Goal: Task Accomplishment & Management: Manage account settings

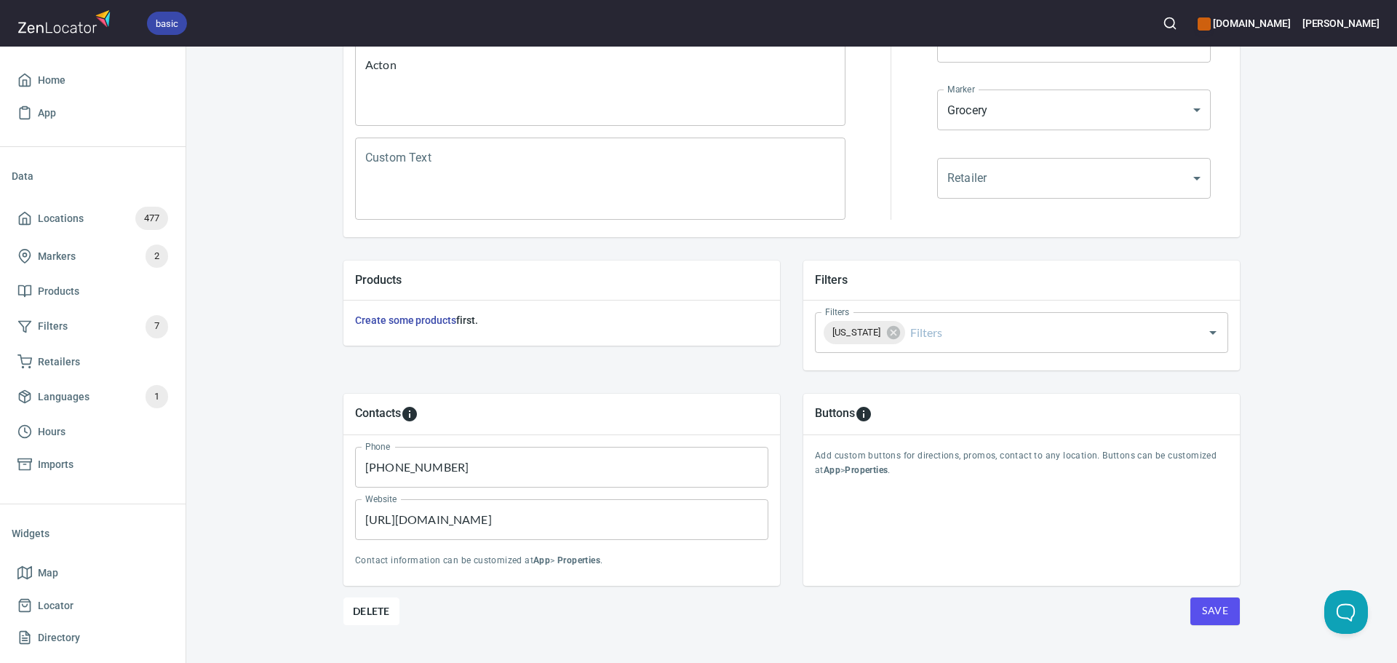
scroll to position [340, 0]
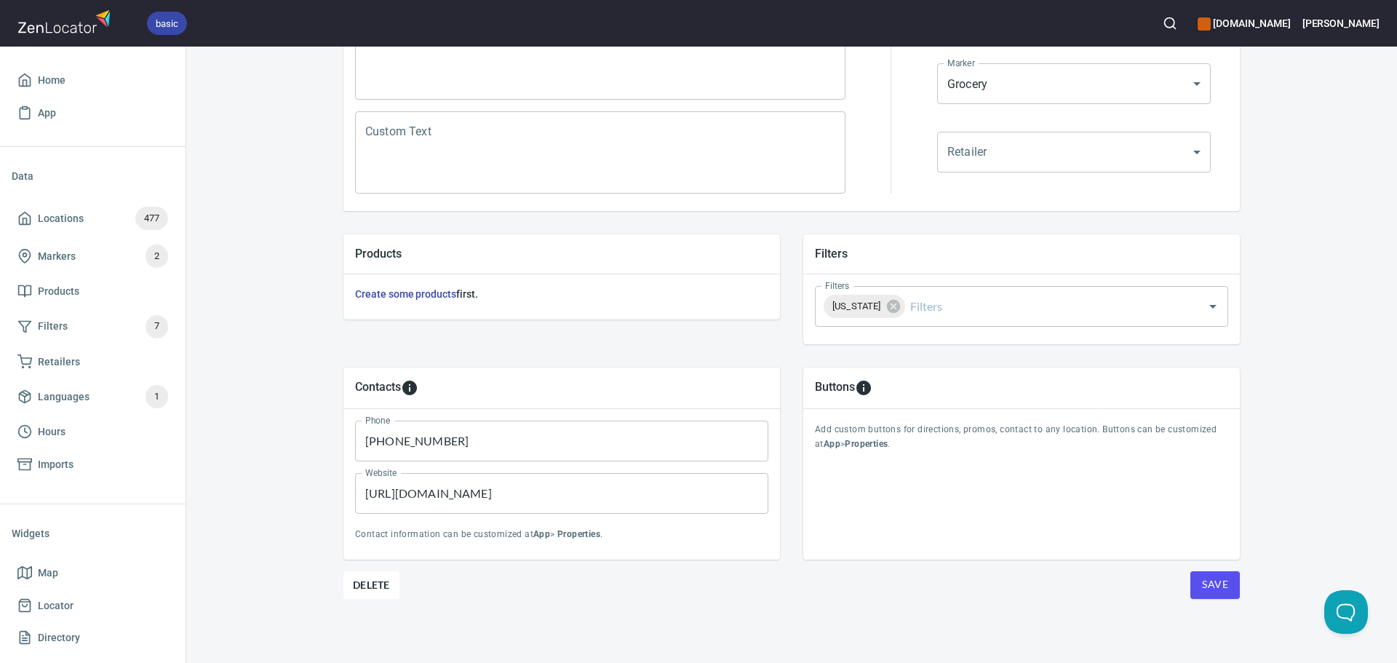
click at [1224, 592] on button "Save" at bounding box center [1215, 585] width 49 height 28
click at [1213, 580] on span "Save" at bounding box center [1215, 585] width 26 height 18
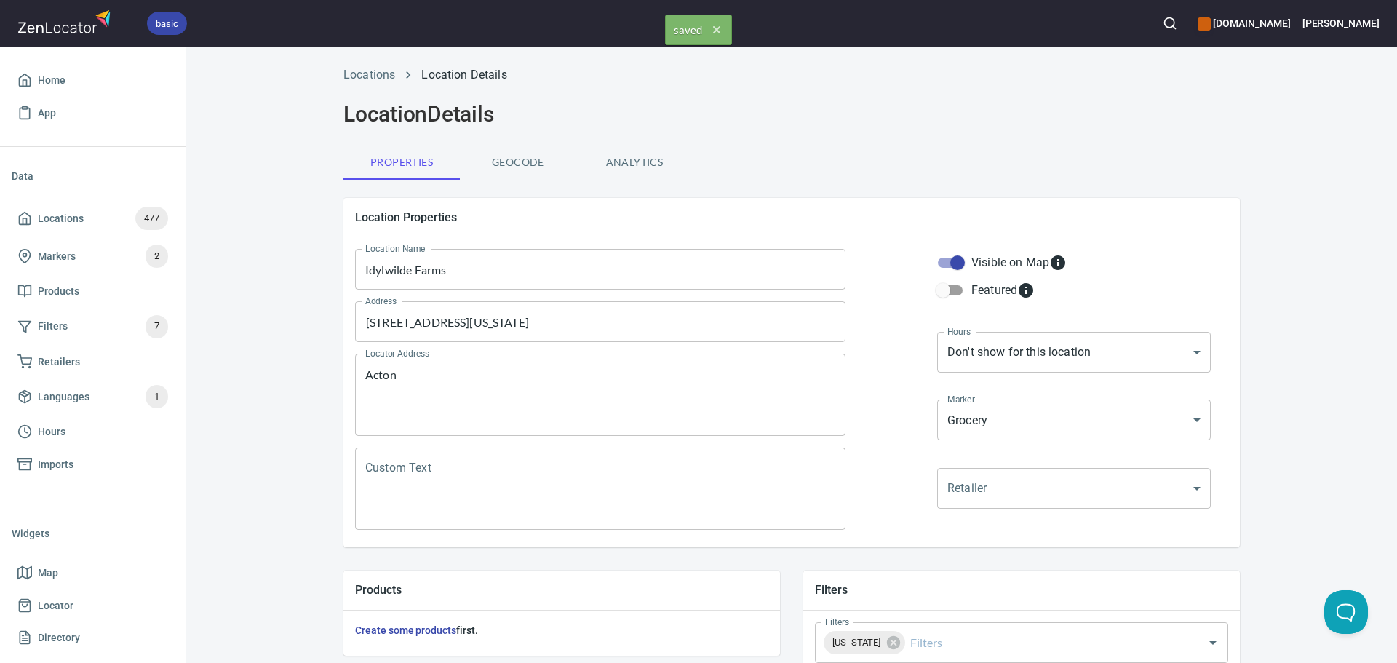
scroll to position [0, 0]
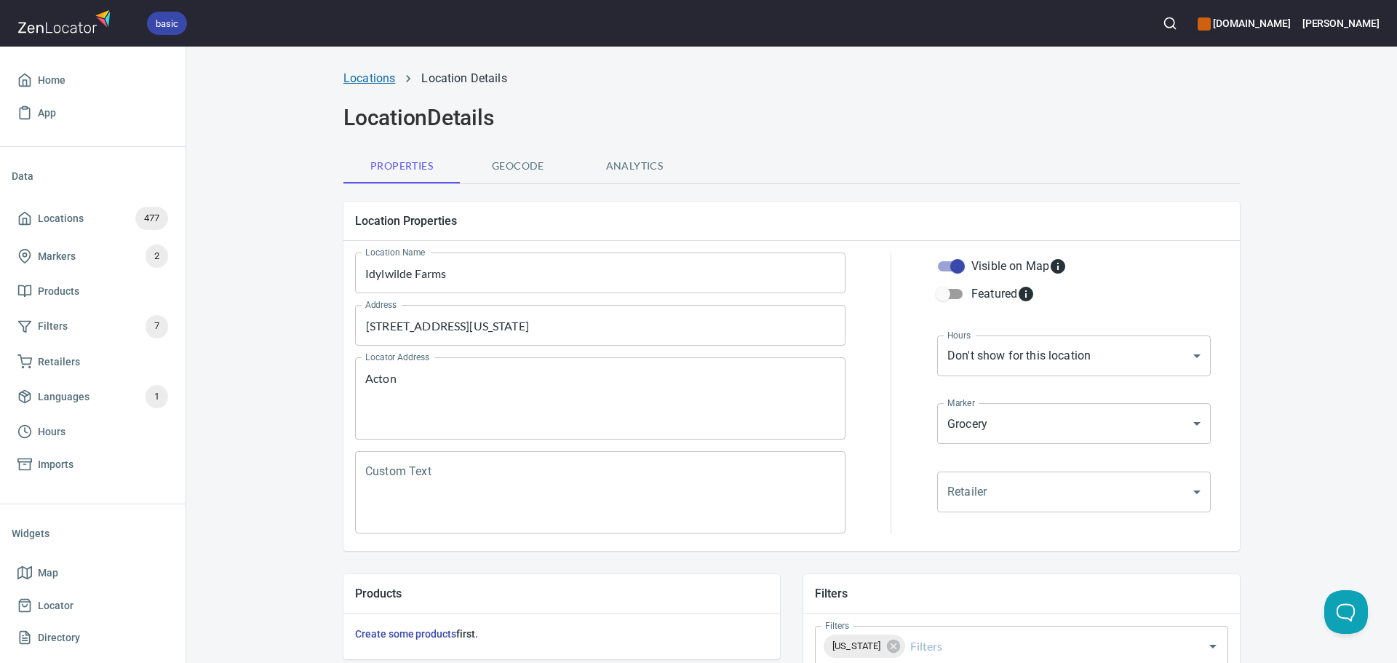
click at [371, 74] on link "Locations" at bounding box center [370, 78] width 52 height 14
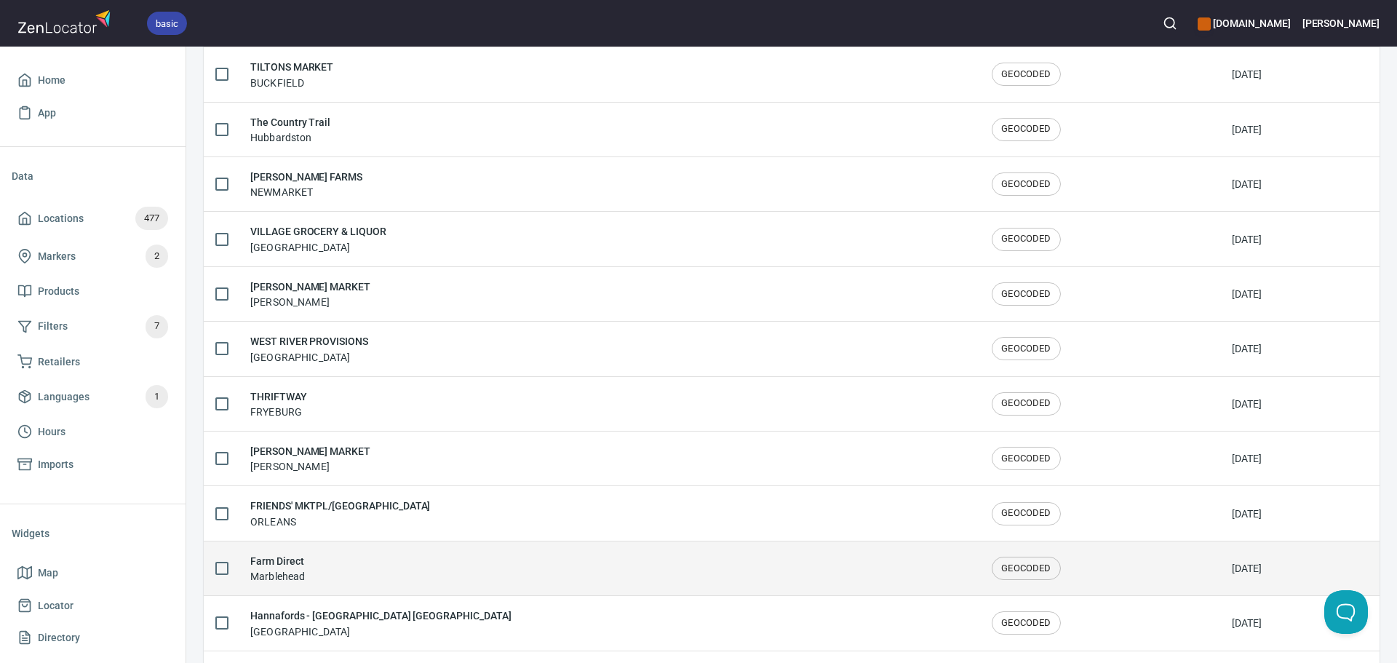
scroll to position [2392, 0]
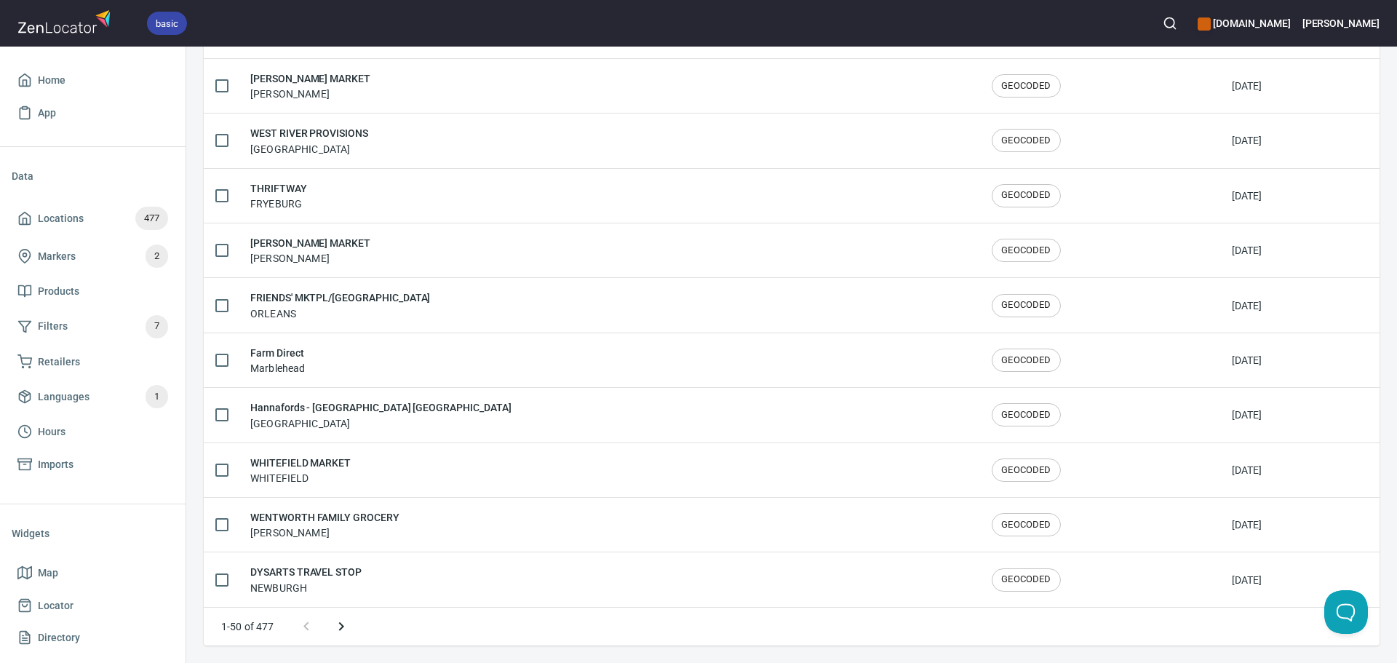
click at [346, 628] on icon "Next page" at bounding box center [341, 626] width 17 height 17
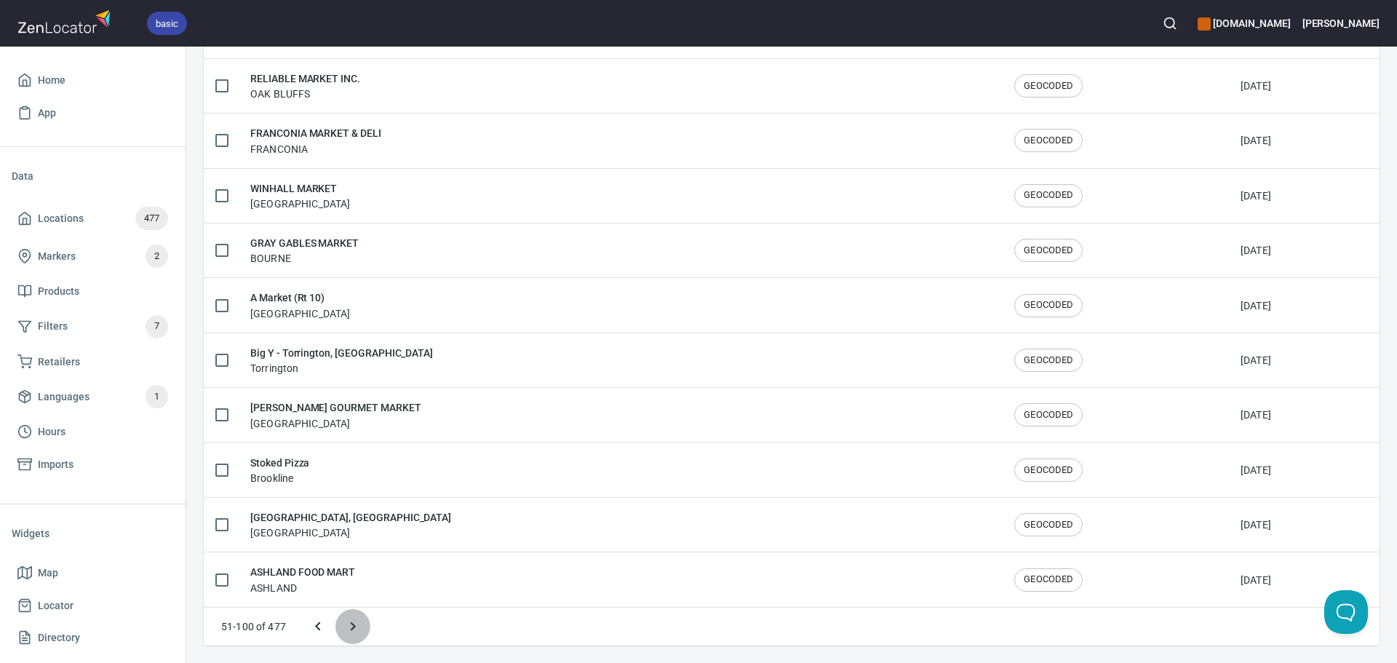
click at [346, 628] on icon "Next page" at bounding box center [352, 626] width 17 height 17
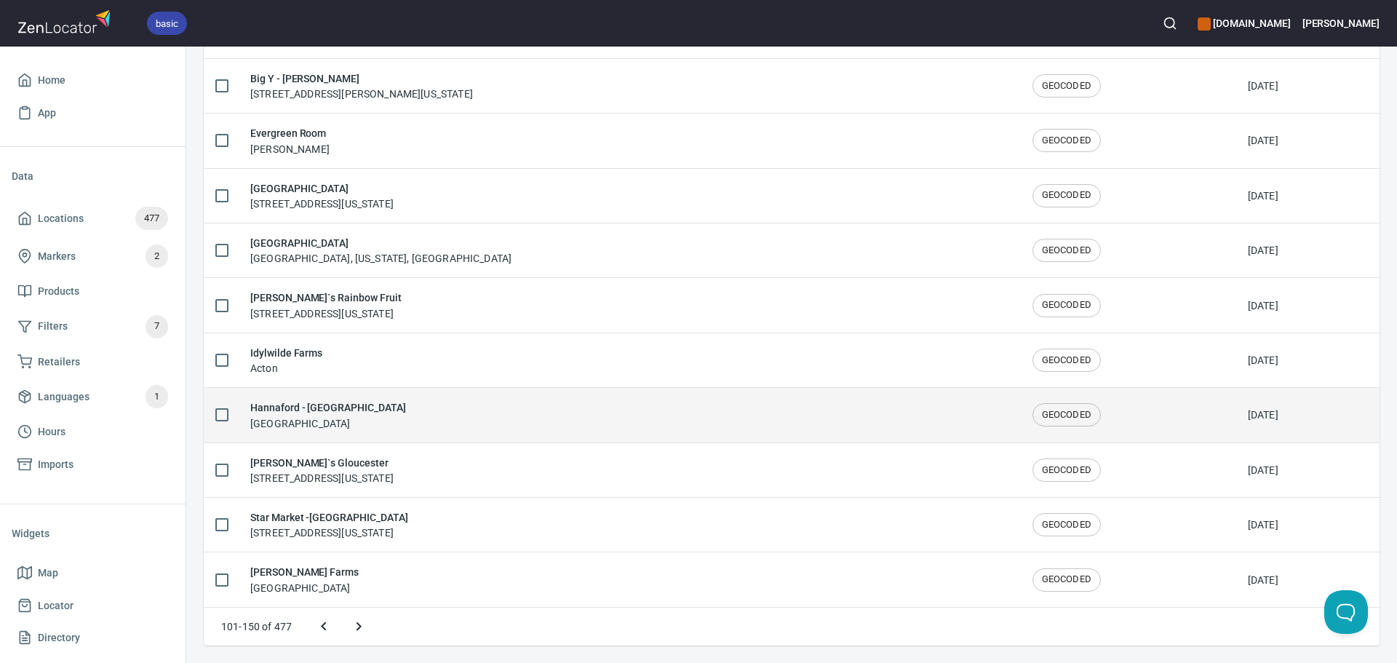
click at [360, 432] on td "Hannaford - [GEOGRAPHIC_DATA] [GEOGRAPHIC_DATA]" at bounding box center [630, 415] width 782 height 55
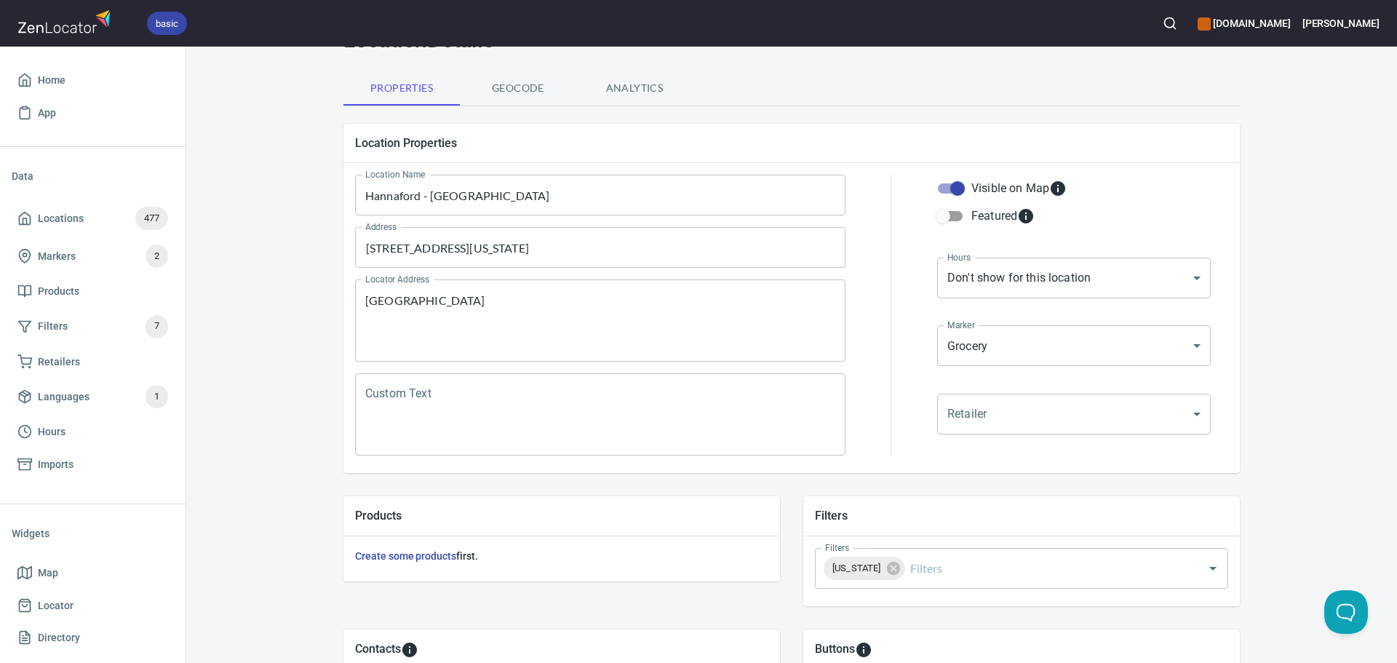
scroll to position [340, 0]
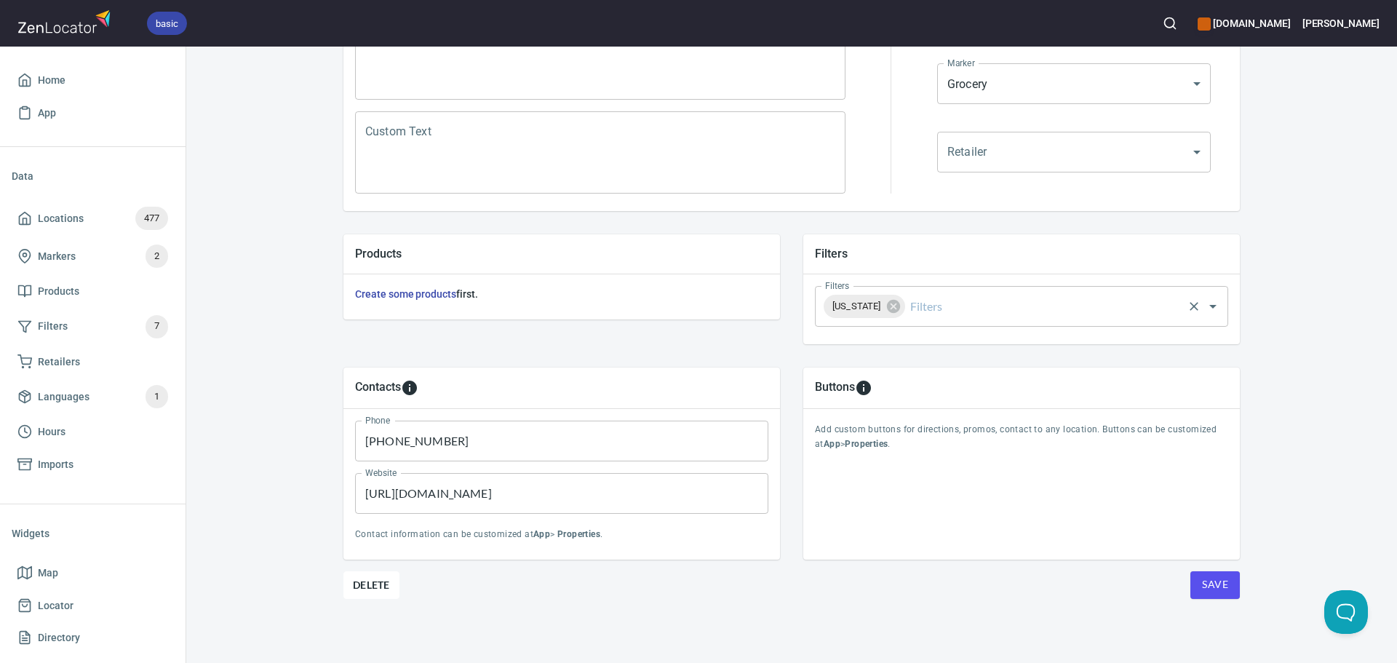
click at [1028, 325] on div "[US_STATE] Filters" at bounding box center [1021, 306] width 413 height 41
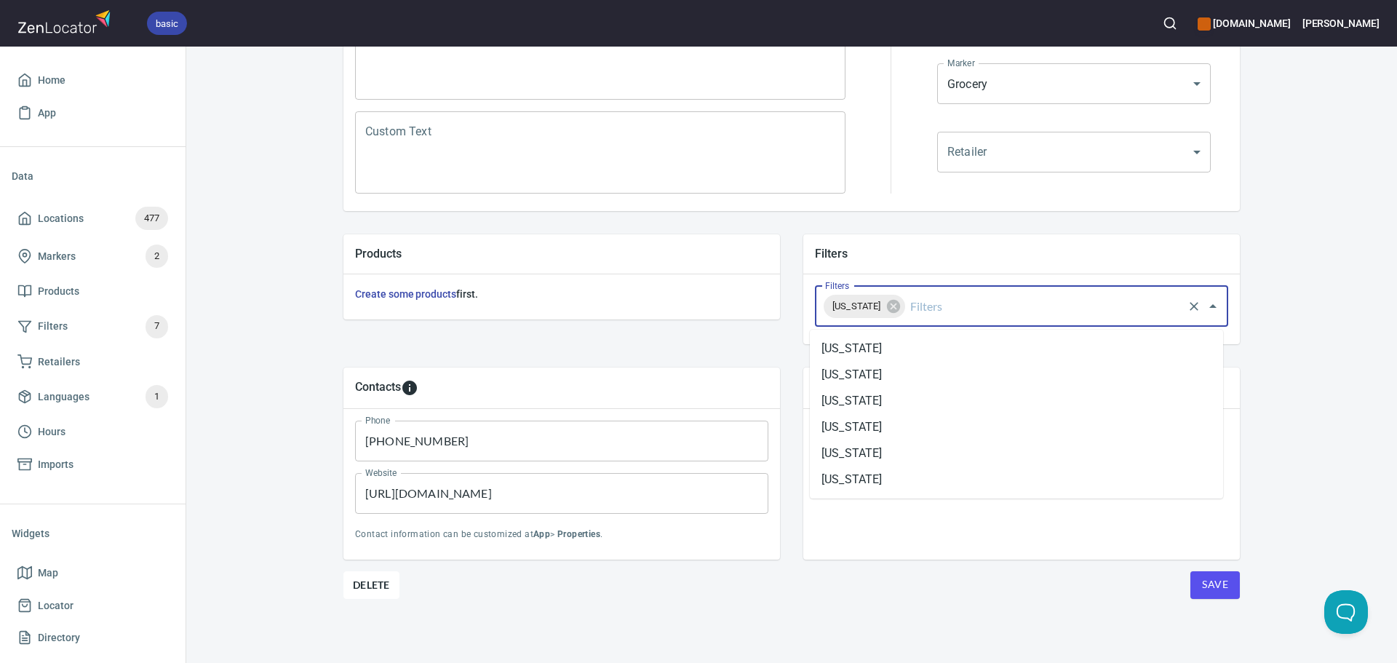
click at [1003, 306] on input "Filters" at bounding box center [1045, 307] width 274 height 28
click at [889, 453] on li "[US_STATE]" at bounding box center [1016, 453] width 413 height 26
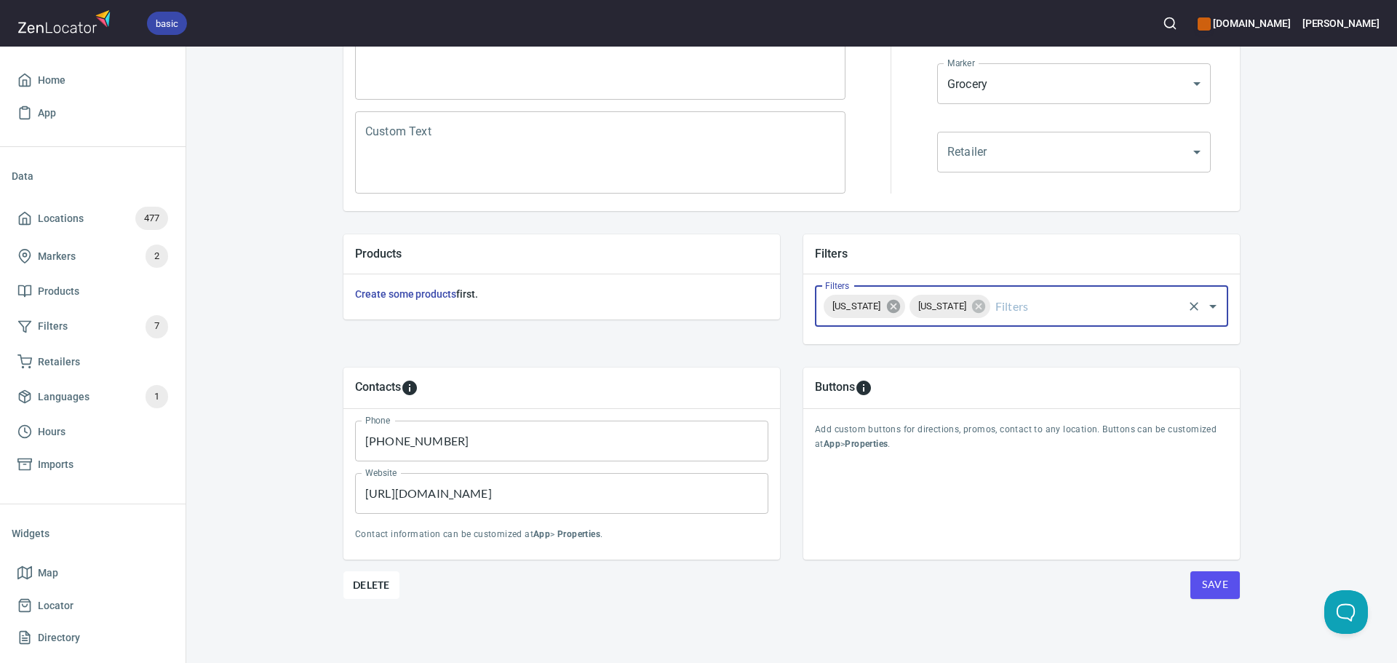
click at [900, 309] on icon at bounding box center [892, 306] width 13 height 13
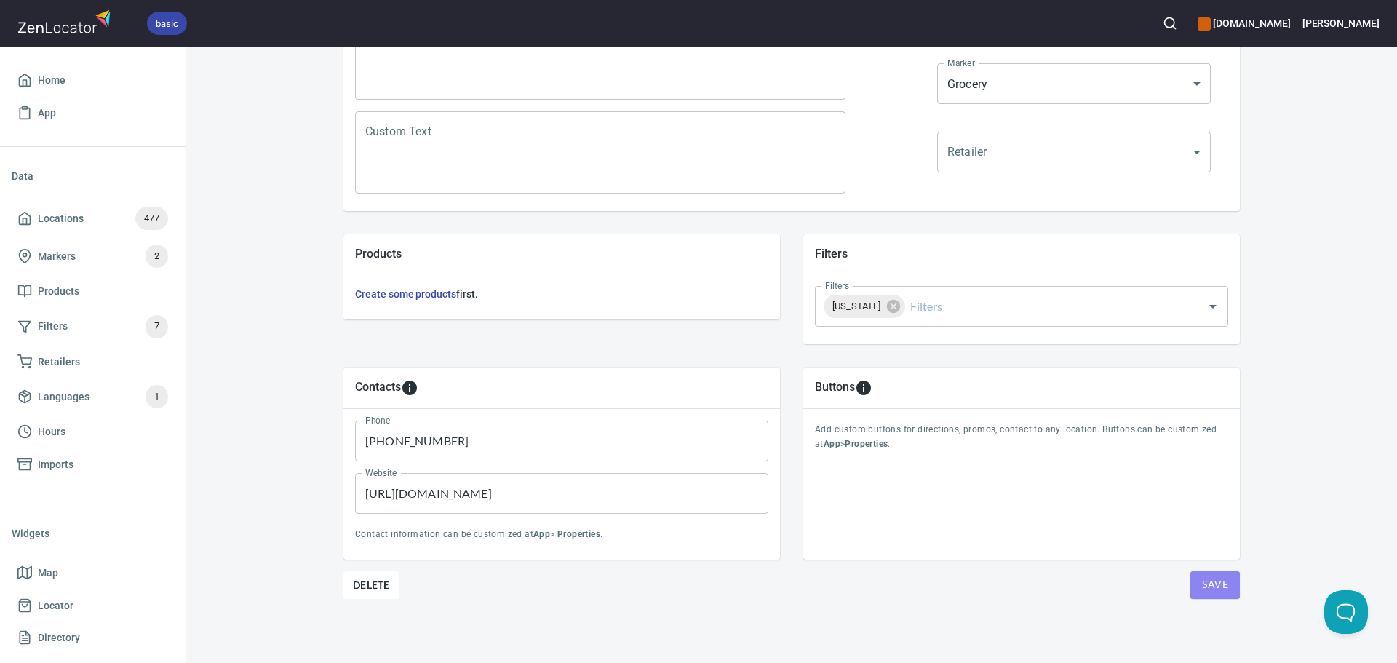
click at [1202, 579] on span "Save" at bounding box center [1215, 585] width 26 height 18
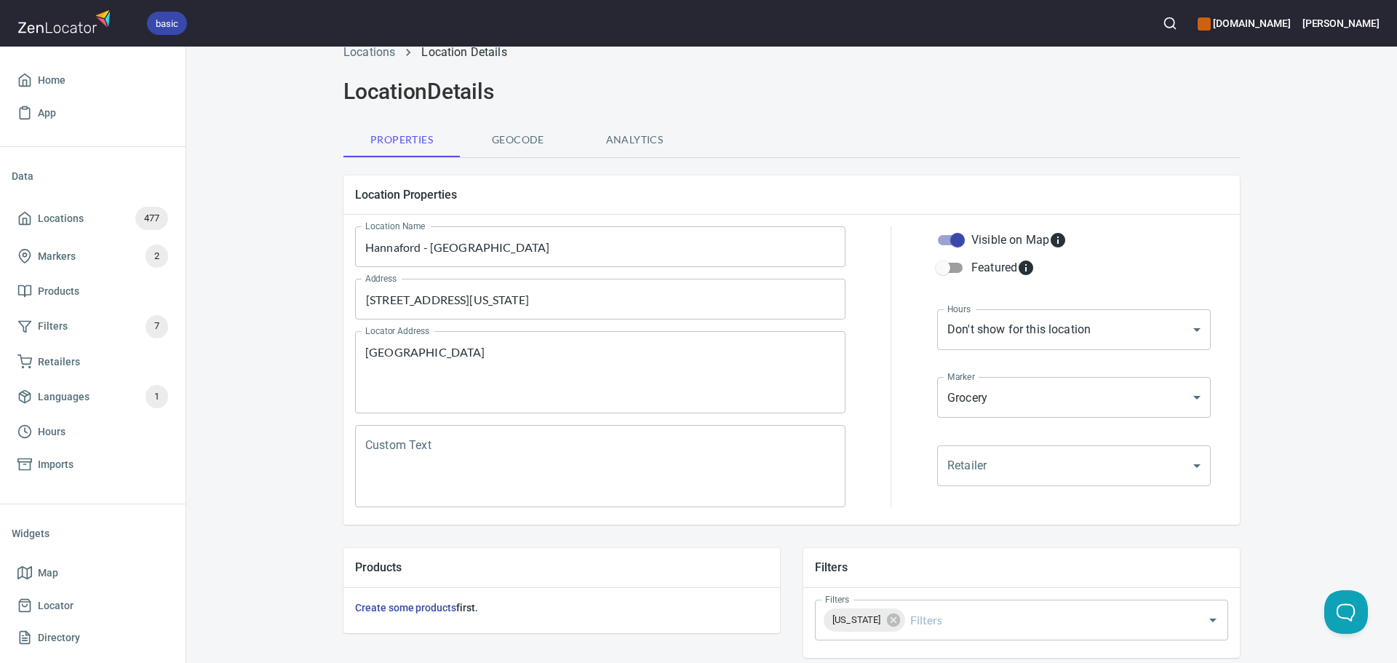
scroll to position [0, 0]
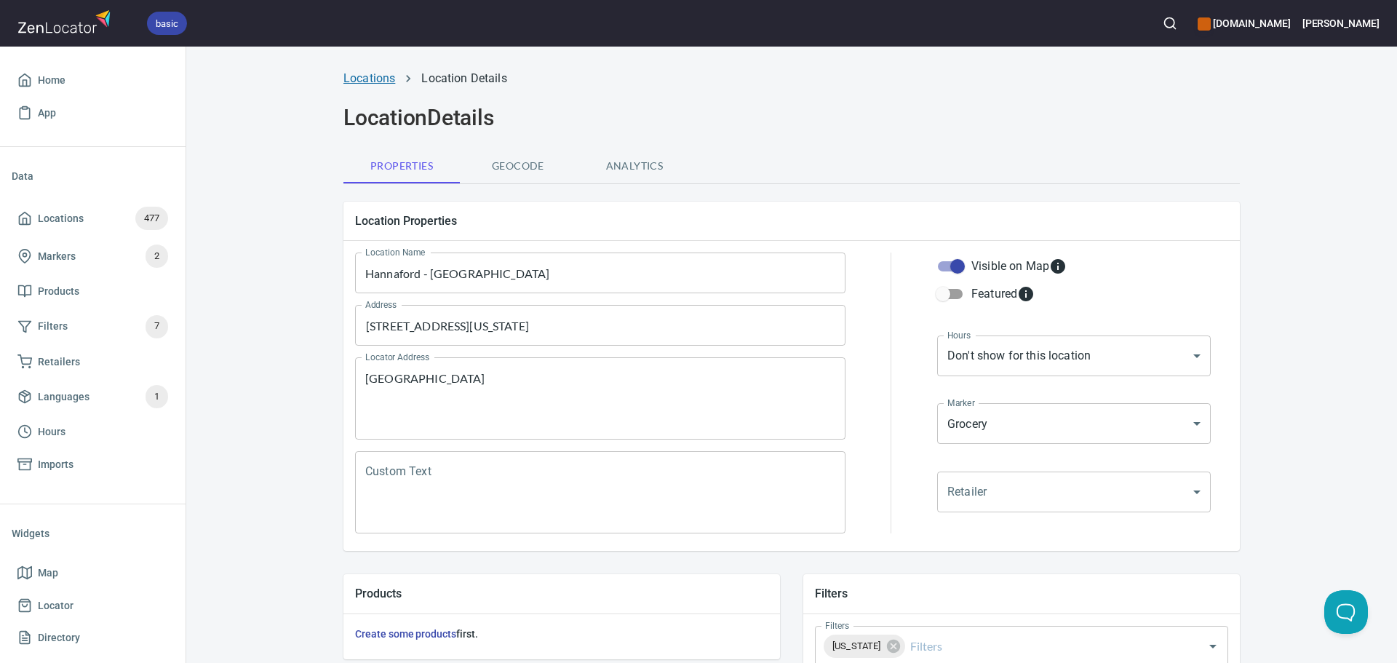
click at [384, 73] on link "Locations" at bounding box center [370, 78] width 52 height 14
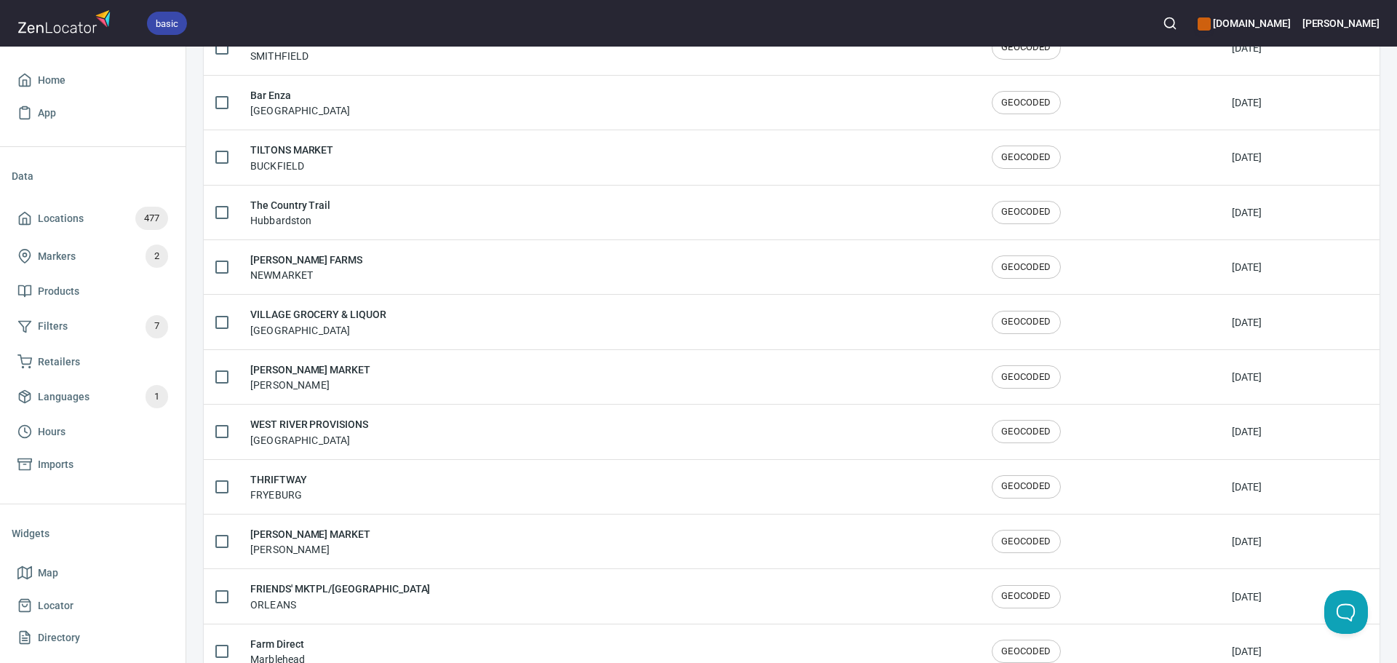
scroll to position [2392, 0]
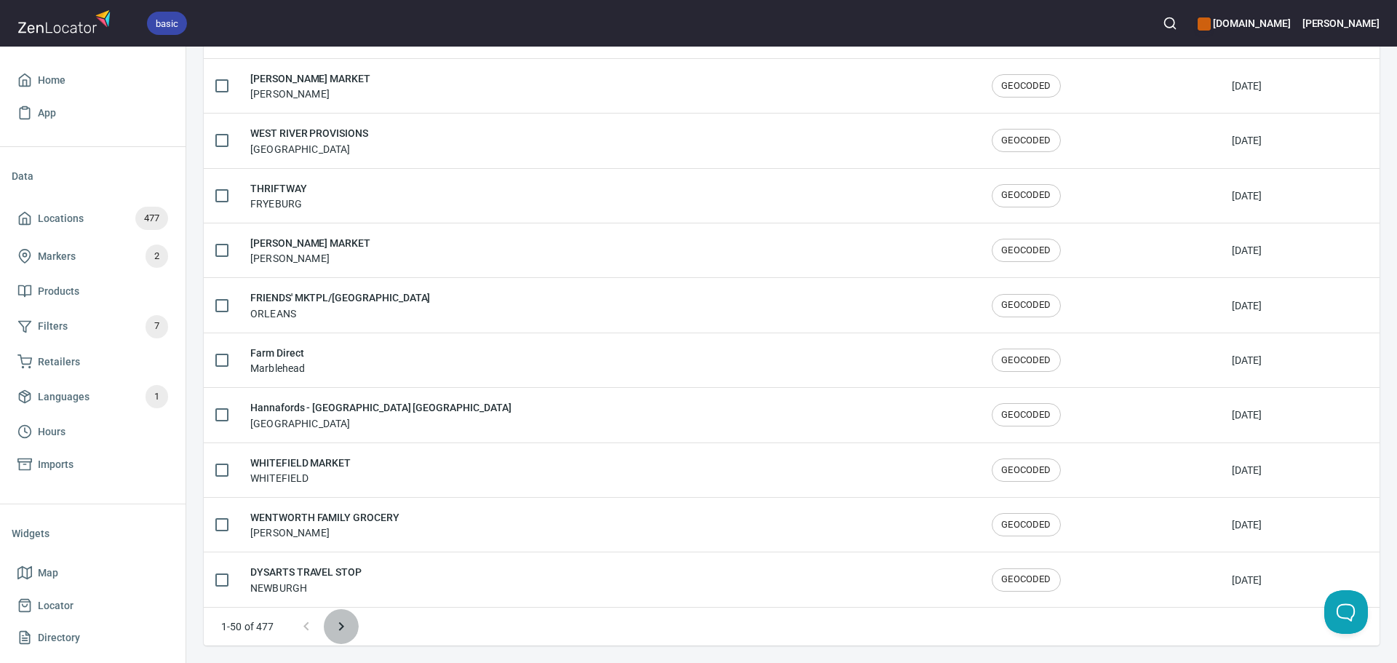
click at [341, 632] on icon "Next page" at bounding box center [341, 626] width 17 height 17
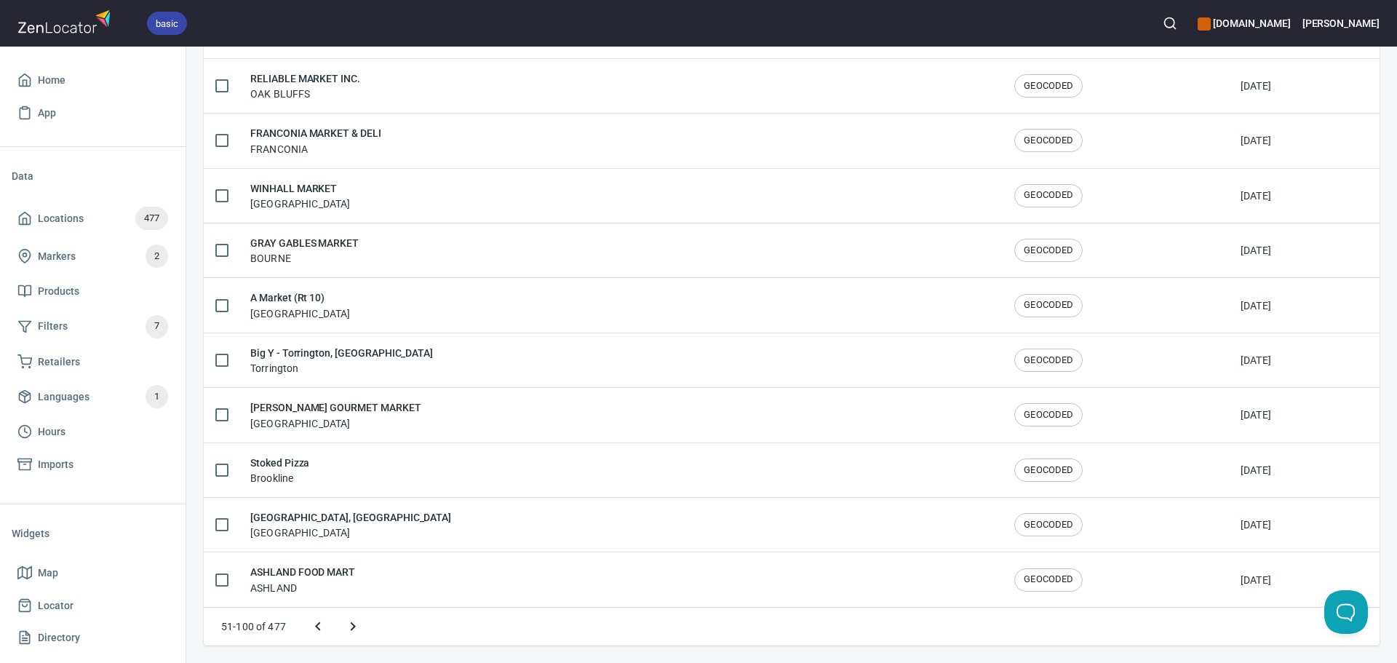
click at [341, 632] on button "Next page" at bounding box center [353, 626] width 35 height 35
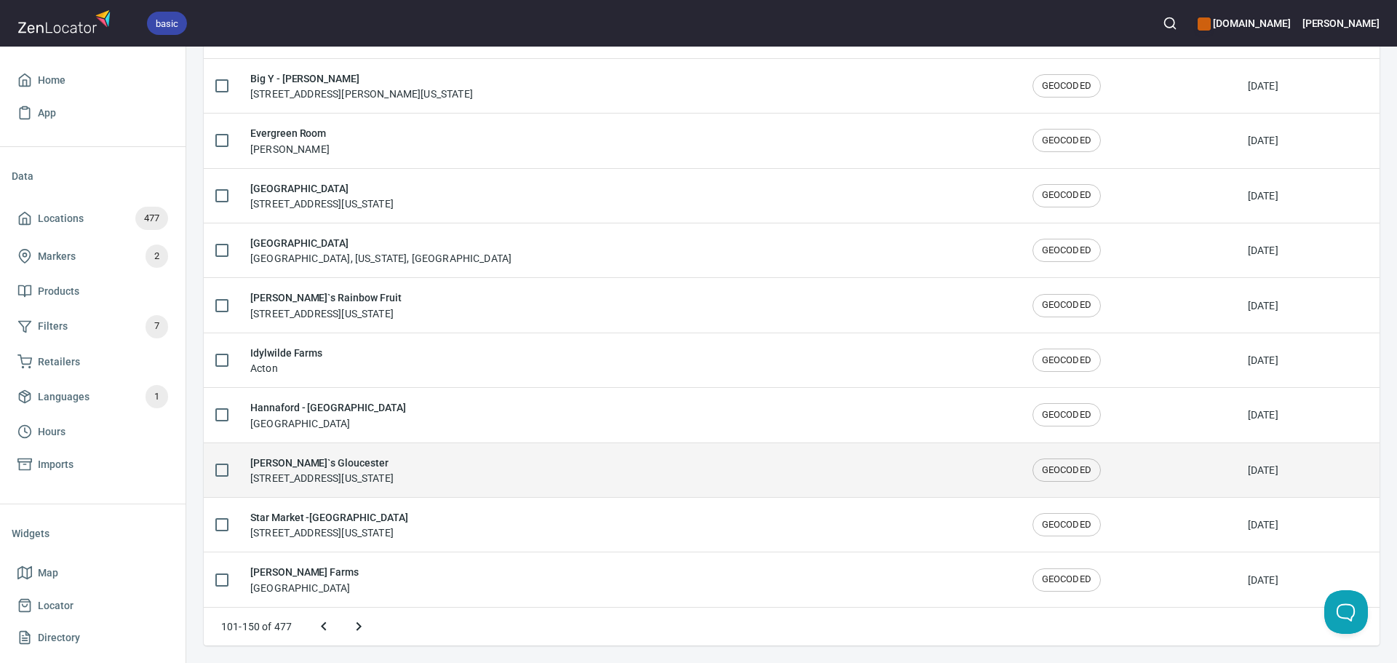
click at [389, 459] on h6 "[PERSON_NAME]`s Gloucester" at bounding box center [321, 463] width 143 height 16
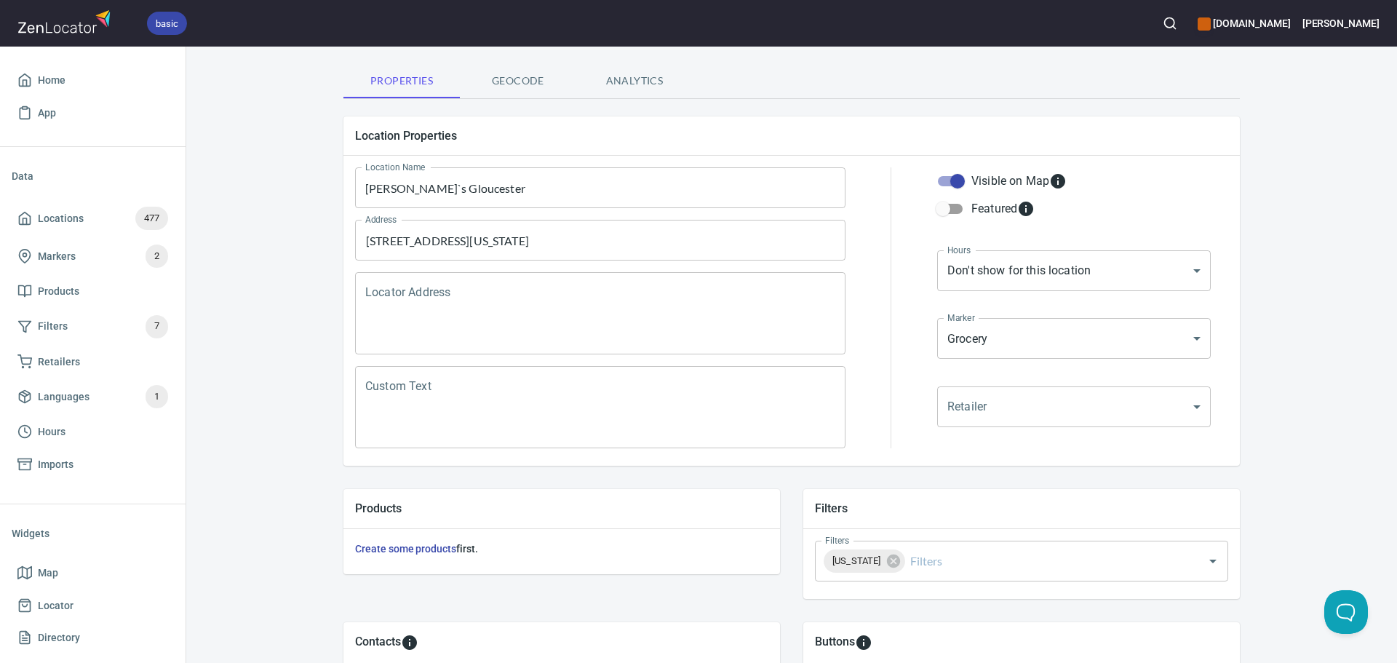
scroll to position [340, 0]
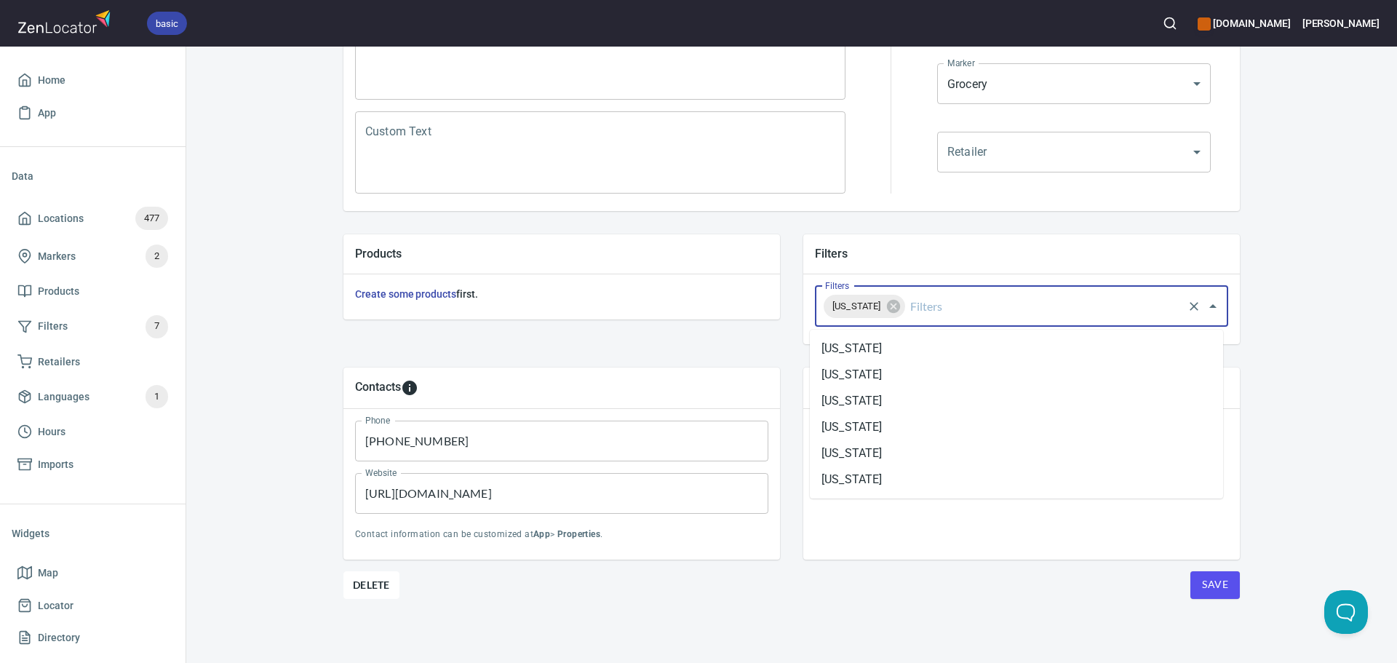
click at [1007, 295] on input "Filters" at bounding box center [1045, 307] width 274 height 28
click at [886, 445] on li "[US_STATE]" at bounding box center [1016, 453] width 413 height 26
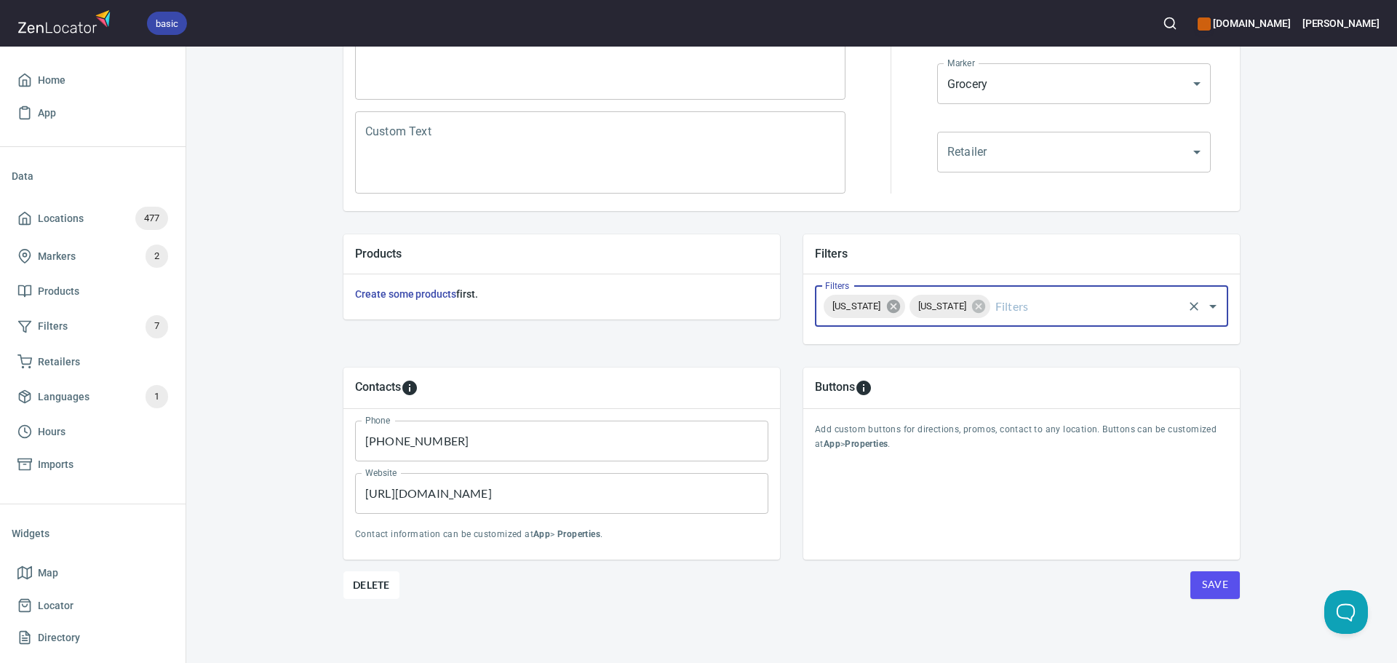
click at [900, 312] on icon at bounding box center [892, 306] width 13 height 13
click at [1202, 576] on span "Save" at bounding box center [1215, 585] width 26 height 18
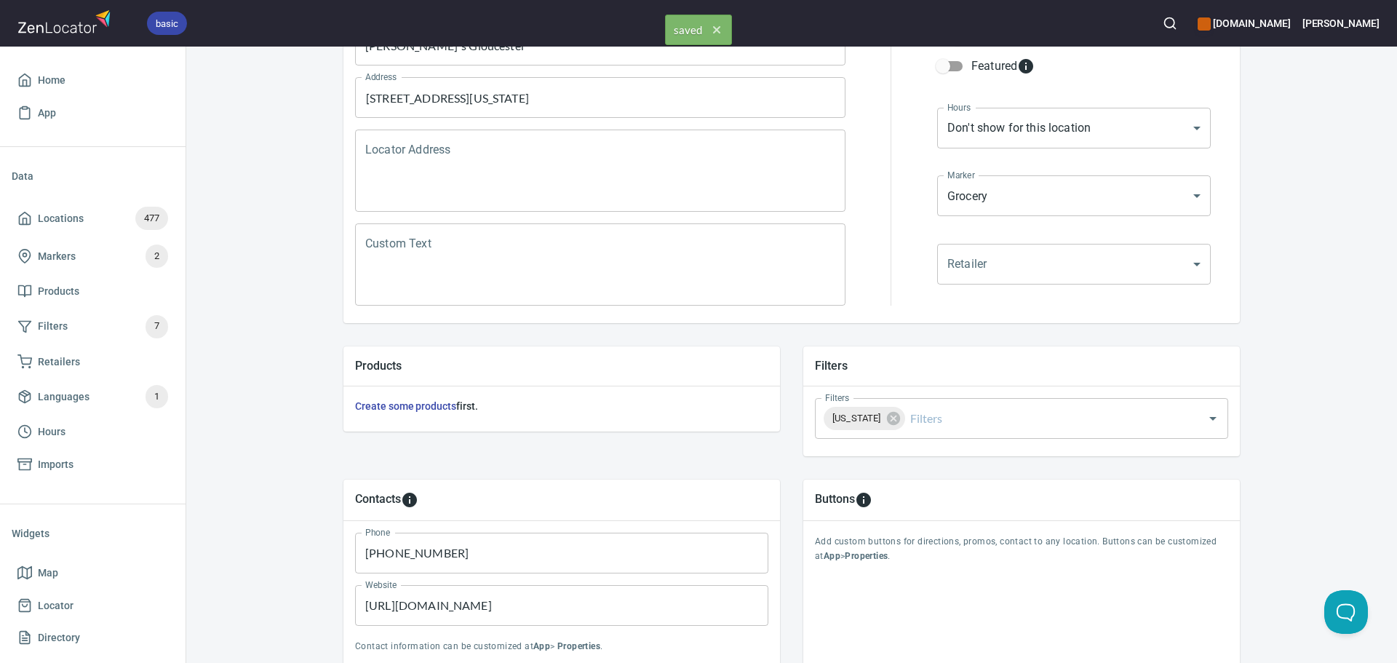
scroll to position [0, 0]
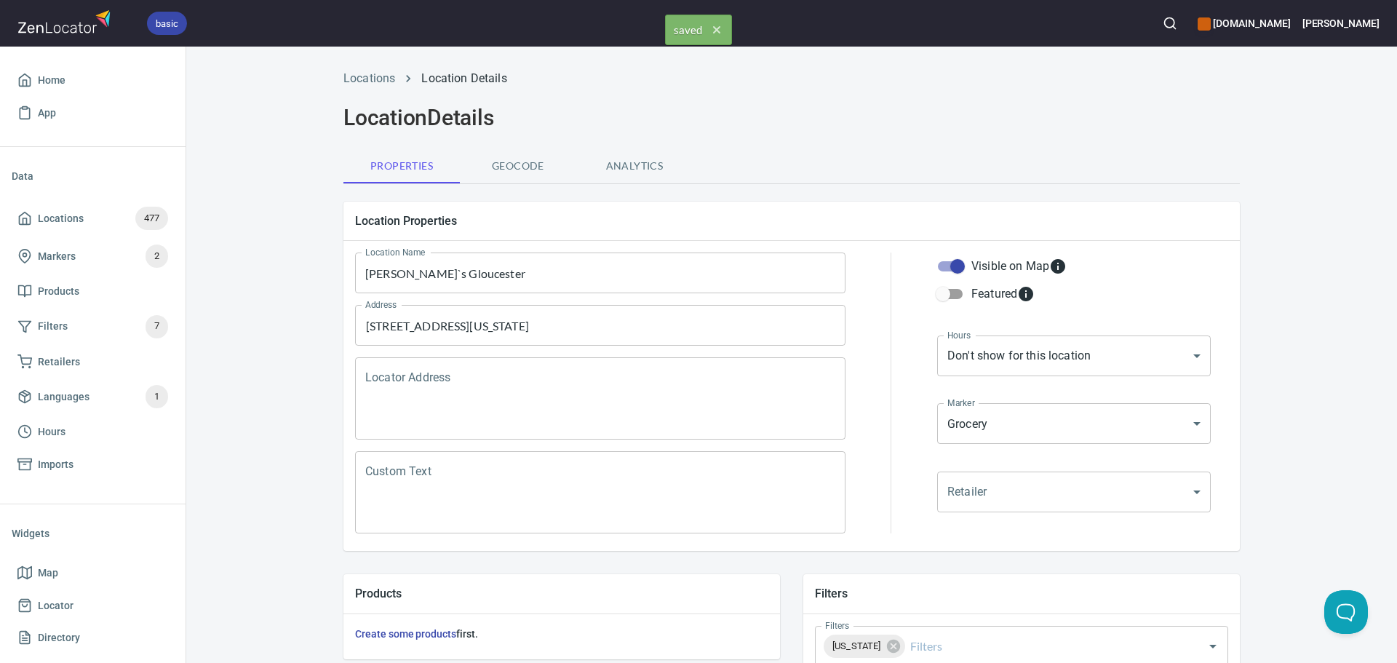
click at [375, 86] on li "Locations" at bounding box center [370, 78] width 52 height 17
click at [377, 73] on link "Locations" at bounding box center [370, 78] width 52 height 14
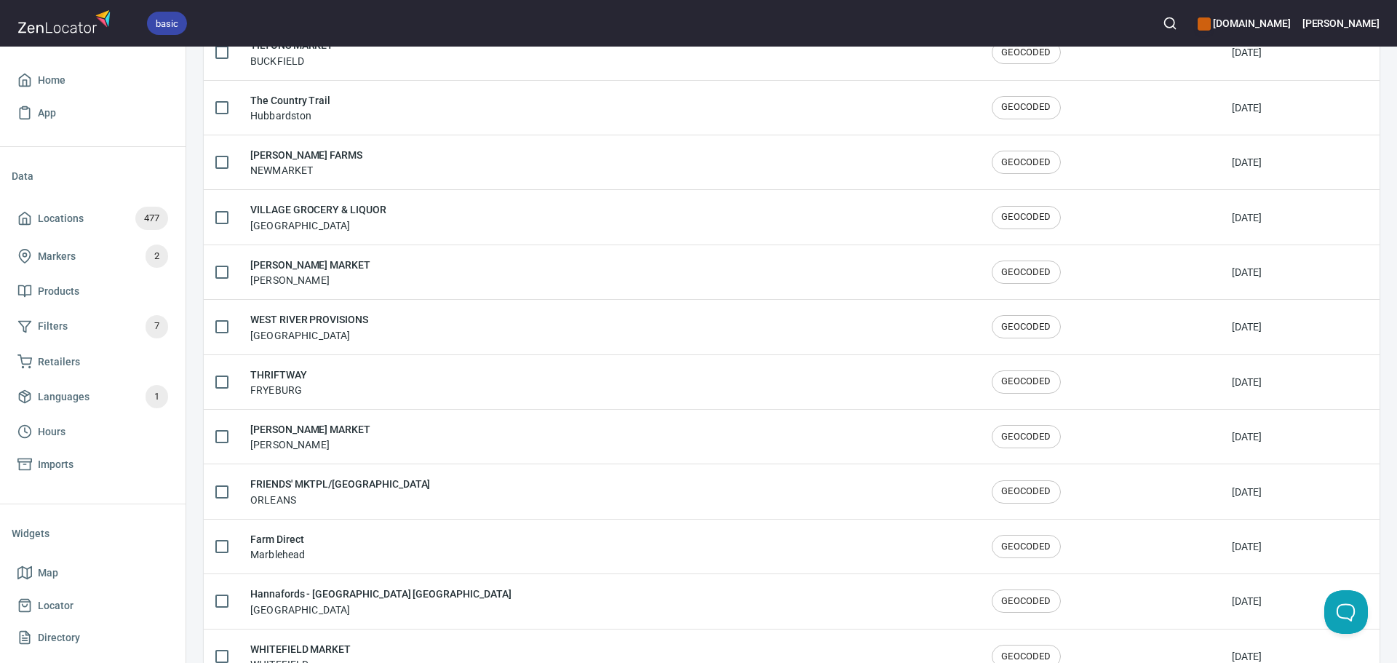
scroll to position [2392, 0]
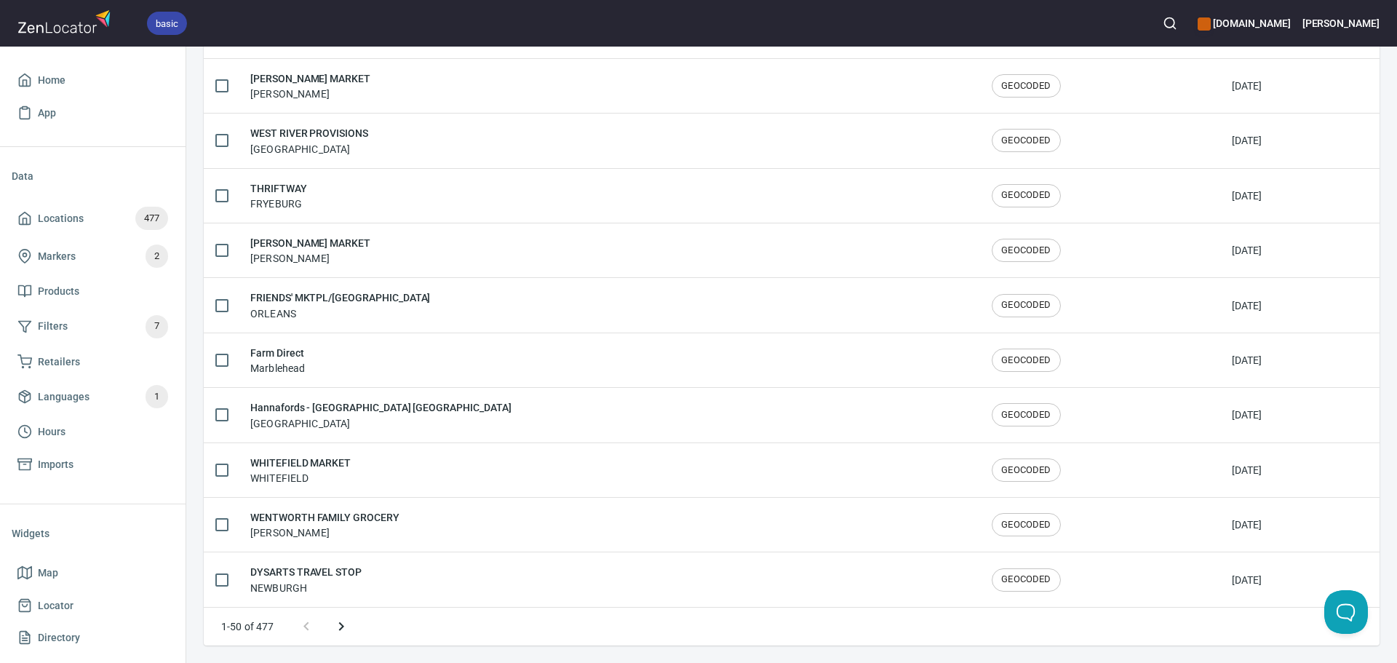
click at [346, 620] on icon "Next page" at bounding box center [341, 626] width 17 height 17
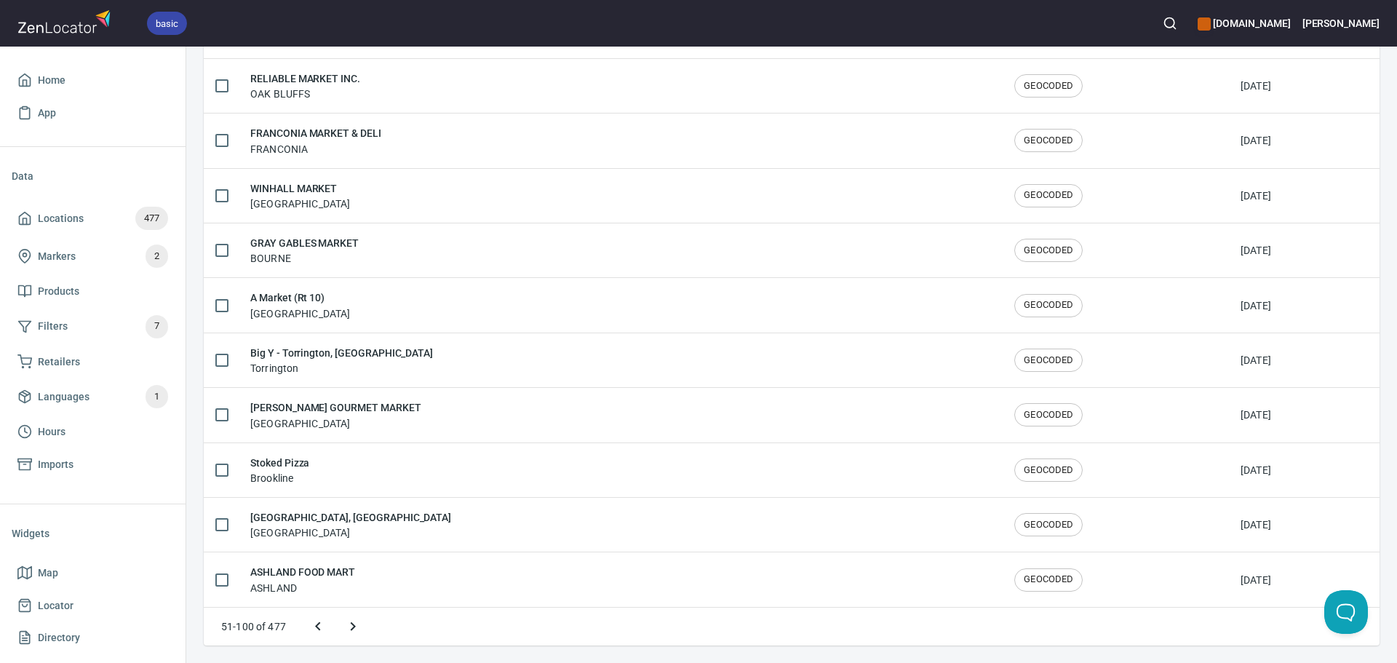
click at [346, 620] on icon "Next page" at bounding box center [352, 626] width 17 height 17
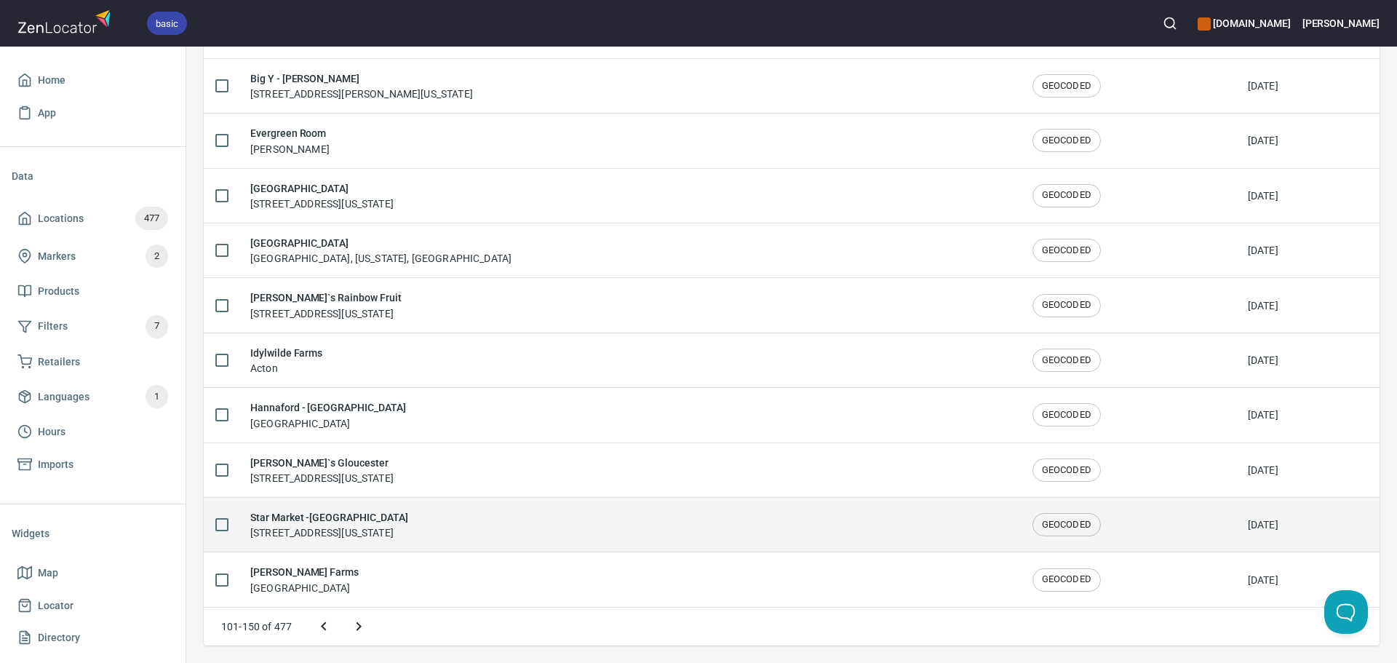
click at [363, 516] on h6 "Star Market -[GEOGRAPHIC_DATA]" at bounding box center [329, 517] width 158 height 16
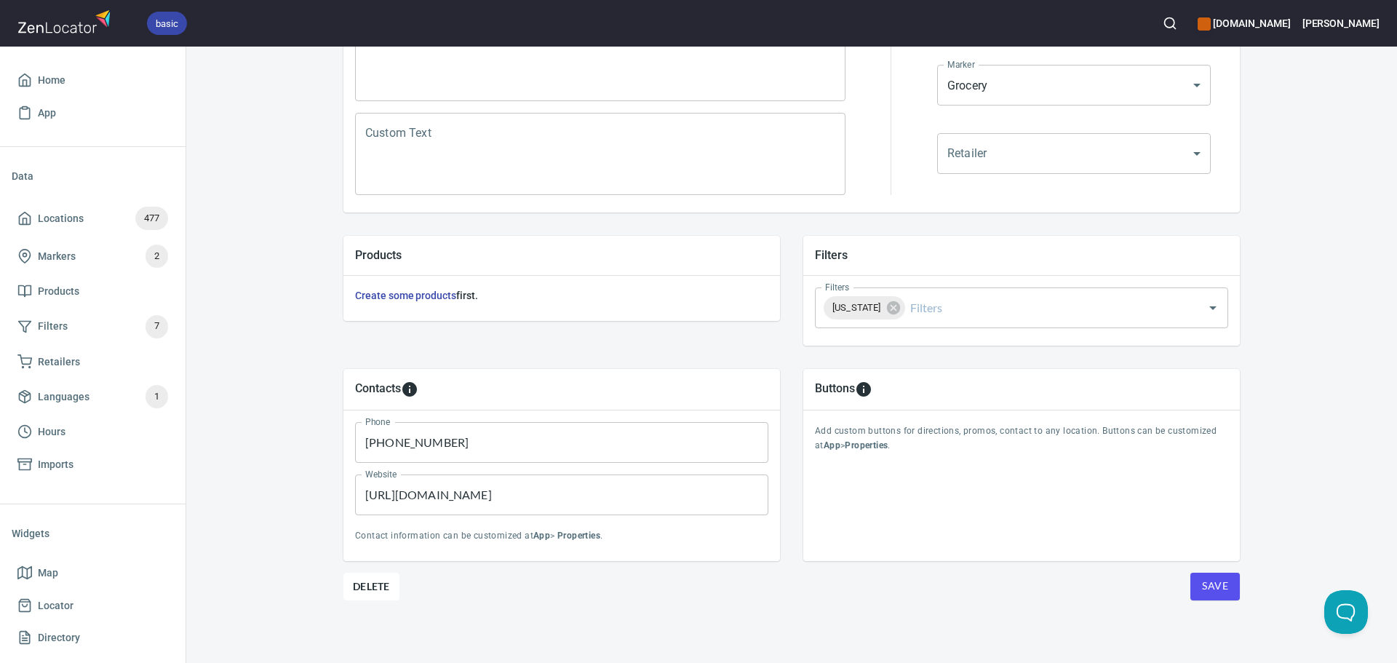
scroll to position [340, 0]
click at [1209, 590] on span "Save" at bounding box center [1215, 585] width 26 height 18
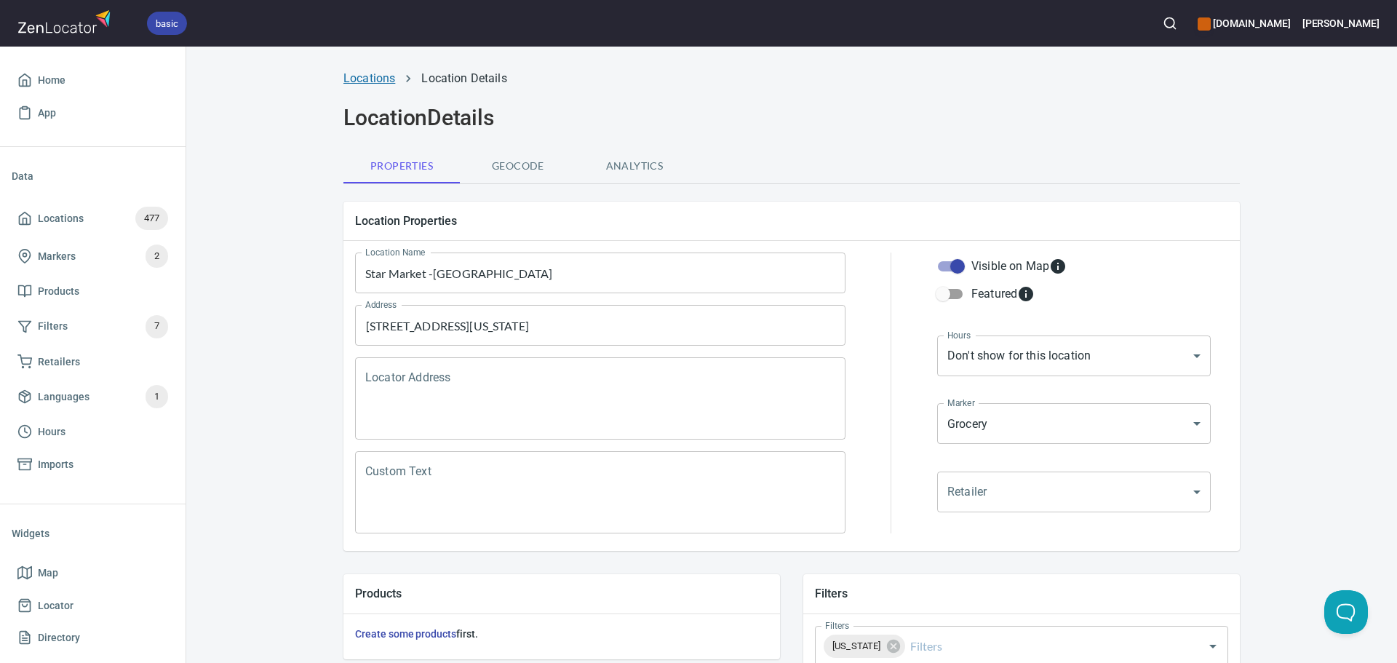
click at [362, 79] on link "Locations" at bounding box center [370, 78] width 52 height 14
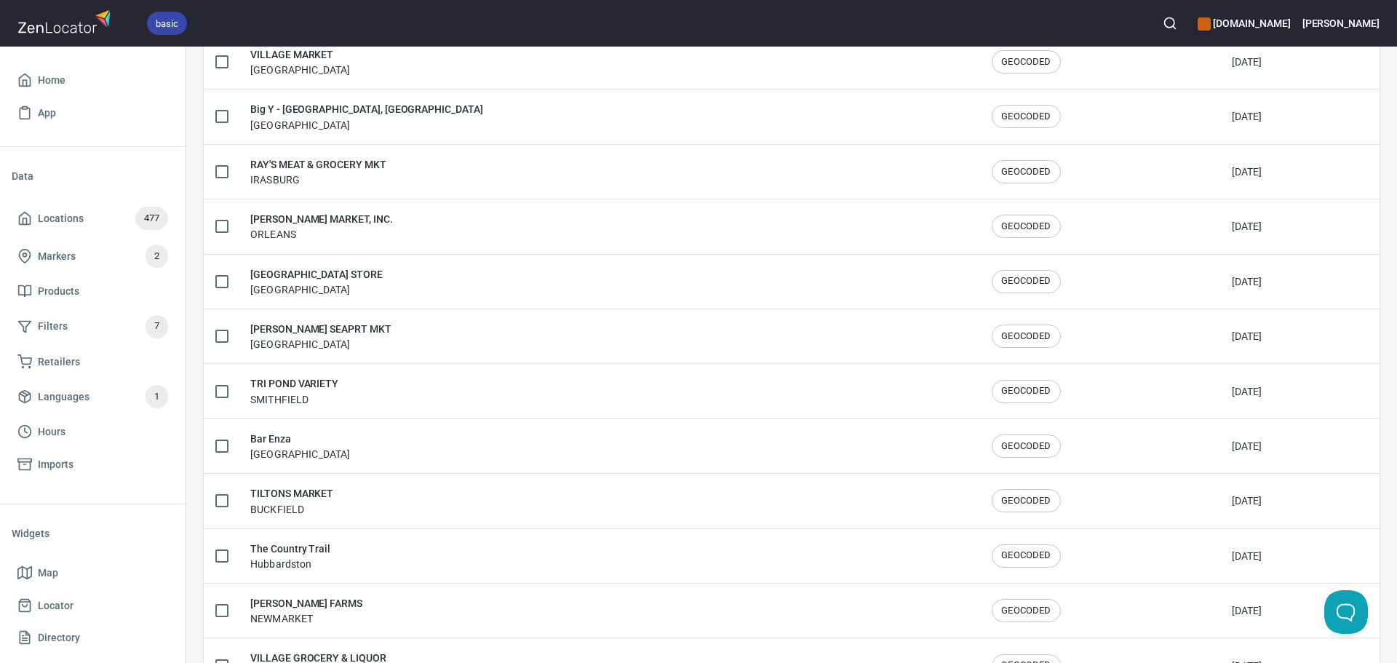
scroll to position [2392, 0]
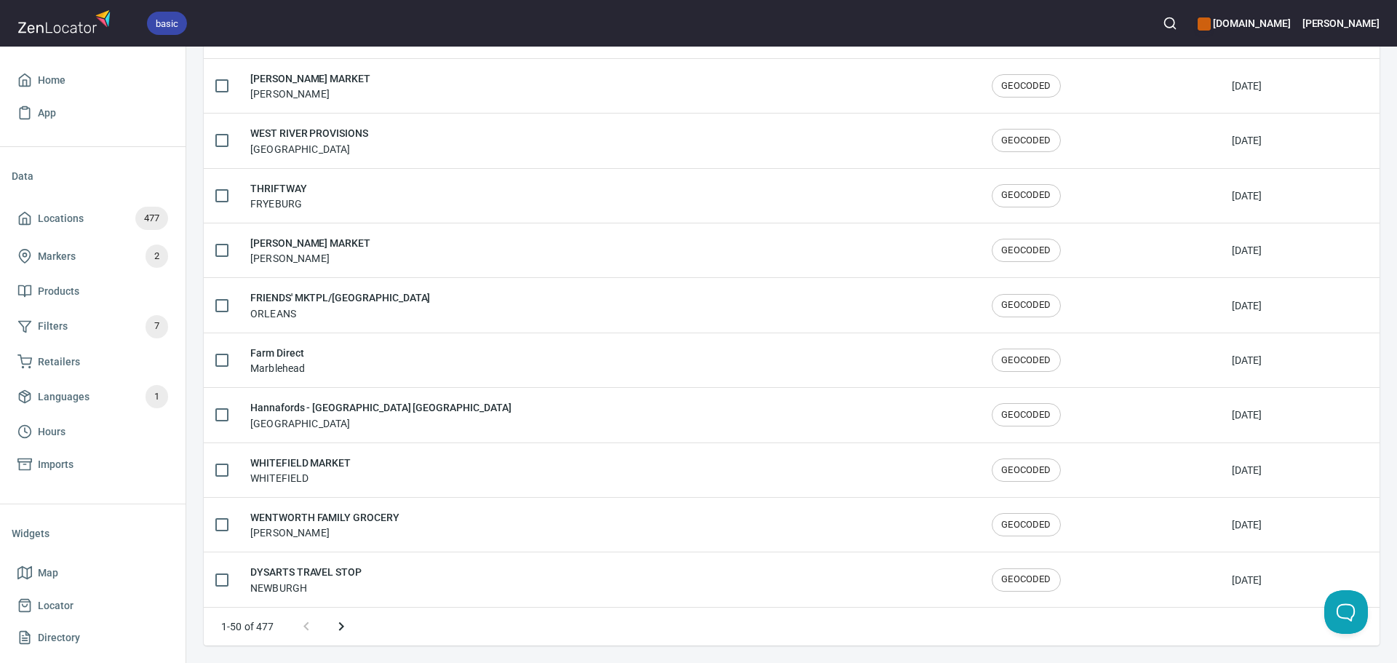
click at [338, 635] on icon "Next page" at bounding box center [341, 626] width 17 height 17
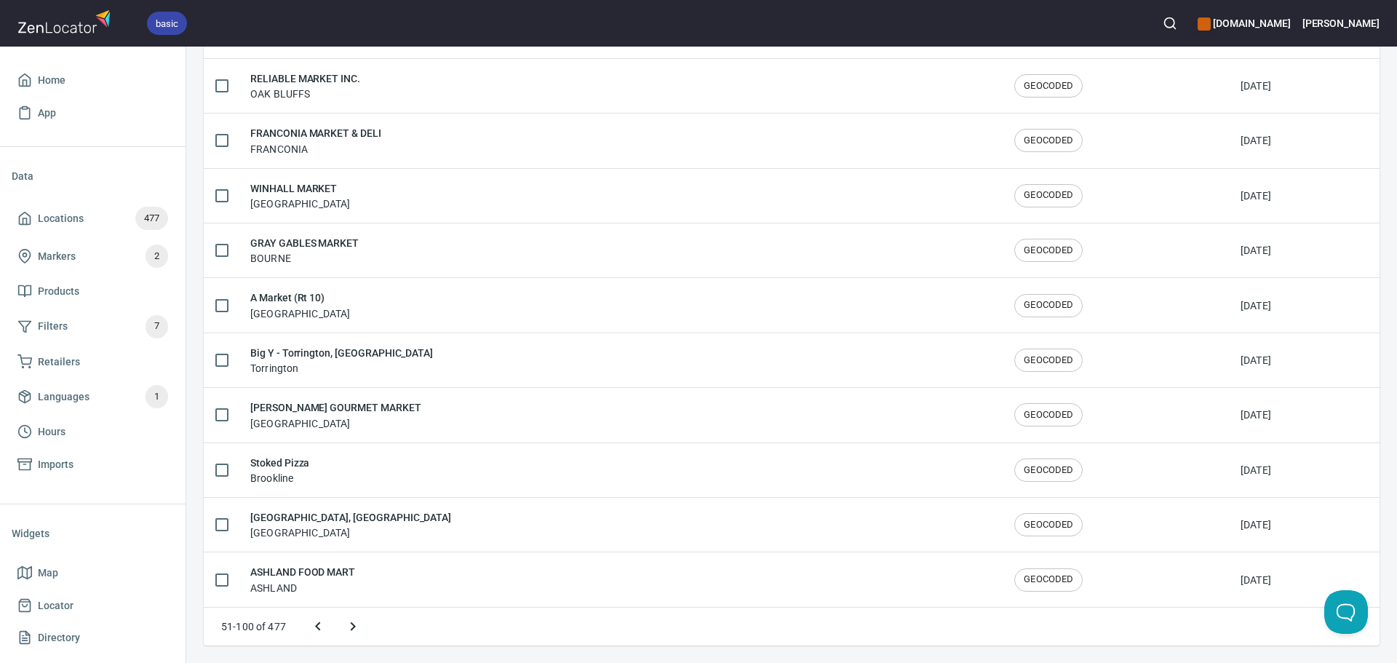
click at [338, 635] on button "Next page" at bounding box center [353, 626] width 35 height 35
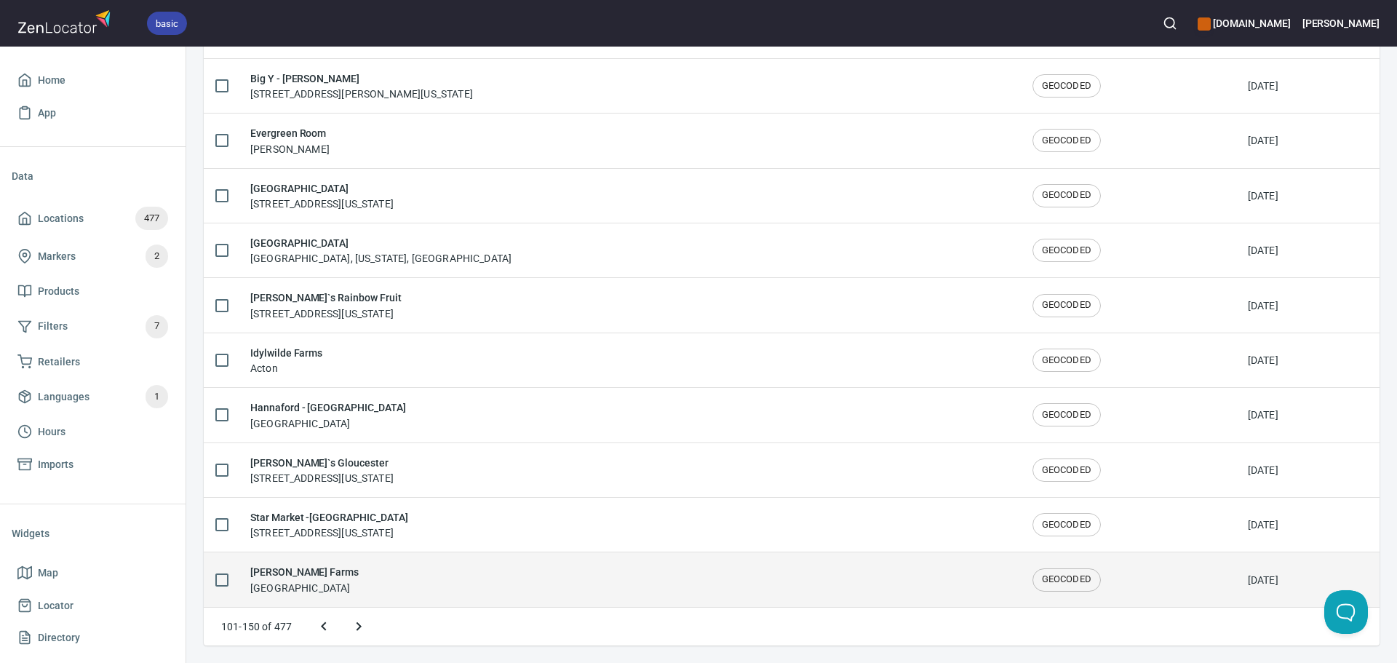
click at [367, 568] on div "Verrill Farms Concord" at bounding box center [629, 579] width 759 height 31
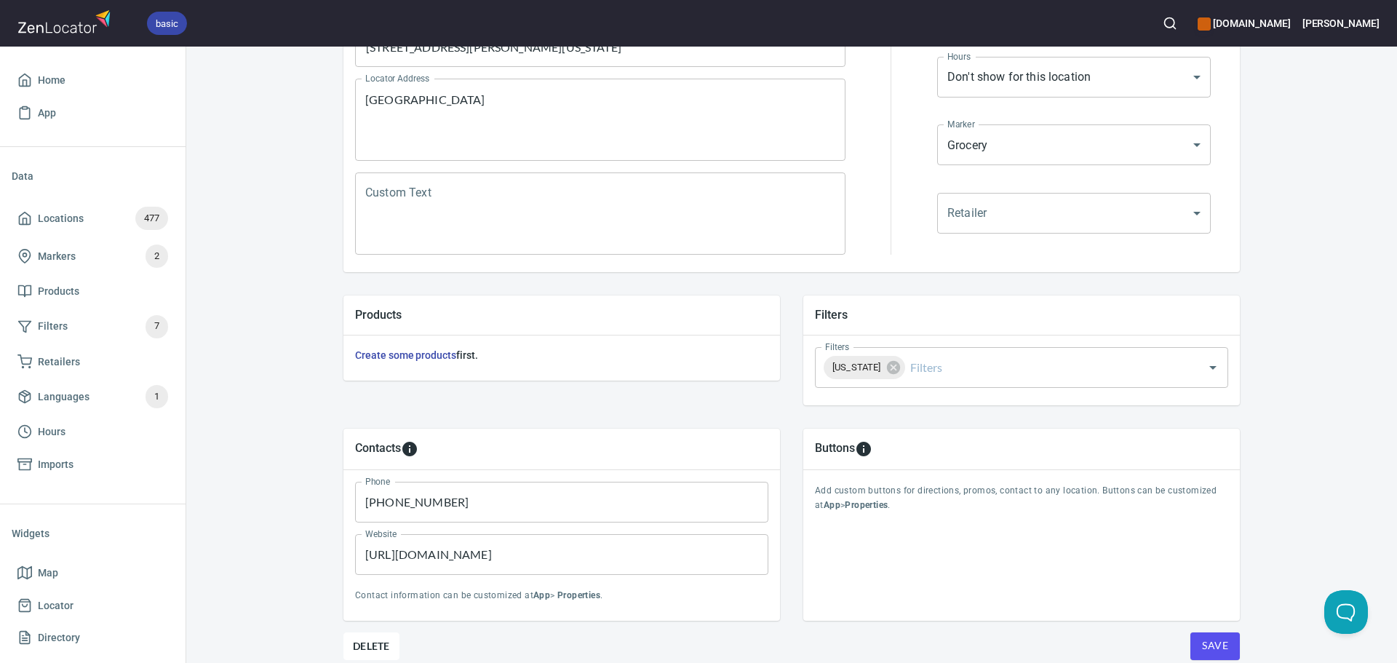
scroll to position [340, 0]
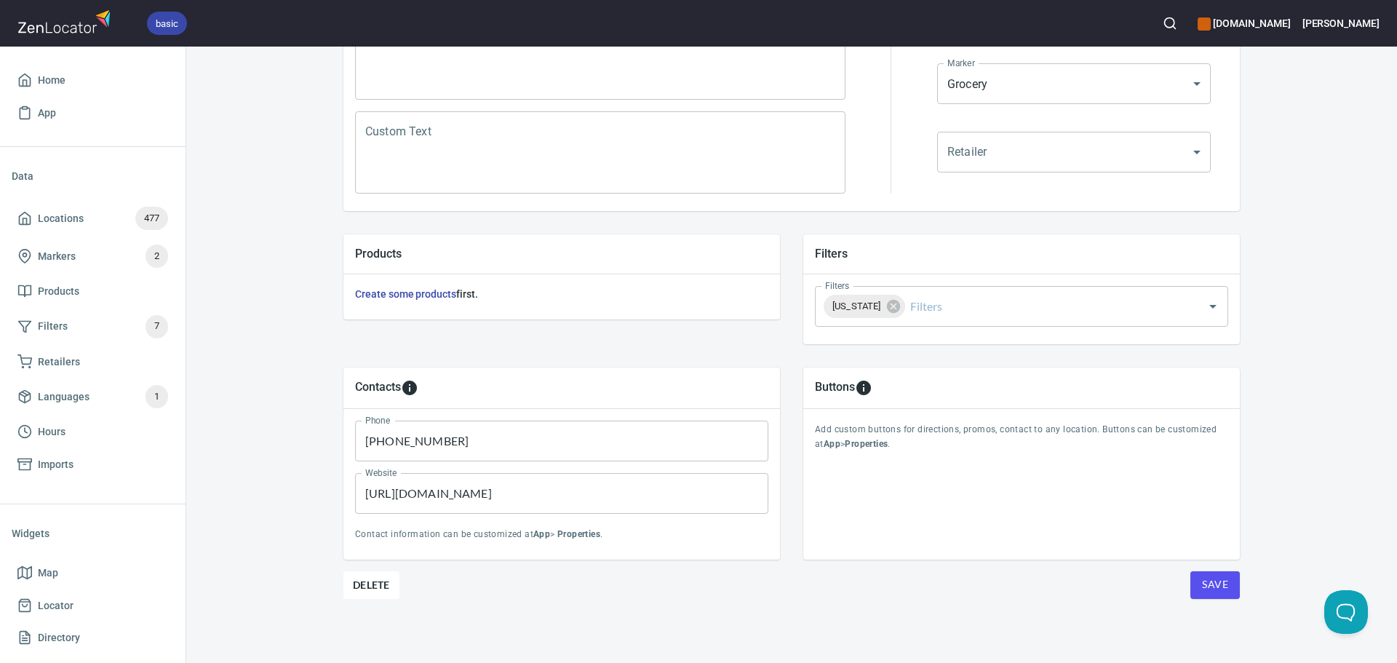
click at [1215, 590] on span "Save" at bounding box center [1215, 585] width 26 height 18
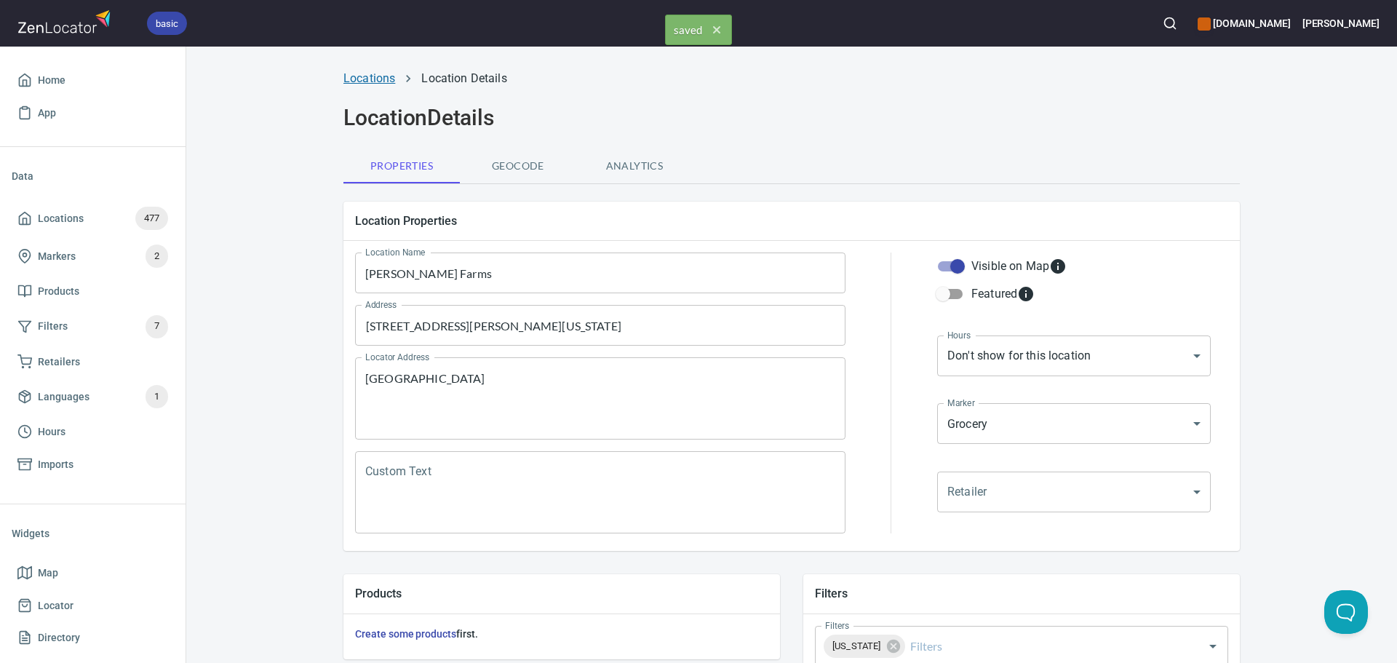
click at [369, 76] on link "Locations" at bounding box center [370, 78] width 52 height 14
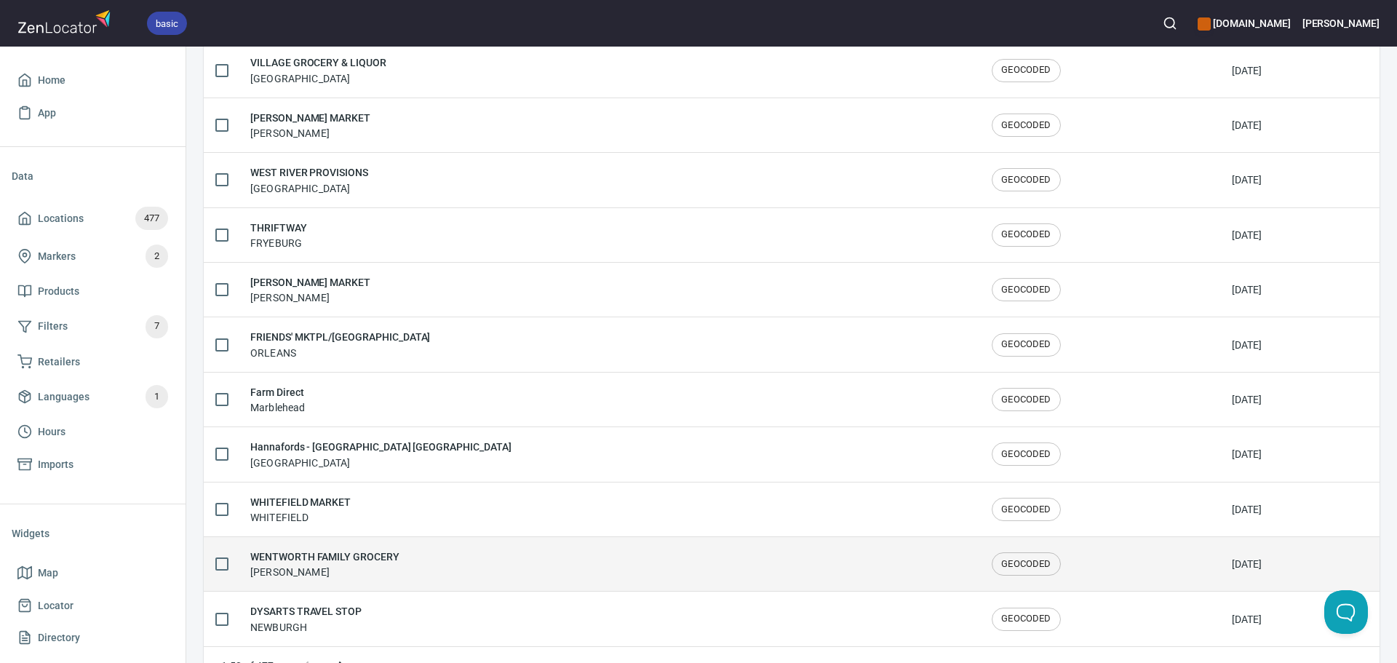
scroll to position [2392, 0]
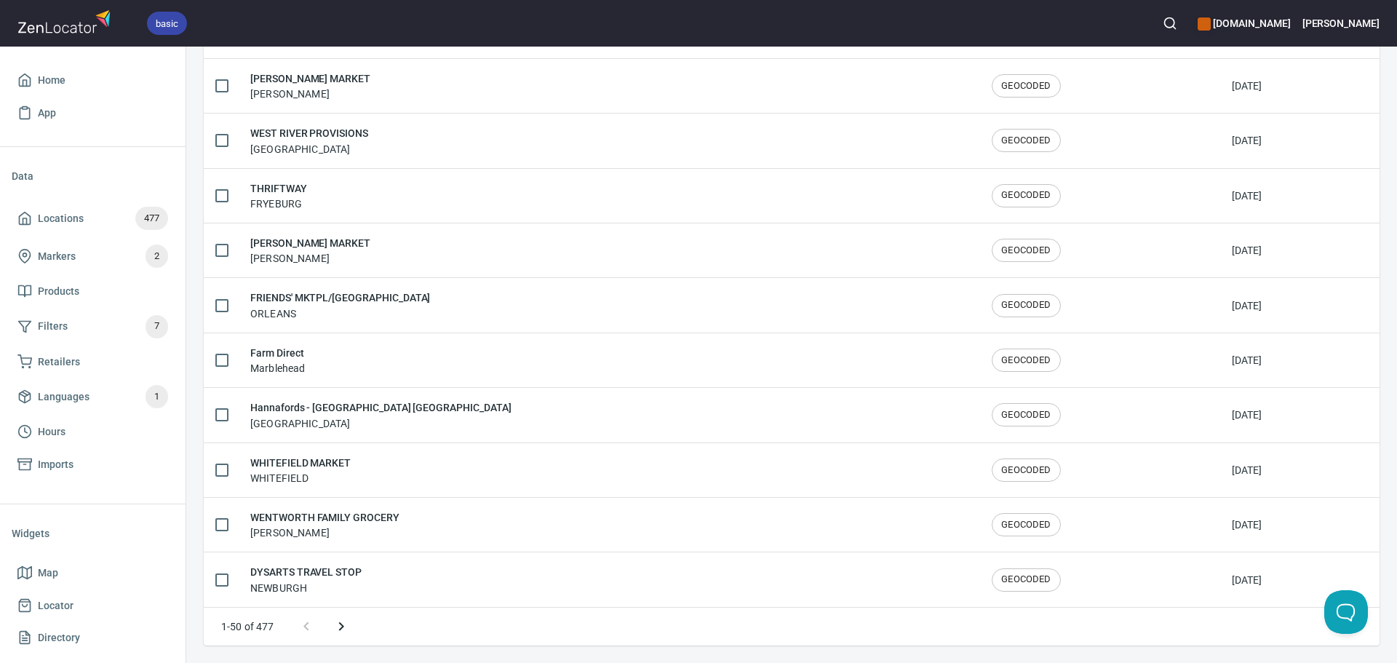
click at [352, 624] on button "Next page" at bounding box center [341, 626] width 35 height 35
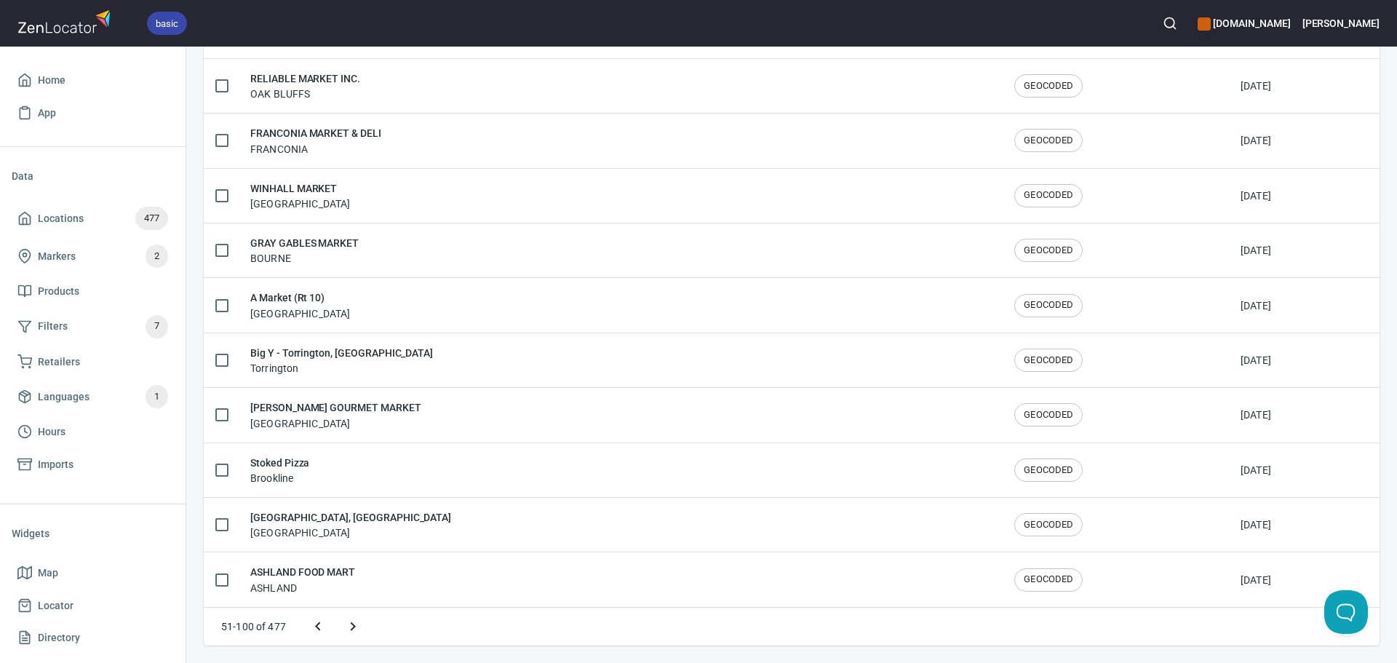
click at [350, 624] on icon "Next page" at bounding box center [352, 626] width 17 height 17
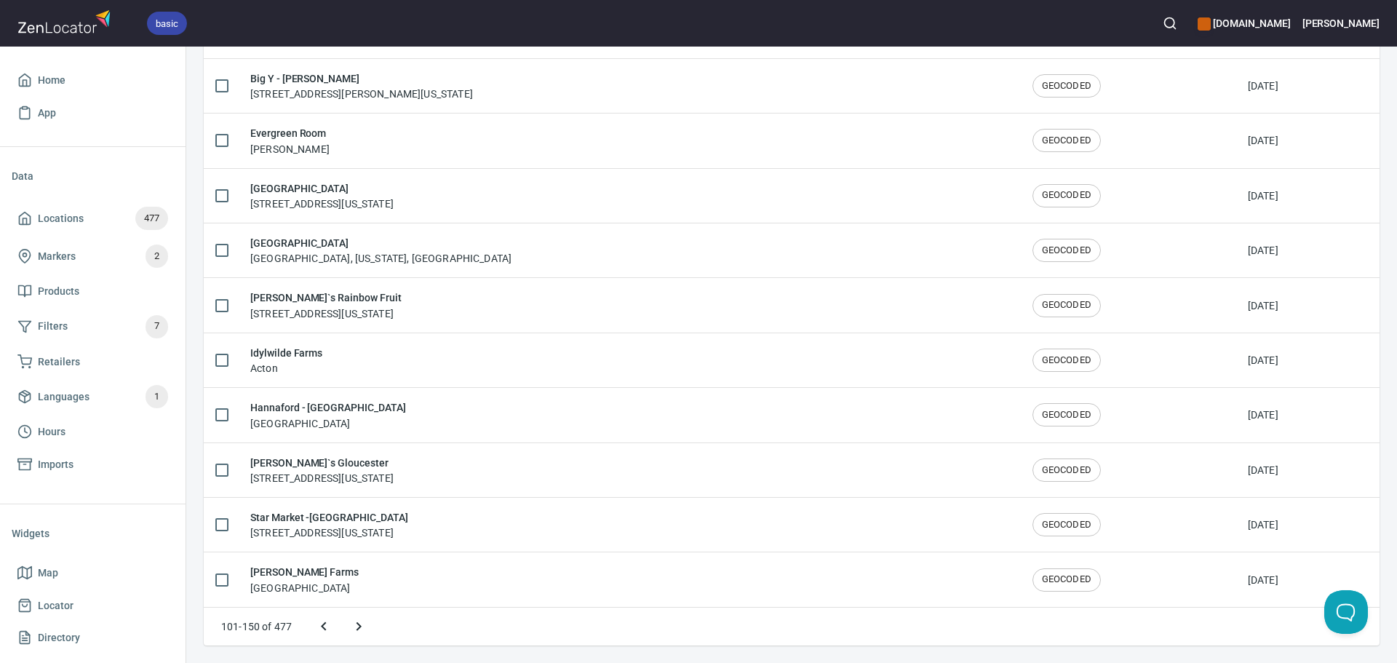
click at [357, 626] on icon "Next page" at bounding box center [358, 626] width 17 height 17
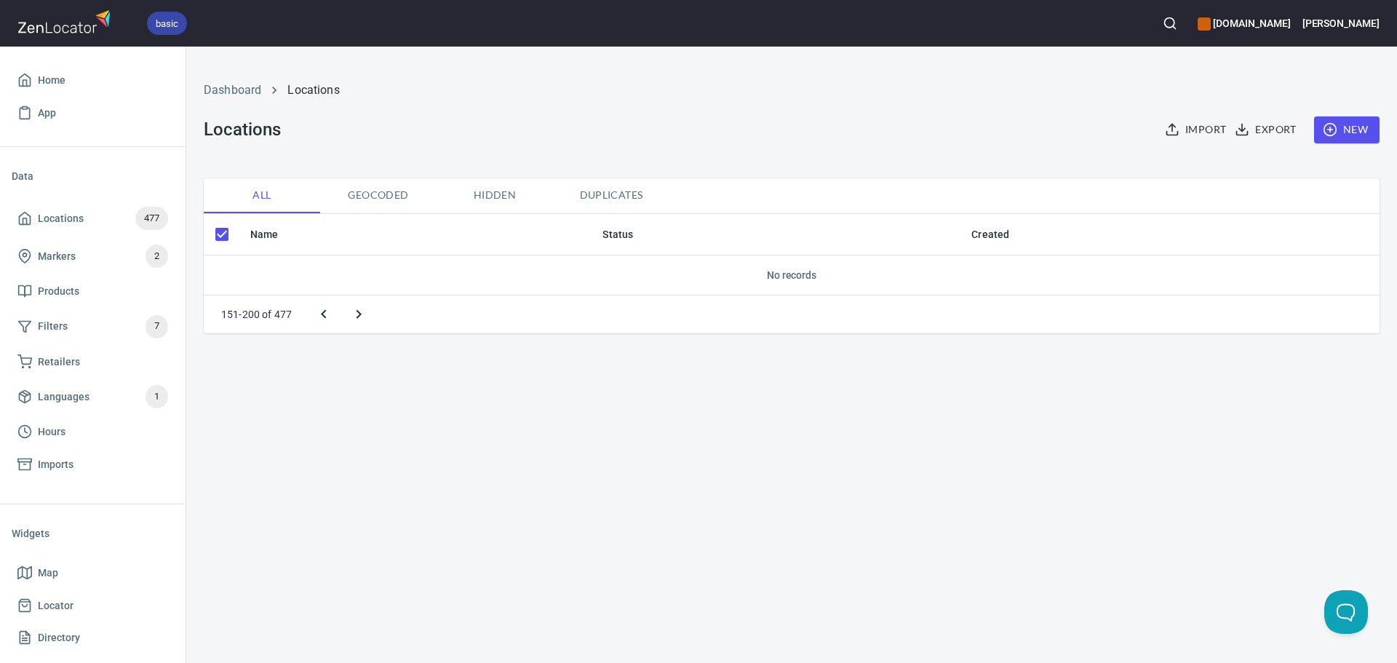
scroll to position [0, 0]
checkbox input "false"
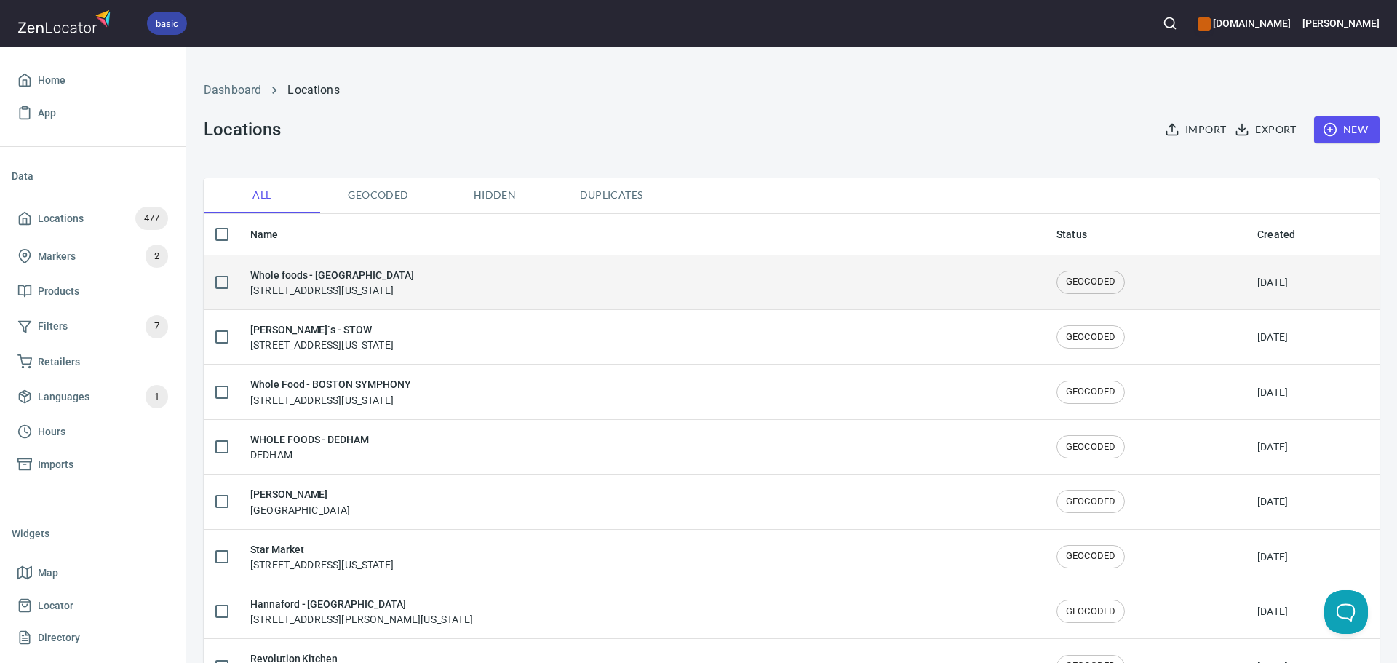
click at [662, 285] on div "Whole foods - Cambridge 115 Prospect Street, Cambridge, Massachusetts, United S…" at bounding box center [641, 282] width 783 height 31
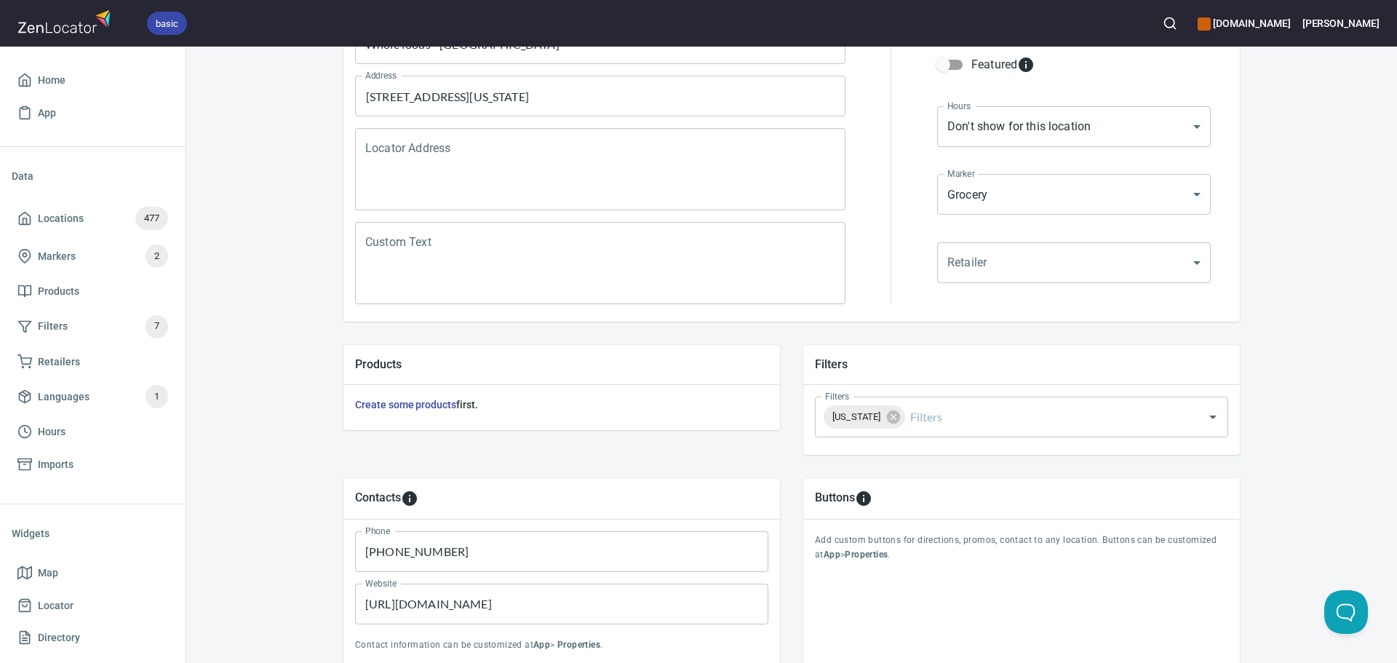
scroll to position [340, 0]
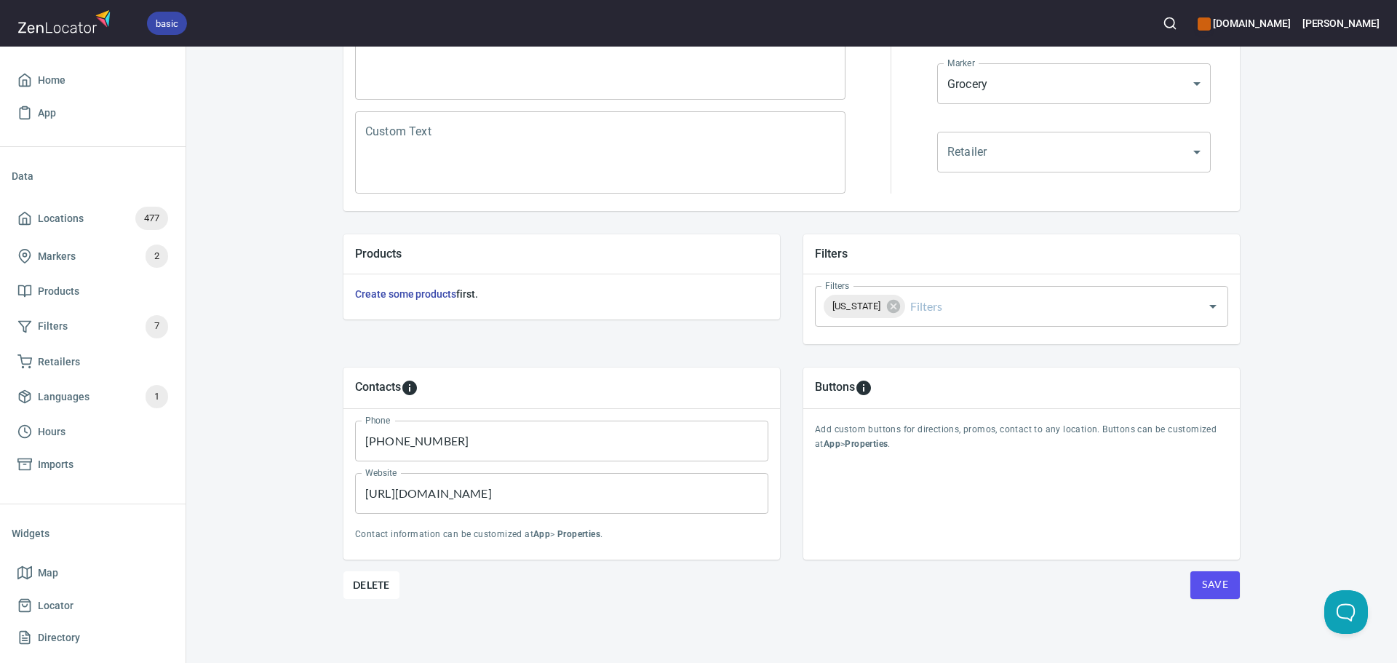
click at [1211, 589] on span "Save" at bounding box center [1215, 585] width 26 height 18
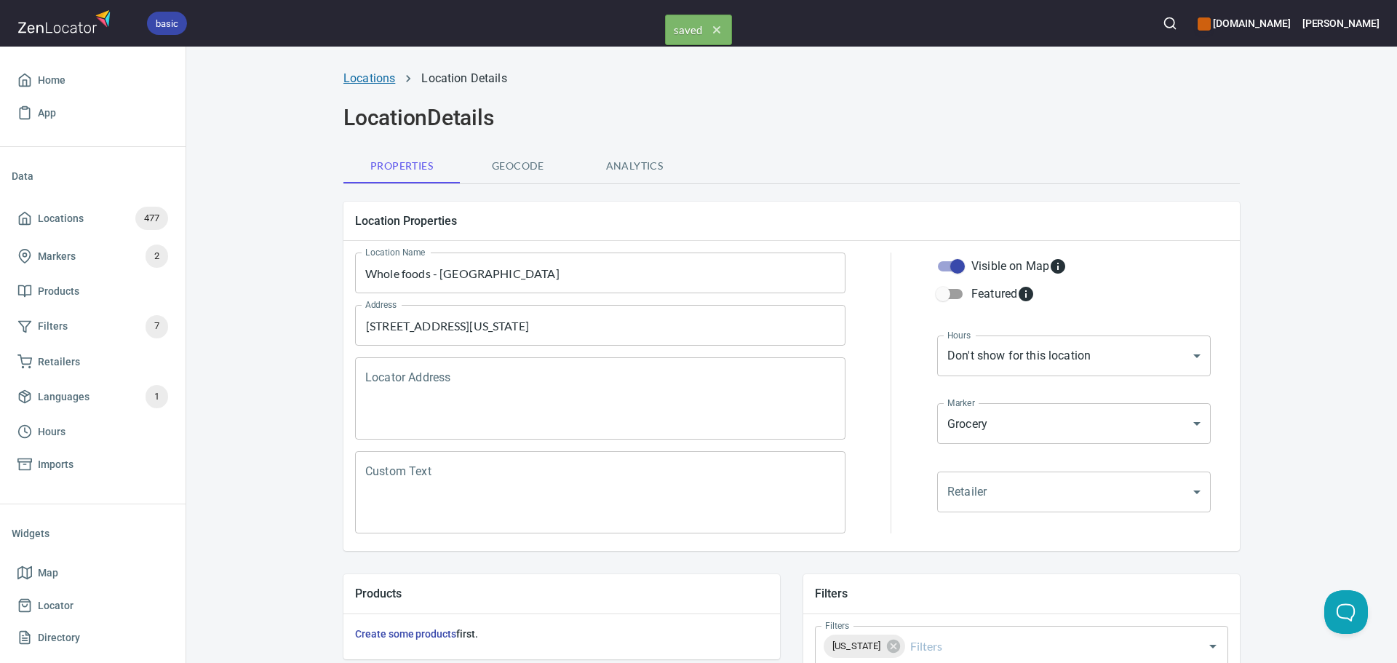
click at [357, 74] on link "Locations" at bounding box center [370, 78] width 52 height 14
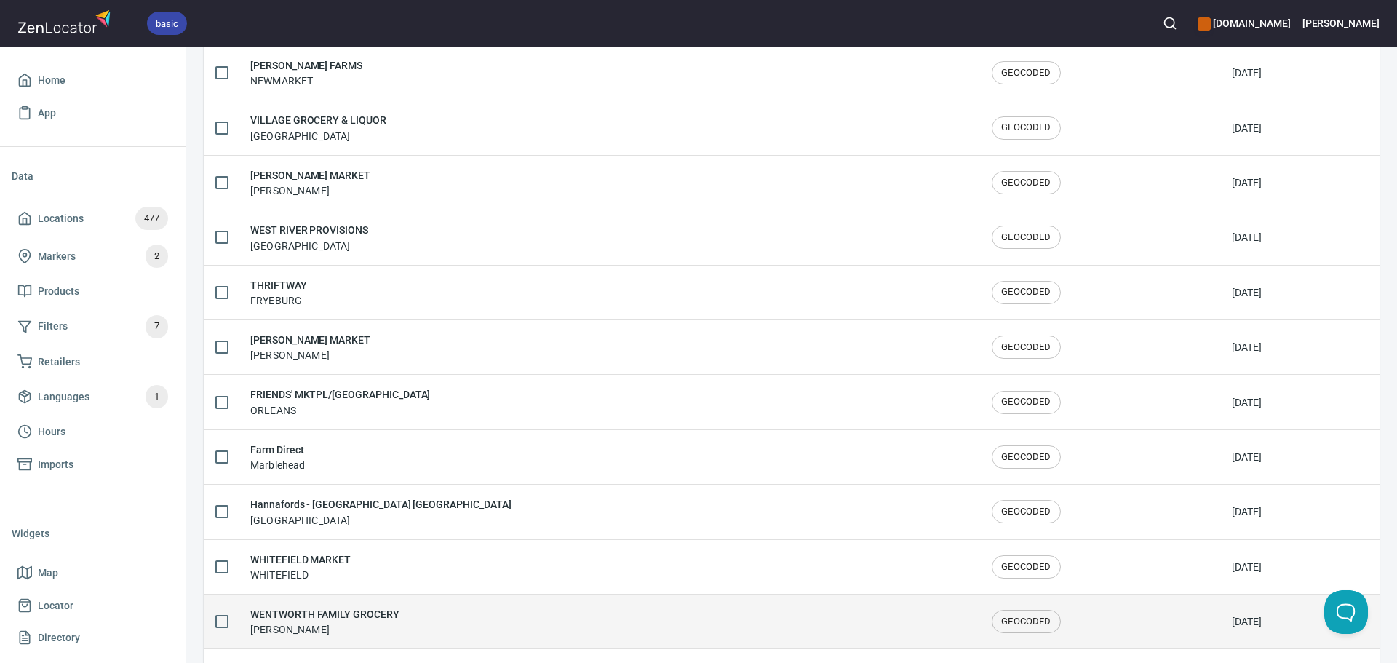
scroll to position [2392, 0]
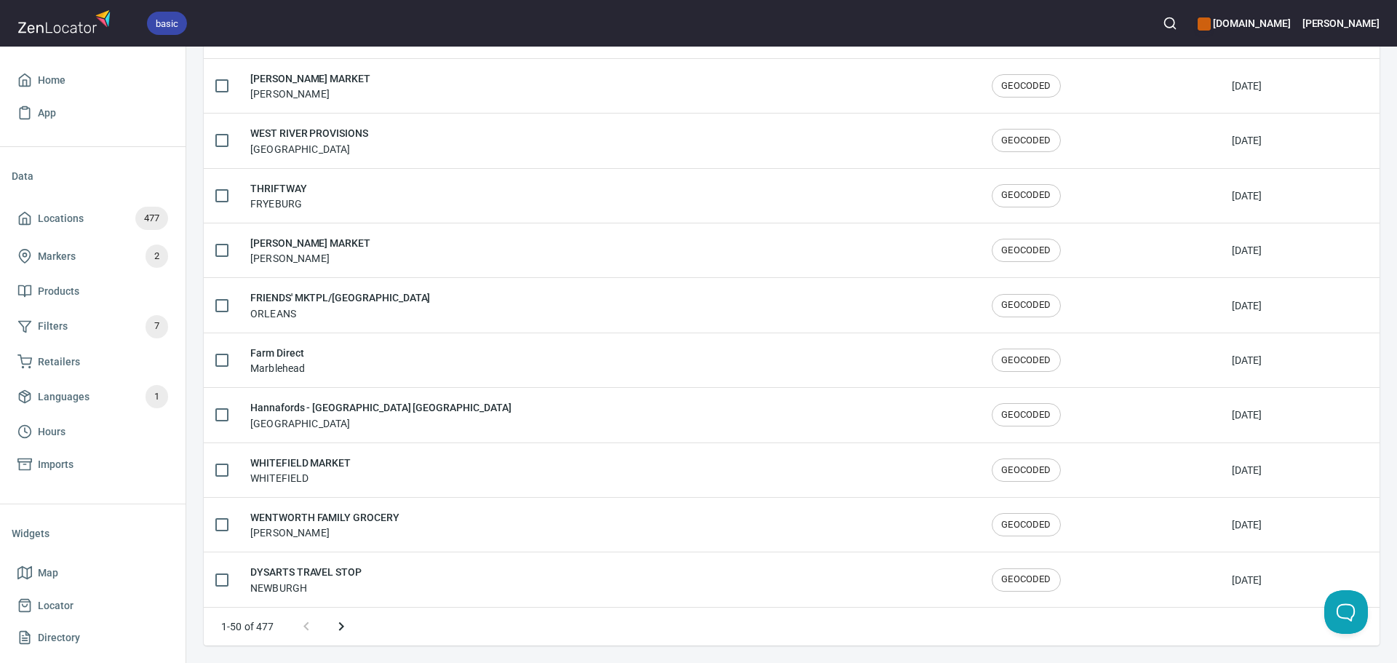
click at [346, 632] on icon "Next page" at bounding box center [341, 626] width 17 height 17
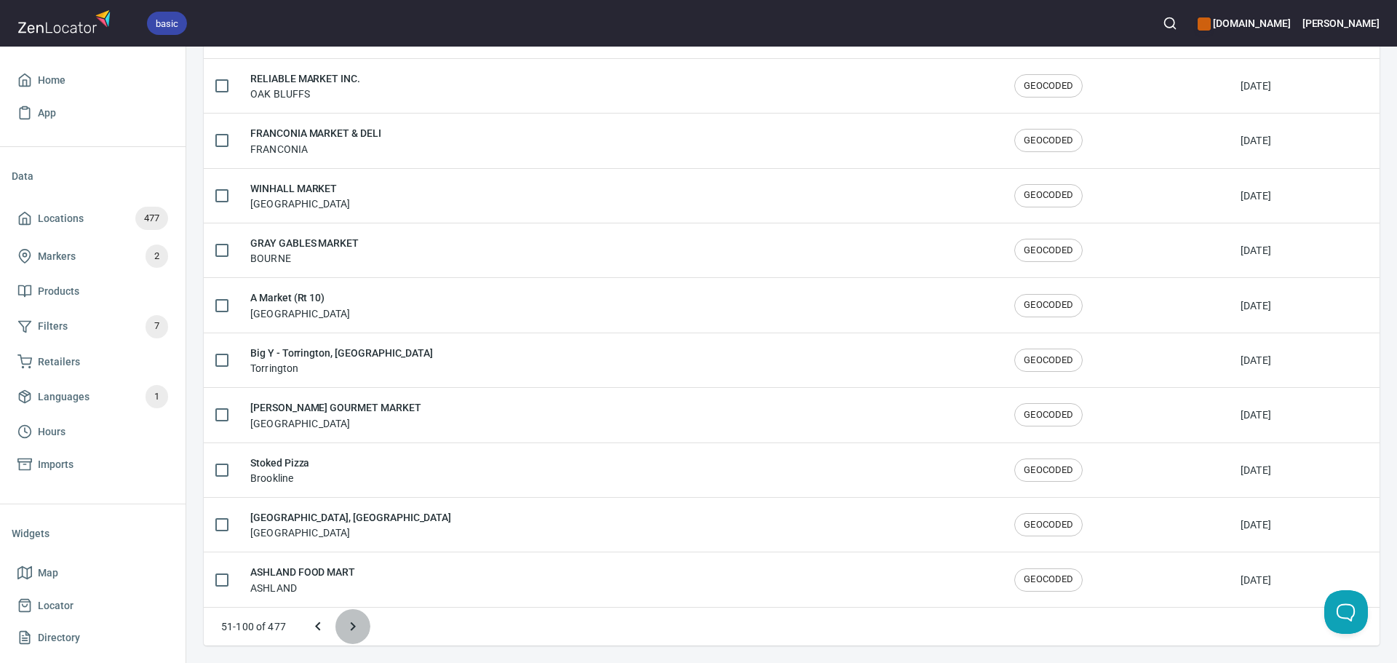
click at [346, 632] on icon "Next page" at bounding box center [352, 626] width 17 height 17
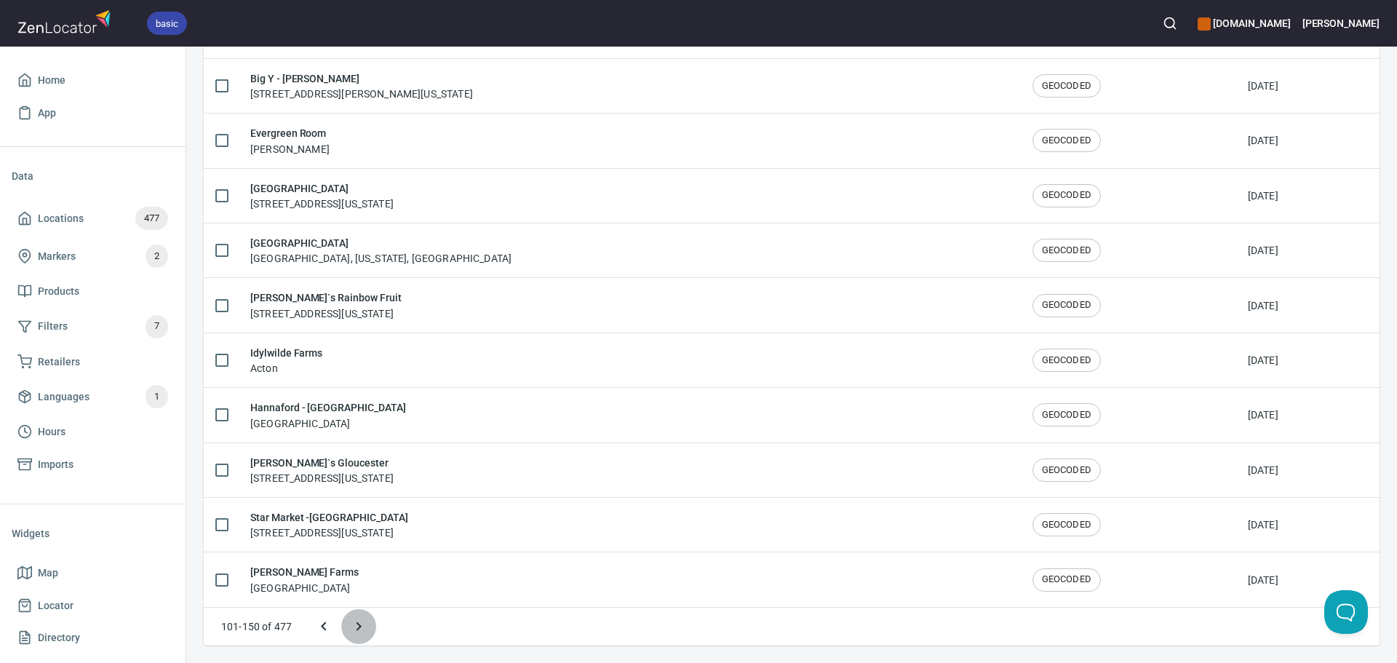
click at [350, 629] on icon "Next page" at bounding box center [358, 626] width 17 height 17
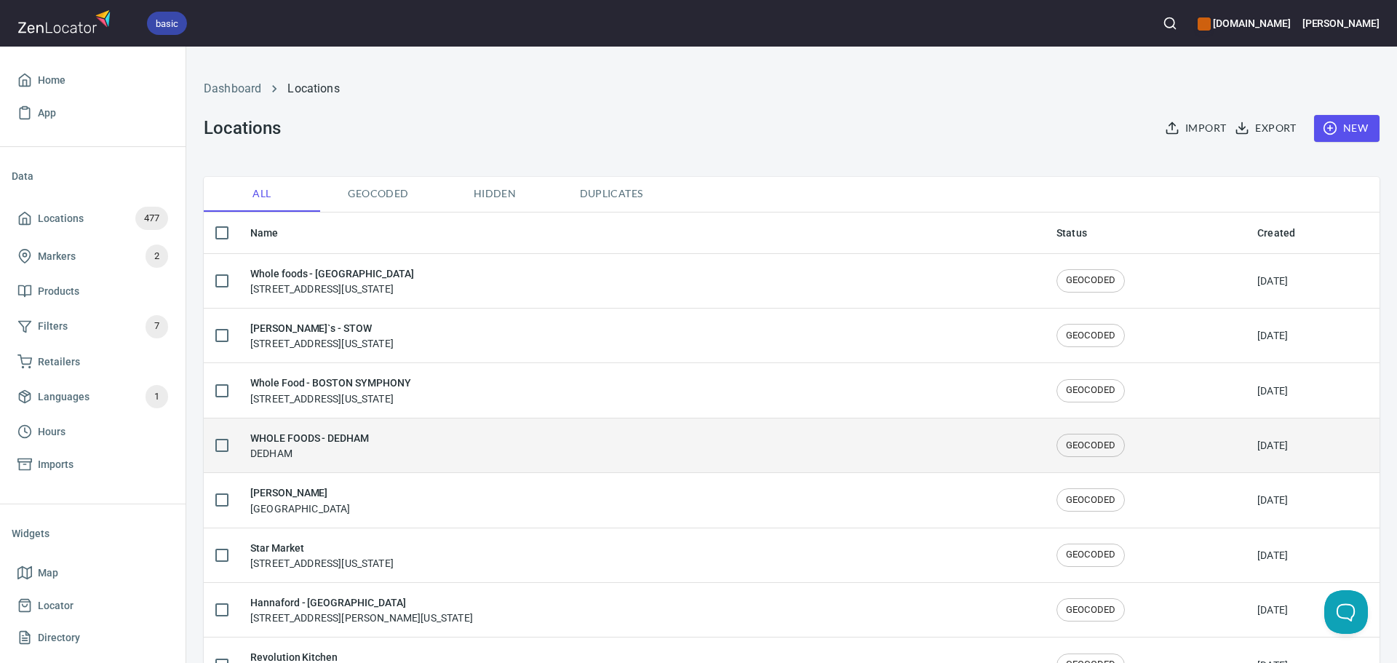
scroll to position [0, 0]
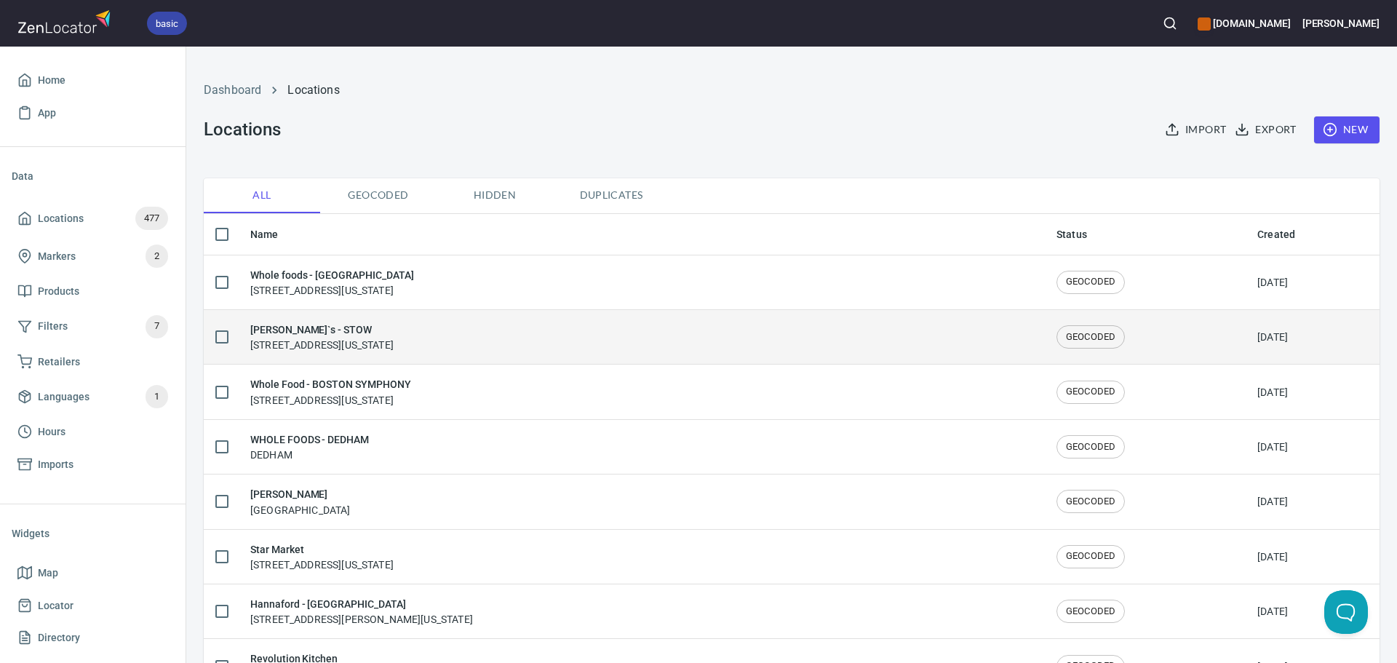
click at [558, 333] on div "Shaw`s - STOW 155 Great Road, Stow, Massachusetts, United States" at bounding box center [641, 337] width 783 height 31
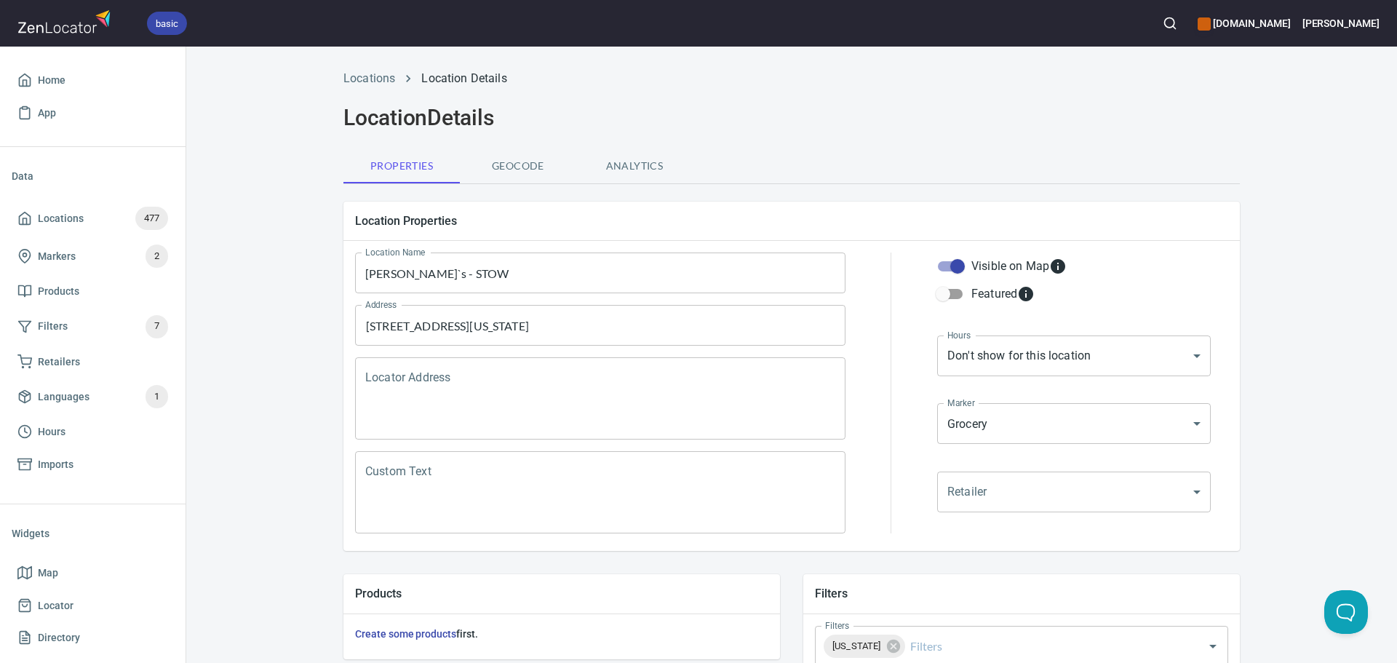
scroll to position [340, 0]
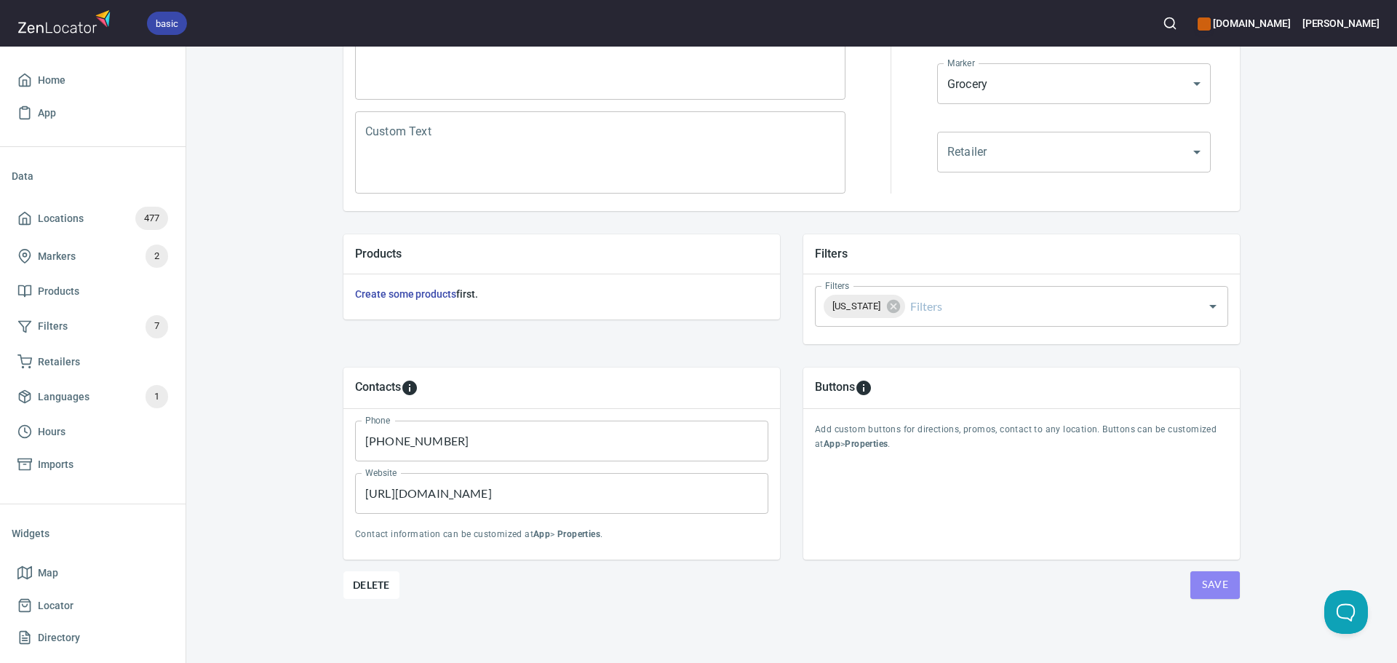
click at [1208, 589] on span "Save" at bounding box center [1215, 585] width 26 height 18
click at [1141, 375] on div "Buttons" at bounding box center [1022, 388] width 437 height 41
click at [1215, 593] on span "Save" at bounding box center [1215, 585] width 26 height 18
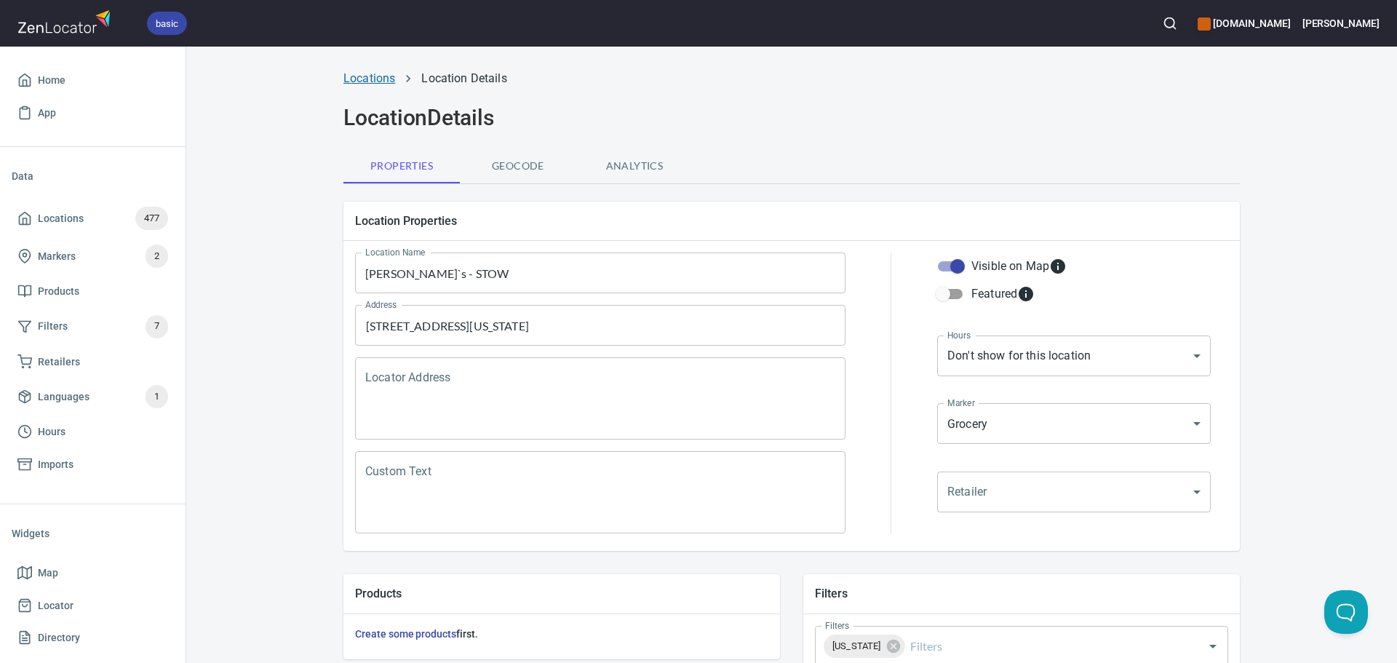
click at [367, 79] on link "Locations" at bounding box center [370, 78] width 52 height 14
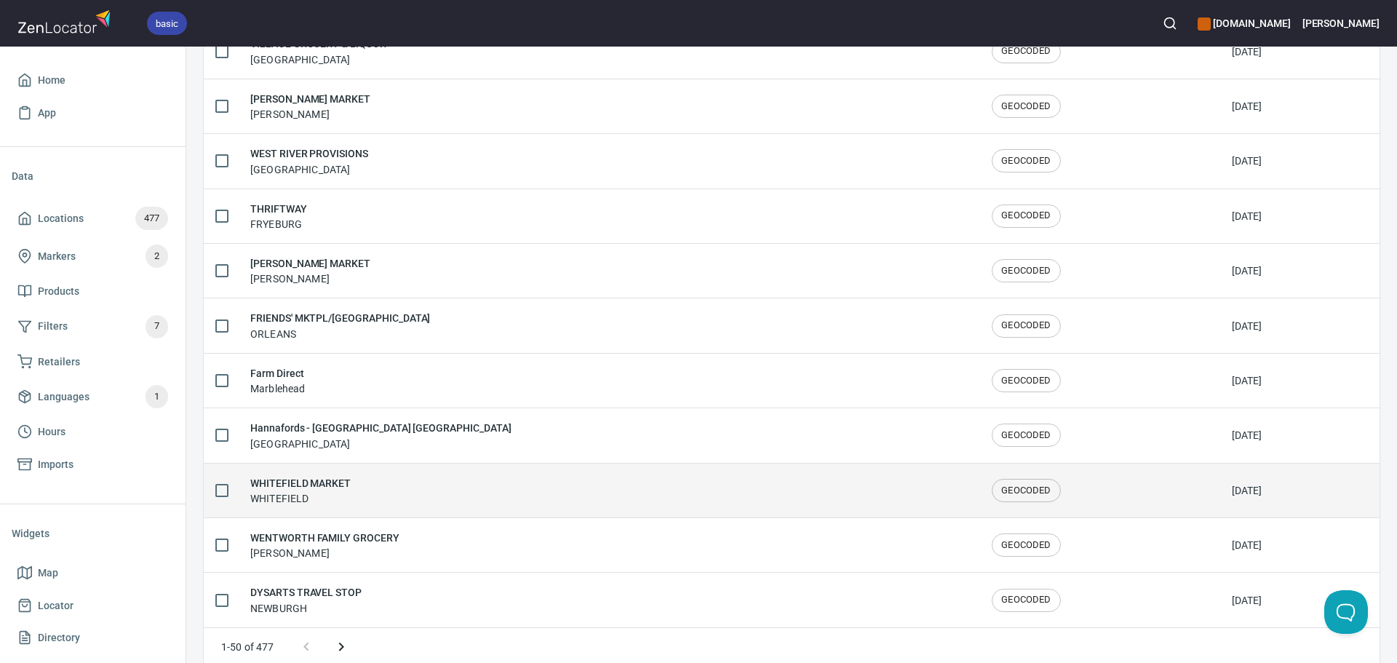
scroll to position [2392, 0]
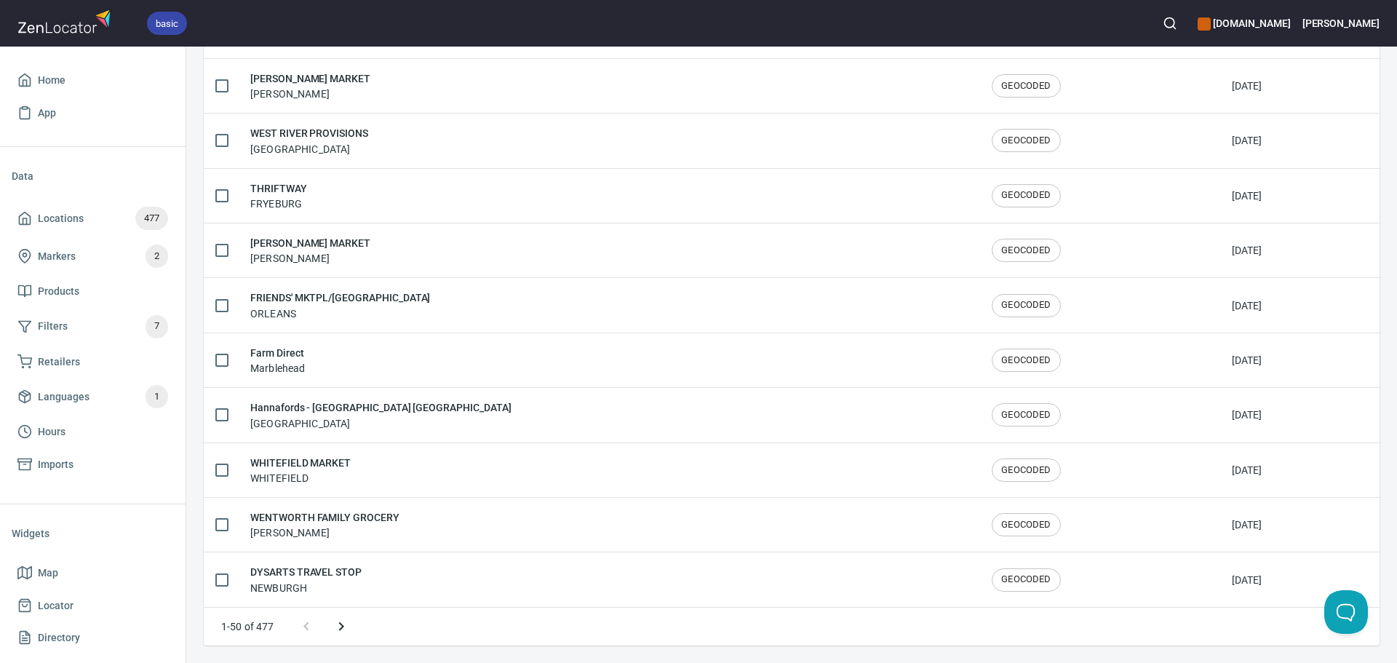
click at [339, 616] on button "Next page" at bounding box center [341, 626] width 35 height 35
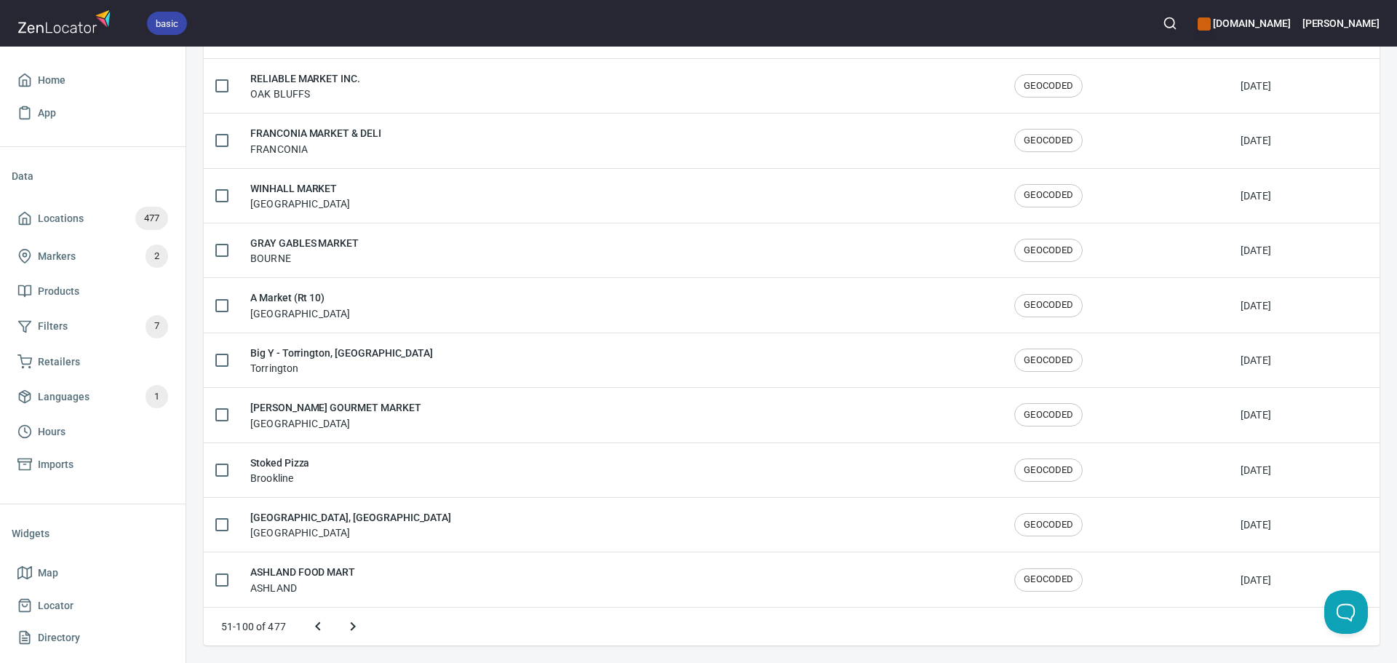
click at [342, 623] on button "Next page" at bounding box center [353, 626] width 35 height 35
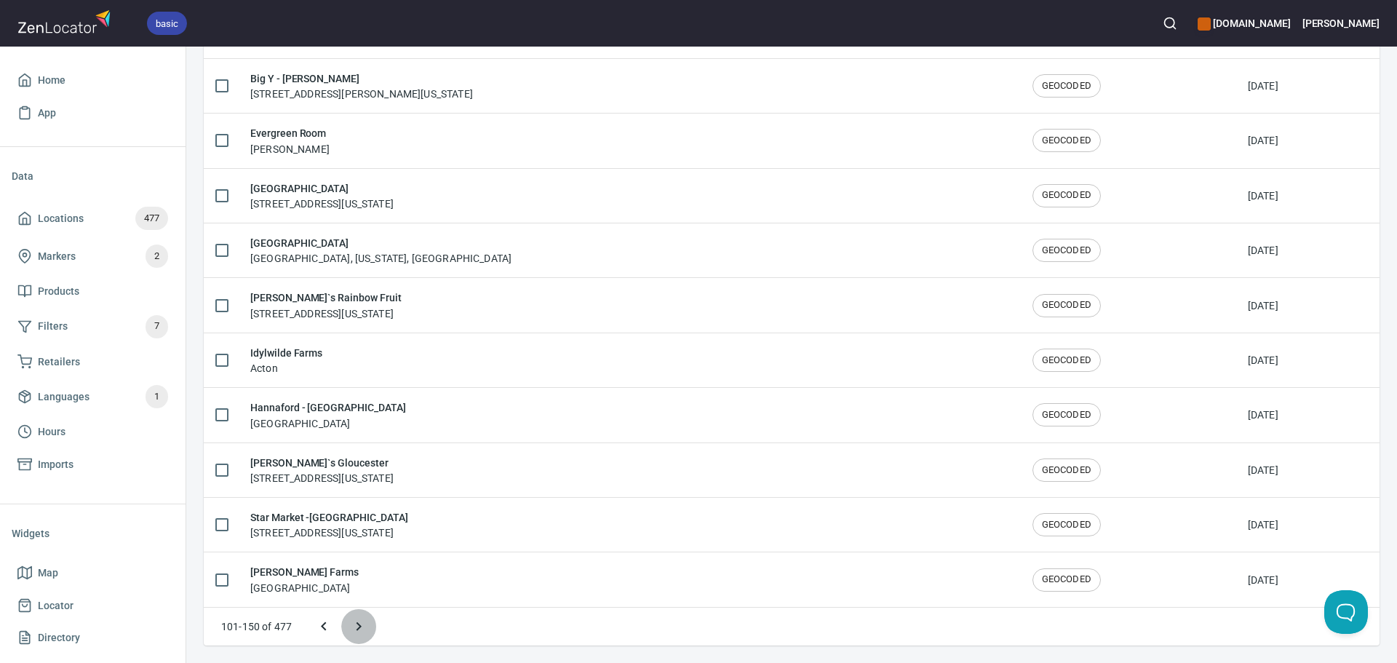
click at [357, 624] on icon "Next page" at bounding box center [358, 626] width 17 height 17
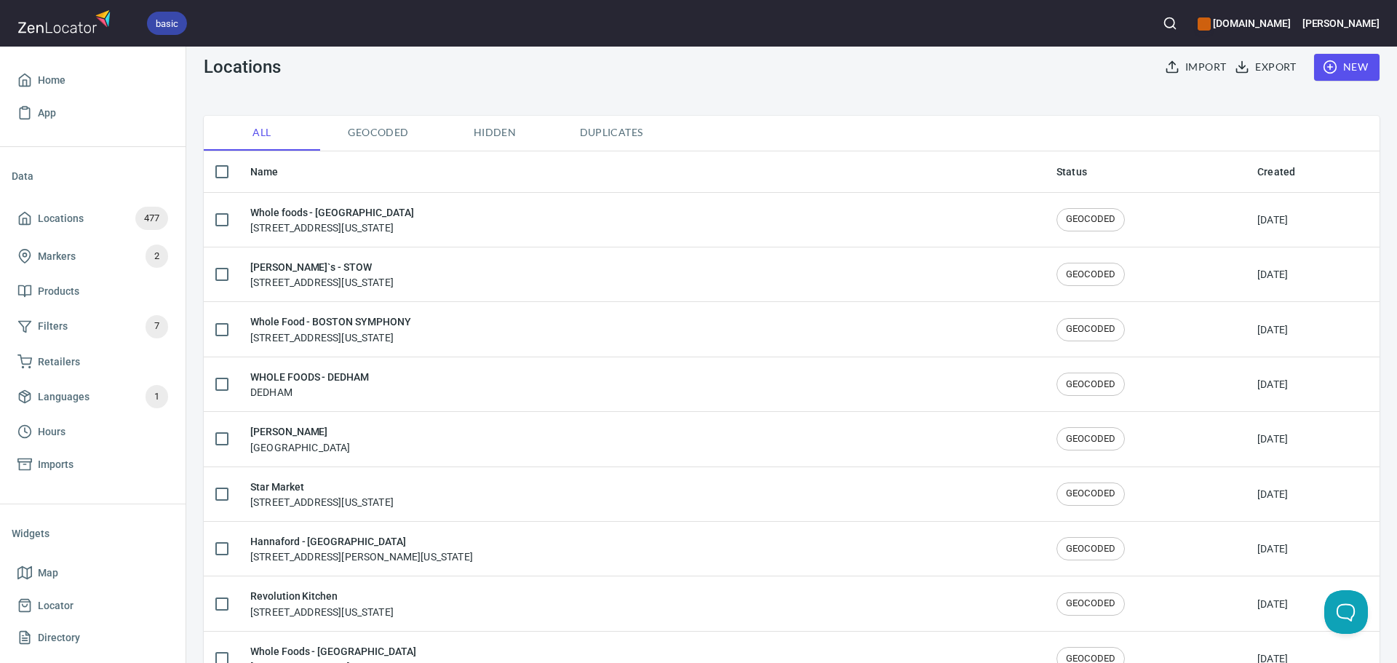
scroll to position [0, 0]
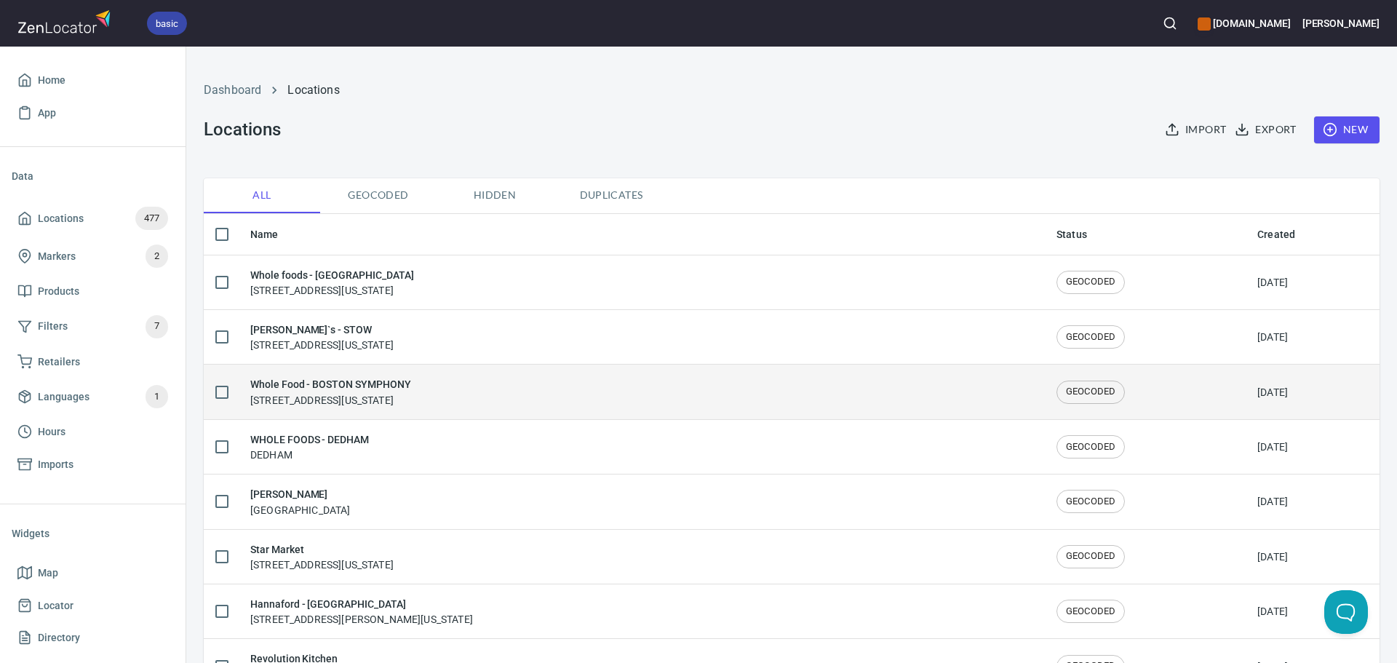
click at [565, 376] on div "Whole Food - BOSTON SYMPHONY 15 Westland Avenue, Boston, Massachusetts, United …" at bounding box center [641, 391] width 783 height 31
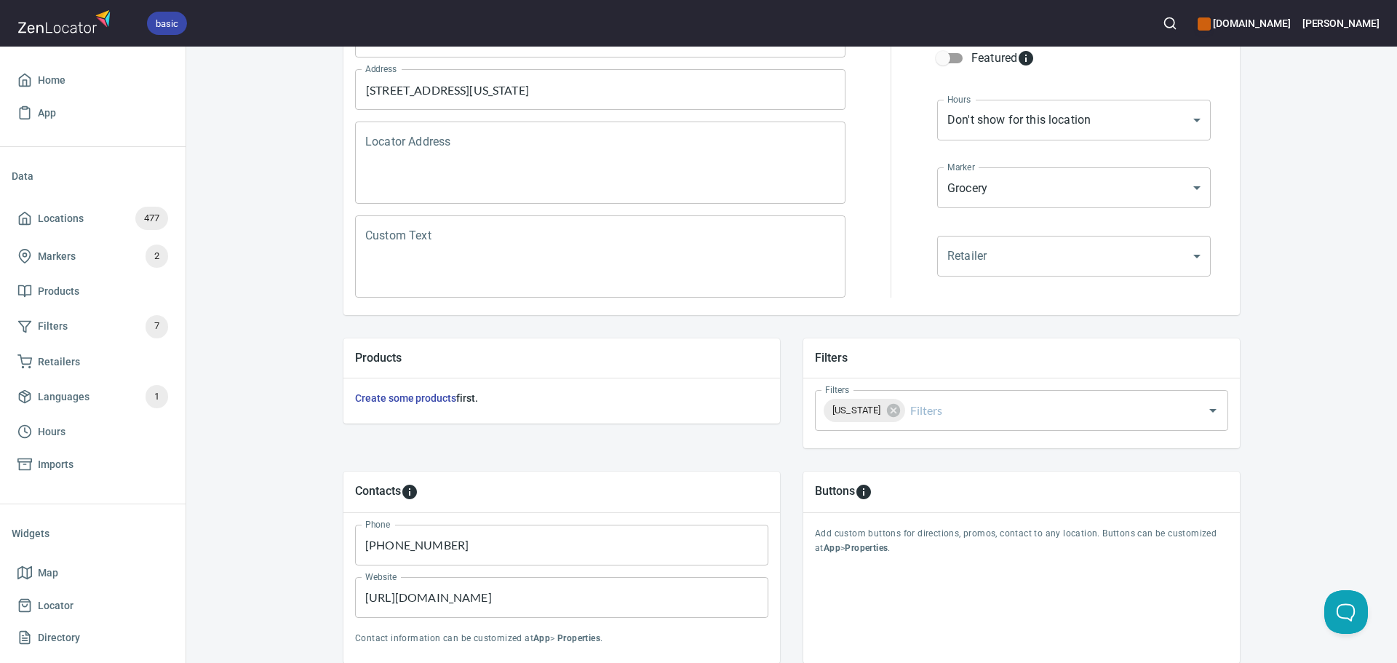
scroll to position [291, 0]
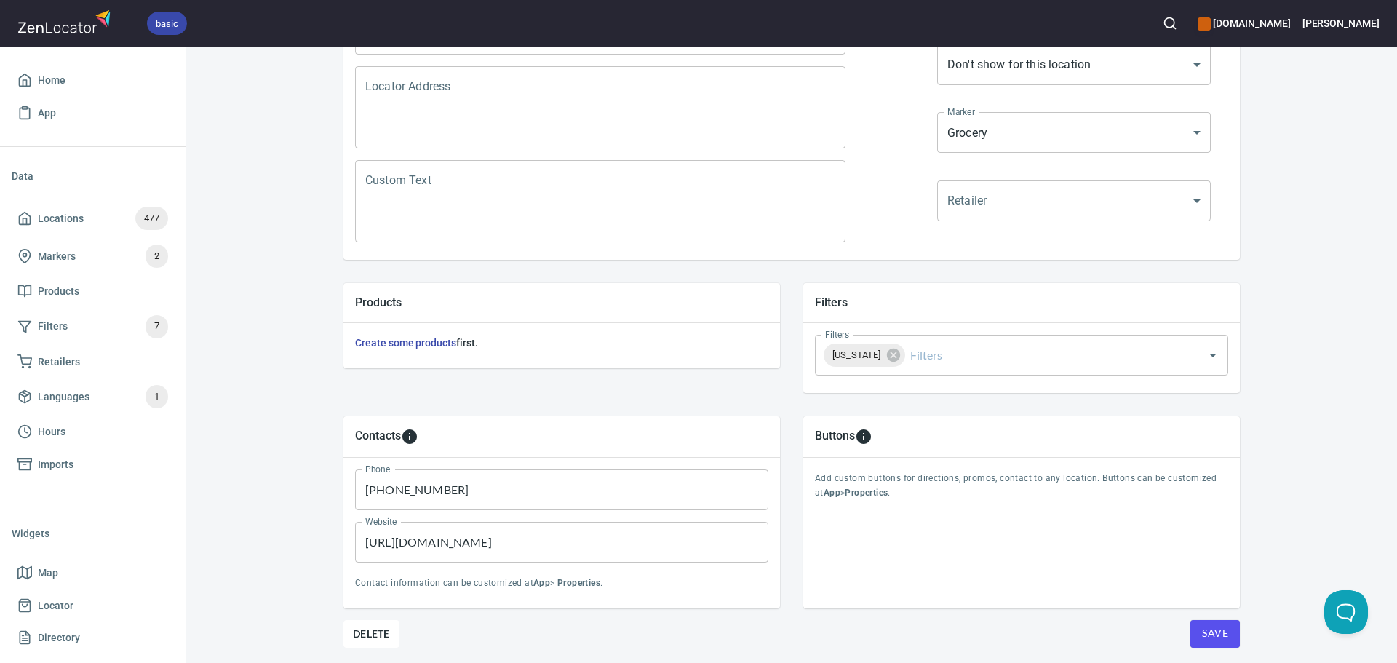
click at [1205, 637] on span "Save" at bounding box center [1215, 633] width 26 height 18
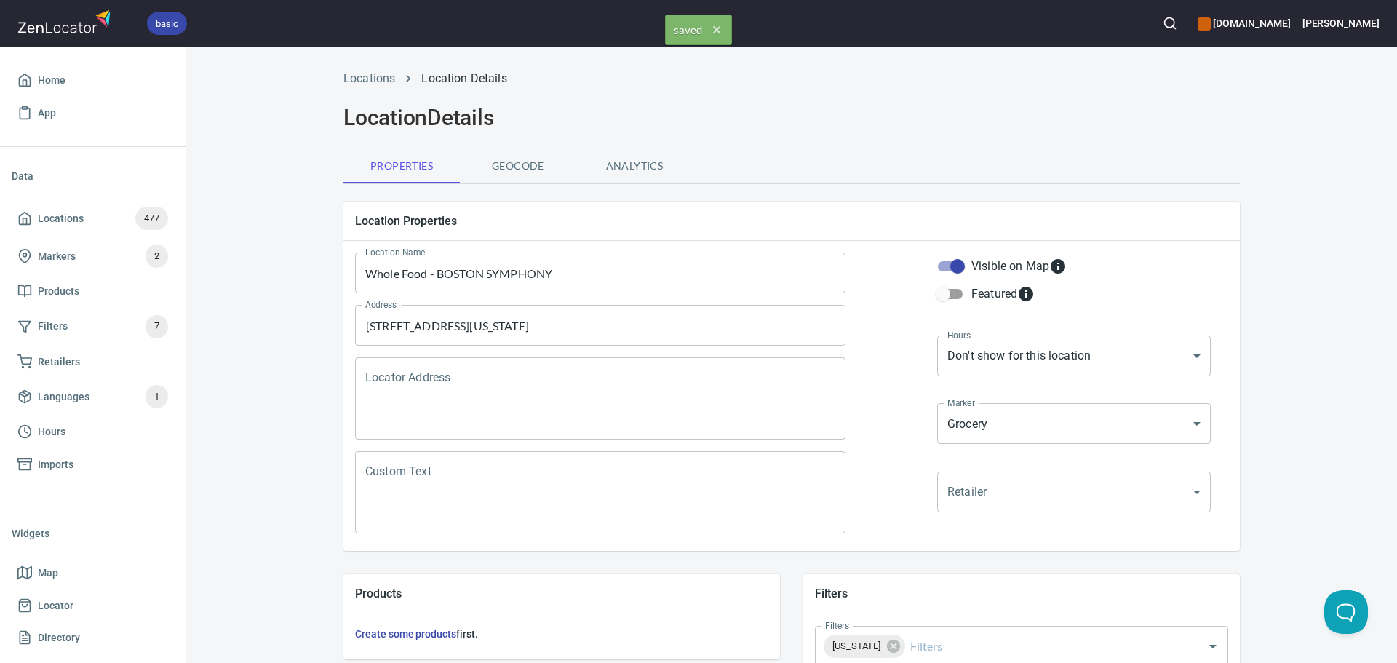
scroll to position [340, 0]
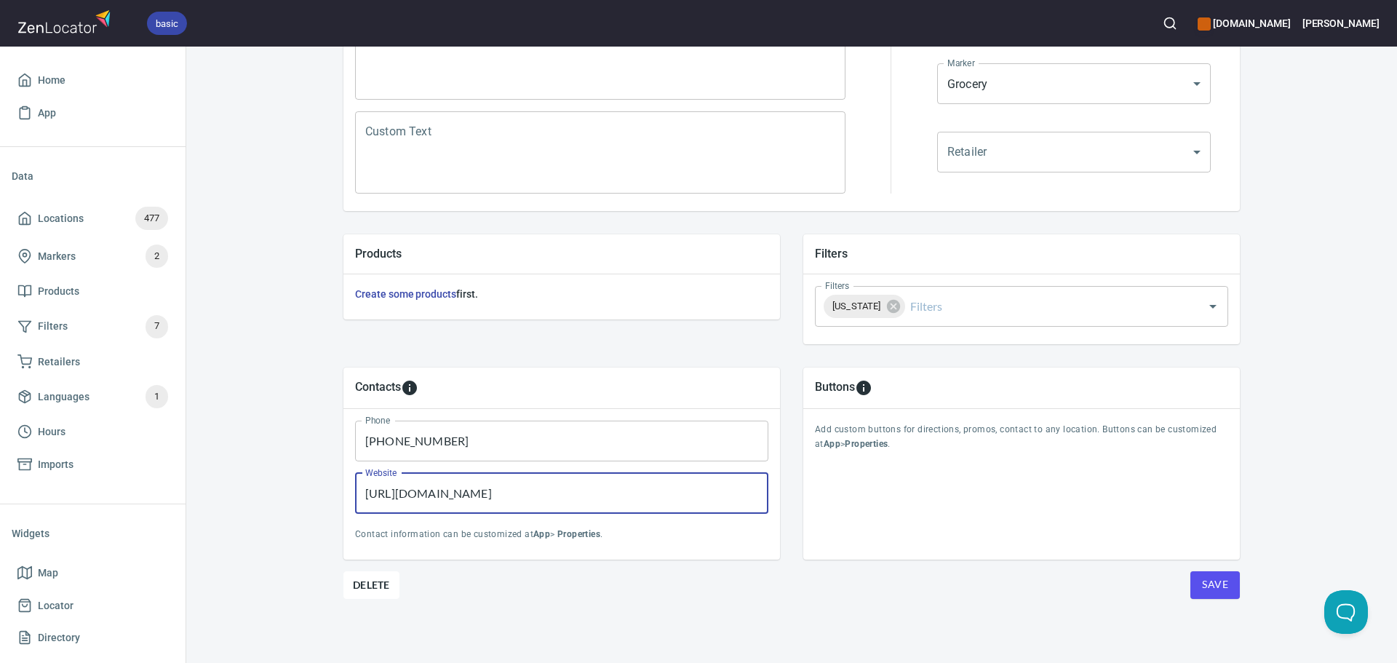
click at [470, 507] on input "https://verrillfarm.com/" at bounding box center [561, 493] width 413 height 41
click at [501, 496] on input "https://verrillfarm.com/" at bounding box center [561, 493] width 413 height 41
paste input "www.wholefoodsmarket"
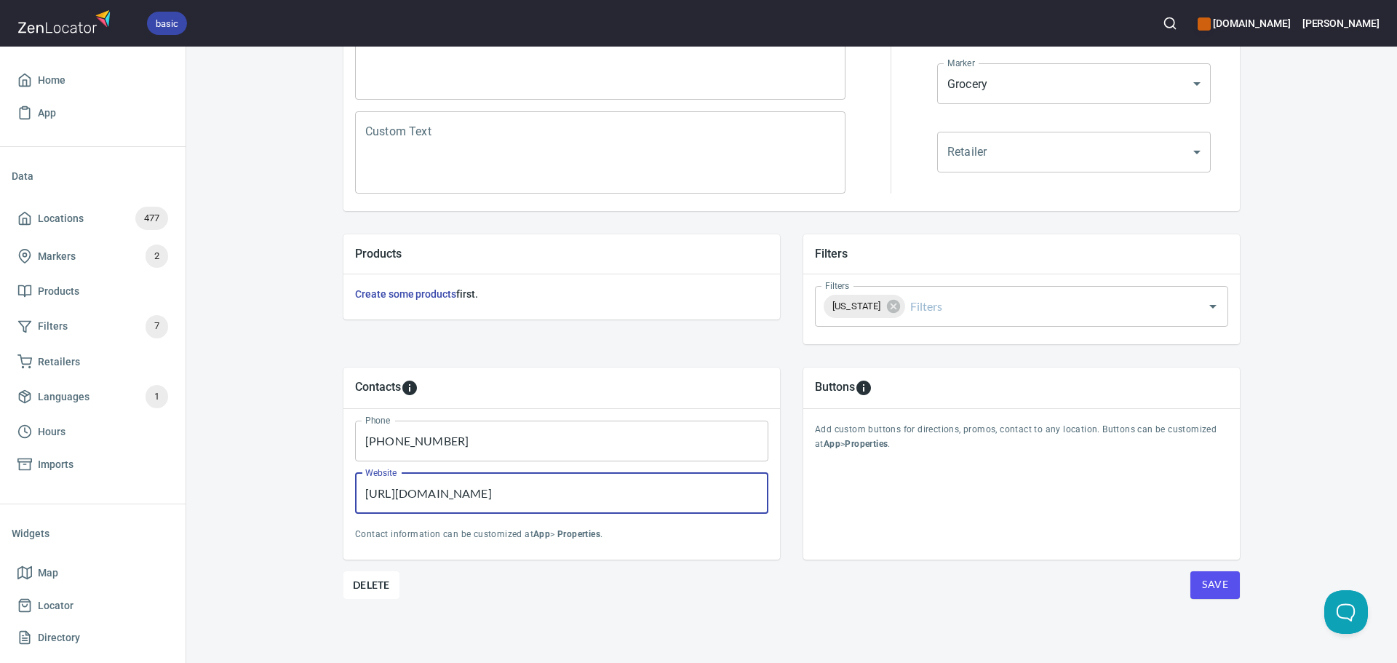
type input "https://www.wholefoodsmarket.com/"
click at [1220, 582] on span "Save" at bounding box center [1215, 585] width 26 height 18
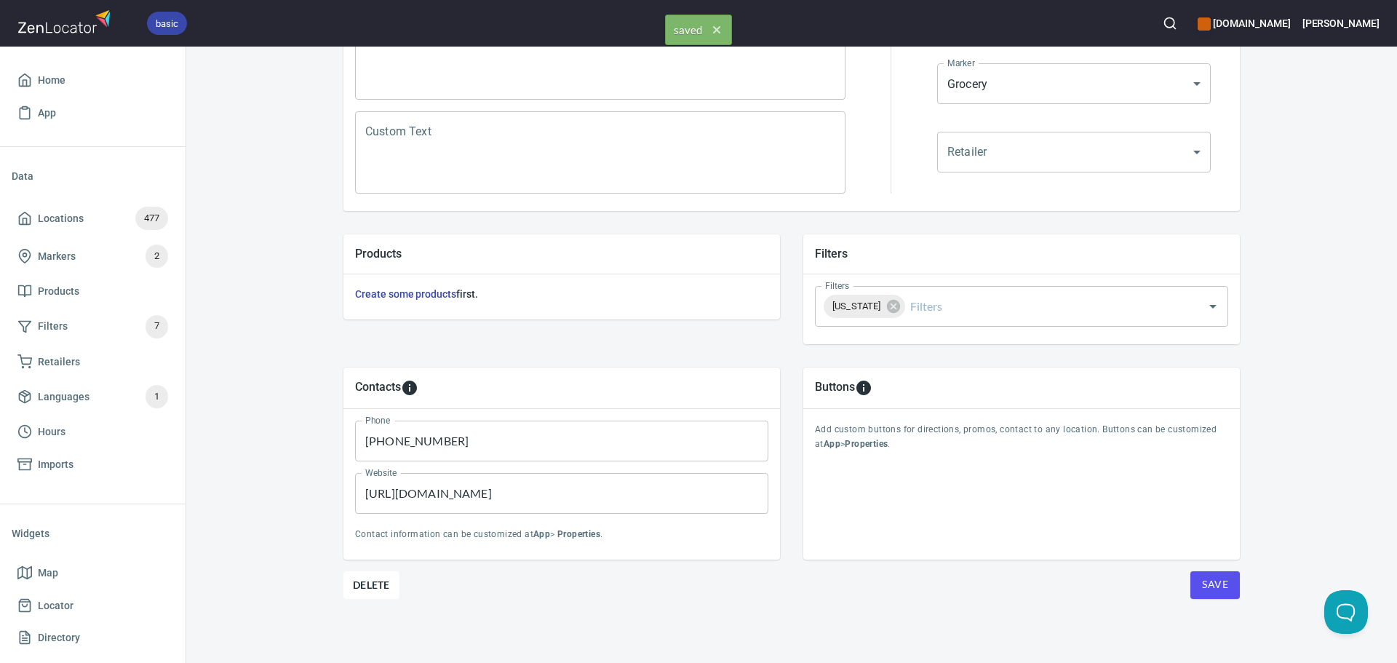
scroll to position [0, 0]
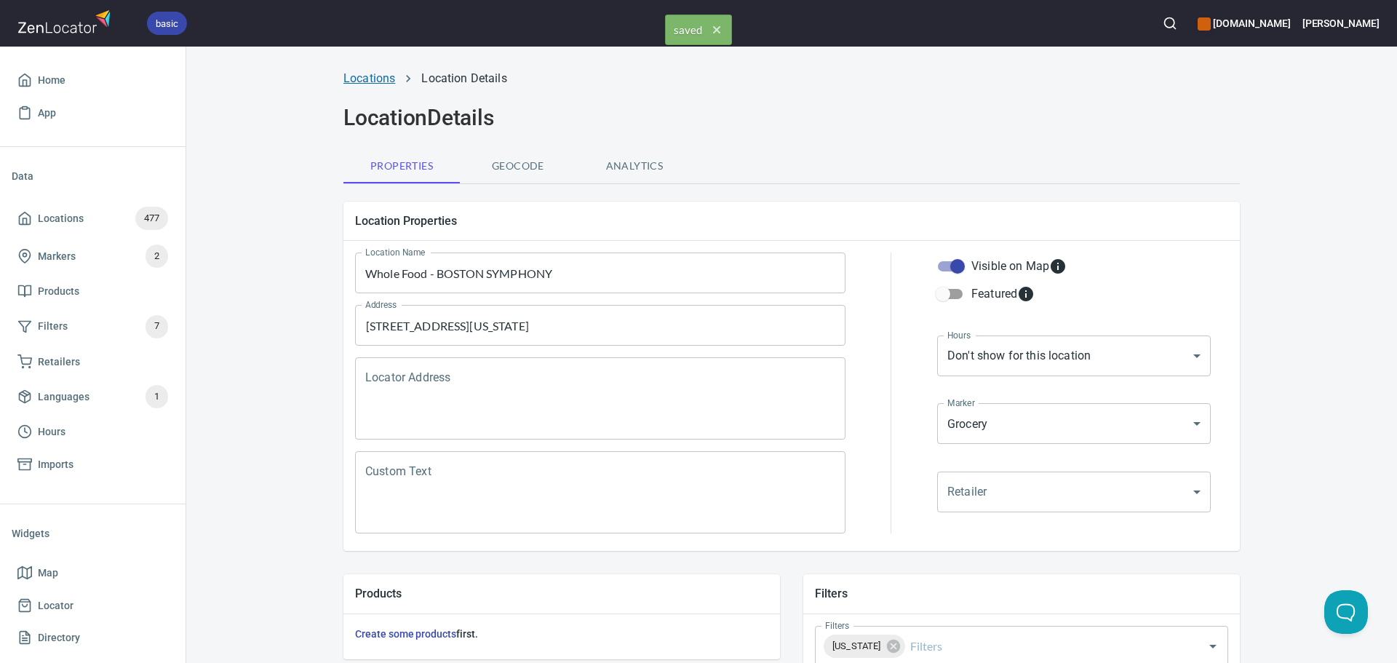
click at [364, 79] on link "Locations" at bounding box center [370, 78] width 52 height 14
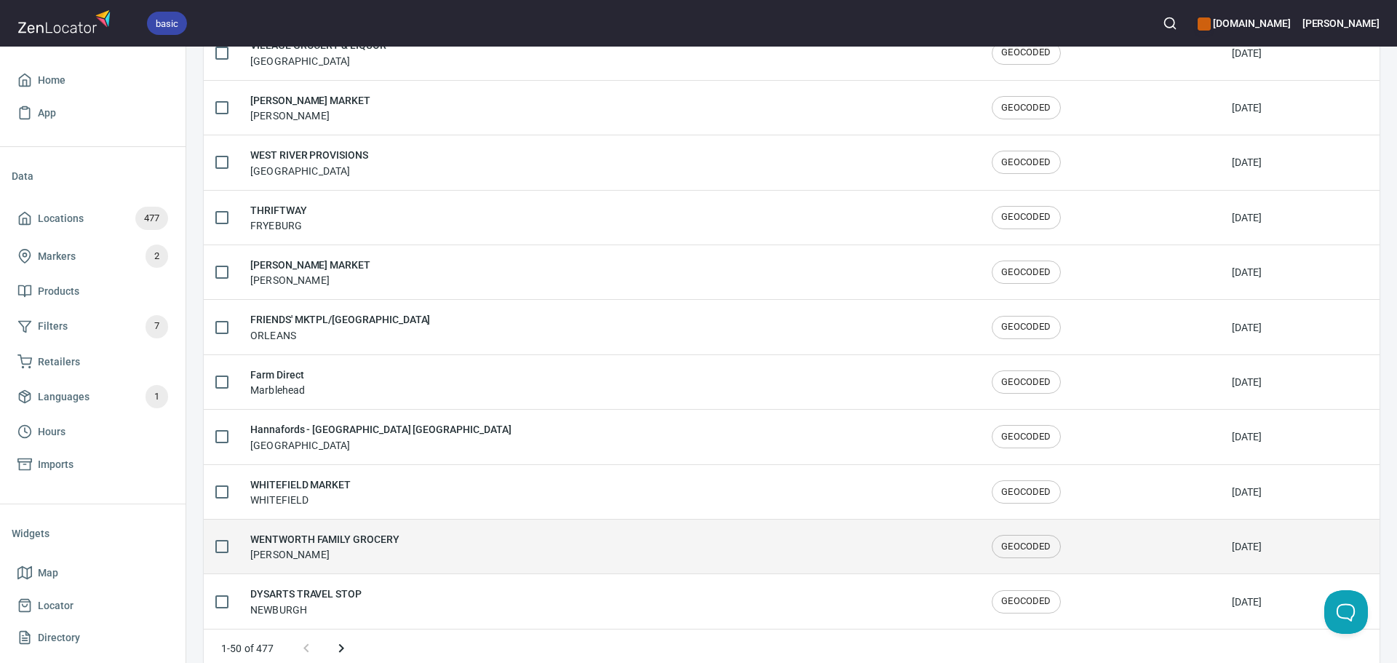
scroll to position [2392, 0]
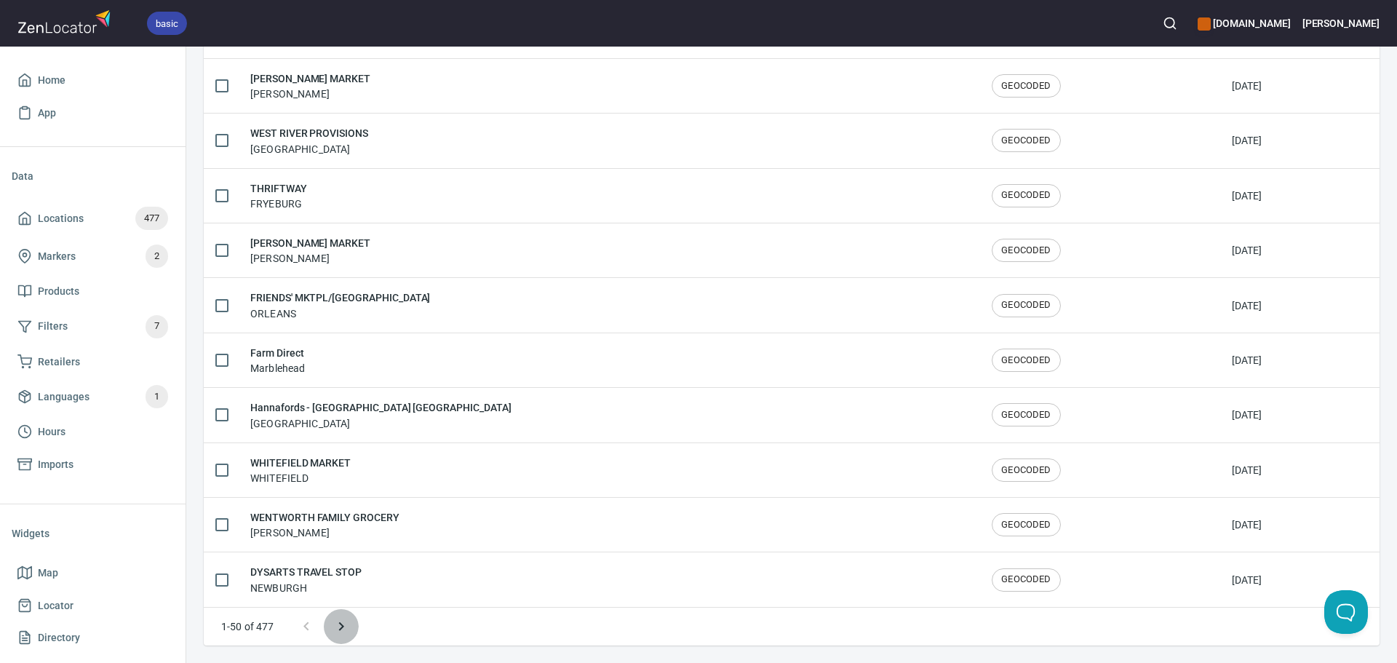
click at [339, 628] on icon "Next page" at bounding box center [341, 626] width 17 height 17
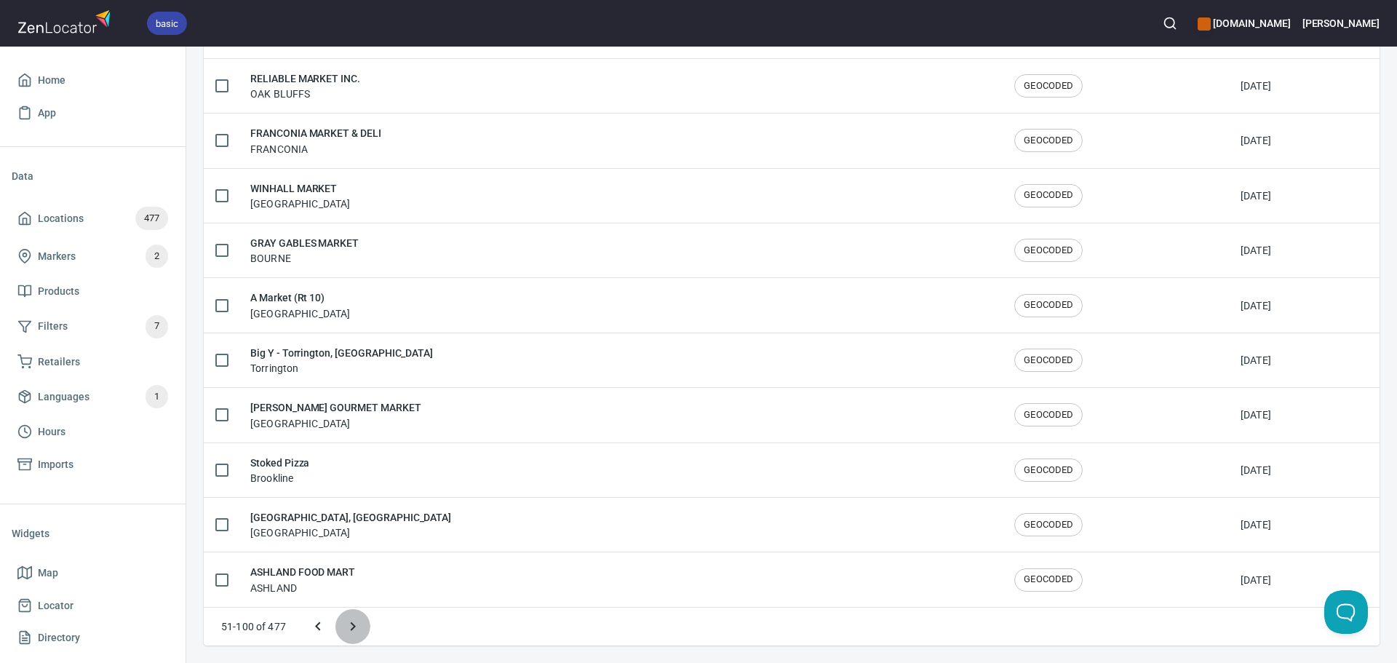
click at [352, 628] on icon "Next page" at bounding box center [353, 626] width 5 height 9
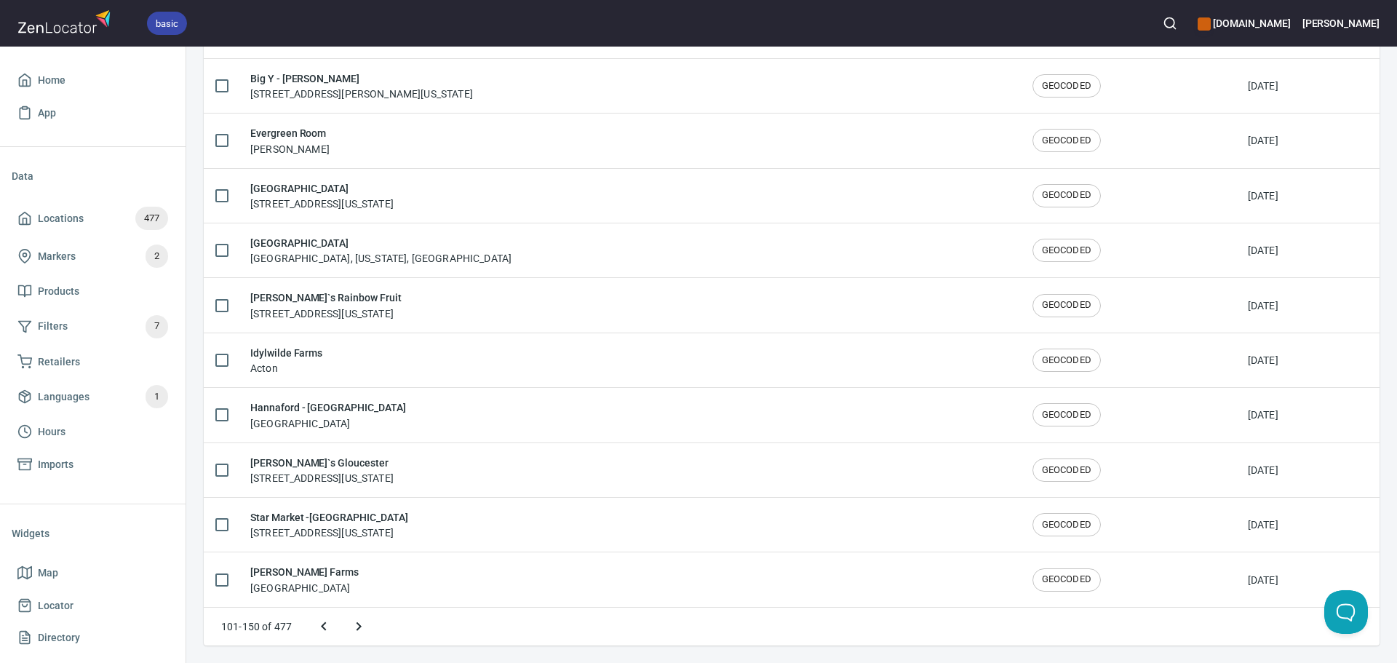
click at [352, 628] on icon "Next page" at bounding box center [358, 626] width 17 height 17
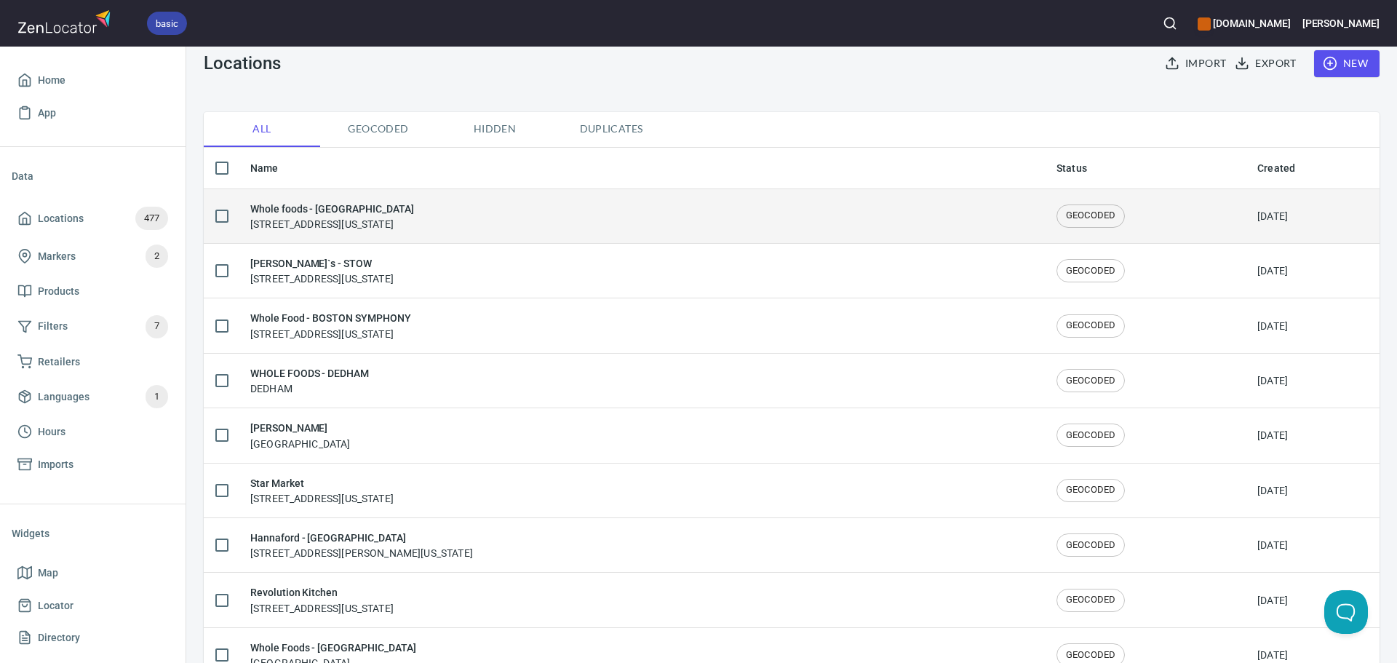
scroll to position [63, 0]
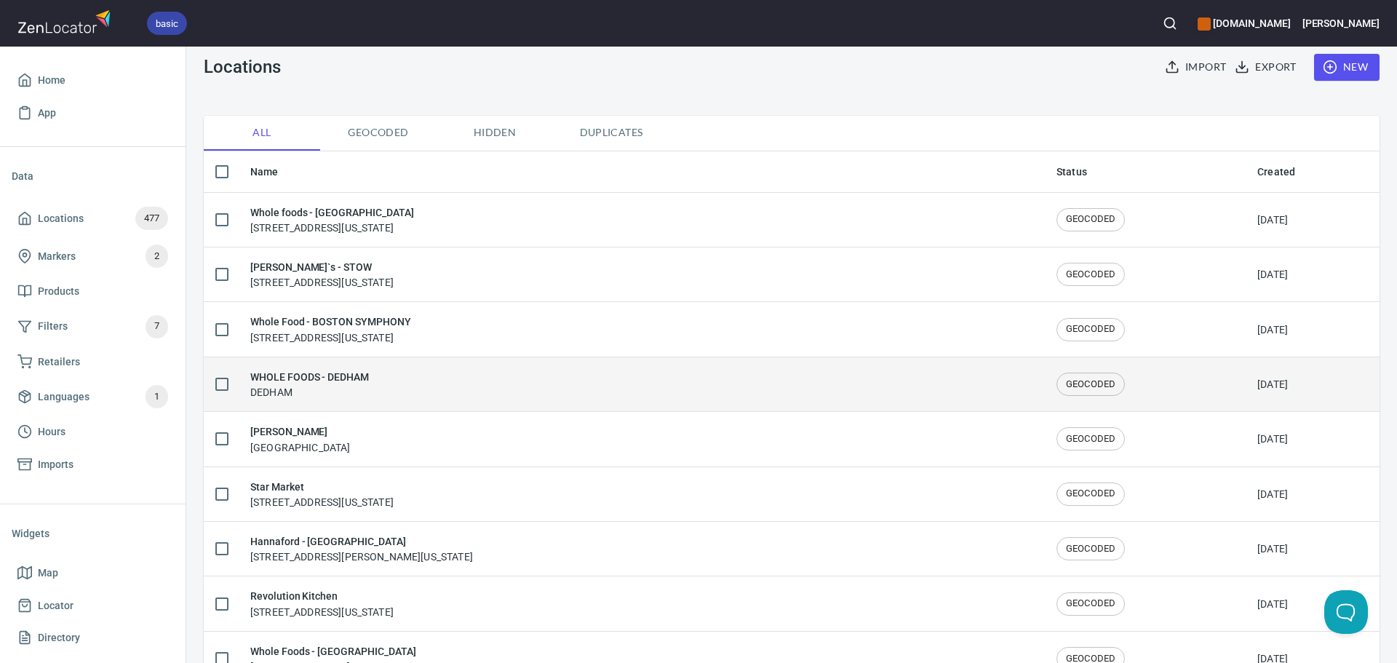
click at [435, 379] on div "WHOLE FOODS - DEDHAM DEDHAM" at bounding box center [641, 384] width 783 height 31
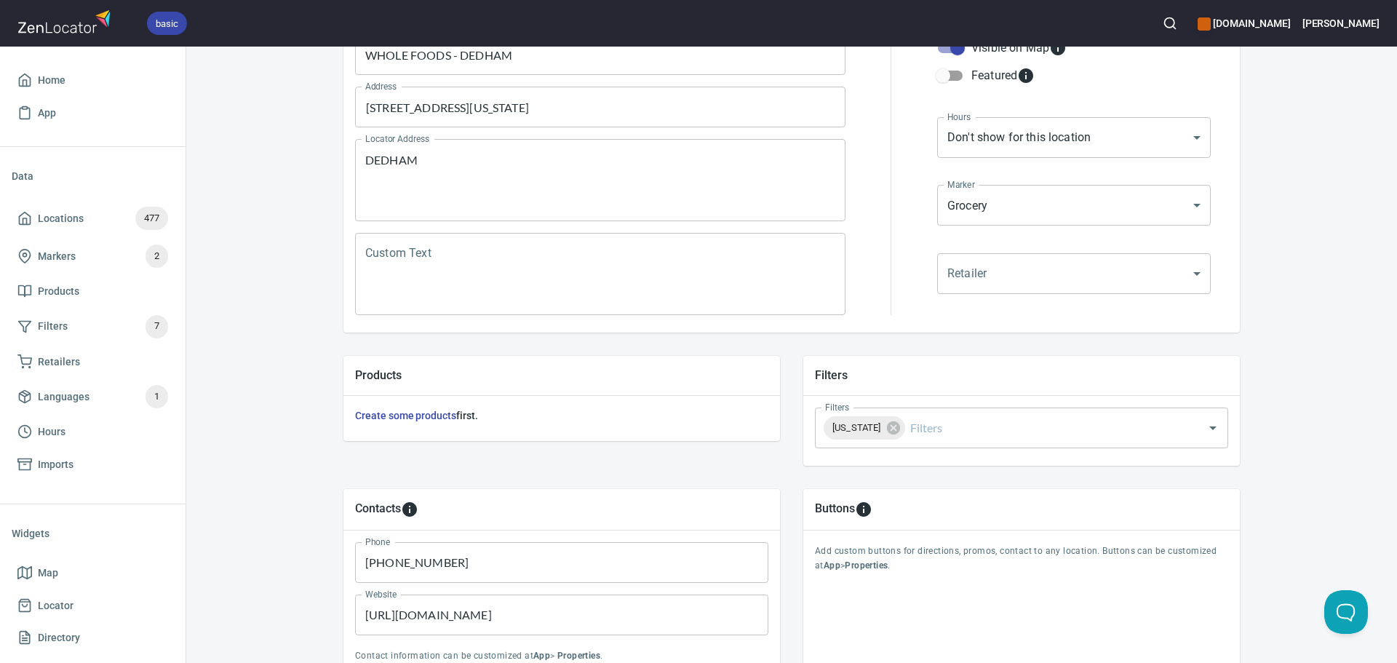
scroll to position [291, 0]
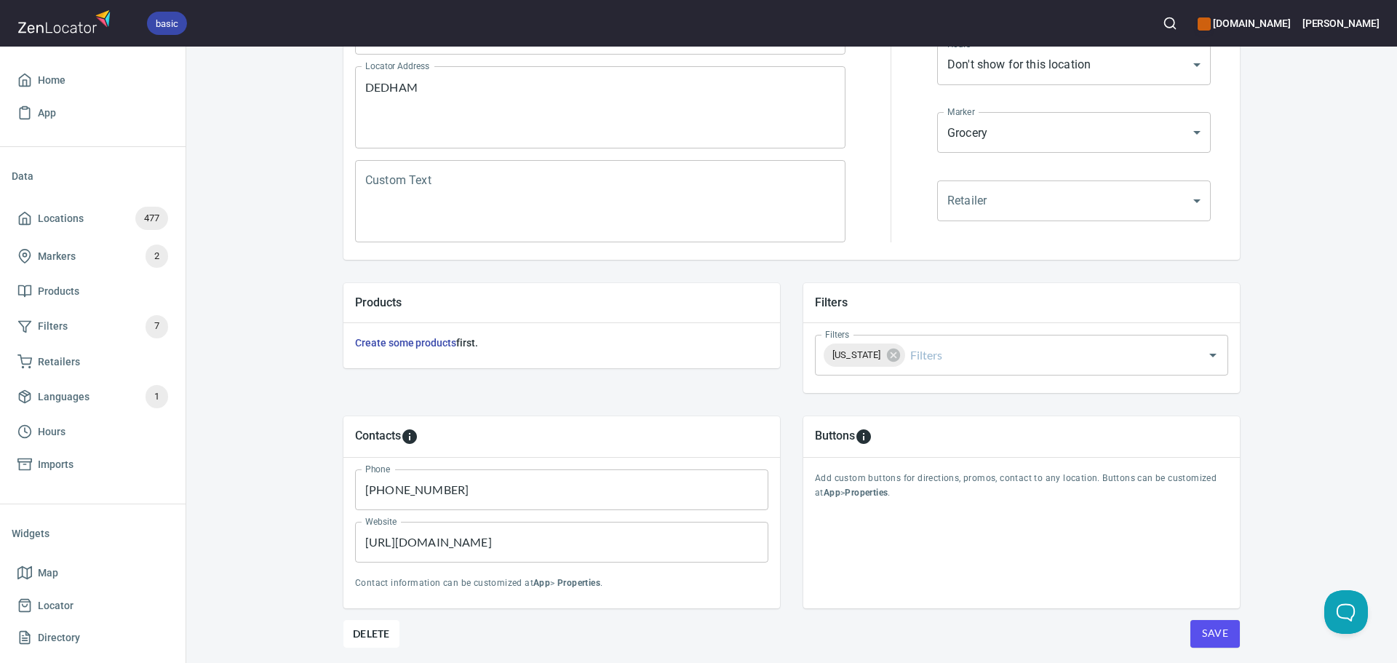
click at [1209, 635] on span "Save" at bounding box center [1215, 633] width 26 height 18
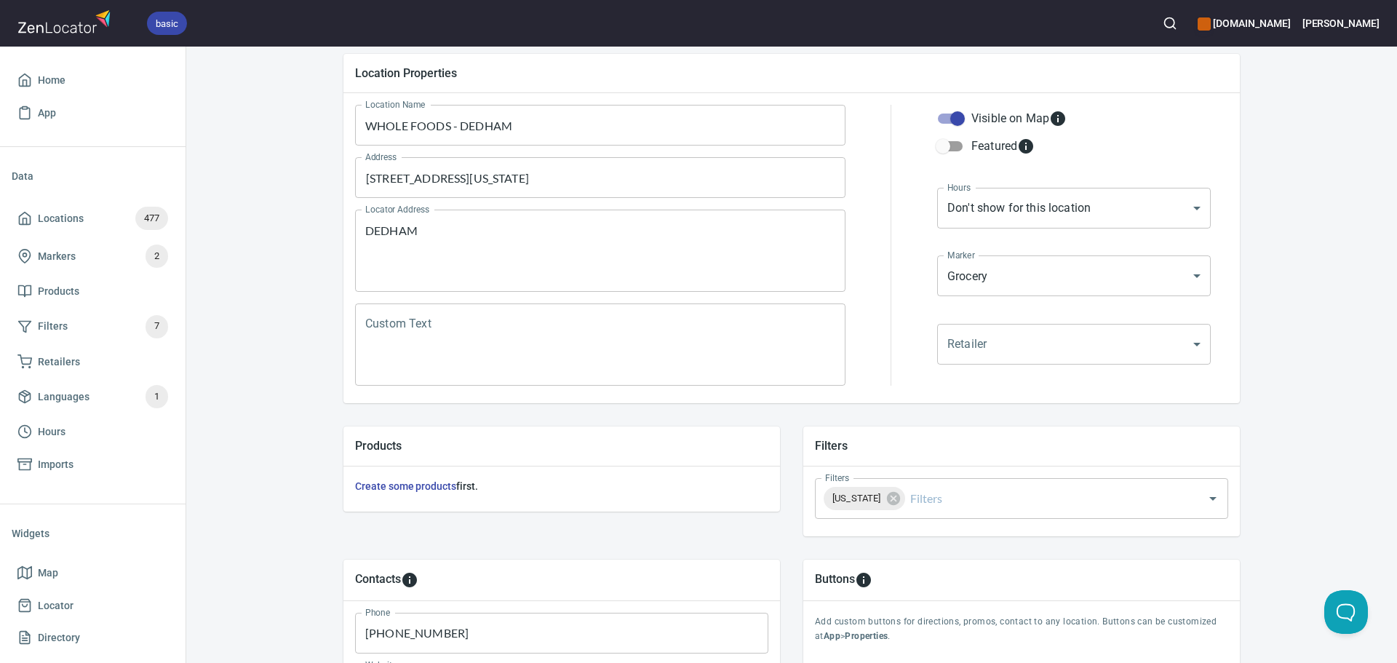
scroll to position [0, 0]
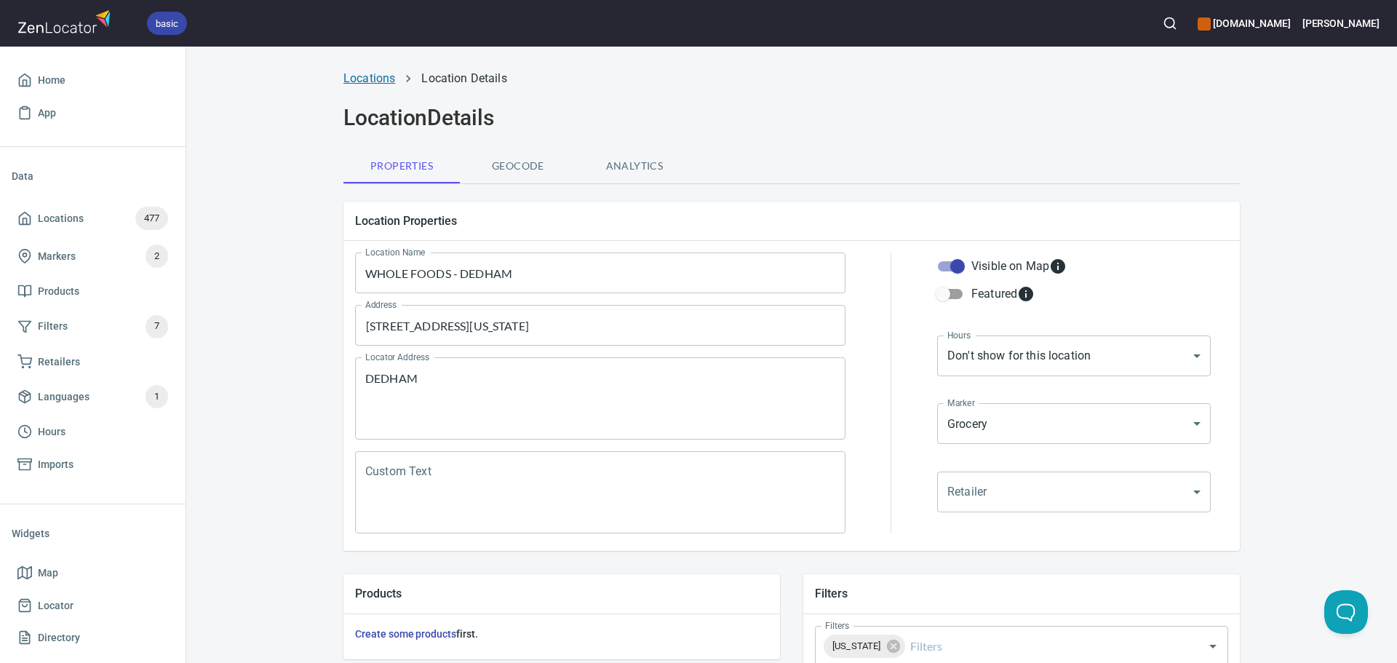
click at [364, 83] on link "Locations" at bounding box center [370, 78] width 52 height 14
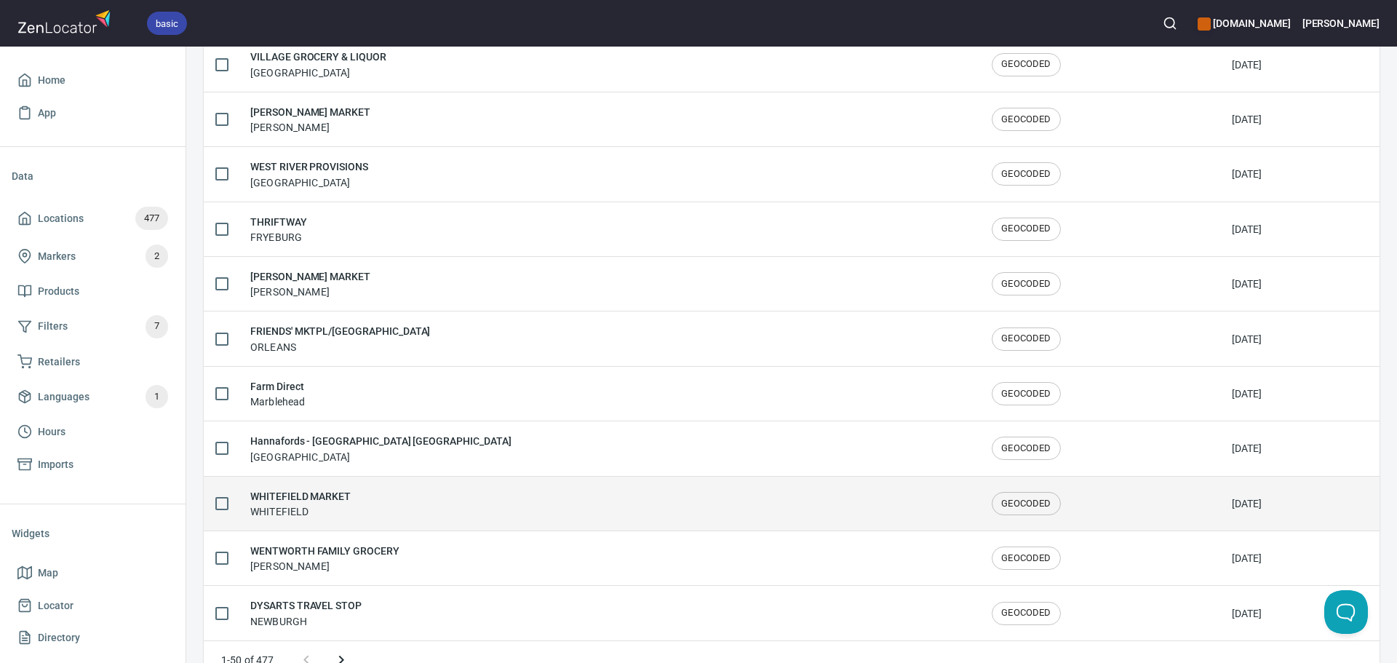
scroll to position [2392, 0]
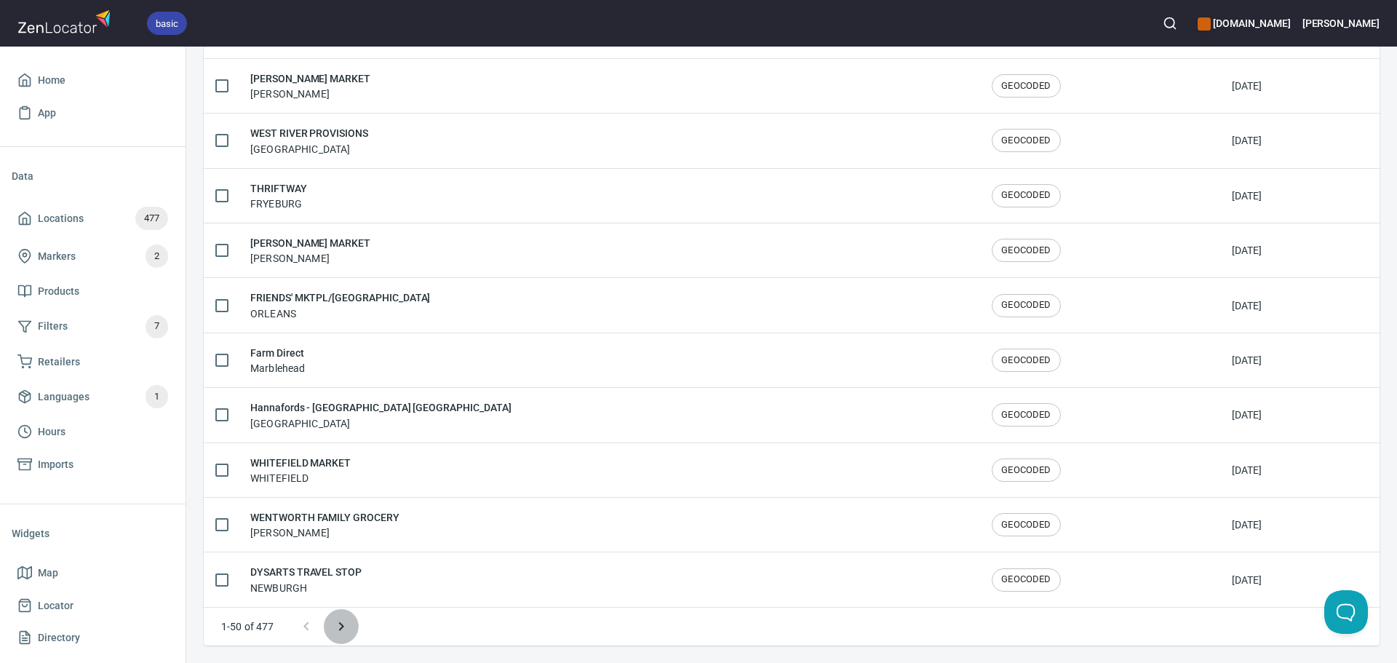
click at [346, 628] on icon "Next page" at bounding box center [341, 626] width 17 height 17
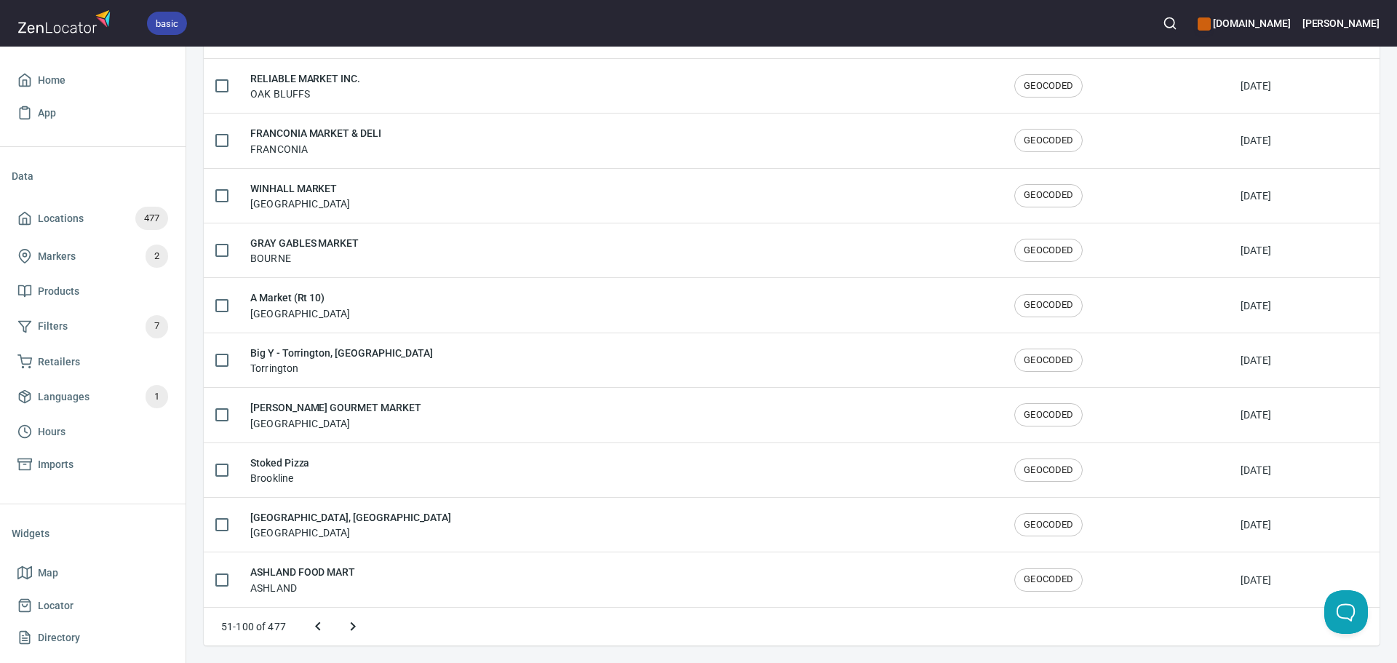
click at [346, 628] on icon "Next page" at bounding box center [352, 626] width 17 height 17
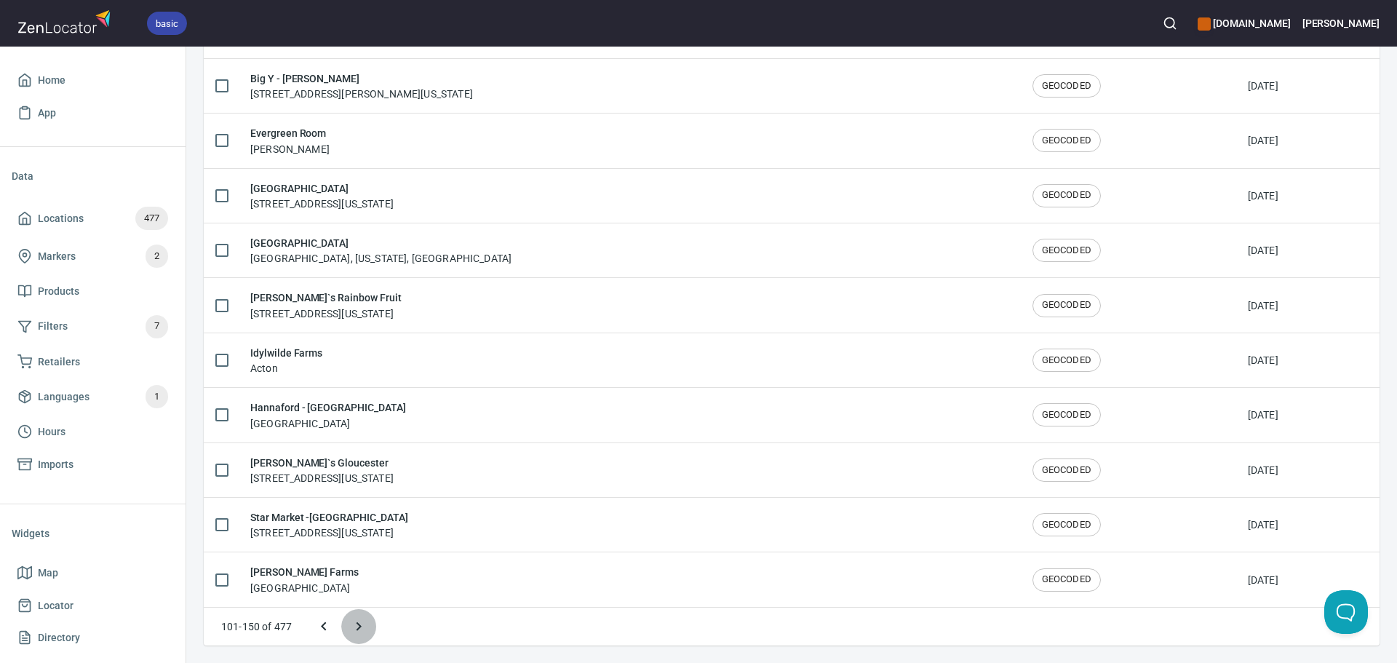
click at [352, 628] on icon "Next page" at bounding box center [358, 626] width 17 height 17
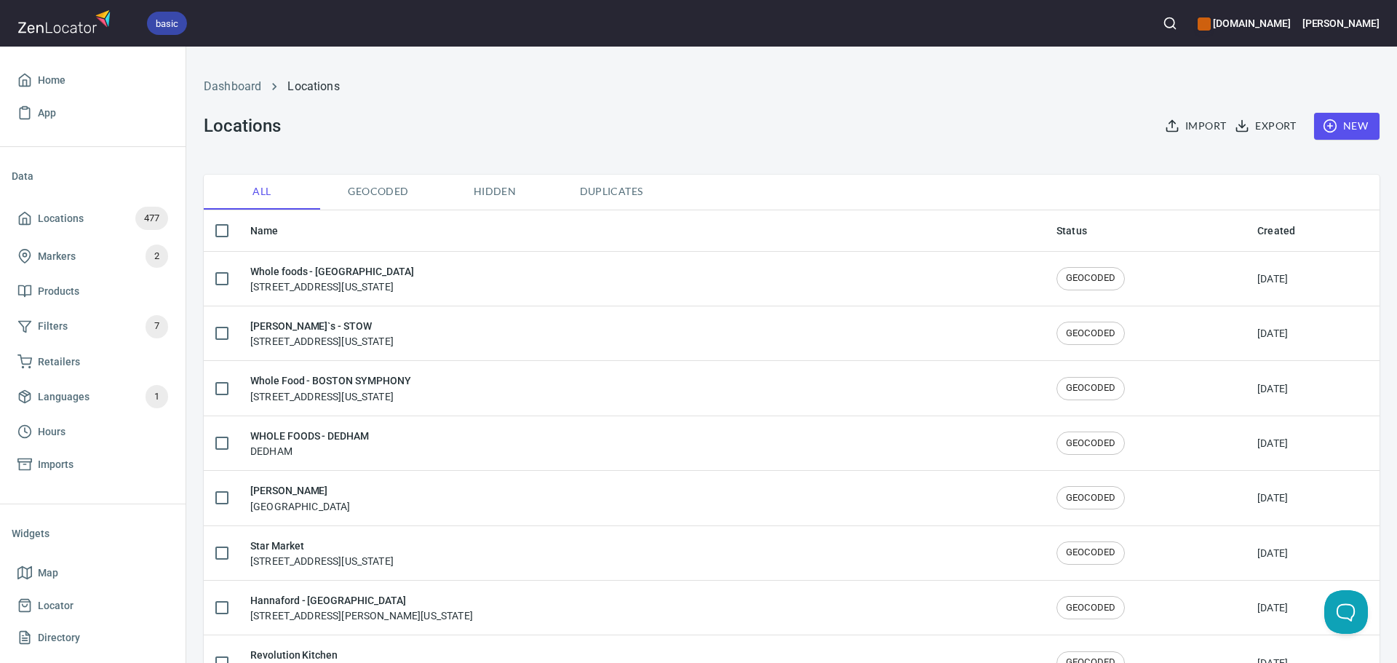
scroll to position [0, 0]
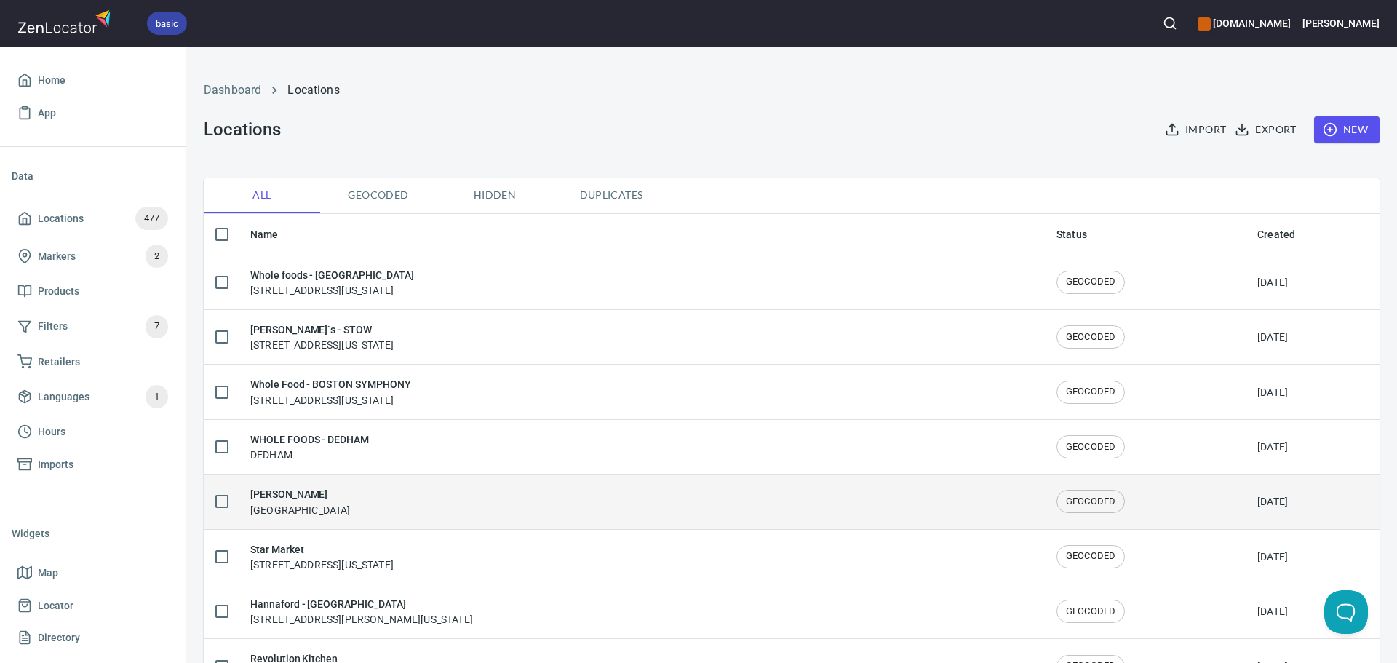
click at [379, 505] on div "Russell Orchards Ipswich" at bounding box center [641, 501] width 783 height 31
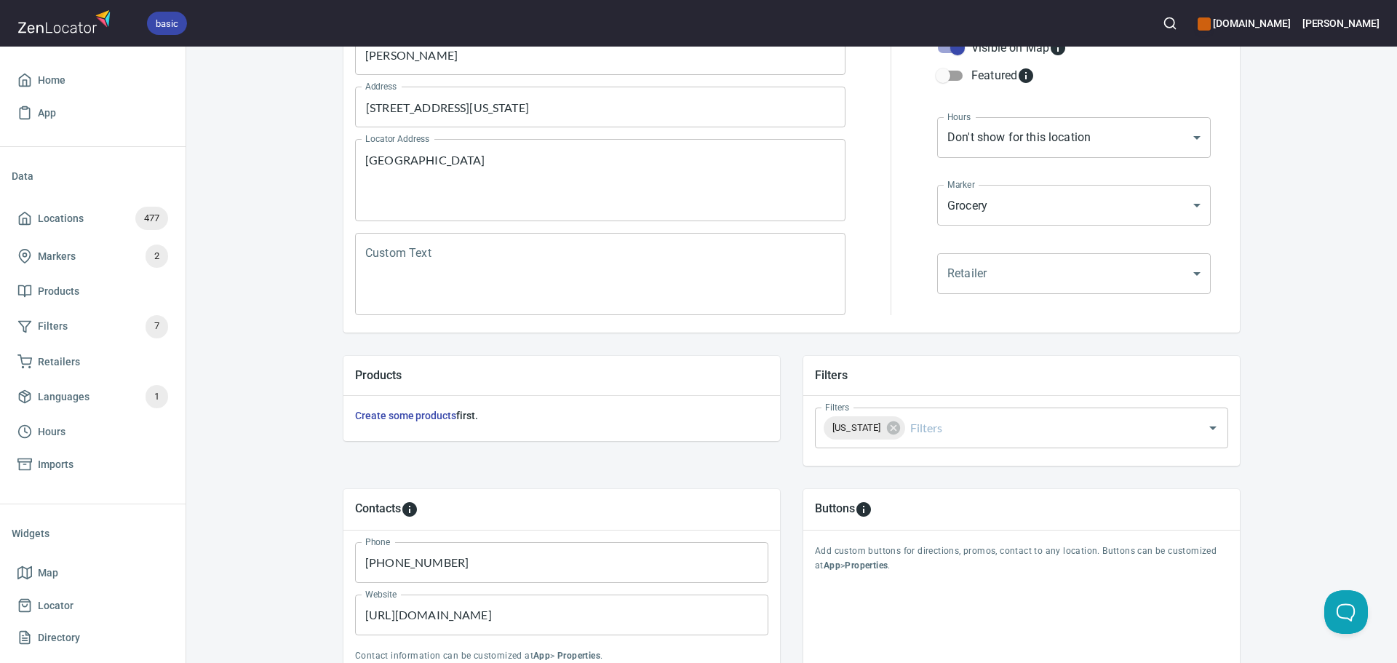
scroll to position [340, 0]
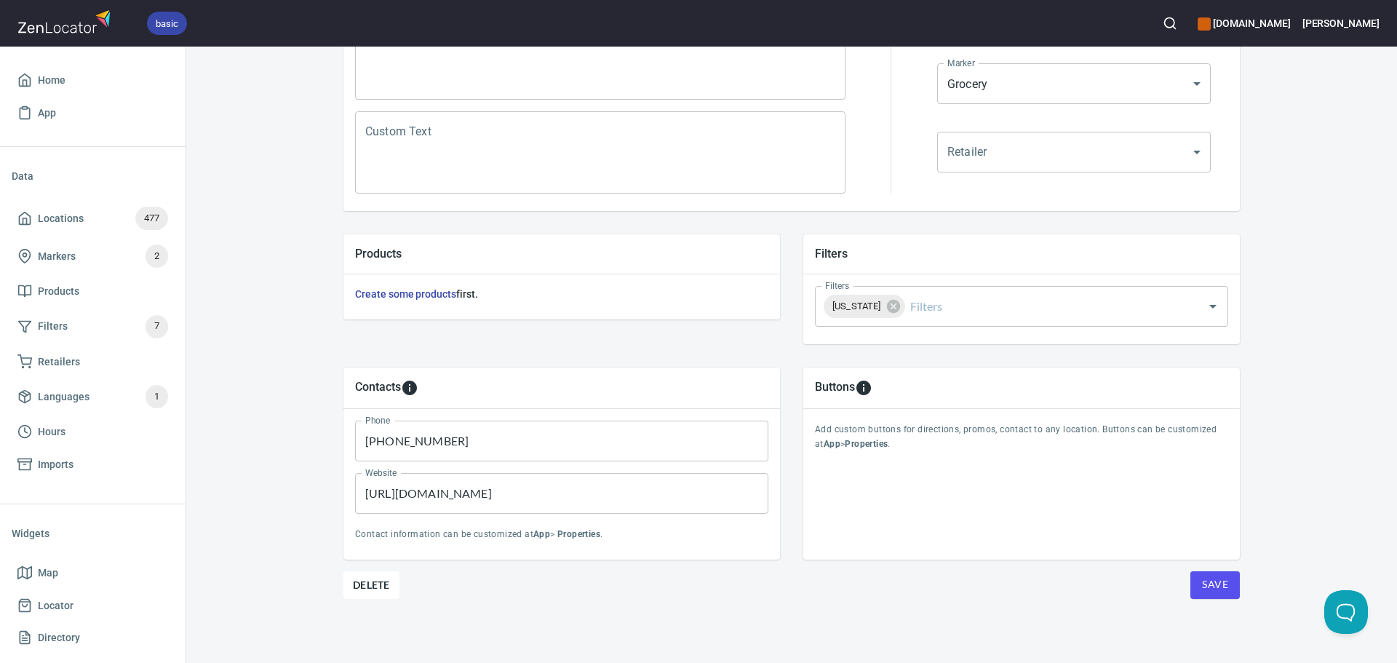
click at [1208, 595] on button "Save" at bounding box center [1215, 585] width 49 height 28
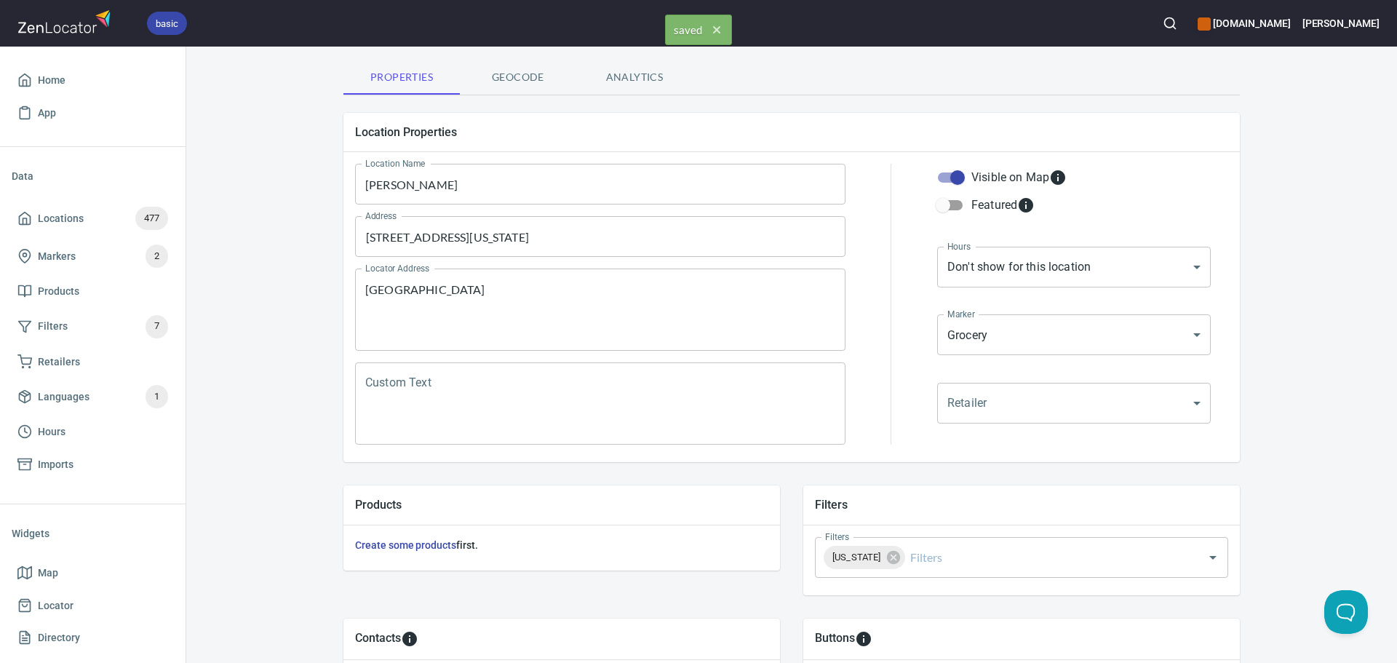
scroll to position [0, 0]
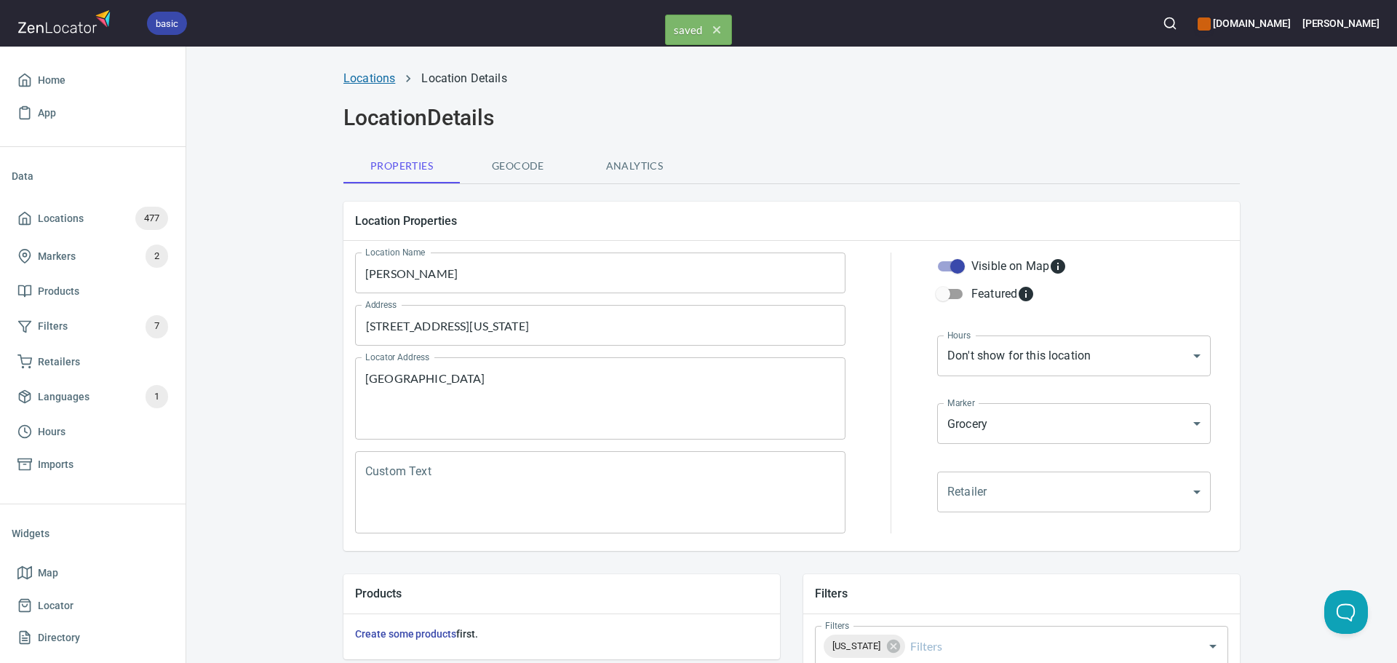
click at [368, 79] on link "Locations" at bounding box center [370, 78] width 52 height 14
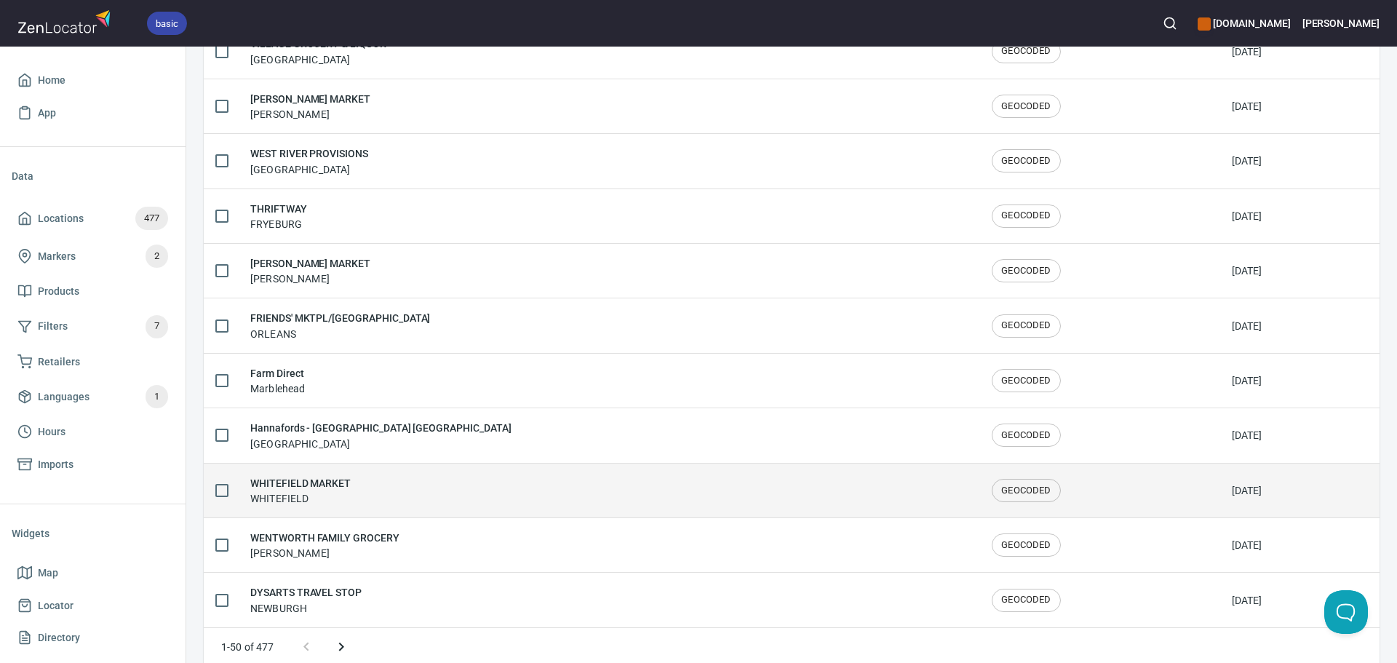
scroll to position [2392, 0]
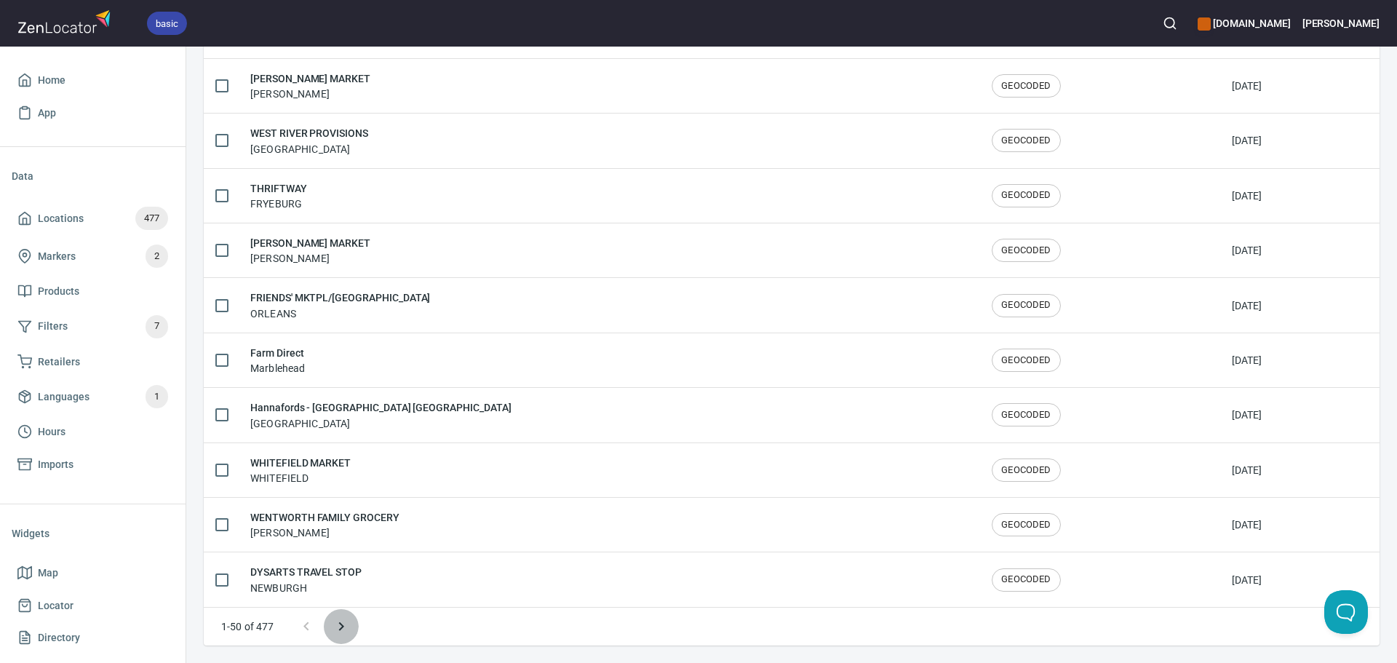
click at [346, 634] on icon "Next page" at bounding box center [341, 626] width 17 height 17
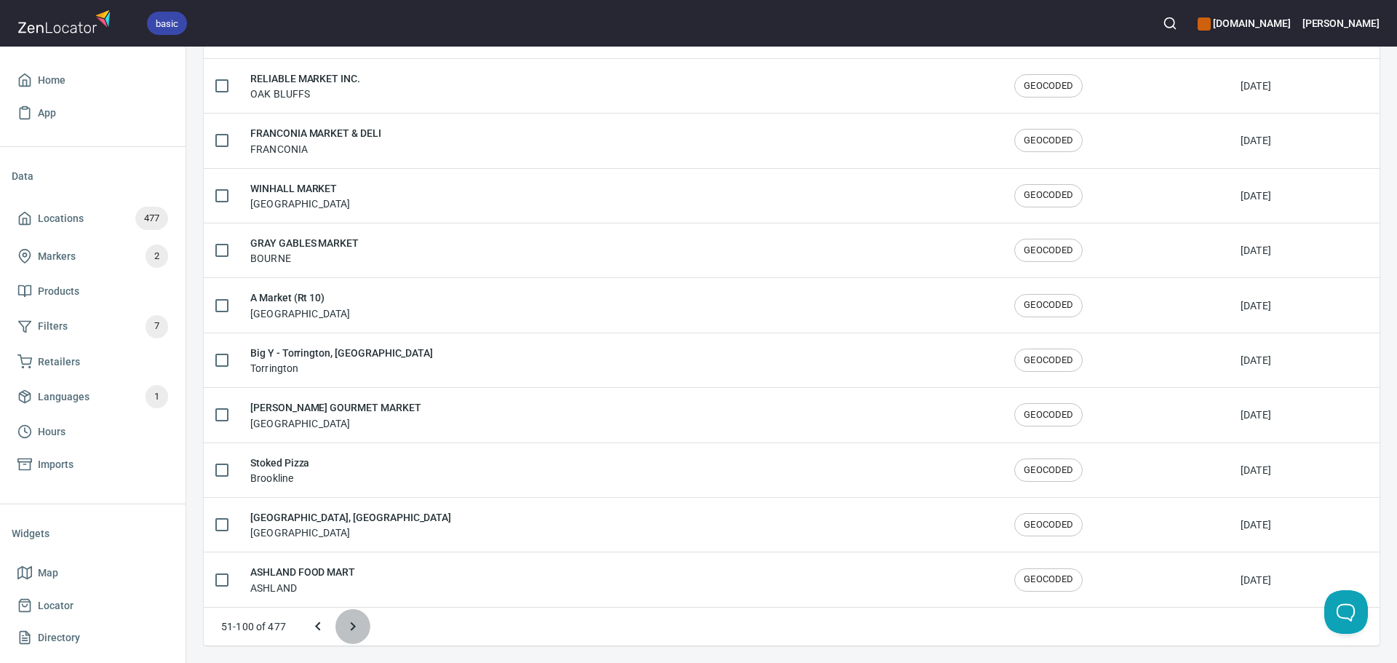
click at [348, 632] on icon "Next page" at bounding box center [352, 626] width 17 height 17
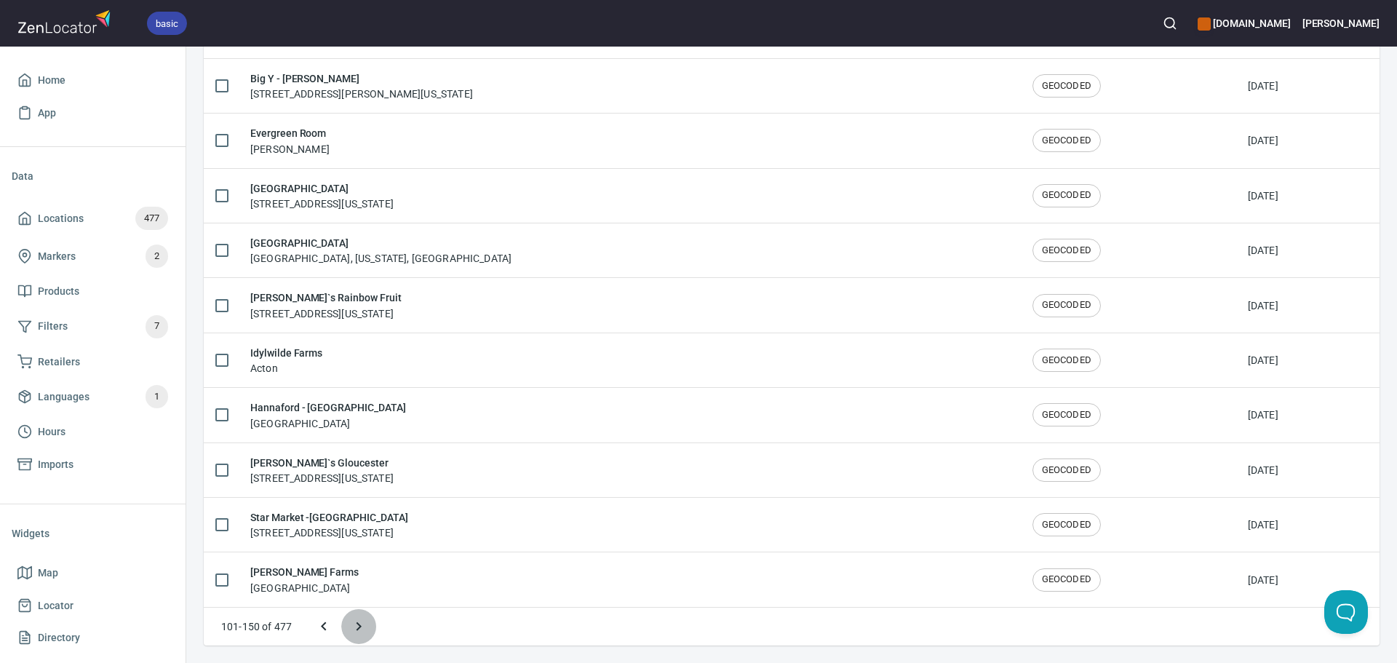
click at [361, 628] on icon "Next page" at bounding box center [358, 626] width 17 height 17
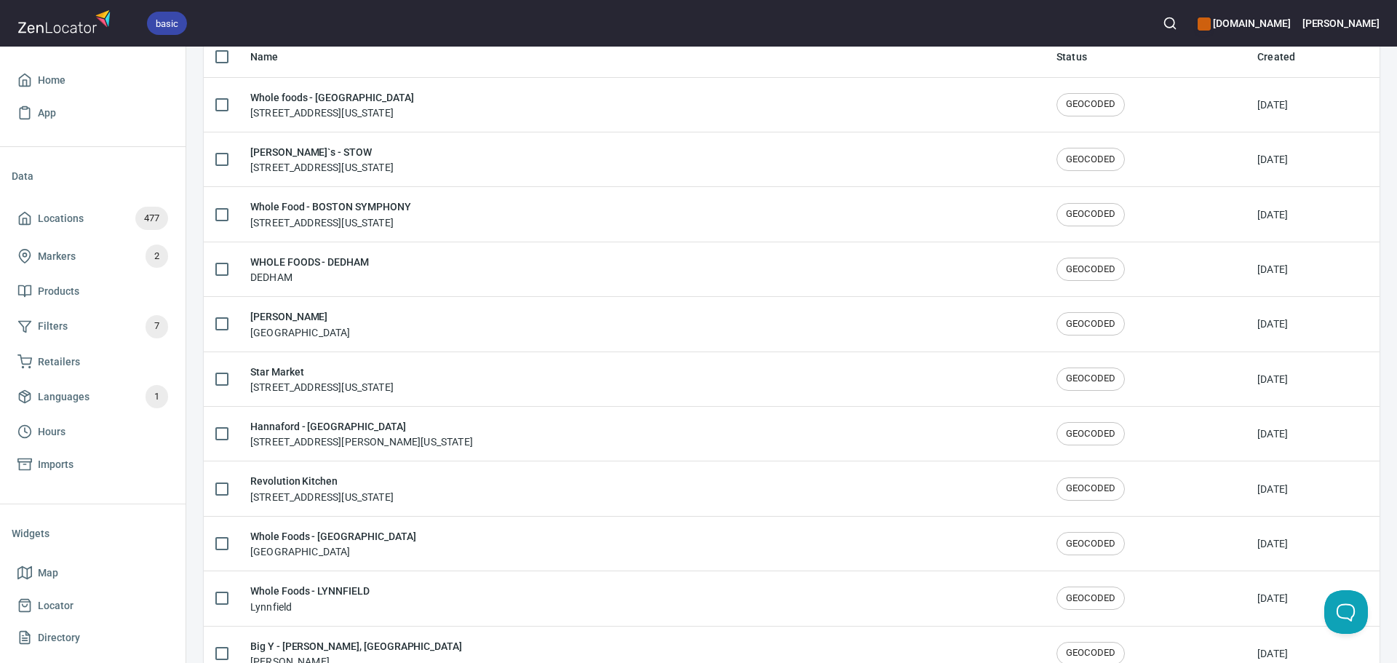
scroll to position [0, 0]
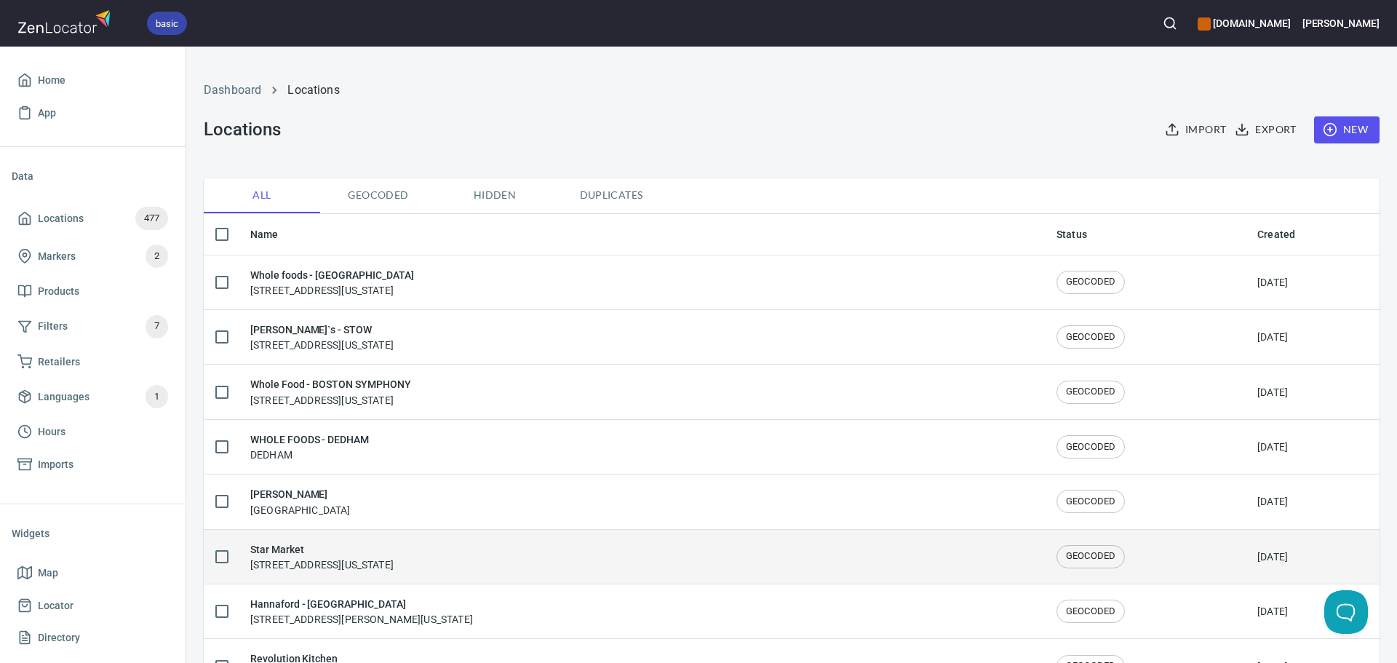
click at [394, 548] on h6 "Star Market" at bounding box center [321, 549] width 143 height 16
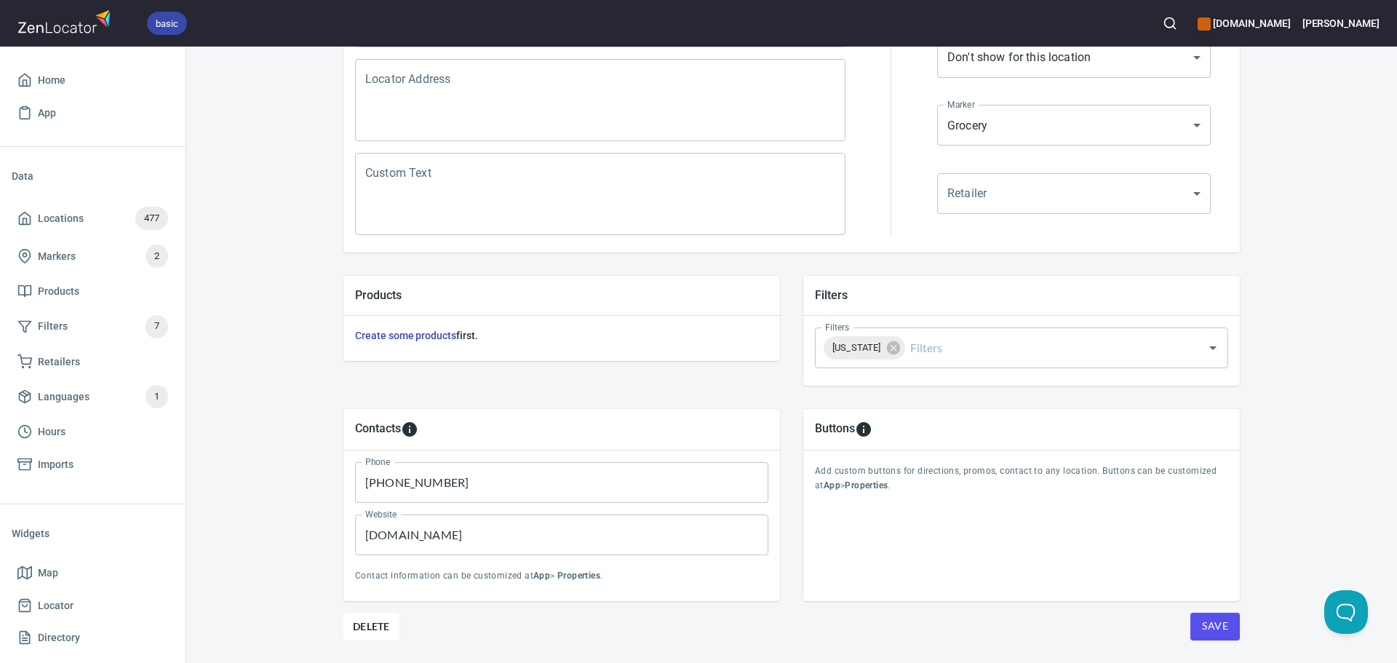
scroll to position [340, 0]
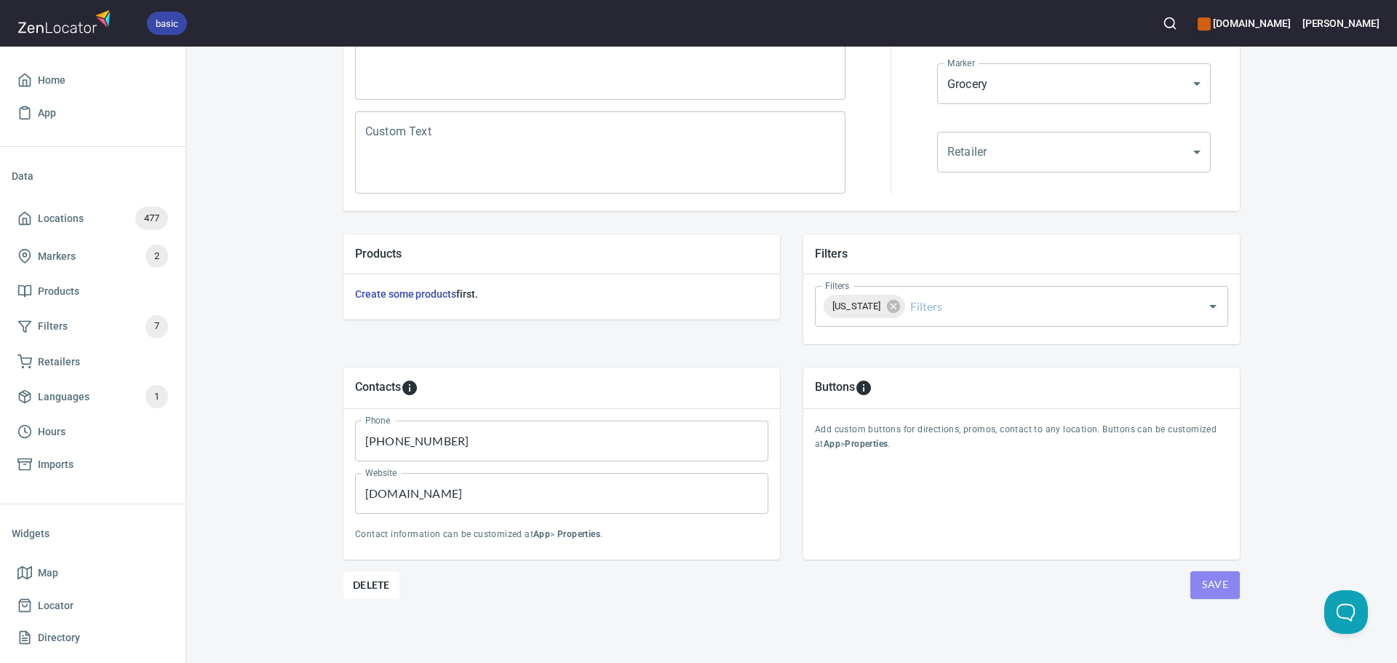
click at [1202, 591] on span "Save" at bounding box center [1215, 585] width 26 height 18
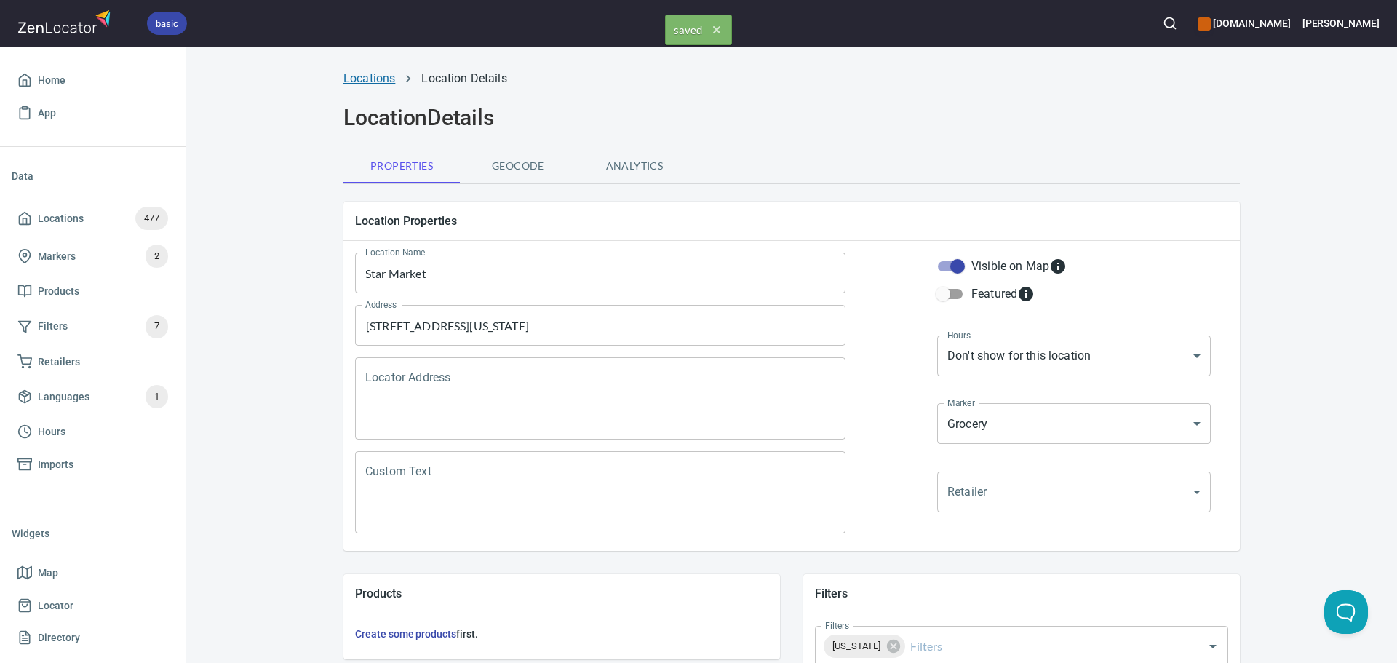
click at [373, 79] on link "Locations" at bounding box center [370, 78] width 52 height 14
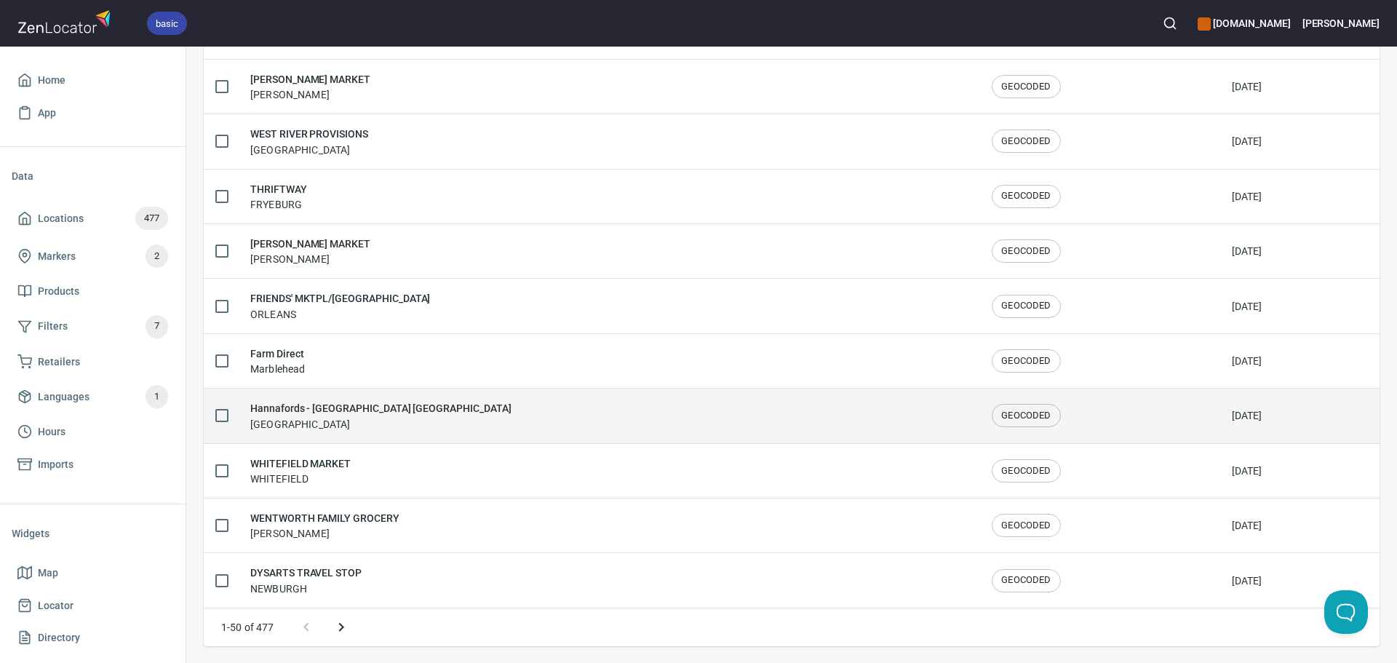
scroll to position [2392, 0]
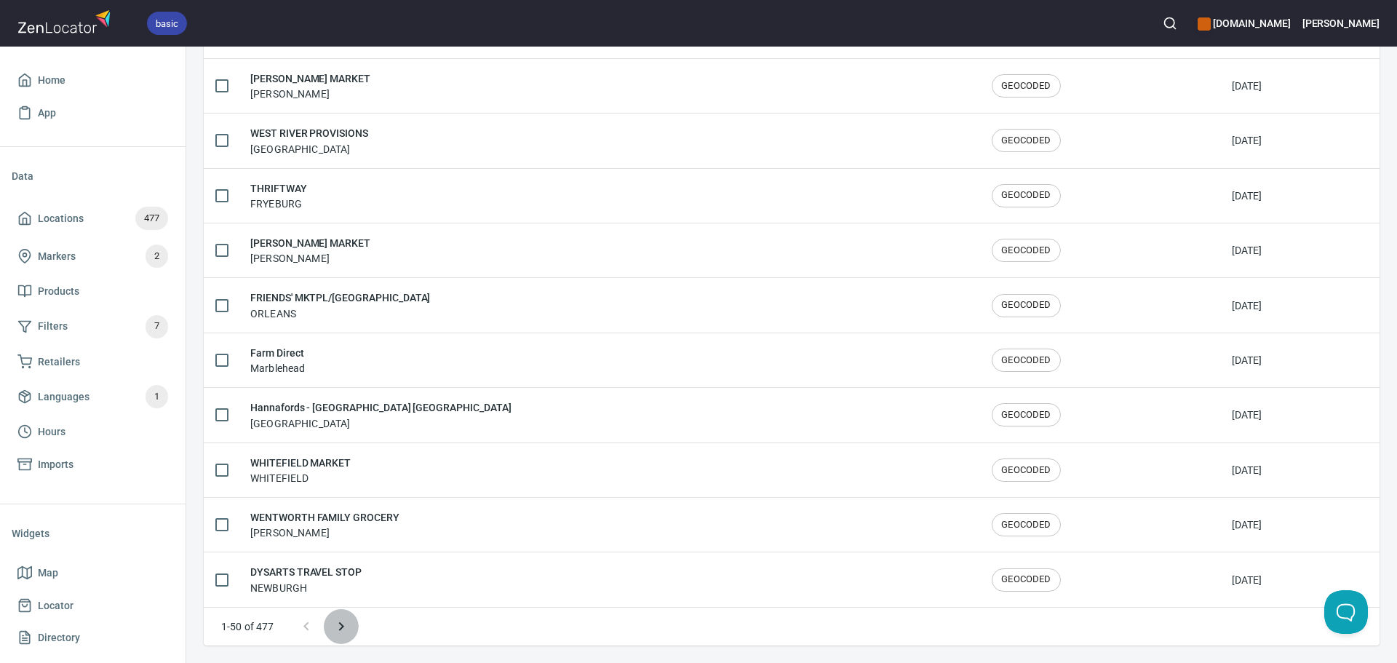
click at [345, 632] on icon "Next page" at bounding box center [341, 626] width 17 height 17
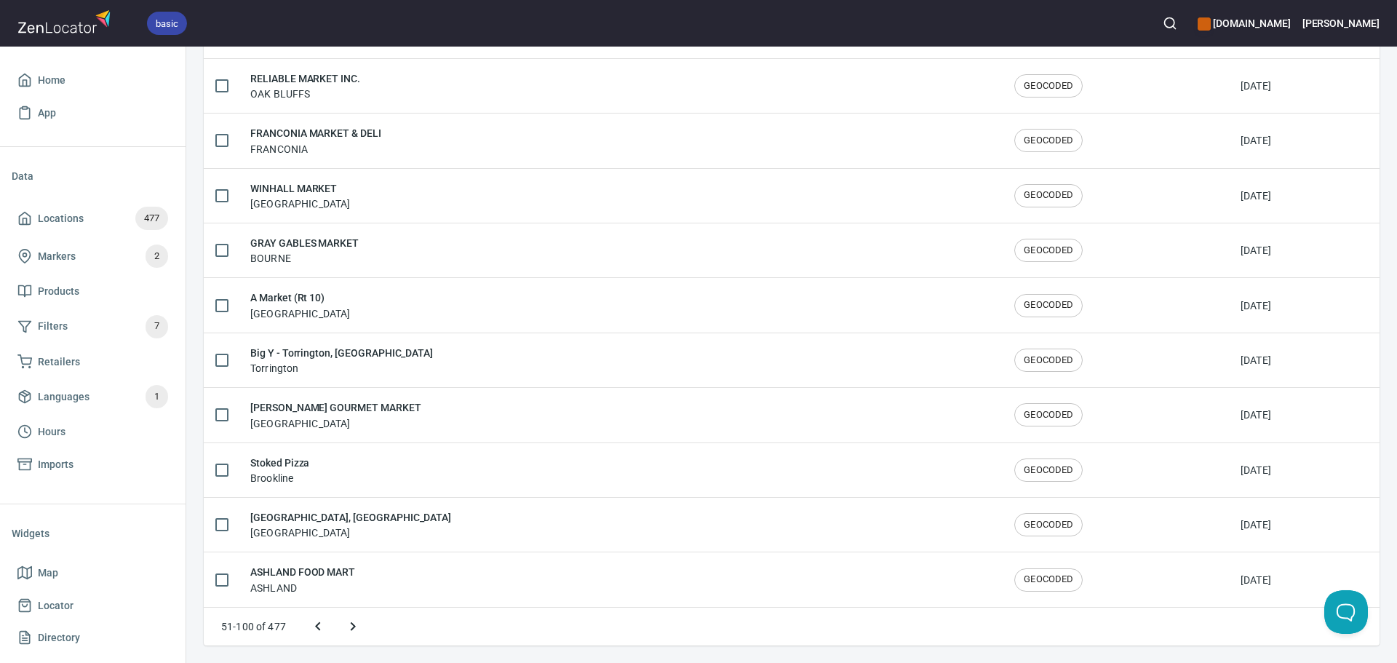
click at [345, 632] on icon "Next page" at bounding box center [352, 626] width 17 height 17
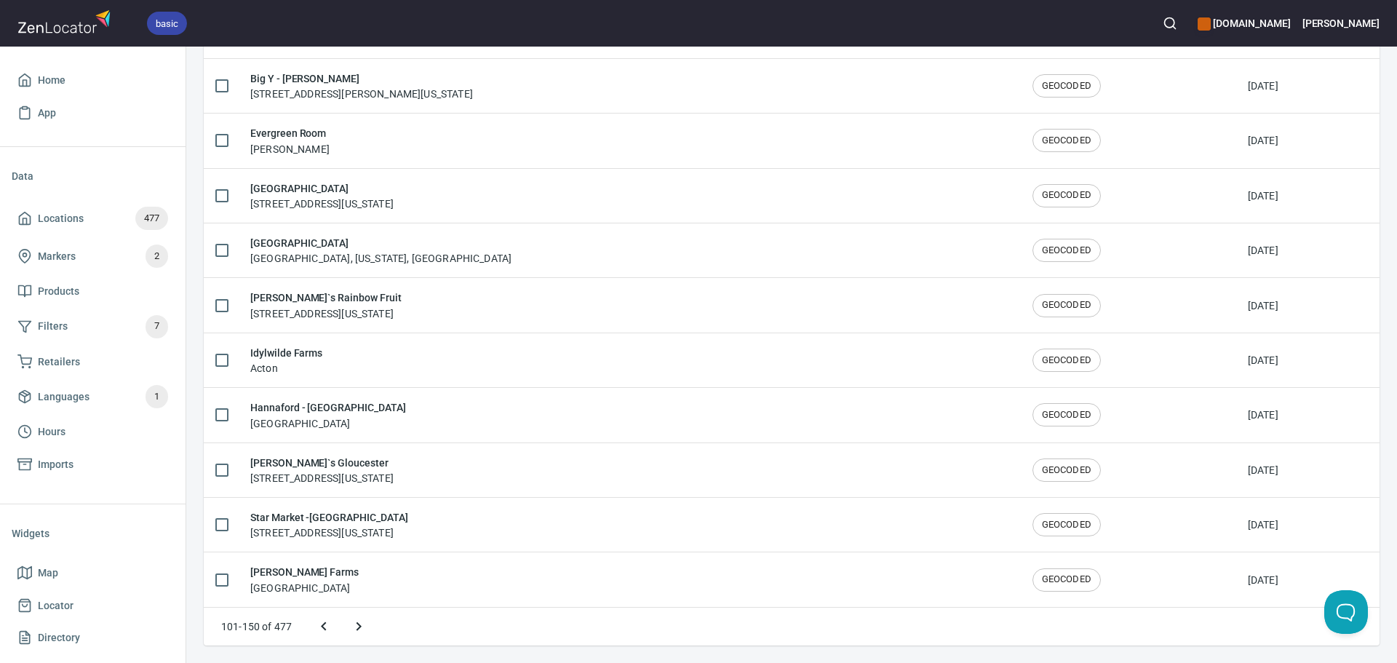
click at [354, 629] on icon "Next page" at bounding box center [358, 626] width 17 height 17
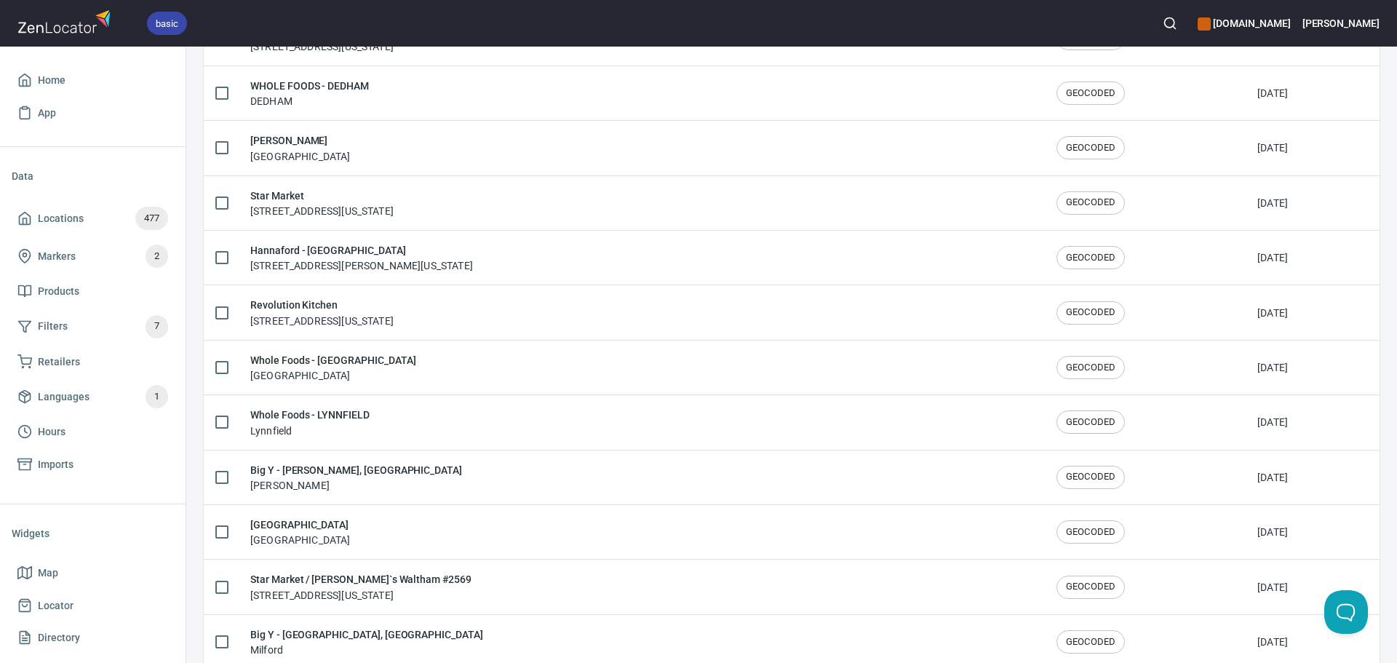
scroll to position [281, 0]
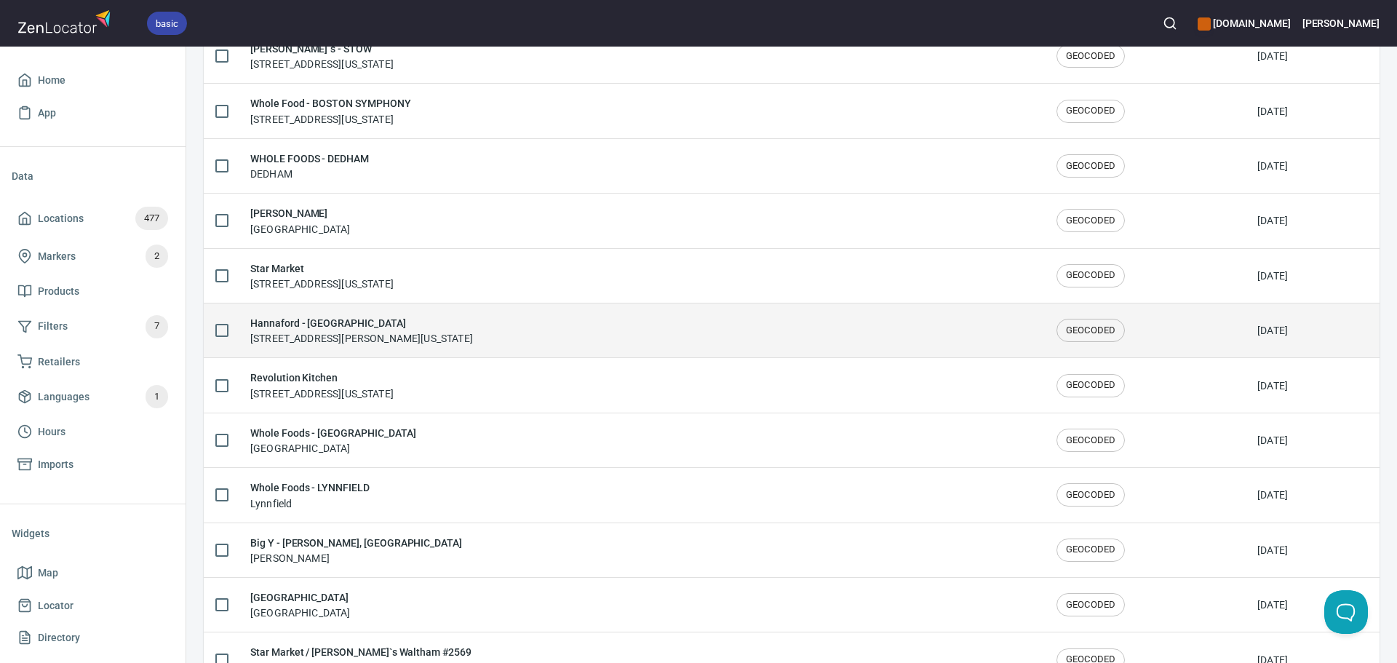
click at [669, 341] on div "Hannaford - Chelmsford 66 Drum Hill Rd #2, Chelmsford, Massachusetts 01824, Uni…" at bounding box center [641, 330] width 783 height 31
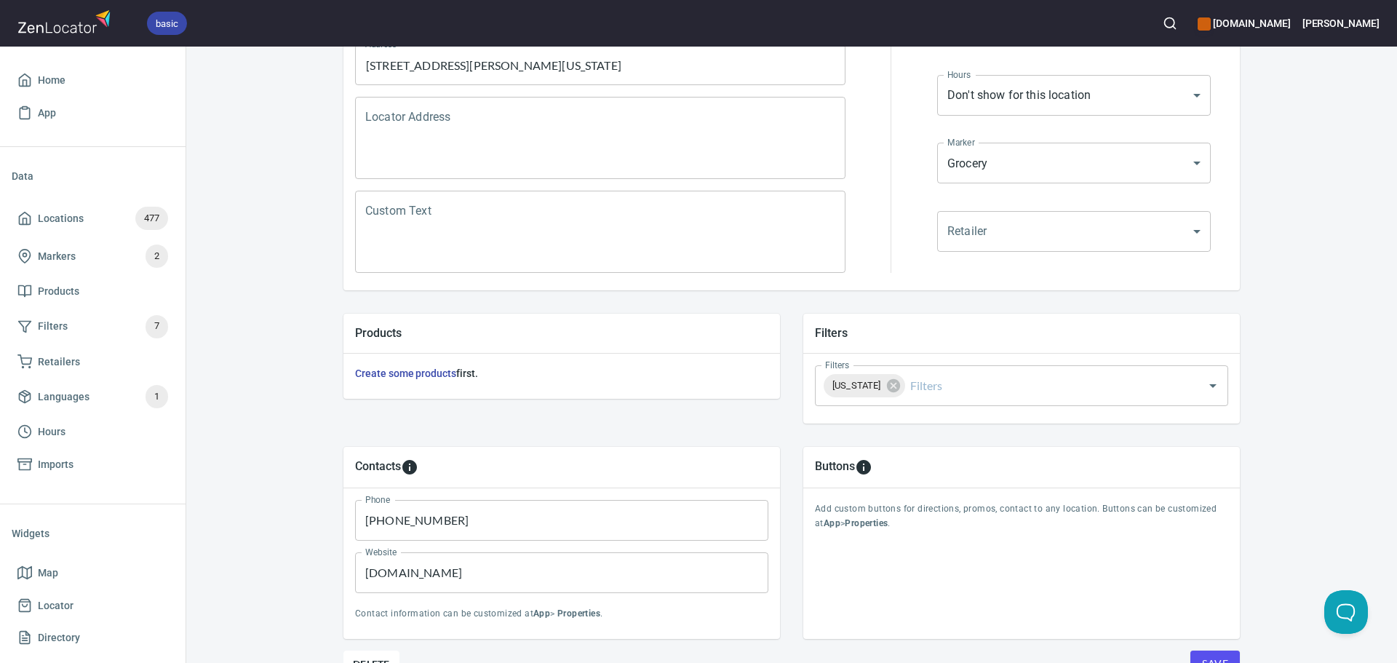
scroll to position [340, 0]
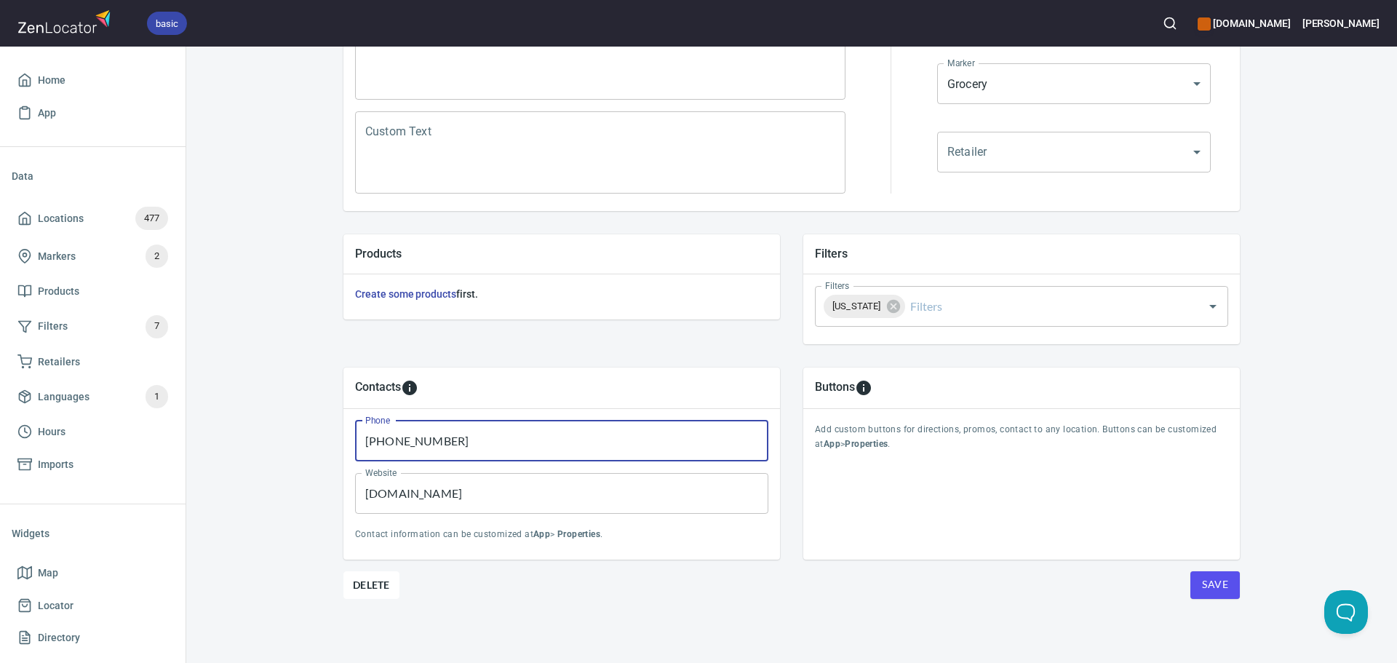
click at [430, 453] on input "(978) 356-5366" at bounding box center [561, 441] width 413 height 41
click at [461, 501] on input "shaws.com" at bounding box center [561, 493] width 413 height 41
click at [462, 501] on input "shaws.com" at bounding box center [561, 493] width 413 height 41
click at [463, 501] on input "shaws.com" at bounding box center [561, 493] width 413 height 41
paste input "https://www.hannaford.com/"
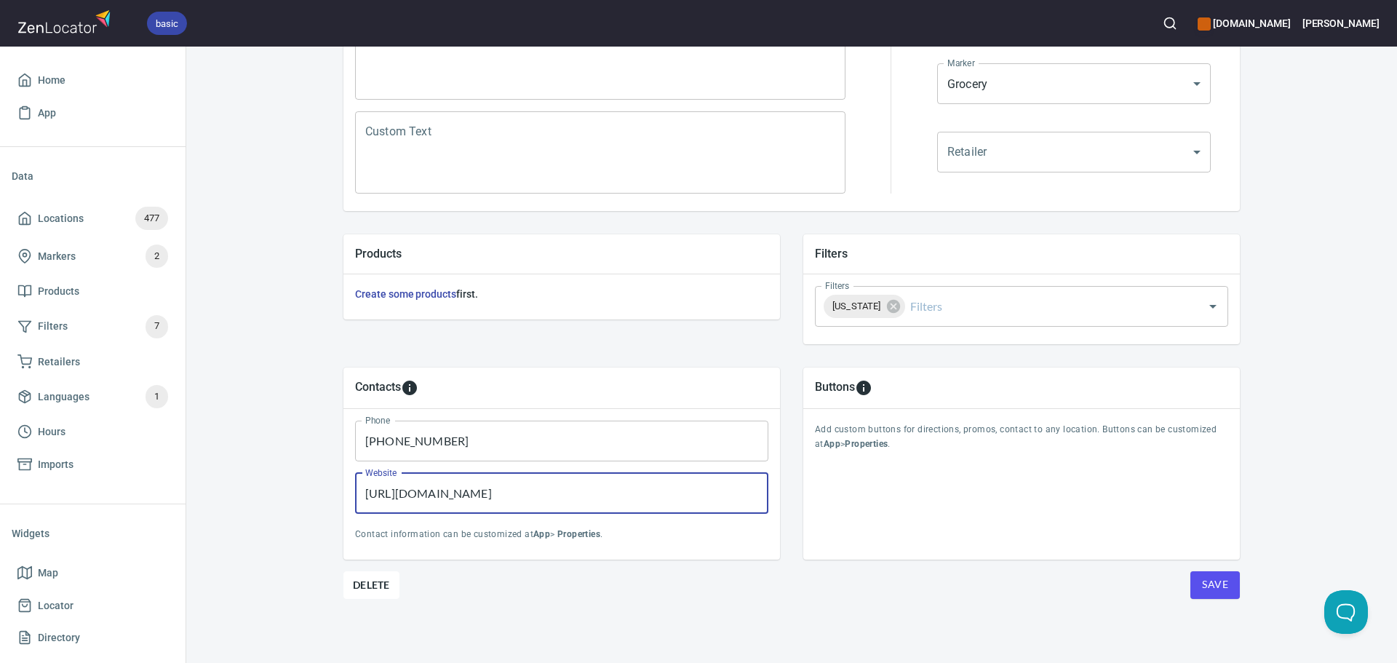
type input "https://www.hannaford.com/"
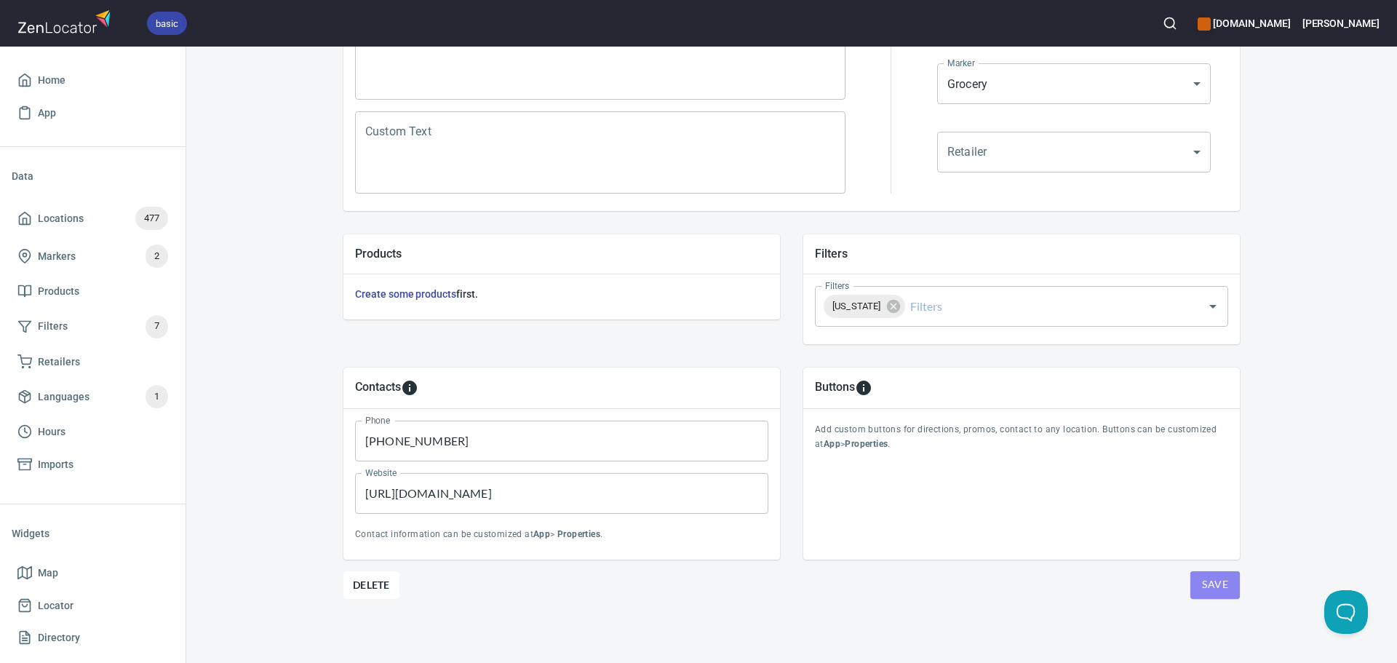
click at [1217, 582] on span "Save" at bounding box center [1215, 585] width 26 height 18
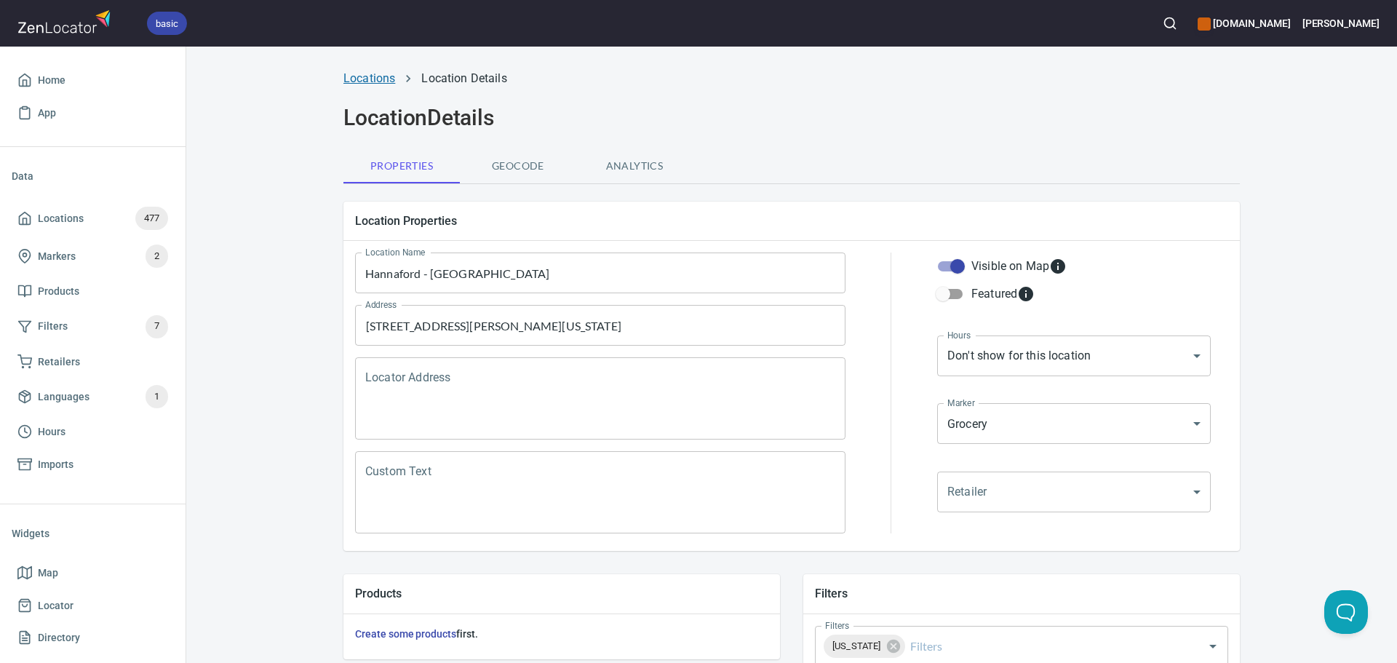
click at [370, 77] on link "Locations" at bounding box center [370, 78] width 52 height 14
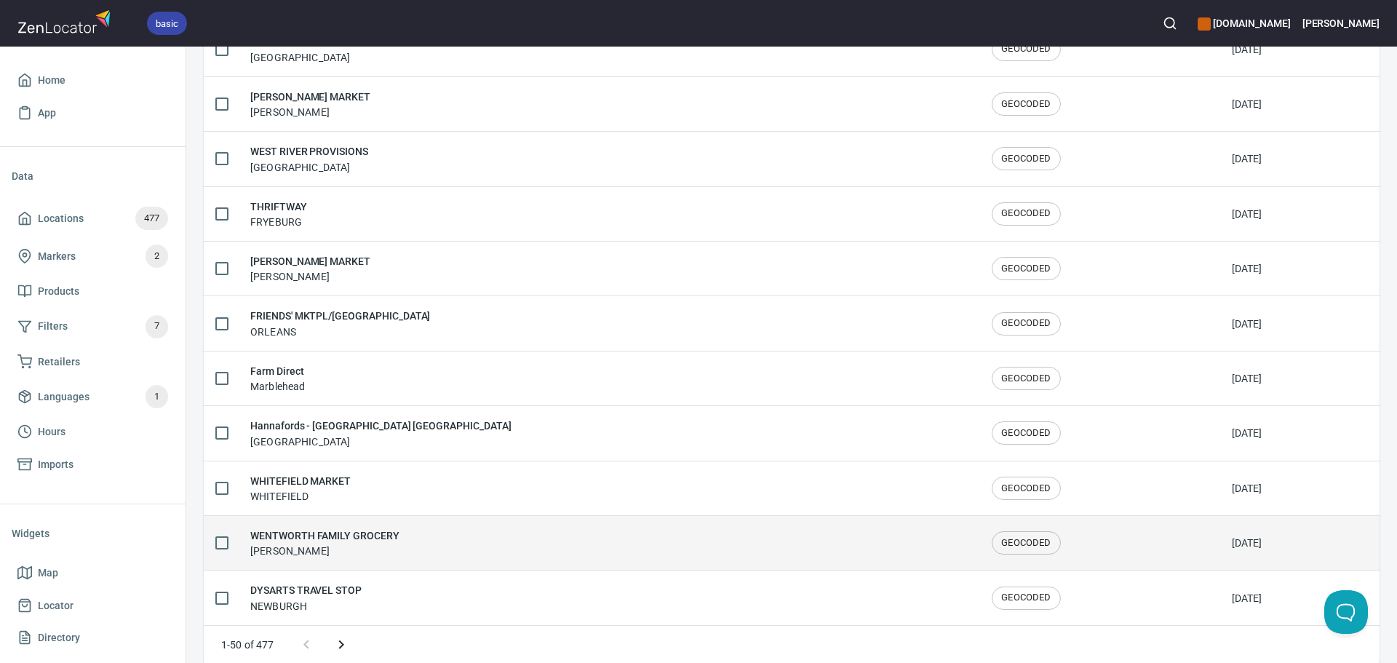
scroll to position [2392, 0]
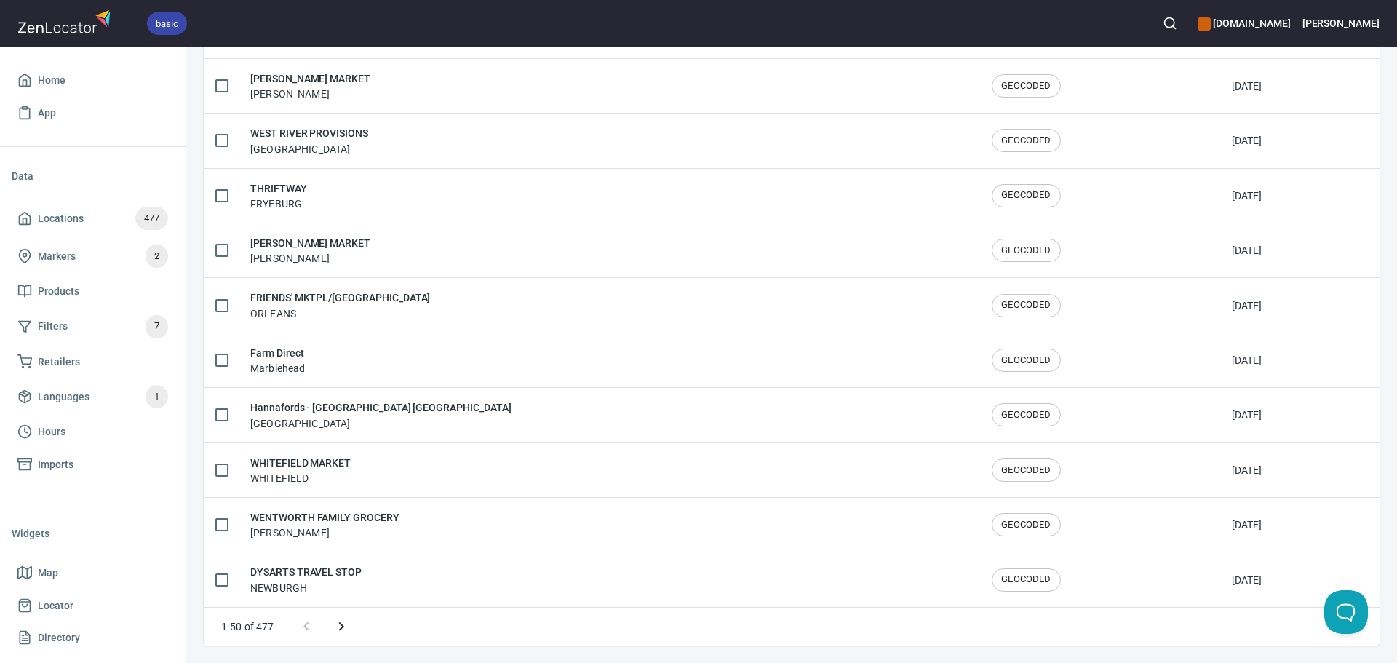
click at [339, 627] on icon "Next page" at bounding box center [341, 626] width 17 height 17
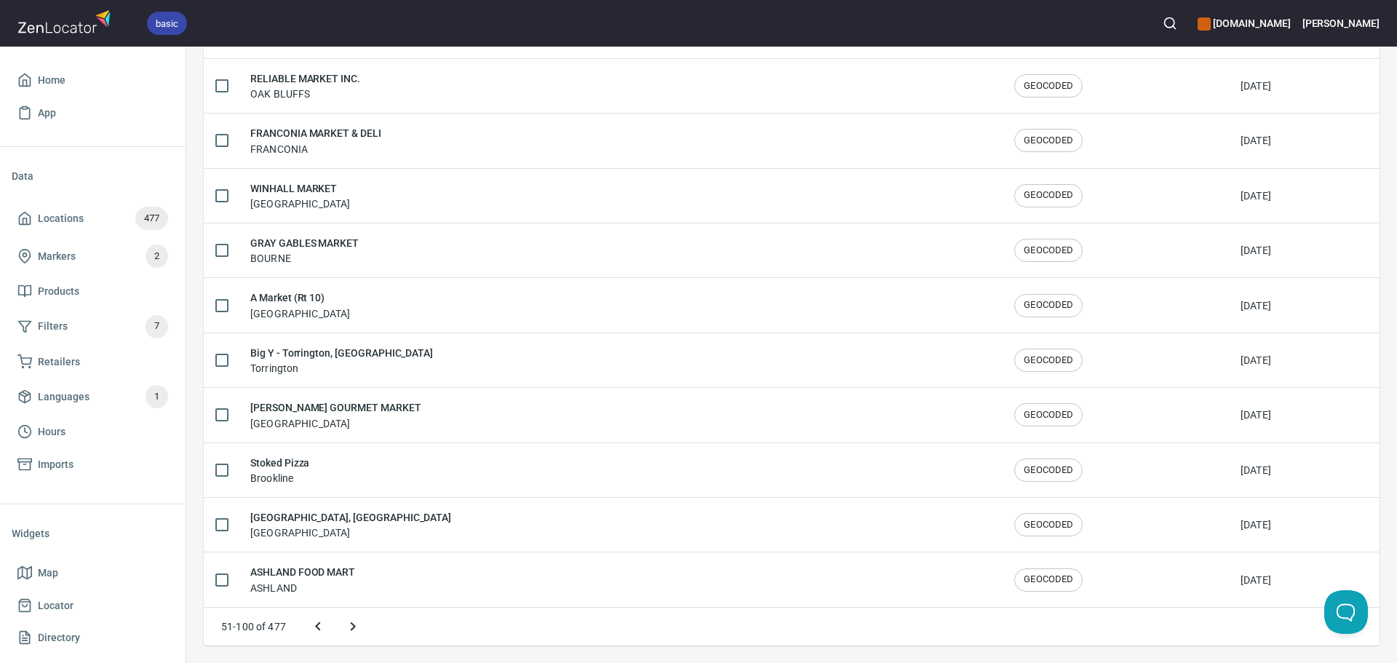
click at [339, 627] on button "Next page" at bounding box center [353, 626] width 35 height 35
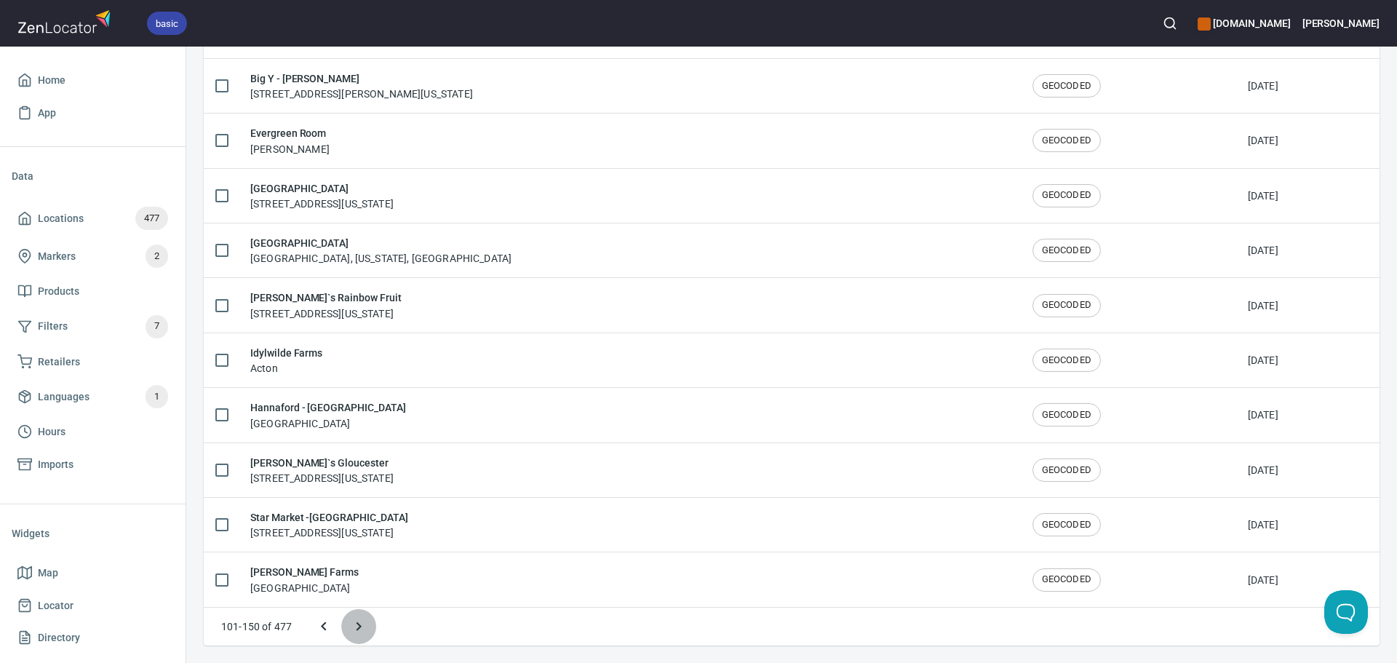
click at [368, 627] on button "Next page" at bounding box center [358, 626] width 35 height 35
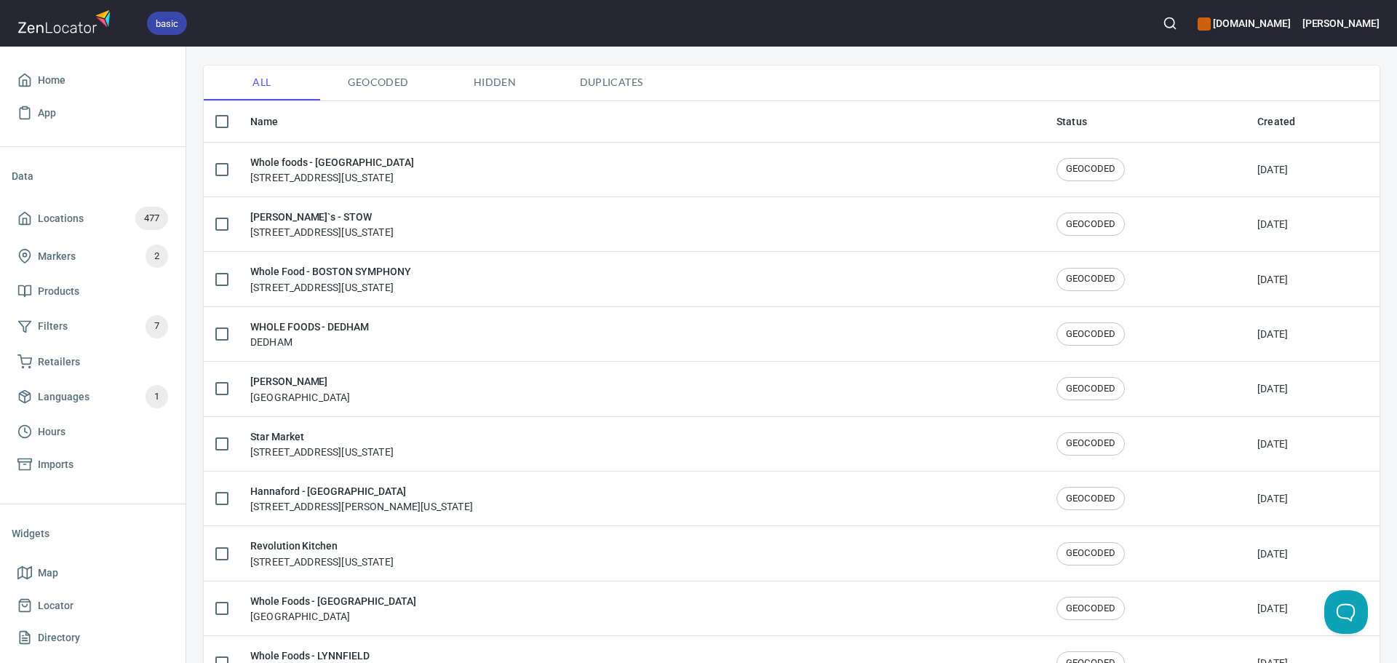
scroll to position [135, 0]
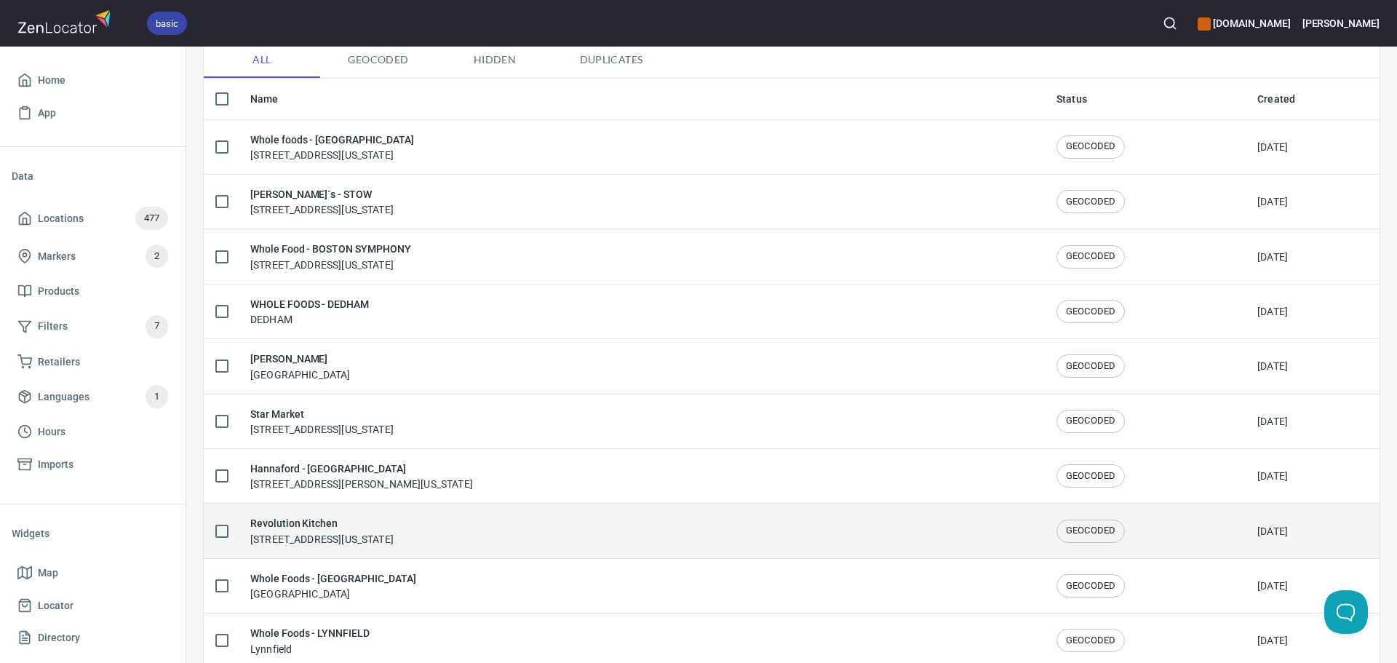
click at [547, 523] on div "Revolution Kitchen 9 Center St, Burlington, Vermont 05401, United States" at bounding box center [641, 530] width 783 height 31
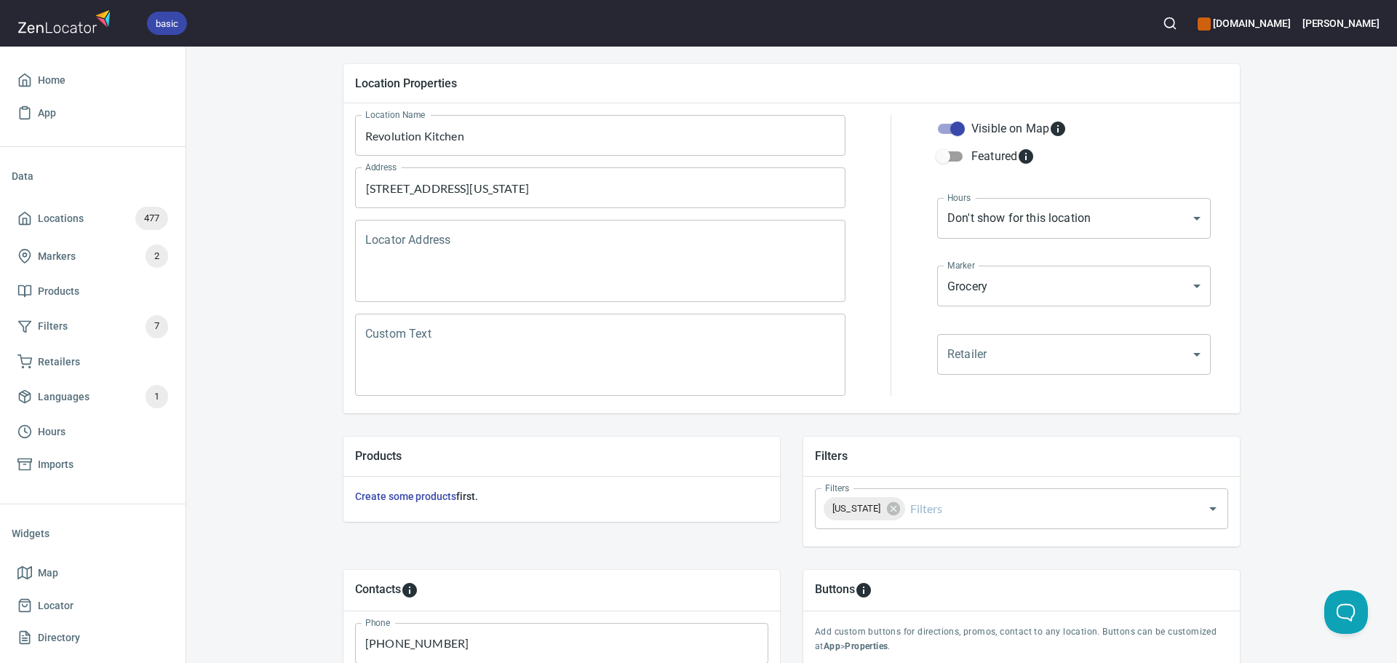
scroll to position [218, 0]
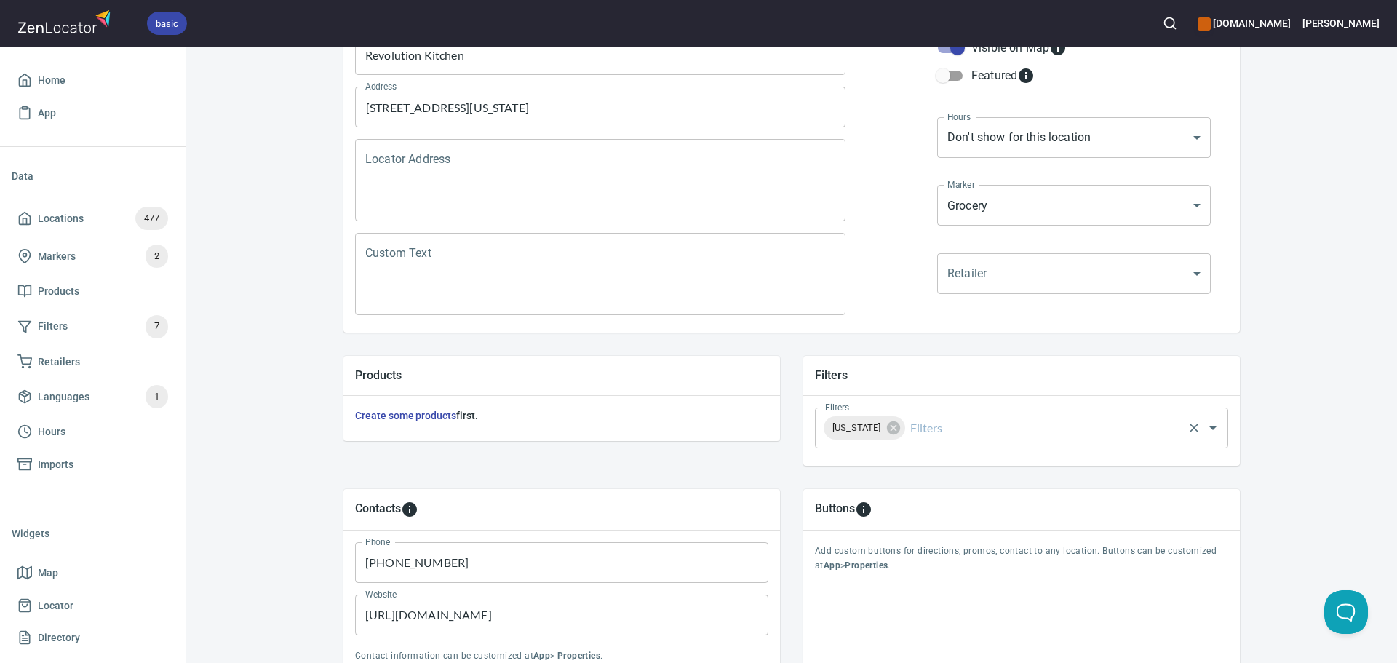
click at [1005, 443] on div "Massachusetts Filters" at bounding box center [1021, 428] width 413 height 41
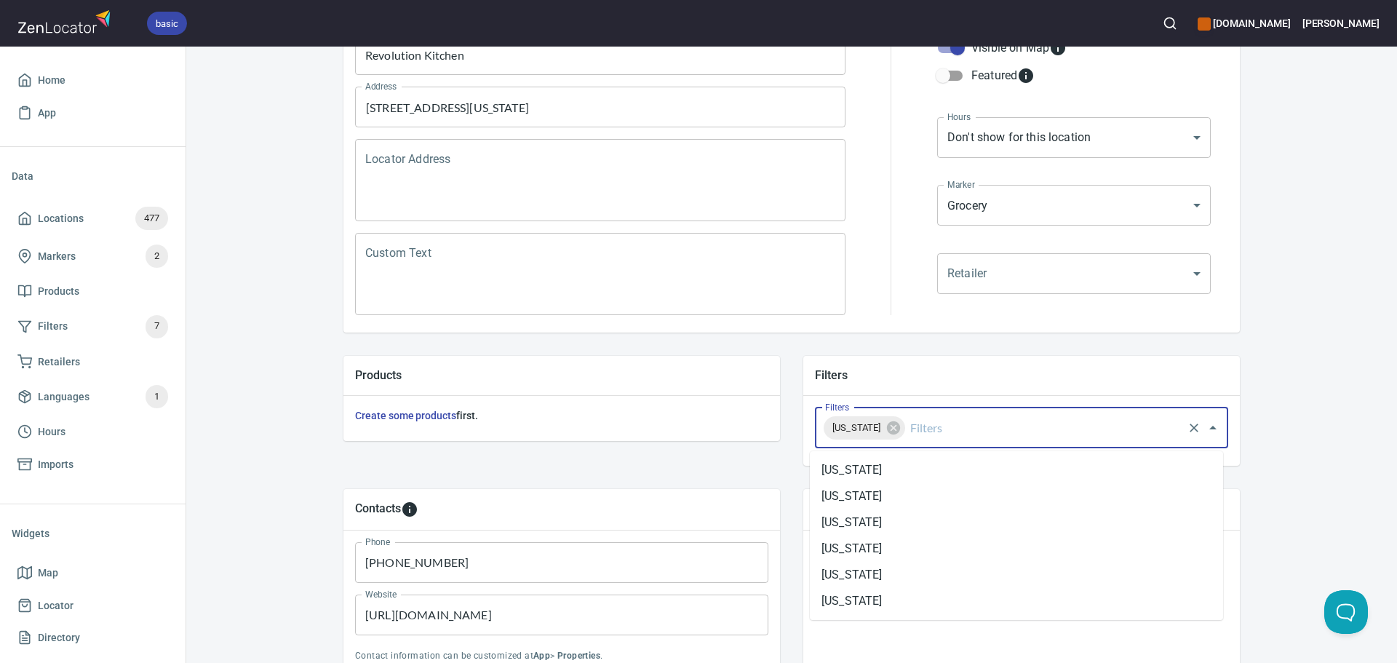
click at [935, 434] on input "Filters" at bounding box center [1045, 428] width 274 height 28
click at [892, 491] on li "Vermont" at bounding box center [1016, 496] width 413 height 26
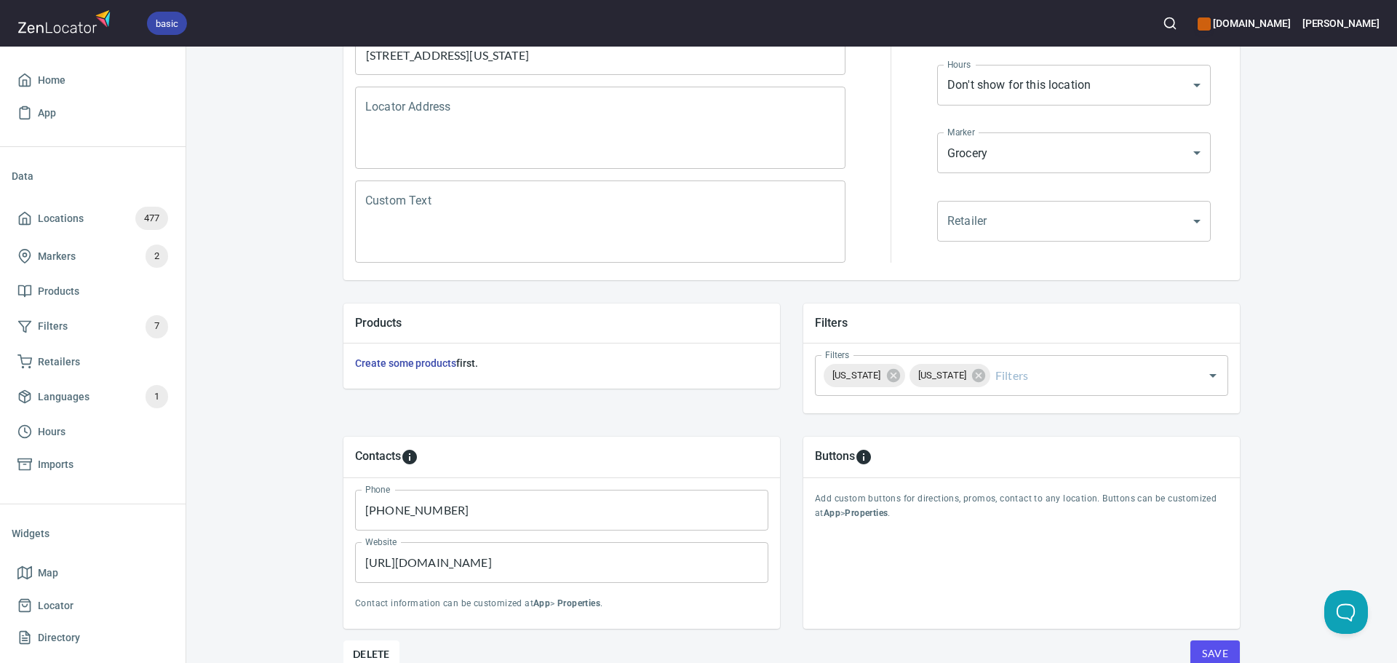
scroll to position [340, 0]
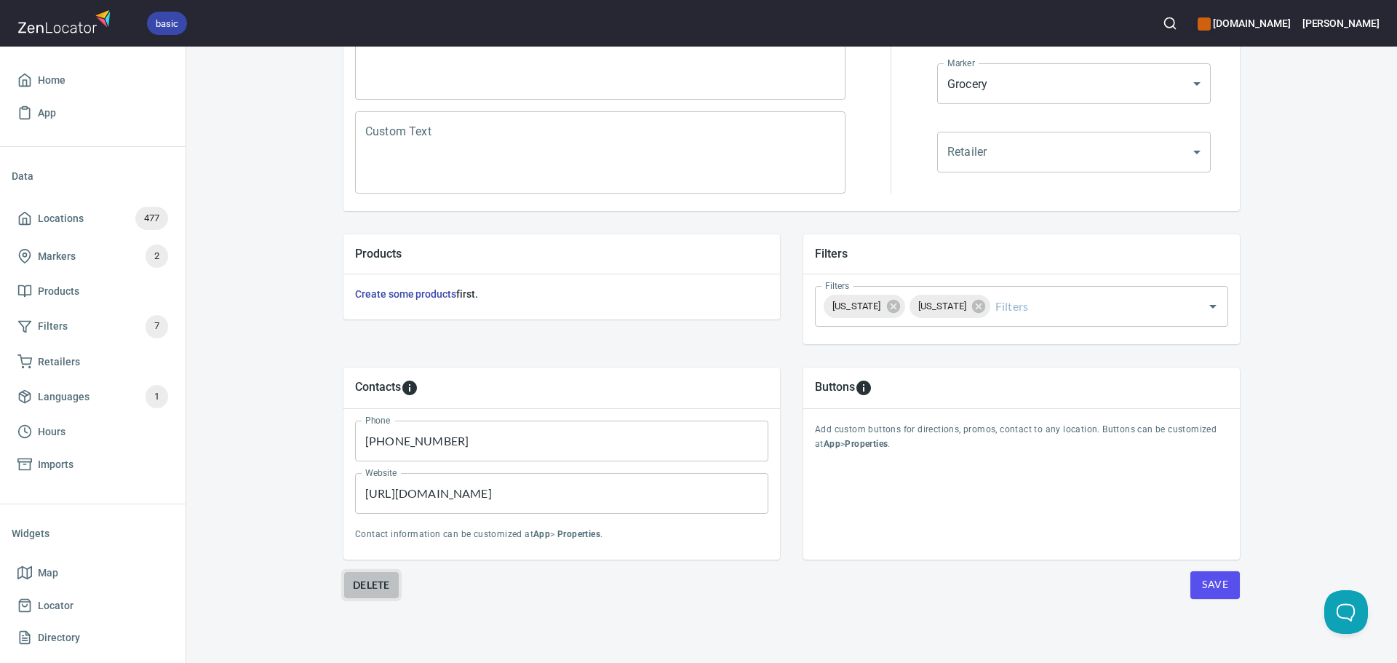
click at [378, 589] on span "Delete" at bounding box center [371, 584] width 37 height 17
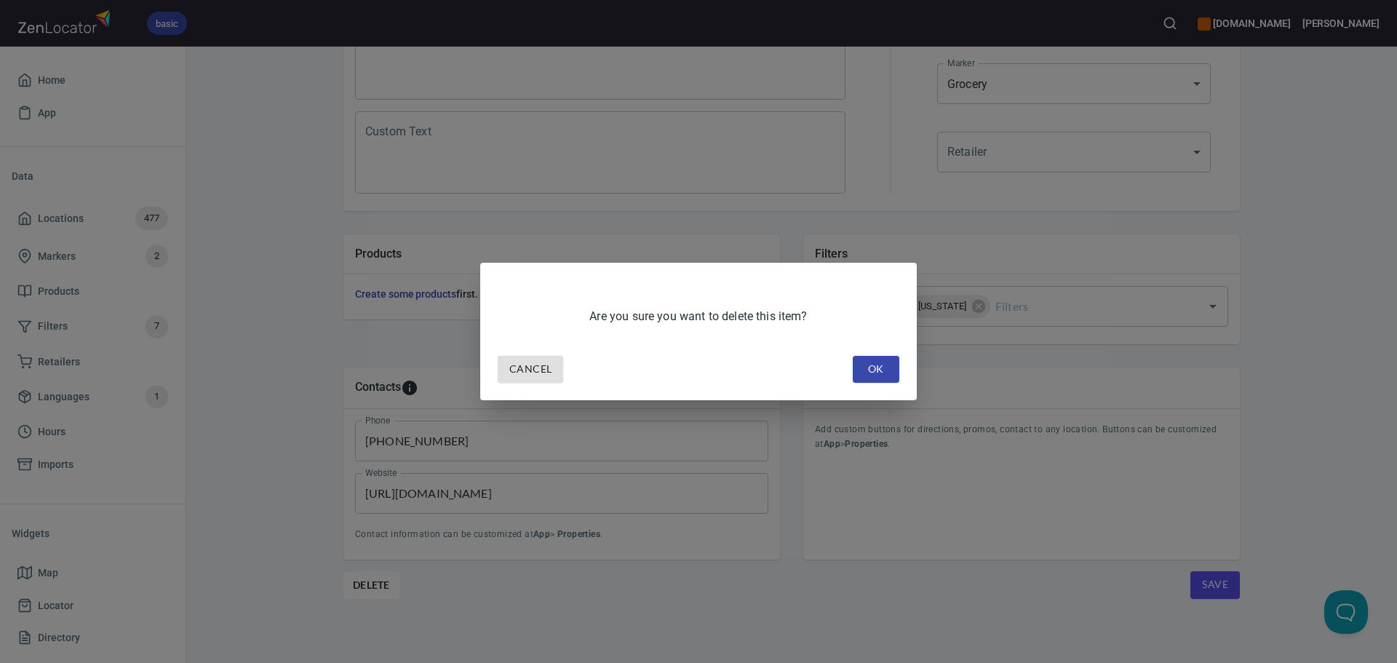
click at [889, 375] on button "OK" at bounding box center [876, 369] width 47 height 27
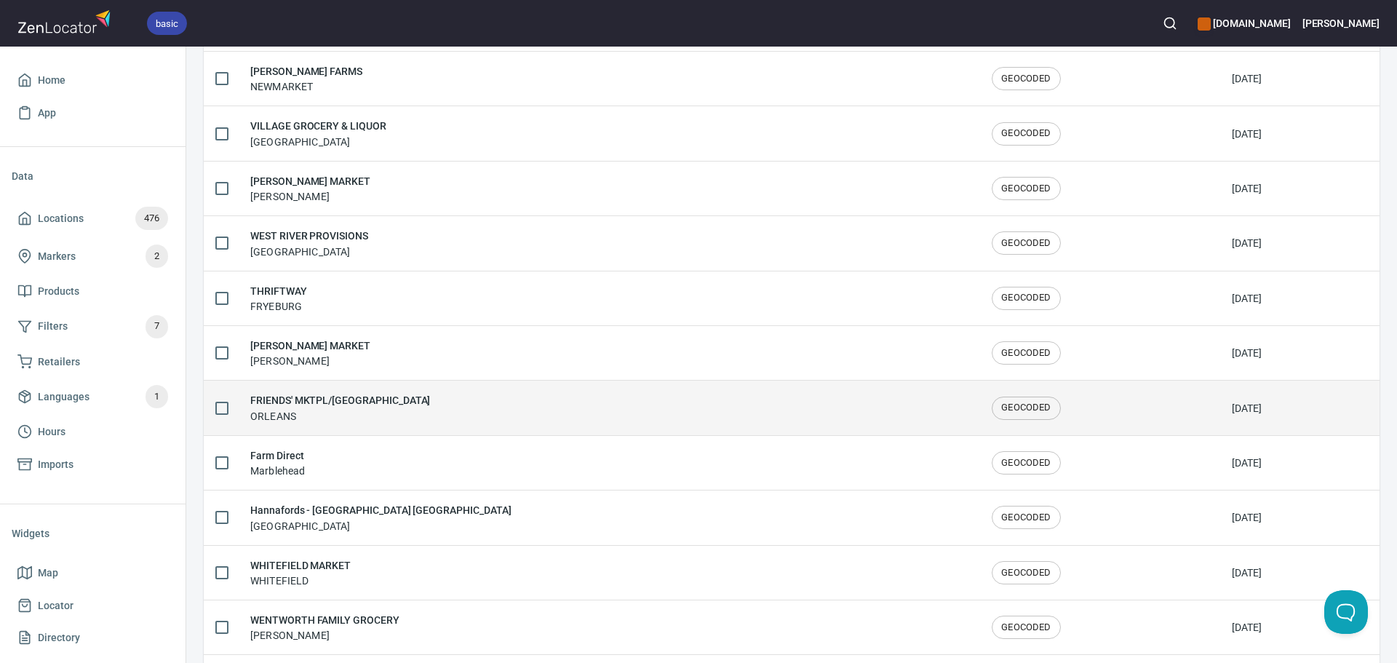
scroll to position [2392, 0]
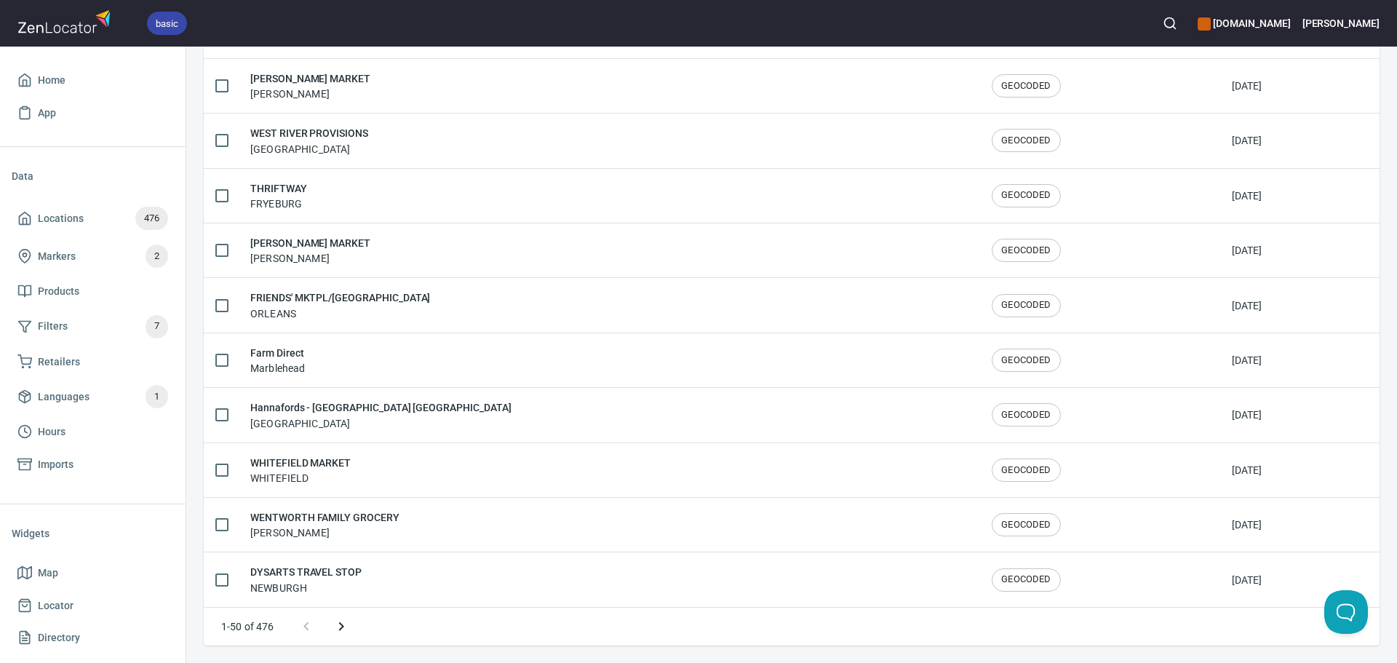
click at [333, 627] on icon "Next page" at bounding box center [341, 626] width 17 height 17
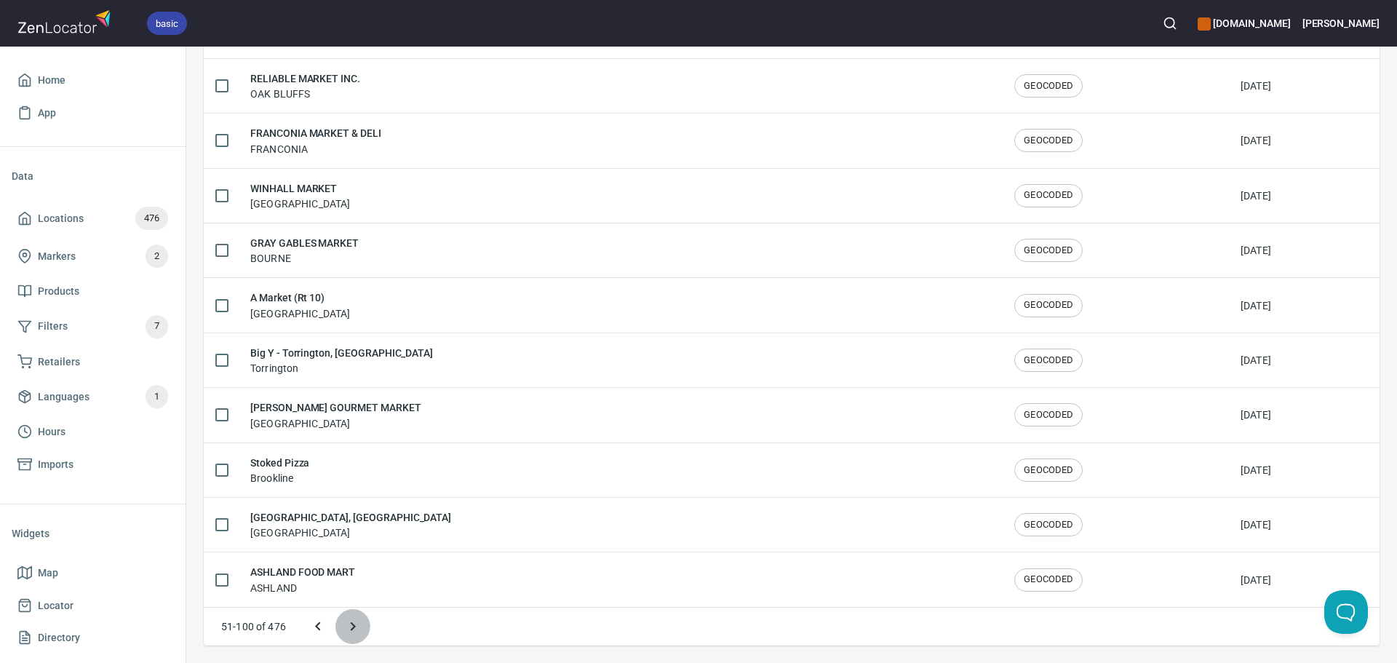
click at [343, 626] on button "Next page" at bounding box center [353, 626] width 35 height 35
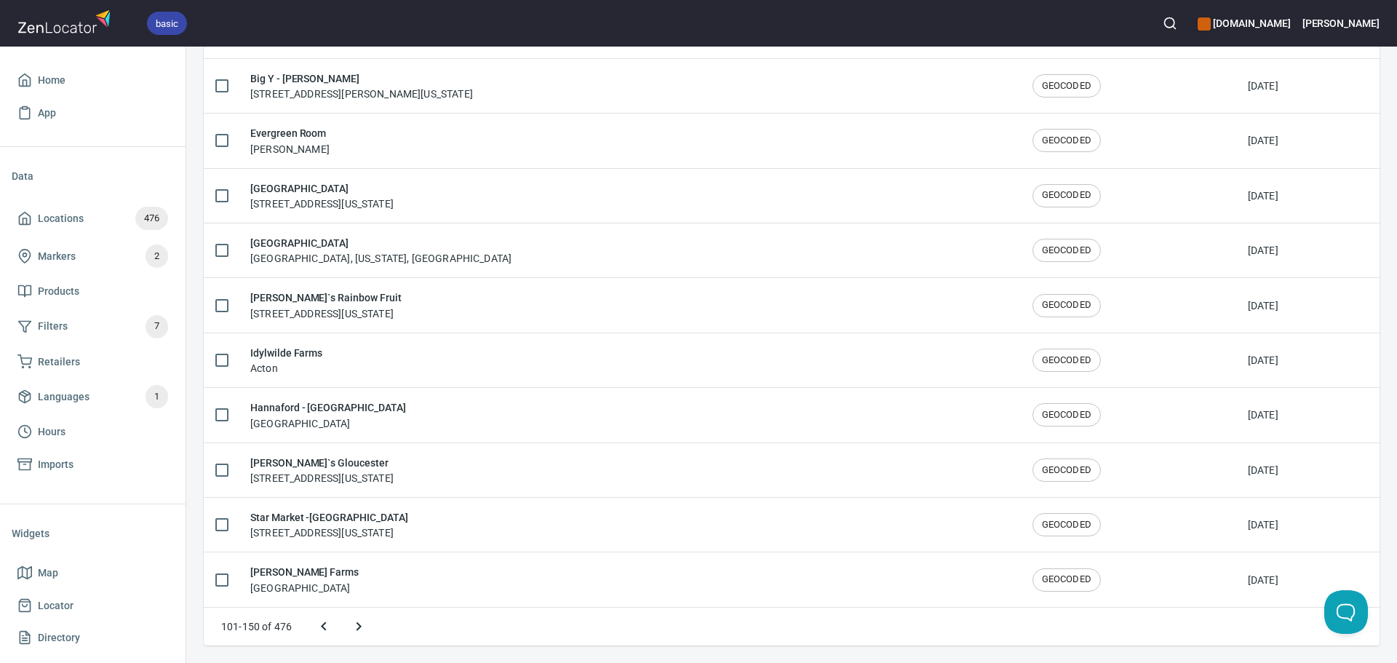
click at [357, 625] on icon "Next page" at bounding box center [358, 626] width 17 height 17
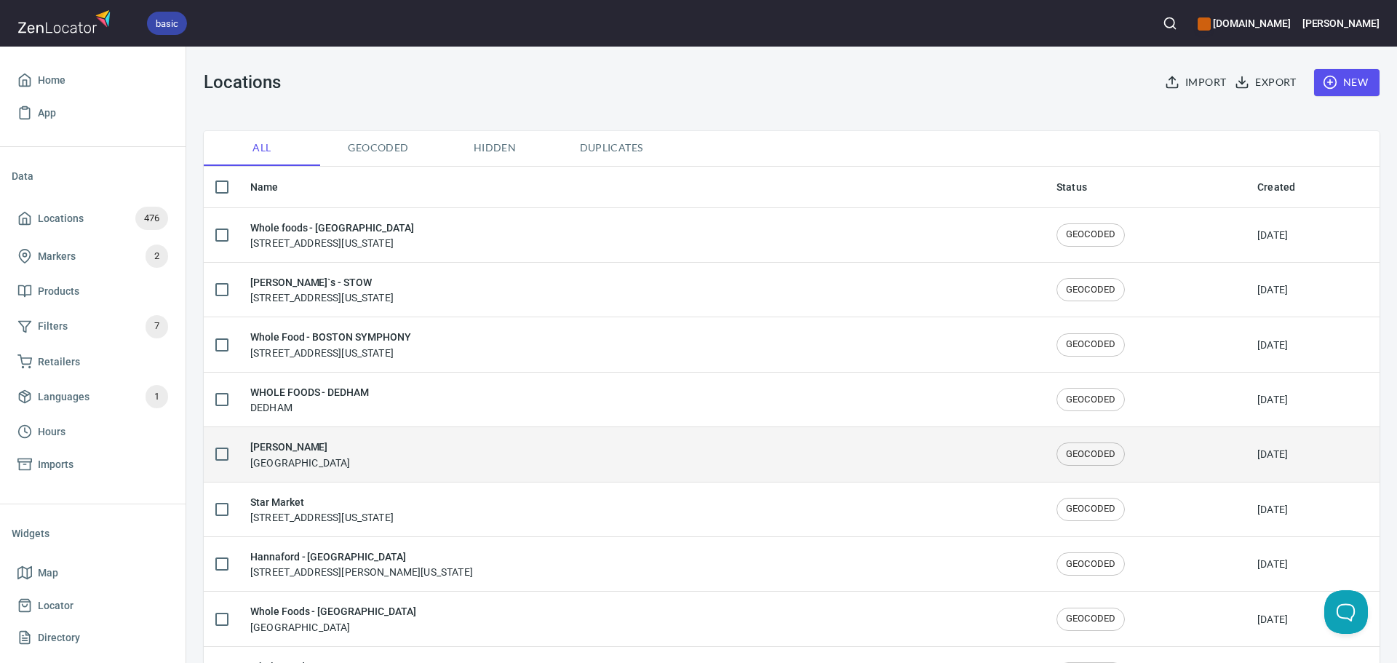
scroll to position [73, 0]
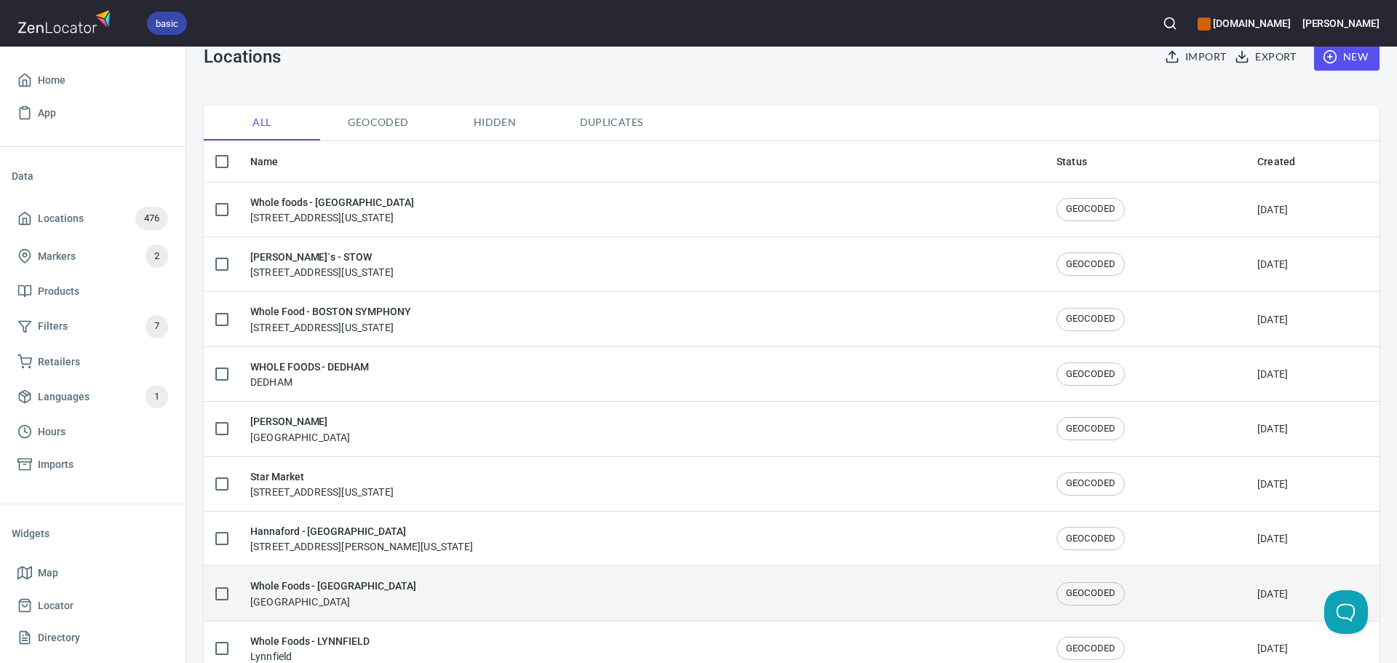
click at [493, 585] on div "Whole Foods - SHREWSBURY Shrewsbury" at bounding box center [641, 593] width 783 height 31
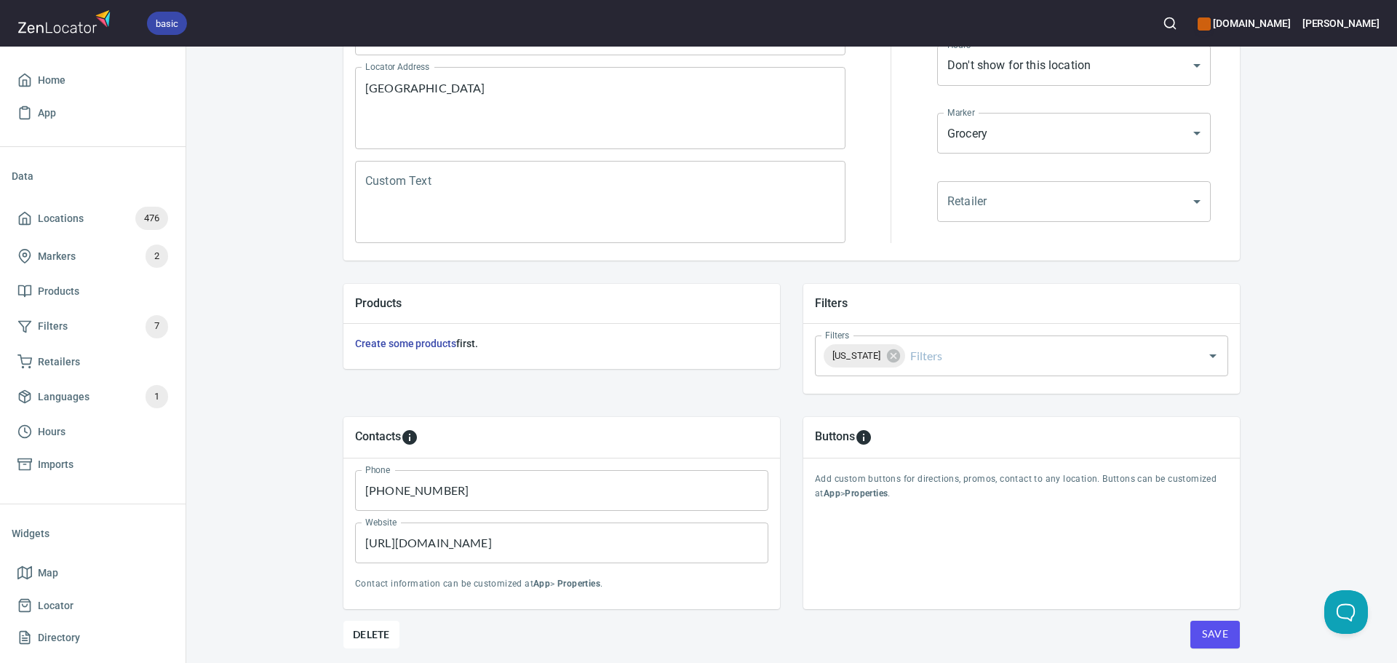
scroll to position [340, 0]
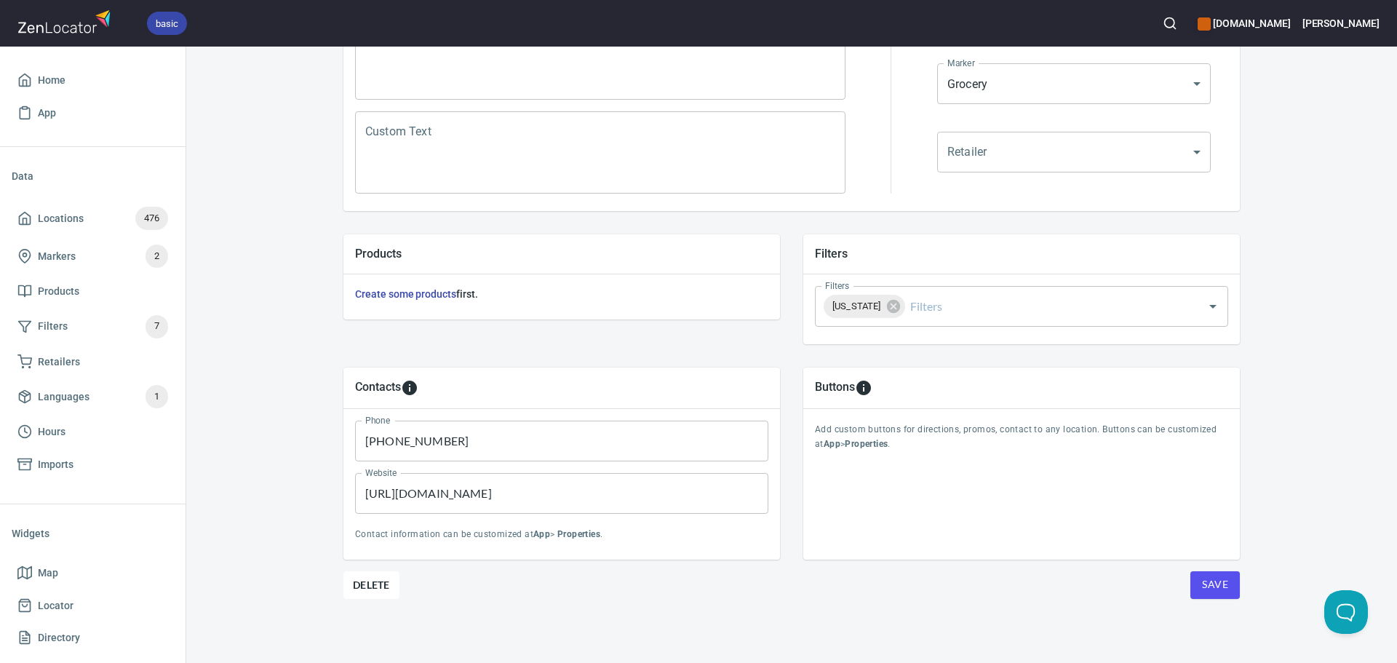
click at [1224, 576] on button "Save" at bounding box center [1215, 585] width 49 height 28
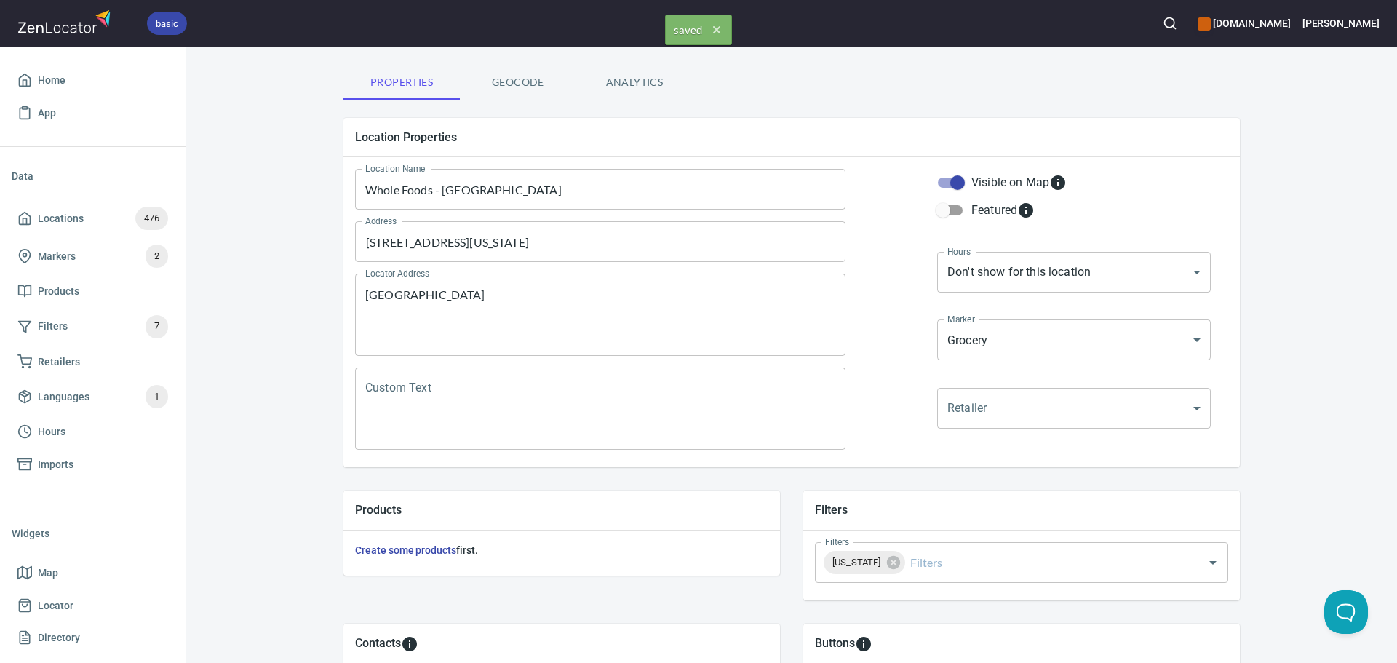
scroll to position [0, 0]
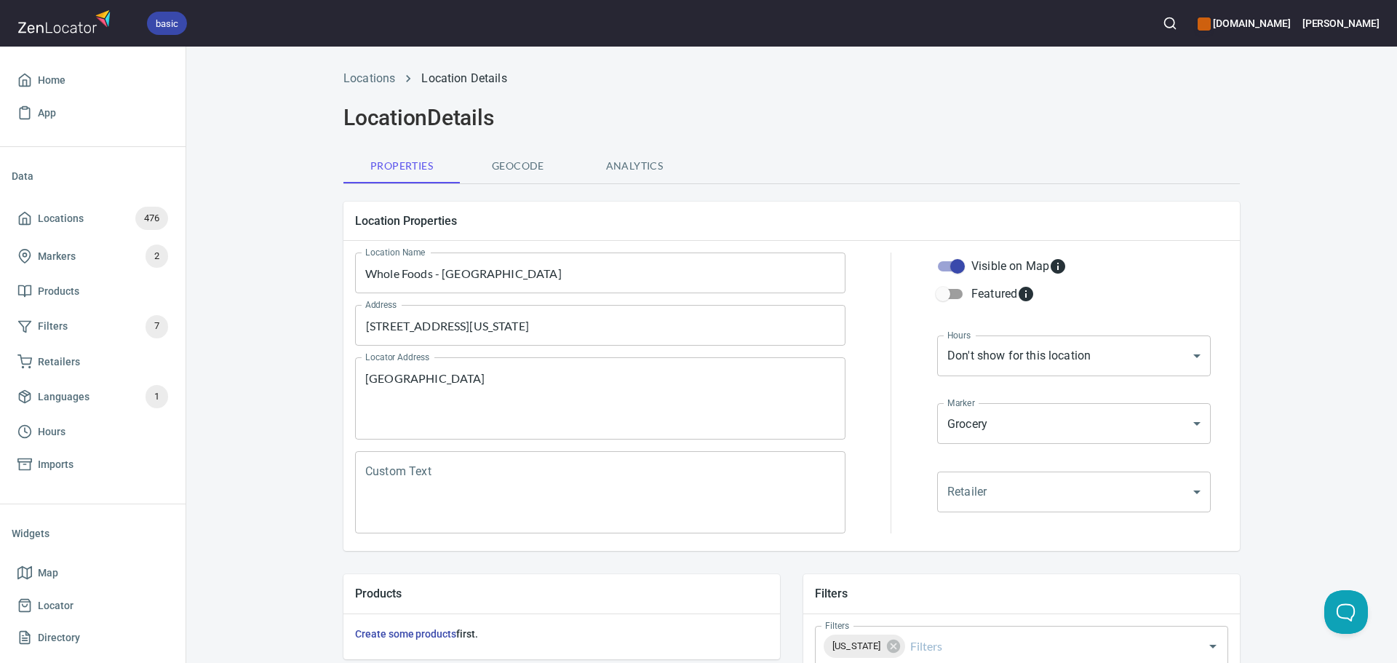
click at [362, 71] on li "Locations" at bounding box center [370, 78] width 52 height 17
click at [373, 78] on link "Locations" at bounding box center [370, 78] width 52 height 14
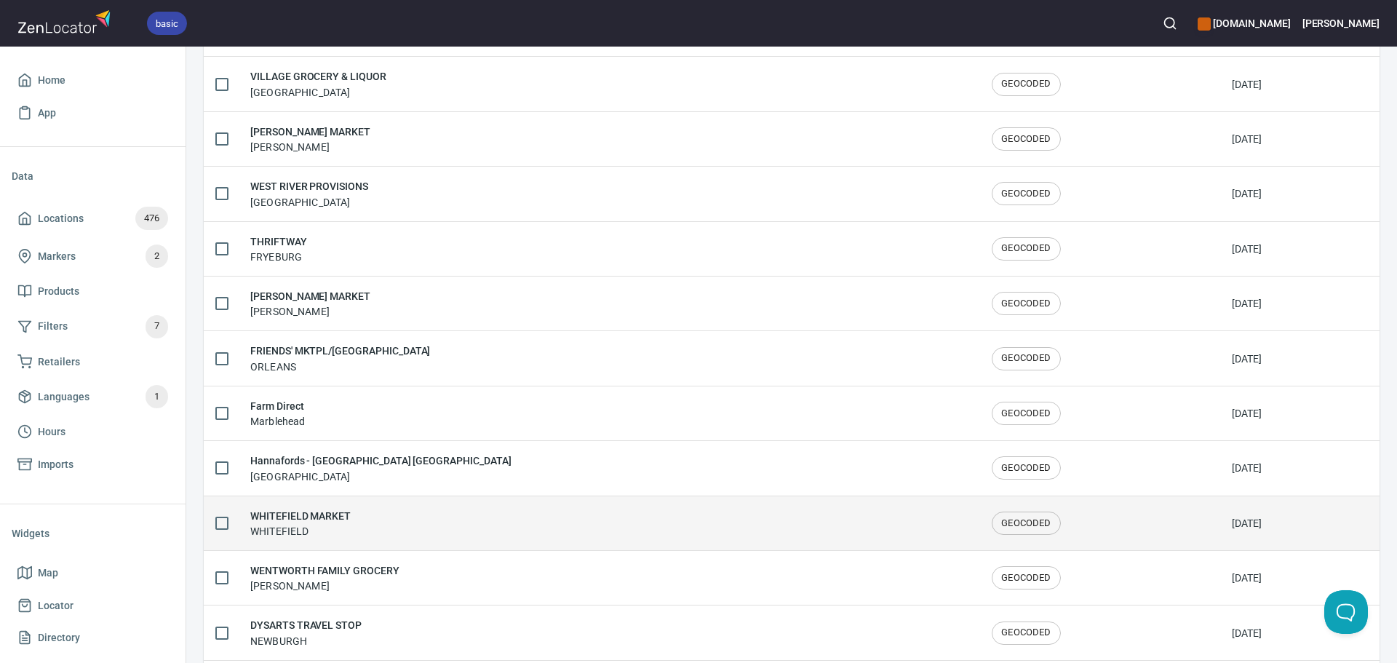
scroll to position [2392, 0]
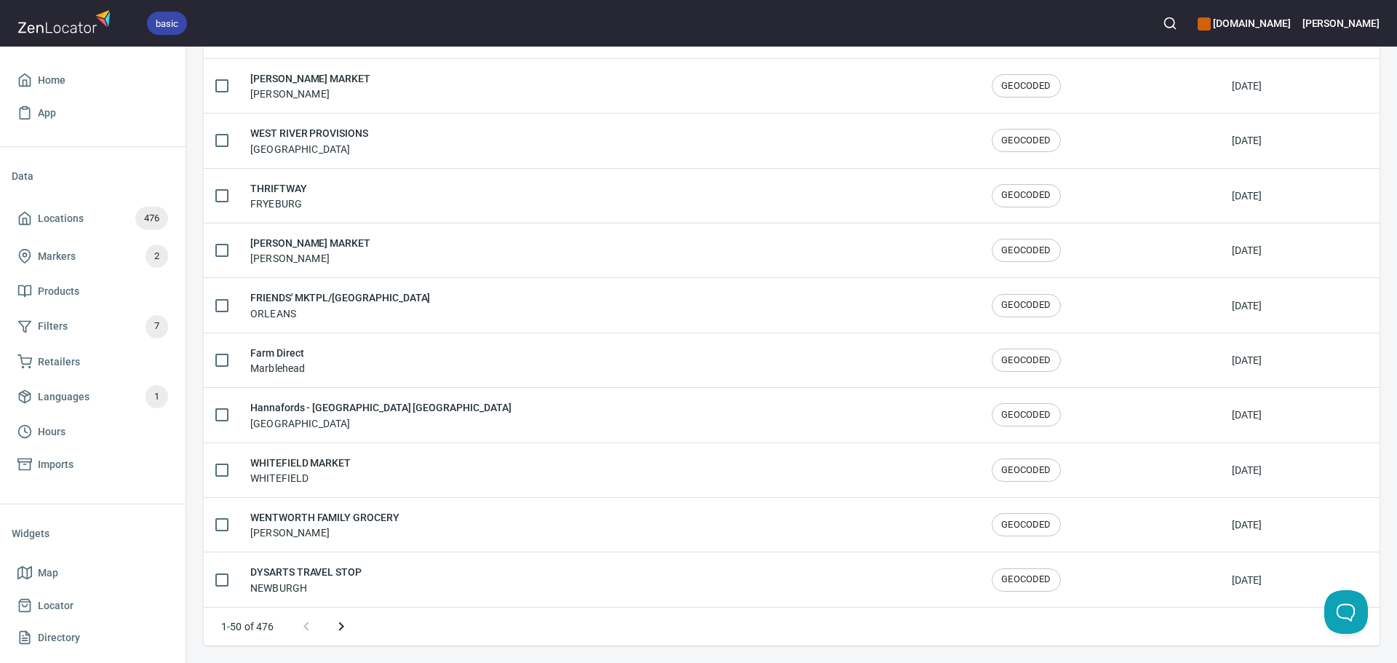
click at [343, 625] on icon "Next page" at bounding box center [341, 626] width 17 height 17
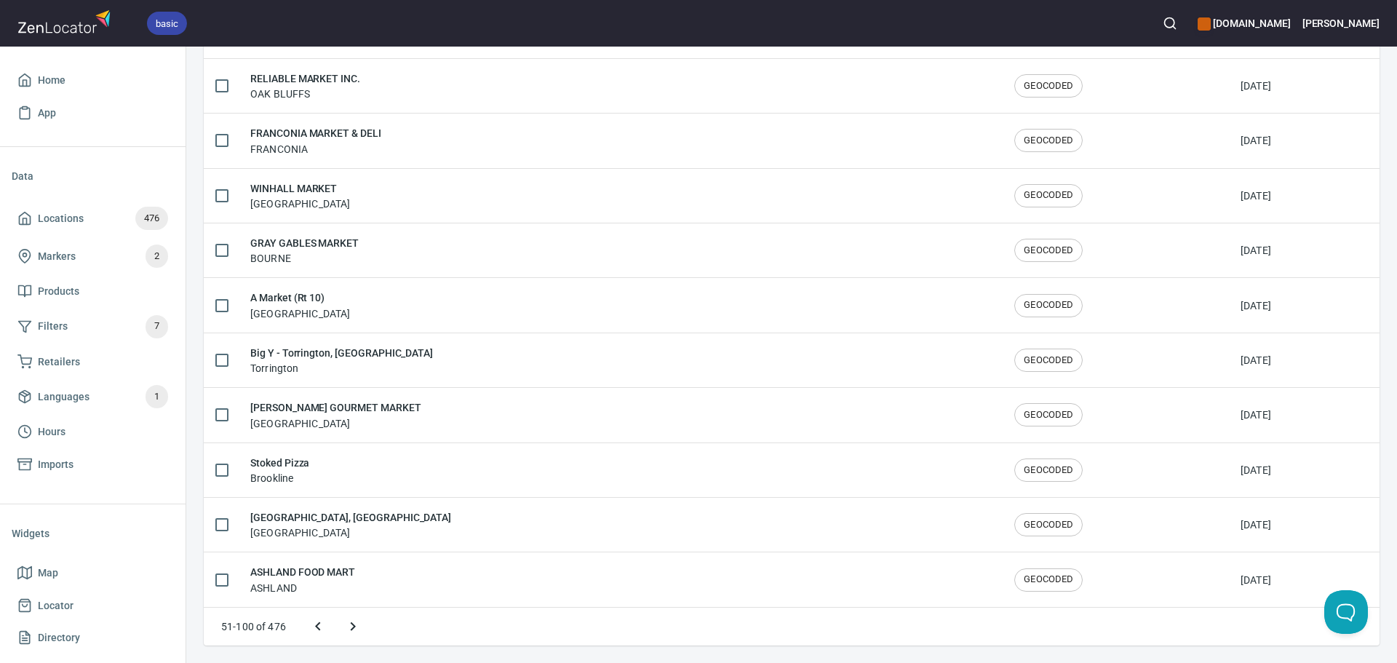
click at [343, 625] on button "Next page" at bounding box center [353, 626] width 35 height 35
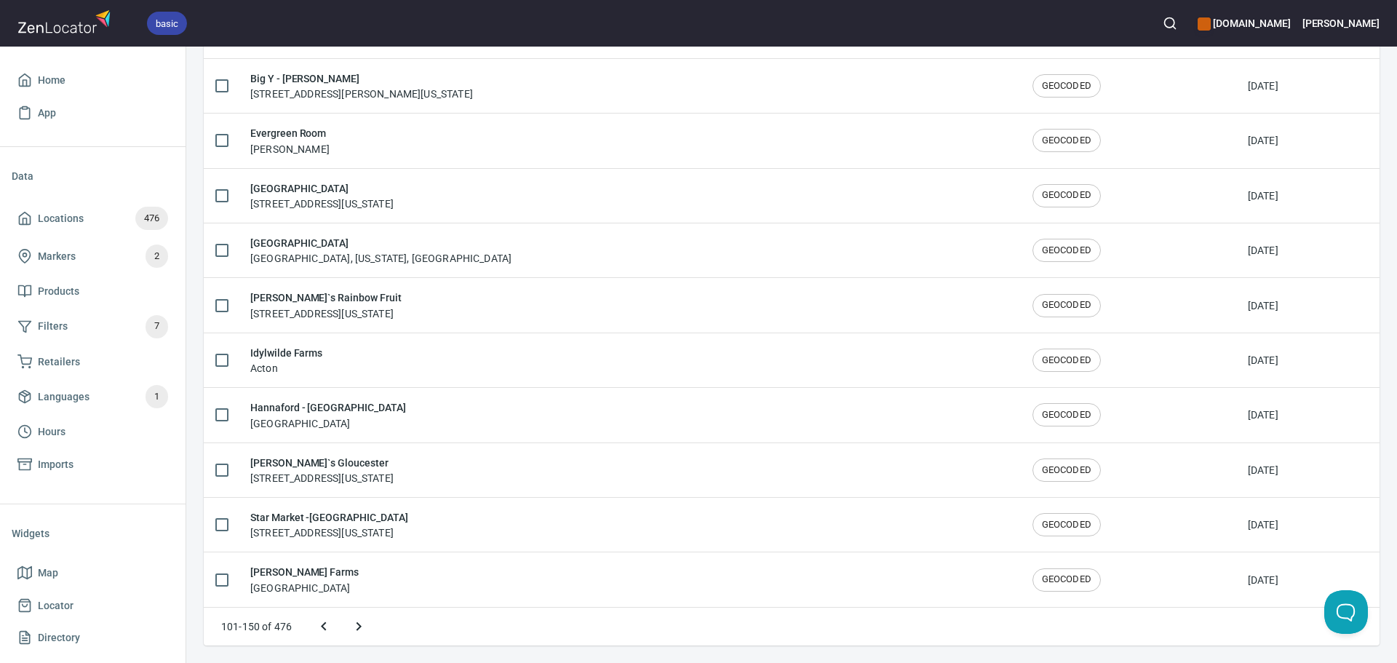
click at [354, 625] on icon "Next page" at bounding box center [358, 626] width 17 height 17
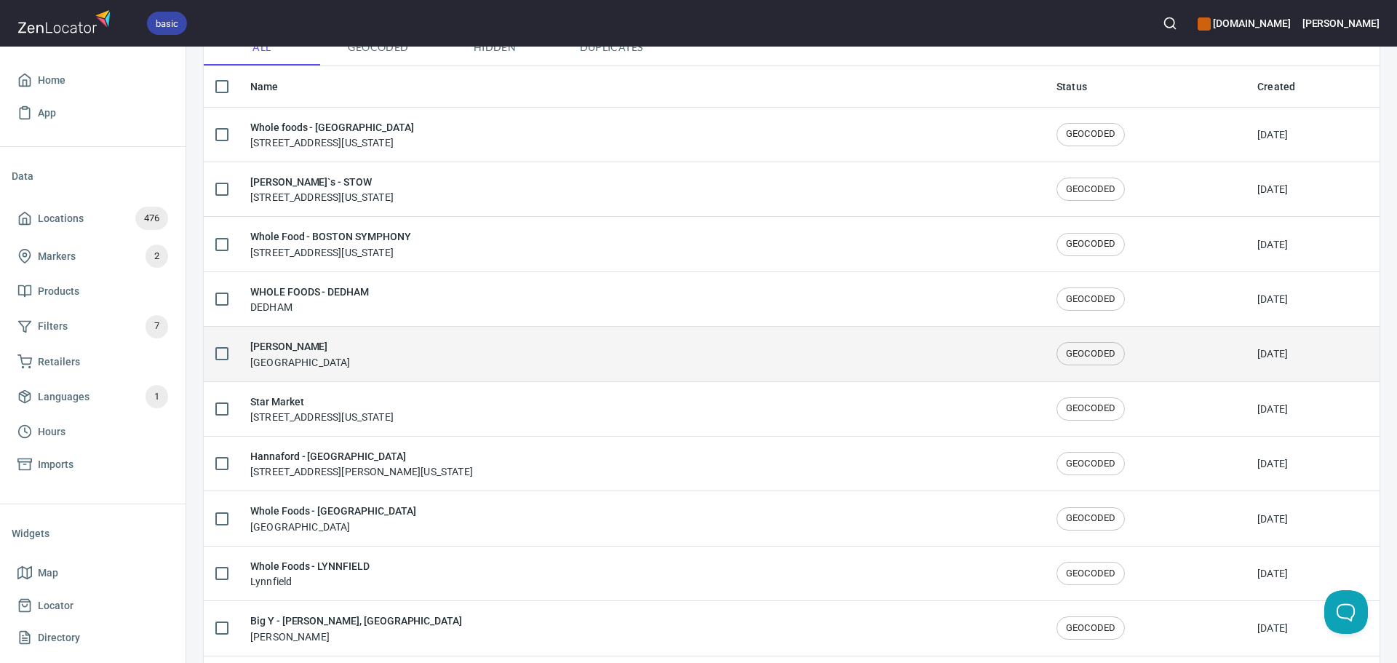
scroll to position [153, 0]
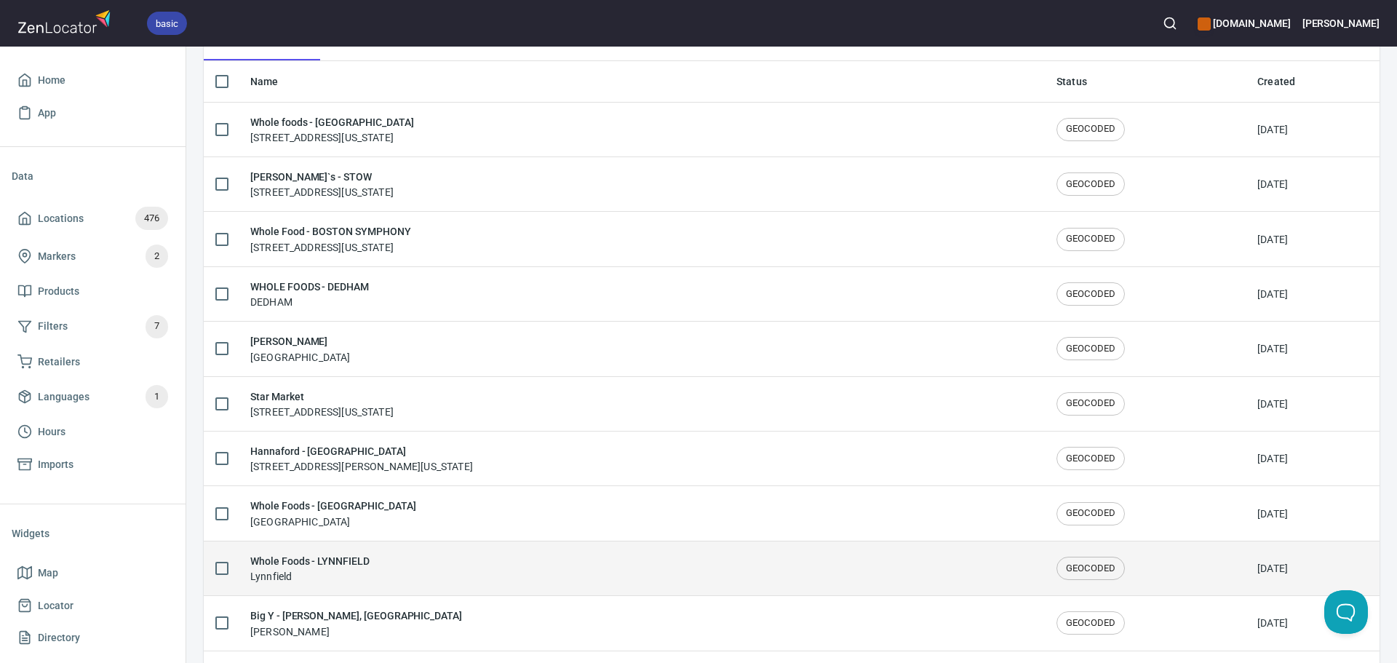
click at [409, 572] on div "Whole Foods - LYNNFIELD Lynnfield" at bounding box center [641, 568] width 783 height 31
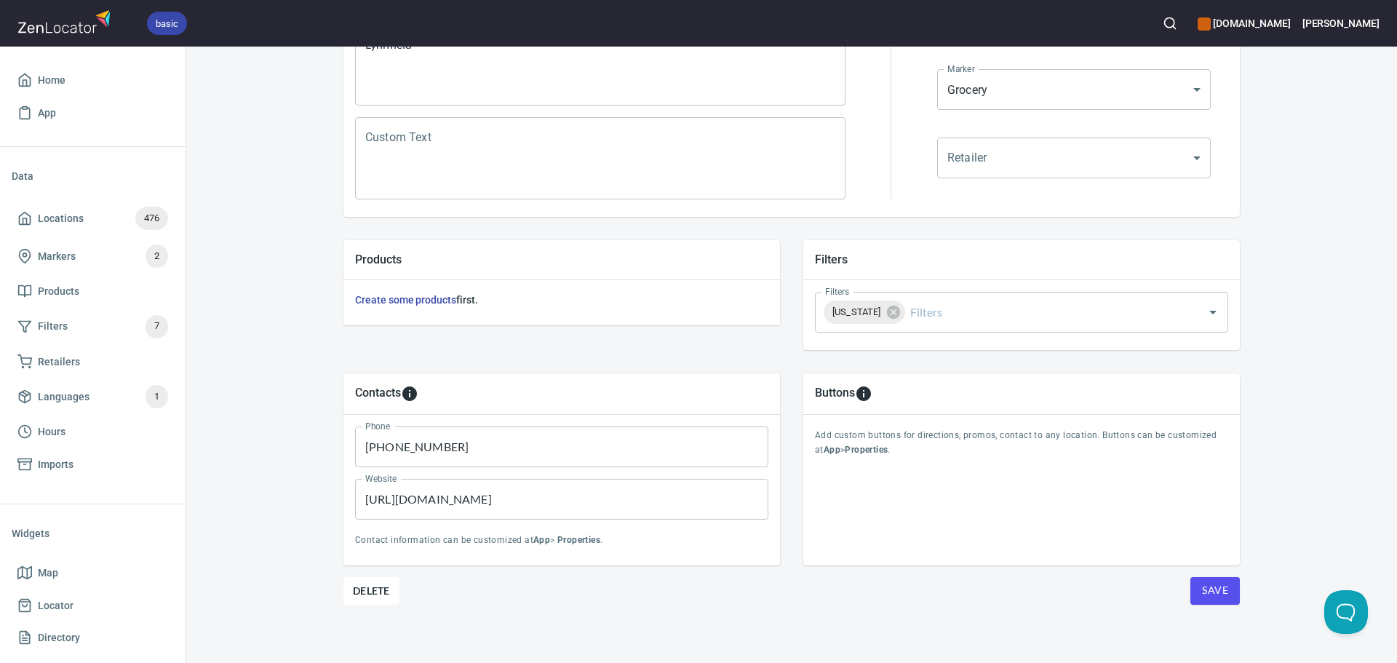
scroll to position [340, 0]
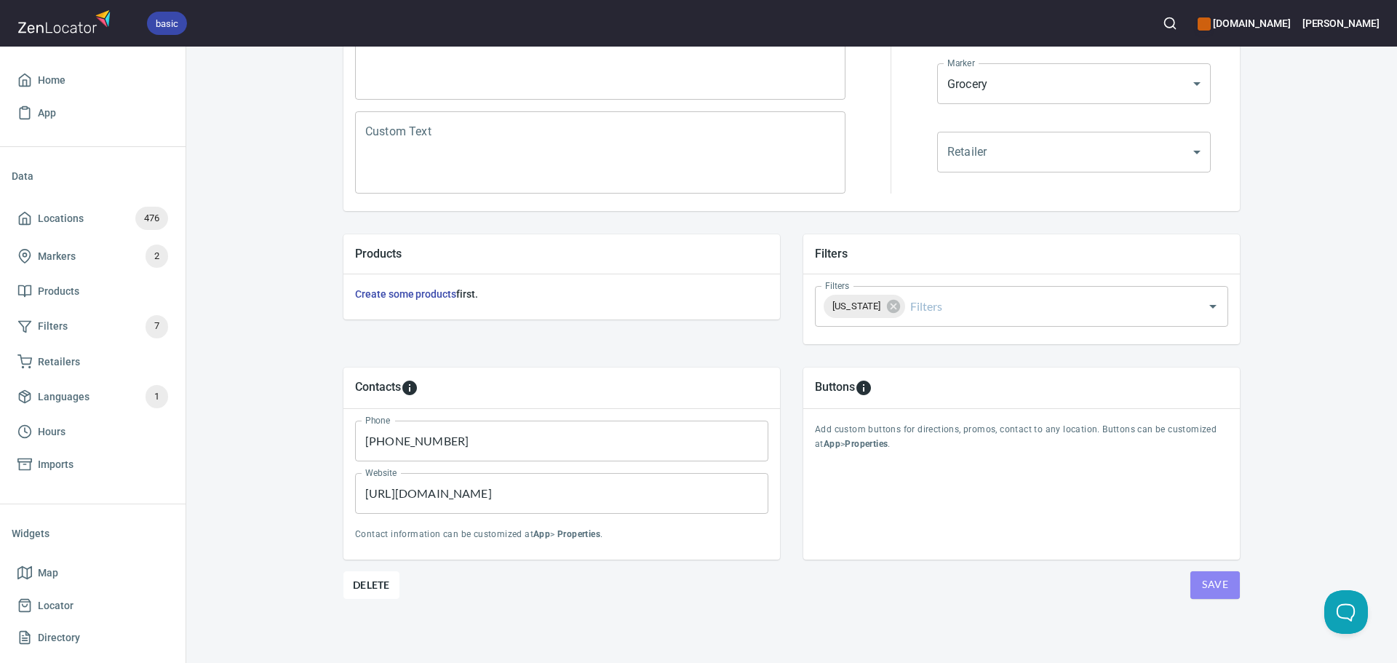
click at [1207, 583] on span "Save" at bounding box center [1215, 585] width 26 height 18
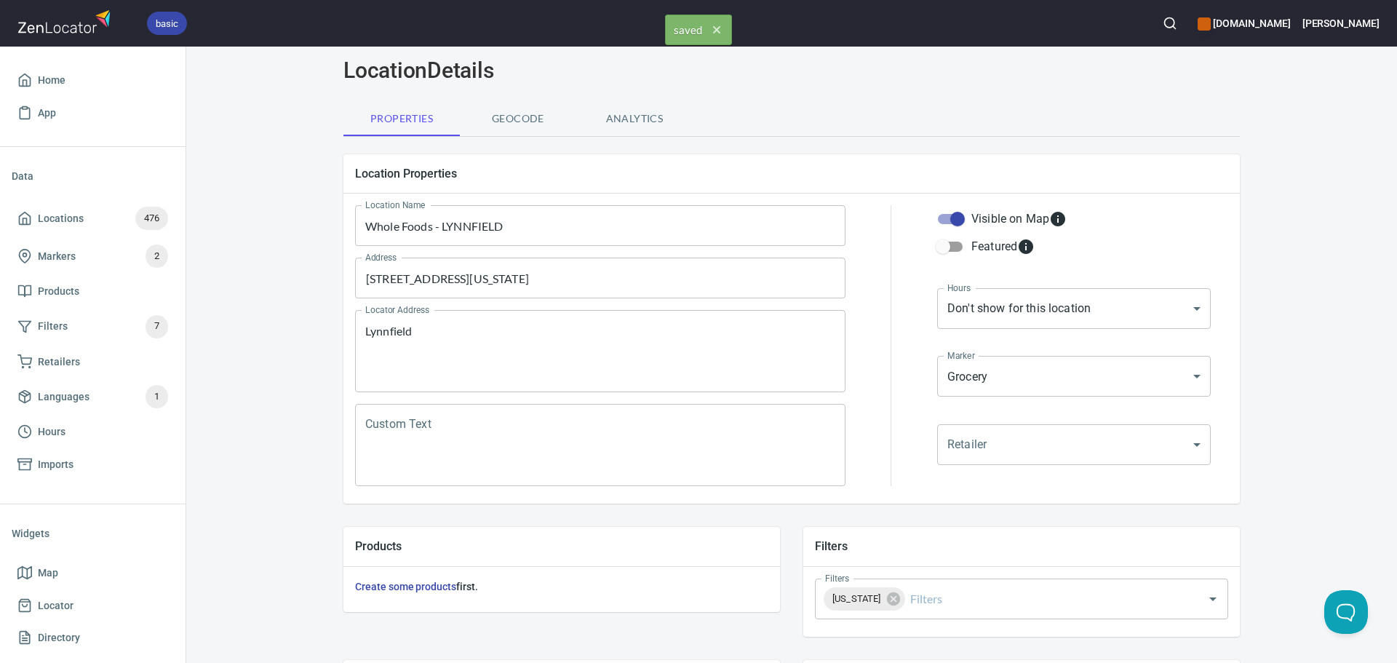
scroll to position [0, 0]
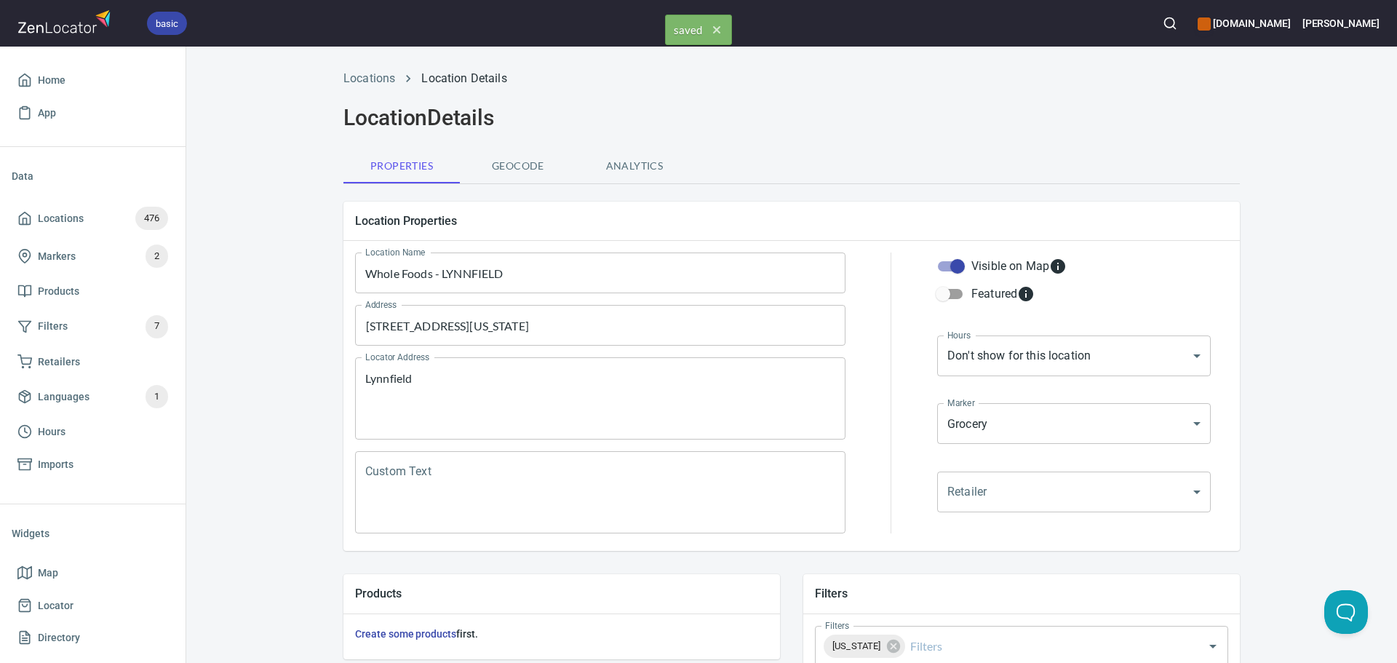
click at [379, 86] on li "Locations" at bounding box center [370, 78] width 52 height 17
click at [376, 72] on link "Locations" at bounding box center [370, 78] width 52 height 14
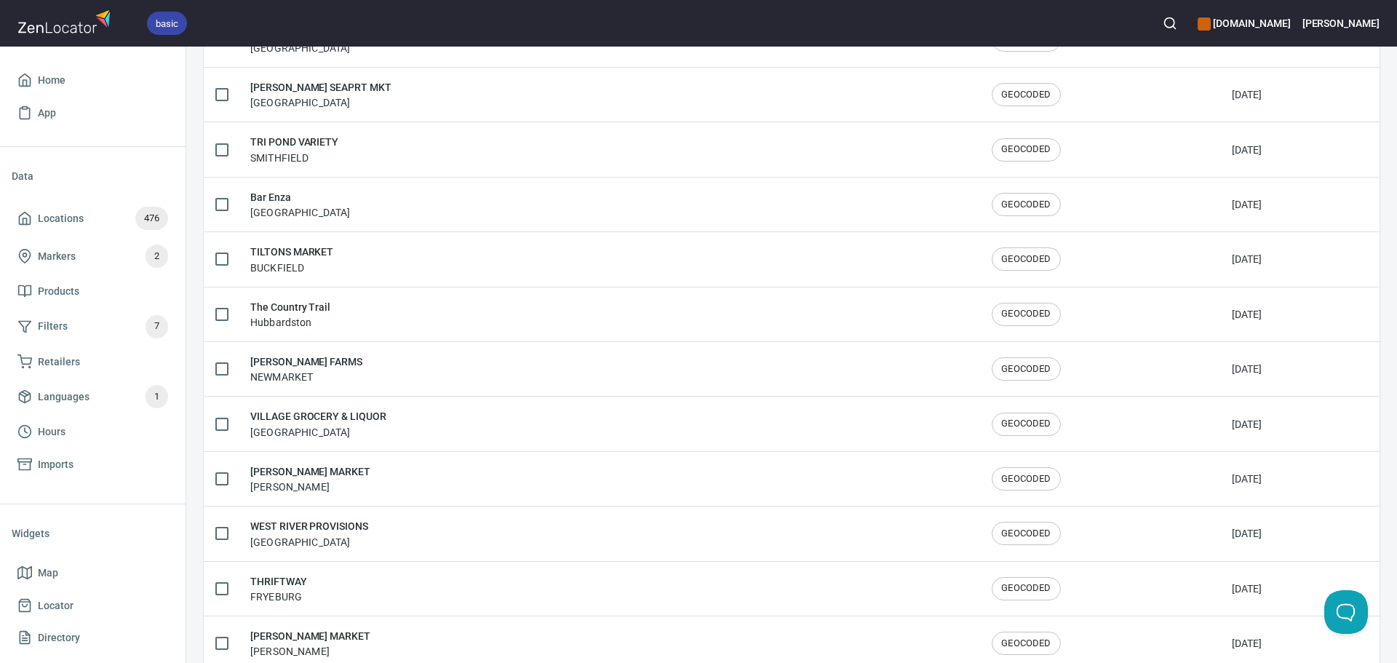
scroll to position [2392, 0]
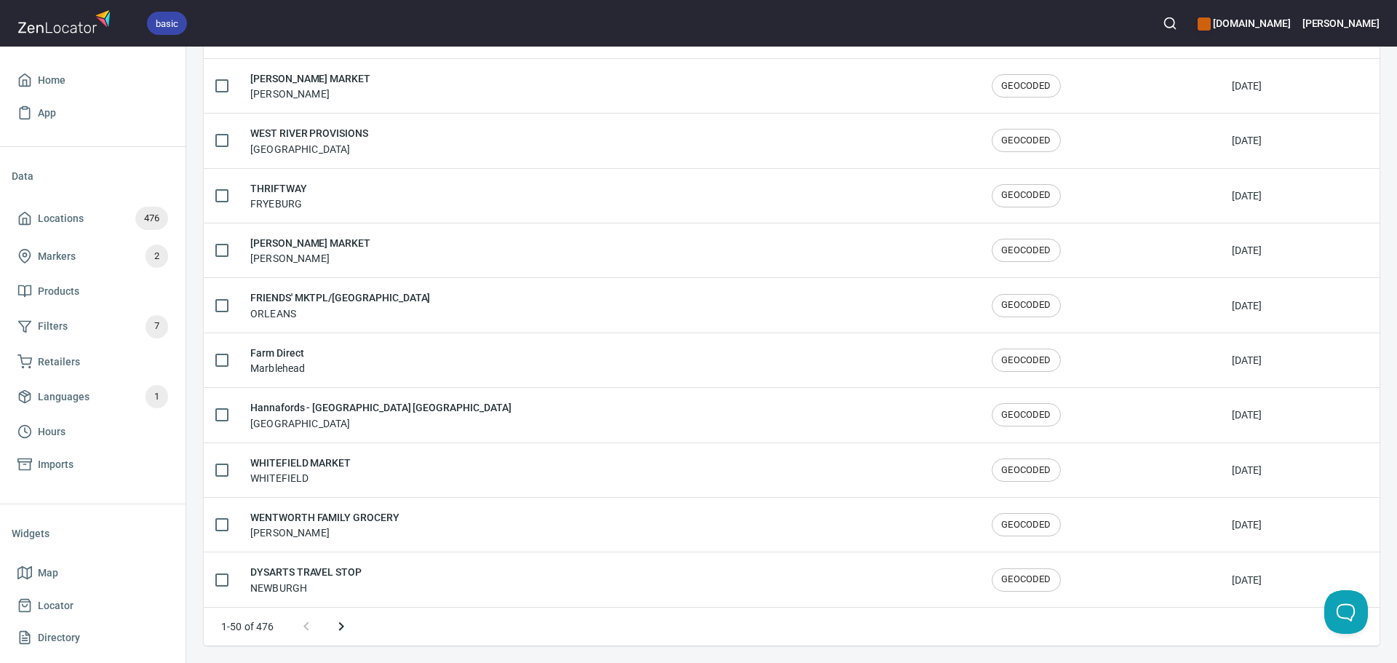
click at [342, 626] on icon "Next page" at bounding box center [340, 626] width 5 height 9
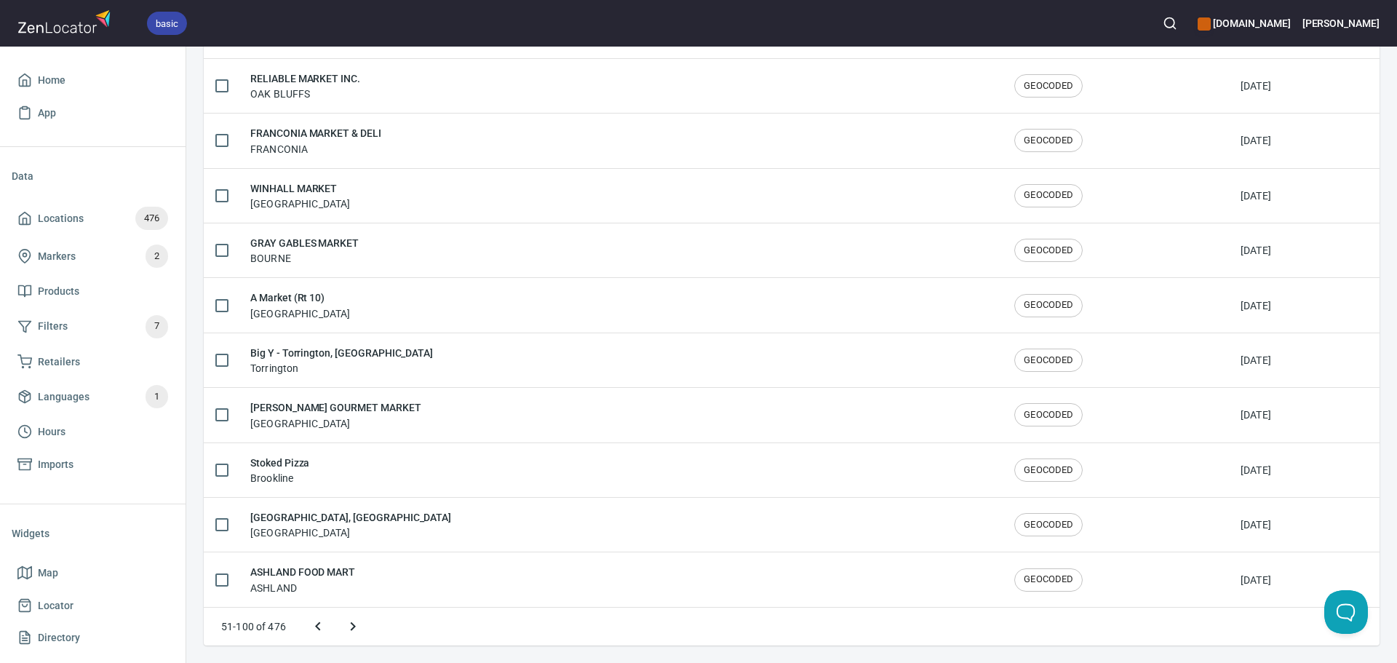
click at [350, 624] on icon "Next page" at bounding box center [352, 626] width 17 height 17
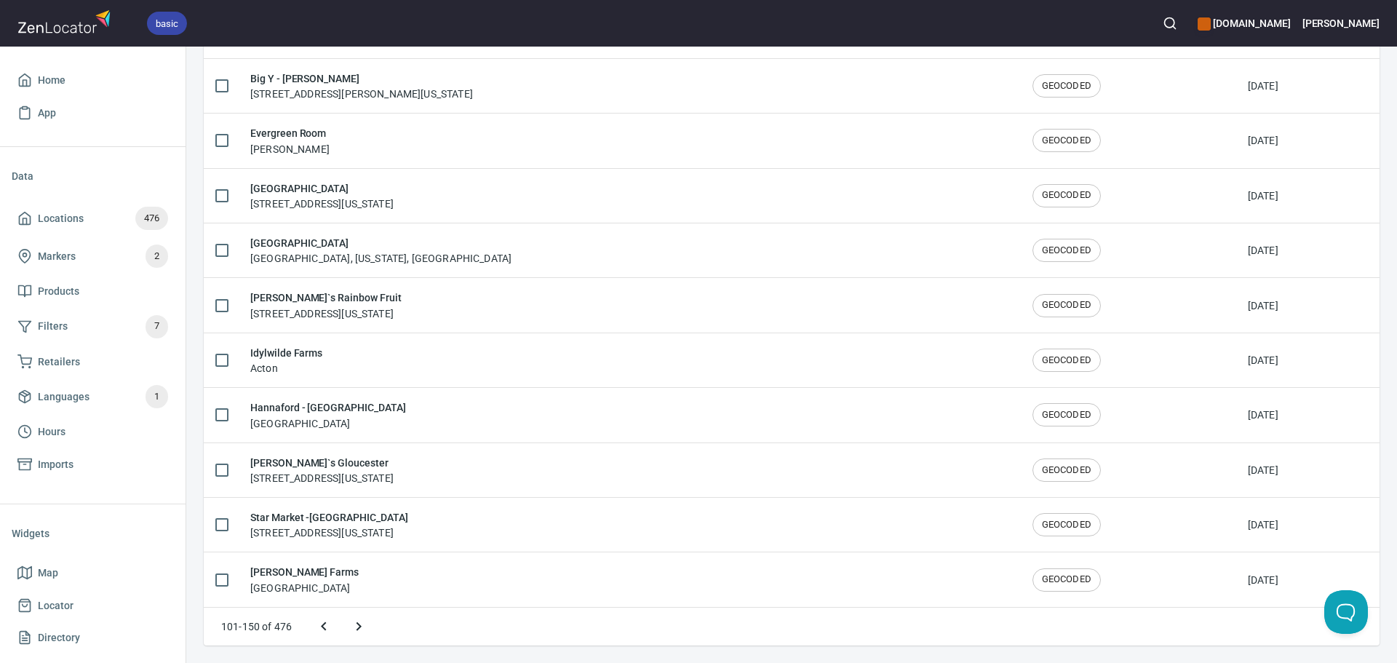
click at [359, 624] on icon "Next page" at bounding box center [359, 626] width 5 height 9
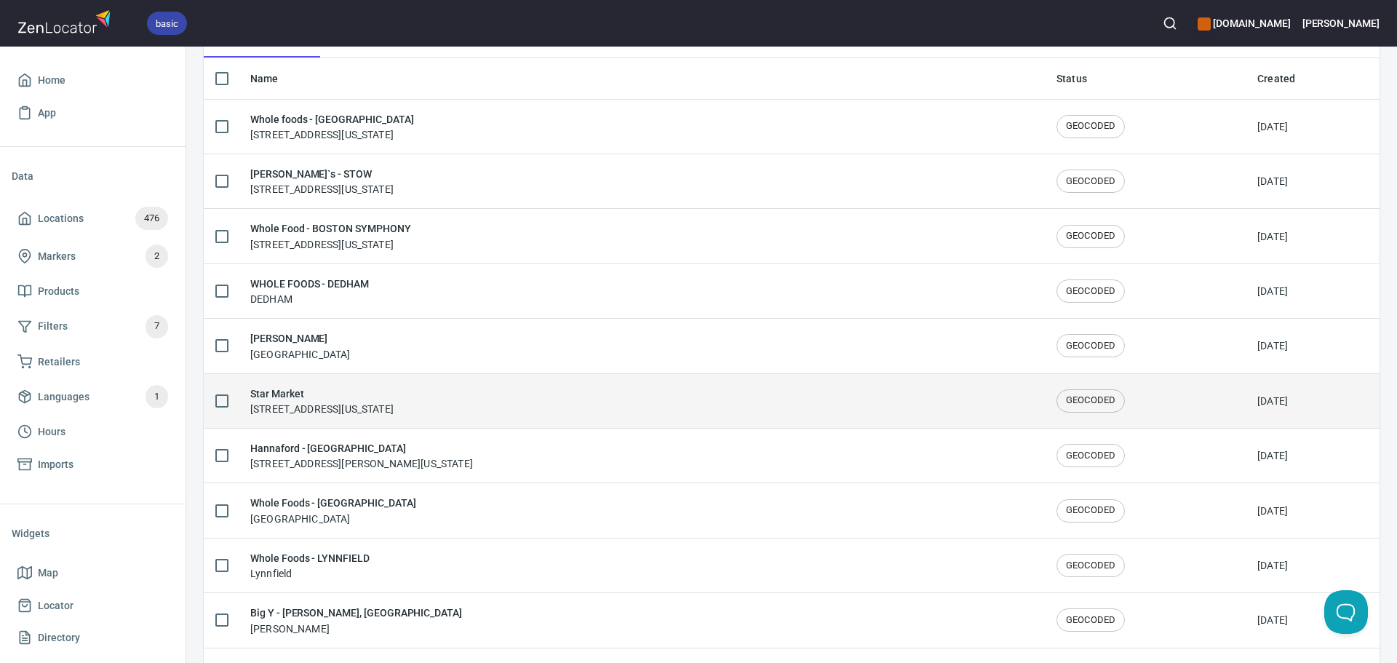
scroll to position [226, 0]
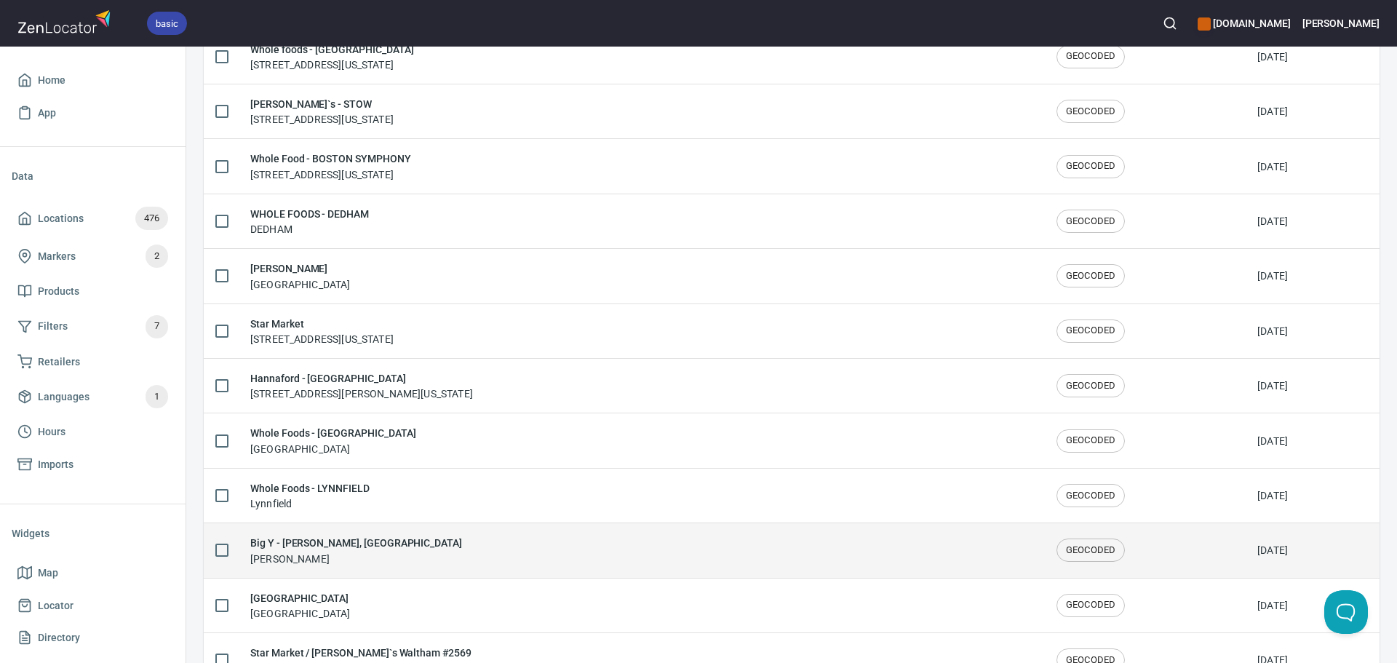
click at [356, 552] on div "Big Y - Palmer, MA Palmer" at bounding box center [641, 550] width 783 height 31
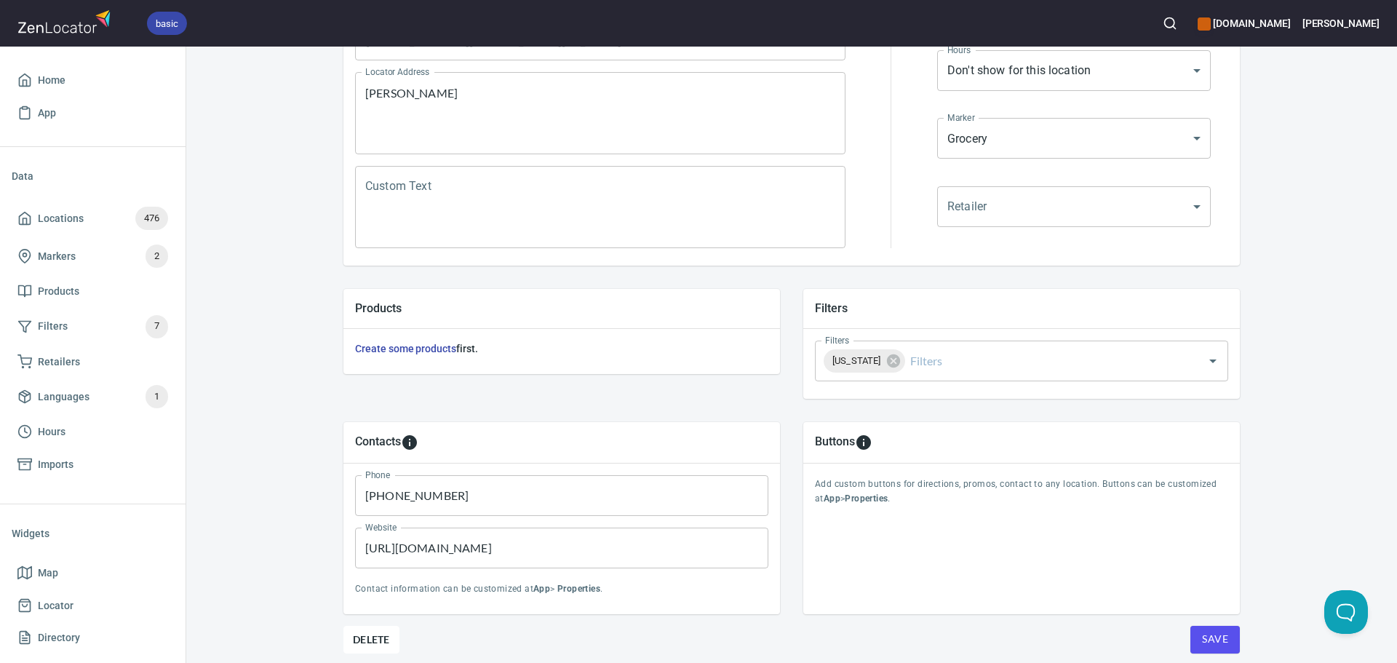
scroll to position [291, 0]
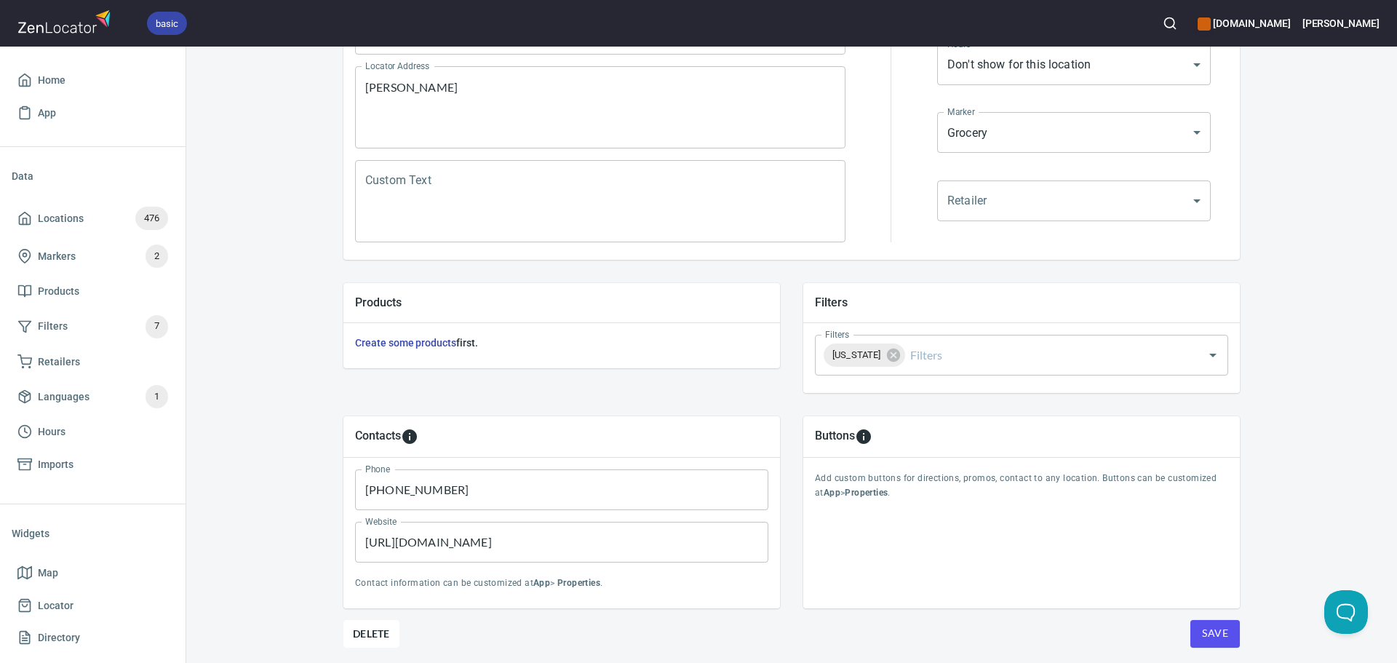
click at [1203, 640] on span "Save" at bounding box center [1215, 633] width 26 height 18
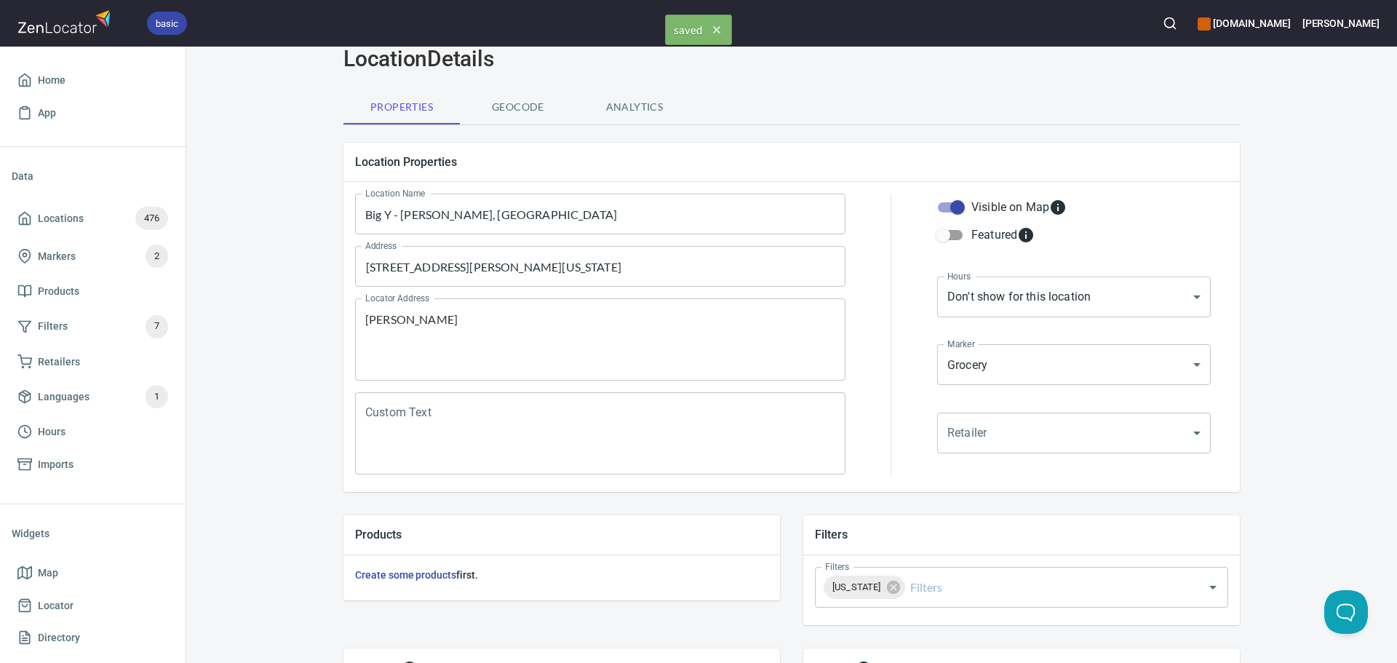
scroll to position [0, 0]
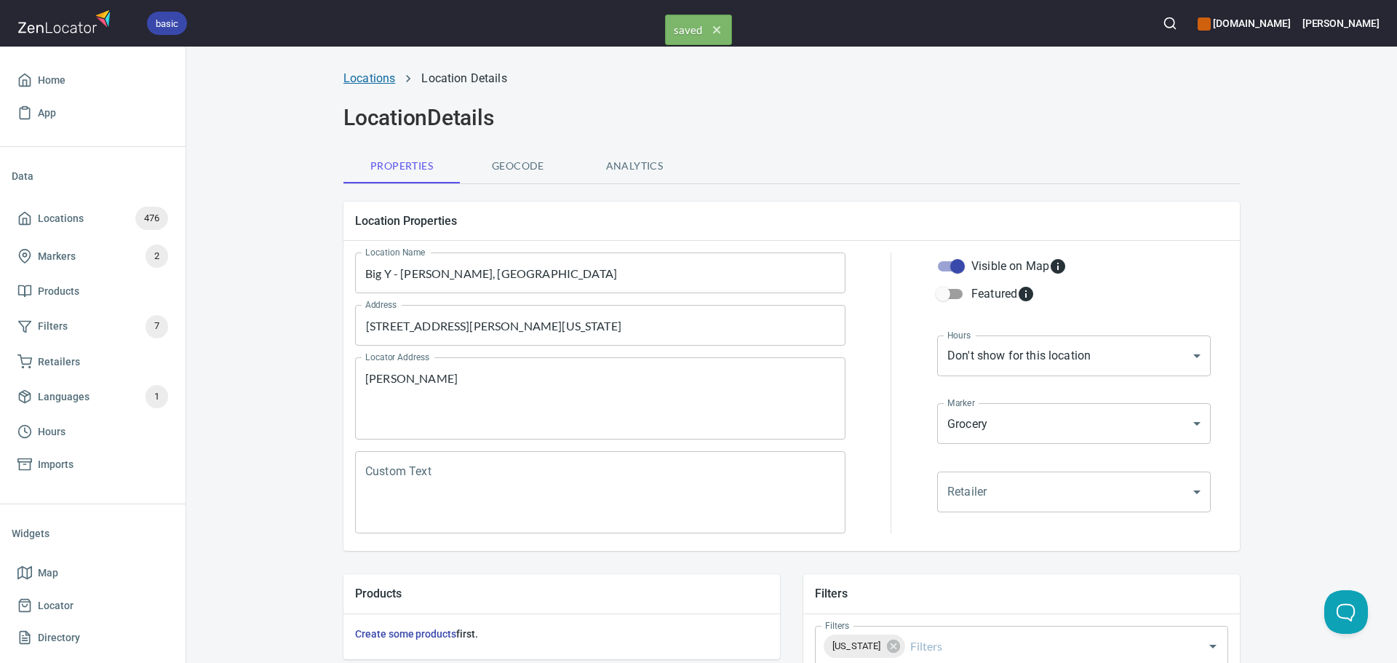
click at [360, 82] on link "Locations" at bounding box center [370, 78] width 52 height 14
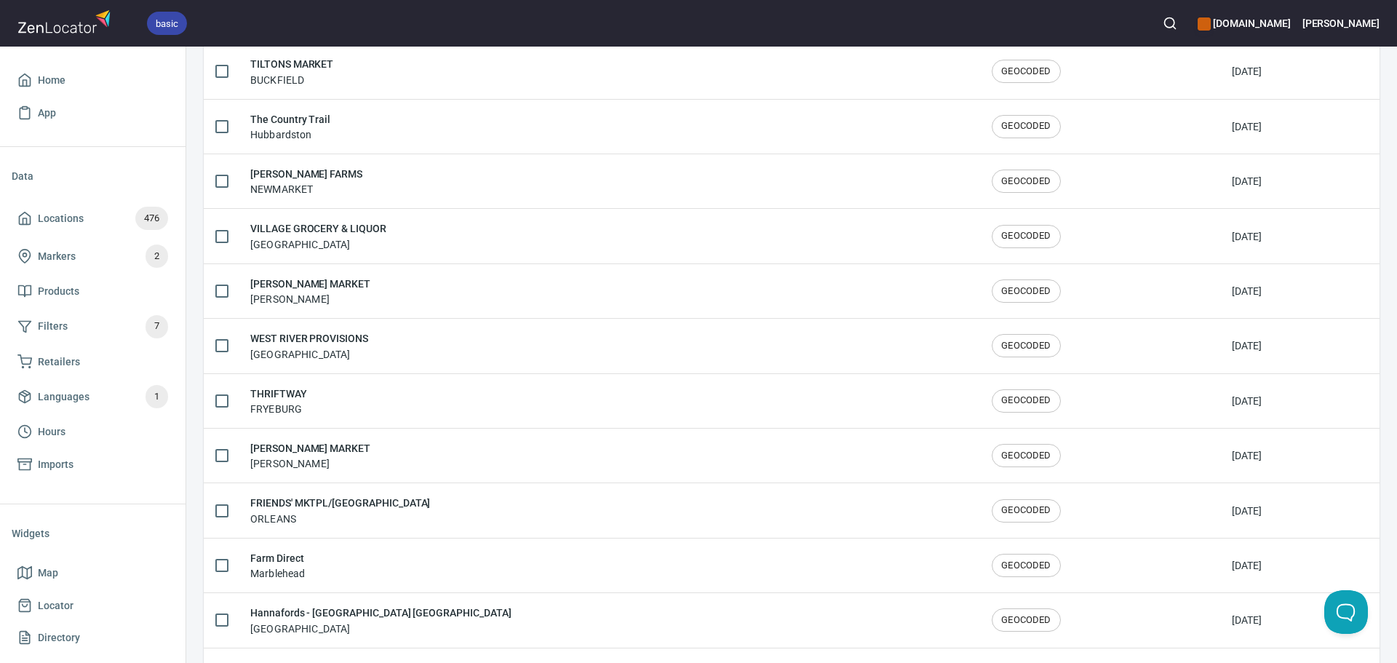
scroll to position [2392, 0]
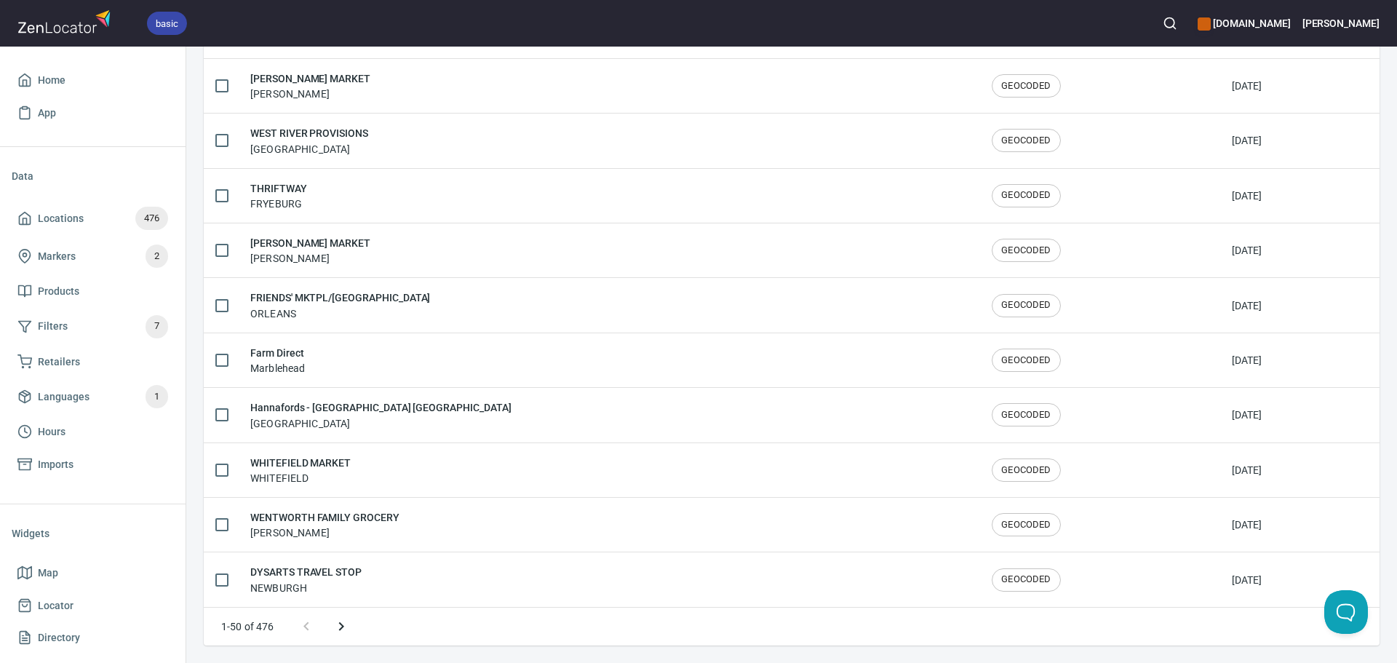
click at [336, 624] on icon "Next page" at bounding box center [341, 626] width 17 height 17
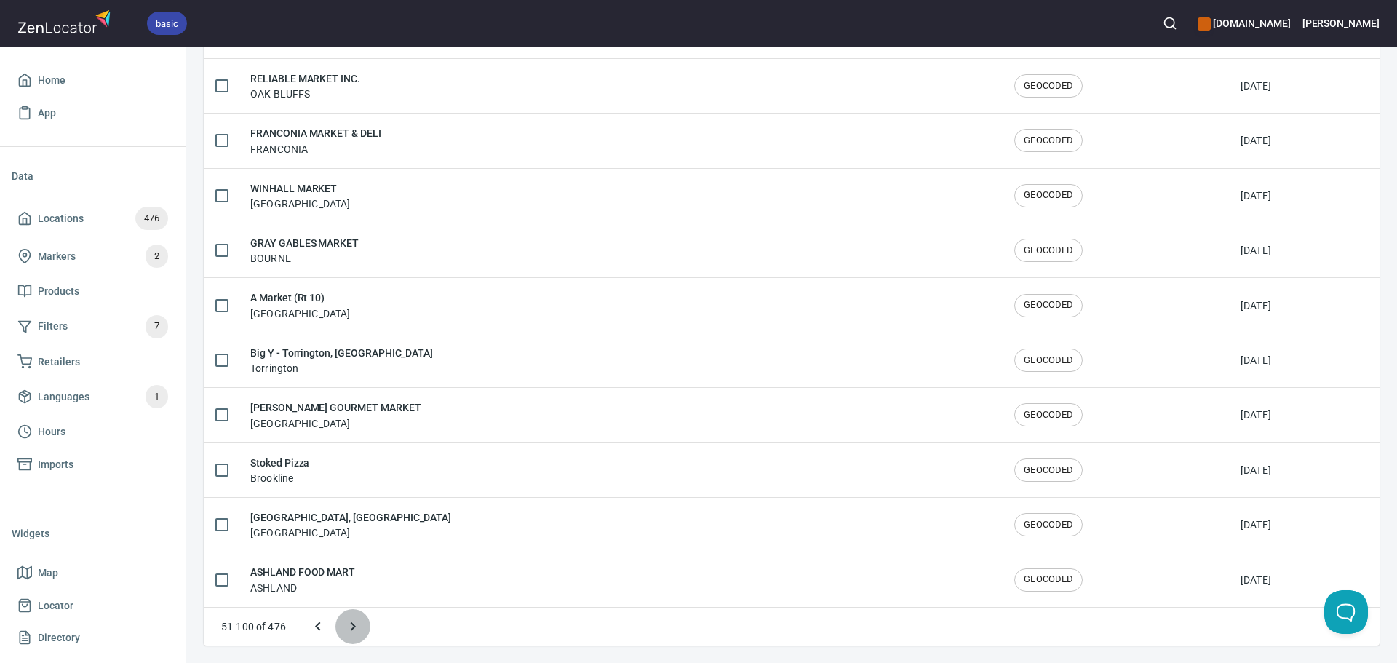
click at [362, 622] on button "Next page" at bounding box center [353, 626] width 35 height 35
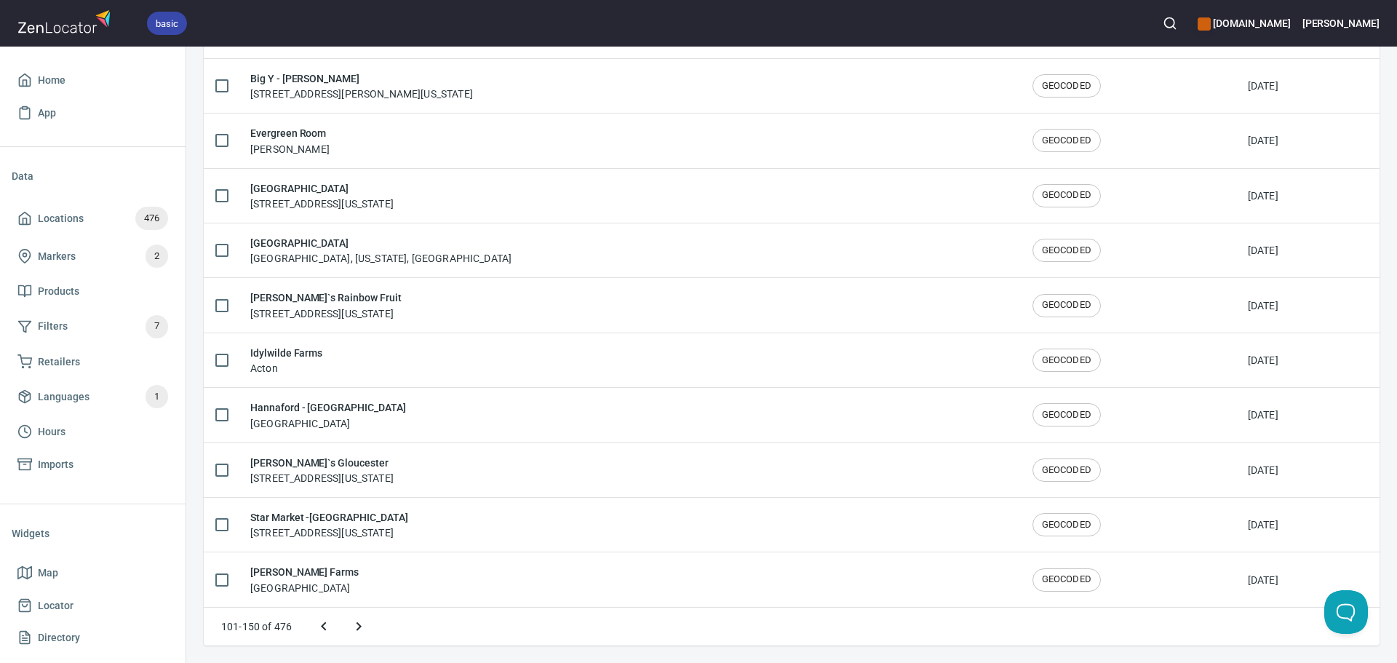
click at [368, 626] on button "Next page" at bounding box center [358, 626] width 35 height 35
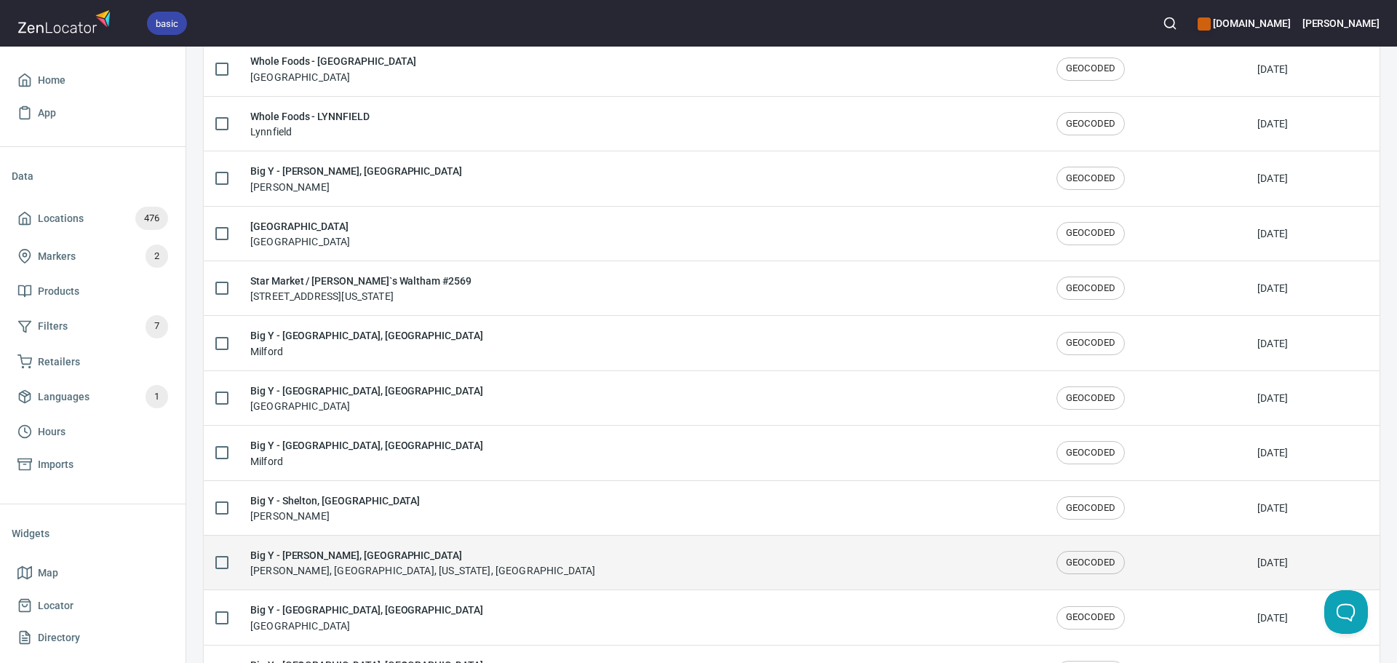
scroll to position [590, 0]
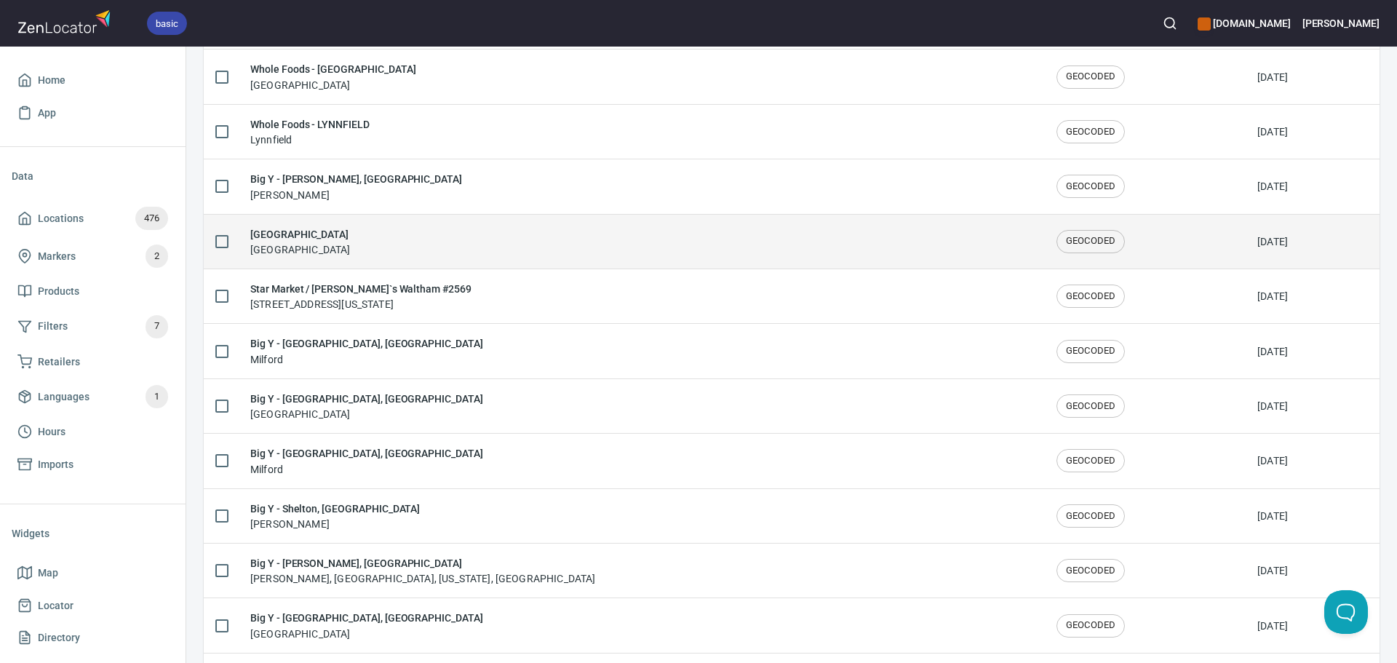
click at [522, 241] on div "Fishers Island Community Center Fishers Island" at bounding box center [641, 241] width 783 height 31
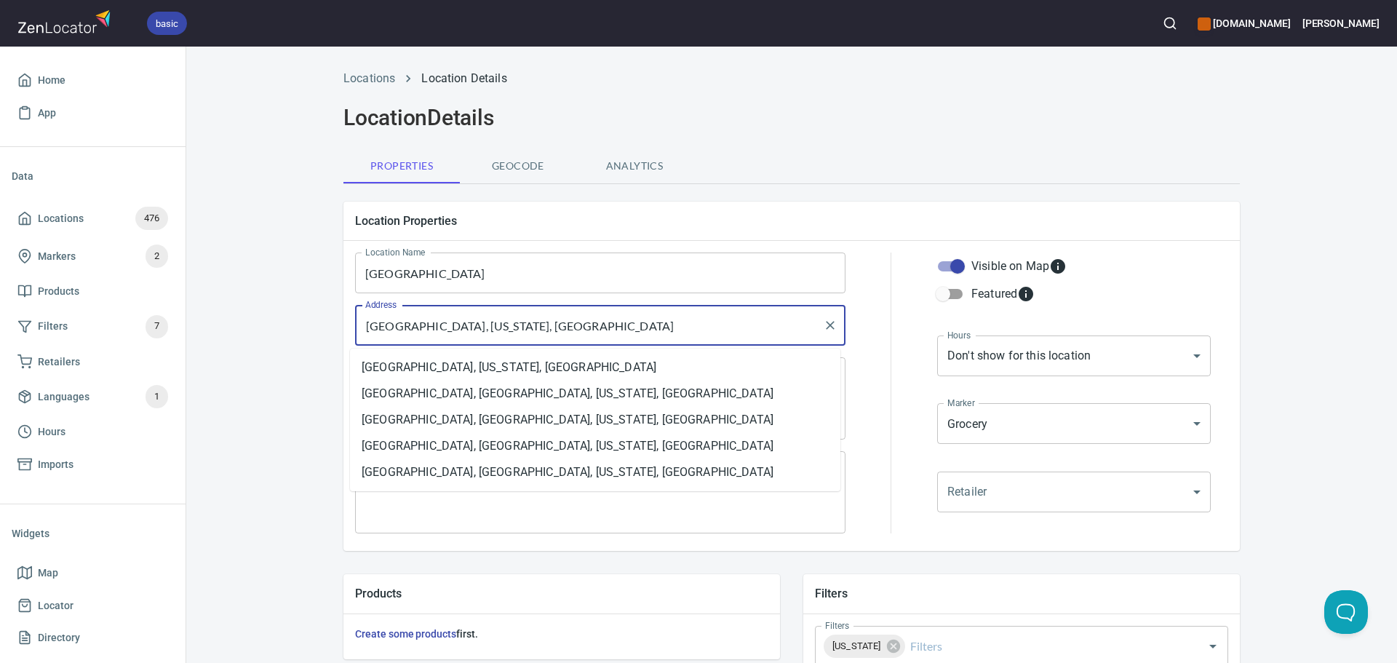
click at [600, 323] on input "Fishers Island, New York, United States" at bounding box center [590, 326] width 456 height 28
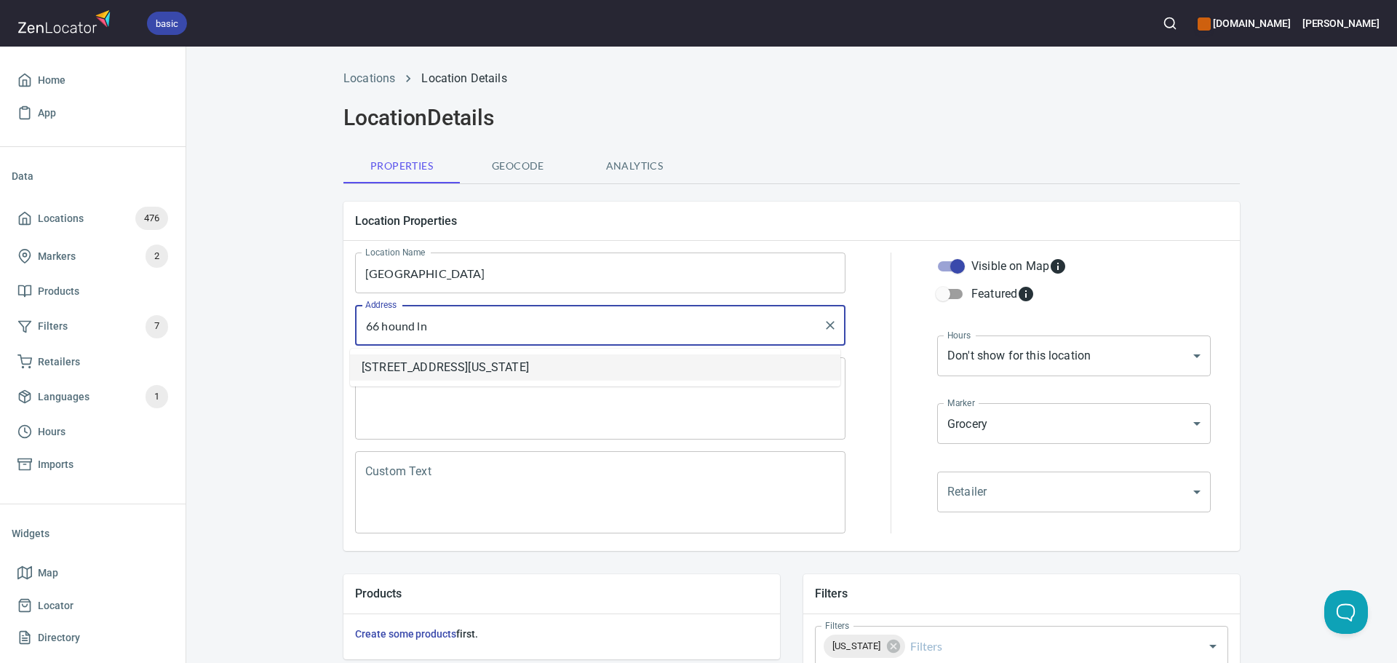
click at [571, 372] on li "66 Hound Lane, Fishers Island, New York, United States" at bounding box center [595, 367] width 491 height 26
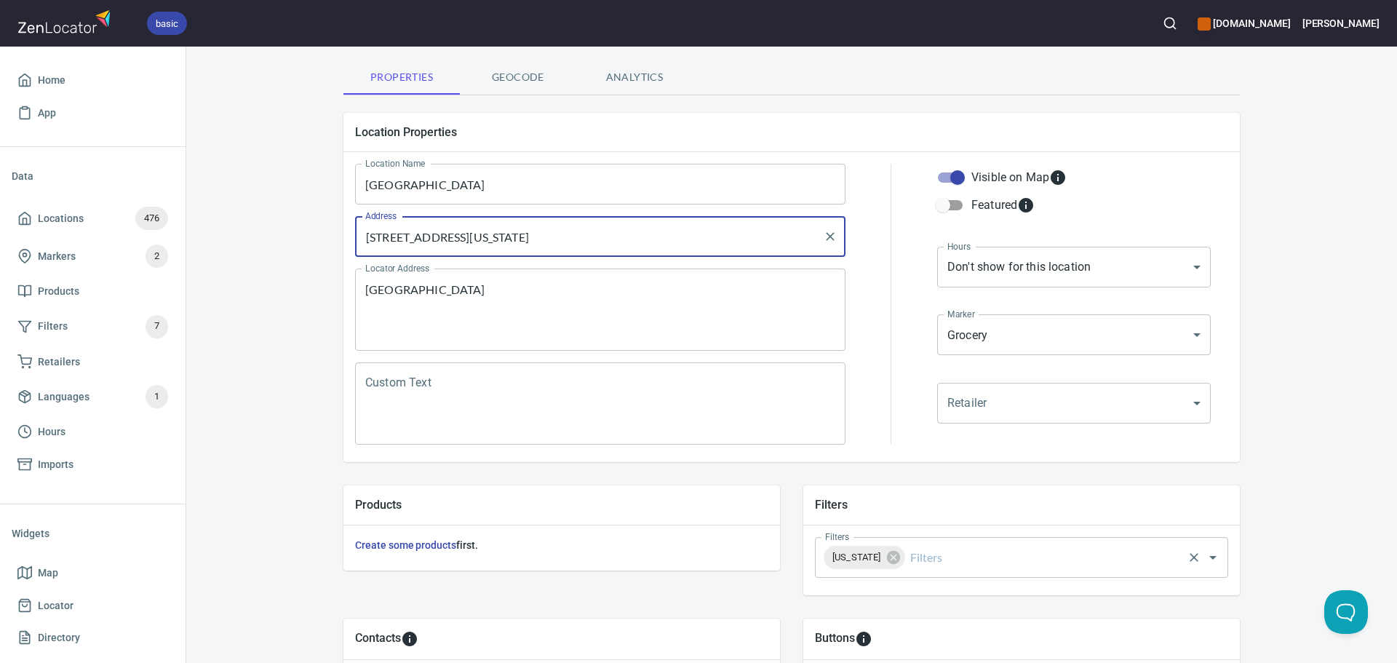
scroll to position [218, 0]
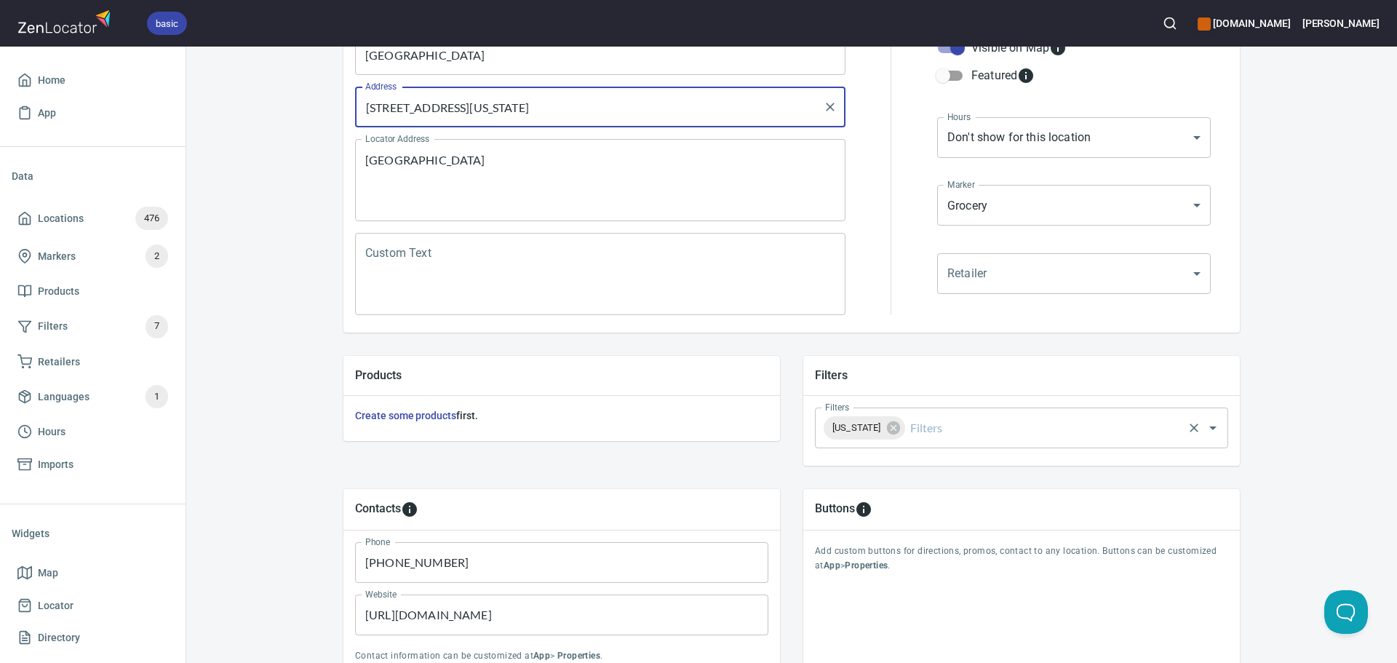
type input "66 Hound Lane, Fishers Island, New York, United States"
click at [952, 416] on input "Filters" at bounding box center [1045, 428] width 274 height 28
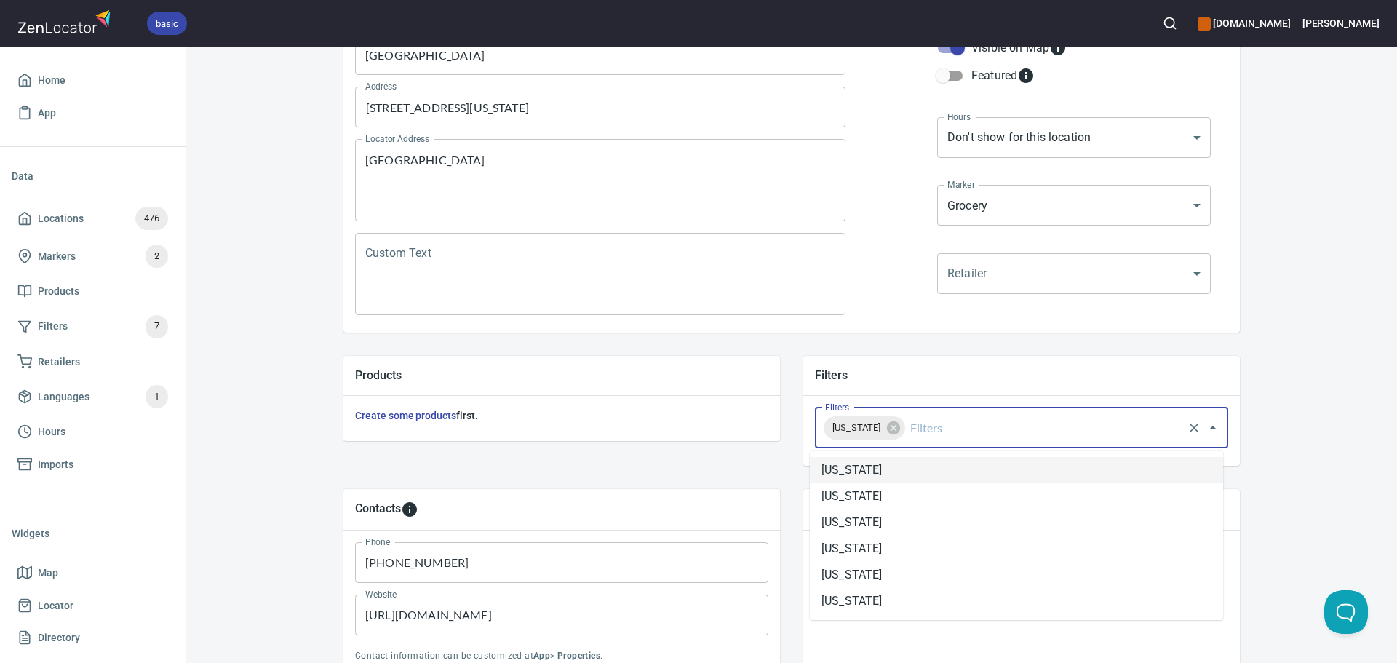
click at [871, 464] on li "New York" at bounding box center [1016, 470] width 413 height 26
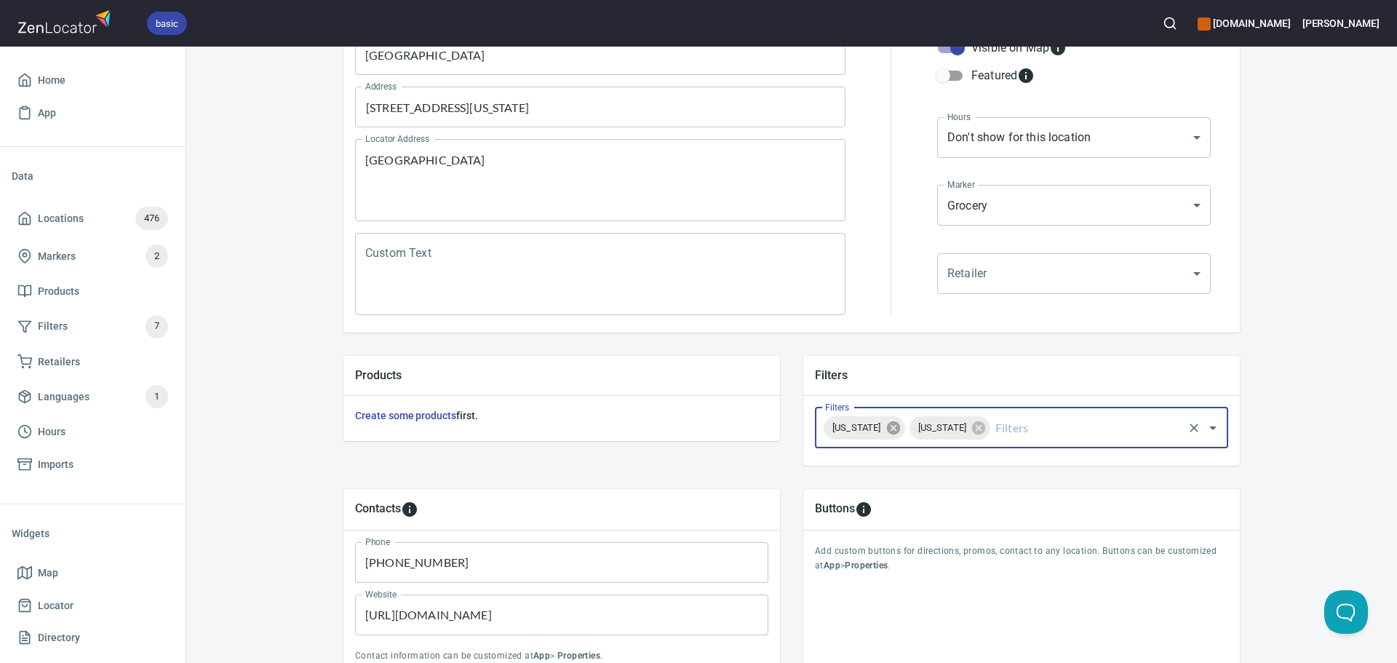
click at [902, 426] on icon at bounding box center [894, 428] width 16 height 16
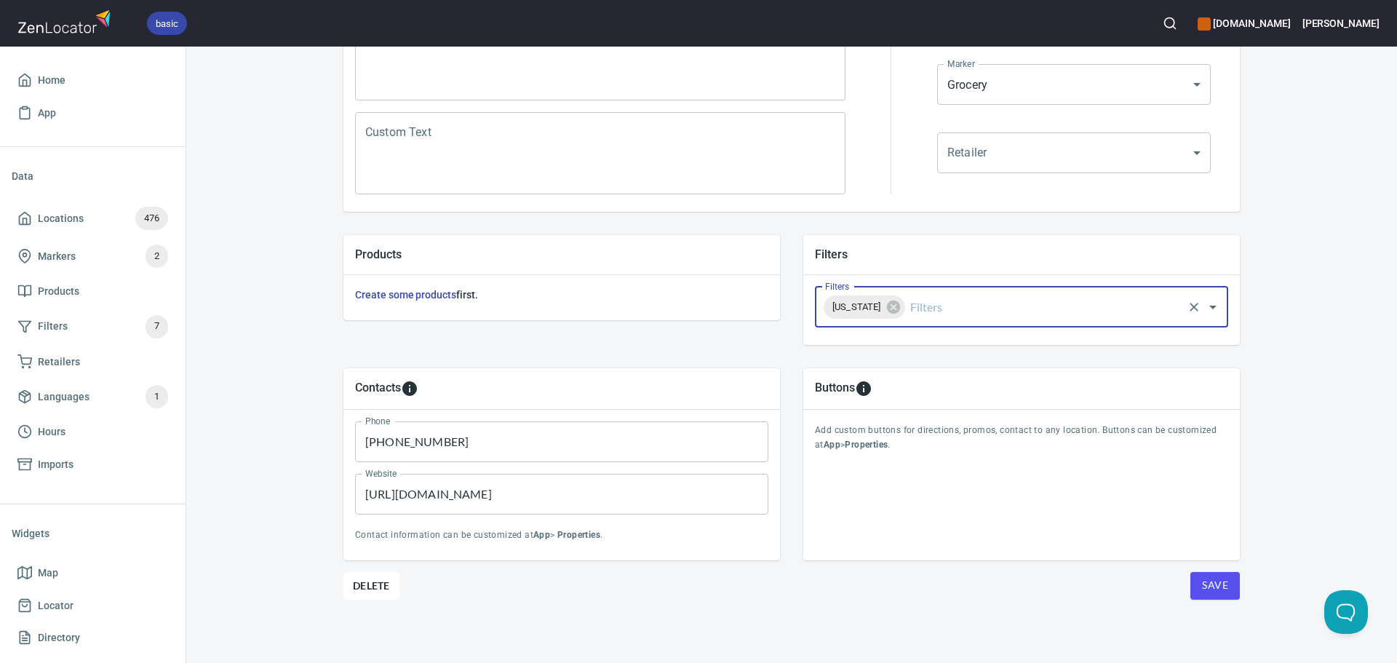
scroll to position [340, 0]
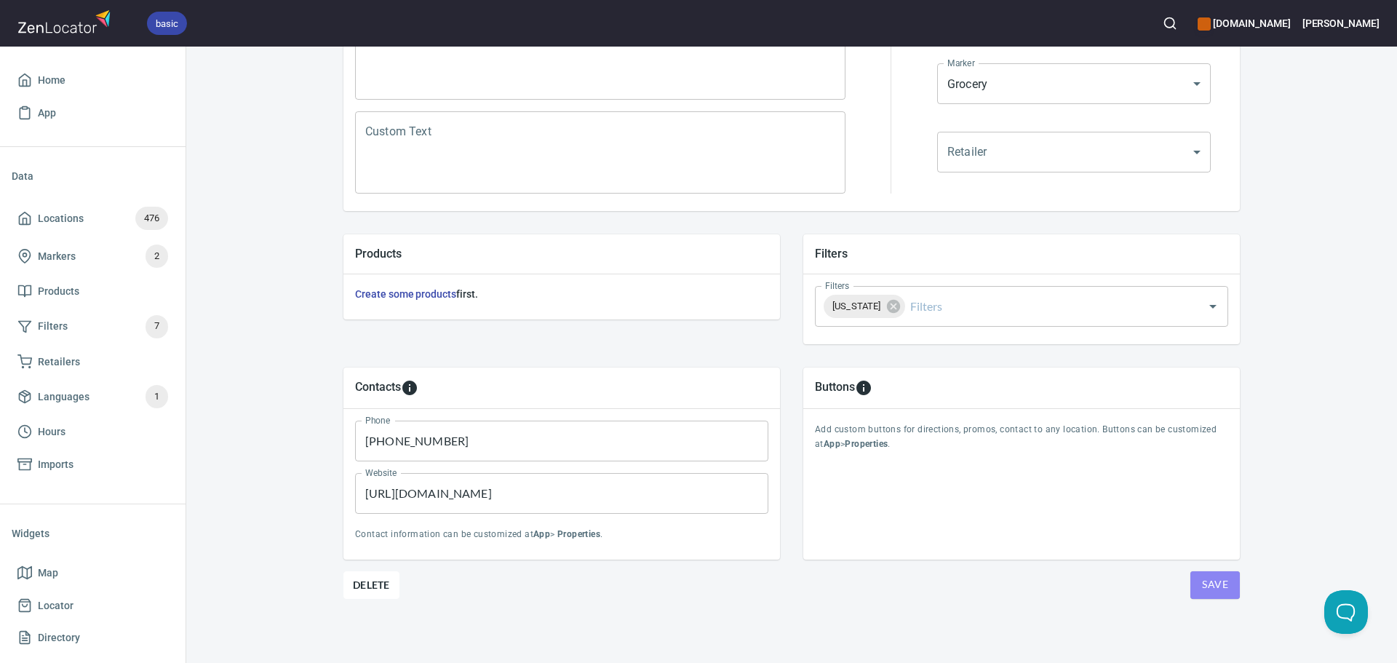
click at [1202, 582] on span "Save" at bounding box center [1215, 585] width 26 height 18
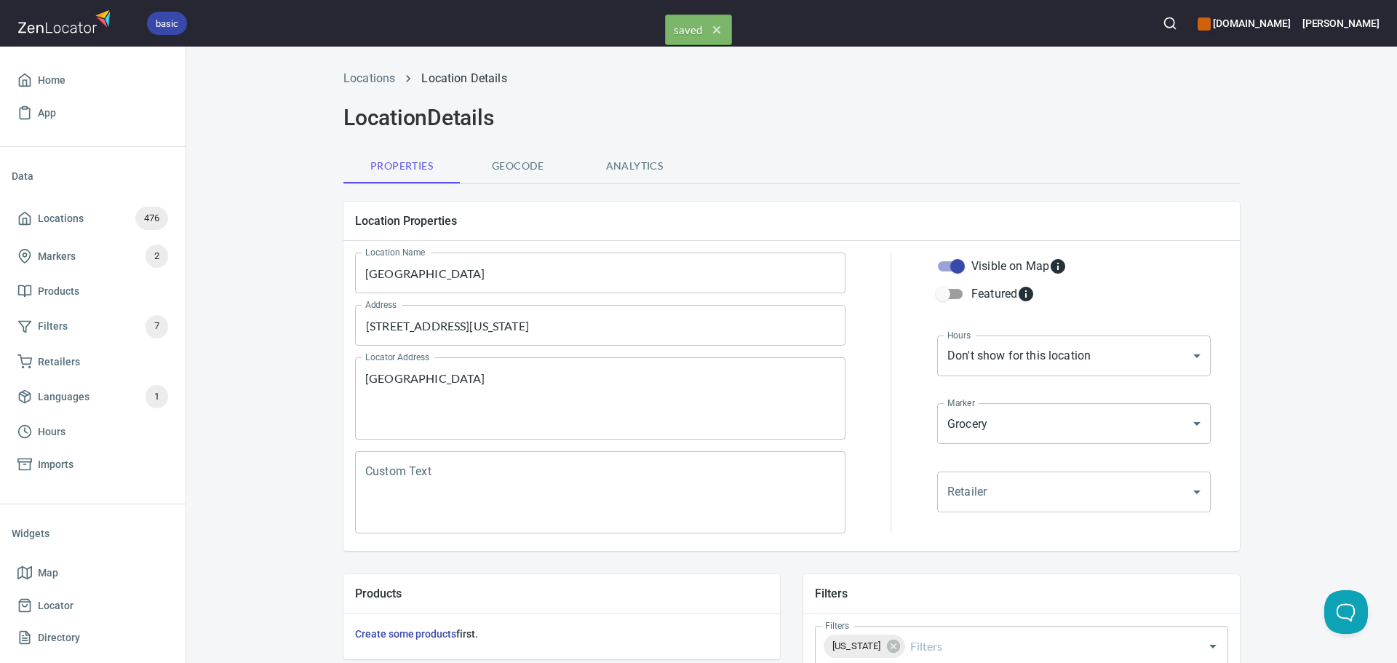
click at [362, 70] on li "Locations" at bounding box center [370, 78] width 52 height 17
click at [362, 79] on link "Locations" at bounding box center [370, 78] width 52 height 14
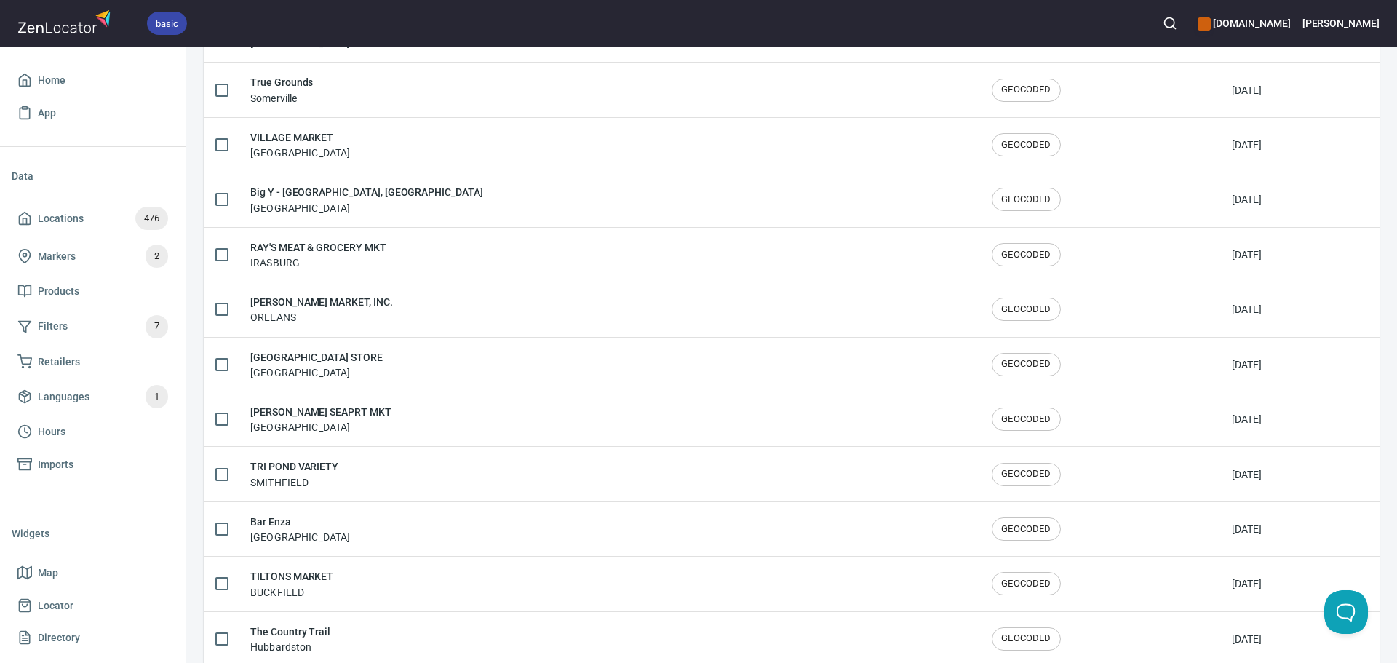
scroll to position [2392, 0]
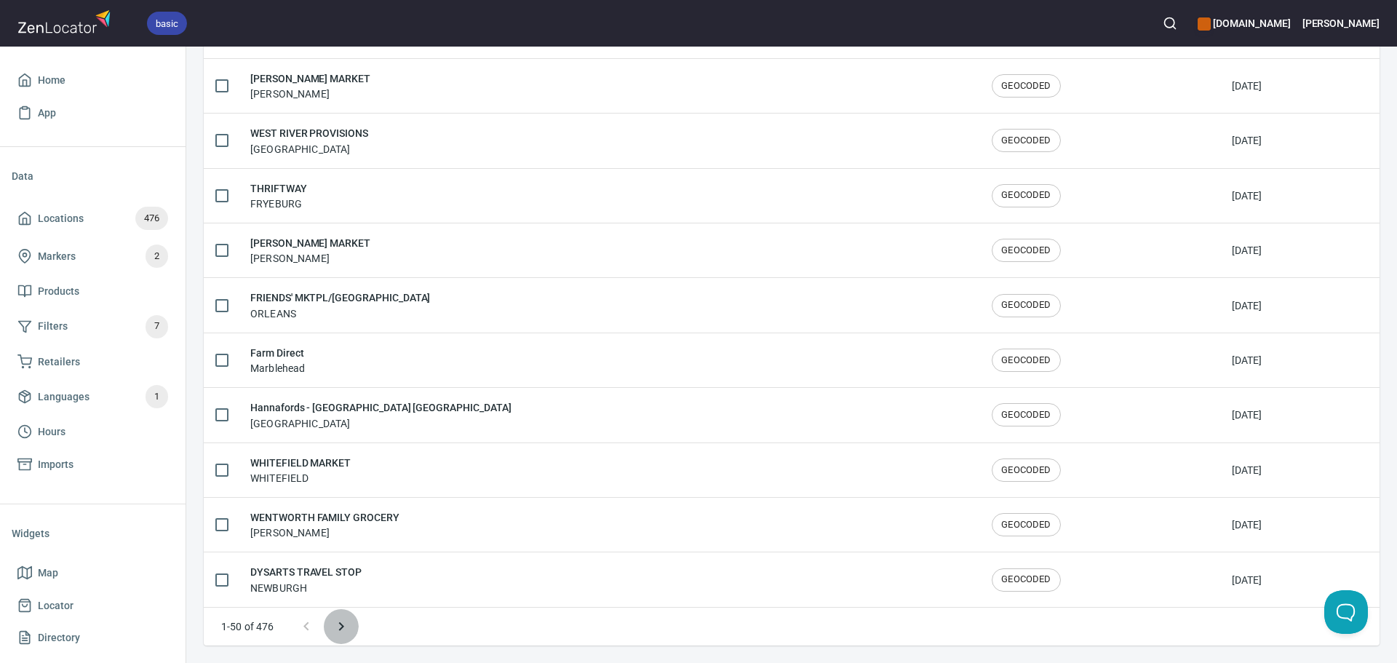
click at [338, 623] on icon "Next page" at bounding box center [341, 626] width 17 height 17
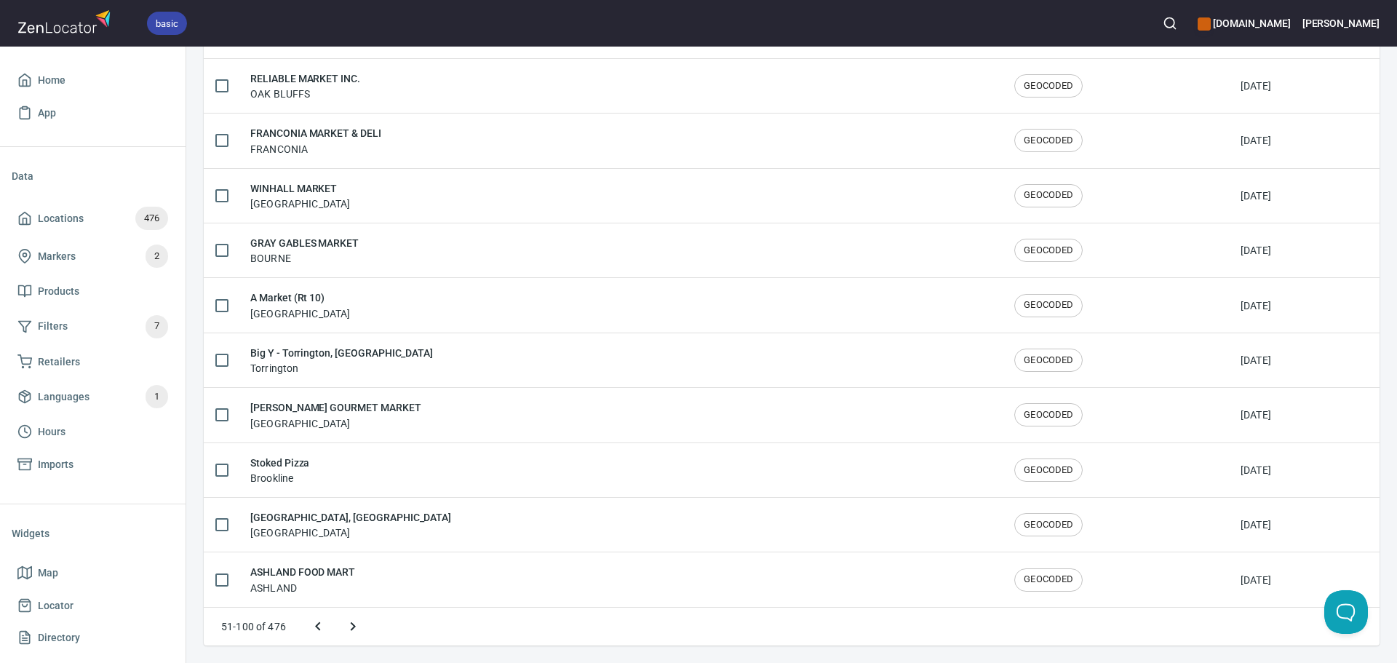
click at [341, 624] on button "Next page" at bounding box center [353, 626] width 35 height 35
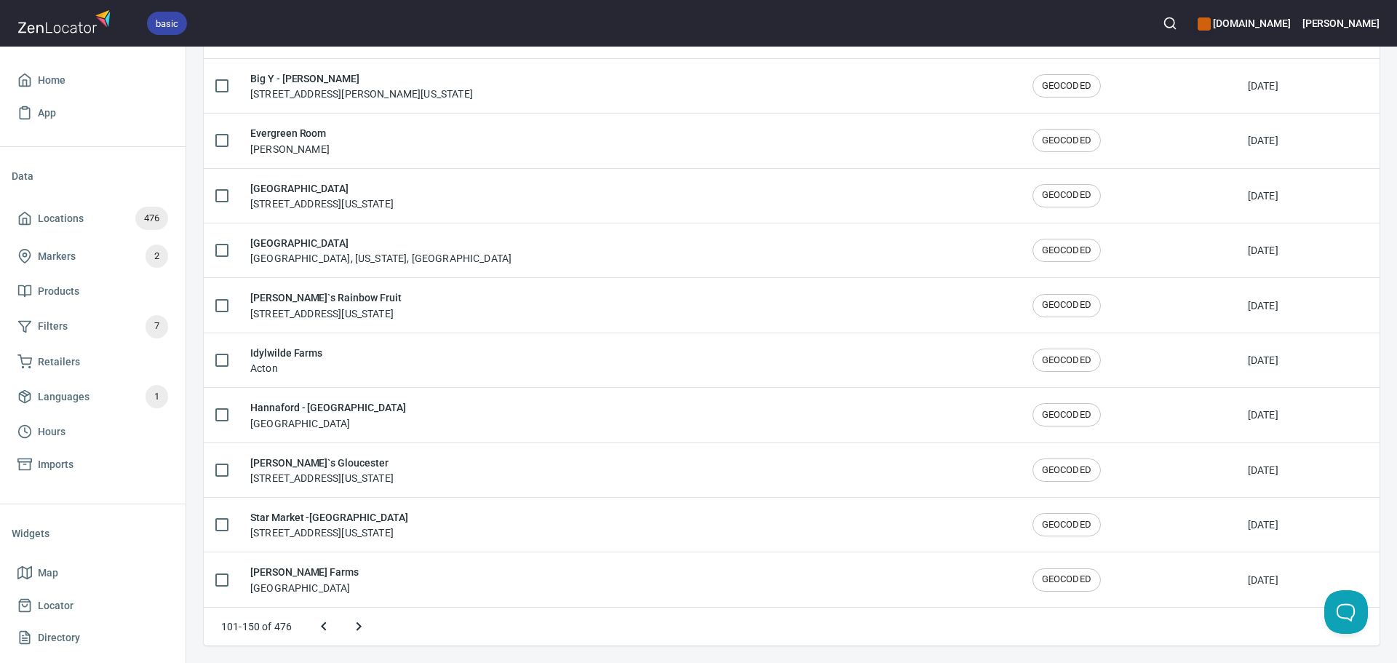
click at [360, 625] on icon "Next page" at bounding box center [358, 626] width 17 height 17
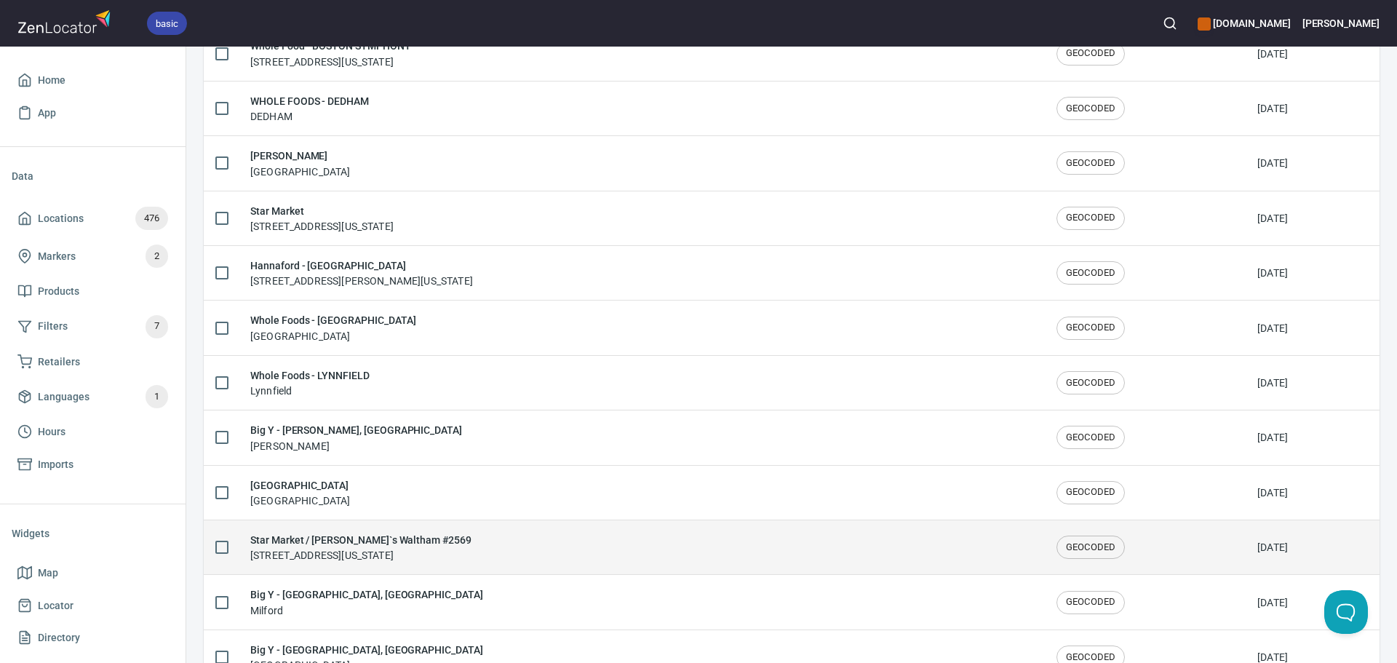
scroll to position [371, 0]
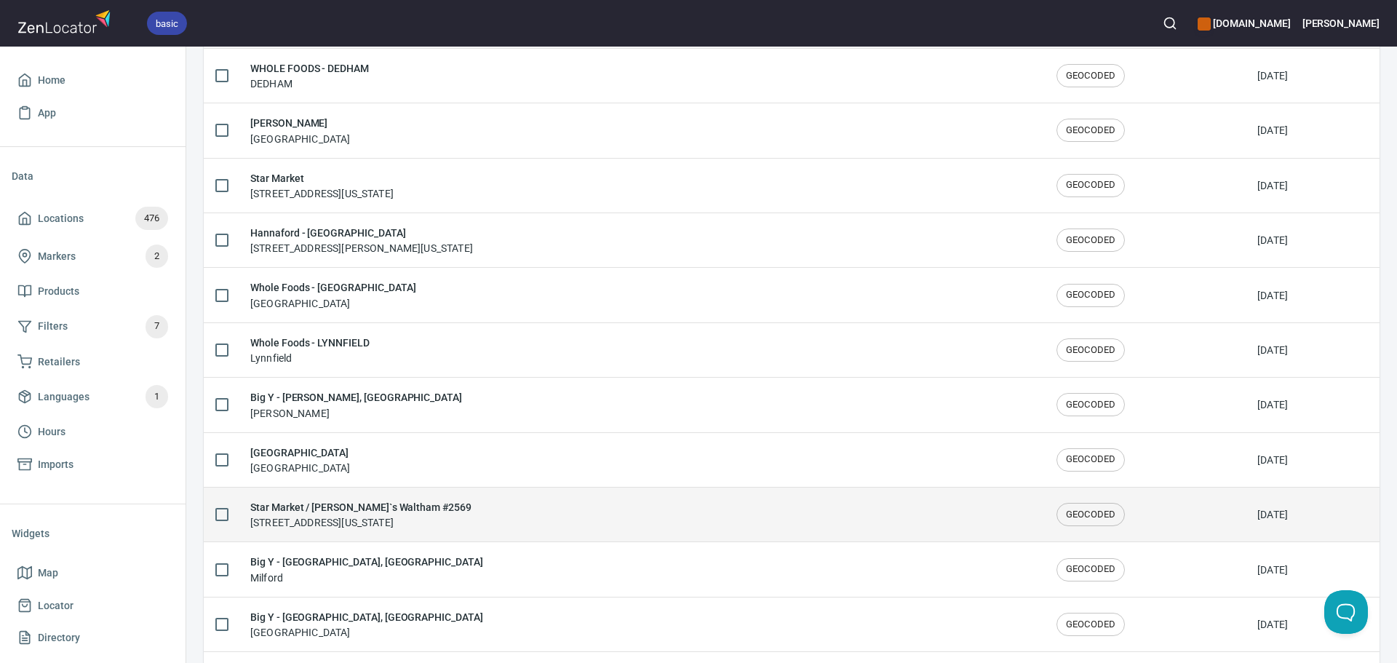
click at [623, 516] on div "Star Market / Shaw`s Waltham #2569 130 River St, Waltham, Massachusetts 02453, …" at bounding box center [641, 514] width 783 height 31
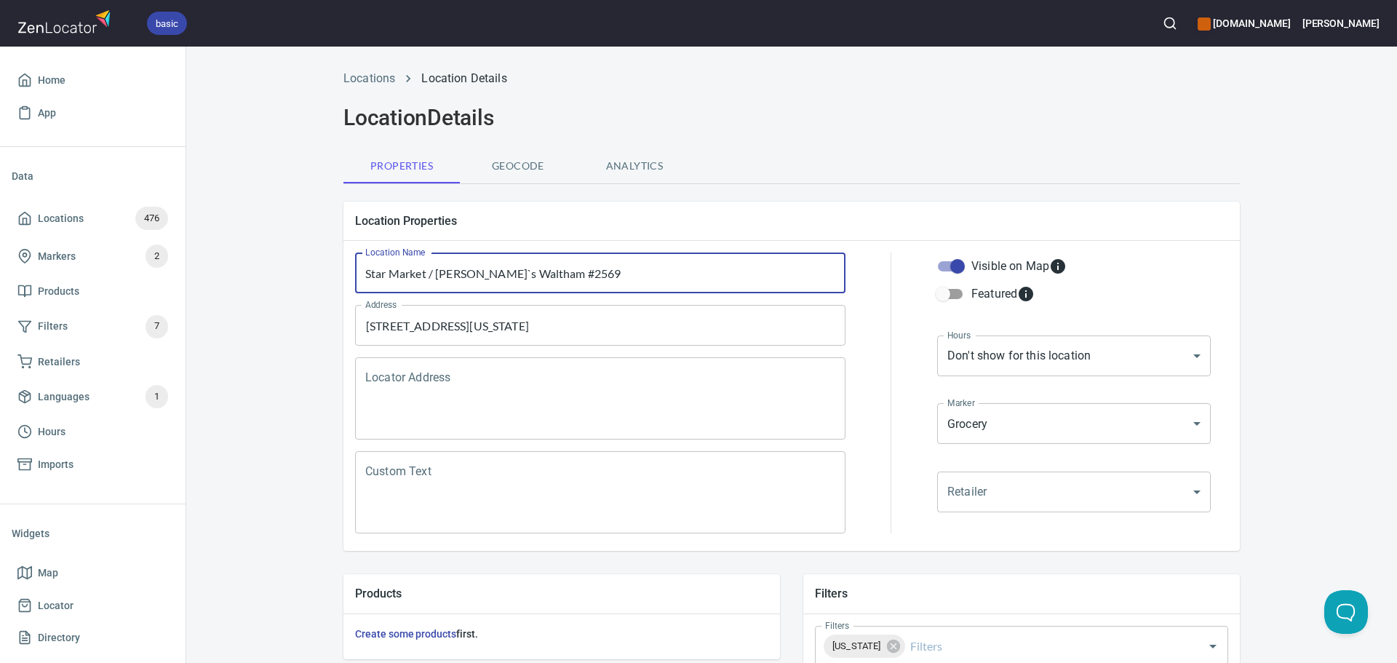
drag, startPoint x: 433, startPoint y: 274, endPoint x: 286, endPoint y: 275, distance: 147.0
click at [286, 275] on div "Locations Location Details Location Details Properties Geocode Analytics Locati…" at bounding box center [791, 532] width 1211 height 942
drag, startPoint x: 491, startPoint y: 278, endPoint x: 448, endPoint y: 275, distance: 43.8
click at [448, 275] on input "Shaw`s Waltham #2569" at bounding box center [600, 273] width 491 height 41
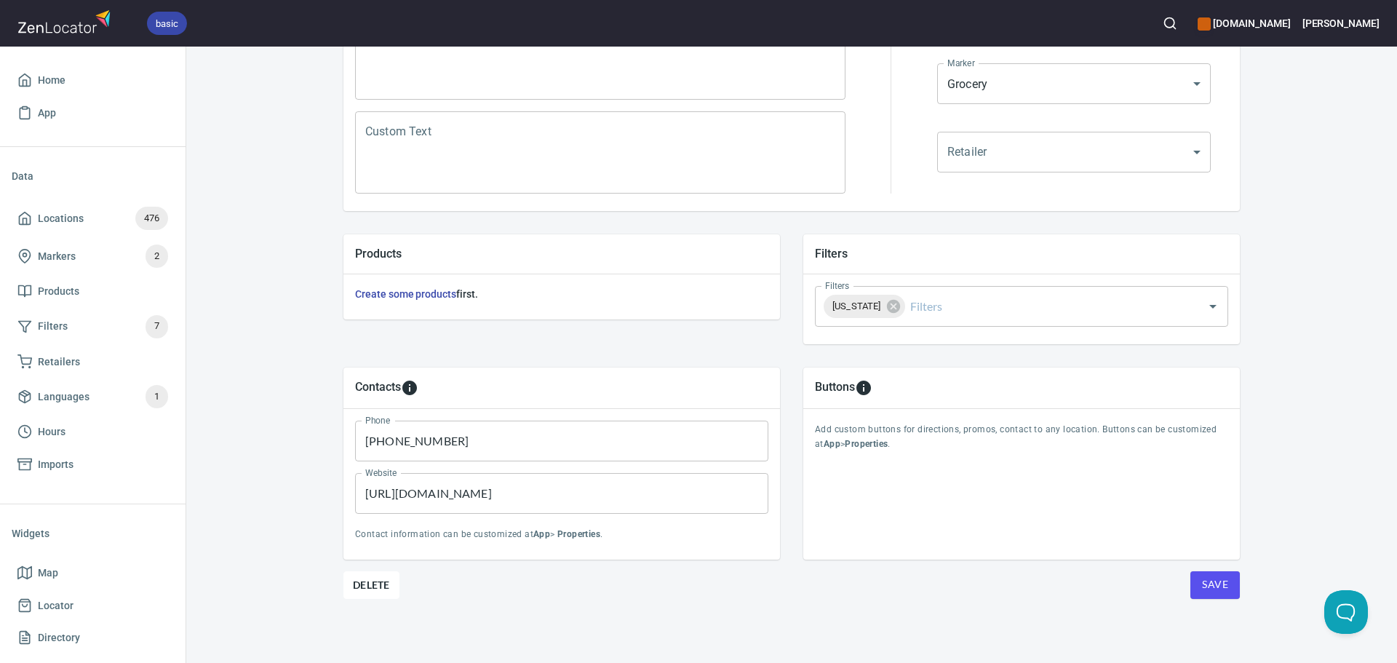
type input "Shaw`s Waltham"
click at [893, 394] on div "Buttons" at bounding box center [1021, 387] width 413 height 17
click at [895, 289] on div "New York Filters" at bounding box center [1021, 306] width 413 height 41
type input "m"
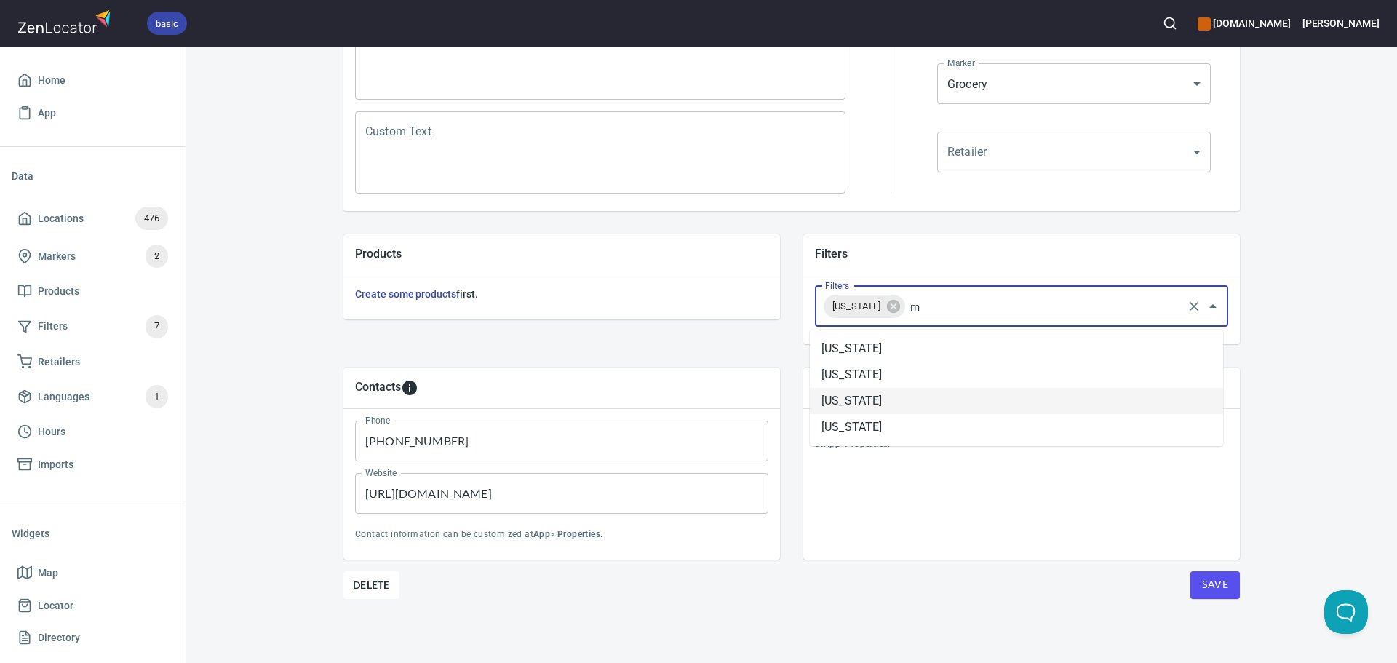
click at [925, 395] on li "Massachusetts" at bounding box center [1016, 401] width 413 height 26
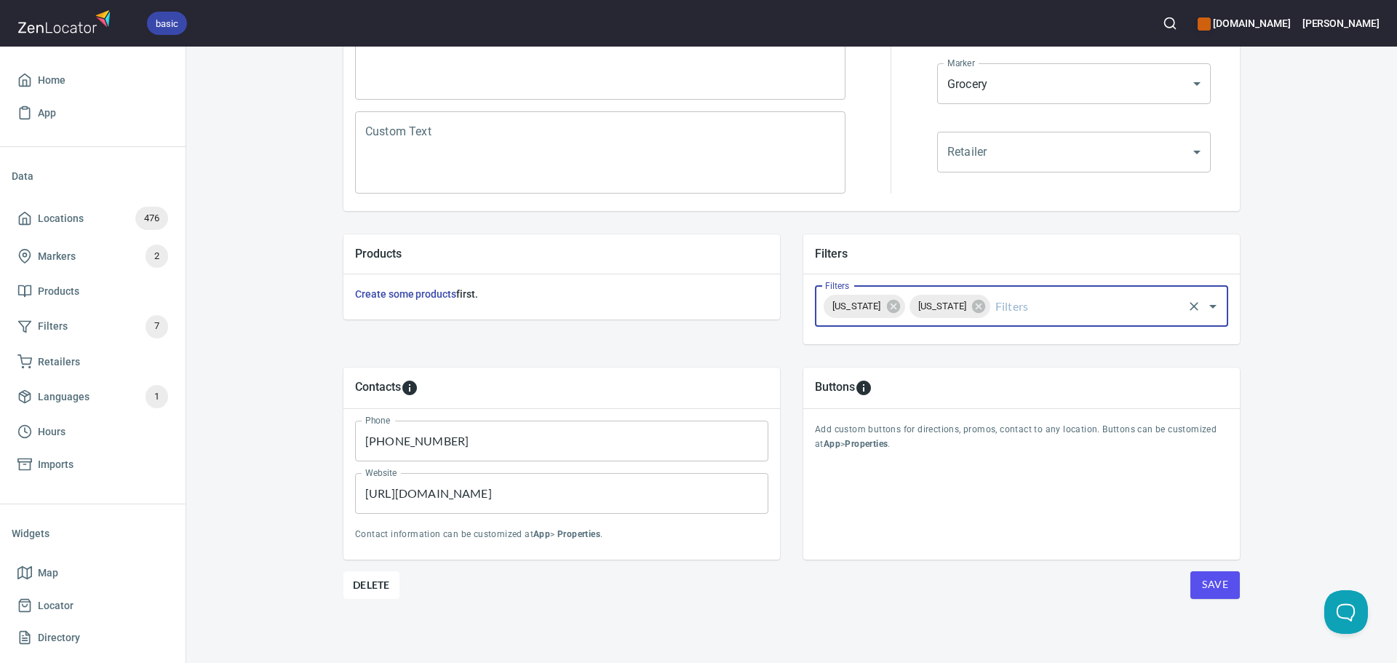
click at [886, 306] on icon at bounding box center [892, 306] width 13 height 13
click at [567, 501] on input "https://ficommunitycenter.org/" at bounding box center [561, 493] width 413 height 41
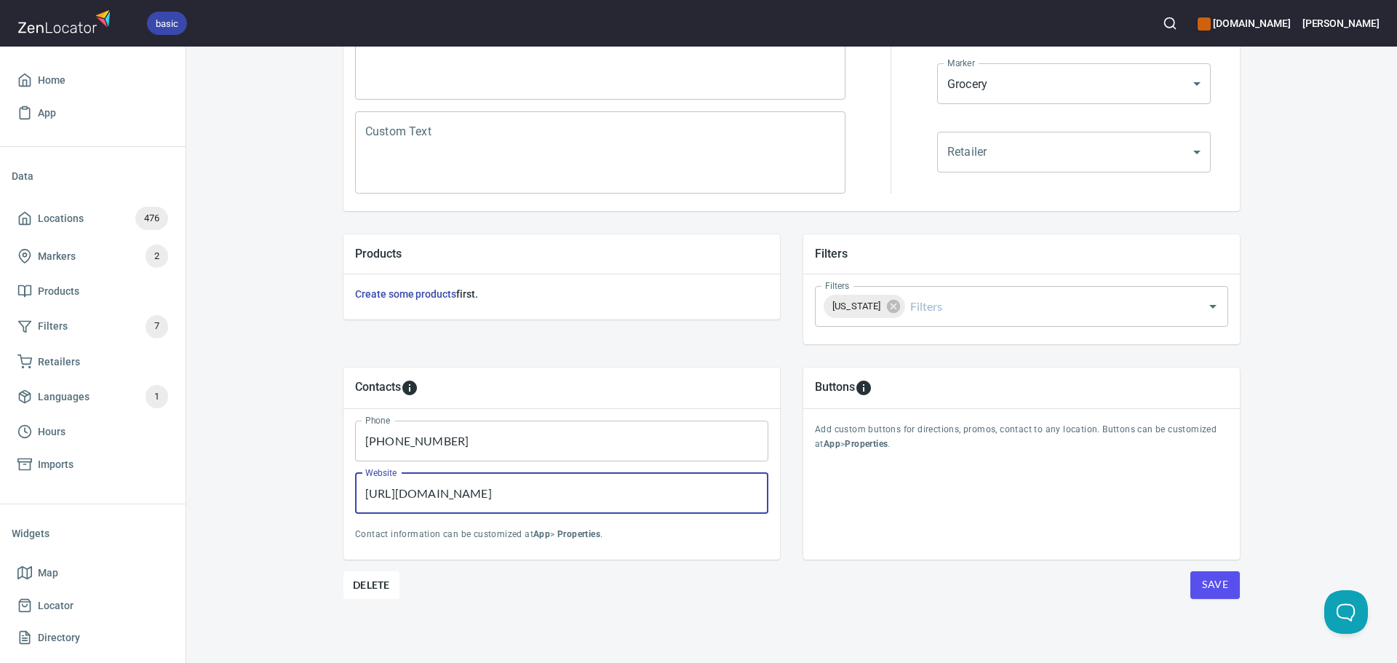
click at [567, 501] on input "https://ficommunitycenter.org/" at bounding box center [561, 493] width 413 height 41
paste input "local.shaws.com/ma/waltham/130-river-st.html"
type input "https://local.shaws.com/ma/waltham/130-river-st.html"
click at [1213, 595] on button "Save" at bounding box center [1215, 585] width 49 height 28
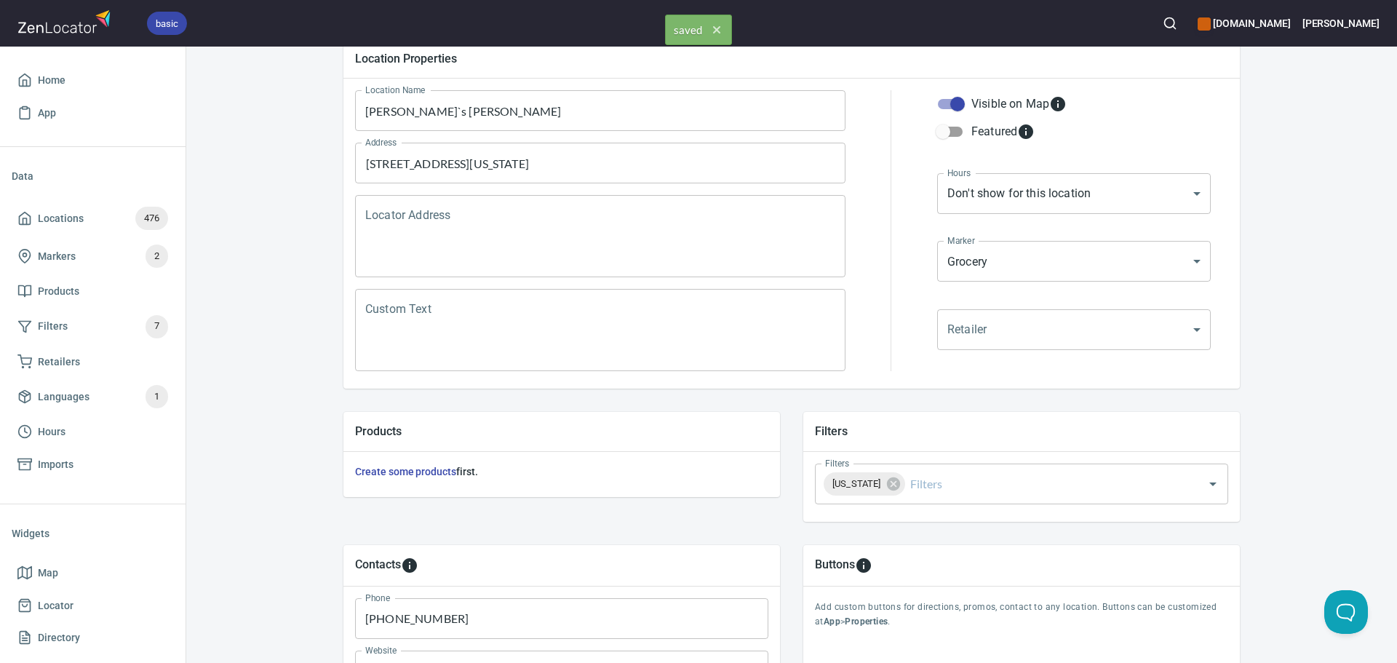
scroll to position [0, 0]
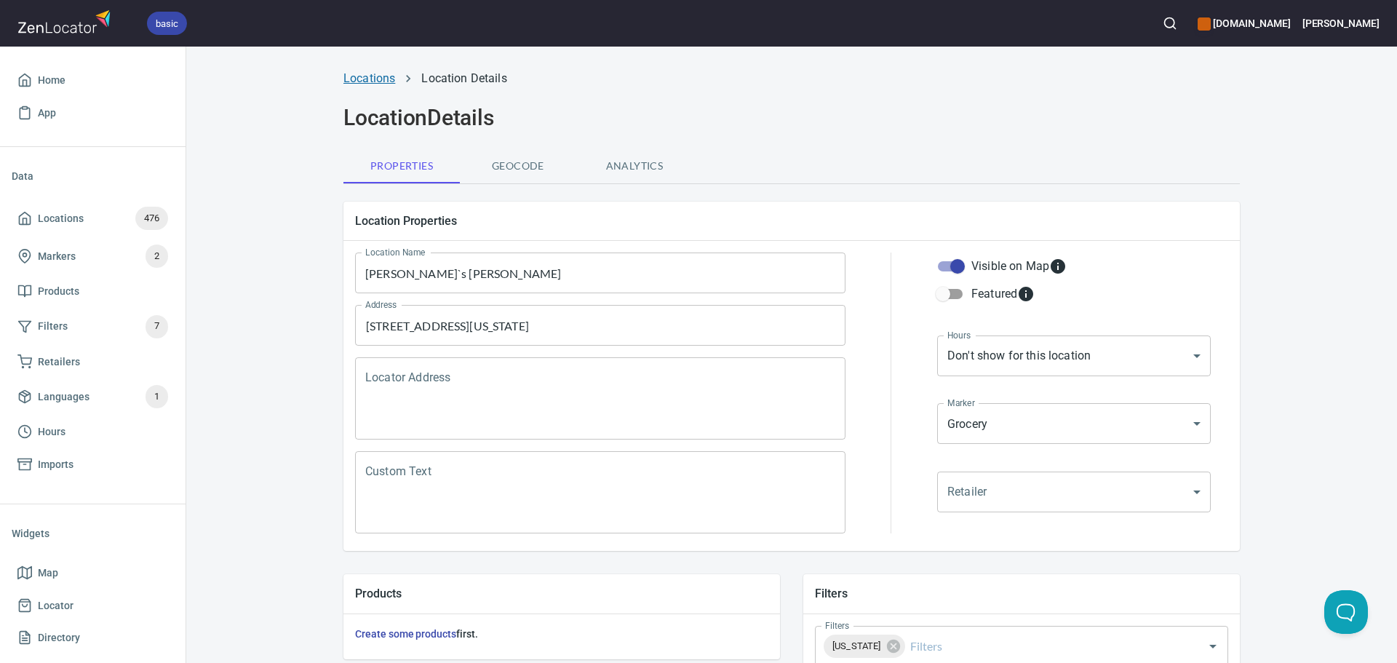
click at [365, 82] on link "Locations" at bounding box center [370, 78] width 52 height 14
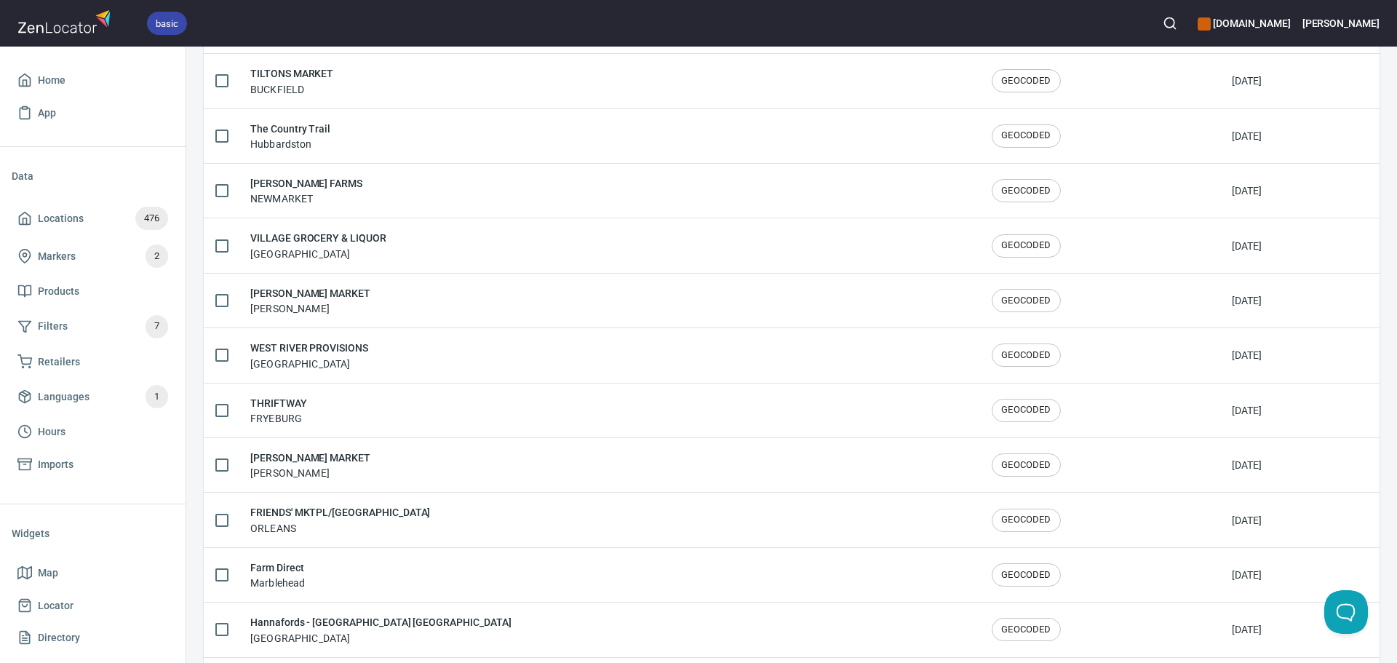
scroll to position [2392, 0]
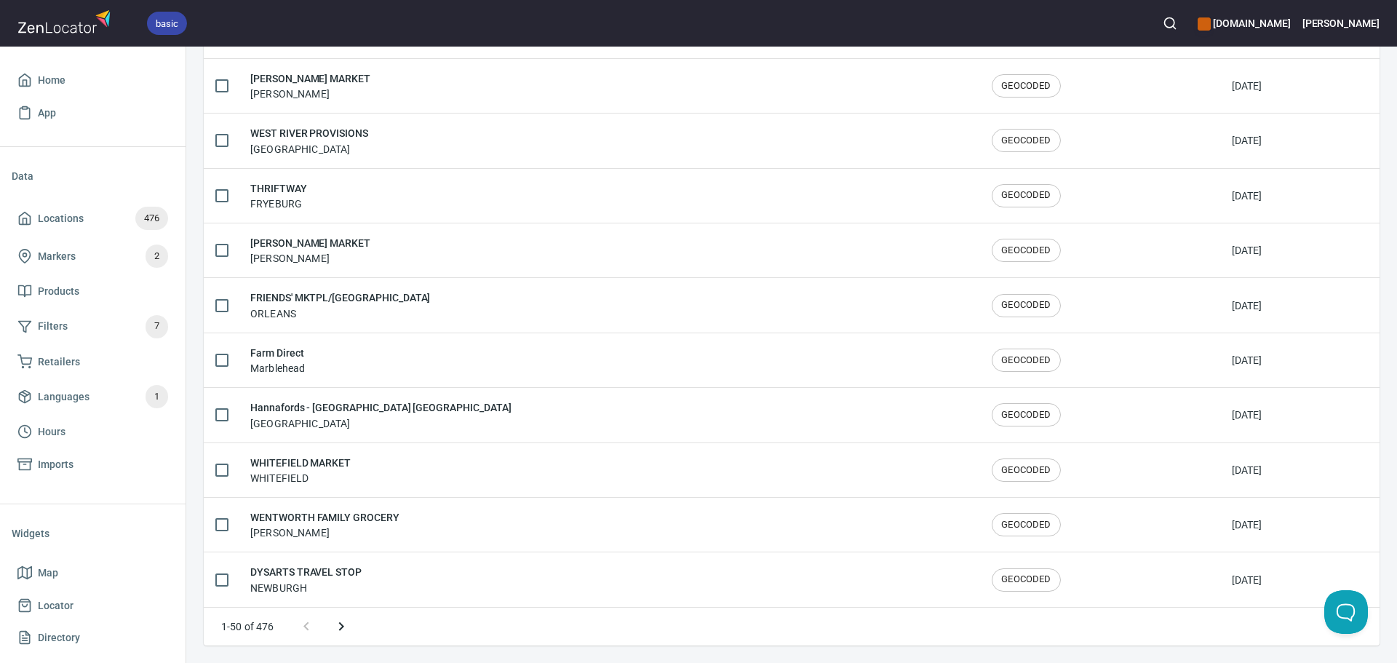
click at [342, 624] on icon "Next page" at bounding box center [341, 626] width 17 height 17
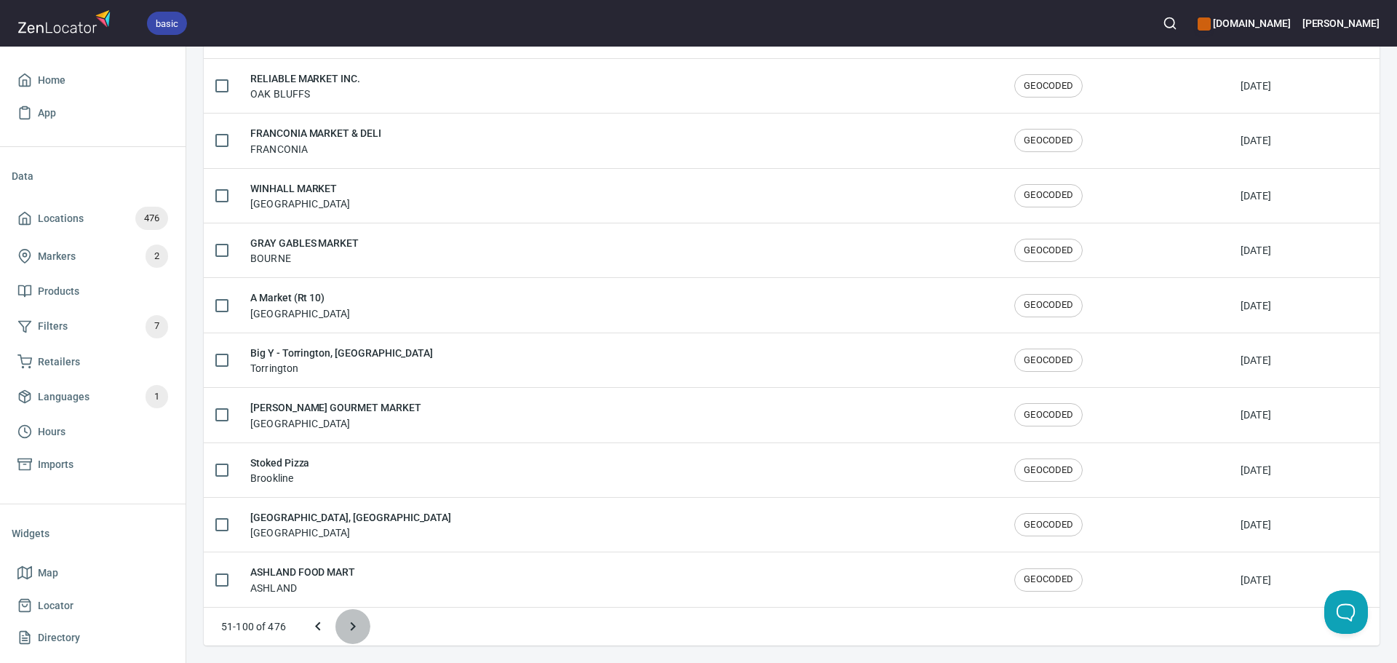
click at [342, 624] on button "Next page" at bounding box center [353, 626] width 35 height 35
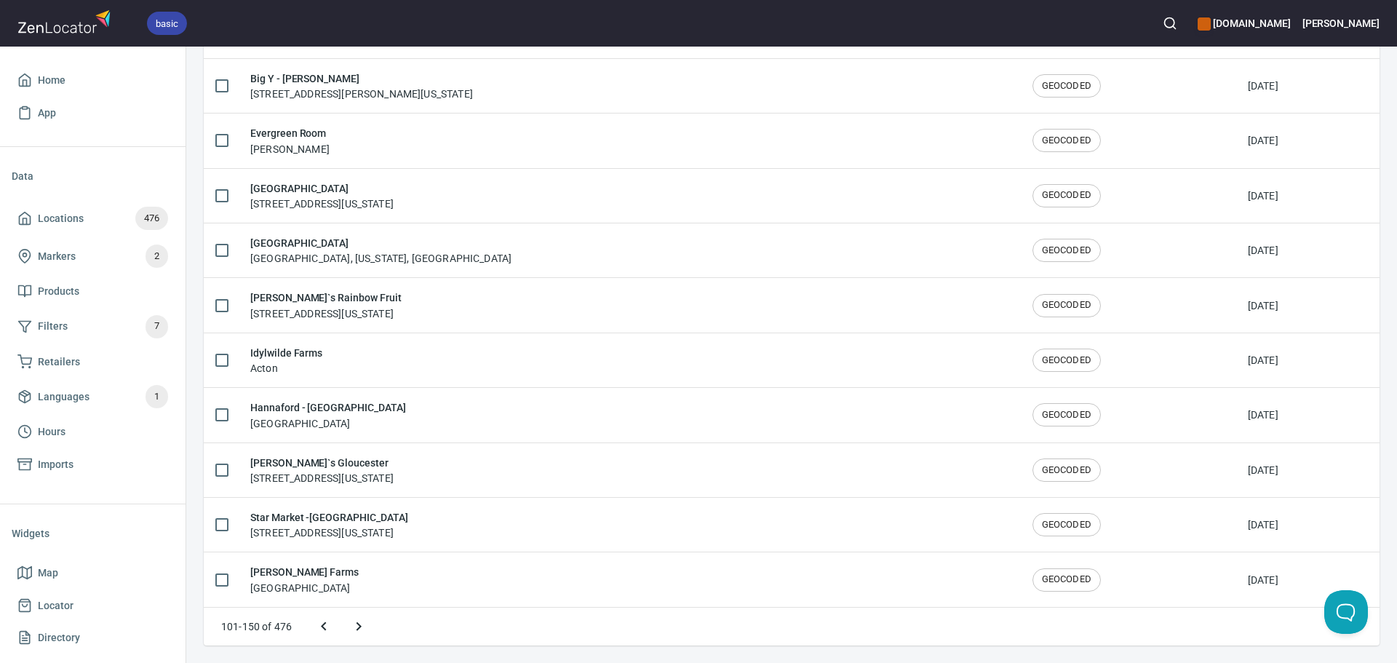
click at [360, 623] on icon "Next page" at bounding box center [358, 626] width 17 height 17
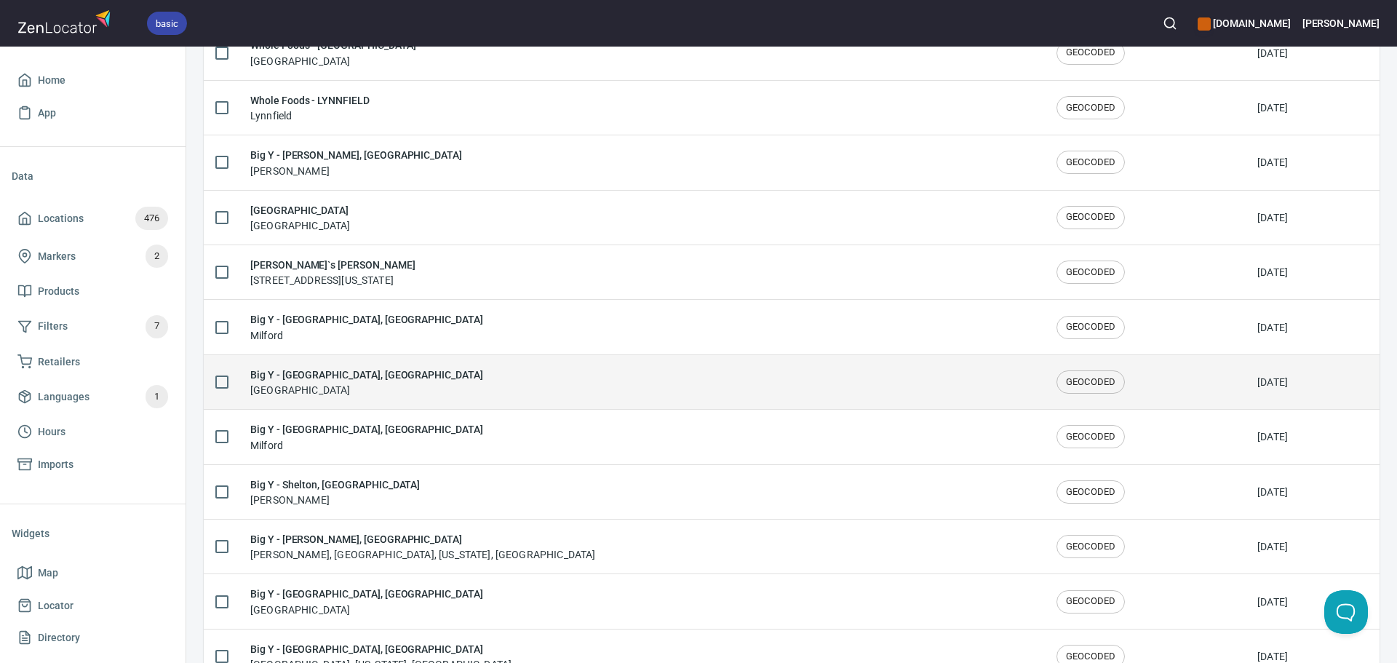
scroll to position [590, 0]
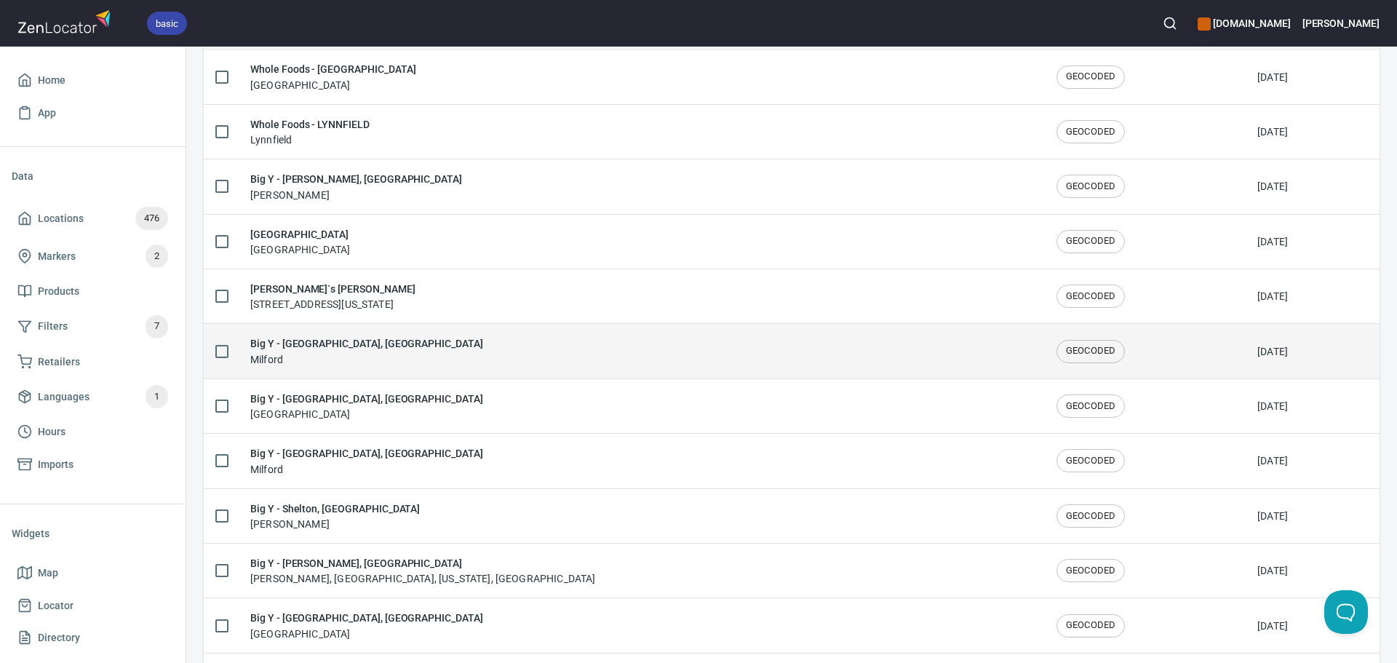
click at [362, 354] on div "Big Y - Milford, MA Milford" at bounding box center [641, 351] width 783 height 31
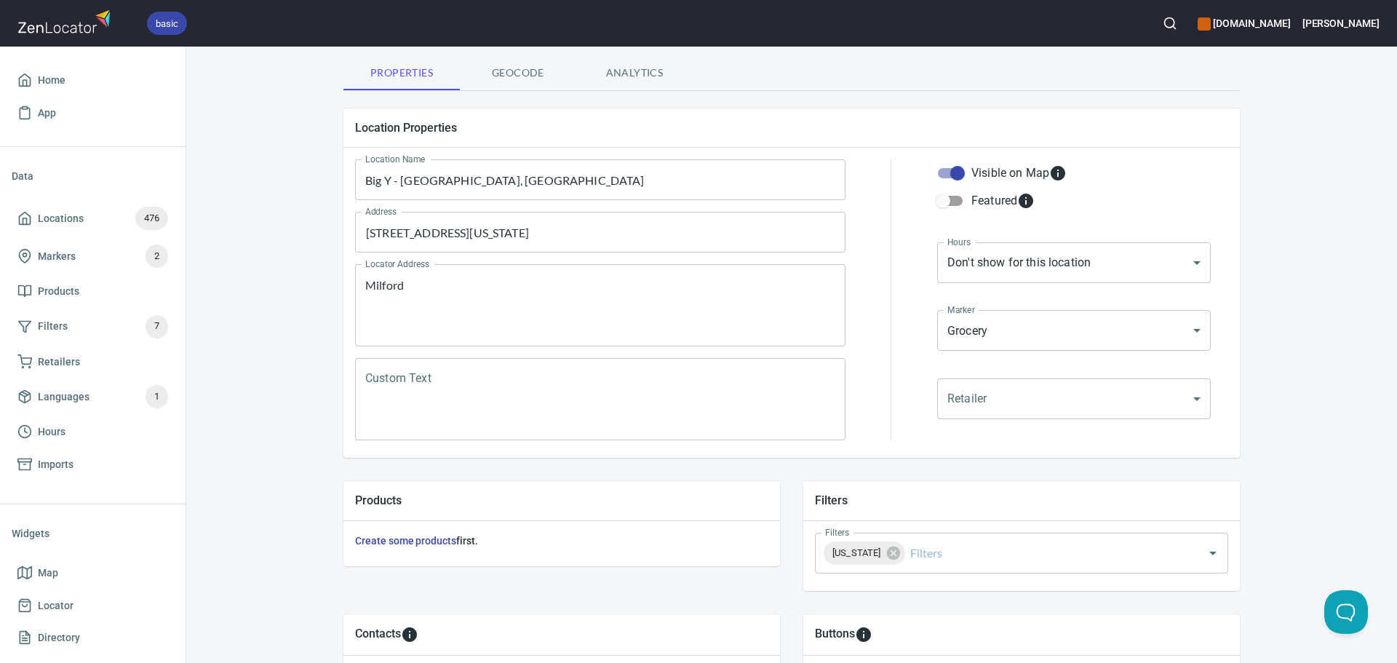
scroll to position [291, 0]
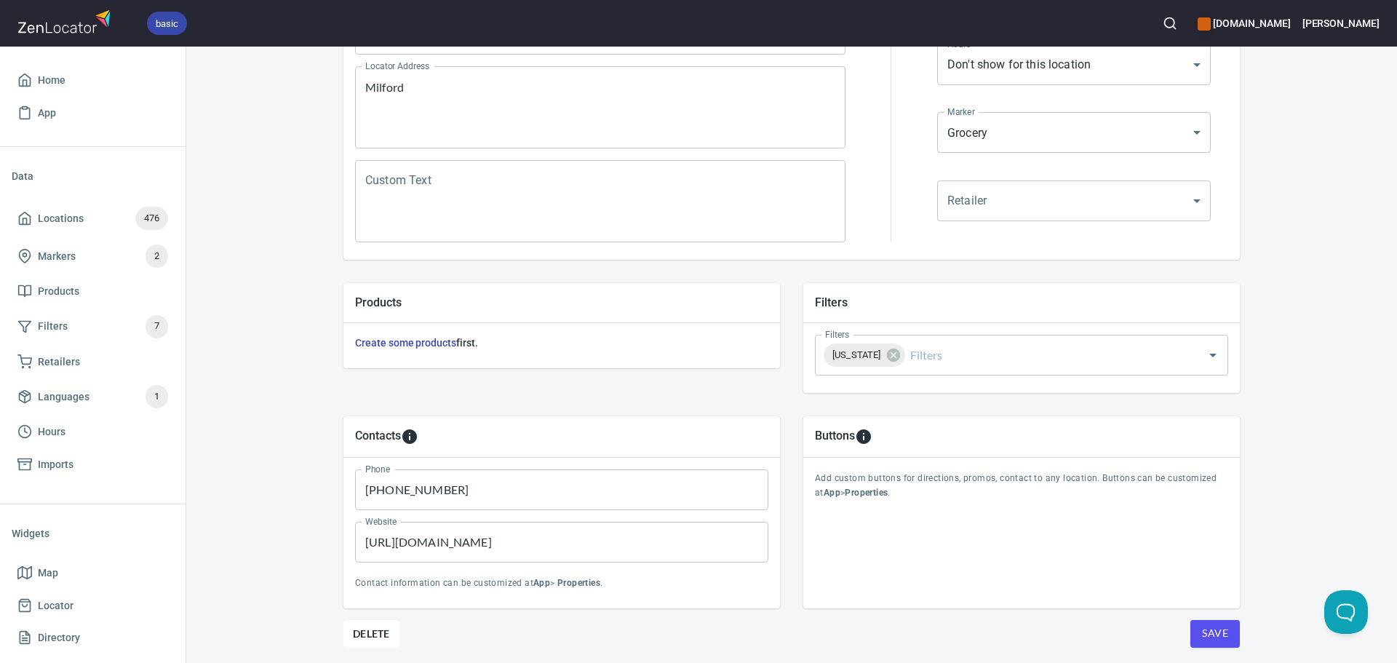
click at [1219, 641] on span "Save" at bounding box center [1215, 633] width 26 height 18
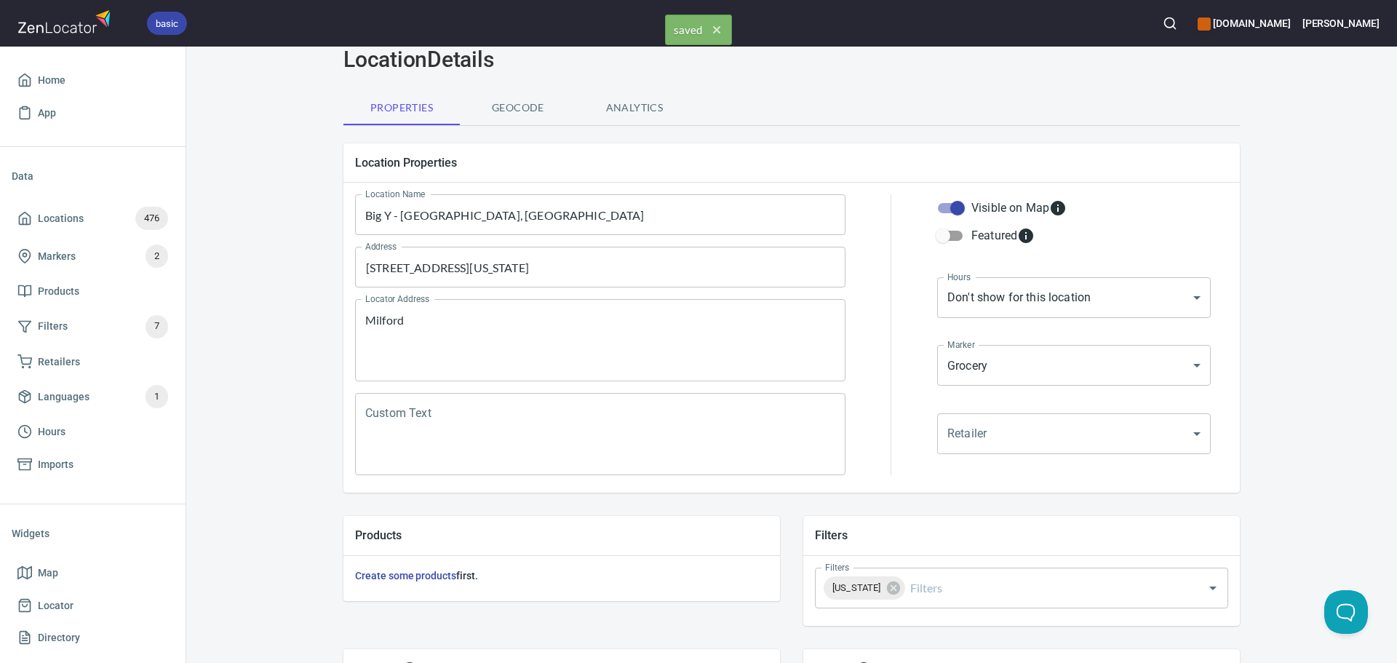
scroll to position [0, 0]
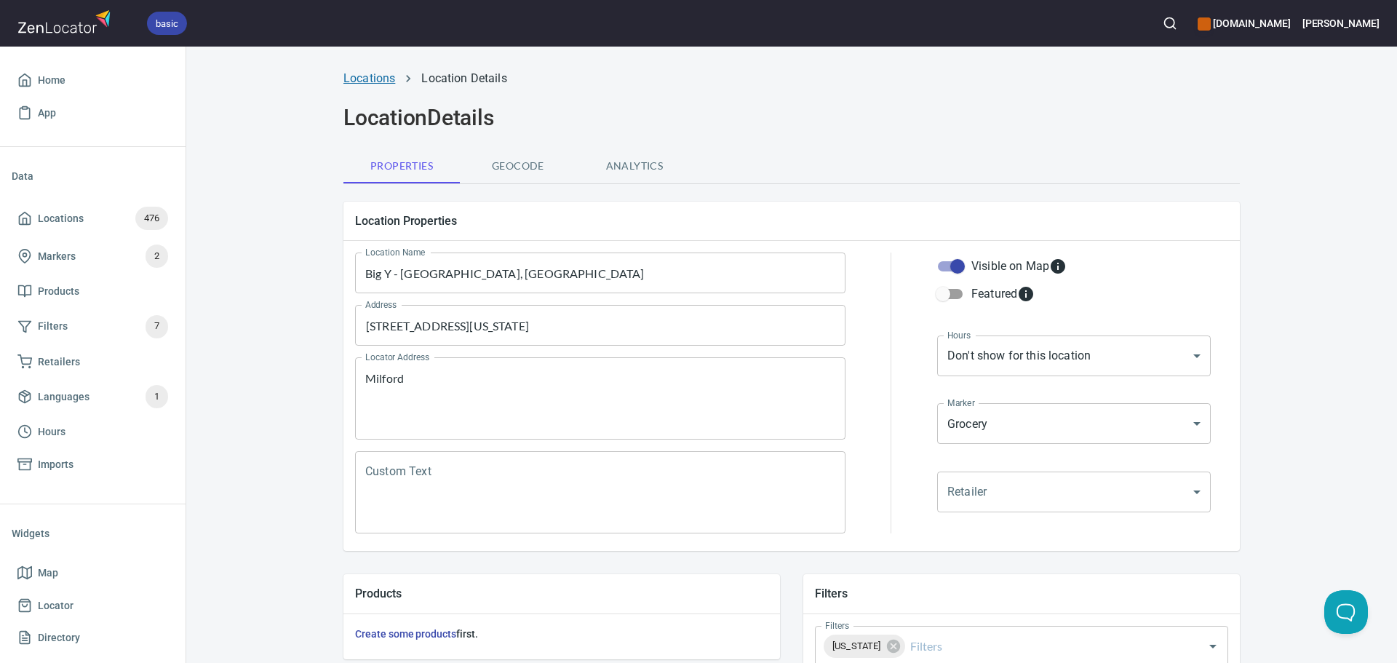
click at [367, 79] on link "Locations" at bounding box center [370, 78] width 52 height 14
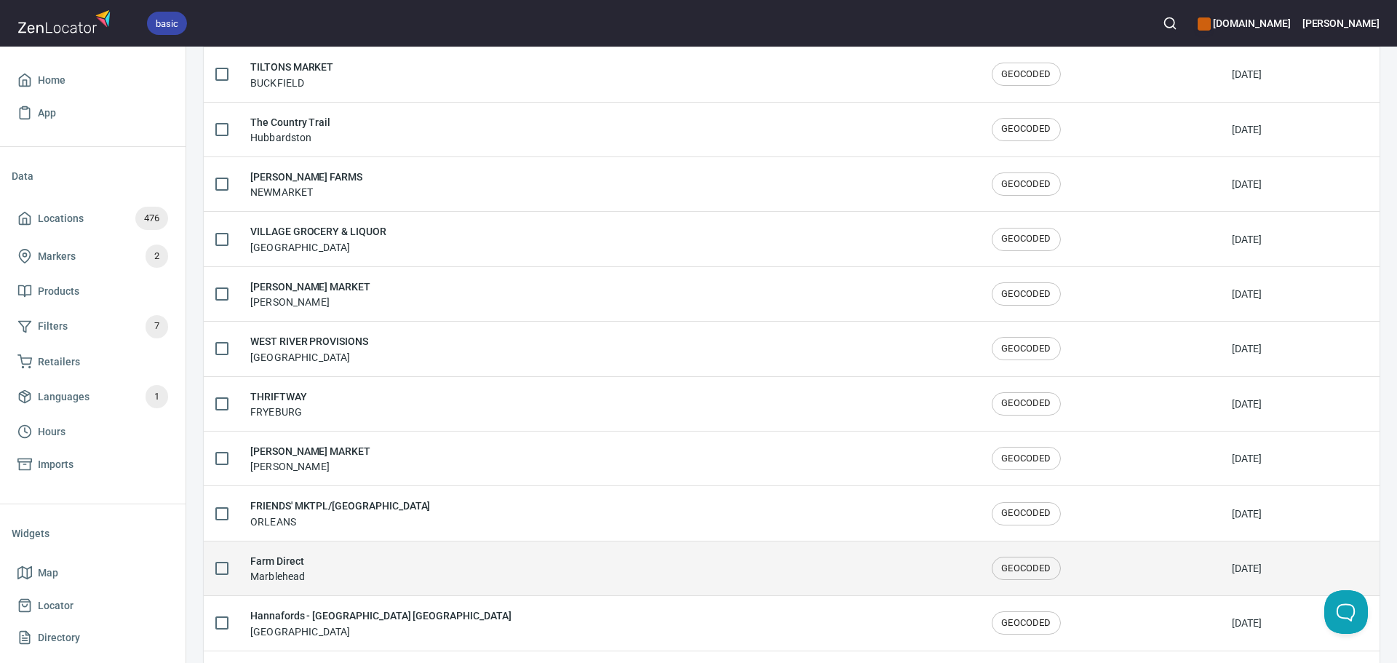
scroll to position [2392, 0]
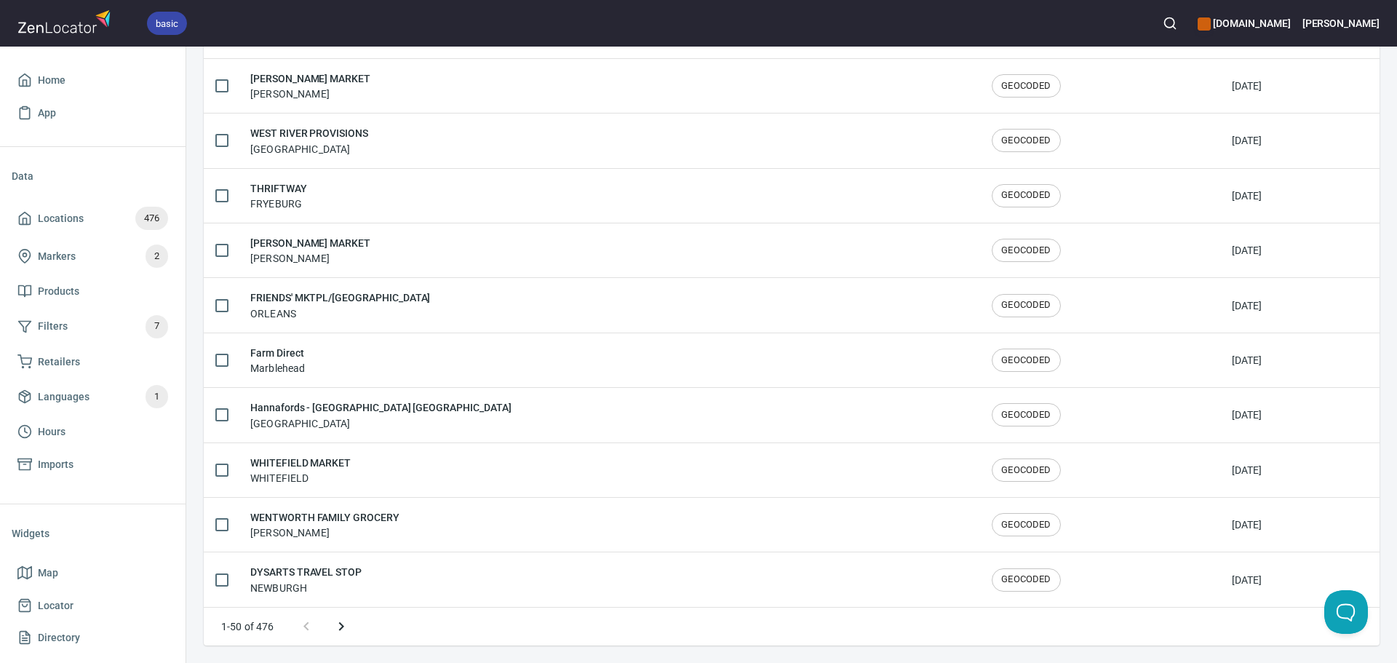
click at [336, 632] on icon "Next page" at bounding box center [341, 626] width 17 height 17
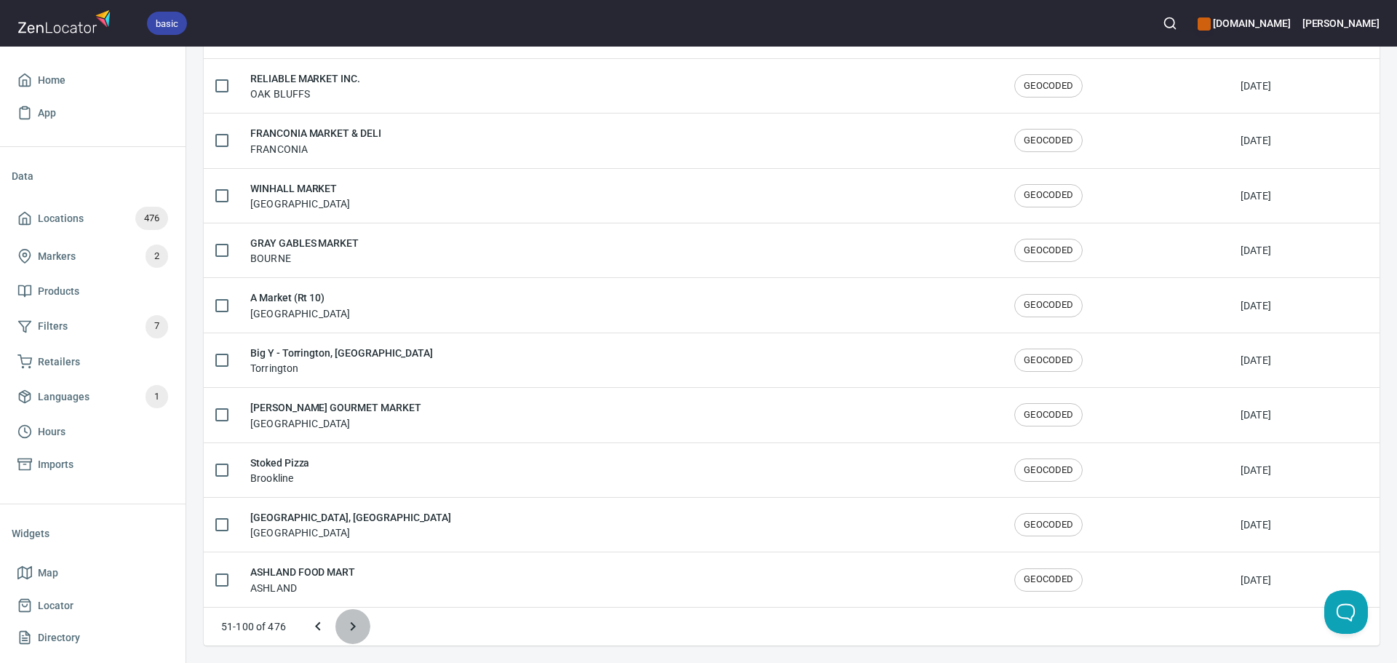
click at [344, 625] on button "Next page" at bounding box center [353, 626] width 35 height 35
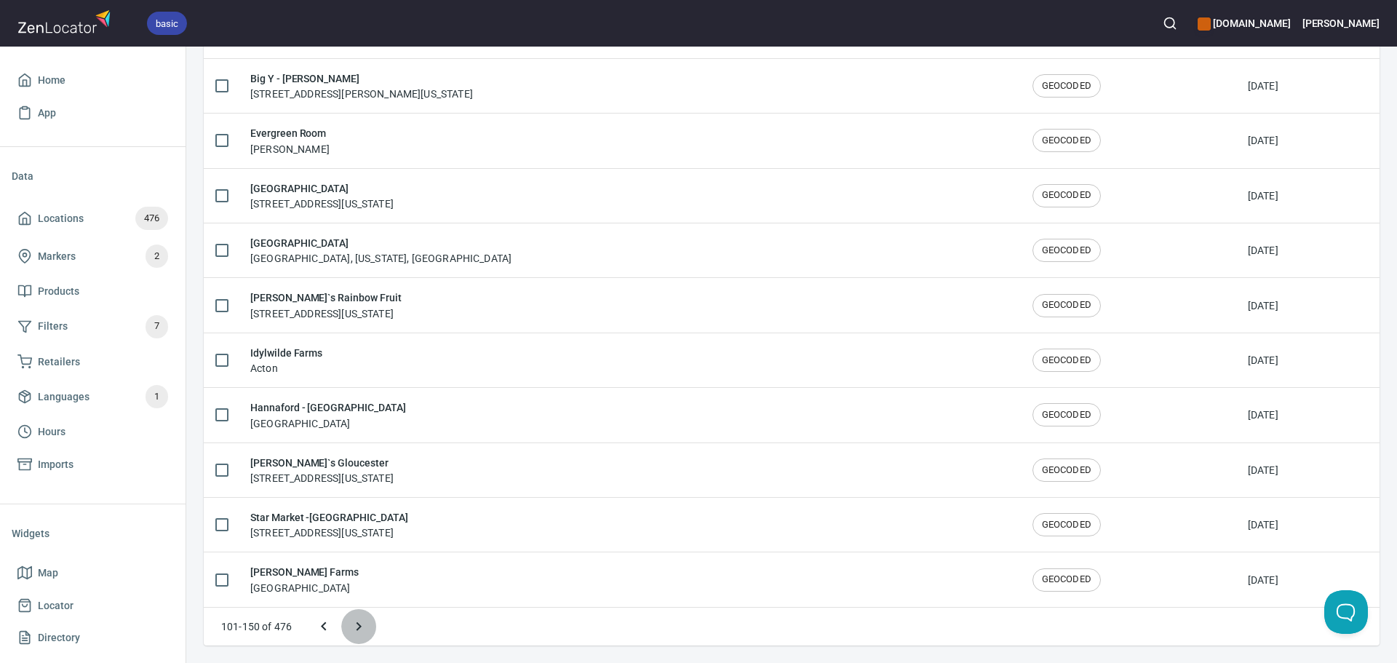
click at [370, 628] on button "Next page" at bounding box center [358, 626] width 35 height 35
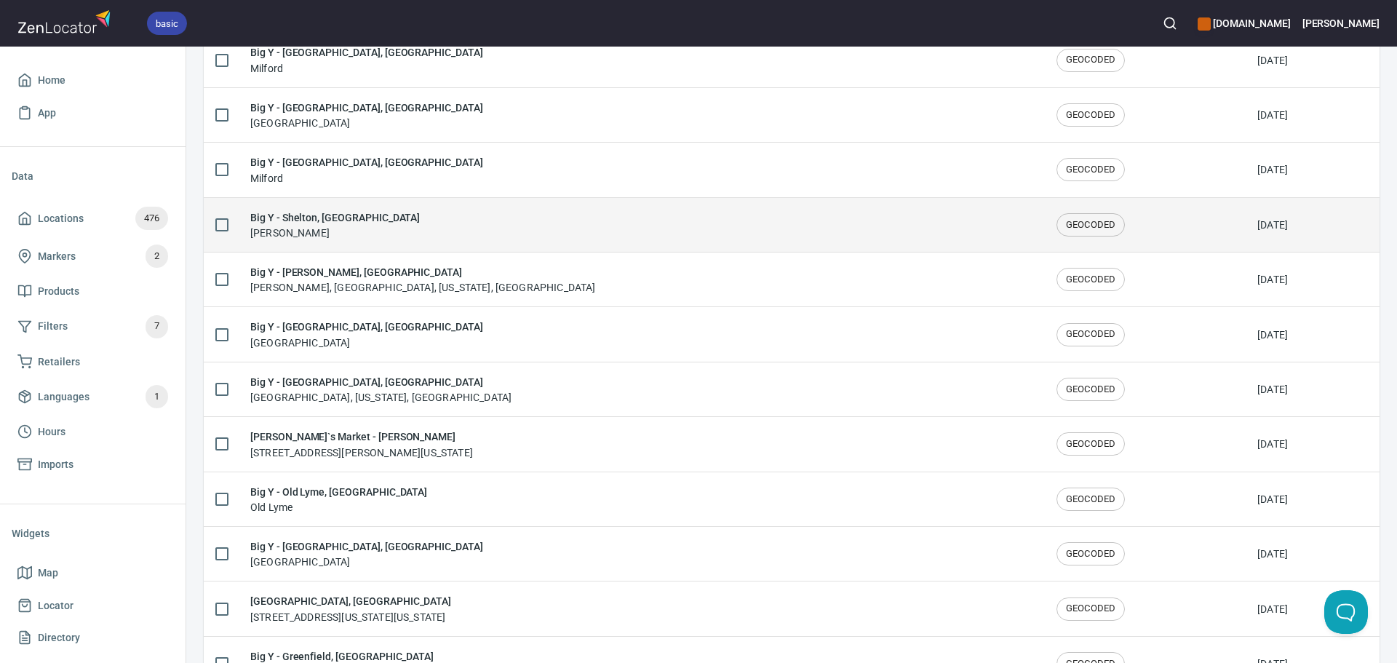
scroll to position [808, 0]
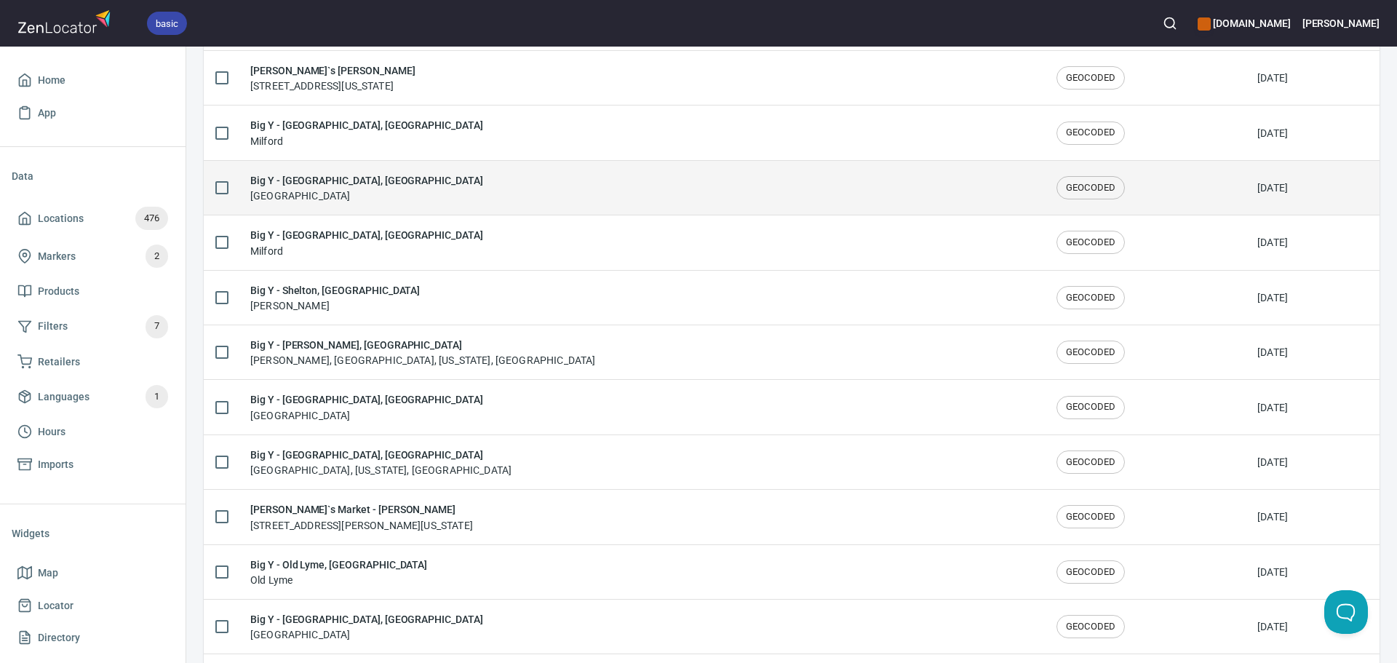
click at [429, 192] on div "Big Y - Newtown, CT Newtown" at bounding box center [641, 187] width 783 height 31
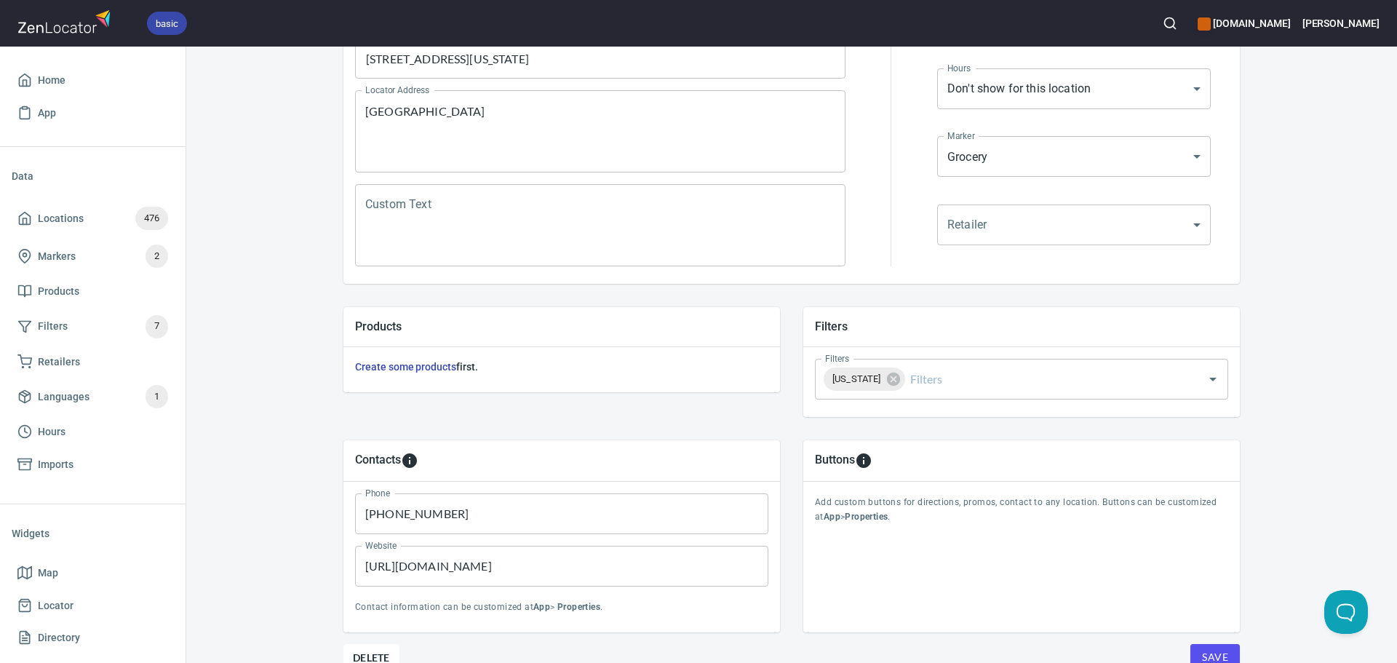
scroll to position [340, 0]
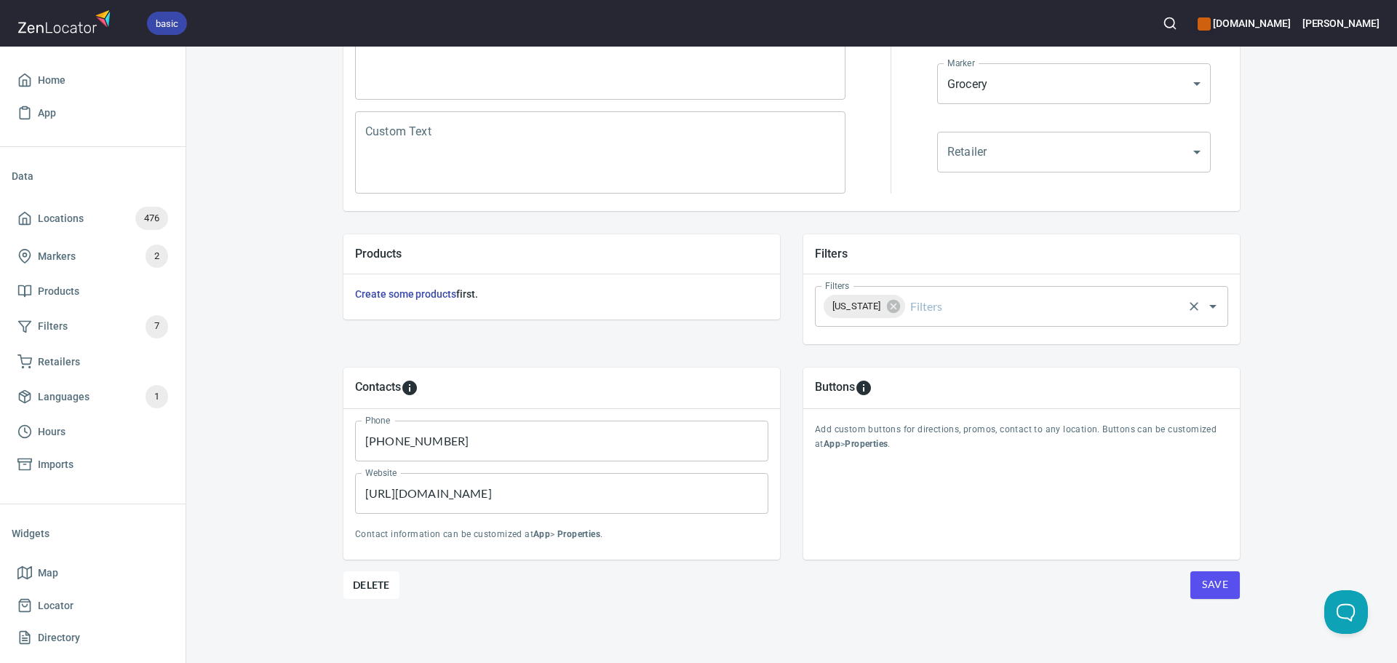
click at [1012, 287] on div "Massachusetts Filters" at bounding box center [1021, 306] width 413 height 41
click at [1071, 313] on input "Filters" at bounding box center [1045, 307] width 274 height 28
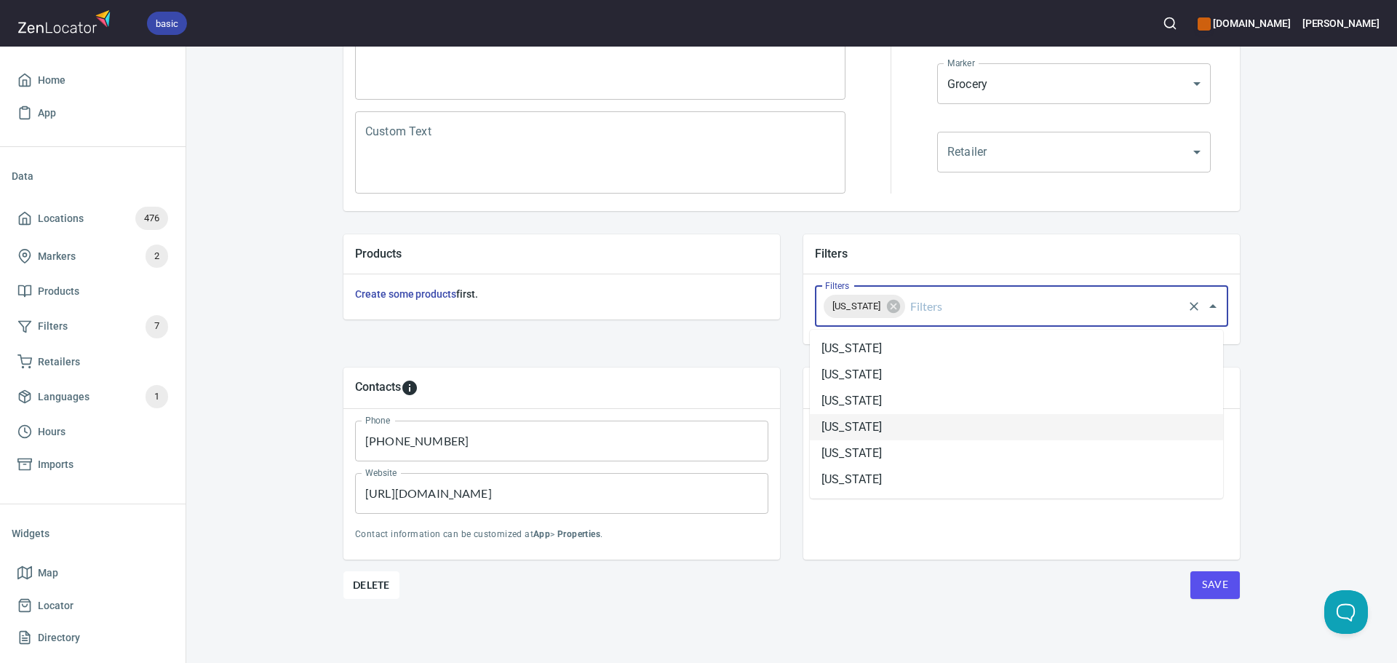
click at [899, 437] on li "Connecticut" at bounding box center [1016, 427] width 413 height 26
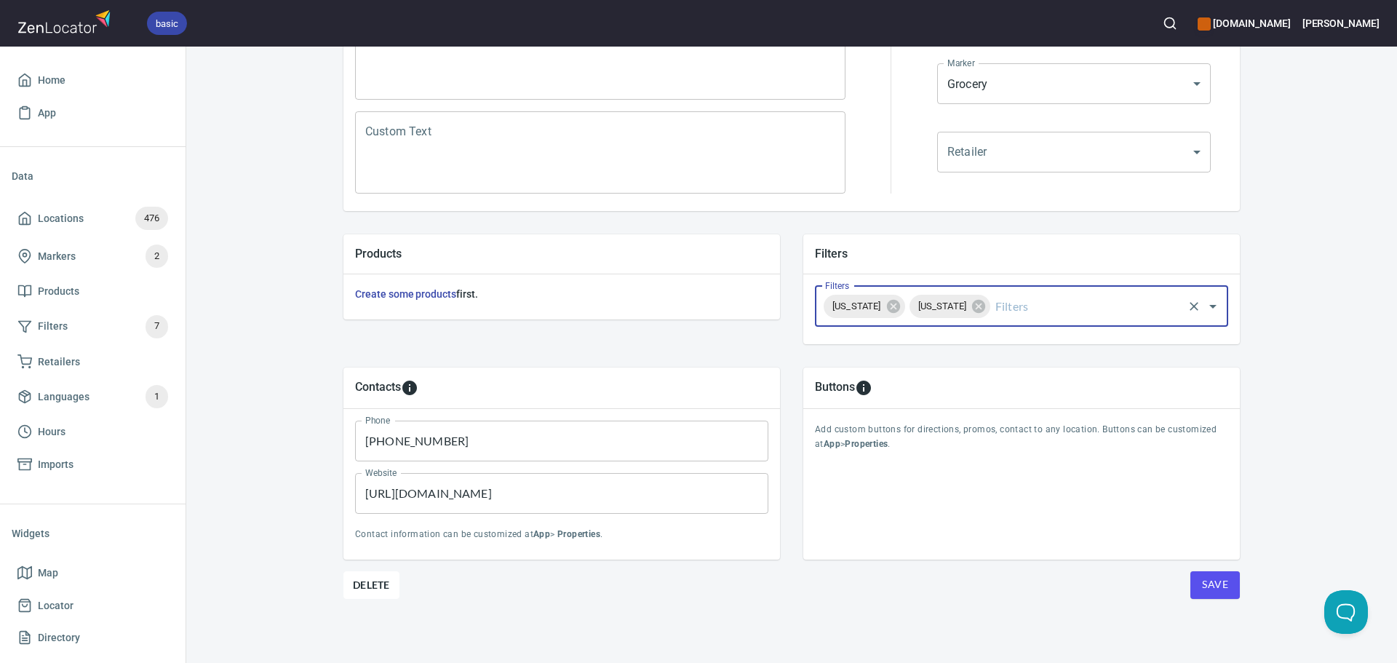
click at [902, 317] on div "Massachusetts" at bounding box center [865, 306] width 82 height 23
click at [902, 309] on icon at bounding box center [894, 306] width 16 height 16
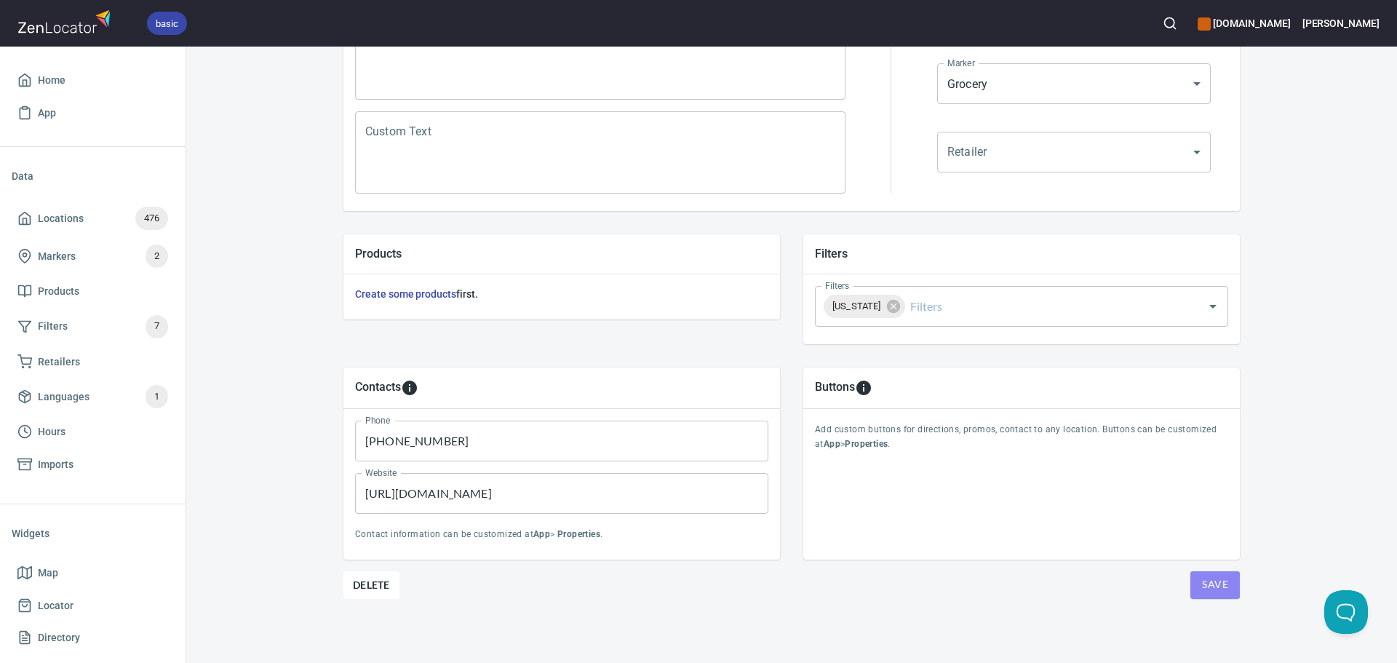
click at [1204, 589] on span "Save" at bounding box center [1215, 585] width 26 height 18
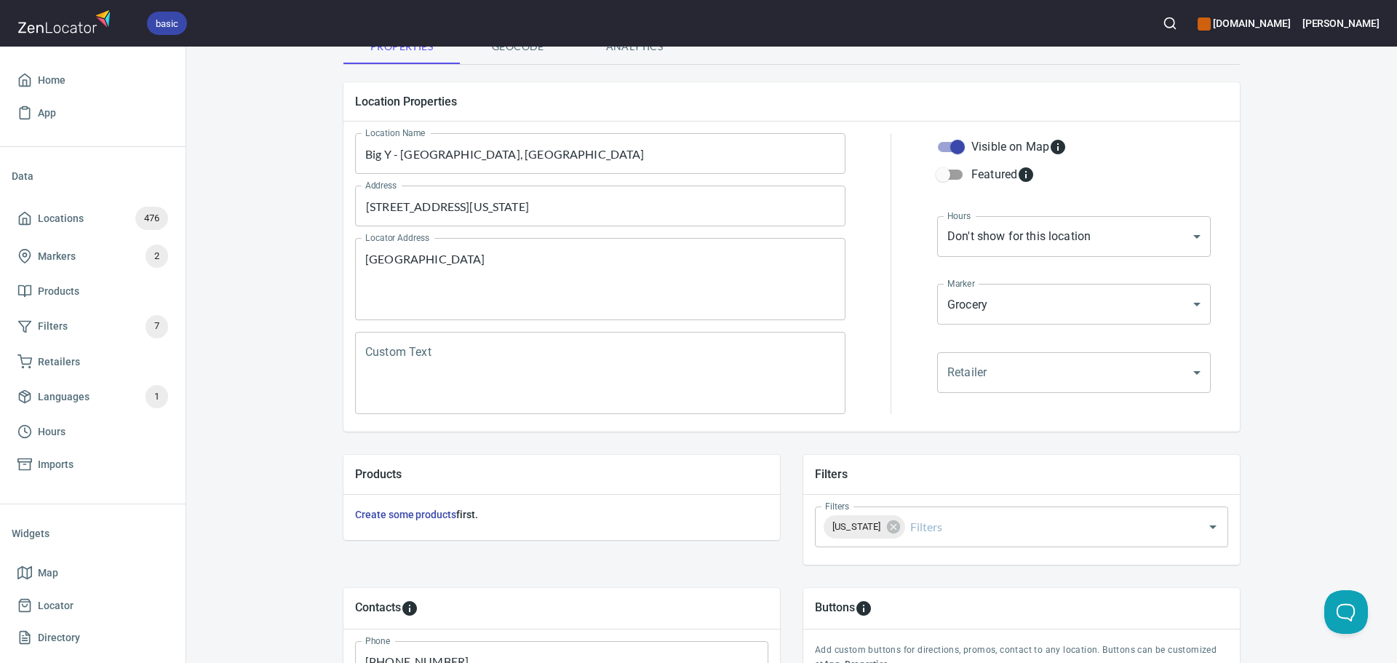
scroll to position [0, 0]
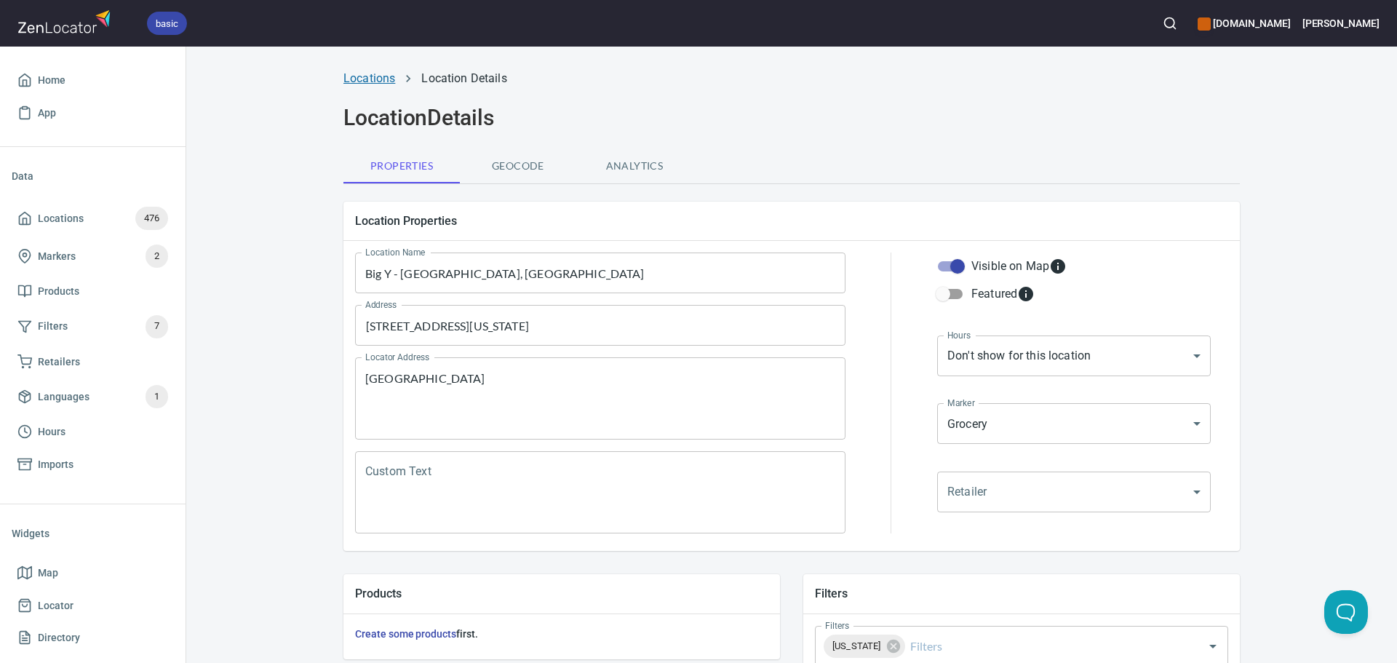
click at [360, 76] on link "Locations" at bounding box center [370, 78] width 52 height 14
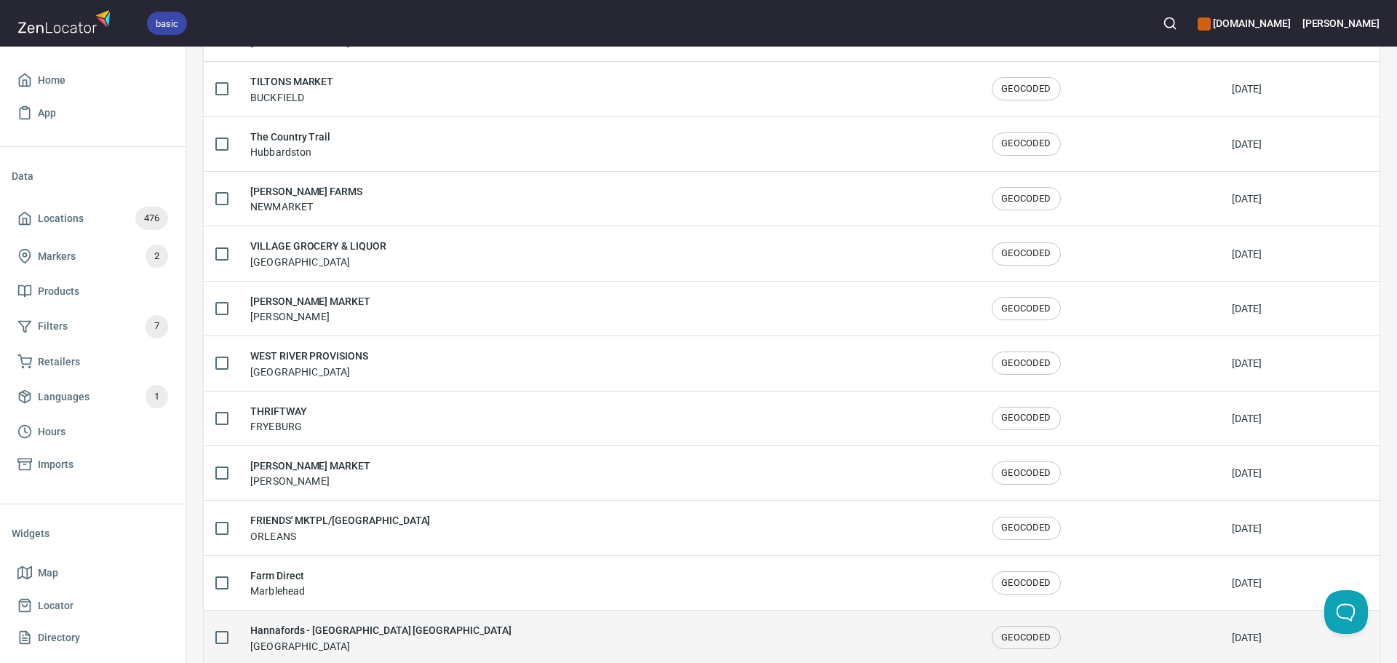
scroll to position [2392, 0]
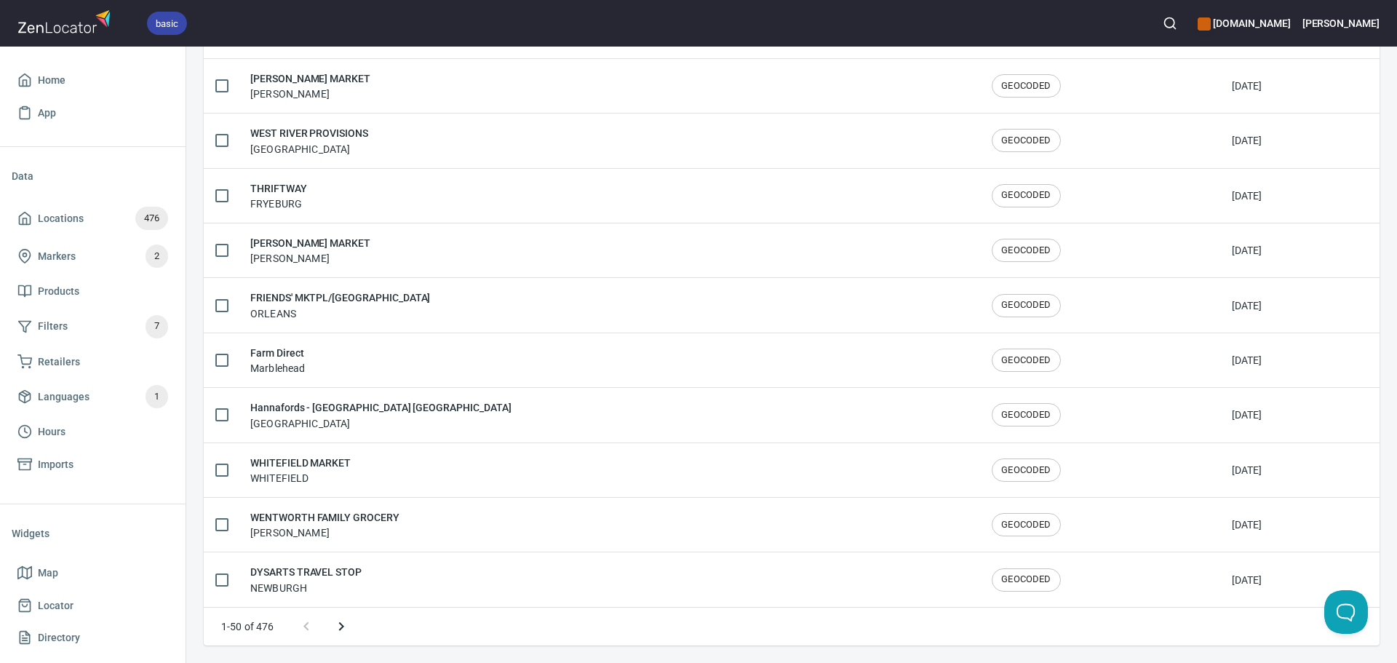
click at [339, 624] on icon "Next page" at bounding box center [341, 626] width 17 height 17
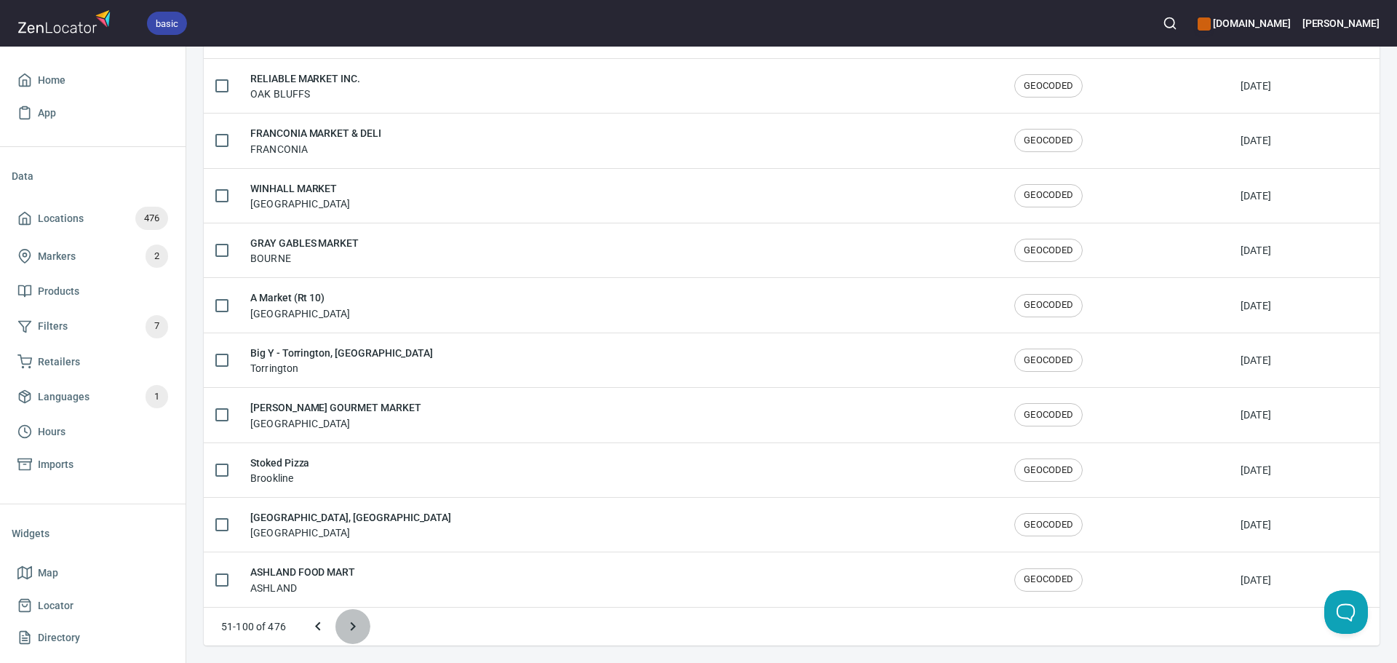
click at [339, 624] on button "Next page" at bounding box center [353, 626] width 35 height 35
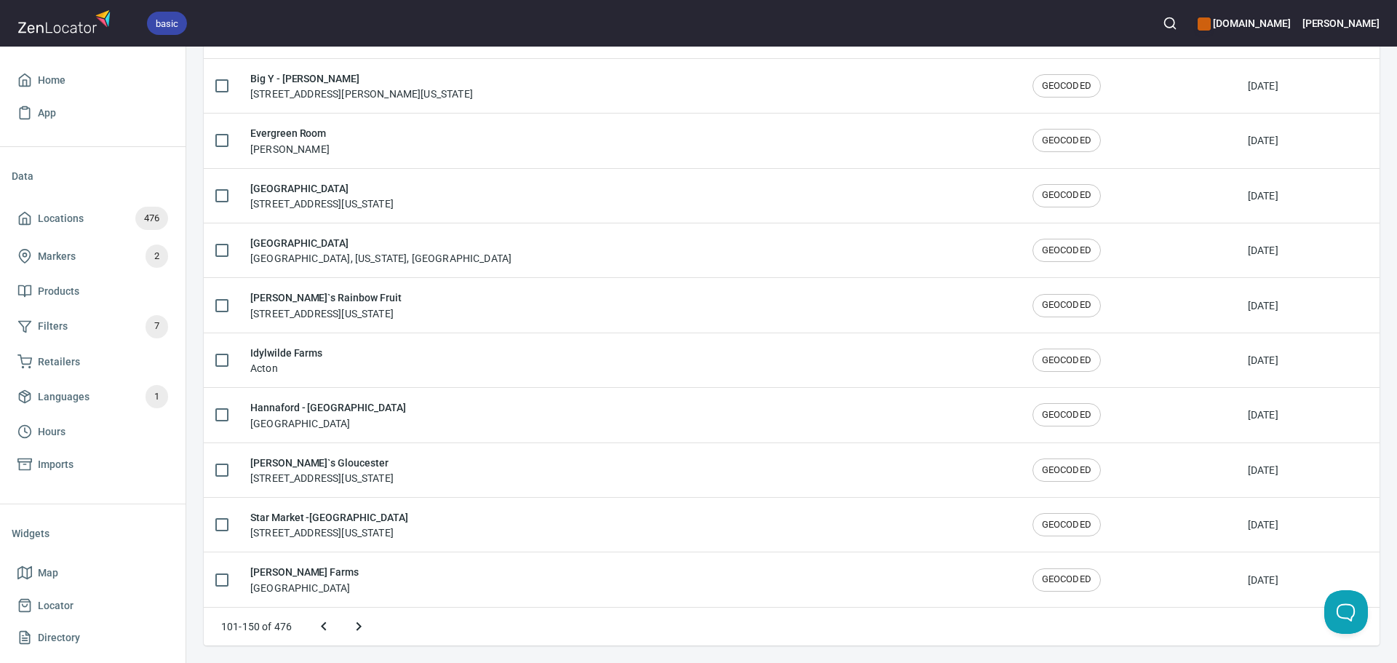
click at [351, 630] on icon "Next page" at bounding box center [358, 626] width 17 height 17
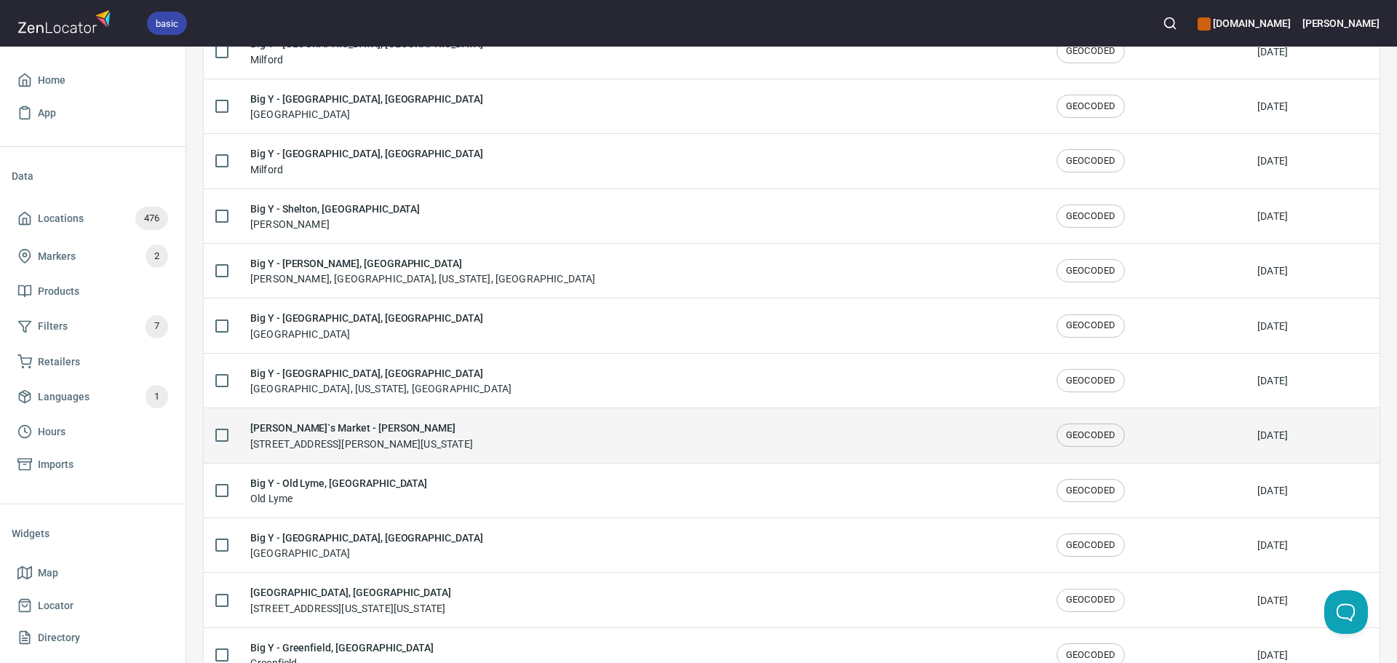
scroll to position [881, 0]
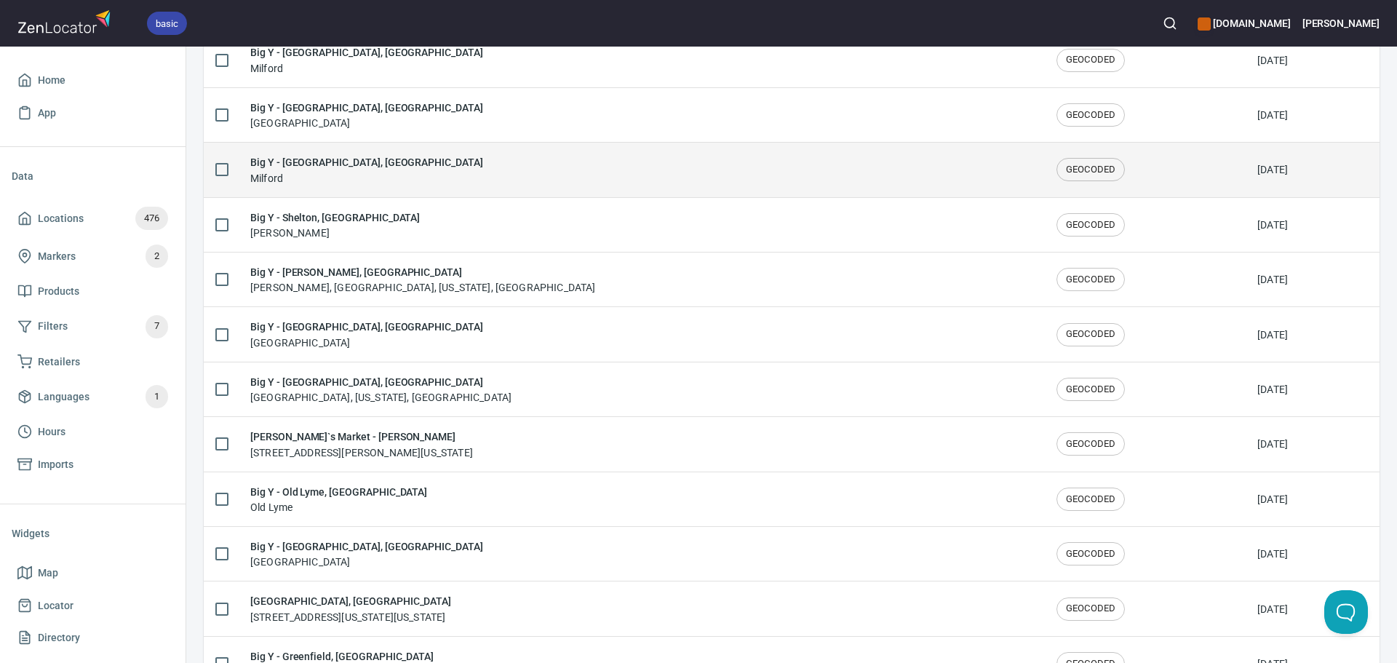
click at [394, 166] on div "Big Y - Milford, CT Milford" at bounding box center [641, 169] width 783 height 31
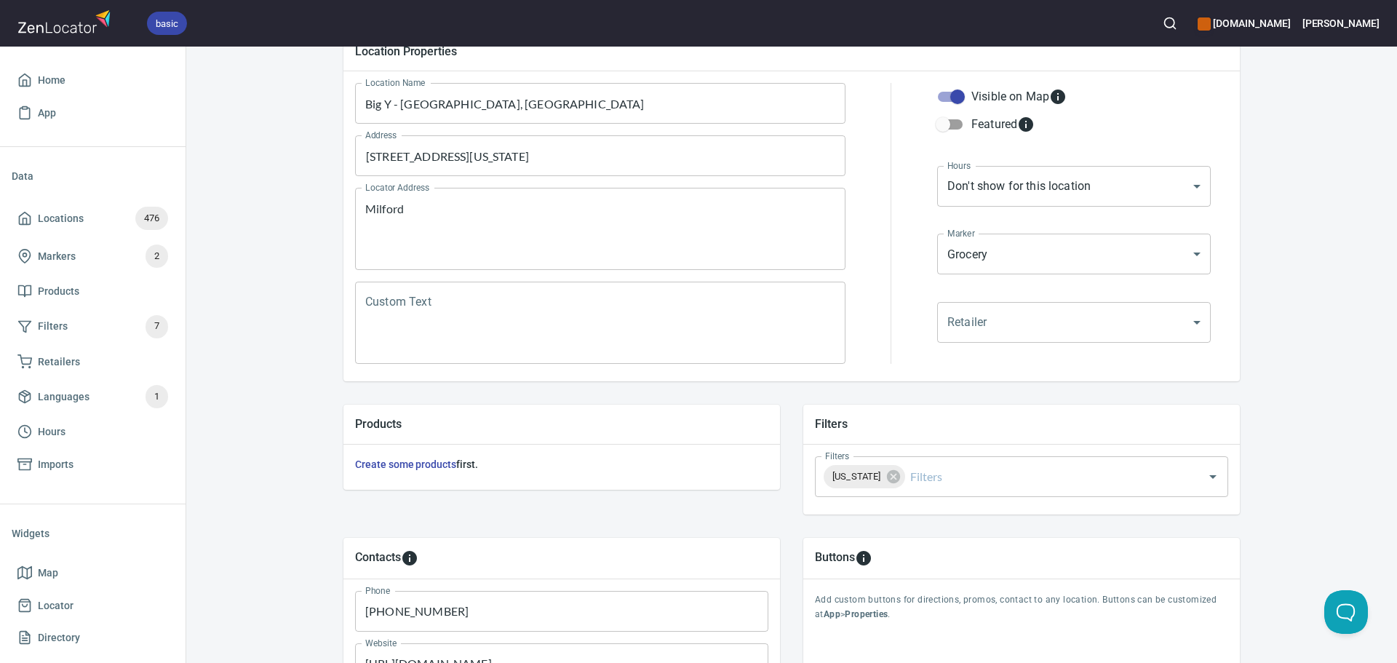
scroll to position [340, 0]
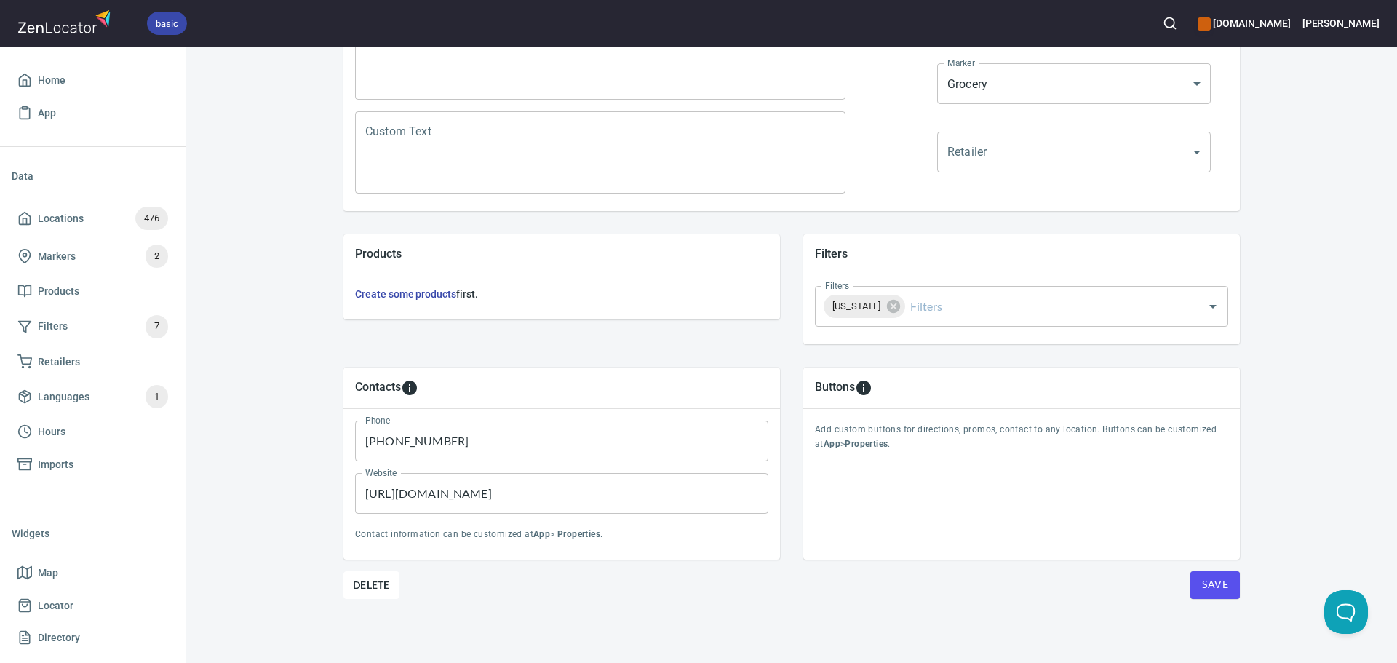
click at [1203, 582] on span "Save" at bounding box center [1215, 585] width 26 height 18
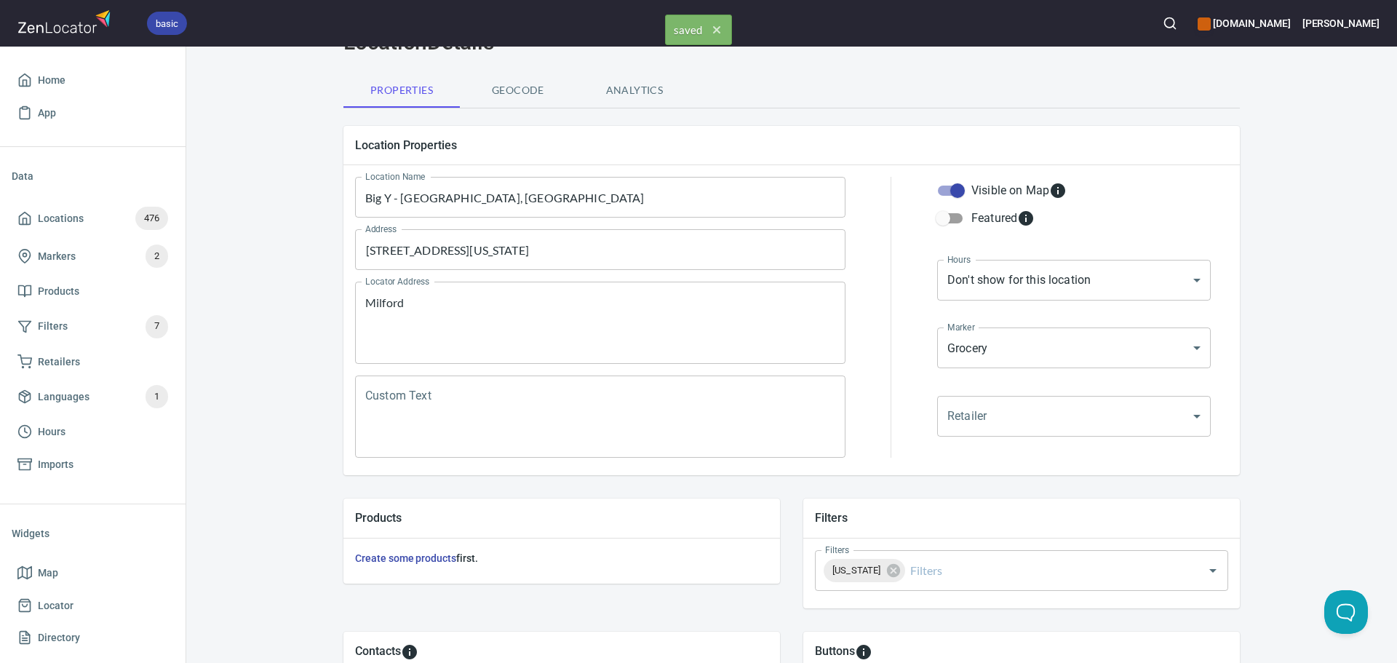
scroll to position [0, 0]
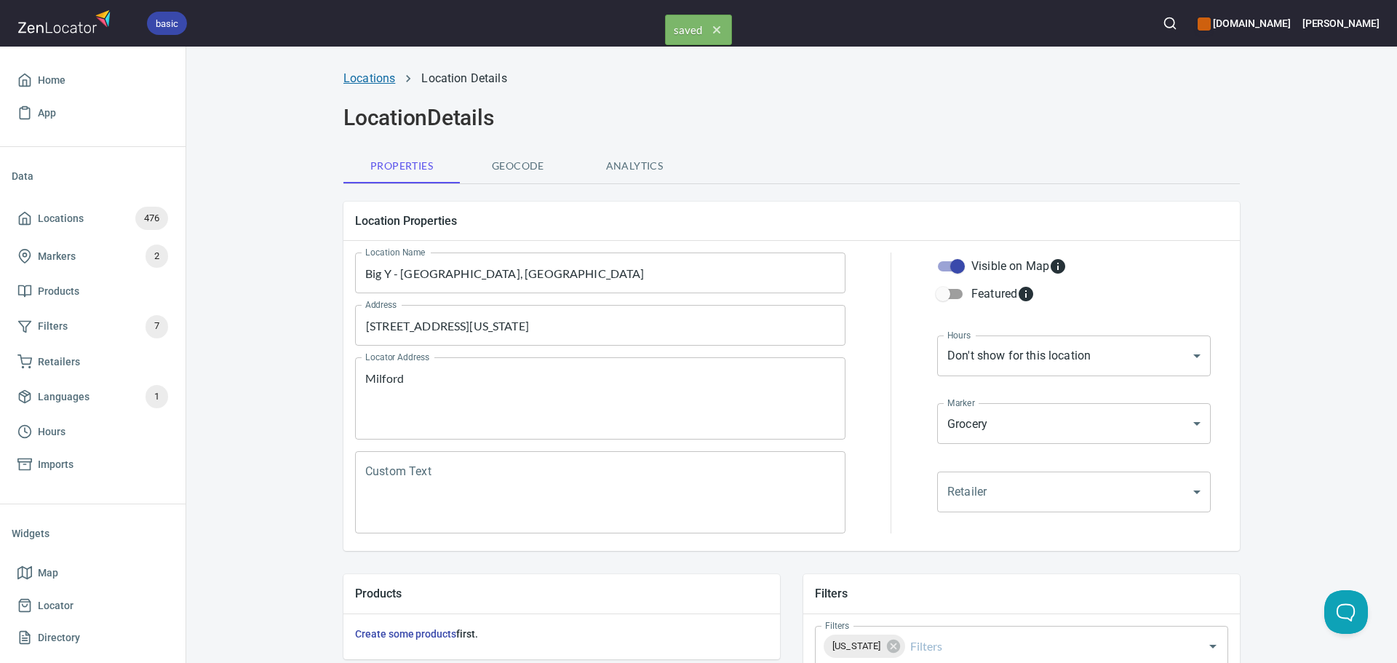
click at [379, 82] on link "Locations" at bounding box center [370, 78] width 52 height 14
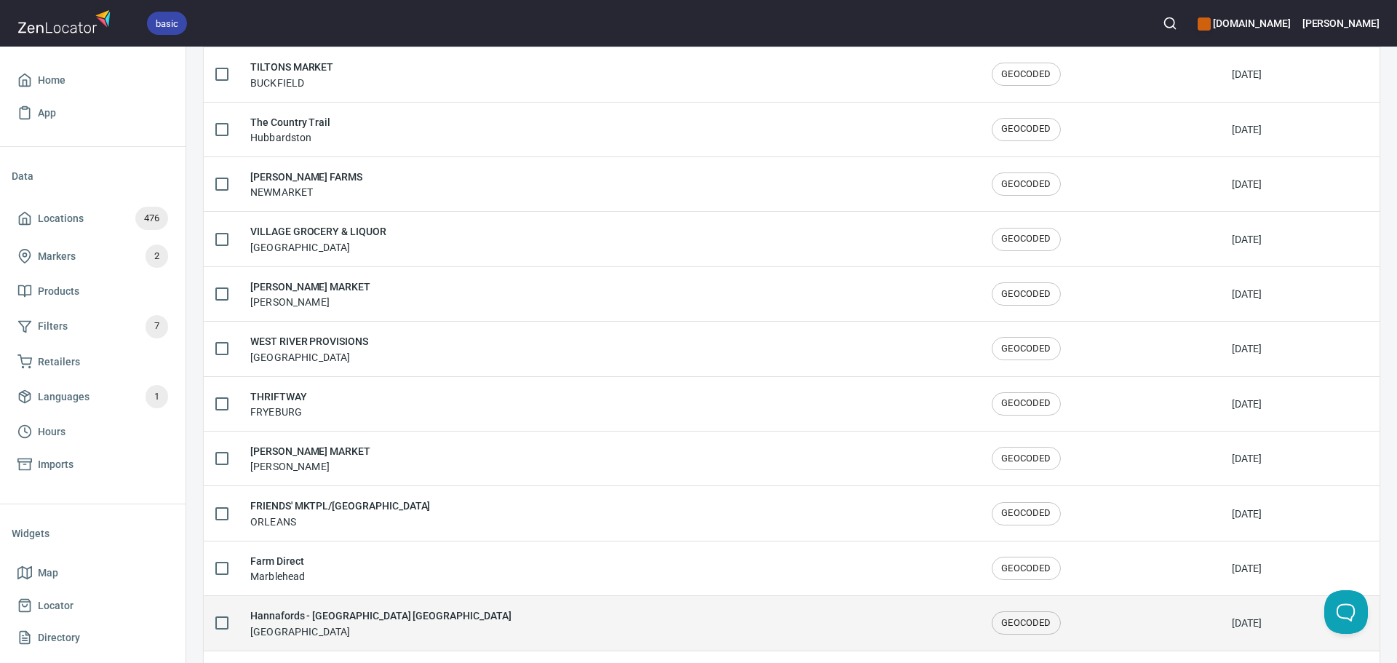
scroll to position [2392, 0]
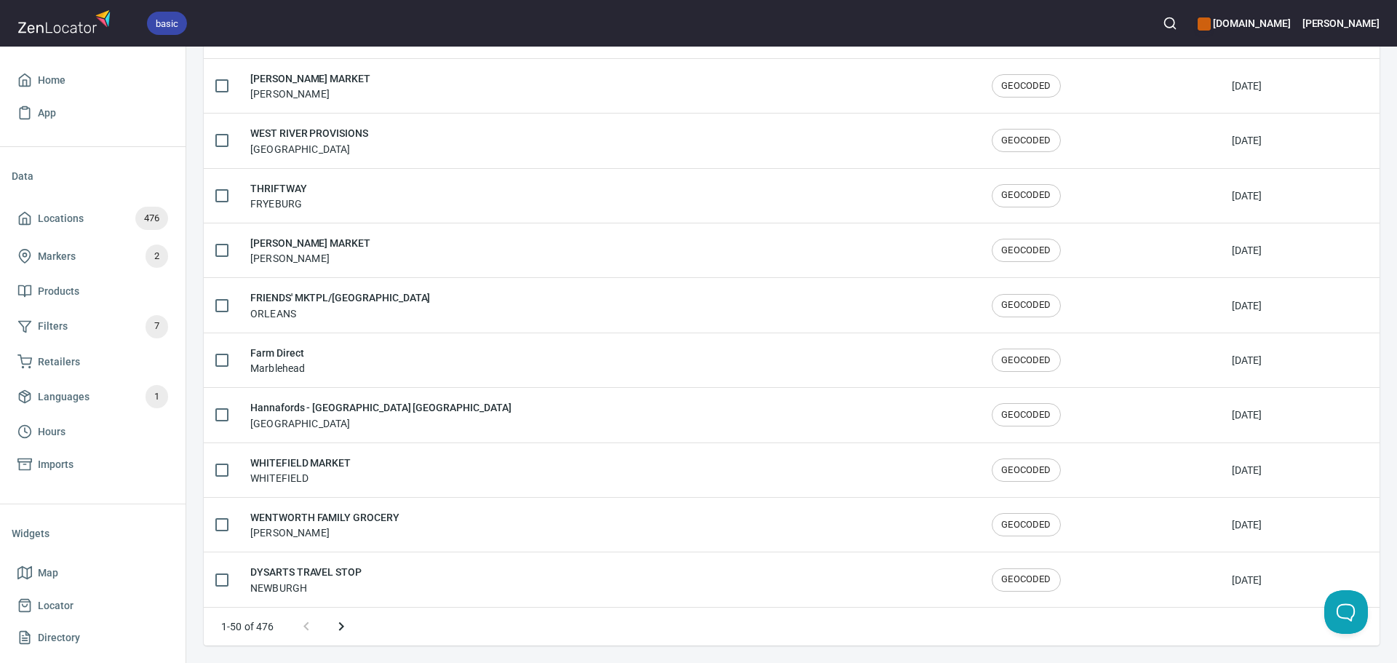
click at [342, 629] on icon "Next page" at bounding box center [341, 626] width 17 height 17
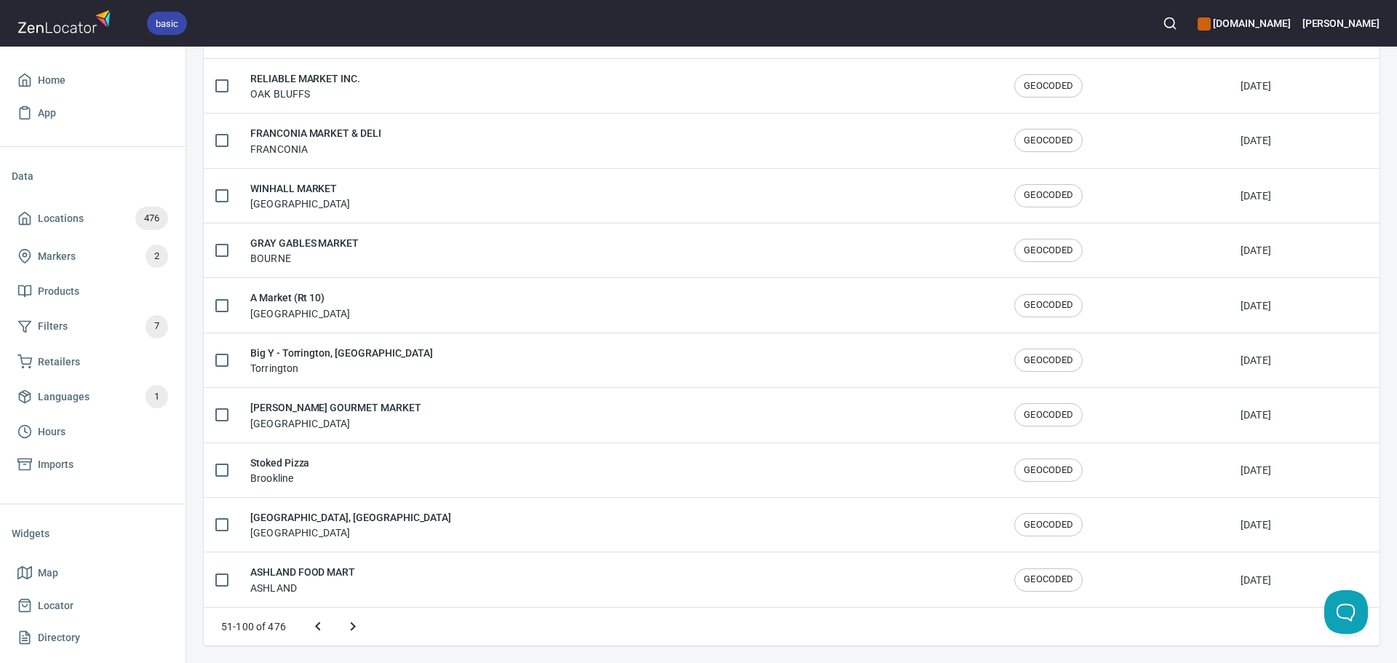
click at [360, 628] on icon "Next page" at bounding box center [352, 626] width 17 height 17
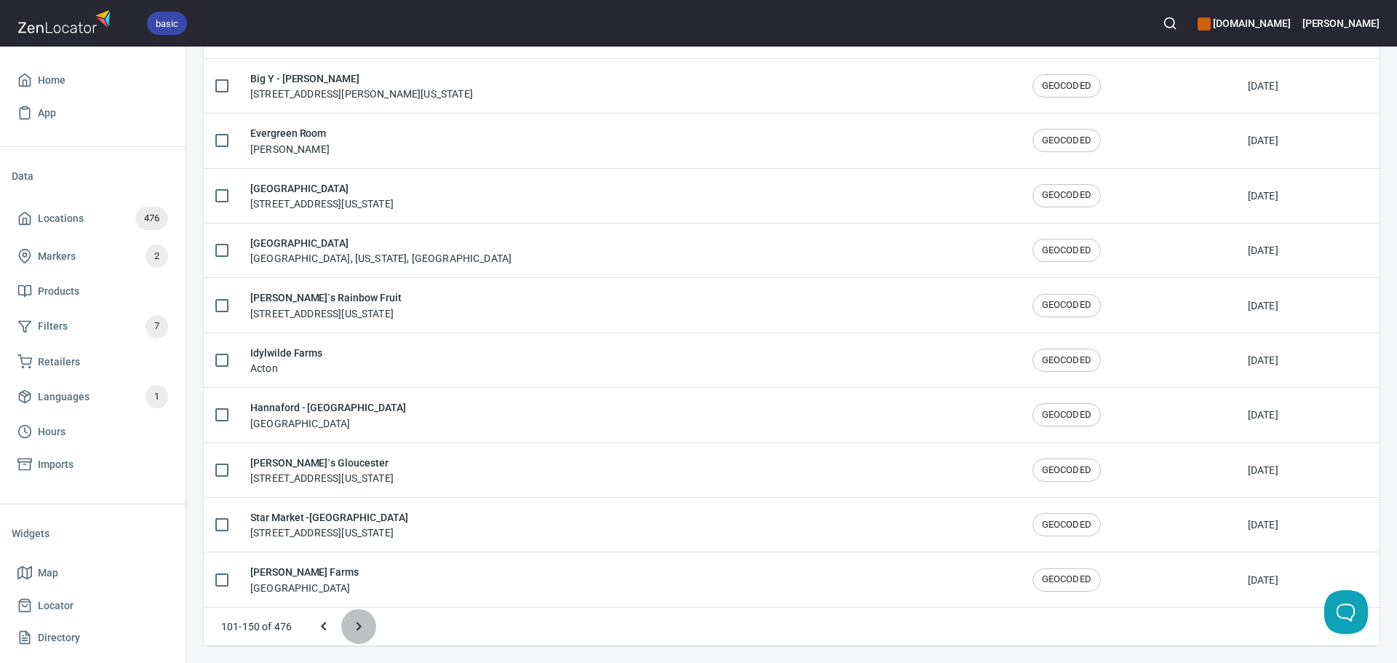
click at [360, 627] on icon "Next page" at bounding box center [359, 626] width 5 height 9
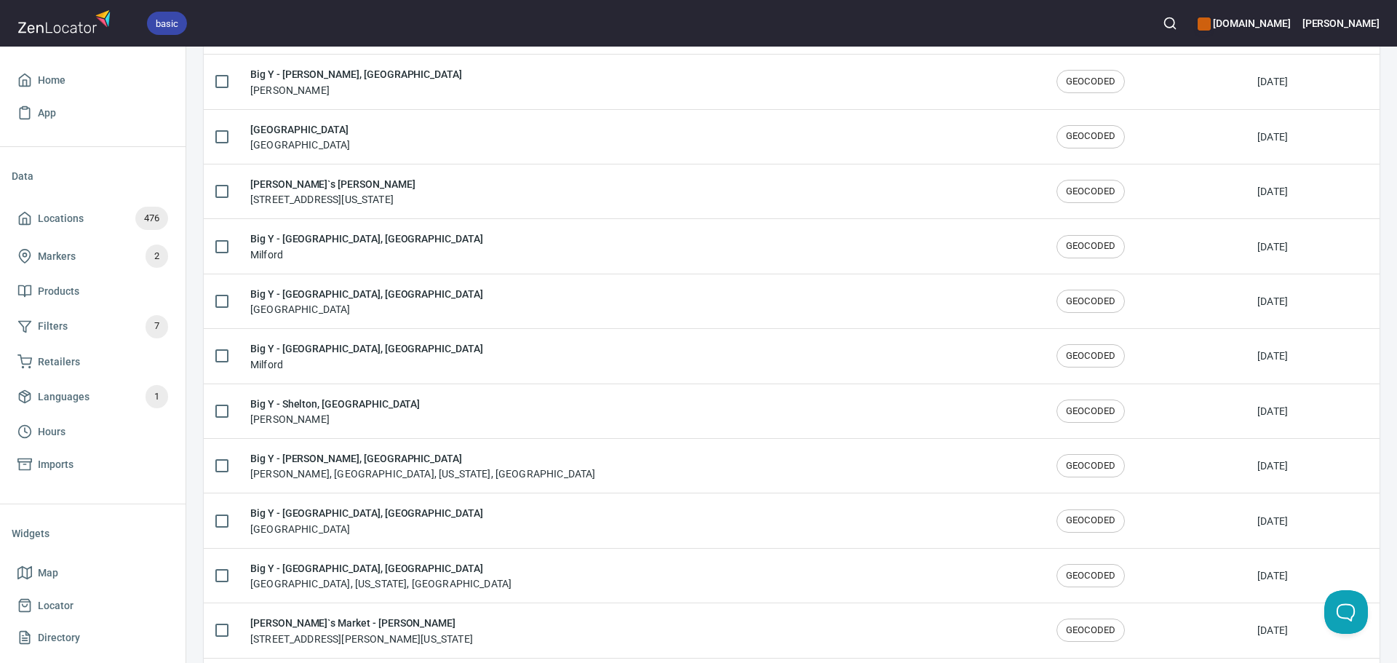
scroll to position [662, 0]
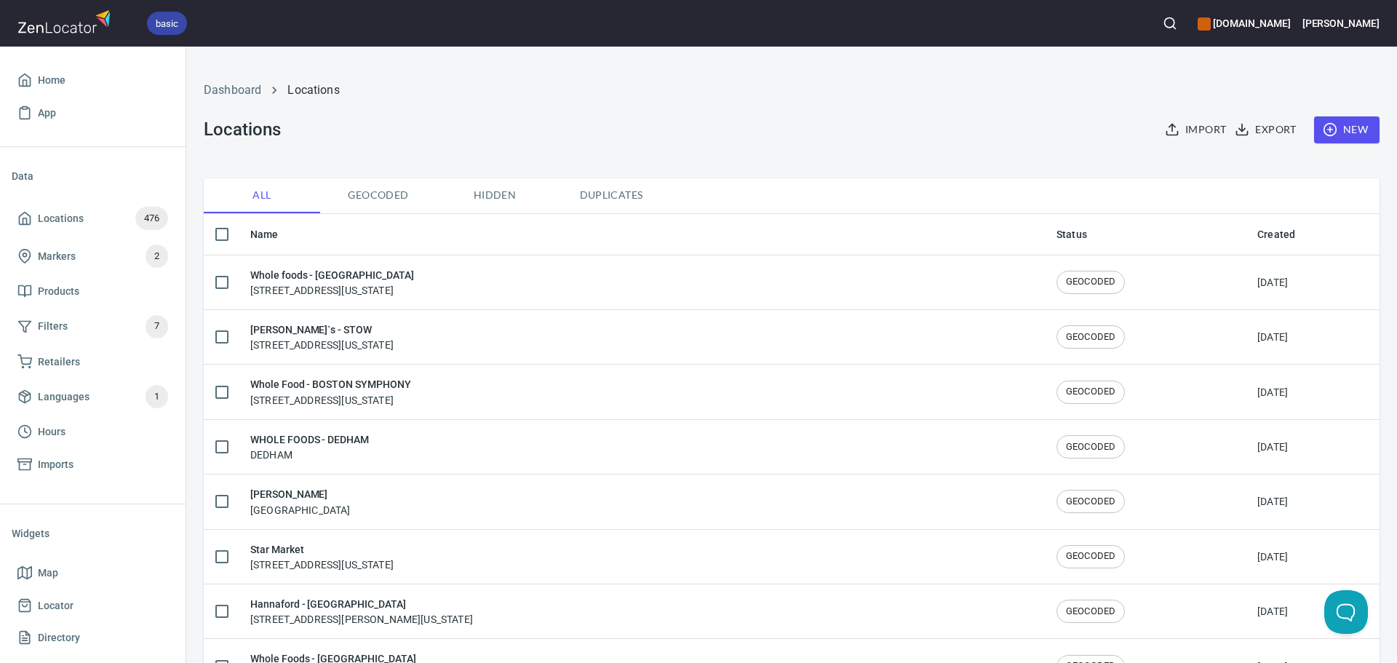
scroll to position [662, 0]
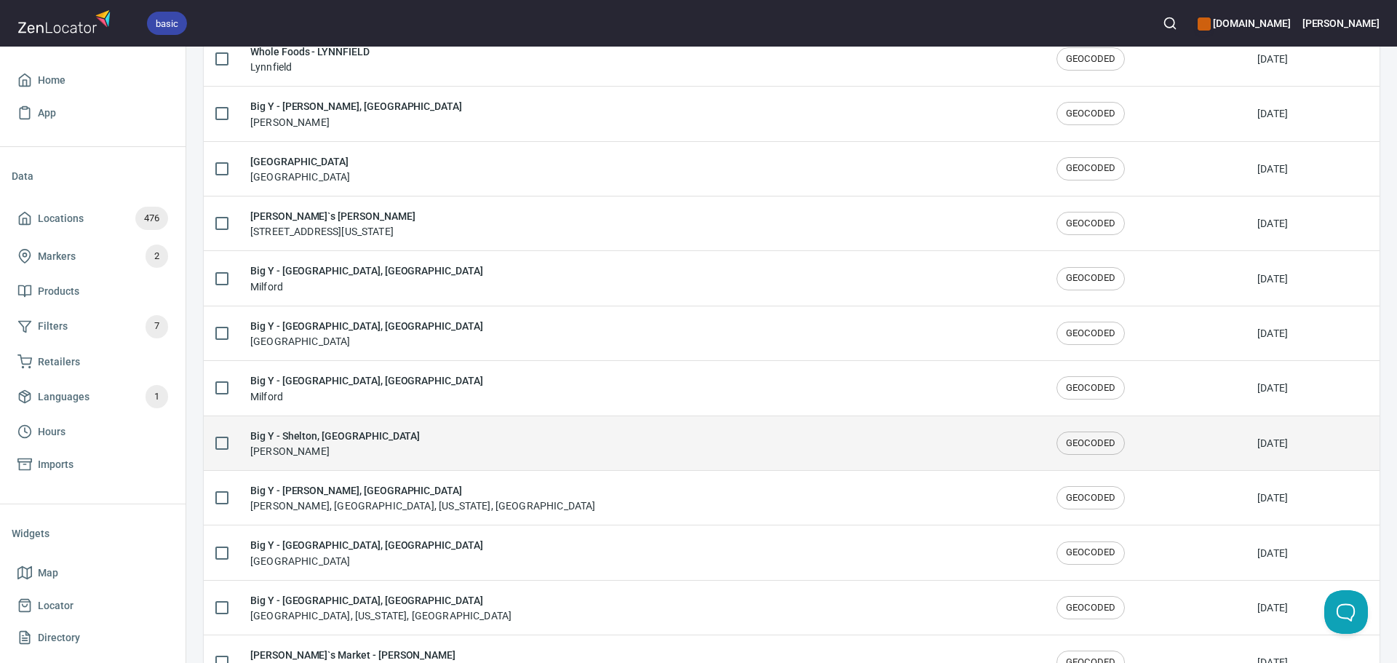
click at [510, 444] on div "Big Y - Shelton, CT Shelton" at bounding box center [641, 443] width 783 height 31
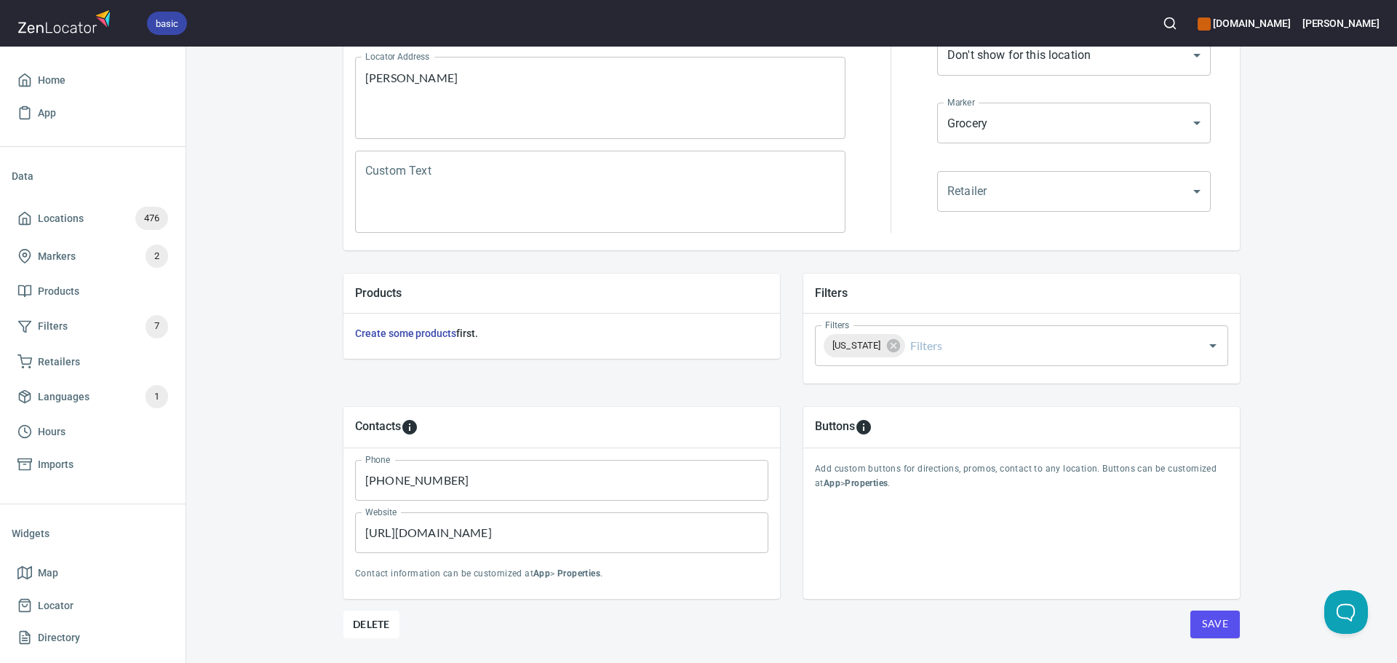
scroll to position [340, 0]
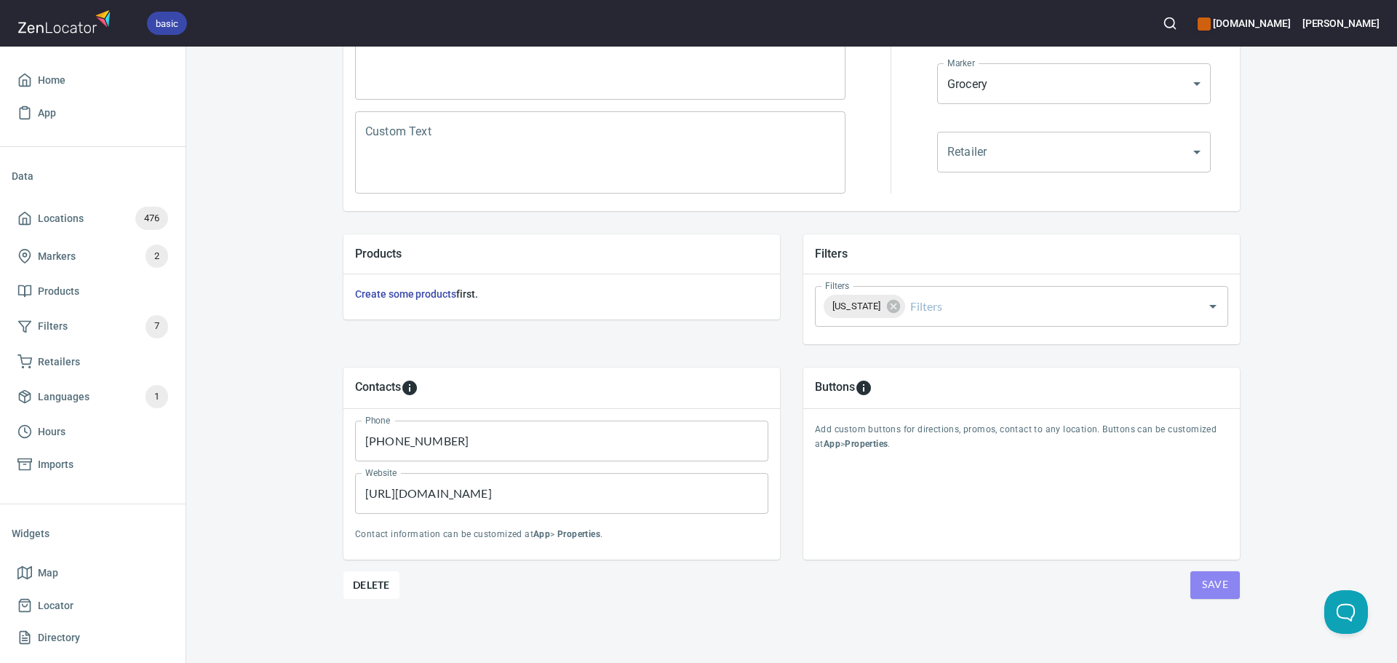
click at [1222, 590] on span "Save" at bounding box center [1215, 585] width 26 height 18
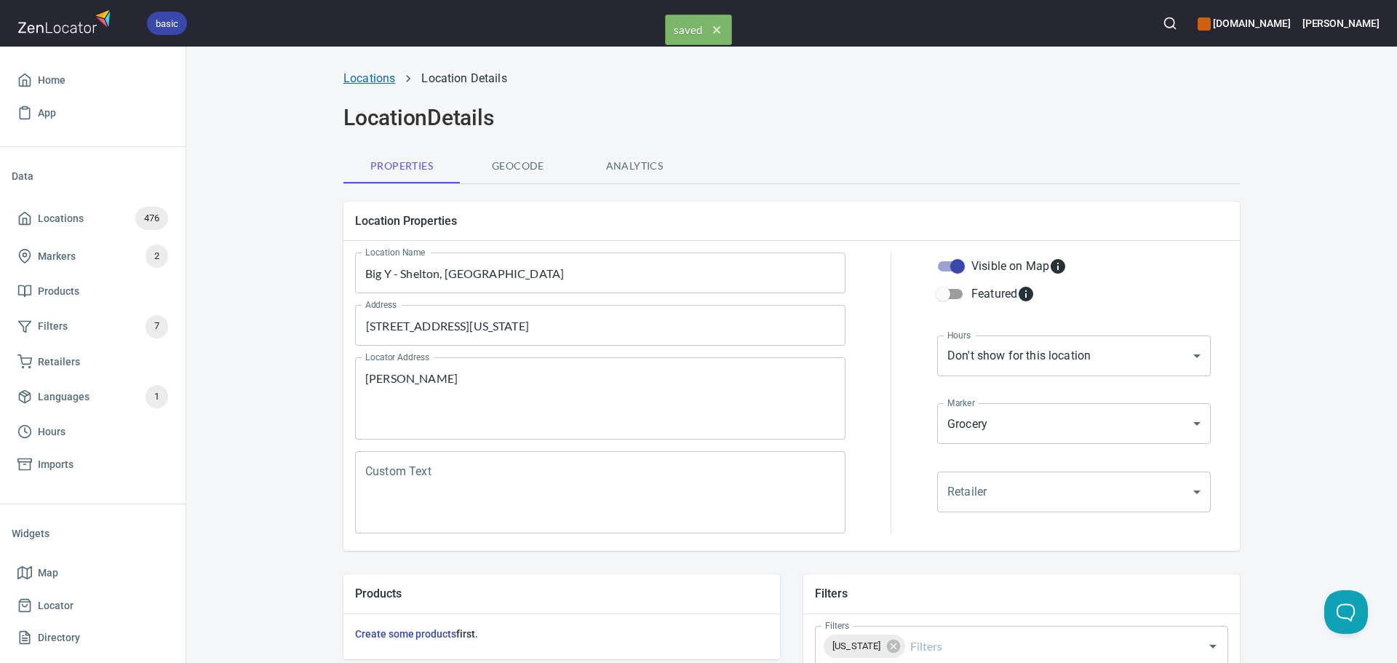
click at [377, 77] on link "Locations" at bounding box center [370, 78] width 52 height 14
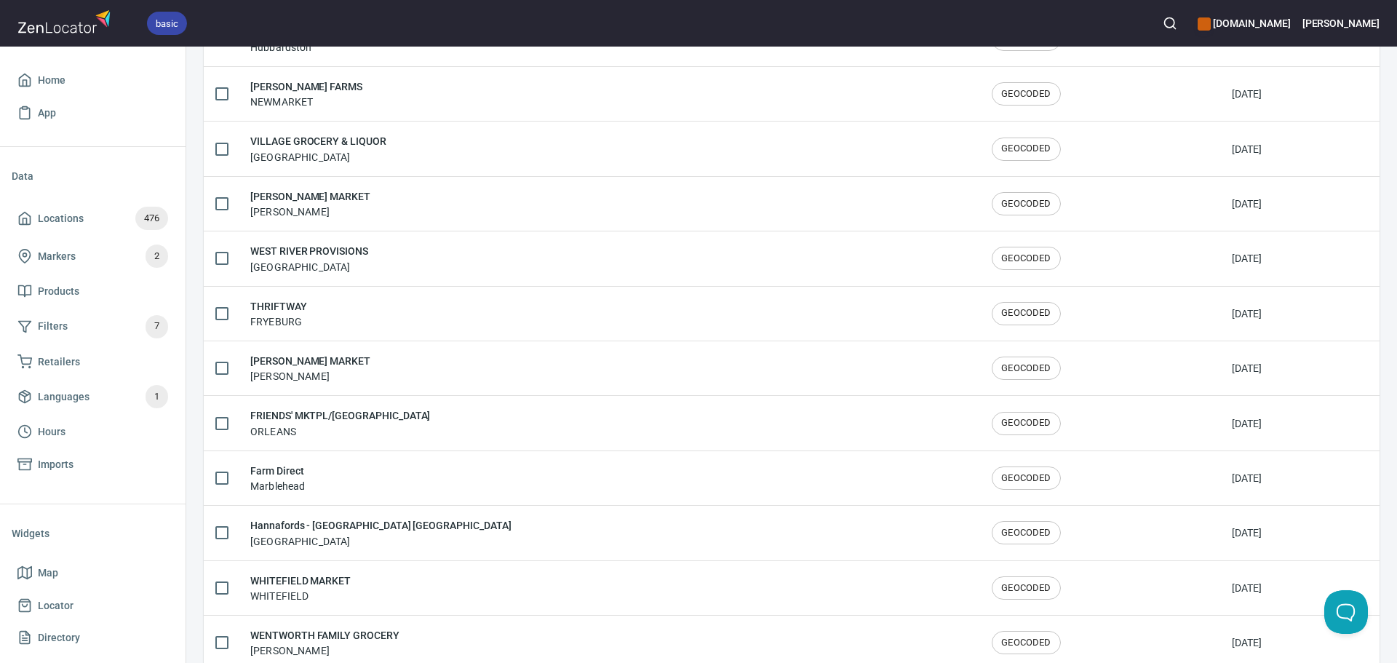
scroll to position [2392, 0]
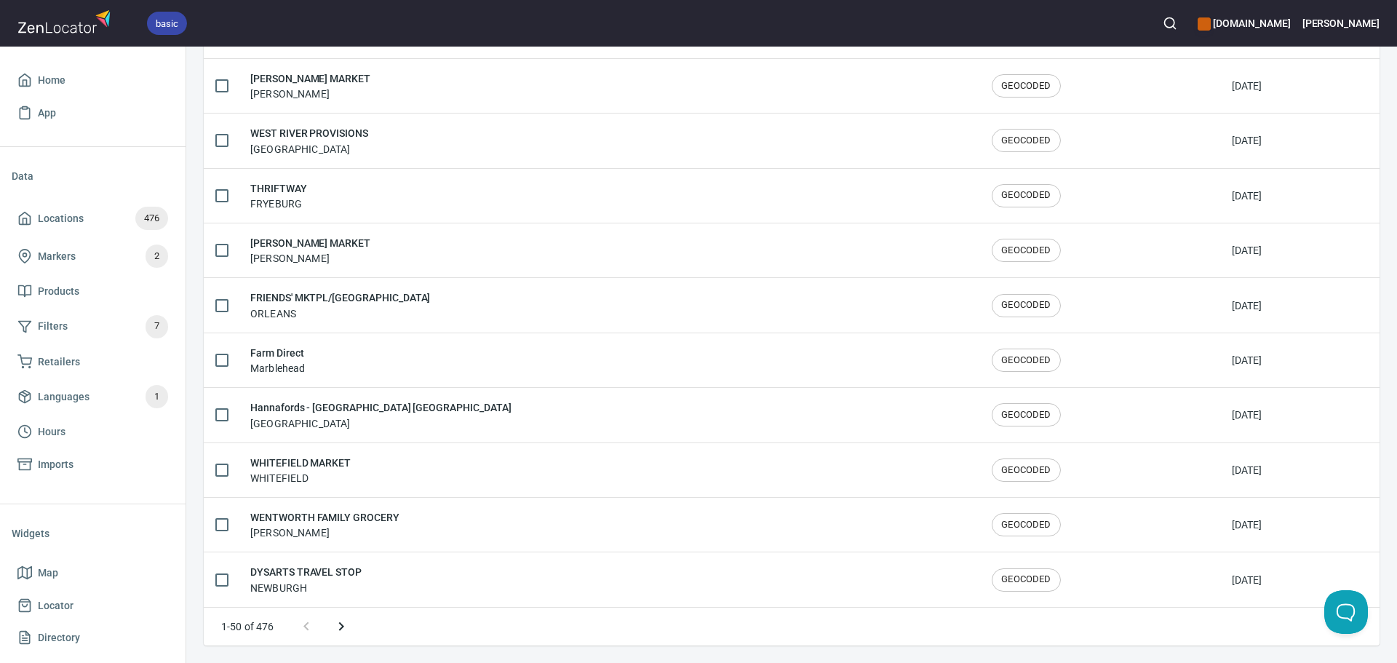
click at [345, 615] on button "Next page" at bounding box center [341, 626] width 35 height 35
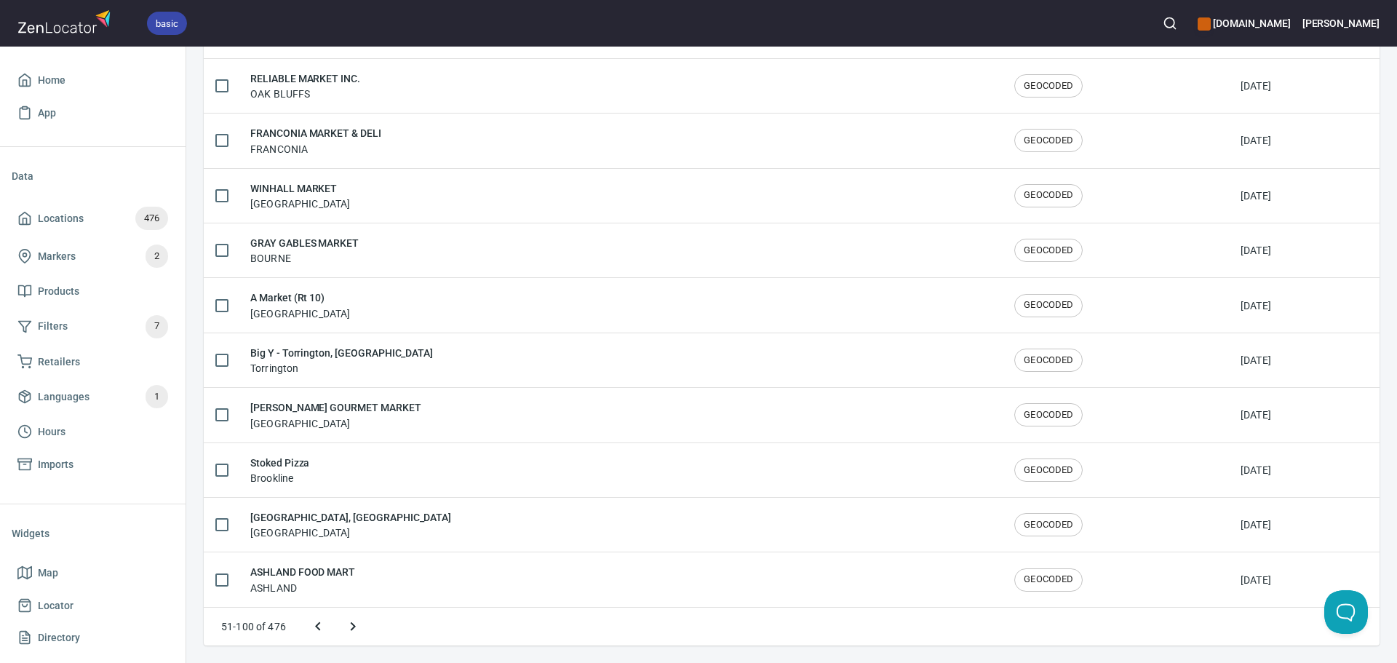
click at [348, 619] on icon "Next page" at bounding box center [352, 626] width 17 height 17
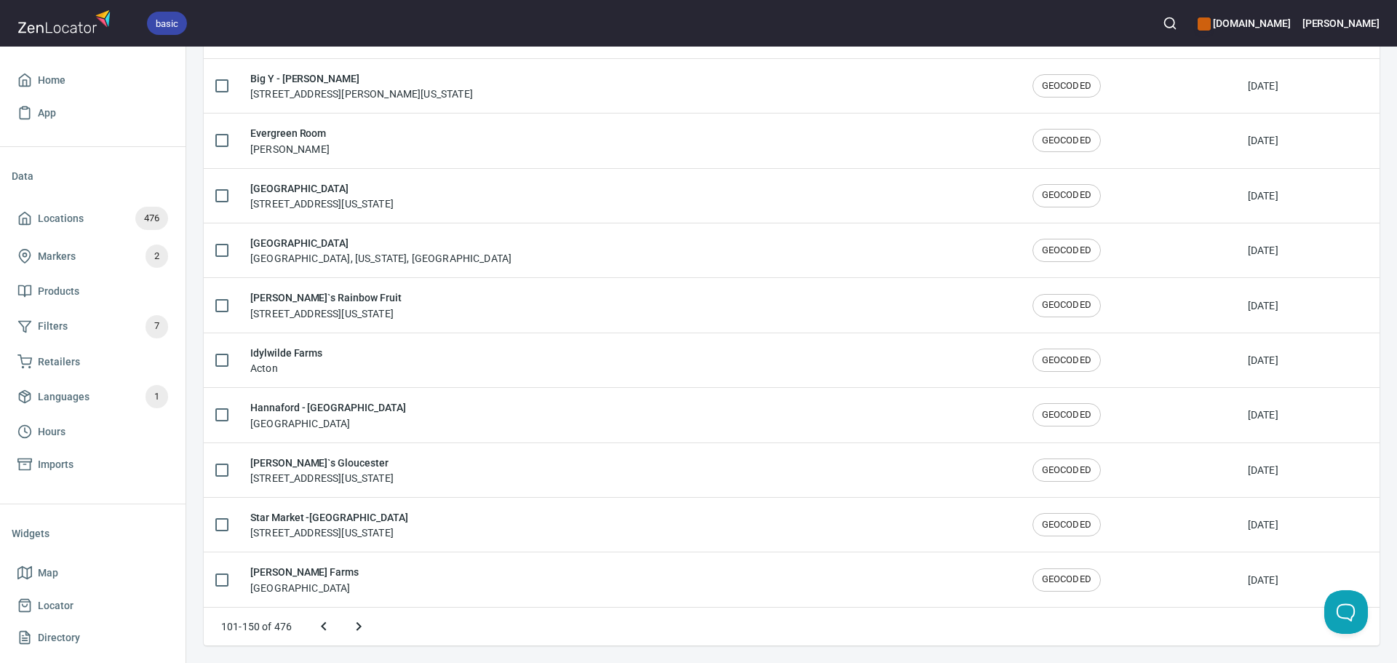
click at [348, 619] on button "Next page" at bounding box center [358, 626] width 35 height 35
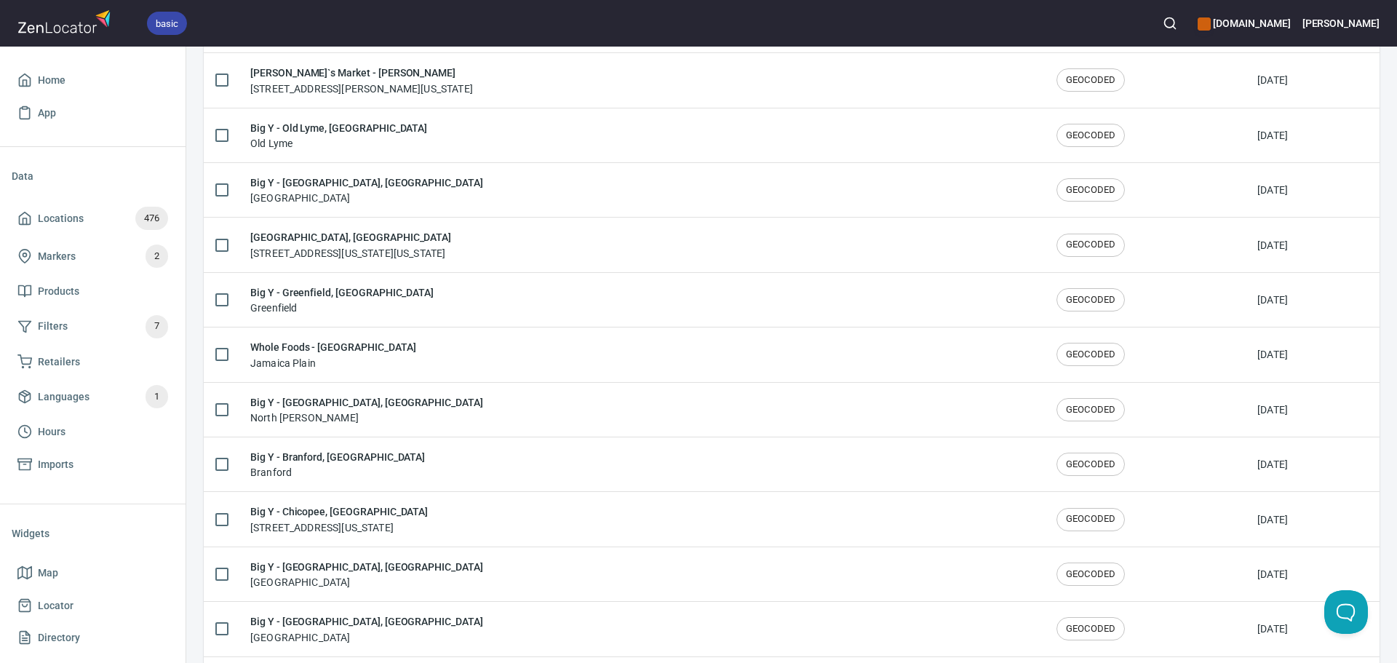
scroll to position [881, 0]
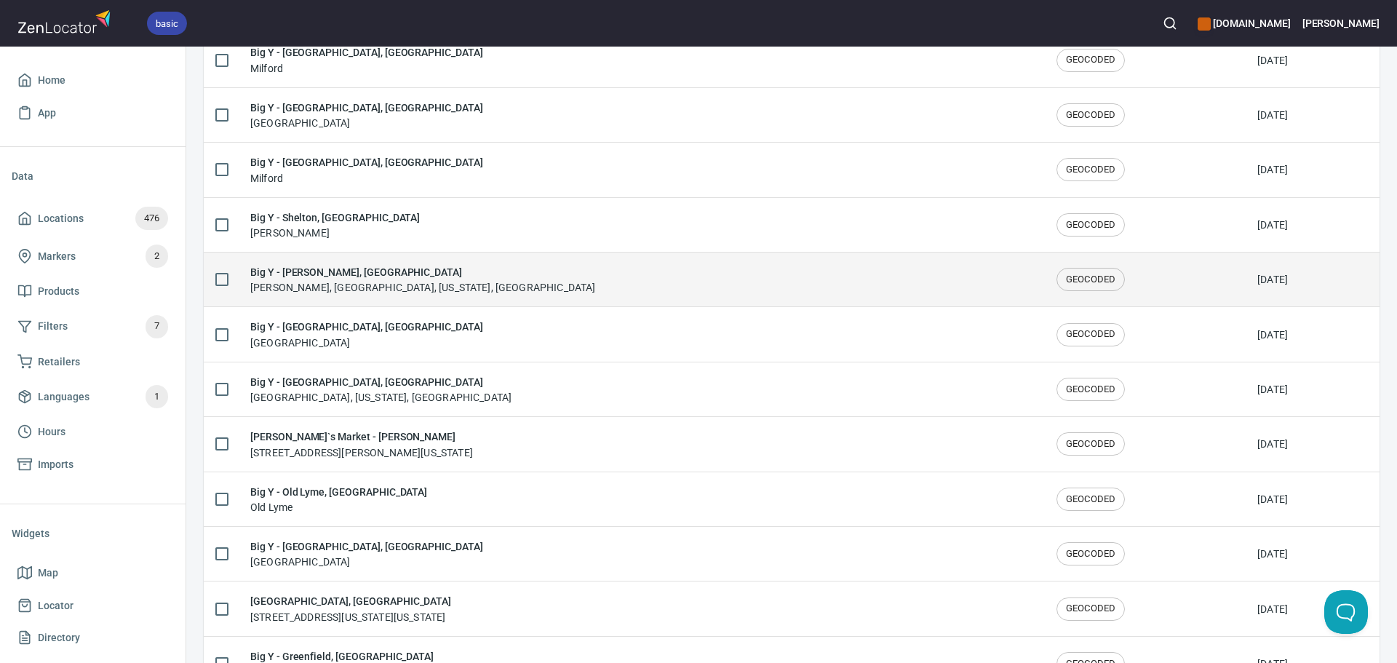
click at [557, 279] on div "Big Y - Danielson, CT Danielson, Killingly, Connecticut, United States" at bounding box center [641, 279] width 783 height 31
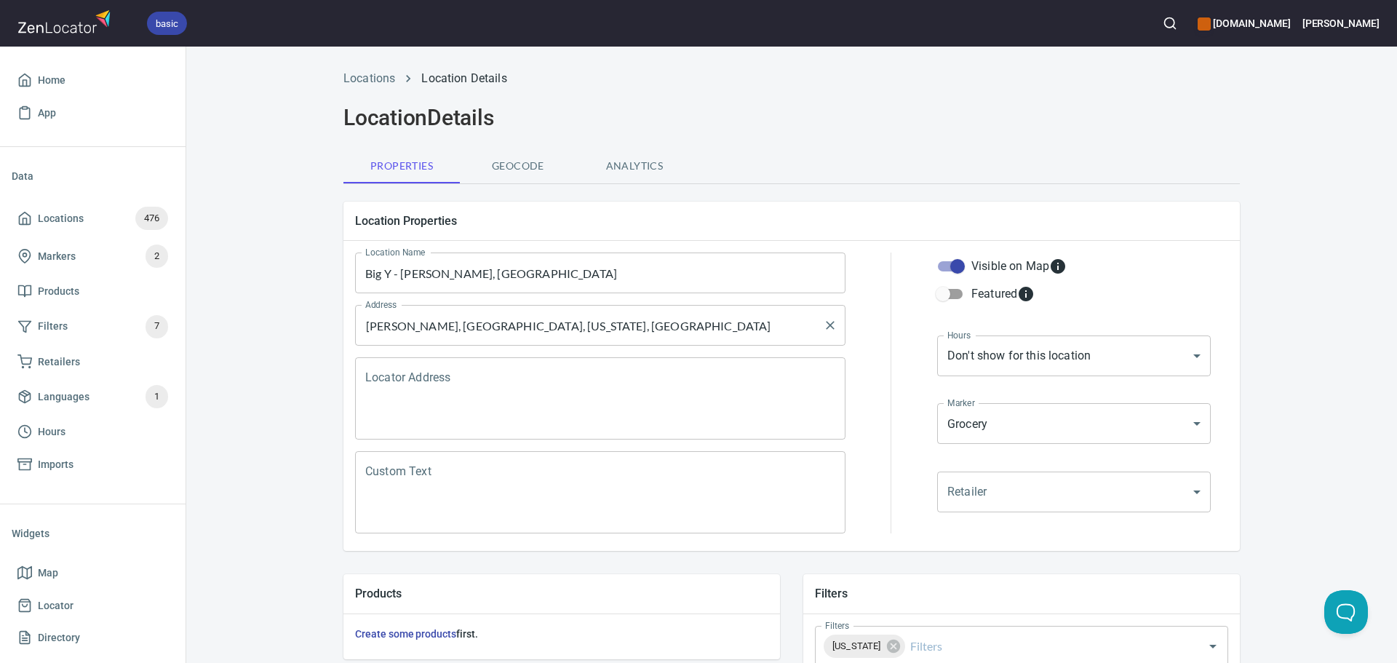
click at [392, 331] on input "[PERSON_NAME], [GEOGRAPHIC_DATA], [US_STATE], [GEOGRAPHIC_DATA]" at bounding box center [590, 326] width 456 height 28
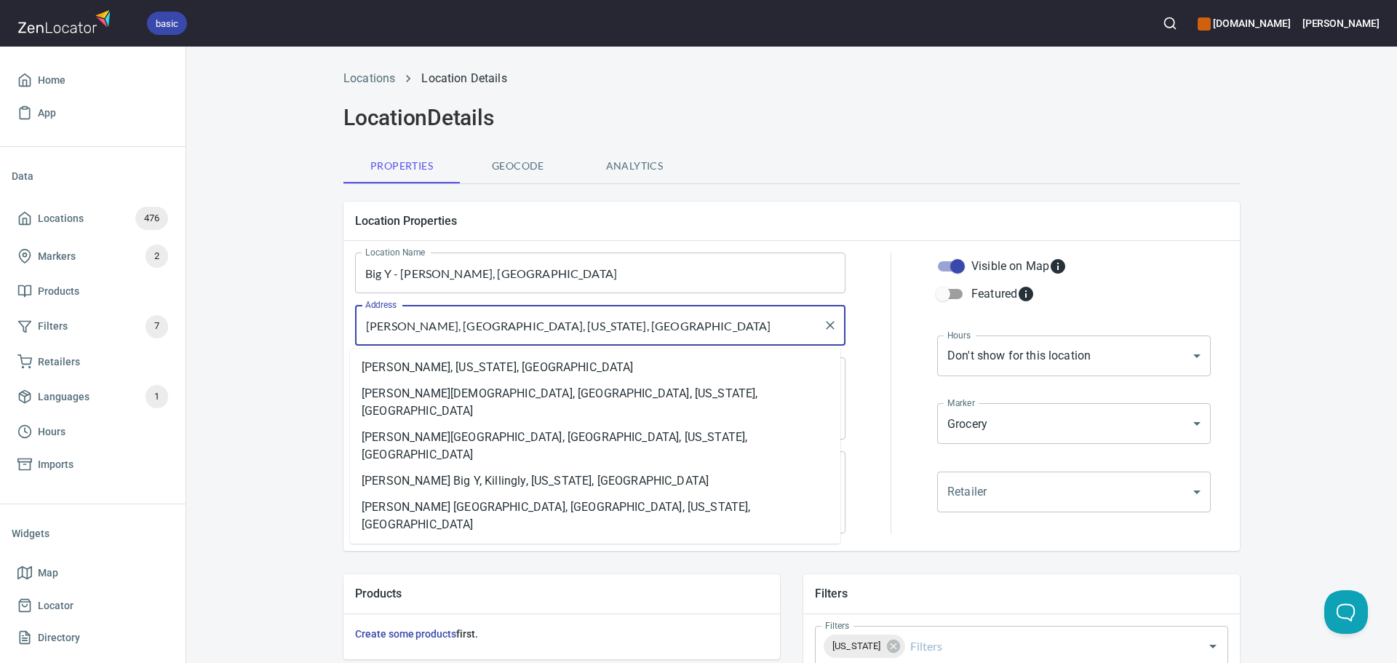
click at [392, 331] on input "[PERSON_NAME], [GEOGRAPHIC_DATA], [US_STATE], [GEOGRAPHIC_DATA]" at bounding box center [590, 326] width 456 height 28
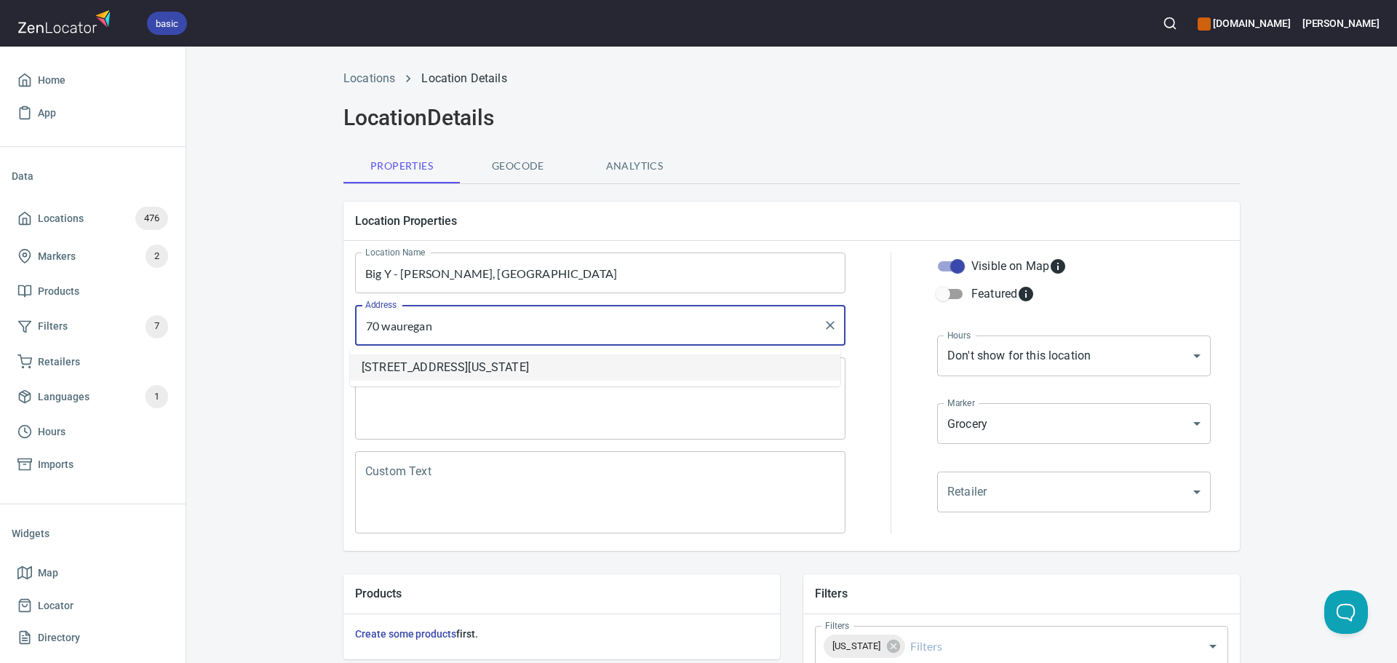
click at [545, 374] on li "70 Wauregan Road, Killingly, Connecticut, United States" at bounding box center [595, 367] width 491 height 26
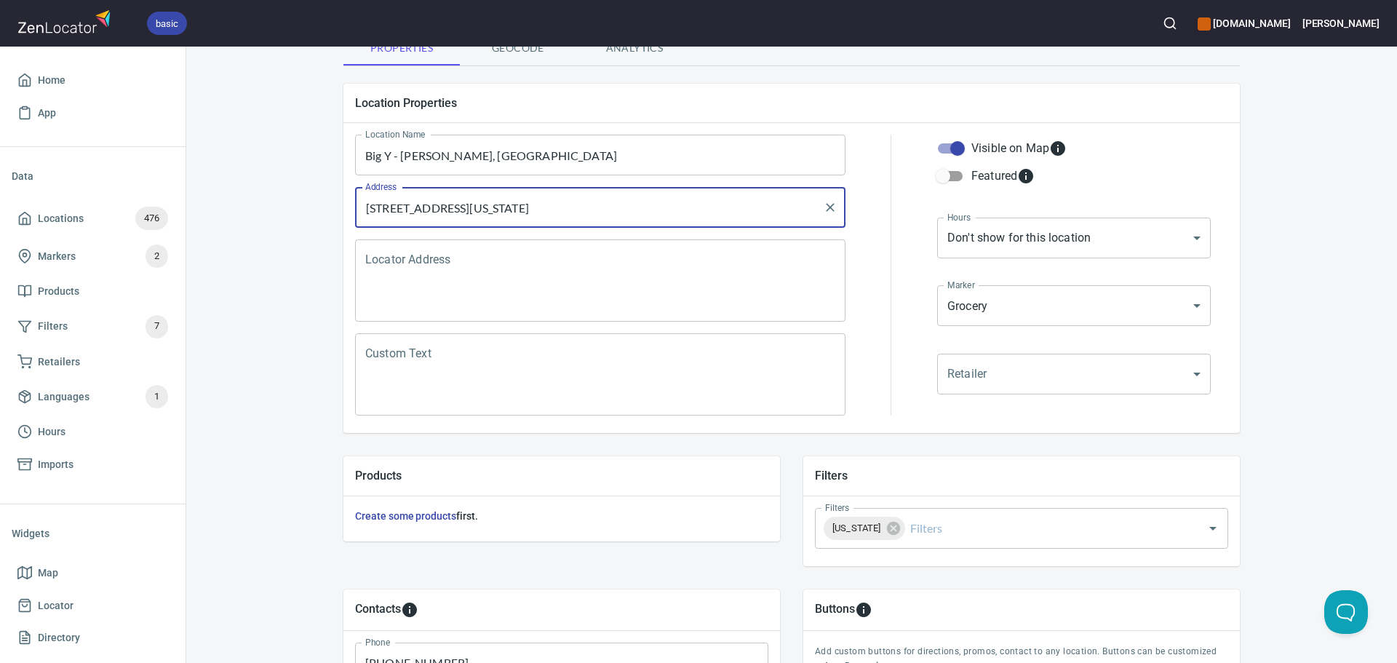
scroll to position [291, 0]
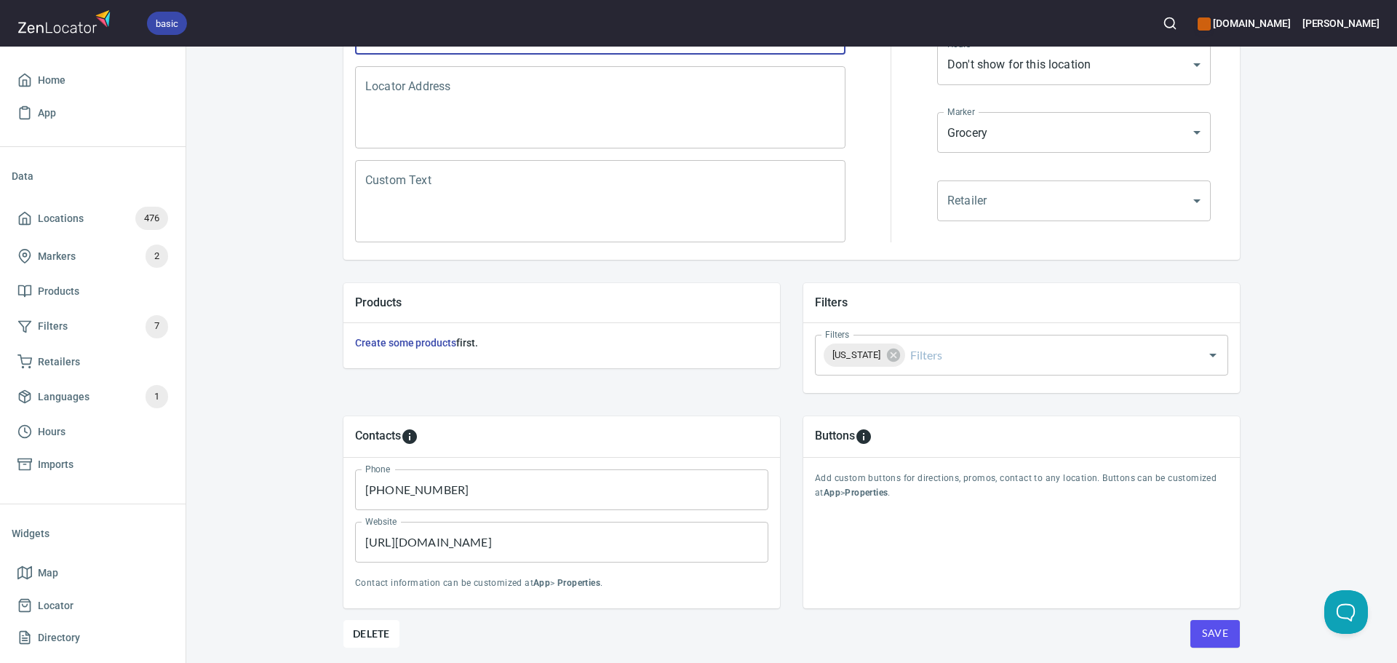
type input "70 Wauregan Road, Killingly, Connecticut, United States"
click at [1225, 632] on button "Save" at bounding box center [1215, 634] width 49 height 28
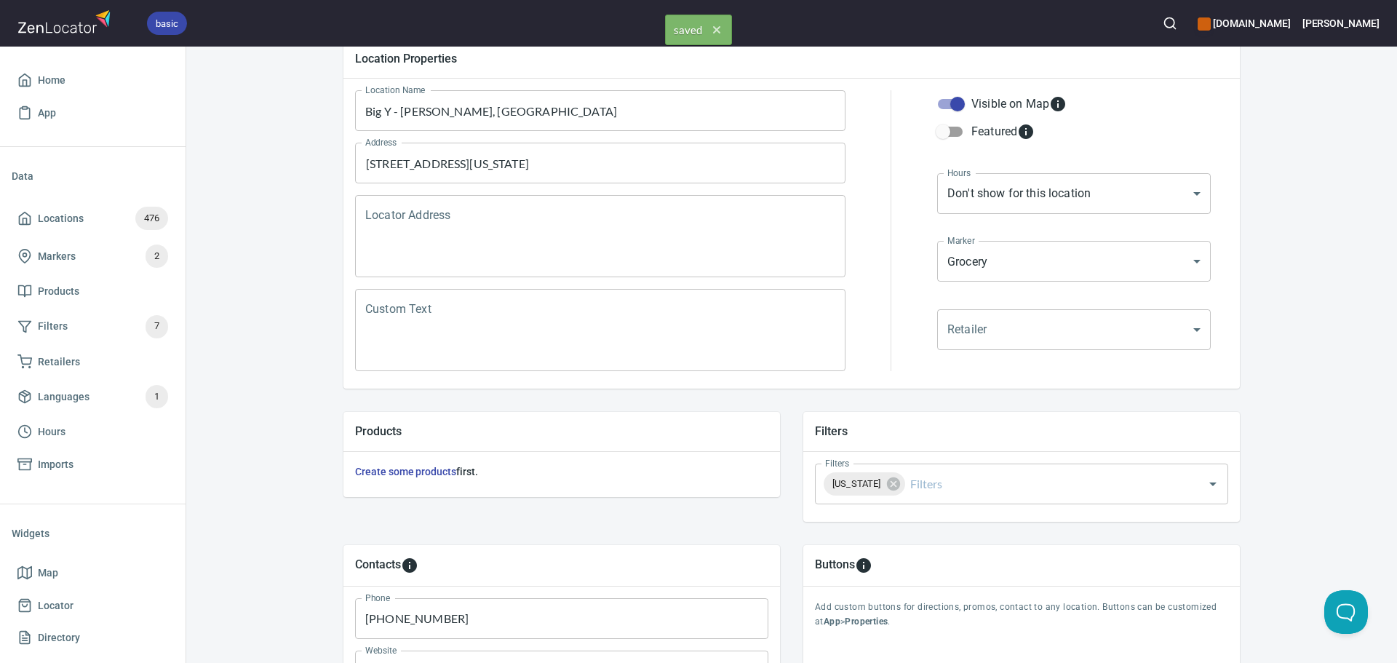
scroll to position [0, 0]
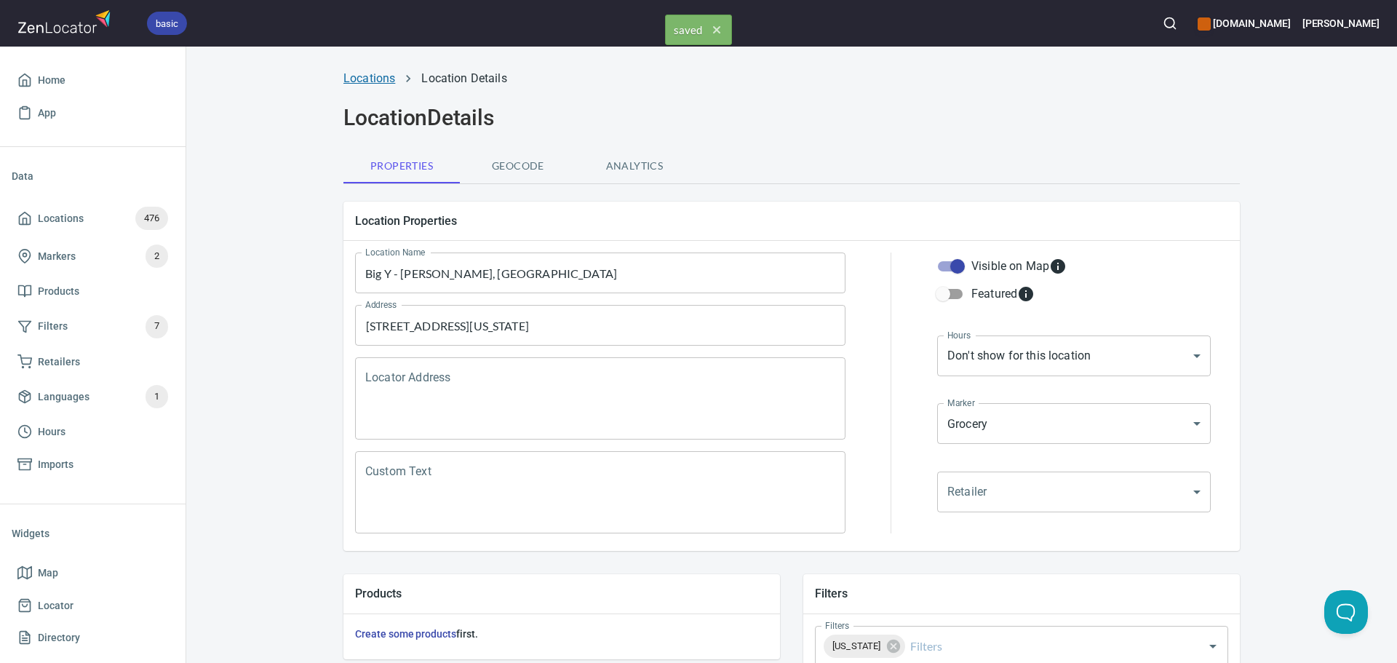
click at [348, 79] on link "Locations" at bounding box center [370, 78] width 52 height 14
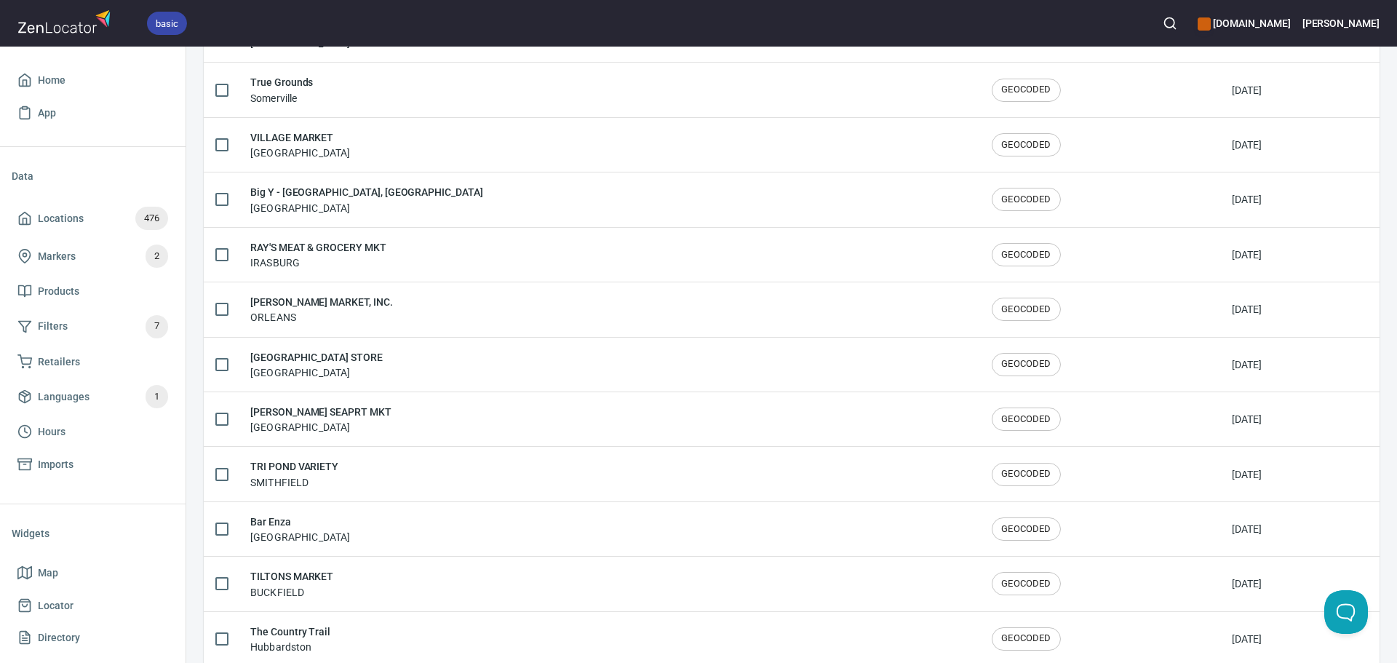
scroll to position [2392, 0]
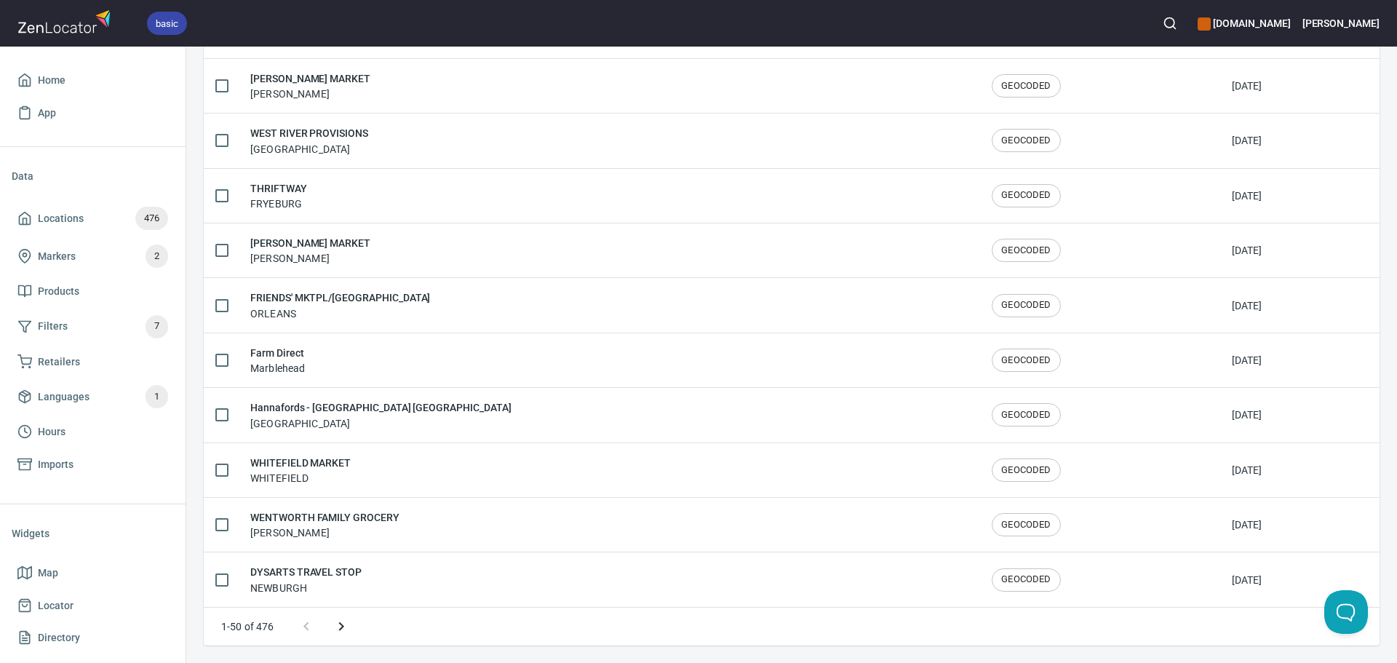
click at [347, 627] on icon "Next page" at bounding box center [341, 626] width 17 height 17
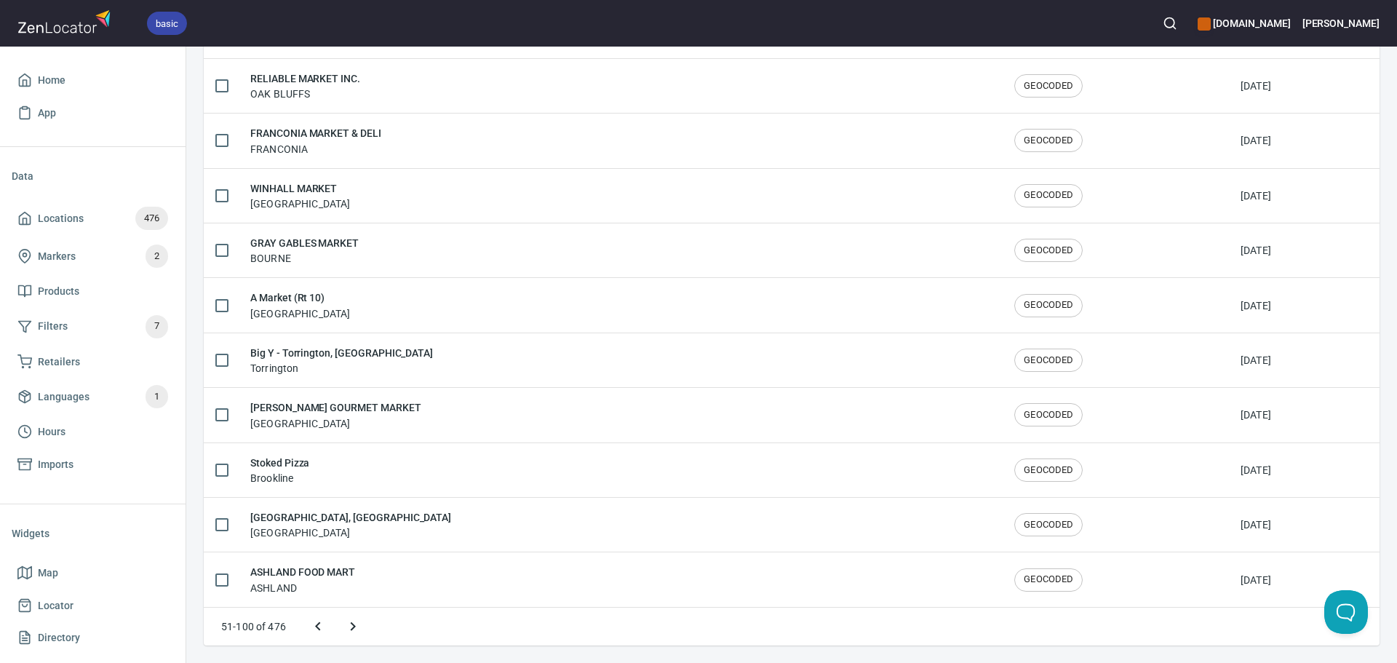
click at [347, 627] on icon "Next page" at bounding box center [352, 626] width 17 height 17
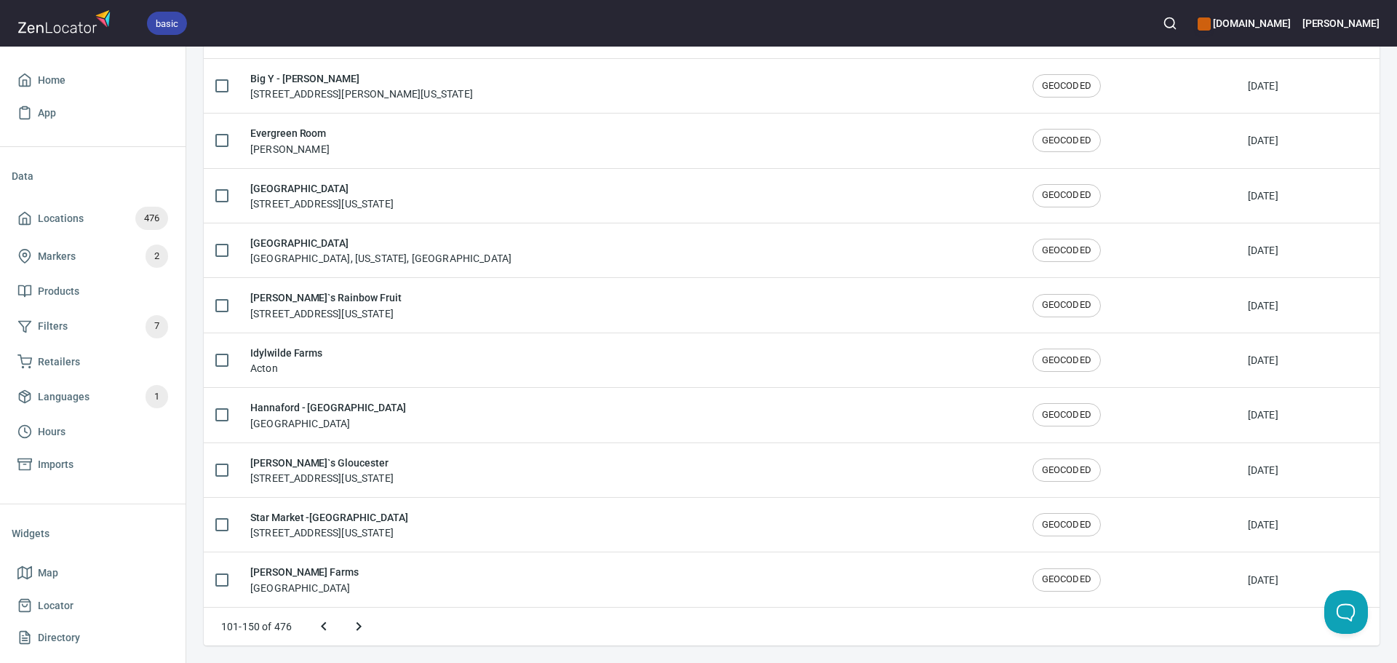
click at [355, 627] on icon "Next page" at bounding box center [358, 626] width 17 height 17
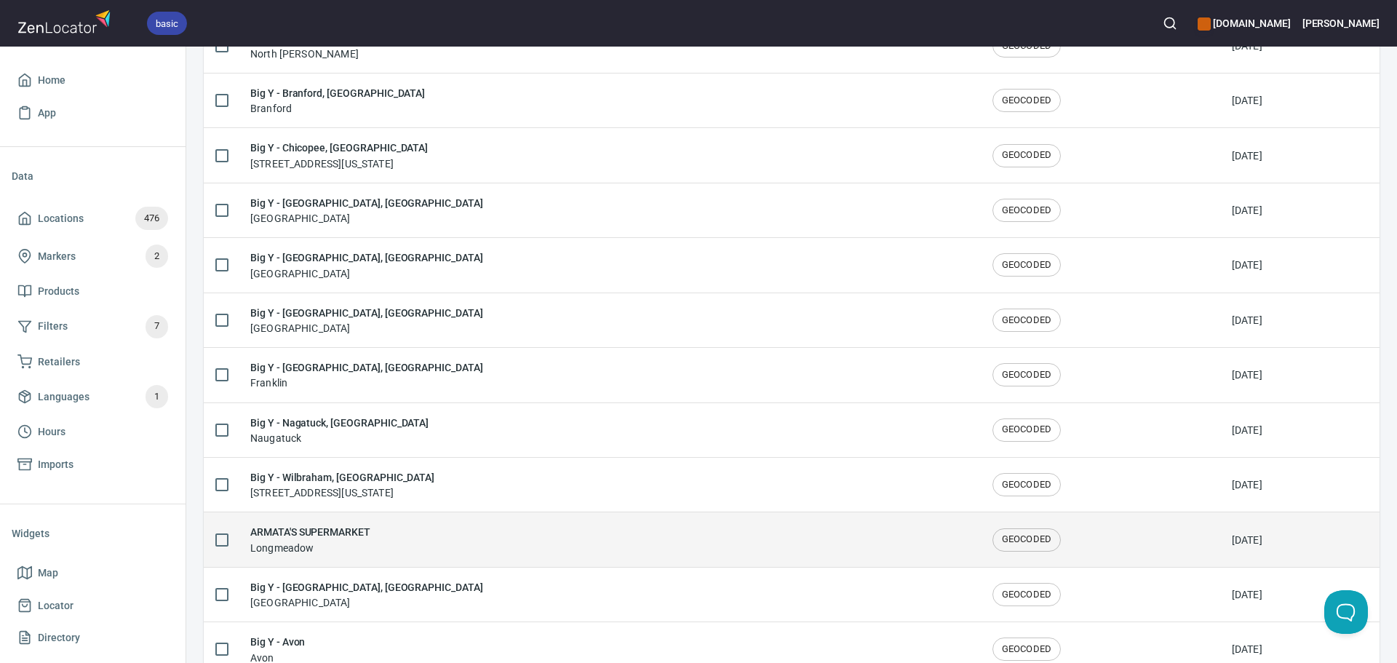
scroll to position [1026, 0]
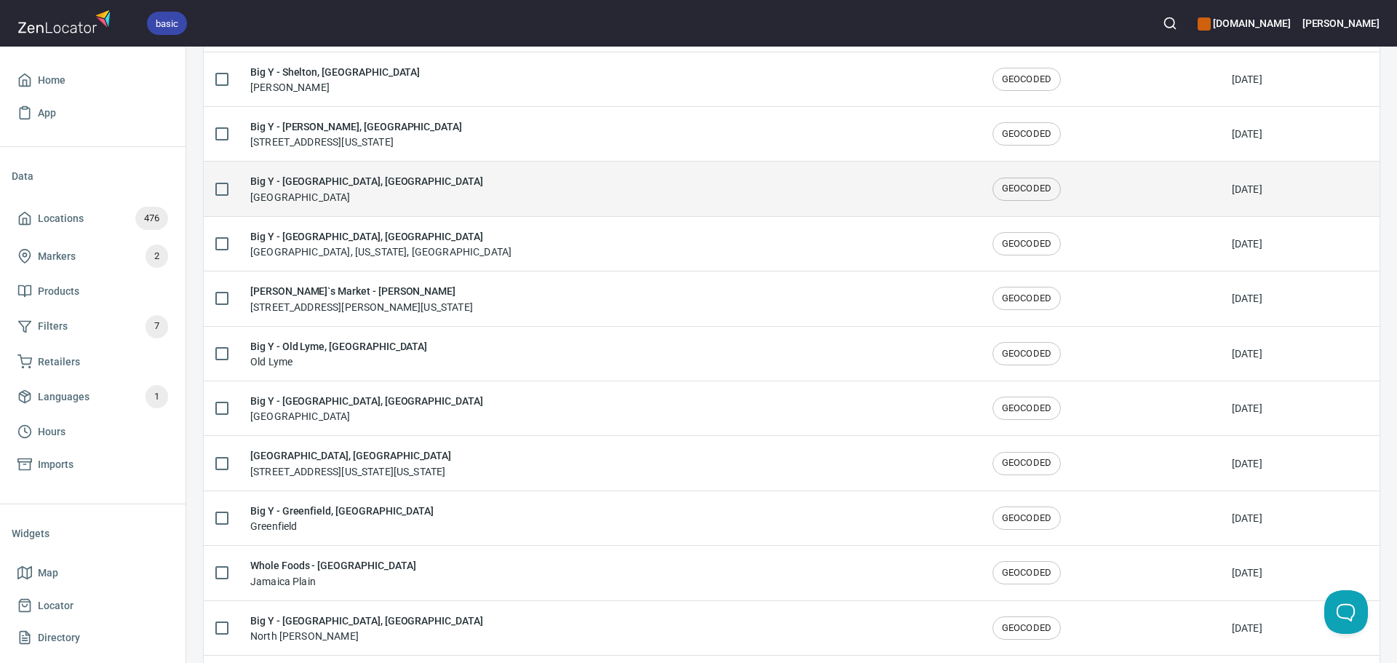
click at [464, 191] on div "Big Y - Marlborough, CT Marlborough" at bounding box center [609, 188] width 719 height 31
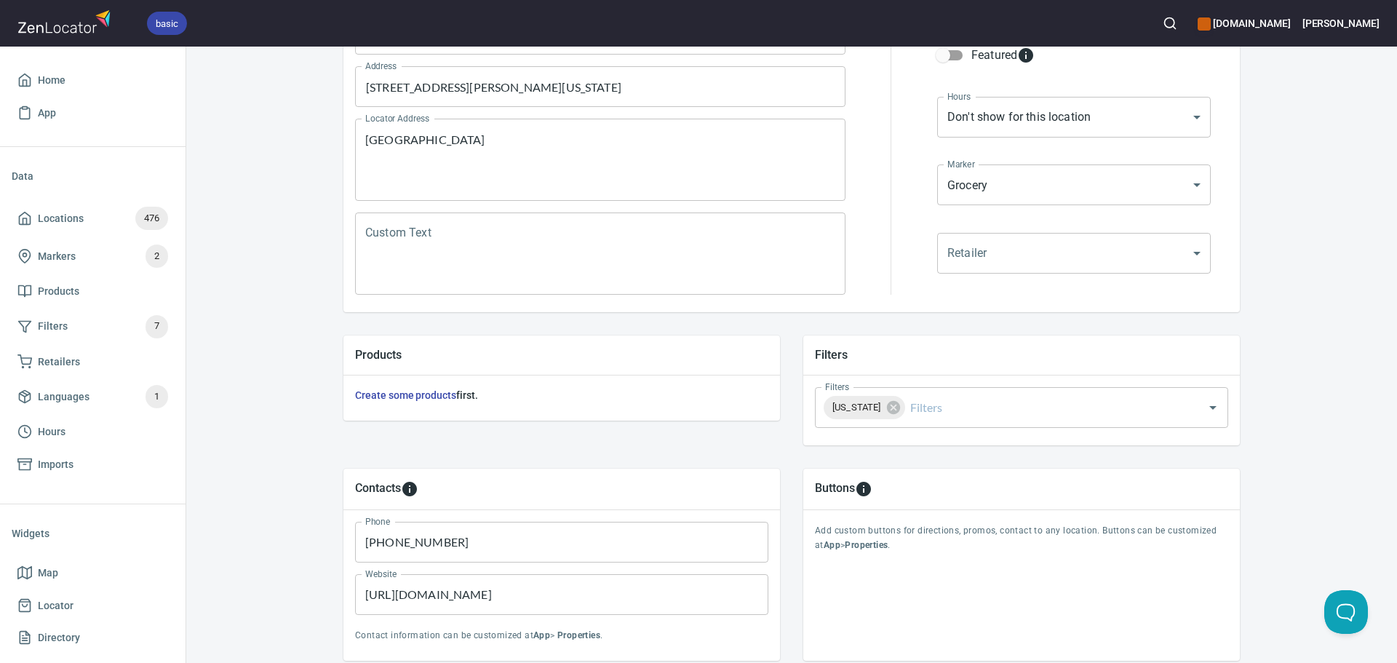
scroll to position [340, 0]
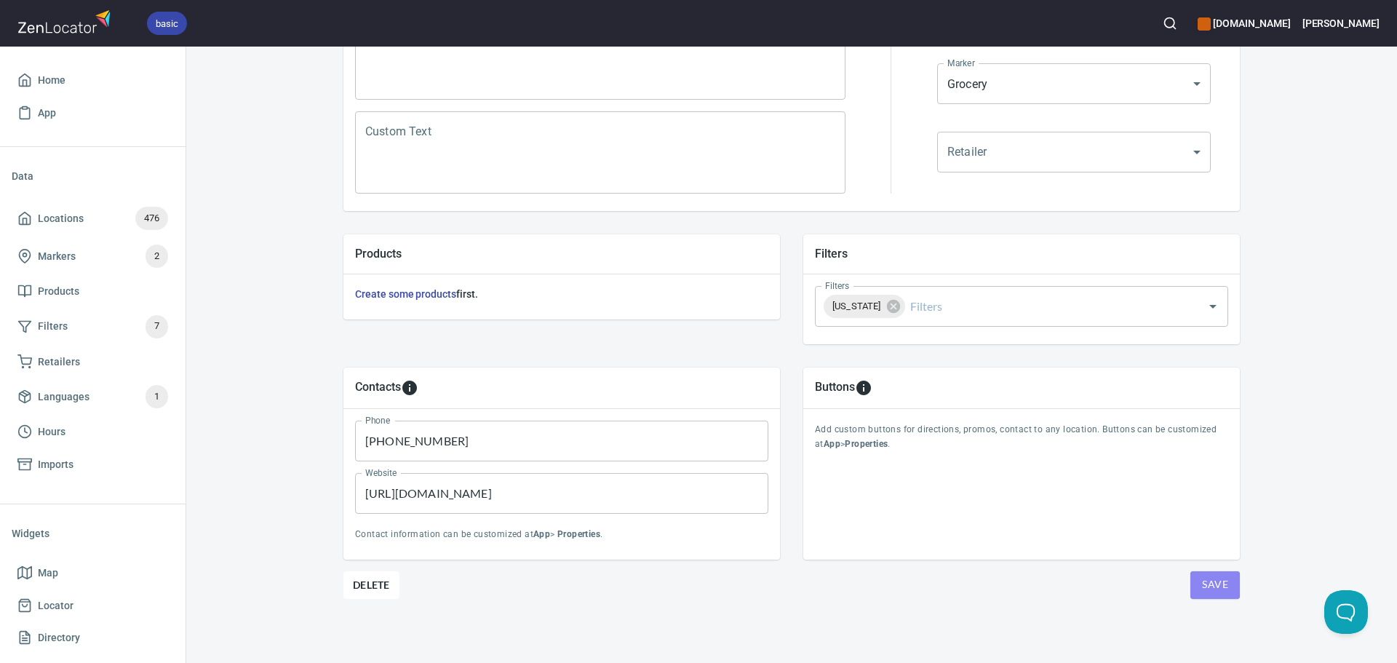
click at [1191, 583] on button "Save" at bounding box center [1215, 585] width 49 height 28
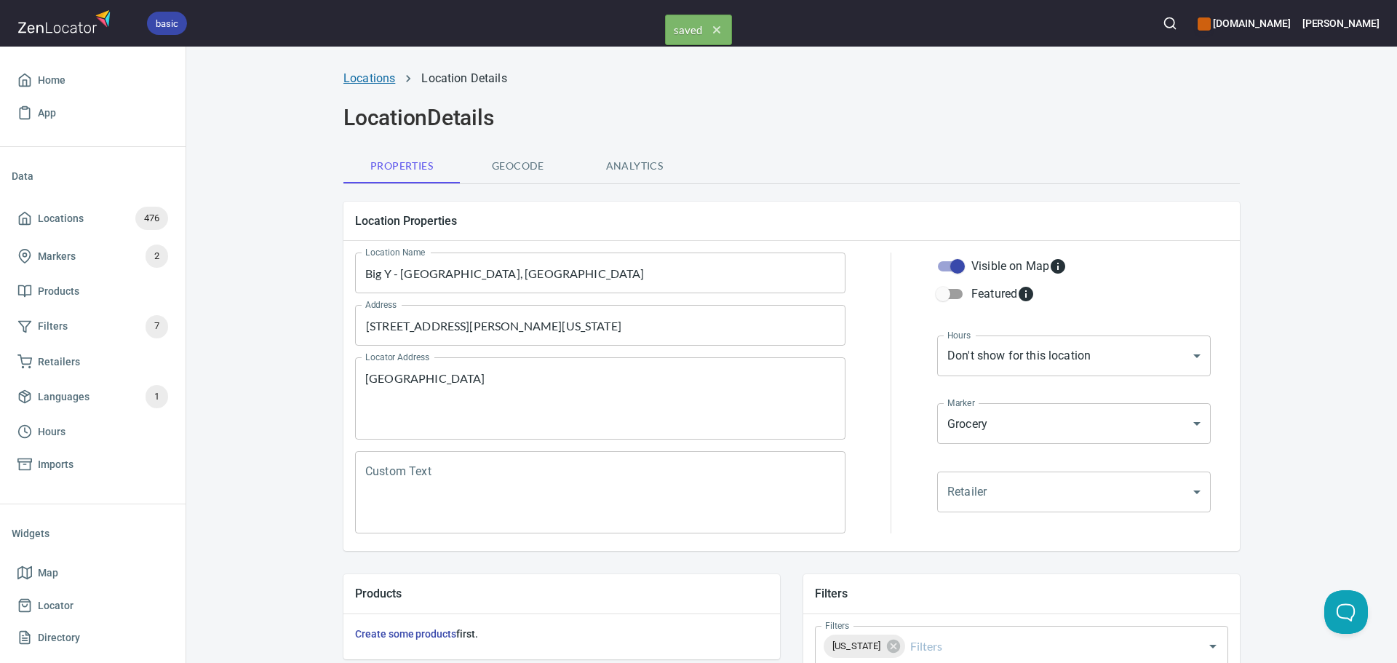
click at [349, 84] on link "Locations" at bounding box center [370, 78] width 52 height 14
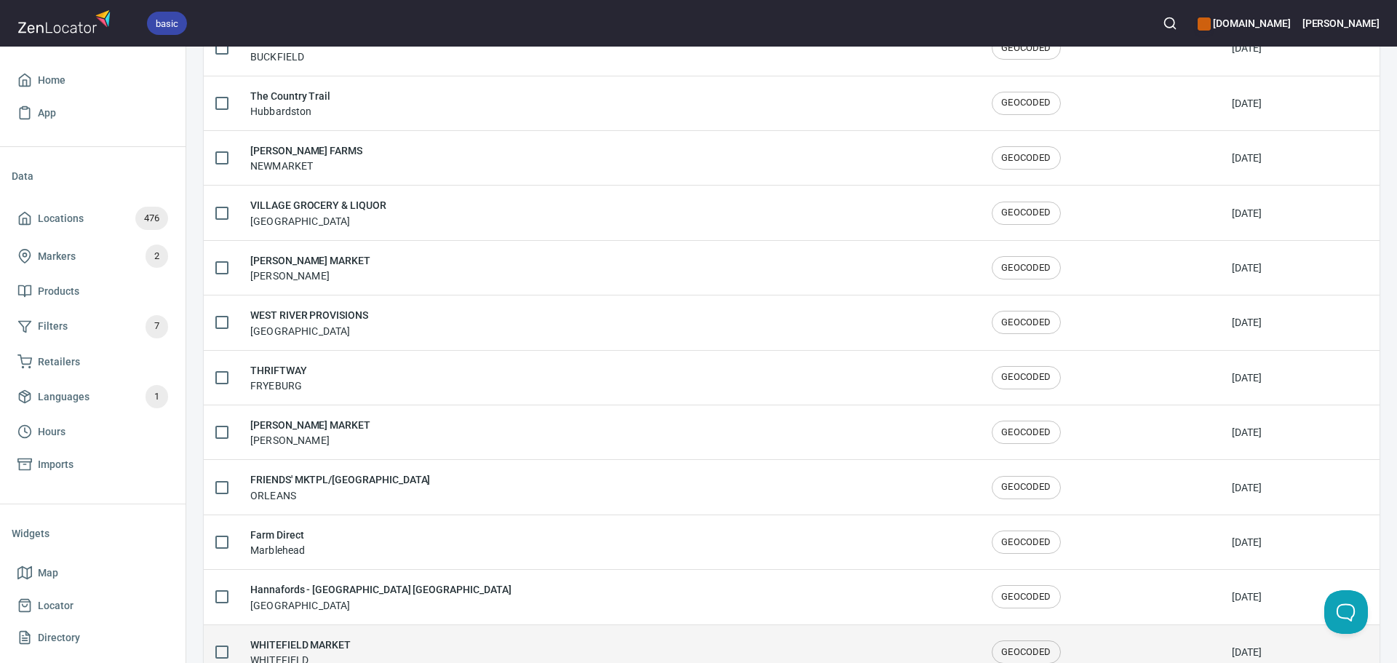
scroll to position [2392, 0]
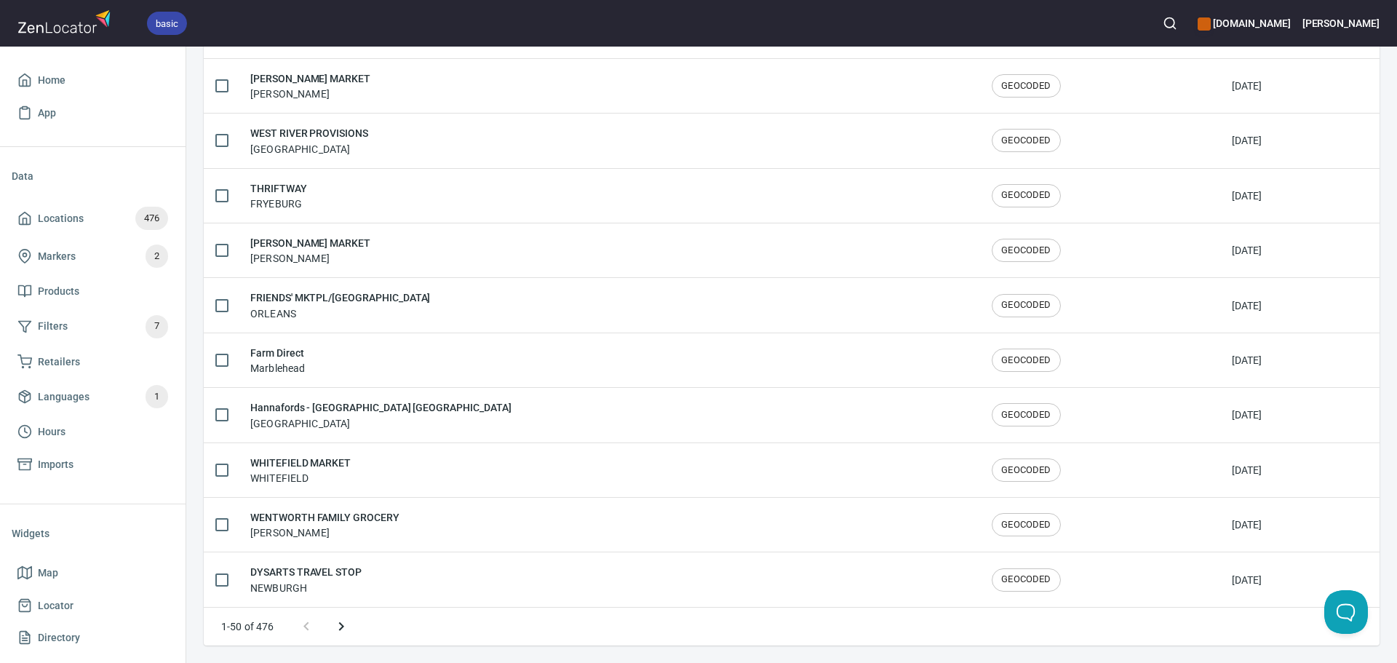
click at [344, 624] on icon "Next page" at bounding box center [341, 626] width 17 height 17
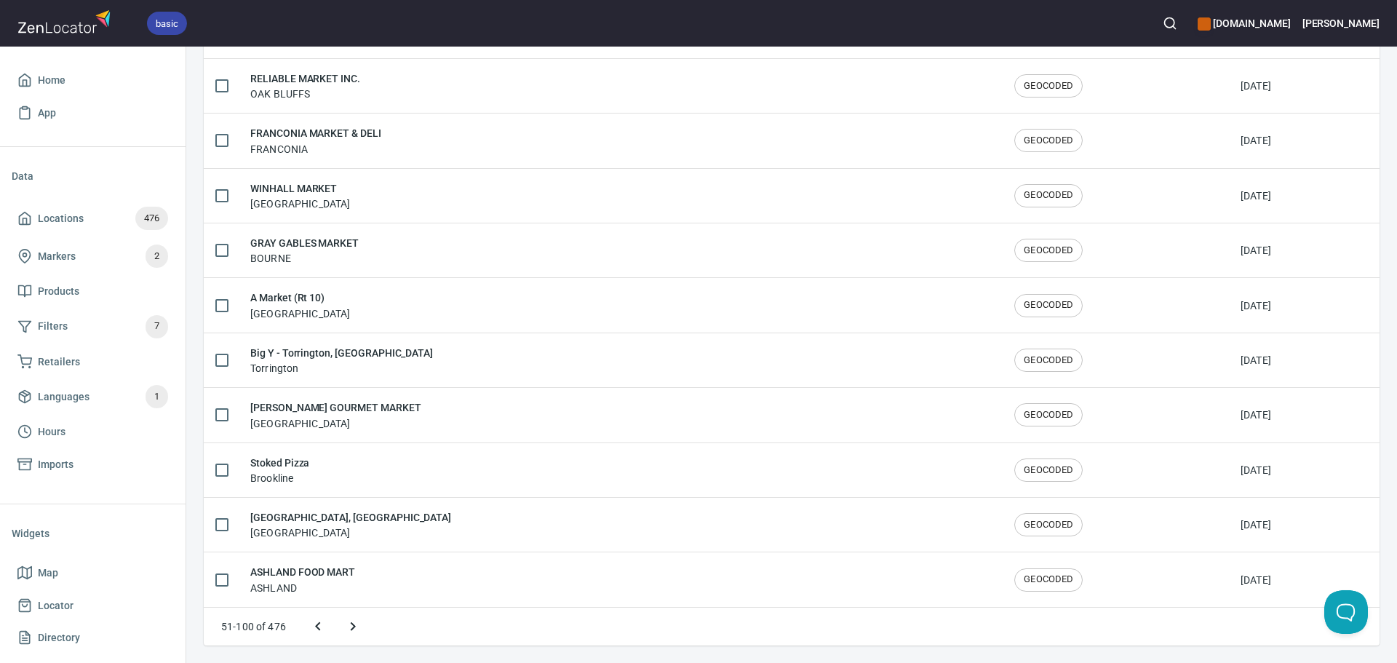
click at [344, 624] on icon "Next page" at bounding box center [352, 626] width 17 height 17
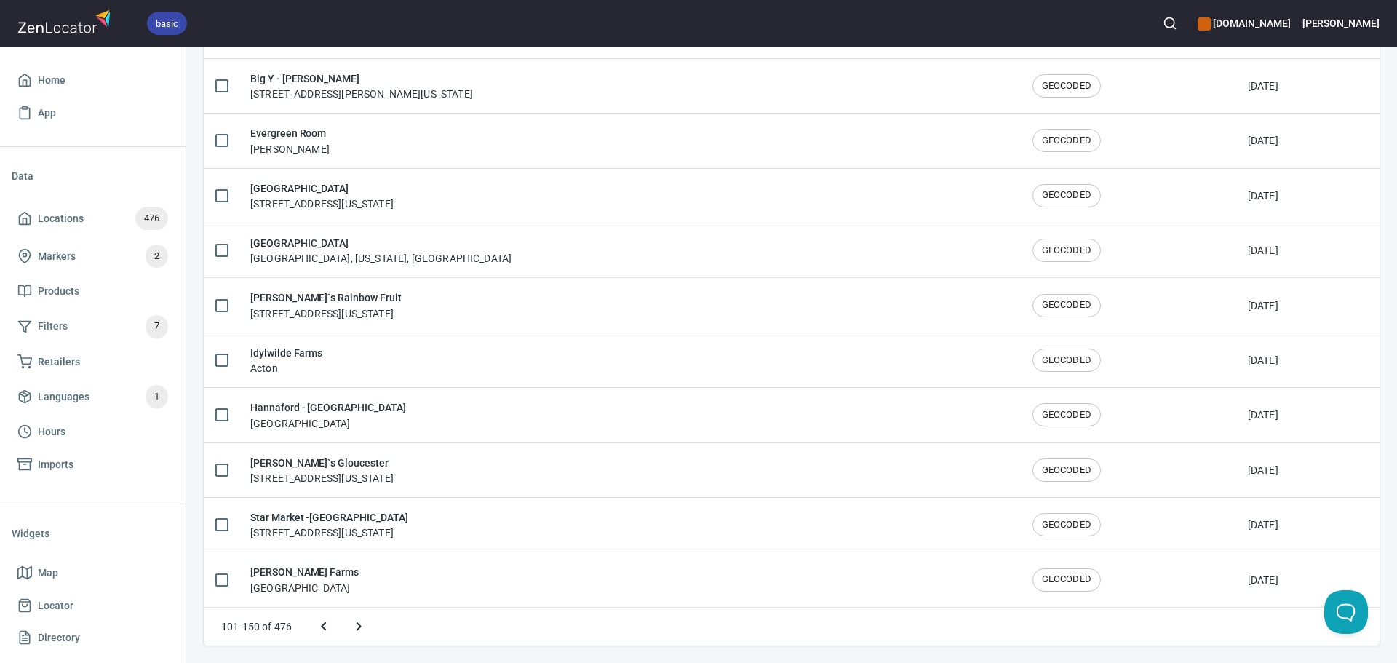
click at [362, 627] on icon "Next page" at bounding box center [358, 626] width 17 height 17
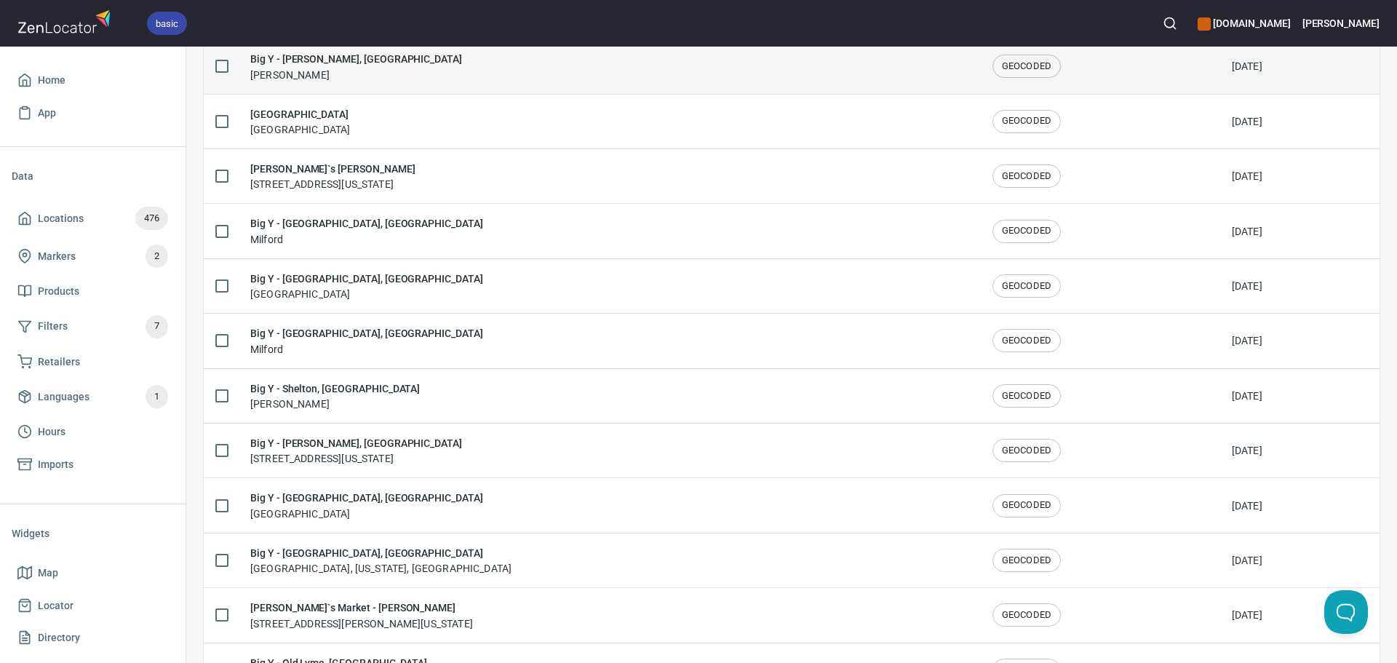
scroll to position [735, 0]
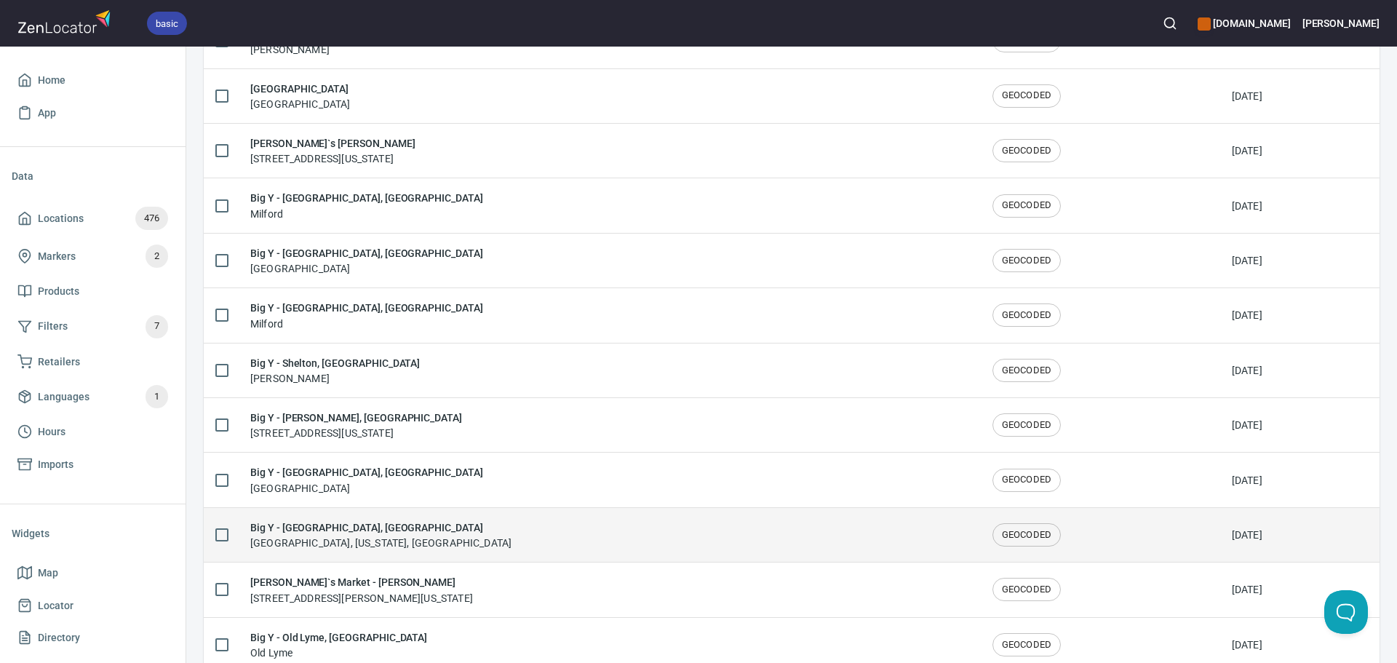
click at [533, 526] on div "Big Y - Northhampton, MA Northampton, Massachusetts, United States" at bounding box center [609, 535] width 719 height 31
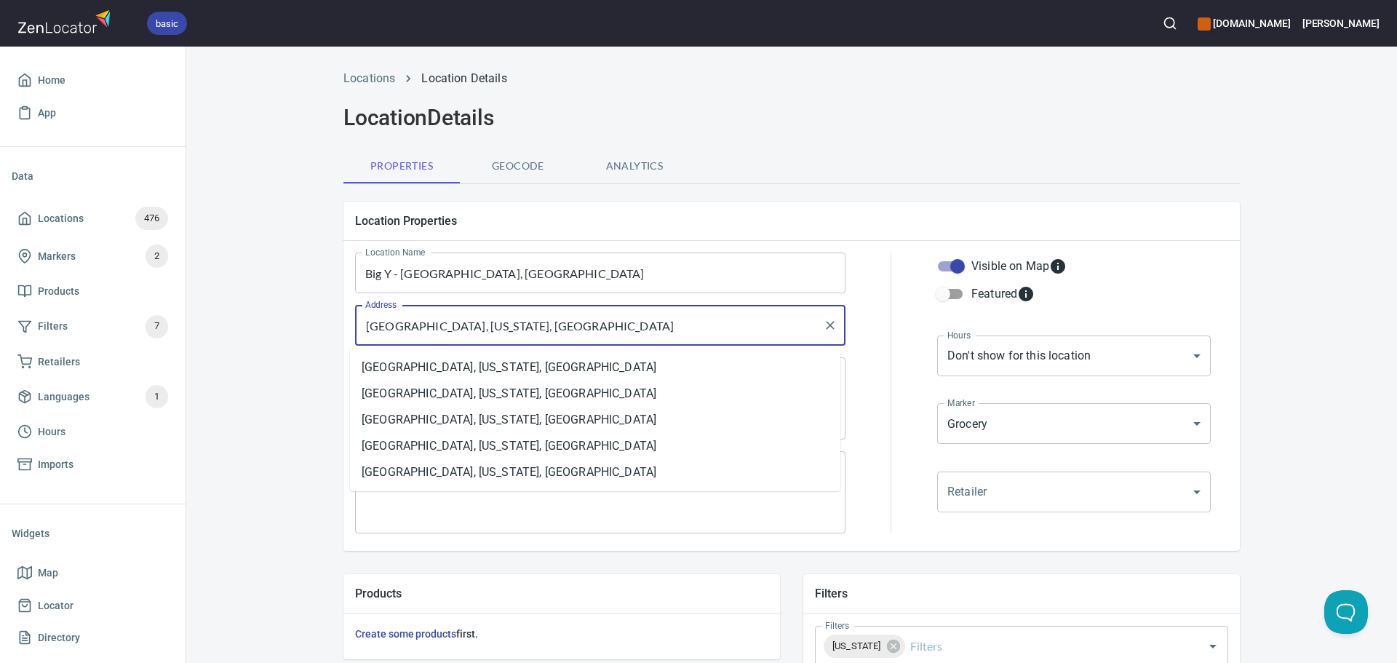
click at [401, 322] on input "Northampton, Massachusetts, United States" at bounding box center [590, 326] width 456 height 28
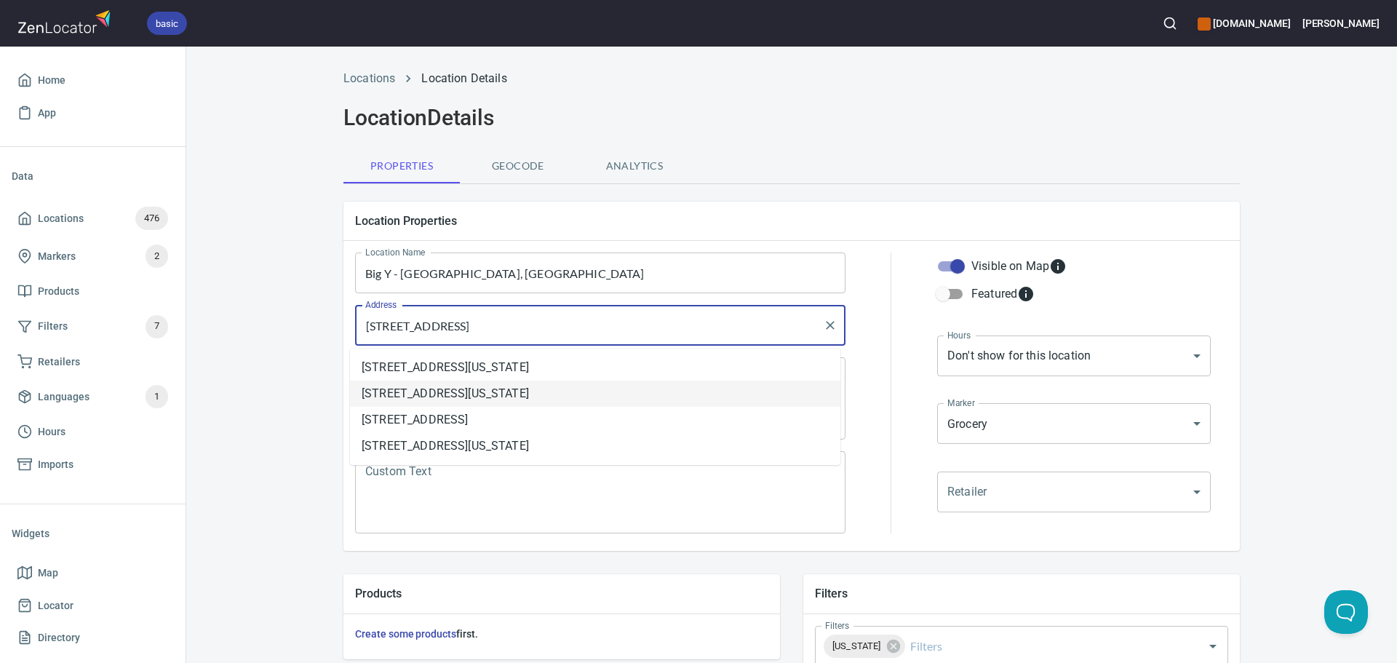
click at [626, 399] on li "[STREET_ADDRESS][US_STATE]" at bounding box center [595, 394] width 491 height 26
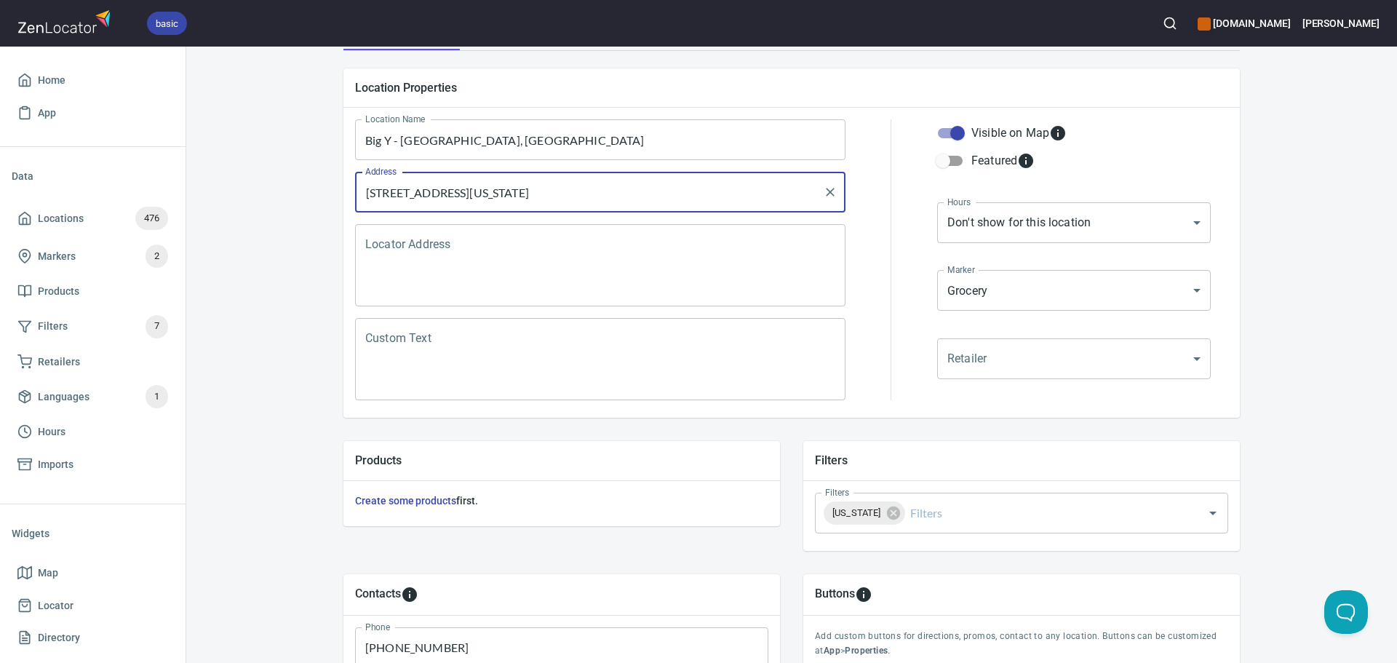
scroll to position [340, 0]
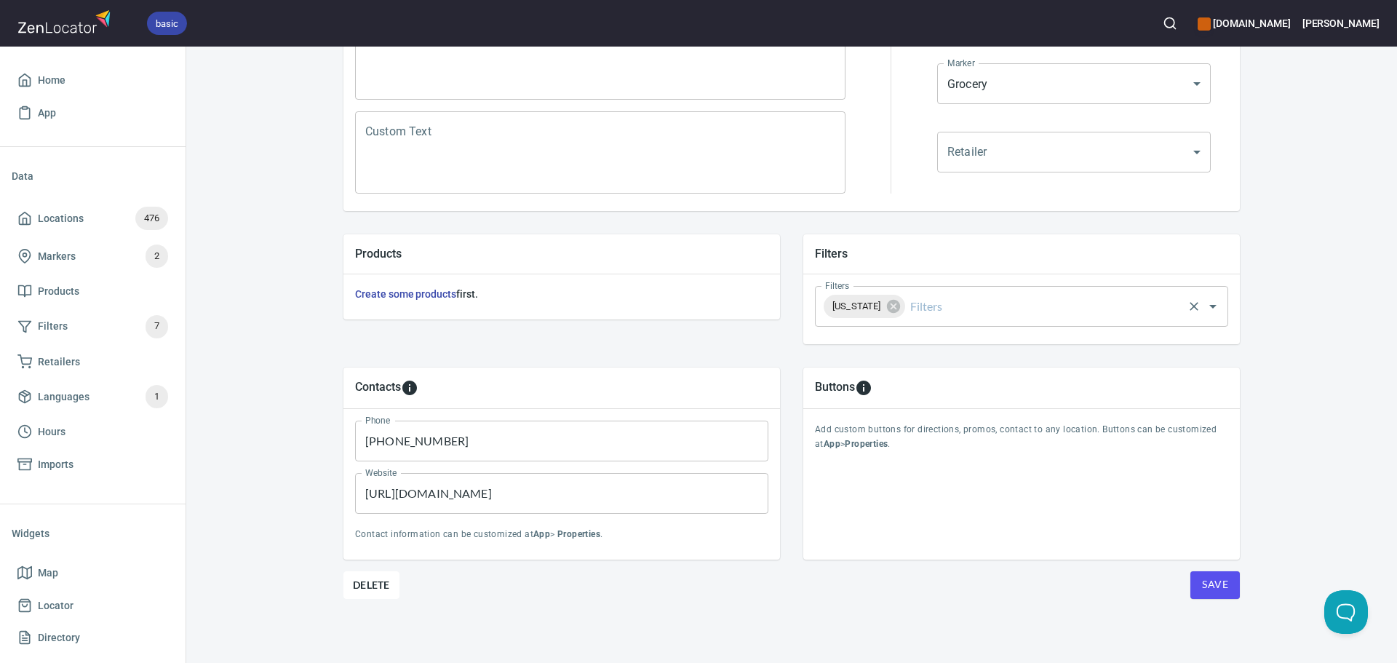
type input "[STREET_ADDRESS][US_STATE]"
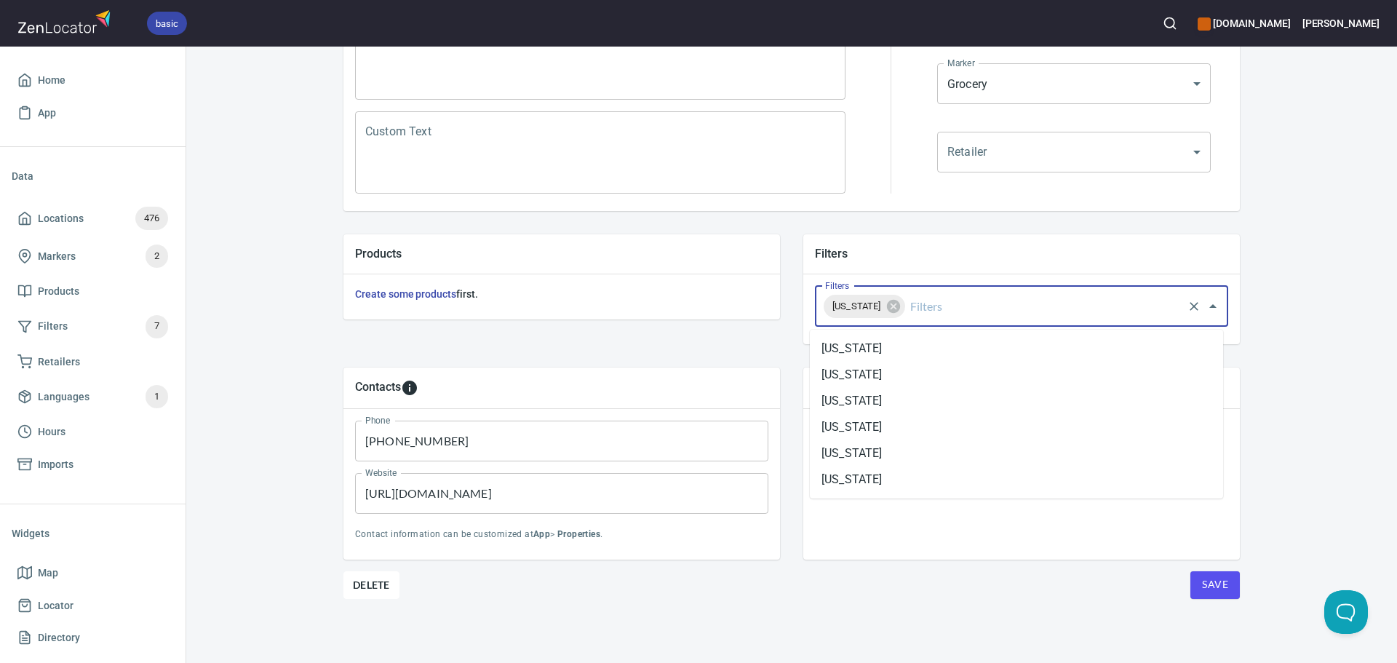
click at [940, 307] on input "Filters" at bounding box center [1045, 307] width 274 height 28
click at [905, 442] on li "[US_STATE]" at bounding box center [1016, 453] width 413 height 26
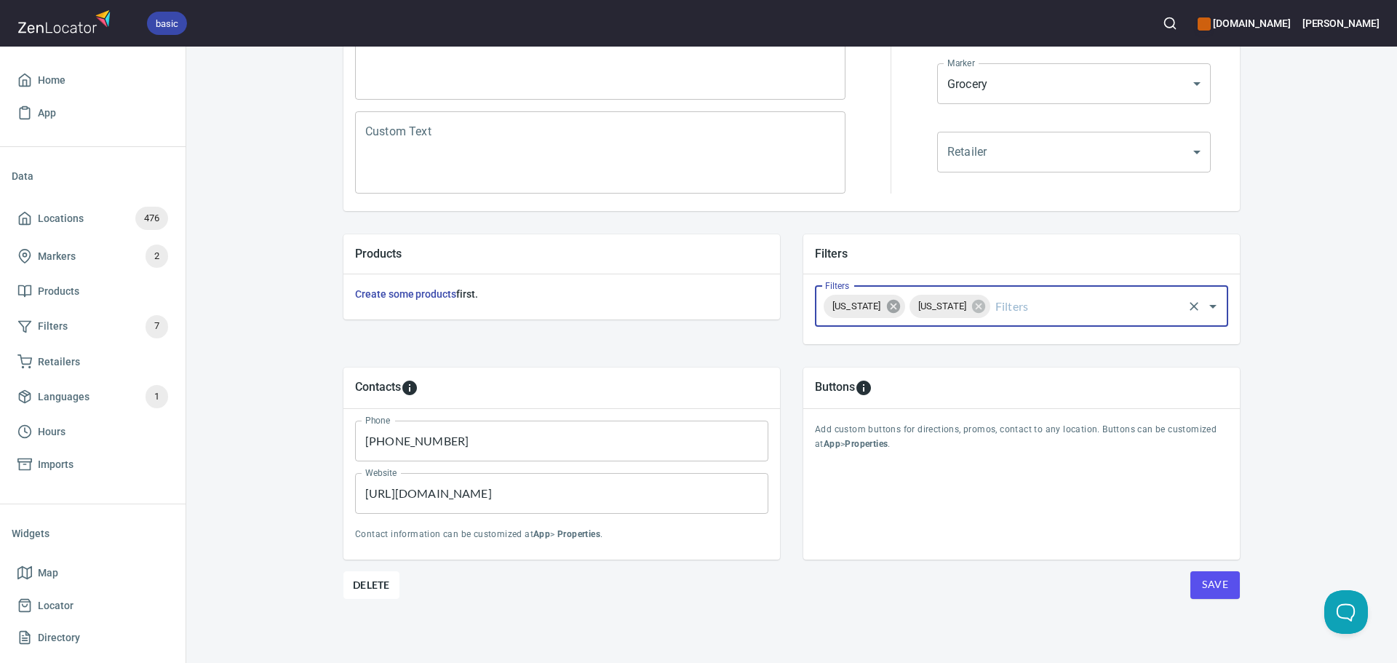
click at [886, 309] on icon at bounding box center [894, 306] width 16 height 16
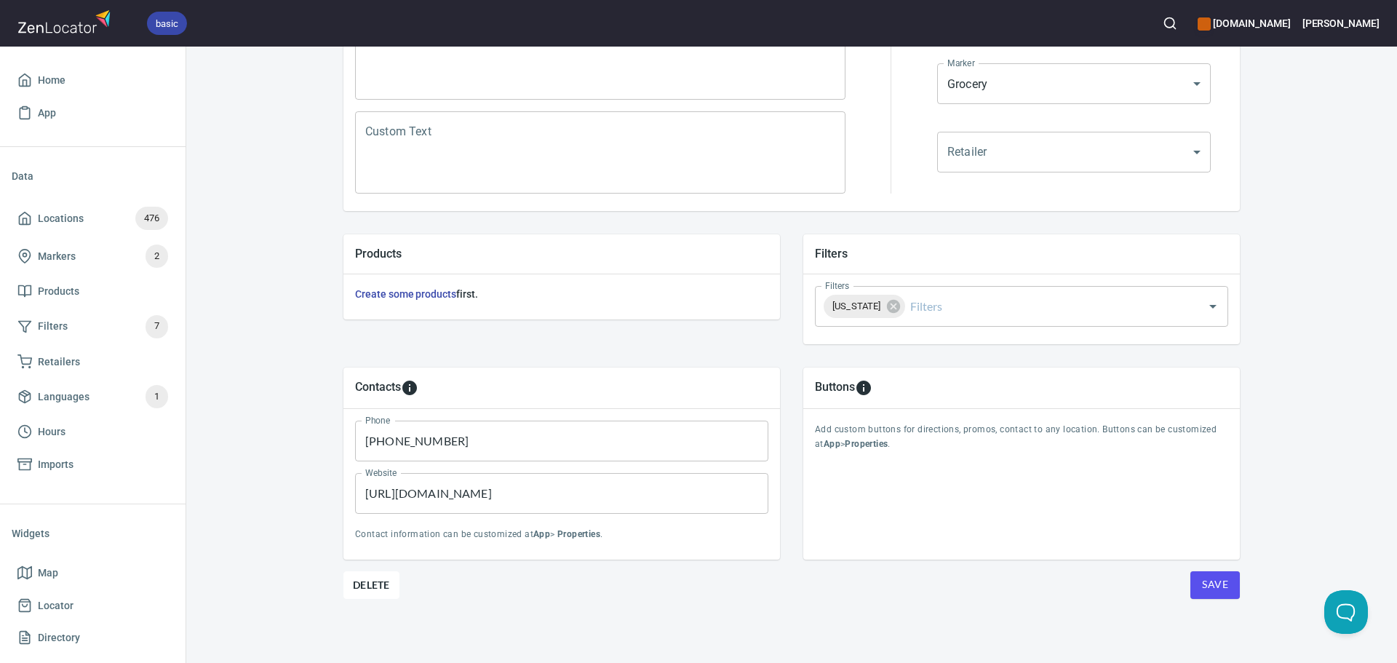
click at [1185, 578] on div "Save" at bounding box center [1202, 585] width 75 height 28
click at [1217, 584] on span "Save" at bounding box center [1215, 585] width 26 height 18
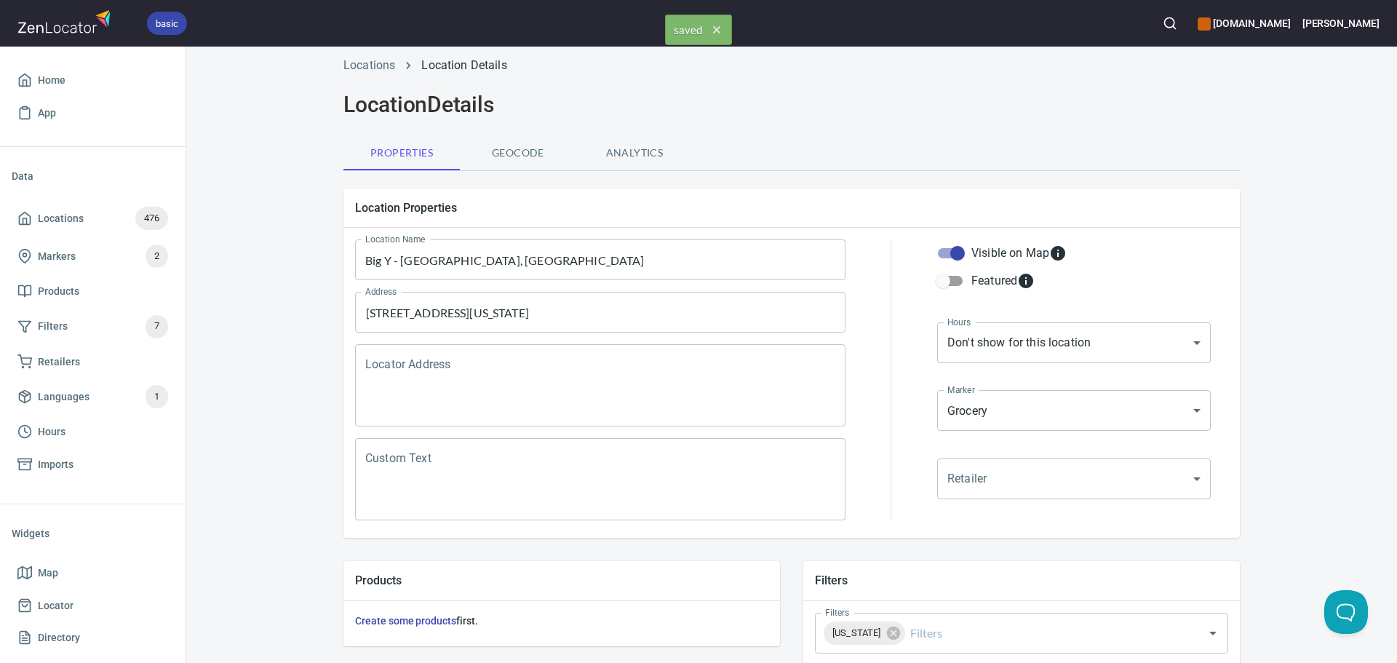
scroll to position [0, 0]
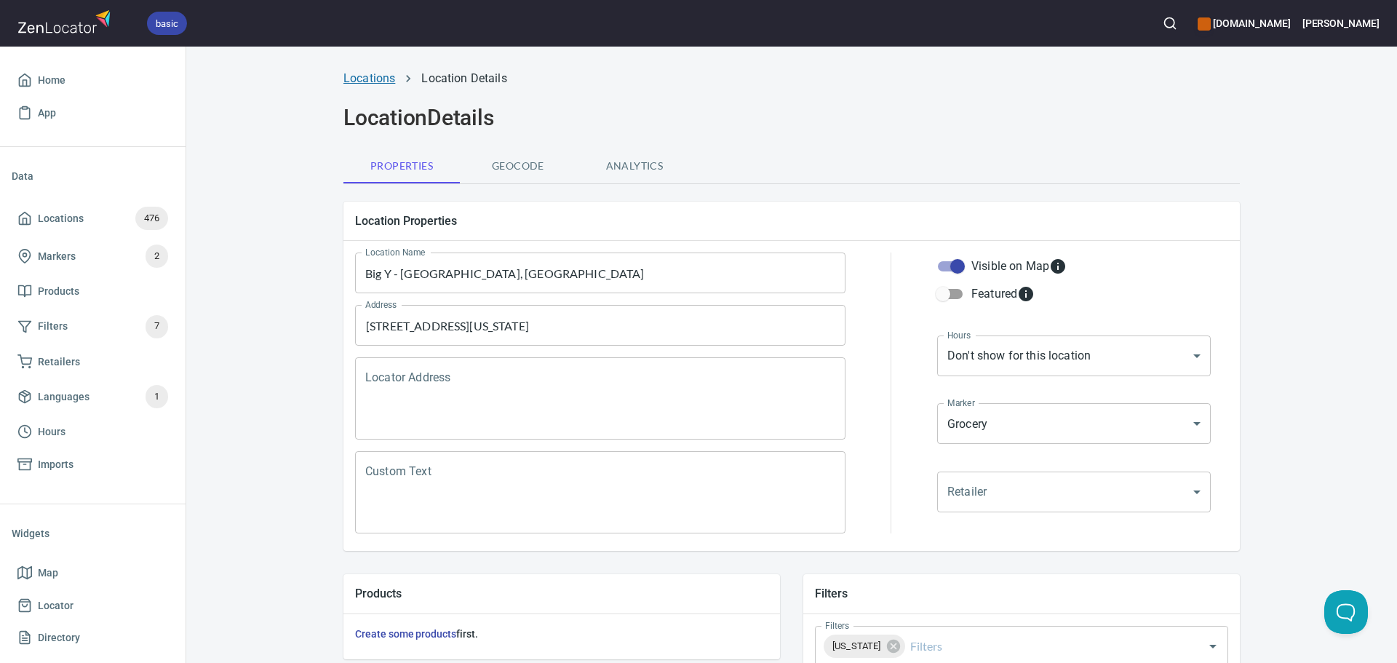
click at [376, 77] on link "Locations" at bounding box center [370, 78] width 52 height 14
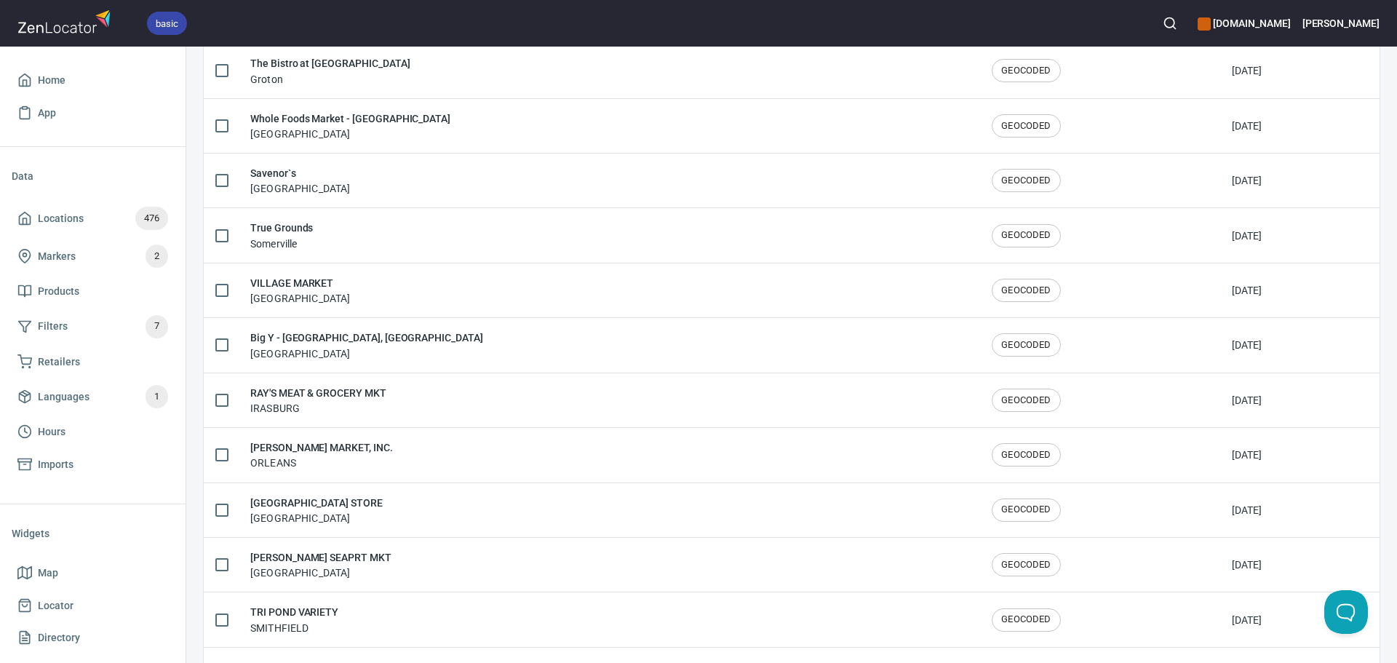
scroll to position [2392, 0]
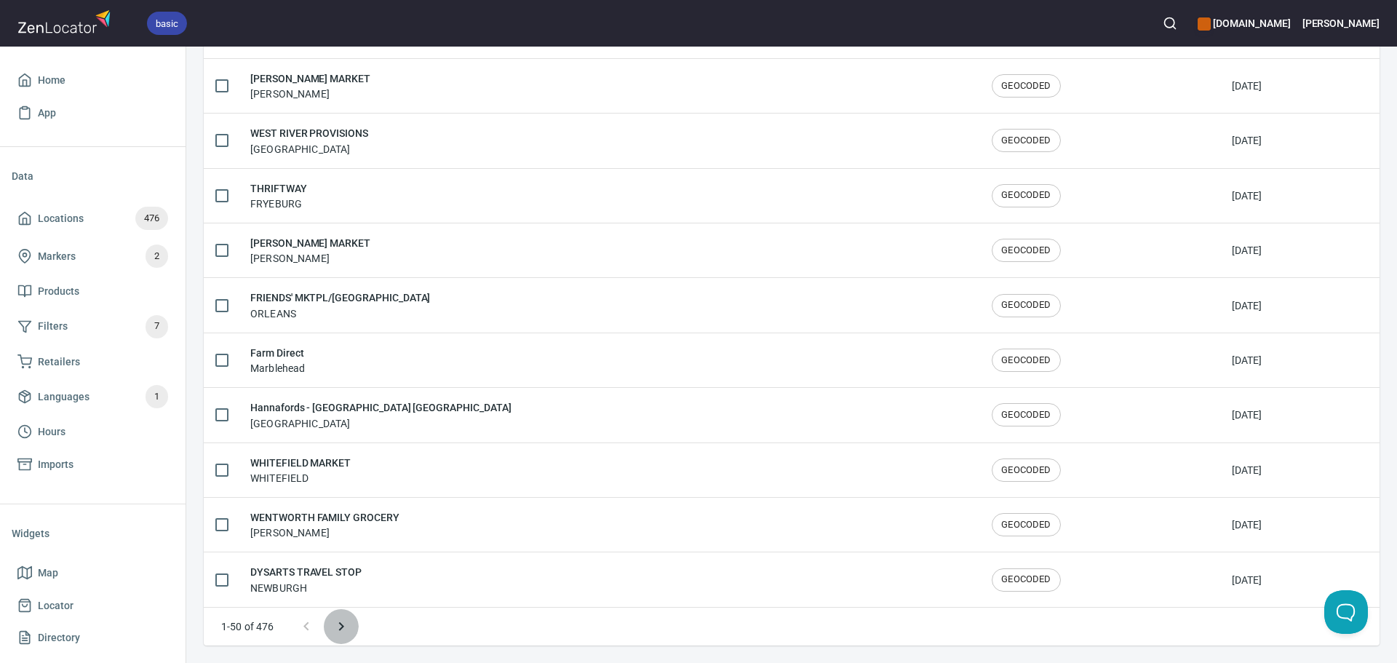
click at [349, 627] on icon "Next page" at bounding box center [341, 626] width 17 height 17
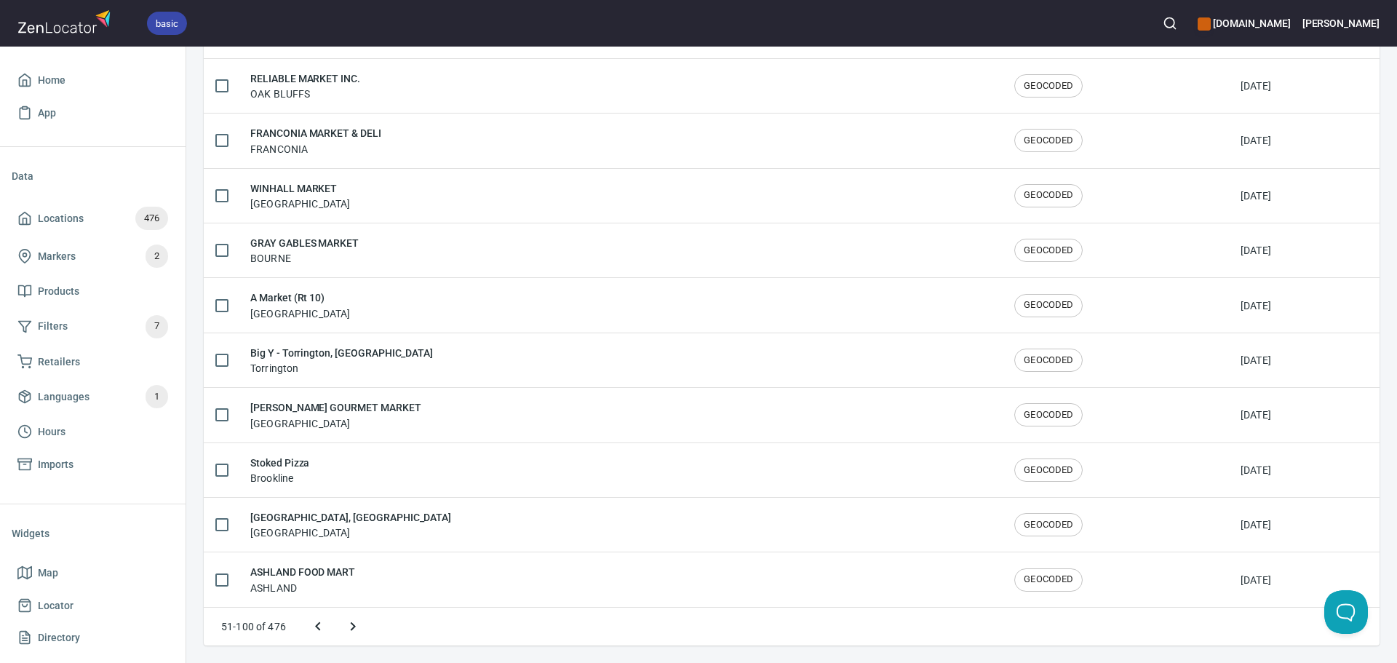
click at [349, 627] on icon "Next page" at bounding box center [352, 626] width 17 height 17
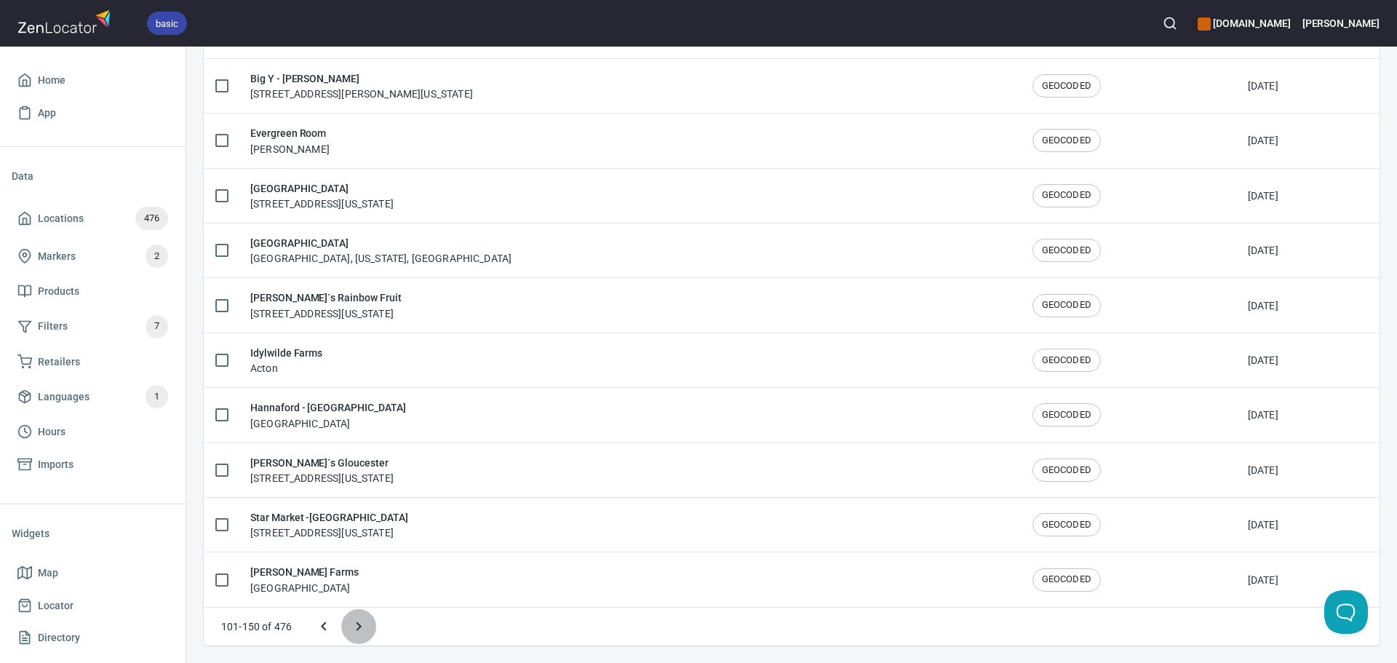
click at [349, 627] on button "Next page" at bounding box center [358, 626] width 35 height 35
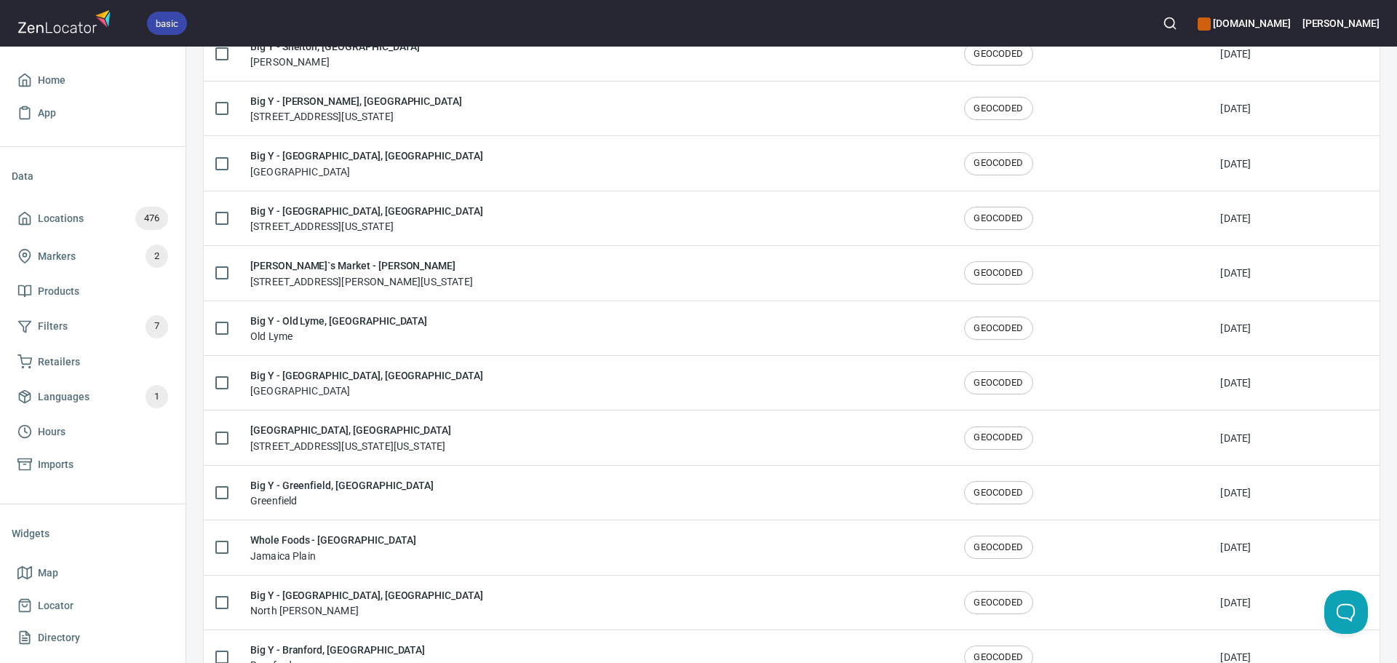
scroll to position [1026, 0]
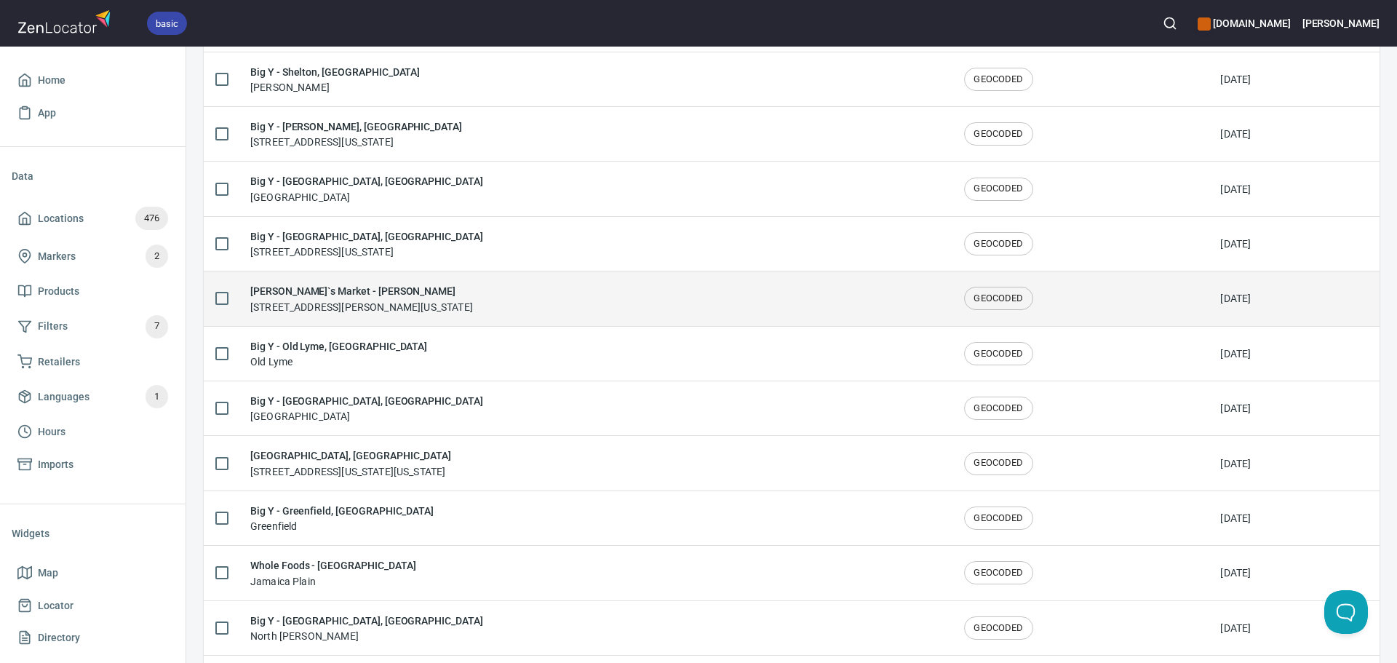
click at [613, 305] on div "Deluca`s Market - CHARLES ST 11 Charles St #1, Boston, Massachusetts 02114, Uni…" at bounding box center [595, 298] width 691 height 31
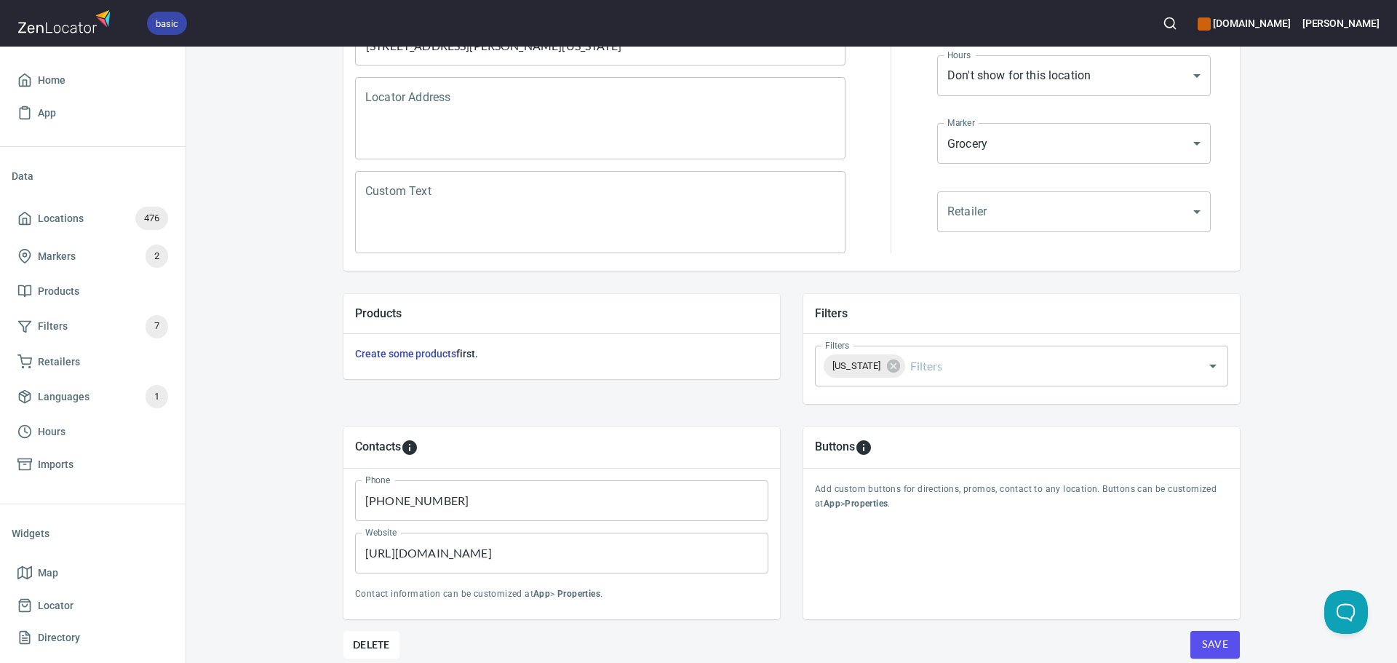
scroll to position [340, 0]
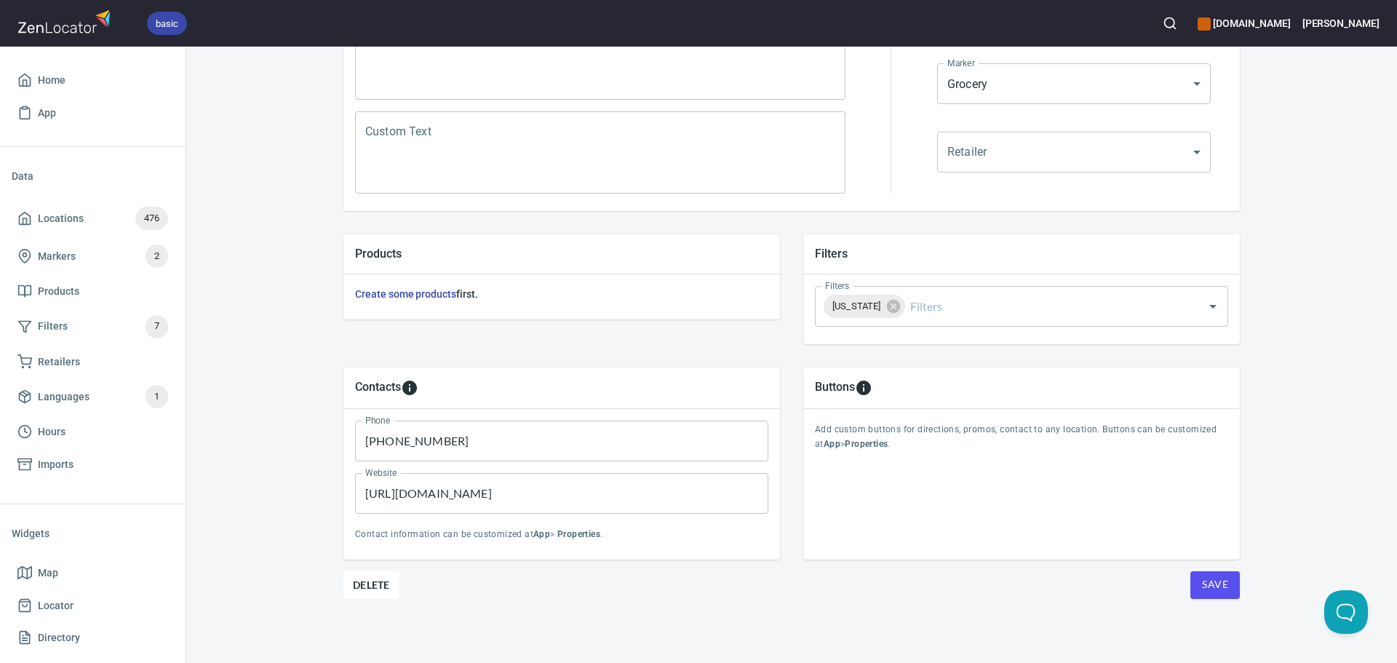
click at [536, 494] on input "https://www.bigy.com/" at bounding box center [561, 493] width 413 height 41
paste input "://www.delucasmarket"
type input "http://www.delucasmarket.com/"
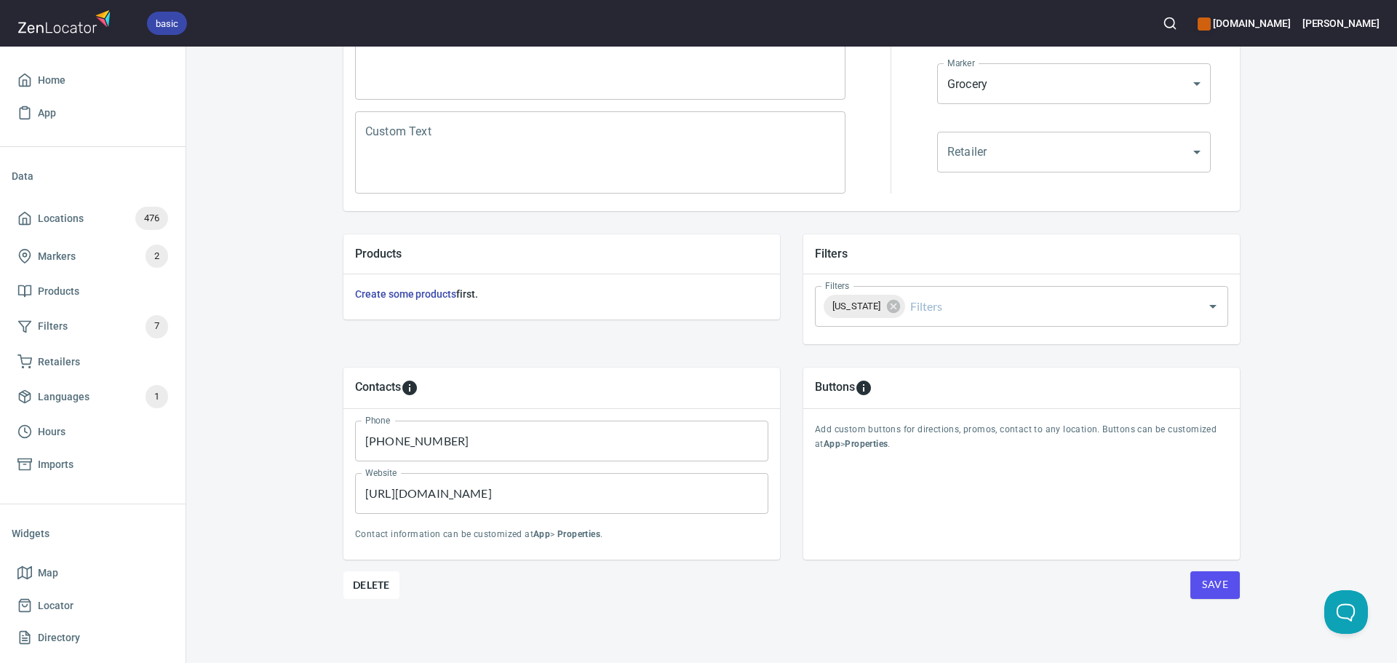
click at [500, 450] on input "860-467-9136" at bounding box center [561, 441] width 413 height 41
click at [499, 448] on input "860-467-9136" at bounding box center [561, 441] width 413 height 41
paste input "+16175234343"
drag, startPoint x: 368, startPoint y: 443, endPoint x: 318, endPoint y: 445, distance: 49.5
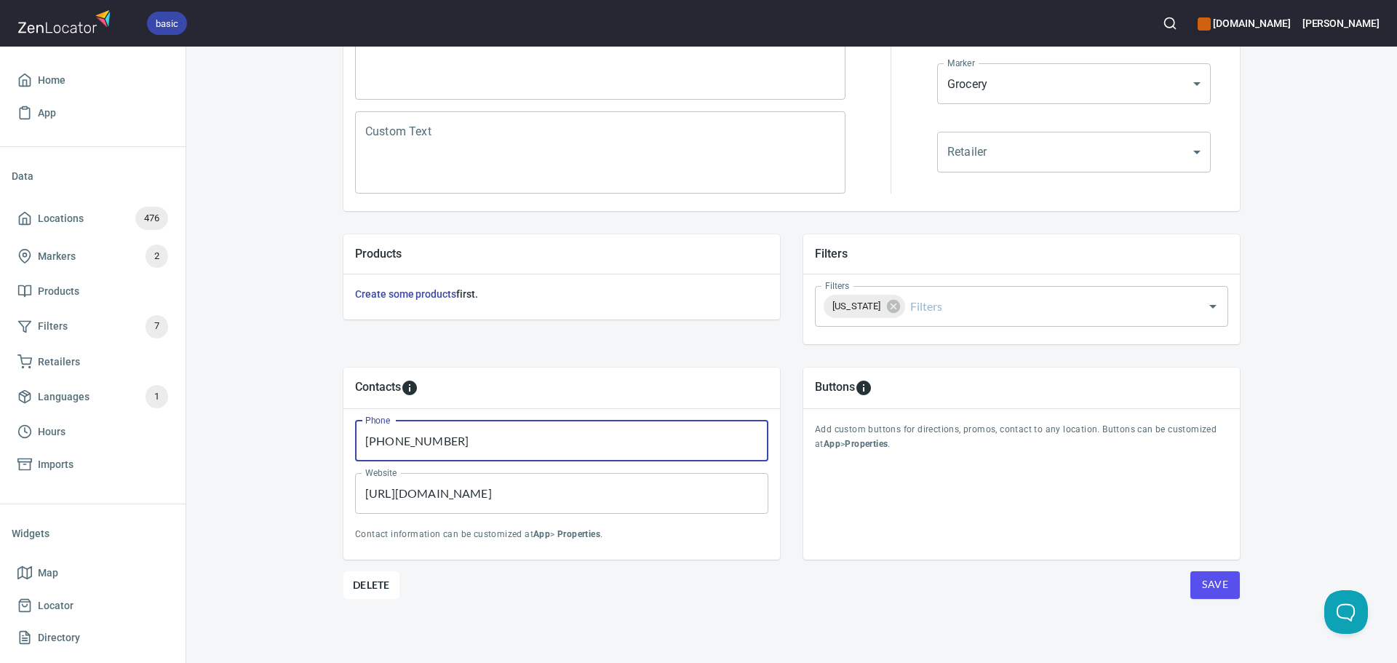
click at [320, 445] on div "Contacts Phone +16175234343 Phone Website http://www.delucasmarket.com/ Website…" at bounding box center [791, 463] width 943 height 239
type input "16175234343"
click at [1223, 595] on button "Save" at bounding box center [1215, 585] width 49 height 28
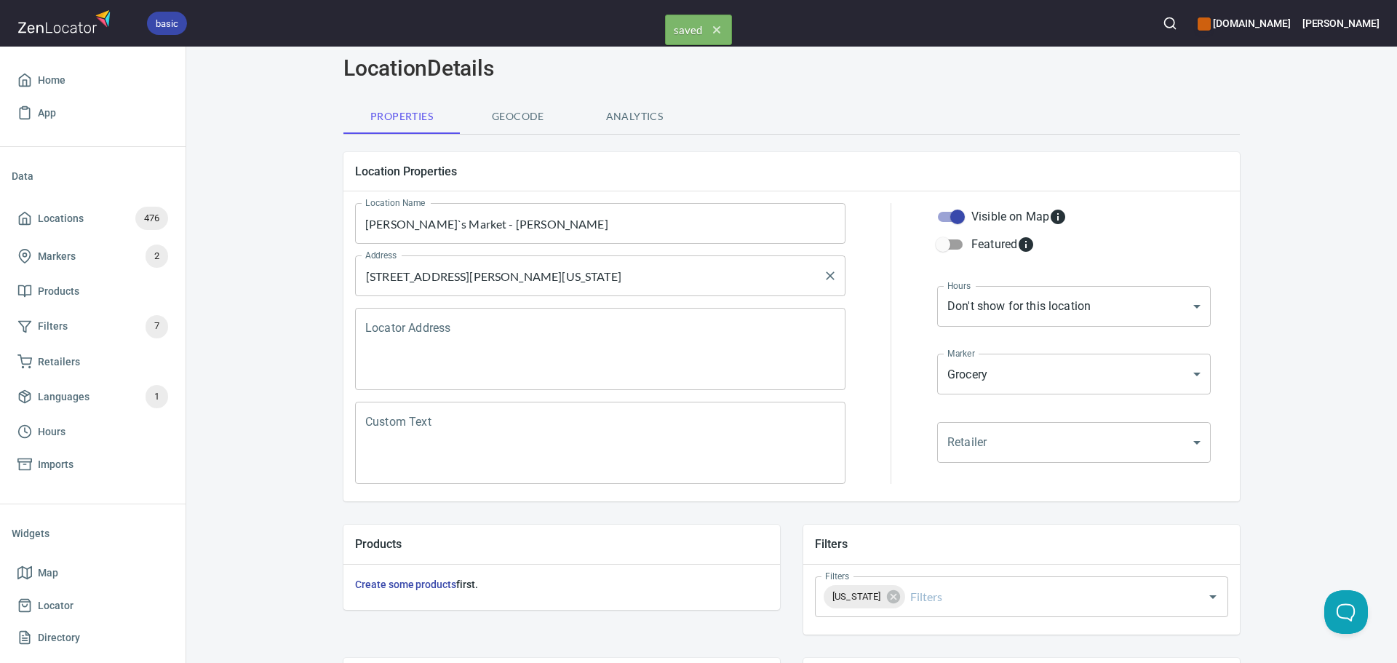
scroll to position [0, 0]
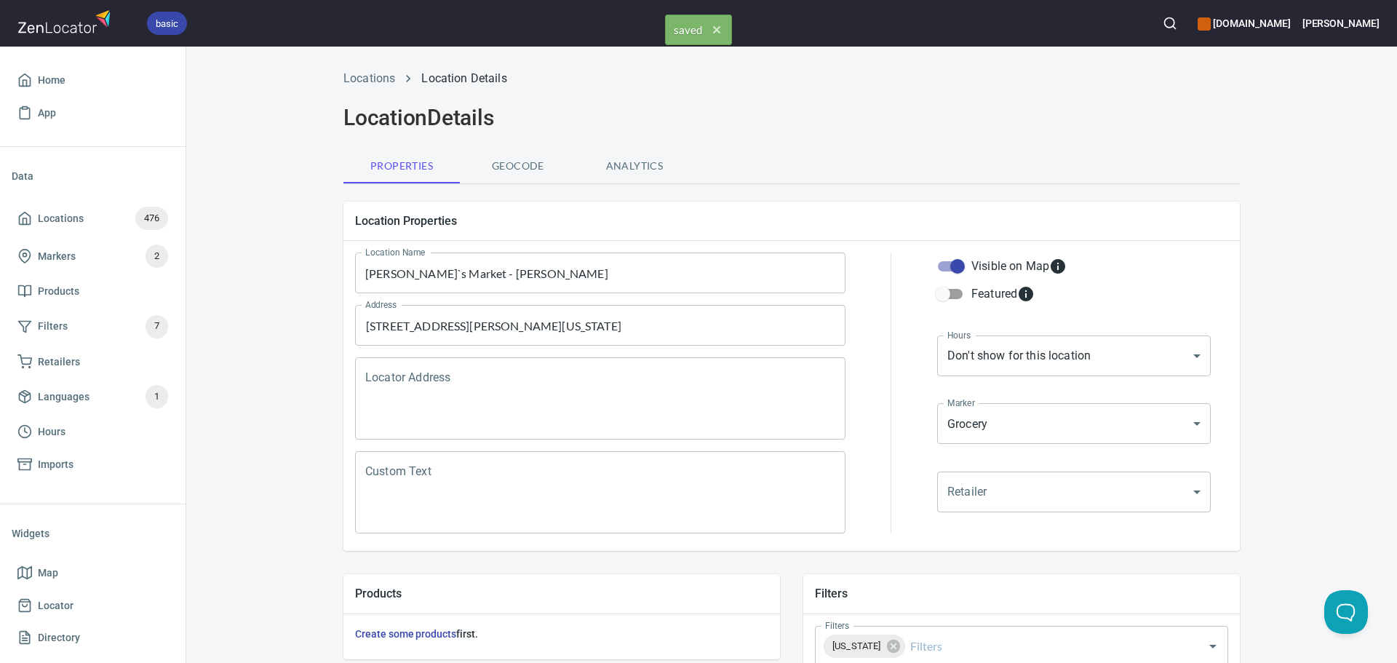
click at [370, 69] on div "Locations Location Details" at bounding box center [792, 78] width 914 height 35
click at [372, 77] on link "Locations" at bounding box center [370, 78] width 52 height 14
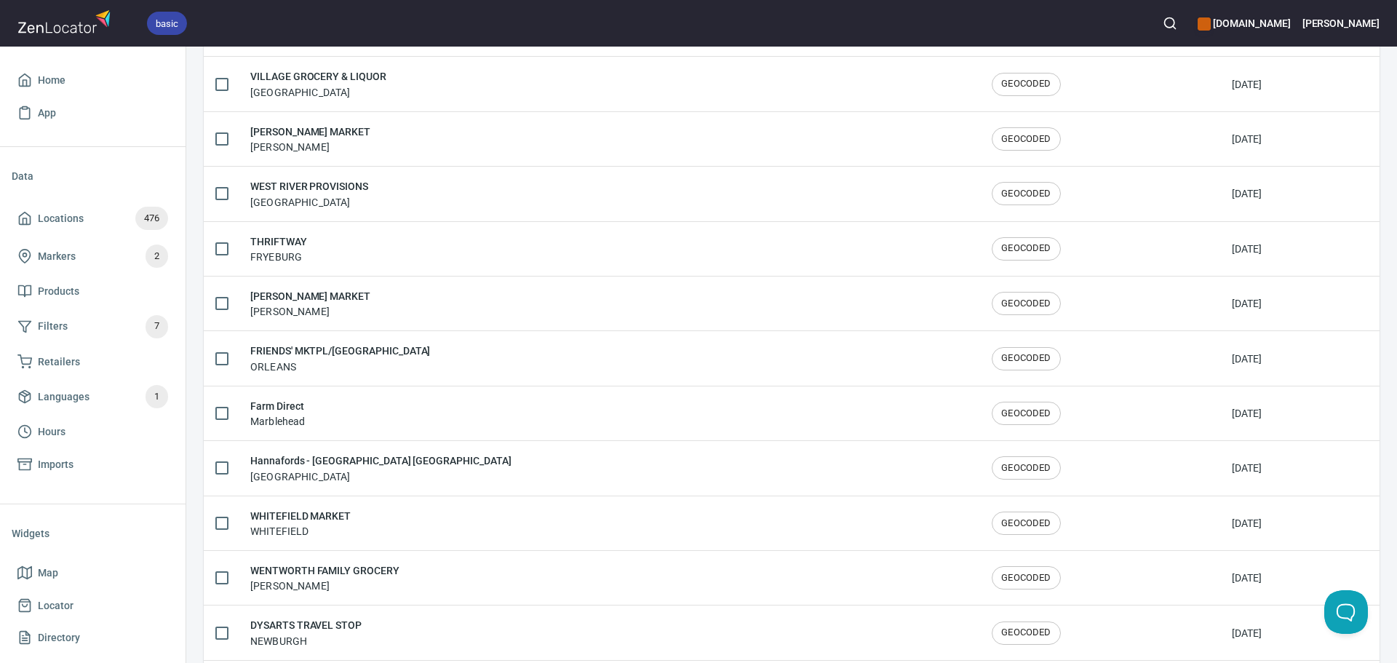
scroll to position [2392, 0]
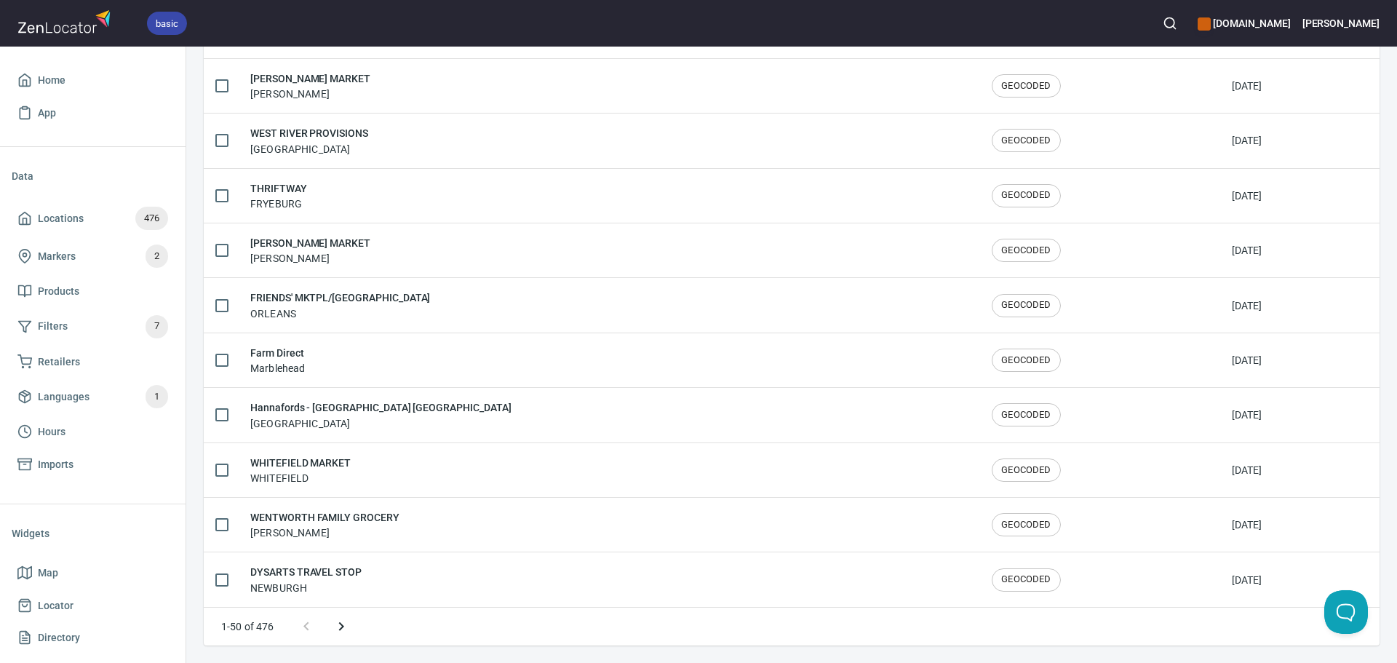
click at [350, 617] on button "Next page" at bounding box center [341, 626] width 35 height 35
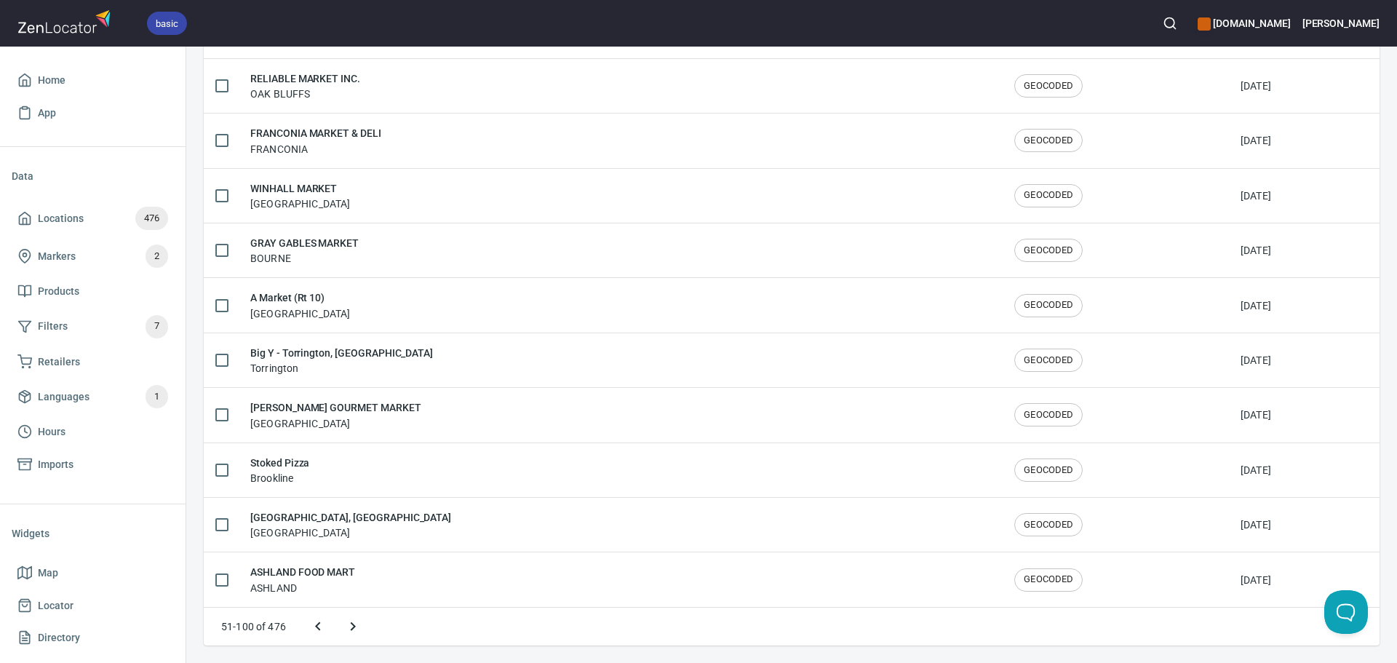
click at [349, 616] on button "Next page" at bounding box center [353, 626] width 35 height 35
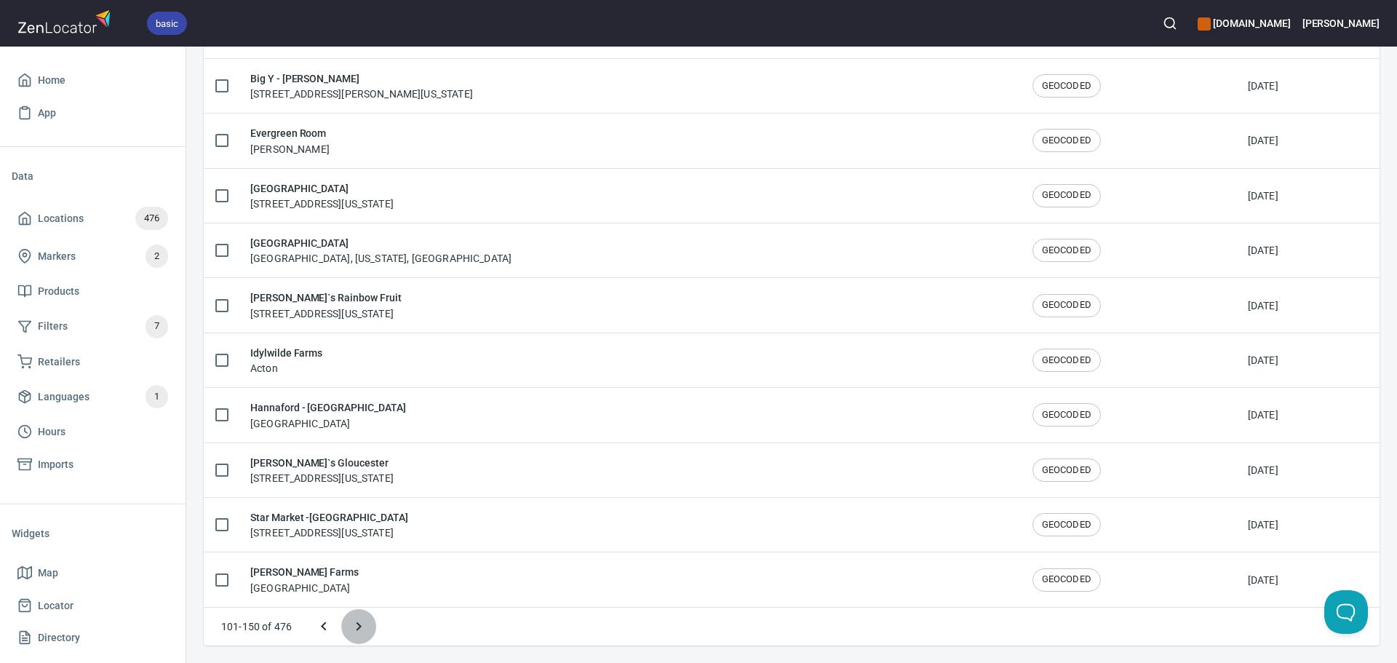
click at [359, 619] on icon "Next page" at bounding box center [358, 626] width 17 height 17
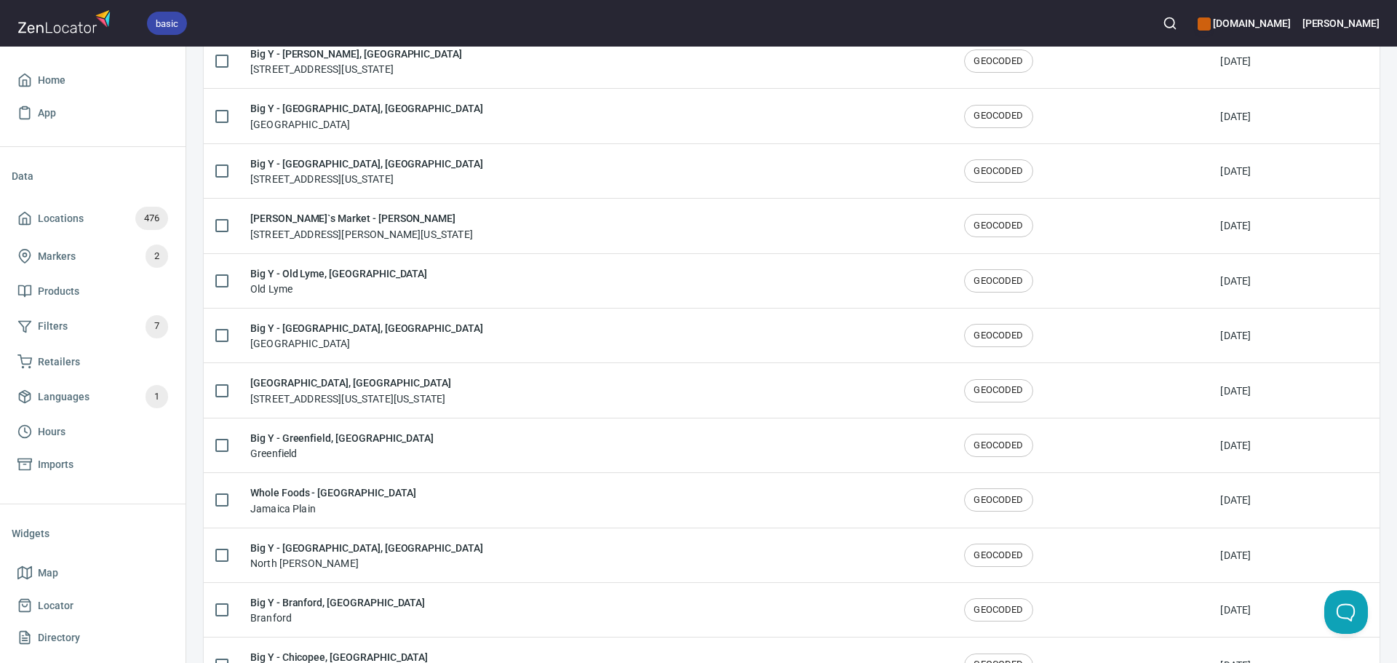
scroll to position [953, 0]
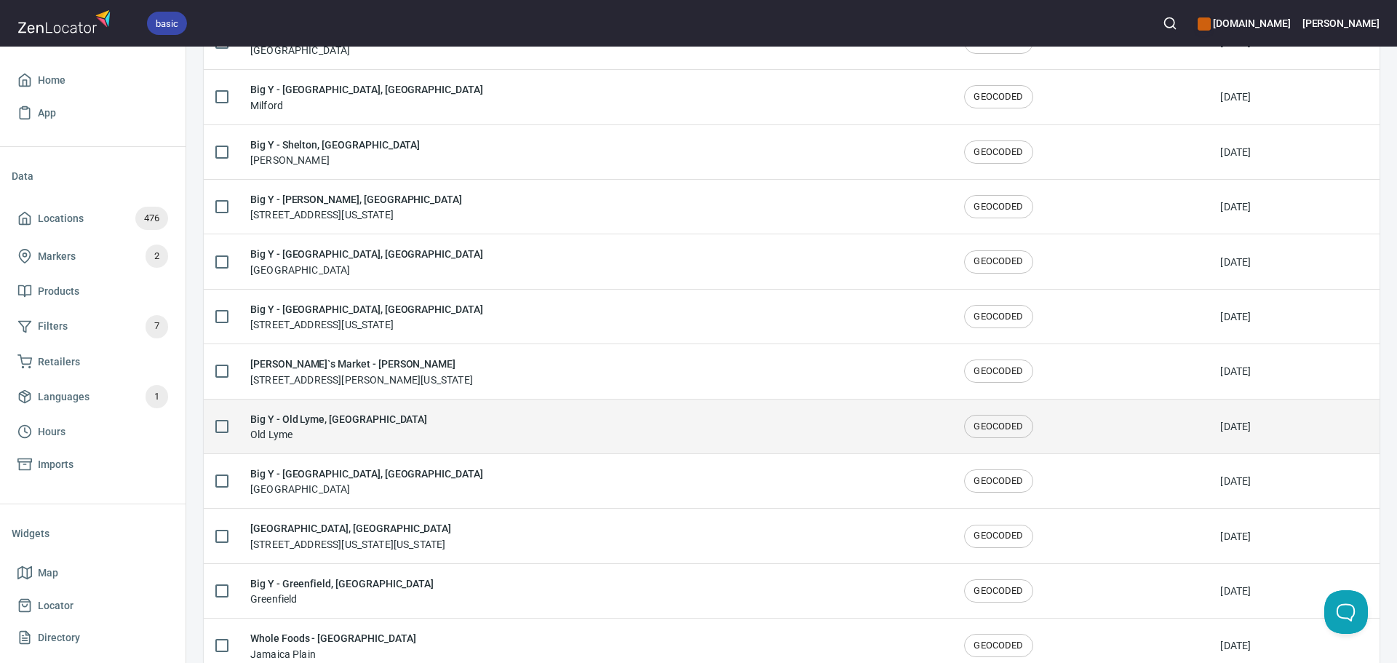
click at [398, 432] on div "Big Y - Old Lyme, CT Old Lyme" at bounding box center [595, 426] width 691 height 31
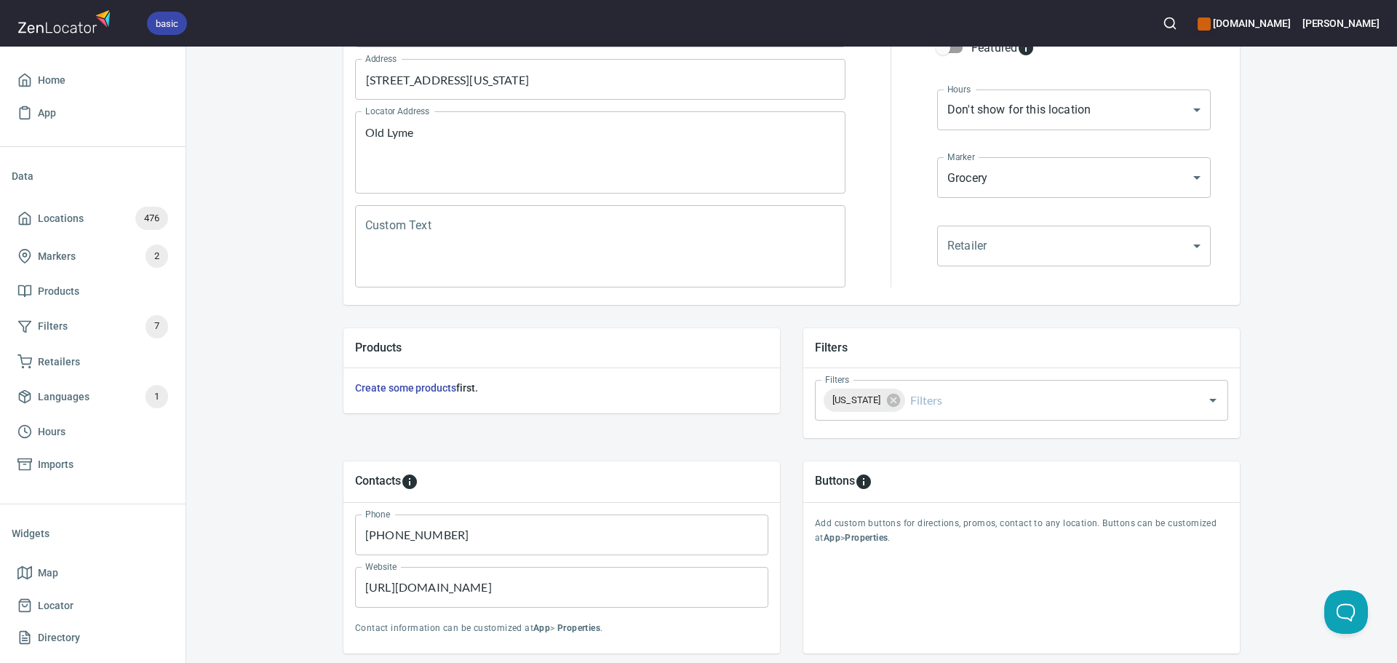
scroll to position [291, 0]
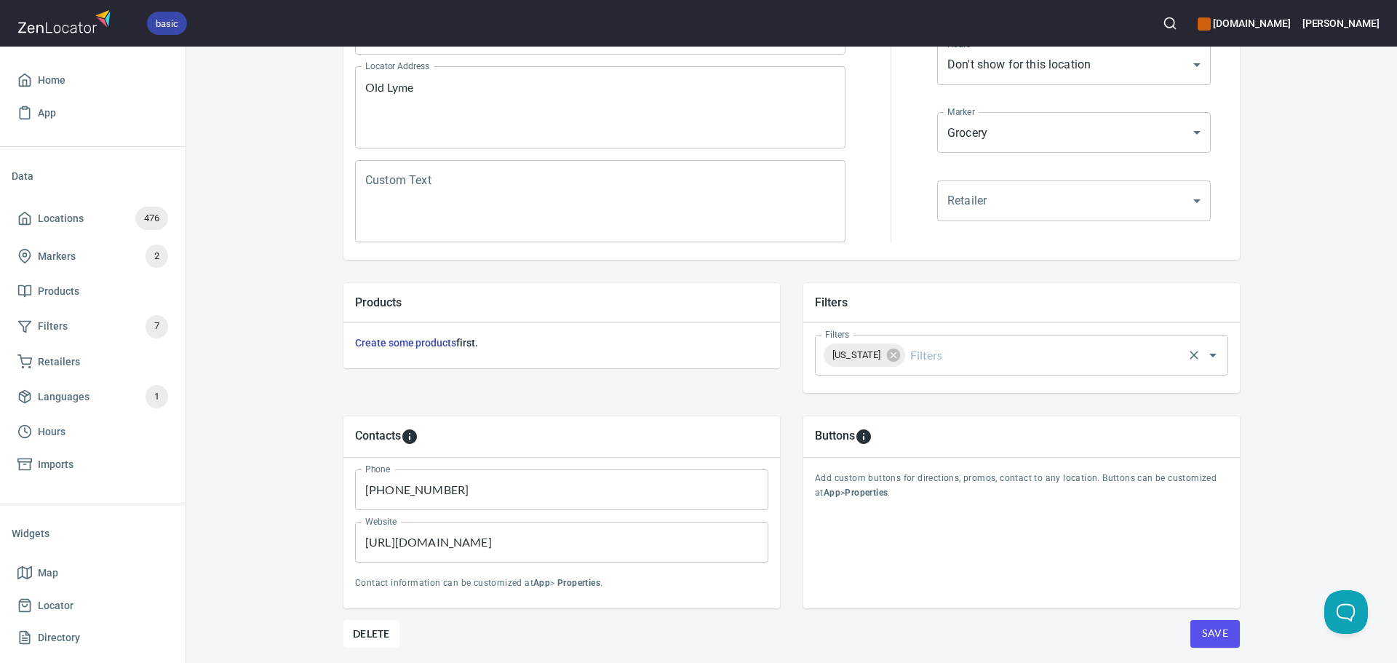
click at [982, 346] on input "Filters" at bounding box center [1045, 355] width 274 height 28
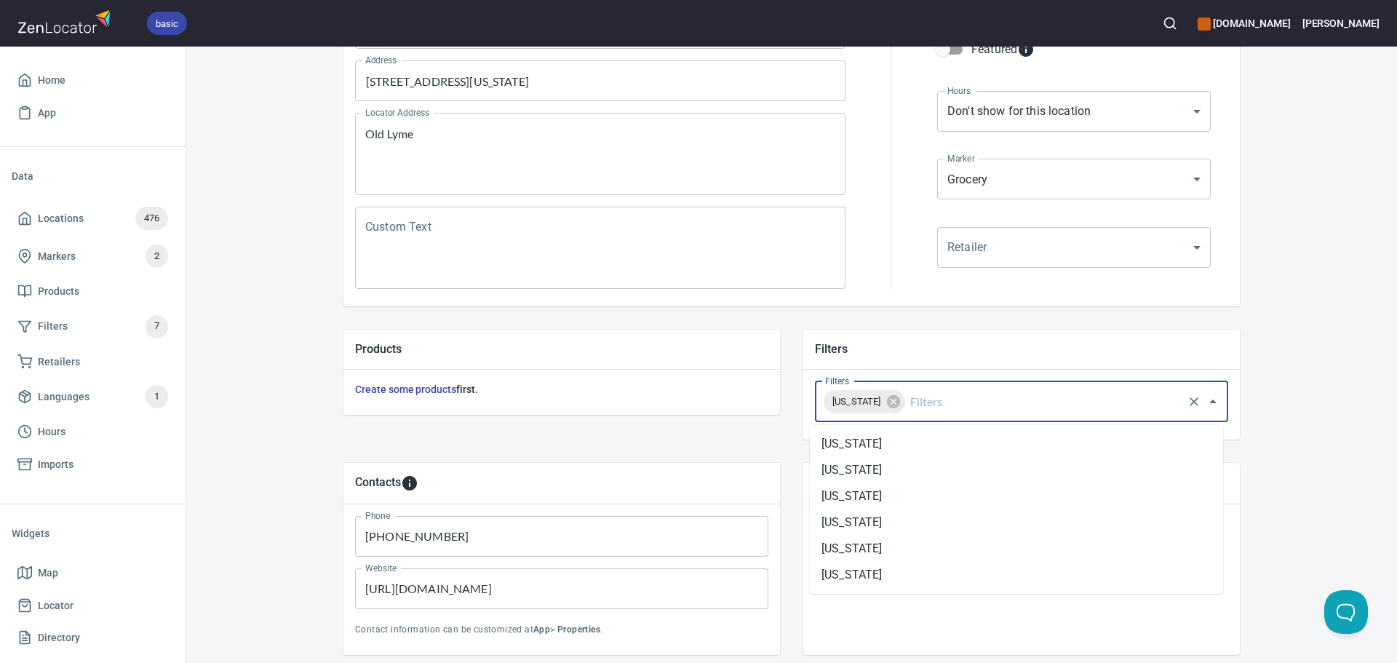
scroll to position [218, 0]
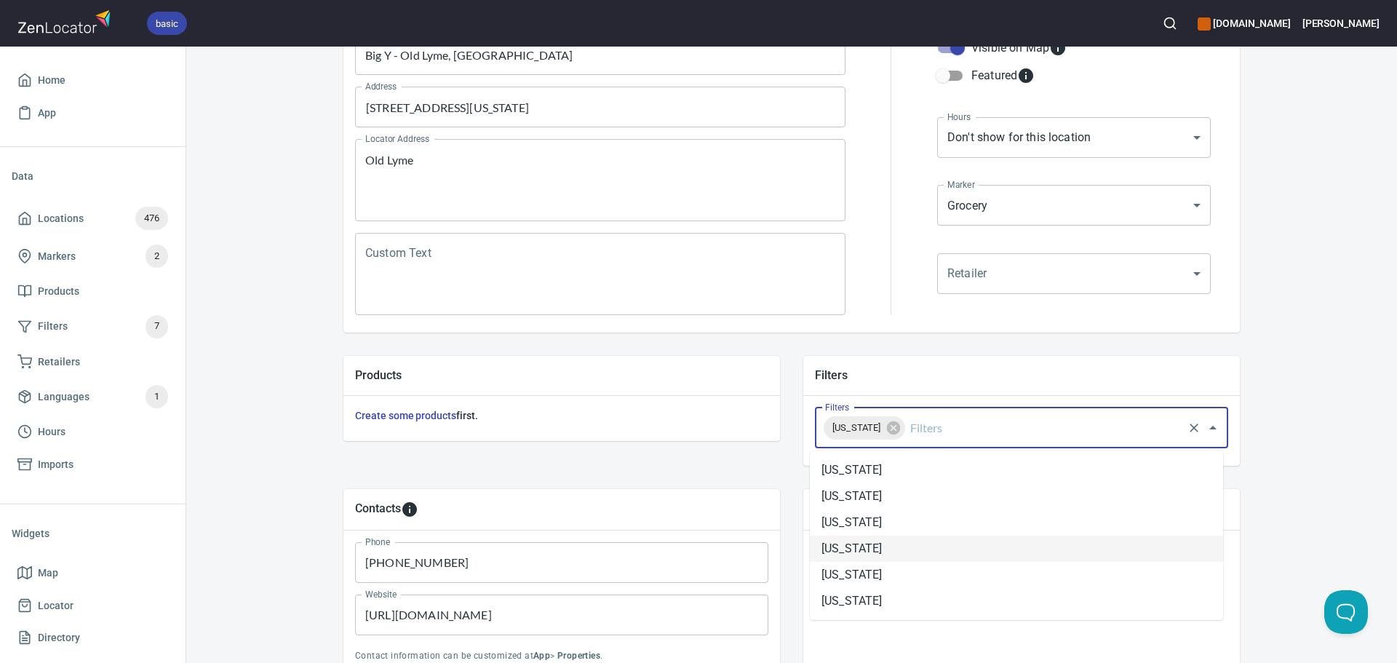
click at [913, 550] on li "[US_STATE]" at bounding box center [1016, 549] width 413 height 26
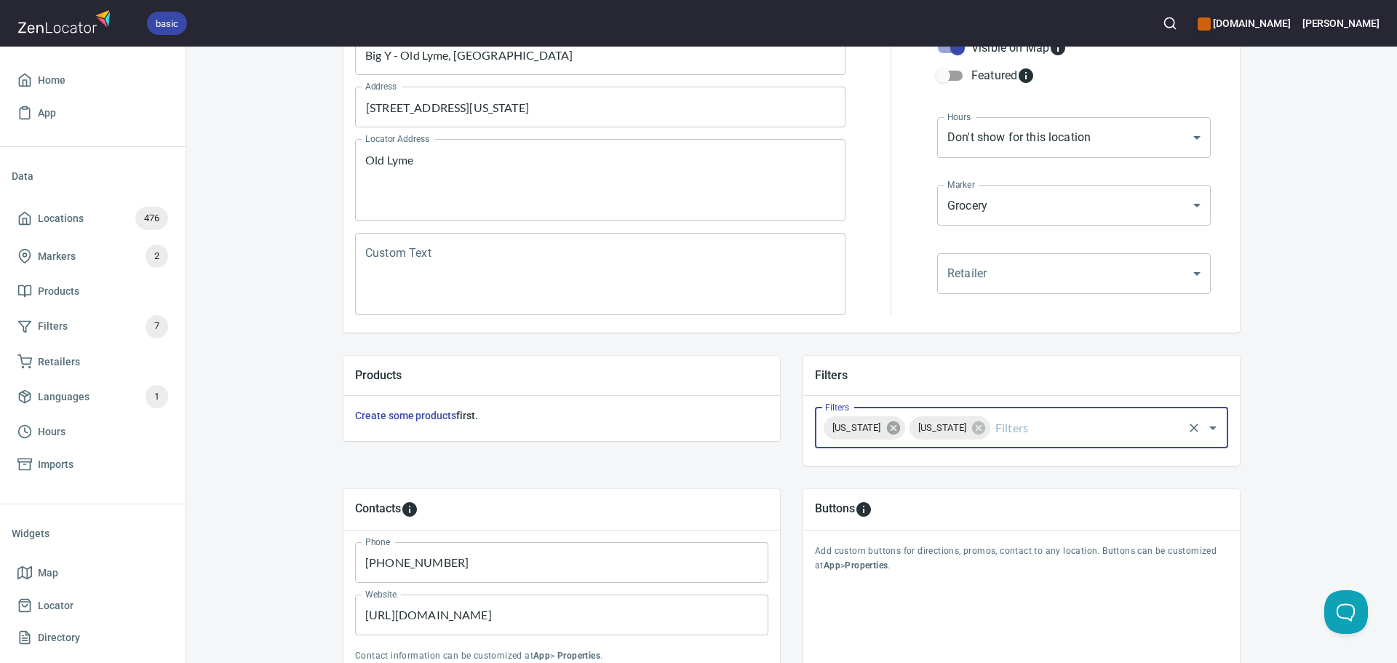
click at [899, 424] on icon at bounding box center [894, 428] width 16 height 16
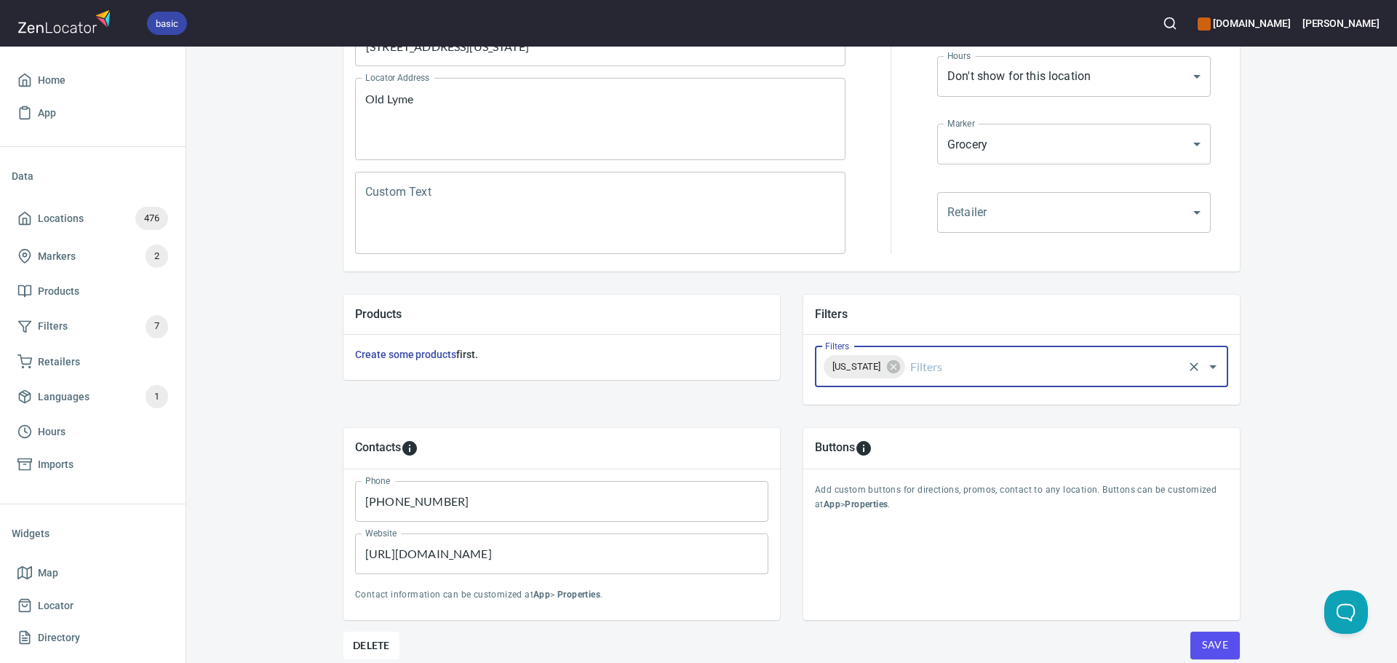
scroll to position [340, 0]
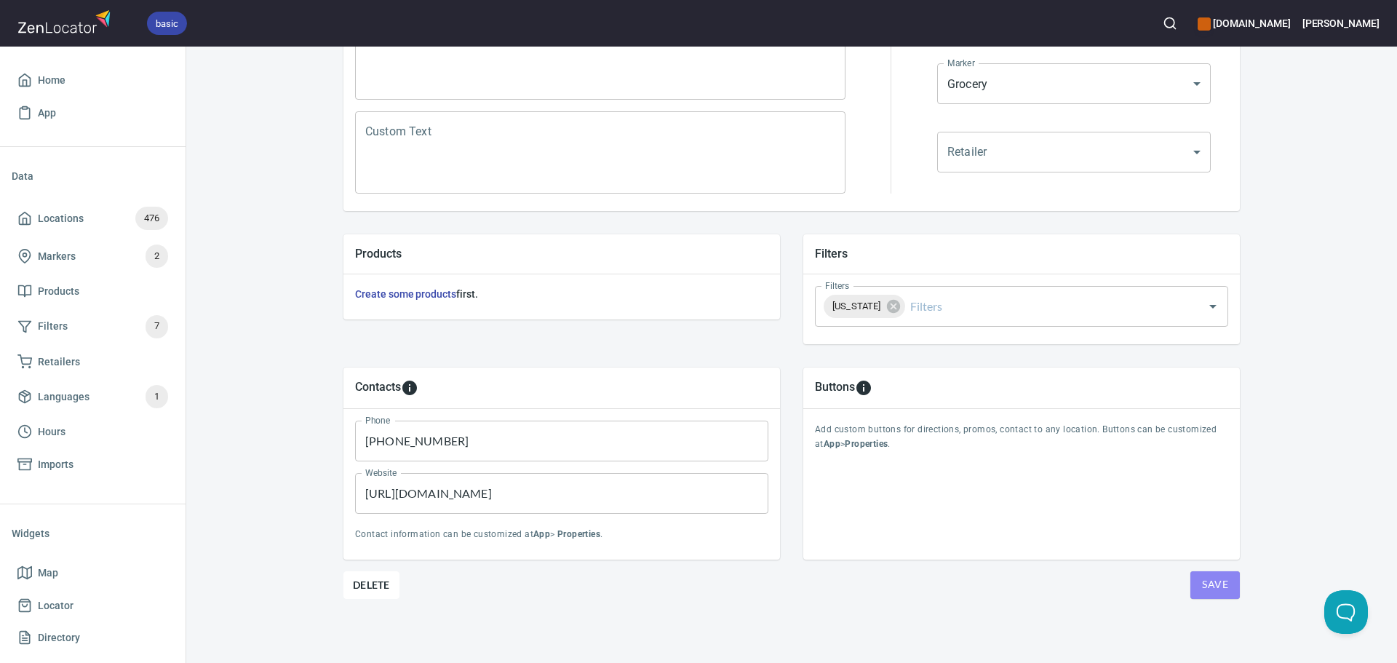
click at [1218, 584] on span "Save" at bounding box center [1215, 585] width 26 height 18
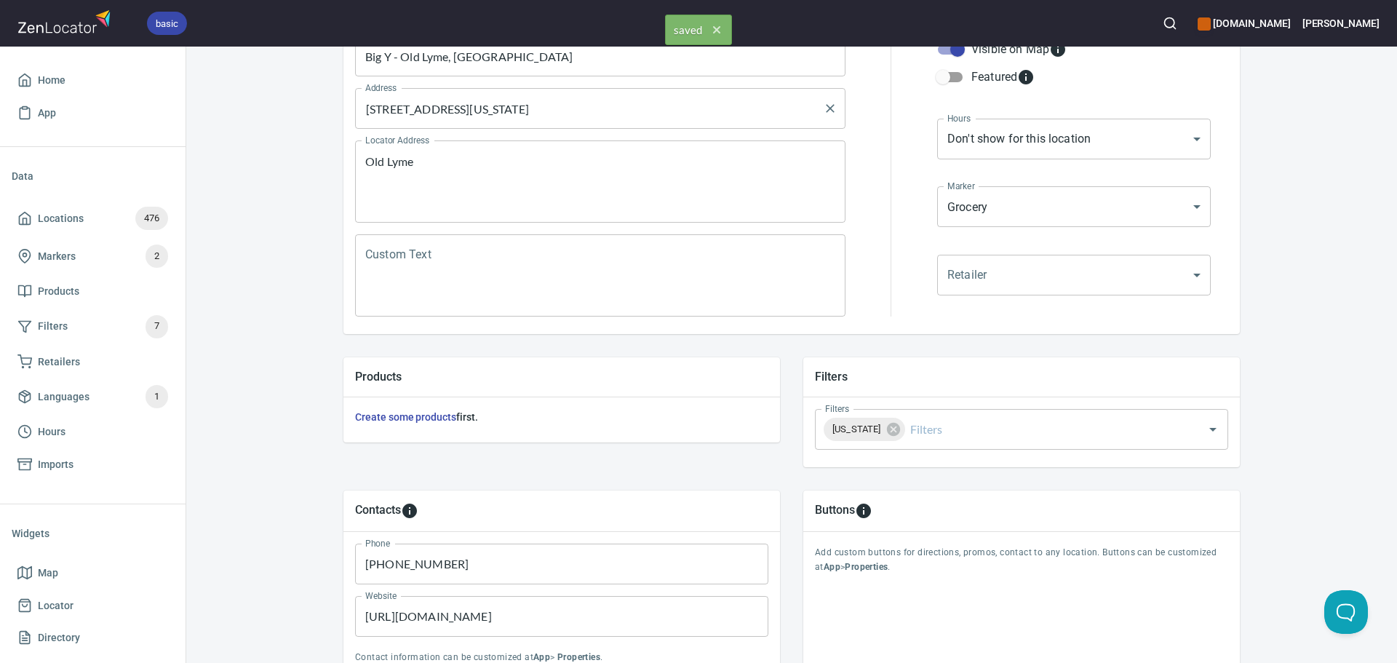
scroll to position [0, 0]
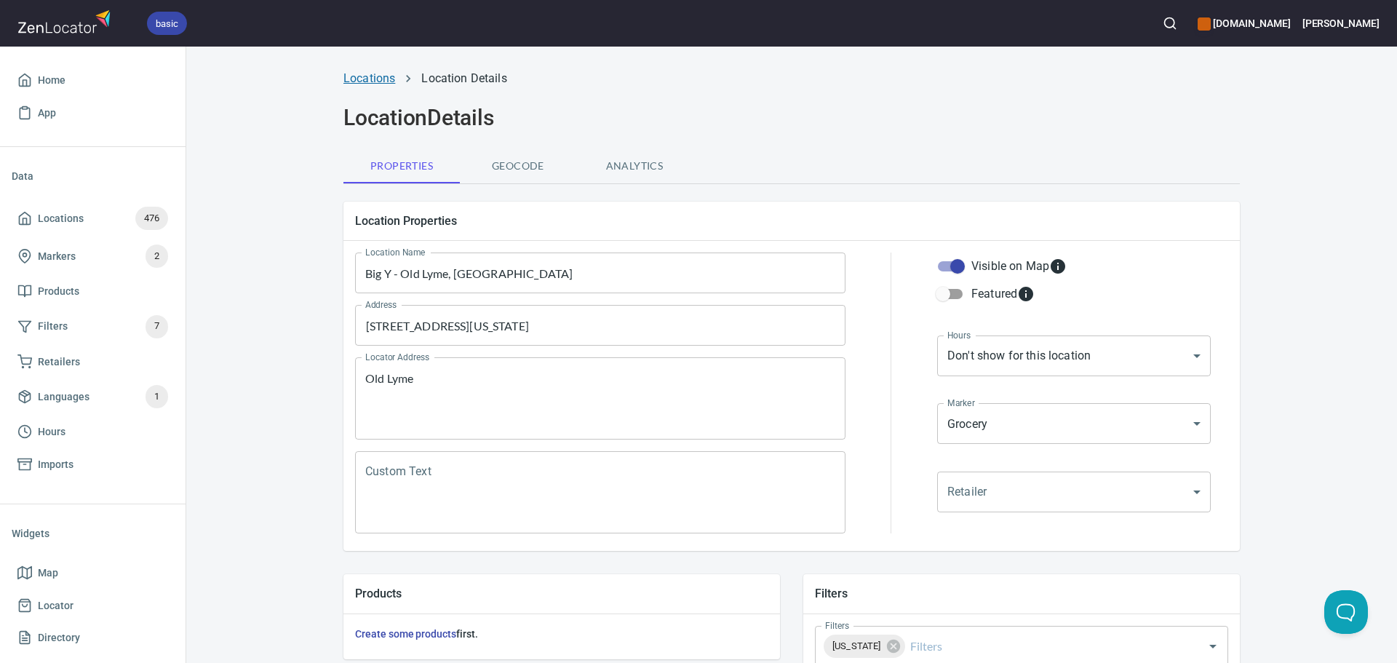
click at [381, 74] on link "Locations" at bounding box center [370, 78] width 52 height 14
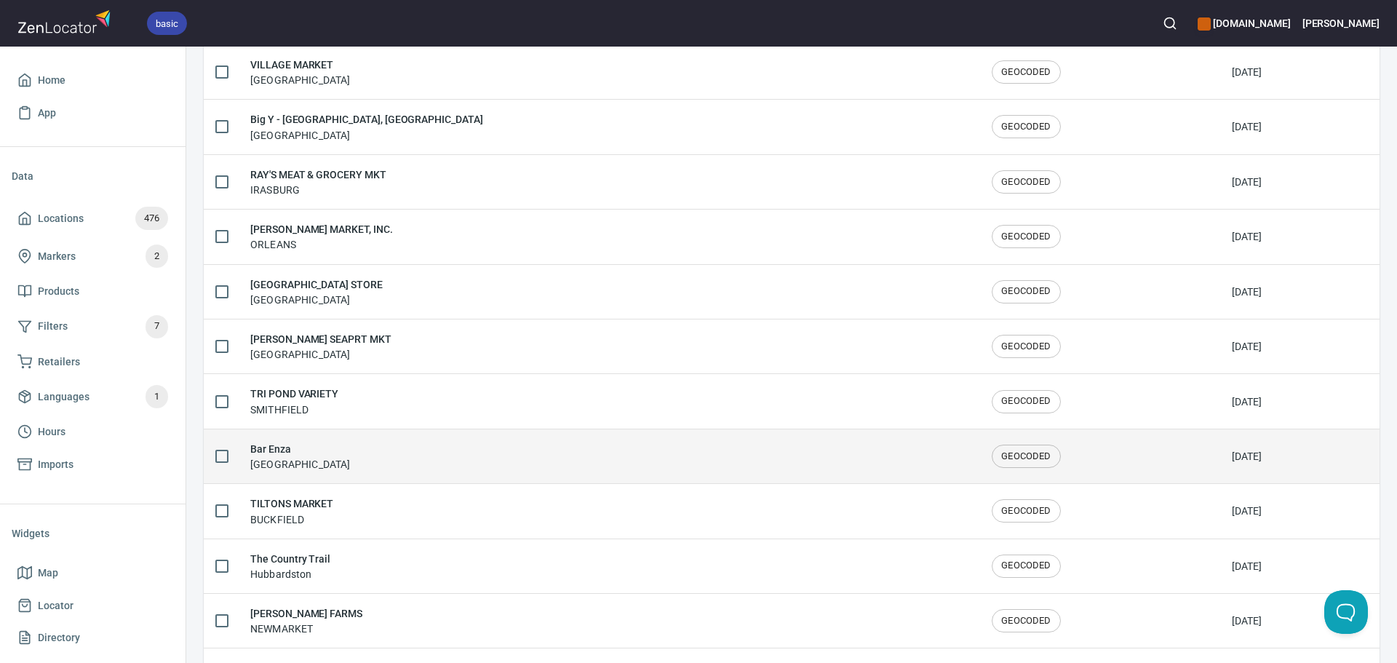
scroll to position [2392, 0]
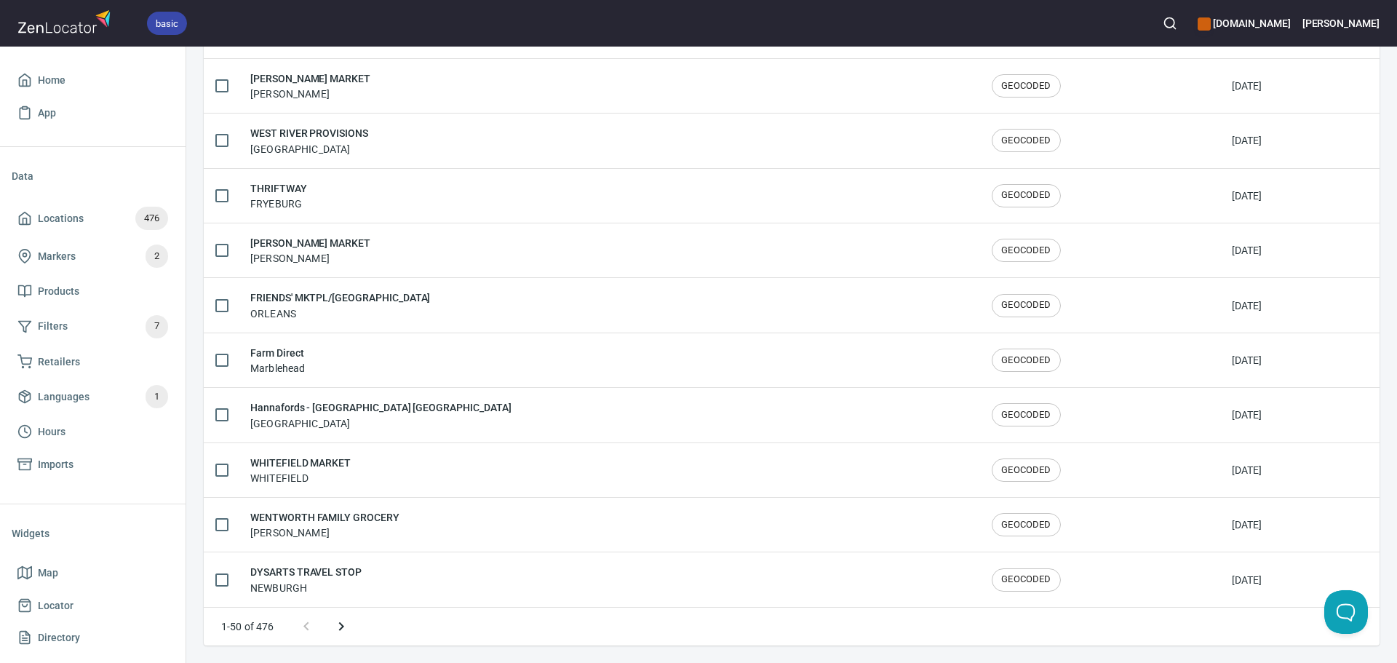
click at [354, 633] on button "Next page" at bounding box center [341, 626] width 35 height 35
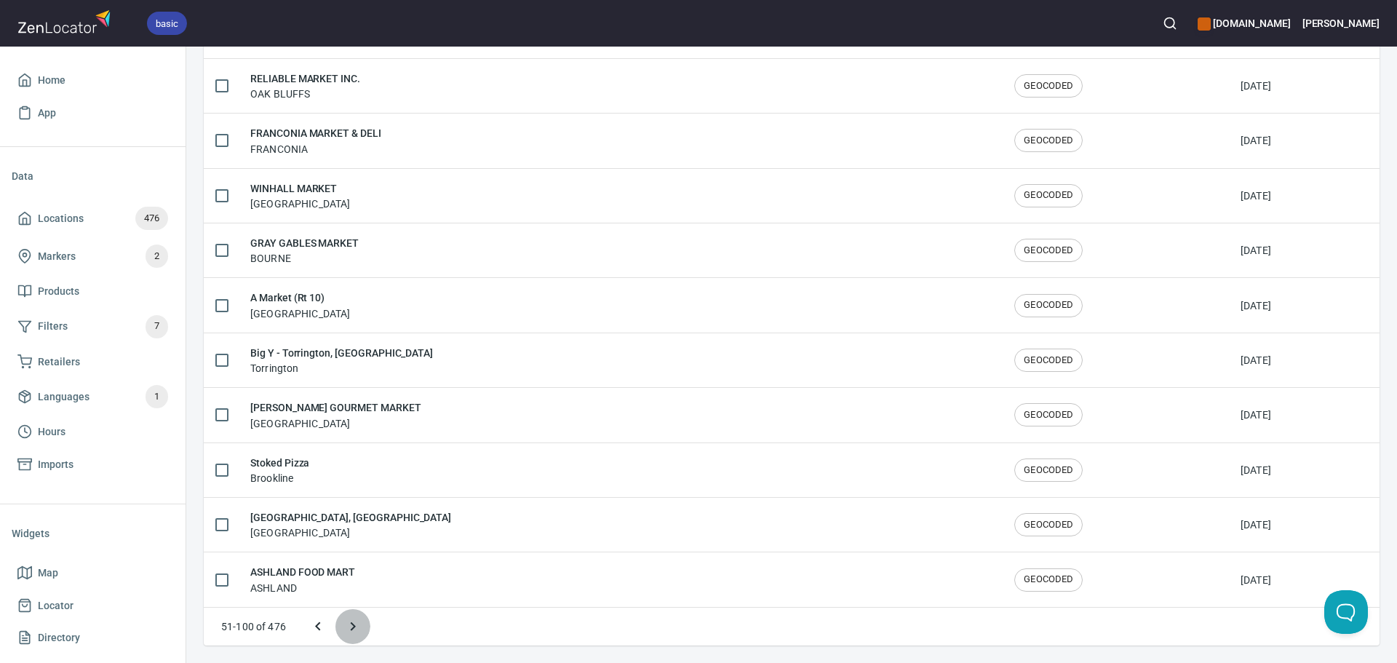
click at [354, 633] on icon "Next page" at bounding box center [352, 626] width 17 height 17
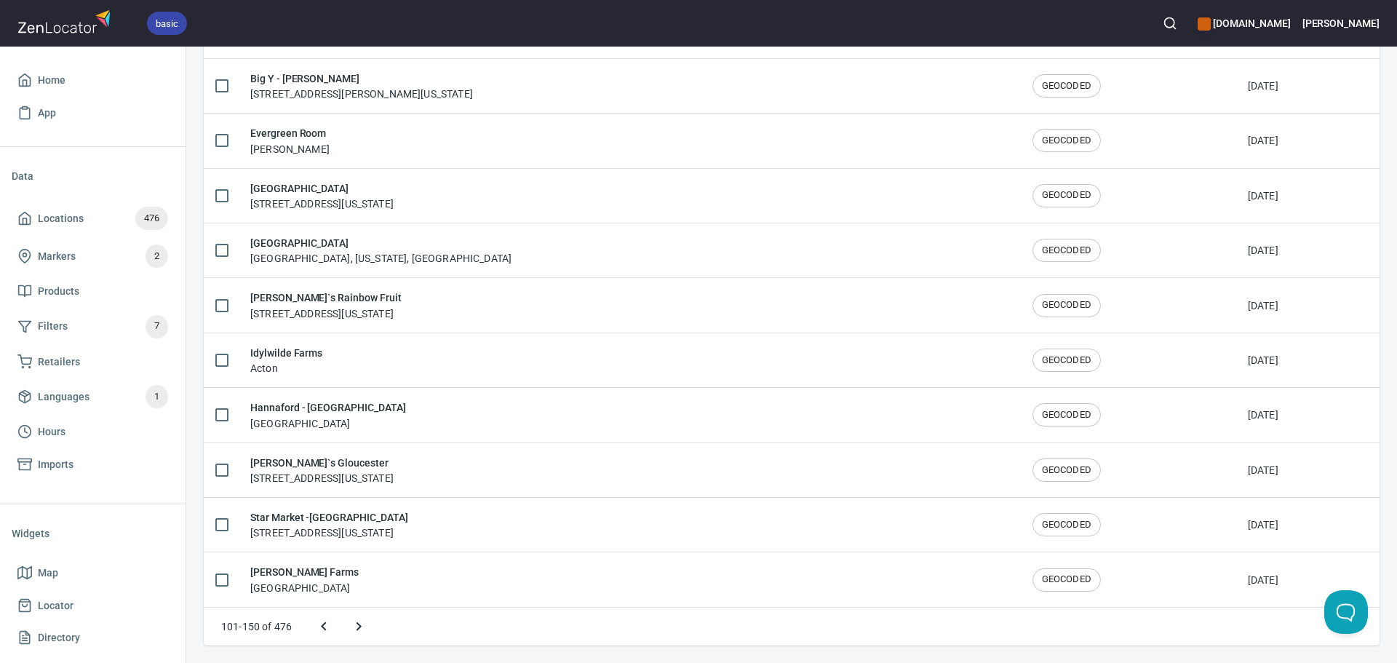
click at [365, 629] on icon "Next page" at bounding box center [358, 626] width 17 height 17
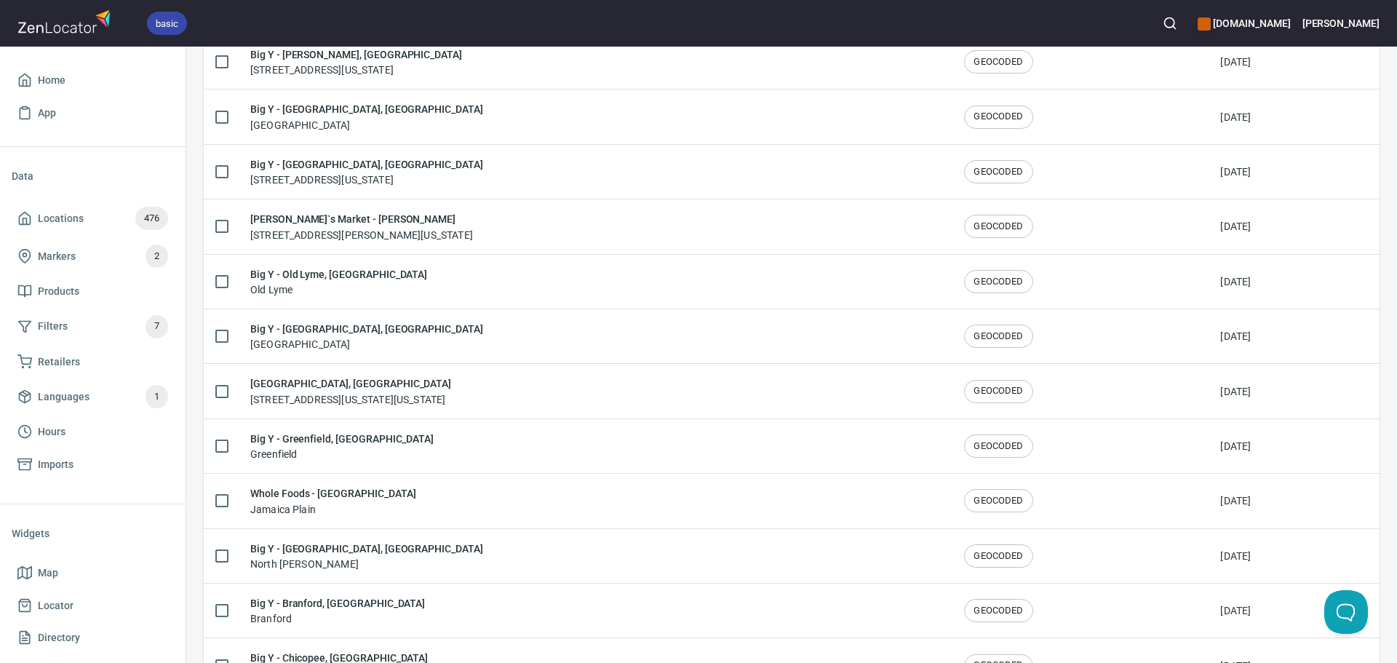
scroll to position [1026, 0]
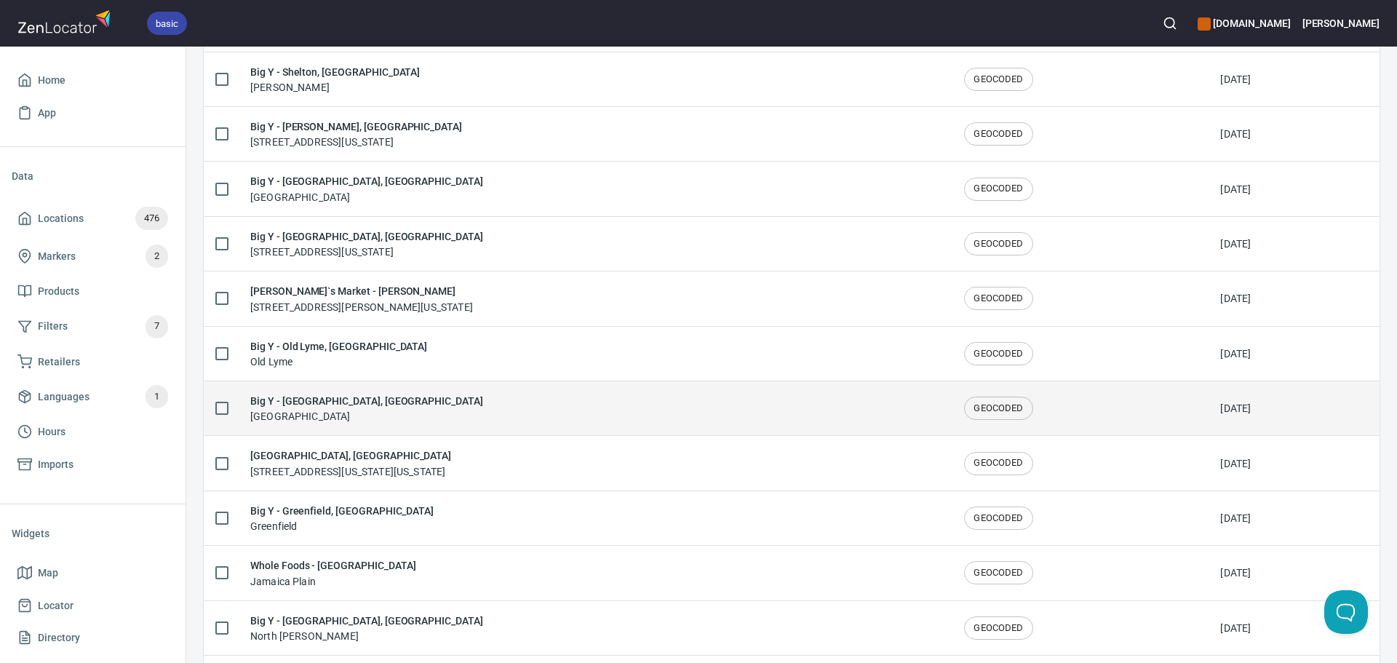
click at [430, 398] on div "Big Y - Stratford, CT Stratford" at bounding box center [595, 408] width 691 height 31
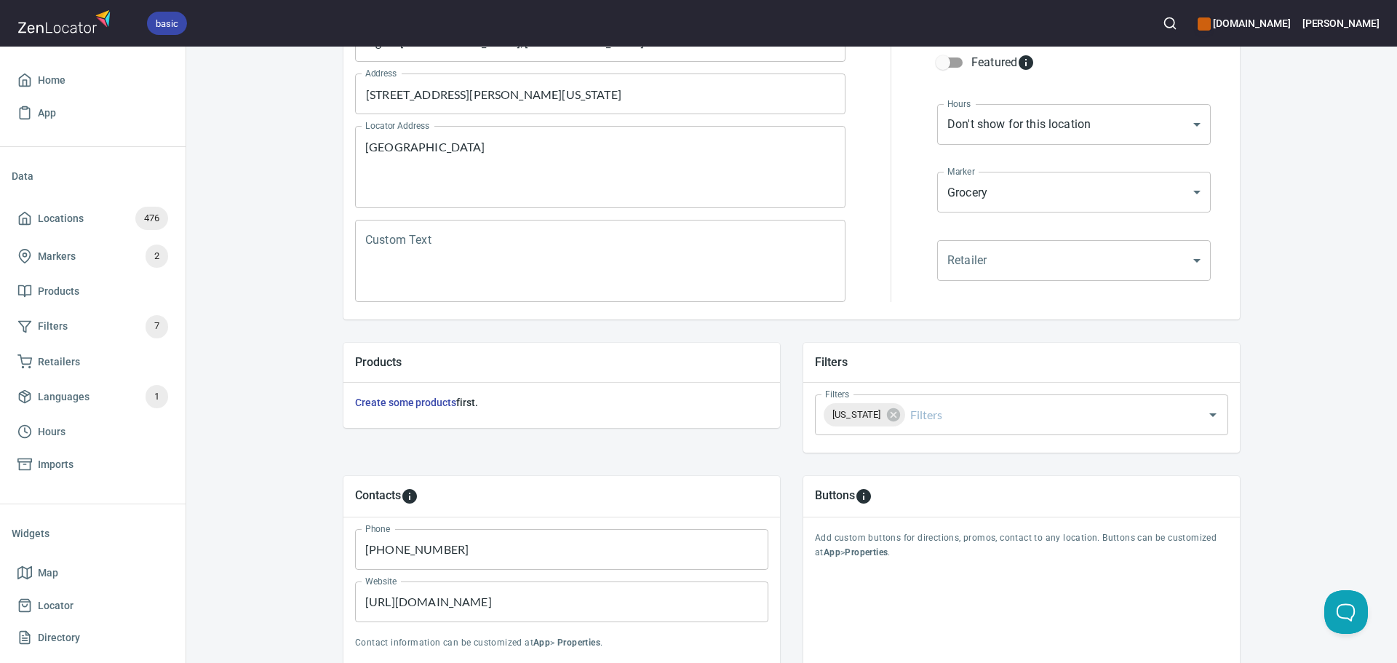
scroll to position [340, 0]
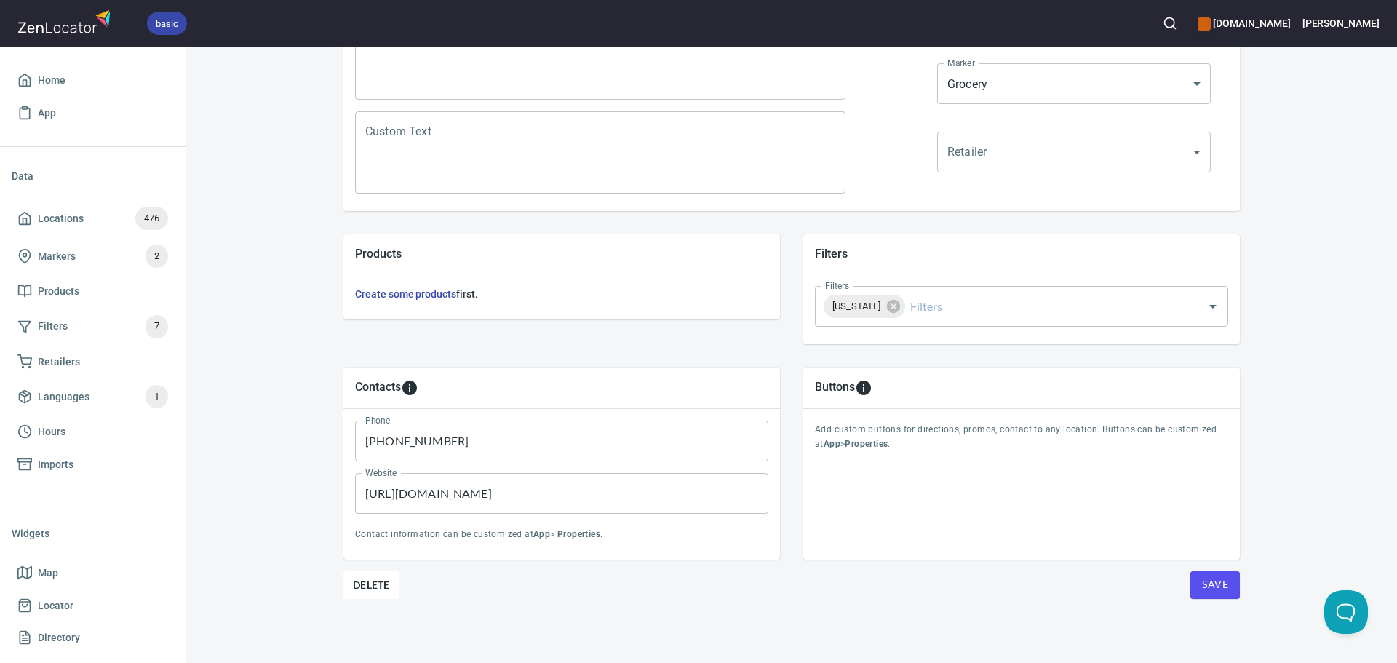
click at [1207, 584] on span "Save" at bounding box center [1215, 585] width 26 height 18
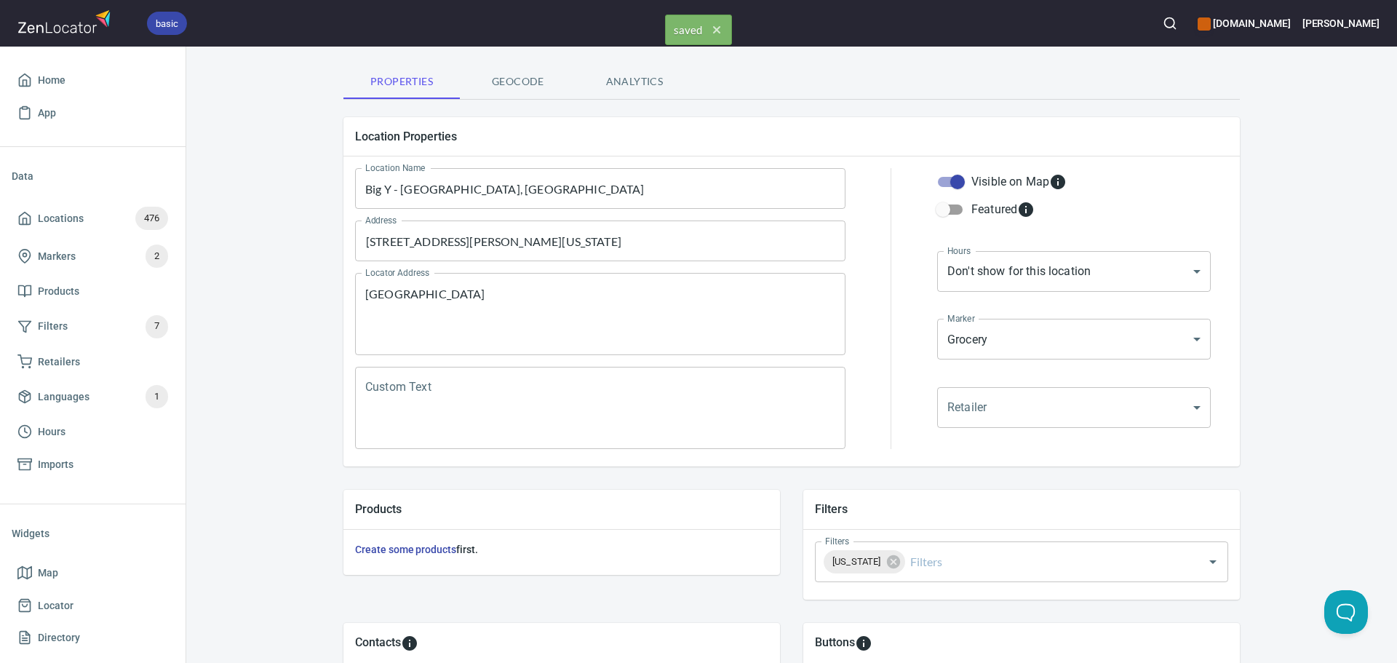
scroll to position [0, 0]
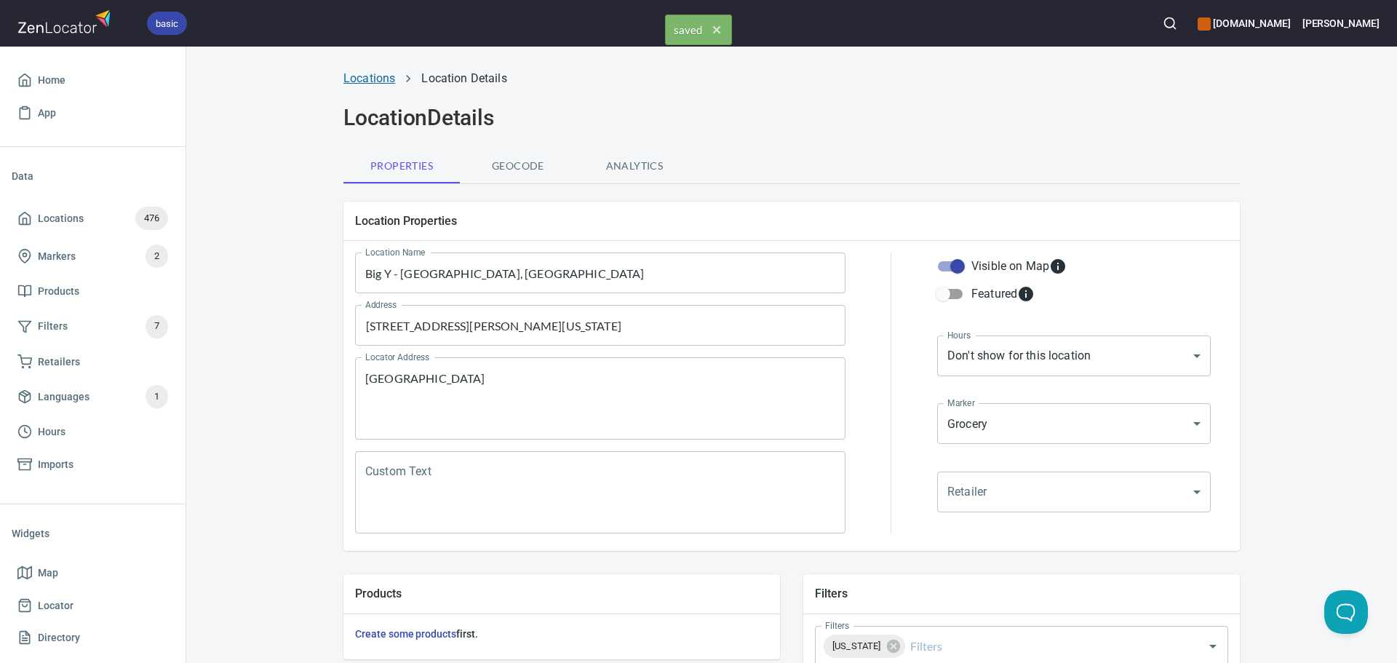
click at [357, 76] on link "Locations" at bounding box center [370, 78] width 52 height 14
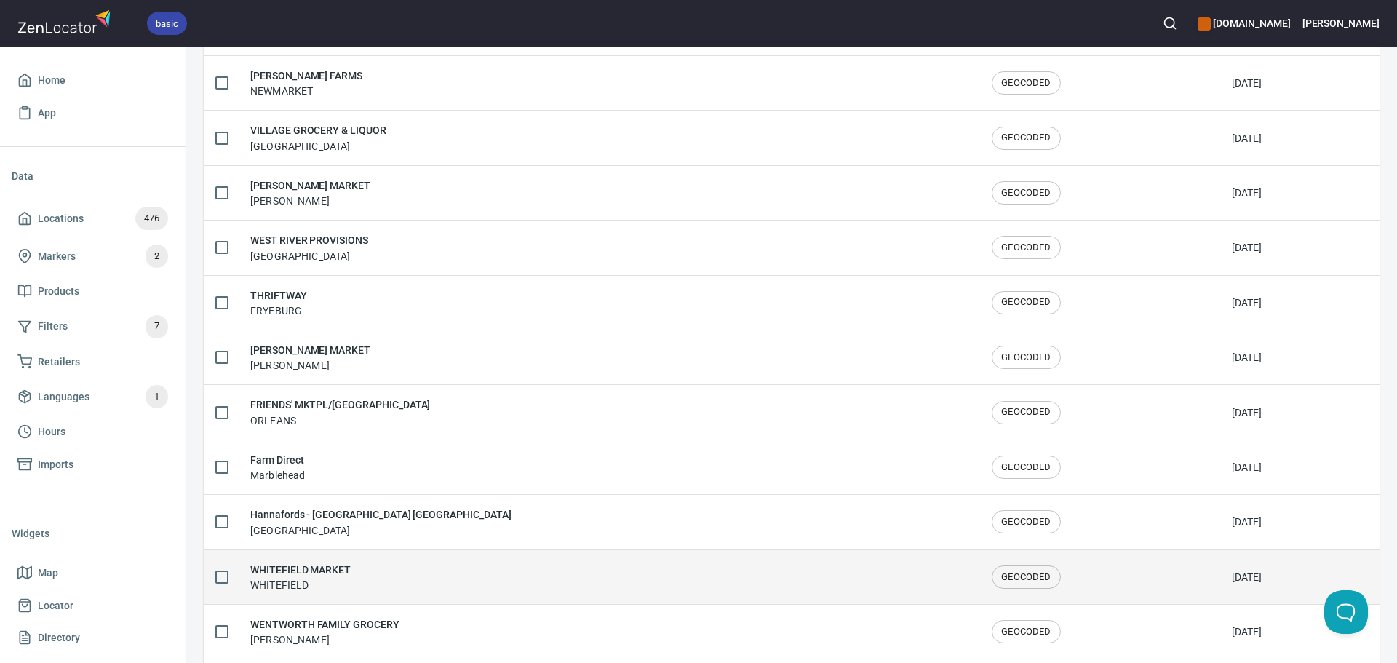
scroll to position [2392, 0]
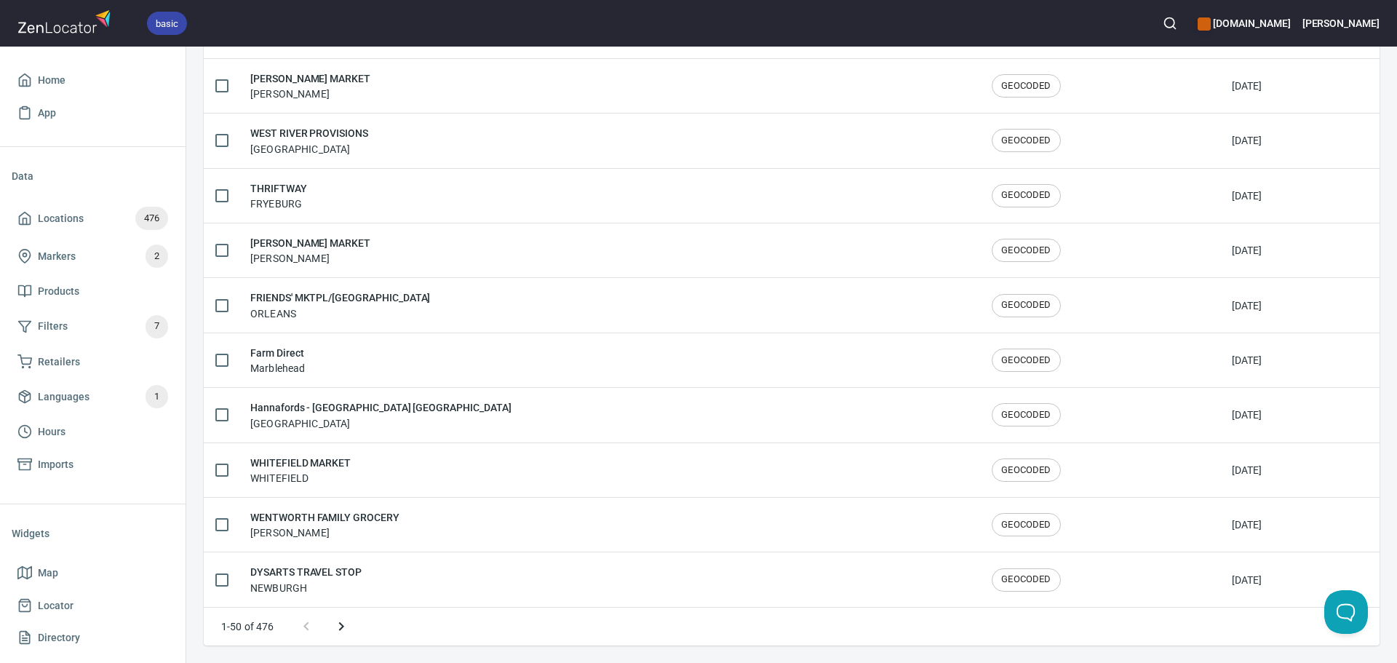
click at [341, 631] on icon "Next page" at bounding box center [341, 626] width 17 height 17
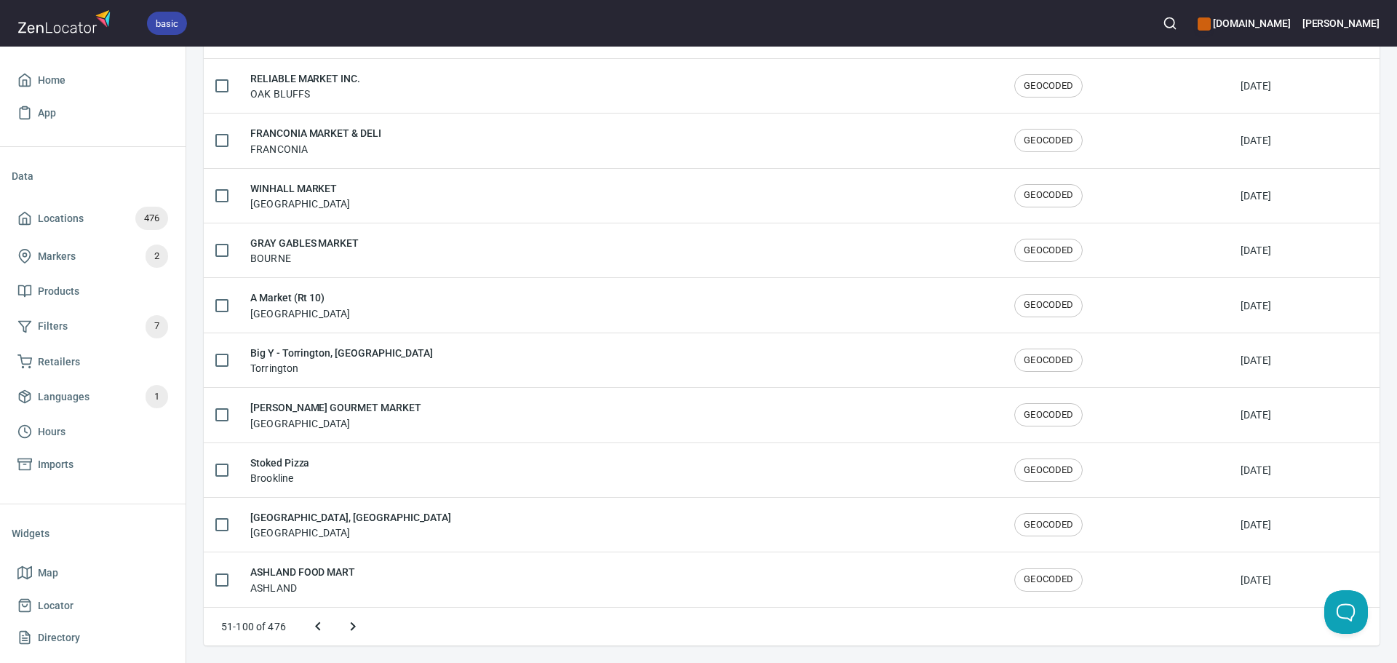
click at [341, 631] on button "Next page" at bounding box center [353, 626] width 35 height 35
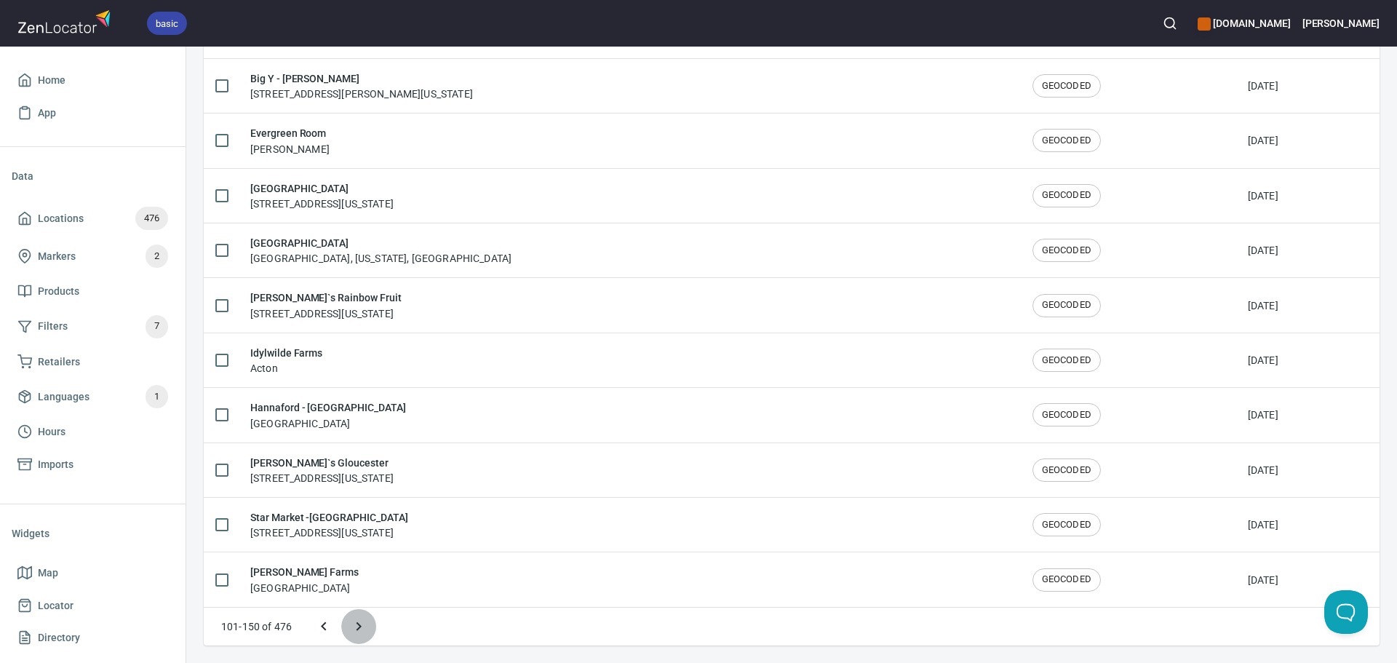
click at [356, 629] on icon "Next page" at bounding box center [358, 626] width 17 height 17
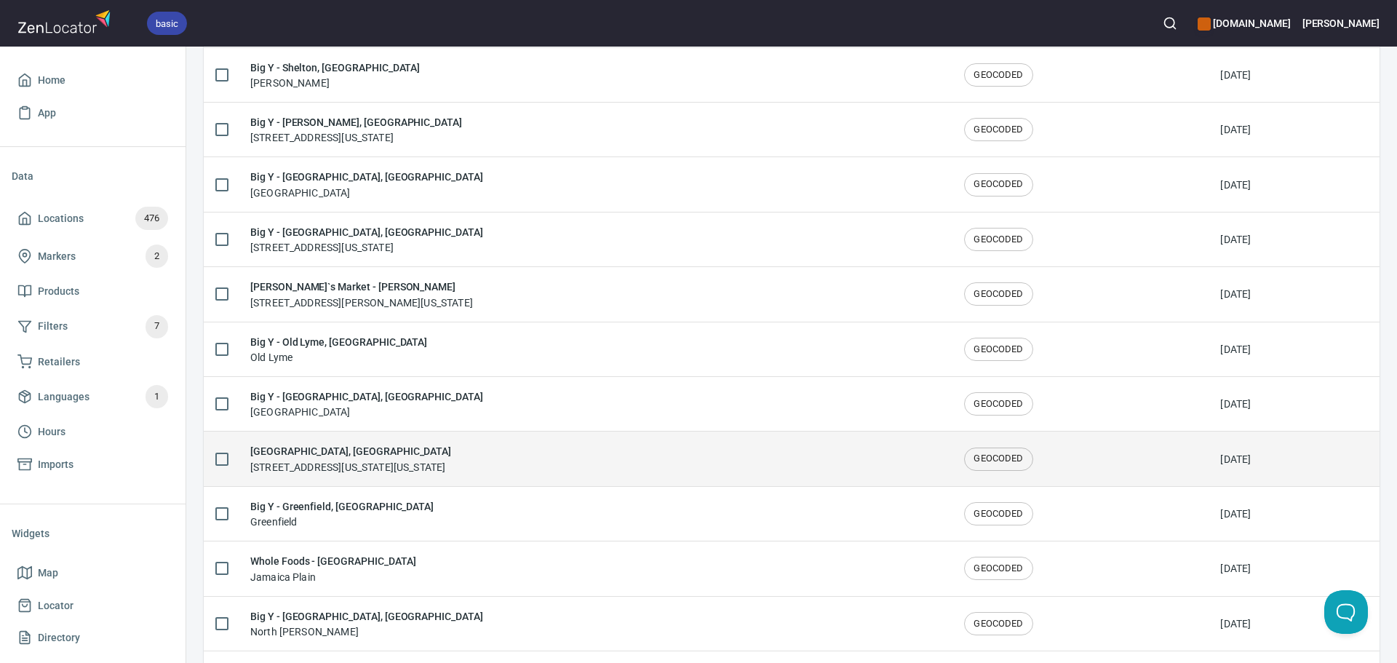
scroll to position [1026, 0]
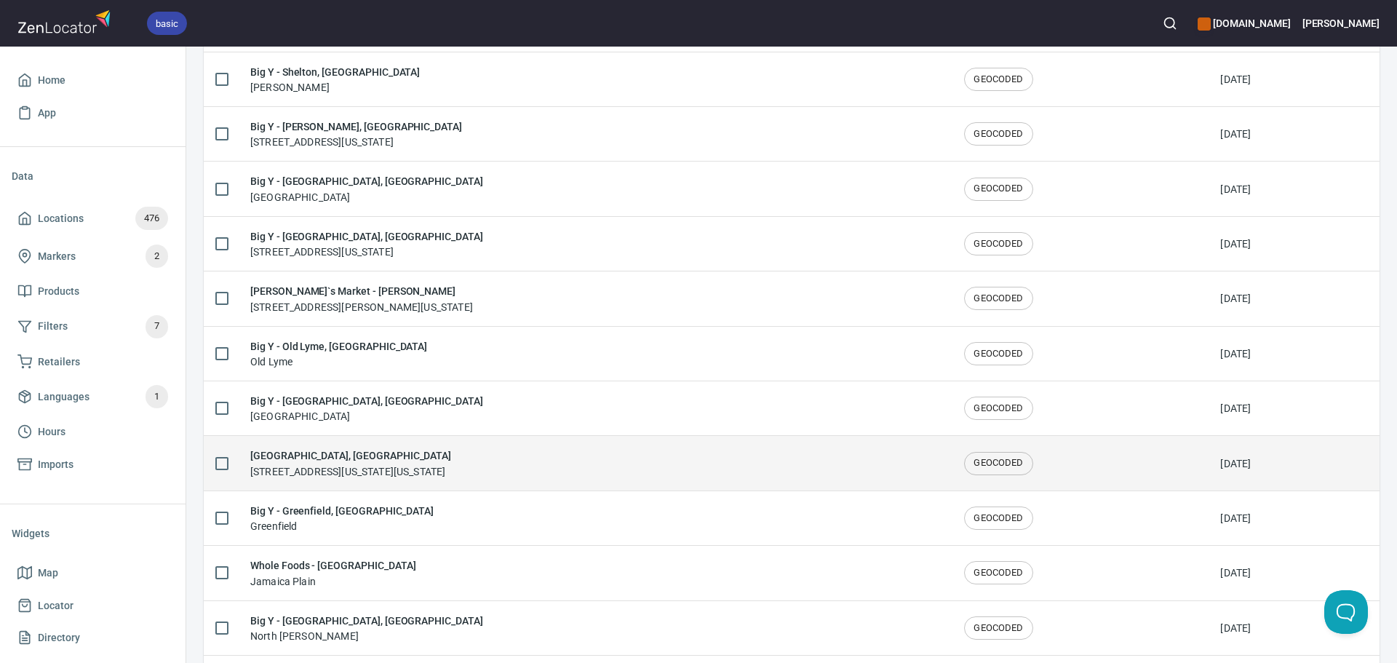
click at [451, 455] on h6 "[GEOGRAPHIC_DATA], [GEOGRAPHIC_DATA]" at bounding box center [350, 456] width 201 height 16
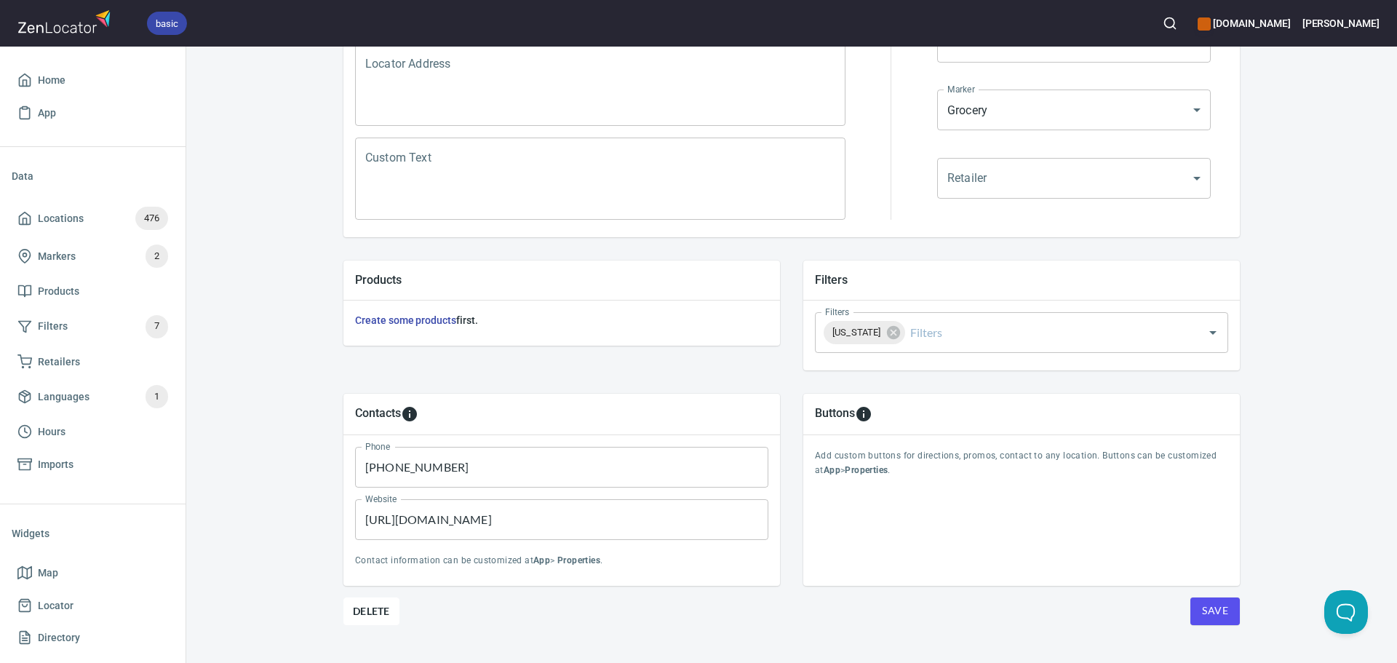
scroll to position [340, 0]
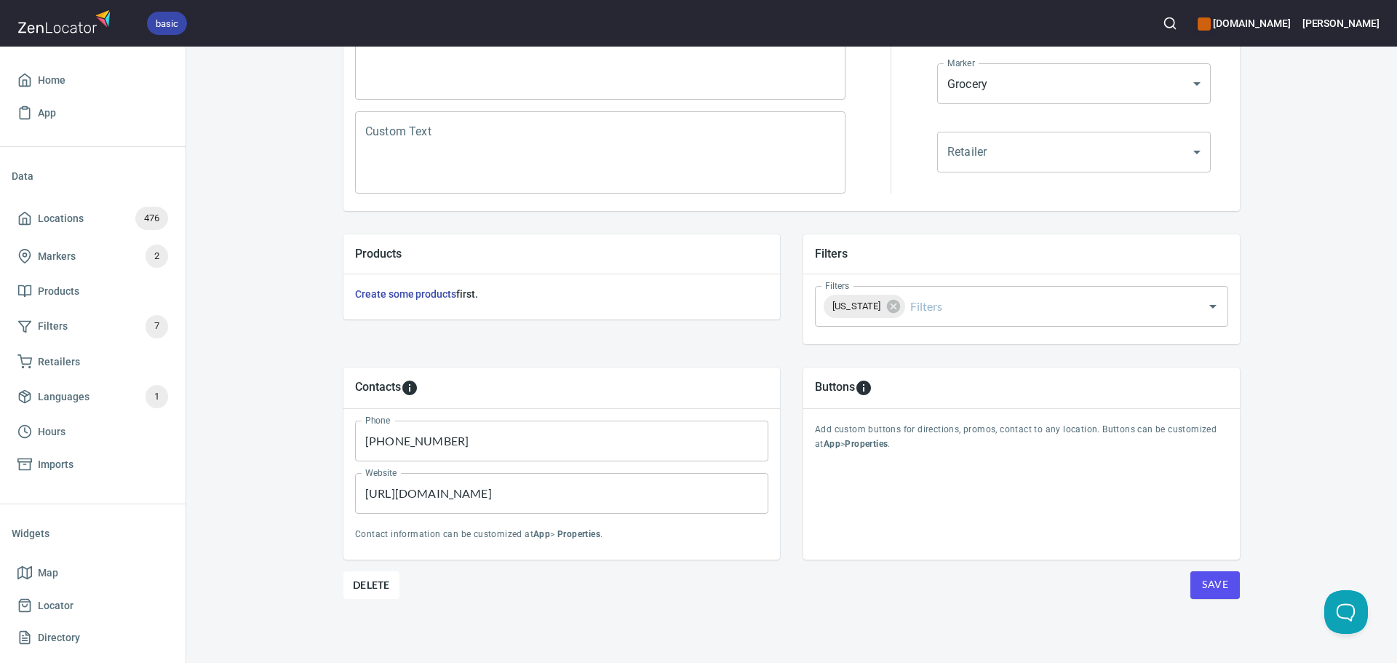
click at [1229, 582] on button "Save" at bounding box center [1215, 585] width 49 height 28
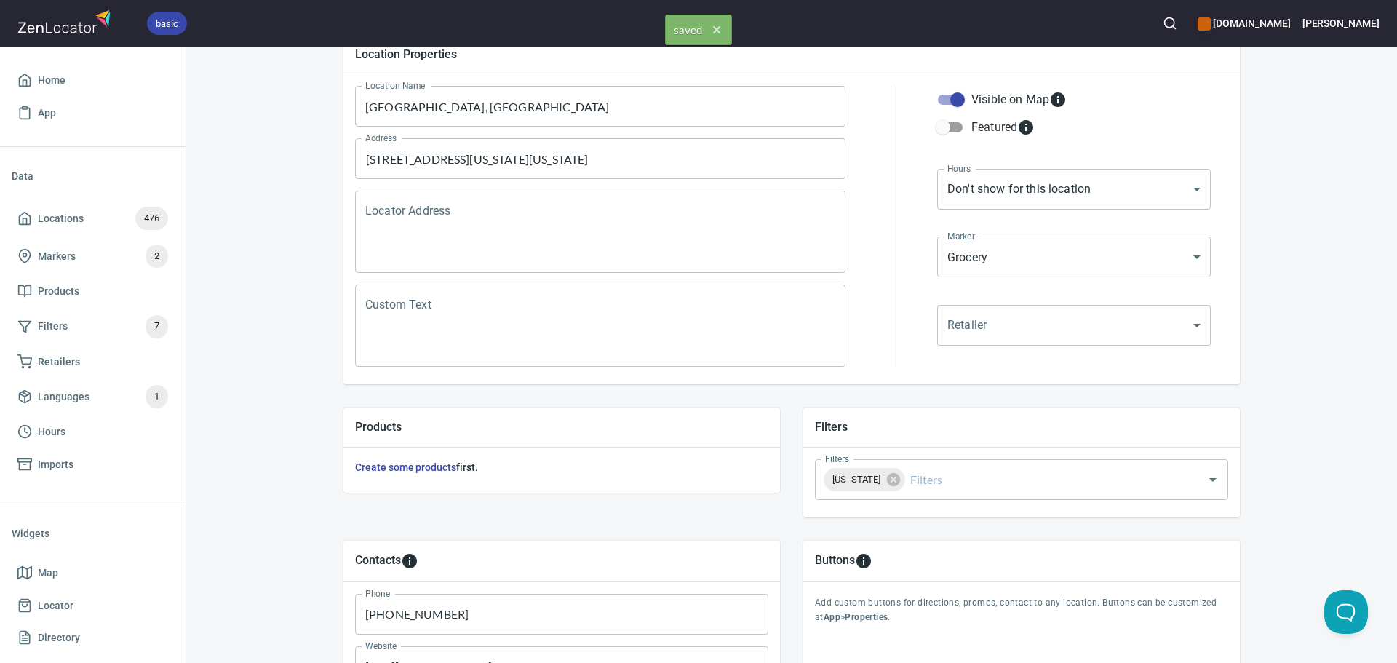
scroll to position [0, 0]
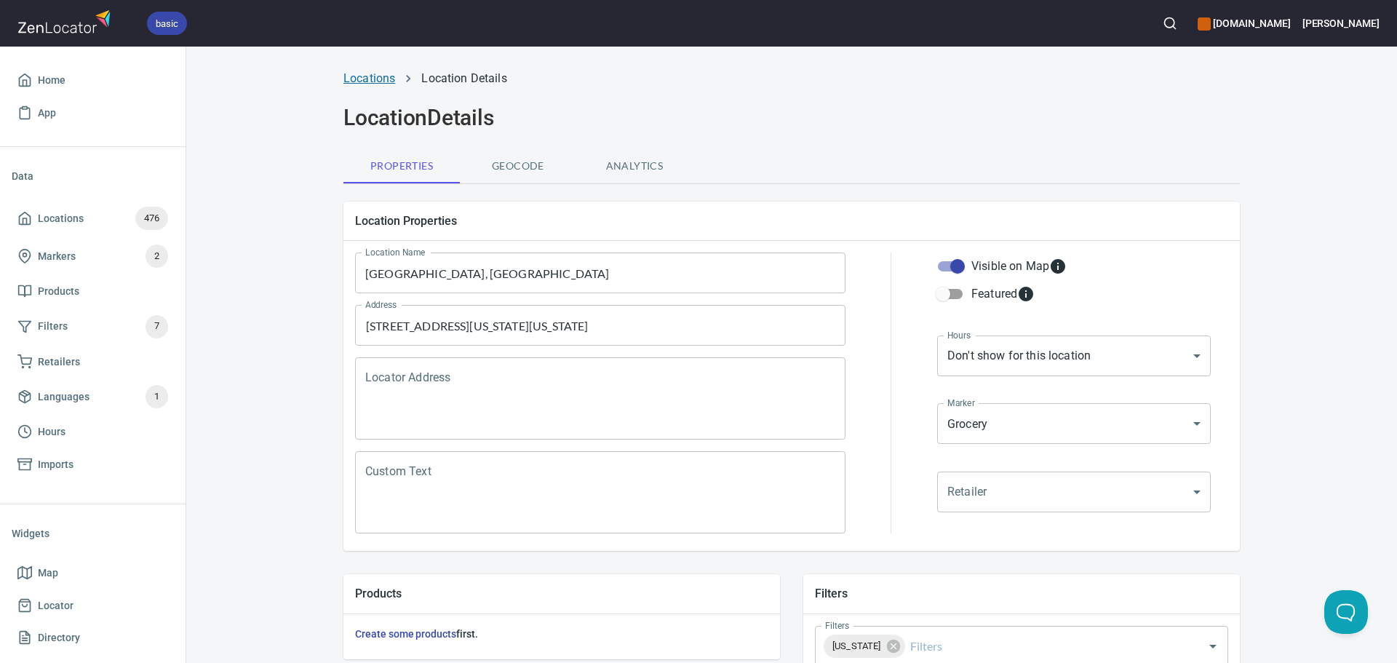
click at [375, 81] on link "Locations" at bounding box center [370, 78] width 52 height 14
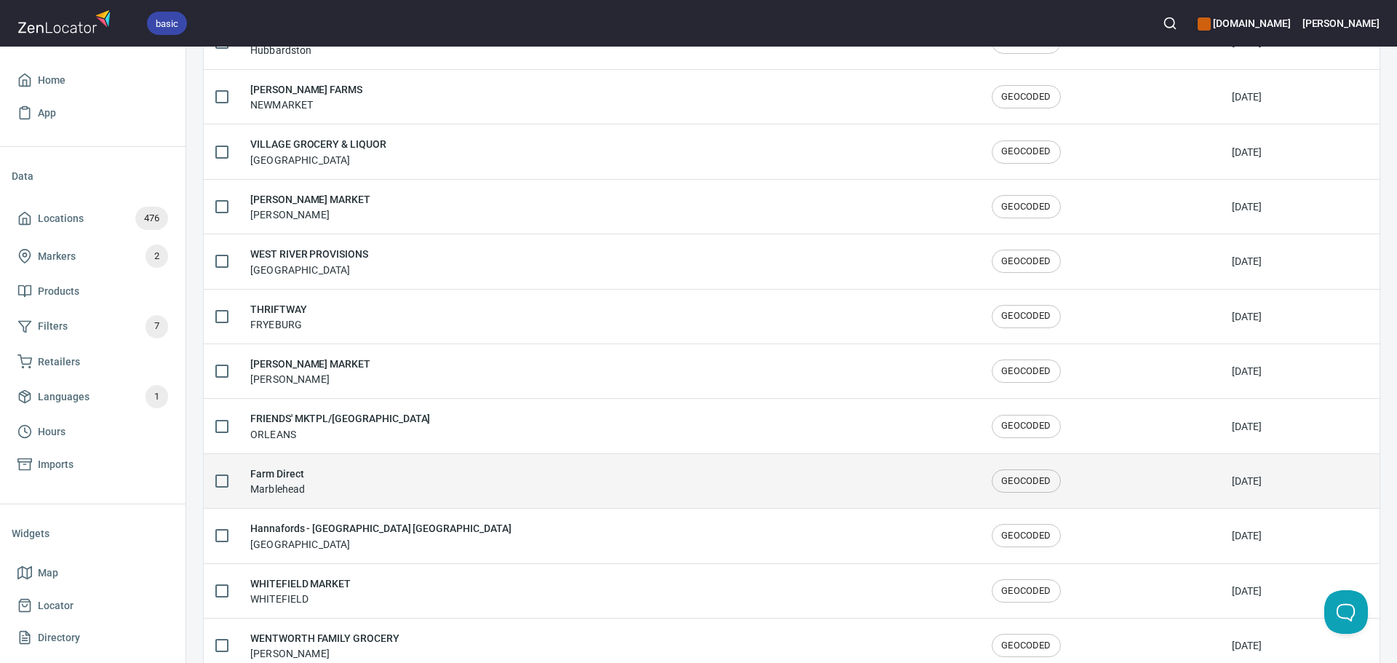
scroll to position [2392, 0]
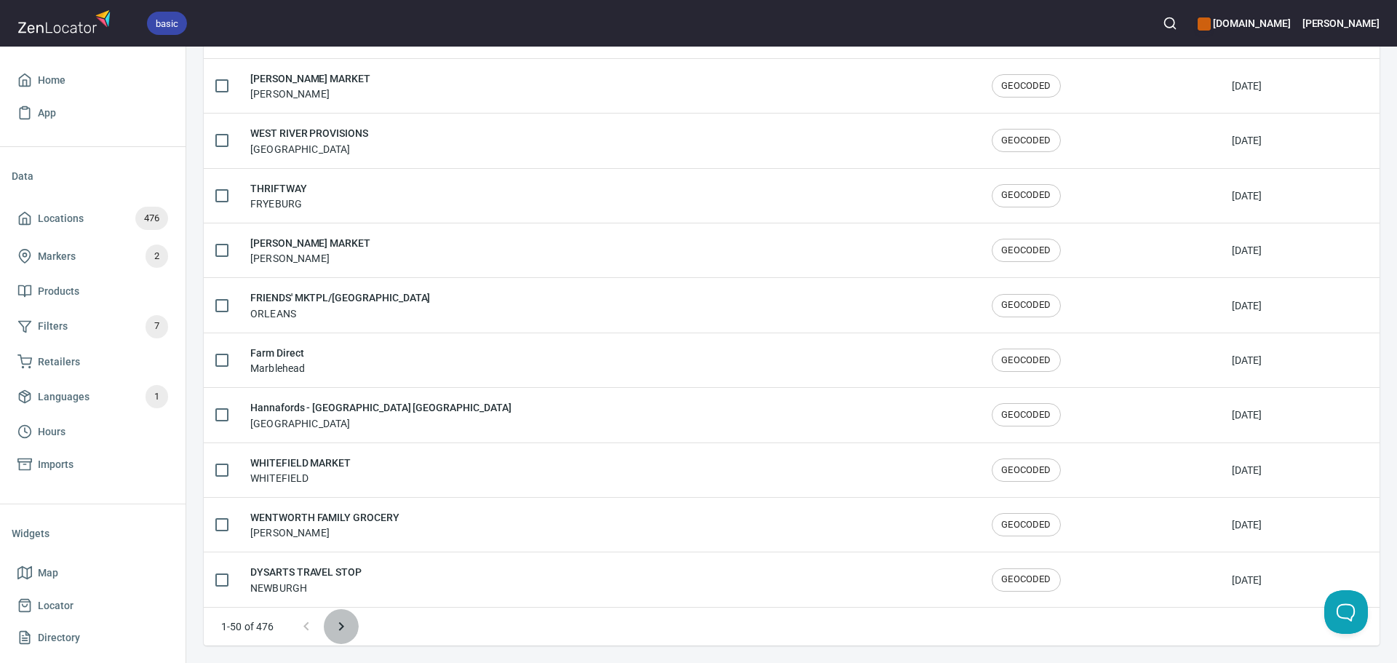
click at [344, 629] on icon "Next page" at bounding box center [341, 626] width 17 height 17
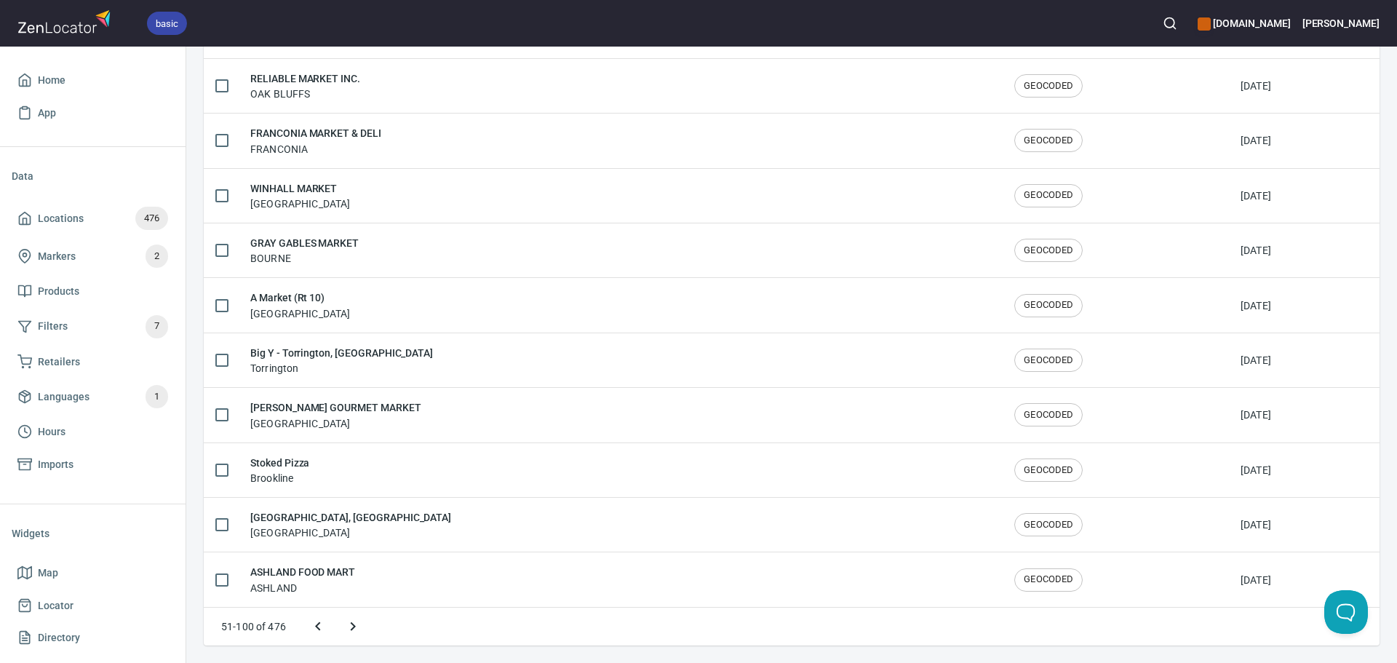
click at [352, 626] on icon "Next page" at bounding box center [352, 626] width 17 height 17
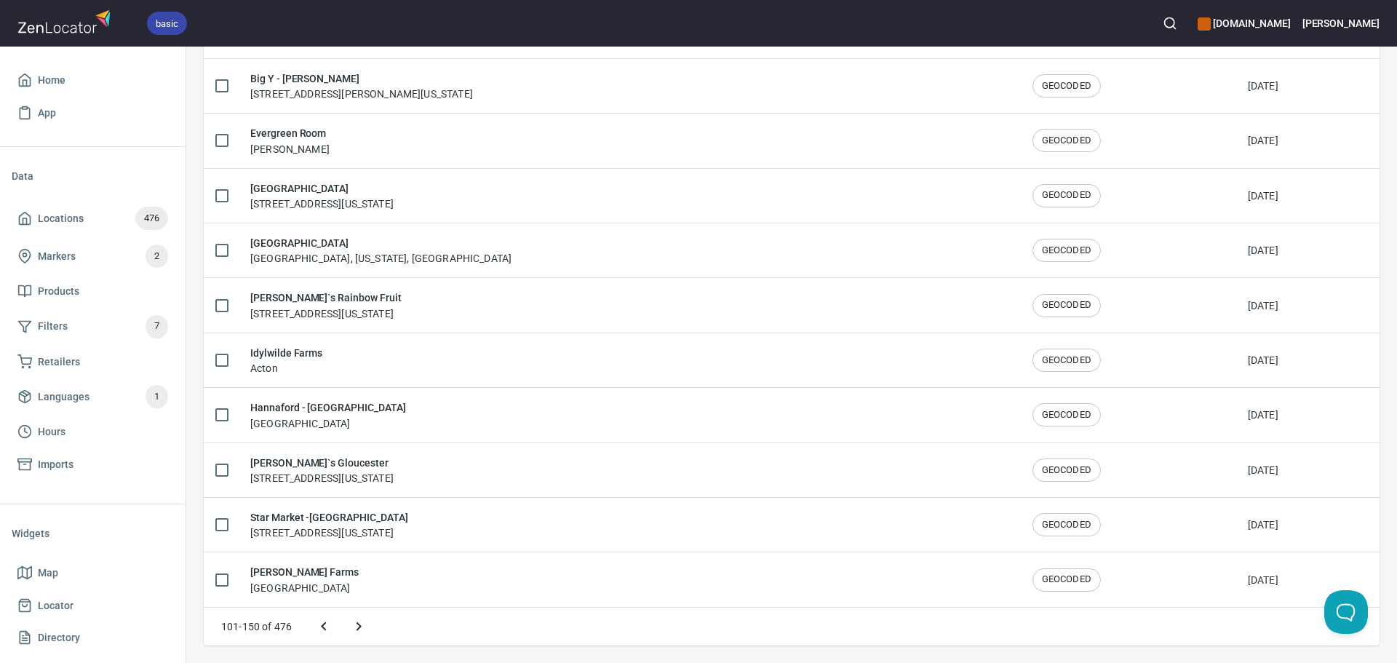
click at [366, 623] on icon "Next page" at bounding box center [358, 626] width 17 height 17
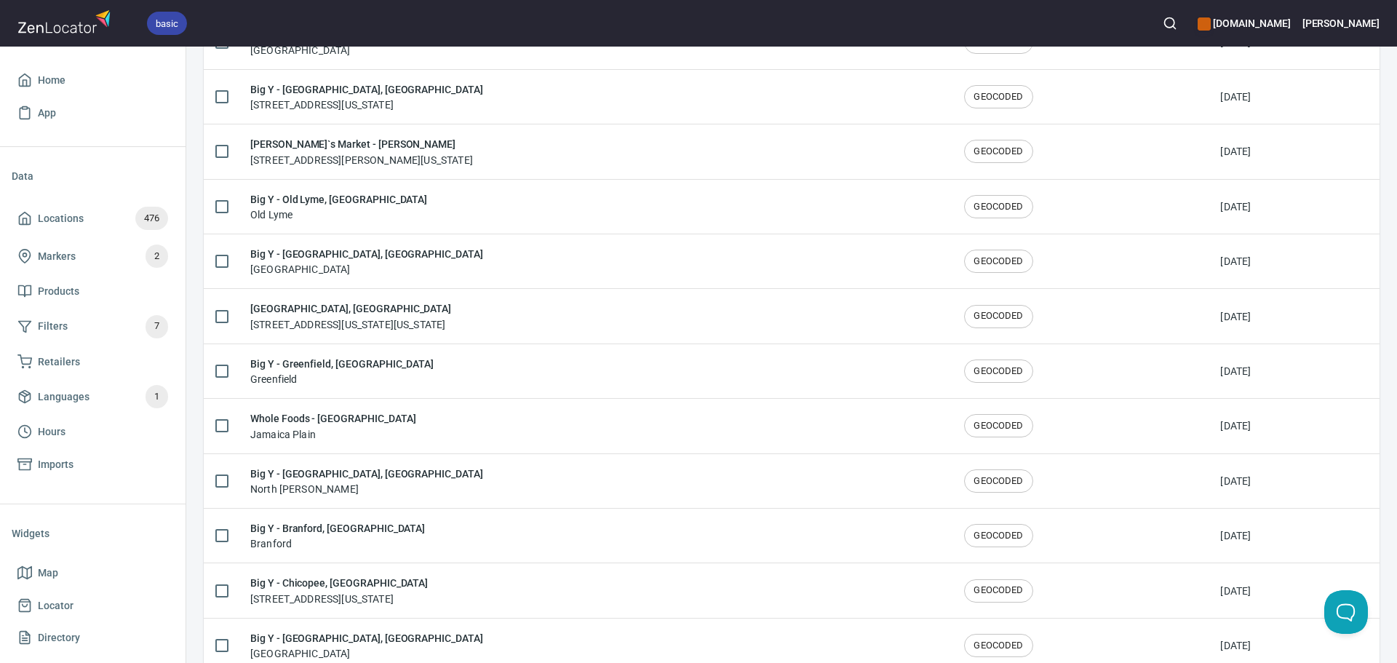
scroll to position [1172, 0]
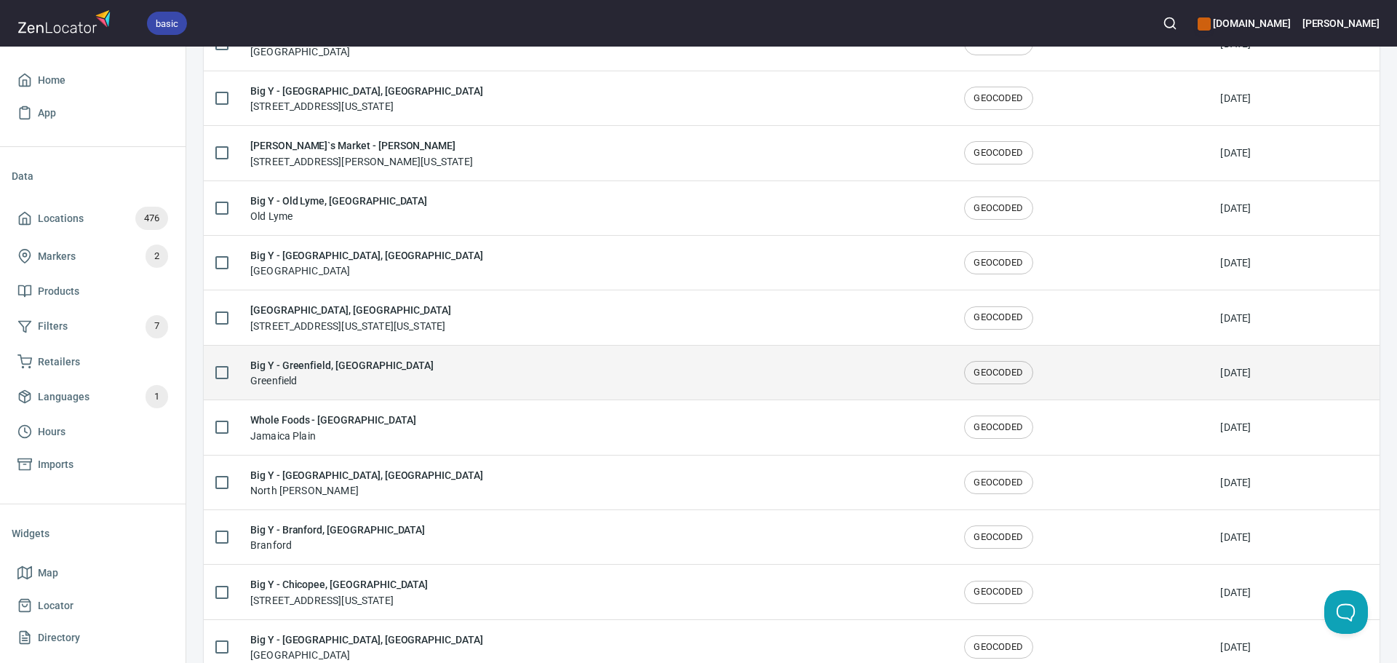
click at [437, 366] on div "Big Y - Greenfield, MA Greenfield" at bounding box center [595, 372] width 691 height 31
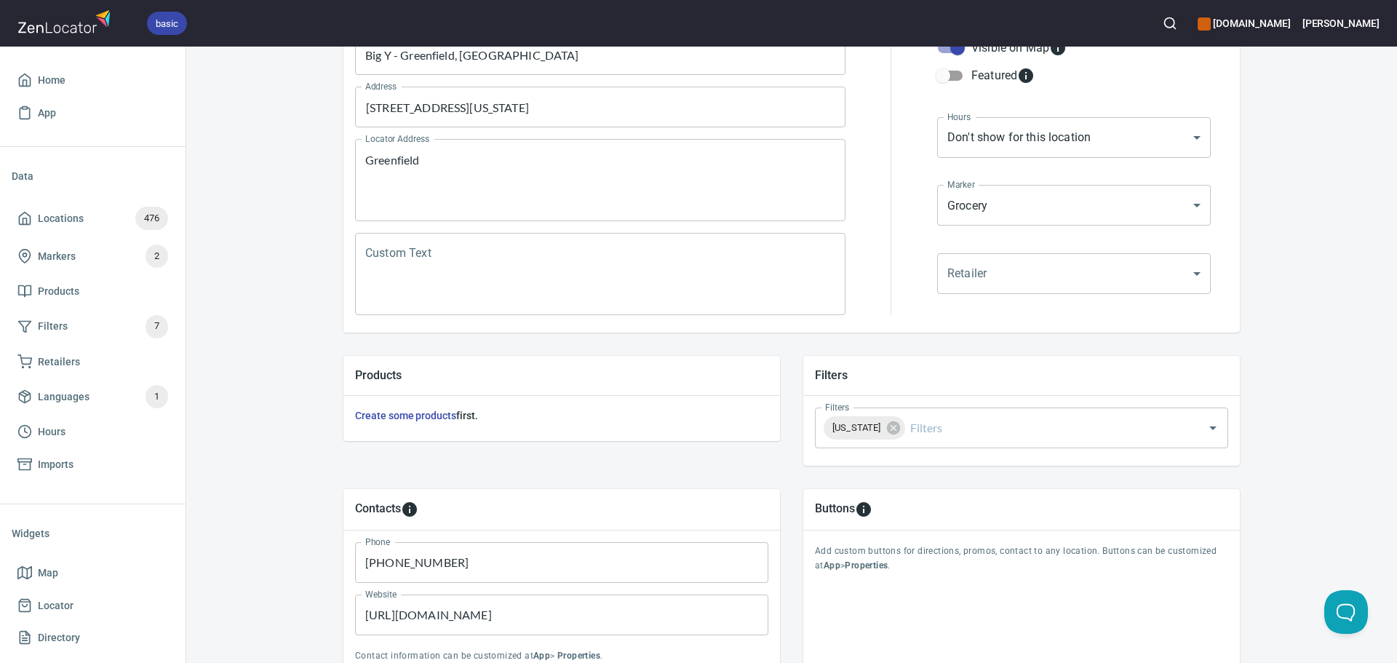
scroll to position [291, 0]
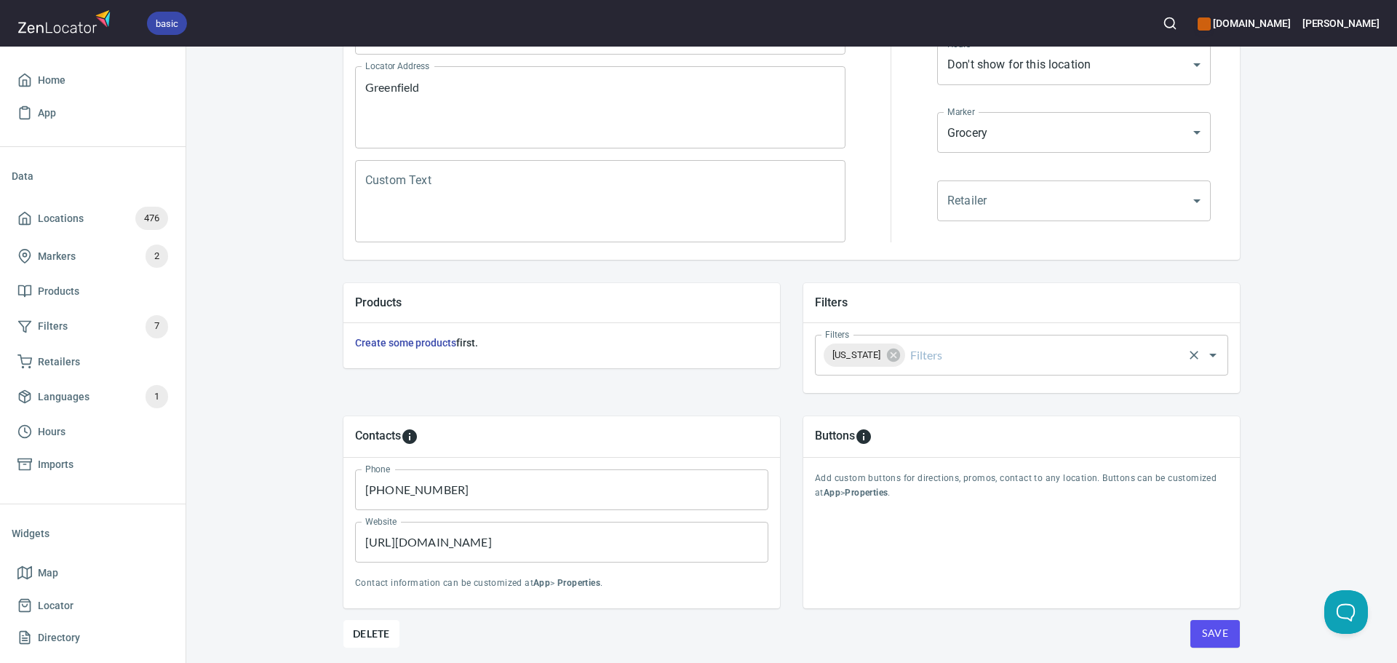
click at [954, 360] on input "Filters" at bounding box center [1045, 355] width 274 height 28
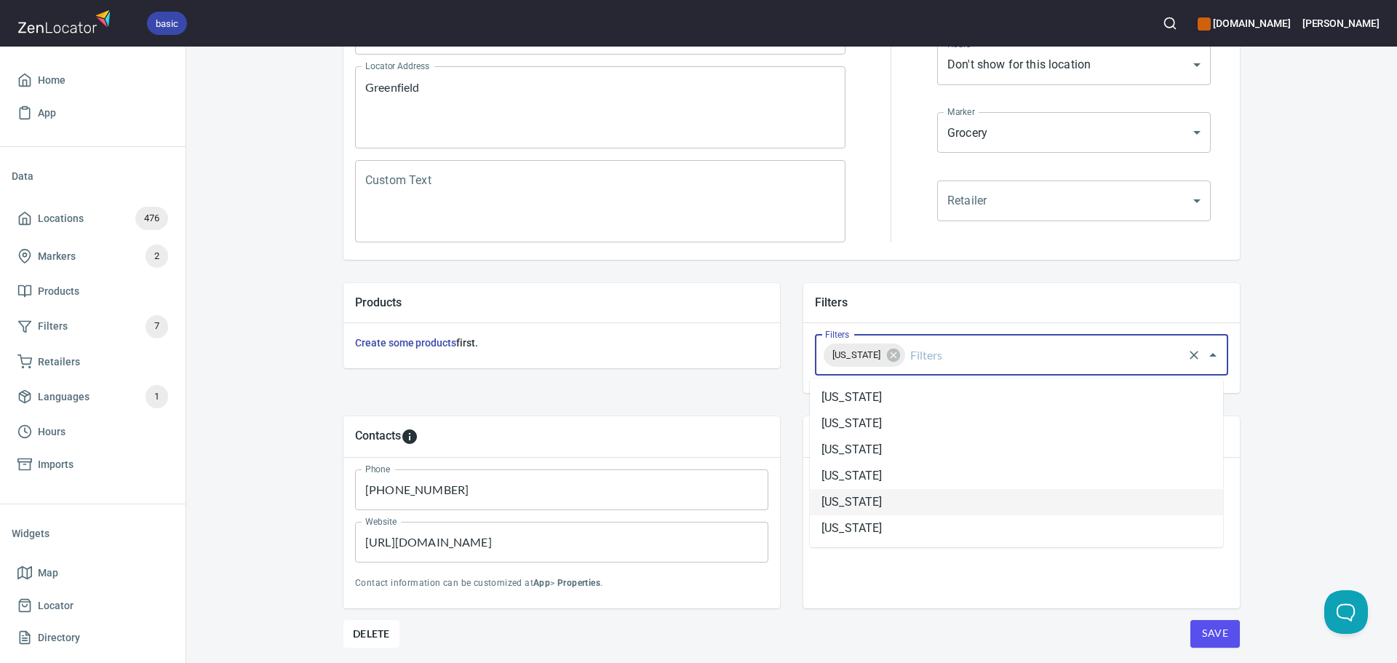
click at [885, 508] on li "Massachusetts" at bounding box center [1016, 502] width 413 height 26
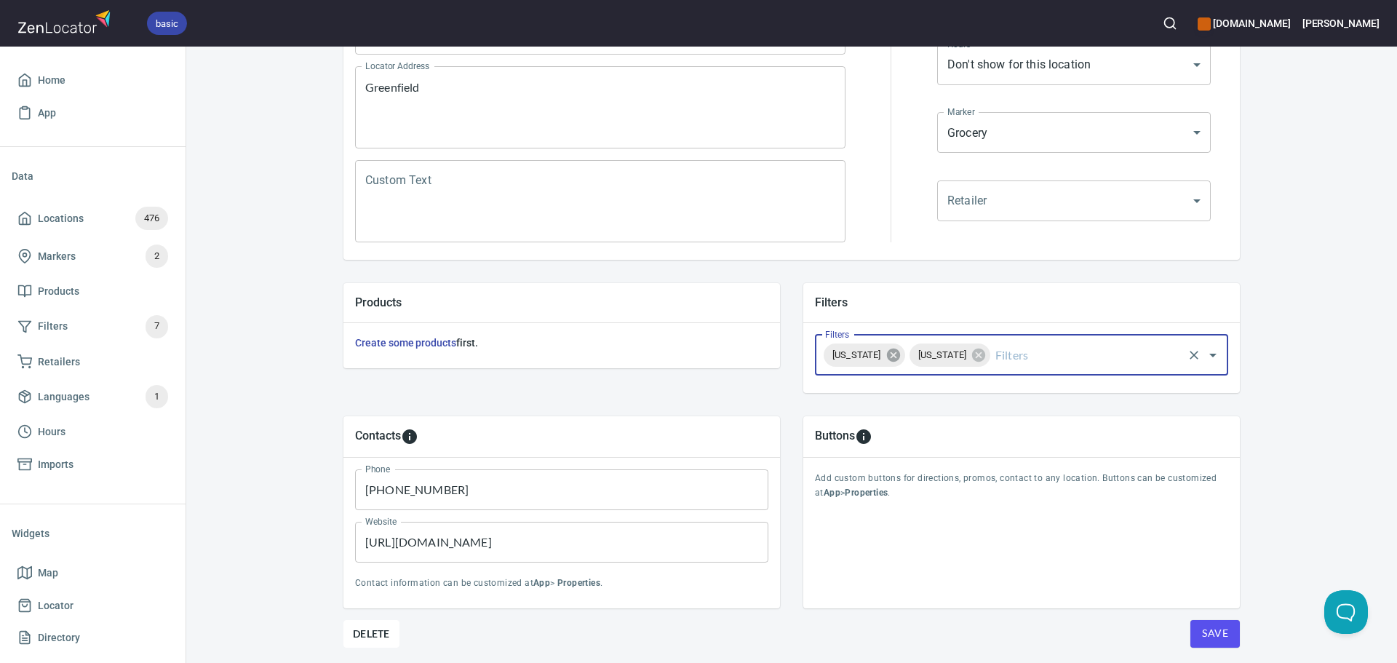
click at [894, 360] on icon at bounding box center [892, 355] width 13 height 13
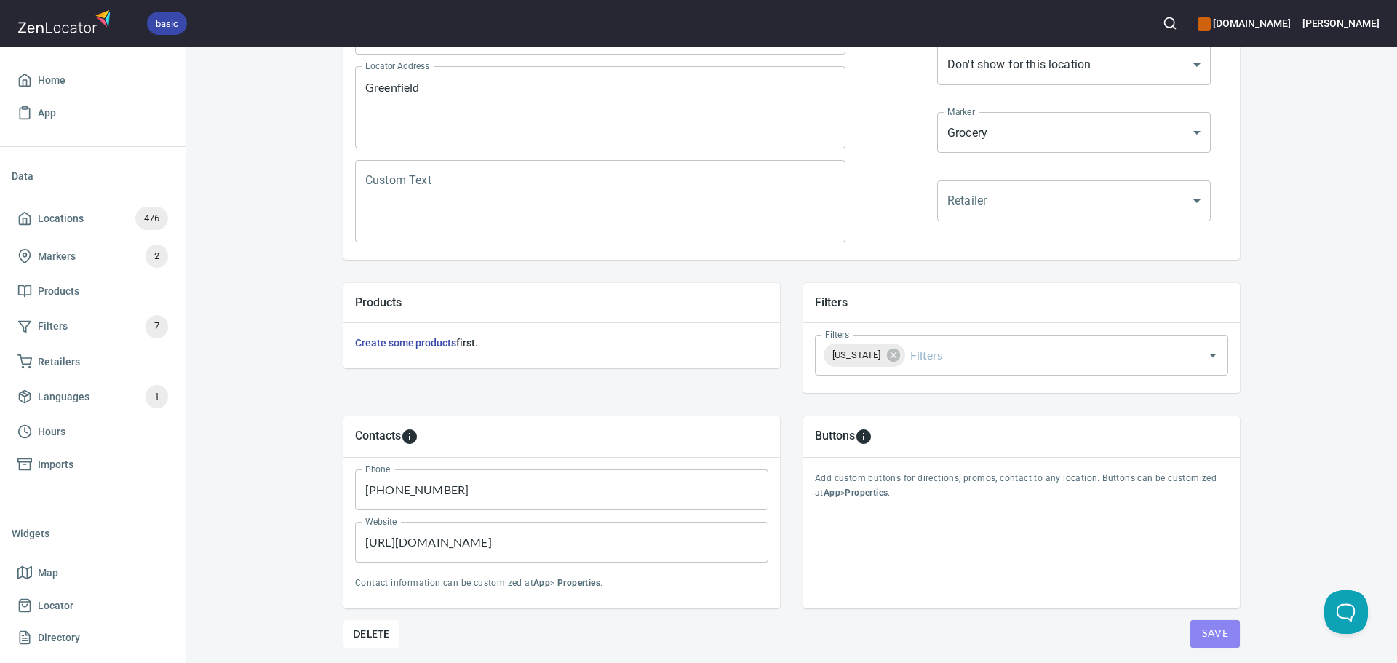
click at [1212, 636] on span "Save" at bounding box center [1215, 633] width 26 height 18
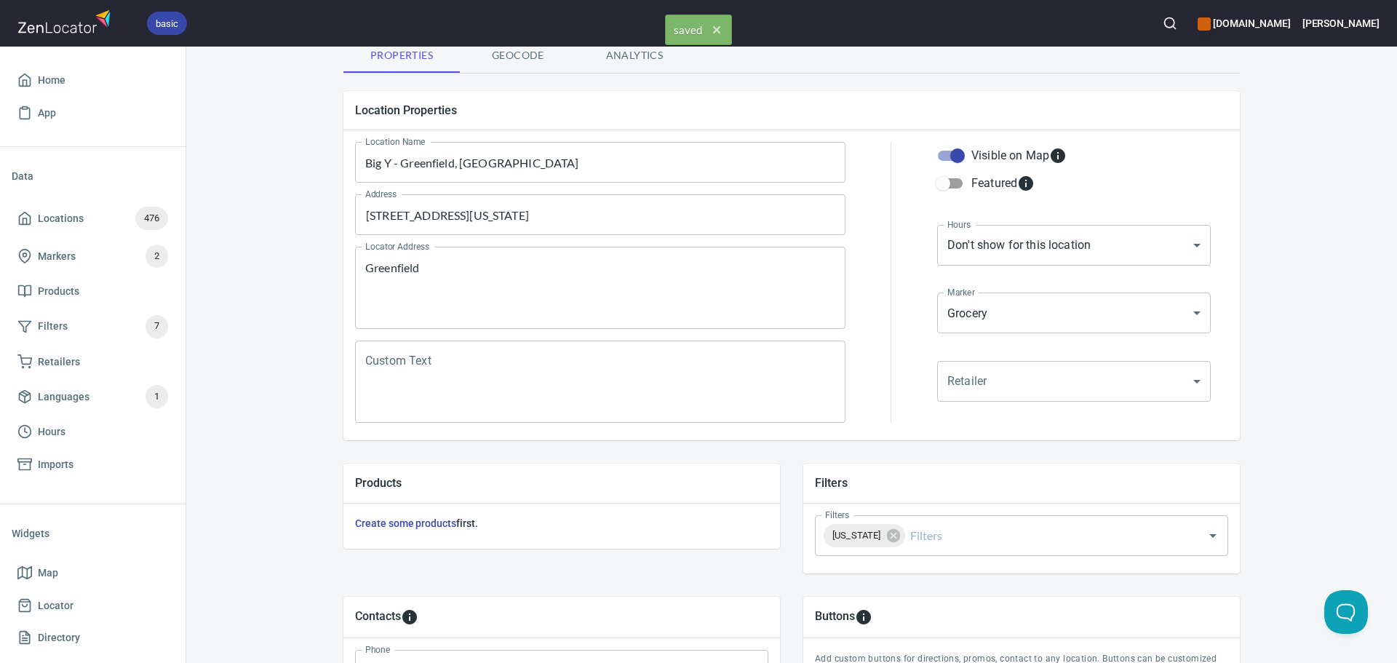
scroll to position [0, 0]
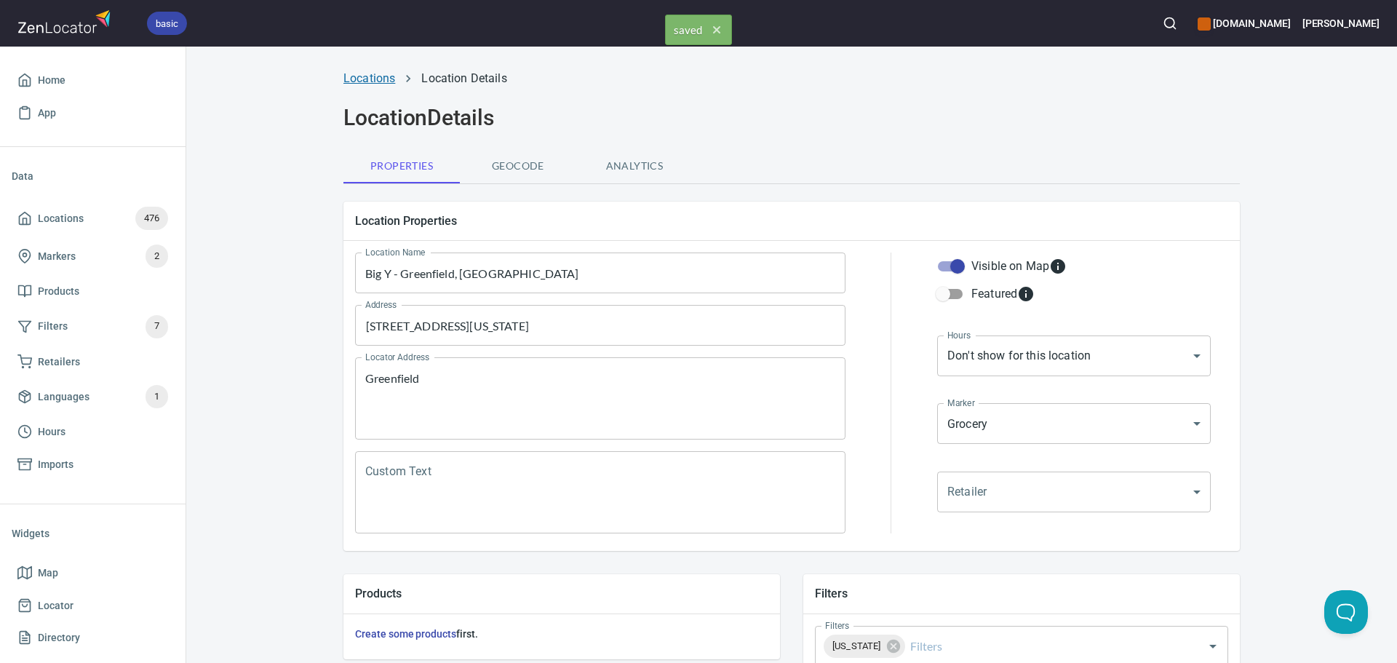
click at [373, 78] on link "Locations" at bounding box center [370, 78] width 52 height 14
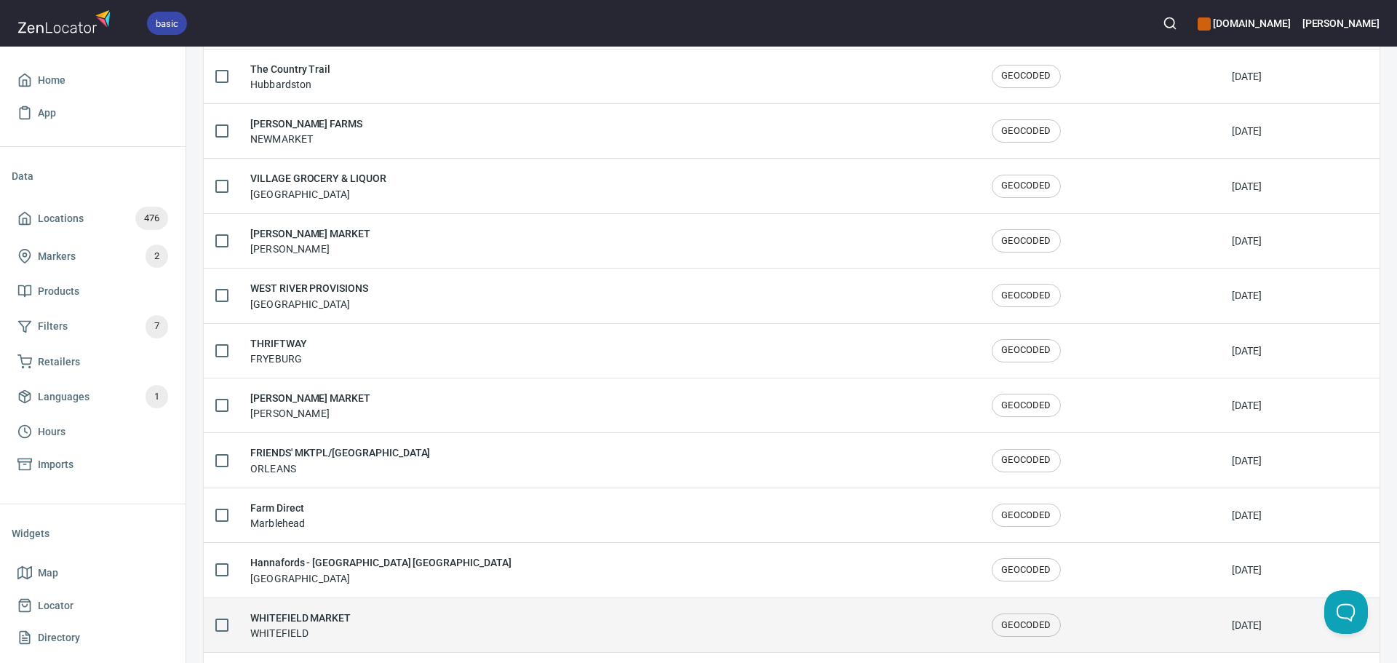
scroll to position [2392, 0]
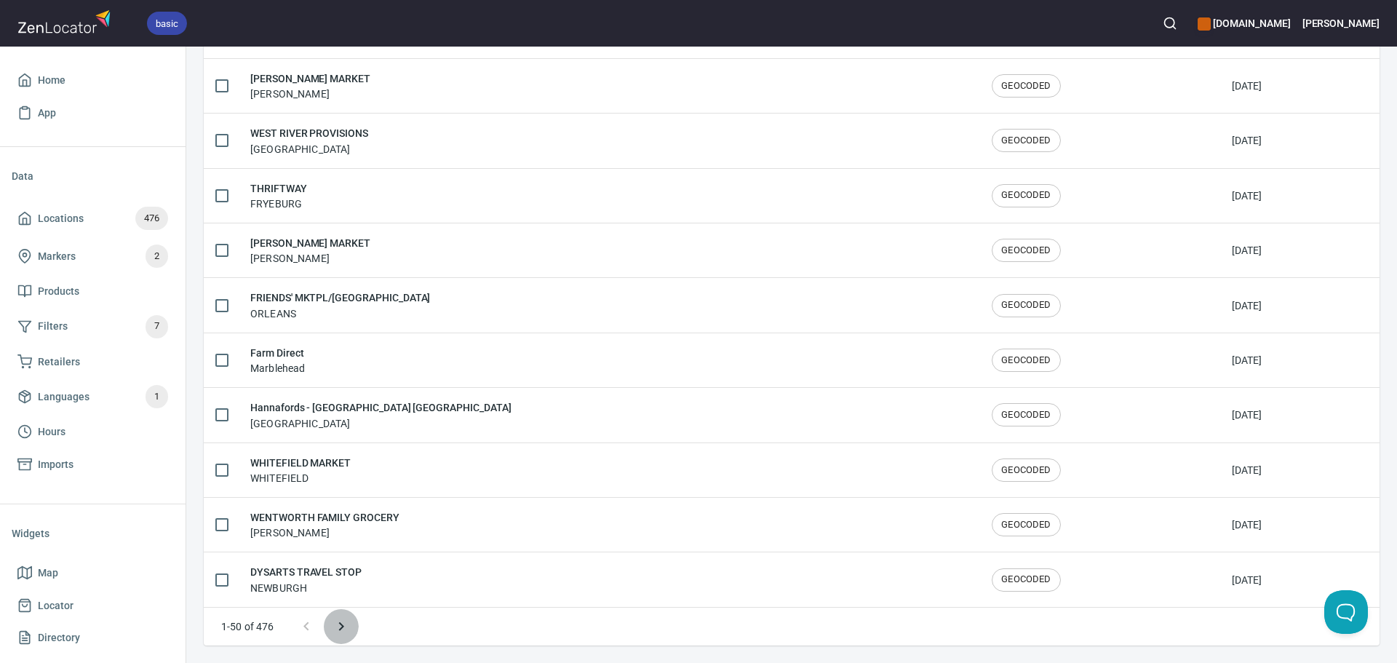
click at [346, 638] on button "Next page" at bounding box center [341, 626] width 35 height 35
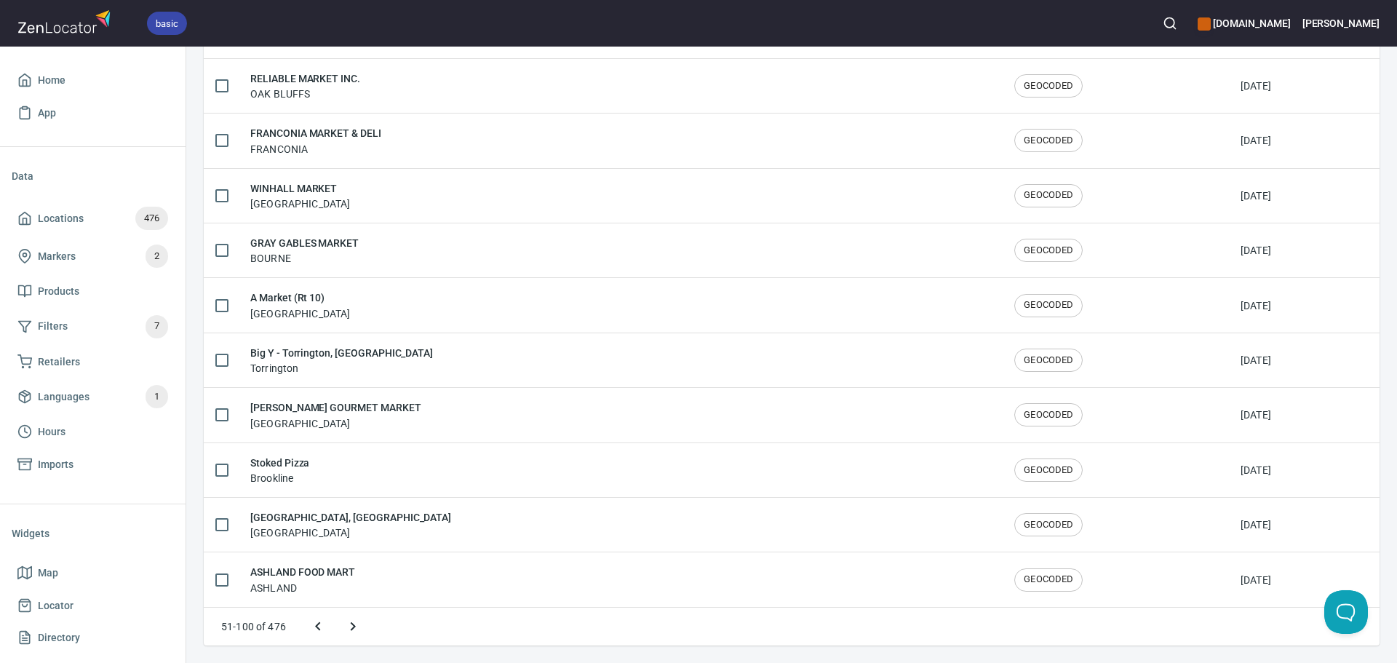
click at [349, 638] on button "Next page" at bounding box center [353, 626] width 35 height 35
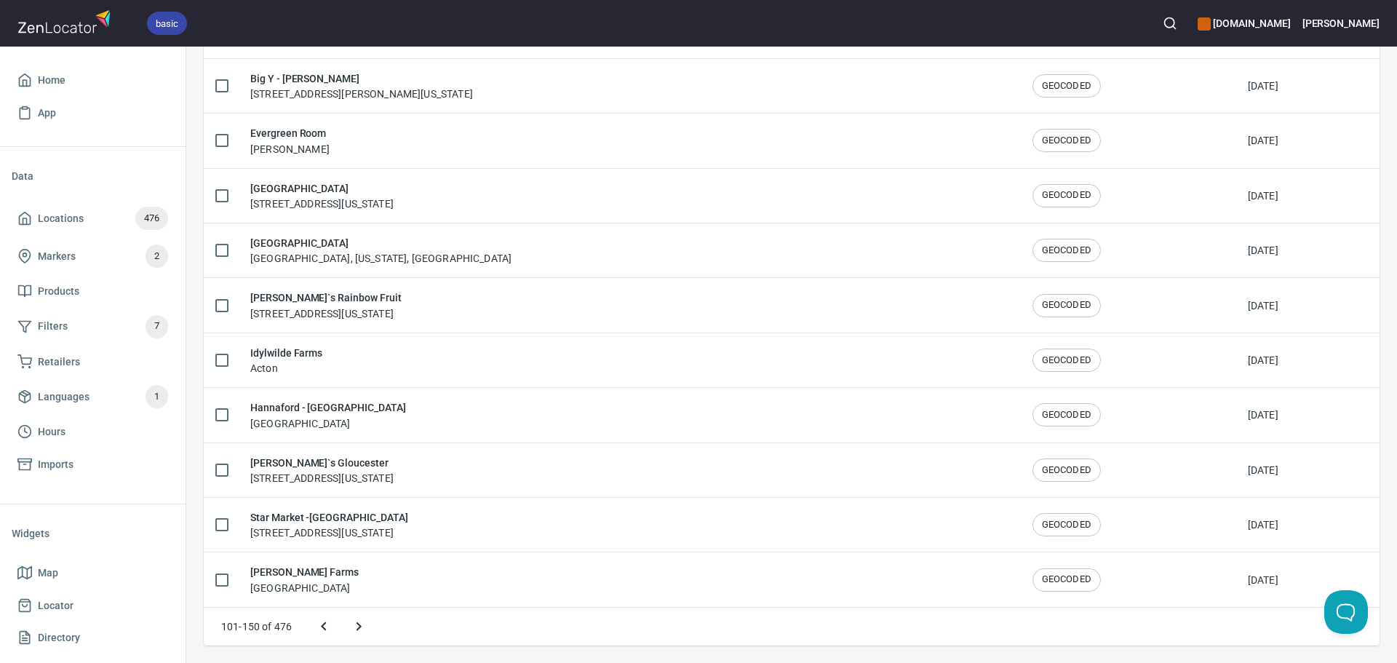
click at [361, 632] on icon "Next page" at bounding box center [358, 626] width 17 height 17
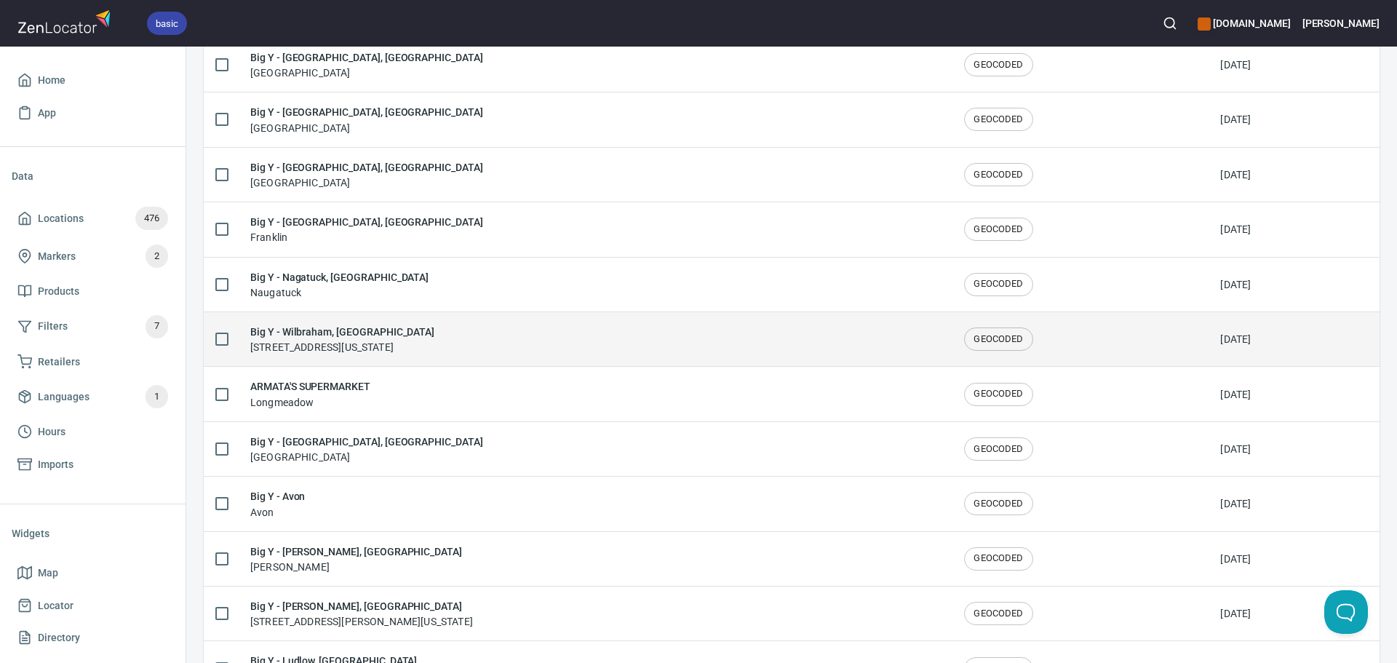
scroll to position [1099, 0]
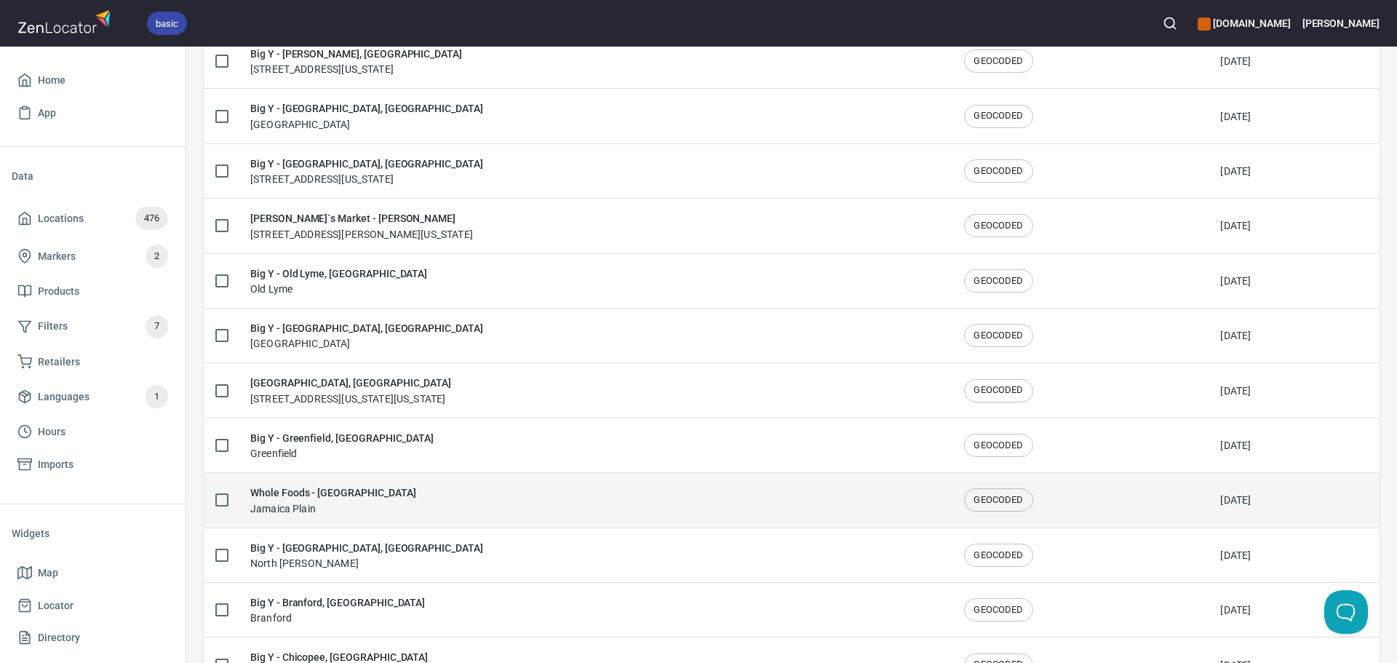
click at [411, 491] on div "Whole Foods - Jamaica Plain Jamaica Plain" at bounding box center [595, 500] width 691 height 31
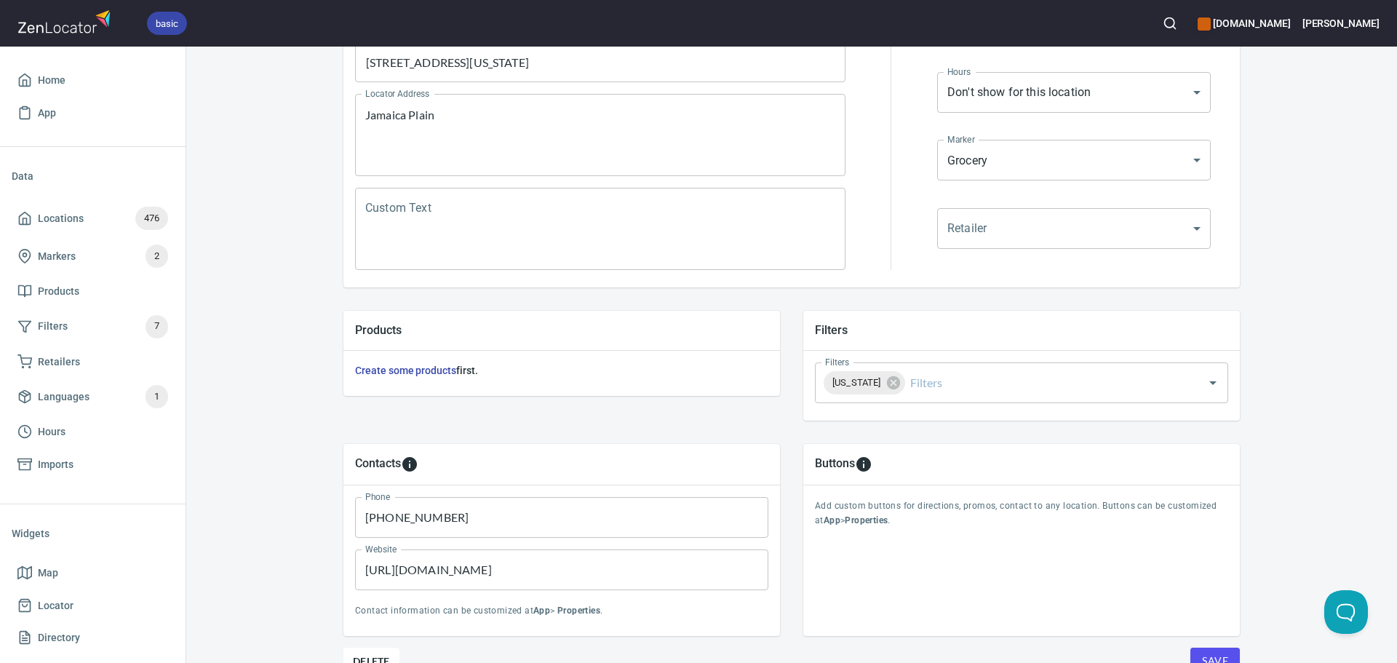
scroll to position [291, 0]
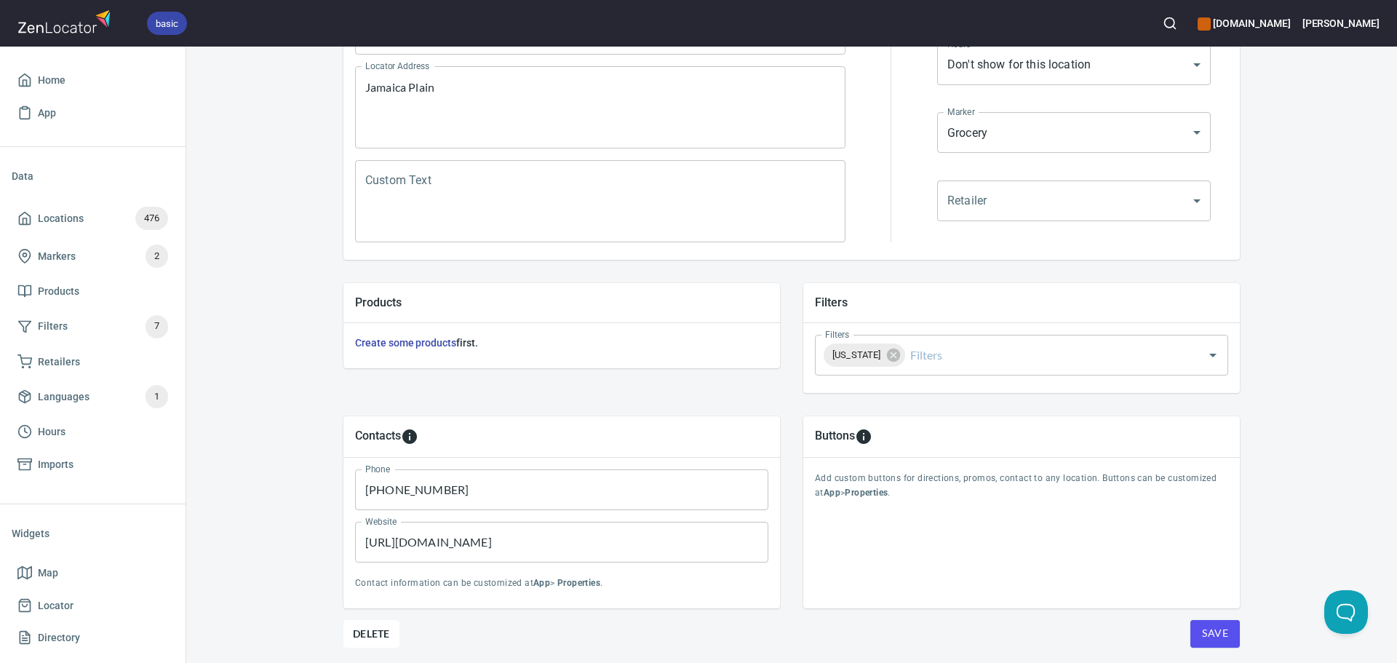
click at [1205, 640] on span "Save" at bounding box center [1215, 633] width 26 height 18
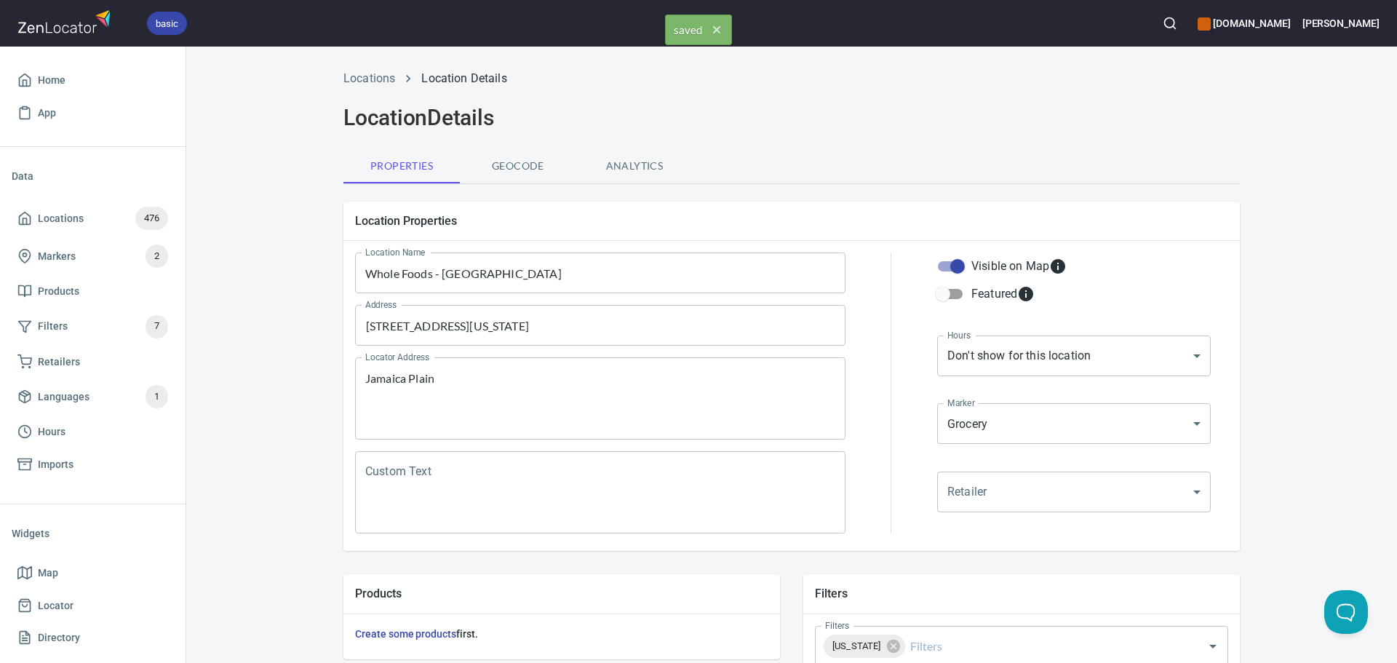
click at [372, 69] on div "Locations Location Details" at bounding box center [792, 78] width 914 height 35
click at [368, 78] on link "Locations" at bounding box center [370, 78] width 52 height 14
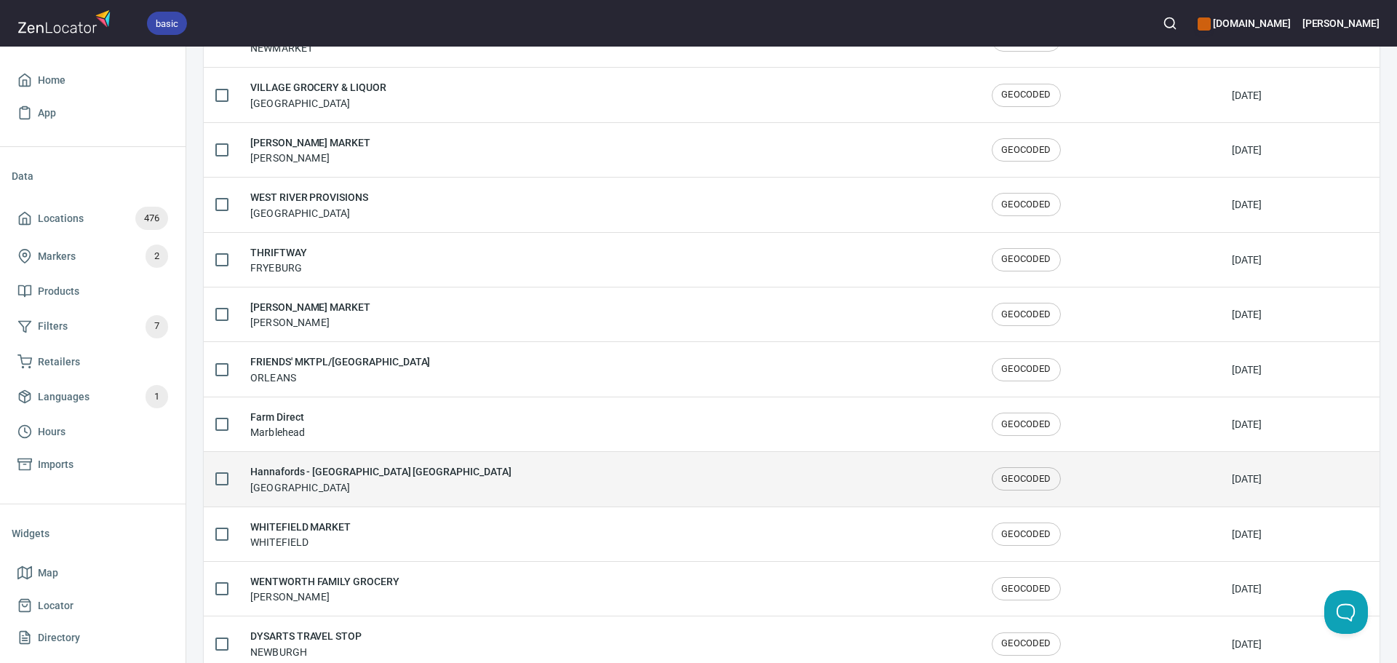
scroll to position [2392, 0]
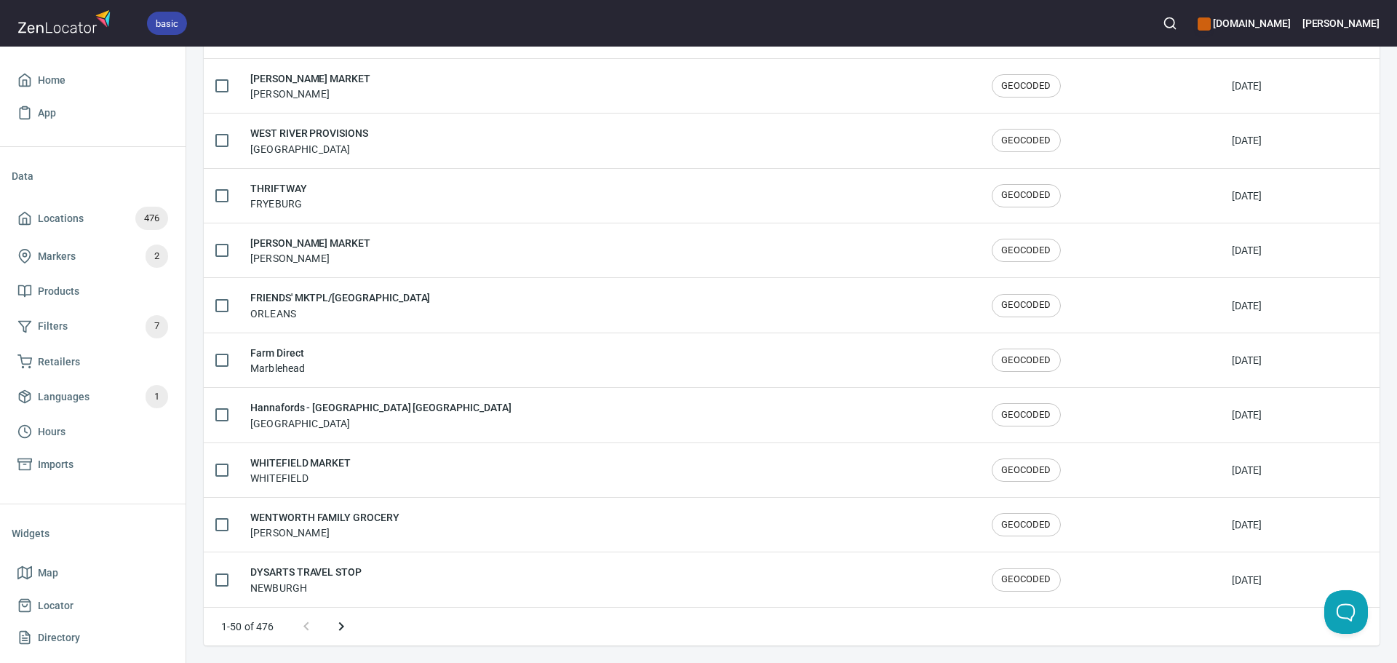
click at [350, 625] on button "Next page" at bounding box center [341, 626] width 35 height 35
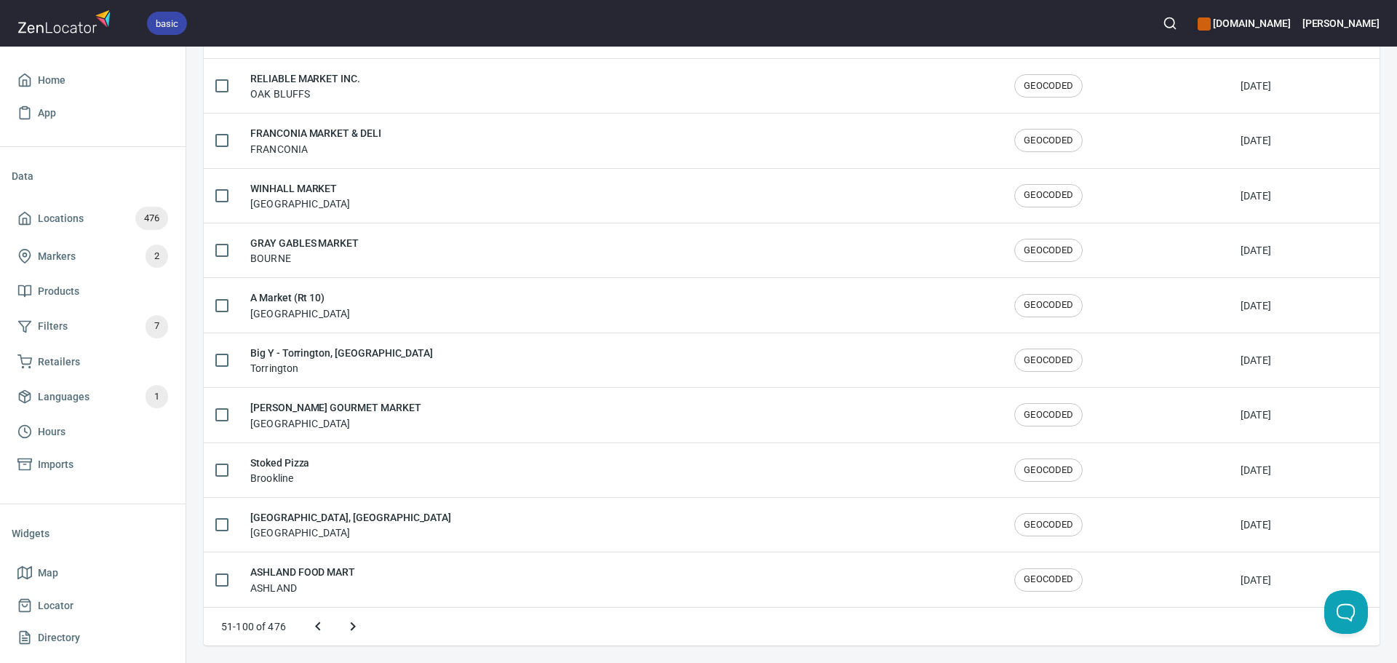
click at [349, 625] on icon "Next page" at bounding box center [352, 626] width 17 height 17
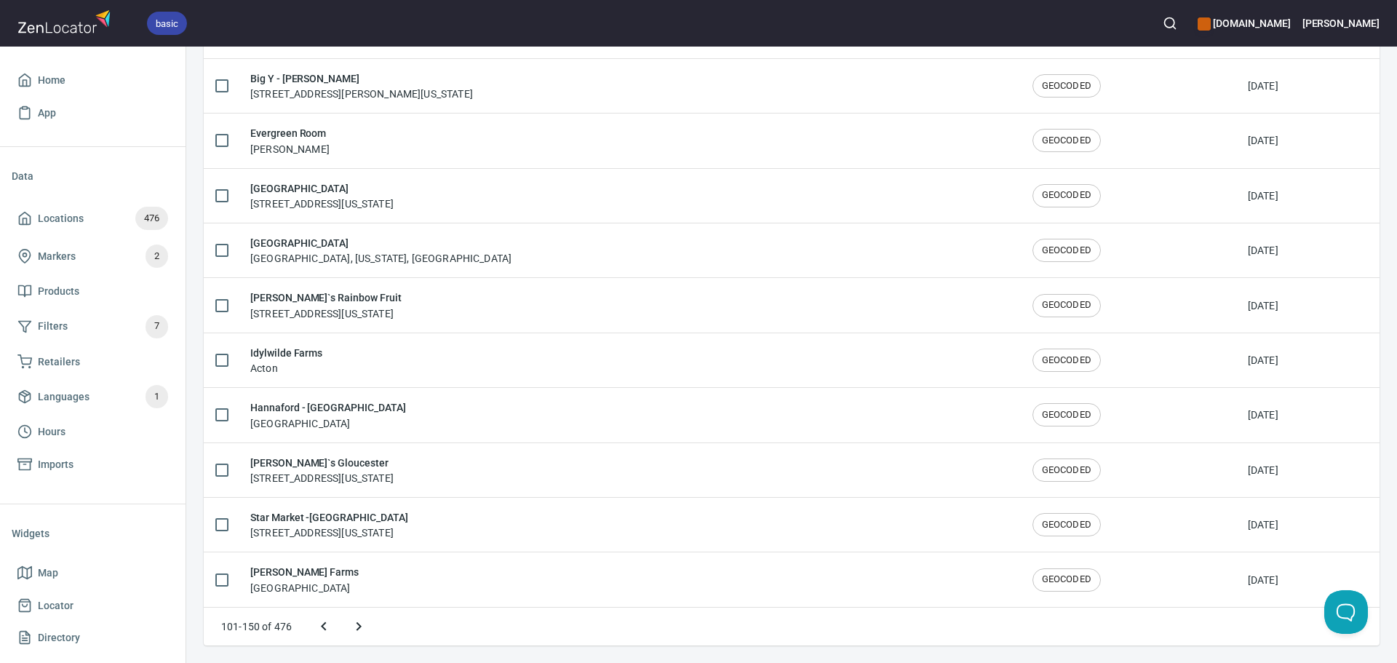
click at [366, 626] on icon "Next page" at bounding box center [358, 626] width 17 height 17
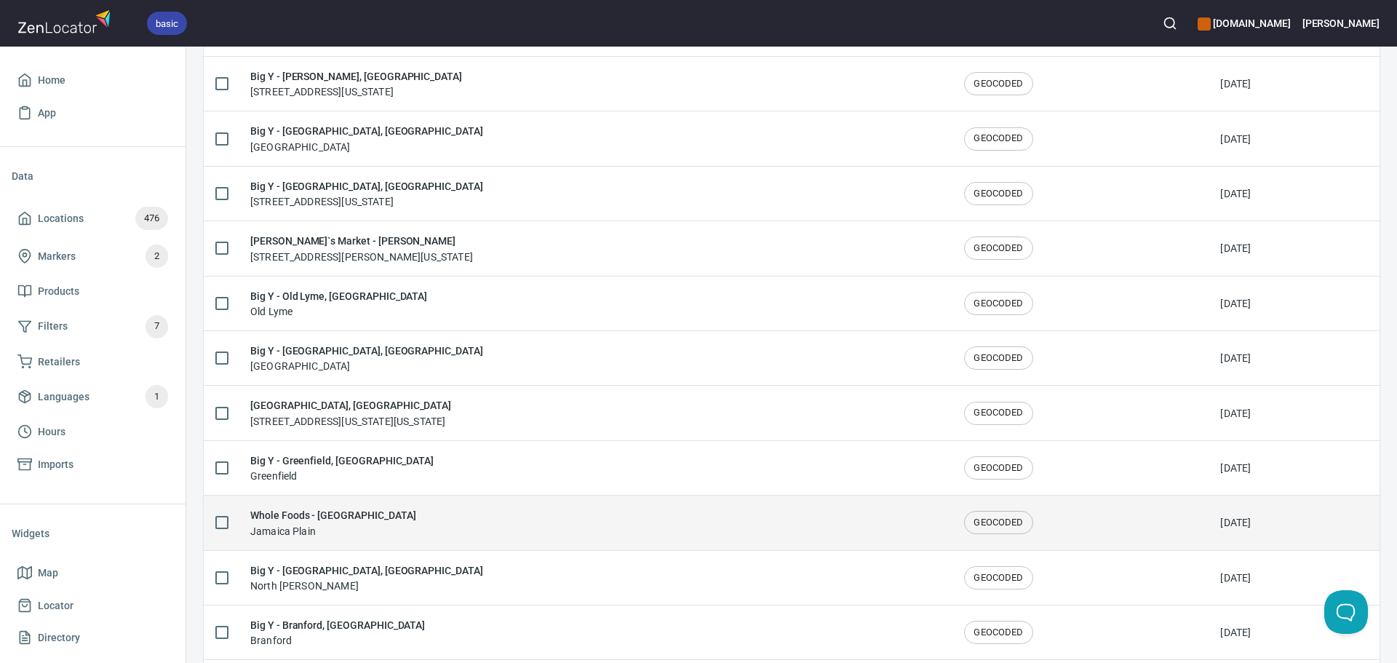
scroll to position [1099, 0]
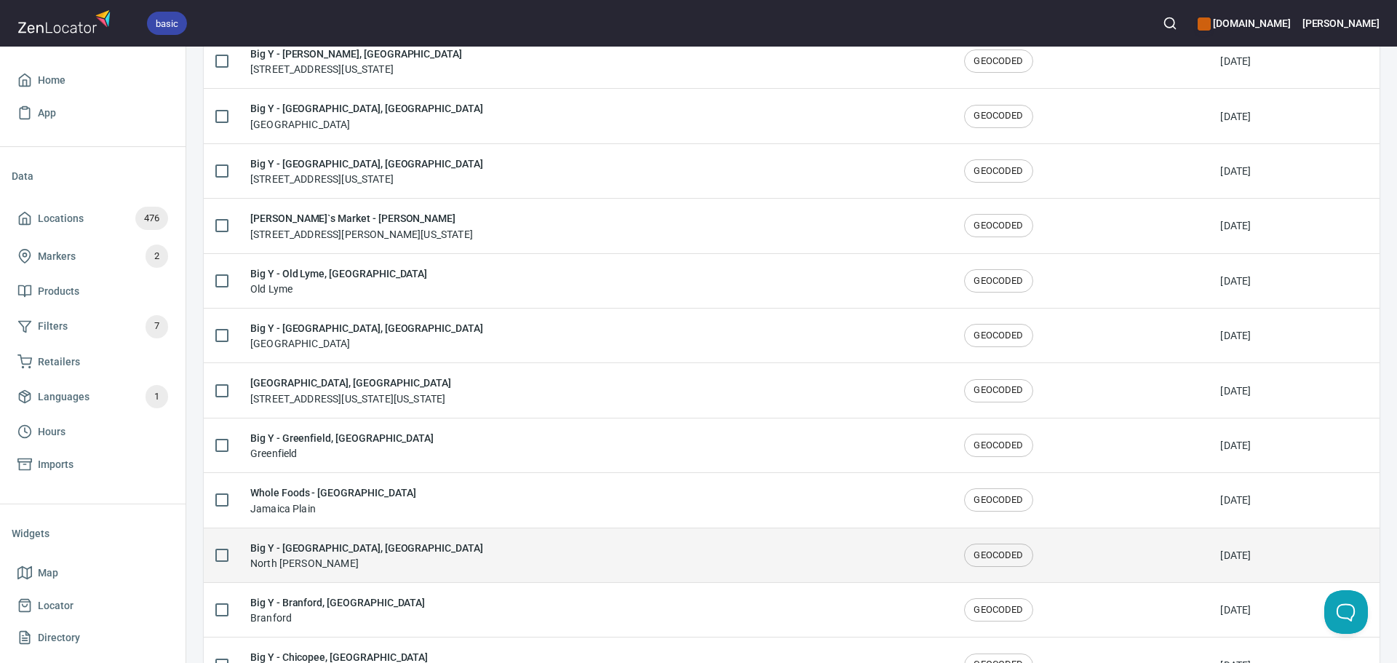
click at [386, 558] on div "Big Y - North Adams, MA North Adams" at bounding box center [595, 555] width 691 height 31
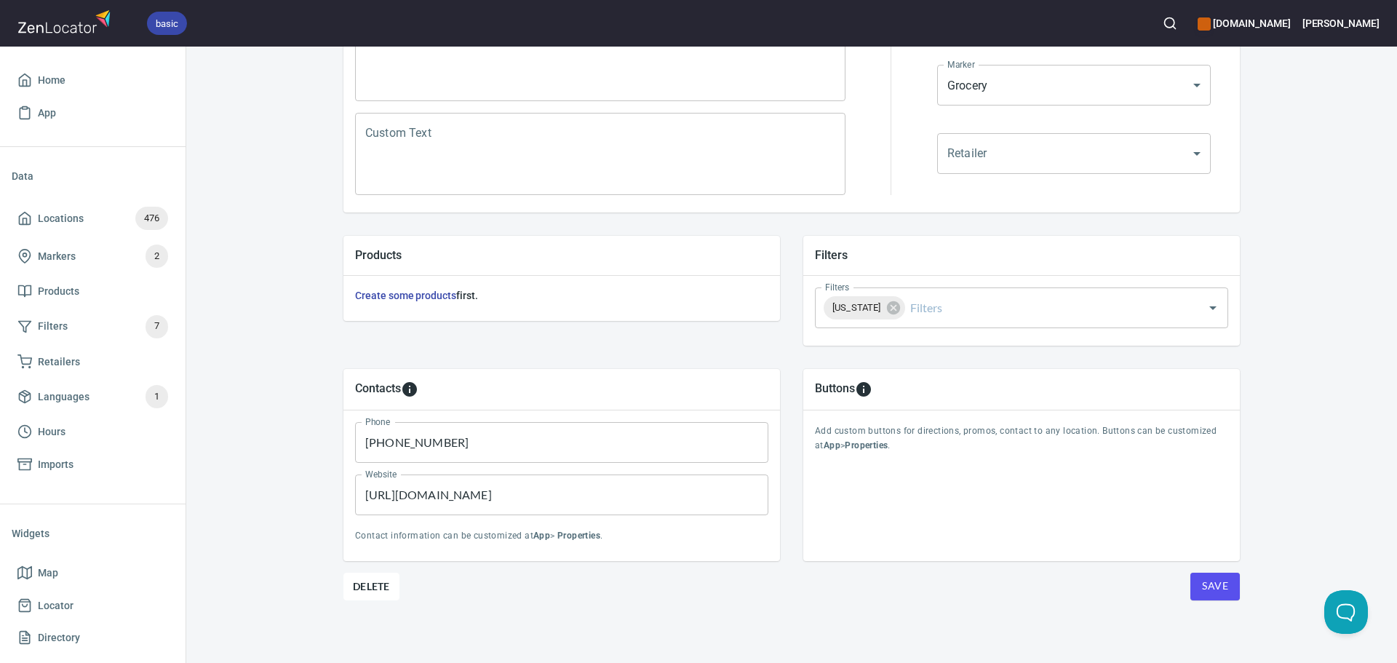
scroll to position [340, 0]
click at [1217, 579] on span "Save" at bounding box center [1215, 585] width 26 height 18
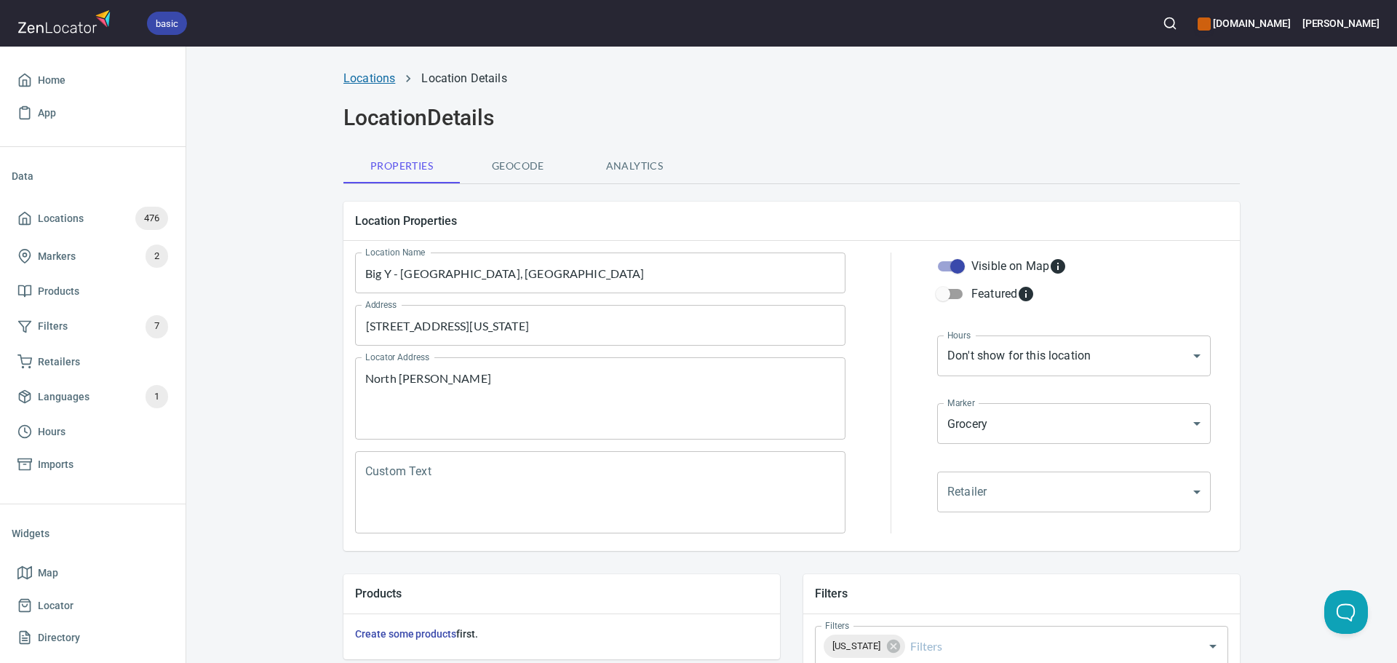
click at [365, 82] on link "Locations" at bounding box center [370, 78] width 52 height 14
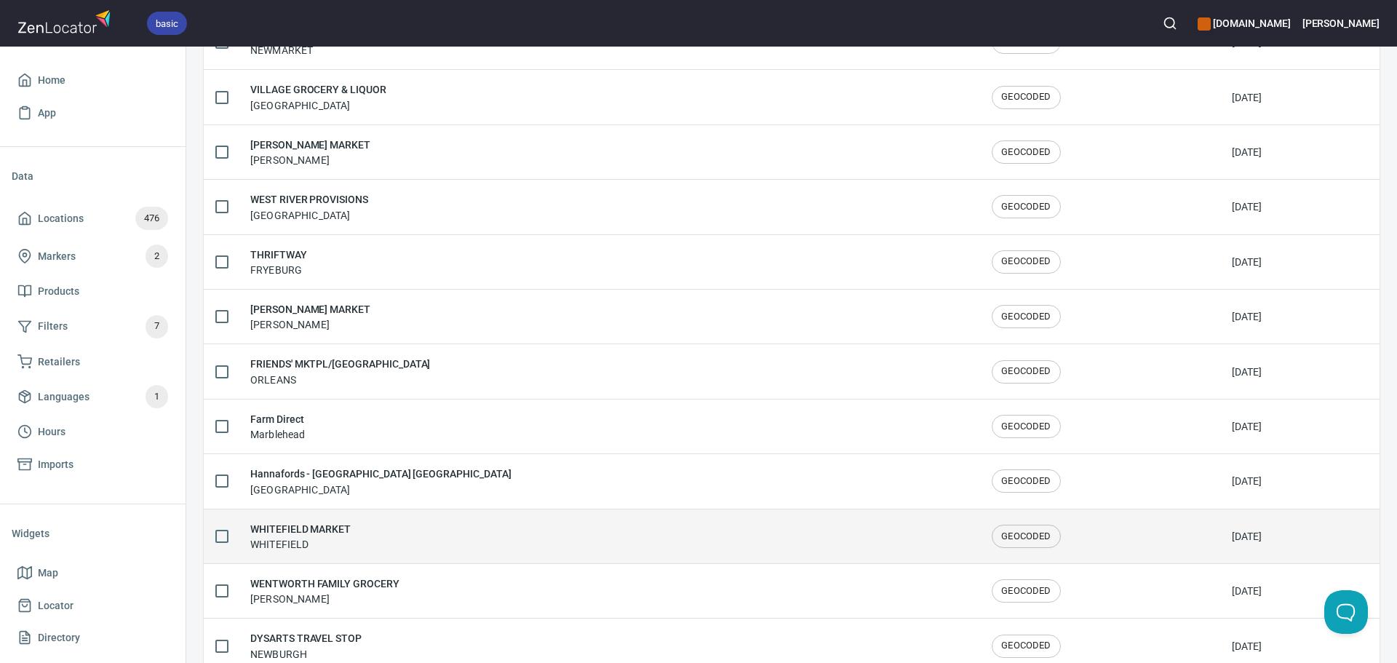
scroll to position [2392, 0]
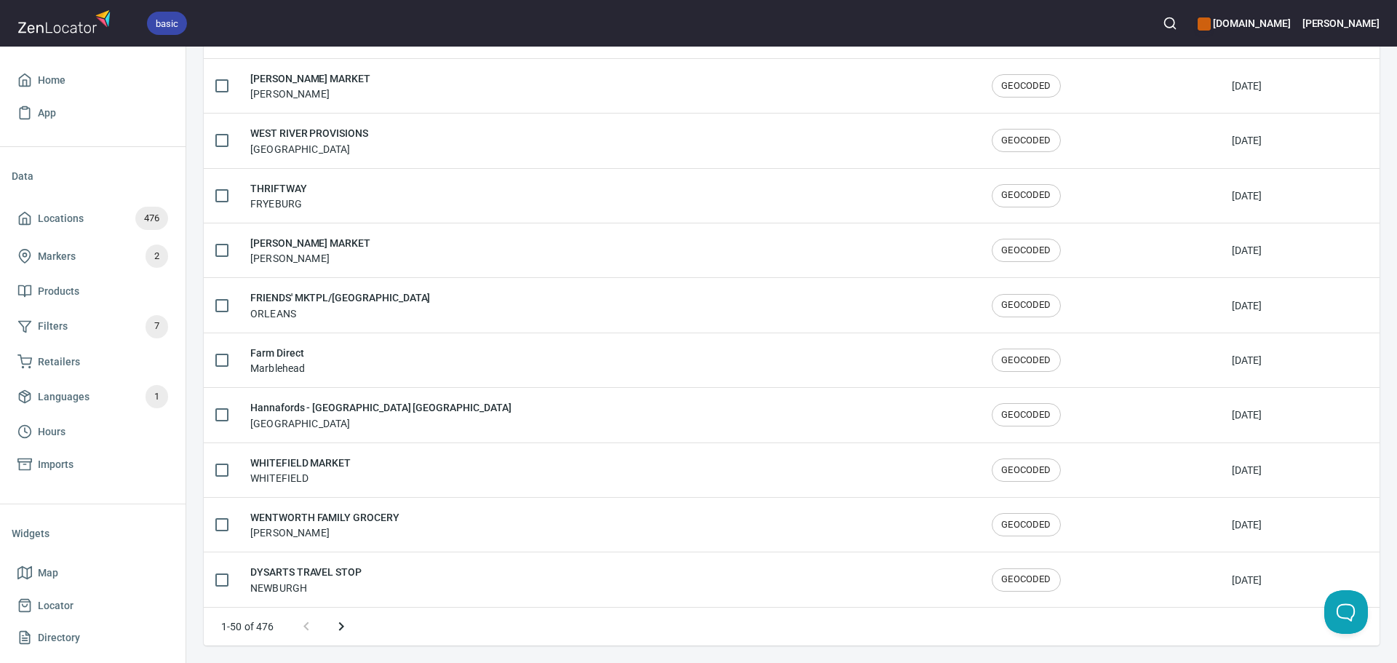
click at [342, 627] on icon "Next page" at bounding box center [340, 626] width 5 height 9
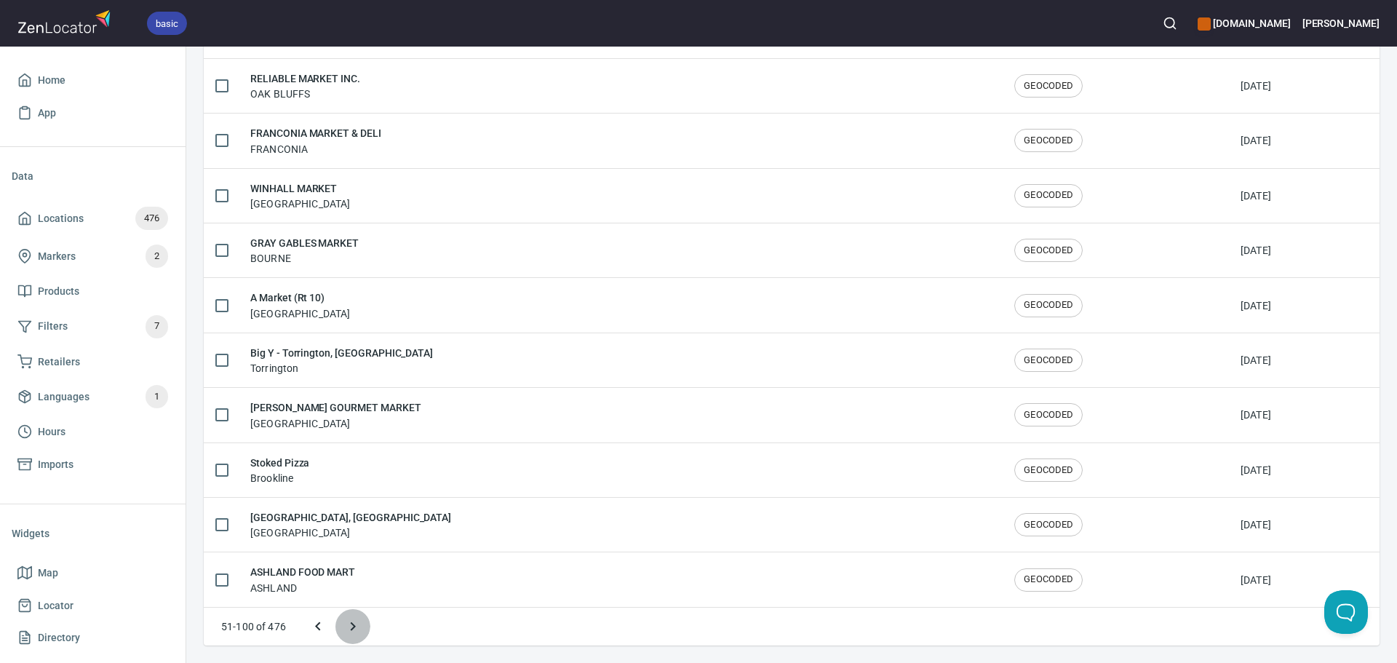
click at [344, 627] on icon "Next page" at bounding box center [352, 626] width 17 height 17
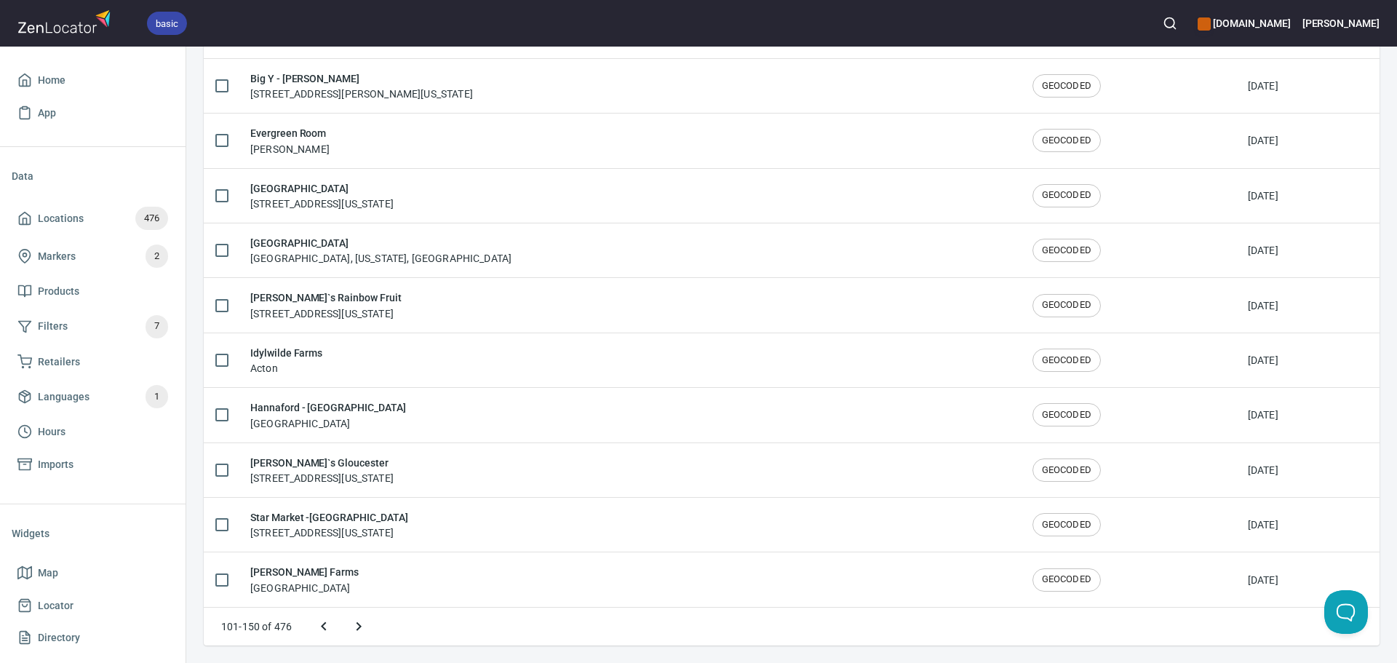
click at [356, 626] on icon "Next page" at bounding box center [358, 626] width 17 height 17
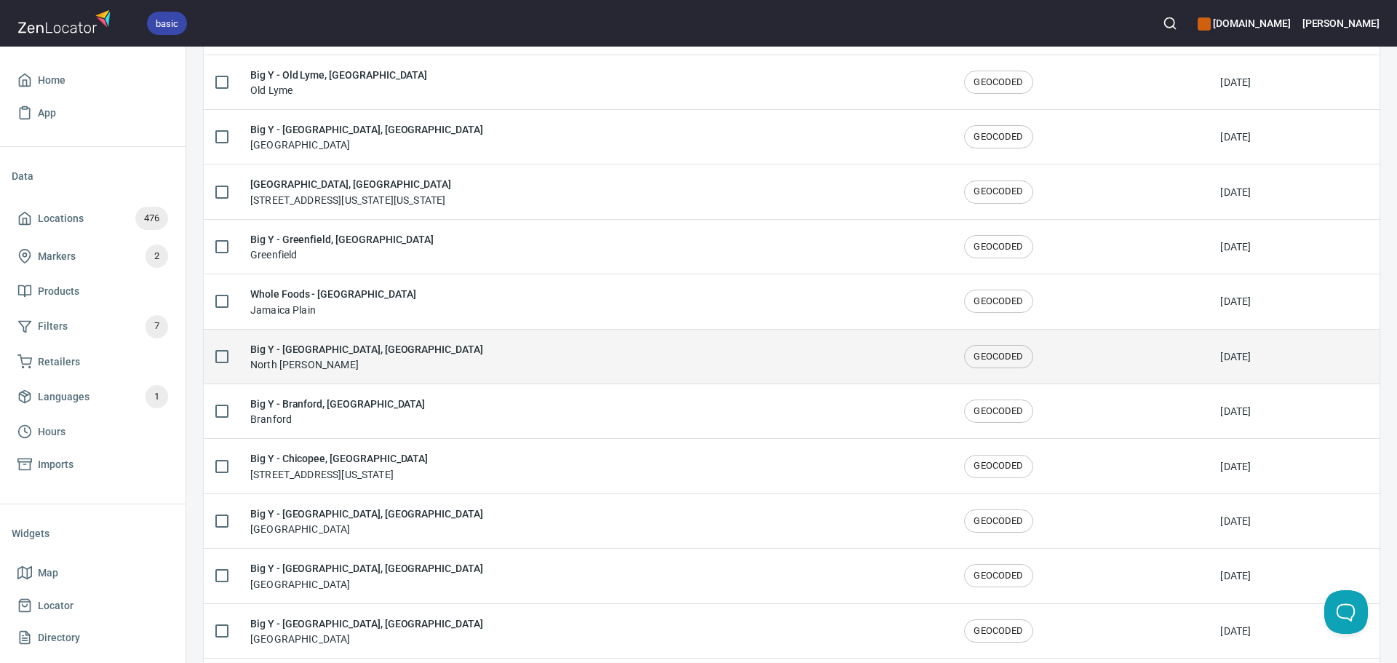
scroll to position [1390, 0]
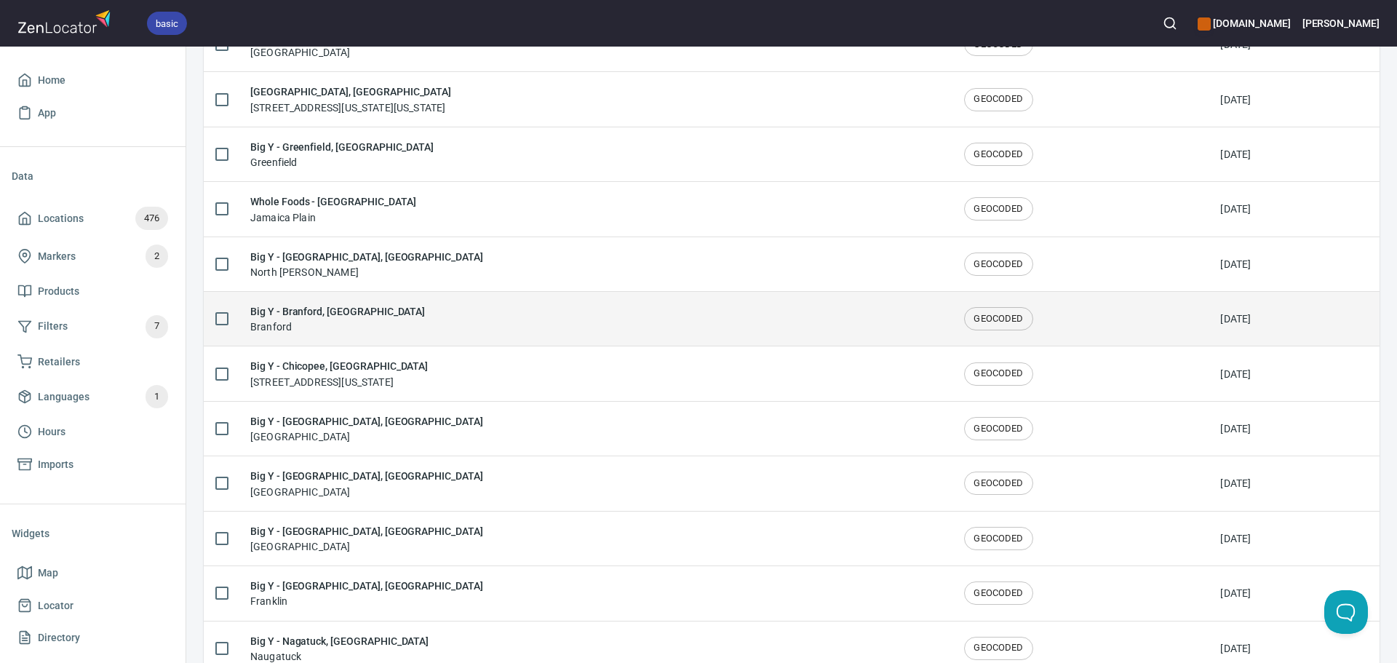
click at [400, 324] on div "Big Y - Branford, CT Branford" at bounding box center [595, 318] width 691 height 31
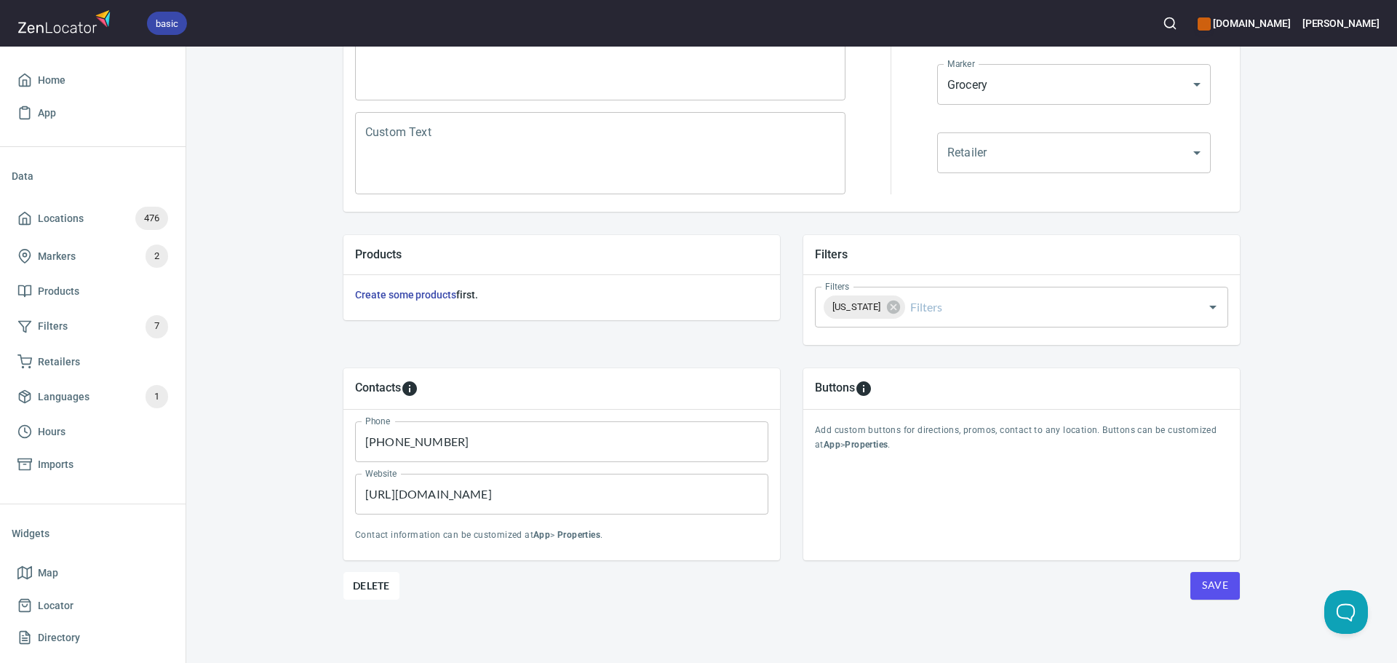
scroll to position [340, 0]
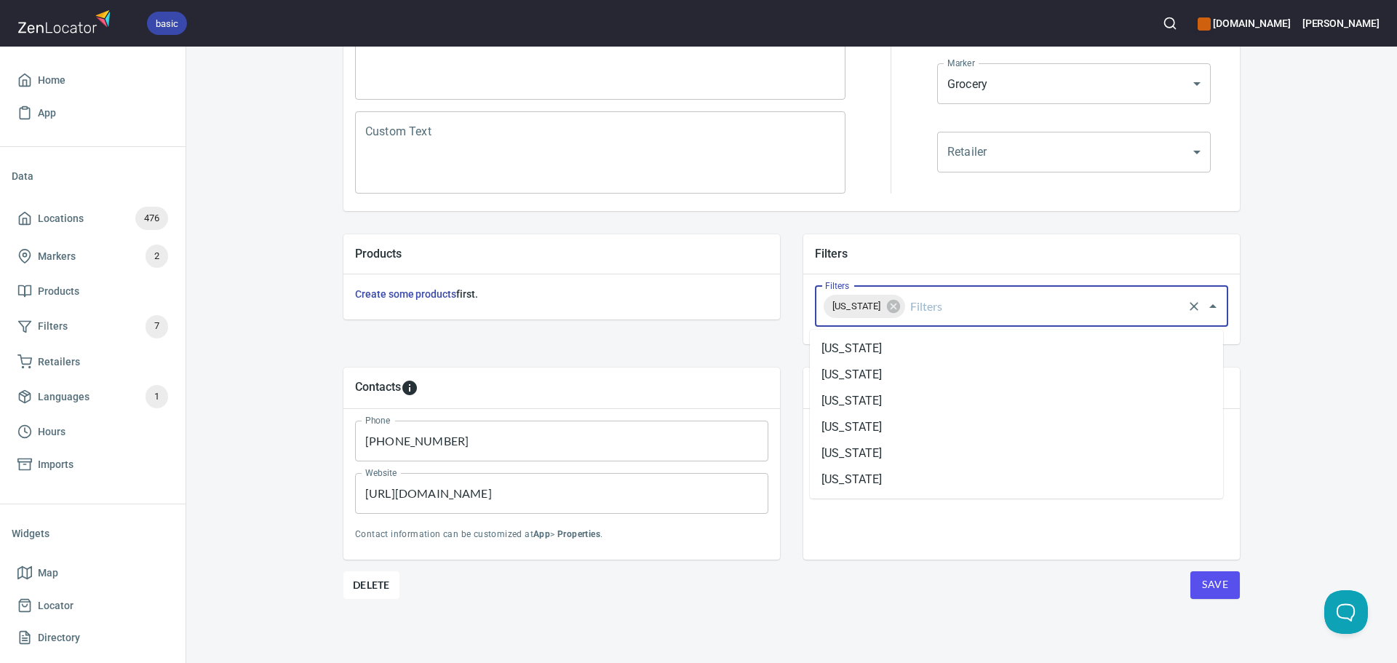
click at [957, 317] on input "Filters" at bounding box center [1045, 307] width 274 height 28
click at [923, 434] on li "Connecticut" at bounding box center [1016, 427] width 413 height 26
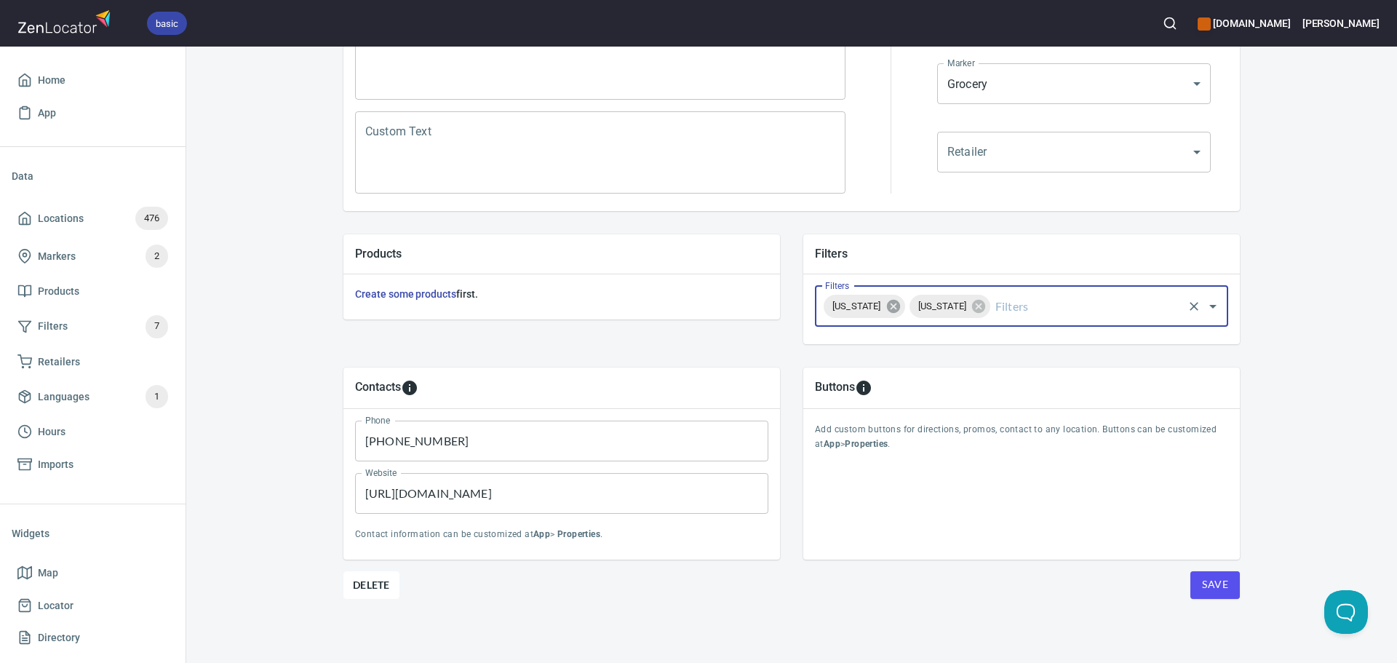
click at [900, 312] on icon at bounding box center [892, 306] width 13 height 13
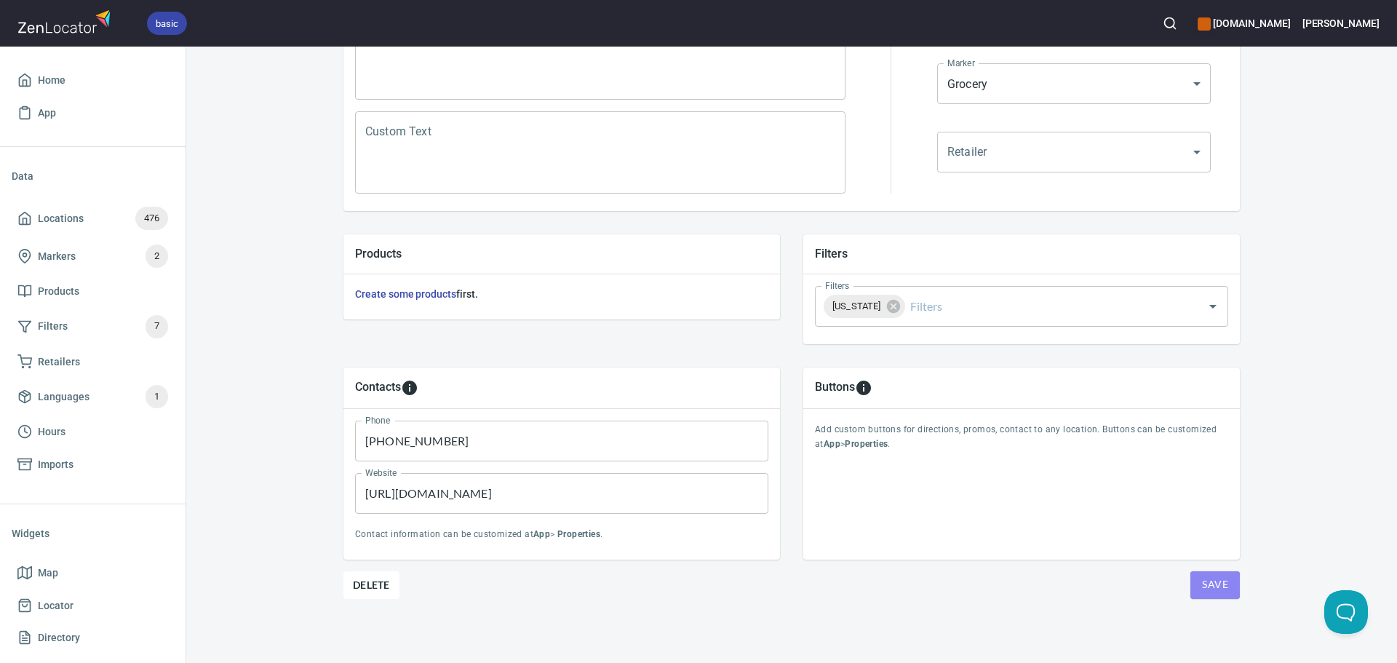
click at [1213, 589] on span "Save" at bounding box center [1215, 585] width 26 height 18
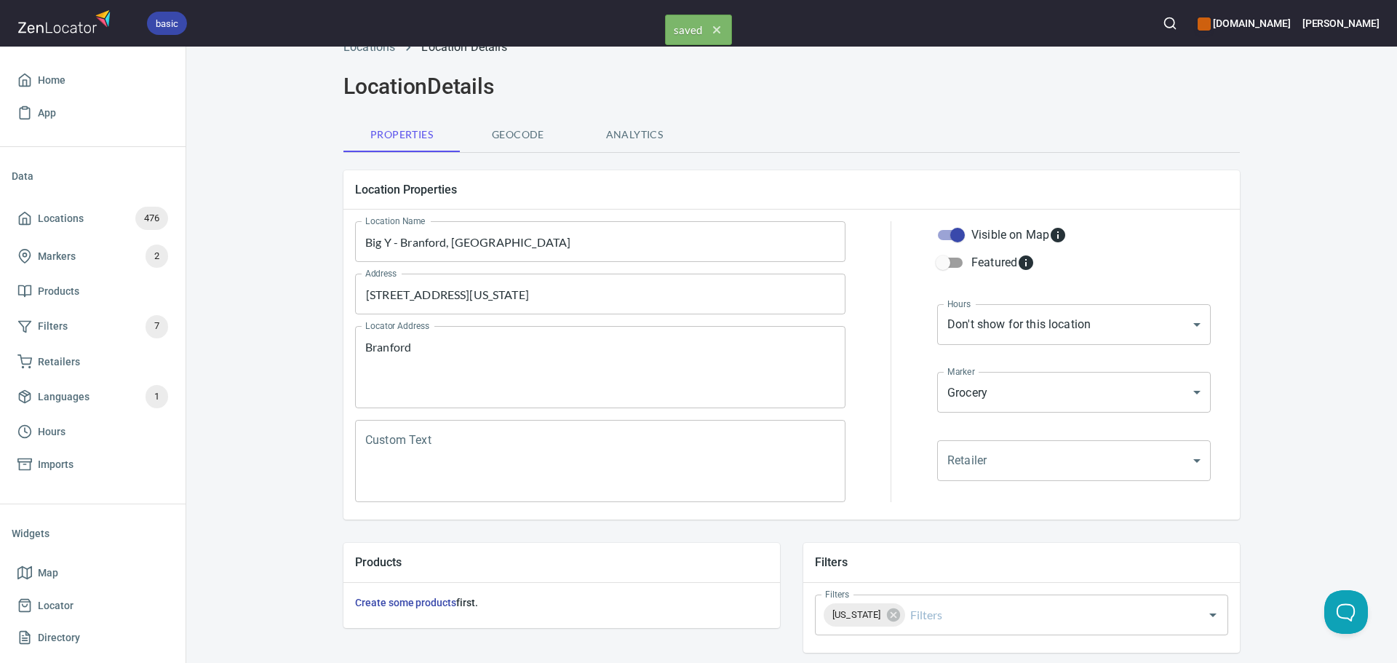
scroll to position [0, 0]
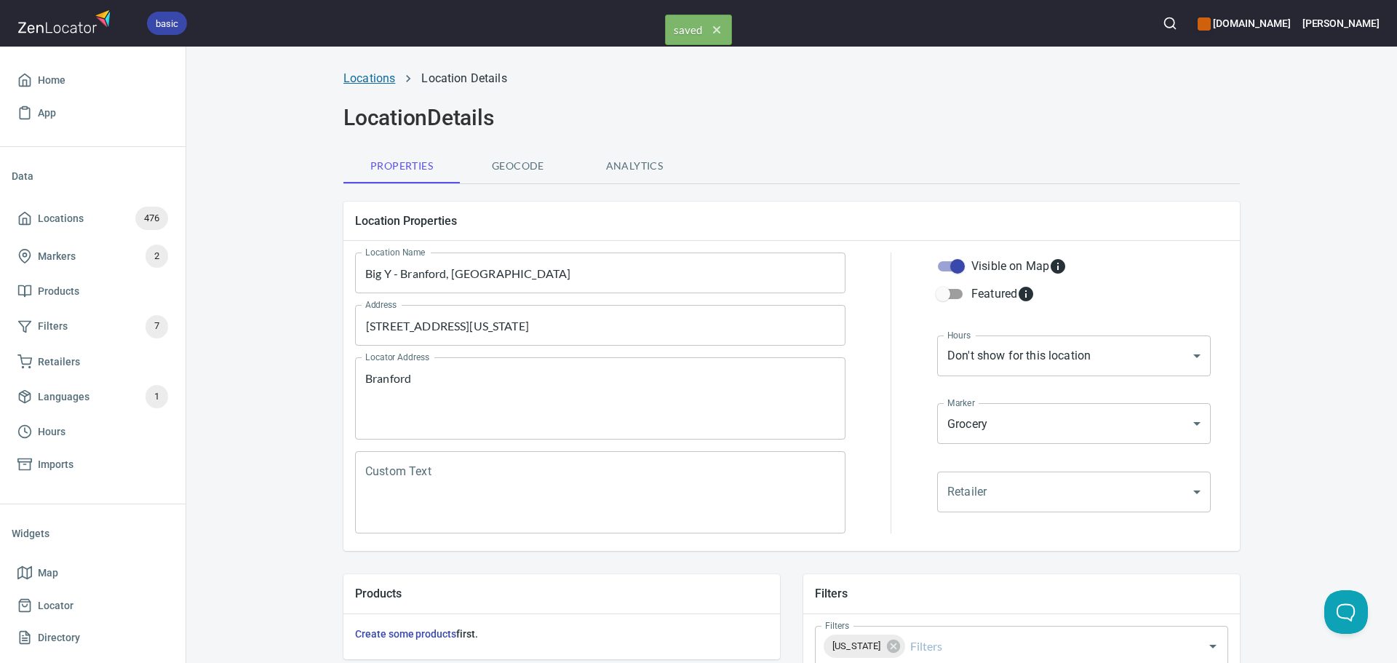
click at [349, 74] on link "Locations" at bounding box center [370, 78] width 52 height 14
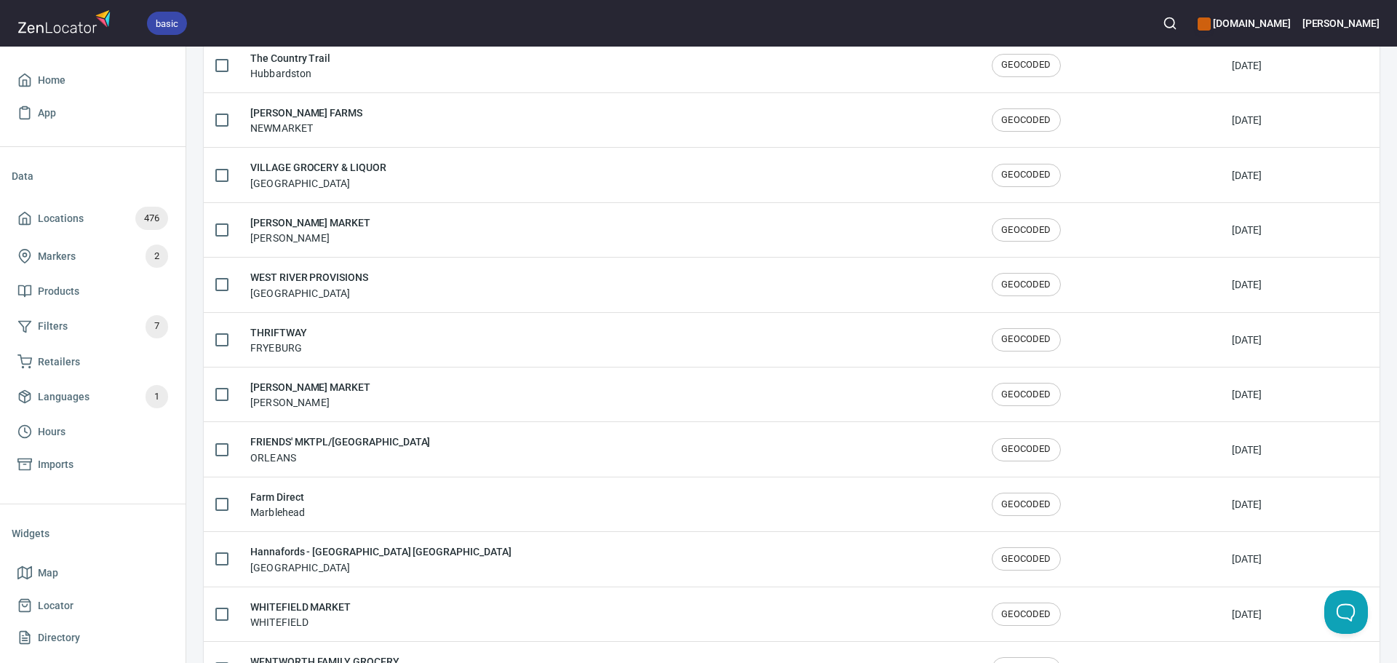
scroll to position [2392, 0]
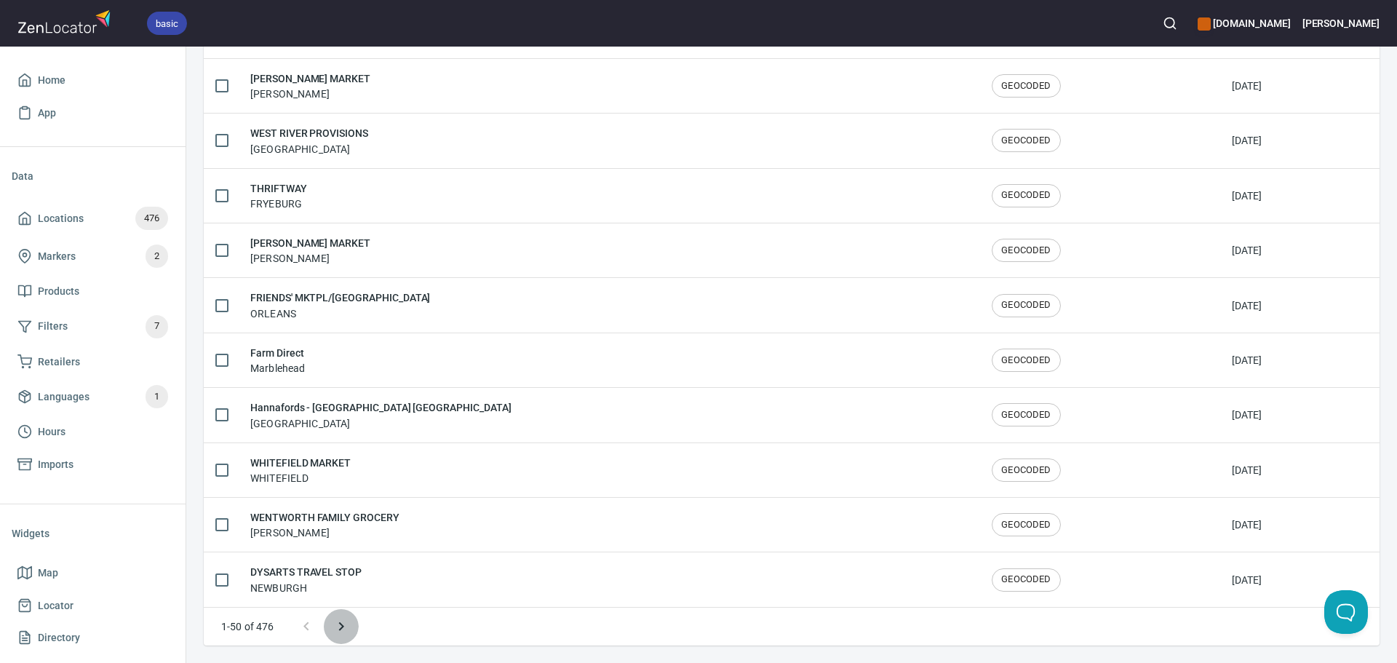
click at [352, 627] on button "Next page" at bounding box center [341, 626] width 35 height 35
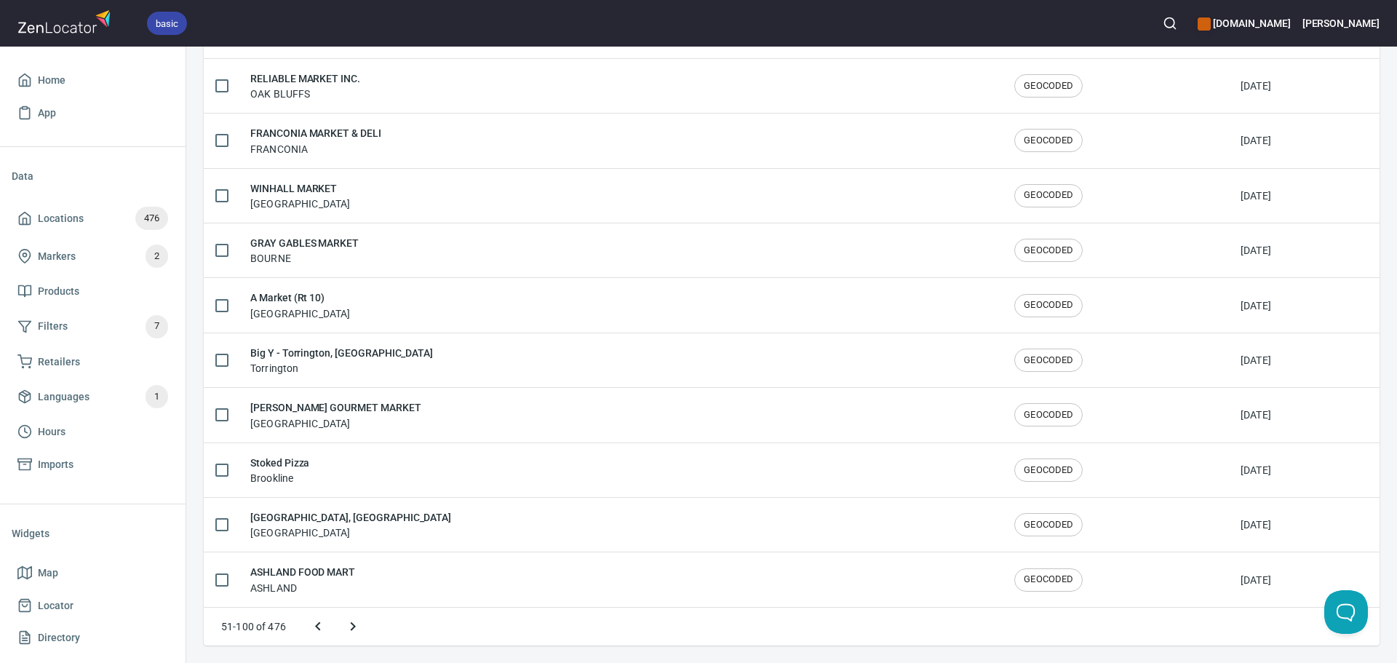
click at [352, 627] on icon "Next page" at bounding box center [352, 626] width 17 height 17
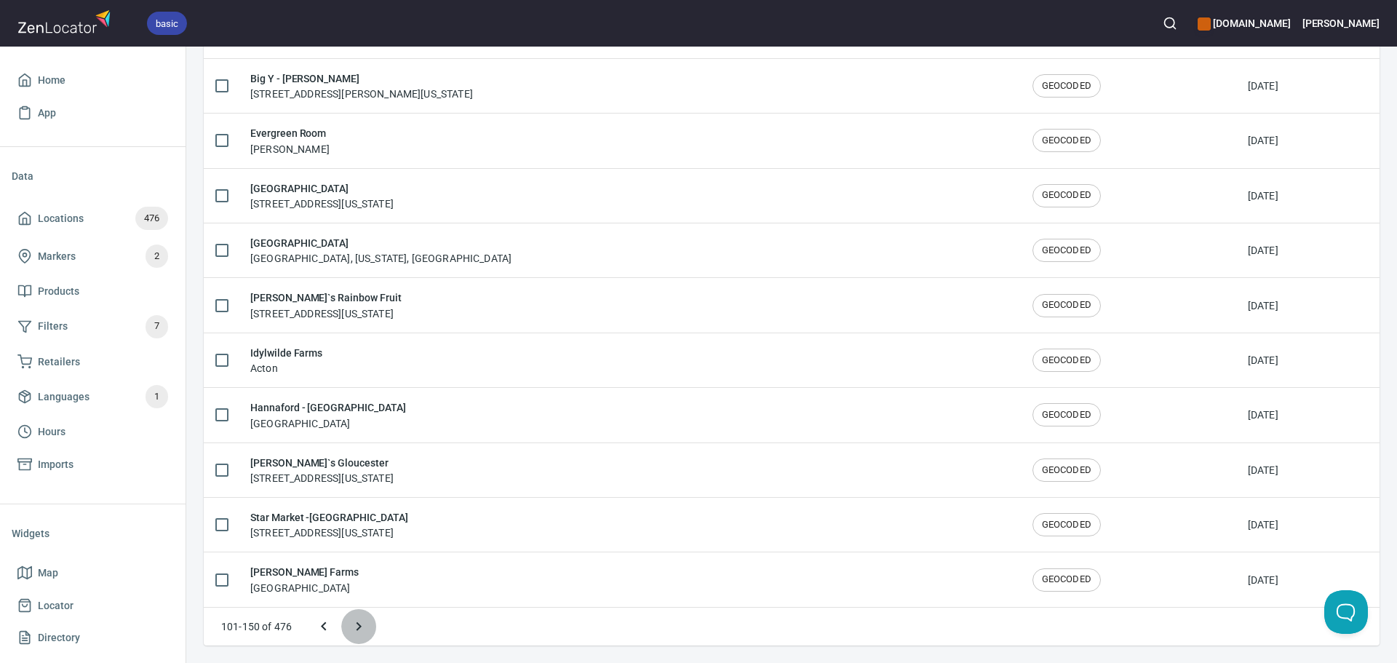
click at [354, 627] on icon "Next page" at bounding box center [358, 626] width 17 height 17
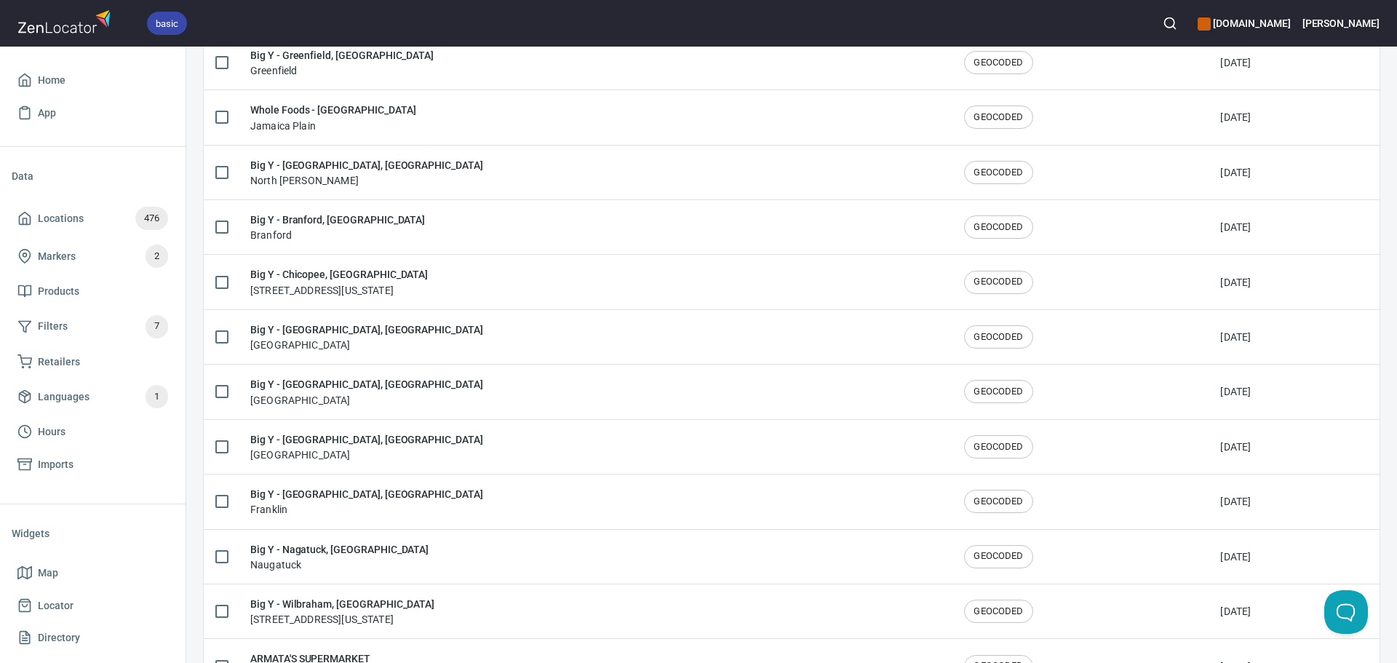
scroll to position [1463, 0]
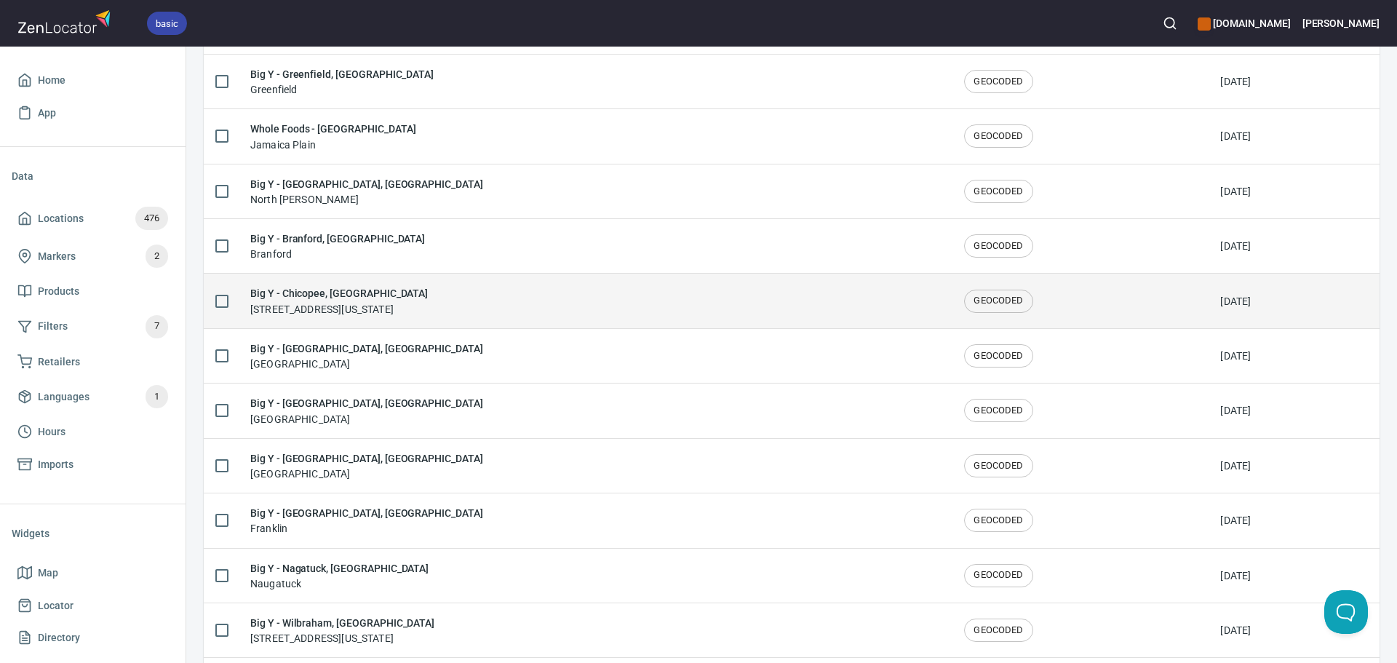
click at [585, 304] on div "Big Y - Chicopee, MA 650 Memorial Dr, Chicopee, Massachusetts 01020, United Sta…" at bounding box center [595, 300] width 691 height 31
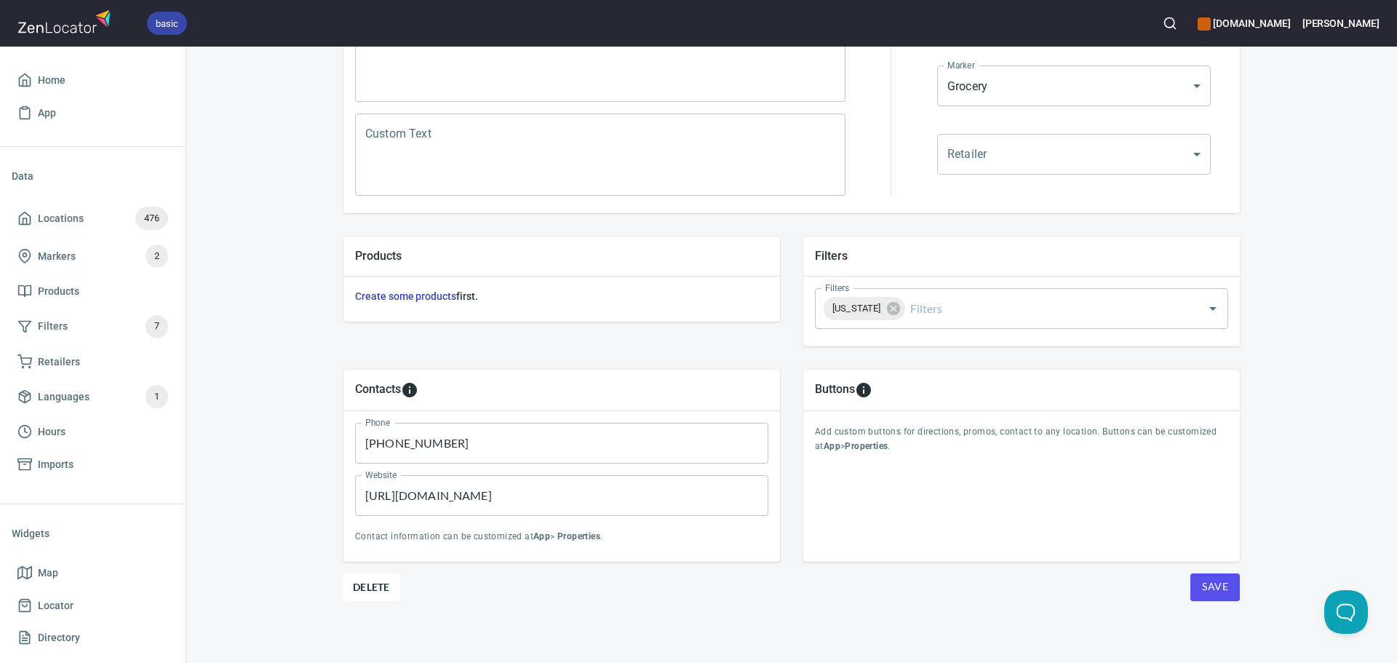
scroll to position [340, 0]
click at [961, 309] on input "Filters" at bounding box center [1045, 307] width 274 height 28
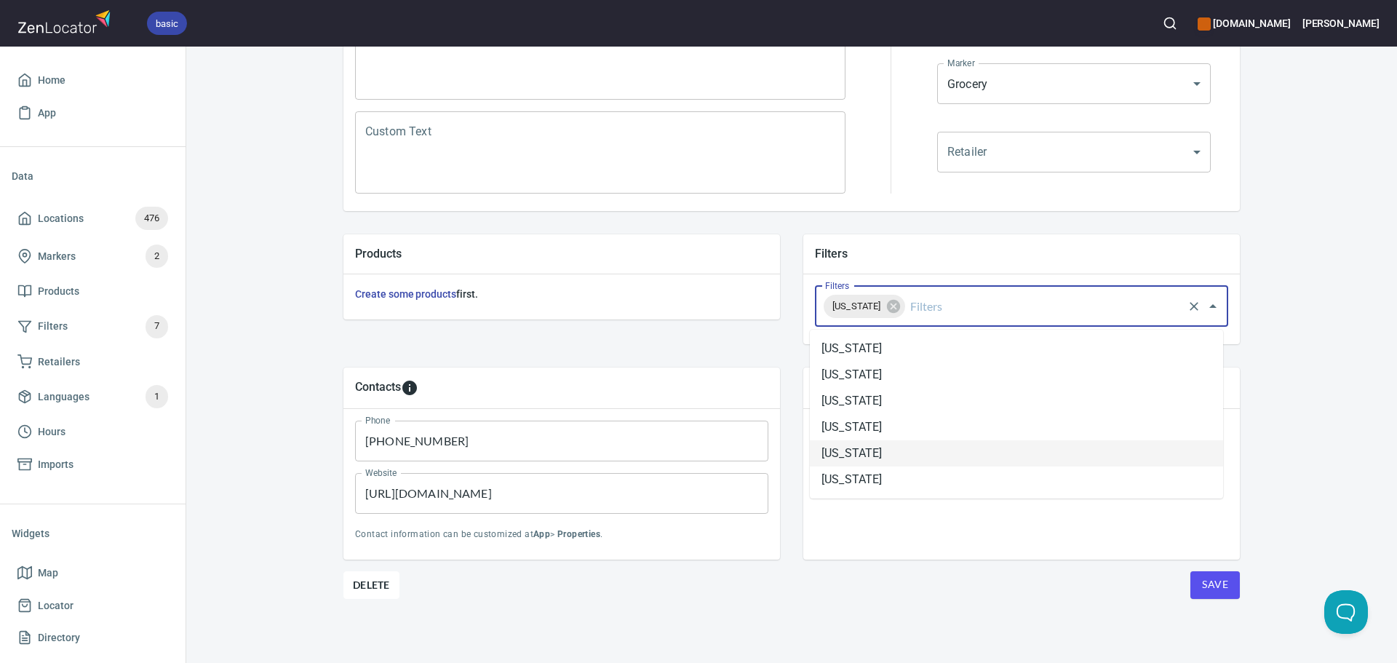
click at [874, 459] on li "Massachusetts" at bounding box center [1016, 453] width 413 height 26
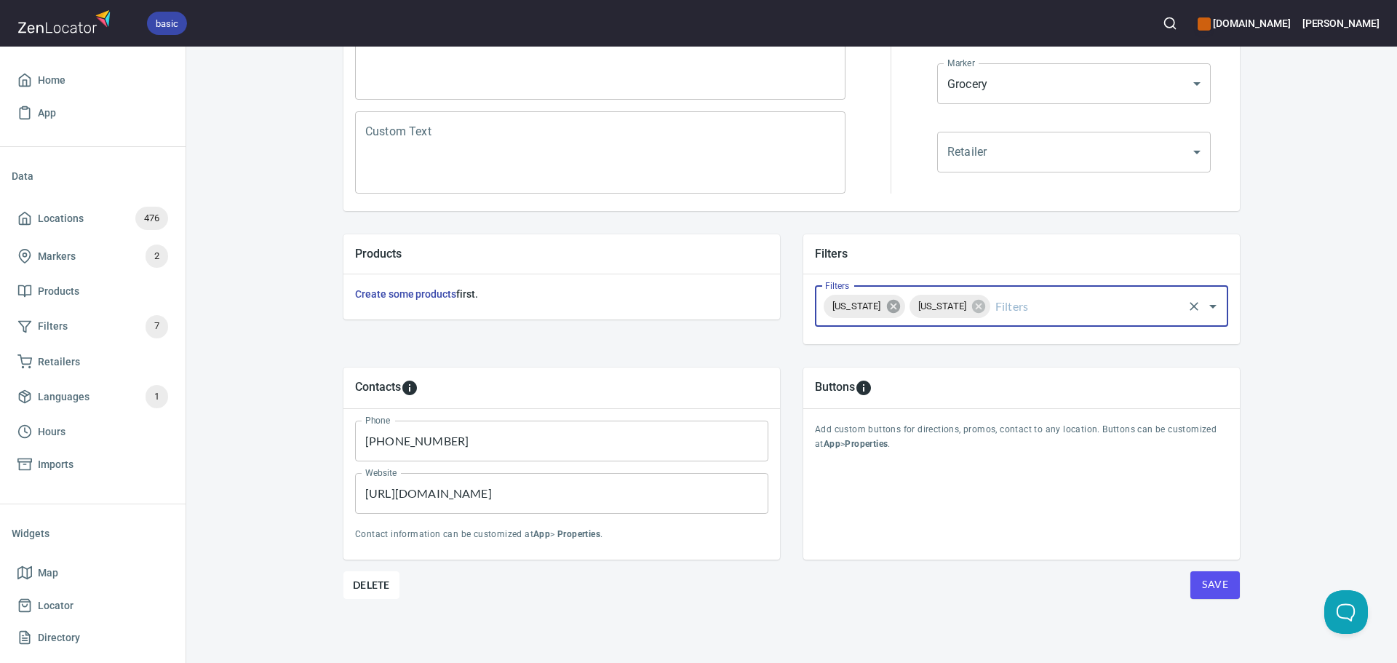
click at [889, 309] on icon at bounding box center [892, 306] width 13 height 13
click at [1208, 591] on span "Save" at bounding box center [1215, 585] width 26 height 18
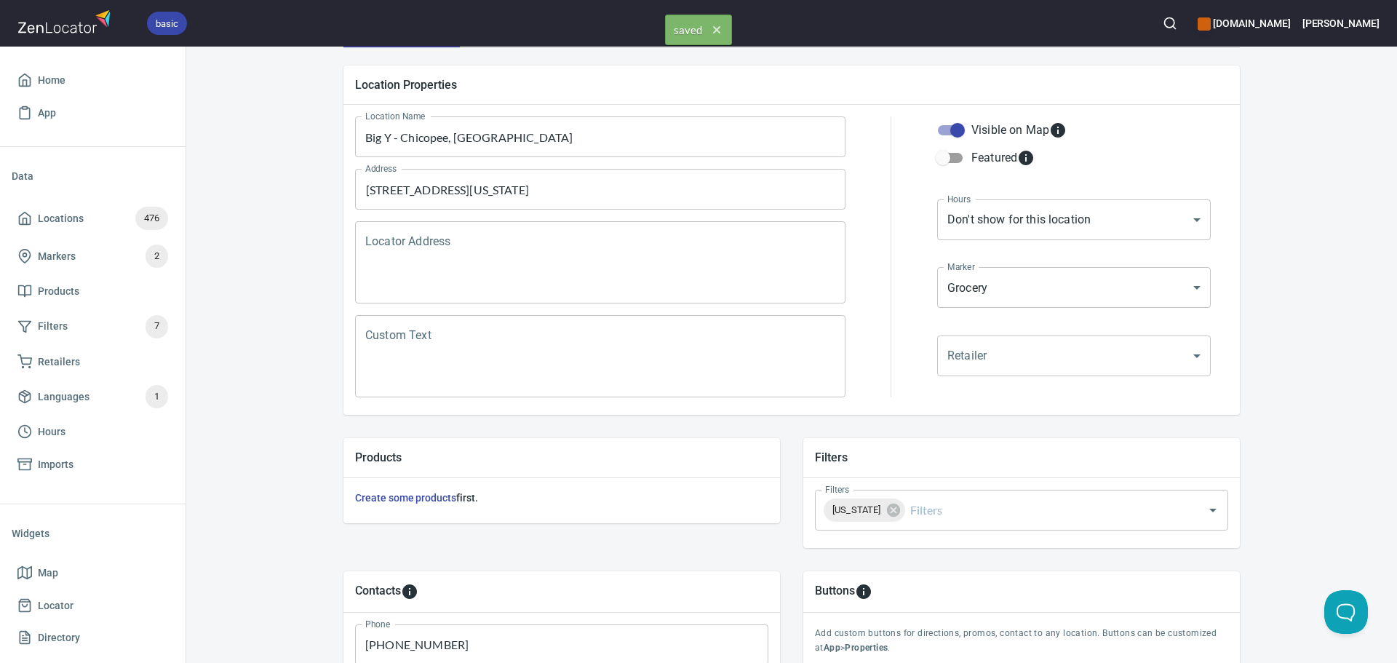
scroll to position [0, 0]
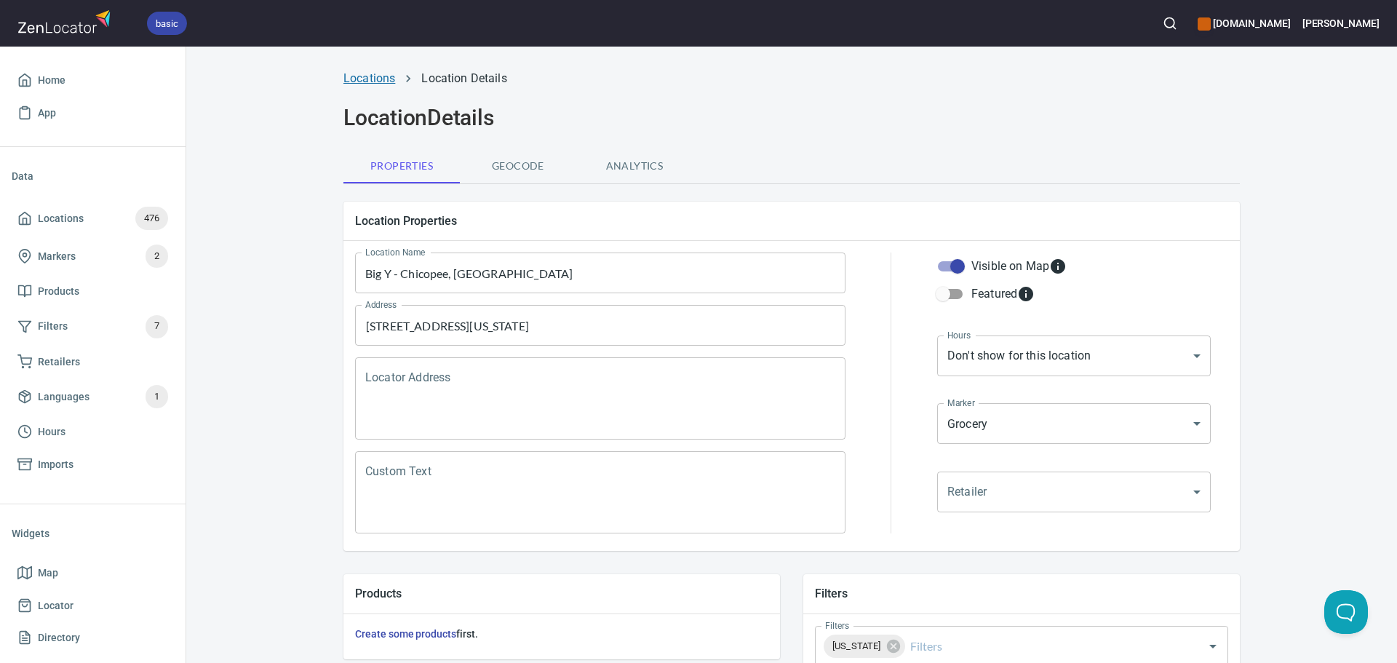
click at [361, 83] on link "Locations" at bounding box center [370, 78] width 52 height 14
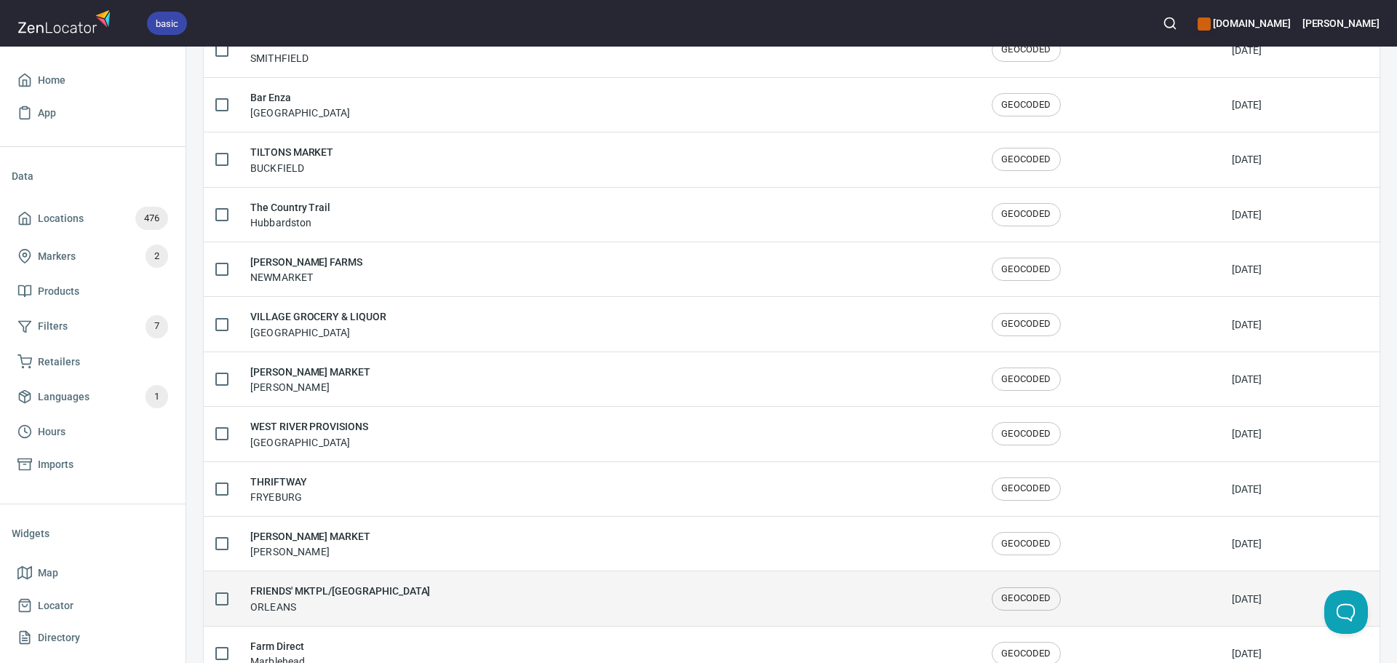
scroll to position [2392, 0]
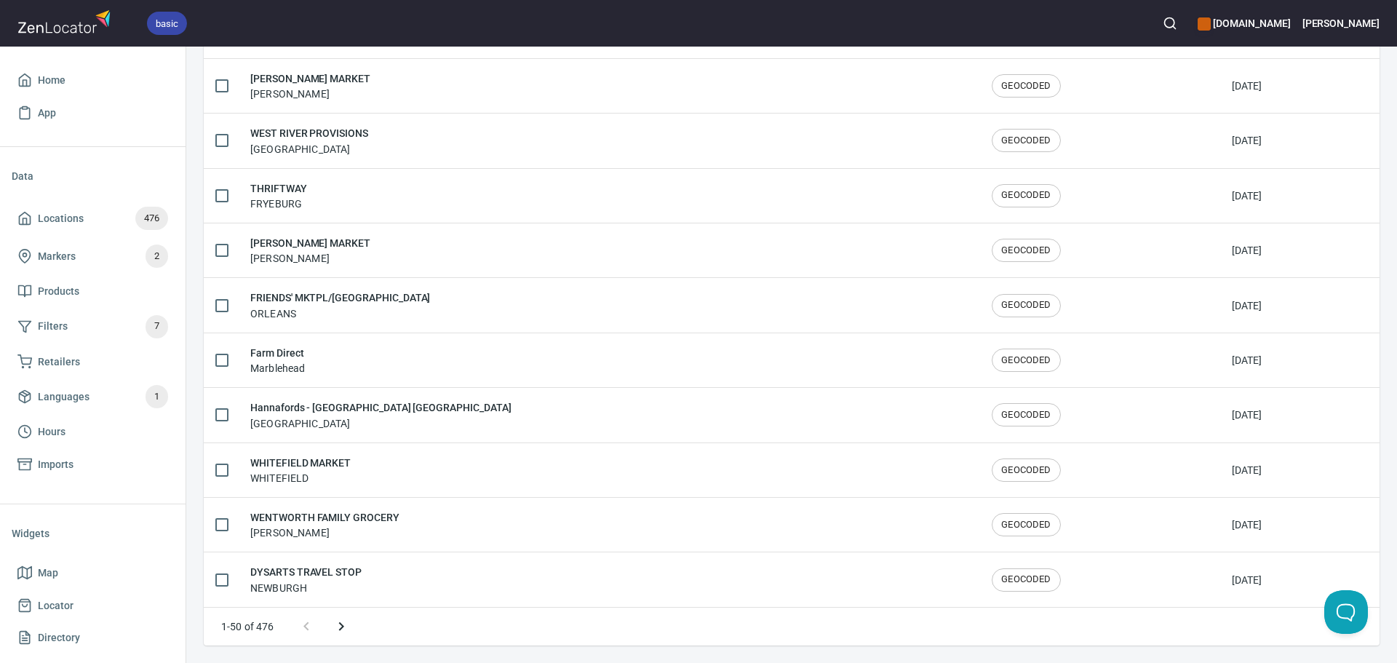
click at [345, 624] on icon "Next page" at bounding box center [341, 626] width 17 height 17
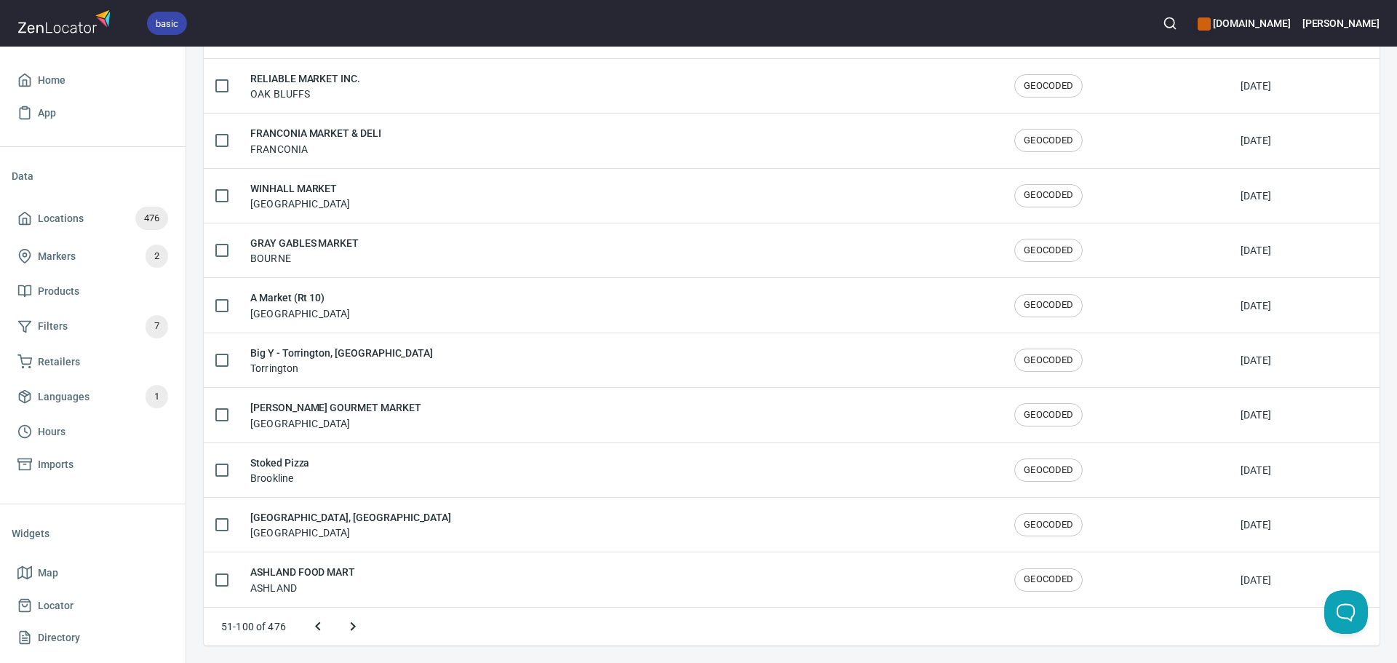
click at [344, 623] on icon "Next page" at bounding box center [352, 626] width 17 height 17
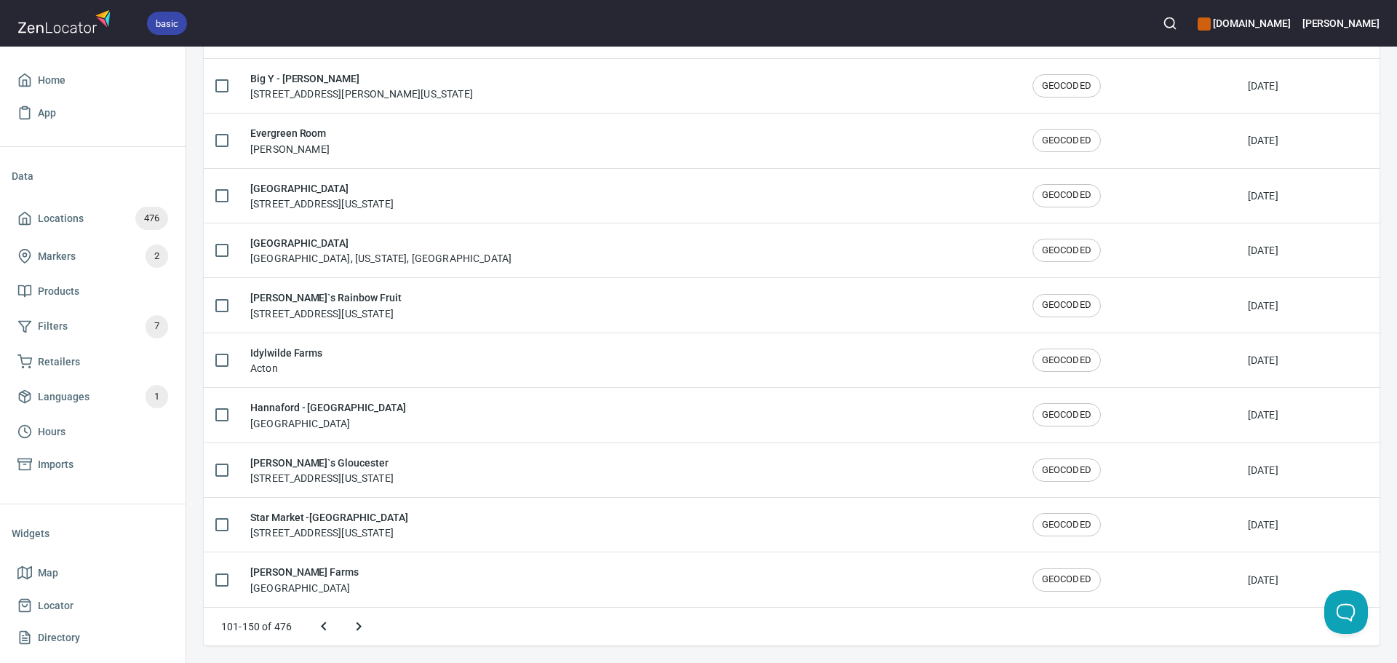
click at [365, 628] on icon "Next page" at bounding box center [358, 626] width 17 height 17
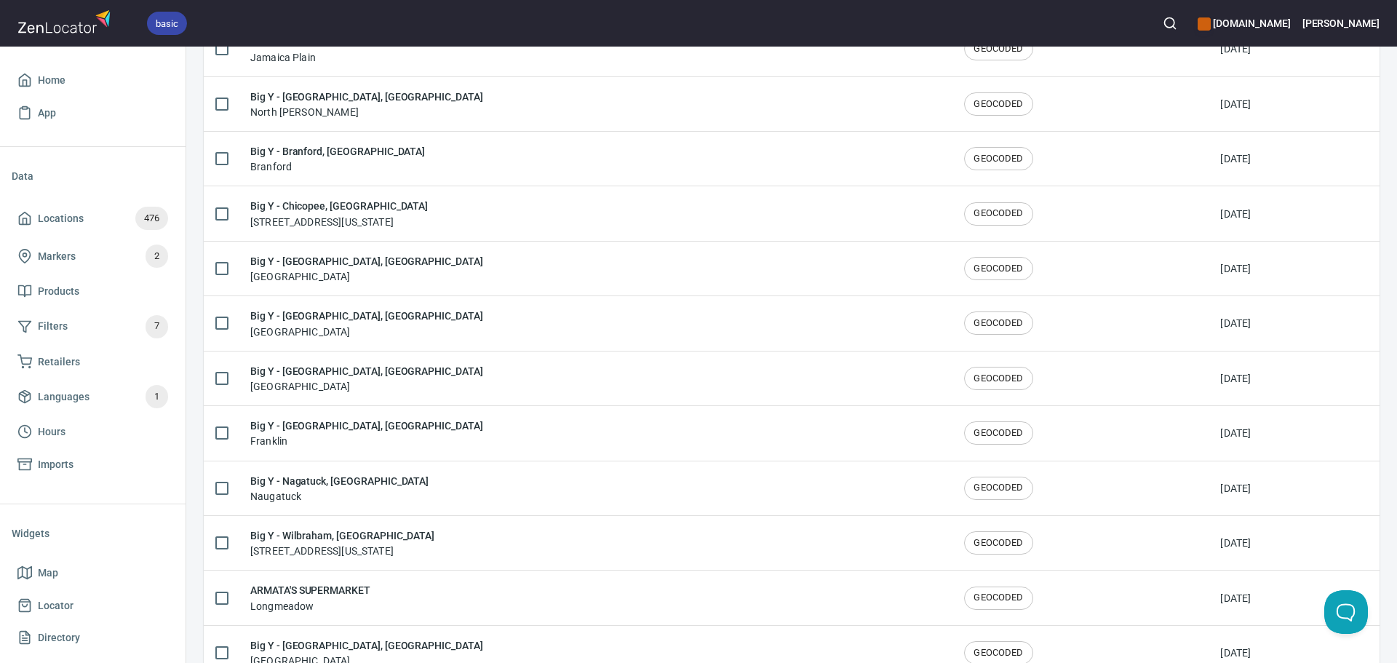
scroll to position [1536, 0]
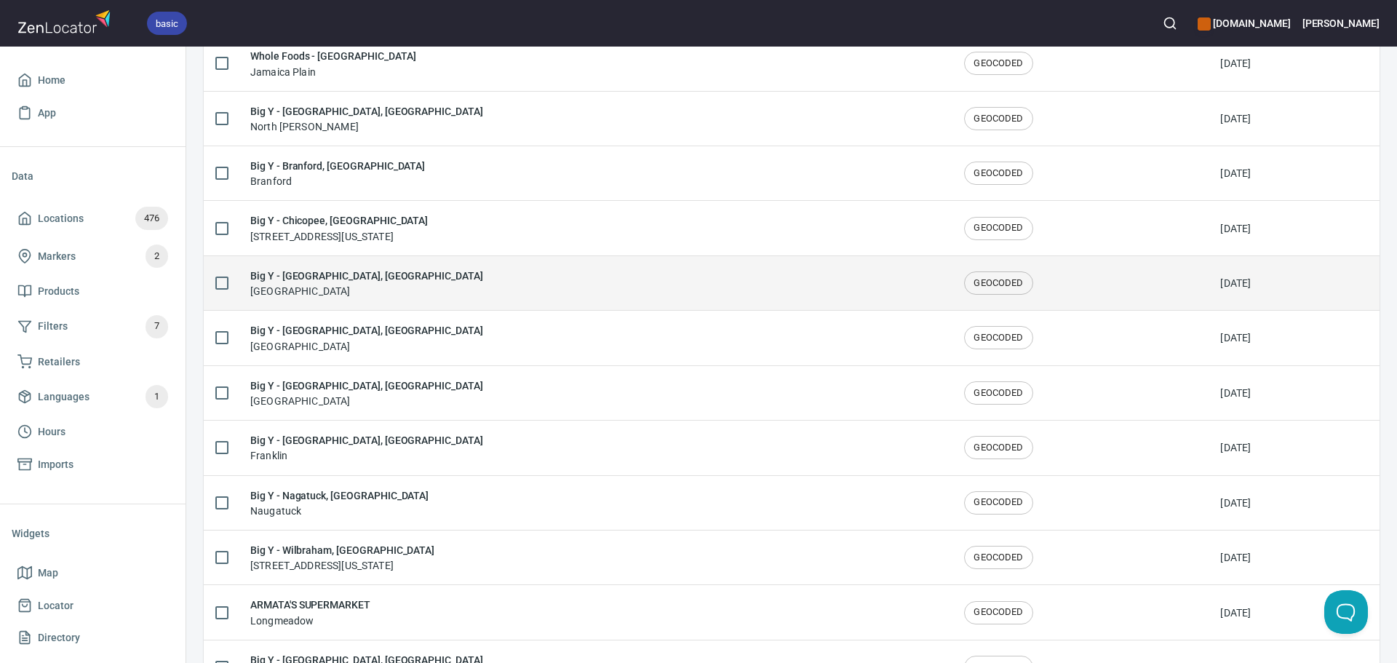
click at [456, 287] on div "Big Y - East Windsor, CT East Windsor" at bounding box center [595, 283] width 691 height 31
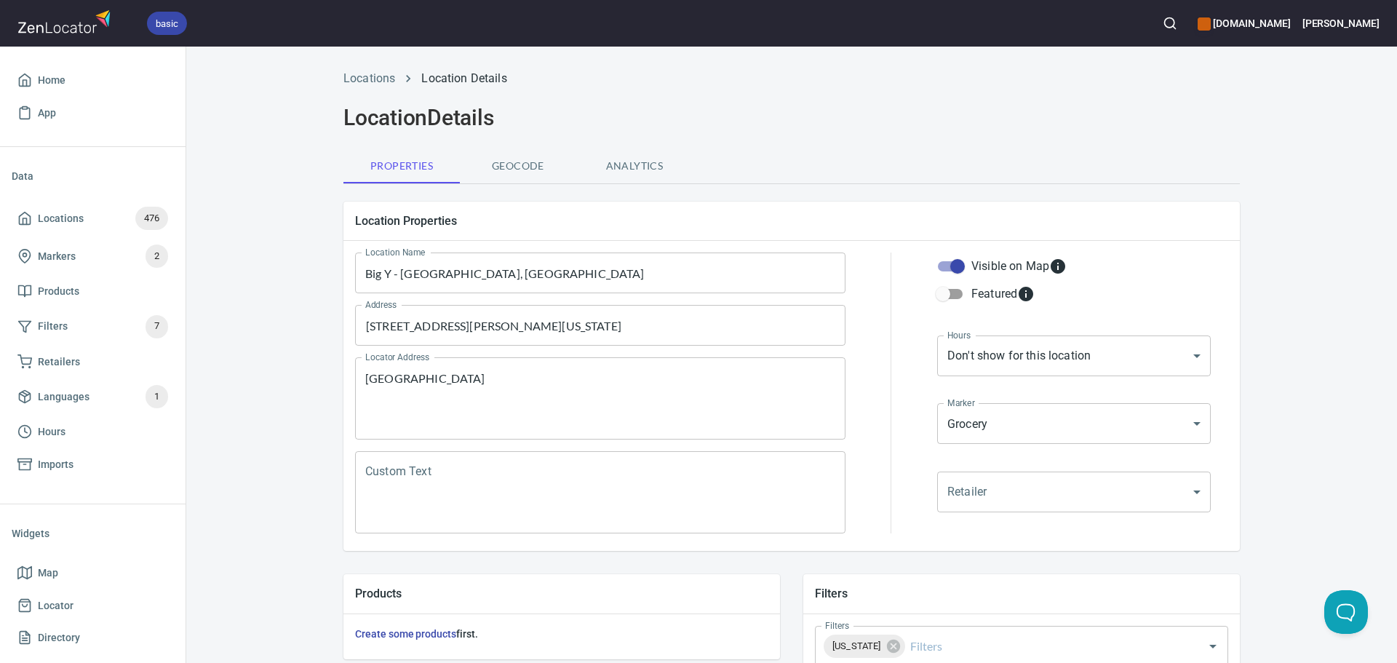
click at [860, 127] on h2 "Location Details" at bounding box center [792, 118] width 897 height 26
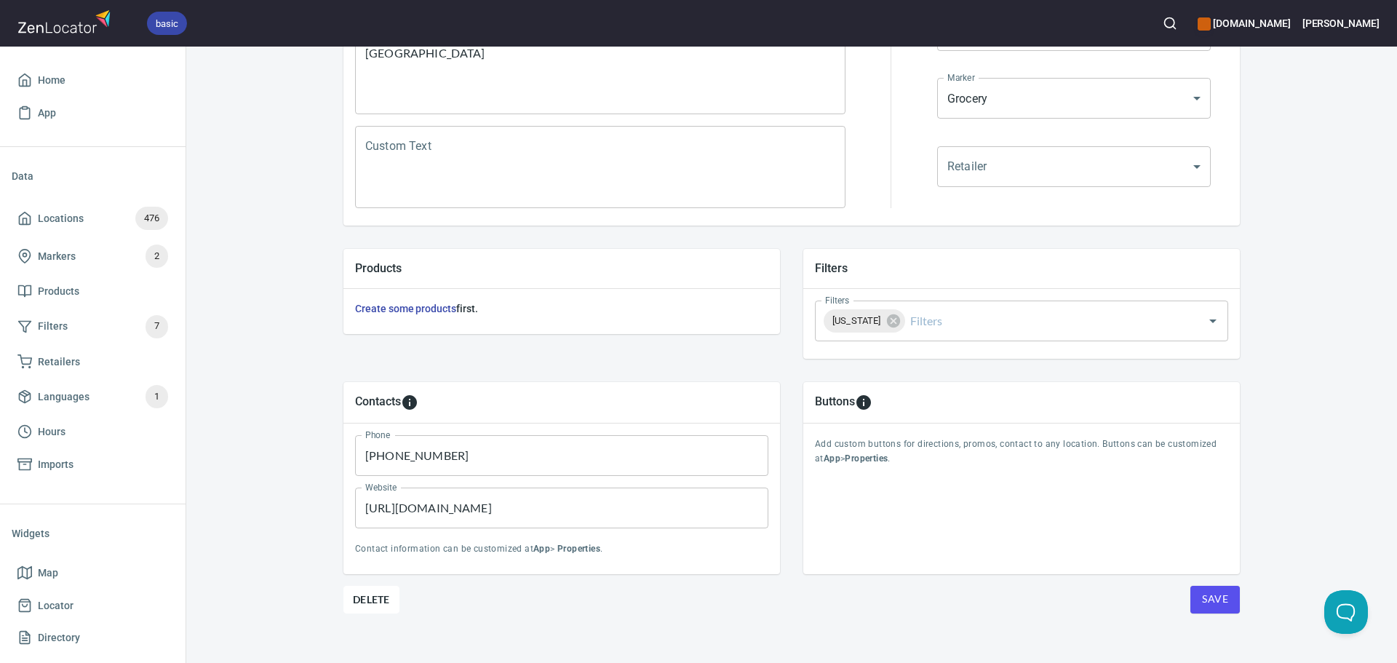
scroll to position [340, 0]
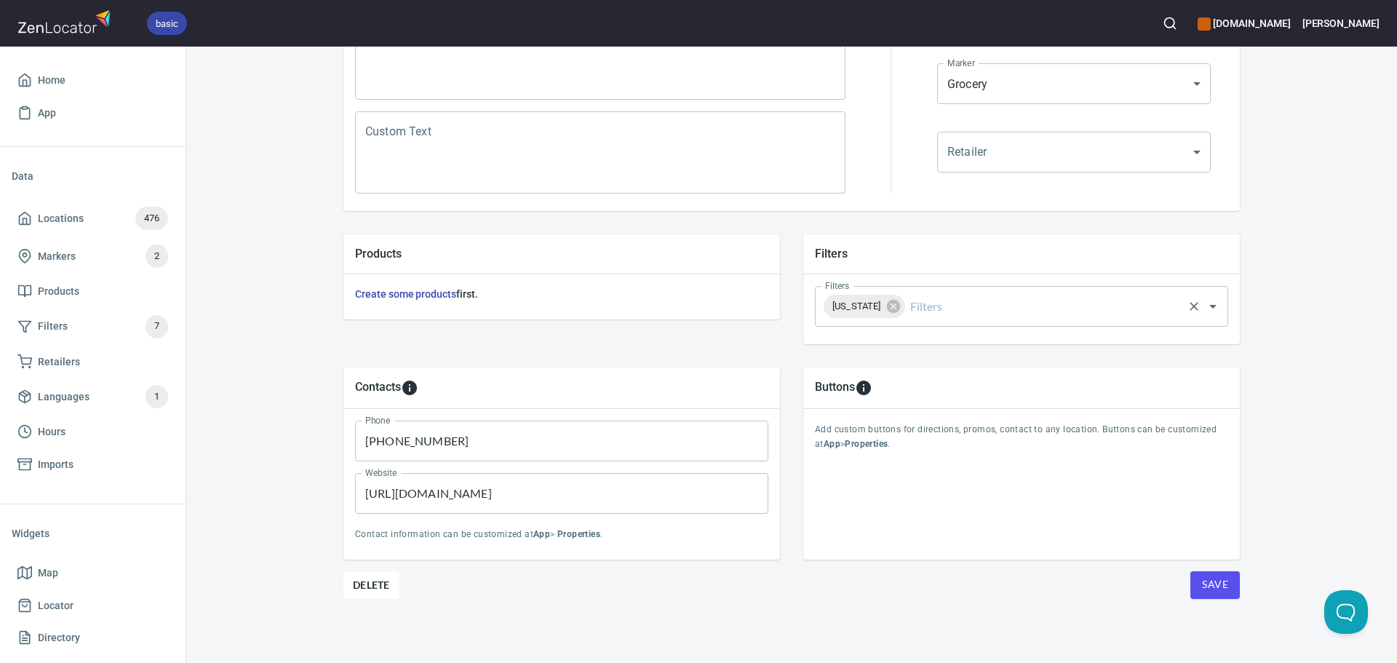
click at [998, 309] on input "Filters" at bounding box center [1045, 307] width 274 height 28
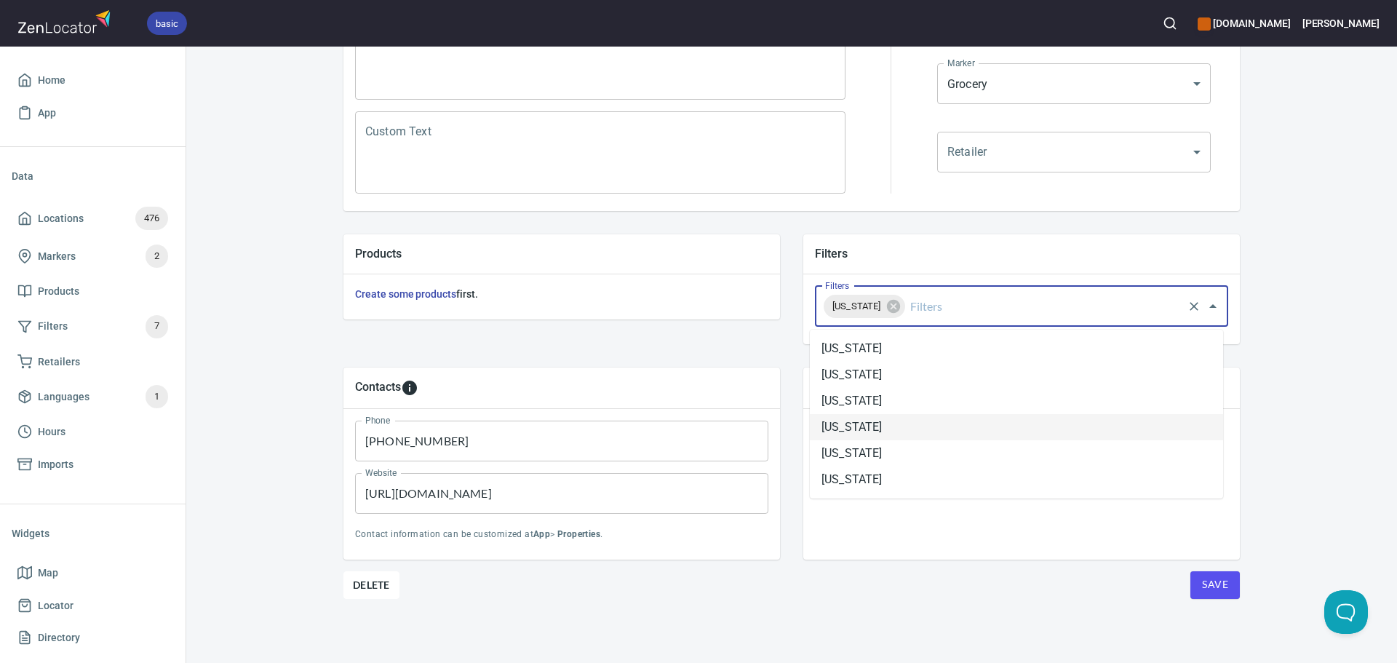
click at [899, 414] on li "Connecticut" at bounding box center [1016, 427] width 413 height 26
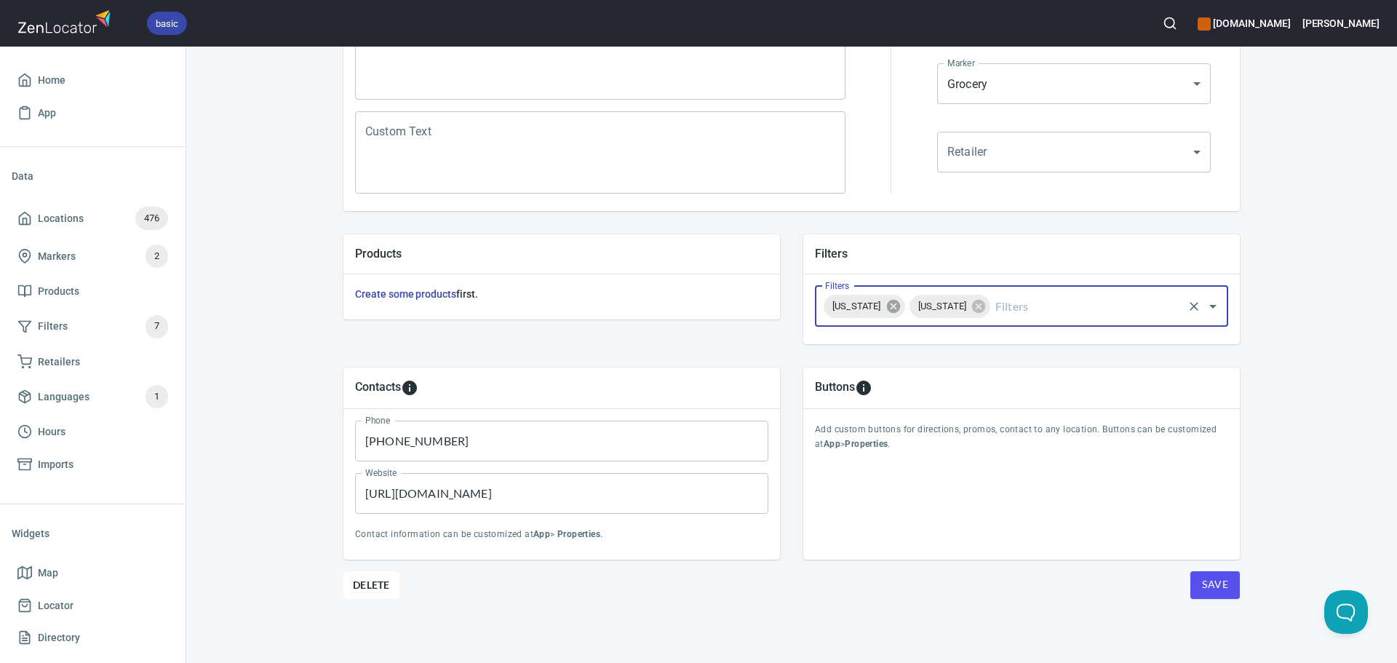
click at [902, 306] on icon at bounding box center [894, 306] width 16 height 16
click at [1221, 587] on span "Save" at bounding box center [1215, 585] width 26 height 18
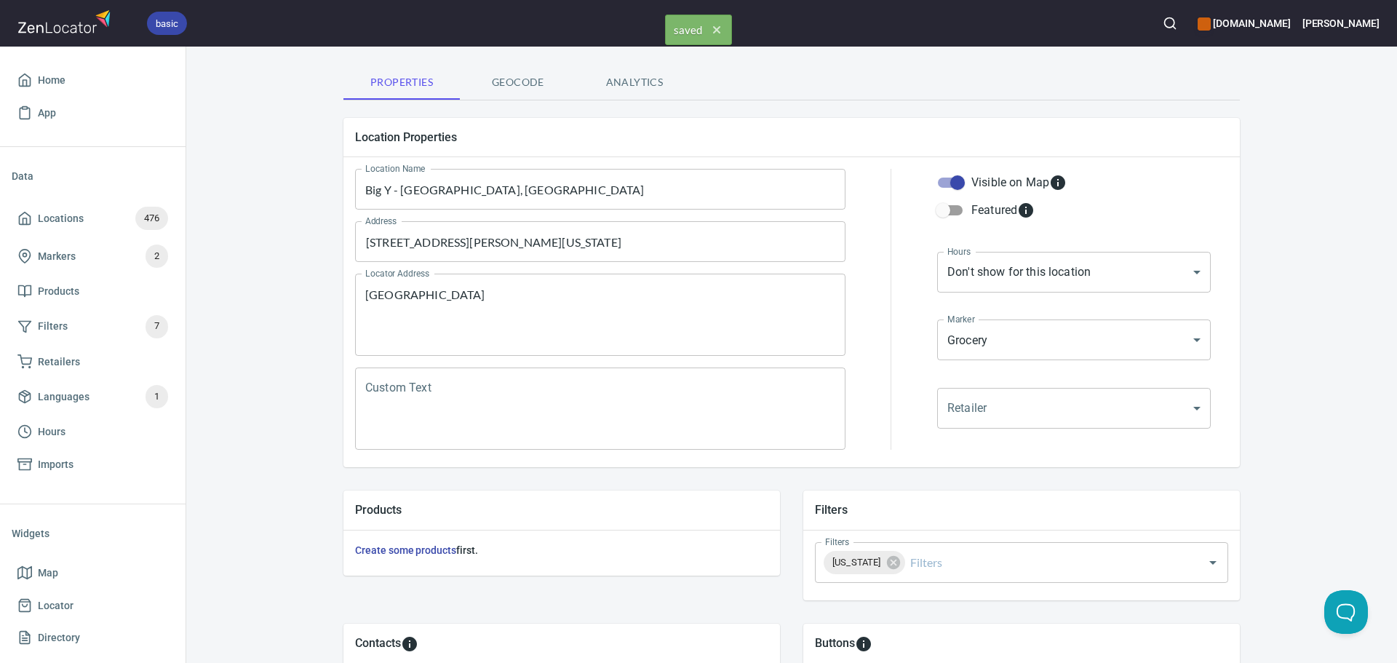
scroll to position [0, 0]
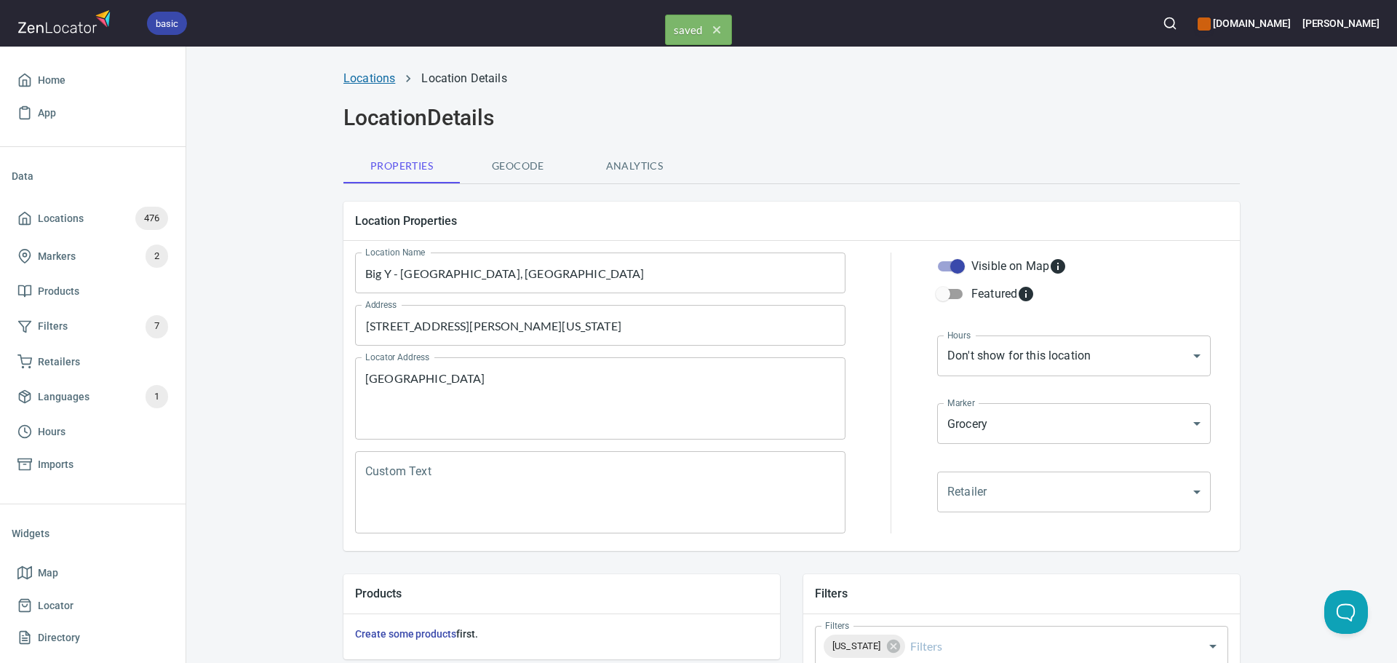
click at [369, 80] on link "Locations" at bounding box center [370, 78] width 52 height 14
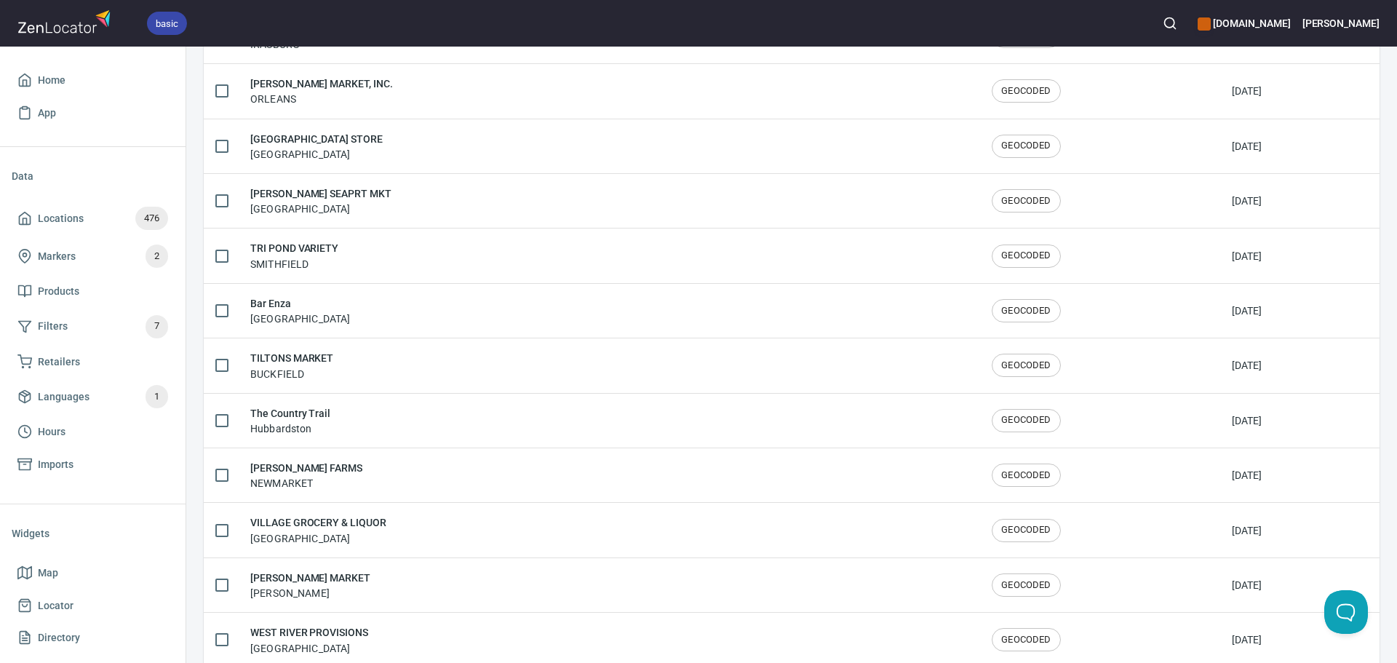
scroll to position [2392, 0]
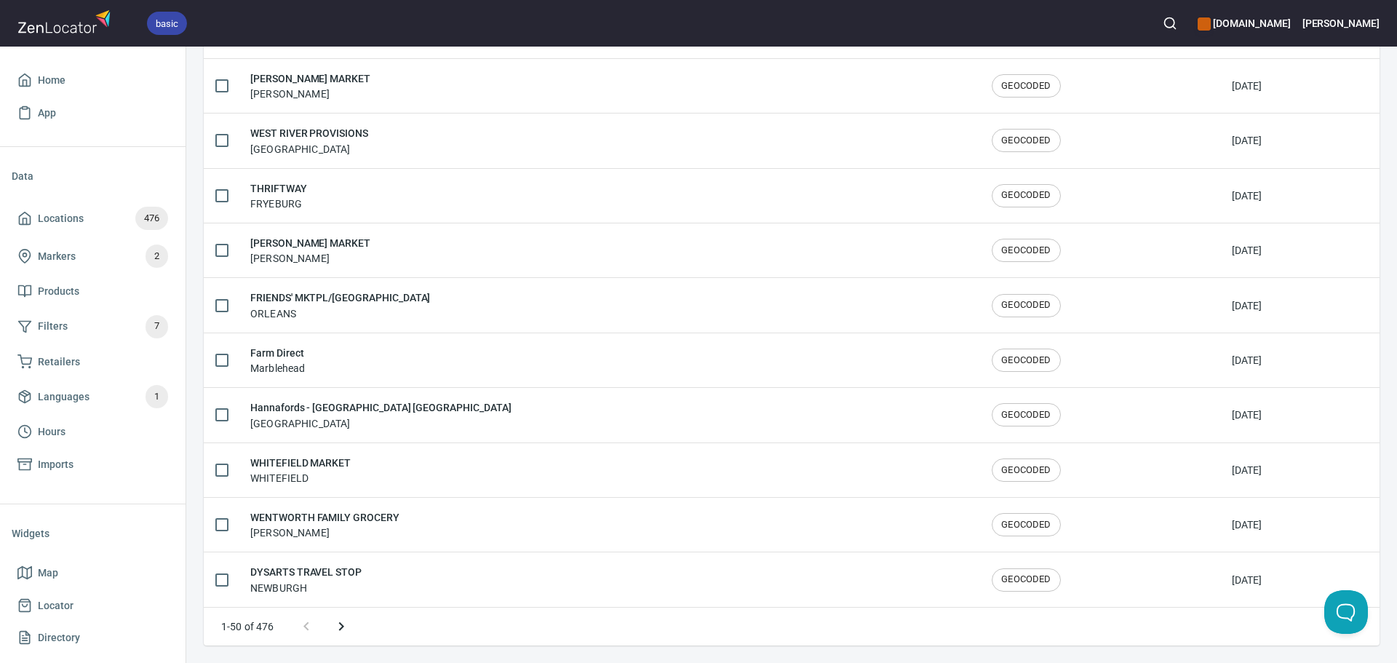
click at [338, 622] on icon "Next page" at bounding box center [341, 626] width 17 height 17
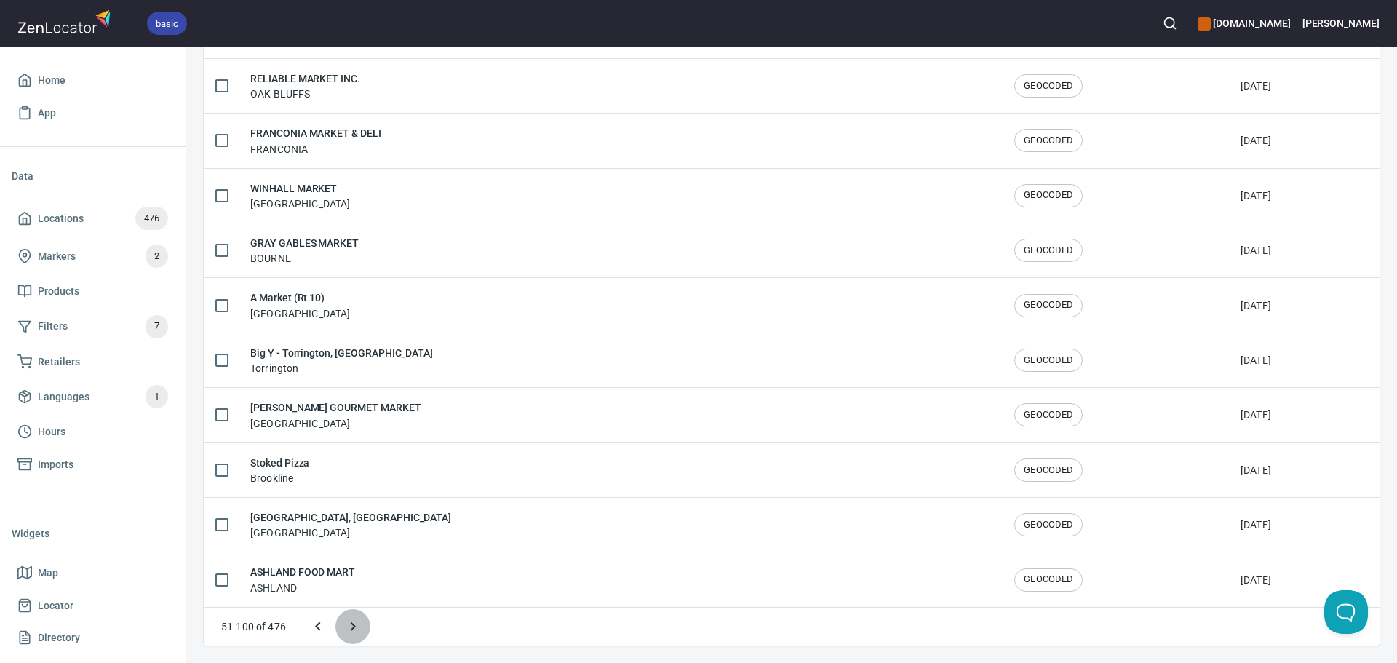
click at [344, 624] on icon "Next page" at bounding box center [352, 626] width 17 height 17
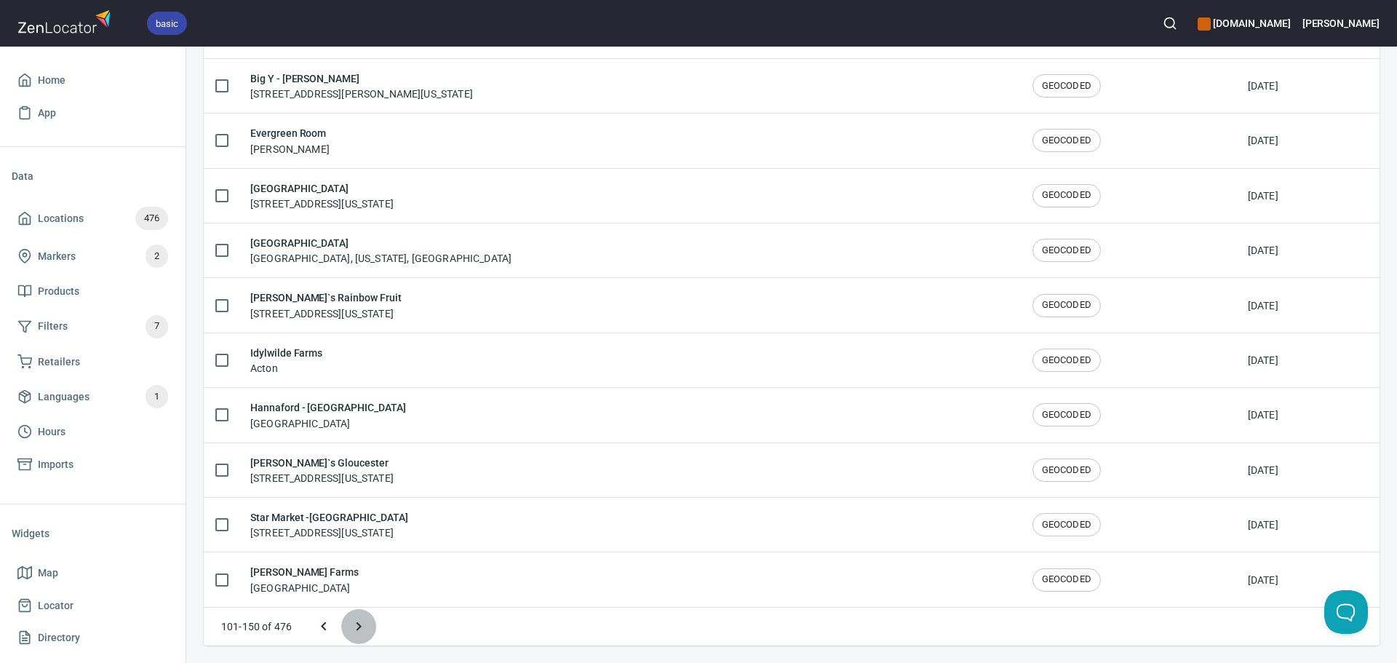
click at [358, 624] on icon "Next page" at bounding box center [359, 626] width 5 height 9
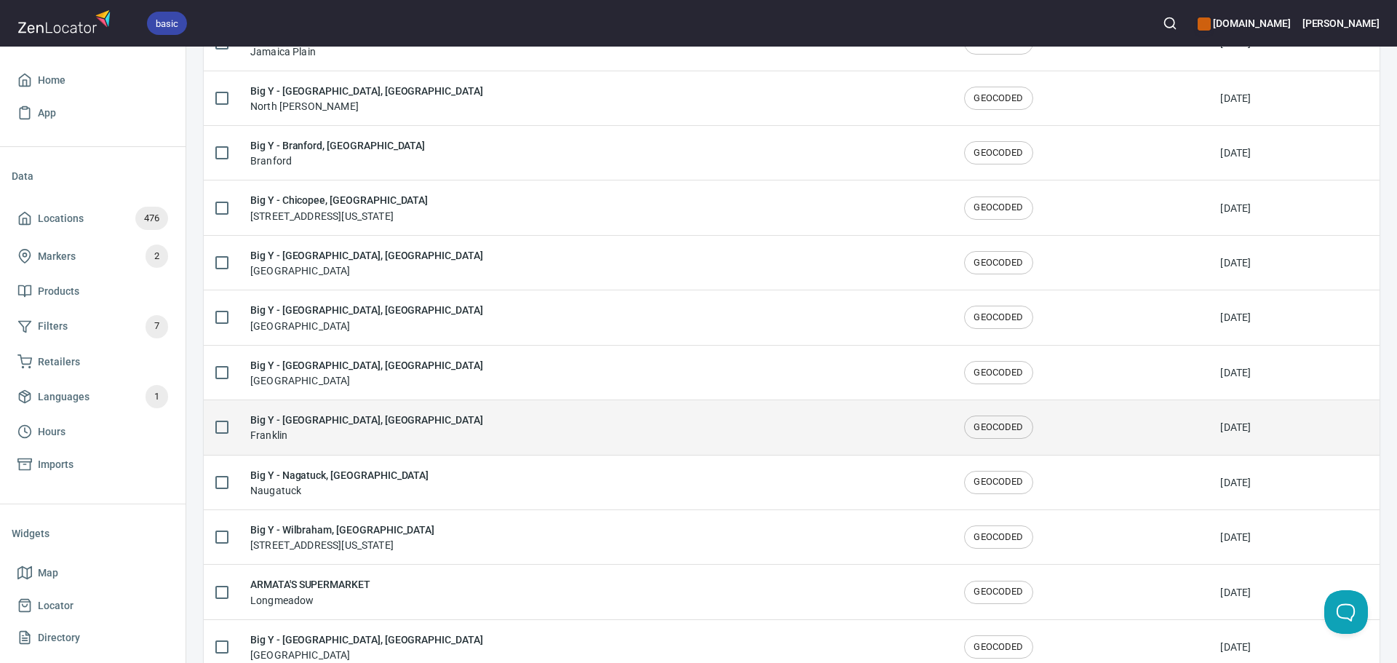
scroll to position [1463, 0]
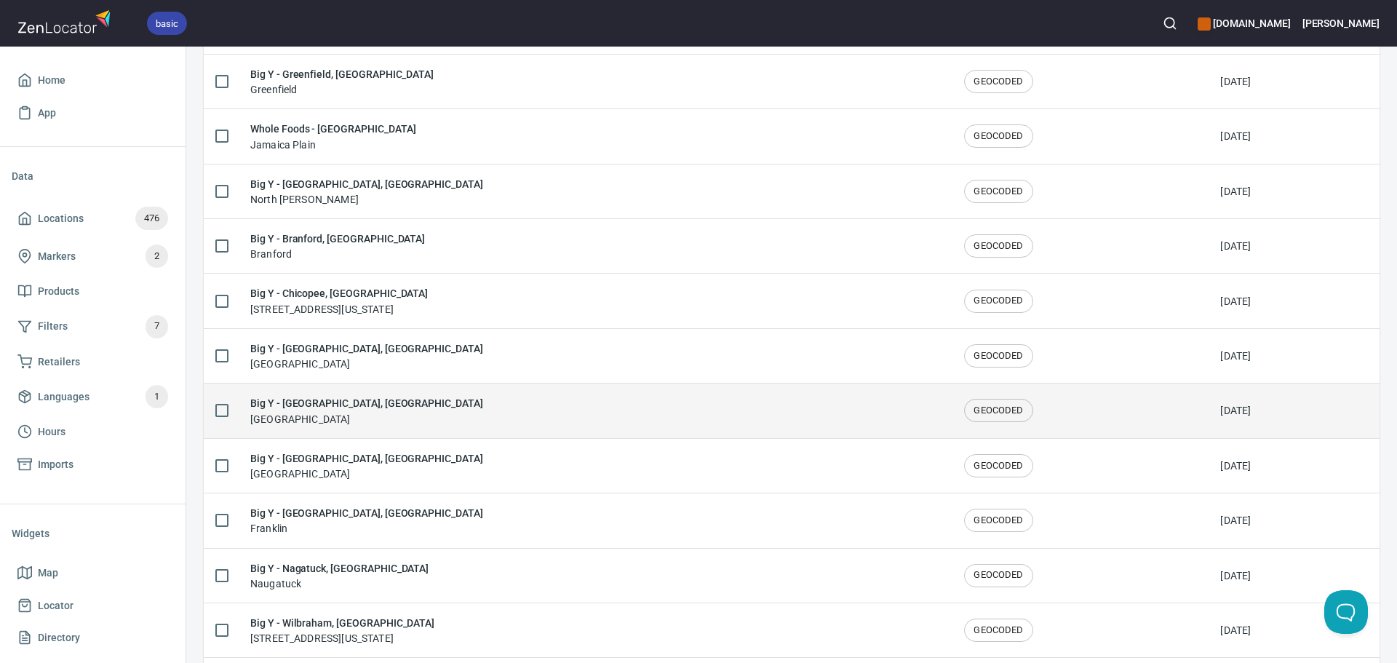
click at [390, 410] on div "Big Y - Southhampton, MA Southampton" at bounding box center [595, 410] width 691 height 31
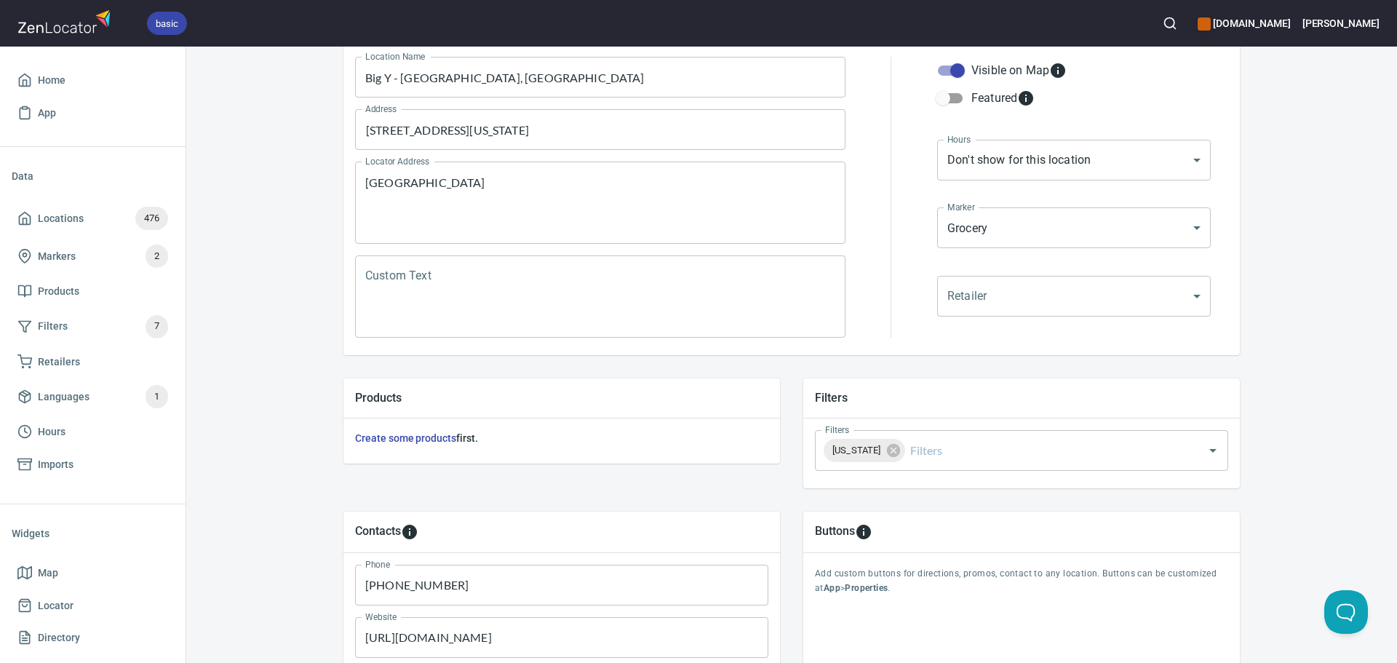
scroll to position [340, 0]
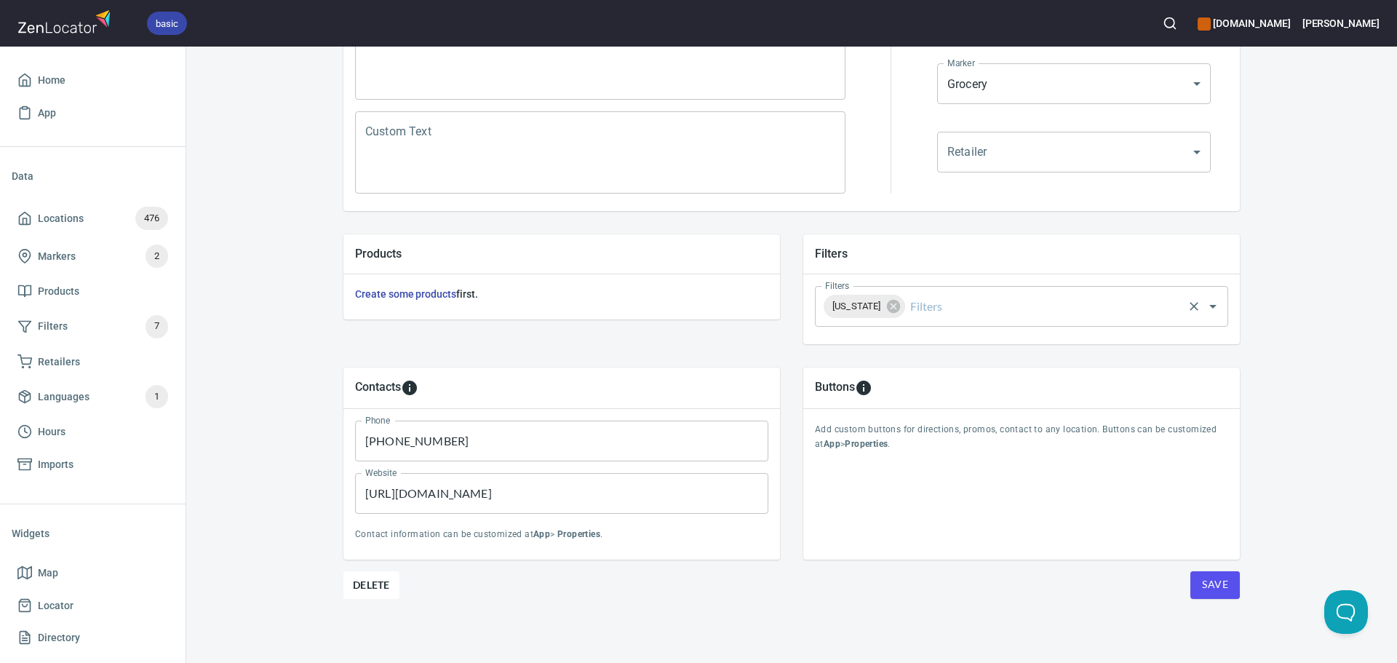
click at [971, 308] on input "Filters" at bounding box center [1045, 307] width 274 height 28
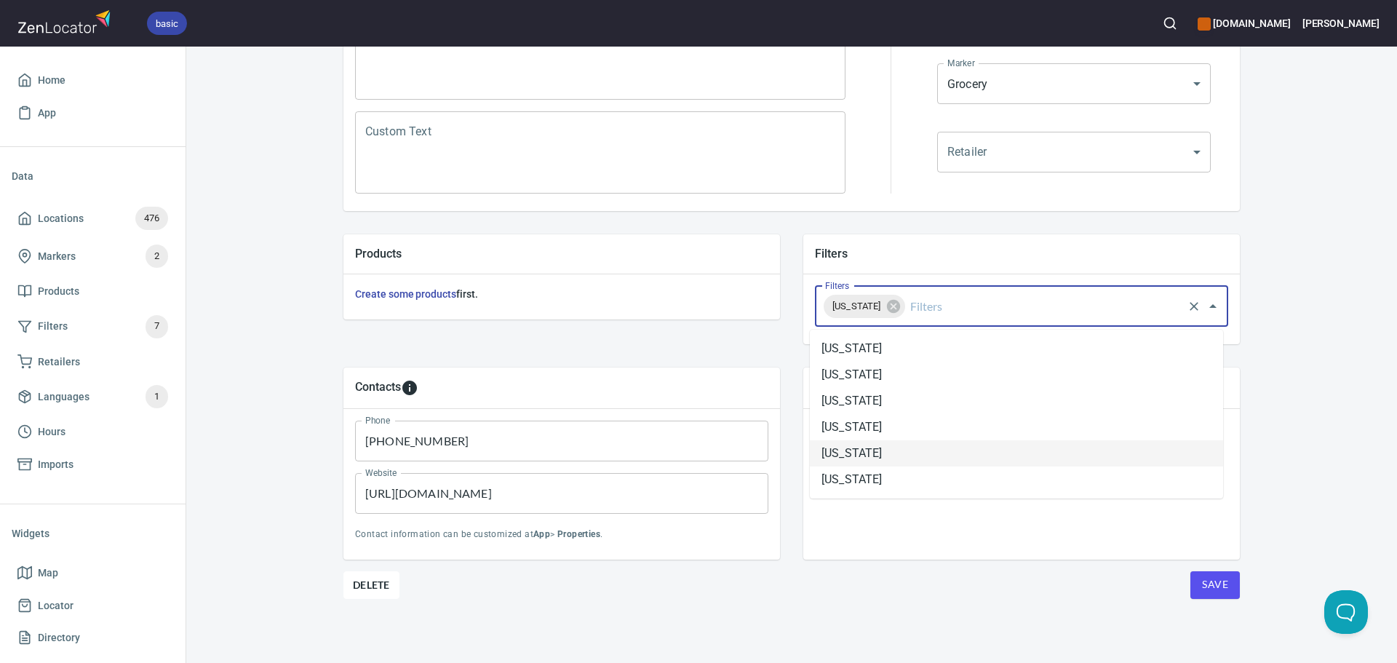
click at [900, 449] on li "Massachusetts" at bounding box center [1016, 453] width 413 height 26
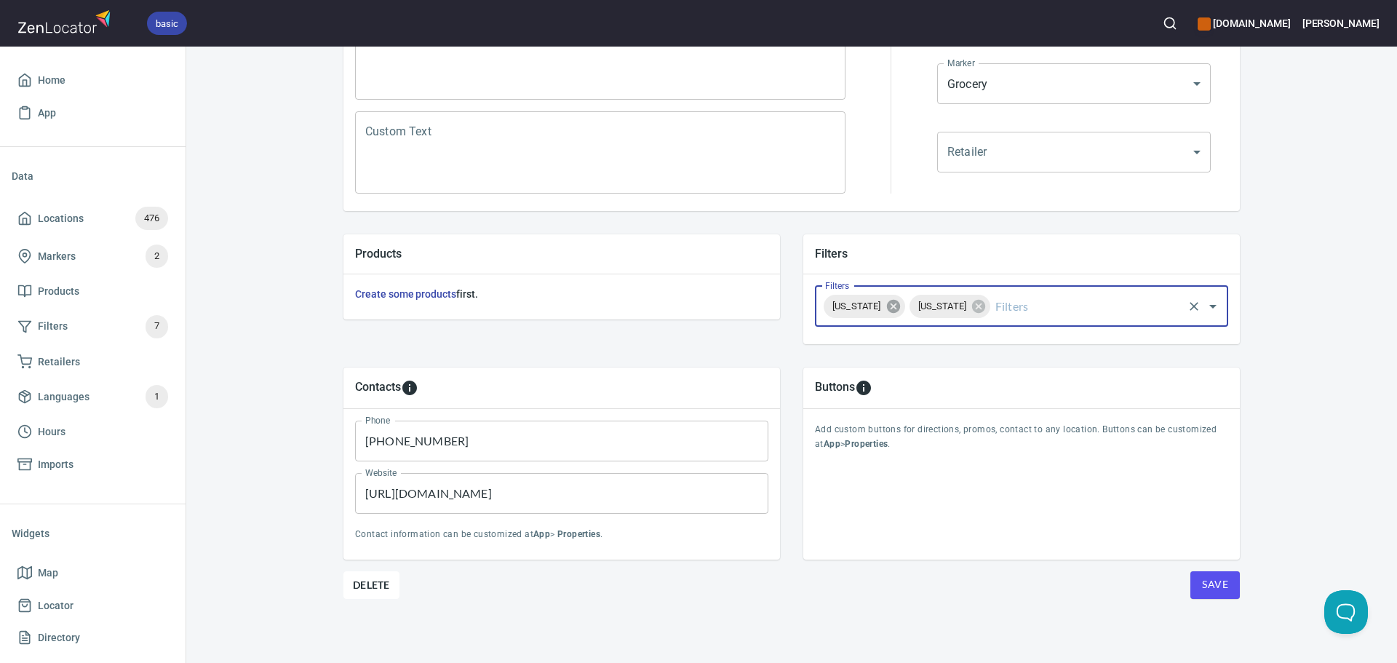
click at [886, 310] on icon at bounding box center [892, 306] width 13 height 13
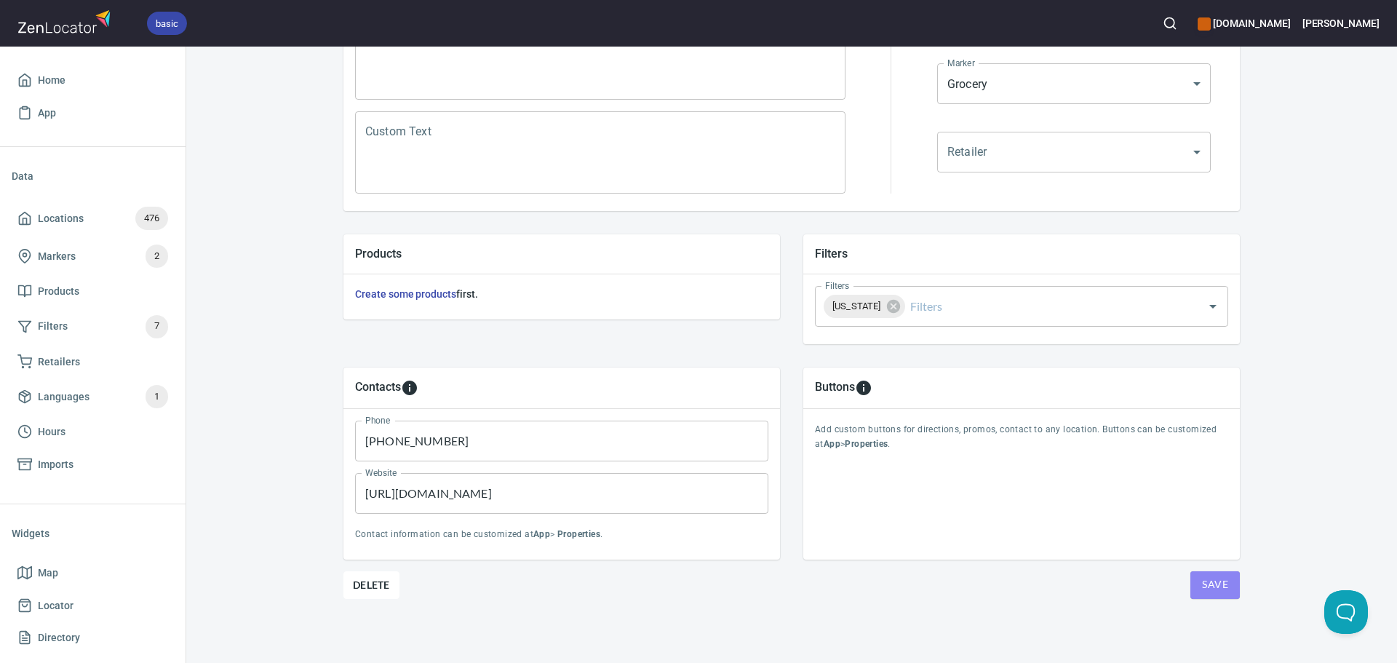
click at [1210, 576] on span "Save" at bounding box center [1215, 585] width 26 height 18
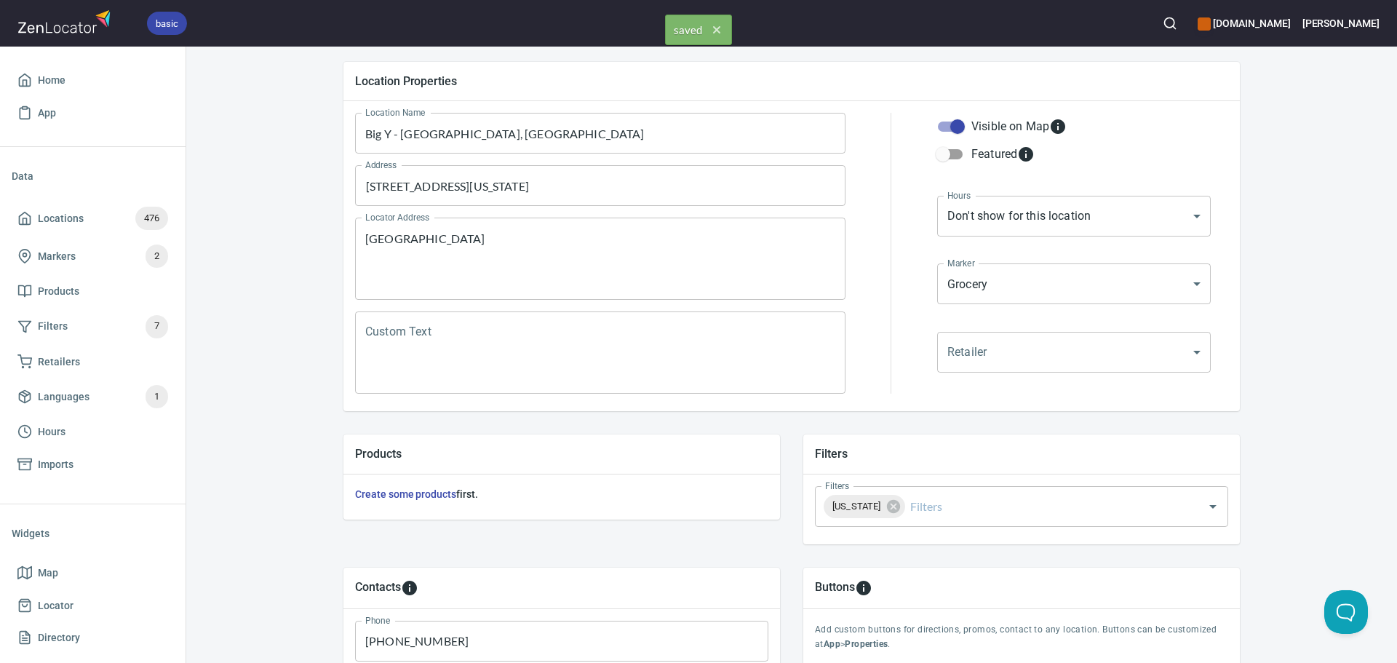
scroll to position [0, 0]
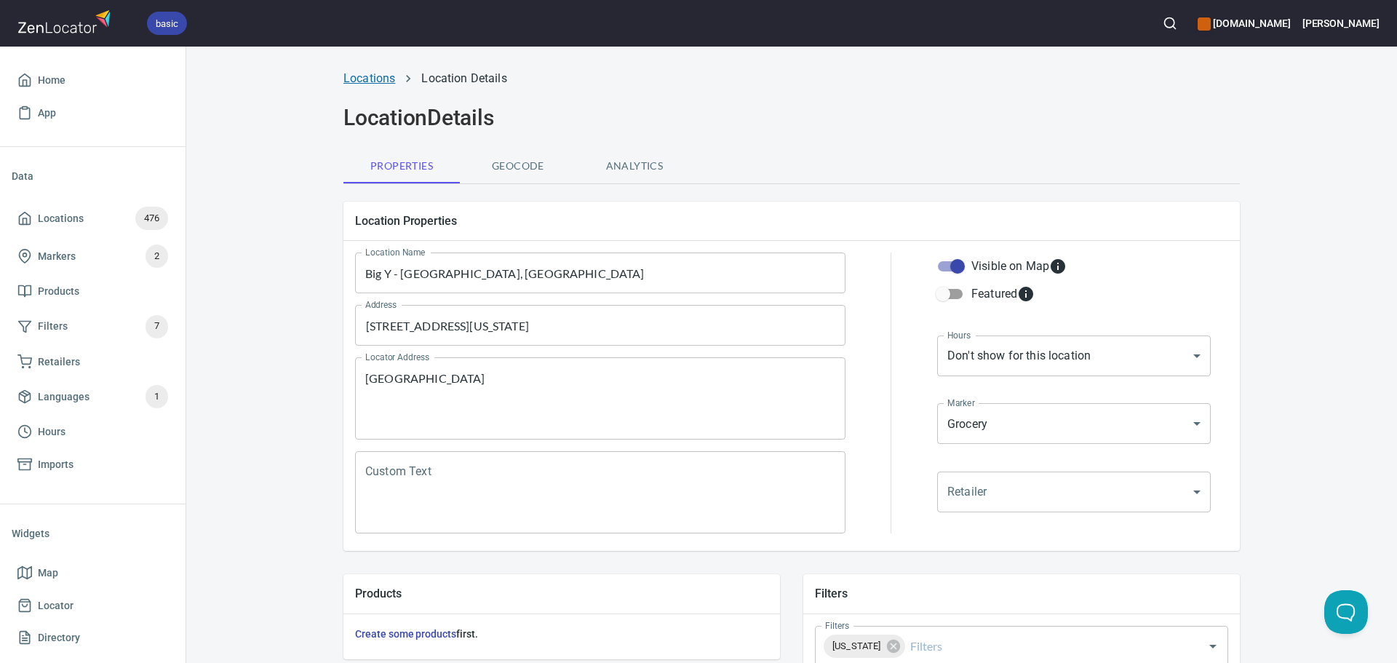
click at [364, 79] on link "Locations" at bounding box center [370, 78] width 52 height 14
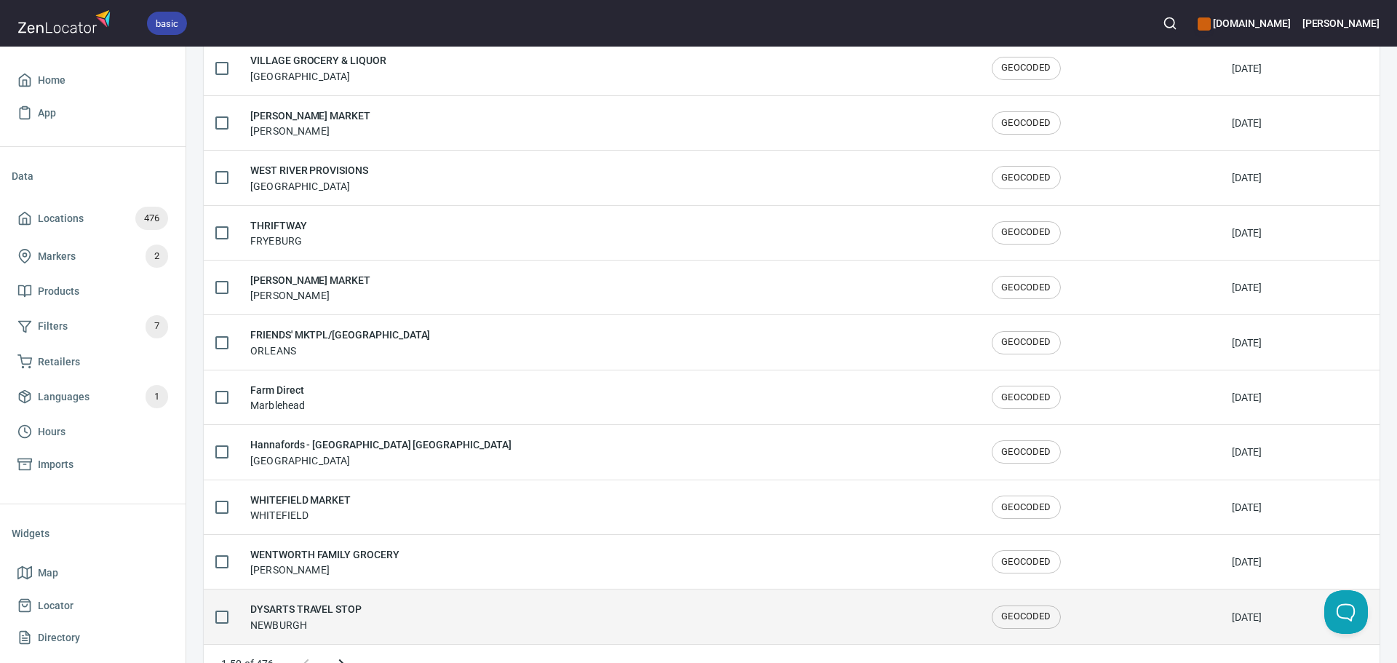
scroll to position [2392, 0]
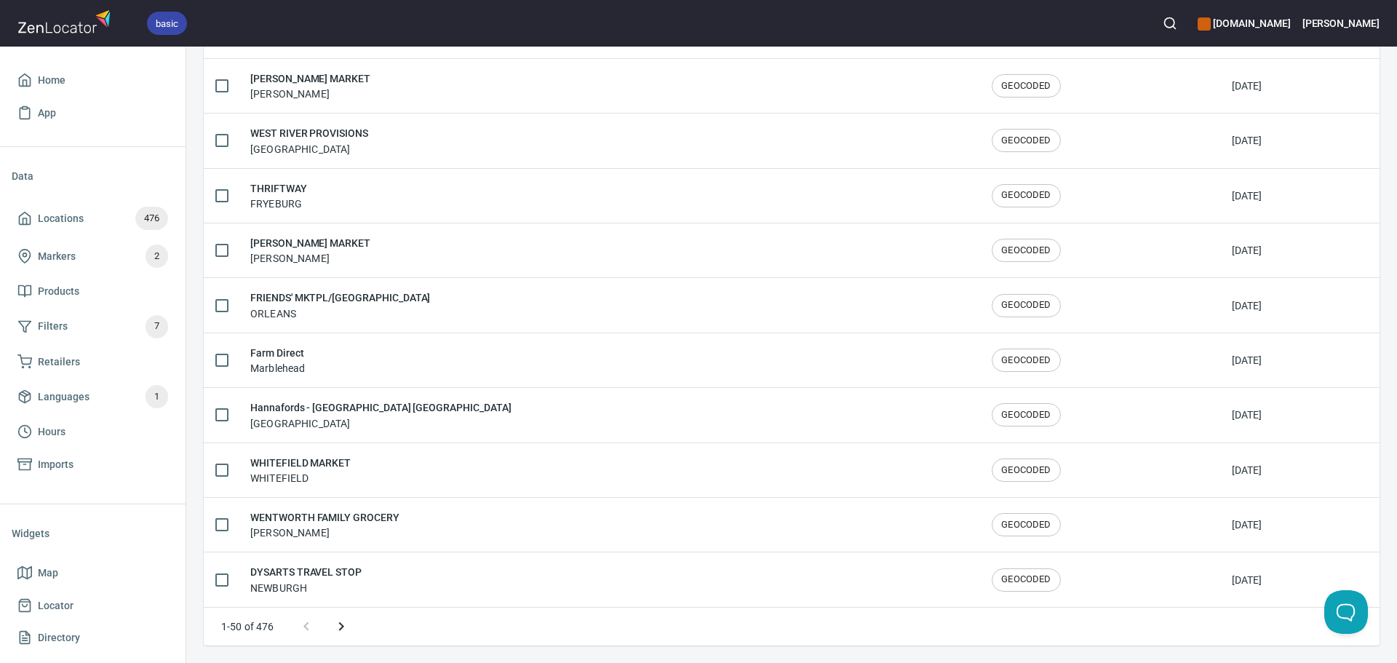
click at [345, 619] on icon "Next page" at bounding box center [341, 626] width 17 height 17
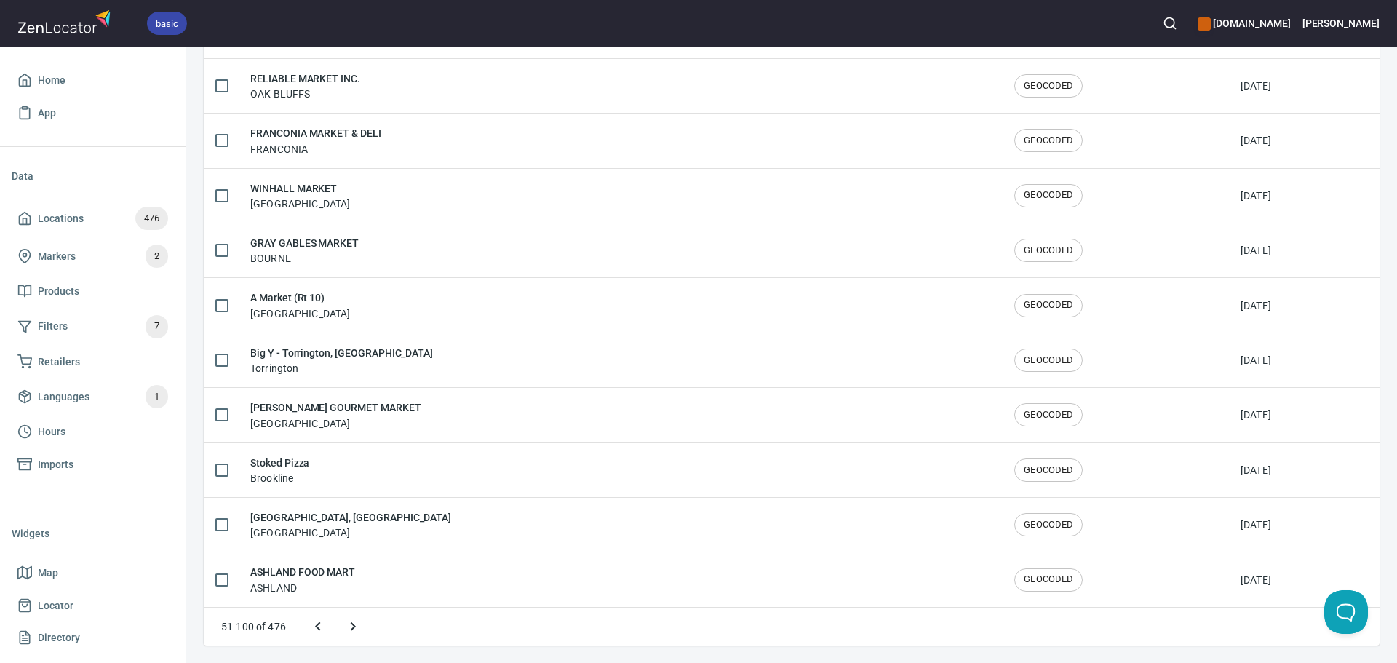
click at [345, 619] on icon "Next page" at bounding box center [352, 626] width 17 height 17
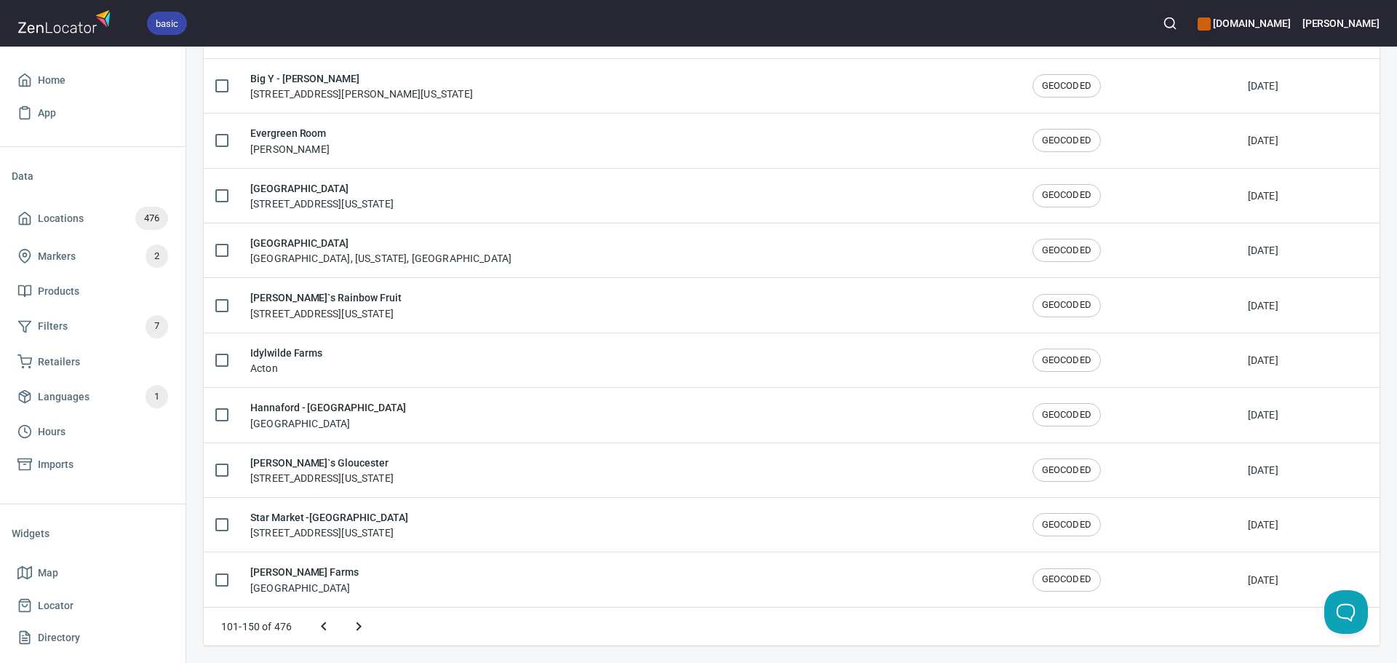
click at [365, 625] on icon "Next page" at bounding box center [358, 626] width 17 height 17
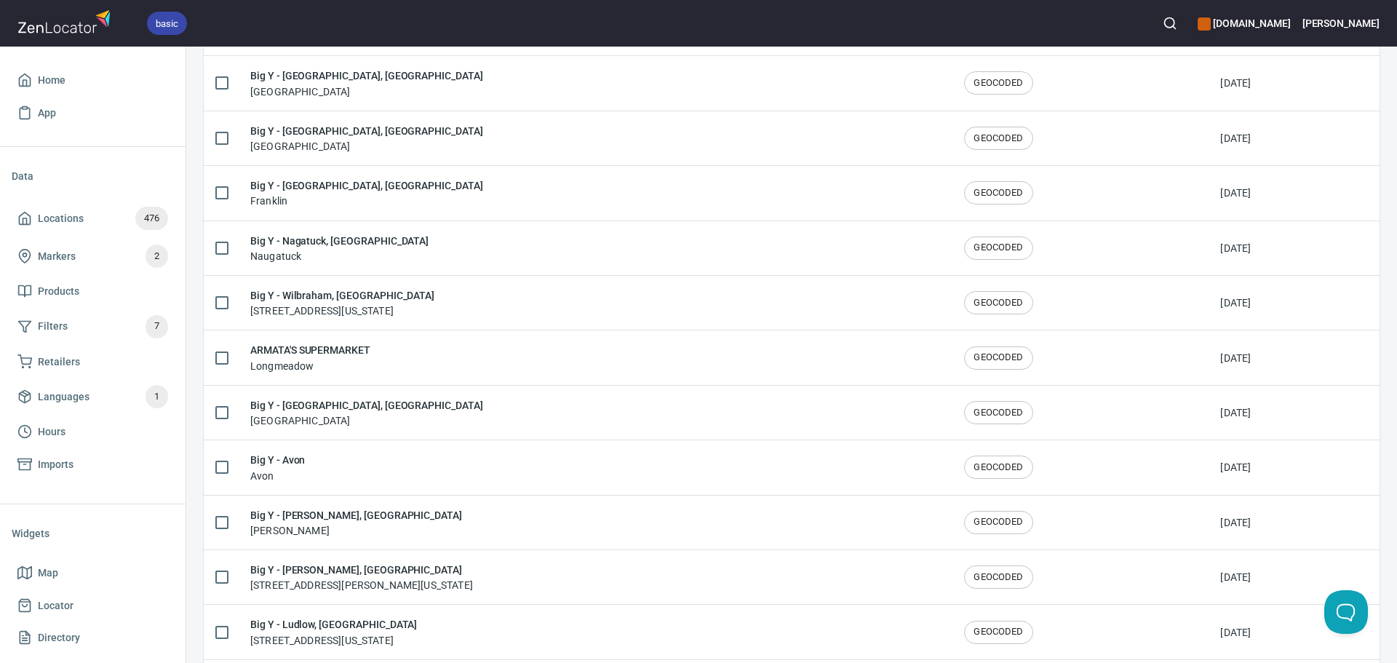
scroll to position [1754, 0]
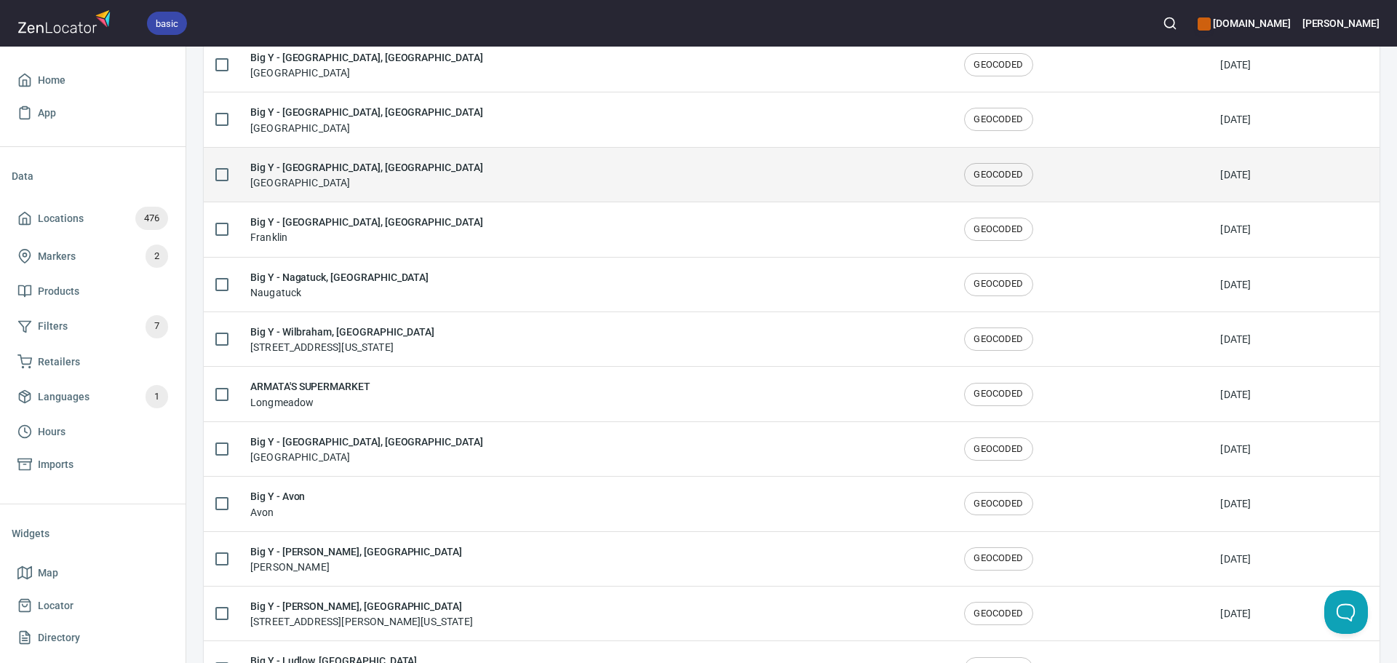
click at [414, 175] on div "Big Y - West Hartford, CT West Hartford" at bounding box center [595, 174] width 691 height 31
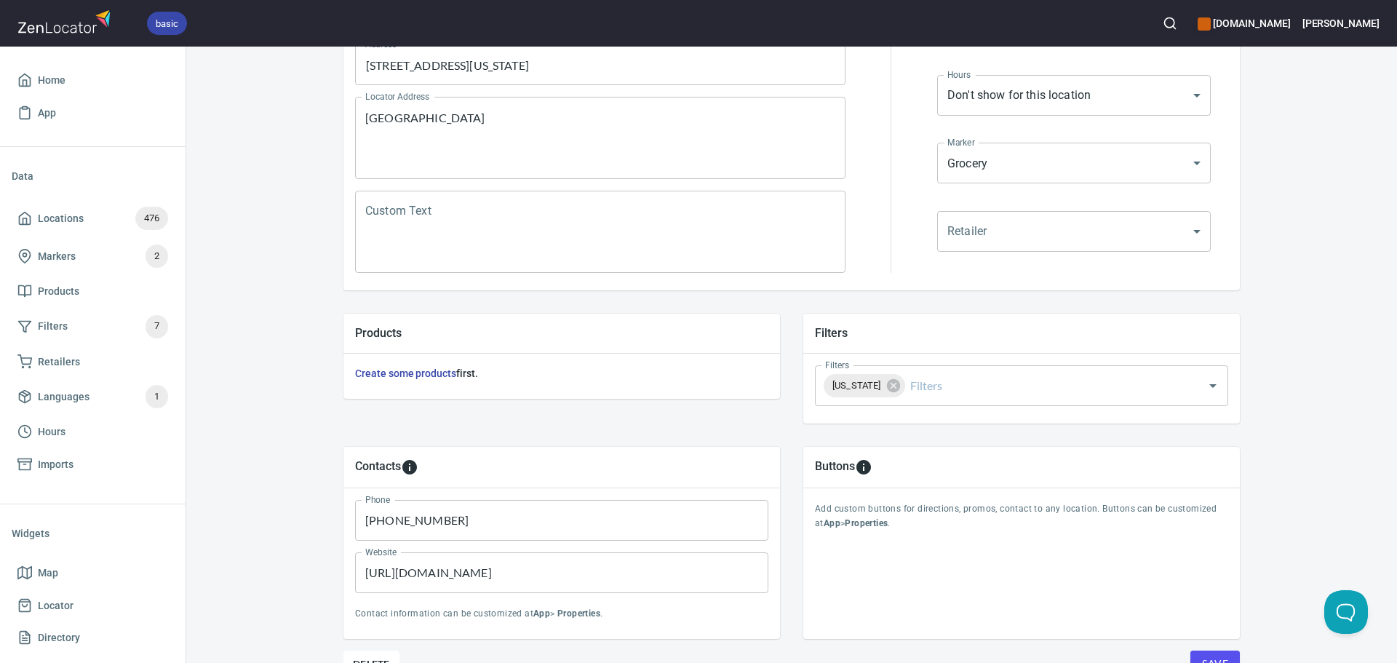
scroll to position [291, 0]
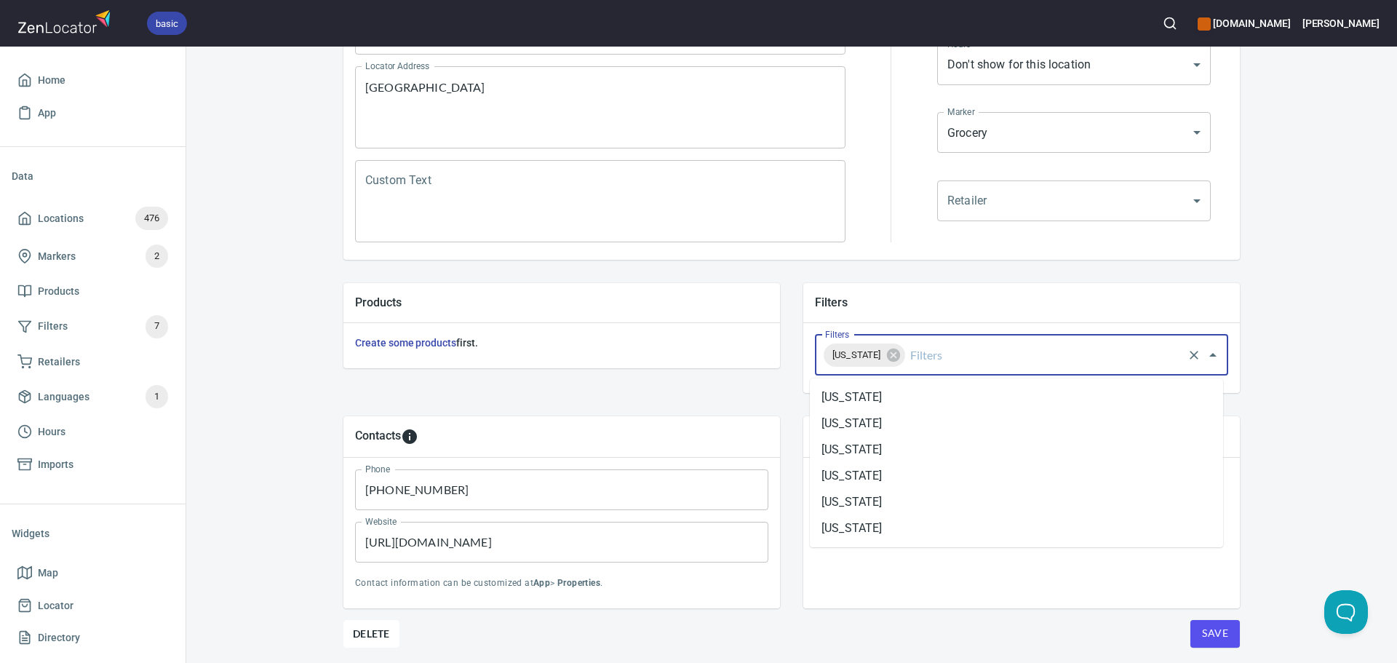
click at [1004, 359] on input "Filters" at bounding box center [1045, 355] width 274 height 28
click at [890, 469] on li "Connecticut" at bounding box center [1016, 476] width 413 height 26
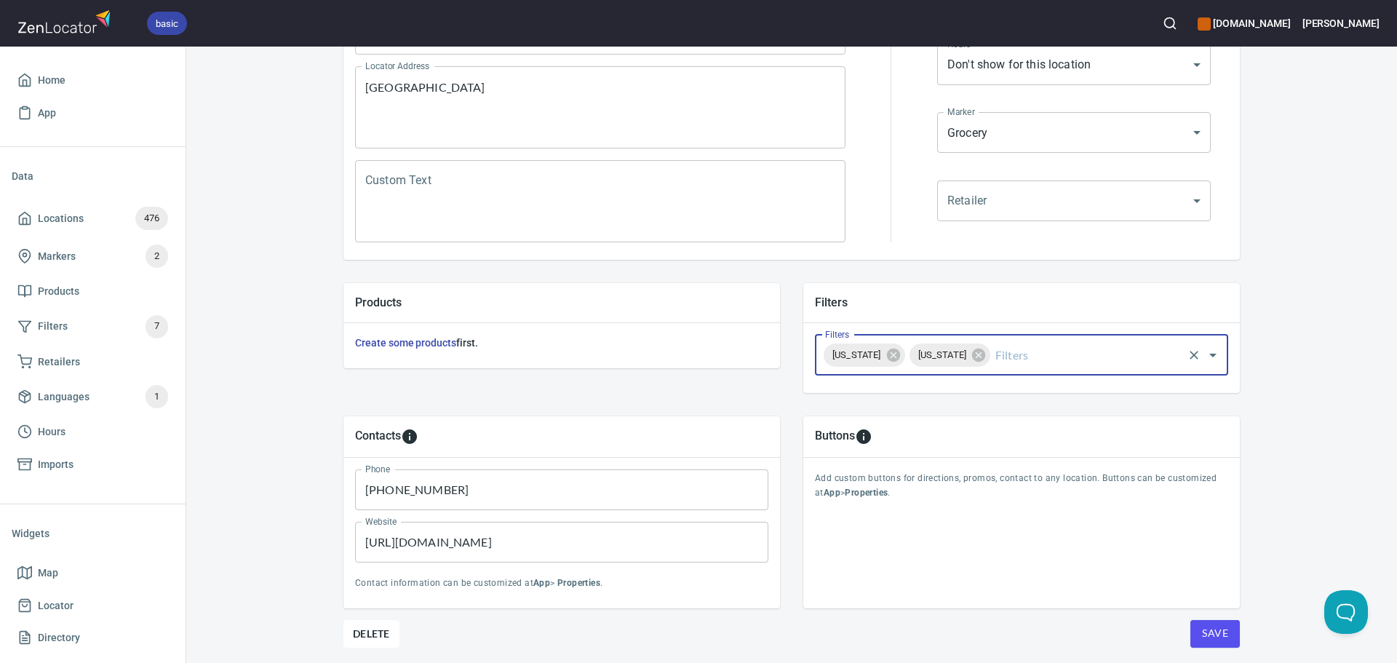
click at [902, 363] on div "Massachusetts" at bounding box center [865, 355] width 82 height 23
click at [902, 357] on icon at bounding box center [894, 355] width 16 height 16
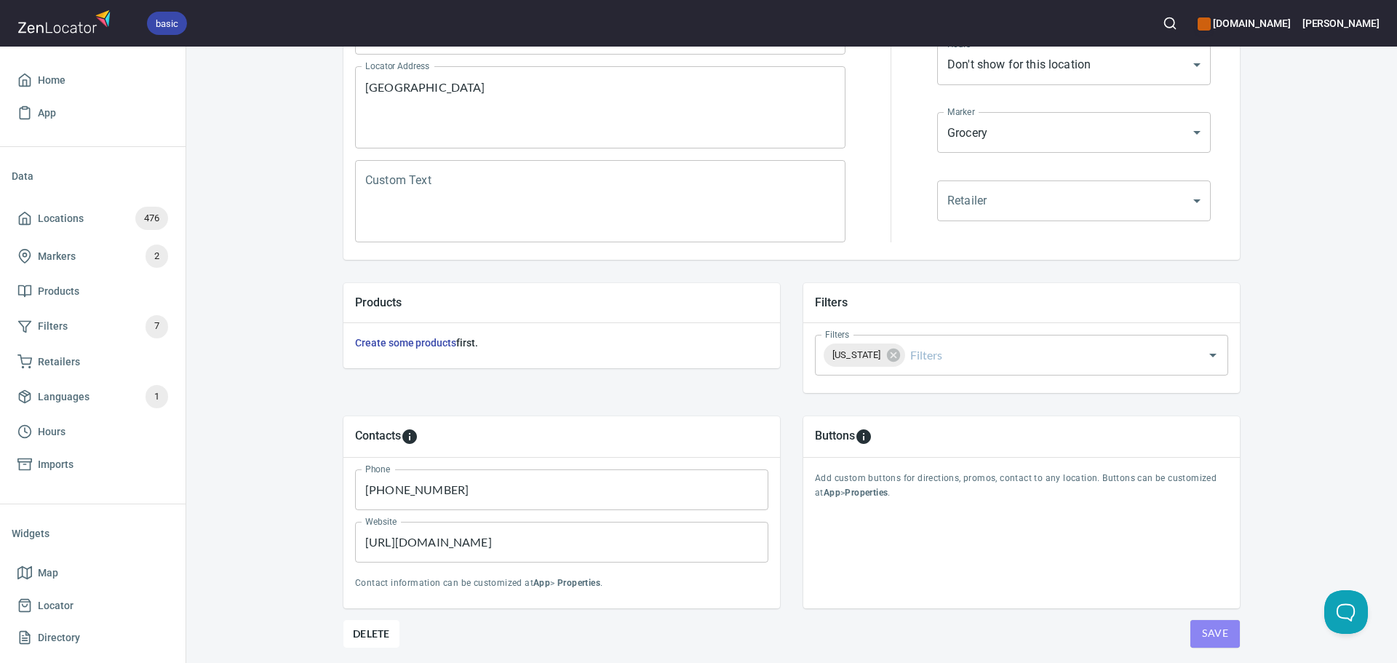
click at [1217, 632] on span "Save" at bounding box center [1215, 633] width 26 height 18
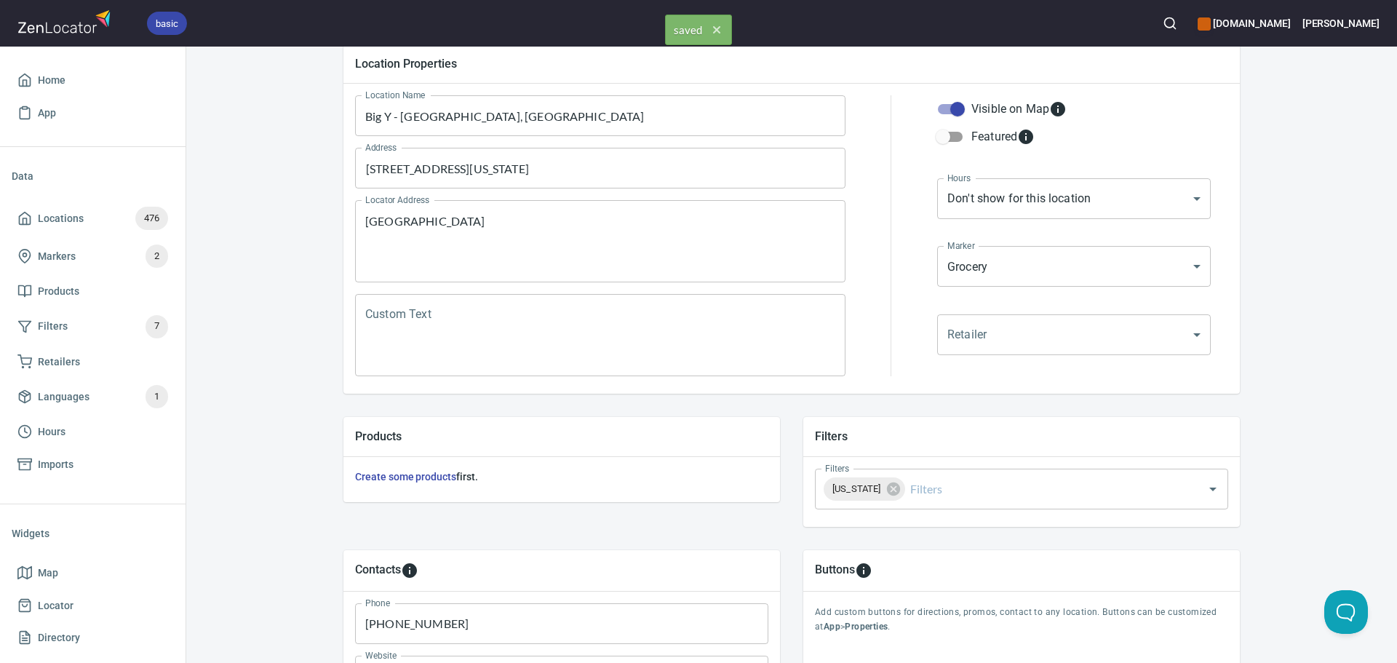
scroll to position [0, 0]
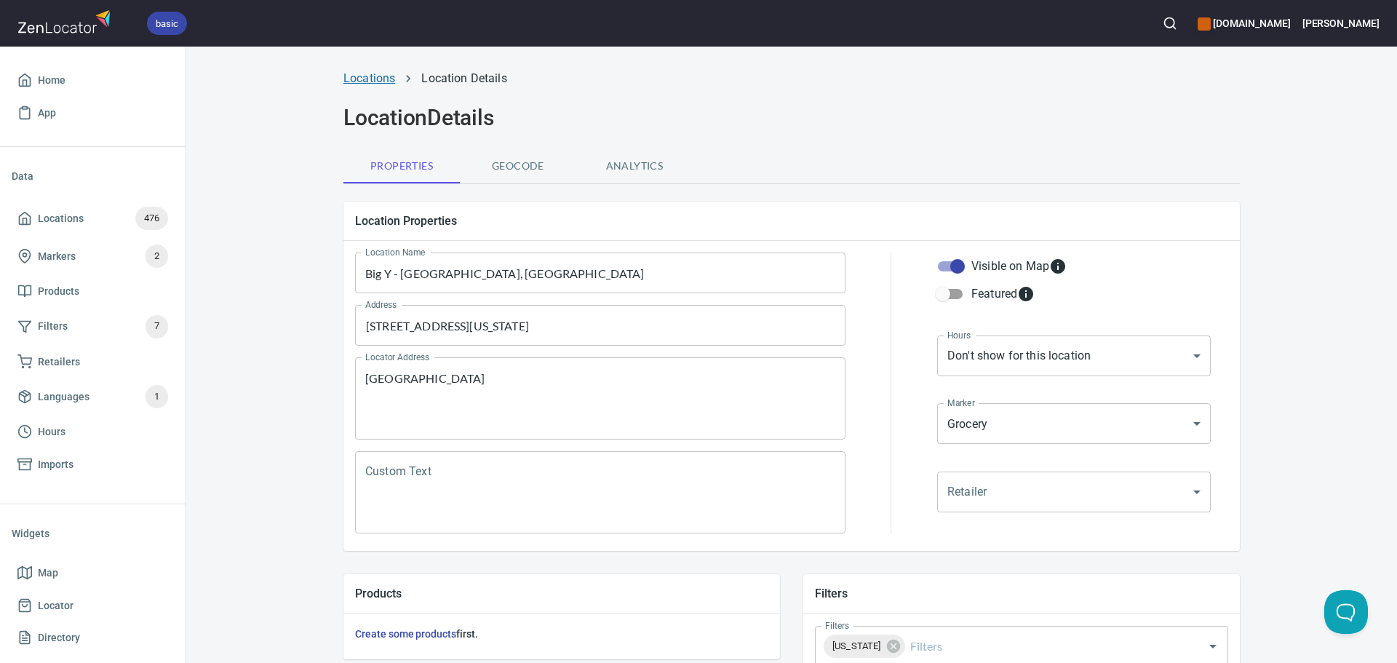
click at [372, 74] on link "Locations" at bounding box center [370, 78] width 52 height 14
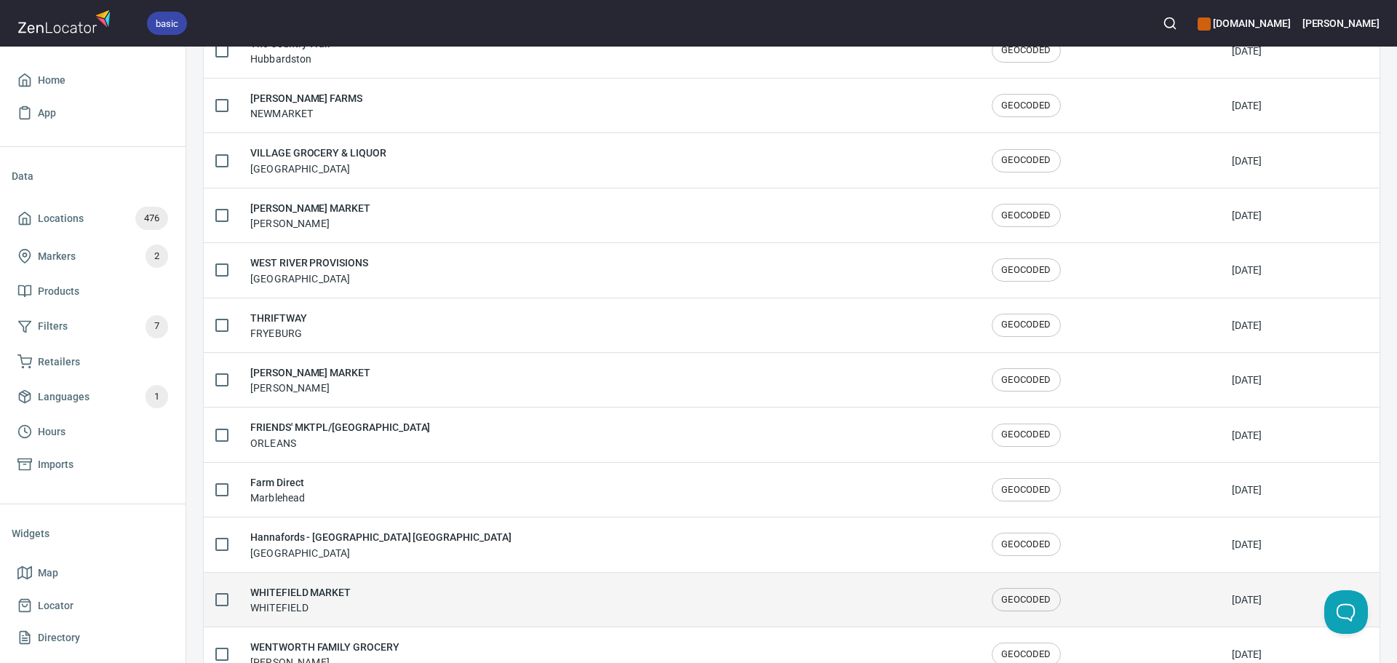
scroll to position [2392, 0]
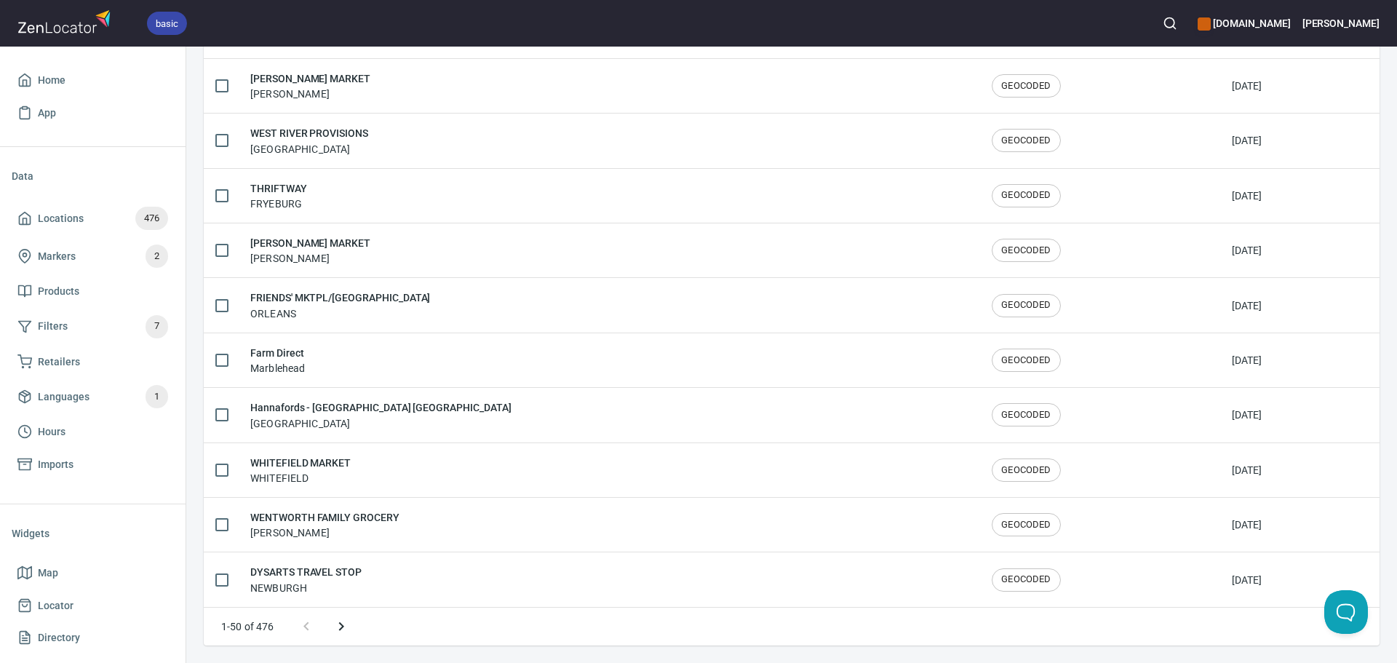
click at [343, 627] on icon "Next page" at bounding box center [340, 626] width 5 height 9
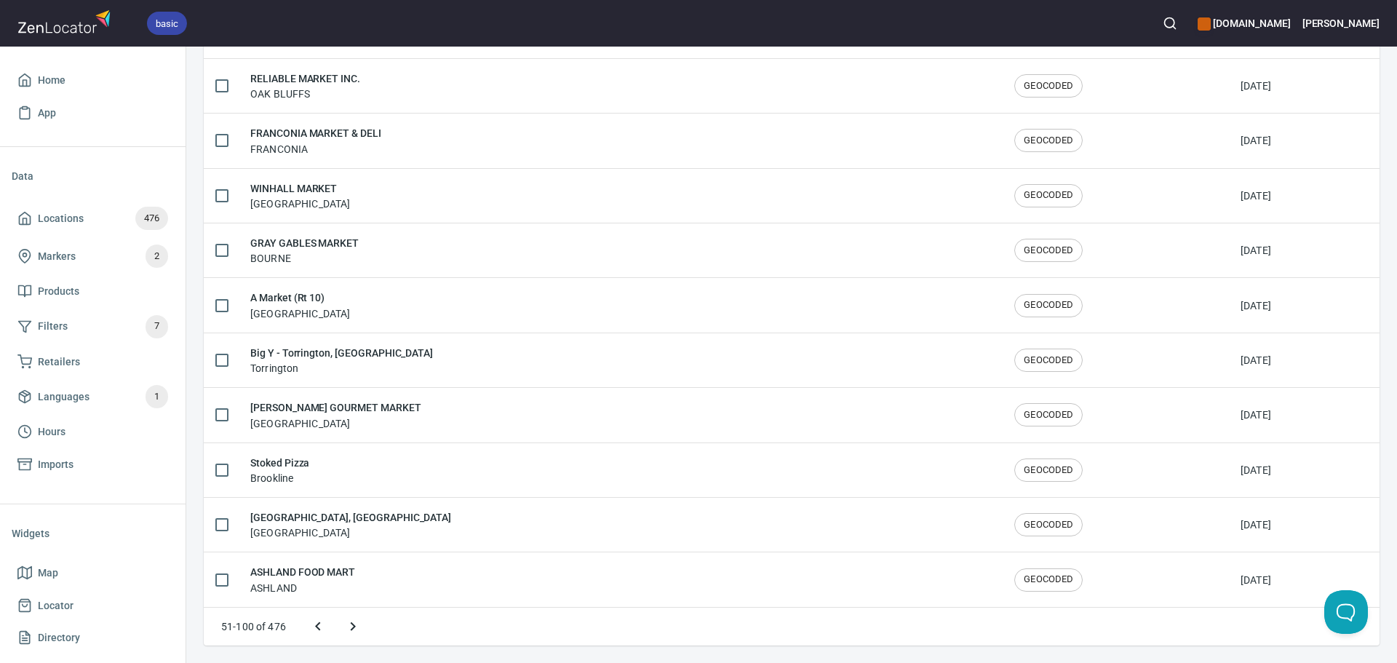
click at [352, 627] on icon "Next page" at bounding box center [352, 626] width 17 height 17
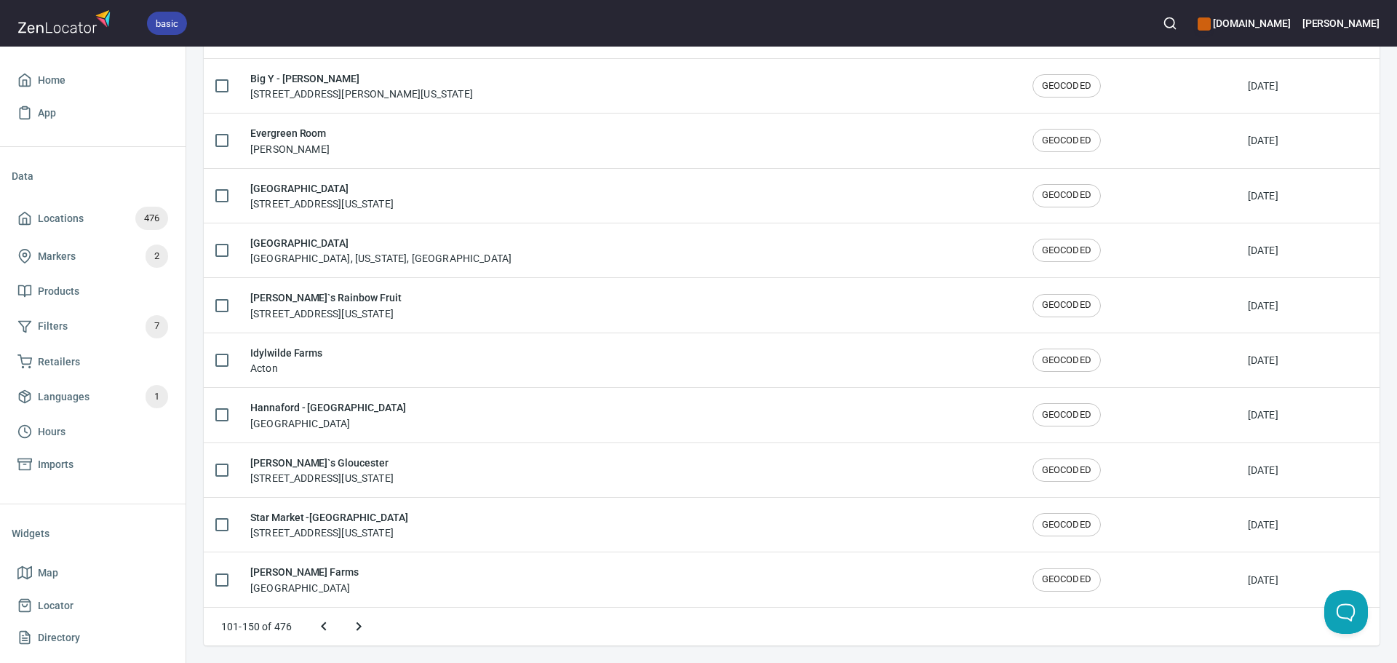
click at [357, 627] on icon "Next page" at bounding box center [358, 626] width 17 height 17
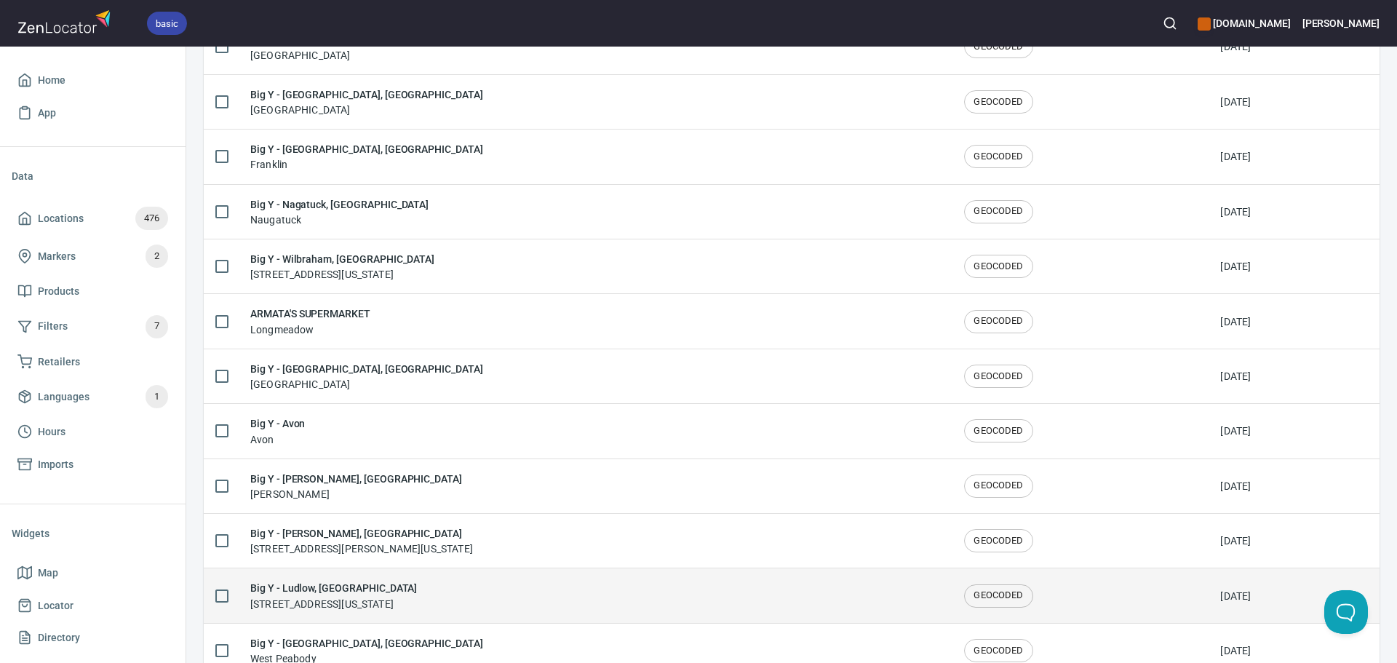
scroll to position [1754, 0]
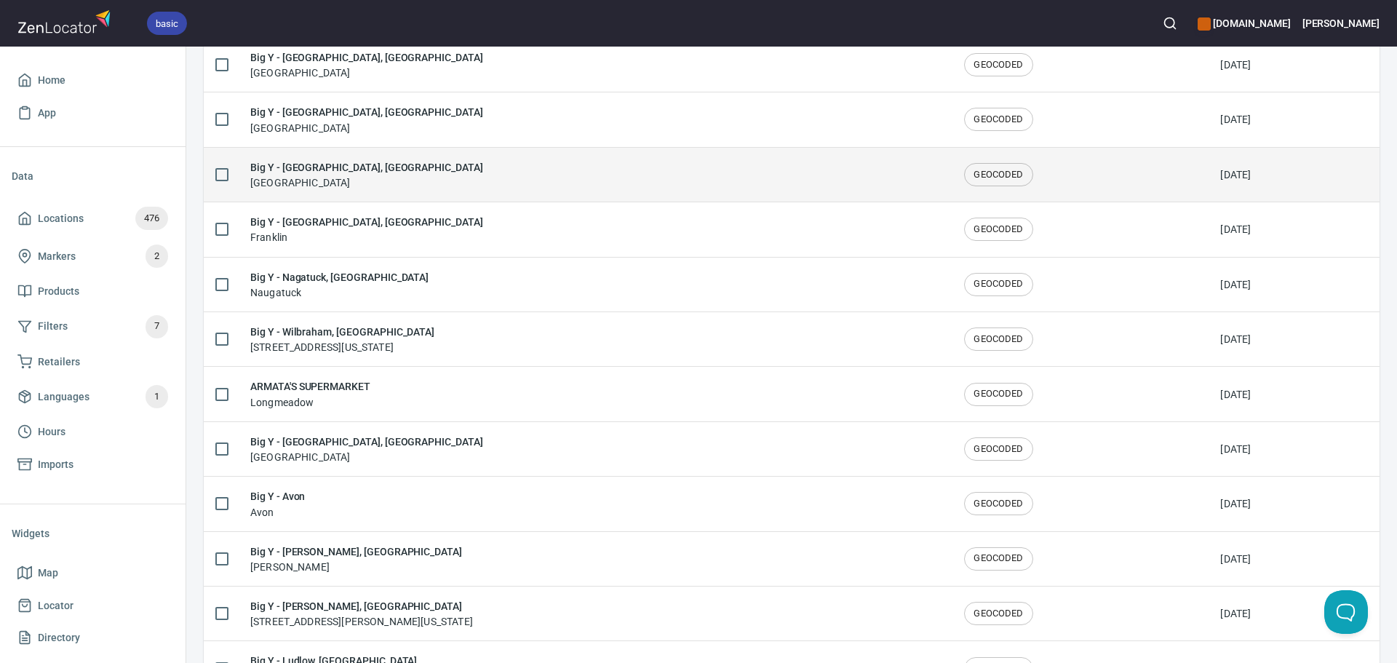
click at [409, 175] on div "Big Y - West Hartford, CT West Hartford" at bounding box center [595, 174] width 691 height 31
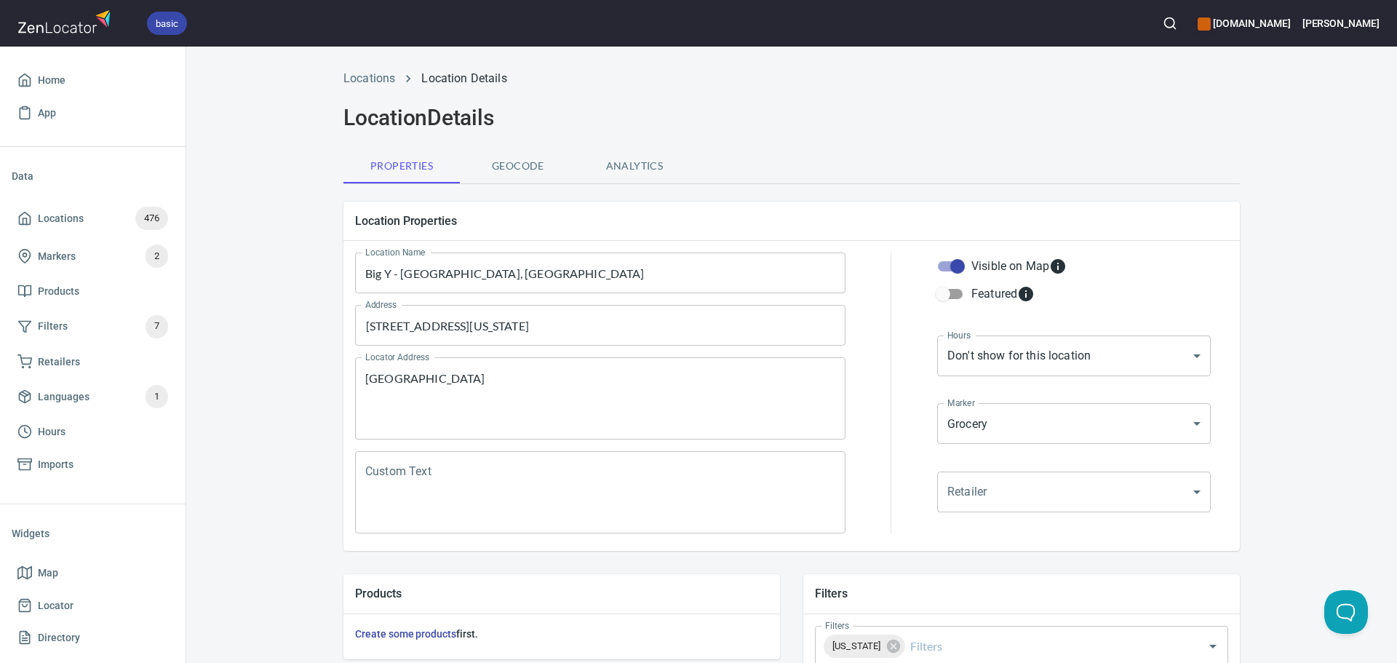
scroll to position [340, 0]
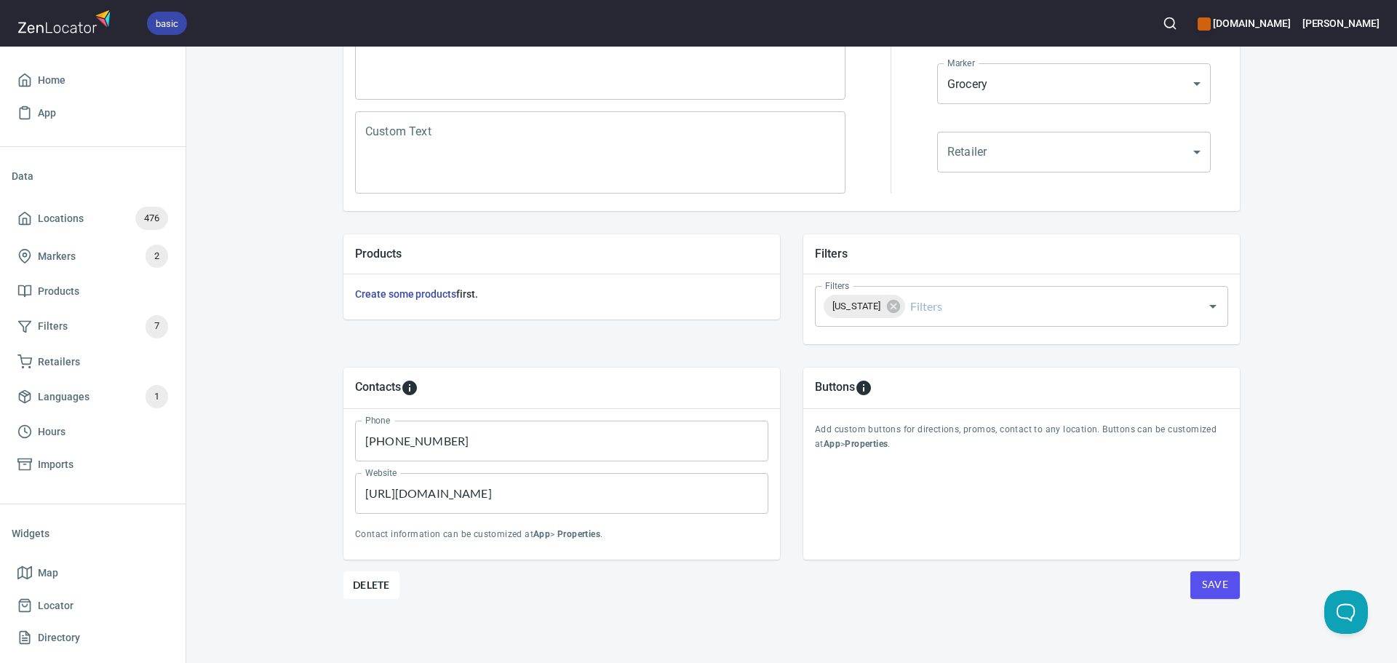
click at [1221, 579] on span "Save" at bounding box center [1215, 585] width 26 height 18
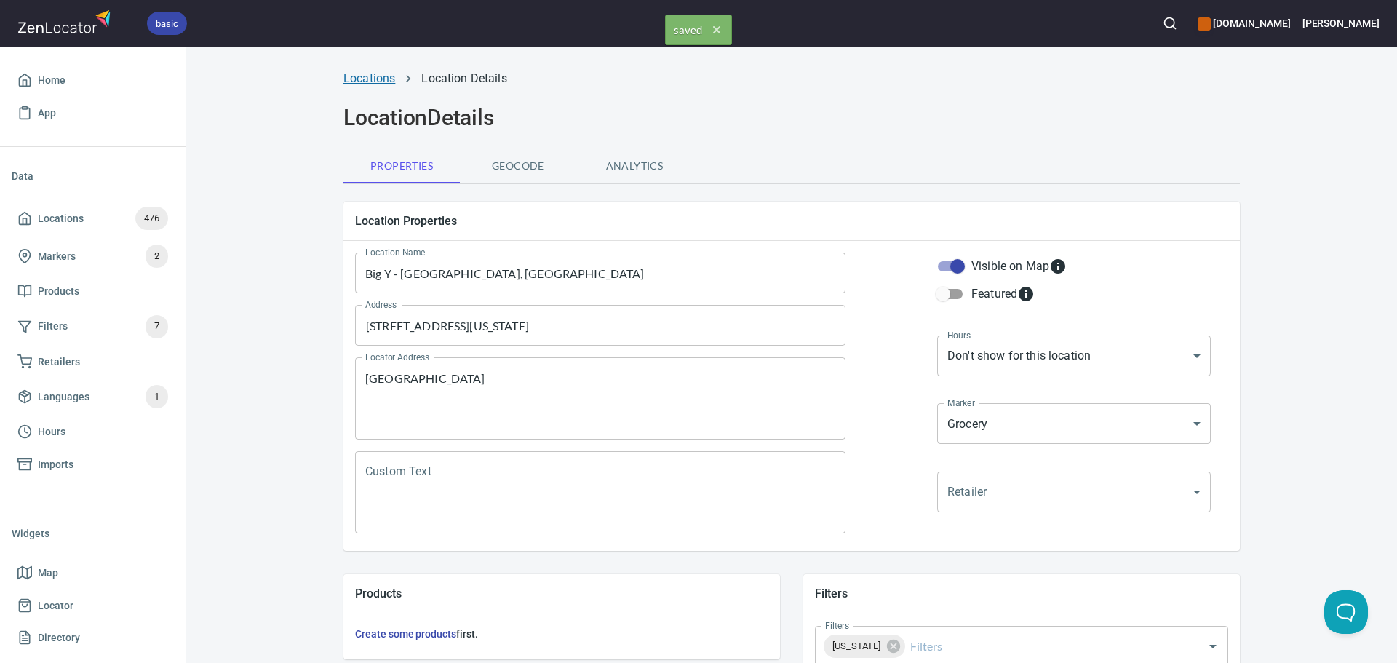
click at [356, 79] on link "Locations" at bounding box center [370, 78] width 52 height 14
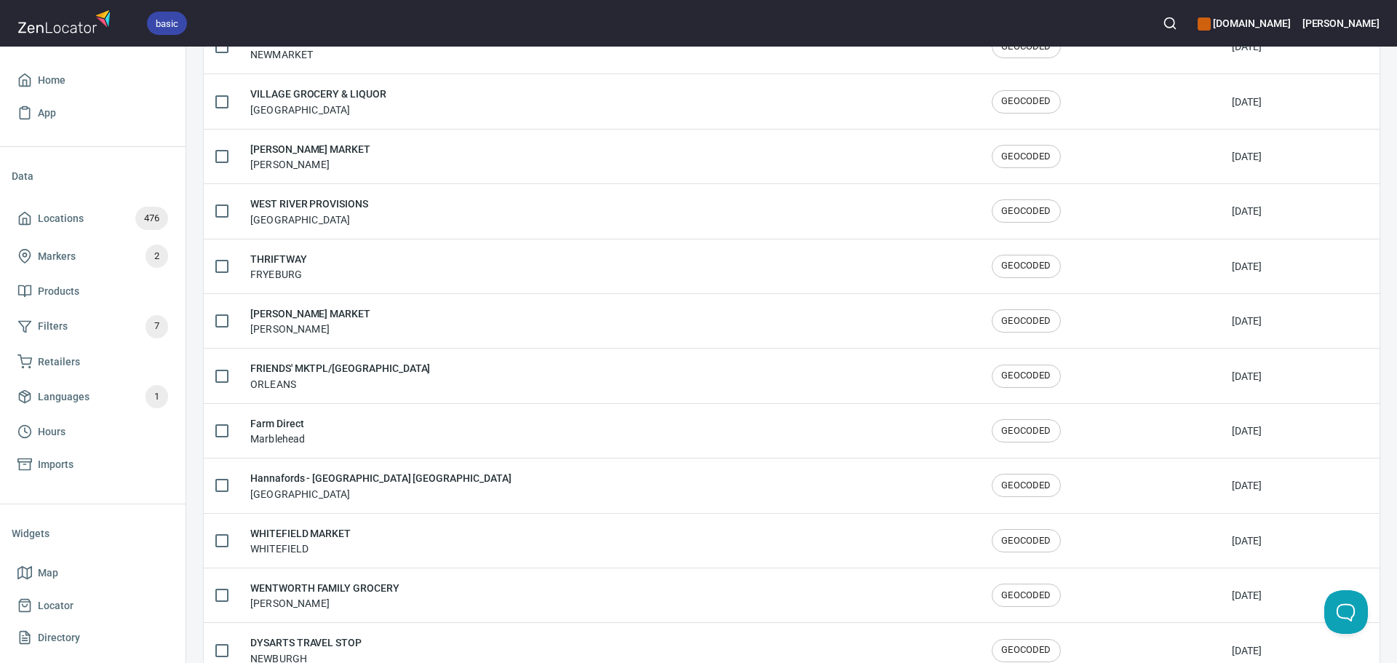
scroll to position [2392, 0]
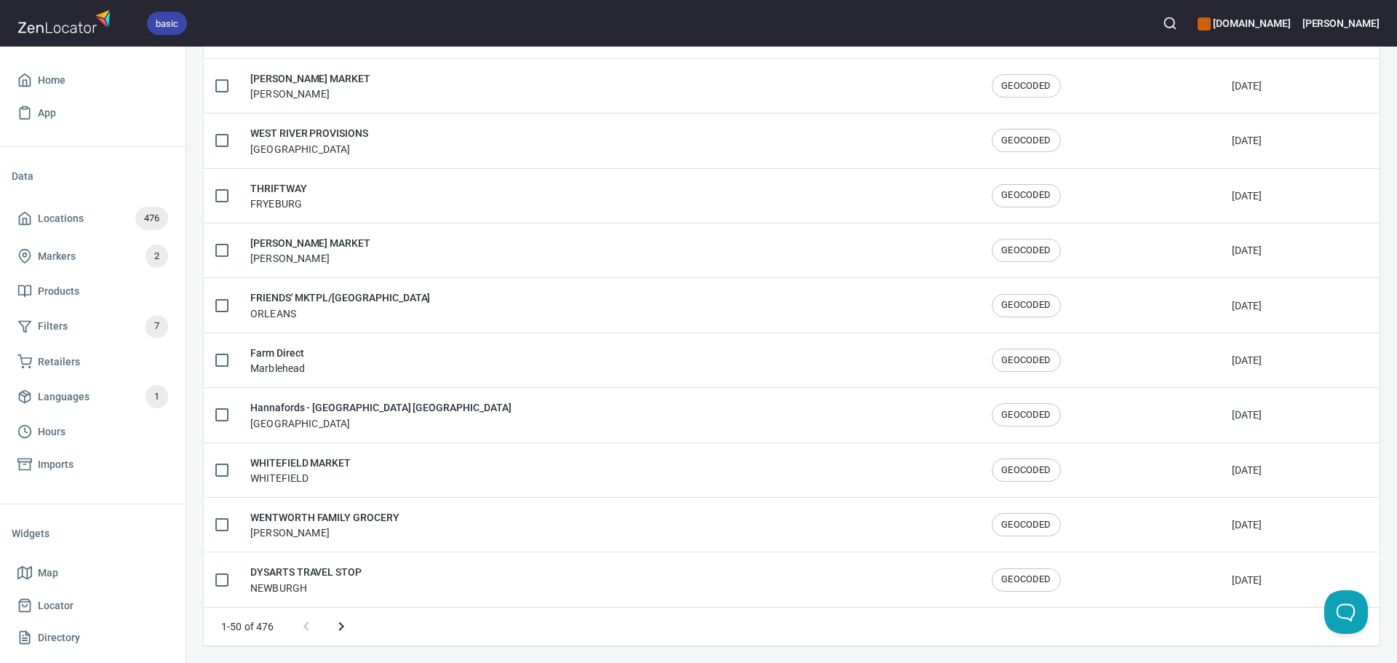
click at [349, 626] on icon "Next page" at bounding box center [341, 626] width 17 height 17
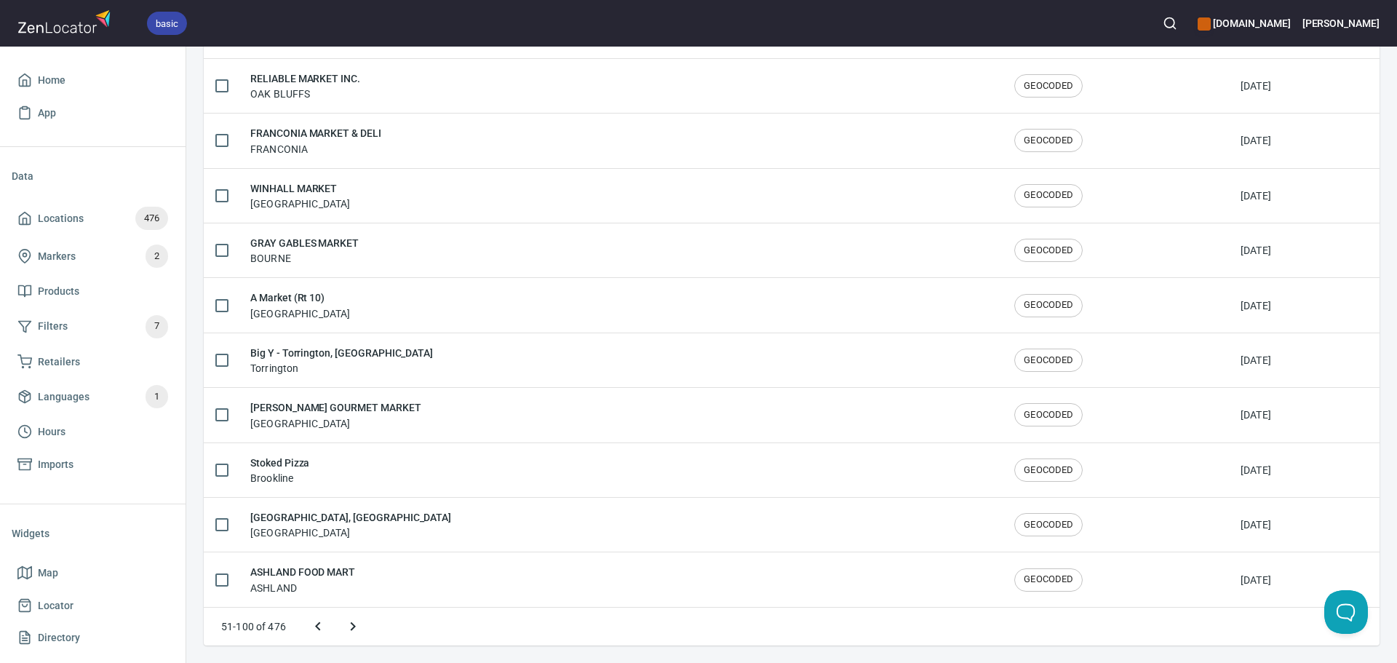
click at [348, 626] on icon "Next page" at bounding box center [352, 626] width 17 height 17
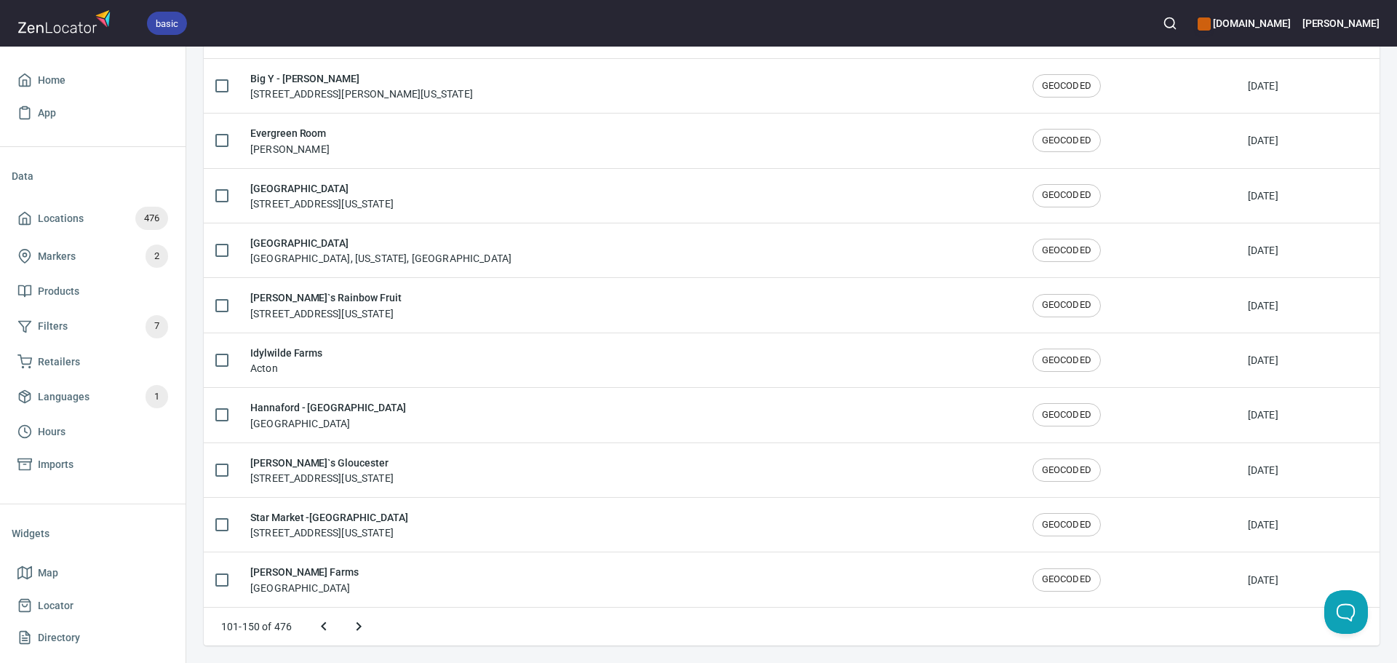
click at [348, 626] on button "Next page" at bounding box center [358, 626] width 35 height 35
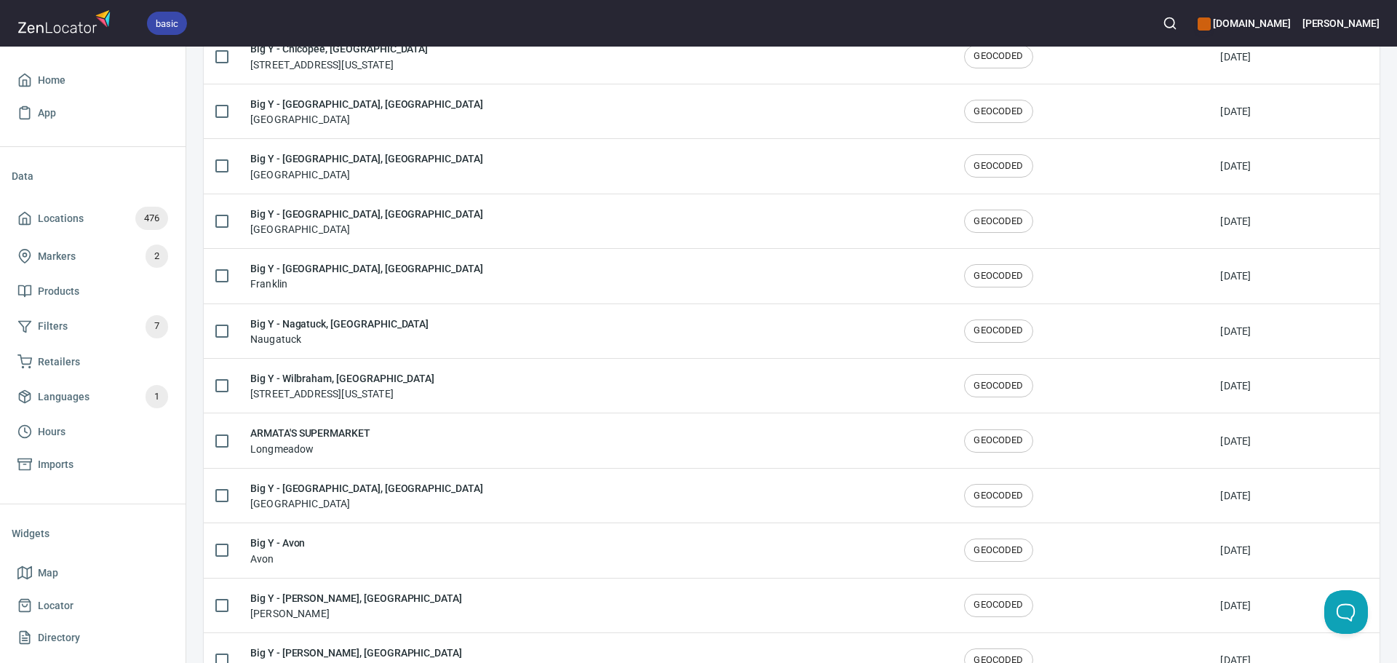
scroll to position [1681, 0]
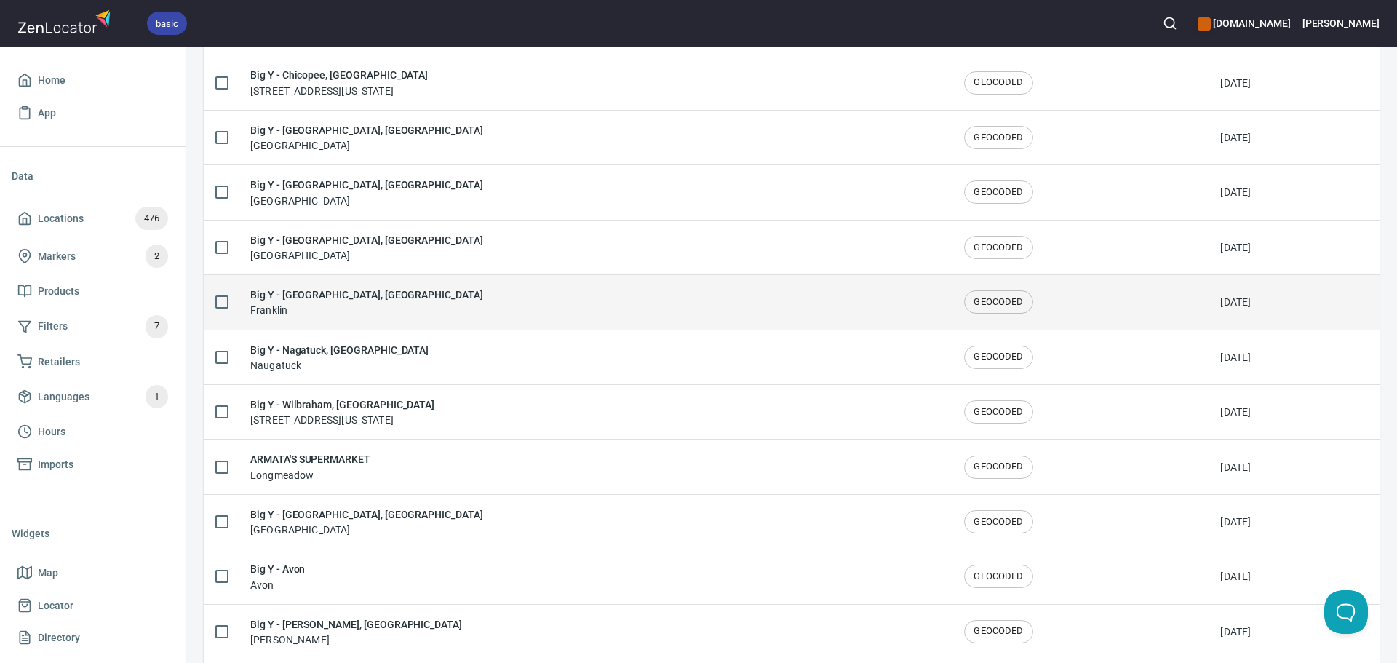
click at [385, 293] on div "Big Y - Franklin, MA Franklin" at bounding box center [595, 302] width 691 height 31
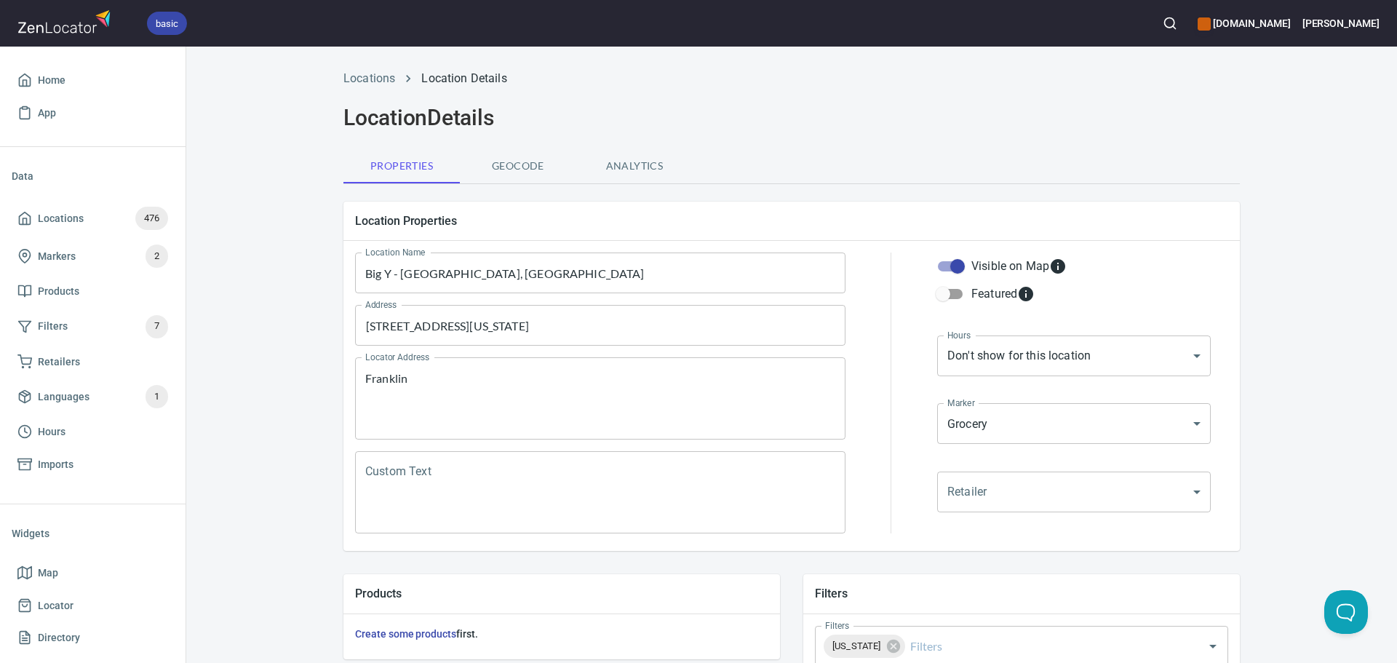
scroll to position [218, 0]
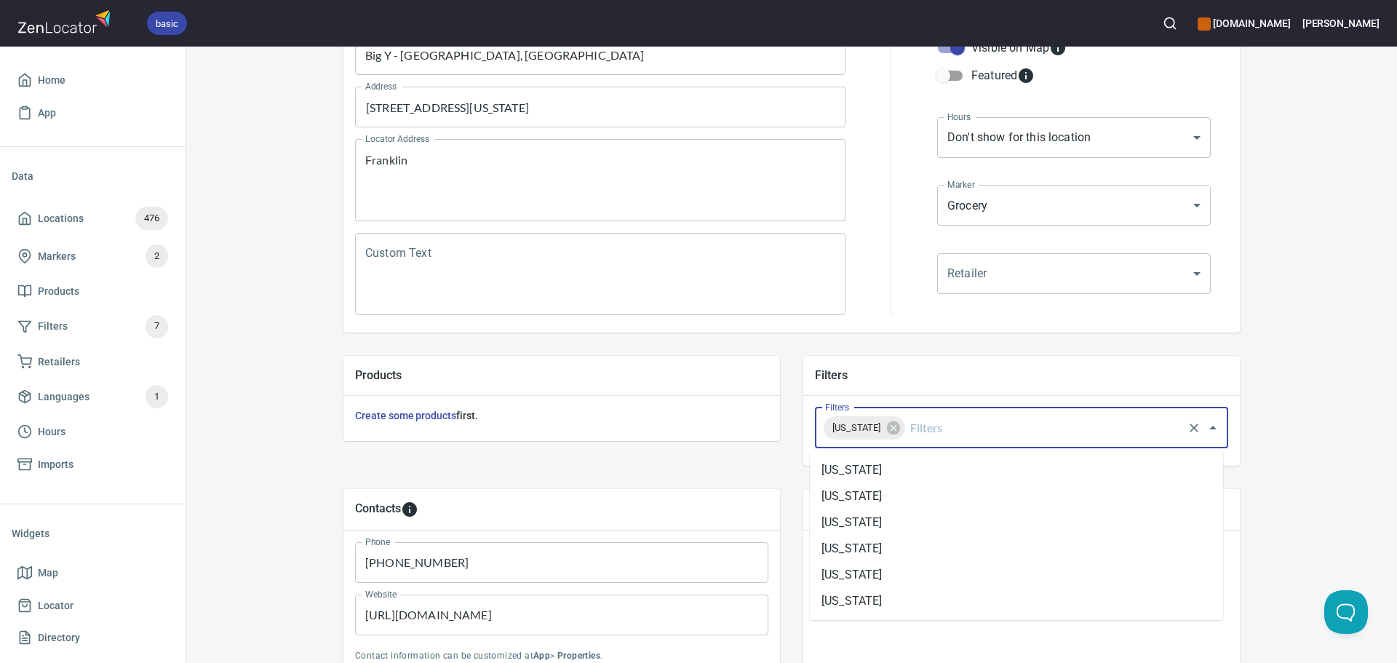
click at [969, 429] on input "Filters" at bounding box center [1045, 428] width 274 height 28
click at [922, 571] on li "Massachusetts" at bounding box center [1016, 575] width 413 height 26
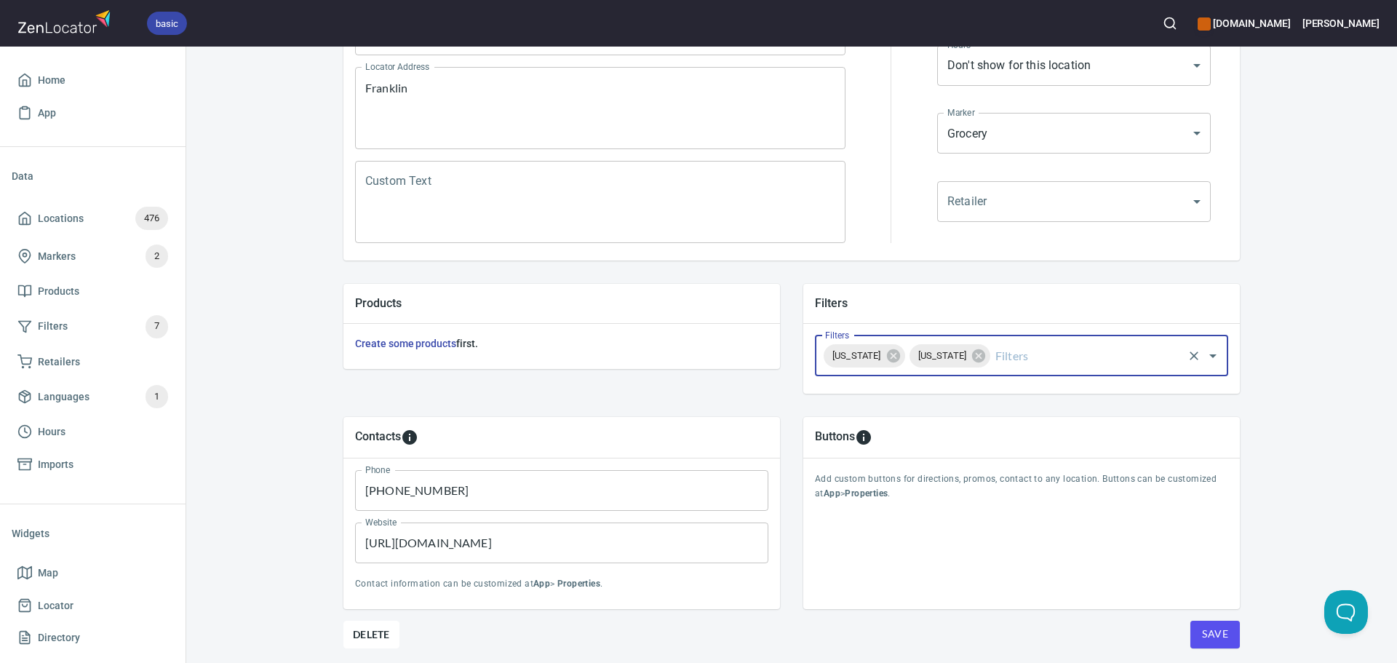
scroll to position [340, 0]
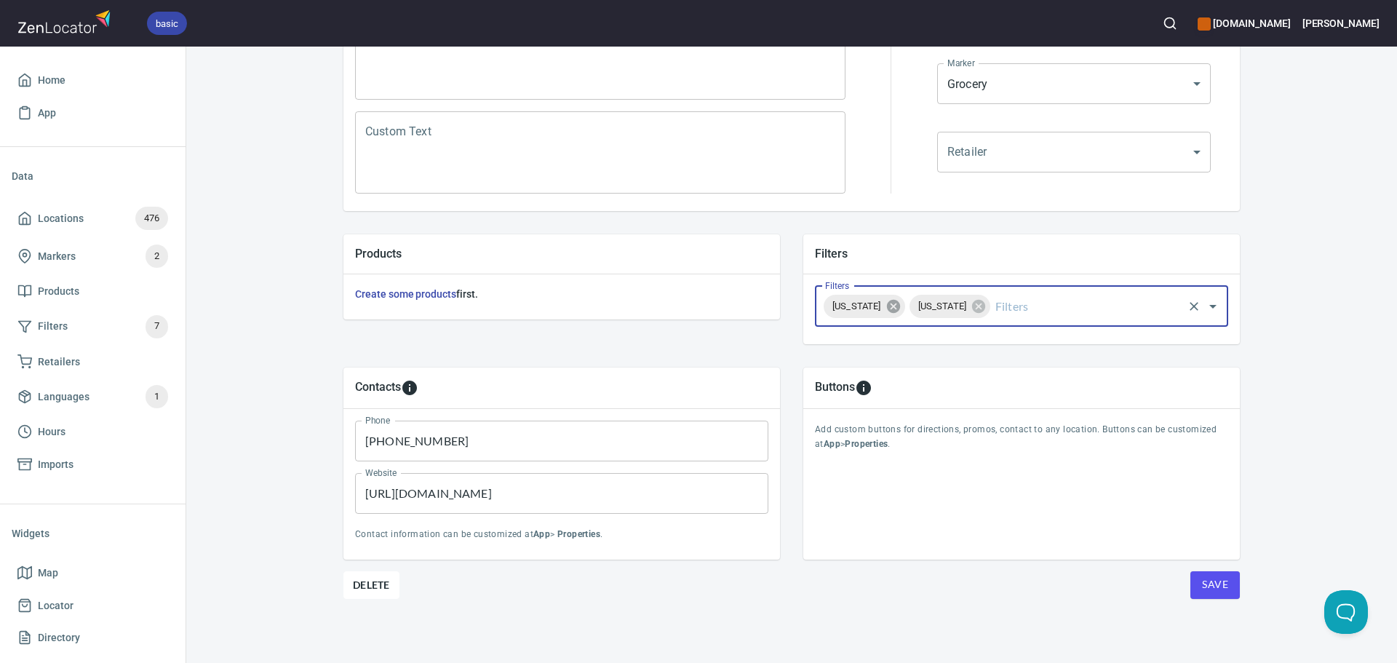
click at [888, 311] on icon at bounding box center [892, 306] width 13 height 13
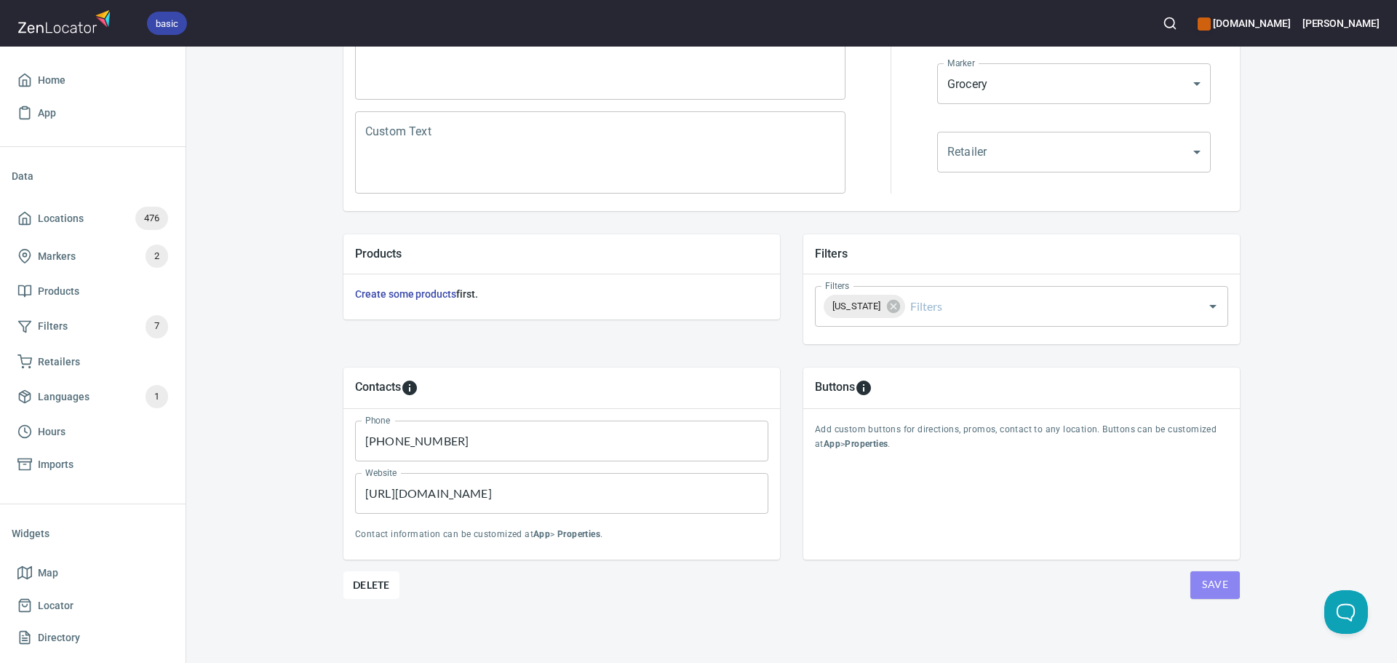
click at [1221, 584] on span "Save" at bounding box center [1215, 585] width 26 height 18
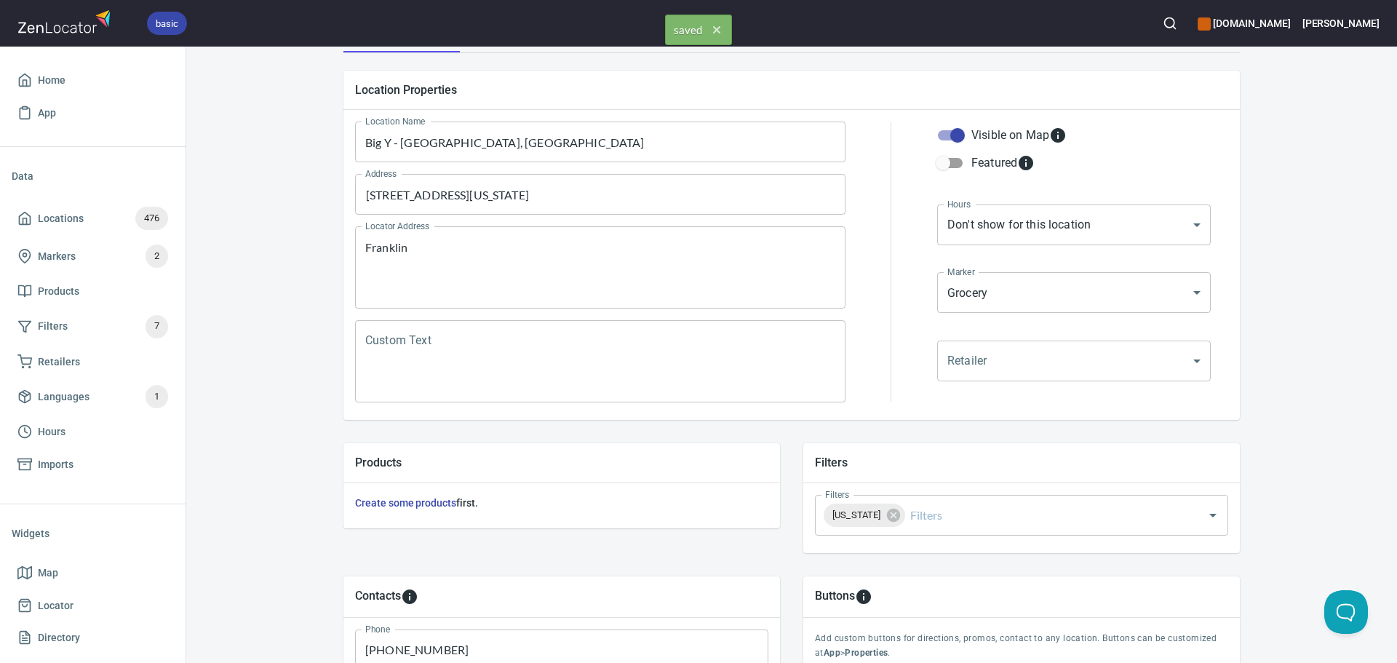
scroll to position [0, 0]
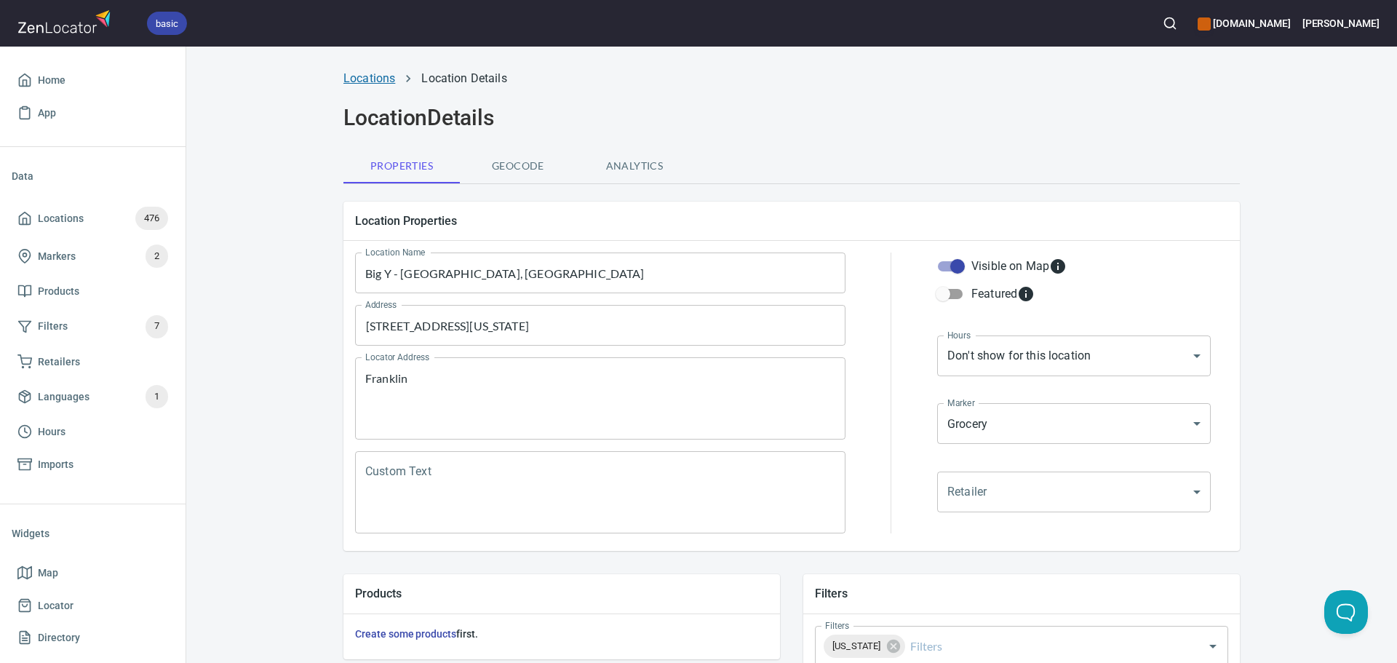
click at [362, 78] on link "Locations" at bounding box center [370, 78] width 52 height 14
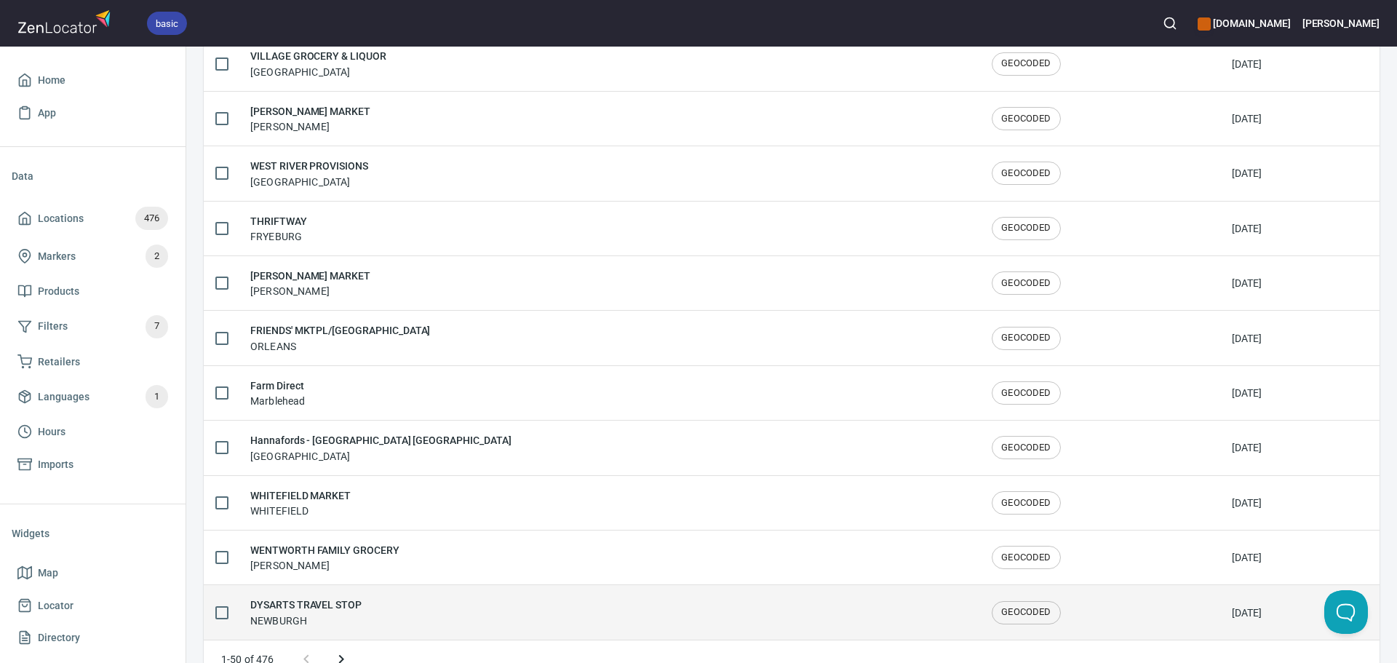
scroll to position [2392, 0]
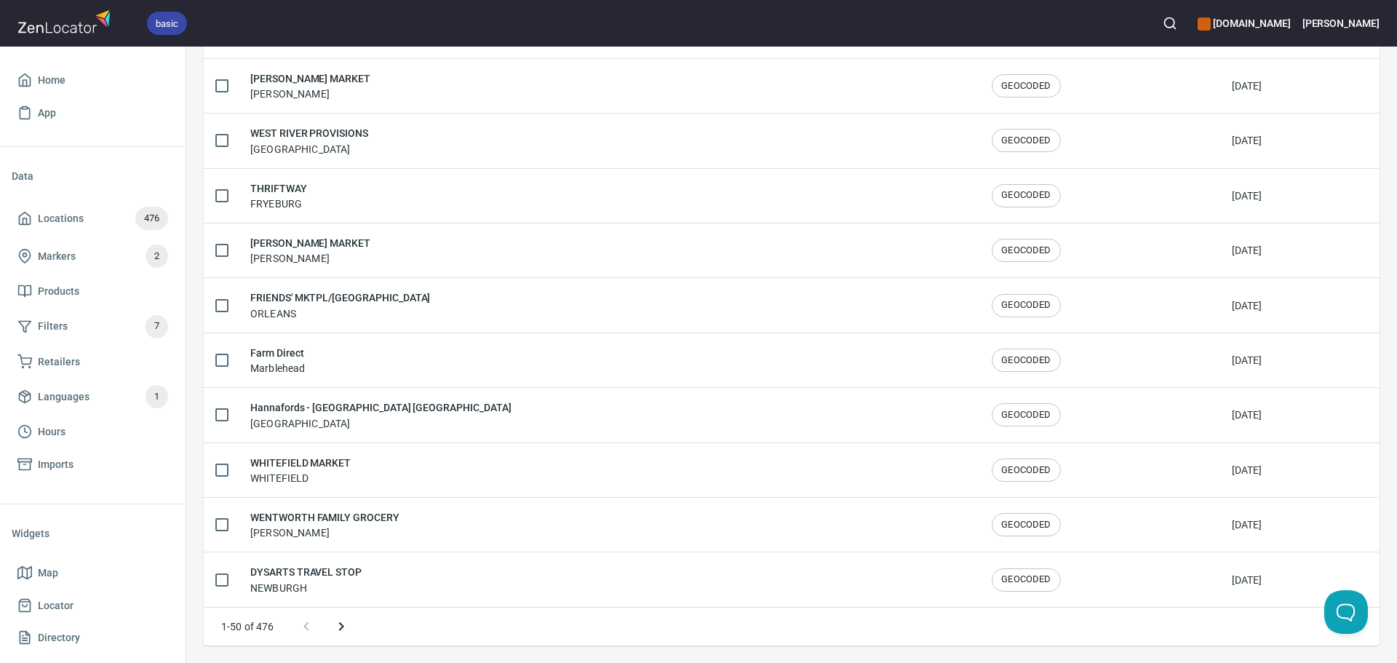
click at [334, 627] on icon "Next page" at bounding box center [341, 626] width 17 height 17
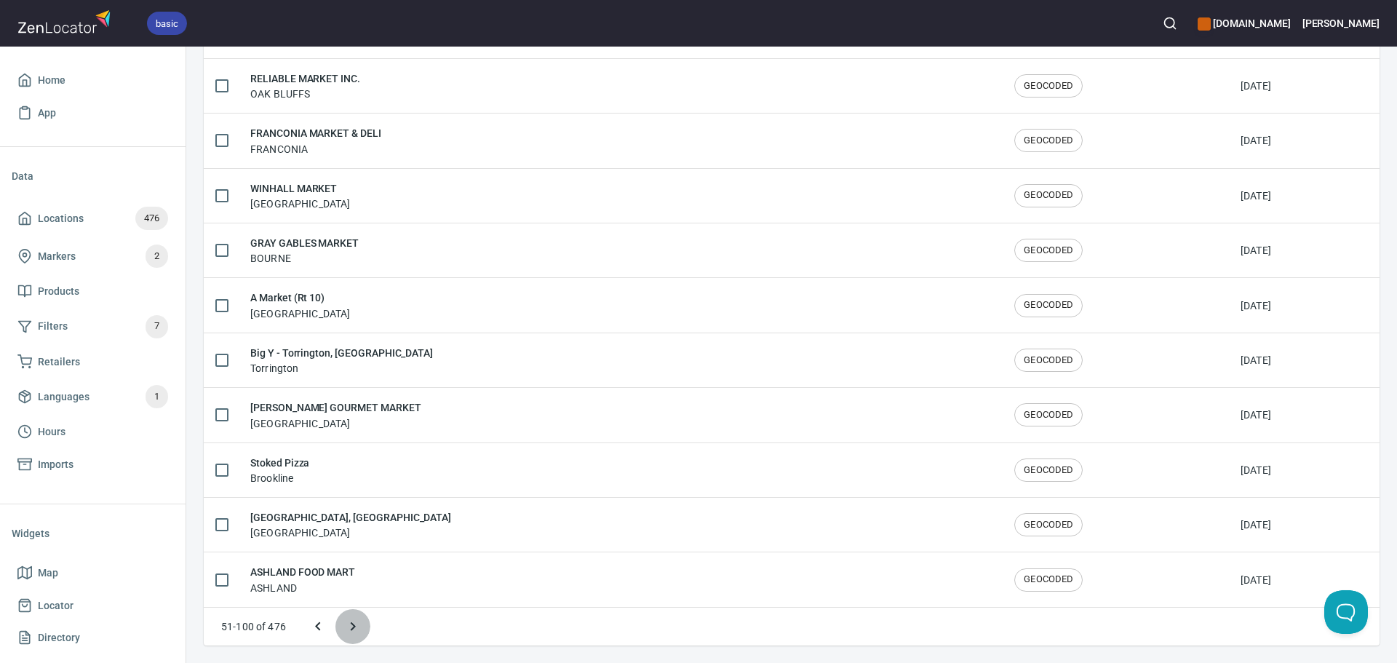
click at [351, 627] on icon "Next page" at bounding box center [352, 626] width 17 height 17
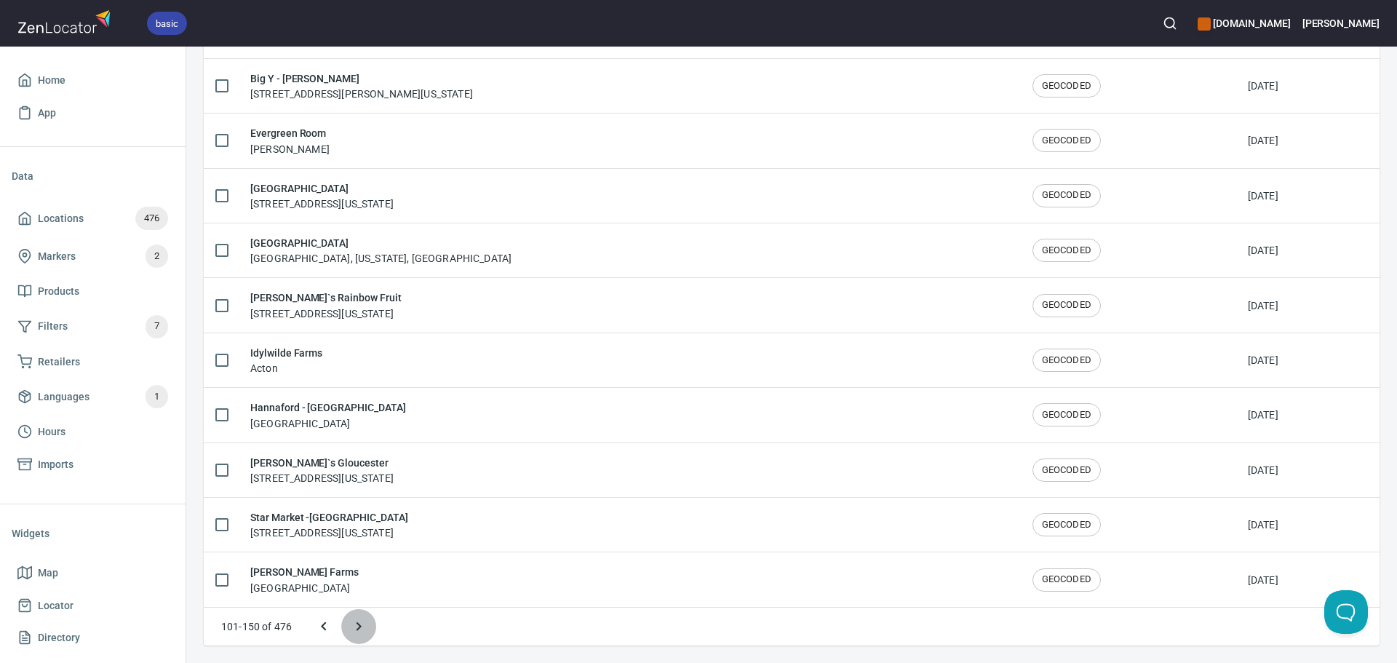
click at [360, 630] on icon "Next page" at bounding box center [358, 626] width 17 height 17
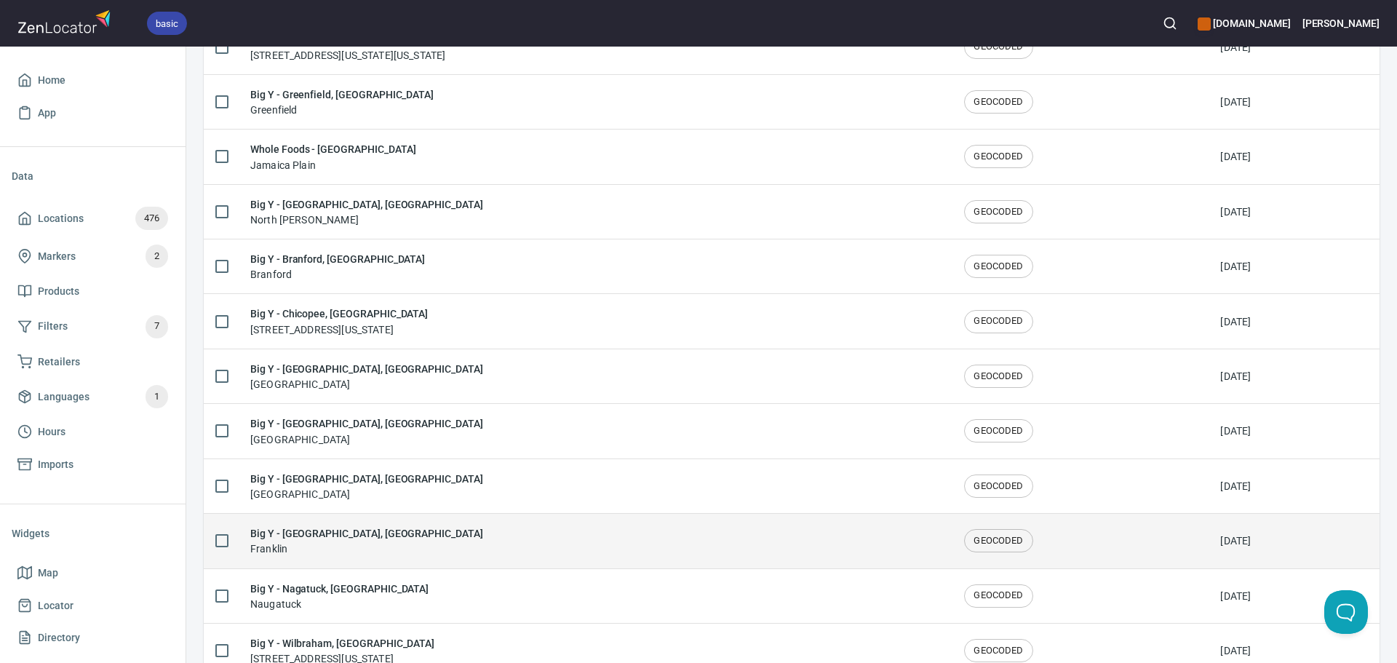
scroll to position [1463, 0]
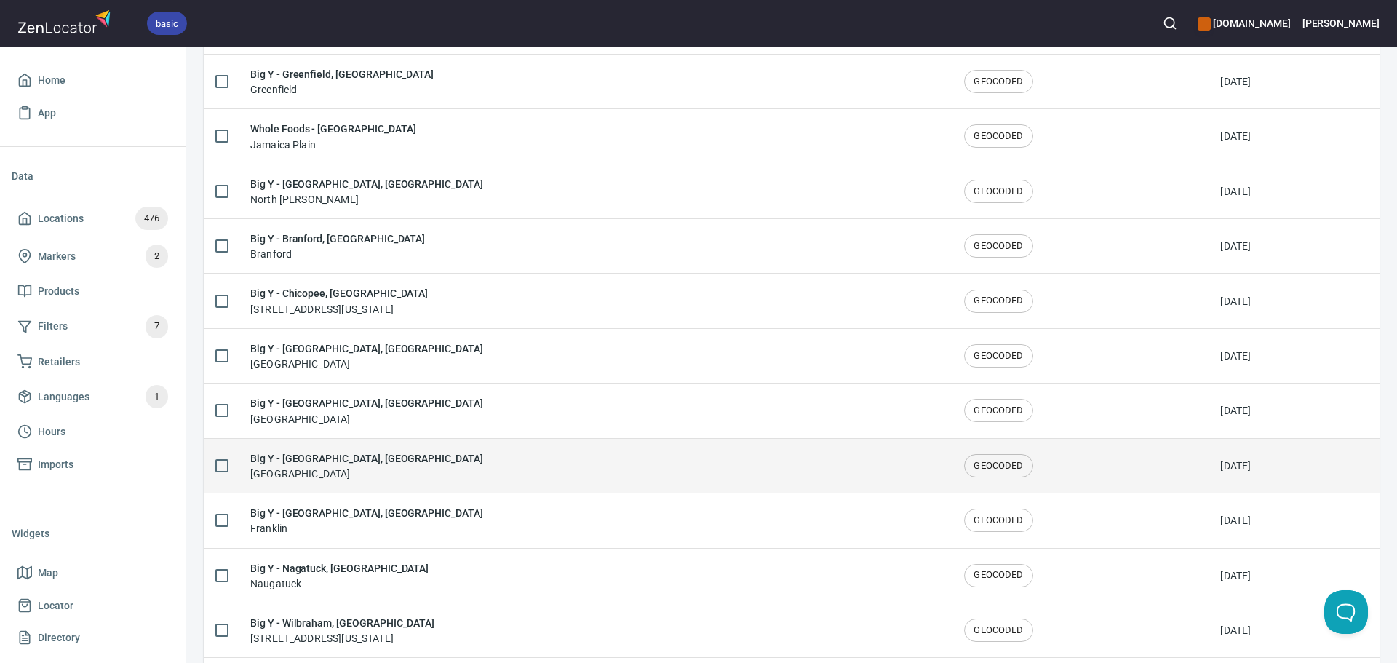
click at [397, 473] on div "Big Y - West Hartford, CT West Hartford" at bounding box center [595, 466] width 691 height 31
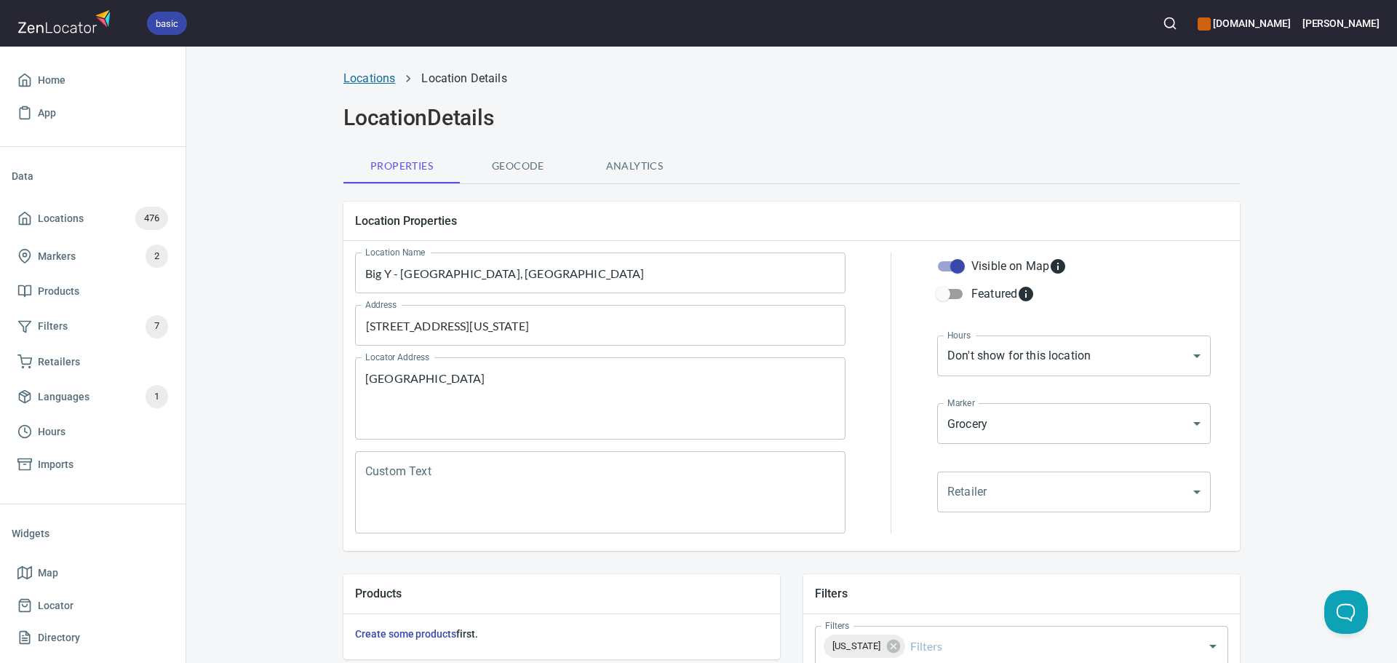
click at [371, 72] on link "Locations" at bounding box center [370, 78] width 52 height 14
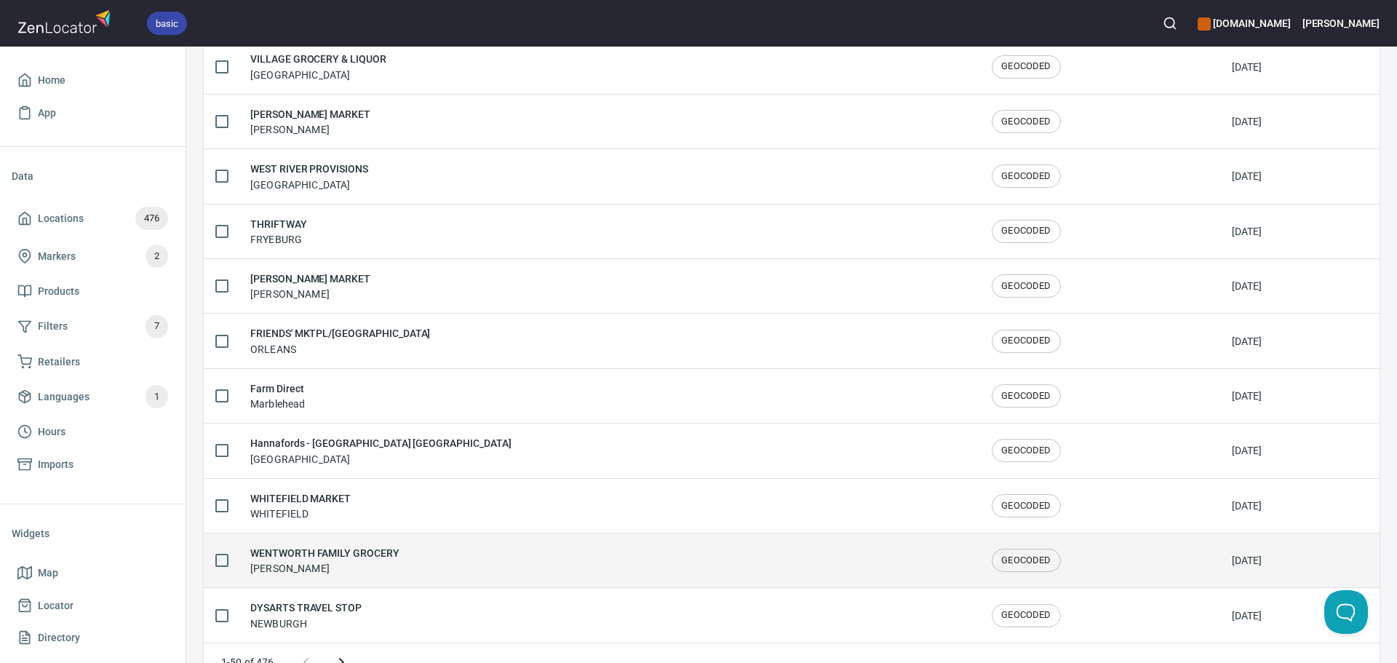
scroll to position [2392, 0]
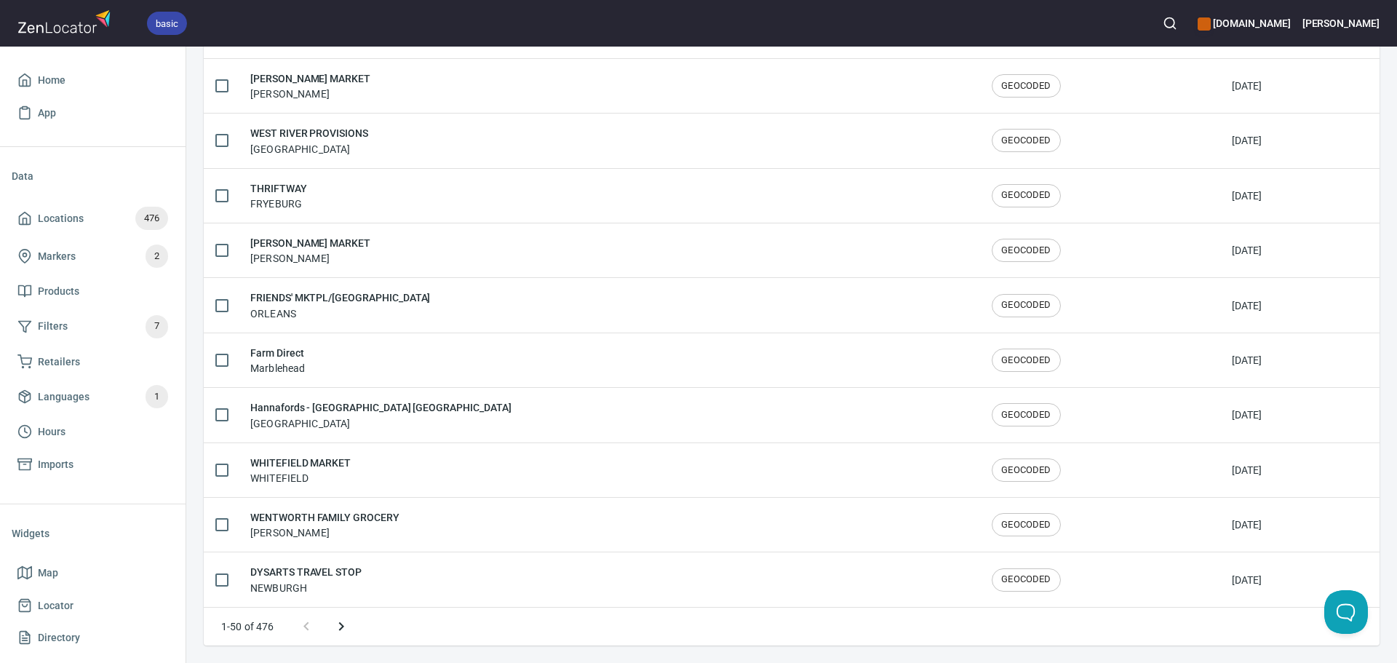
click at [344, 630] on icon "Next page" at bounding box center [341, 626] width 17 height 17
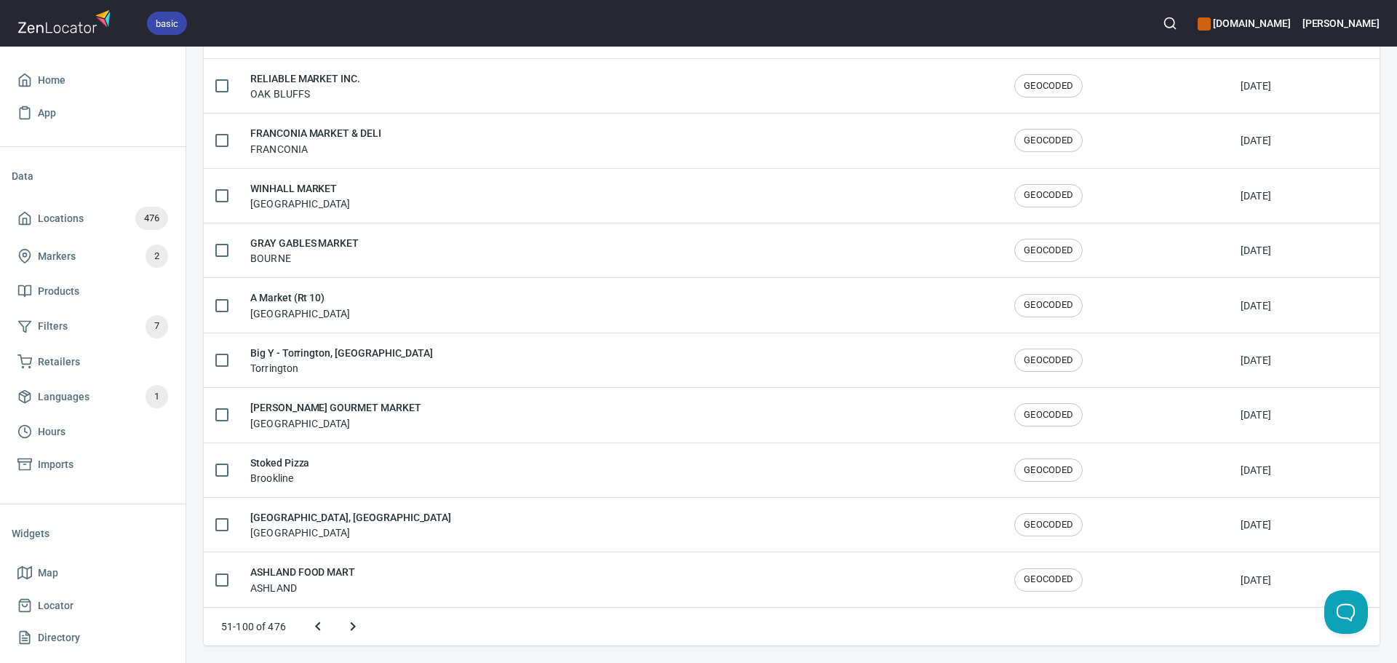
click at [344, 629] on icon "Next page" at bounding box center [352, 626] width 17 height 17
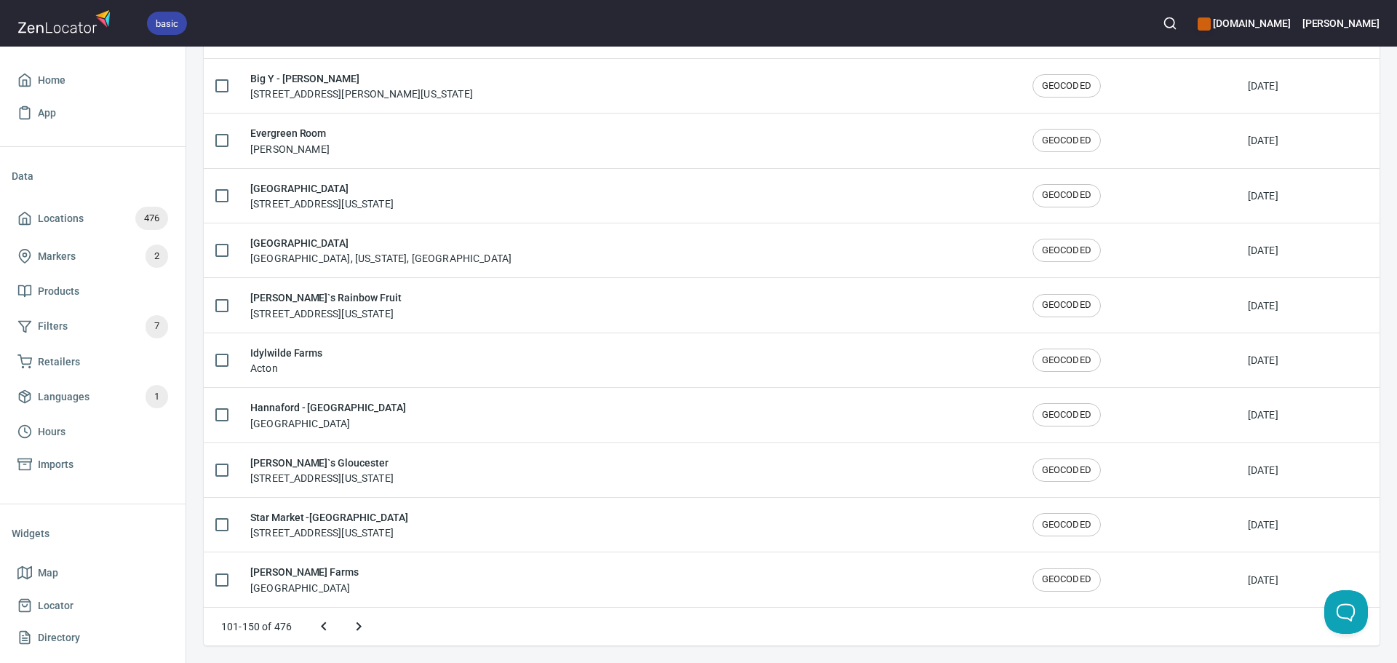
click at [357, 624] on icon "Next page" at bounding box center [358, 626] width 17 height 17
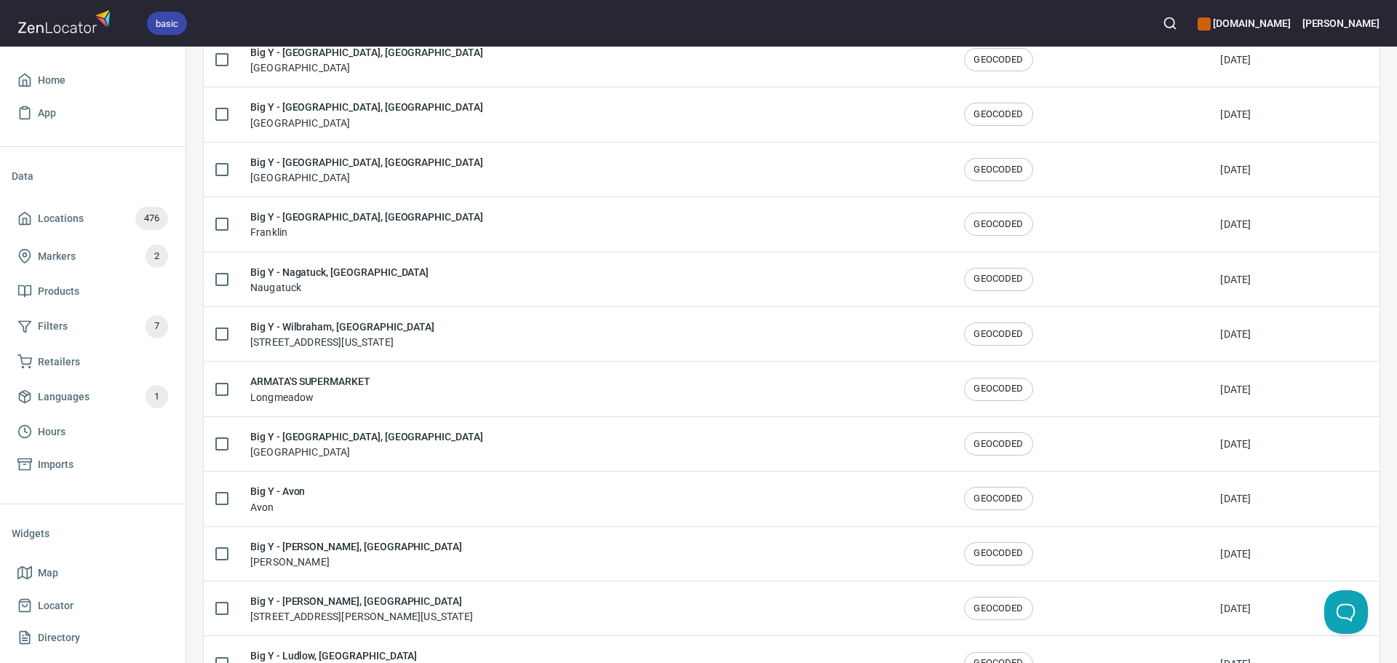
scroll to position [1754, 0]
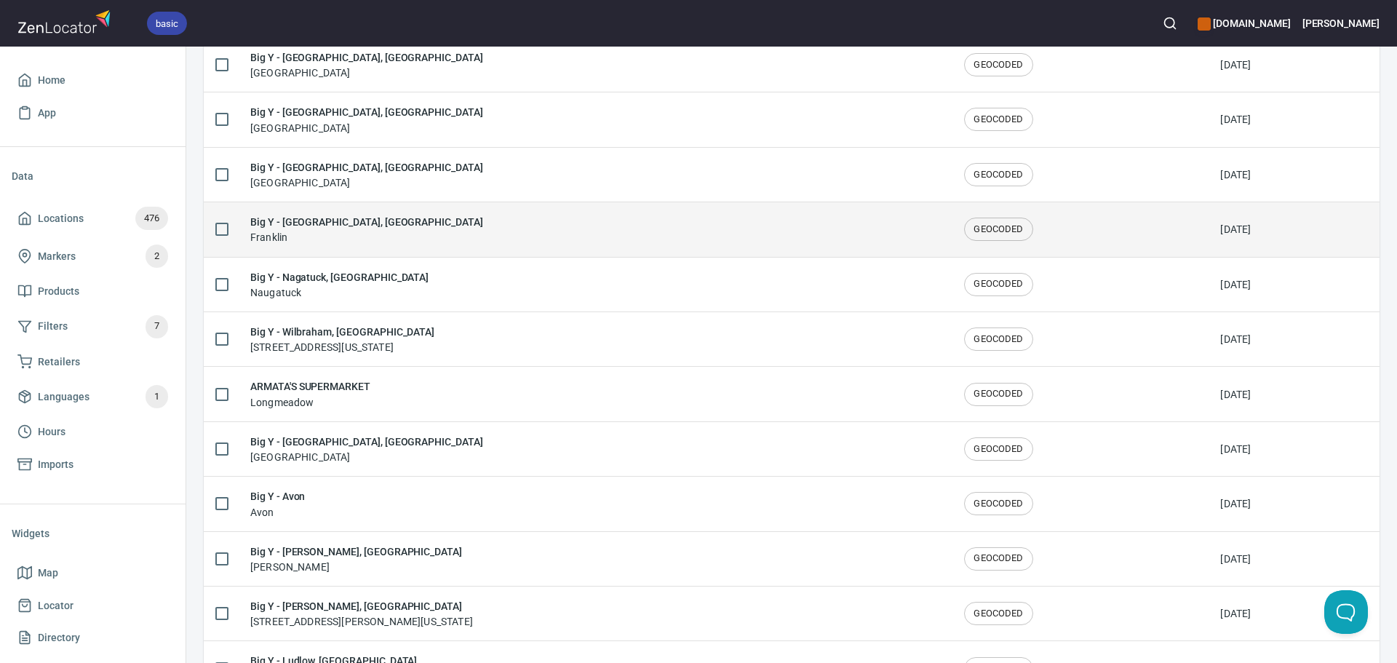
click at [396, 214] on div "Big Y - Franklin, MA Franklin" at bounding box center [595, 229] width 691 height 31
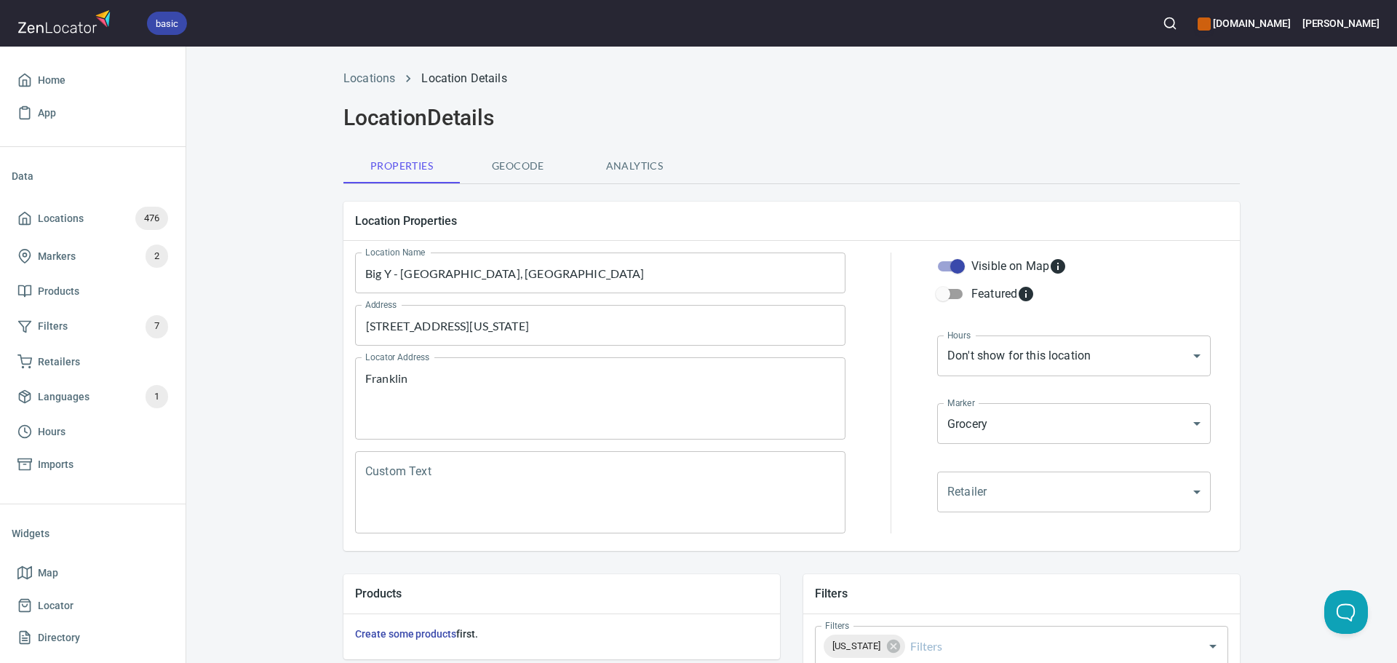
click at [355, 69] on div "Locations Location Details" at bounding box center [792, 78] width 914 height 35
click at [355, 72] on link "Locations" at bounding box center [370, 78] width 52 height 14
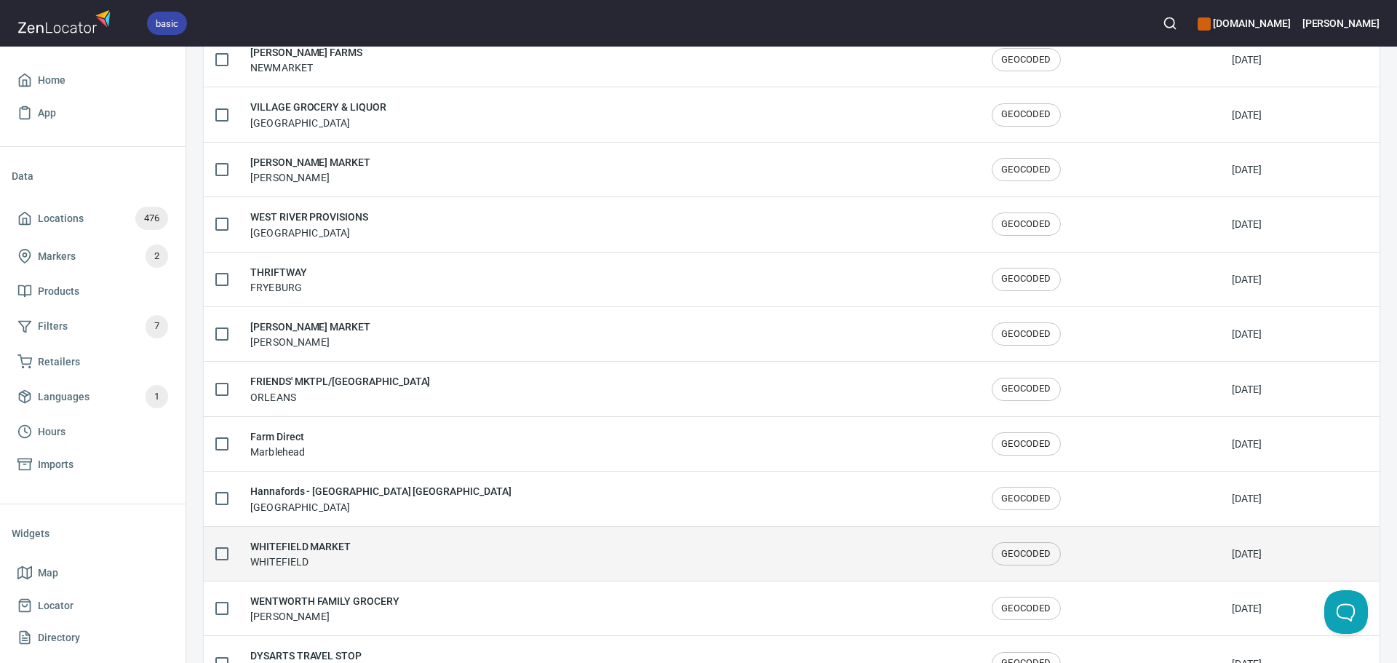
scroll to position [2392, 0]
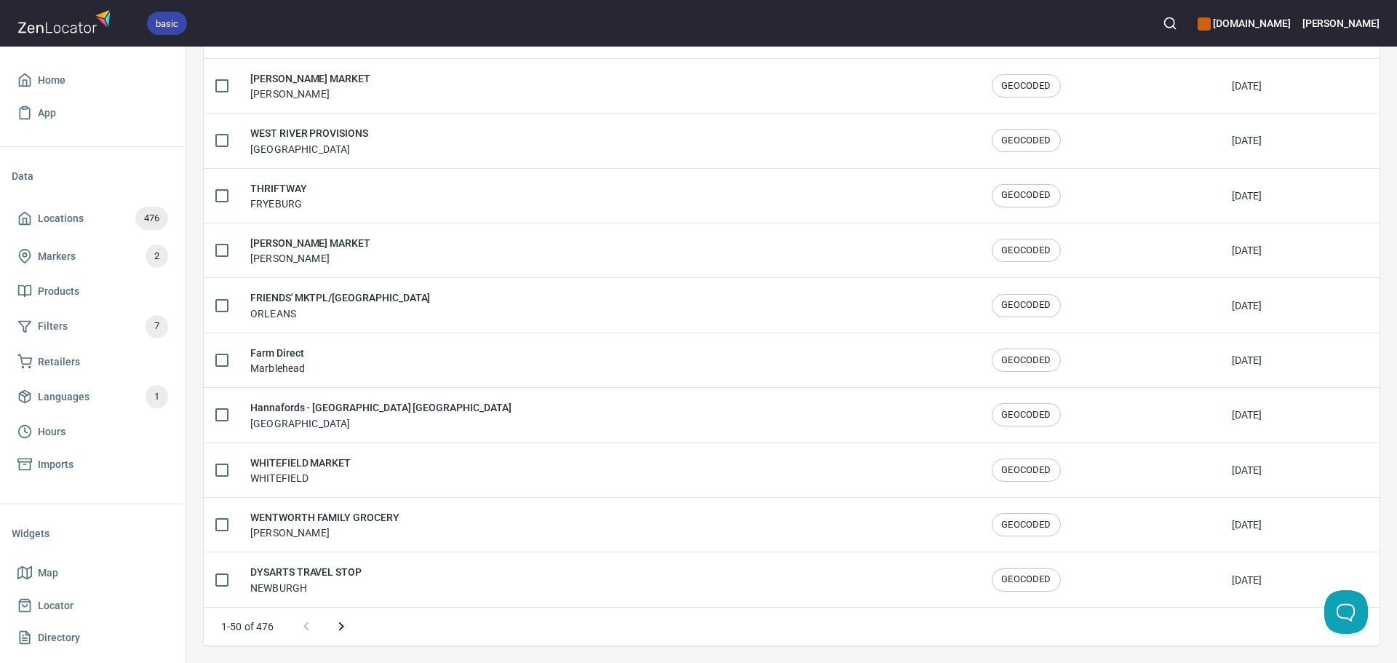
click at [340, 627] on icon "Next page" at bounding box center [341, 626] width 17 height 17
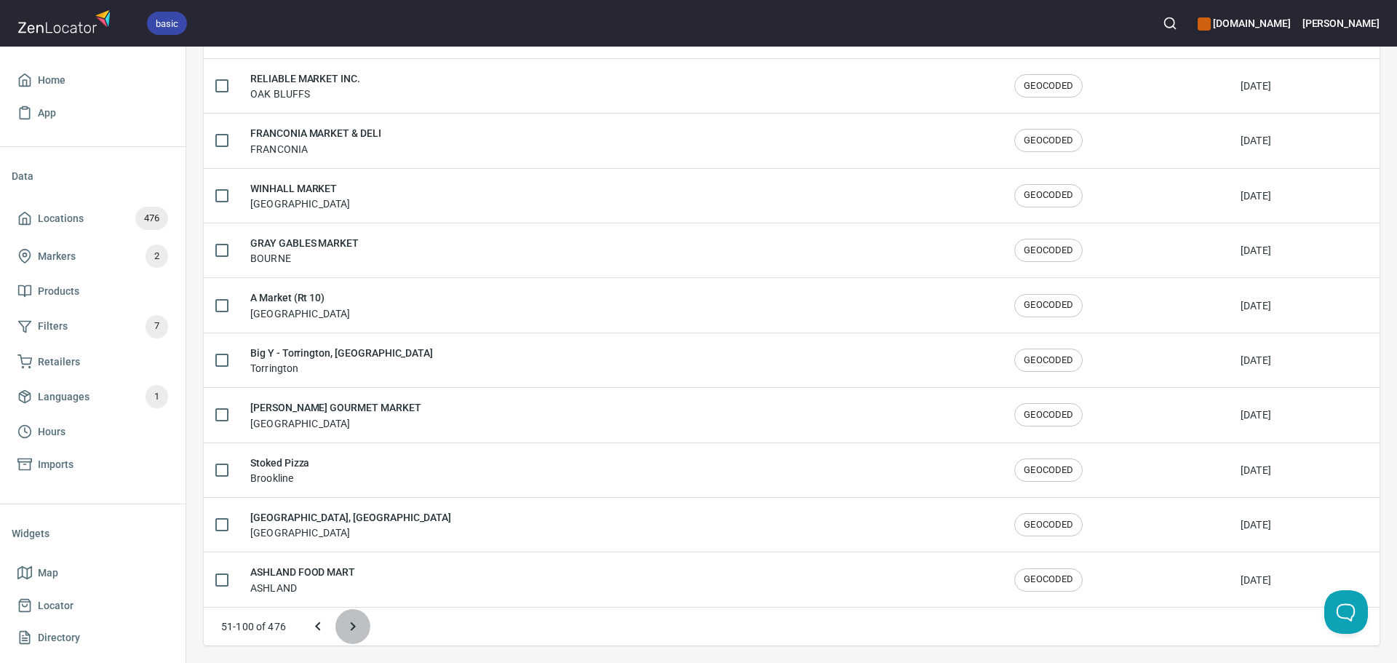
click at [342, 627] on button "Next page" at bounding box center [353, 626] width 35 height 35
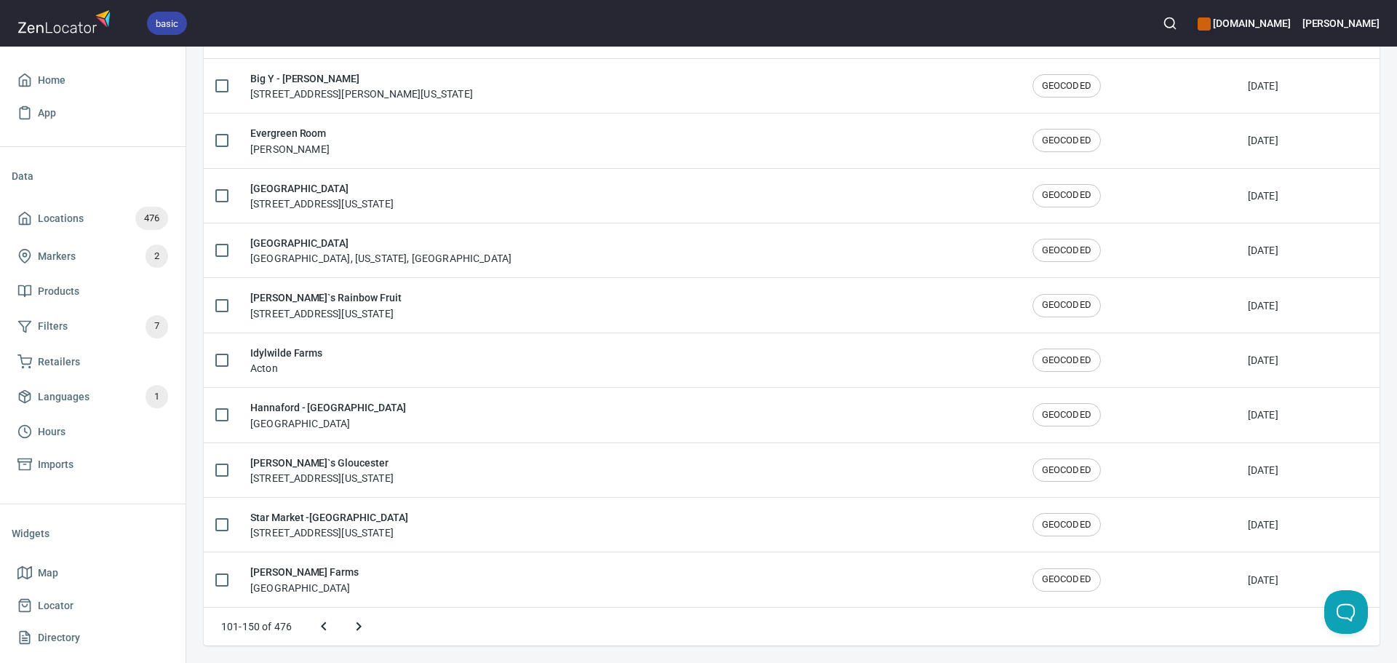
click at [359, 627] on icon "Next page" at bounding box center [358, 626] width 17 height 17
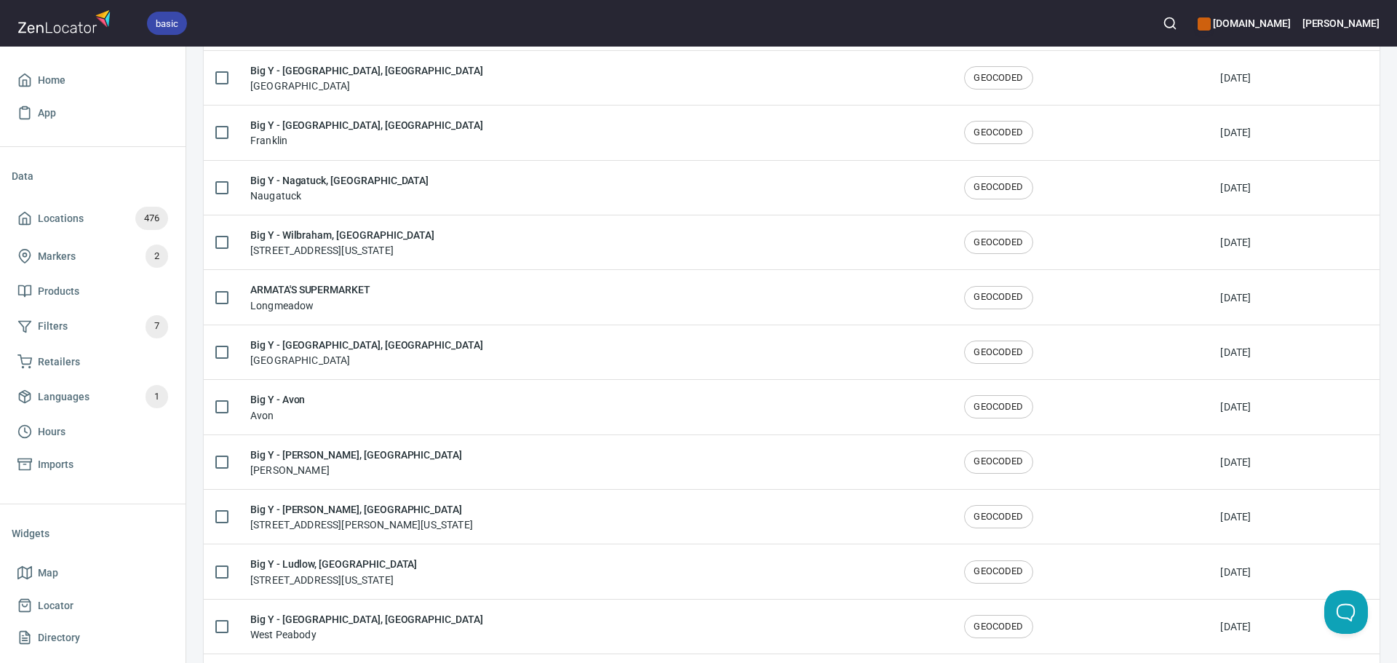
scroll to position [1827, 0]
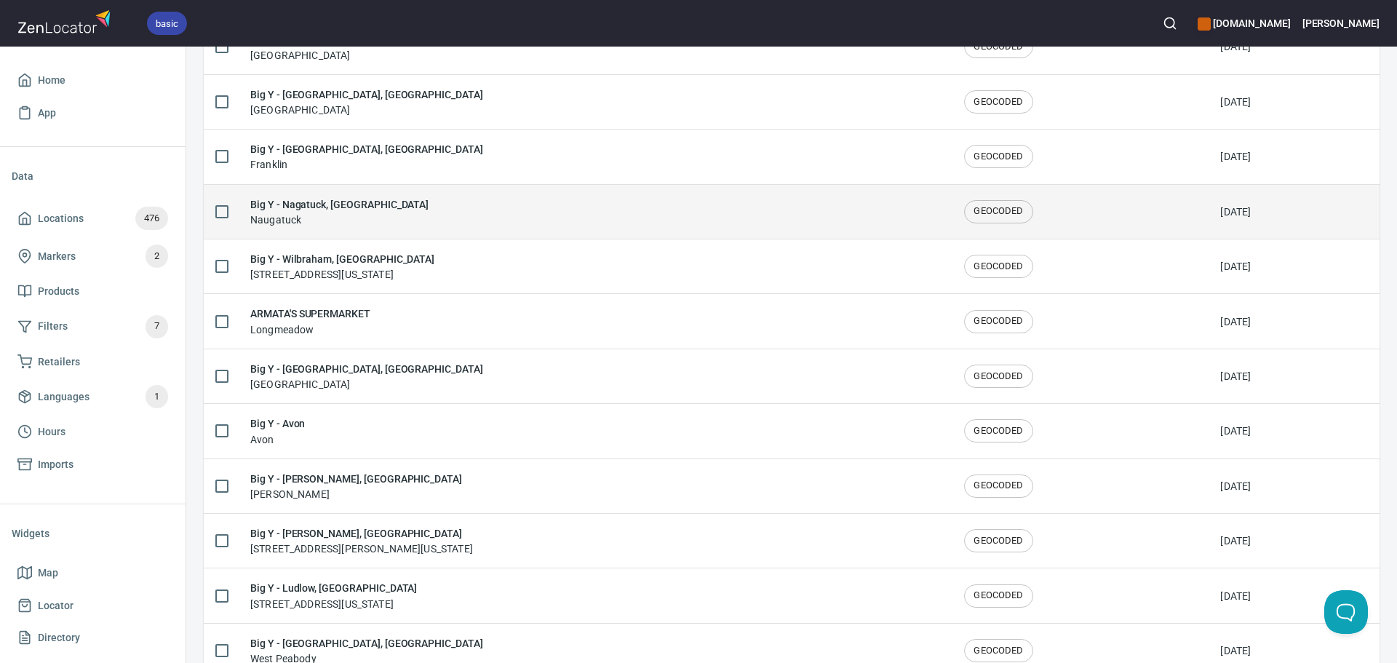
click at [375, 217] on div "Big Y - Nagatuck, CT Naugatuck" at bounding box center [595, 212] width 691 height 31
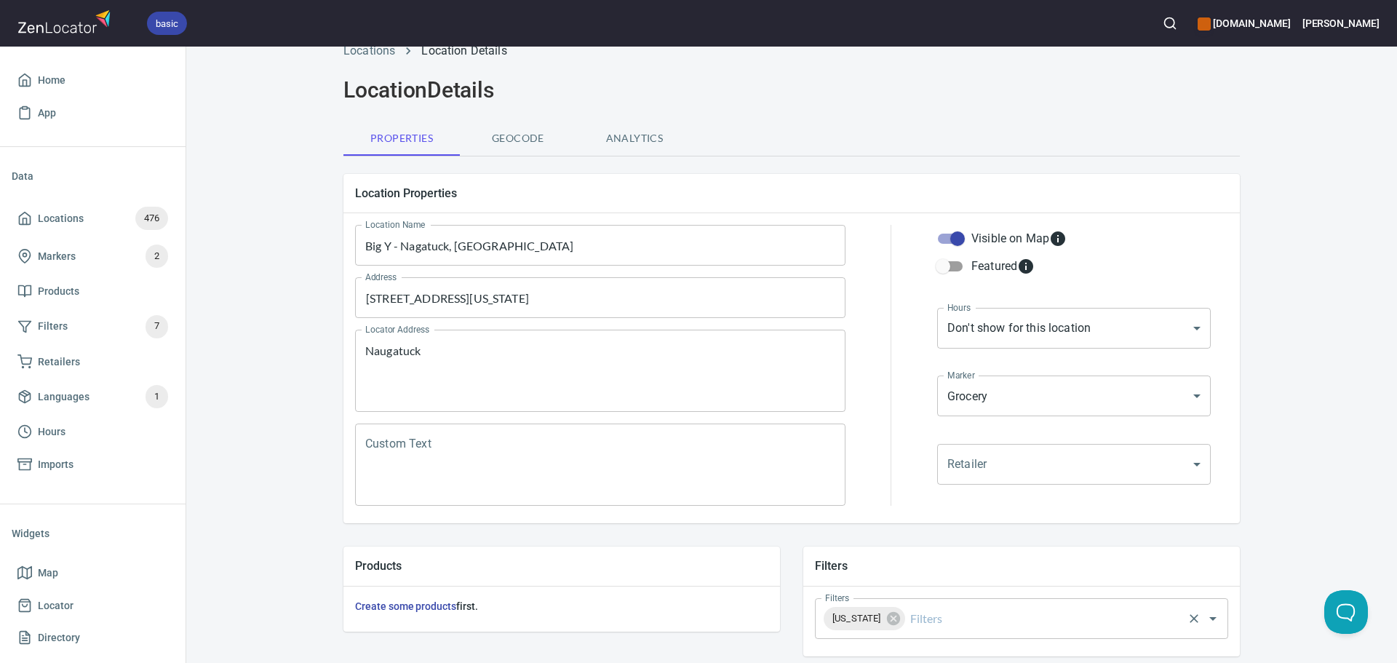
scroll to position [73, 0]
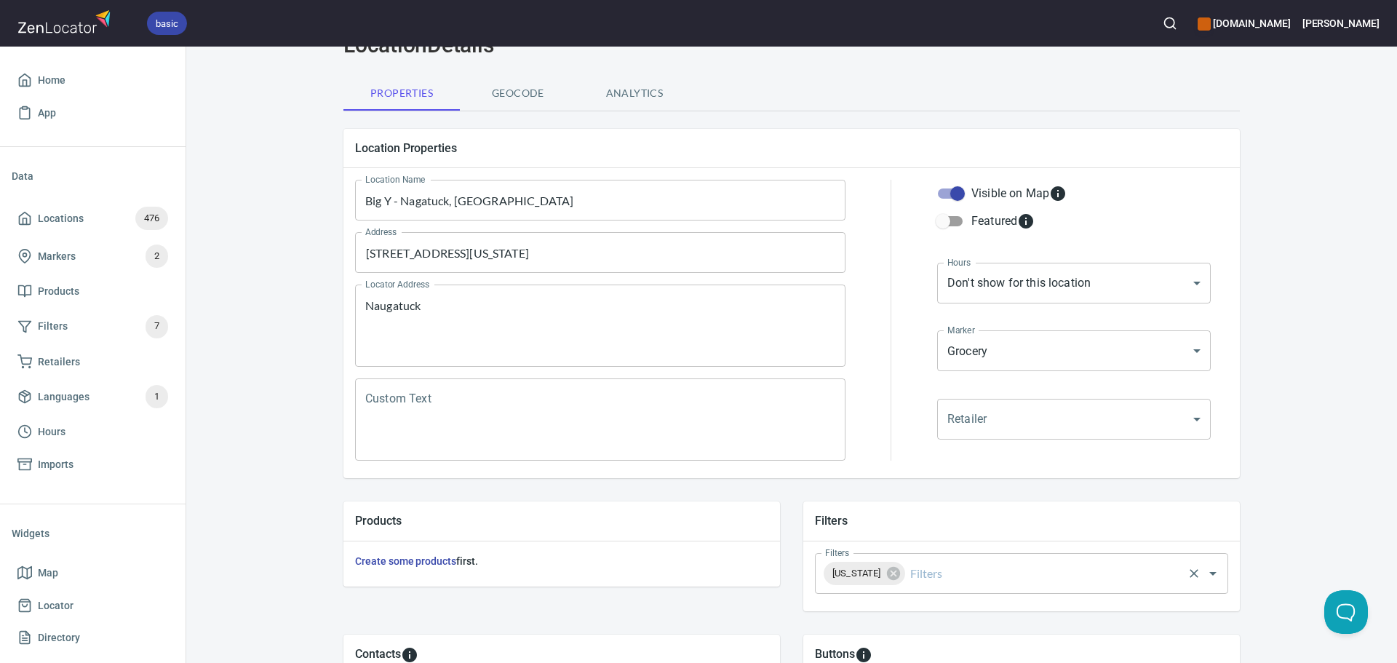
click at [972, 586] on input "Filters" at bounding box center [1045, 574] width 274 height 28
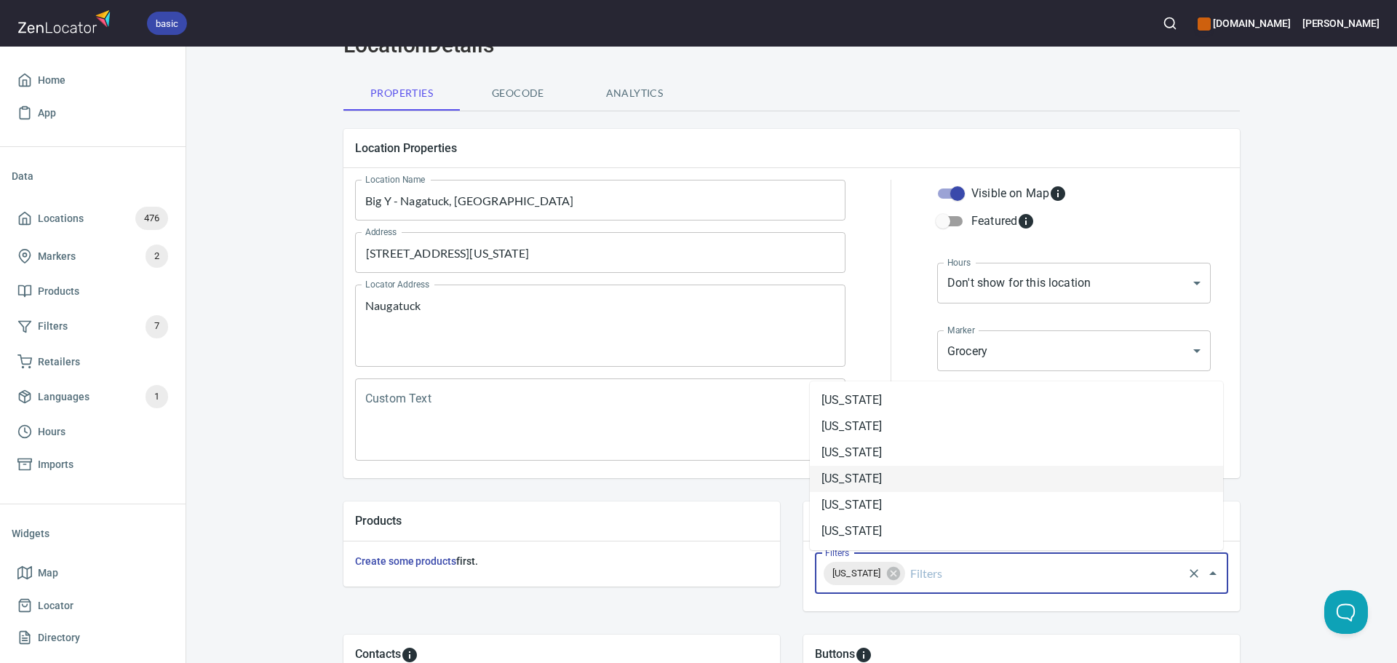
click at [870, 489] on li "Connecticut" at bounding box center [1016, 479] width 413 height 26
click at [900, 574] on icon at bounding box center [892, 573] width 13 height 13
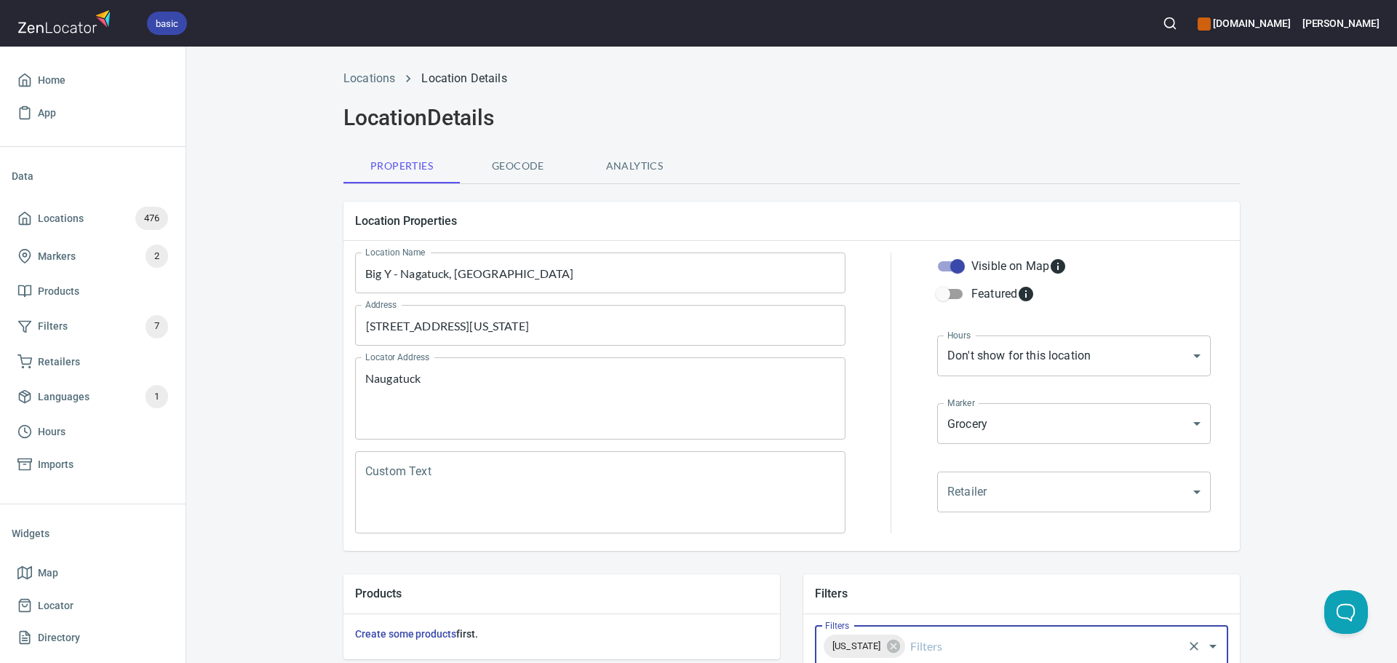
scroll to position [340, 0]
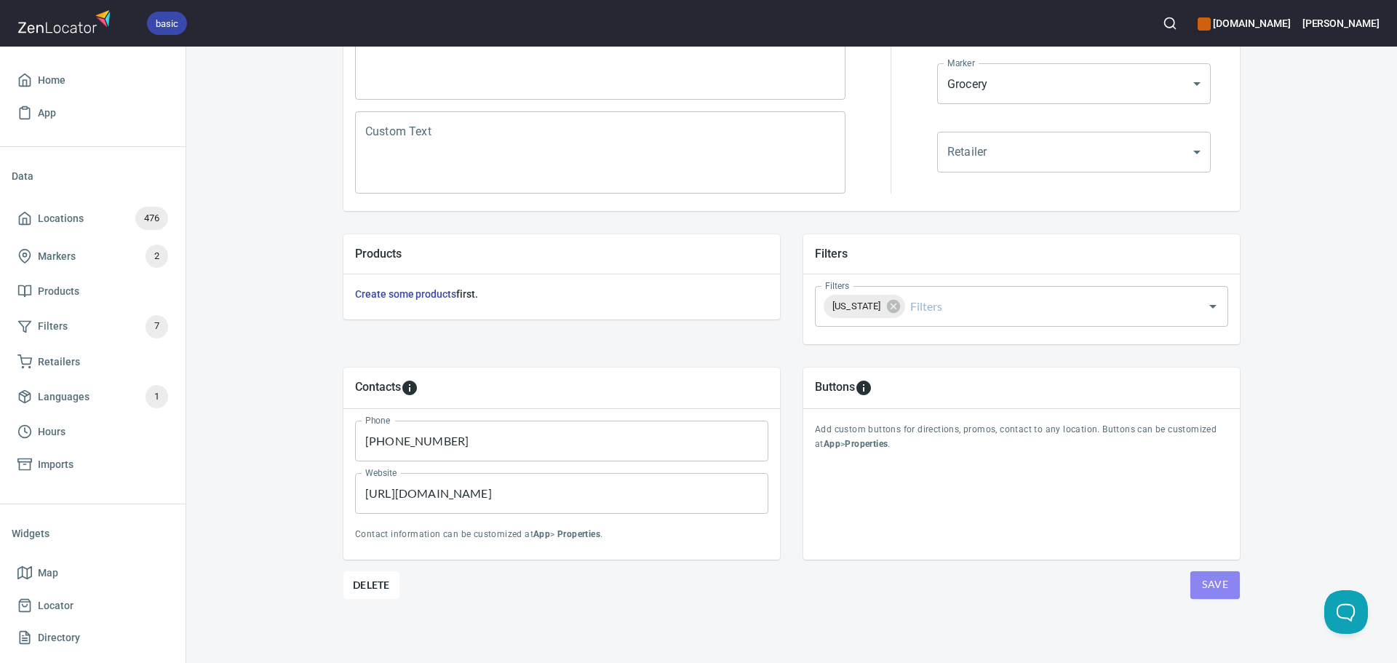
click at [1216, 590] on span "Save" at bounding box center [1215, 585] width 26 height 18
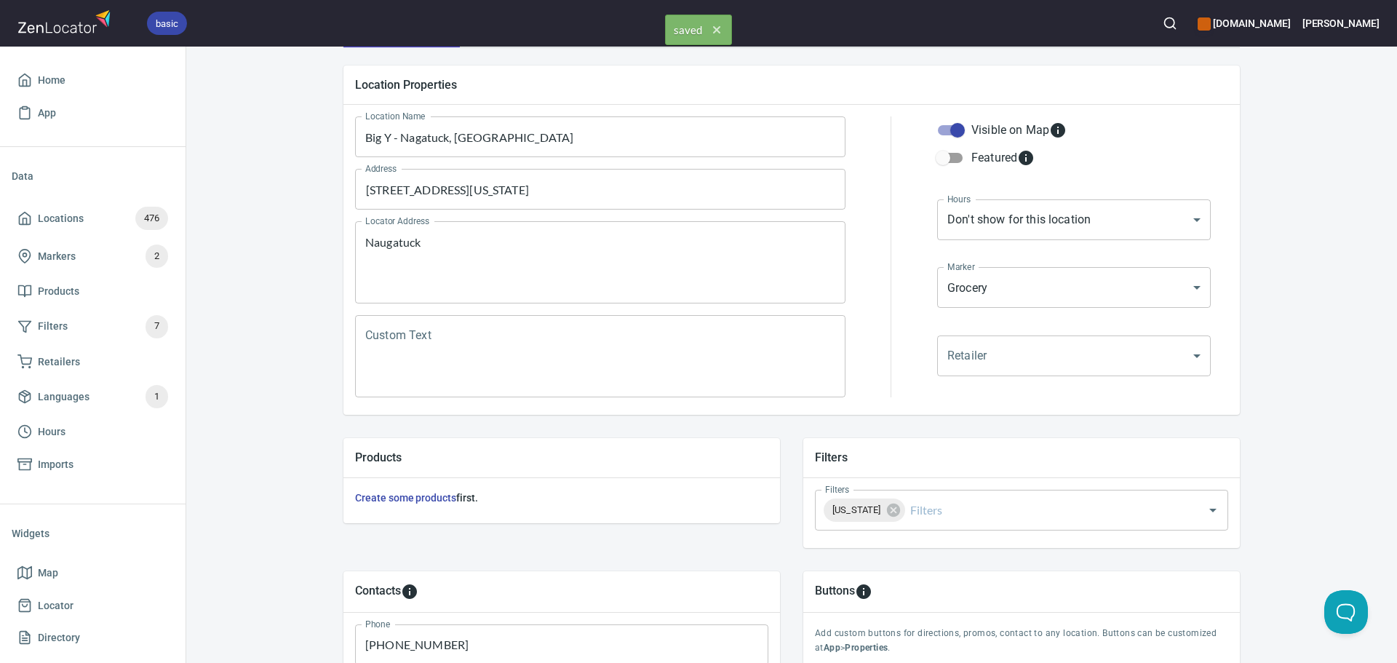
scroll to position [0, 0]
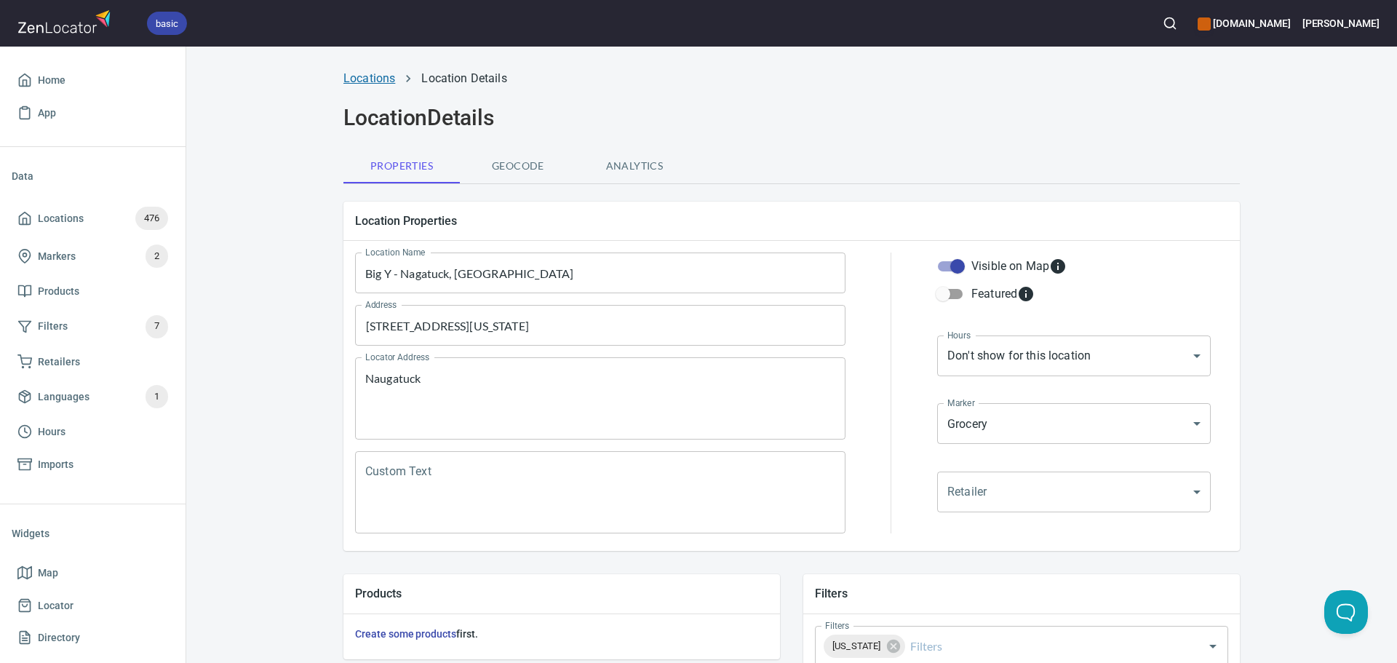
click at [373, 74] on link "Locations" at bounding box center [370, 78] width 52 height 14
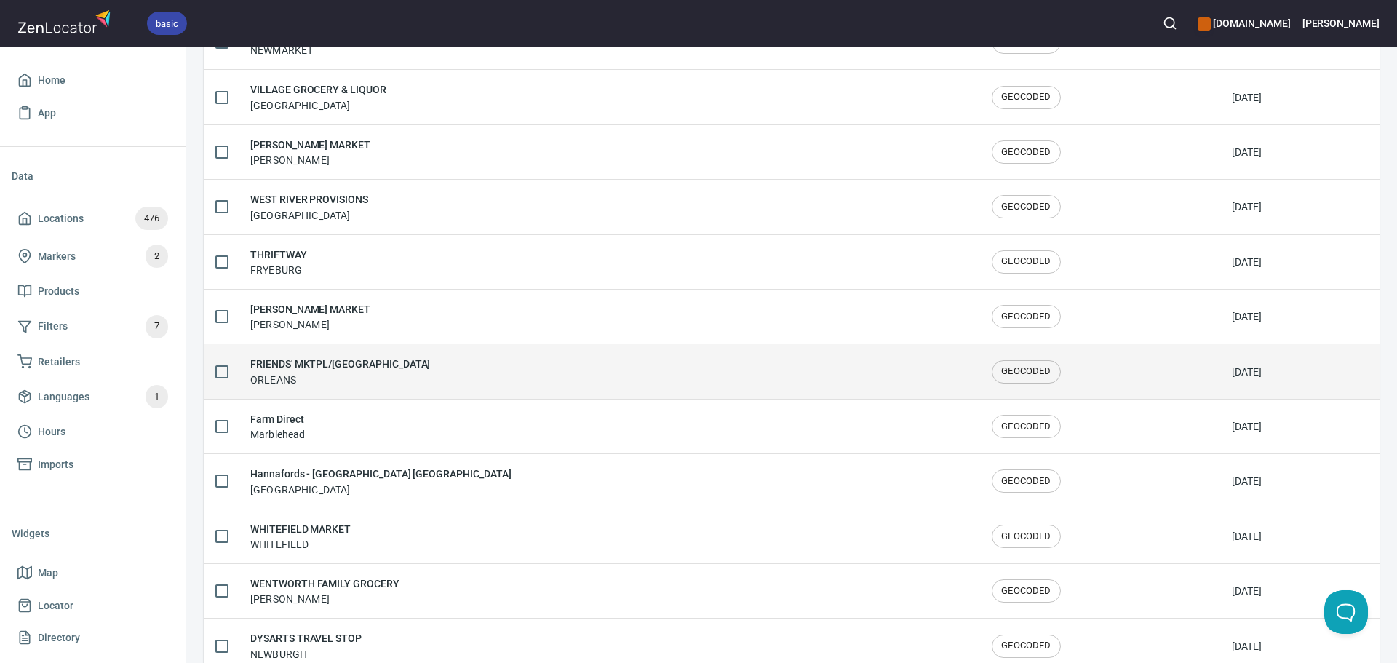
scroll to position [2392, 0]
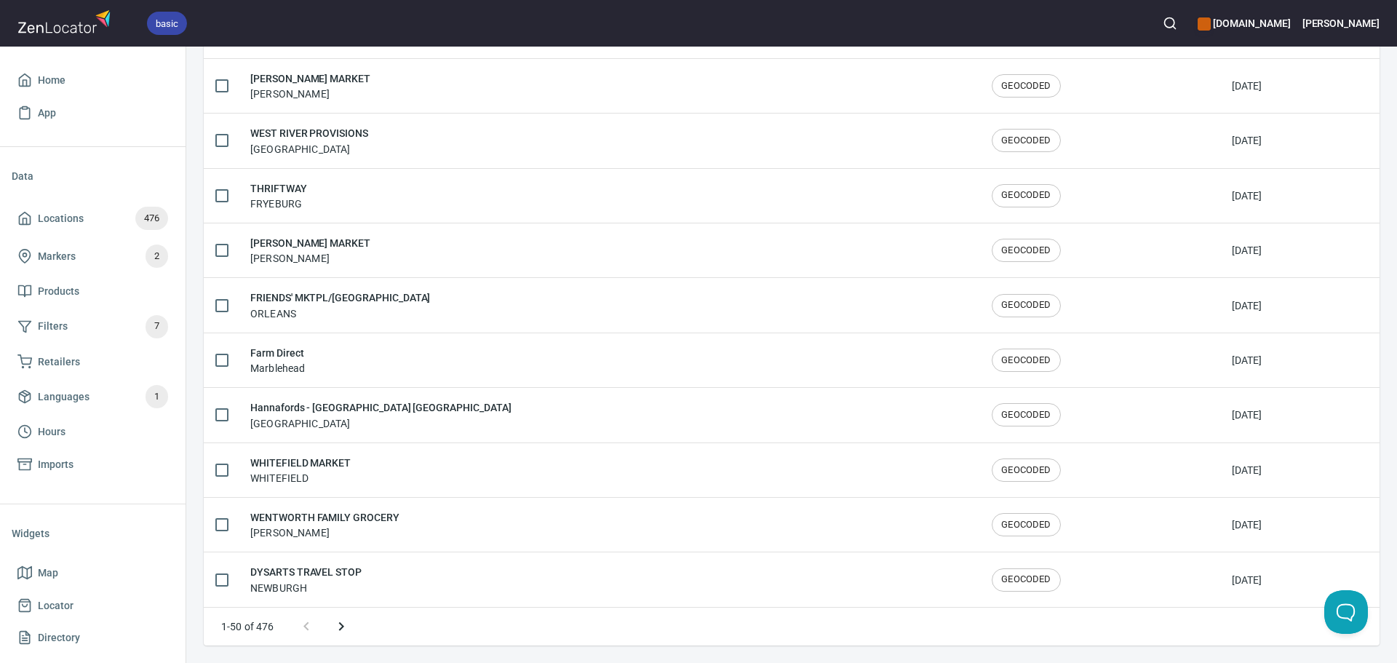
click at [338, 631] on icon "Next page" at bounding box center [341, 626] width 17 height 17
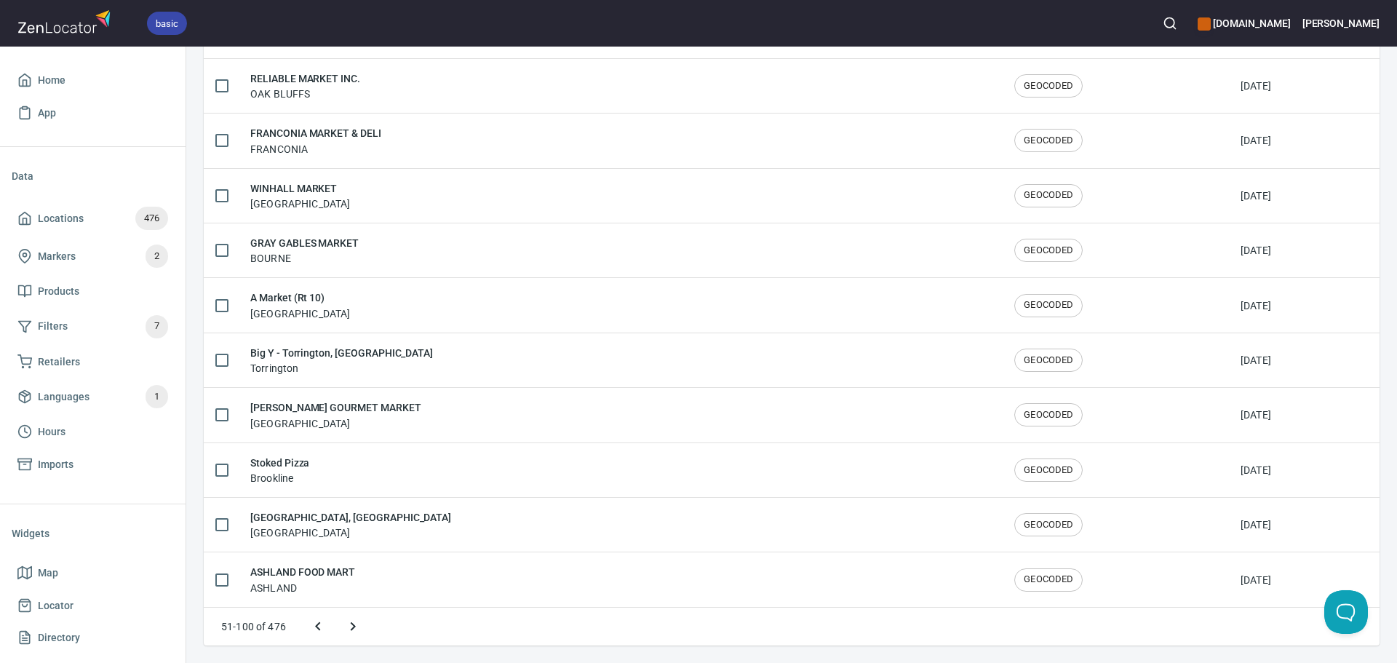
click at [338, 630] on button "Next page" at bounding box center [353, 626] width 35 height 35
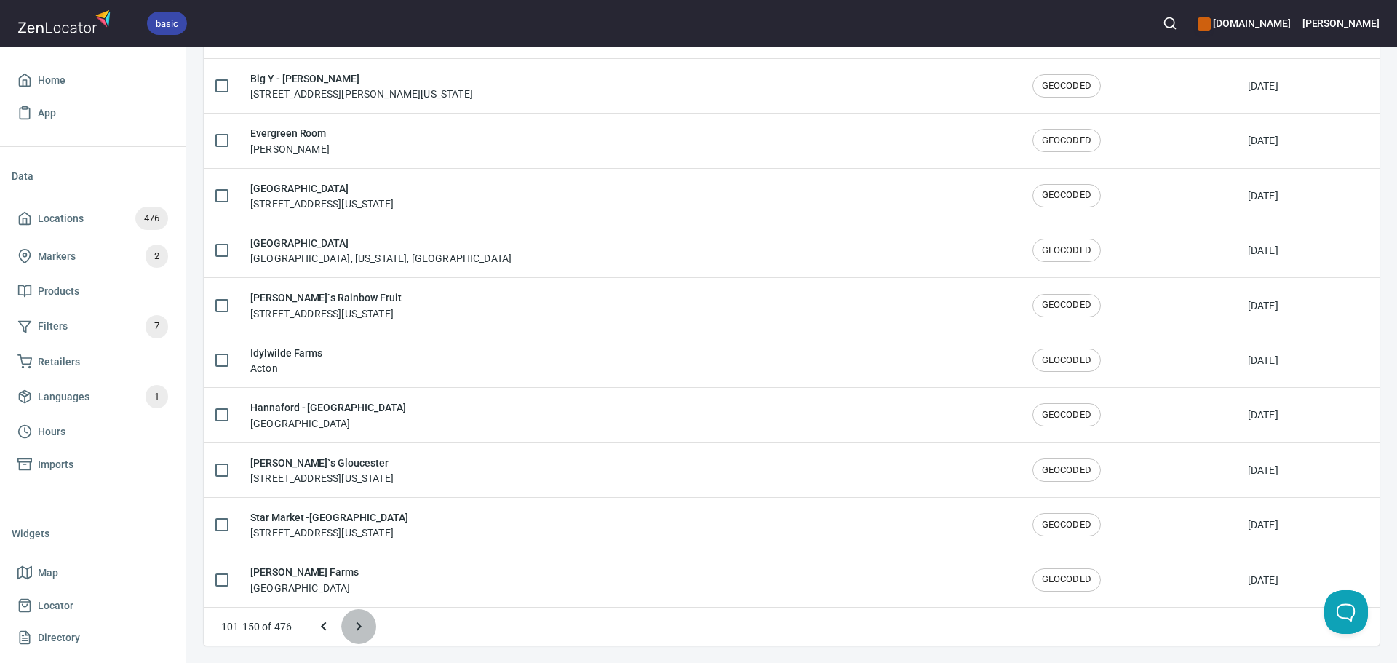
click at [360, 628] on icon "Next page" at bounding box center [359, 626] width 5 height 9
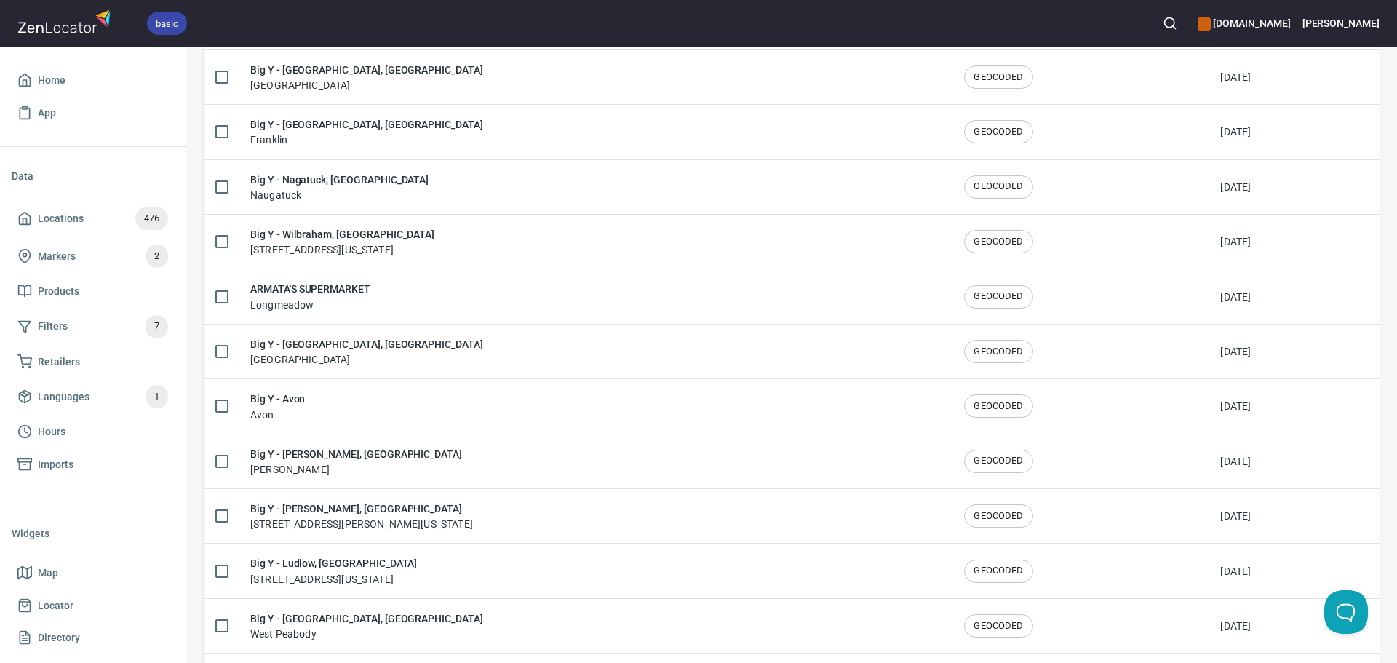
scroll to position [1827, 0]
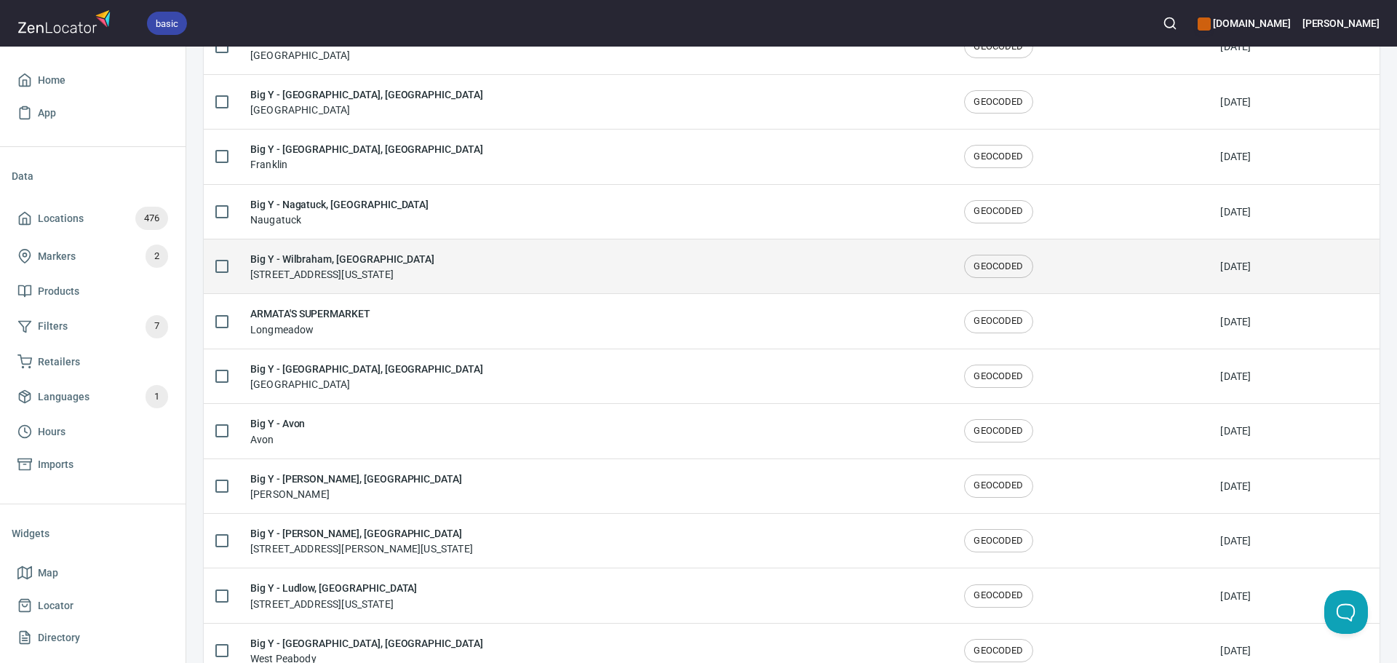
click at [487, 248] on td "Big Y - Wilbraham, MA 1993 Boston Rd, Wilbraham, Massachusetts 01095, United St…" at bounding box center [596, 266] width 714 height 55
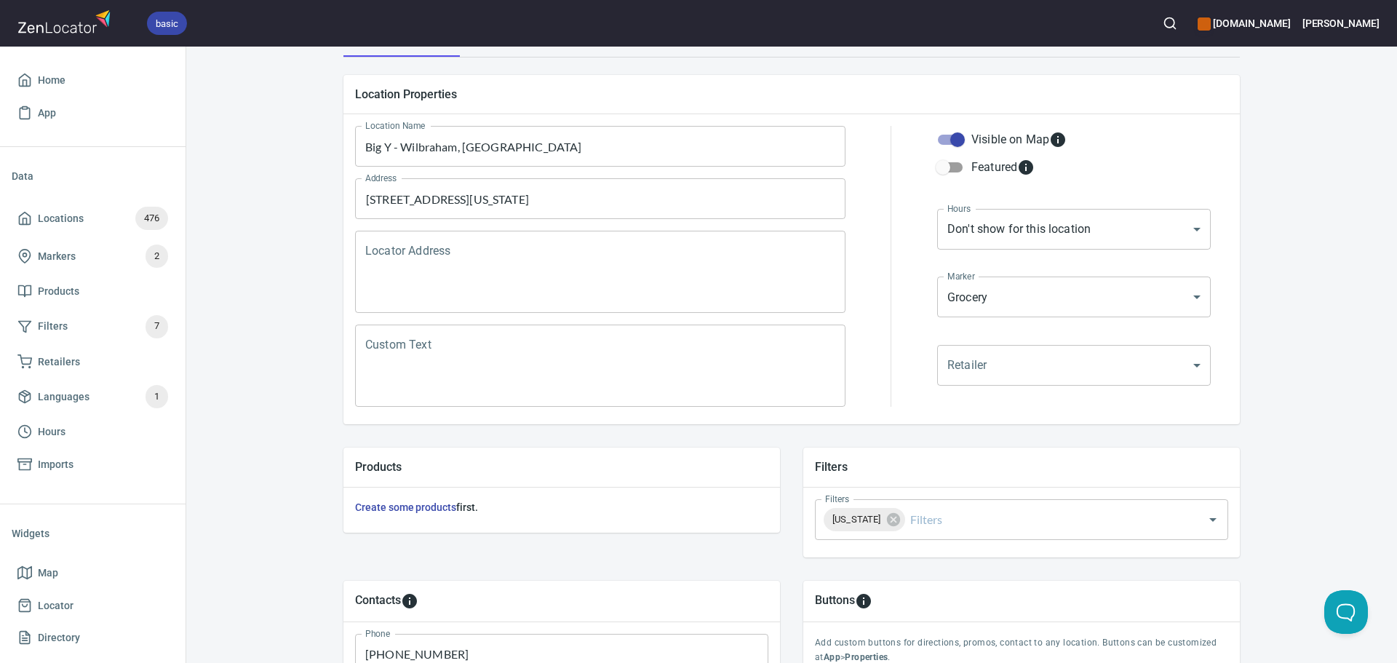
scroll to position [146, 0]
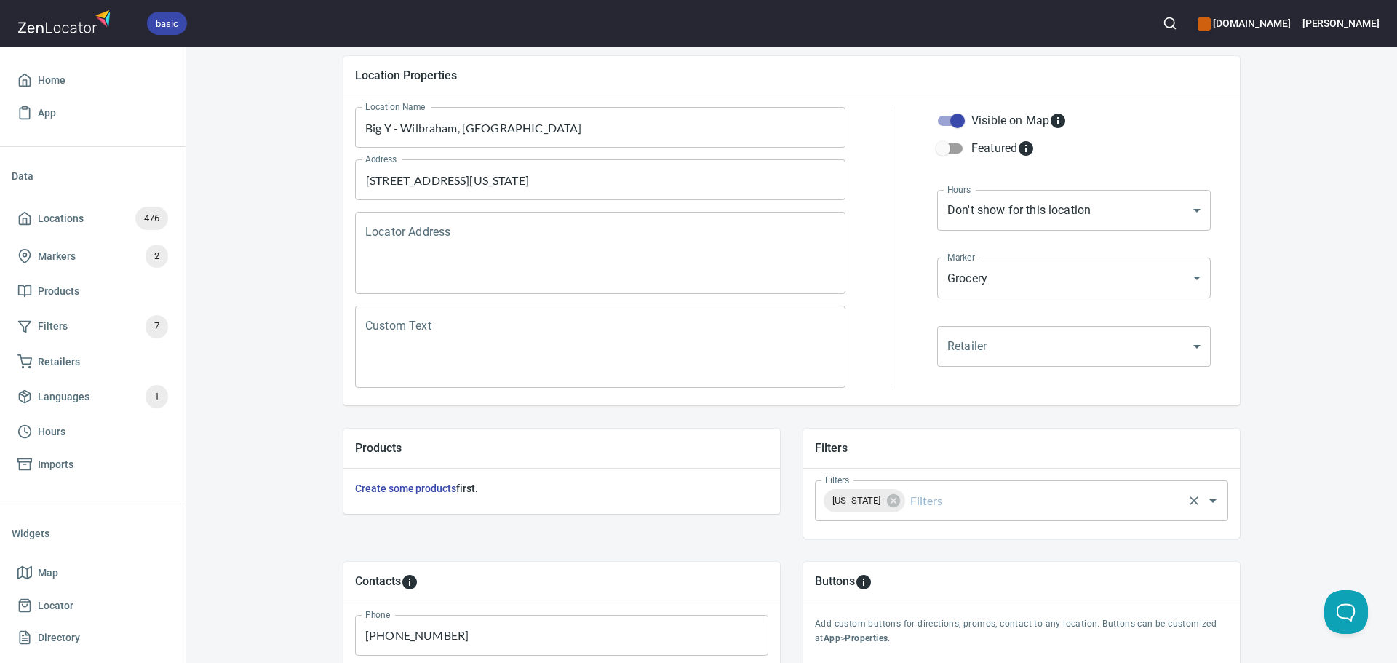
click at [998, 509] on input "Filters" at bounding box center [1045, 501] width 274 height 28
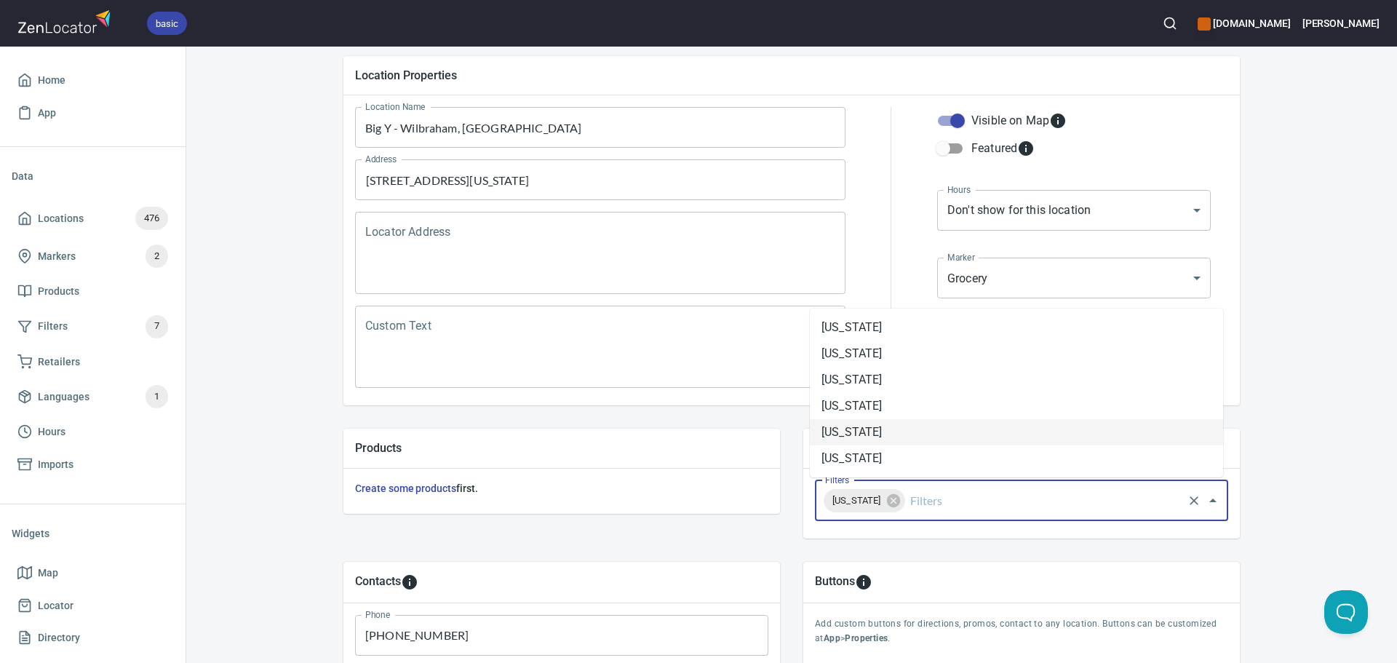
click at [910, 423] on li "[US_STATE]" at bounding box center [1016, 432] width 413 height 26
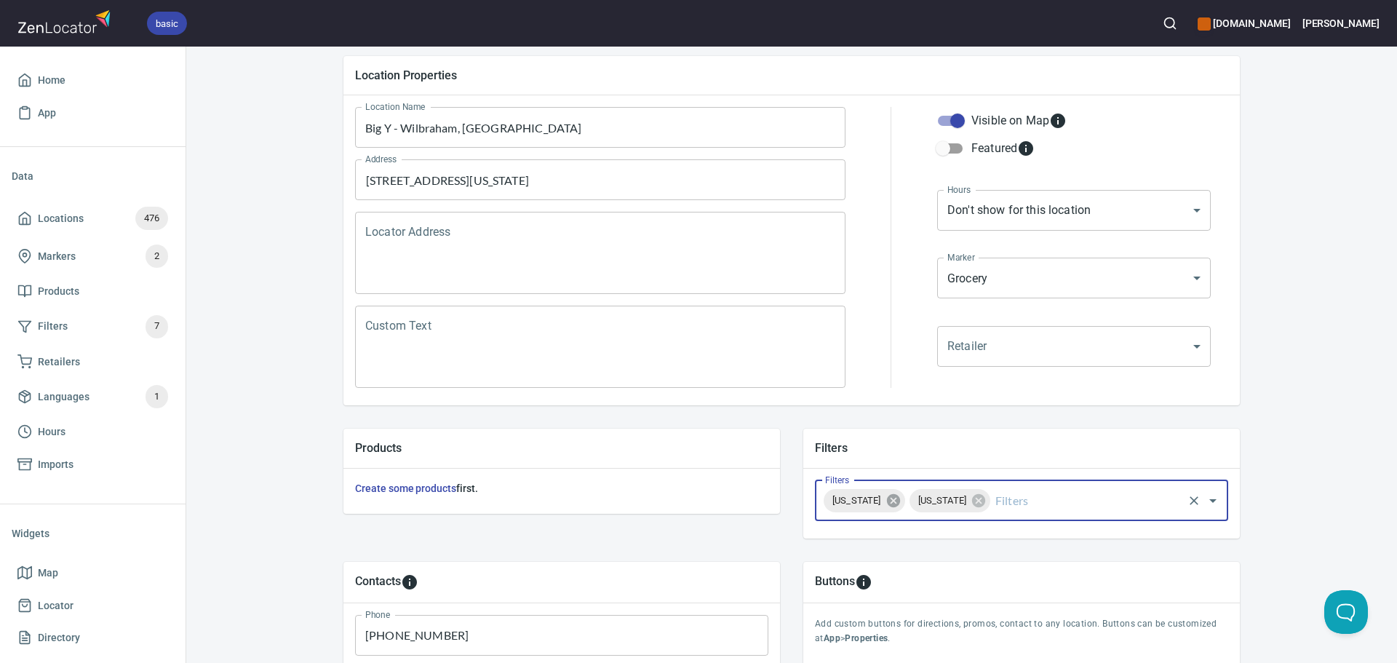
click at [889, 501] on icon at bounding box center [892, 500] width 13 height 13
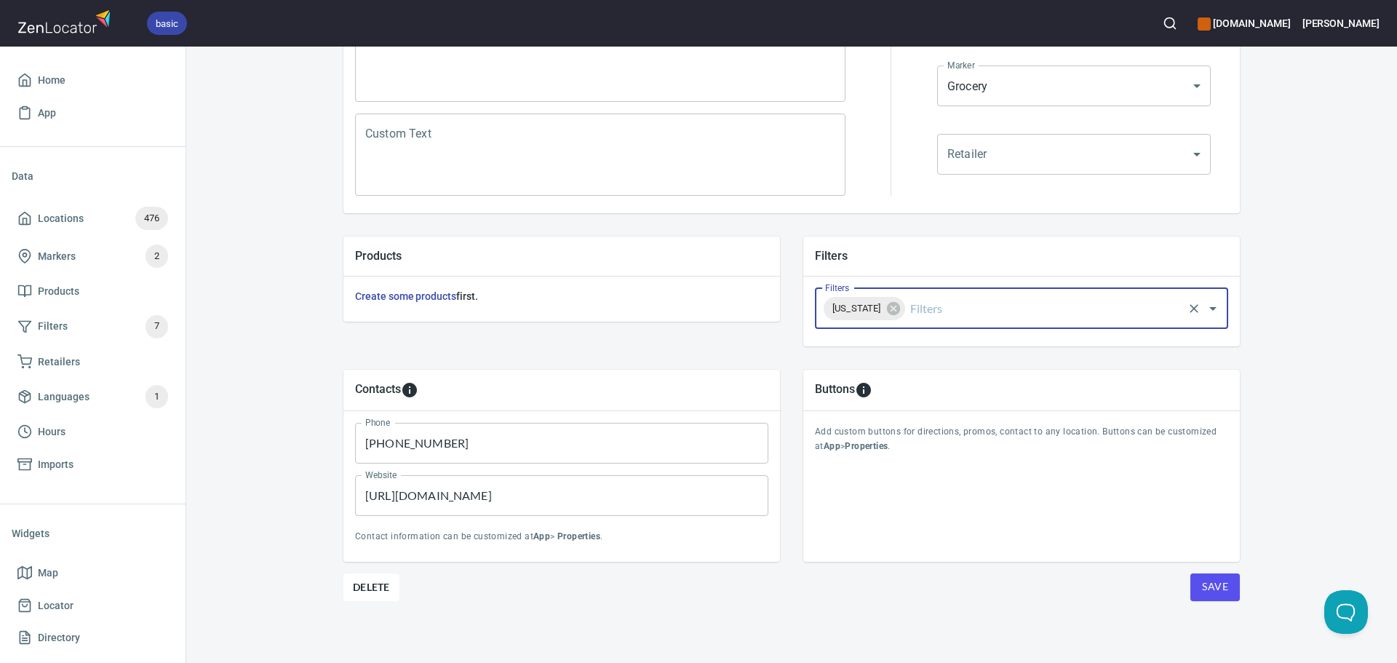
scroll to position [340, 0]
click at [1215, 583] on span "Save" at bounding box center [1215, 585] width 26 height 18
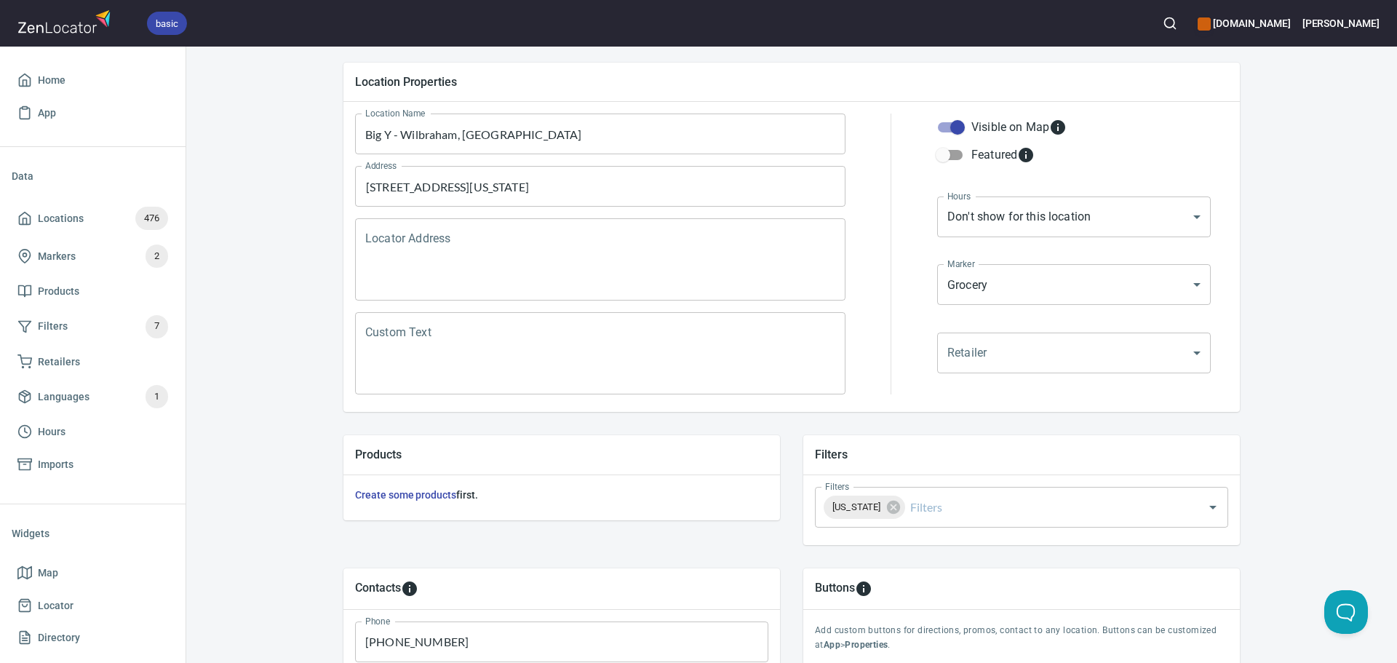
scroll to position [0, 0]
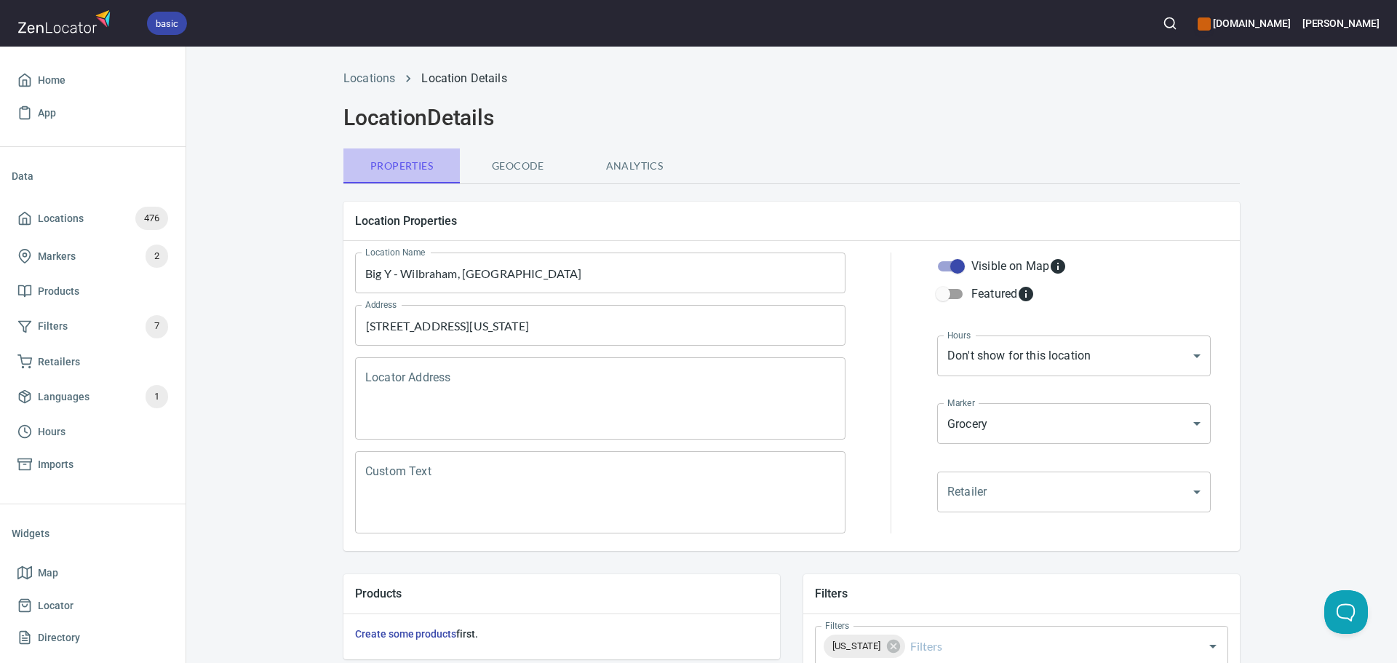
click at [386, 159] on span "Properties" at bounding box center [401, 166] width 99 height 18
click at [362, 75] on link "Locations" at bounding box center [370, 78] width 52 height 14
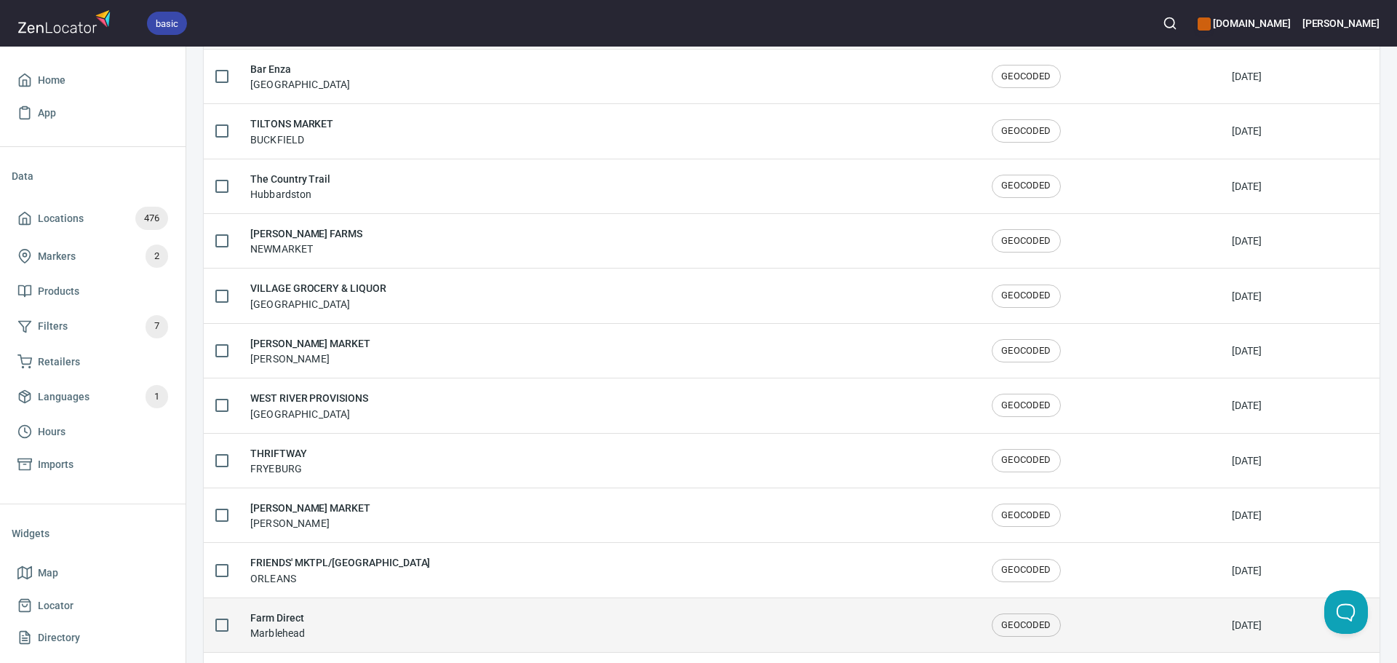
scroll to position [2392, 0]
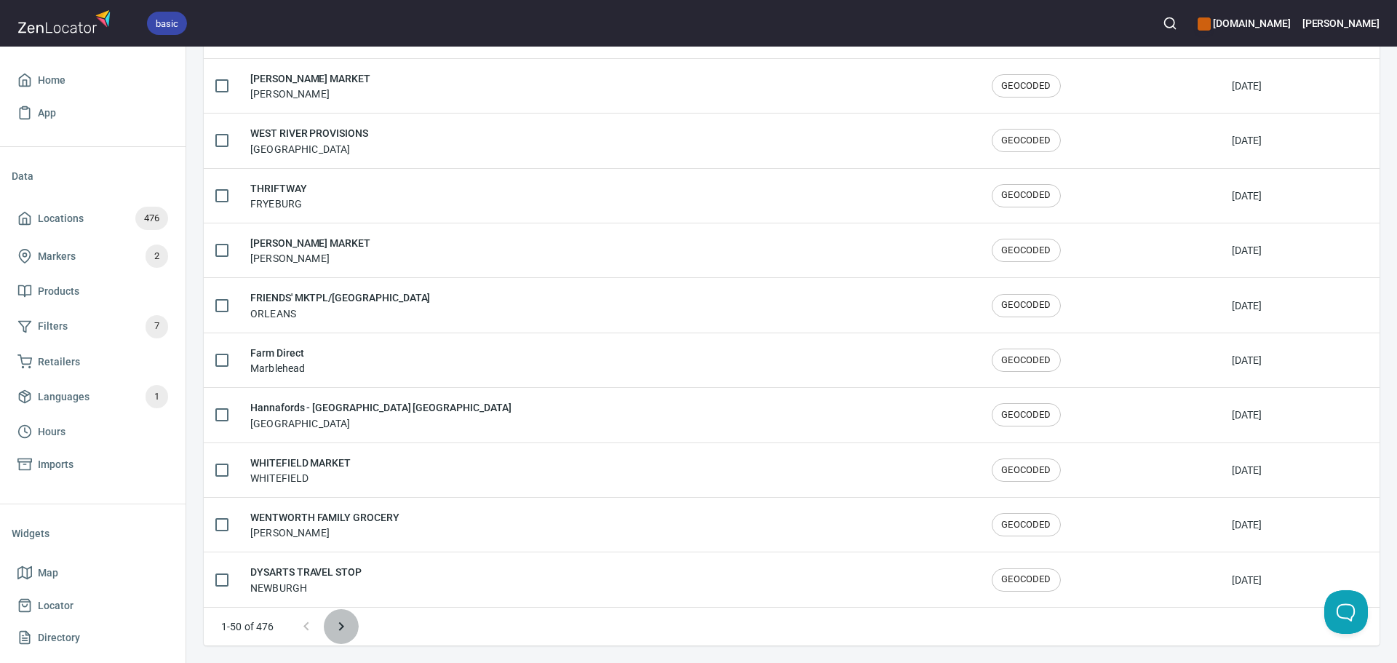
click at [349, 624] on icon "Next page" at bounding box center [341, 626] width 17 height 17
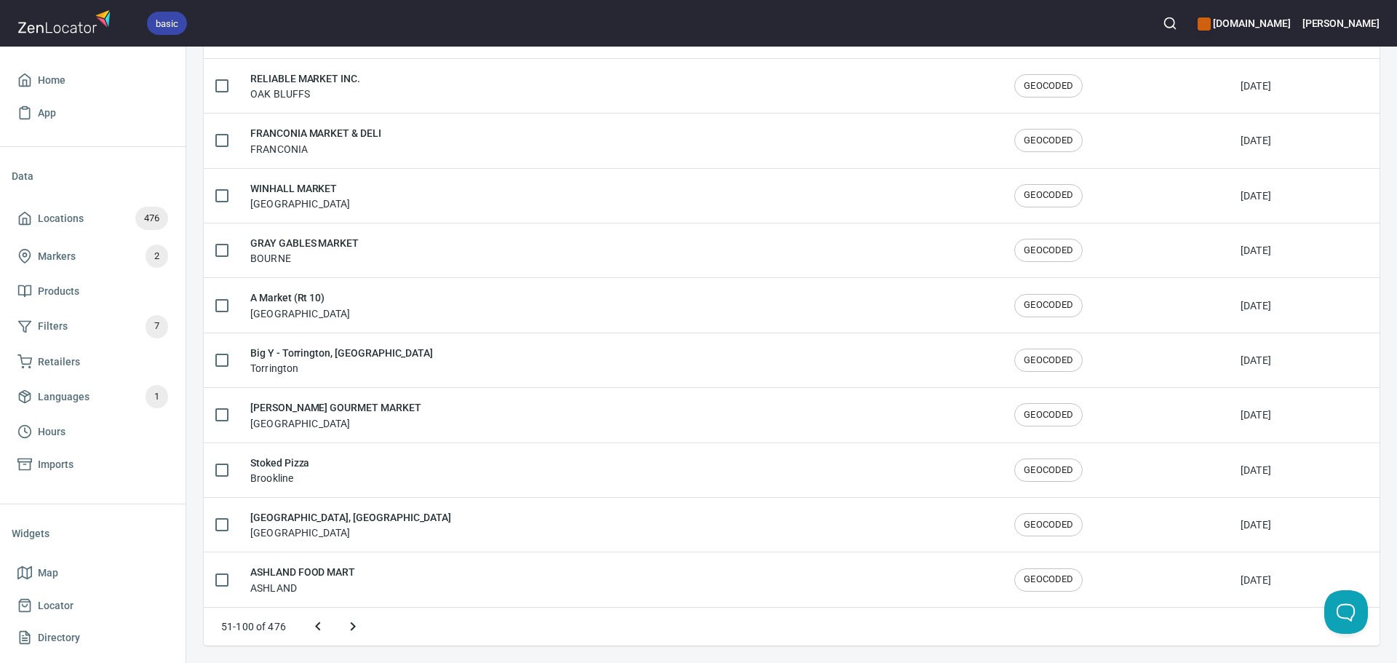
click at [351, 624] on icon "Next page" at bounding box center [352, 626] width 17 height 17
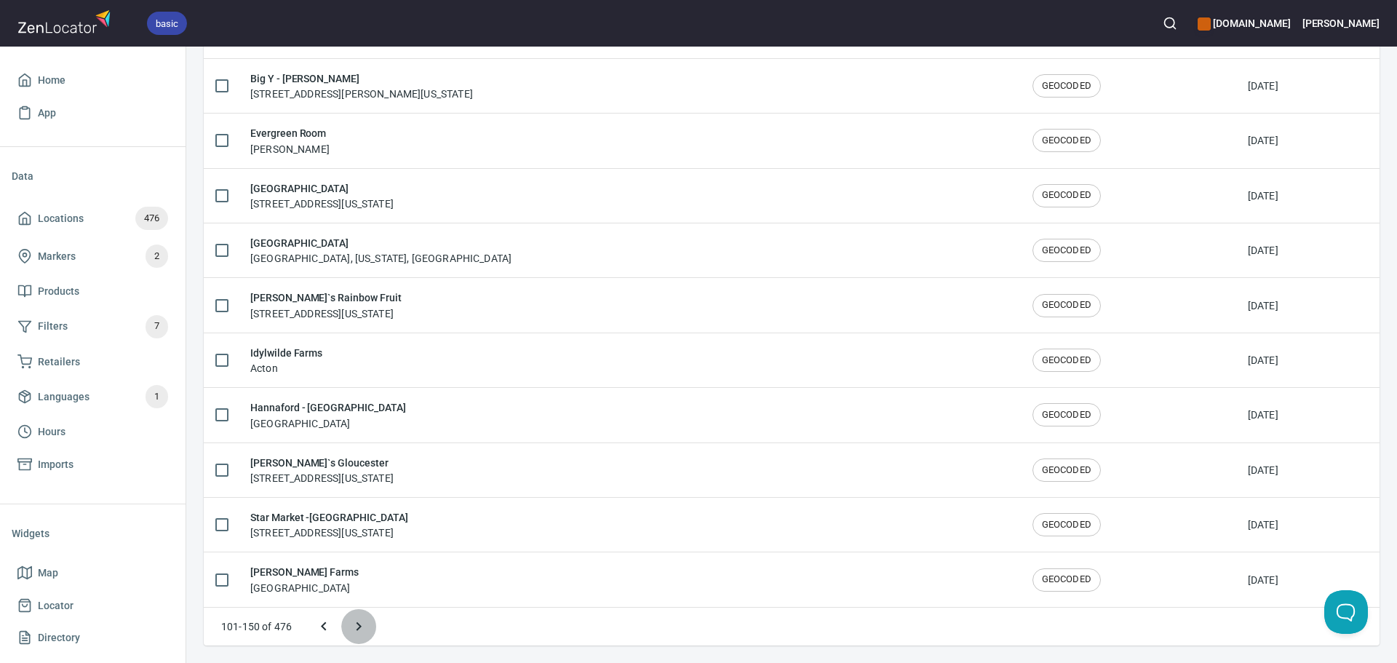
click at [368, 628] on button "Next page" at bounding box center [358, 626] width 35 height 35
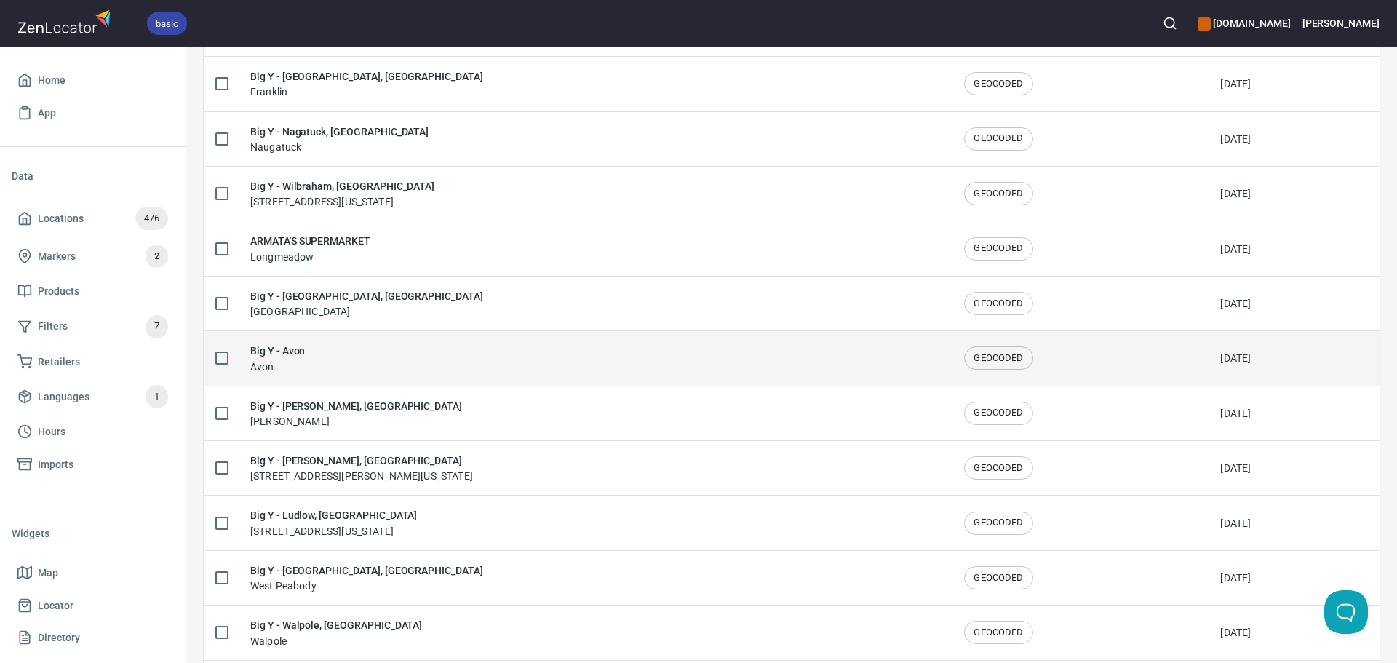
scroll to position [1827, 0]
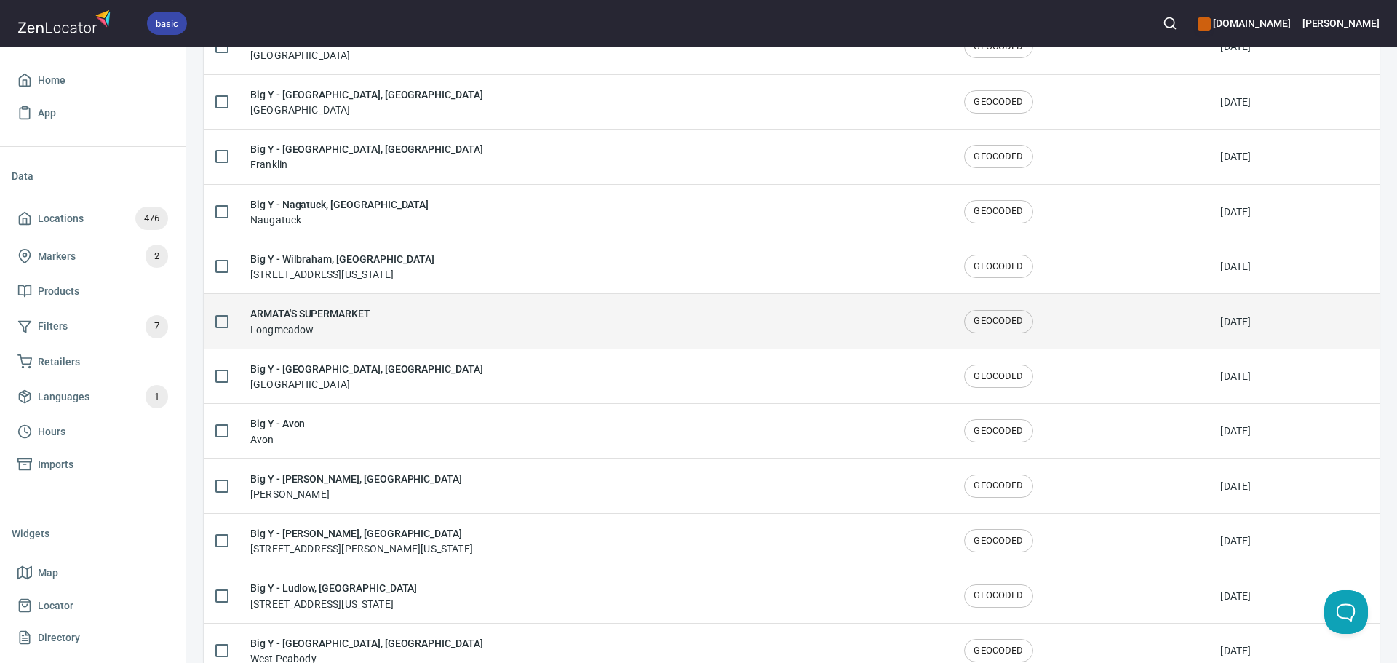
click at [415, 320] on div "ARMATA'S SUPERMARKET Longmeadow" at bounding box center [595, 321] width 691 height 31
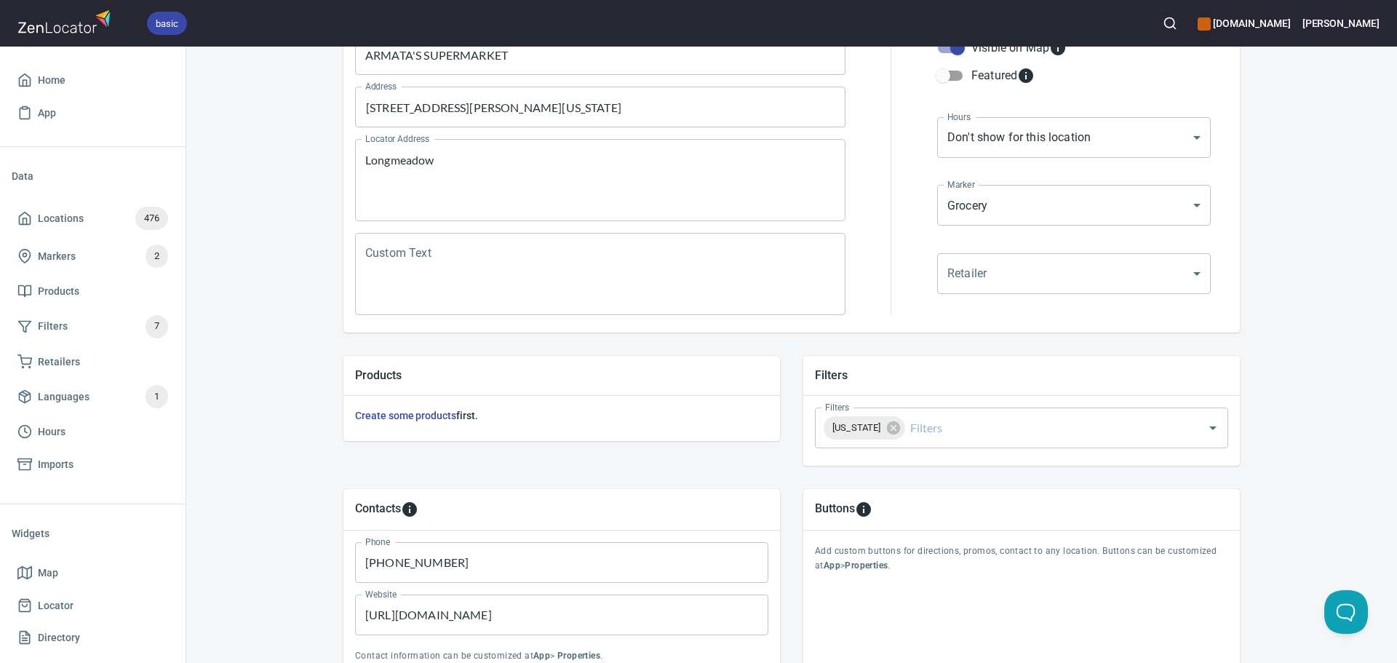
scroll to position [291, 0]
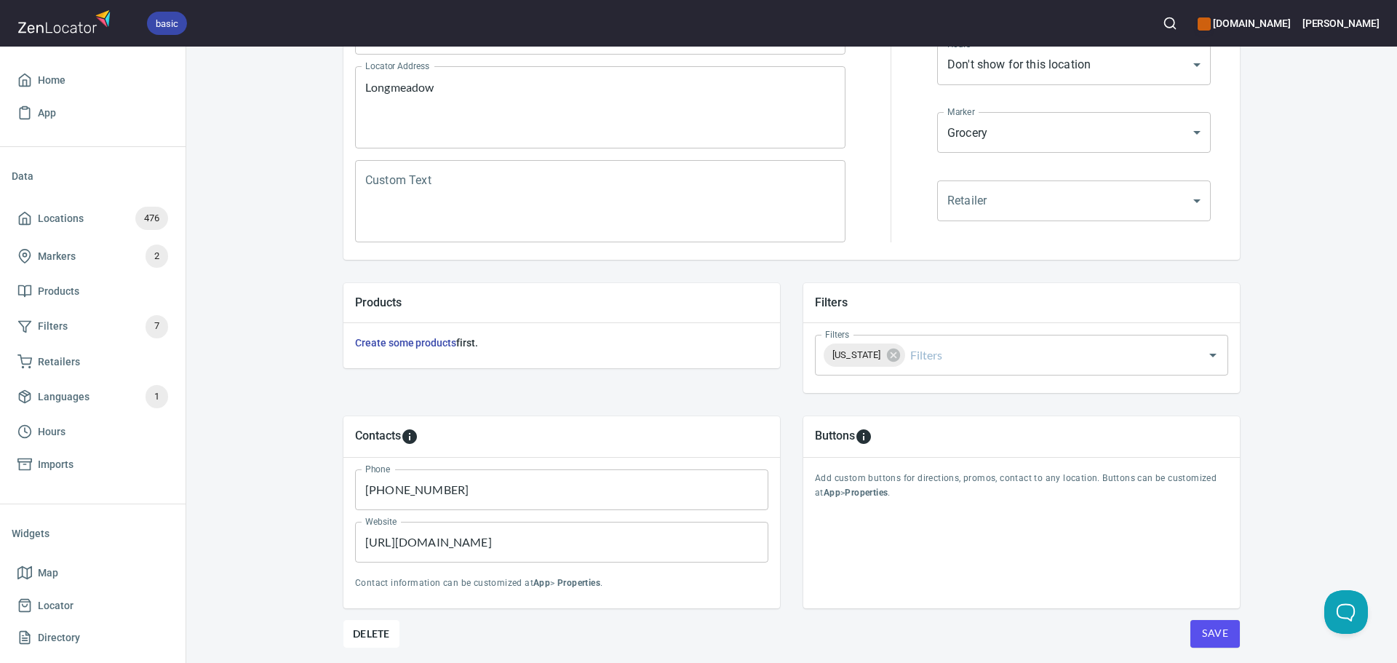
click at [1219, 635] on span "Save" at bounding box center [1215, 633] width 26 height 18
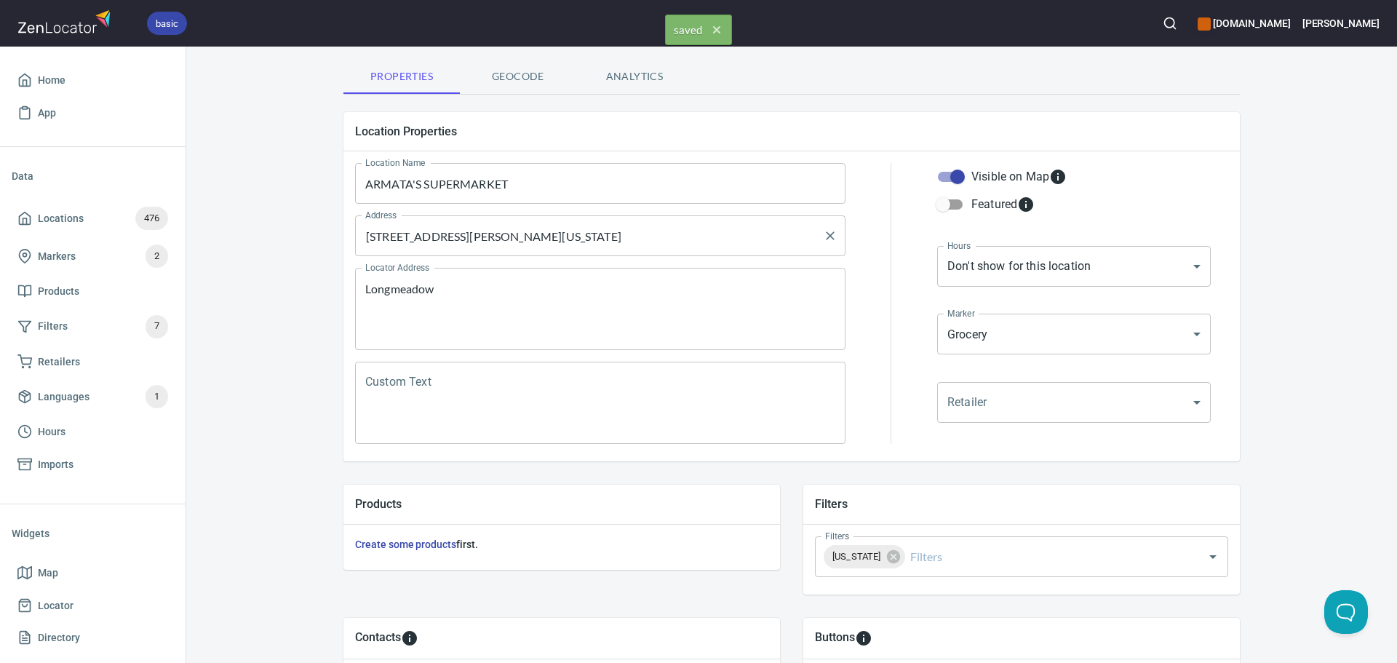
scroll to position [0, 0]
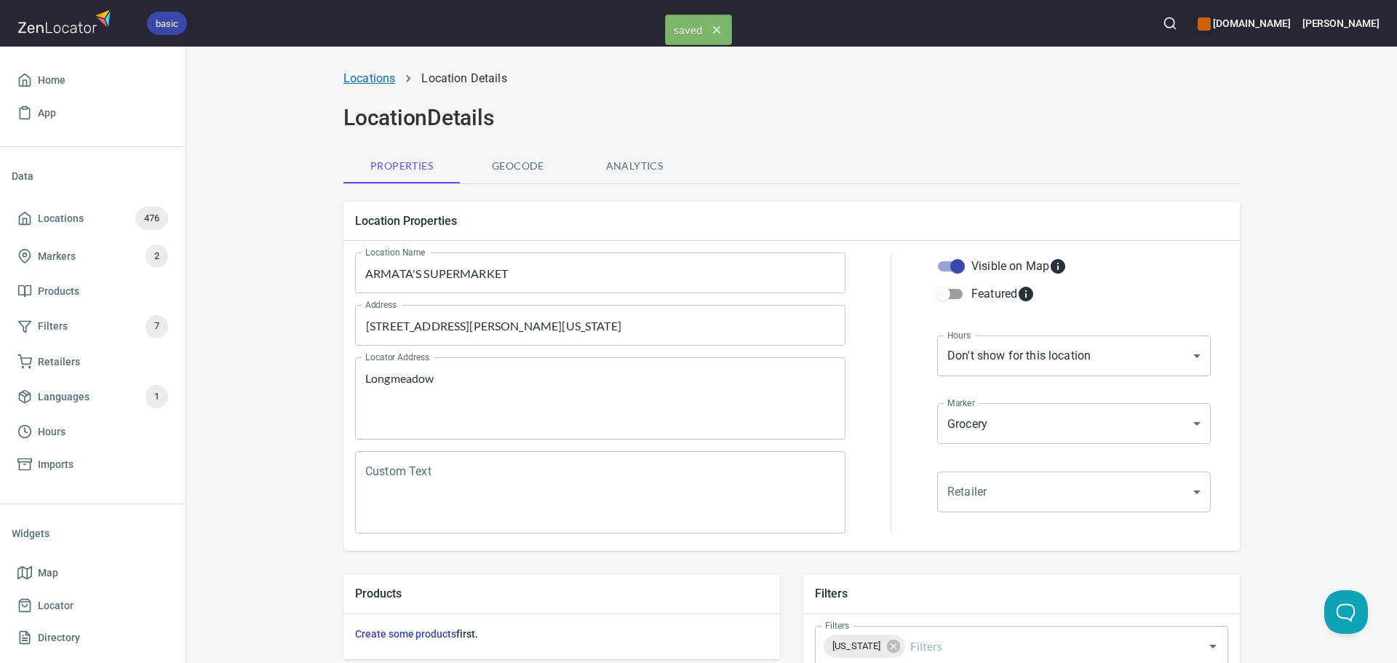
click at [363, 74] on link "Locations" at bounding box center [370, 78] width 52 height 14
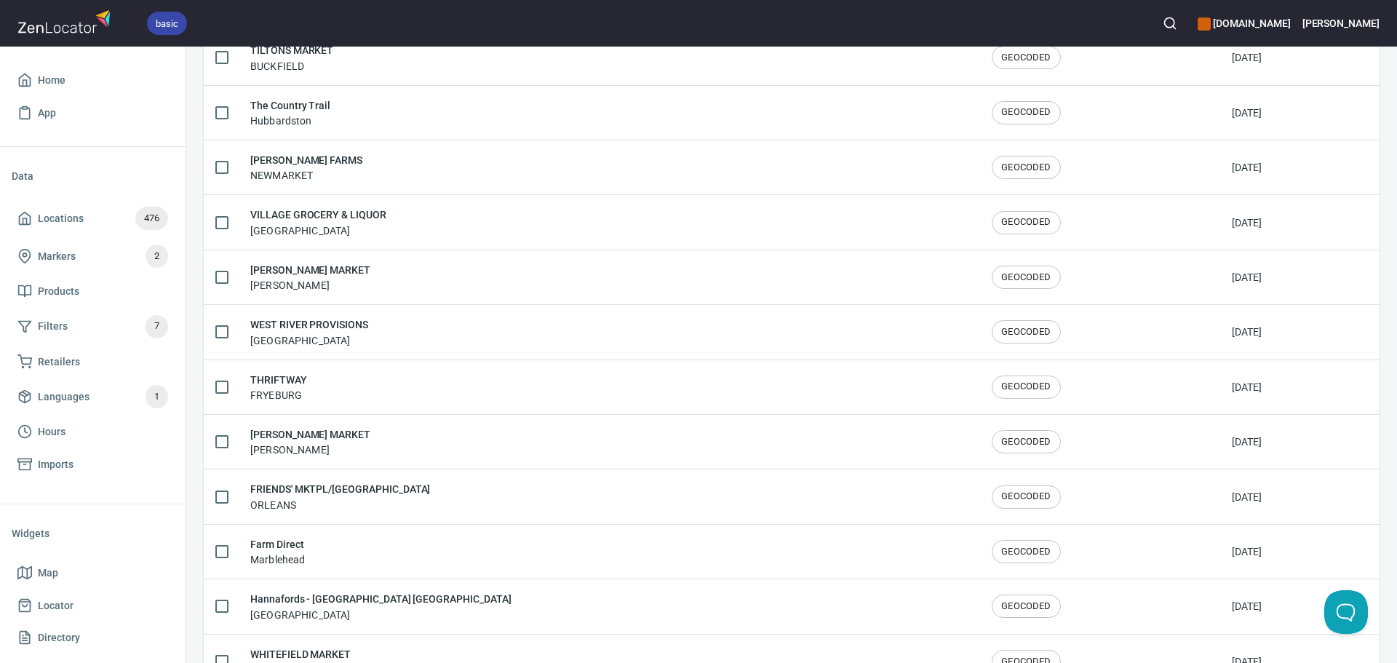
scroll to position [2392, 0]
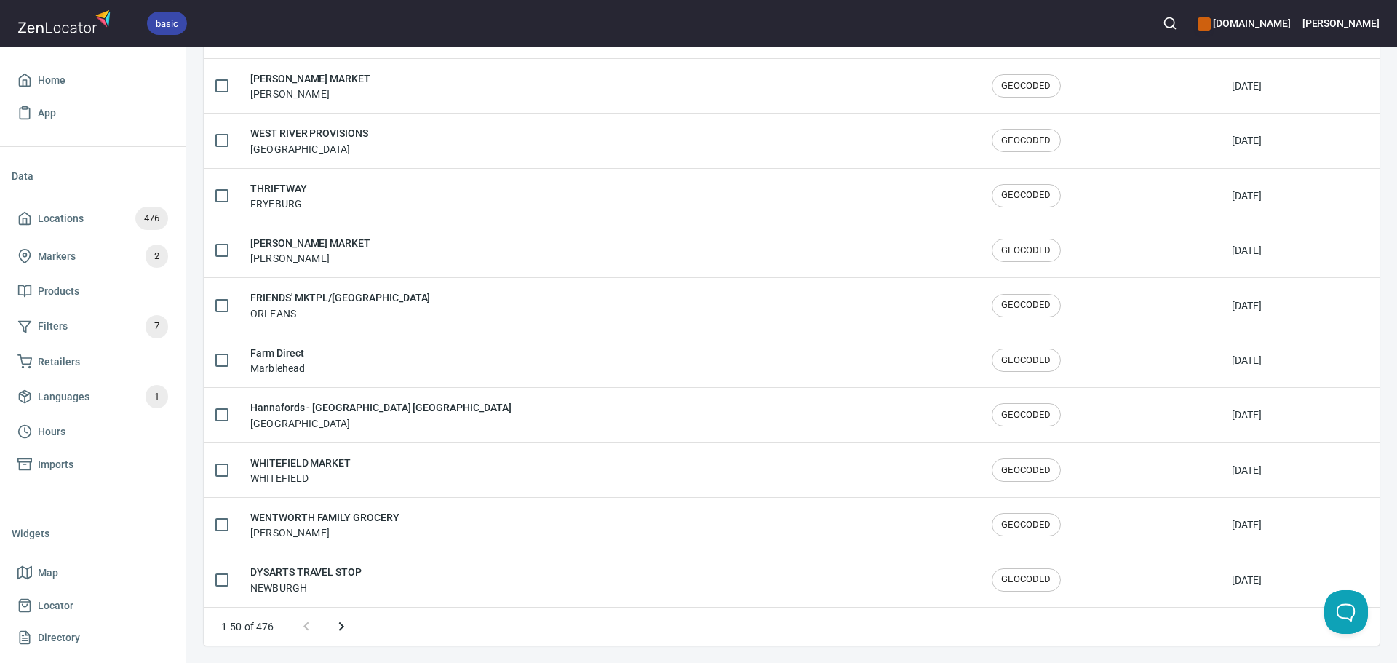
click at [346, 618] on icon "Next page" at bounding box center [341, 626] width 17 height 17
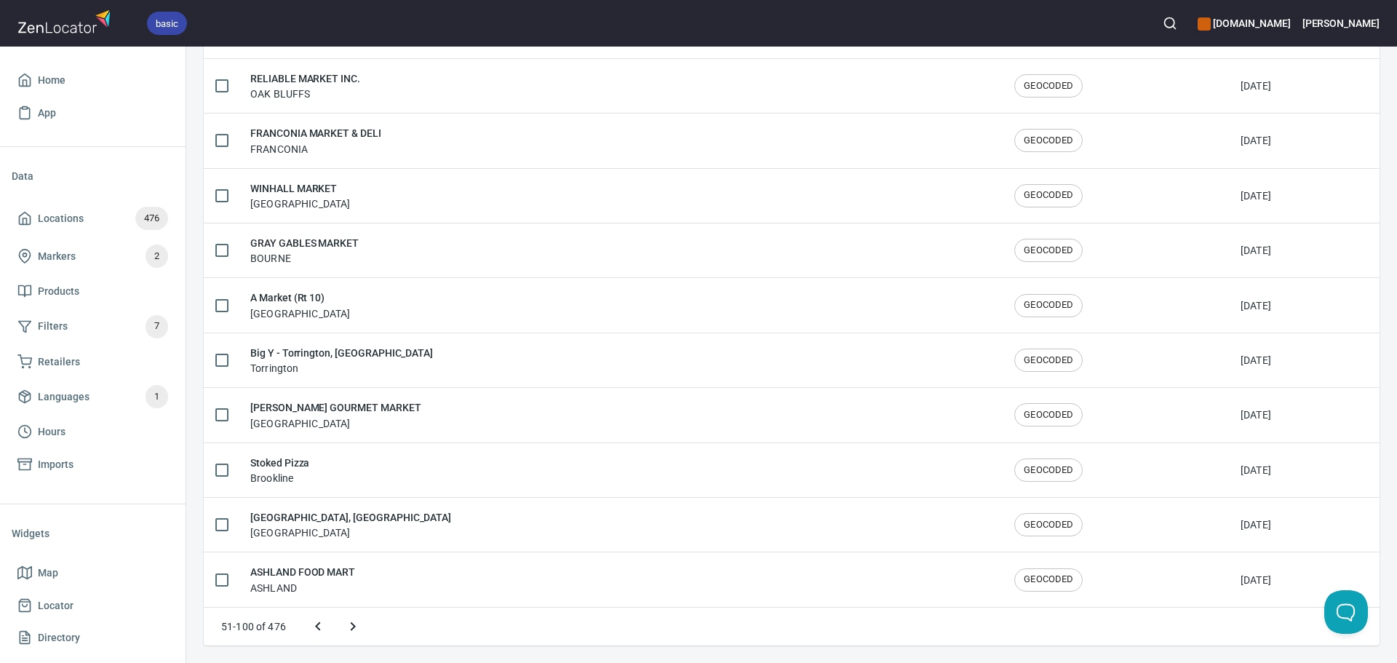
click at [352, 623] on icon "Next page" at bounding box center [353, 626] width 5 height 9
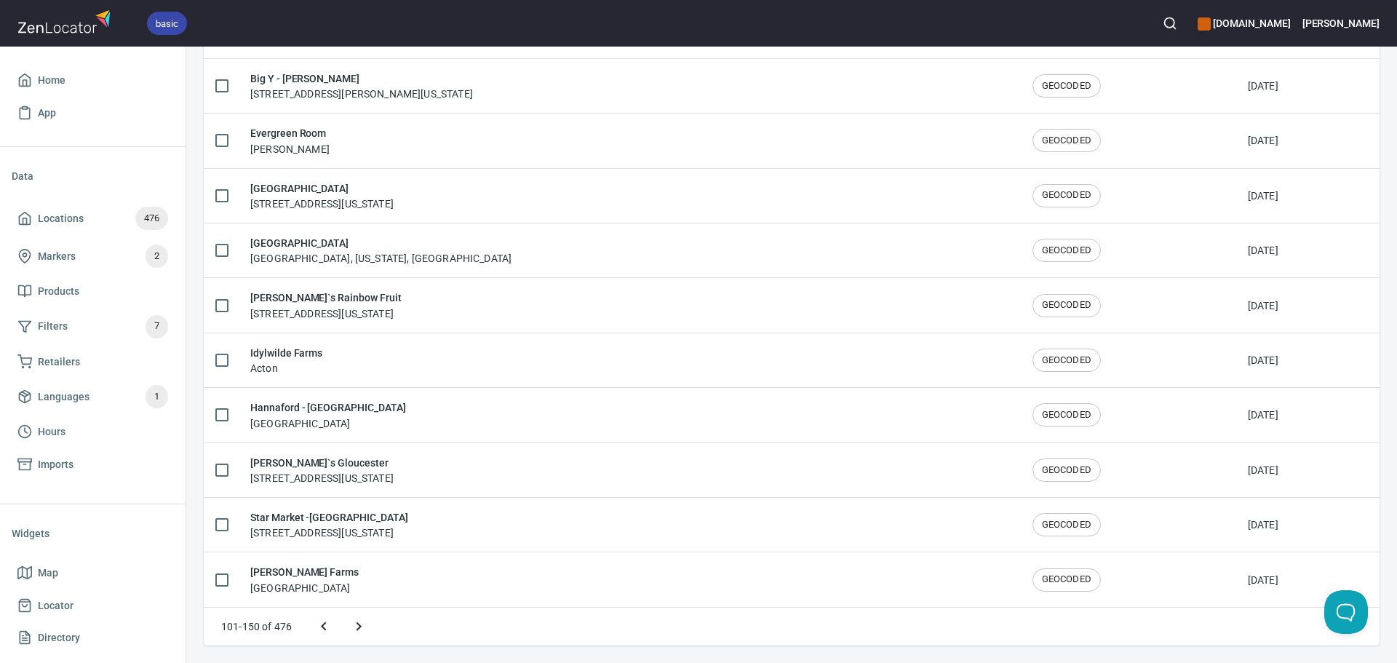
click at [352, 623] on icon "Next page" at bounding box center [358, 626] width 17 height 17
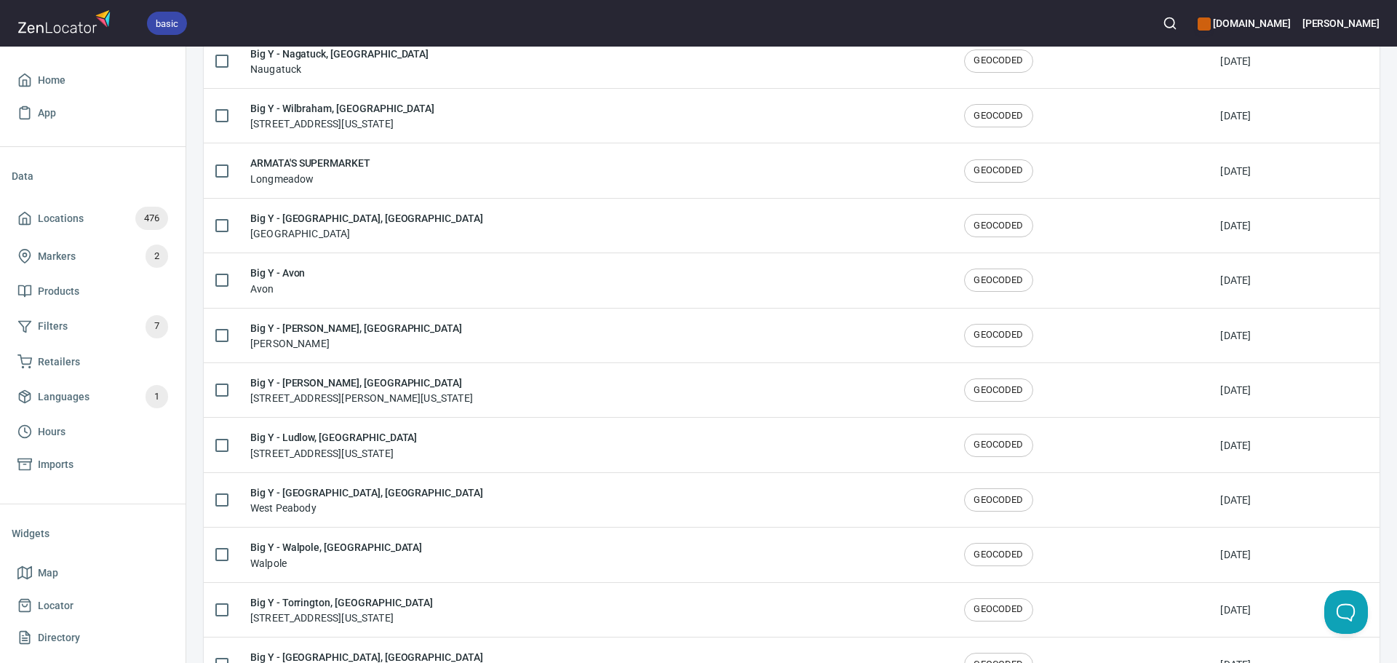
scroll to position [1900, 0]
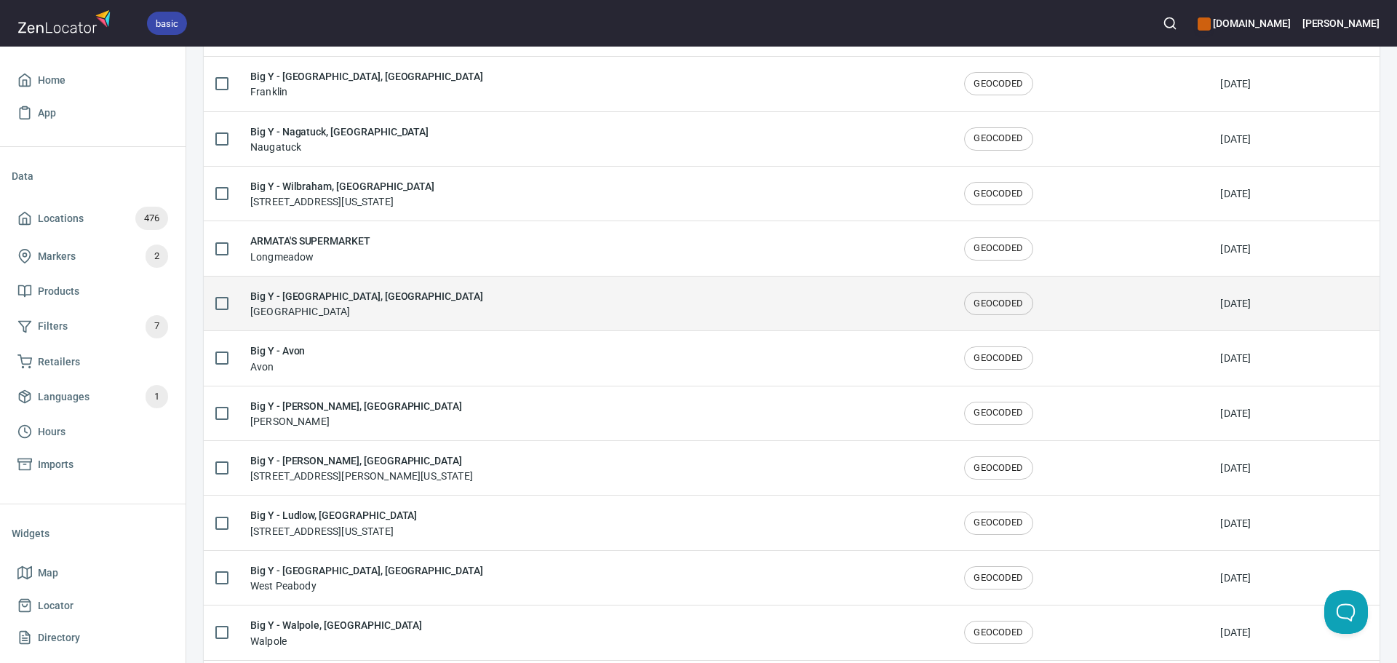
click at [392, 295] on div "Big Y - Worcester, MA Worcester" at bounding box center [595, 303] width 691 height 31
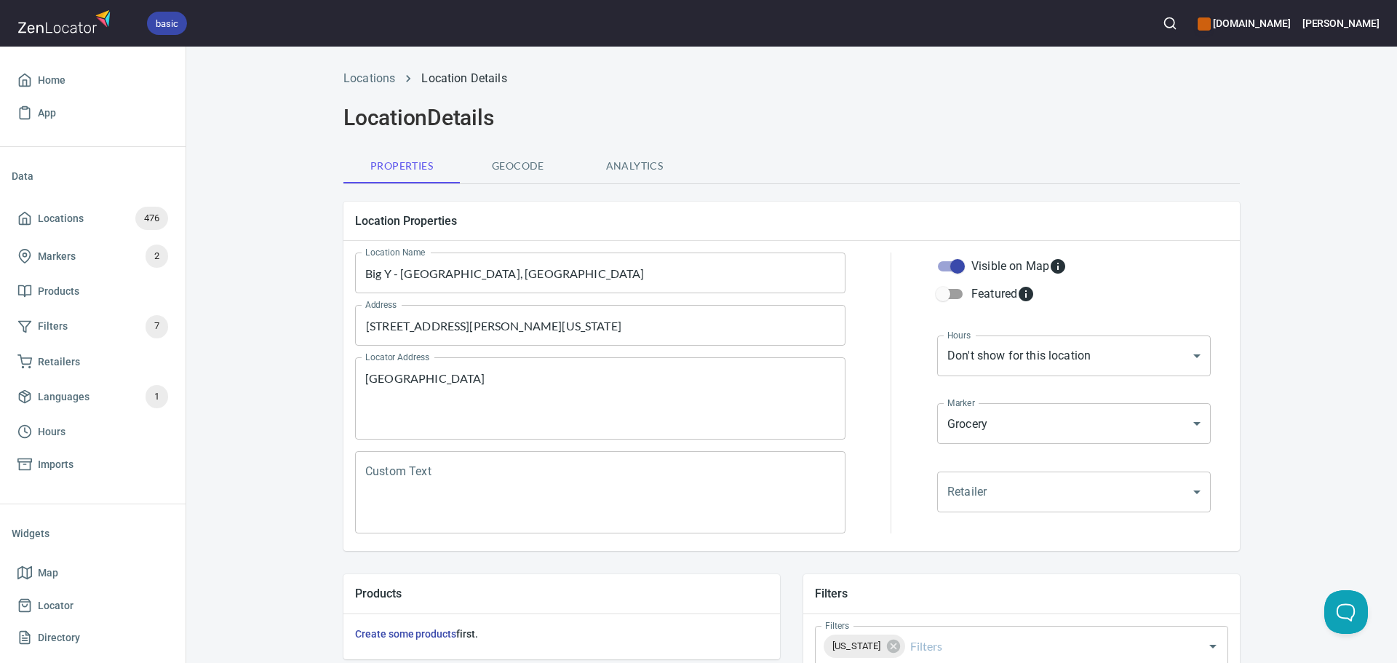
click at [370, 68] on div "Locations Location Details" at bounding box center [792, 78] width 914 height 35
click at [369, 76] on link "Locations" at bounding box center [370, 78] width 52 height 14
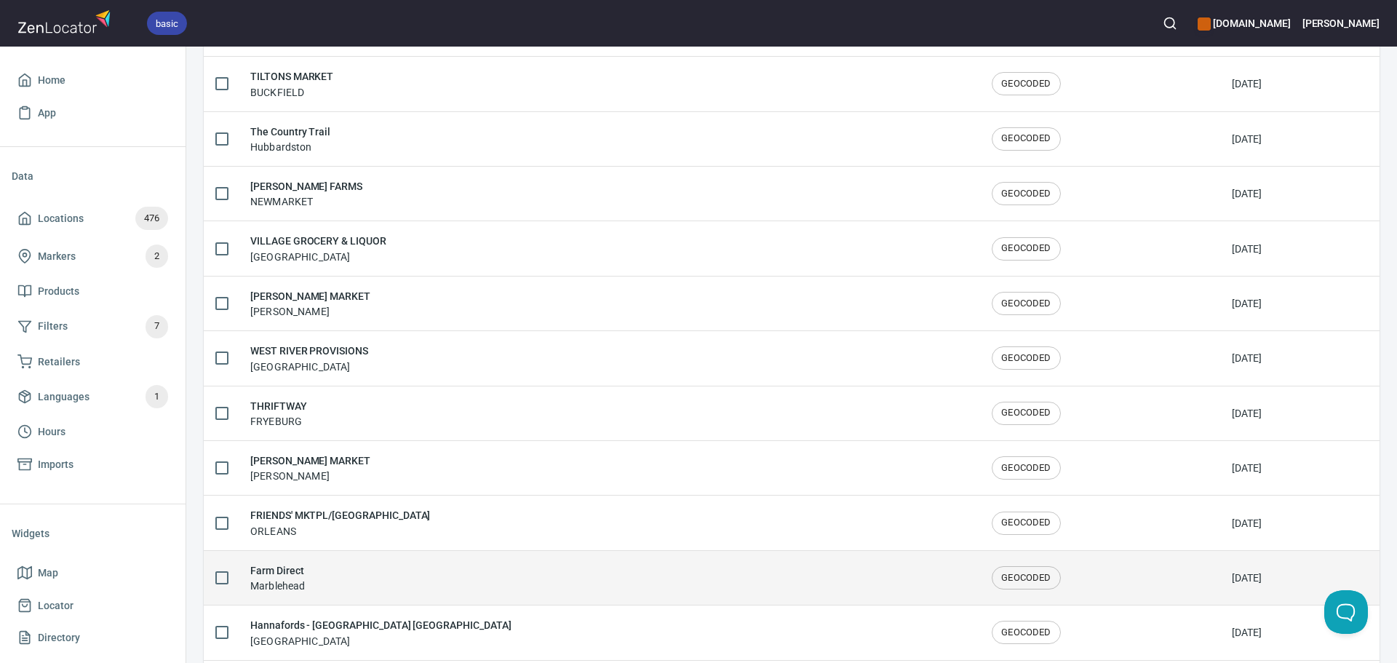
scroll to position [2392, 0]
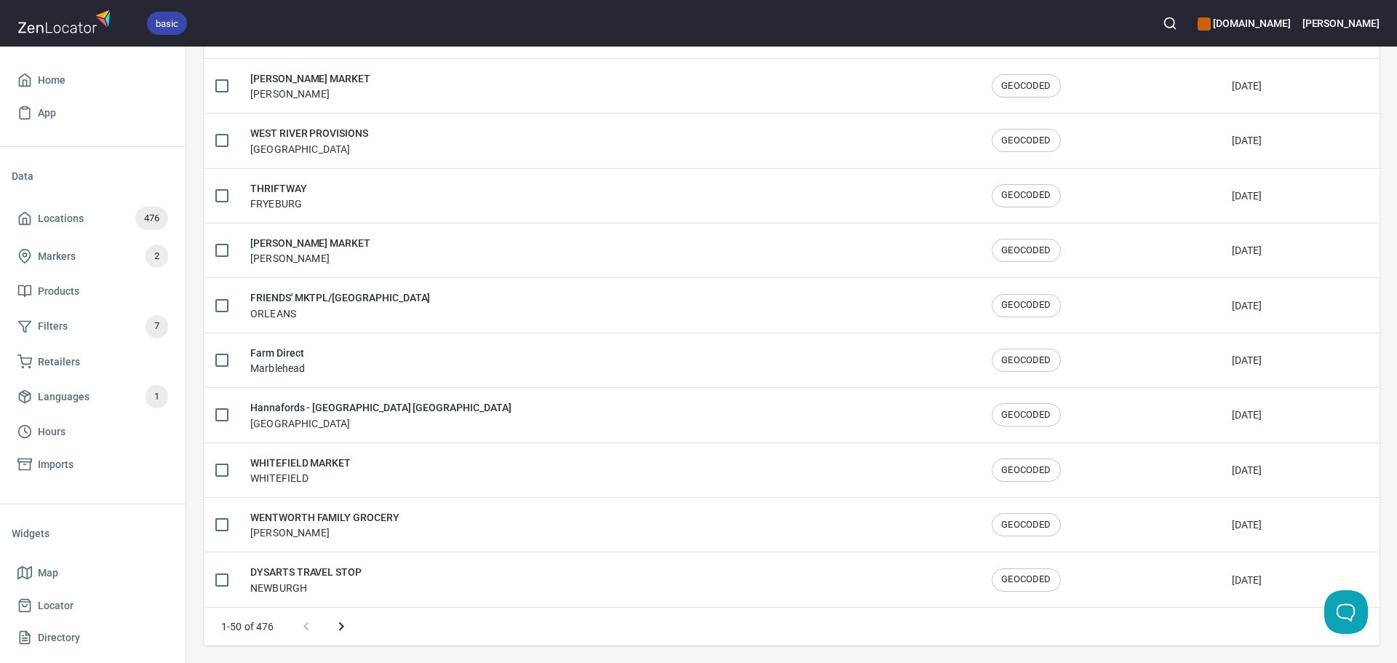
click at [343, 630] on icon "Next page" at bounding box center [341, 626] width 17 height 17
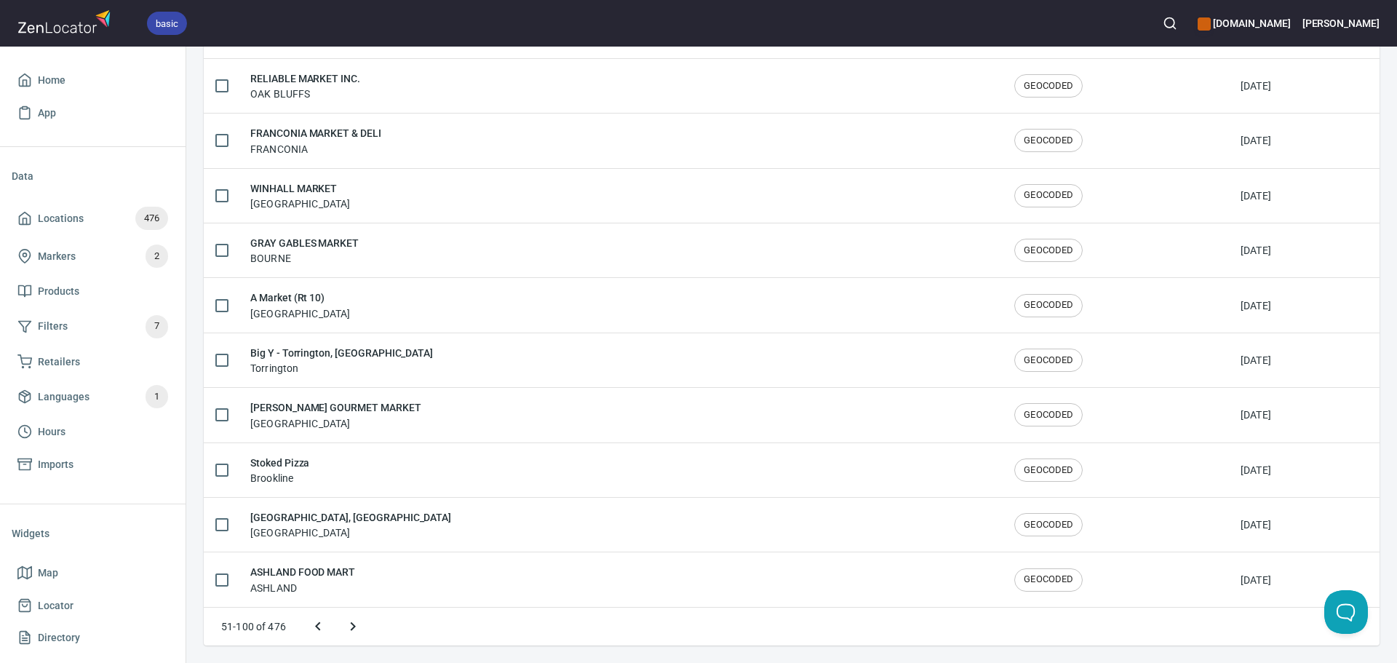
click at [343, 630] on button "Next page" at bounding box center [353, 626] width 35 height 35
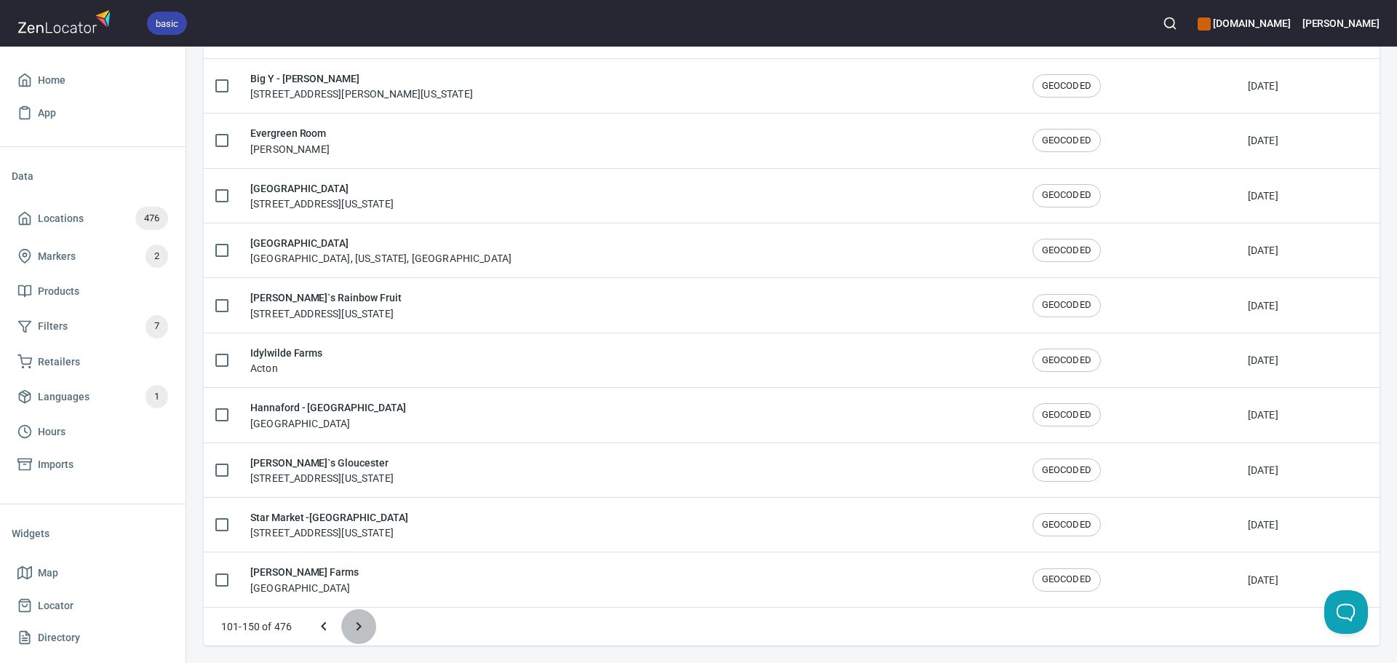
click at [343, 630] on button "Next page" at bounding box center [358, 626] width 35 height 35
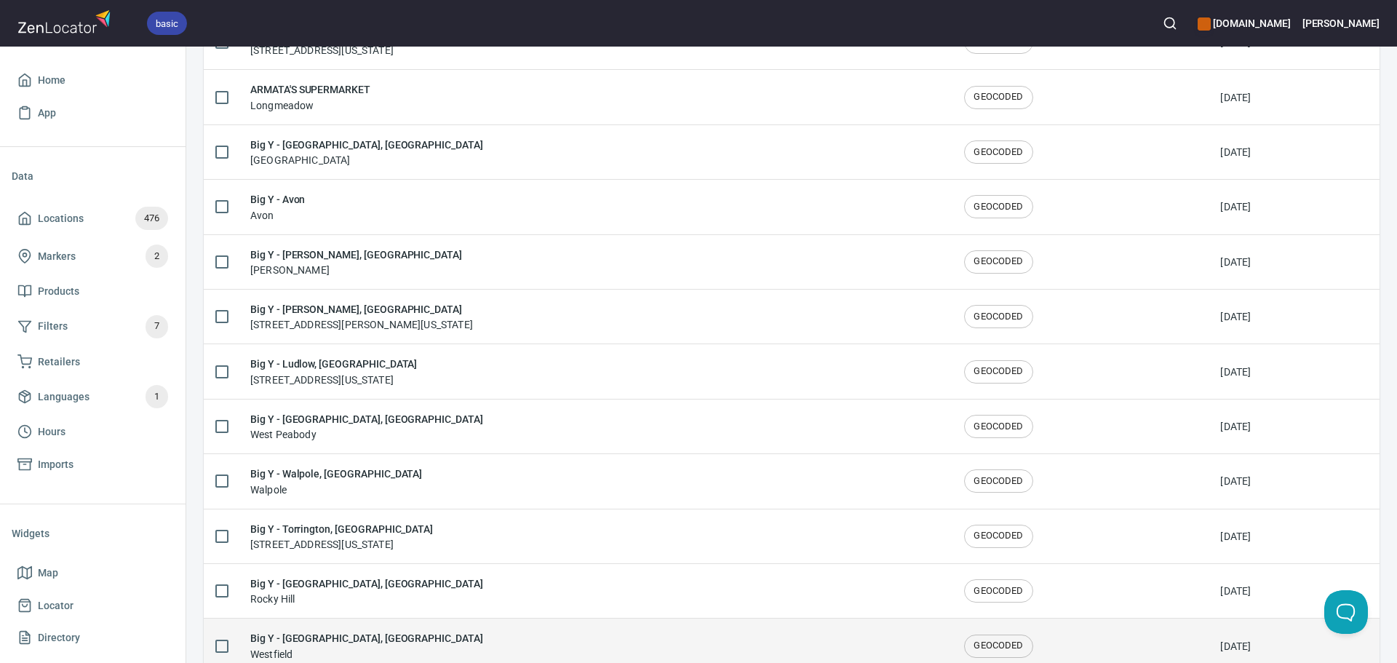
scroll to position [2045, 0]
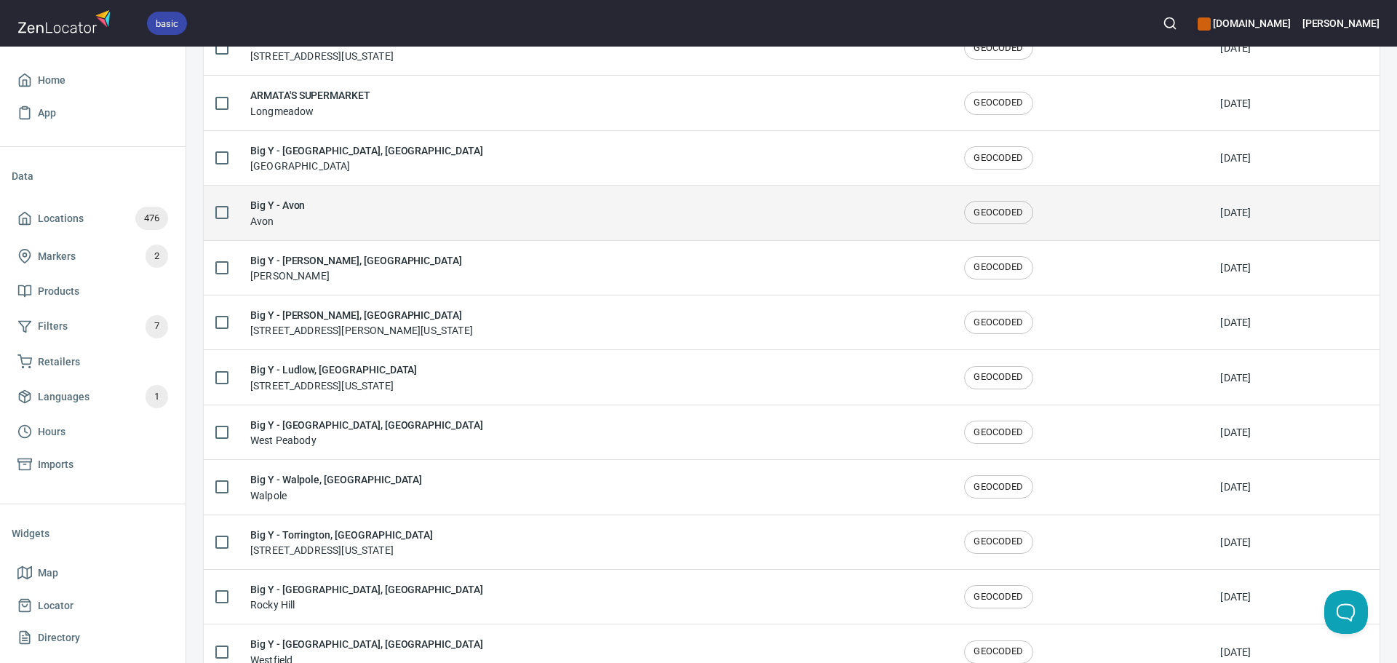
click at [363, 210] on div "Big Y - Avon Avon" at bounding box center [595, 212] width 691 height 31
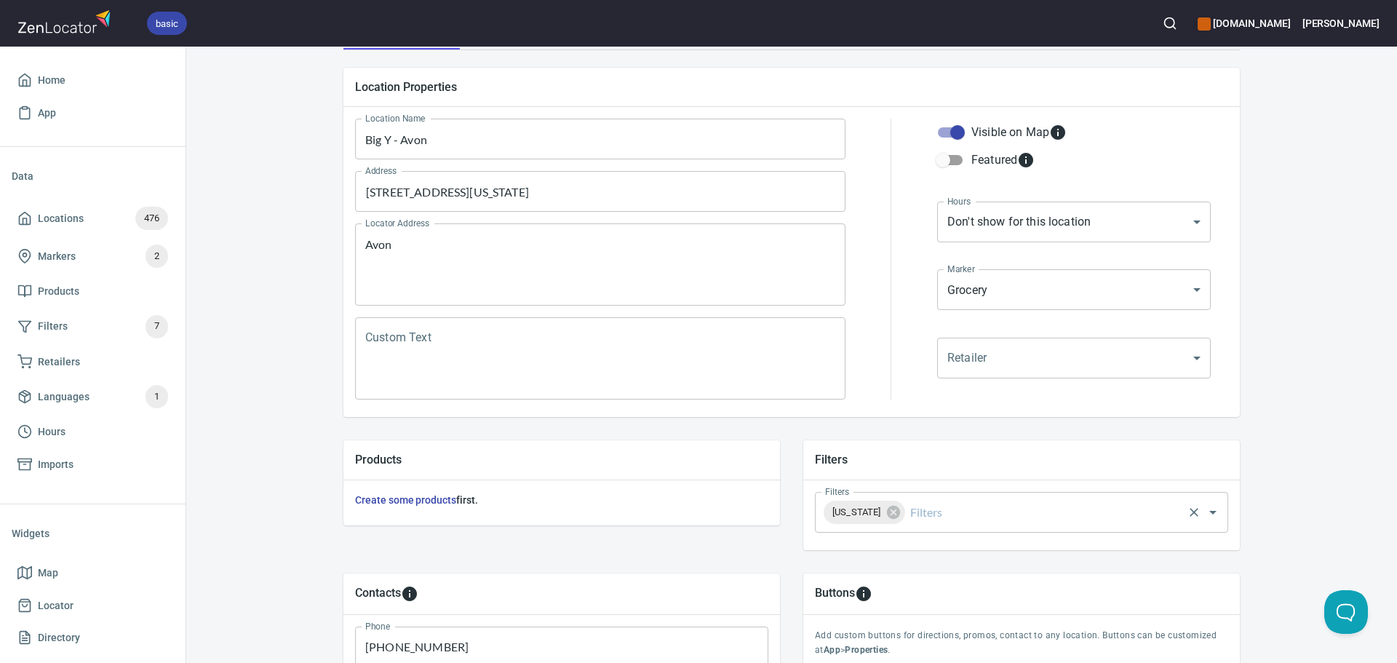
scroll to position [146, 0]
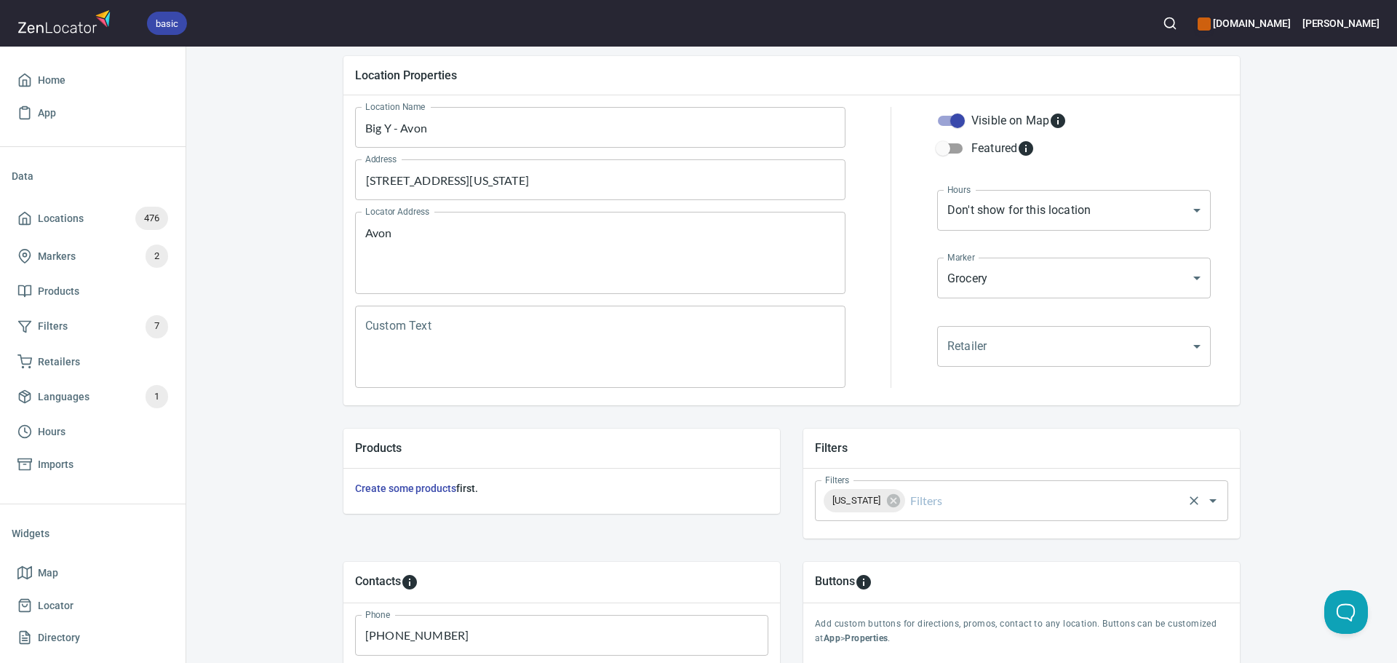
click at [1002, 488] on input "Filters" at bounding box center [1045, 501] width 274 height 28
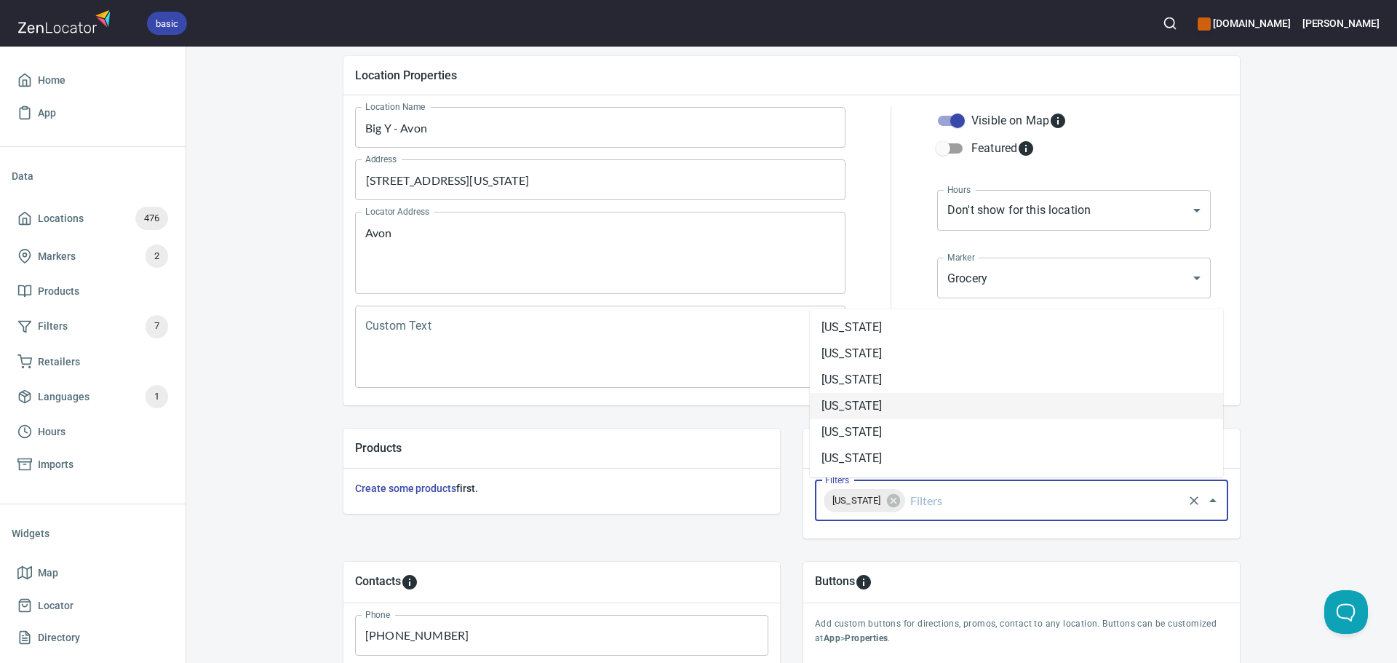
click at [910, 397] on li "[US_STATE]" at bounding box center [1016, 406] width 413 height 26
click at [900, 503] on icon at bounding box center [892, 500] width 13 height 13
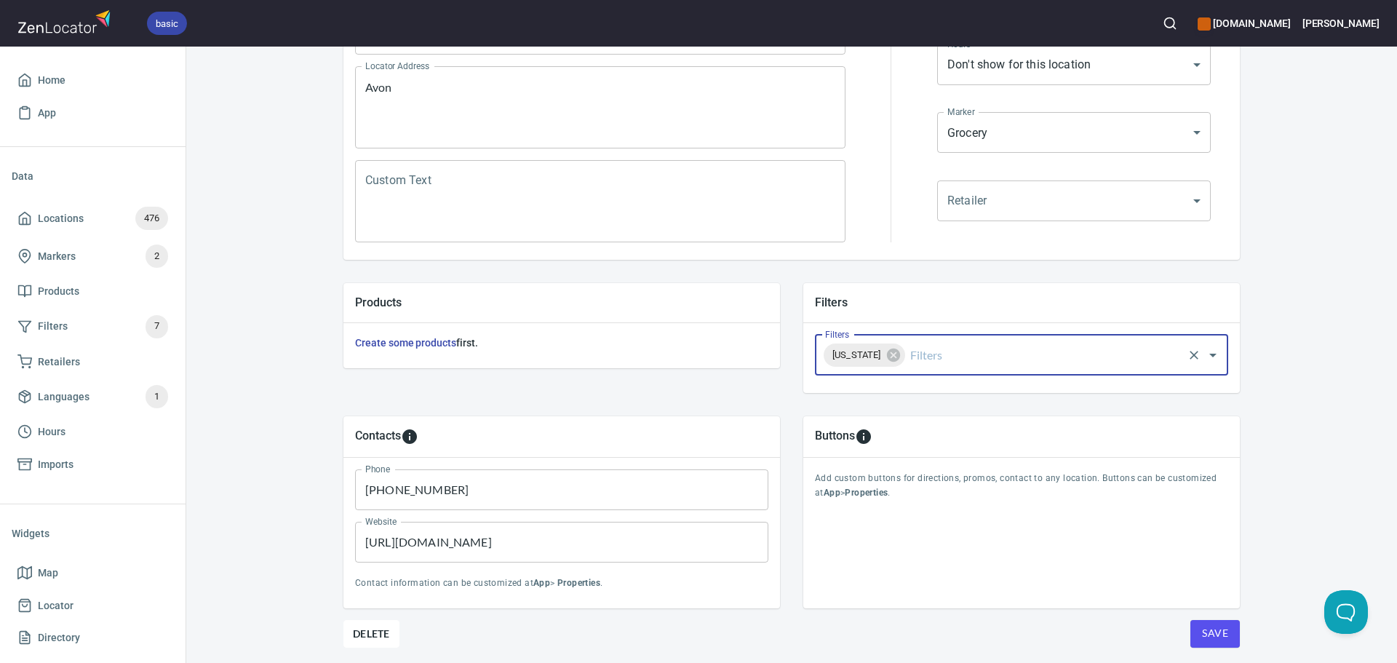
click at [1221, 642] on span "Save" at bounding box center [1215, 633] width 26 height 18
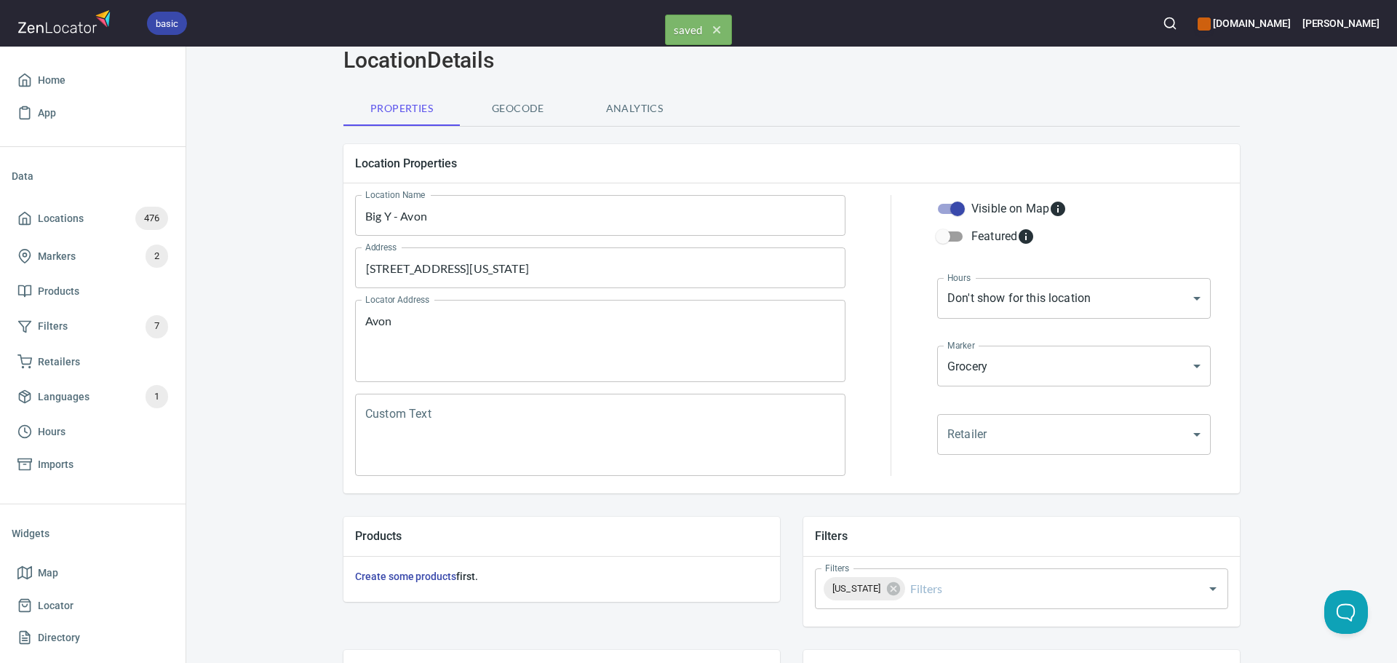
scroll to position [0, 0]
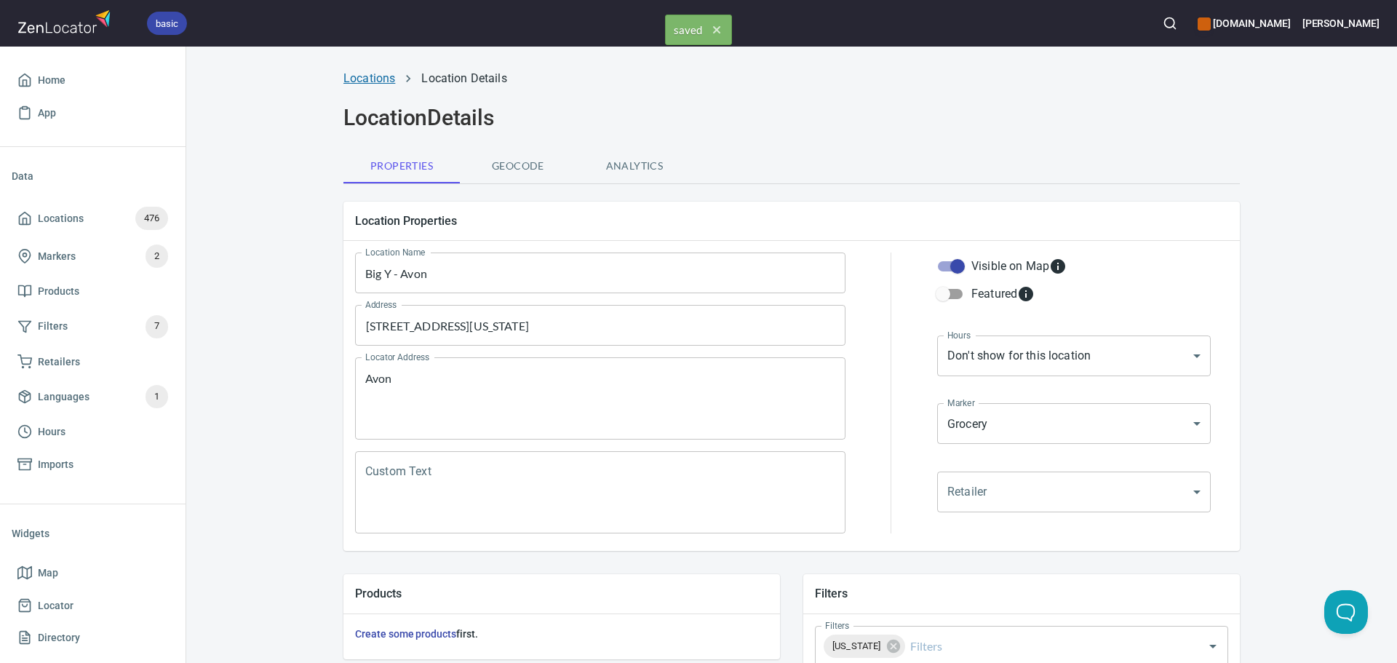
click at [356, 78] on link "Locations" at bounding box center [370, 78] width 52 height 14
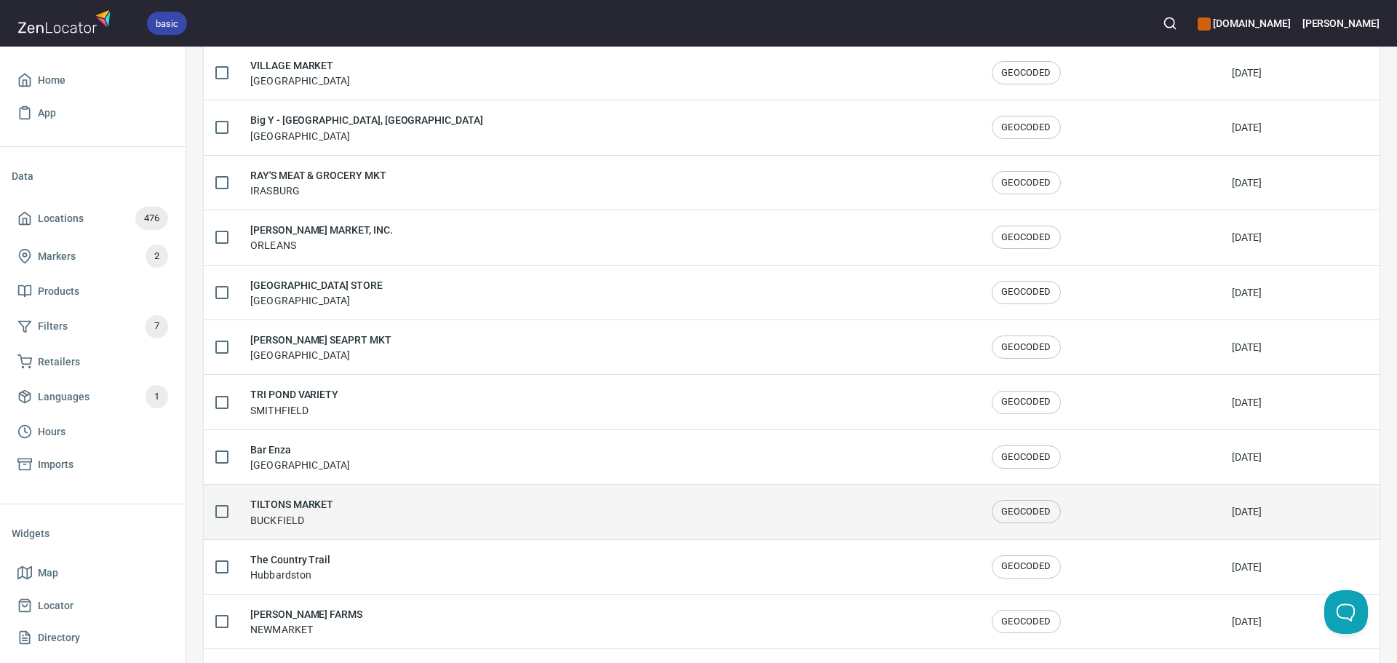
scroll to position [2392, 0]
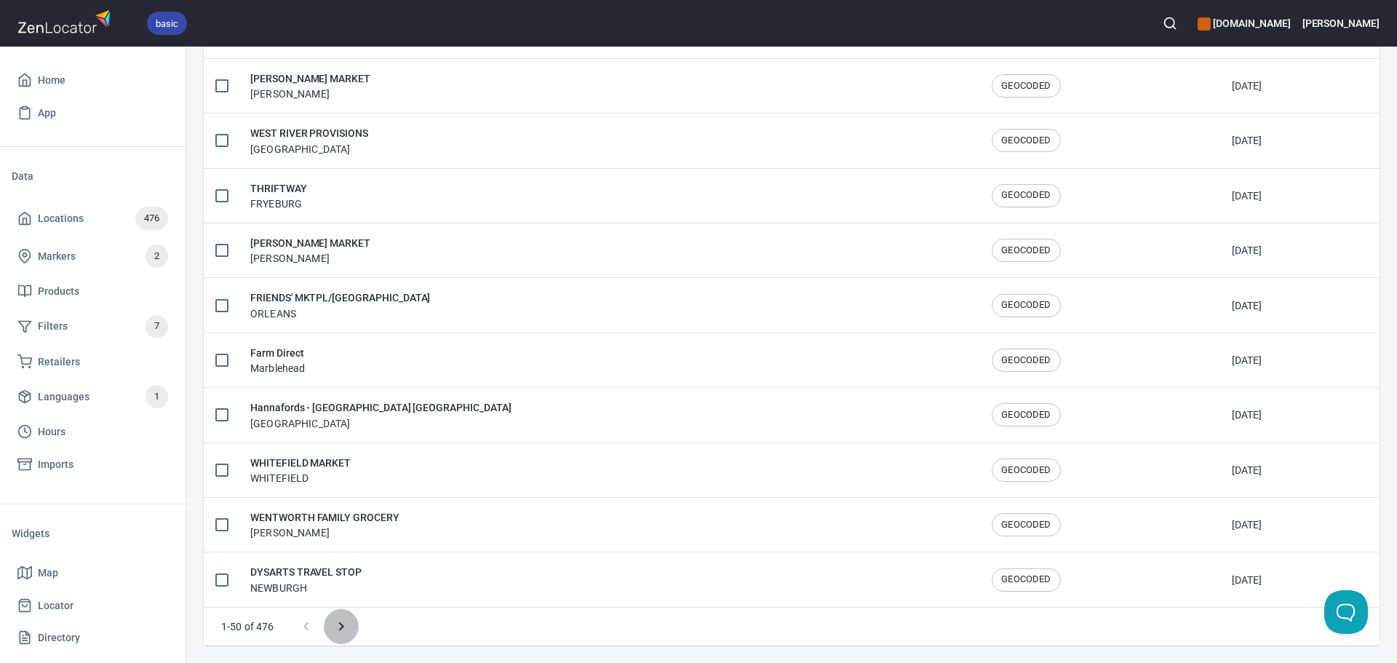
click at [341, 622] on icon "Next page" at bounding box center [341, 626] width 17 height 17
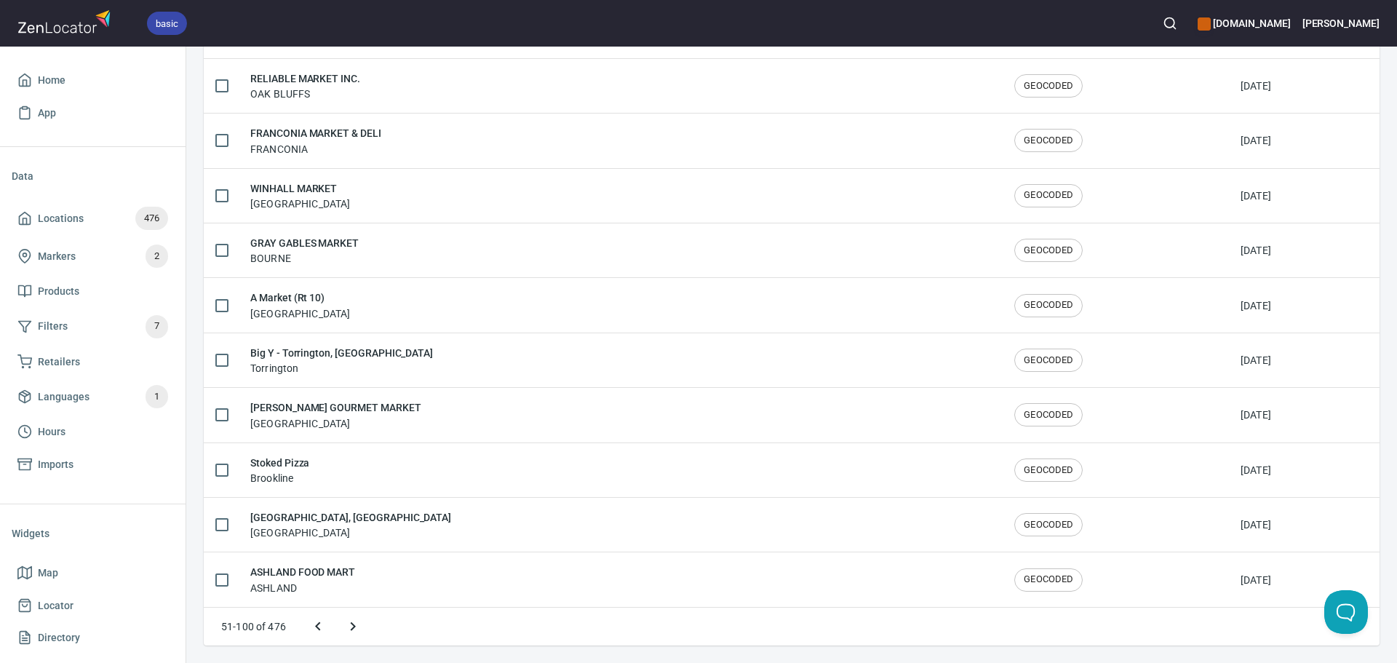
click at [352, 630] on icon "Next page" at bounding box center [353, 626] width 5 height 9
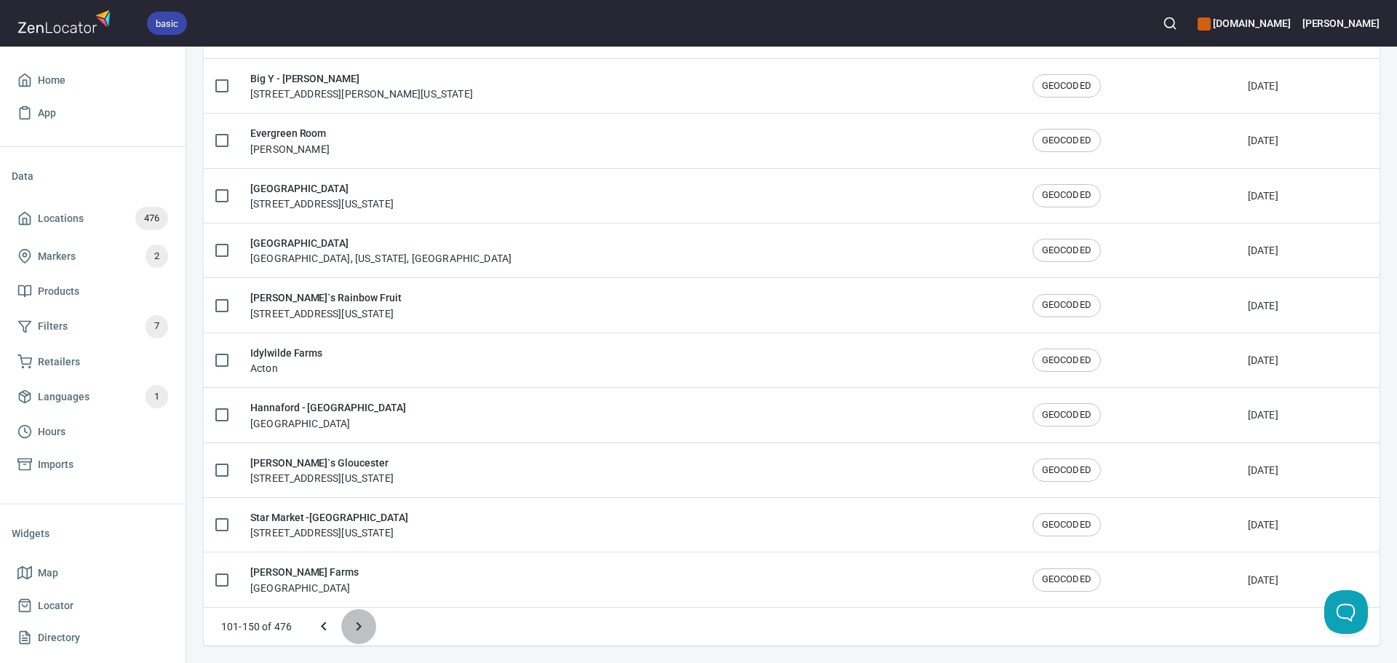
click at [352, 630] on icon "Next page" at bounding box center [358, 626] width 17 height 17
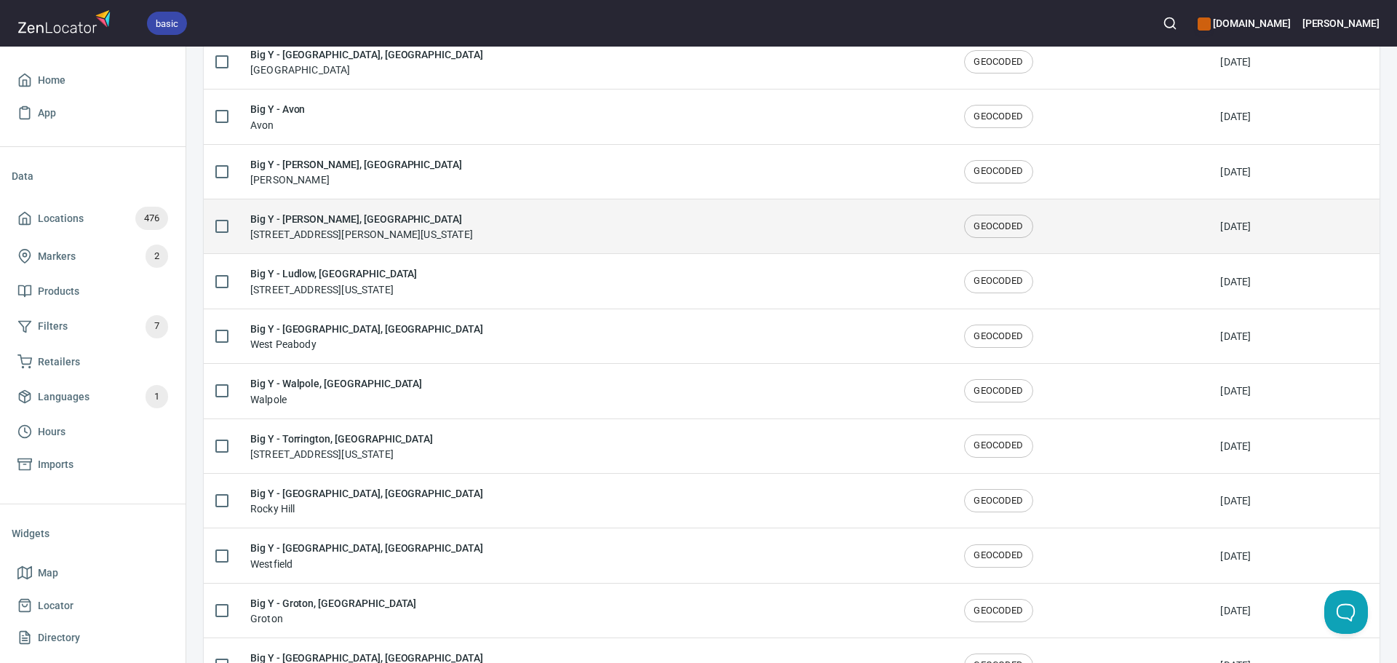
scroll to position [2118, 0]
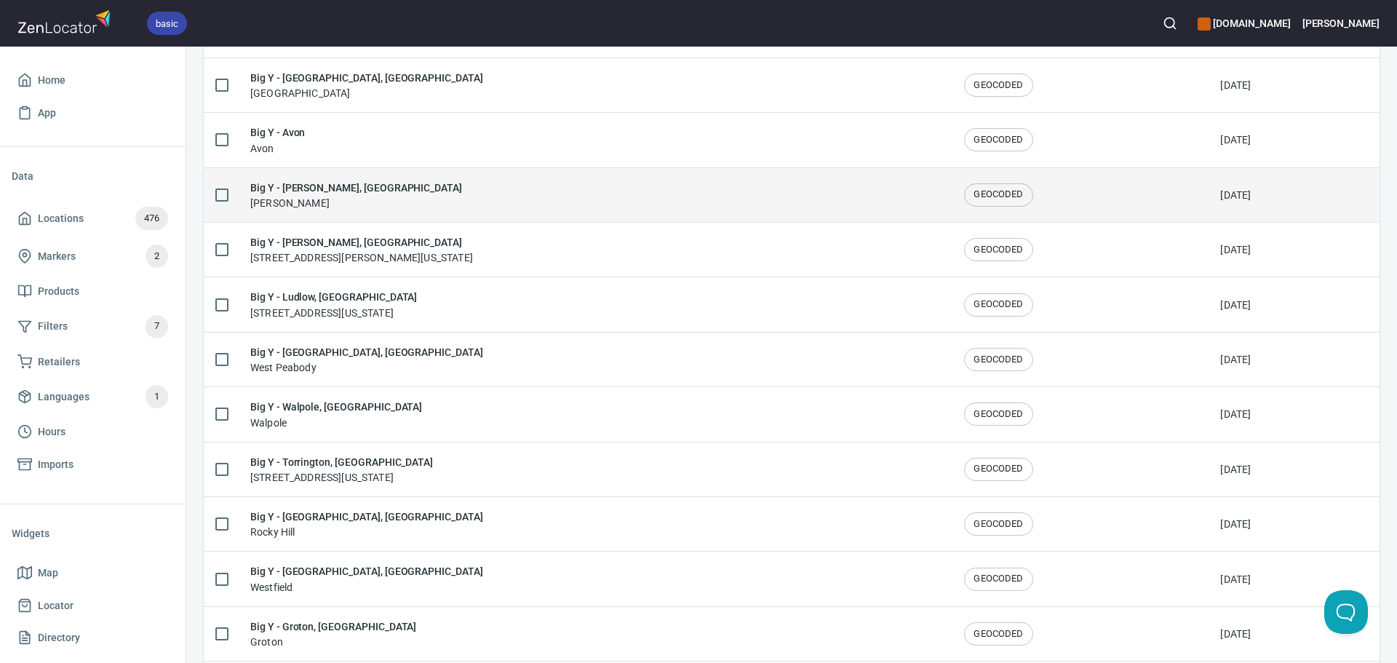
click at [336, 197] on div "Big Y - Lee, MA Lee" at bounding box center [595, 195] width 691 height 31
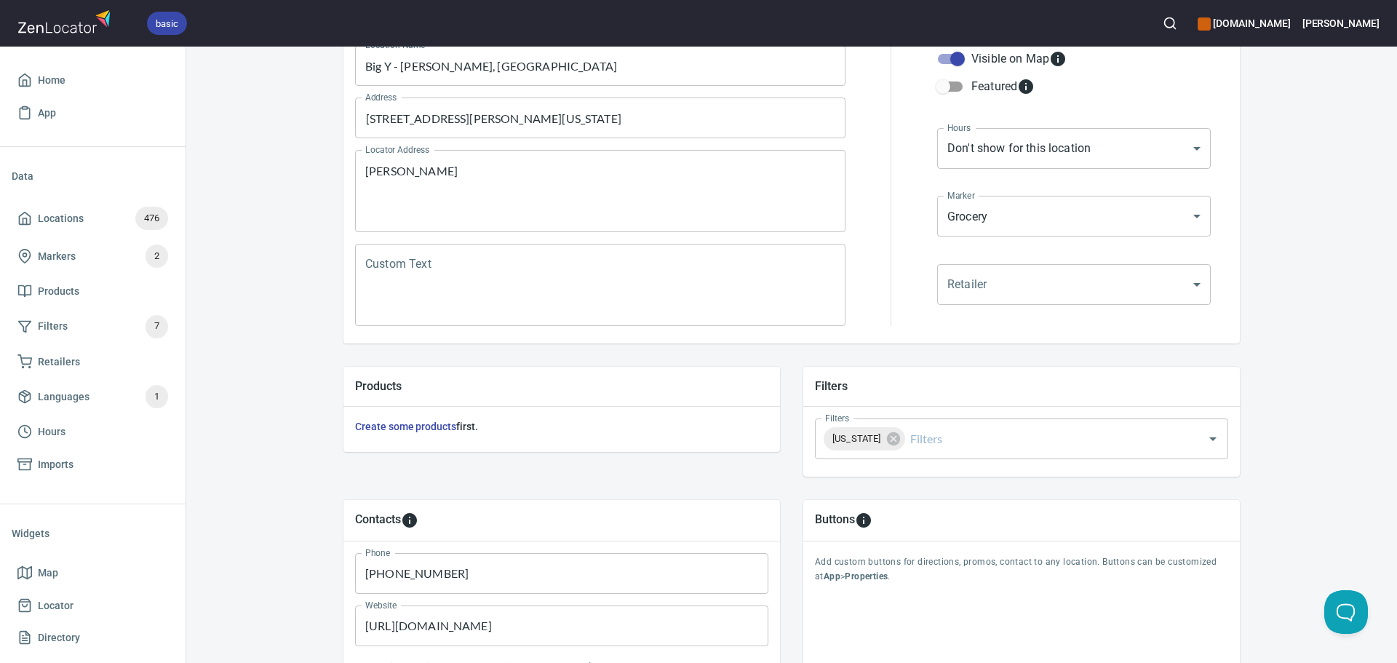
scroll to position [218, 0]
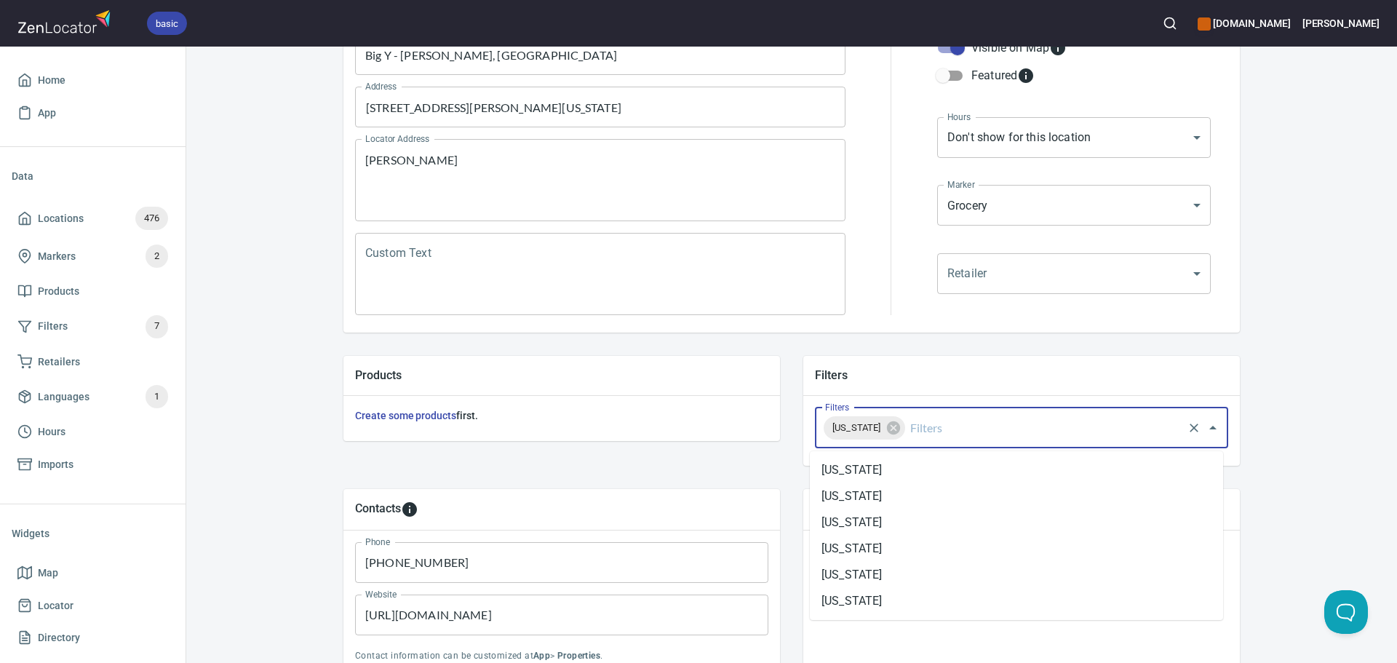
click at [985, 427] on input "Filters" at bounding box center [1045, 428] width 274 height 28
click at [908, 572] on li "[US_STATE]" at bounding box center [1016, 575] width 413 height 26
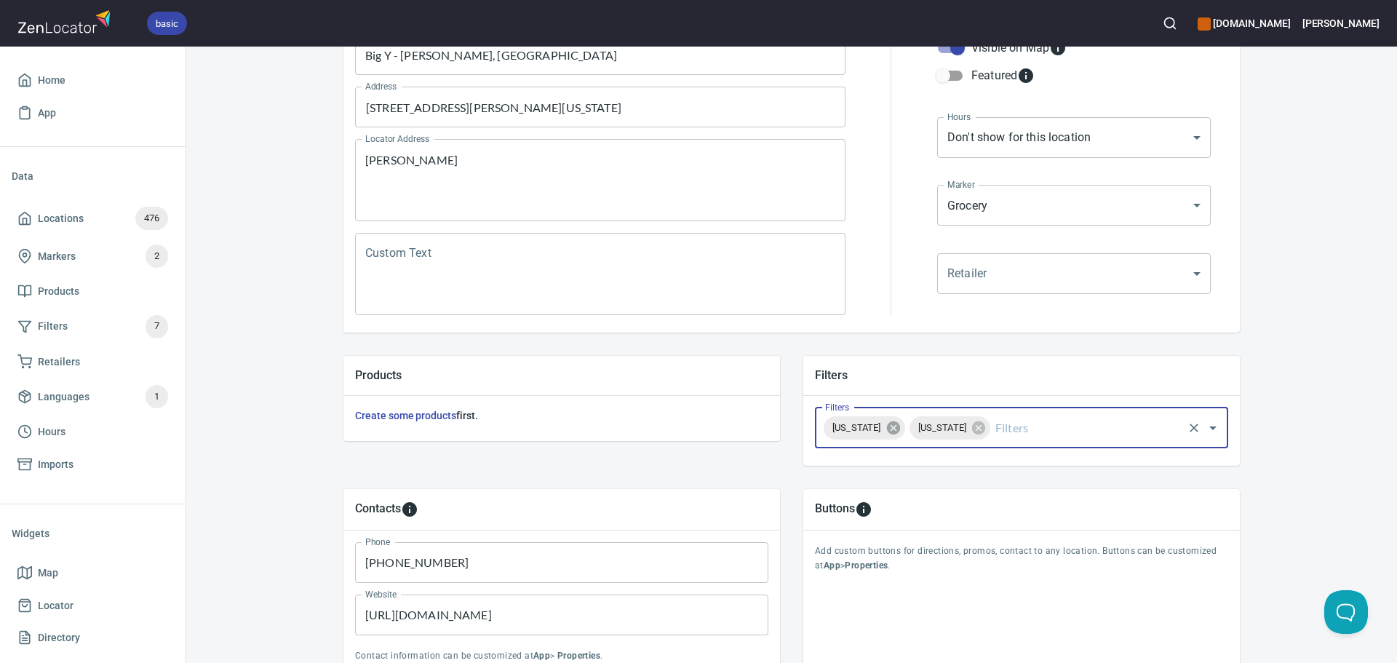
click at [897, 434] on icon at bounding box center [894, 428] width 16 height 16
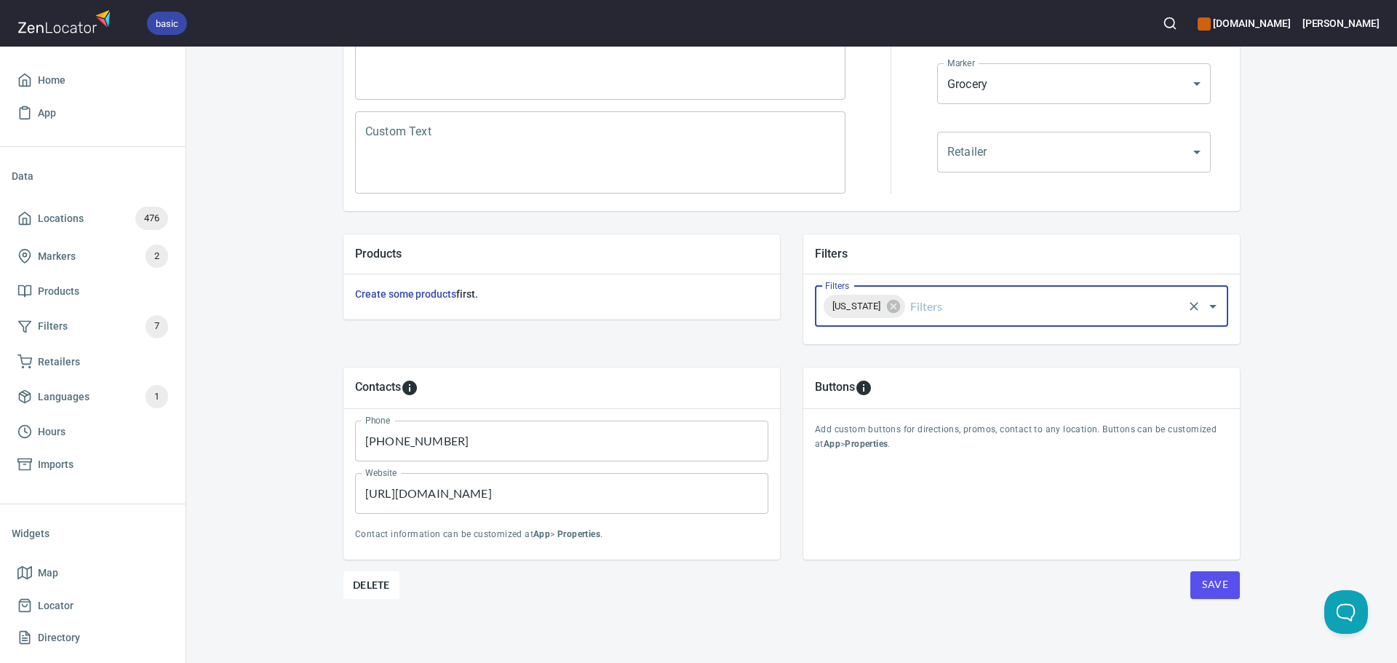
click at [1208, 582] on span "Save" at bounding box center [1215, 585] width 26 height 18
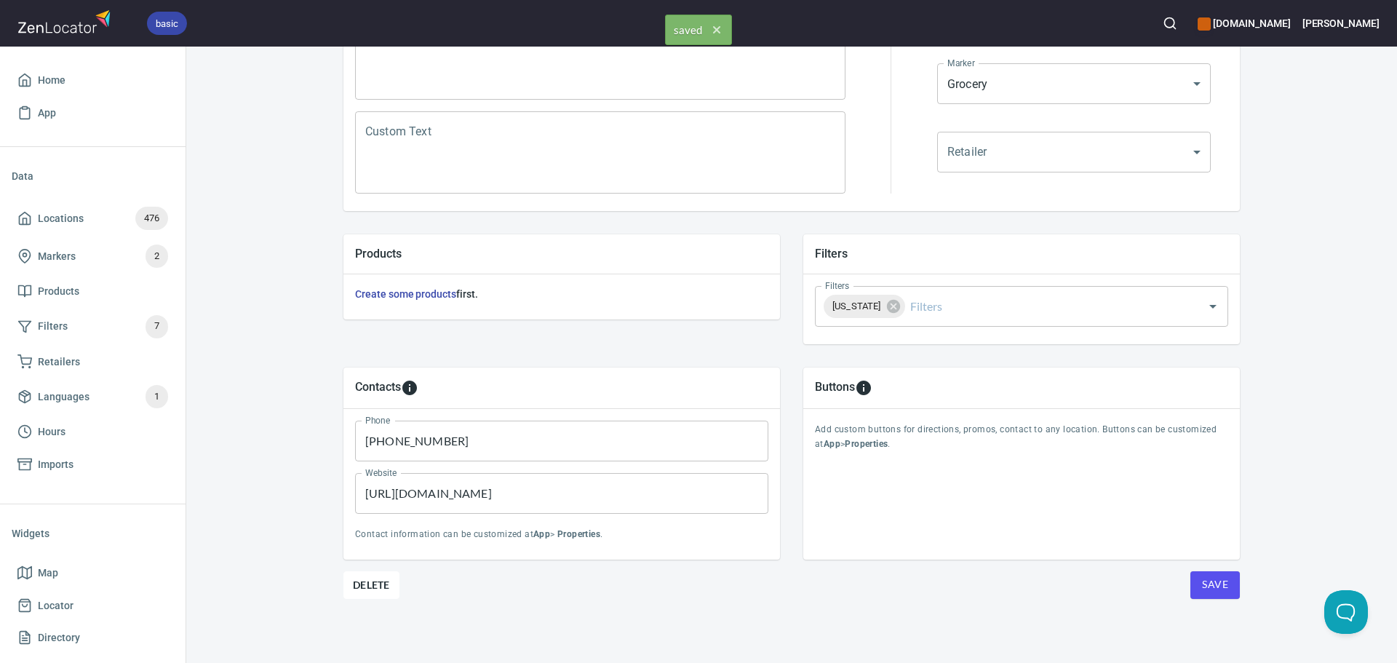
scroll to position [0, 0]
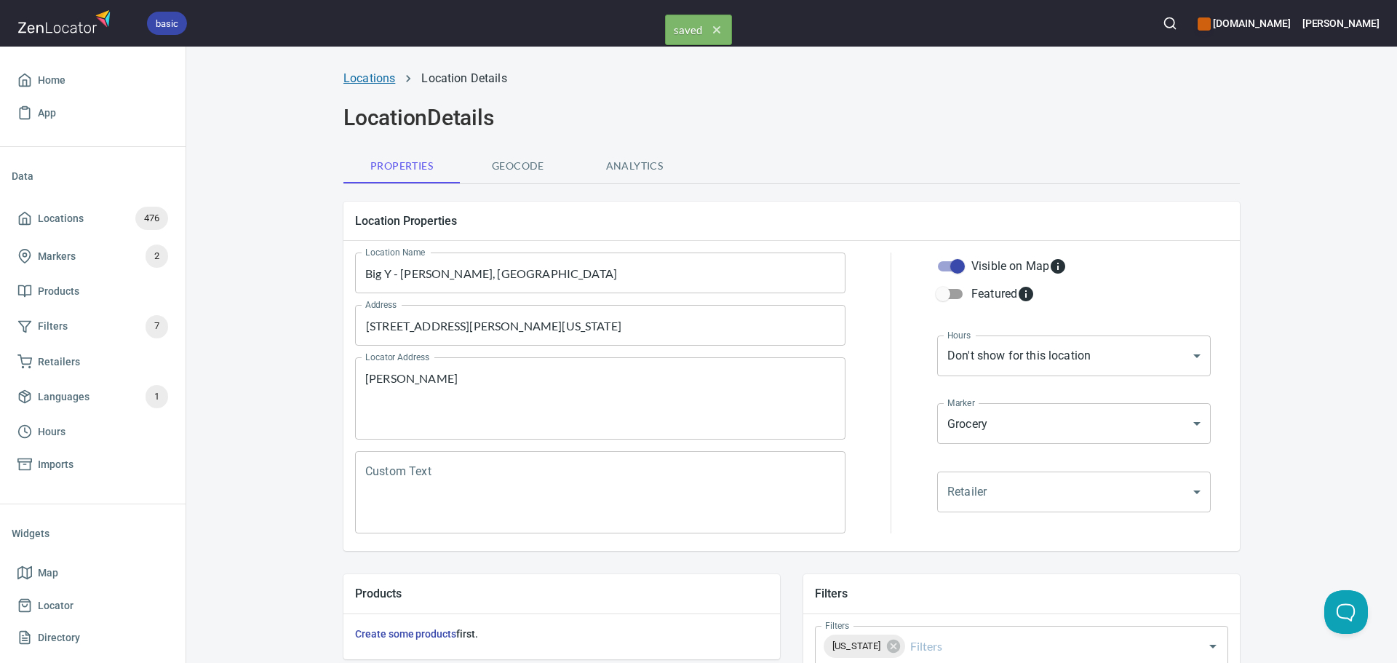
click at [362, 79] on link "Locations" at bounding box center [370, 78] width 52 height 14
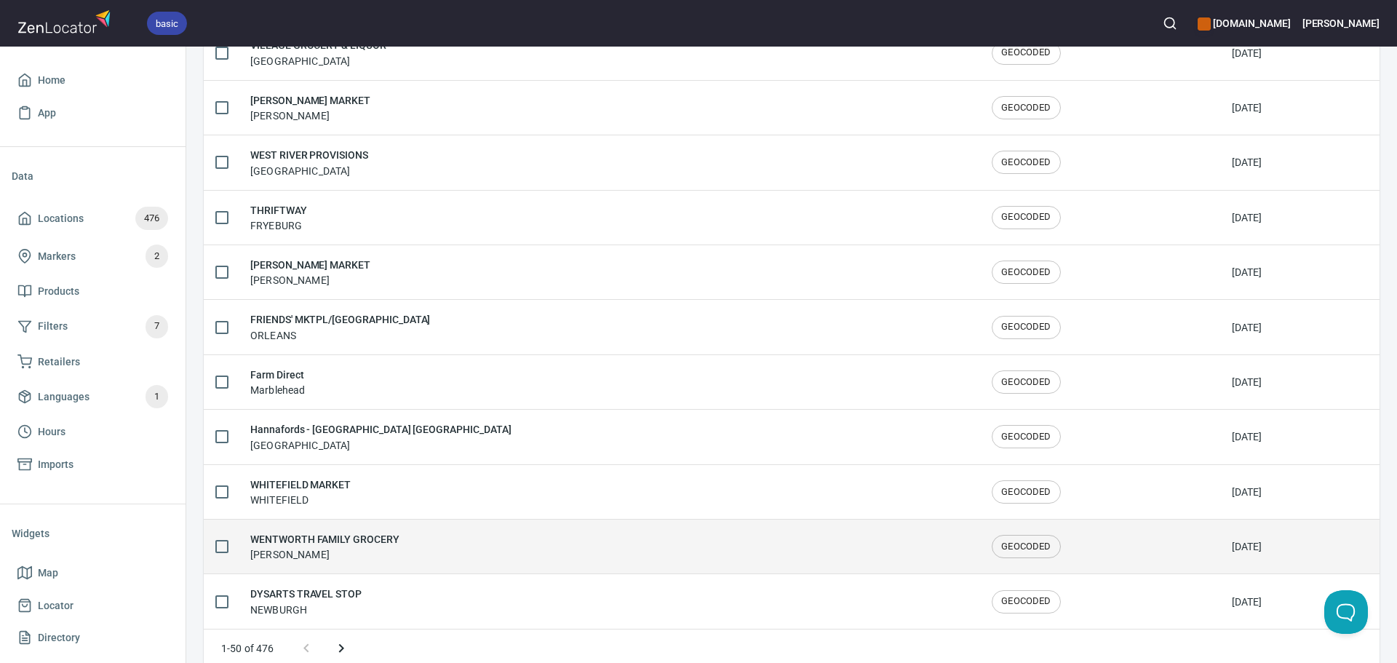
scroll to position [2392, 0]
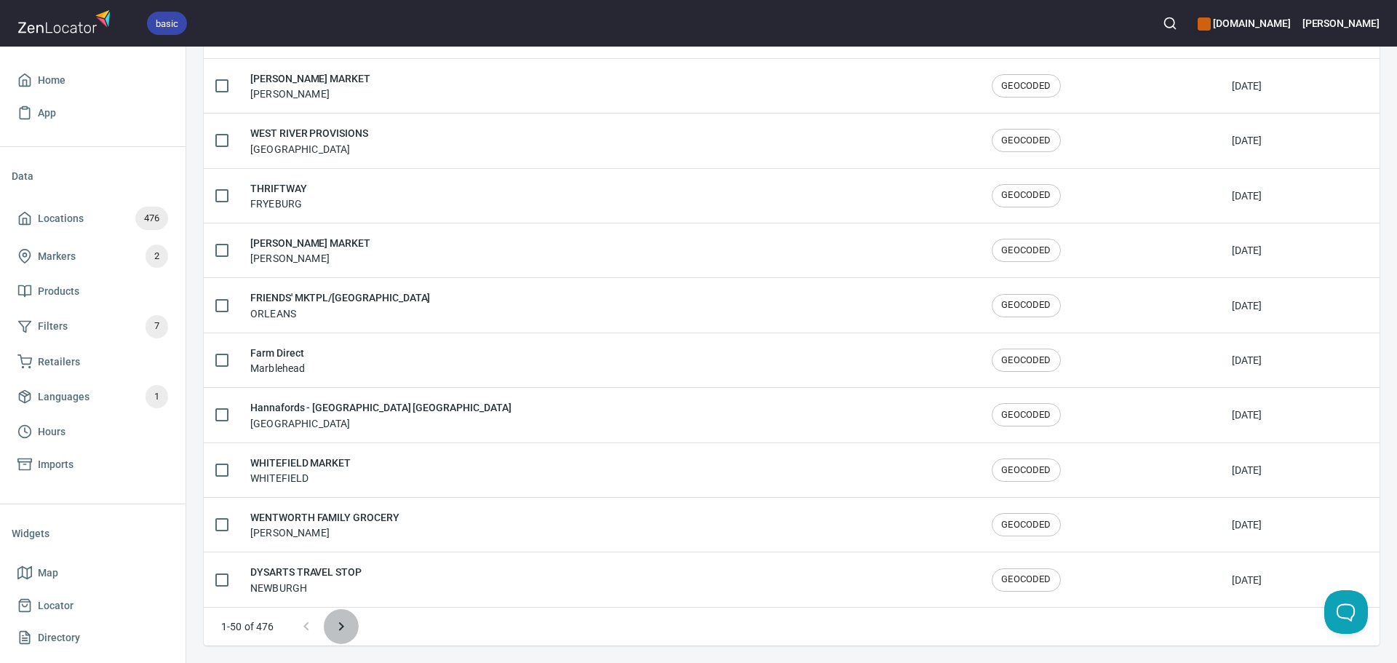
click at [342, 632] on icon "Next page" at bounding box center [341, 626] width 17 height 17
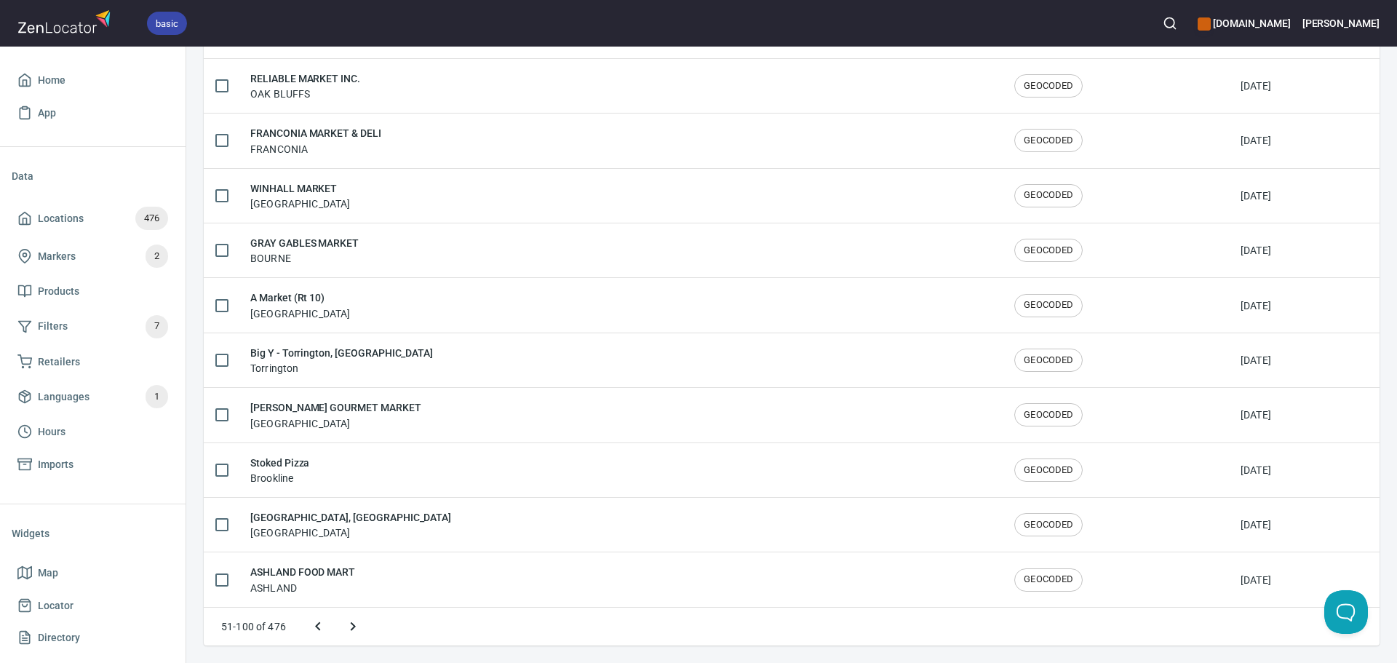
click at [344, 630] on icon "Next page" at bounding box center [352, 626] width 17 height 17
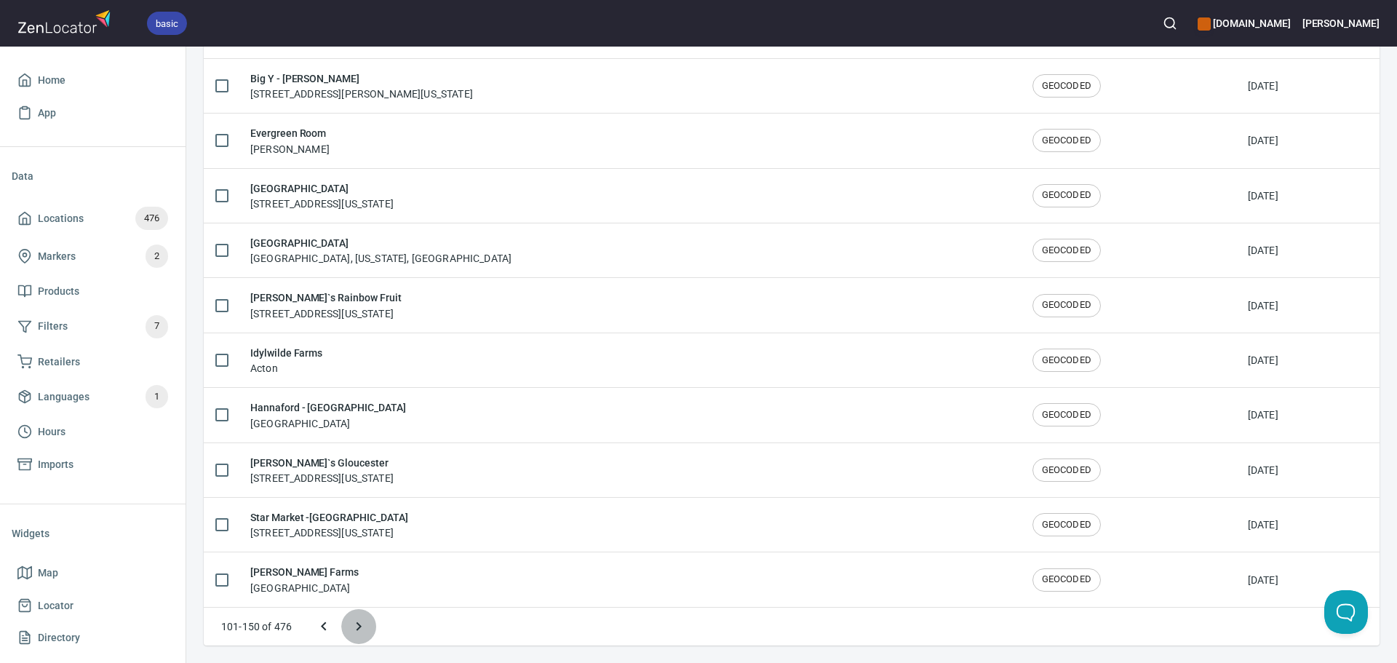
click at [363, 626] on icon "Next page" at bounding box center [358, 626] width 17 height 17
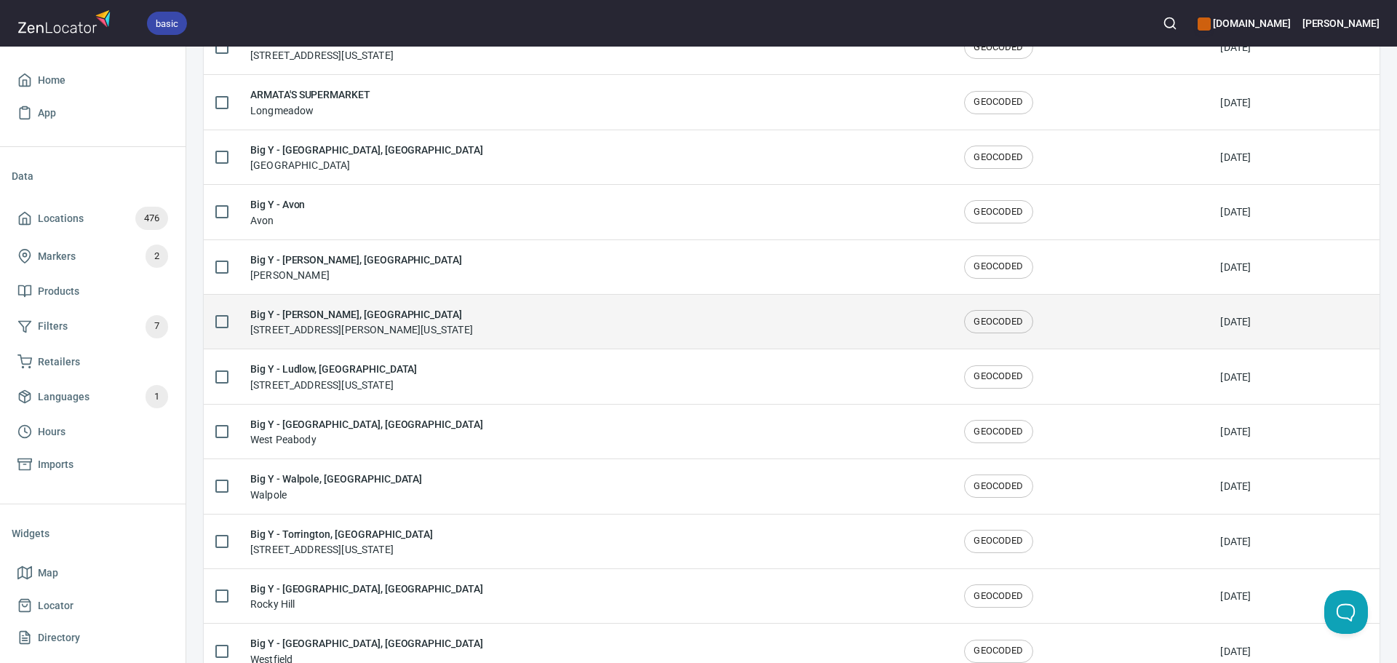
scroll to position [2045, 0]
click at [395, 336] on div "Big Y - Spencer, MA 62 W Main St, Spencer, Massachusetts 01562, United States" at bounding box center [361, 322] width 223 height 31
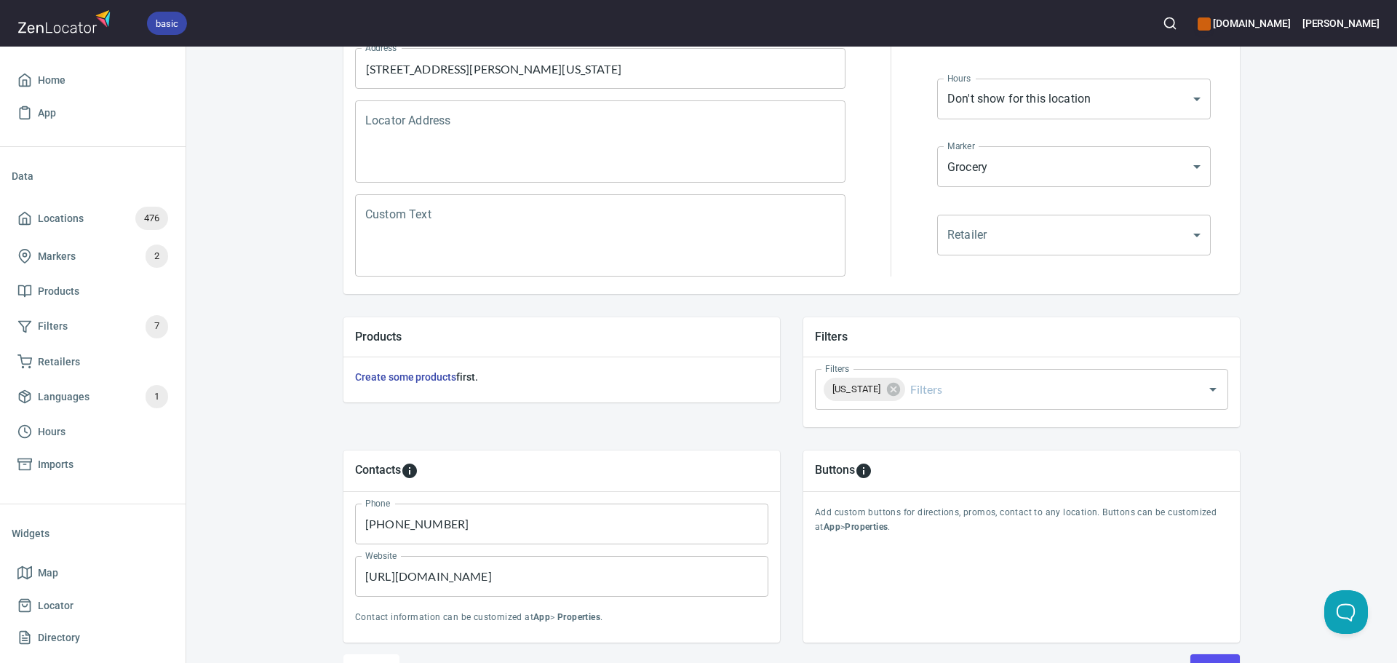
scroll to position [340, 0]
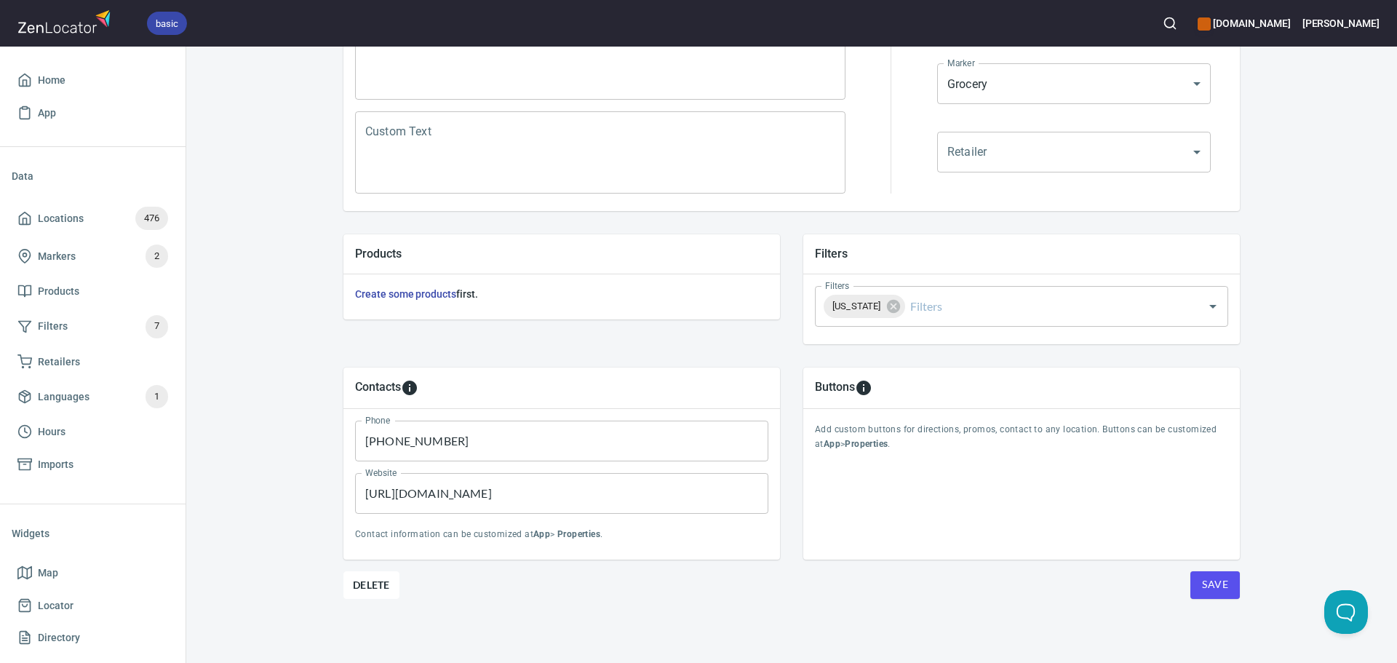
click at [1202, 588] on span "Save" at bounding box center [1215, 585] width 26 height 18
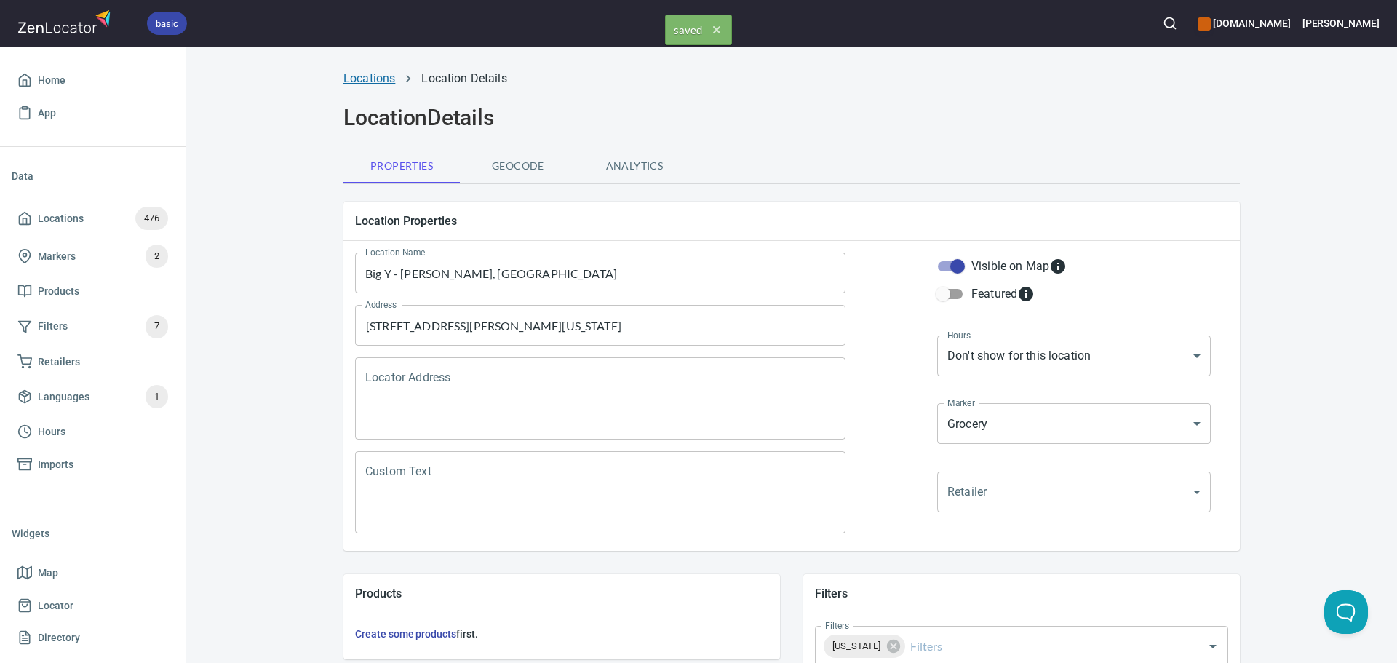
click at [367, 84] on link "Locations" at bounding box center [370, 78] width 52 height 14
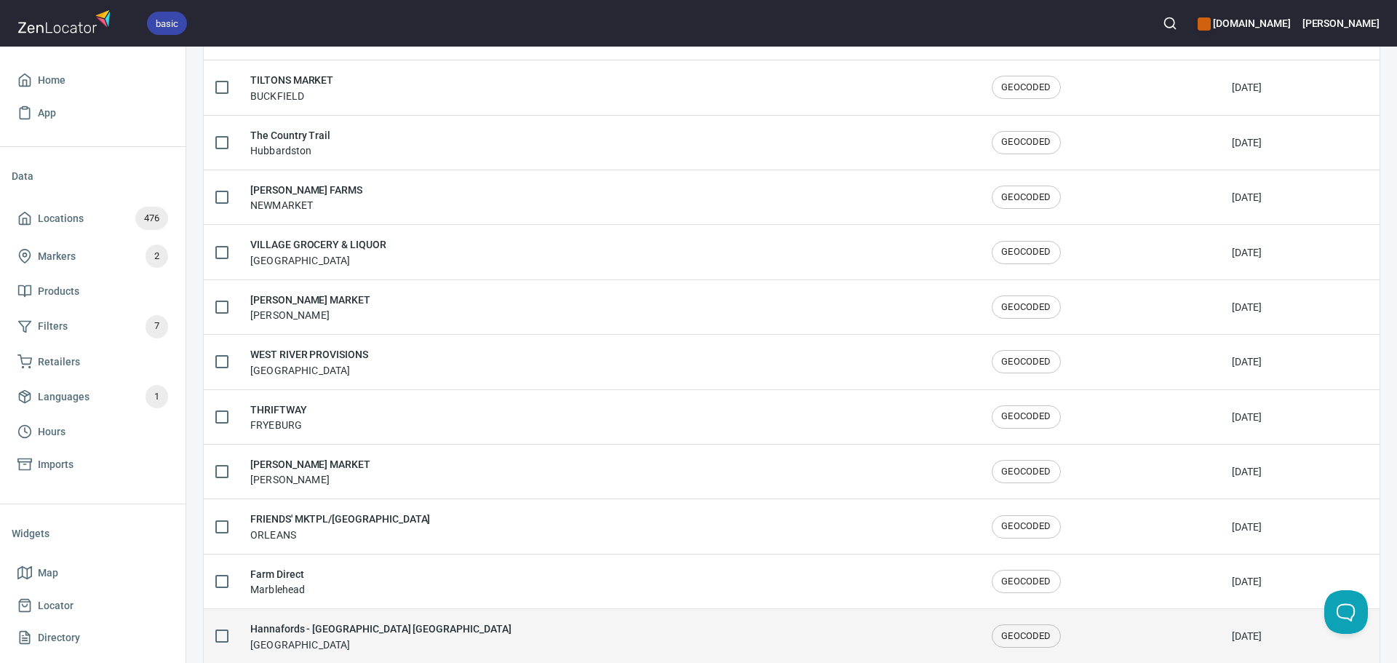
scroll to position [2392, 0]
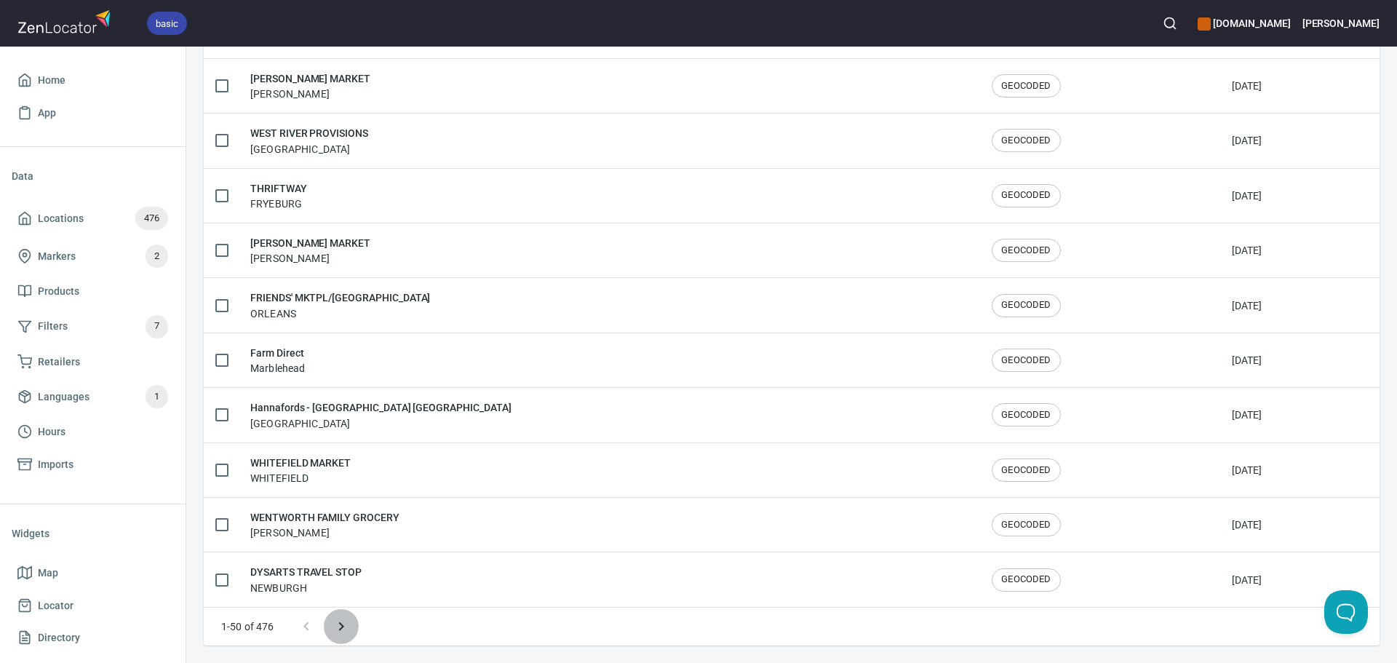
click at [340, 630] on icon "Next page" at bounding box center [341, 626] width 17 height 17
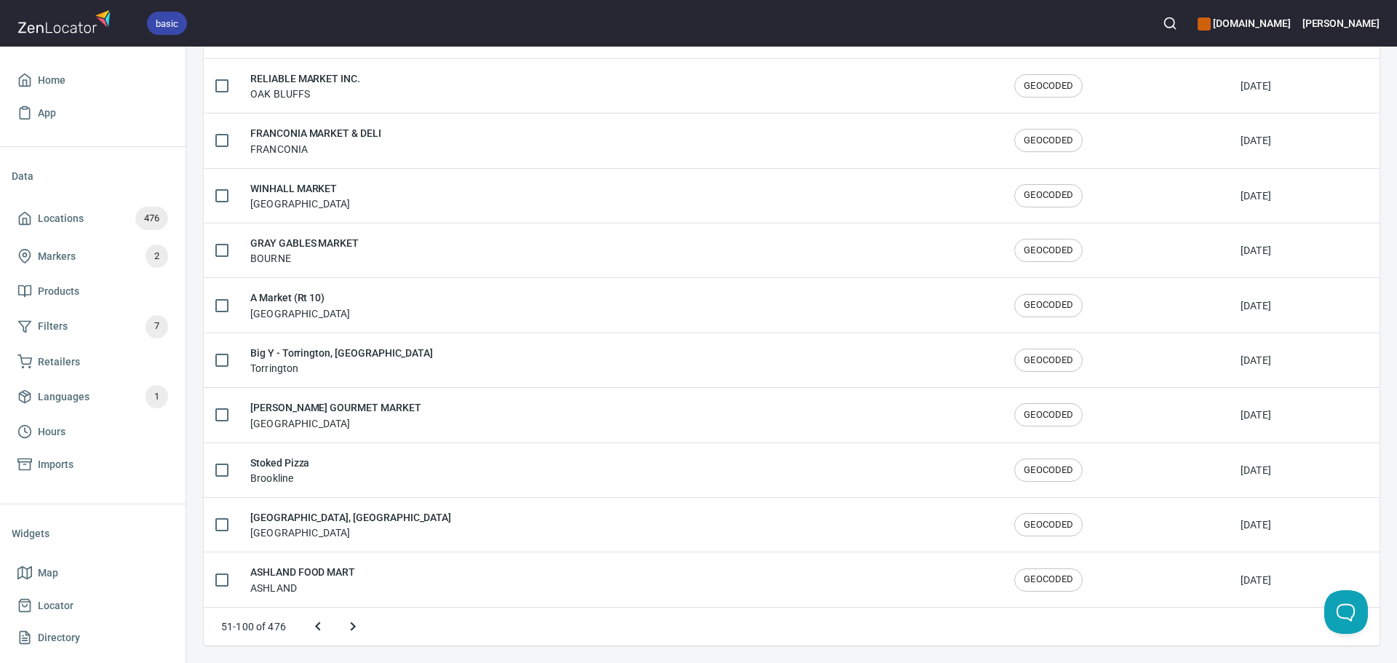
click at [354, 628] on icon "Next page" at bounding box center [352, 626] width 17 height 17
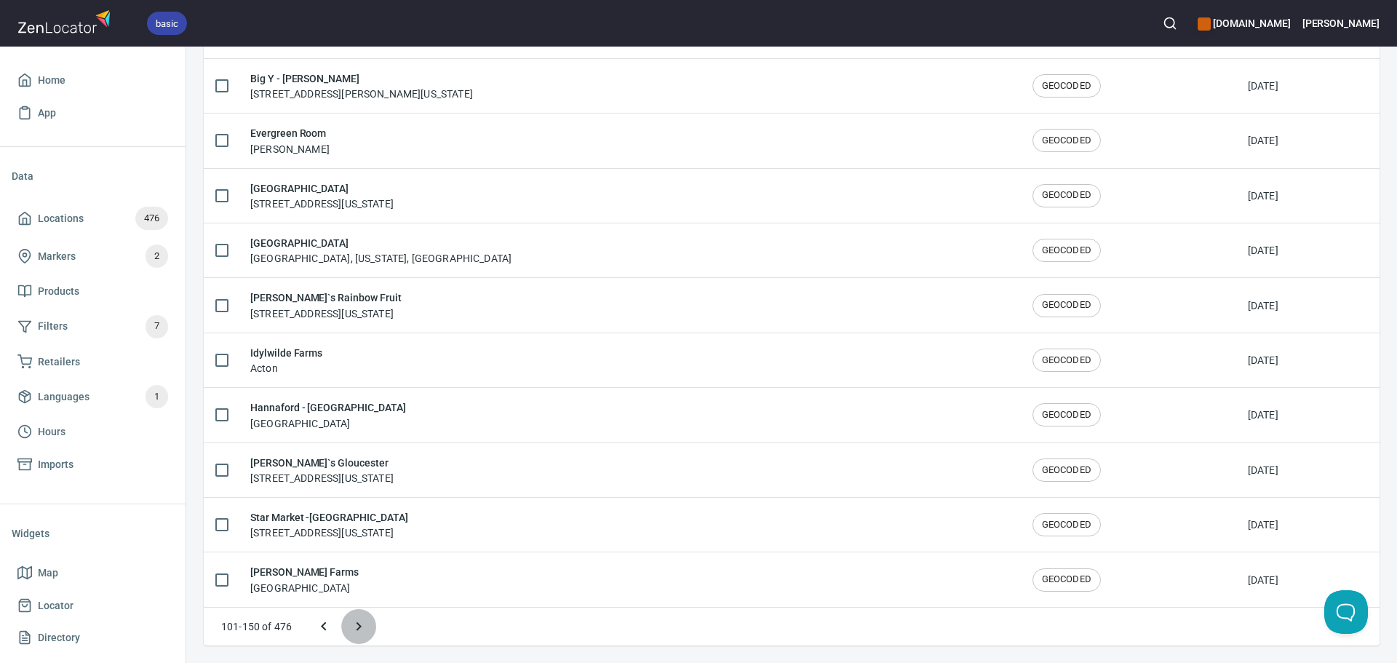
click at [365, 620] on icon "Next page" at bounding box center [358, 626] width 17 height 17
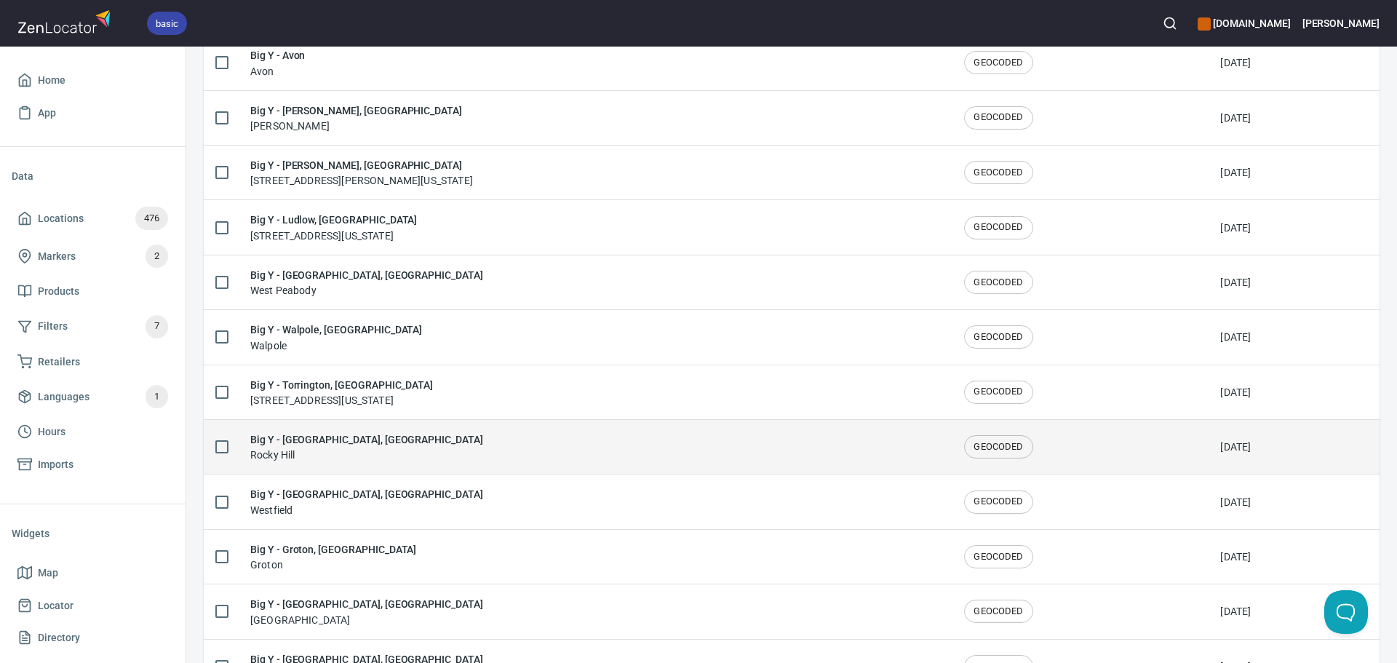
scroll to position [2191, 0]
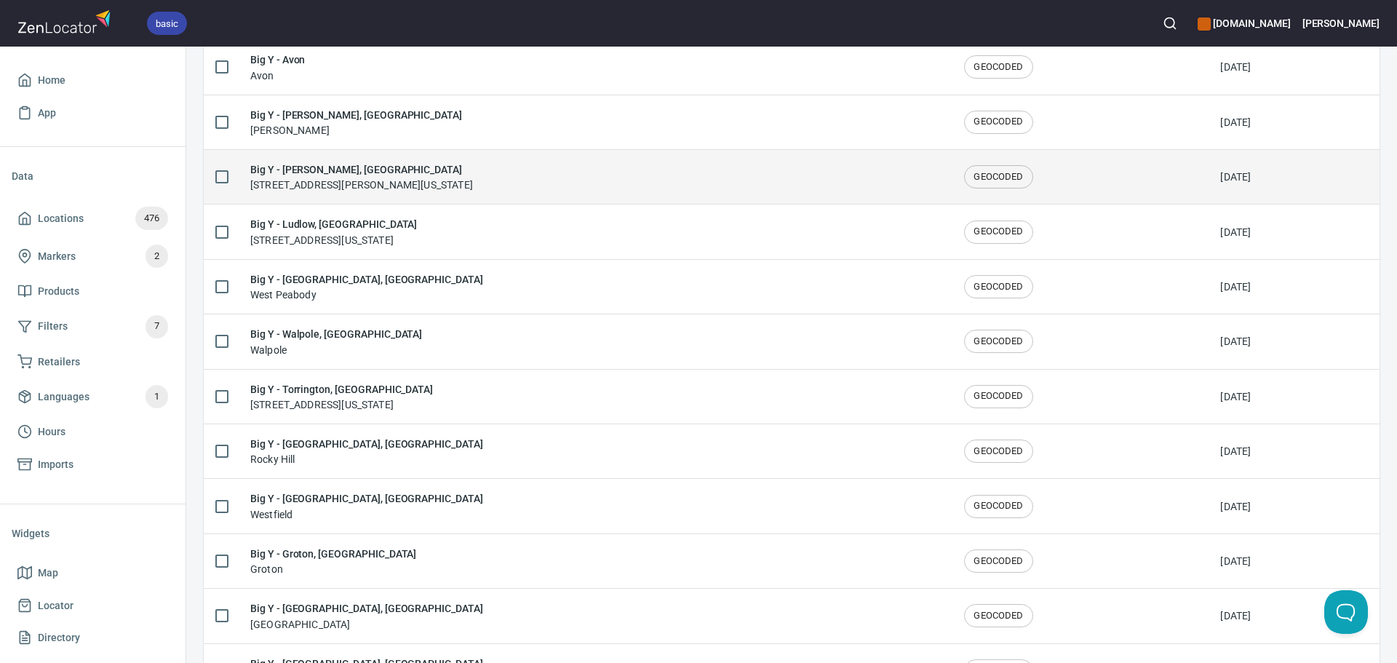
click at [569, 176] on div "Big Y - Spencer, MA 62 W Main St, Spencer, Massachusetts 01562, United States" at bounding box center [595, 177] width 691 height 31
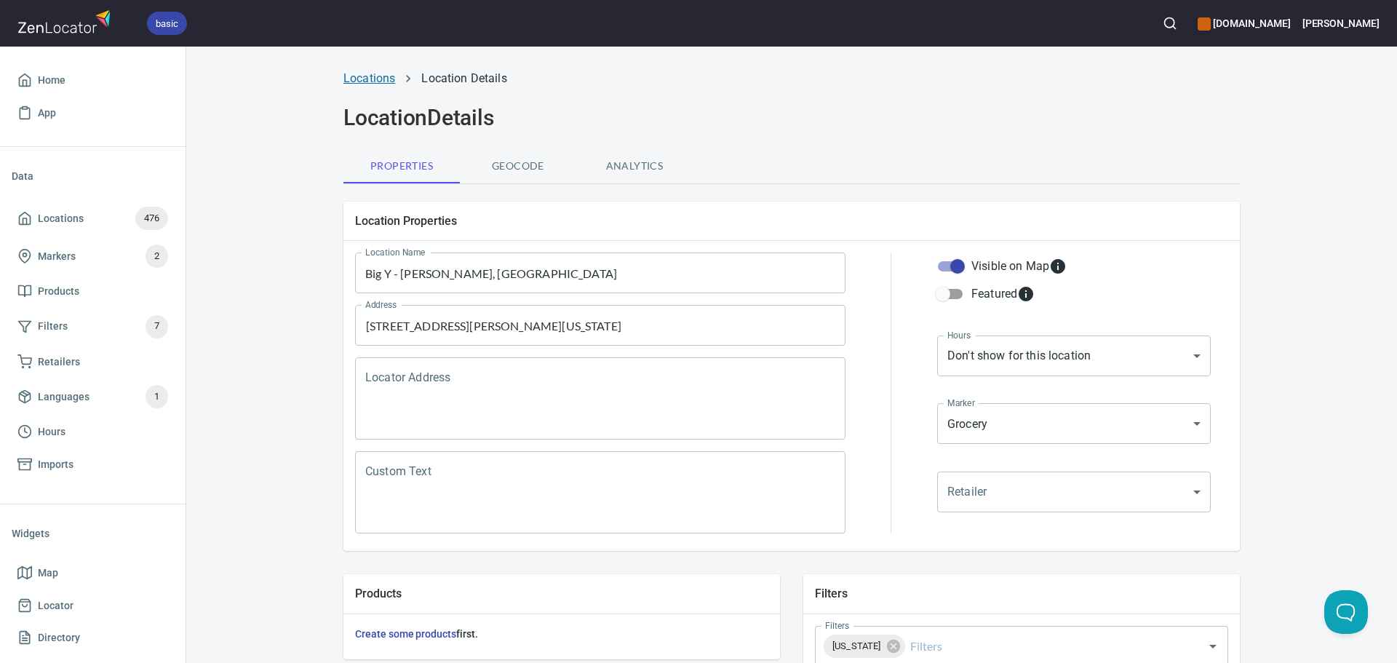
click at [374, 82] on link "Locations" at bounding box center [370, 78] width 52 height 14
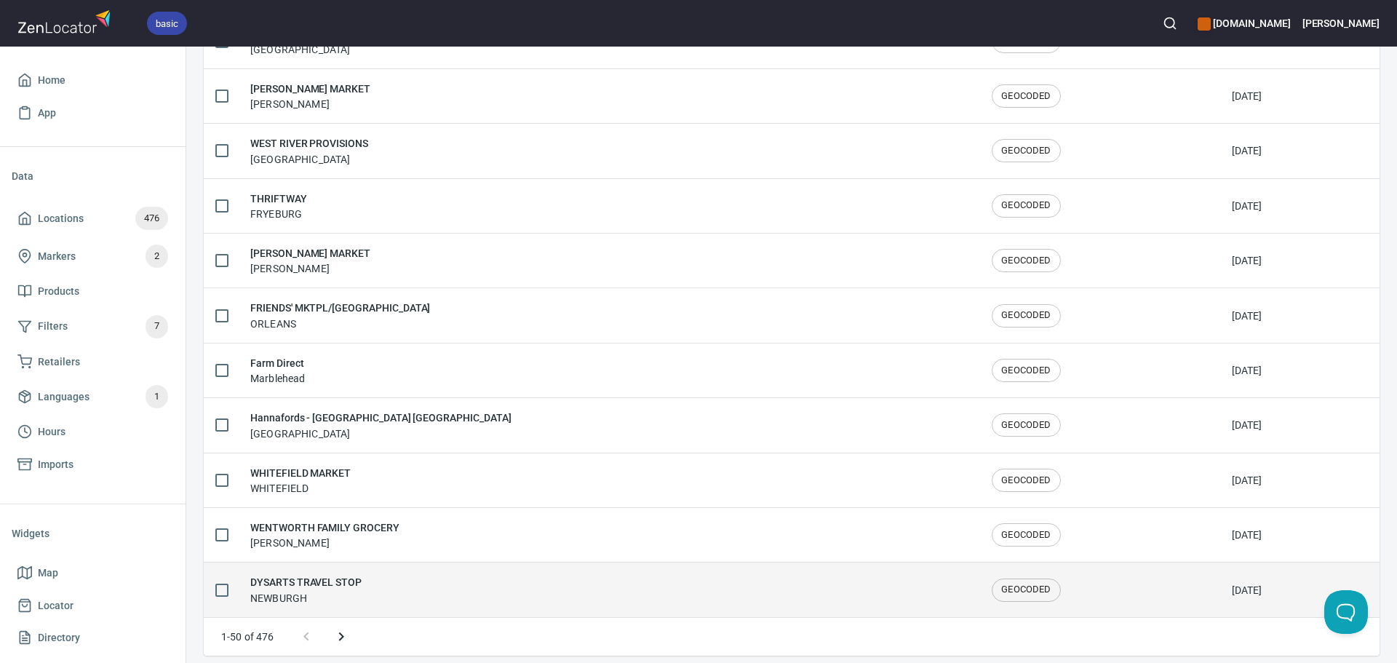
scroll to position [2392, 0]
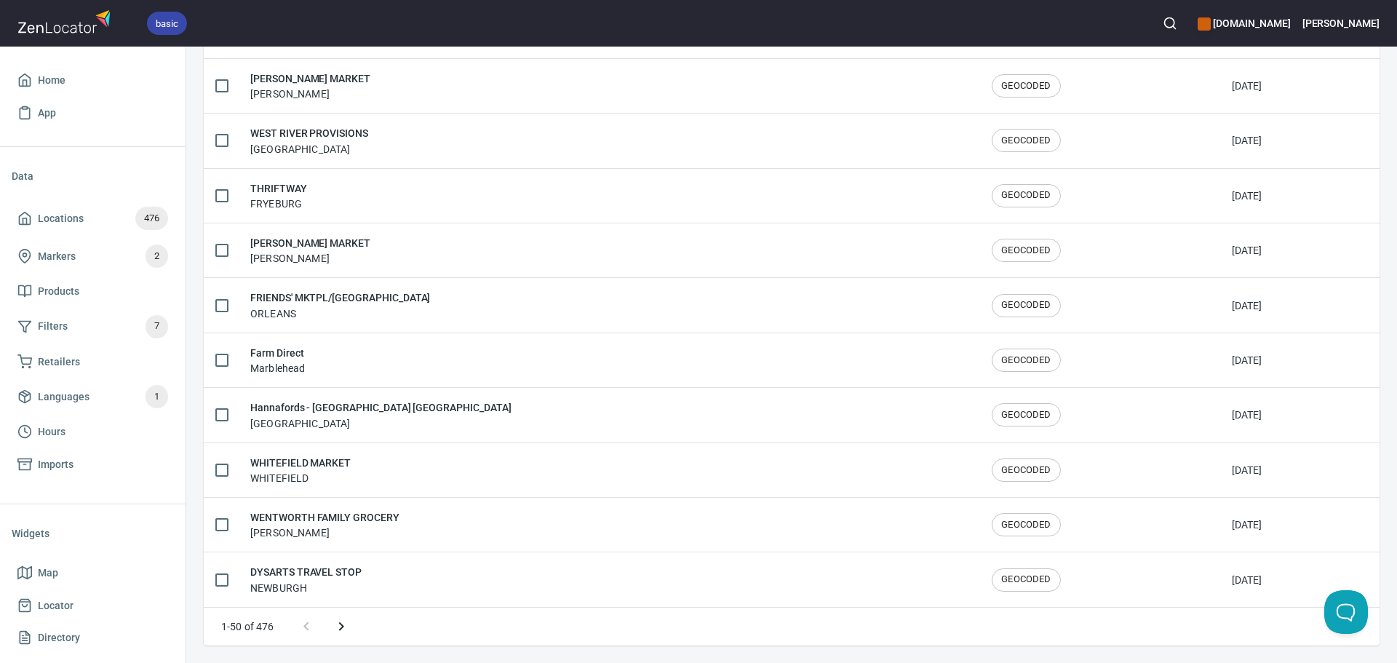
click at [333, 630] on icon "Next page" at bounding box center [341, 626] width 17 height 17
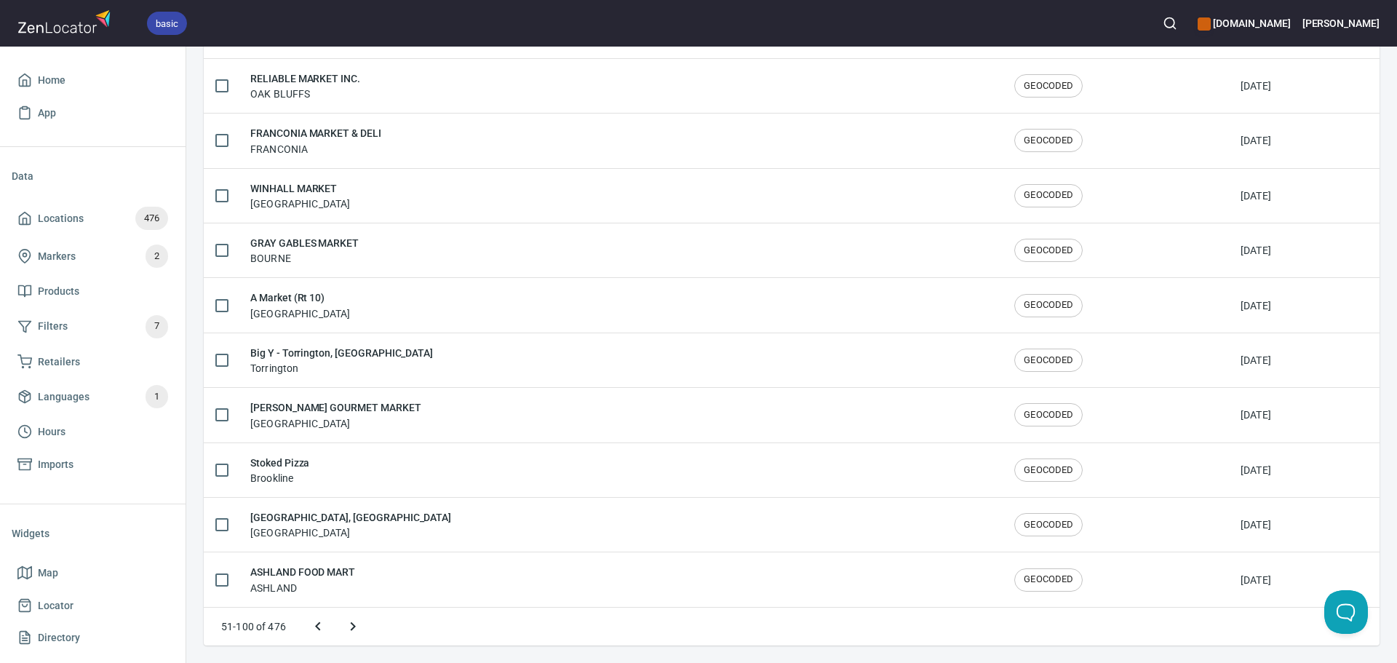
click at [344, 625] on icon "Next page" at bounding box center [352, 626] width 17 height 17
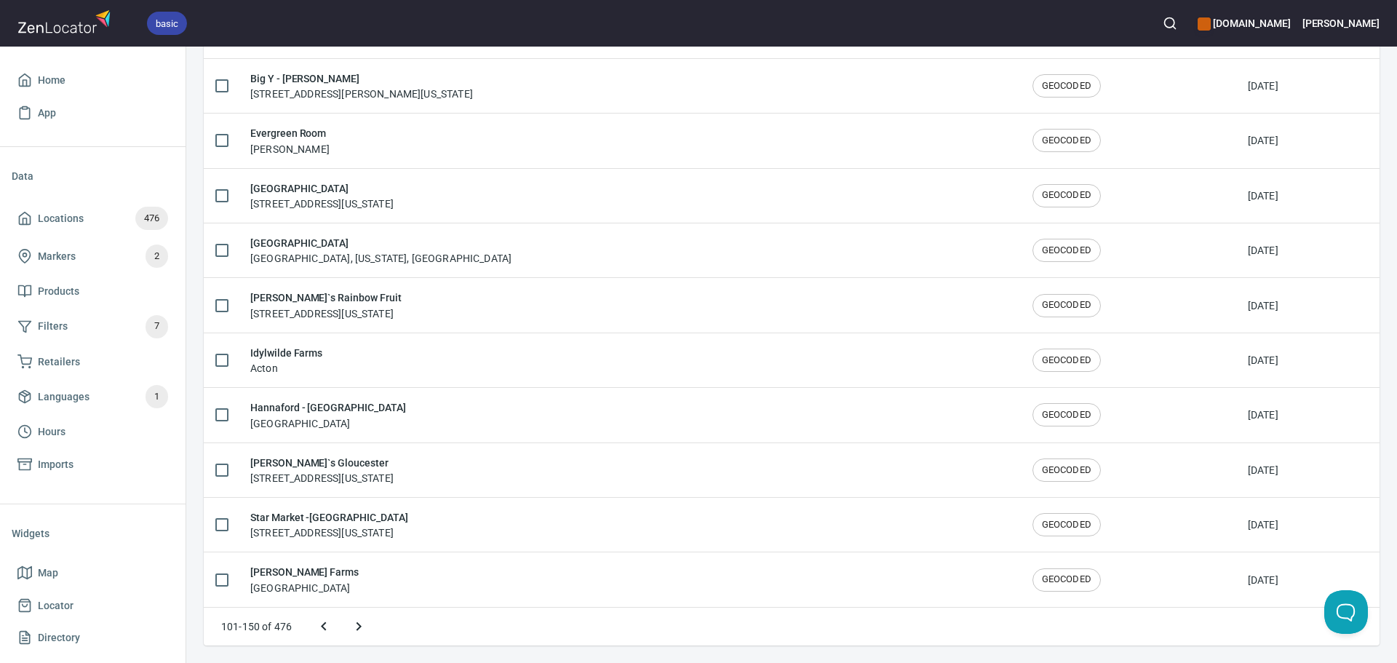
click at [359, 624] on icon "Next page" at bounding box center [359, 626] width 5 height 9
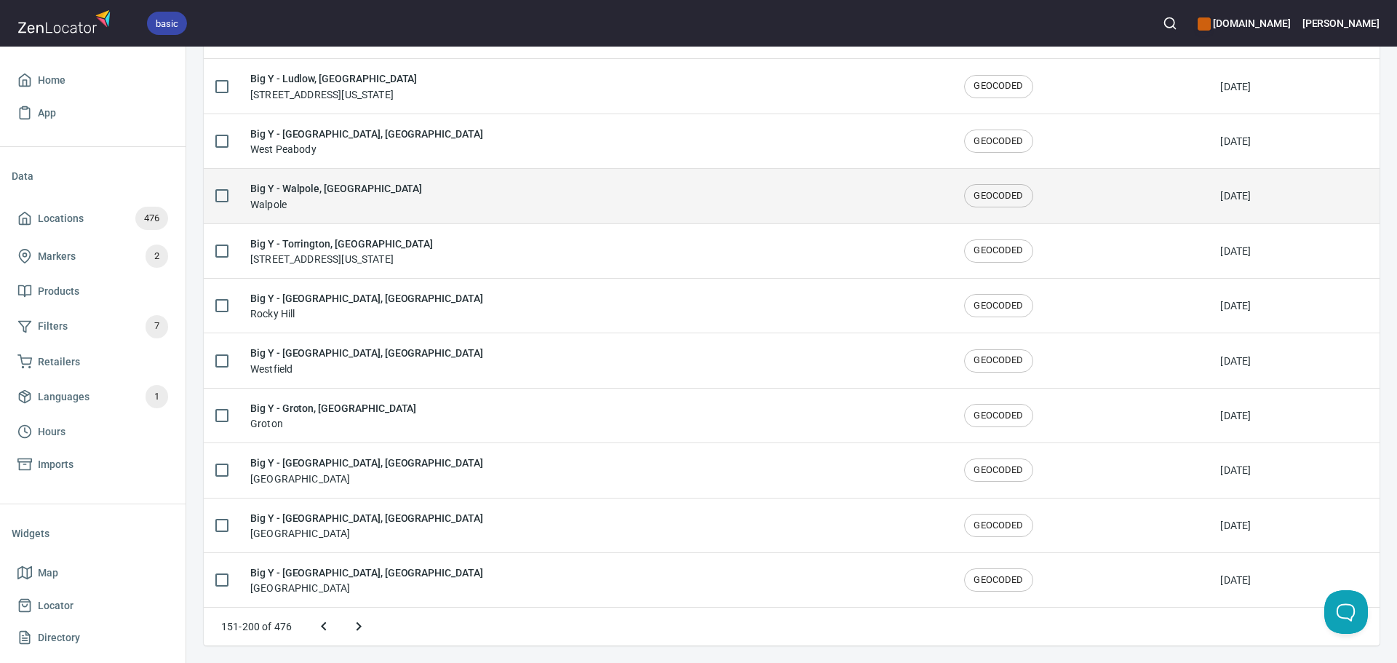
scroll to position [2263, 0]
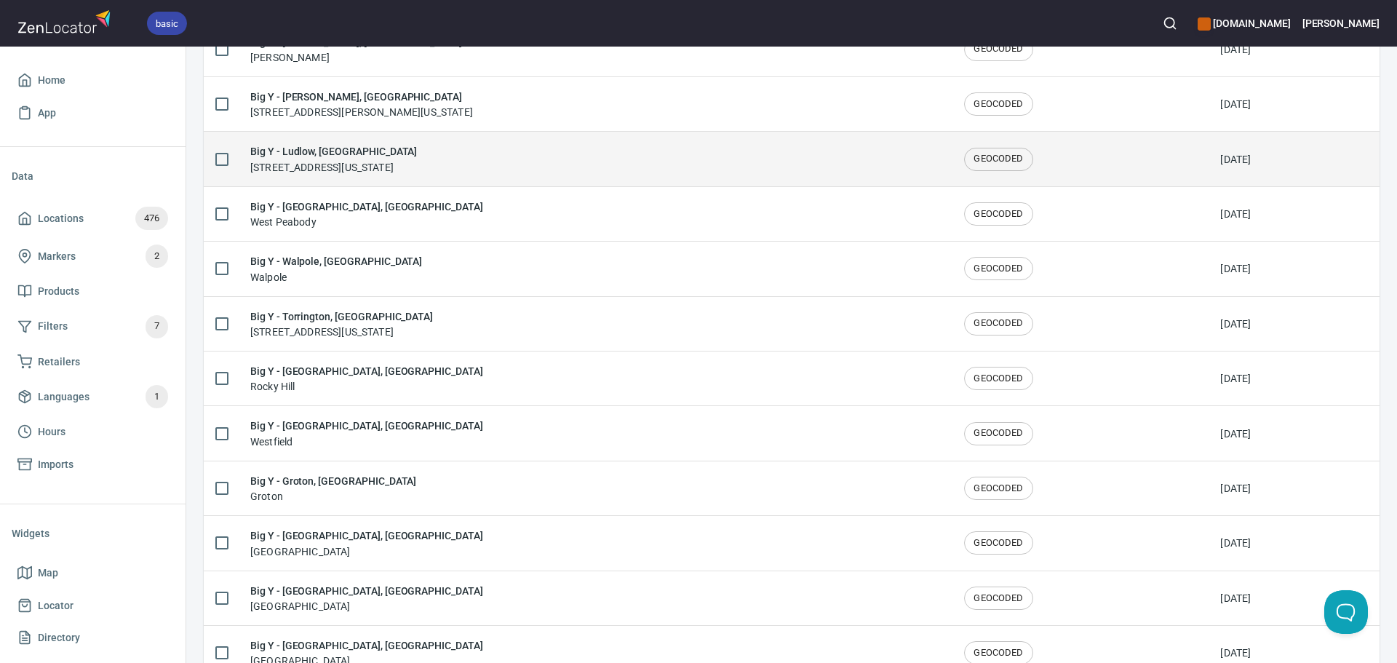
click at [404, 148] on h6 "Big Y - Ludlow, [GEOGRAPHIC_DATA]" at bounding box center [333, 151] width 167 height 16
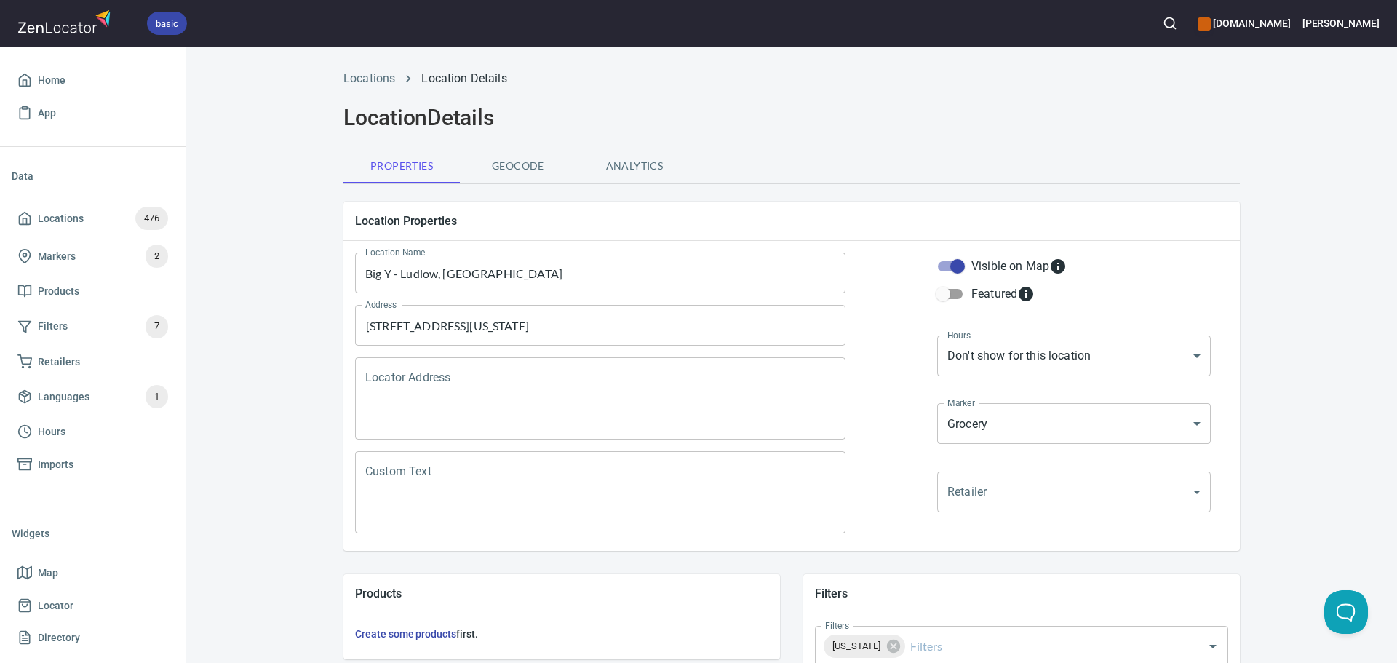
scroll to position [291, 0]
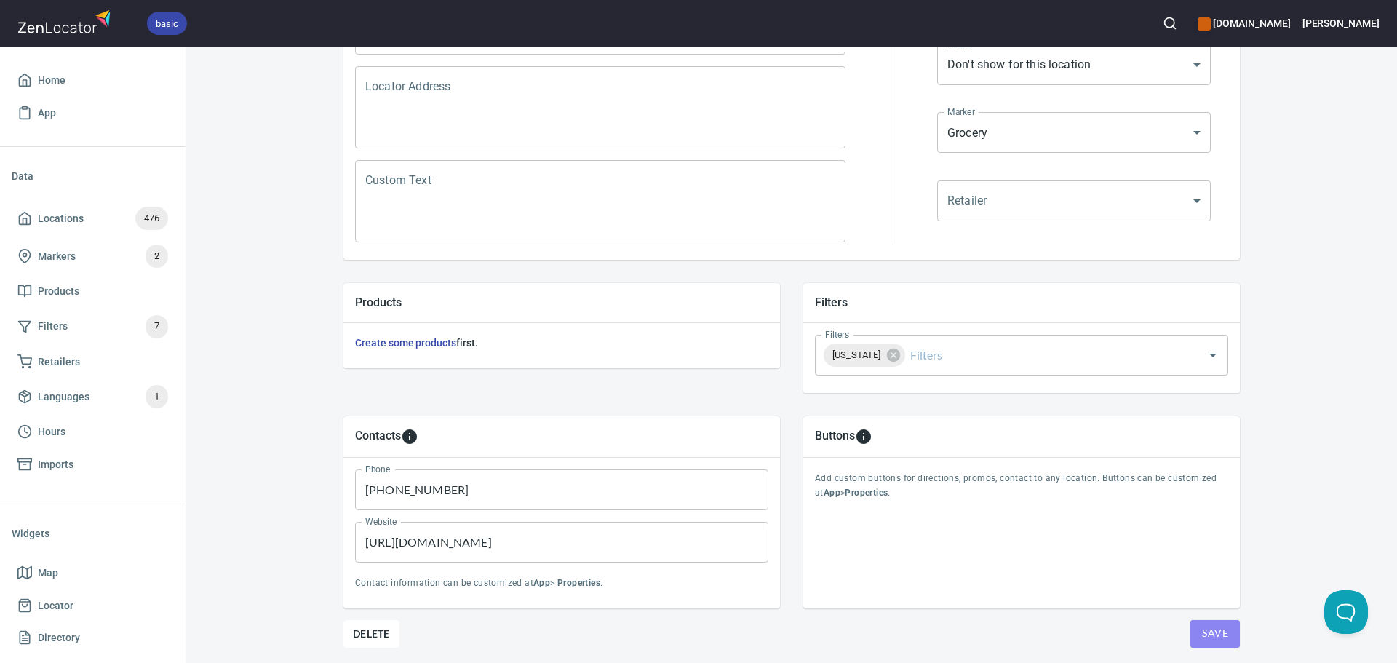
click at [1202, 635] on span "Save" at bounding box center [1215, 633] width 26 height 18
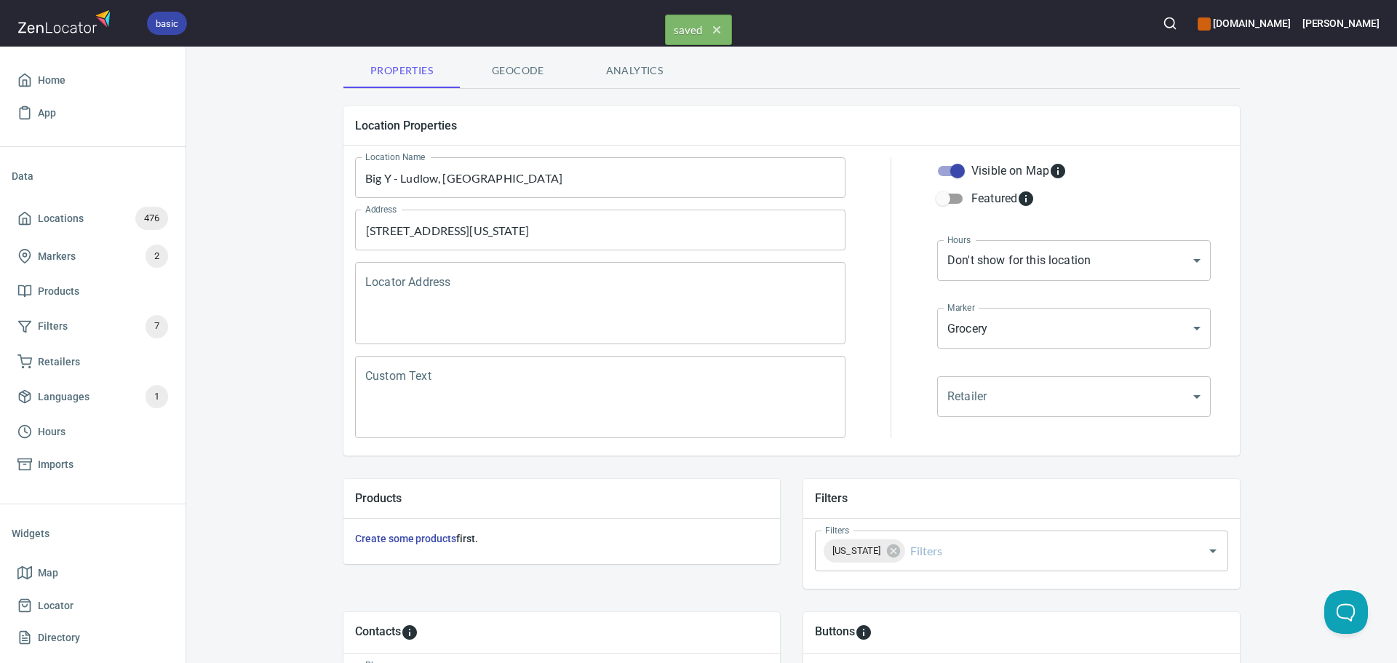
scroll to position [0, 0]
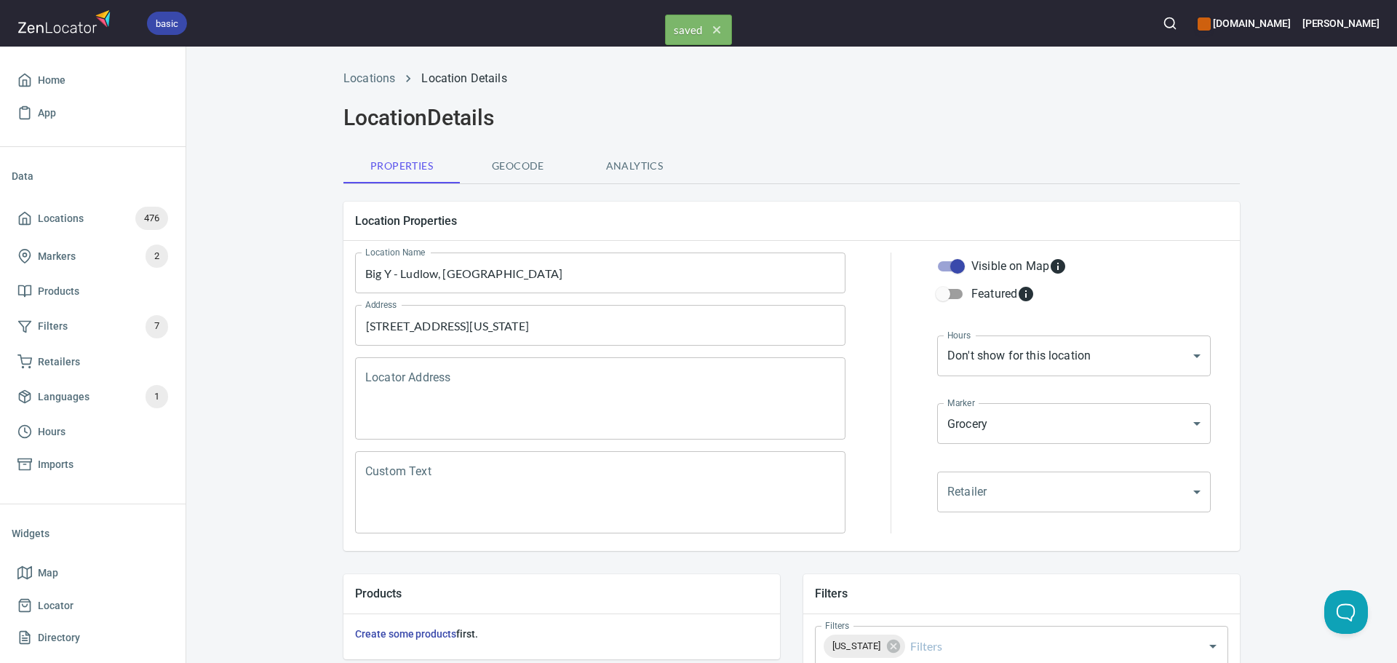
click at [375, 86] on li "Locations" at bounding box center [370, 78] width 52 height 17
click at [378, 74] on link "Locations" at bounding box center [370, 78] width 52 height 14
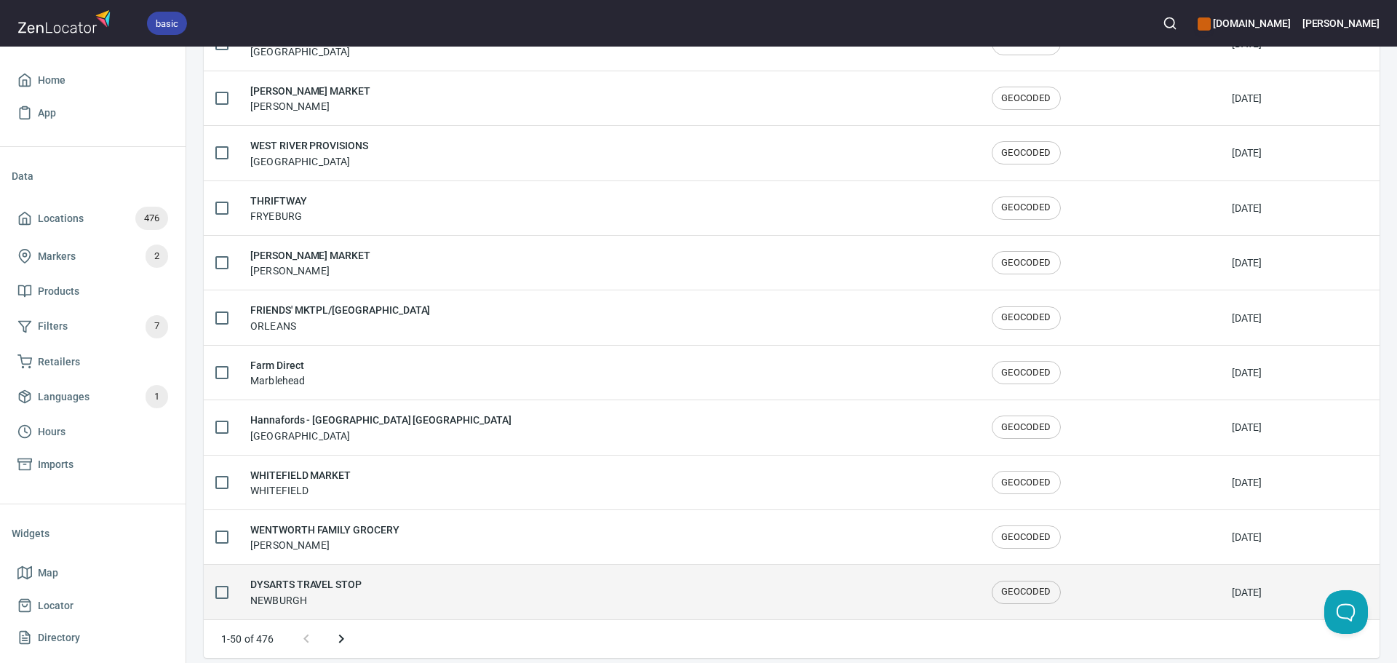
scroll to position [2392, 0]
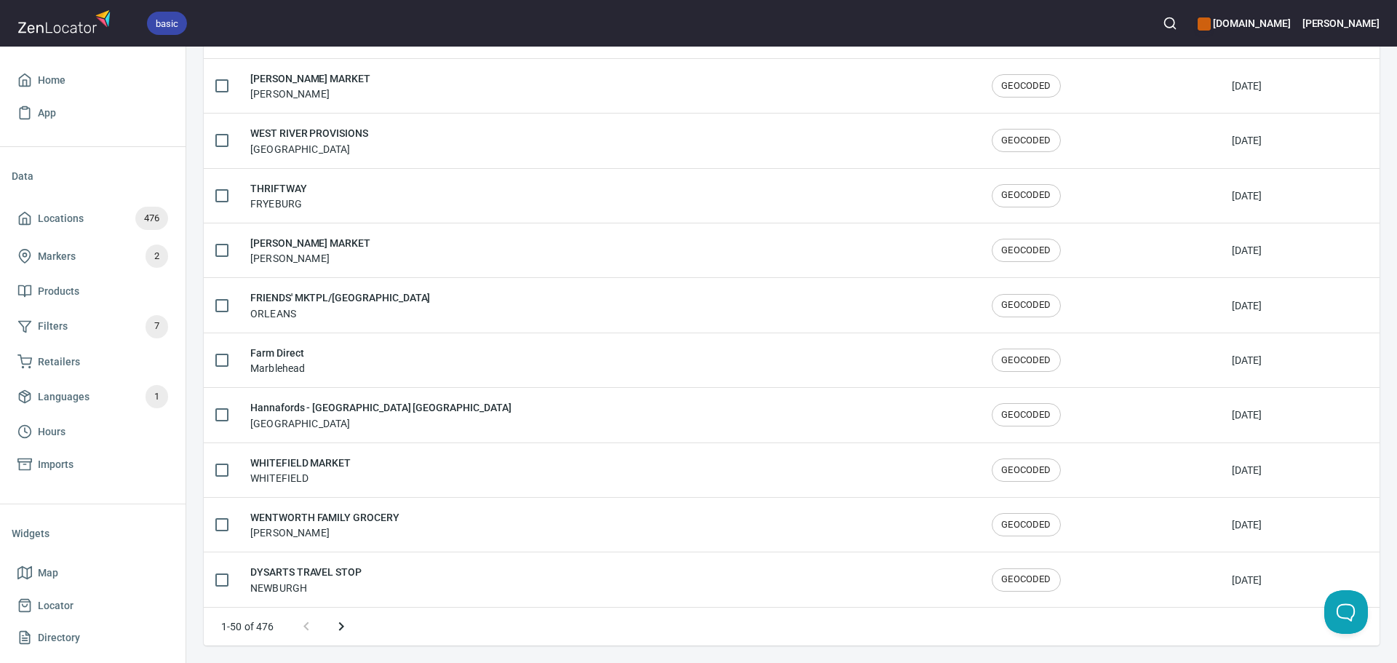
click at [347, 631] on icon "Next page" at bounding box center [341, 626] width 17 height 17
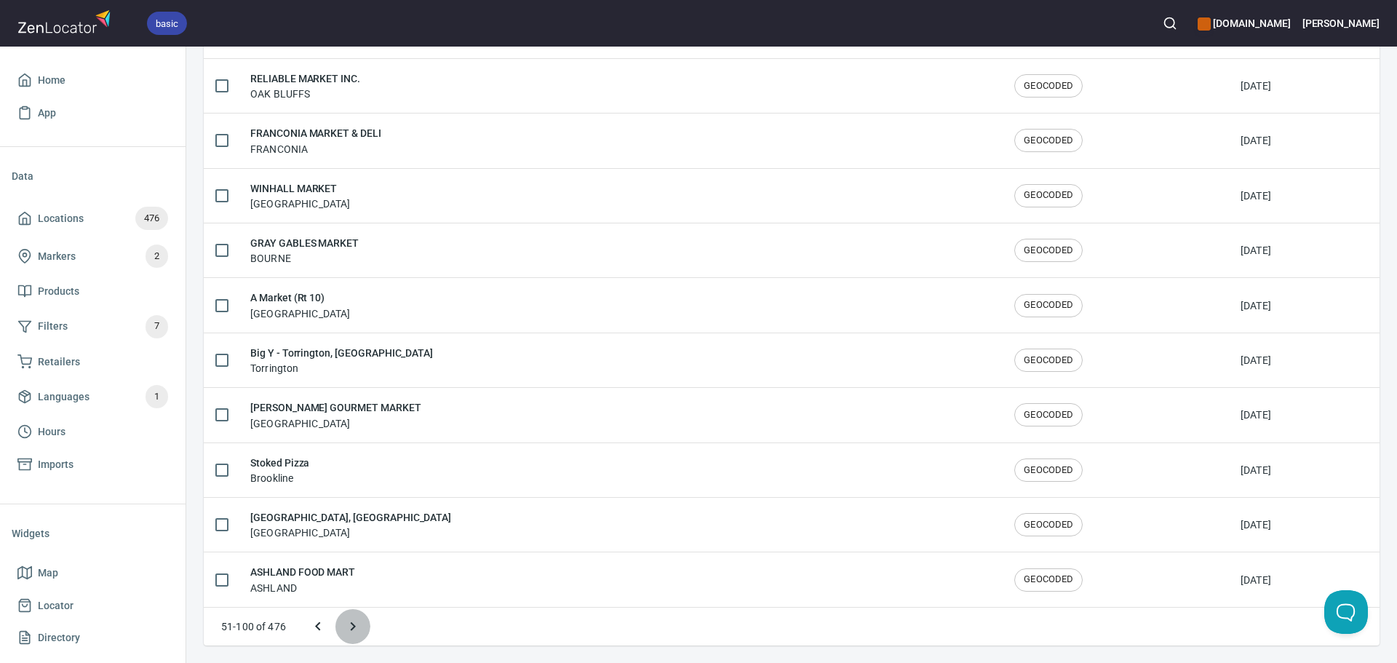
click at [346, 632] on icon "Next page" at bounding box center [352, 626] width 17 height 17
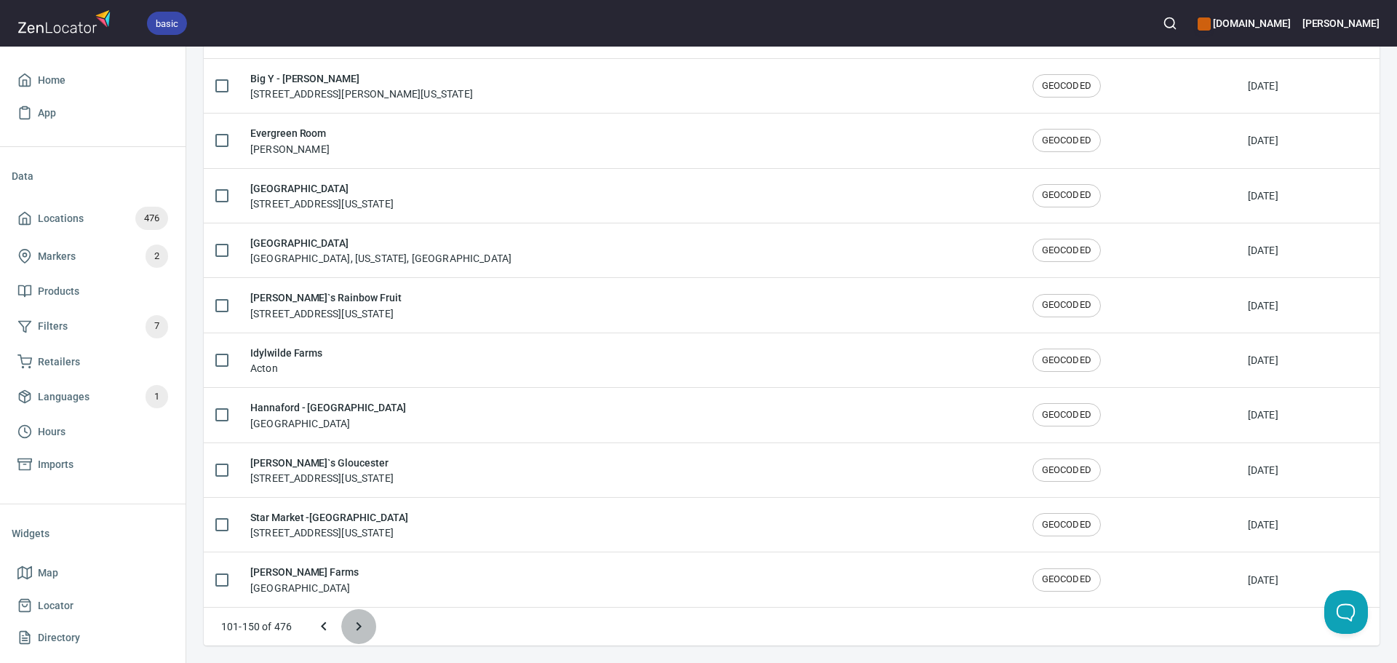
click at [346, 632] on button "Next page" at bounding box center [358, 626] width 35 height 35
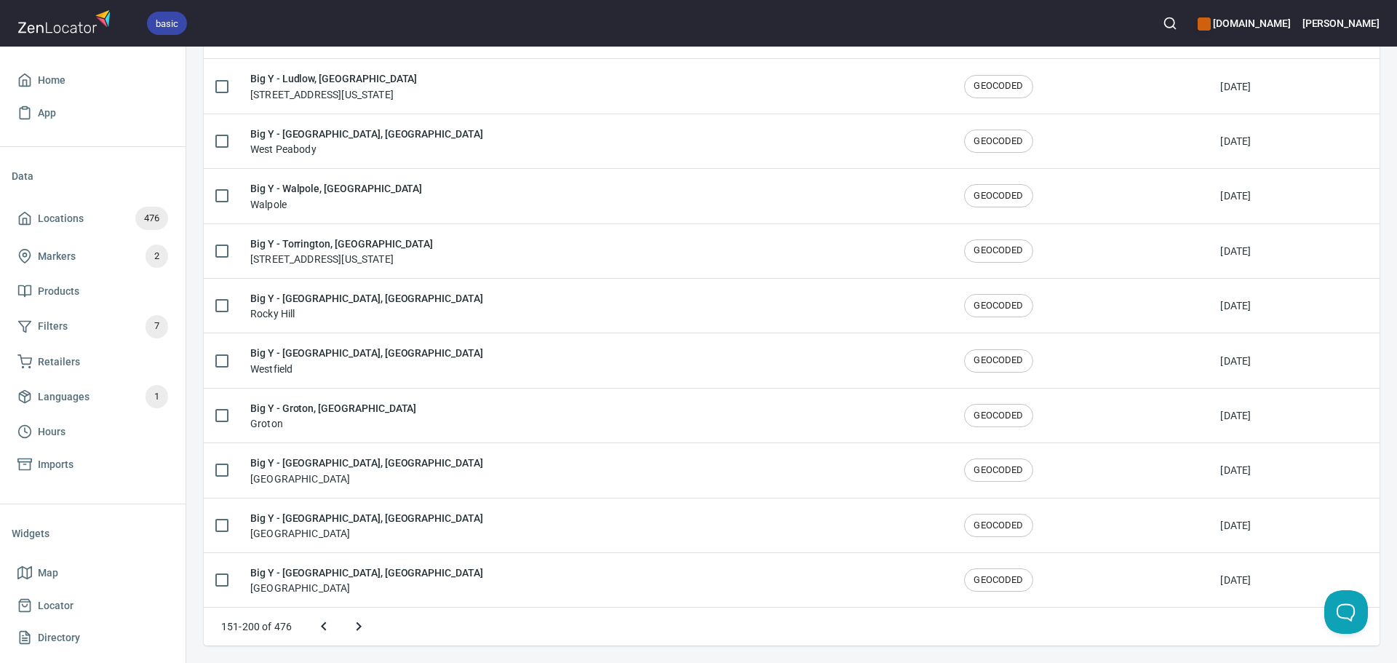
scroll to position [2336, 0]
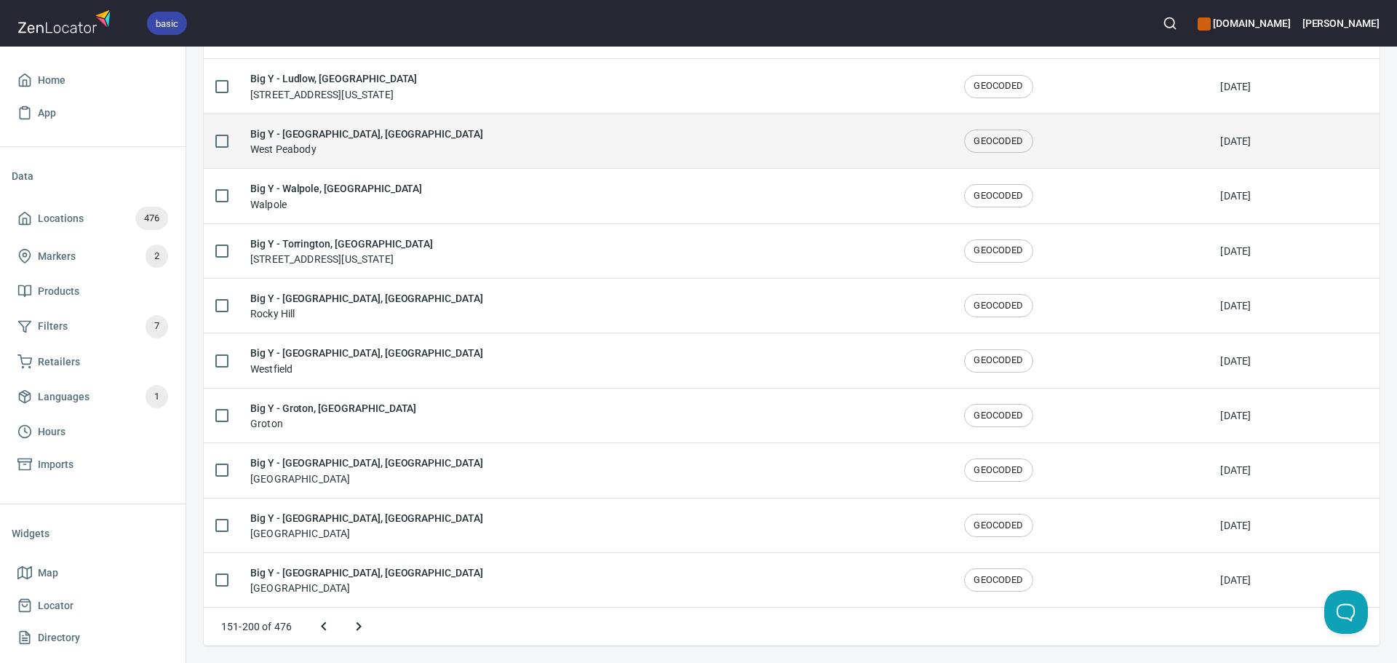
click at [362, 122] on td "Big Y - West Peabody, MA West Peabody" at bounding box center [596, 141] width 714 height 55
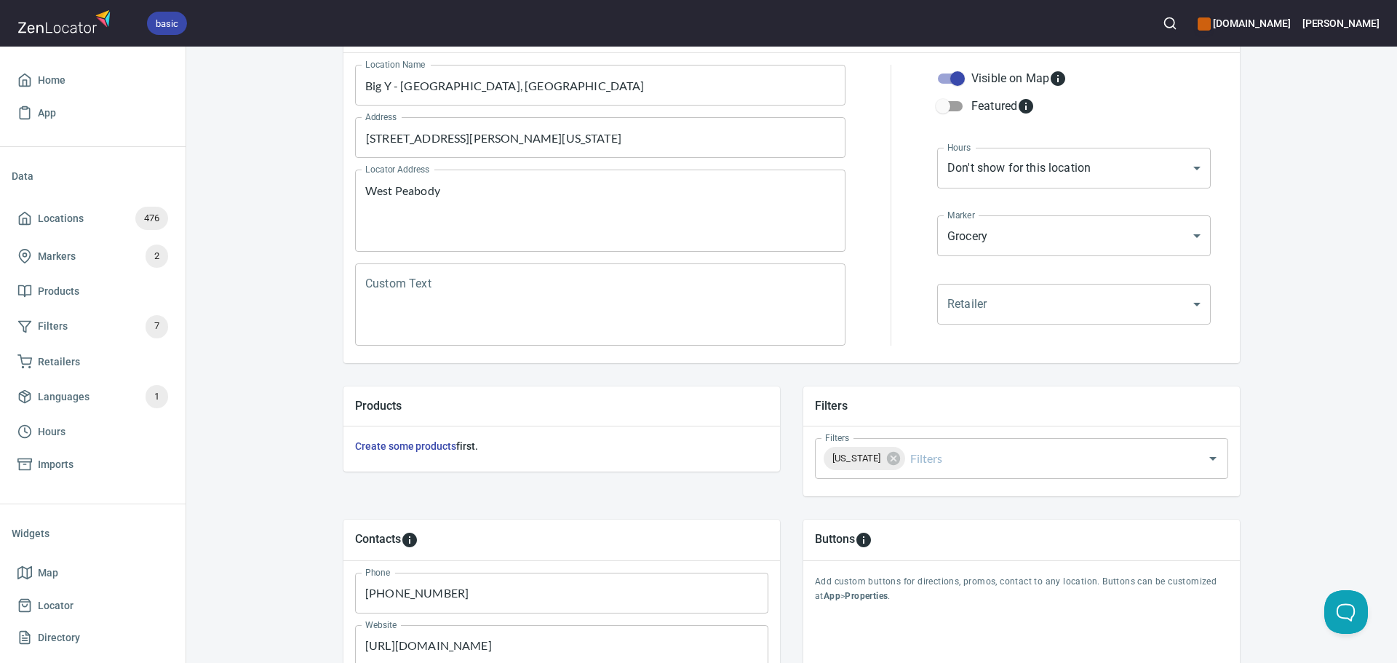
scroll to position [340, 0]
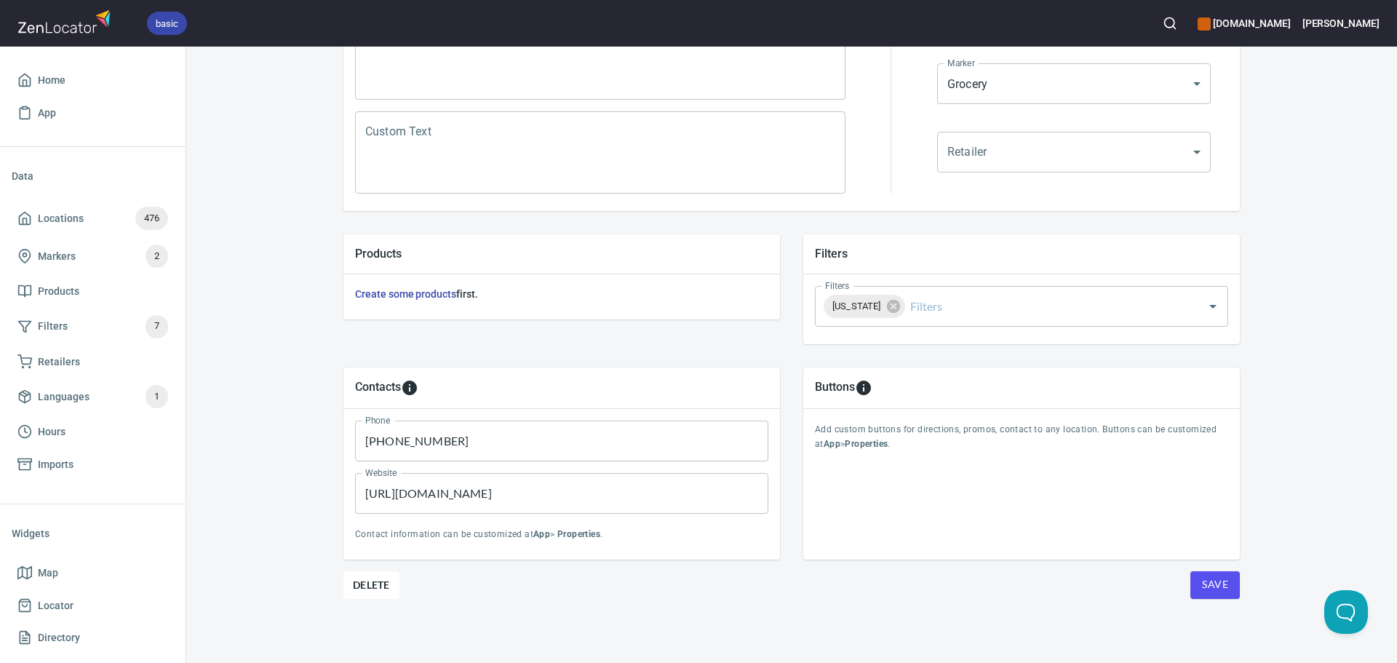
click at [1212, 580] on span "Save" at bounding box center [1215, 585] width 26 height 18
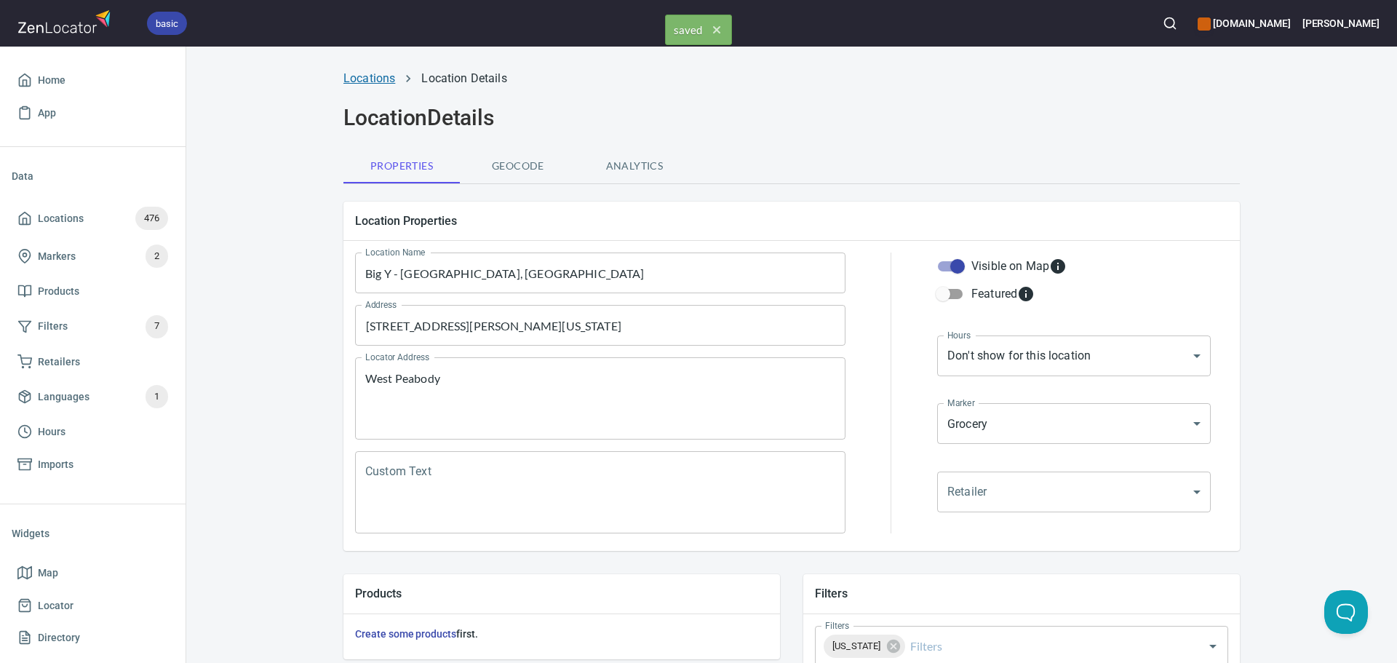
click at [349, 79] on link "Locations" at bounding box center [370, 78] width 52 height 14
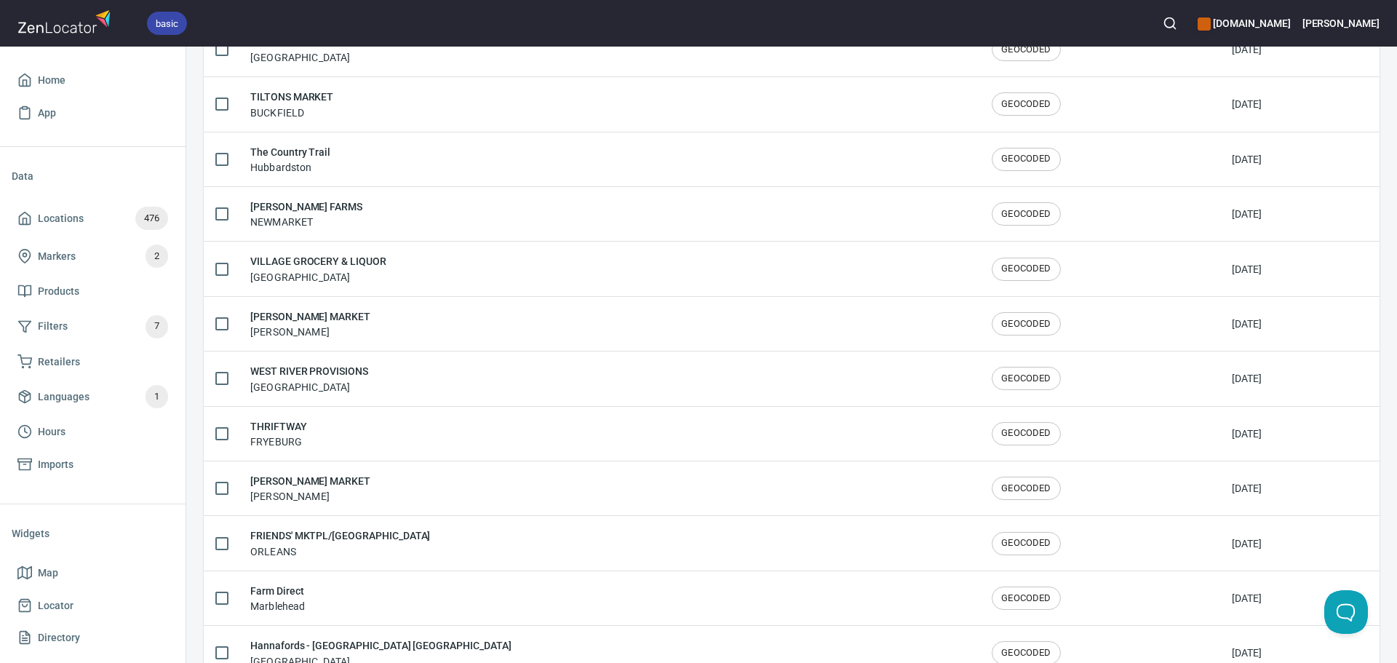
scroll to position [2392, 0]
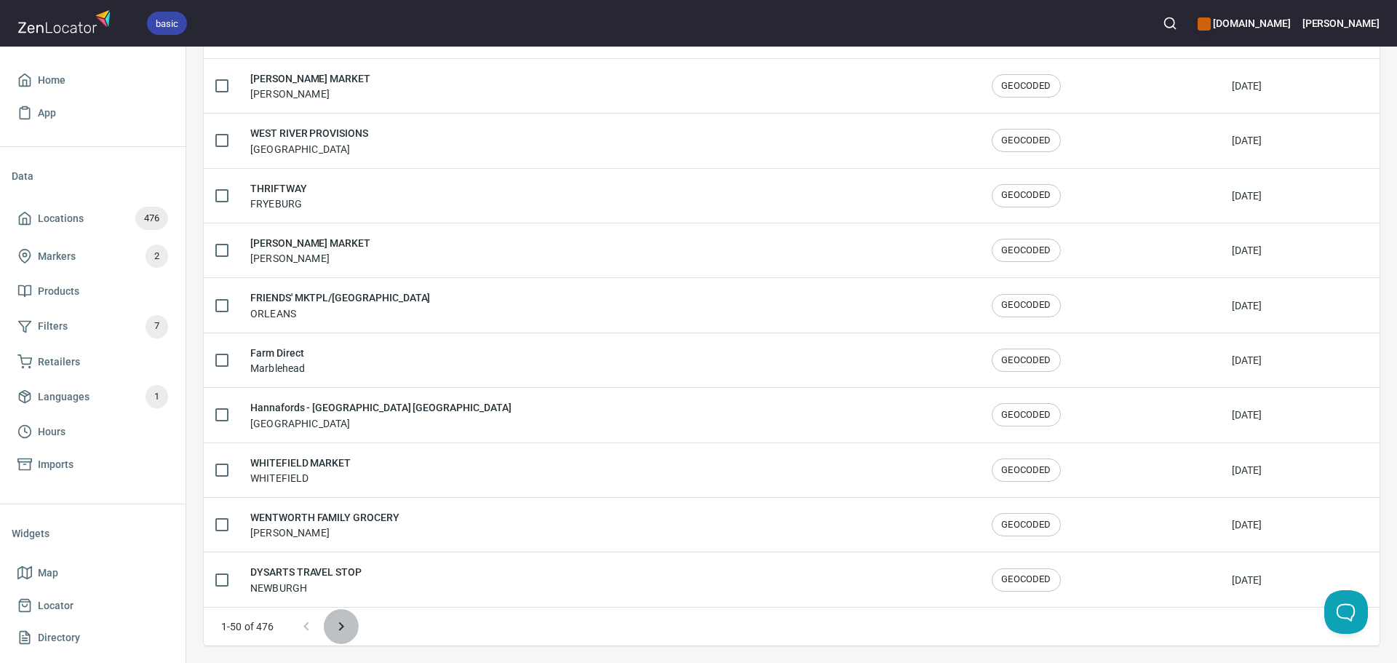
click at [338, 612] on button "Next page" at bounding box center [341, 626] width 35 height 35
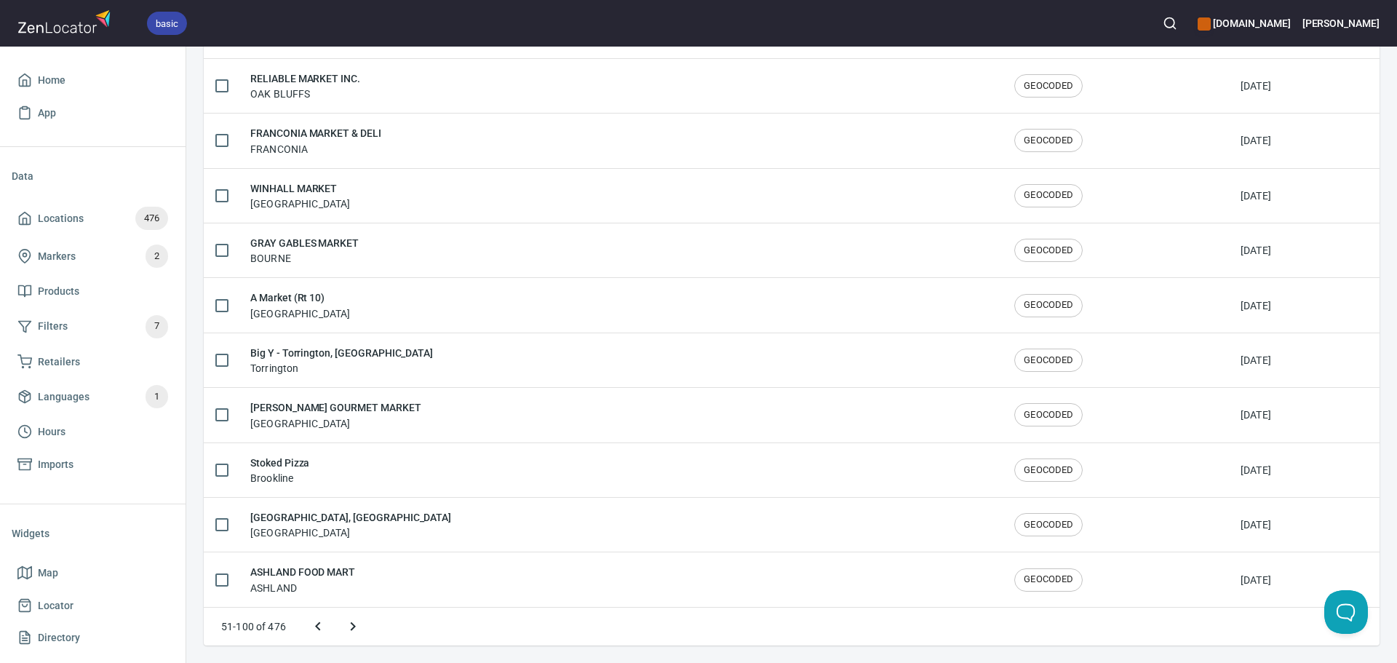
click at [348, 623] on icon "Next page" at bounding box center [352, 626] width 17 height 17
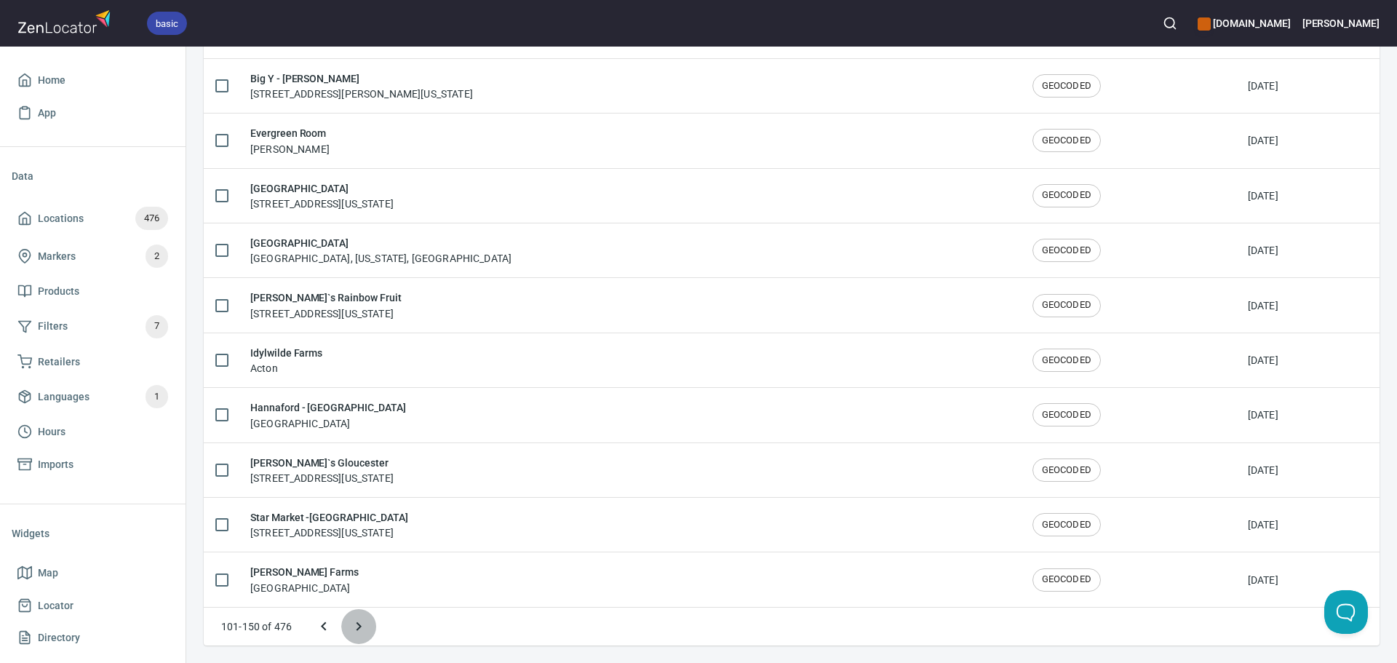
click at [349, 623] on button "Next page" at bounding box center [358, 626] width 35 height 35
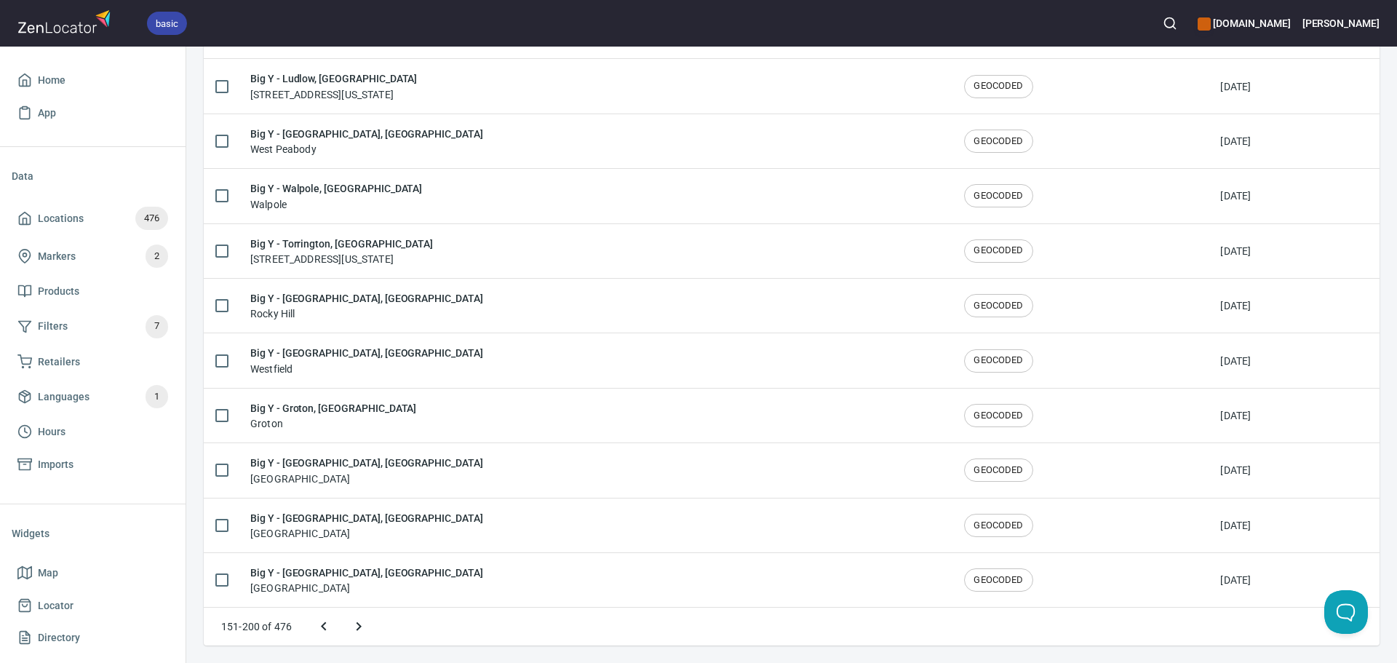
scroll to position [2336, 0]
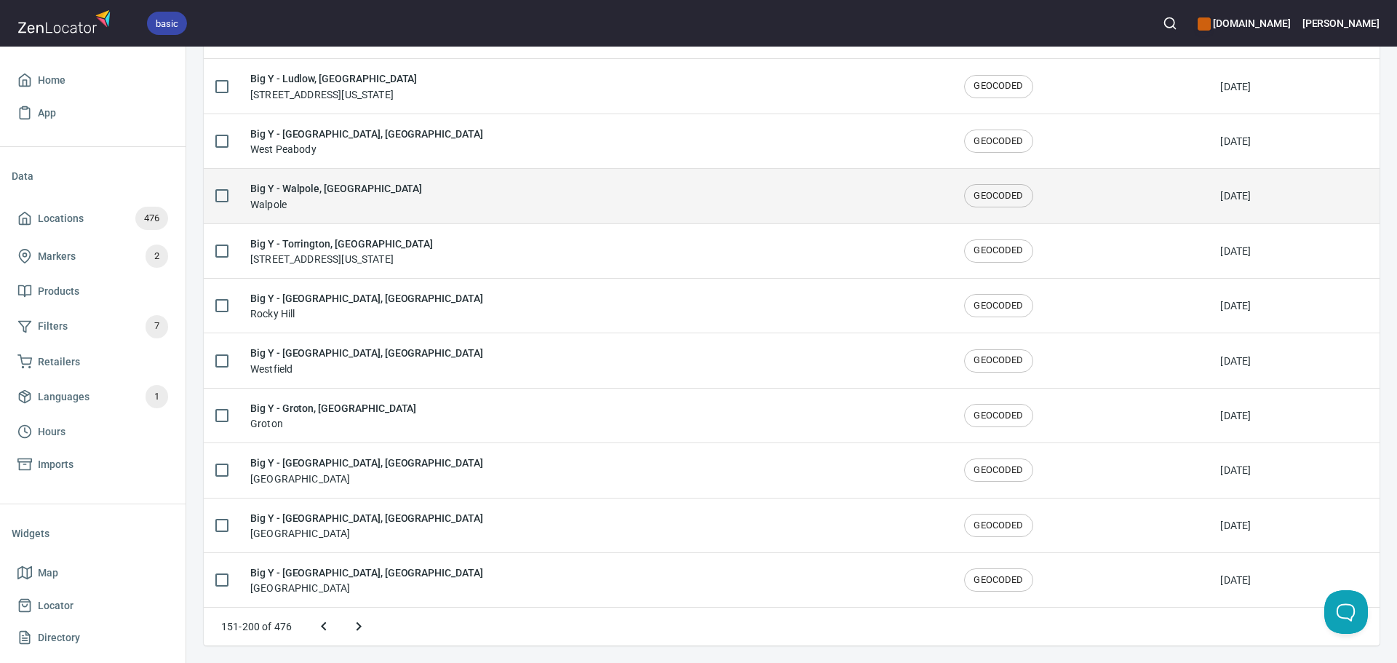
click at [374, 188] on div "Big Y - Walpole, MA Walpole" at bounding box center [595, 195] width 691 height 31
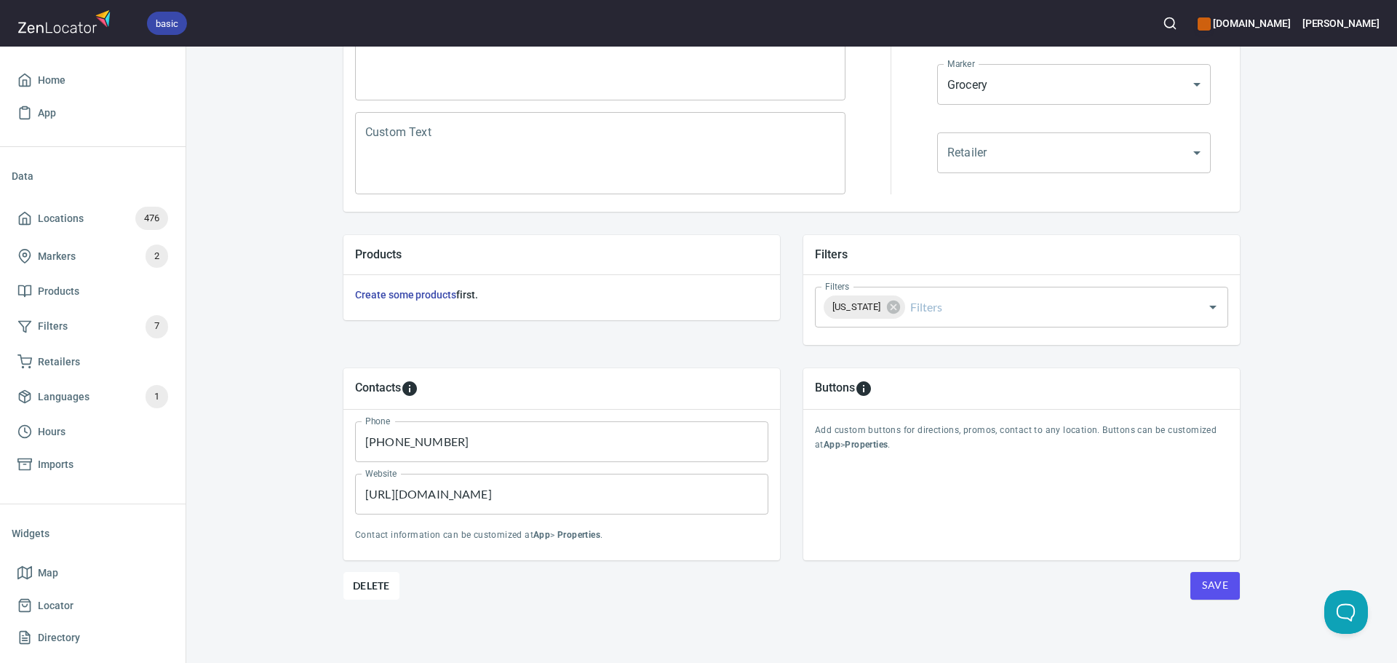
scroll to position [340, 0]
click at [1195, 583] on button "Save" at bounding box center [1215, 585] width 49 height 28
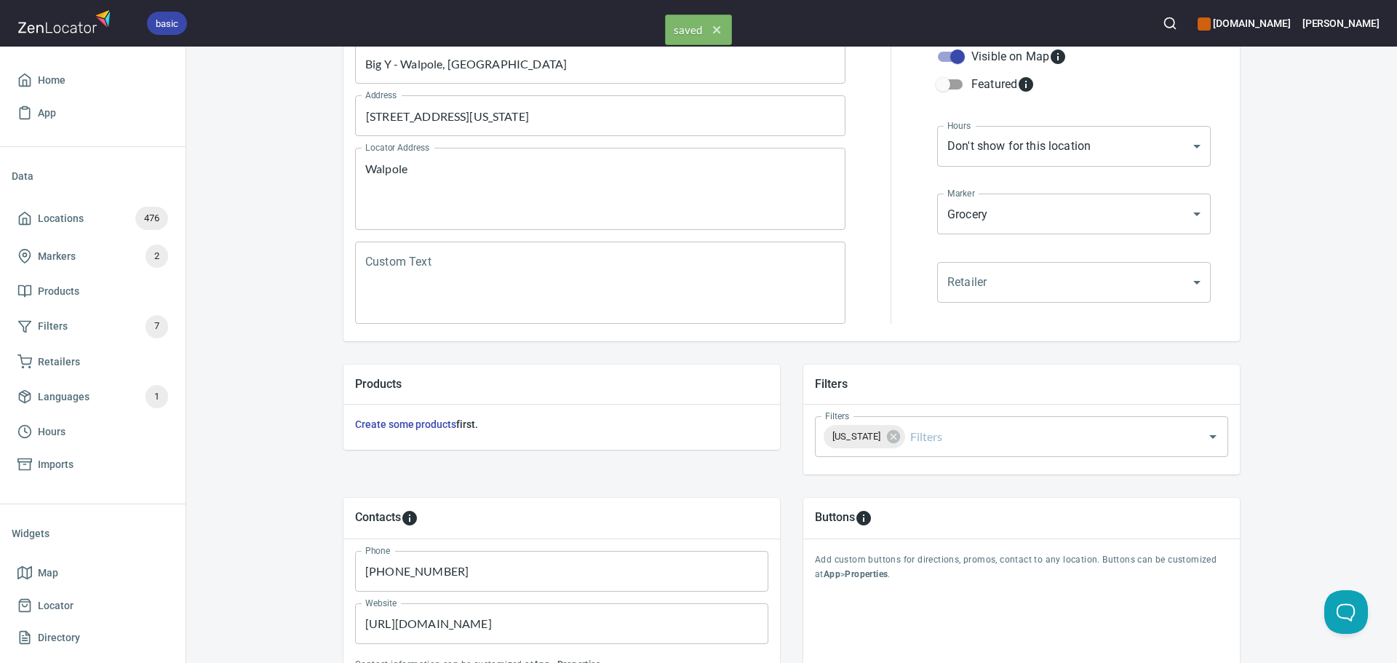
scroll to position [0, 0]
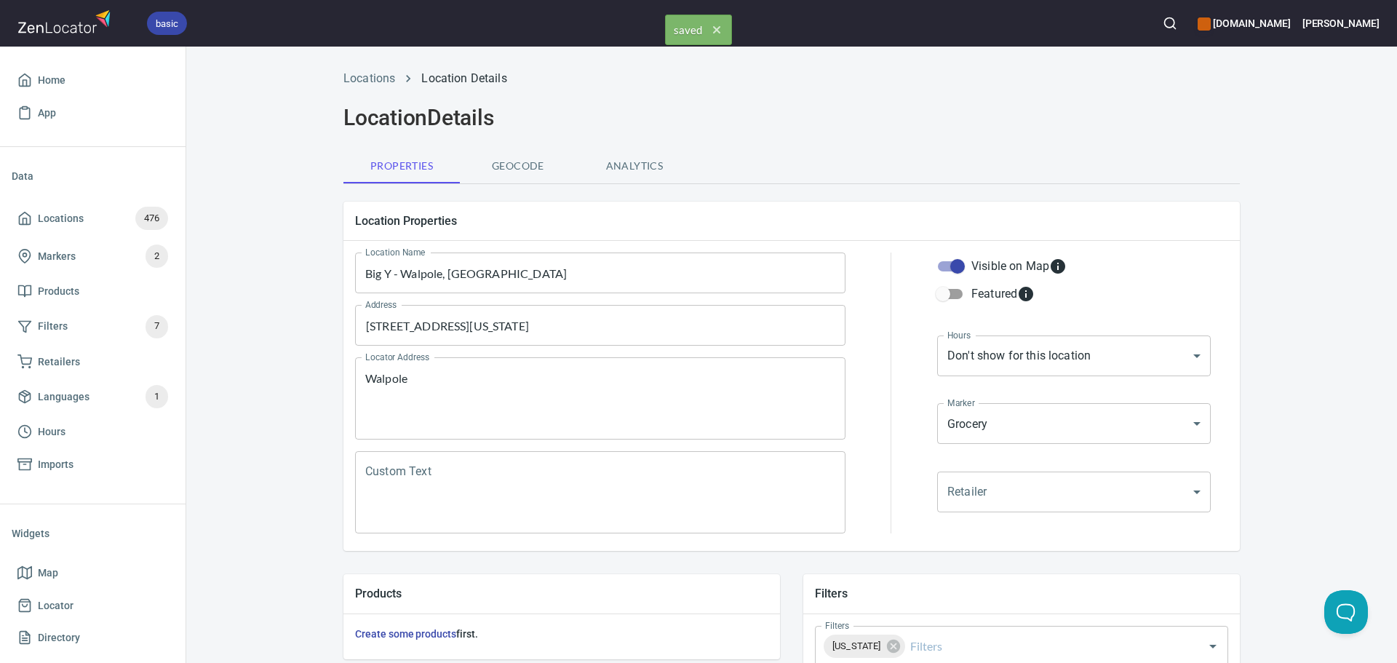
click at [351, 90] on div "Locations Location Details" at bounding box center [792, 78] width 914 height 35
click at [367, 83] on link "Locations" at bounding box center [370, 78] width 52 height 14
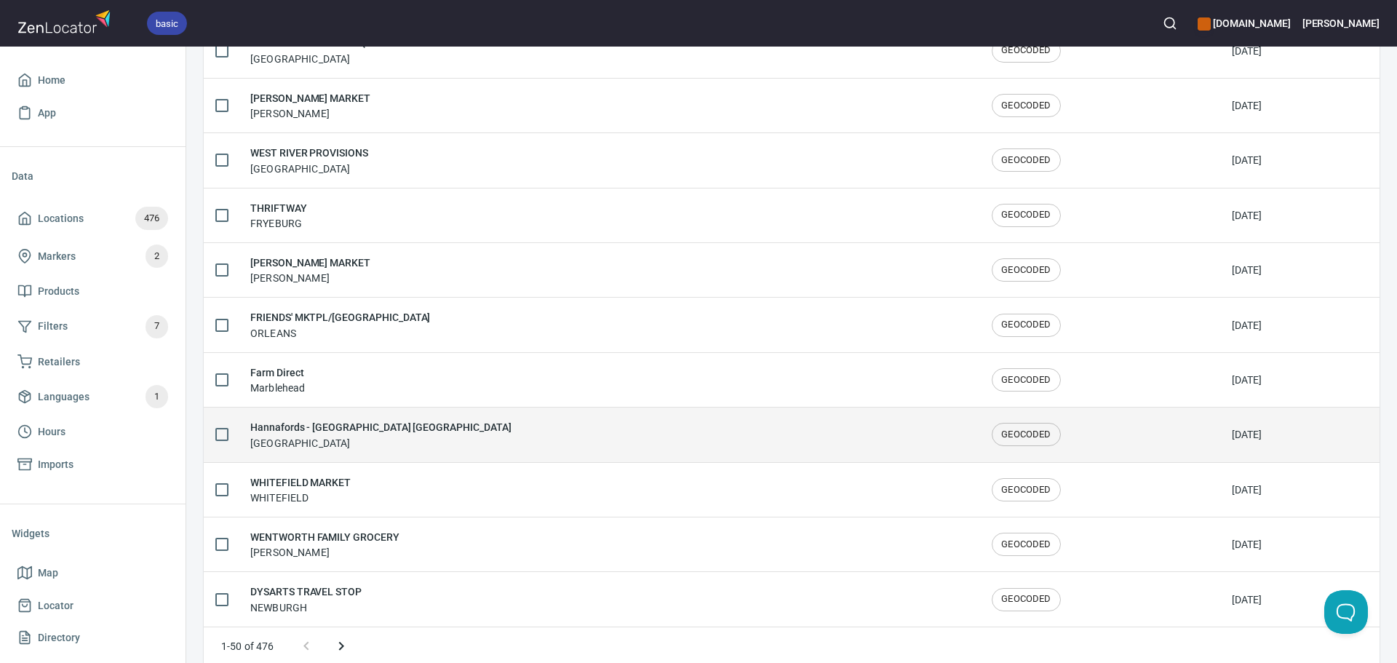
scroll to position [2392, 0]
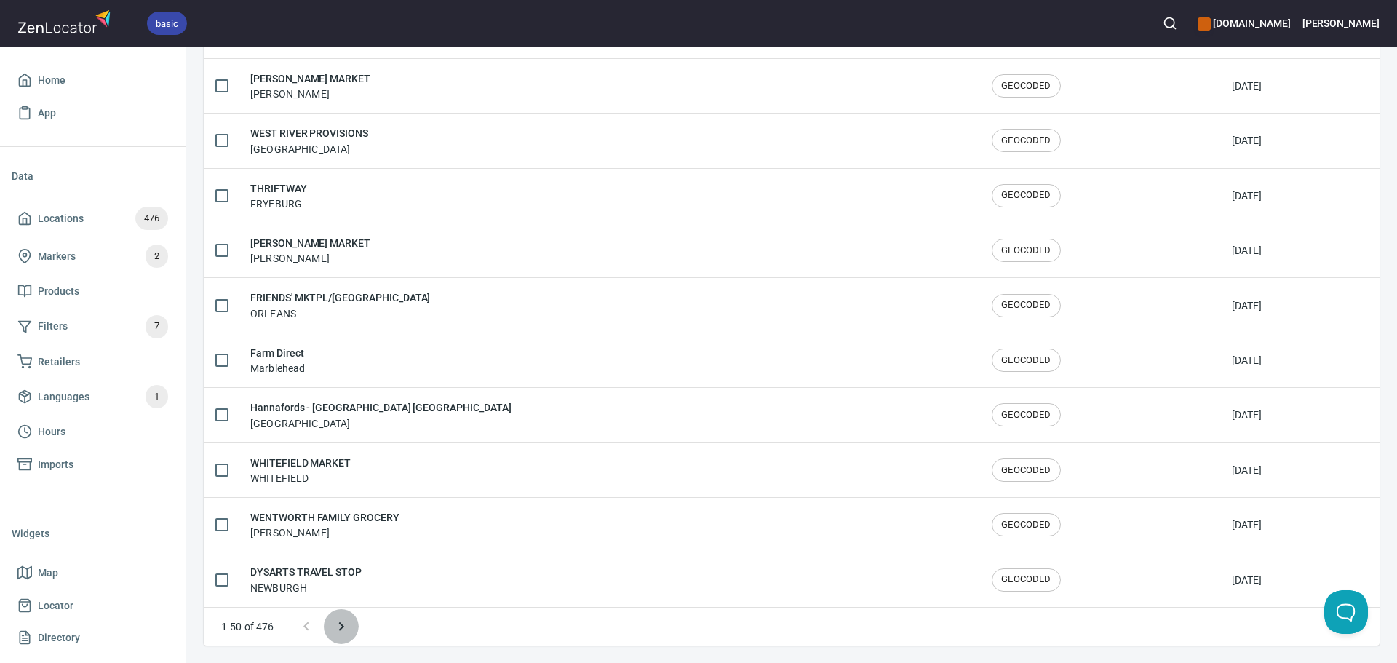
click at [346, 633] on icon "Next page" at bounding box center [341, 626] width 17 height 17
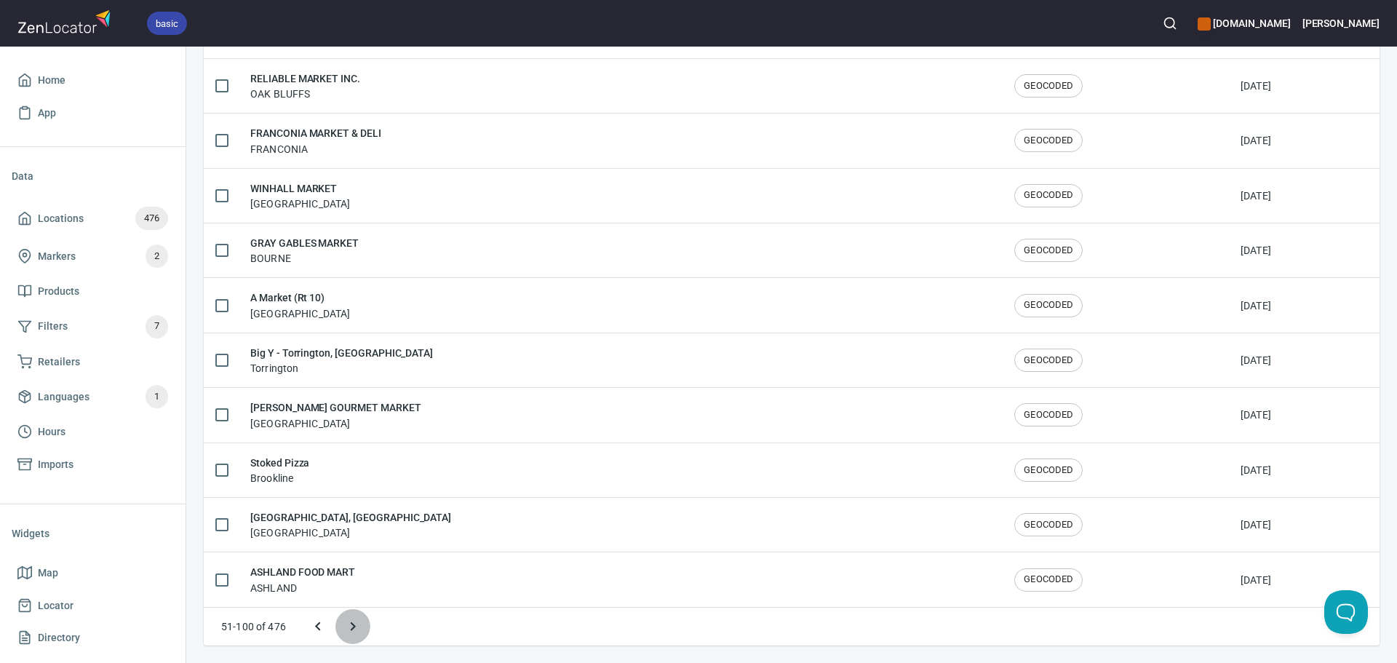
click at [345, 631] on icon "Next page" at bounding box center [352, 626] width 17 height 17
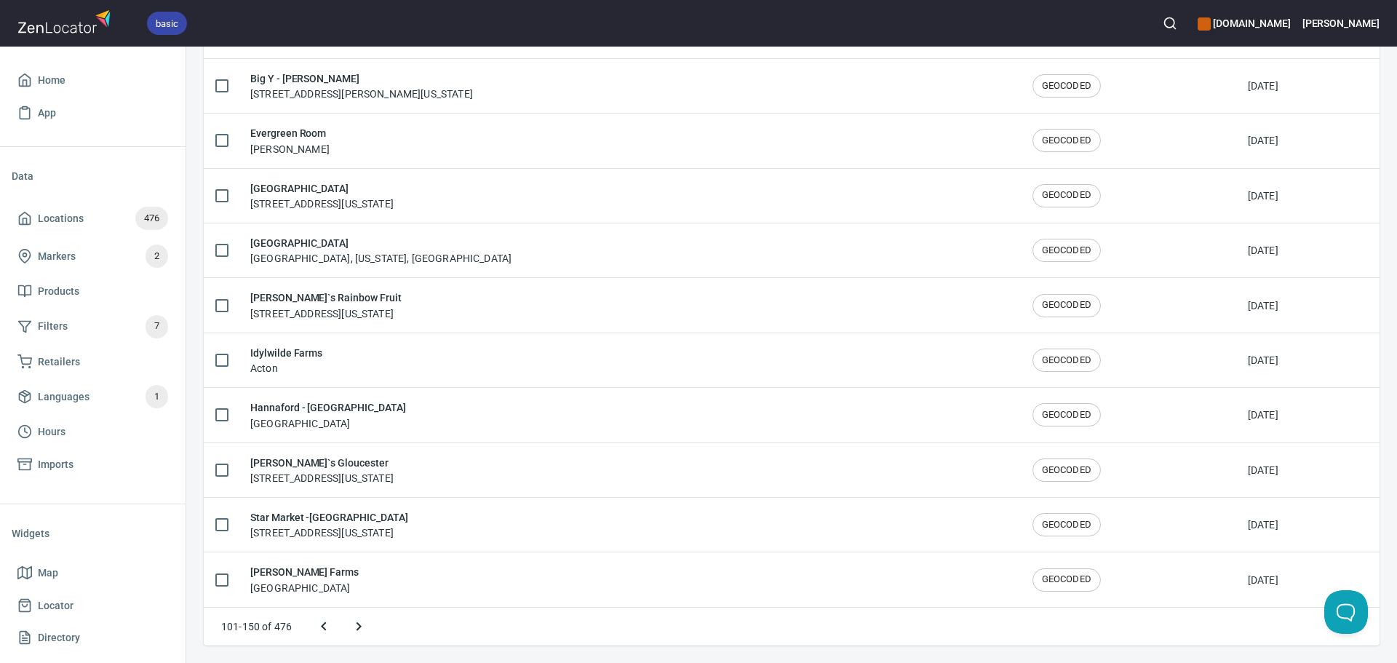
click at [350, 627] on icon "Next page" at bounding box center [358, 626] width 17 height 17
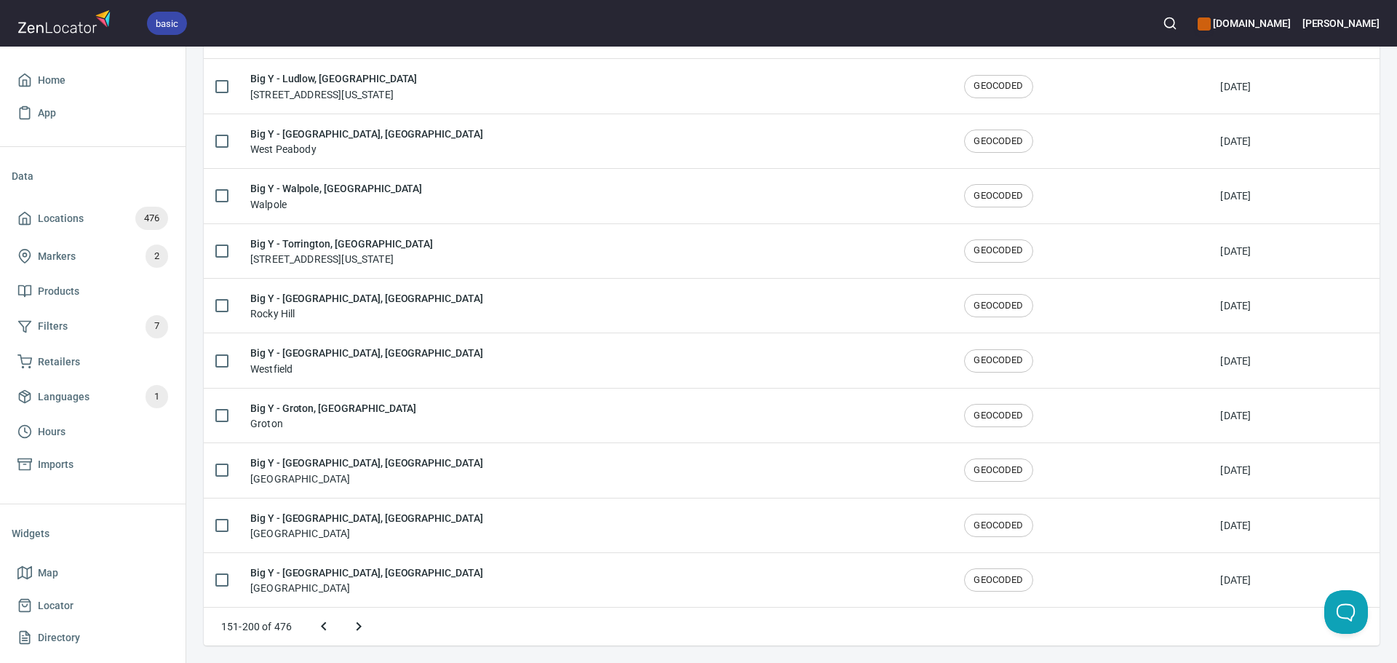
scroll to position [2336, 0]
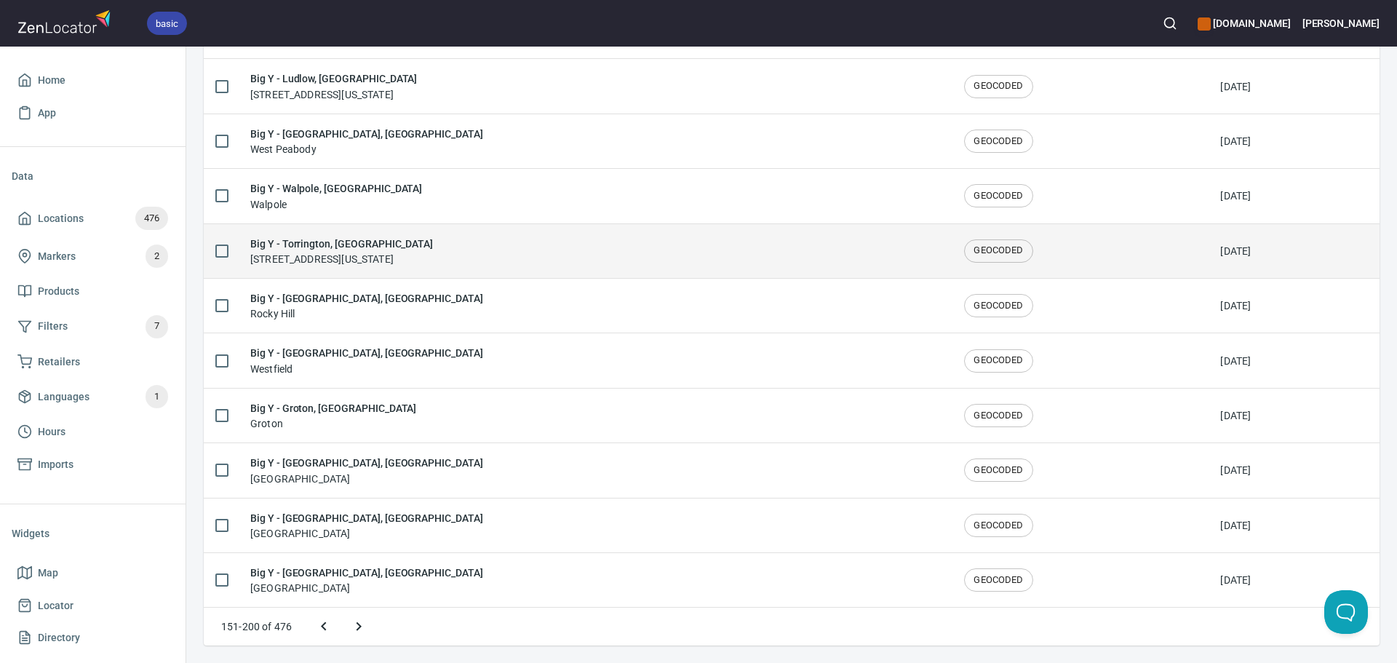
click at [433, 247] on h6 "Big Y - Torrington, [GEOGRAPHIC_DATA]" at bounding box center [341, 244] width 183 height 16
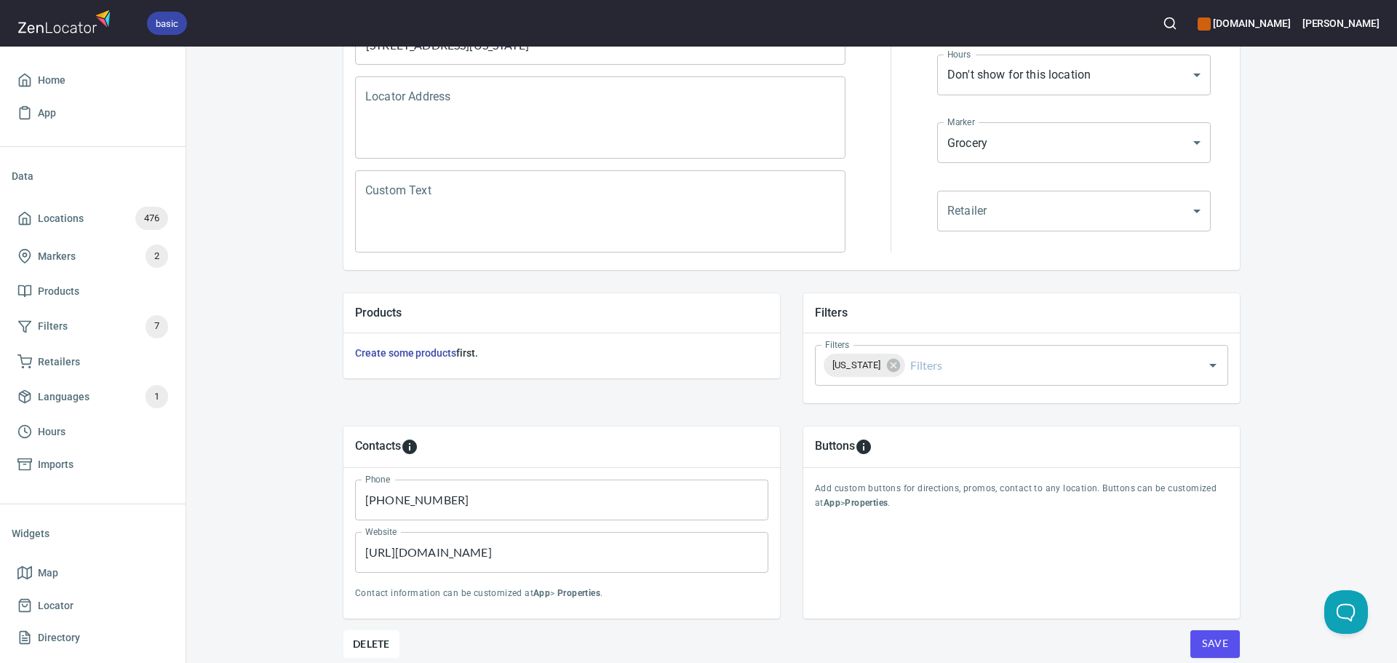
scroll to position [291, 0]
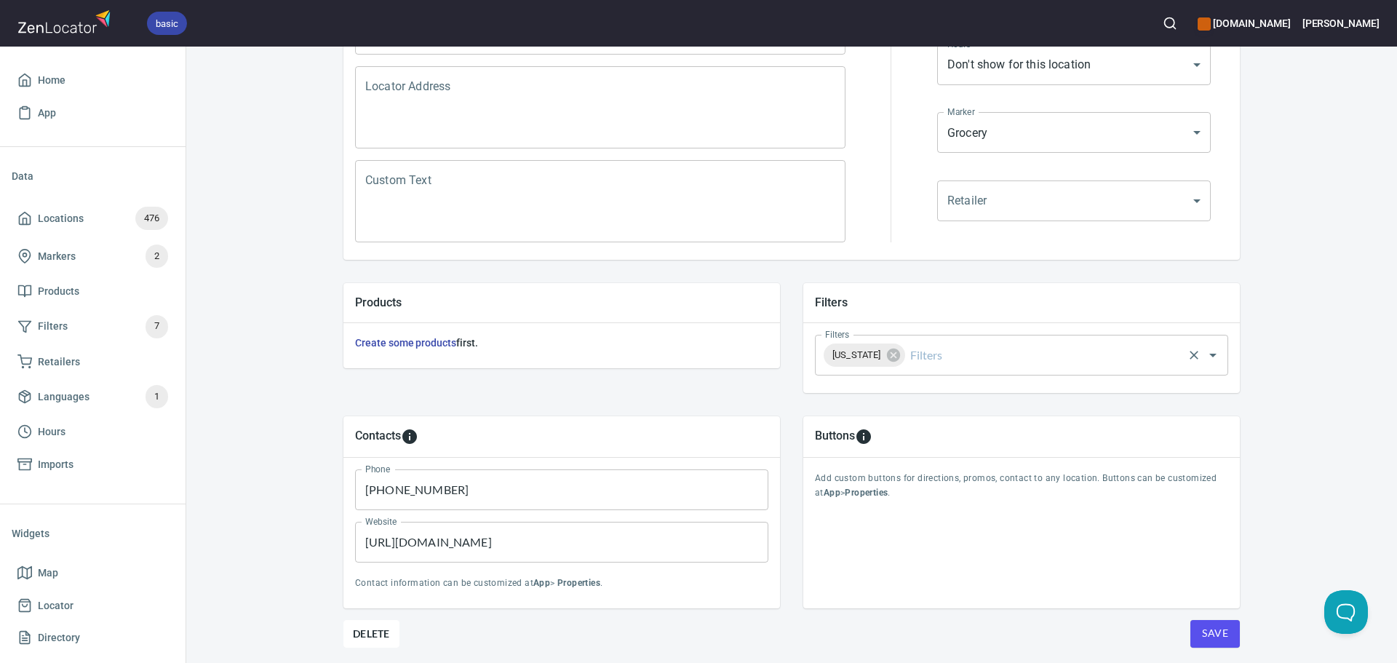
click at [954, 356] on input "Filters" at bounding box center [1045, 355] width 274 height 28
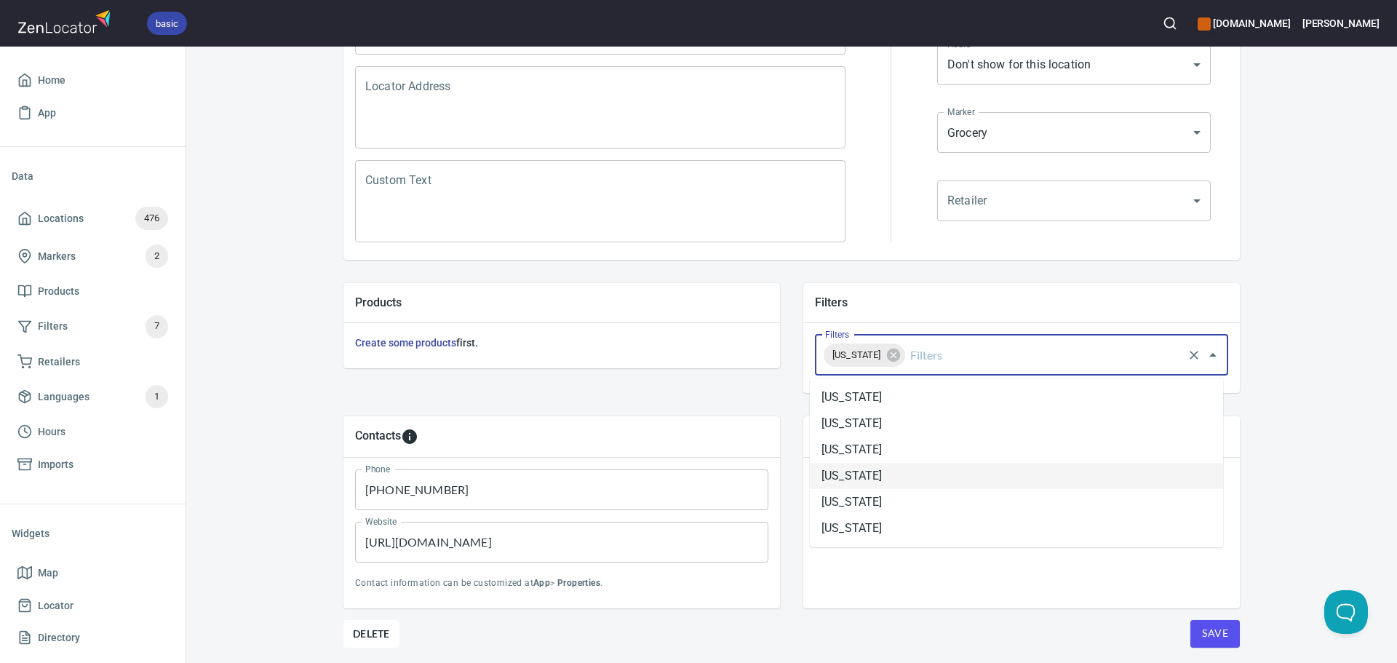
click at [900, 477] on li "[US_STATE]" at bounding box center [1016, 476] width 413 height 26
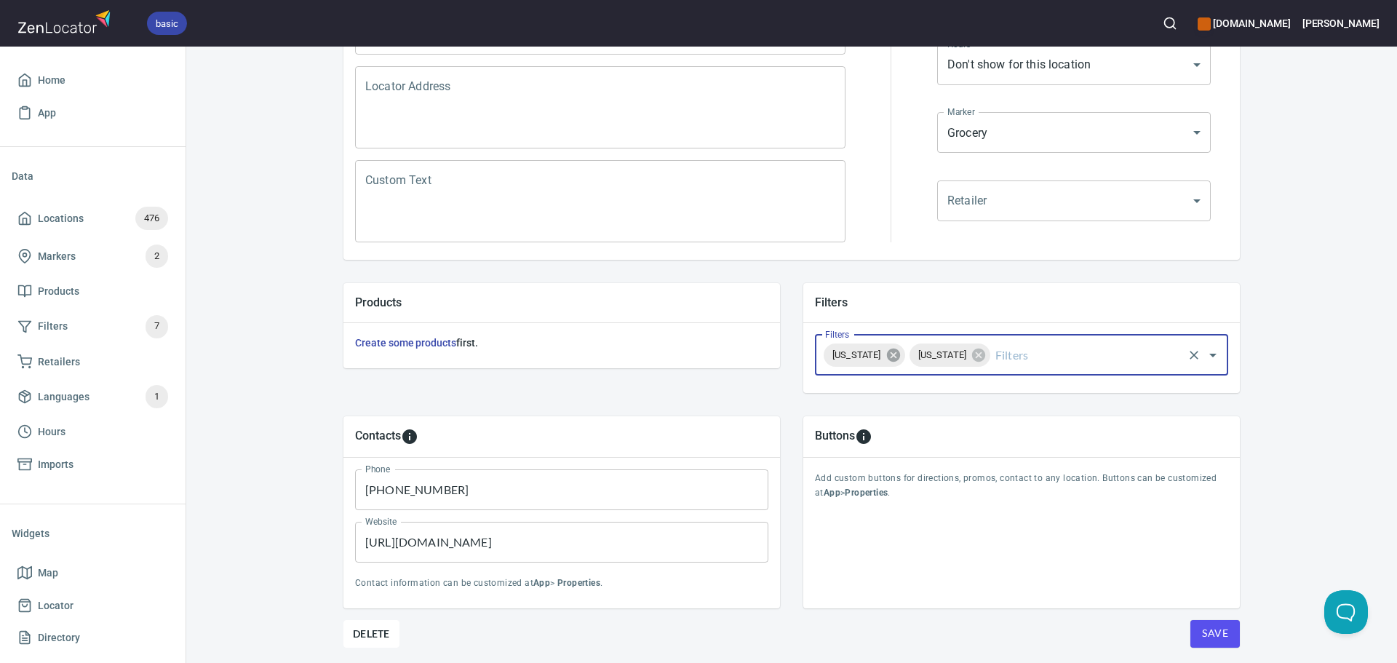
click at [902, 354] on icon at bounding box center [894, 355] width 16 height 16
click at [1210, 638] on span "Save" at bounding box center [1215, 633] width 26 height 18
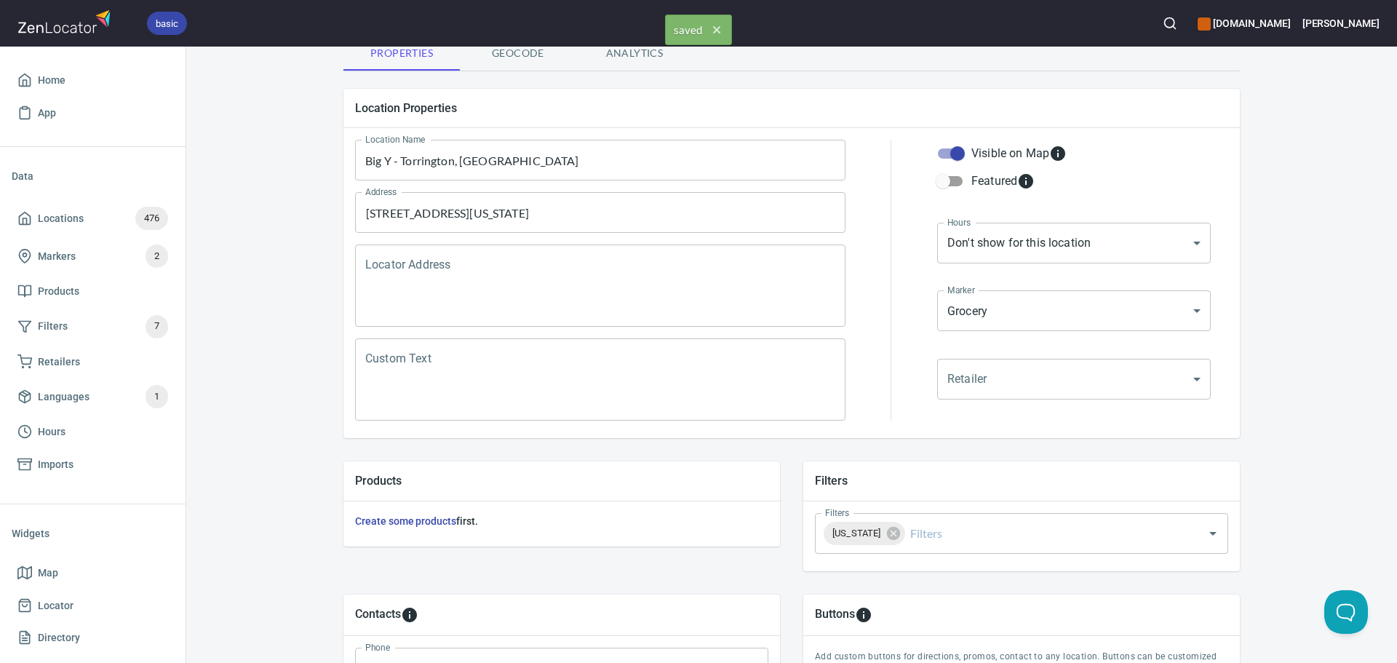
scroll to position [0, 0]
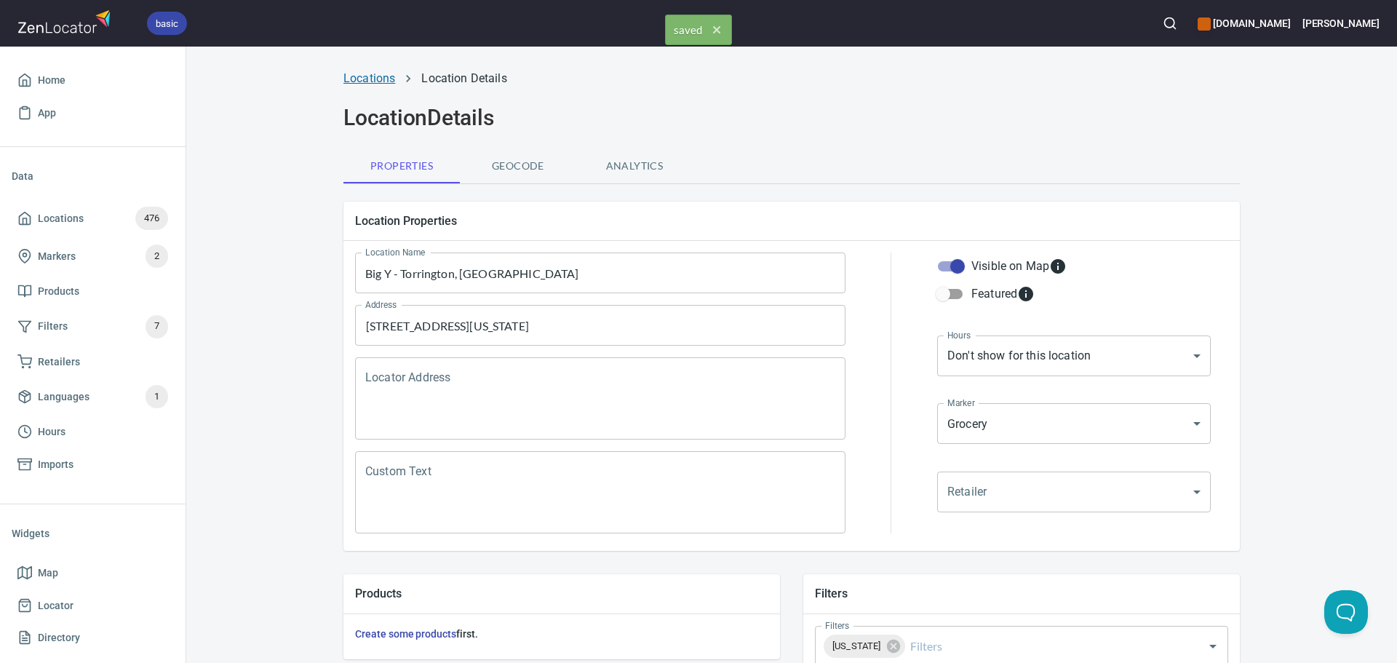
click at [365, 77] on link "Locations" at bounding box center [370, 78] width 52 height 14
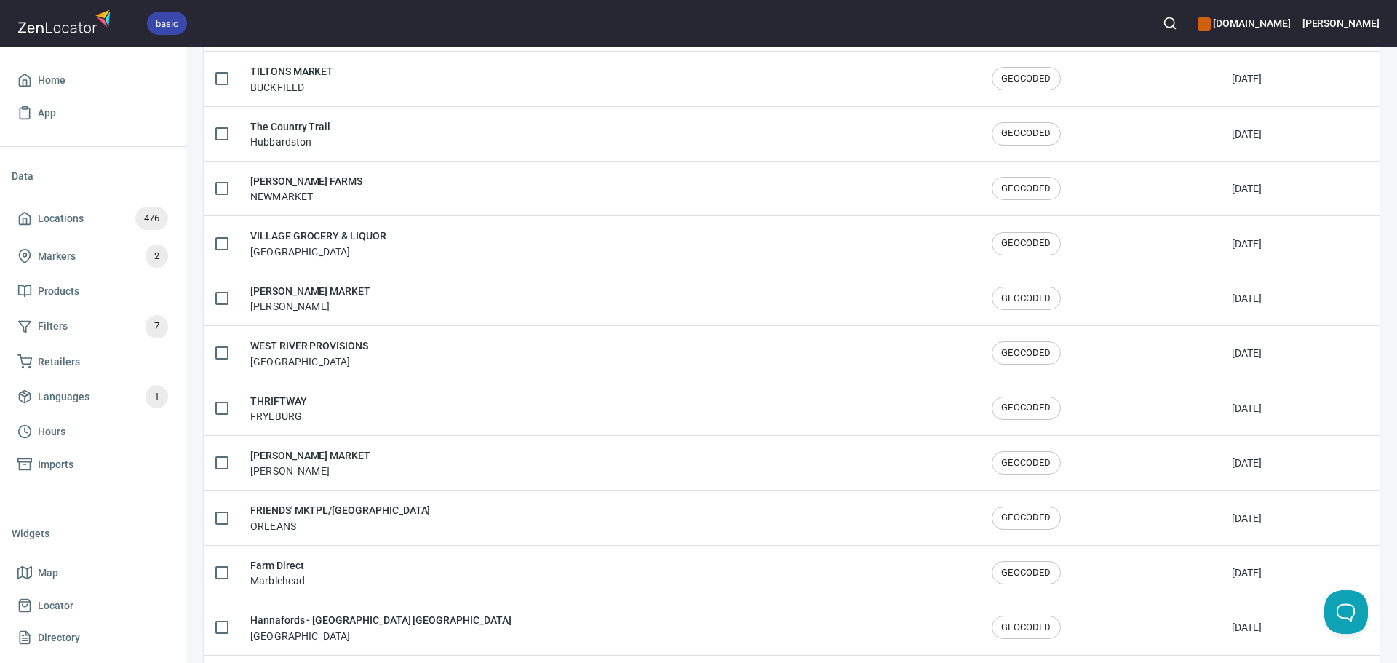
scroll to position [2392, 0]
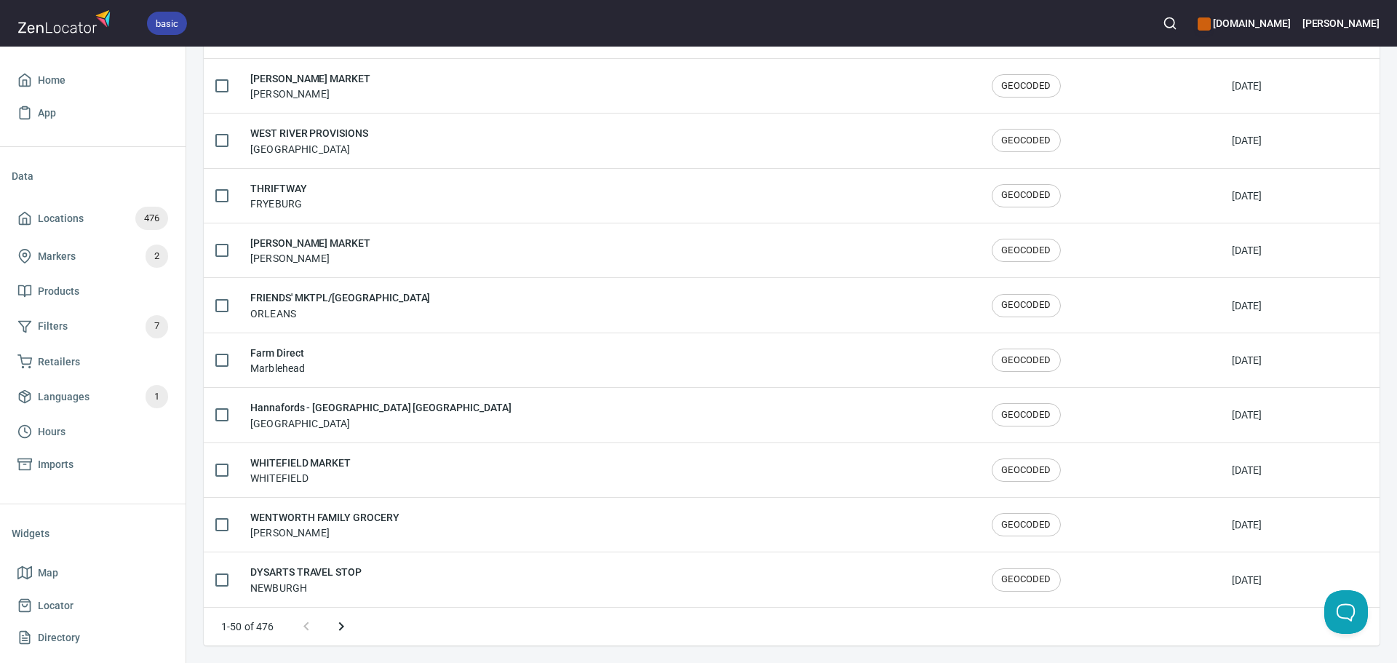
click at [332, 628] on button "Next page" at bounding box center [341, 626] width 35 height 35
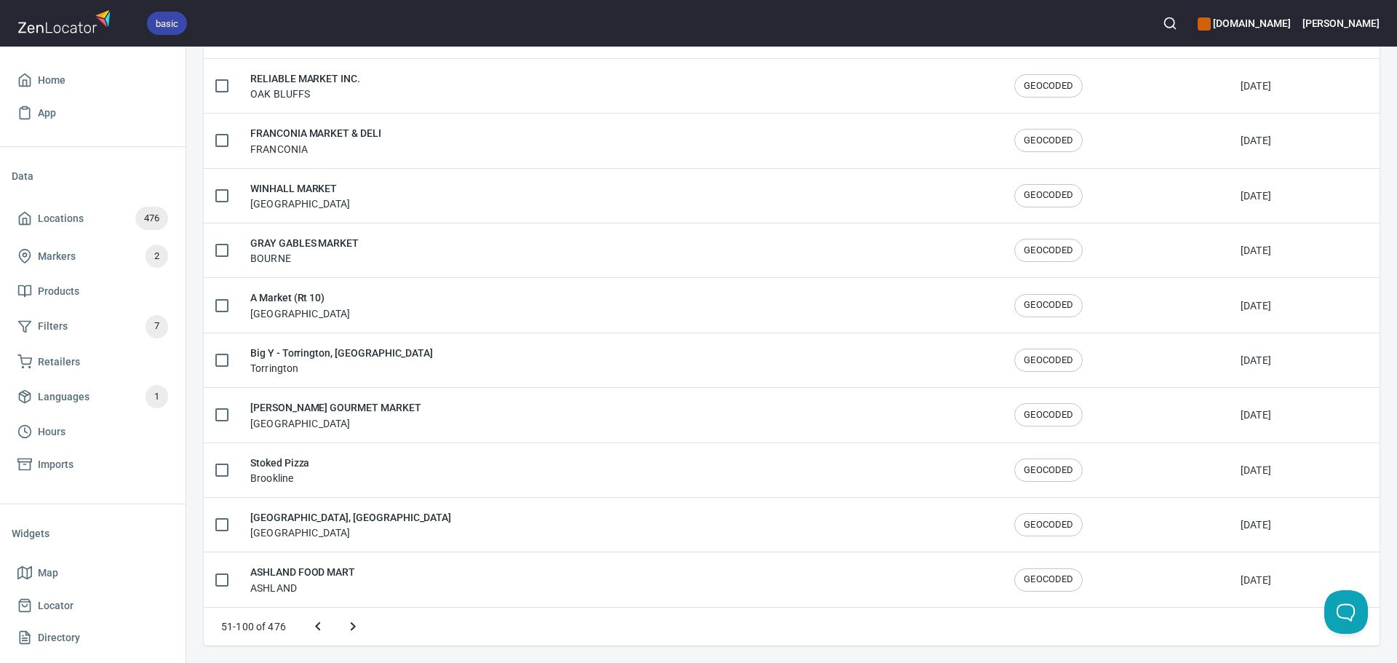
click at [344, 627] on icon "Next page" at bounding box center [352, 626] width 17 height 17
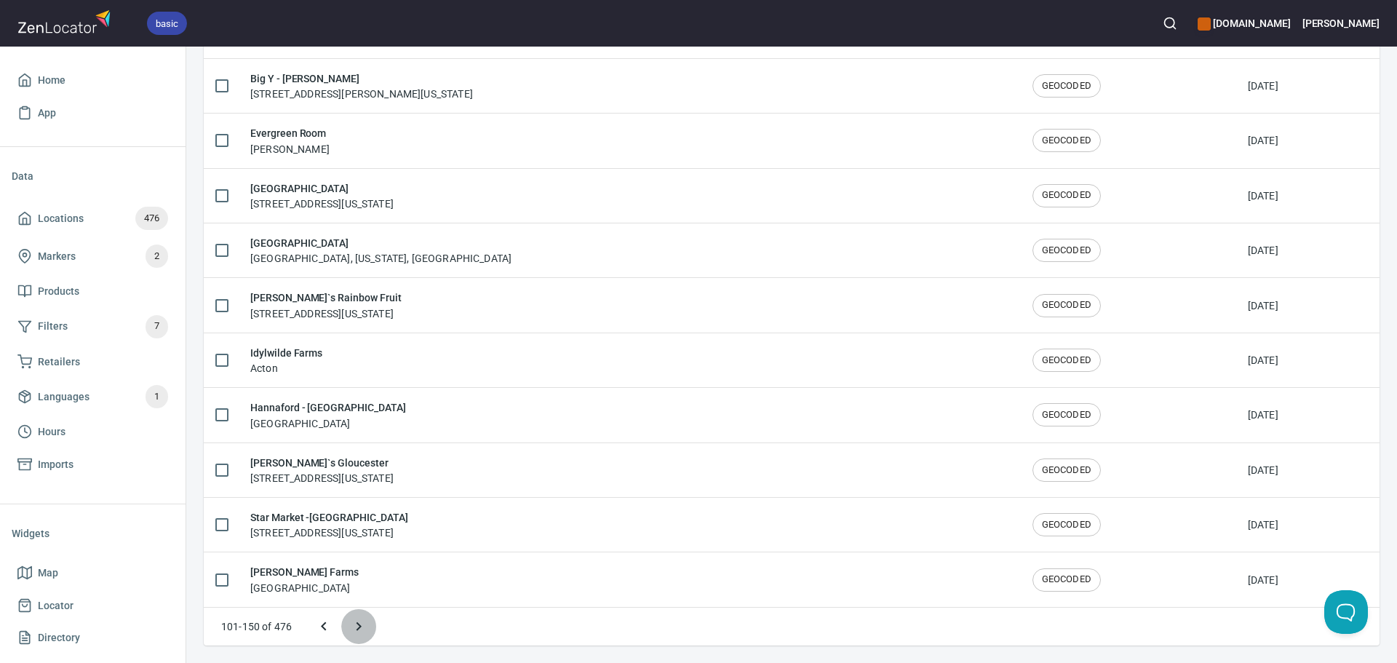
click at [350, 627] on icon "Next page" at bounding box center [358, 626] width 17 height 17
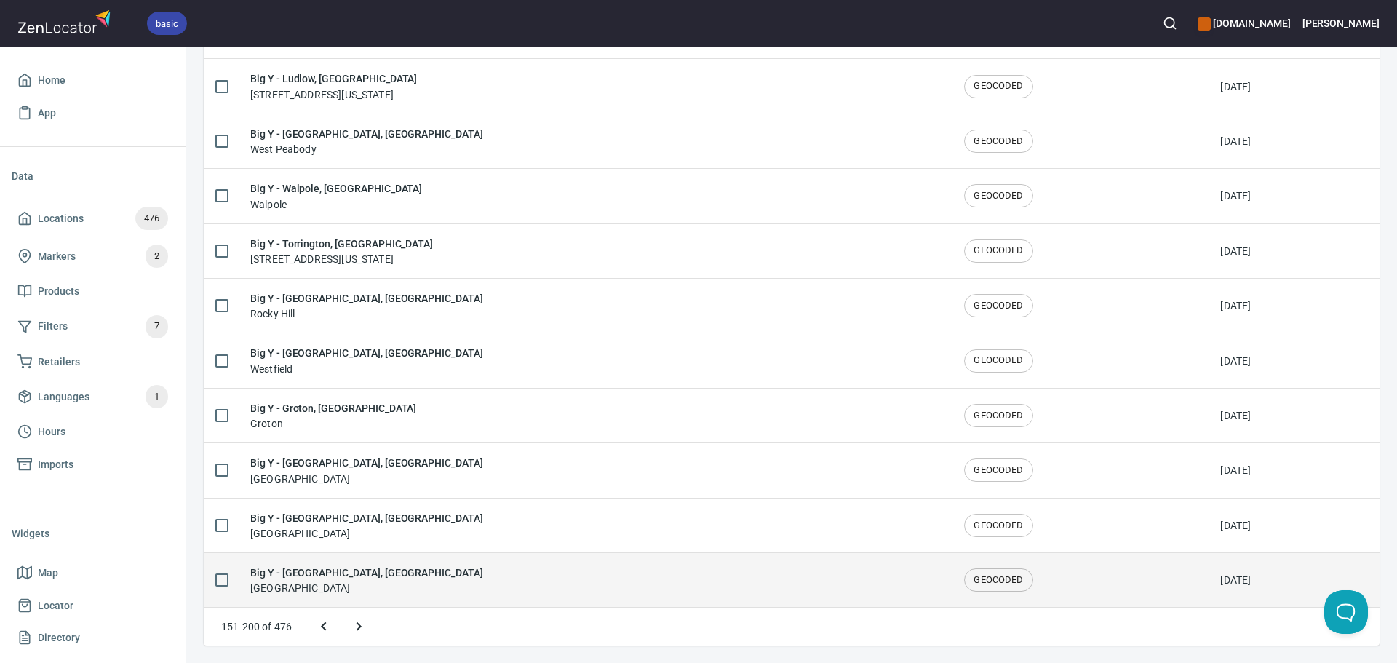
scroll to position [2336, 0]
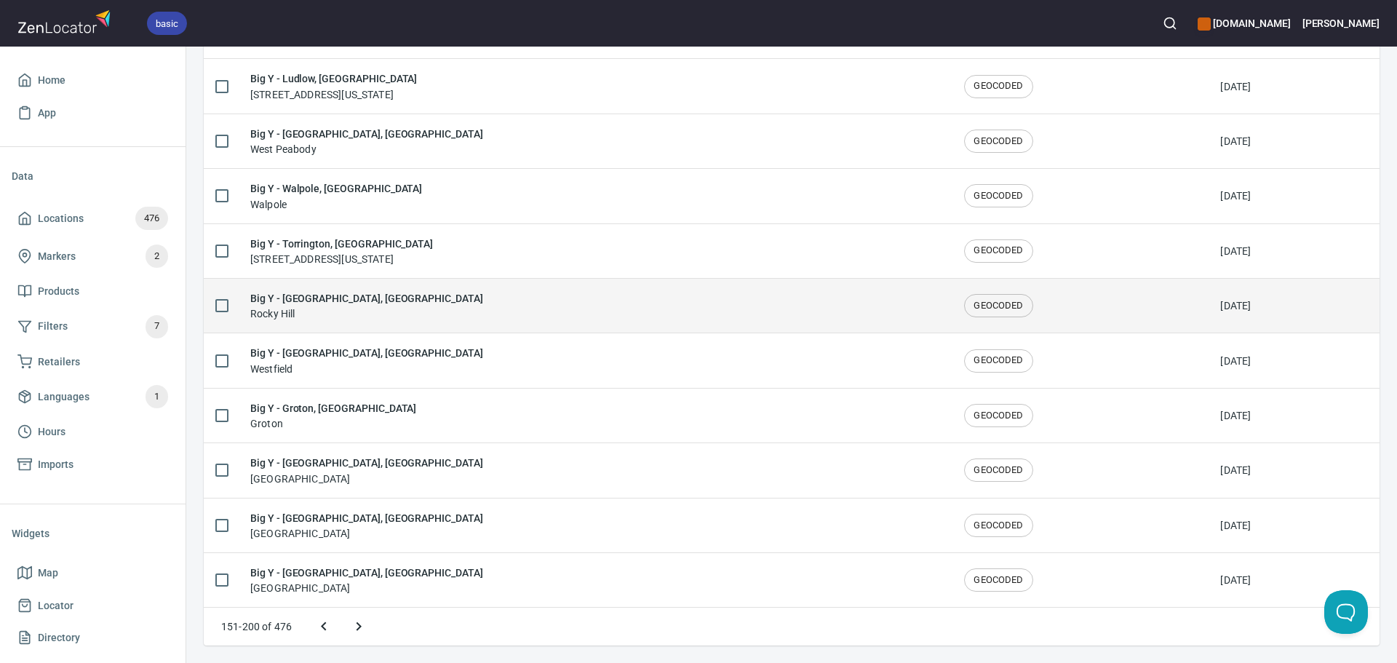
click at [381, 314] on div "Big Y - Rocky Hill, CT Rocky Hill" at bounding box center [595, 305] width 691 height 31
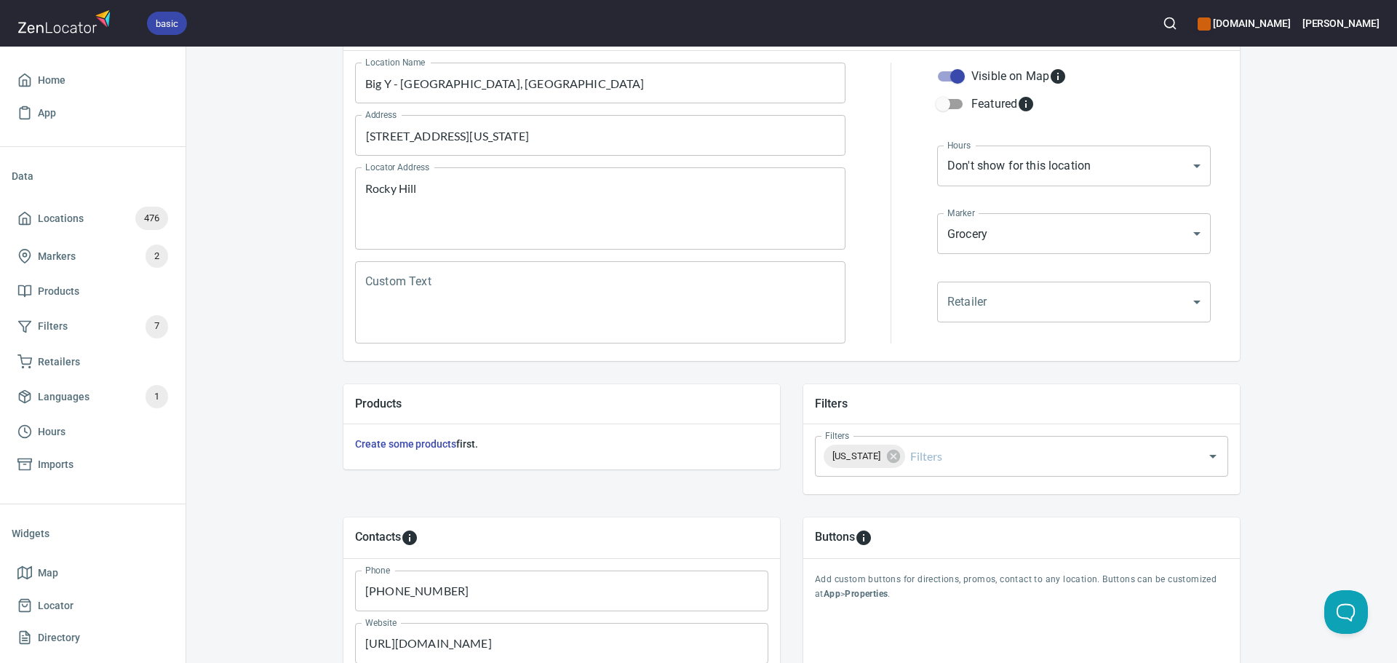
scroll to position [340, 0]
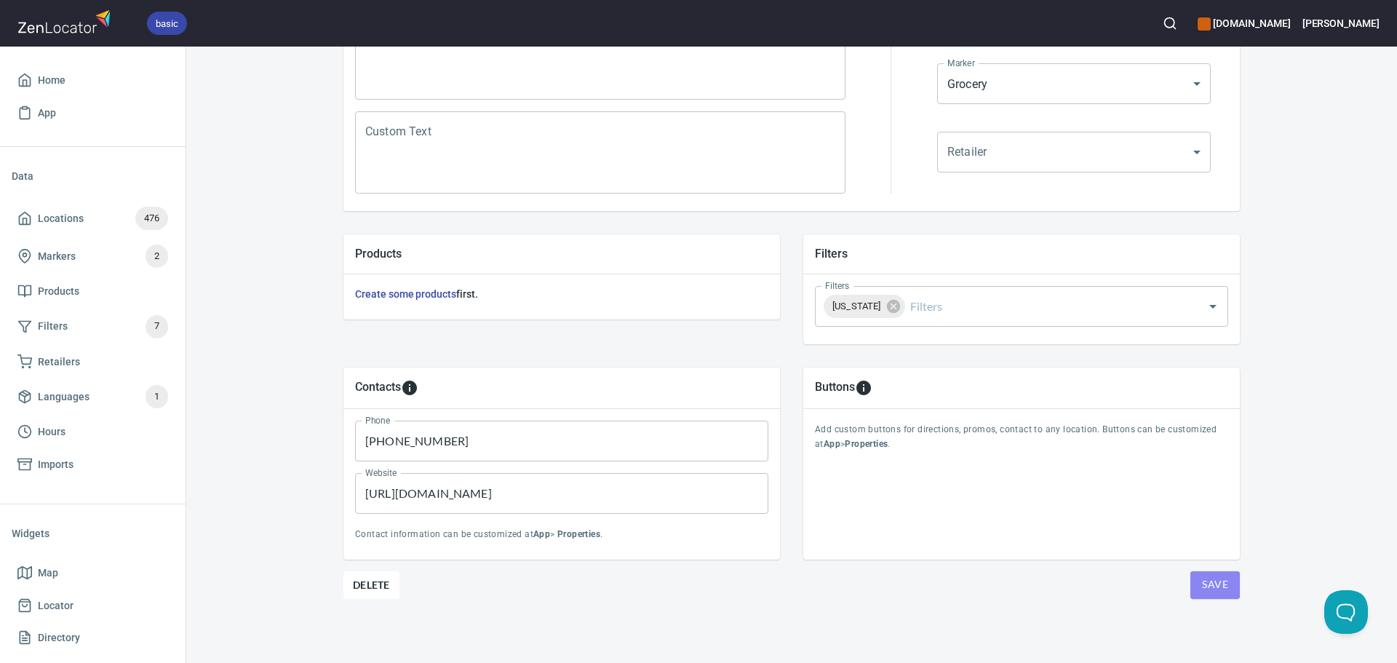
click at [1210, 594] on button "Save" at bounding box center [1215, 585] width 49 height 28
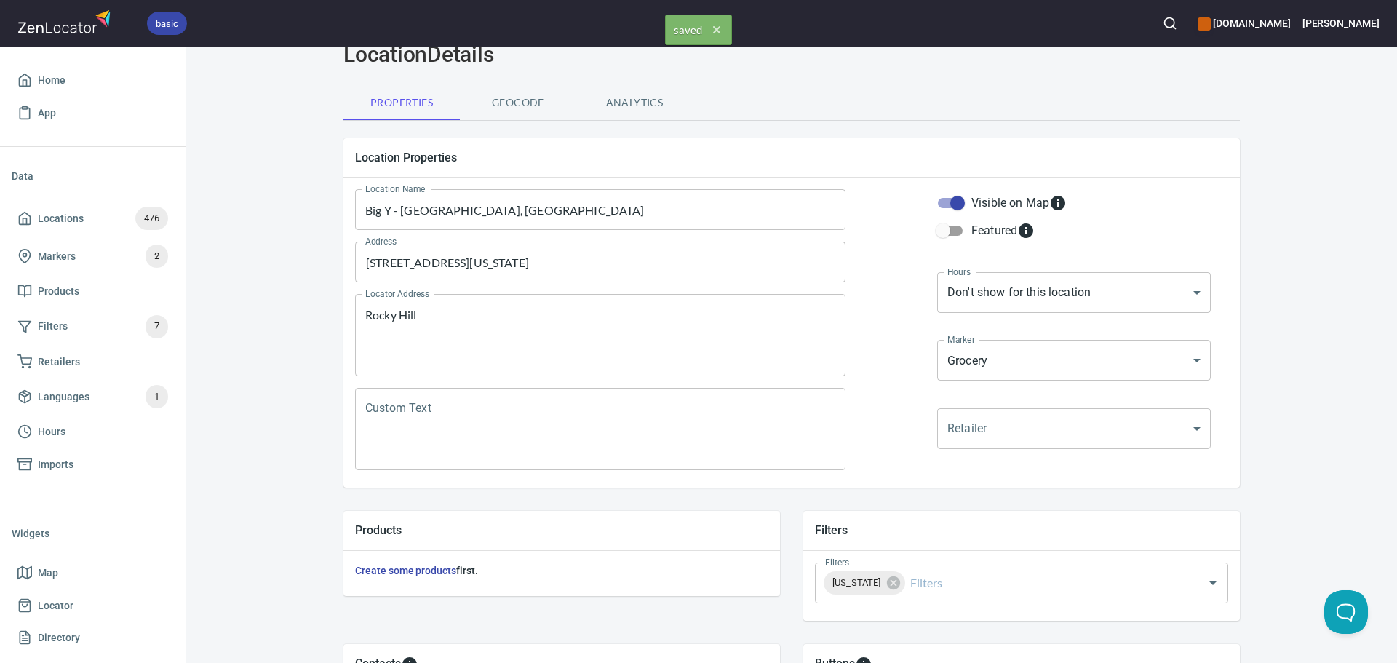
scroll to position [0, 0]
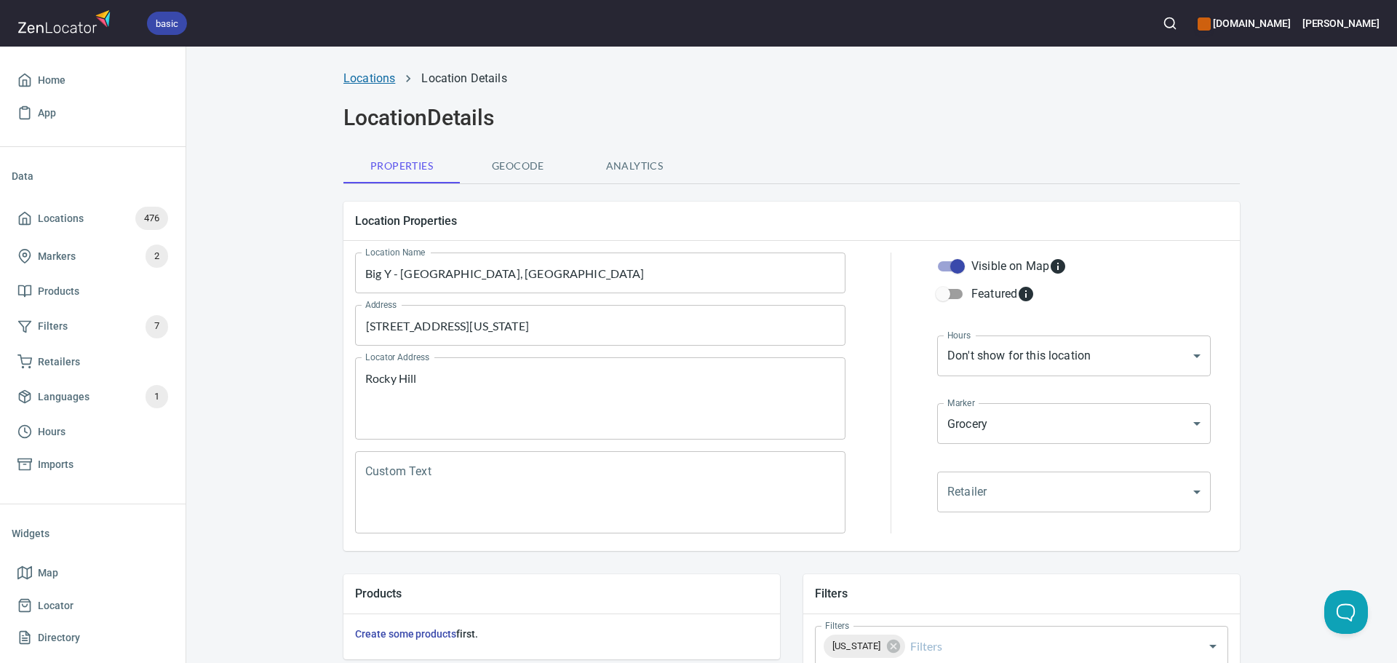
click at [352, 71] on link "Locations" at bounding box center [370, 78] width 52 height 14
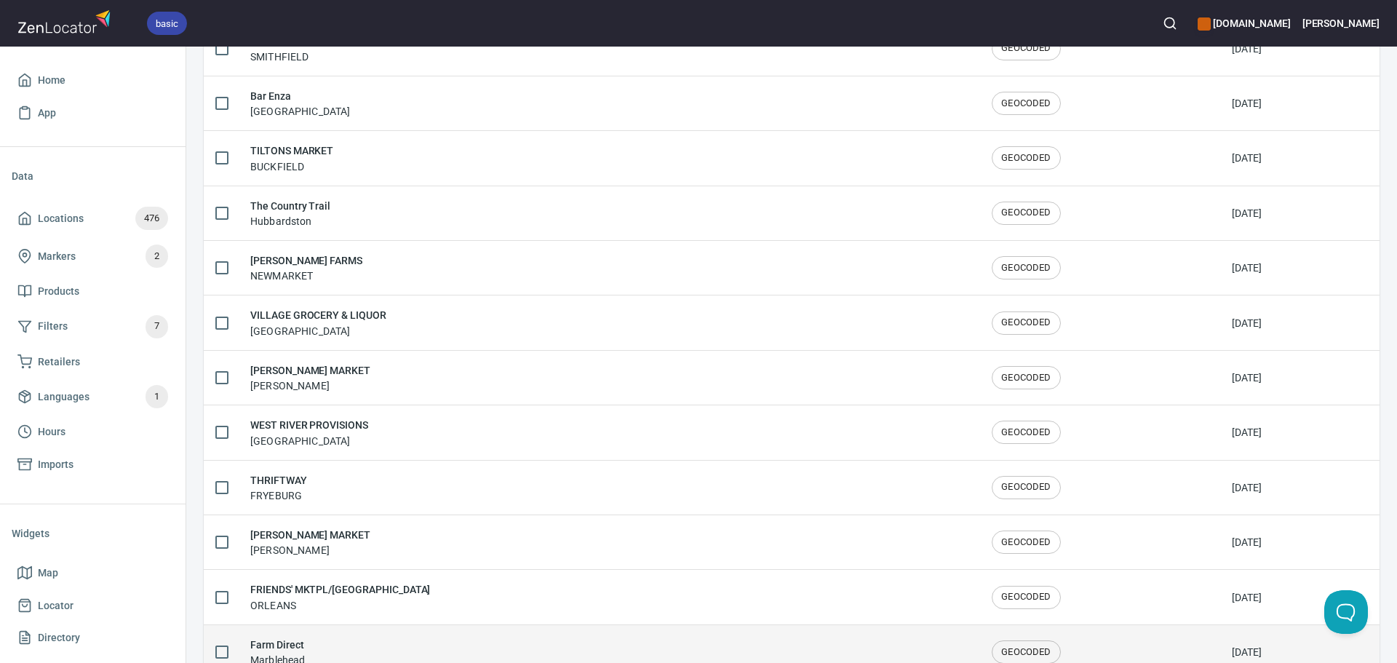
scroll to position [2392, 0]
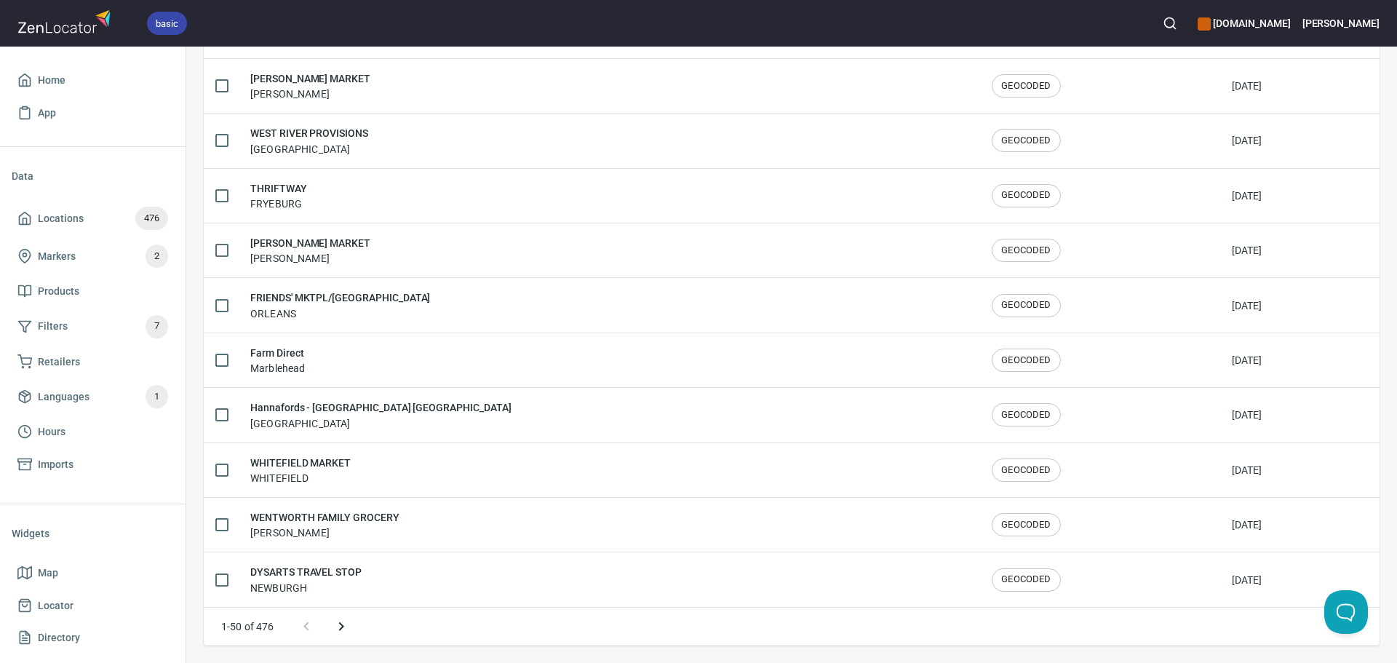
click at [344, 620] on icon "Next page" at bounding box center [341, 626] width 17 height 17
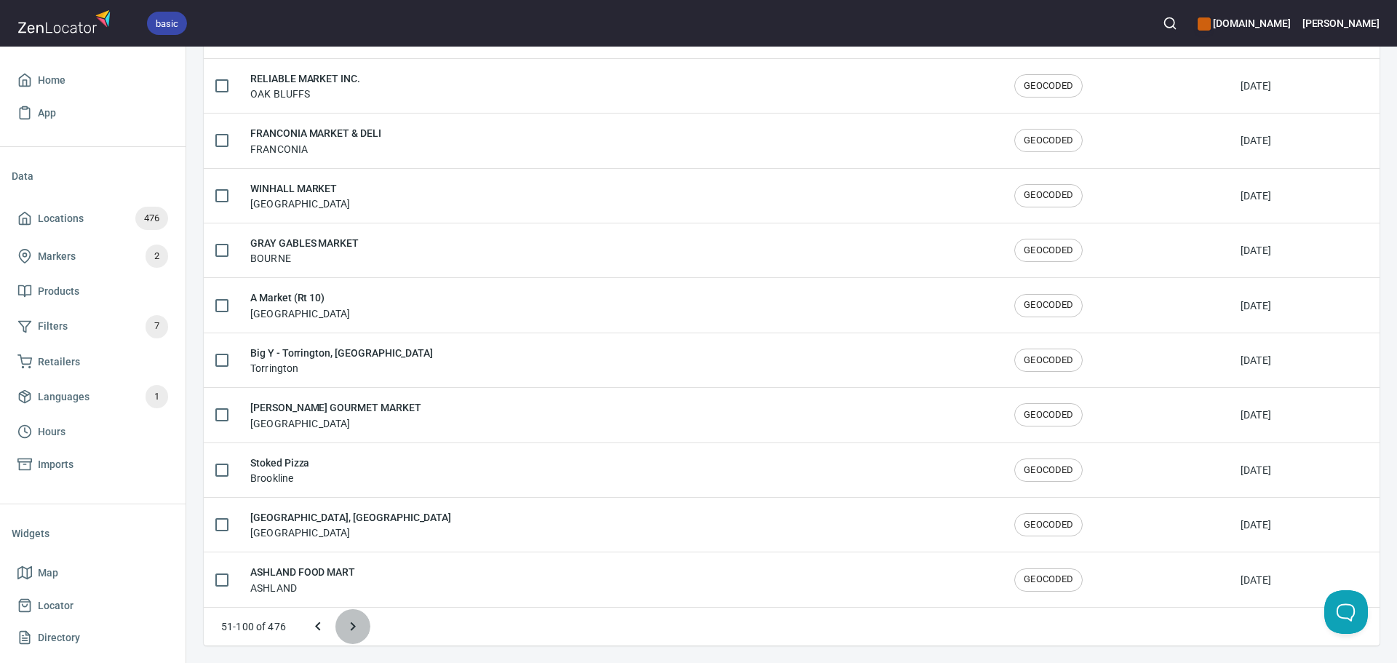
click at [350, 622] on icon "Next page" at bounding box center [352, 626] width 17 height 17
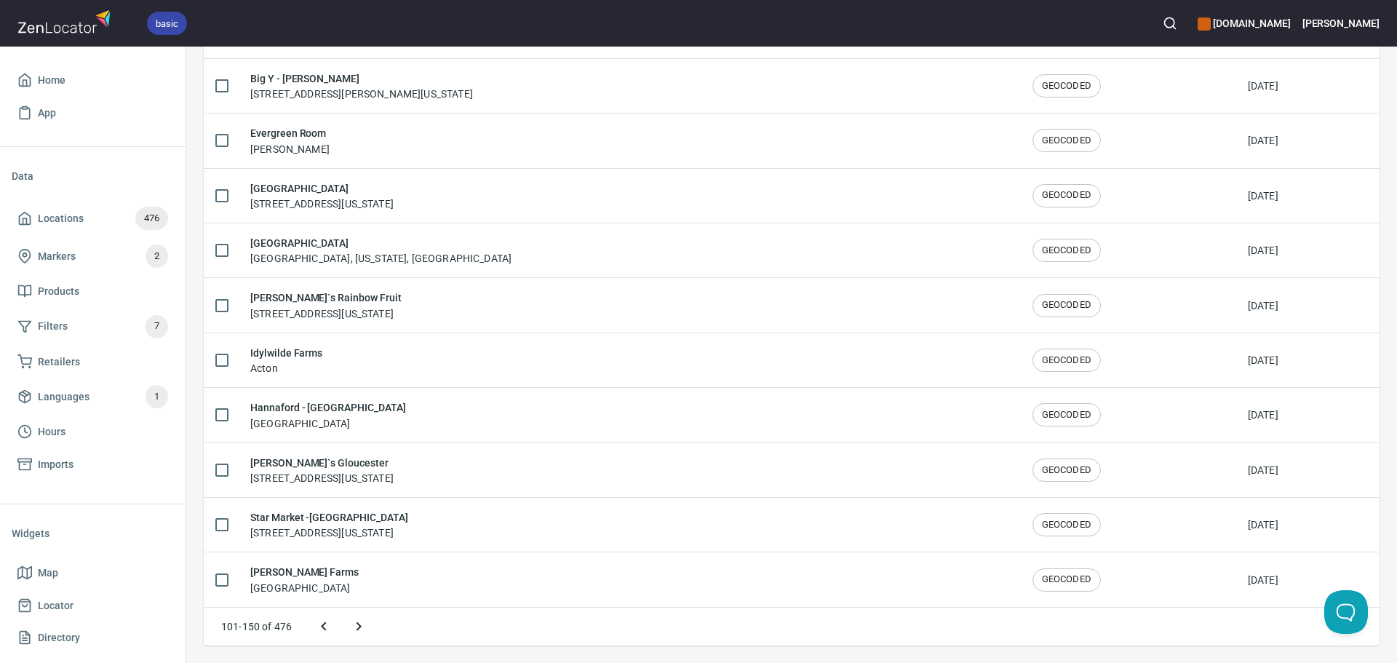
click at [352, 622] on icon "Next page" at bounding box center [358, 626] width 17 height 17
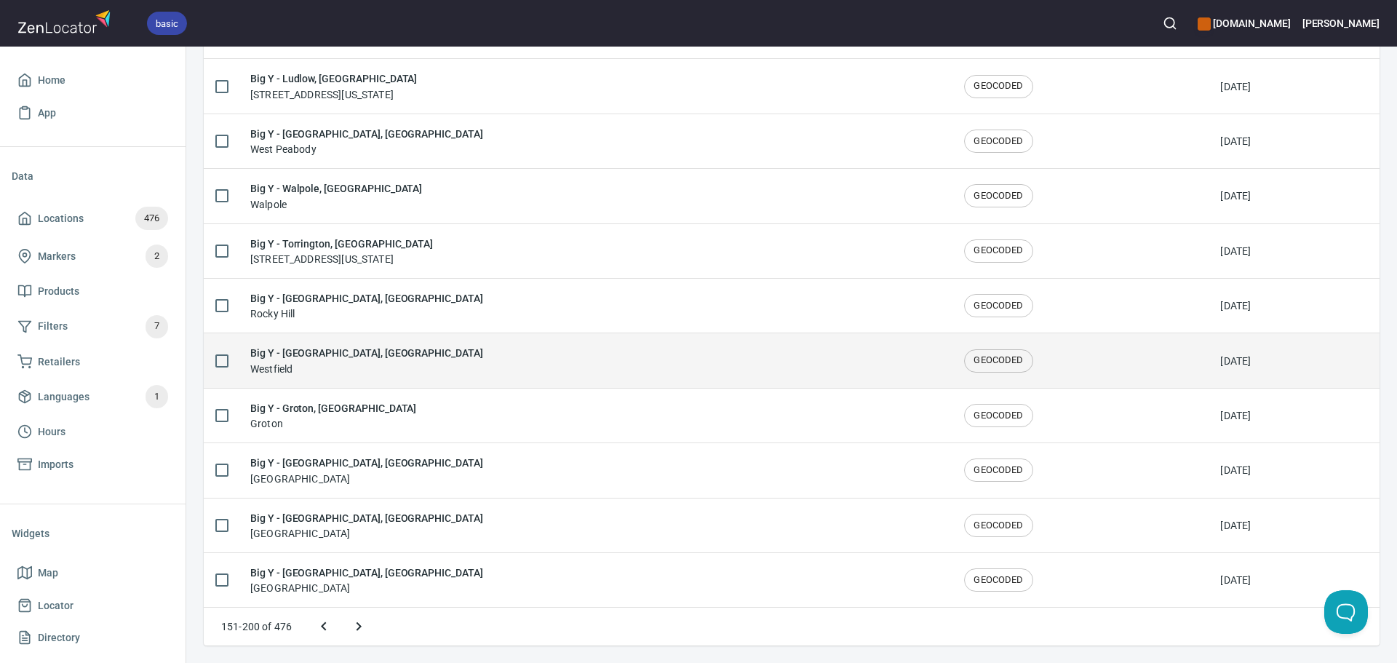
scroll to position [2336, 0]
click at [381, 367] on div "Big Y - Westfield, MA Westfield" at bounding box center [595, 360] width 691 height 31
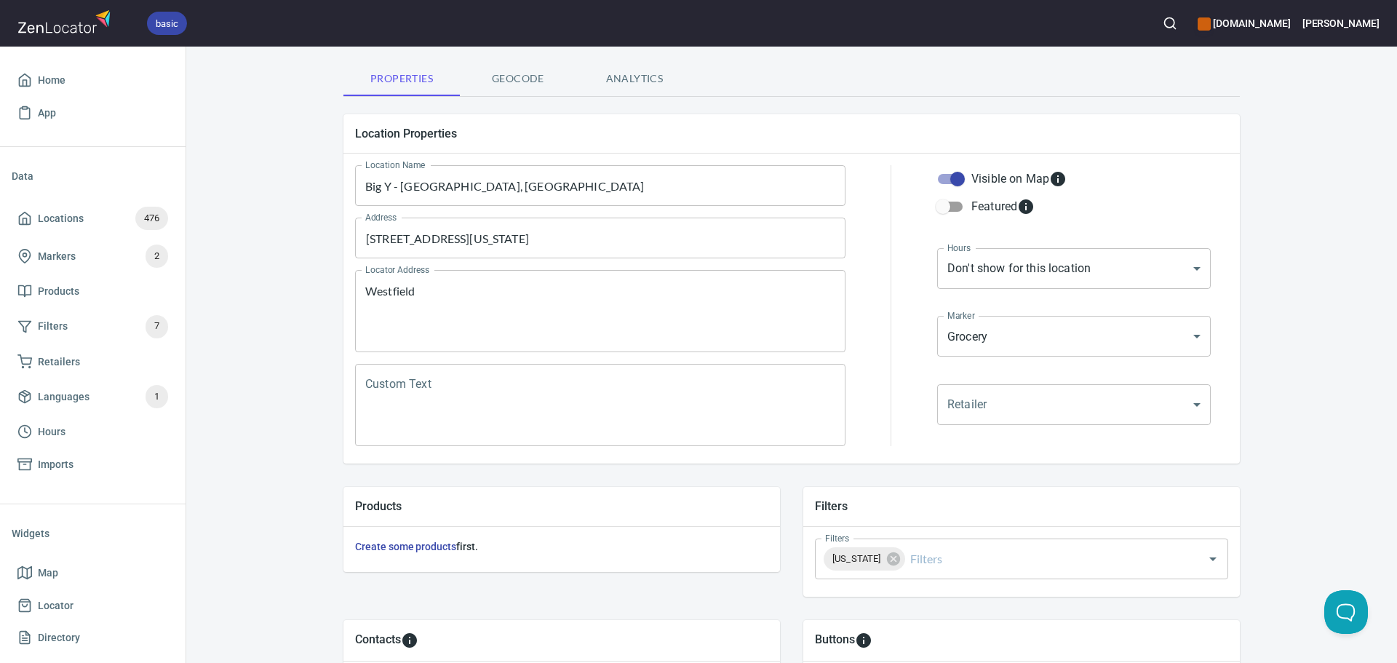
scroll to position [340, 0]
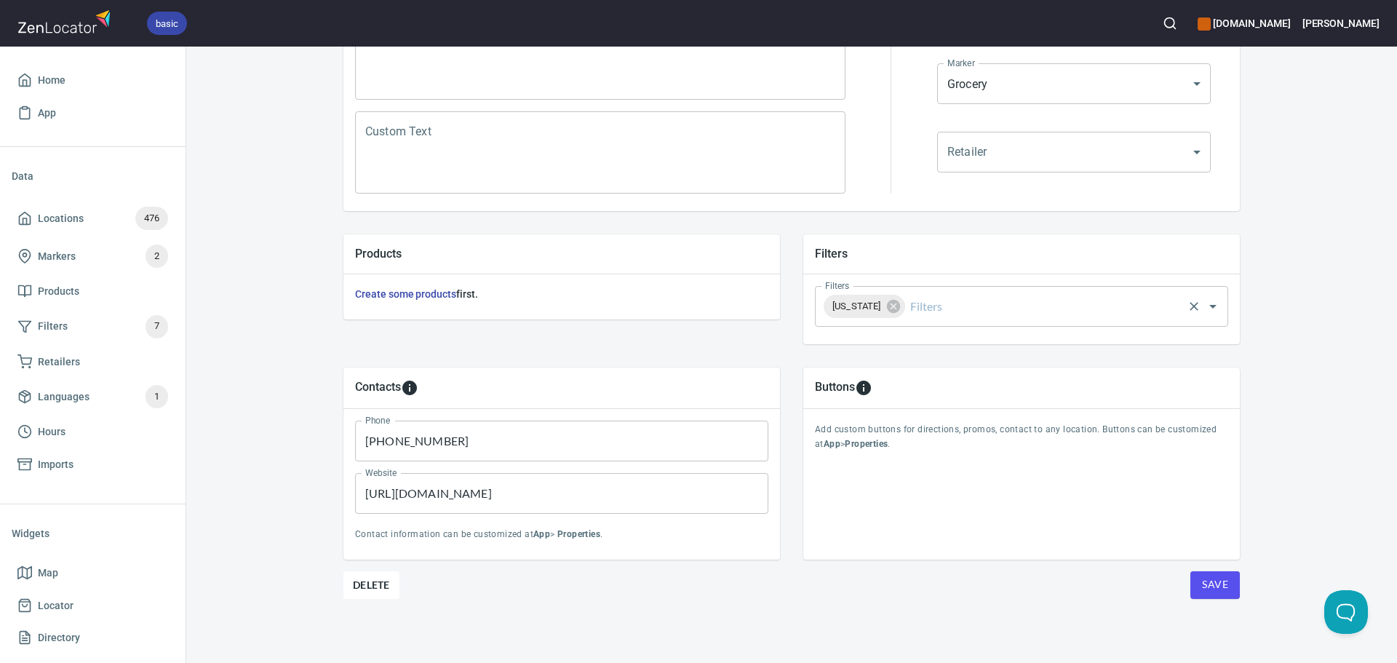
click at [982, 298] on input "Filters" at bounding box center [1045, 307] width 274 height 28
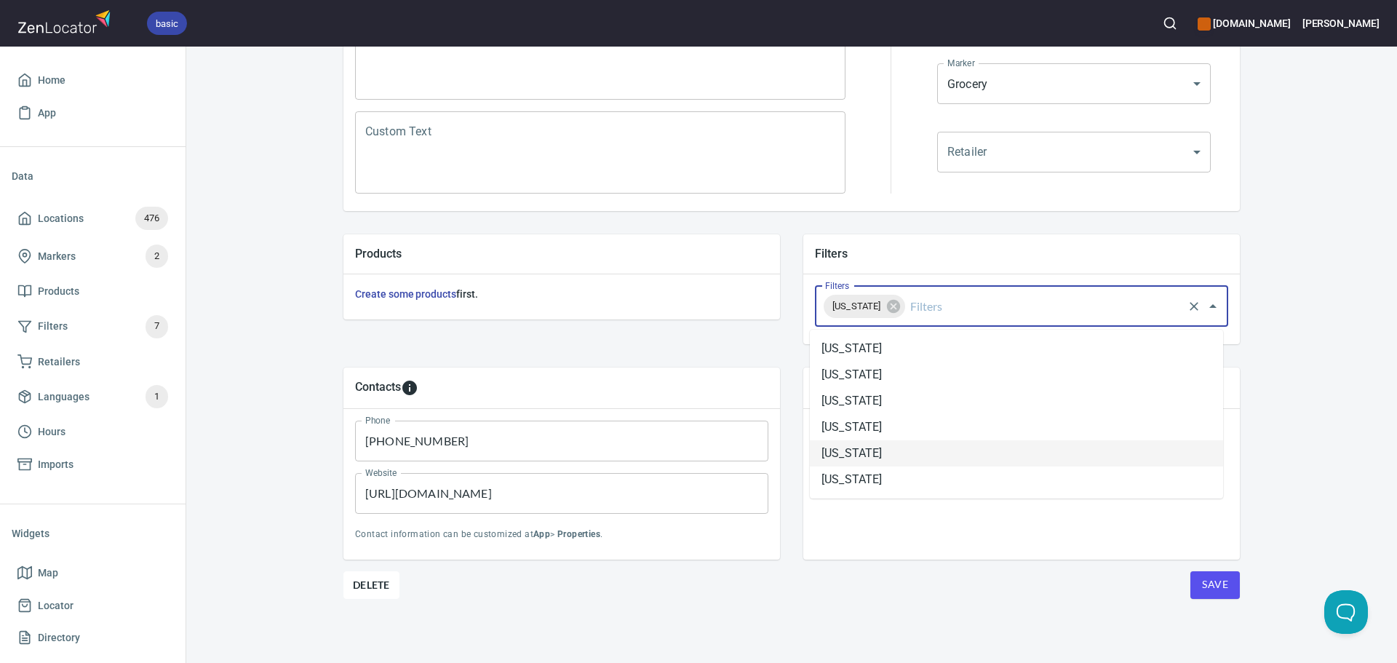
click at [873, 448] on li "[US_STATE]" at bounding box center [1016, 453] width 413 height 26
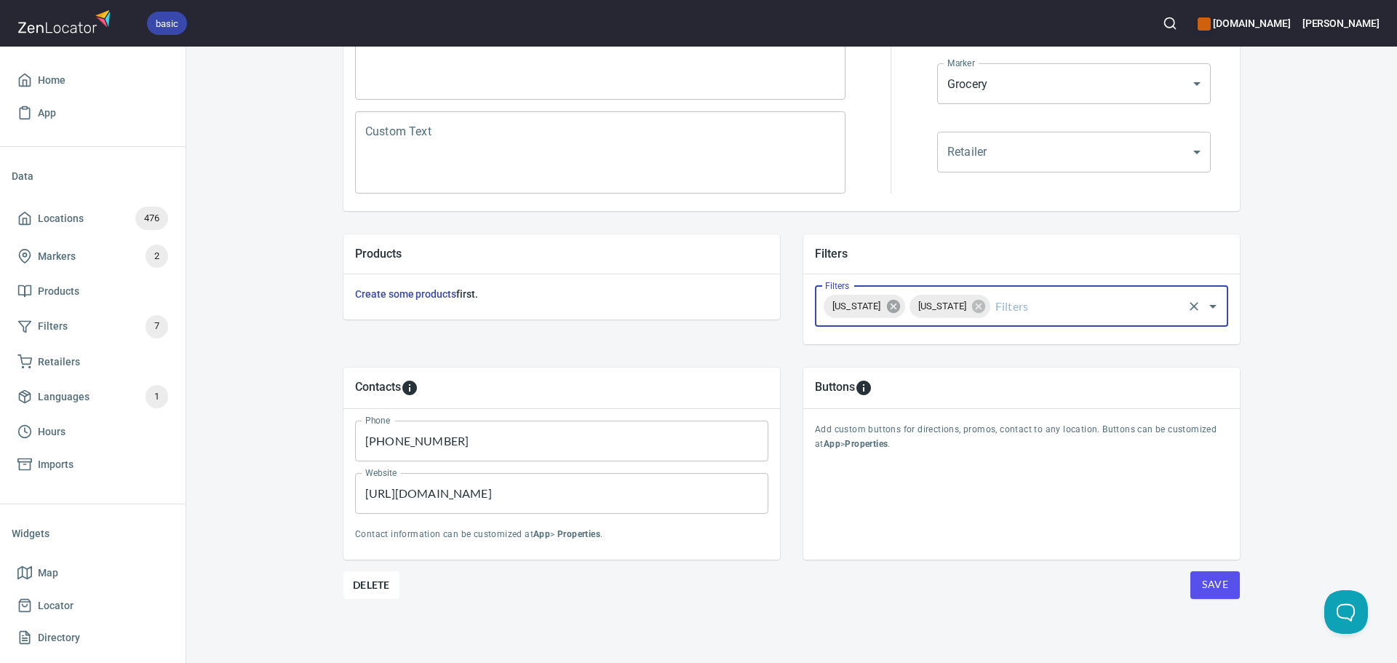
click at [886, 313] on icon at bounding box center [894, 306] width 16 height 16
click at [1202, 582] on span "Save" at bounding box center [1215, 585] width 26 height 18
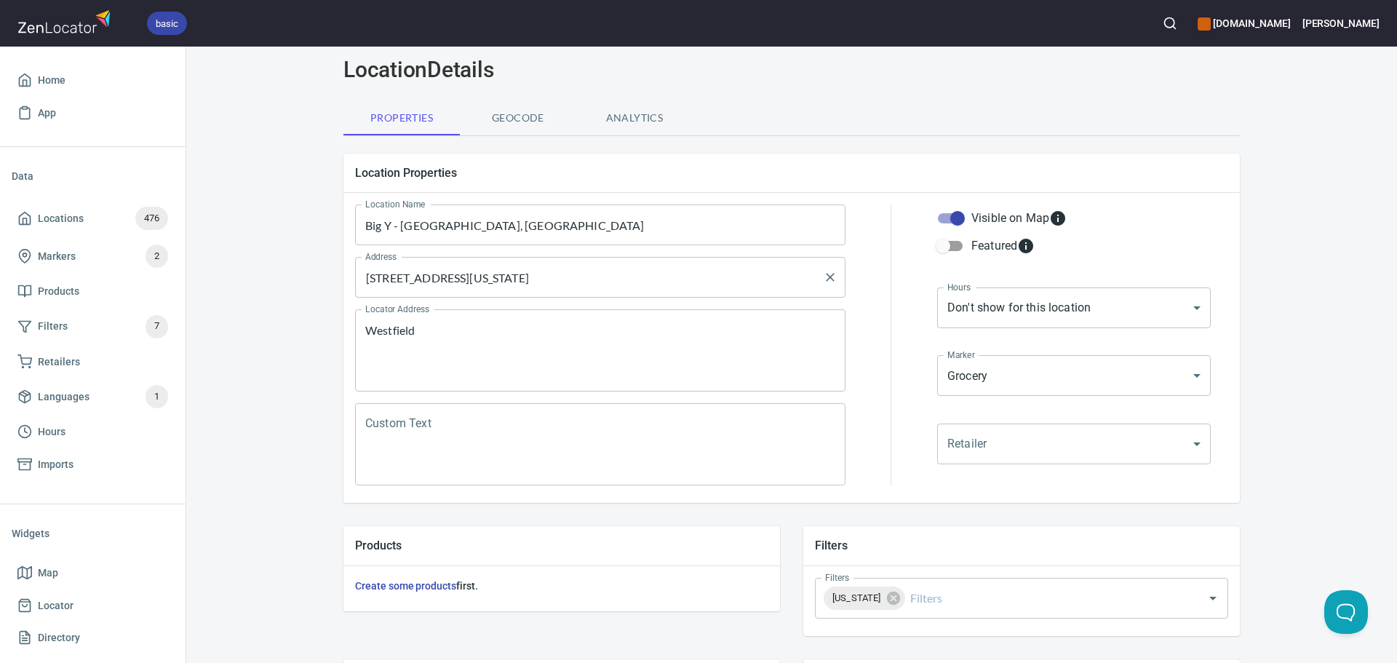
scroll to position [0, 0]
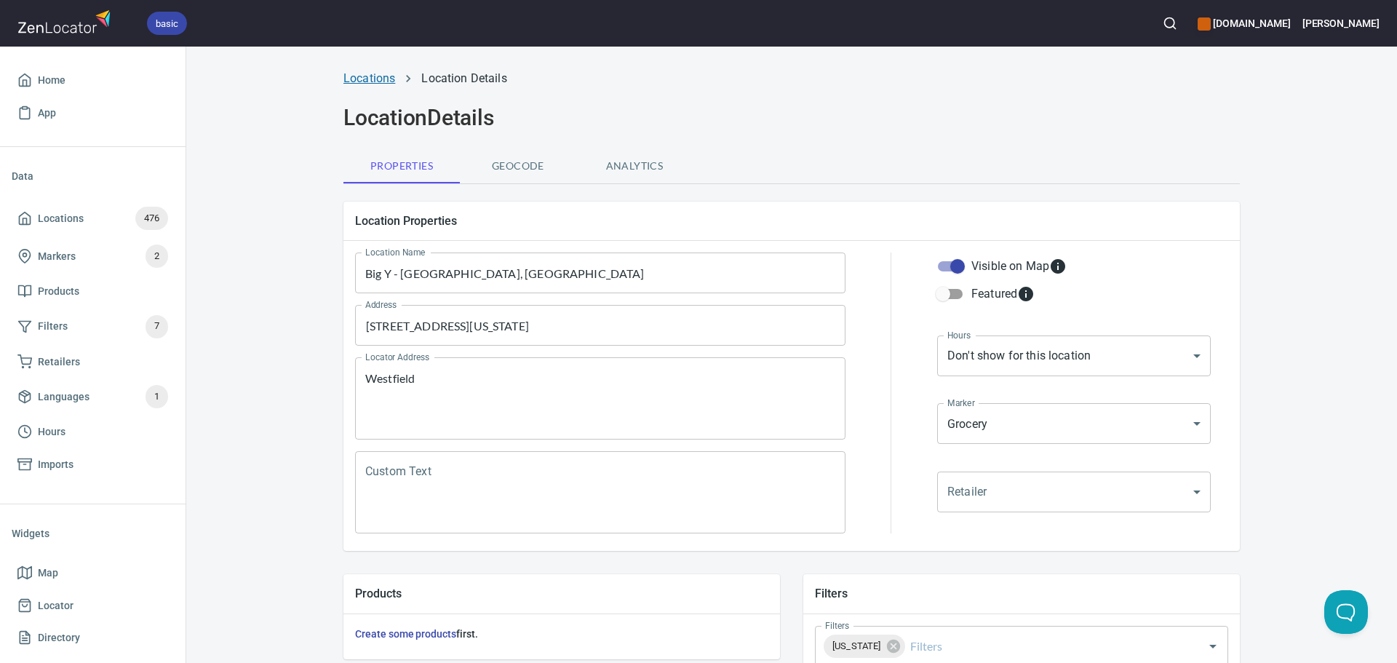
click at [369, 79] on link "Locations" at bounding box center [370, 78] width 52 height 14
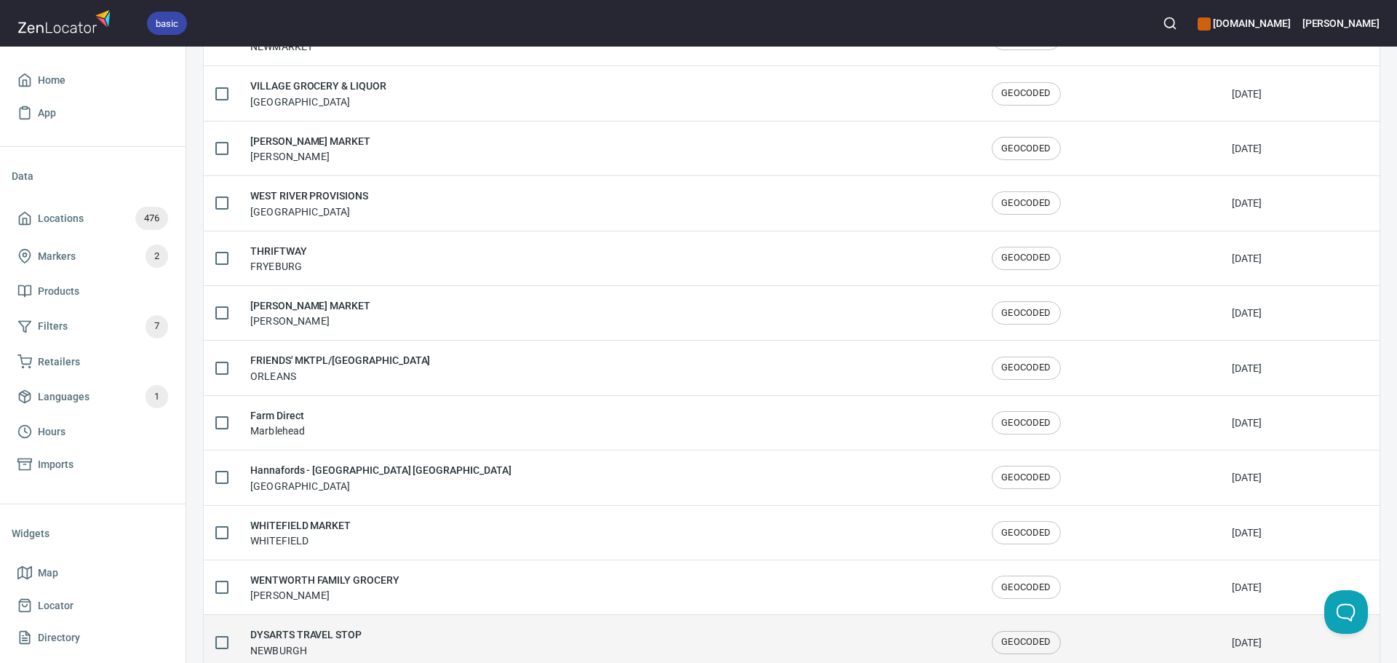
scroll to position [2392, 0]
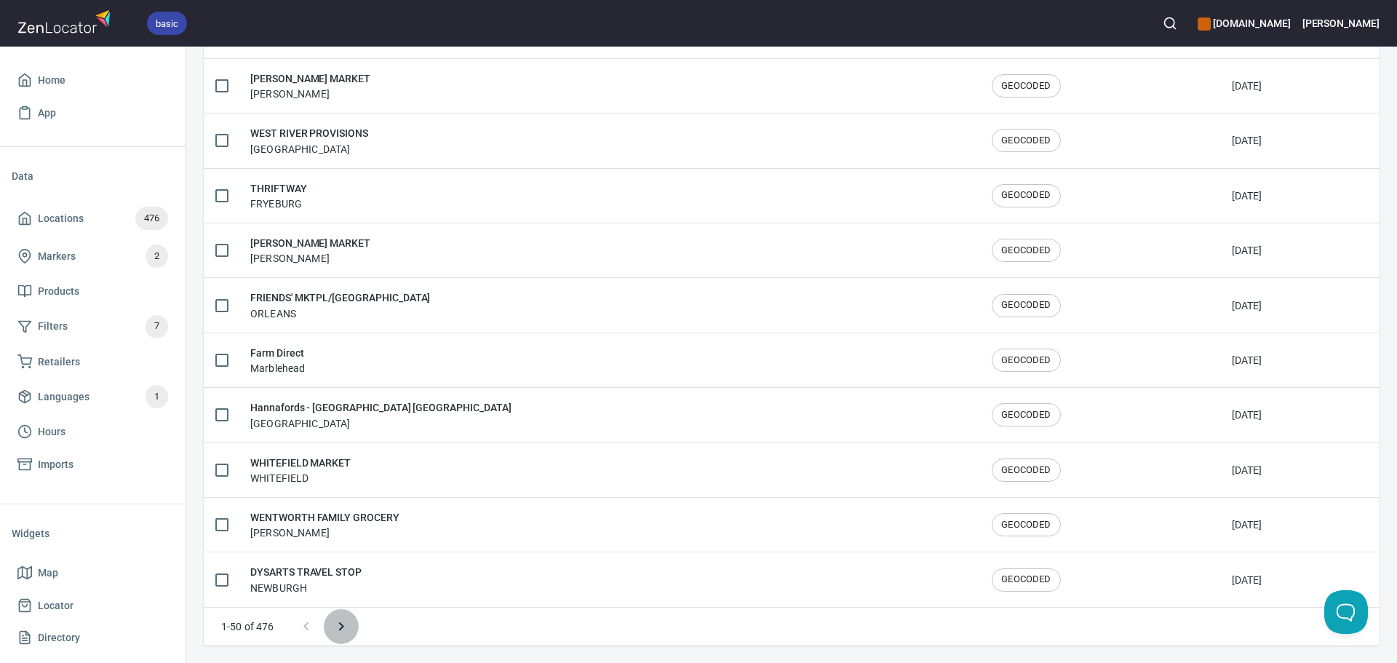
click at [330, 625] on button "Next page" at bounding box center [341, 626] width 35 height 35
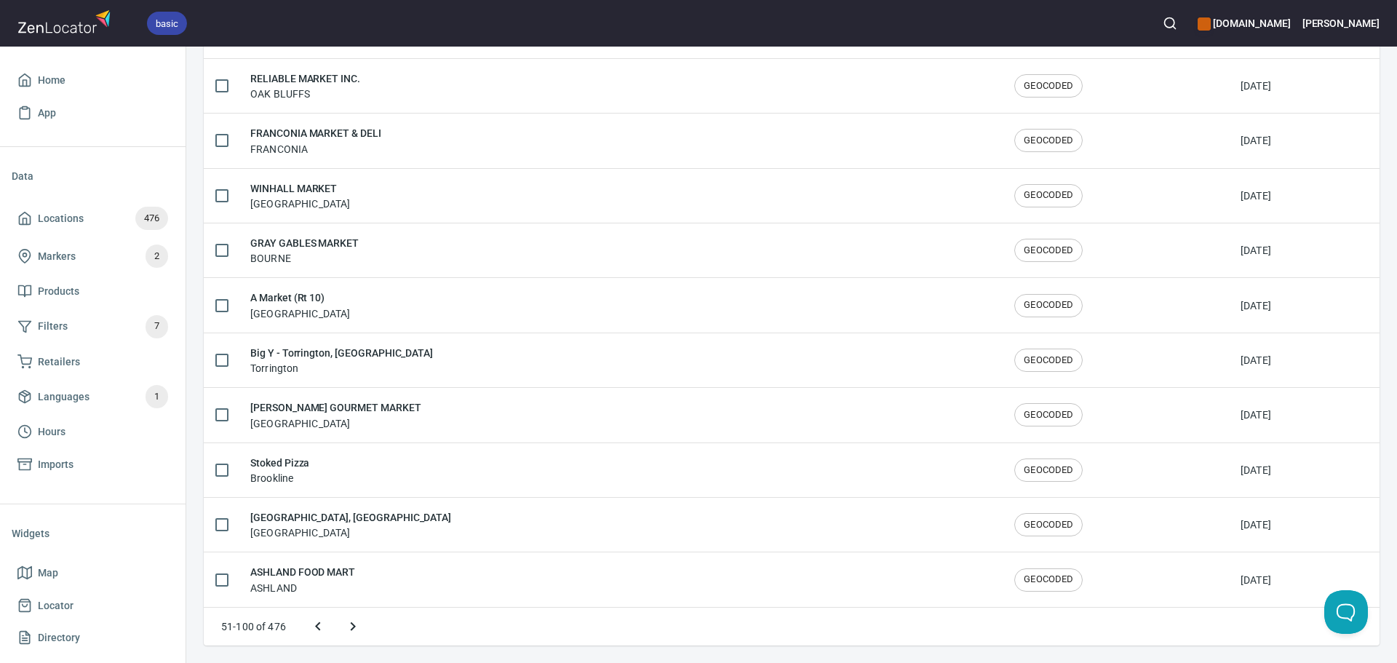
click at [349, 627] on icon "Next page" at bounding box center [352, 626] width 17 height 17
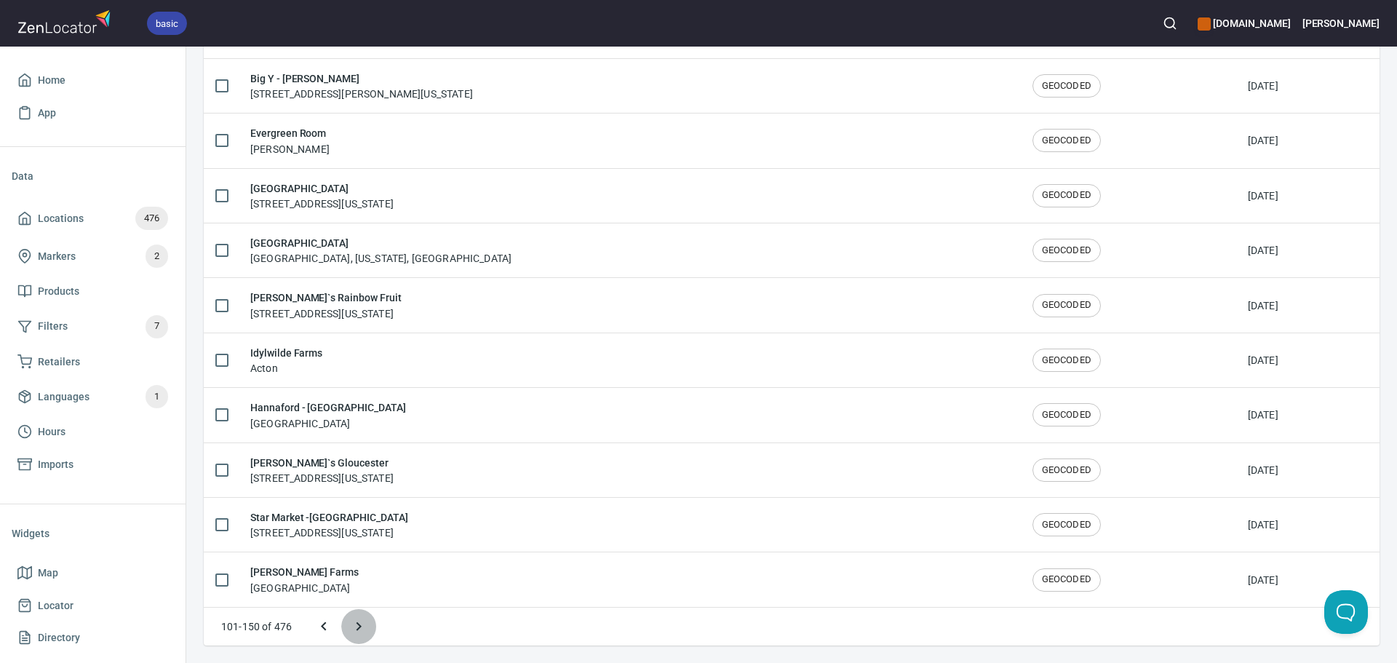
click at [352, 627] on icon "Next page" at bounding box center [358, 626] width 17 height 17
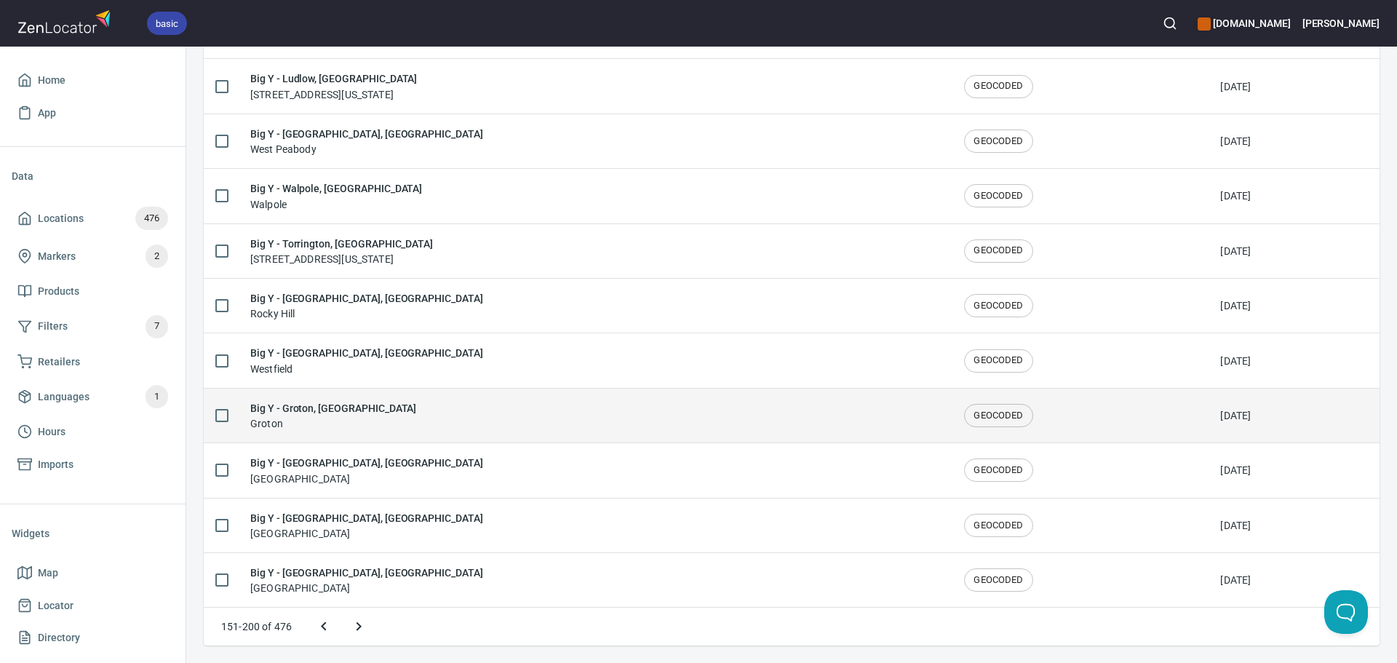
click at [382, 421] on div "Big Y - Groton, CT Groton" at bounding box center [595, 415] width 691 height 31
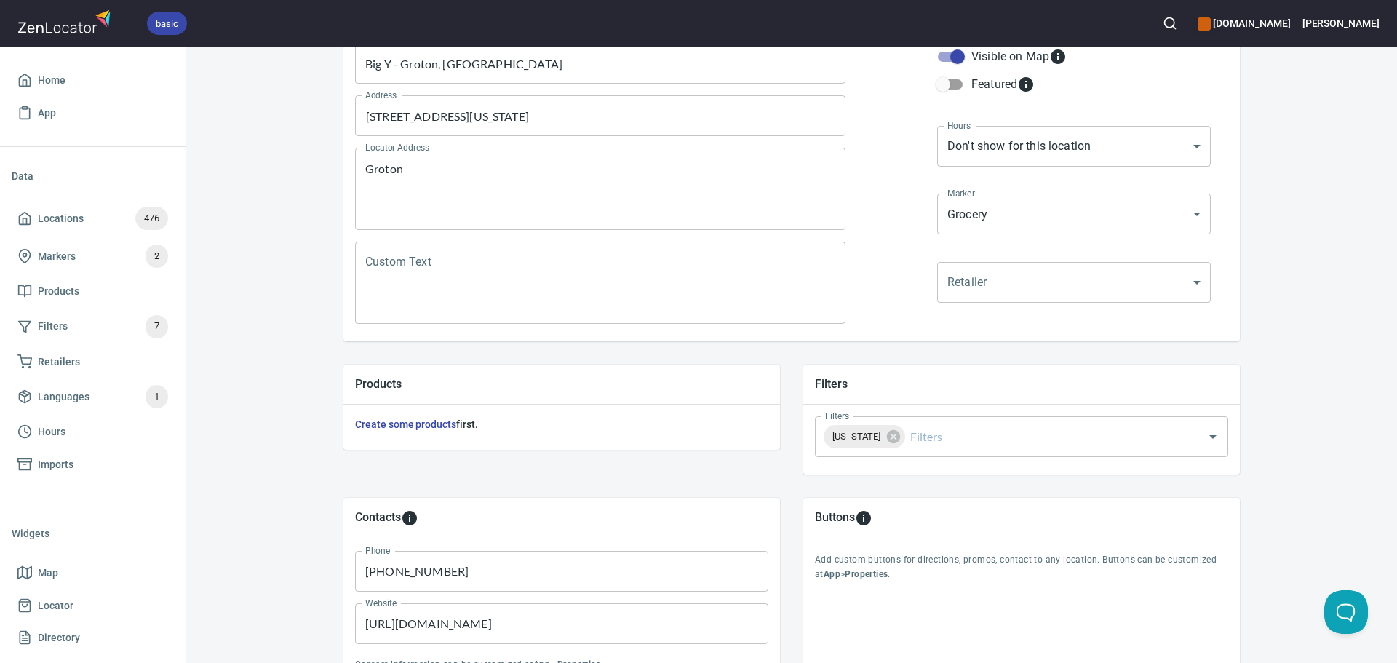
scroll to position [218, 0]
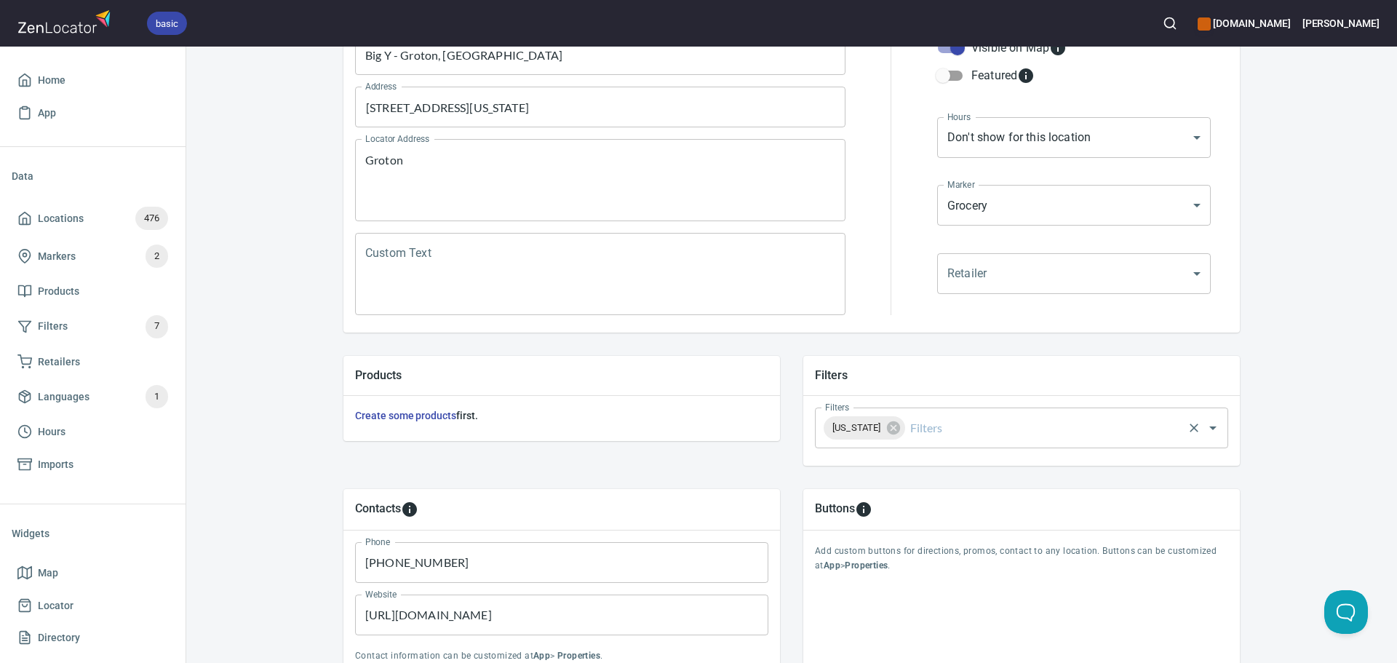
click at [1022, 414] on input "Filters" at bounding box center [1045, 428] width 274 height 28
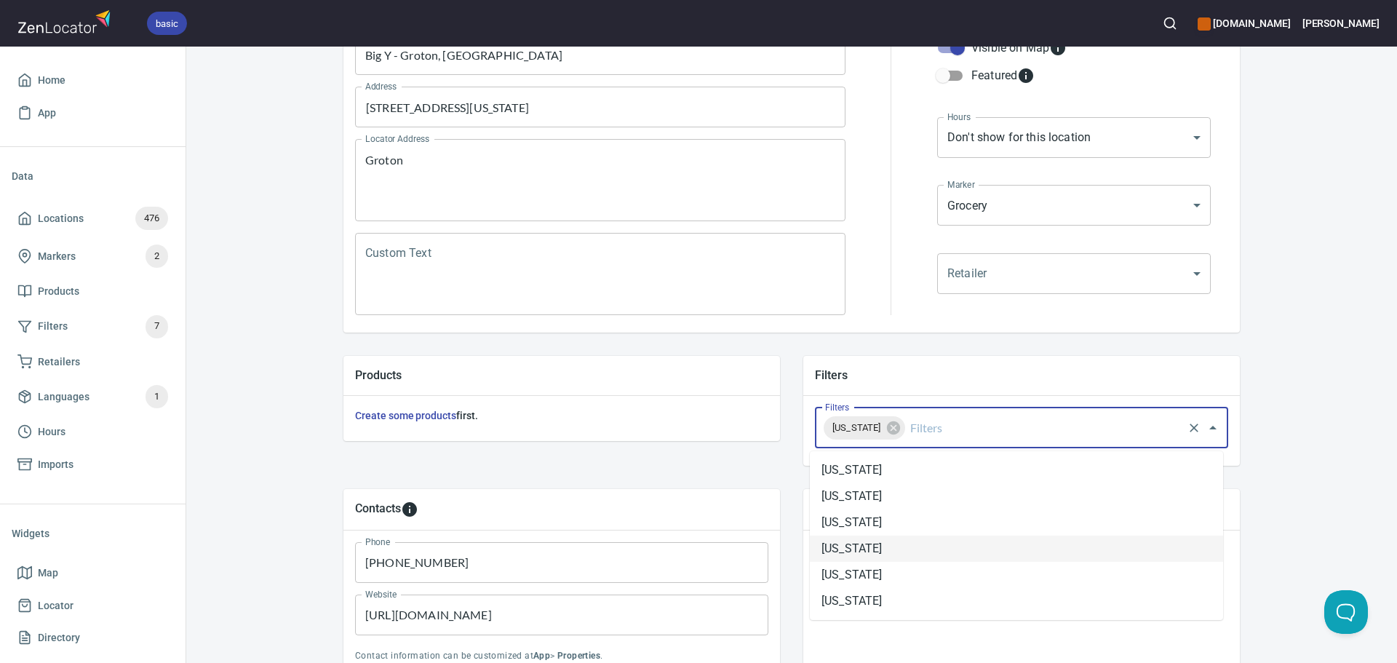
click at [918, 561] on li "[US_STATE]" at bounding box center [1016, 549] width 413 height 26
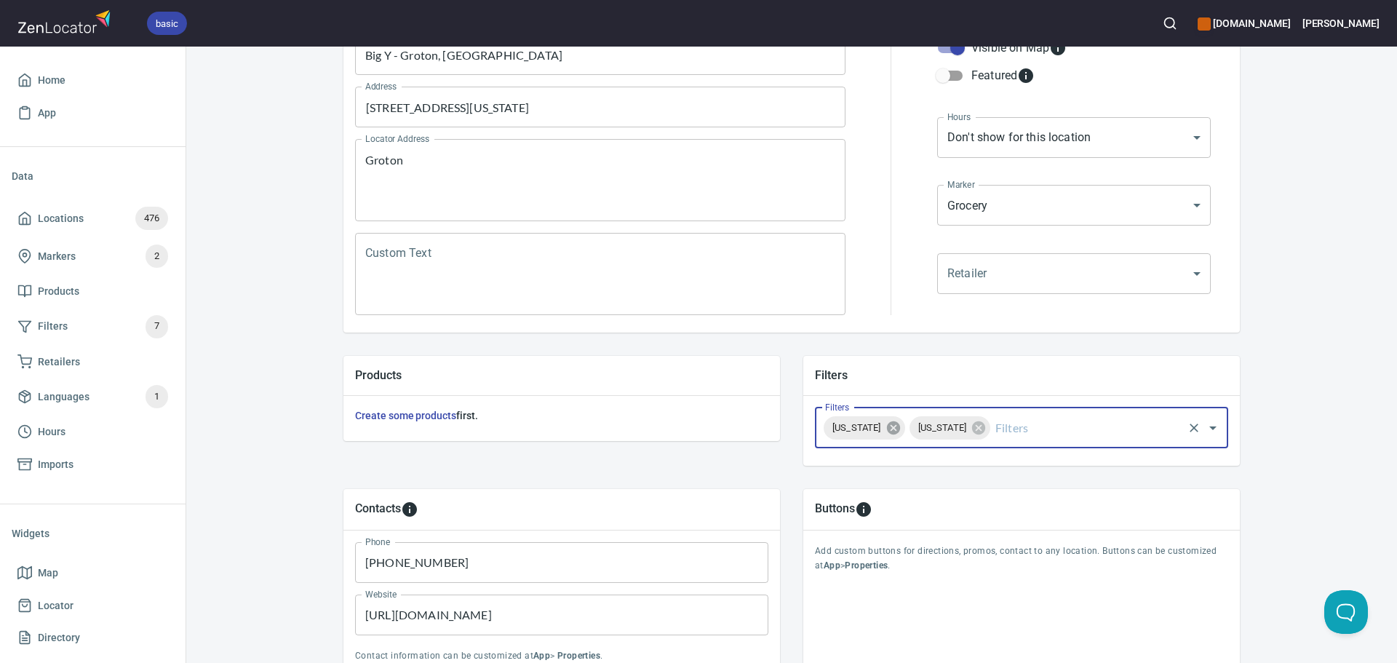
click at [900, 426] on icon at bounding box center [894, 428] width 16 height 16
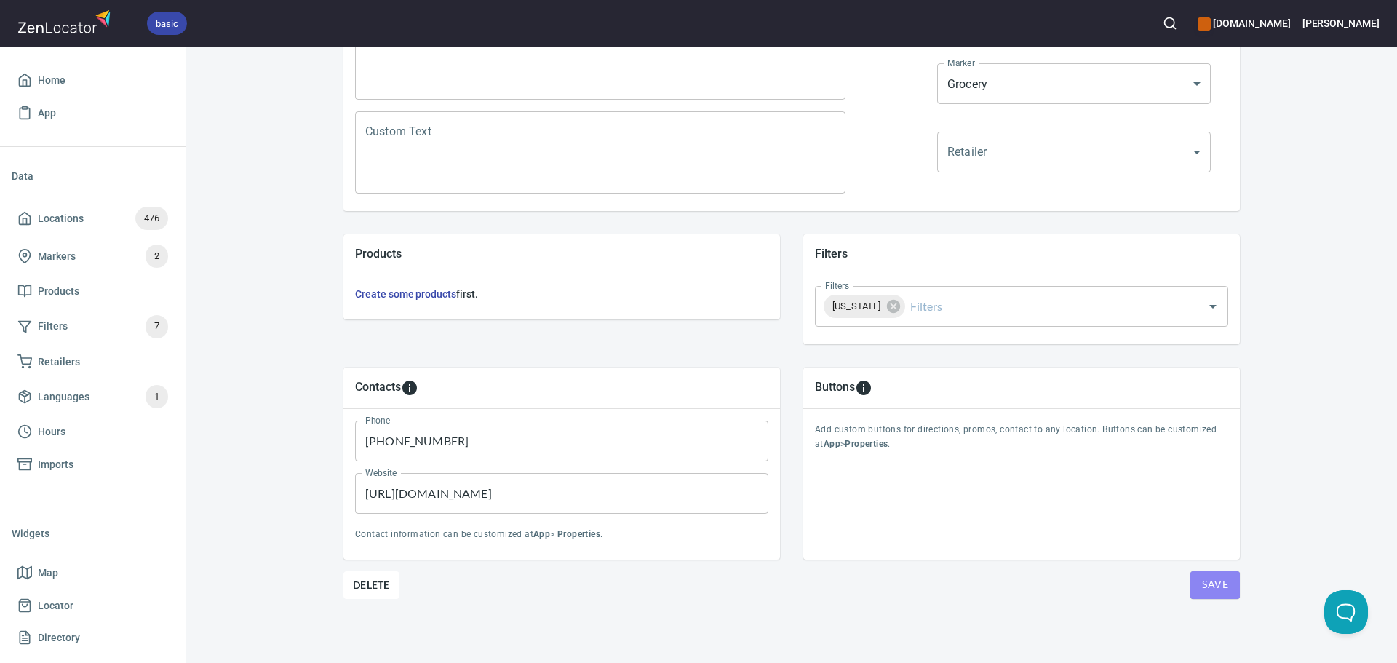
click at [1226, 589] on button "Save" at bounding box center [1215, 585] width 49 height 28
click at [1226, 585] on button "Save" at bounding box center [1215, 585] width 49 height 28
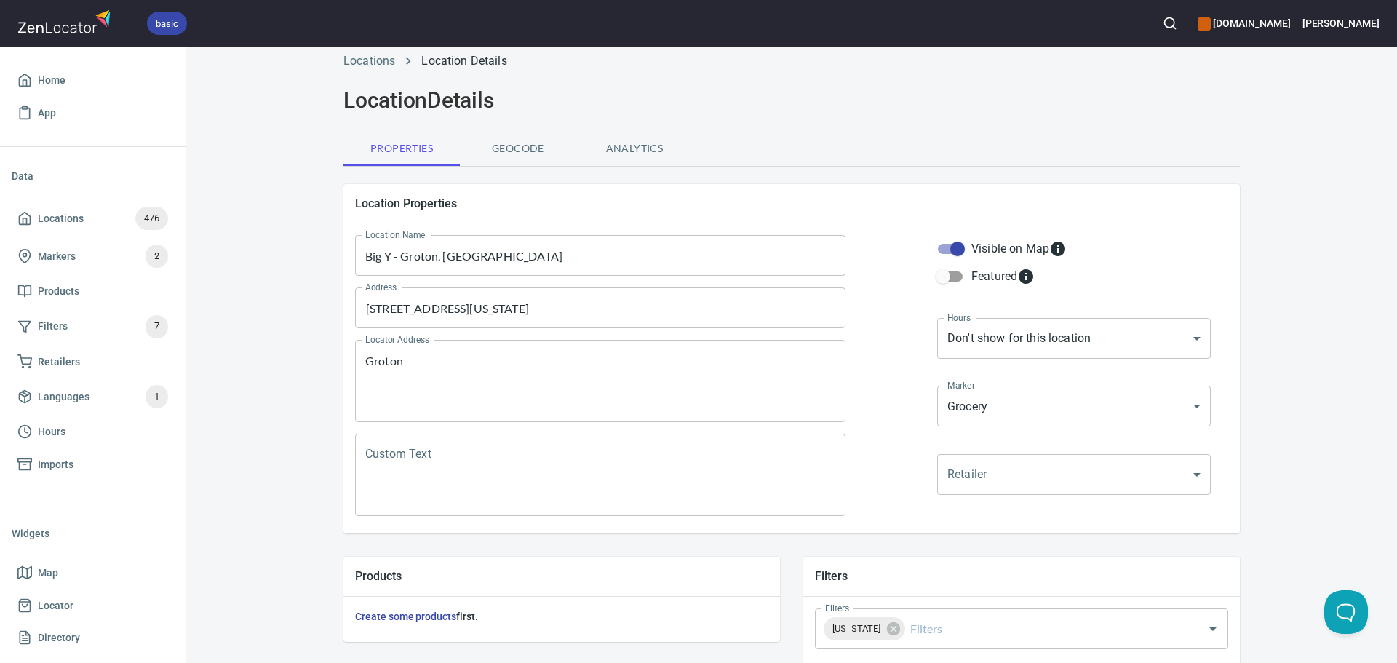
scroll to position [0, 0]
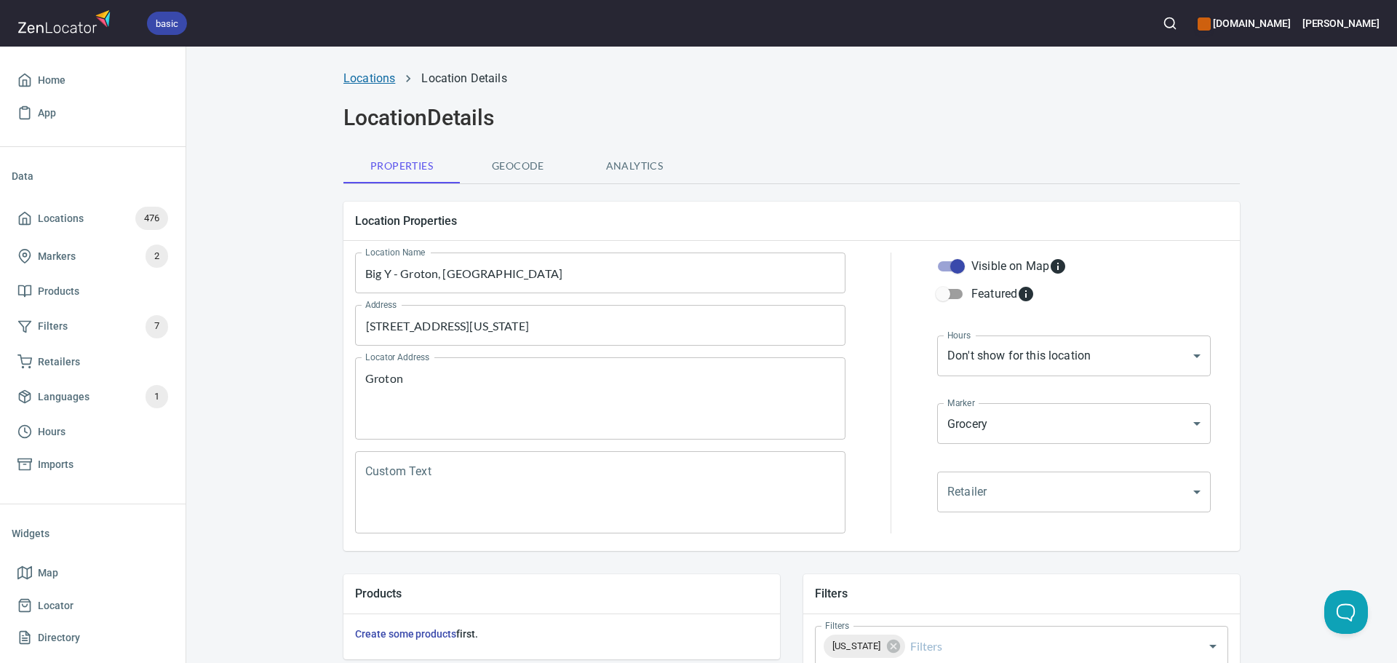
click at [370, 84] on link "Locations" at bounding box center [370, 78] width 52 height 14
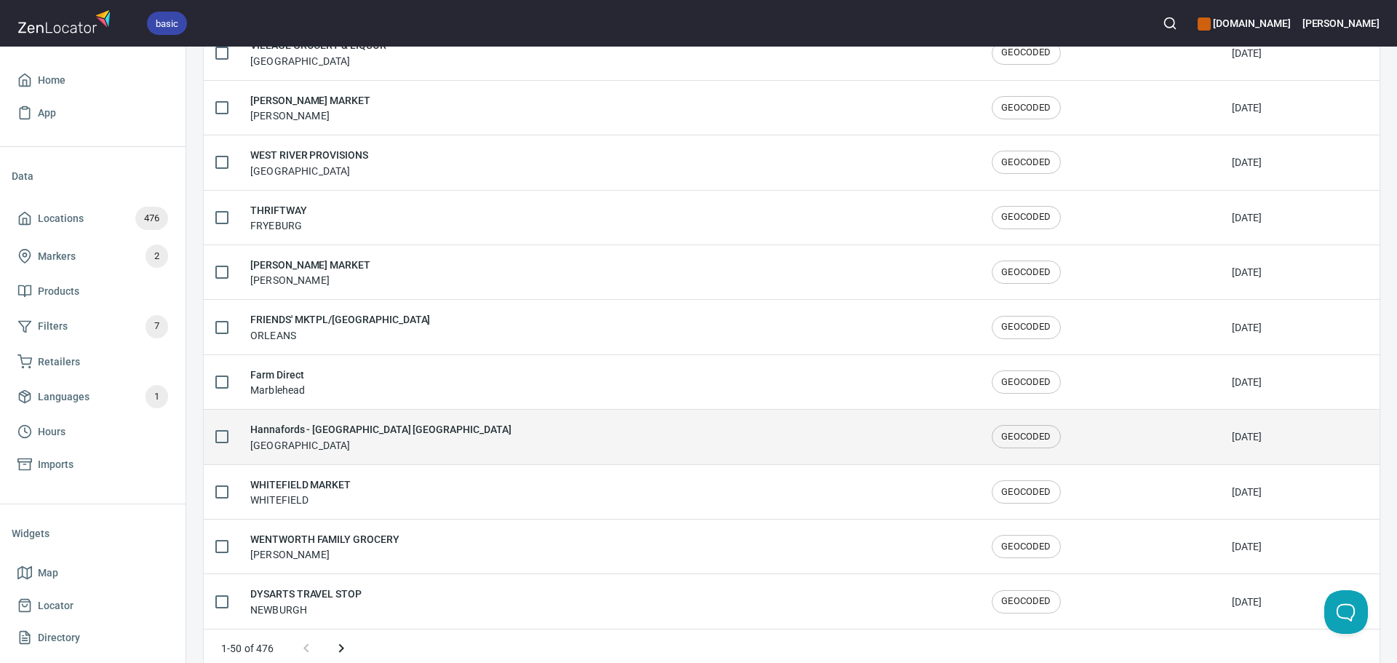
scroll to position [2392, 0]
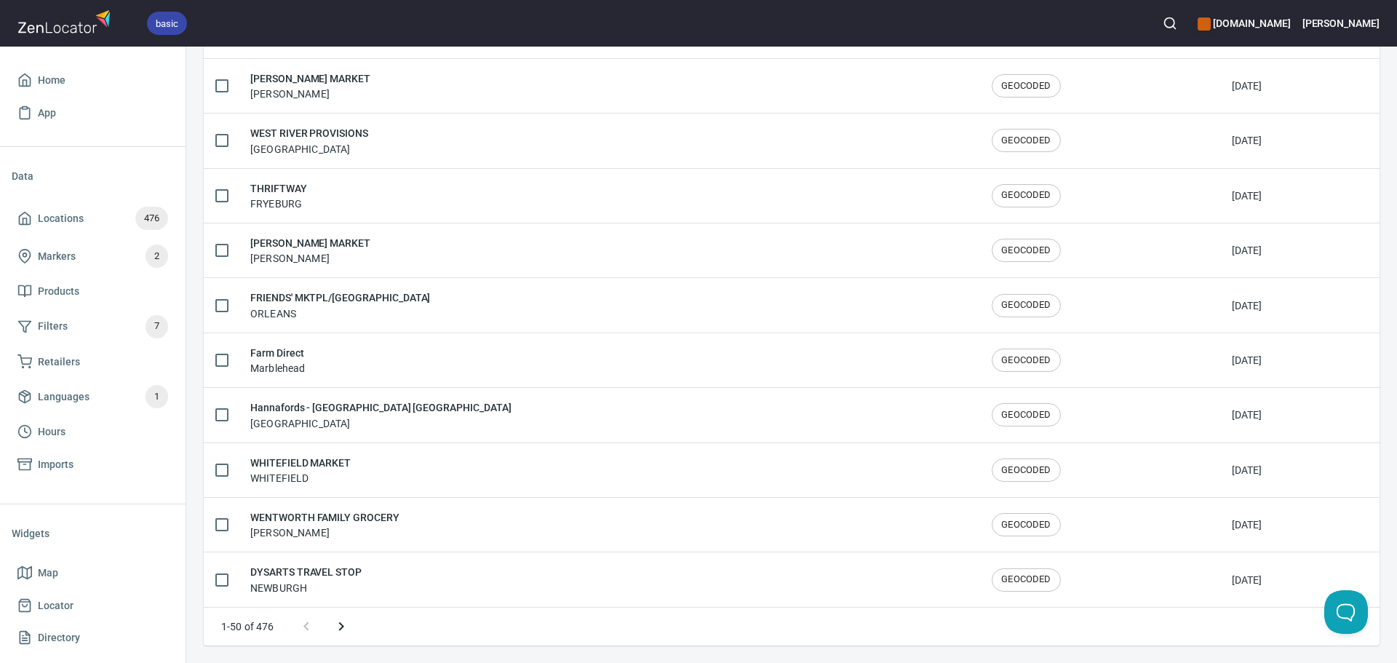
click at [347, 627] on icon "Next page" at bounding box center [341, 626] width 17 height 17
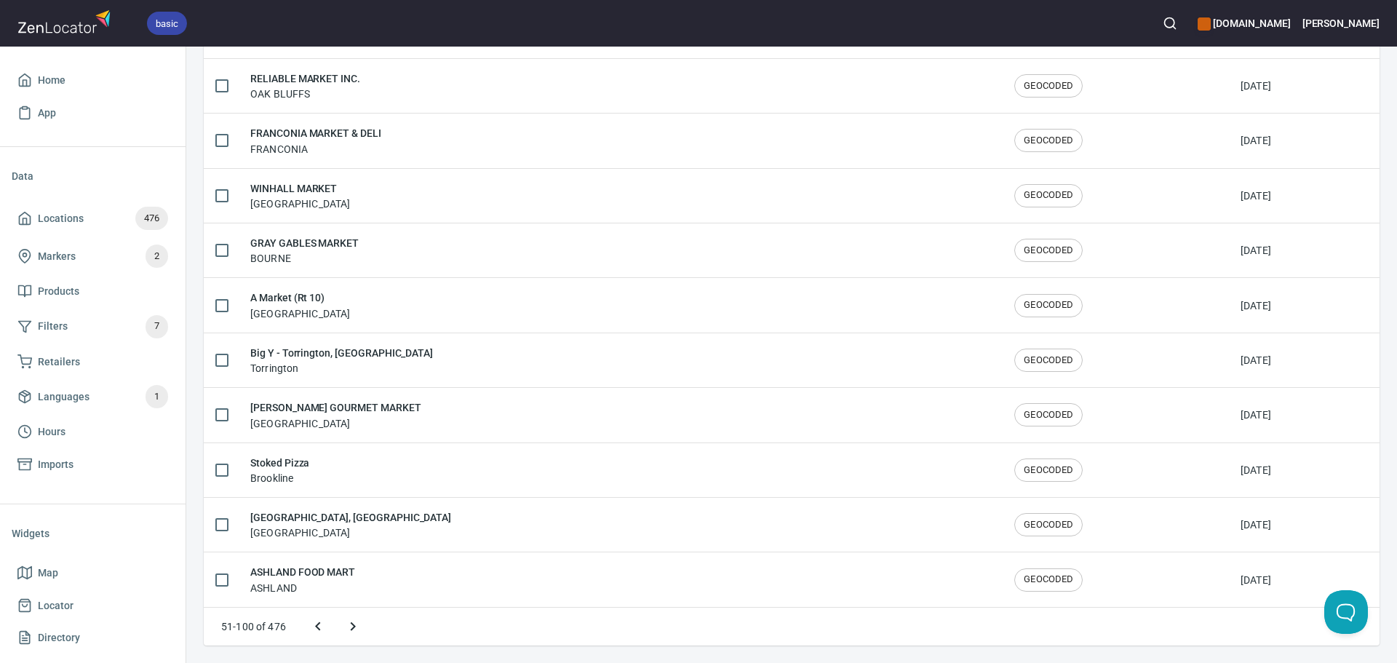
click at [347, 627] on icon "Next page" at bounding box center [352, 626] width 17 height 17
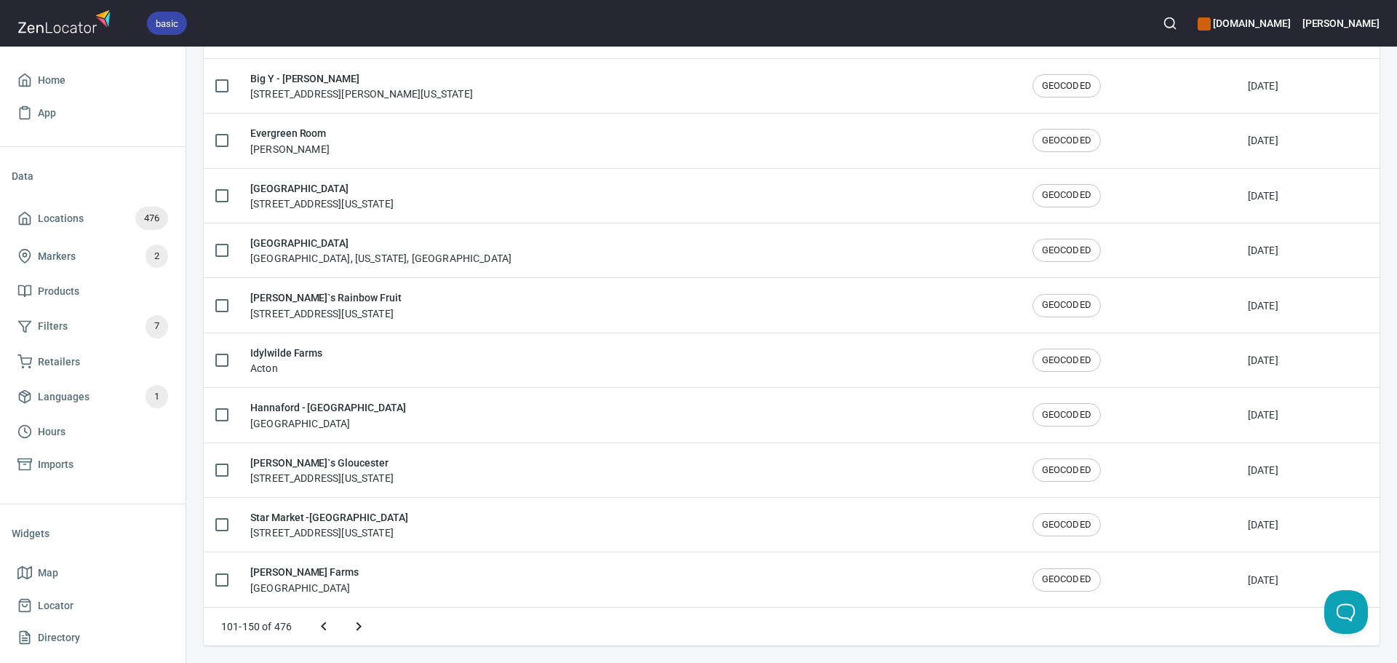
click at [352, 631] on icon "Next page" at bounding box center [358, 626] width 17 height 17
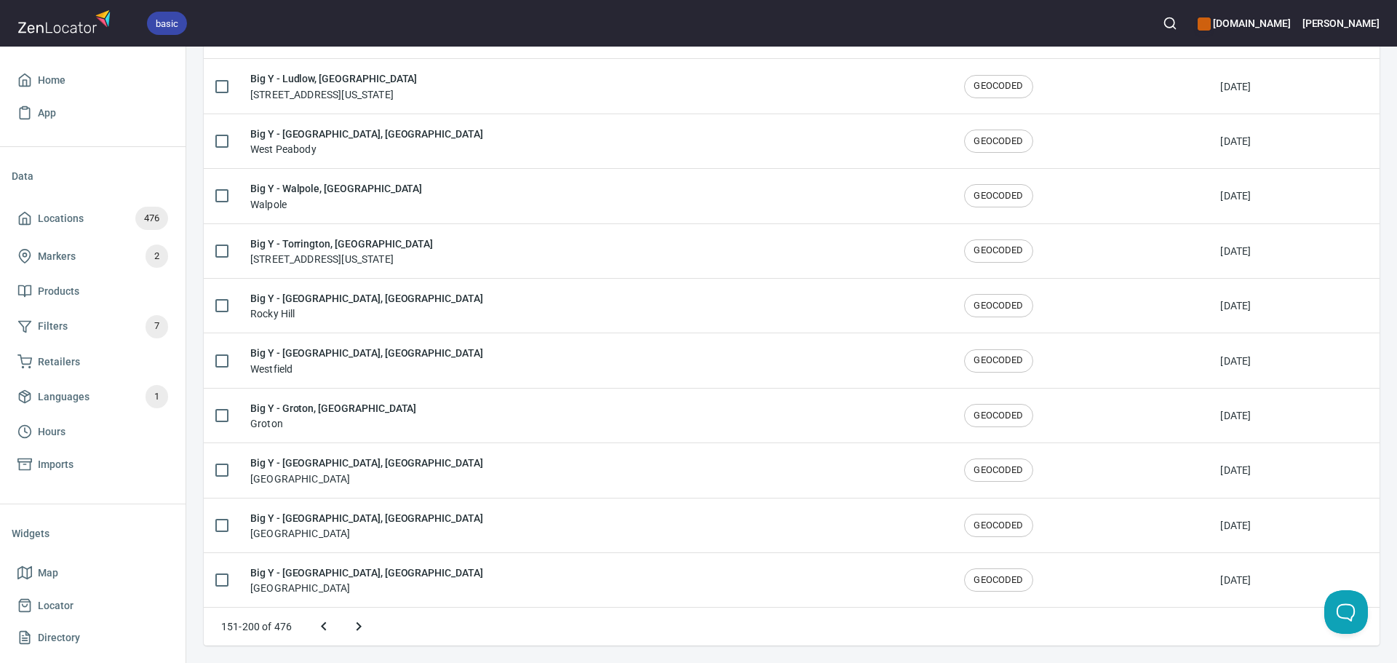
scroll to position [2336, 0]
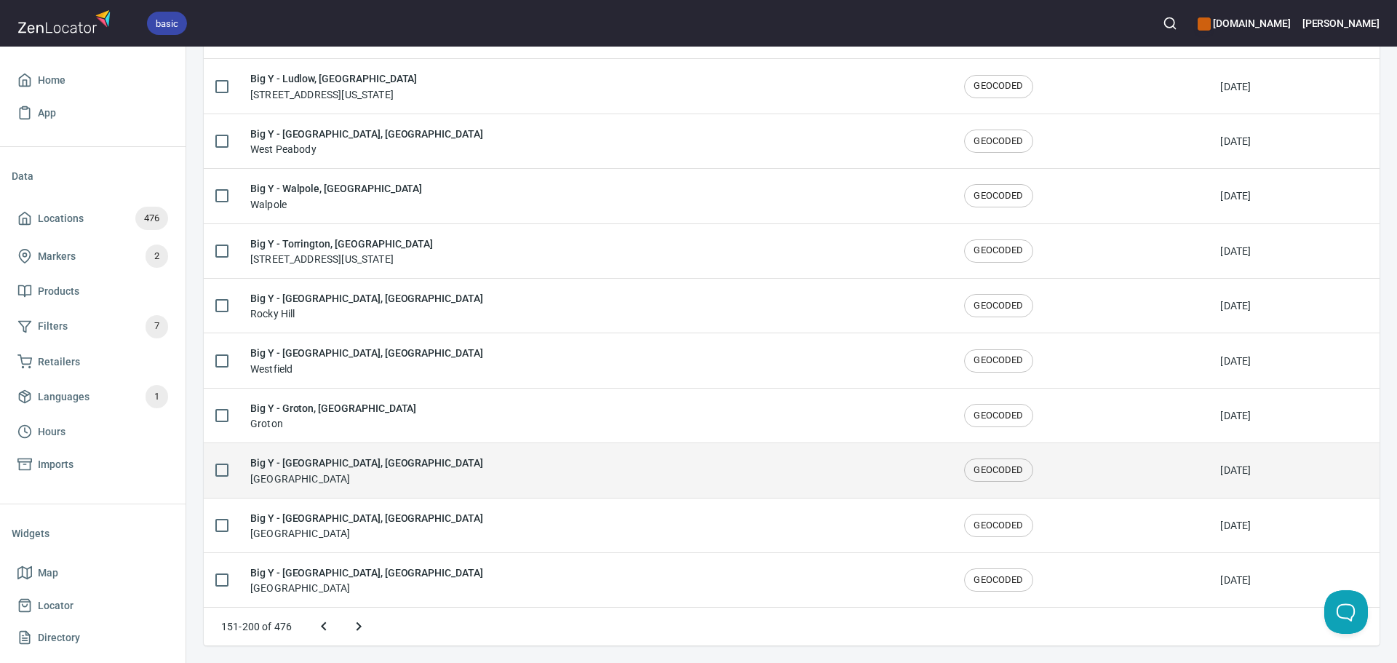
click at [410, 460] on div "Big Y - Plainville, CT Plainville" at bounding box center [595, 470] width 691 height 31
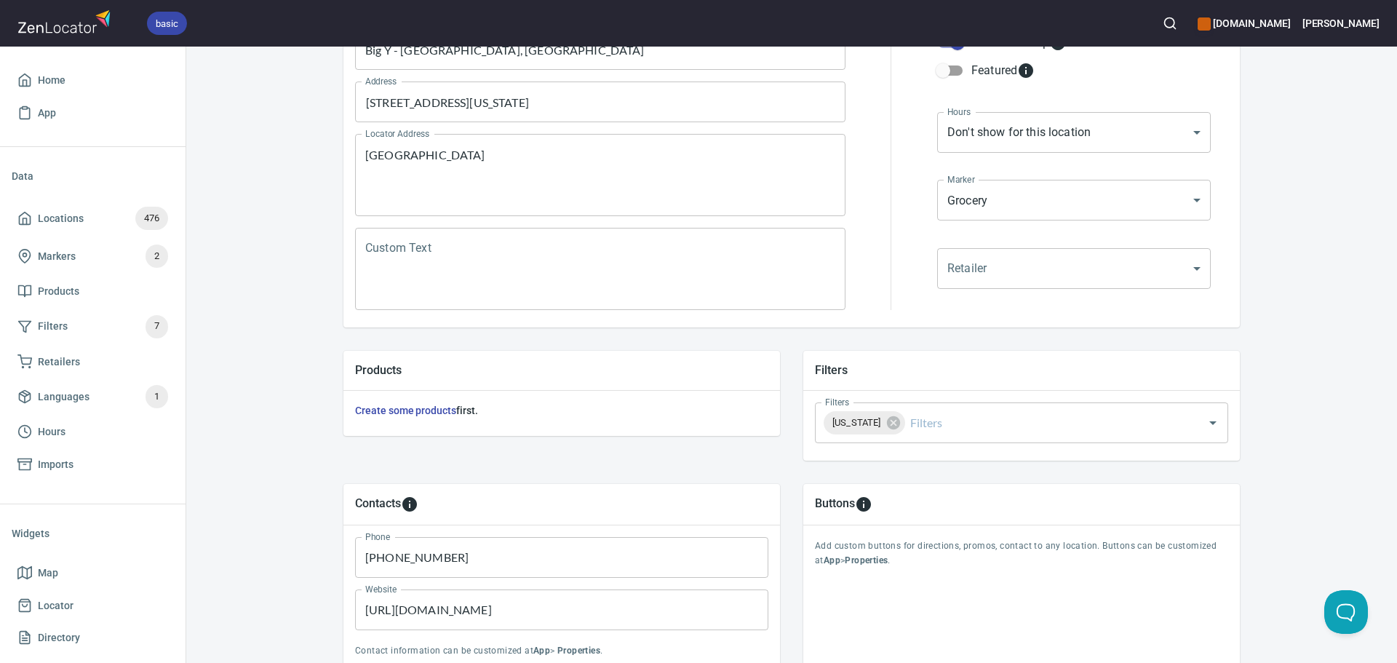
scroll to position [340, 0]
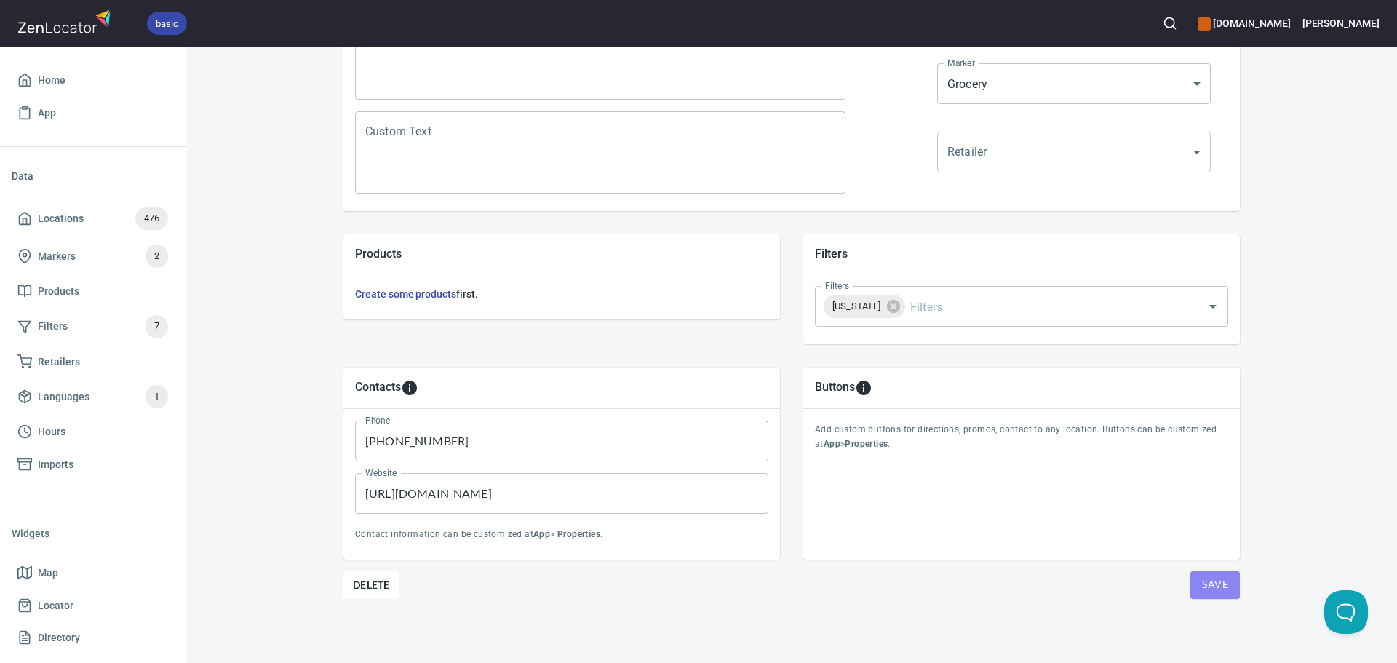
click at [1207, 588] on span "Save" at bounding box center [1215, 585] width 26 height 18
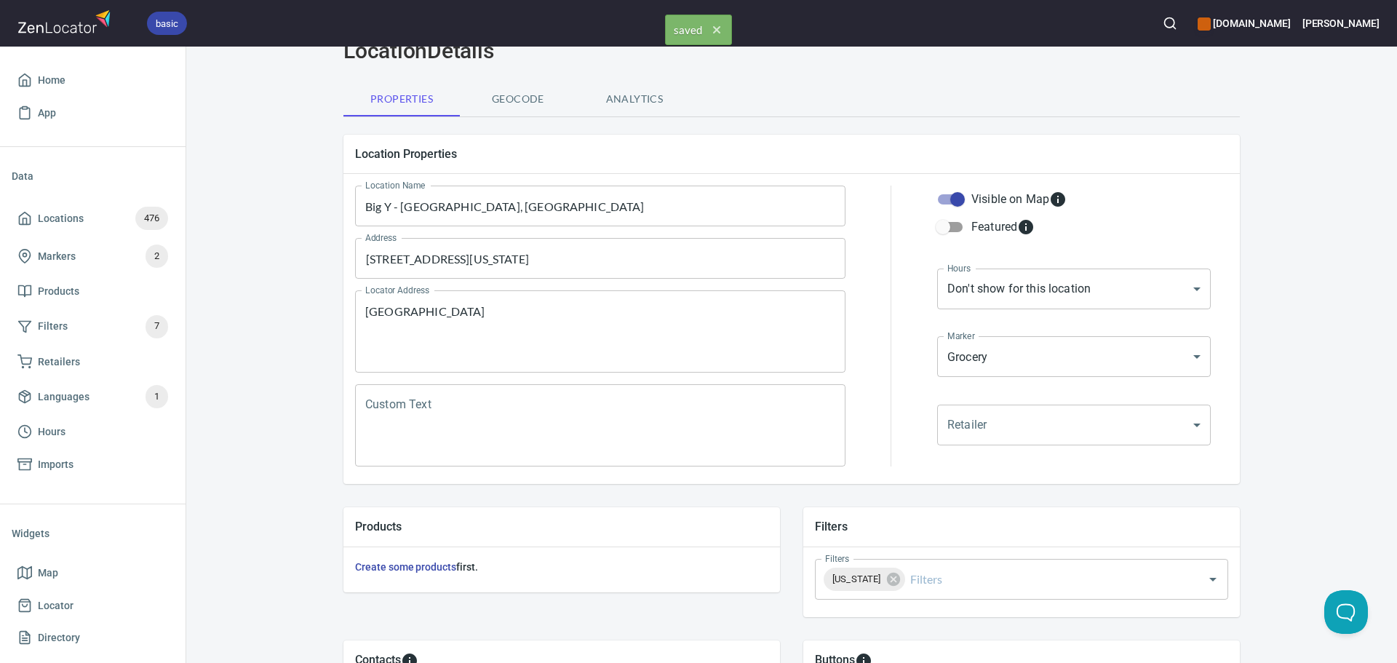
scroll to position [0, 0]
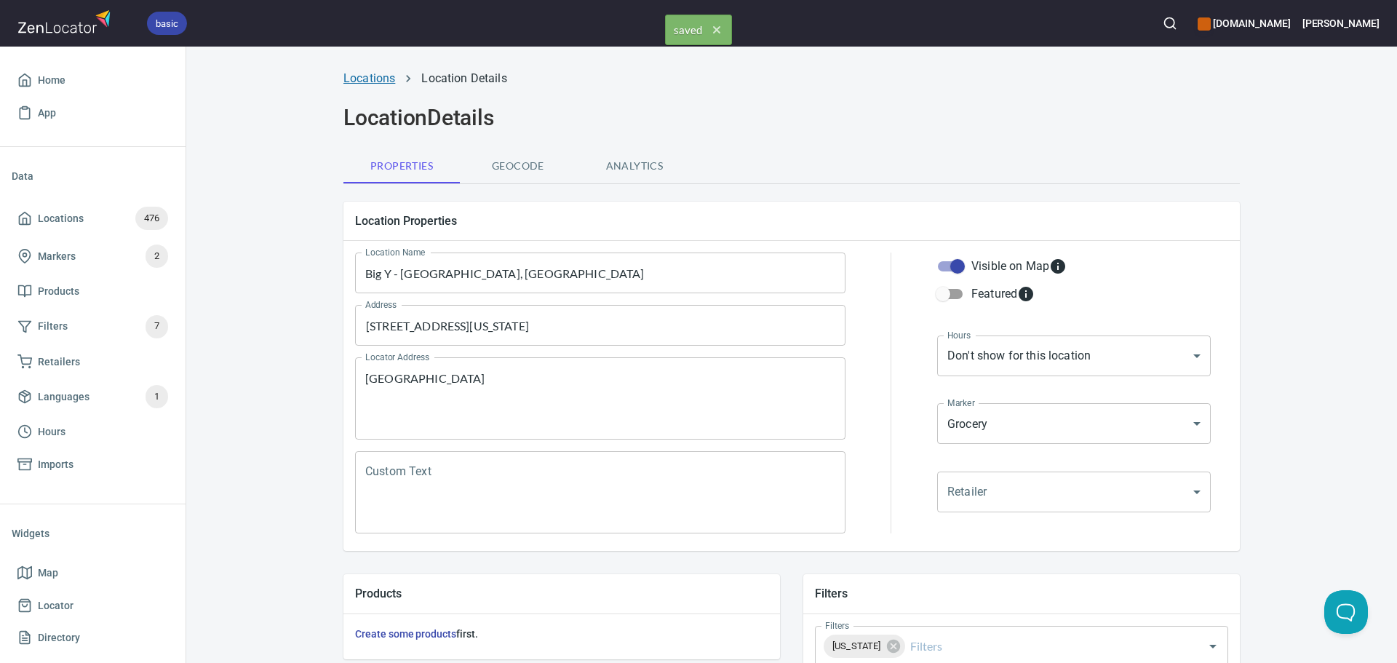
click at [378, 82] on link "Locations" at bounding box center [370, 78] width 52 height 14
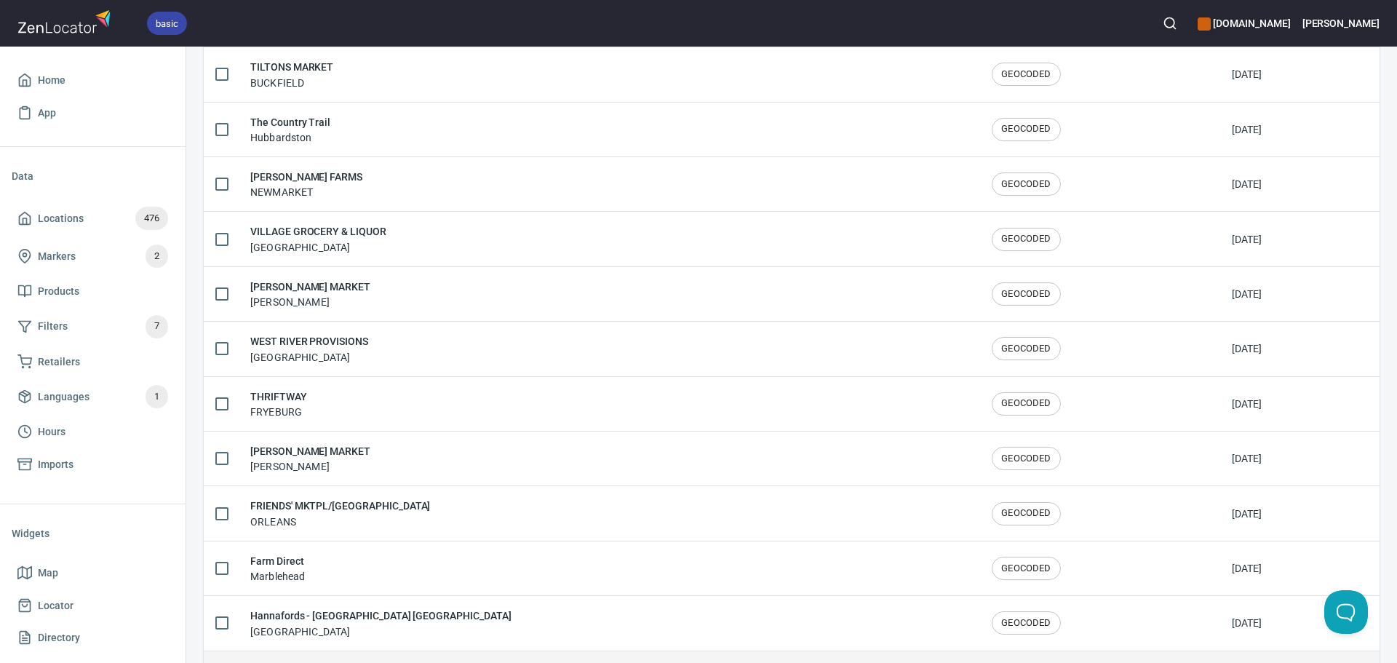
scroll to position [2392, 0]
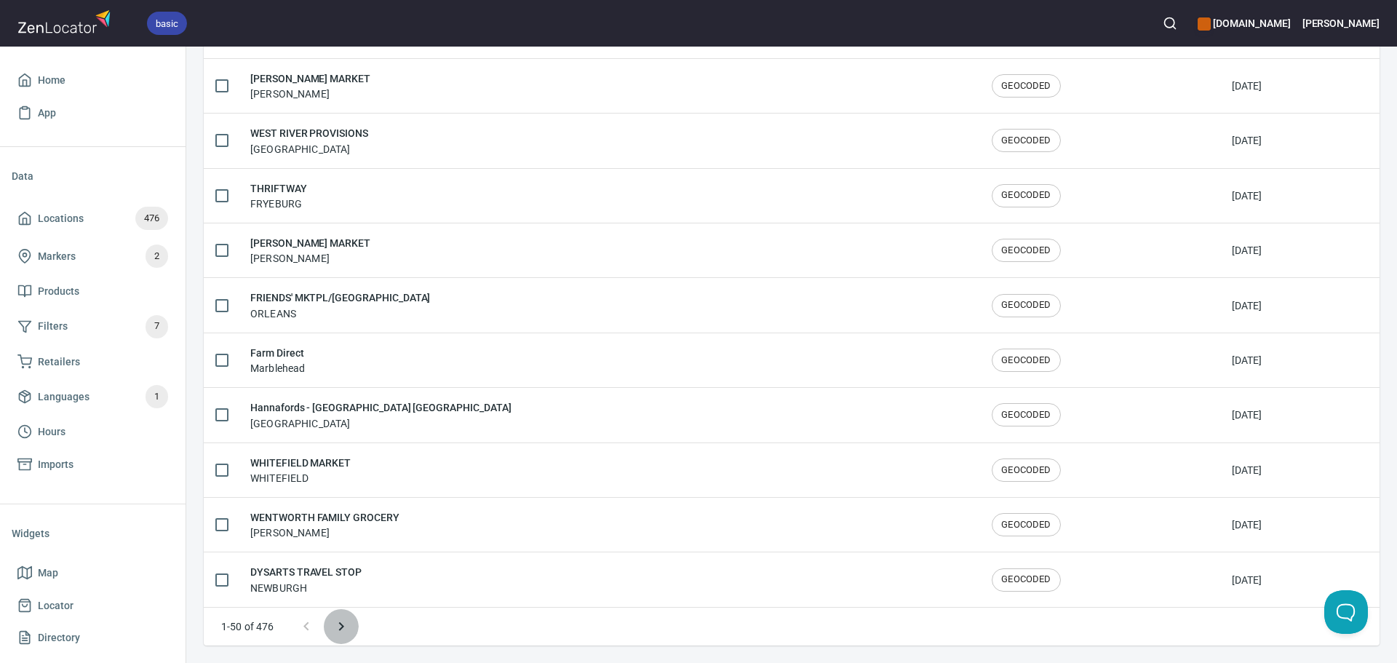
click at [344, 619] on icon "Next page" at bounding box center [341, 626] width 17 height 17
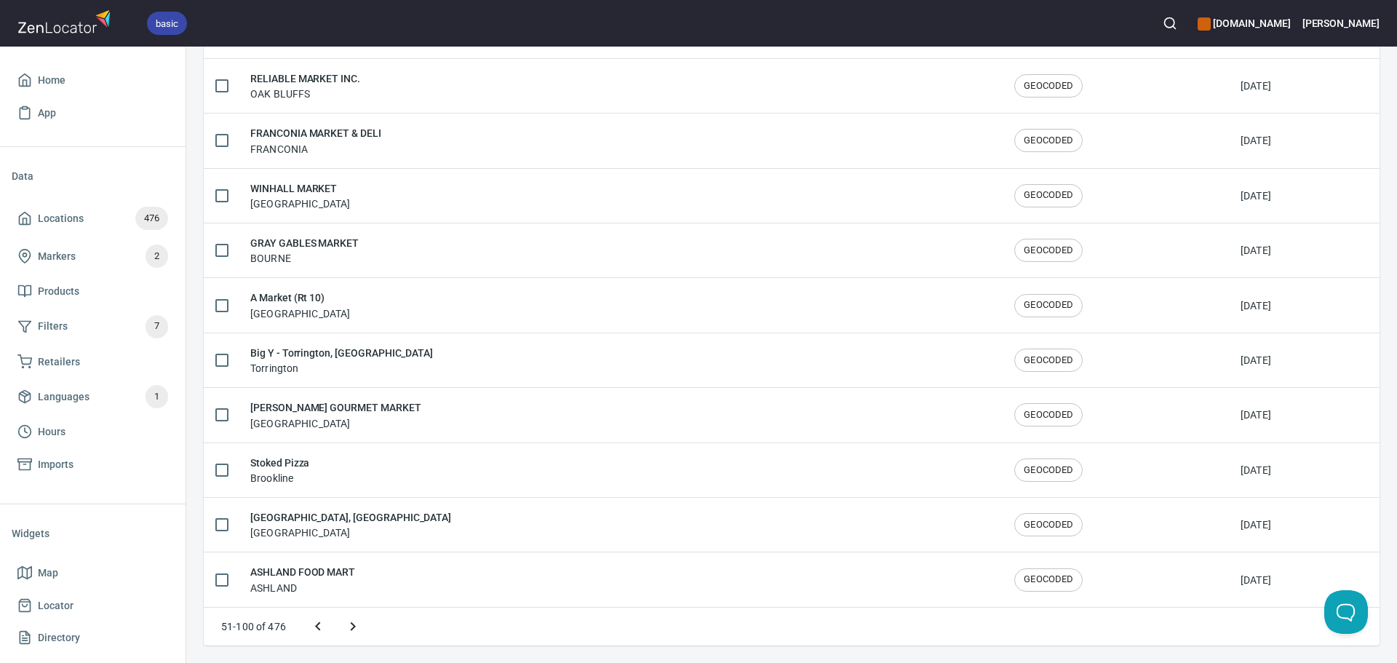
click at [356, 624] on icon "Next page" at bounding box center [352, 626] width 17 height 17
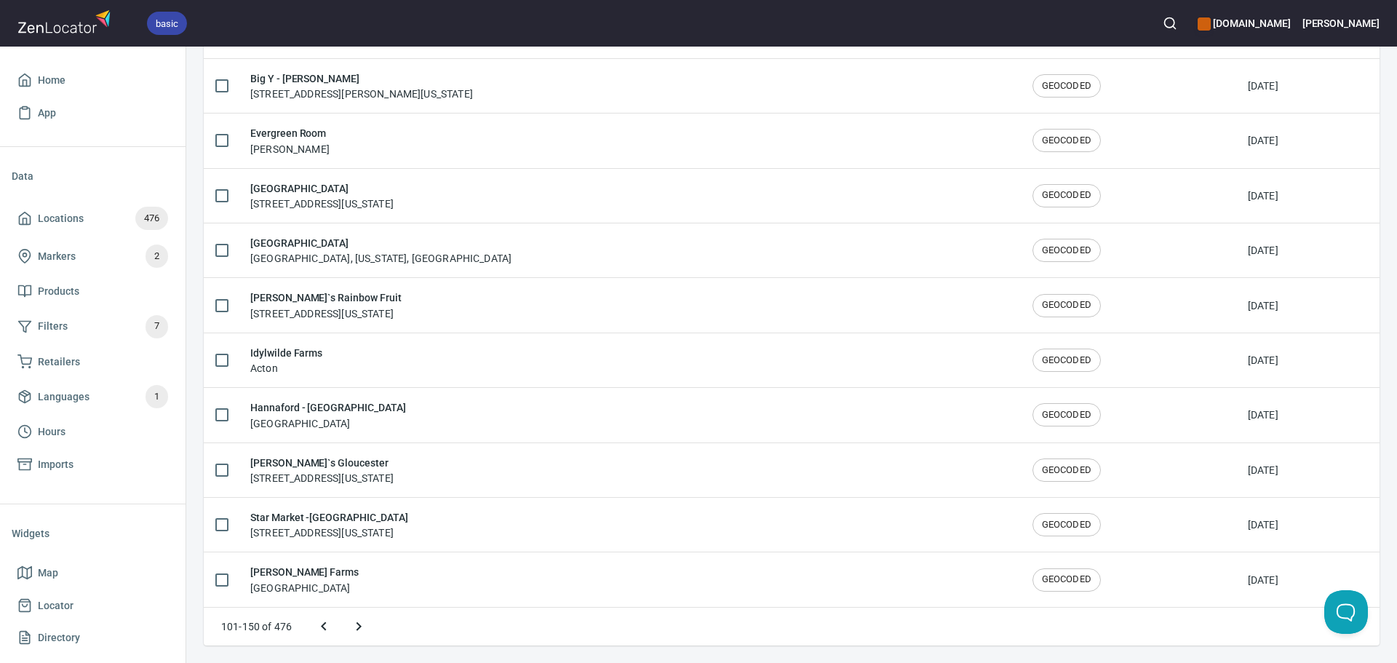
click at [354, 622] on icon "Next page" at bounding box center [358, 626] width 17 height 17
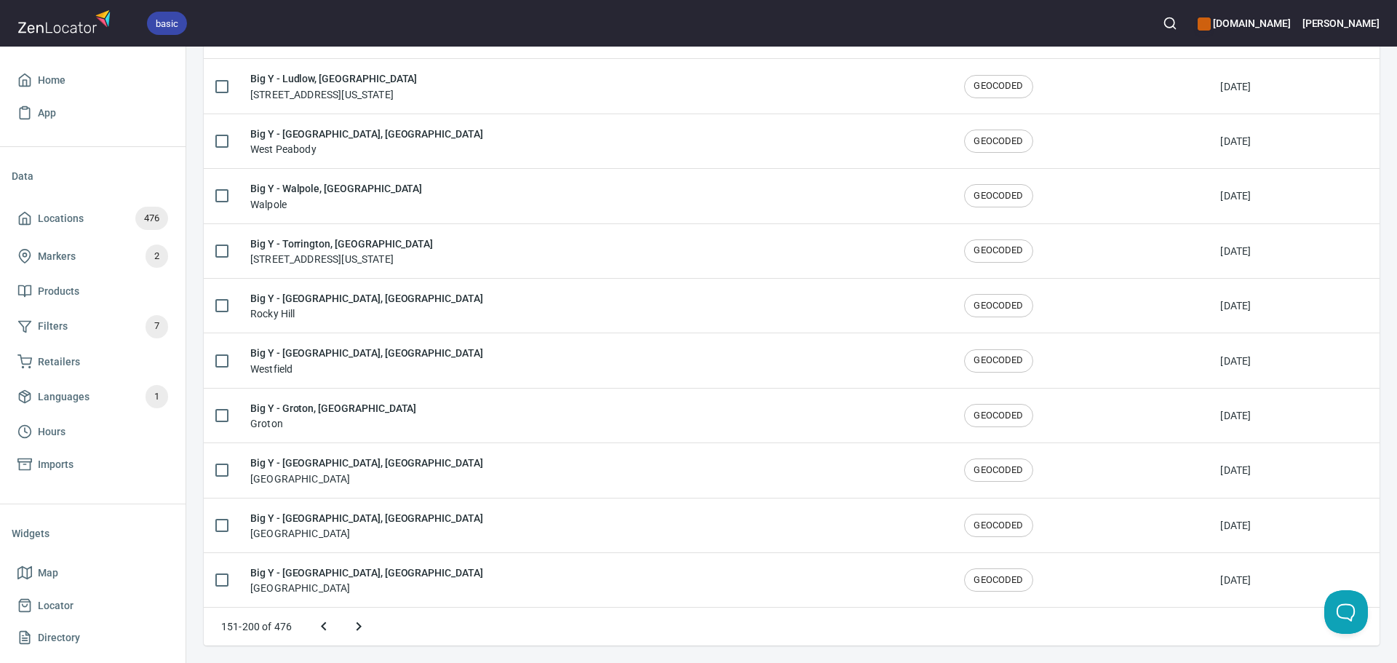
scroll to position [2336, 0]
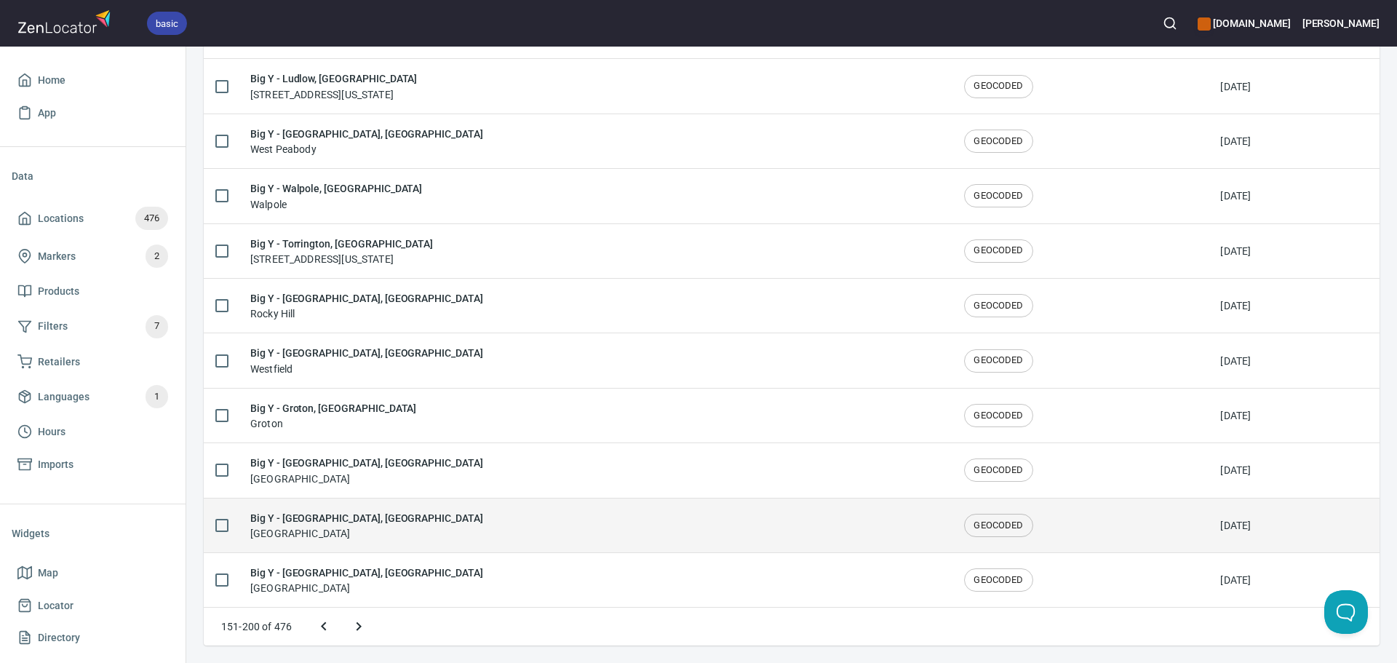
click at [378, 522] on div "Big Y - Norwich, CT Norwich" at bounding box center [595, 525] width 691 height 31
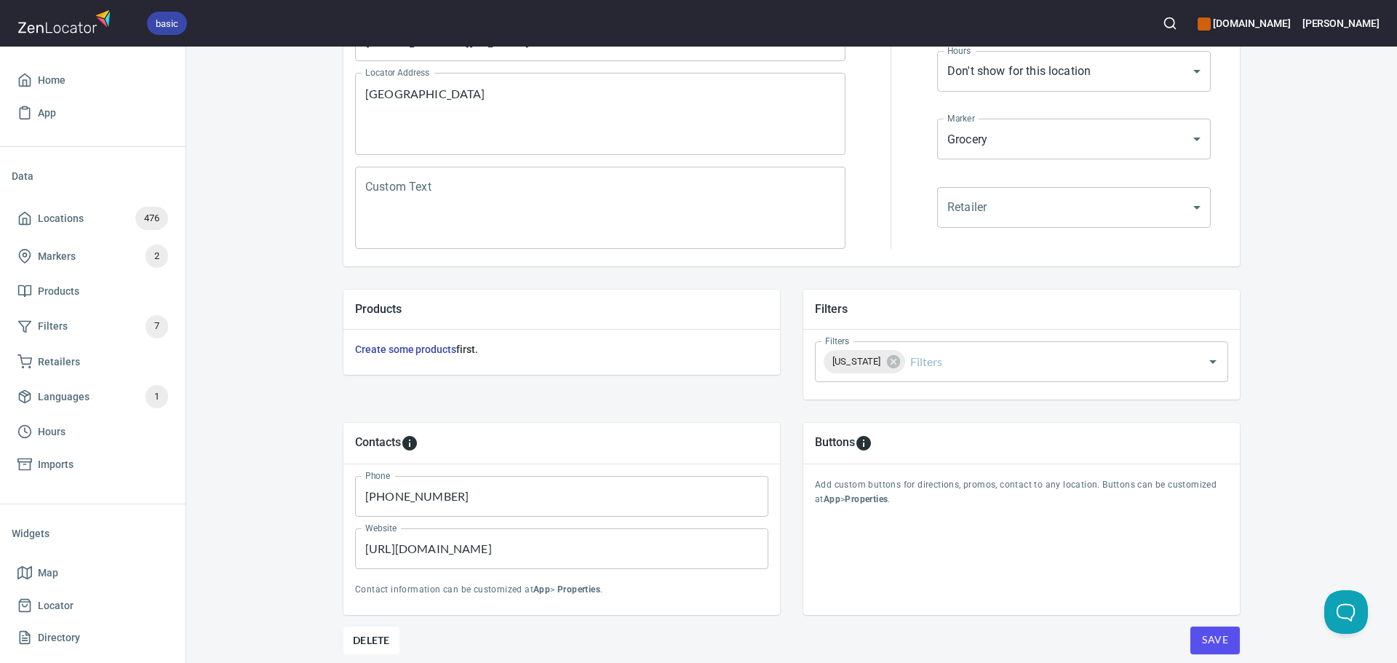
scroll to position [340, 0]
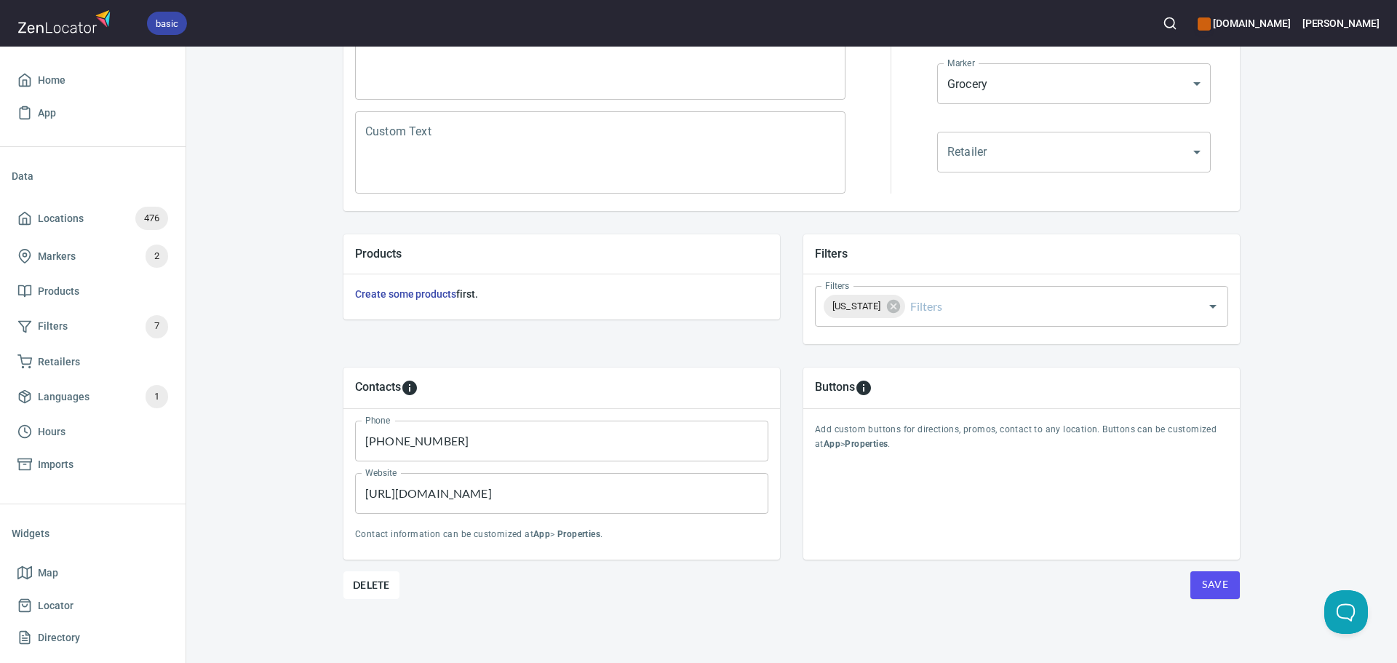
click at [1210, 574] on button "Save" at bounding box center [1215, 585] width 49 height 28
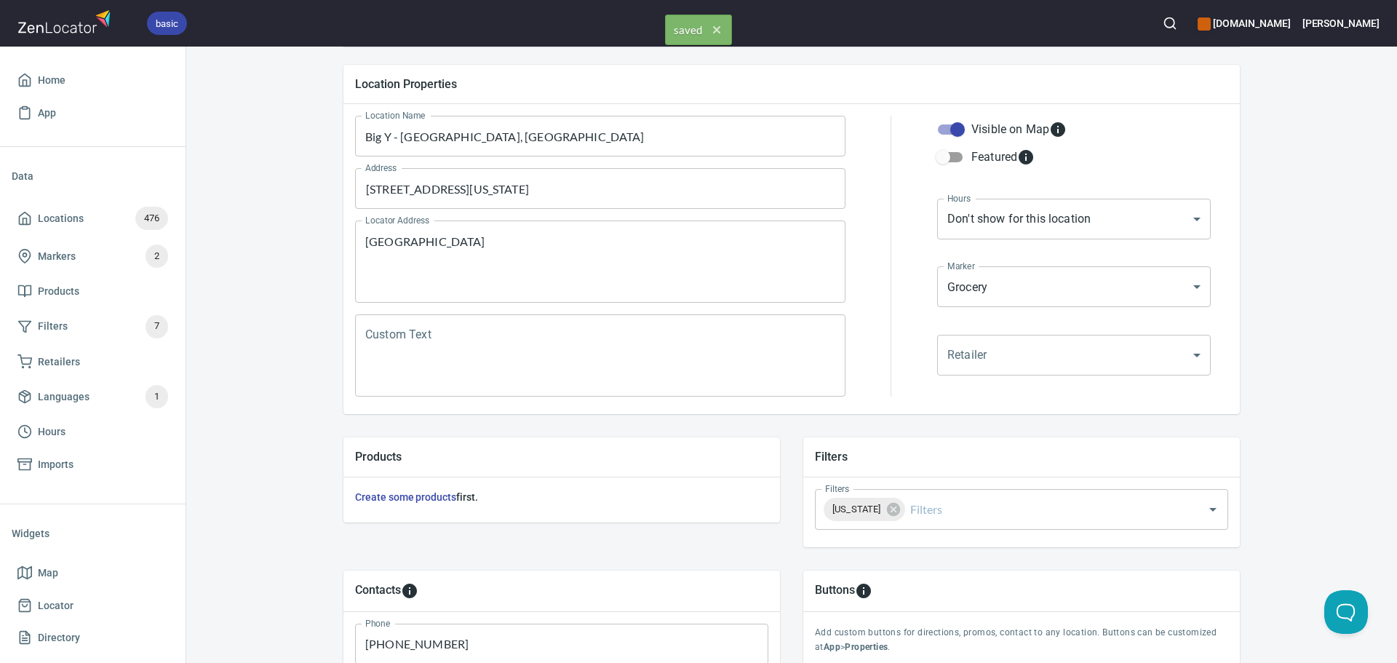
scroll to position [0, 0]
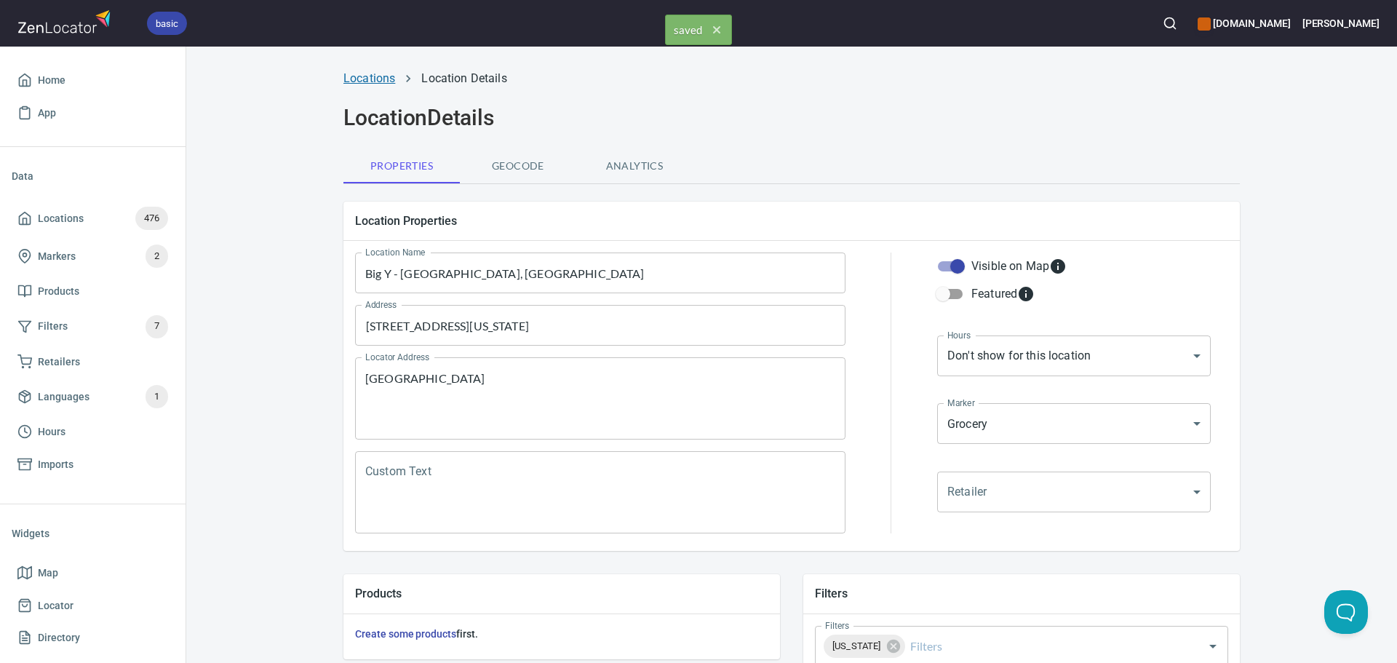
click at [357, 82] on link "Locations" at bounding box center [370, 78] width 52 height 14
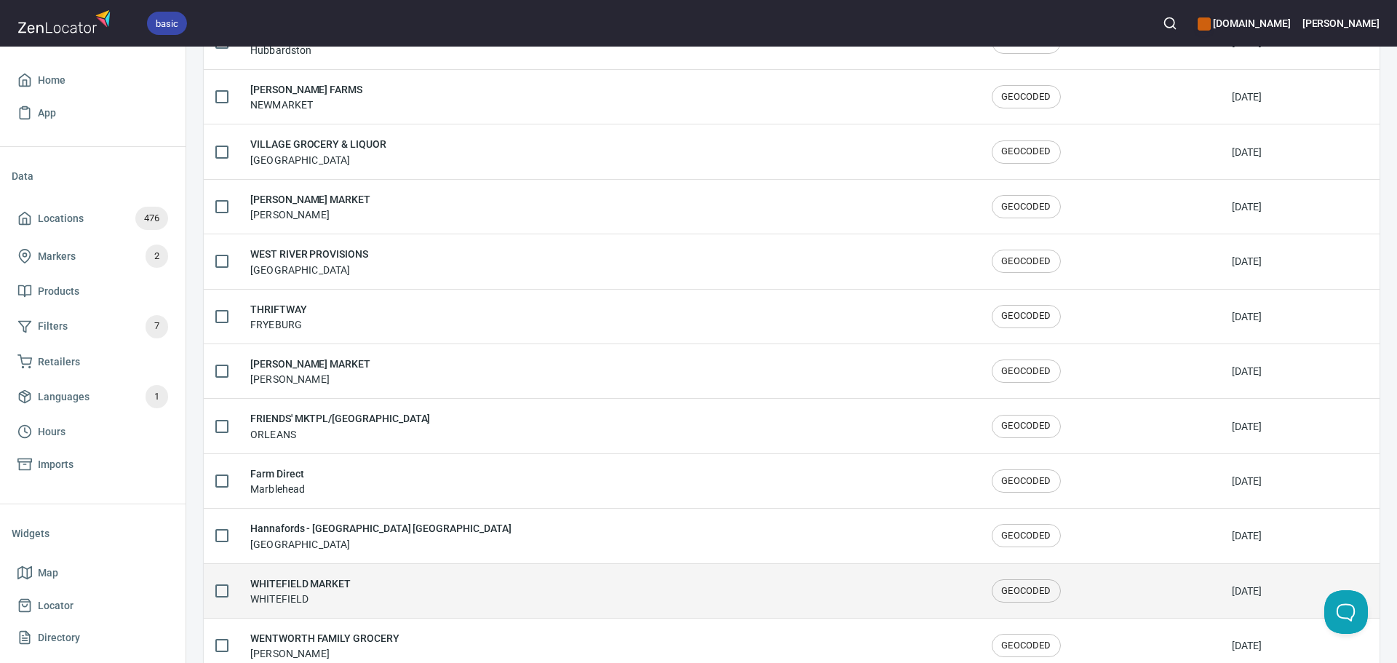
scroll to position [2392, 0]
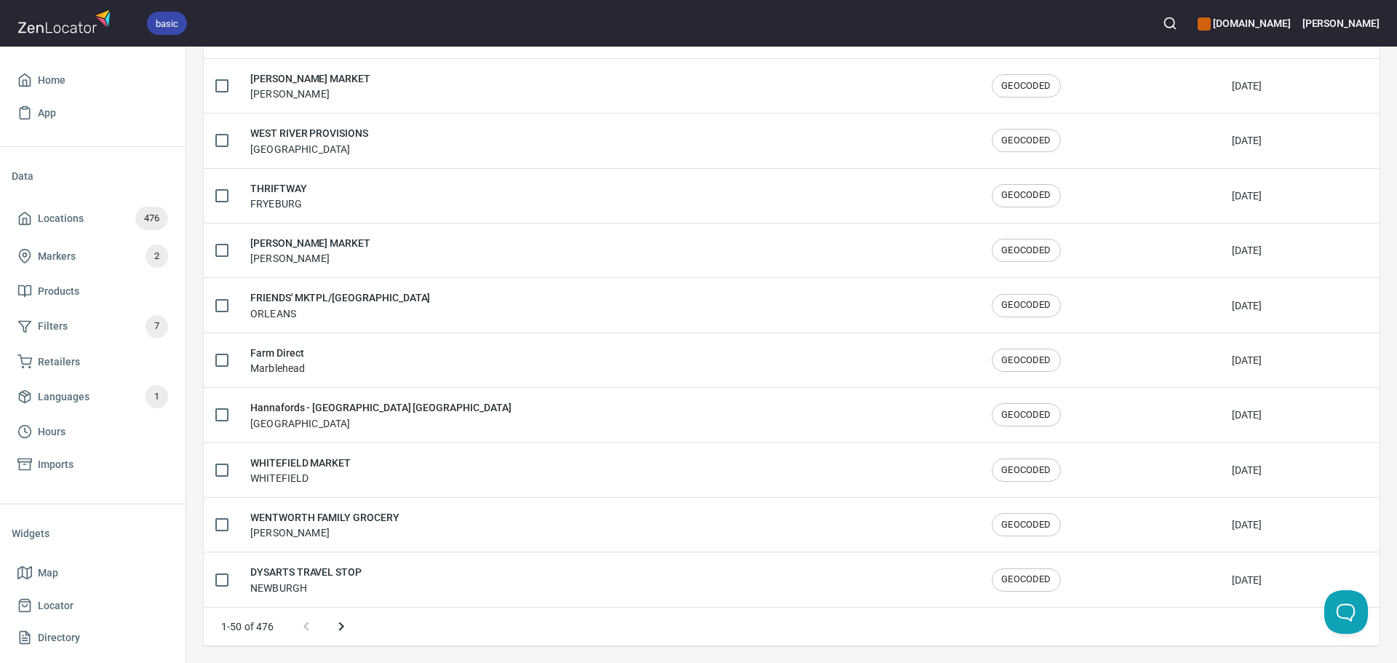
click at [352, 629] on button "Next page" at bounding box center [341, 626] width 35 height 35
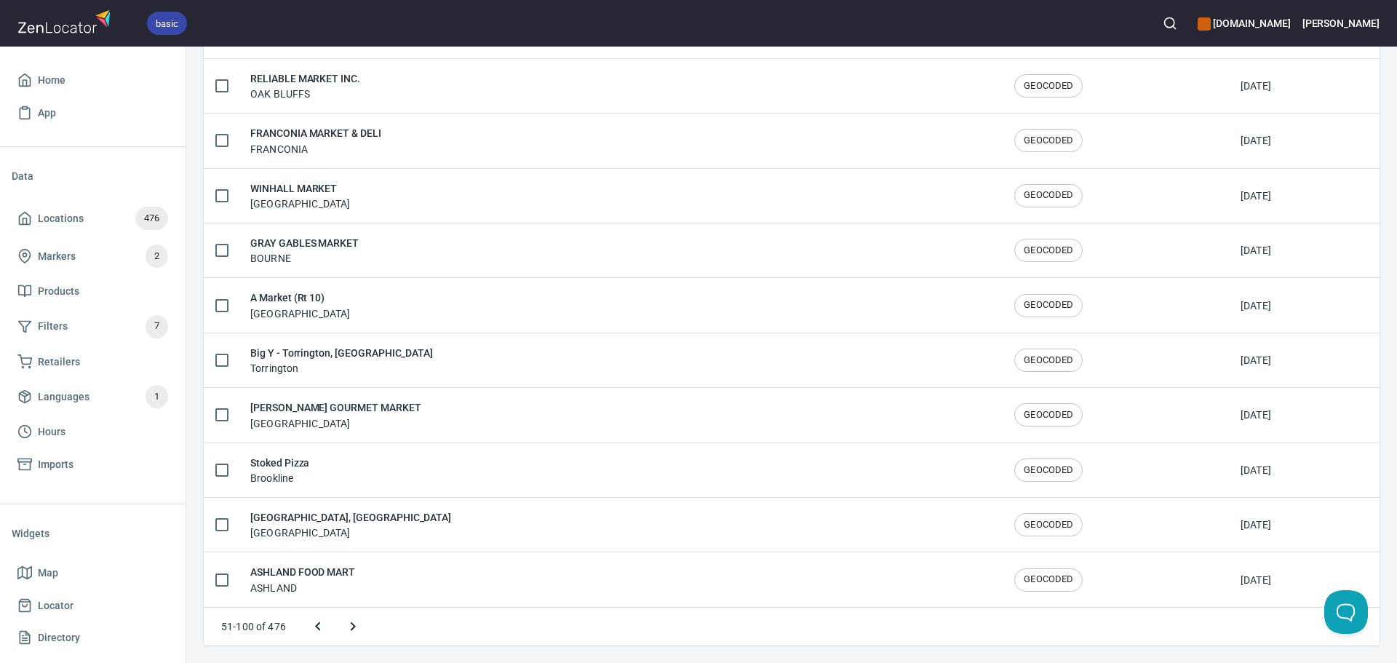
click at [352, 628] on icon "Next page" at bounding box center [352, 626] width 17 height 17
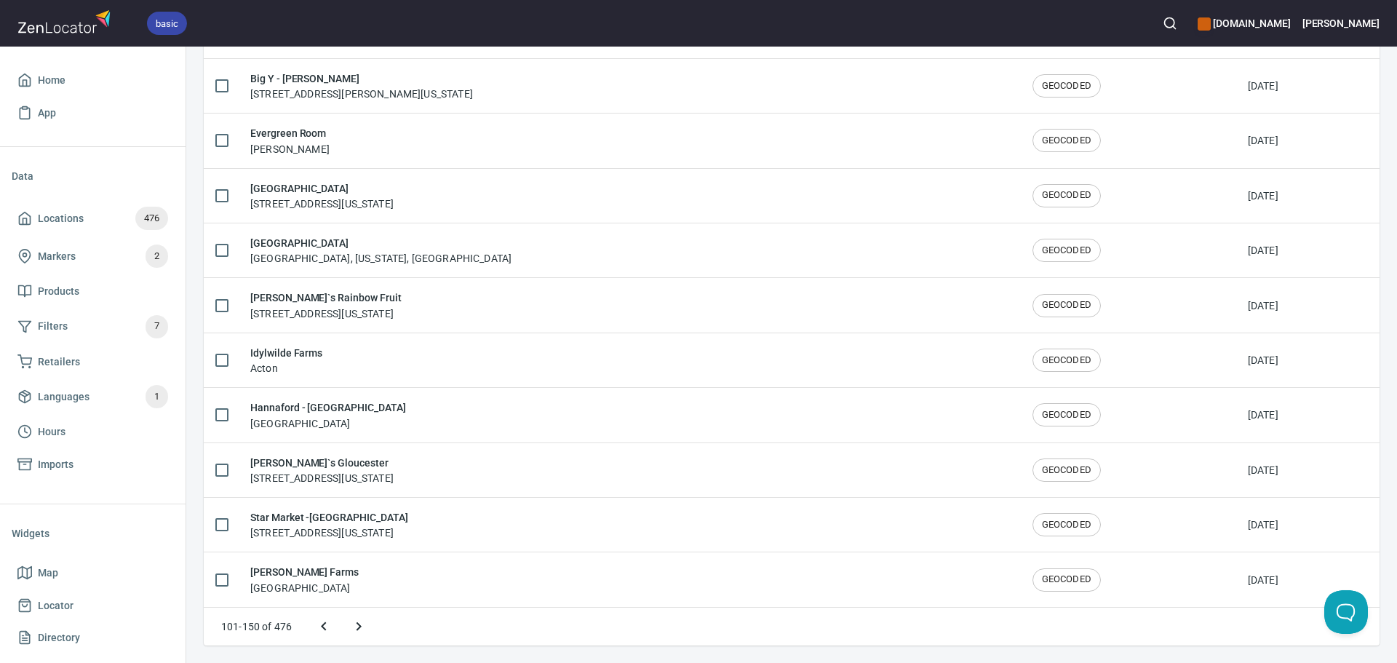
click at [352, 628] on icon "Next page" at bounding box center [358, 626] width 17 height 17
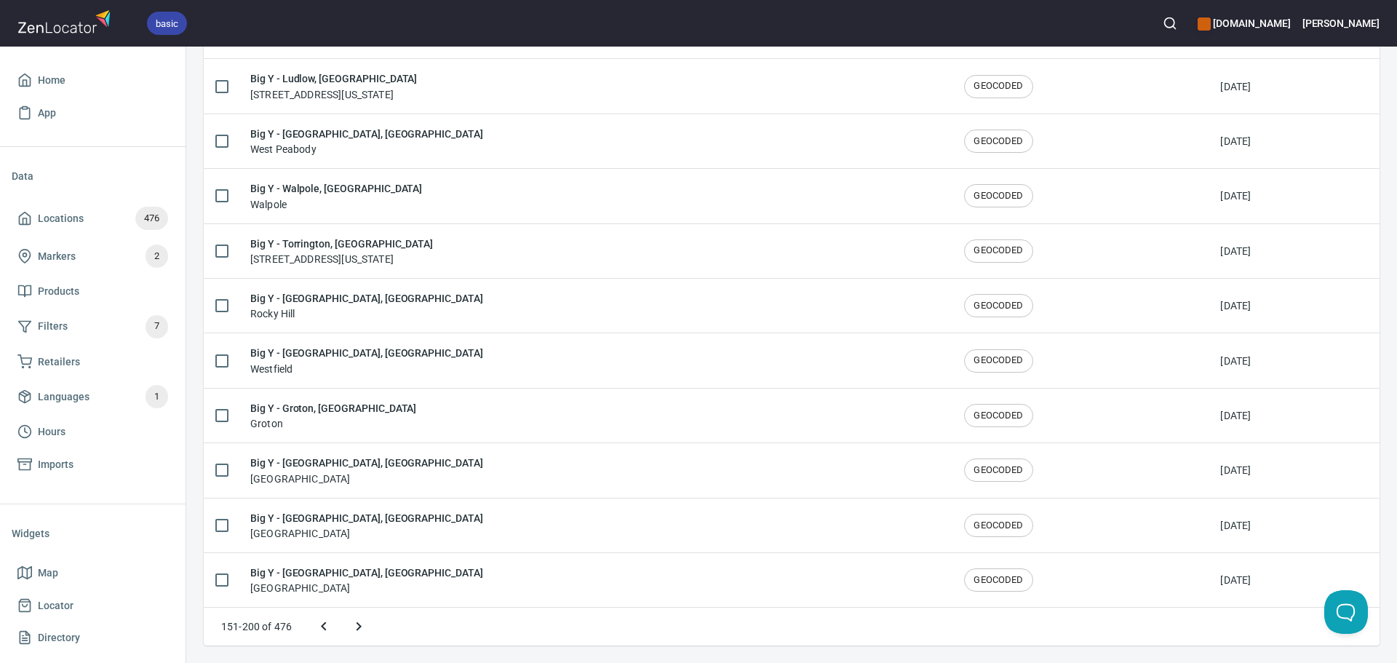
scroll to position [2336, 0]
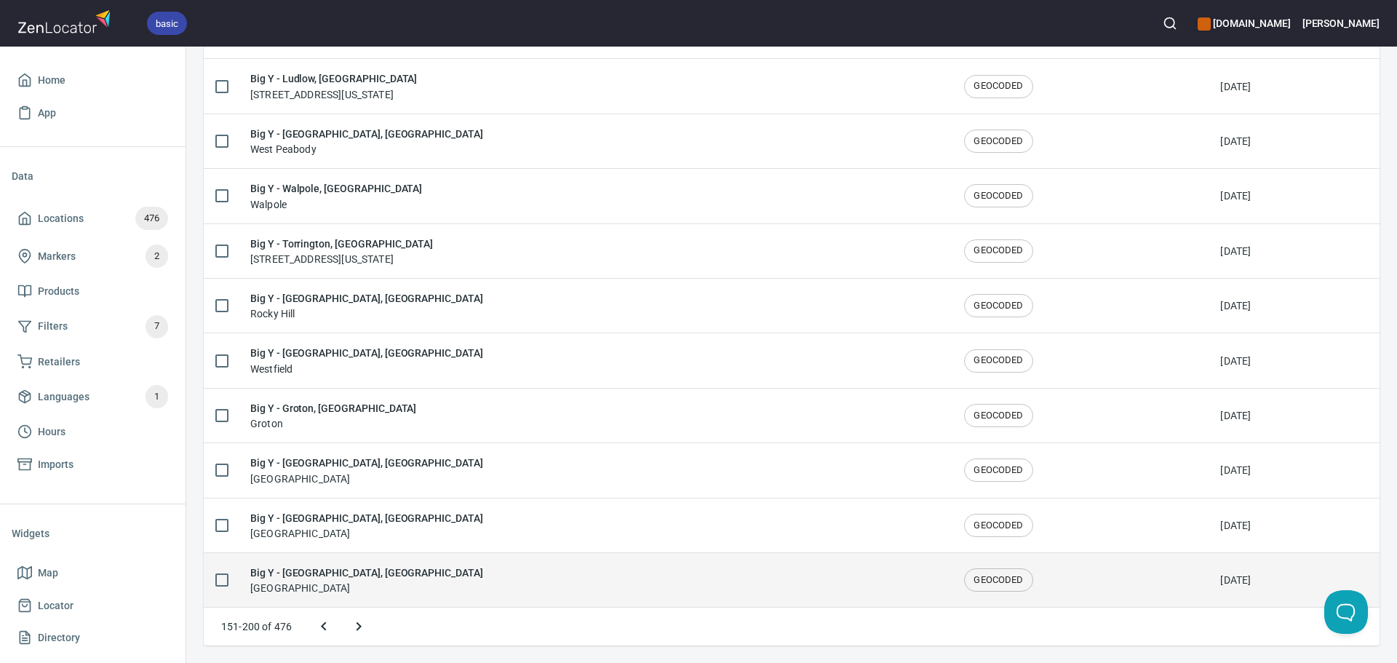
click at [395, 579] on div "Big Y - Southbridge, MA Southbridge" at bounding box center [595, 580] width 691 height 31
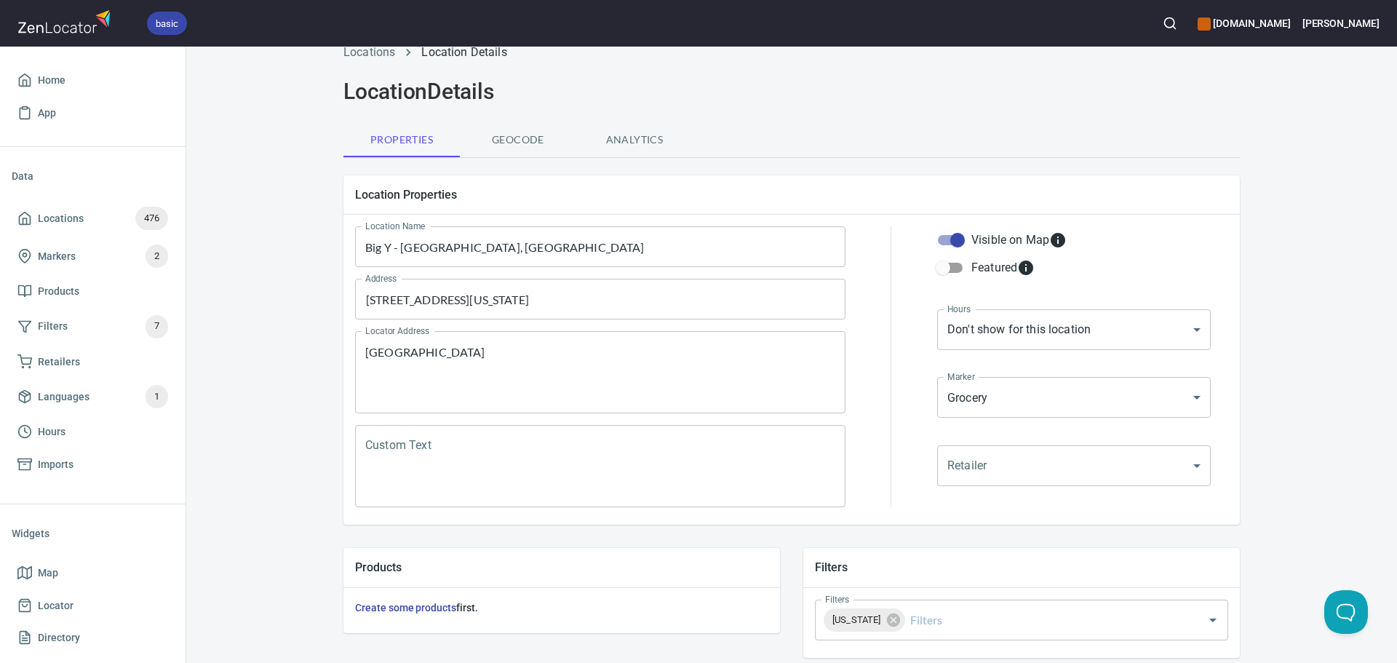
scroll to position [73, 0]
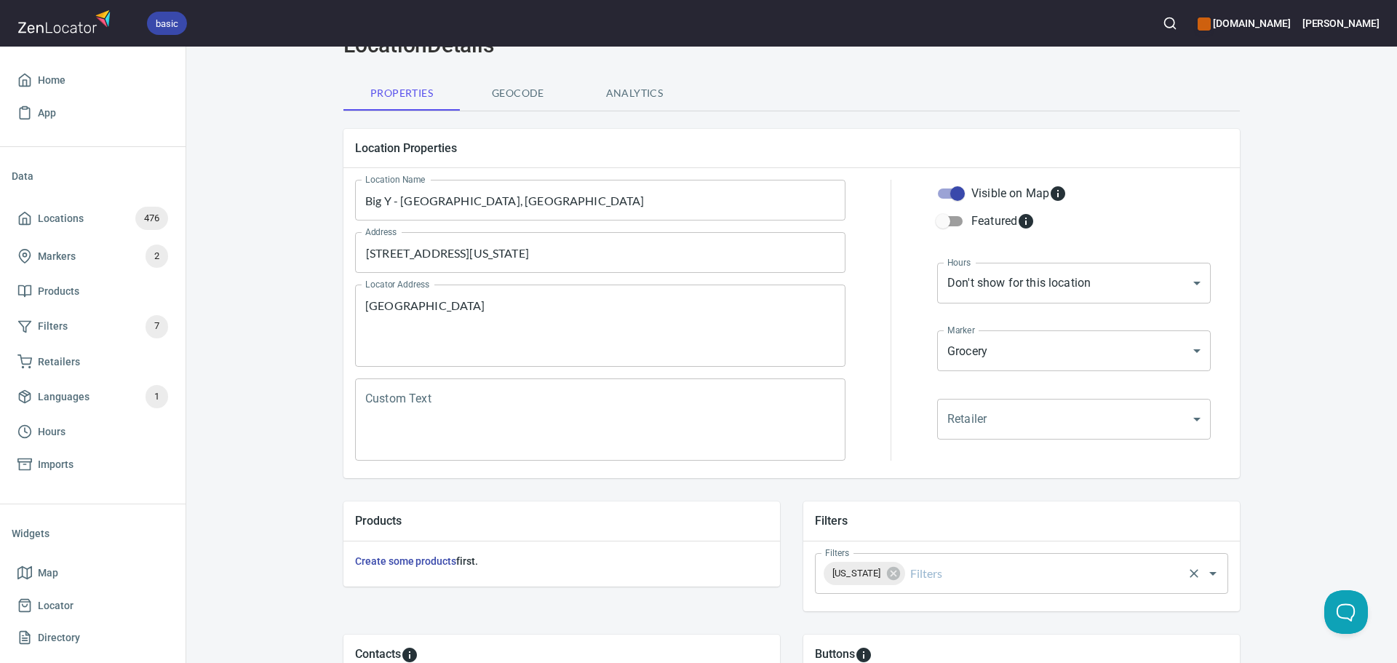
click at [930, 568] on input "Filters" at bounding box center [1045, 574] width 274 height 28
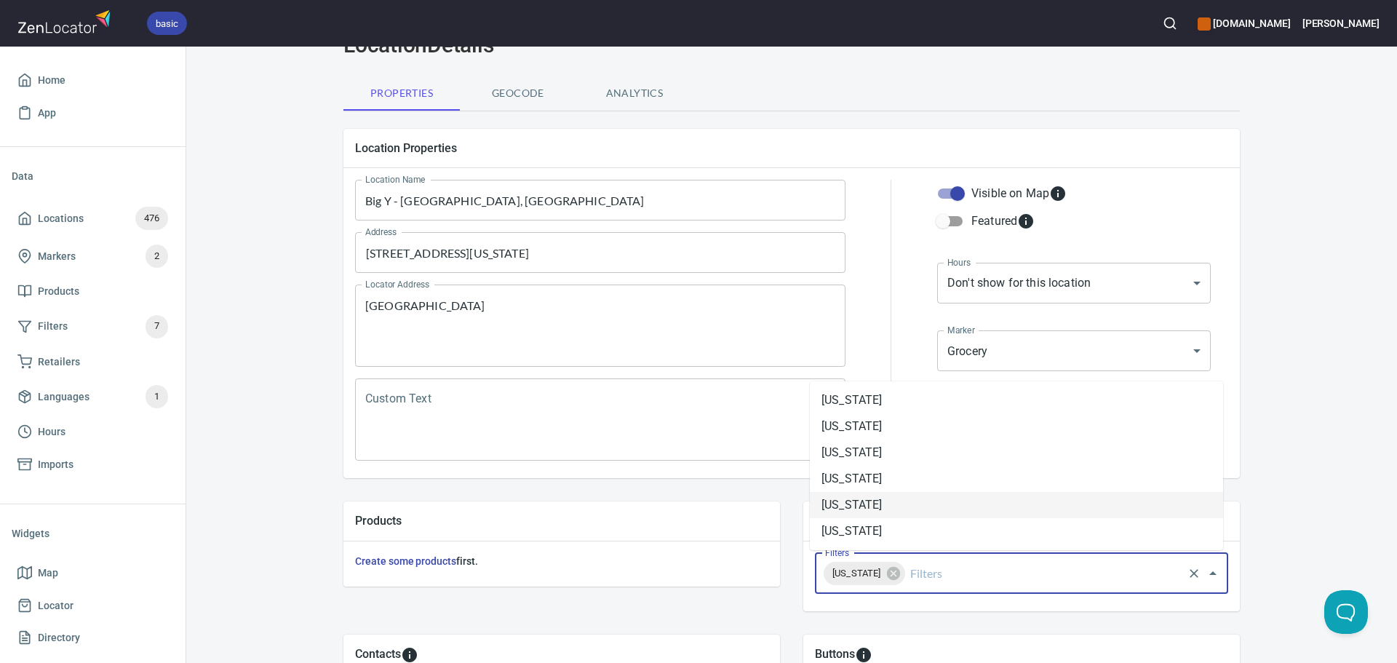
click at [899, 504] on li "[US_STATE]" at bounding box center [1016, 505] width 413 height 26
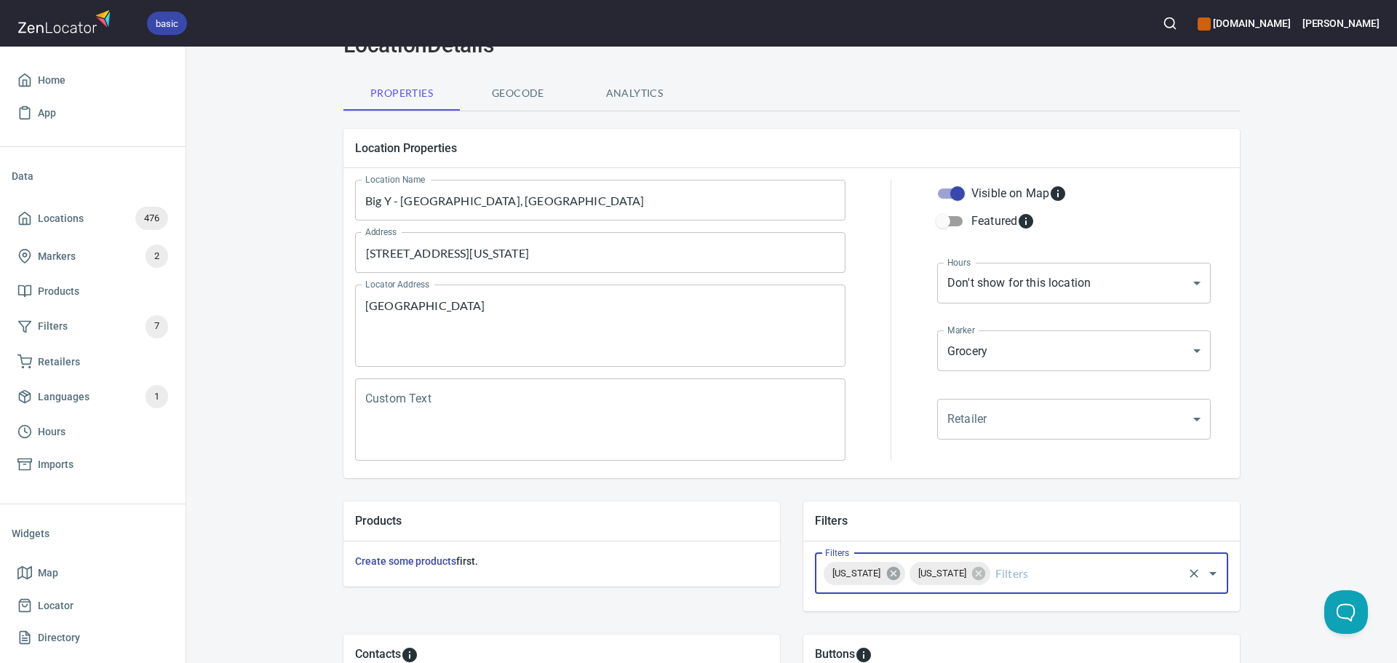
click at [886, 572] on icon at bounding box center [892, 573] width 13 height 13
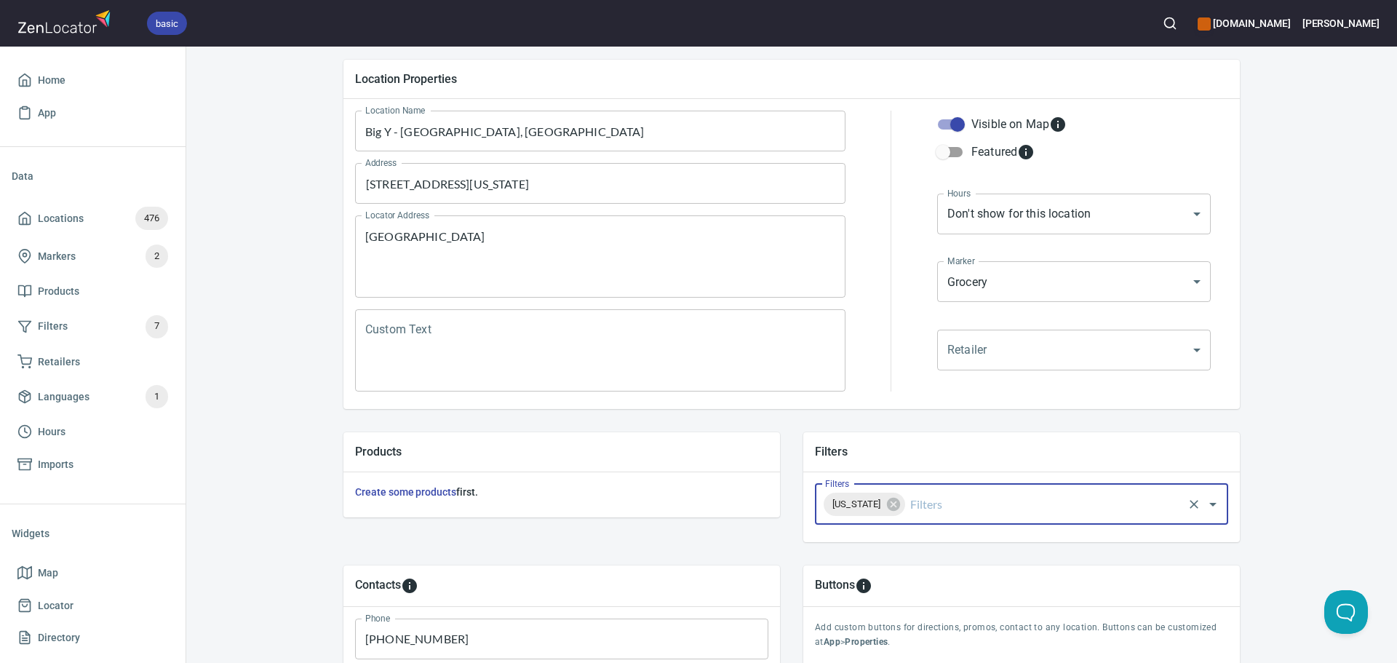
scroll to position [340, 0]
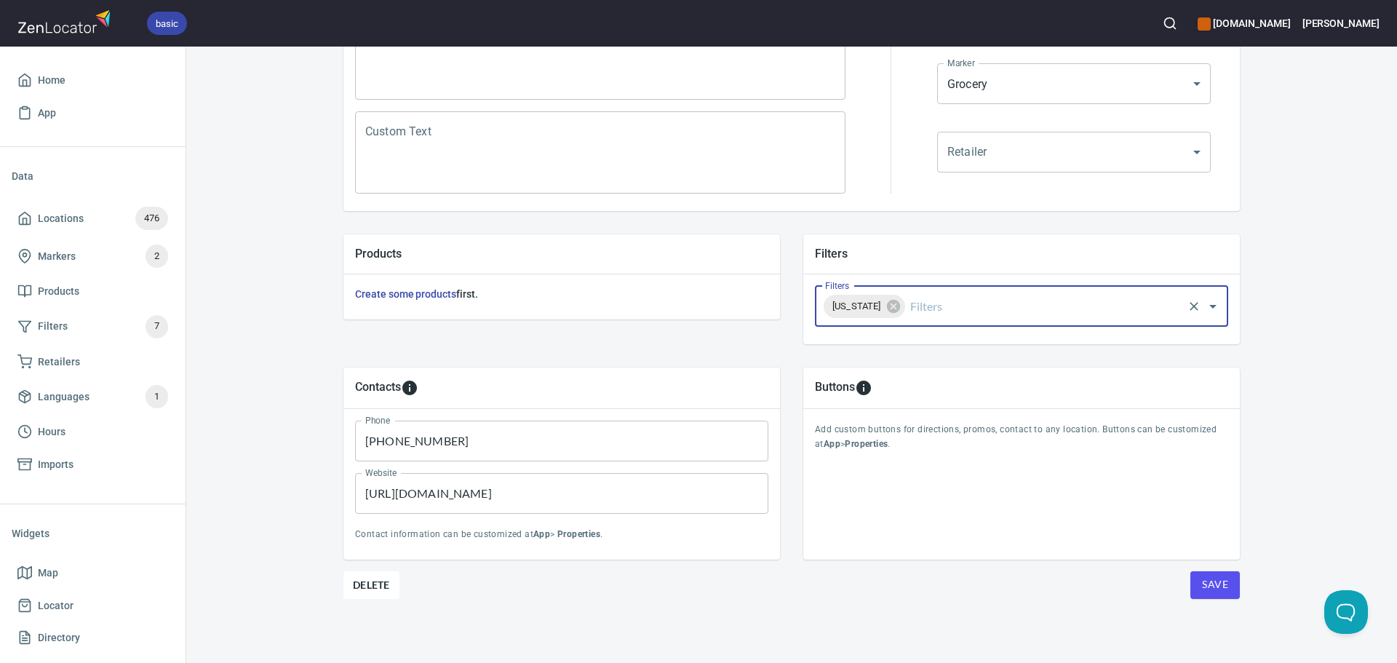
click at [1207, 588] on span "Save" at bounding box center [1215, 585] width 26 height 18
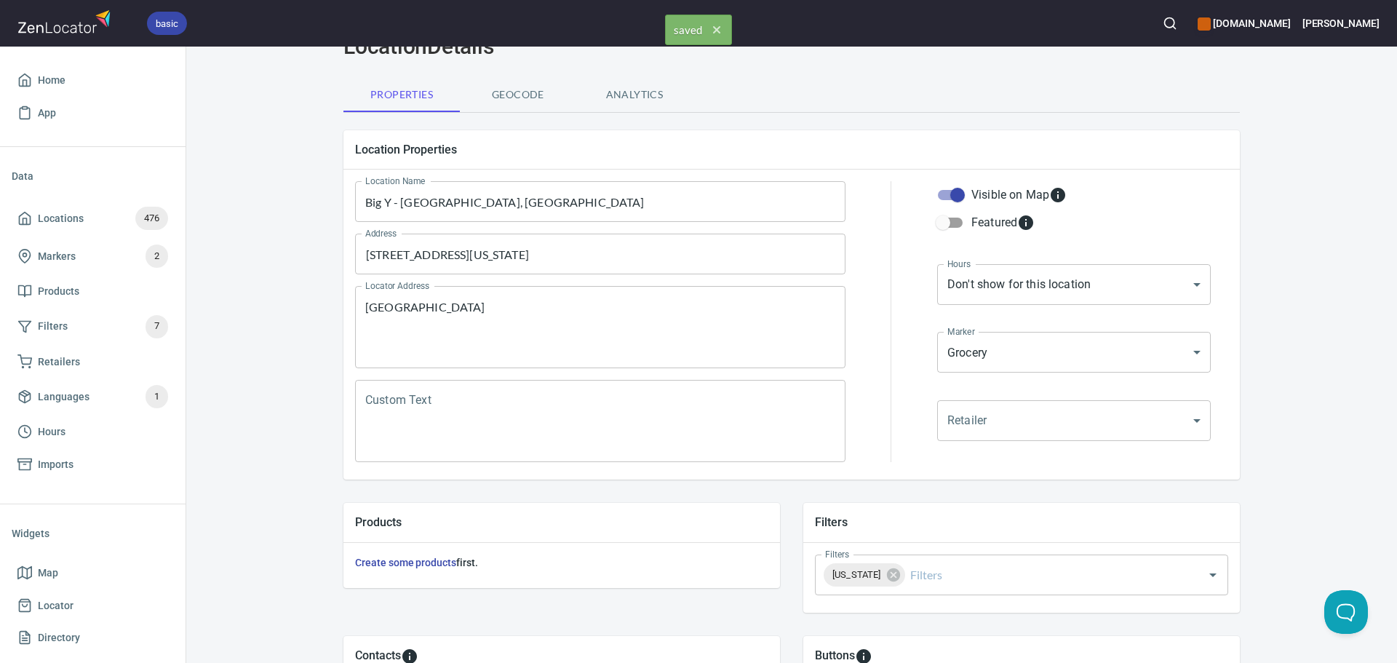
scroll to position [0, 0]
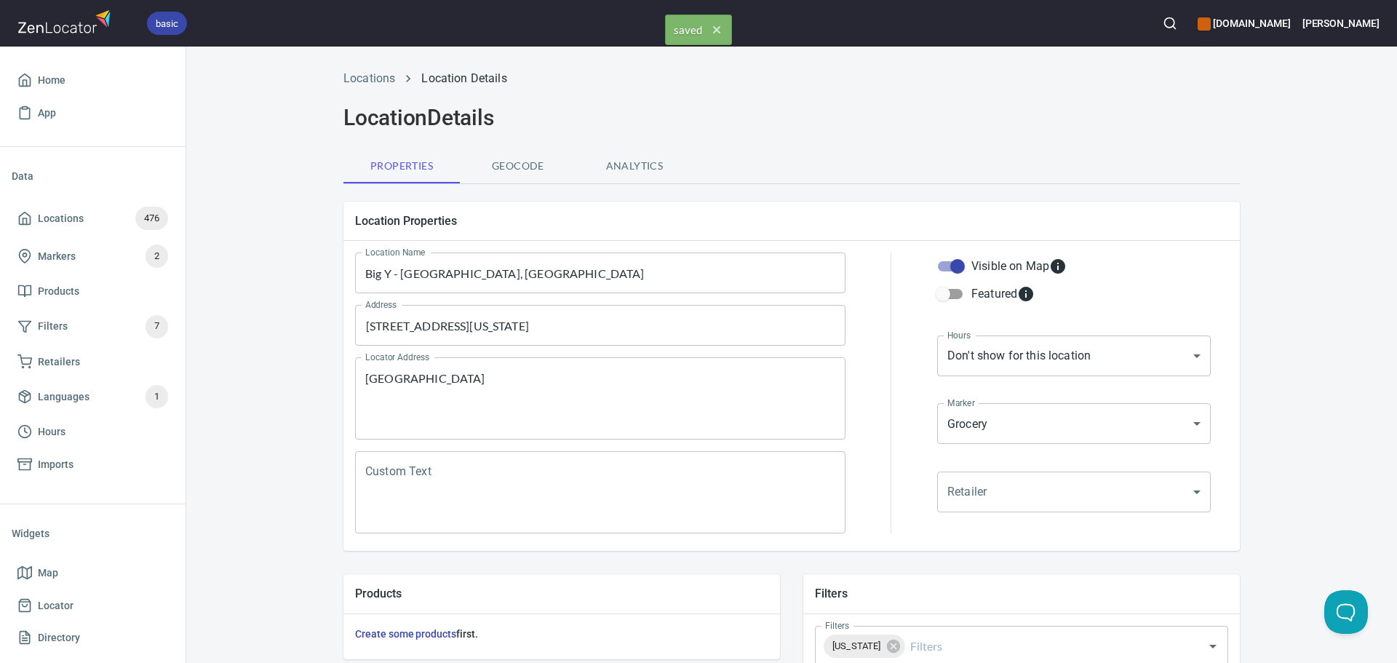
click at [363, 69] on div "Locations Location Details" at bounding box center [792, 78] width 914 height 35
click at [368, 82] on link "Locations" at bounding box center [370, 78] width 52 height 14
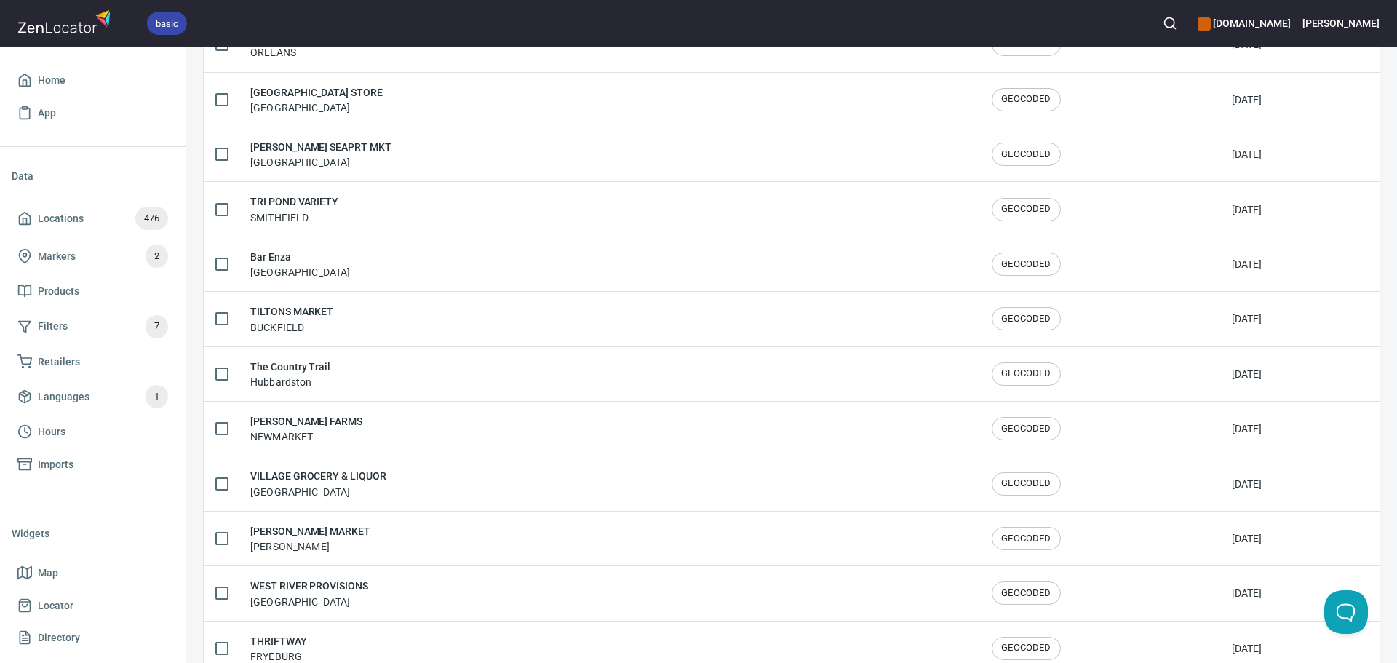
scroll to position [2392, 0]
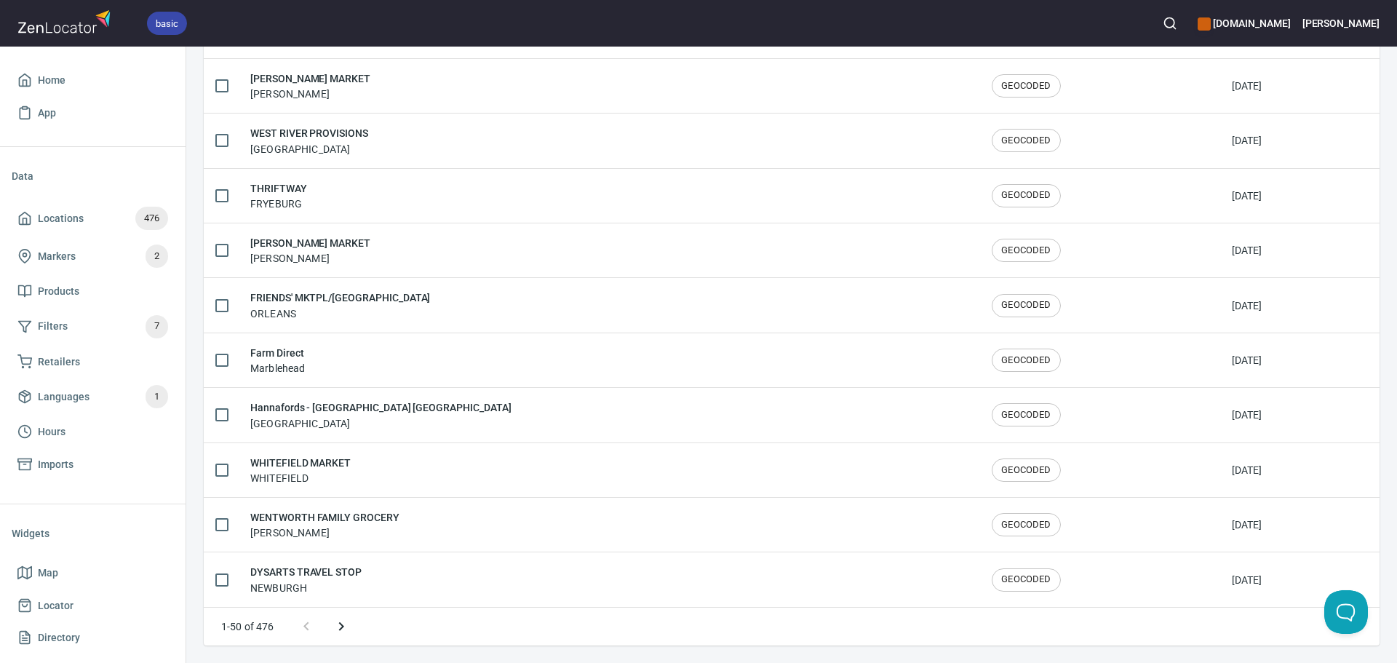
click at [352, 619] on button "Next page" at bounding box center [341, 626] width 35 height 35
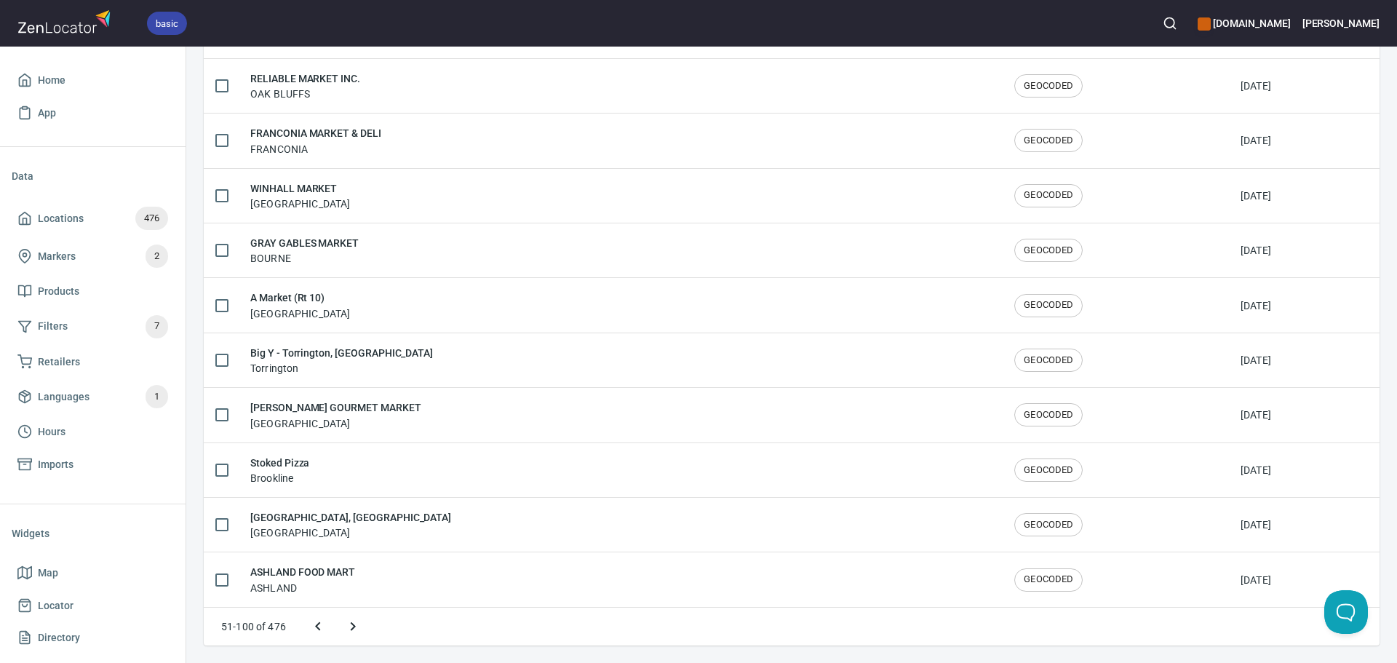
click at [352, 619] on icon "Next page" at bounding box center [352, 626] width 17 height 17
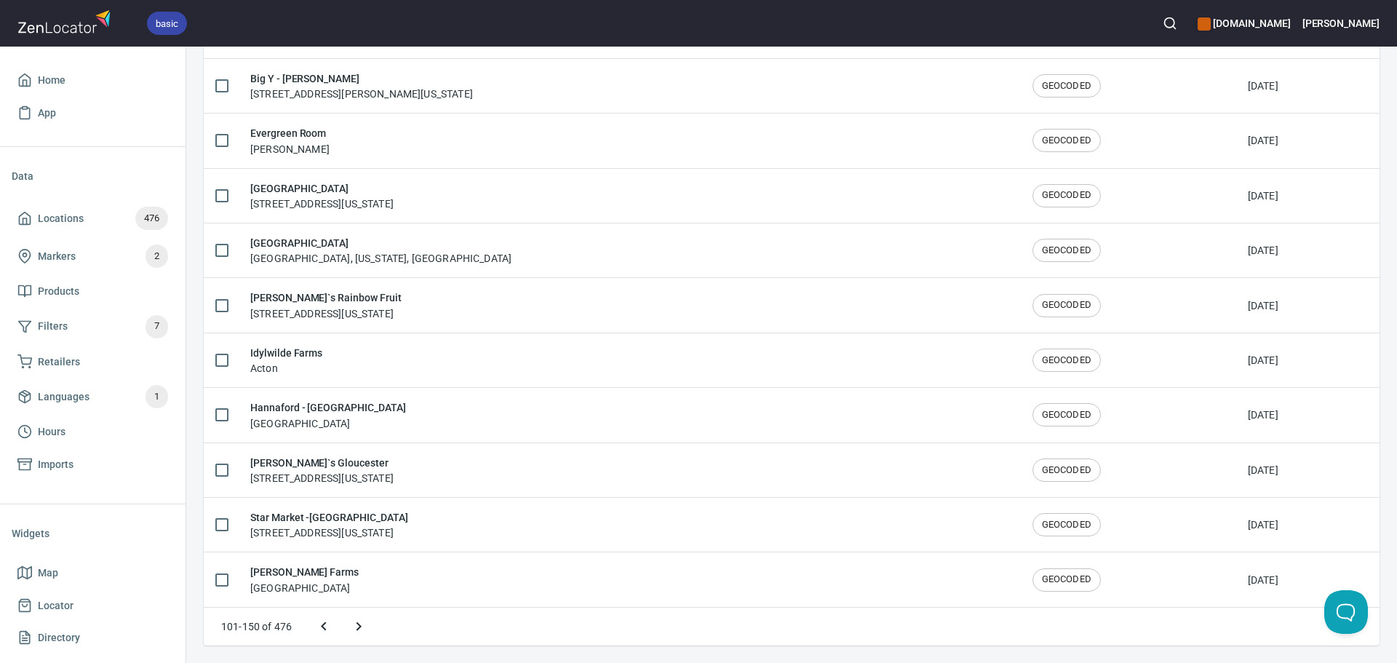
click at [362, 622] on icon "Next page" at bounding box center [358, 626] width 17 height 17
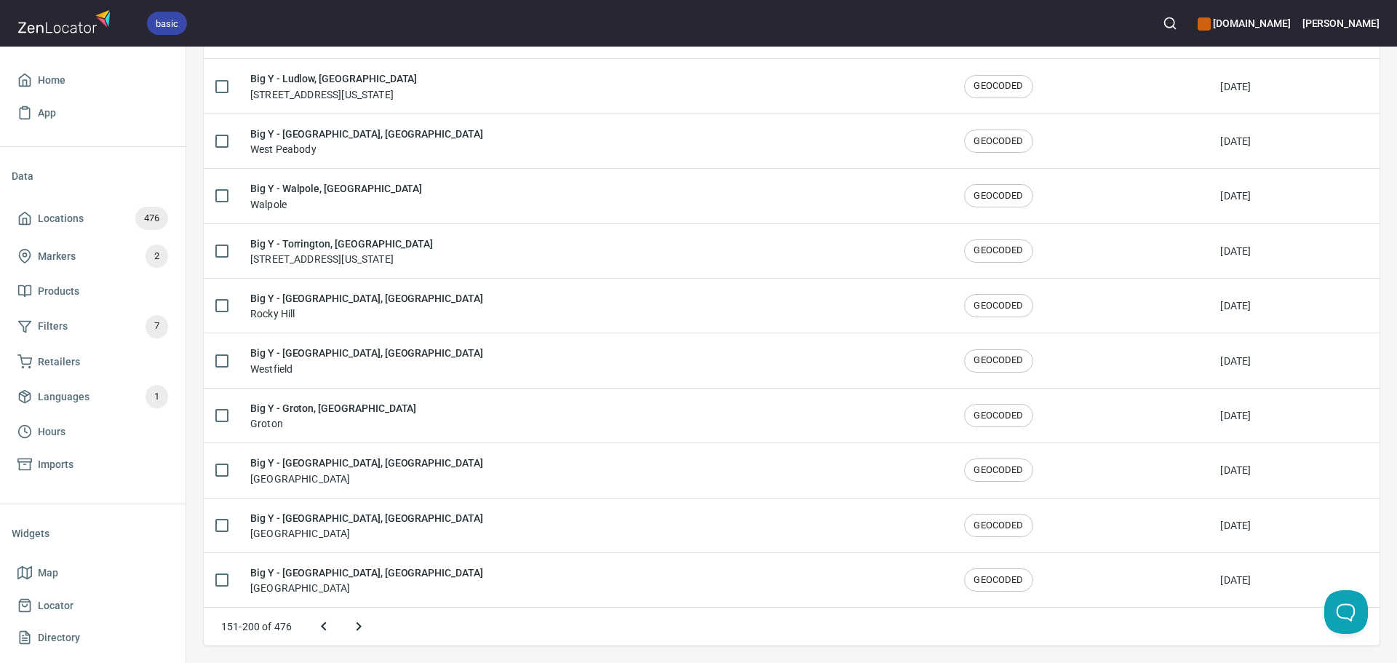
scroll to position [2336, 0]
click at [362, 622] on icon "Next page" at bounding box center [358, 626] width 17 height 17
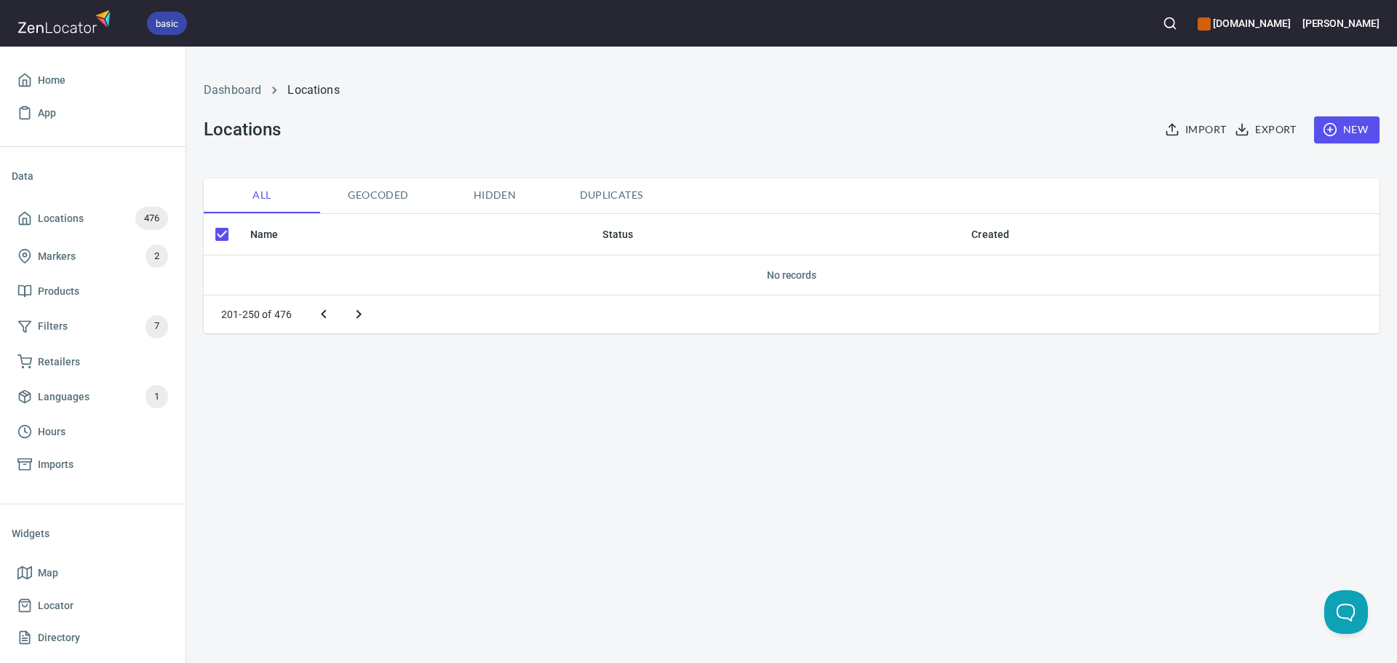
checkbox input "false"
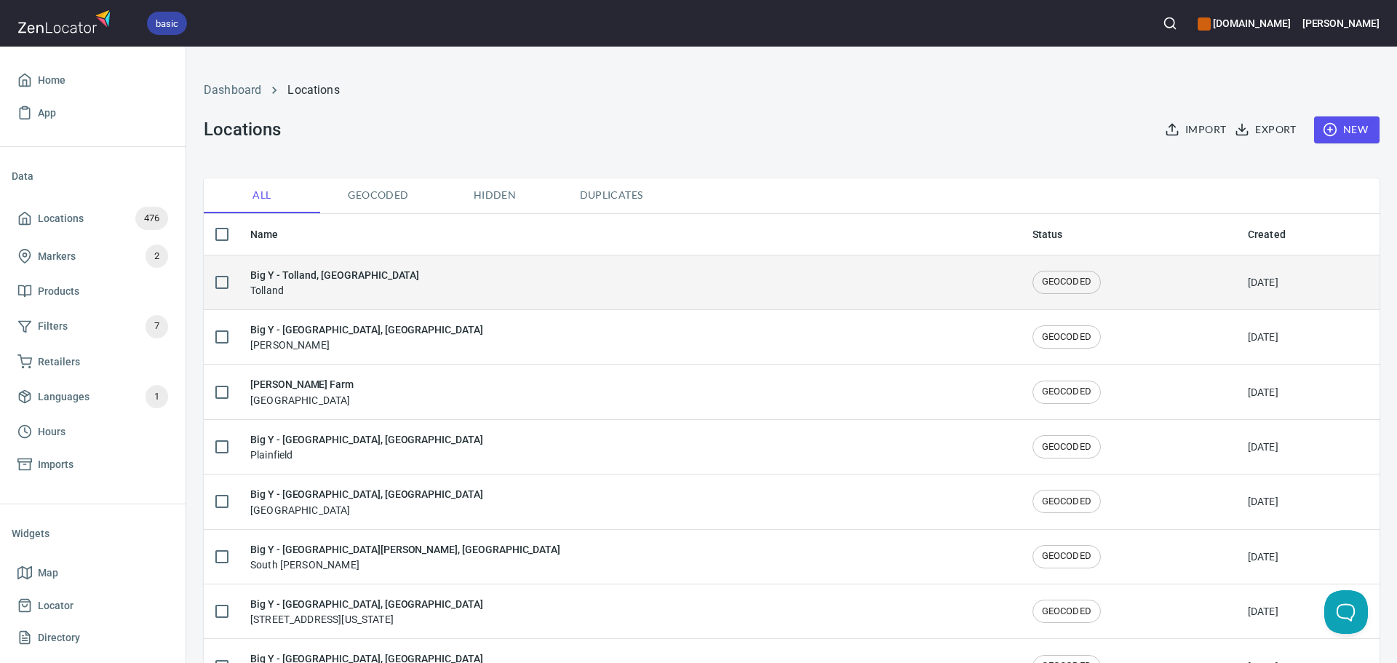
click at [403, 279] on div "Big Y - Tolland, CT Tolland" at bounding box center [629, 282] width 759 height 31
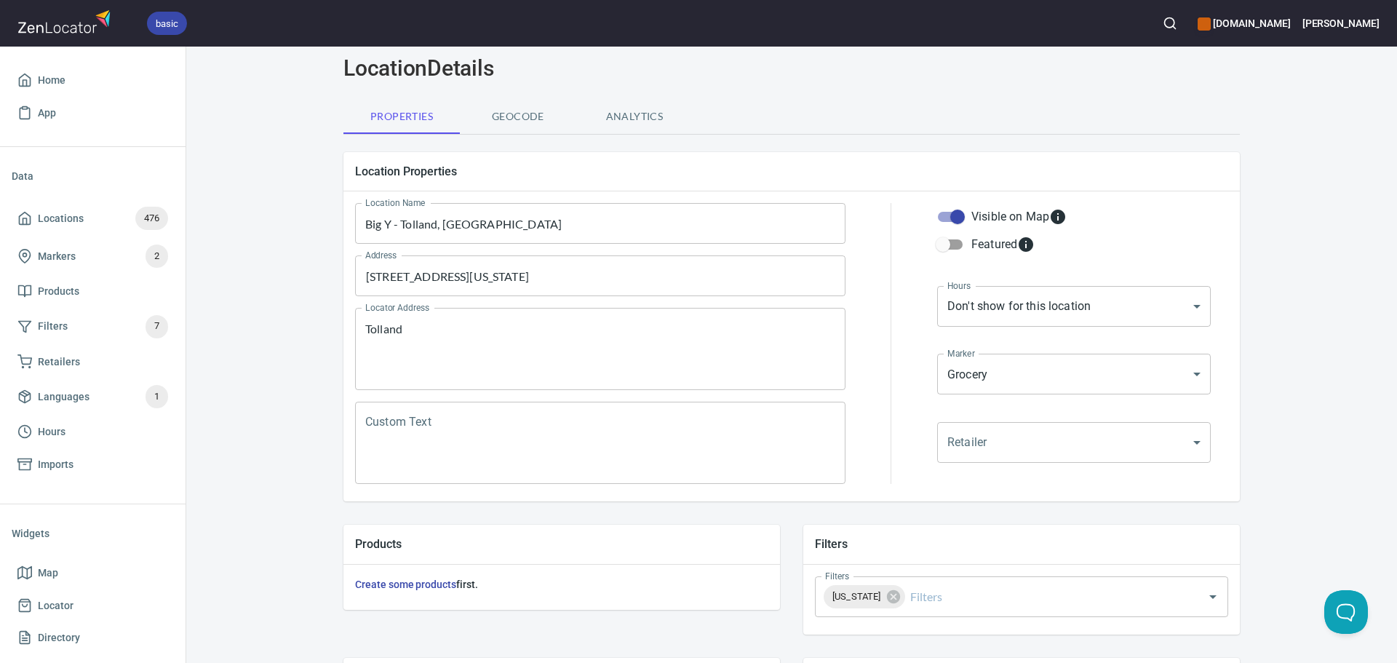
scroll to position [146, 0]
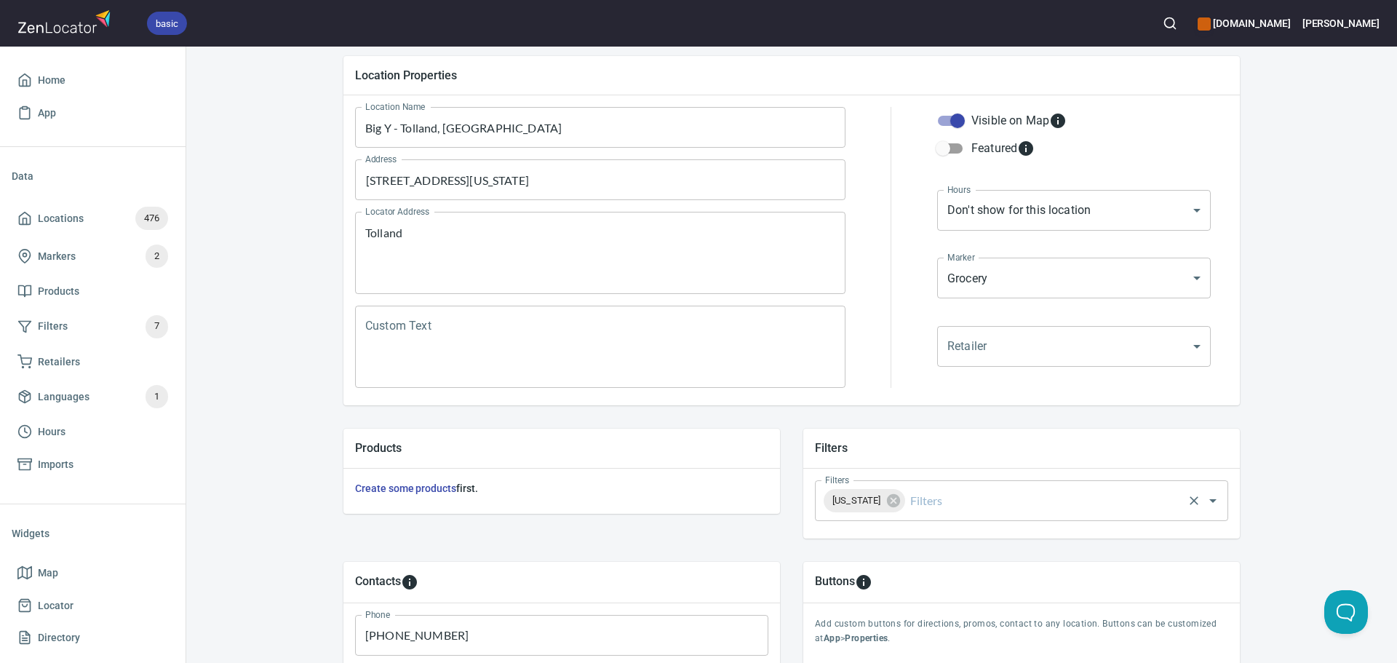
click at [940, 499] on input "Filters" at bounding box center [1045, 501] width 274 height 28
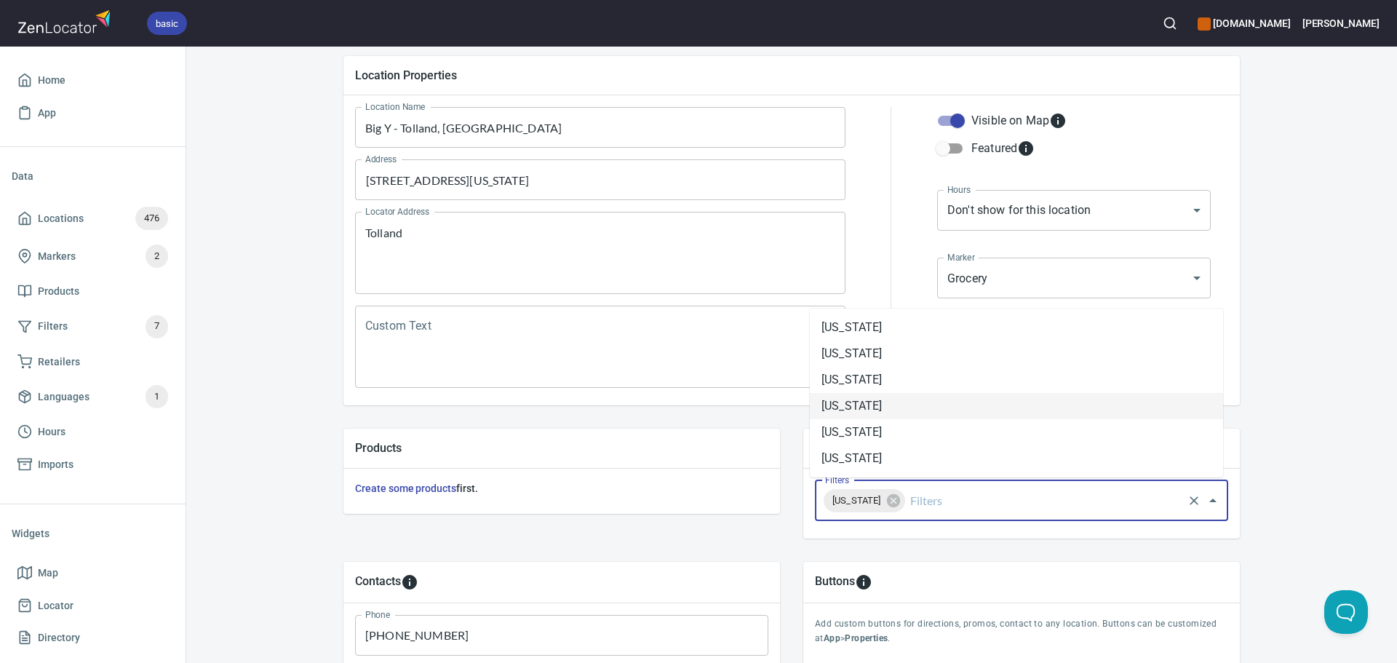
click at [899, 398] on li "[US_STATE]" at bounding box center [1016, 406] width 413 height 26
click at [898, 501] on icon at bounding box center [894, 501] width 16 height 16
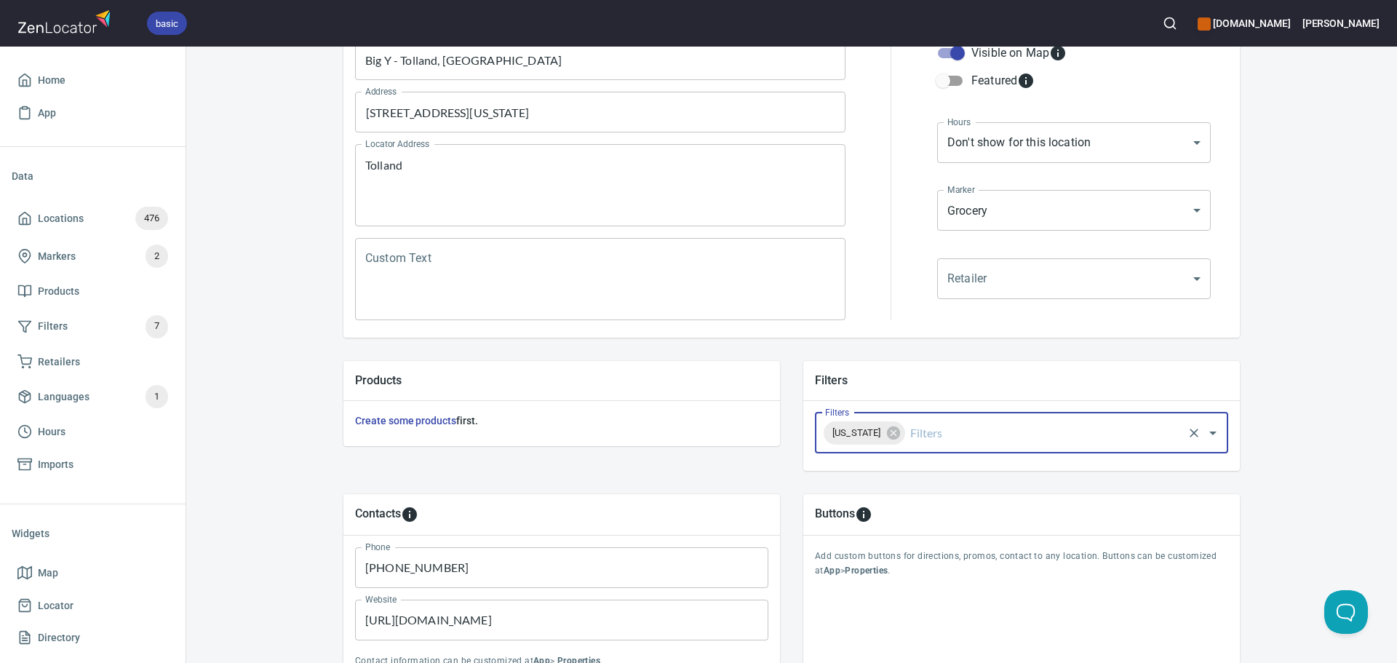
scroll to position [340, 0]
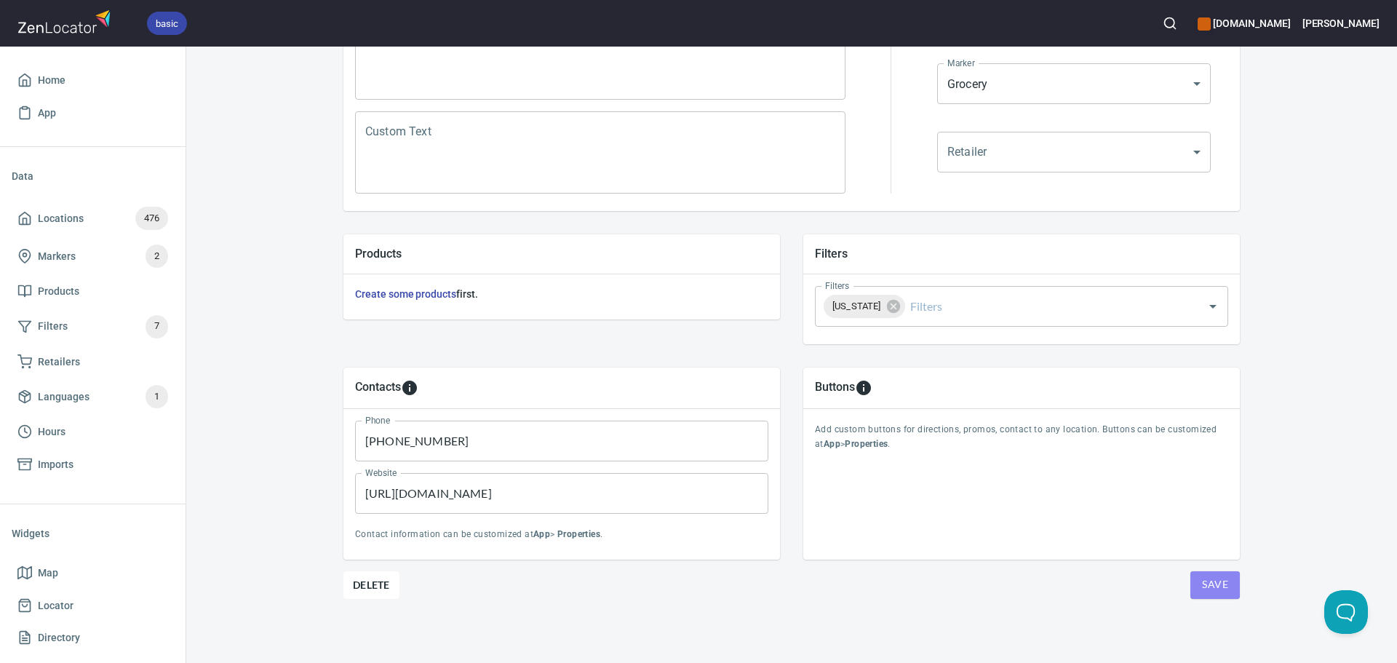
click at [1212, 584] on span "Save" at bounding box center [1215, 585] width 26 height 18
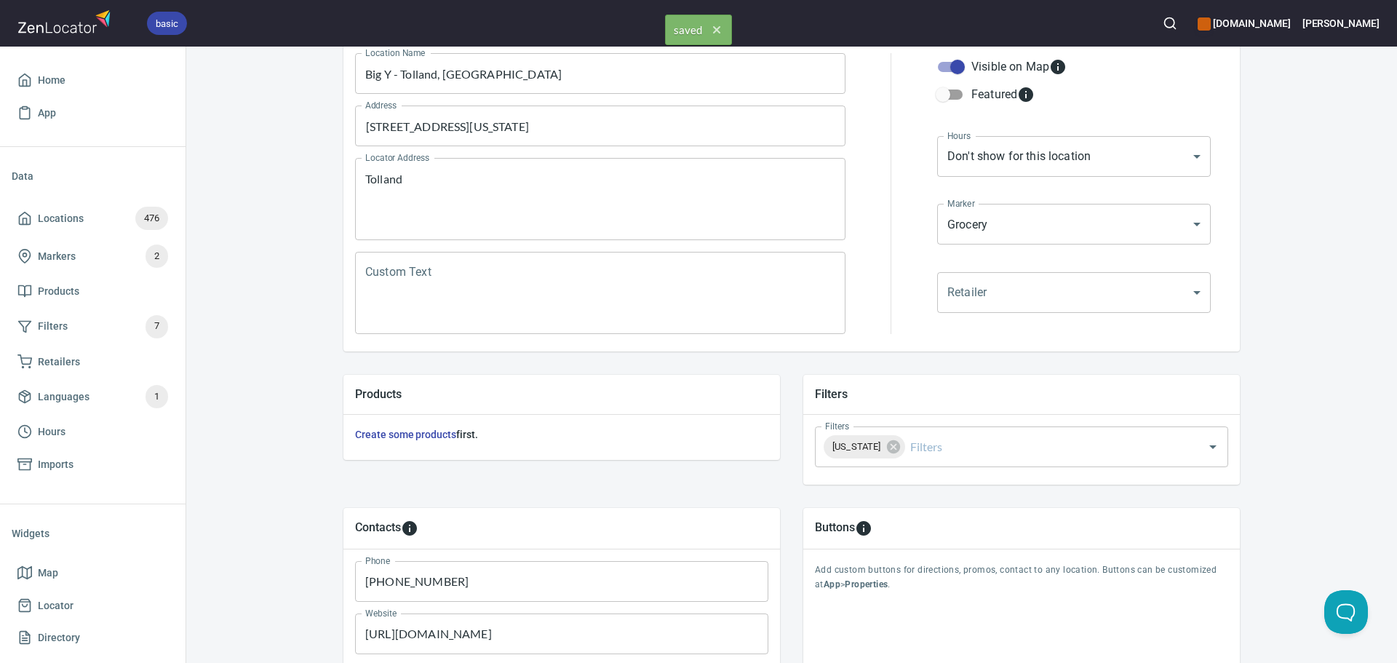
scroll to position [0, 0]
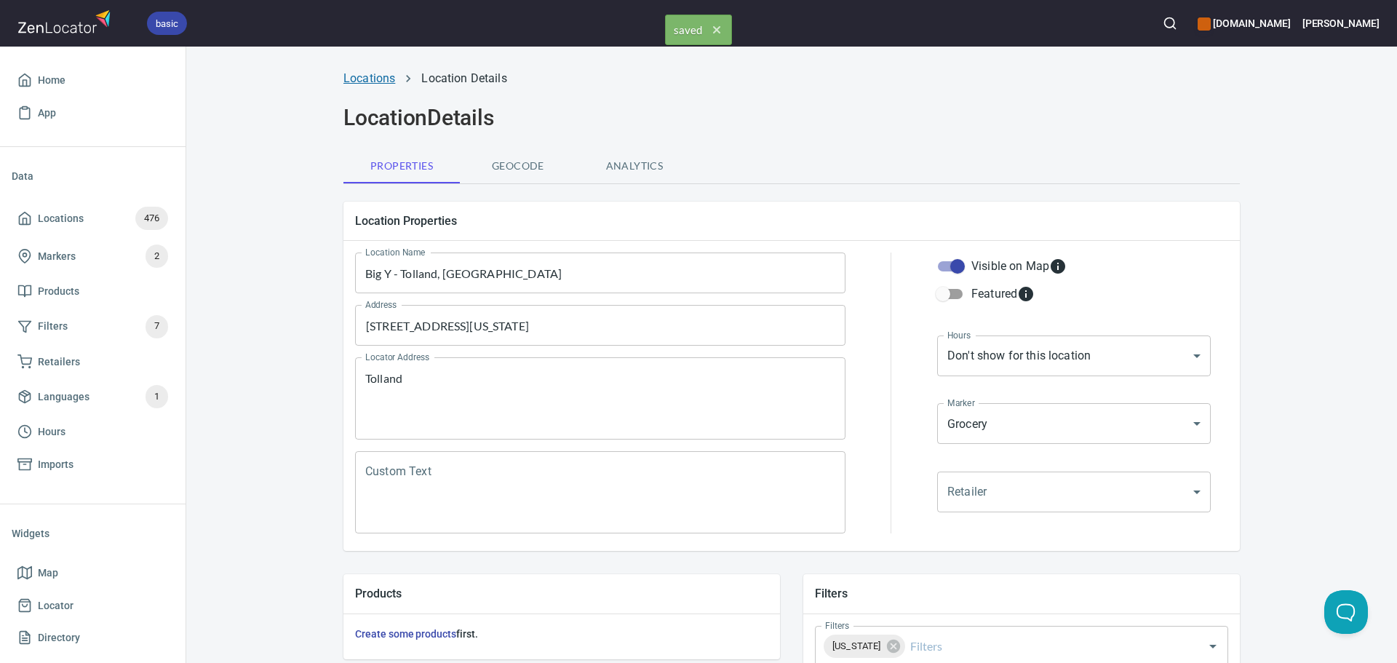
click at [382, 78] on link "Locations" at bounding box center [370, 78] width 52 height 14
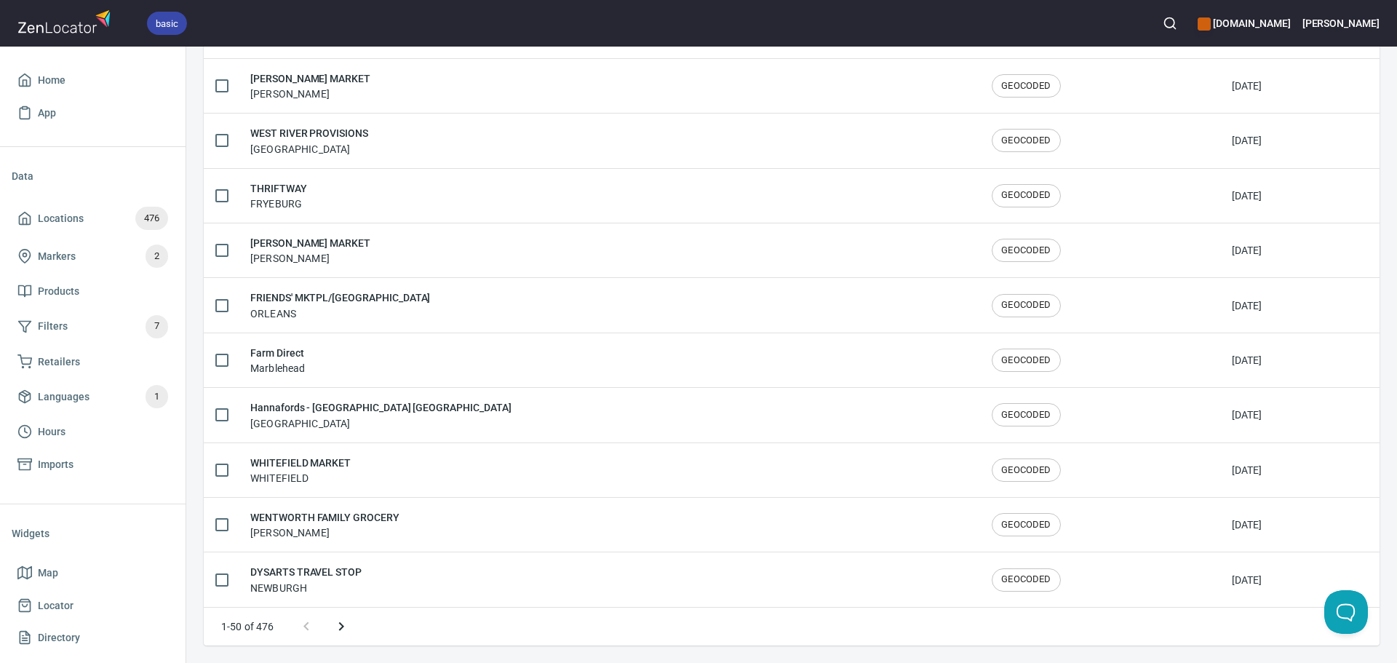
click at [336, 624] on icon "Next page" at bounding box center [341, 626] width 17 height 17
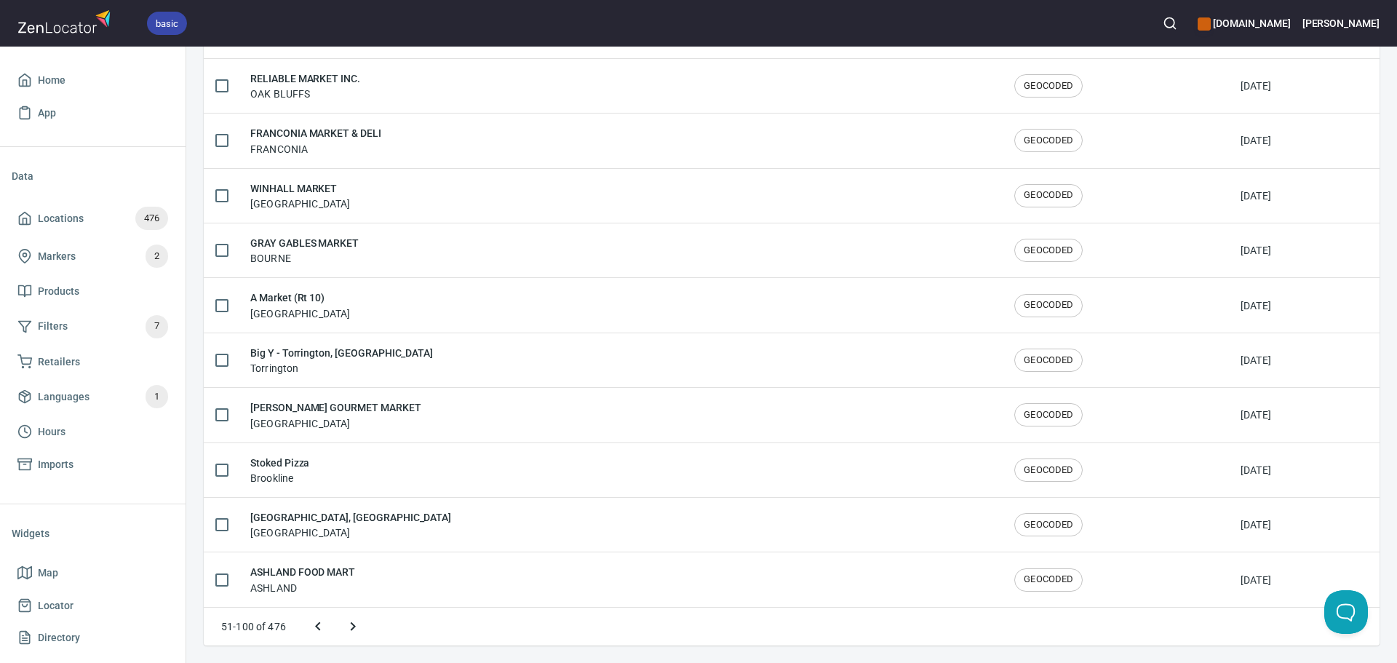
click at [342, 624] on button "Next page" at bounding box center [353, 626] width 35 height 35
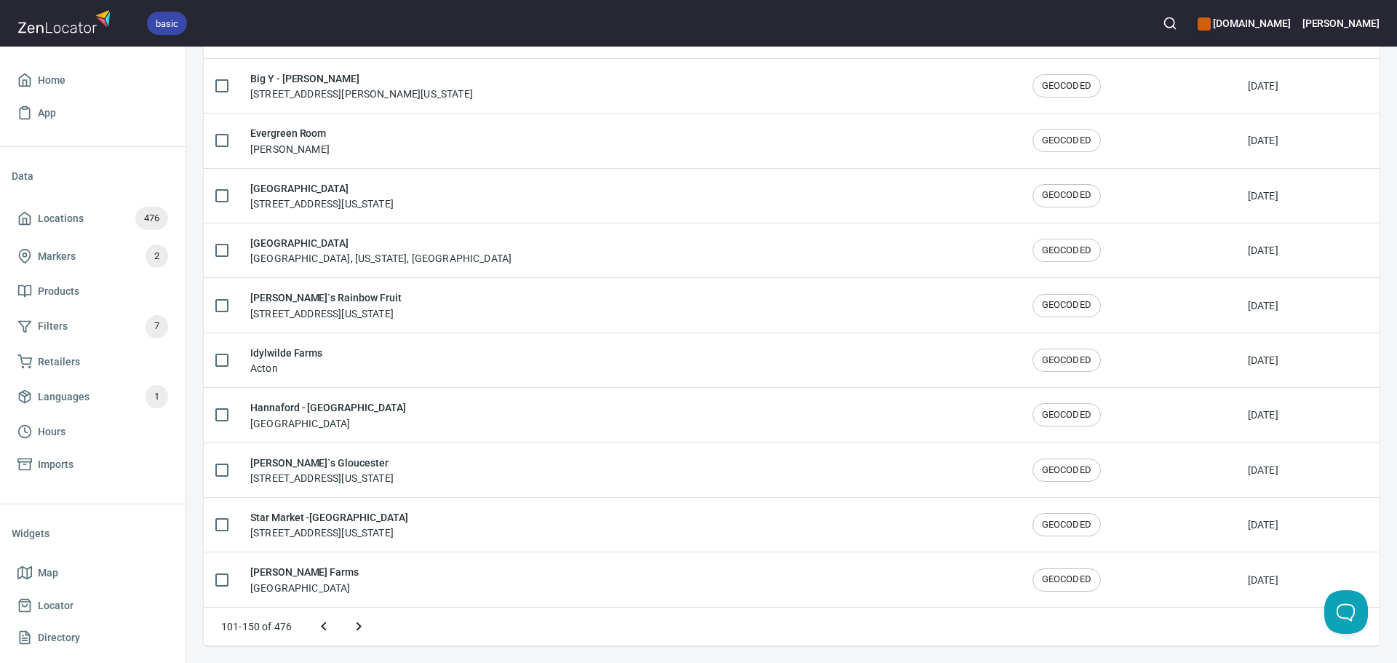
click at [353, 619] on icon "Next page" at bounding box center [358, 626] width 17 height 17
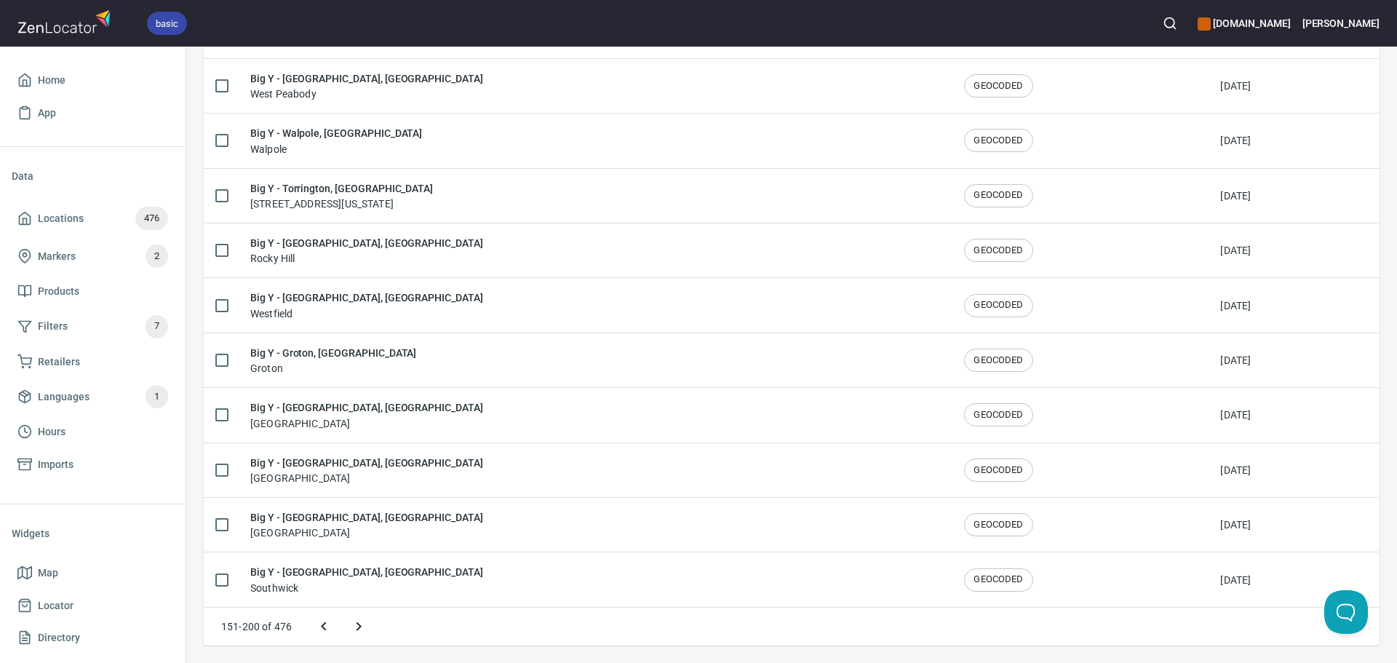
click at [354, 619] on icon "Next page" at bounding box center [358, 626] width 17 height 17
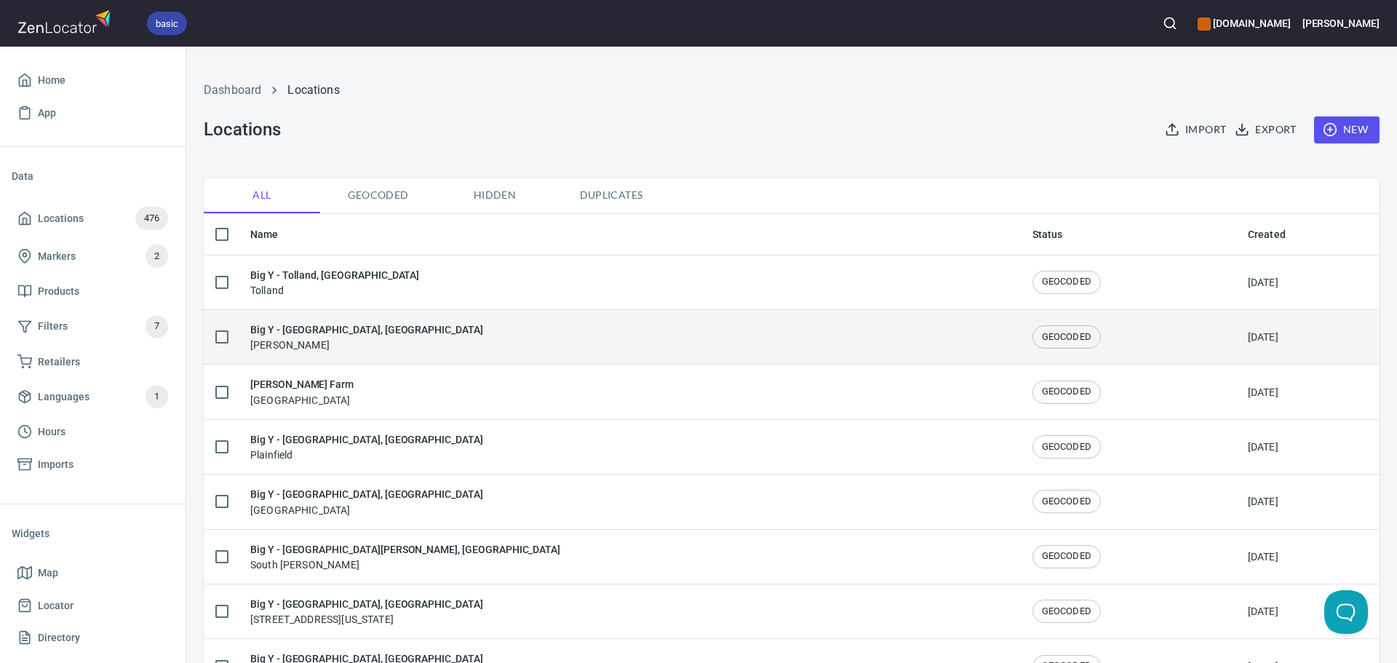
click at [375, 336] on div "Big Y - Clinton, CT Clinton" at bounding box center [629, 337] width 759 height 31
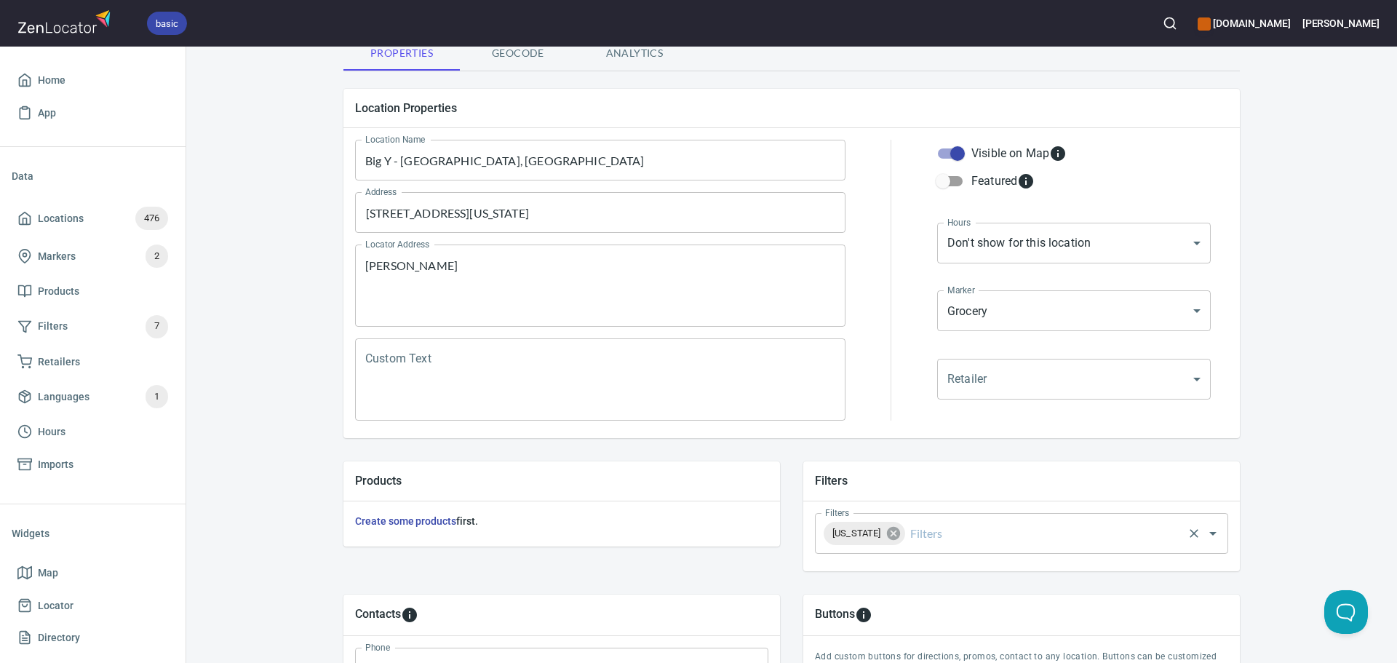
scroll to position [291, 0]
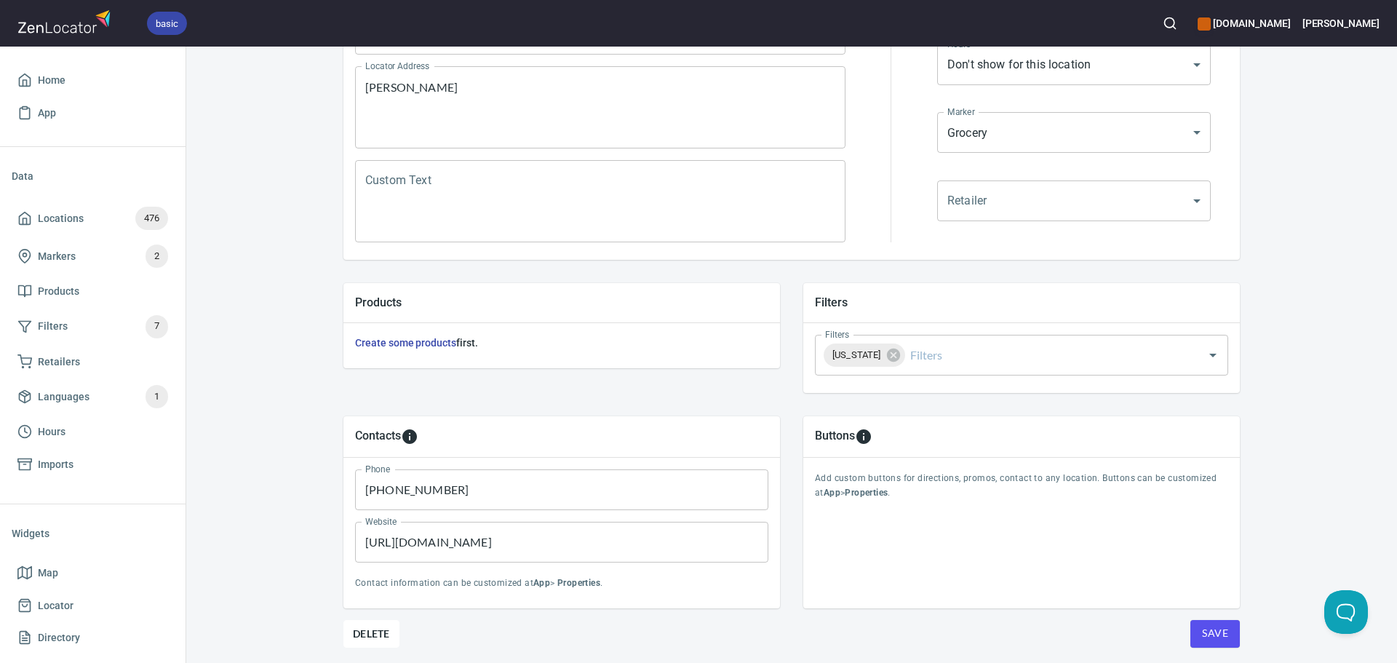
drag, startPoint x: 1195, startPoint y: 631, endPoint x: 1161, endPoint y: 624, distance: 35.0
click at [1197, 631] on button "Save" at bounding box center [1215, 634] width 49 height 28
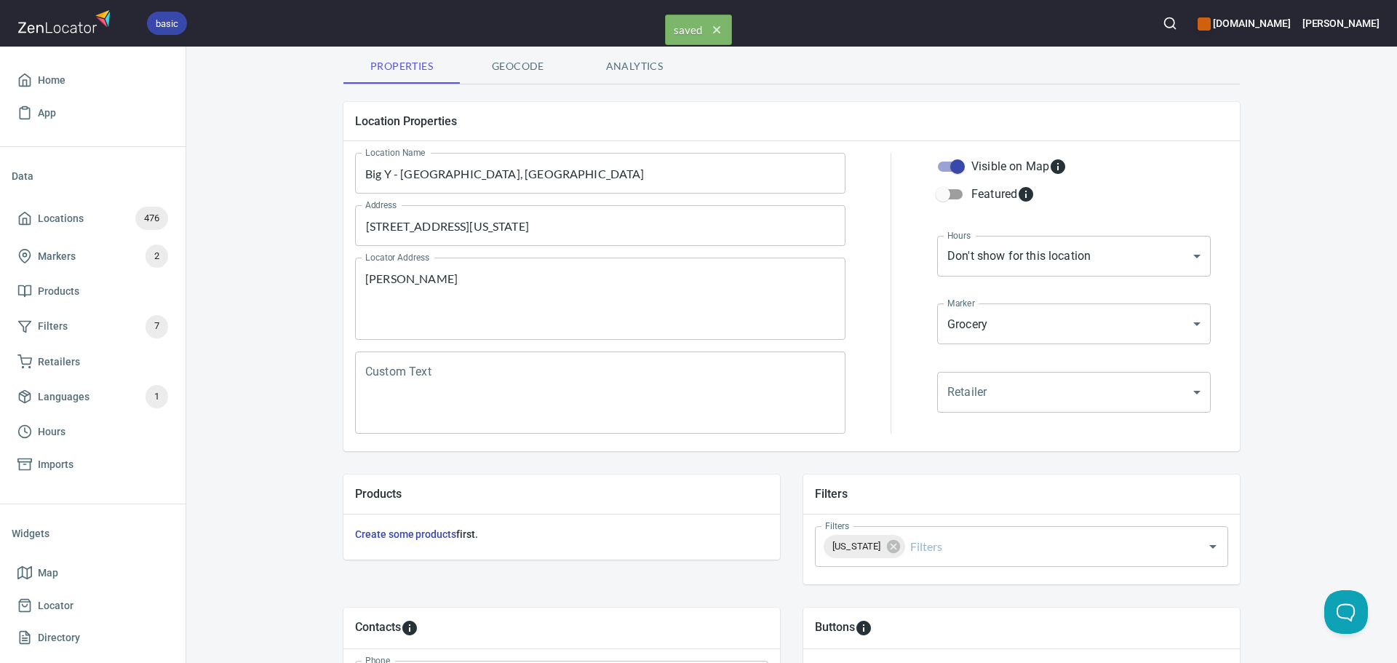
scroll to position [0, 0]
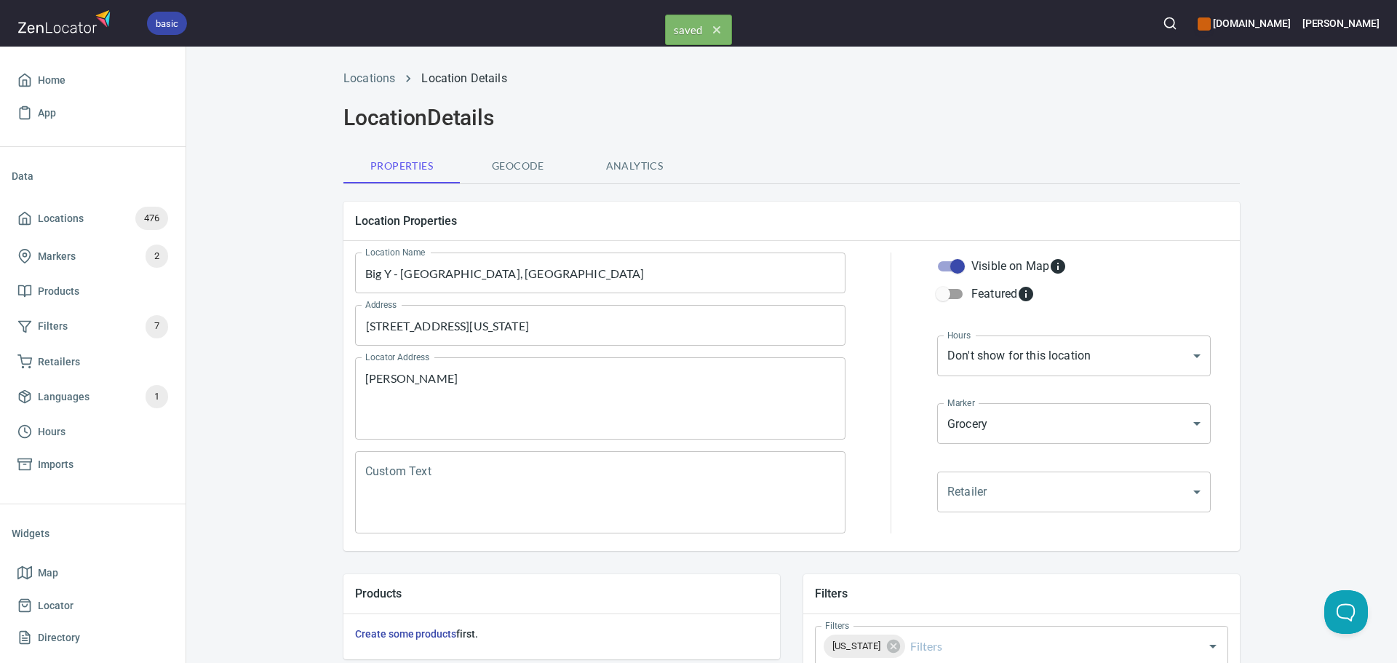
click at [374, 86] on li "Locations" at bounding box center [370, 78] width 52 height 17
click at [370, 65] on div "Locations Location Details" at bounding box center [792, 78] width 914 height 35
click at [355, 70] on li "Locations" at bounding box center [370, 78] width 52 height 17
click at [359, 78] on link "Locations" at bounding box center [370, 78] width 52 height 14
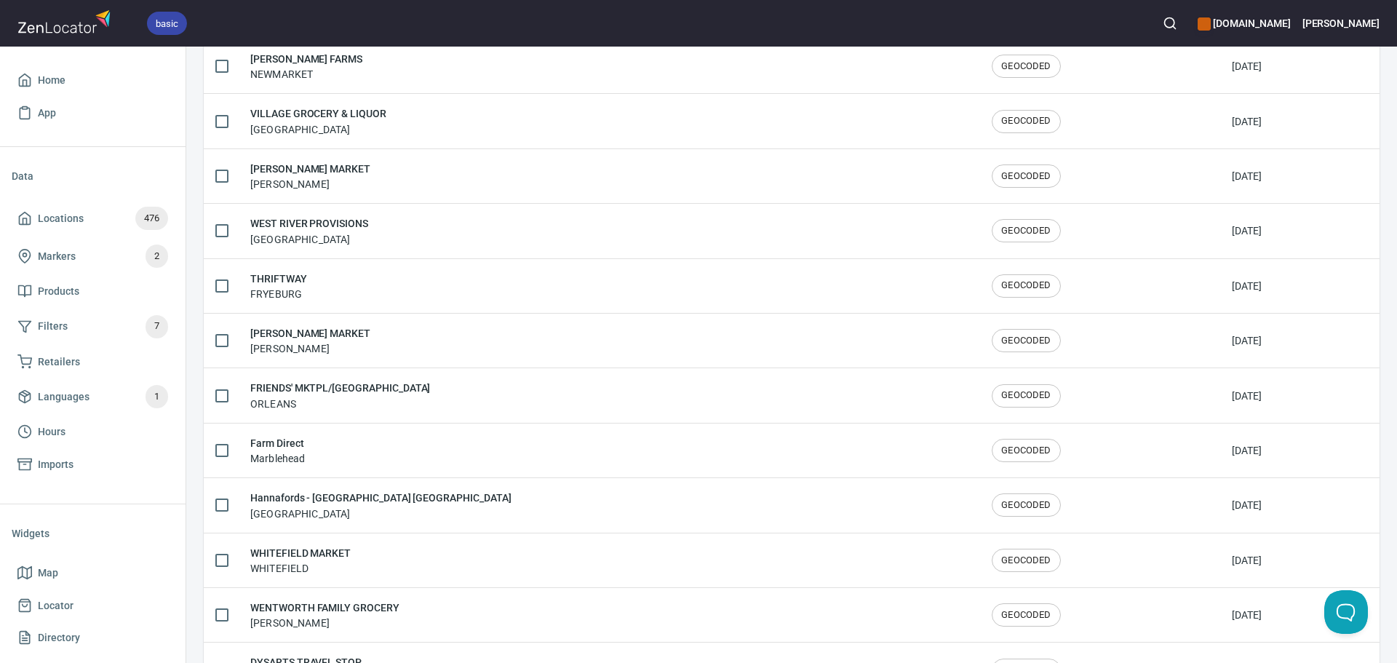
scroll to position [2392, 0]
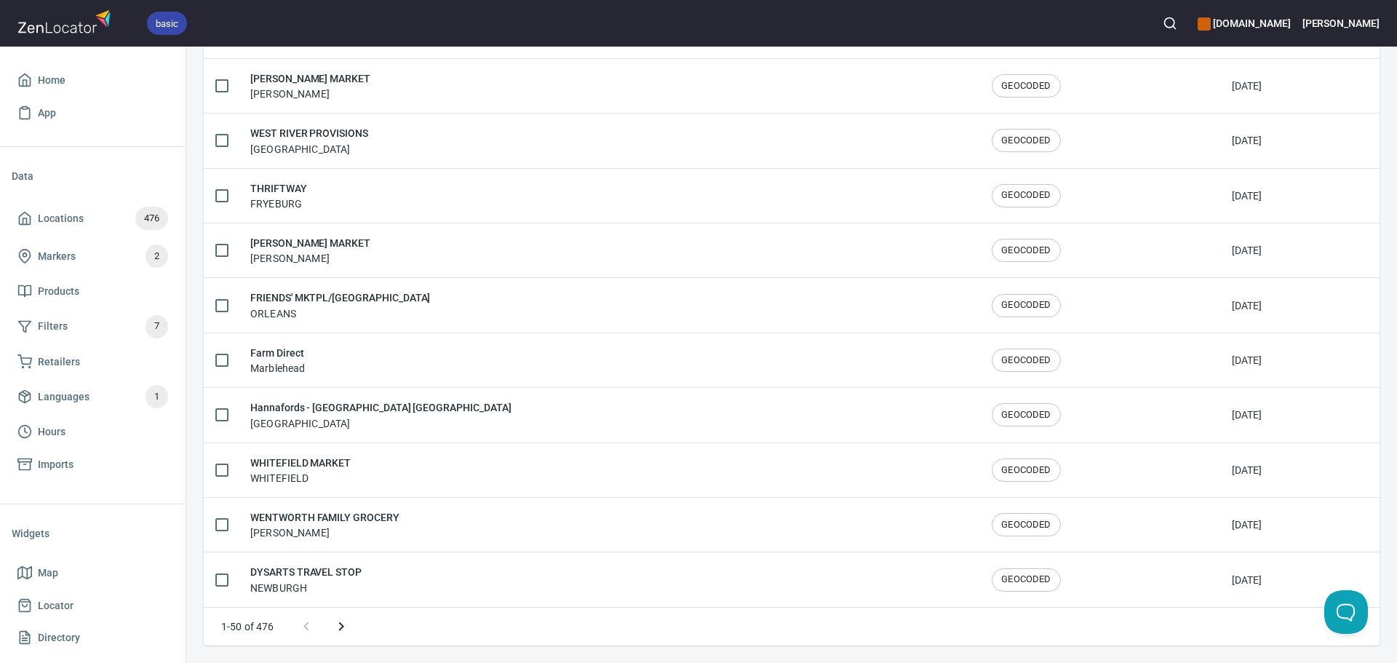
click at [355, 630] on button "Next page" at bounding box center [341, 626] width 35 height 35
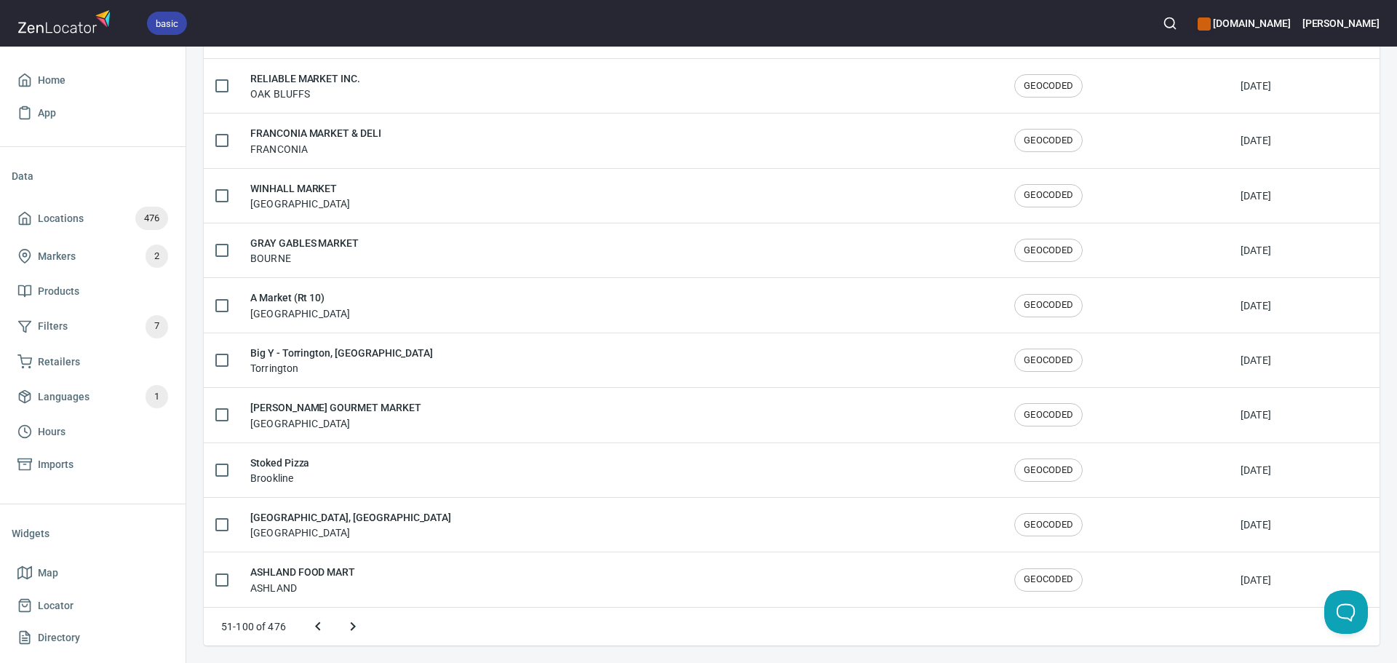
click at [353, 627] on icon "Next page" at bounding box center [353, 626] width 5 height 9
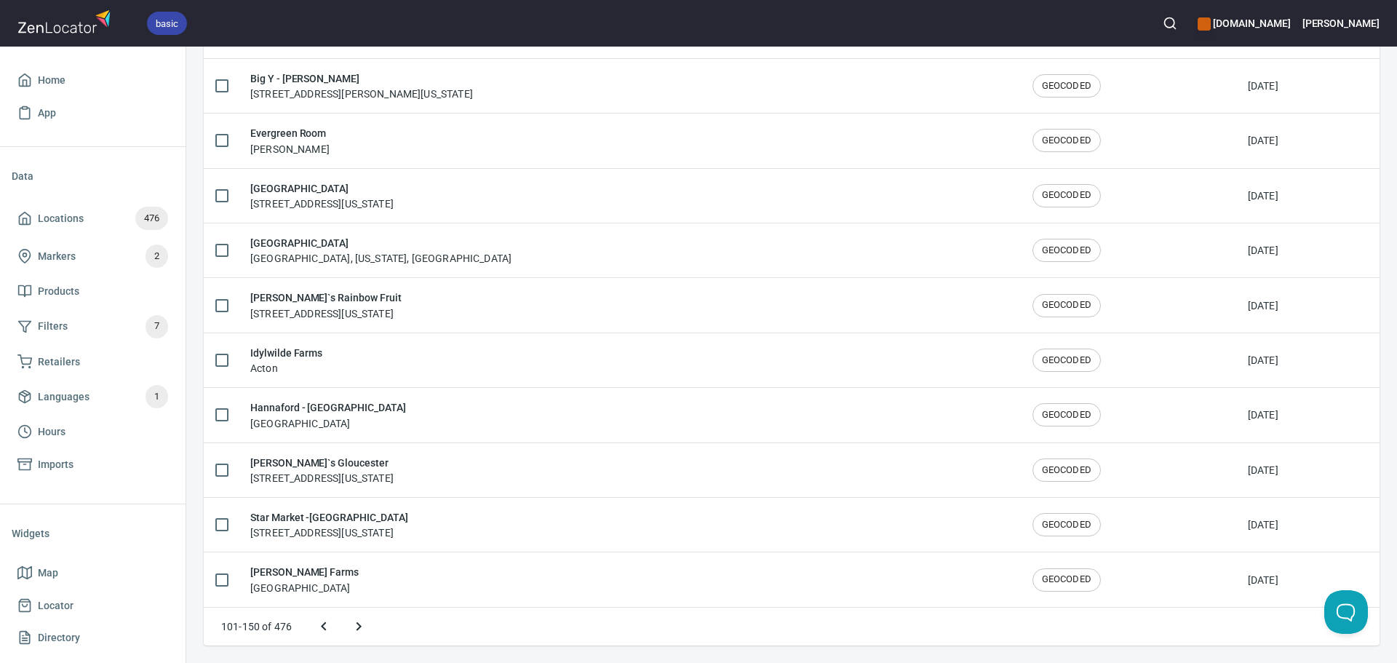
click at [357, 627] on icon "Next page" at bounding box center [358, 626] width 17 height 17
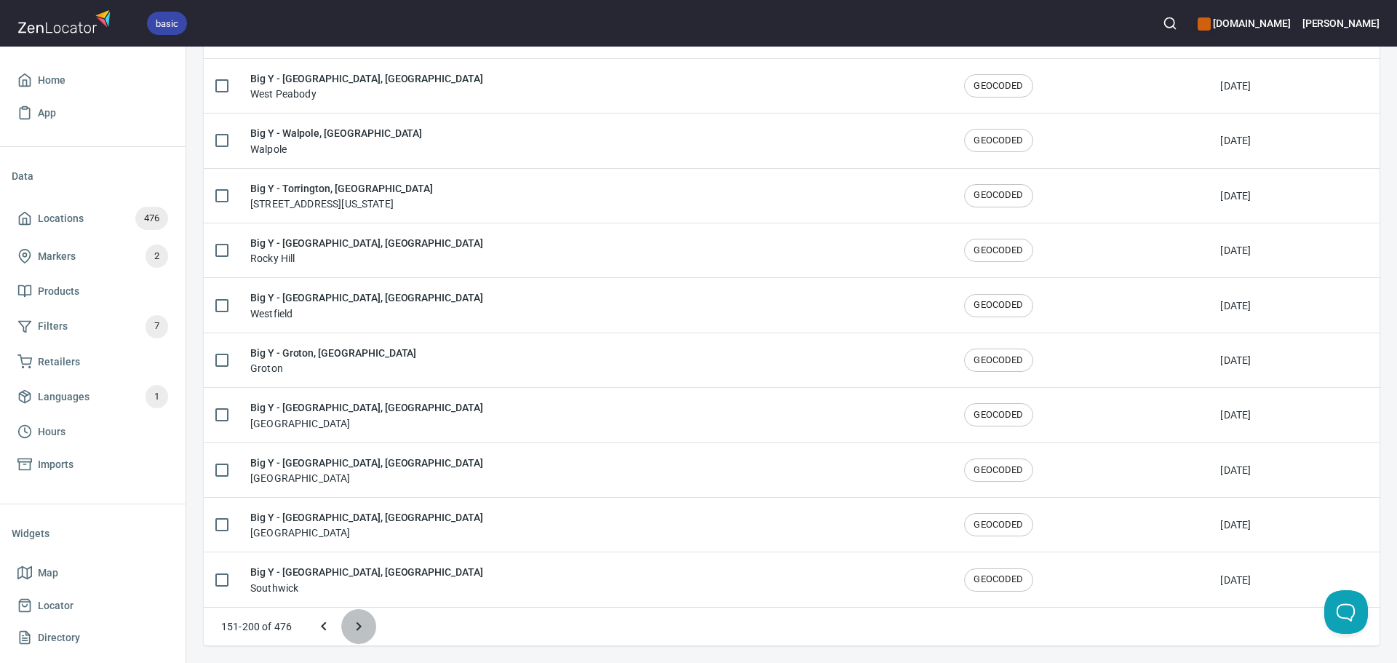
click at [360, 627] on icon "Next page" at bounding box center [359, 626] width 5 height 9
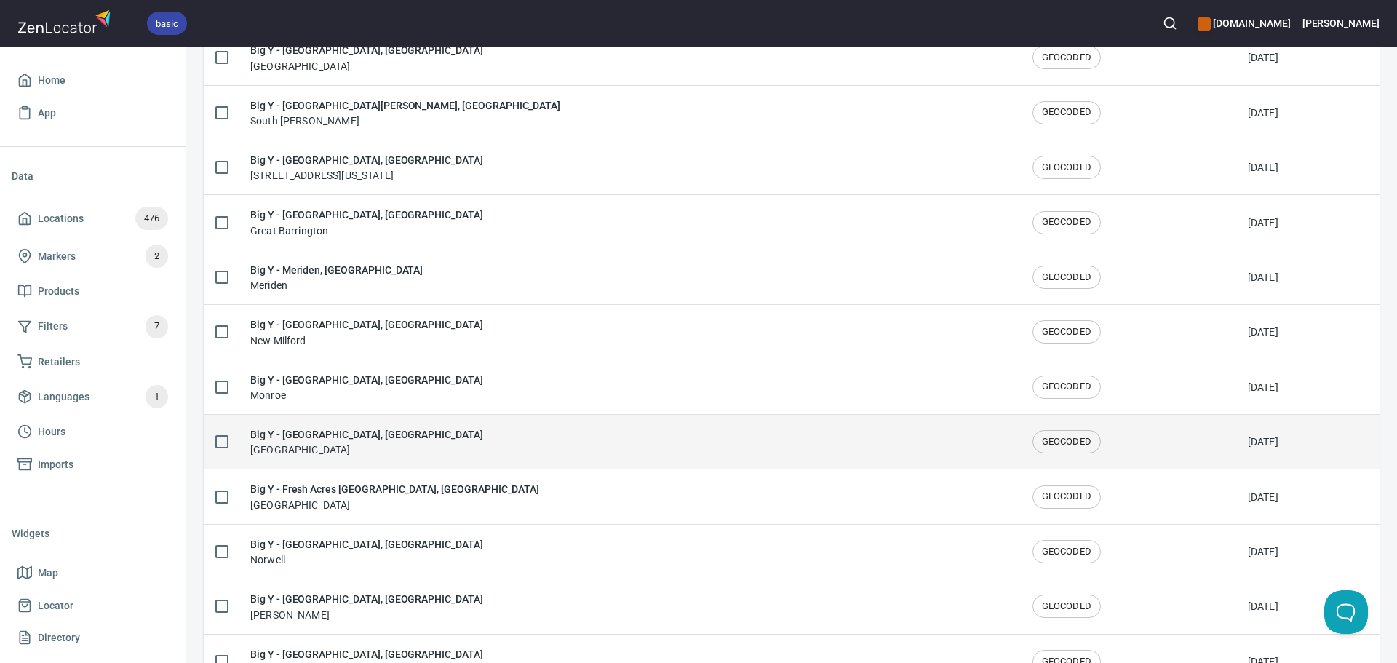
scroll to position [0, 0]
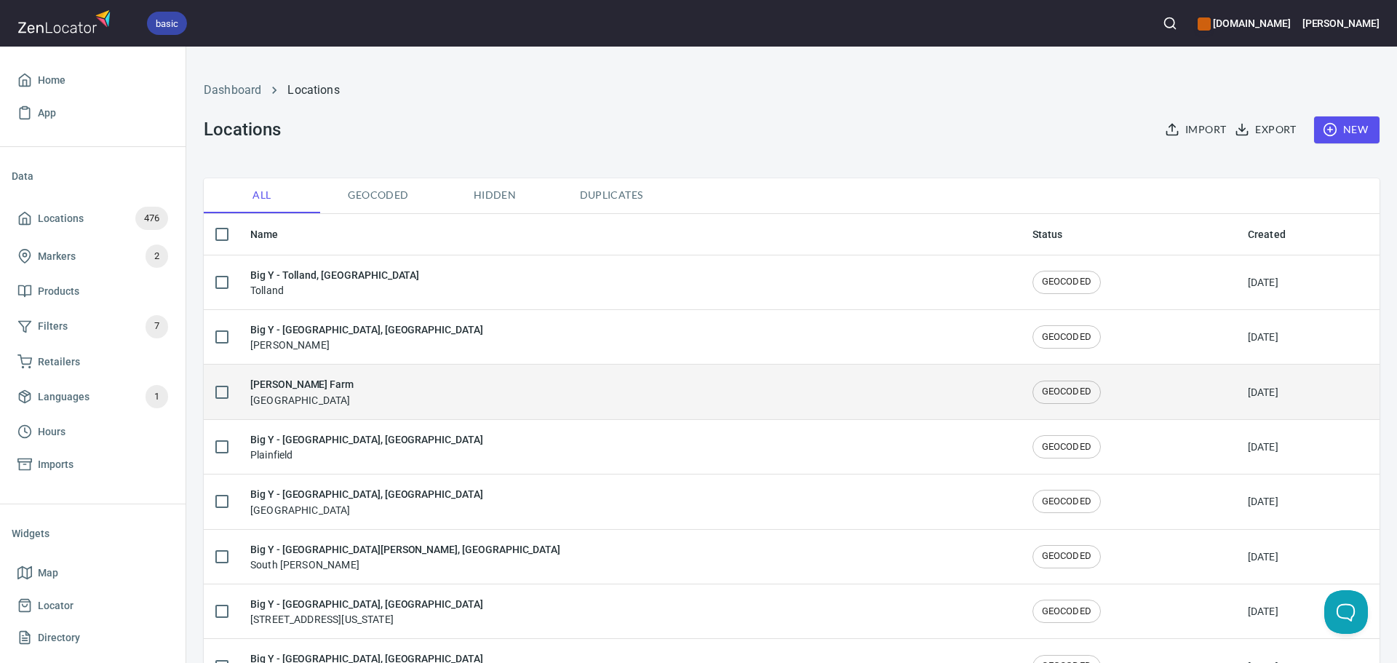
click at [373, 392] on div "Clark Farm Carlisle" at bounding box center [629, 391] width 759 height 31
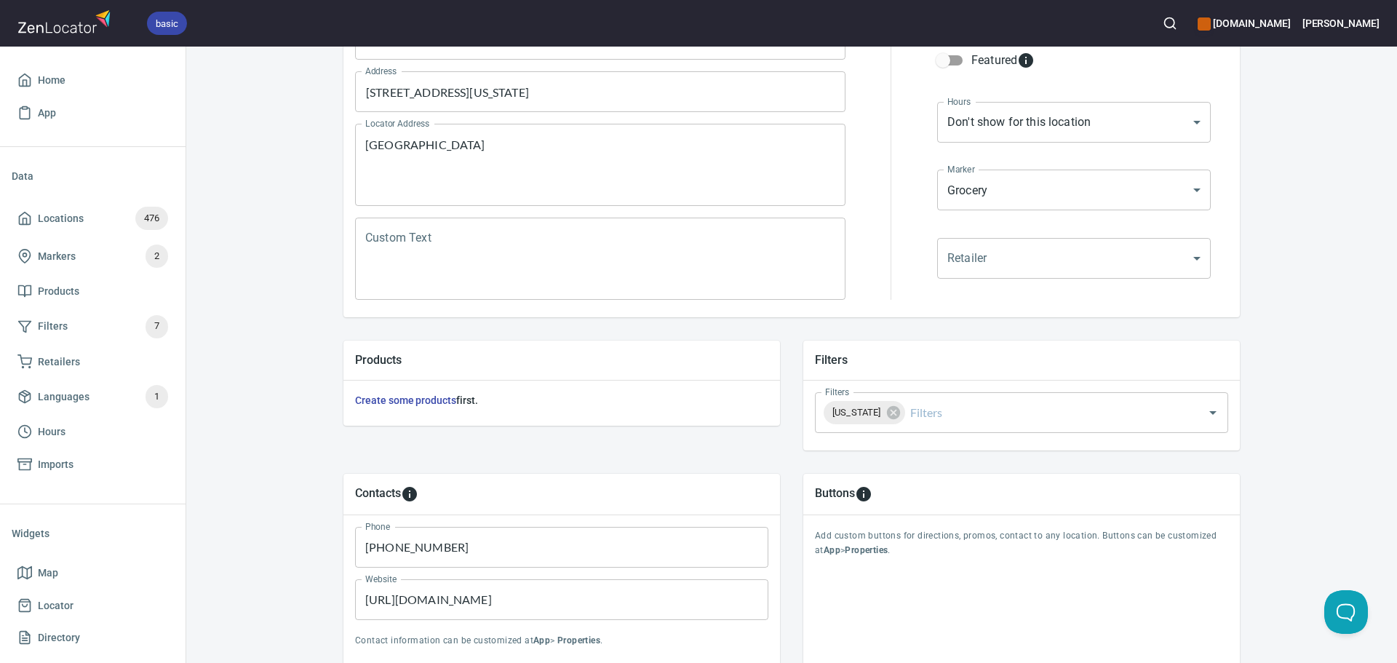
scroll to position [340, 0]
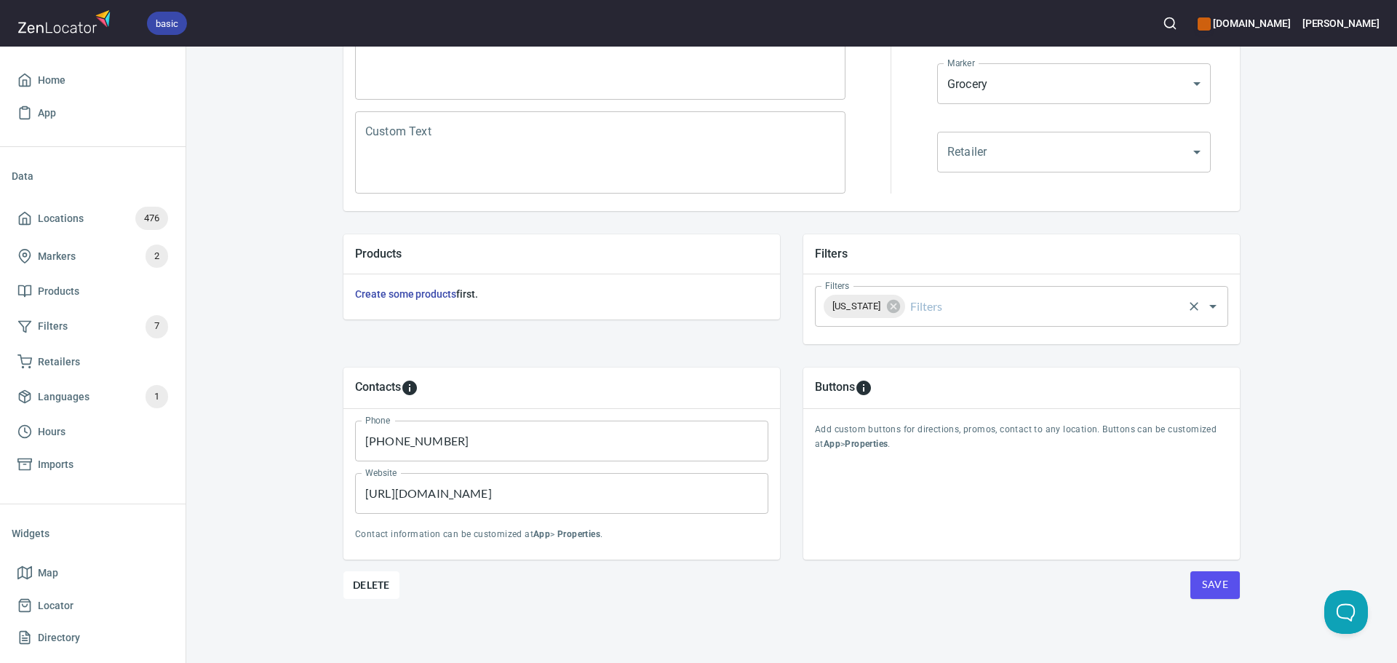
click at [953, 309] on input "Filters" at bounding box center [1045, 307] width 274 height 28
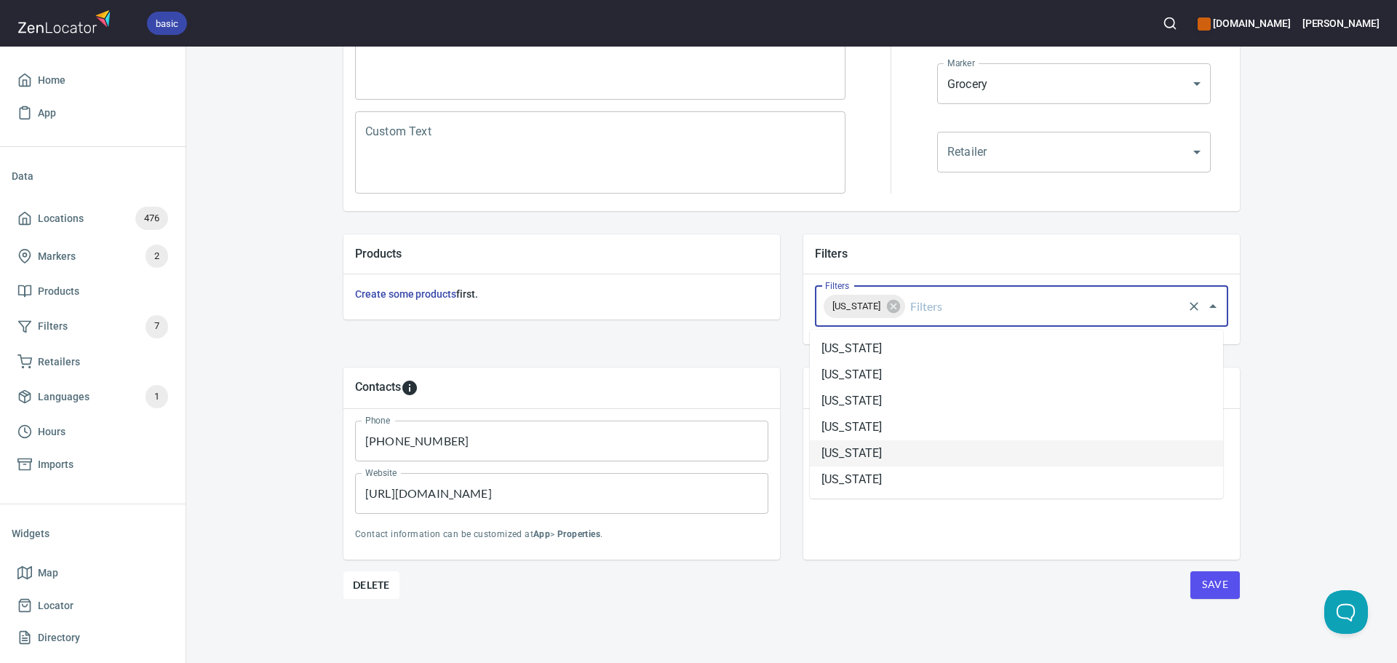
click at [893, 450] on li "[US_STATE]" at bounding box center [1016, 453] width 413 height 26
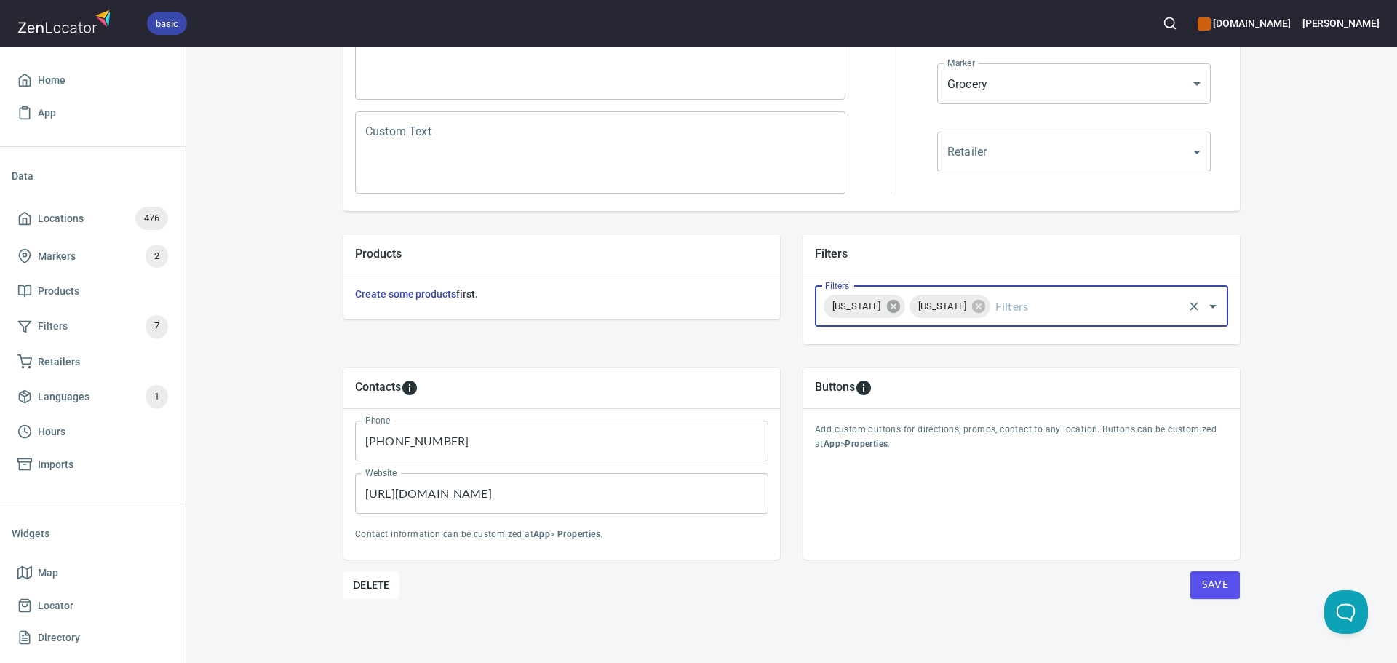
click at [891, 301] on icon at bounding box center [892, 306] width 13 height 13
click at [1218, 572] on button "Save" at bounding box center [1215, 585] width 49 height 28
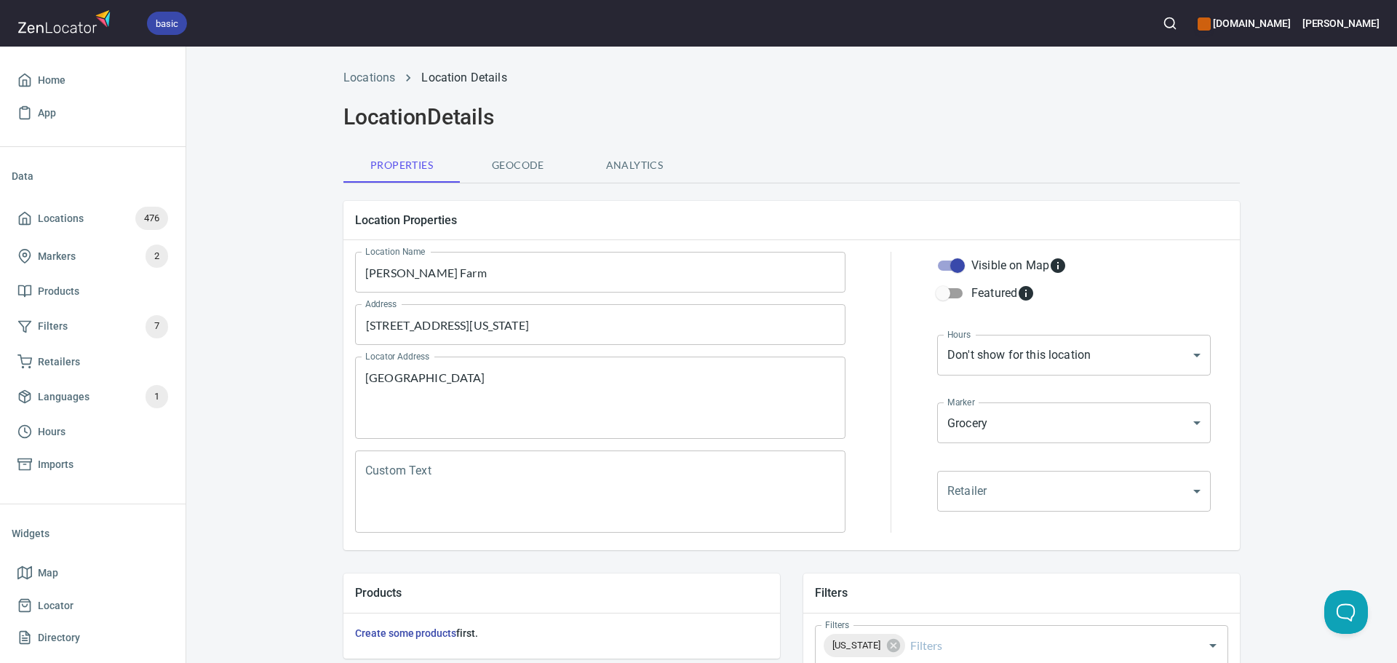
scroll to position [0, 0]
click at [373, 75] on link "Locations" at bounding box center [370, 78] width 52 height 14
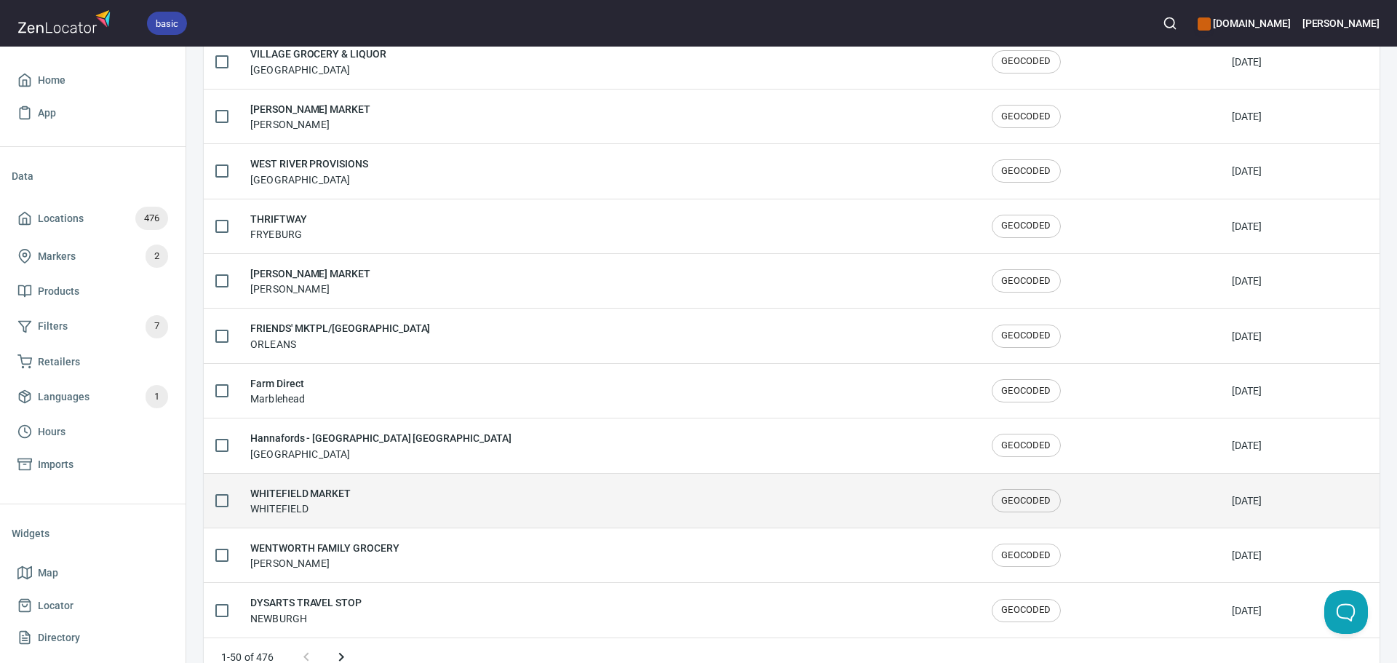
scroll to position [2392, 0]
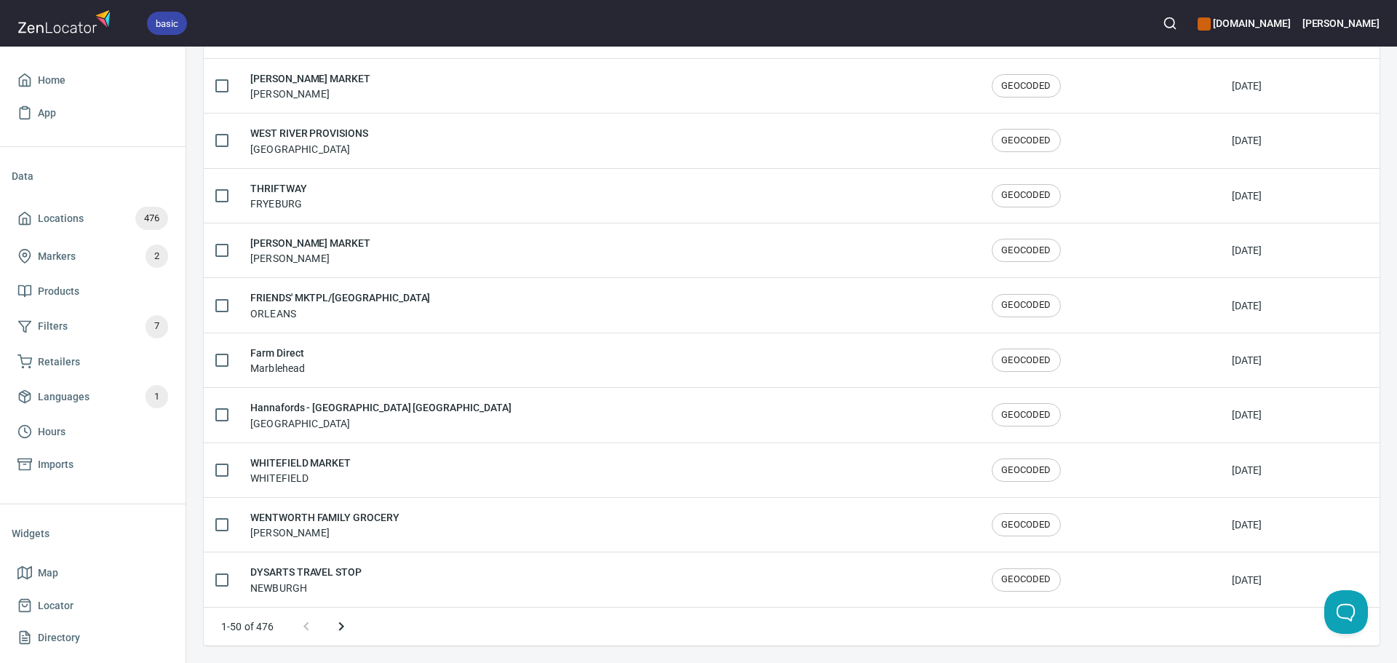
click at [346, 632] on icon "Next page" at bounding box center [341, 626] width 17 height 17
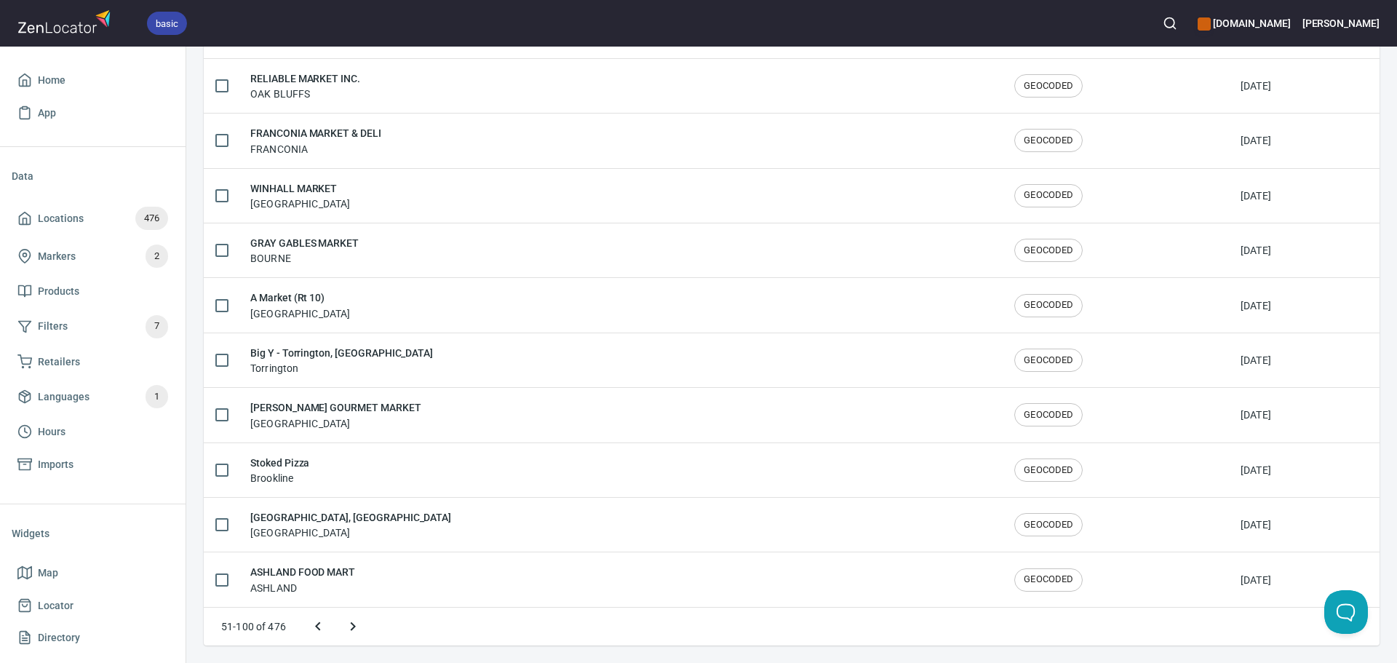
click at [346, 632] on icon "Next page" at bounding box center [352, 626] width 17 height 17
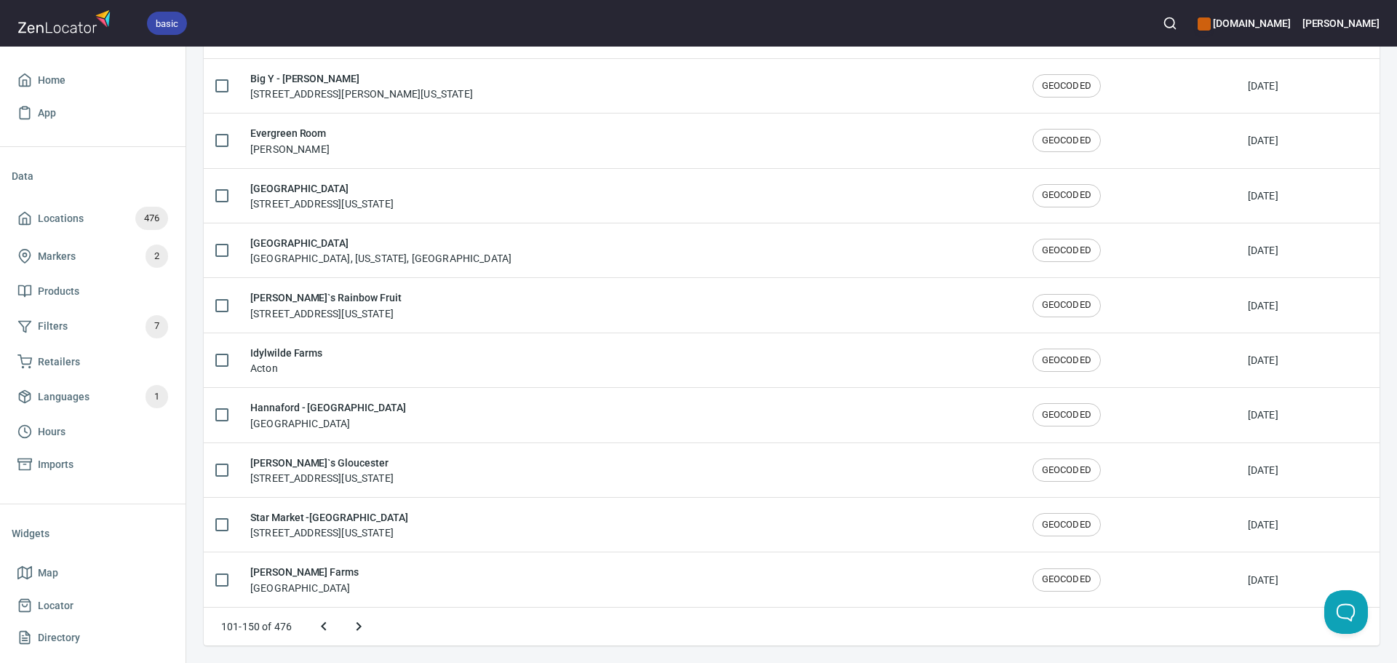
click at [353, 628] on icon "Next page" at bounding box center [358, 626] width 17 height 17
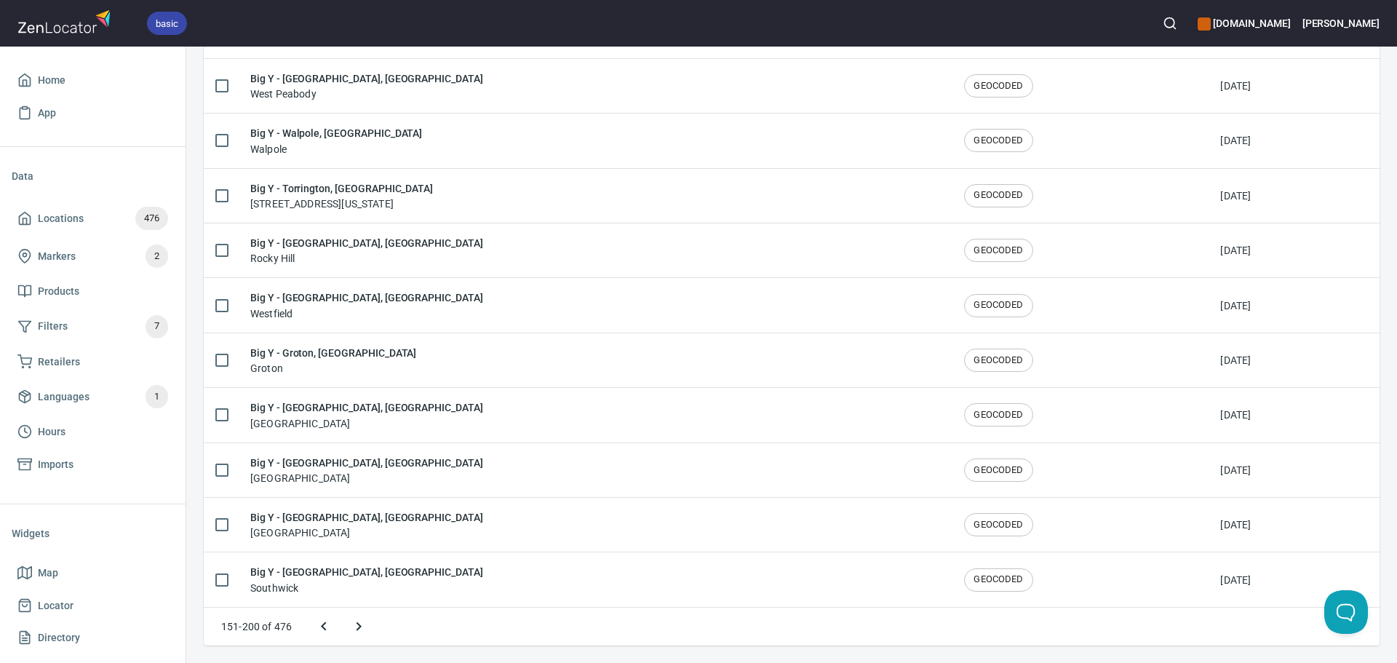
click at [353, 628] on icon "Next page" at bounding box center [358, 626] width 17 height 17
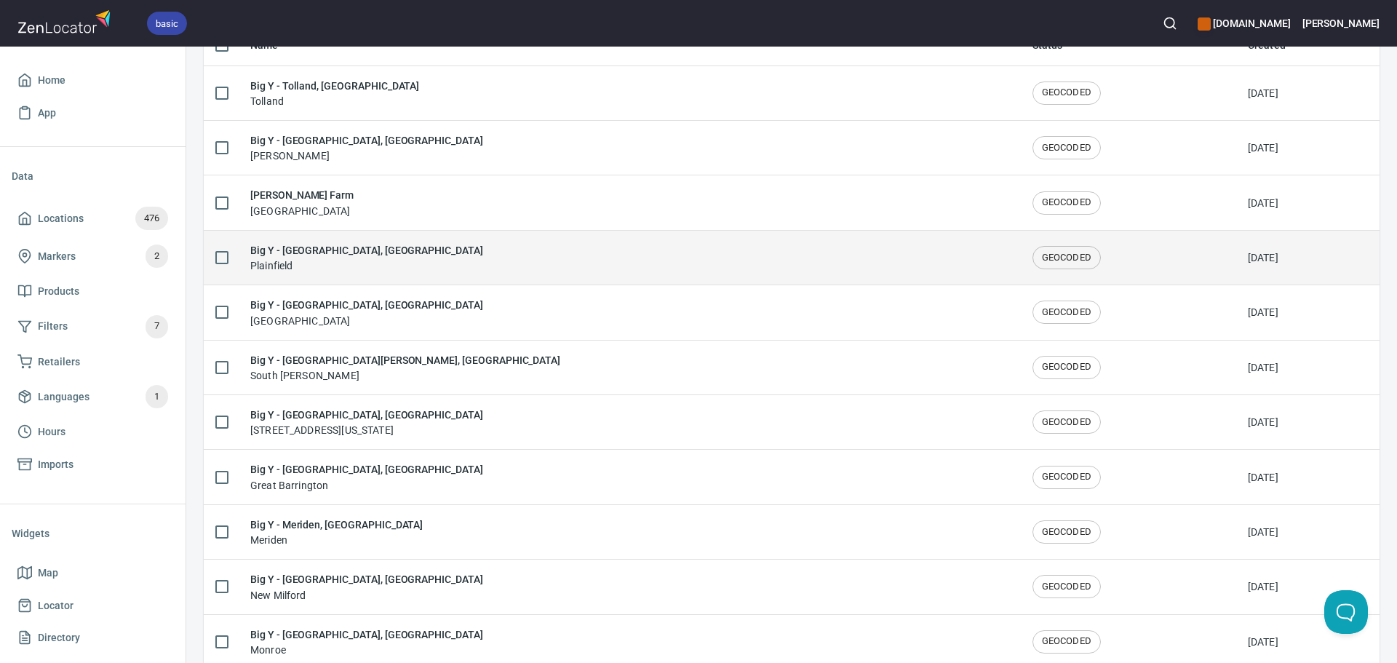
scroll to position [0, 0]
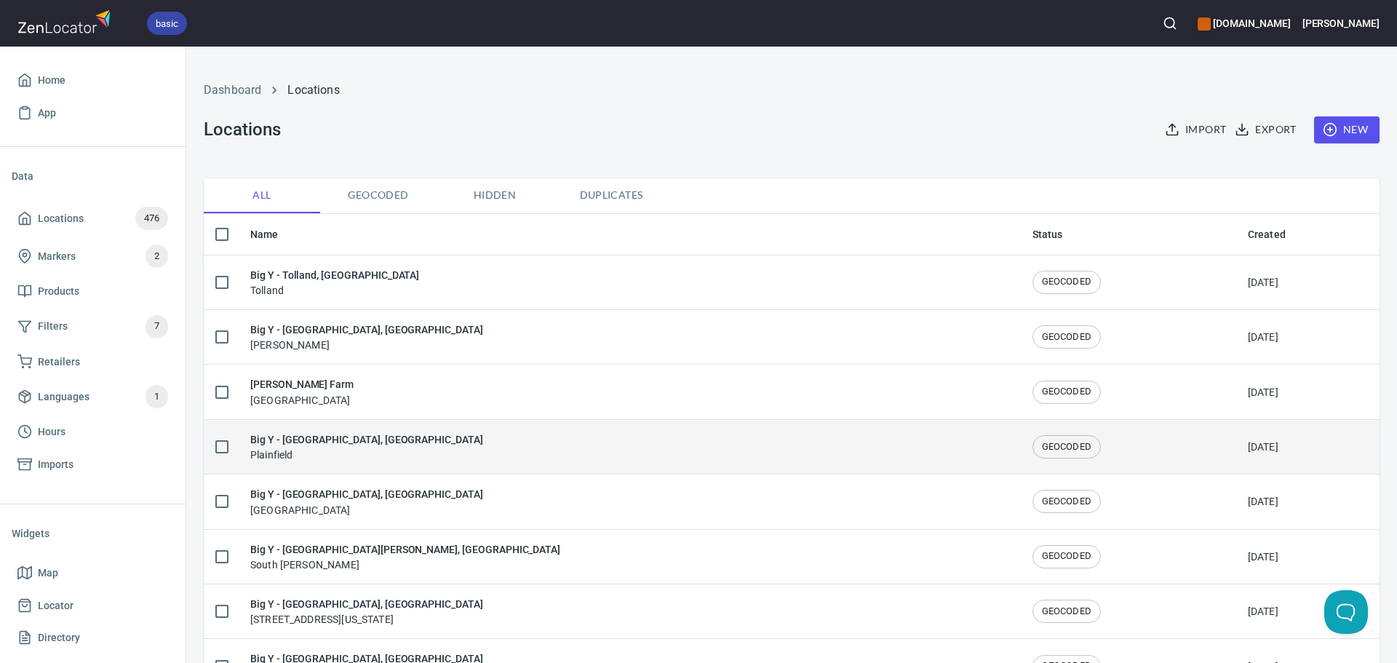
click at [373, 456] on div "Big Y - Plainfield, CT Plainfield" at bounding box center [629, 447] width 759 height 31
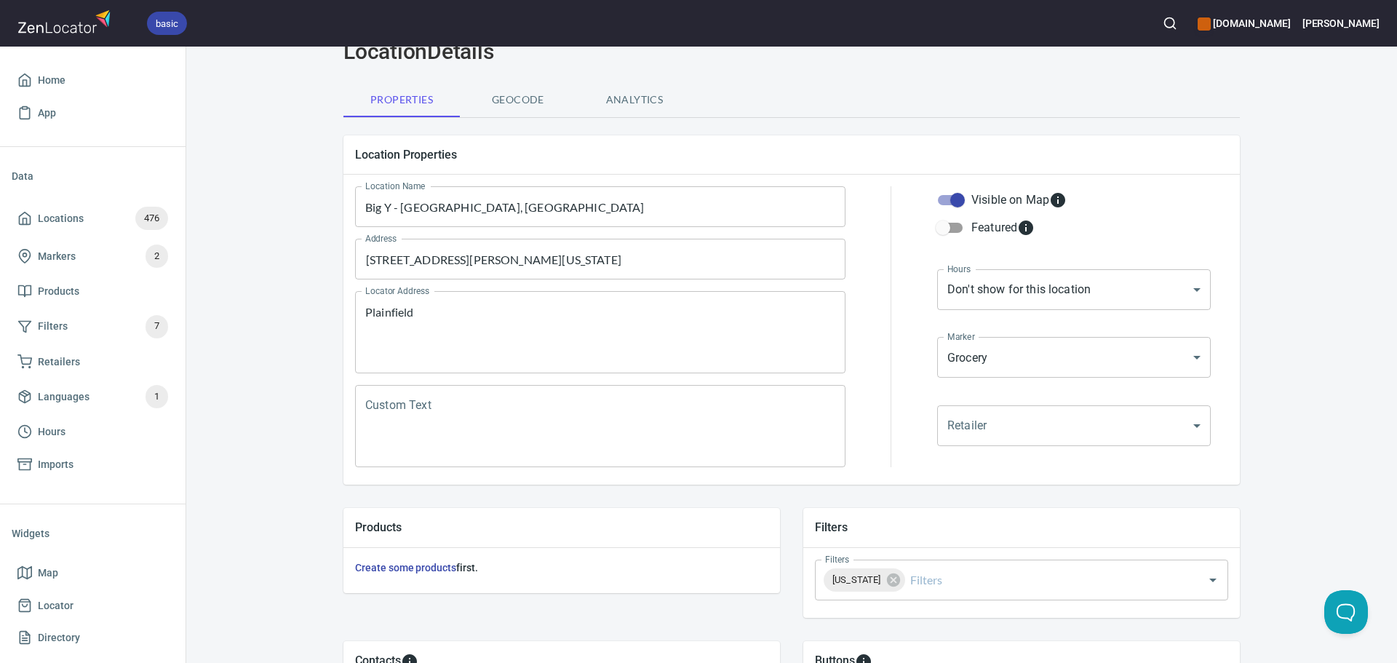
scroll to position [218, 0]
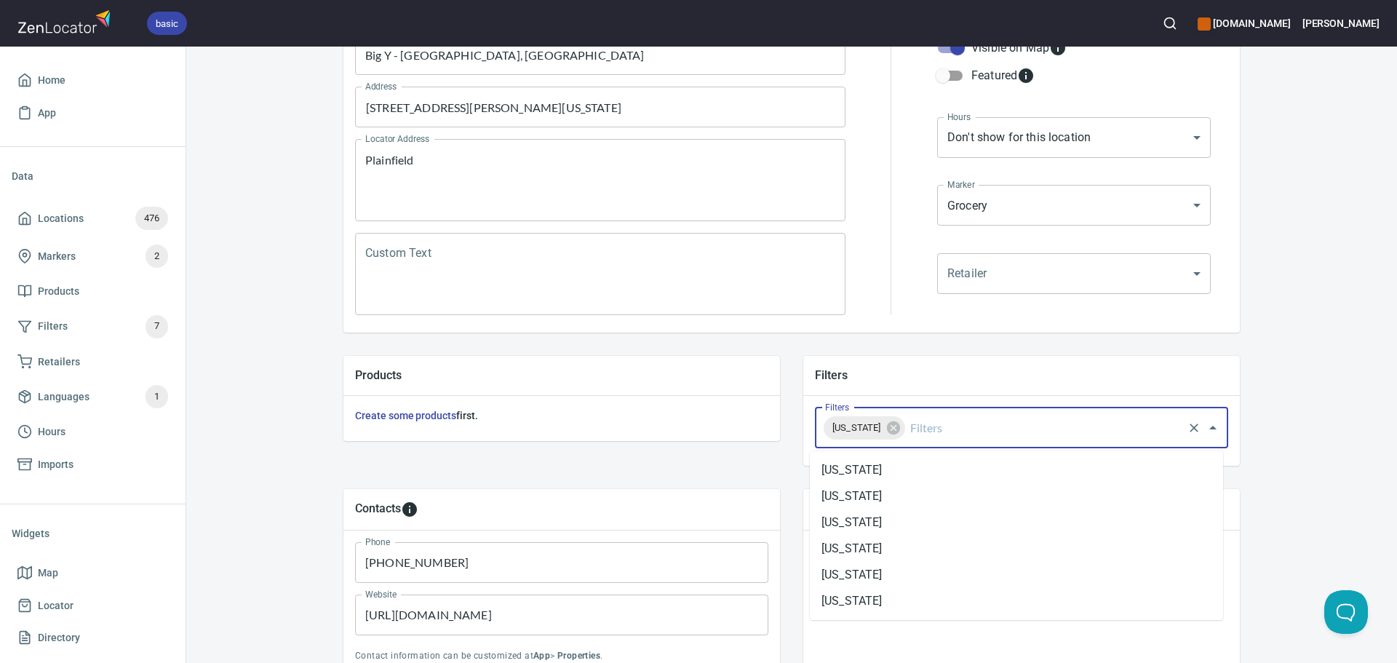
click at [964, 435] on input "Filters" at bounding box center [1045, 428] width 274 height 28
click at [905, 559] on li "[US_STATE]" at bounding box center [1016, 549] width 413 height 26
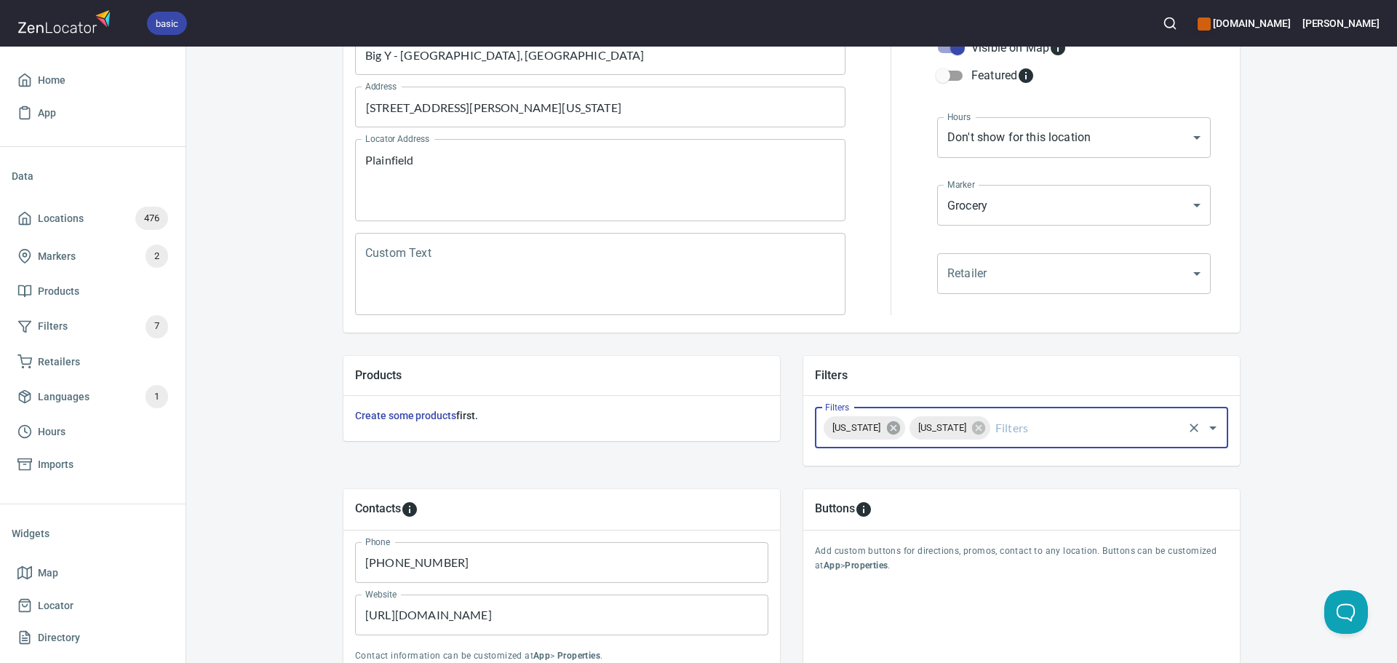
click at [900, 432] on icon at bounding box center [892, 427] width 13 height 13
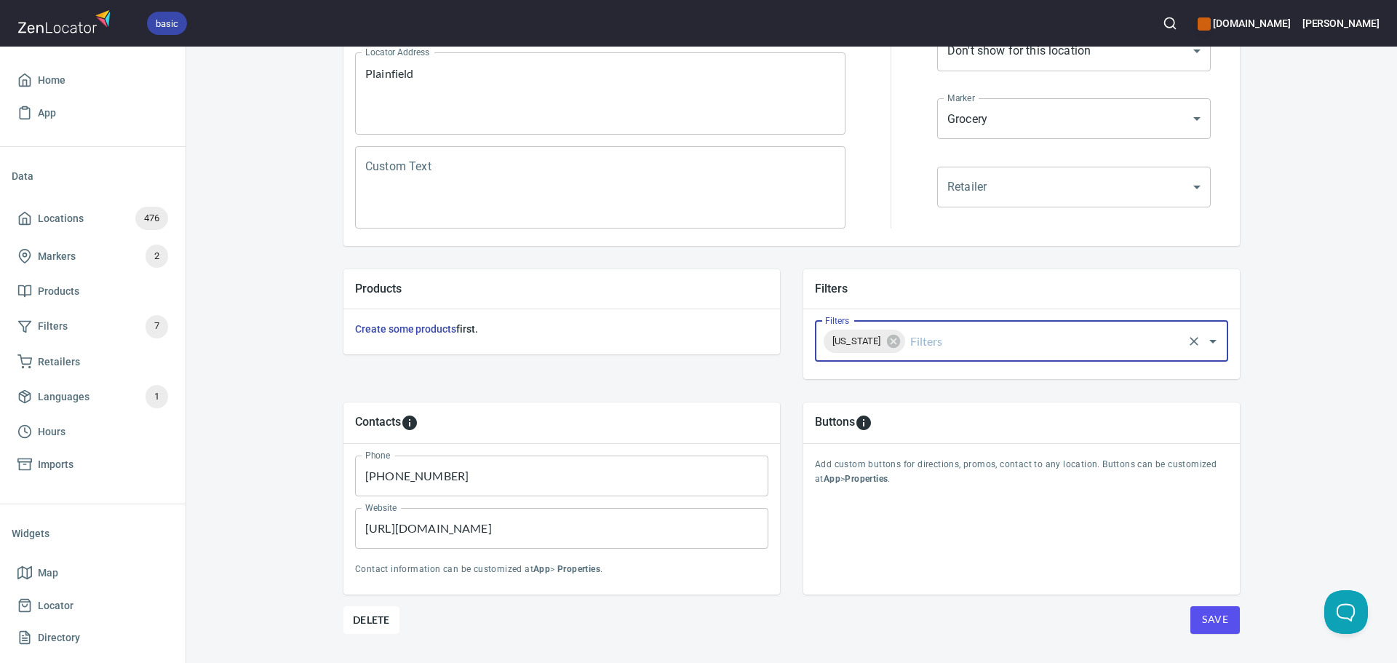
scroll to position [340, 0]
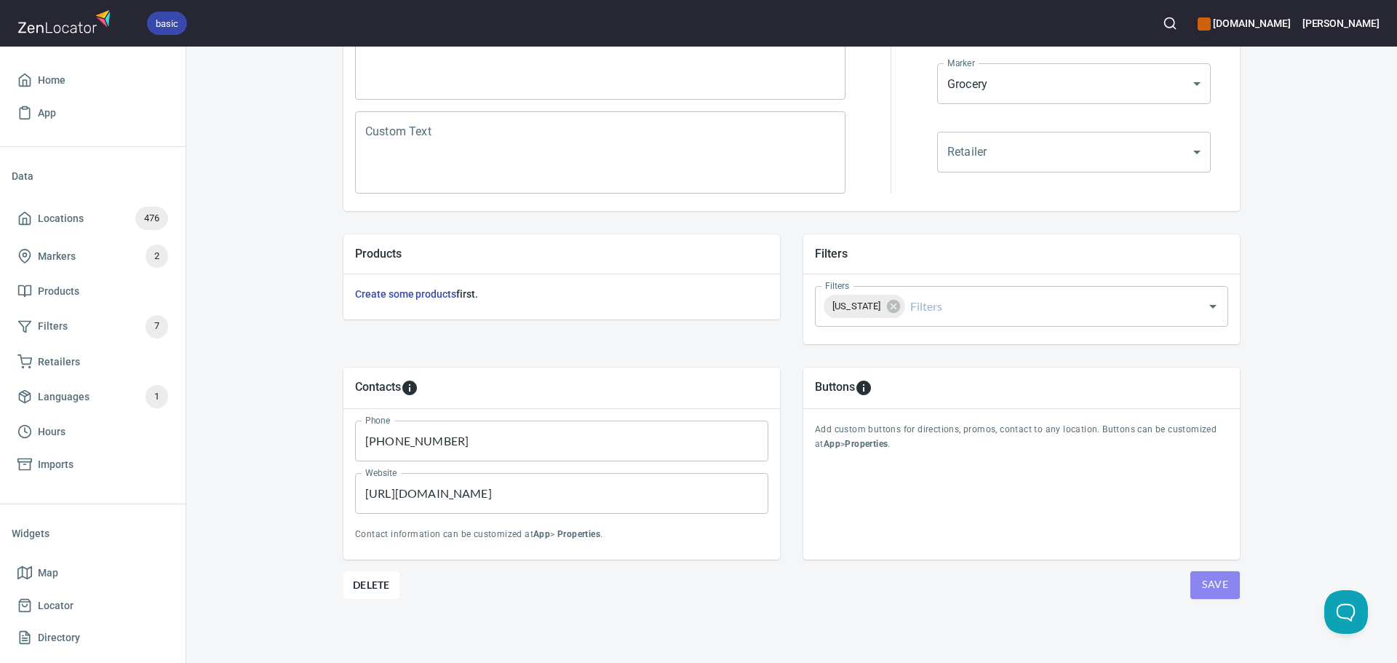
click at [1202, 591] on span "Save" at bounding box center [1215, 585] width 26 height 18
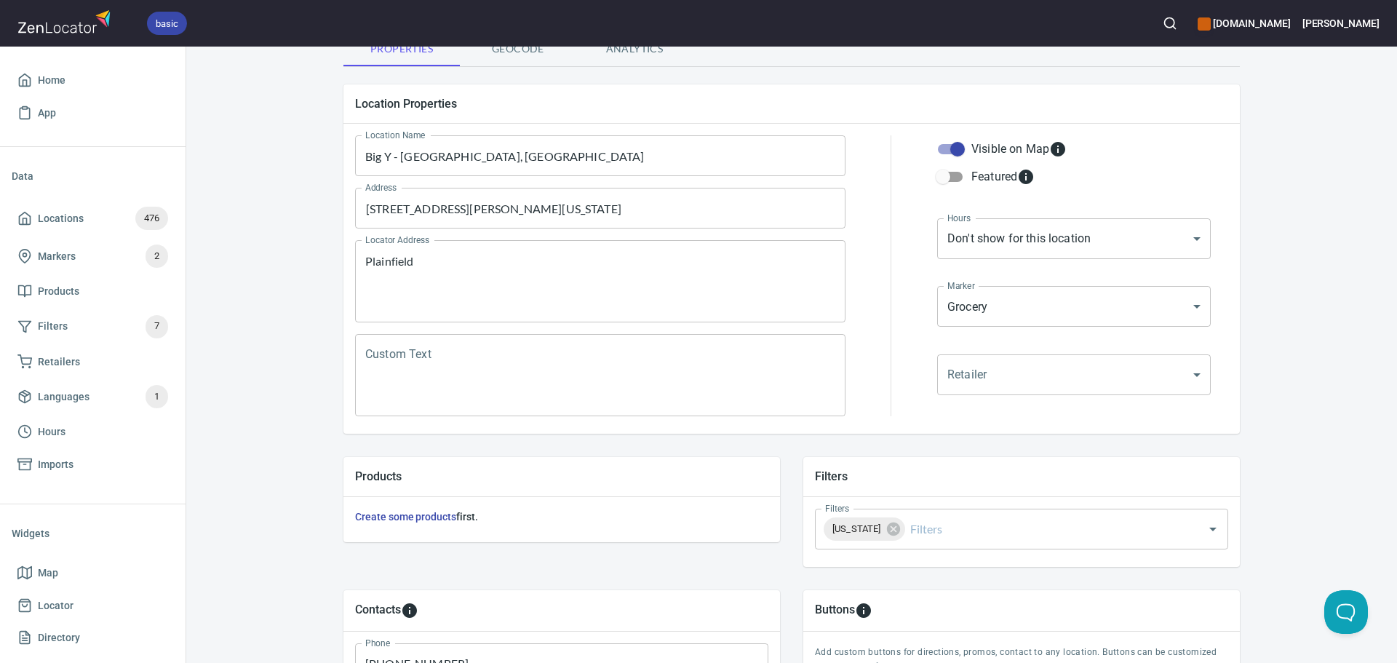
scroll to position [0, 0]
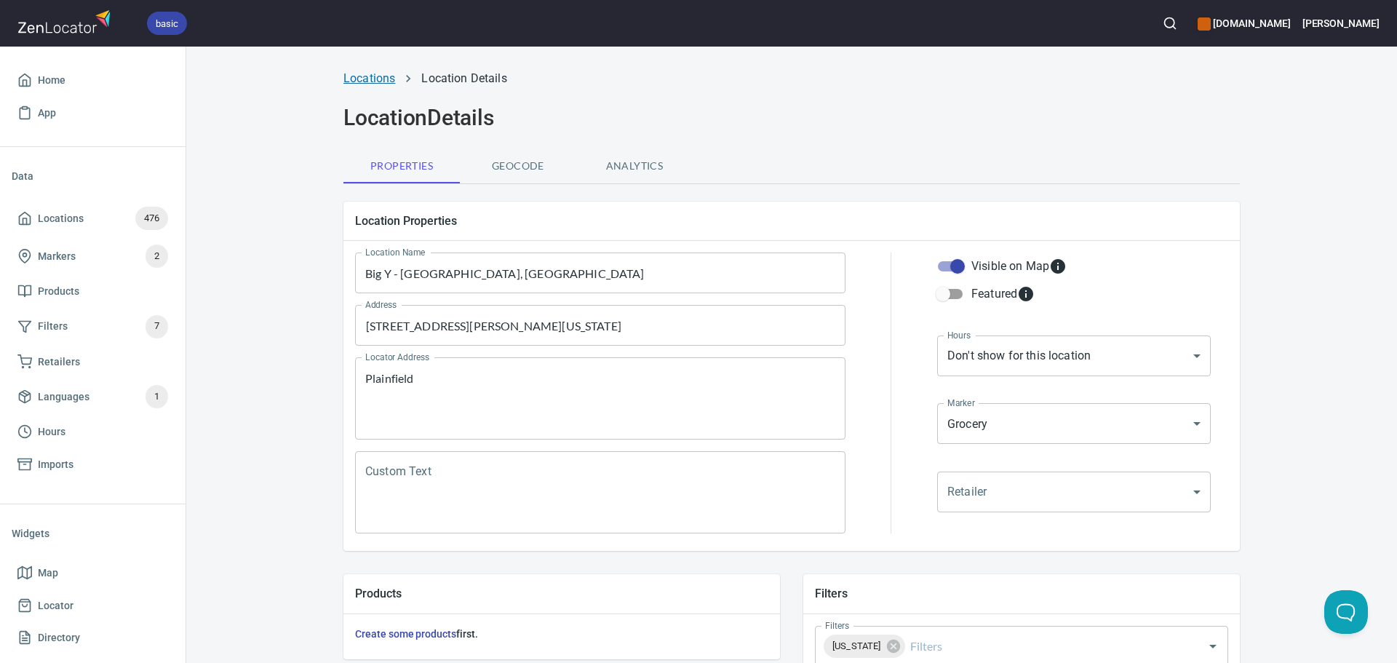
click at [359, 79] on link "Locations" at bounding box center [370, 78] width 52 height 14
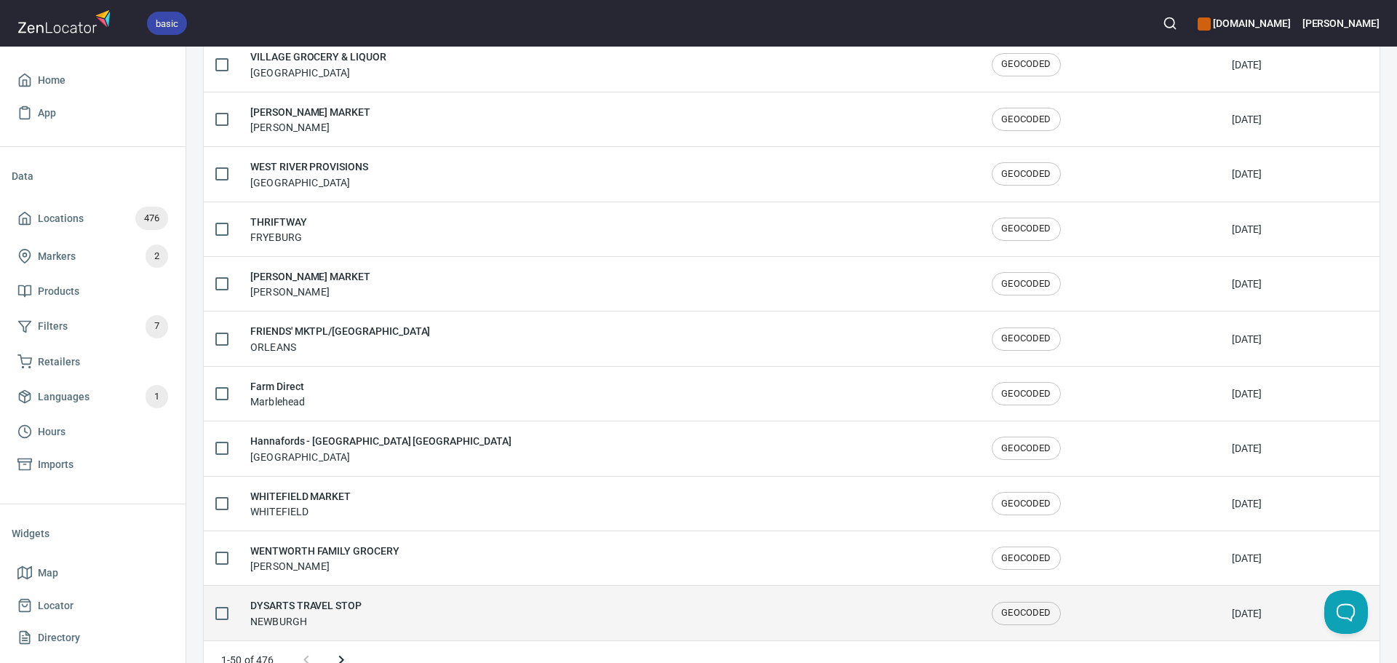
scroll to position [2392, 0]
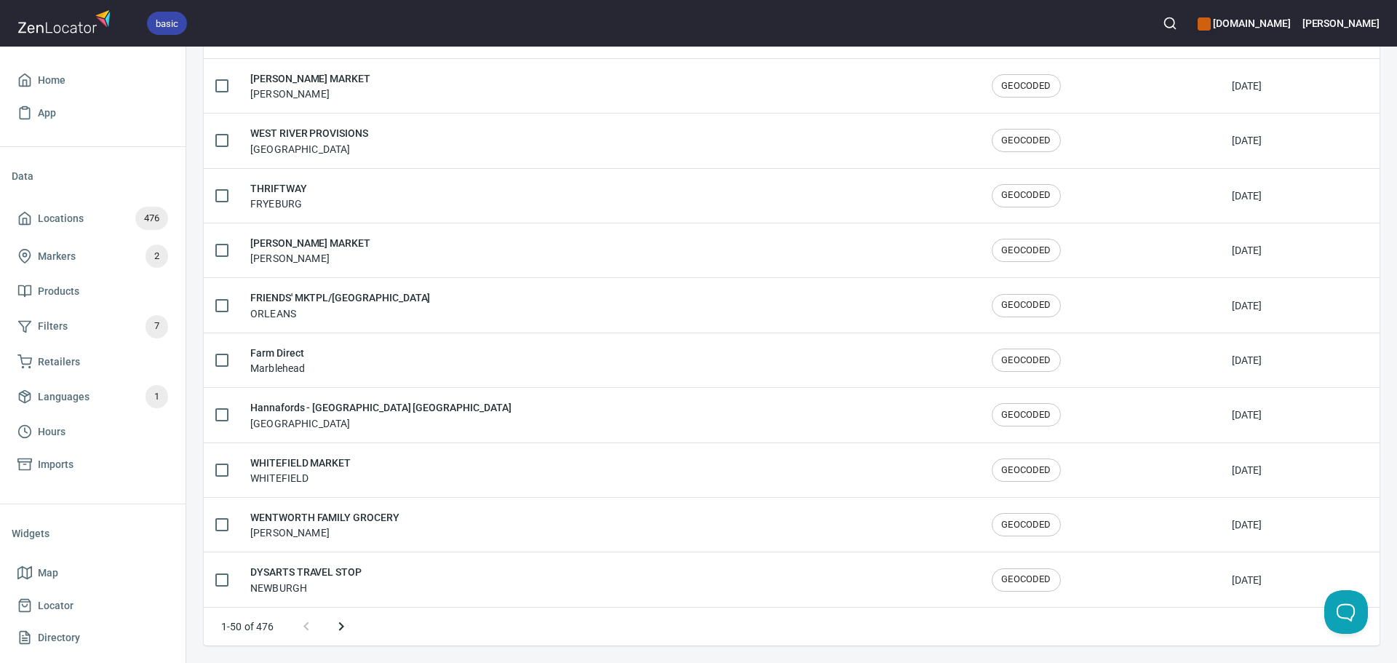
click at [346, 627] on icon "Next page" at bounding box center [341, 626] width 17 height 17
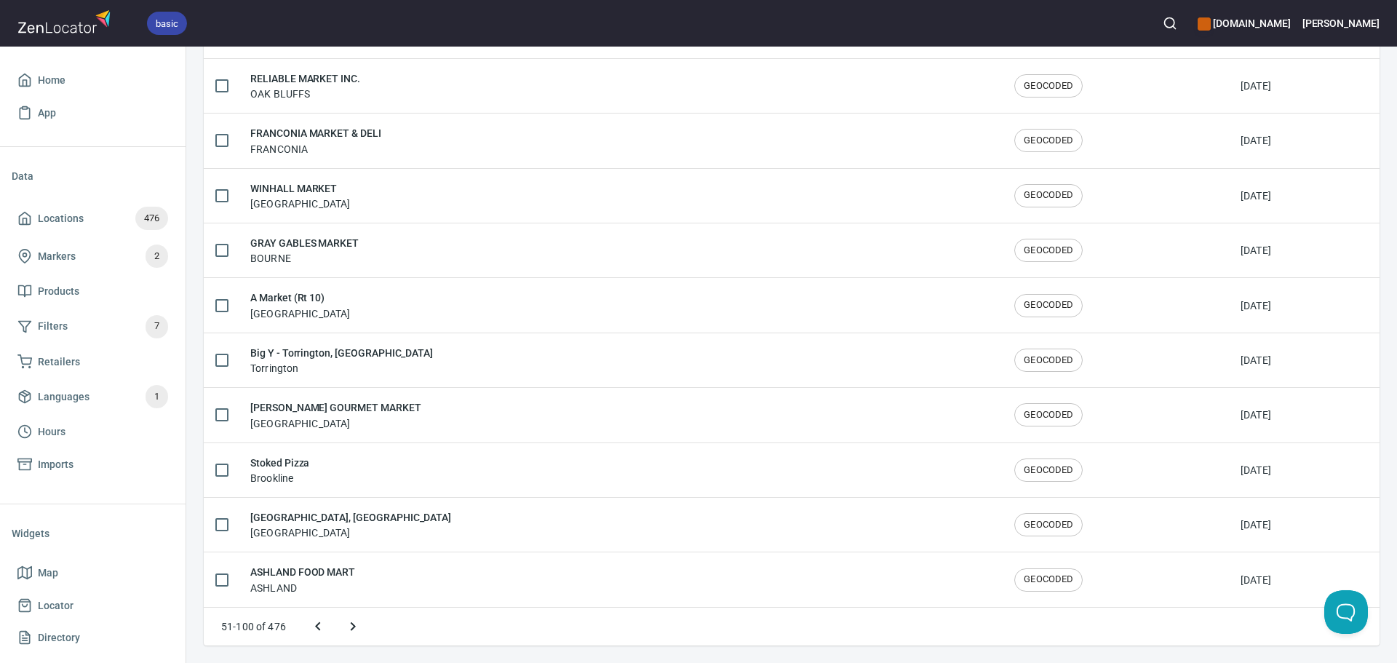
click at [346, 627] on icon "Next page" at bounding box center [352, 626] width 17 height 17
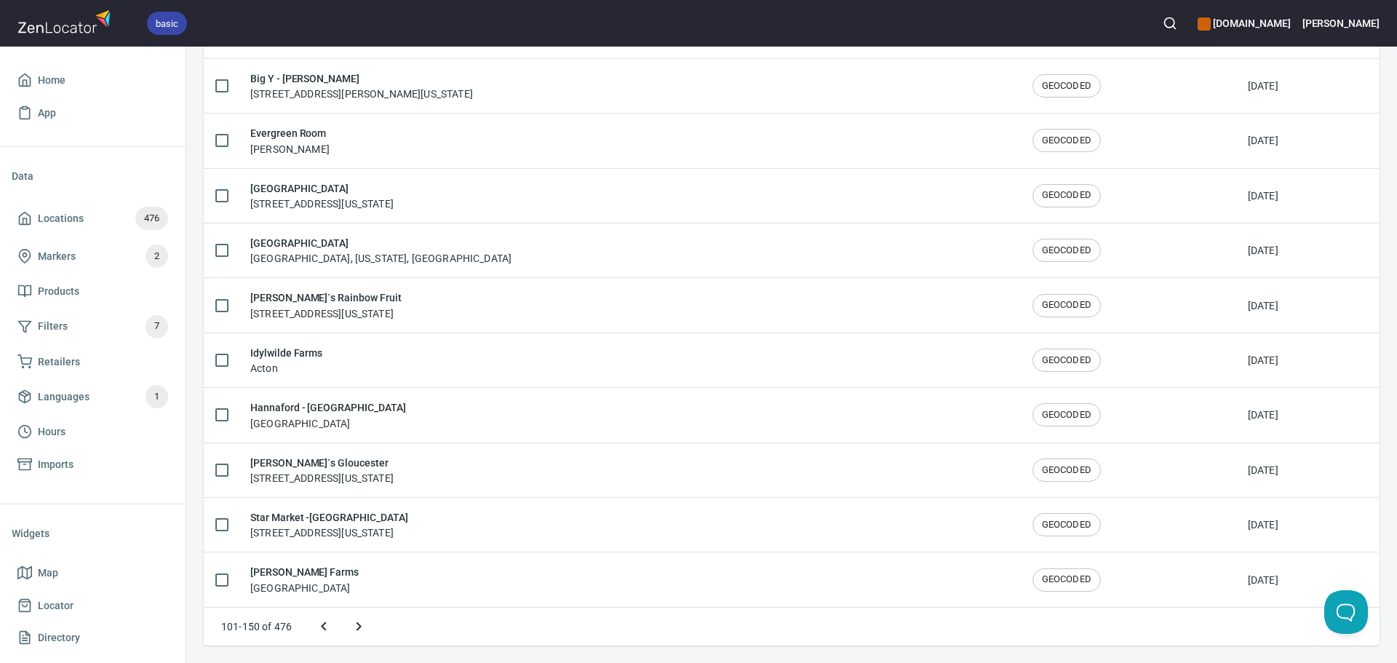
click at [357, 627] on icon "Next page" at bounding box center [358, 626] width 17 height 17
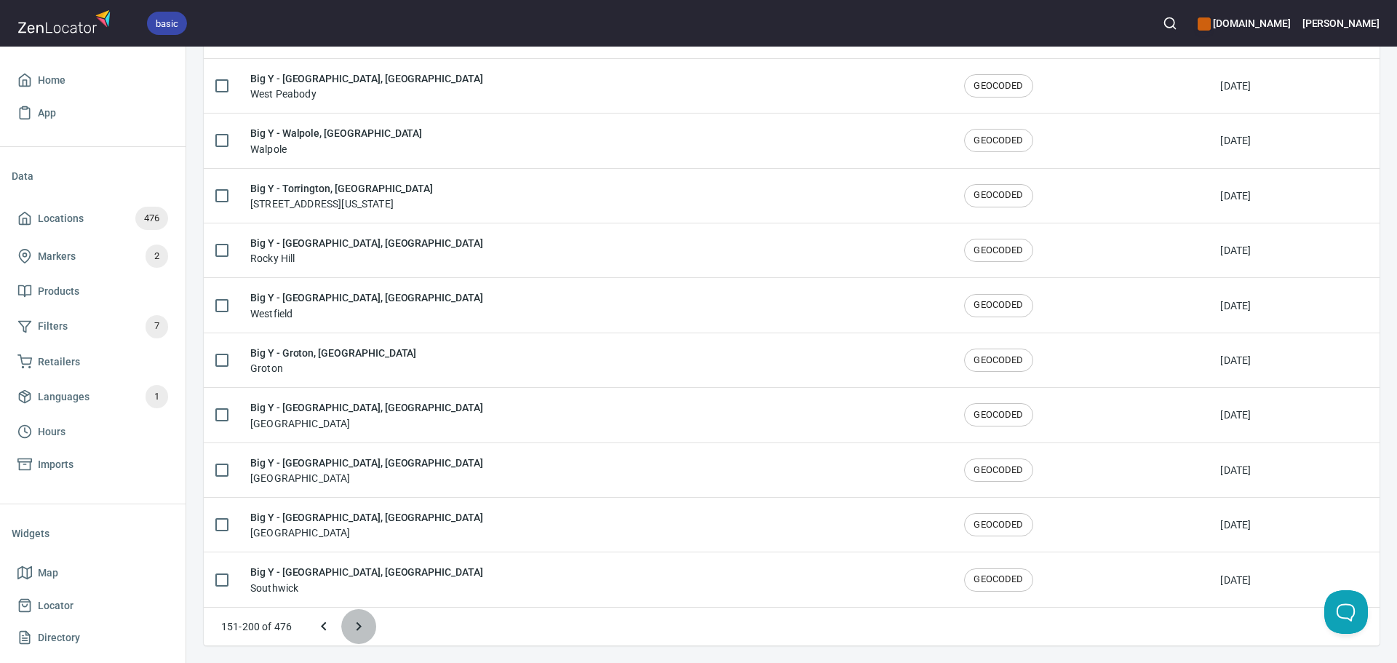
click at [362, 626] on icon "Next page" at bounding box center [358, 626] width 17 height 17
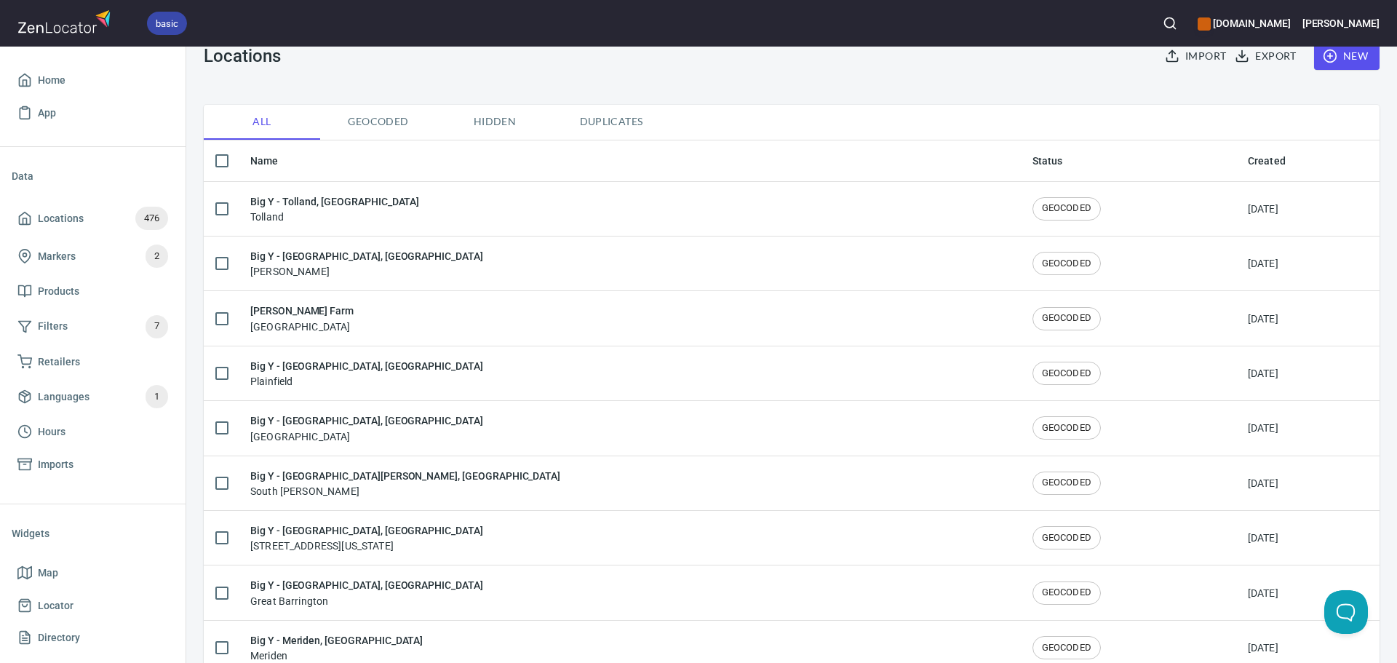
scroll to position [0, 0]
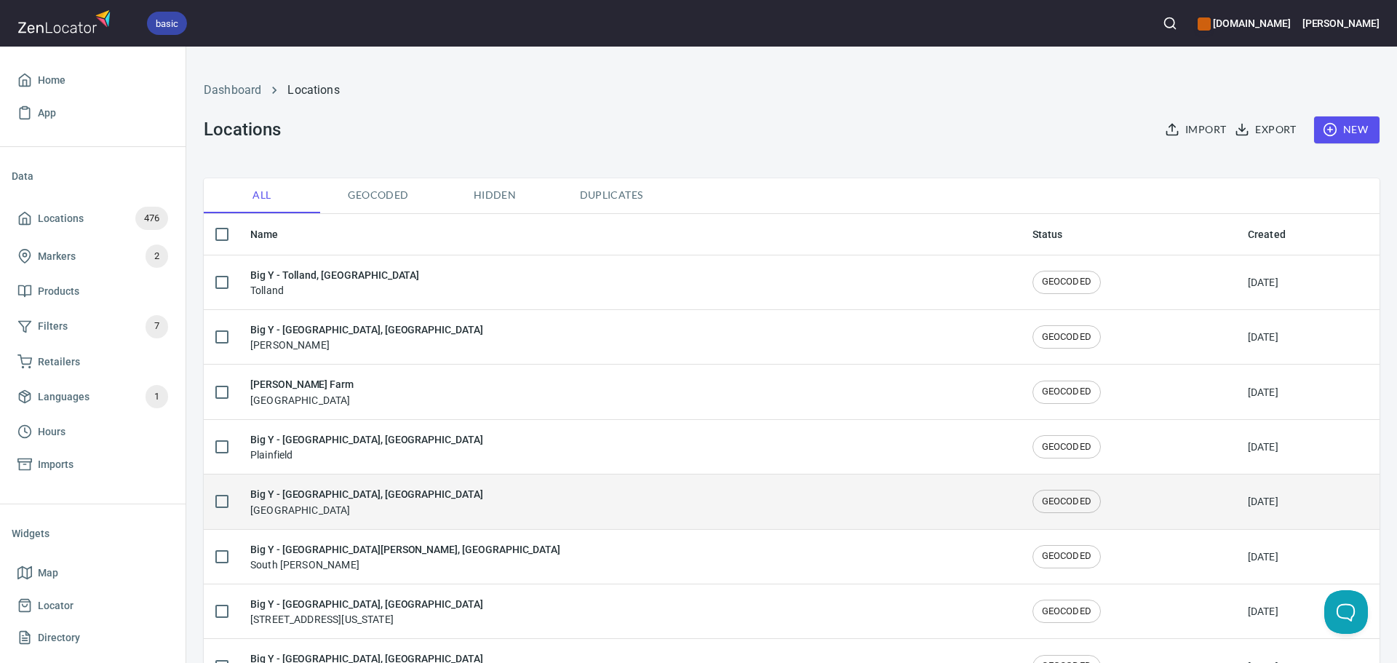
click at [441, 505] on div "Big Y - Pittsfield, MA Pittsfield" at bounding box center [629, 501] width 759 height 31
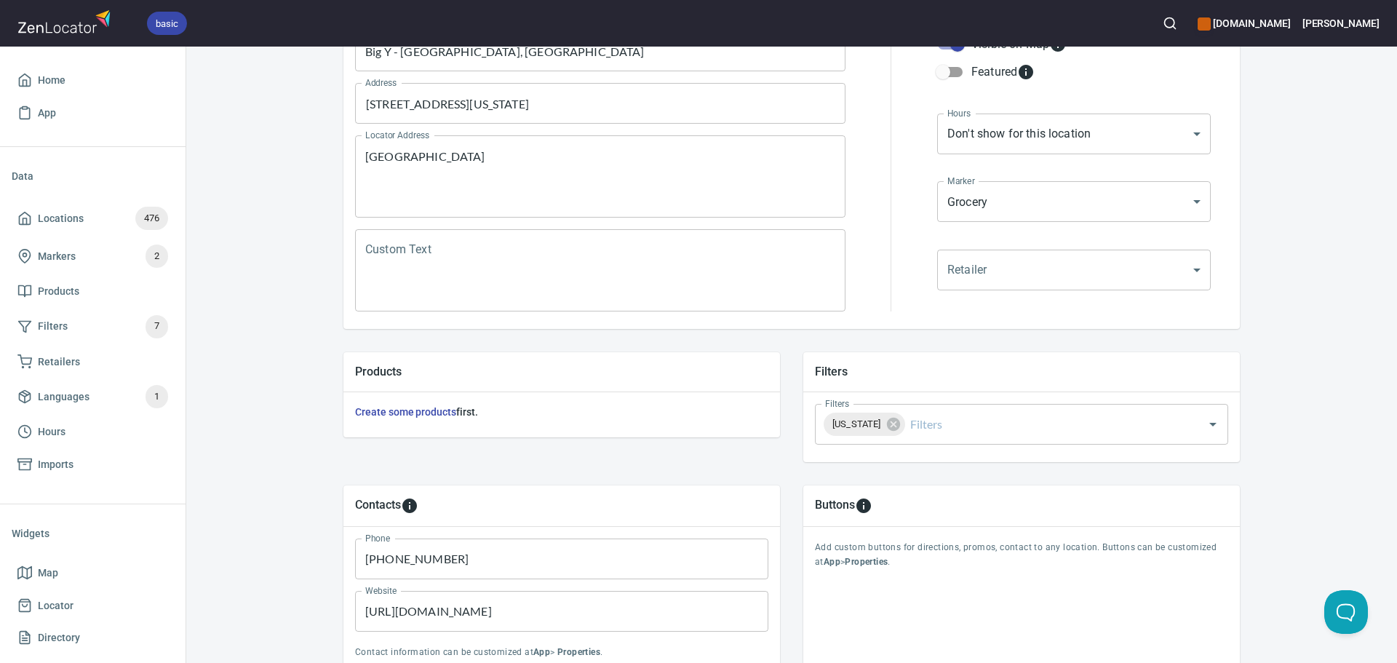
scroll to position [340, 0]
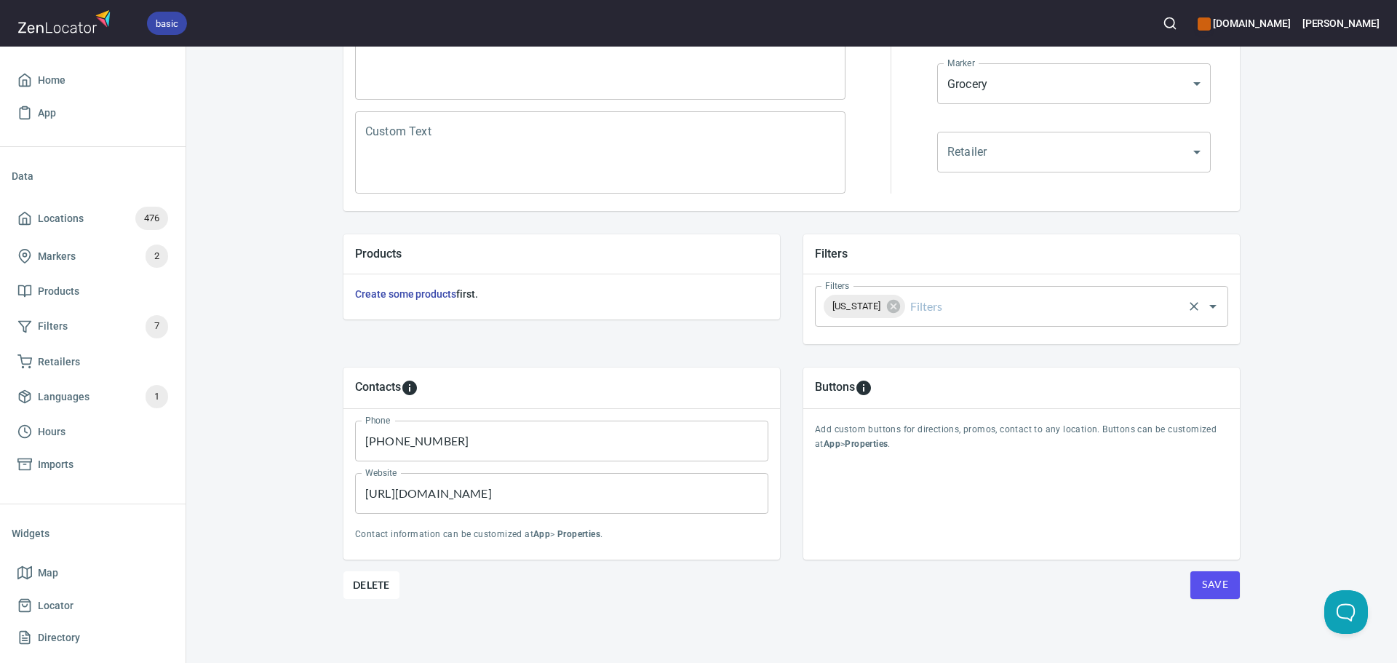
click at [969, 309] on input "Filters" at bounding box center [1045, 307] width 274 height 28
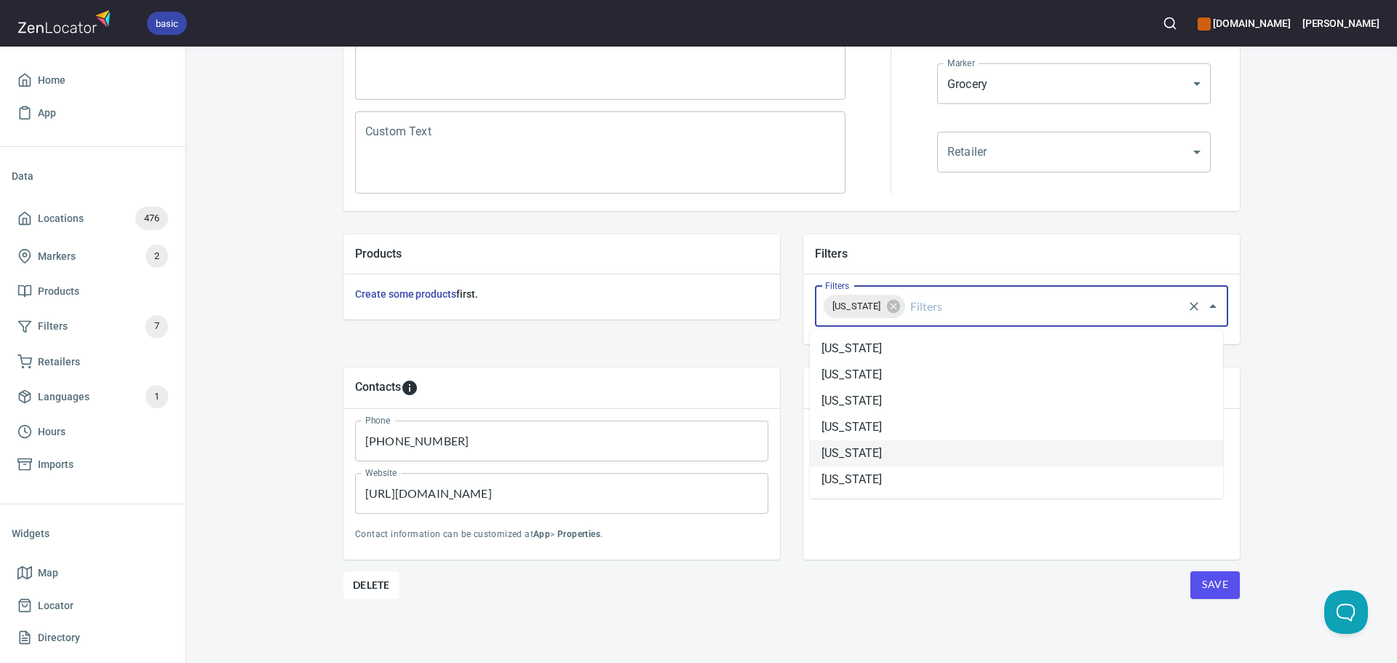
click at [917, 456] on li "[US_STATE]" at bounding box center [1016, 453] width 413 height 26
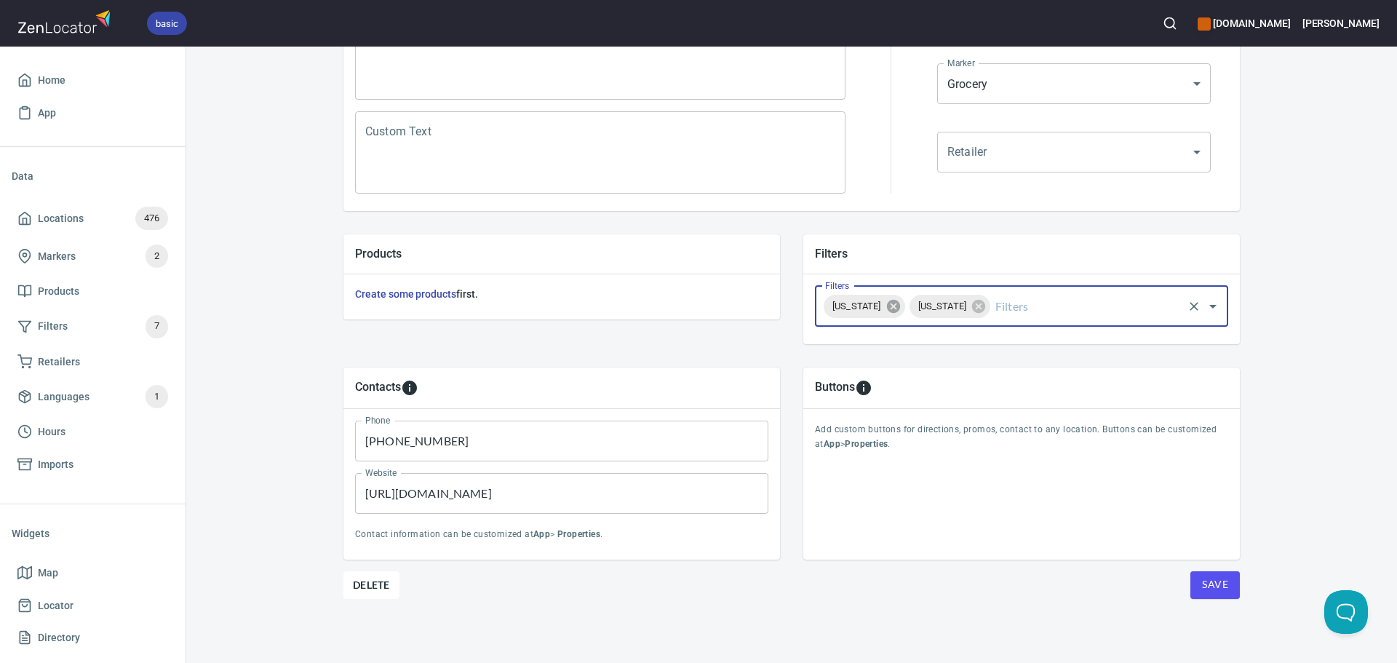
click at [894, 310] on icon at bounding box center [892, 306] width 13 height 13
click at [1218, 587] on span "Save" at bounding box center [1215, 585] width 26 height 18
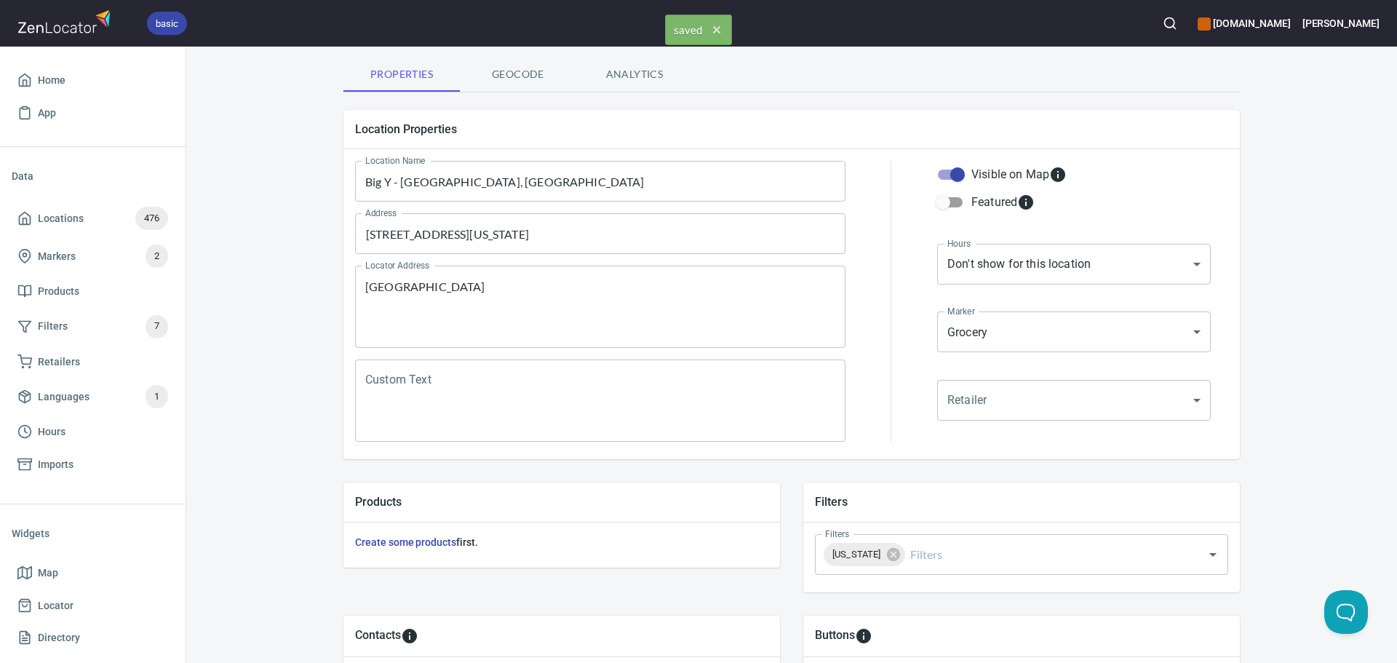
scroll to position [0, 0]
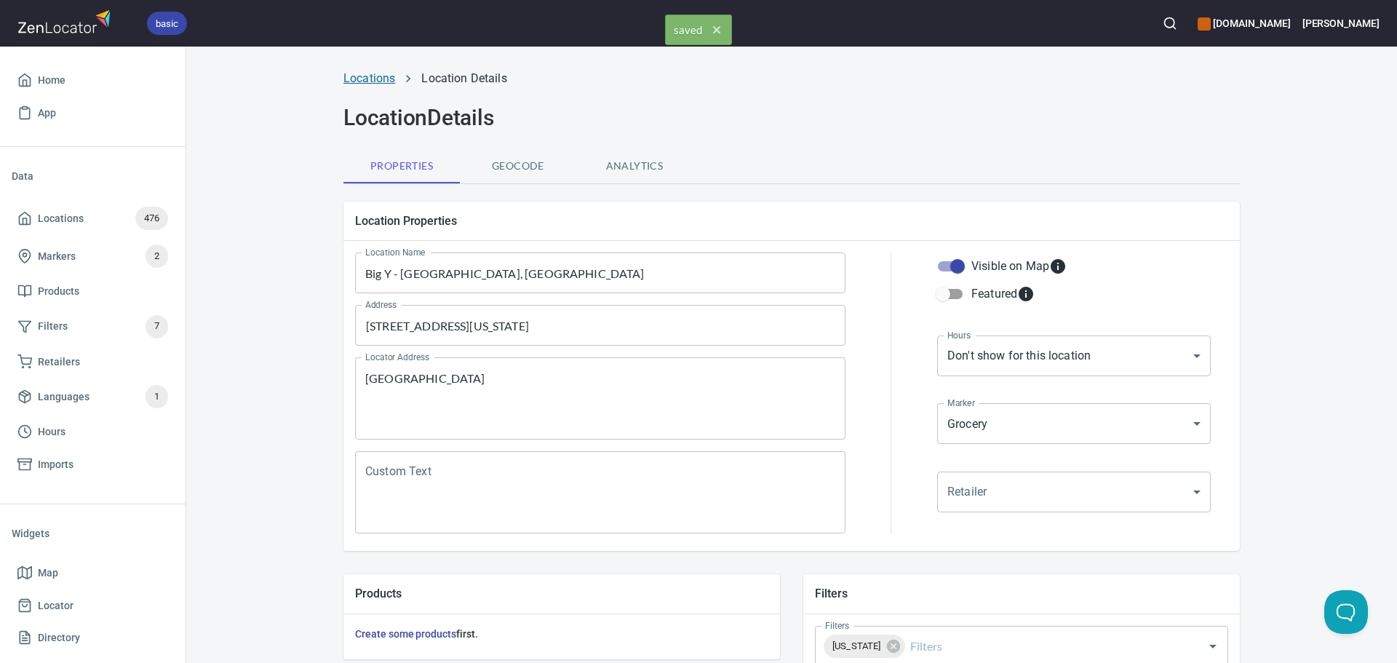
click at [367, 84] on link "Locations" at bounding box center [370, 78] width 52 height 14
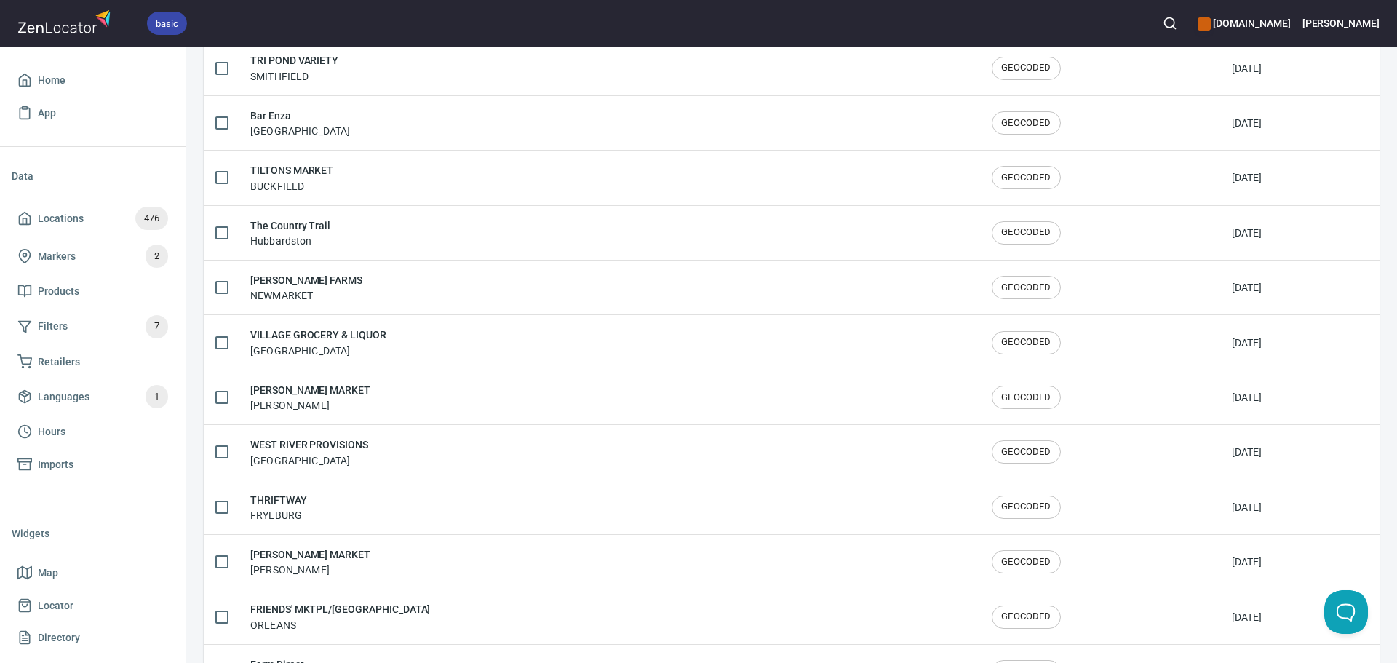
scroll to position [2392, 0]
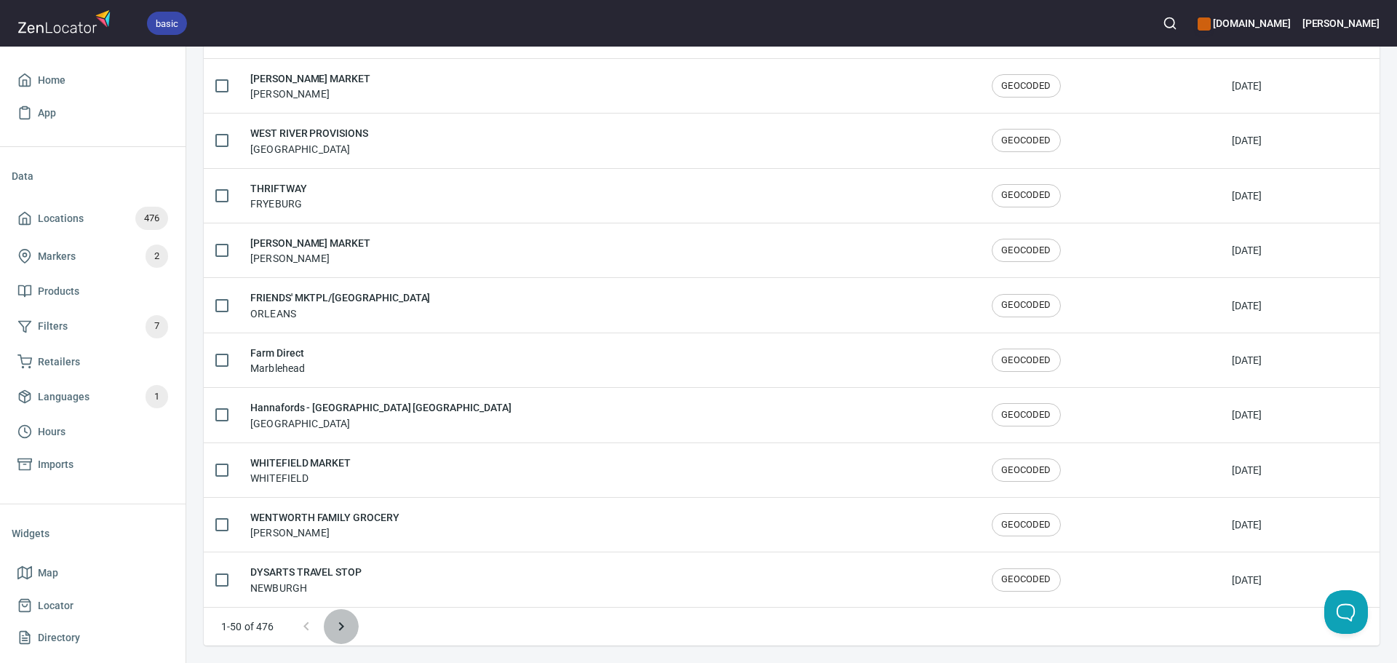
click at [346, 626] on icon "Next page" at bounding box center [341, 626] width 17 height 17
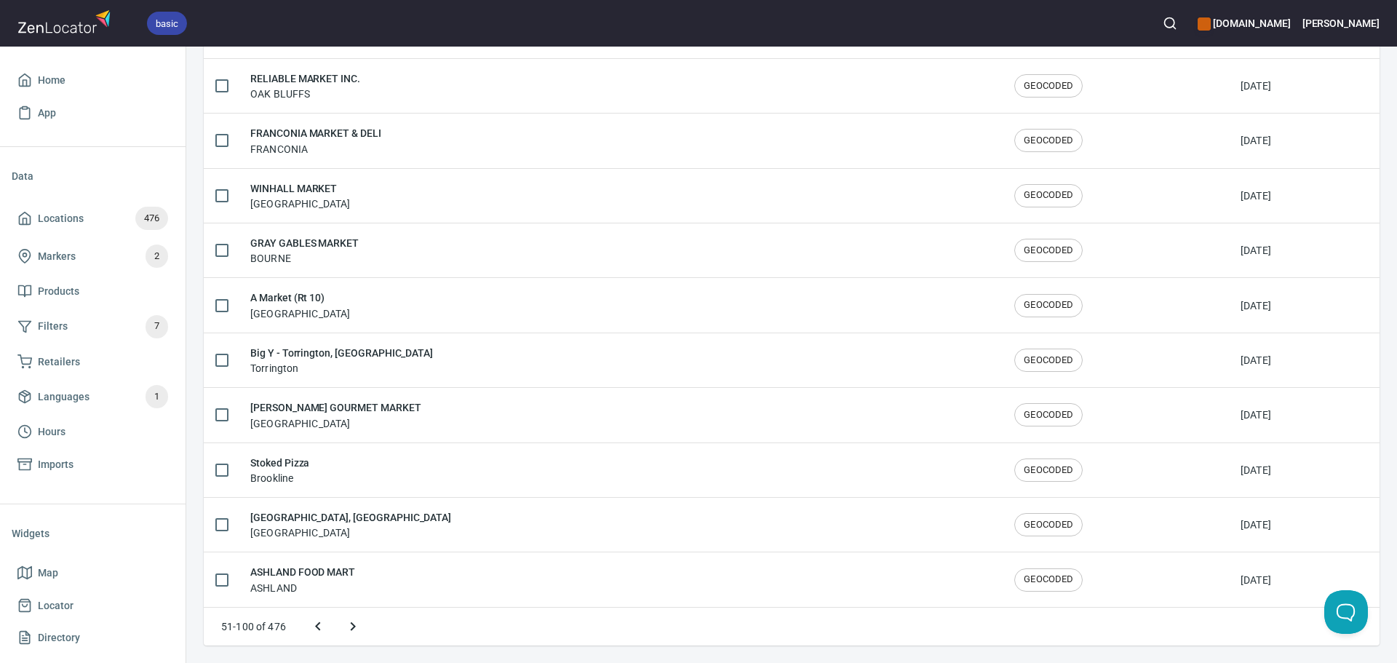
click at [346, 624] on icon "Next page" at bounding box center [352, 626] width 17 height 17
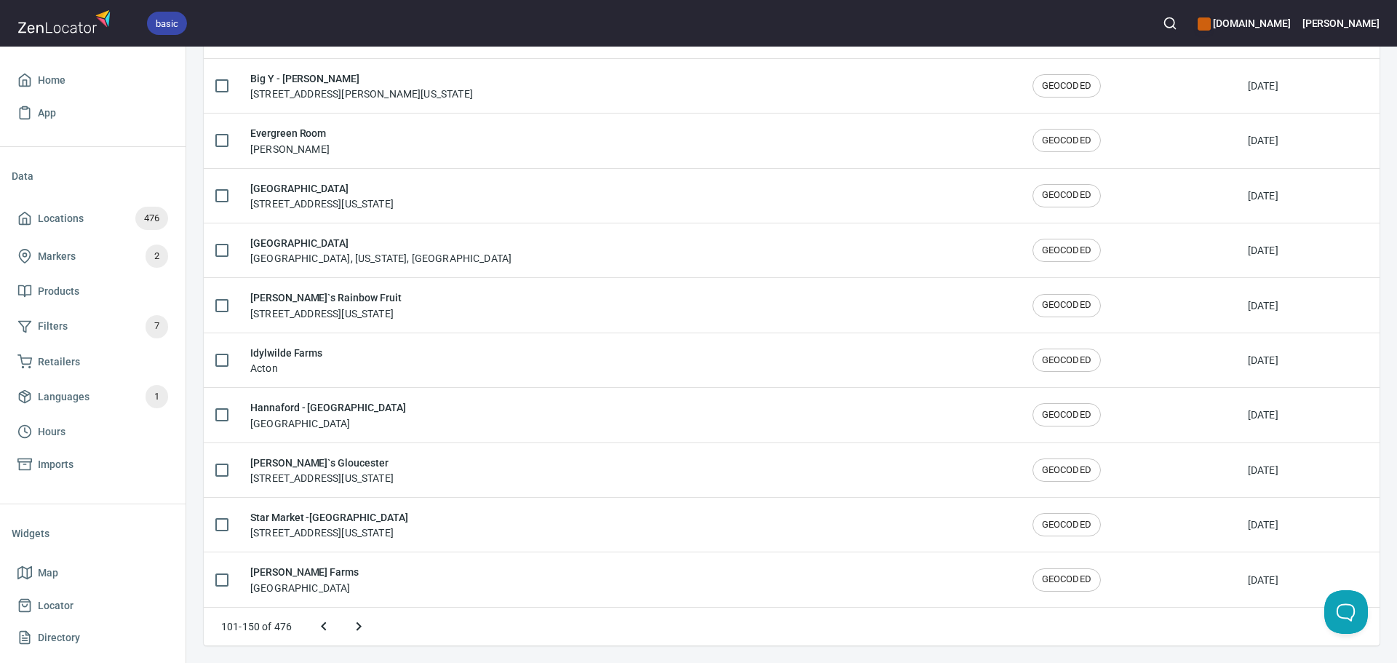
click at [354, 626] on icon "Next page" at bounding box center [358, 626] width 17 height 17
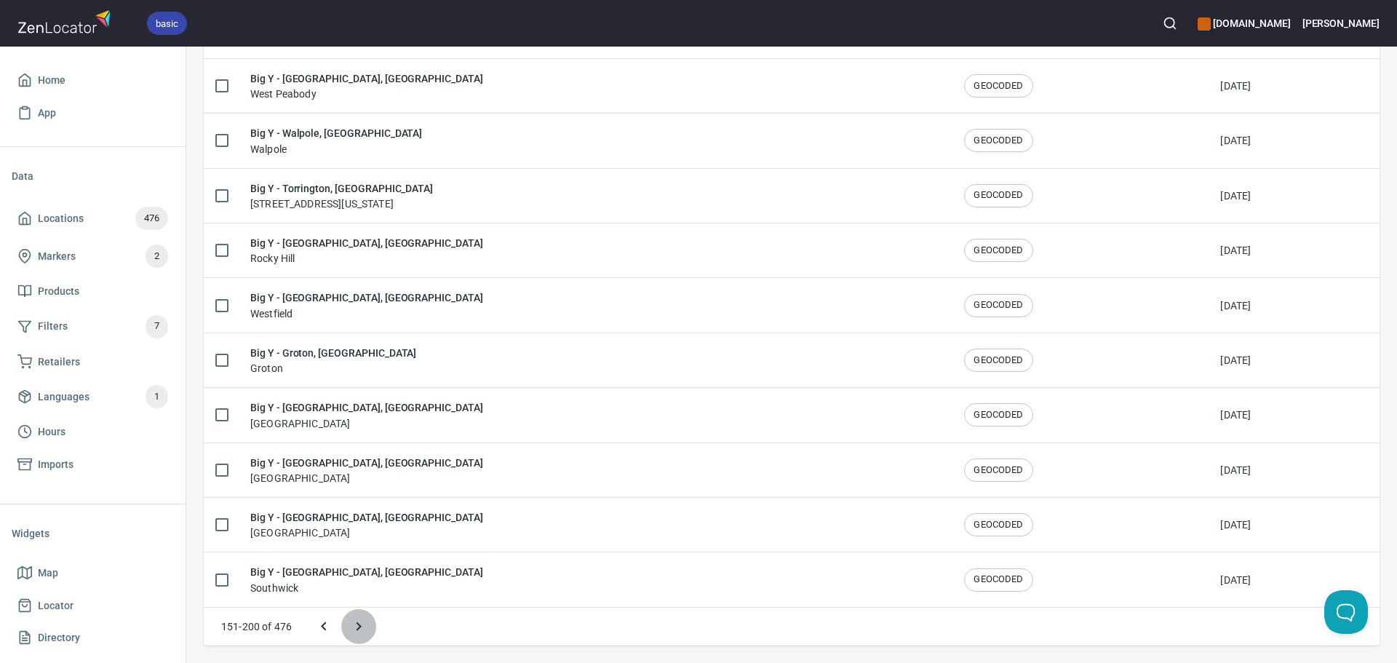
click at [355, 626] on icon "Next page" at bounding box center [358, 626] width 17 height 17
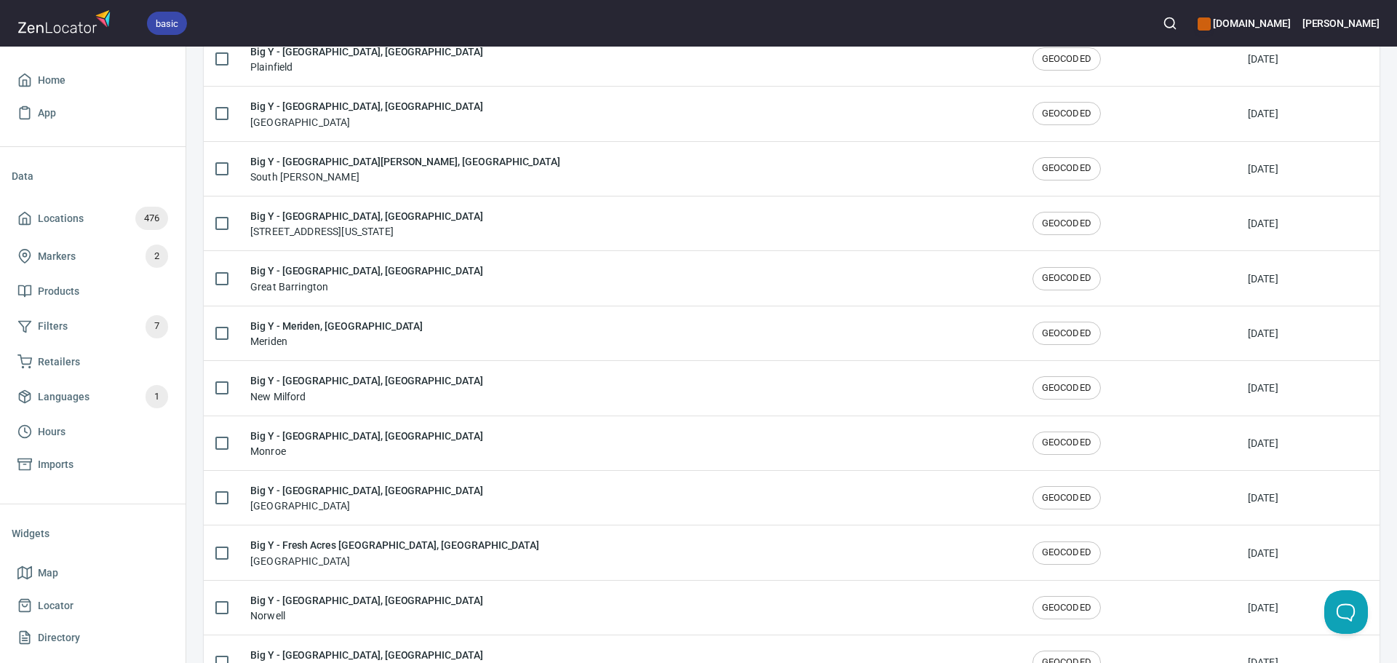
scroll to position [153, 0]
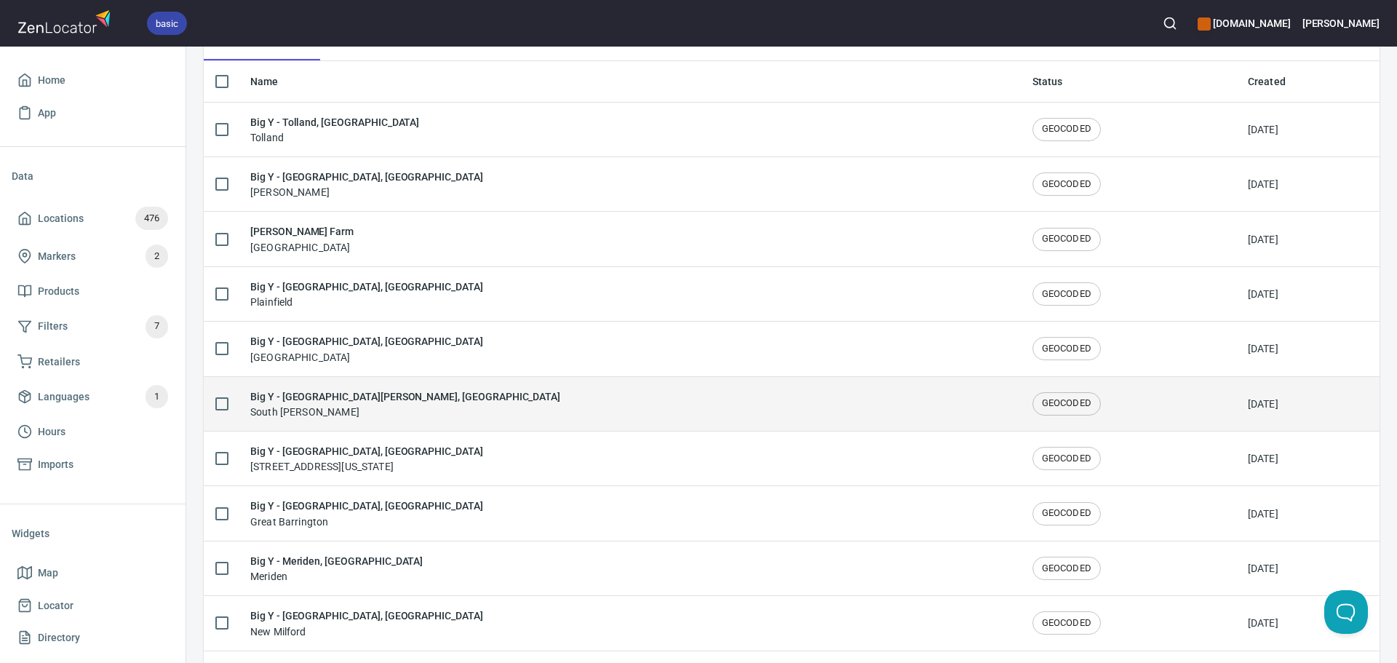
click at [361, 405] on div "Big Y - South Hadley, MA South Hadley" at bounding box center [405, 404] width 310 height 31
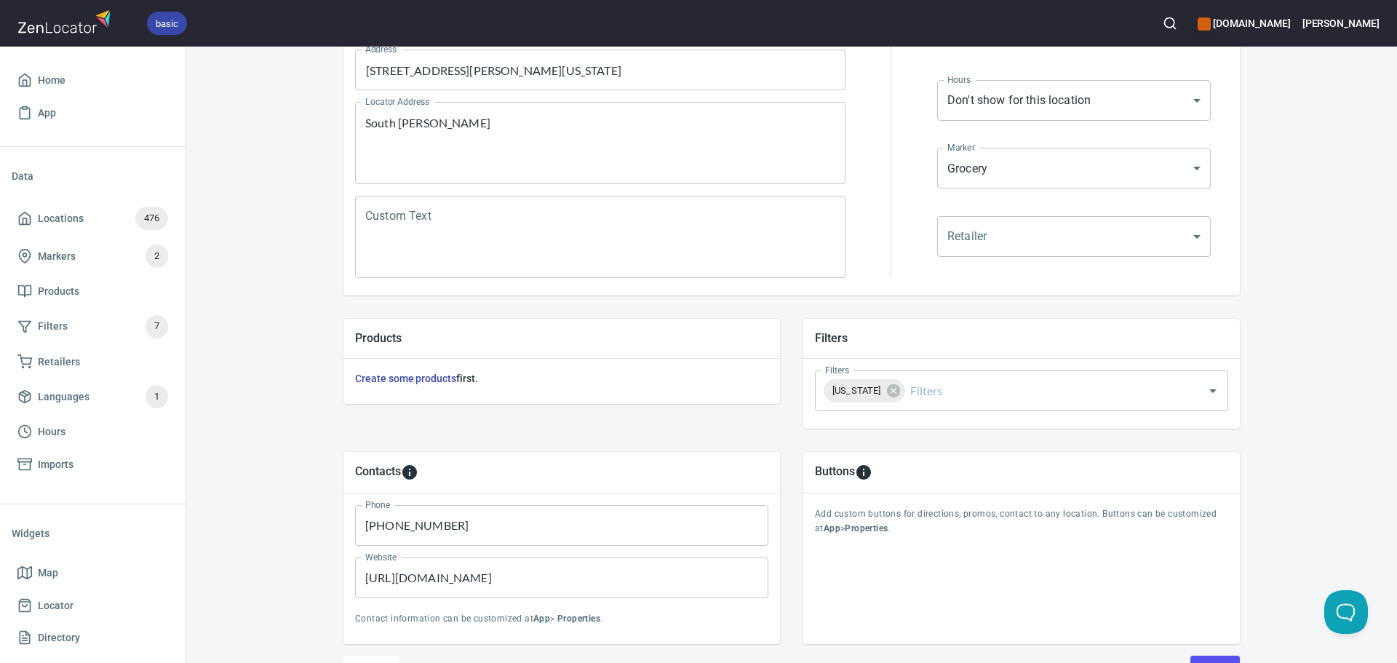
scroll to position [291, 0]
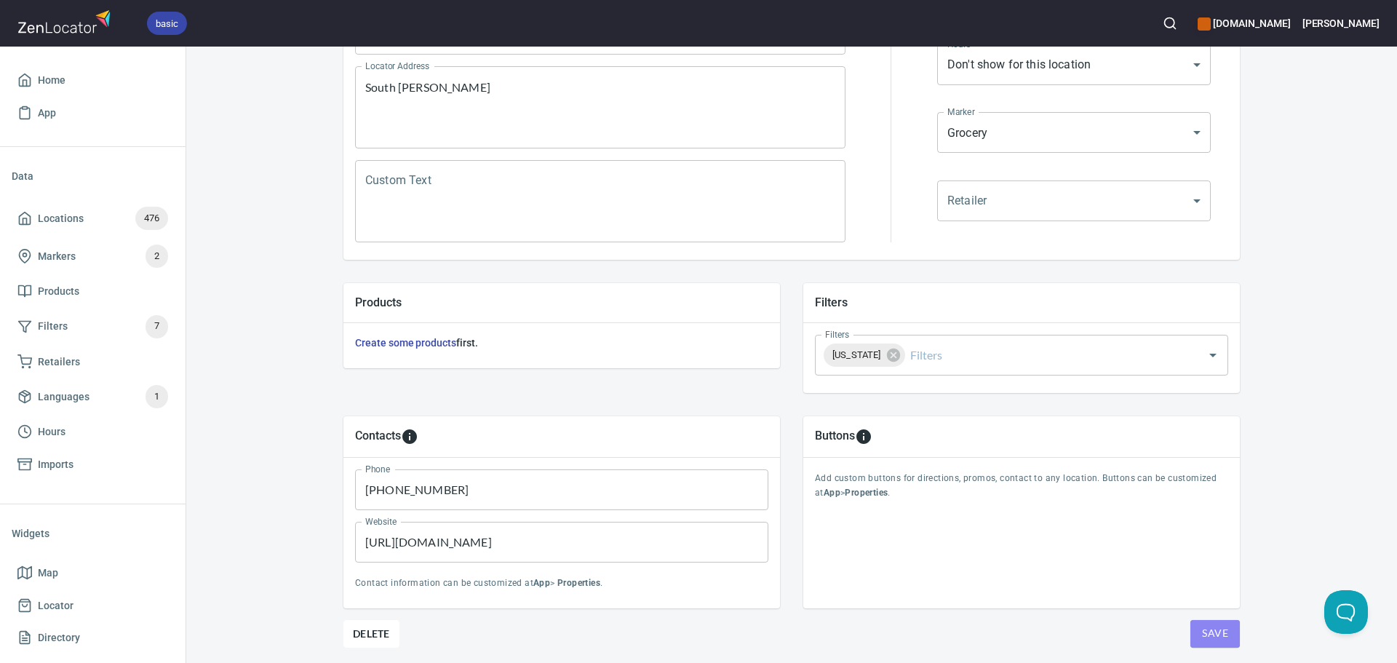
click at [1202, 636] on span "Save" at bounding box center [1215, 633] width 26 height 18
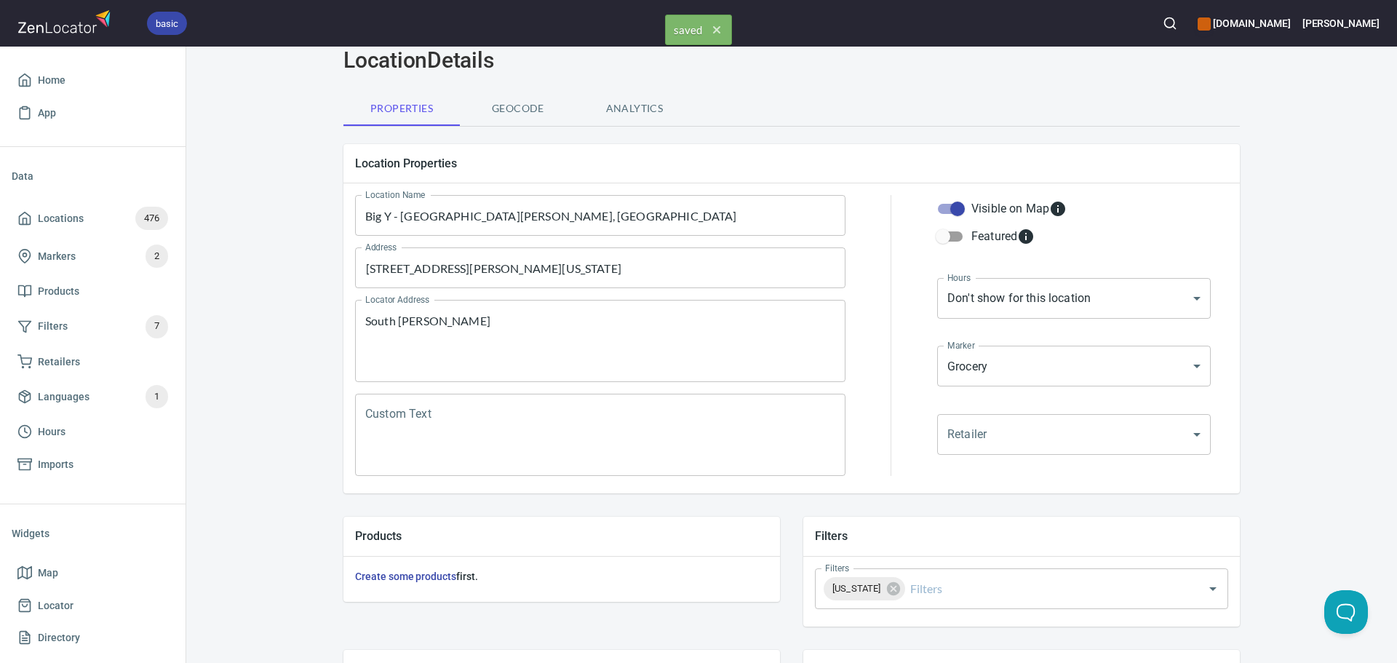
scroll to position [0, 0]
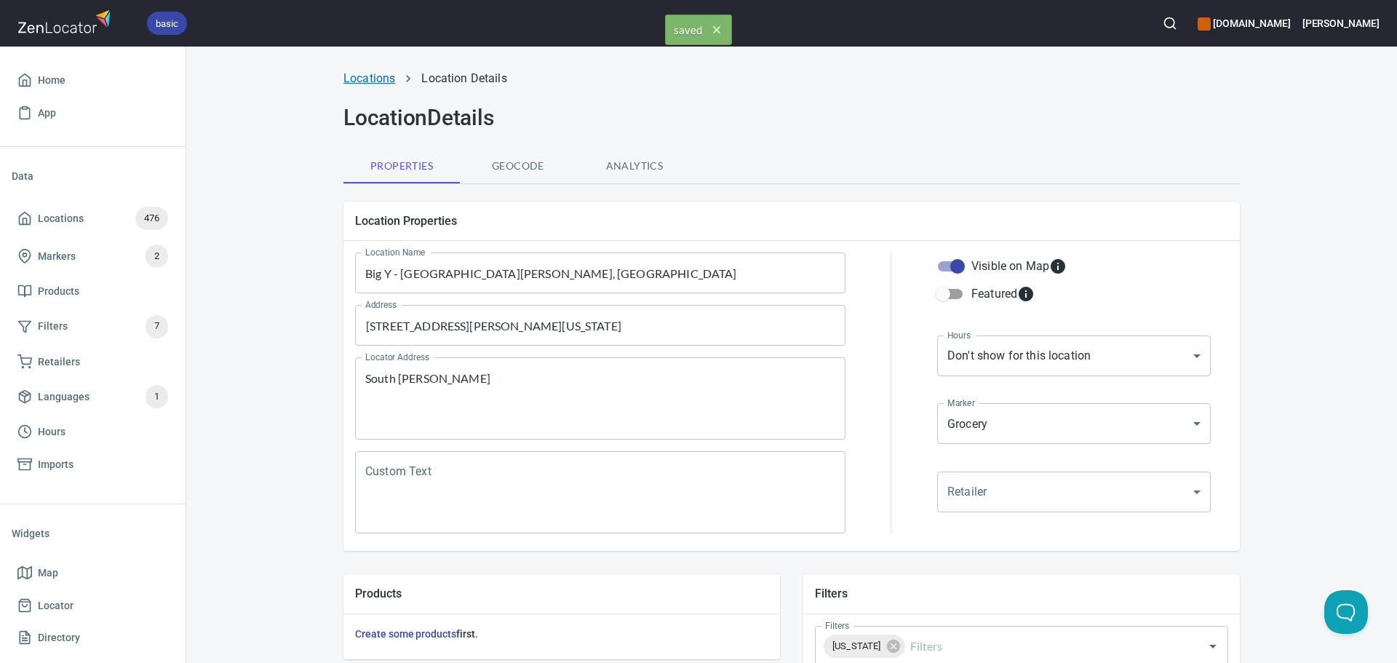
click at [352, 78] on link "Locations" at bounding box center [370, 78] width 52 height 14
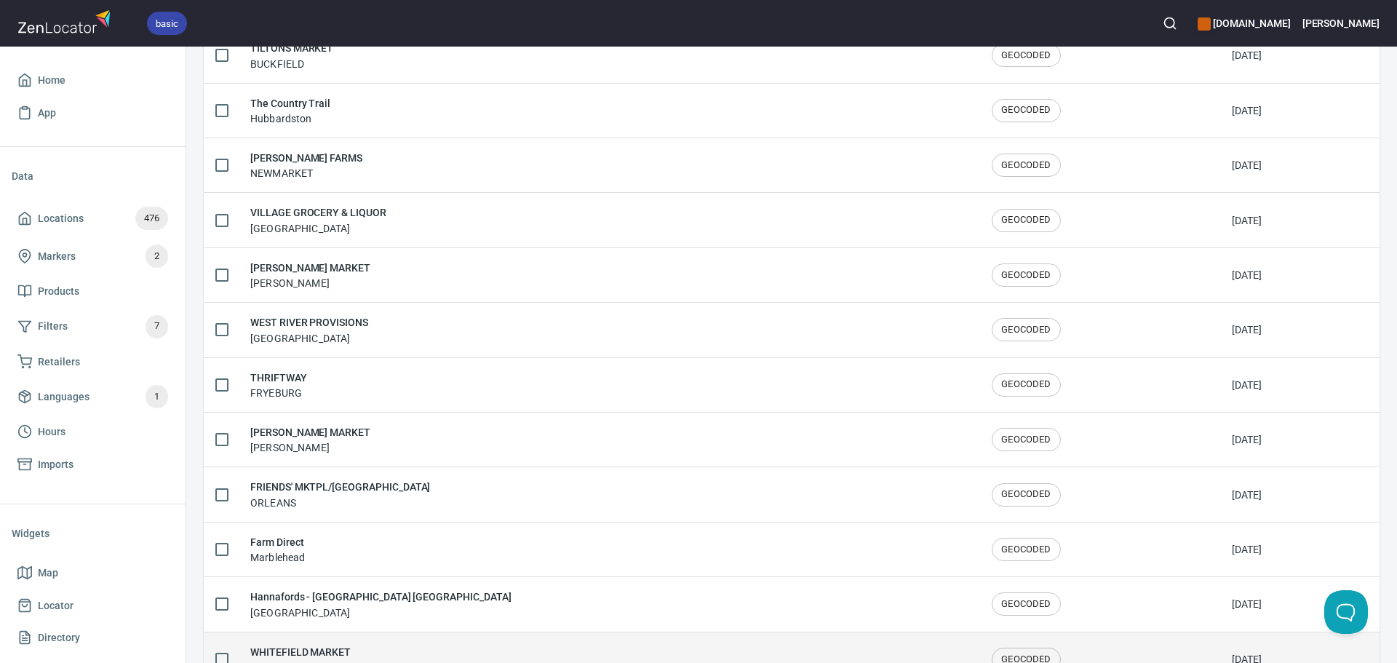
scroll to position [2392, 0]
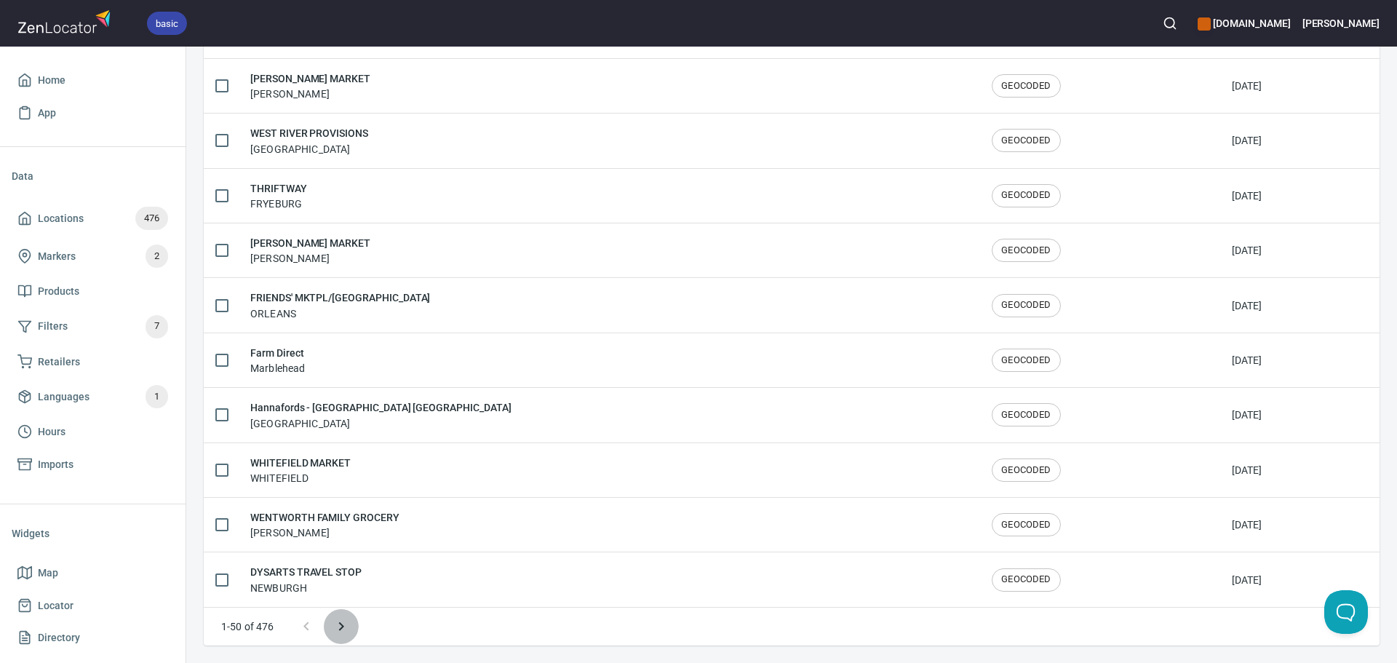
click at [341, 628] on icon "Next page" at bounding box center [340, 626] width 5 height 9
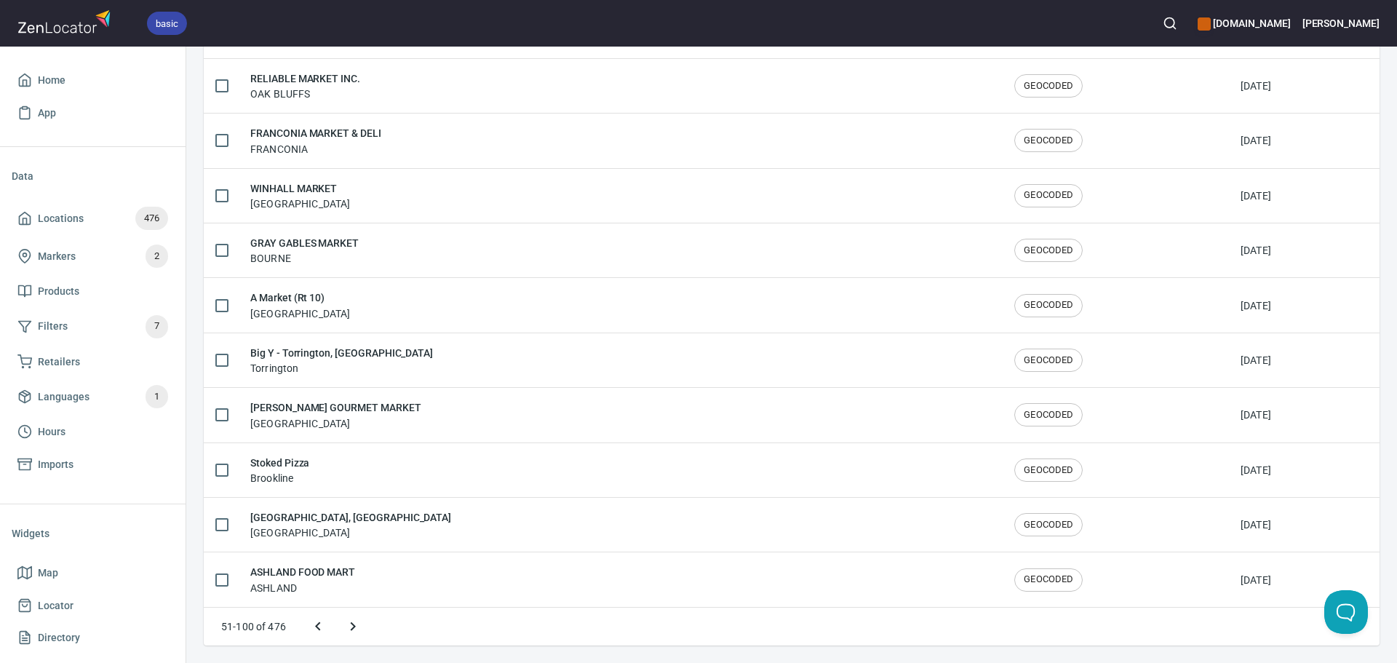
click at [349, 626] on icon "Next page" at bounding box center [352, 626] width 17 height 17
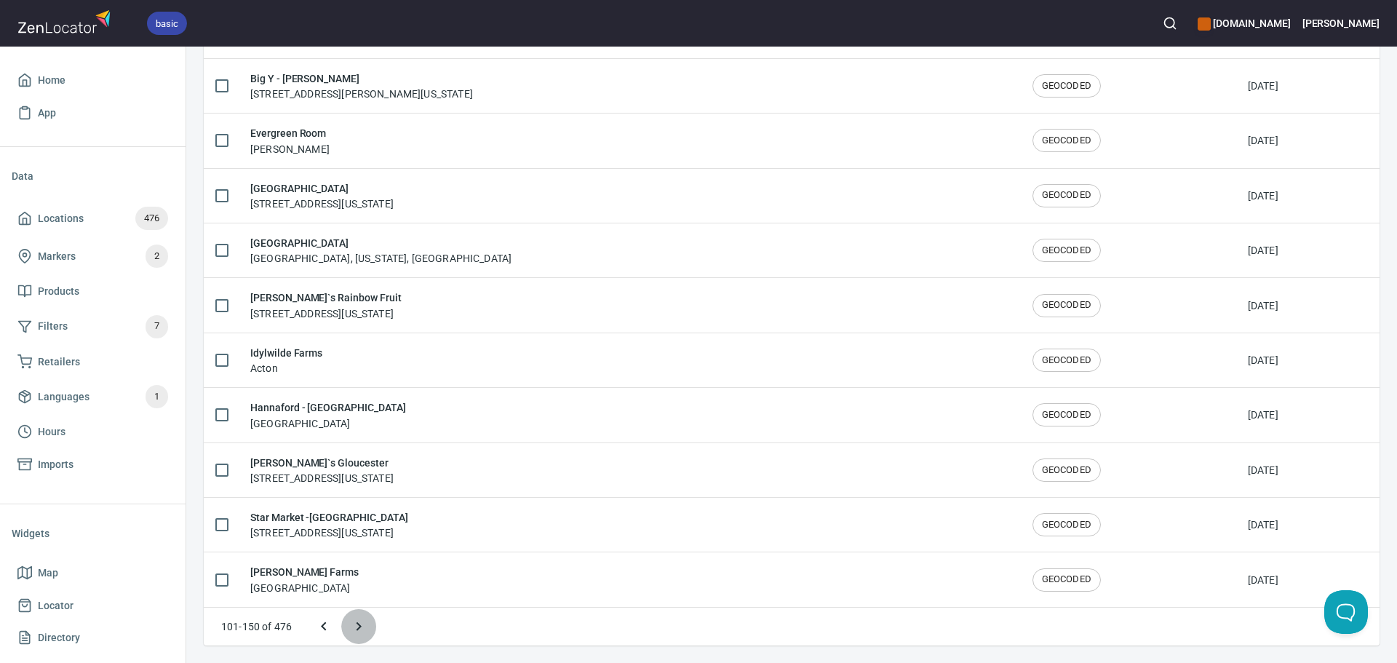
click at [354, 624] on icon "Next page" at bounding box center [358, 626] width 17 height 17
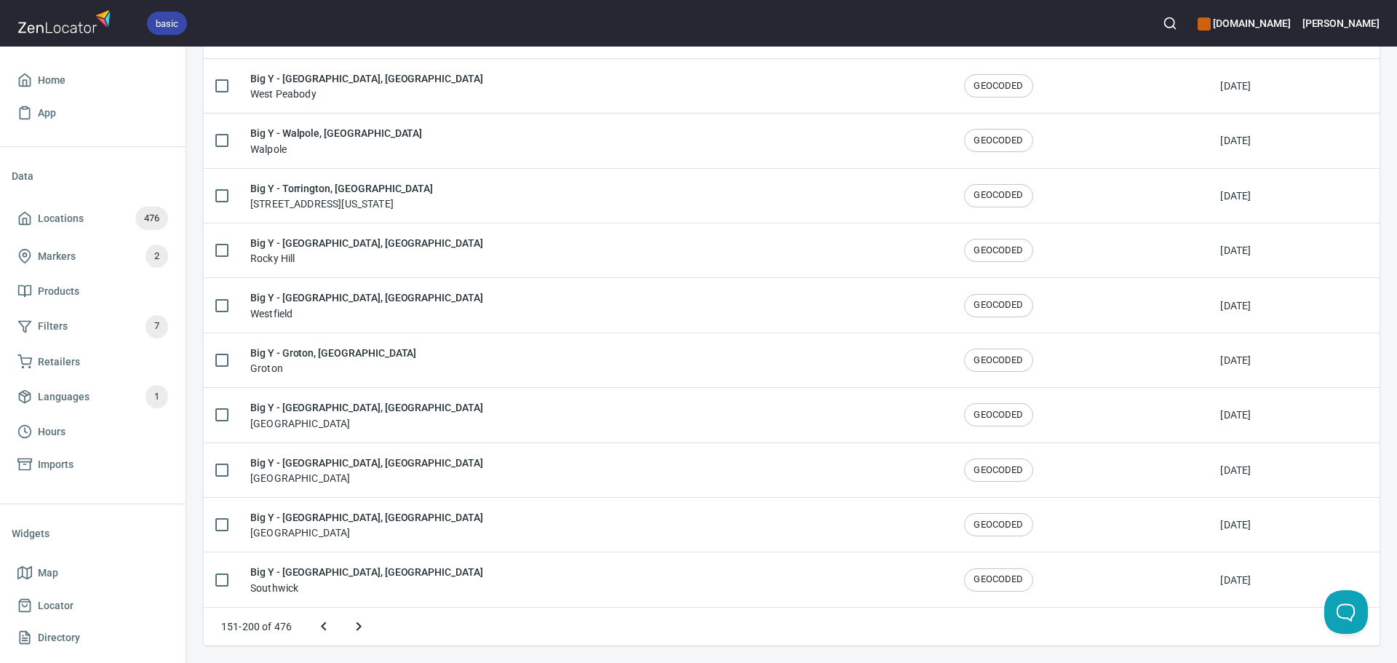
click at [356, 624] on icon "Next page" at bounding box center [358, 626] width 17 height 17
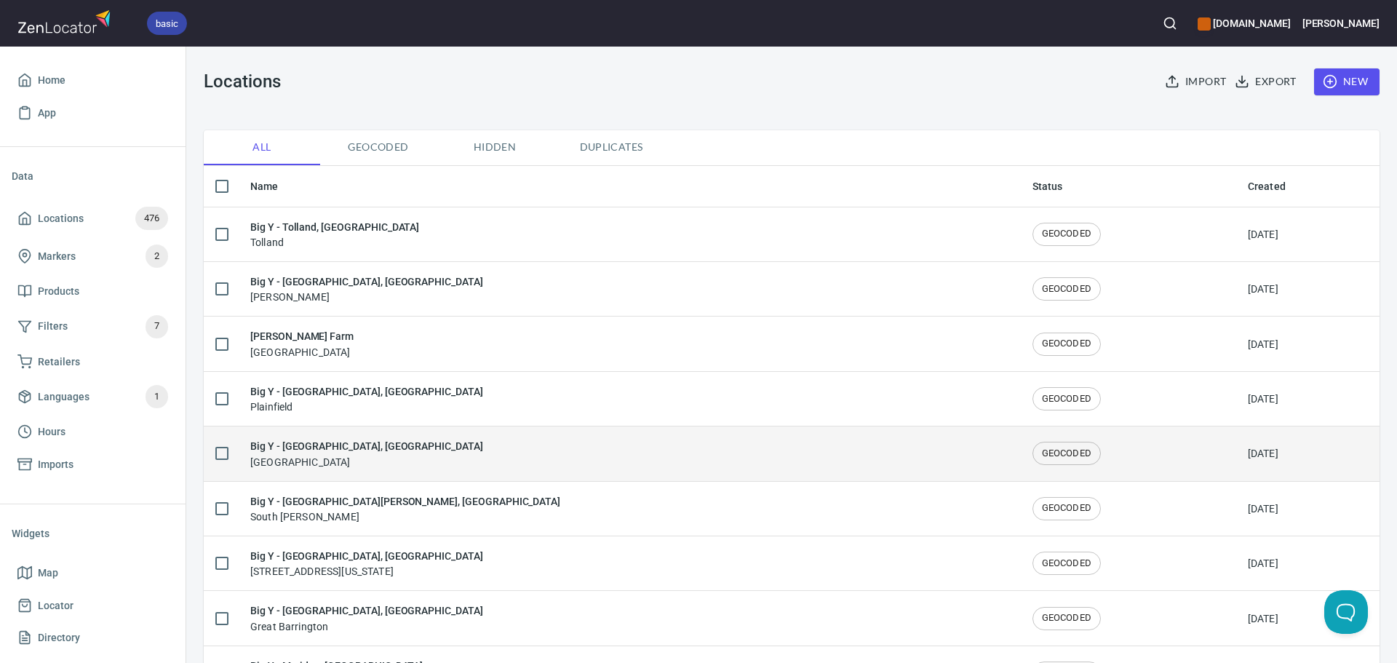
scroll to position [73, 0]
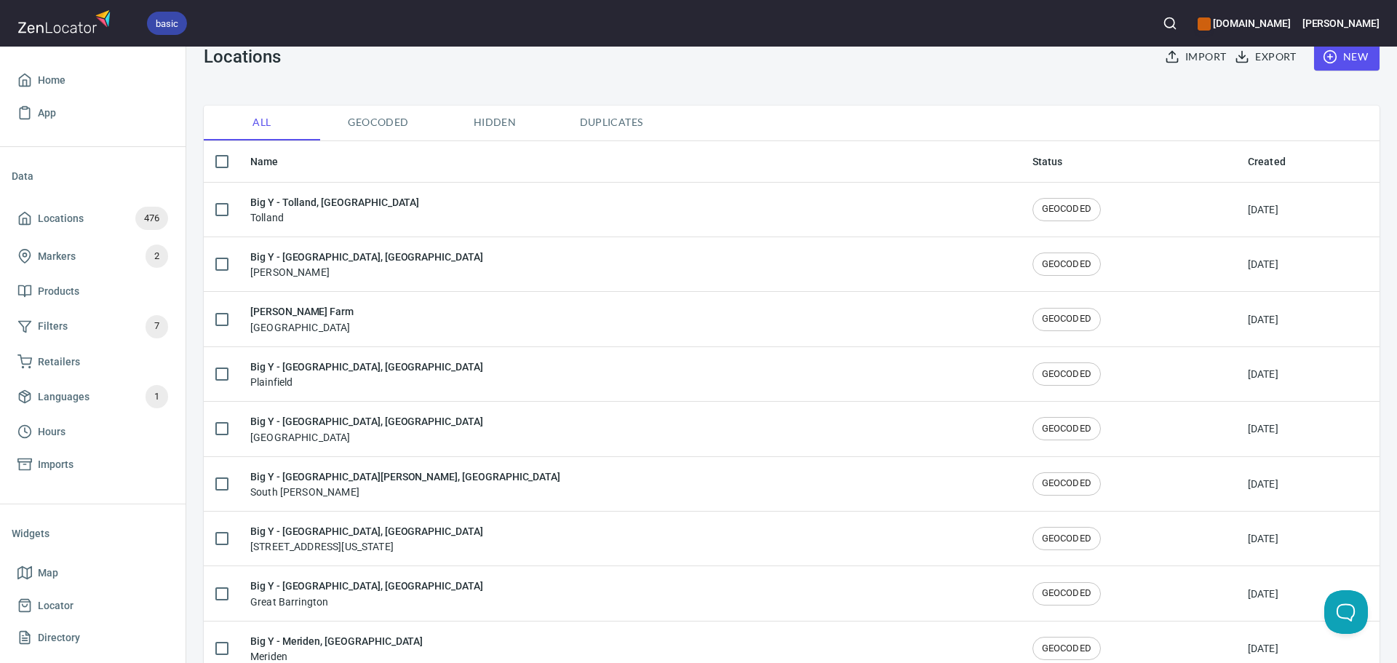
click at [483, 539] on h6 "Big Y - East Longmeadow, MA" at bounding box center [366, 531] width 233 height 16
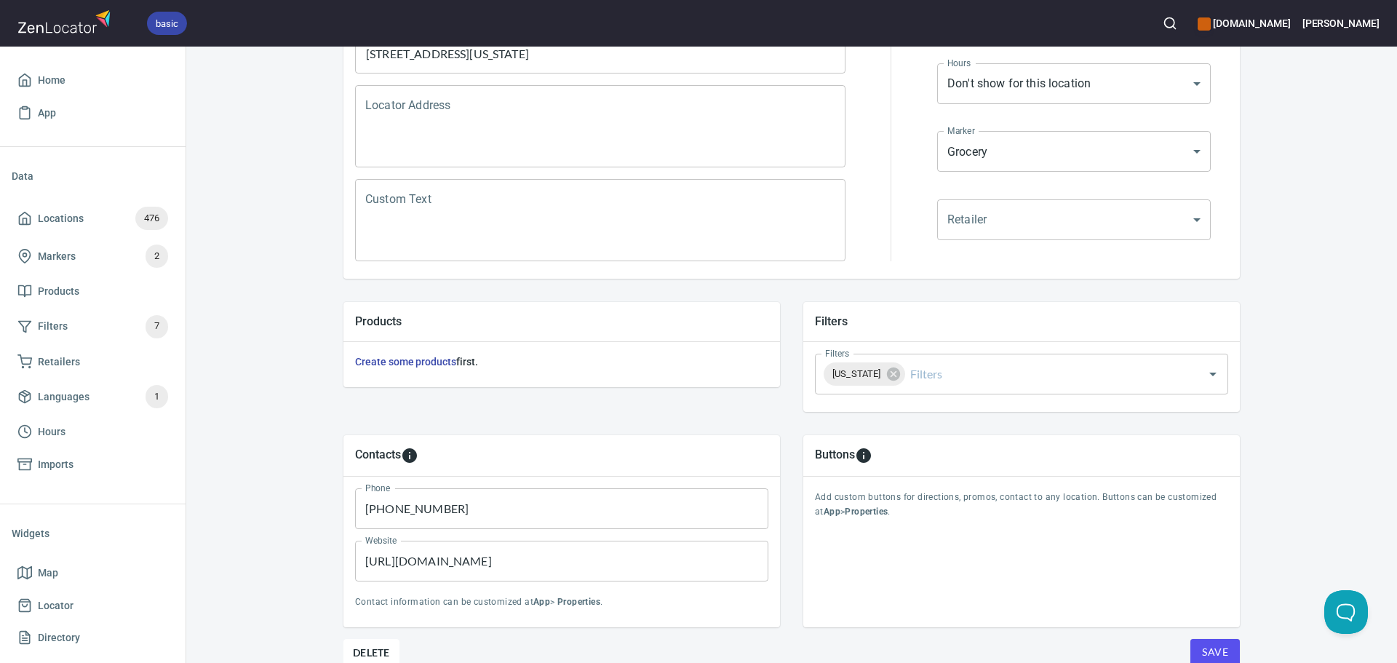
scroll to position [340, 0]
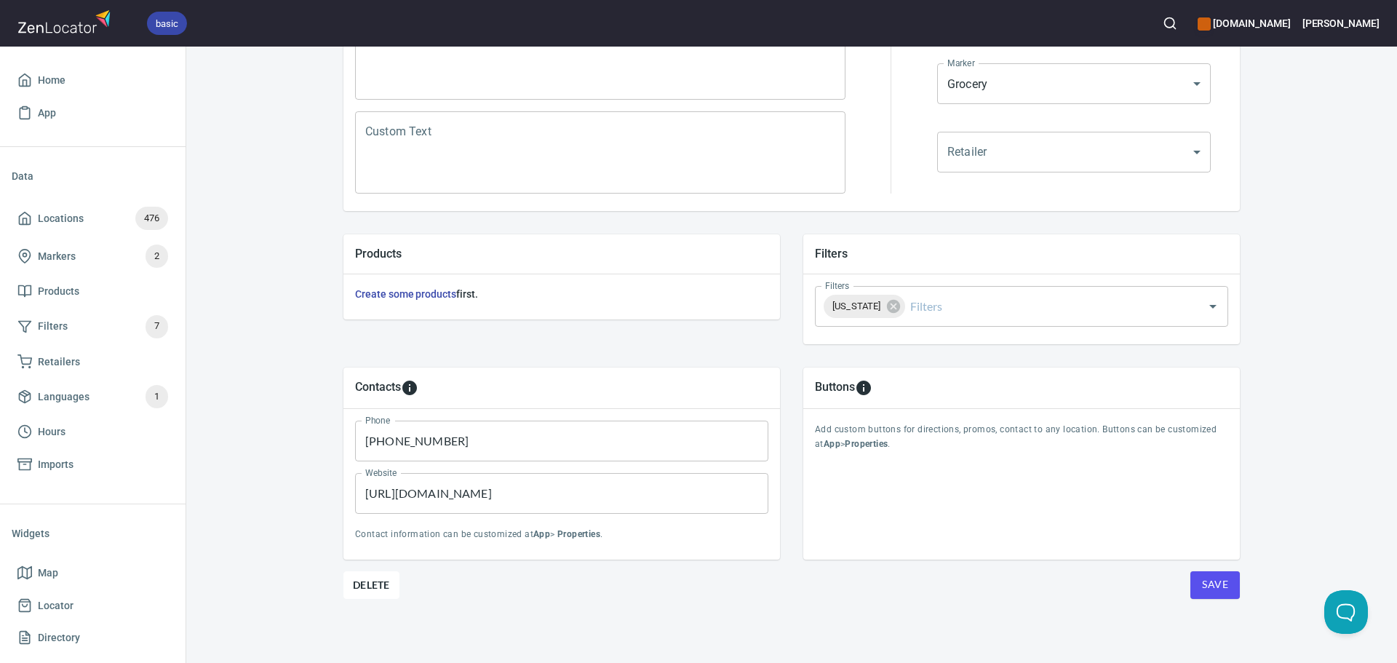
click at [1212, 588] on span "Save" at bounding box center [1215, 585] width 26 height 18
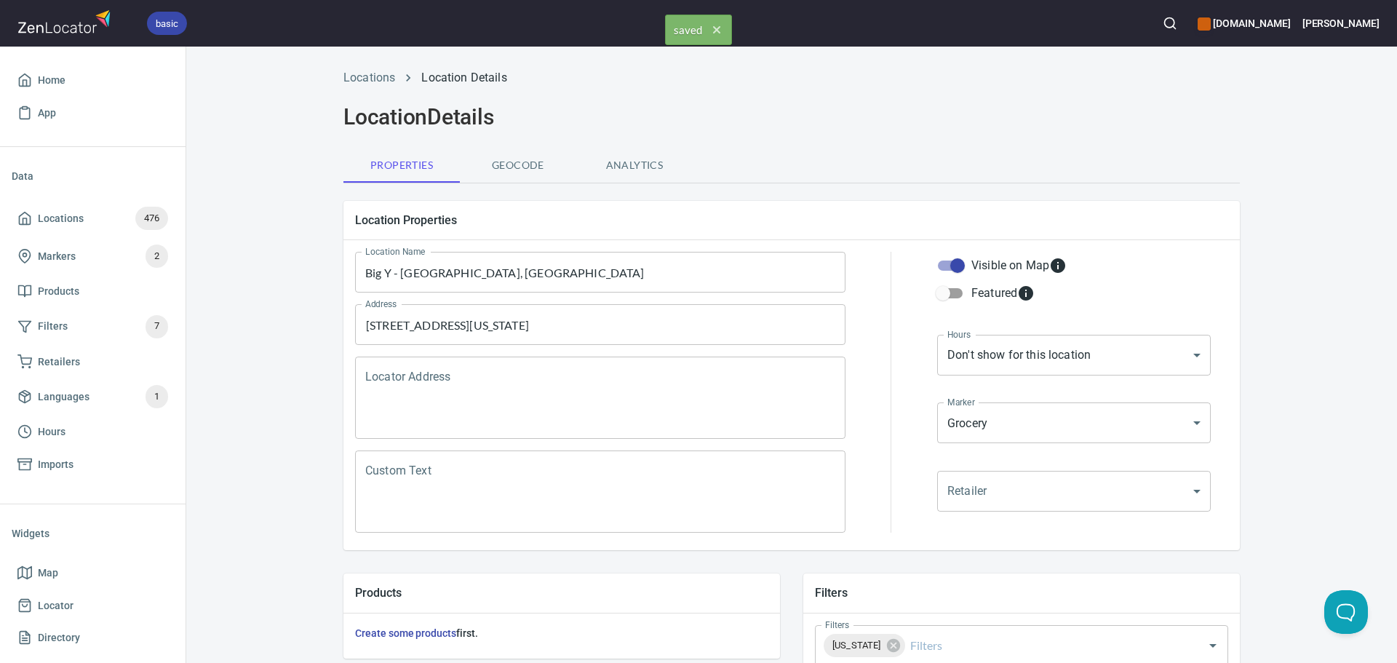
scroll to position [0, 0]
click at [365, 82] on link "Locations" at bounding box center [370, 78] width 52 height 14
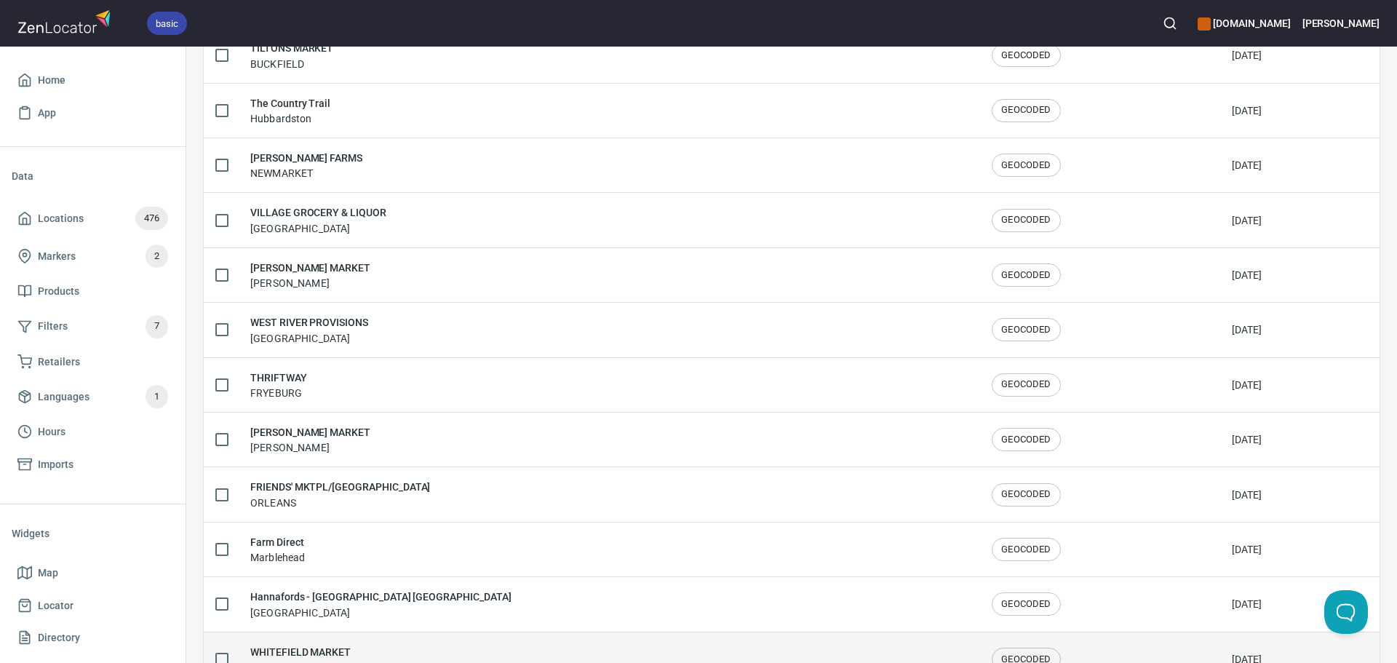
scroll to position [2392, 0]
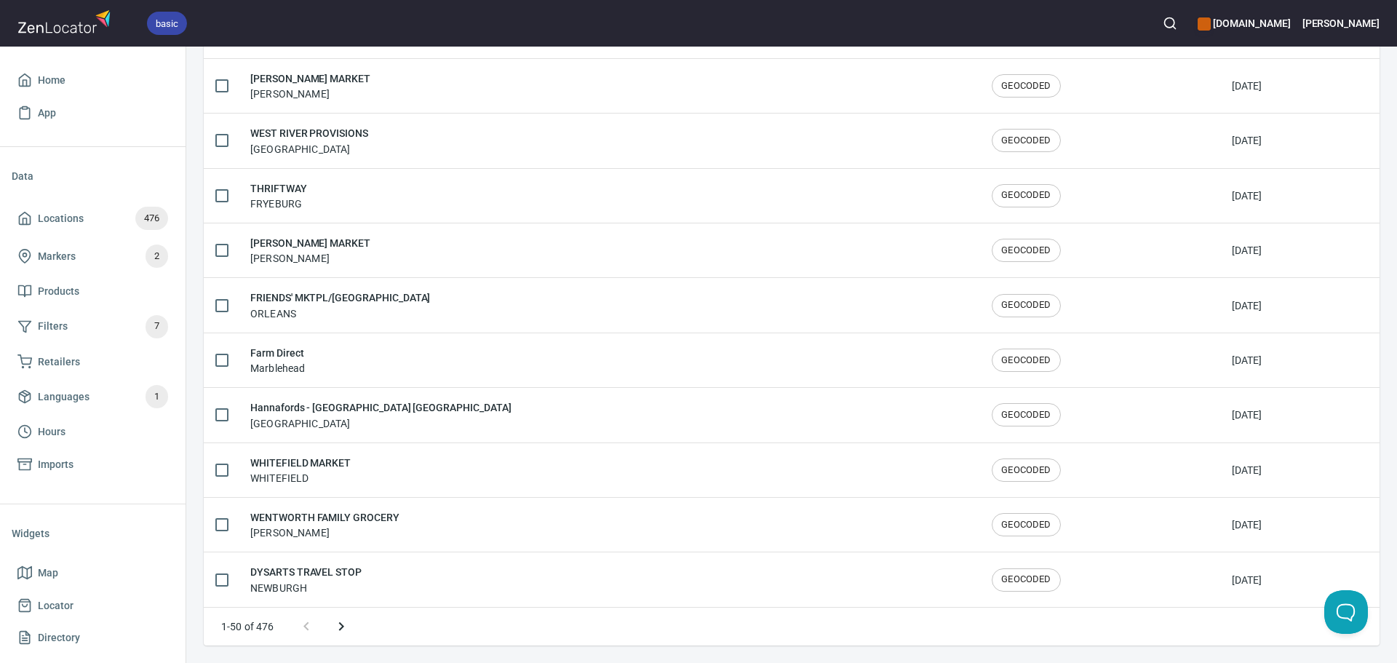
click at [330, 631] on button "Next page" at bounding box center [341, 626] width 35 height 35
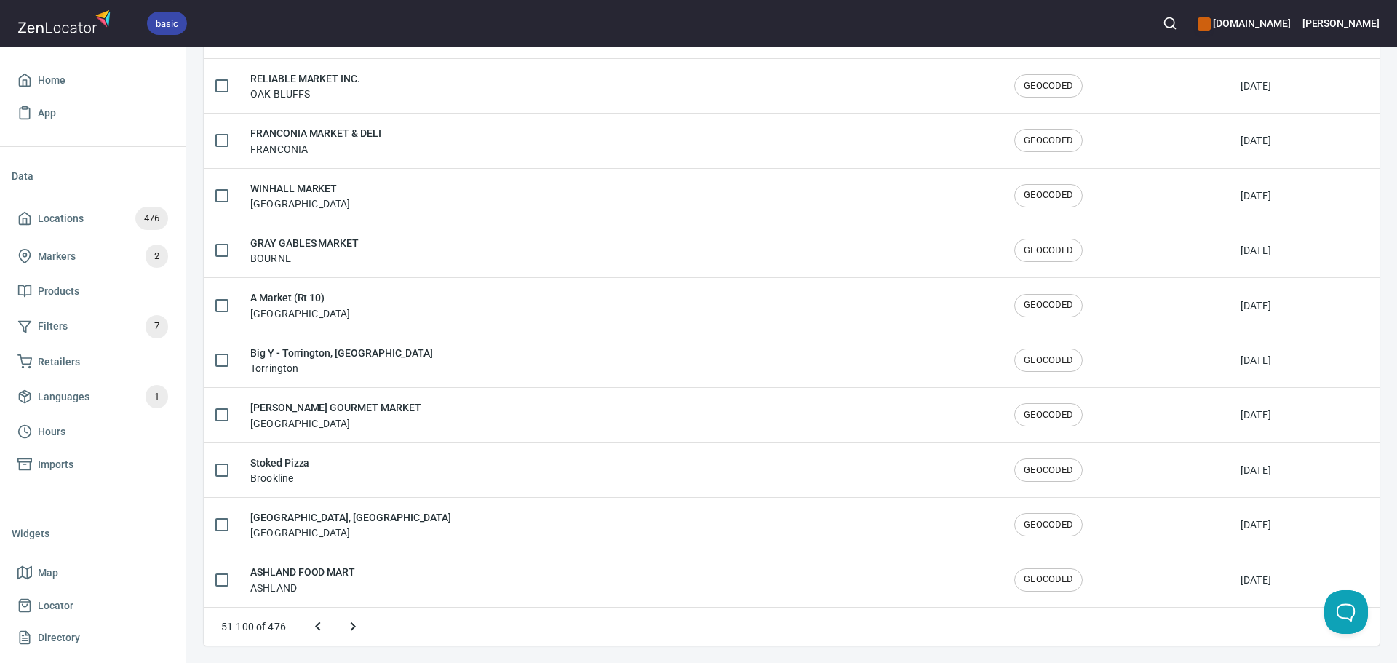
click at [346, 625] on icon "Next page" at bounding box center [352, 626] width 17 height 17
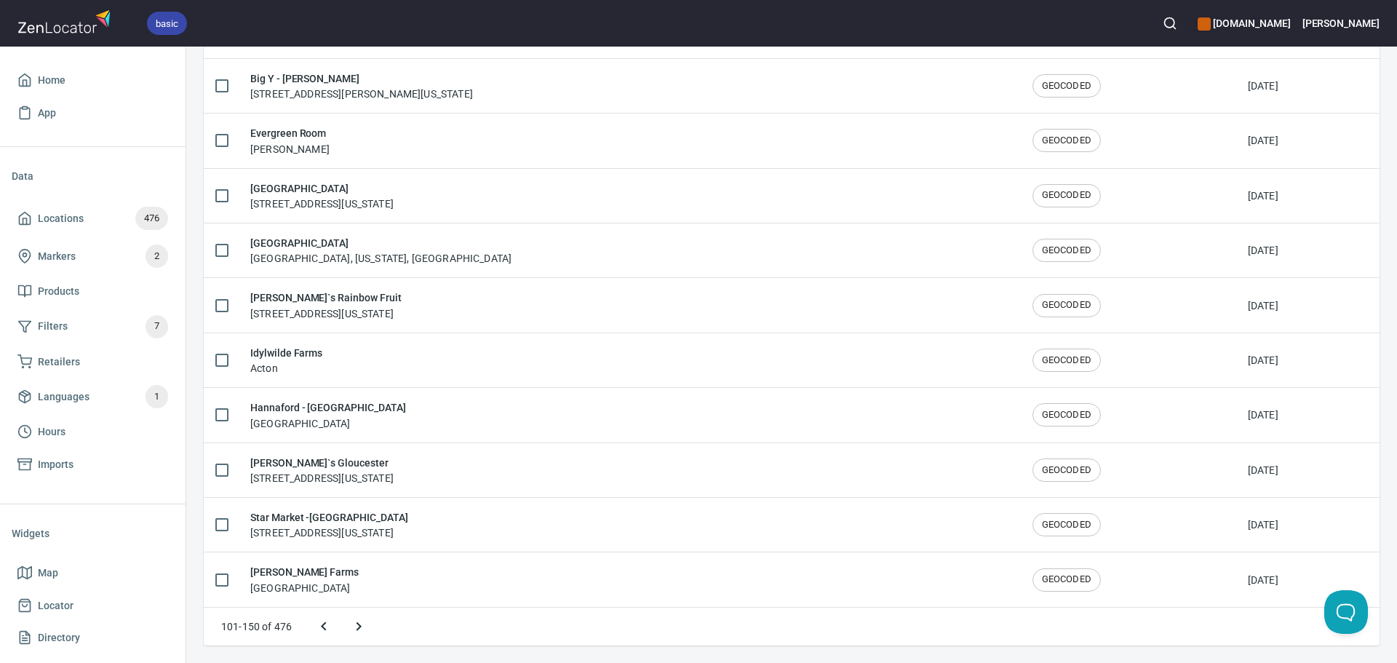
click at [357, 624] on icon "Next page" at bounding box center [358, 626] width 17 height 17
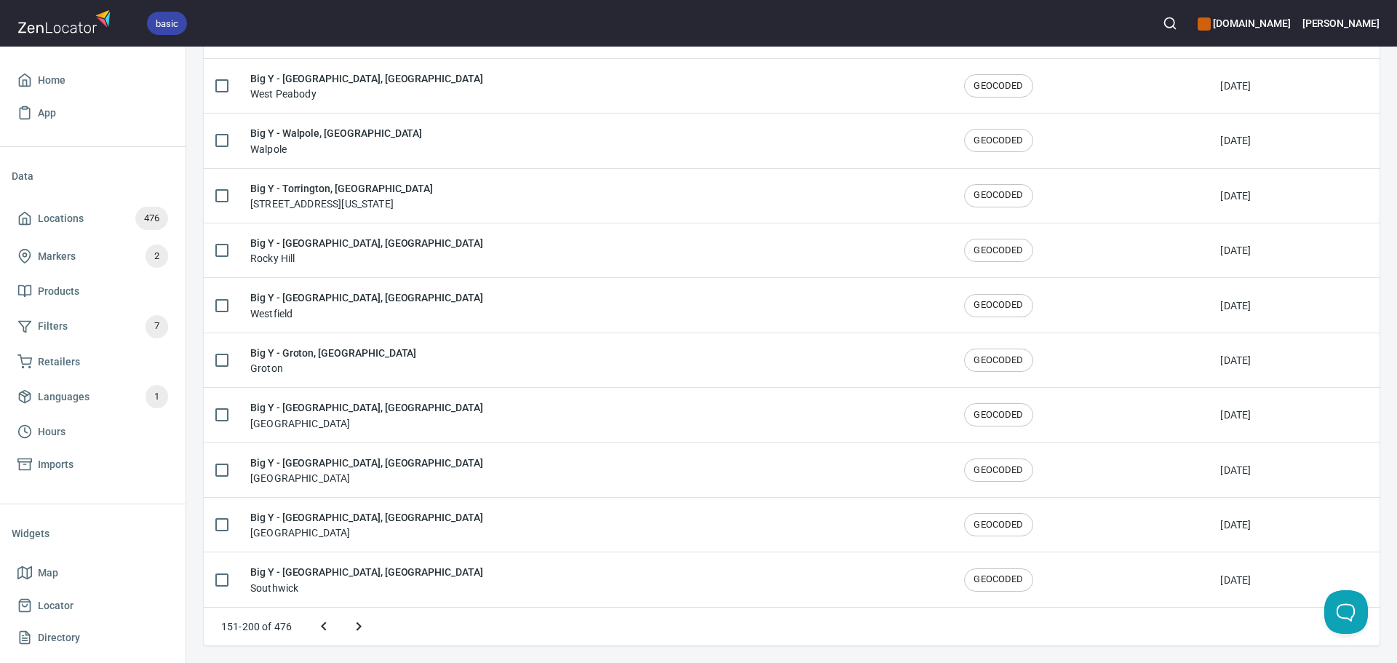
click at [363, 625] on icon "Next page" at bounding box center [358, 626] width 17 height 17
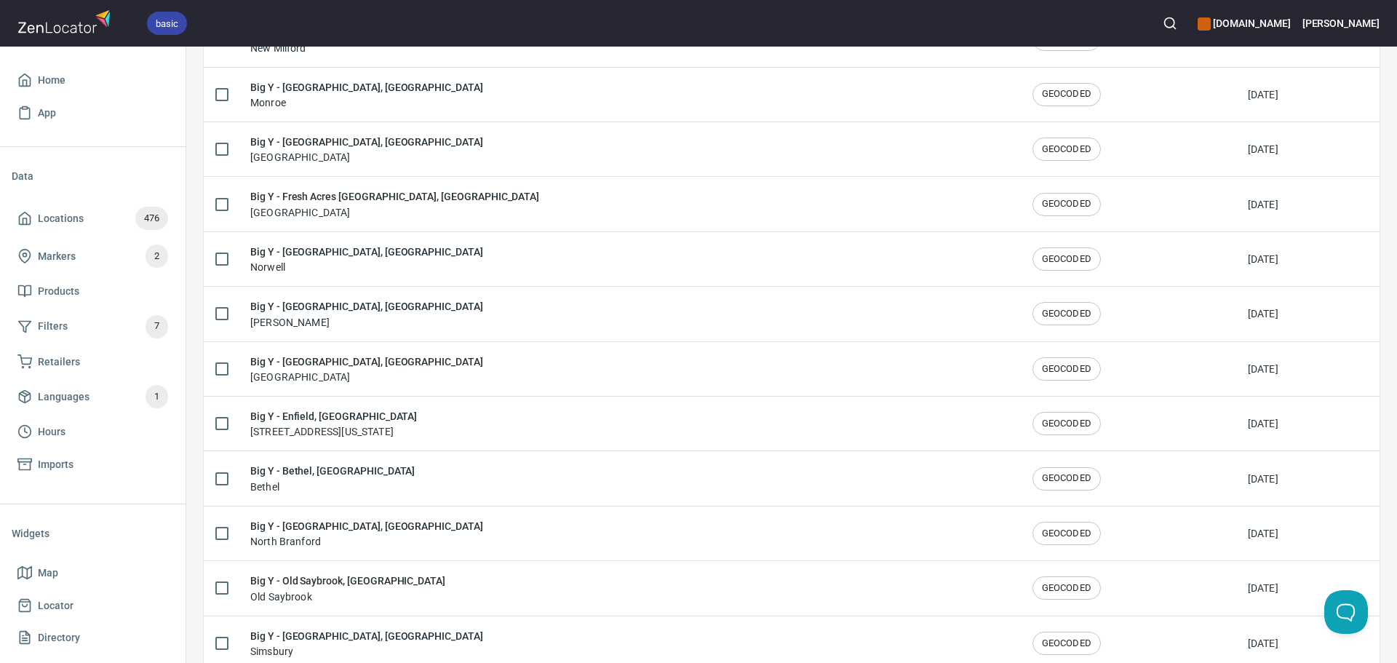
scroll to position [444, 0]
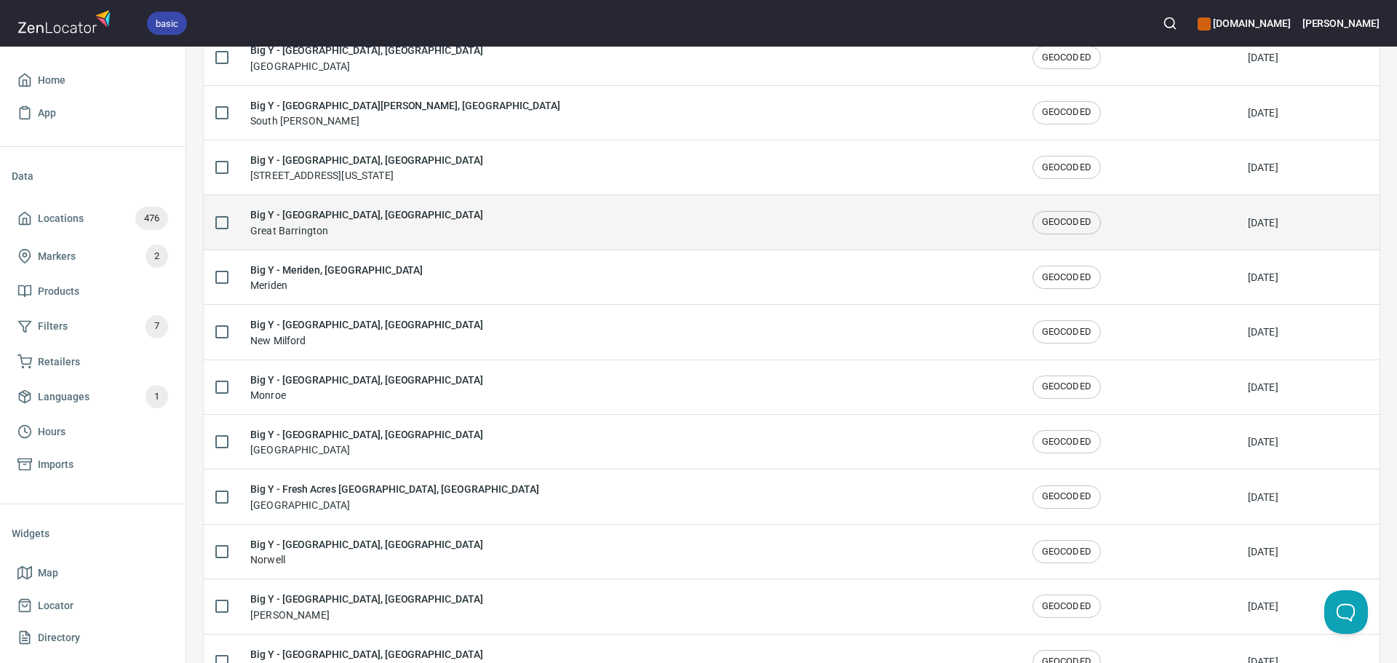
click at [400, 222] on div "Big Y - Great Barrington, MA Great Barrington" at bounding box center [629, 222] width 759 height 31
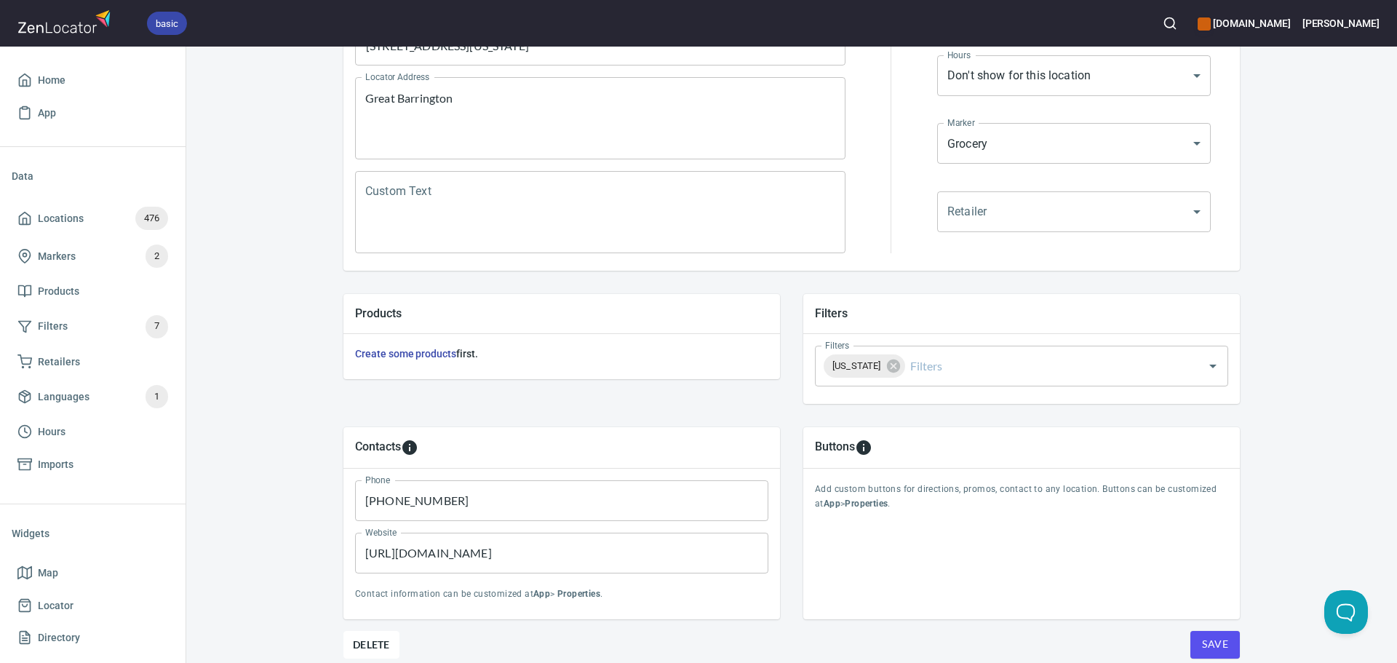
scroll to position [291, 0]
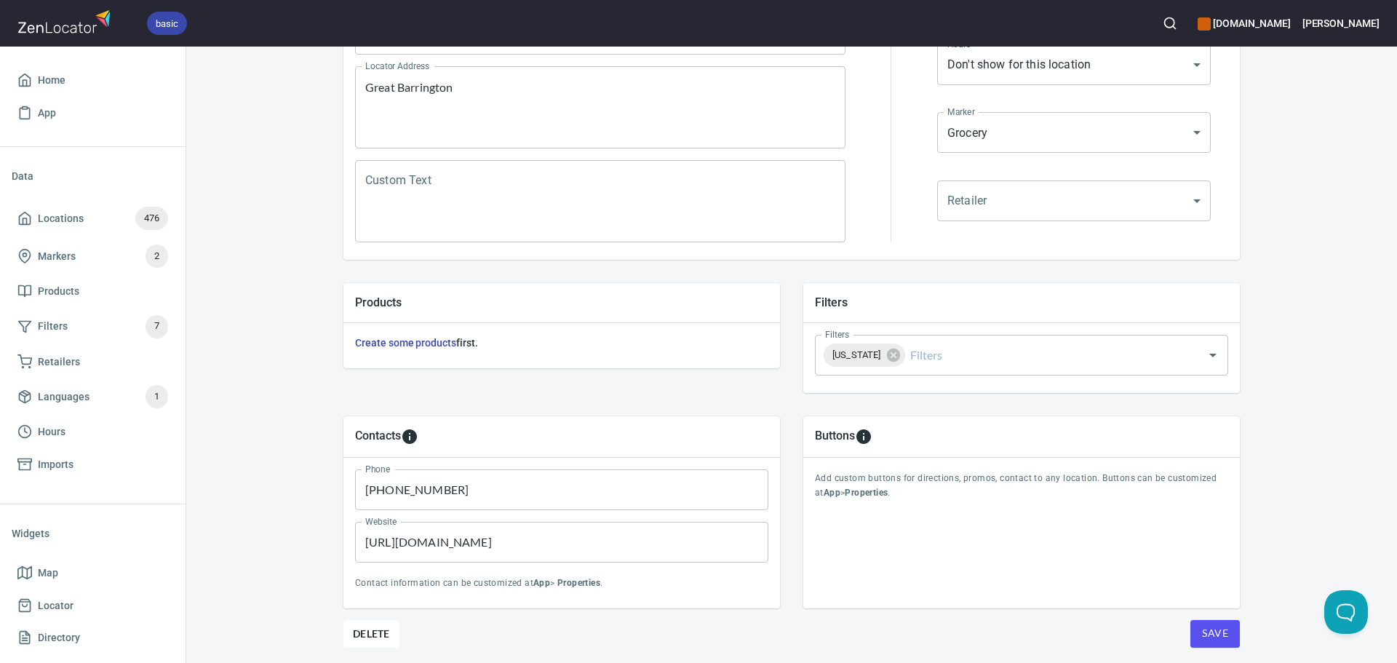
click at [1199, 645] on button "Save" at bounding box center [1215, 634] width 49 height 28
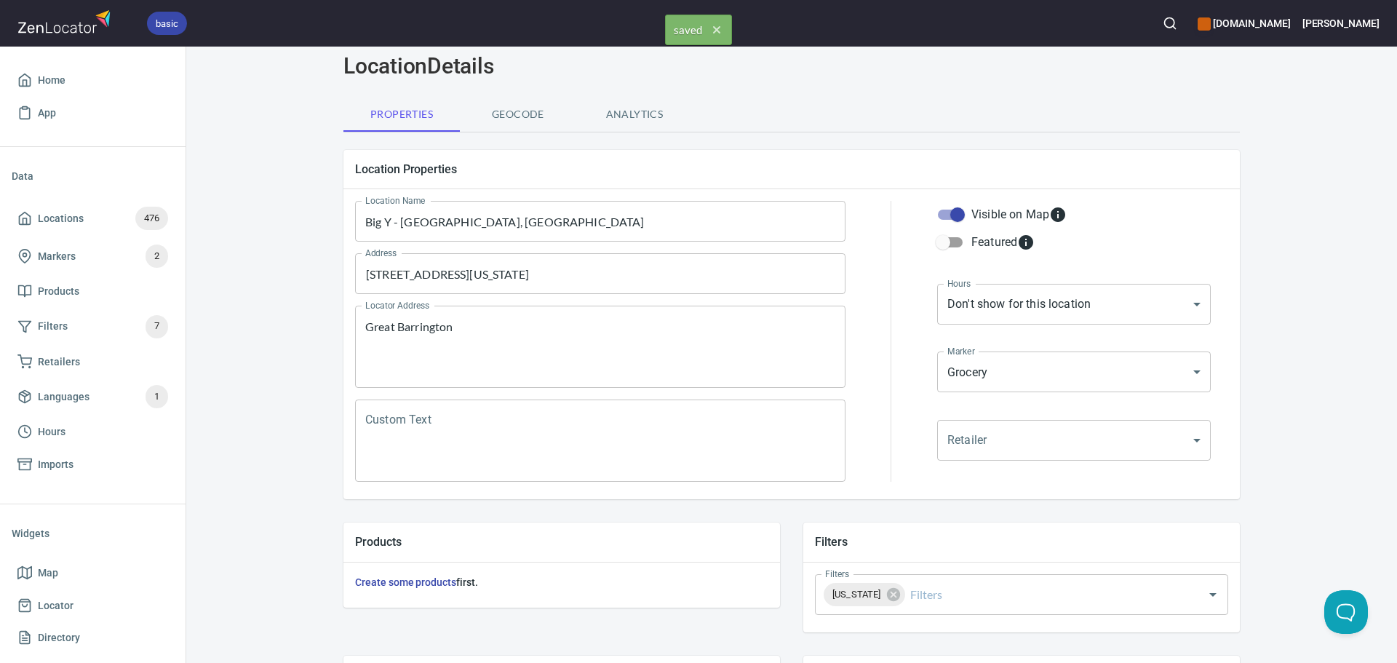
scroll to position [0, 0]
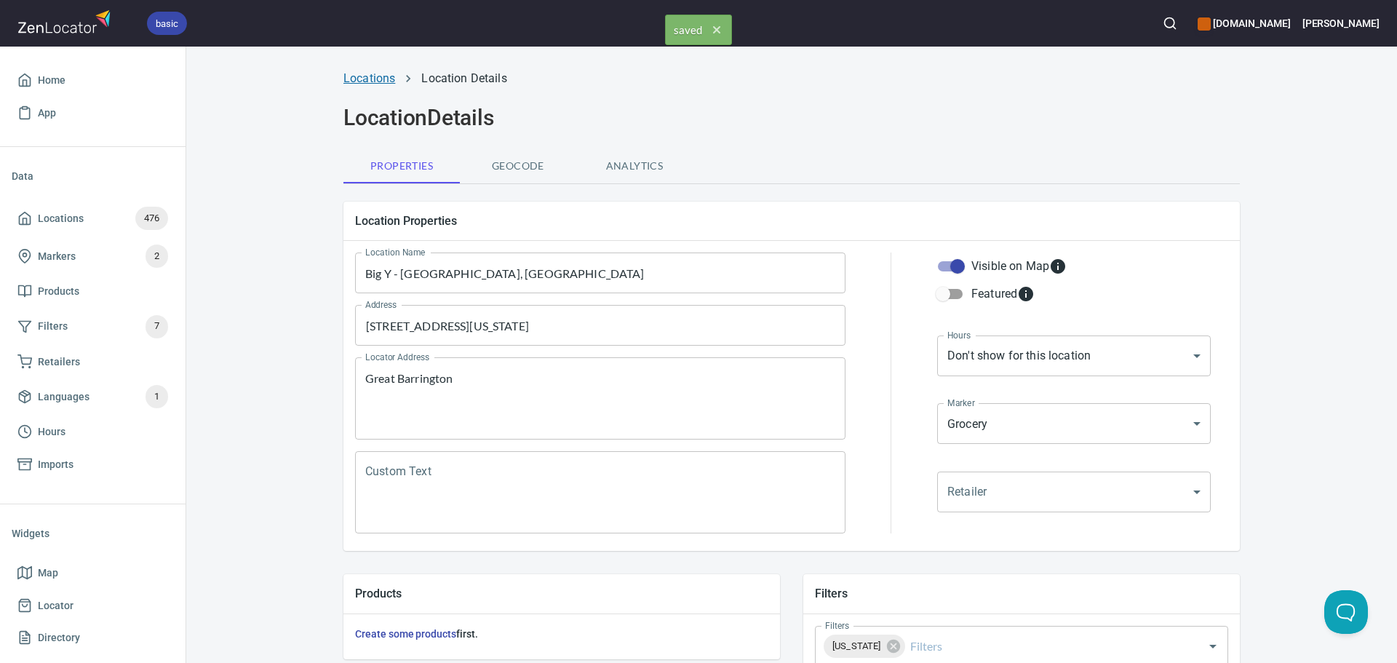
click at [366, 81] on link "Locations" at bounding box center [370, 78] width 52 height 14
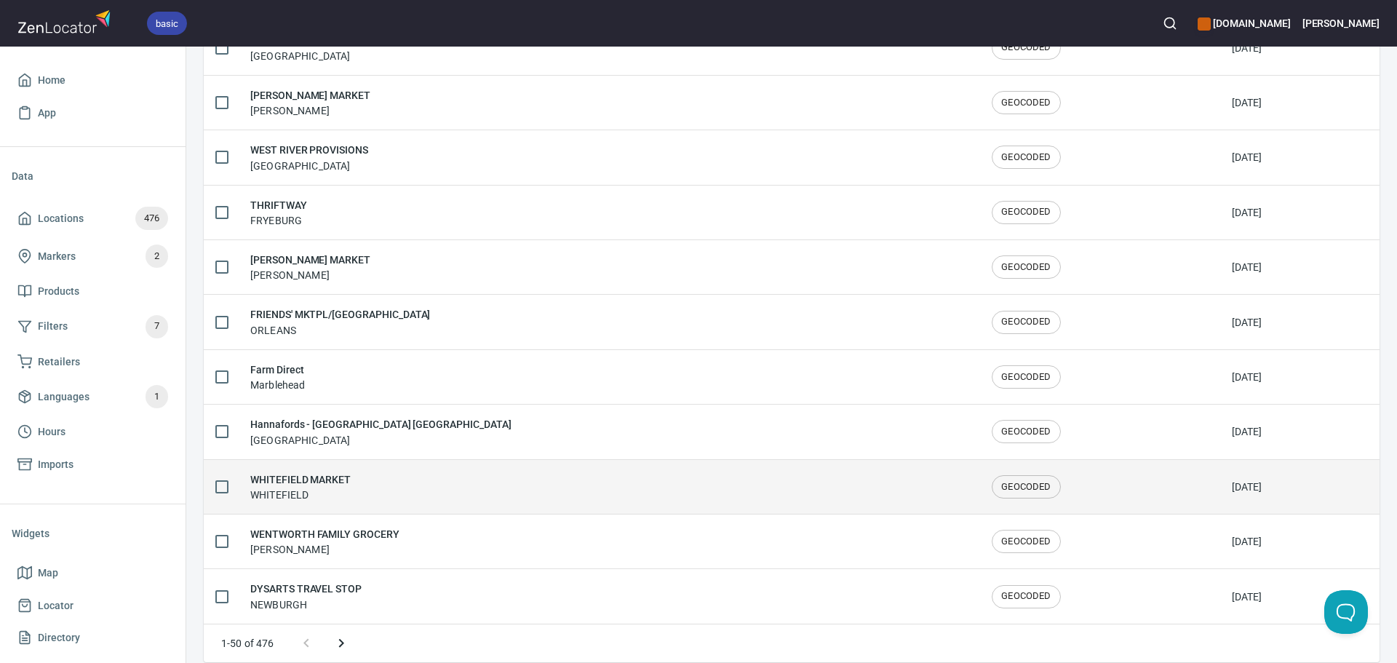
scroll to position [2392, 0]
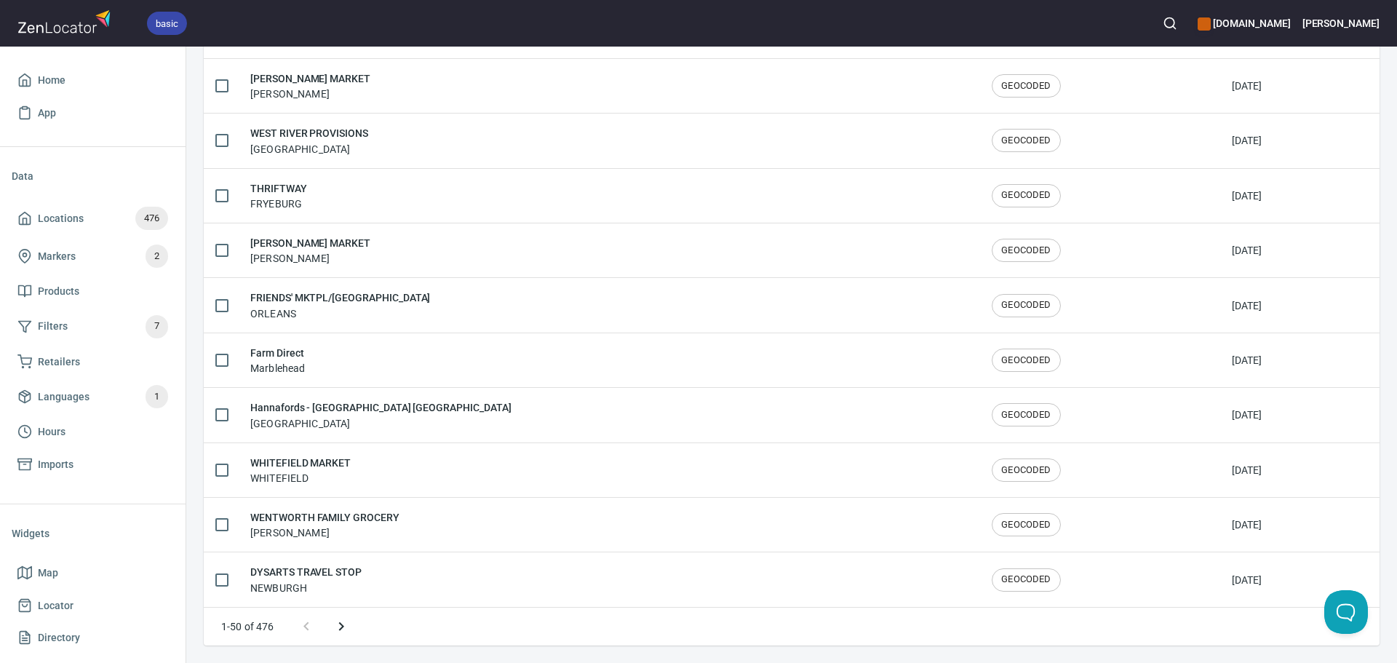
click at [343, 626] on icon "Next page" at bounding box center [340, 626] width 5 height 9
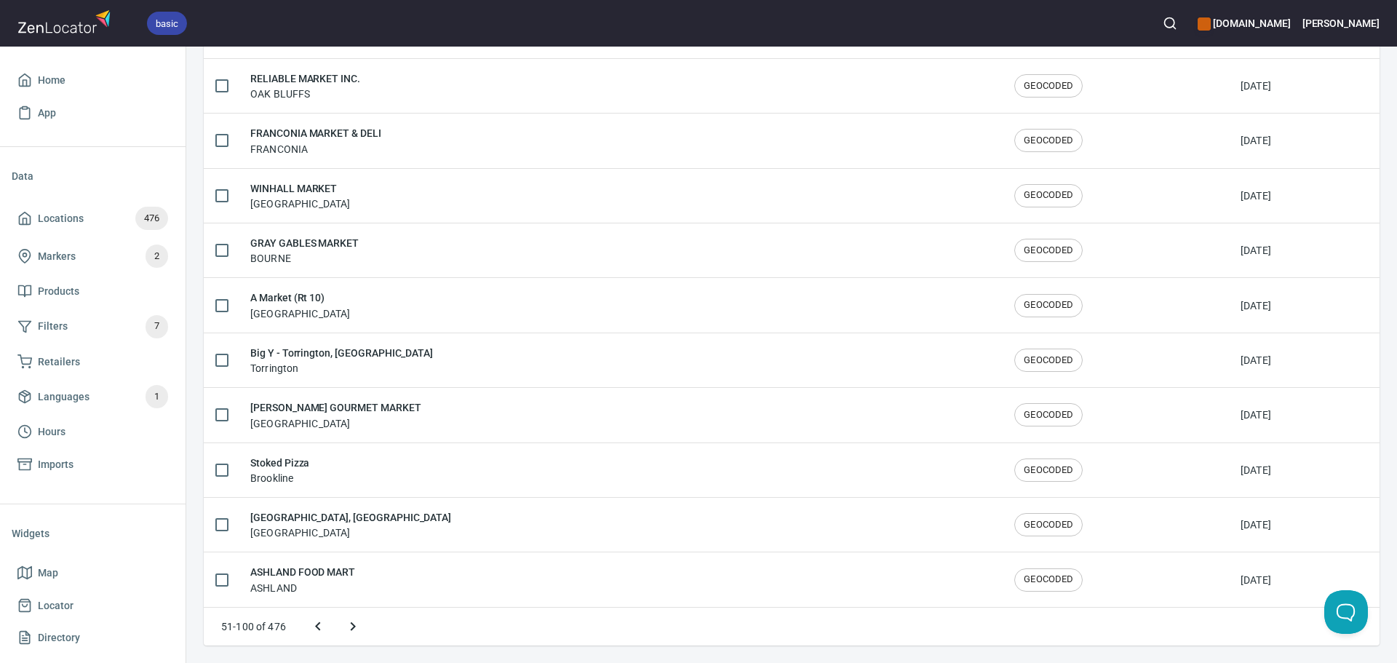
click at [344, 626] on icon "Next page" at bounding box center [352, 626] width 17 height 17
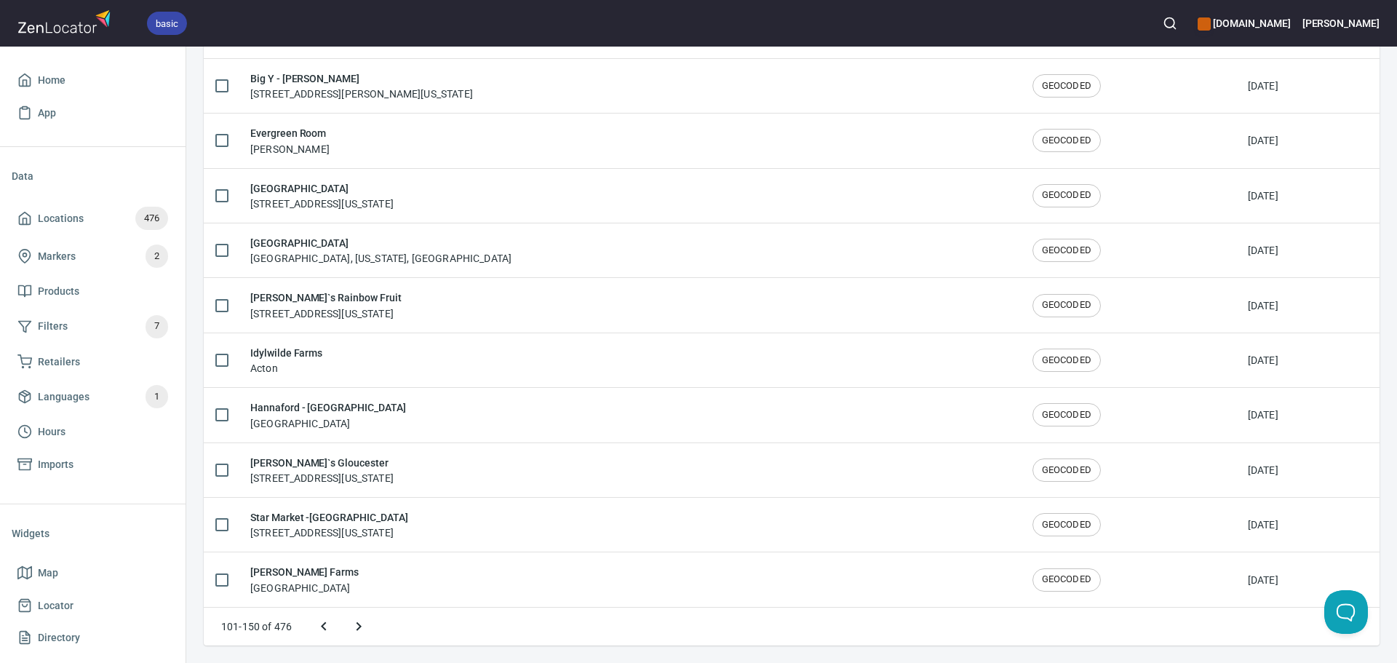
click at [357, 622] on icon "Next page" at bounding box center [358, 626] width 17 height 17
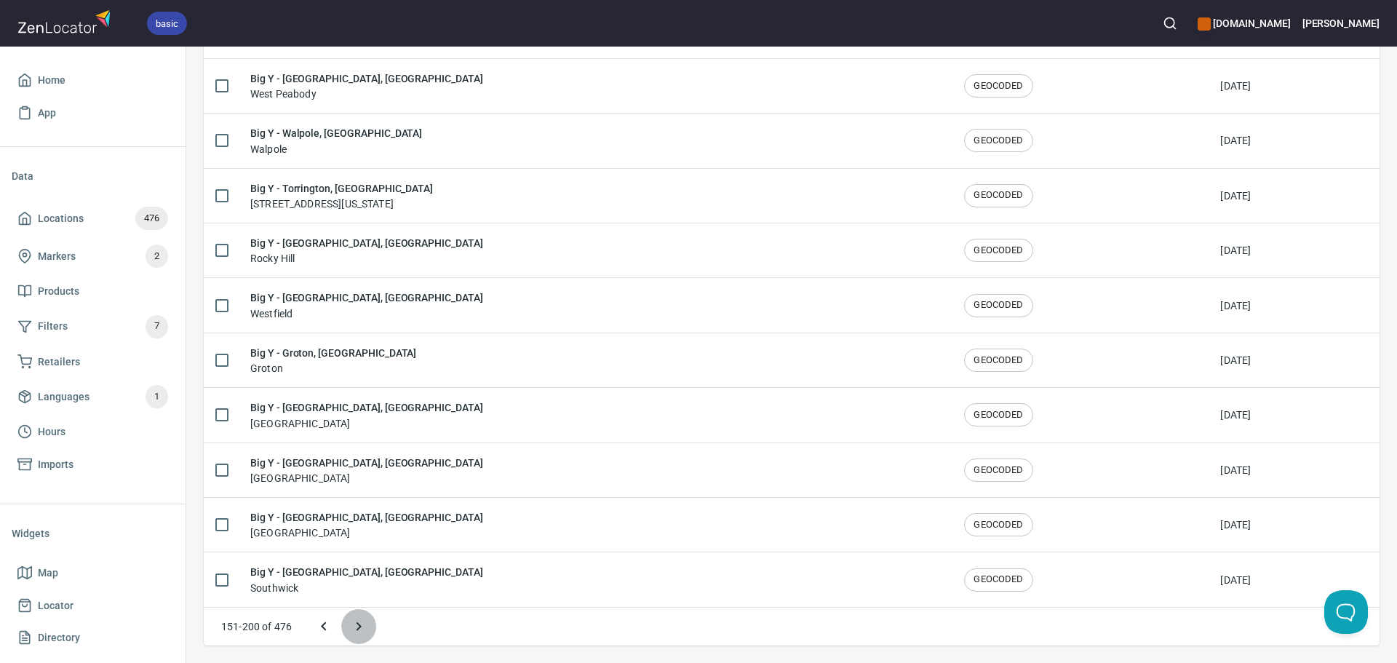
click at [373, 625] on button "Next page" at bounding box center [358, 626] width 35 height 35
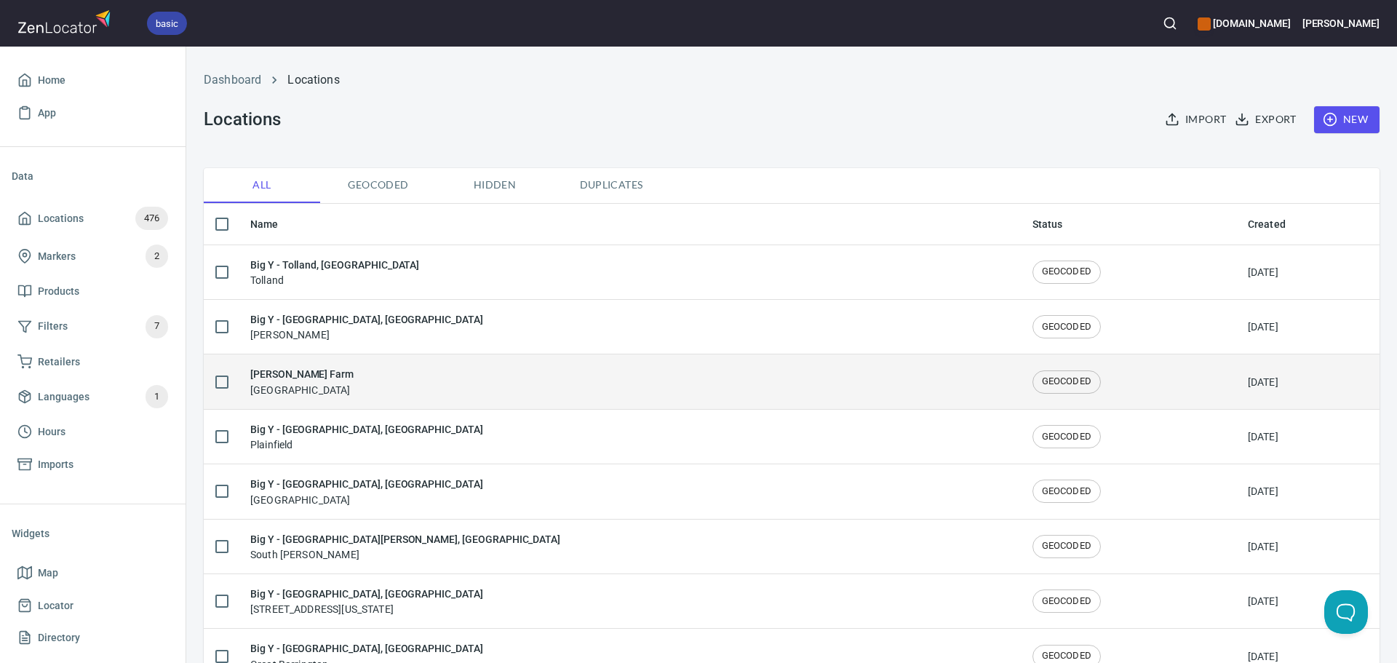
scroll to position [146, 0]
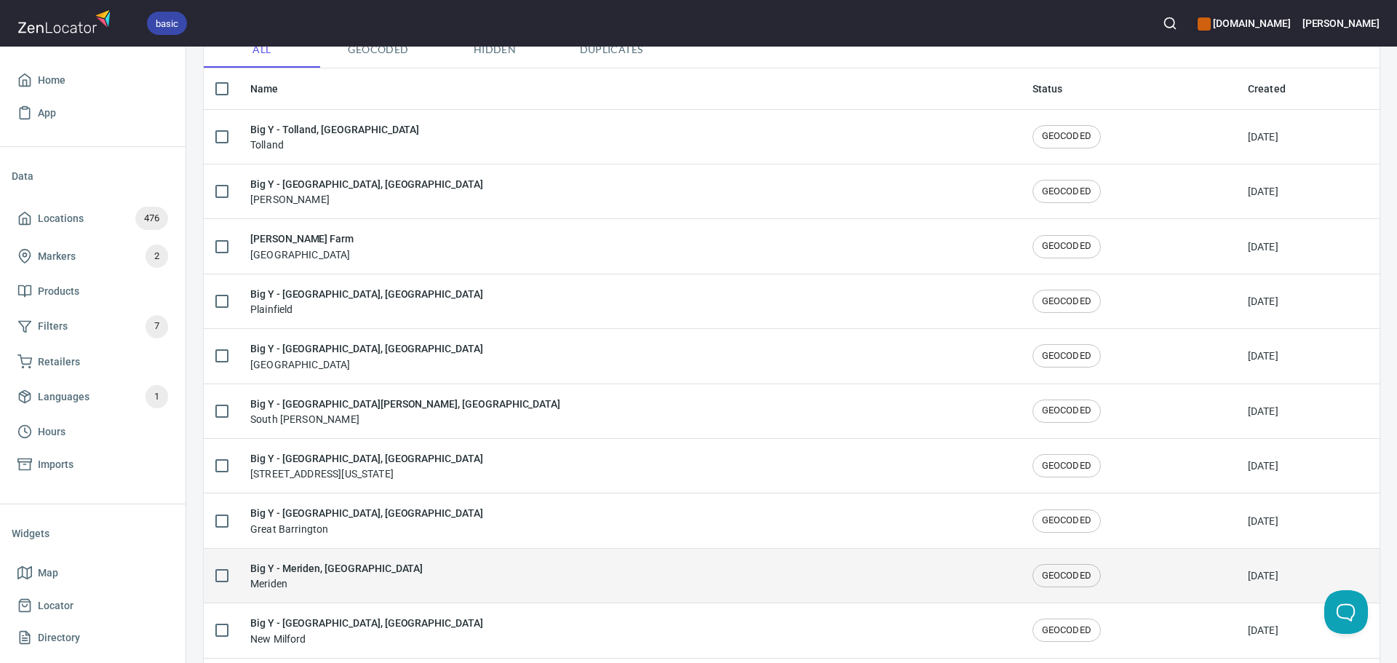
click at [394, 571] on div "Big Y - Meriden, CT Meriden" at bounding box center [629, 575] width 759 height 31
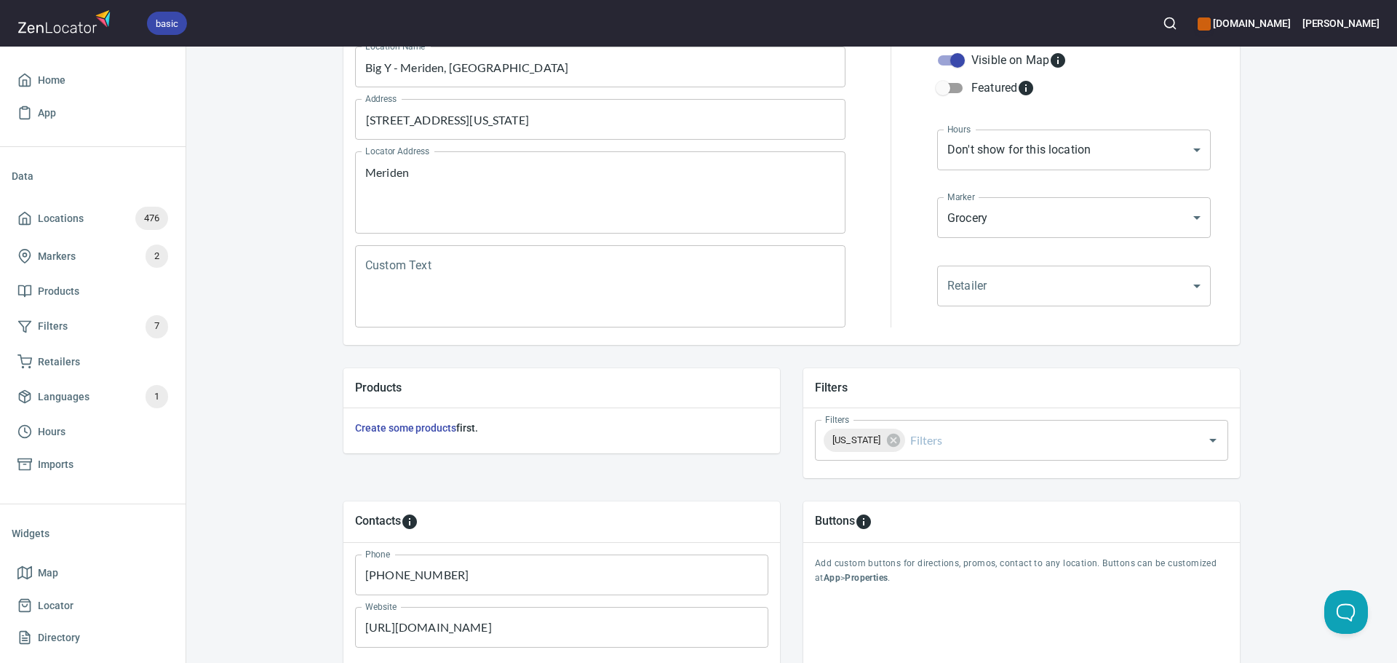
scroll to position [218, 0]
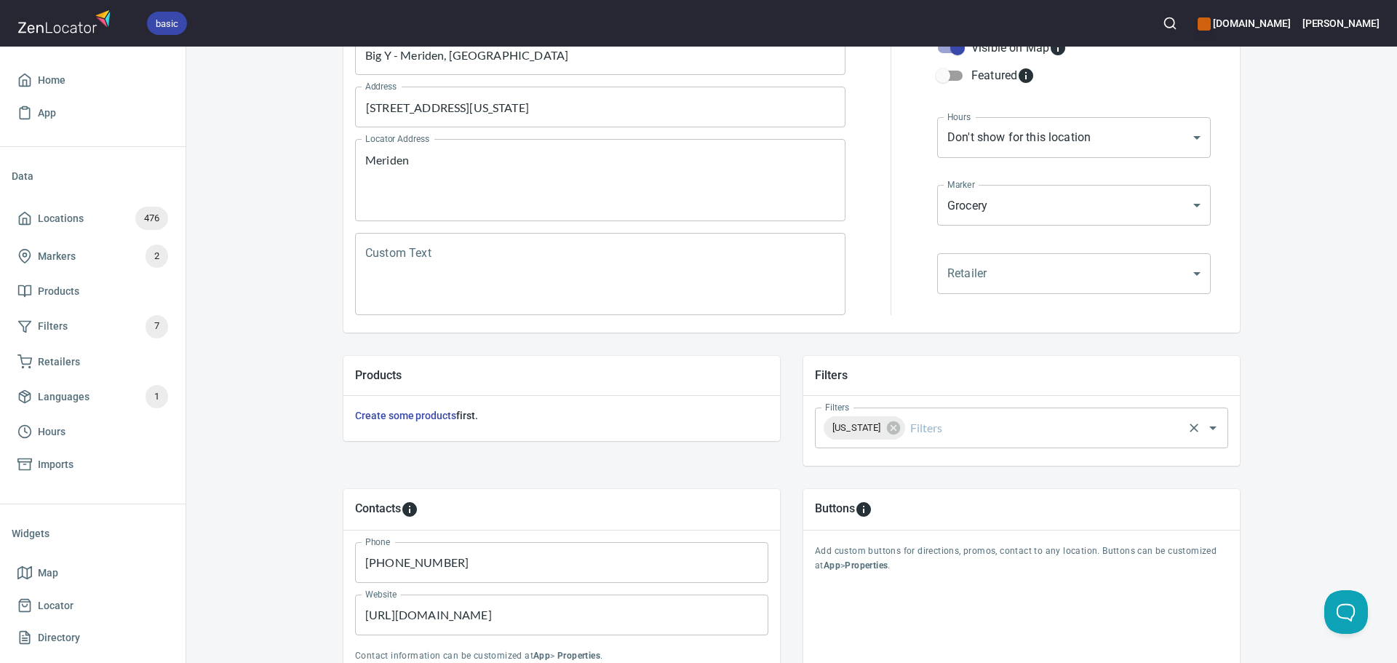
click at [972, 408] on div "[US_STATE] Filters" at bounding box center [1021, 428] width 413 height 41
click at [967, 428] on input "Filters" at bounding box center [1045, 428] width 274 height 28
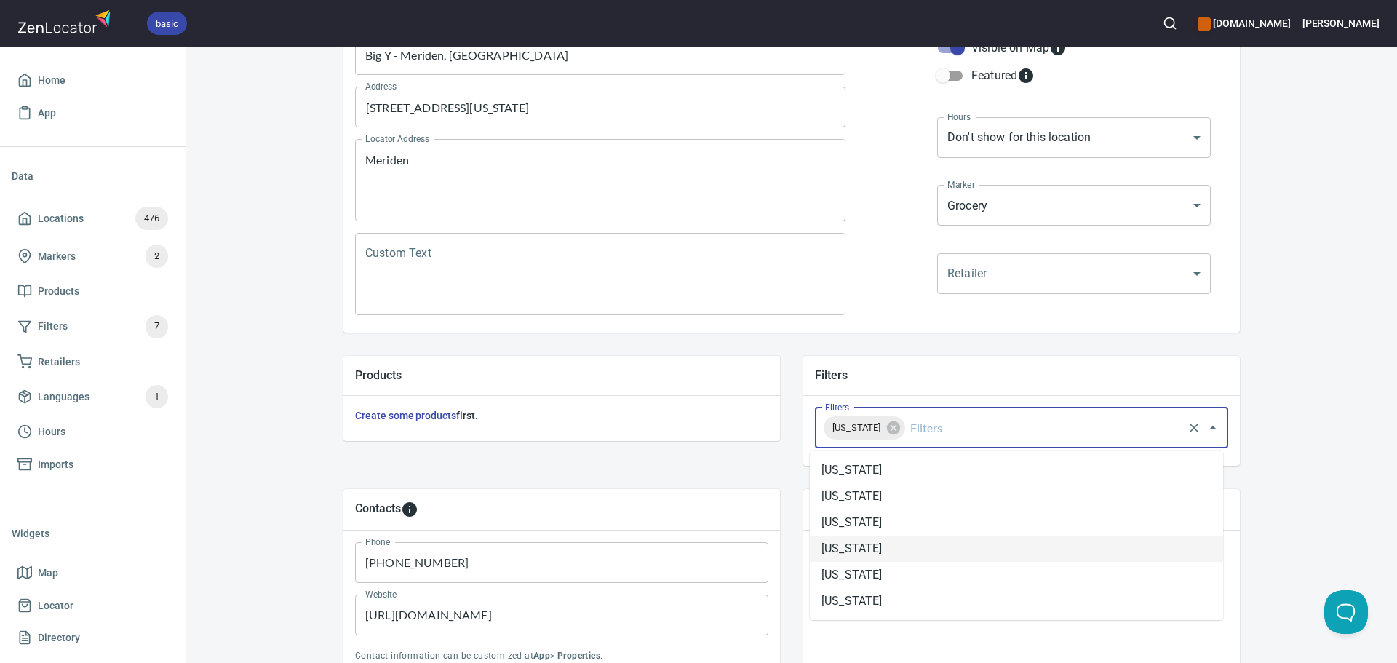
click at [895, 560] on li "[US_STATE]" at bounding box center [1016, 549] width 413 height 26
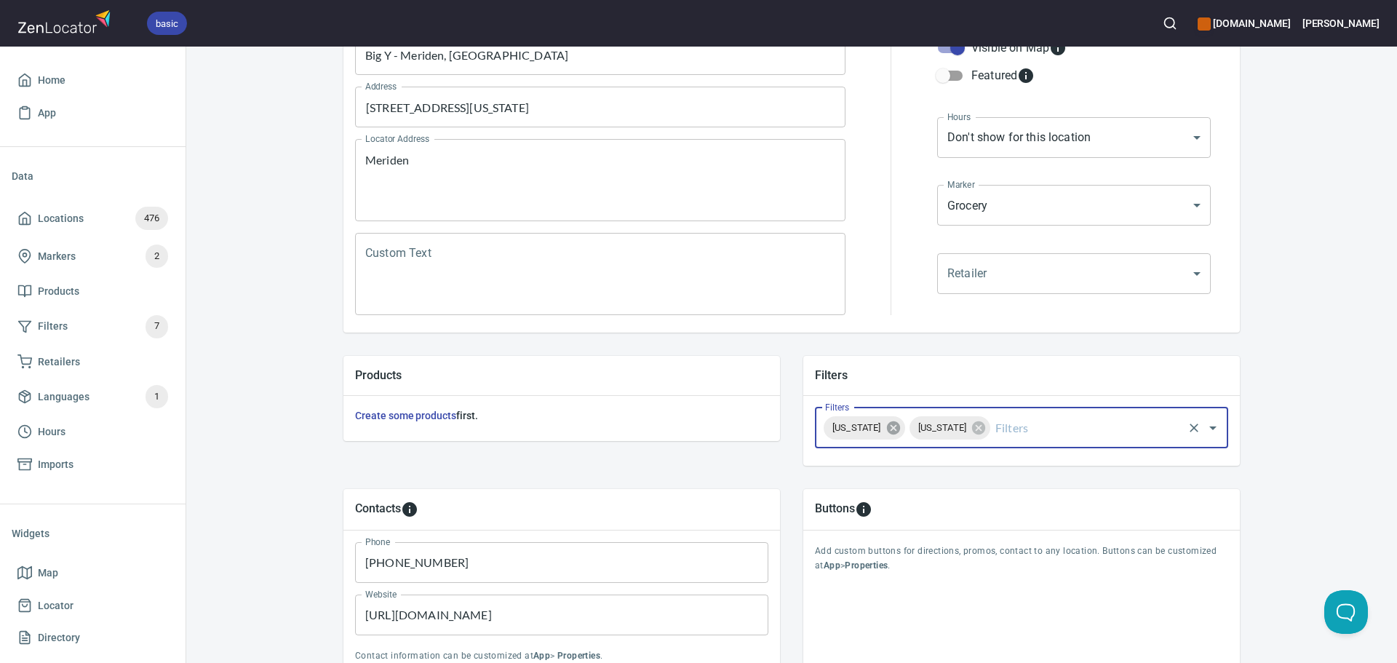
click at [902, 429] on icon at bounding box center [894, 428] width 16 height 16
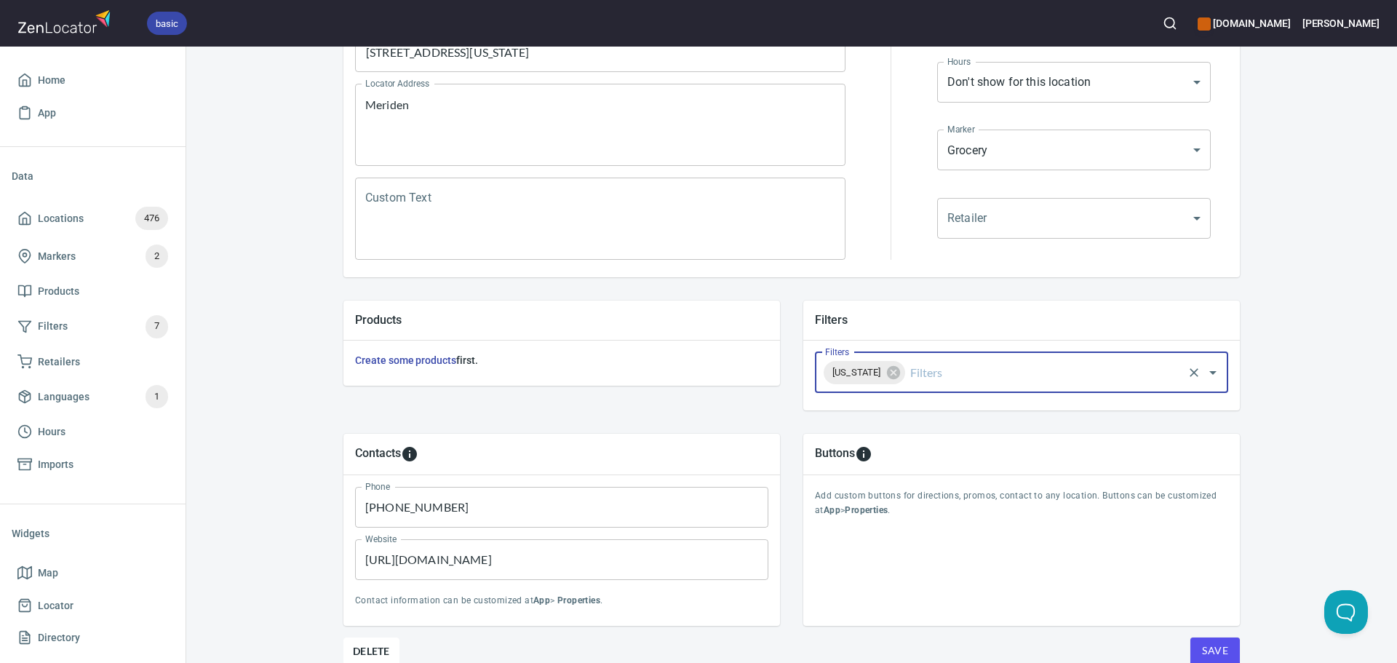
scroll to position [340, 0]
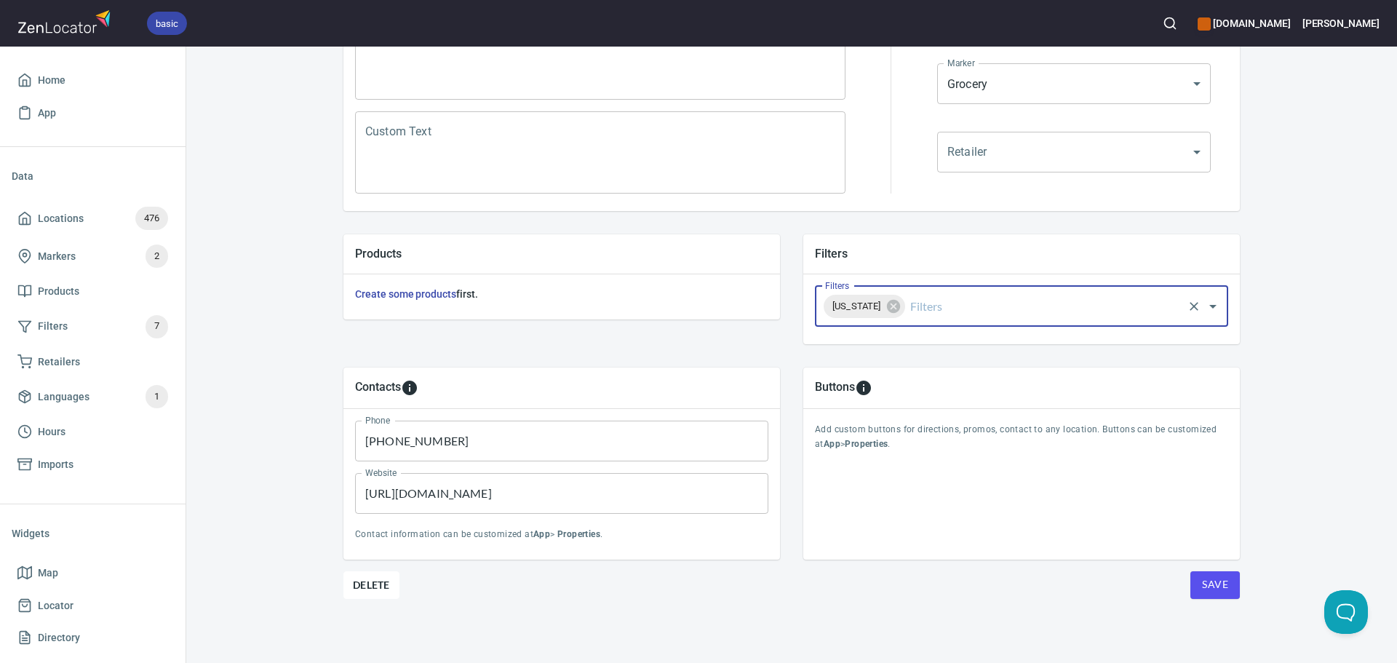
click at [1206, 602] on div "Location Properties Location Name Big Y - Meriden, CT Location Name Address 533…" at bounding box center [792, 256] width 897 height 813
click at [1215, 595] on button "Save" at bounding box center [1215, 585] width 49 height 28
click at [1245, 475] on div "Buttons Add custom buttons for directions, promos, contact to any location. But…" at bounding box center [1022, 463] width 460 height 215
click at [1197, 571] on button "Save" at bounding box center [1215, 585] width 49 height 28
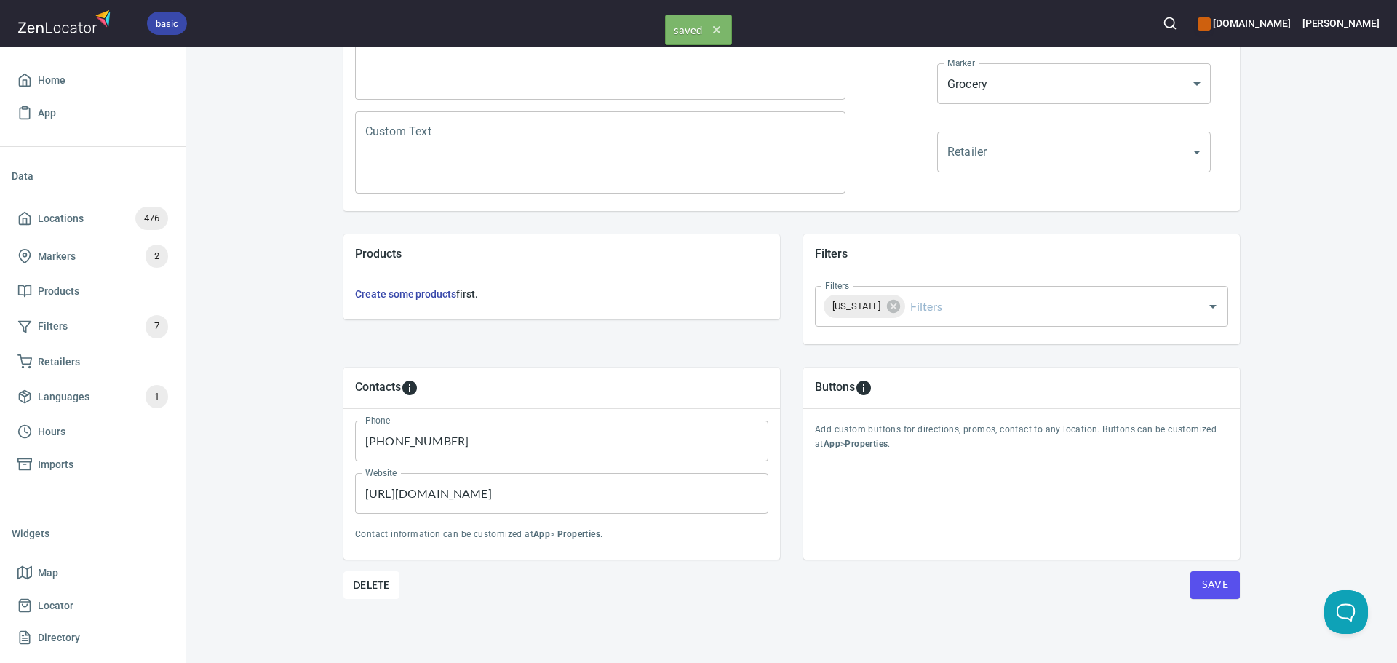
scroll to position [0, 0]
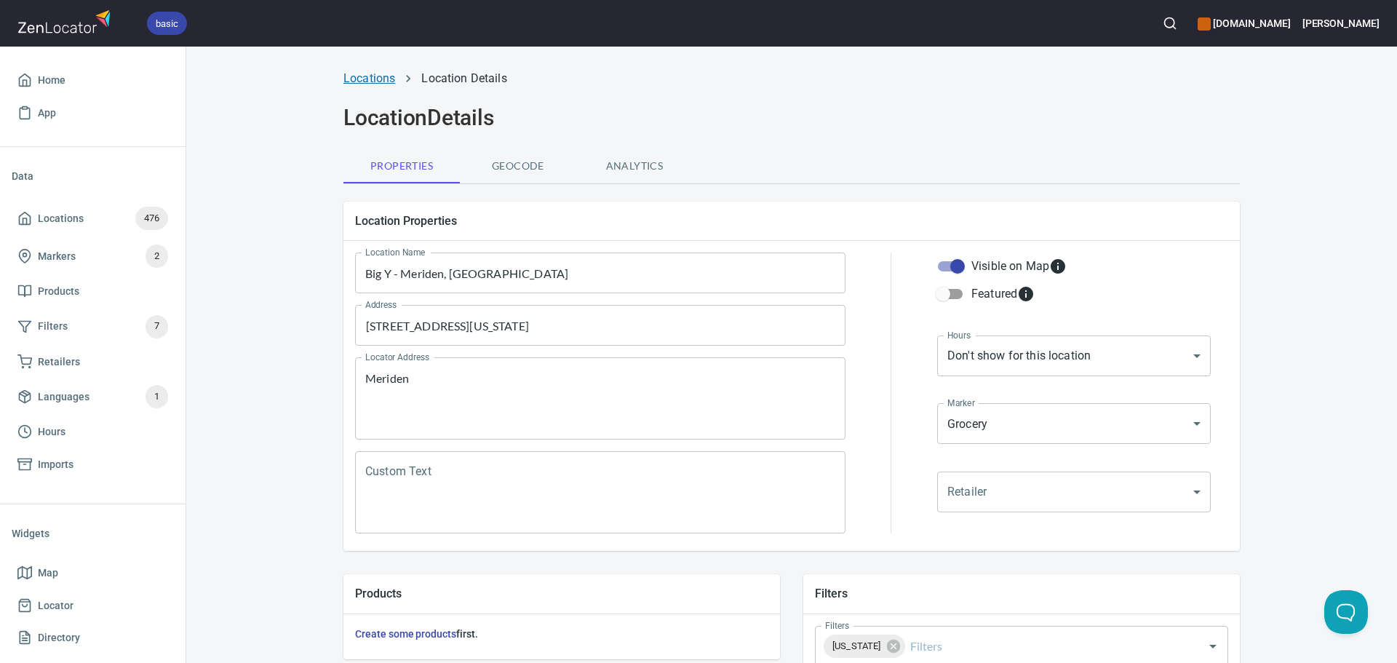
click at [355, 81] on link "Locations" at bounding box center [370, 78] width 52 height 14
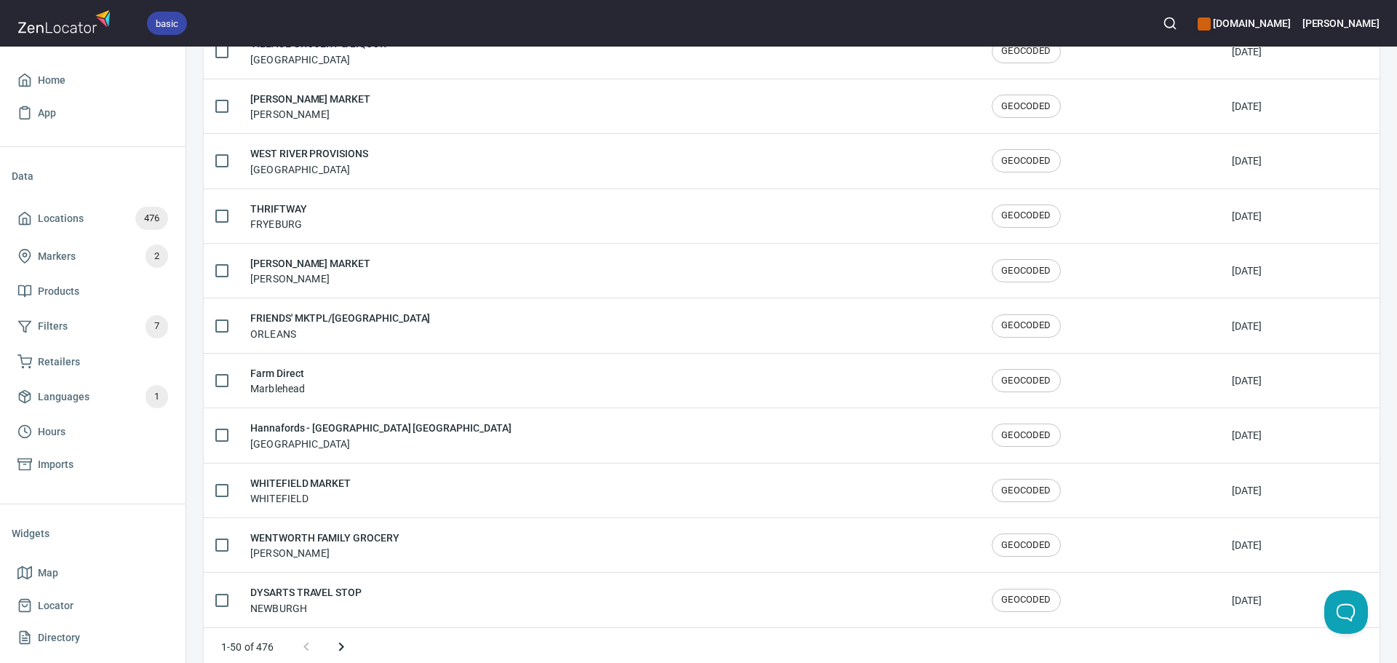
scroll to position [2392, 0]
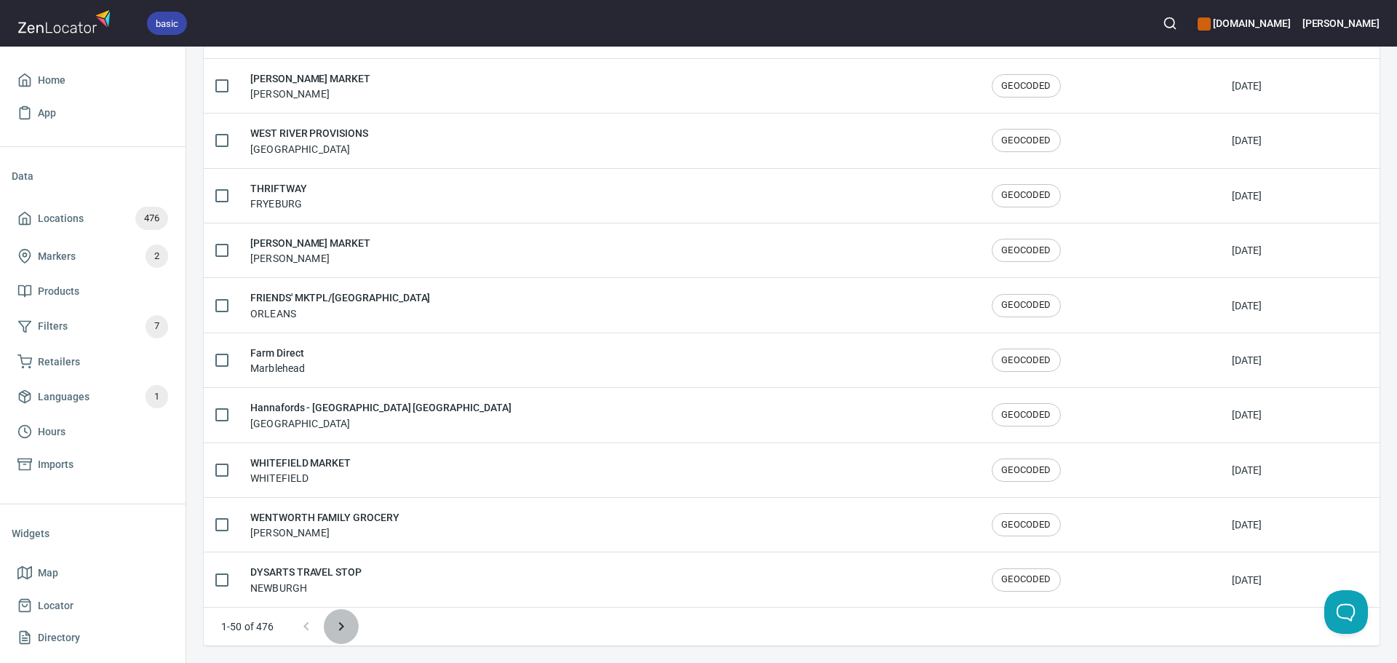
click at [342, 622] on icon "Next page" at bounding box center [341, 626] width 17 height 17
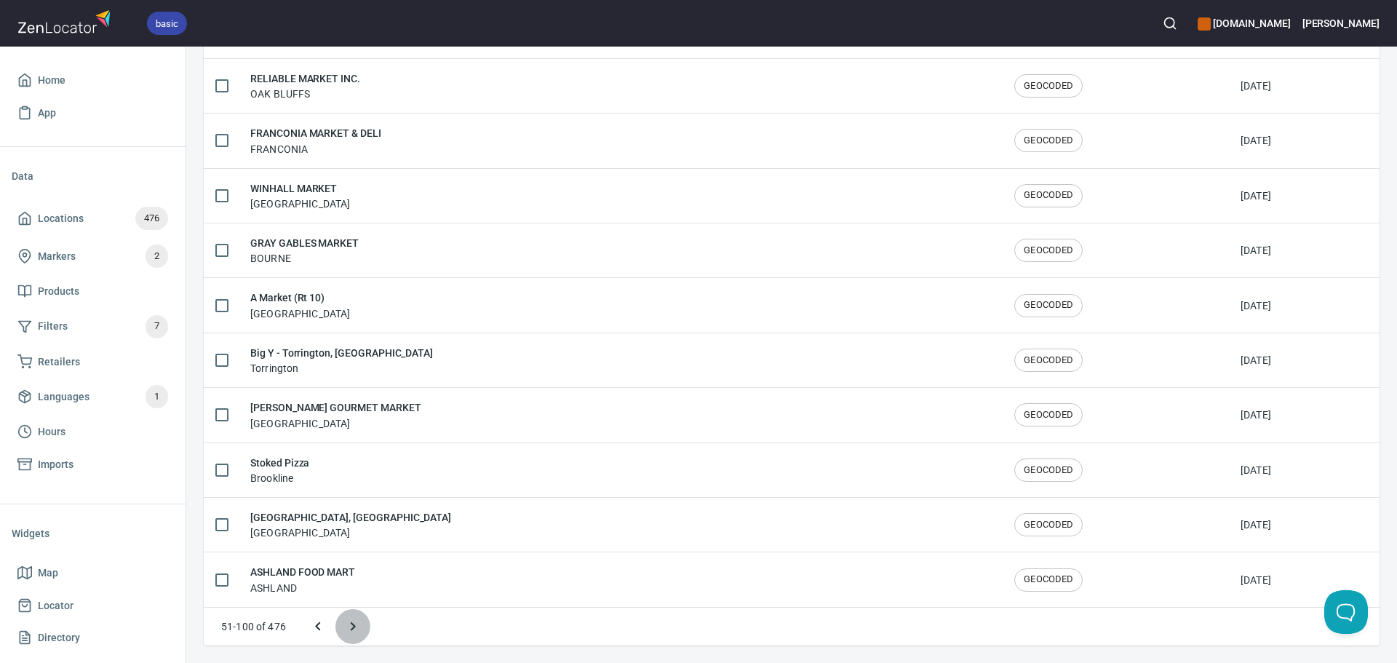
click at [349, 624] on icon "Next page" at bounding box center [352, 626] width 17 height 17
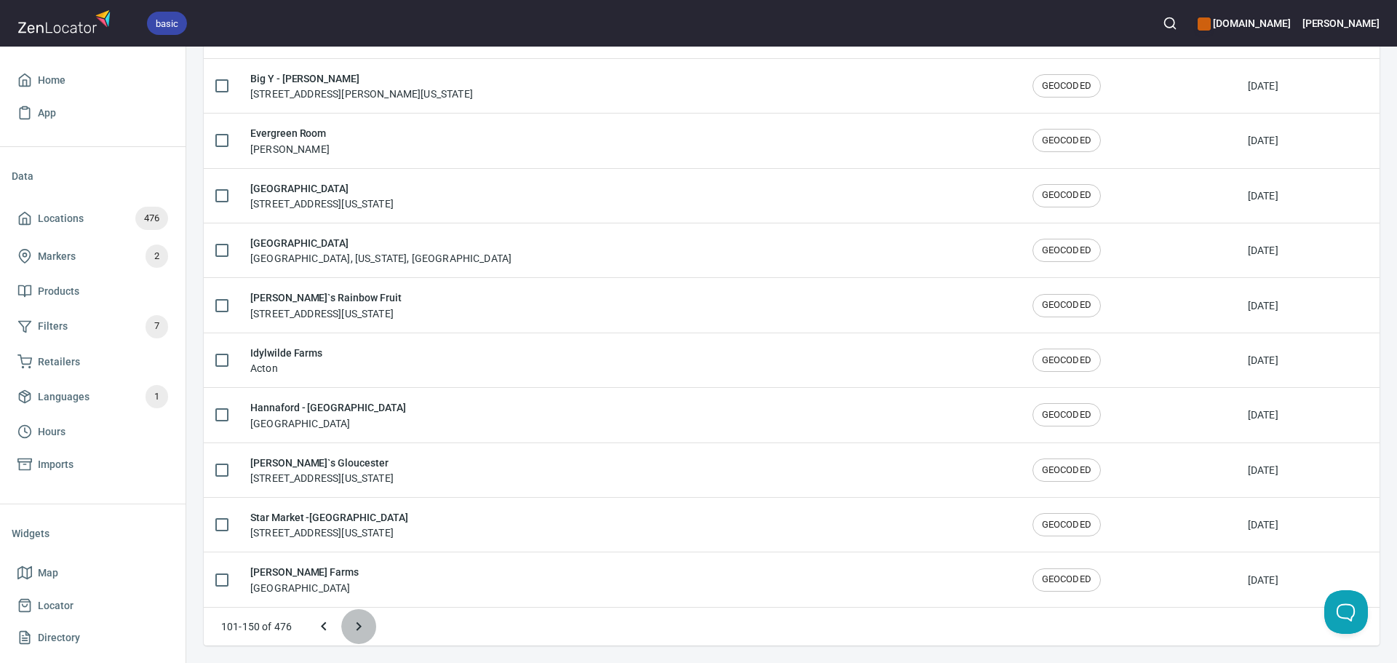
click at [350, 624] on icon "Next page" at bounding box center [358, 626] width 17 height 17
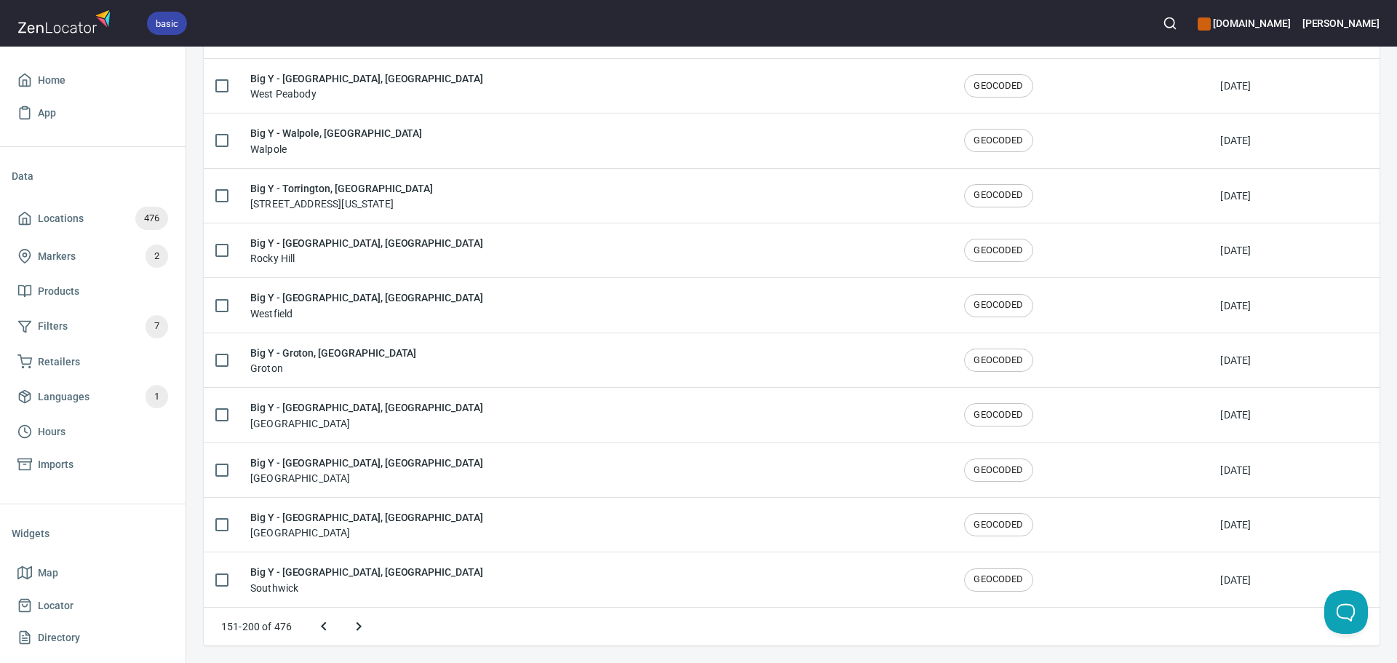
click at [358, 624] on icon "Next page" at bounding box center [359, 626] width 5 height 9
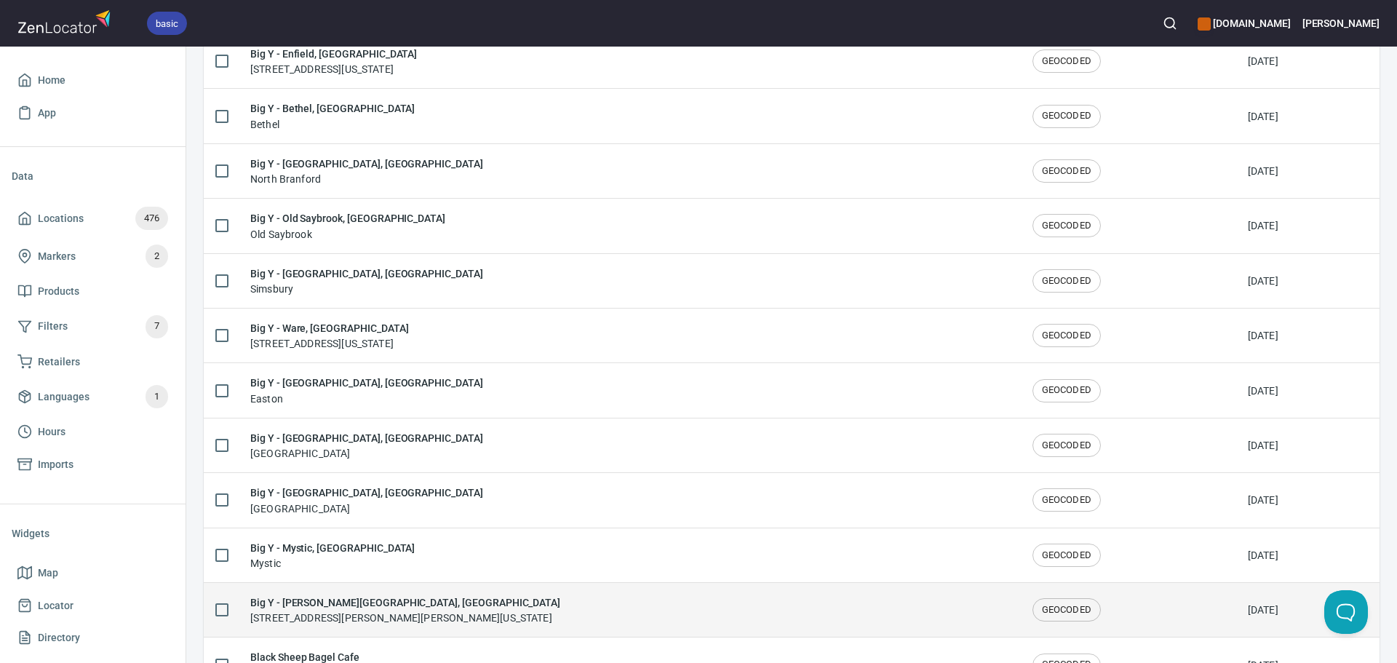
scroll to position [444, 0]
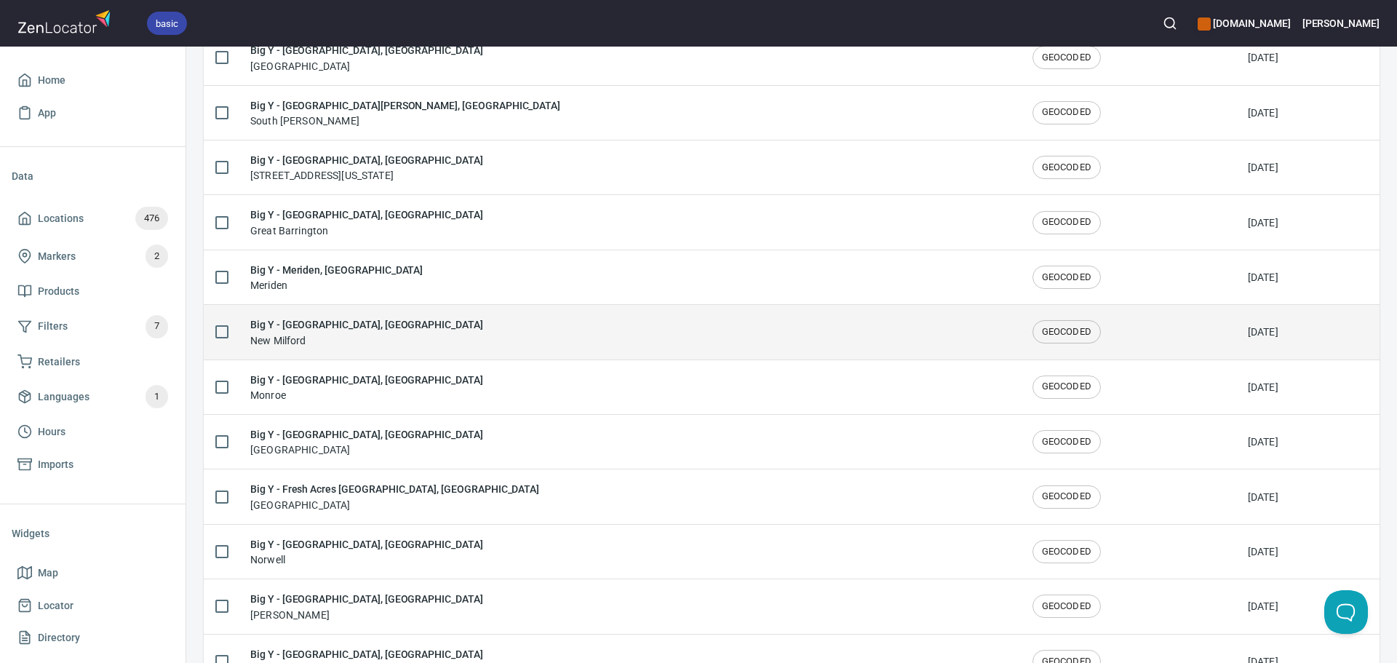
click at [400, 325] on div "Big Y - New Milford, CT New Milford" at bounding box center [629, 332] width 759 height 31
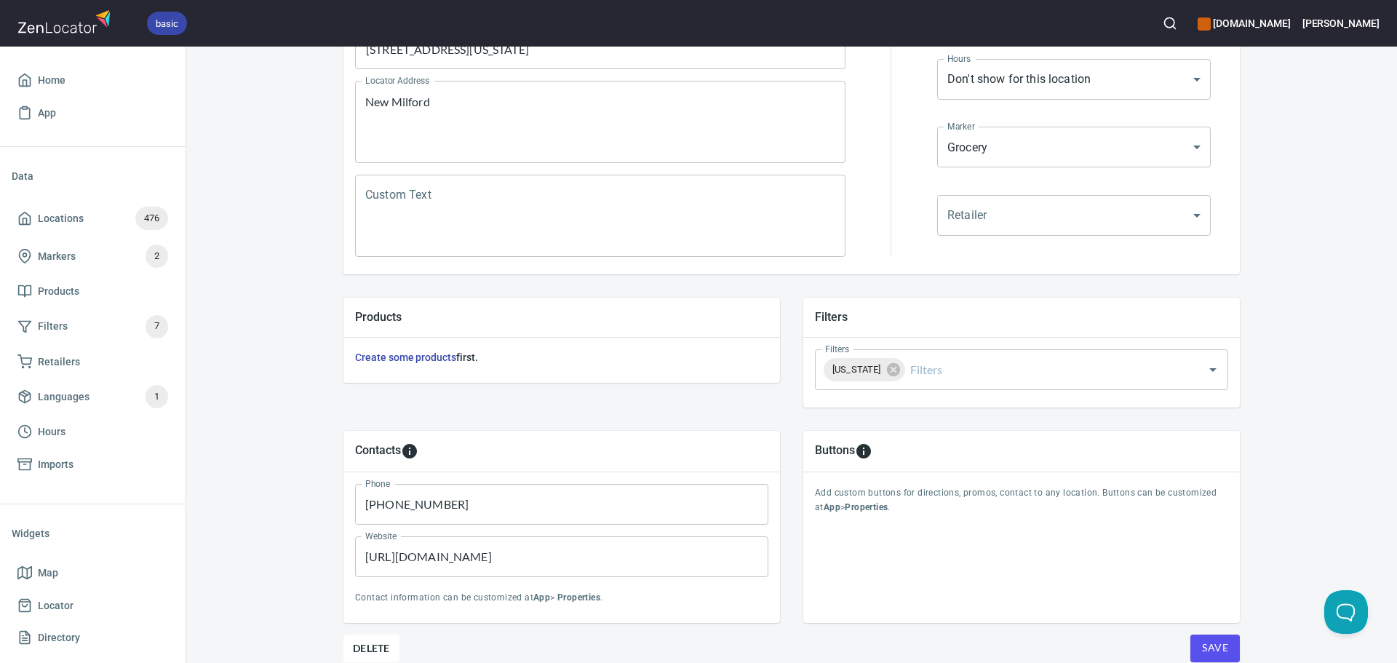
scroll to position [340, 0]
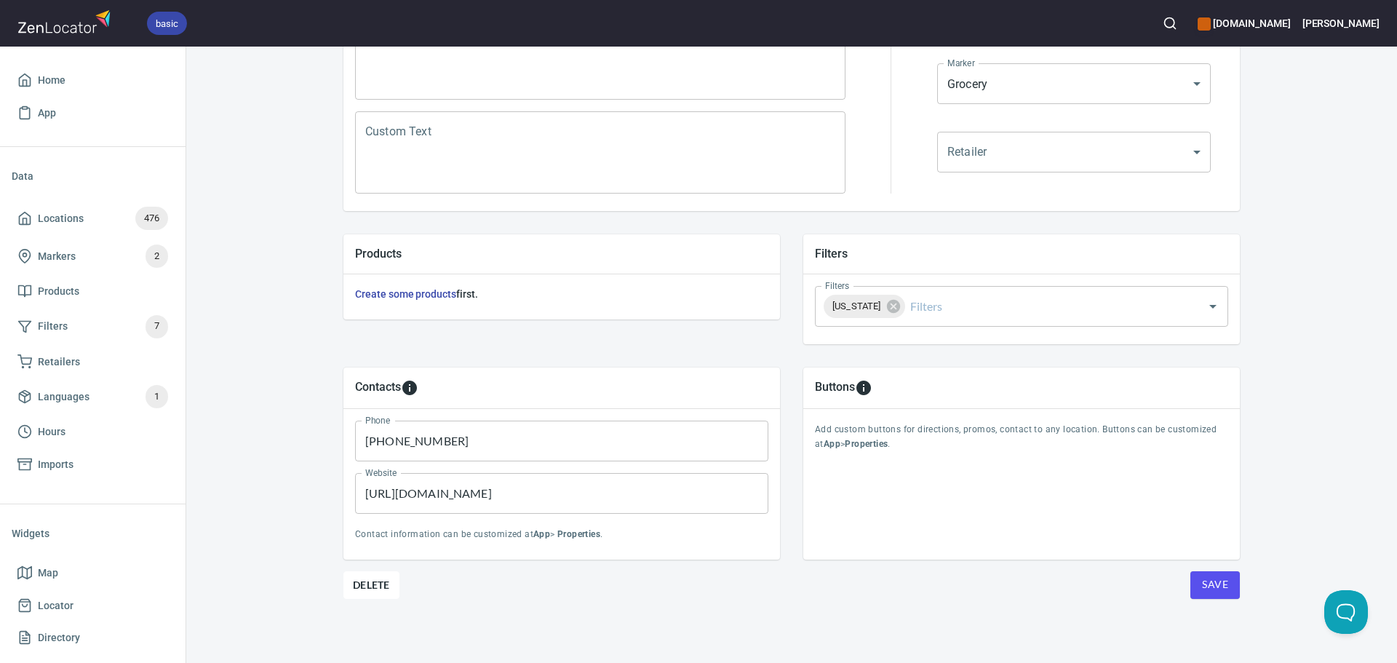
click at [1229, 587] on button "Save" at bounding box center [1215, 585] width 49 height 28
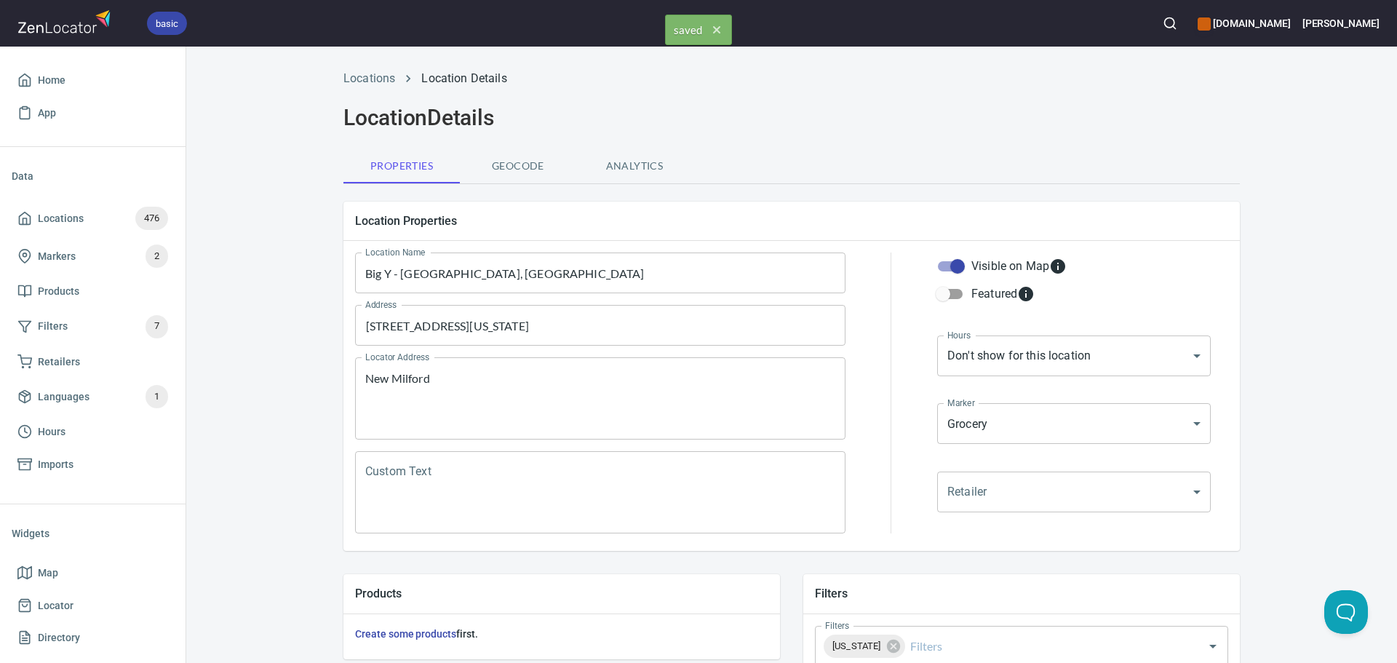
click at [373, 67] on div "Locations Location Details" at bounding box center [792, 78] width 914 height 35
click at [370, 76] on link "Locations" at bounding box center [370, 78] width 52 height 14
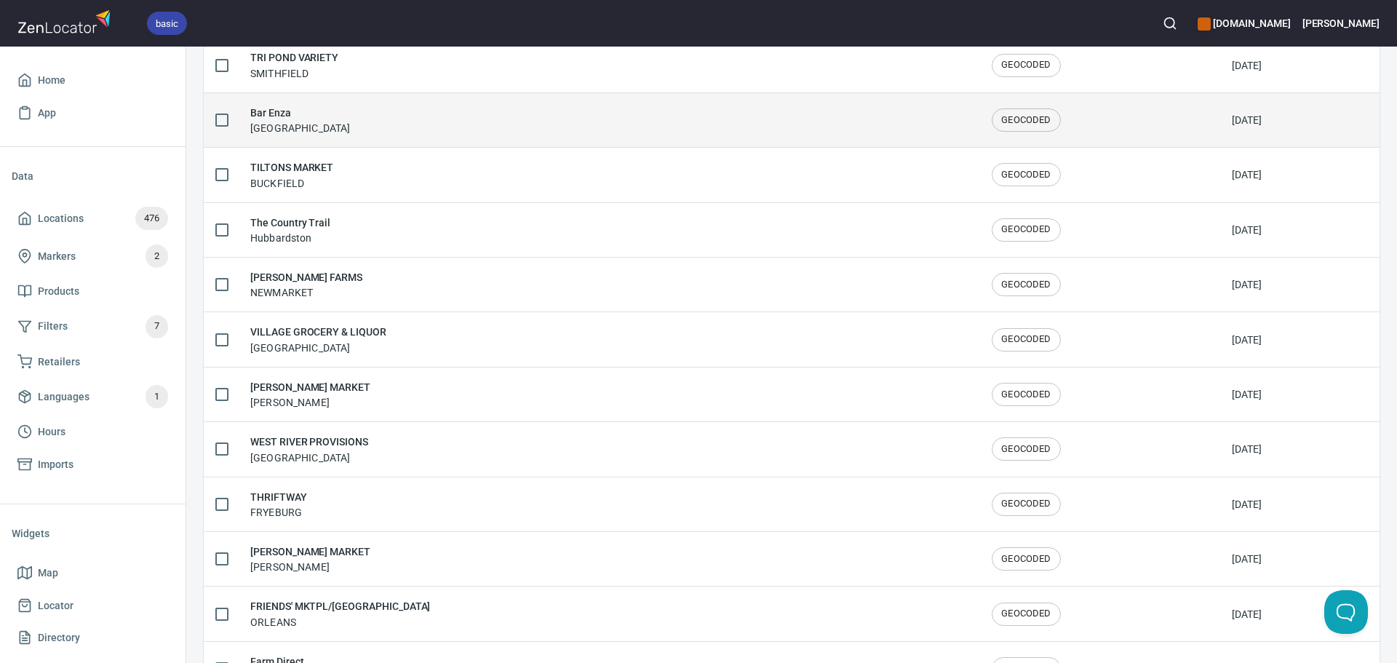
scroll to position [2392, 0]
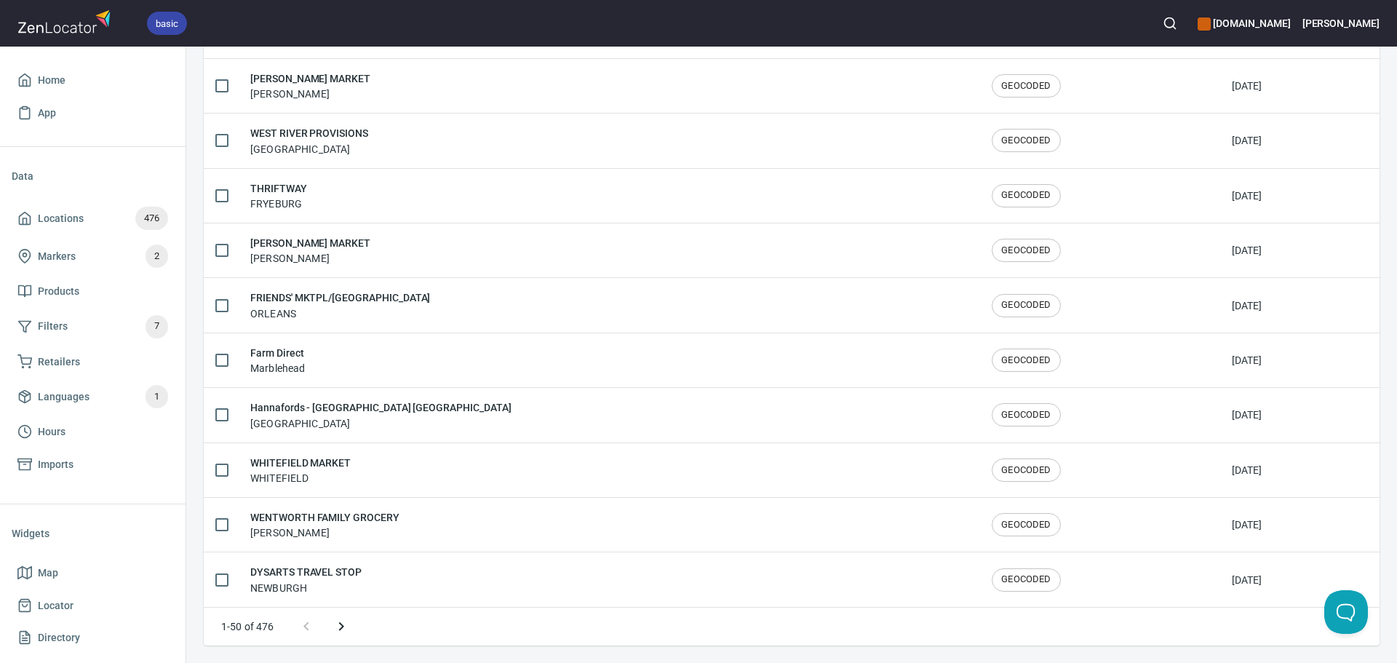
click at [349, 619] on icon "Next page" at bounding box center [341, 626] width 17 height 17
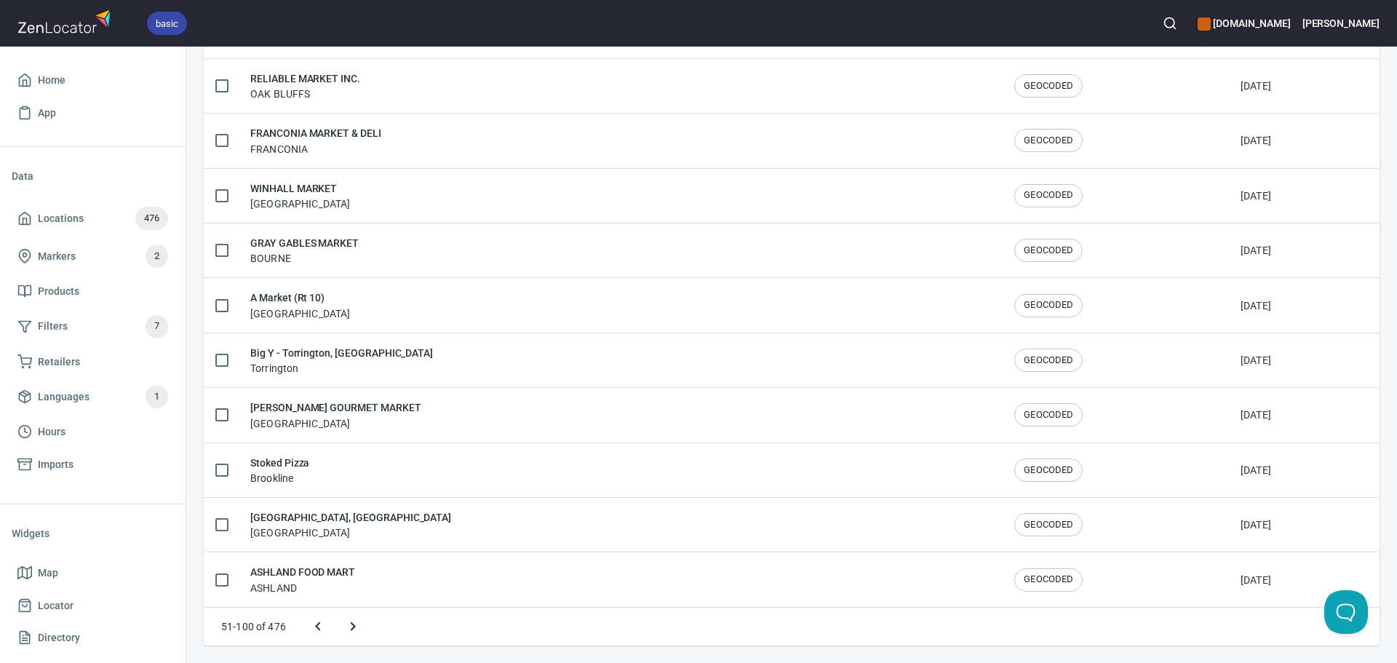
click at [349, 619] on icon "Next page" at bounding box center [352, 626] width 17 height 17
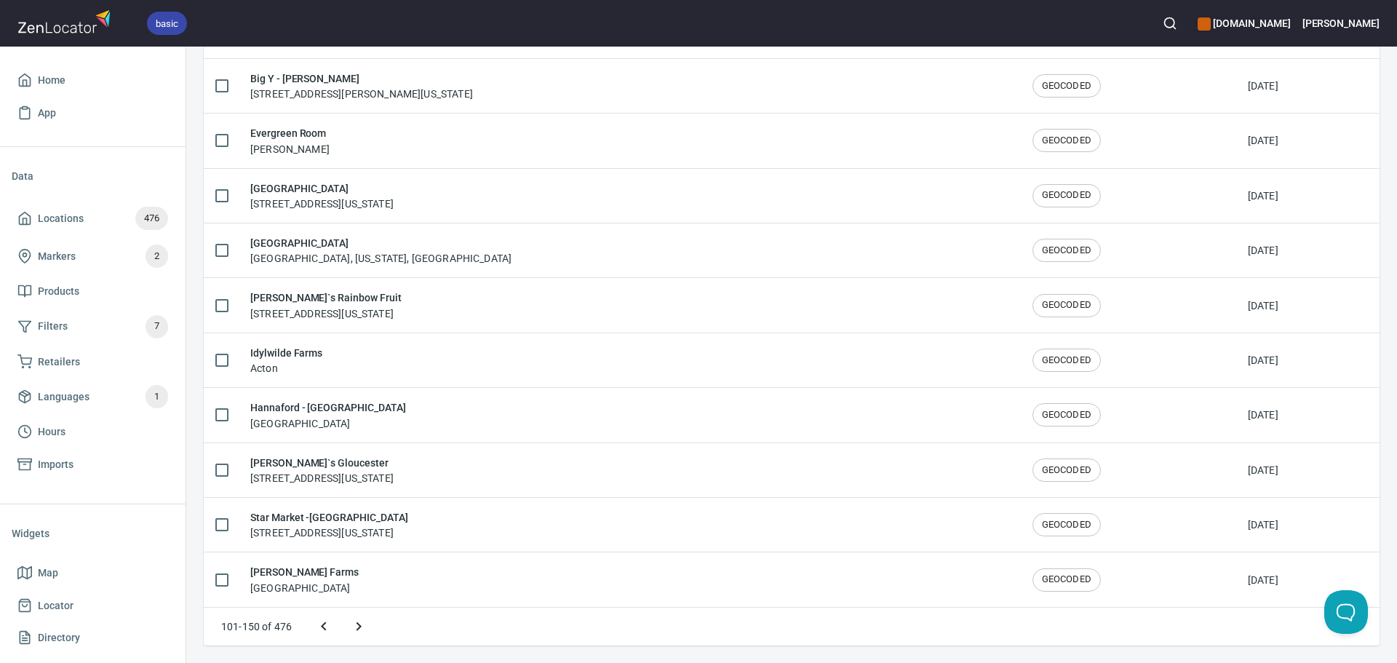
click at [357, 622] on icon "Next page" at bounding box center [359, 626] width 5 height 9
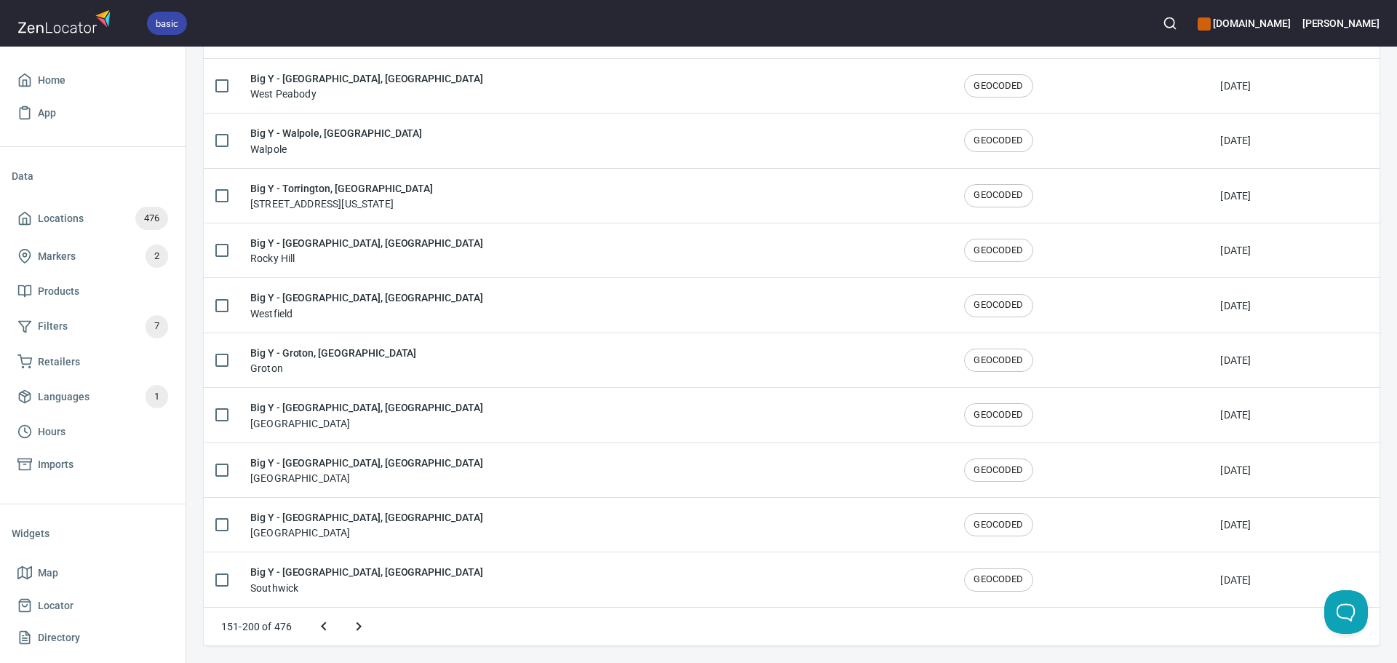
click at [357, 622] on icon "Next page" at bounding box center [359, 626] width 5 height 9
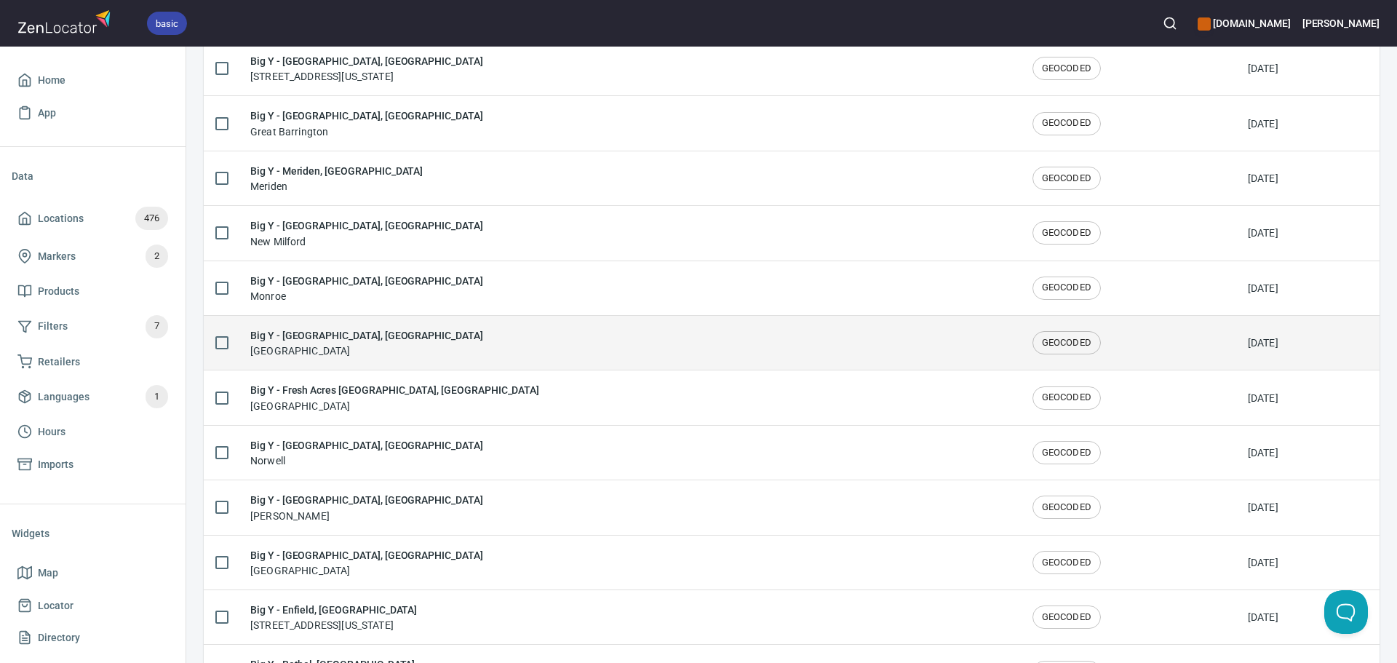
scroll to position [517, 0]
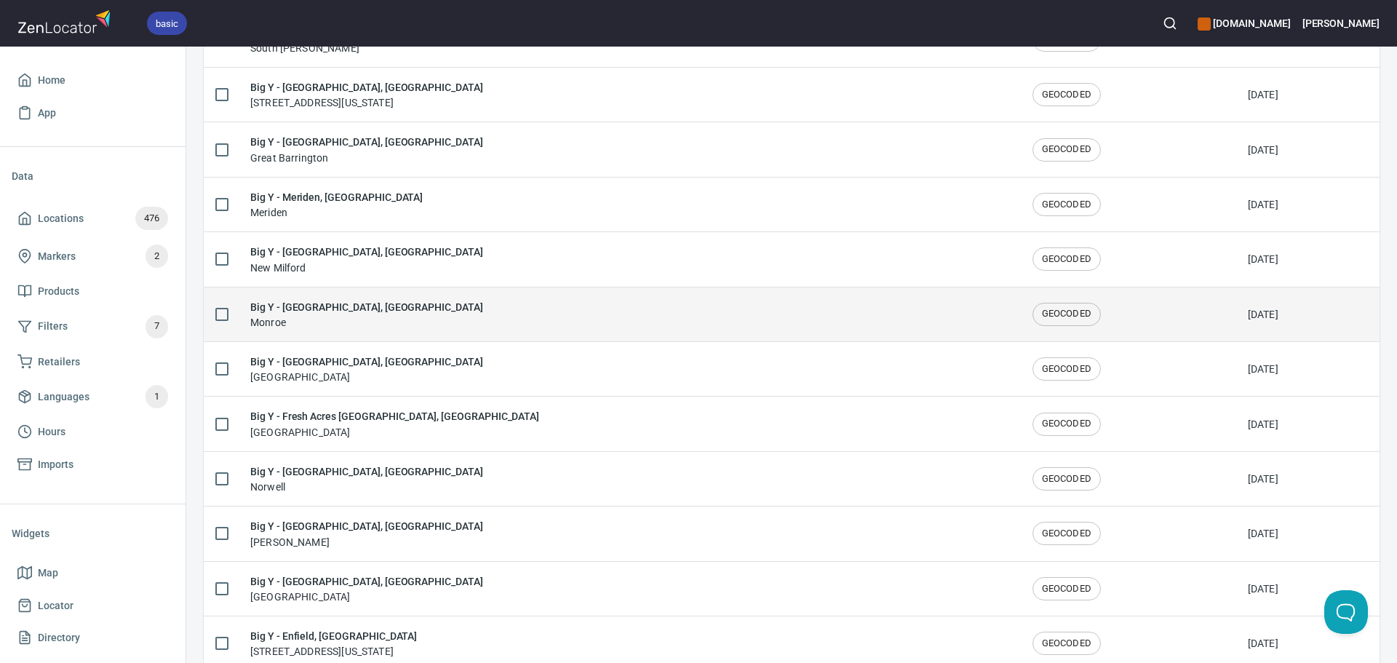
click at [380, 315] on div "Big Y - Monroe, CT Monroe" at bounding box center [629, 314] width 759 height 31
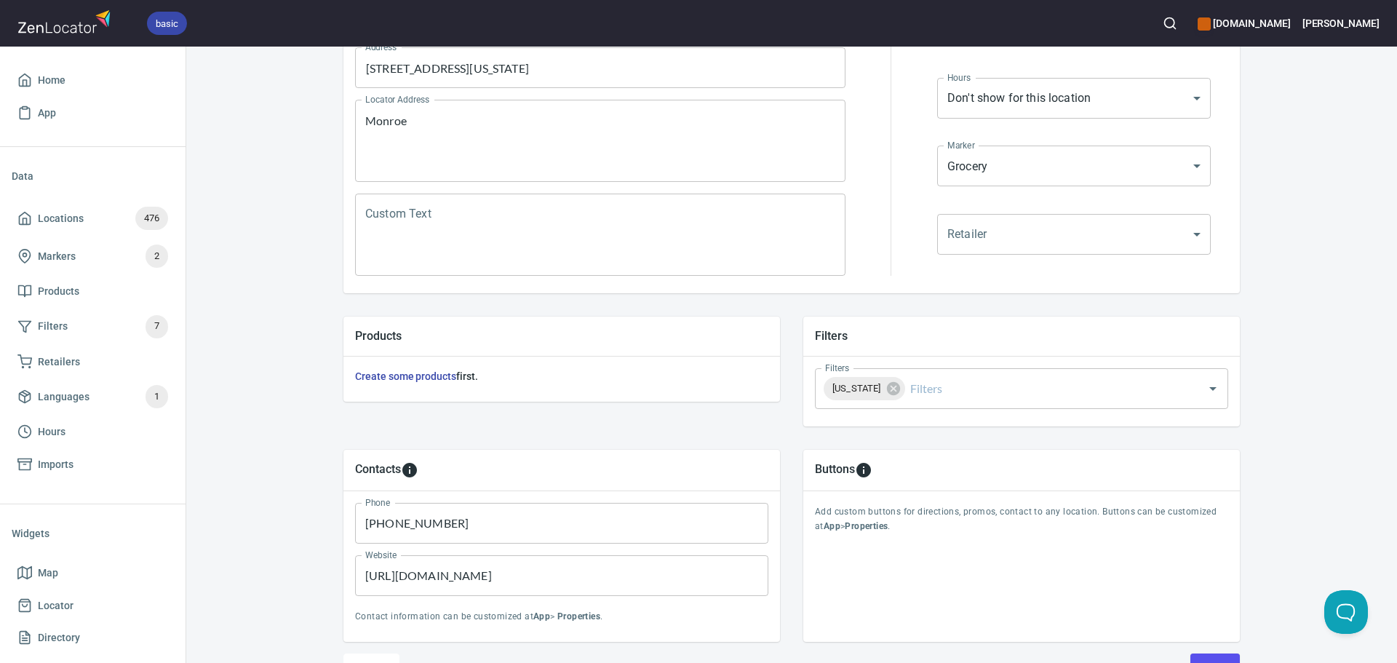
scroll to position [340, 0]
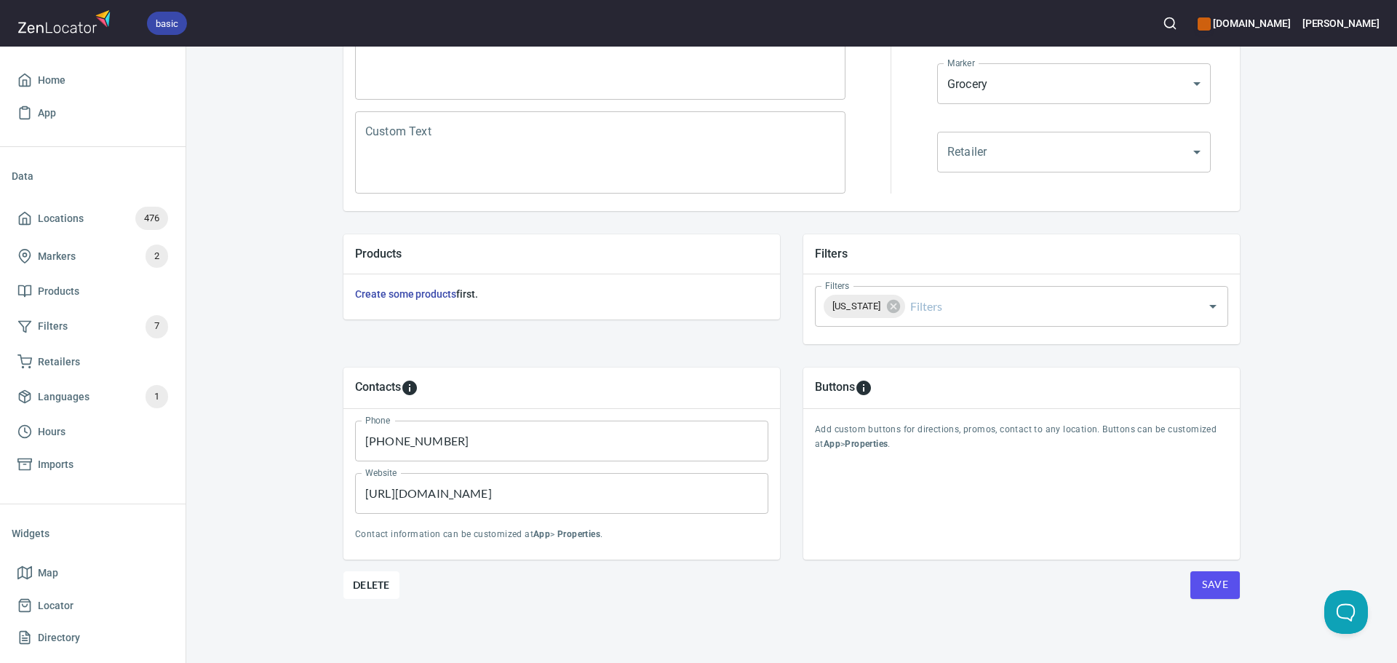
click at [1196, 581] on button "Save" at bounding box center [1215, 585] width 49 height 28
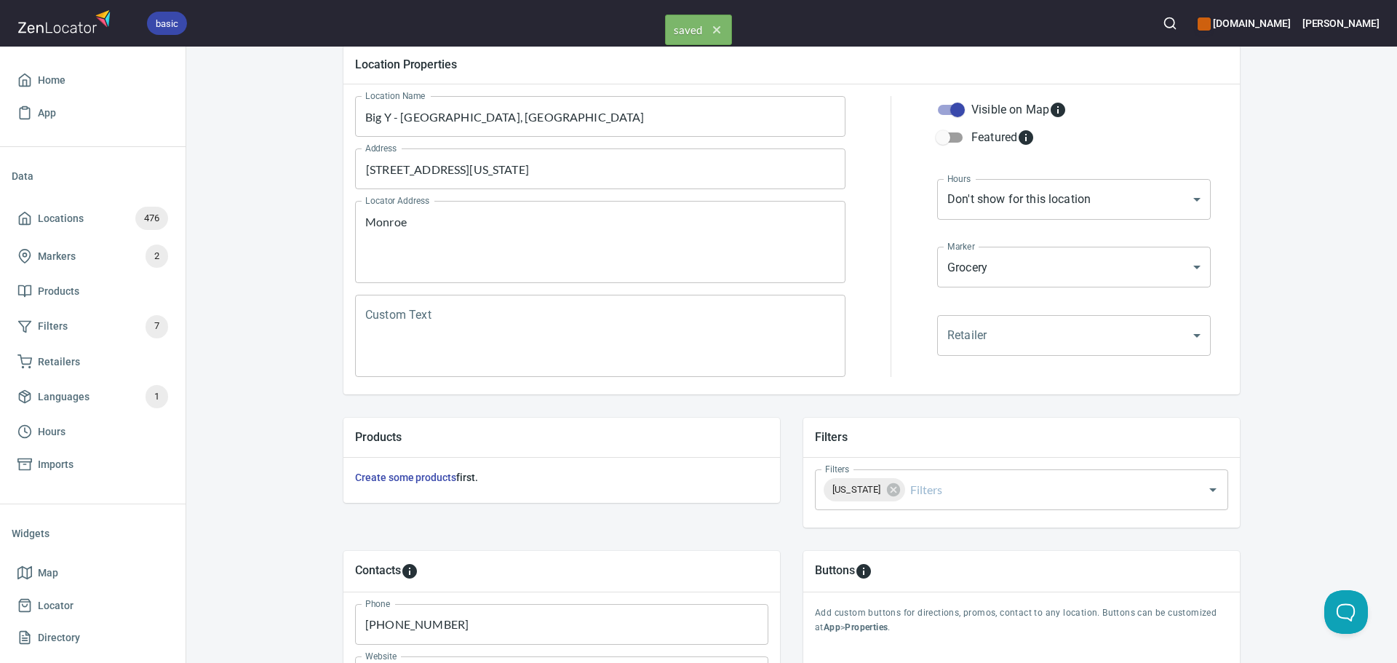
scroll to position [0, 0]
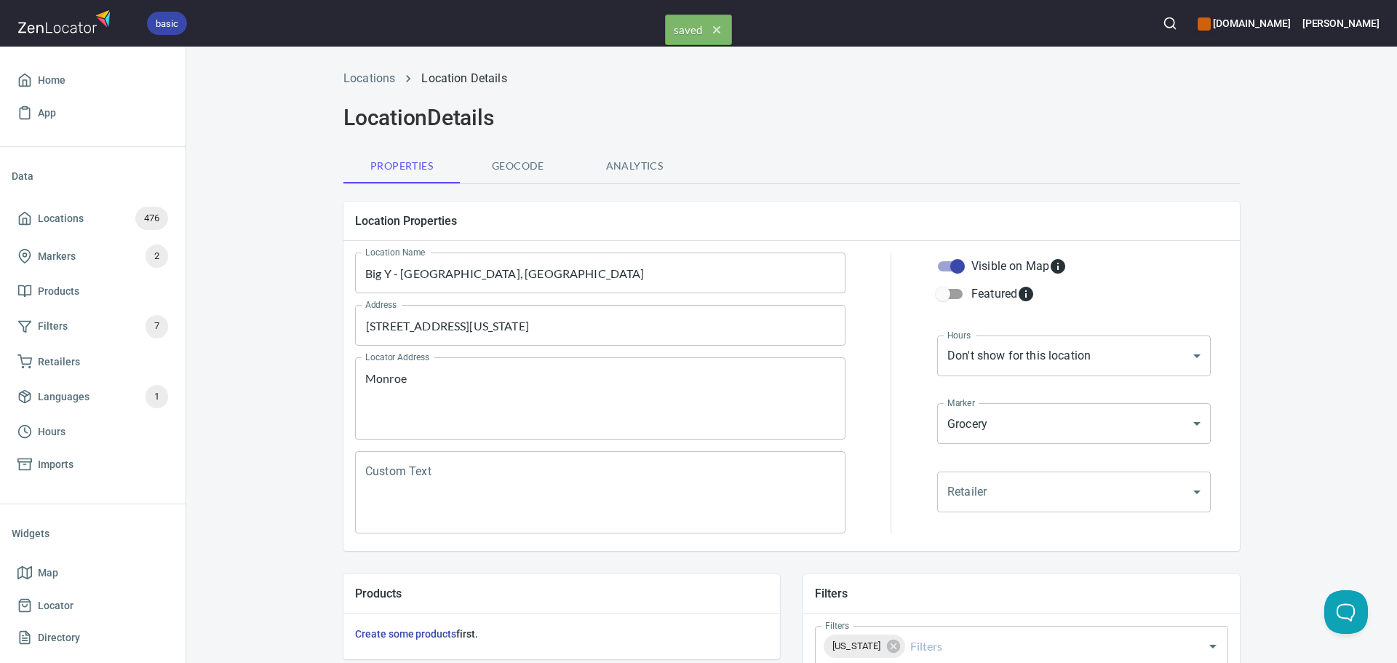
click at [362, 86] on li "Locations" at bounding box center [370, 78] width 52 height 17
click at [361, 80] on link "Locations" at bounding box center [370, 78] width 52 height 14
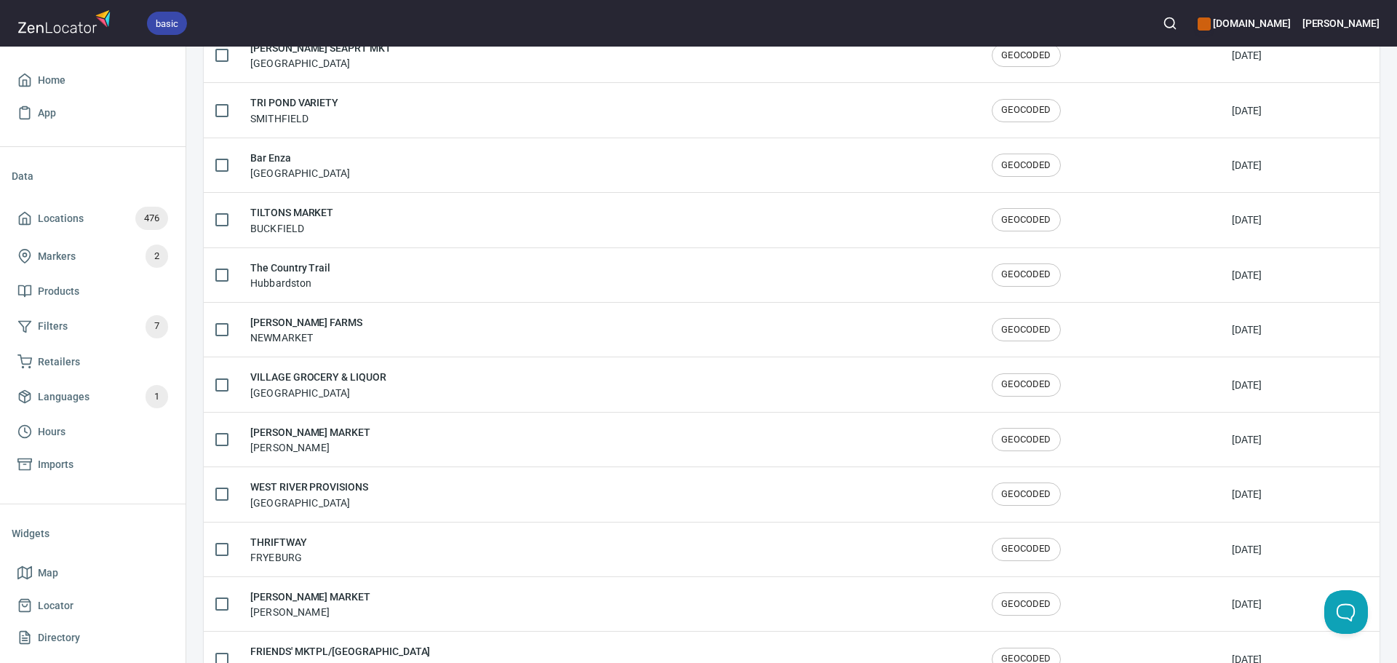
scroll to position [2392, 0]
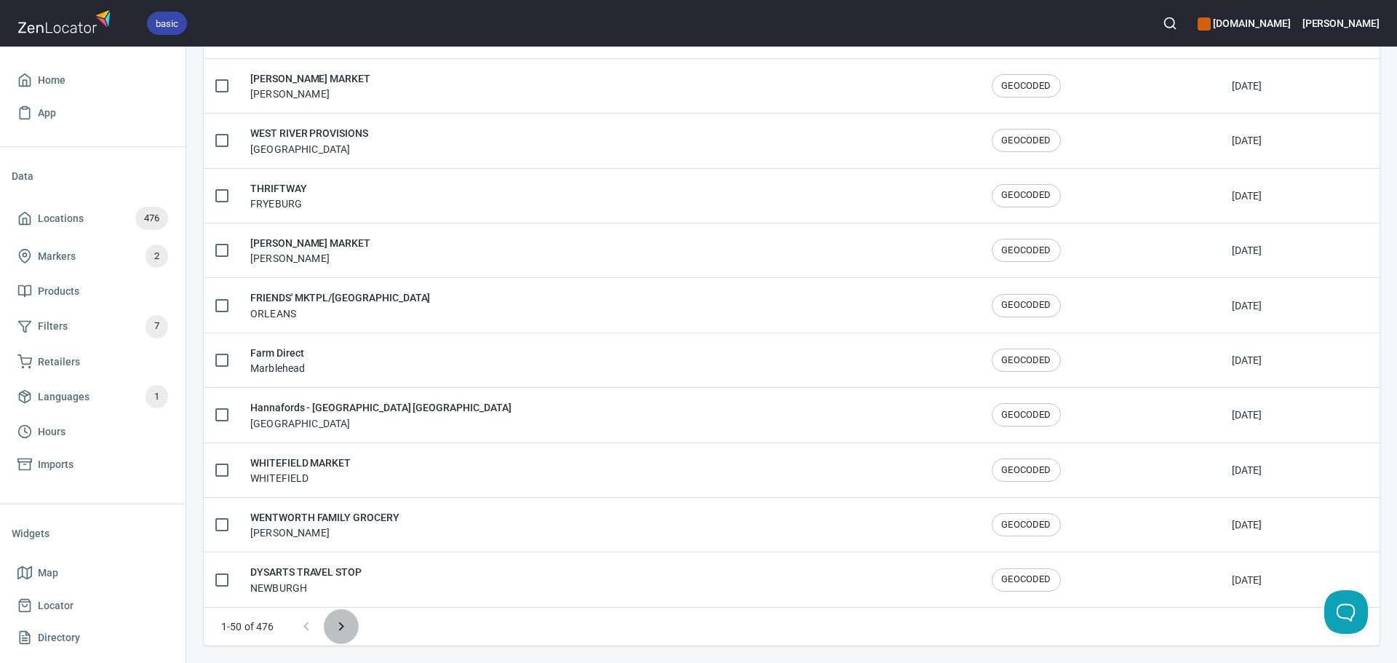
click at [341, 627] on icon "Next page" at bounding box center [341, 626] width 17 height 17
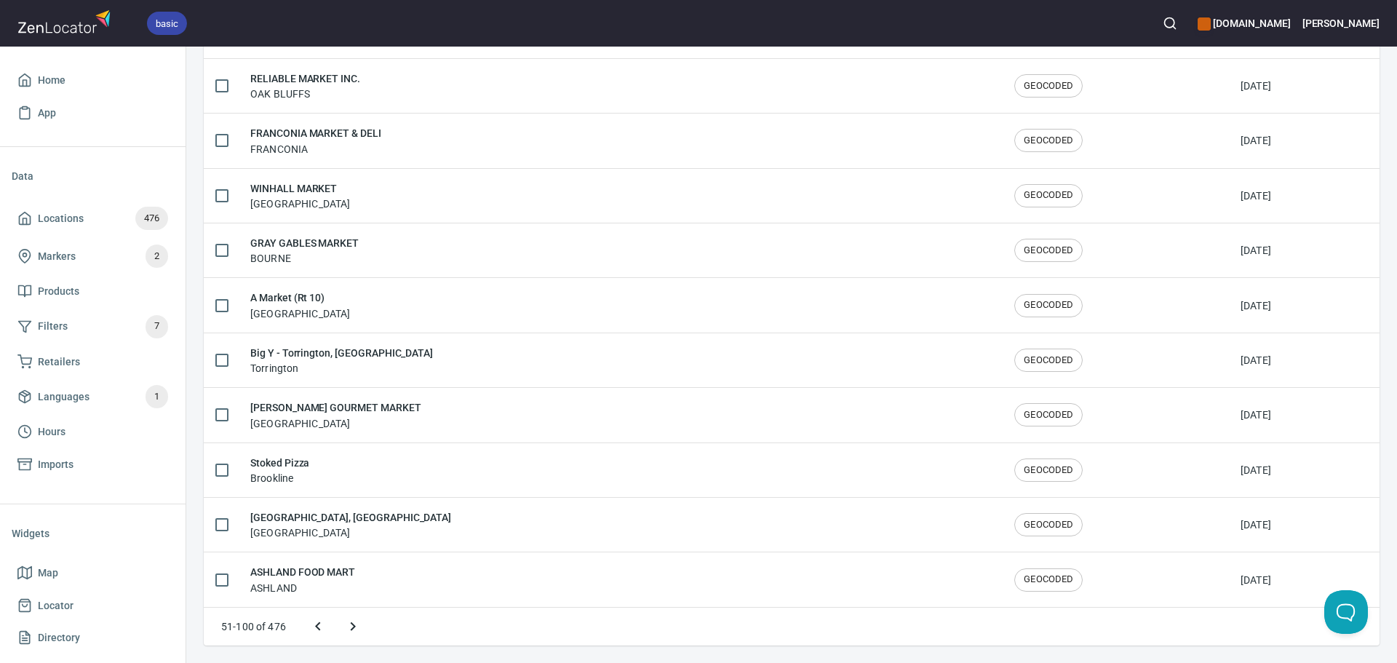
click at [346, 630] on icon "Next page" at bounding box center [352, 626] width 17 height 17
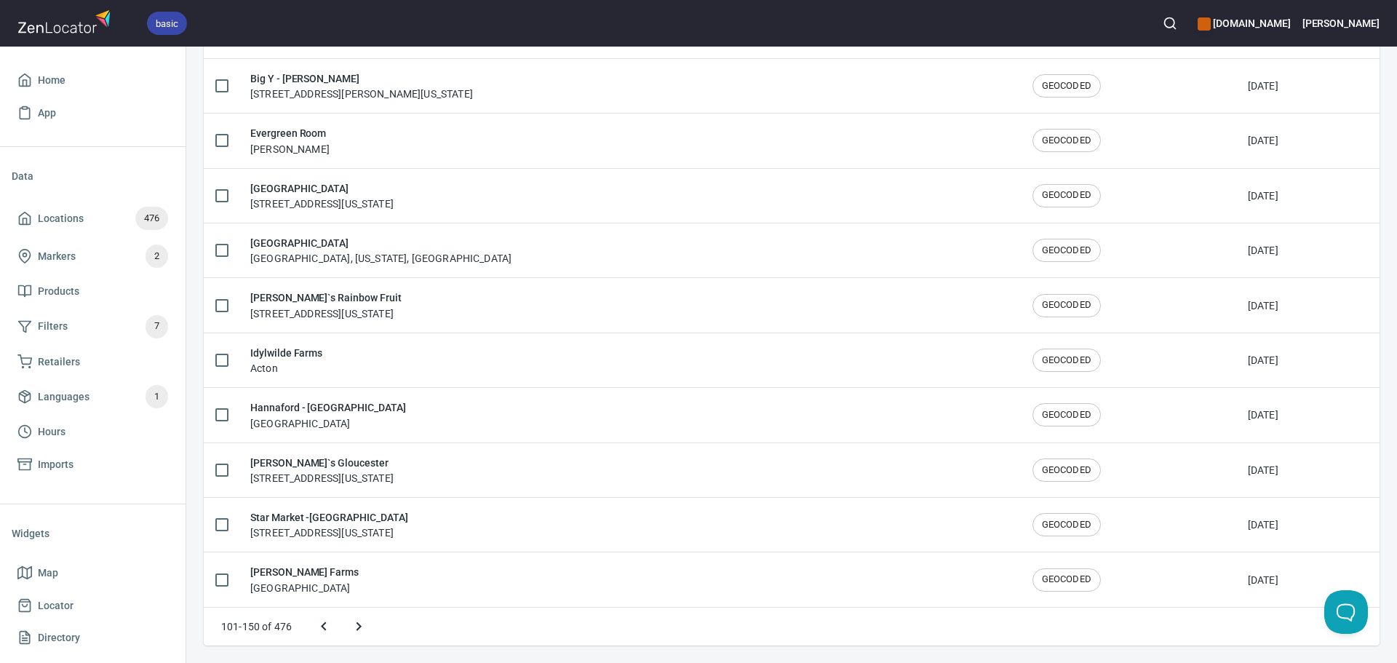
click at [355, 634] on icon "Next page" at bounding box center [358, 626] width 17 height 17
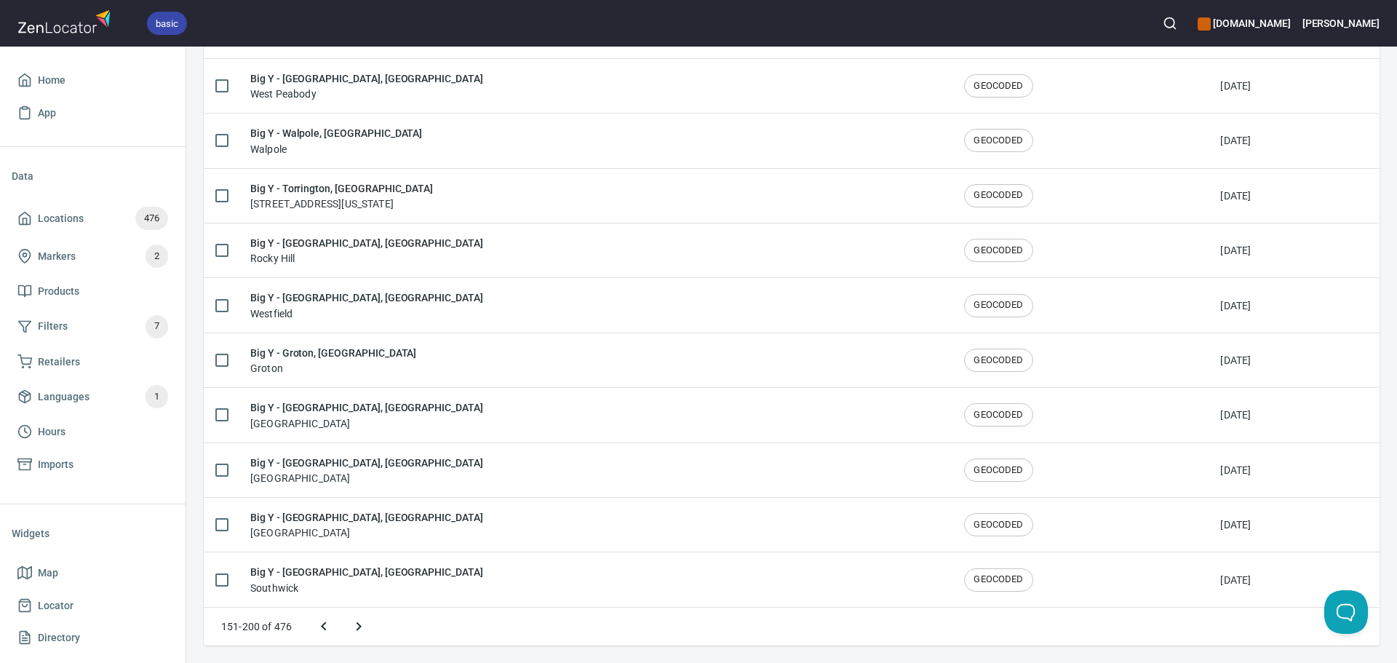
click at [356, 633] on icon "Next page" at bounding box center [358, 626] width 17 height 17
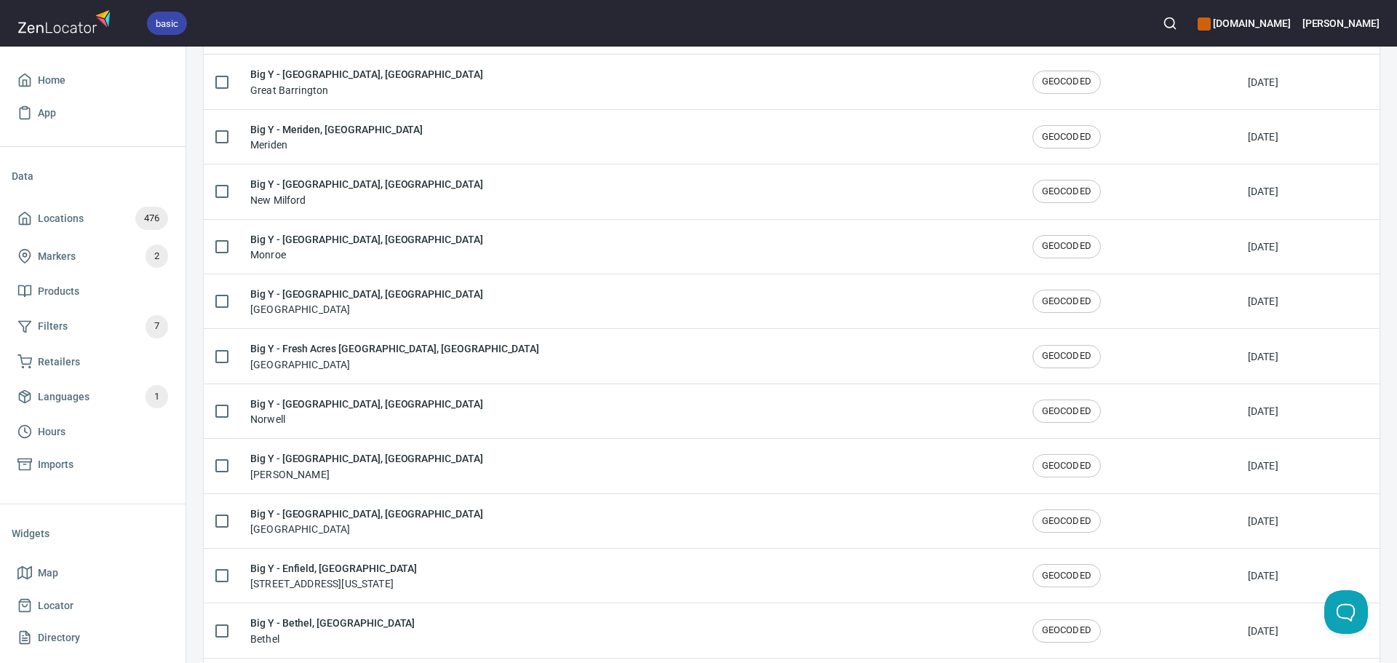
scroll to position [517, 0]
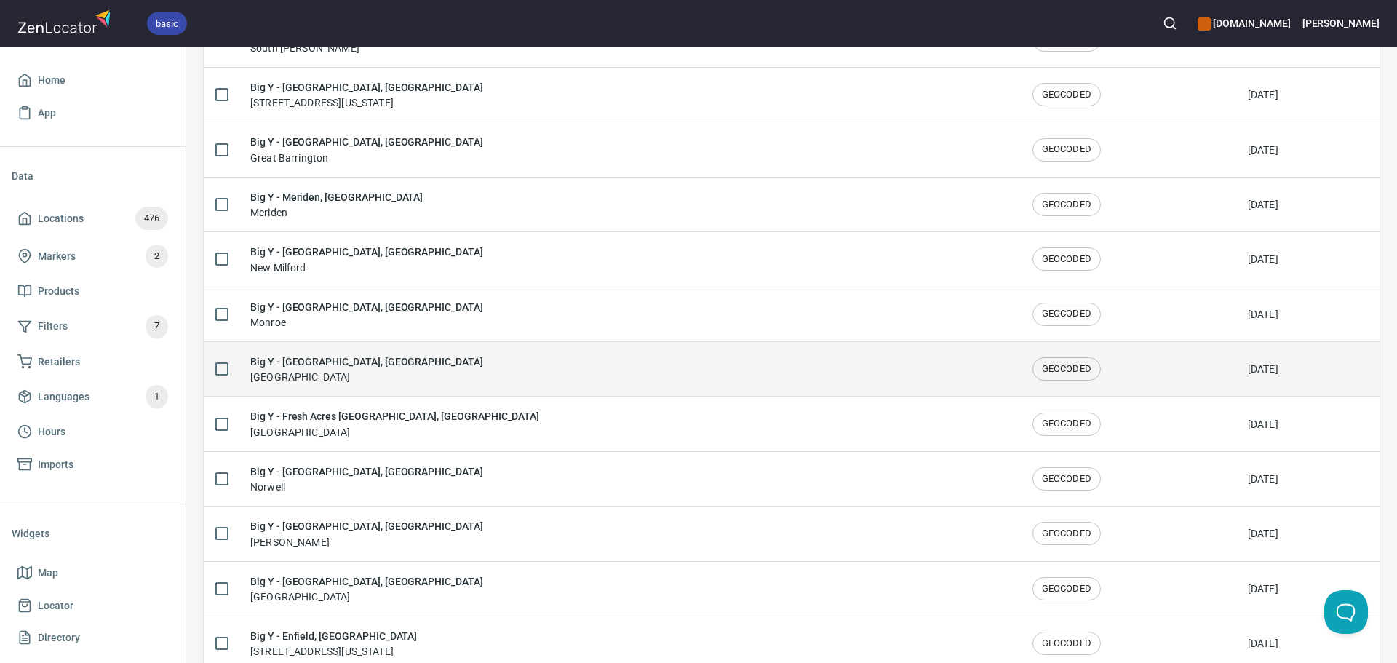
click at [385, 368] on div "Big Y - Cheshire, CT Cheshire" at bounding box center [629, 369] width 759 height 31
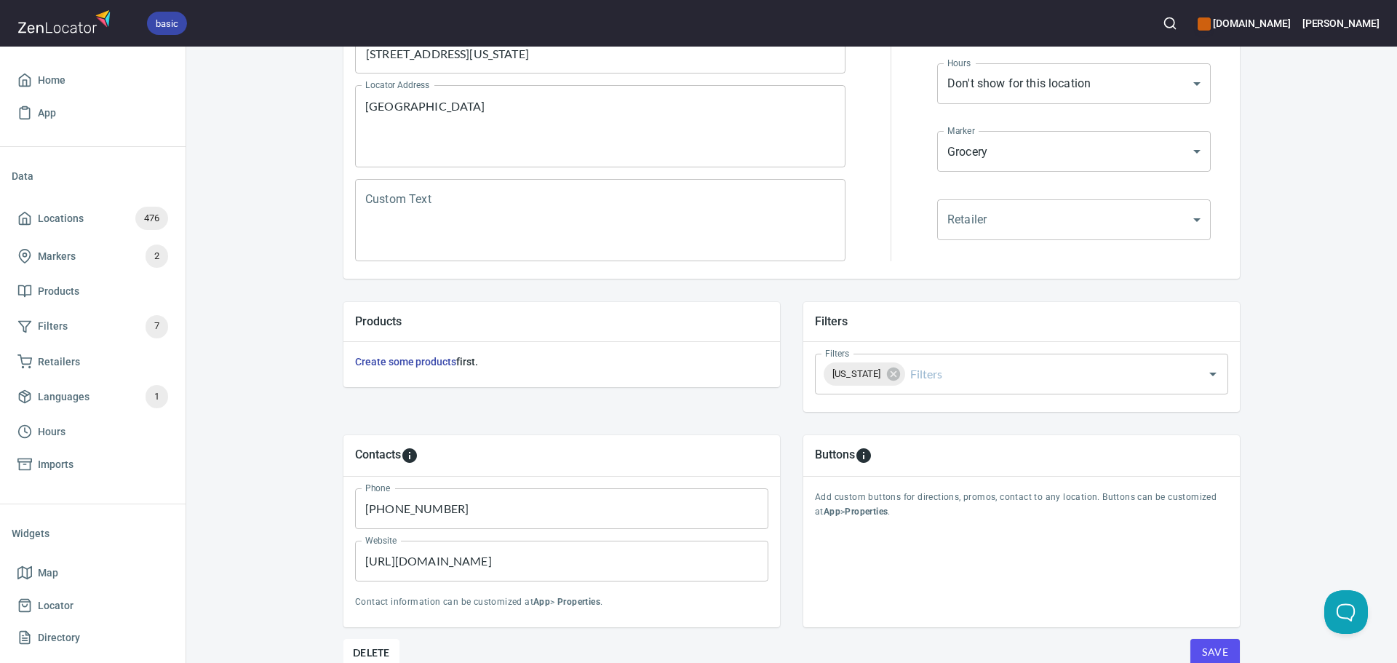
scroll to position [340, 0]
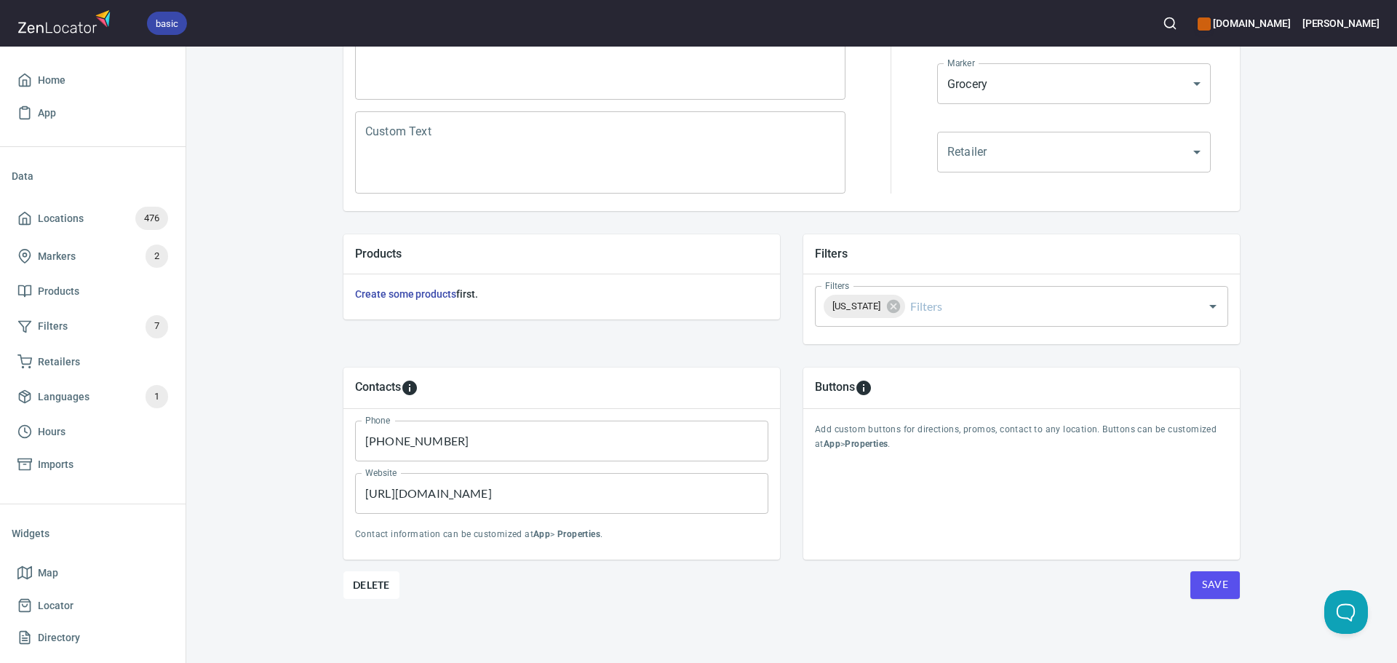
click at [1230, 585] on button "Save" at bounding box center [1215, 585] width 49 height 28
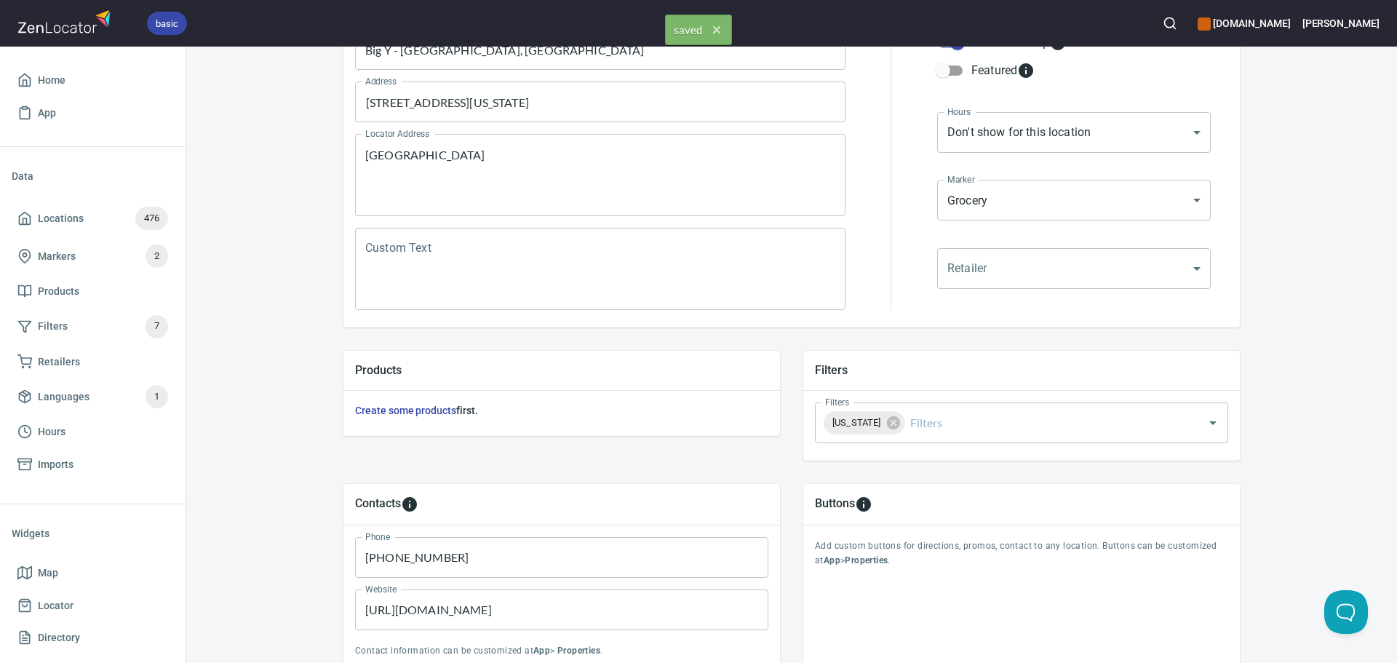
scroll to position [0, 0]
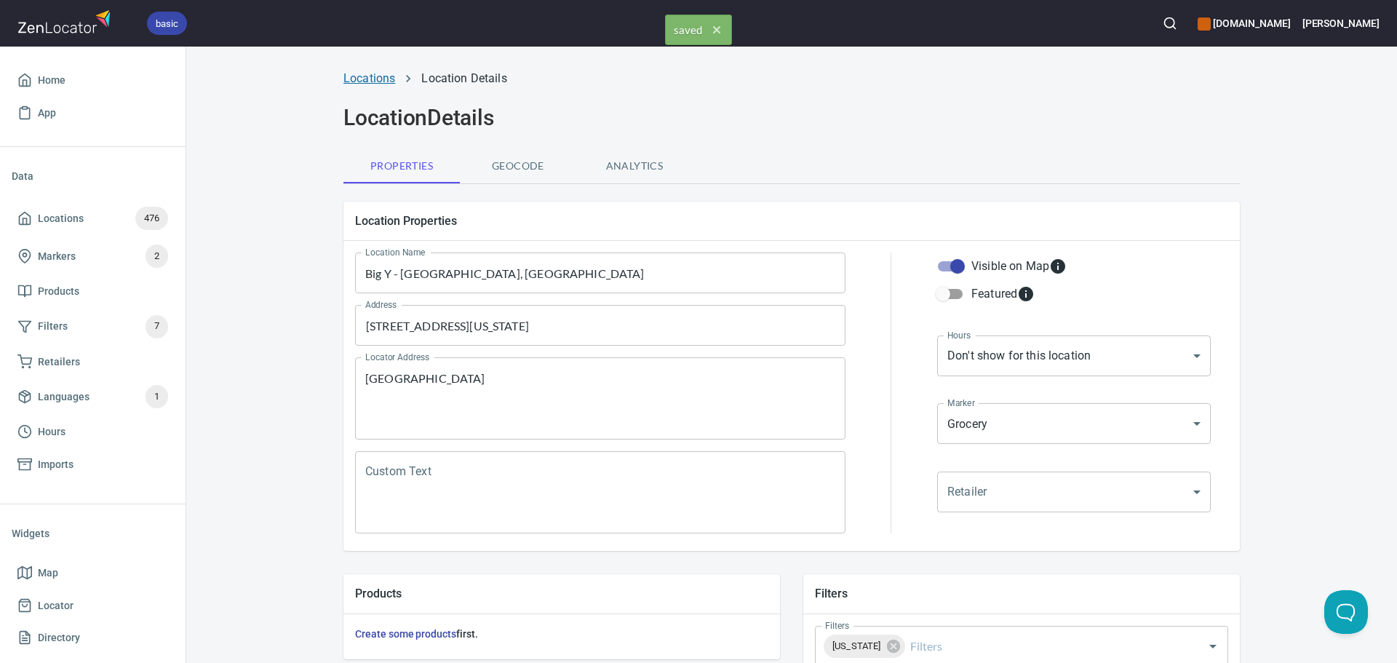
click at [362, 84] on link "Locations" at bounding box center [370, 78] width 52 height 14
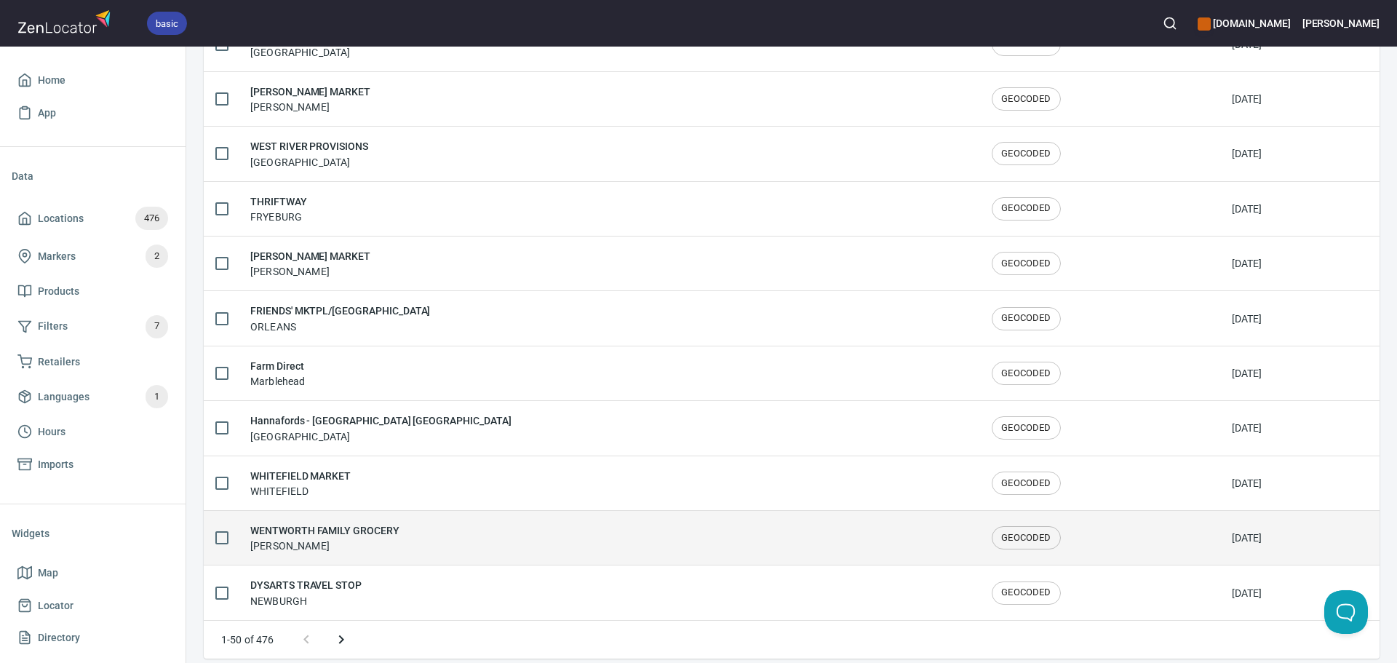
scroll to position [2392, 0]
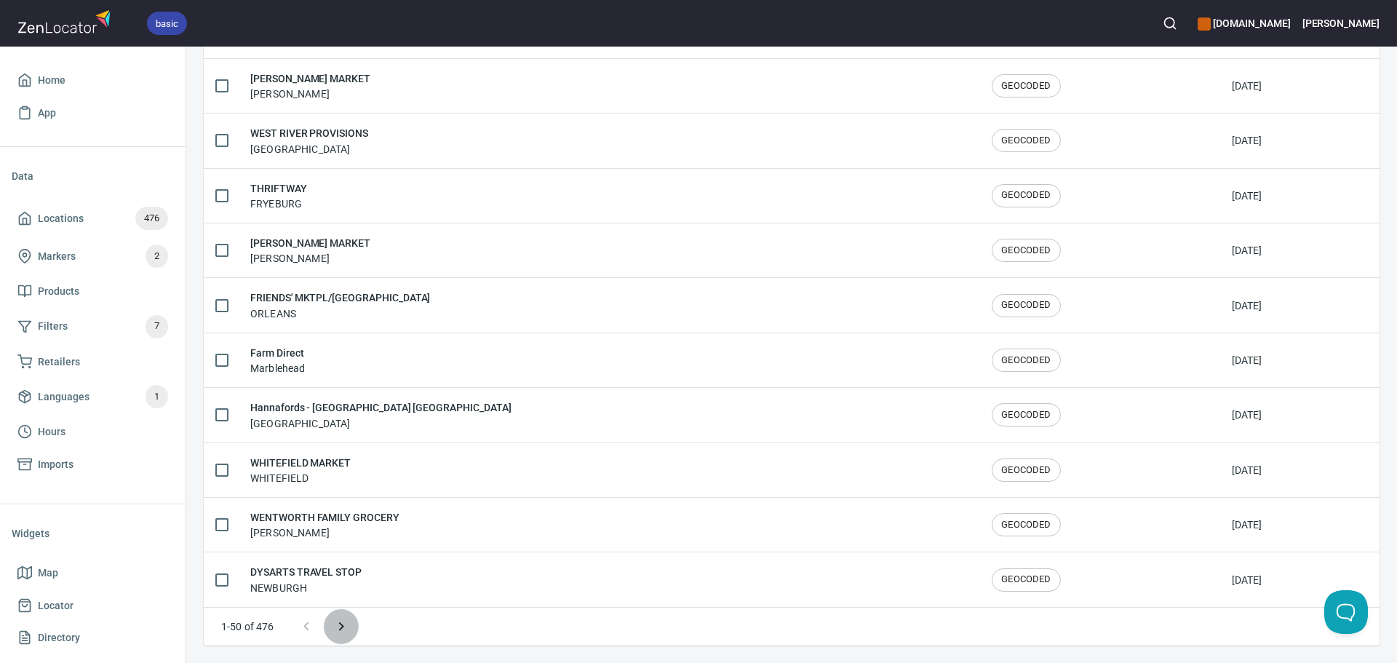
click at [339, 628] on icon "Next page" at bounding box center [341, 626] width 17 height 17
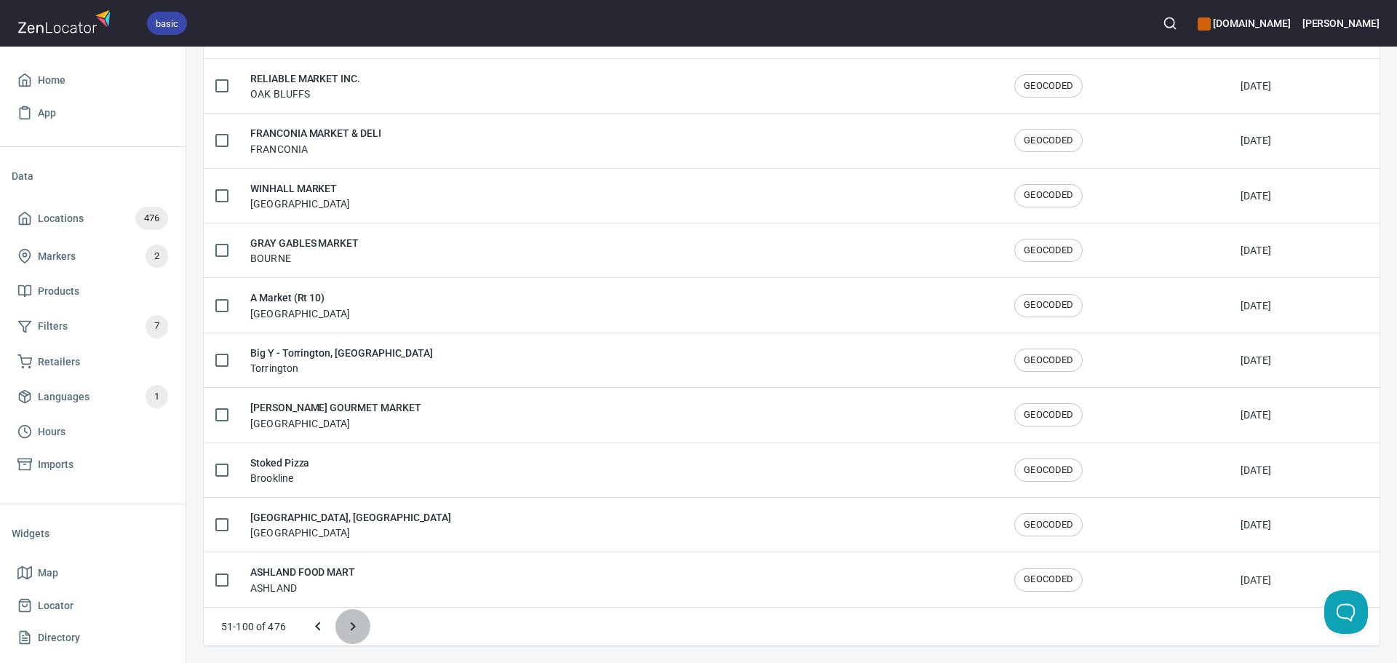
click at [341, 627] on button "Next page" at bounding box center [353, 626] width 35 height 35
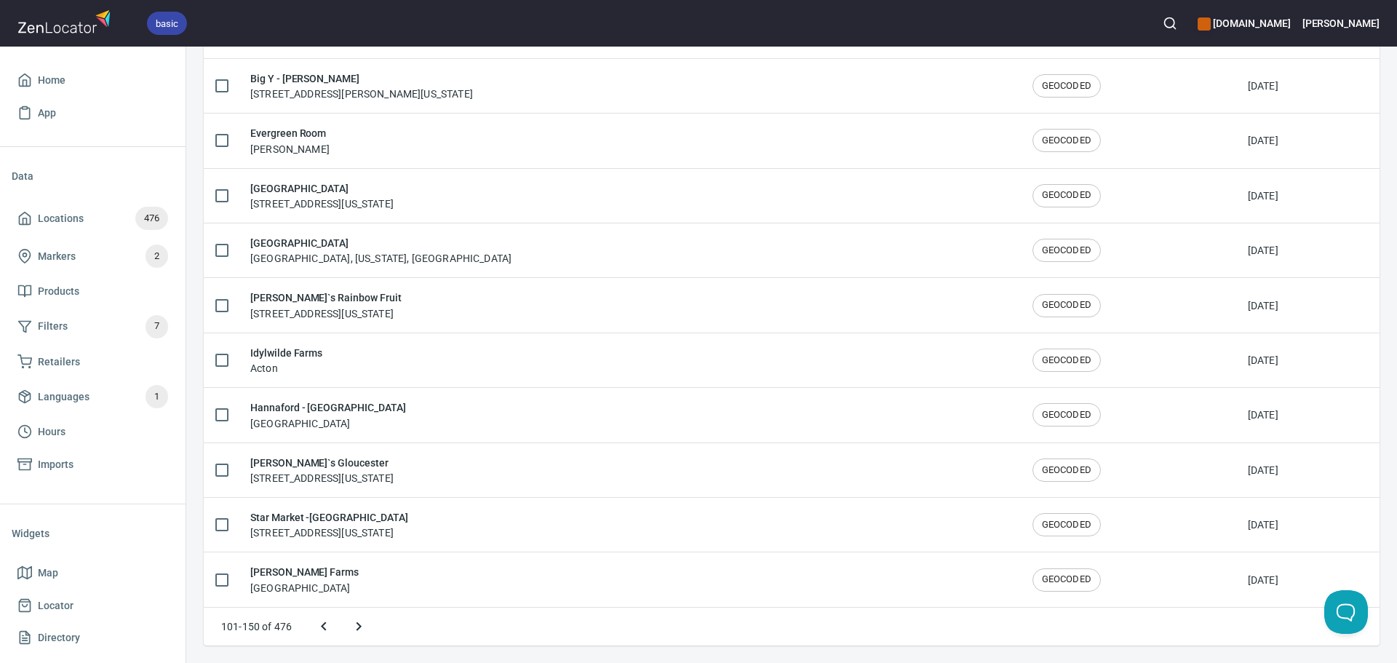
click at [353, 623] on icon "Next page" at bounding box center [358, 626] width 17 height 17
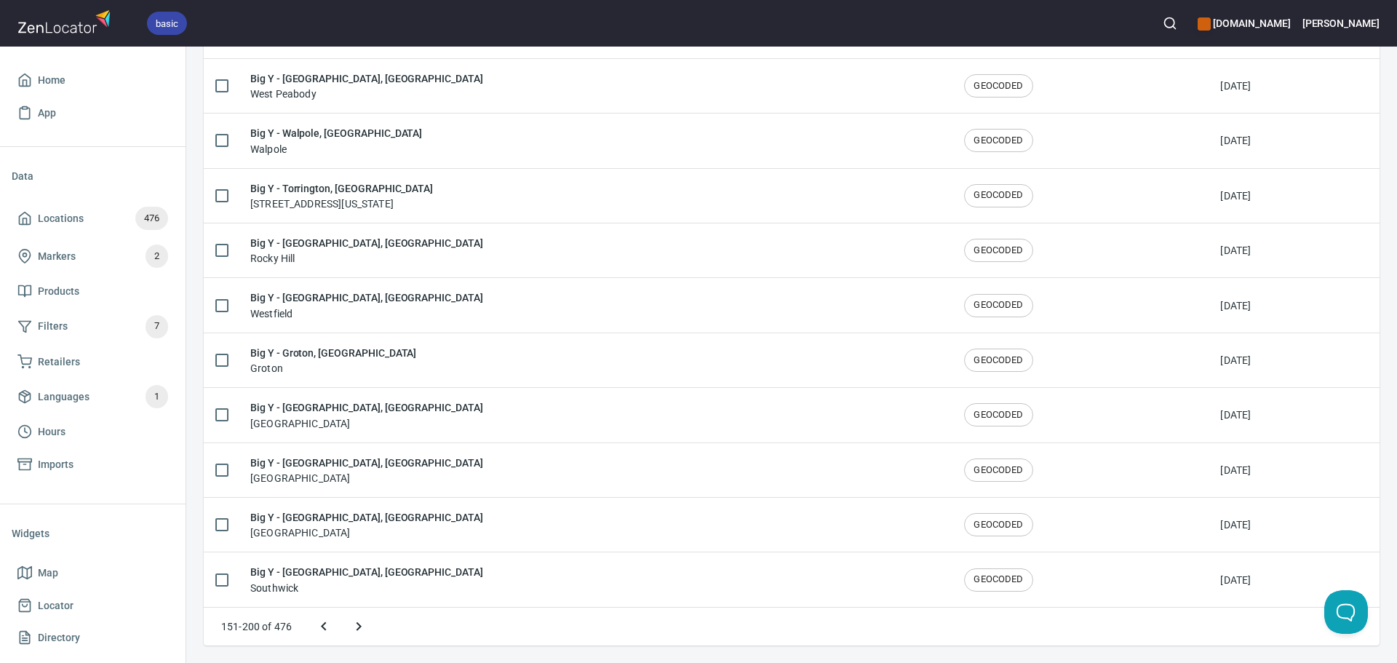
click at [354, 623] on icon "Next page" at bounding box center [358, 626] width 17 height 17
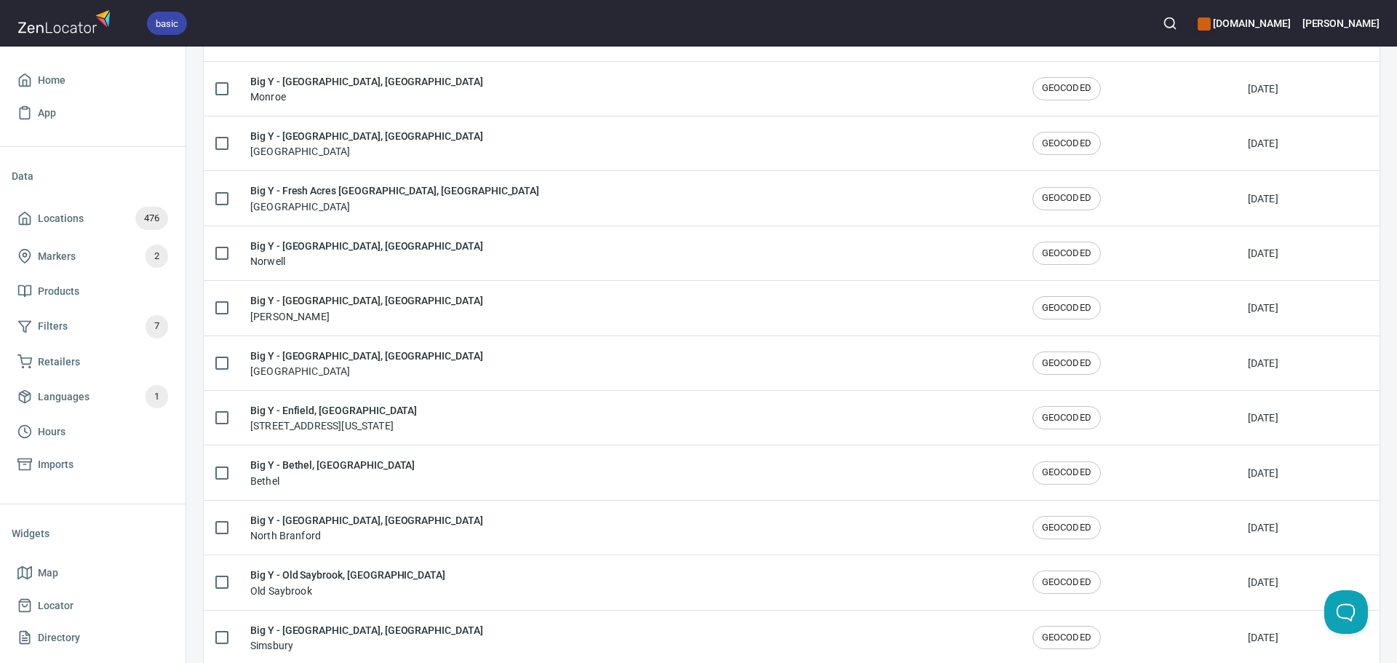
scroll to position [662, 0]
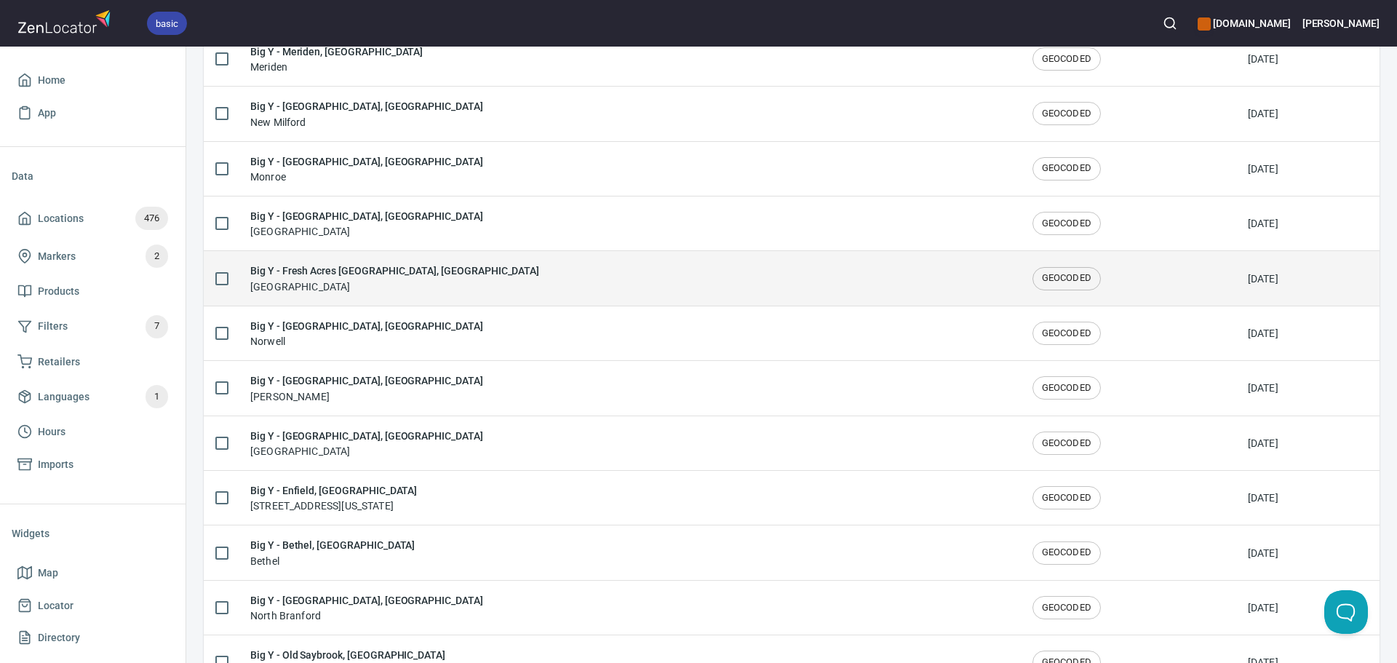
click at [447, 295] on td "Big Y - Fresh Acres Springfield, MA Springfield" at bounding box center [630, 278] width 782 height 55
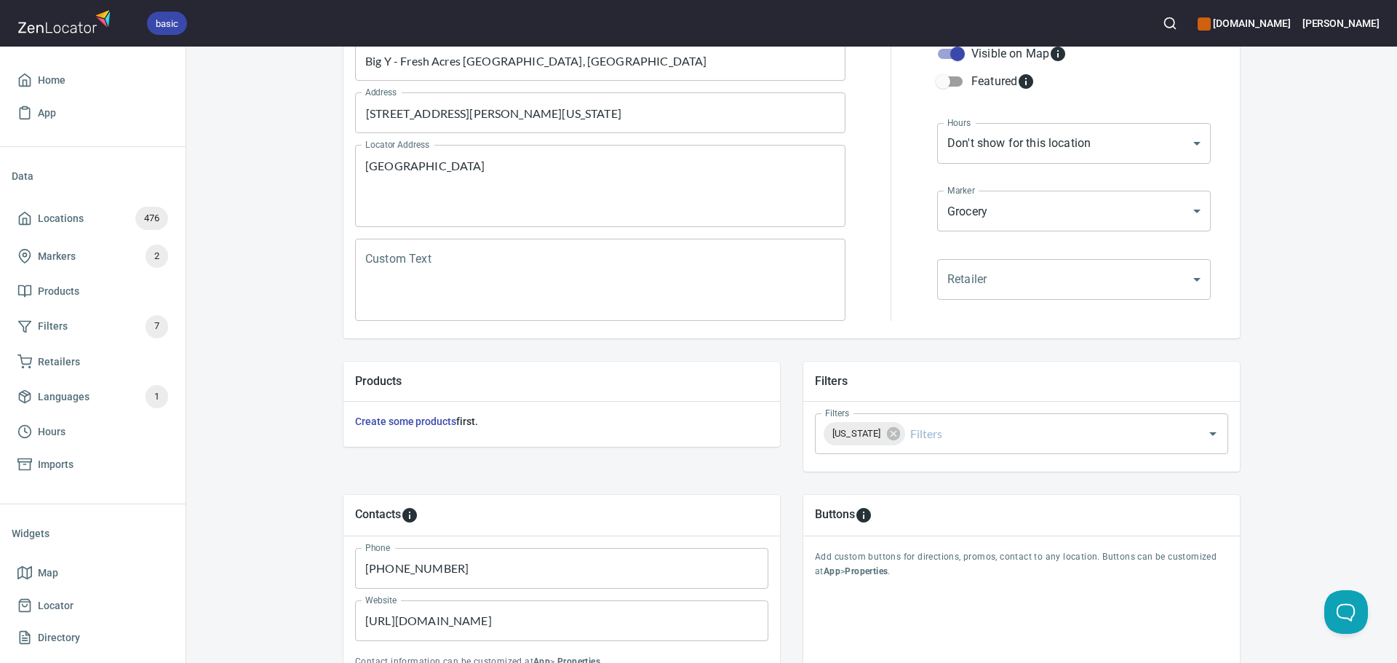
scroll to position [340, 0]
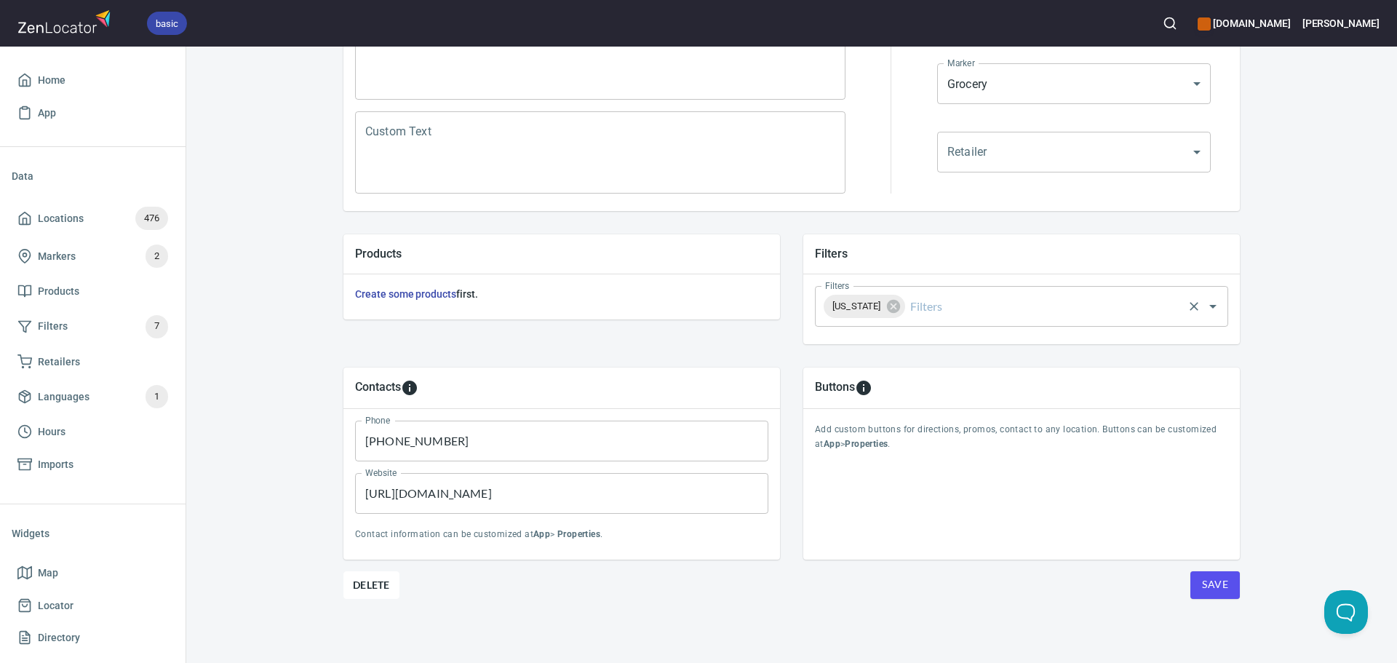
click at [963, 324] on div "Connecticut Filters" at bounding box center [1021, 306] width 413 height 41
click at [961, 320] on div "Connecticut Filters" at bounding box center [1021, 306] width 413 height 41
click at [934, 286] on div "Connecticut Filters" at bounding box center [1021, 306] width 413 height 41
click at [935, 298] on input "Filters" at bounding box center [1045, 307] width 274 height 28
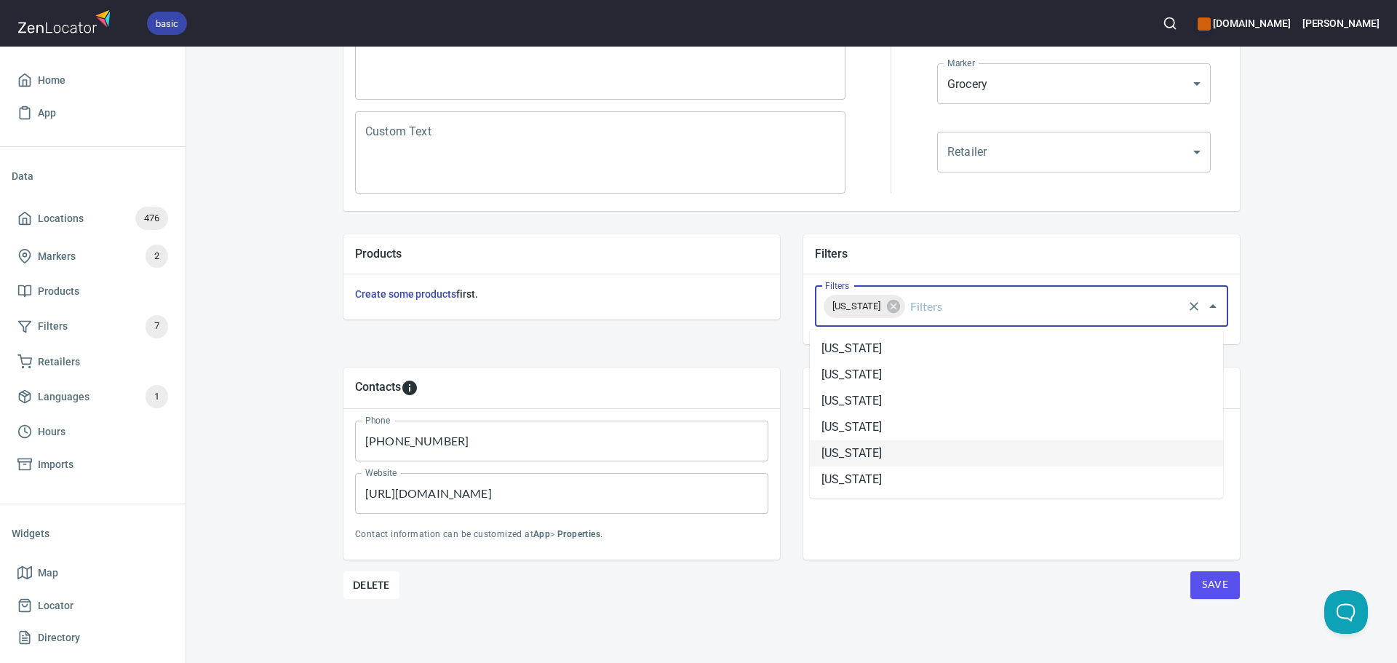
click at [897, 459] on li "[US_STATE]" at bounding box center [1016, 453] width 413 height 26
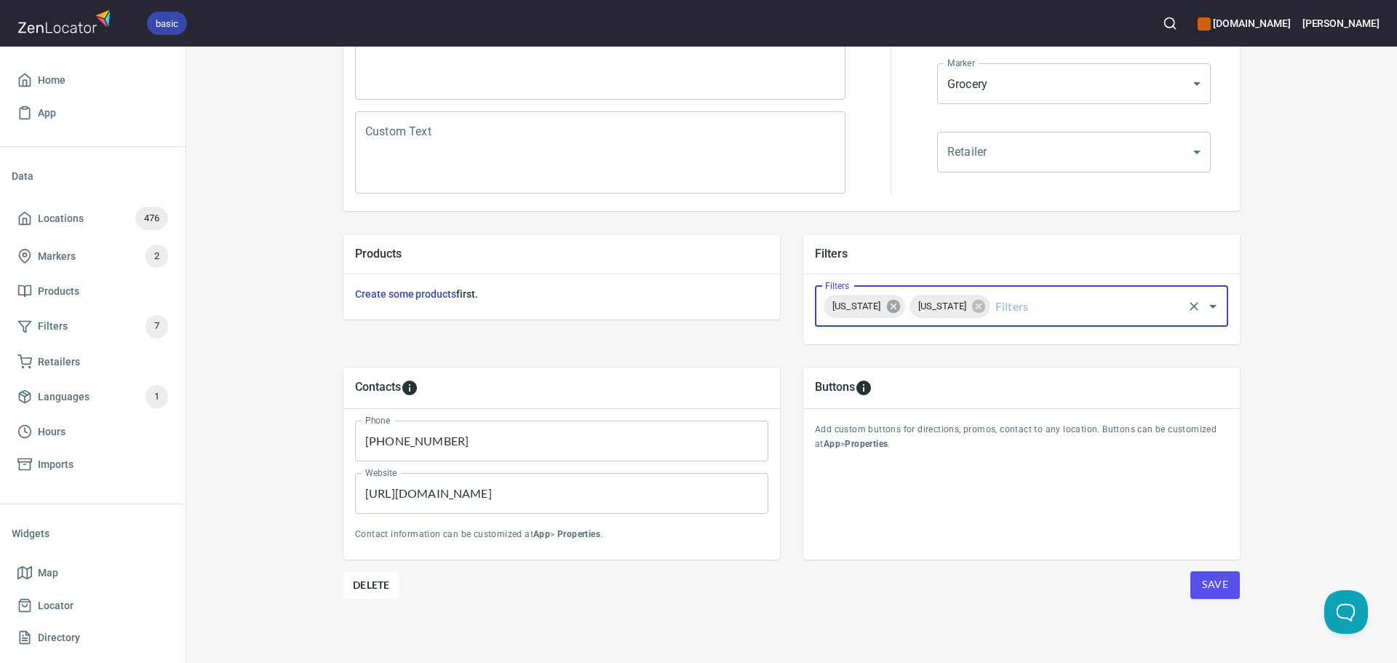
click at [892, 312] on icon at bounding box center [892, 306] width 13 height 13
click at [1206, 586] on span "Save" at bounding box center [1215, 585] width 26 height 18
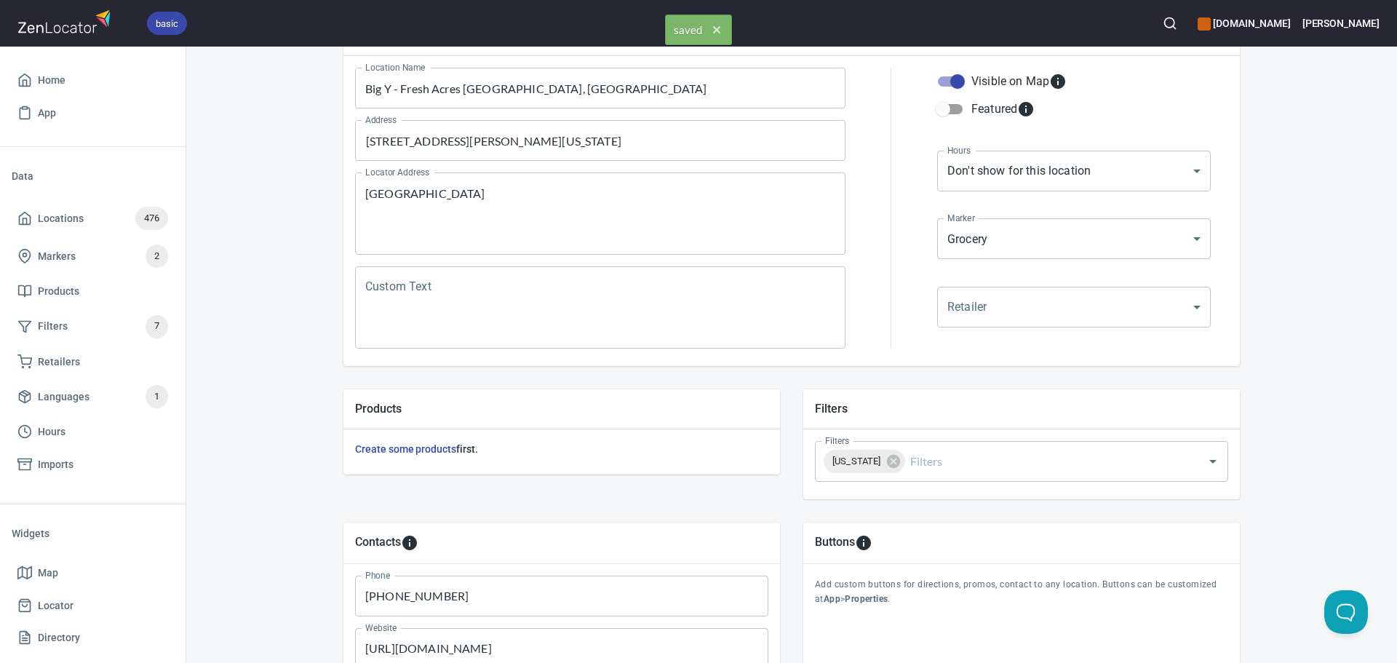
scroll to position [0, 0]
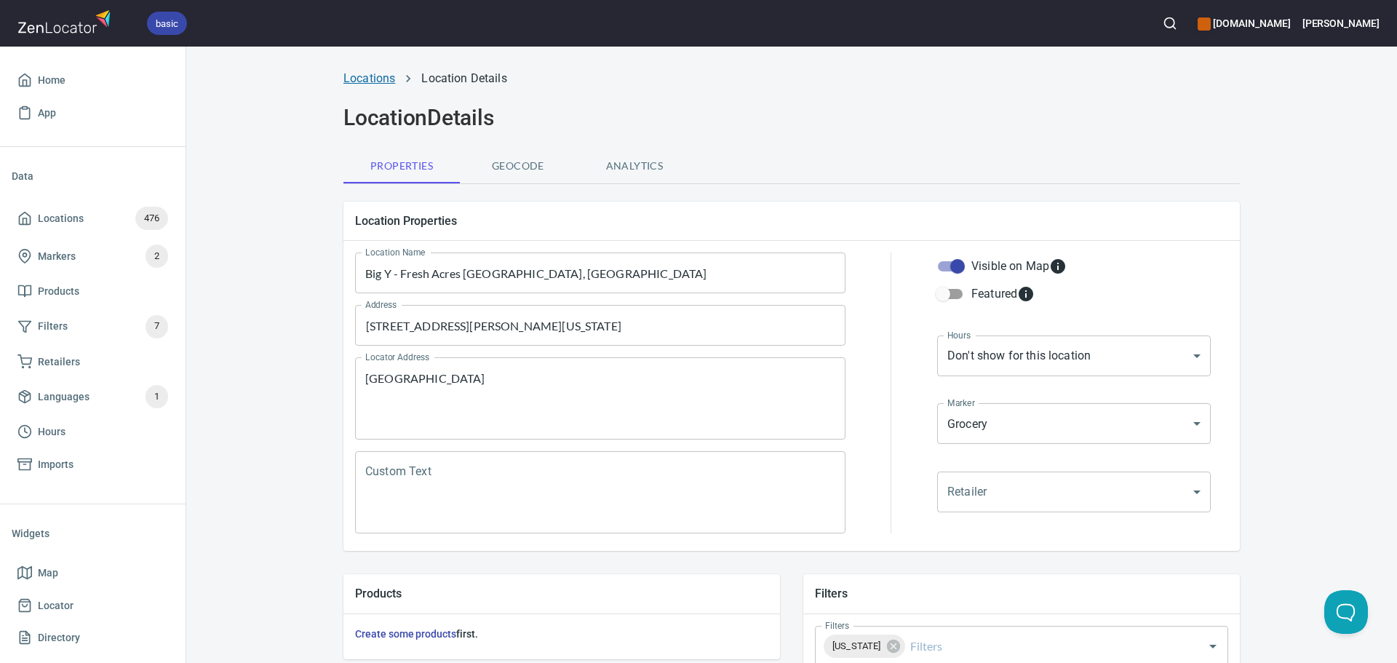
click at [366, 79] on link "Locations" at bounding box center [370, 78] width 52 height 14
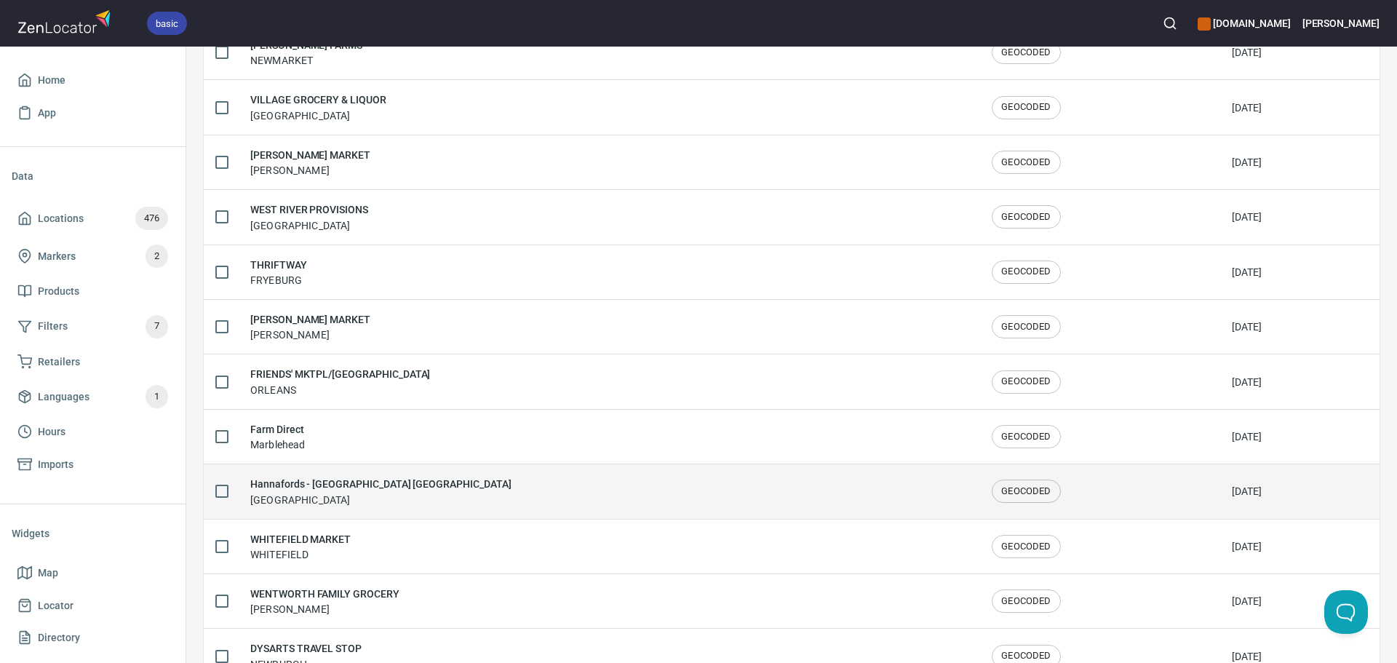
scroll to position [2392, 0]
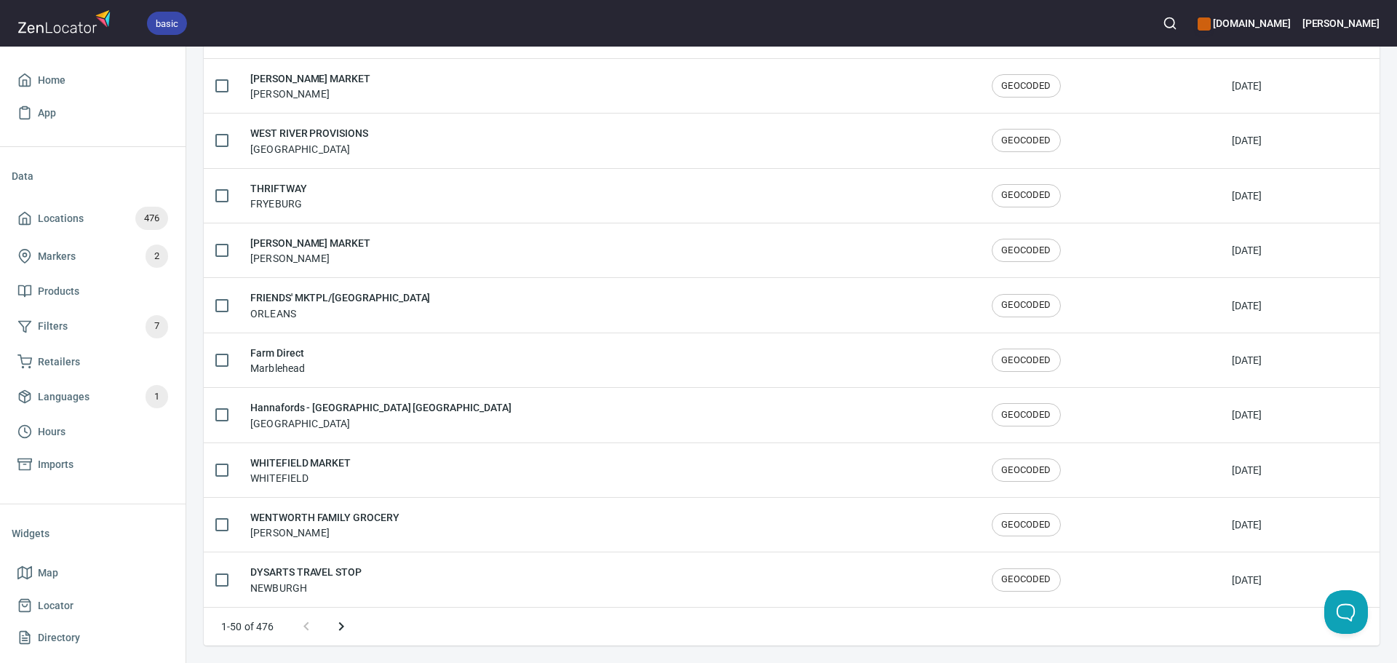
click at [337, 632] on icon "Next page" at bounding box center [341, 626] width 17 height 17
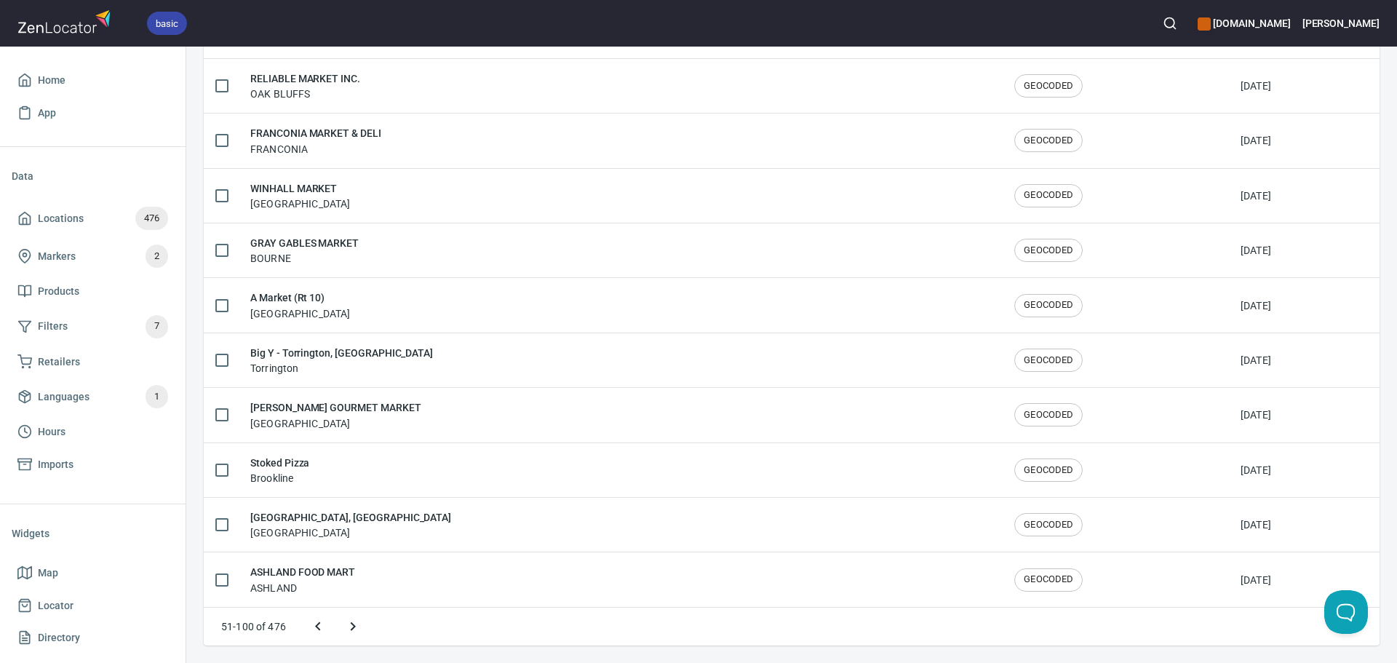
click at [342, 631] on button "Next page" at bounding box center [353, 626] width 35 height 35
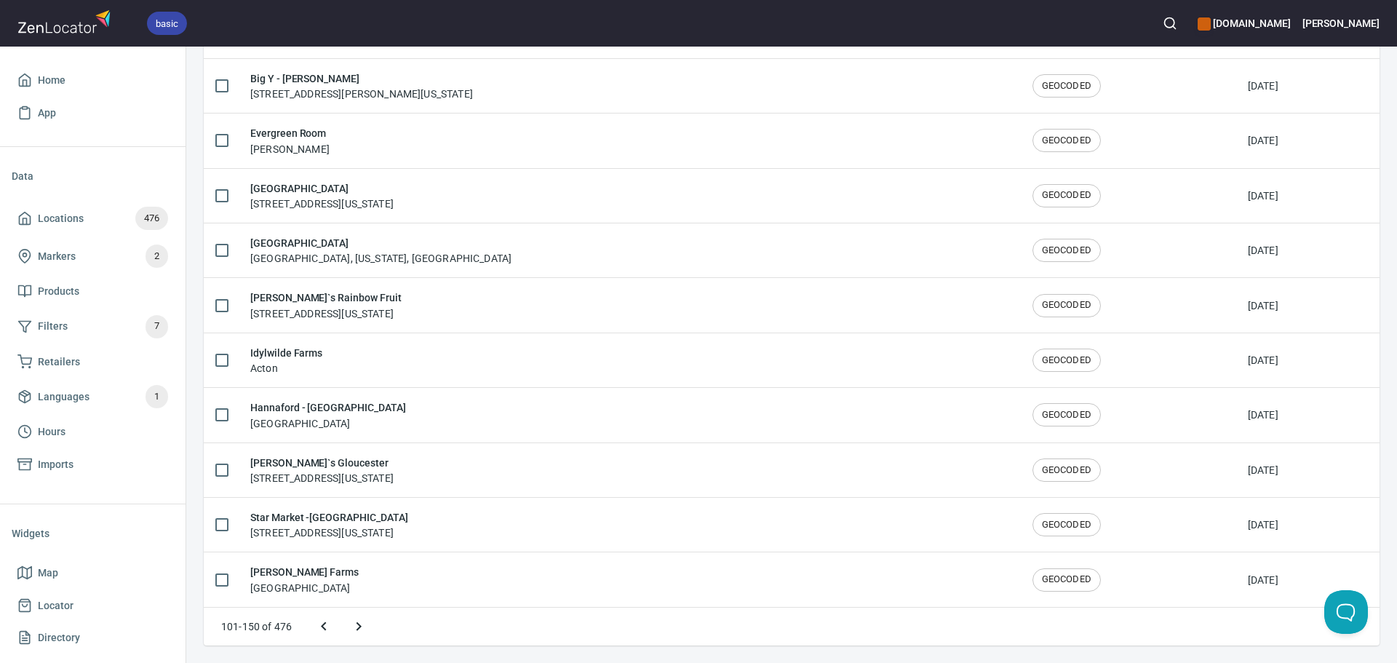
click at [358, 625] on icon "Next page" at bounding box center [358, 626] width 17 height 17
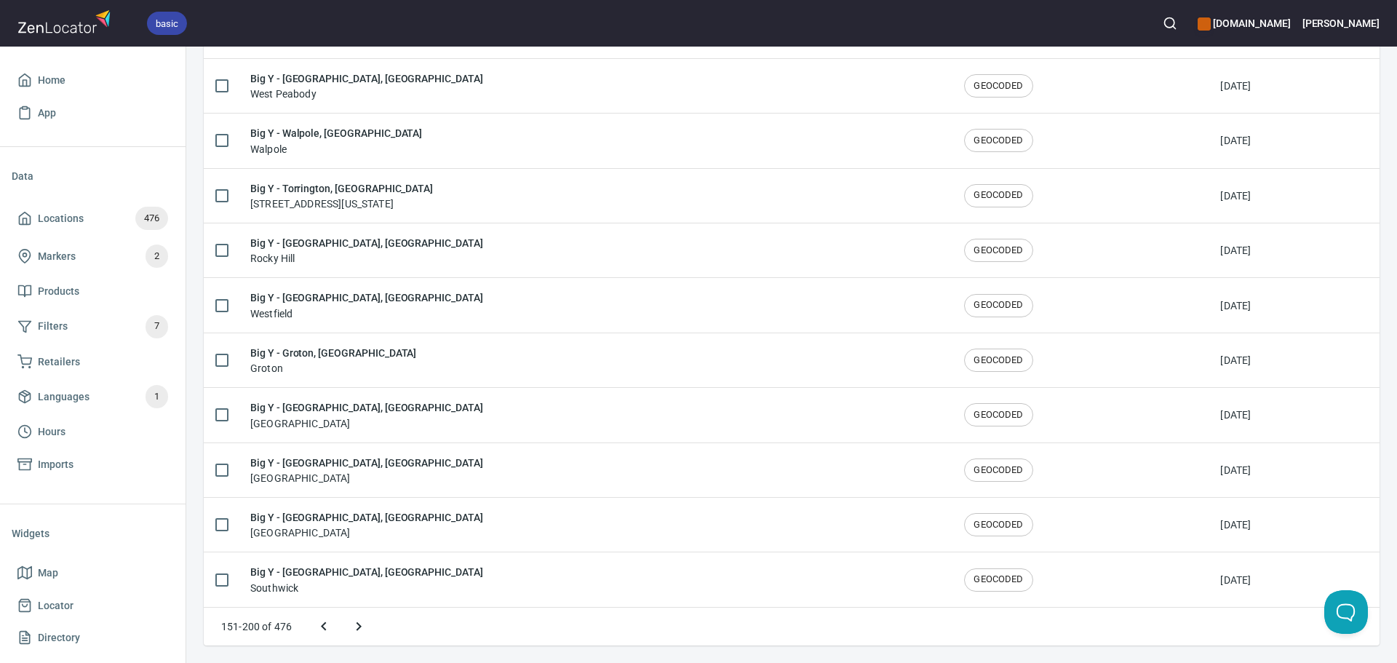
click at [364, 630] on icon "Next page" at bounding box center [358, 626] width 17 height 17
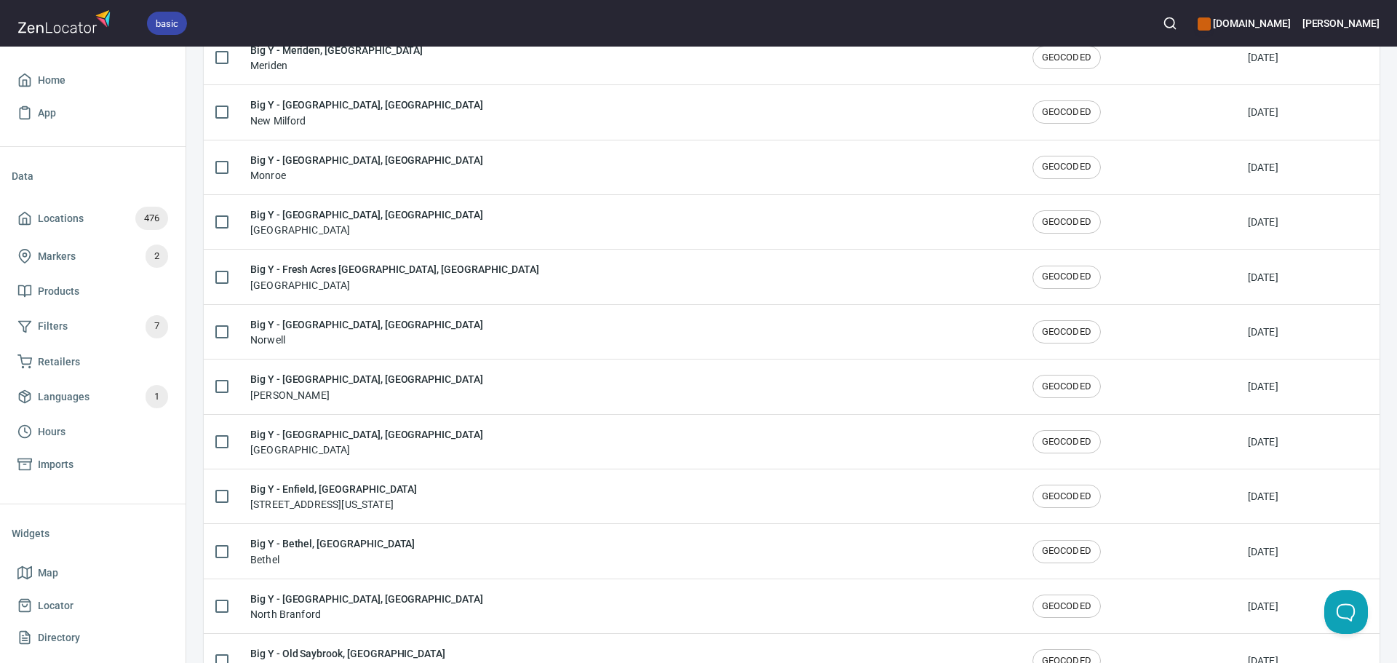
scroll to position [662, 0]
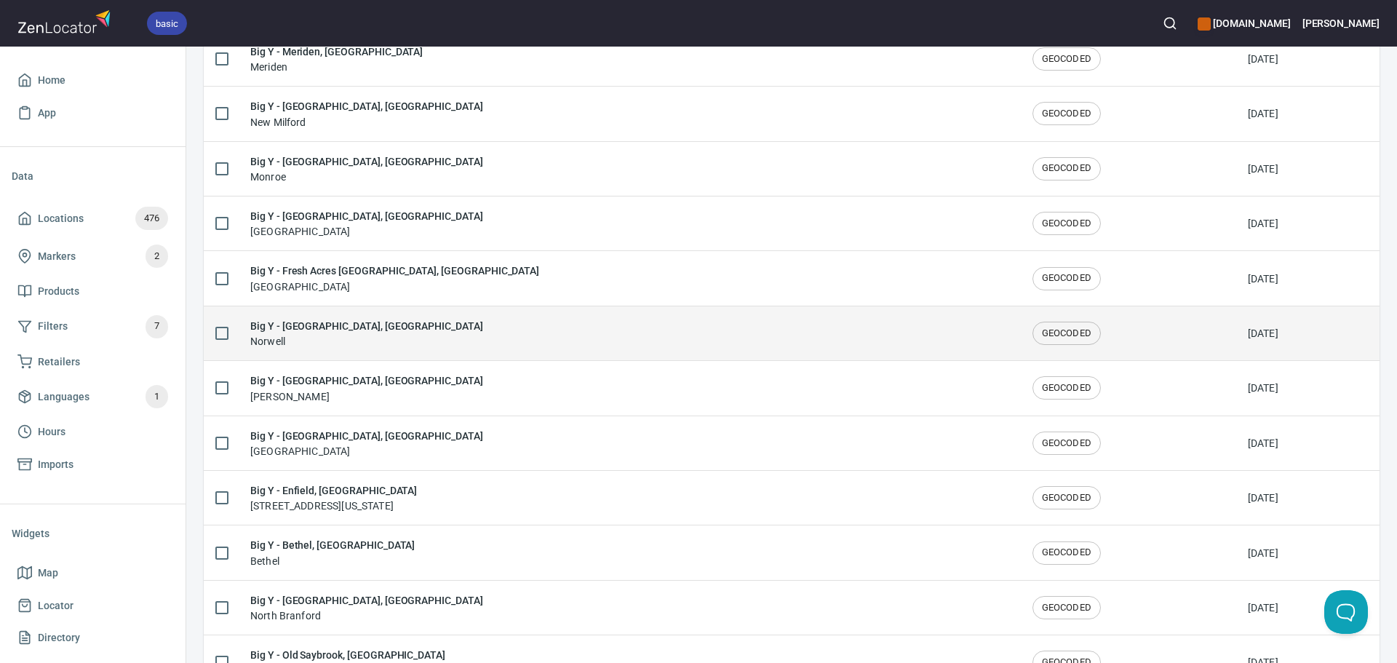
click at [466, 344] on div "Big Y - Norwell, MA Norwell" at bounding box center [629, 333] width 759 height 31
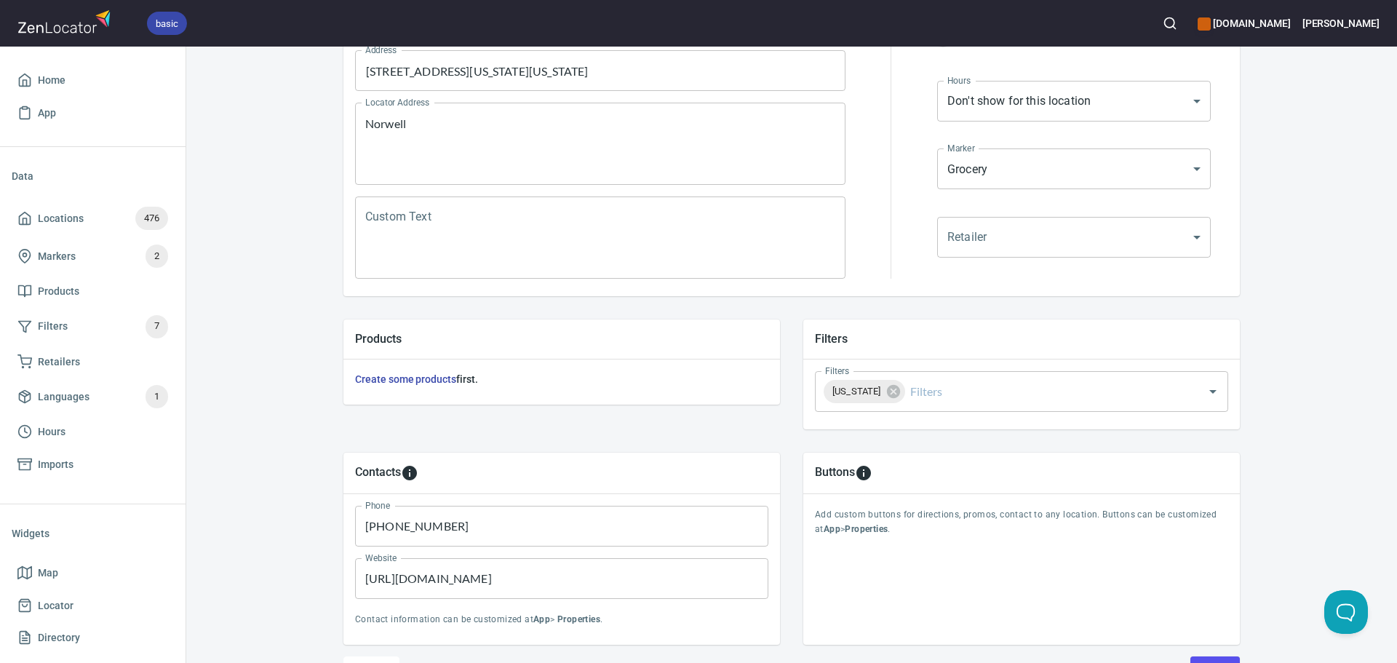
scroll to position [340, 0]
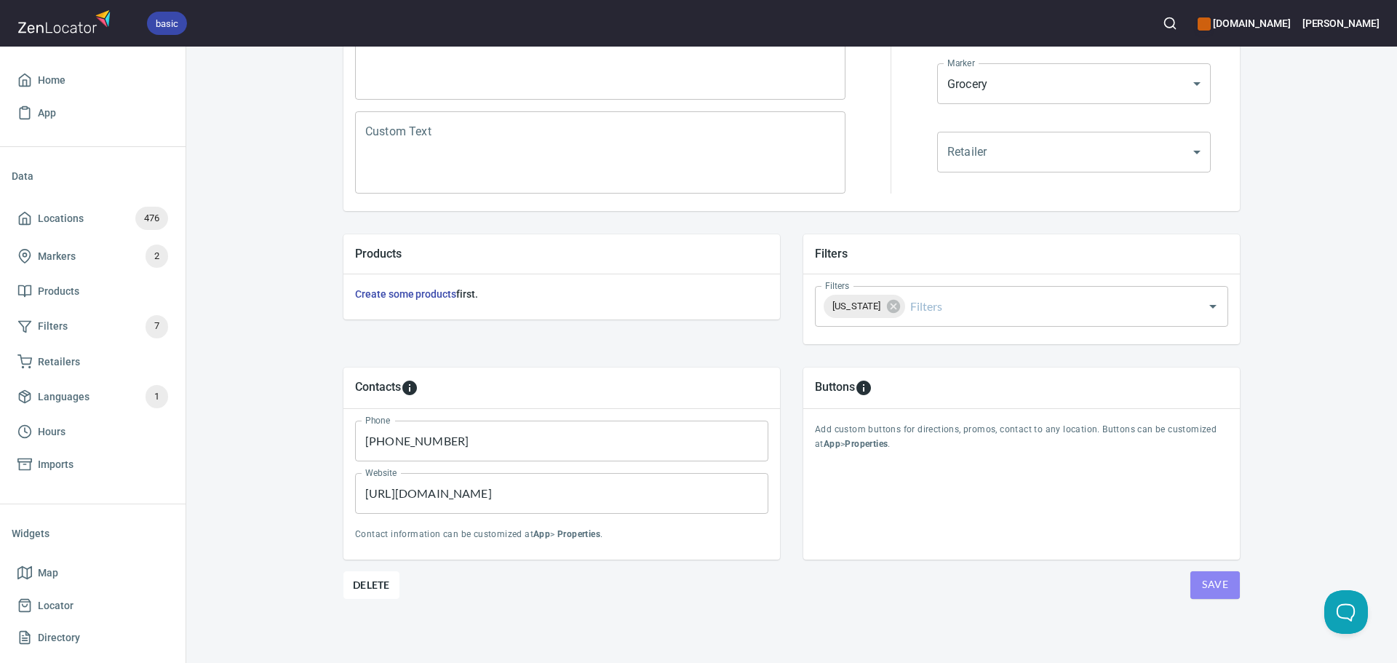
click at [1218, 592] on span "Save" at bounding box center [1215, 585] width 26 height 18
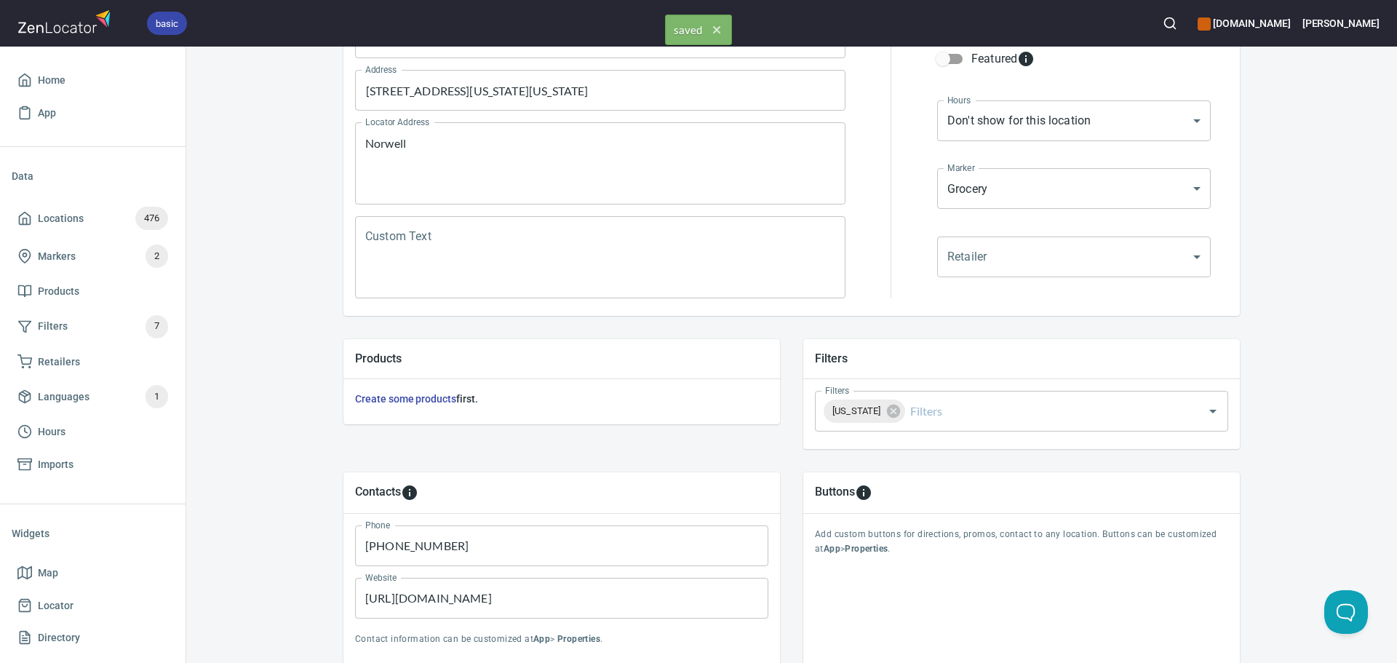
scroll to position [0, 0]
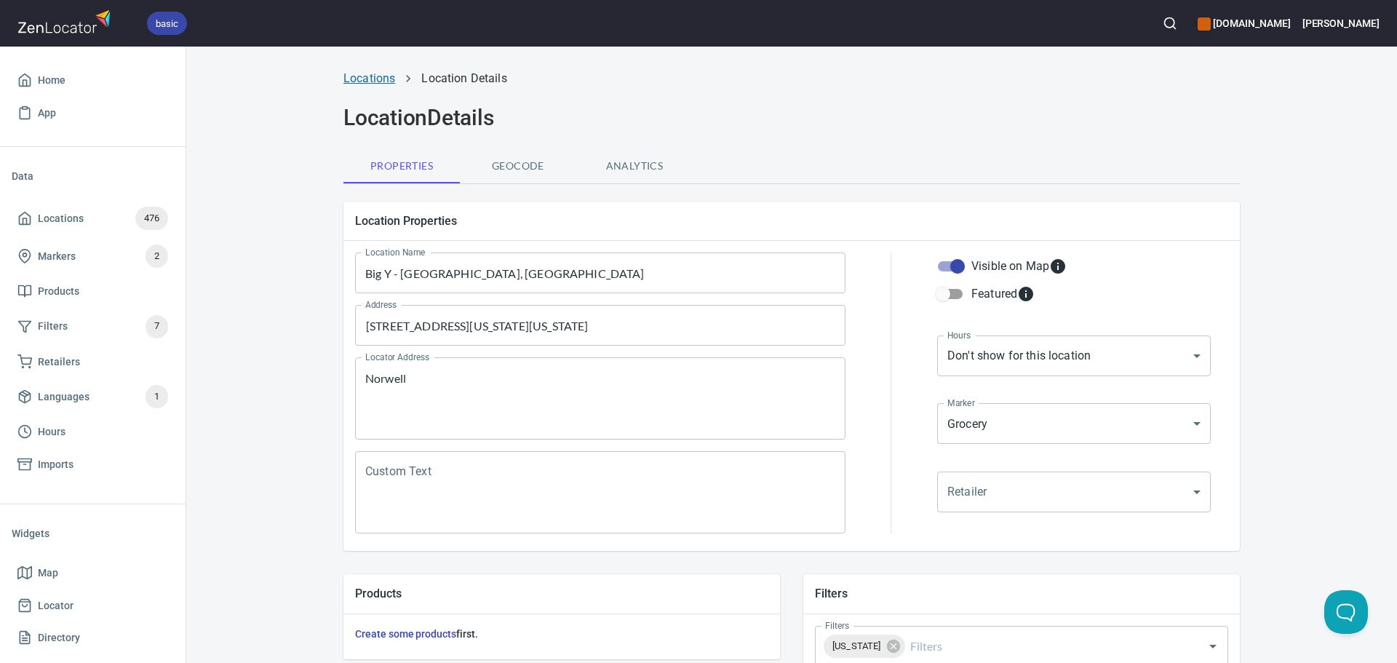
click at [380, 79] on link "Locations" at bounding box center [370, 78] width 52 height 14
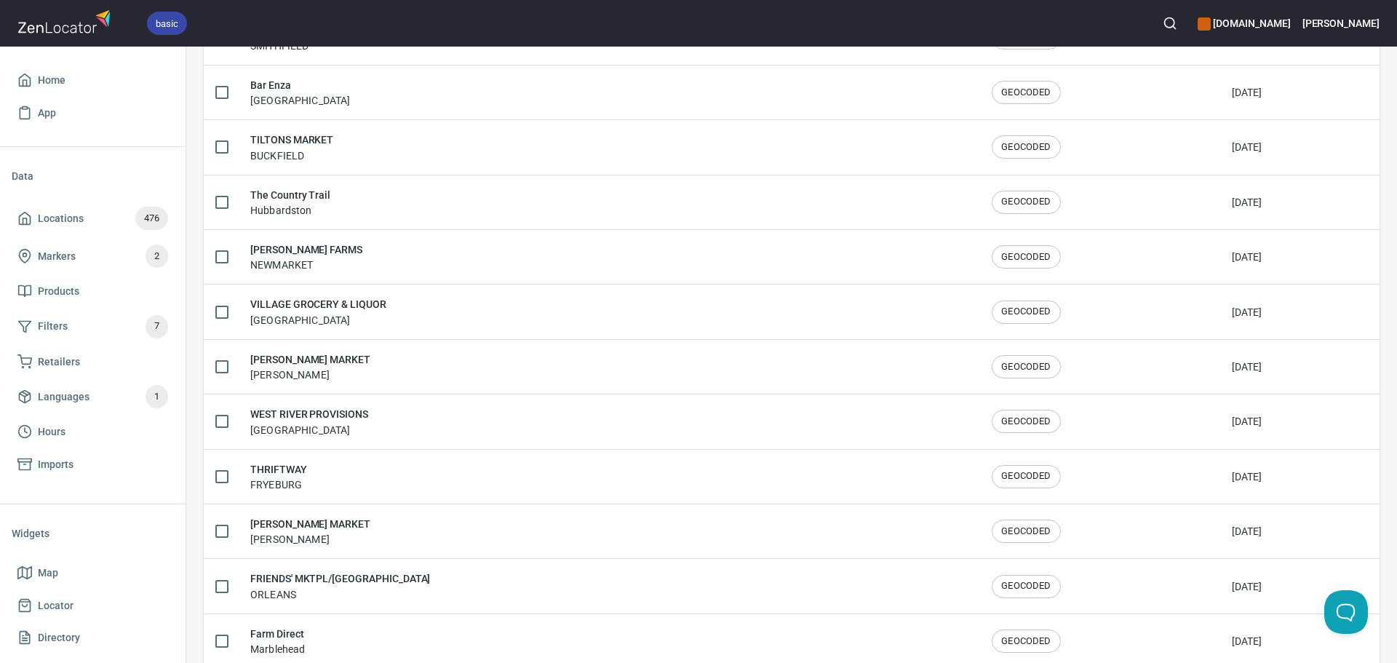
scroll to position [2392, 0]
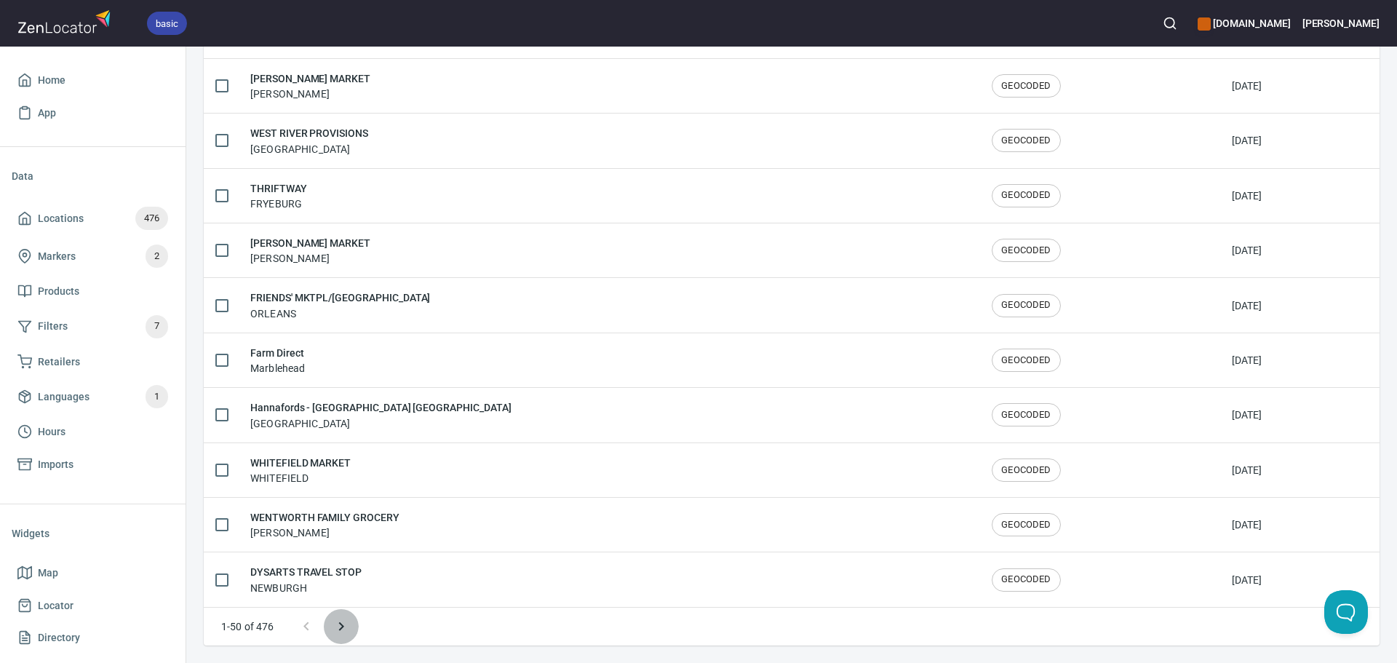
click at [340, 618] on icon "Next page" at bounding box center [341, 626] width 17 height 17
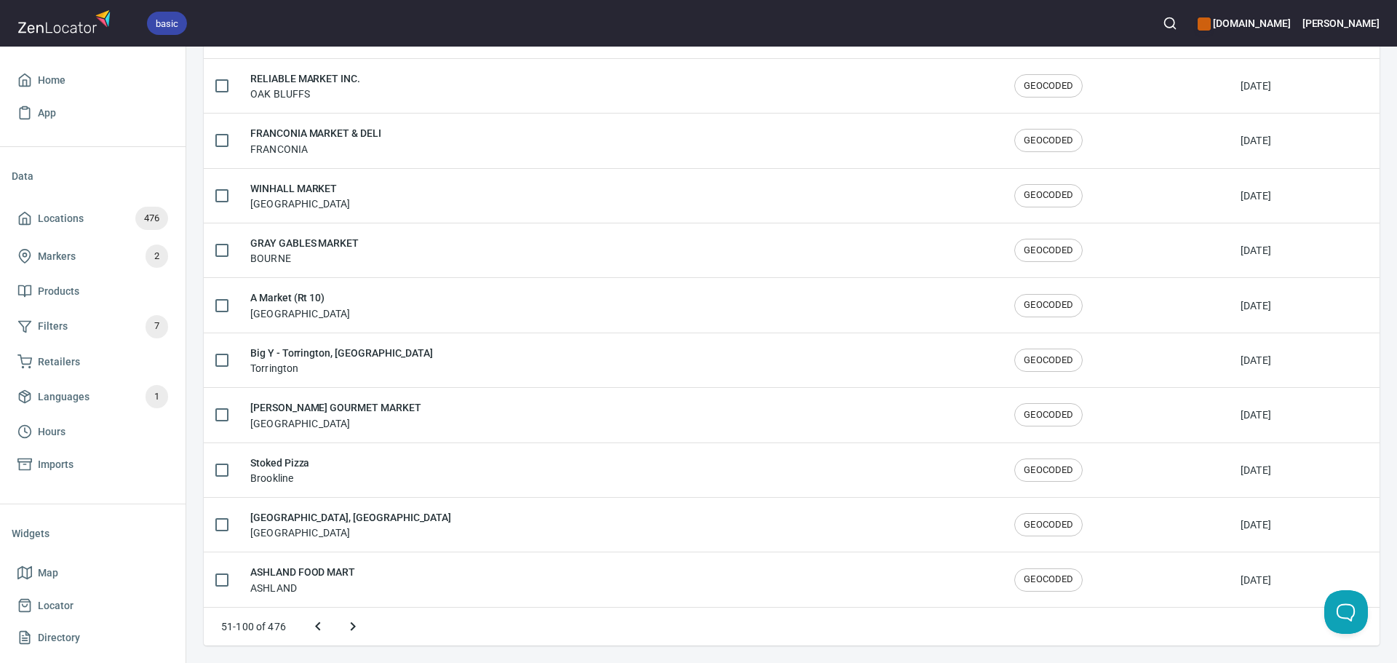
click at [340, 624] on button "Next page" at bounding box center [353, 626] width 35 height 35
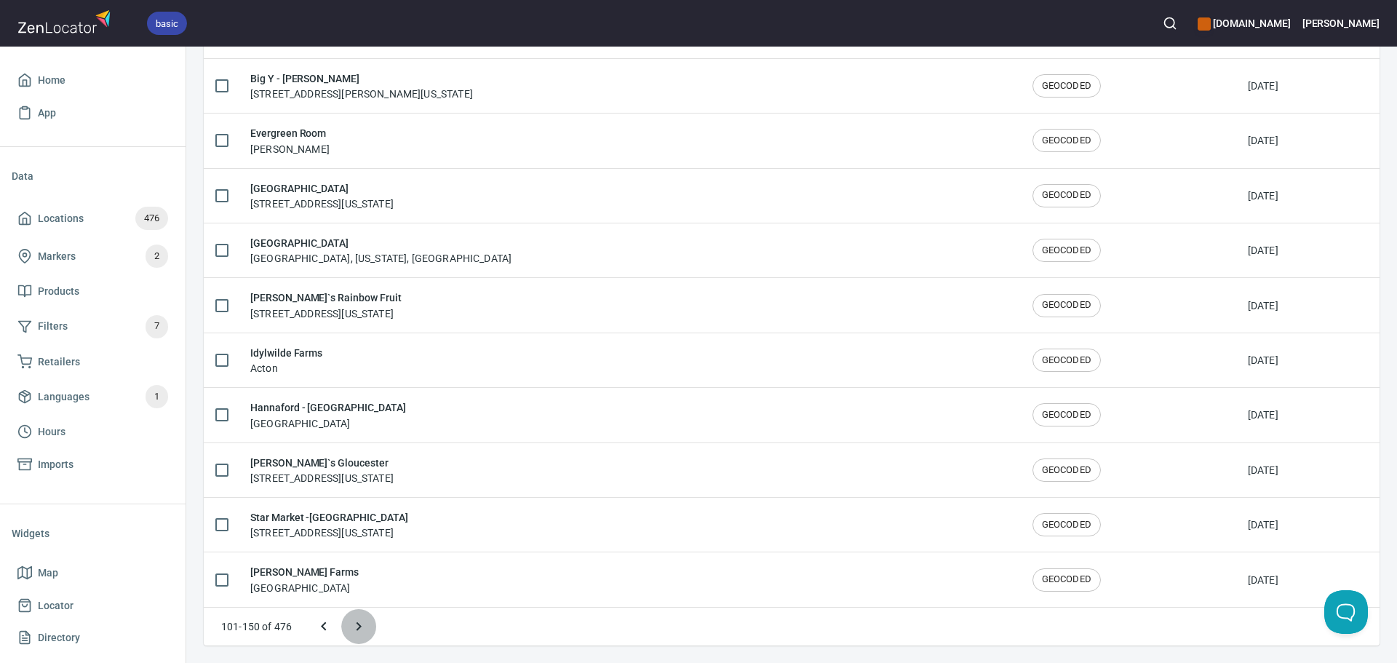
click at [363, 624] on icon "Next page" at bounding box center [358, 626] width 17 height 17
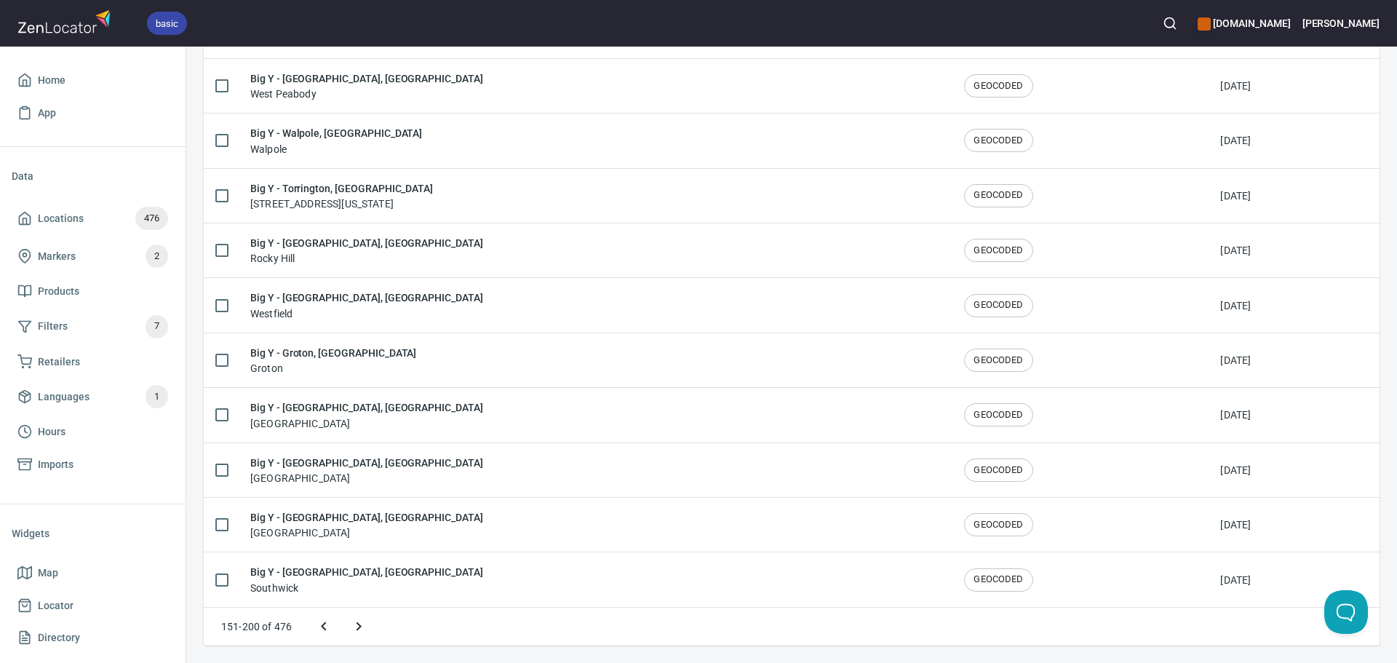
click at [363, 624] on icon "Next page" at bounding box center [358, 626] width 17 height 17
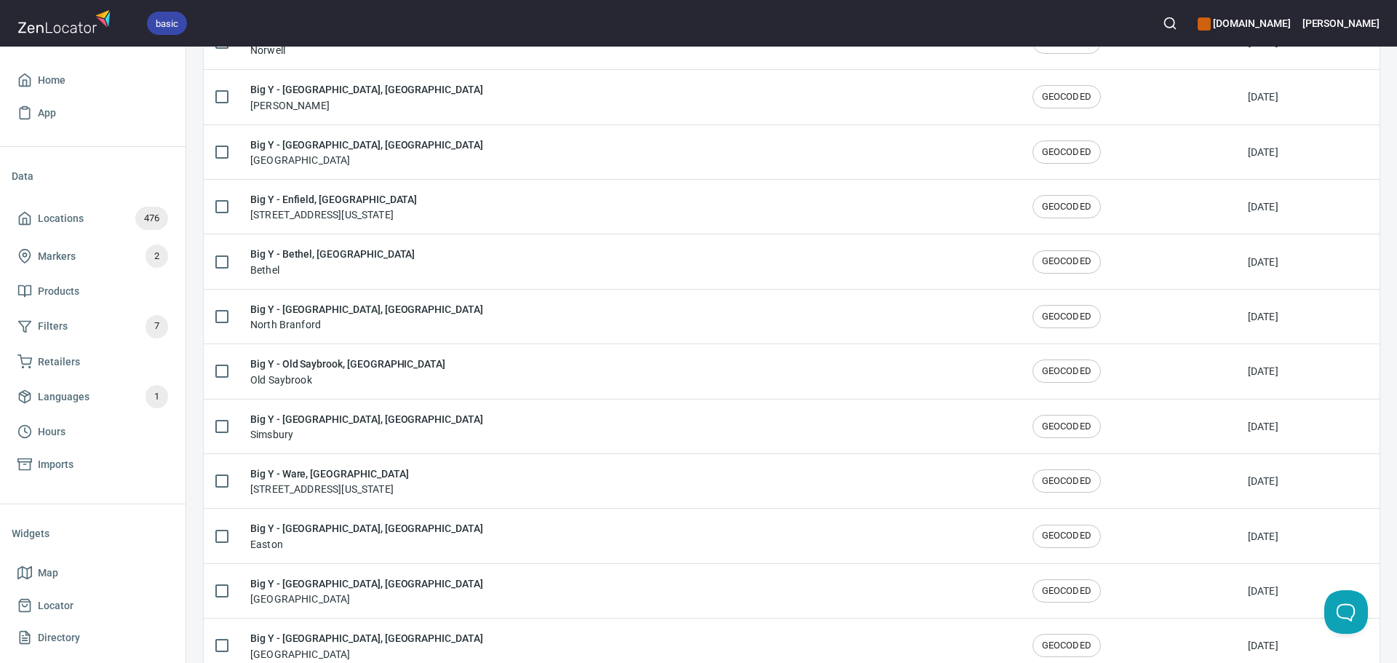
scroll to position [735, 0]
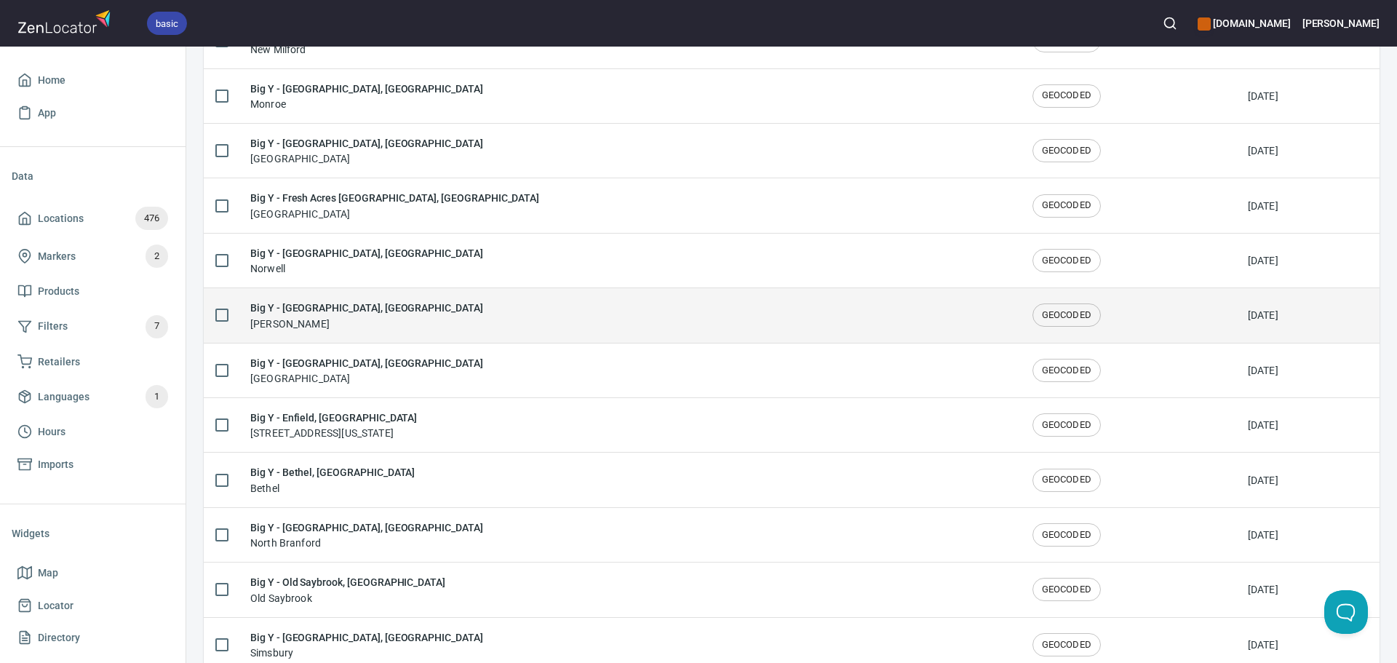
click at [433, 325] on div "Big Y - Norwood, MA Norwood" at bounding box center [629, 315] width 759 height 31
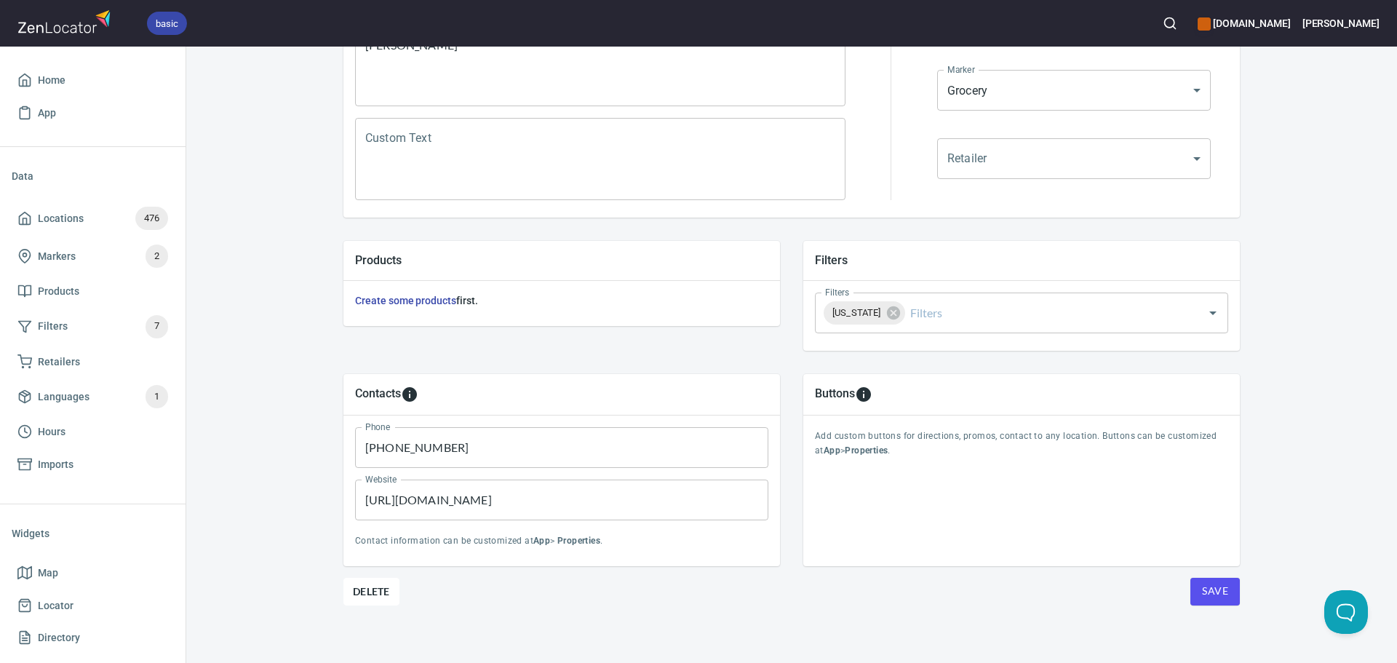
scroll to position [340, 0]
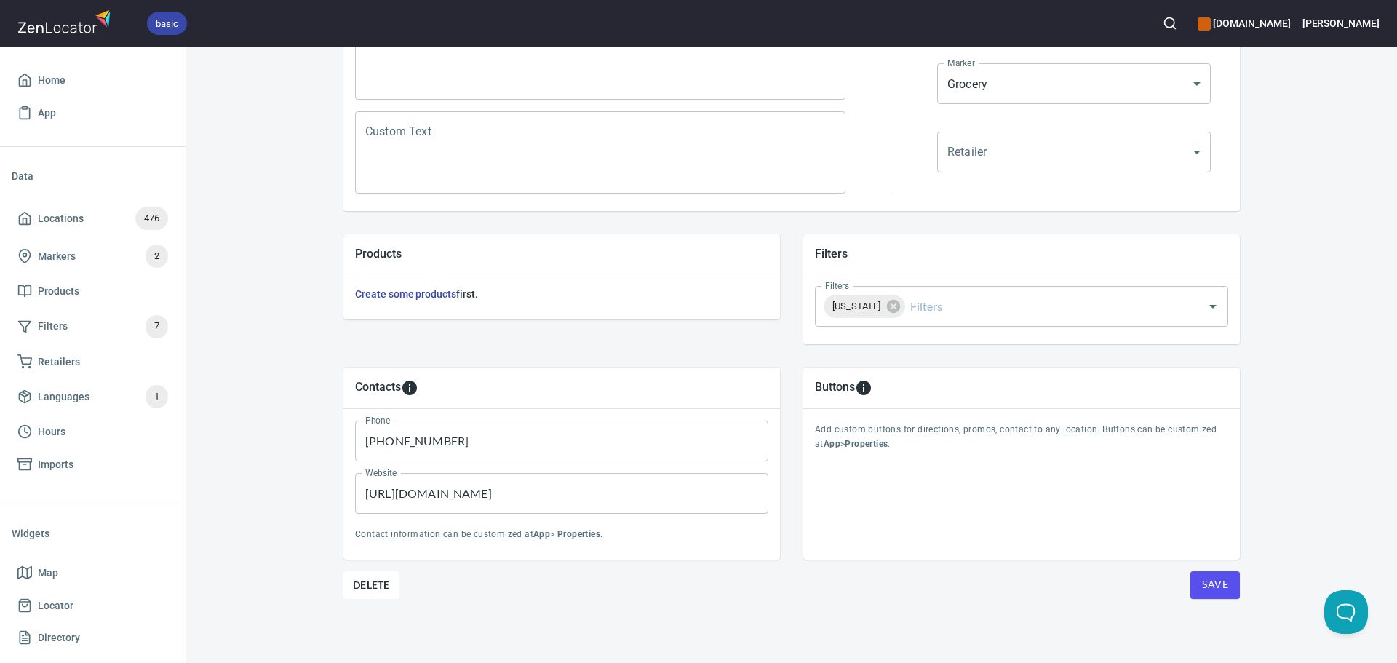
click at [1202, 571] on button "Save" at bounding box center [1215, 585] width 49 height 28
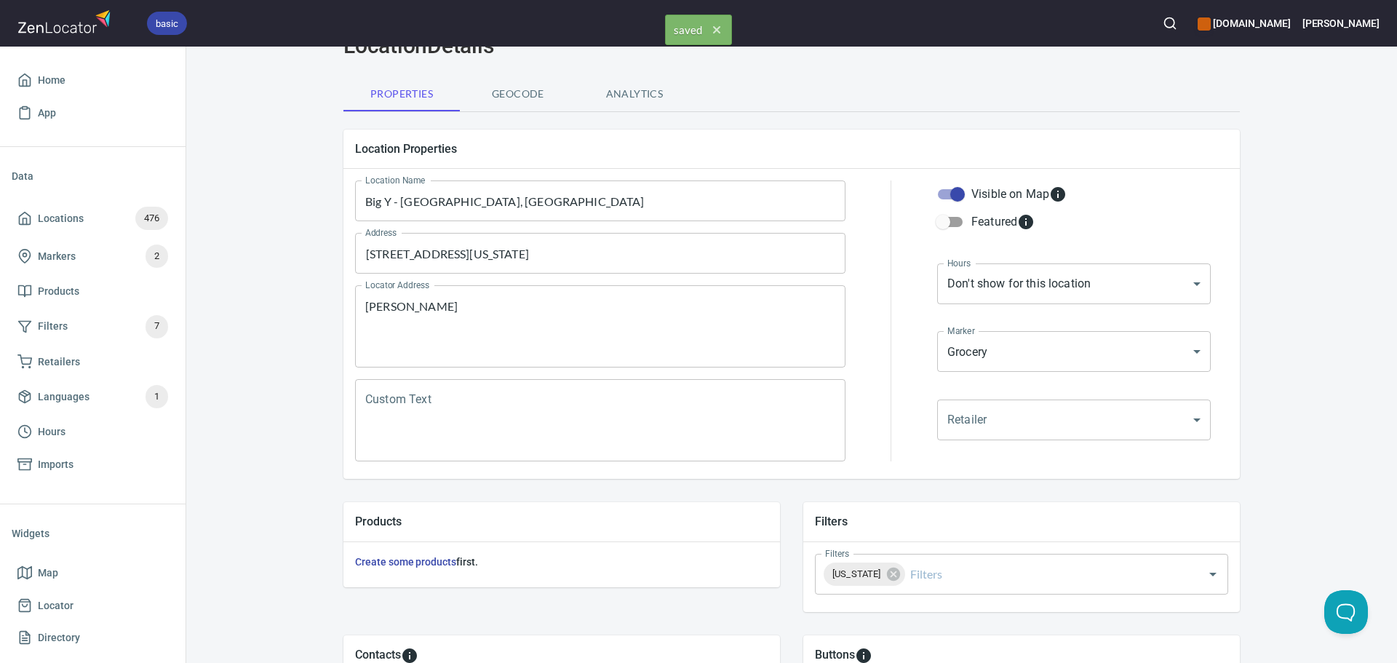
scroll to position [0, 0]
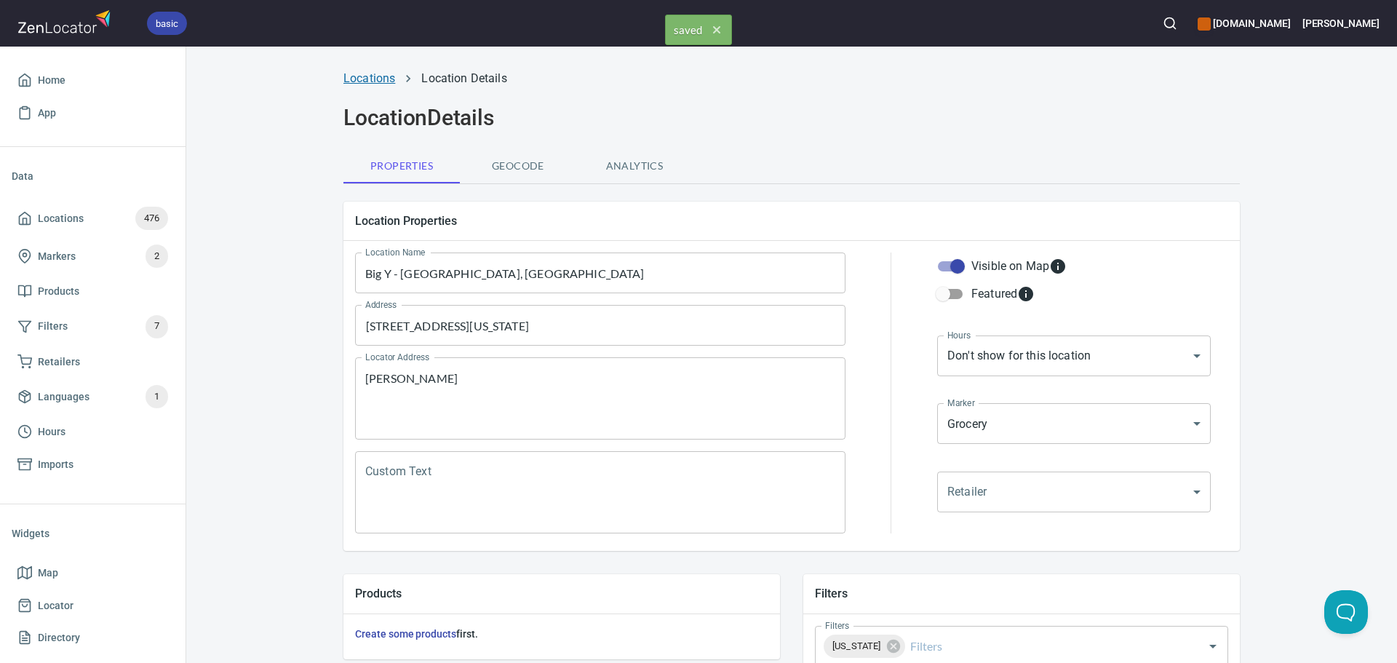
click at [367, 74] on link "Locations" at bounding box center [370, 78] width 52 height 14
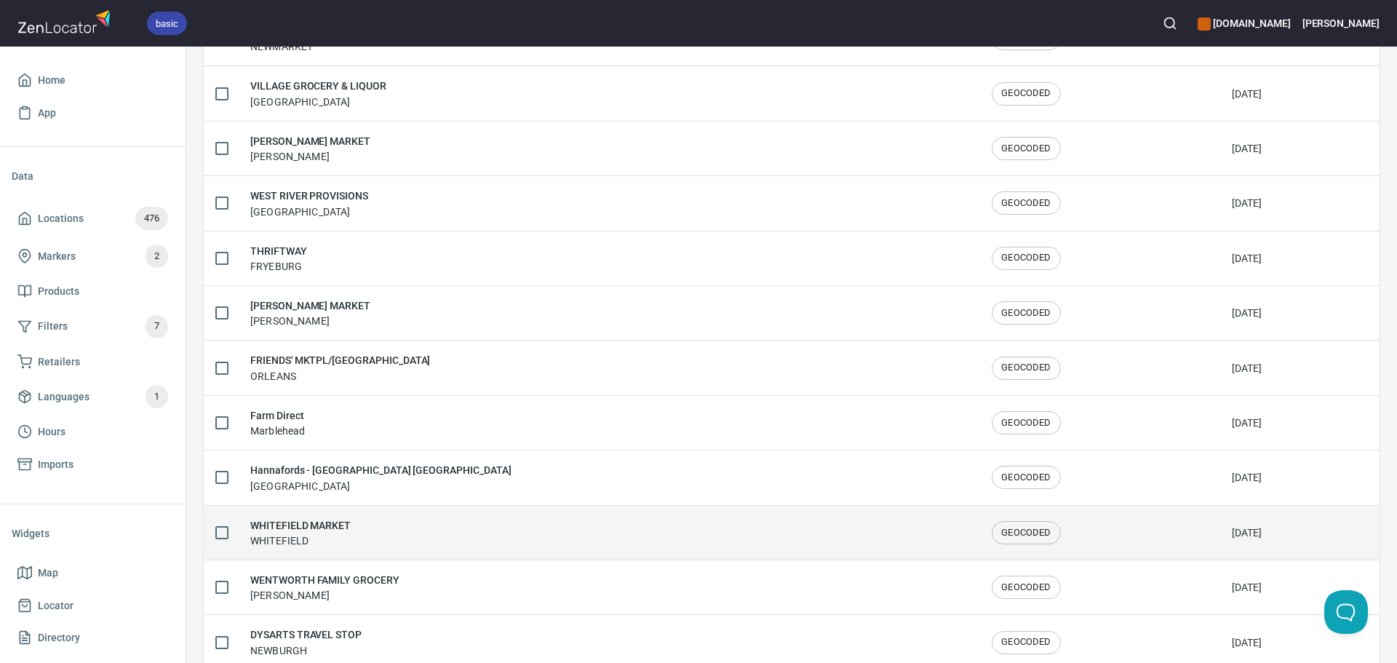
scroll to position [2392, 0]
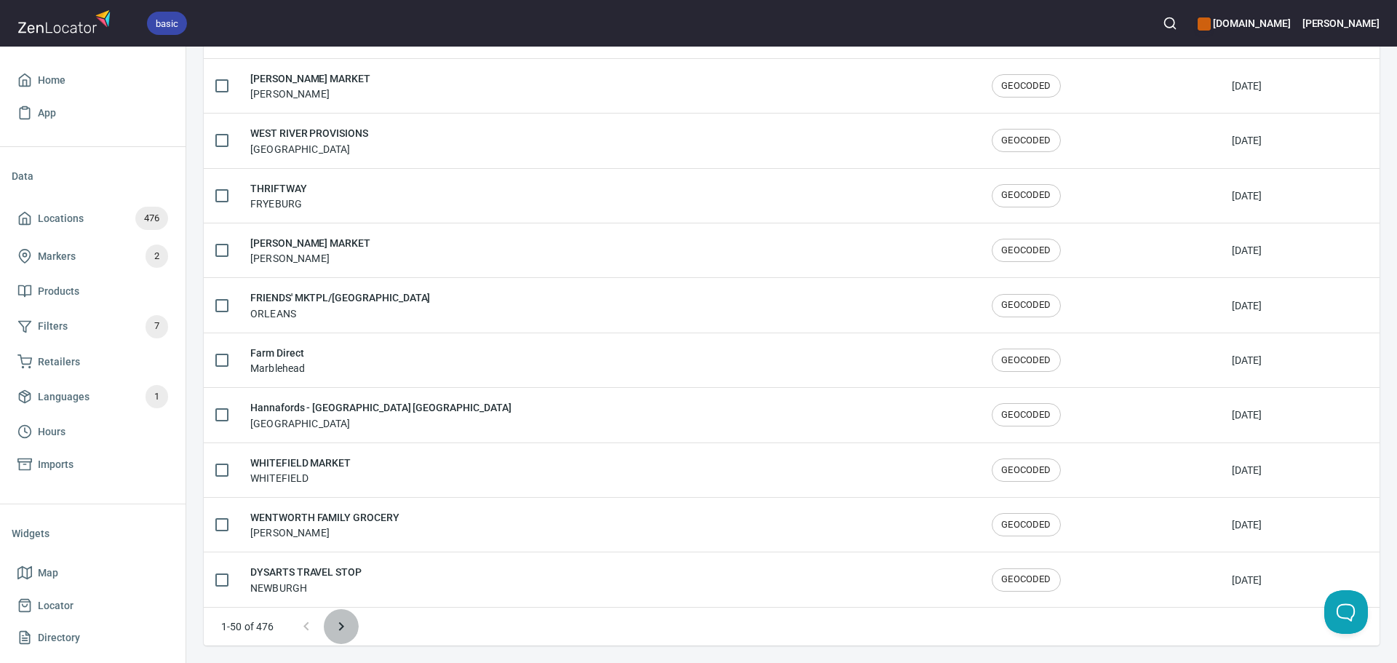
click at [349, 629] on icon "Next page" at bounding box center [341, 626] width 17 height 17
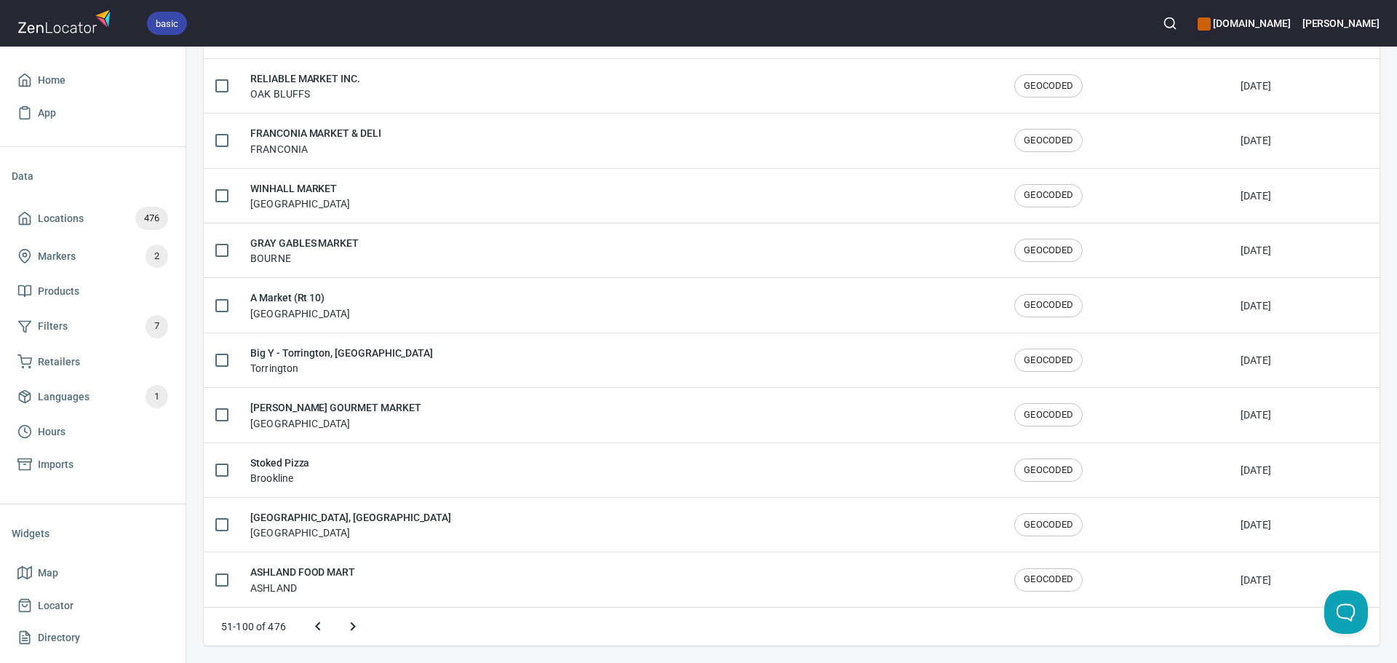
click at [359, 630] on icon "Next page" at bounding box center [352, 626] width 17 height 17
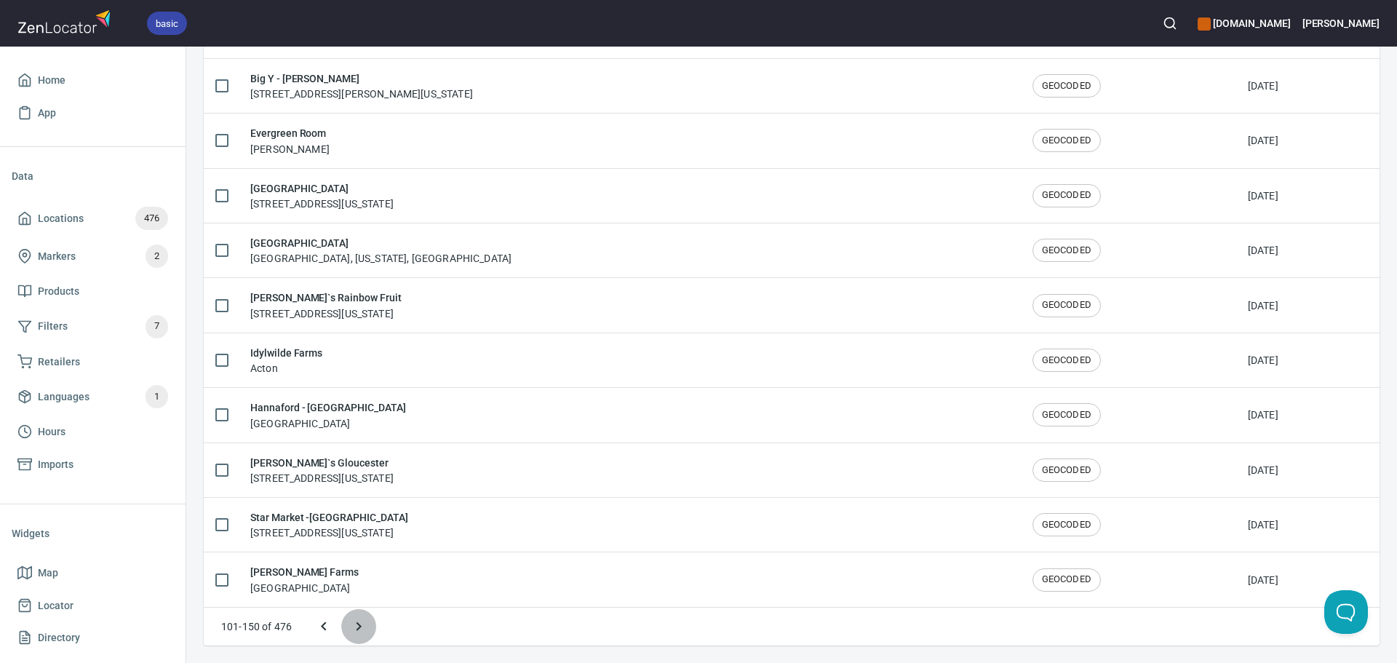
click at [360, 630] on icon "Next page" at bounding box center [358, 626] width 17 height 17
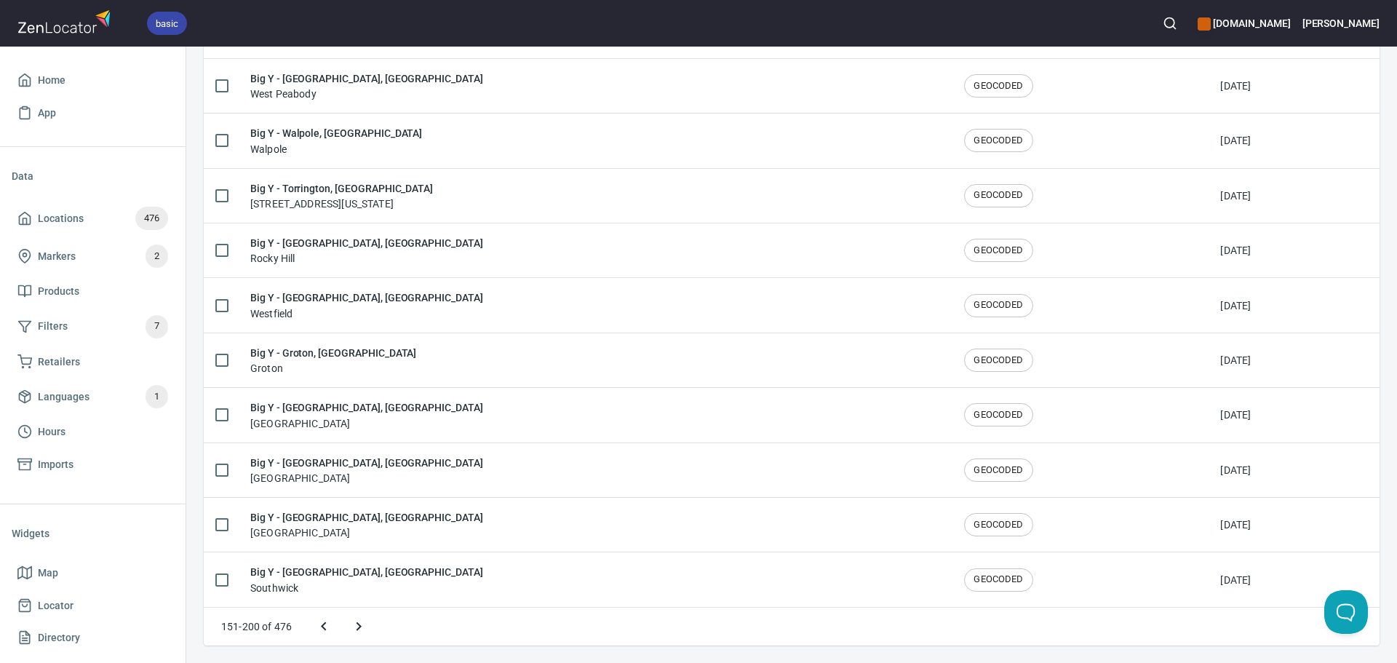
click at [370, 623] on button "Next page" at bounding box center [358, 626] width 35 height 35
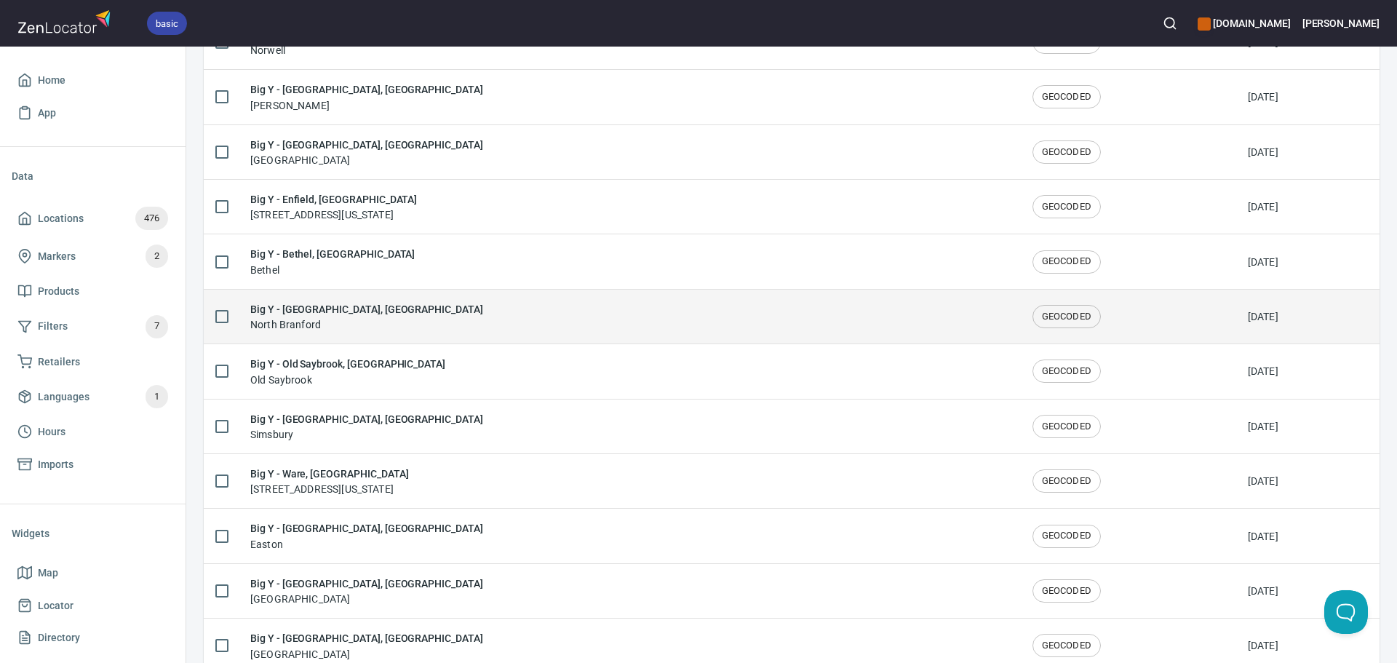
scroll to position [881, 0]
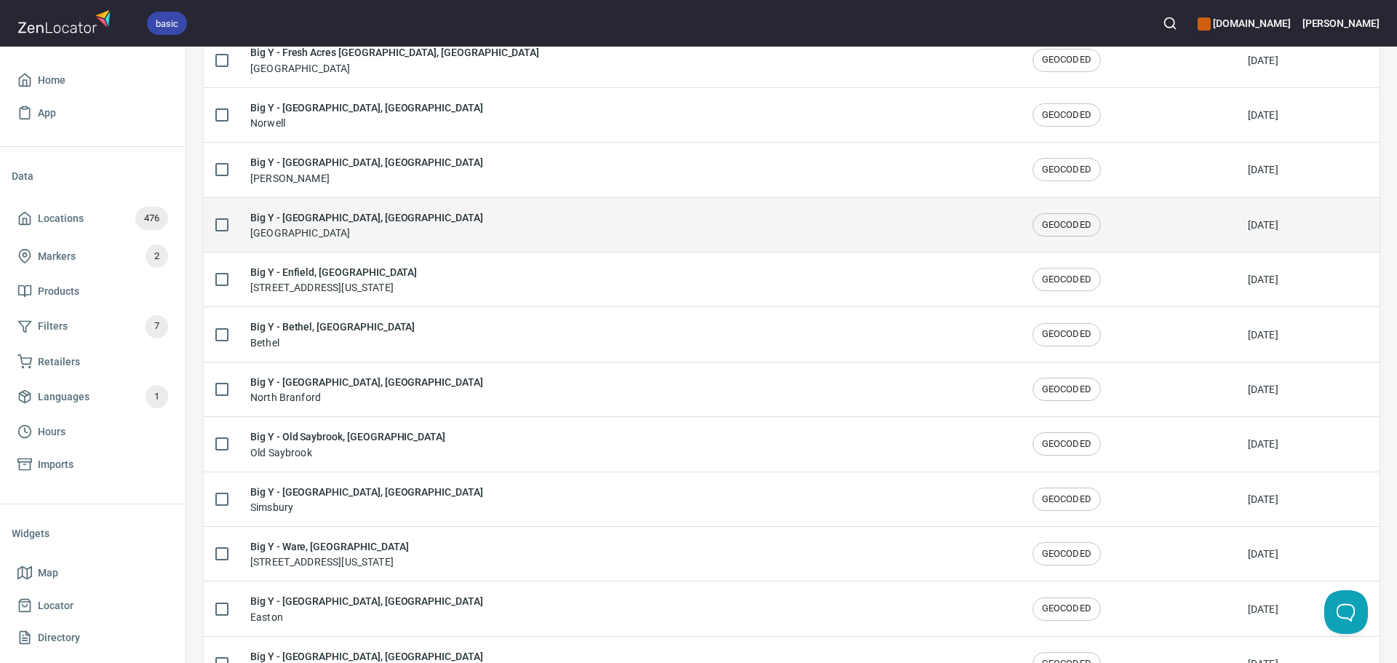
click at [448, 212] on div "Big Y - West Springfield, MA West Springfield" at bounding box center [629, 225] width 759 height 31
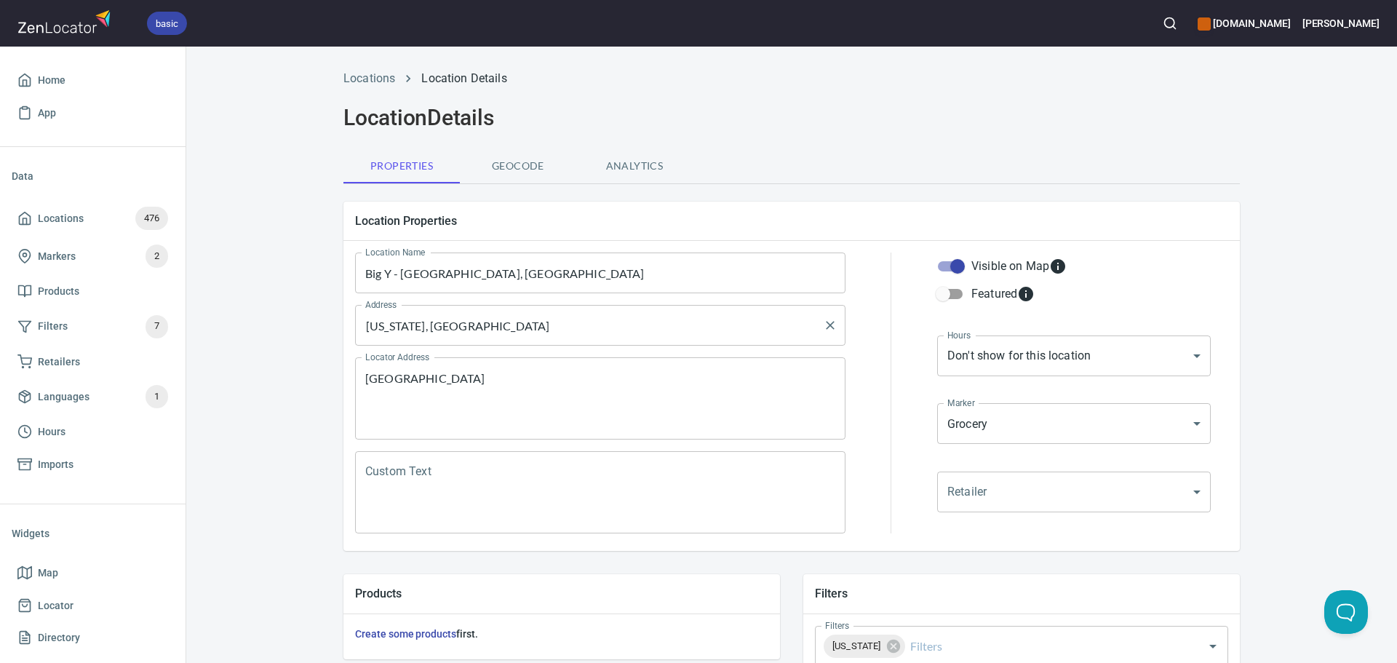
click at [421, 336] on input "Massachusetts, United States" at bounding box center [590, 326] width 456 height 28
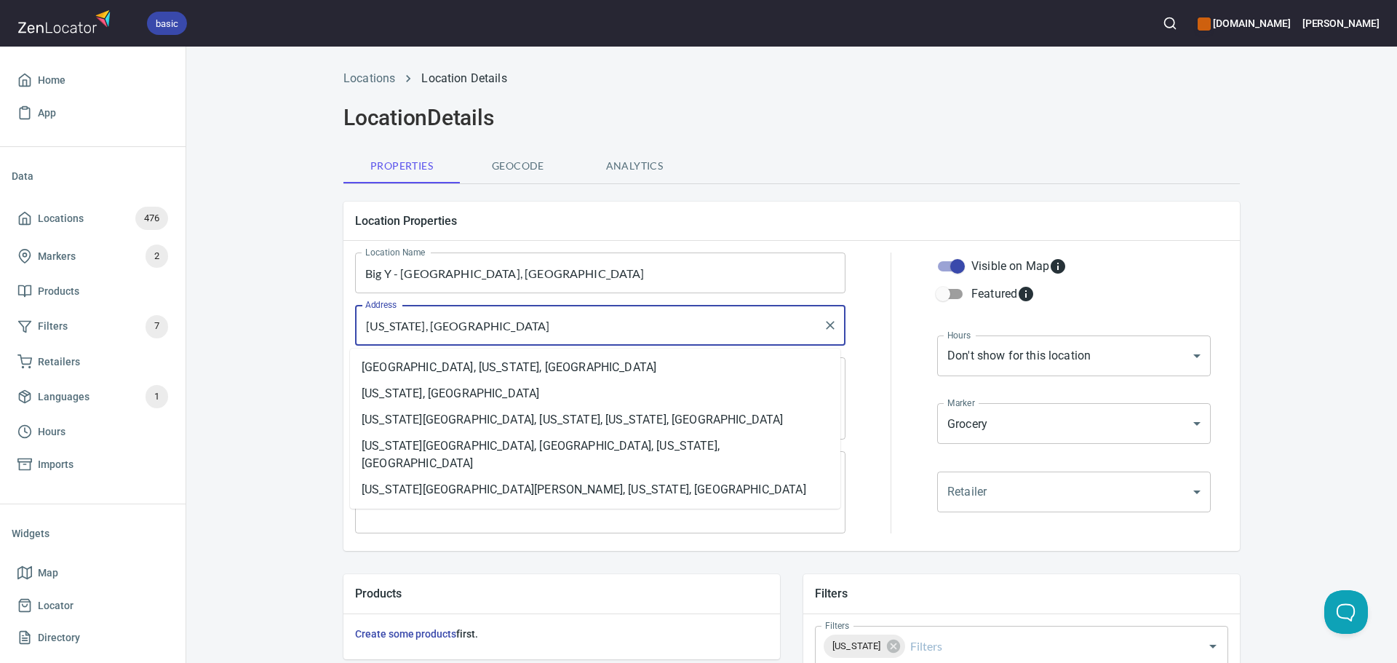
click at [421, 336] on input "Massachusetts, United States" at bounding box center [590, 326] width 456 height 28
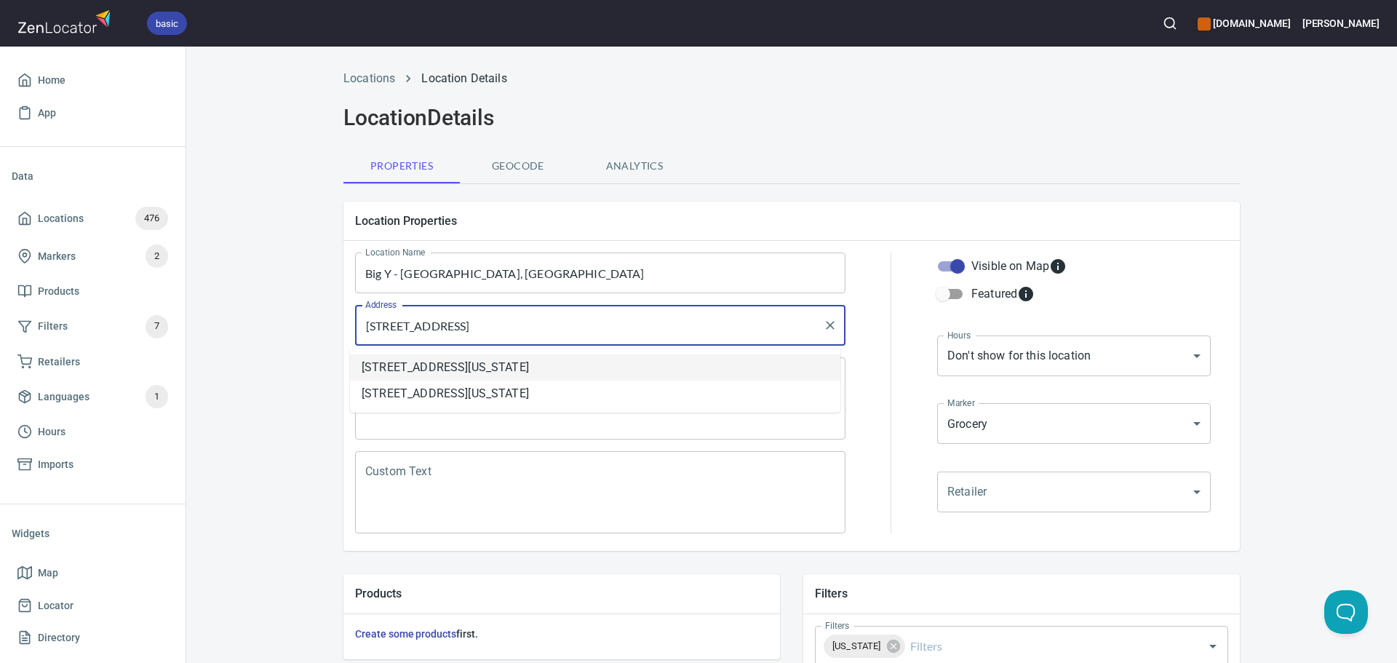
click at [542, 359] on li "503 Memorial Avenue, West Springfield Town, Massachusetts, United States" at bounding box center [595, 367] width 491 height 26
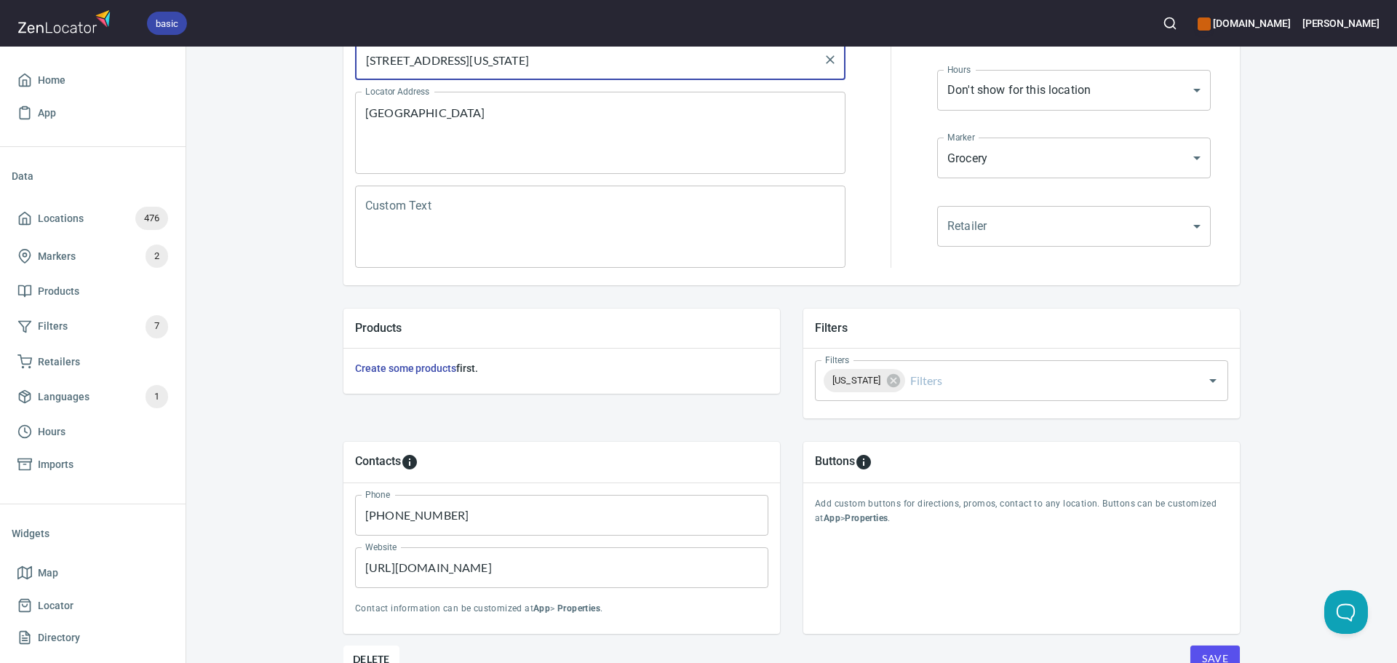
scroll to position [340, 0]
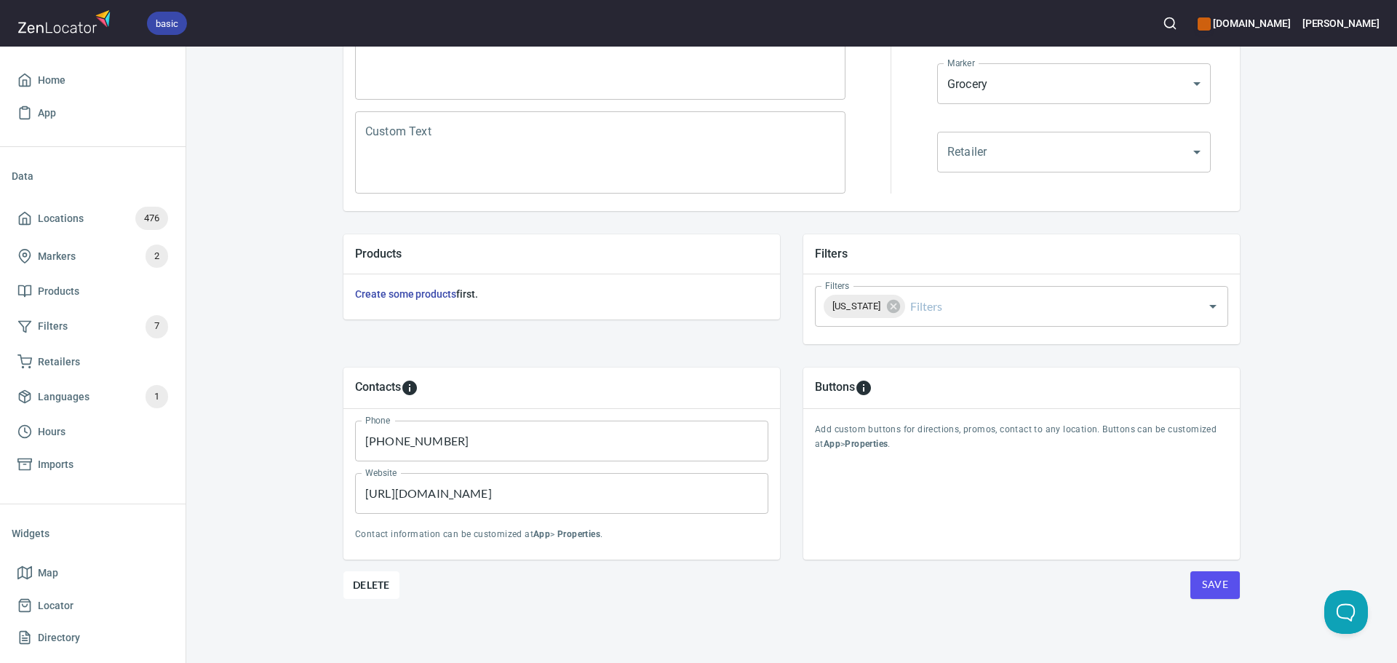
type input "503 Memorial Avenue, West Springfield Town, Massachusetts, United States"
click at [1229, 571] on button "Save" at bounding box center [1215, 585] width 49 height 28
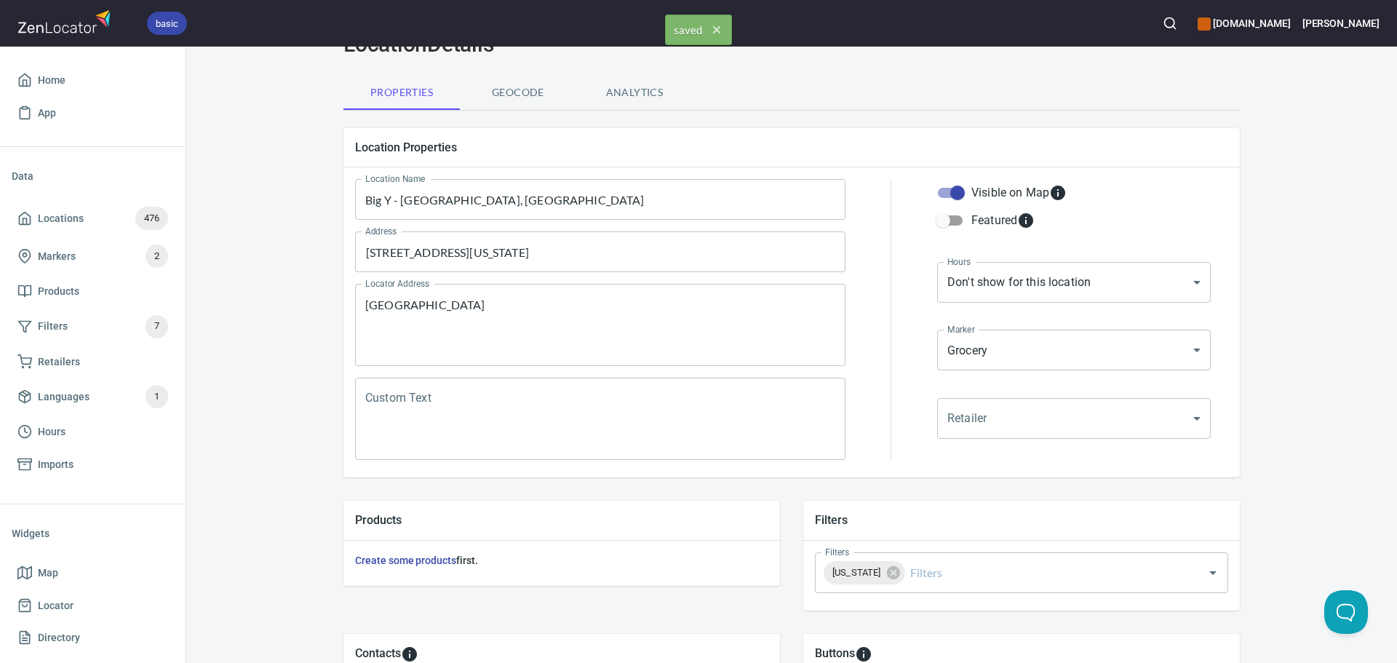
scroll to position [0, 0]
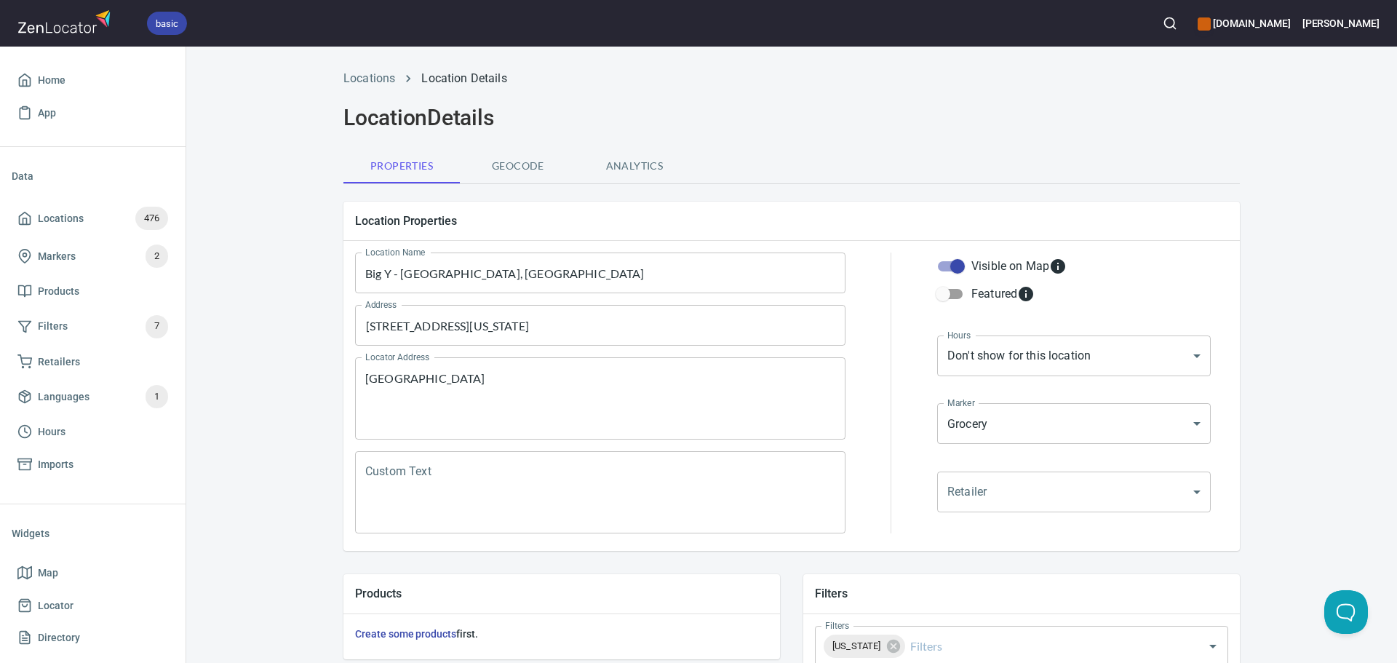
click at [351, 87] on div "Locations Location Details" at bounding box center [792, 78] width 914 height 35
click at [354, 79] on link "Locations" at bounding box center [370, 78] width 52 height 14
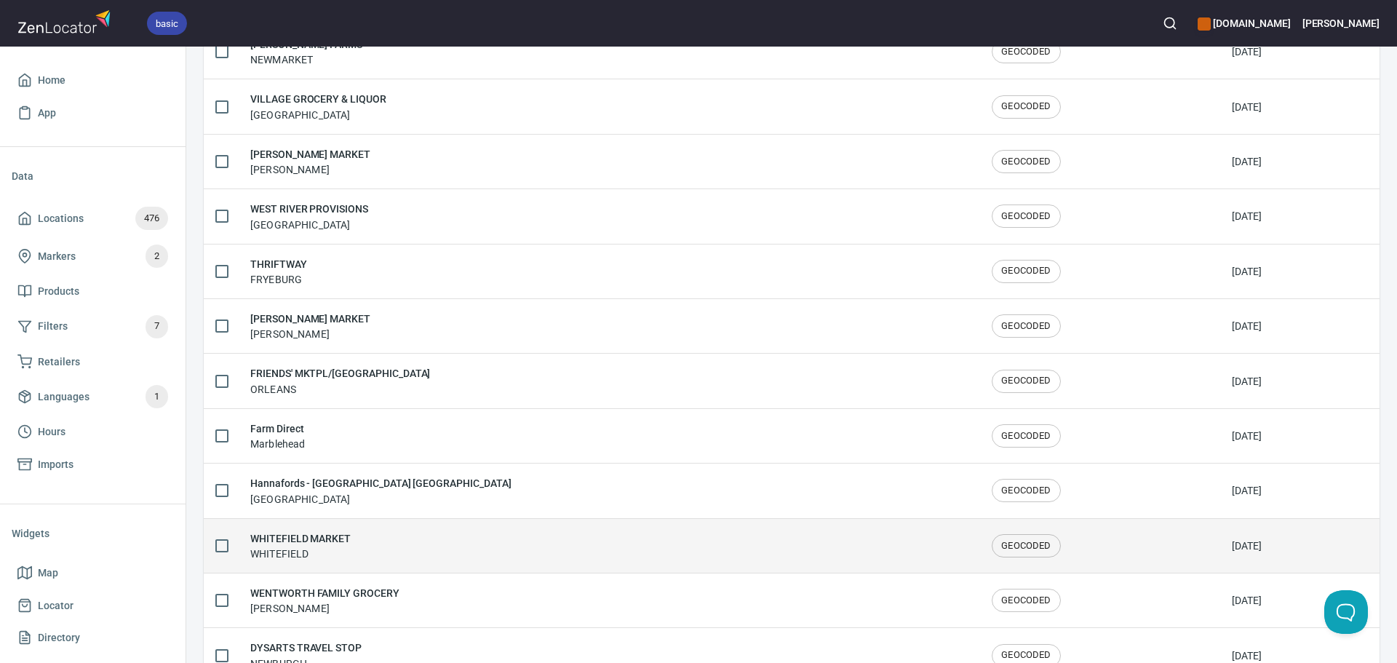
scroll to position [2392, 0]
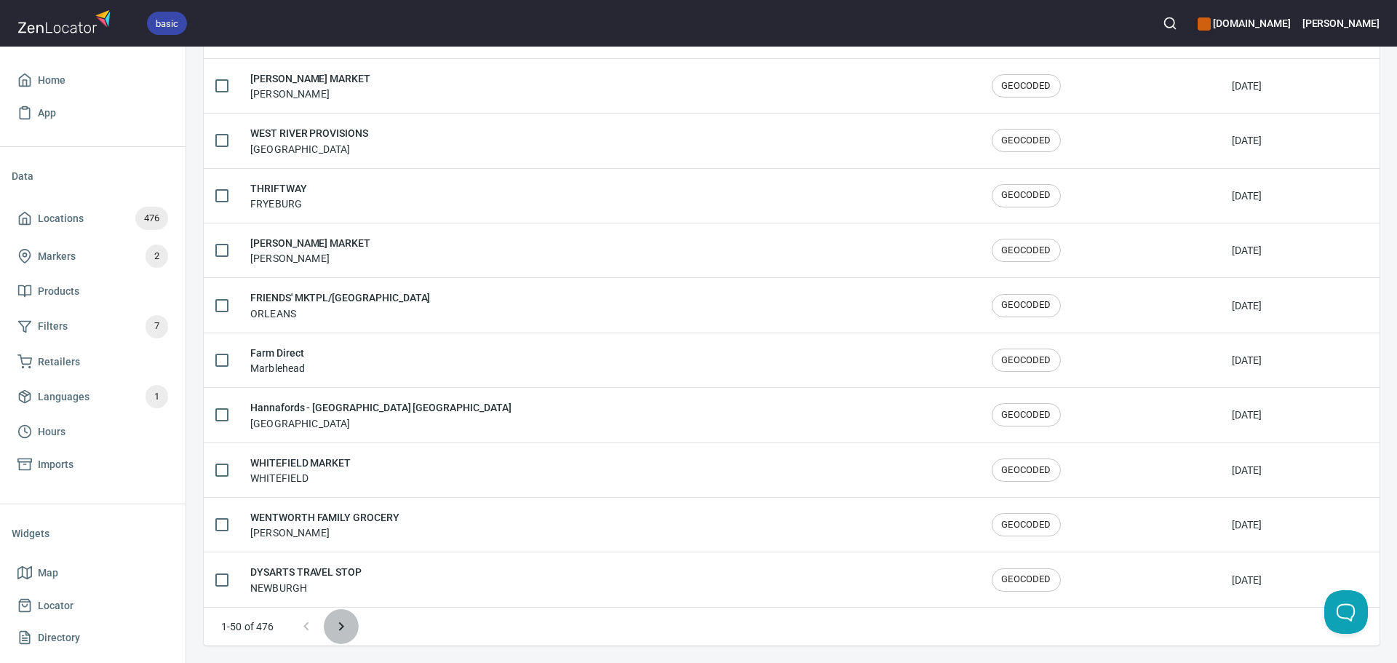
click at [345, 630] on icon "Next page" at bounding box center [341, 626] width 17 height 17
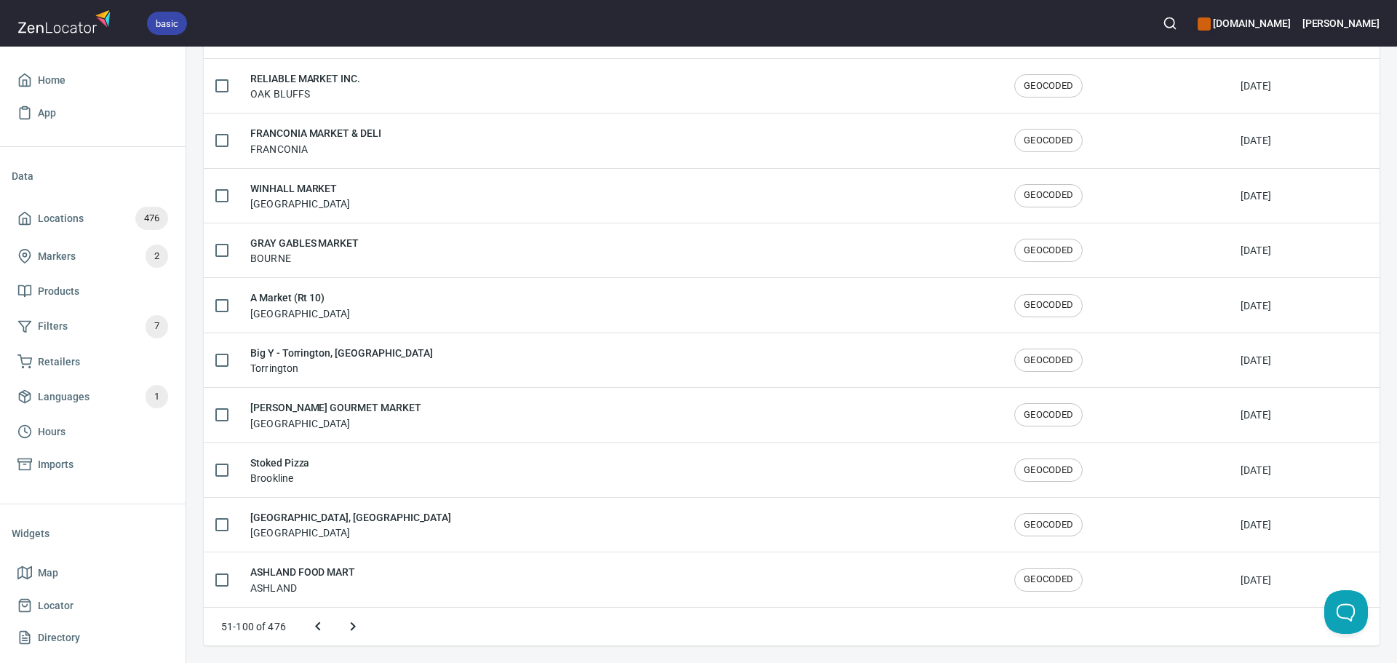
click at [345, 630] on icon "Next page" at bounding box center [352, 626] width 17 height 17
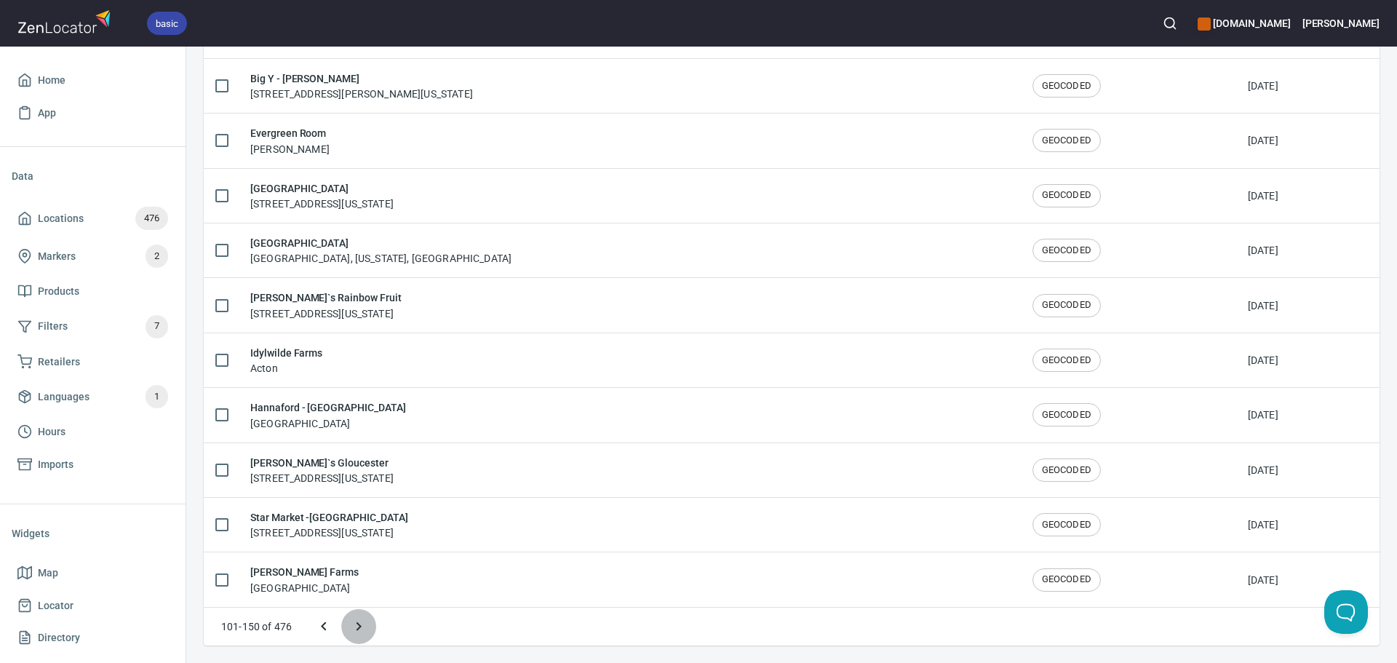
click at [360, 630] on icon "Next page" at bounding box center [358, 626] width 17 height 17
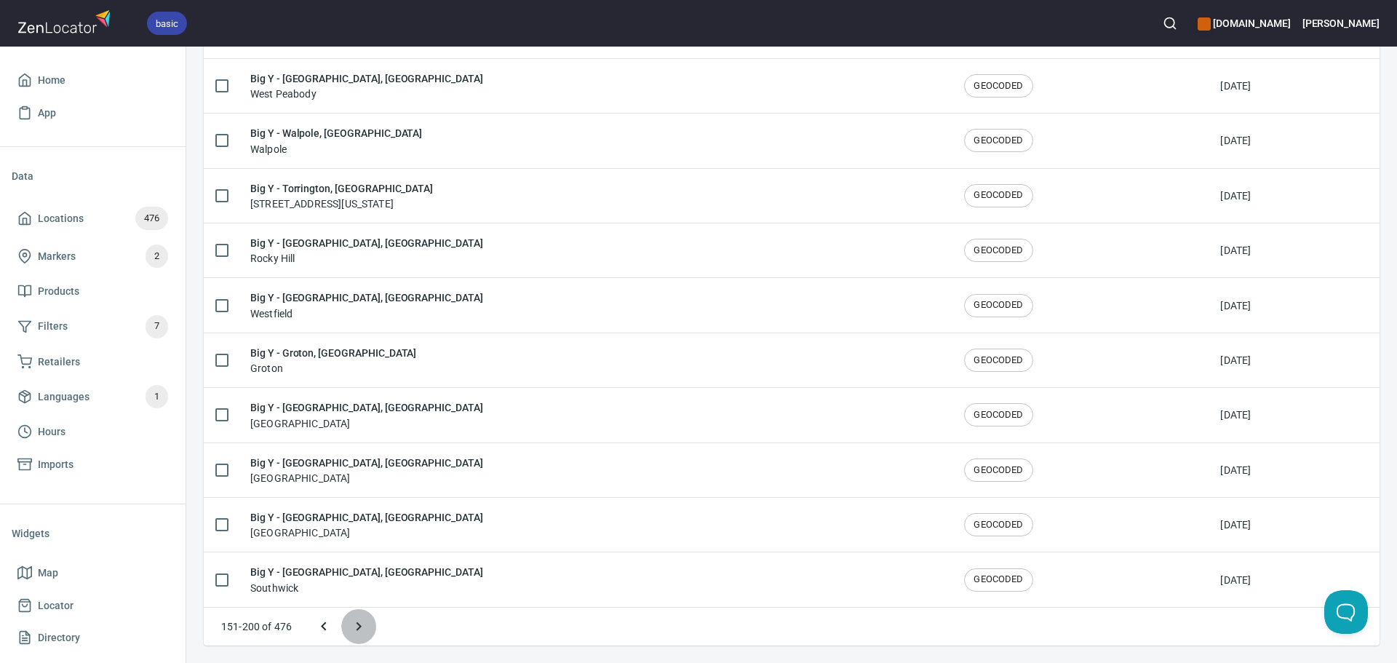
click at [360, 630] on icon "Next page" at bounding box center [358, 626] width 17 height 17
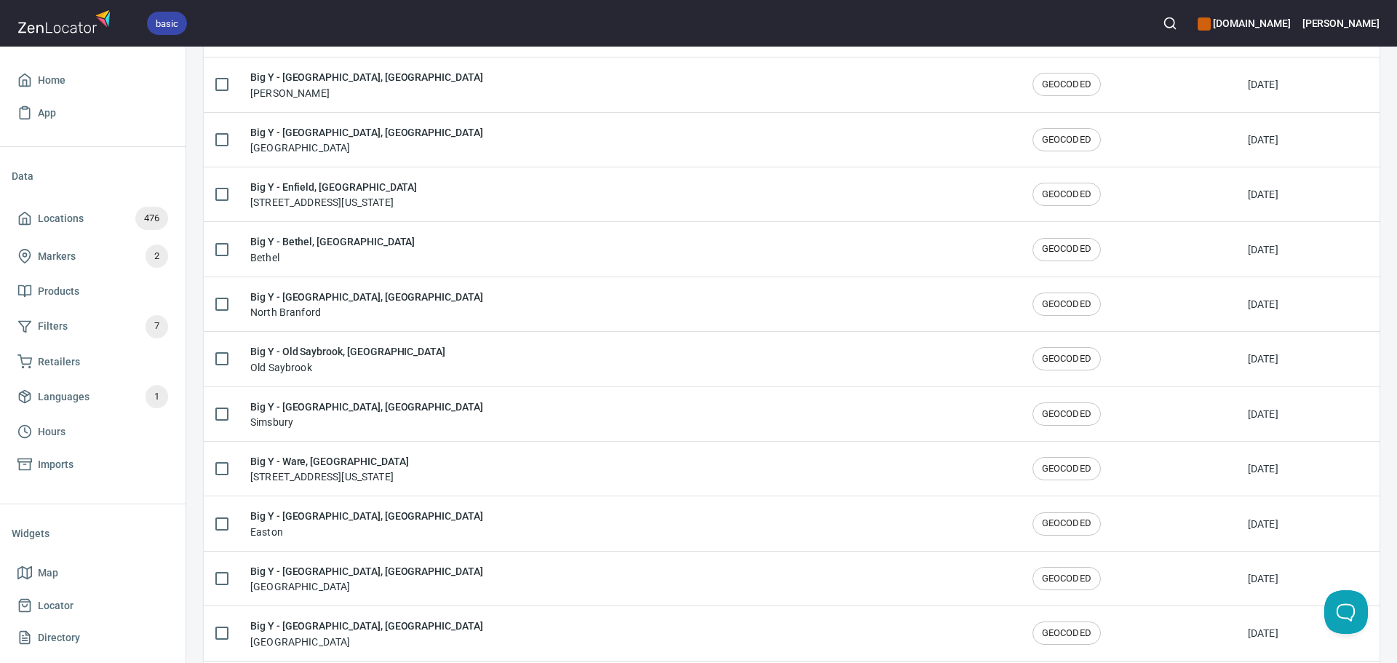
scroll to position [953, 0]
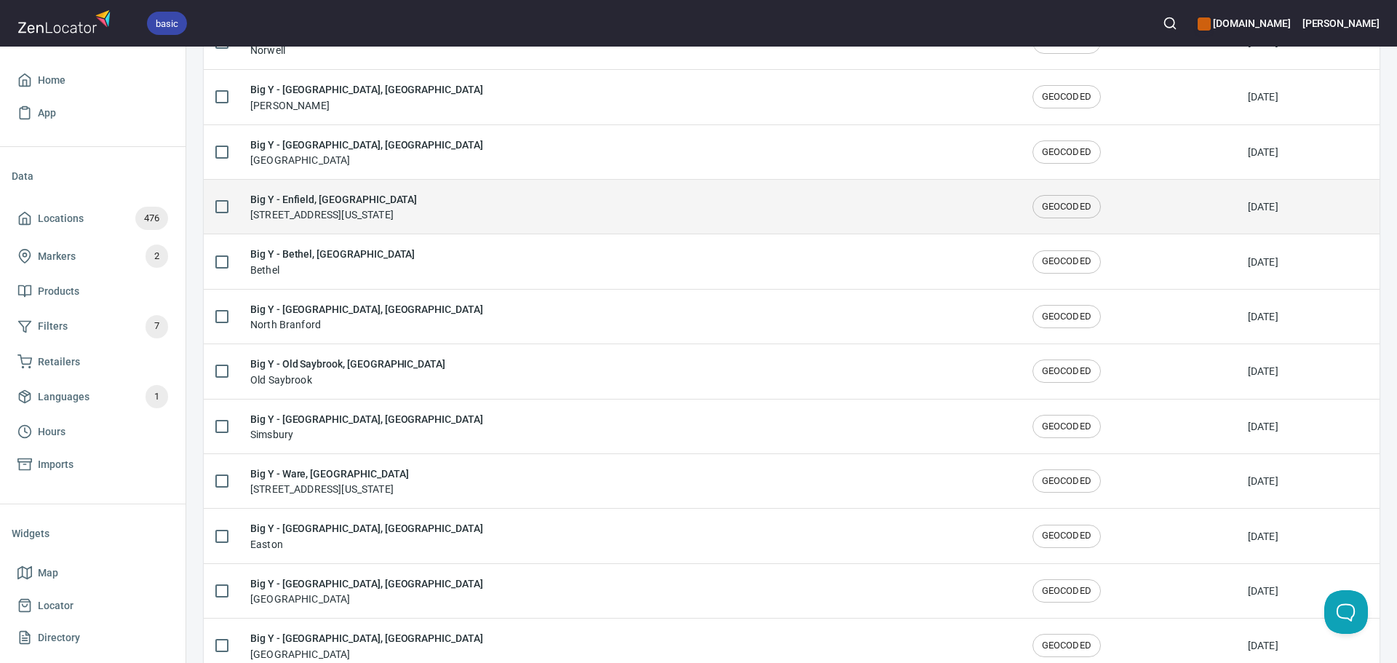
click at [592, 218] on div "Big Y - Enfield, CT 241 Hazard Ave, Enfield, Connecticut 06082, United States" at bounding box center [629, 206] width 759 height 31
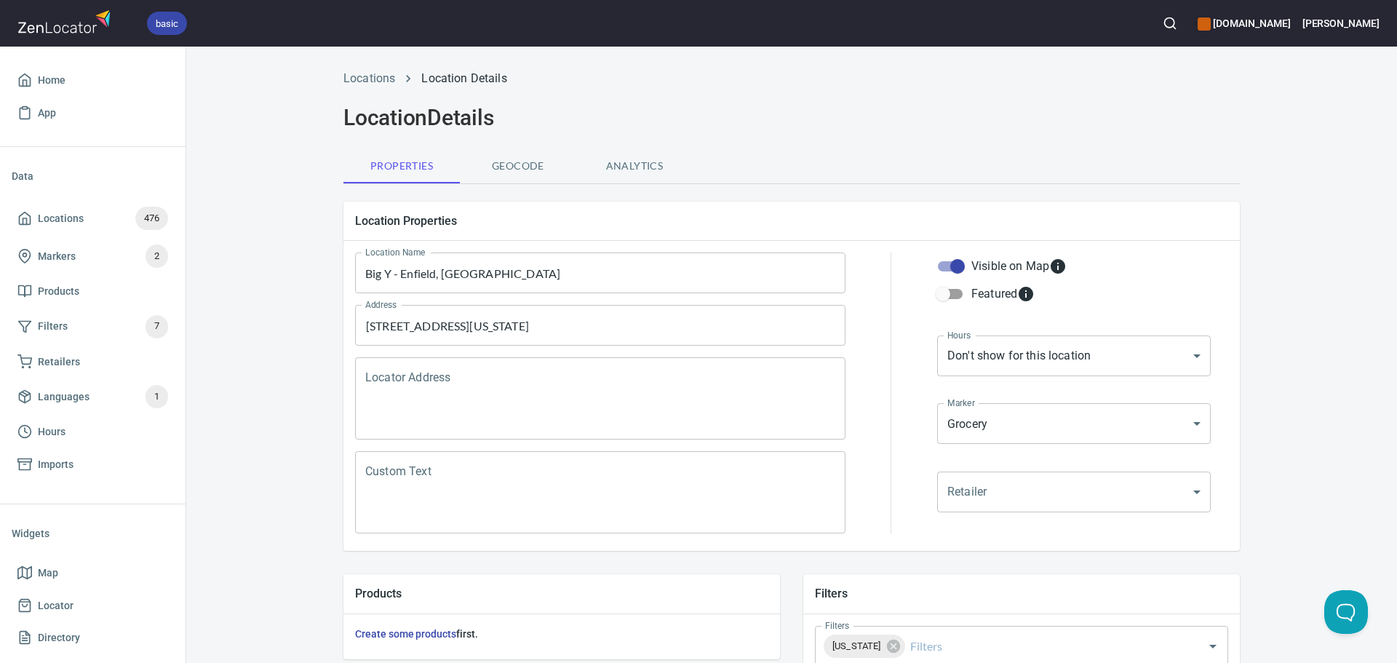
scroll to position [340, 0]
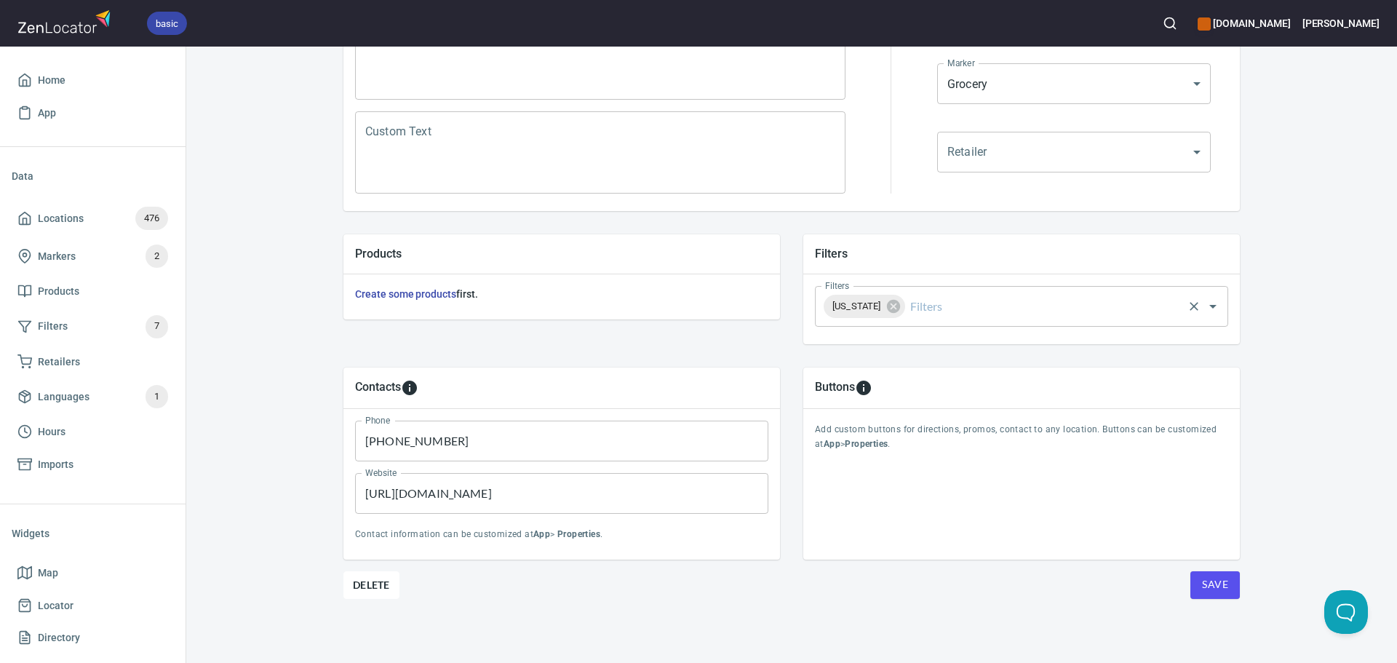
click at [957, 307] on input "Filters" at bounding box center [1045, 307] width 274 height 28
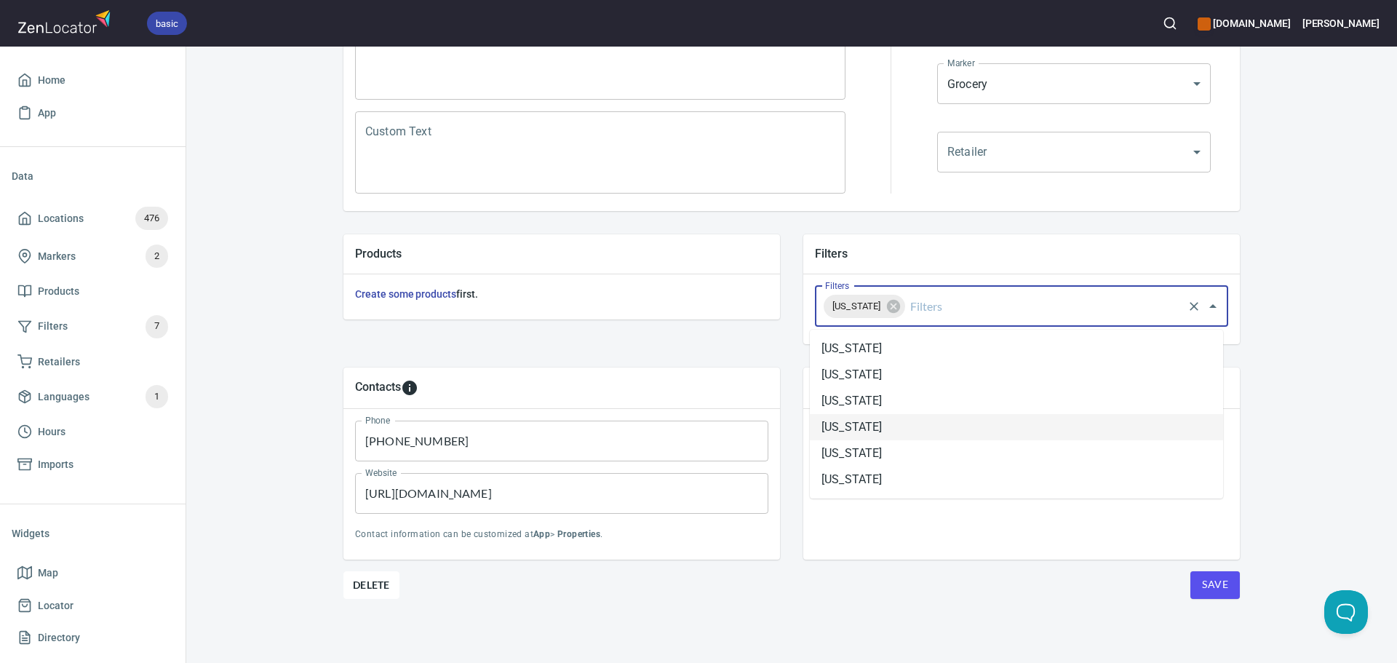
click at [899, 424] on li "[US_STATE]" at bounding box center [1016, 427] width 413 height 26
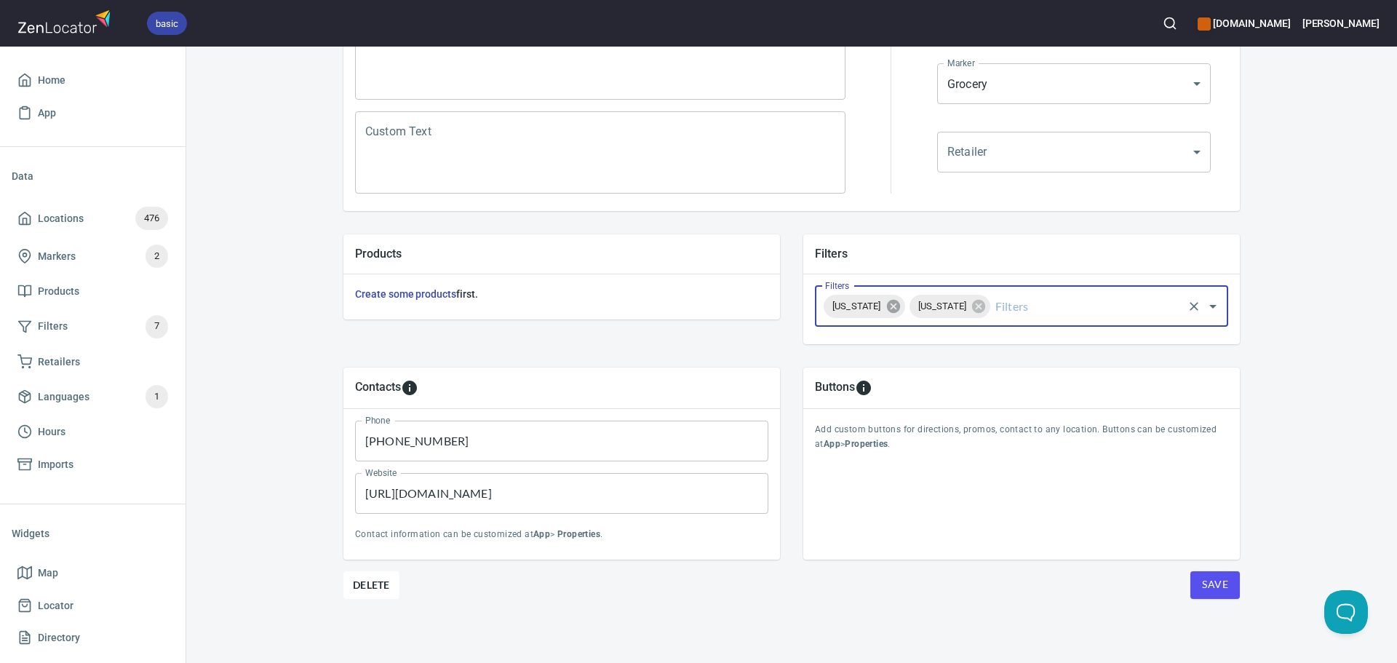
click at [900, 303] on icon at bounding box center [892, 306] width 13 height 13
click at [1215, 579] on span "Save" at bounding box center [1215, 585] width 26 height 18
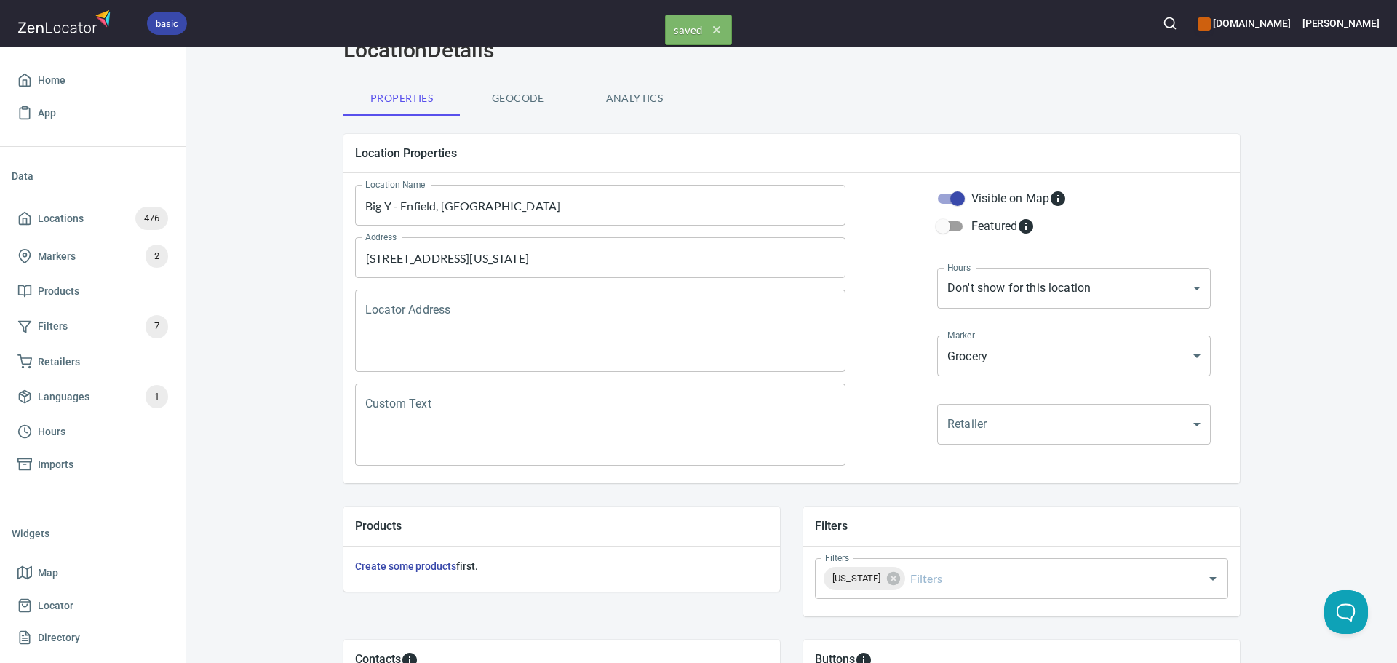
scroll to position [0, 0]
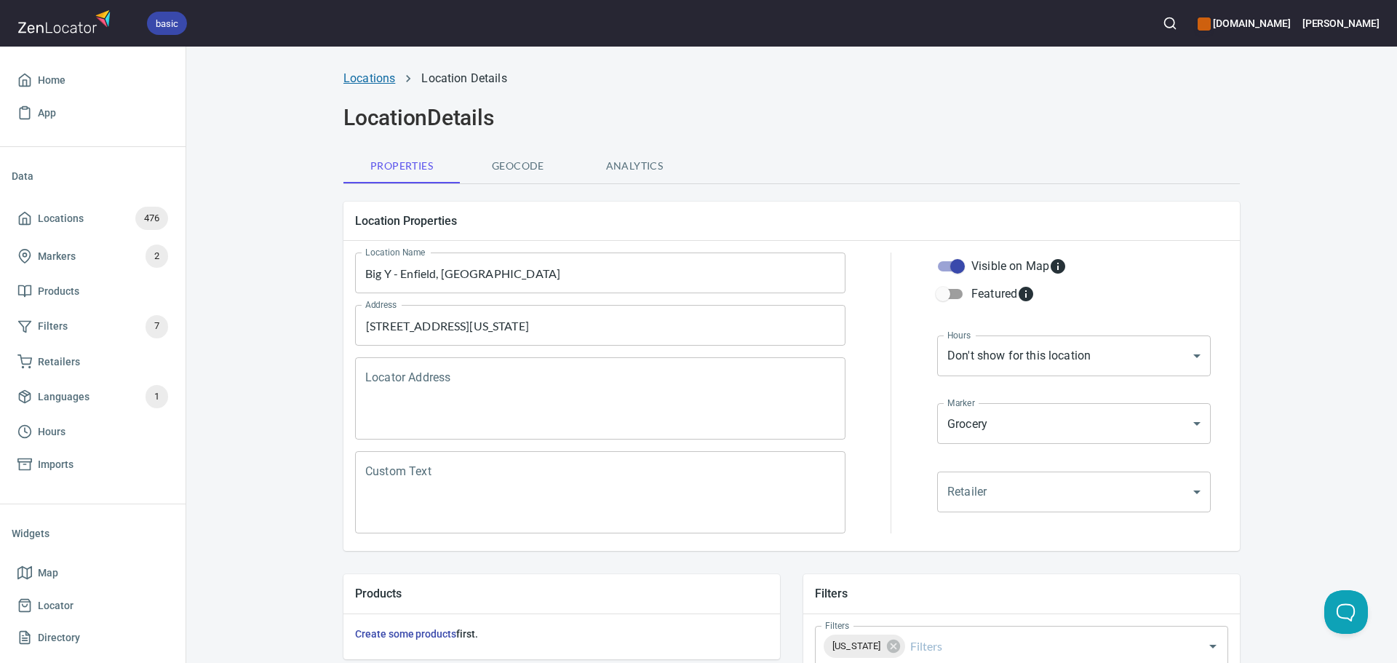
click at [381, 79] on link "Locations" at bounding box center [370, 78] width 52 height 14
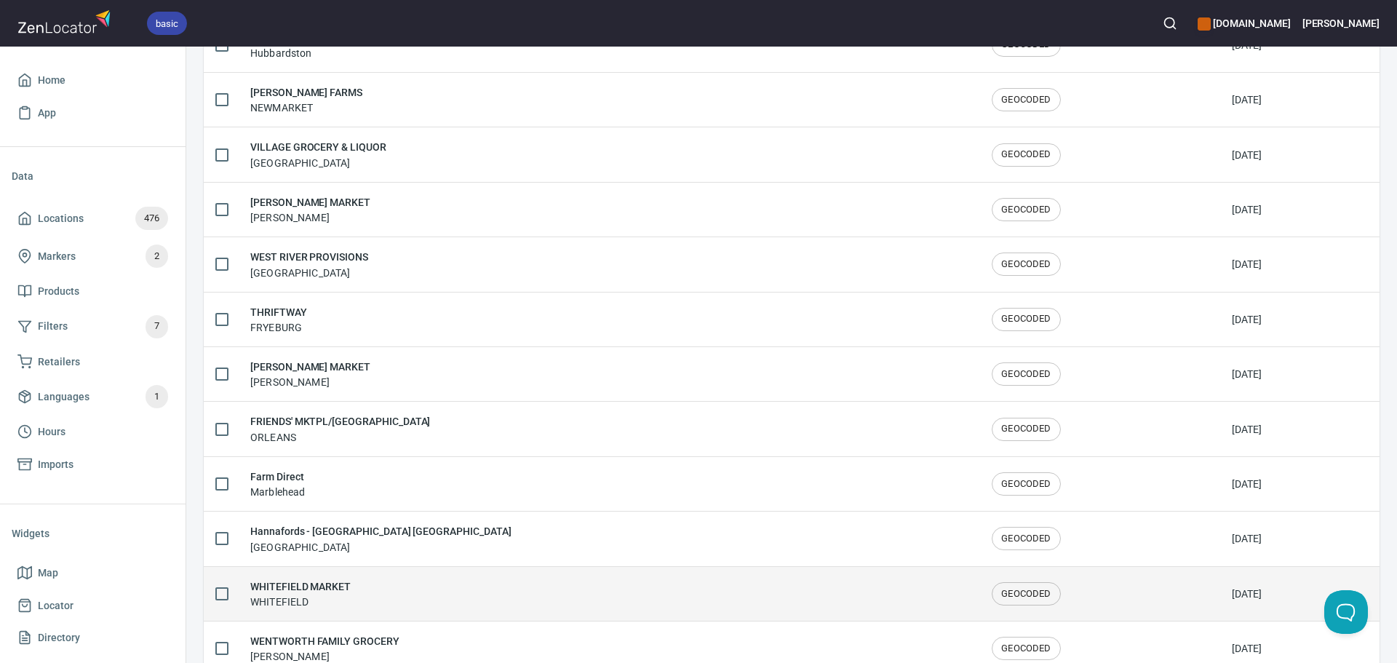
scroll to position [2392, 0]
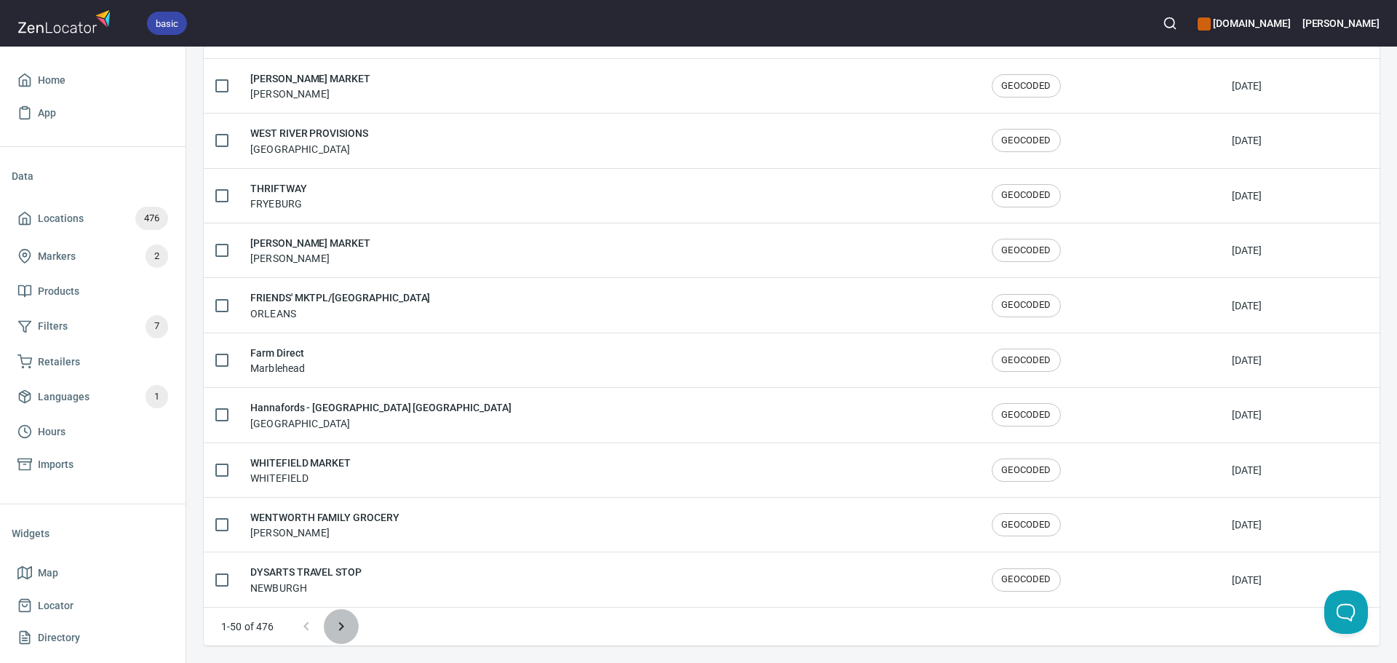
click at [340, 632] on icon "Next page" at bounding box center [341, 626] width 17 height 17
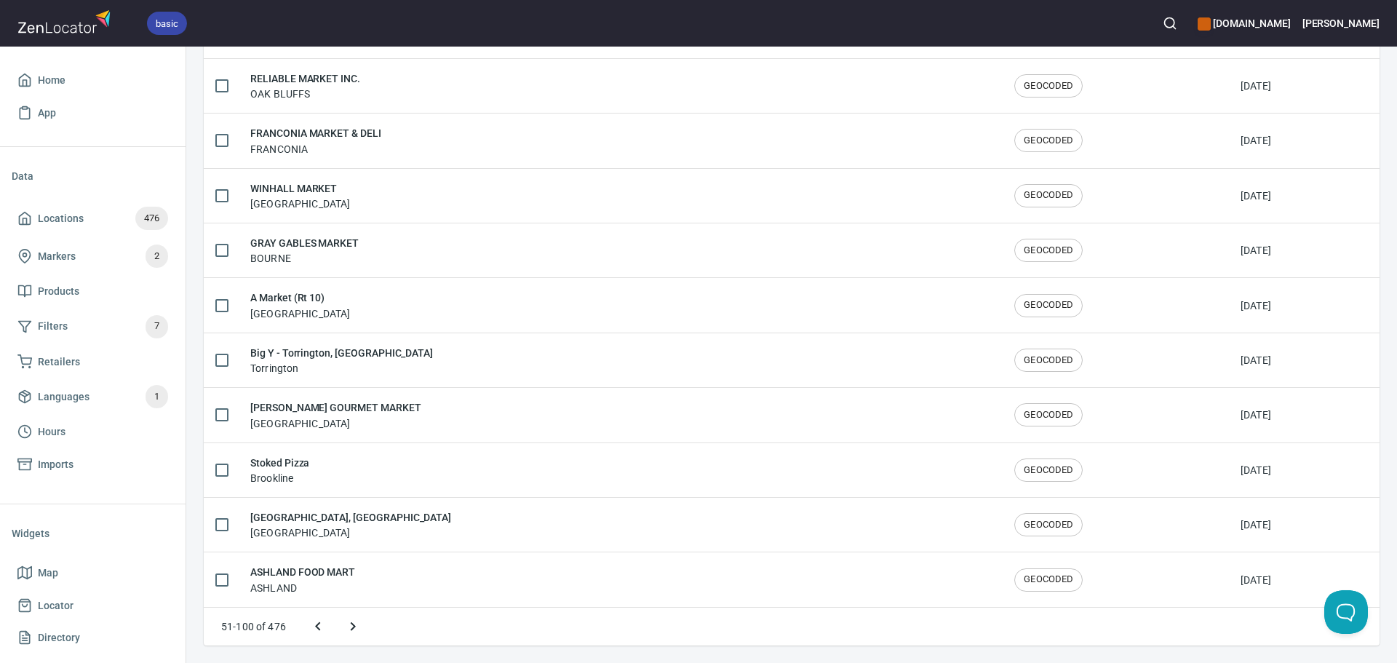
click at [349, 631] on icon "Next page" at bounding box center [352, 626] width 17 height 17
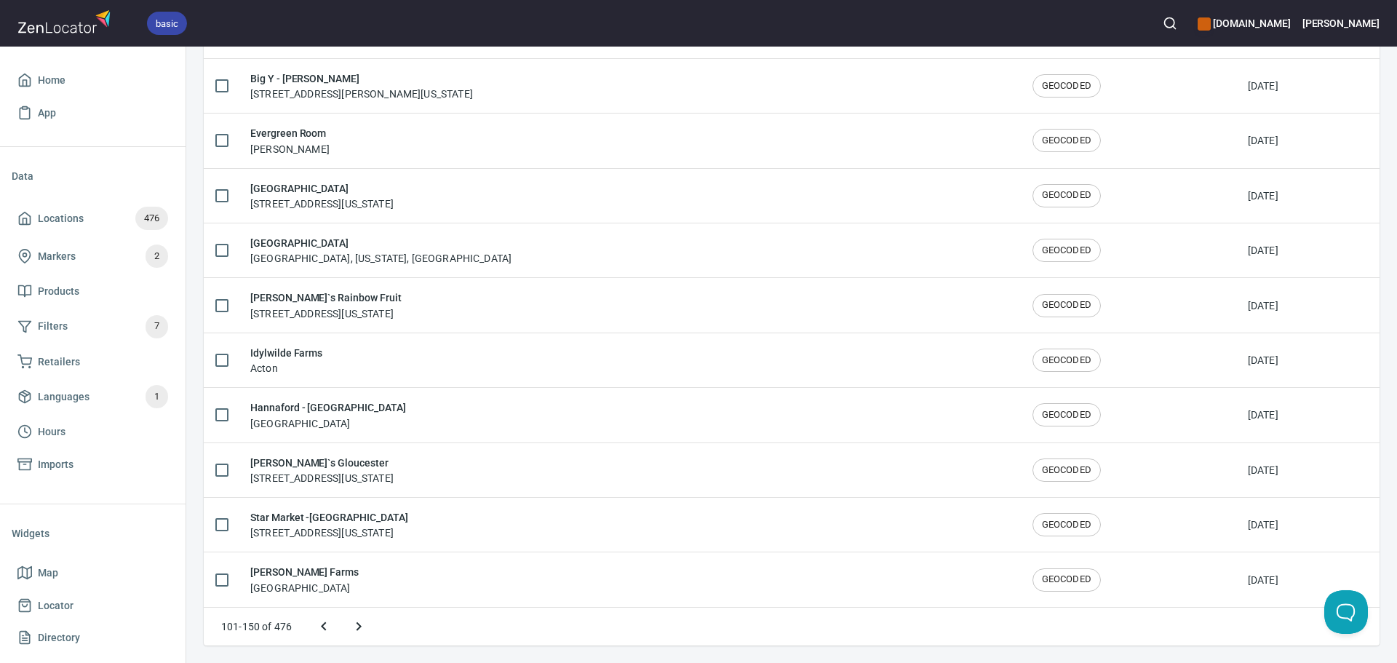
click at [360, 630] on icon "Next page" at bounding box center [358, 626] width 17 height 17
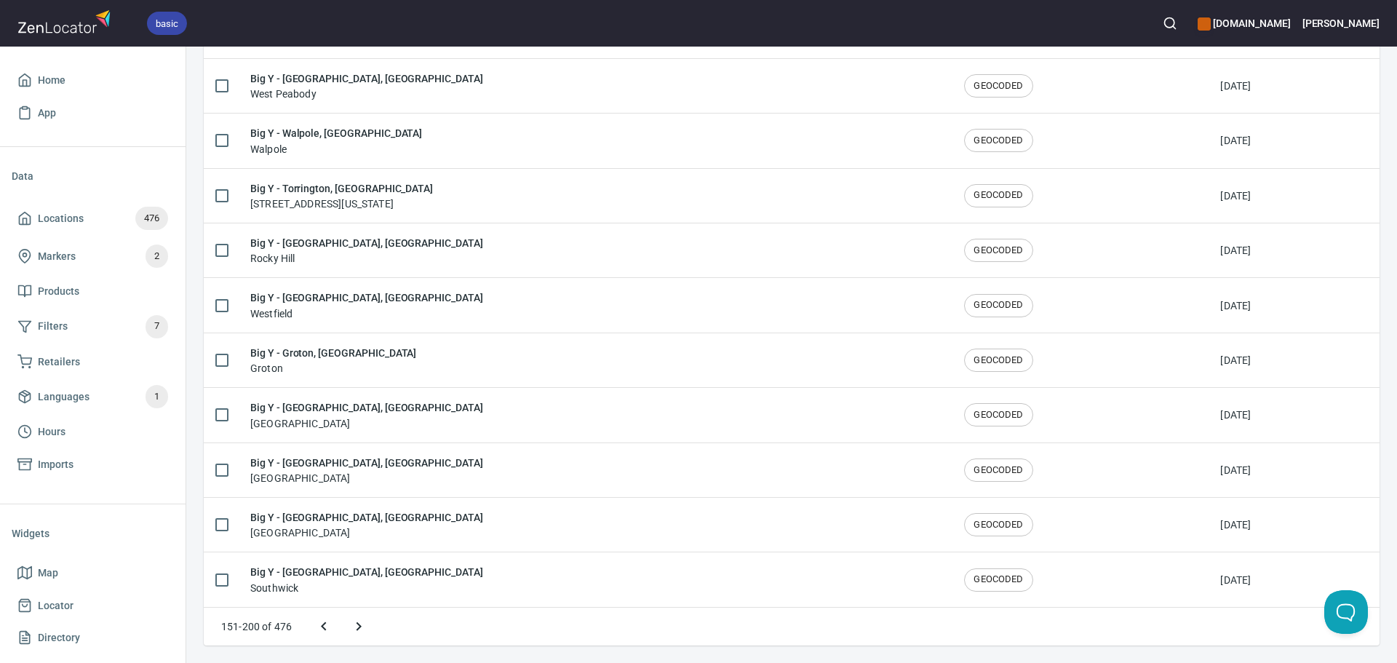
click at [360, 630] on icon "Next page" at bounding box center [358, 626] width 17 height 17
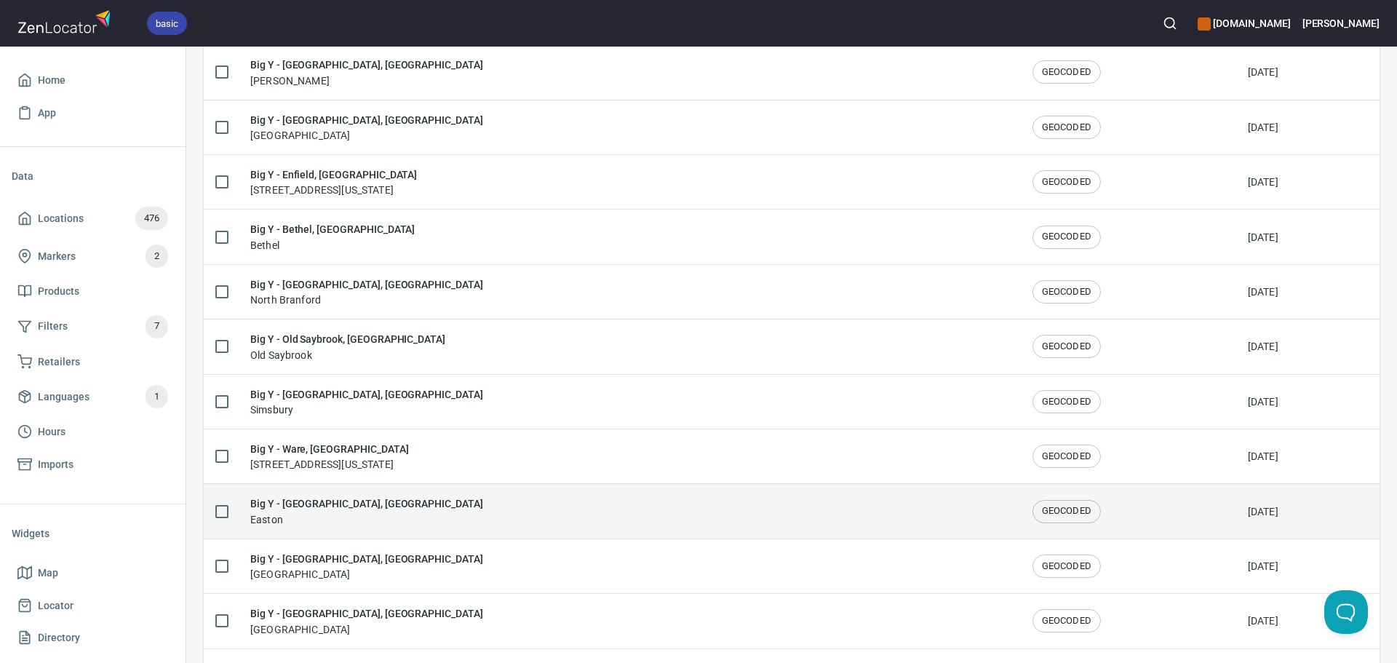
scroll to position [953, 0]
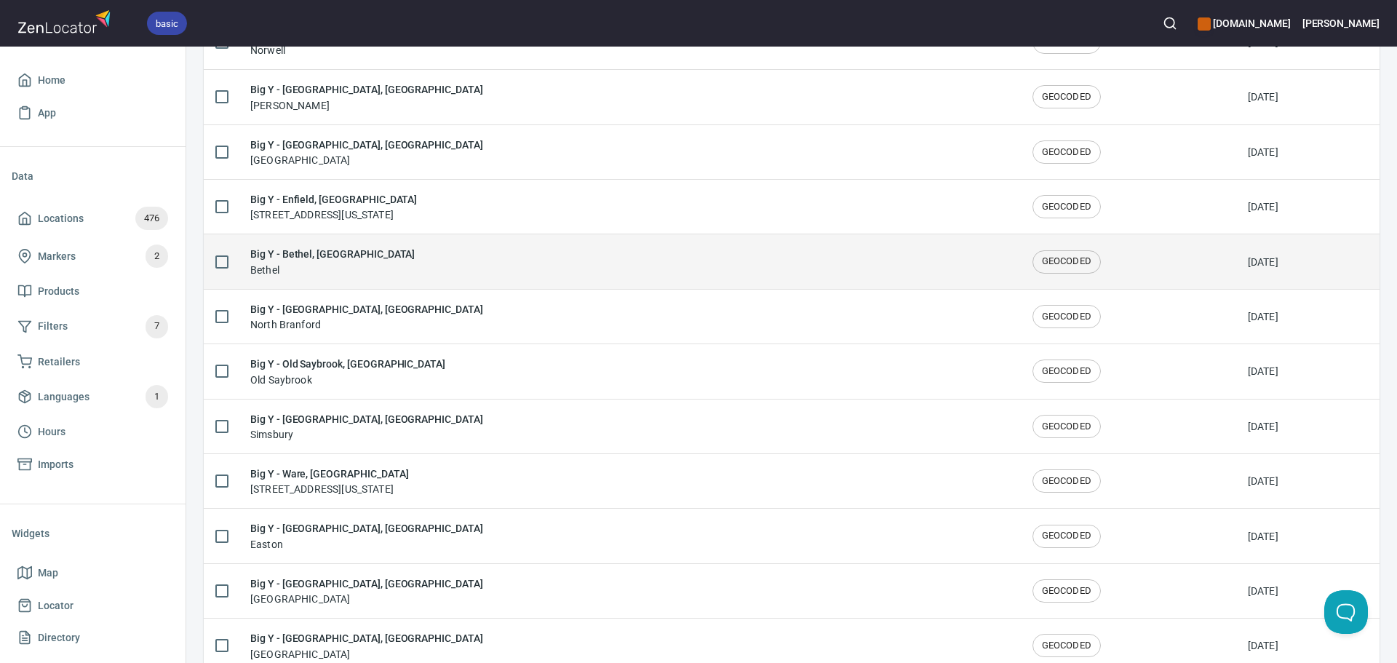
click at [428, 277] on div "Big Y - Bethel, CT Bethel" at bounding box center [629, 261] width 759 height 31
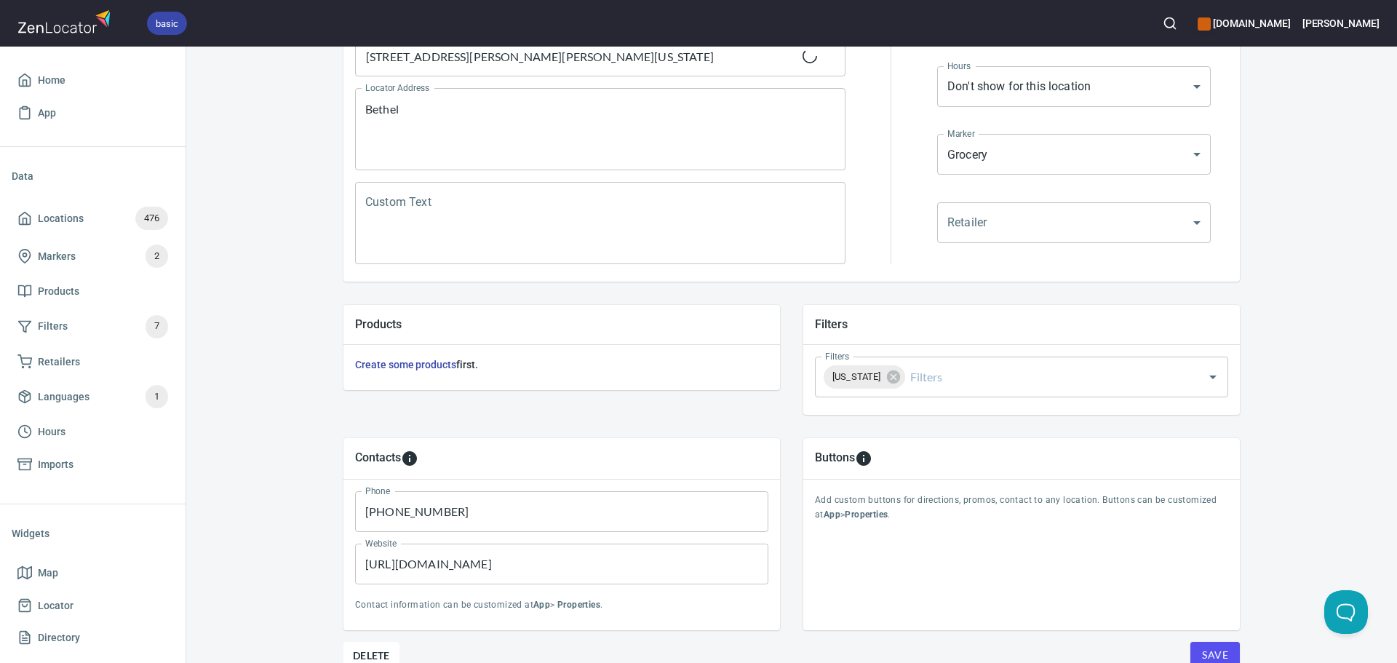
scroll to position [340, 0]
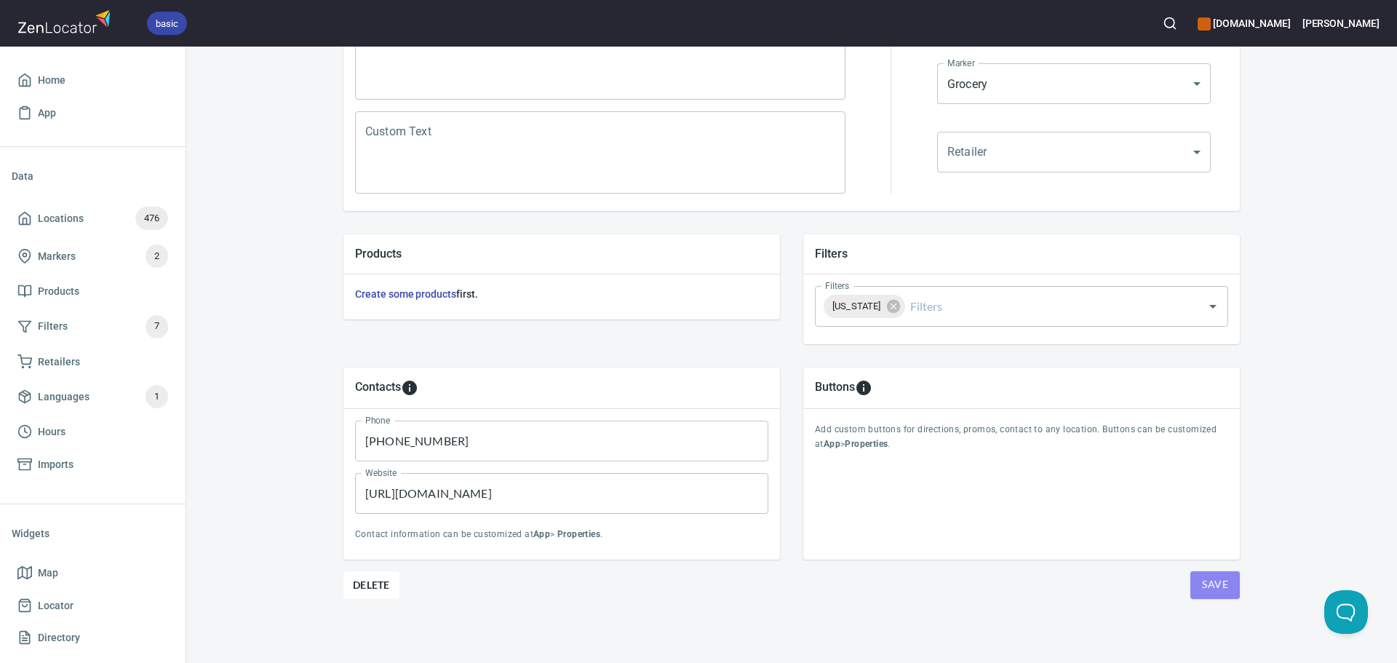
click at [1203, 582] on span "Save" at bounding box center [1215, 585] width 26 height 18
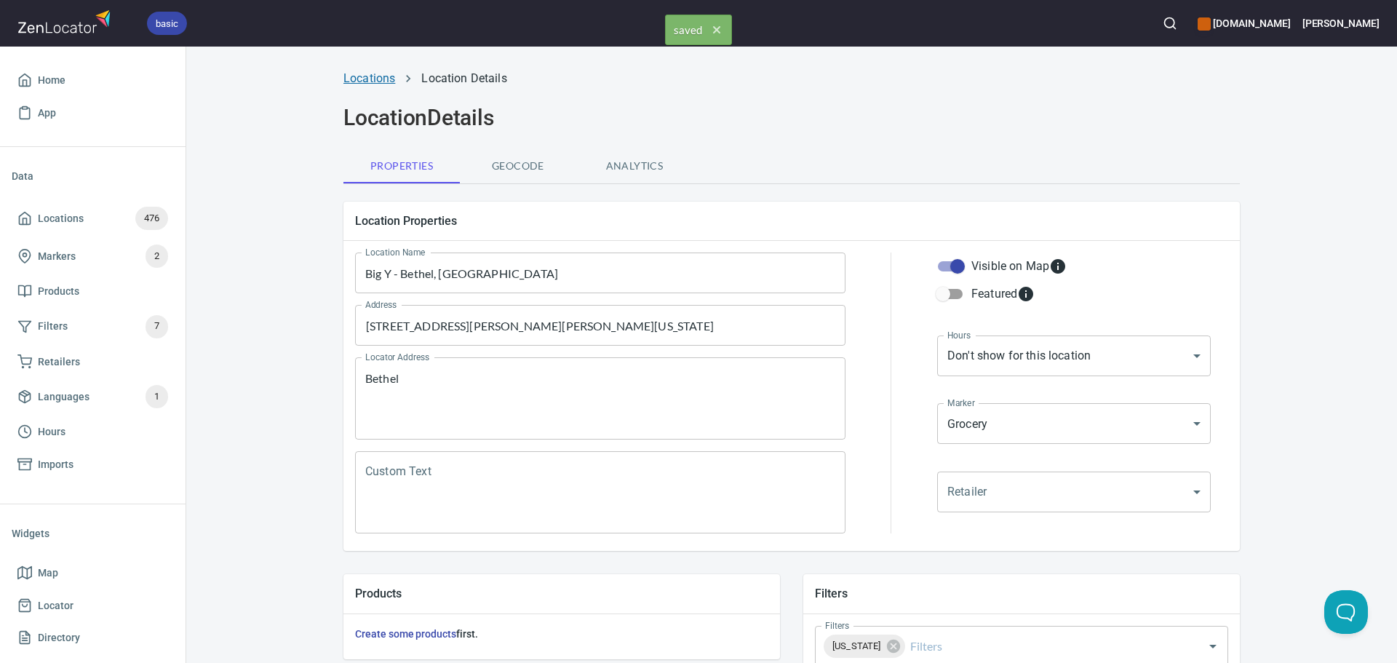
click at [365, 79] on link "Locations" at bounding box center [370, 78] width 52 height 14
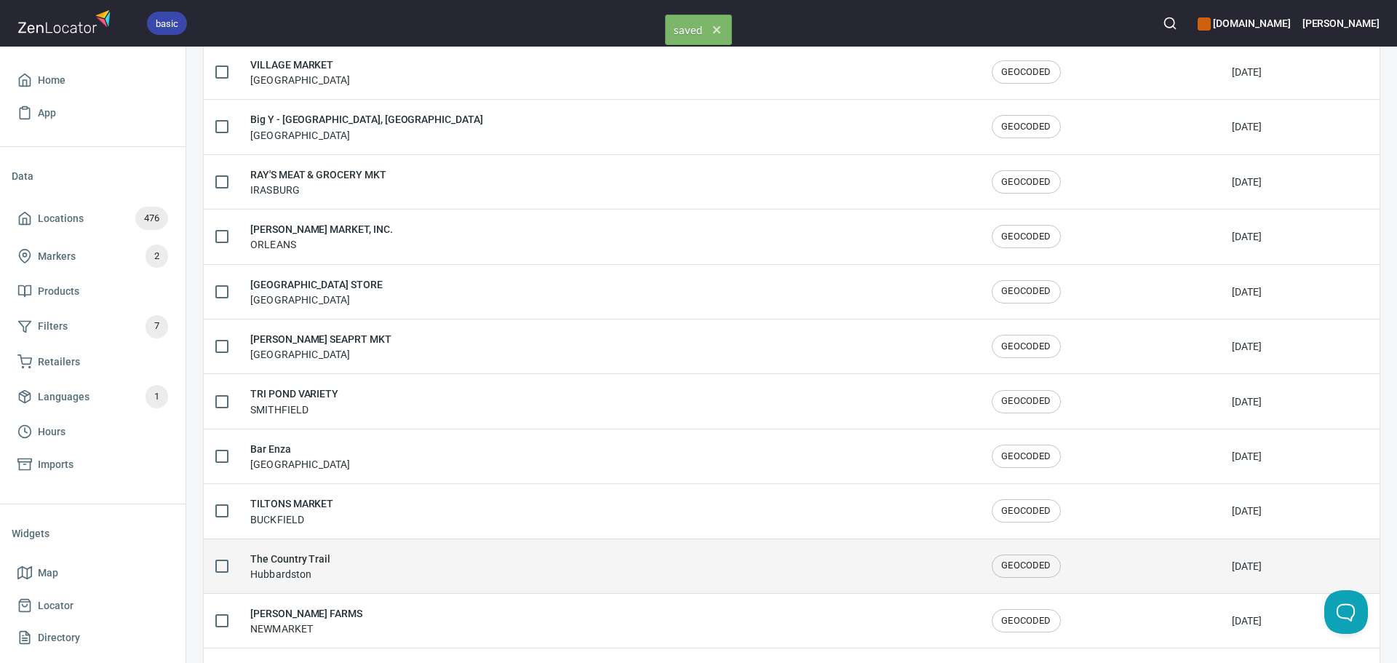
scroll to position [2392, 0]
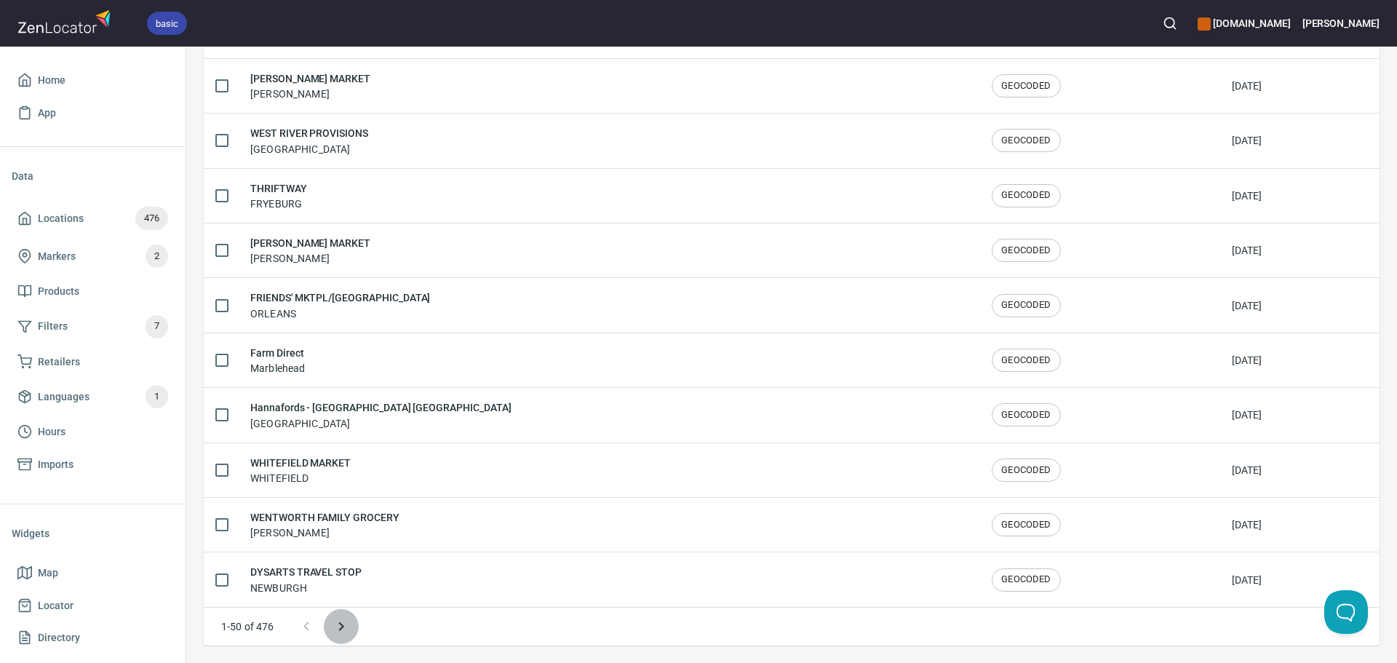
click at [341, 619] on icon "Next page" at bounding box center [341, 626] width 17 height 17
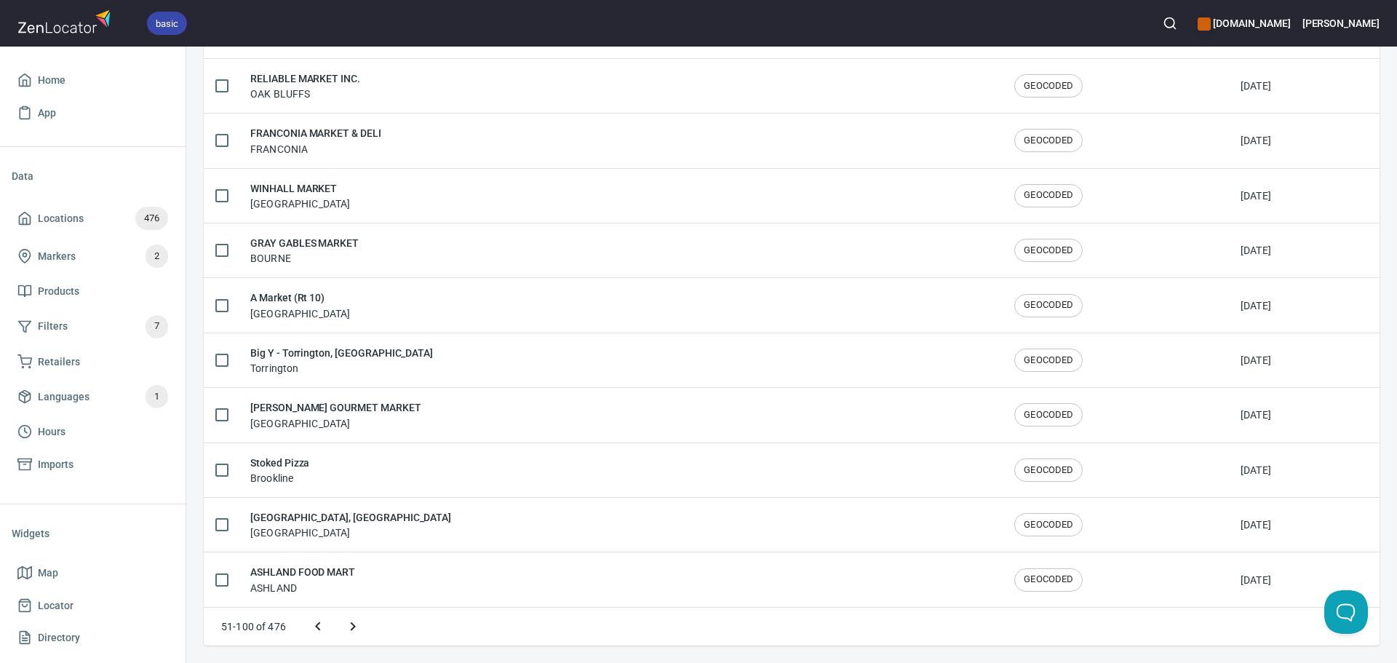
click at [352, 619] on icon "Next page" at bounding box center [352, 626] width 17 height 17
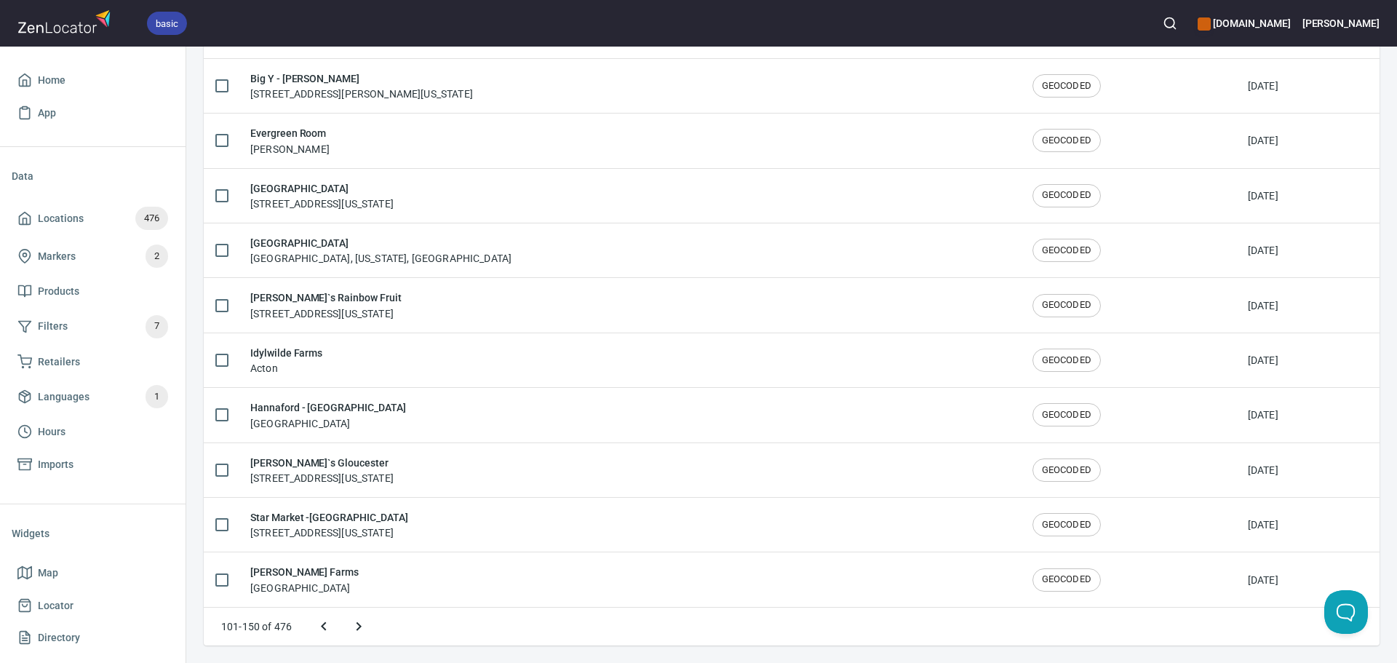
click at [359, 627] on icon "Next page" at bounding box center [359, 626] width 5 height 9
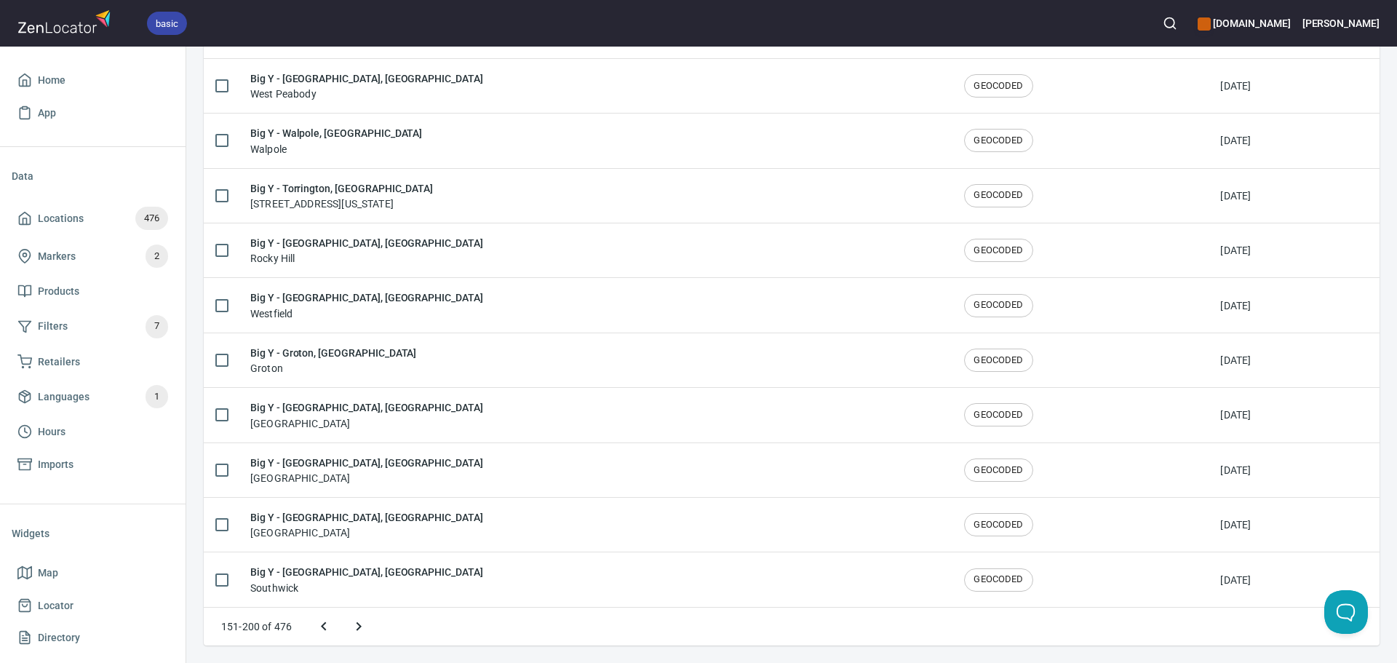
click at [359, 627] on icon "Next page" at bounding box center [359, 626] width 5 height 9
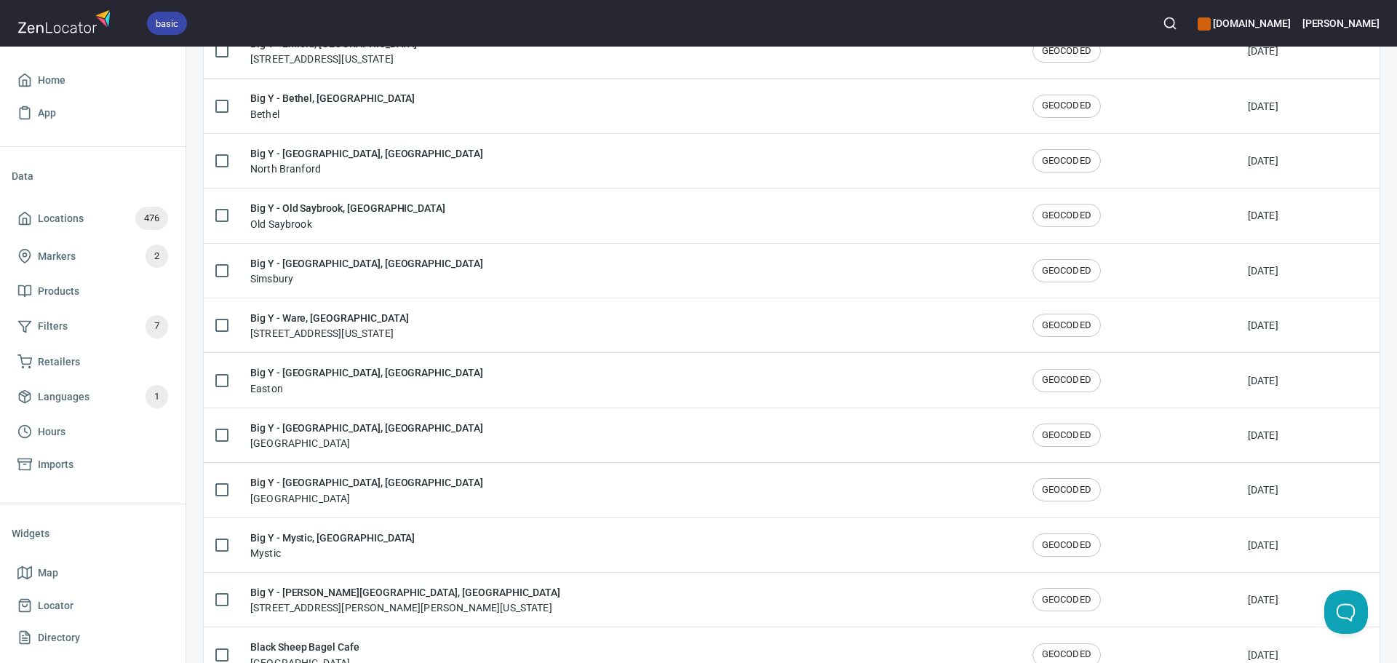
scroll to position [1099, 0]
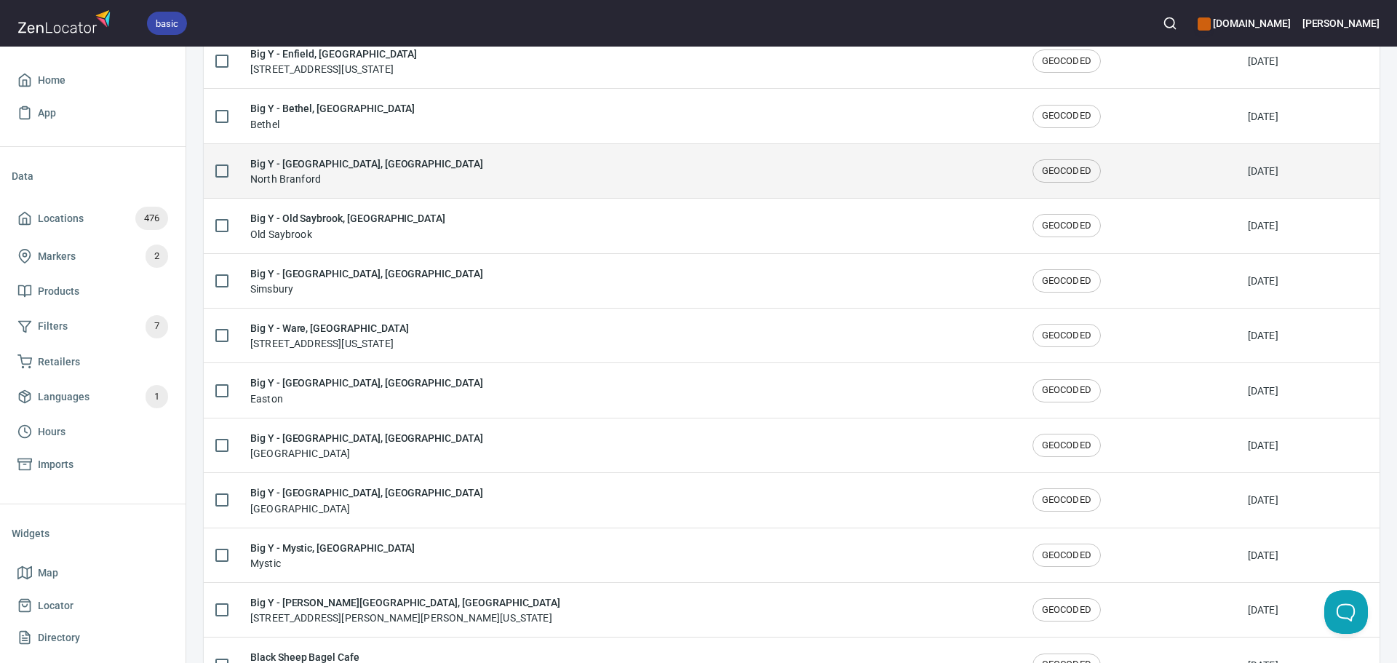
click at [388, 186] on div "Big Y - North Branford, CT North Branford" at bounding box center [629, 171] width 759 height 31
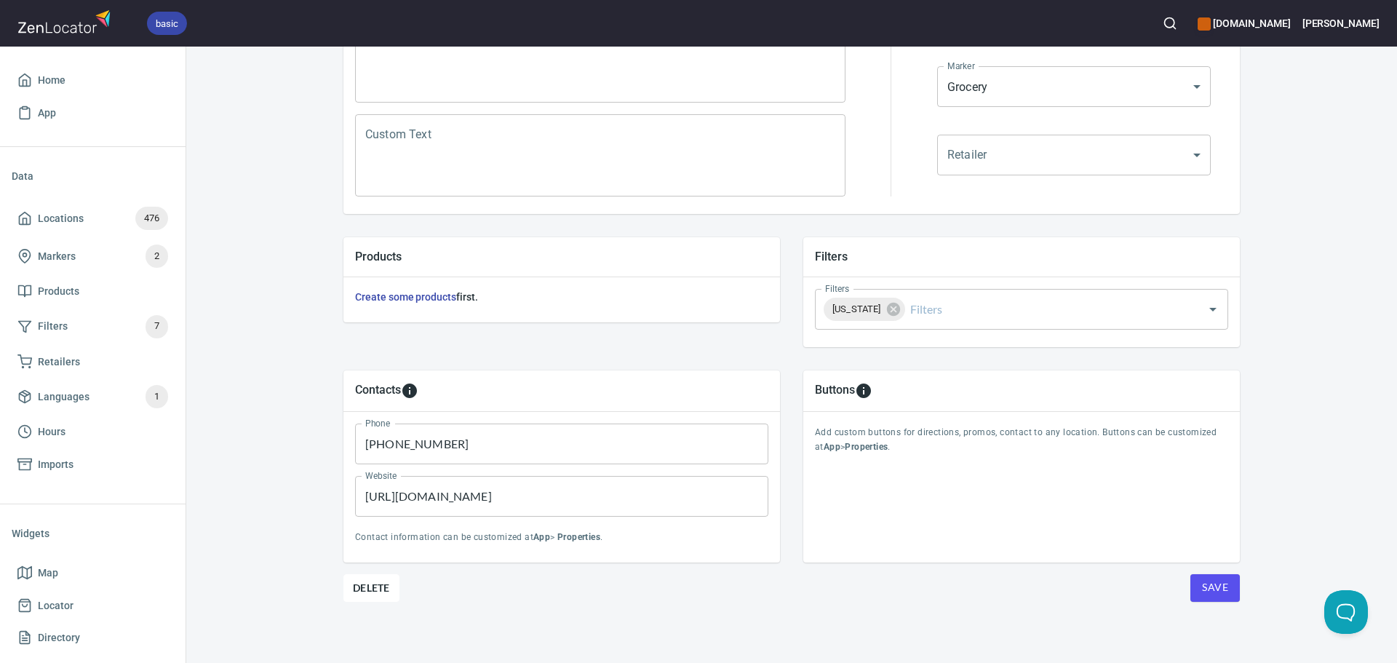
scroll to position [340, 0]
click at [1205, 590] on span "Save" at bounding box center [1215, 585] width 26 height 18
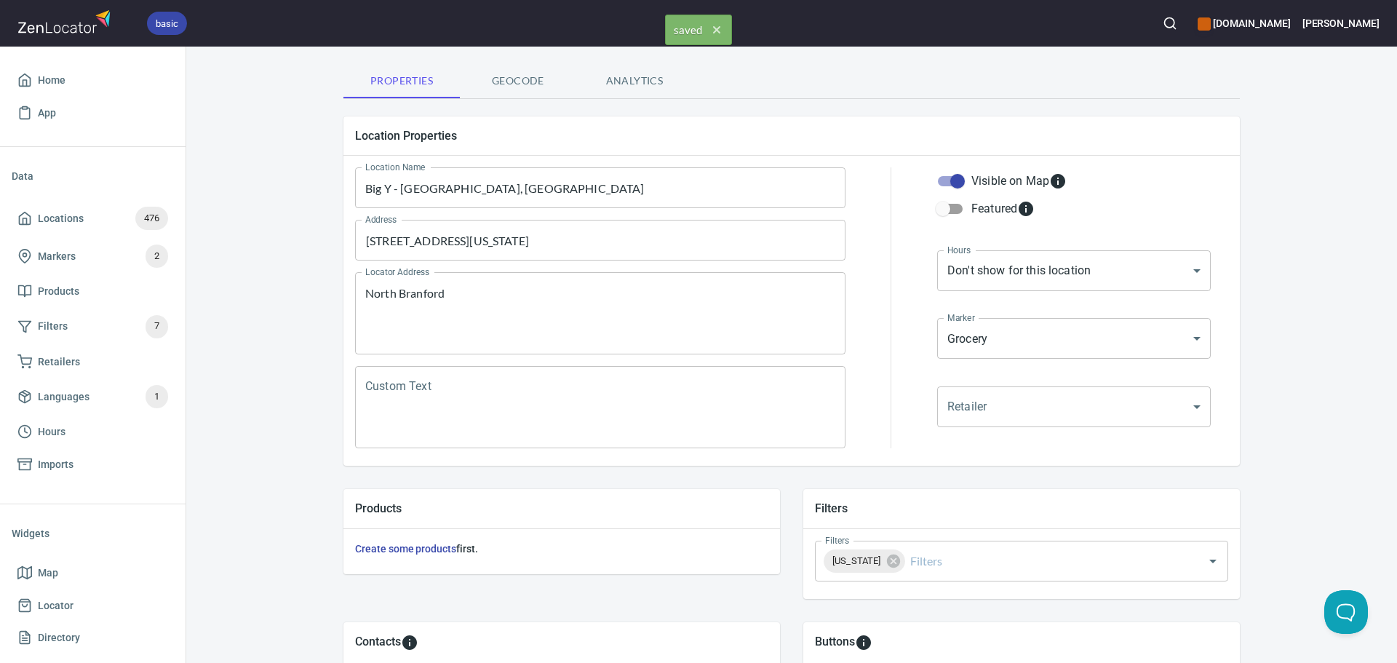
scroll to position [0, 0]
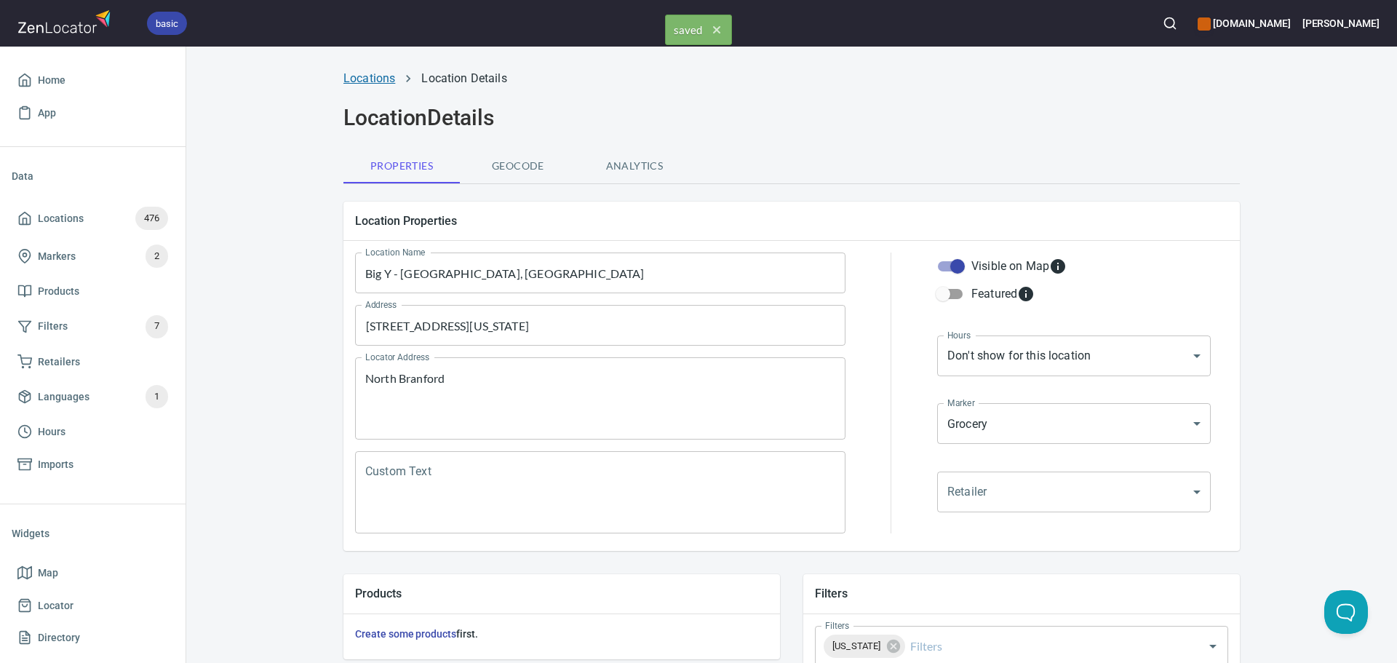
click at [365, 77] on link "Locations" at bounding box center [370, 78] width 52 height 14
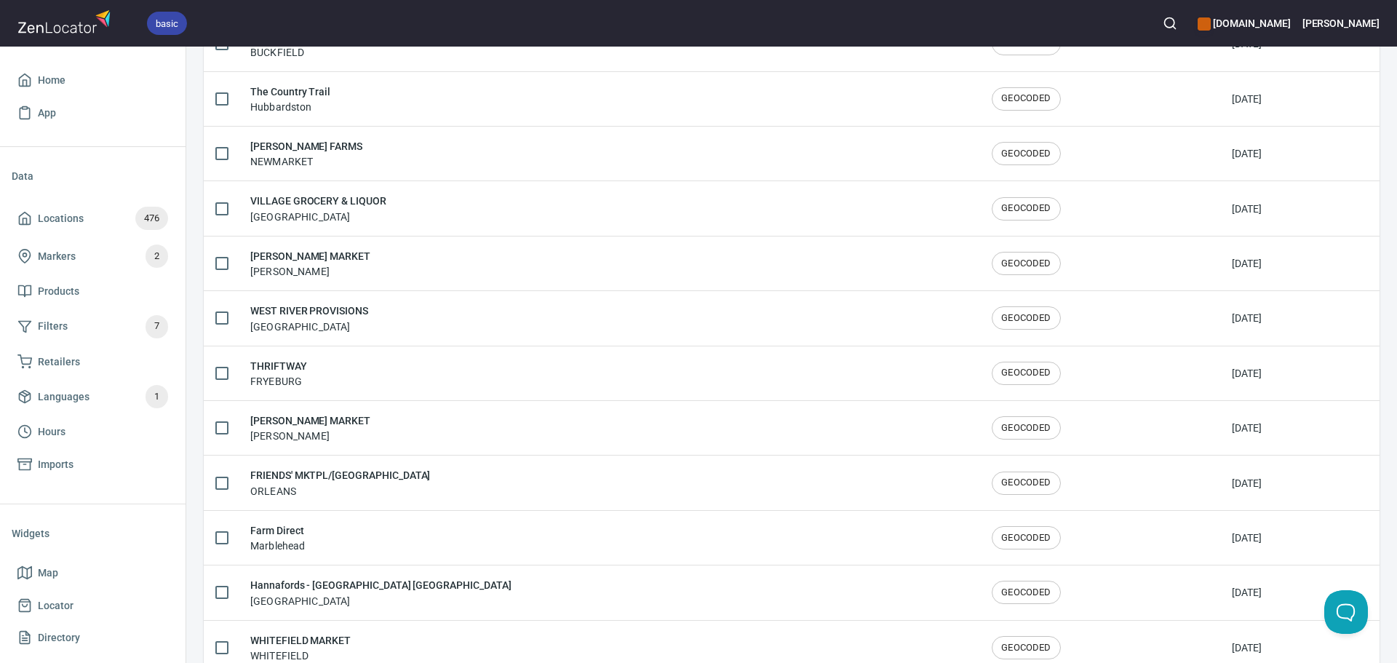
scroll to position [2392, 0]
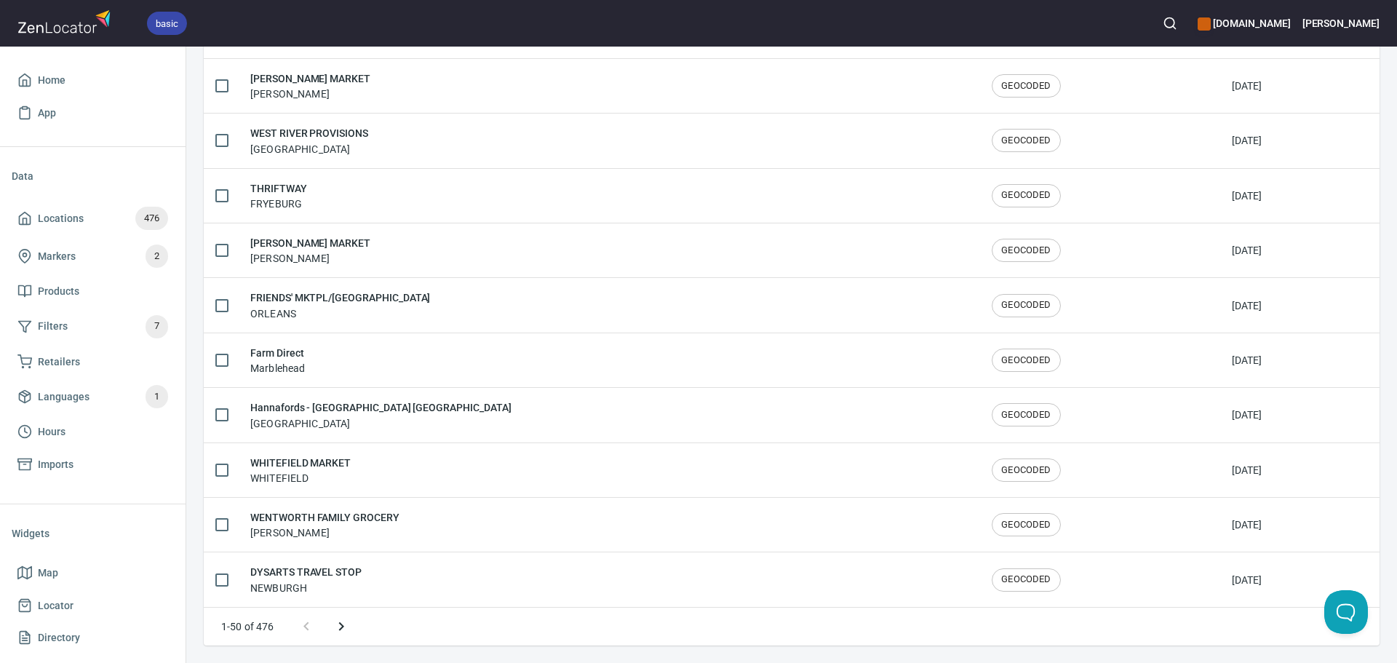
click at [341, 631] on icon "Next page" at bounding box center [341, 626] width 17 height 17
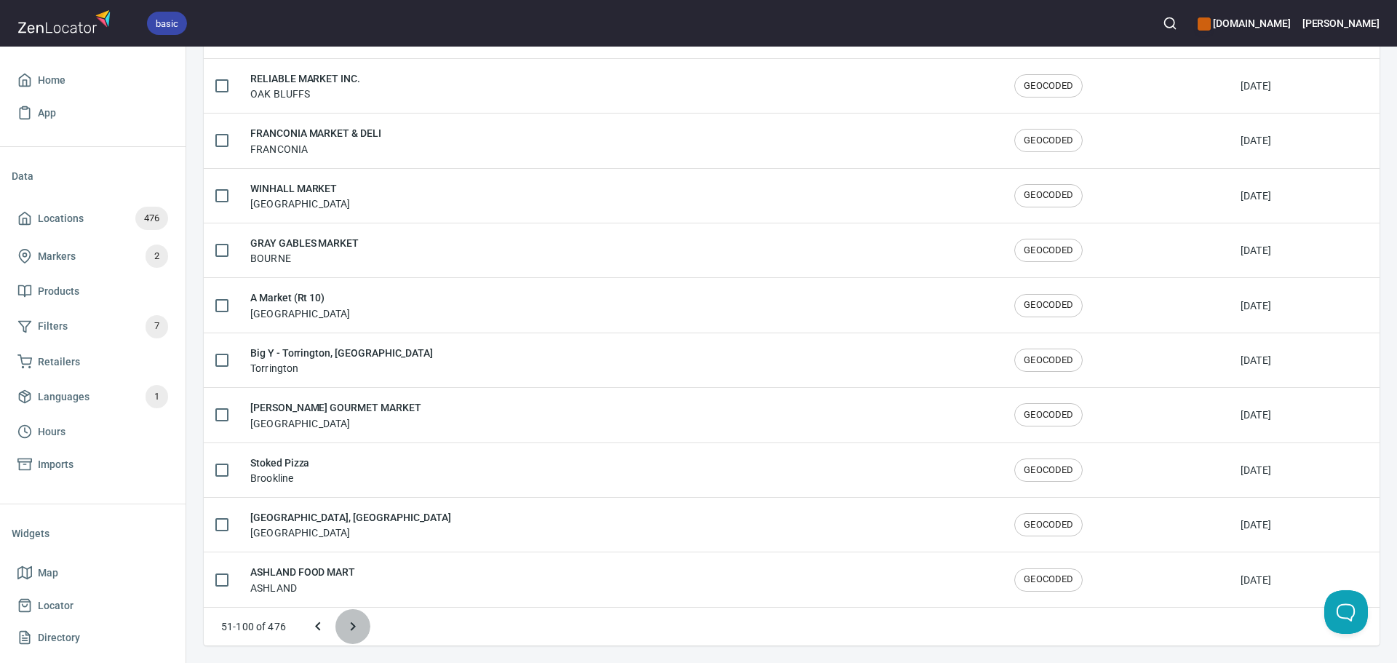
click at [341, 632] on button "Next page" at bounding box center [353, 626] width 35 height 35
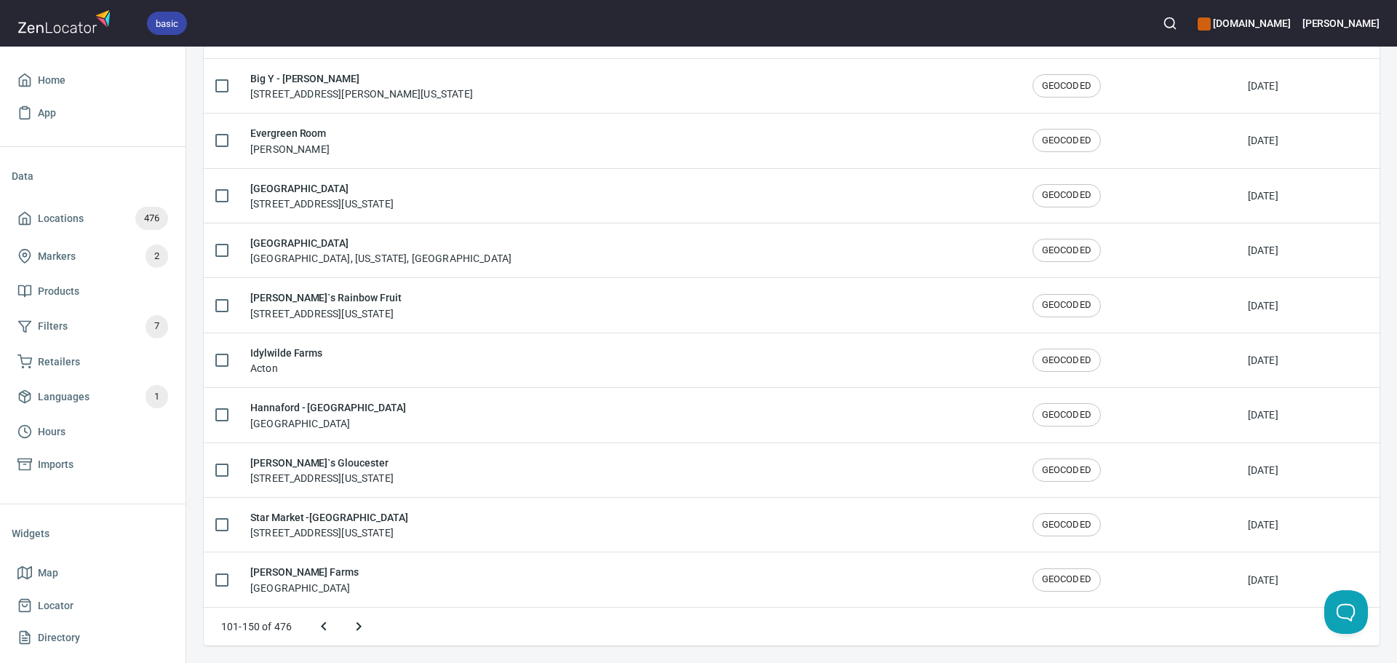
click at [341, 632] on div at bounding box center [341, 626] width 70 height 35
click at [359, 631] on icon "Next page" at bounding box center [358, 626] width 17 height 17
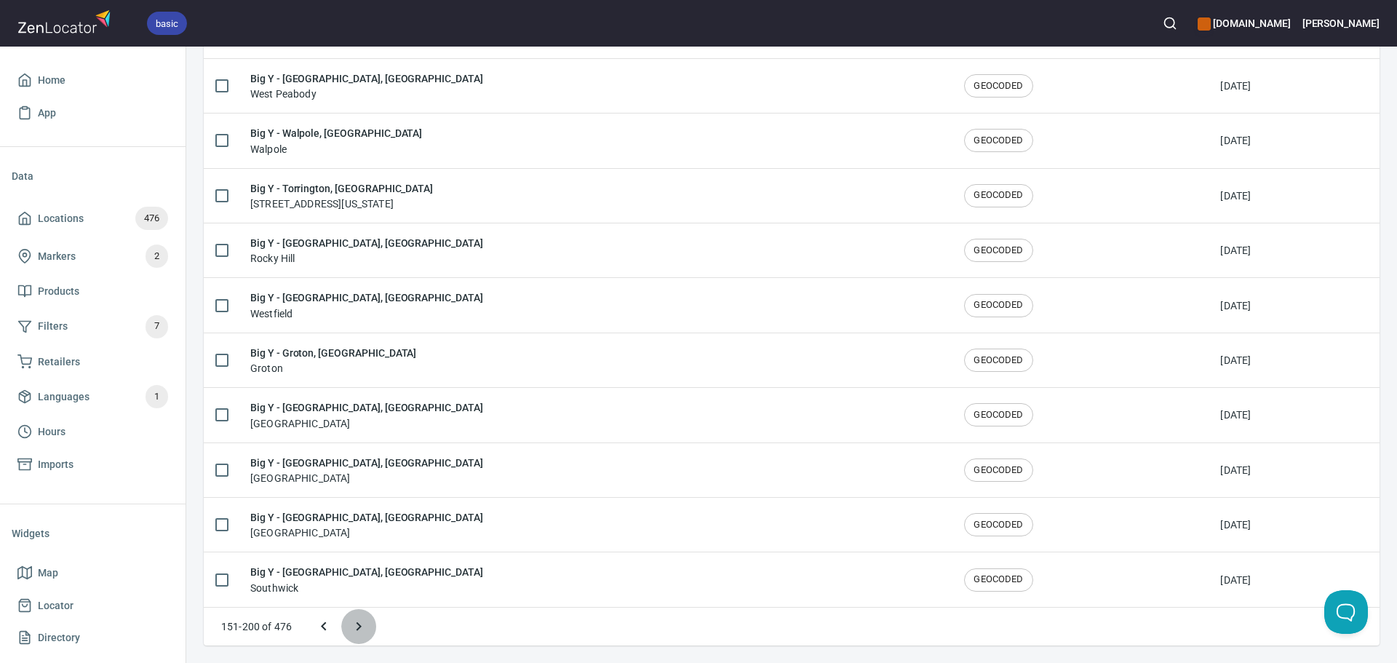
click at [360, 631] on icon "Next page" at bounding box center [358, 626] width 17 height 17
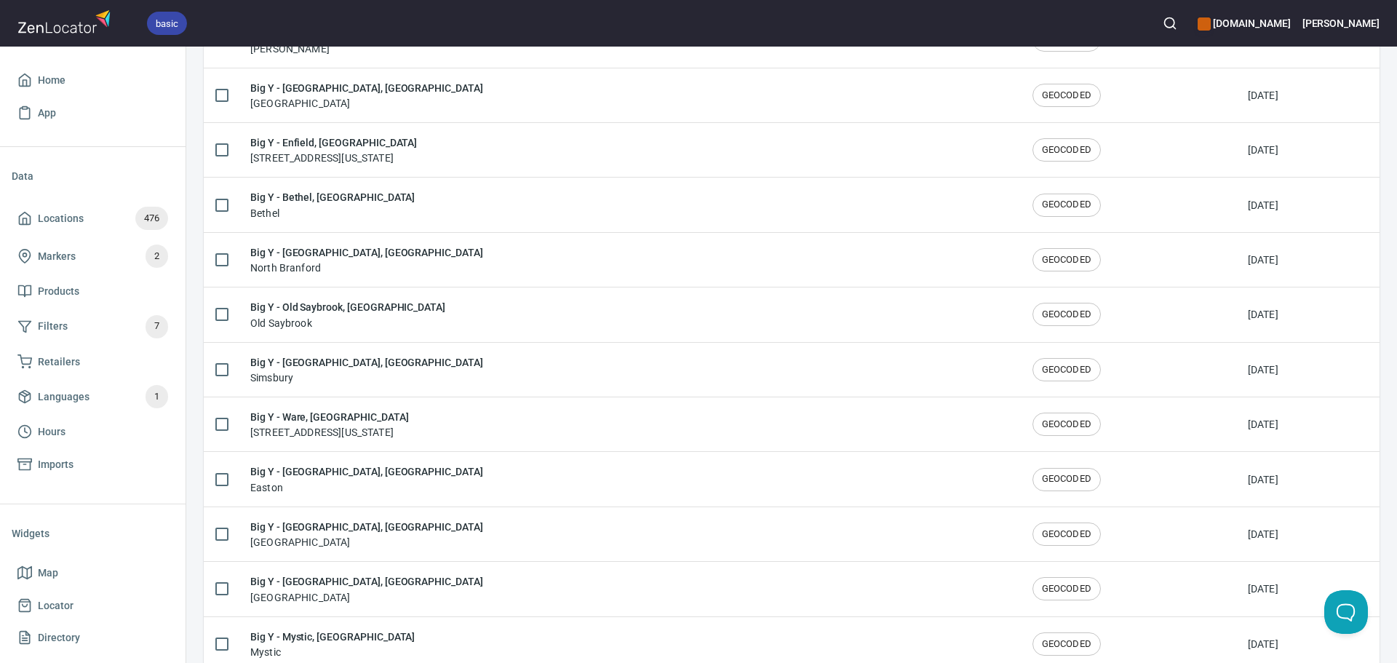
scroll to position [881, 0]
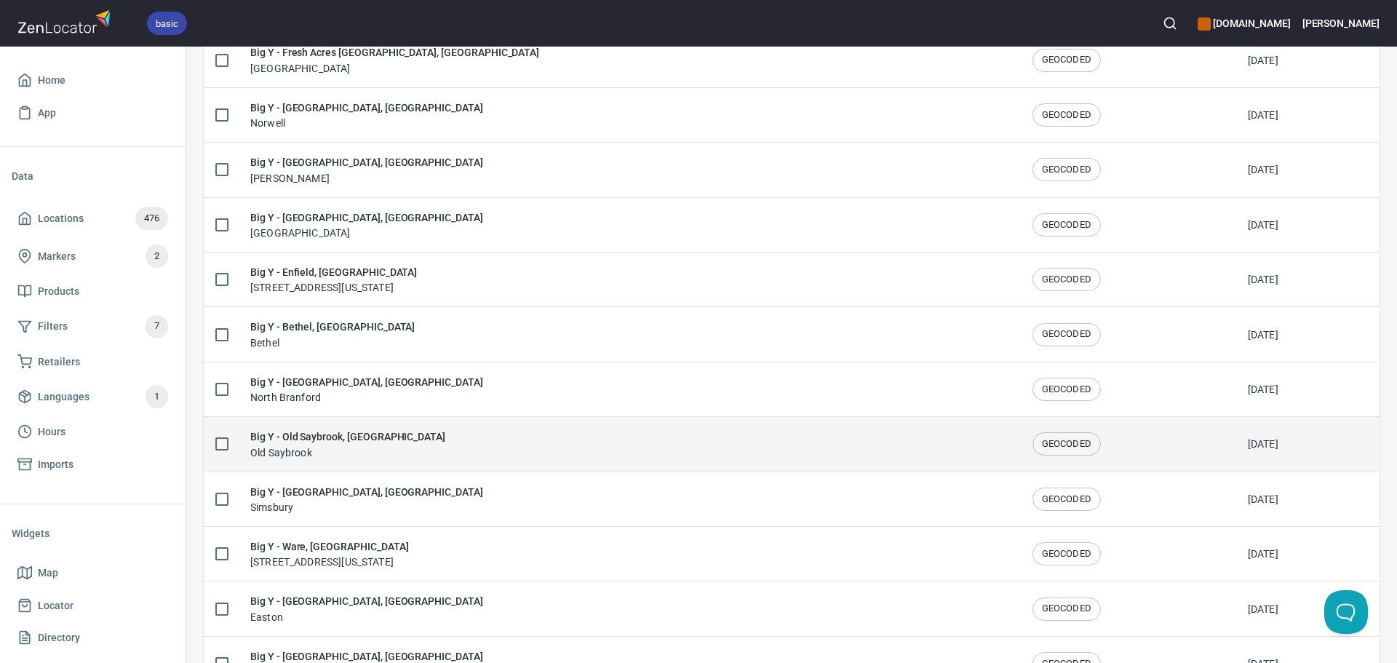
click at [441, 449] on div "Big Y - Old Saybrook, CT Old Saybrook" at bounding box center [629, 444] width 759 height 31
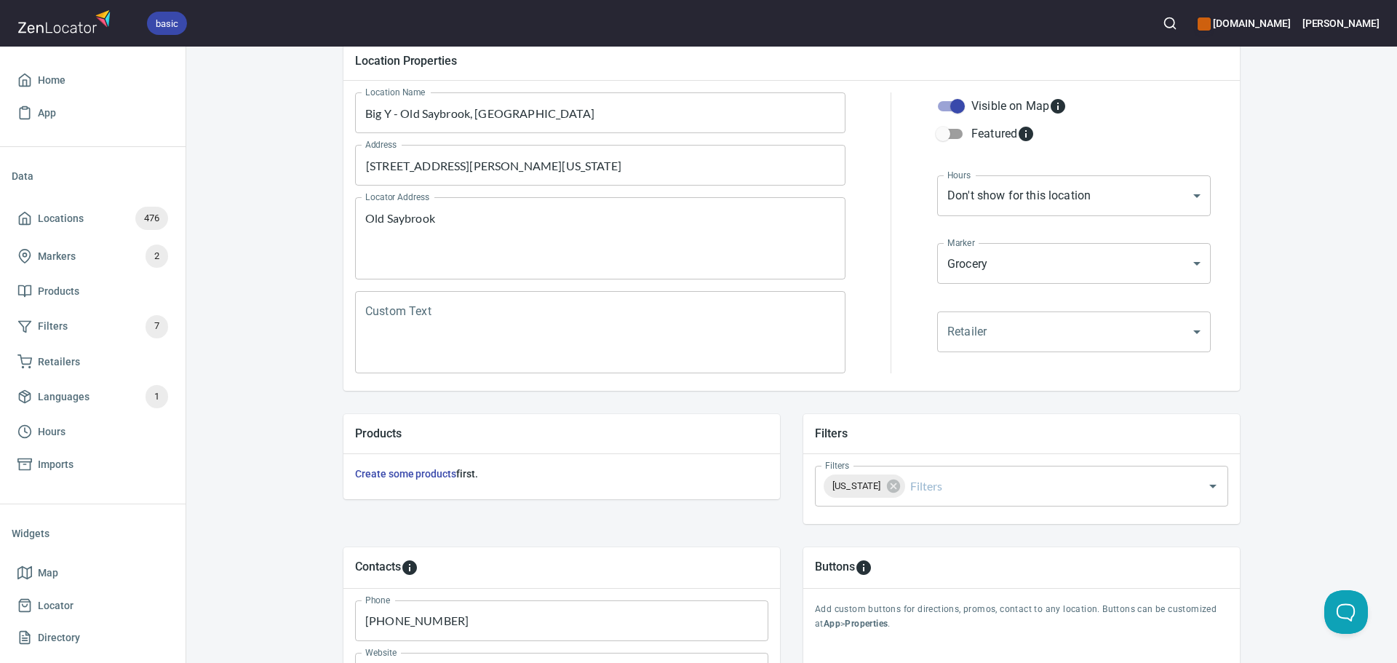
scroll to position [340, 0]
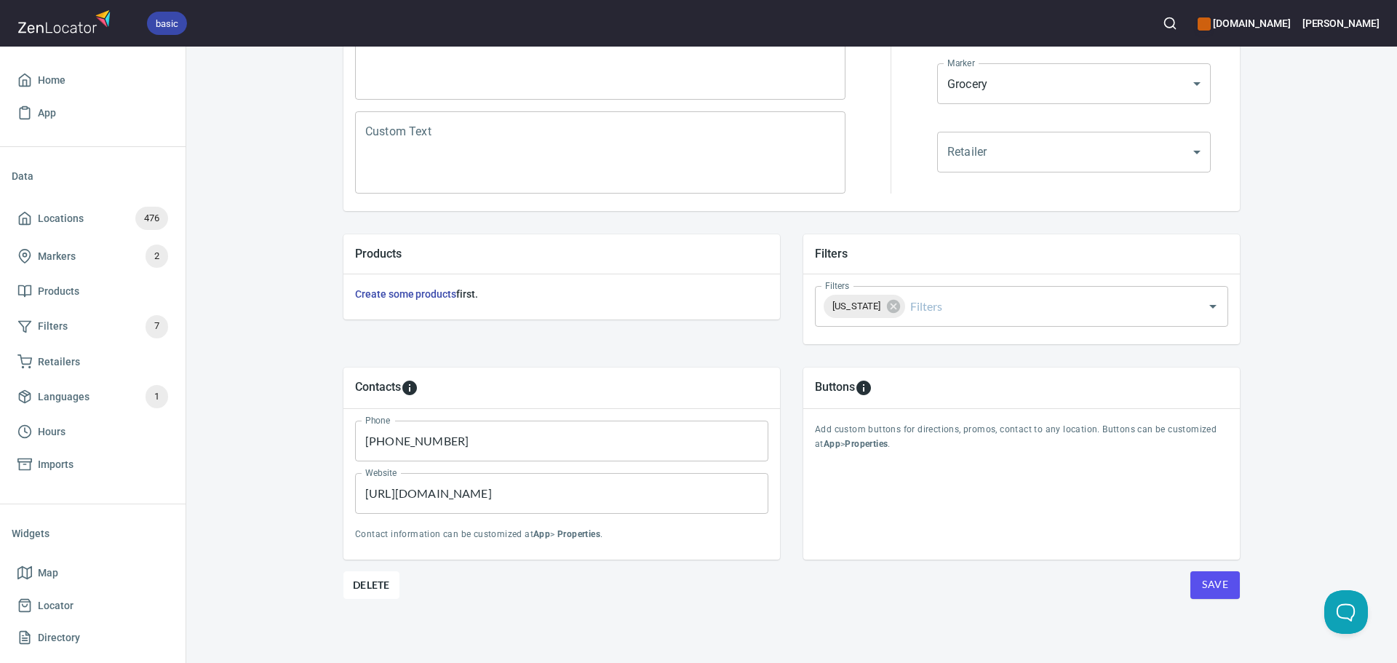
click at [1212, 590] on span "Save" at bounding box center [1215, 585] width 26 height 18
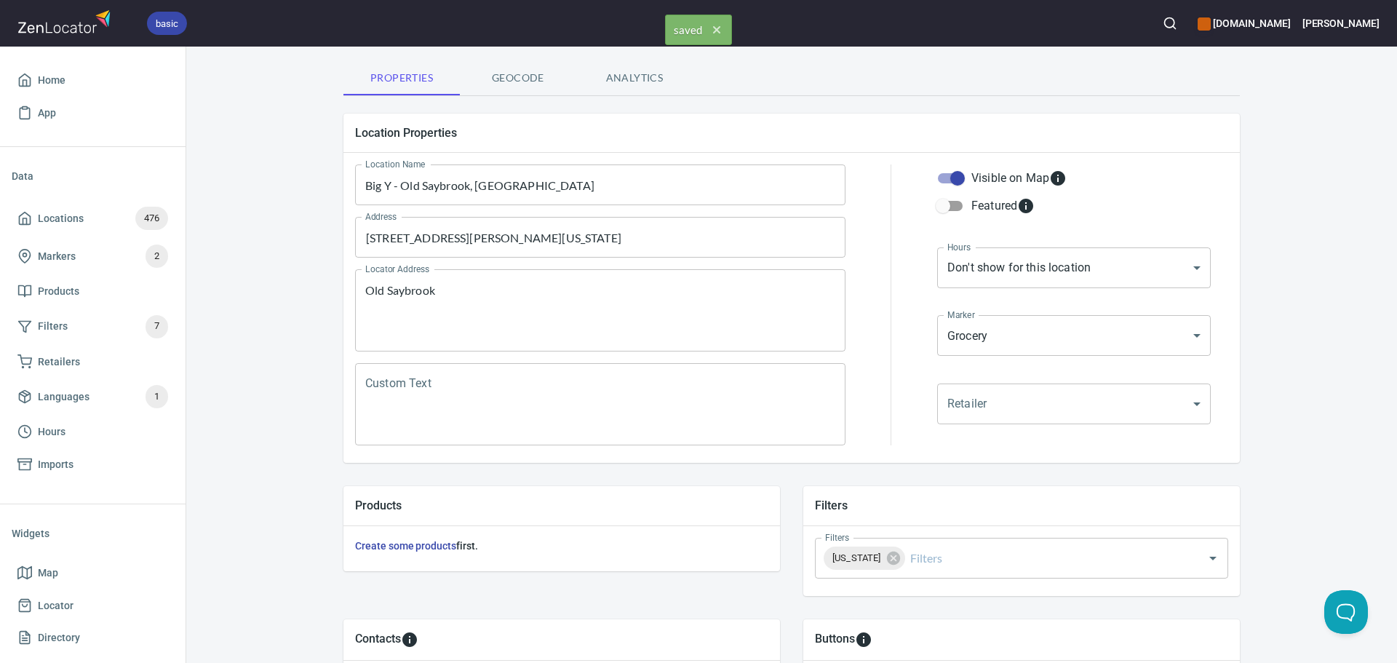
scroll to position [0, 0]
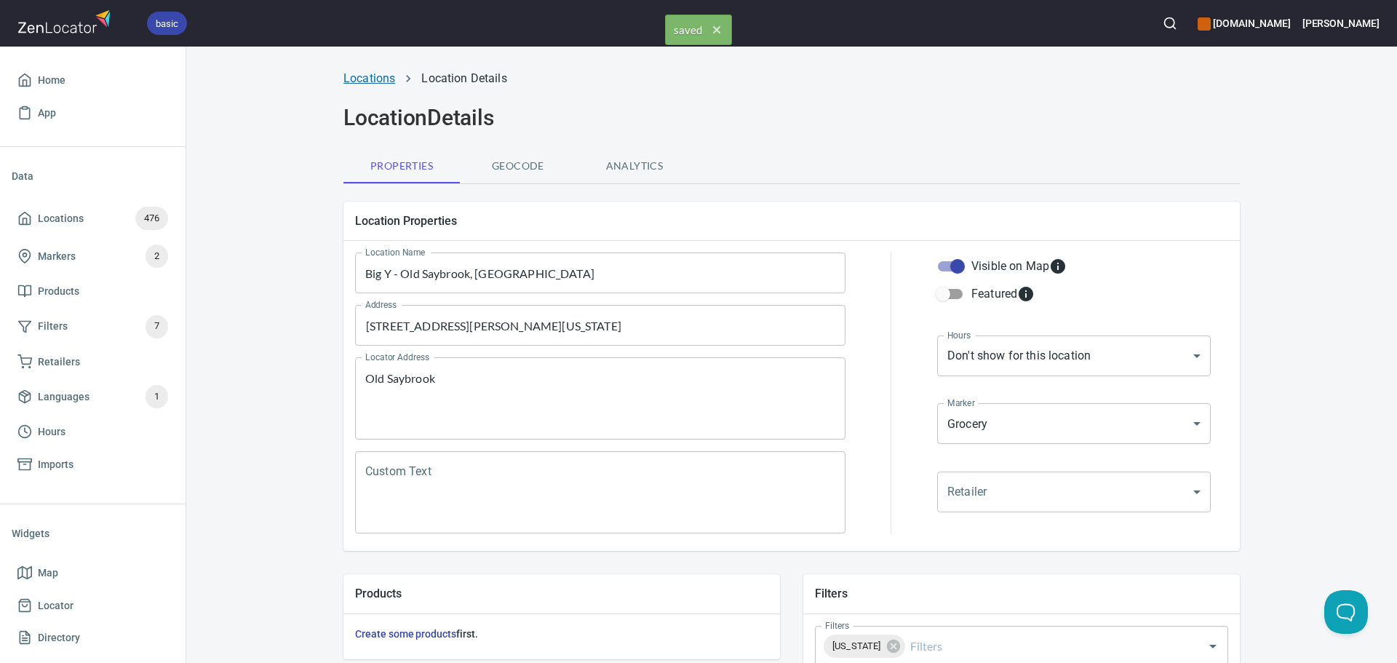
click at [365, 83] on link "Locations" at bounding box center [370, 78] width 52 height 14
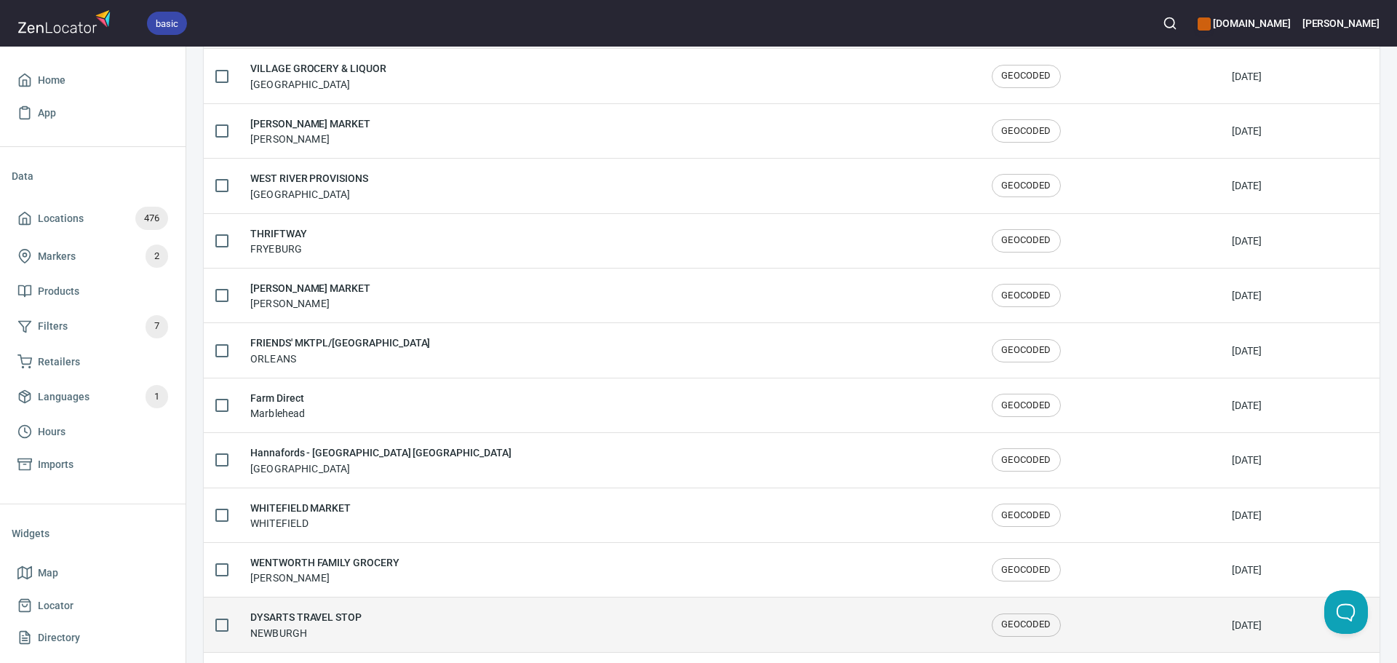
scroll to position [2392, 0]
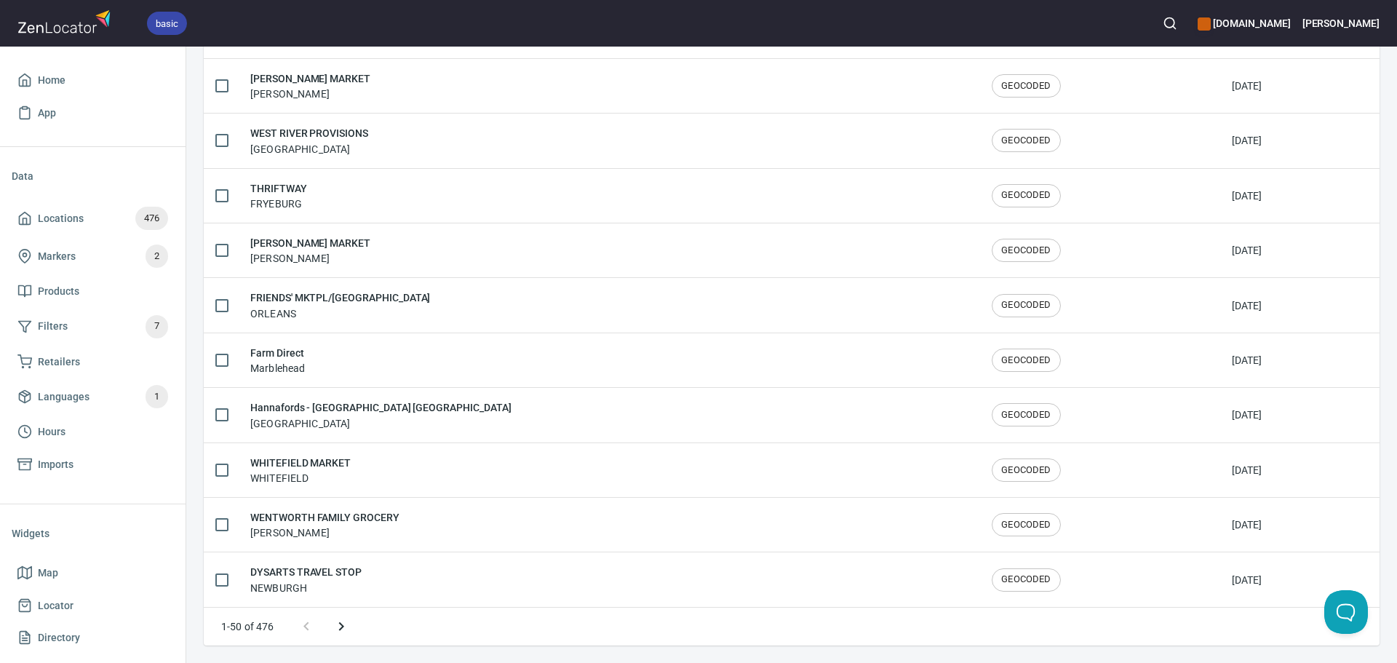
click at [336, 627] on icon "Next page" at bounding box center [341, 626] width 17 height 17
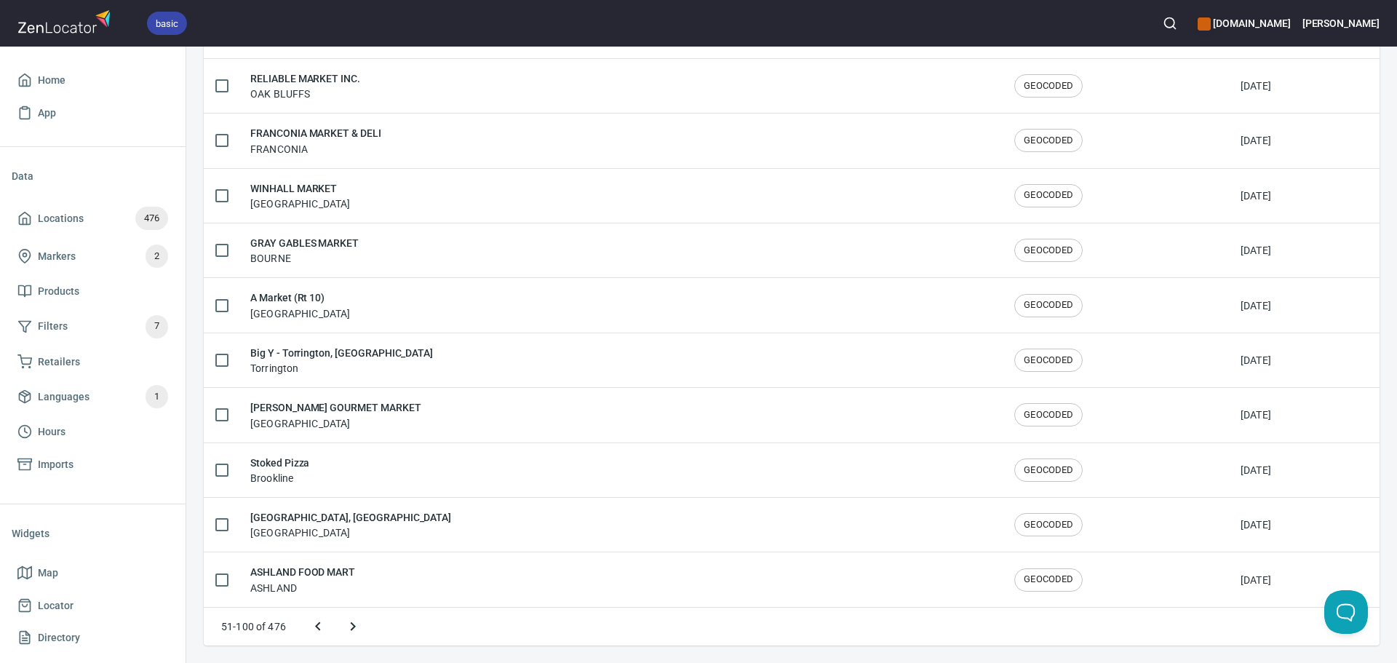
click at [352, 627] on icon "Next page" at bounding box center [352, 626] width 17 height 17
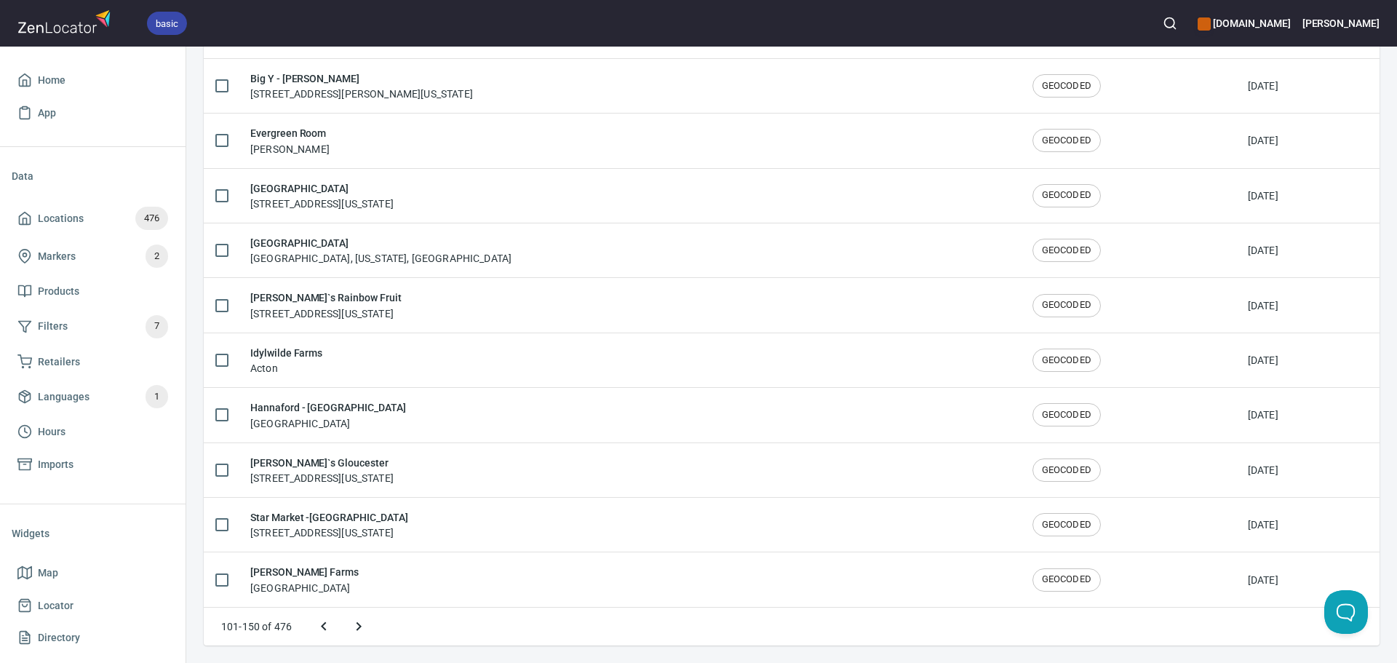
click at [370, 627] on button "Next page" at bounding box center [358, 626] width 35 height 35
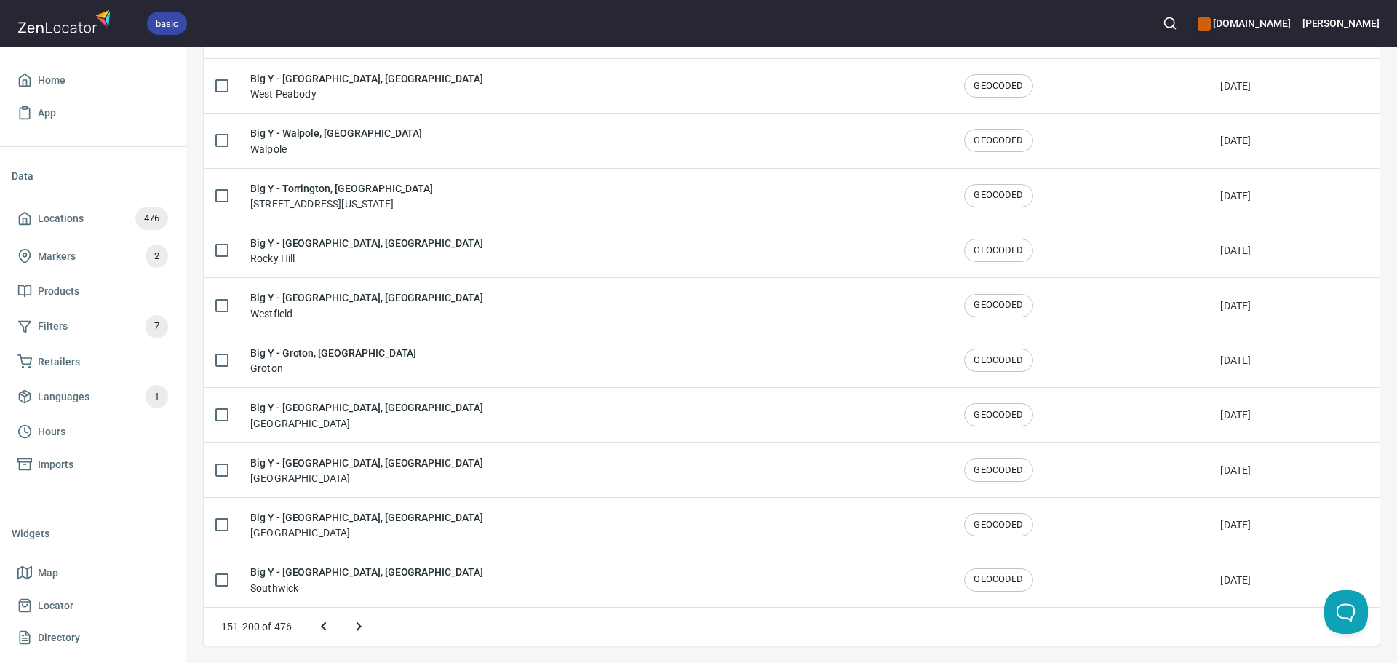
click at [372, 627] on button "Next page" at bounding box center [358, 626] width 35 height 35
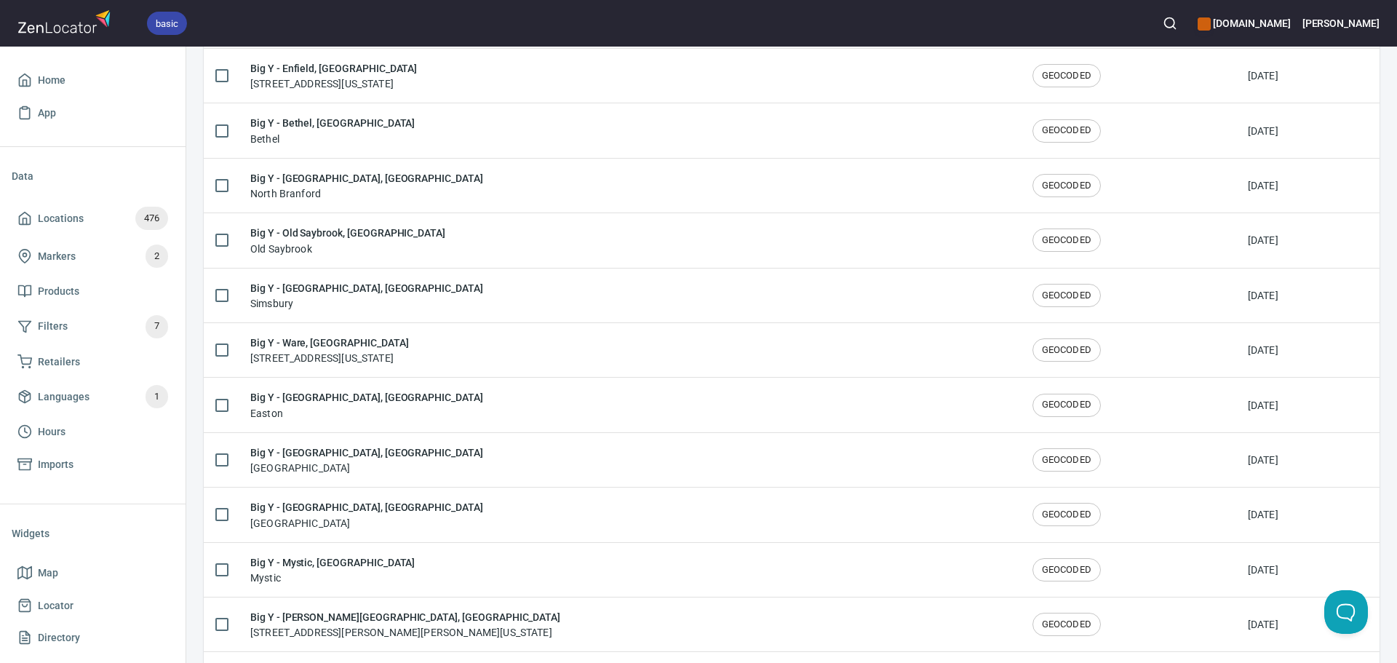
scroll to position [953, 0]
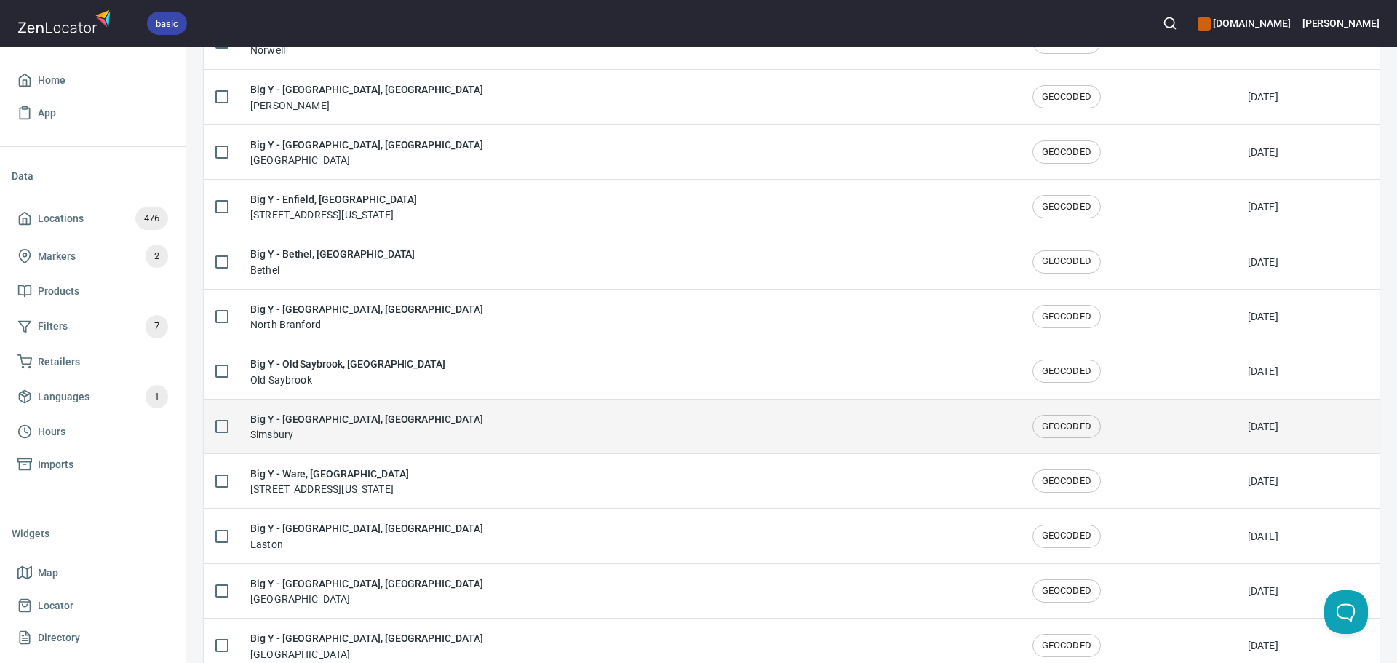
click at [428, 437] on div "Big Y - Simsbury, CT Simsbury" at bounding box center [629, 426] width 759 height 31
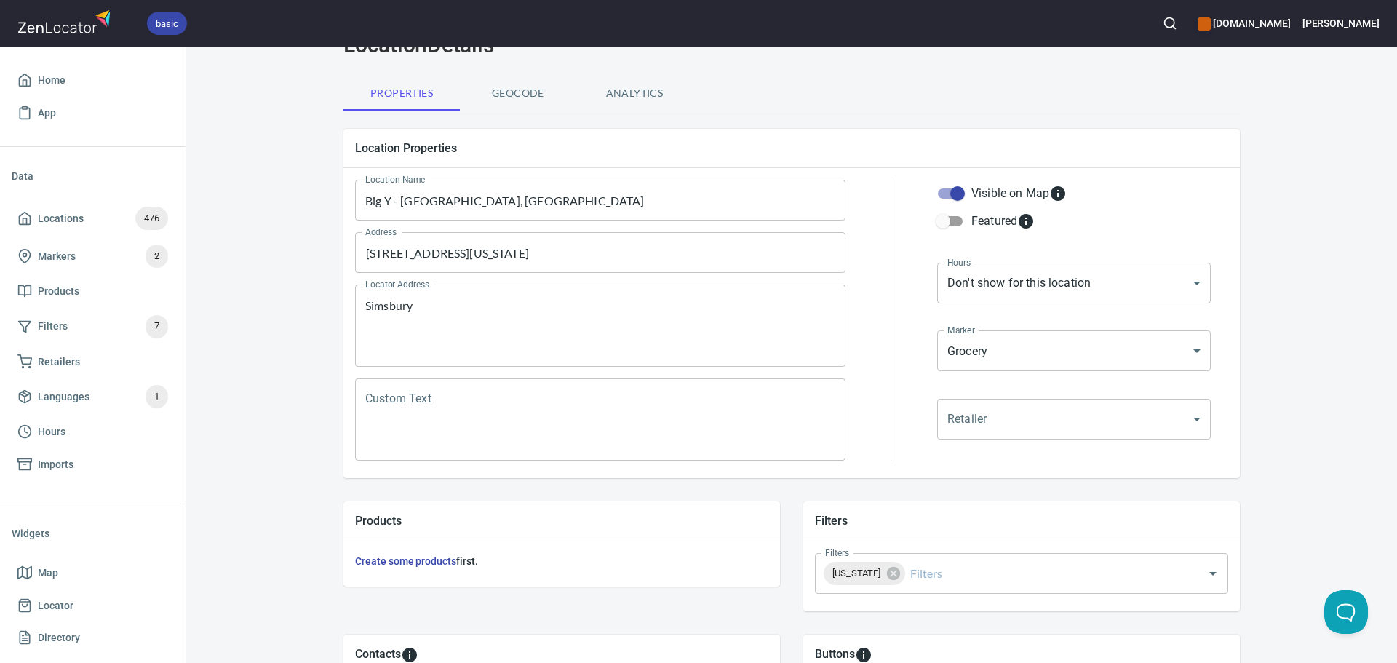
scroll to position [340, 0]
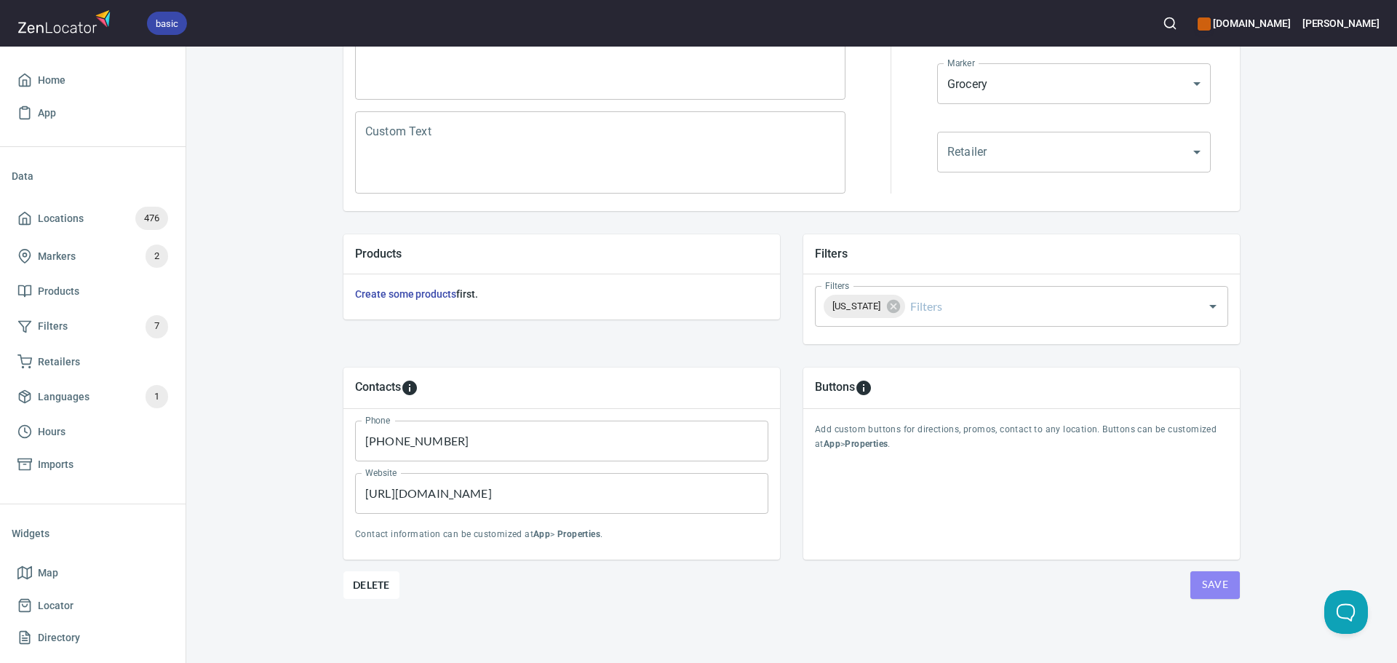
click at [1219, 583] on span "Save" at bounding box center [1215, 585] width 26 height 18
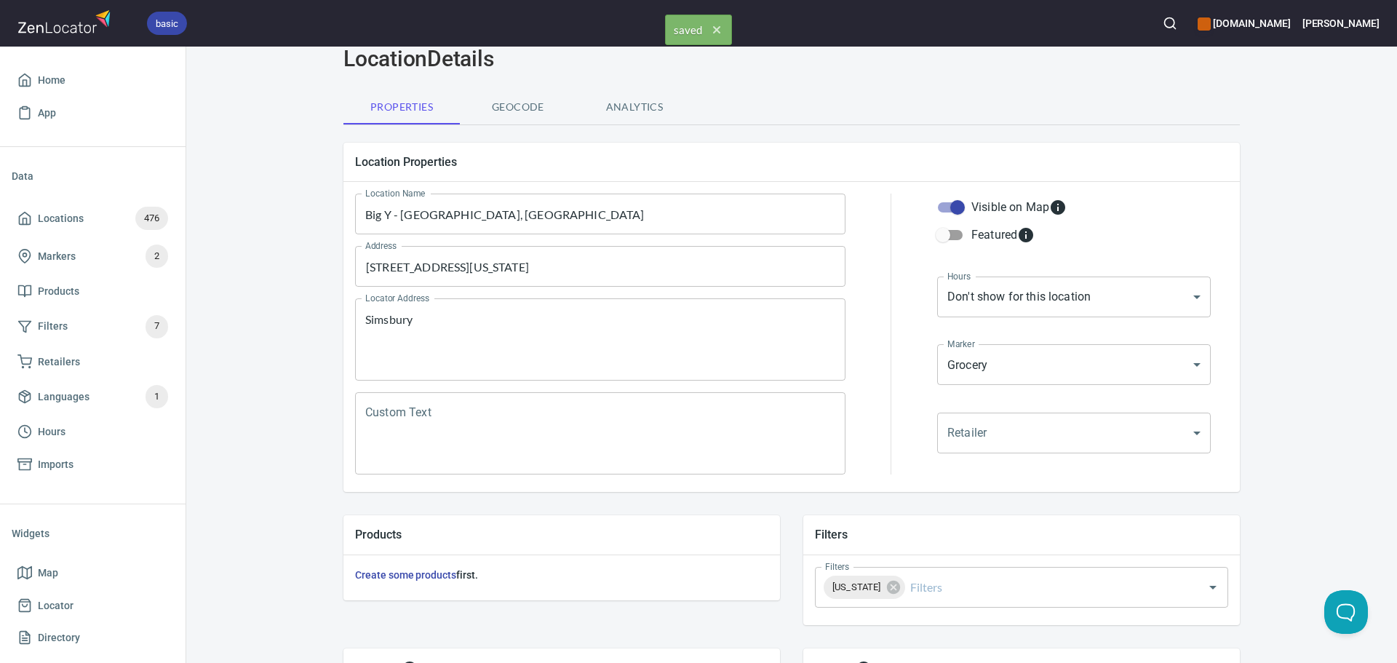
scroll to position [0, 0]
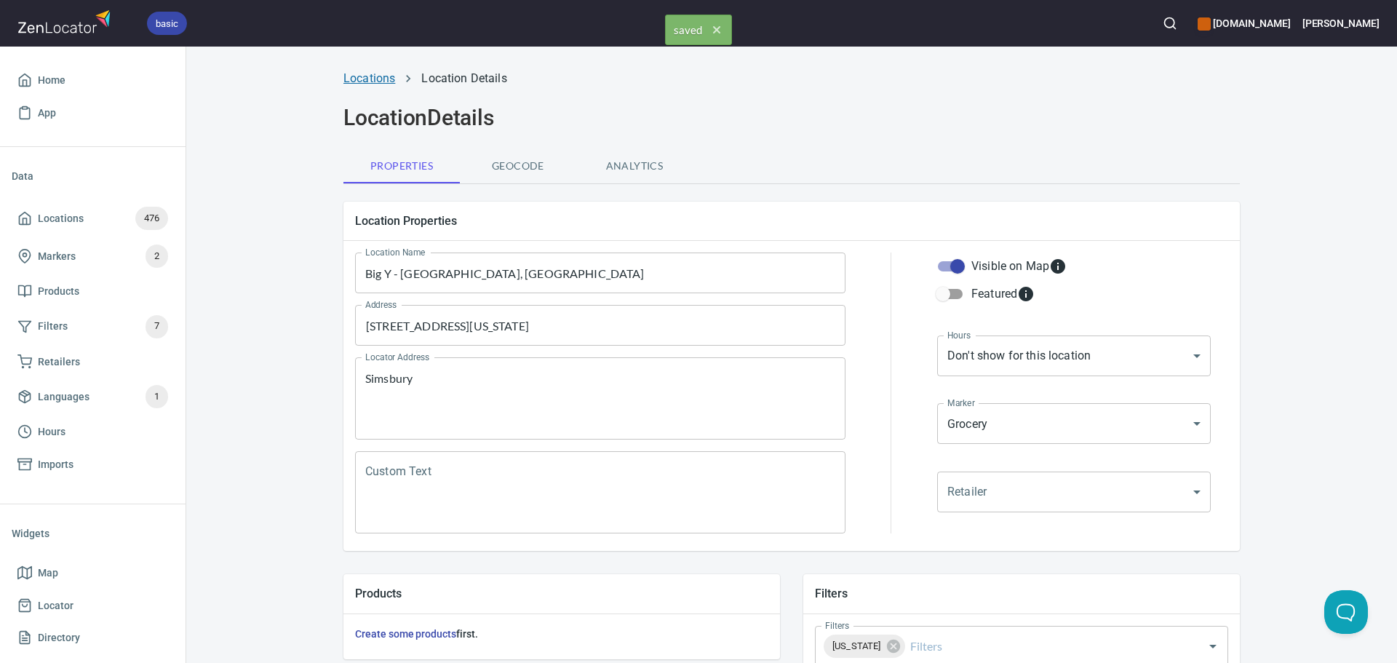
click at [376, 82] on link "Locations" at bounding box center [370, 78] width 52 height 14
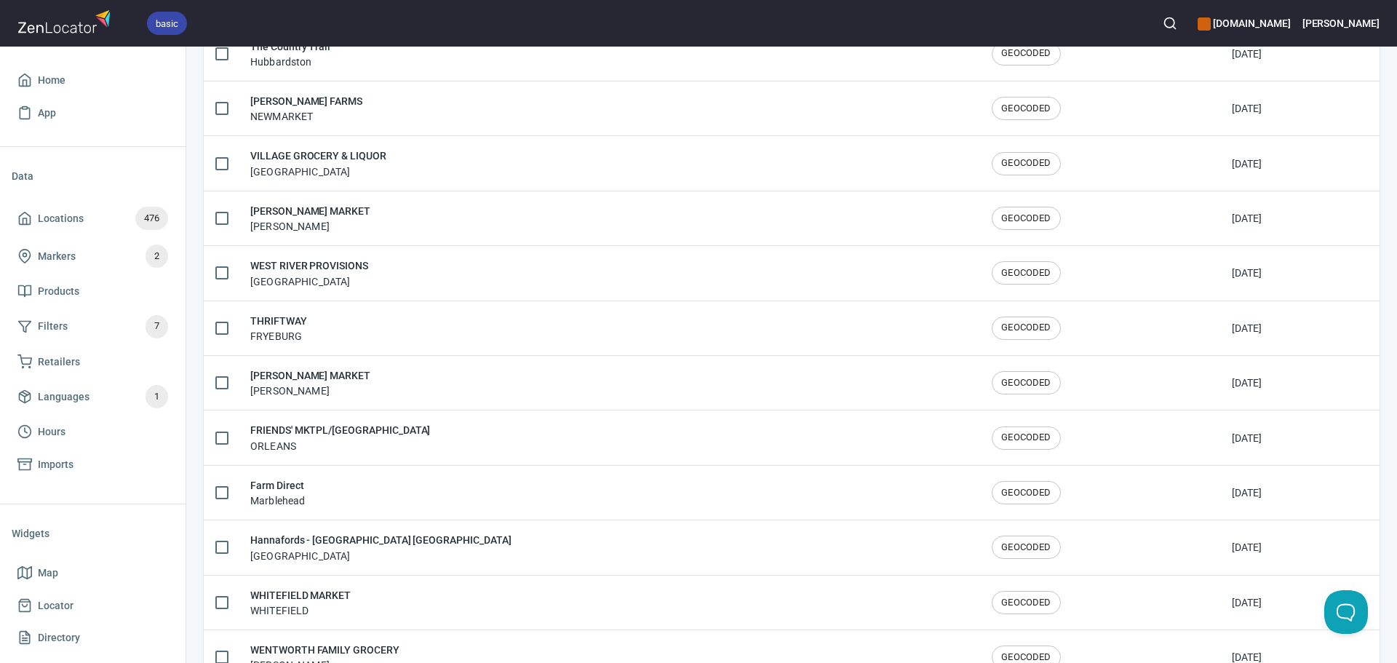
scroll to position [2392, 0]
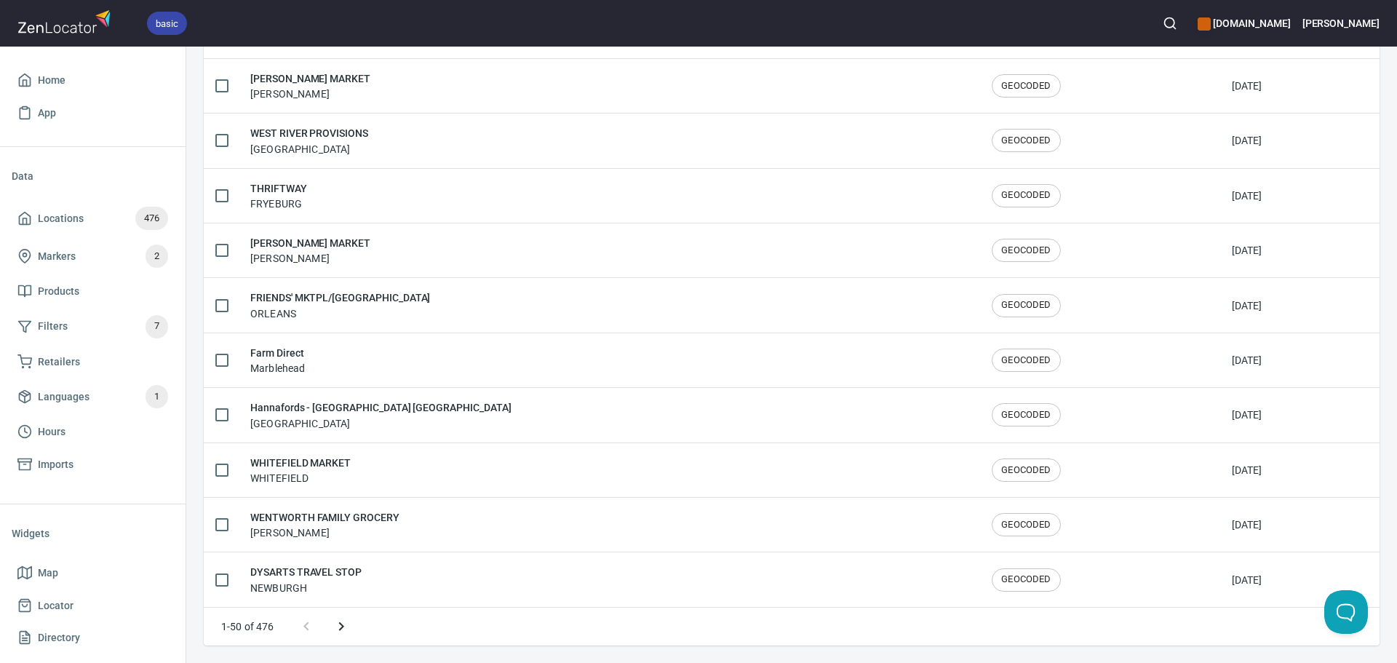
click at [339, 629] on icon "Next page" at bounding box center [341, 626] width 17 height 17
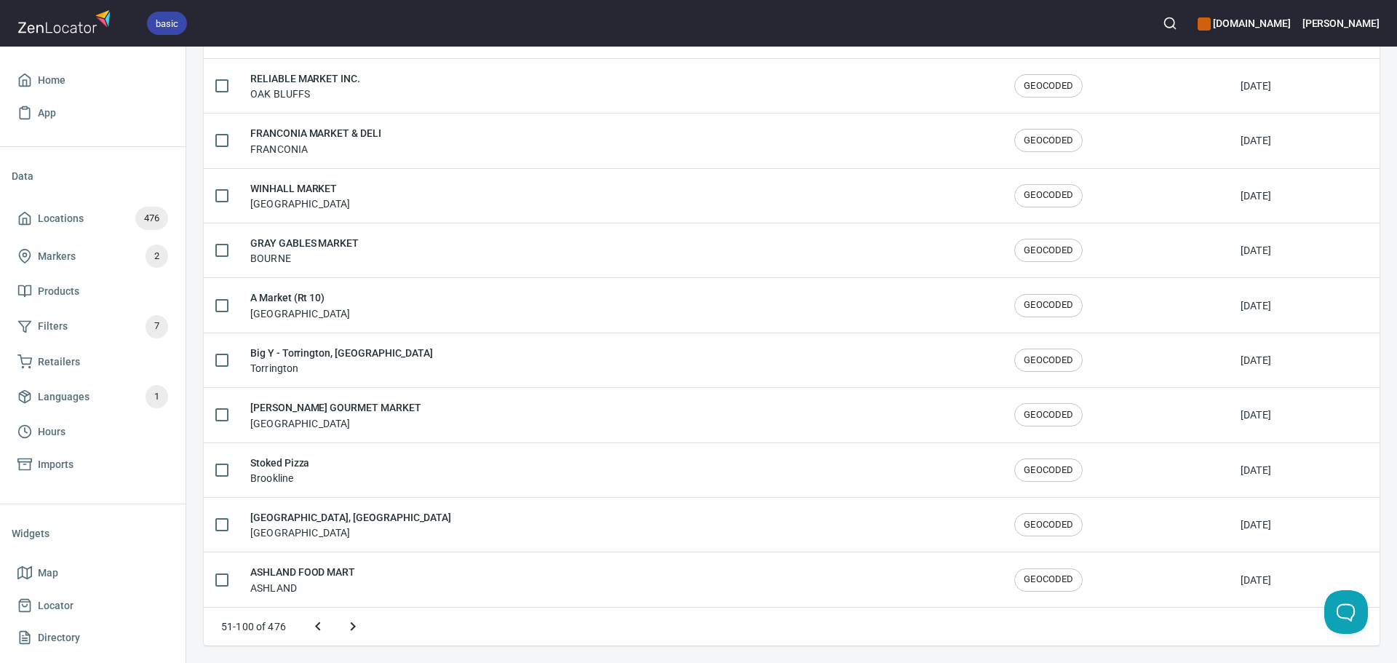
click at [343, 629] on button "Next page" at bounding box center [353, 626] width 35 height 35
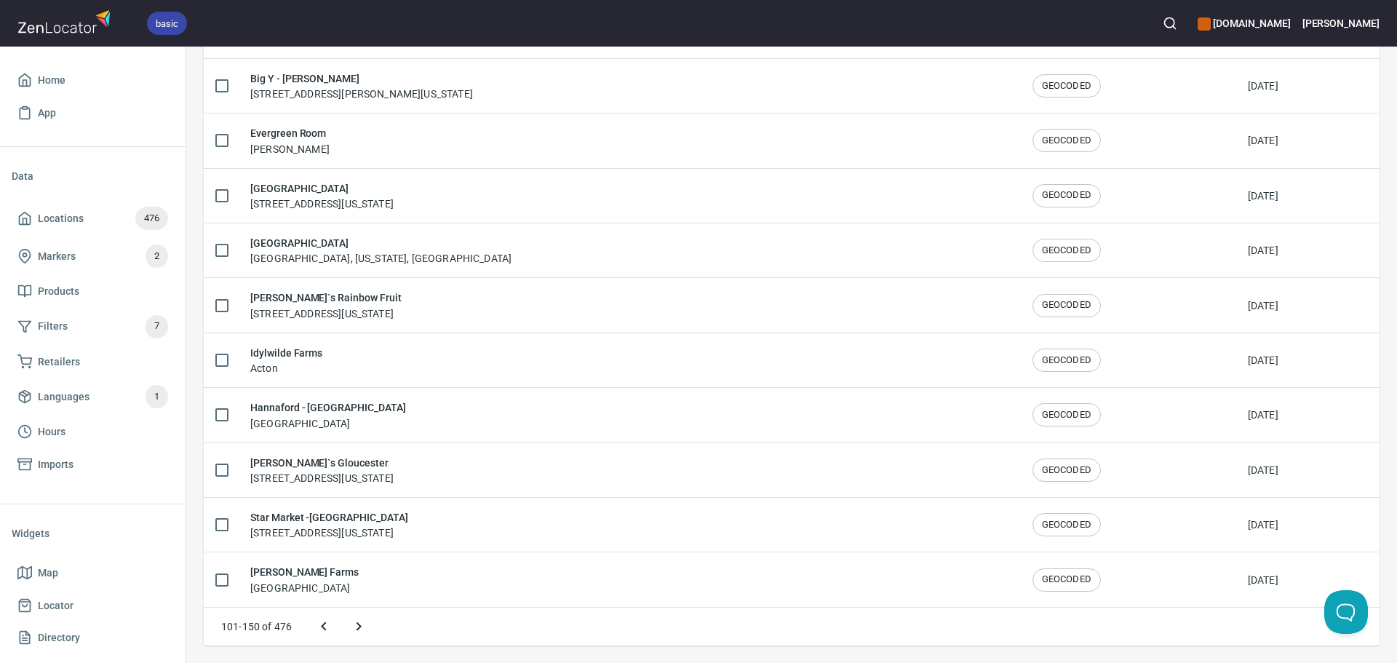
click at [356, 627] on icon "Next page" at bounding box center [358, 626] width 17 height 17
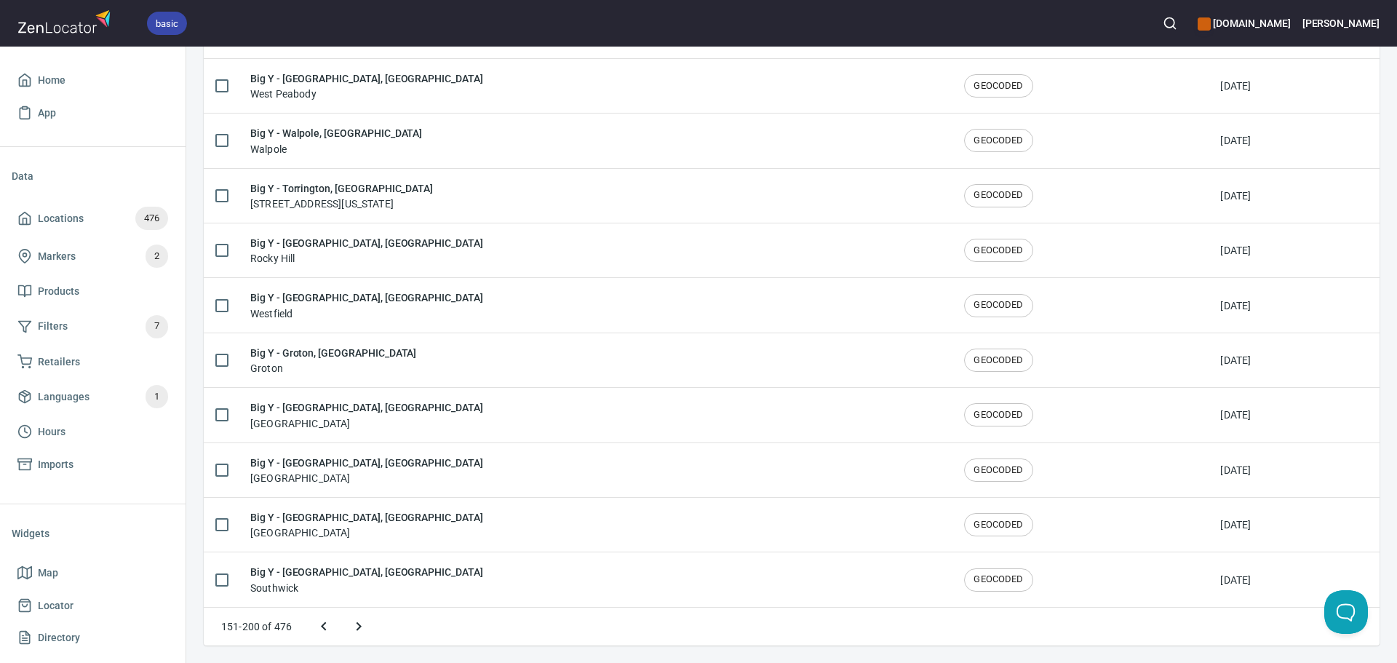
click at [357, 627] on icon "Next page" at bounding box center [358, 626] width 17 height 17
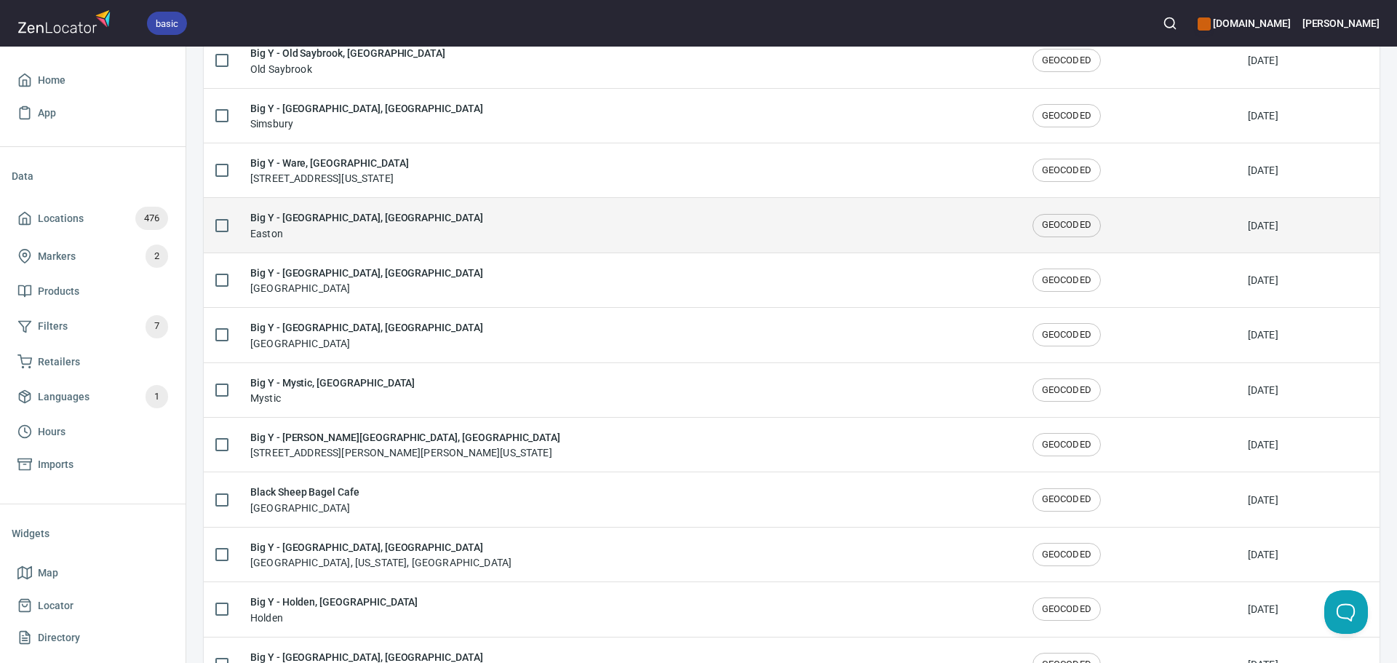
scroll to position [1245, 0]
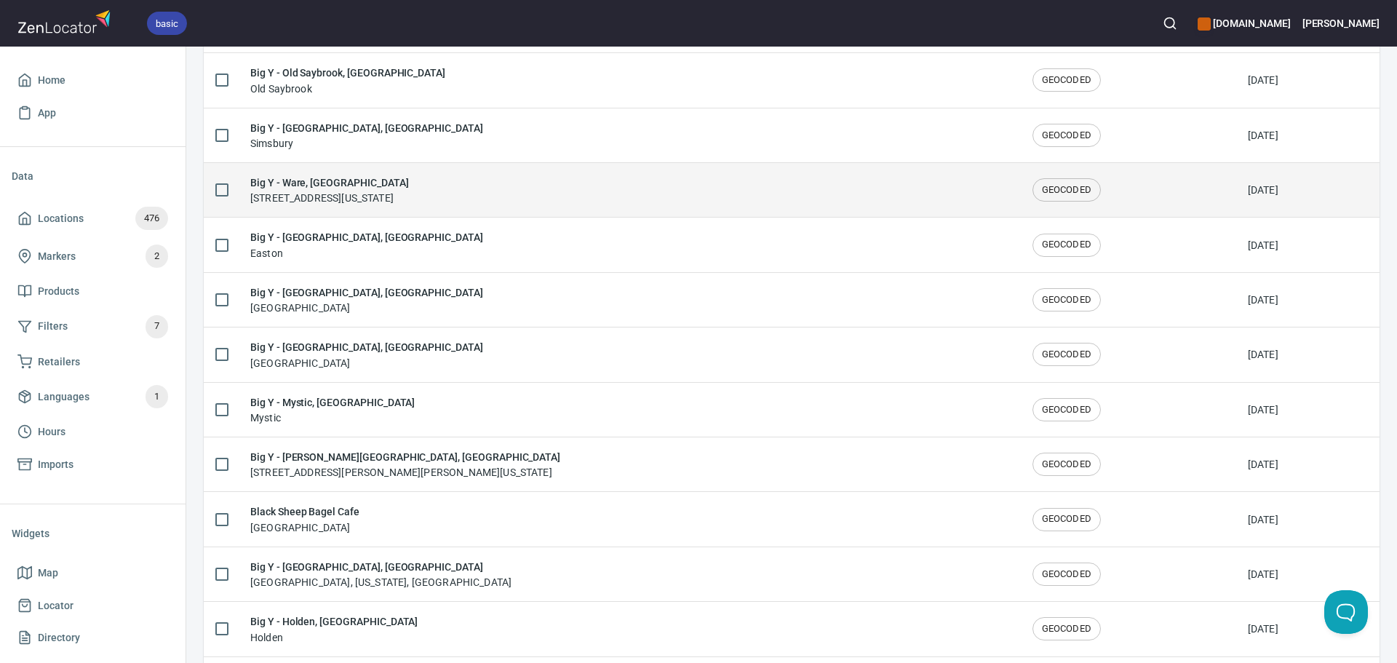
click at [626, 204] on div "Big Y - Ware, MA 148 West St, Ware, Massachusetts 01082, United States" at bounding box center [629, 190] width 759 height 31
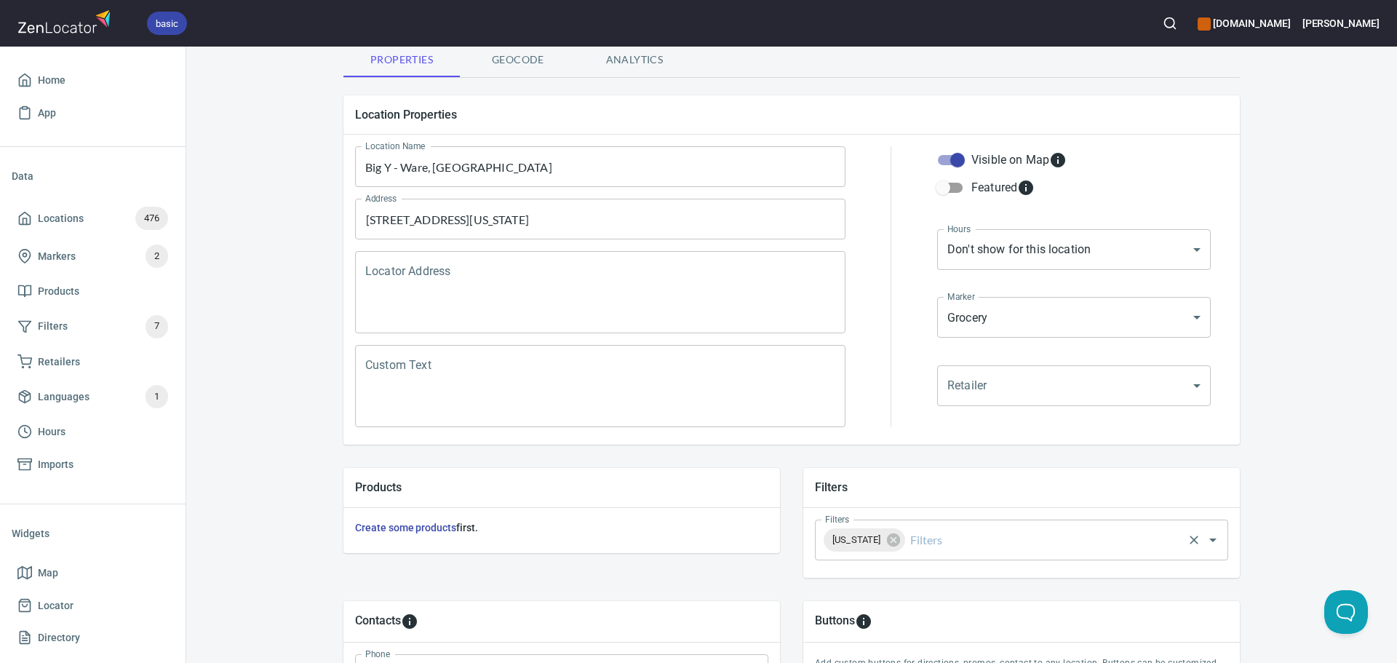
scroll to position [146, 0]
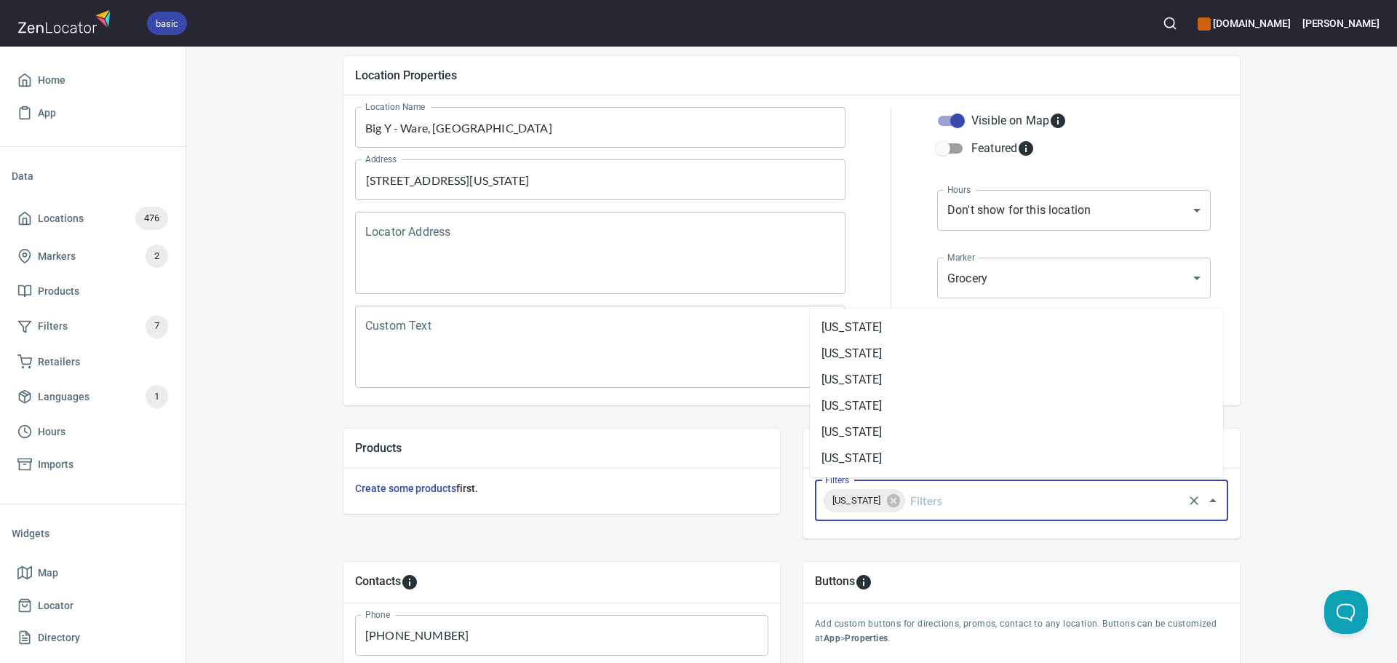
click at [964, 507] on input "Filters" at bounding box center [1045, 501] width 274 height 28
click at [935, 435] on li "[US_STATE]" at bounding box center [1016, 432] width 413 height 26
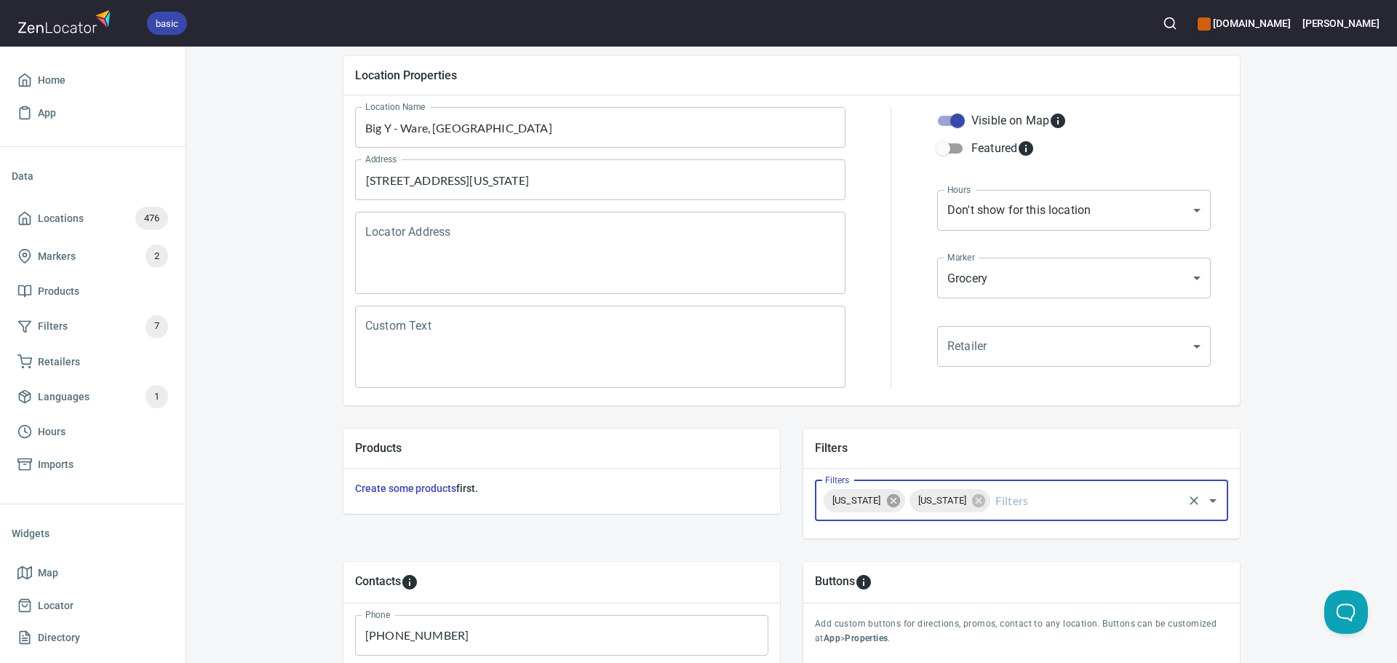
click at [890, 499] on icon at bounding box center [894, 501] width 16 height 16
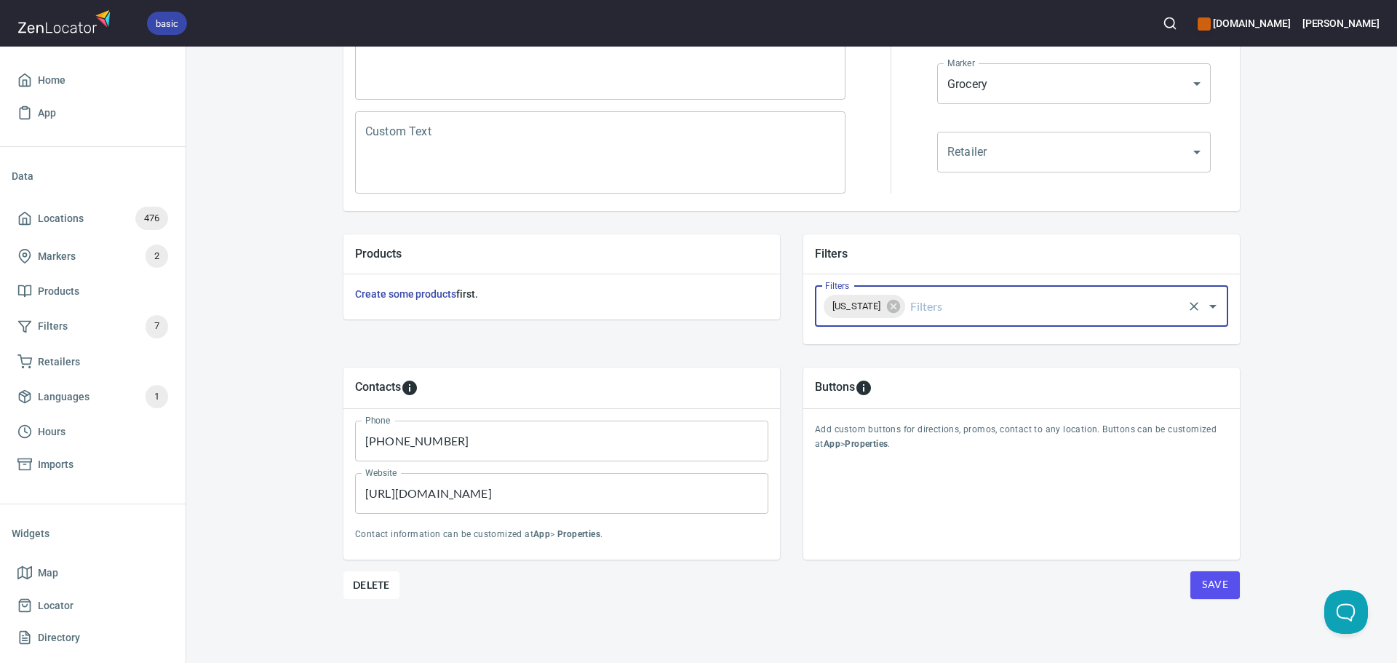
drag, startPoint x: 1224, startPoint y: 593, endPoint x: 1197, endPoint y: 582, distance: 29.1
click at [1224, 592] on button "Save" at bounding box center [1215, 585] width 49 height 28
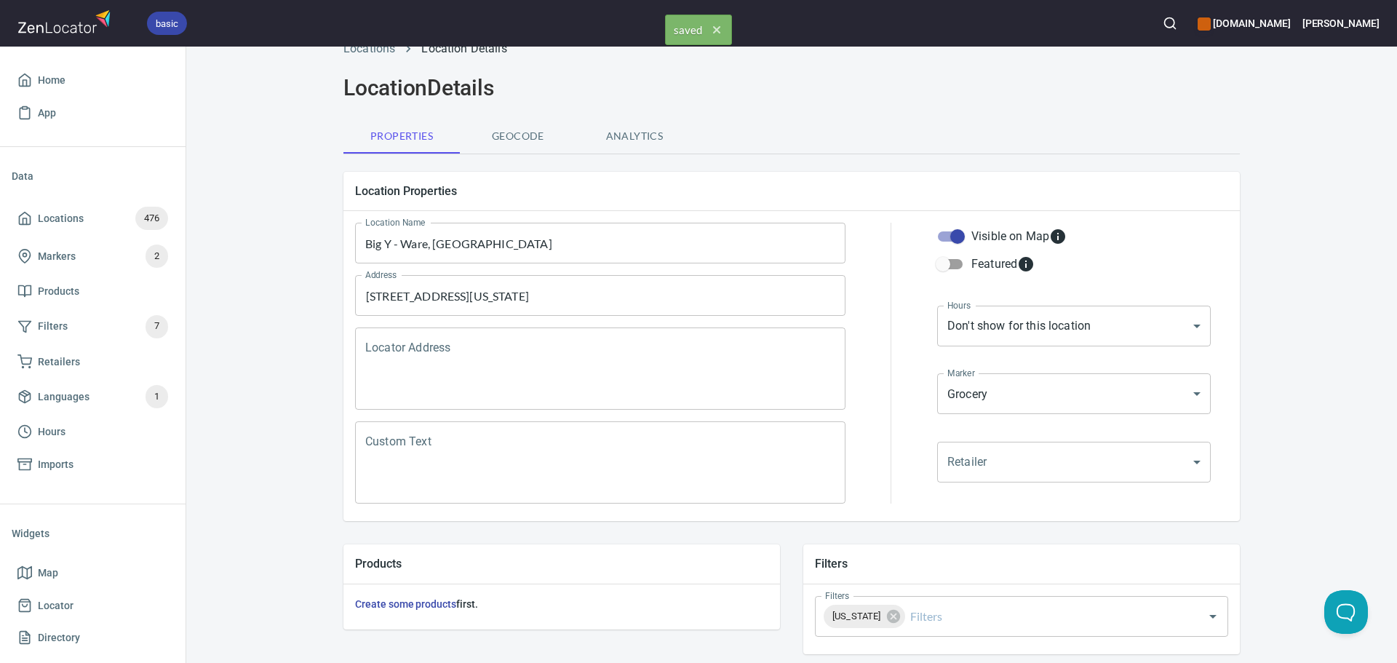
scroll to position [0, 0]
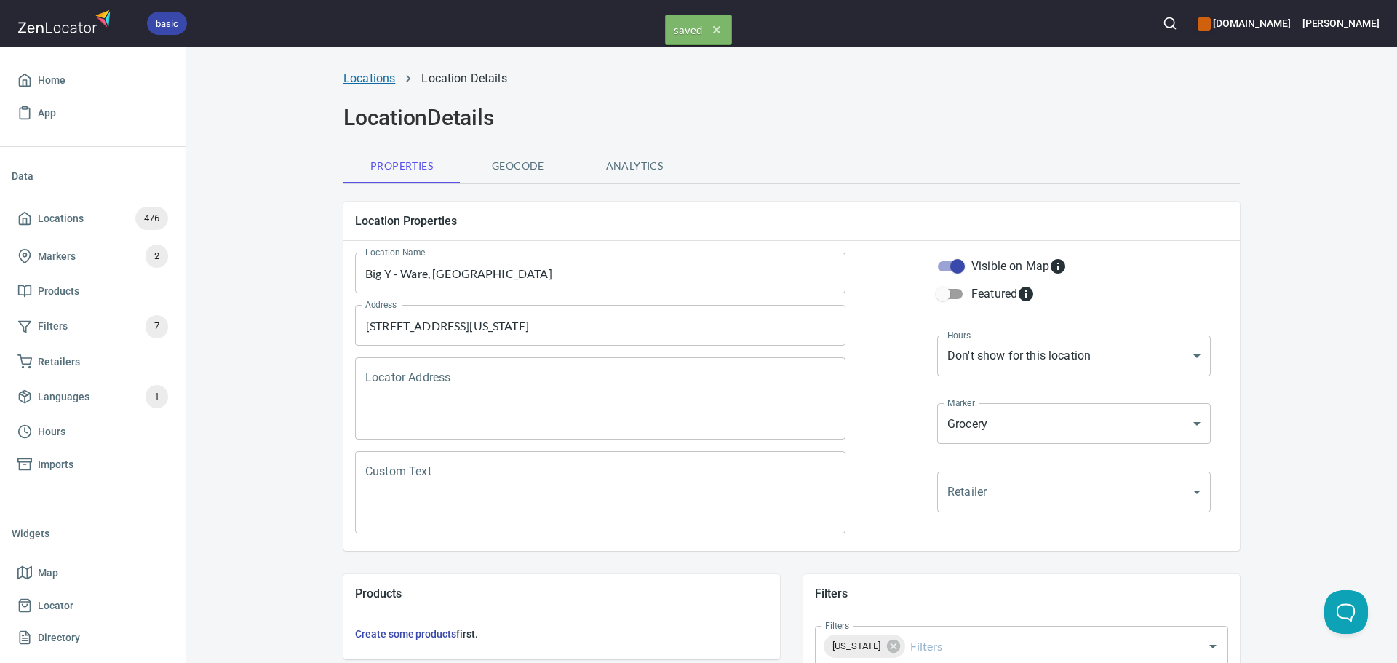
click at [358, 74] on link "Locations" at bounding box center [370, 78] width 52 height 14
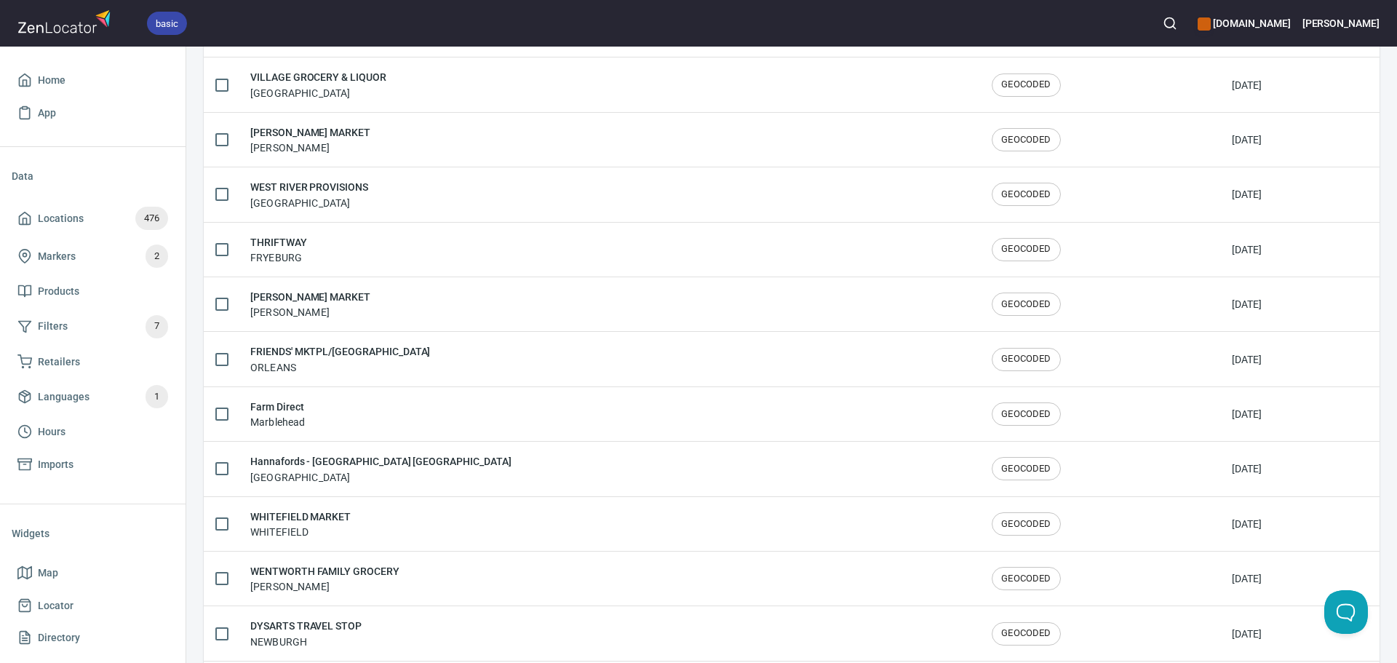
scroll to position [2392, 0]
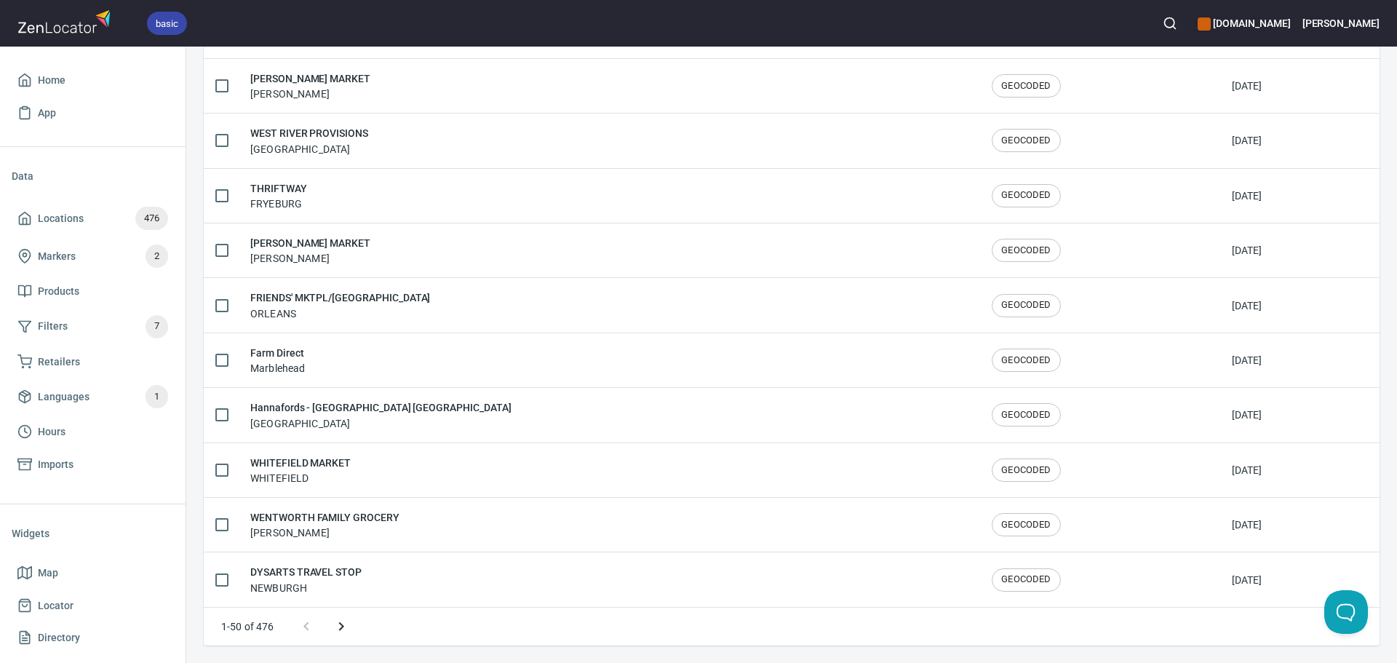
click at [344, 627] on icon "Next page" at bounding box center [341, 626] width 17 height 17
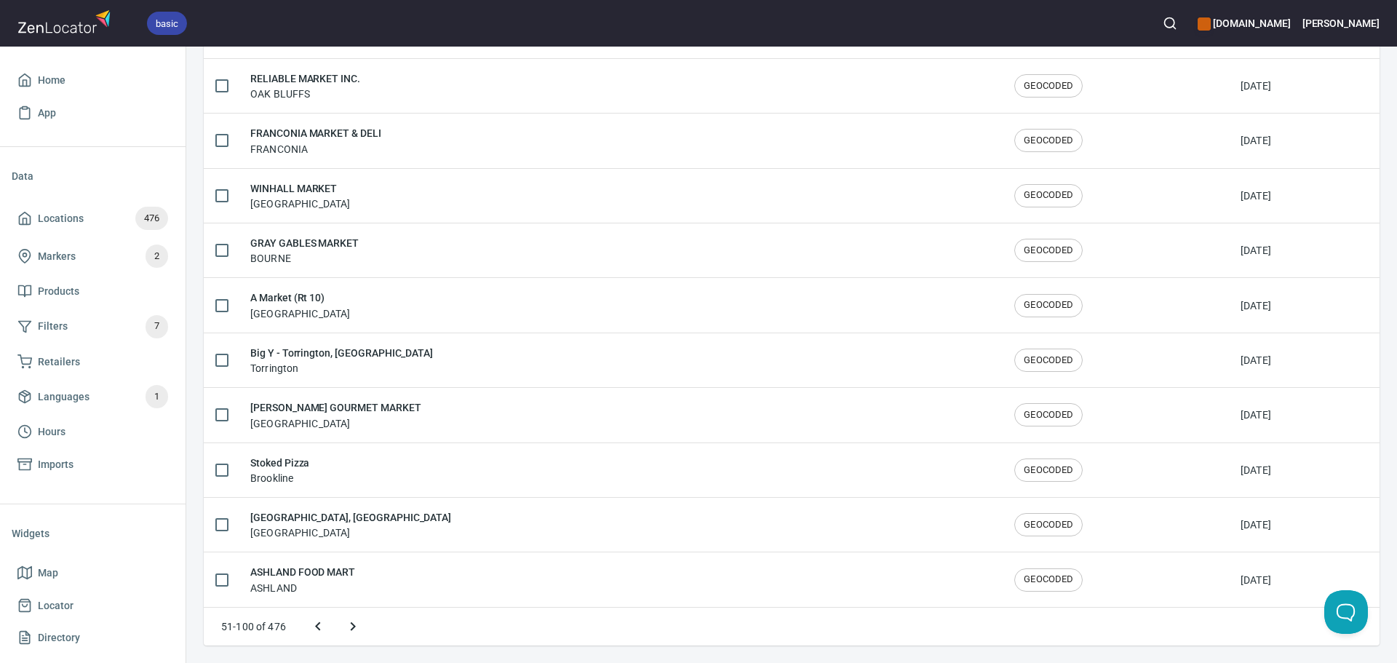
click at [352, 630] on icon "Next page" at bounding box center [352, 626] width 17 height 17
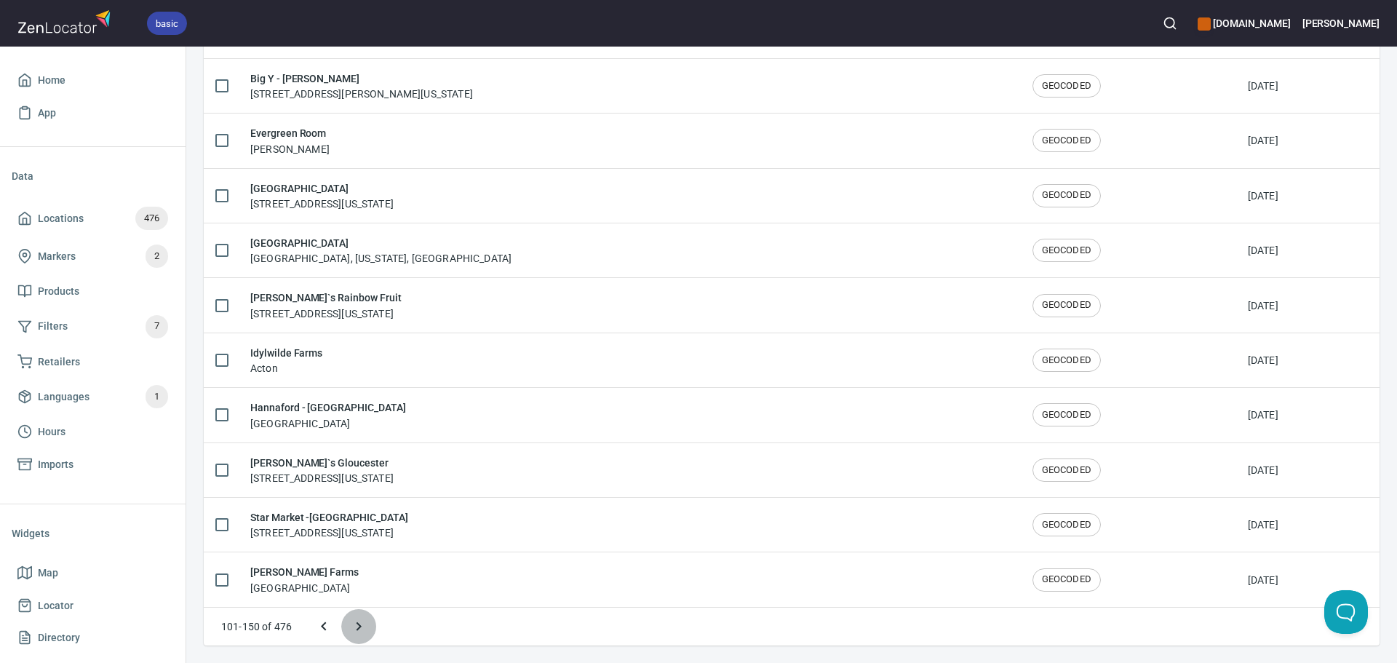
click at [357, 630] on icon "Next page" at bounding box center [358, 626] width 17 height 17
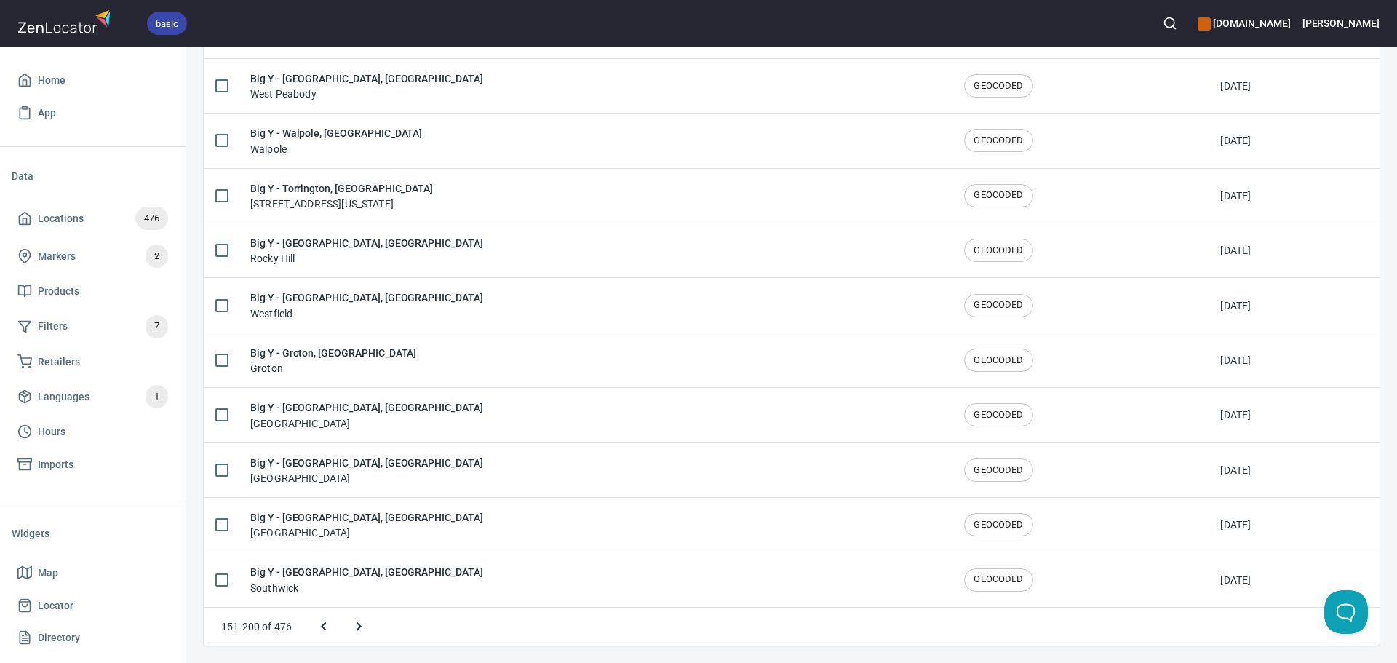
click at [371, 631] on button "Next page" at bounding box center [358, 626] width 35 height 35
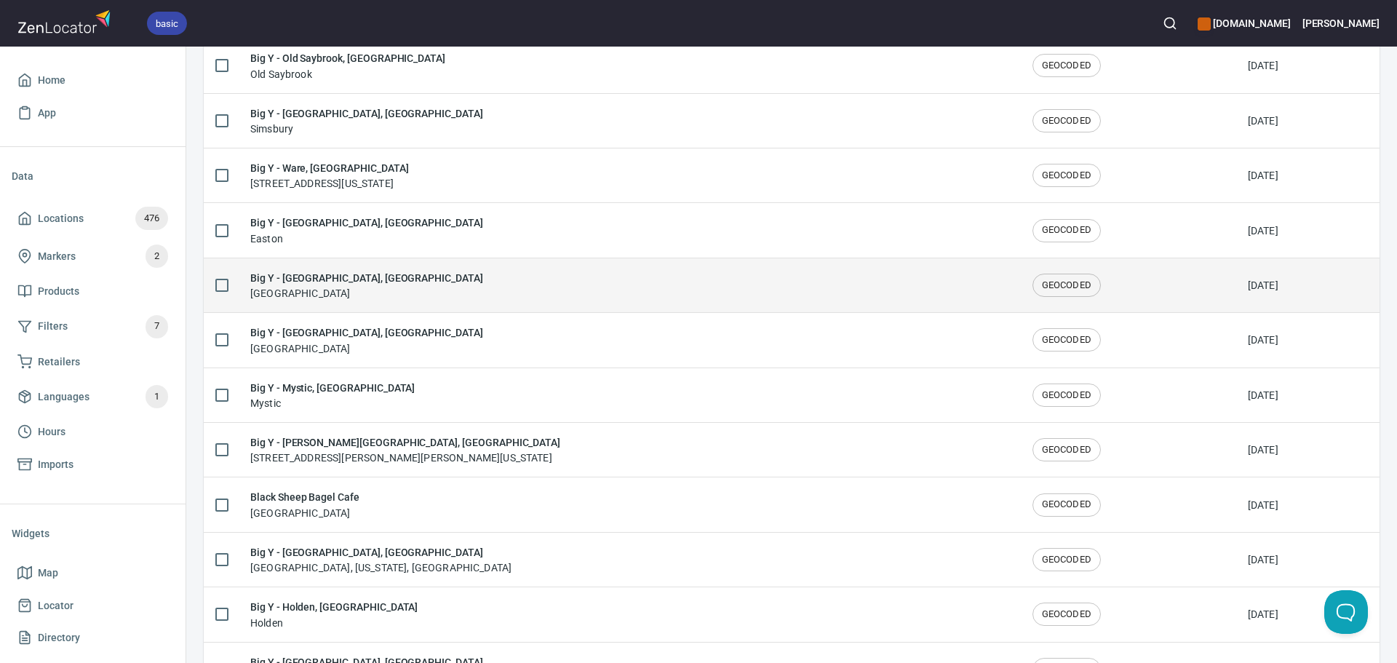
scroll to position [1245, 0]
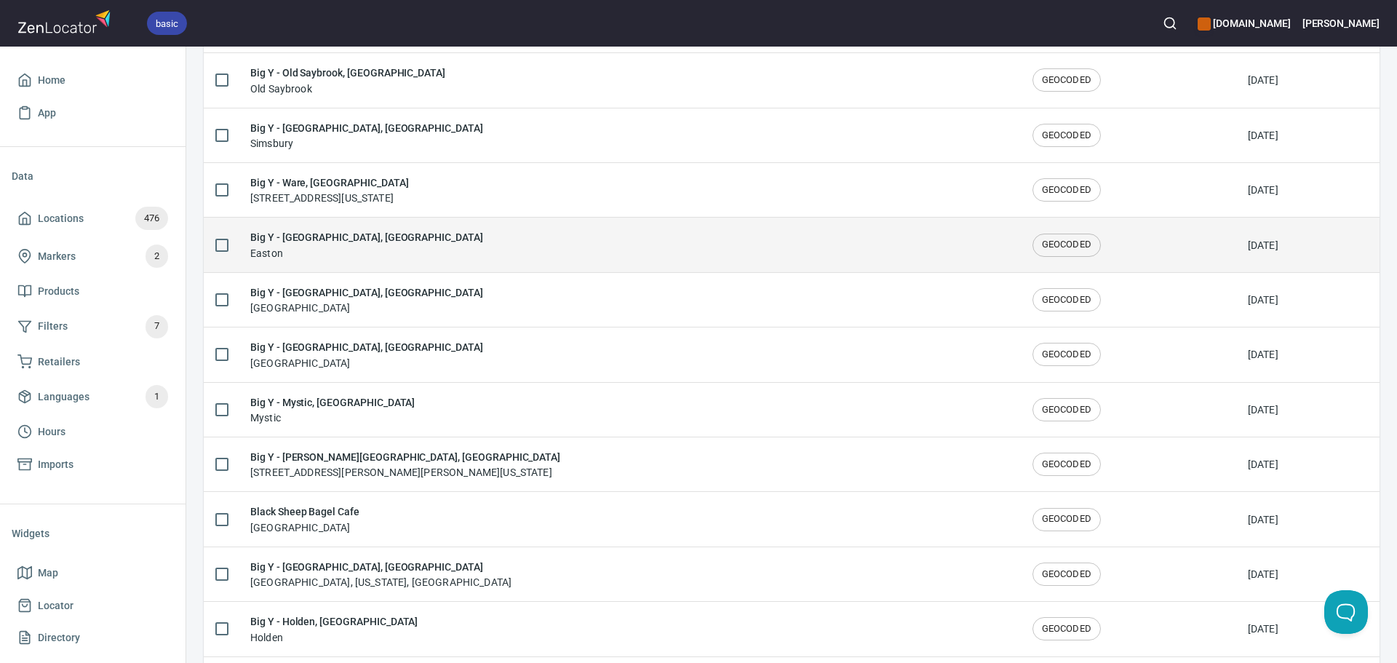
click at [417, 246] on div "Big Y - Easton, MA Easton" at bounding box center [629, 244] width 759 height 31
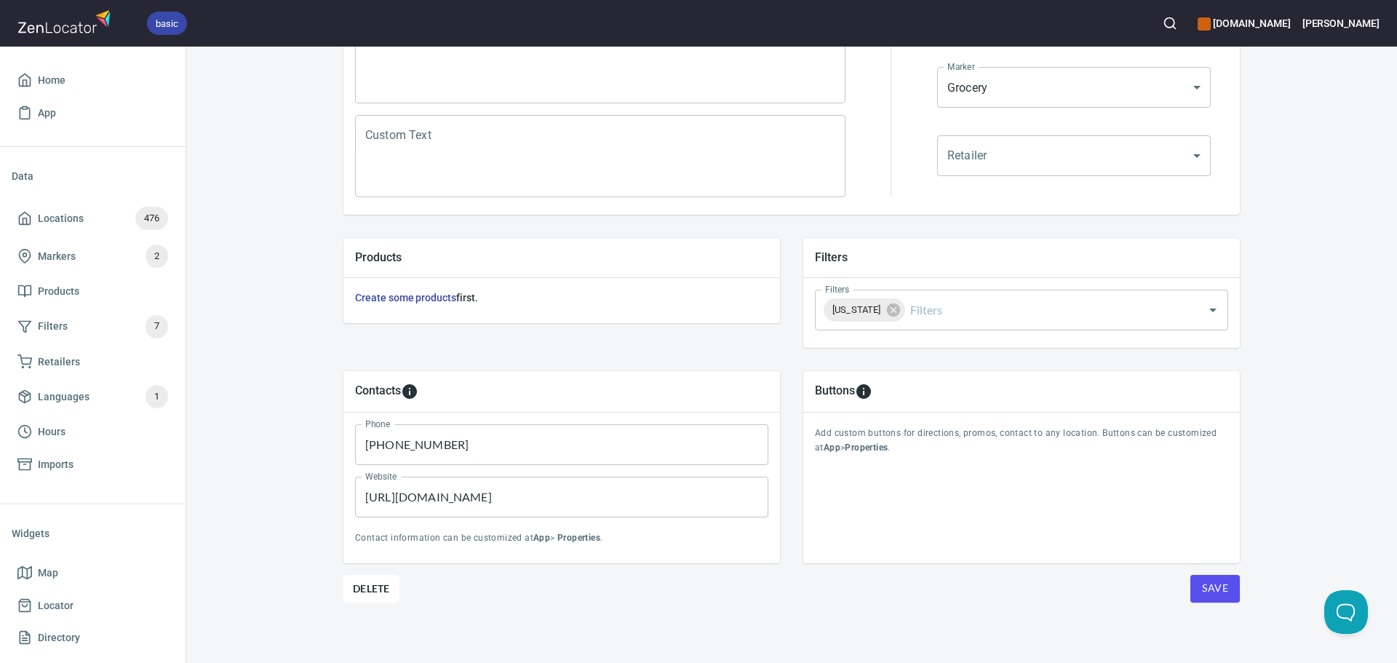
scroll to position [340, 0]
click at [1237, 592] on div "Locations Location Details Location Details Properties Geocode Analytics Locati…" at bounding box center [792, 192] width 932 height 942
click at [1196, 583] on button "Save" at bounding box center [1215, 585] width 49 height 28
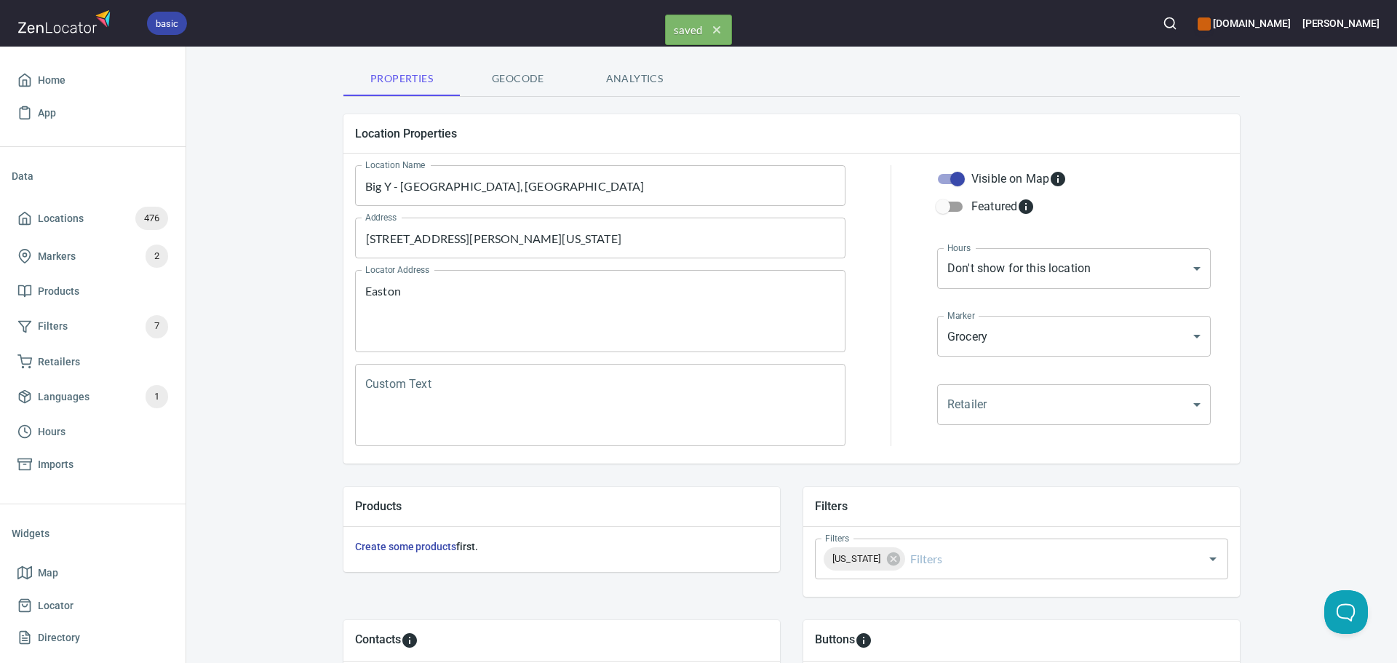
scroll to position [0, 0]
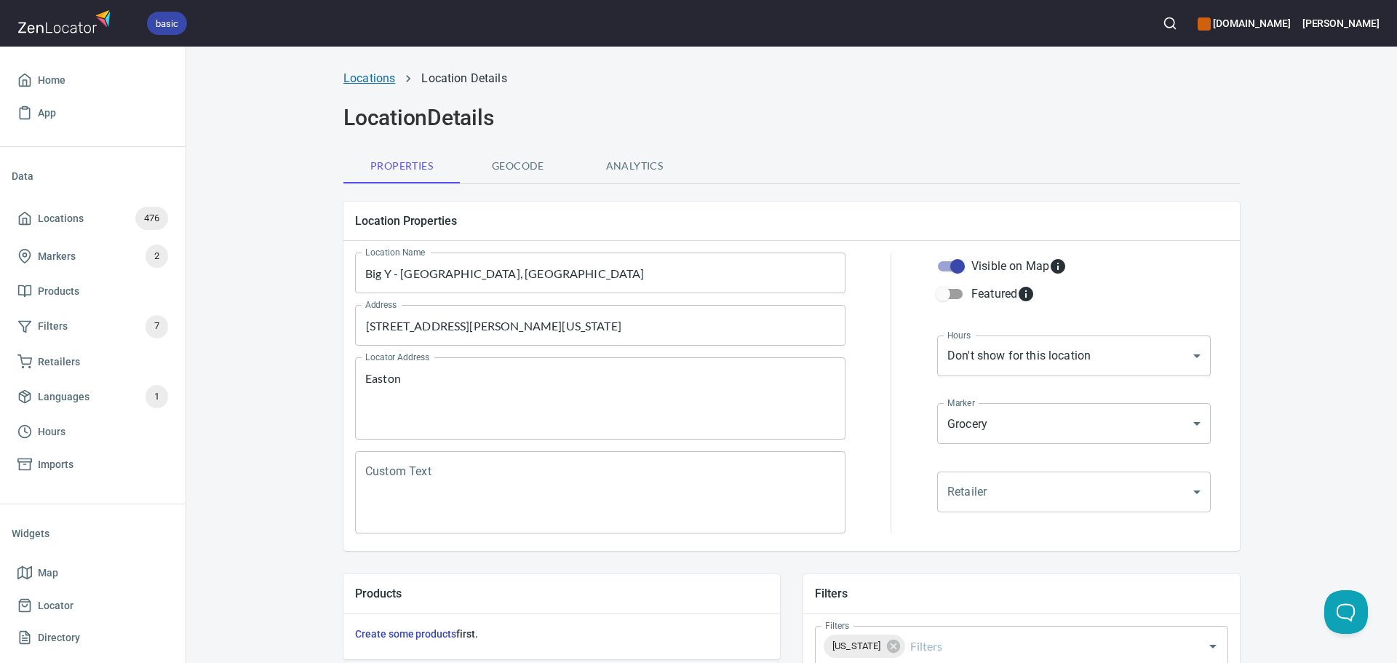
click at [374, 76] on link "Locations" at bounding box center [370, 78] width 52 height 14
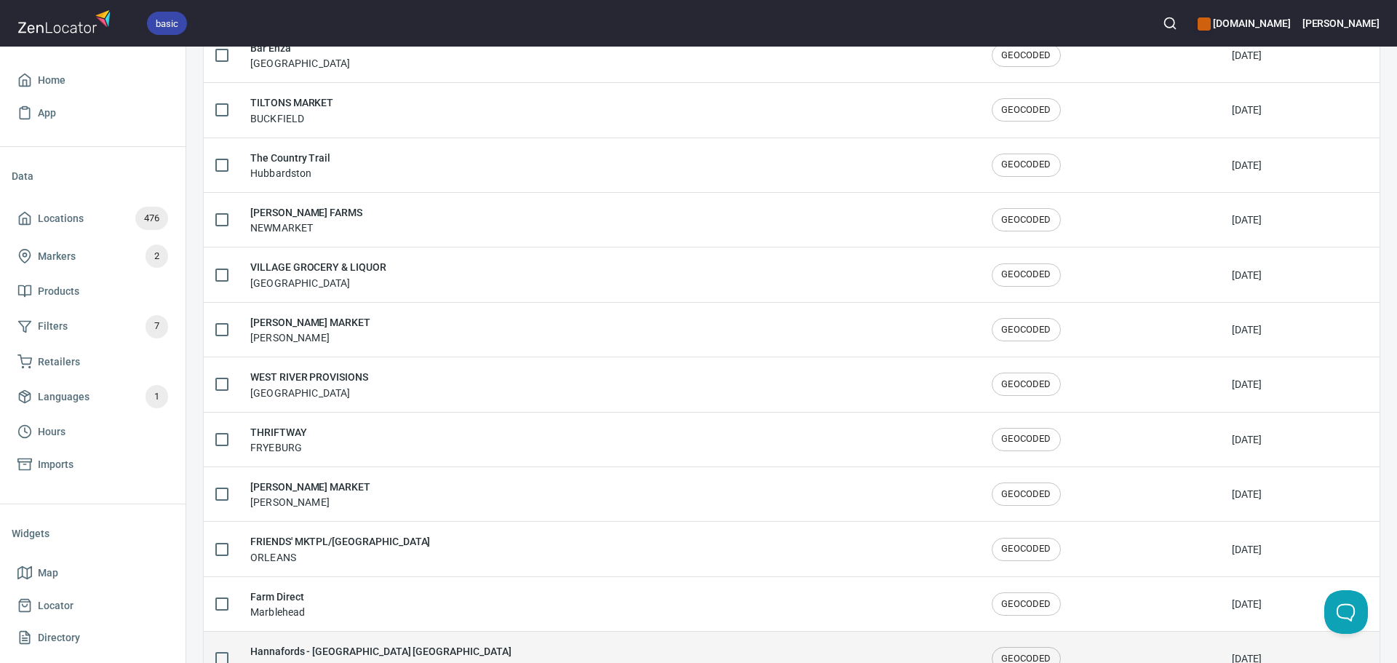
scroll to position [2392, 0]
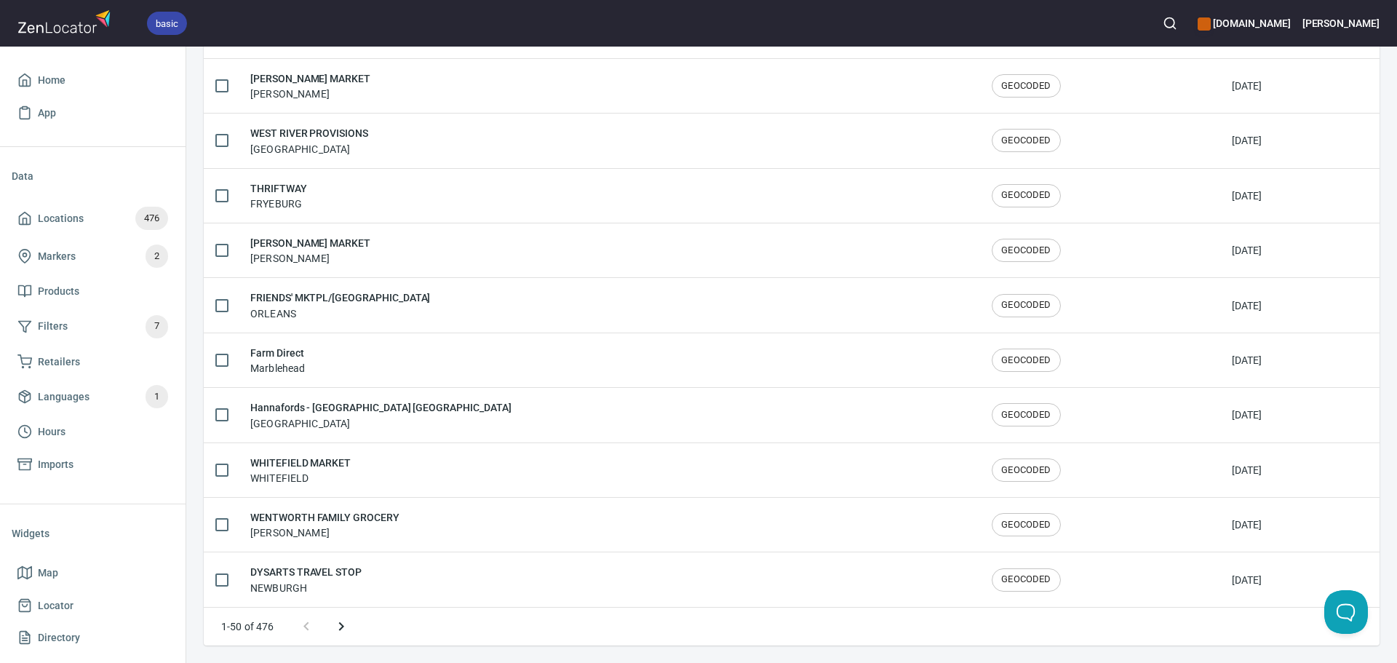
click at [349, 632] on icon "Next page" at bounding box center [341, 626] width 17 height 17
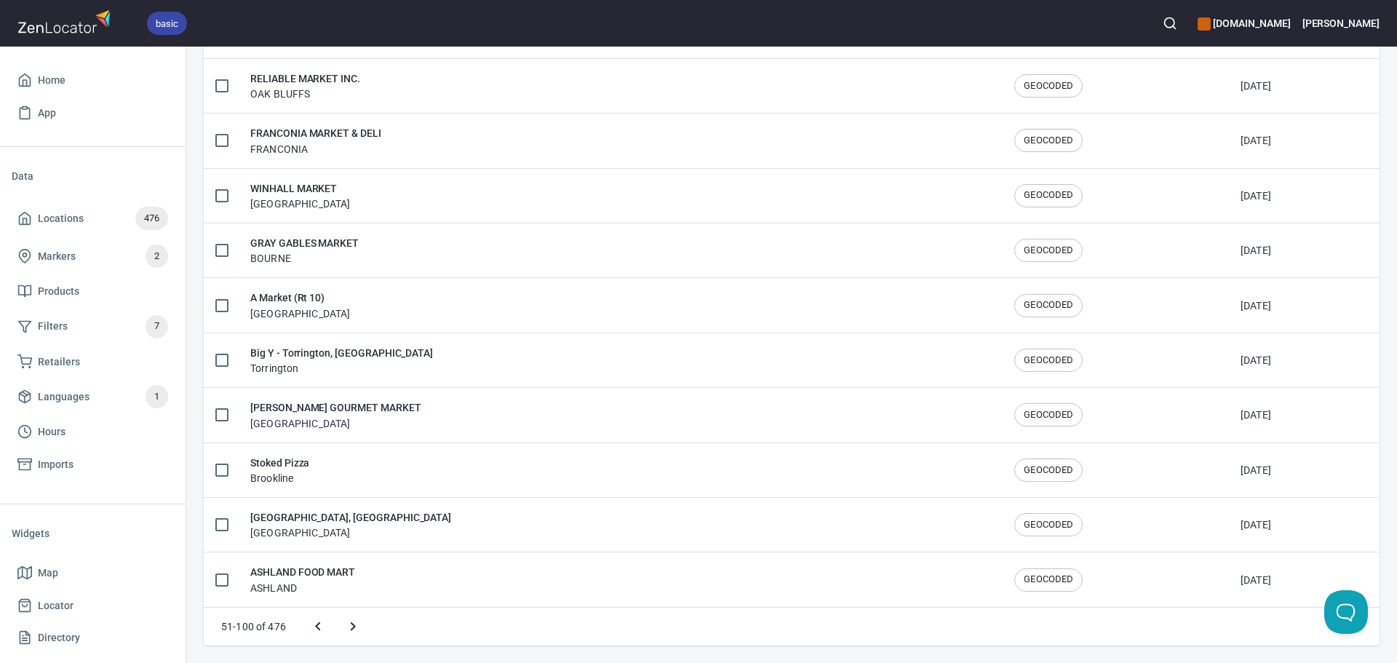
click at [349, 632] on icon "Next page" at bounding box center [352, 626] width 17 height 17
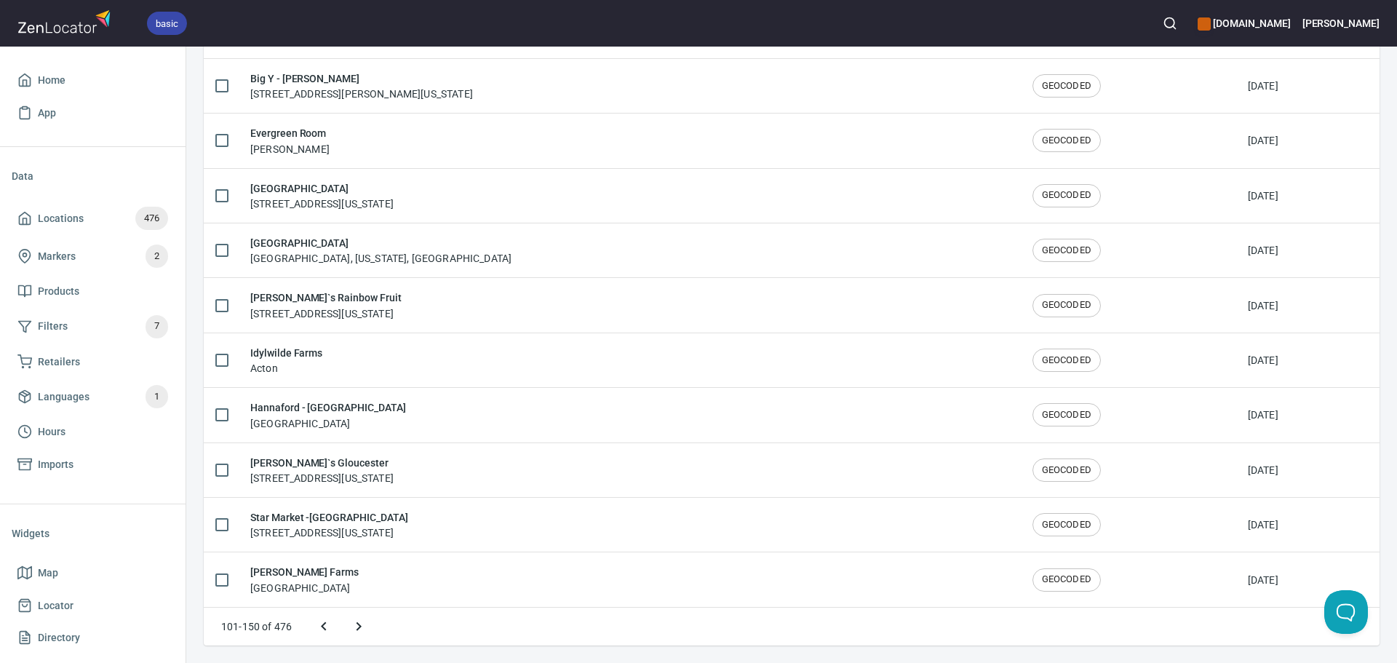
click at [356, 631] on icon "Next page" at bounding box center [358, 626] width 17 height 17
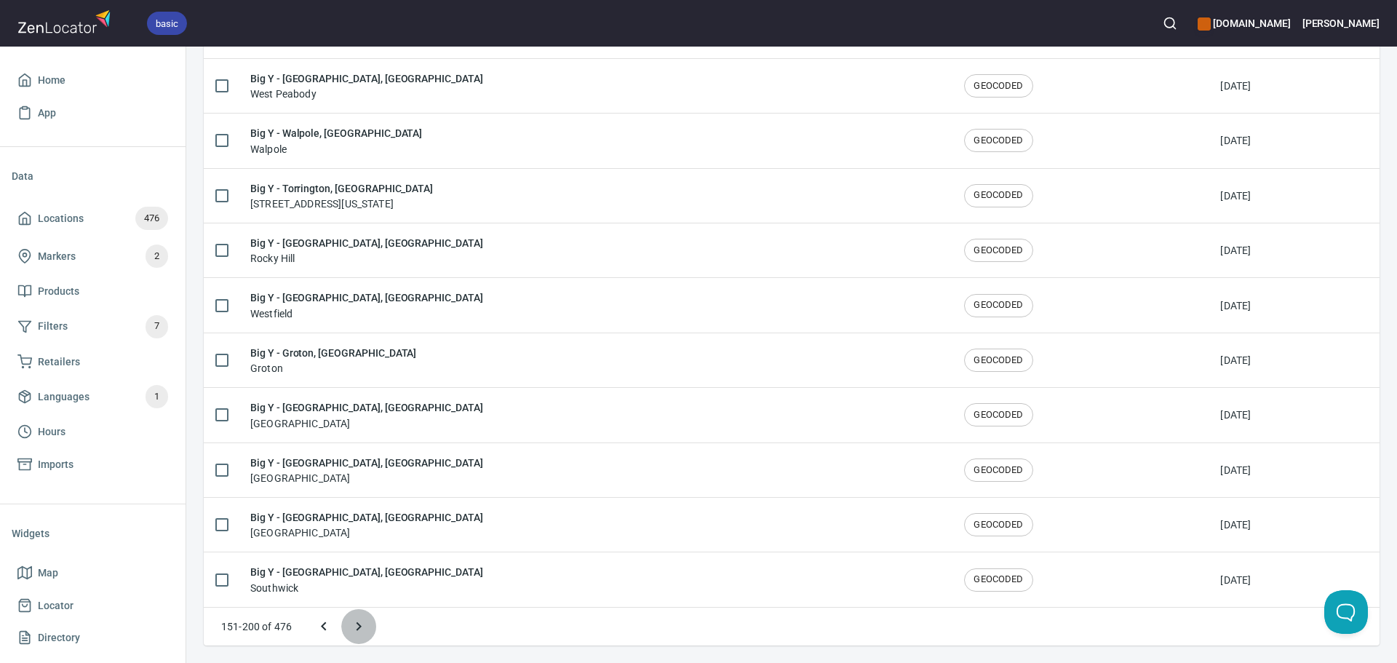
click at [356, 631] on icon "Next page" at bounding box center [358, 626] width 17 height 17
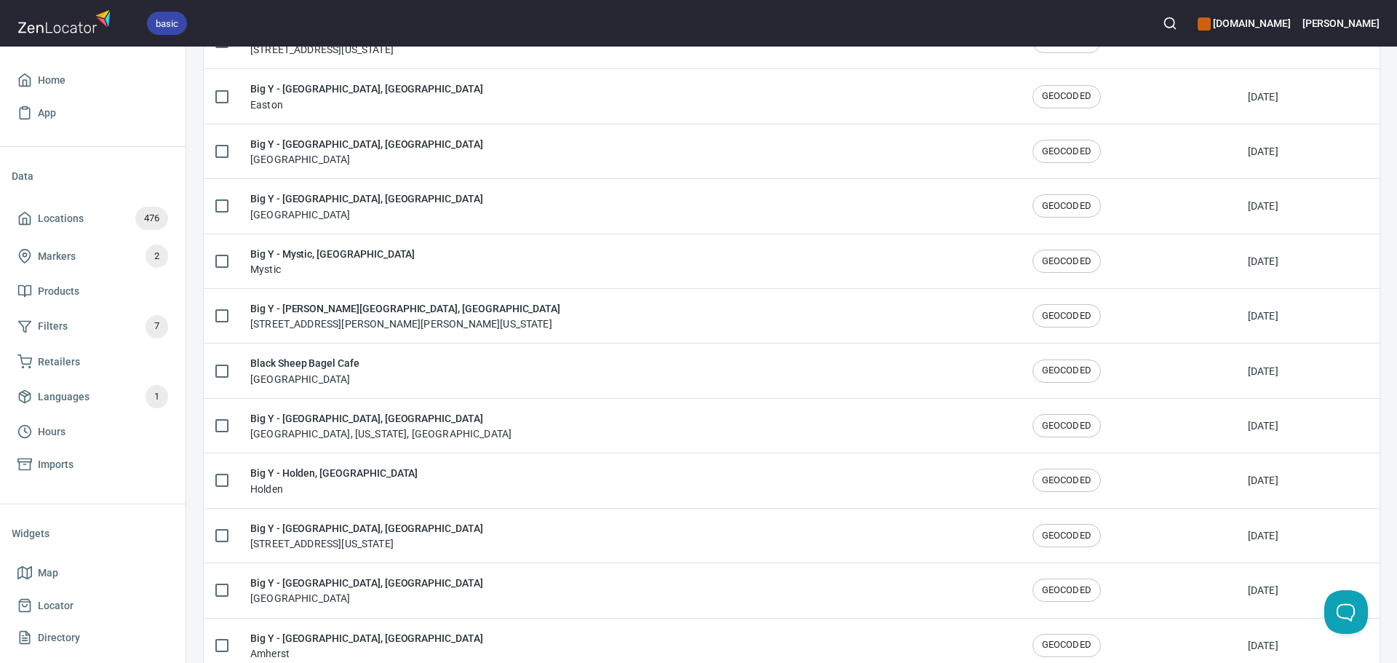
scroll to position [1390, 0]
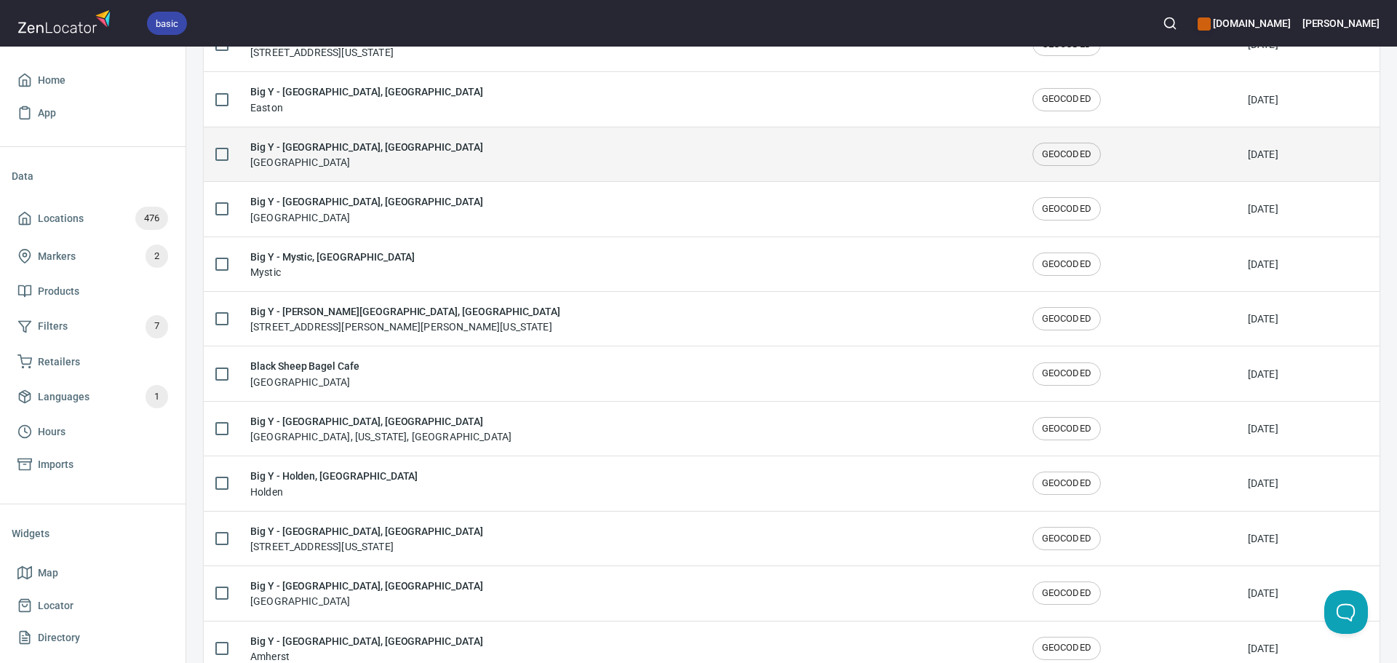
click at [403, 151] on div "Big Y - Kingston, MA Kingston" at bounding box center [629, 154] width 759 height 31
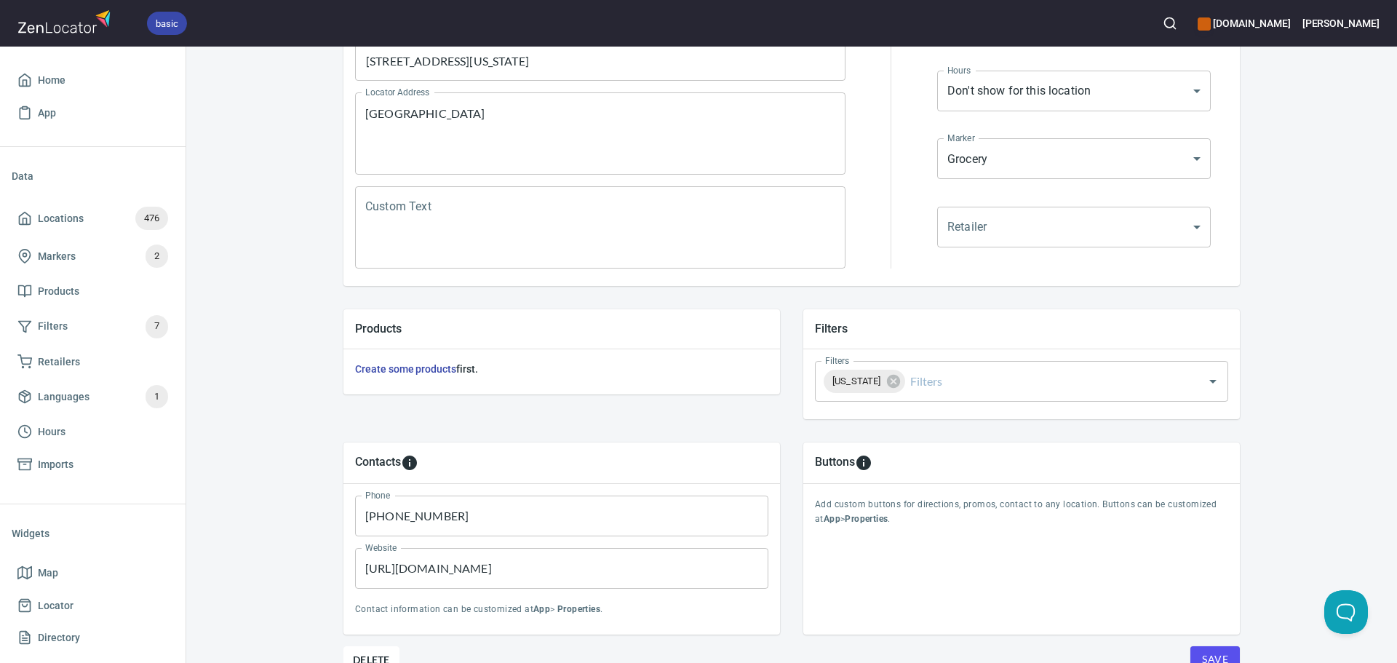
scroll to position [340, 0]
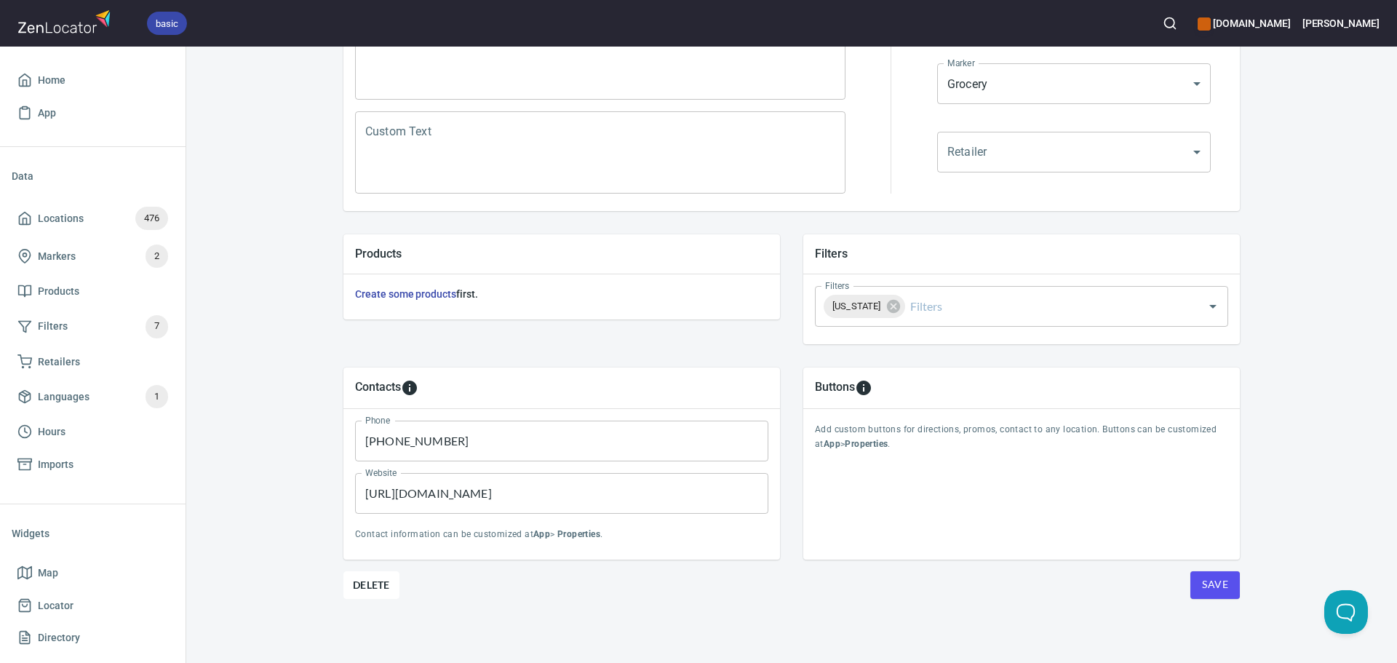
click at [1208, 587] on span "Save" at bounding box center [1215, 585] width 26 height 18
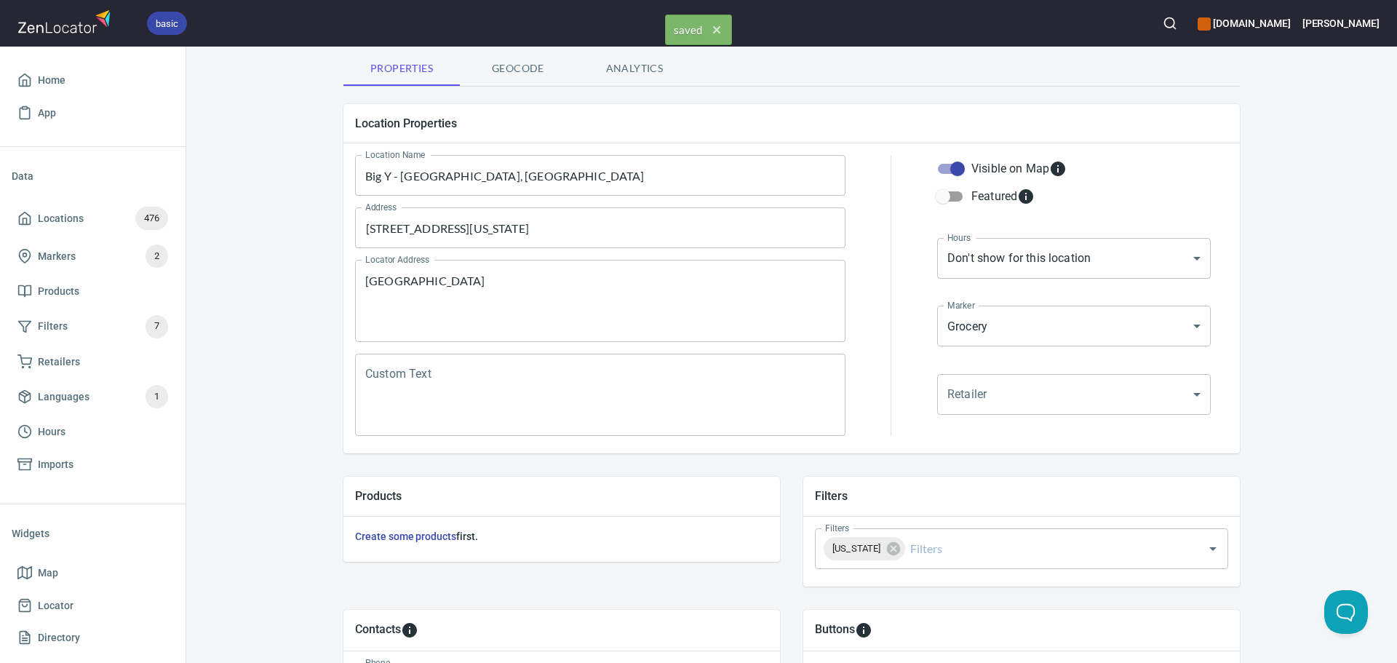
scroll to position [0, 0]
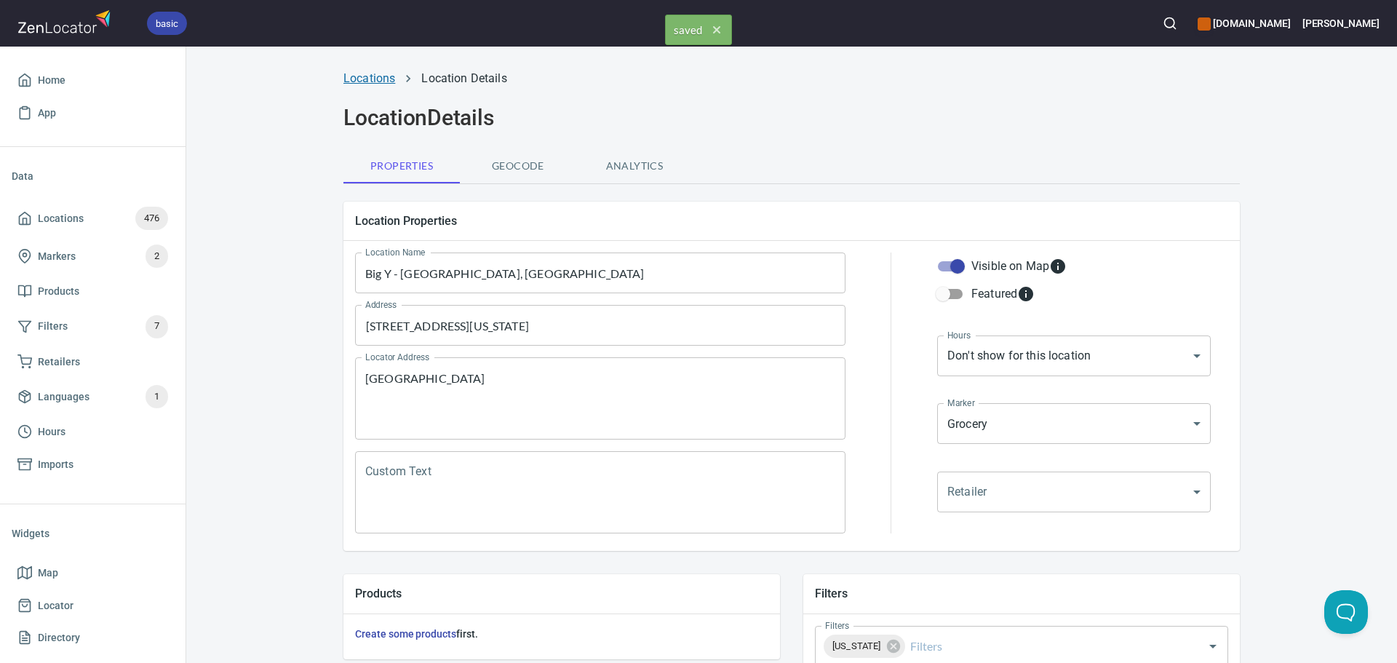
click at [353, 77] on link "Locations" at bounding box center [370, 78] width 52 height 14
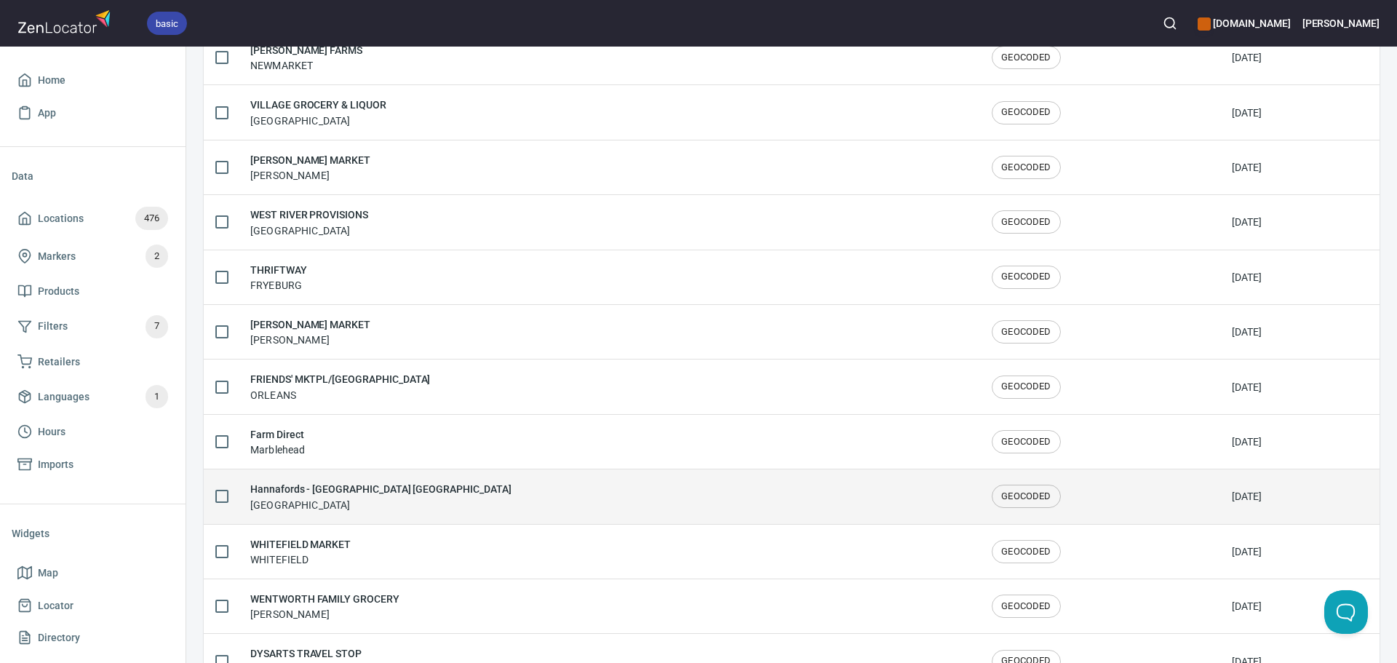
scroll to position [2392, 0]
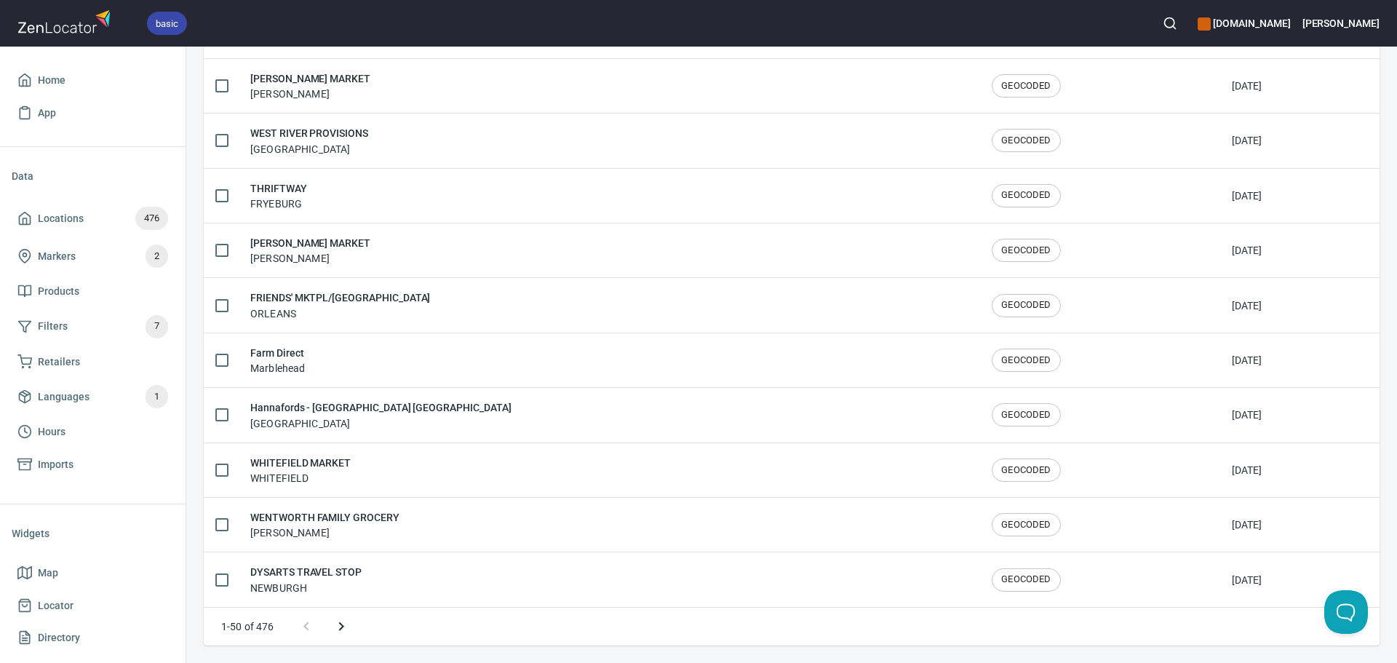
click at [340, 633] on icon "Next page" at bounding box center [341, 626] width 17 height 17
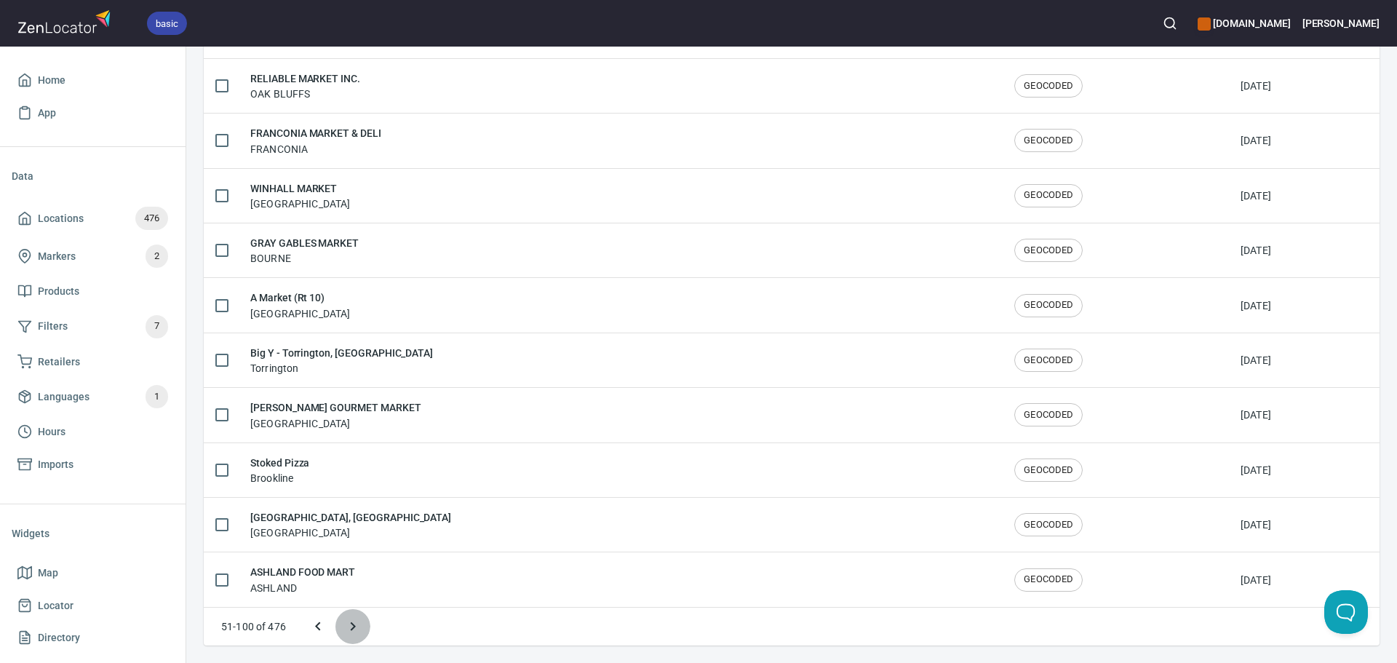
click at [351, 635] on icon "Next page" at bounding box center [352, 626] width 17 height 17
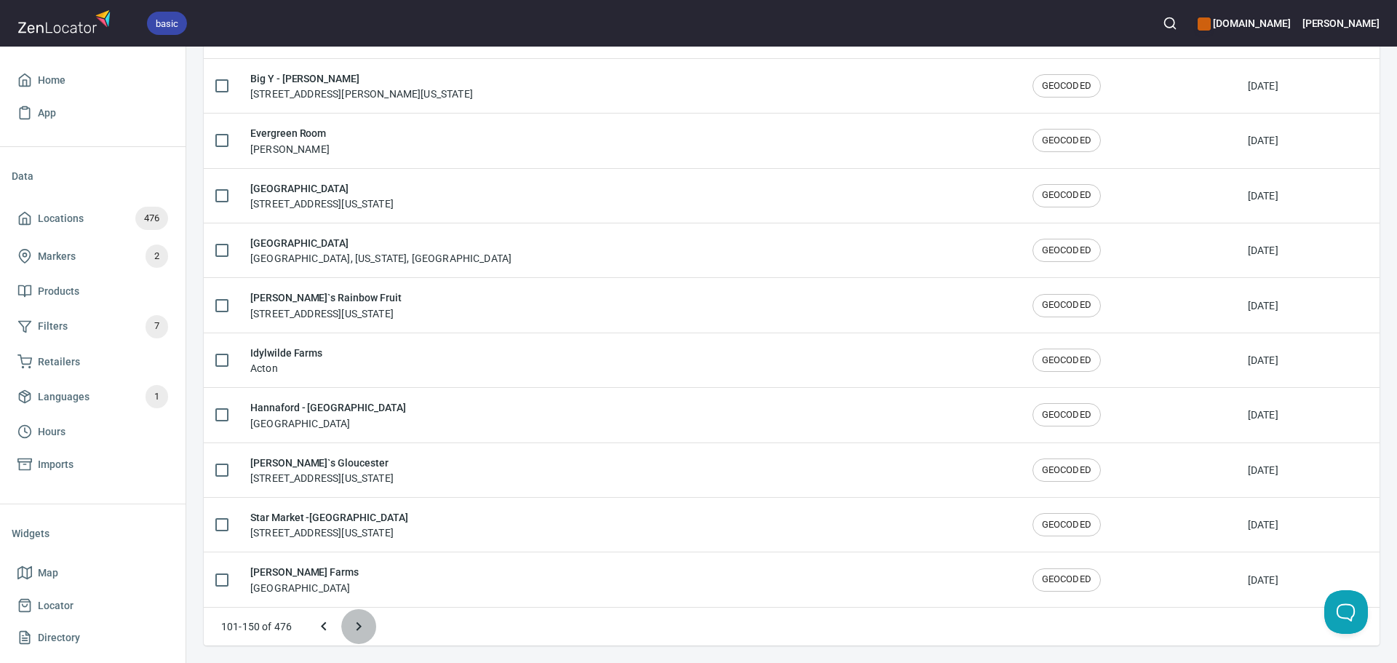
click at [351, 635] on icon "Next page" at bounding box center [358, 626] width 17 height 17
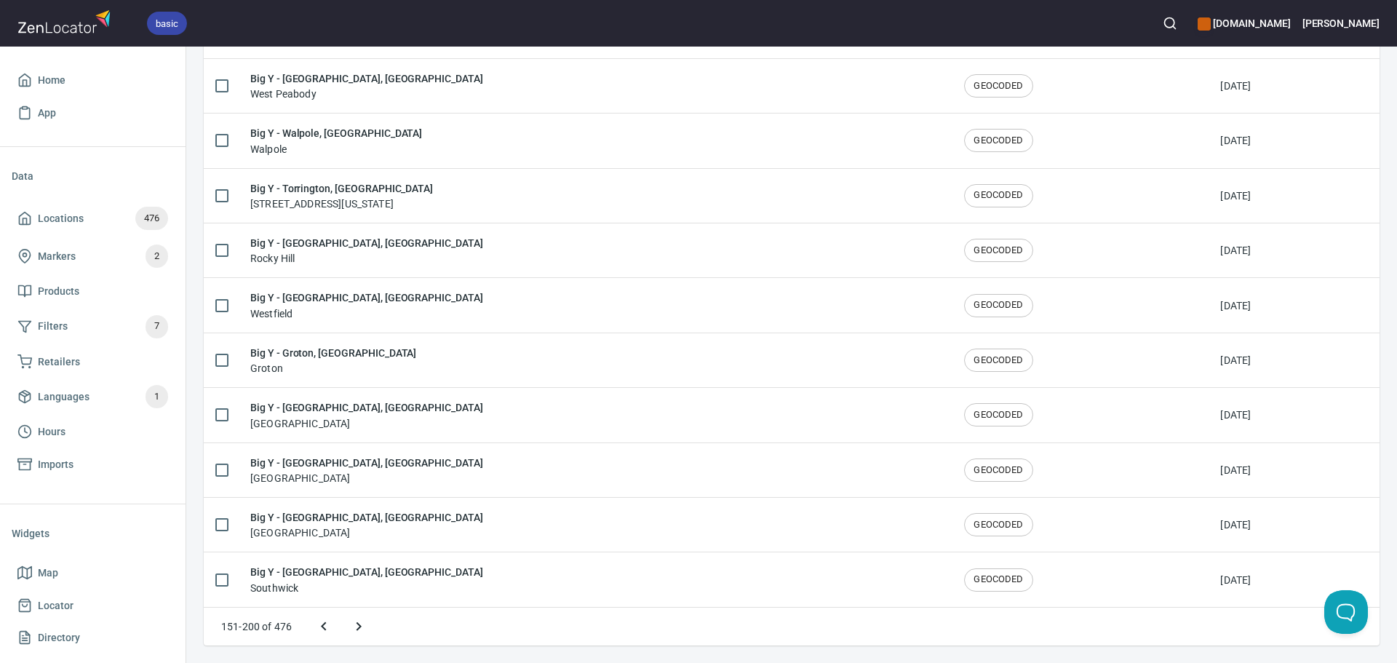
click at [360, 635] on icon "Next page" at bounding box center [358, 626] width 17 height 17
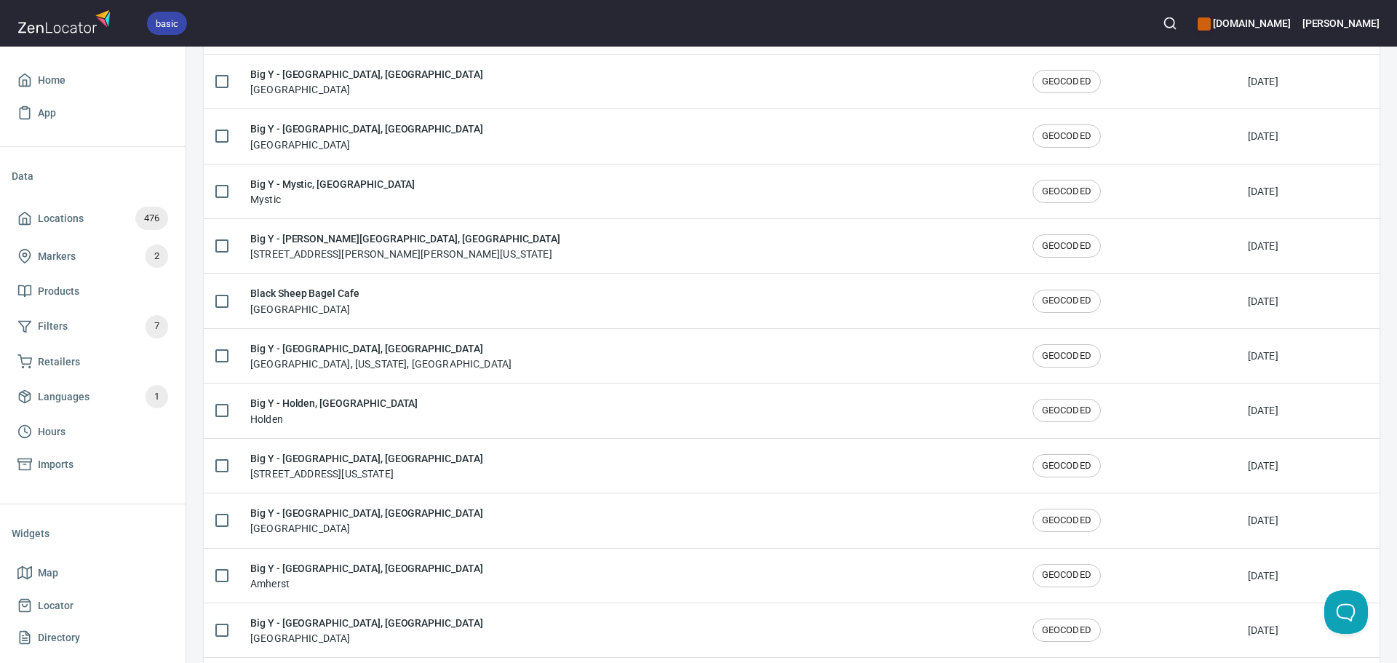
scroll to position [1390, 0]
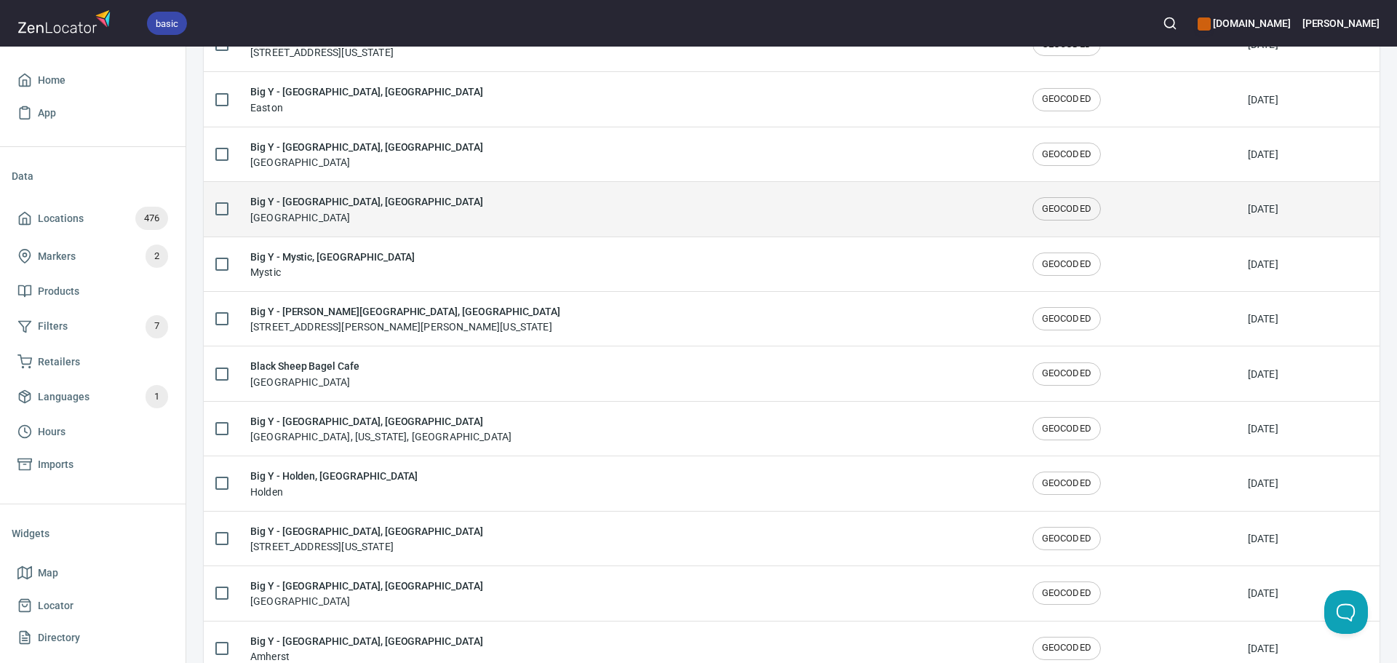
click at [363, 206] on div "Big Y - Manchester, CT Manchester" at bounding box center [629, 209] width 759 height 31
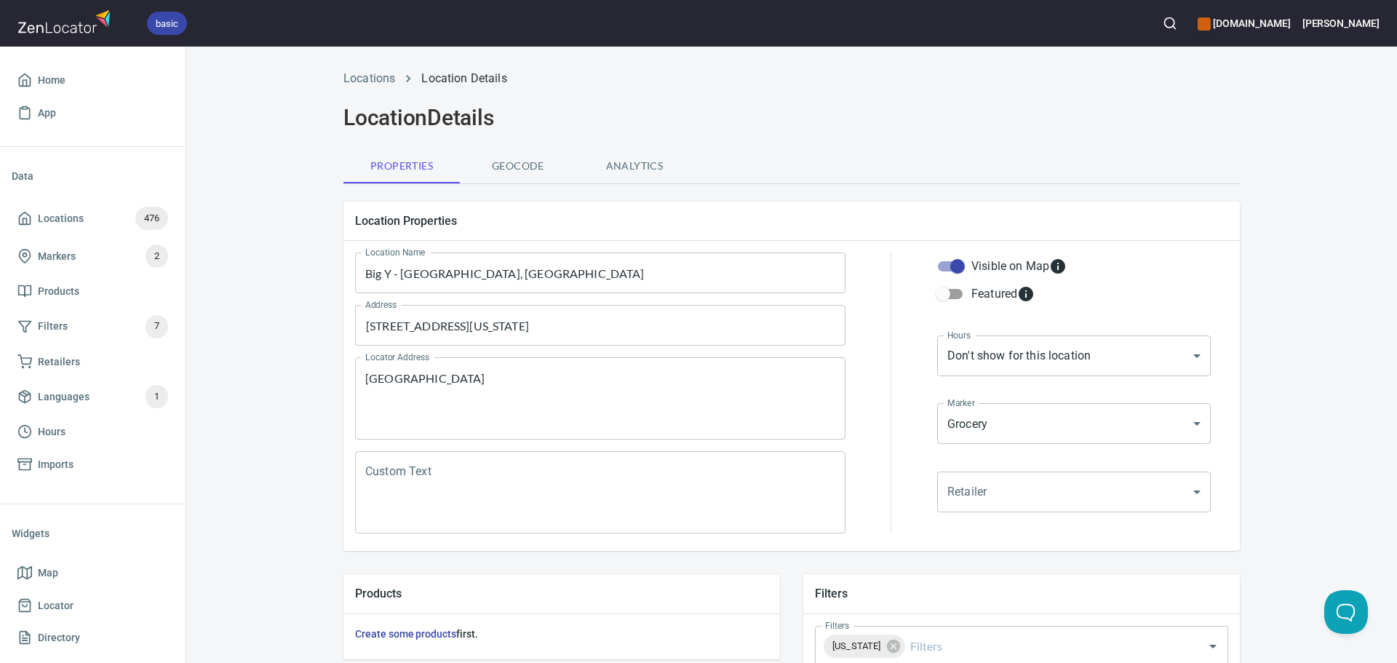
scroll to position [340, 0]
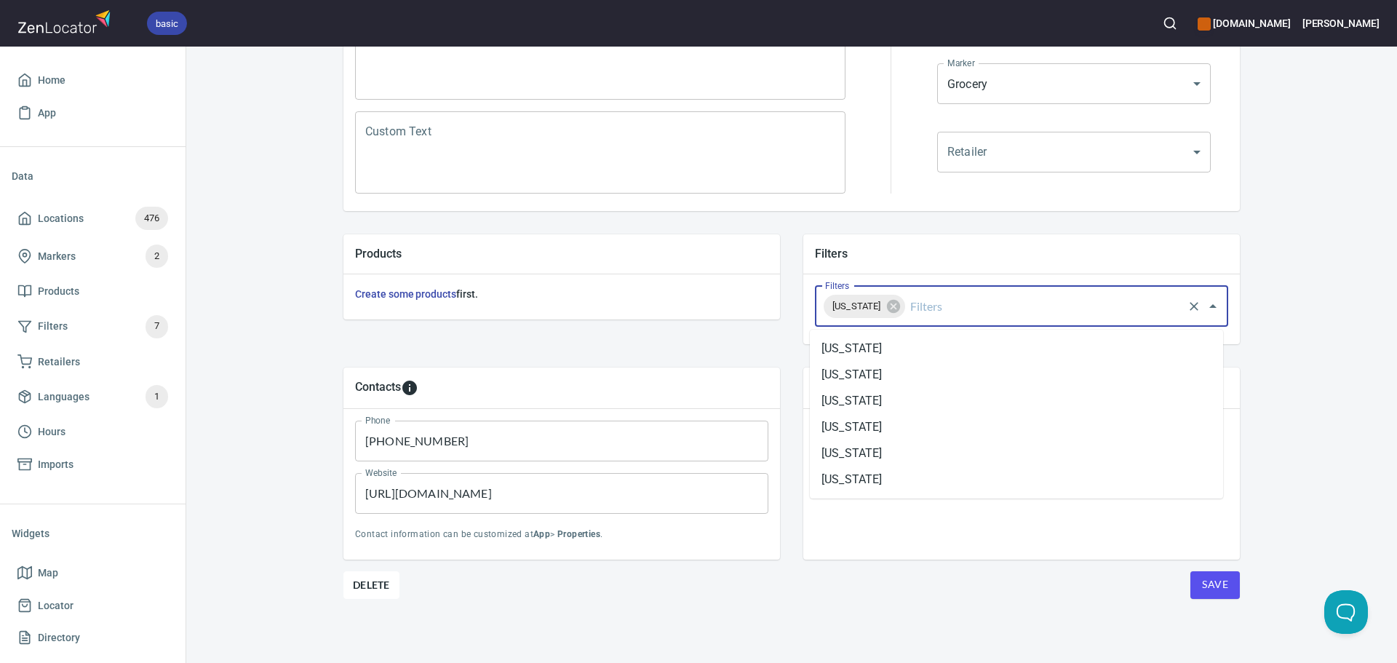
click at [959, 303] on input "Filters" at bounding box center [1045, 307] width 274 height 28
click at [892, 431] on li "[US_STATE]" at bounding box center [1016, 427] width 413 height 26
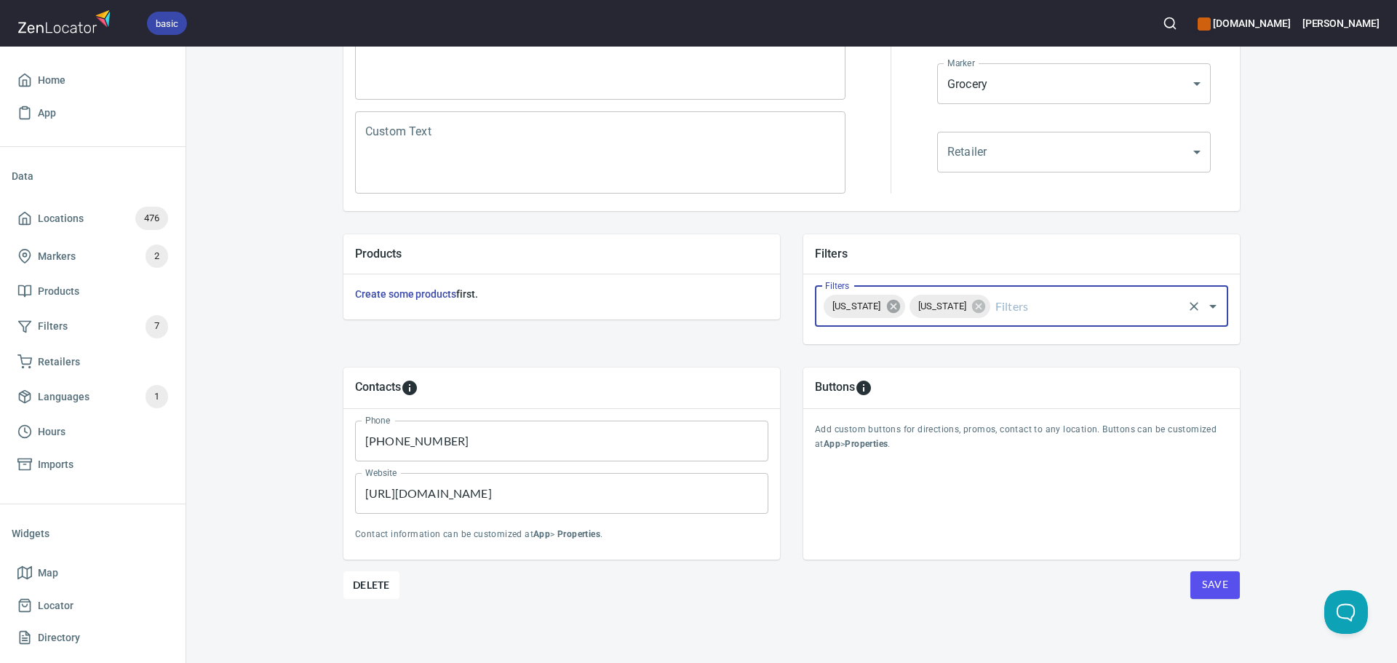
click at [900, 312] on icon at bounding box center [892, 306] width 13 height 13
click at [1213, 594] on button "Save" at bounding box center [1215, 585] width 49 height 28
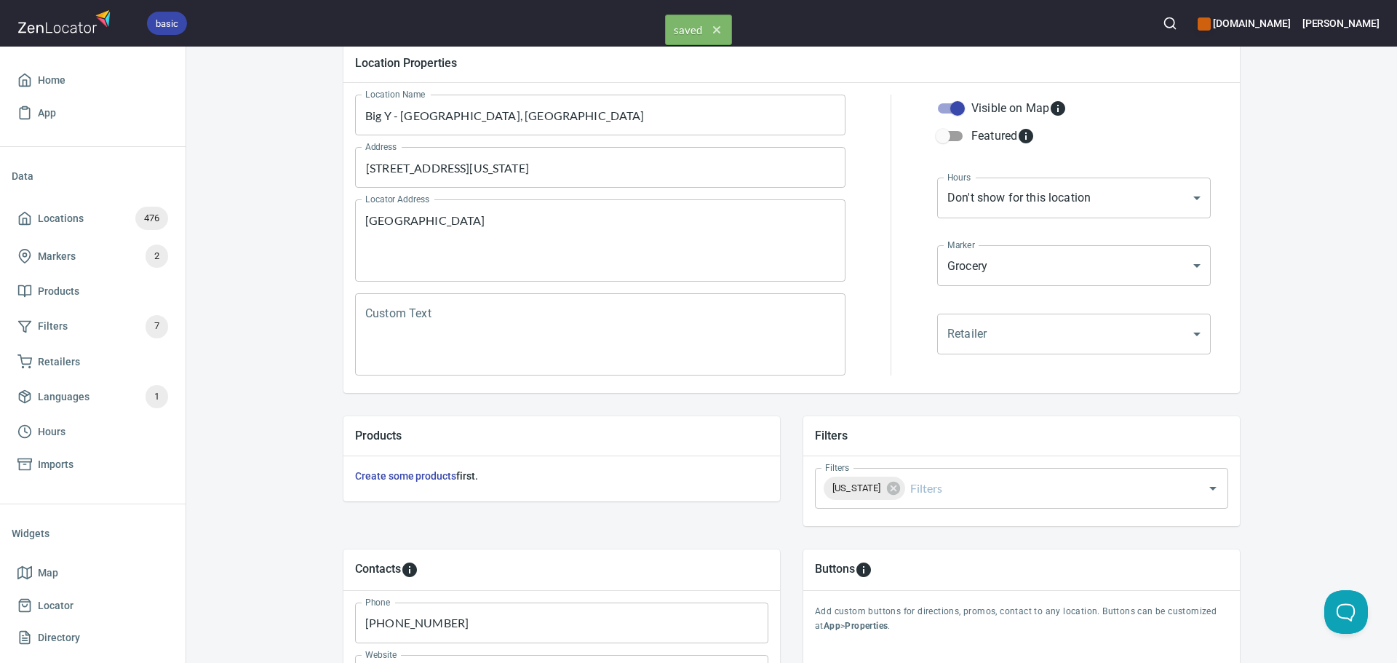
scroll to position [0, 0]
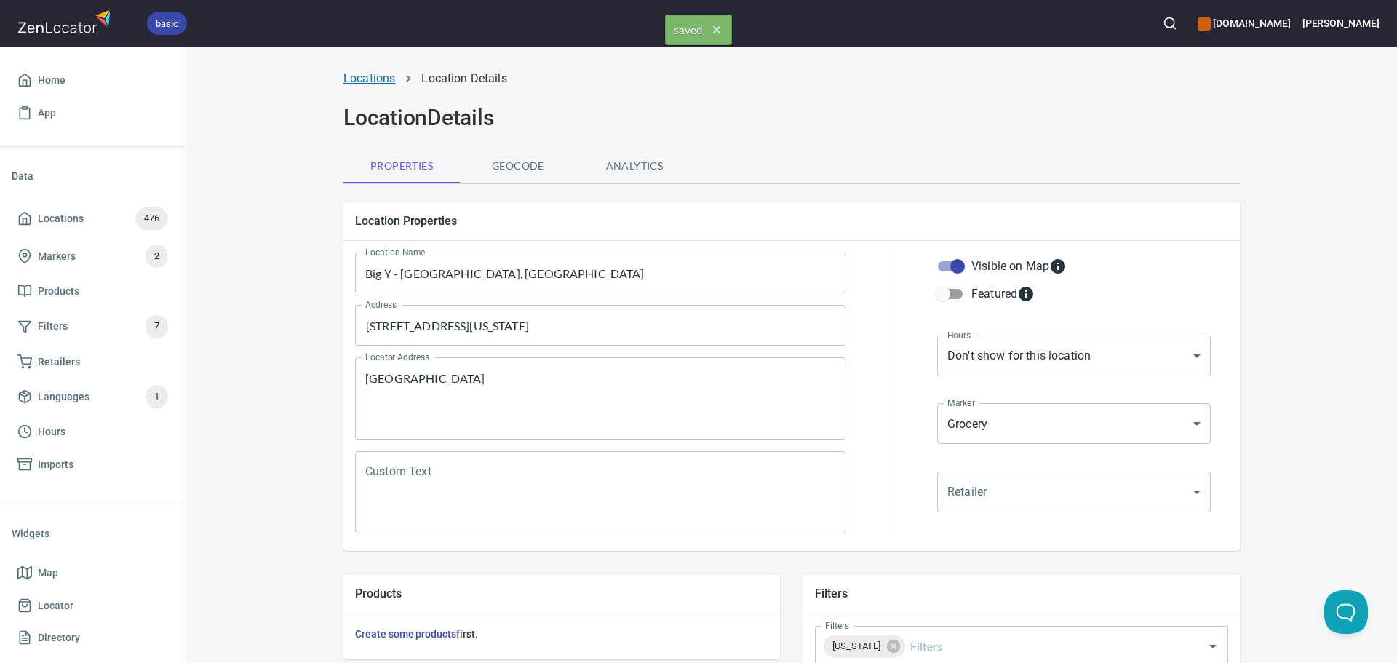
click at [373, 83] on link "Locations" at bounding box center [370, 78] width 52 height 14
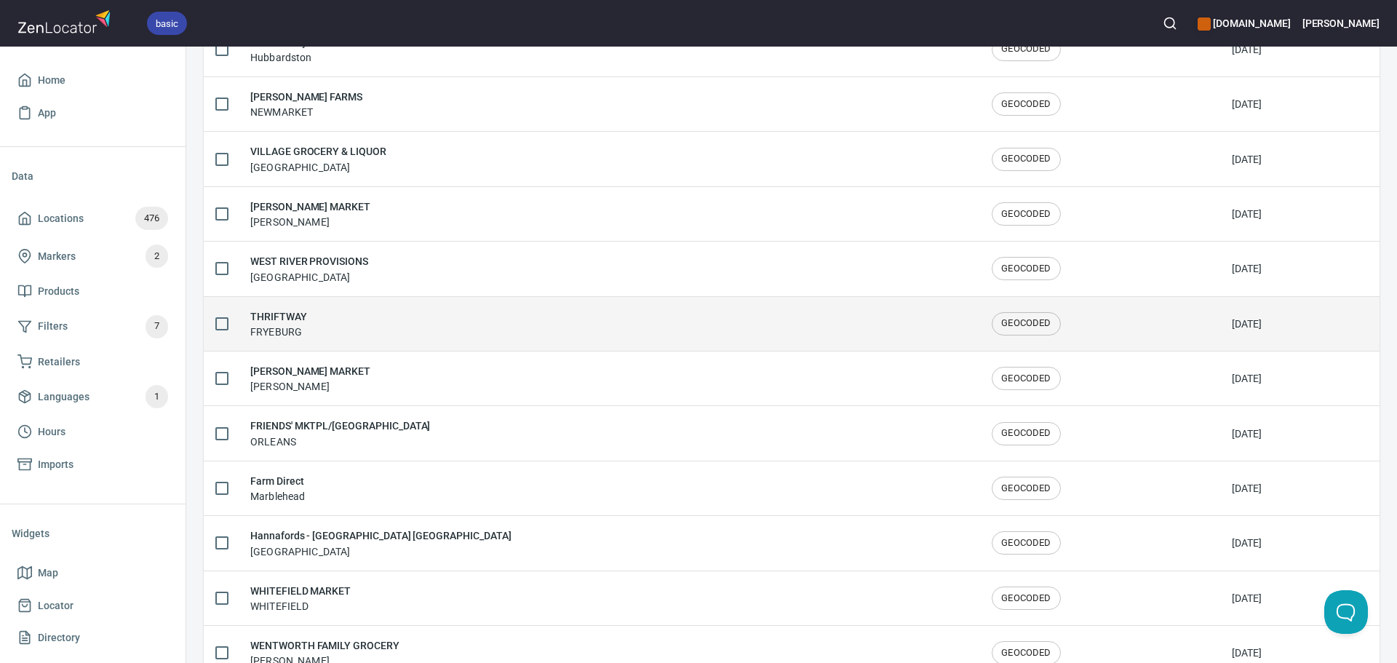
scroll to position [2392, 0]
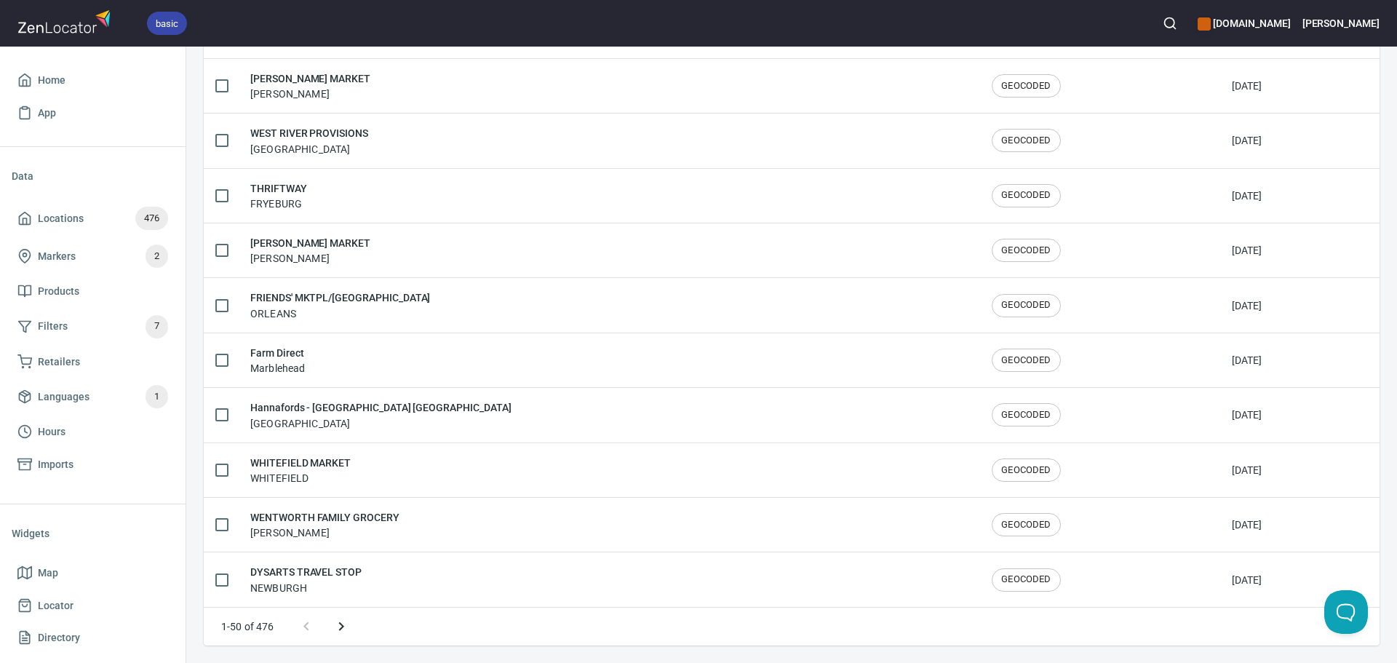
click at [336, 621] on icon "Next page" at bounding box center [341, 626] width 17 height 17
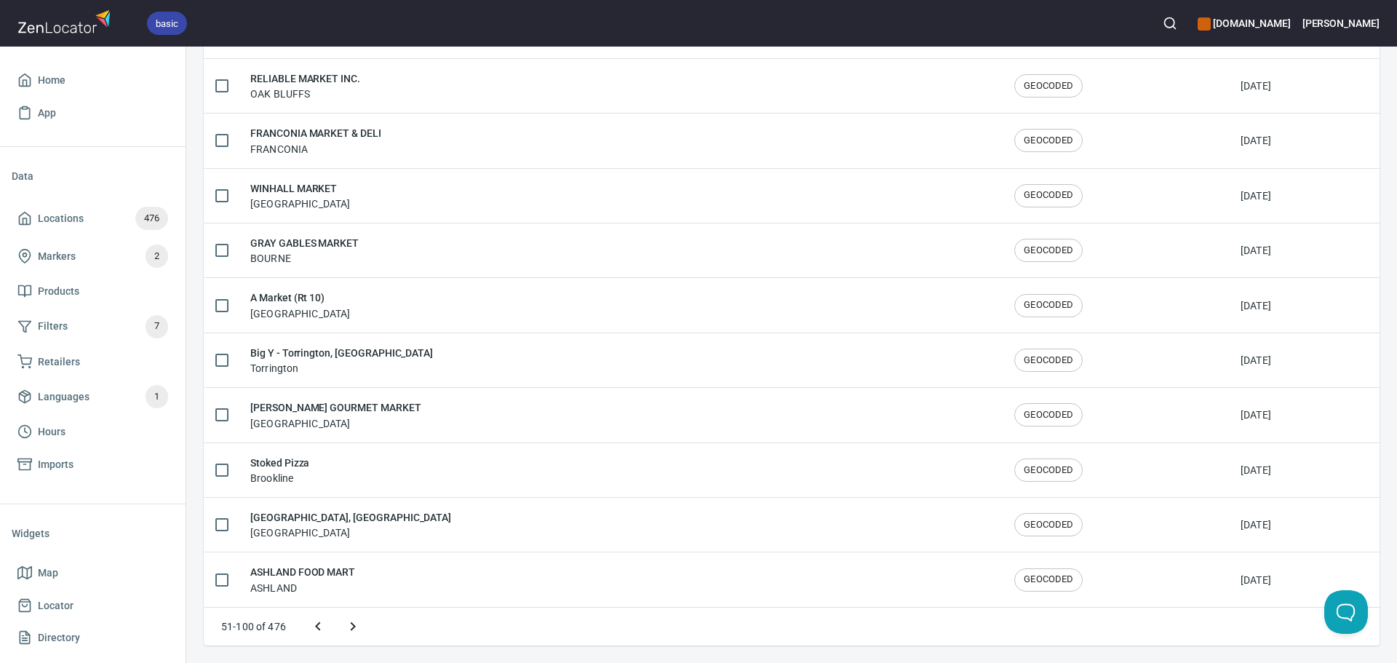
click at [339, 621] on button "Next page" at bounding box center [353, 626] width 35 height 35
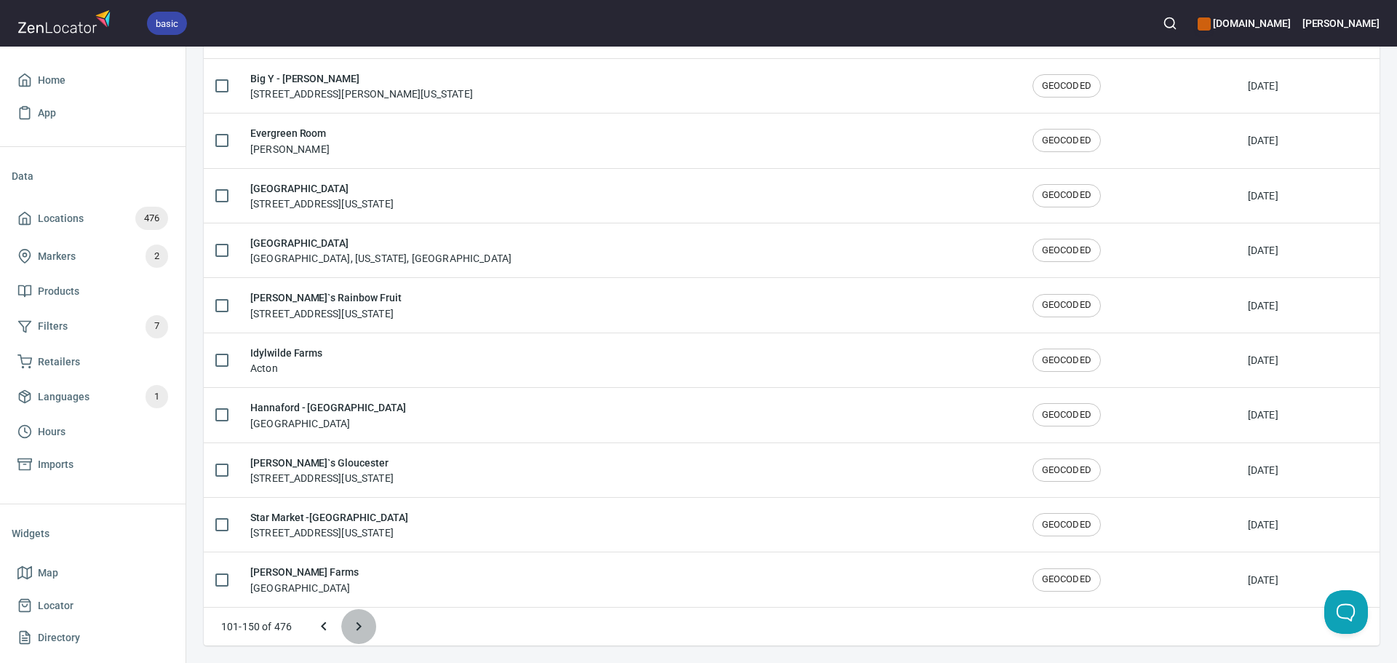
click at [343, 621] on button "Next page" at bounding box center [358, 626] width 35 height 35
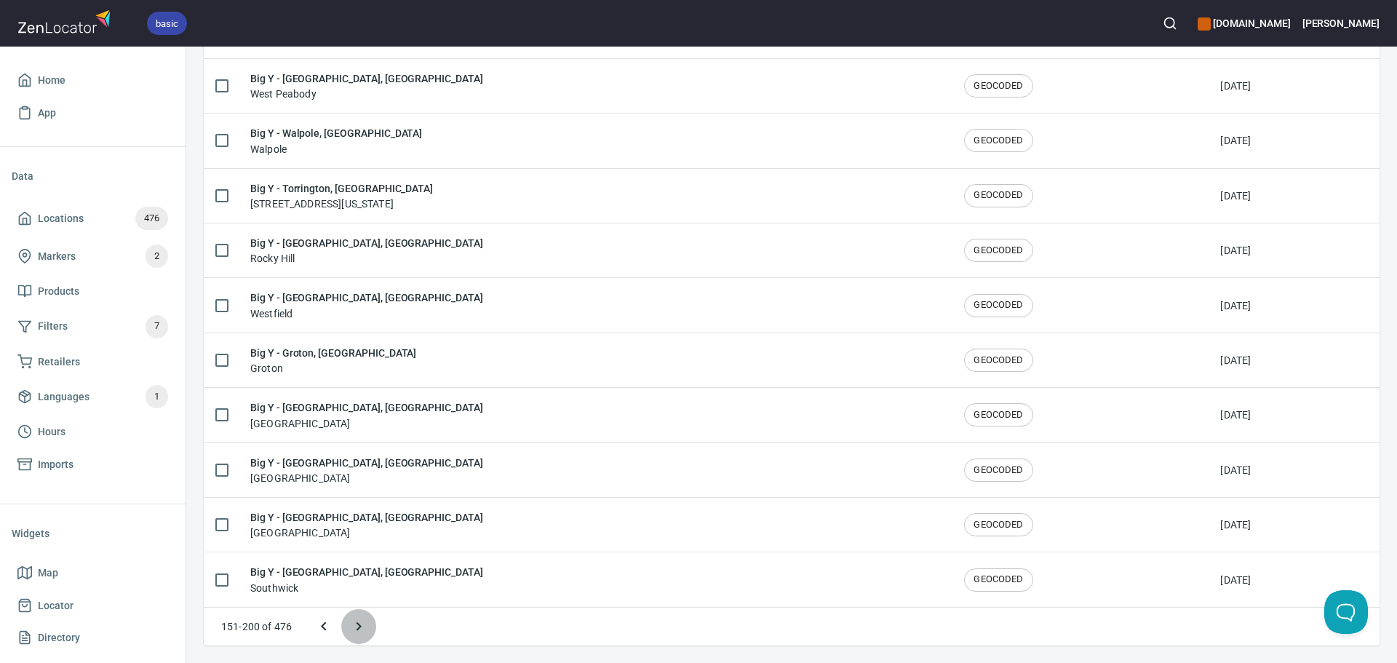
click at [352, 622] on icon "Next page" at bounding box center [358, 626] width 17 height 17
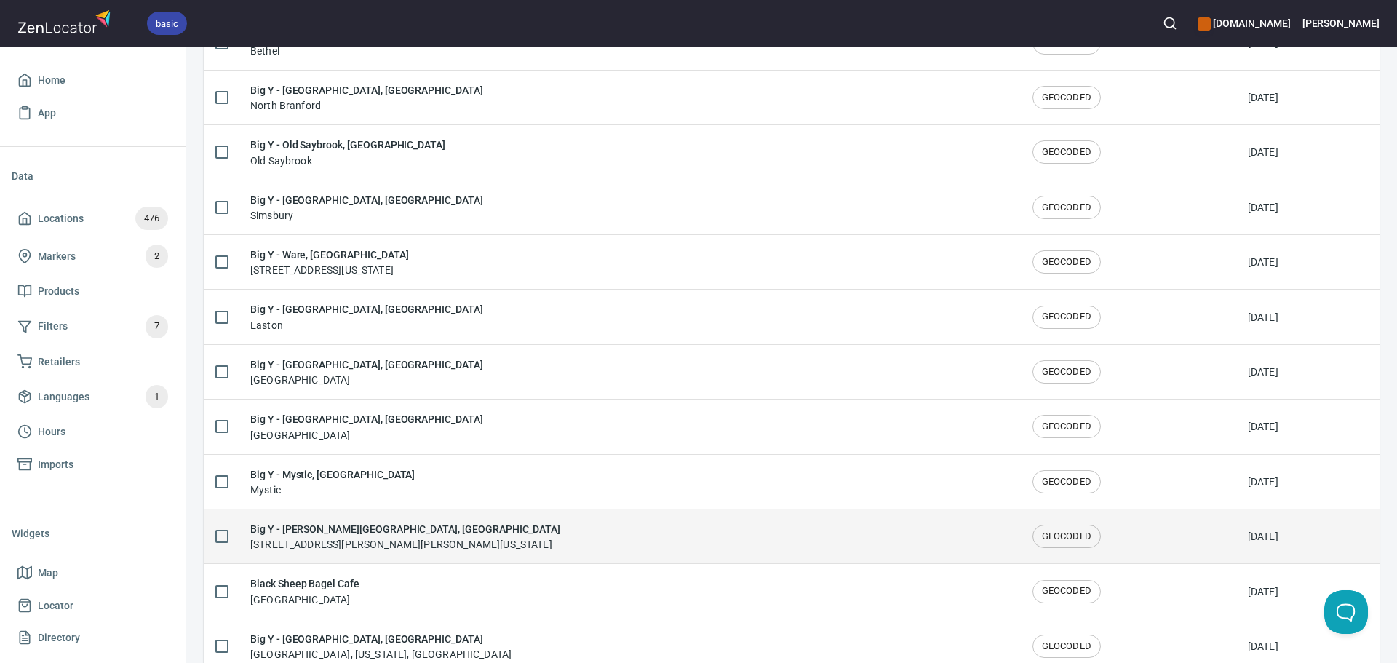
scroll to position [1172, 0]
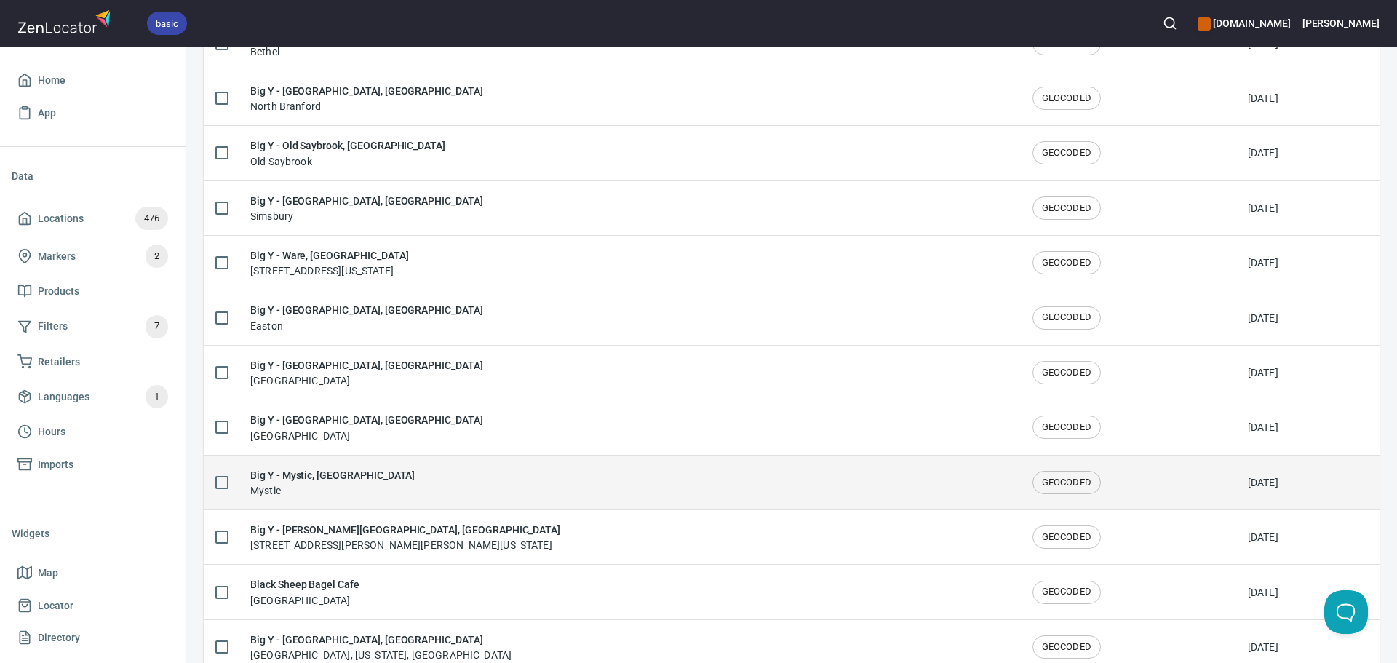
click at [373, 488] on div "Big Y - Mystic, CT Mystic" at bounding box center [629, 482] width 759 height 31
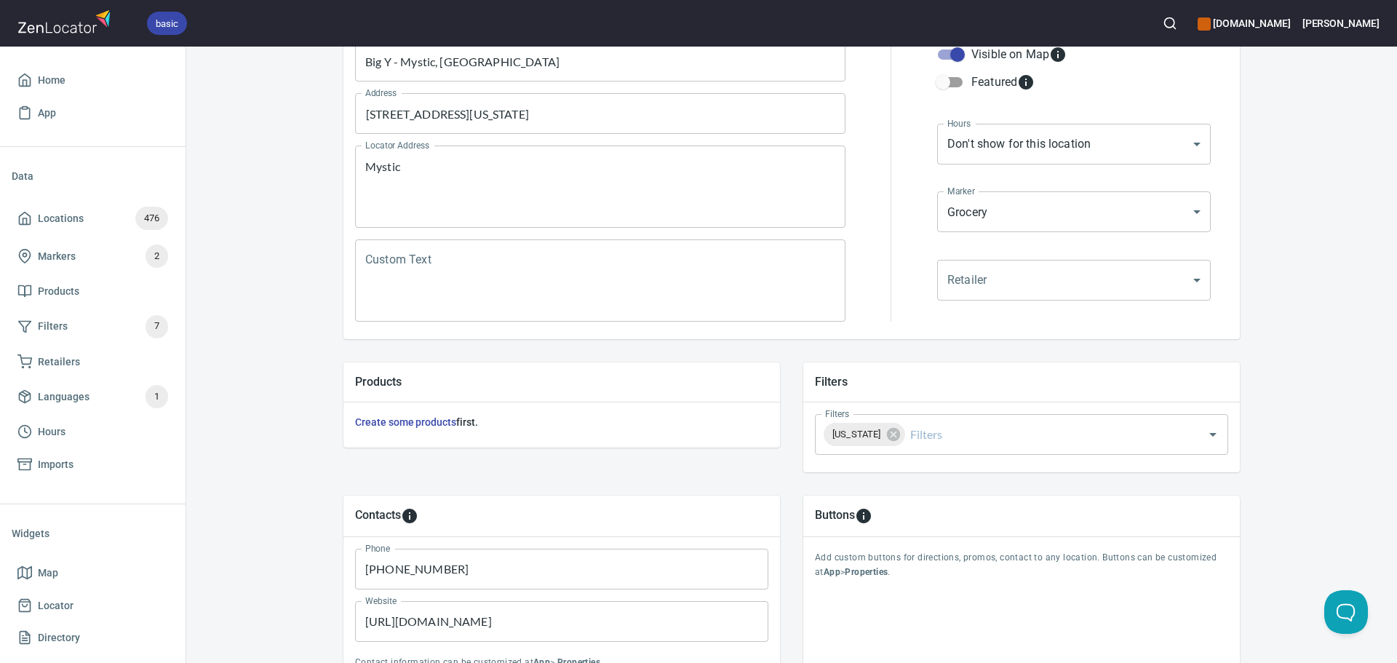
scroll to position [340, 0]
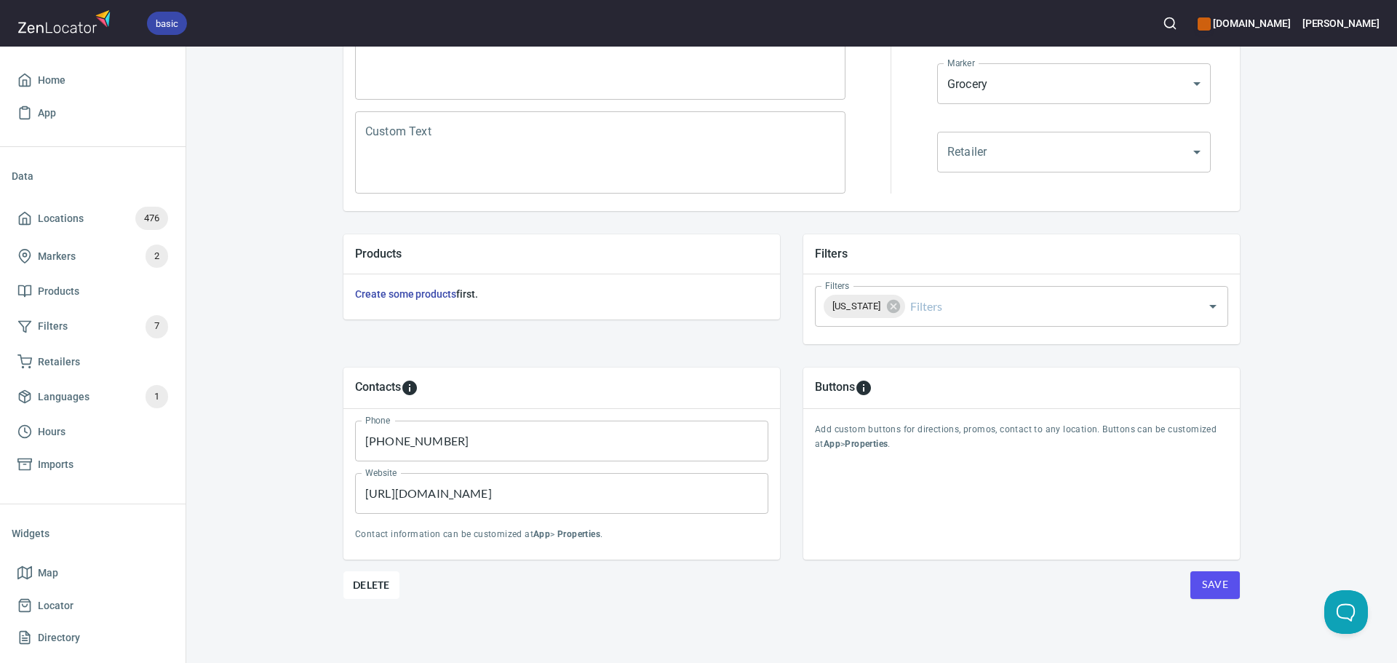
click at [1207, 578] on span "Save" at bounding box center [1215, 585] width 26 height 18
click at [1191, 576] on button "Save" at bounding box center [1215, 585] width 49 height 28
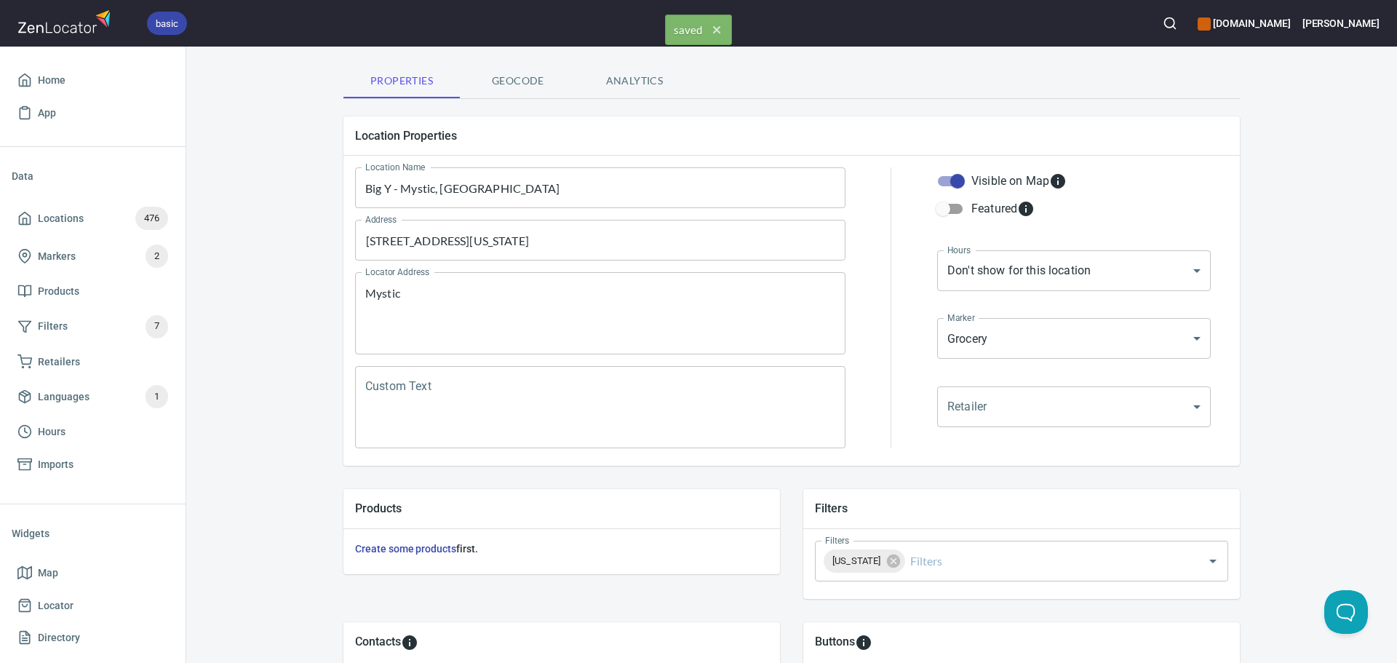
scroll to position [0, 0]
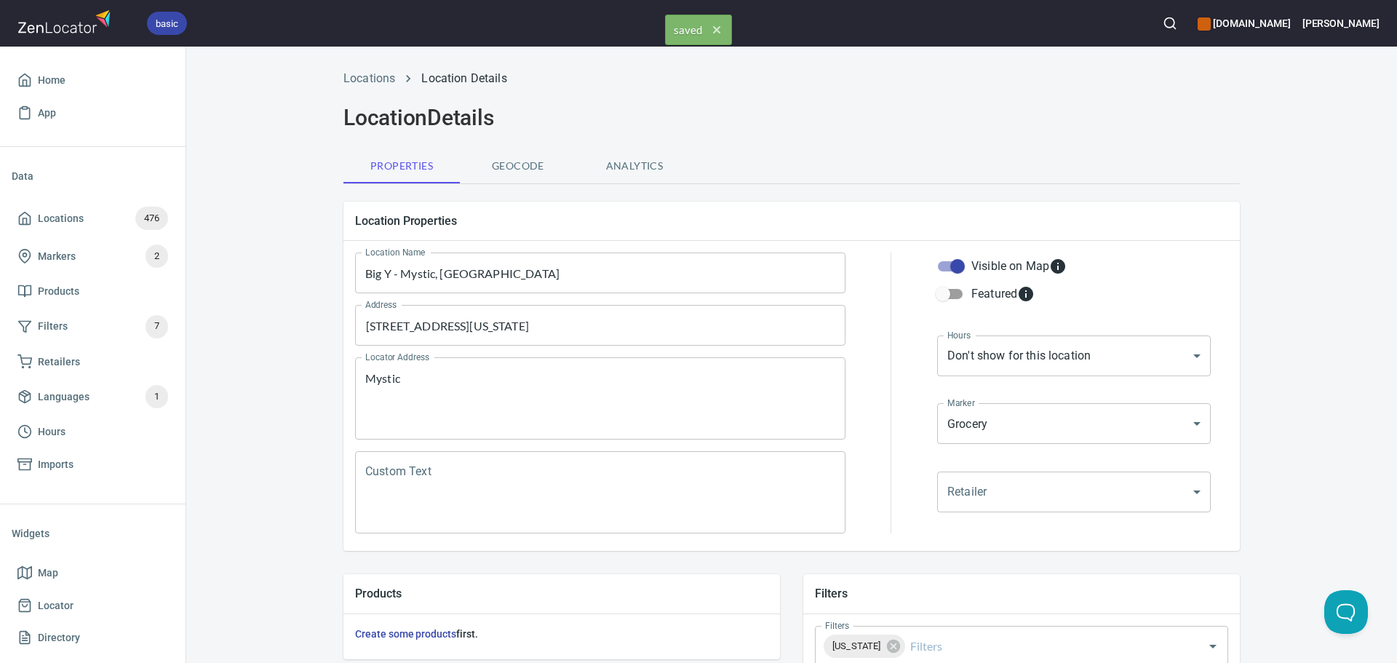
click at [362, 60] on div "Locations Location Details Location Details Properties Geocode Analytics Locati…" at bounding box center [791, 355] width 1211 height 616
click at [373, 86] on li "Locations" at bounding box center [370, 78] width 52 height 17
click at [372, 84] on link "Locations" at bounding box center [370, 78] width 52 height 14
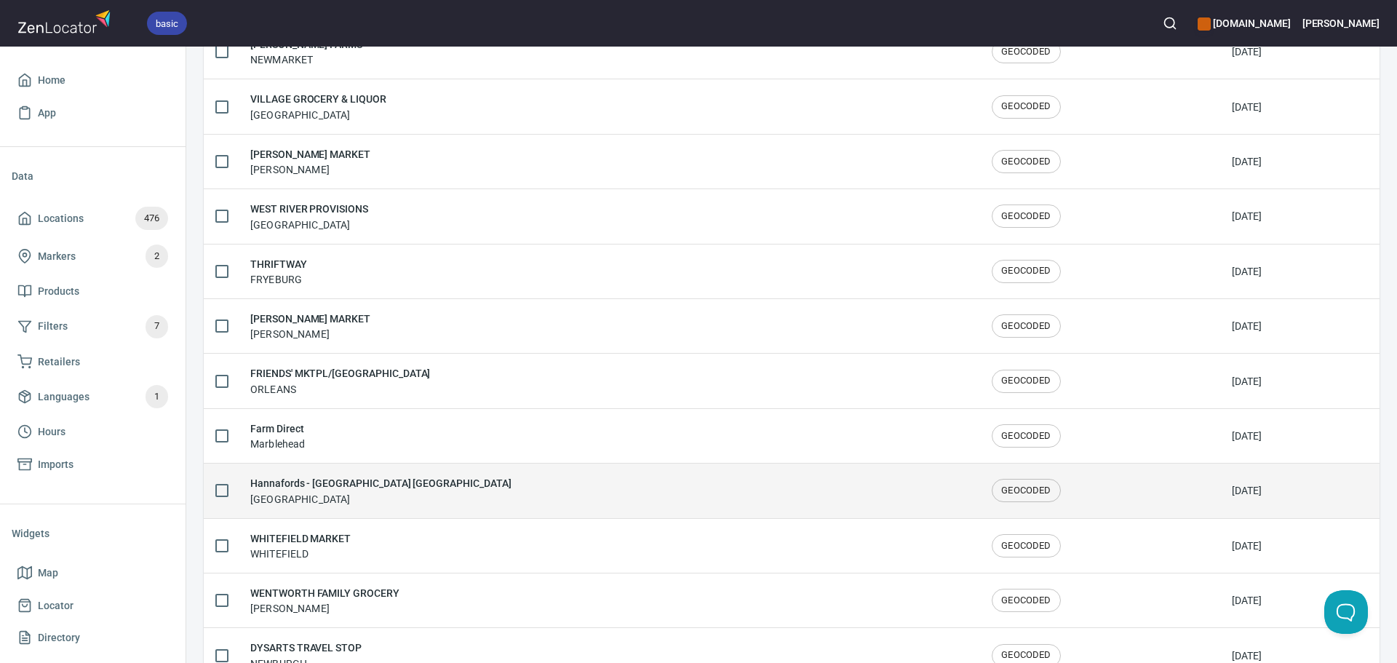
scroll to position [2392, 0]
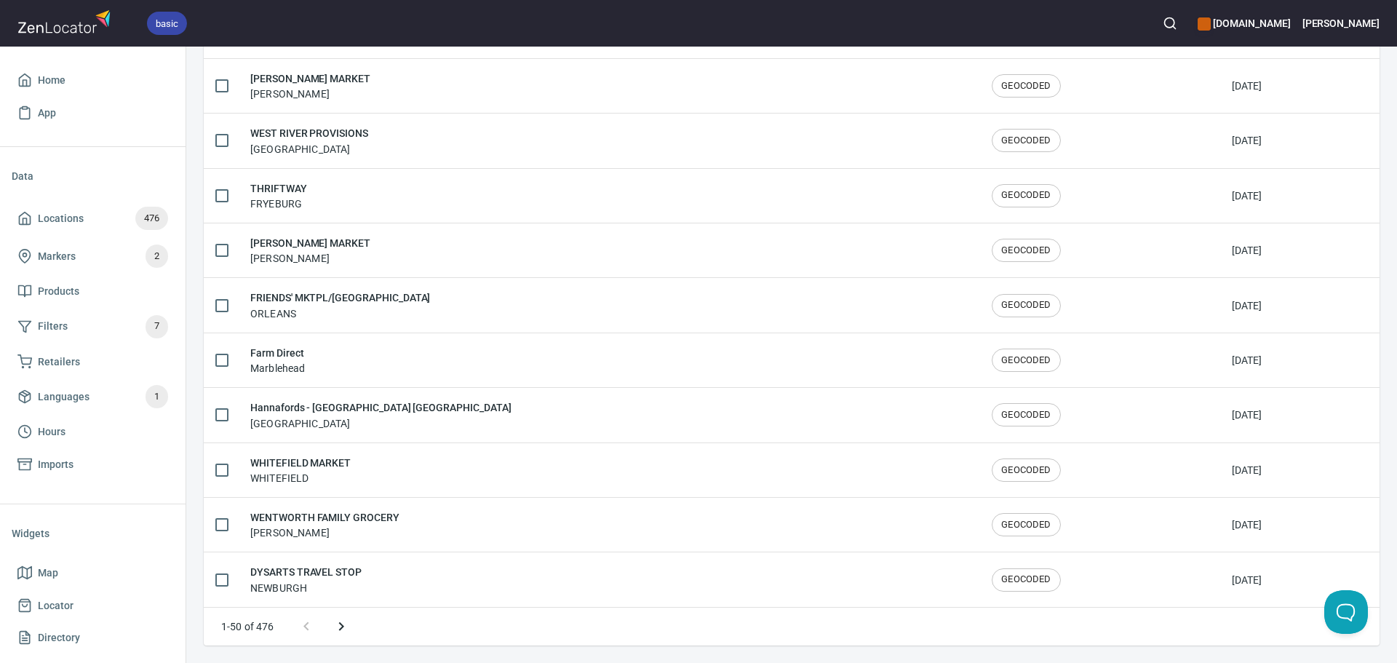
click at [344, 625] on icon "Next page" at bounding box center [341, 626] width 17 height 17
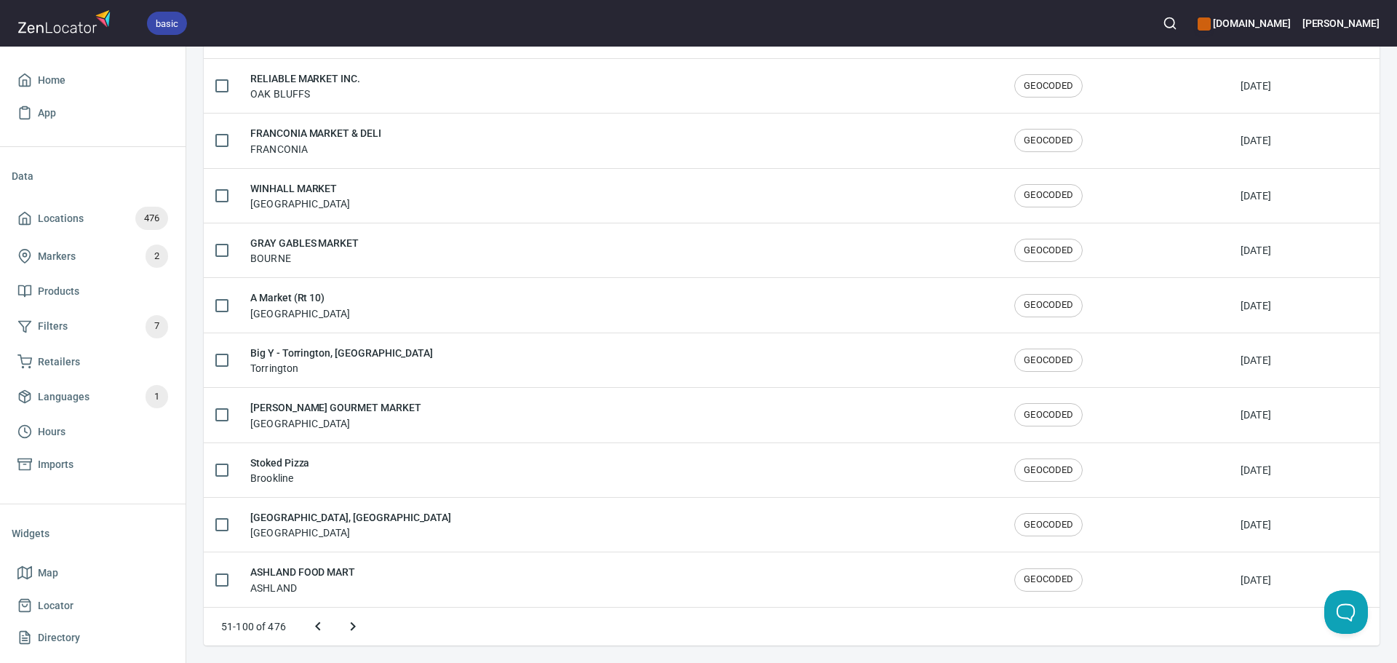
click at [344, 625] on icon "Next page" at bounding box center [352, 626] width 17 height 17
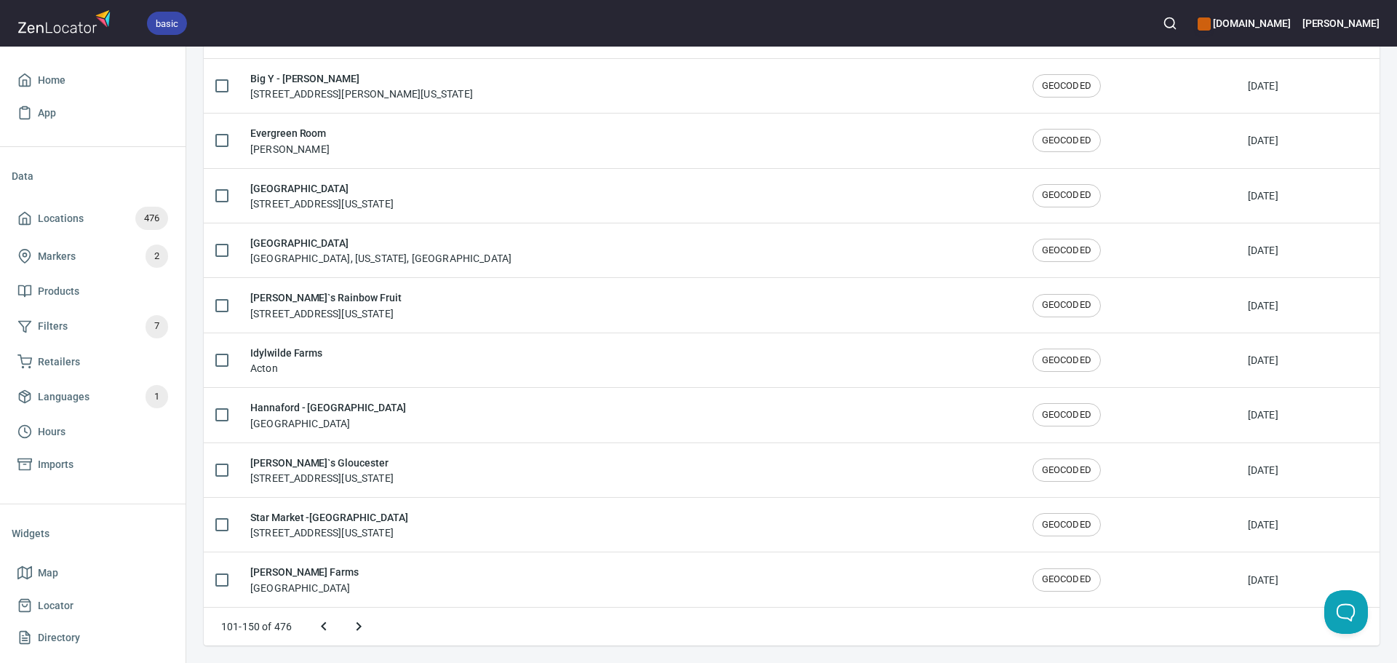
click at [344, 625] on button "Next page" at bounding box center [358, 626] width 35 height 35
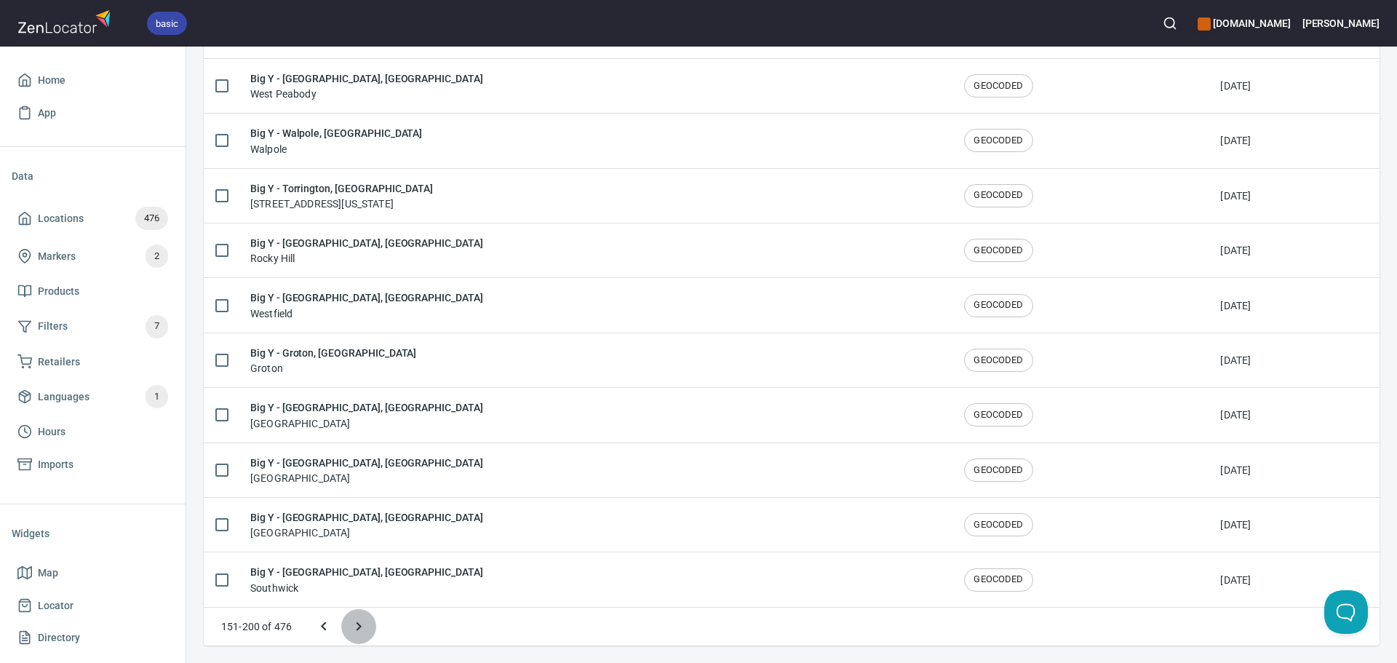
click at [360, 629] on icon "Next page" at bounding box center [358, 626] width 17 height 17
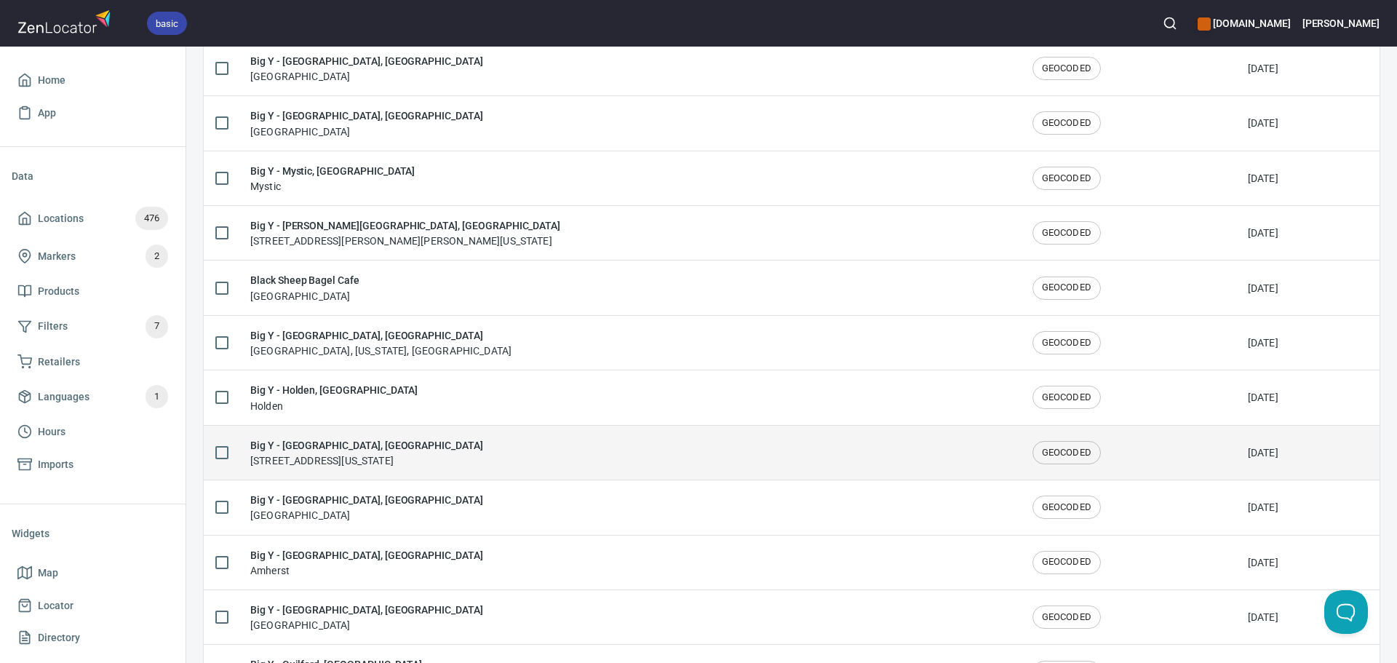
scroll to position [1463, 0]
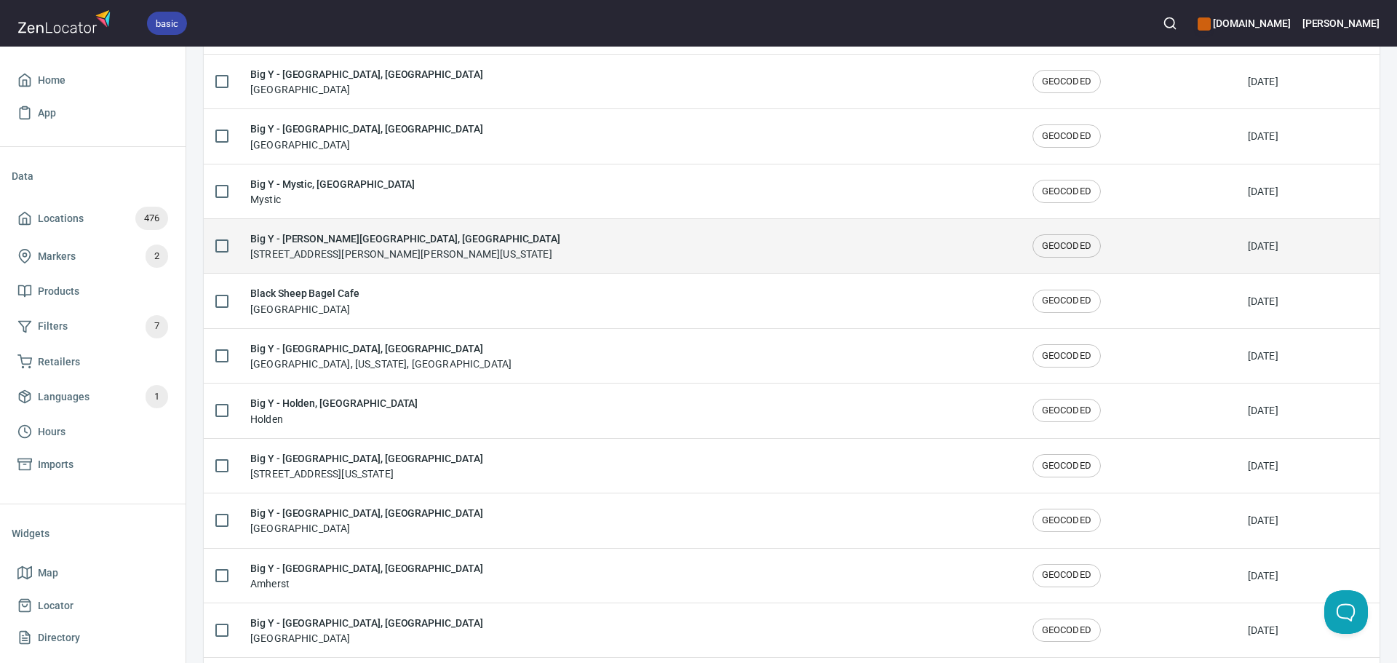
click at [445, 245] on h6 "Big Y - [PERSON_NAME][GEOGRAPHIC_DATA], [GEOGRAPHIC_DATA]" at bounding box center [405, 239] width 310 height 16
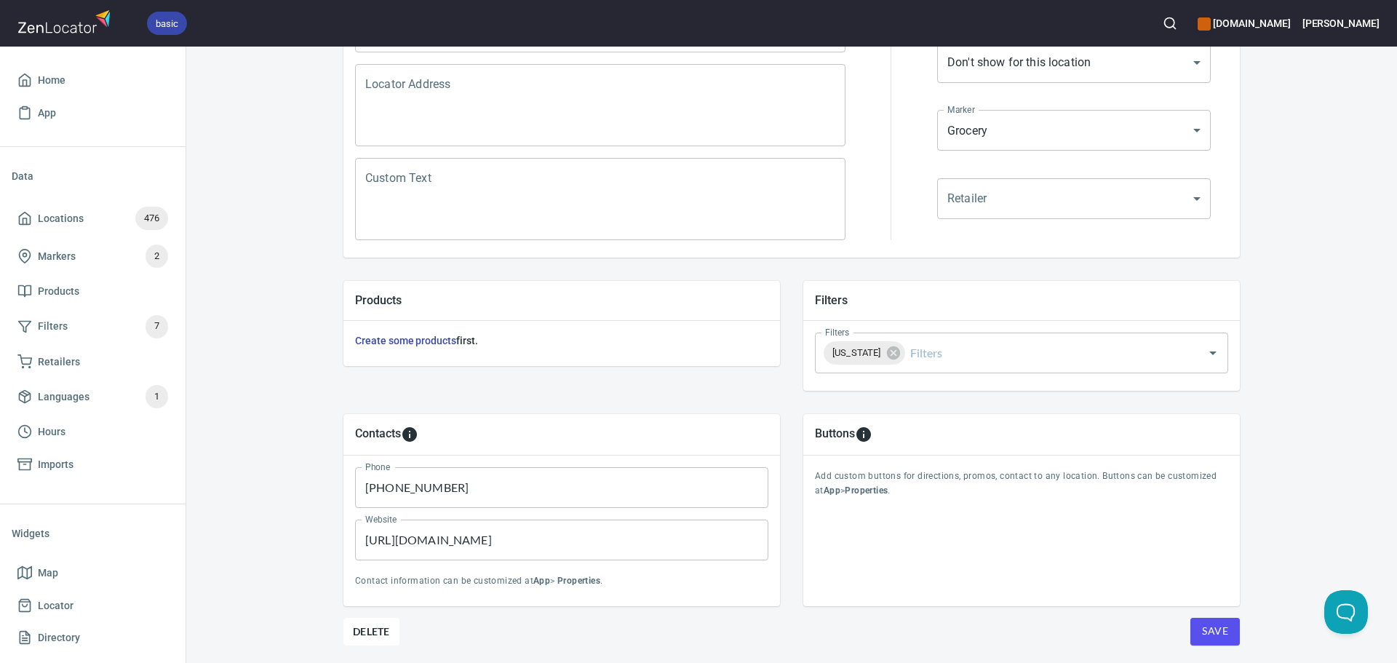
scroll to position [340, 0]
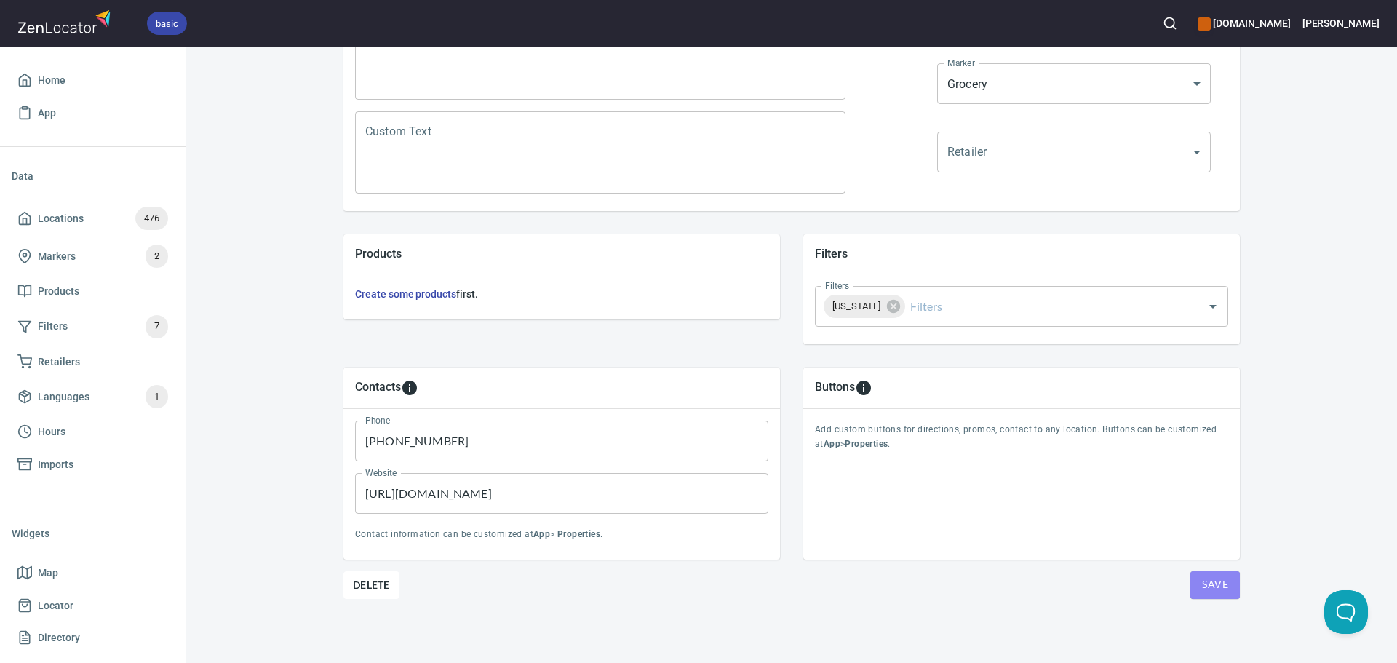
click at [1221, 581] on span "Save" at bounding box center [1215, 585] width 26 height 18
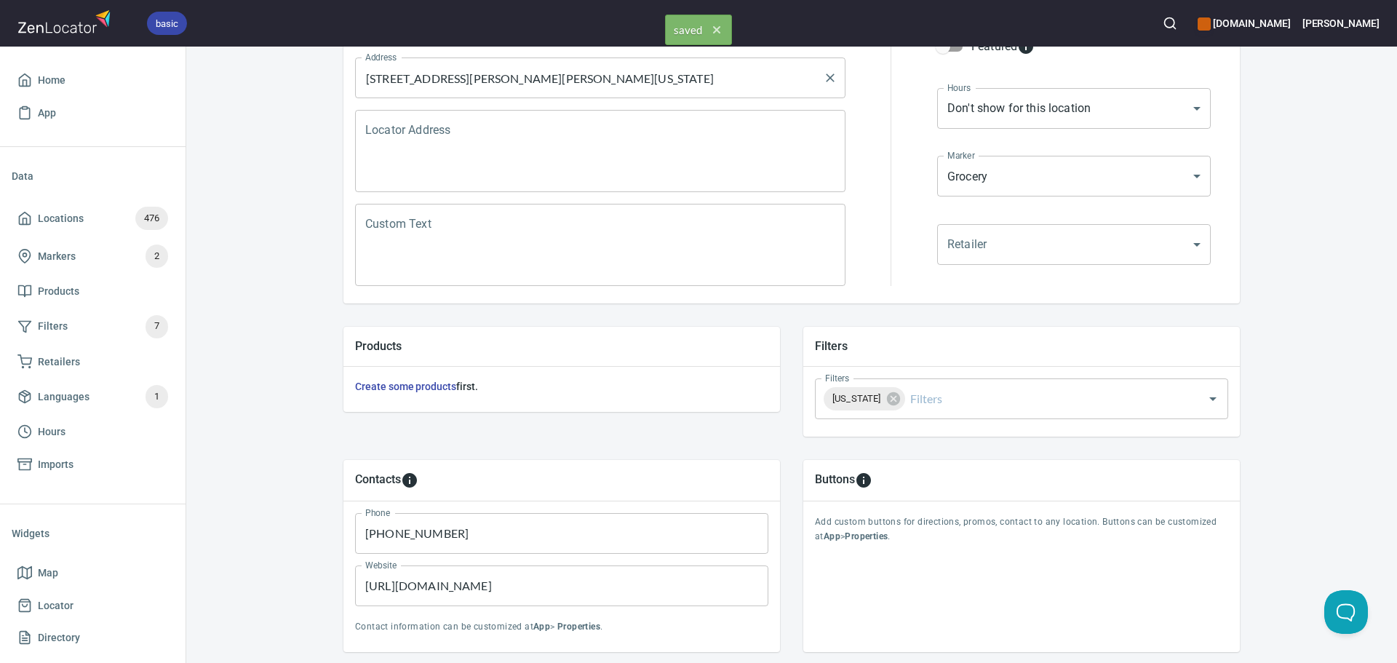
scroll to position [0, 0]
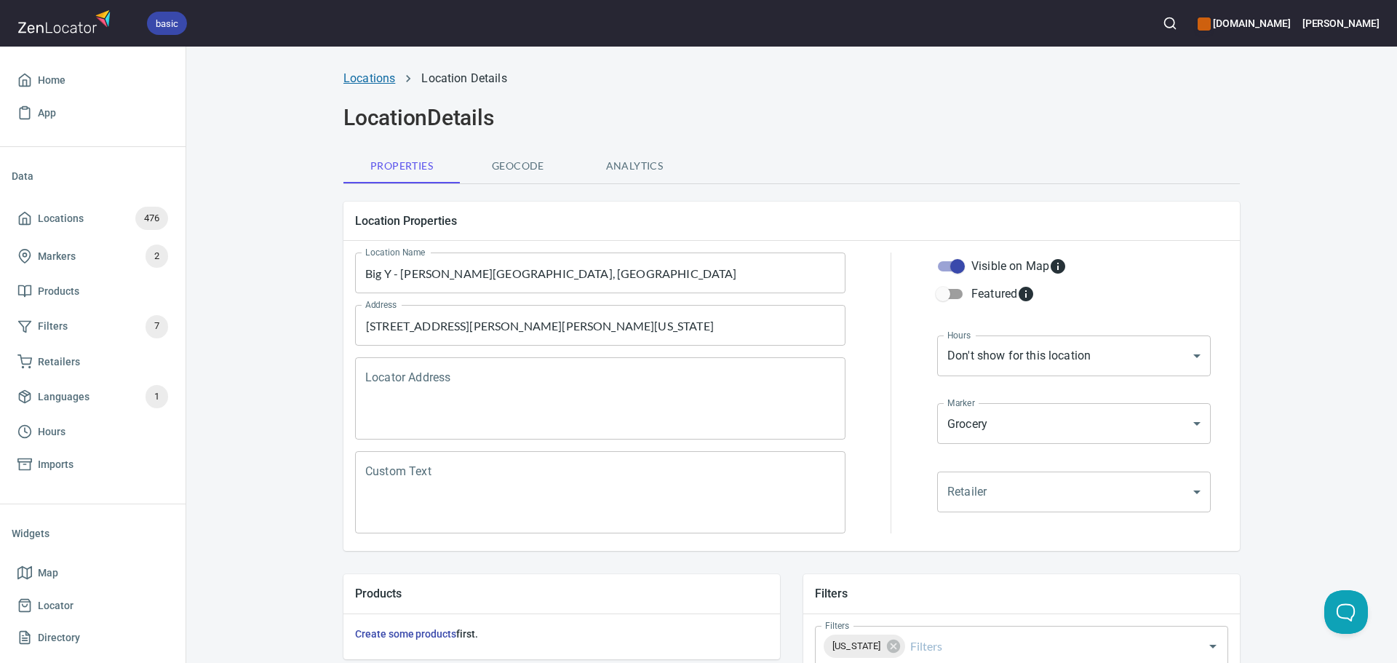
click at [353, 84] on link "Locations" at bounding box center [370, 78] width 52 height 14
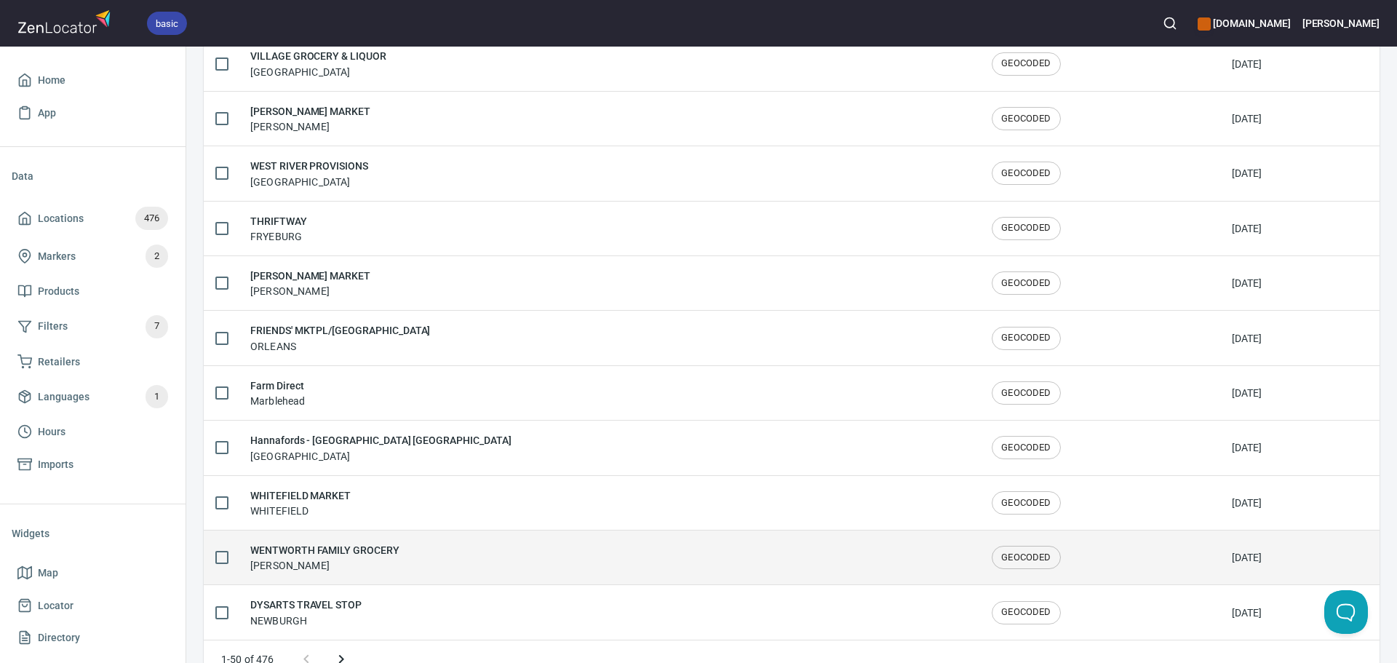
scroll to position [2392, 0]
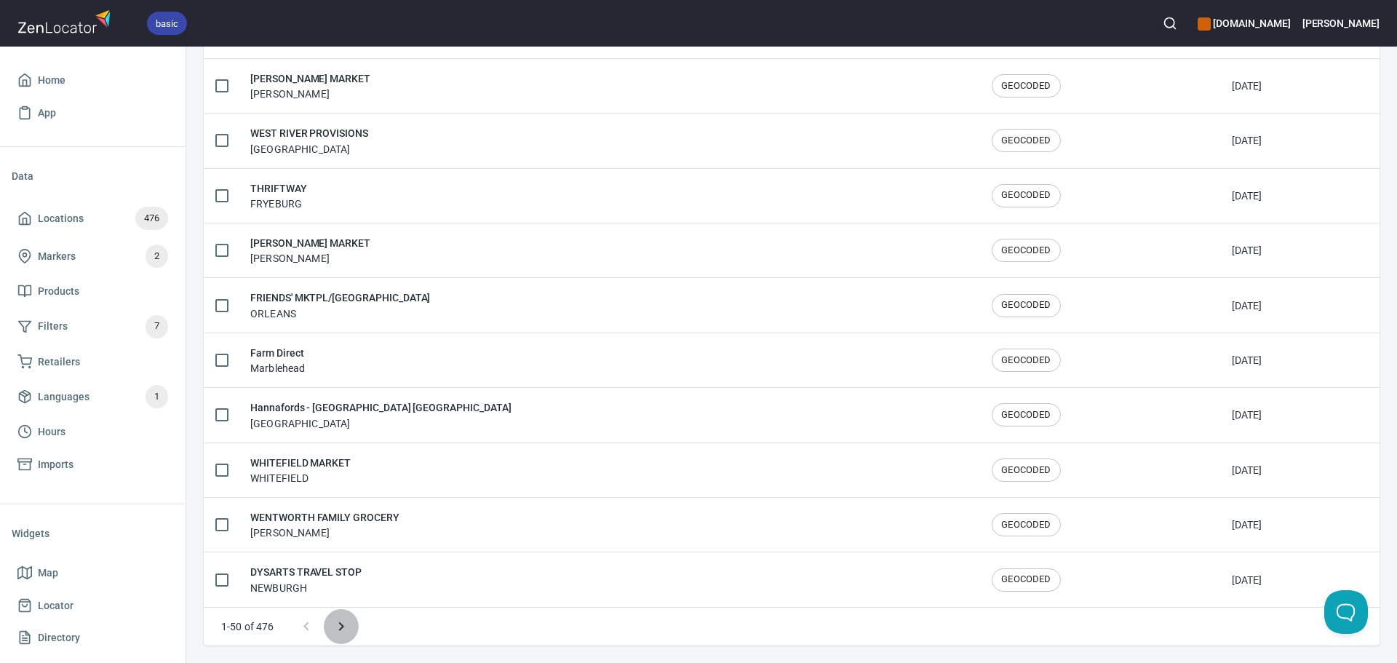
click at [342, 626] on icon "Next page" at bounding box center [340, 626] width 5 height 9
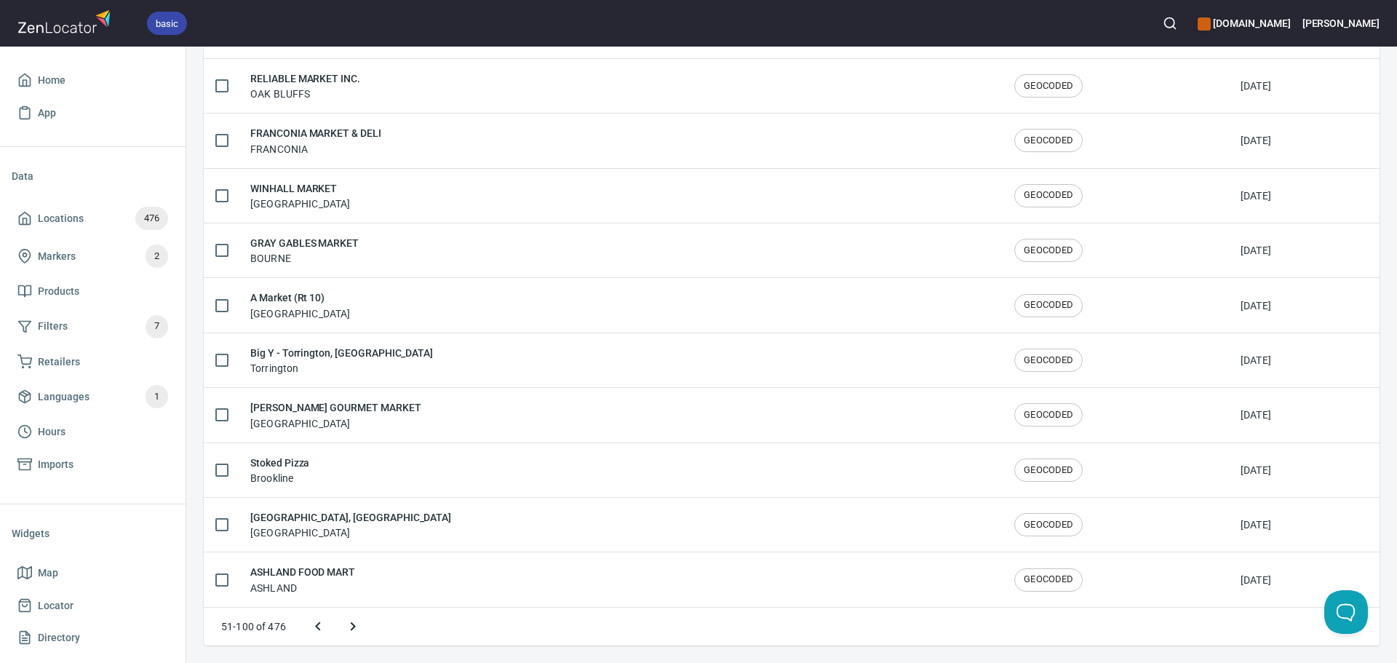
click at [342, 626] on button "Next page" at bounding box center [353, 626] width 35 height 35
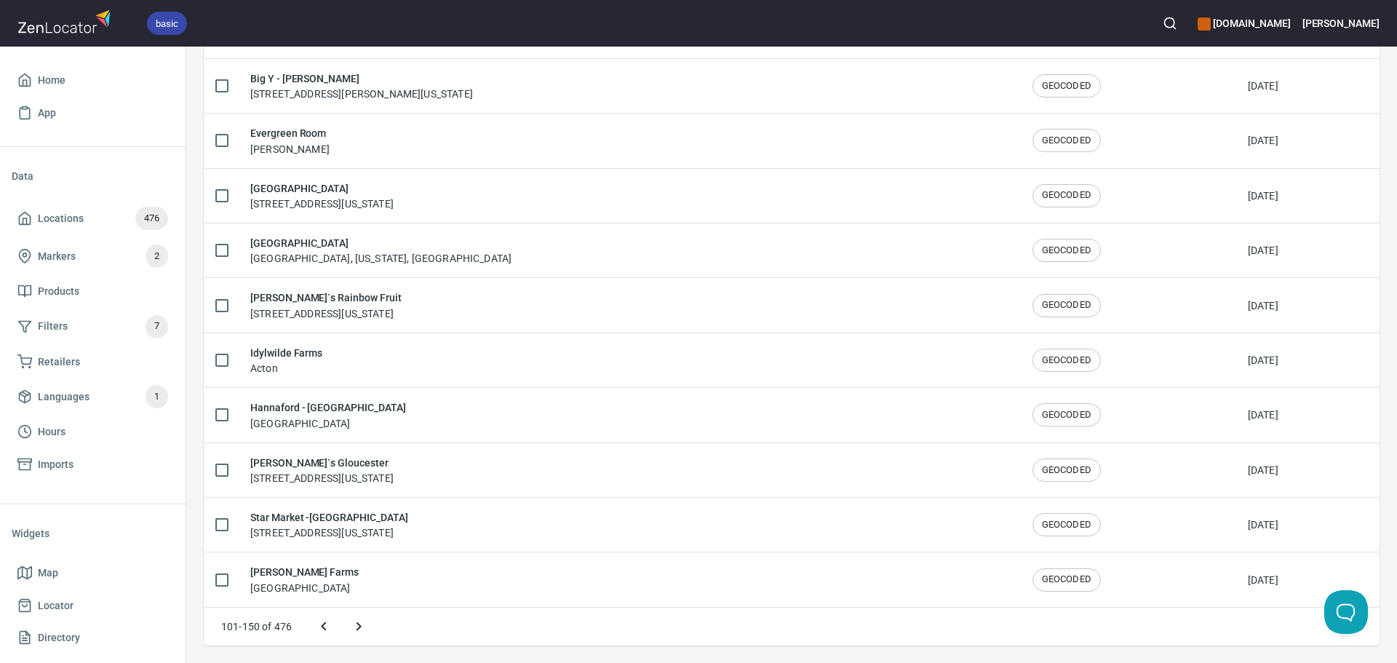
click at [342, 626] on button "Next page" at bounding box center [358, 626] width 35 height 35
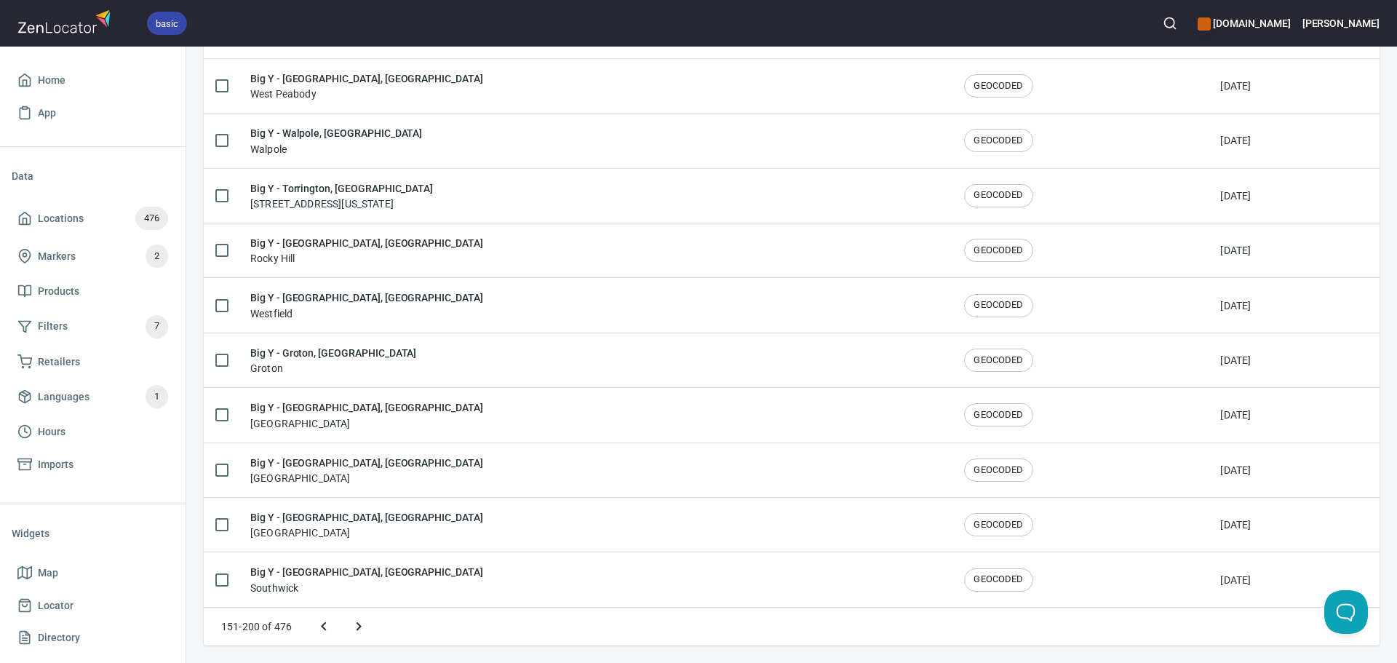
click at [357, 628] on icon "Next page" at bounding box center [358, 626] width 17 height 17
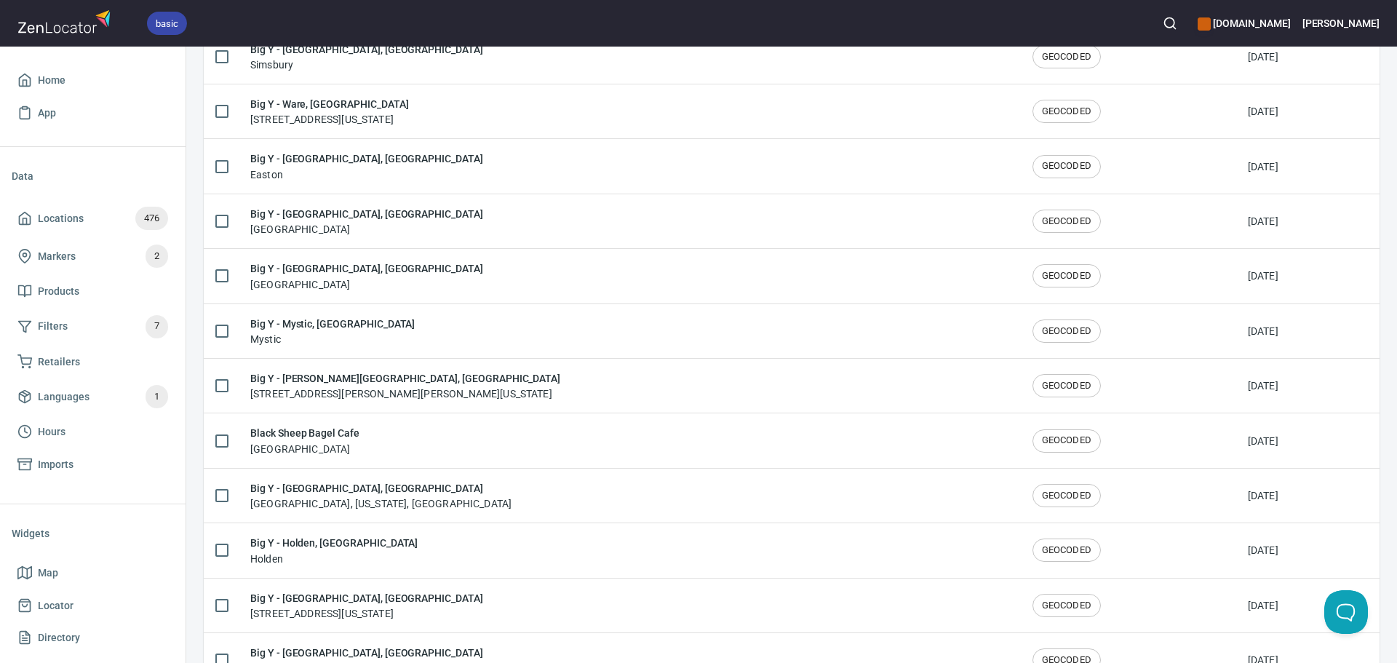
scroll to position [1317, 0]
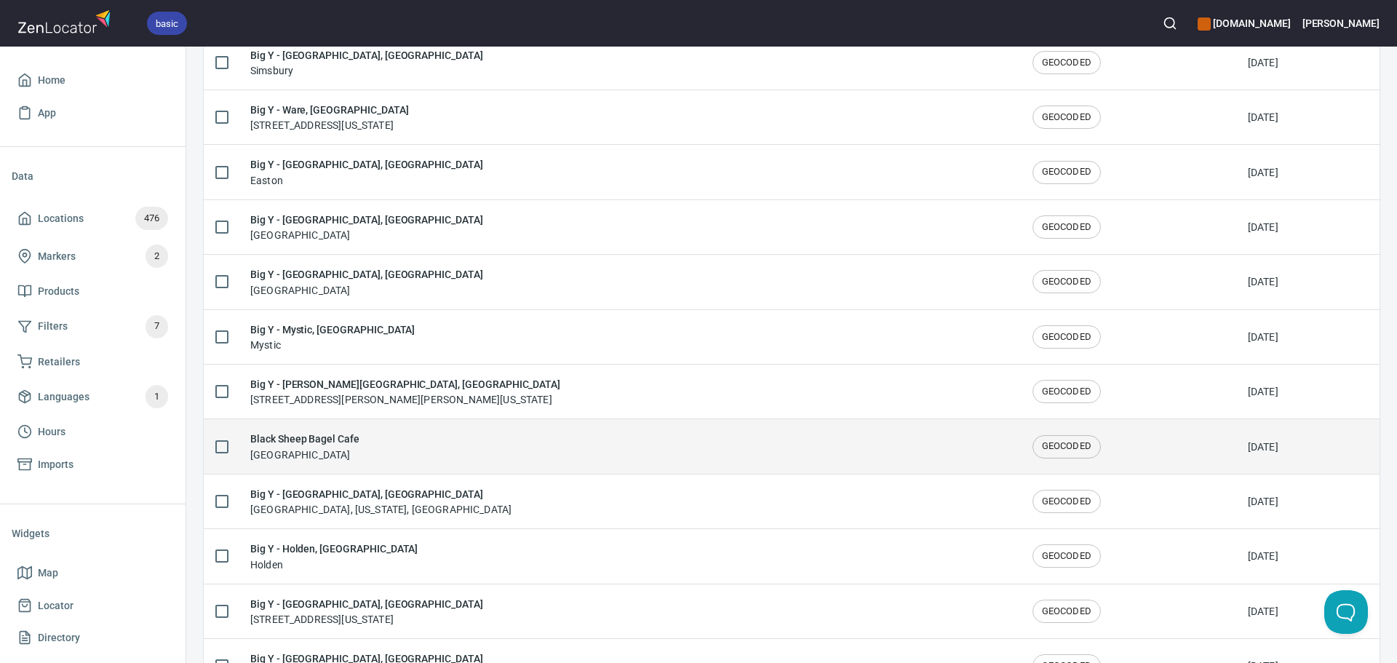
click at [517, 450] on div "Black Sheep Bagel Cafe Cambridge" at bounding box center [629, 446] width 759 height 31
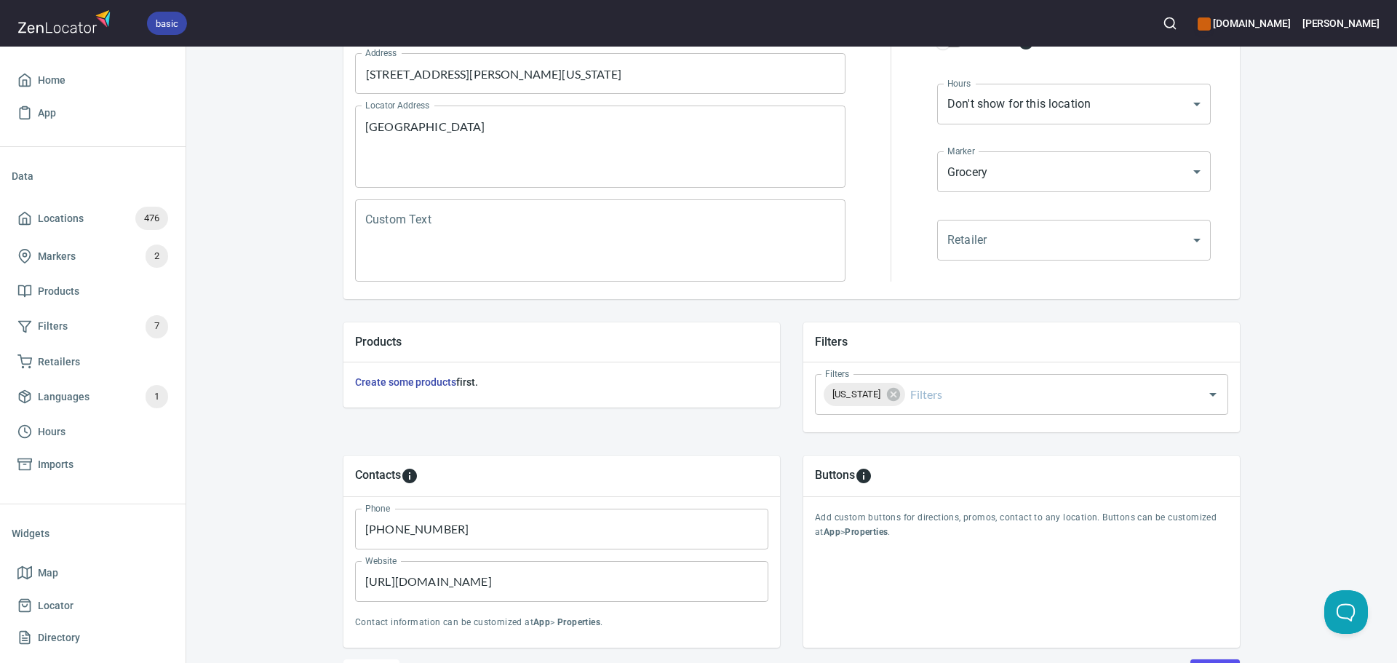
scroll to position [340, 0]
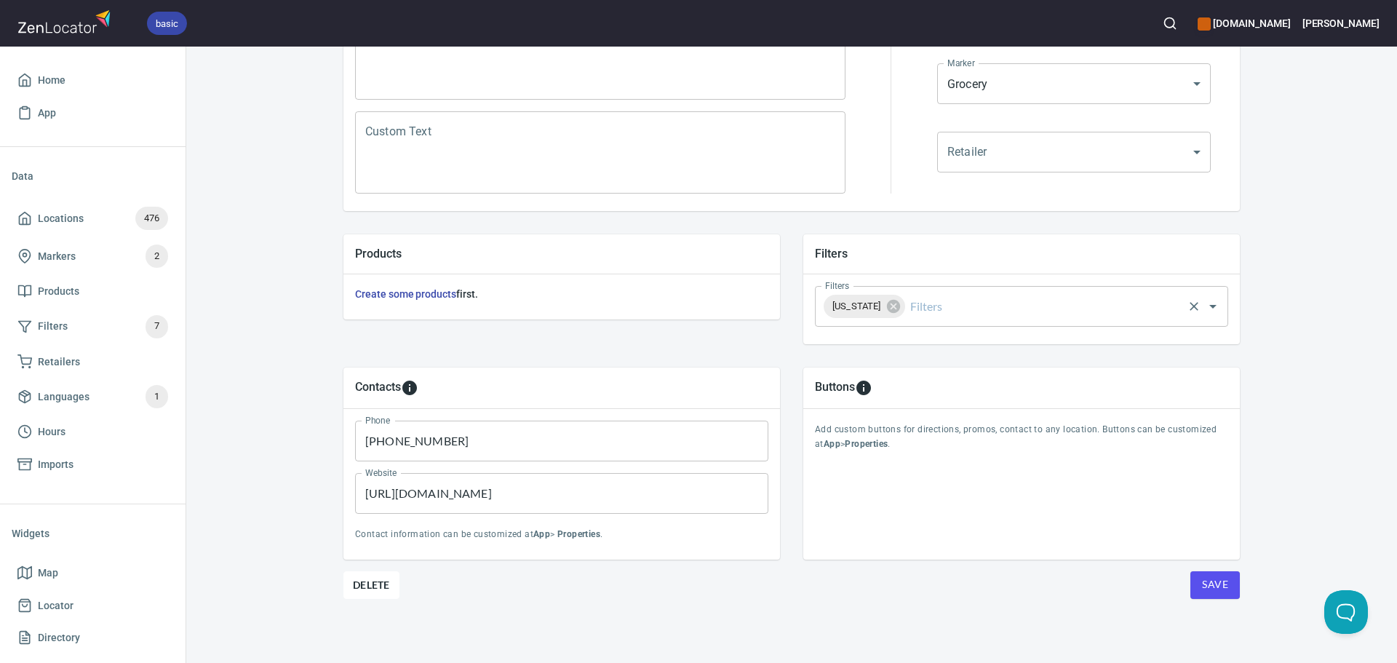
click at [1028, 307] on input "Filters" at bounding box center [1045, 307] width 274 height 28
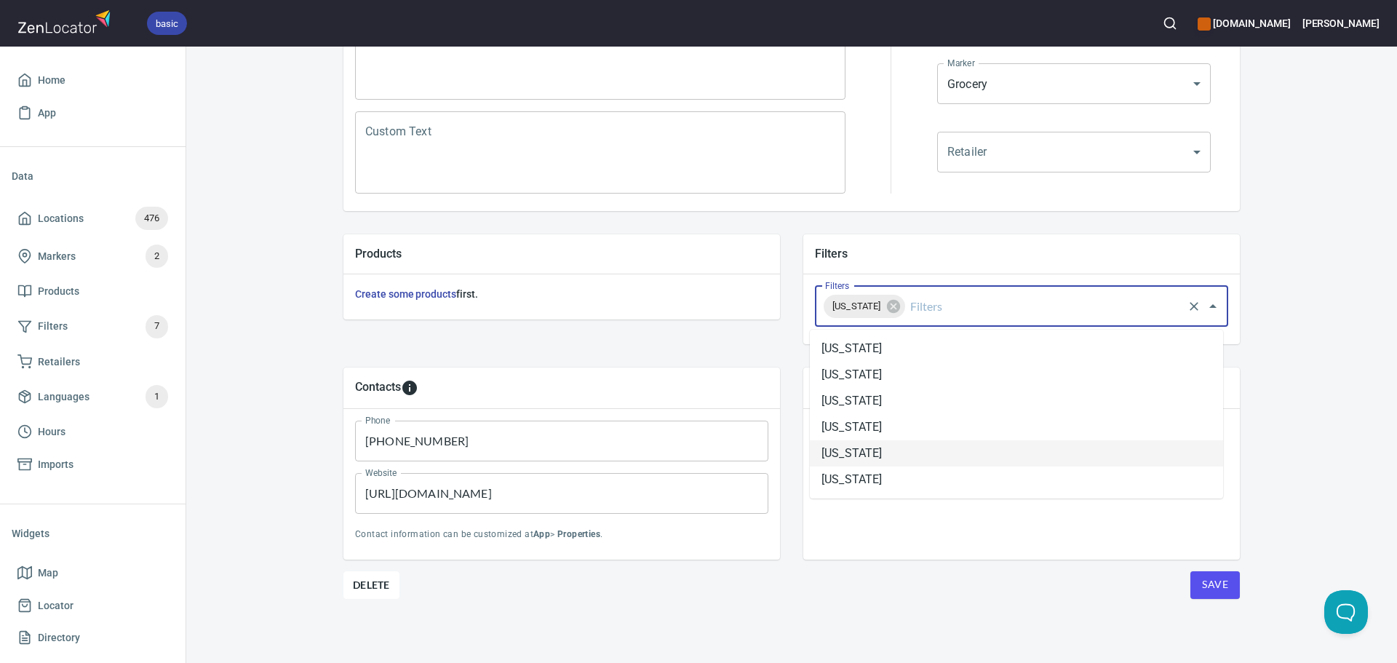
click at [904, 448] on li "[US_STATE]" at bounding box center [1016, 453] width 413 height 26
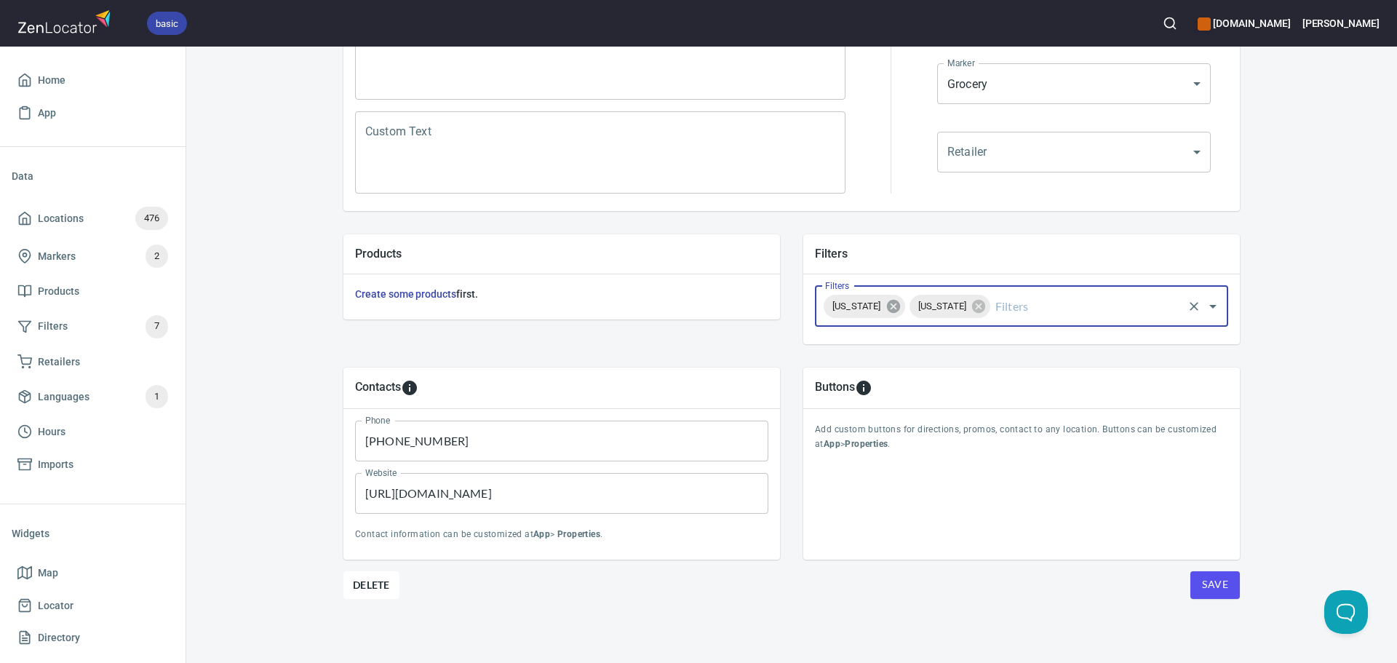
click at [894, 308] on icon at bounding box center [892, 306] width 13 height 13
click at [1216, 587] on span "Save" at bounding box center [1215, 585] width 26 height 18
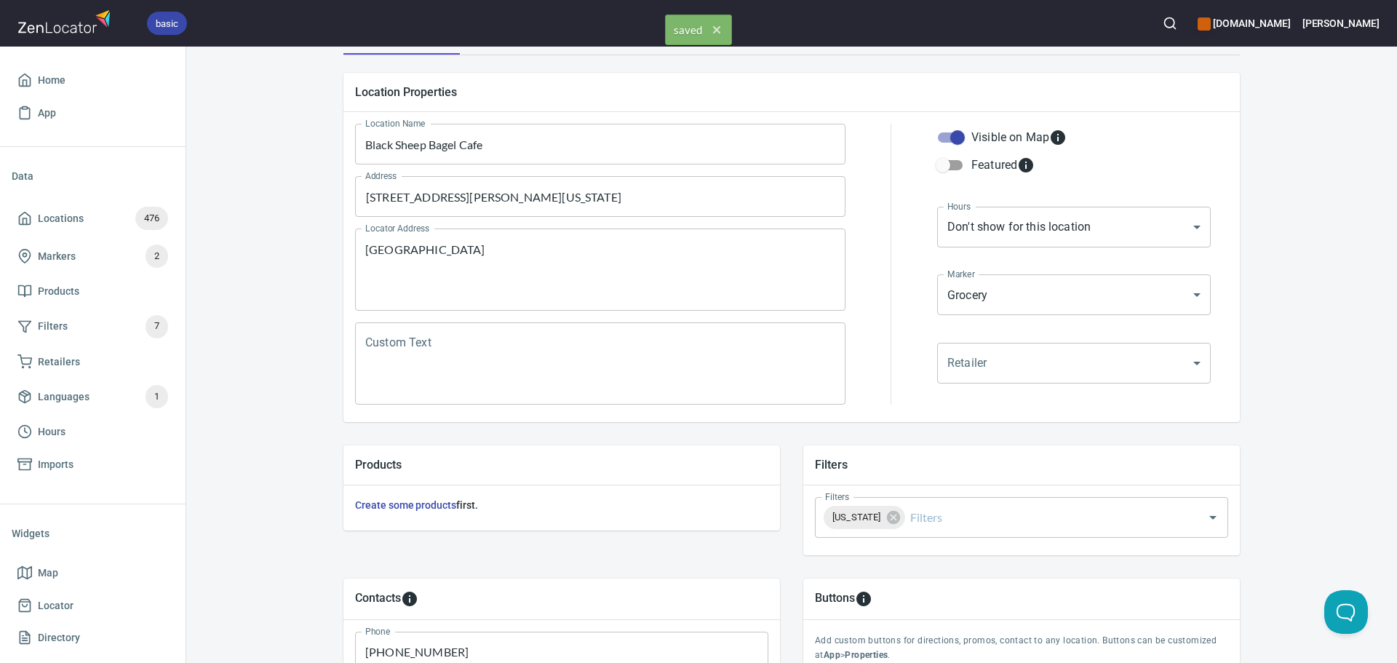
scroll to position [0, 0]
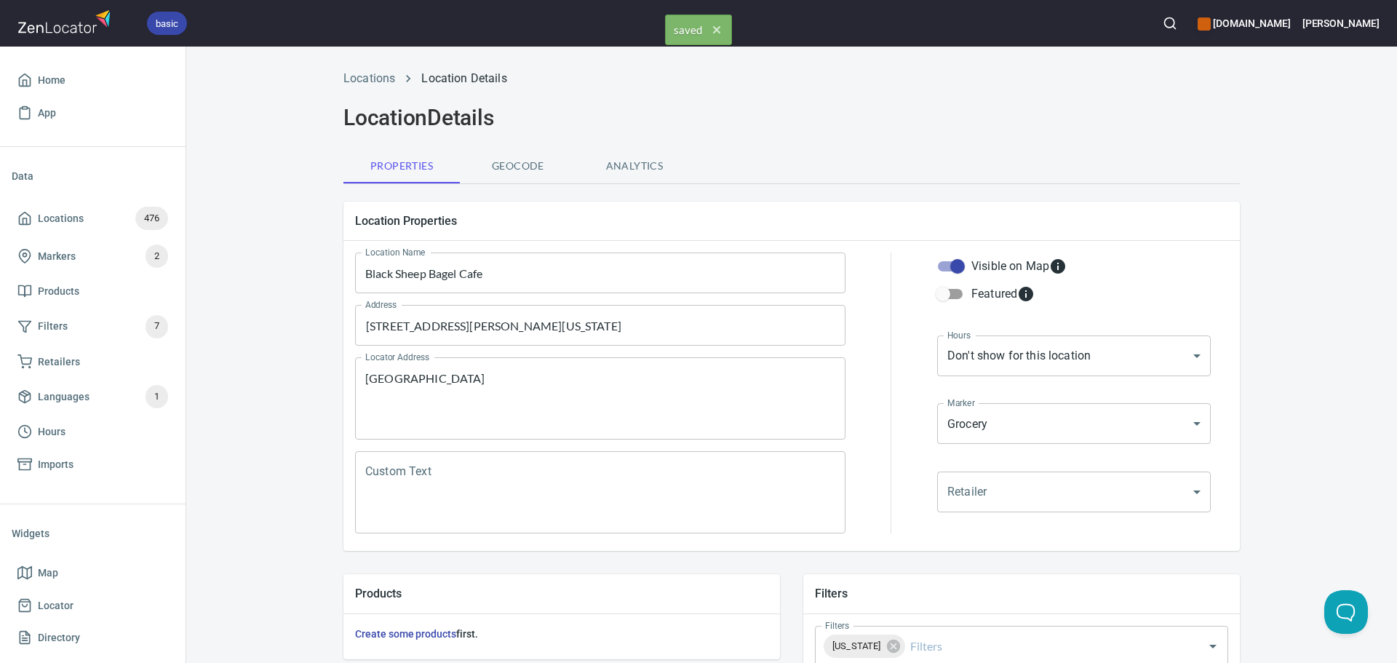
click at [378, 71] on li "Locations" at bounding box center [370, 78] width 52 height 17
click at [377, 75] on link "Locations" at bounding box center [370, 78] width 52 height 14
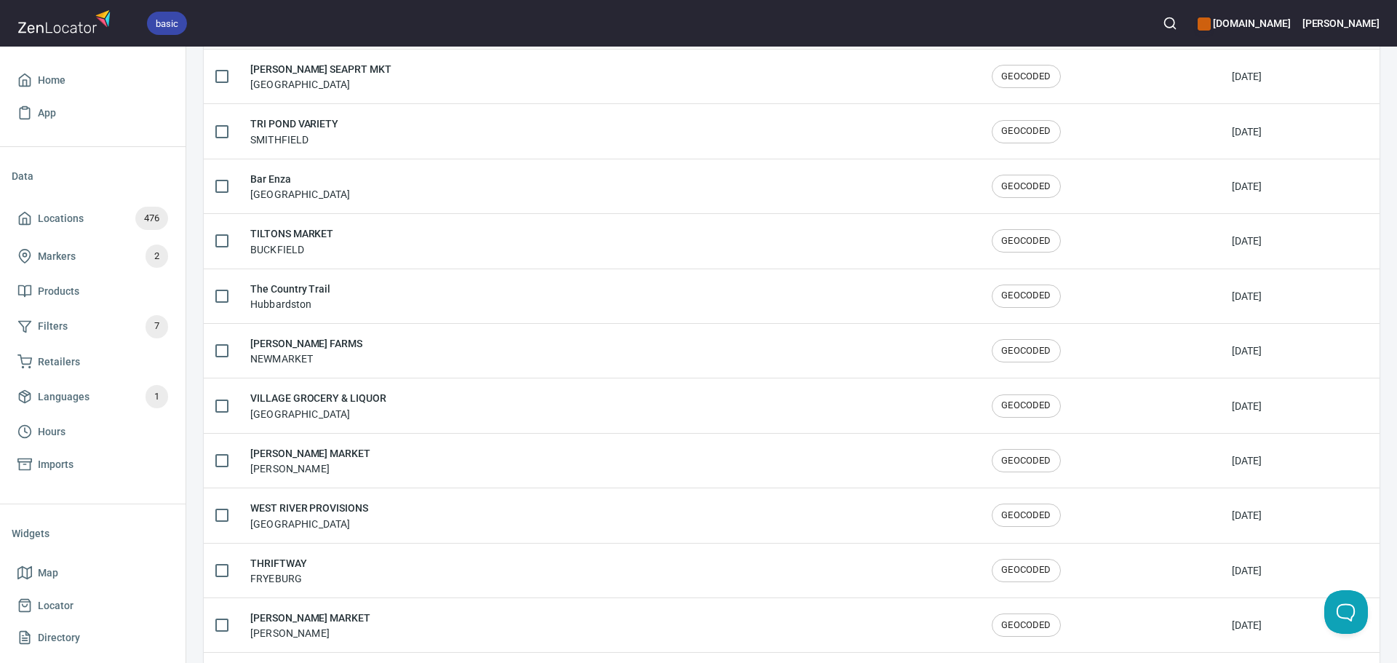
scroll to position [2392, 0]
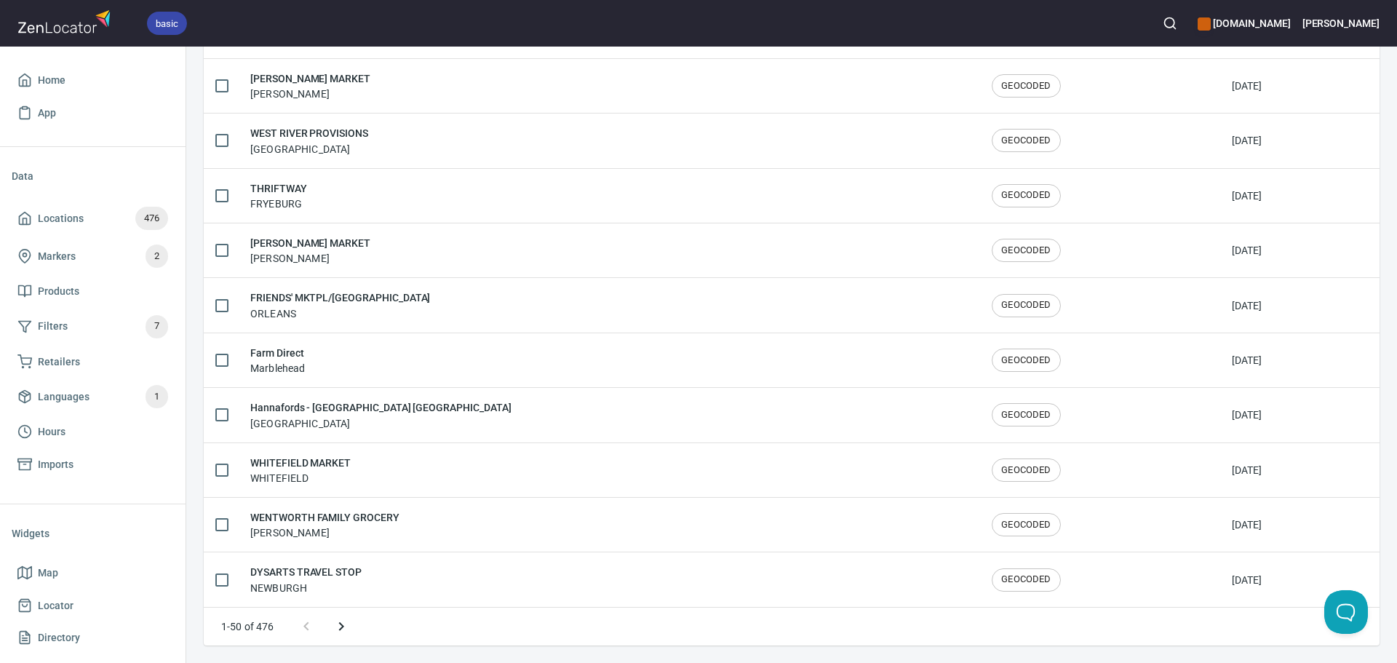
click at [346, 626] on icon "Next page" at bounding box center [341, 626] width 17 height 17
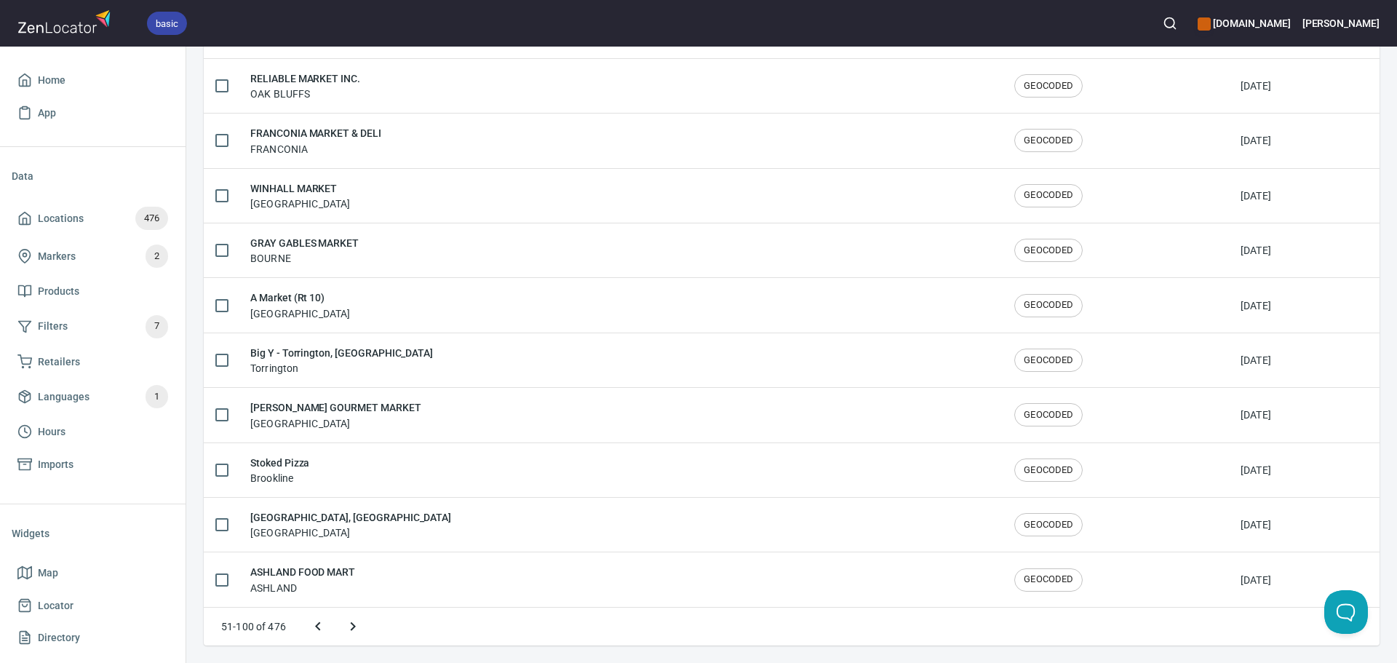
click at [346, 626] on icon "Next page" at bounding box center [352, 626] width 17 height 17
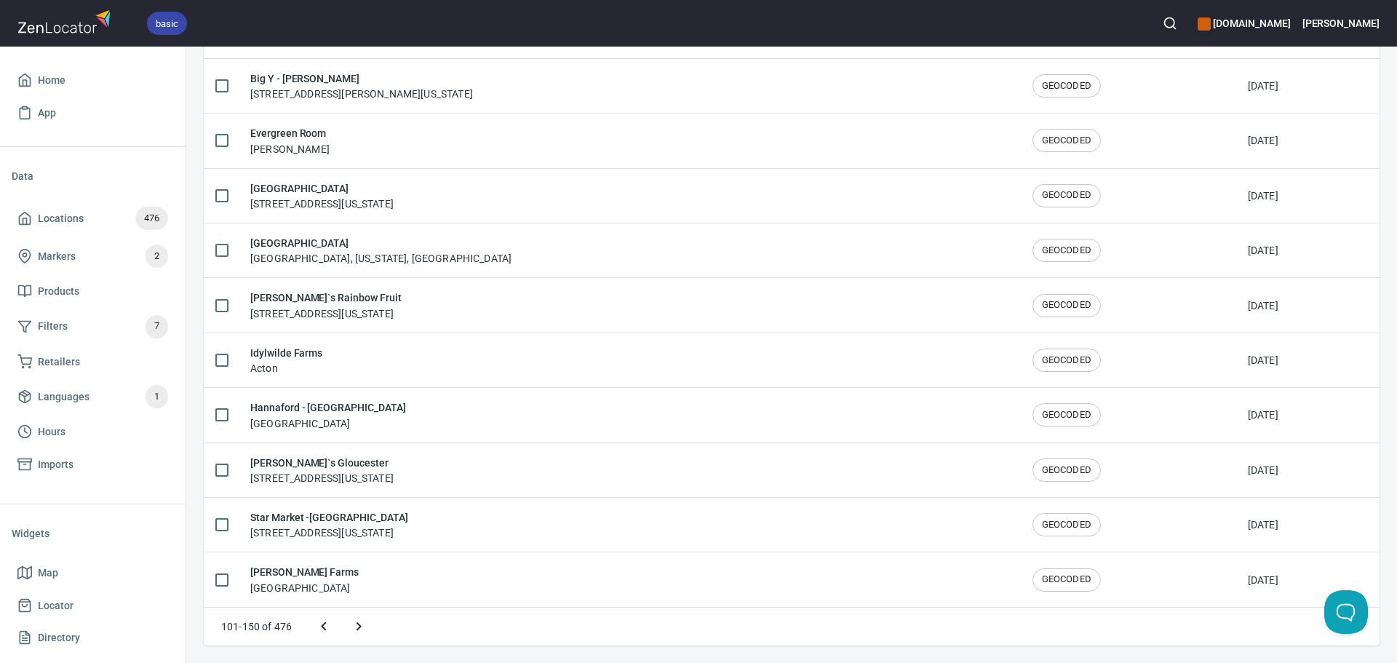
click at [352, 626] on icon "Next page" at bounding box center [358, 626] width 17 height 17
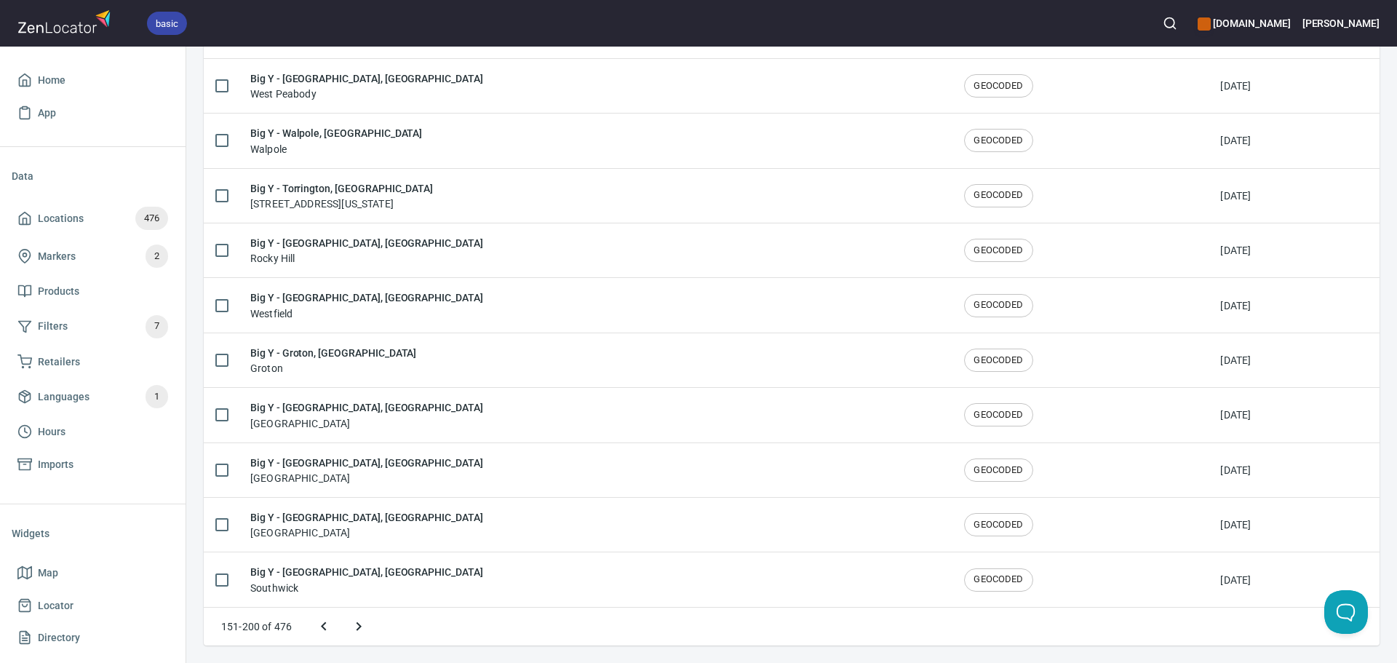
click at [358, 627] on icon "Next page" at bounding box center [358, 626] width 17 height 17
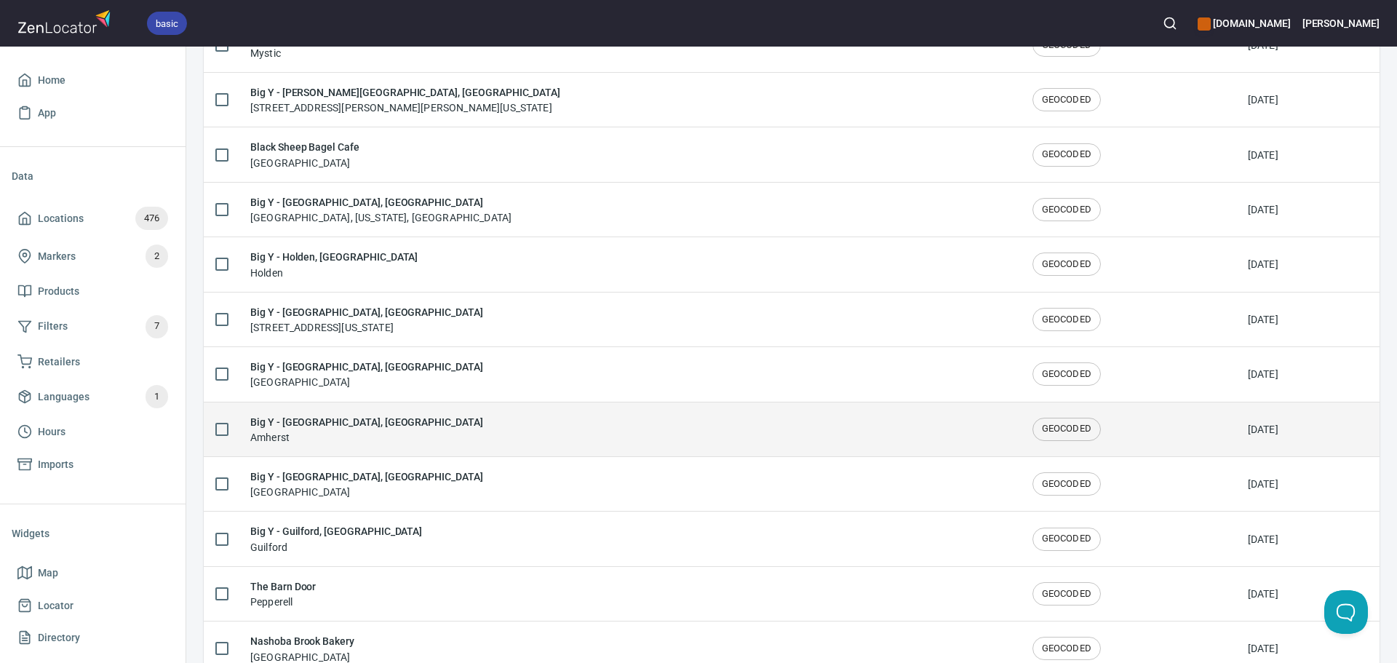
scroll to position [1608, 0]
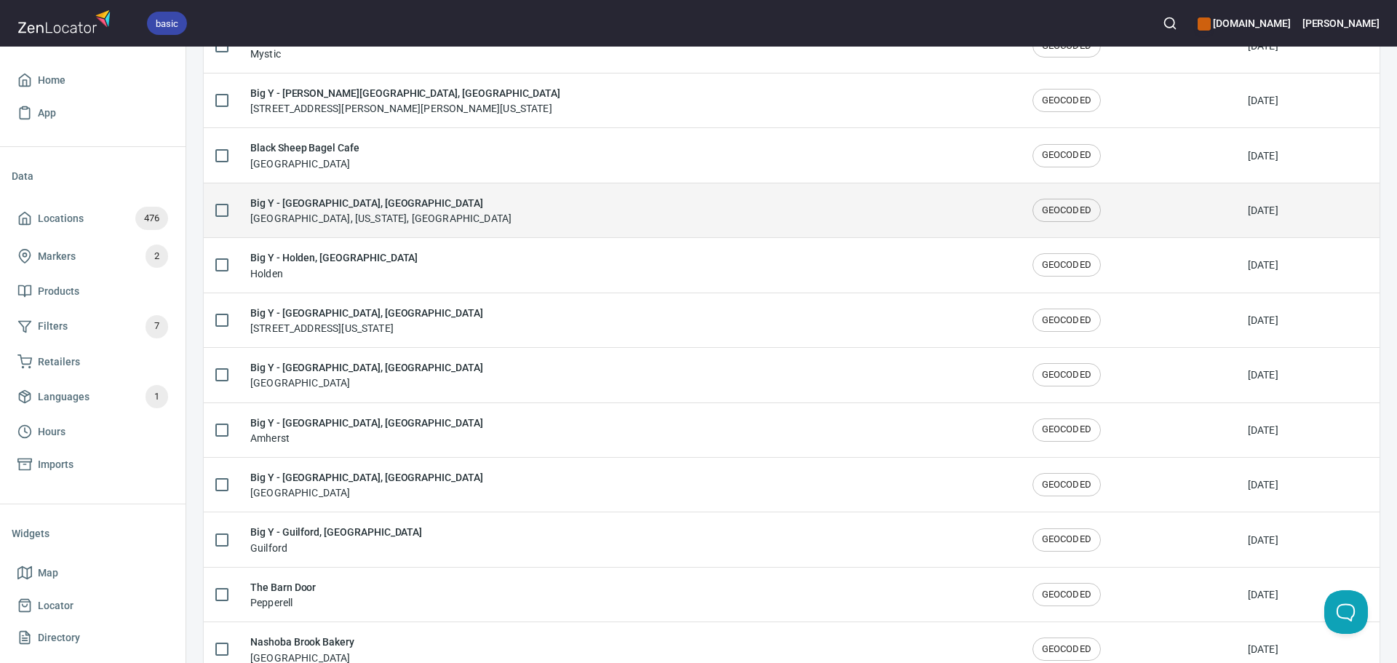
click at [467, 207] on div "Big Y - Springfield, MA Springfield, Massachusetts, United States" at bounding box center [629, 210] width 759 height 31
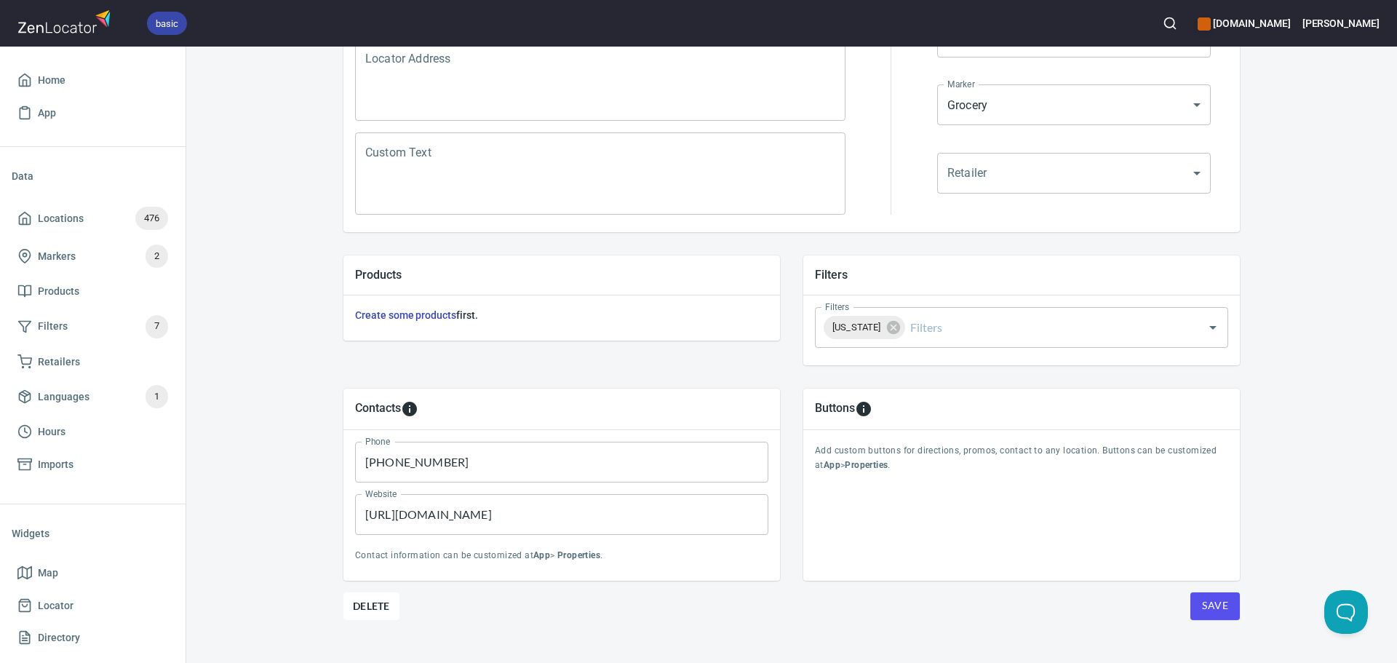
scroll to position [340, 0]
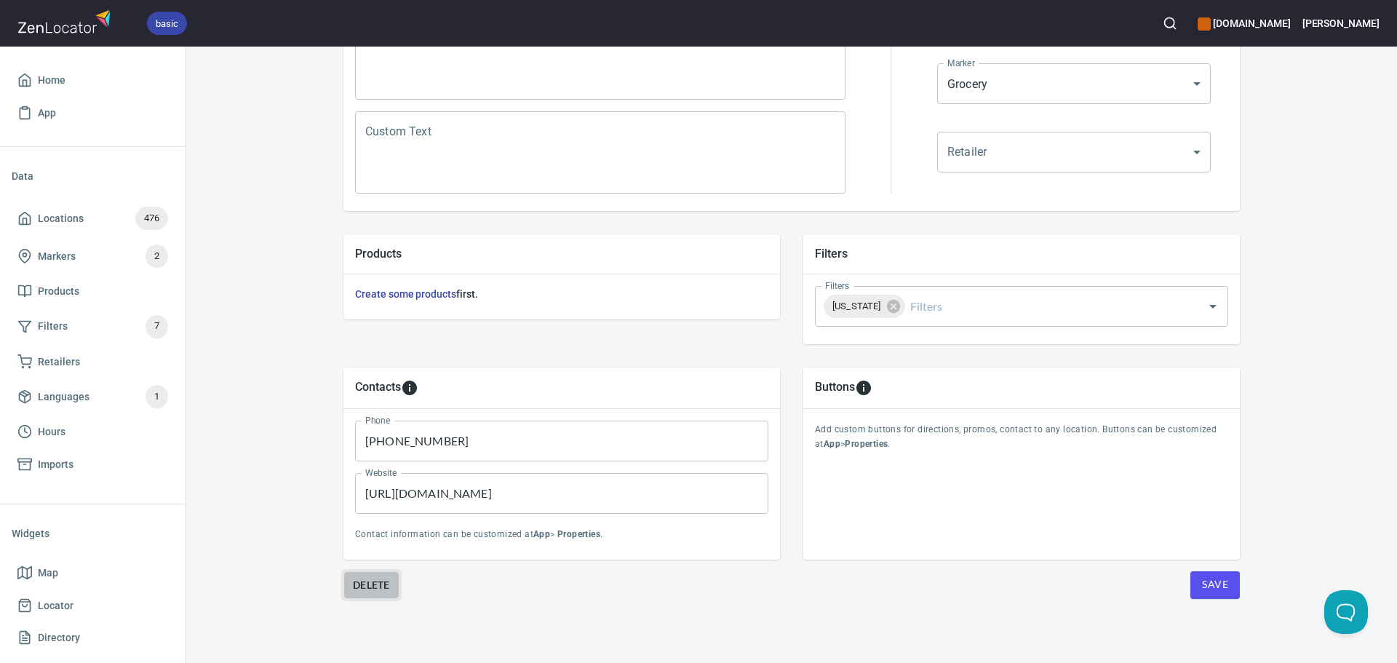
click at [371, 588] on span "Delete" at bounding box center [371, 584] width 37 height 17
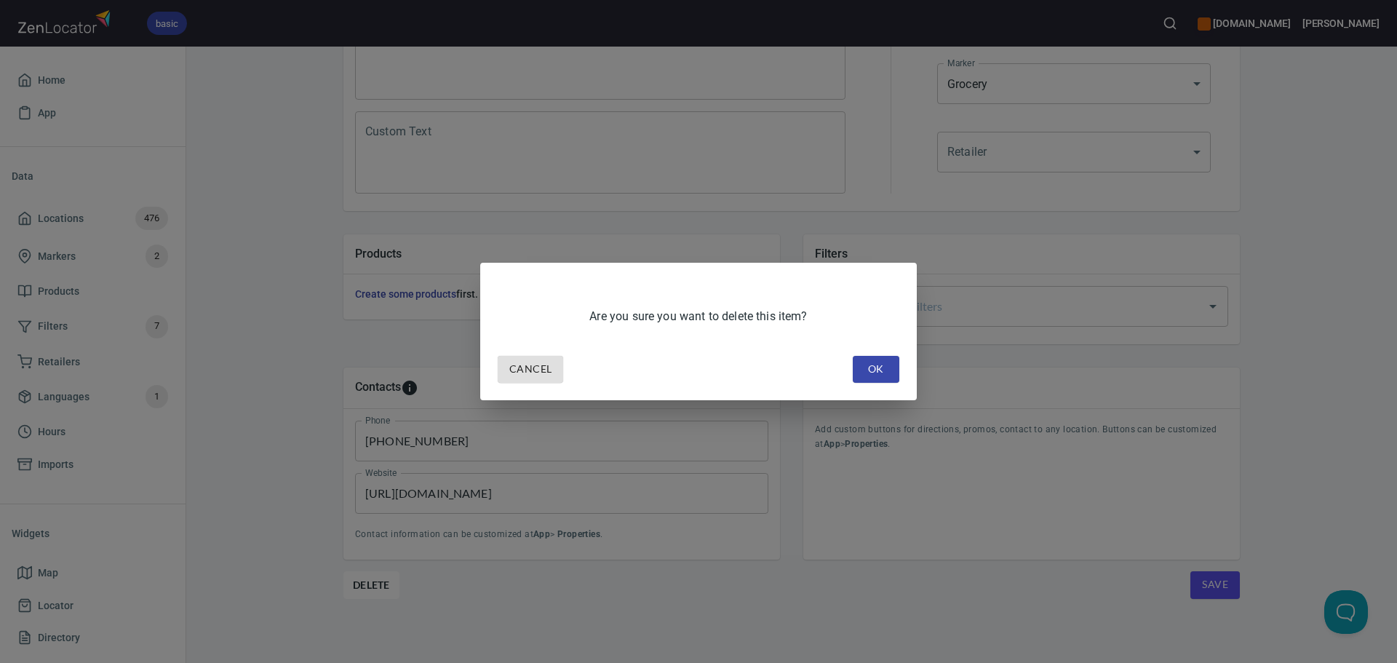
click at [873, 381] on button "OK" at bounding box center [876, 369] width 47 height 27
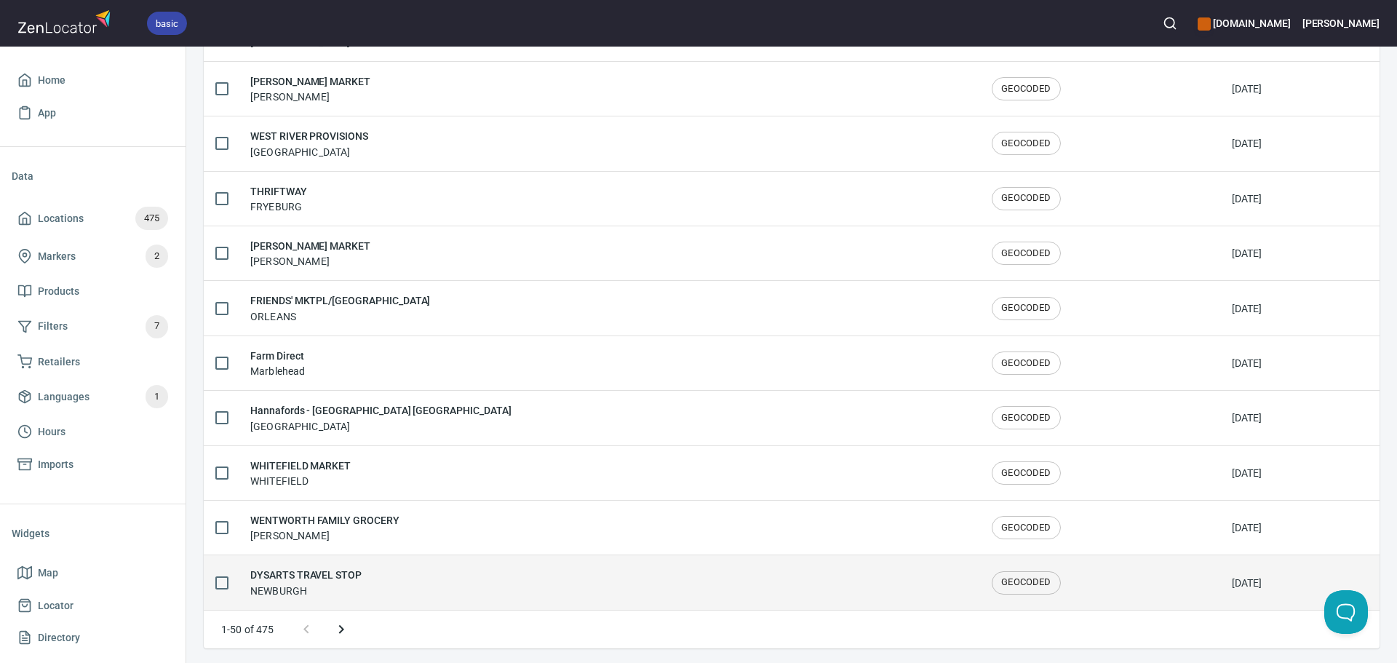
scroll to position [2392, 0]
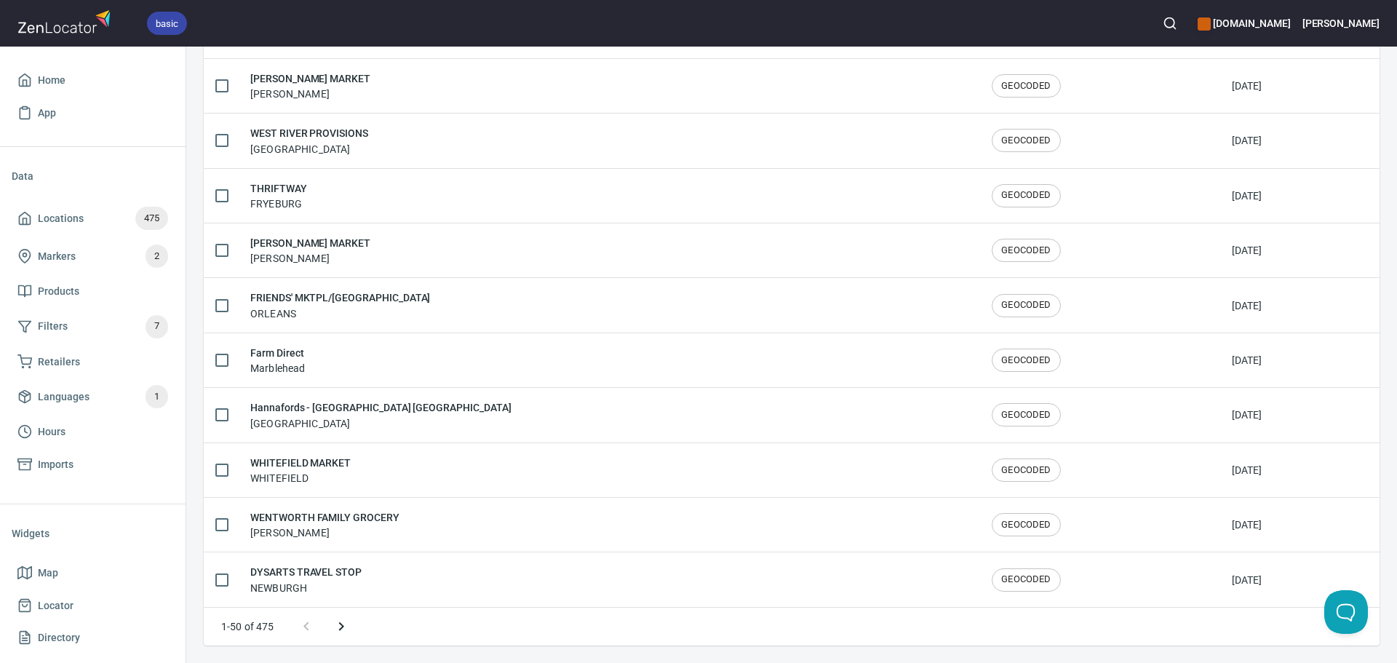
click at [344, 629] on icon "Next page" at bounding box center [341, 626] width 17 height 17
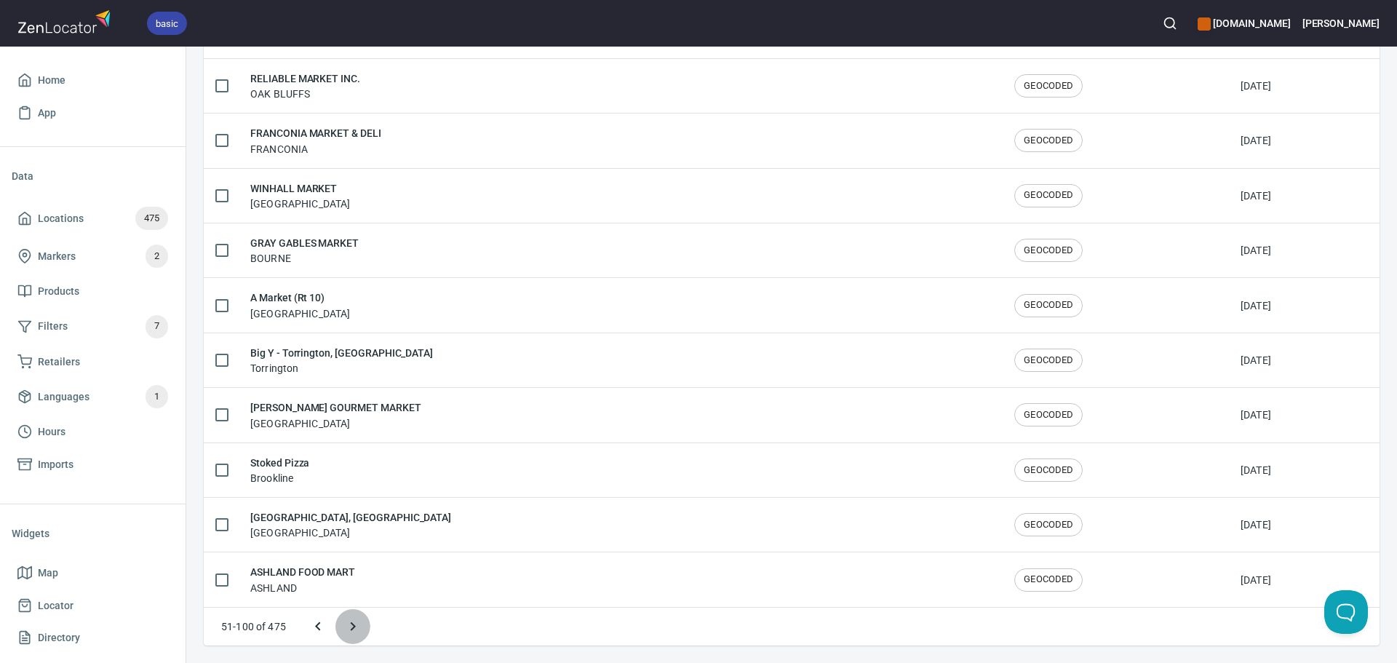
click at [344, 629] on icon "Next page" at bounding box center [352, 626] width 17 height 17
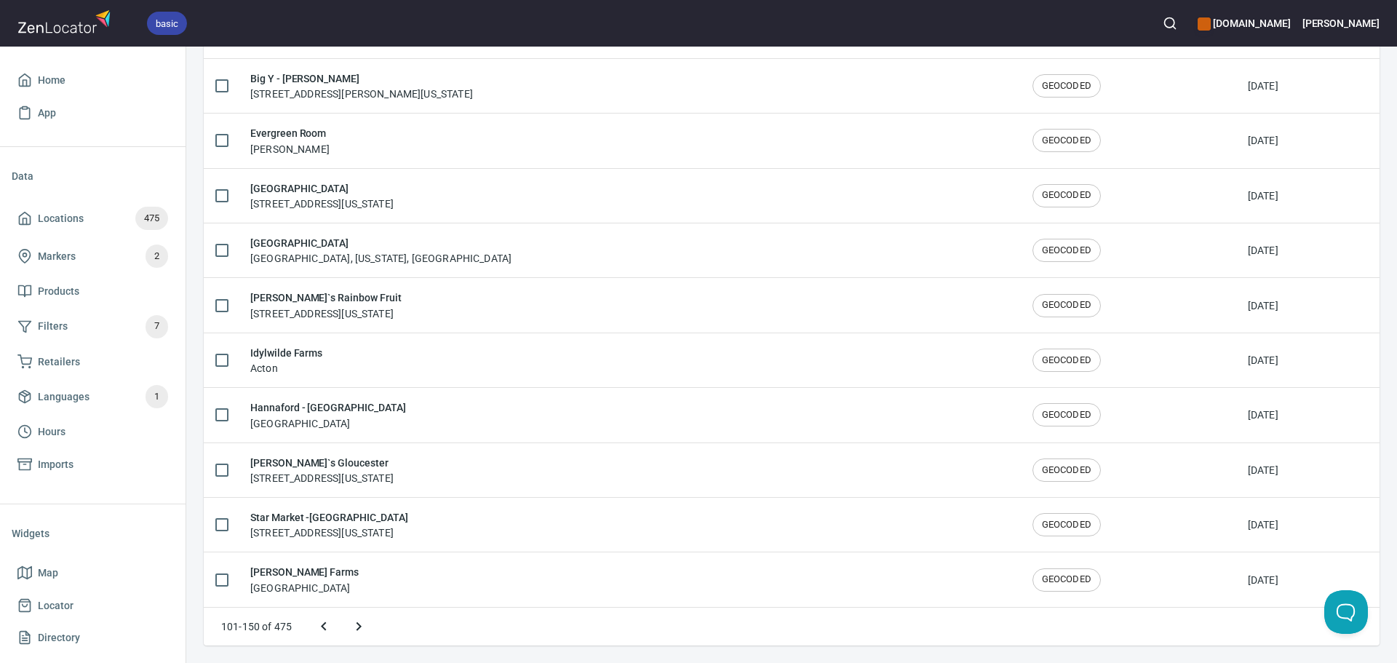
click at [352, 630] on icon "Next page" at bounding box center [358, 626] width 17 height 17
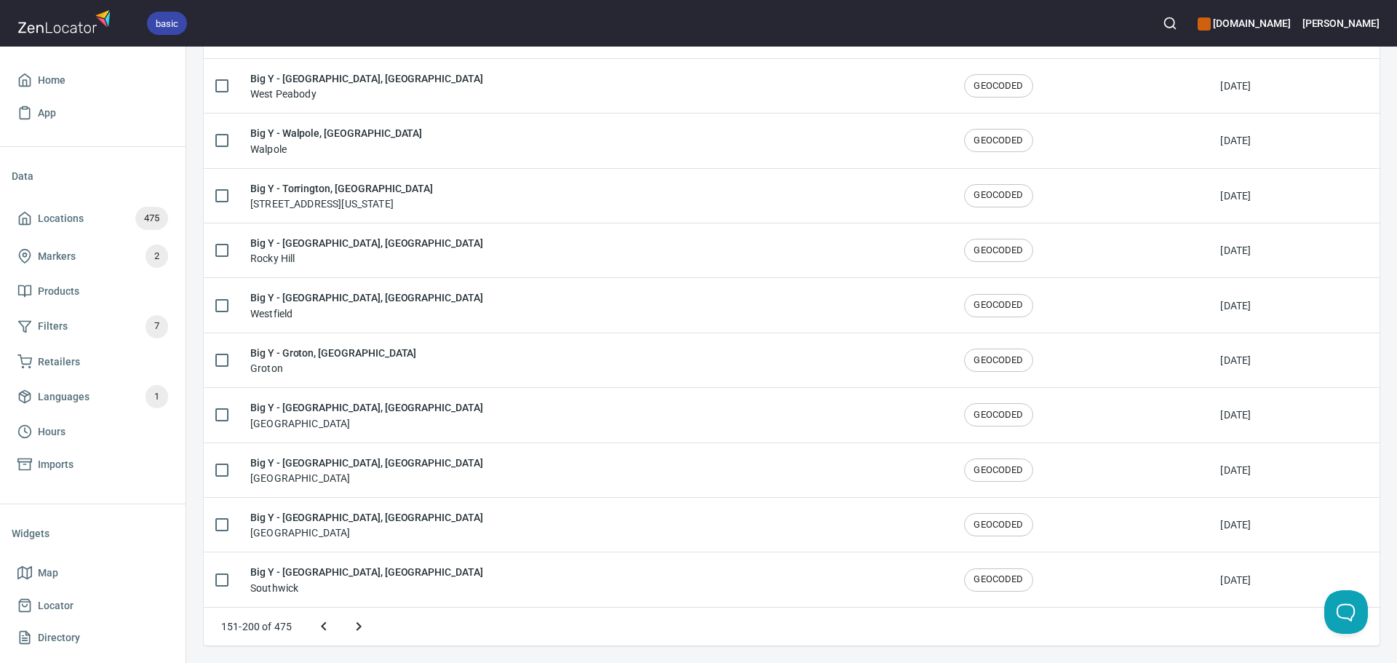
click at [356, 627] on icon "Next page" at bounding box center [358, 626] width 17 height 17
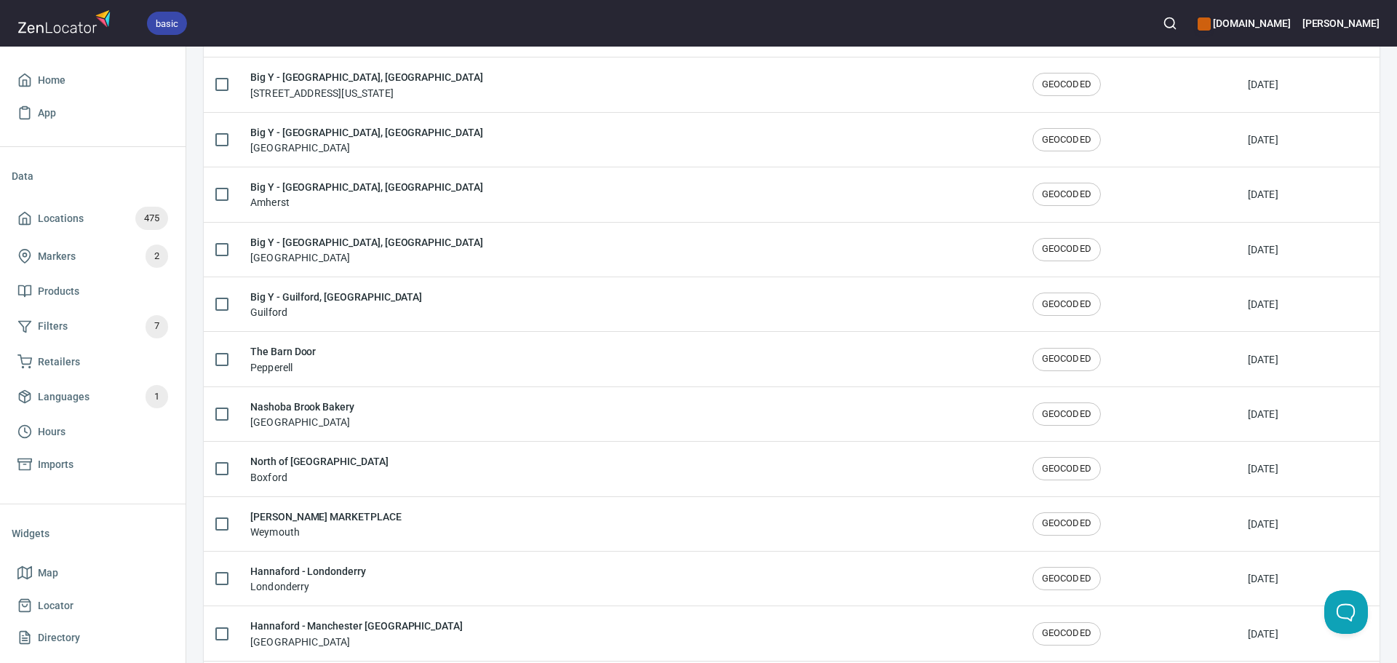
scroll to position [1627, 0]
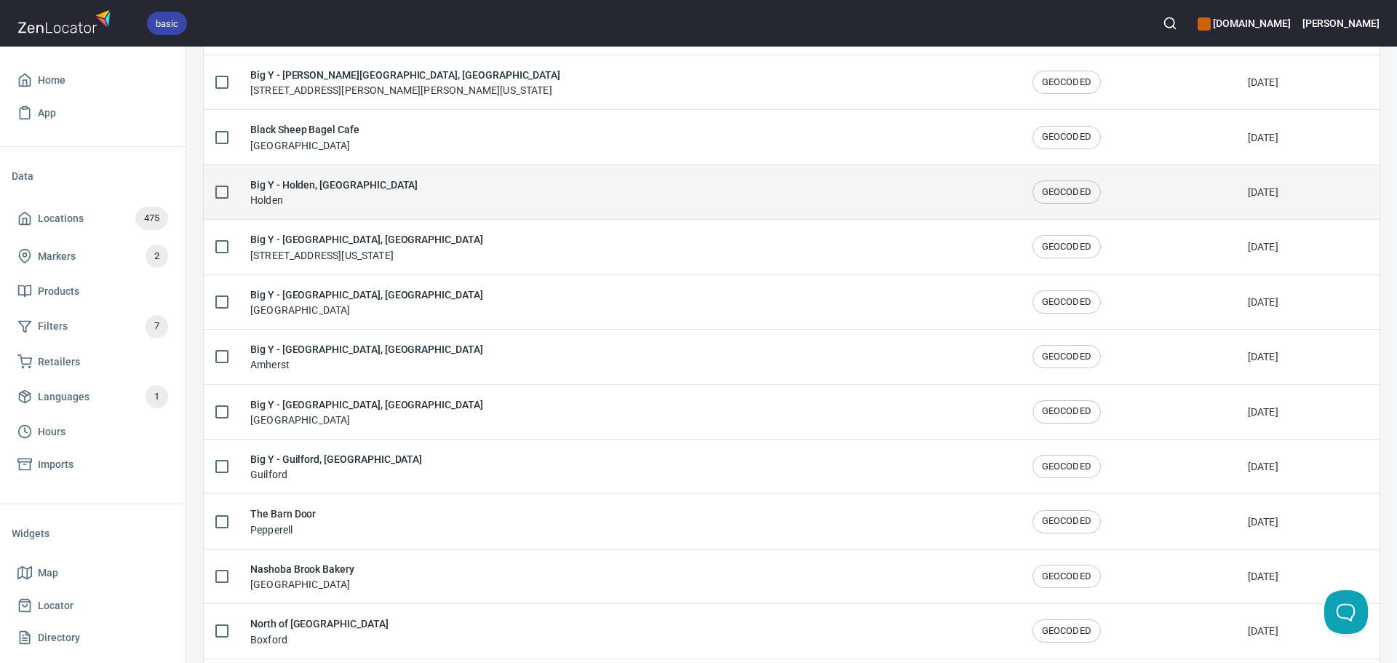
click at [415, 185] on div "Big Y - Holden, MA Holden" at bounding box center [629, 192] width 759 height 31
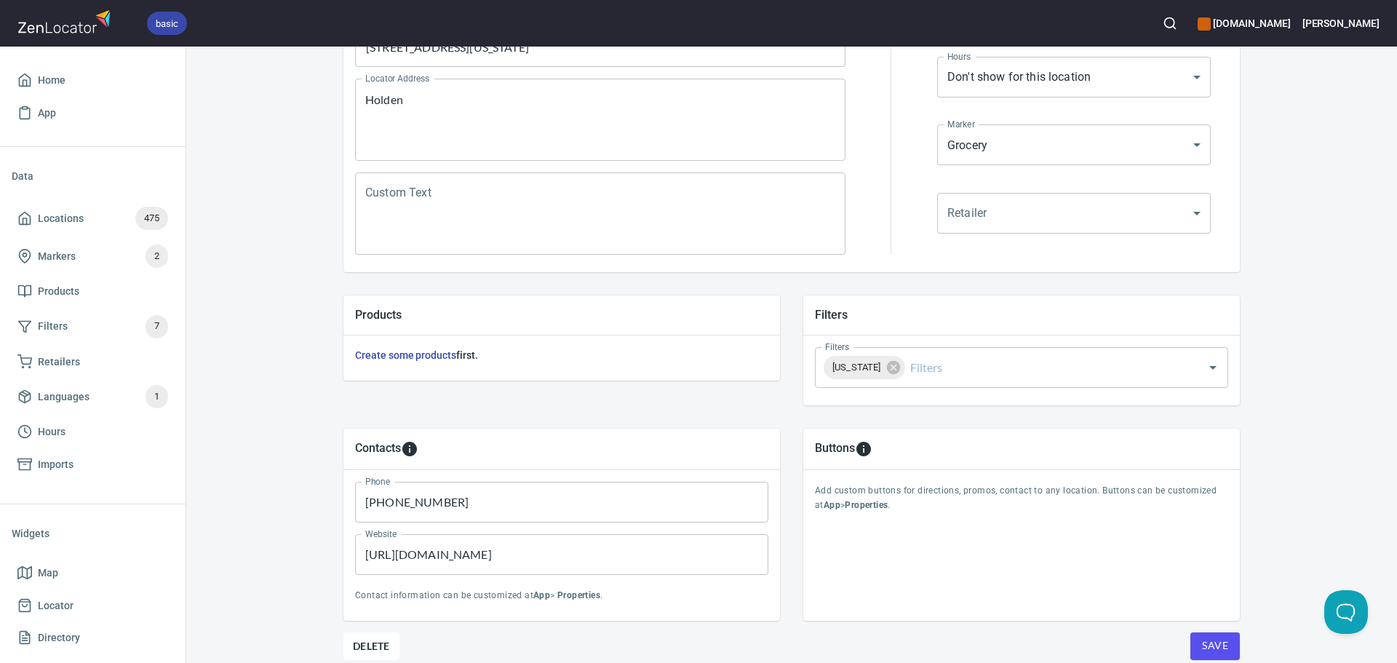
scroll to position [340, 0]
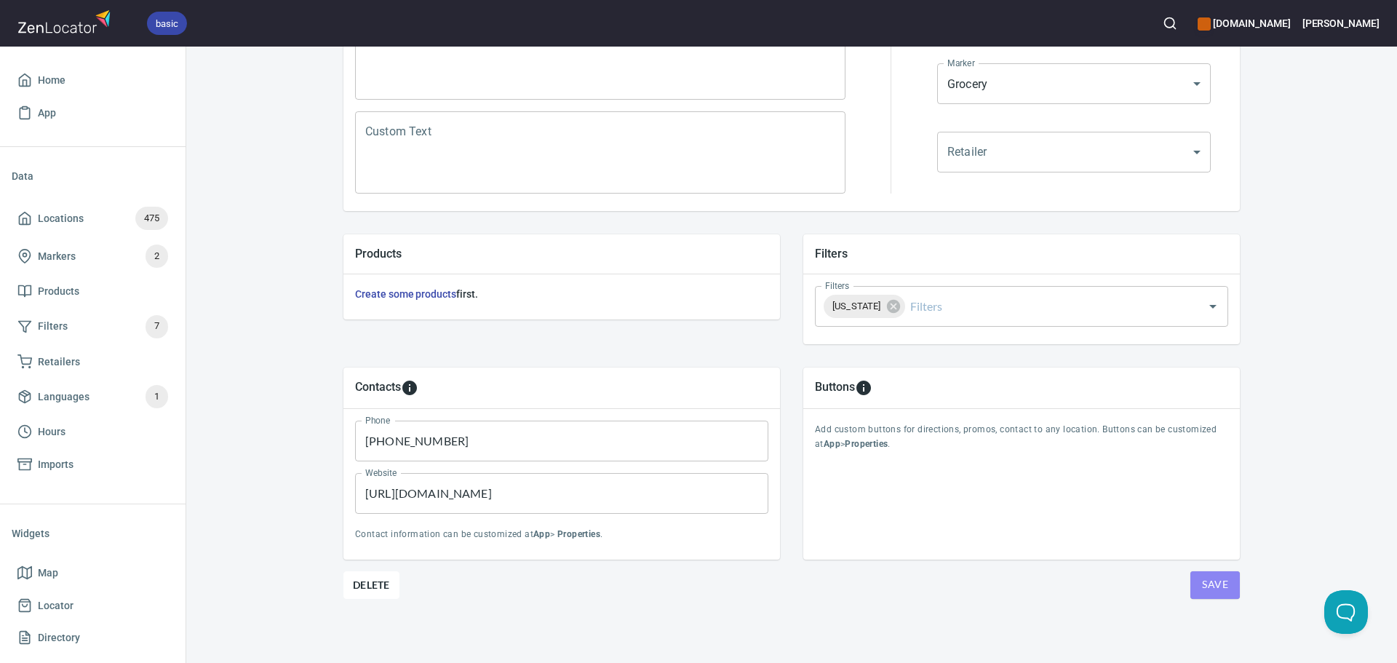
click at [1219, 590] on span "Save" at bounding box center [1215, 585] width 26 height 18
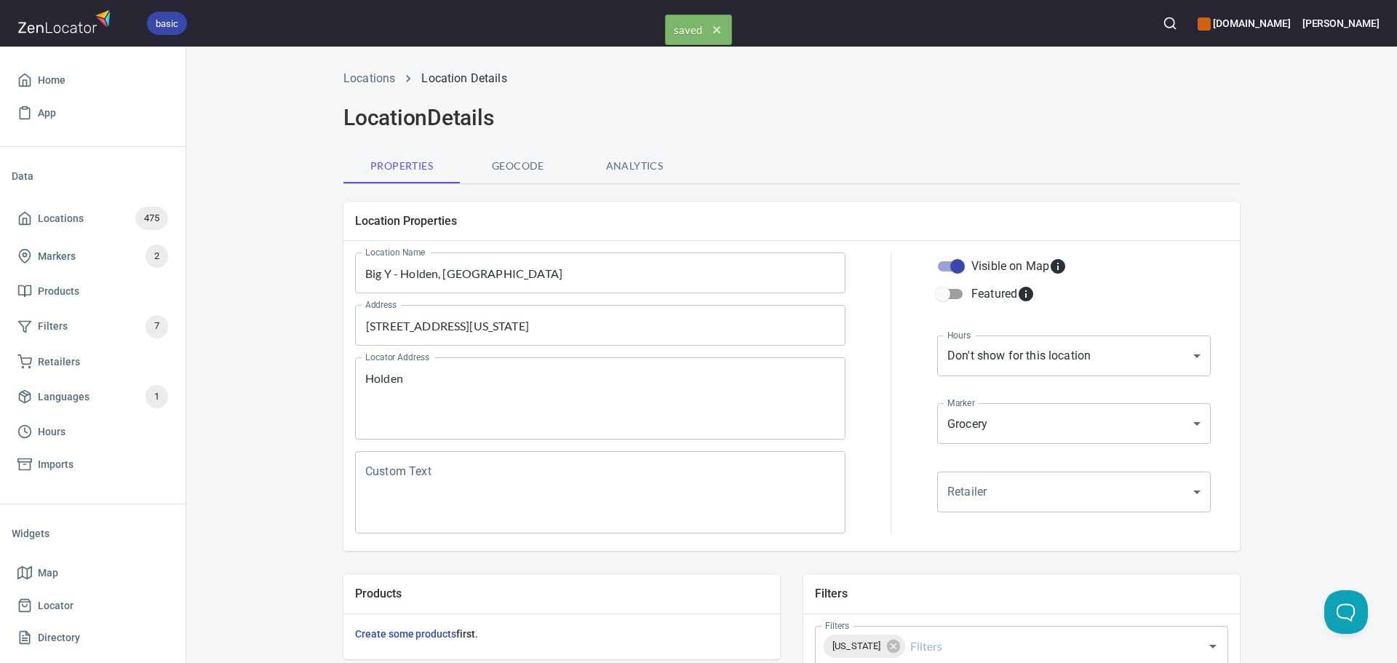
click at [368, 88] on div "Locations Location Details" at bounding box center [792, 78] width 914 height 35
click at [368, 87] on li "Locations" at bounding box center [370, 78] width 52 height 17
click at [376, 76] on link "Locations" at bounding box center [370, 78] width 52 height 14
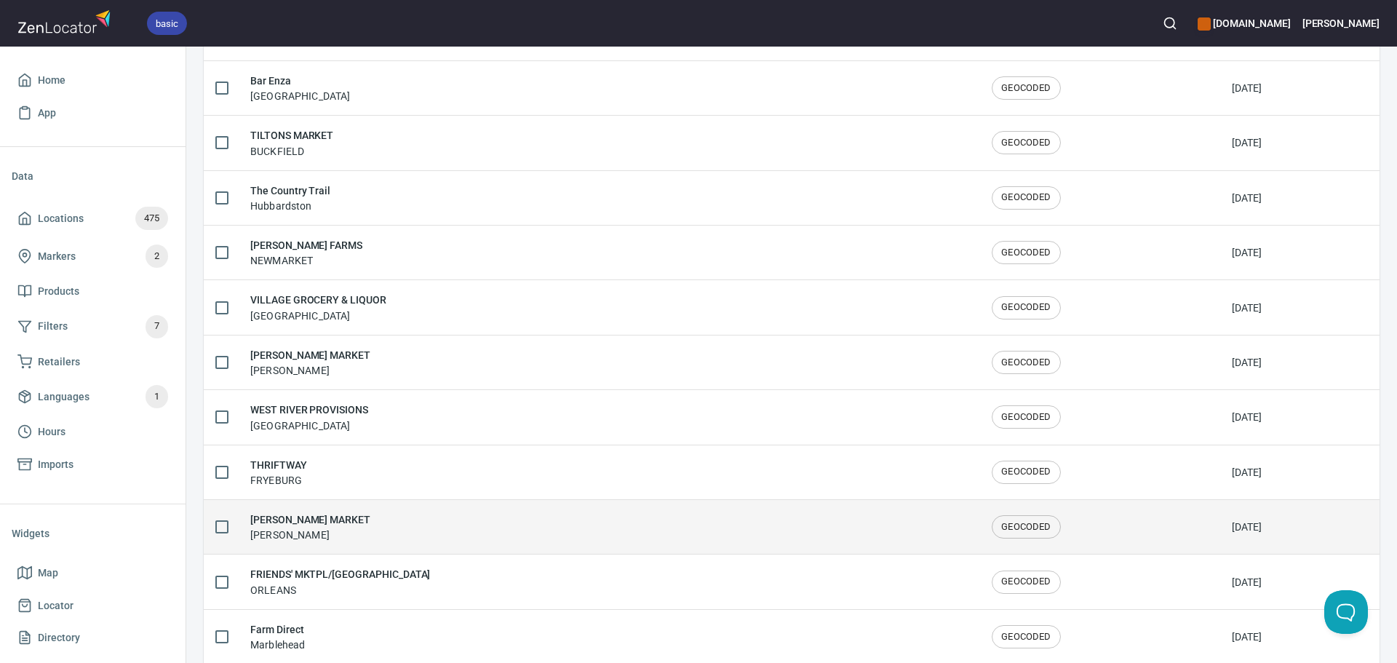
scroll to position [2392, 0]
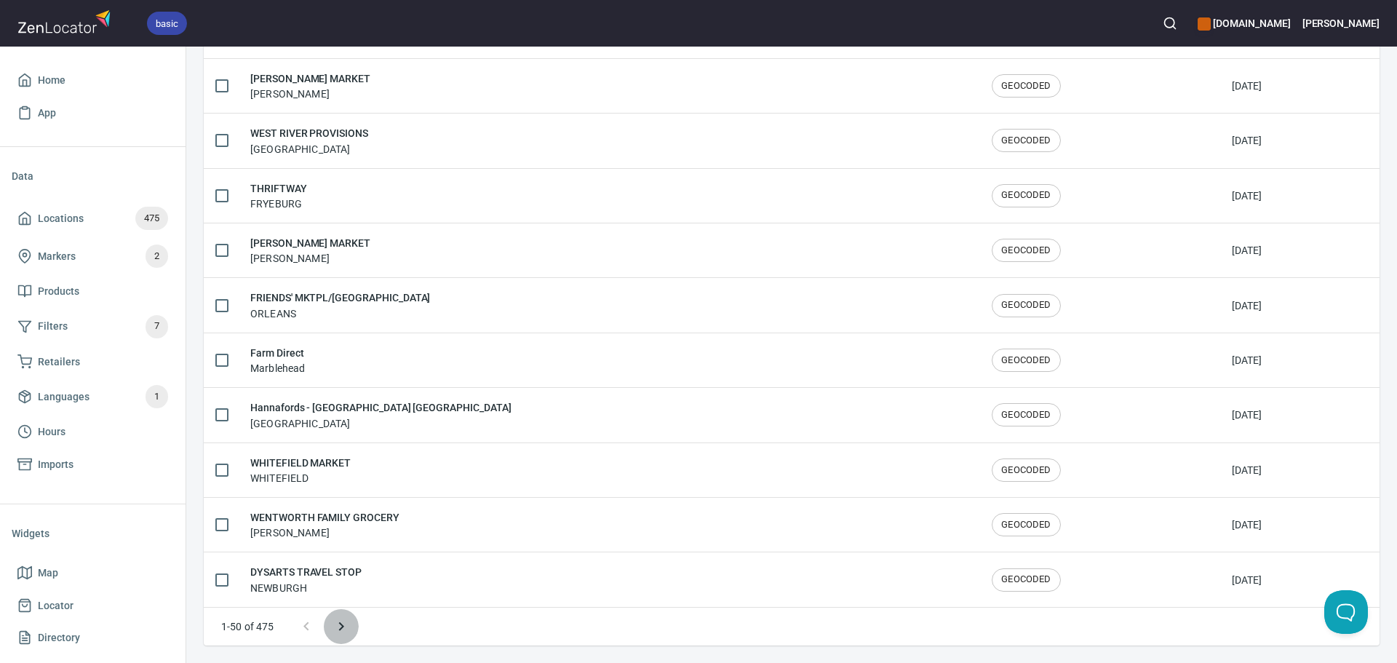
click at [350, 632] on button "Next page" at bounding box center [341, 626] width 35 height 35
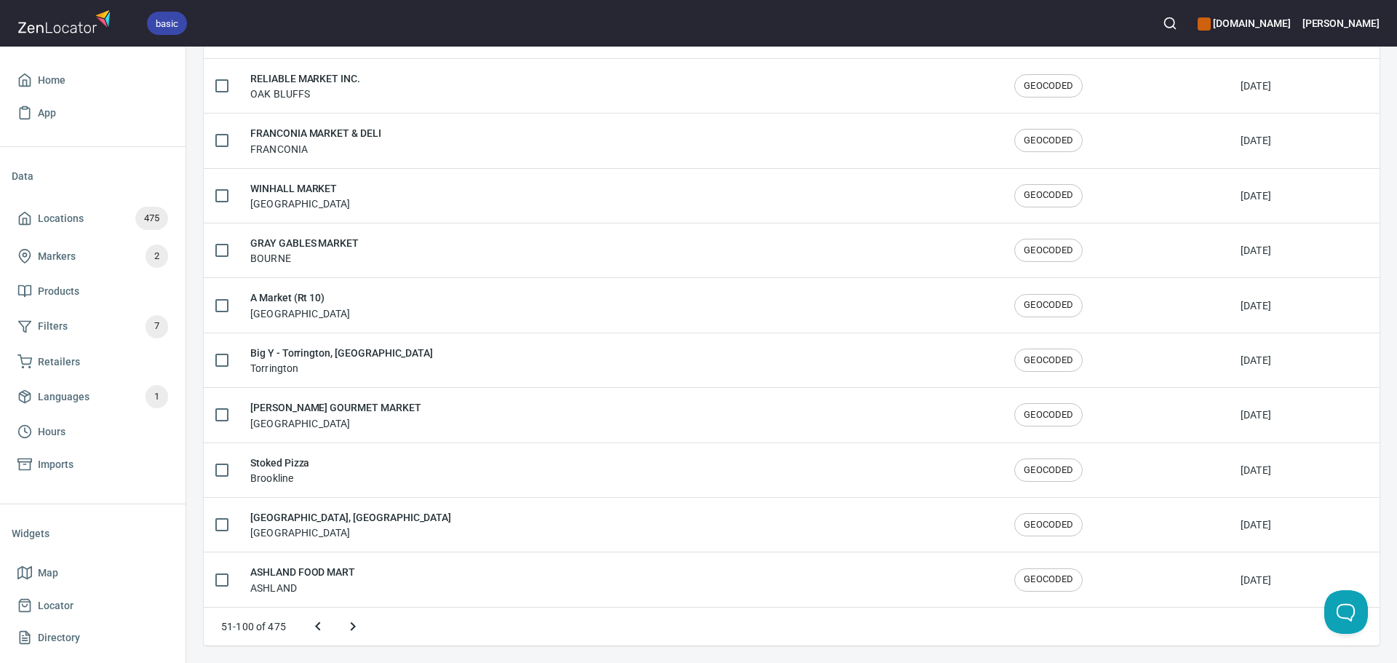
click at [350, 632] on icon "Next page" at bounding box center [352, 626] width 17 height 17
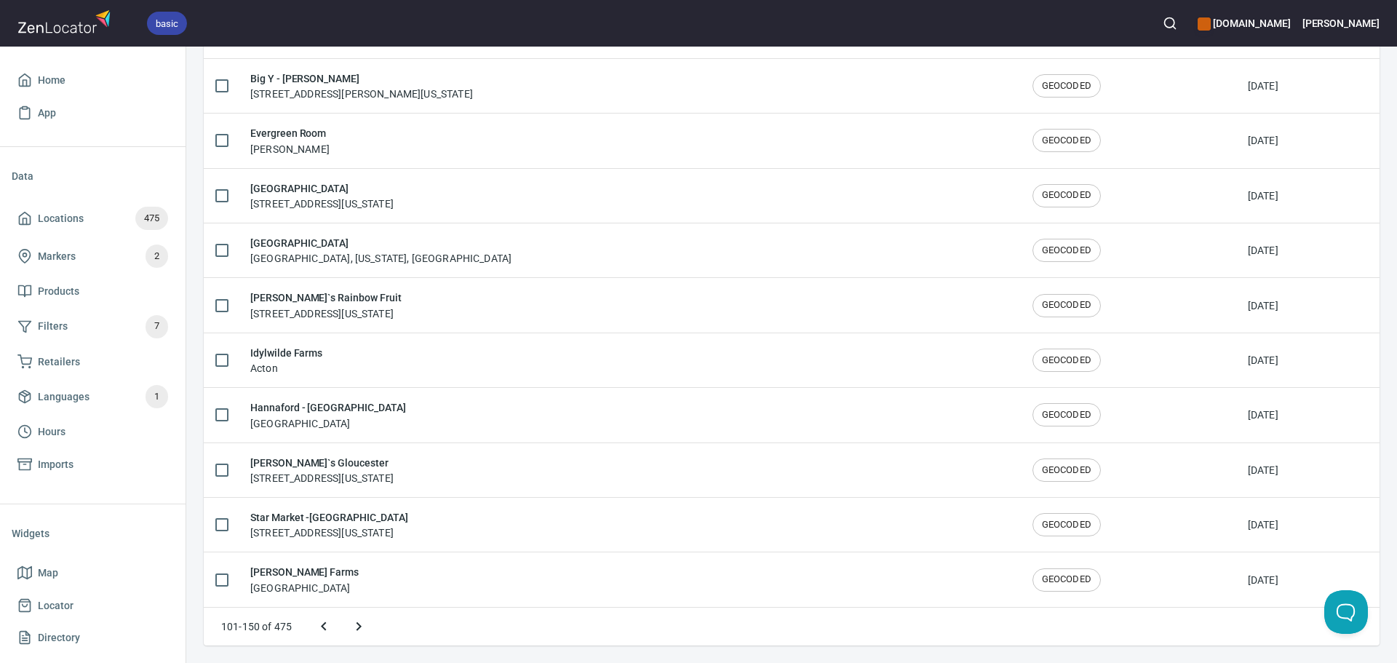
click at [350, 632] on icon "Next page" at bounding box center [358, 626] width 17 height 17
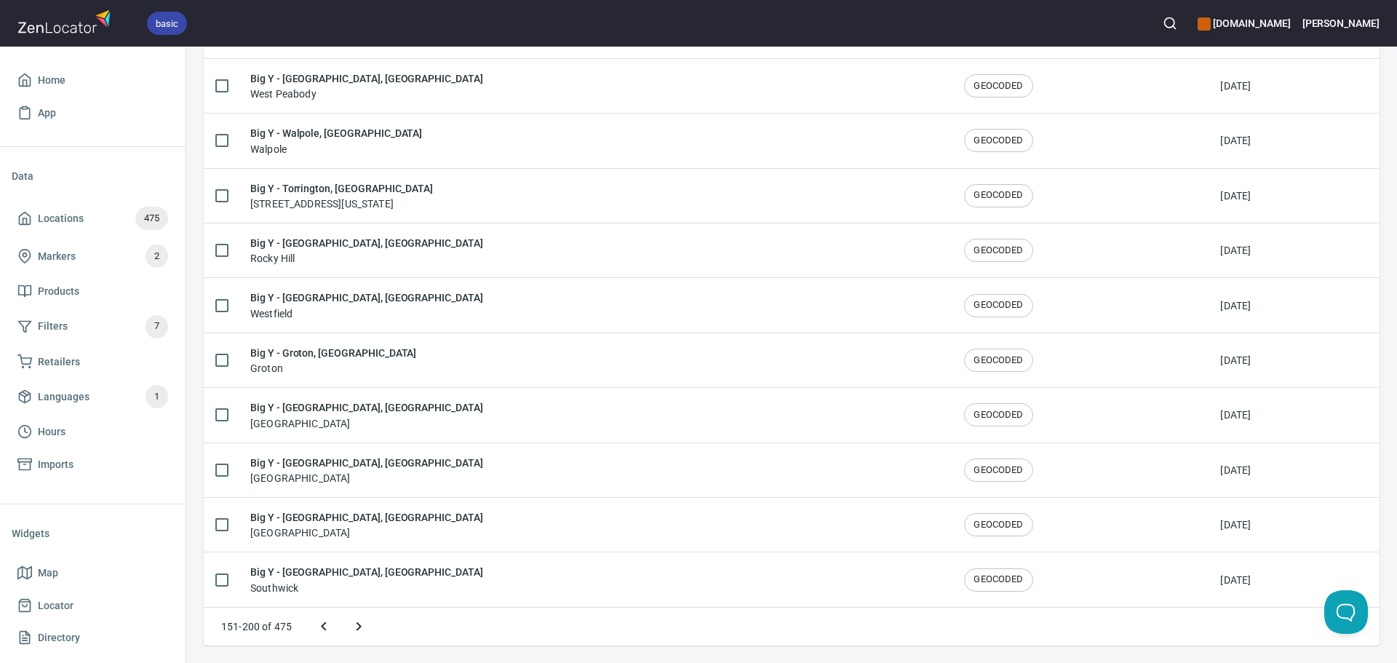
click at [350, 632] on icon "Next page" at bounding box center [358, 626] width 17 height 17
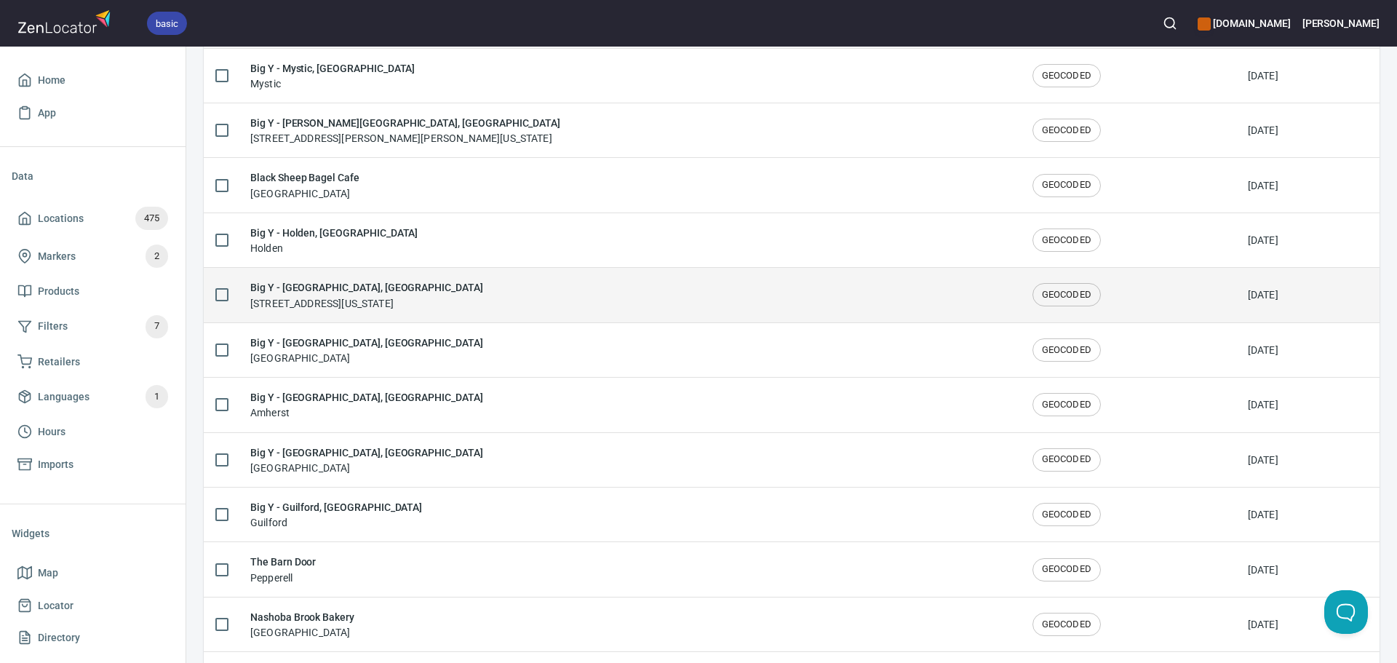
scroll to position [1554, 0]
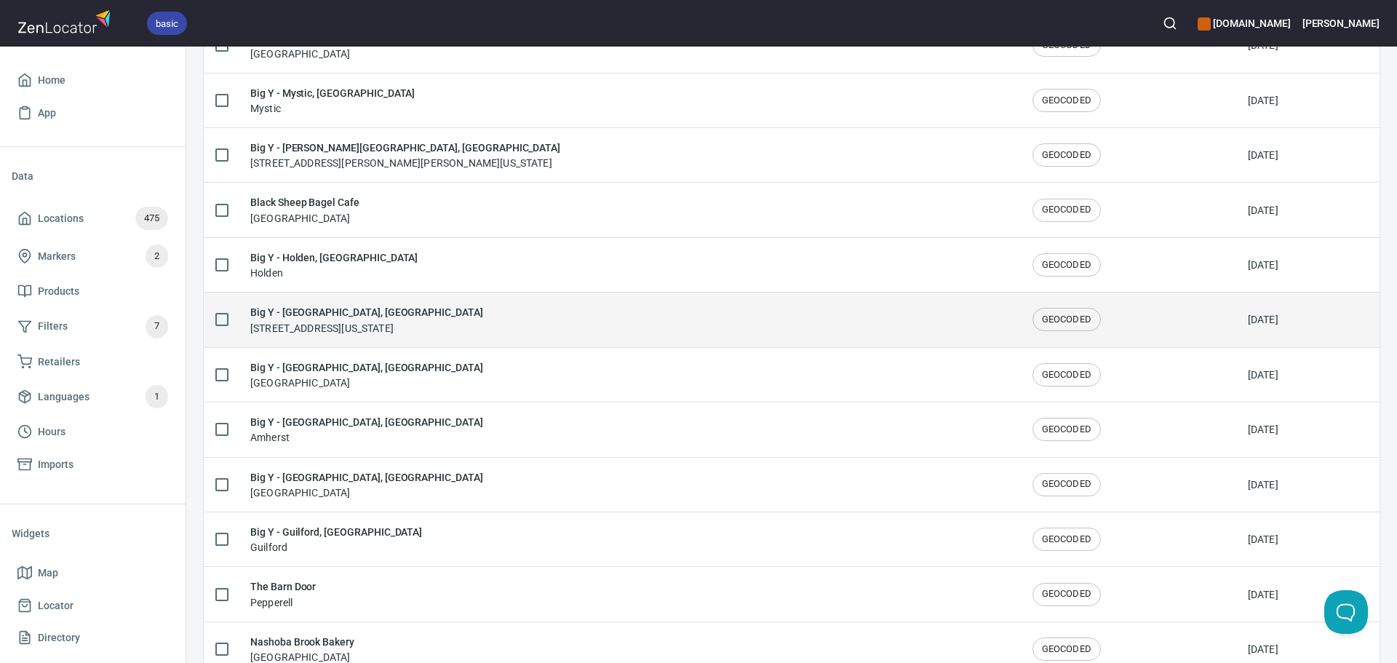
click at [483, 306] on h6 "Big Y - [GEOGRAPHIC_DATA], [GEOGRAPHIC_DATA]" at bounding box center [366, 312] width 233 height 16
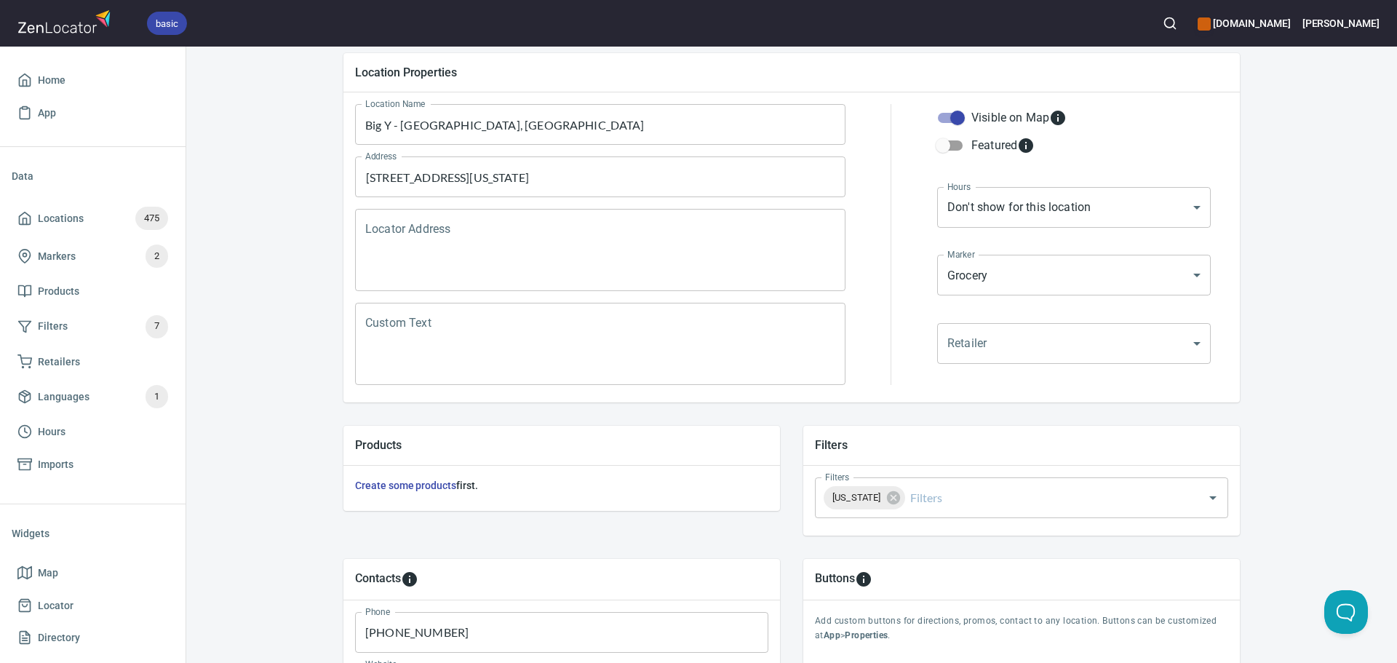
scroll to position [340, 0]
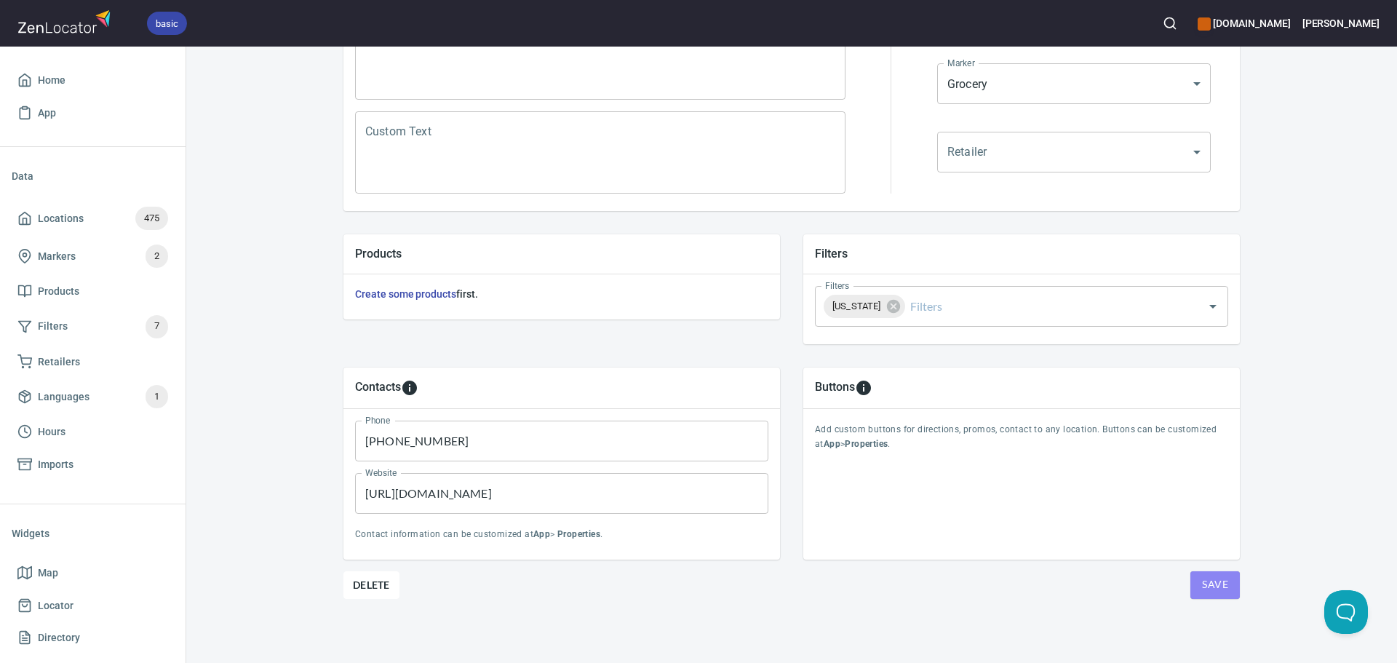
click at [1214, 592] on span "Save" at bounding box center [1215, 585] width 26 height 18
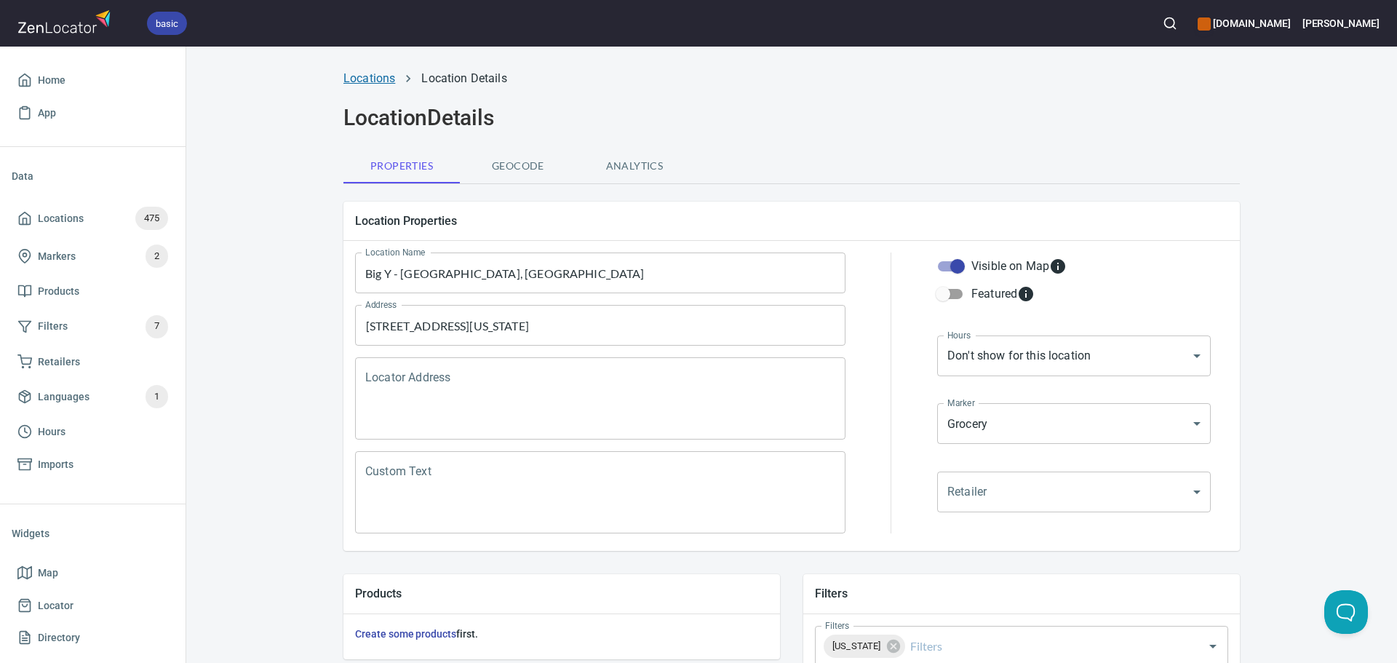
click at [370, 71] on link "Locations" at bounding box center [370, 78] width 52 height 14
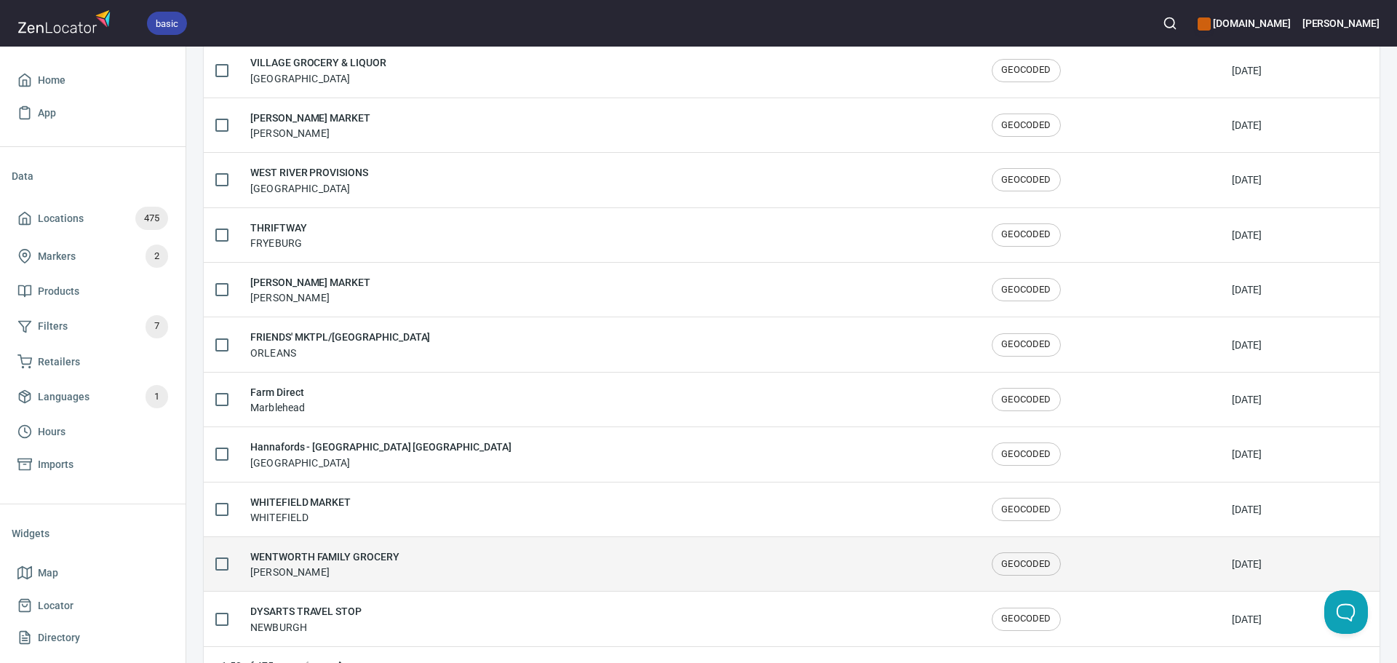
scroll to position [2392, 0]
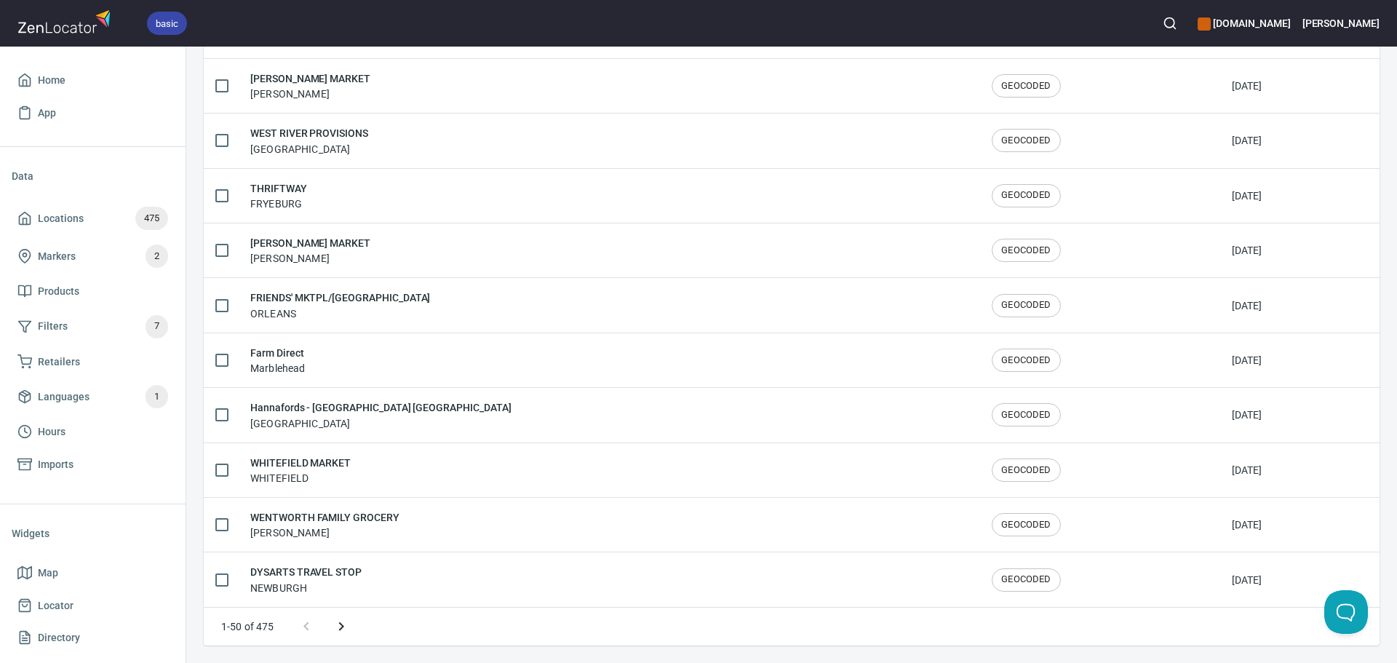
click at [350, 628] on button "Next page" at bounding box center [341, 626] width 35 height 35
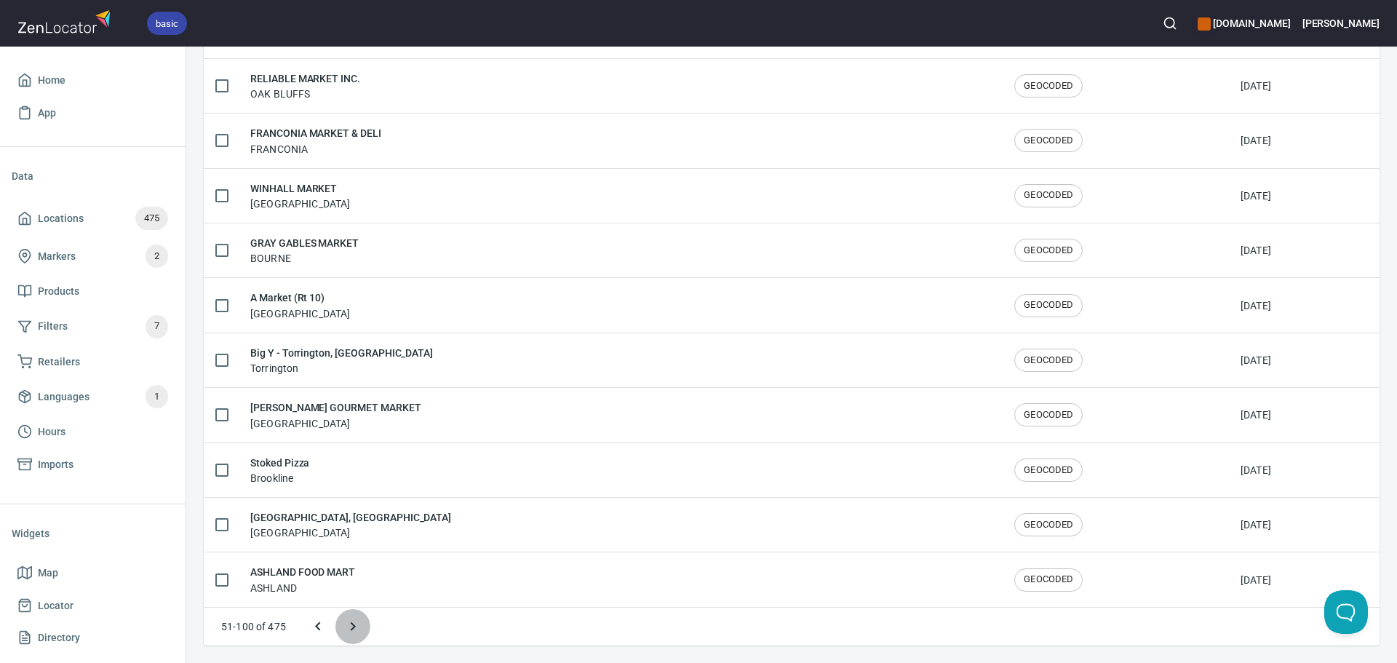
click at [350, 628] on icon "Next page" at bounding box center [352, 626] width 17 height 17
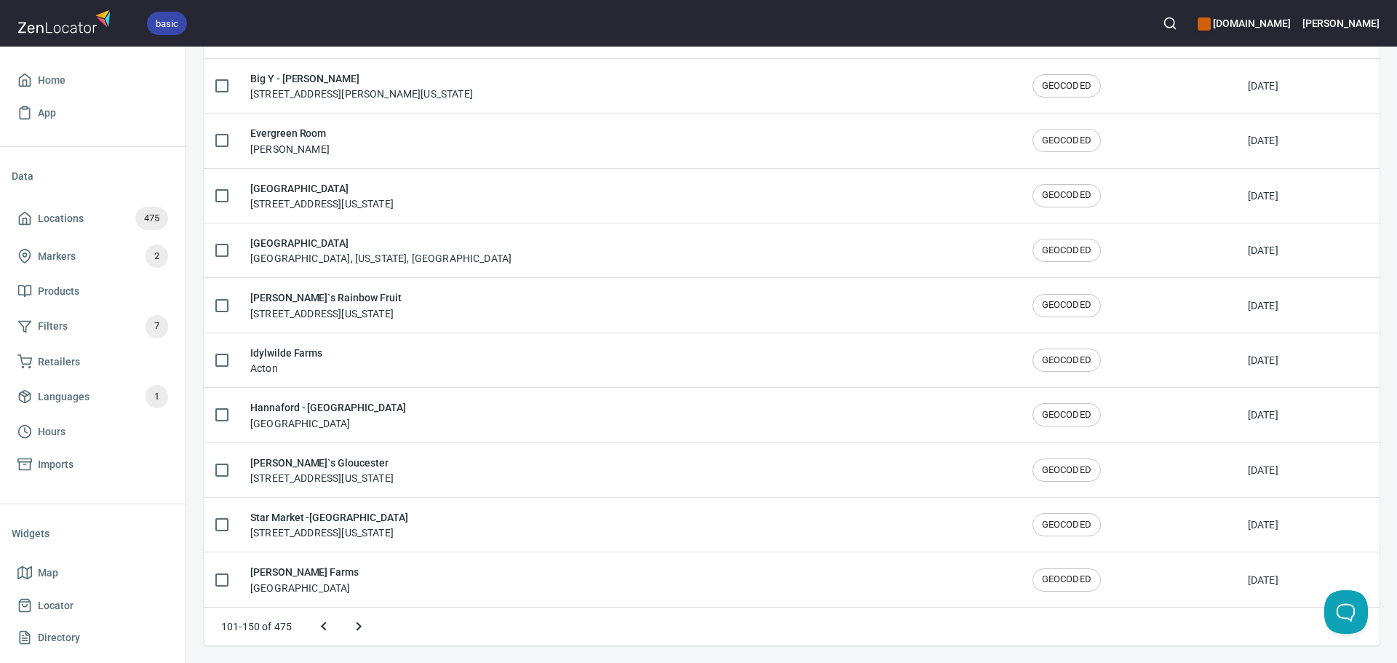
click at [350, 628] on icon "Next page" at bounding box center [358, 626] width 17 height 17
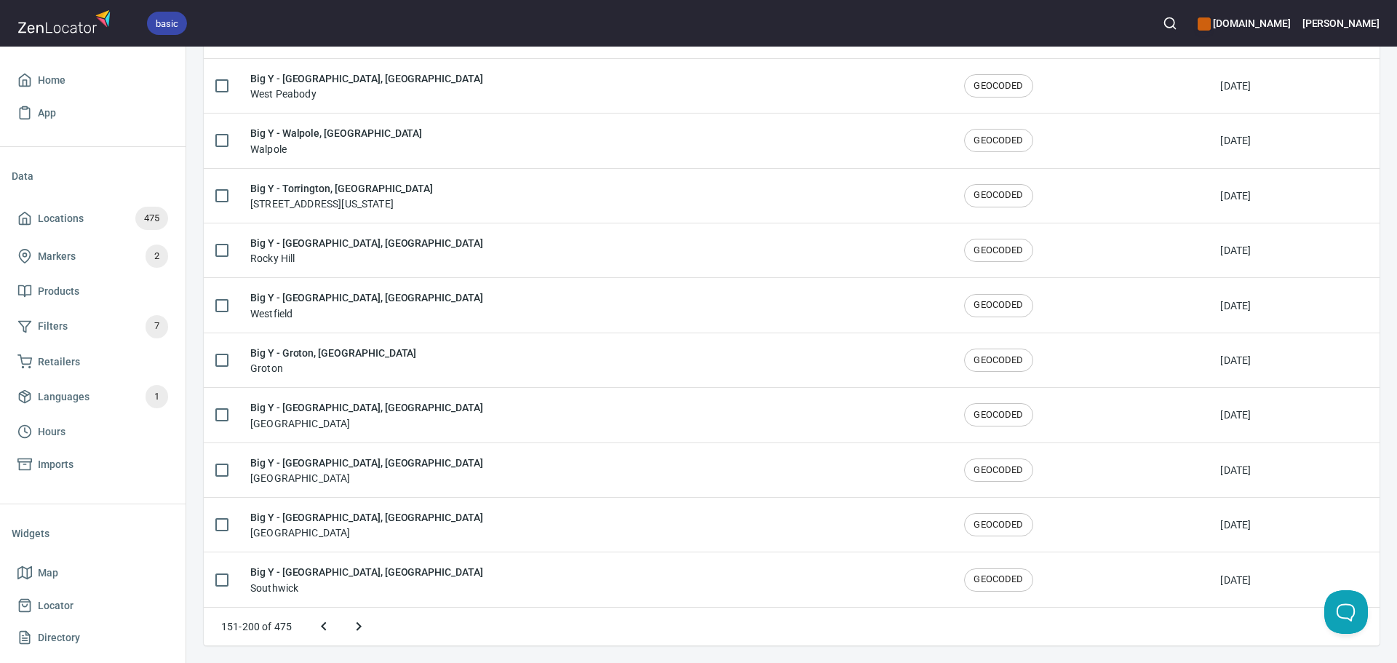
click at [350, 628] on icon "Next page" at bounding box center [358, 626] width 17 height 17
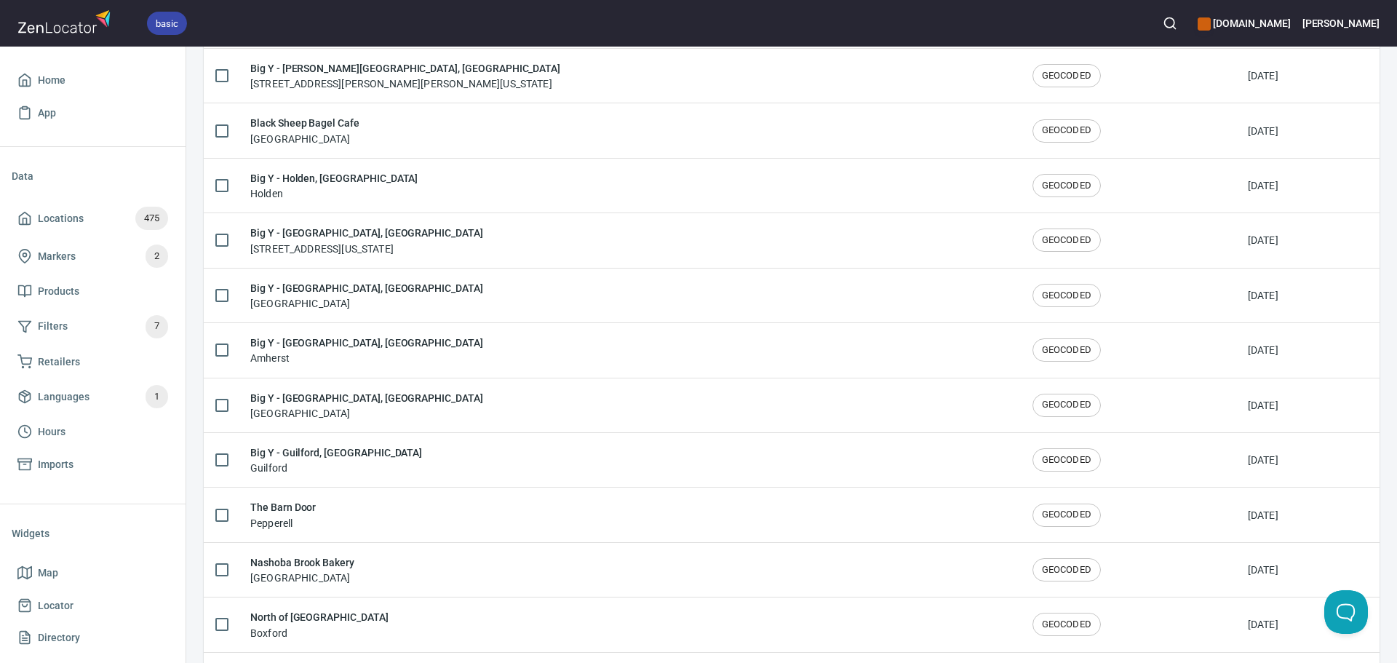
scroll to position [1627, 0]
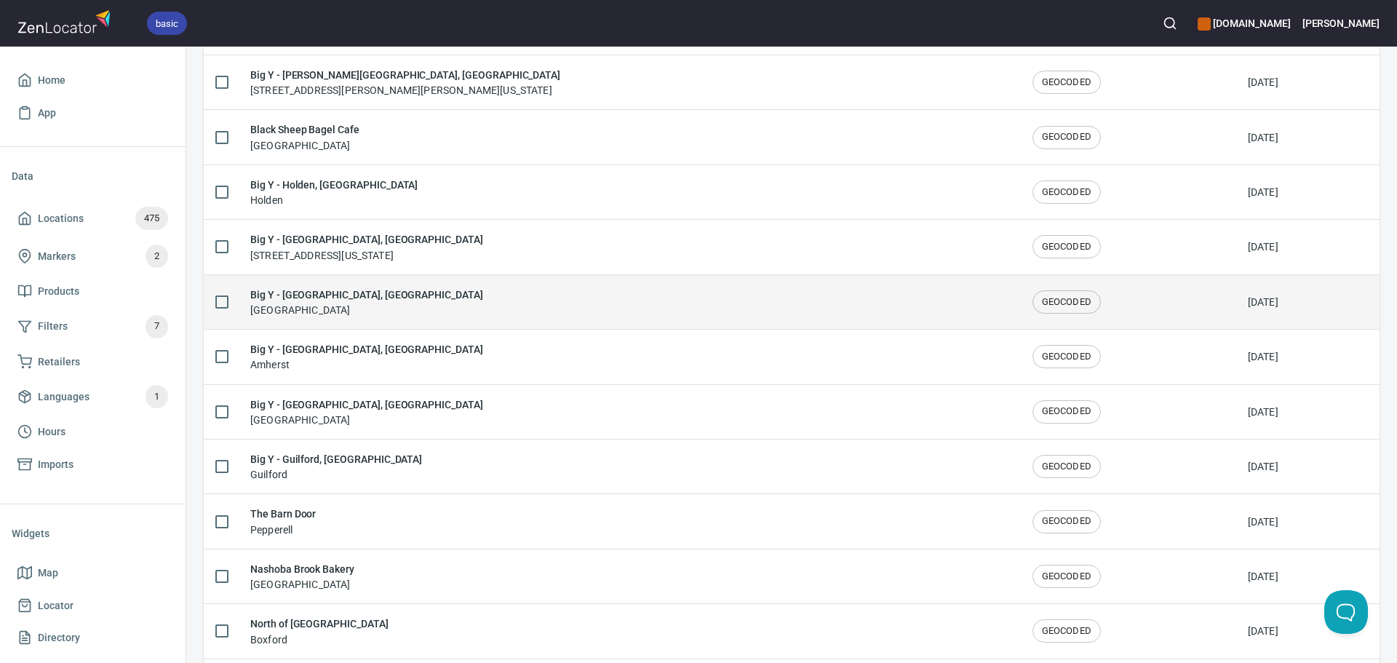
click at [437, 303] on div "Big Y - Mansfield, CT Mansfield" at bounding box center [629, 302] width 759 height 31
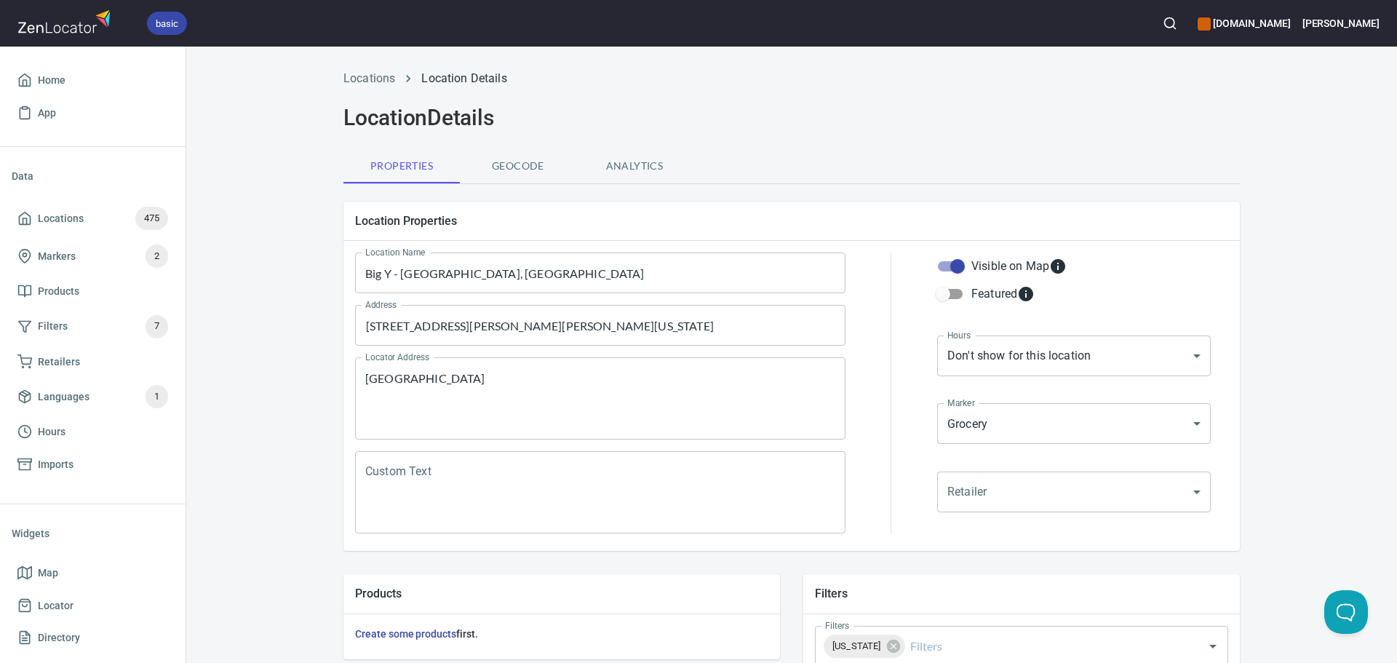
scroll to position [340, 0]
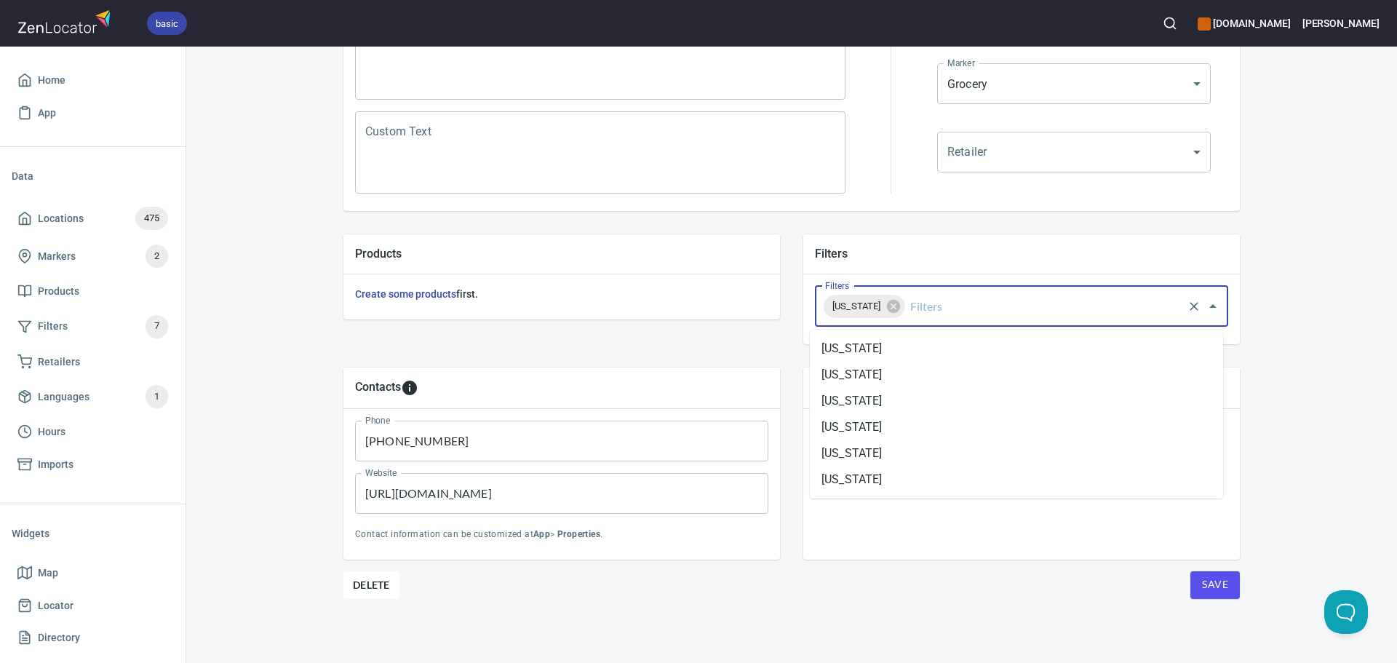
click at [977, 301] on input "Filters" at bounding box center [1045, 307] width 274 height 28
click at [868, 433] on li "[US_STATE]" at bounding box center [1016, 427] width 413 height 26
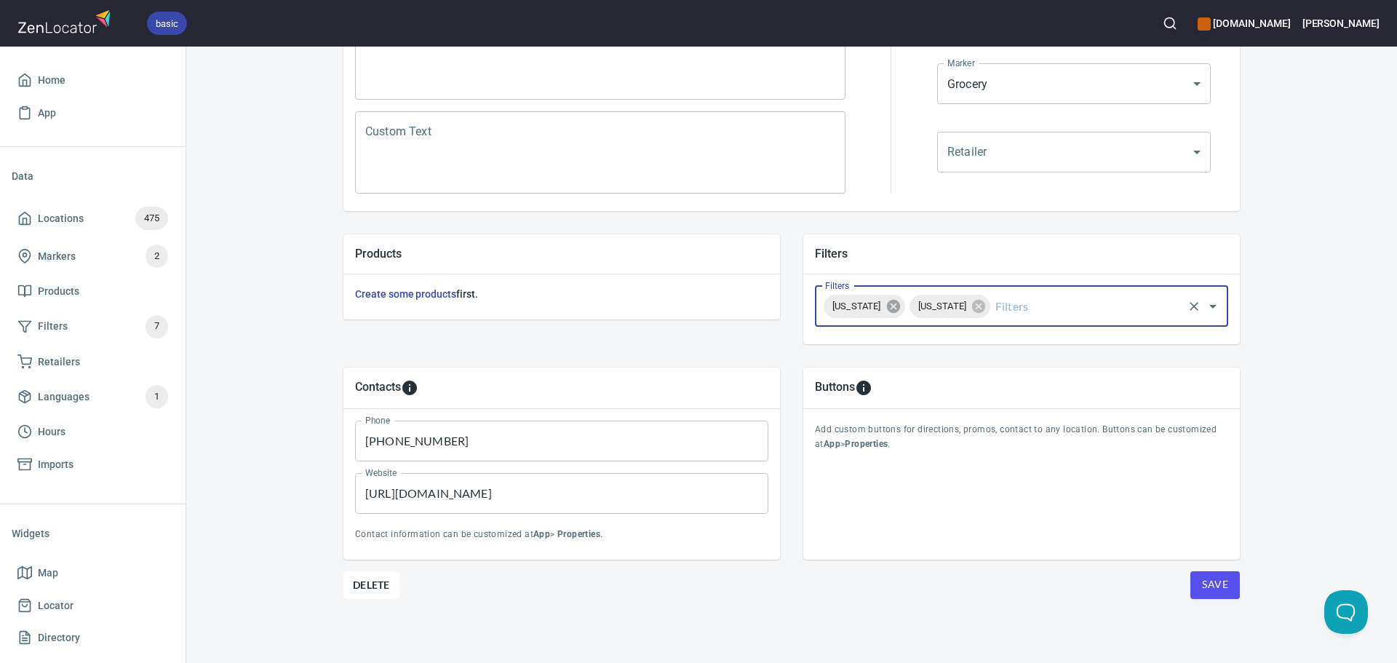
click at [900, 301] on icon at bounding box center [892, 306] width 13 height 13
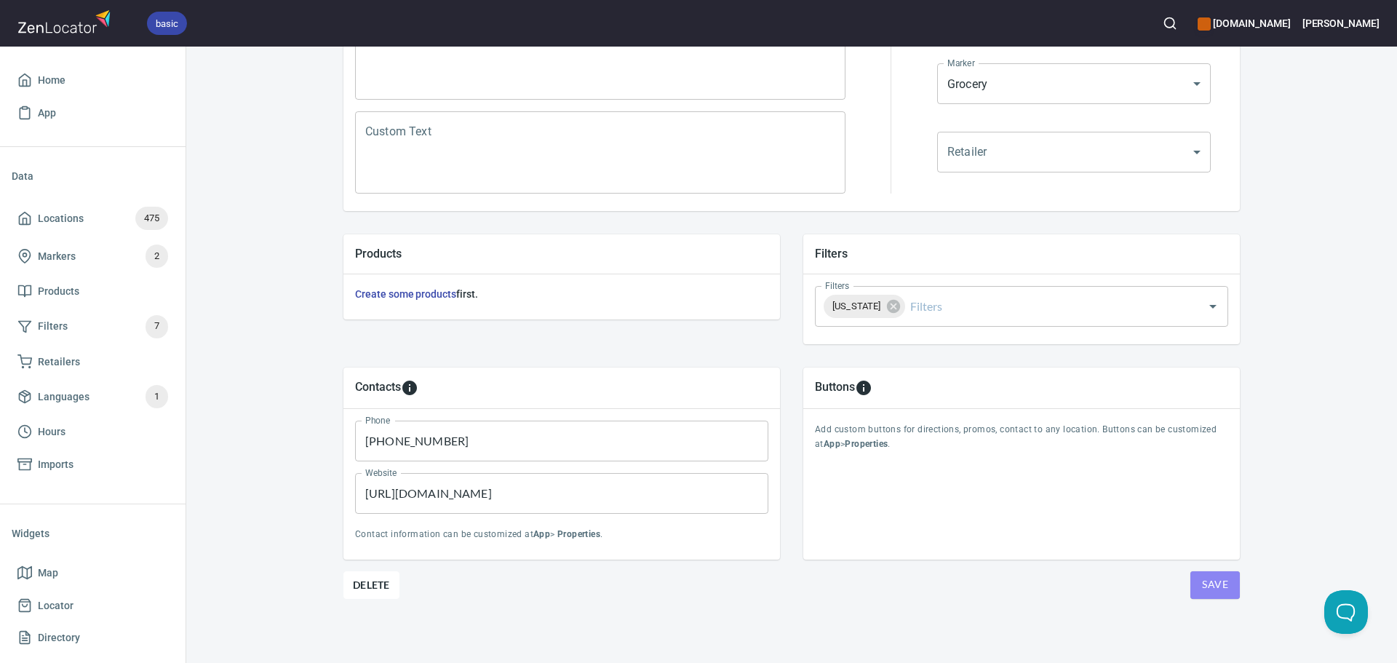
click at [1219, 573] on button "Save" at bounding box center [1215, 585] width 49 height 28
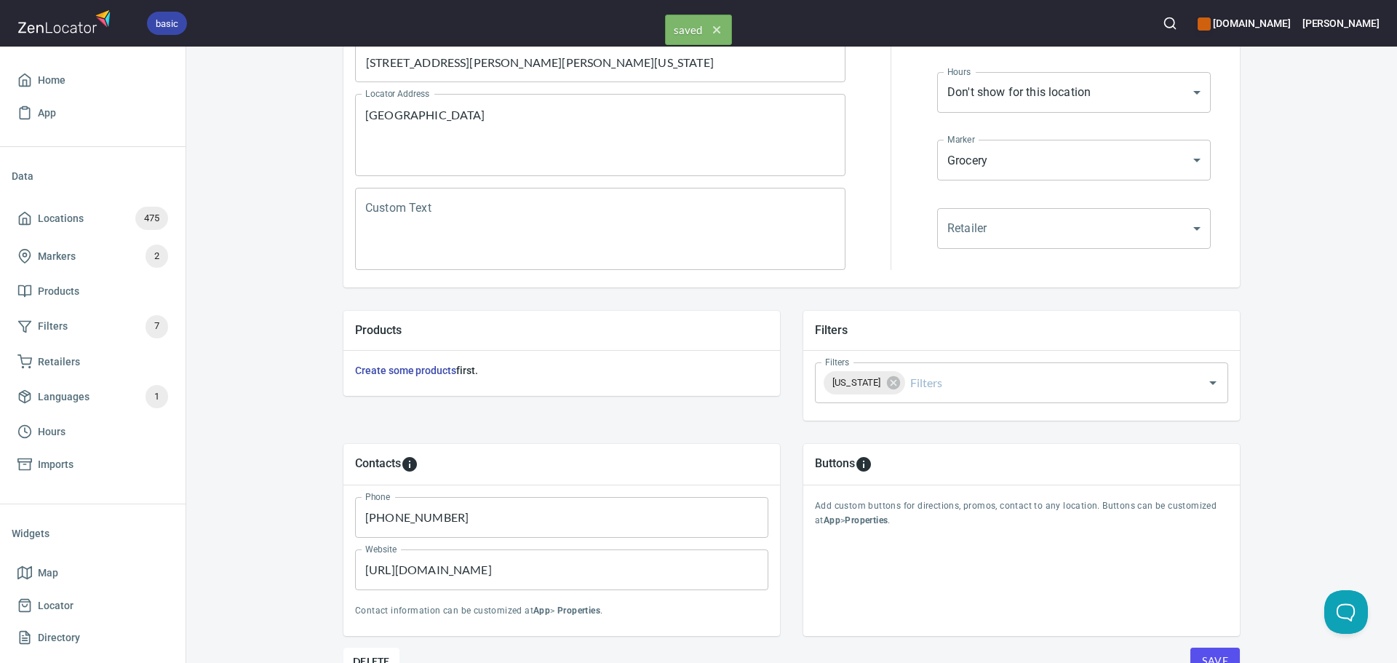
scroll to position [0, 0]
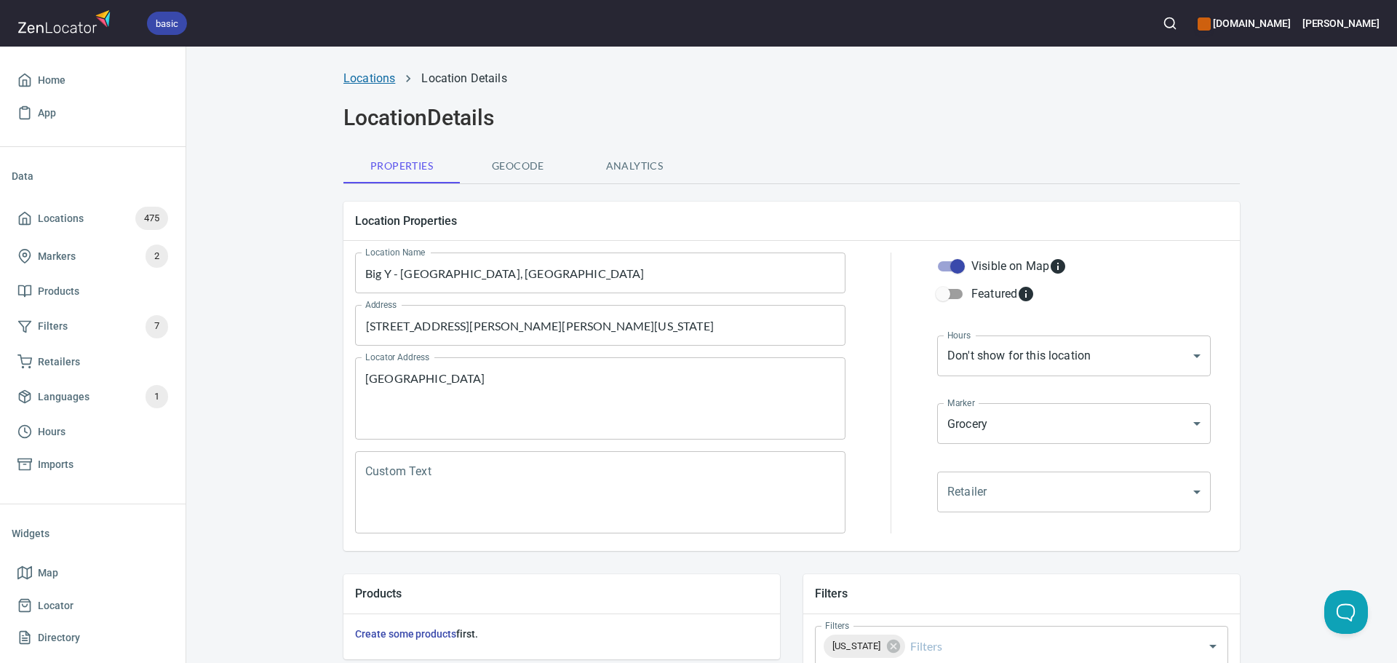
click at [376, 76] on link "Locations" at bounding box center [370, 78] width 52 height 14
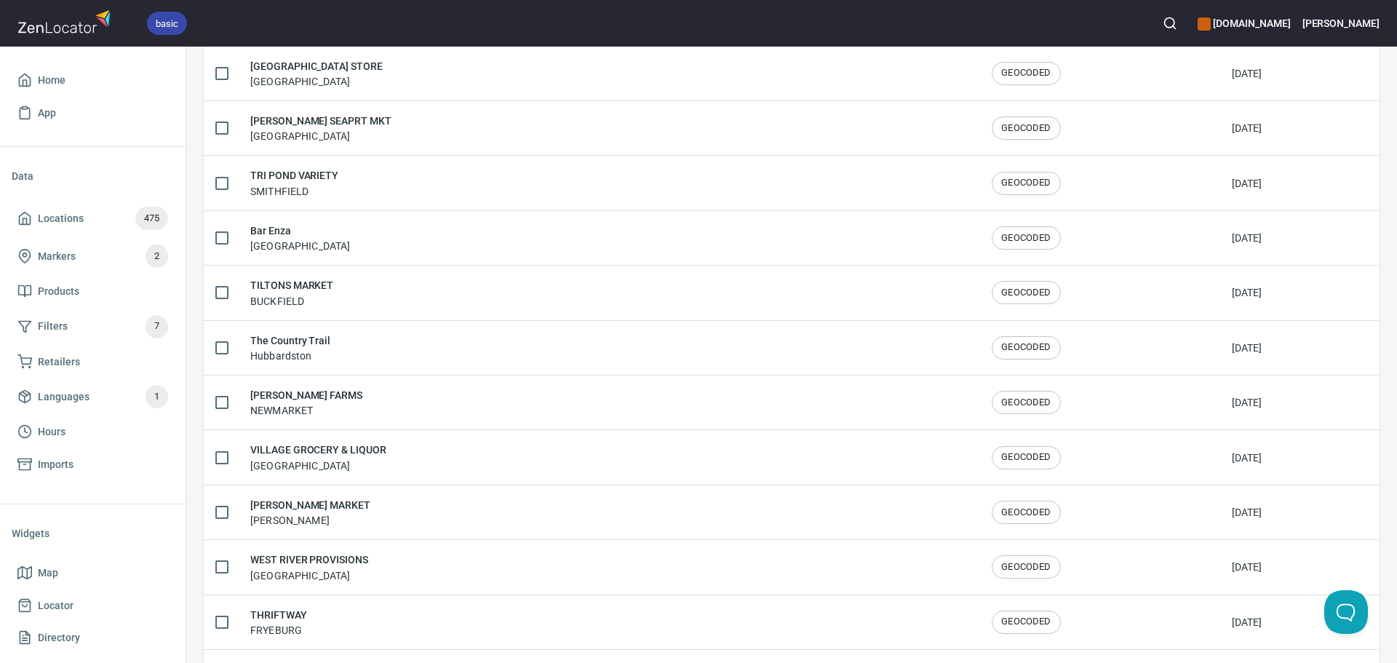
scroll to position [2392, 0]
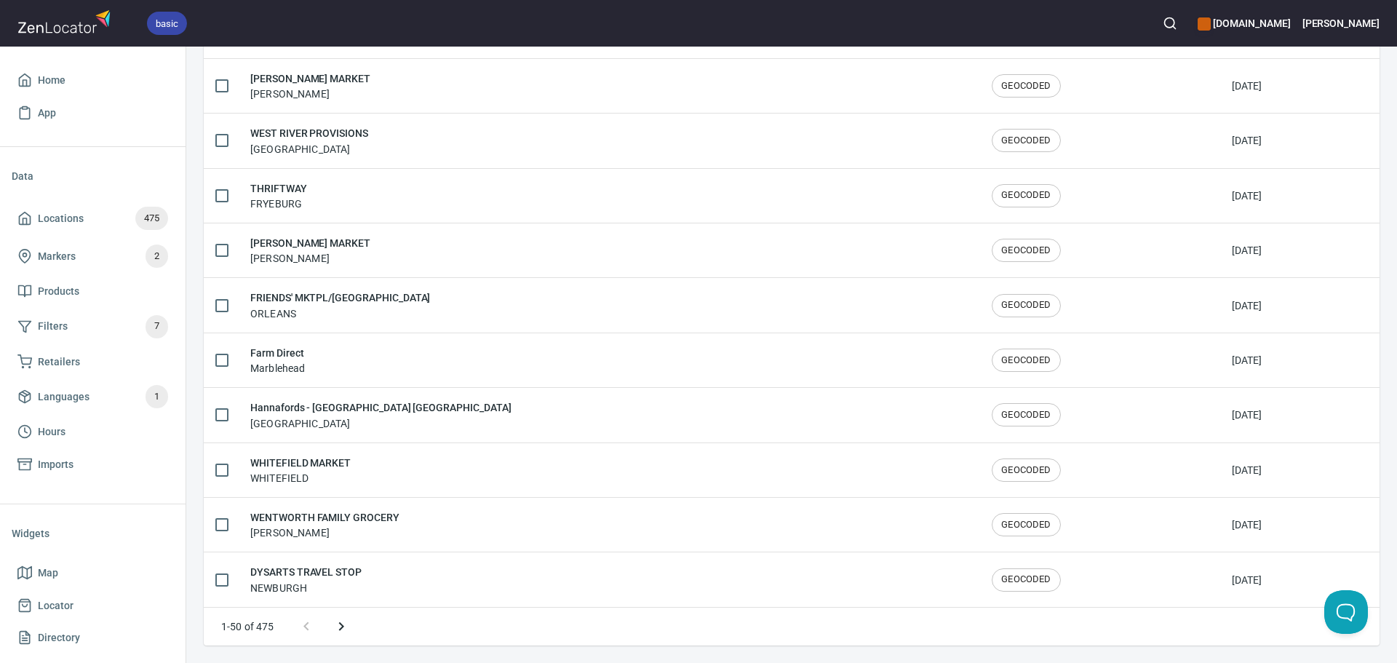
click at [341, 623] on icon "Next page" at bounding box center [341, 626] width 17 height 17
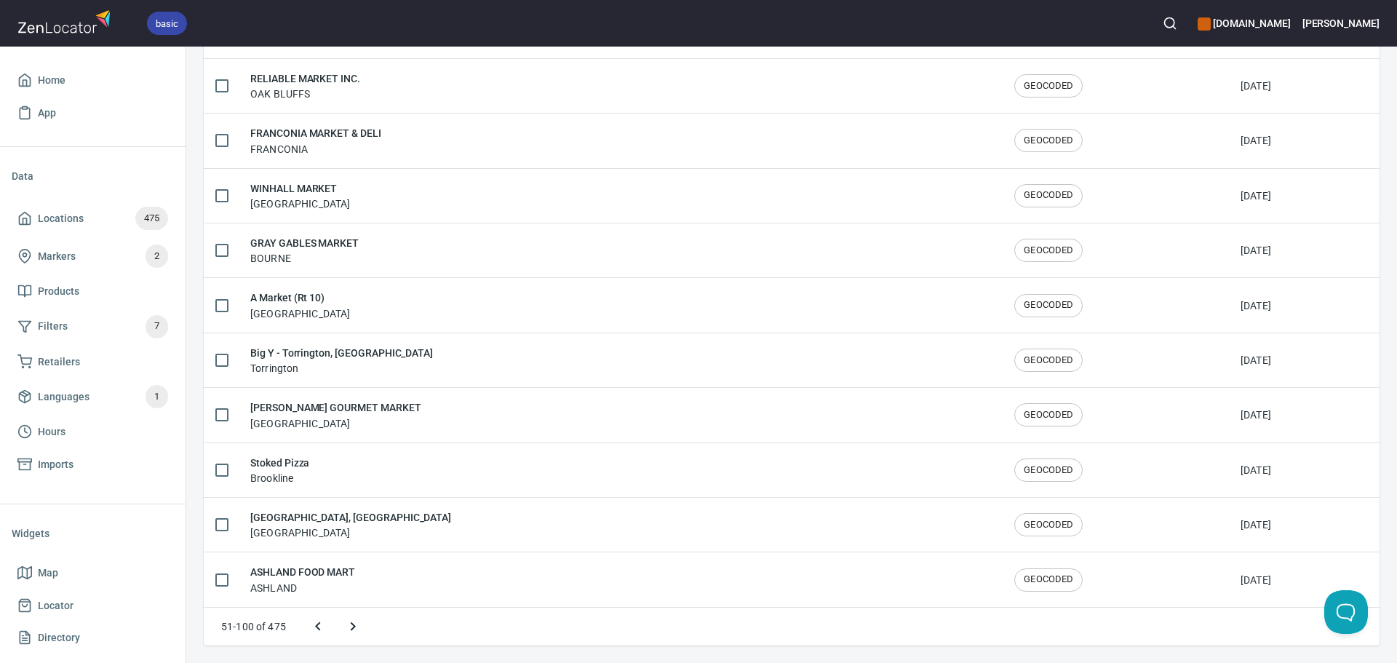
click at [345, 628] on icon "Next page" at bounding box center [352, 626] width 17 height 17
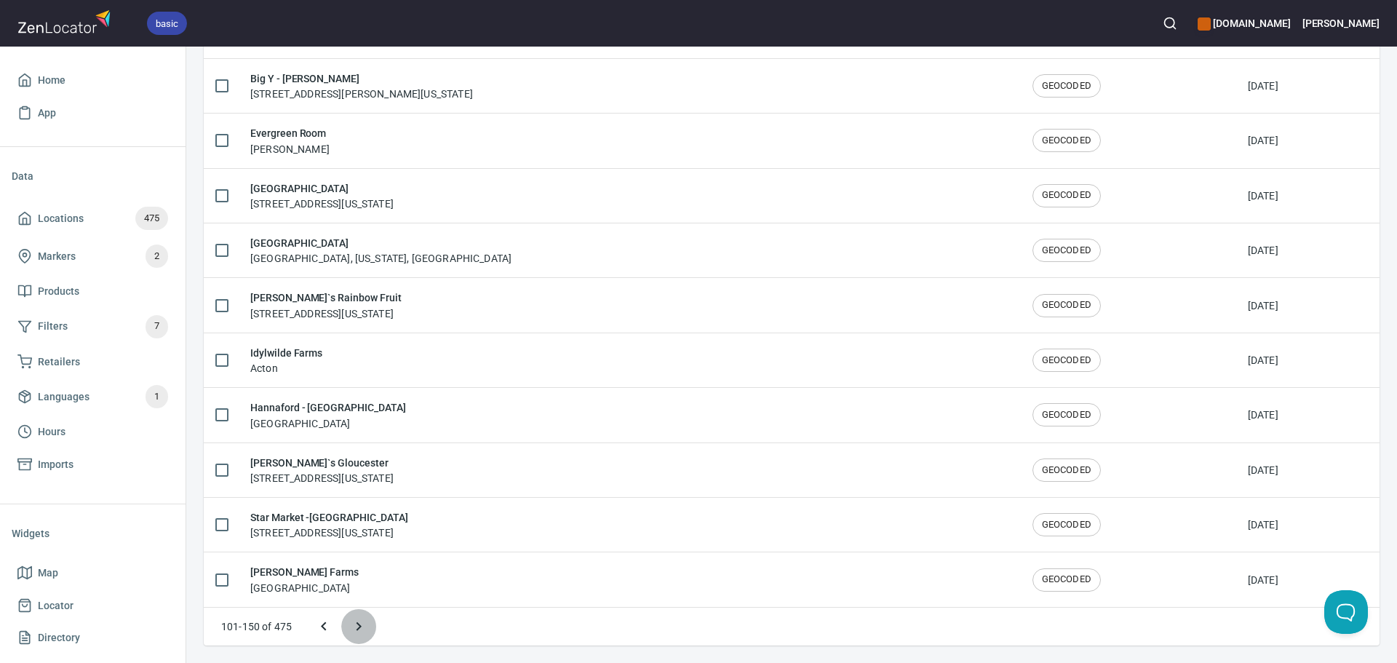
click at [353, 624] on icon "Next page" at bounding box center [358, 626] width 17 height 17
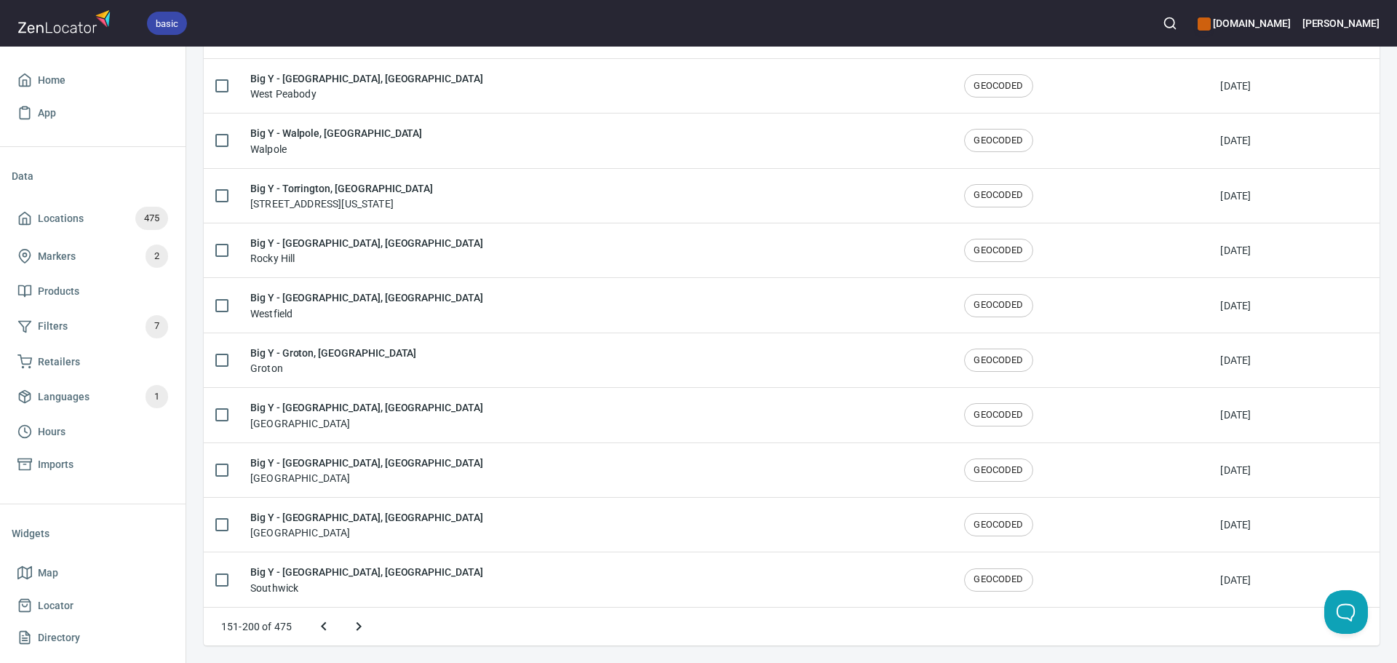
click at [354, 619] on icon "Next page" at bounding box center [358, 626] width 17 height 17
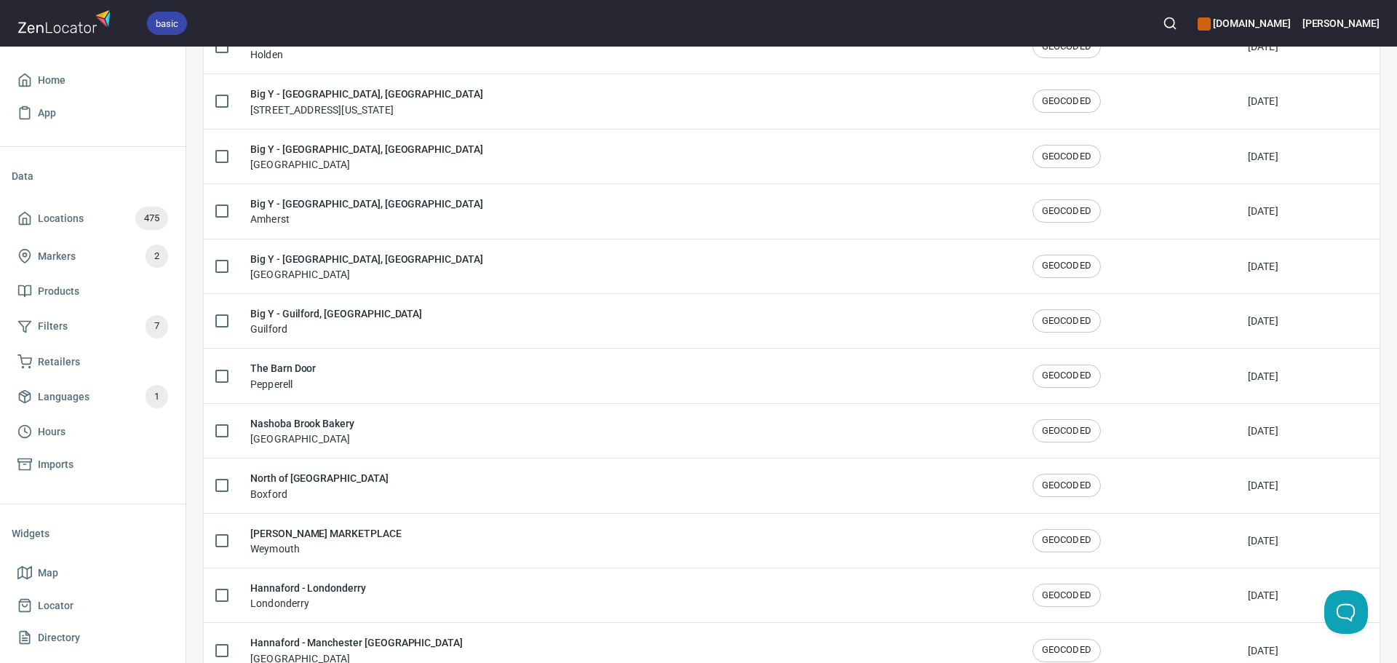
scroll to position [1699, 0]
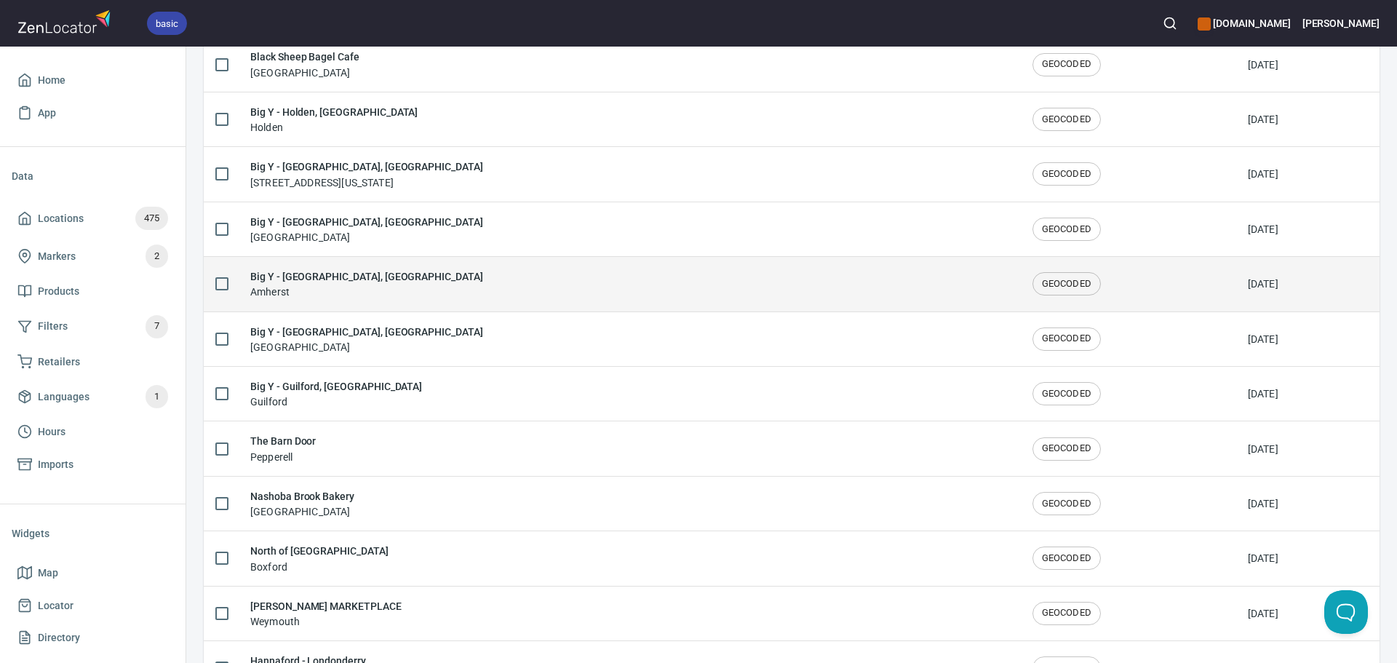
click at [400, 280] on div "Big Y - Amherst, MA Amherst" at bounding box center [629, 284] width 759 height 31
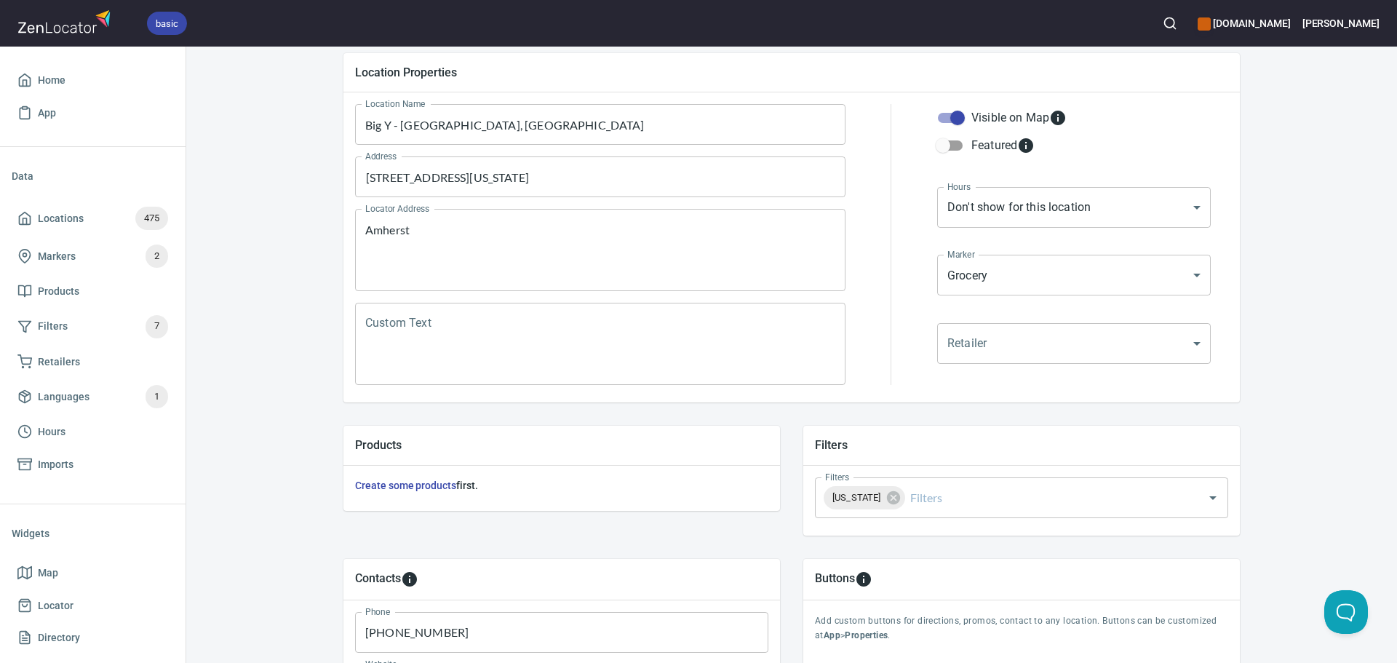
scroll to position [146, 0]
click at [969, 496] on input "Filters" at bounding box center [1045, 501] width 274 height 28
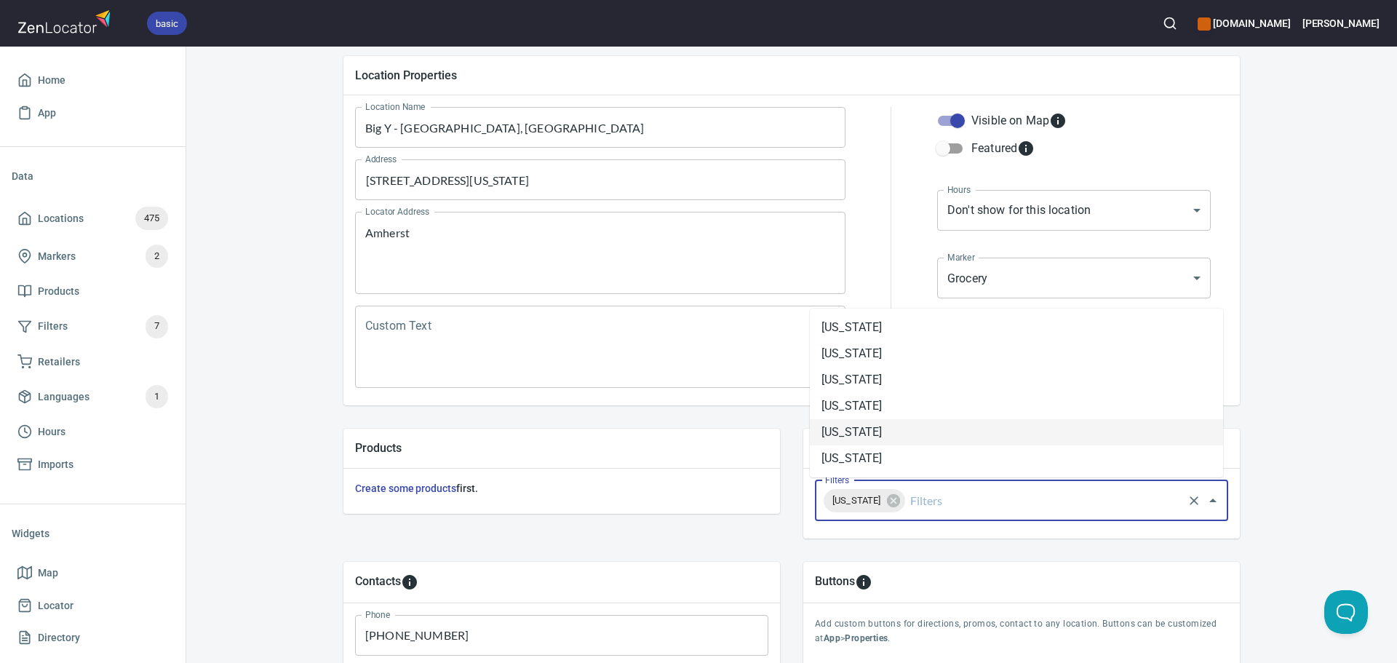
click at [894, 433] on li "[US_STATE]" at bounding box center [1016, 432] width 413 height 26
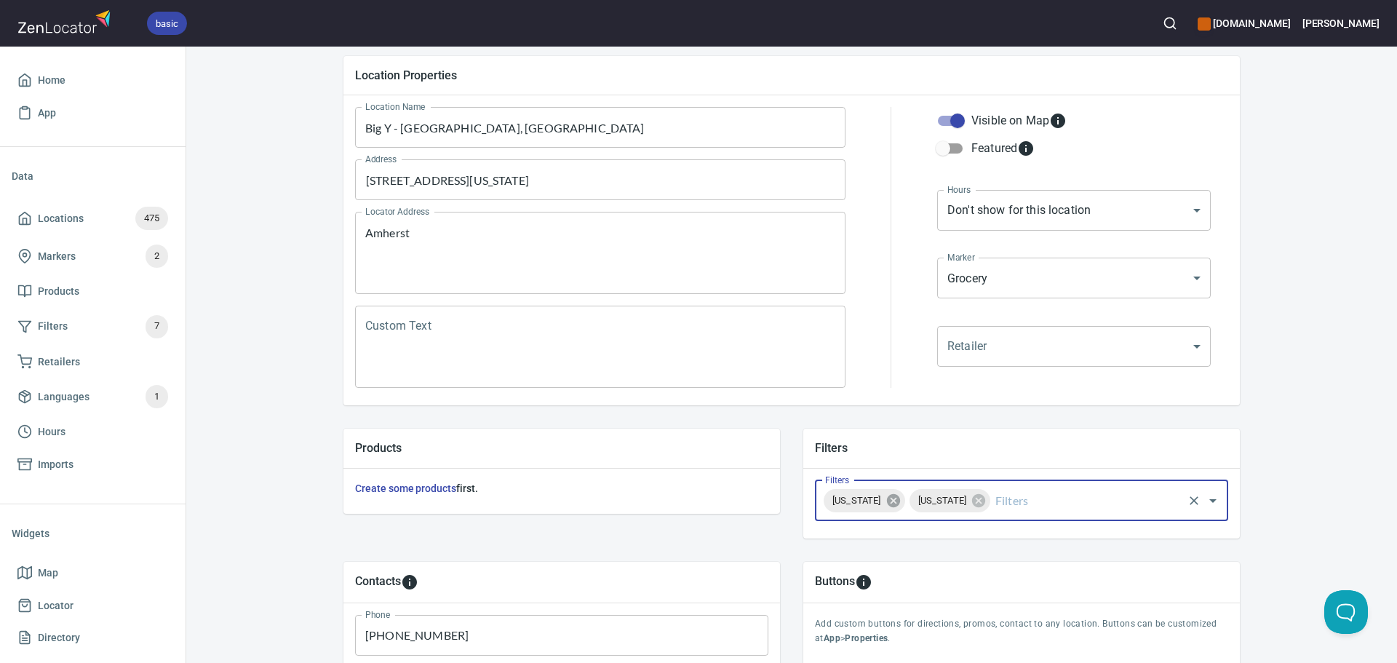
click at [892, 508] on icon at bounding box center [894, 501] width 16 height 16
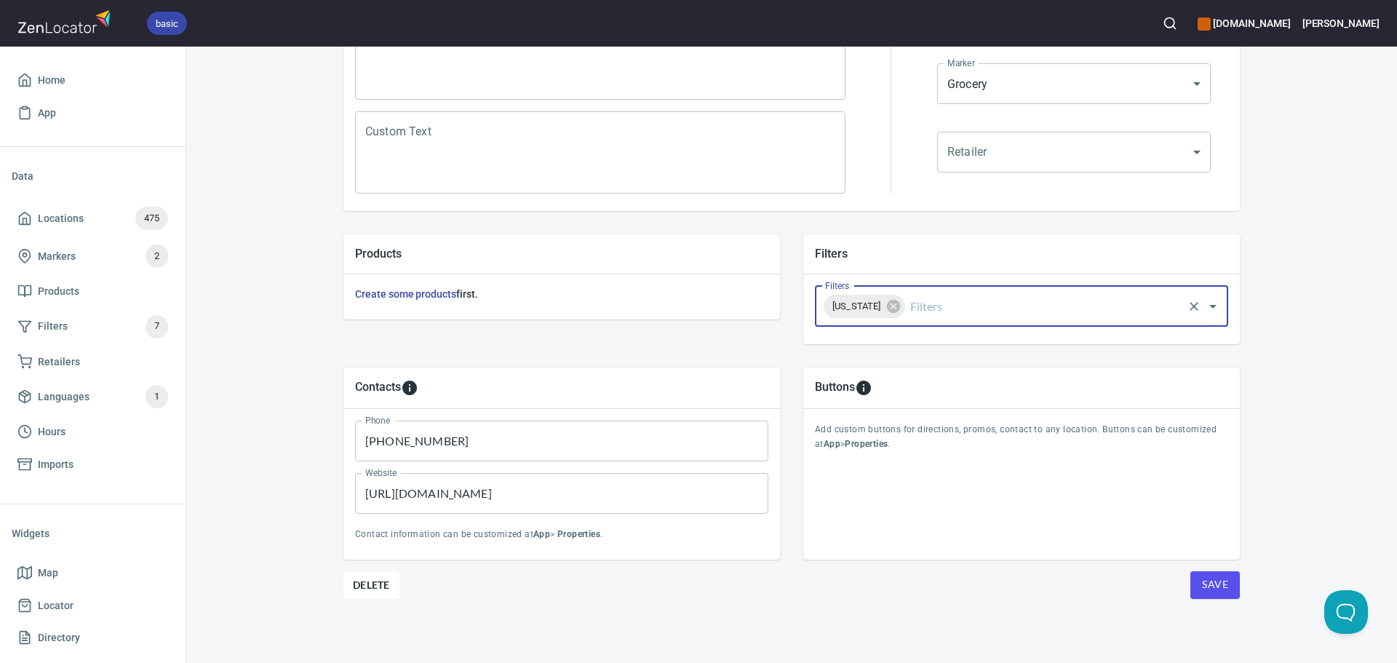
click at [1194, 585] on button "Save" at bounding box center [1215, 585] width 49 height 28
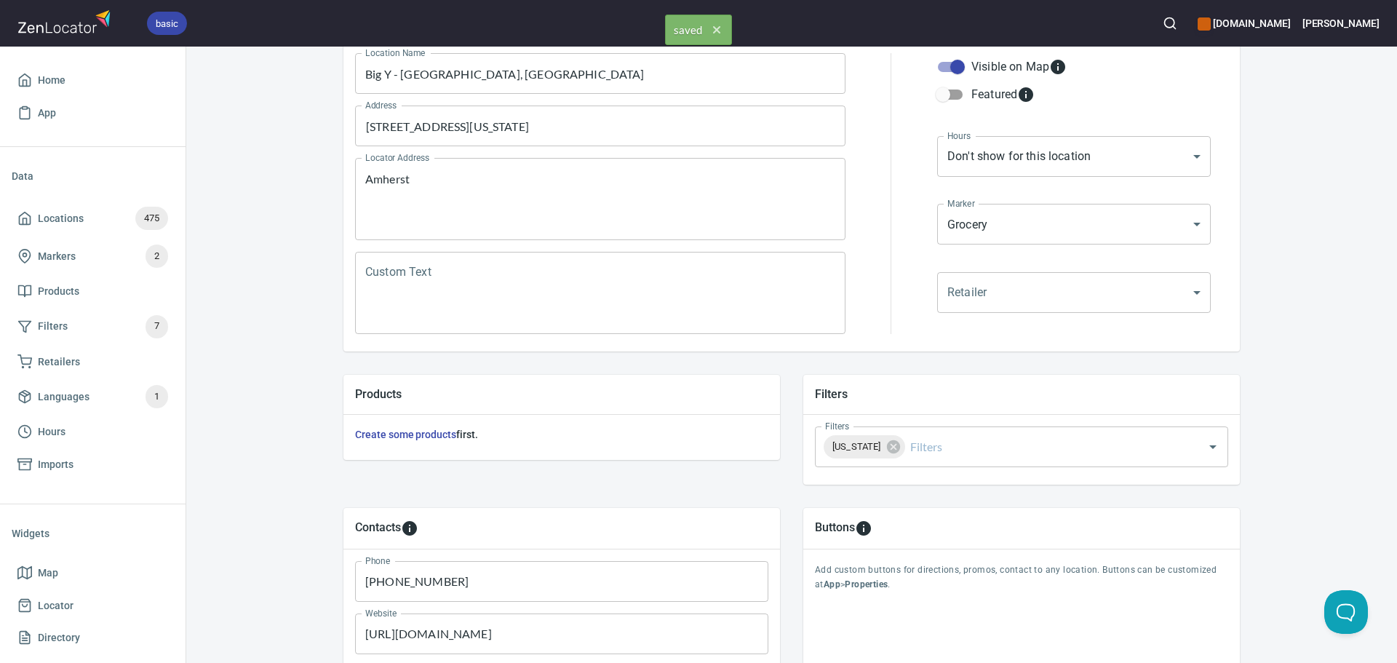
scroll to position [0, 0]
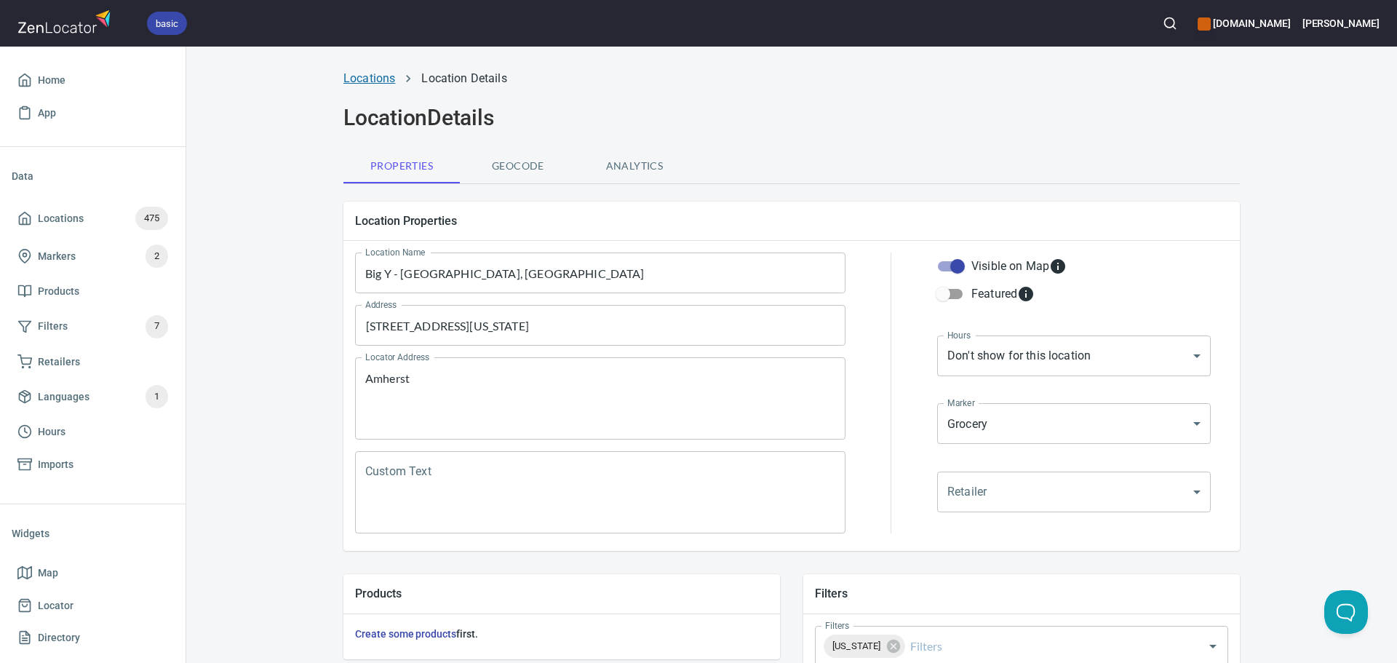
click at [389, 84] on link "Locations" at bounding box center [370, 78] width 52 height 14
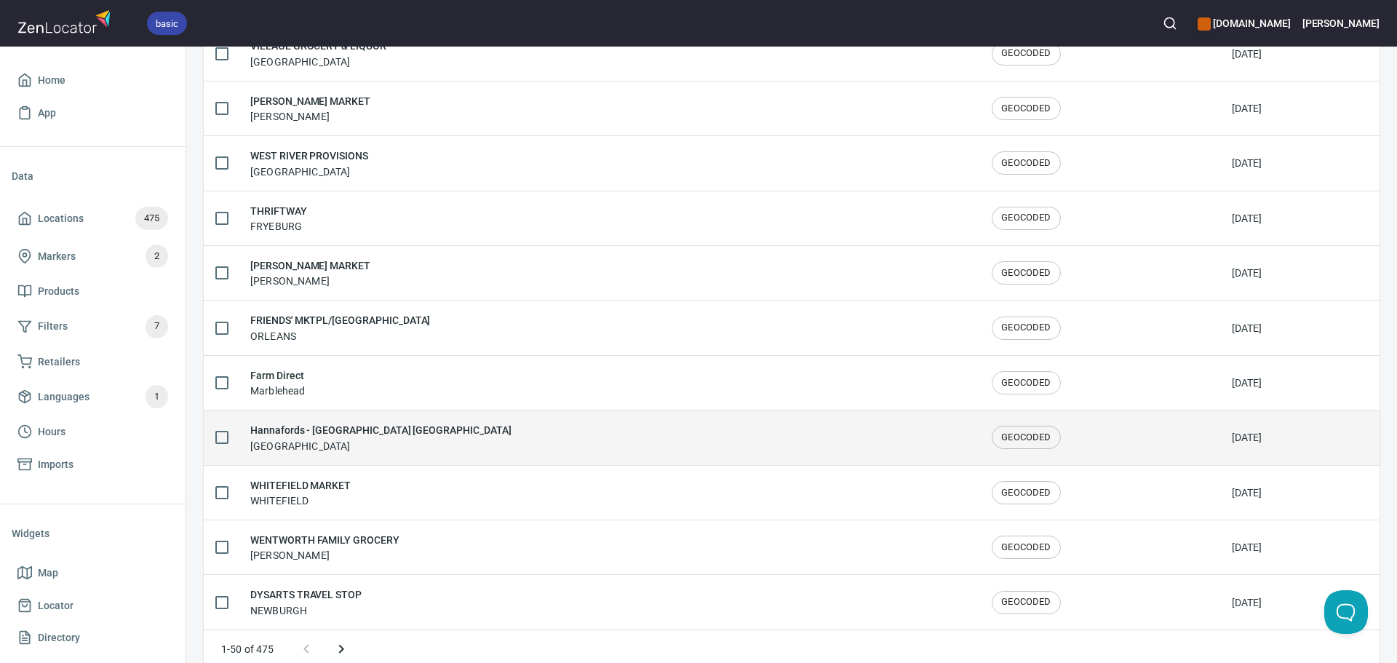
scroll to position [2392, 0]
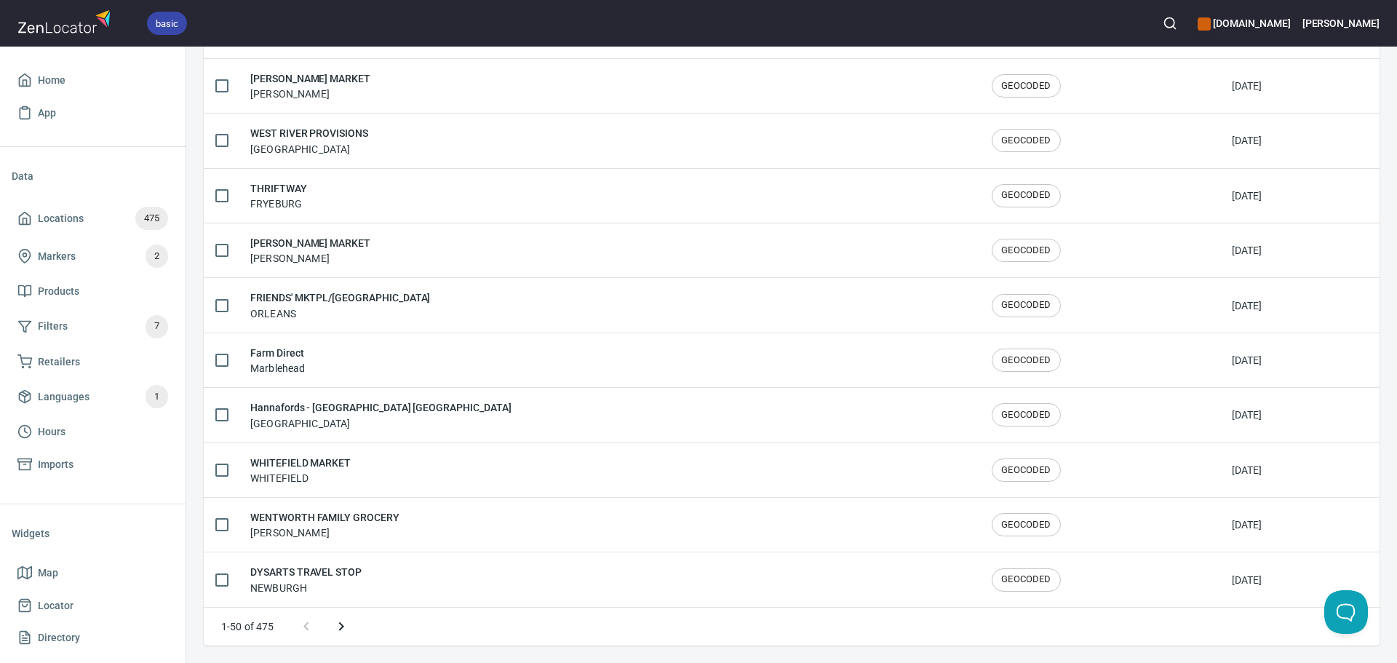
click at [341, 621] on icon "Next page" at bounding box center [341, 626] width 17 height 17
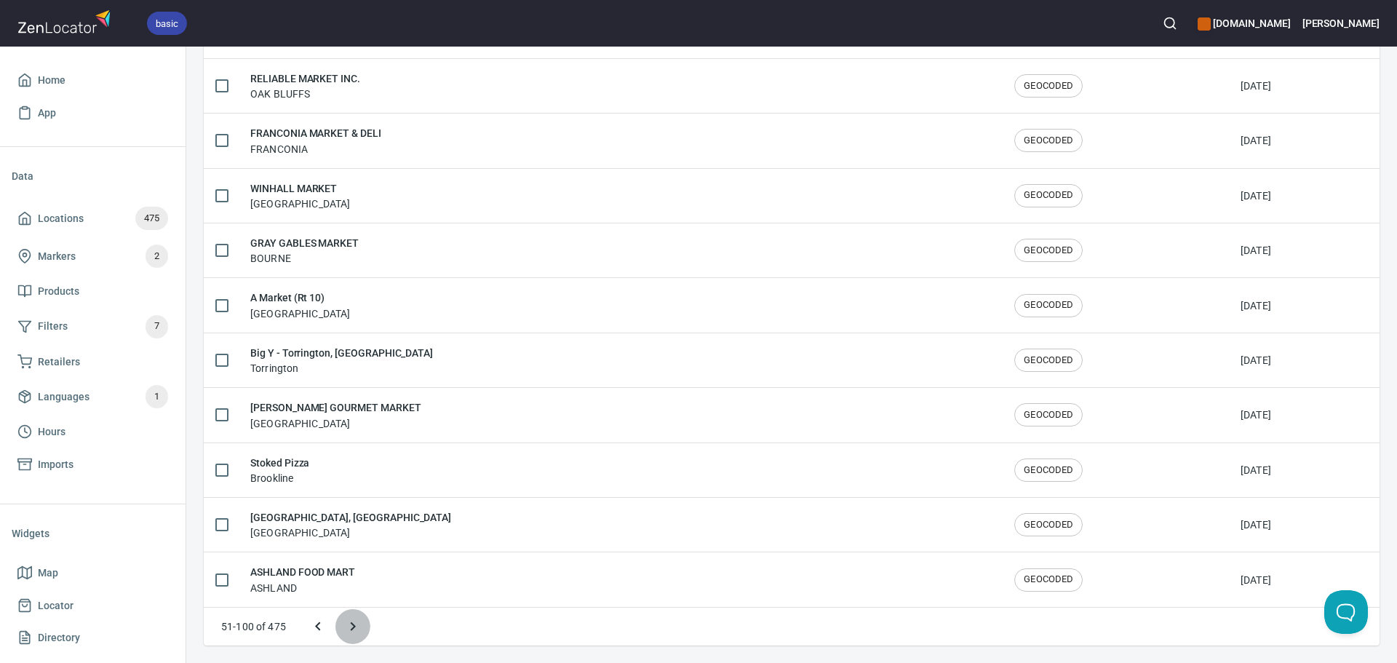
click at [344, 623] on icon "Next page" at bounding box center [352, 626] width 17 height 17
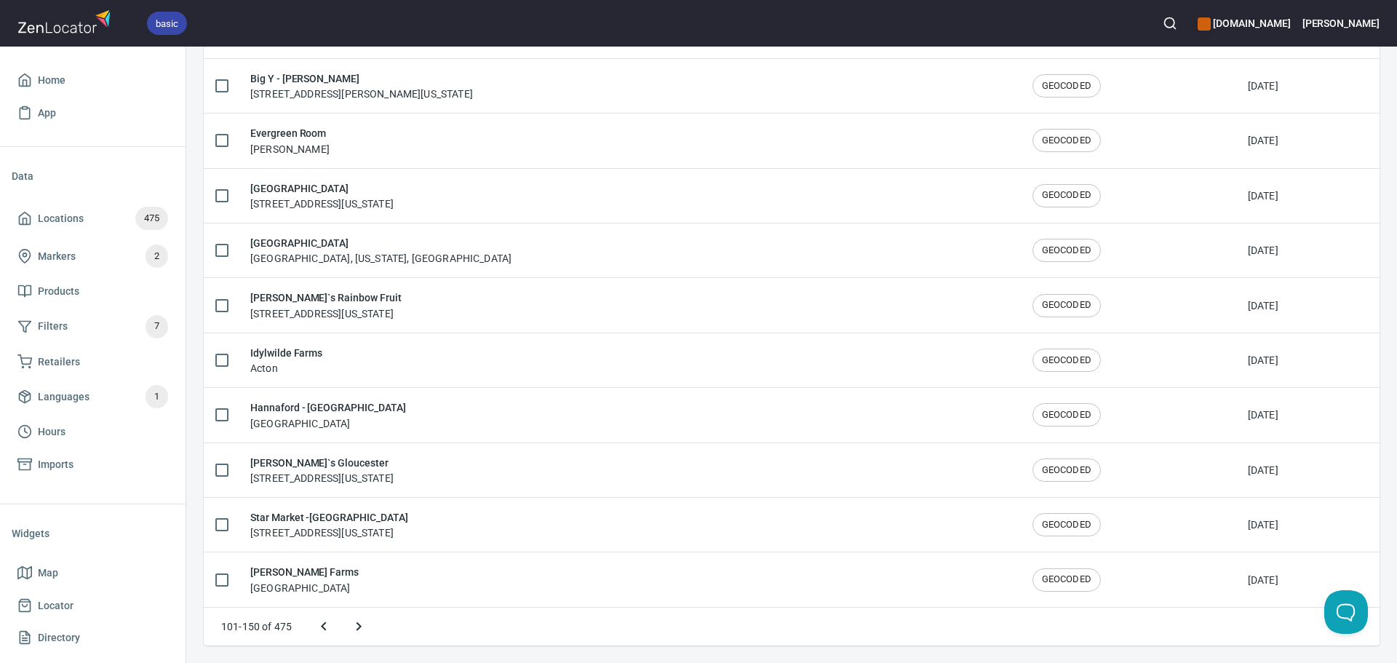
click at [354, 630] on icon "Next page" at bounding box center [358, 626] width 17 height 17
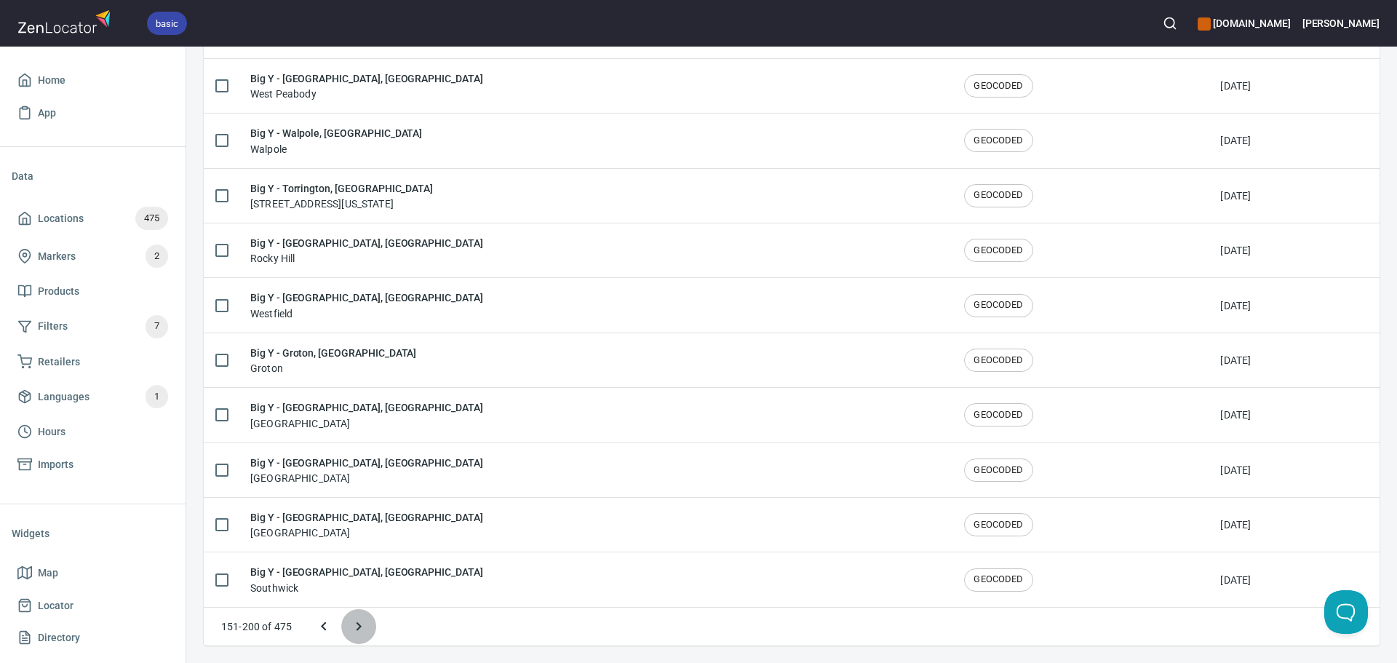
click at [354, 630] on icon "Next page" at bounding box center [358, 626] width 17 height 17
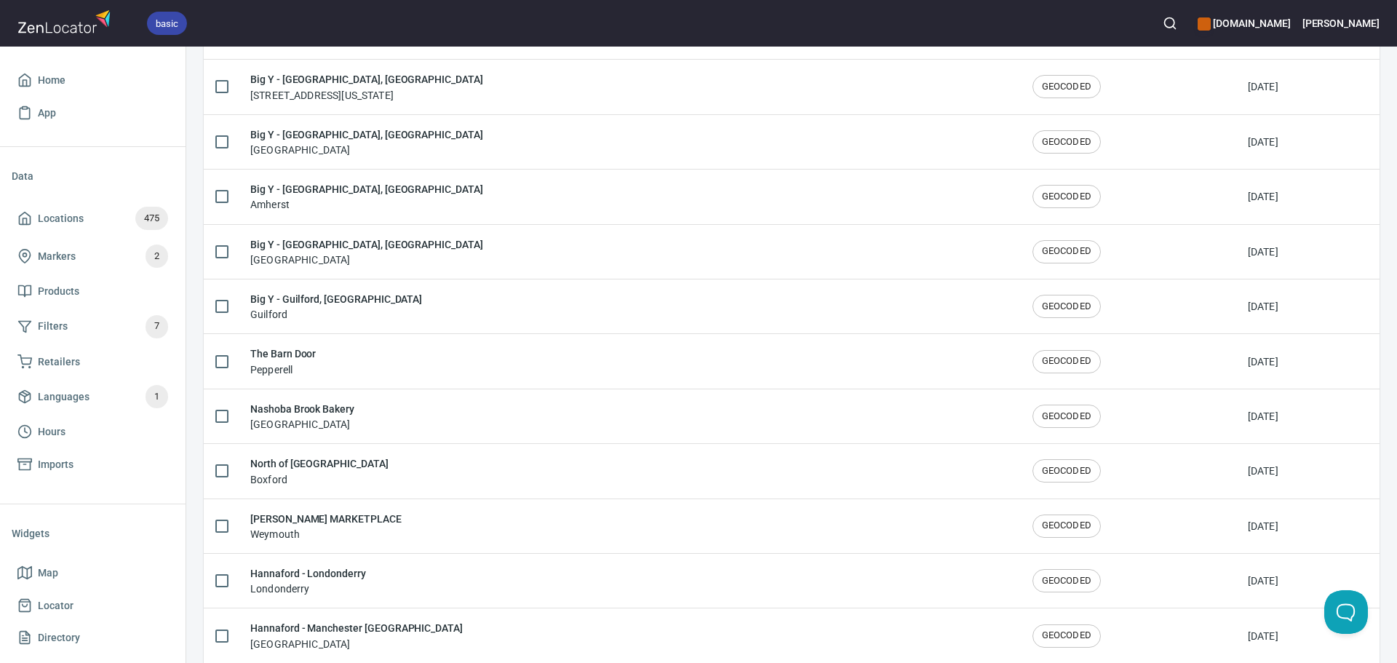
scroll to position [1772, 0]
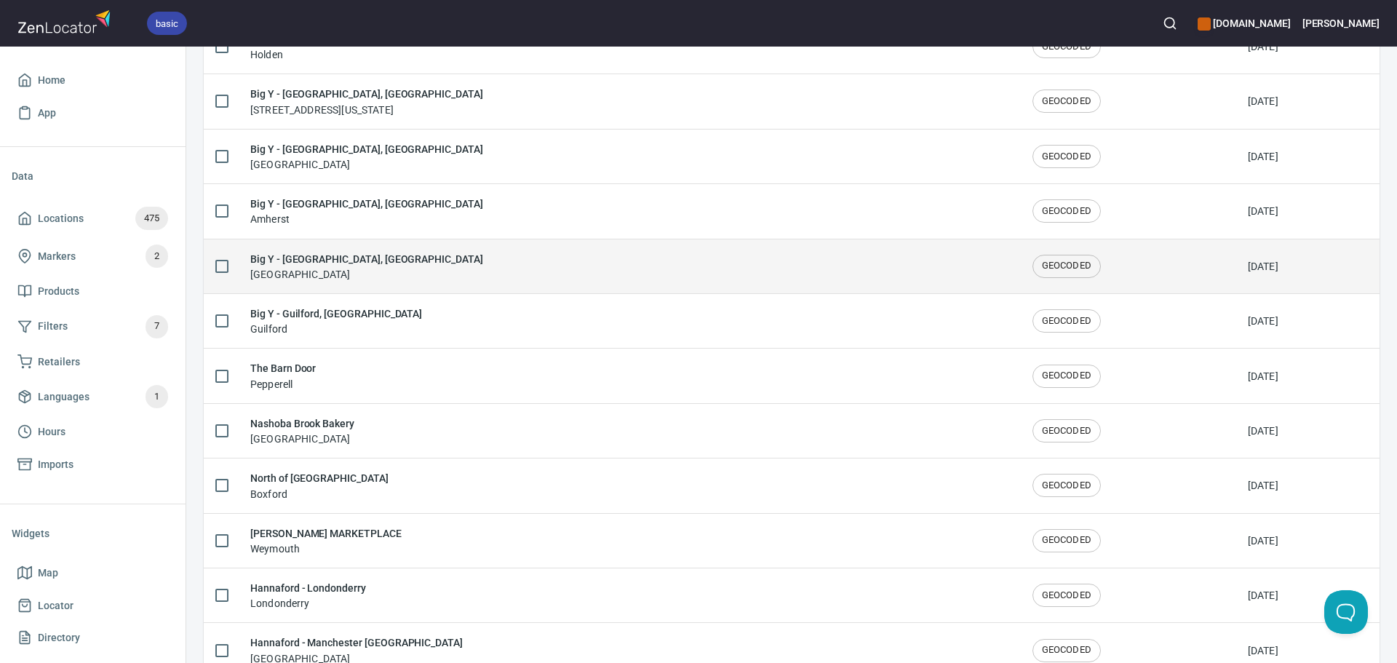
click at [406, 266] on div "Big Y - Derby, CT Derby" at bounding box center [629, 266] width 759 height 31
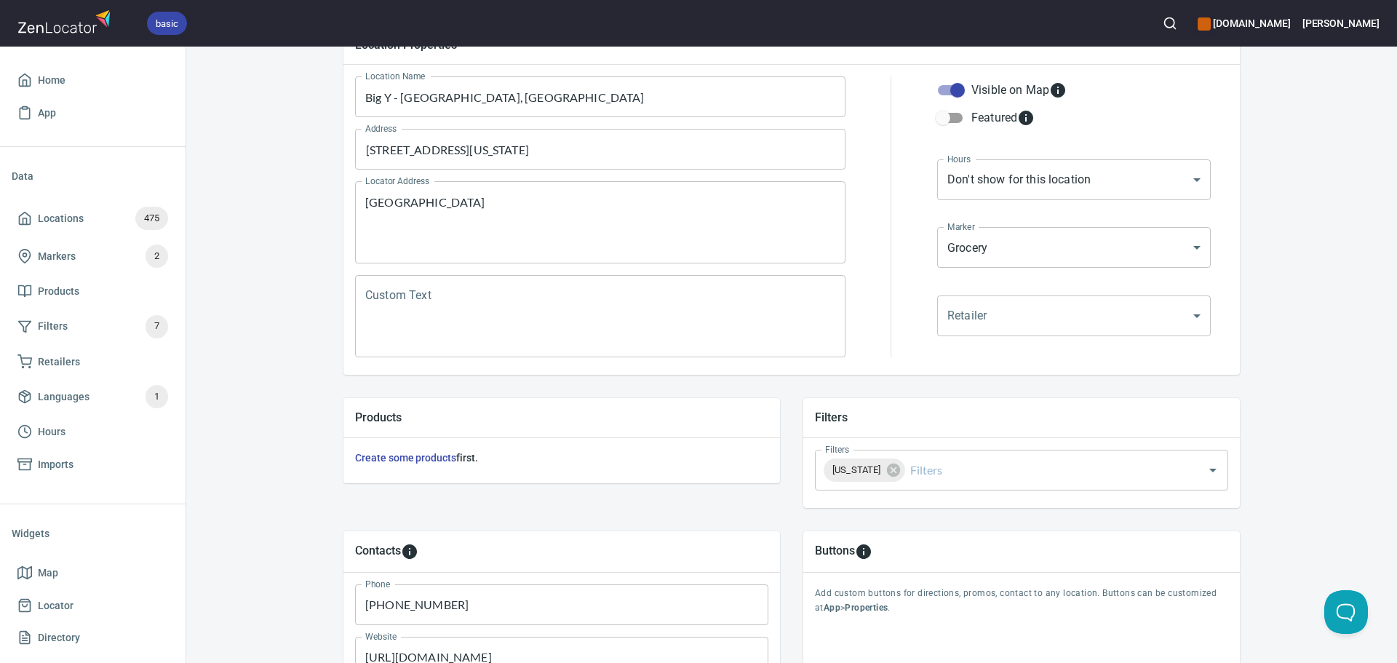
scroll to position [340, 0]
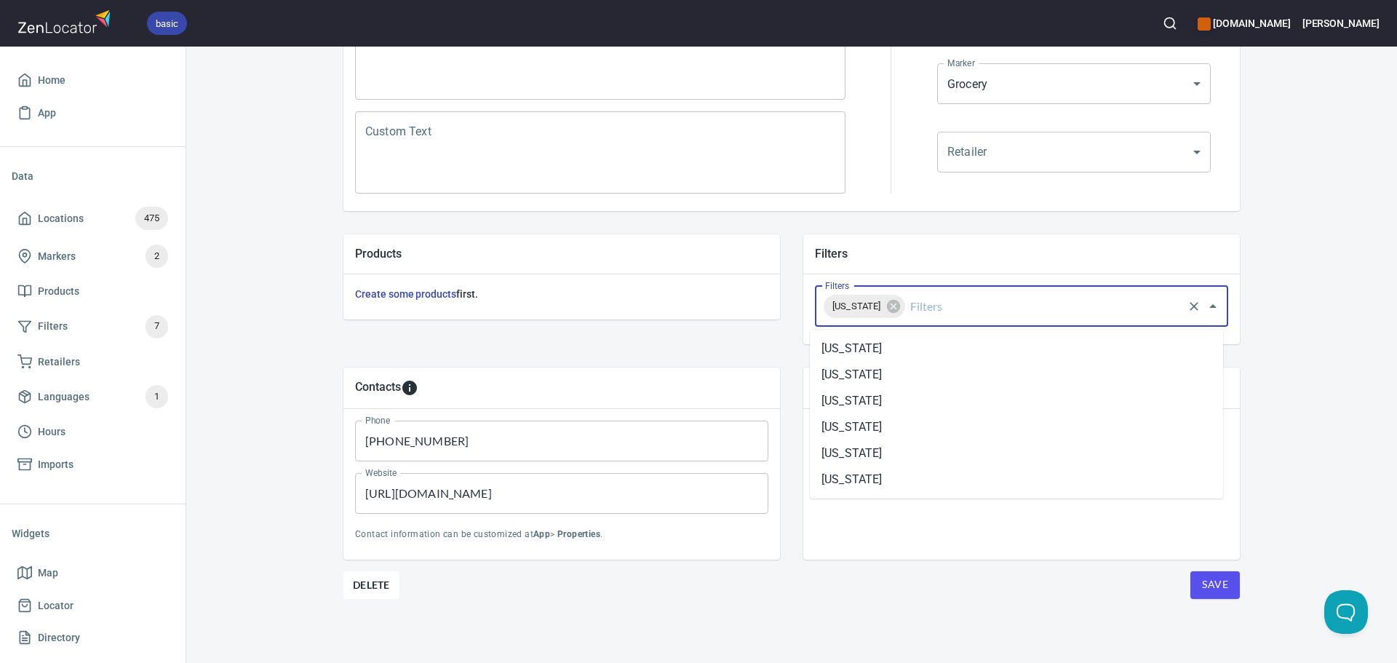
click at [974, 303] on input "Filters" at bounding box center [1045, 307] width 274 height 28
click at [875, 432] on li "[US_STATE]" at bounding box center [1016, 427] width 413 height 26
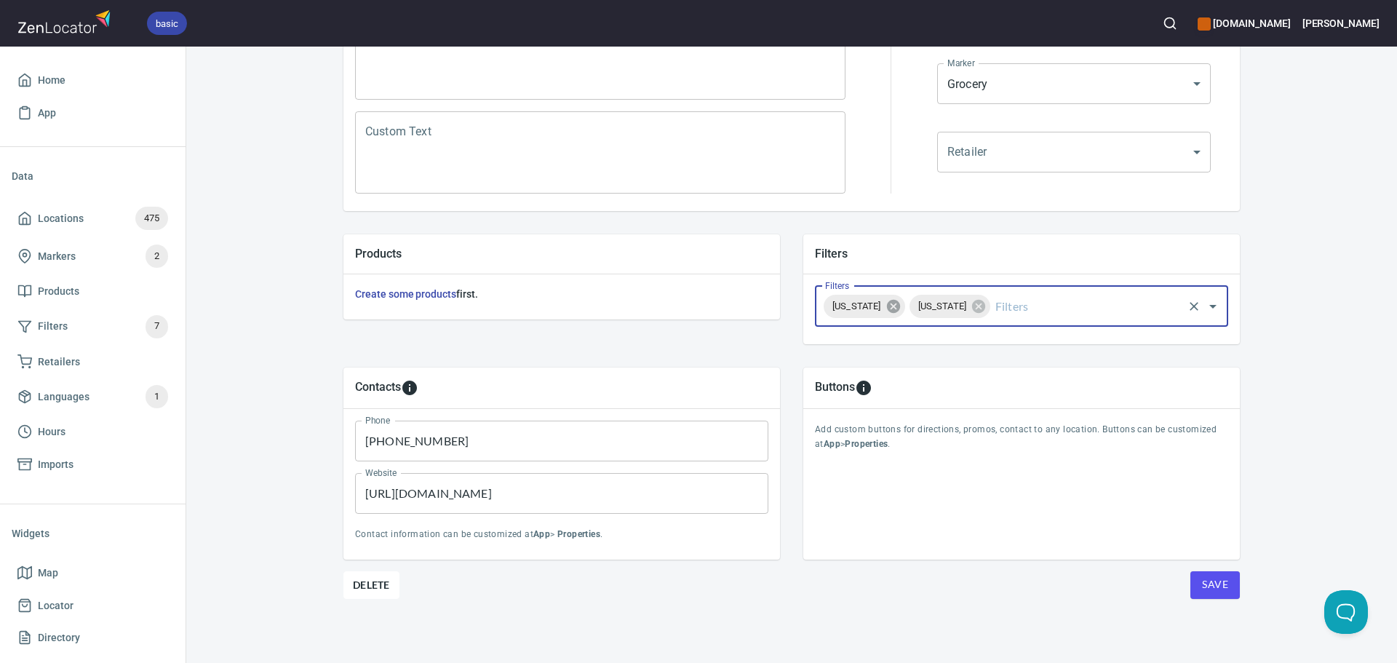
click at [900, 304] on icon at bounding box center [892, 306] width 13 height 13
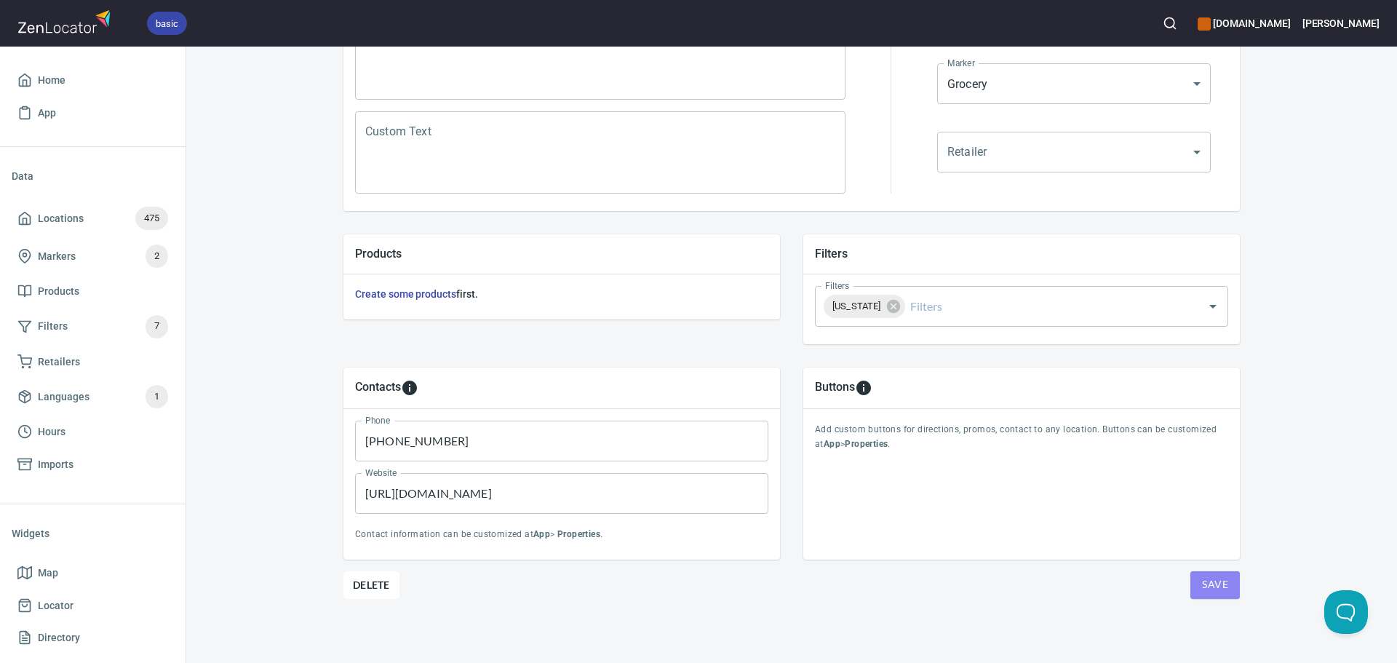
click at [1196, 588] on button "Save" at bounding box center [1215, 585] width 49 height 28
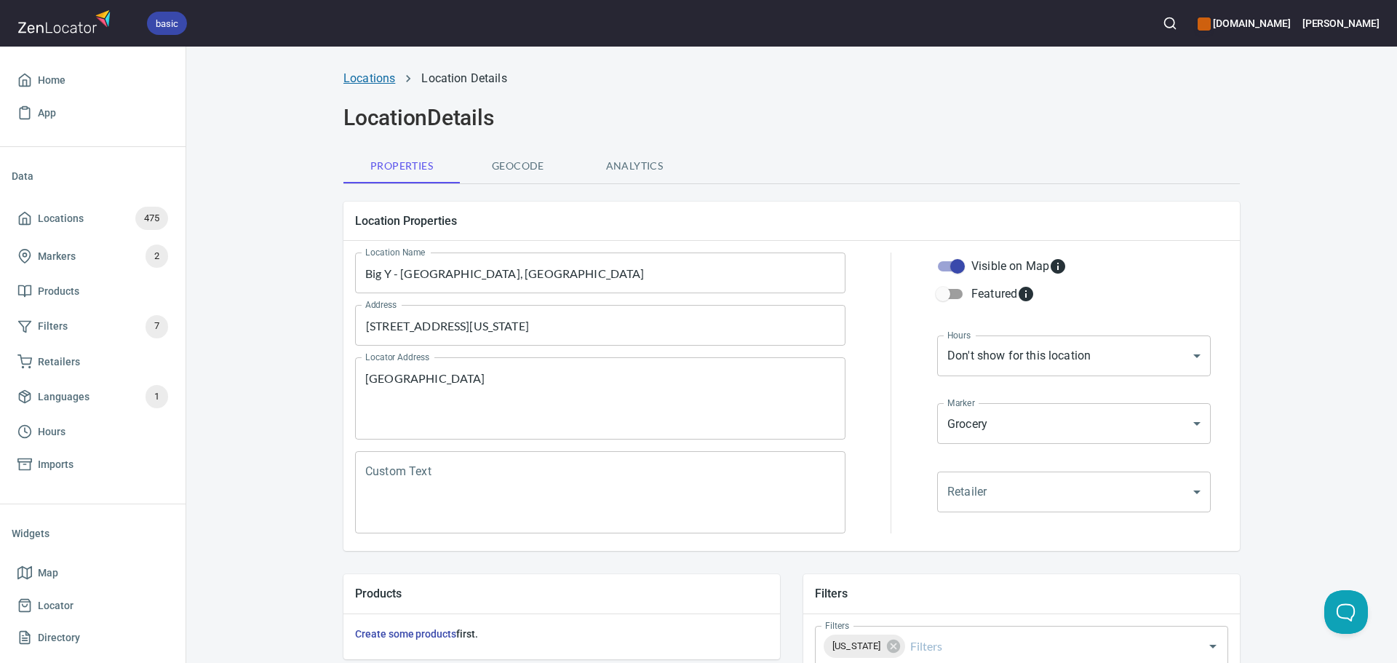
click at [353, 75] on link "Locations" at bounding box center [370, 78] width 52 height 14
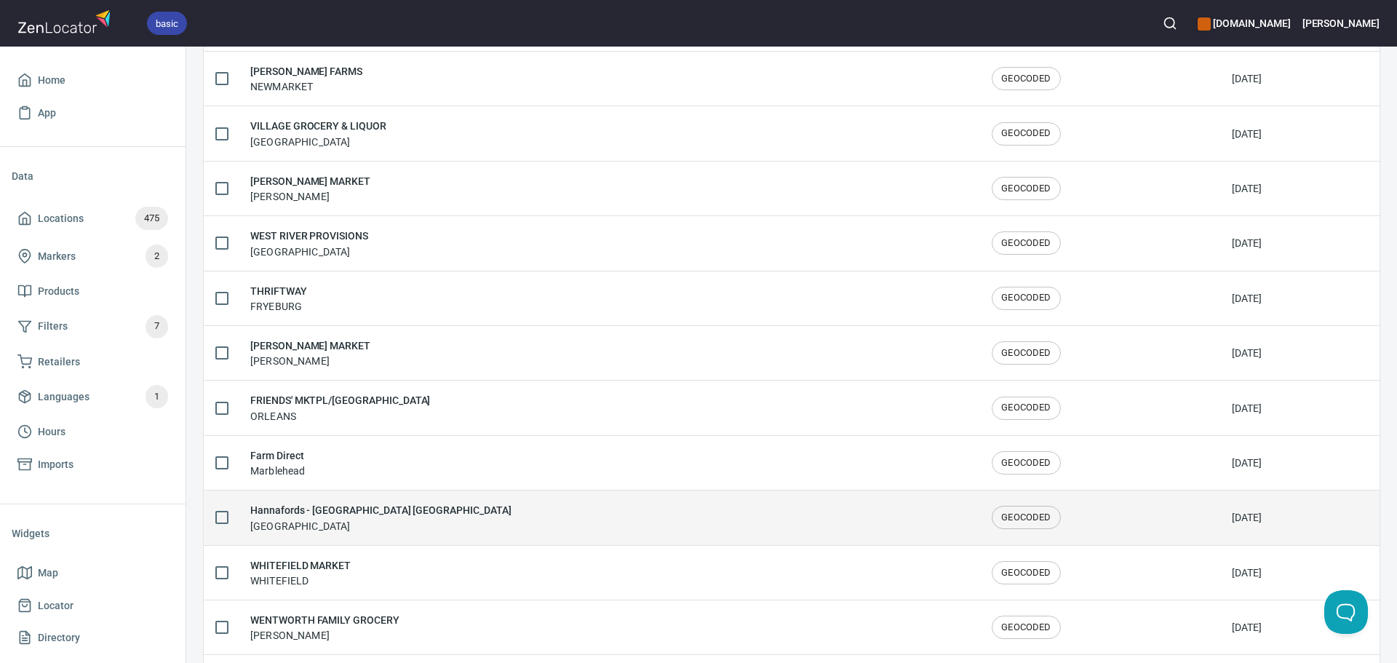
scroll to position [2392, 0]
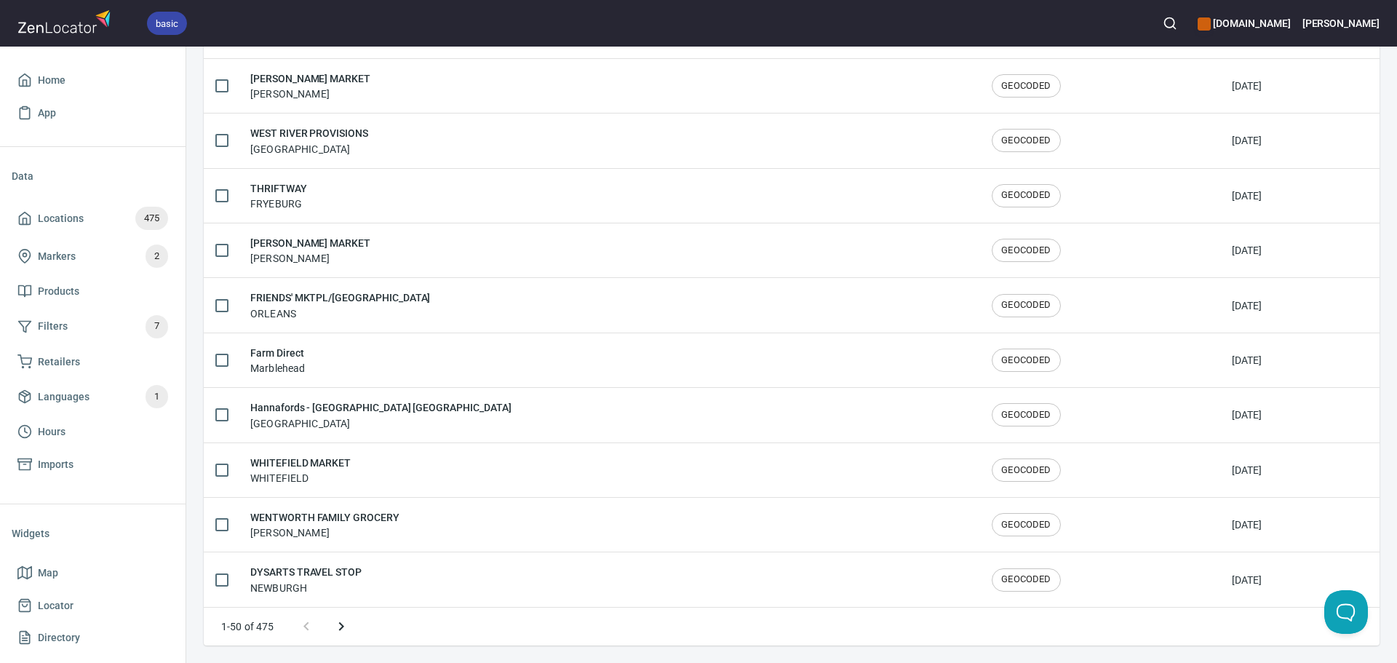
click at [356, 624] on button "Next page" at bounding box center [341, 626] width 35 height 35
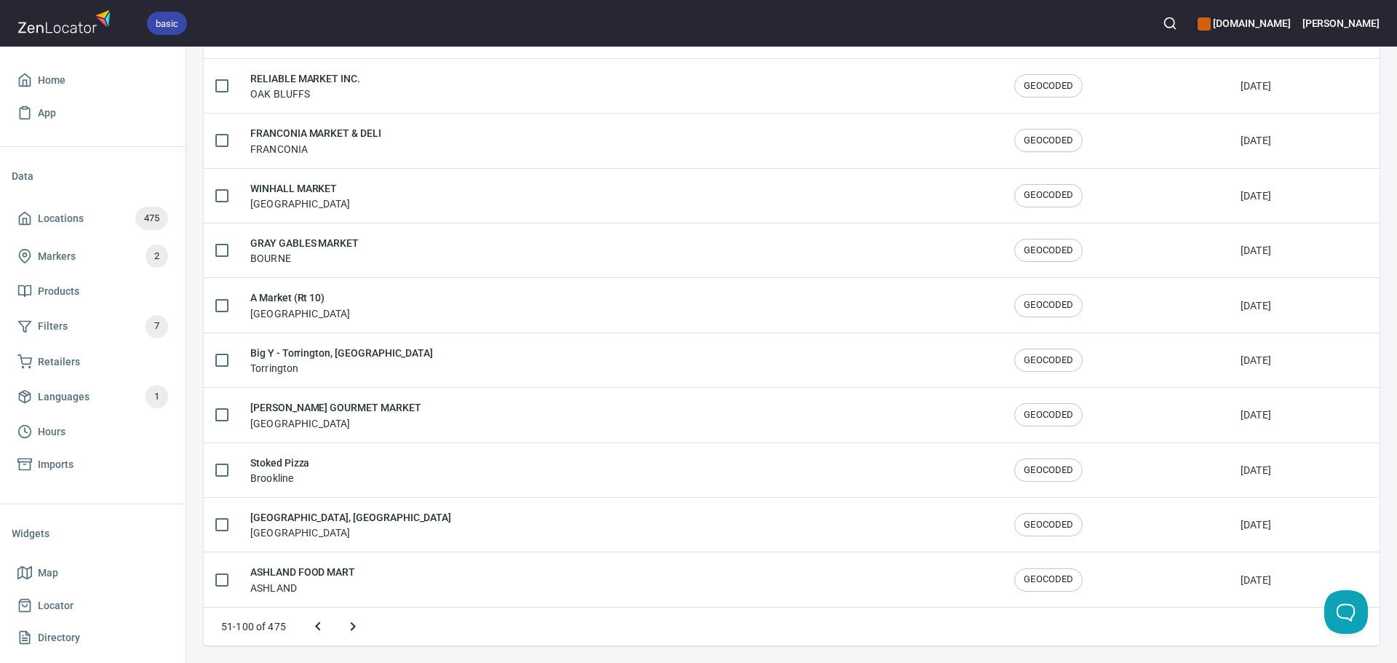
click at [356, 624] on icon "Next page" at bounding box center [352, 626] width 17 height 17
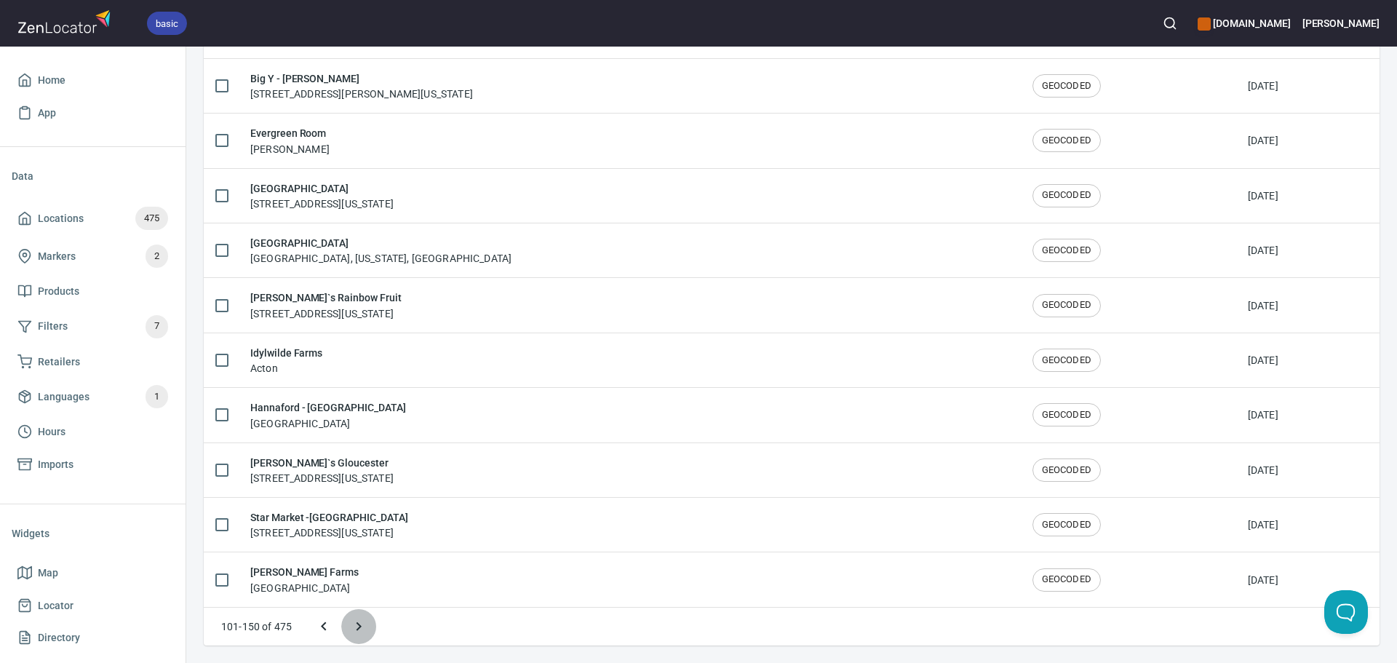
click at [368, 627] on button "Next page" at bounding box center [358, 626] width 35 height 35
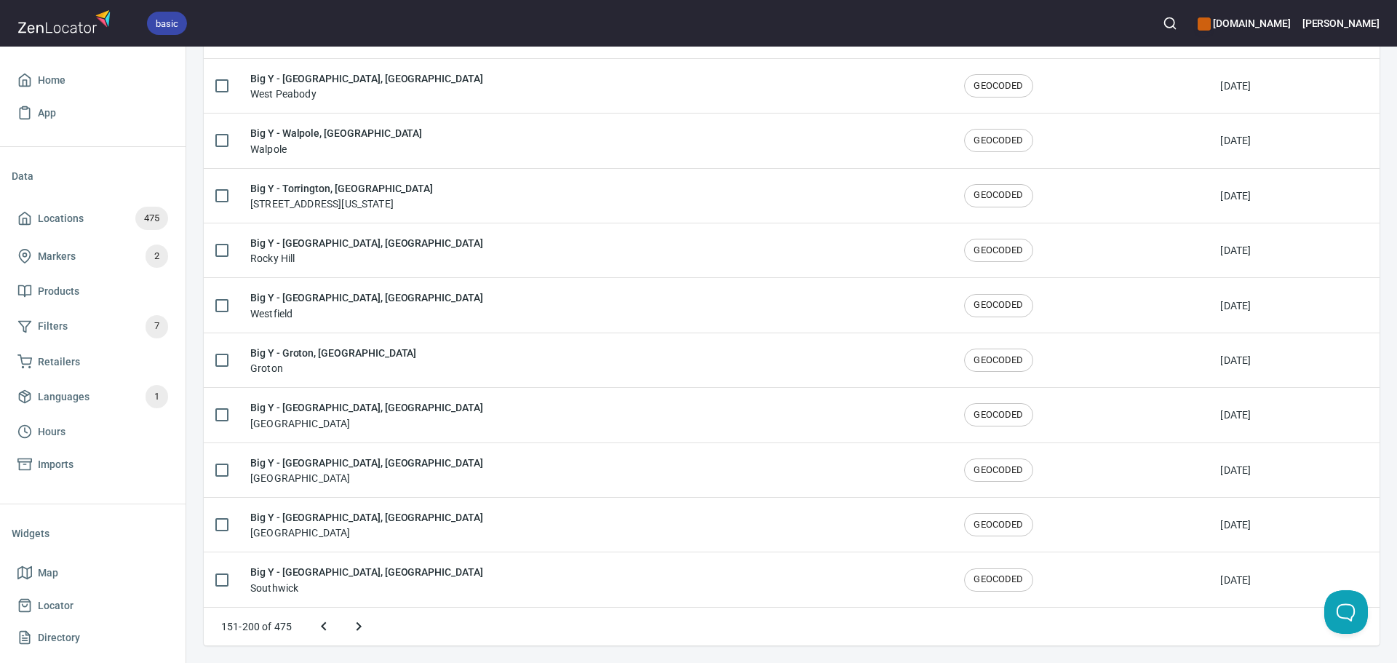
click at [366, 624] on icon "Next page" at bounding box center [358, 626] width 17 height 17
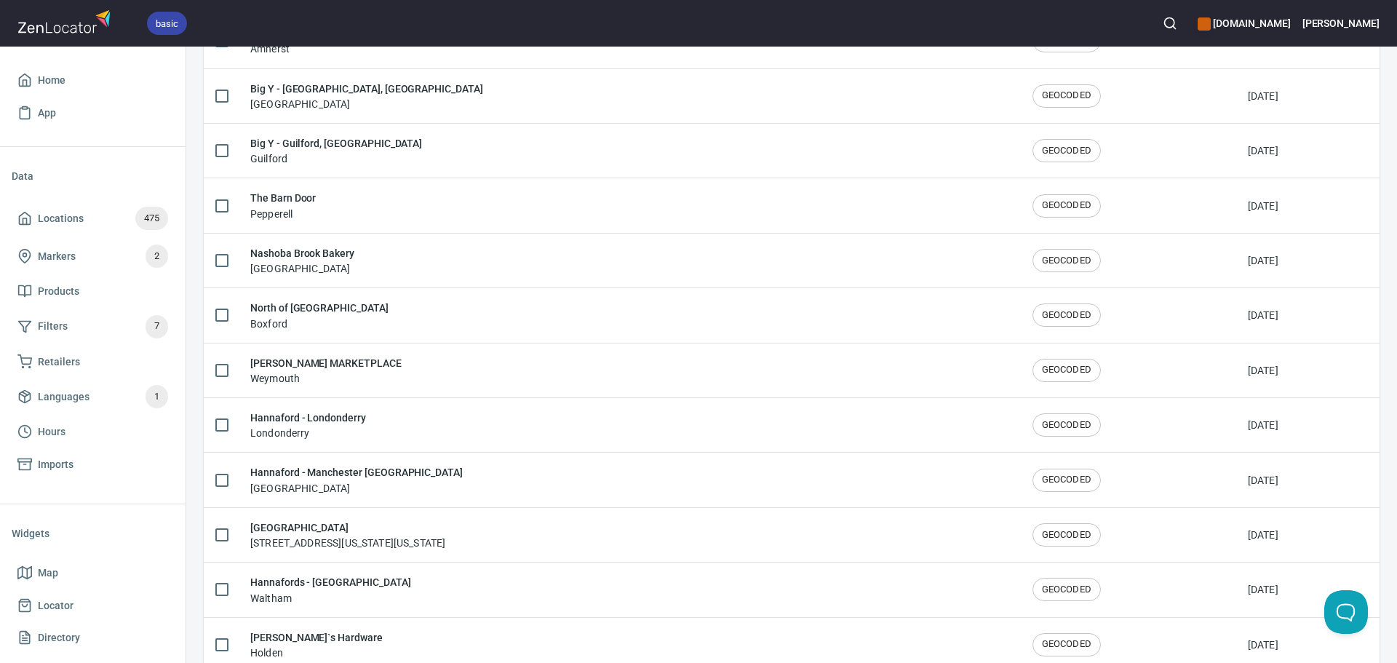
scroll to position [1845, 0]
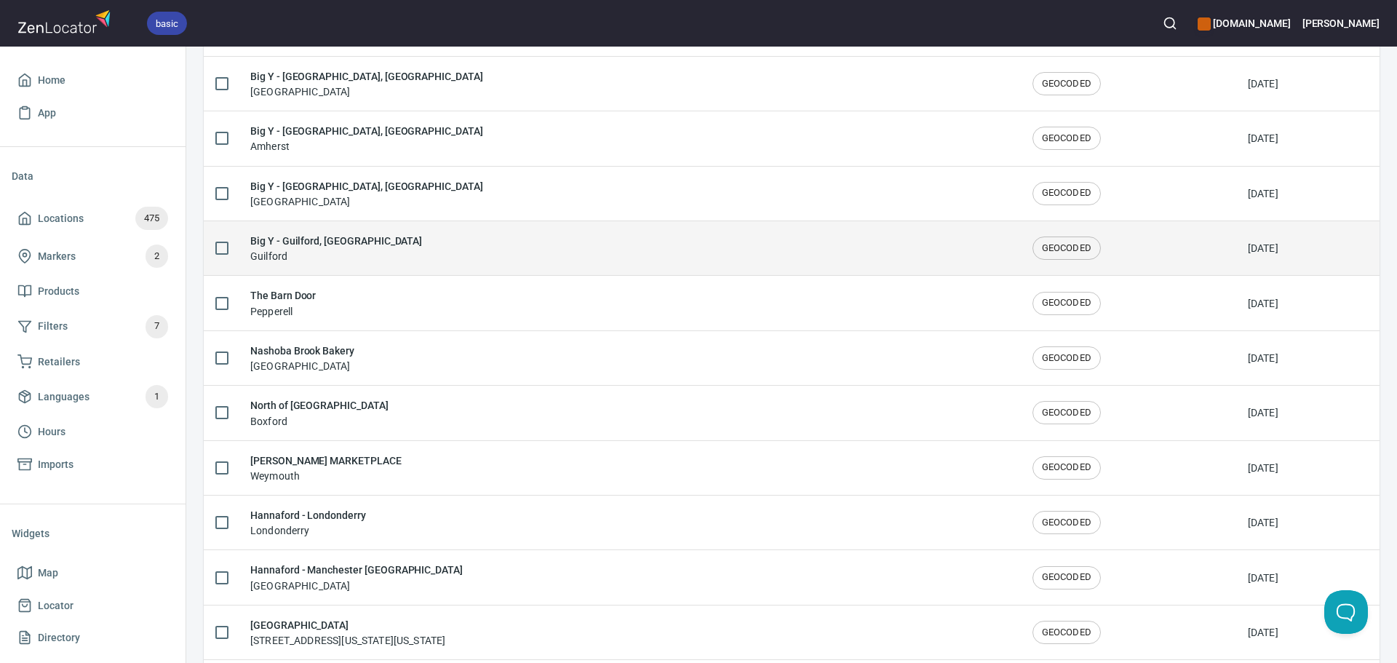
click at [387, 246] on div "Big Y - Guilford, CT Guilford" at bounding box center [629, 248] width 759 height 31
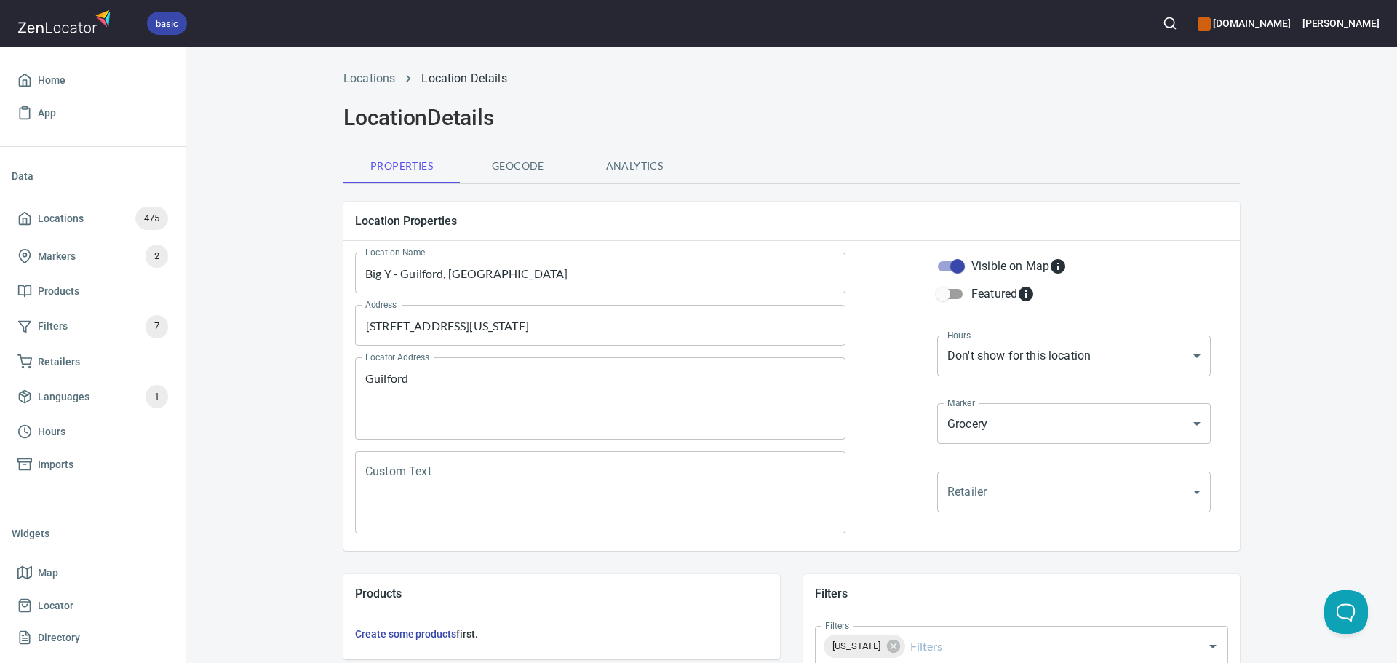
scroll to position [340, 0]
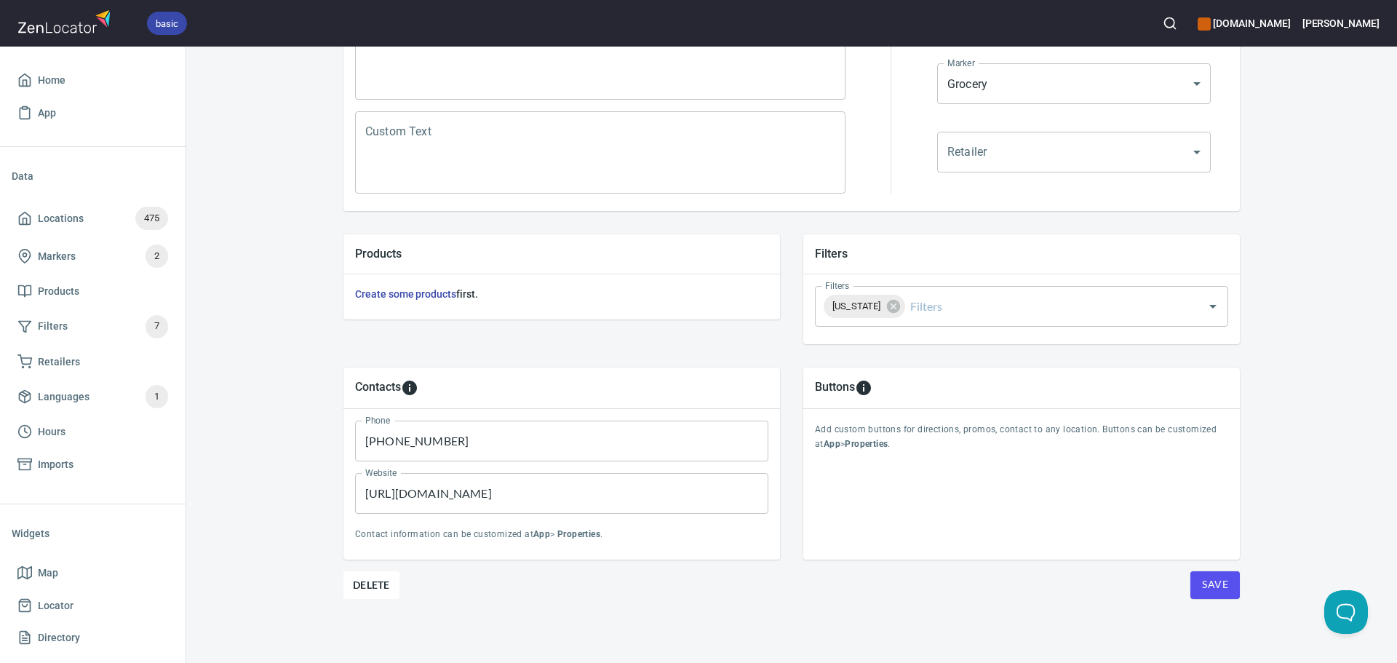
click at [1203, 582] on span "Save" at bounding box center [1215, 585] width 26 height 18
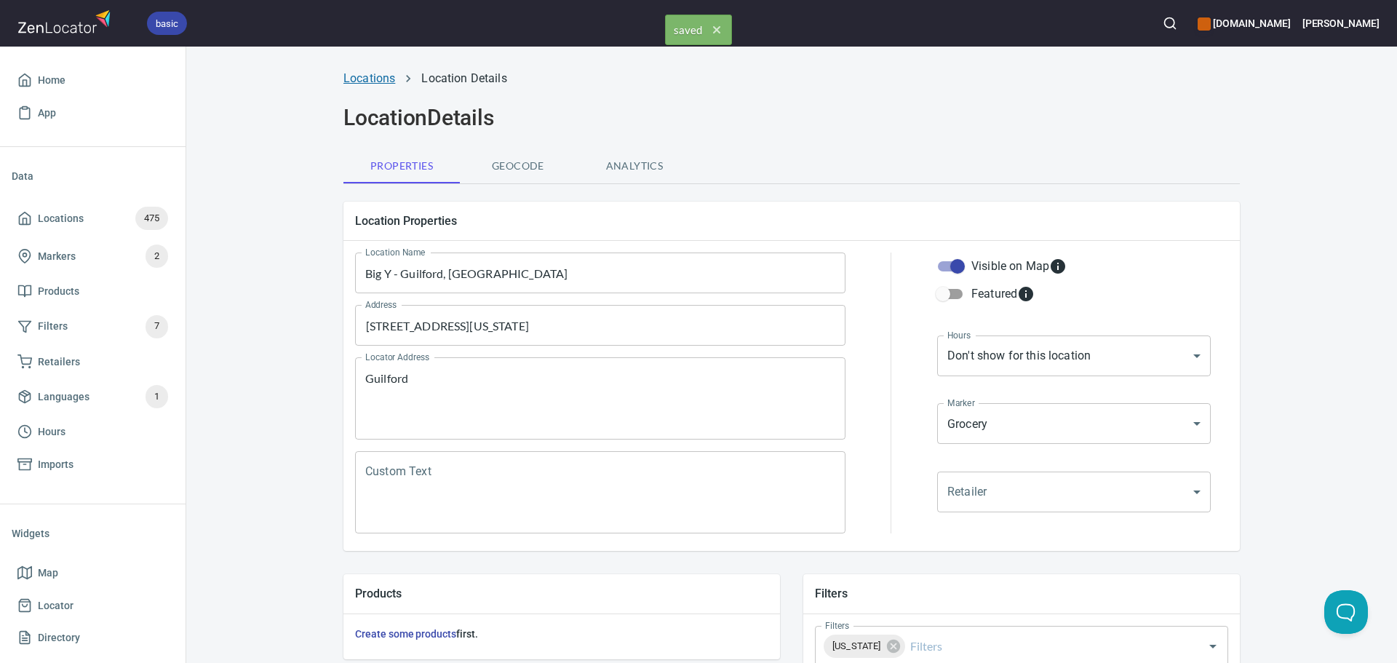
click at [365, 79] on link "Locations" at bounding box center [370, 78] width 52 height 14
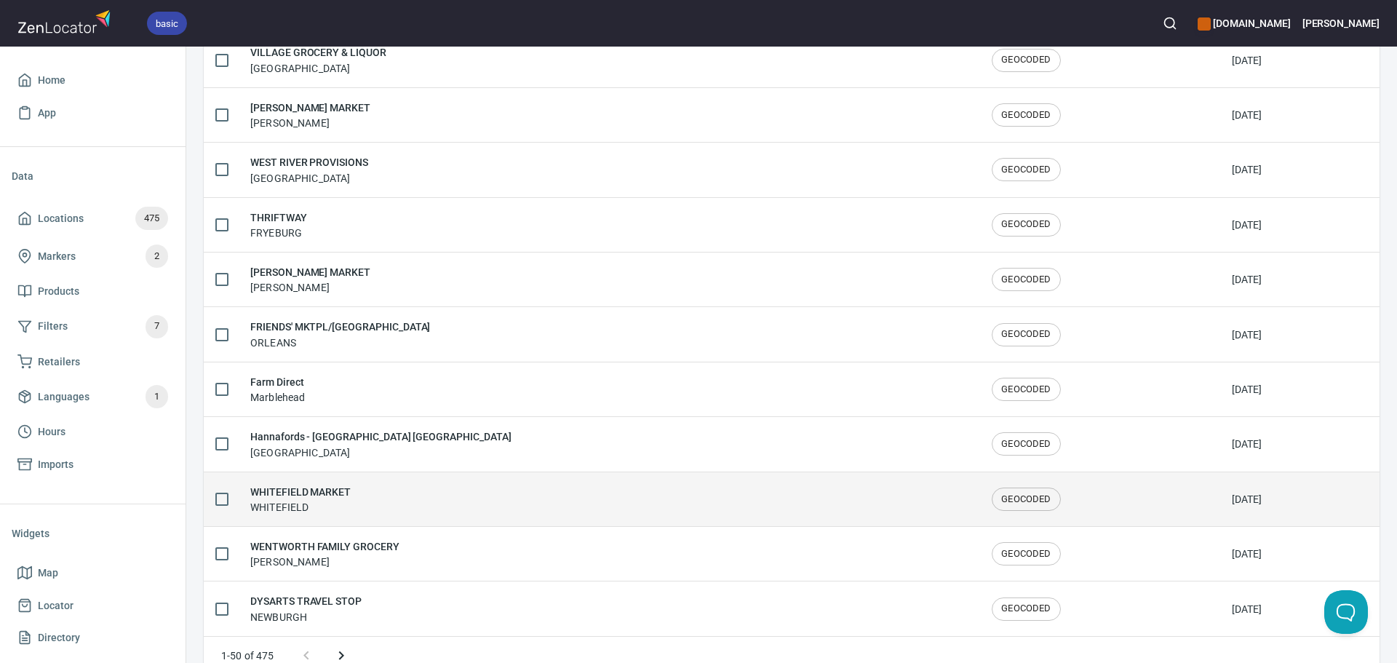
scroll to position [2392, 0]
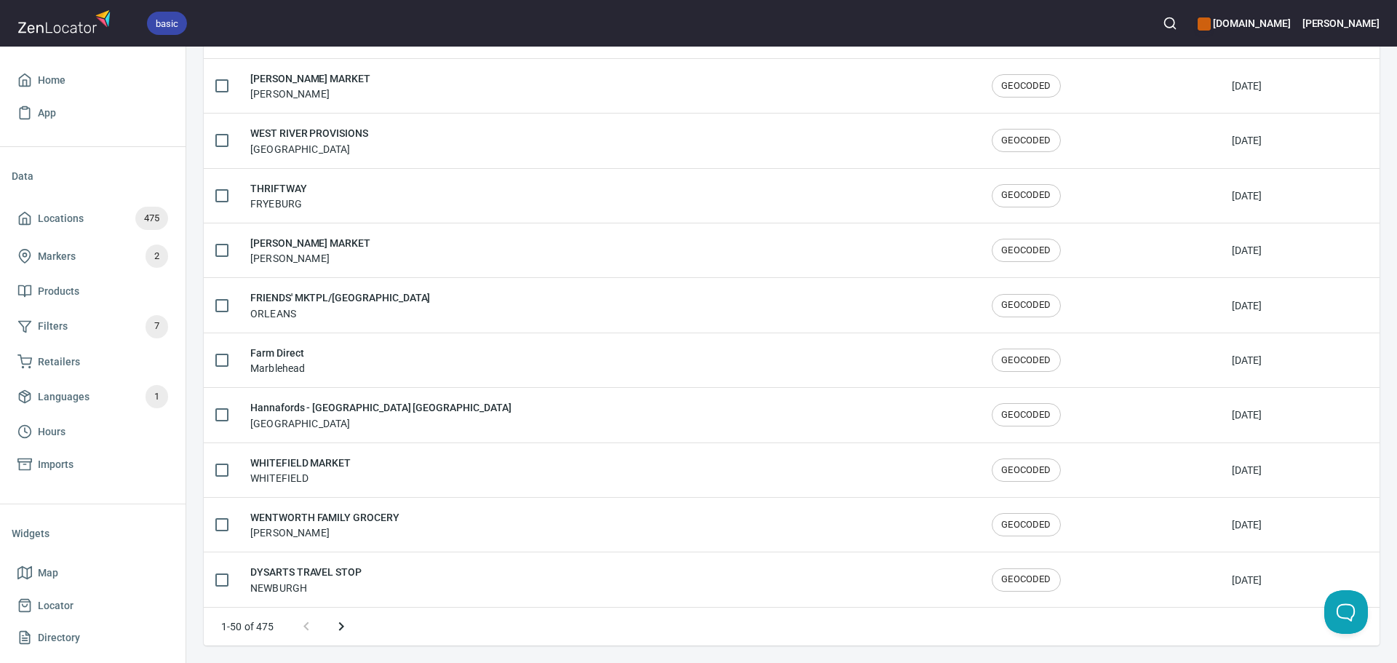
click at [345, 627] on icon "Next page" at bounding box center [341, 626] width 17 height 17
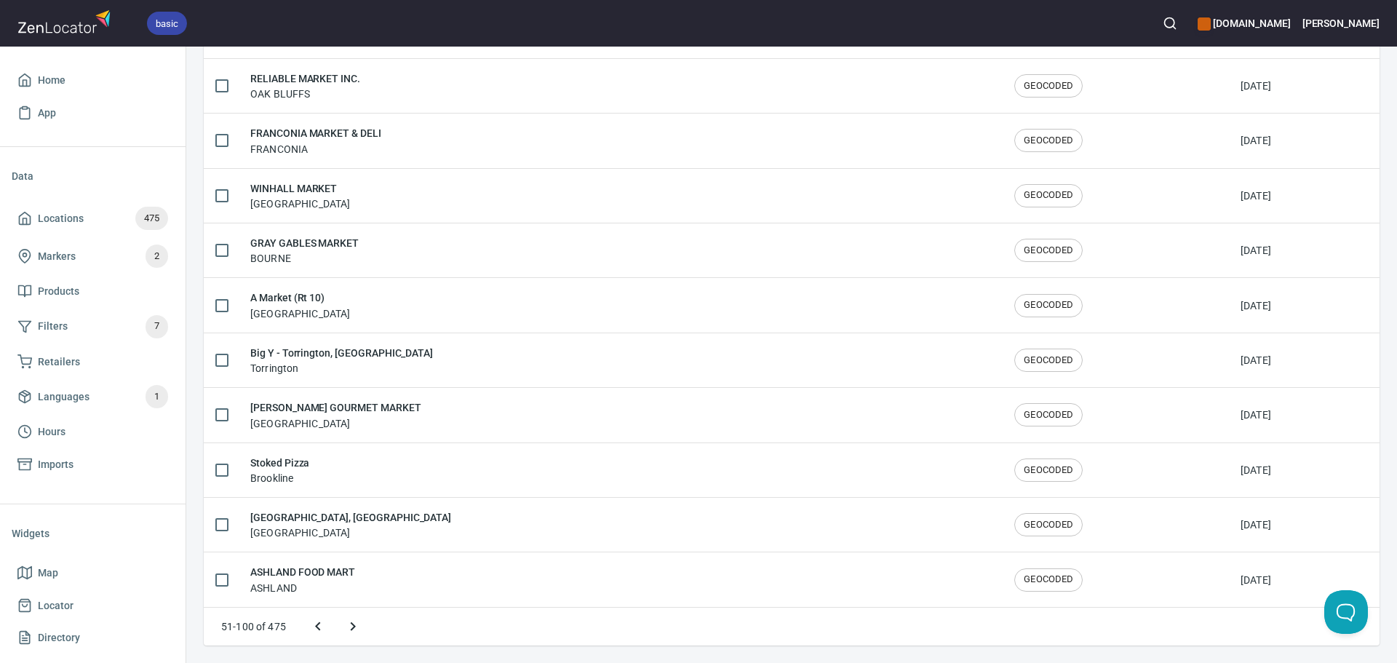
click at [362, 626] on button "Next page" at bounding box center [353, 626] width 35 height 35
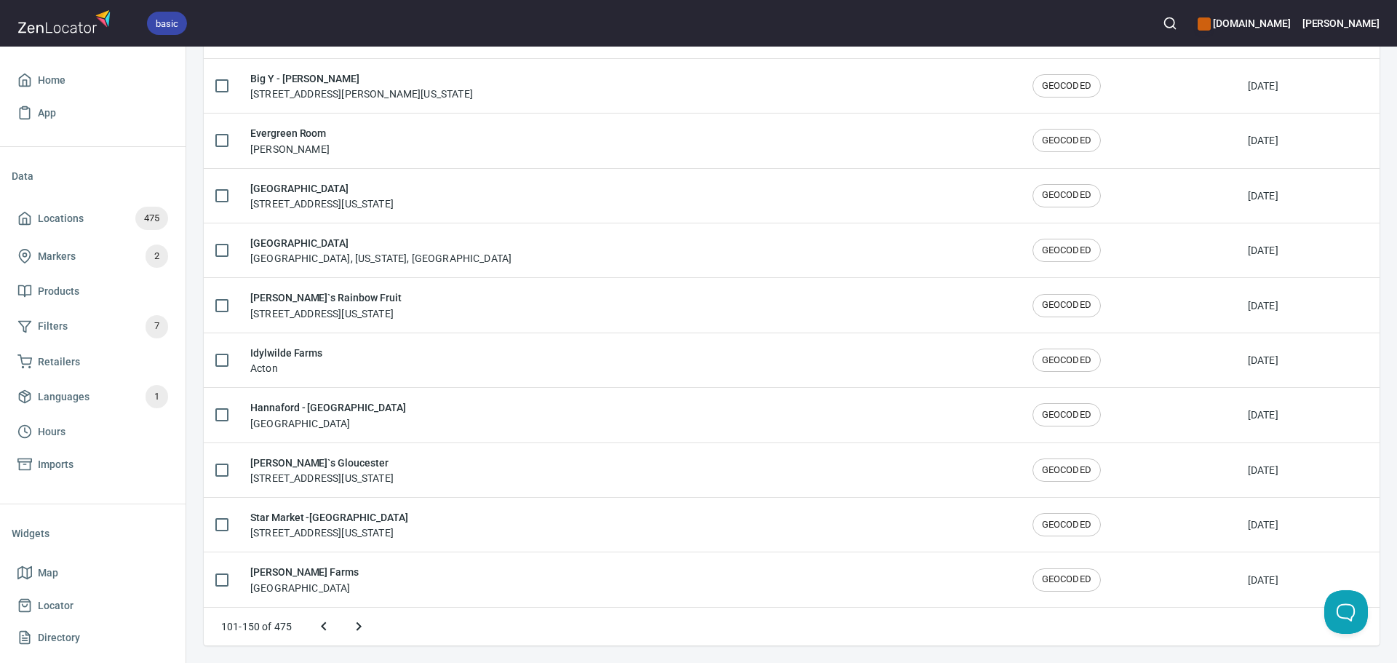
click at [362, 626] on icon "Next page" at bounding box center [358, 626] width 17 height 17
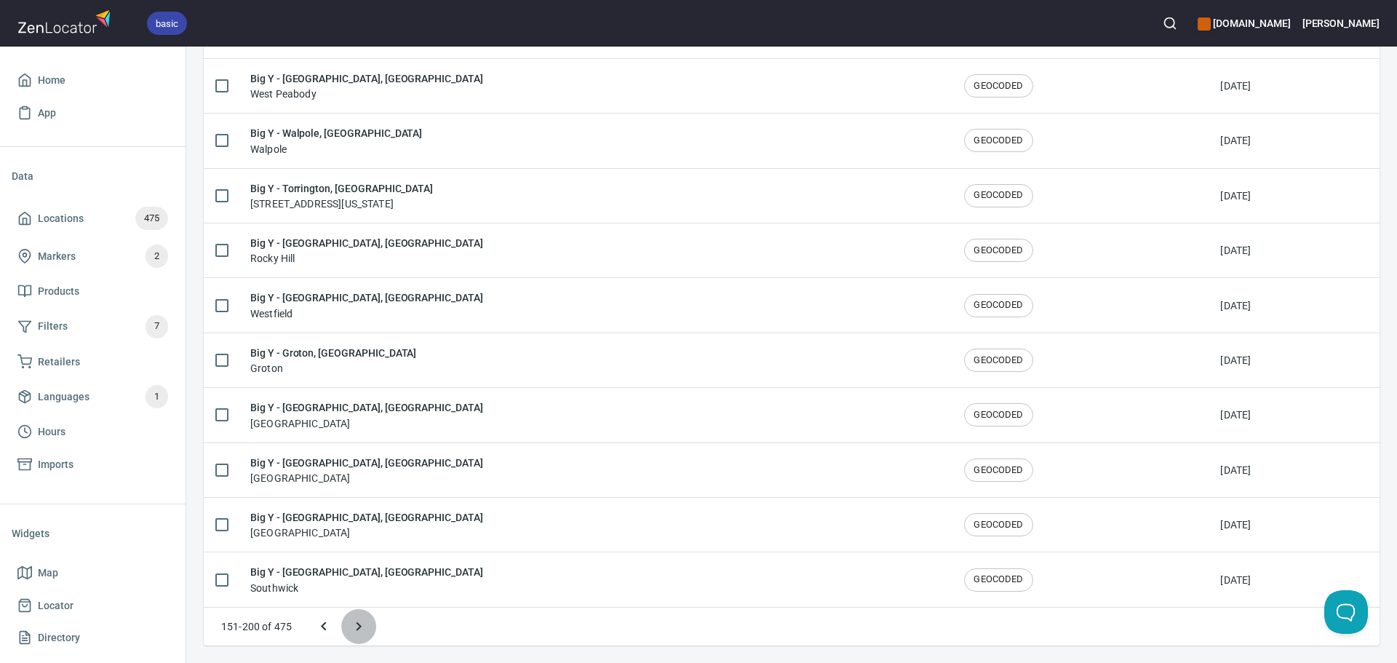
click at [362, 627] on icon "Next page" at bounding box center [358, 626] width 17 height 17
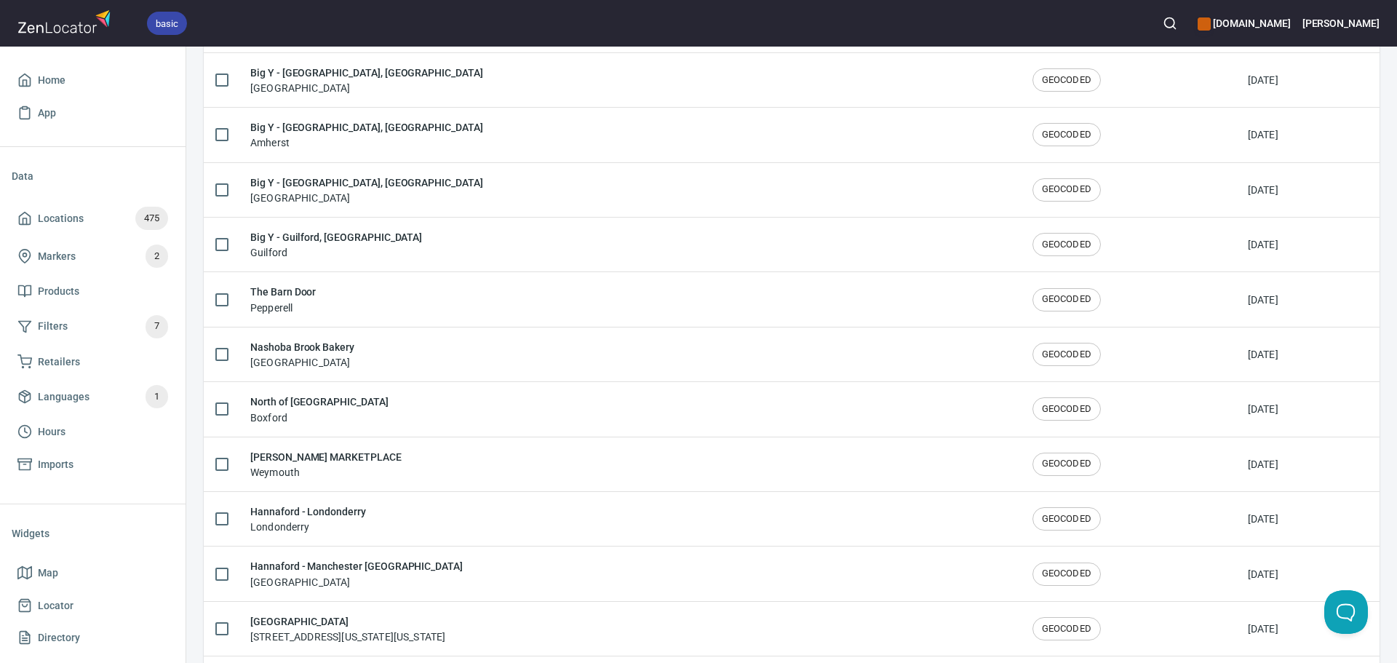
scroll to position [1845, 0]
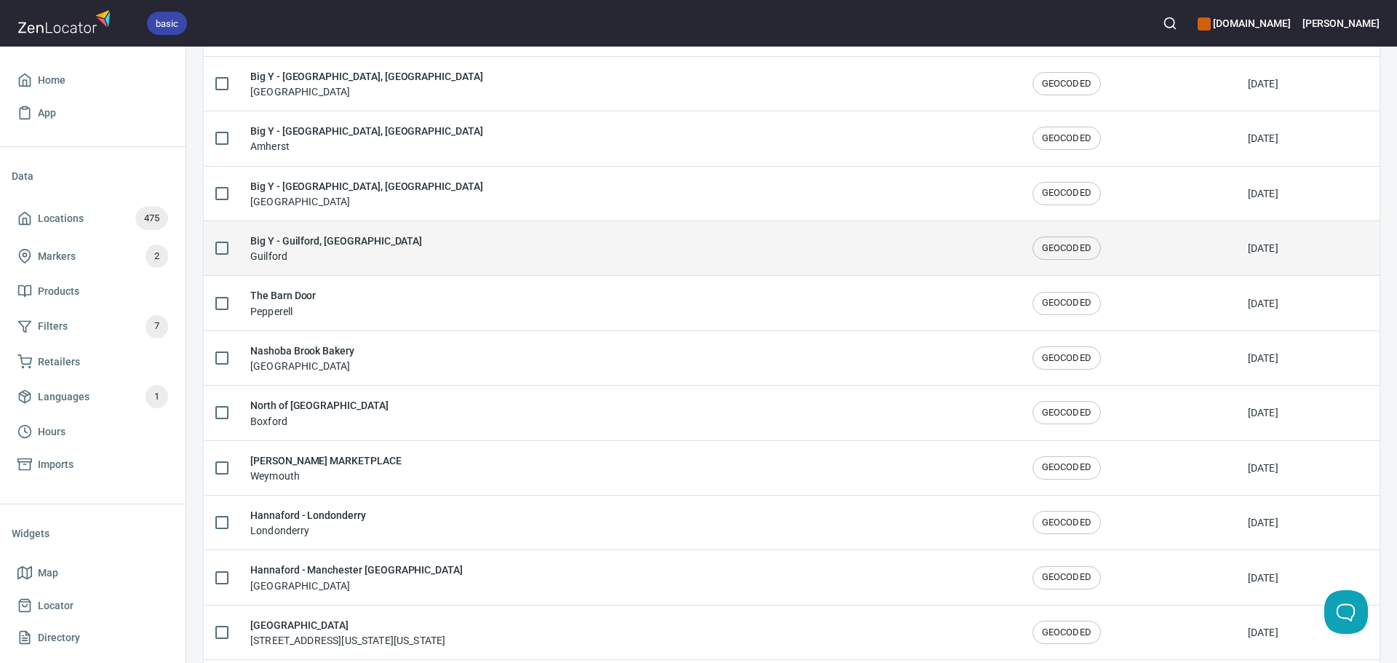
click at [339, 257] on div "Big Y - Guilford, CT Guilford" at bounding box center [629, 248] width 759 height 31
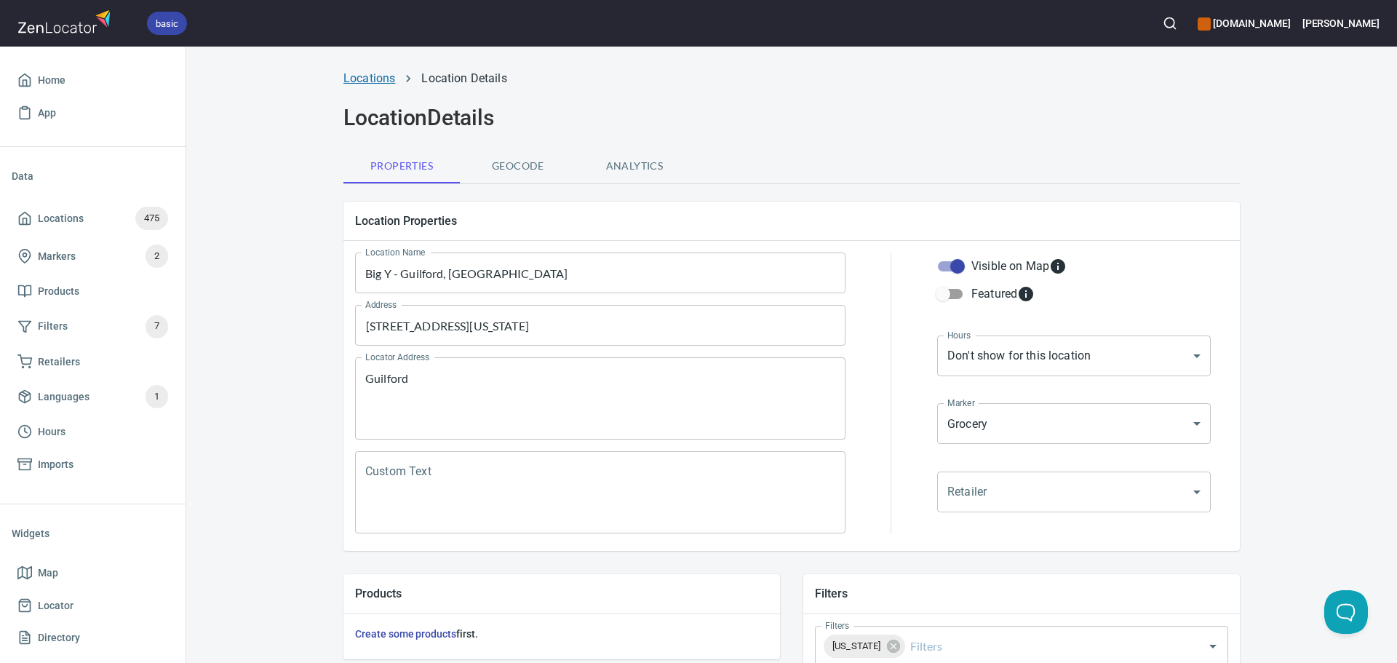
click at [360, 73] on link "Locations" at bounding box center [370, 78] width 52 height 14
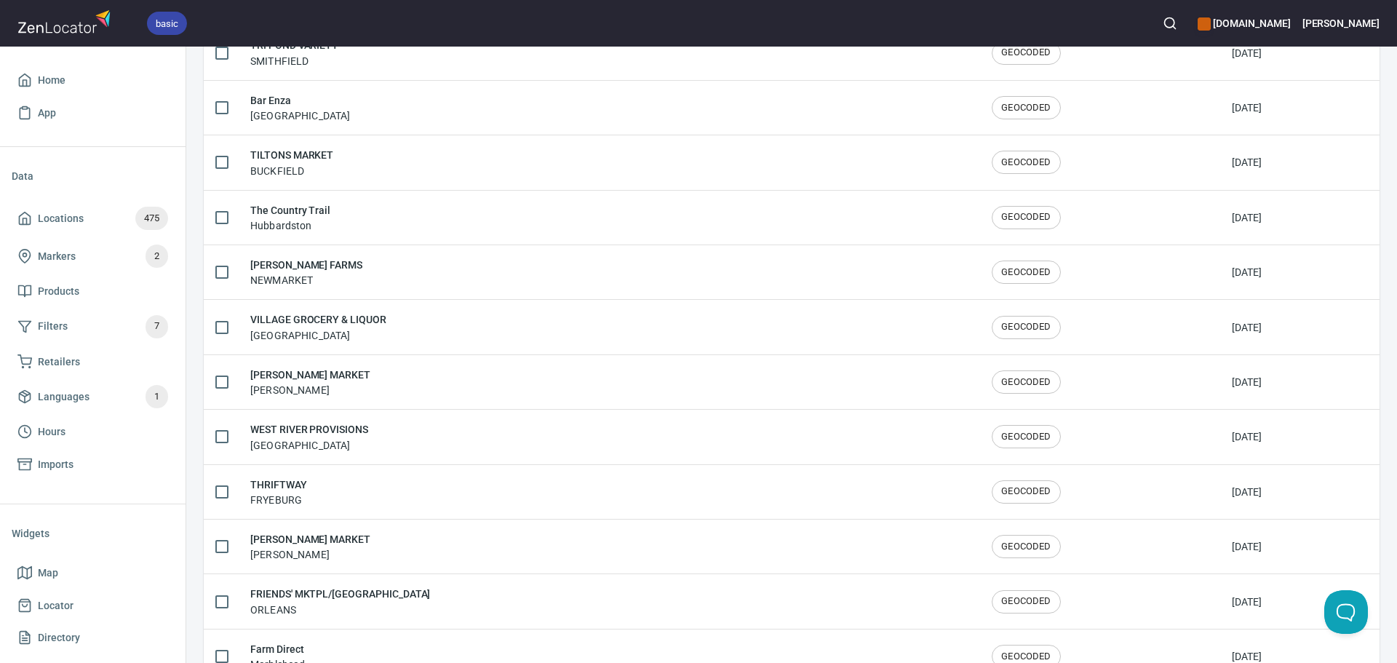
scroll to position [2392, 0]
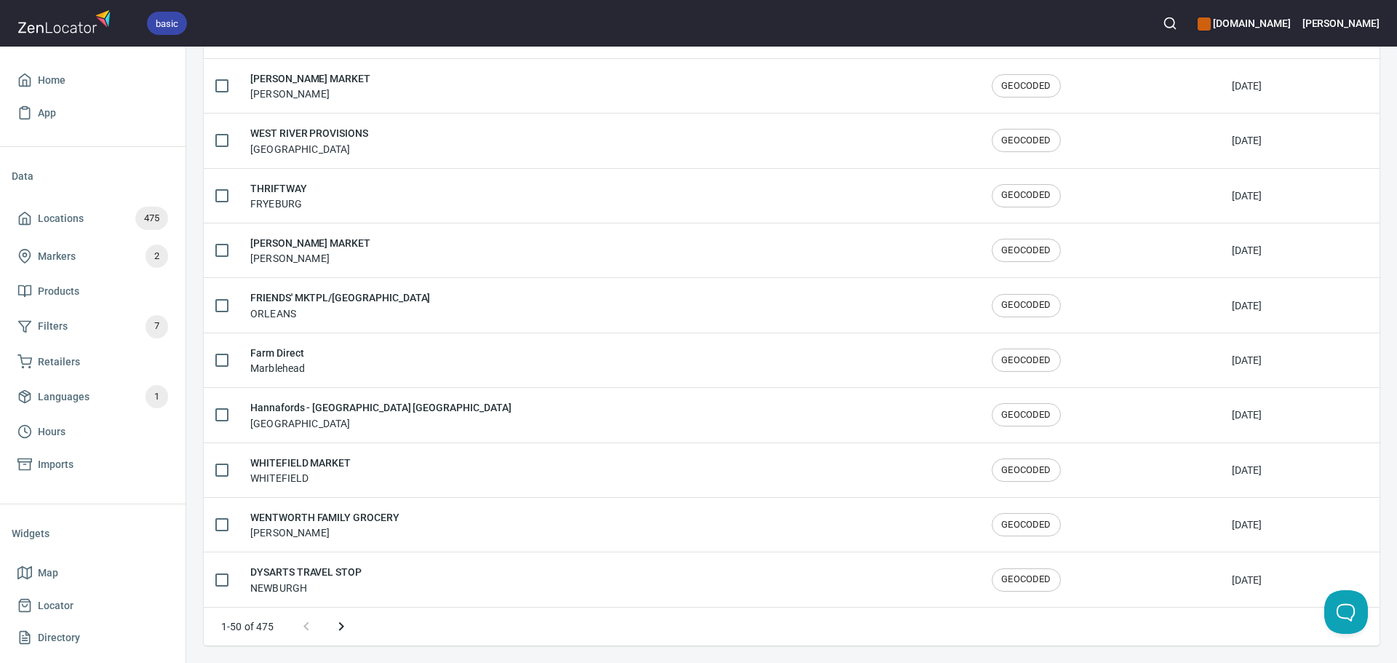
click at [332, 616] on button "Next page" at bounding box center [341, 626] width 35 height 35
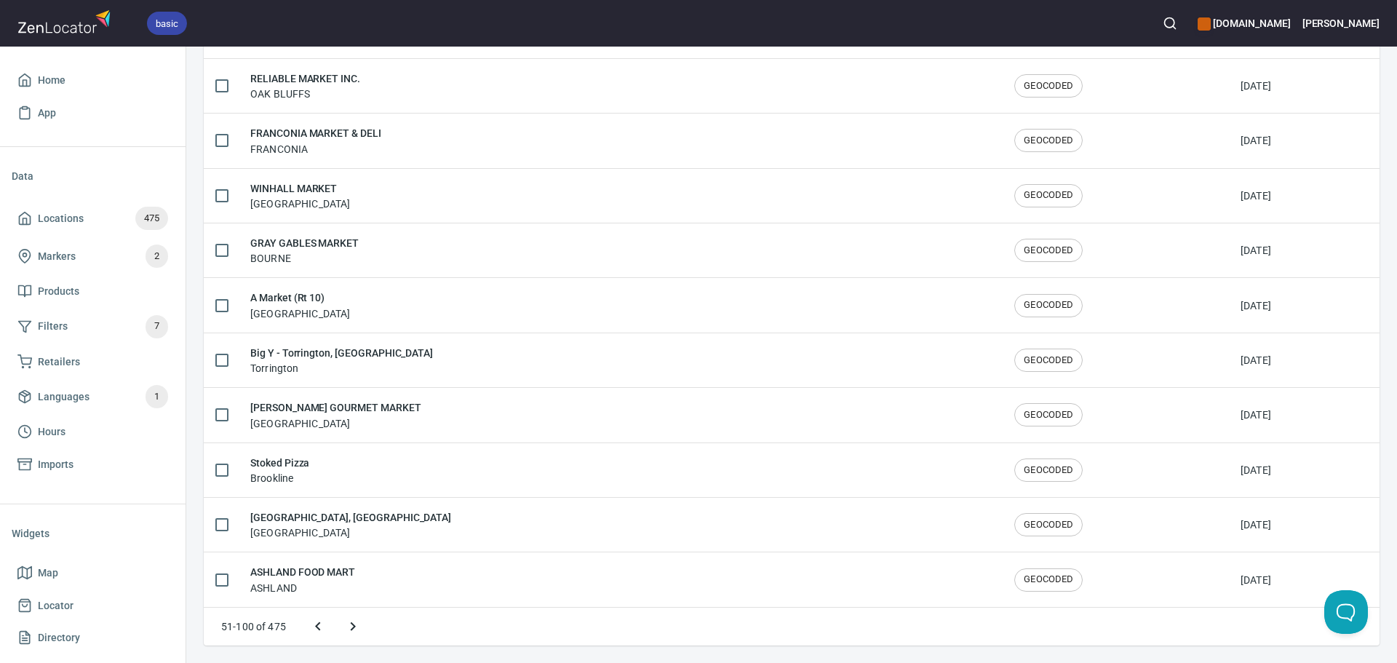
click at [346, 622] on icon "Next page" at bounding box center [352, 626] width 17 height 17
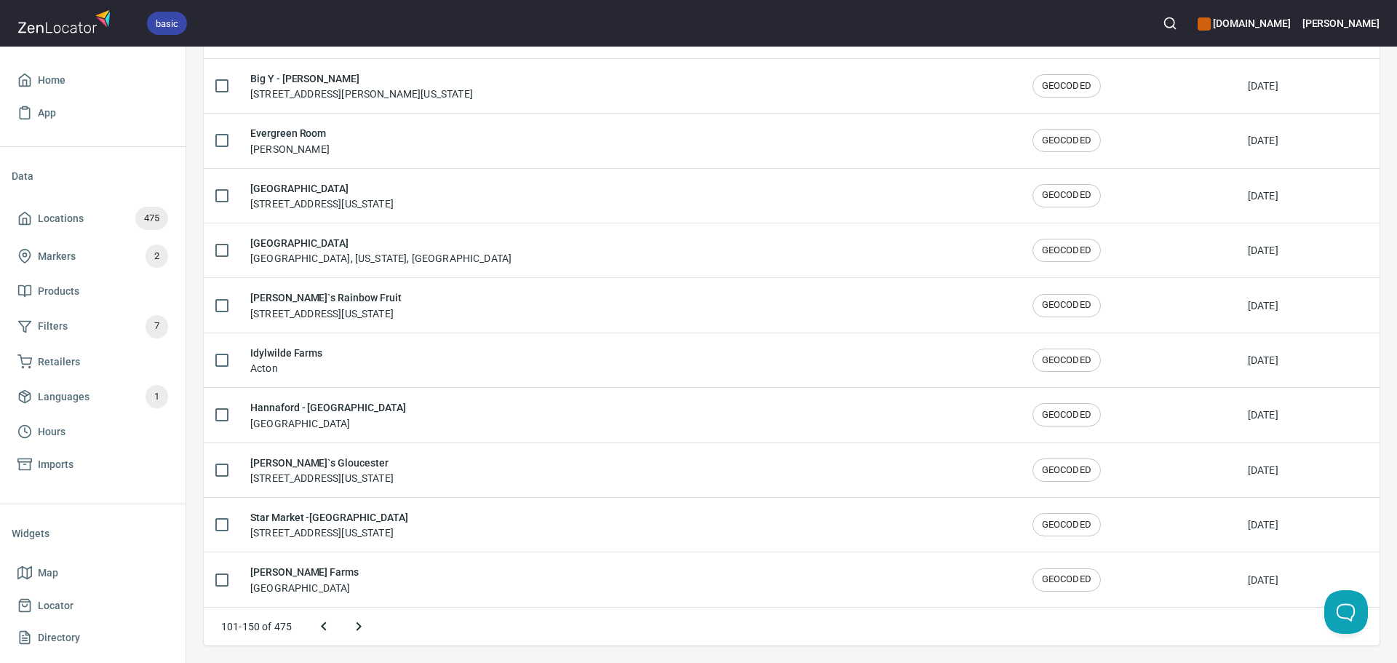
click at [358, 624] on icon "Next page" at bounding box center [359, 626] width 5 height 9
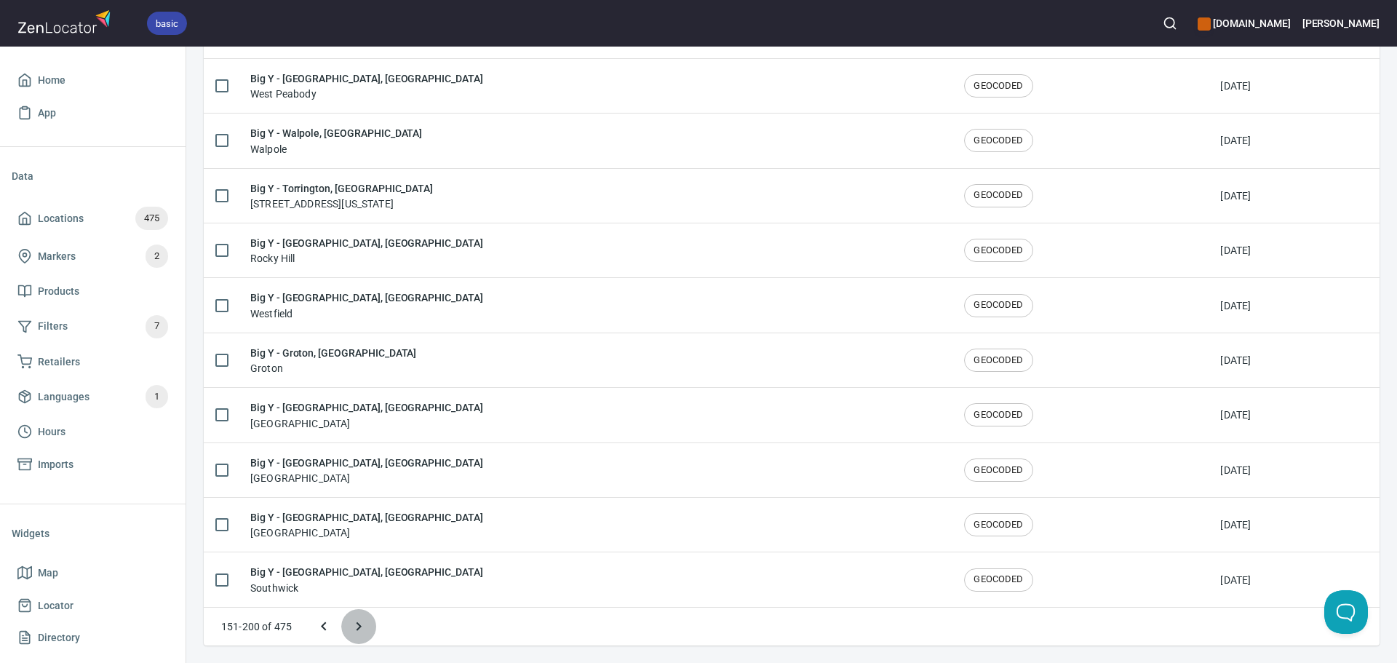
click at [358, 624] on icon "Next page" at bounding box center [359, 626] width 5 height 9
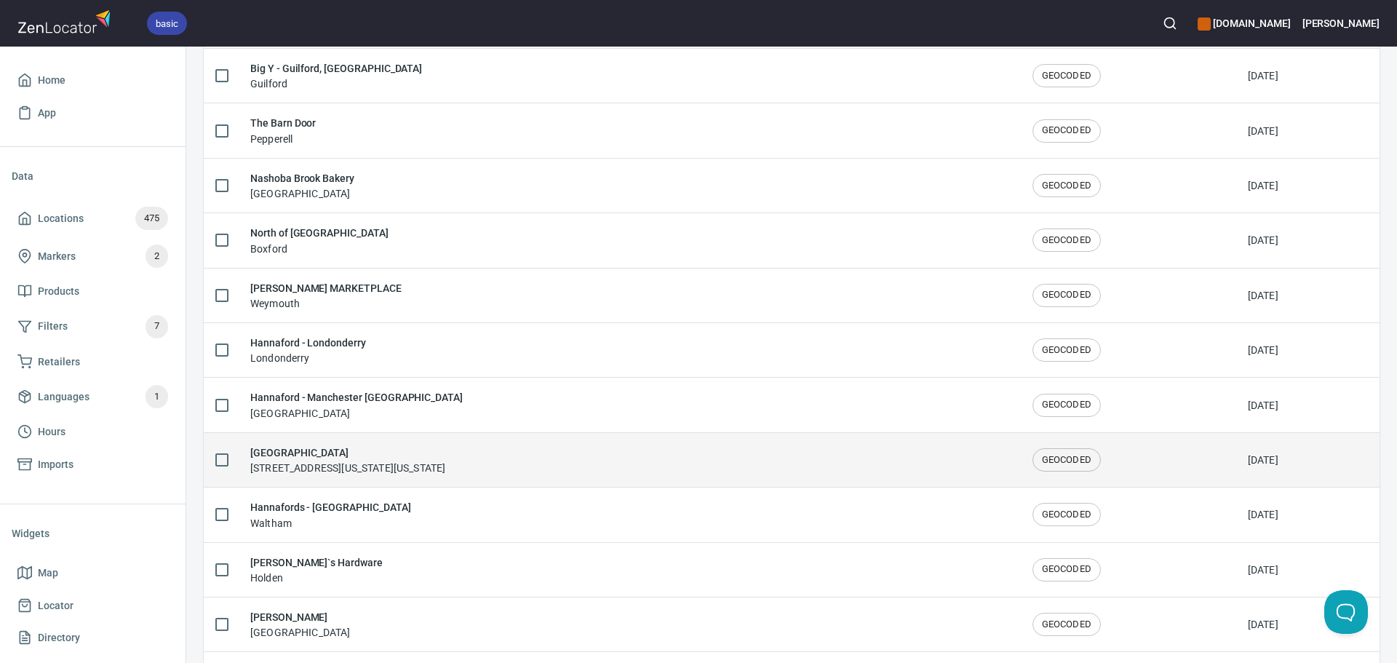
scroll to position [1845, 0]
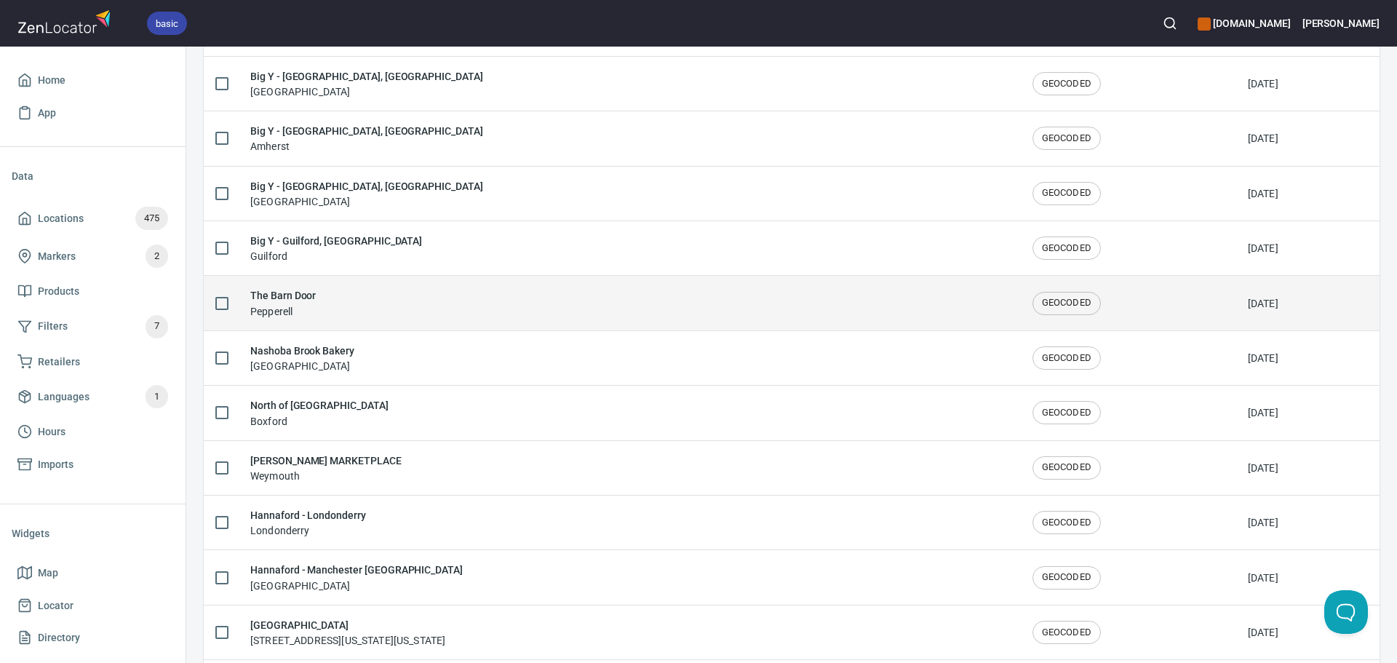
click at [384, 316] on div "The Barn Door Pepperell" at bounding box center [629, 302] width 759 height 31
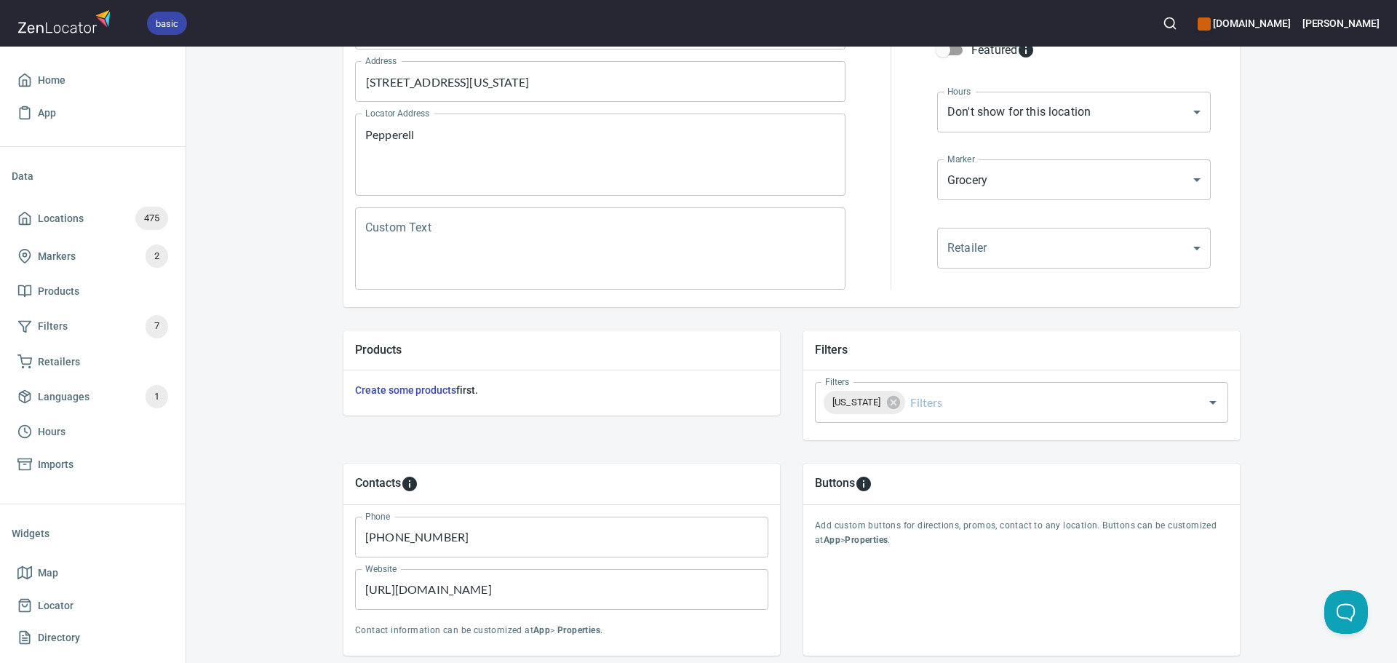
scroll to position [218, 0]
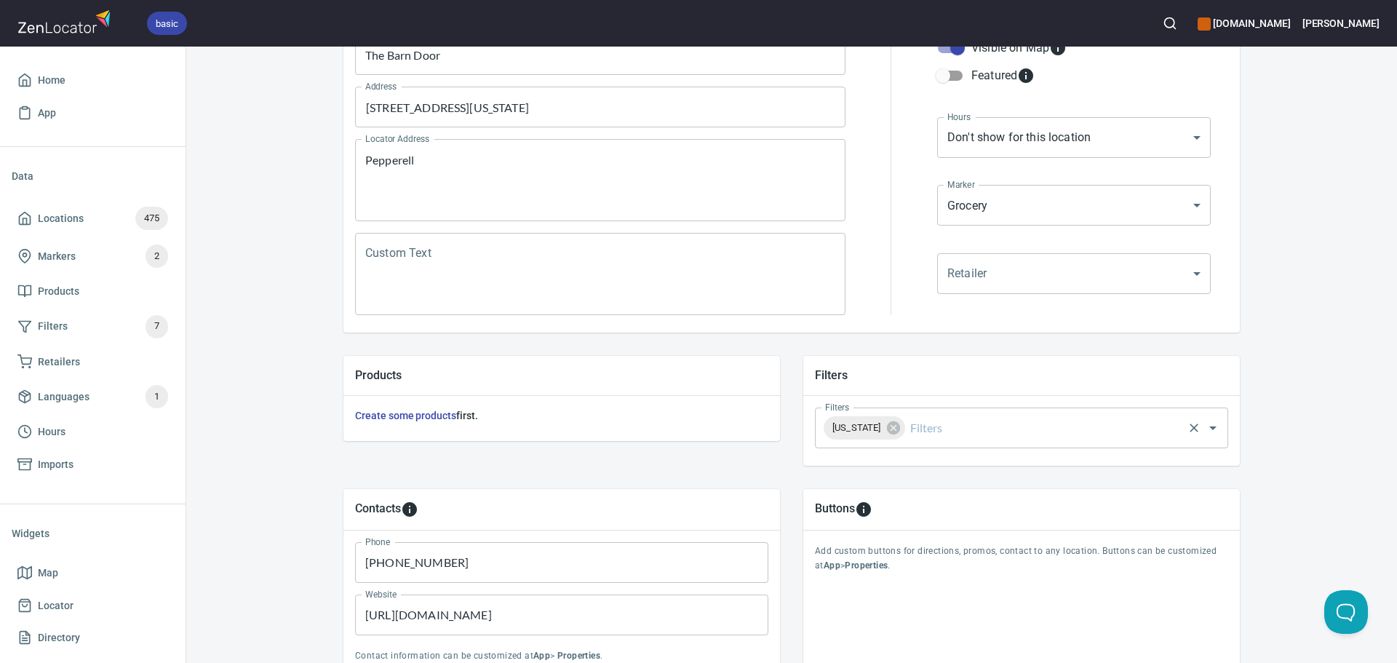
click at [935, 435] on input "Filters" at bounding box center [1045, 428] width 274 height 28
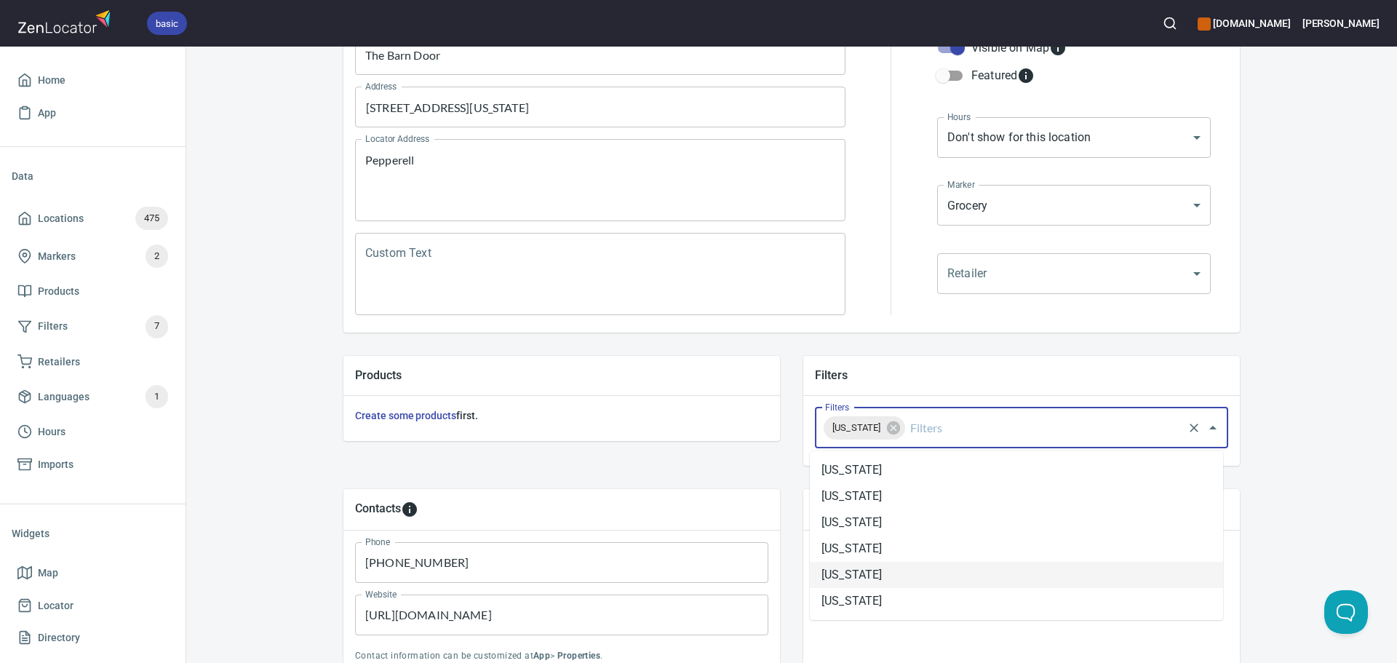
click at [910, 566] on li "[US_STATE]" at bounding box center [1016, 575] width 413 height 26
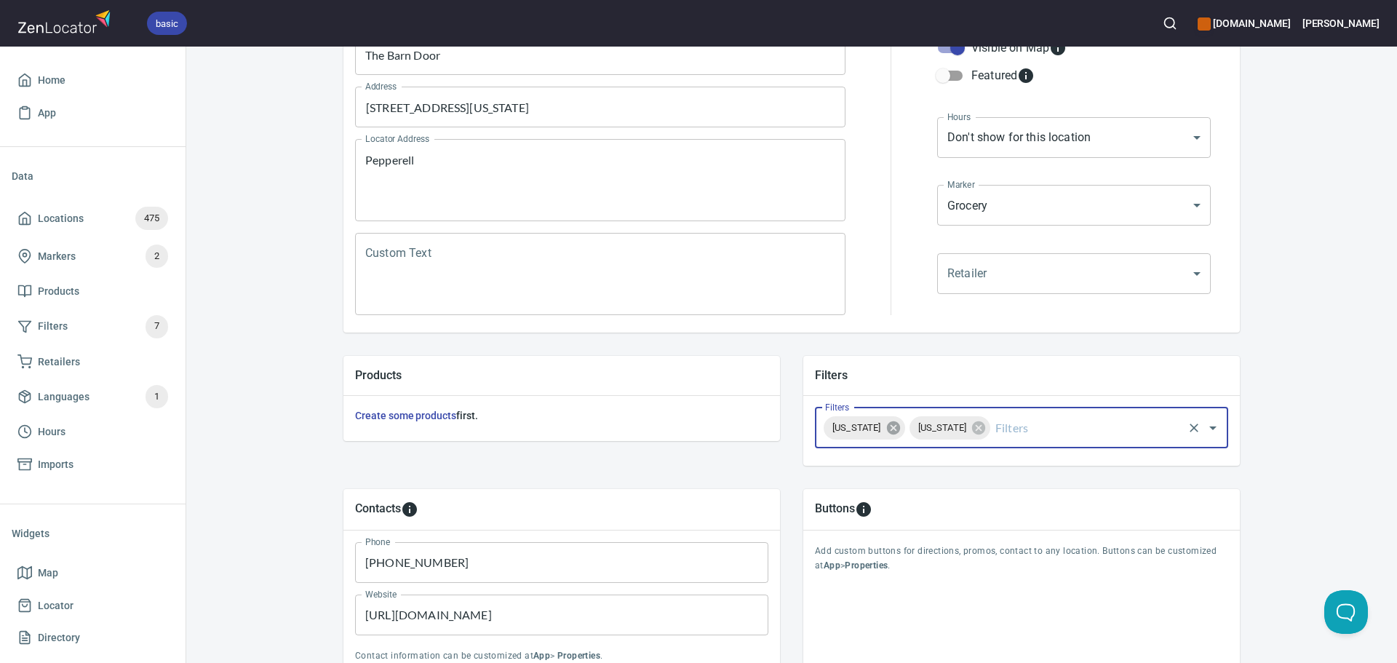
click at [895, 434] on icon at bounding box center [894, 428] width 16 height 16
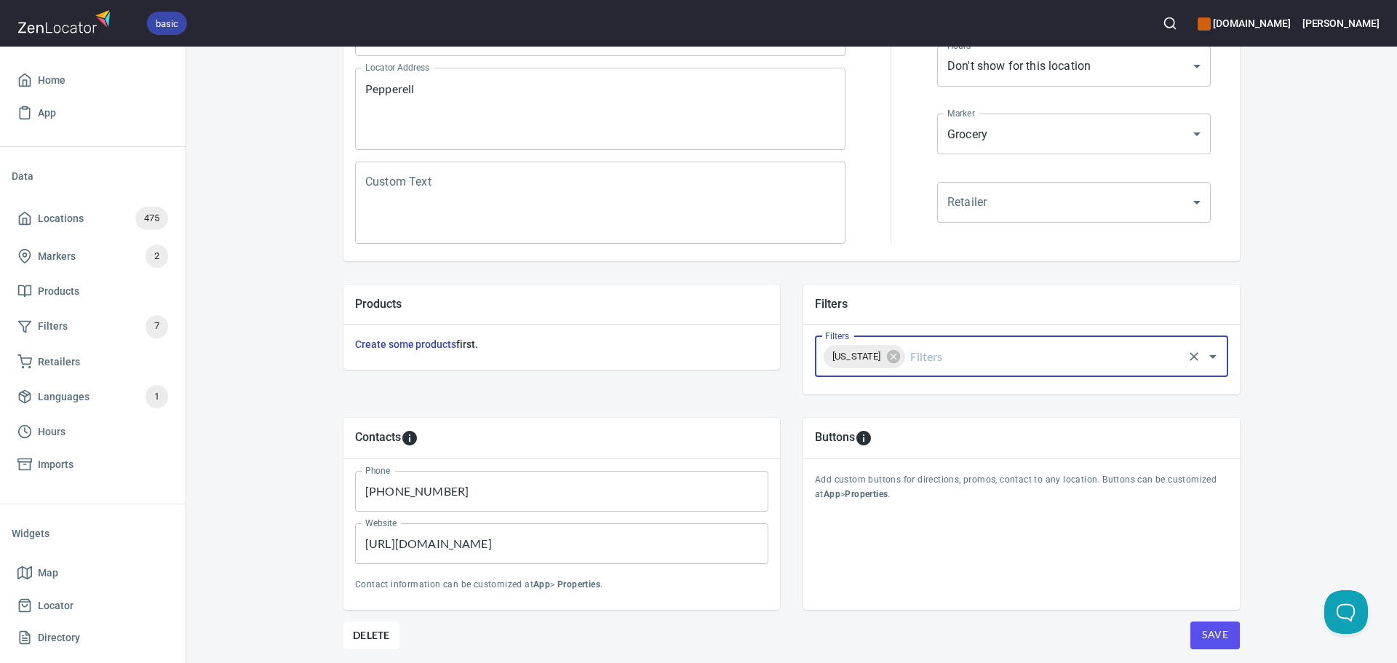
scroll to position [340, 0]
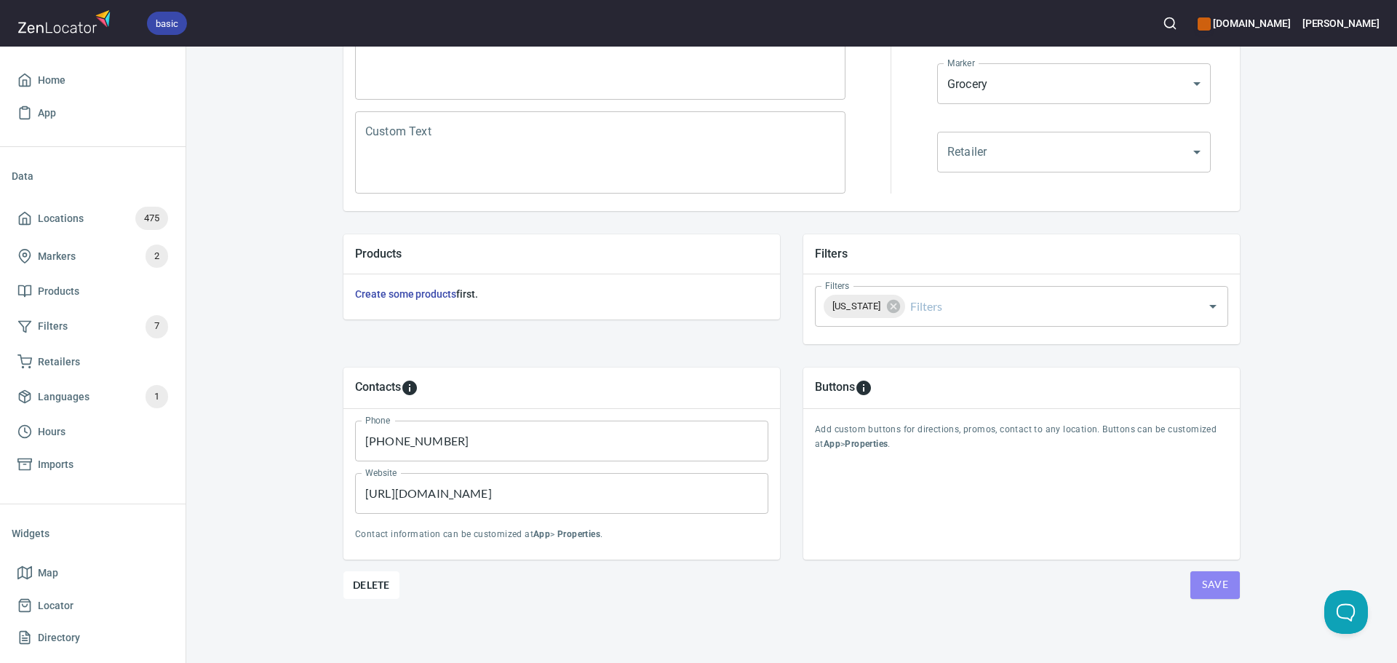
click at [1195, 578] on button "Save" at bounding box center [1215, 585] width 49 height 28
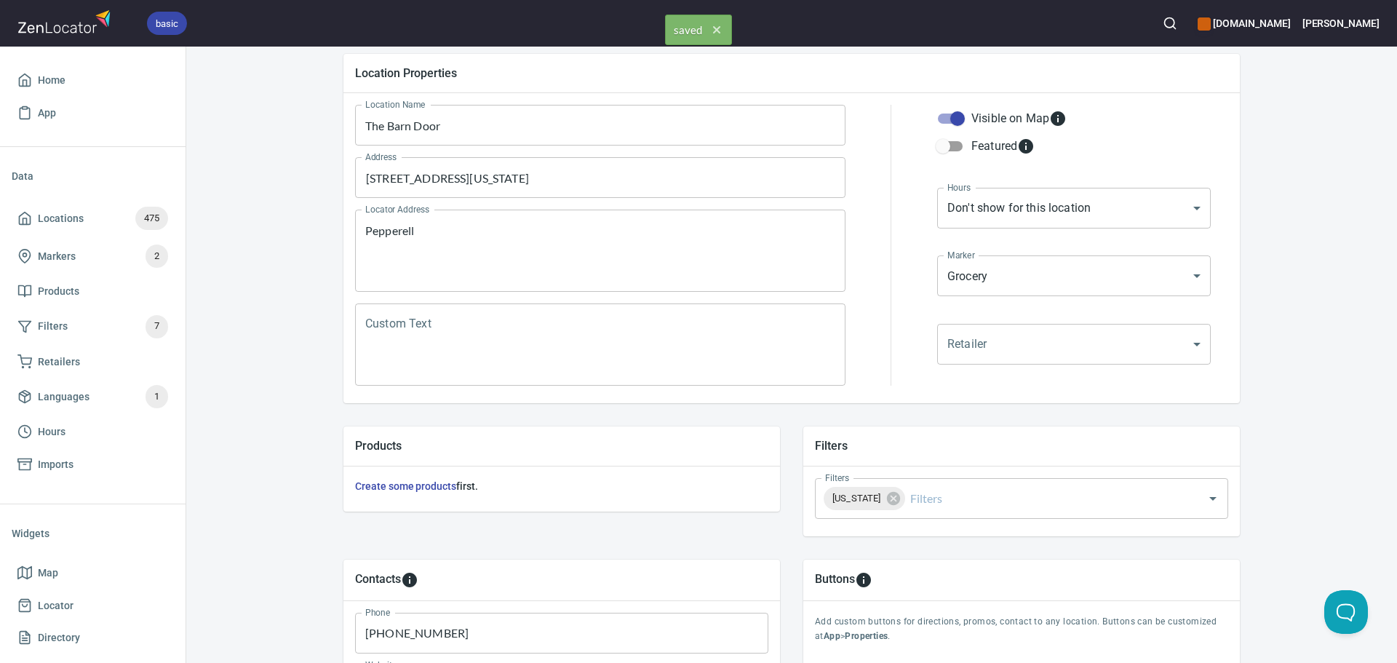
scroll to position [0, 0]
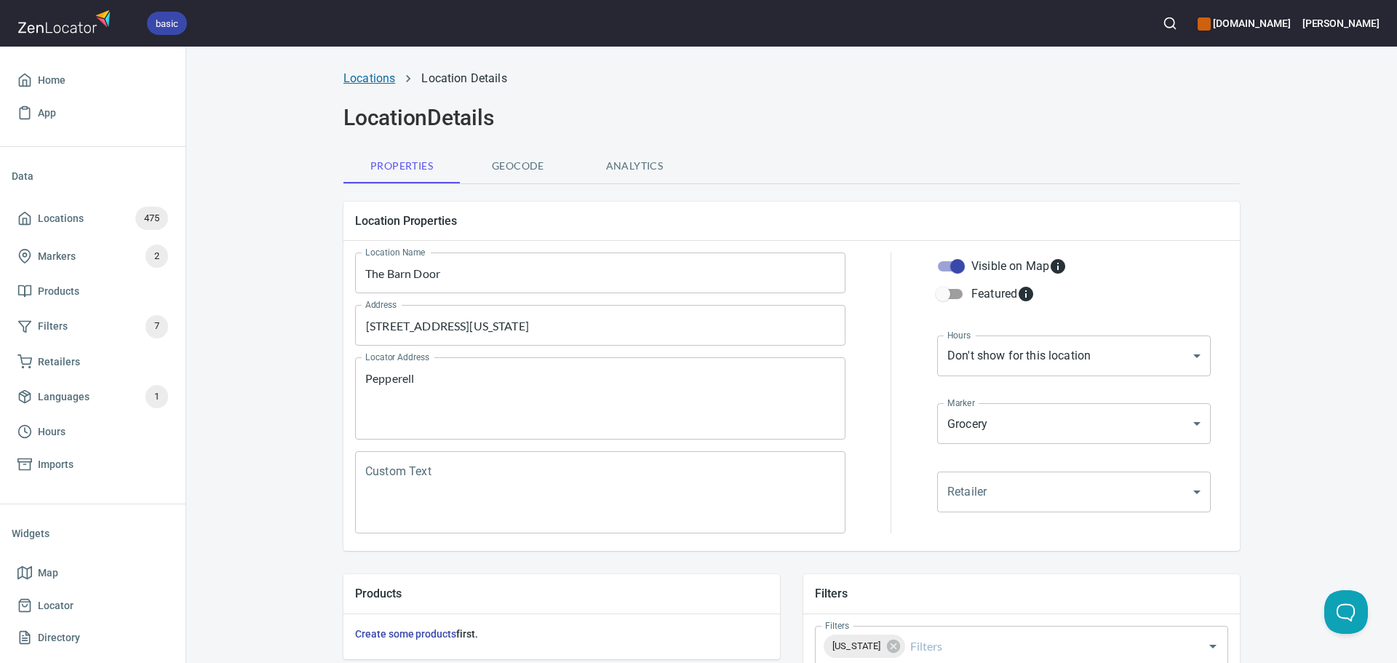
click at [368, 81] on link "Locations" at bounding box center [370, 78] width 52 height 14
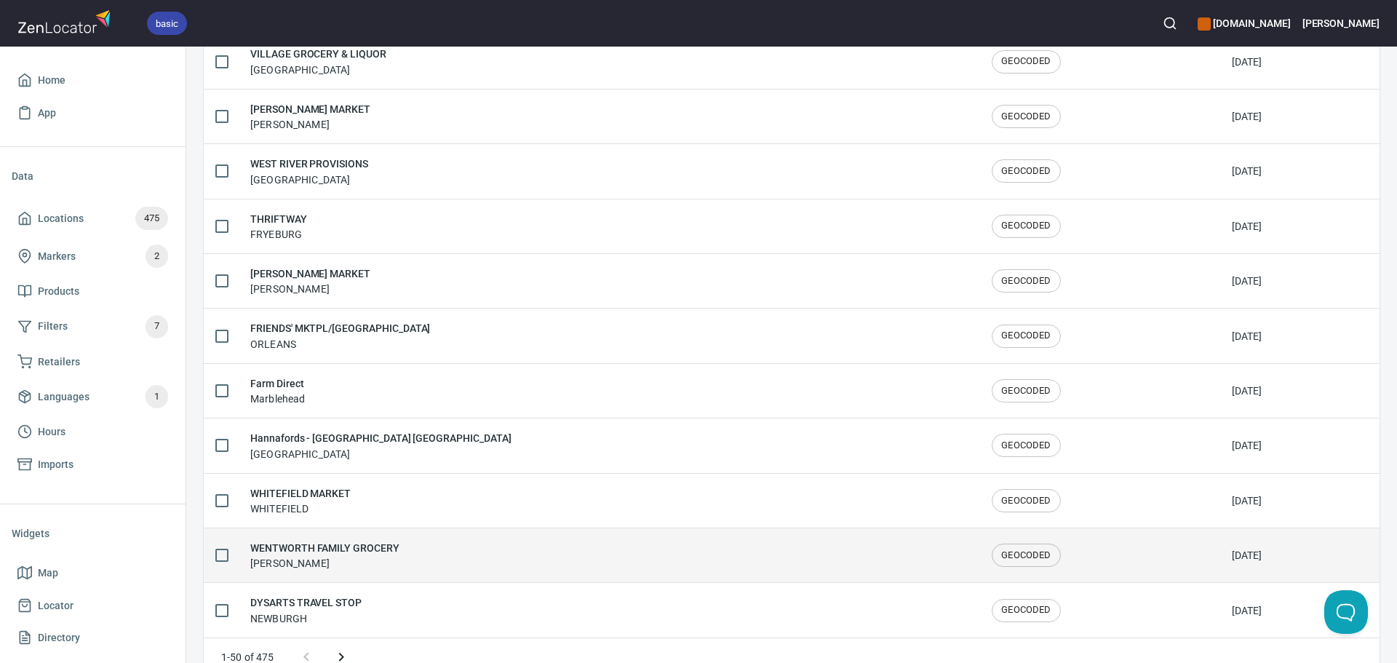
scroll to position [2392, 0]
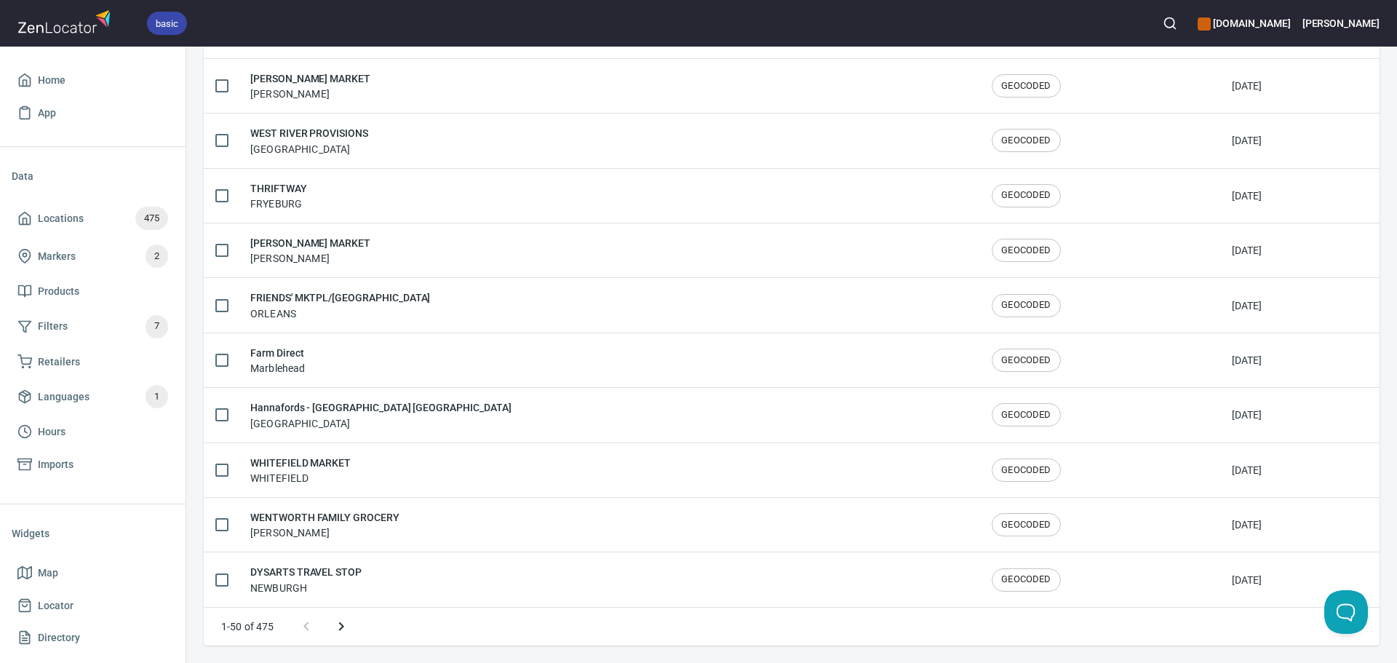
click at [346, 625] on icon "Next page" at bounding box center [341, 626] width 17 height 17
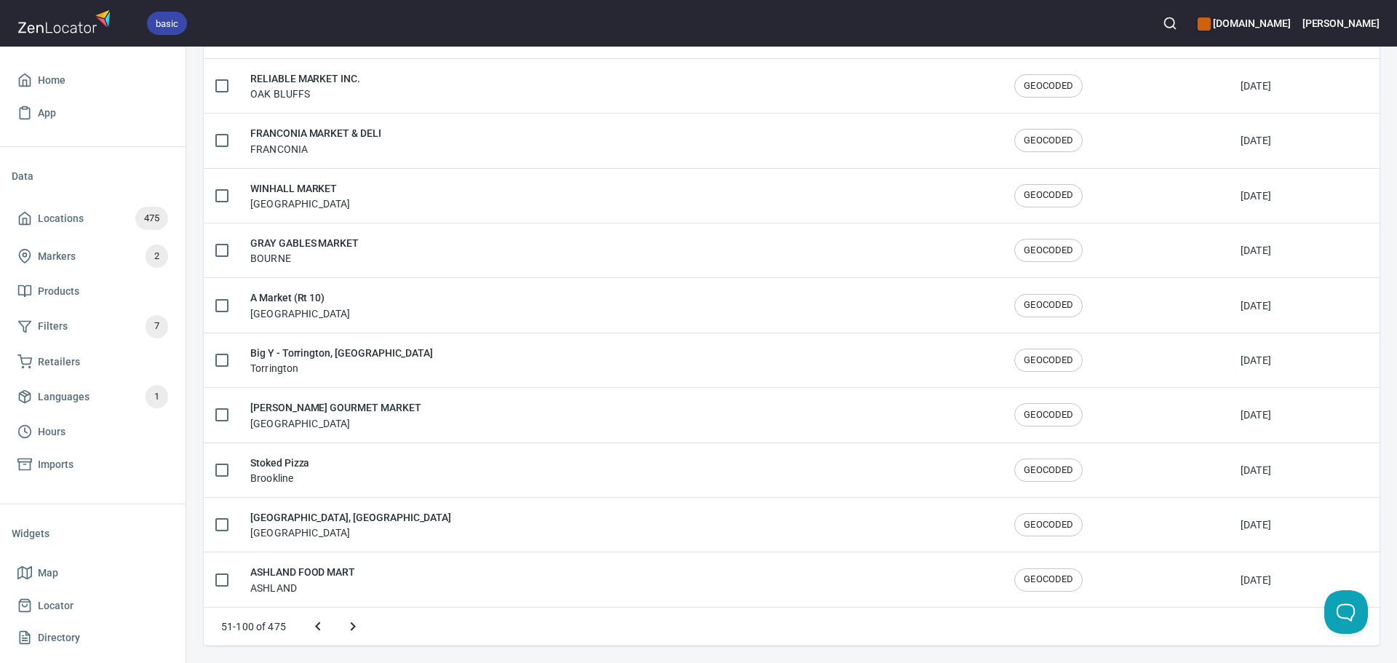
click at [346, 625] on icon "Next page" at bounding box center [352, 626] width 17 height 17
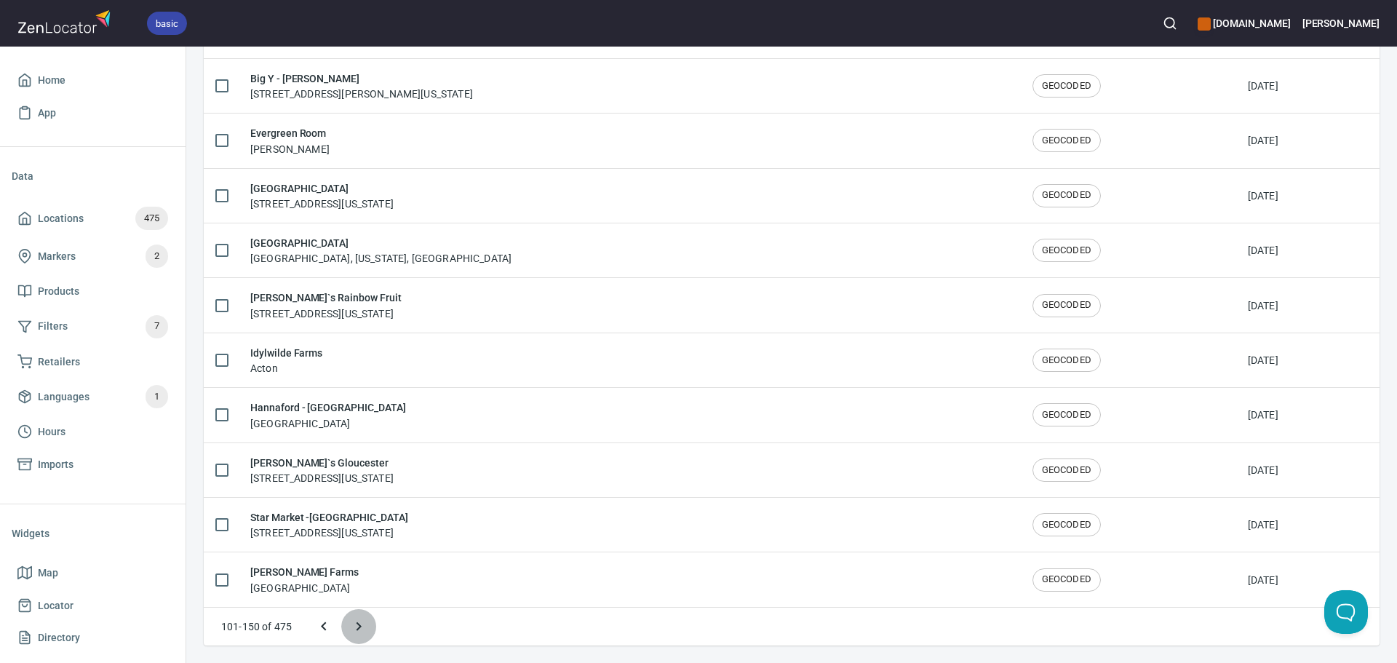
click at [351, 625] on icon "Next page" at bounding box center [358, 626] width 17 height 17
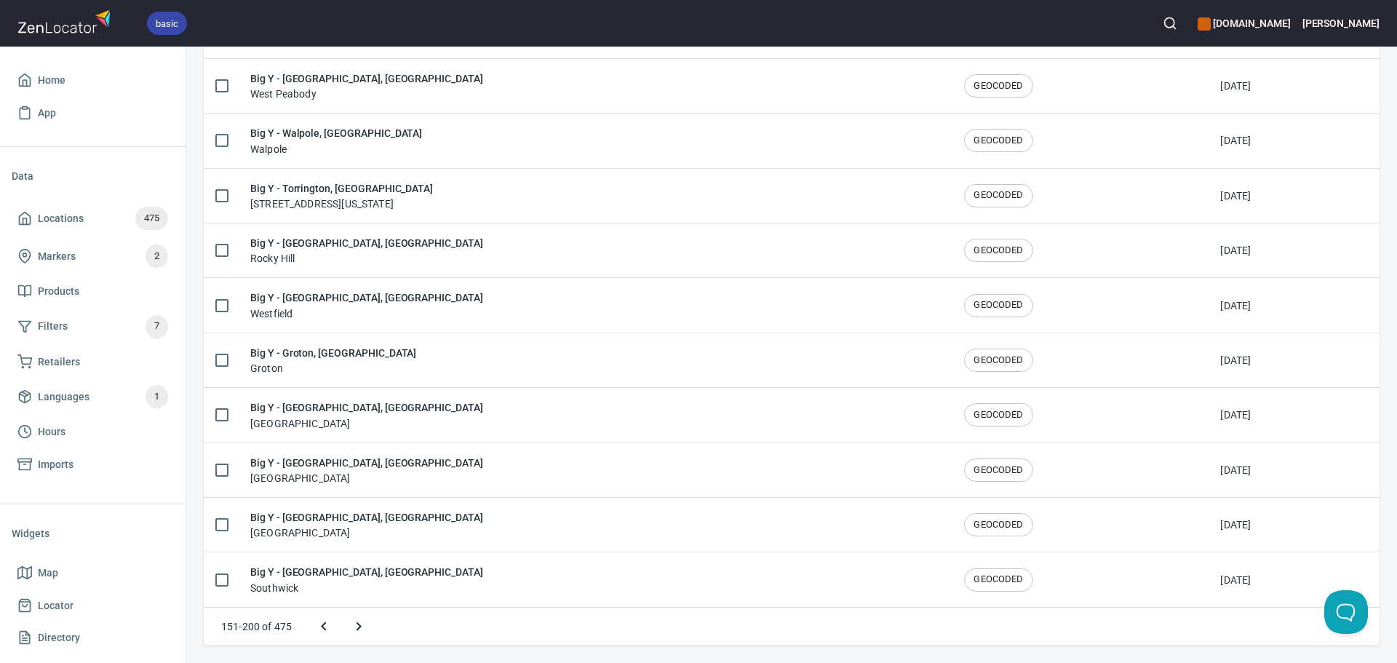
click at [352, 625] on icon "Next page" at bounding box center [358, 626] width 17 height 17
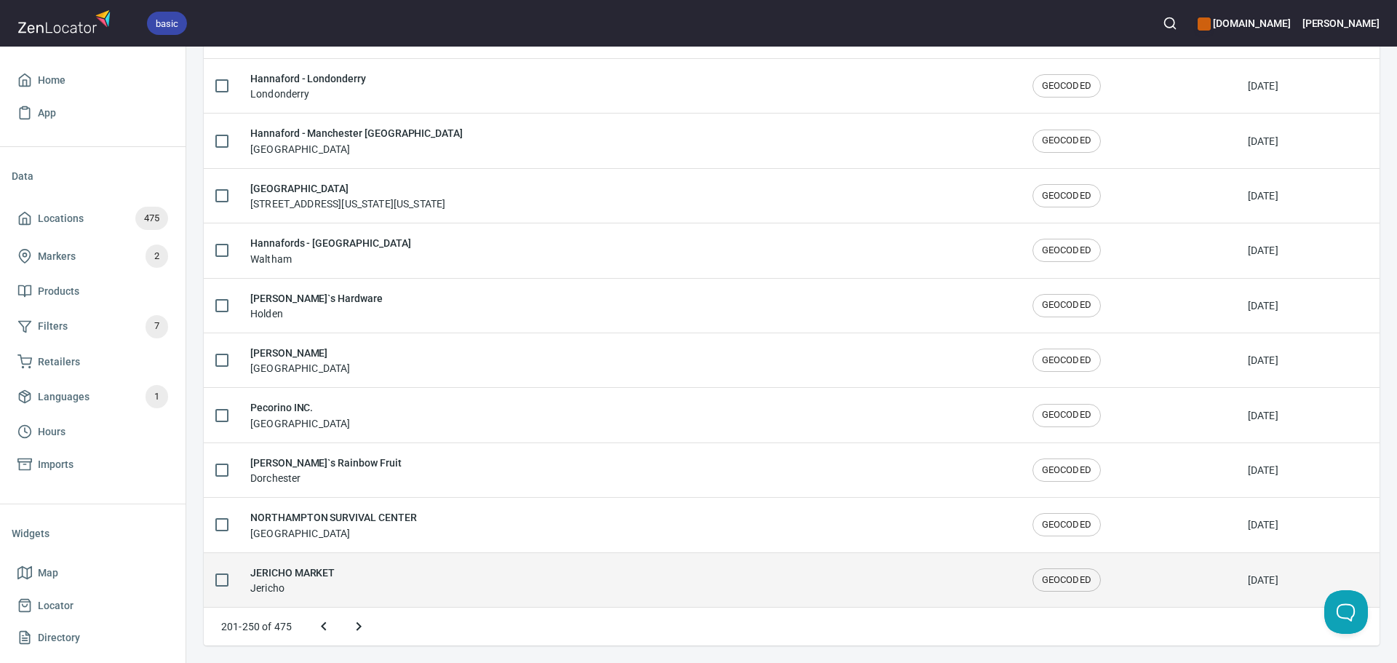
scroll to position [2282, 0]
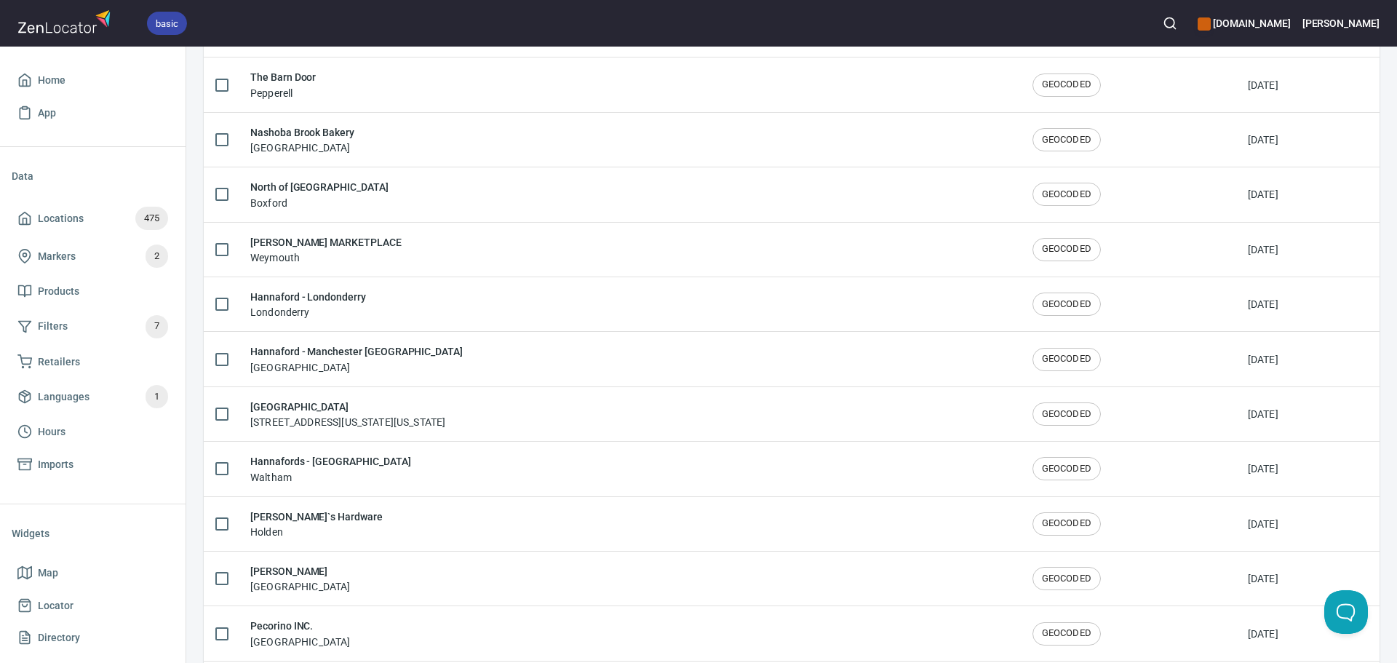
scroll to position [1991, 0]
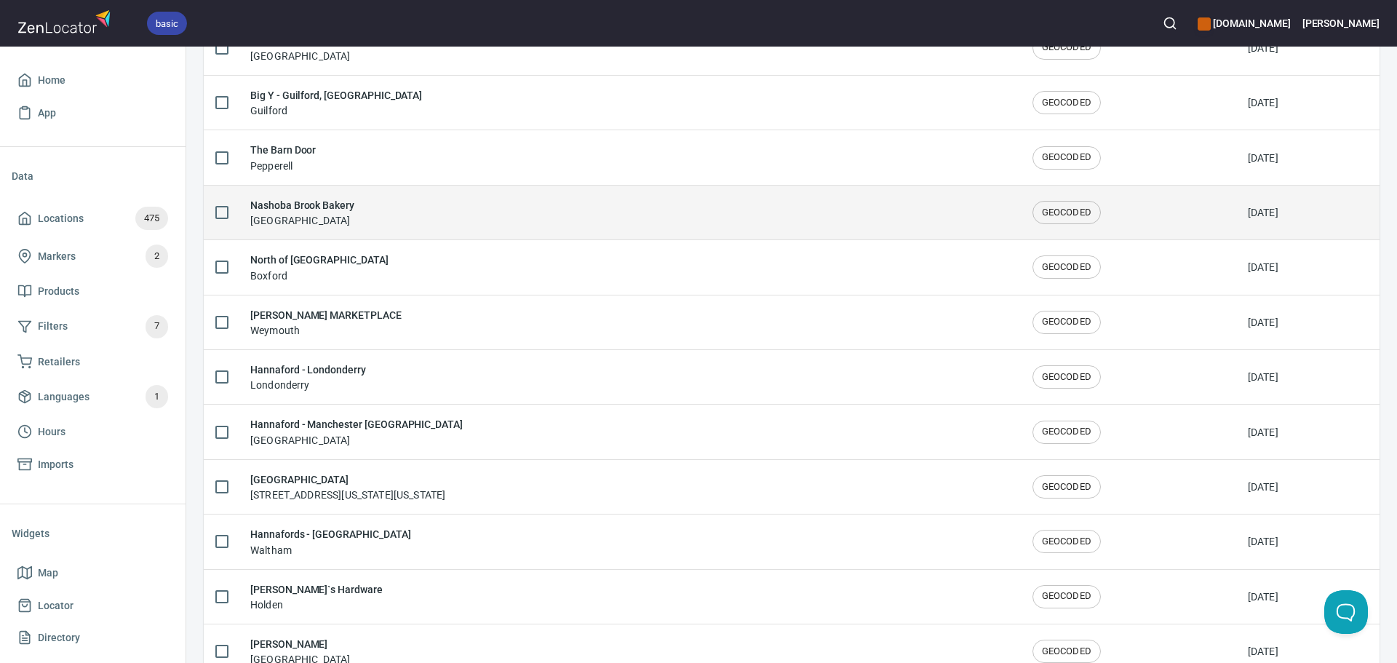
click at [422, 217] on div "Nashoba Brook Bakery Concord" at bounding box center [629, 212] width 759 height 31
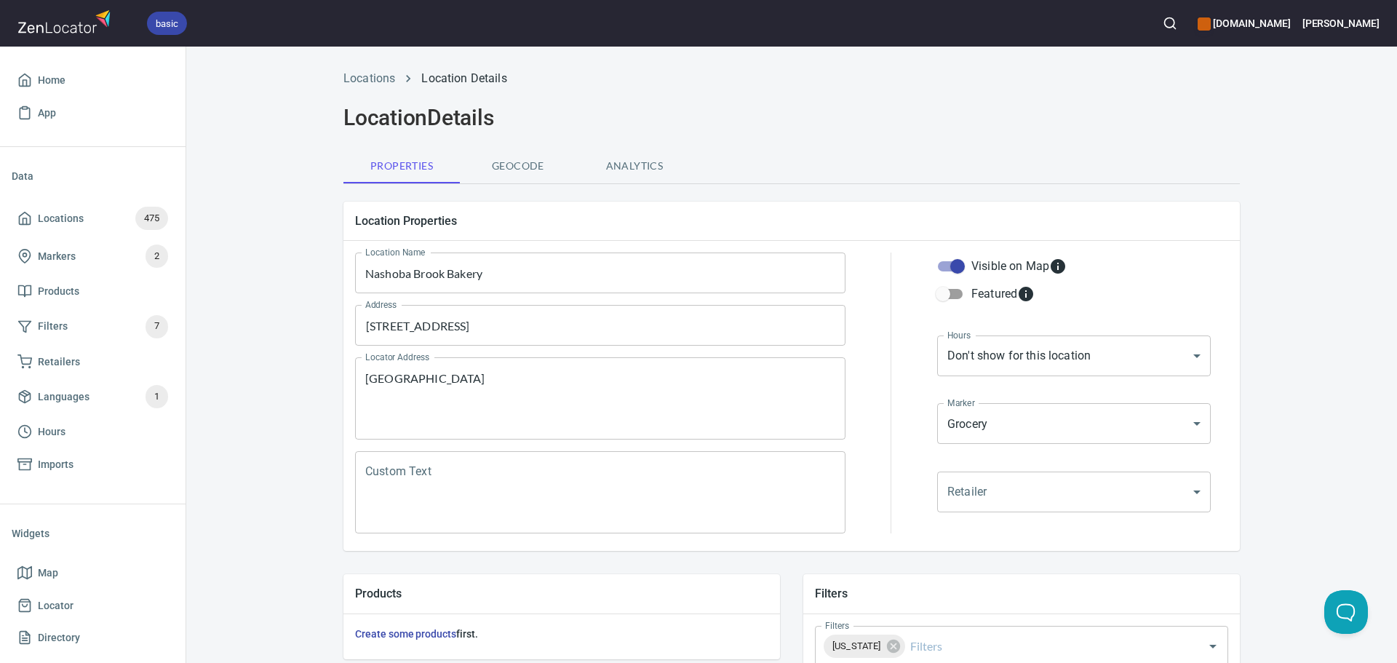
click at [942, 295] on input "Featured" at bounding box center [943, 294] width 83 height 28
checkbox input "true"
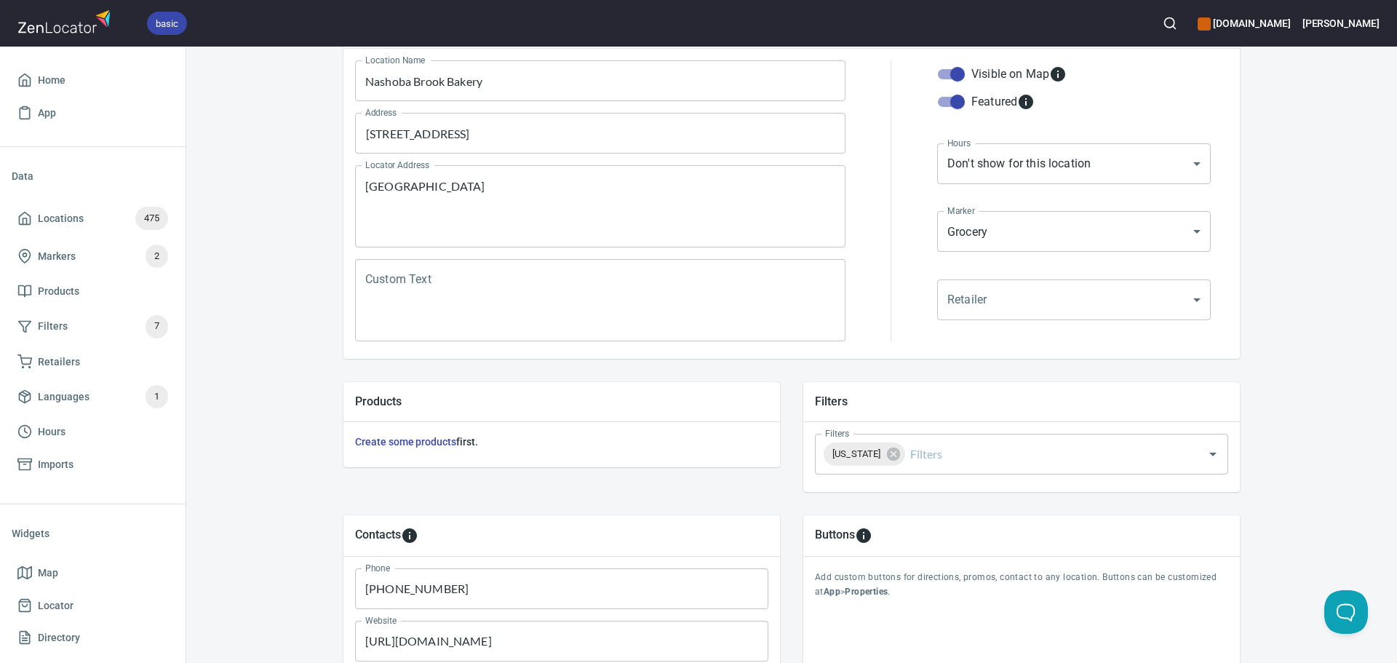
scroll to position [340, 0]
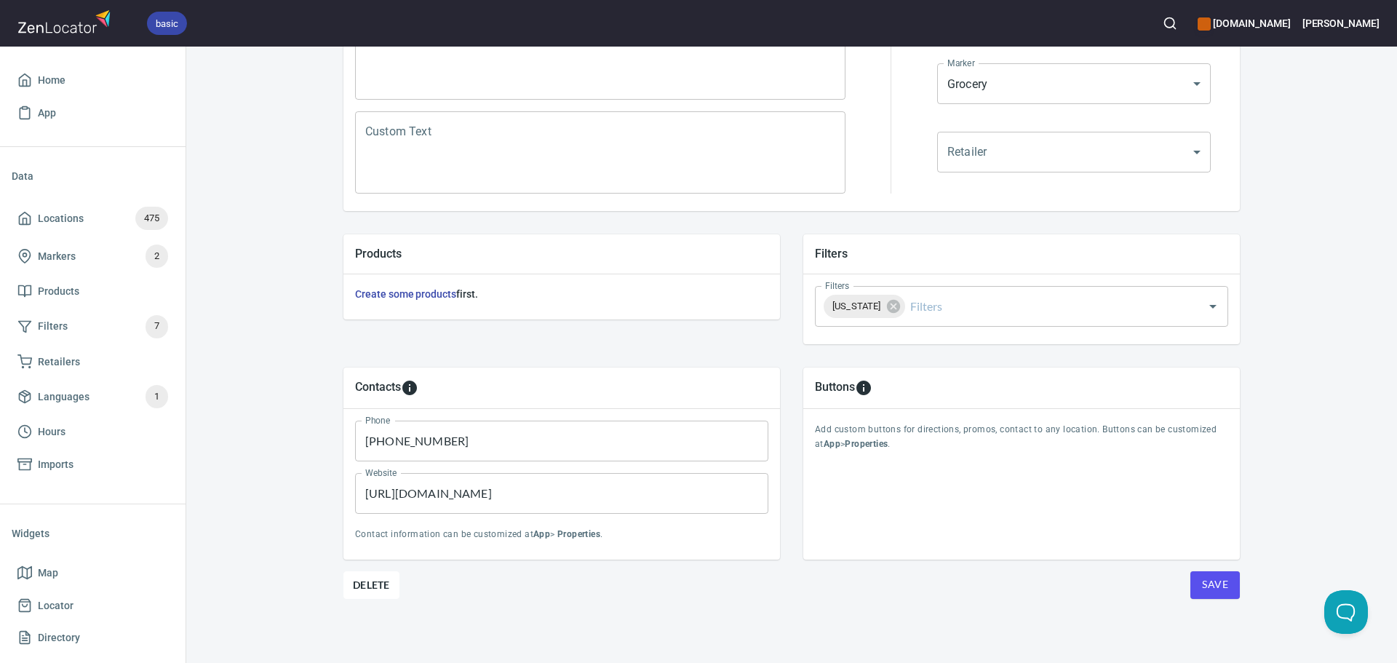
click at [1202, 589] on span "Save" at bounding box center [1215, 585] width 26 height 18
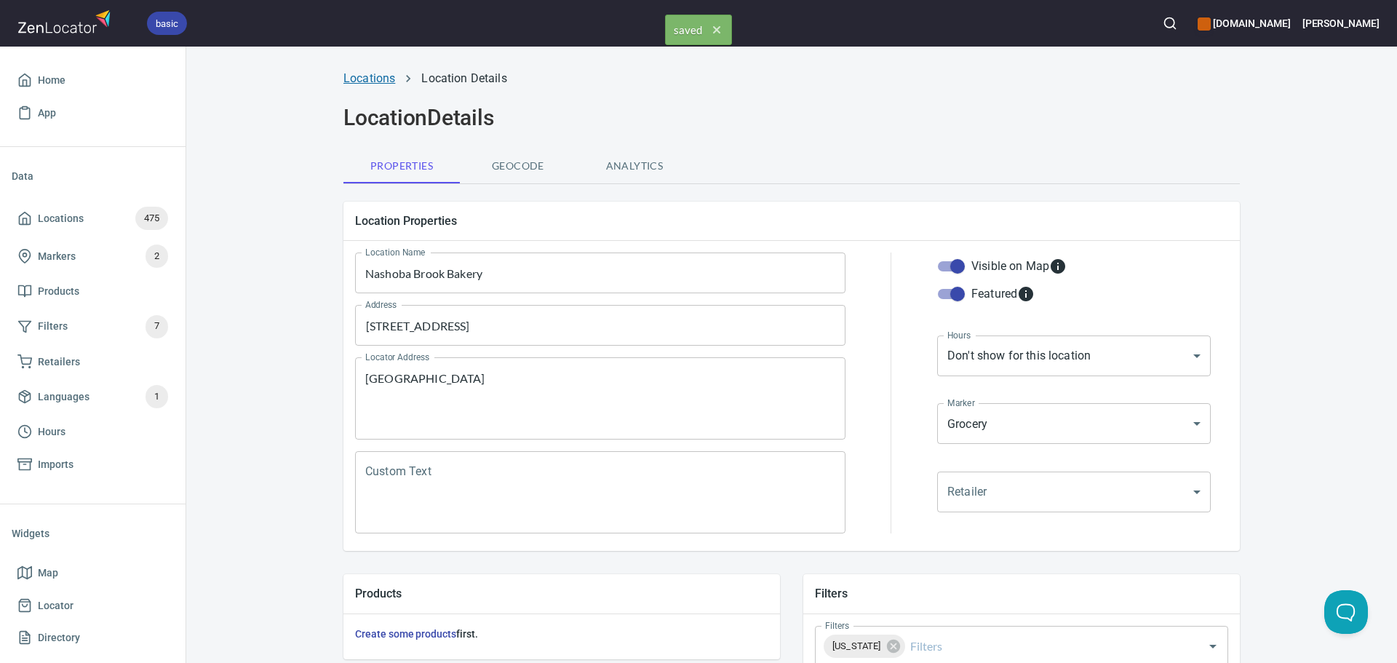
click at [380, 78] on link "Locations" at bounding box center [370, 78] width 52 height 14
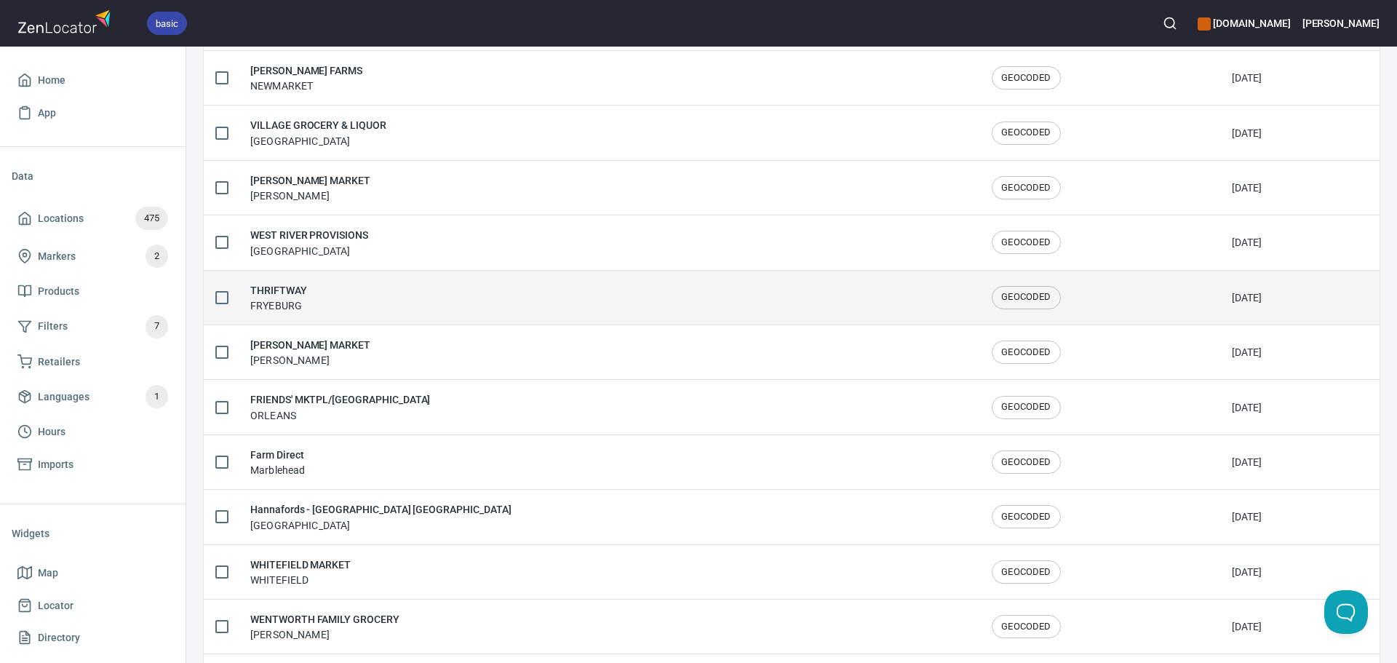
scroll to position [2392, 0]
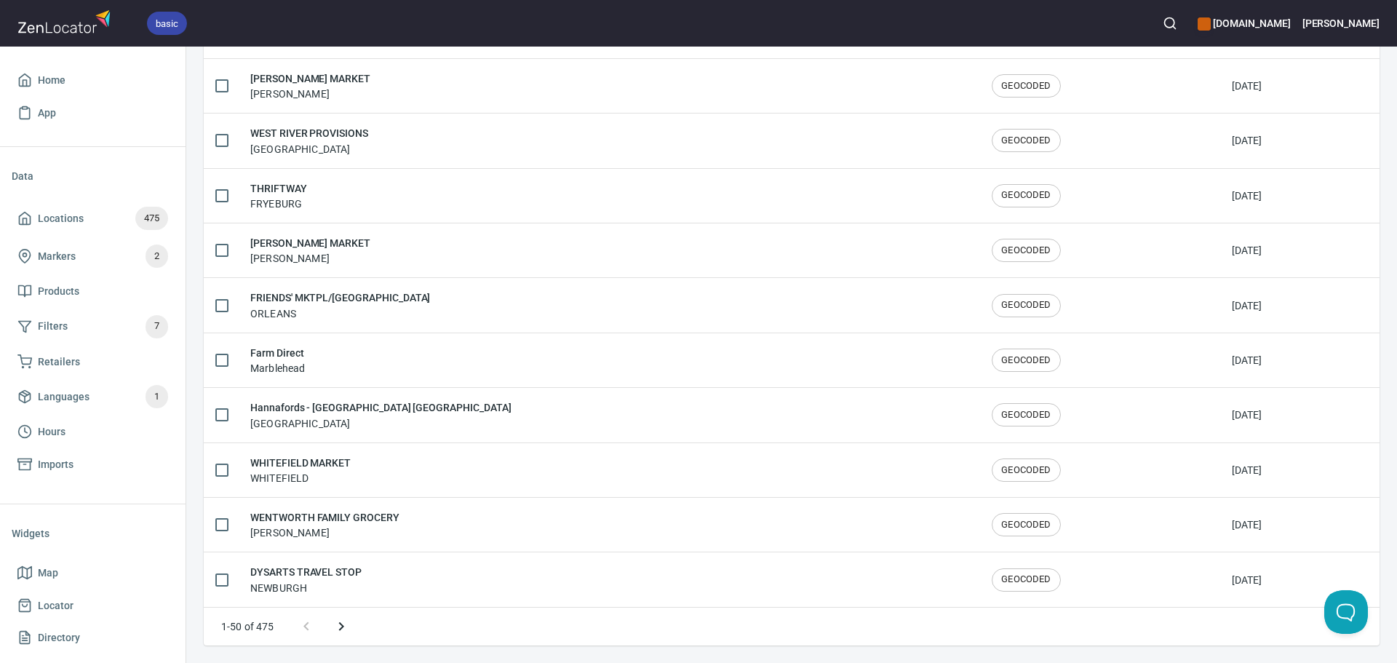
click at [356, 627] on button "Next page" at bounding box center [341, 626] width 35 height 35
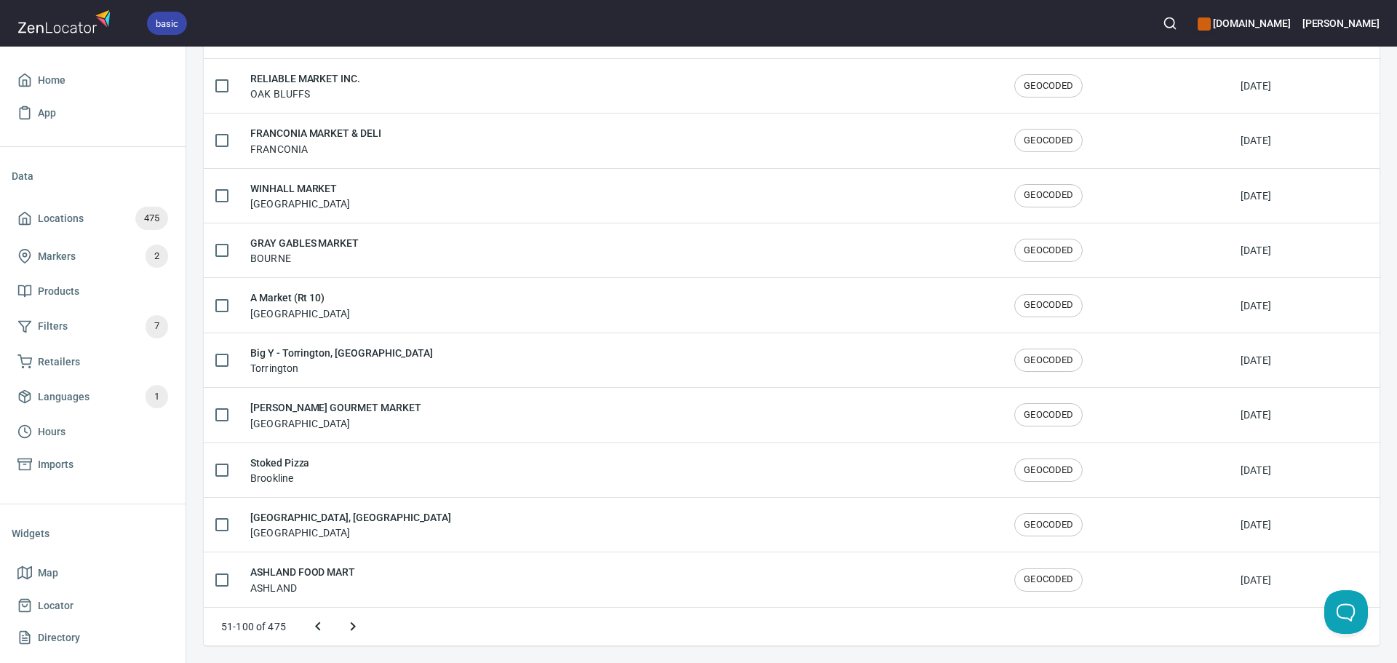
click at [356, 627] on icon "Next page" at bounding box center [352, 626] width 17 height 17
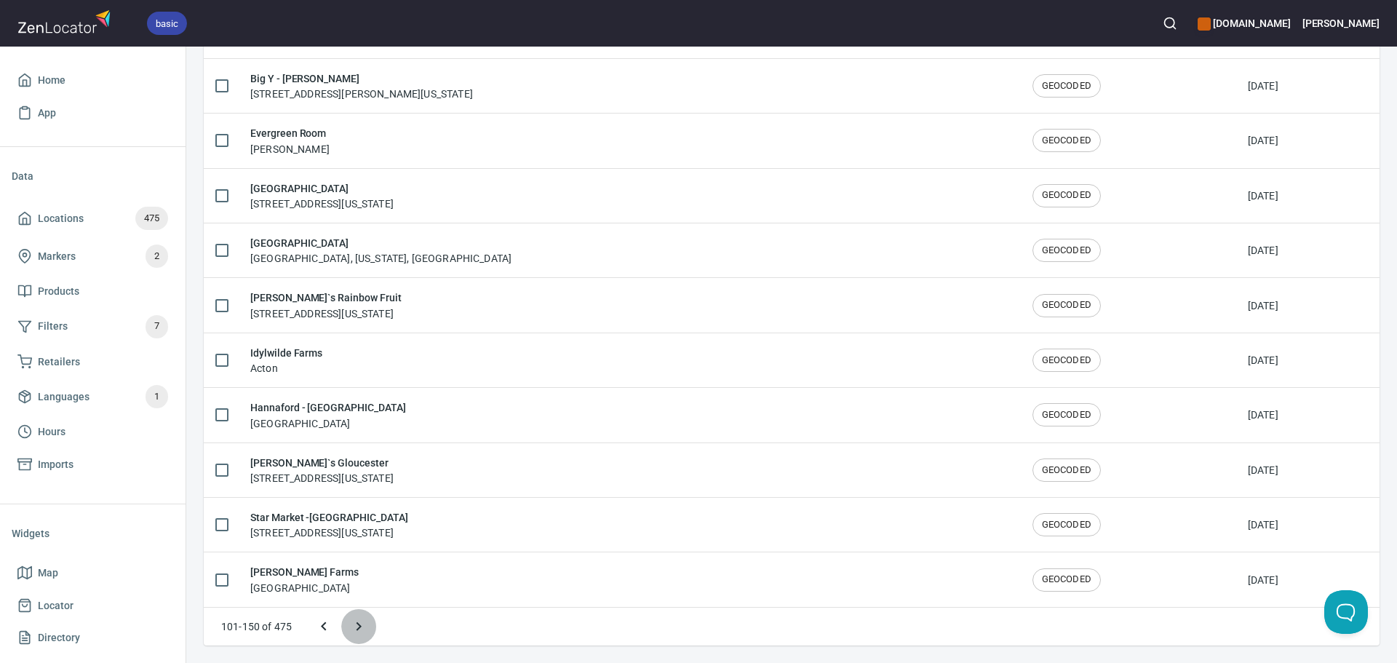
click at [356, 627] on icon "Next page" at bounding box center [358, 626] width 17 height 17
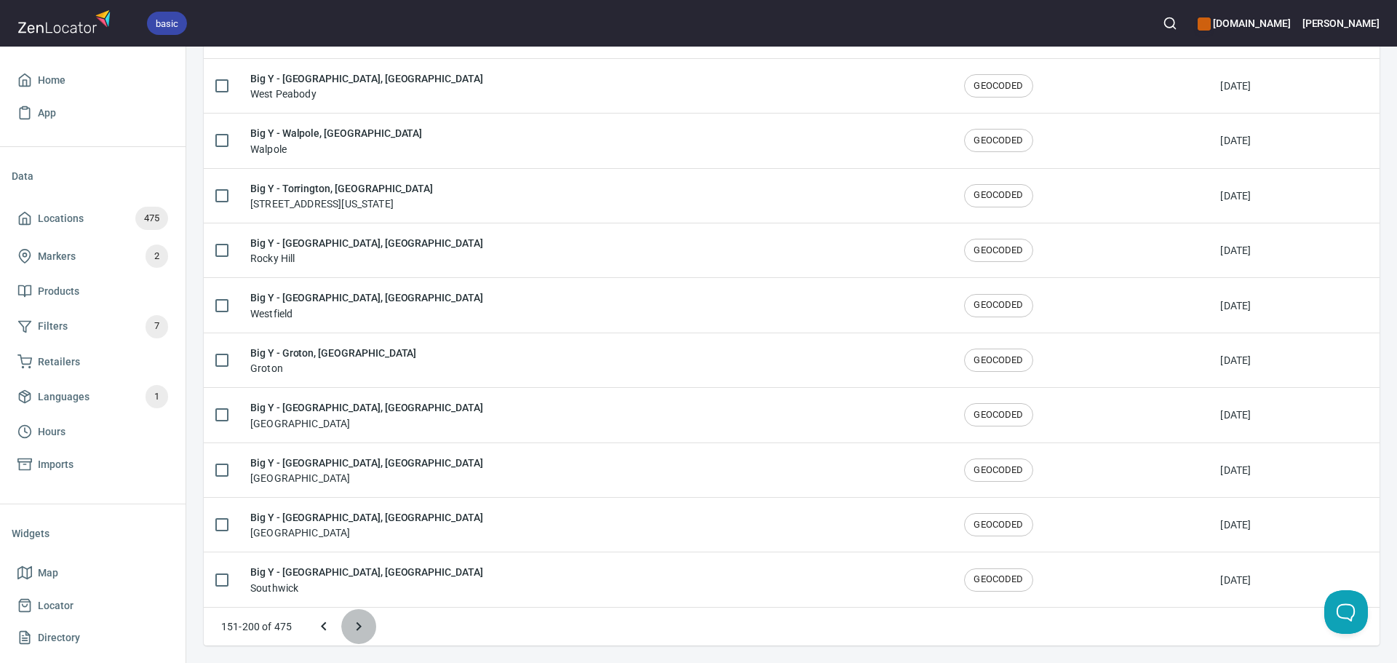
click at [357, 623] on icon "Next page" at bounding box center [359, 626] width 5 height 9
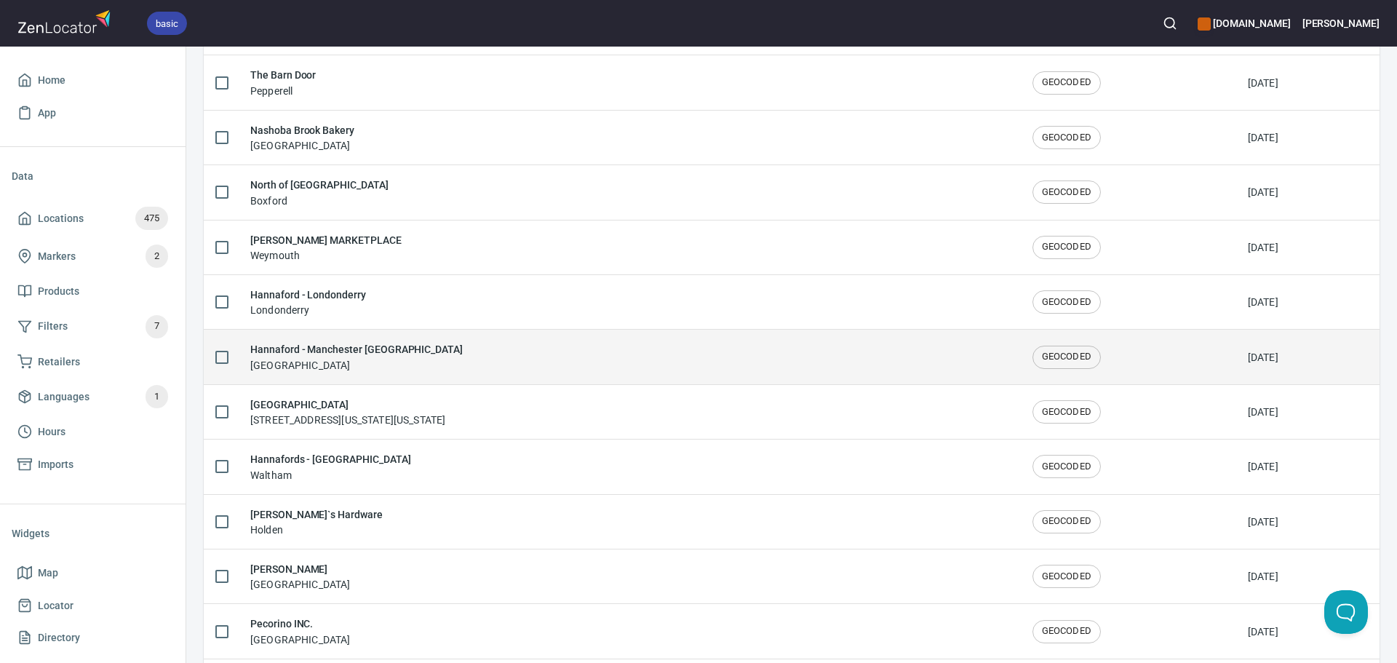
scroll to position [2063, 0]
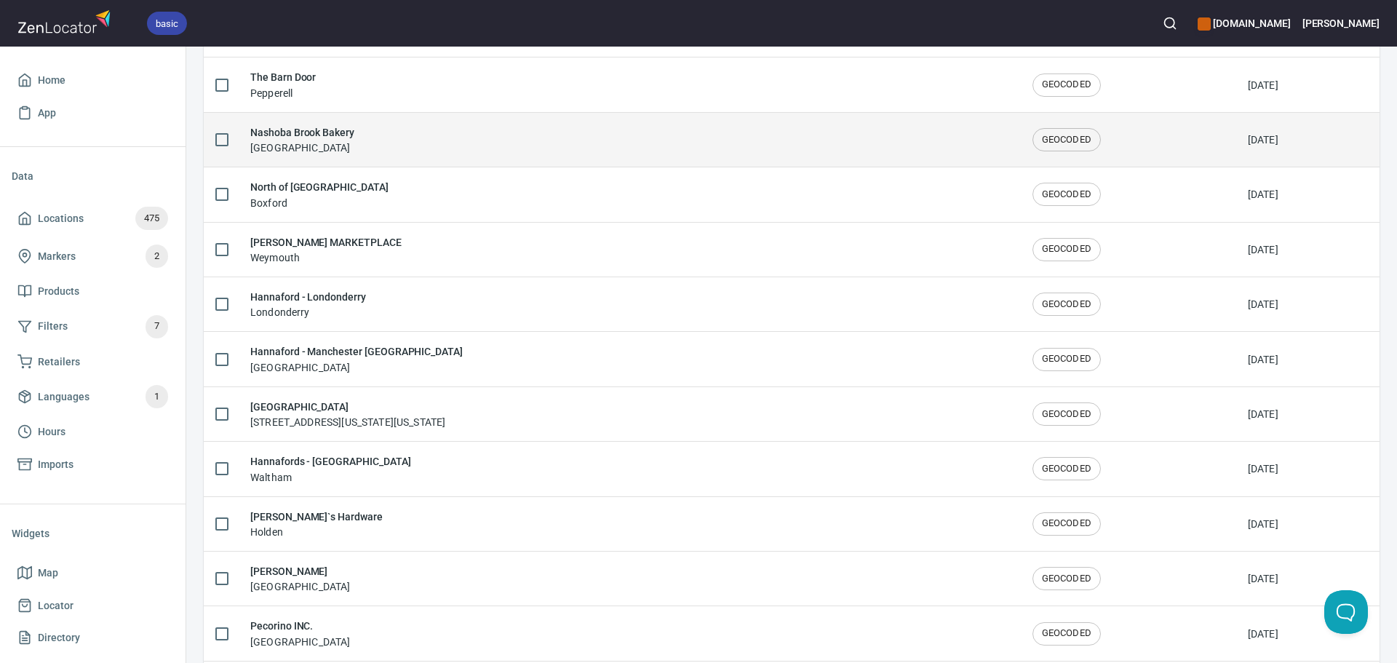
click at [437, 127] on div "Nashoba Brook Bakery Concord" at bounding box center [629, 139] width 759 height 31
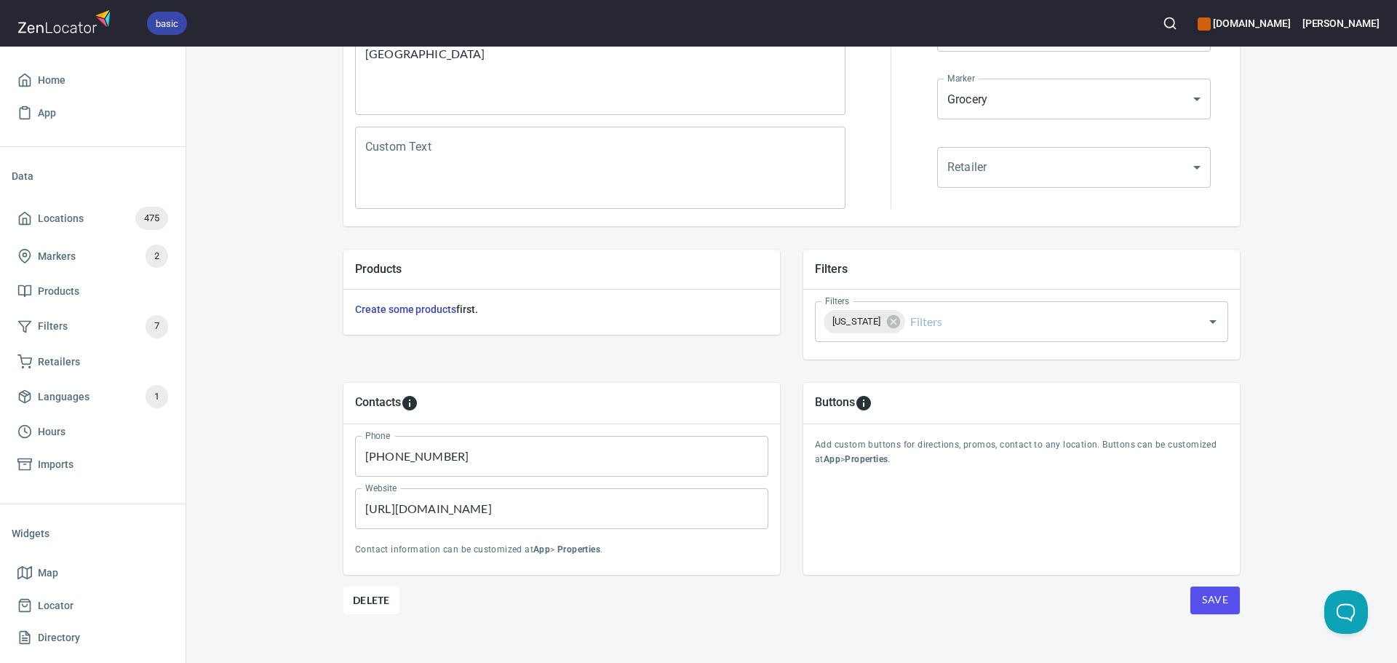
scroll to position [340, 0]
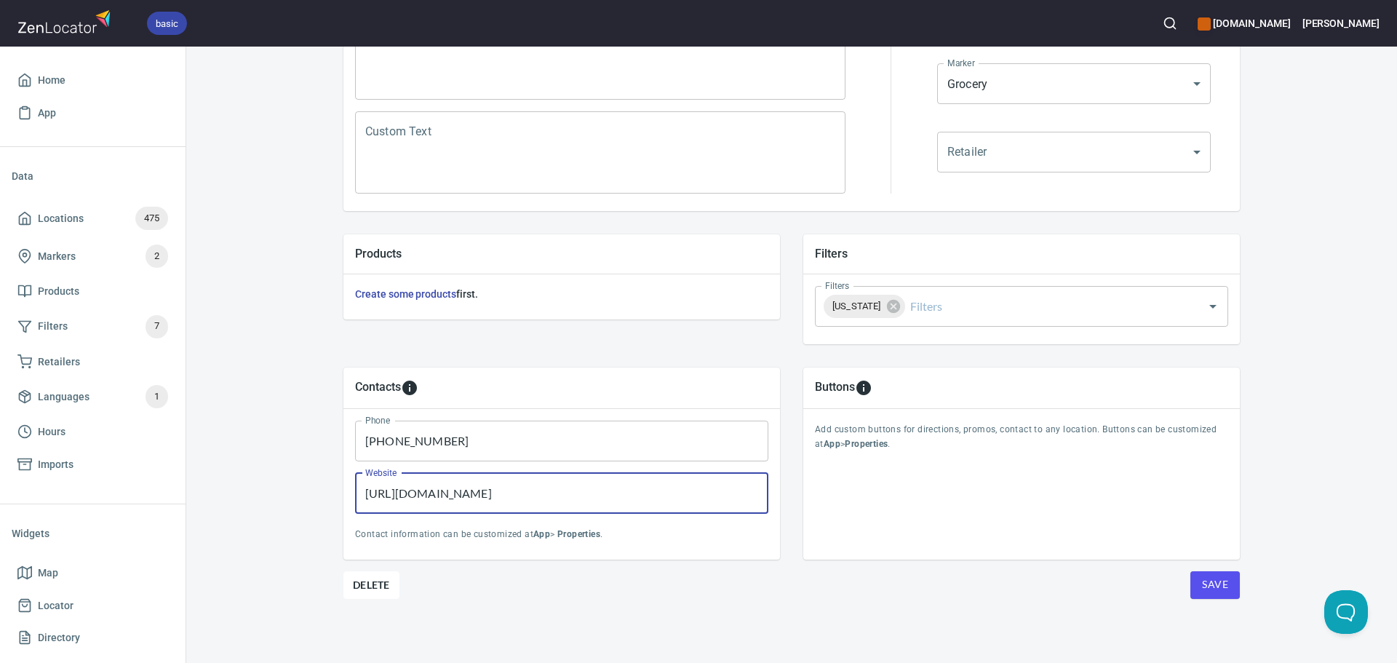
drag, startPoint x: 471, startPoint y: 496, endPoint x: 504, endPoint y: 496, distance: 32.8
click at [504, 496] on input "[URL][DOMAIN_NAME]" at bounding box center [561, 493] width 413 height 41
type input "[URL][DOMAIN_NAME]"
click at [1226, 589] on button "Save" at bounding box center [1215, 585] width 49 height 28
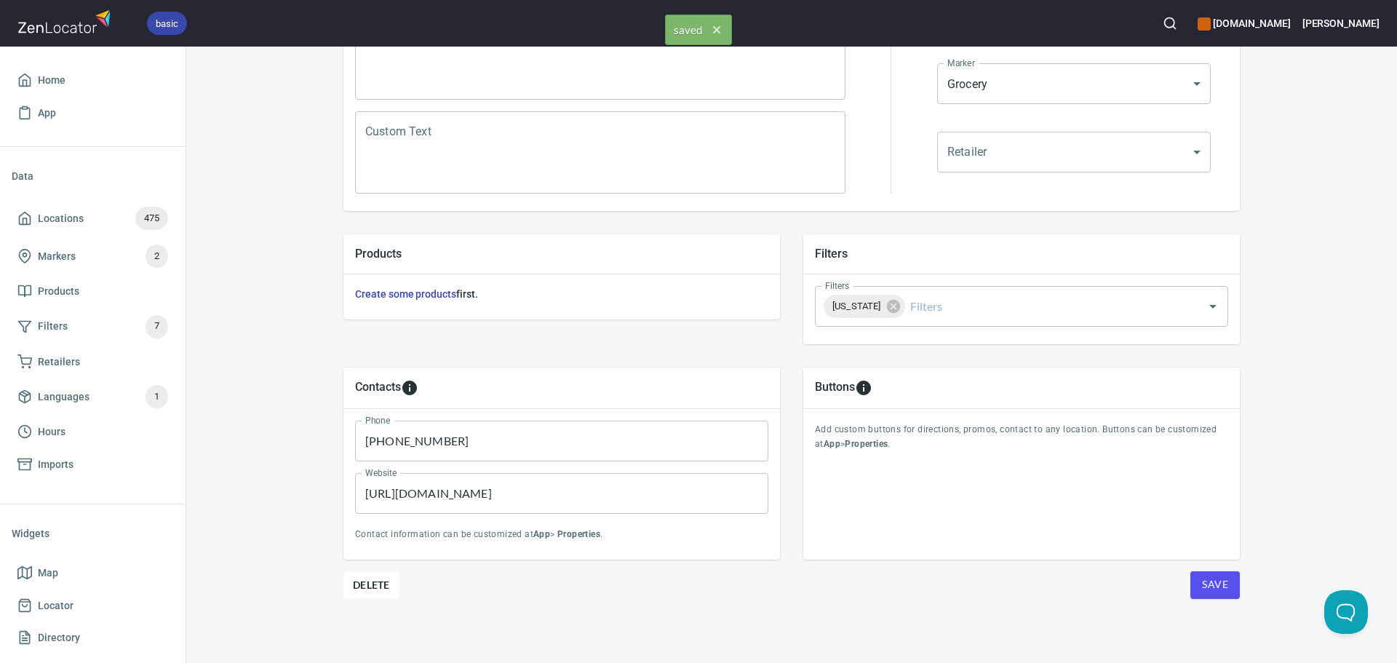
scroll to position [0, 0]
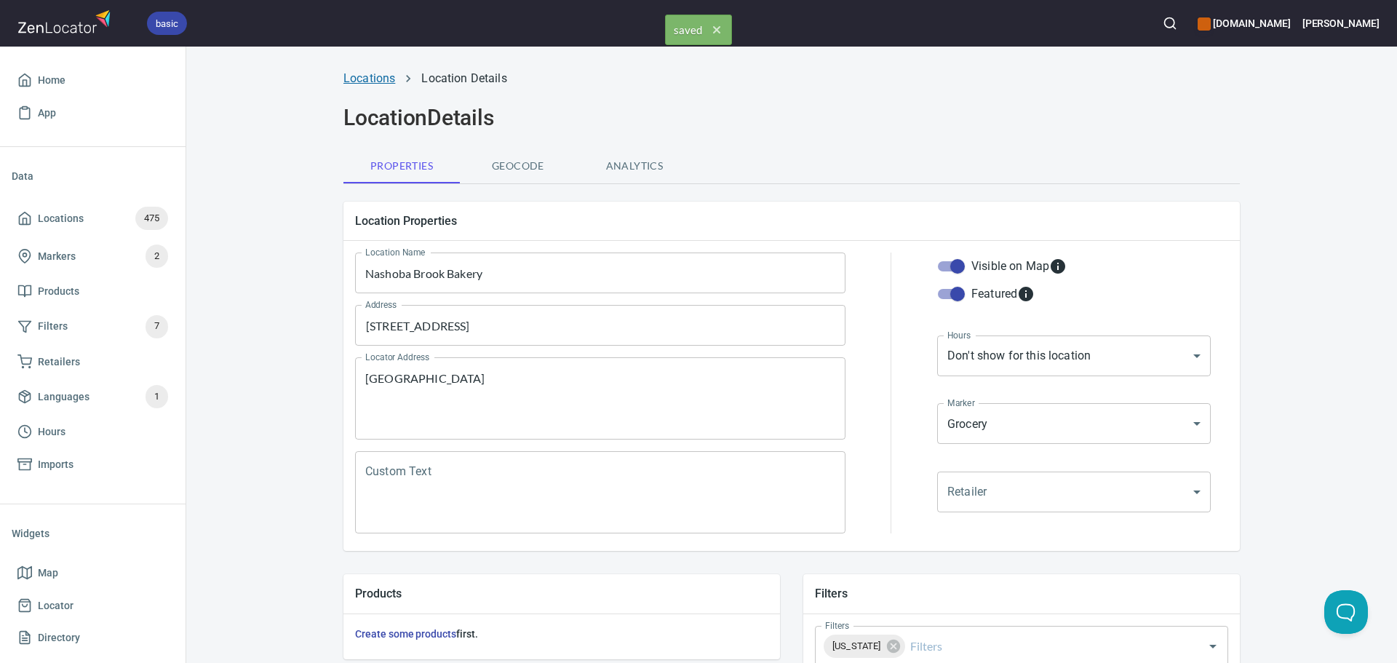
click at [369, 84] on link "Locations" at bounding box center [370, 78] width 52 height 14
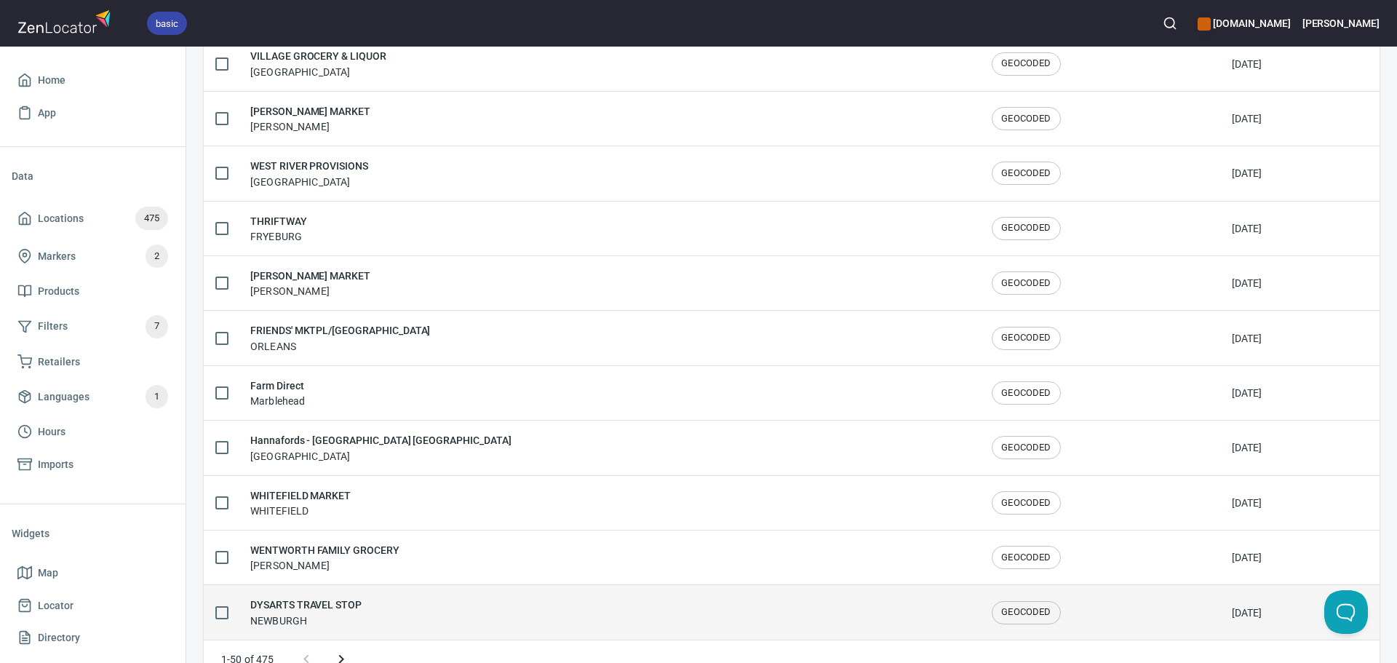
scroll to position [2392, 0]
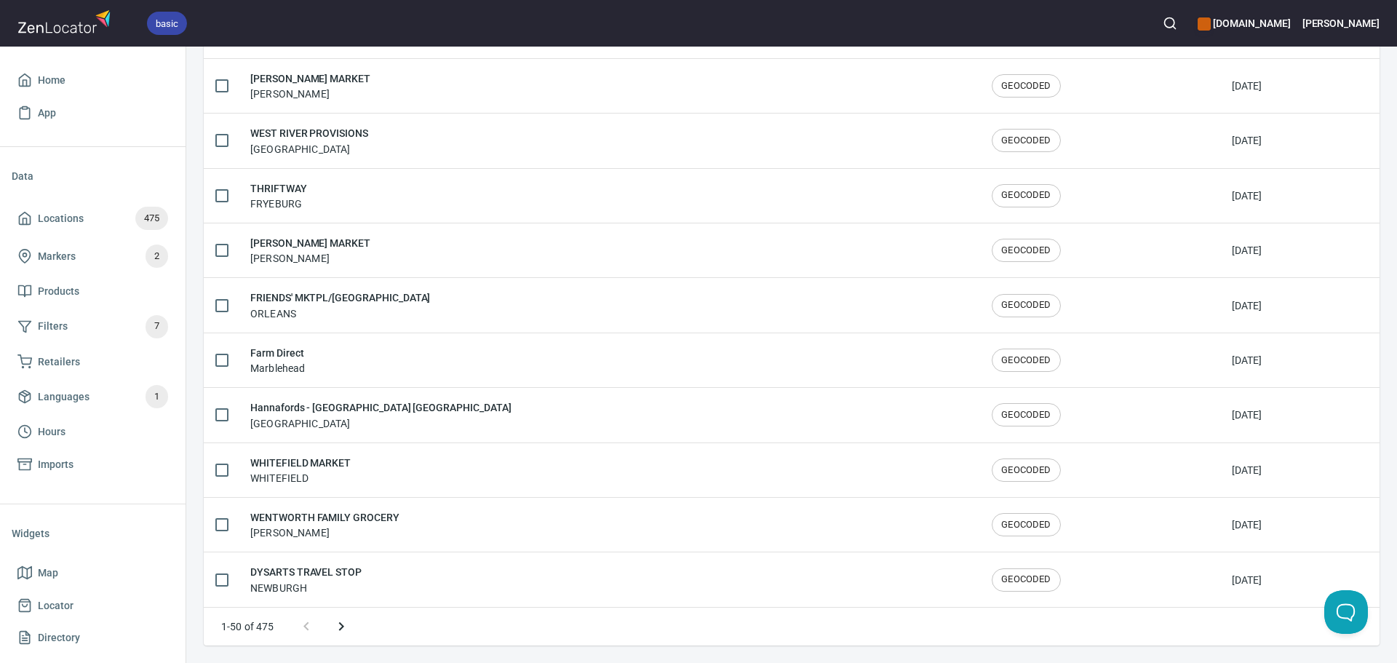
click at [346, 633] on icon "Next page" at bounding box center [341, 626] width 17 height 17
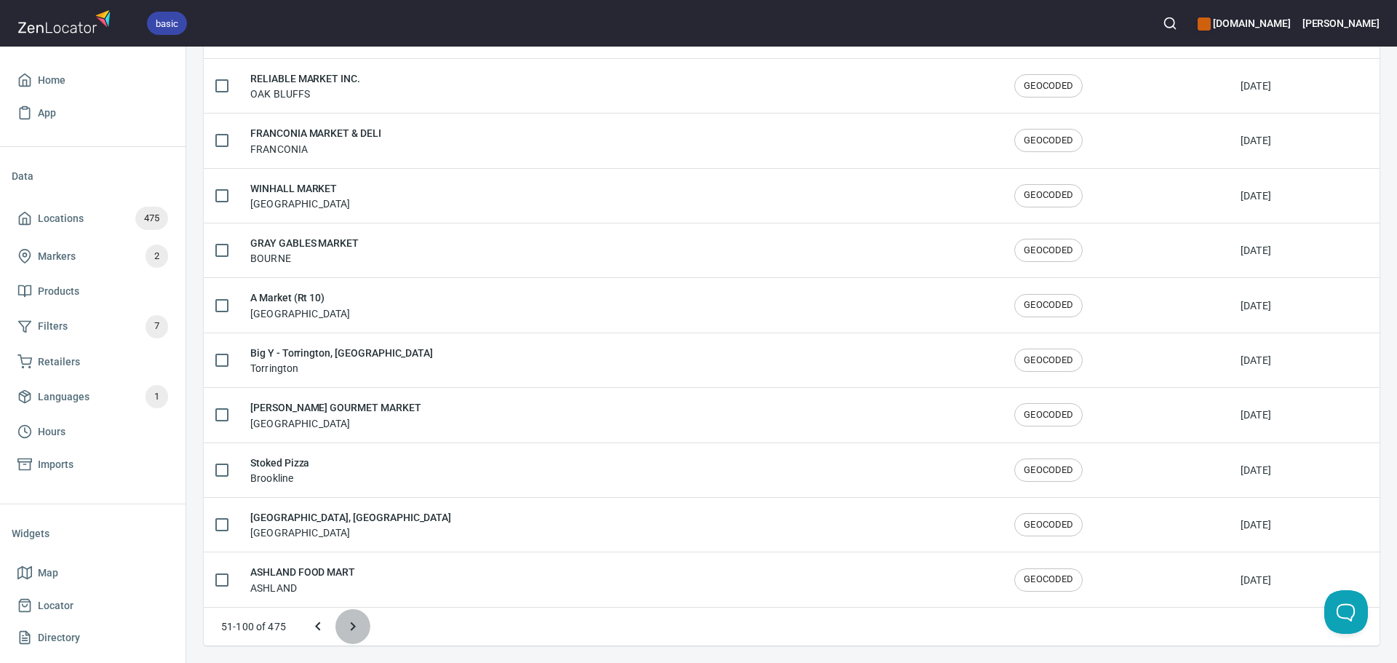
click at [346, 633] on icon "Next page" at bounding box center [352, 626] width 17 height 17
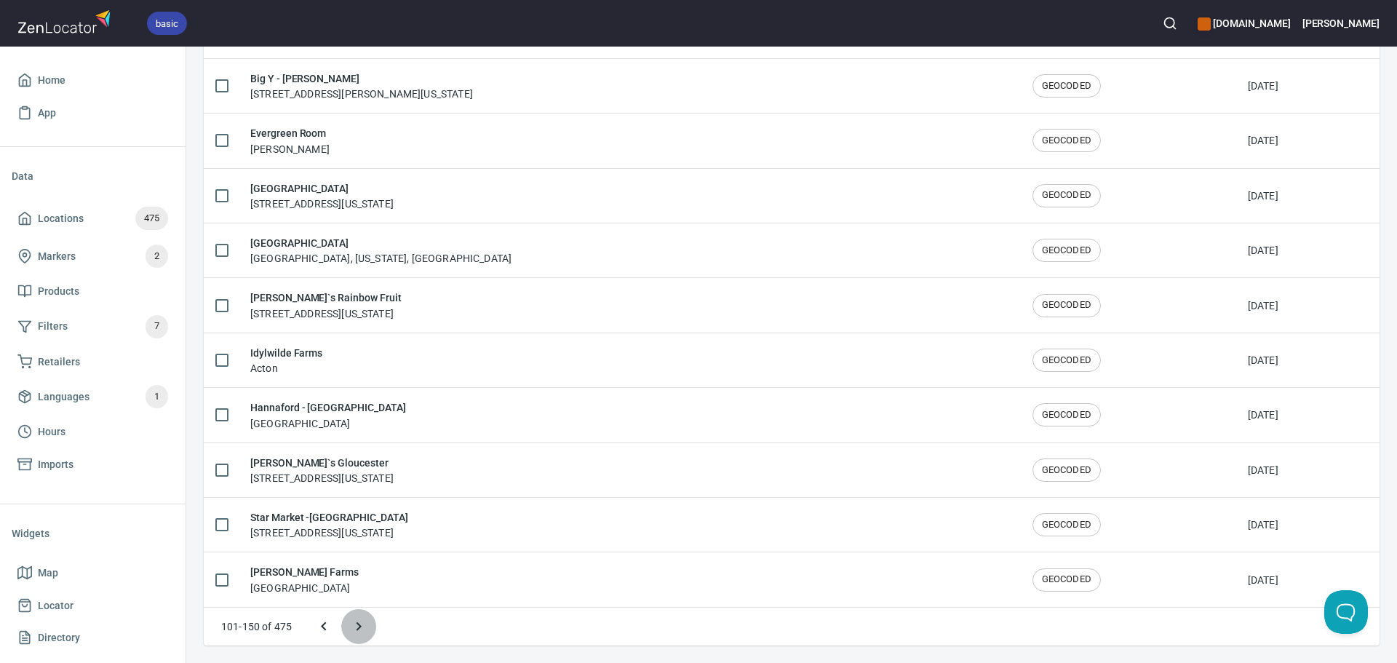
click at [352, 633] on icon "Next page" at bounding box center [358, 626] width 17 height 17
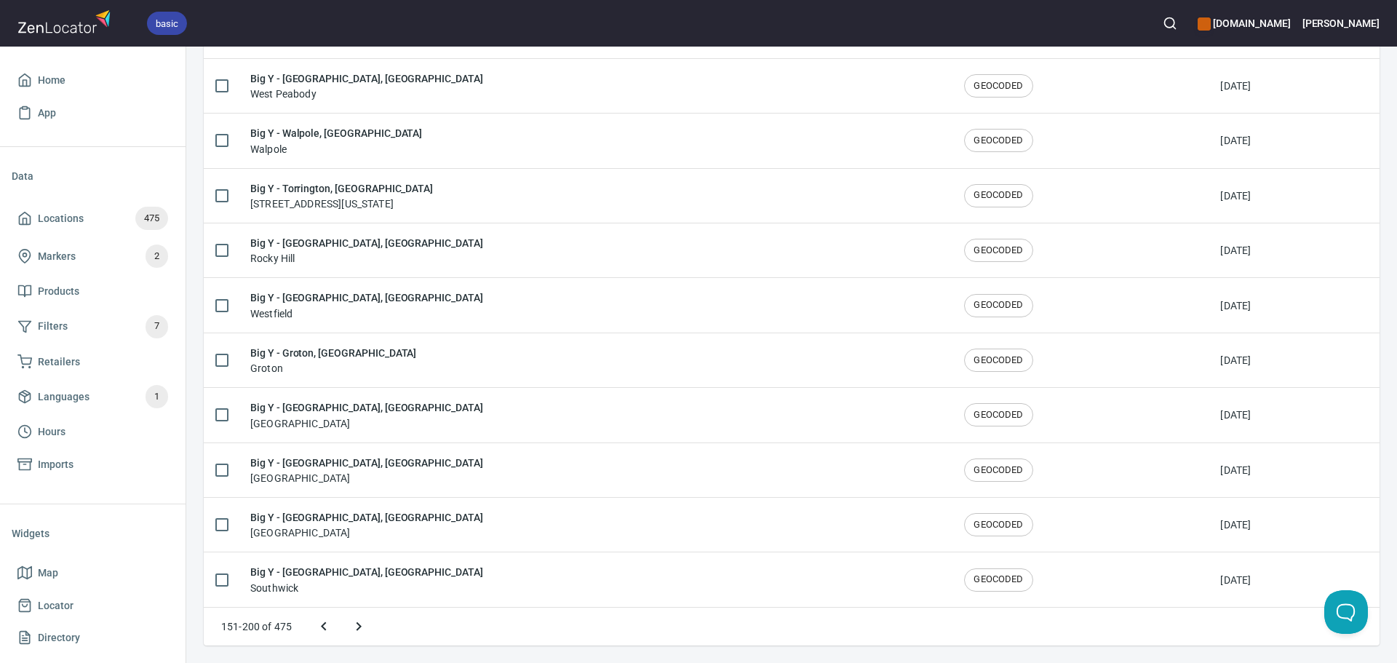
click at [352, 633] on icon "Next page" at bounding box center [358, 626] width 17 height 17
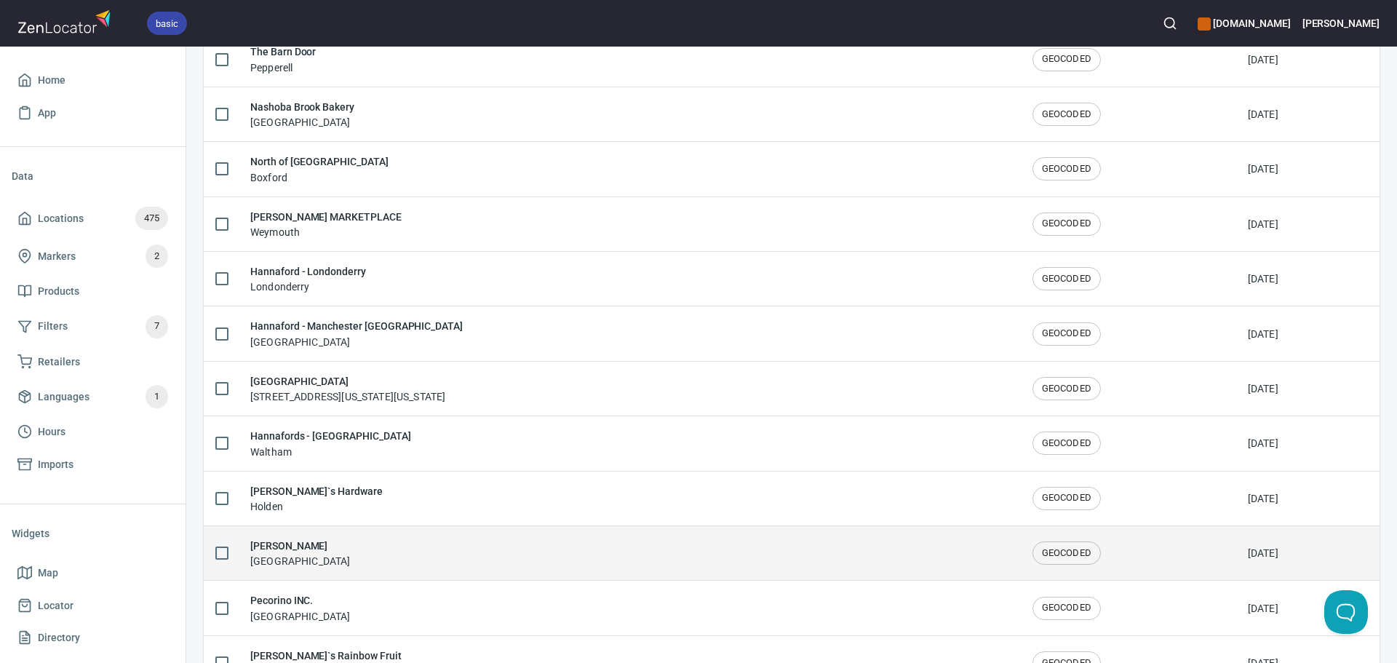
scroll to position [2063, 0]
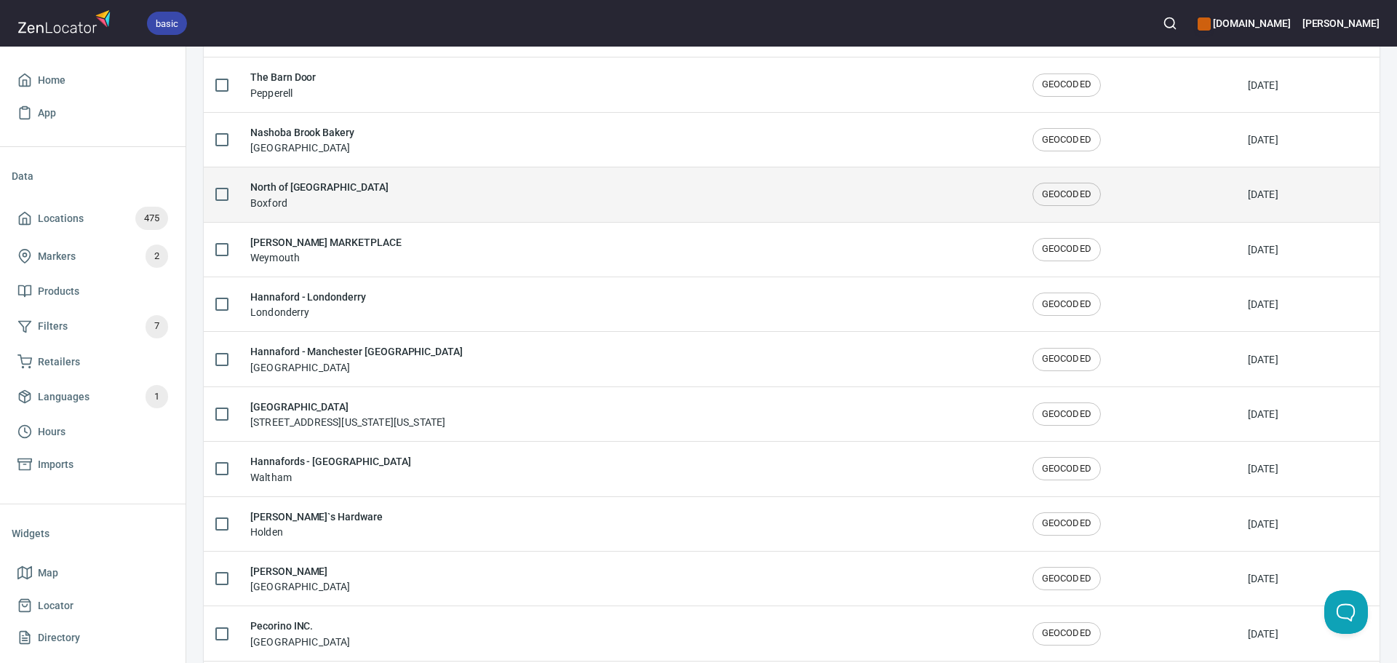
click at [388, 176] on td "North of Boston Boxford" at bounding box center [630, 194] width 782 height 55
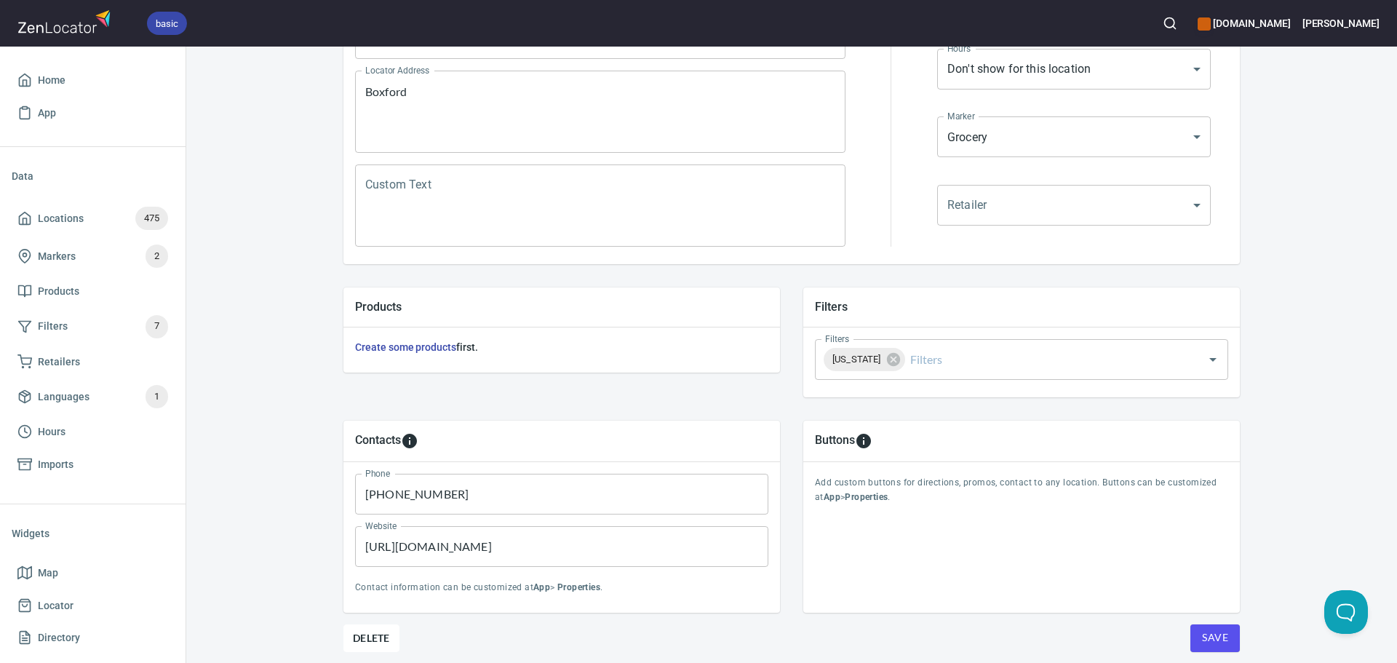
scroll to position [291, 0]
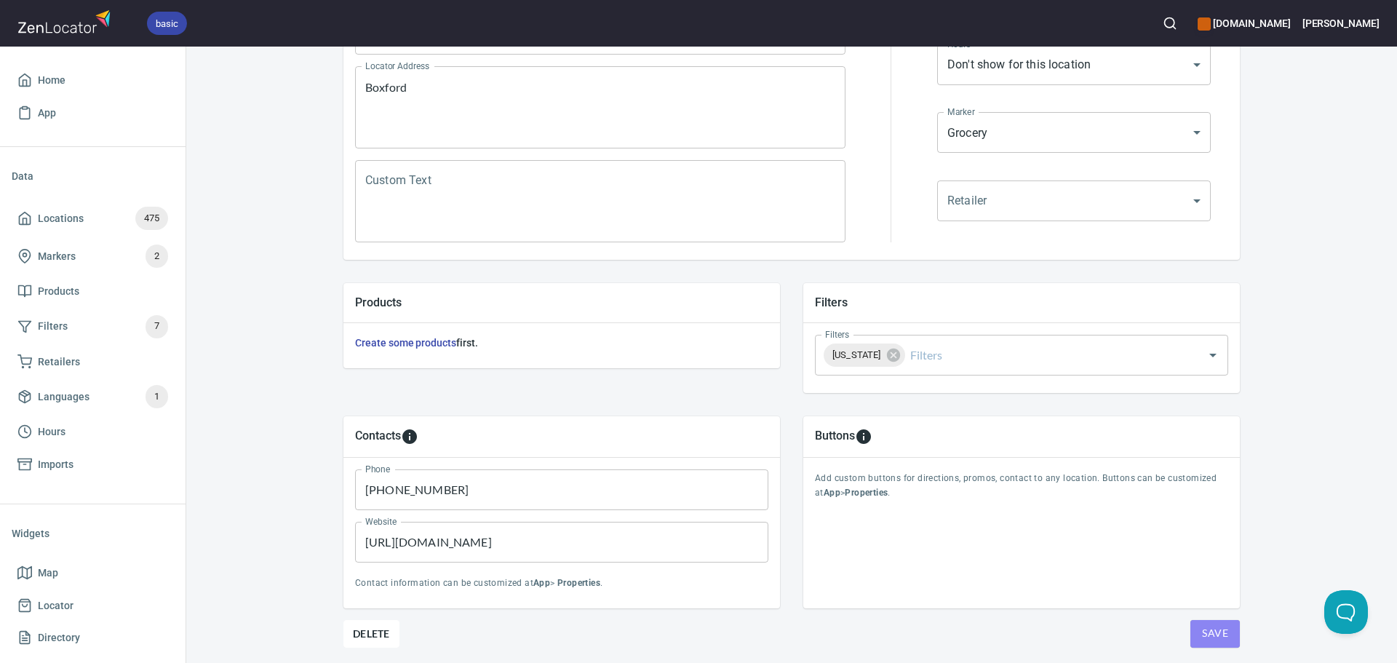
click at [1209, 632] on span "Save" at bounding box center [1215, 633] width 26 height 18
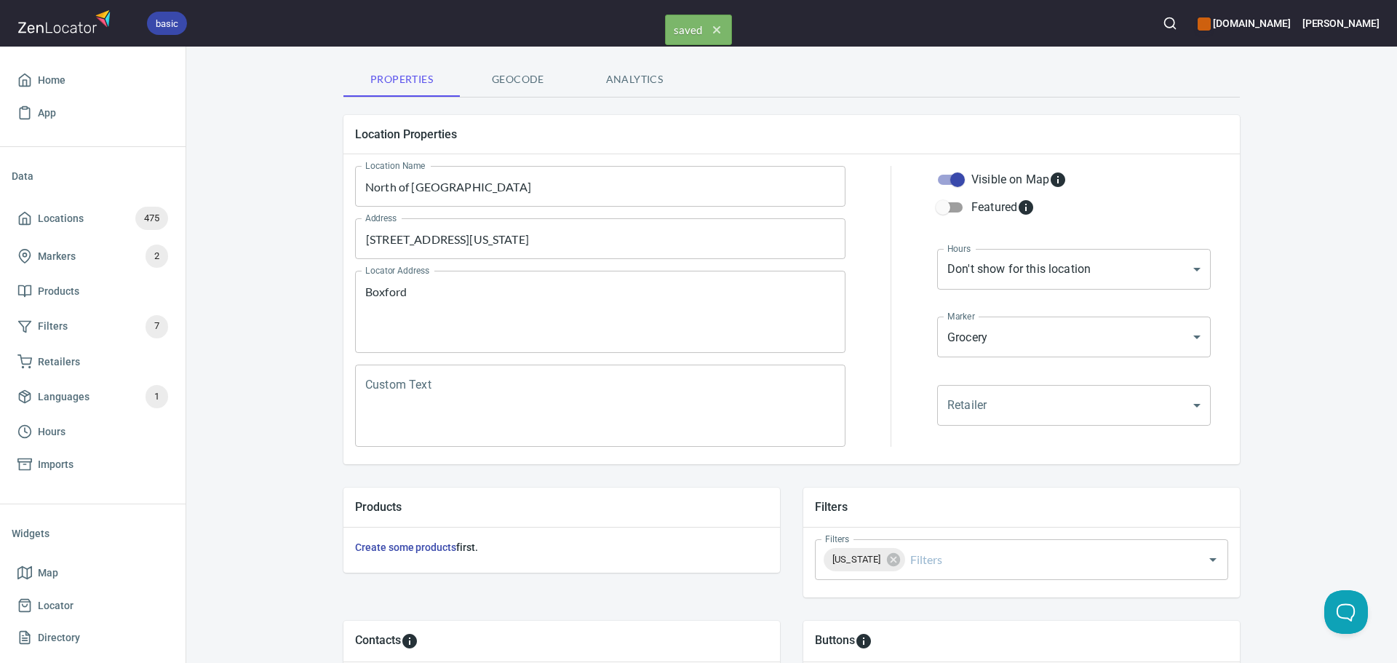
scroll to position [0, 0]
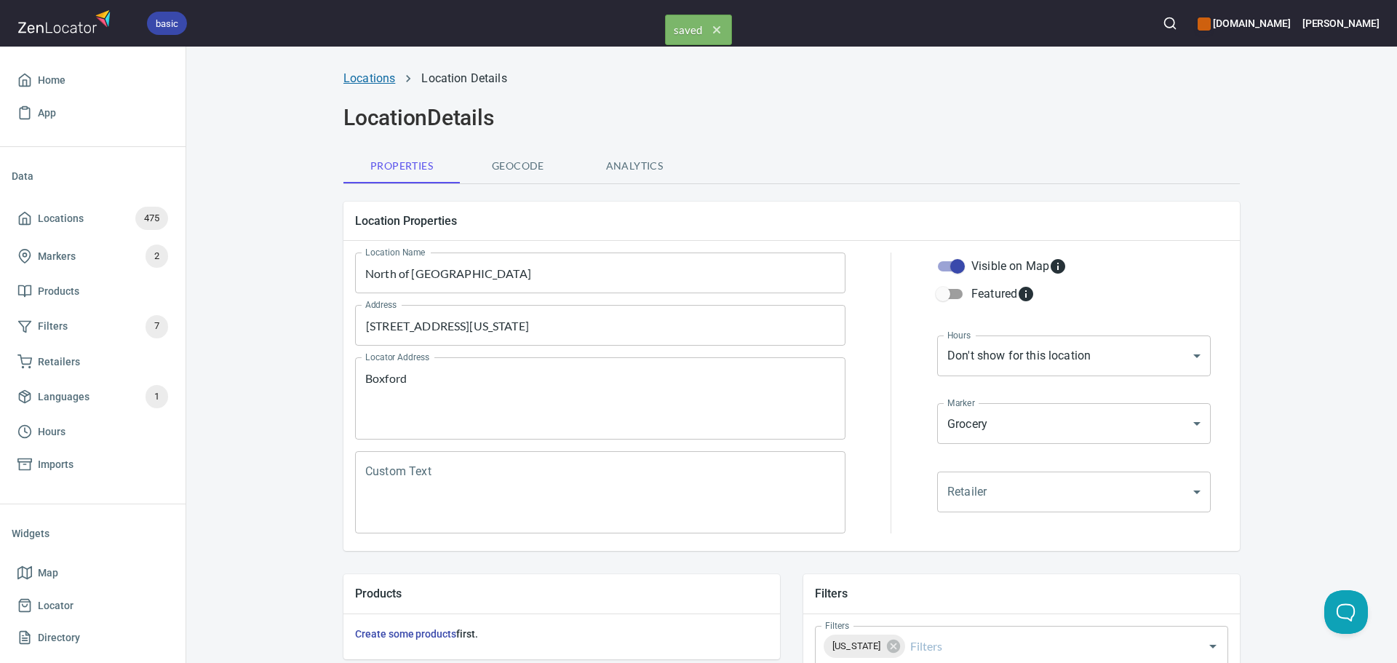
click at [377, 74] on link "Locations" at bounding box center [370, 78] width 52 height 14
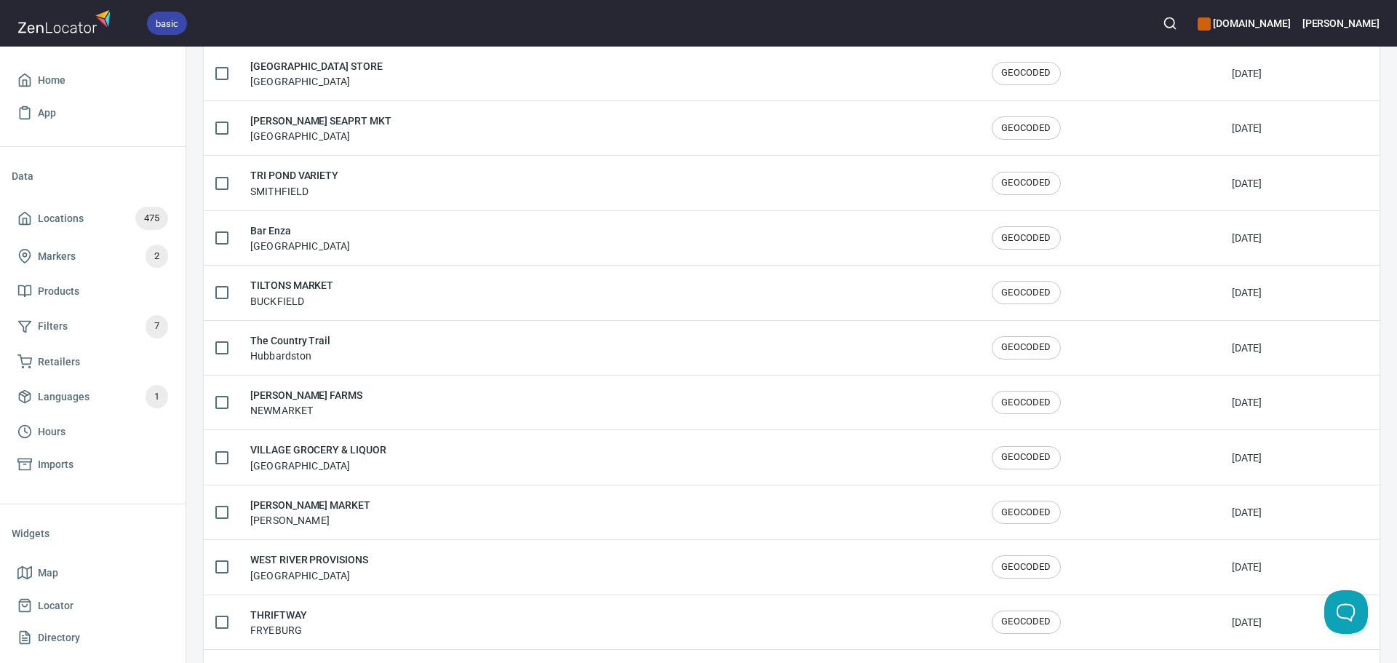
scroll to position [2392, 0]
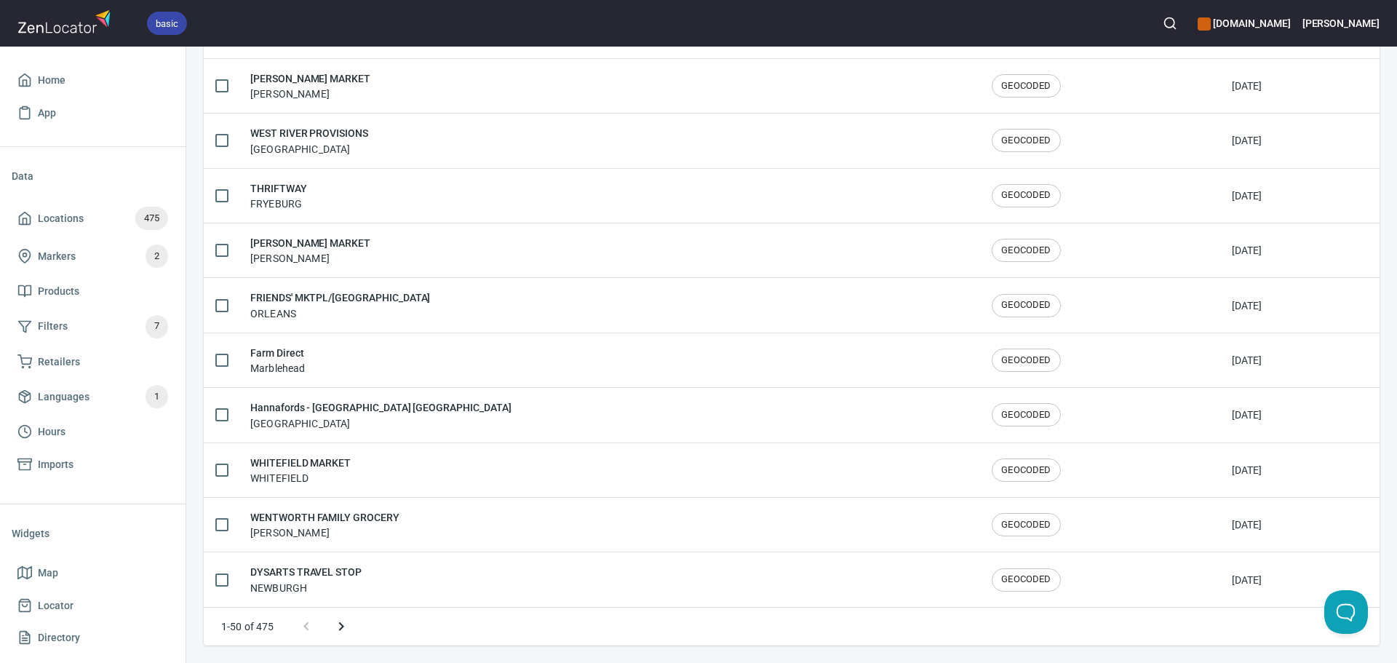
click at [344, 624] on icon "Next page" at bounding box center [341, 626] width 17 height 17
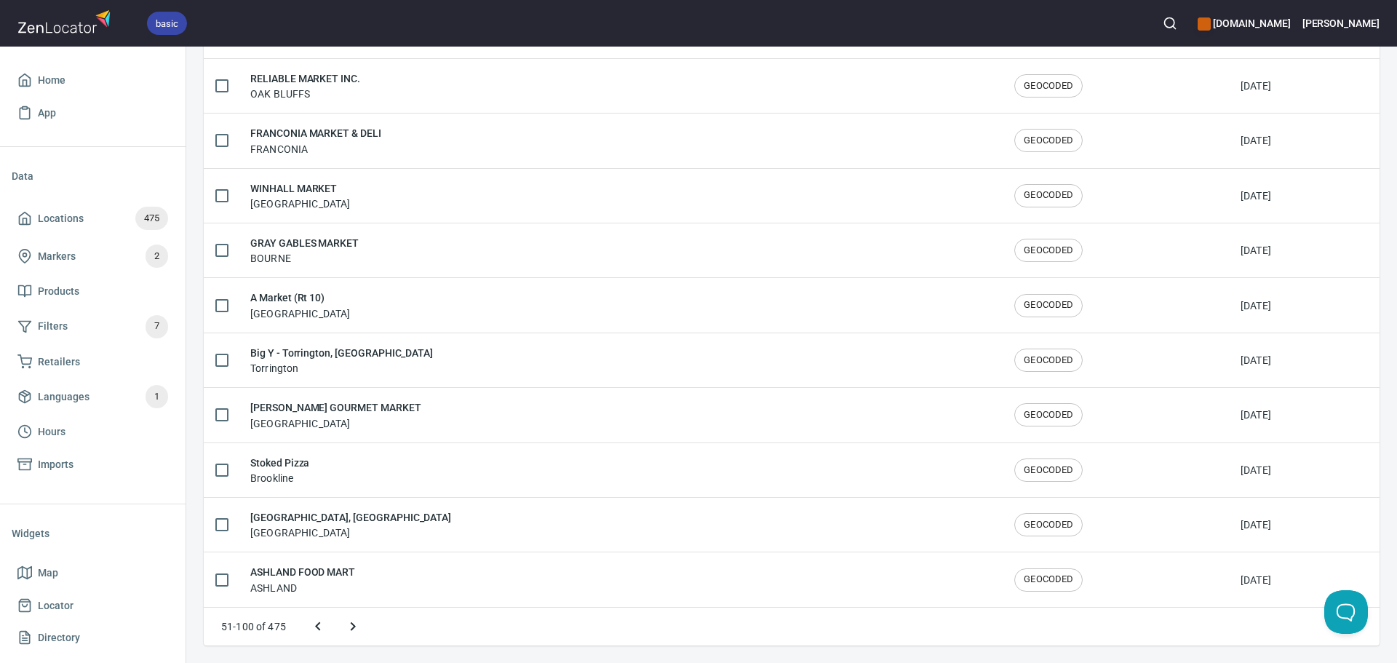
click at [344, 624] on icon "Next page" at bounding box center [352, 626] width 17 height 17
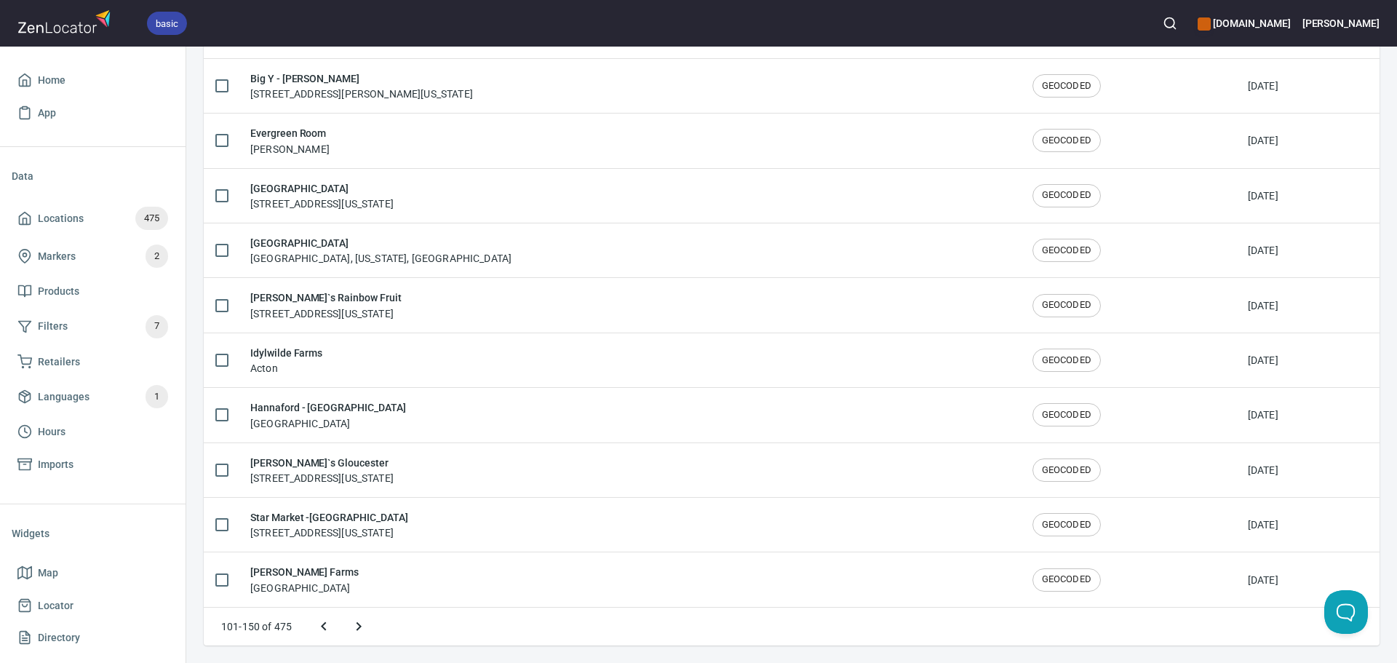
click at [361, 627] on icon "Next page" at bounding box center [358, 626] width 17 height 17
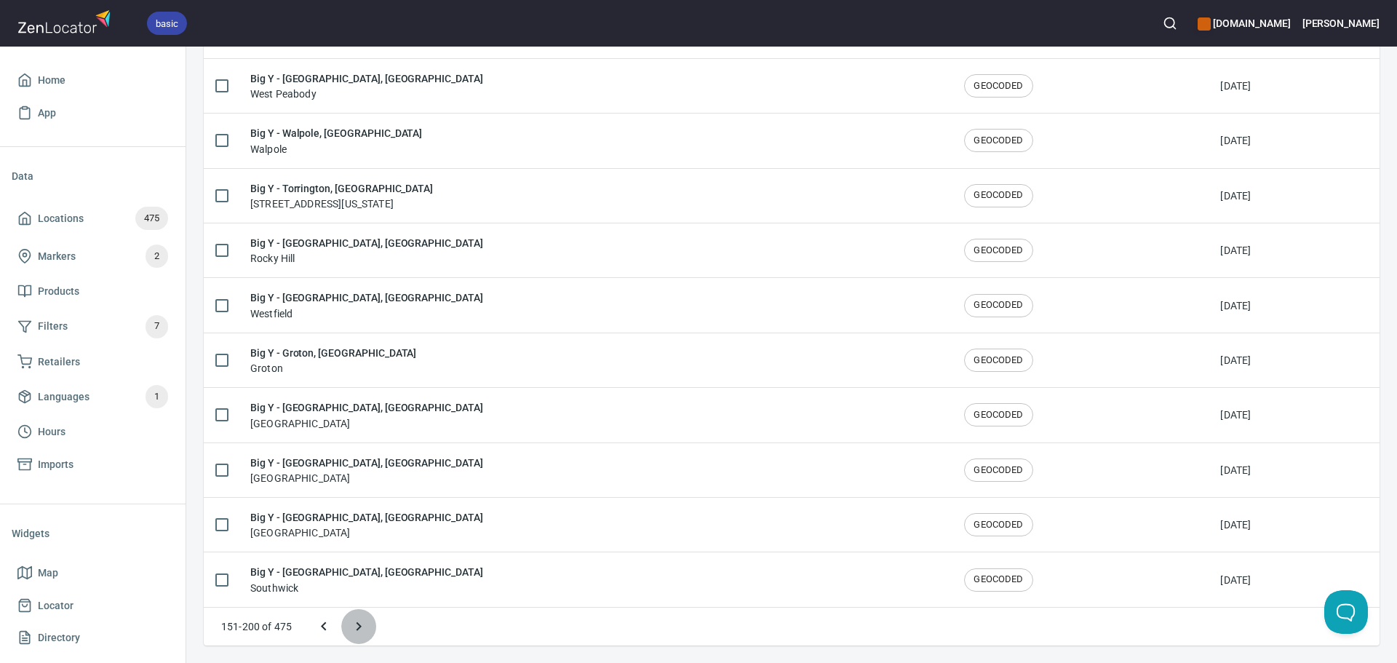
click at [362, 627] on icon "Next page" at bounding box center [358, 626] width 17 height 17
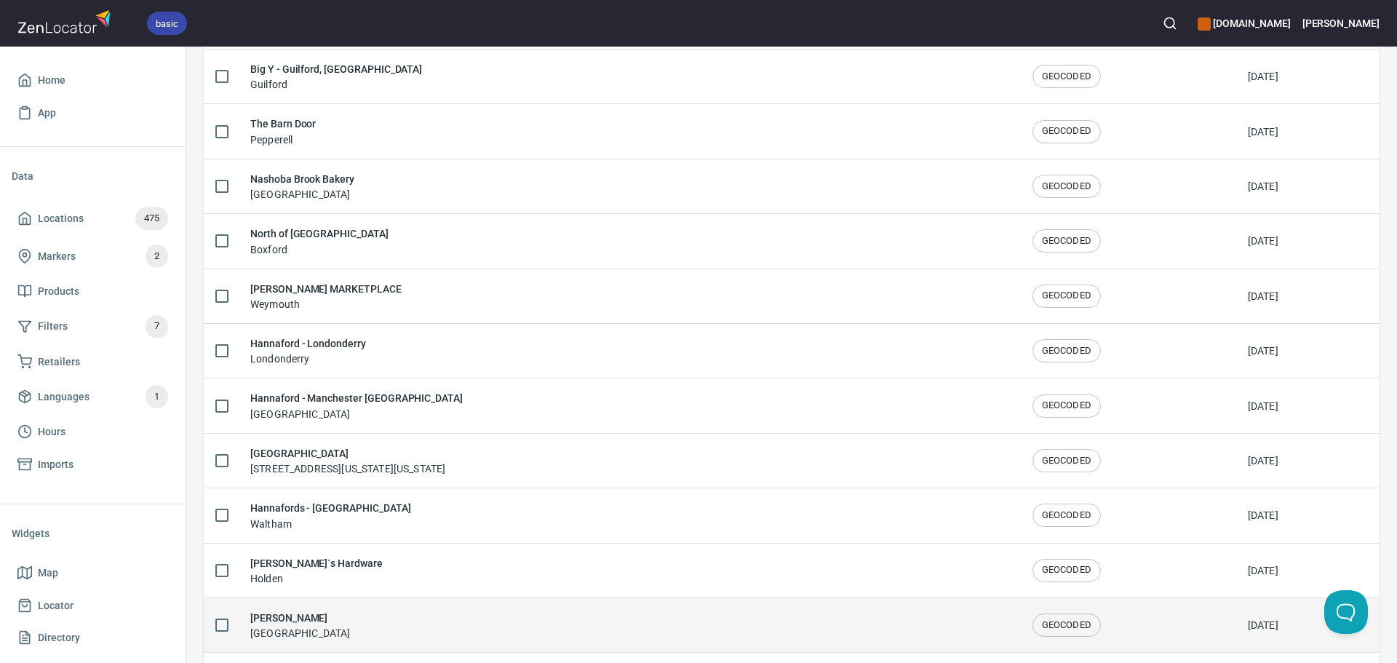
scroll to position [1991, 0]
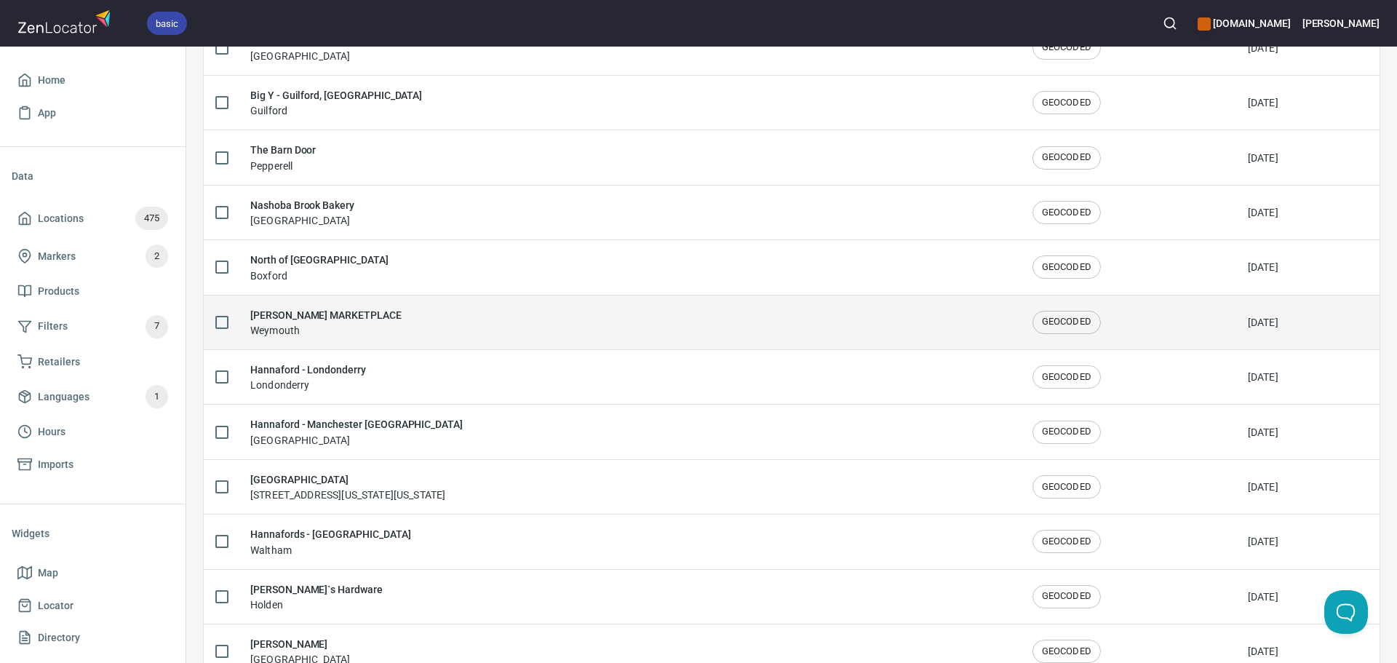
click at [400, 327] on div "[PERSON_NAME] MARKETPLACE [GEOGRAPHIC_DATA]" at bounding box center [629, 322] width 759 height 31
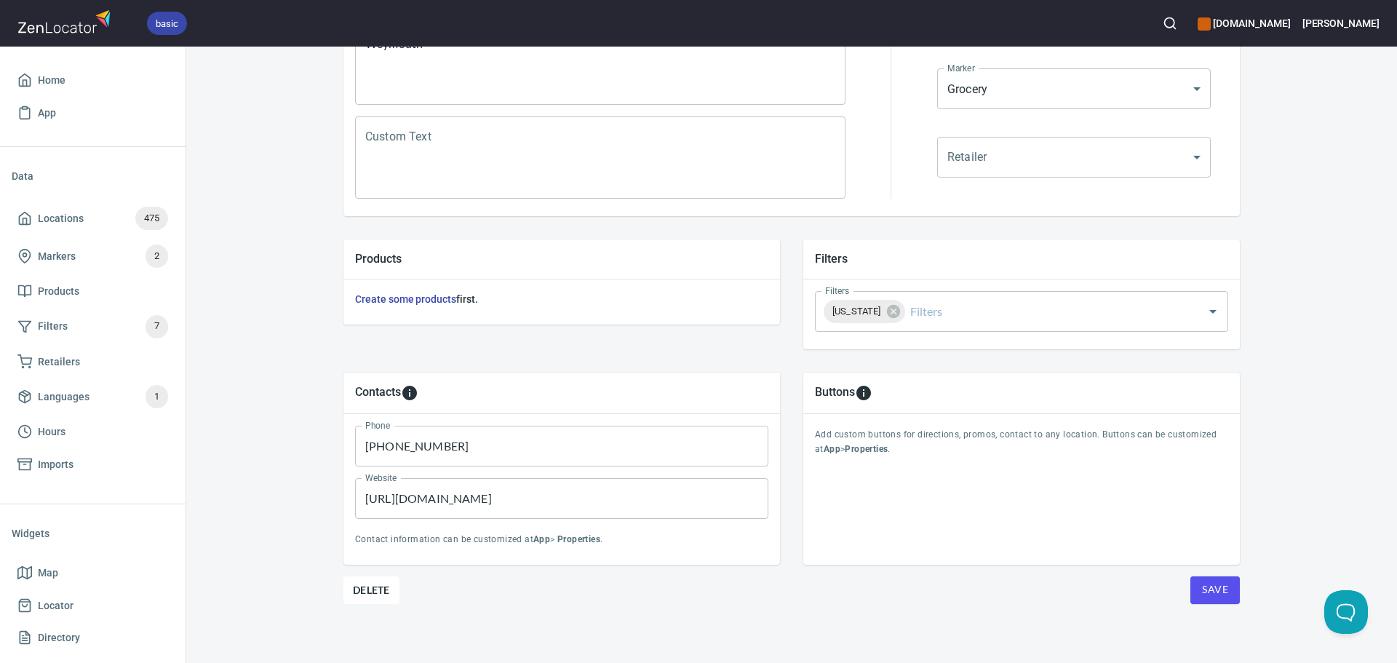
scroll to position [340, 0]
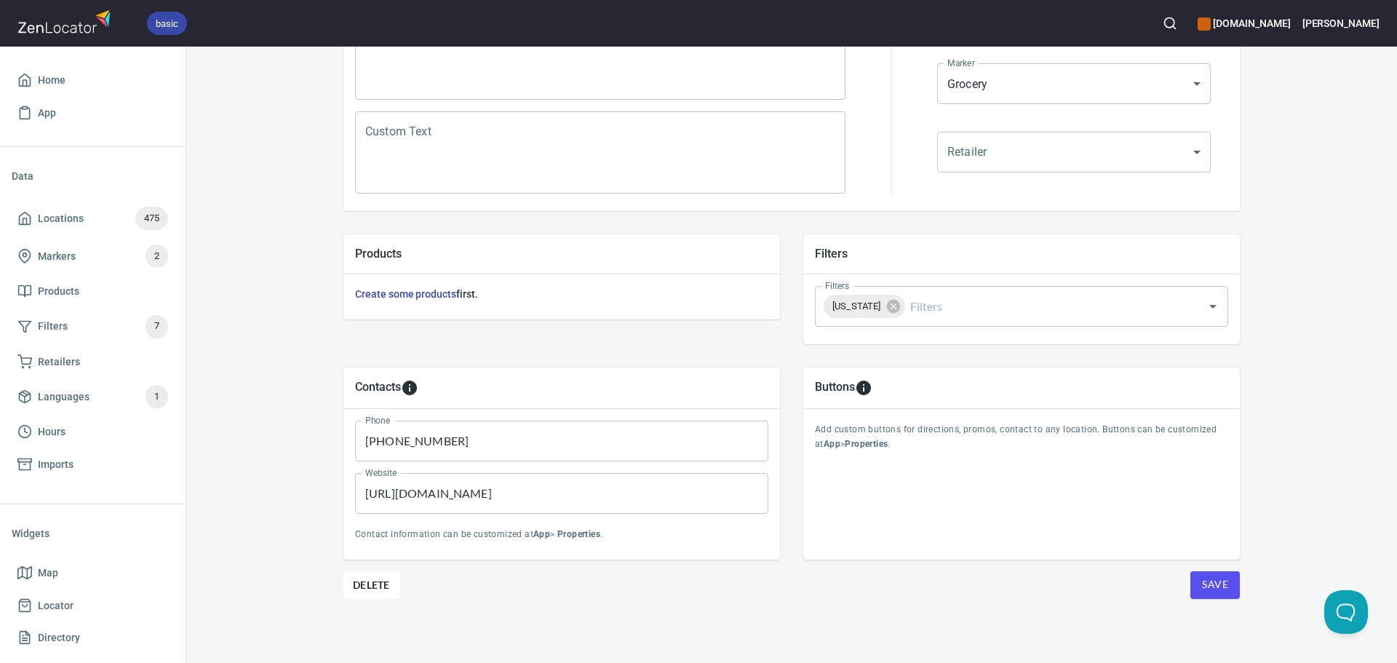
click at [1225, 581] on button "Save" at bounding box center [1215, 585] width 49 height 28
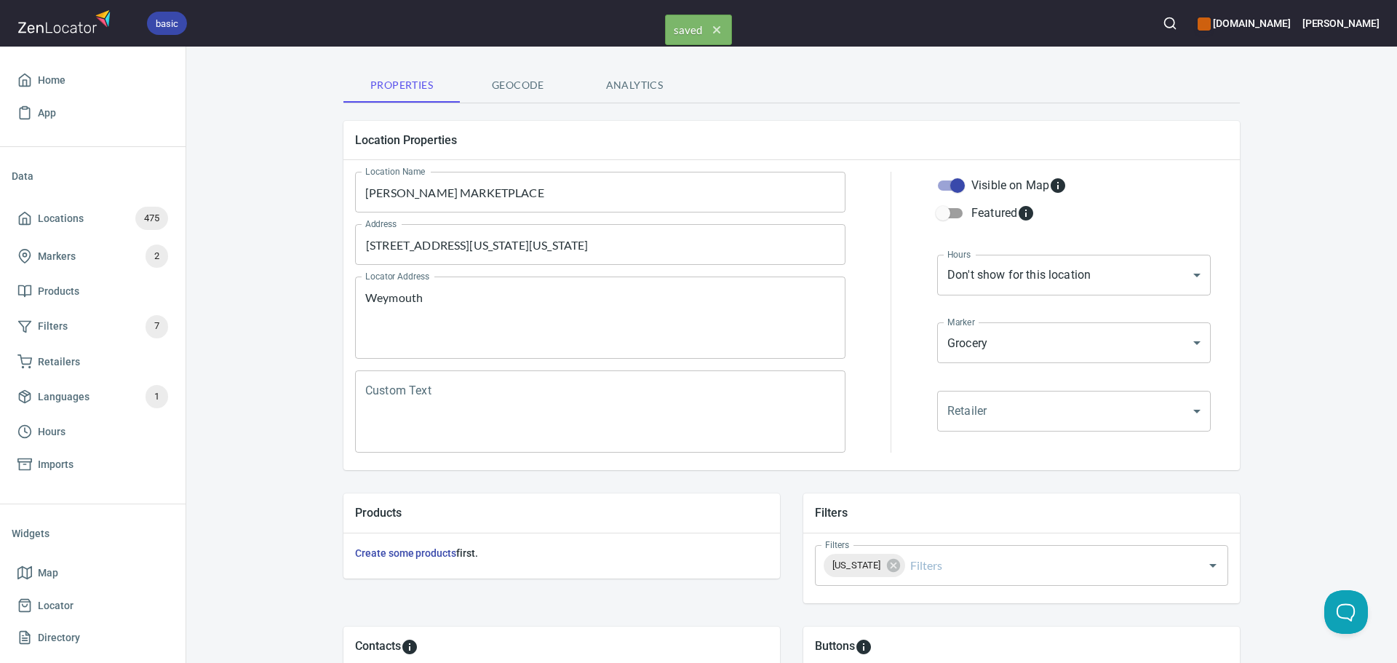
scroll to position [0, 0]
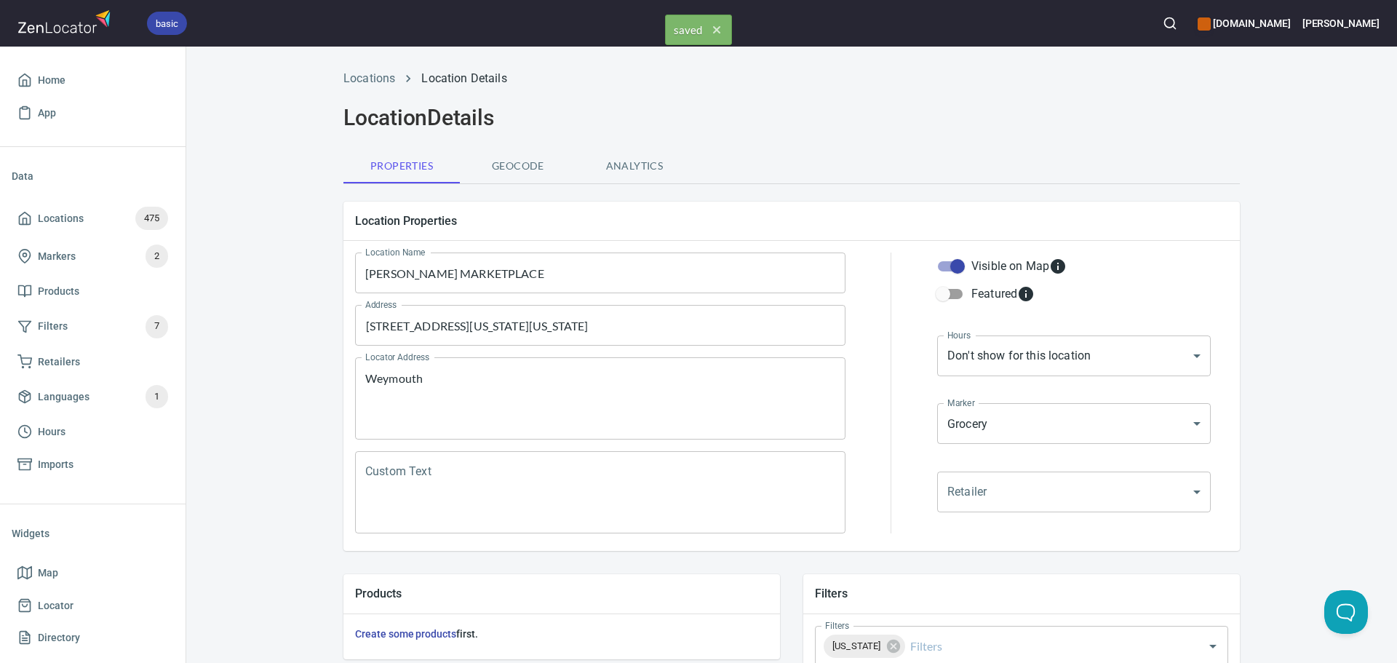
click at [381, 88] on div "Locations Location Details" at bounding box center [792, 78] width 914 height 35
click at [378, 82] on link "Locations" at bounding box center [370, 78] width 52 height 14
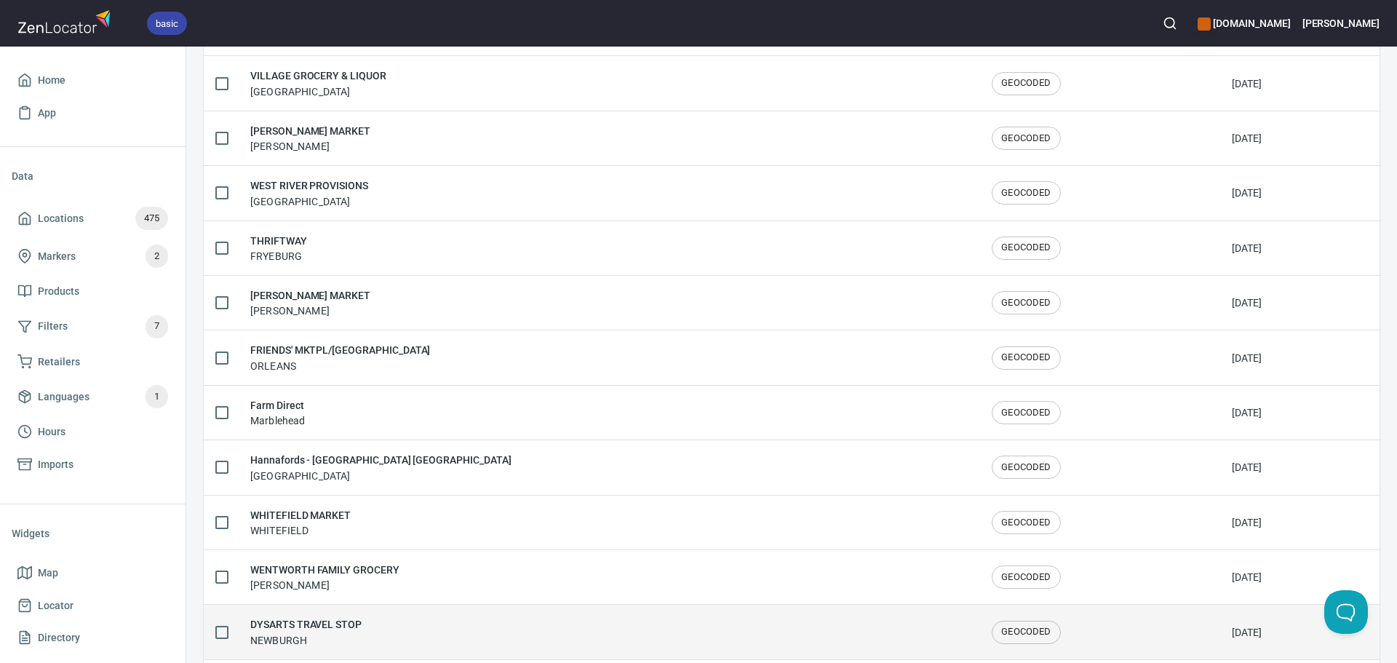
scroll to position [2392, 0]
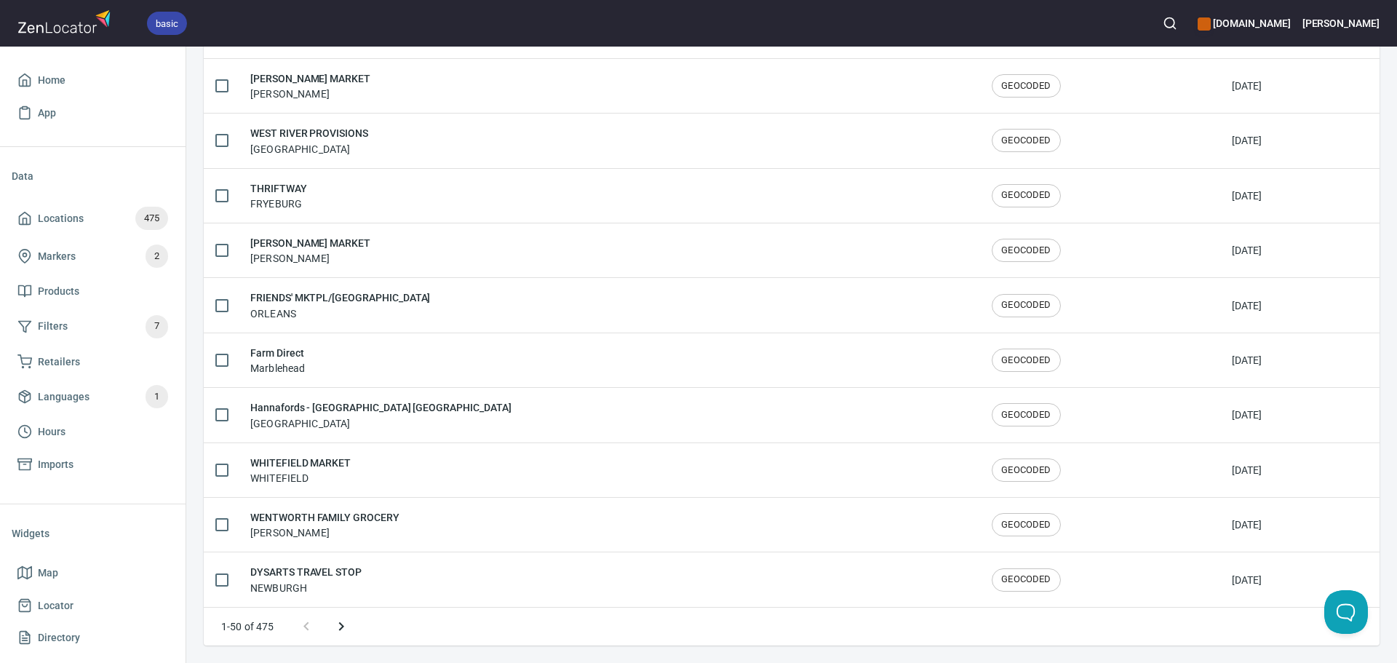
click at [350, 627] on button "Next page" at bounding box center [341, 626] width 35 height 35
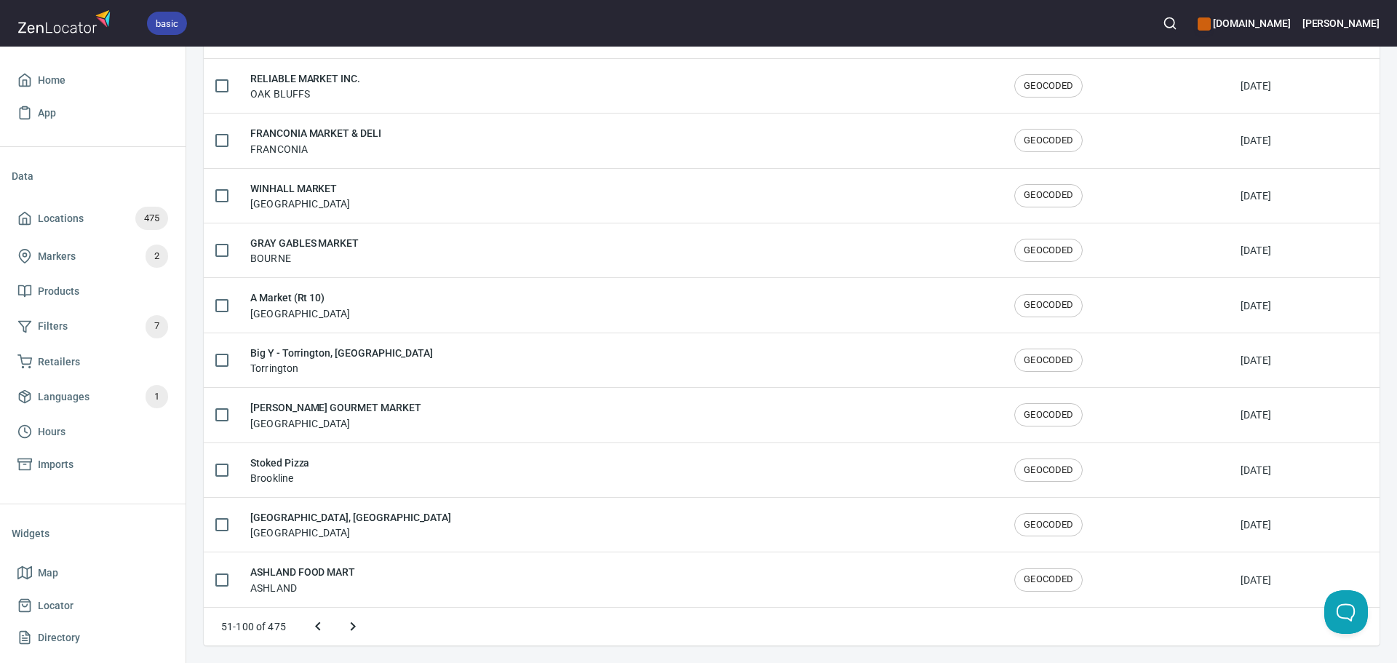
click at [350, 627] on icon "Next page" at bounding box center [352, 626] width 17 height 17
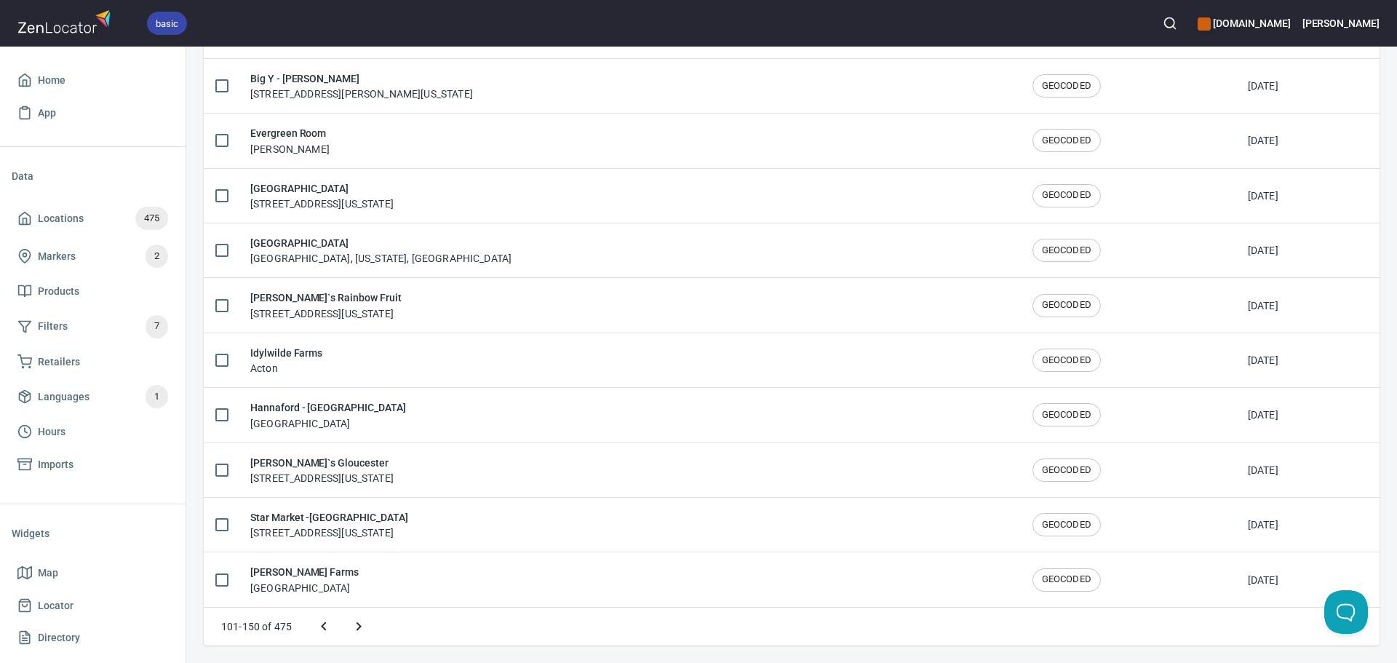
click at [354, 630] on icon "Next page" at bounding box center [358, 626] width 17 height 17
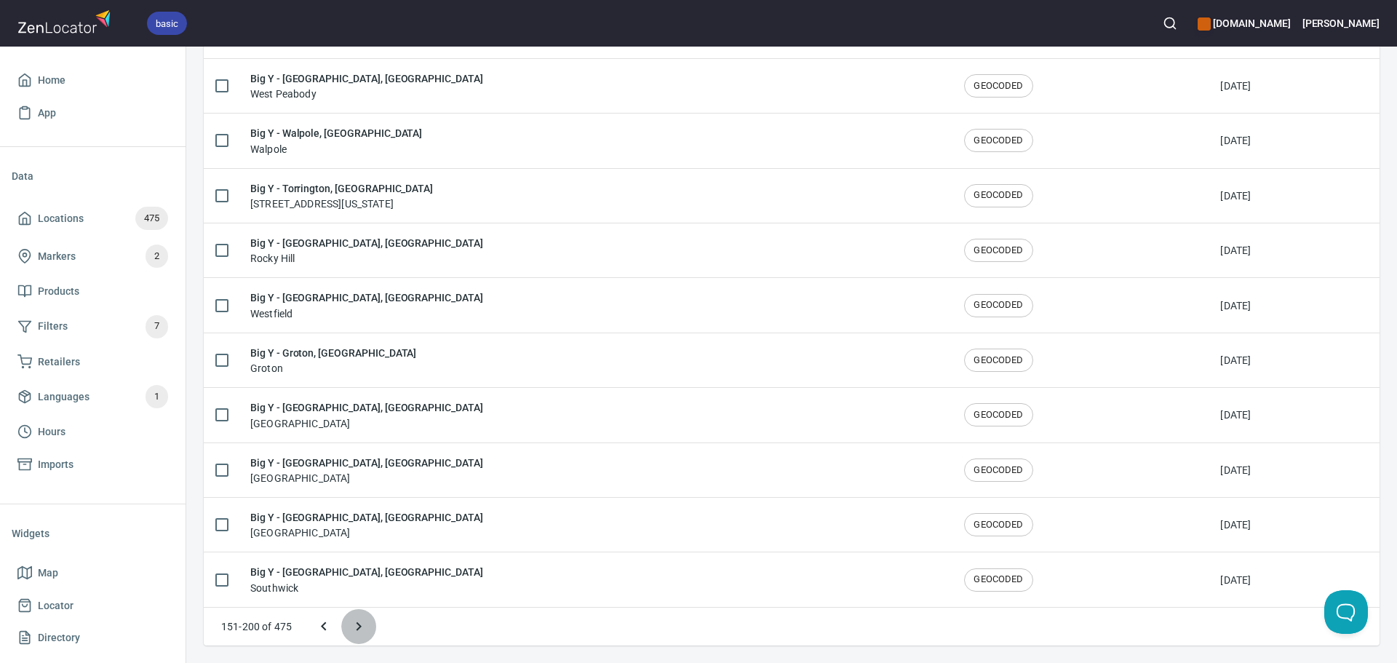
click at [364, 629] on icon "Next page" at bounding box center [358, 626] width 17 height 17
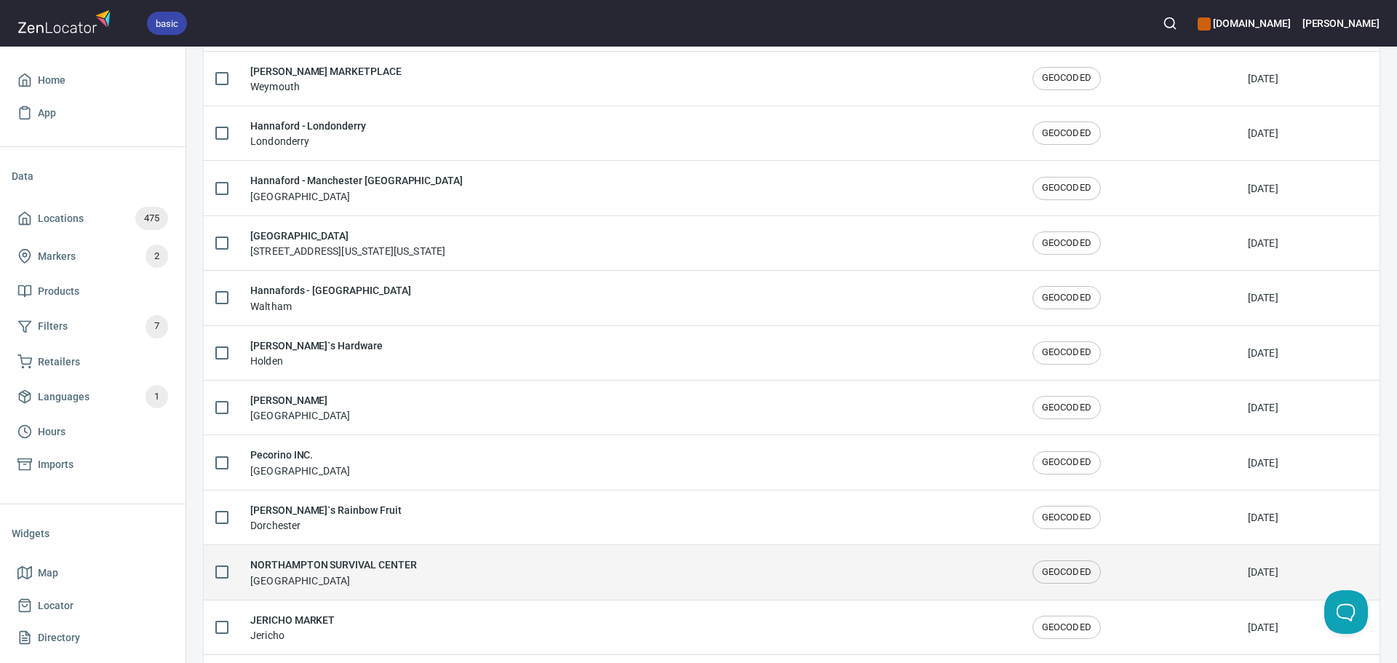
scroll to position [2209, 0]
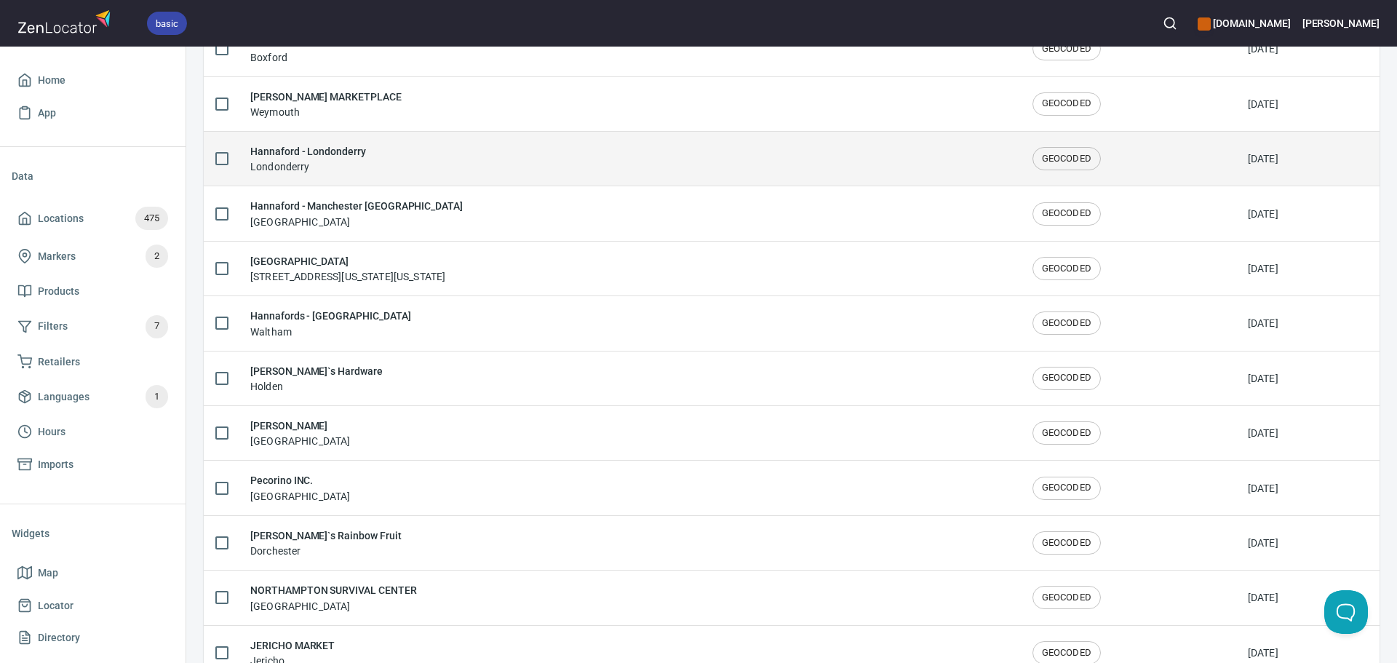
click at [405, 175] on td "Hannaford - Londonderry Londonderry" at bounding box center [630, 158] width 782 height 55
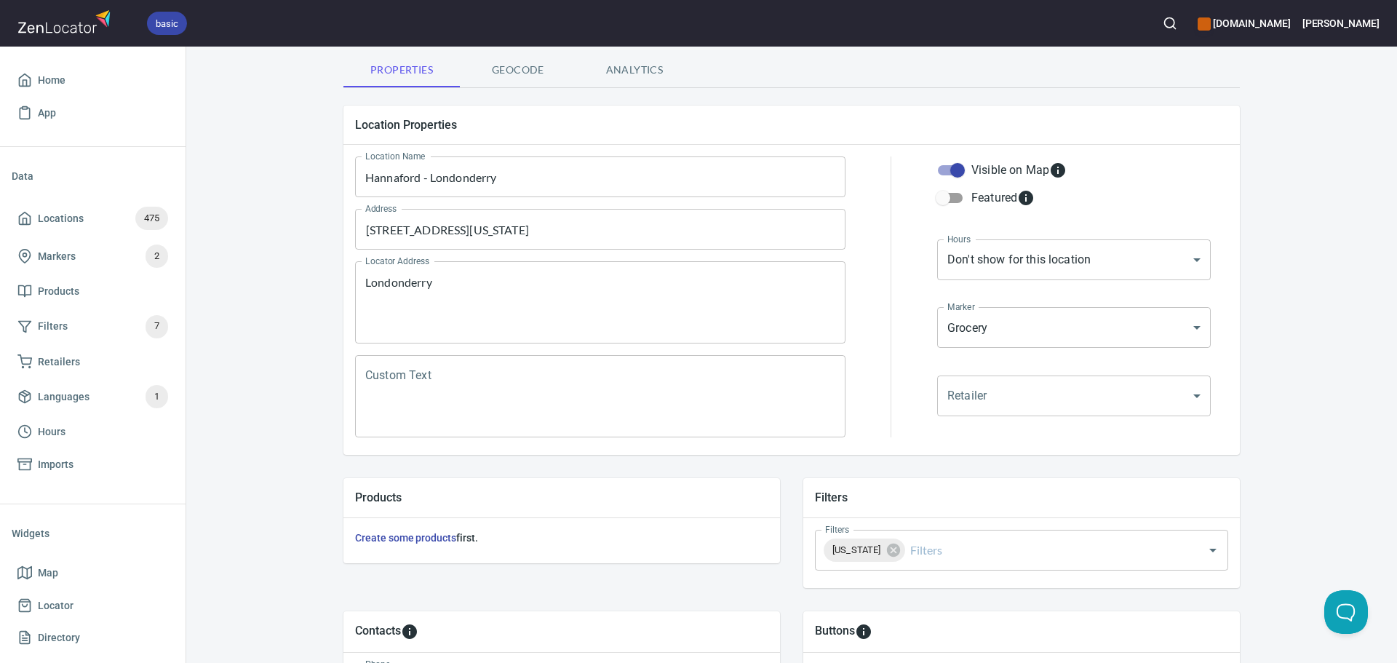
scroll to position [340, 0]
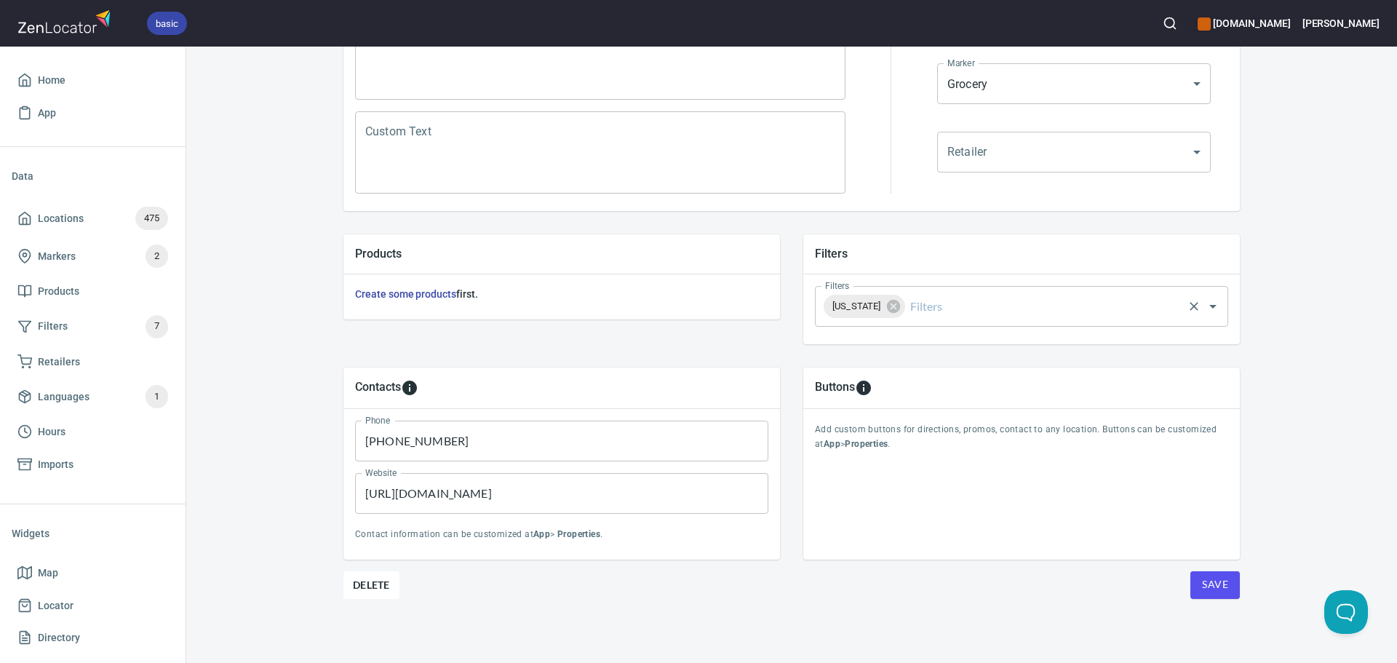
click at [1014, 314] on input "Filters" at bounding box center [1045, 307] width 274 height 28
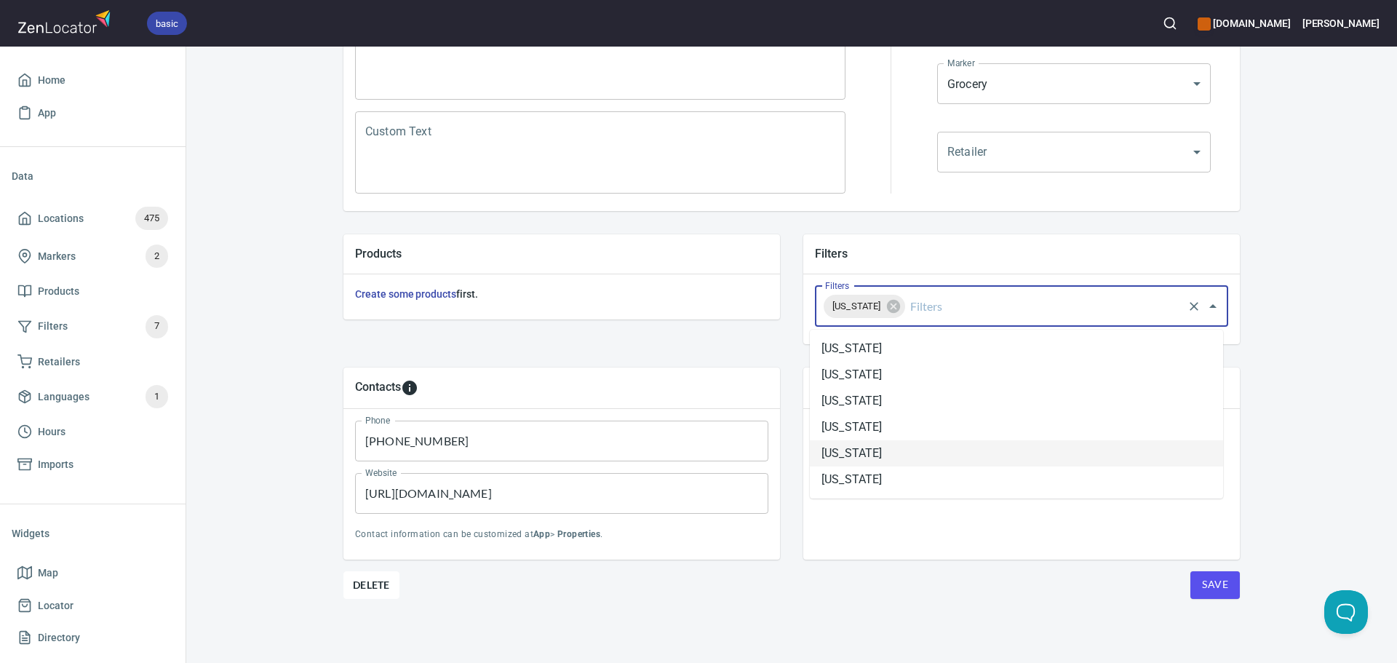
click at [881, 452] on li "[US_STATE]" at bounding box center [1016, 453] width 413 height 26
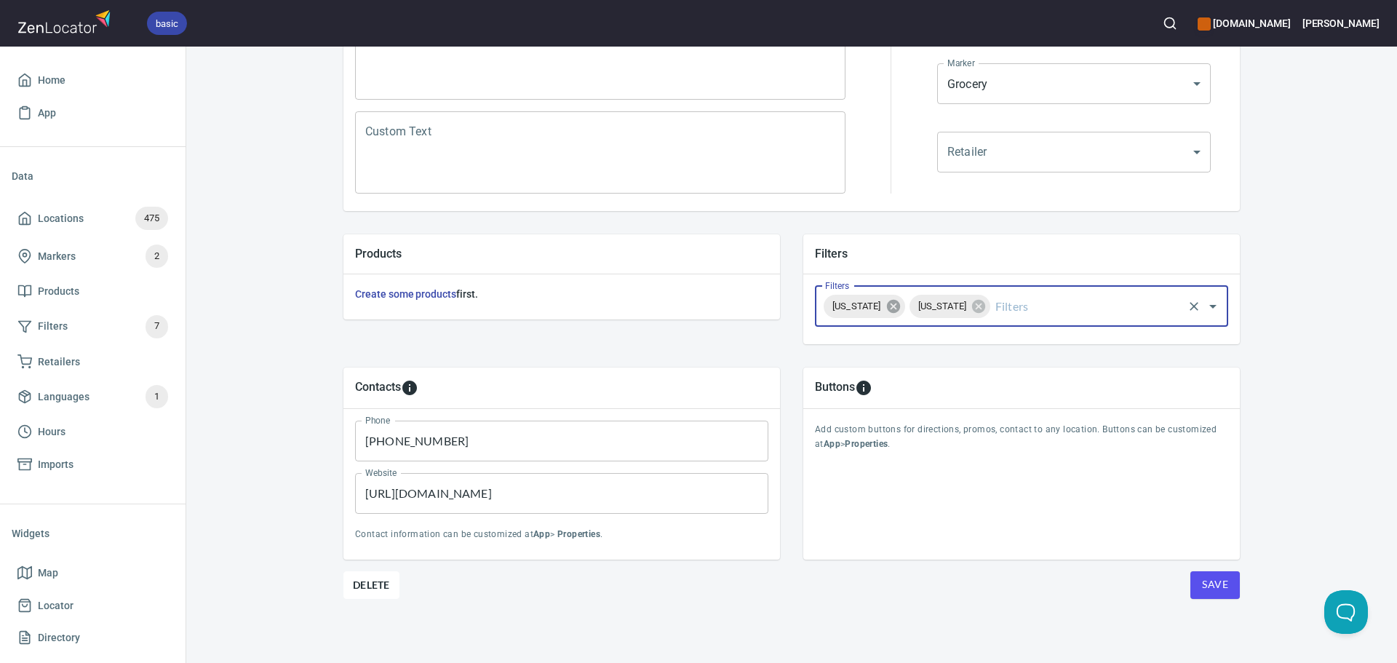
click at [900, 303] on icon at bounding box center [892, 306] width 13 height 13
click at [1204, 582] on span "Save" at bounding box center [1215, 585] width 26 height 18
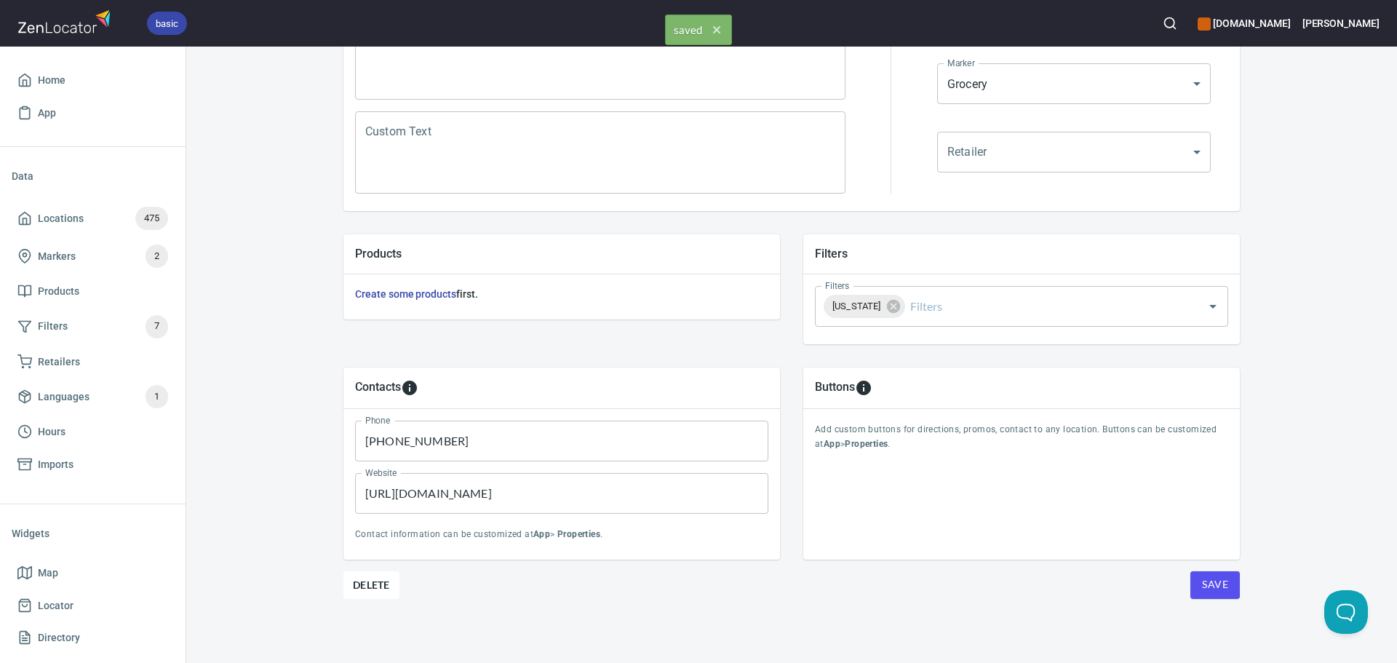
scroll to position [0, 0]
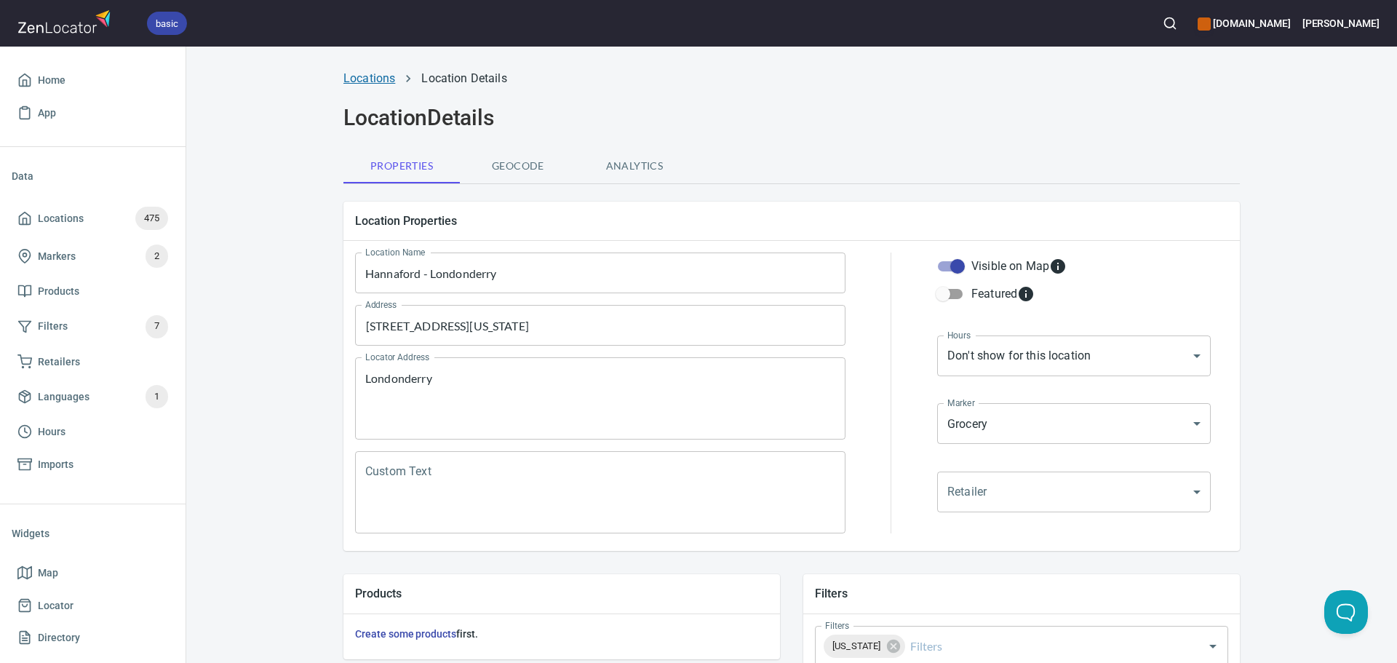
click at [362, 75] on link "Locations" at bounding box center [370, 78] width 52 height 14
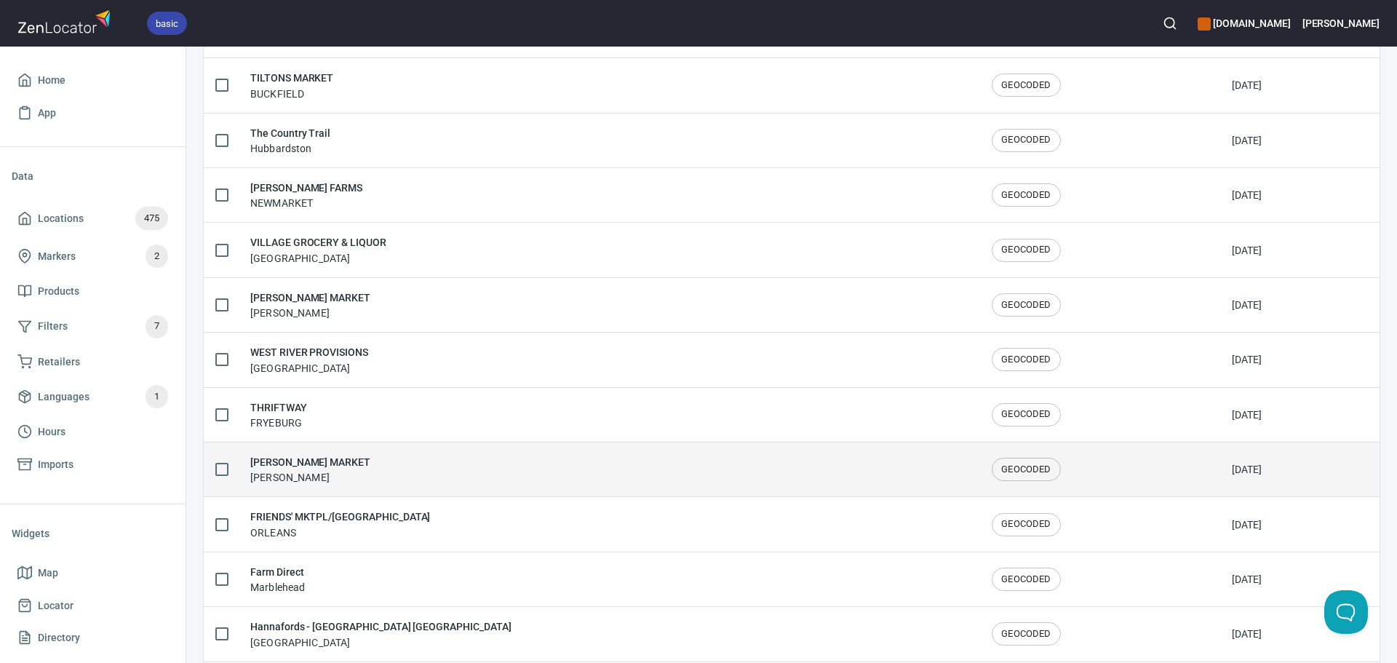
scroll to position [2392, 0]
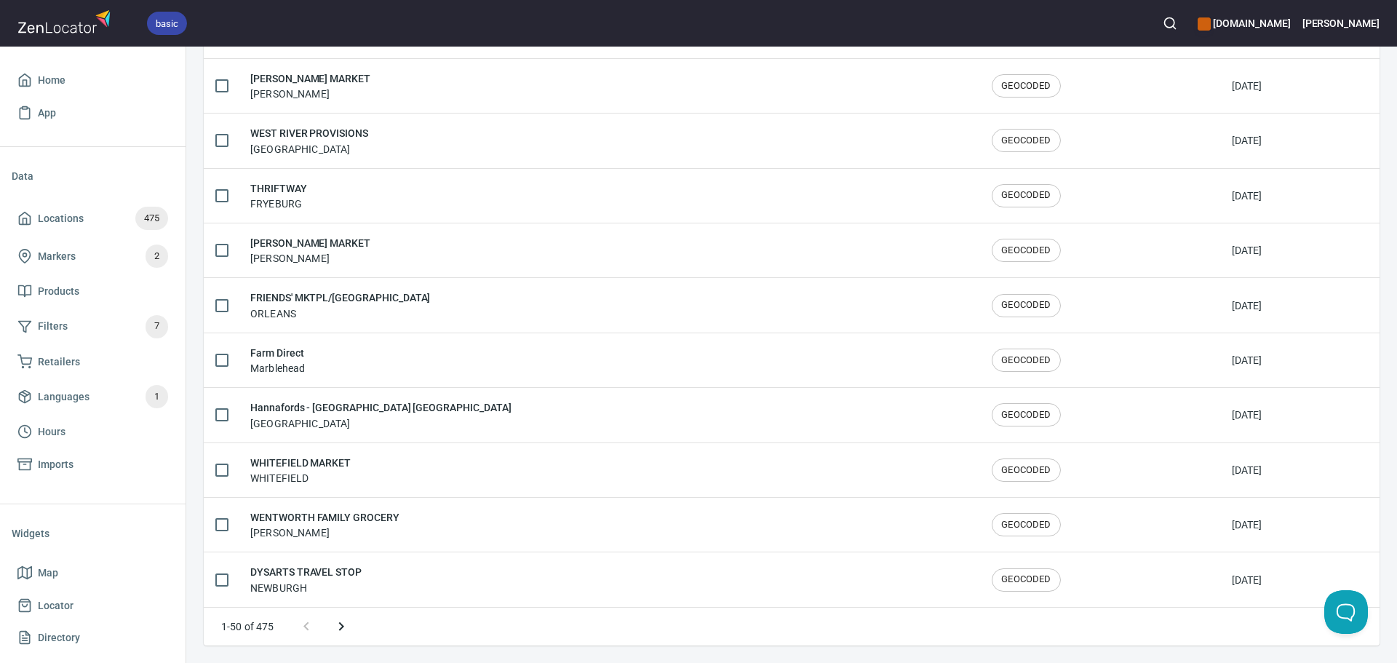
click at [340, 618] on icon "Next page" at bounding box center [341, 626] width 17 height 17
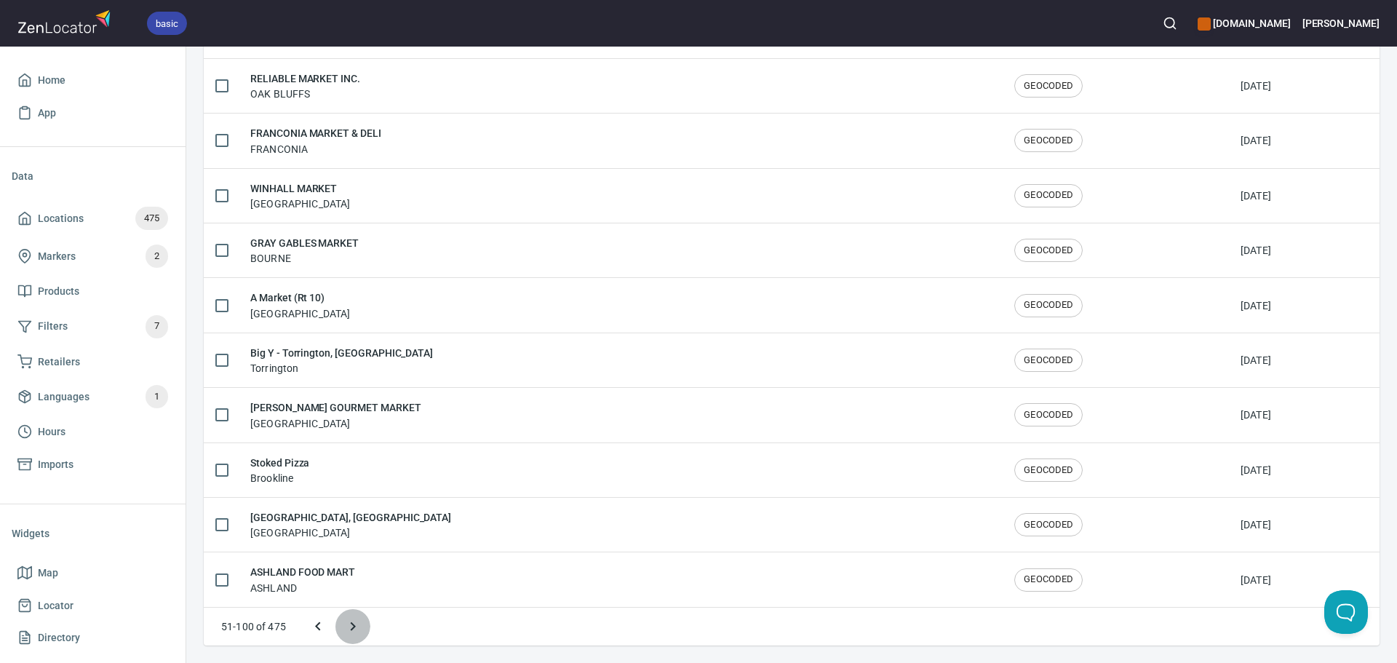
click at [345, 625] on icon "Next page" at bounding box center [352, 626] width 17 height 17
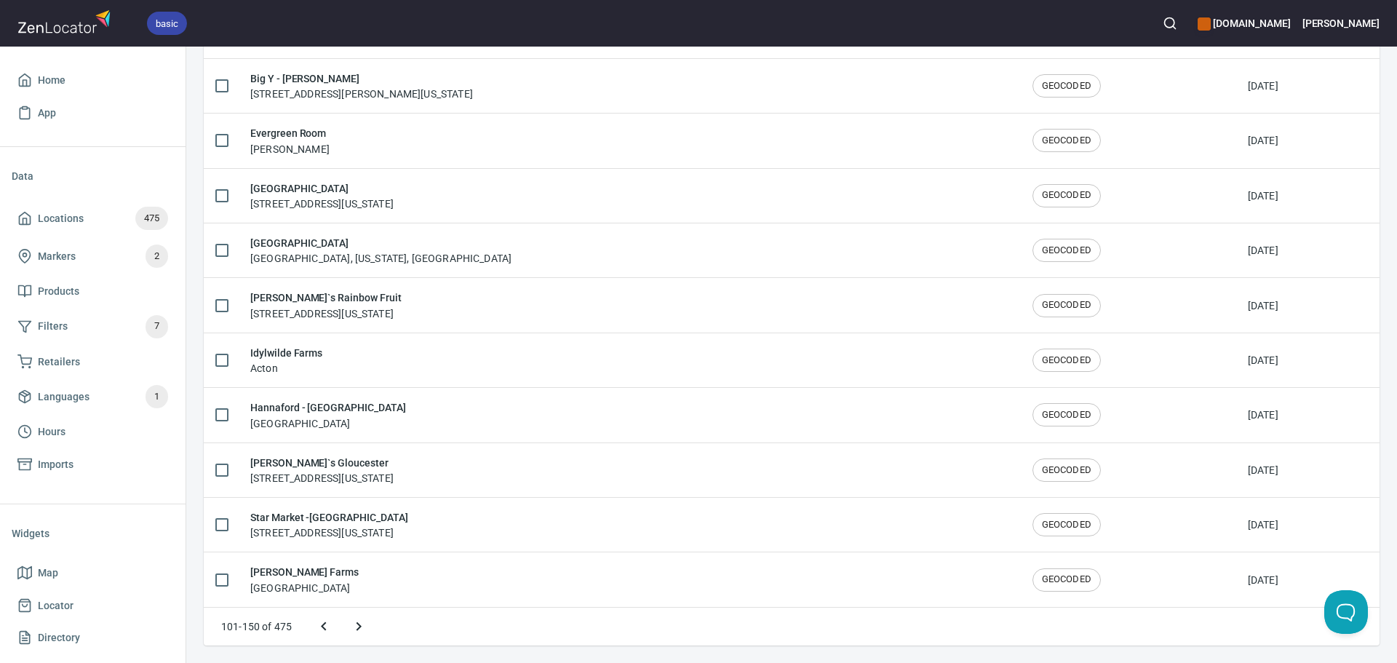
click at [351, 625] on icon "Next page" at bounding box center [358, 626] width 17 height 17
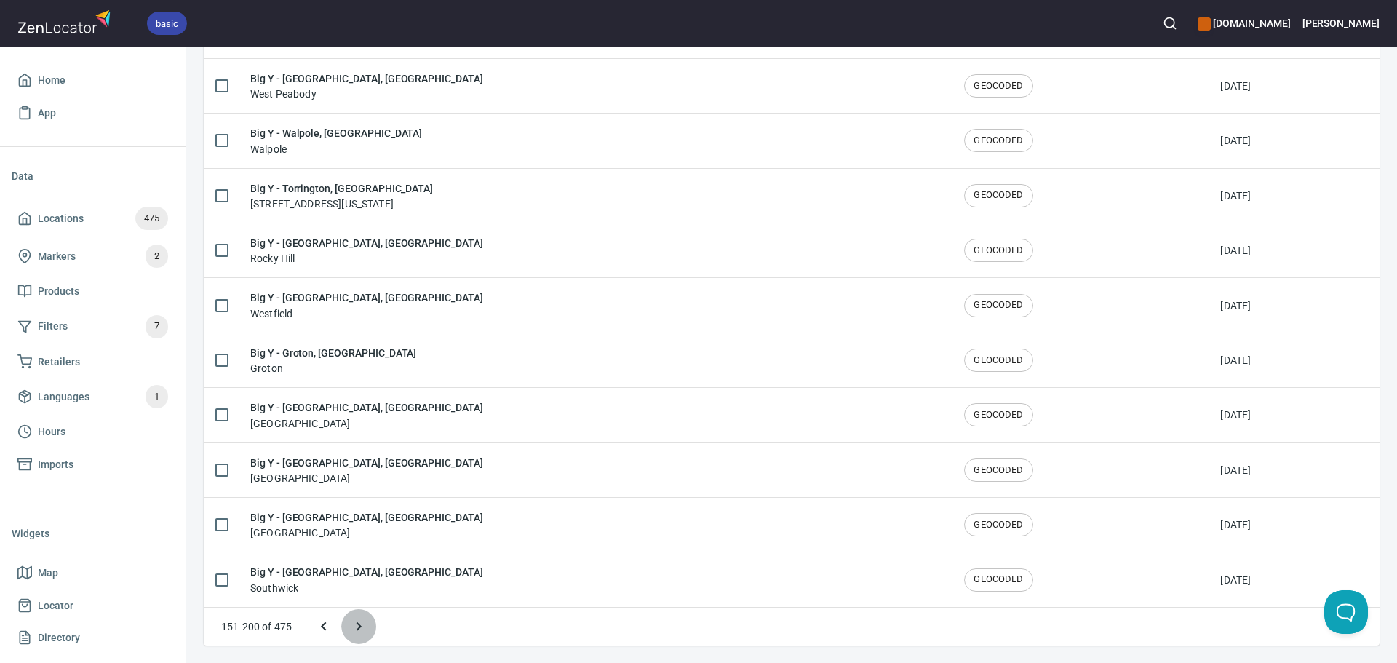
click at [353, 625] on icon "Next page" at bounding box center [358, 626] width 17 height 17
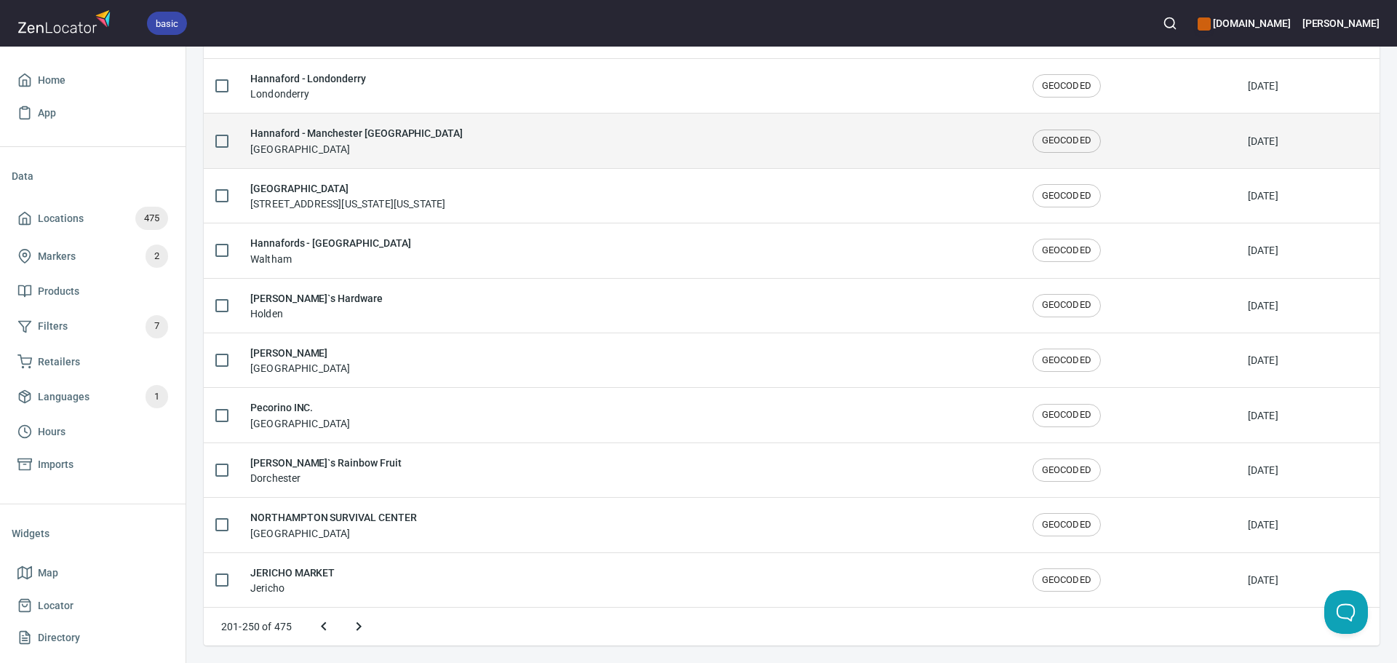
click at [454, 143] on div "Hannaford - Manchester NH Manchester" at bounding box center [629, 140] width 759 height 31
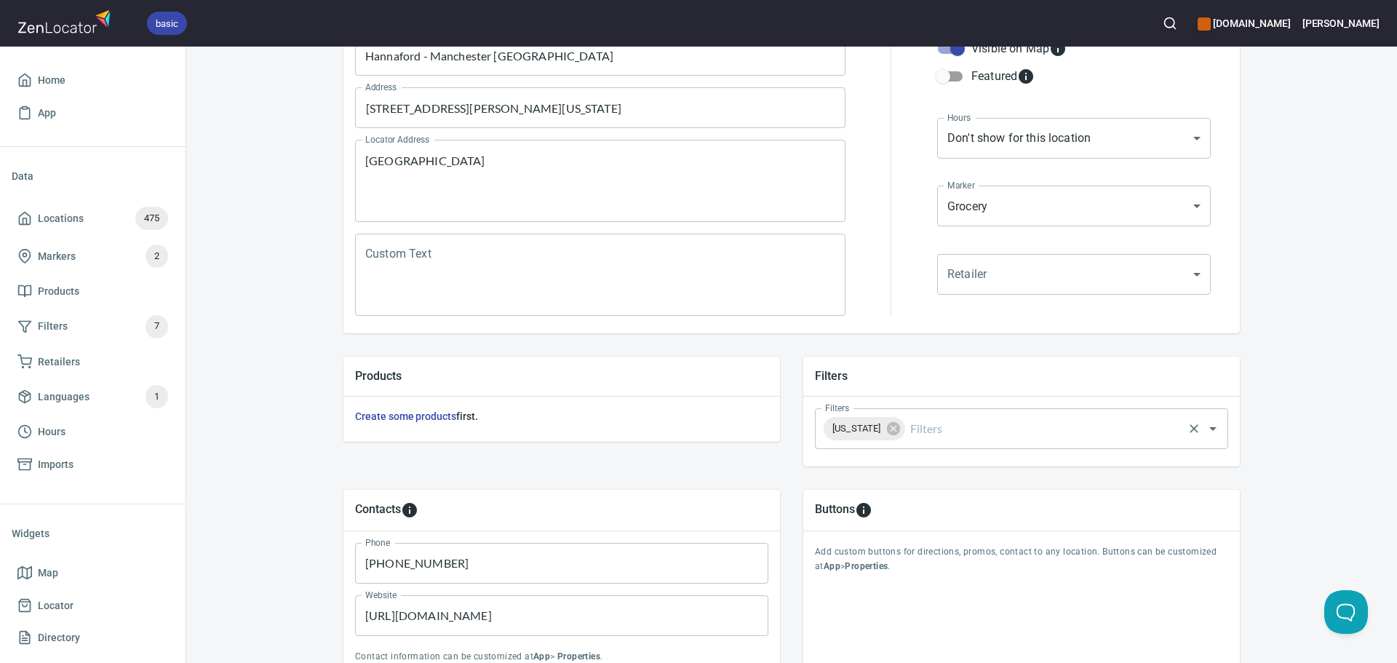
scroll to position [218, 0]
click at [929, 429] on input "Filters" at bounding box center [1045, 428] width 274 height 28
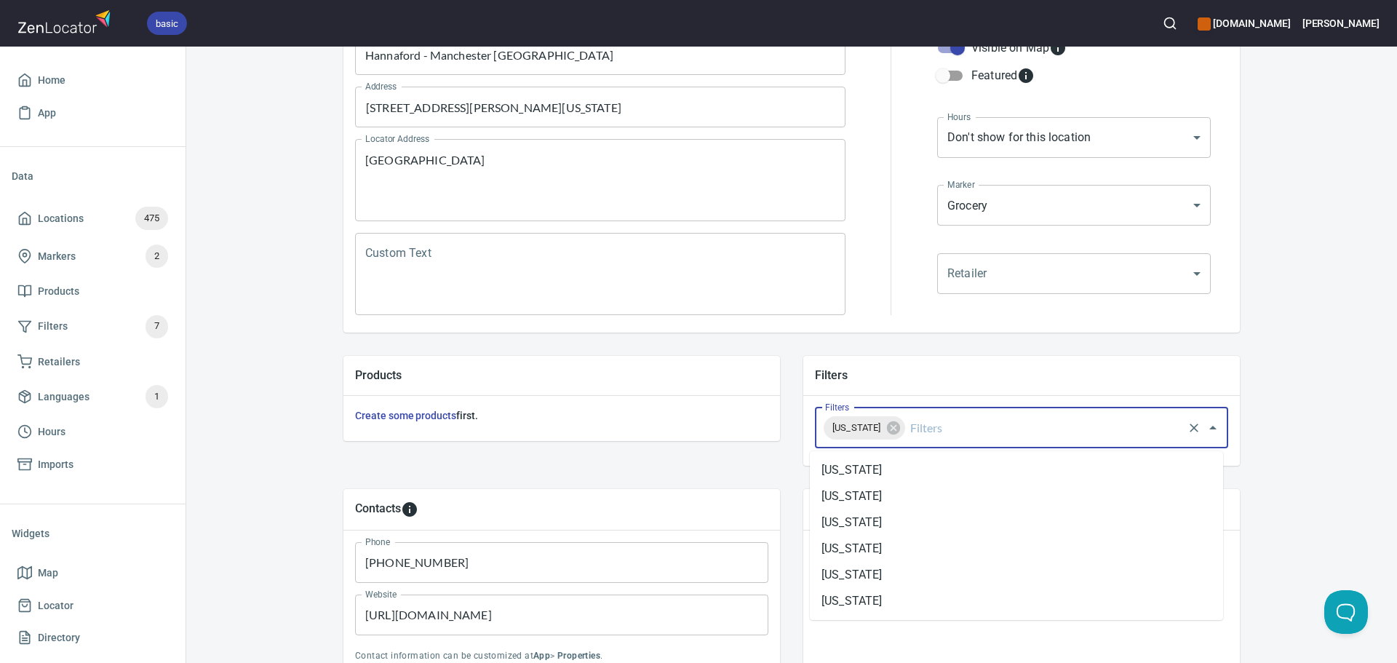
click at [771, 341] on div "Products Create some products first. Filters Filters [US_STATE] Filters" at bounding box center [791, 411] width 943 height 156
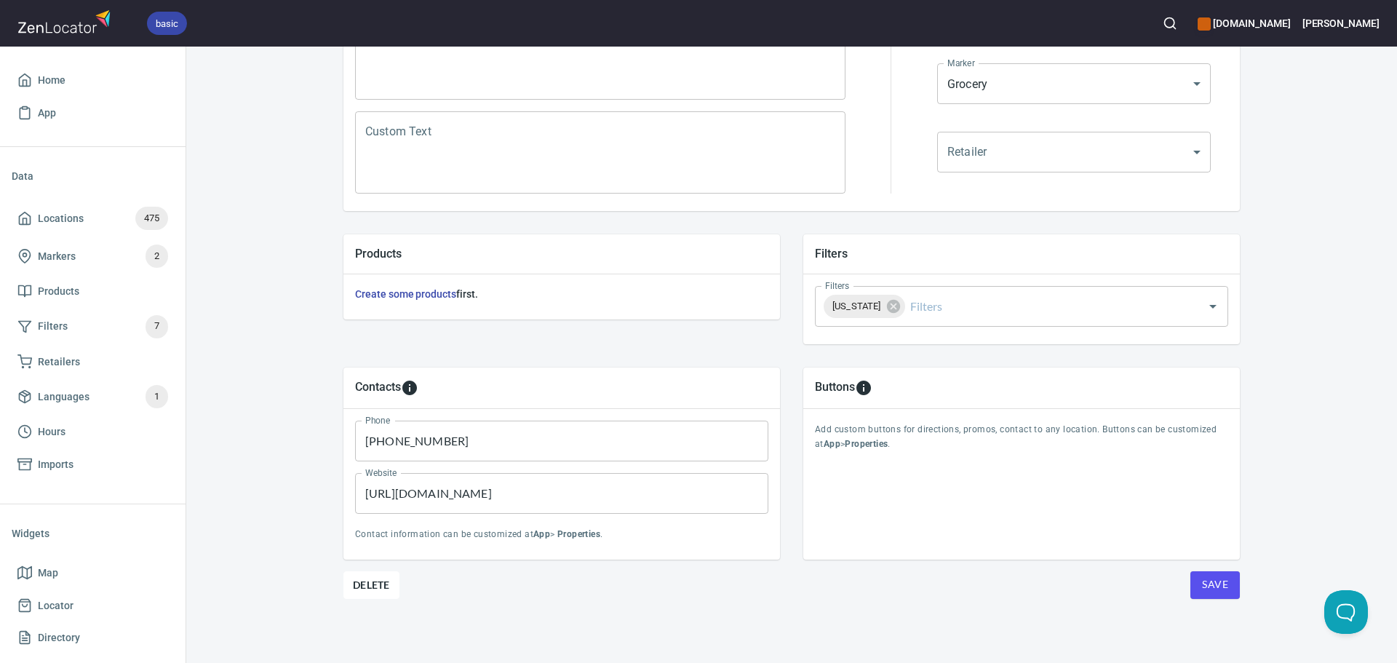
click at [1203, 589] on span "Save" at bounding box center [1215, 585] width 26 height 18
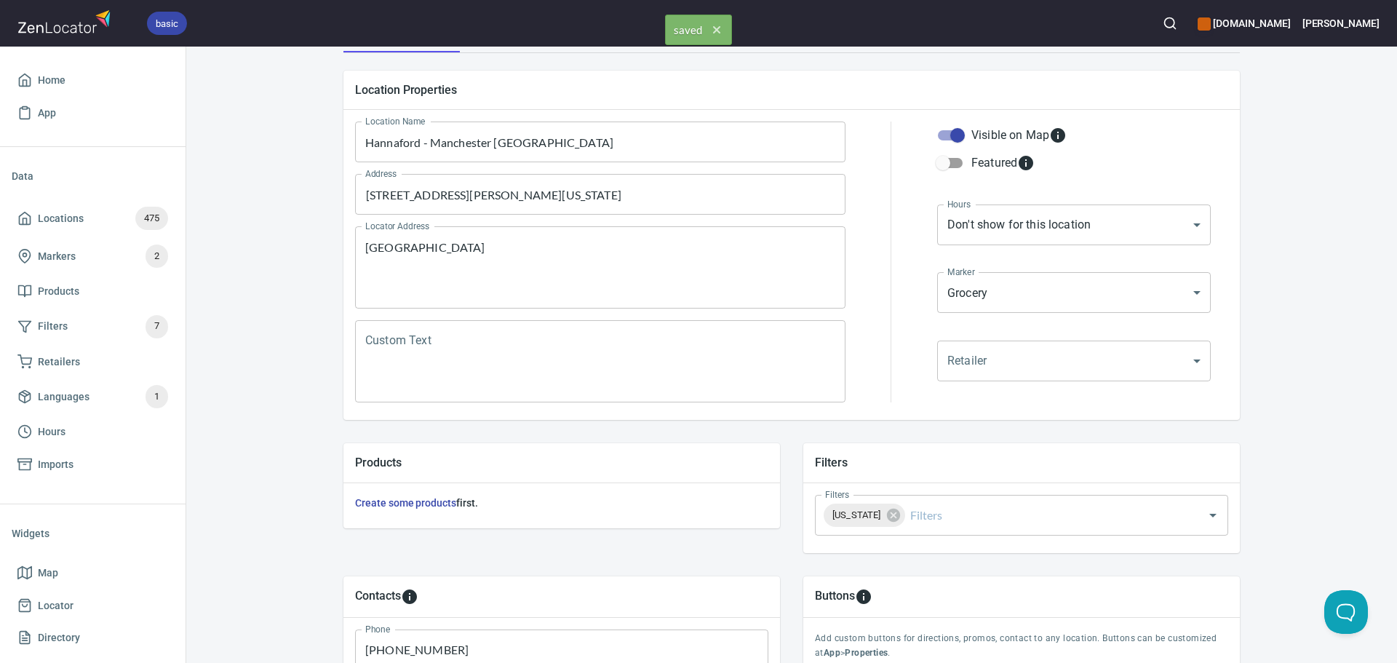
scroll to position [0, 0]
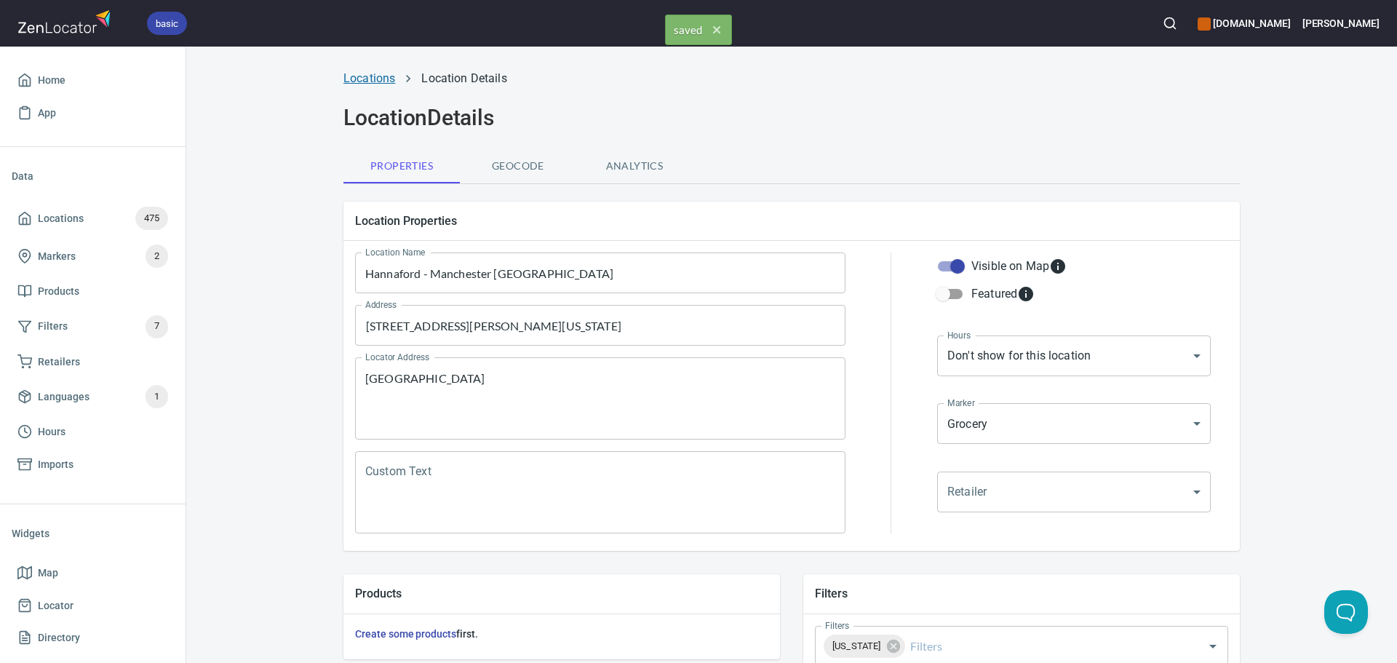
click at [372, 71] on link "Locations" at bounding box center [370, 78] width 52 height 14
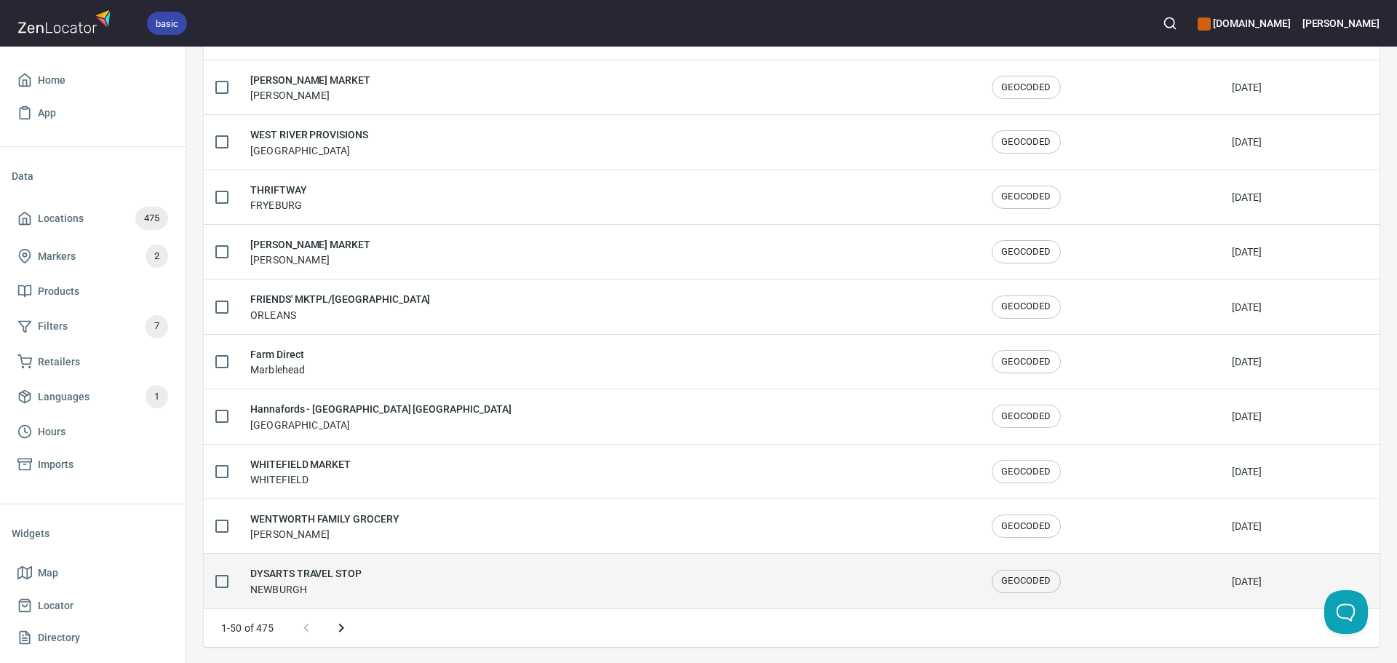
scroll to position [2392, 0]
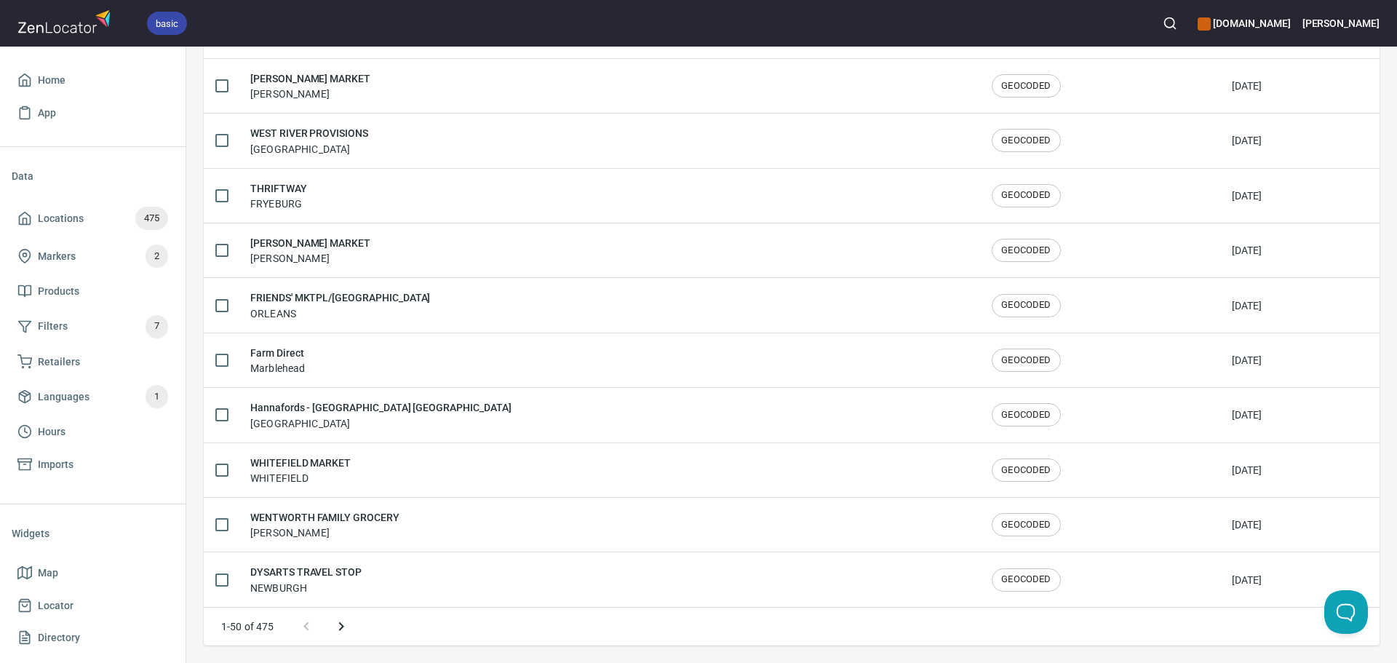
click at [348, 627] on icon "Next page" at bounding box center [341, 626] width 17 height 17
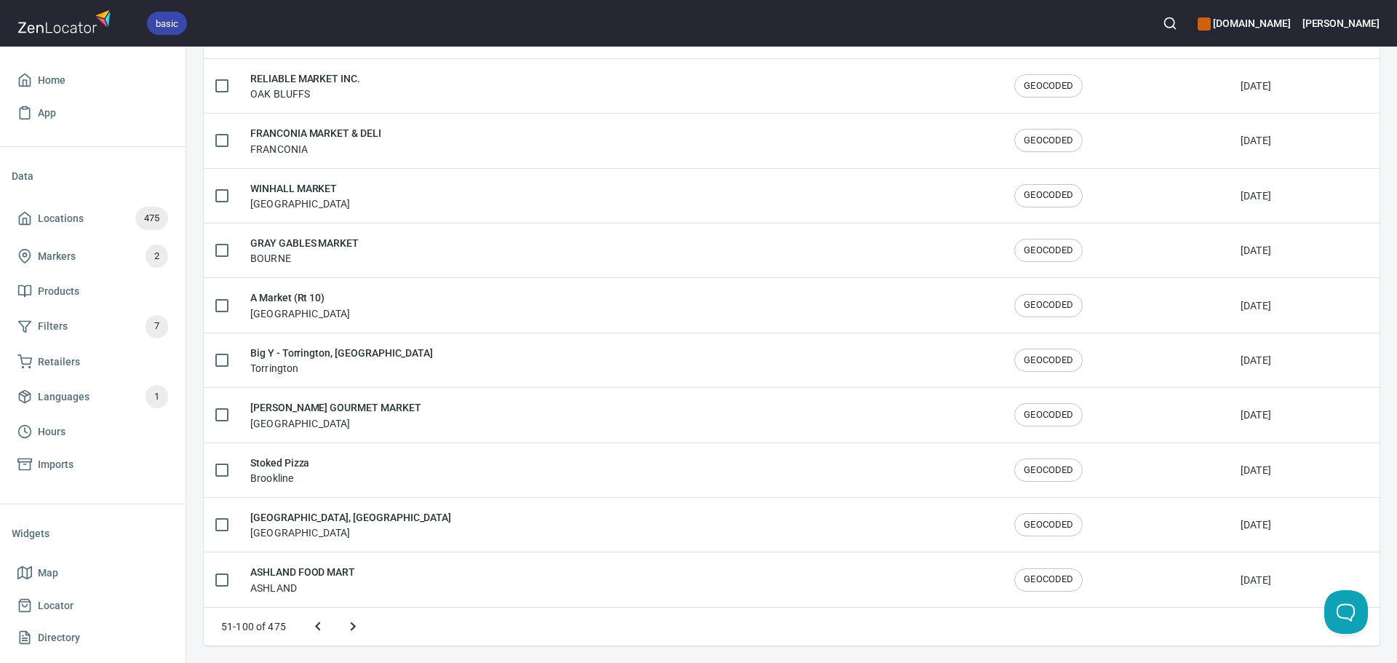
click at [348, 627] on icon "Next page" at bounding box center [352, 626] width 17 height 17
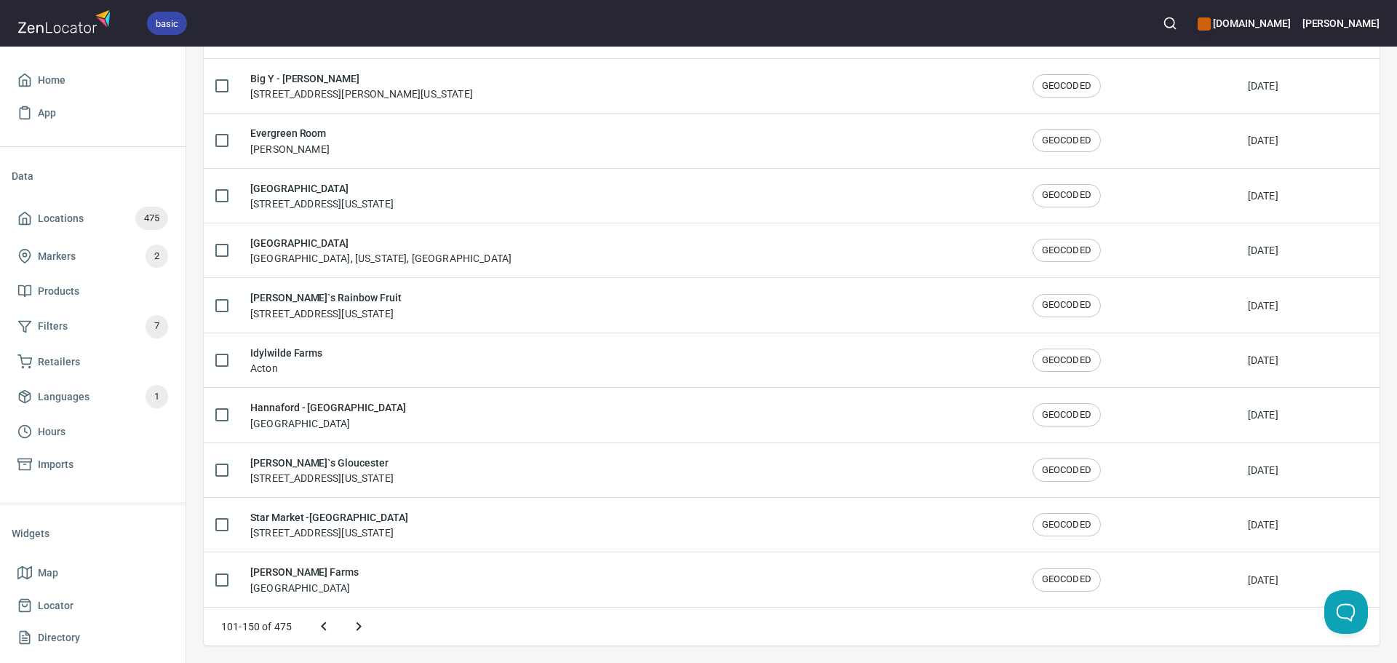
click at [358, 632] on icon "Next page" at bounding box center [358, 626] width 17 height 17
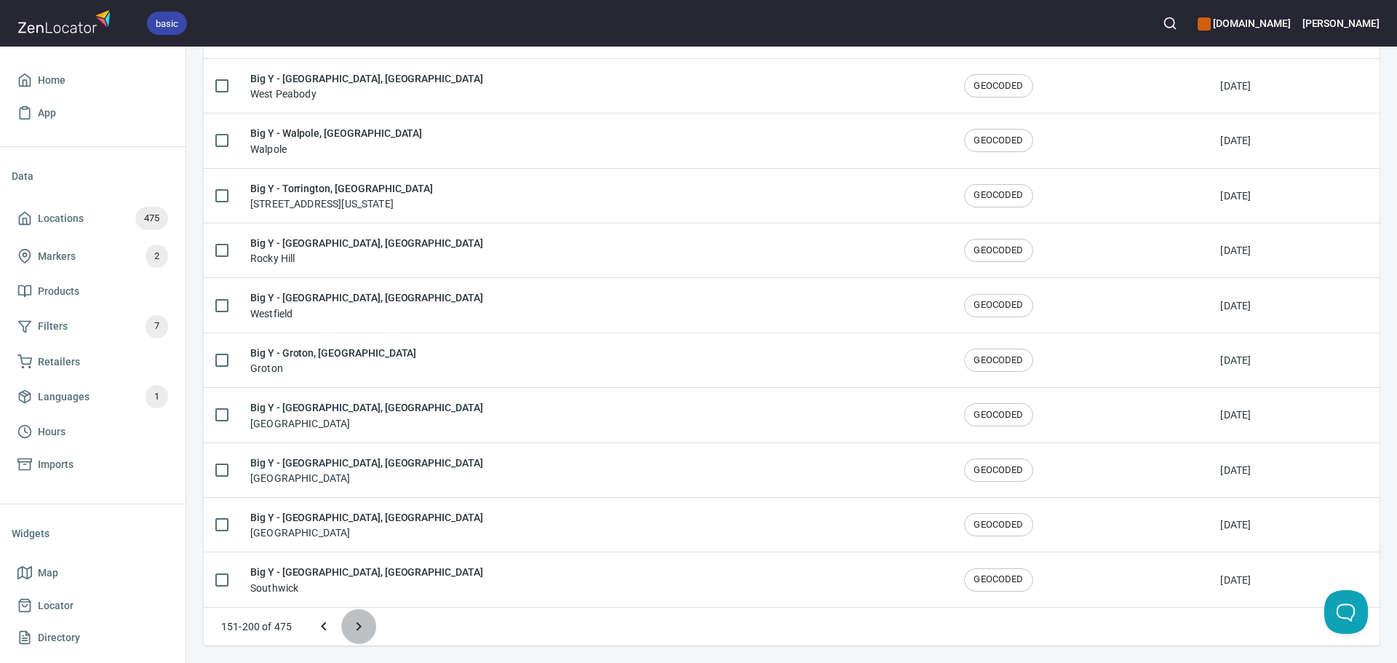
click at [357, 631] on icon "Next page" at bounding box center [358, 626] width 17 height 17
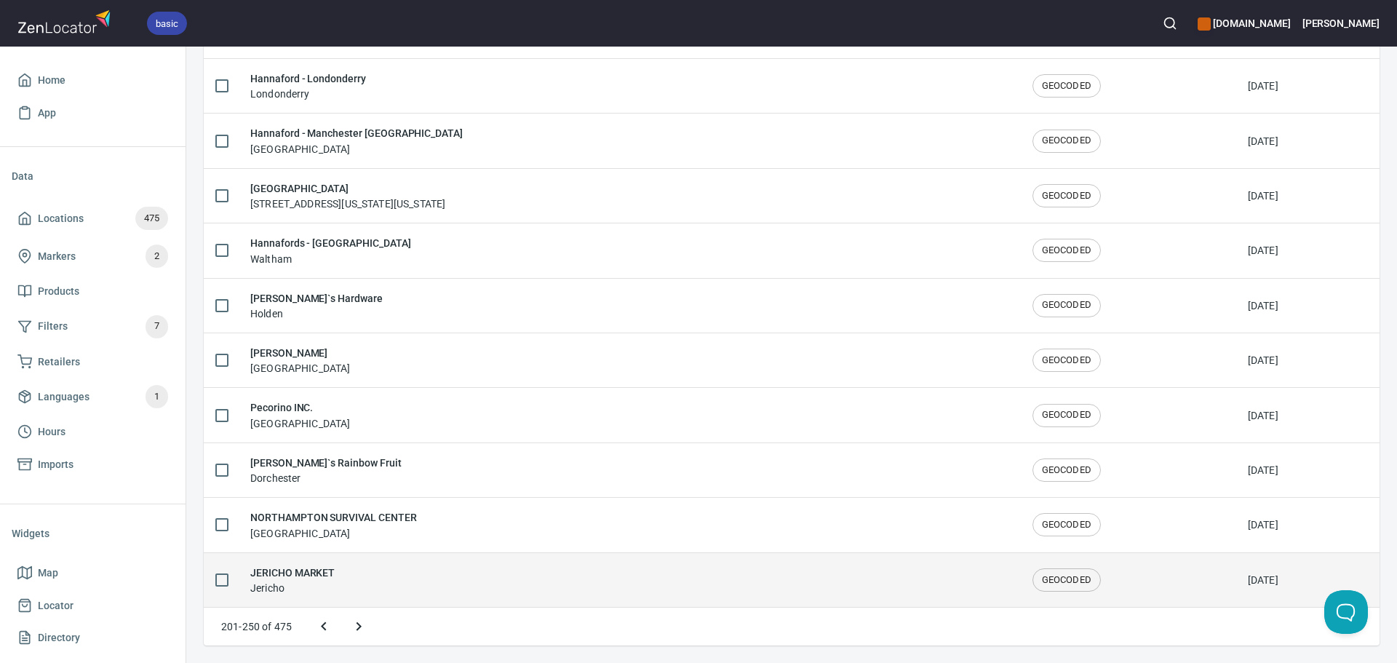
scroll to position [2282, 0]
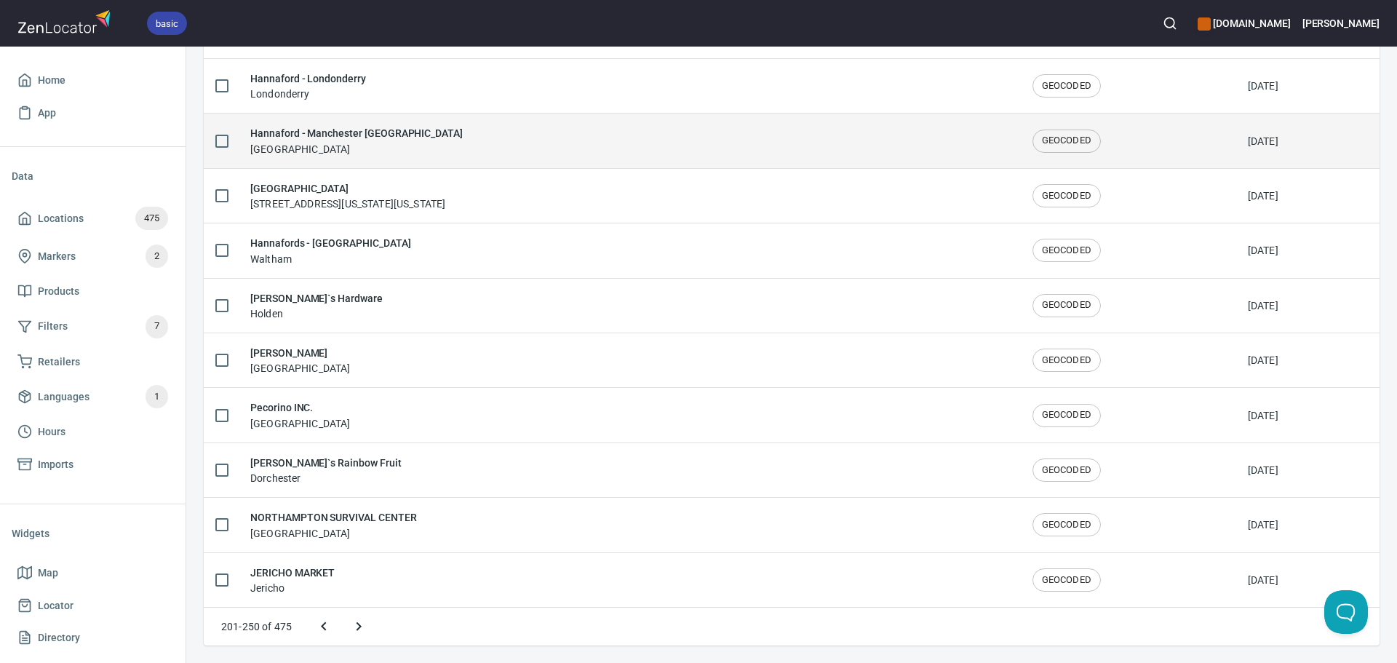
click at [683, 130] on div "Hannaford - Manchester NH Manchester" at bounding box center [629, 140] width 759 height 31
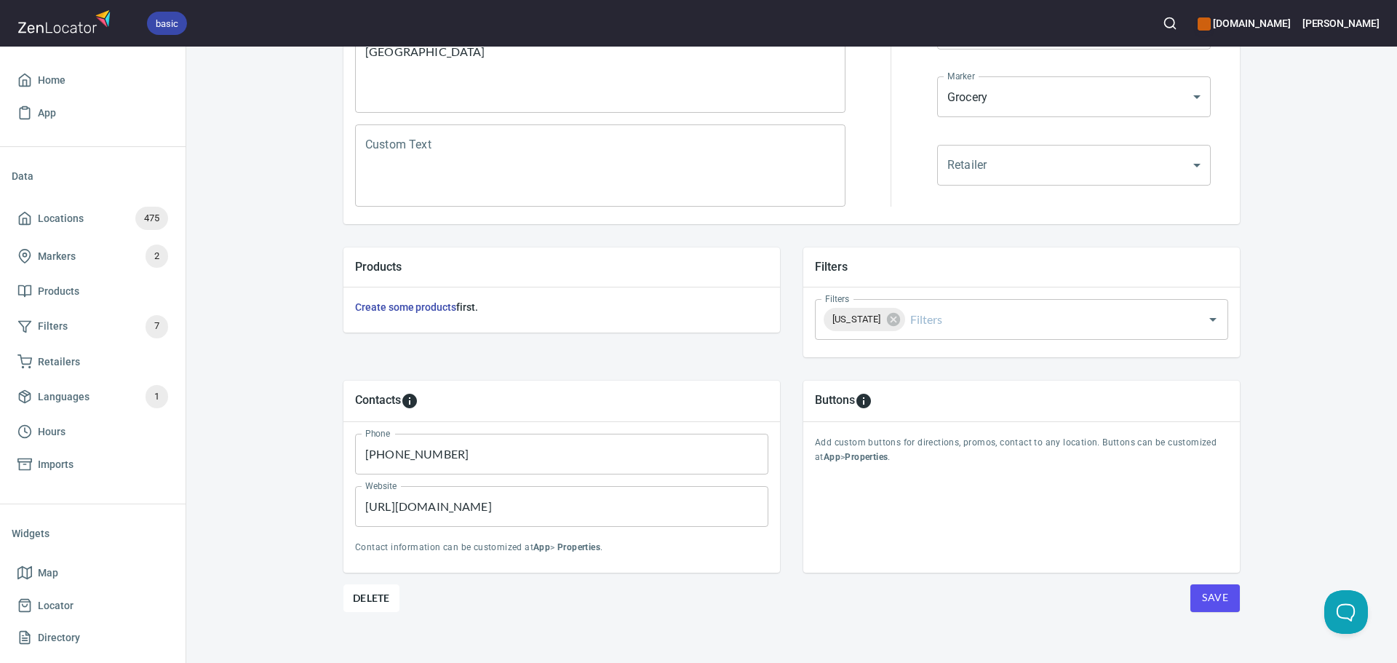
scroll to position [340, 0]
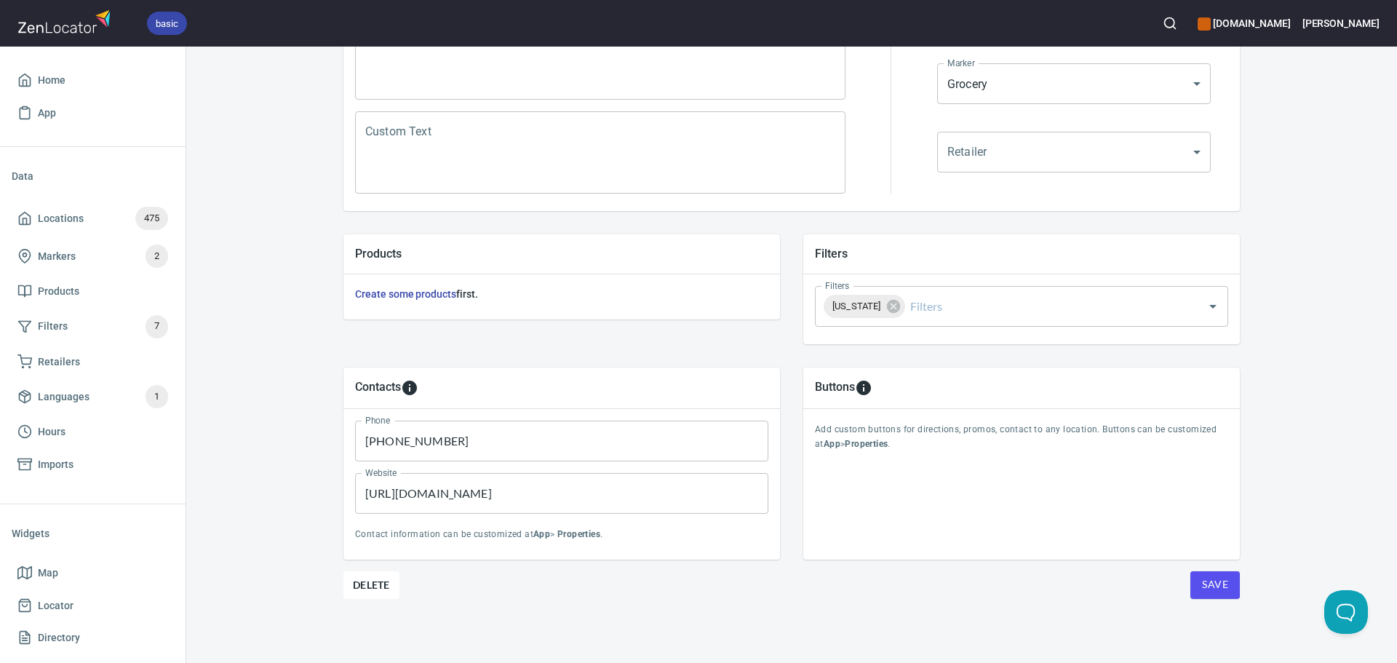
click at [1195, 566] on div "Buttons Add custom buttons for directions, promos, contact to any location. But…" at bounding box center [1022, 463] width 460 height 215
click at [1204, 590] on span "Save" at bounding box center [1215, 585] width 26 height 18
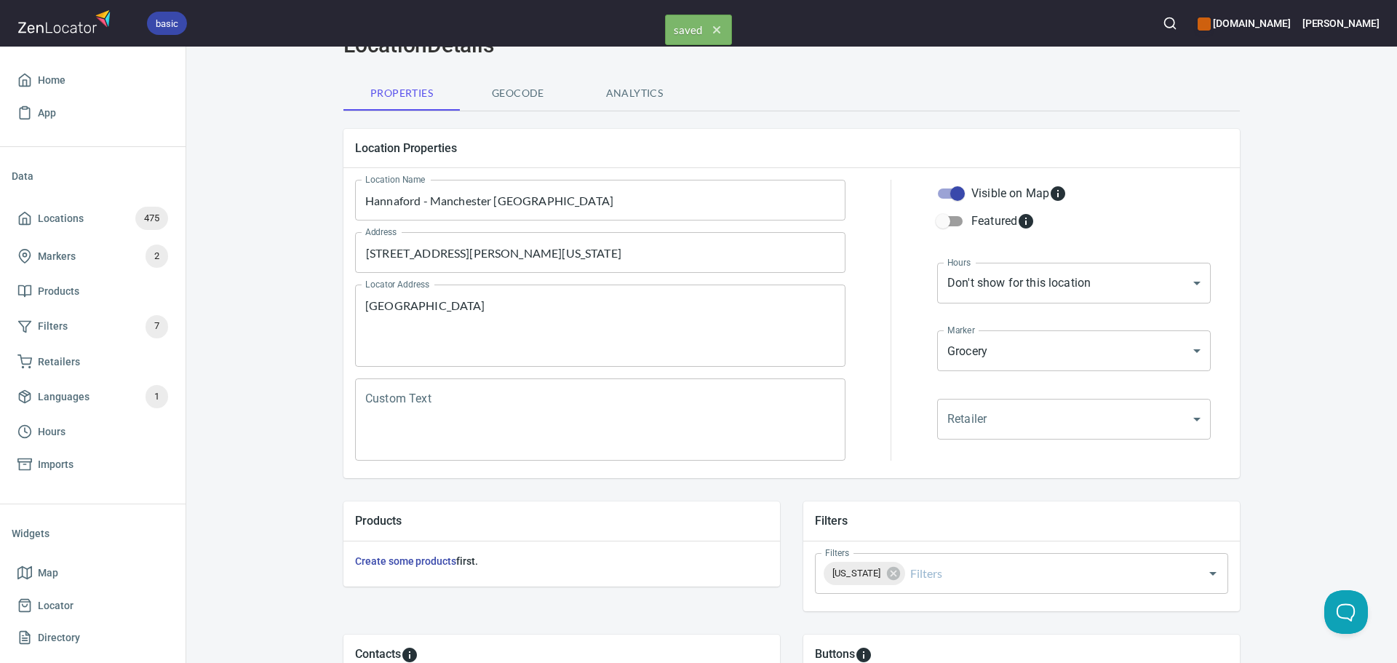
scroll to position [0, 0]
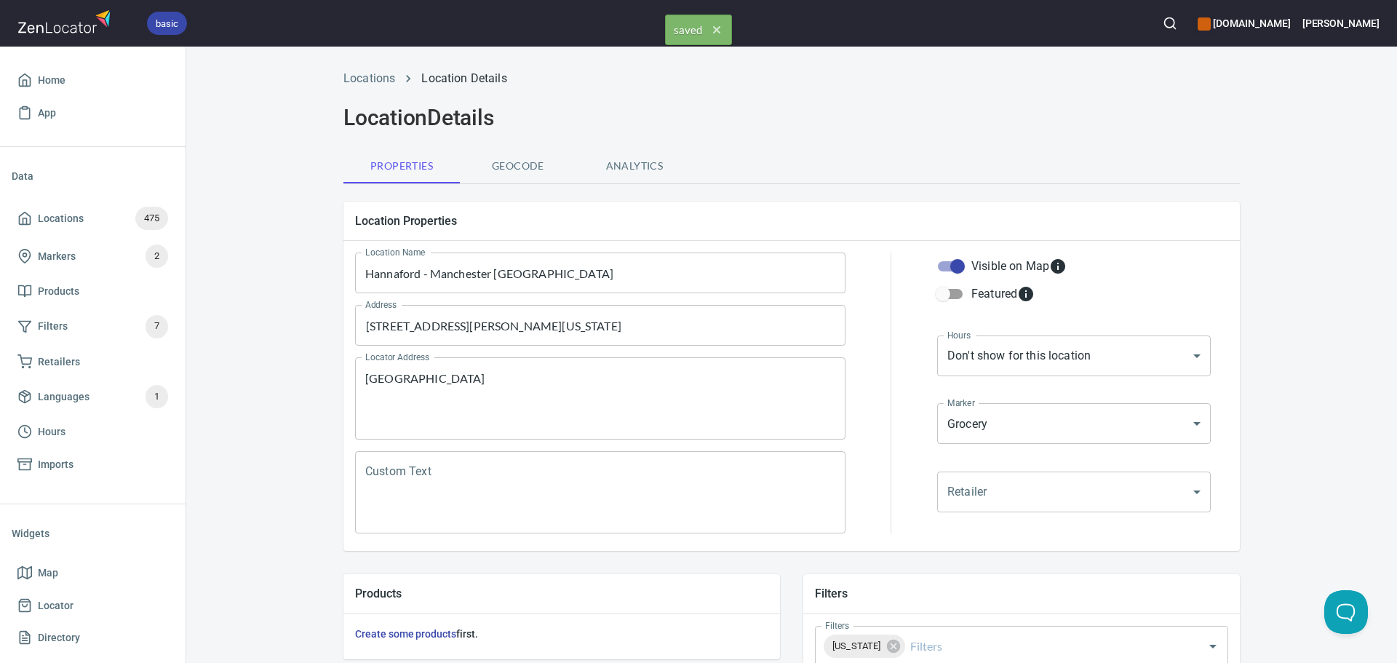
click at [370, 90] on div "Locations Location Details" at bounding box center [792, 78] width 914 height 35
click at [364, 80] on link "Locations" at bounding box center [370, 78] width 52 height 14
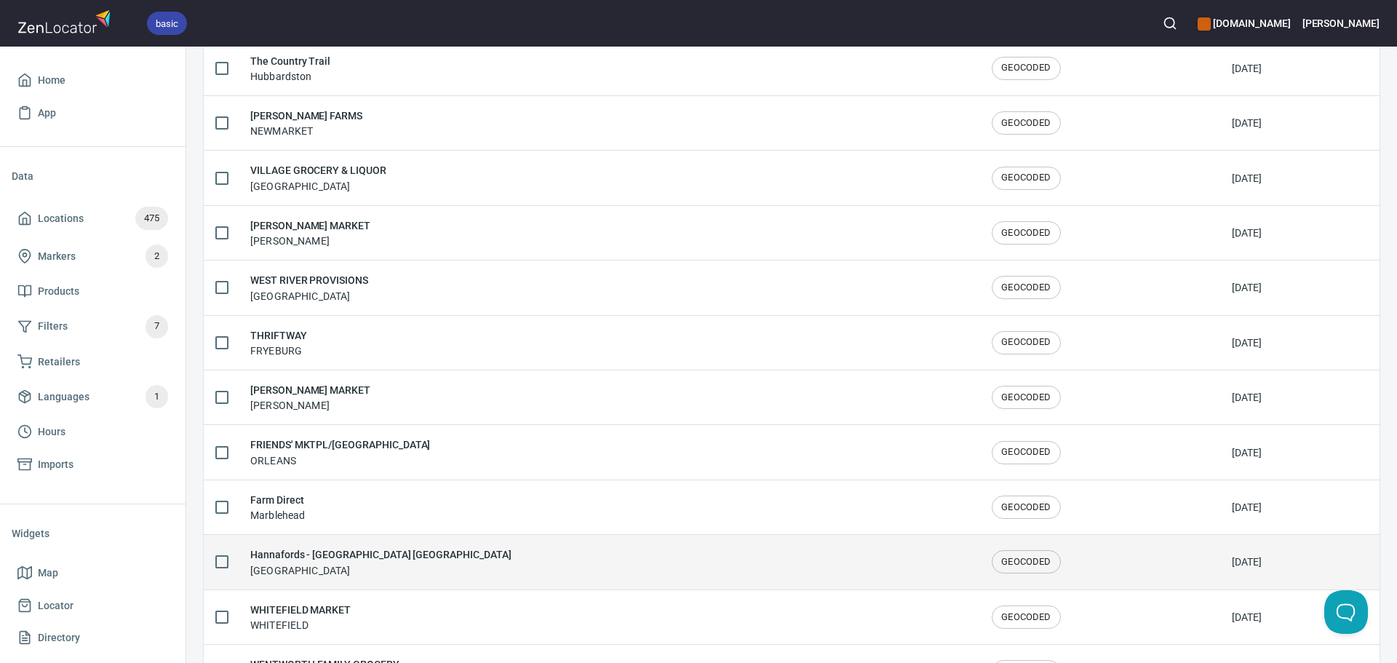
scroll to position [2392, 0]
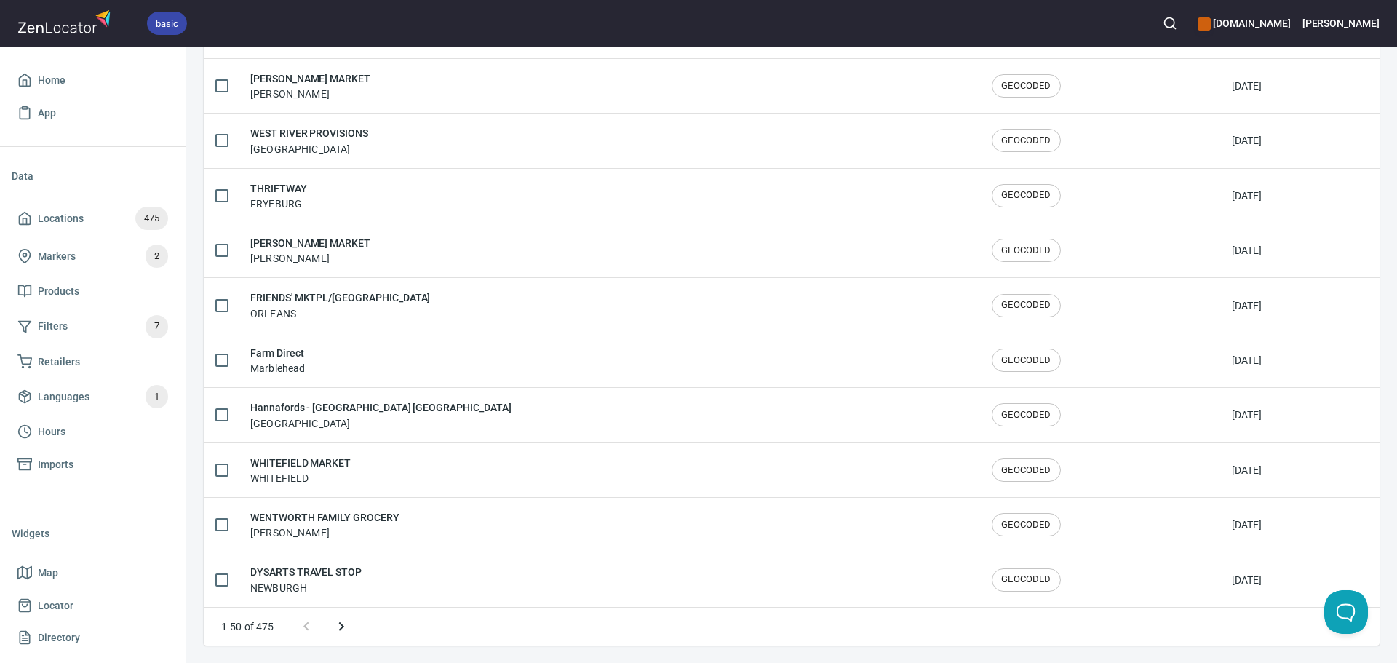
click at [341, 634] on icon "Next page" at bounding box center [341, 626] width 17 height 17
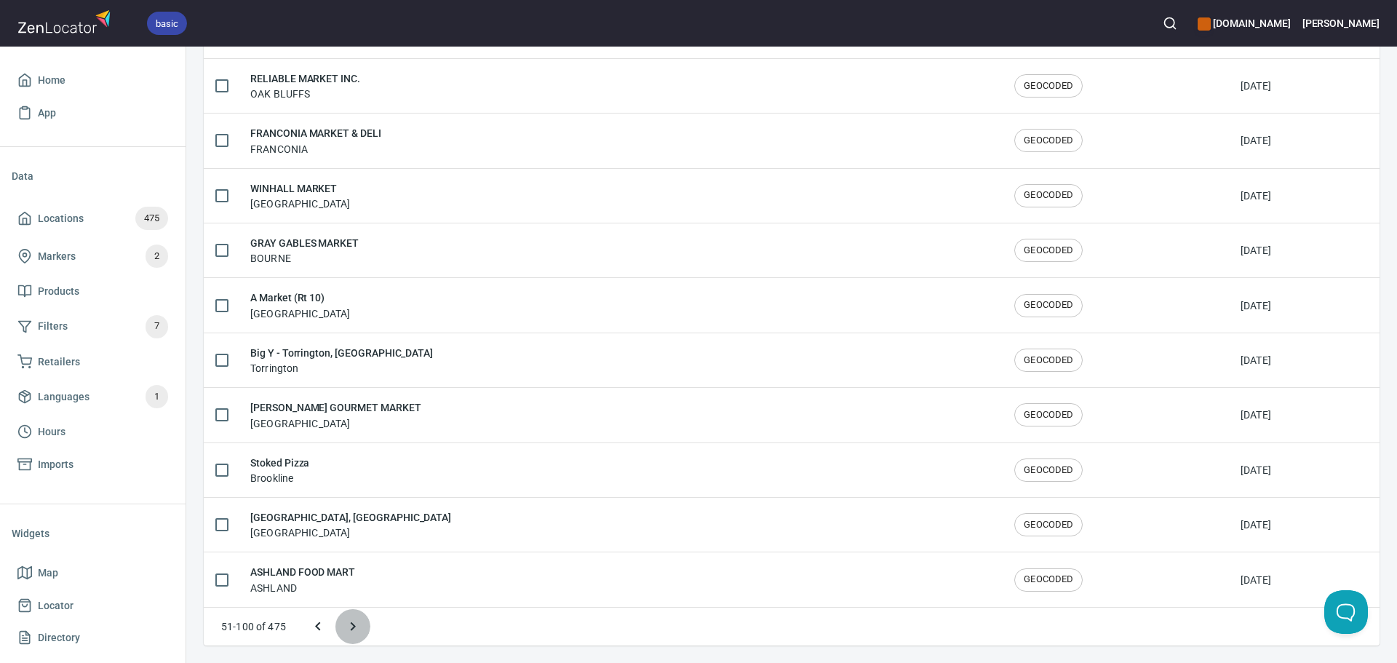
click at [355, 633] on icon "Next page" at bounding box center [352, 626] width 17 height 17
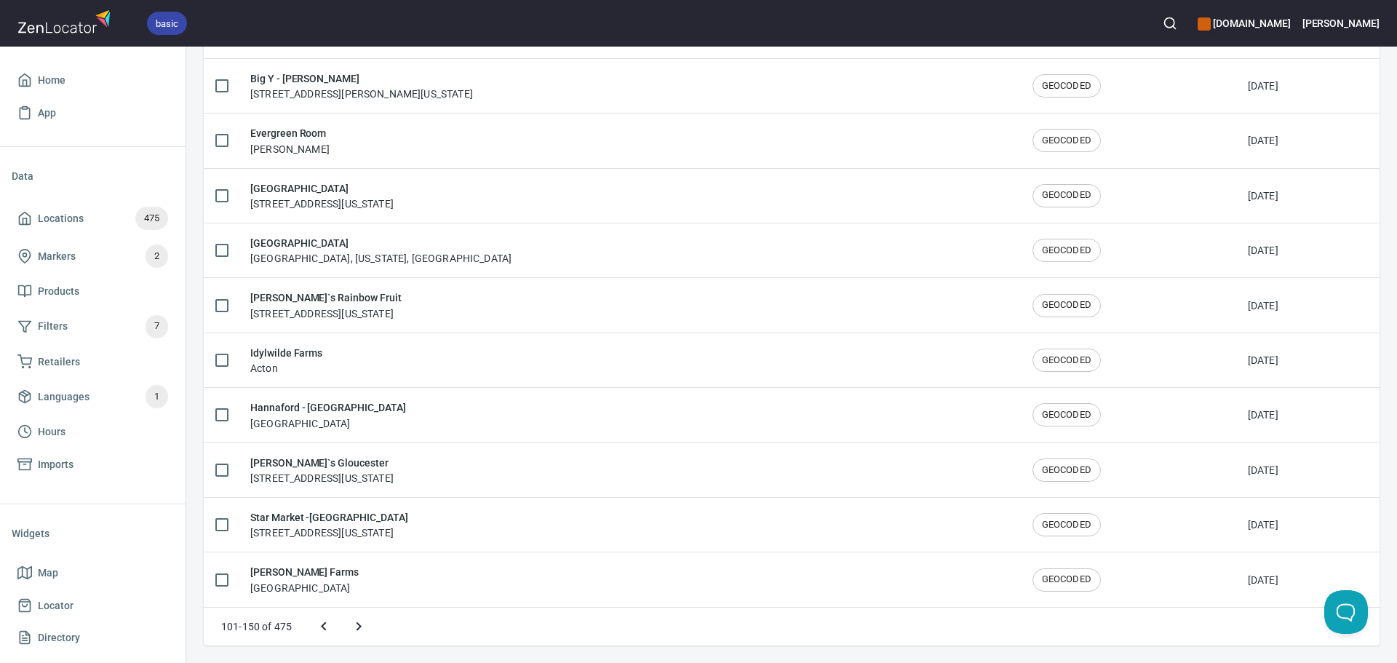
click at [355, 633] on icon "Next page" at bounding box center [358, 626] width 17 height 17
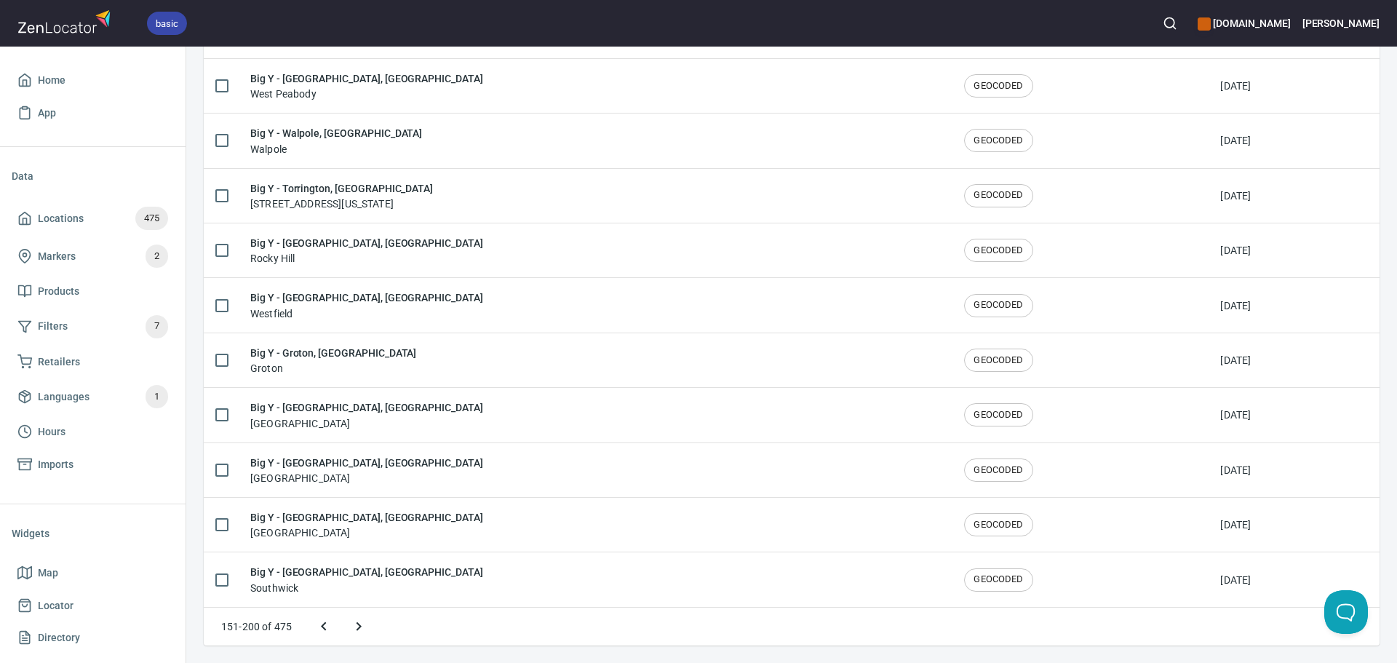
click at [357, 633] on icon "Next page" at bounding box center [358, 626] width 17 height 17
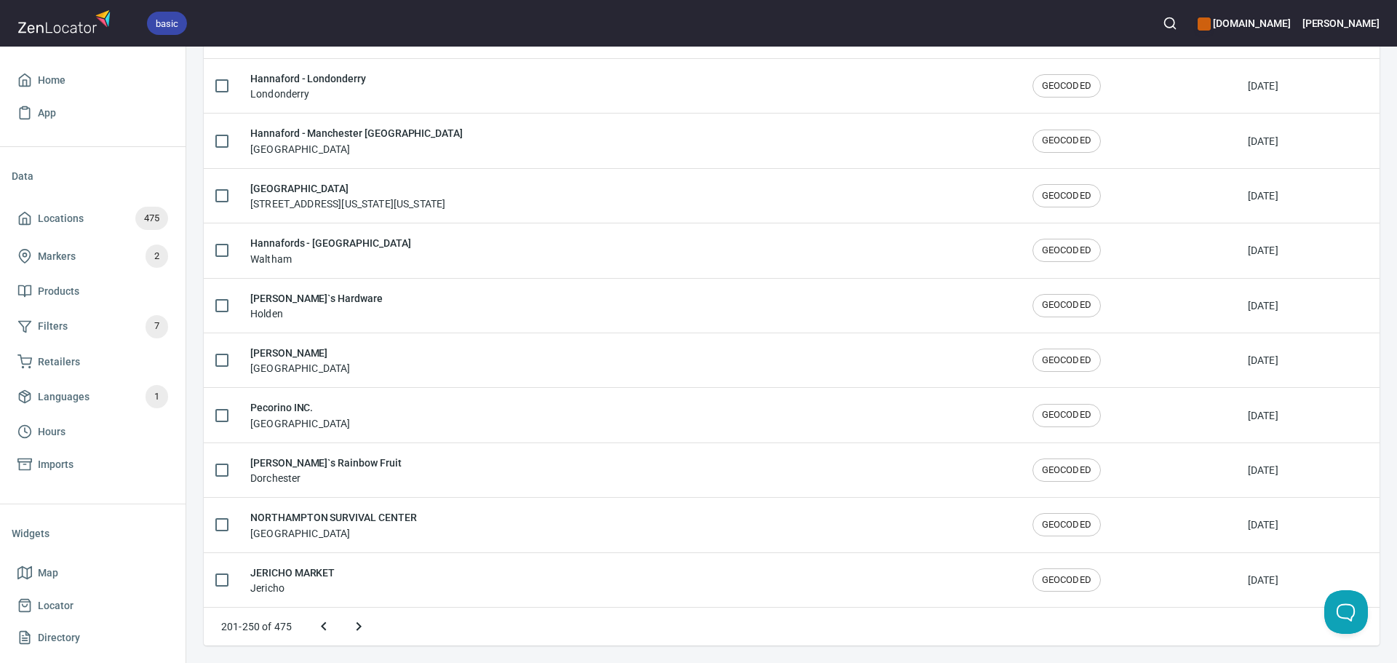
scroll to position [2282, 0]
click at [357, 633] on icon "Next page" at bounding box center [358, 626] width 17 height 17
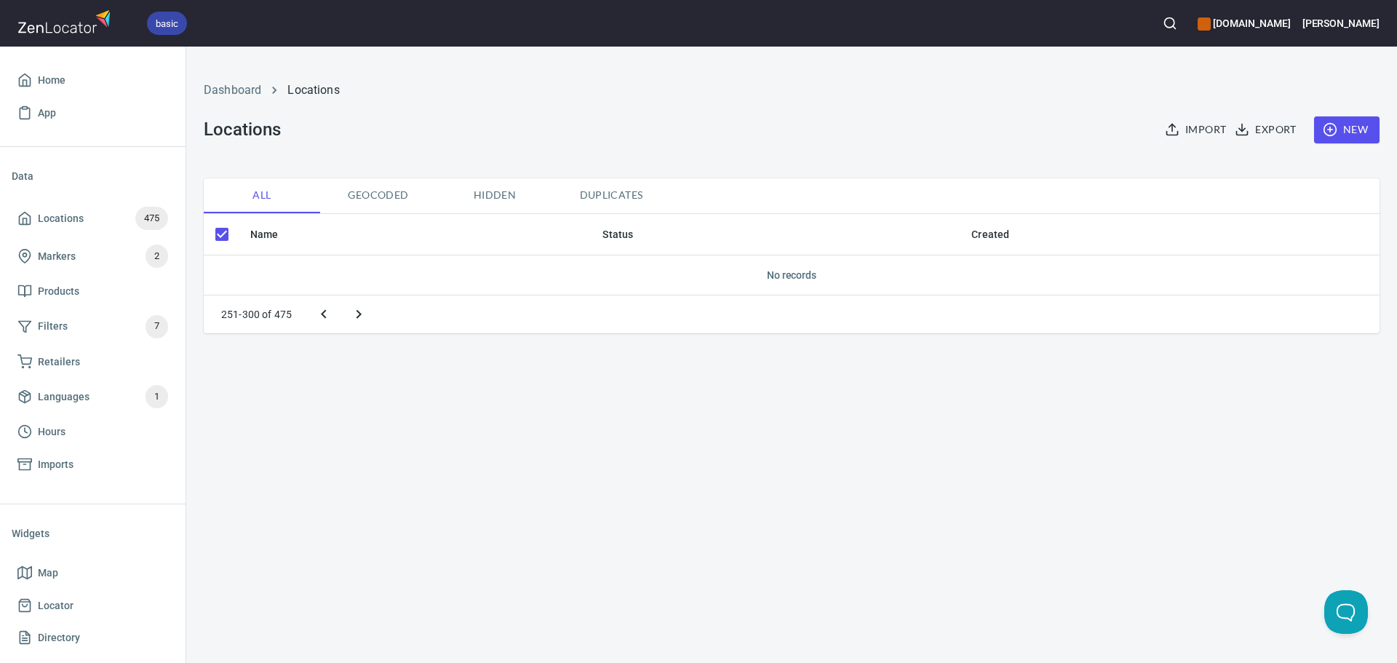
checkbox input "false"
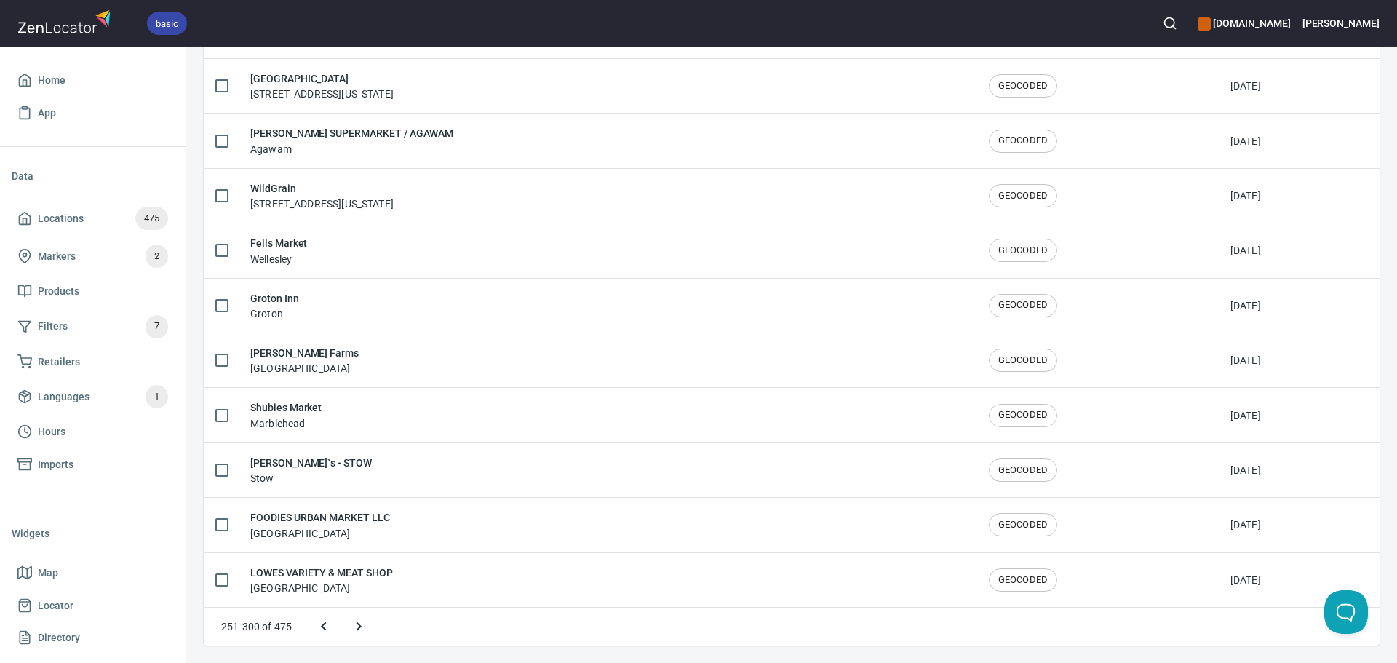
click at [323, 633] on icon "Previous page" at bounding box center [323, 626] width 17 height 17
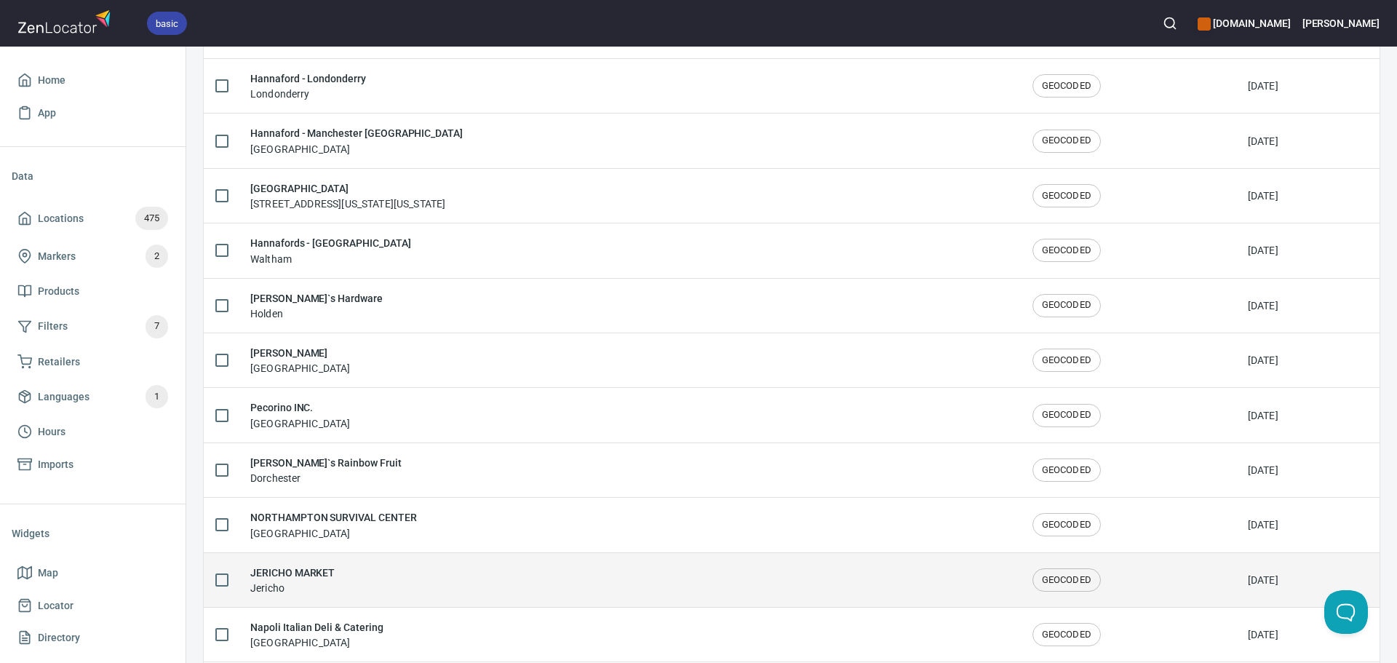
scroll to position [2392, 0]
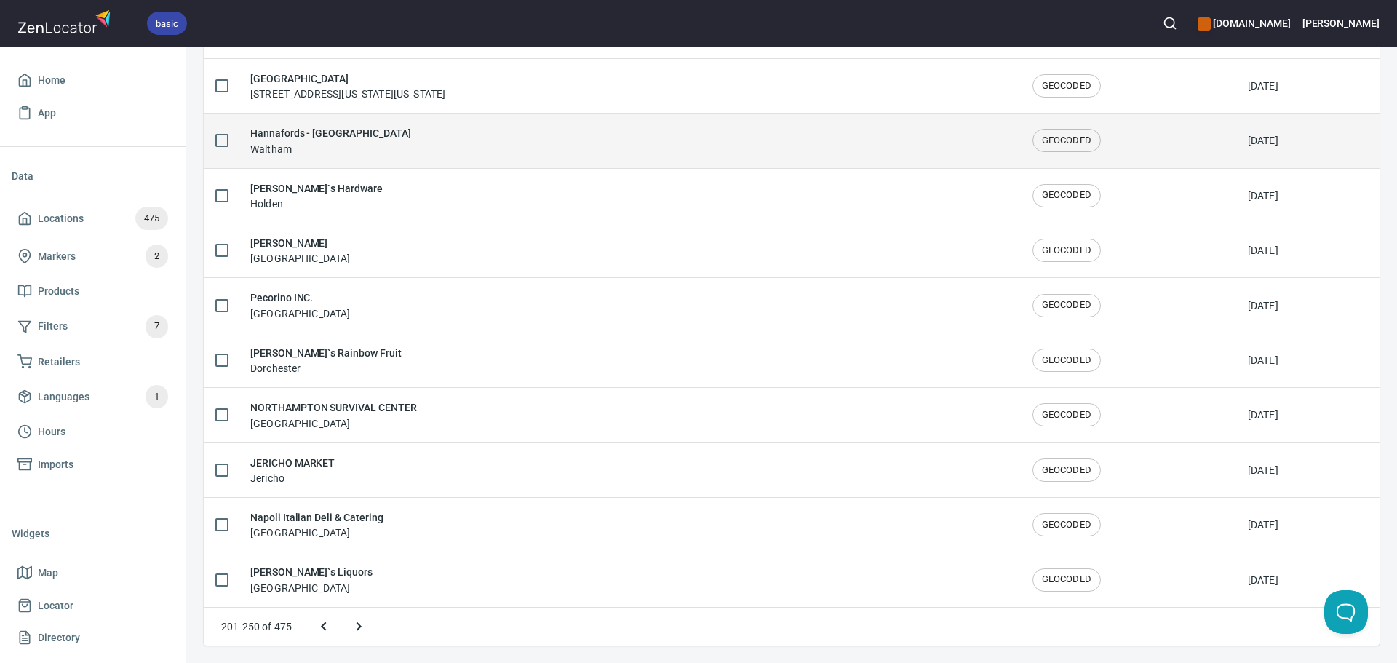
click at [379, 139] on div "Hannafords - [PERSON_NAME]" at bounding box center [629, 140] width 759 height 31
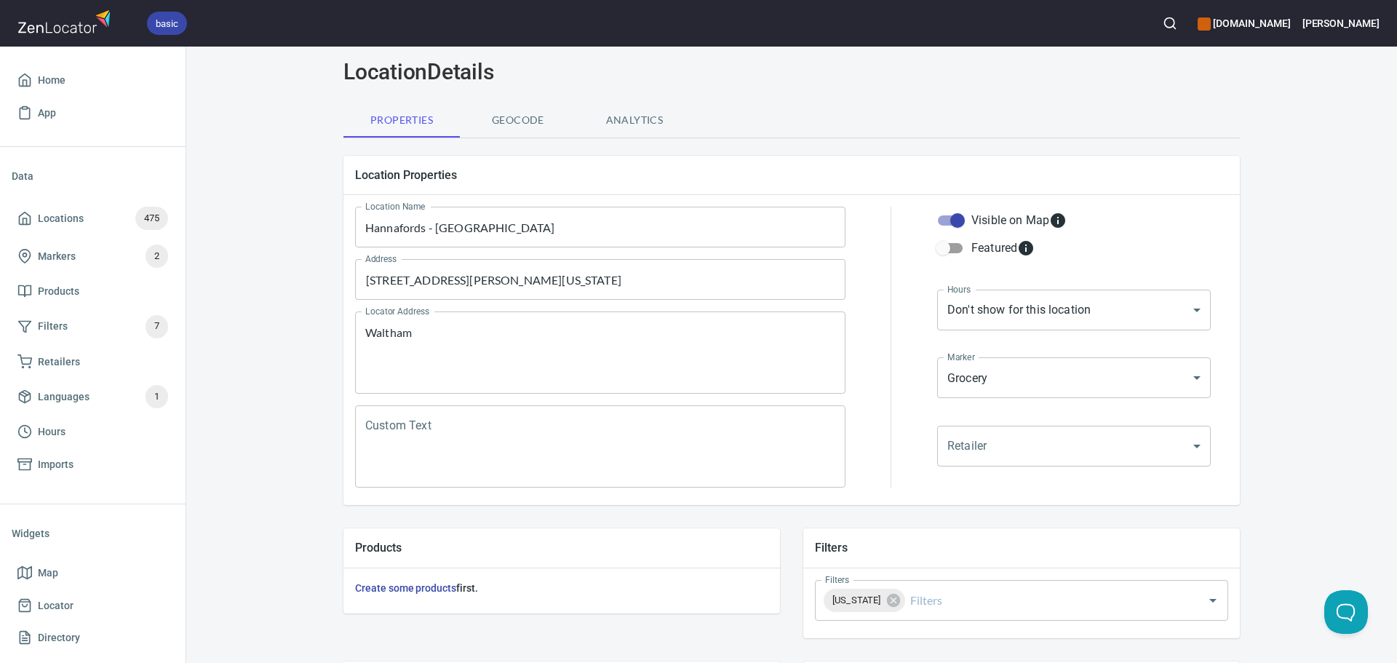
scroll to position [73, 0]
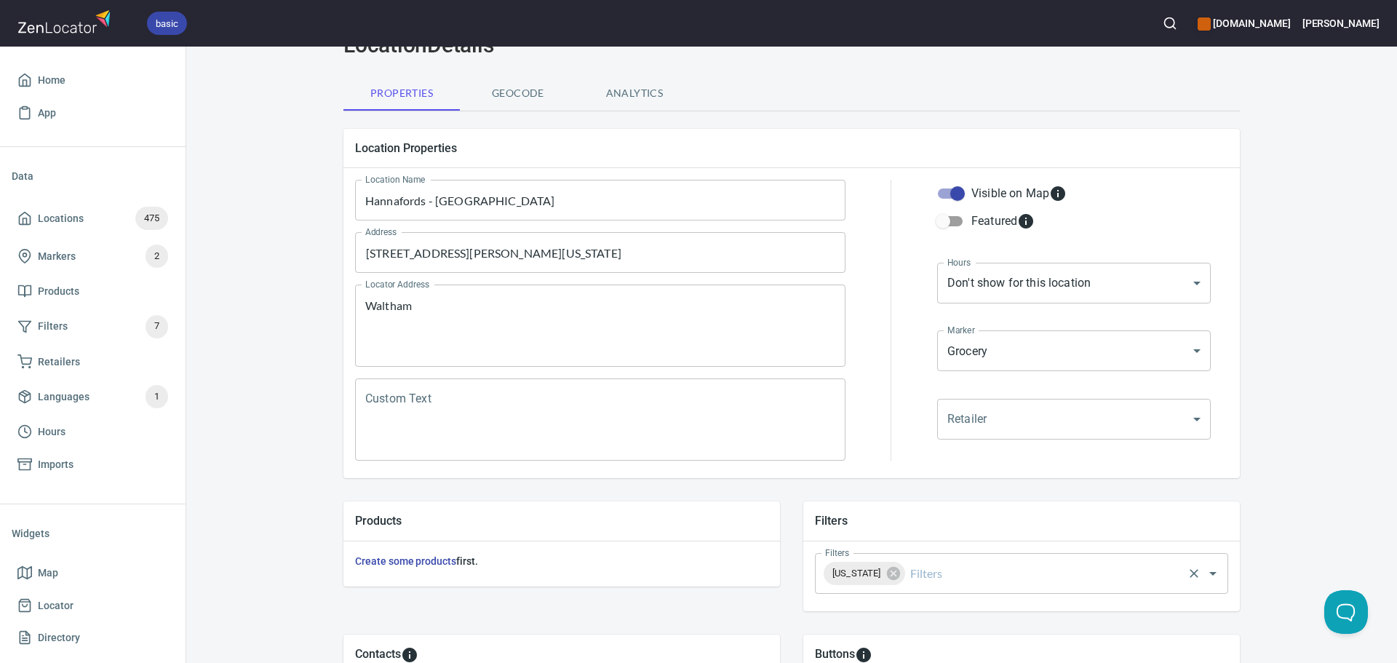
click at [969, 573] on input "Filters" at bounding box center [1045, 574] width 274 height 28
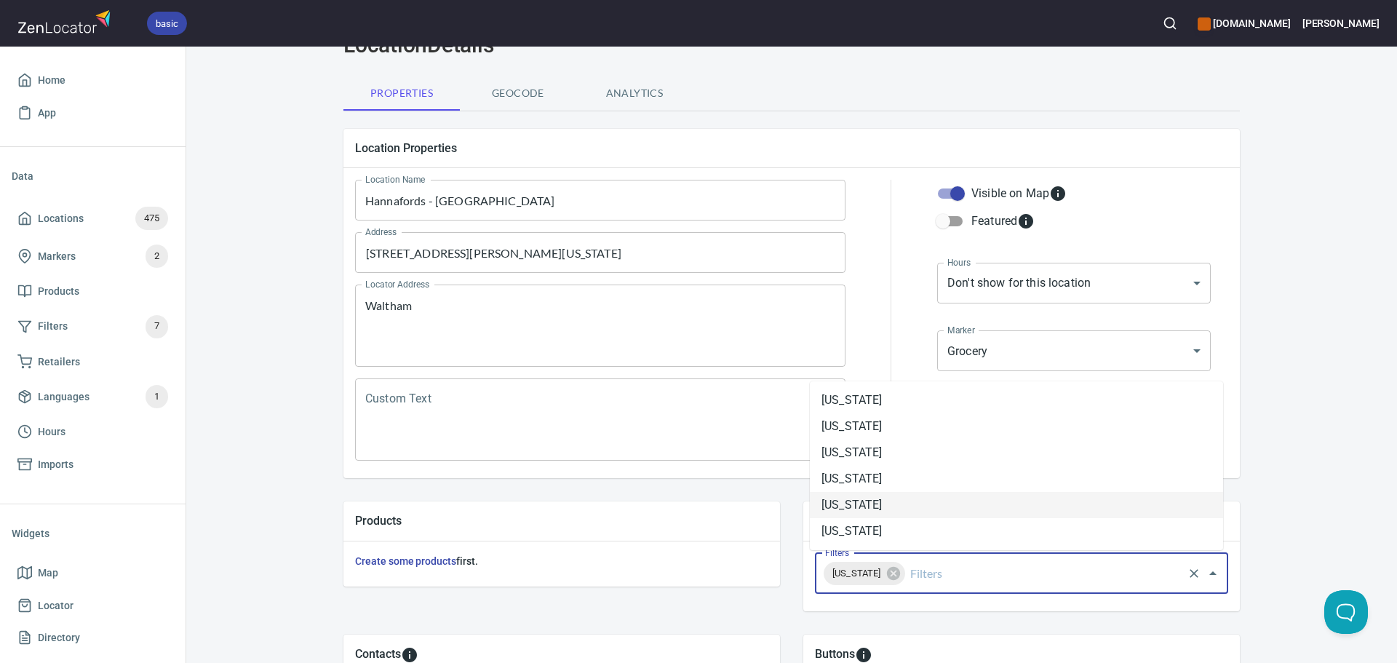
click at [903, 502] on li "[US_STATE]" at bounding box center [1016, 505] width 413 height 26
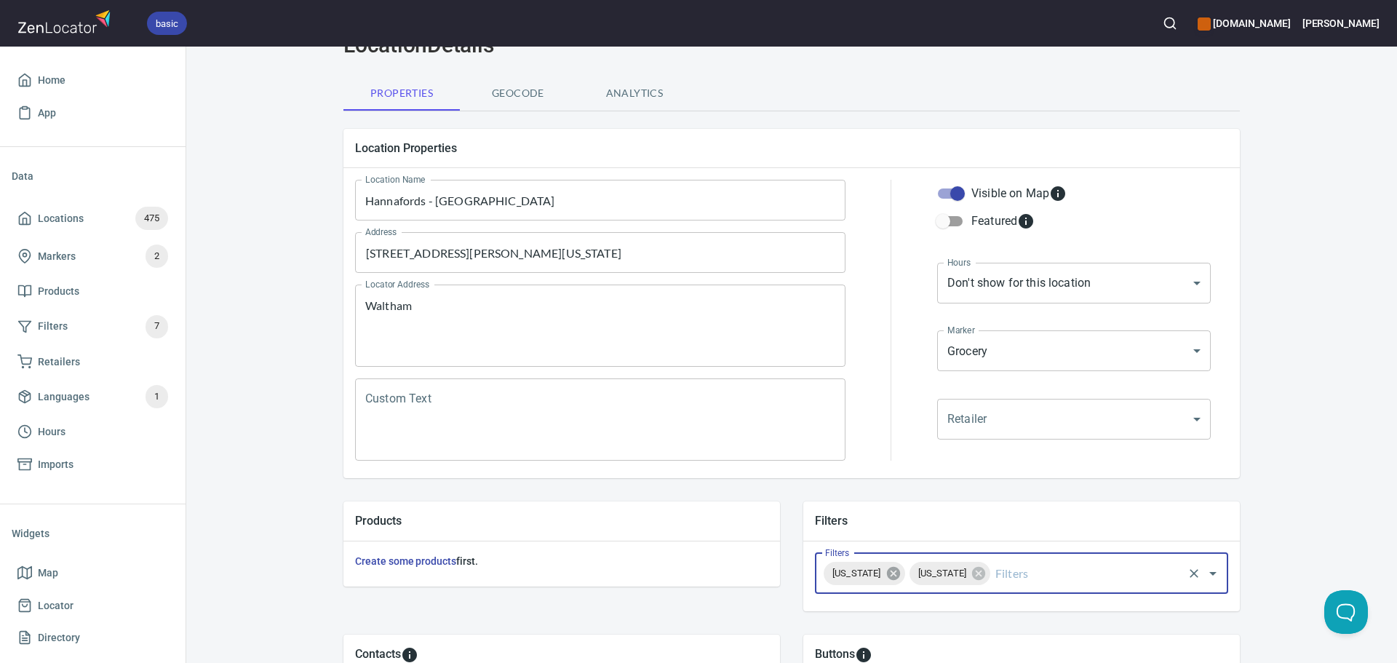
click at [900, 575] on icon at bounding box center [892, 573] width 13 height 13
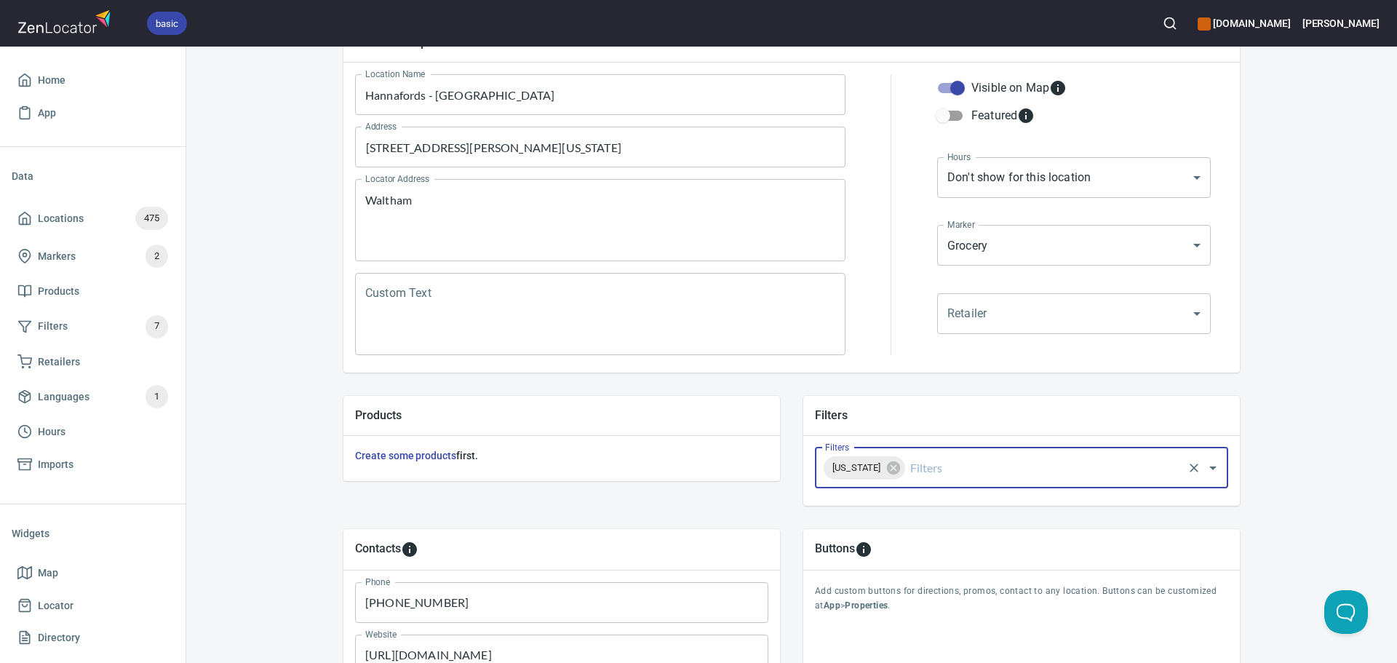
scroll to position [340, 0]
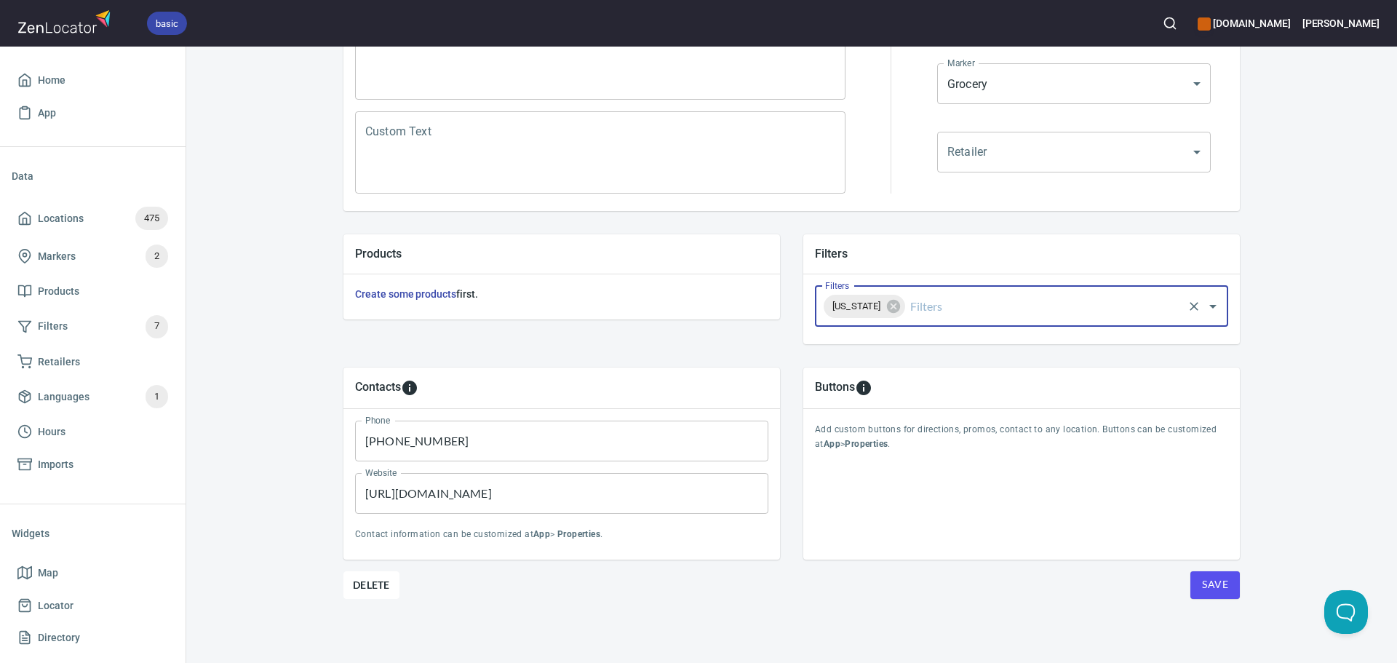
click at [1218, 597] on button "Save" at bounding box center [1215, 585] width 49 height 28
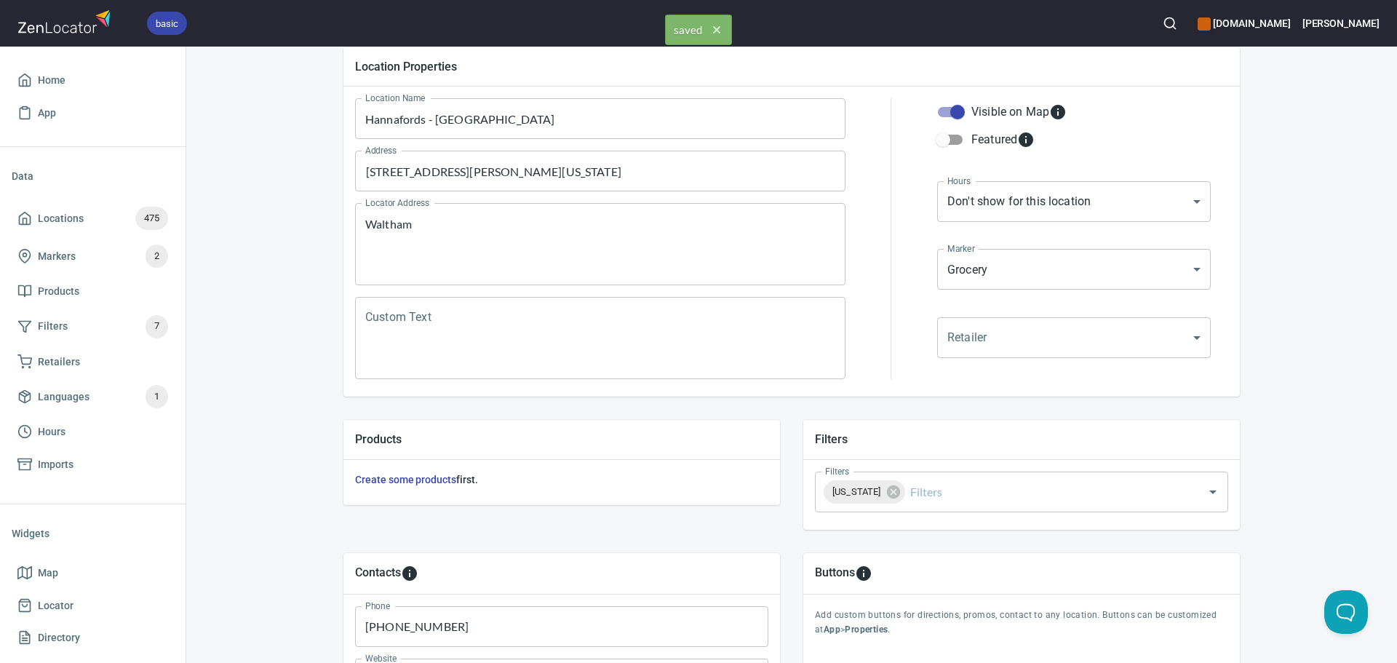
scroll to position [0, 0]
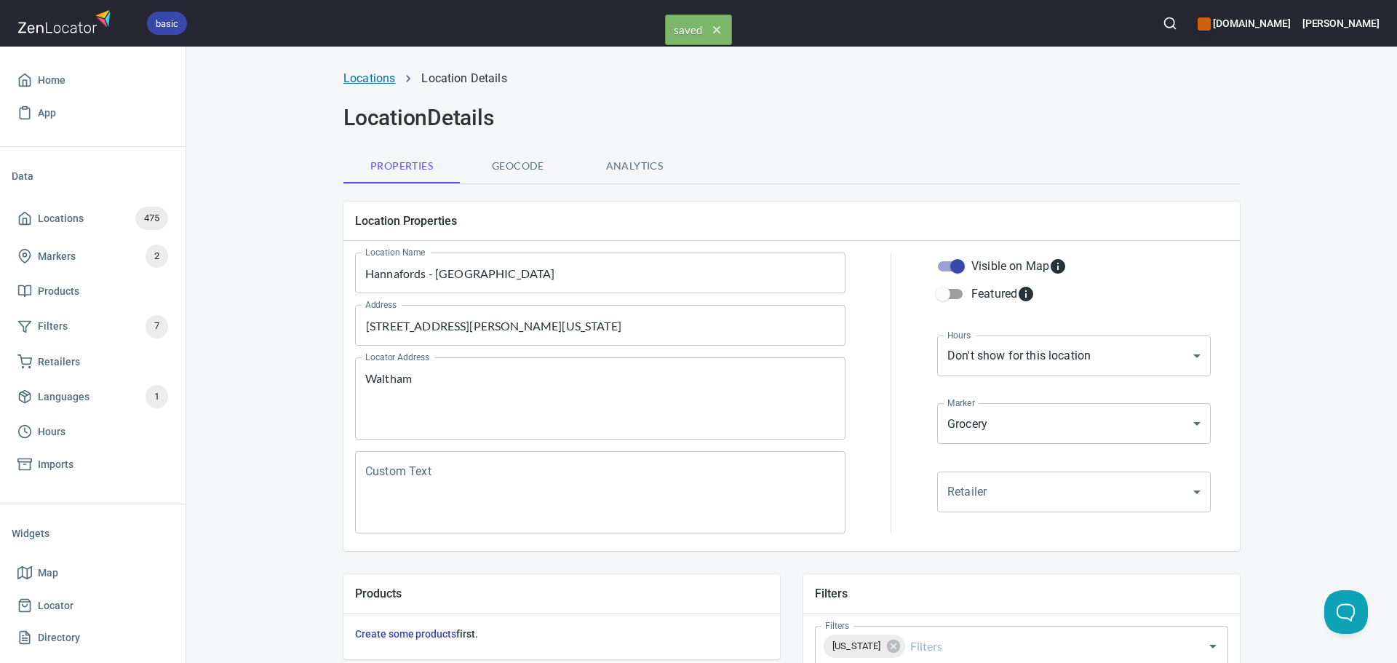
click at [362, 81] on link "Locations" at bounding box center [370, 78] width 52 height 14
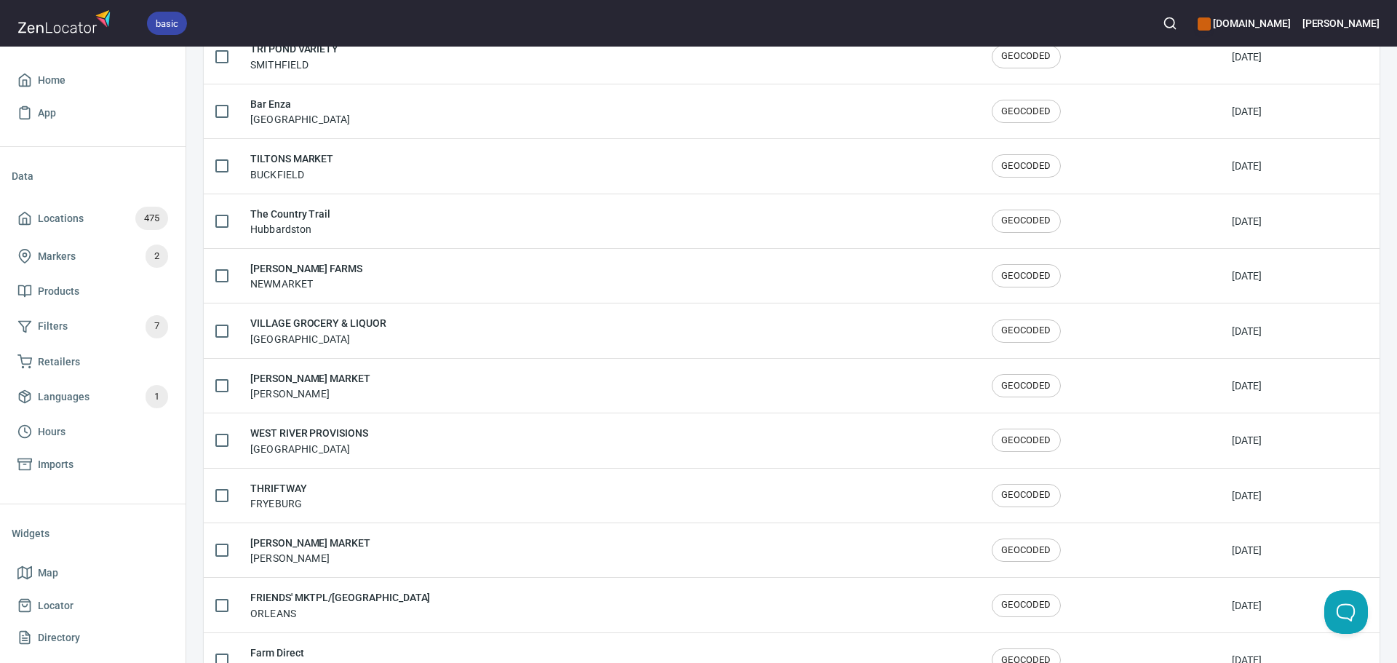
scroll to position [2392, 0]
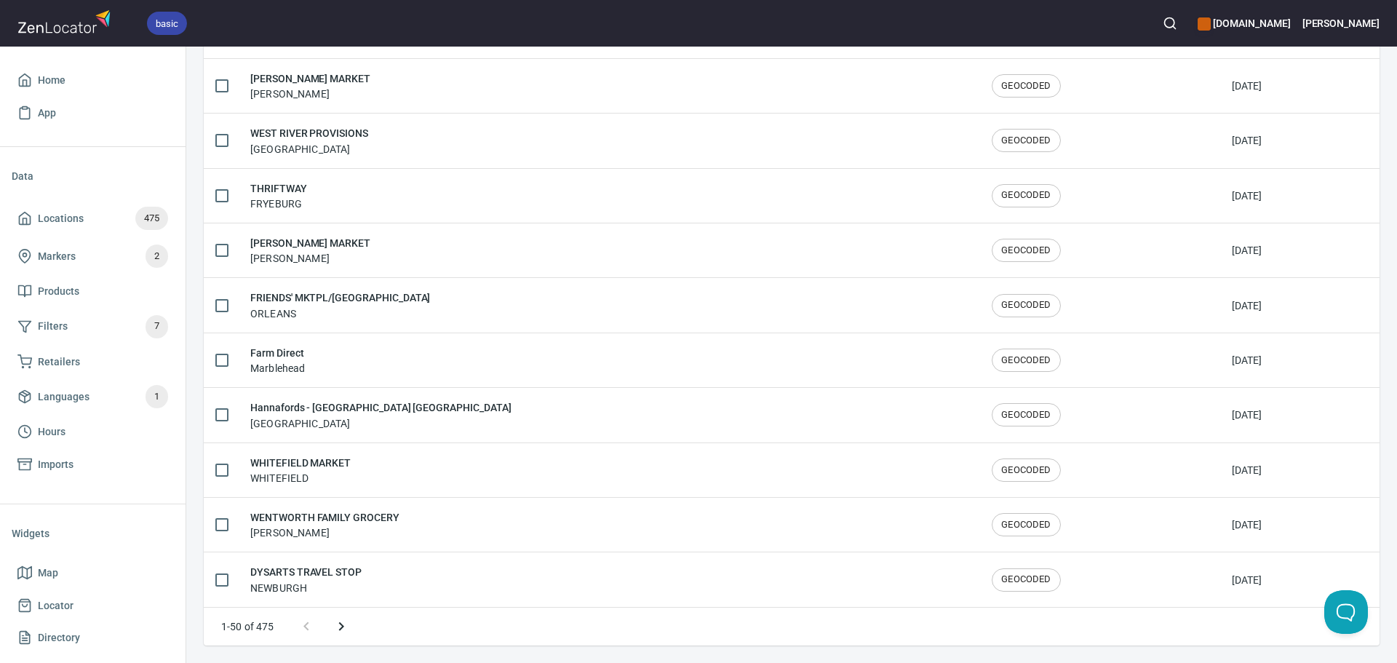
click at [343, 636] on button "Next page" at bounding box center [341, 626] width 35 height 35
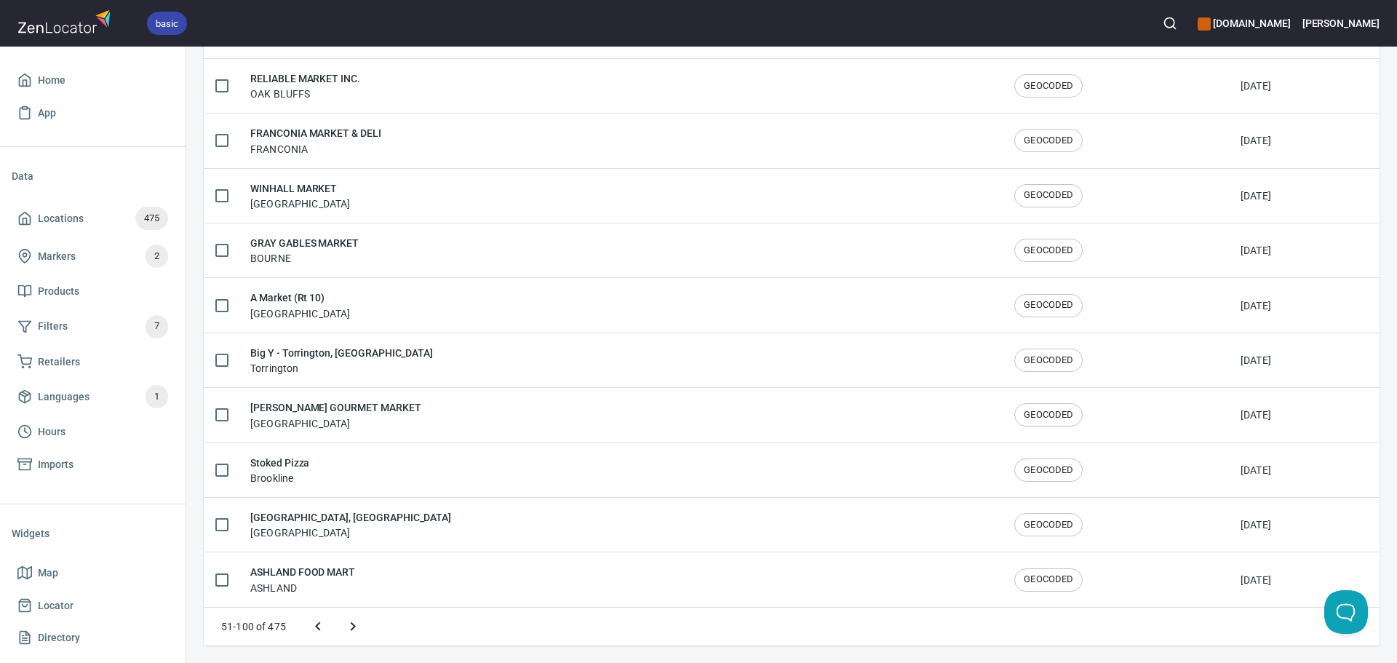
click at [344, 635] on icon "Next page" at bounding box center [352, 626] width 17 height 17
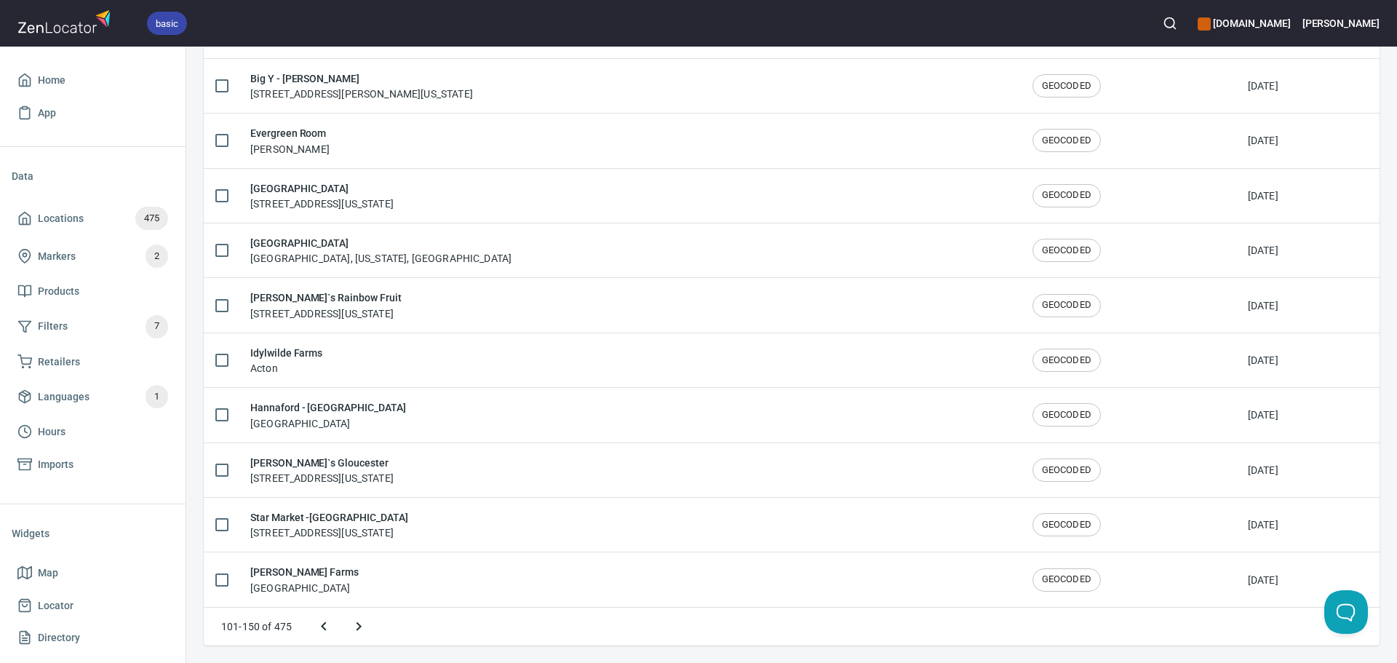
click at [352, 629] on icon "Next page" at bounding box center [358, 626] width 17 height 17
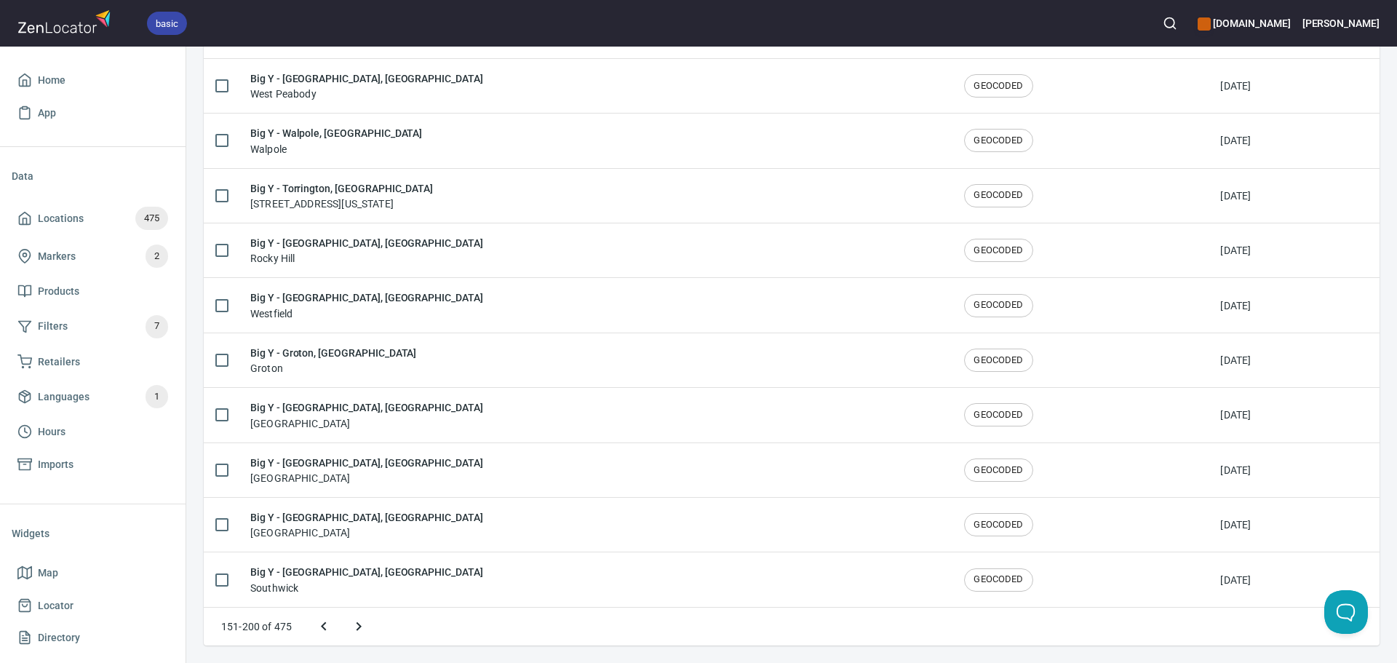
click at [353, 629] on icon "Next page" at bounding box center [358, 626] width 17 height 17
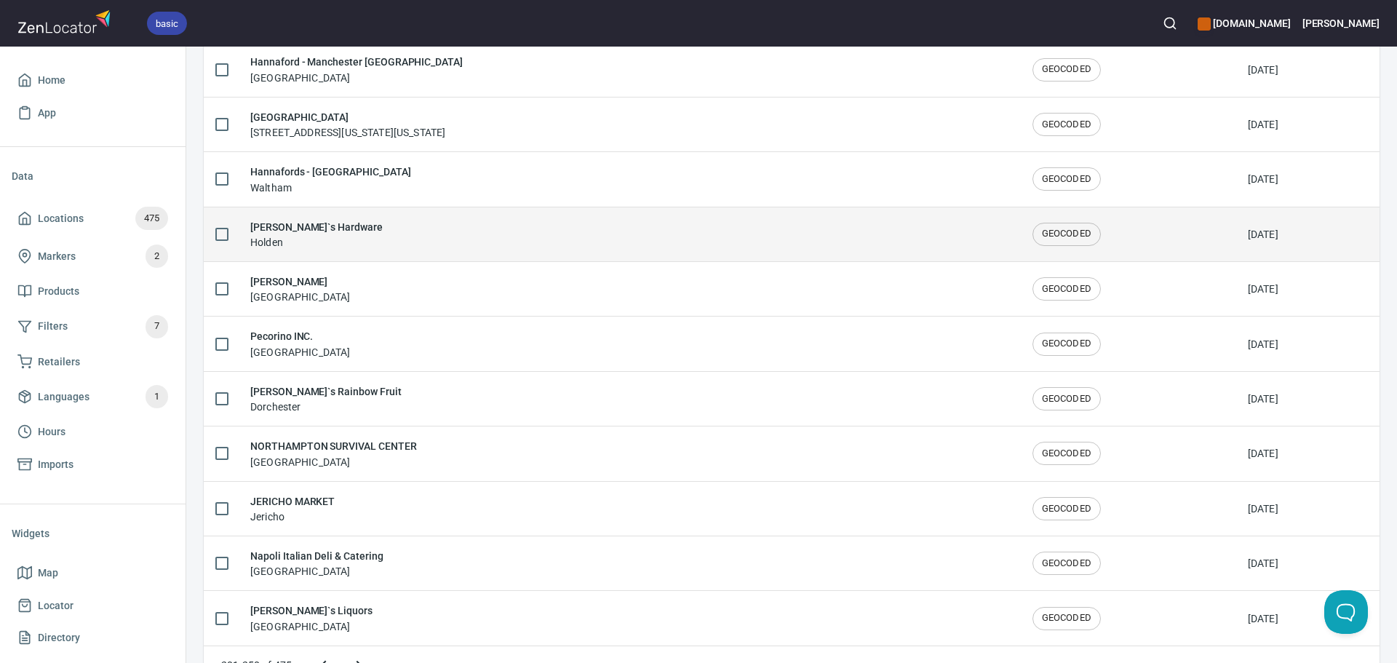
scroll to position [2319, 0]
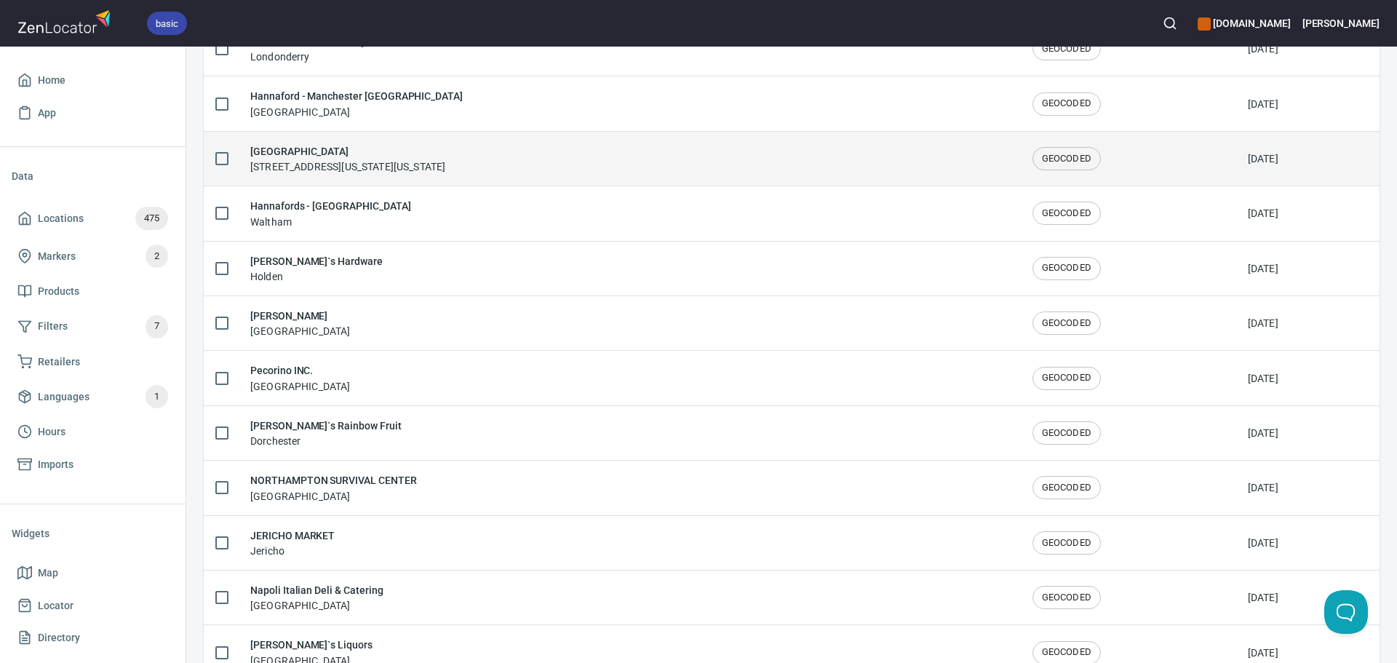
click at [437, 161] on div "[GEOGRAPHIC_DATA] [STREET_ADDRESS][US_STATE][US_STATE]" at bounding box center [347, 158] width 195 height 31
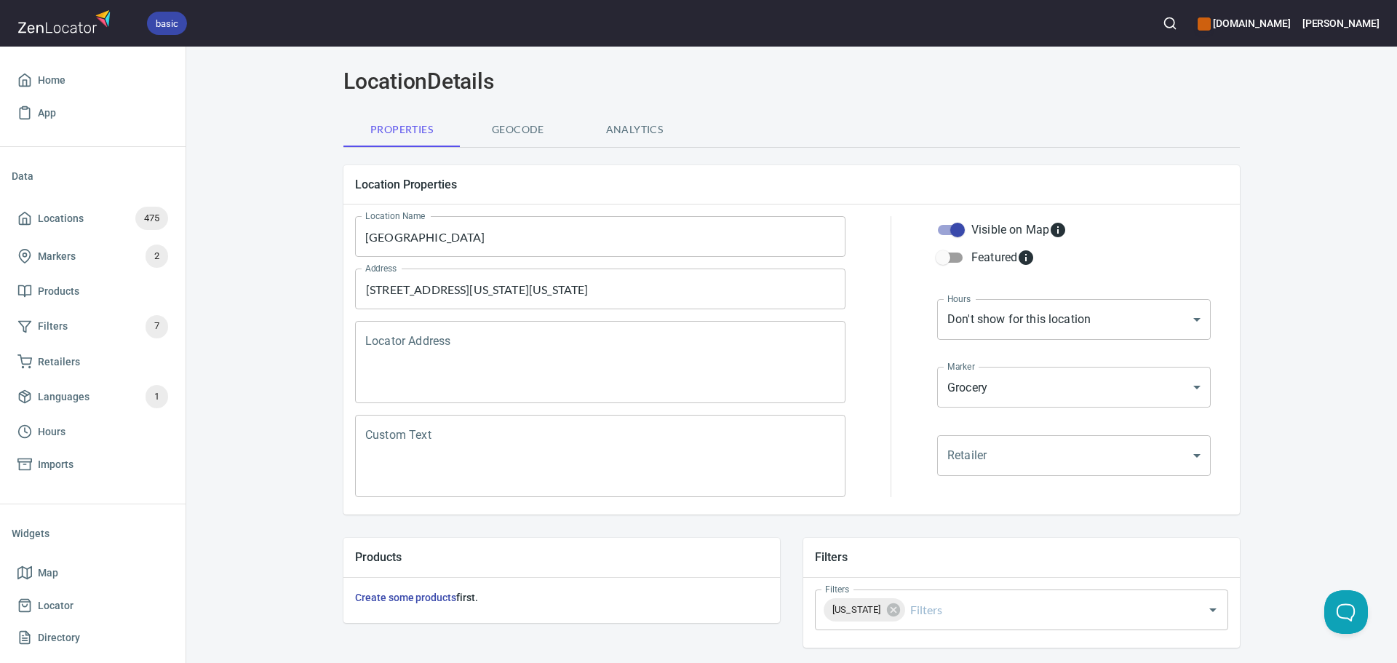
scroll to position [73, 0]
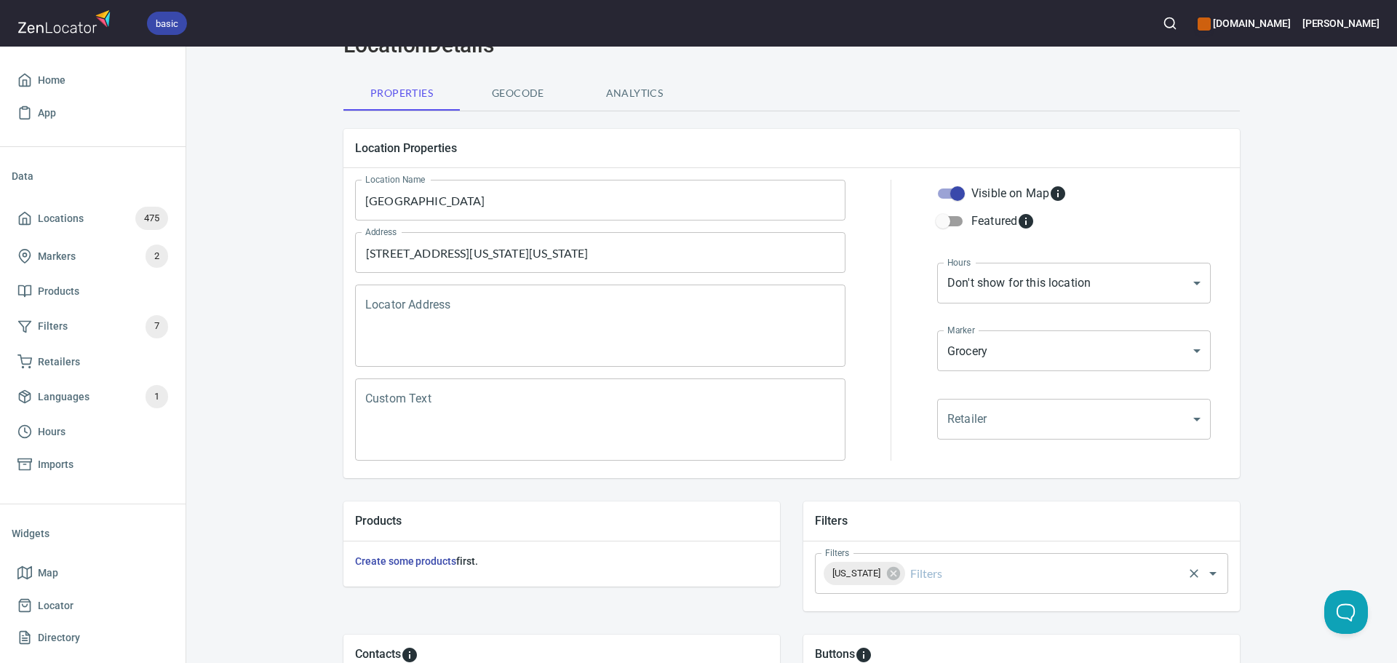
click at [945, 583] on input "Filters" at bounding box center [1045, 574] width 274 height 28
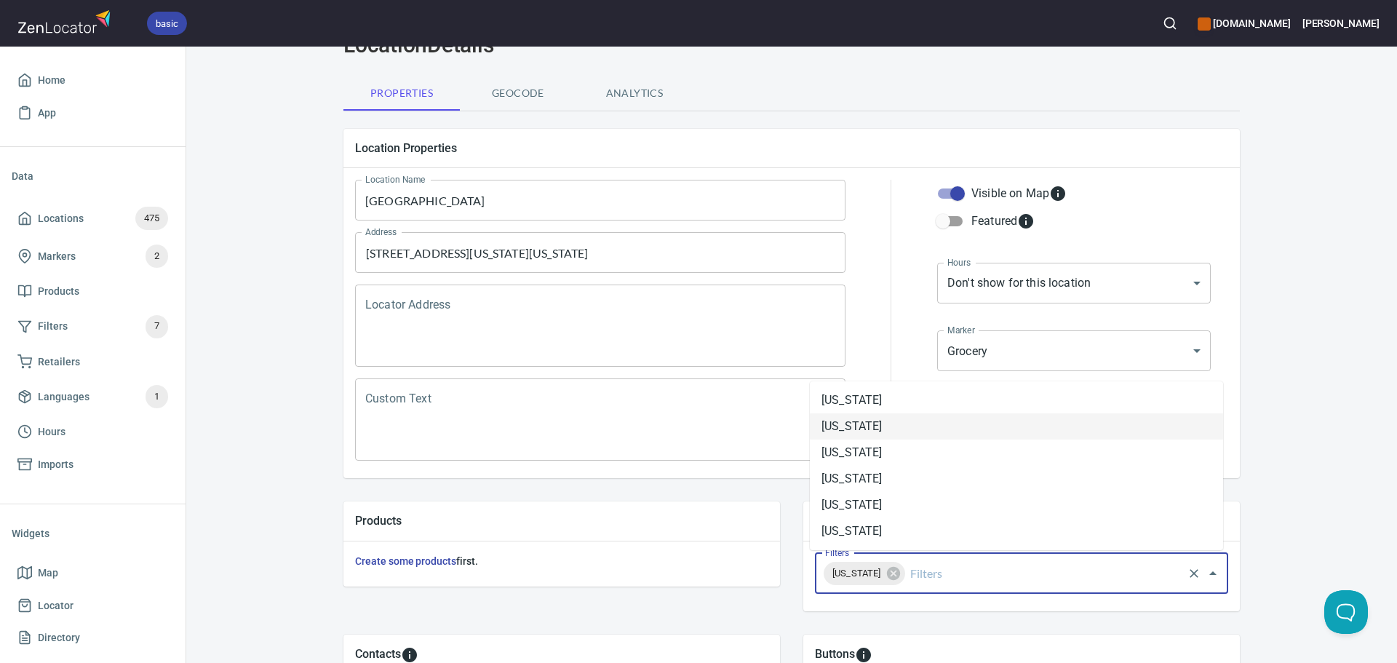
click at [873, 436] on li "[US_STATE]" at bounding box center [1016, 426] width 413 height 26
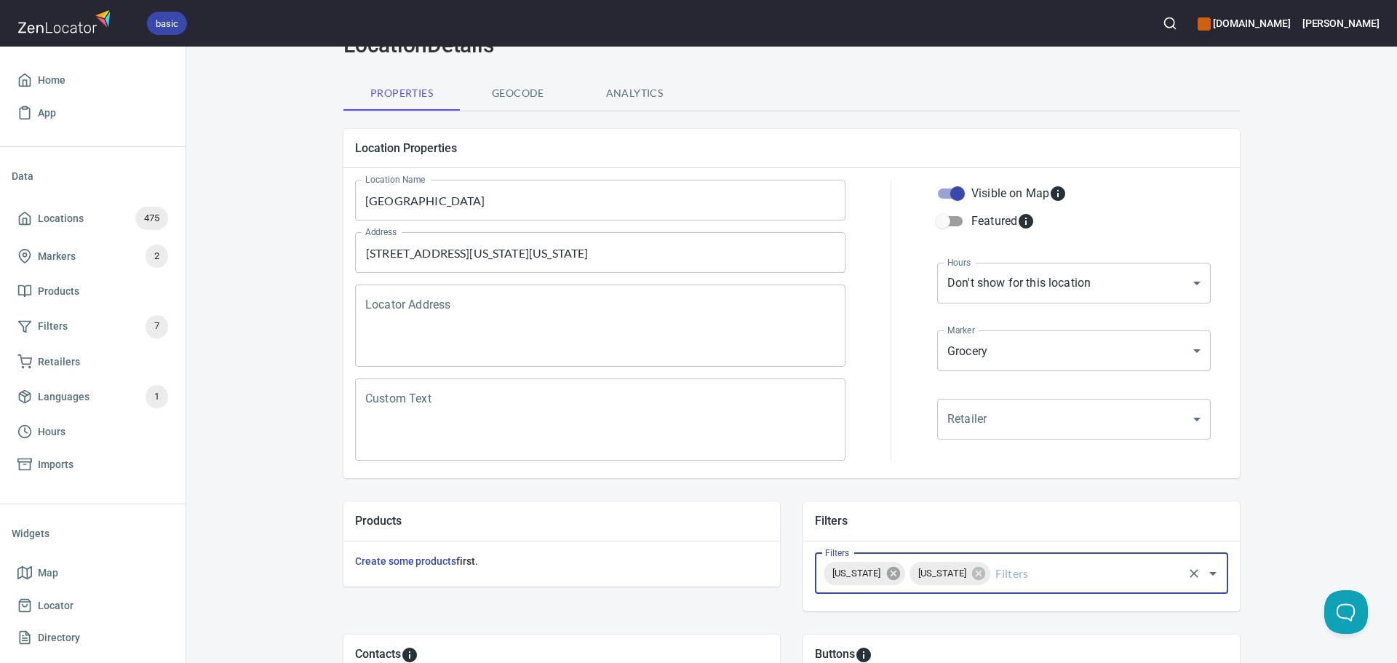
click at [900, 579] on icon at bounding box center [892, 573] width 13 height 13
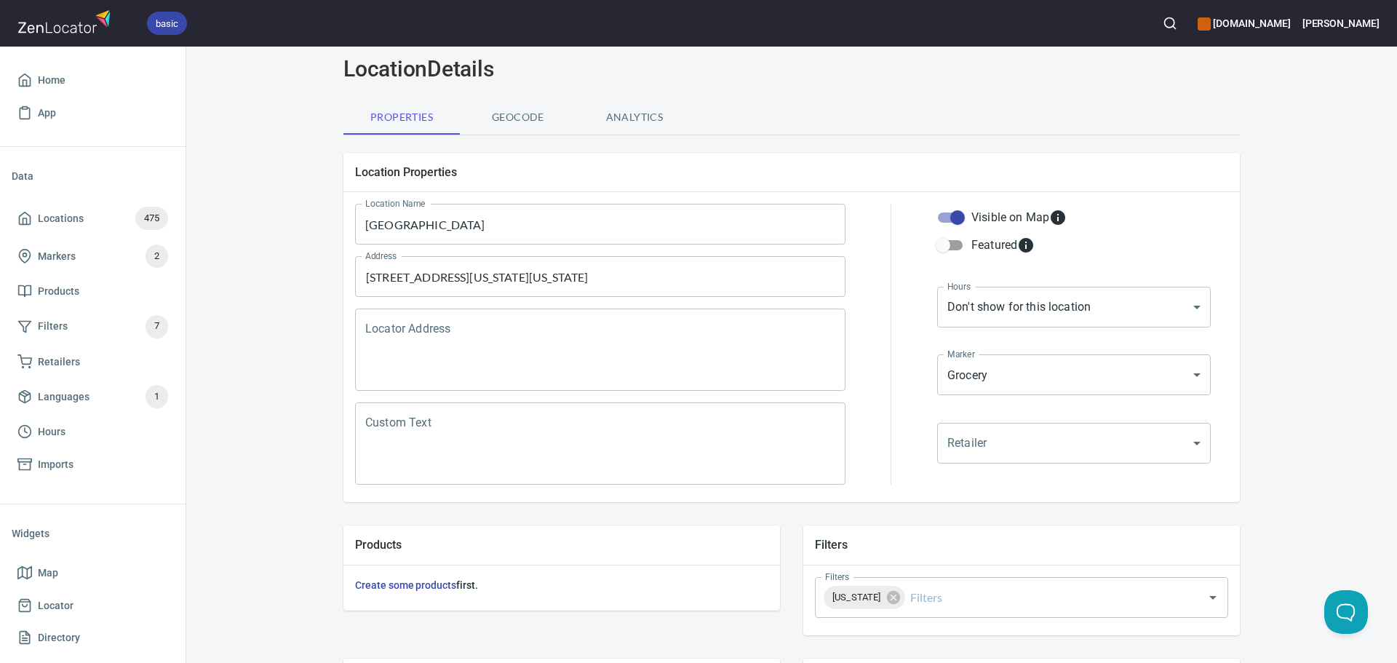
scroll to position [340, 0]
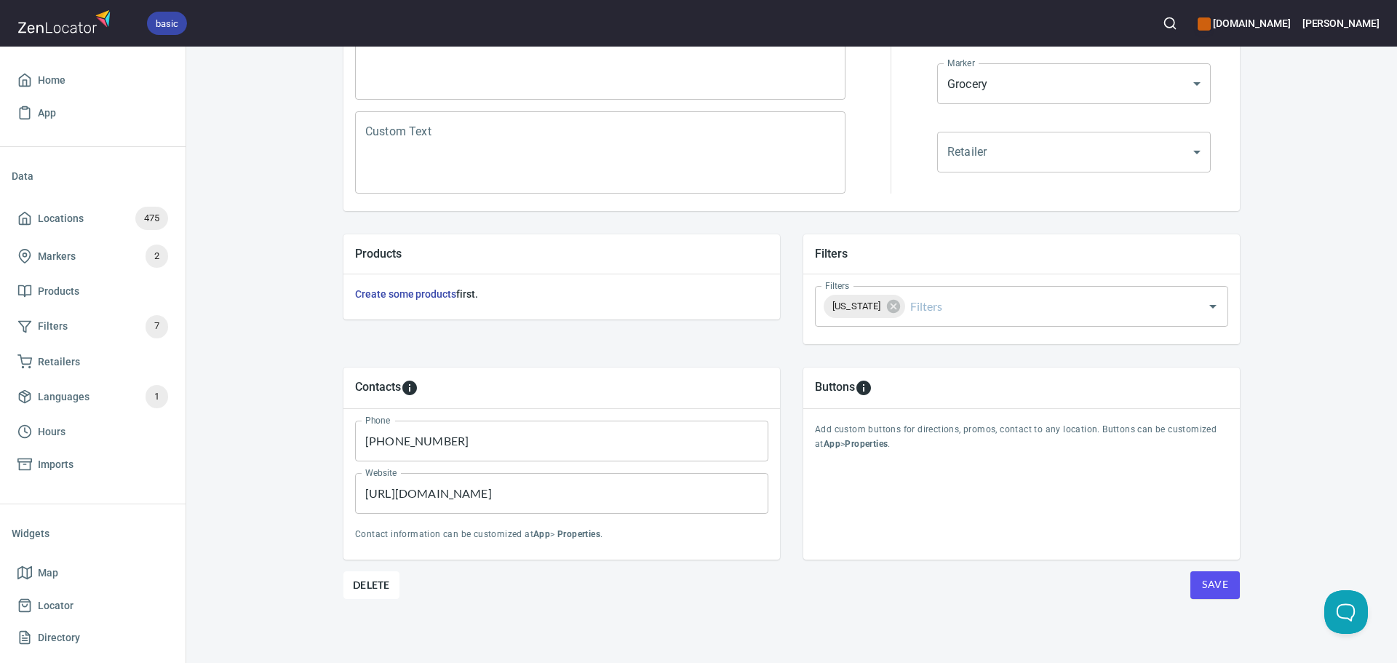
click at [461, 503] on input "[URL][DOMAIN_NAME]" at bounding box center [561, 493] width 413 height 41
paste input "londonderryvillagemarket"
type input "[URL][DOMAIN_NAME]"
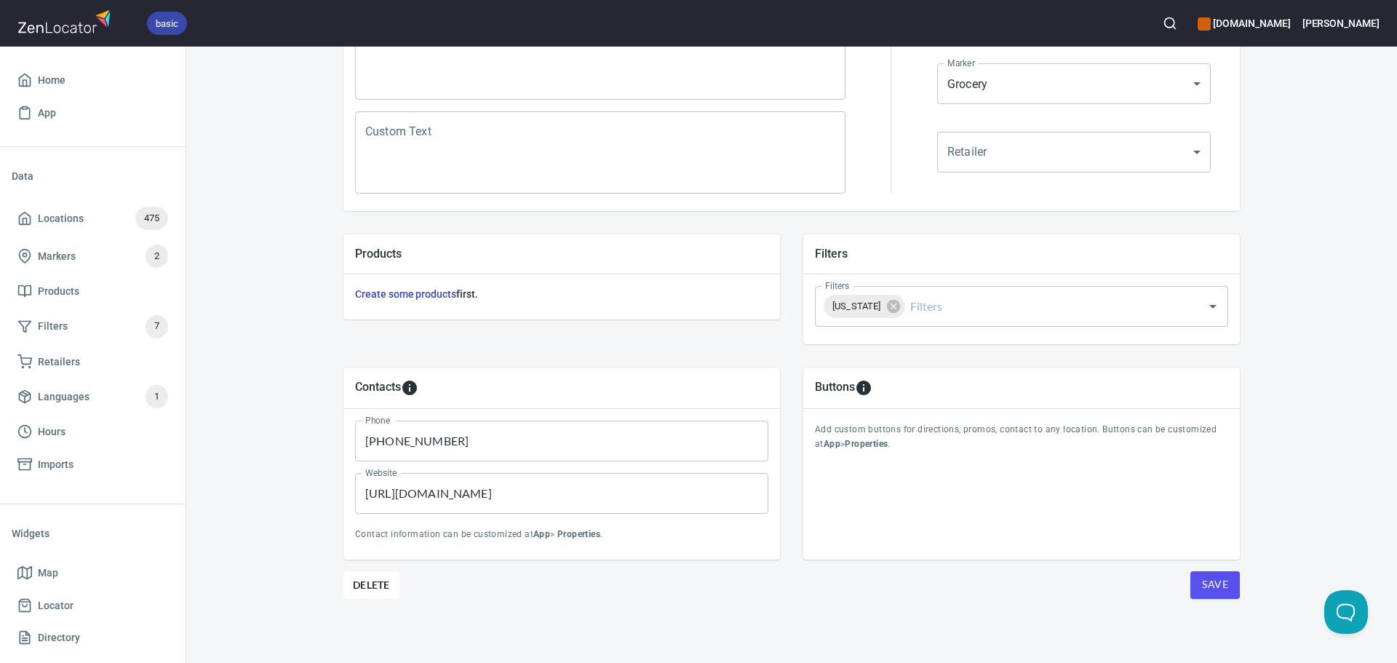
click at [445, 447] on input "[PHONE_NUMBER]" at bounding box center [561, 441] width 413 height 41
click at [447, 447] on input "[PHONE_NUMBER]" at bounding box center [561, 441] width 413 height 41
click at [448, 447] on input "[PHONE_NUMBER]" at bounding box center [561, 441] width 413 height 41
paste input "[PHONE_NUMBER]"
click at [367, 444] on input "[PHONE_NUMBER]" at bounding box center [561, 441] width 413 height 41
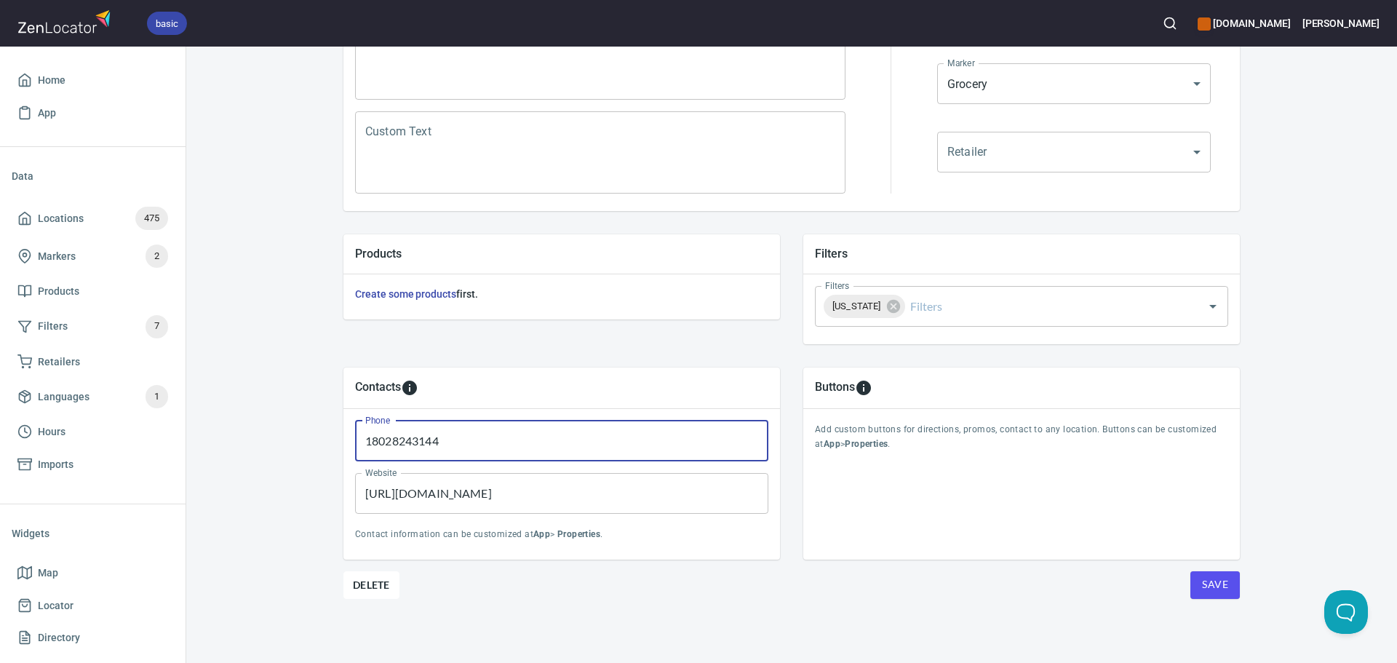
type input "18028243144"
click at [1210, 587] on span "Save" at bounding box center [1215, 585] width 26 height 18
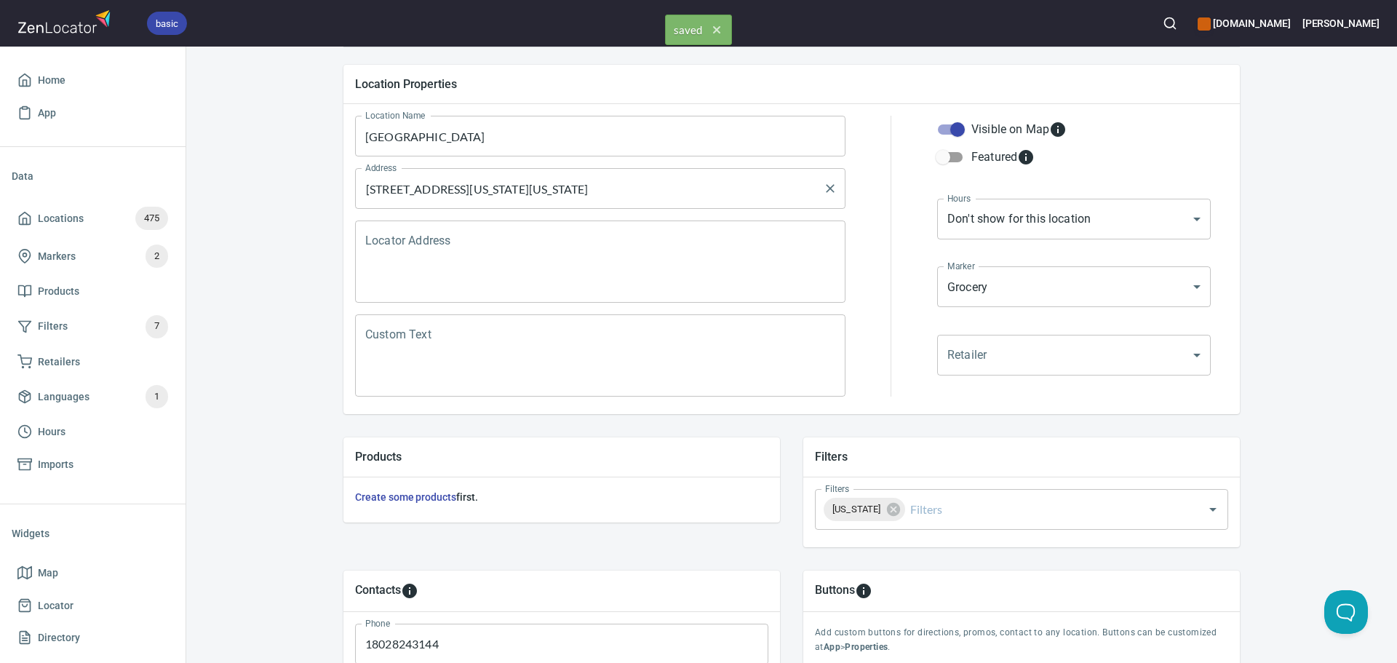
scroll to position [0, 0]
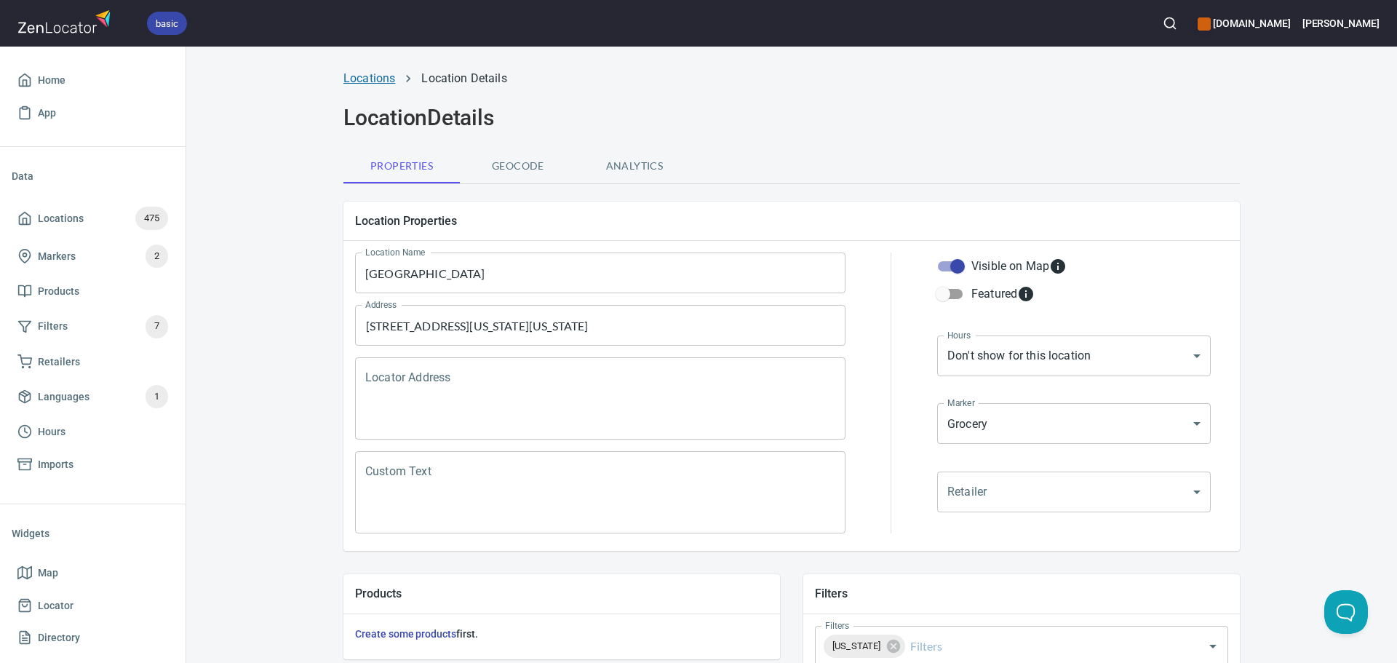
click at [373, 79] on link "Locations" at bounding box center [370, 78] width 52 height 14
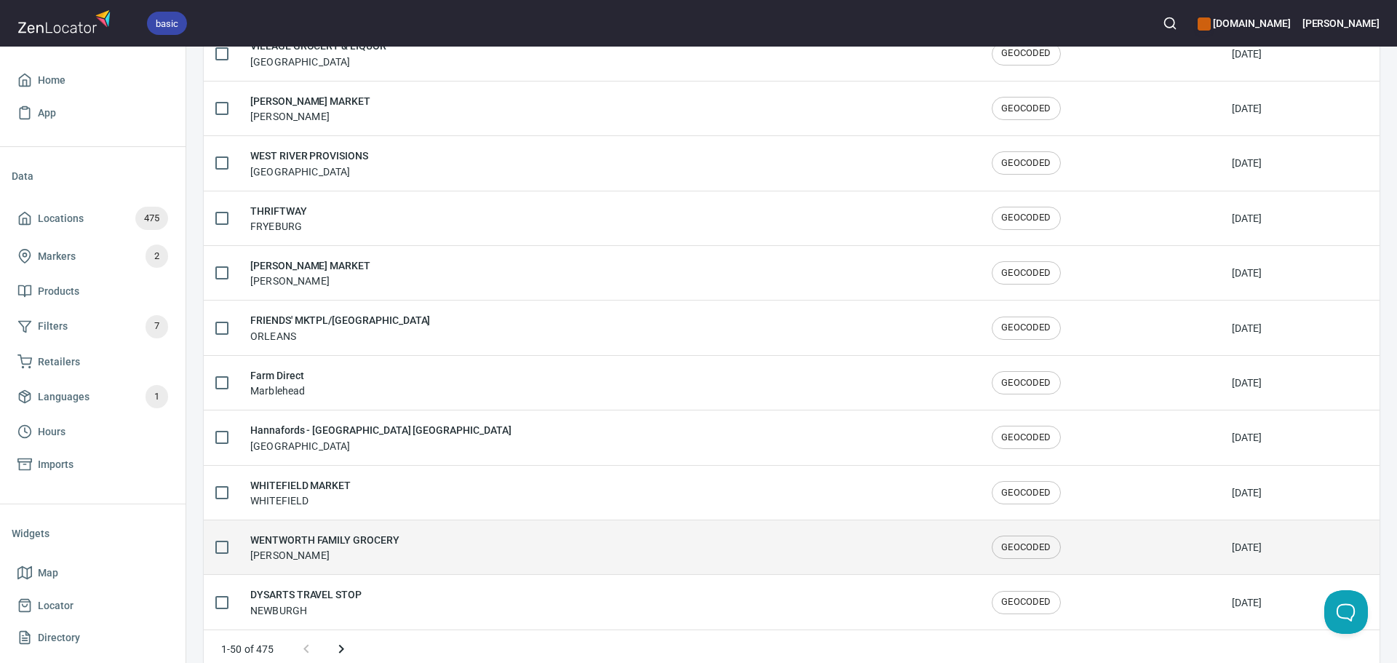
scroll to position [2392, 0]
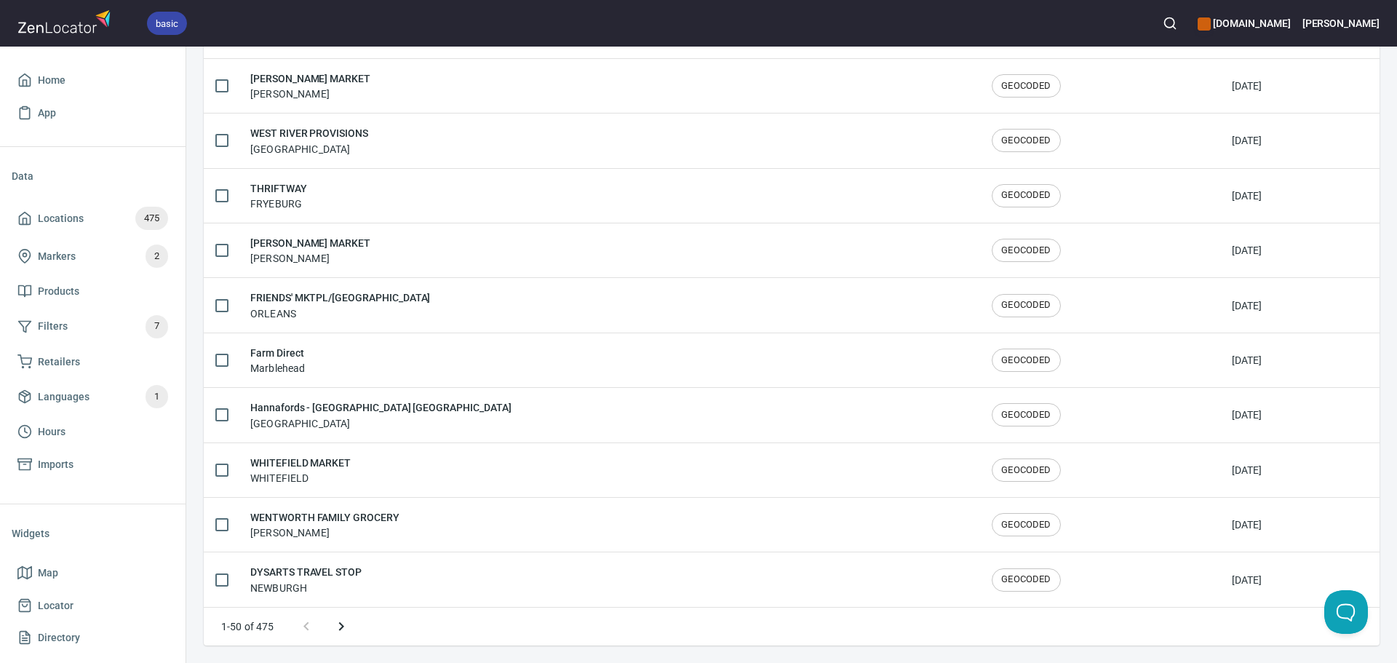
click at [345, 627] on icon "Next page" at bounding box center [341, 626] width 17 height 17
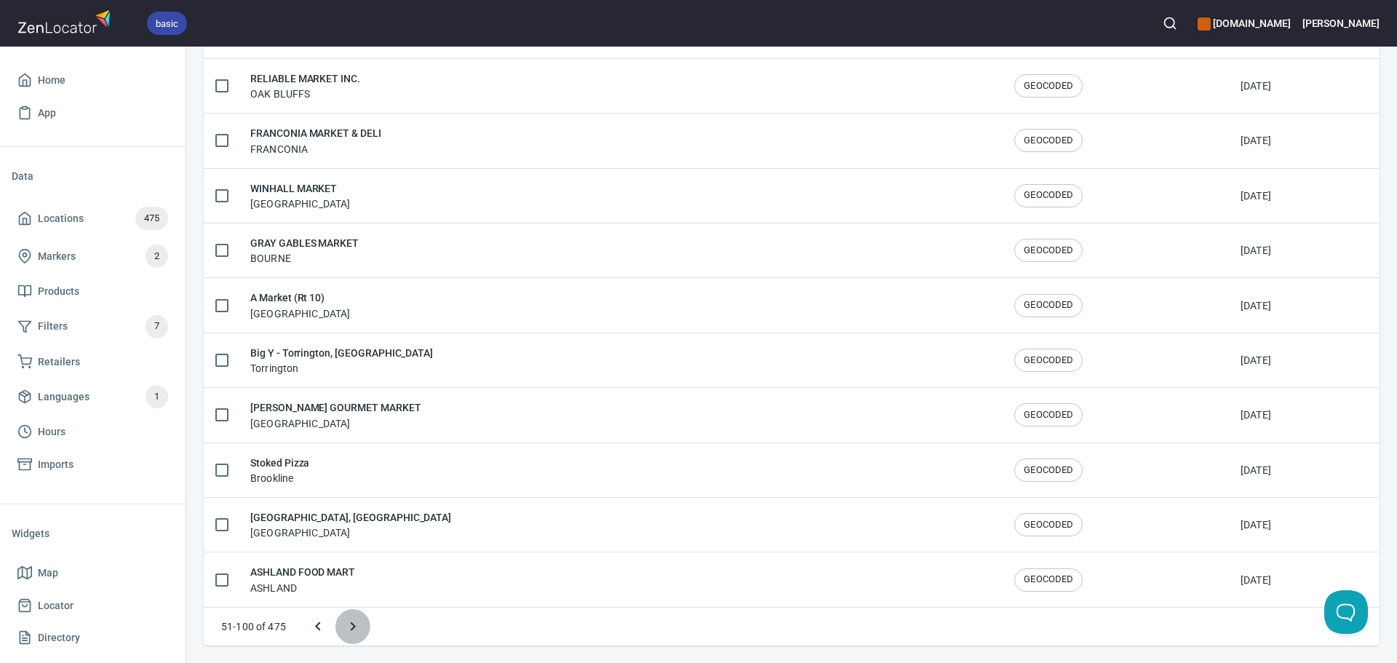
click at [345, 627] on icon "Next page" at bounding box center [352, 626] width 17 height 17
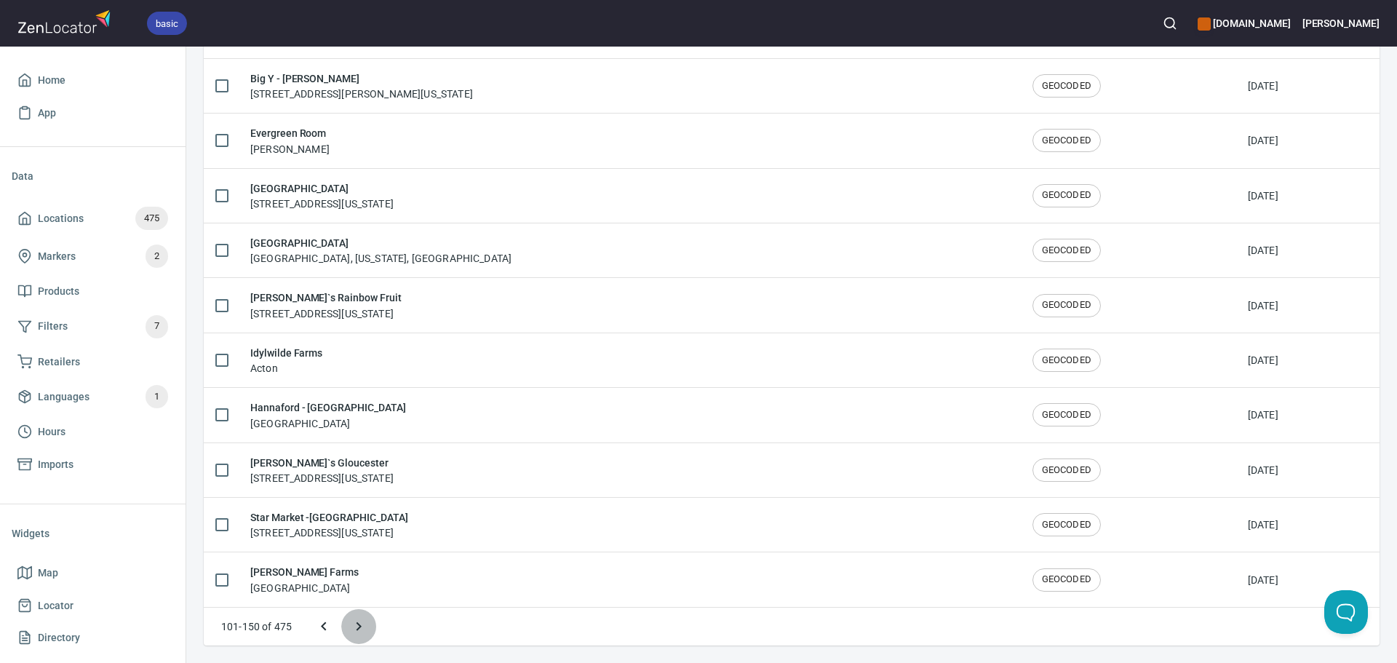
click at [345, 627] on button "Next page" at bounding box center [358, 626] width 35 height 35
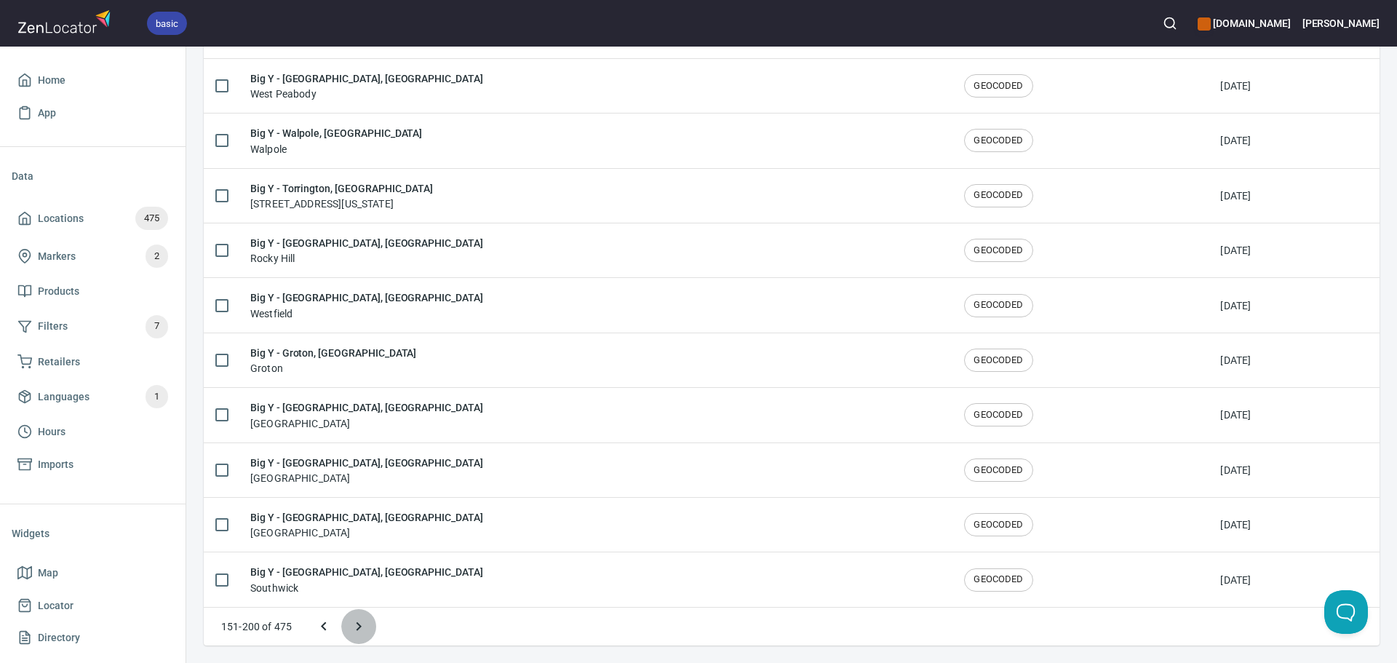
click at [345, 627] on button "Next page" at bounding box center [358, 626] width 35 height 35
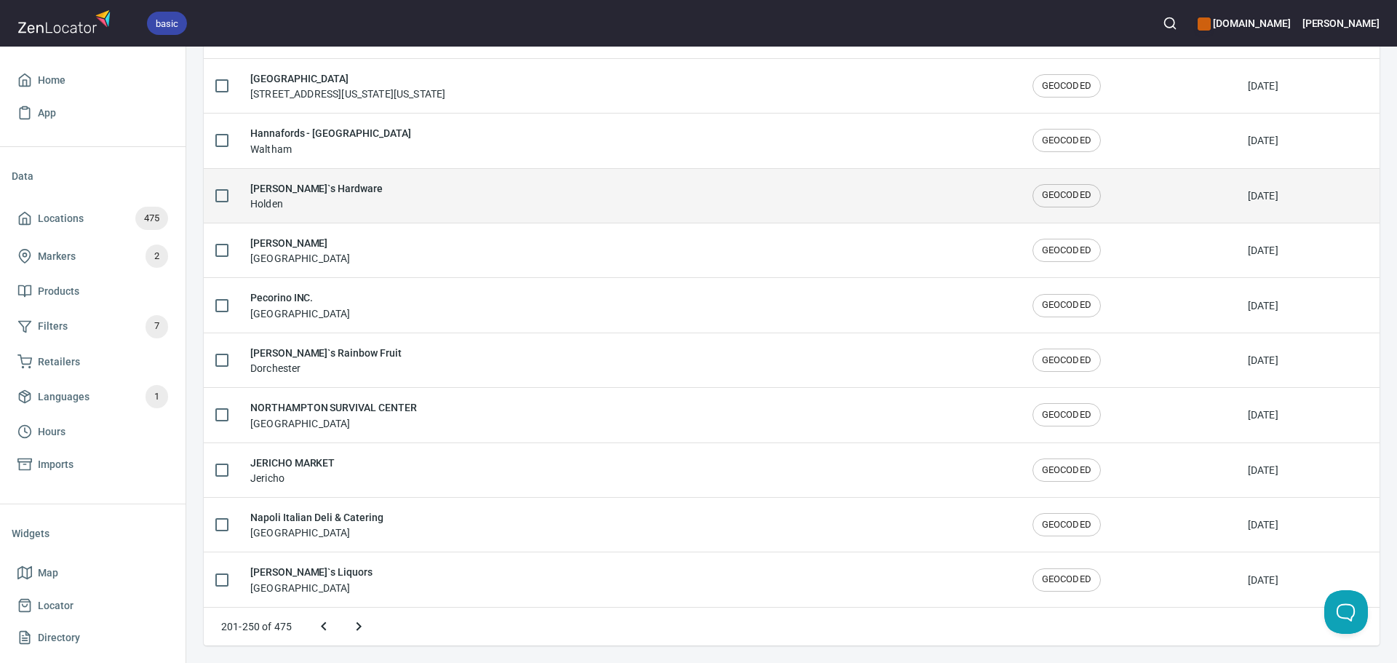
click at [344, 202] on div "[PERSON_NAME]`s Hardware Holden" at bounding box center [629, 195] width 759 height 31
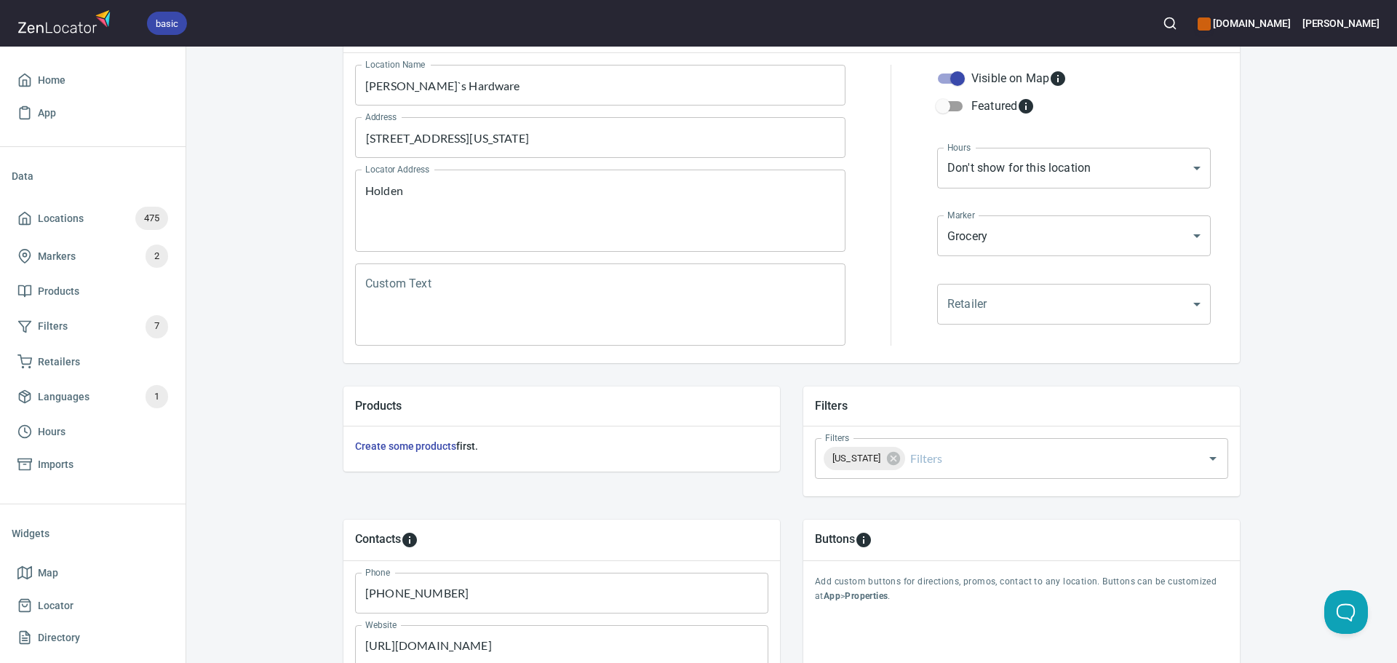
scroll to position [340, 0]
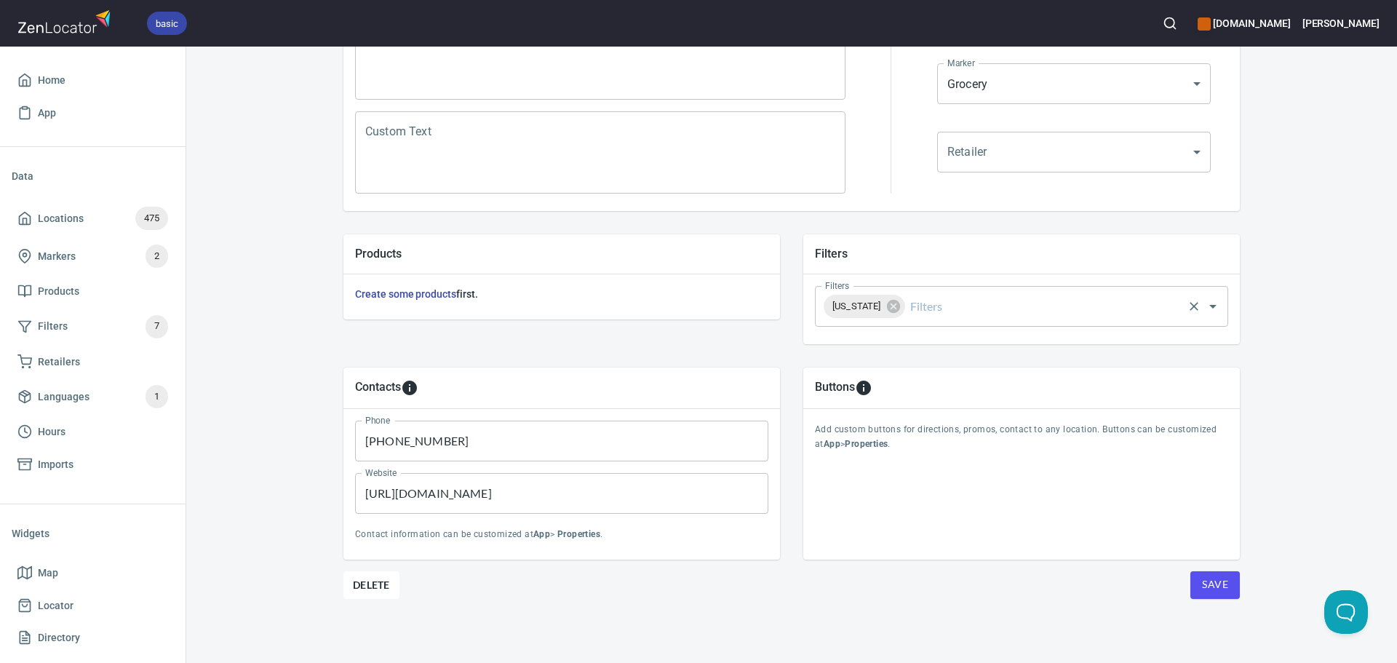
click at [956, 306] on input "Filters" at bounding box center [1045, 307] width 274 height 28
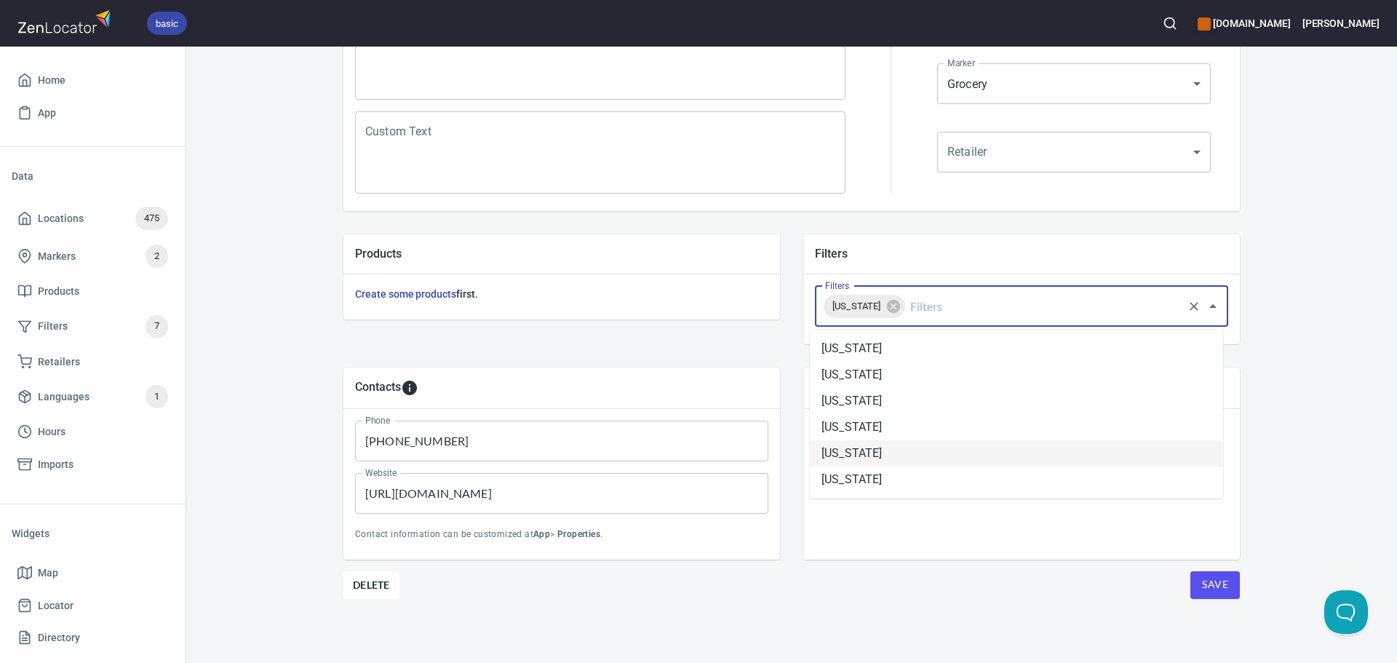
click at [888, 440] on li "[US_STATE]" at bounding box center [1016, 453] width 413 height 26
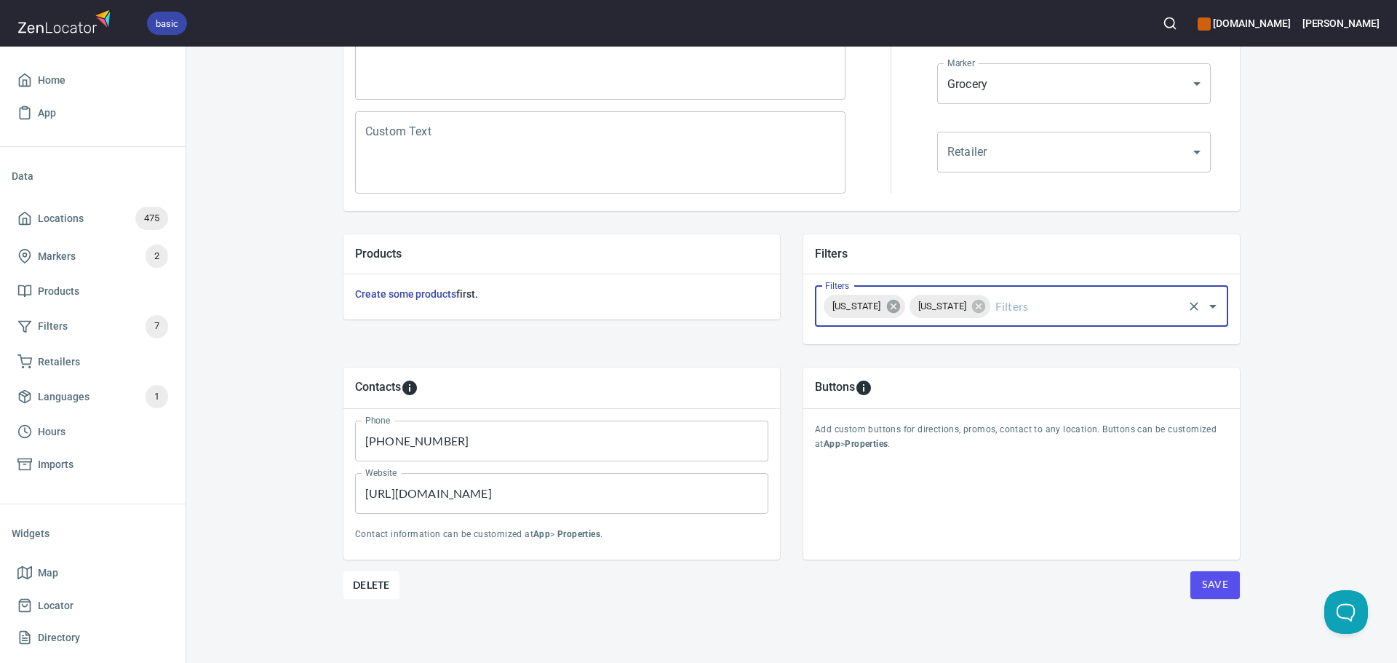
click at [886, 300] on icon at bounding box center [892, 306] width 13 height 13
click at [1221, 587] on span "Save" at bounding box center [1215, 585] width 26 height 18
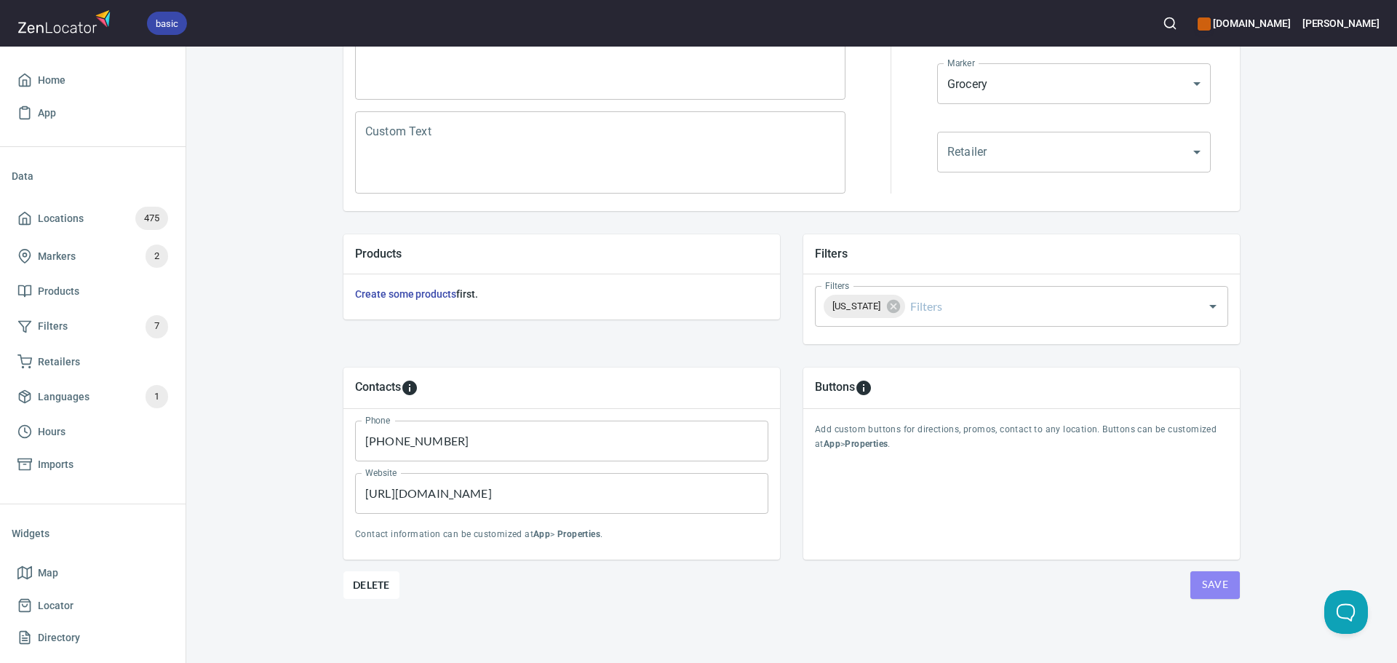
click at [1191, 590] on button "Save" at bounding box center [1215, 585] width 49 height 28
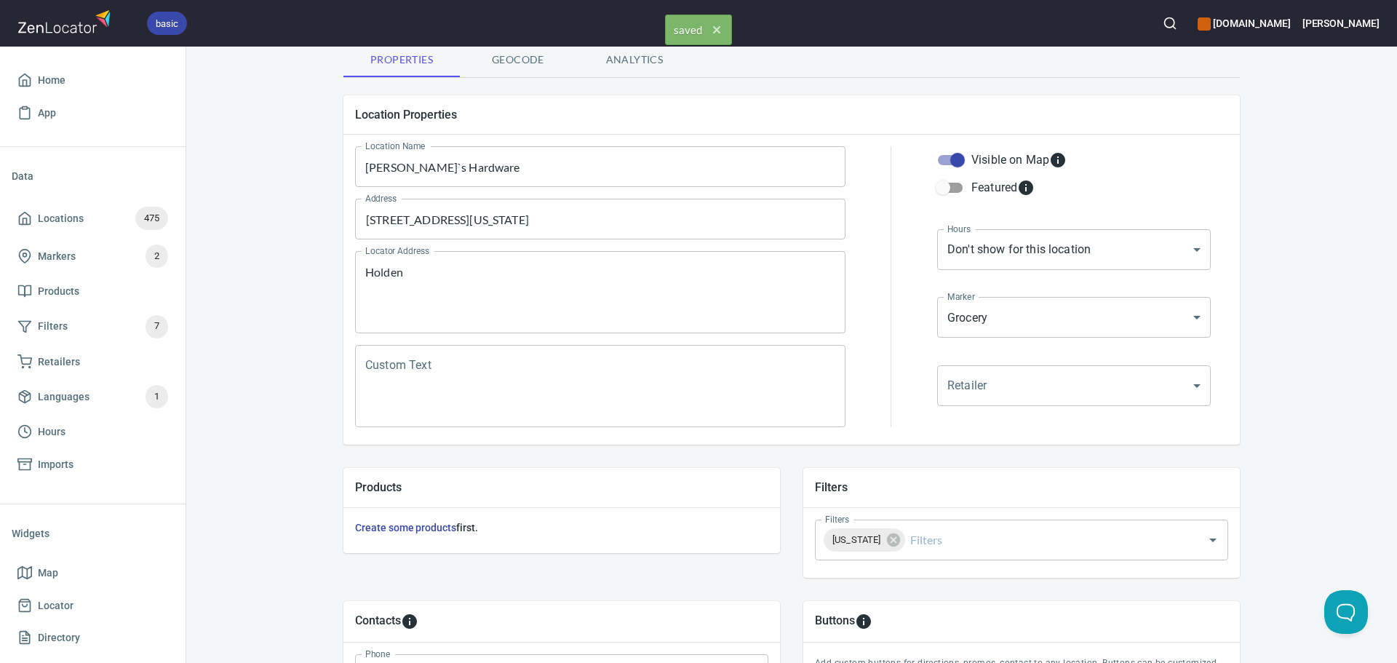
scroll to position [0, 0]
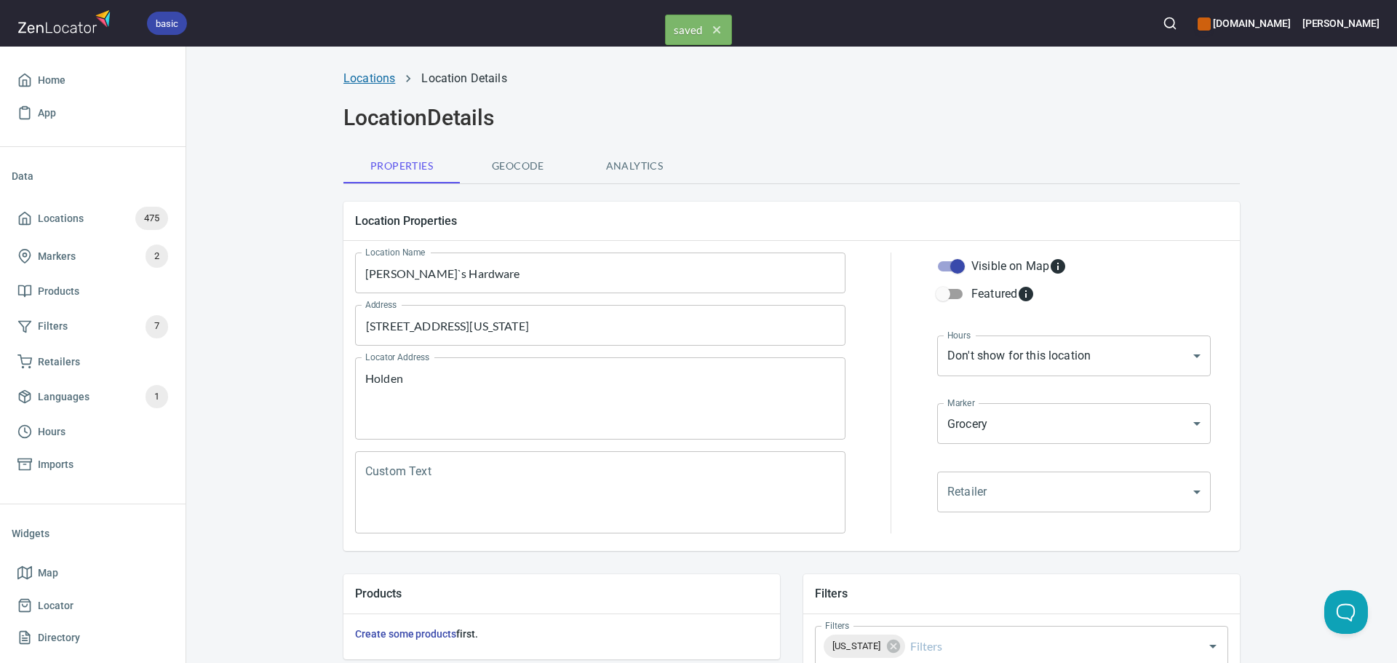
click at [358, 78] on link "Locations" at bounding box center [370, 78] width 52 height 14
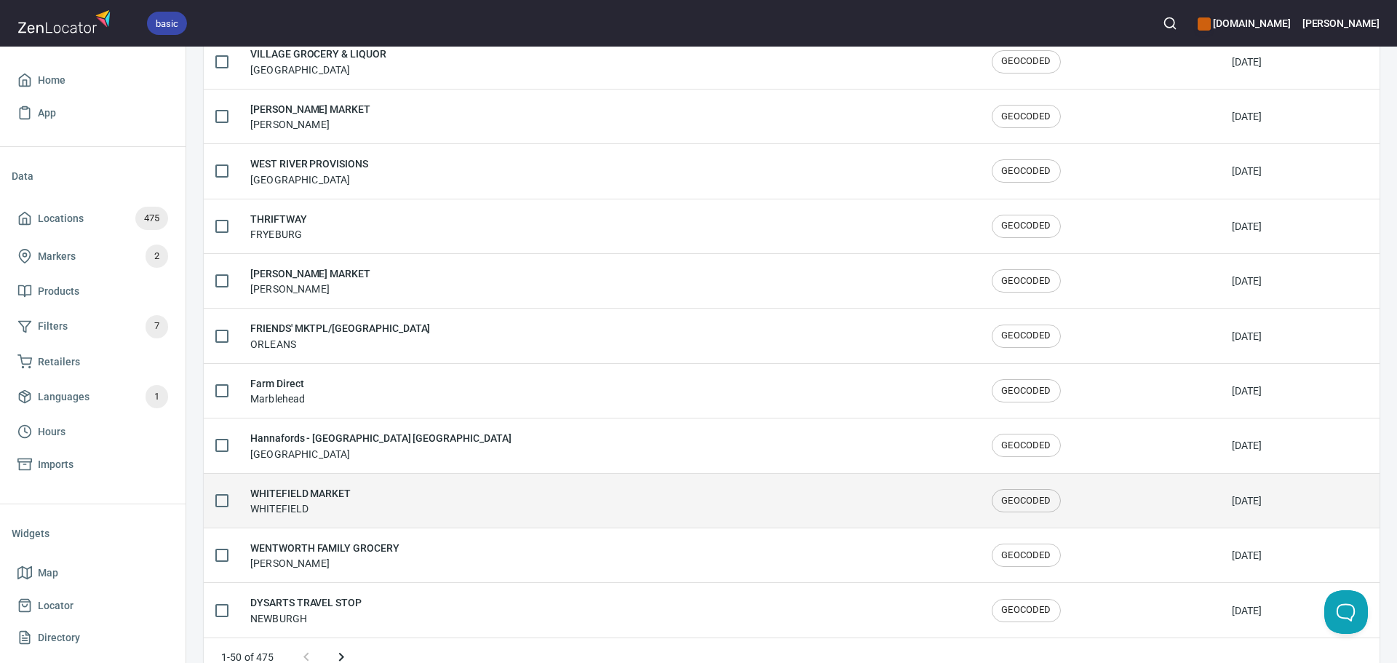
scroll to position [2392, 0]
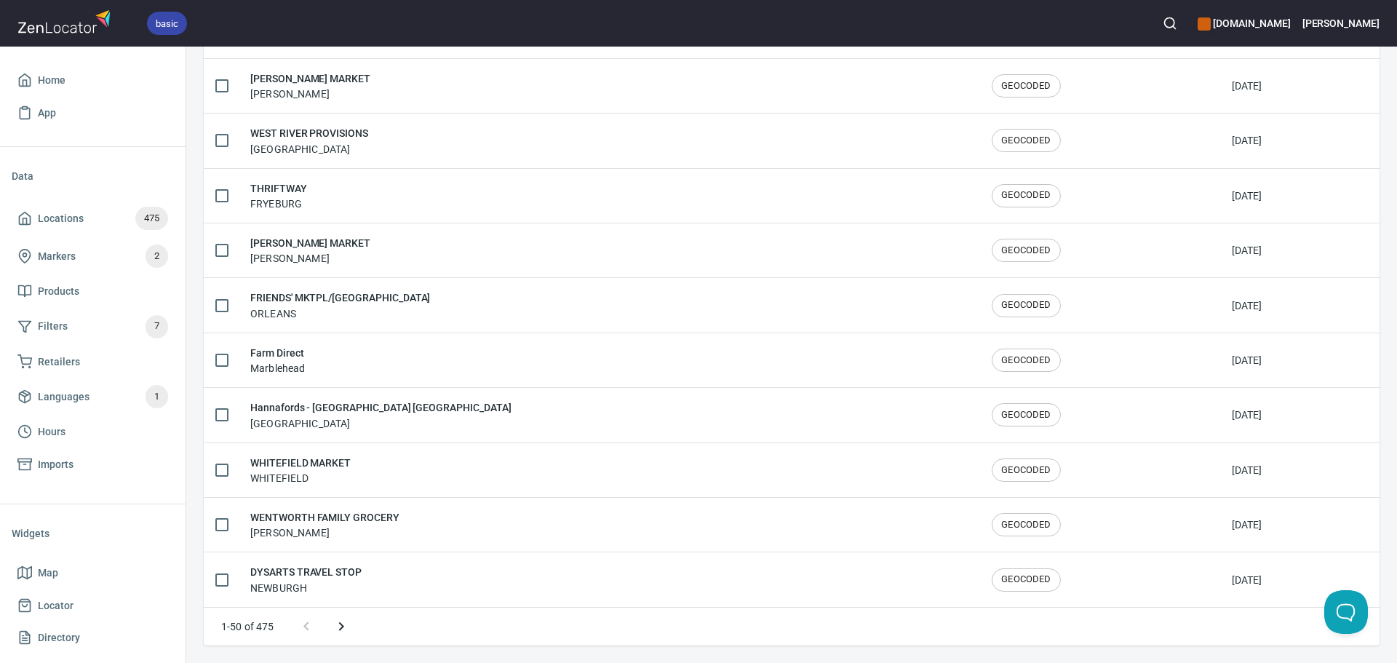
click at [338, 632] on icon "Next page" at bounding box center [341, 626] width 17 height 17
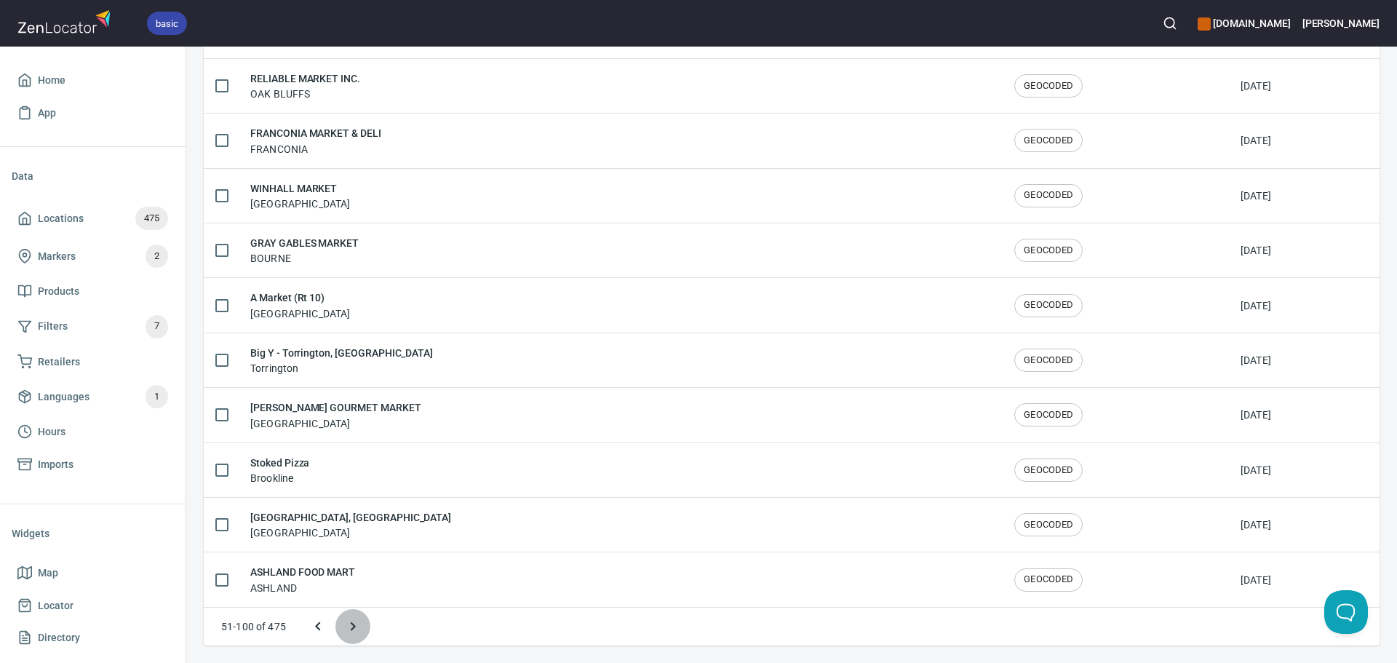
click at [351, 630] on icon "Next page" at bounding box center [353, 626] width 5 height 9
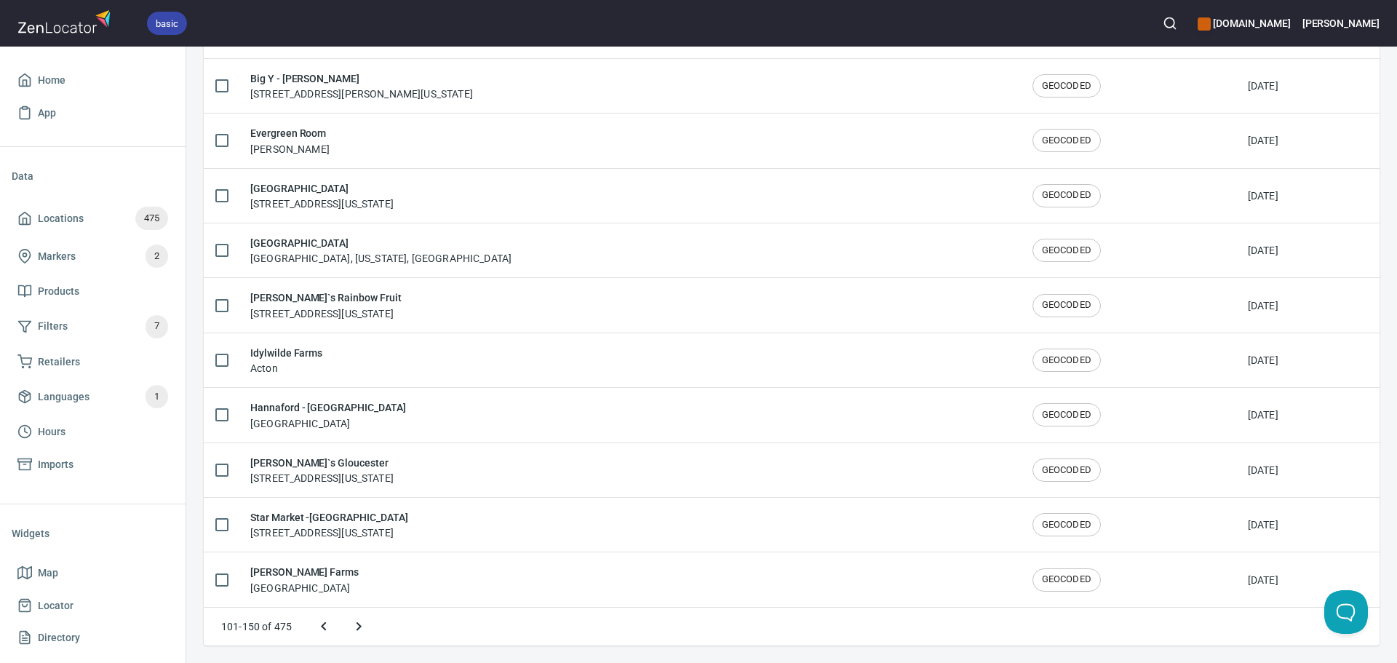
click at [351, 630] on icon "Next page" at bounding box center [358, 626] width 17 height 17
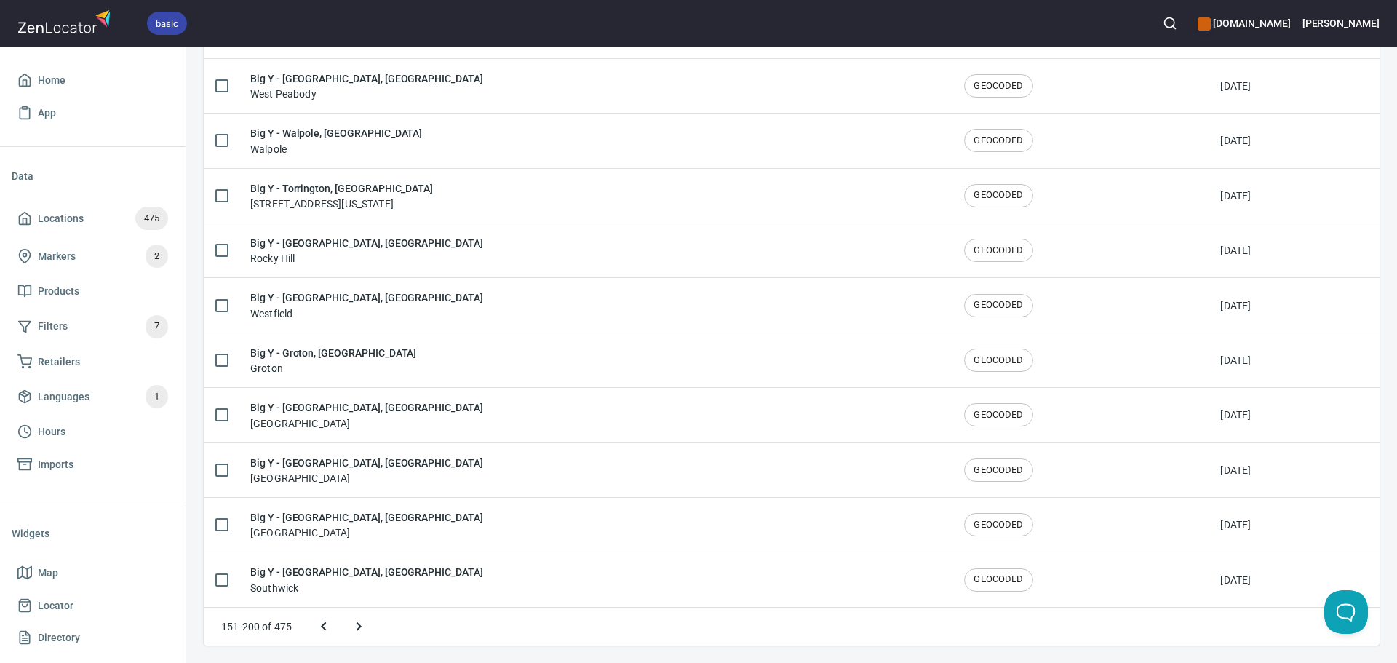
click at [354, 629] on icon "Next page" at bounding box center [358, 626] width 17 height 17
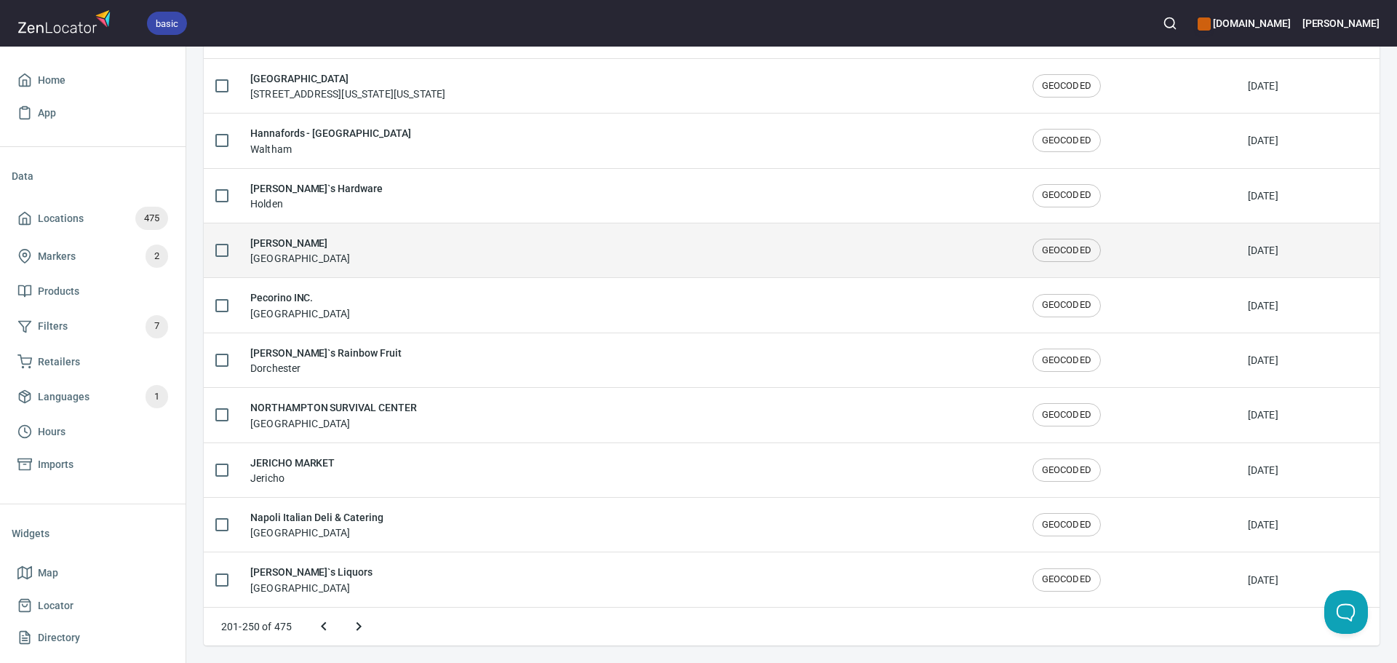
click at [323, 269] on td "[PERSON_NAME] Malden" at bounding box center [630, 250] width 782 height 55
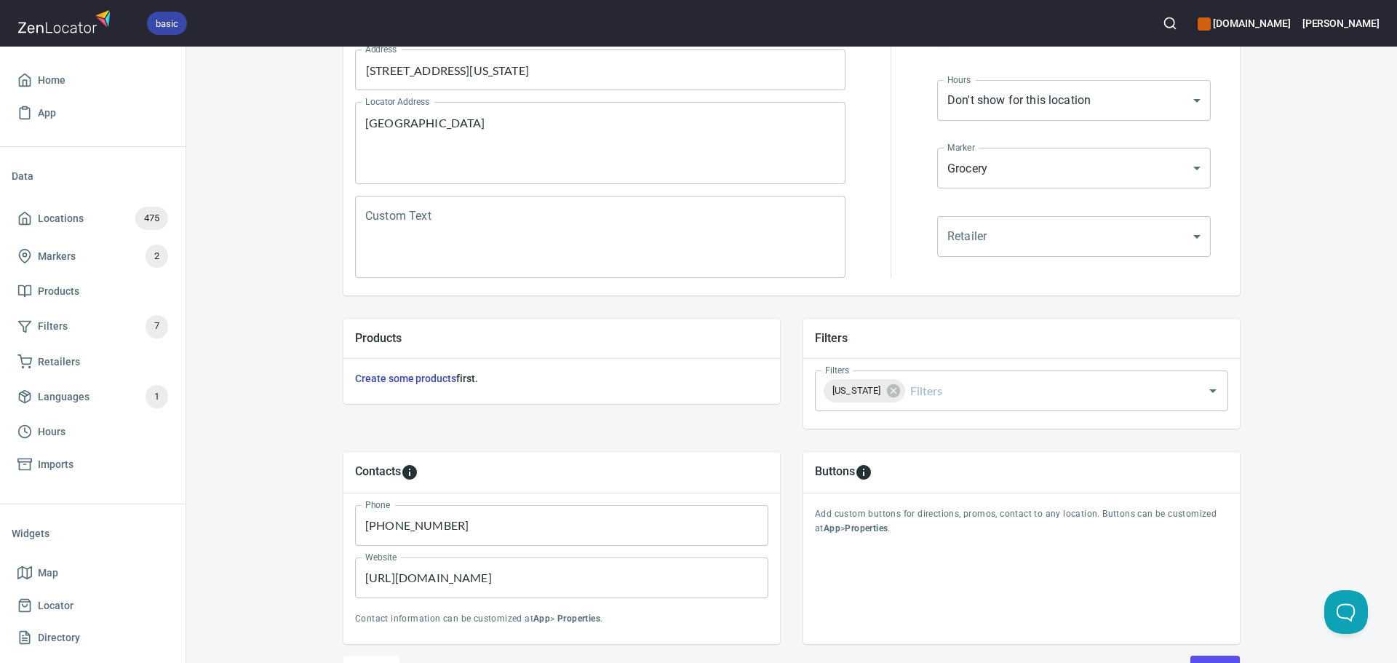
scroll to position [340, 0]
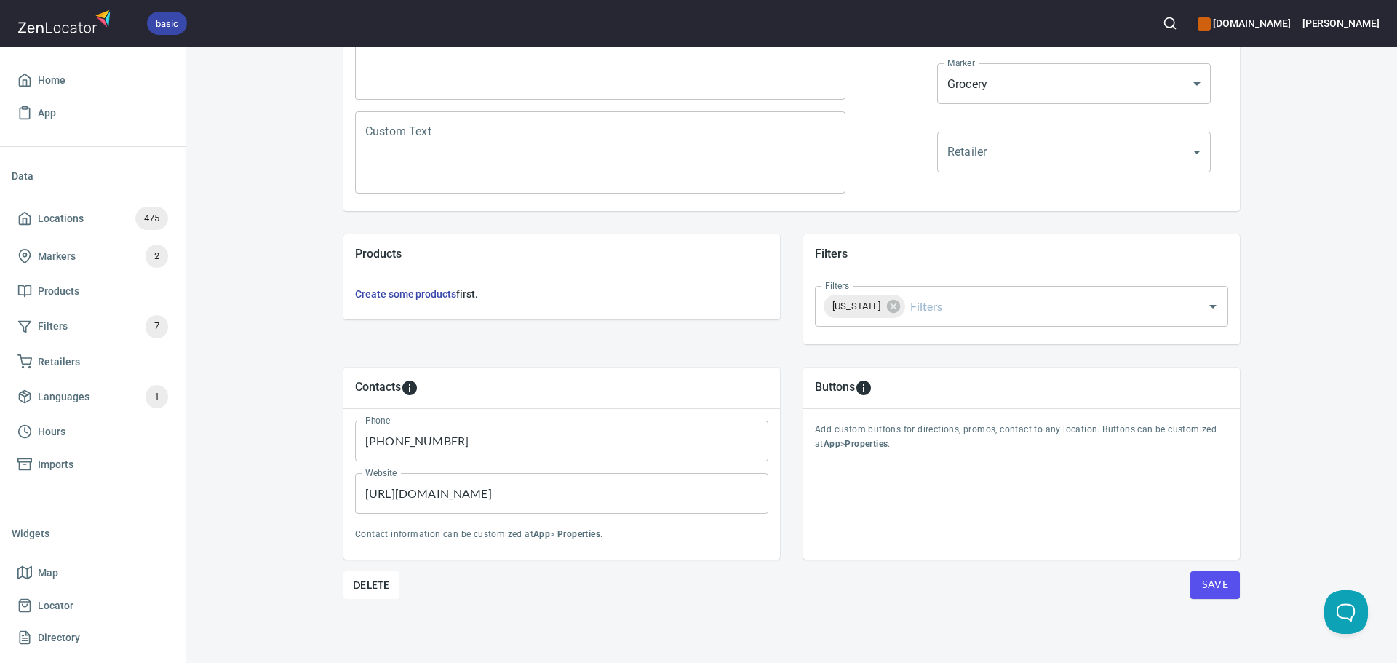
click at [1215, 582] on span "Save" at bounding box center [1215, 585] width 26 height 18
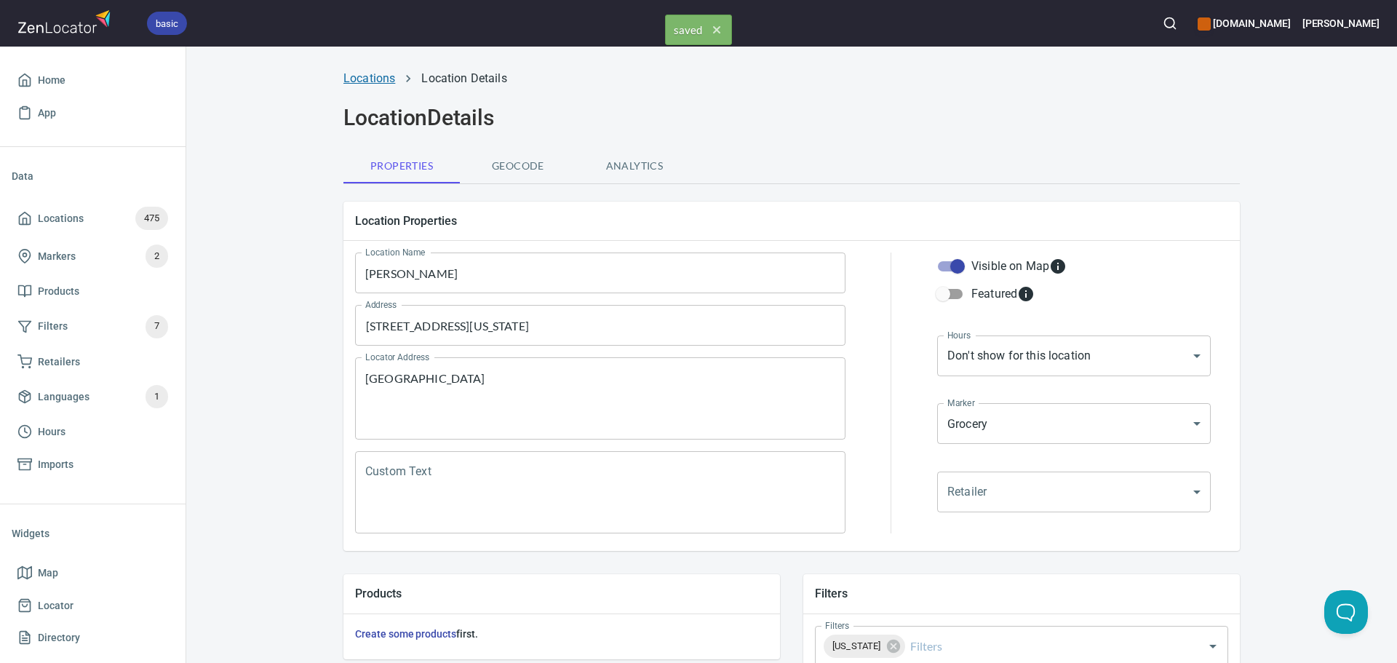
click at [362, 77] on link "Locations" at bounding box center [370, 78] width 52 height 14
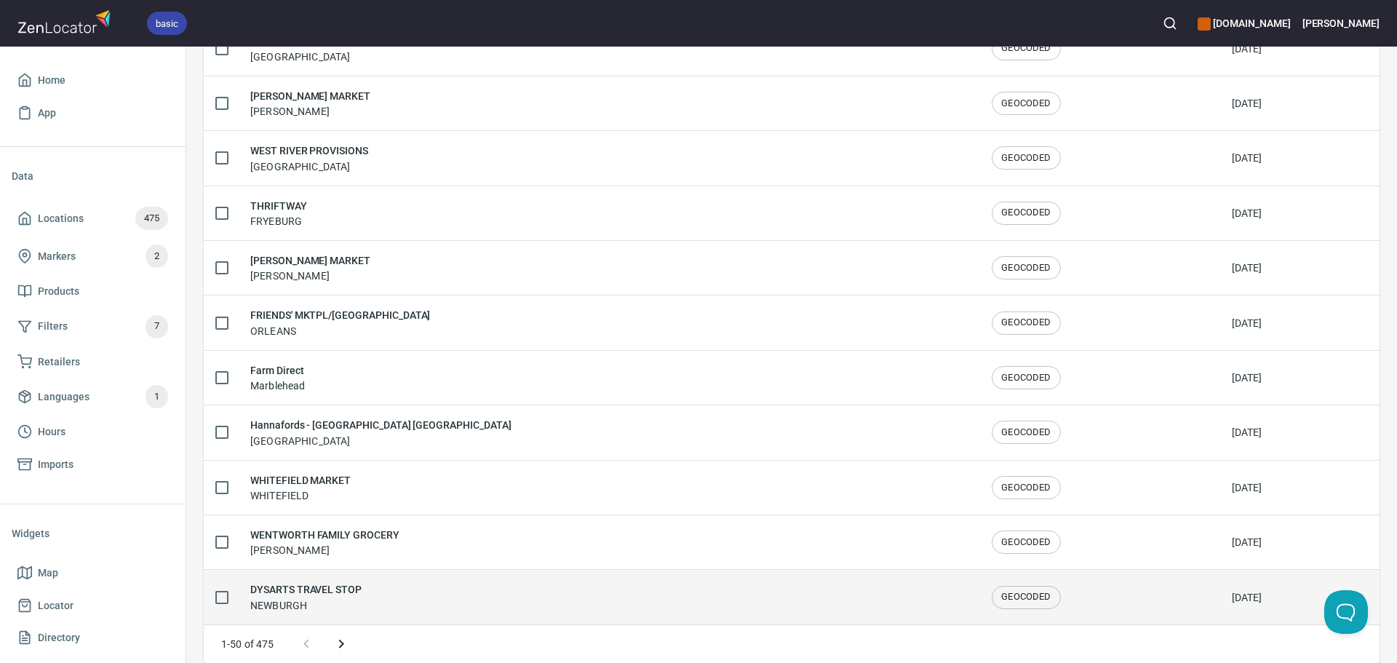
scroll to position [2392, 0]
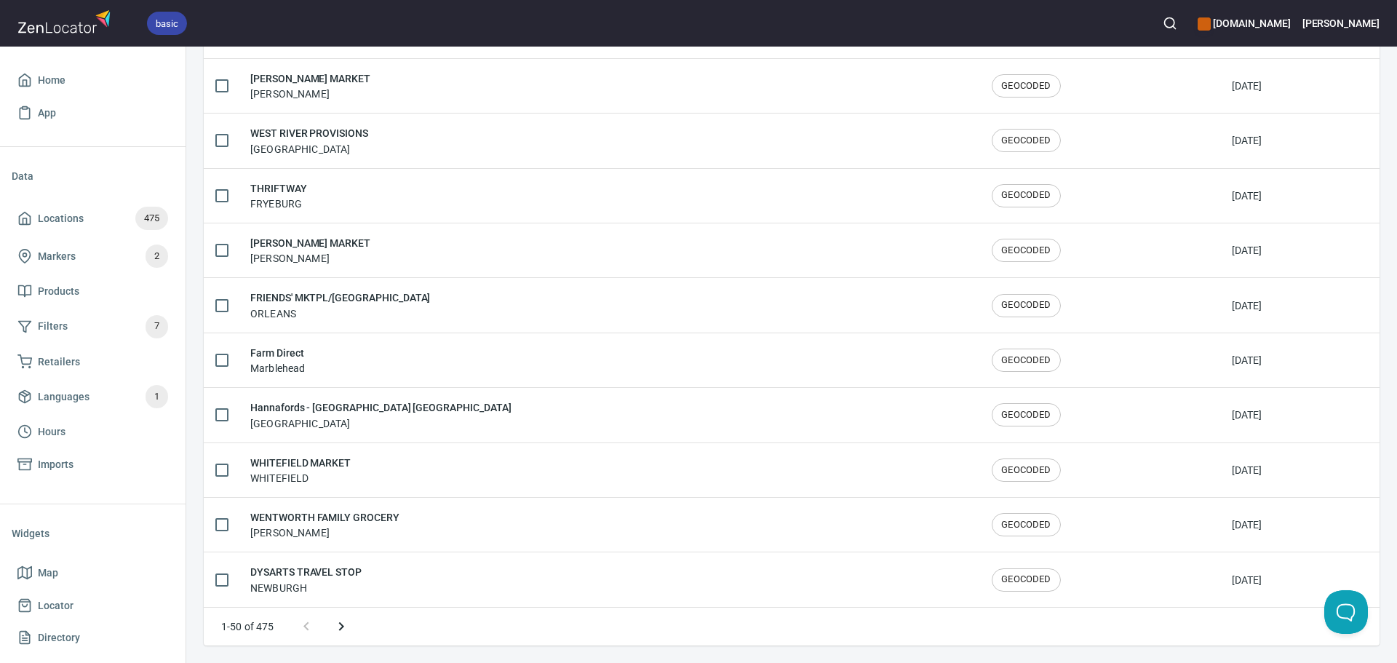
click at [339, 632] on icon "Next page" at bounding box center [341, 626] width 17 height 17
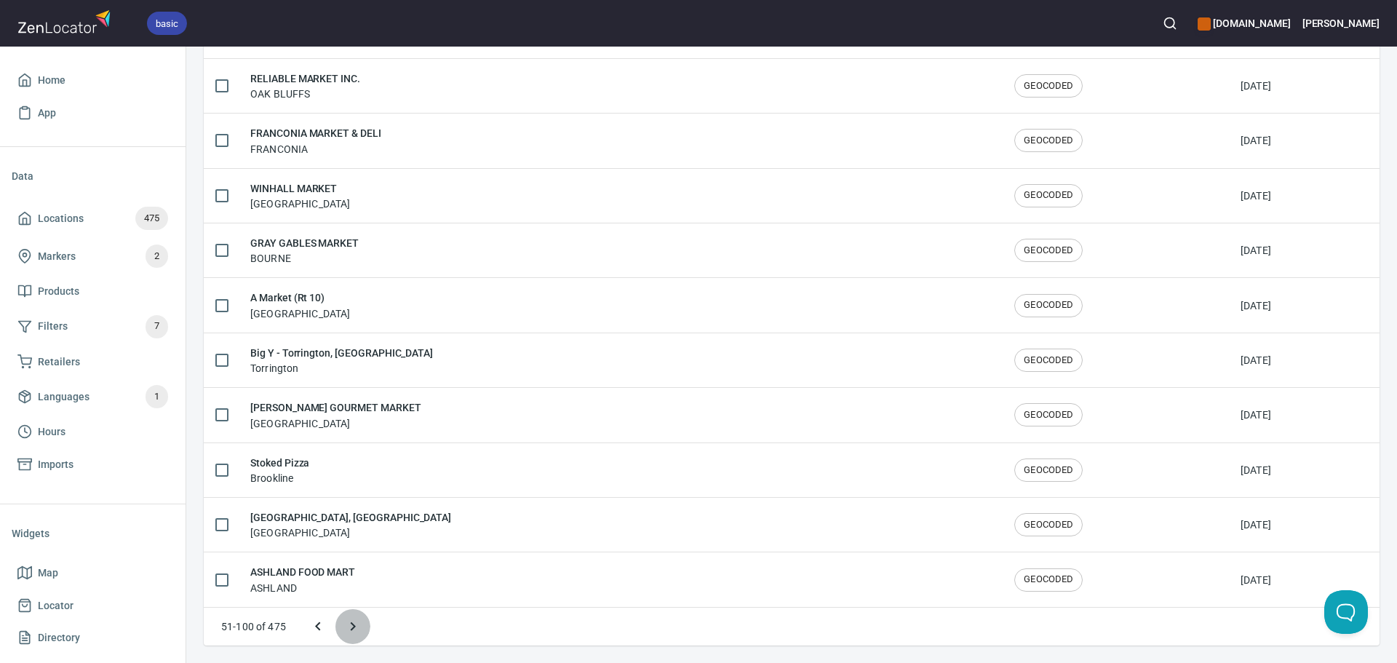
click at [344, 632] on icon "Next page" at bounding box center [352, 626] width 17 height 17
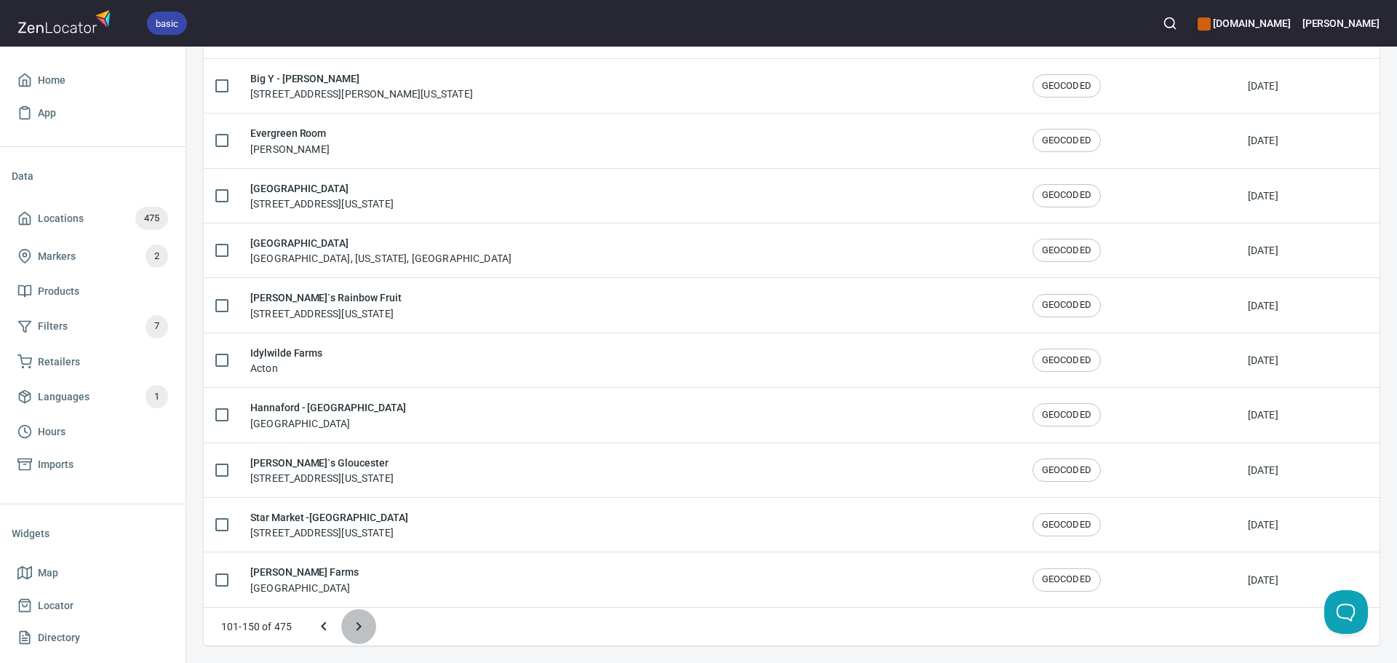
click at [356, 632] on icon "Next page" at bounding box center [358, 626] width 17 height 17
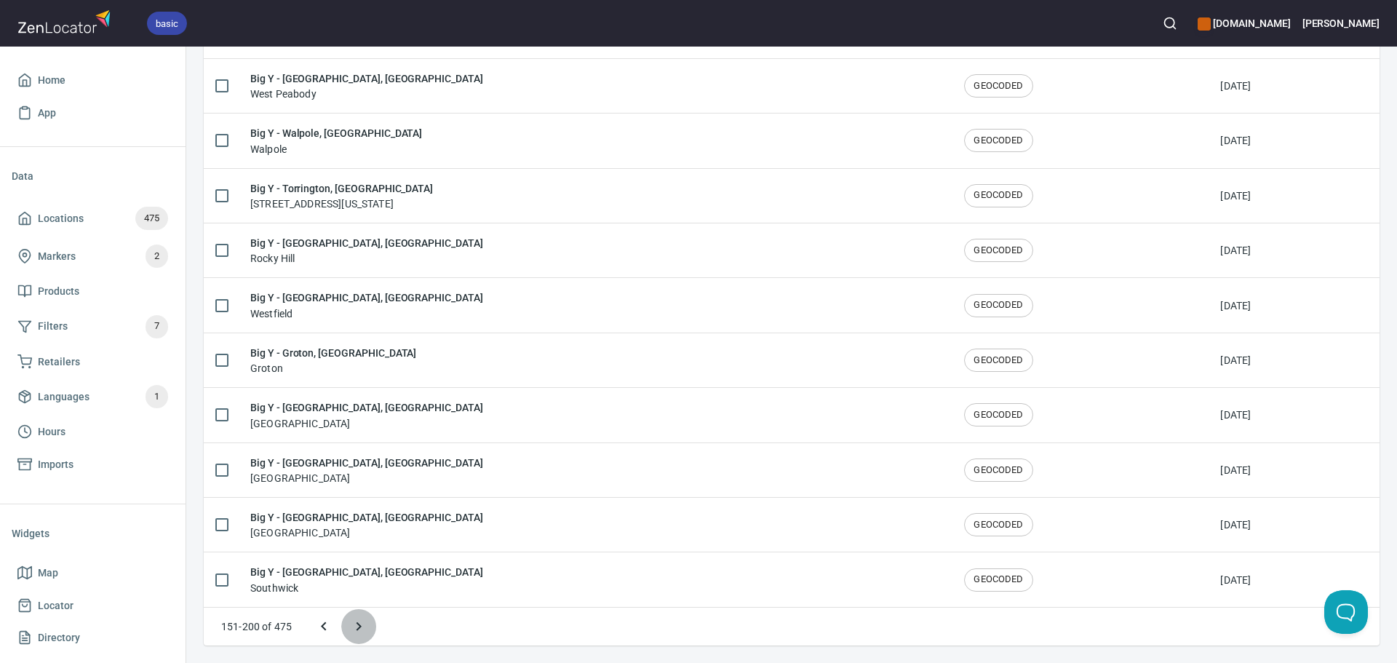
click at [357, 632] on icon "Next page" at bounding box center [358, 626] width 17 height 17
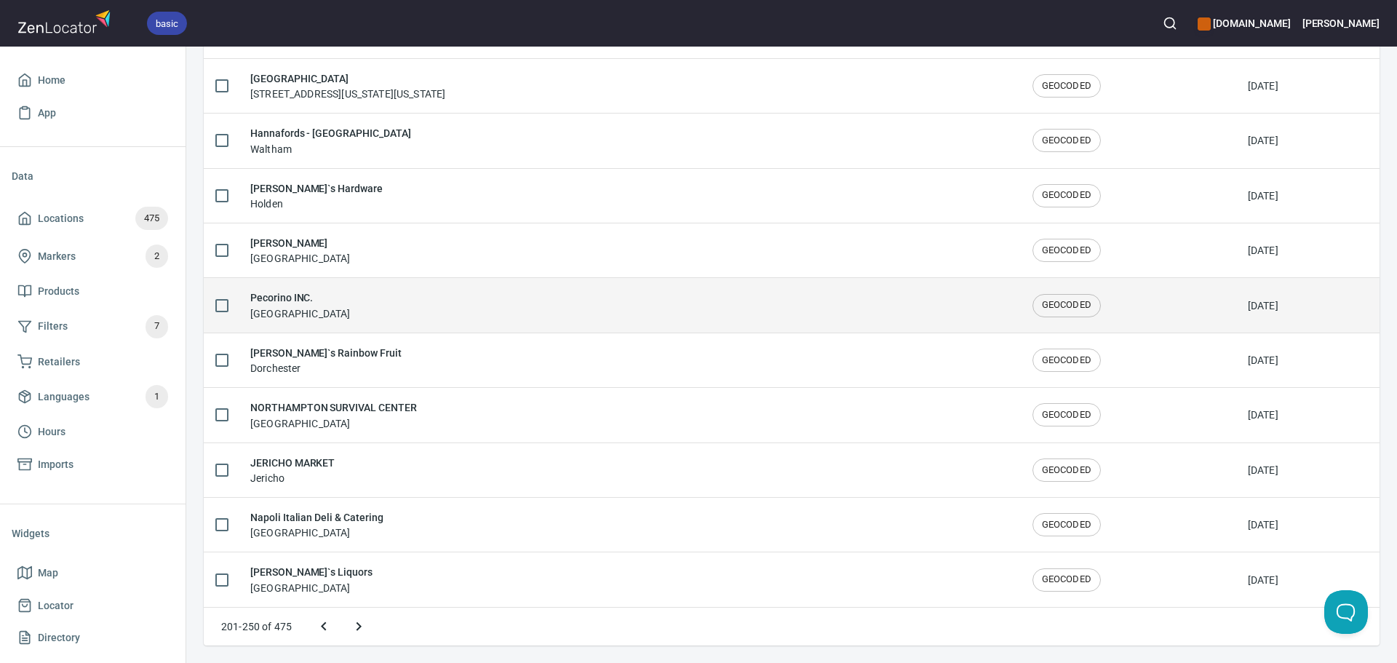
click at [360, 314] on div "Pecorino INC. [GEOGRAPHIC_DATA]" at bounding box center [629, 305] width 759 height 31
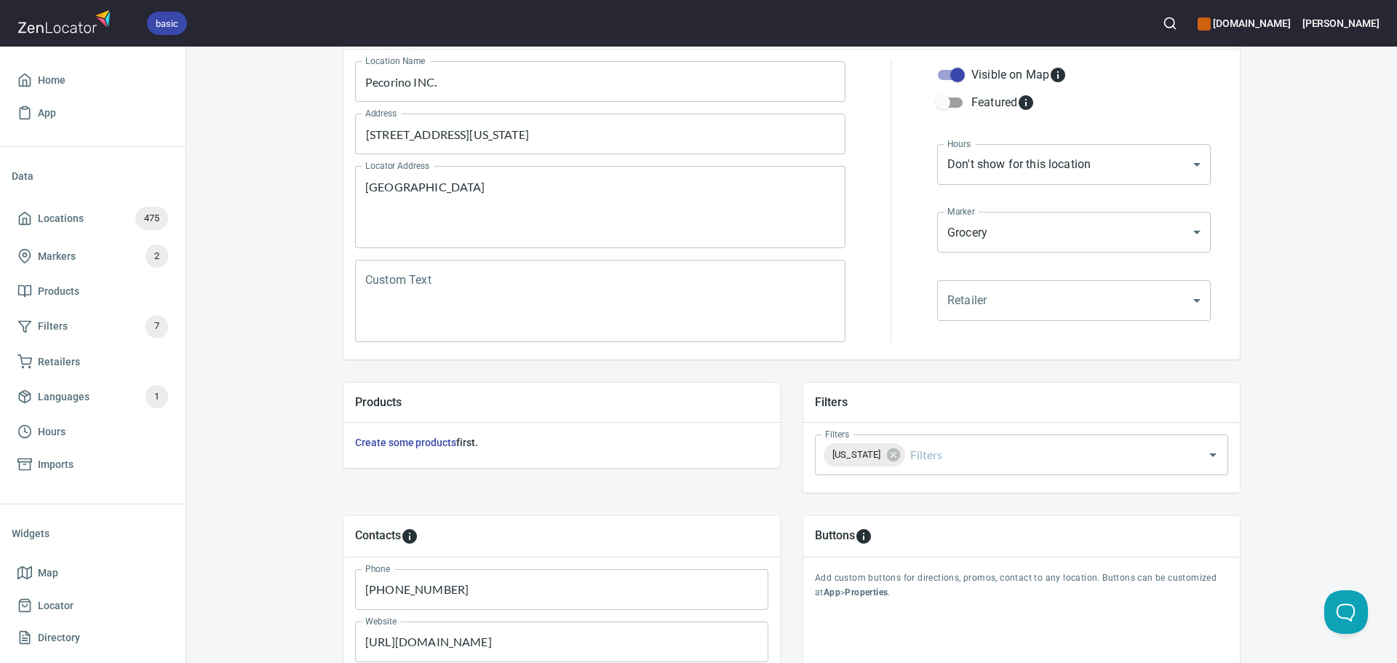
scroll to position [340, 0]
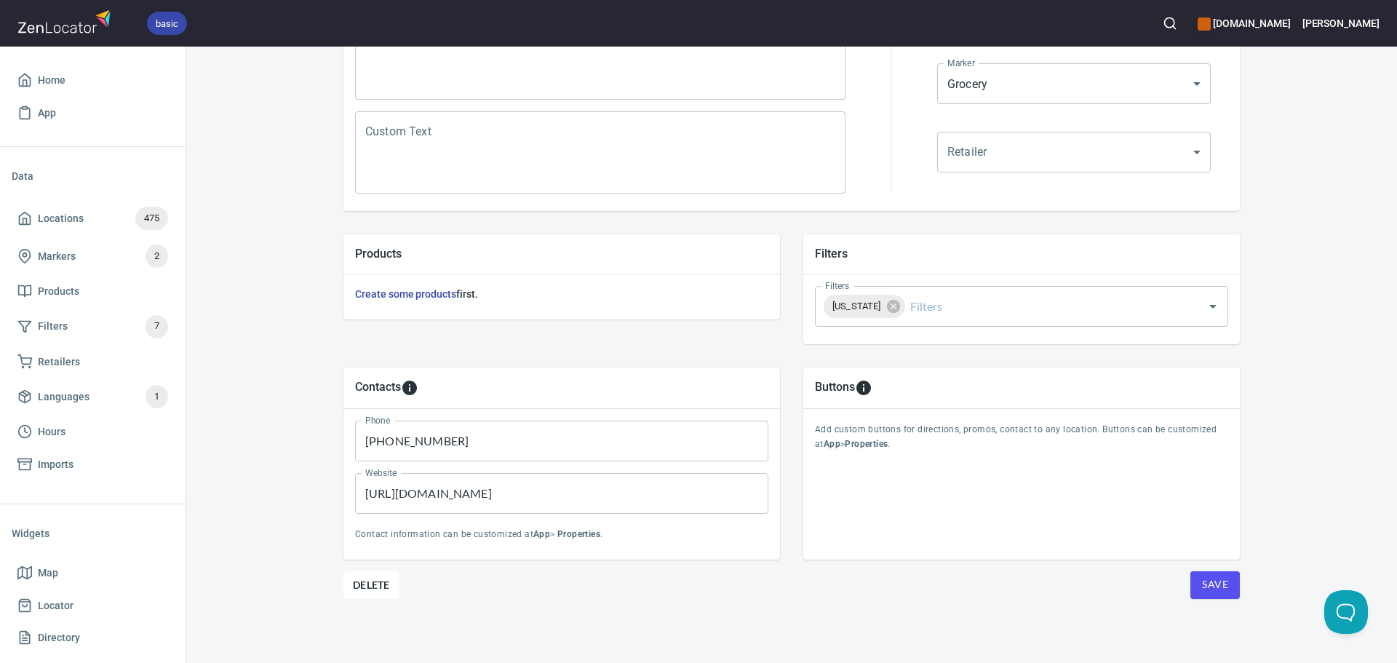
click at [1218, 594] on button "Save" at bounding box center [1215, 585] width 49 height 28
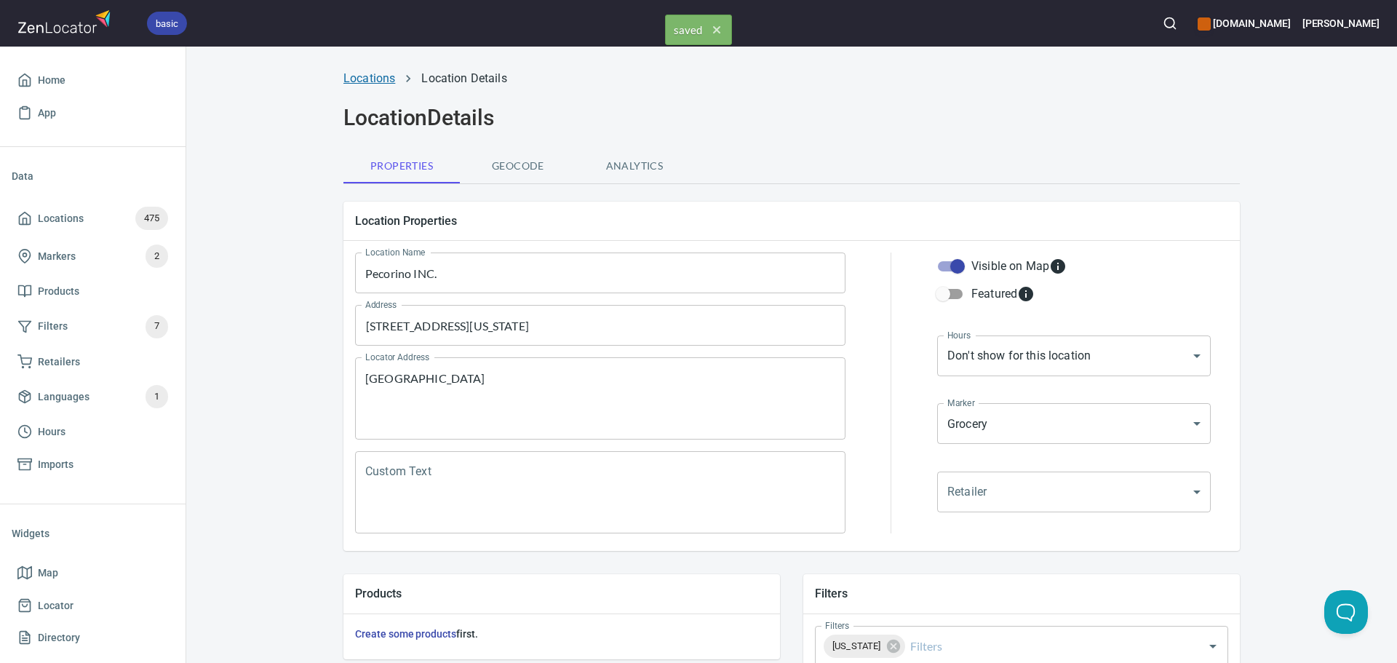
click at [353, 73] on link "Locations" at bounding box center [370, 78] width 52 height 14
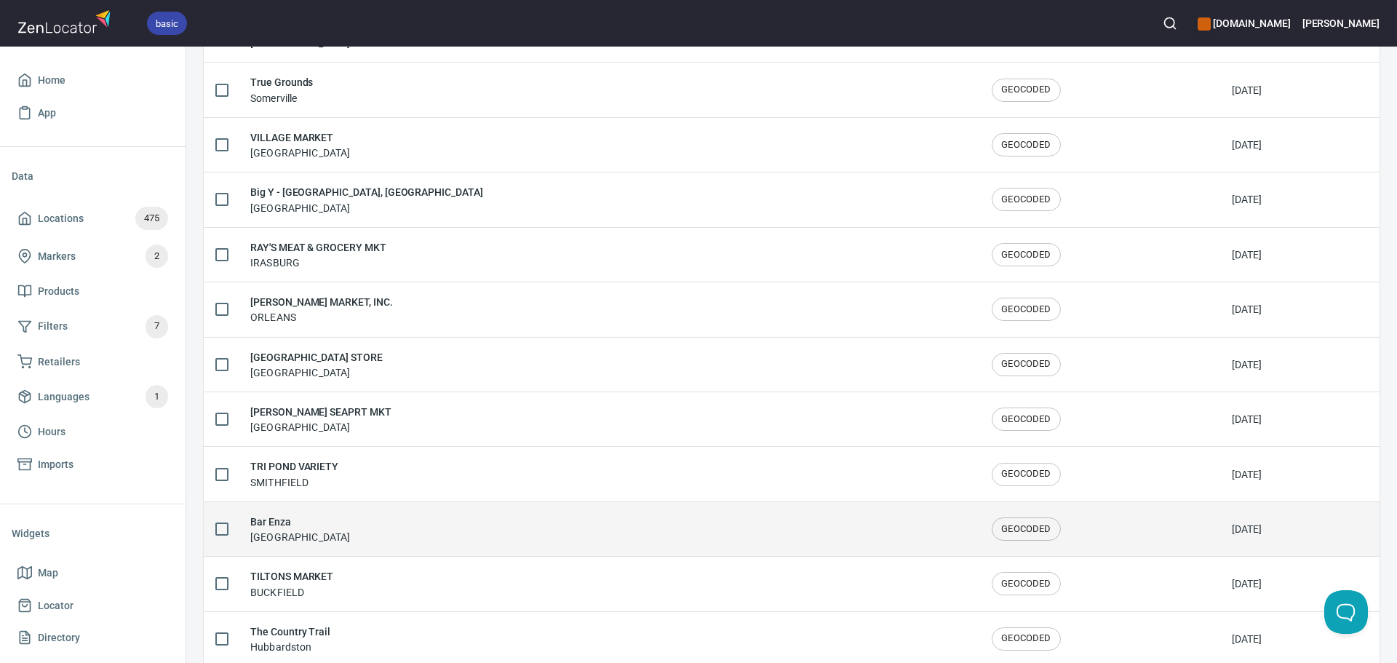
scroll to position [2392, 0]
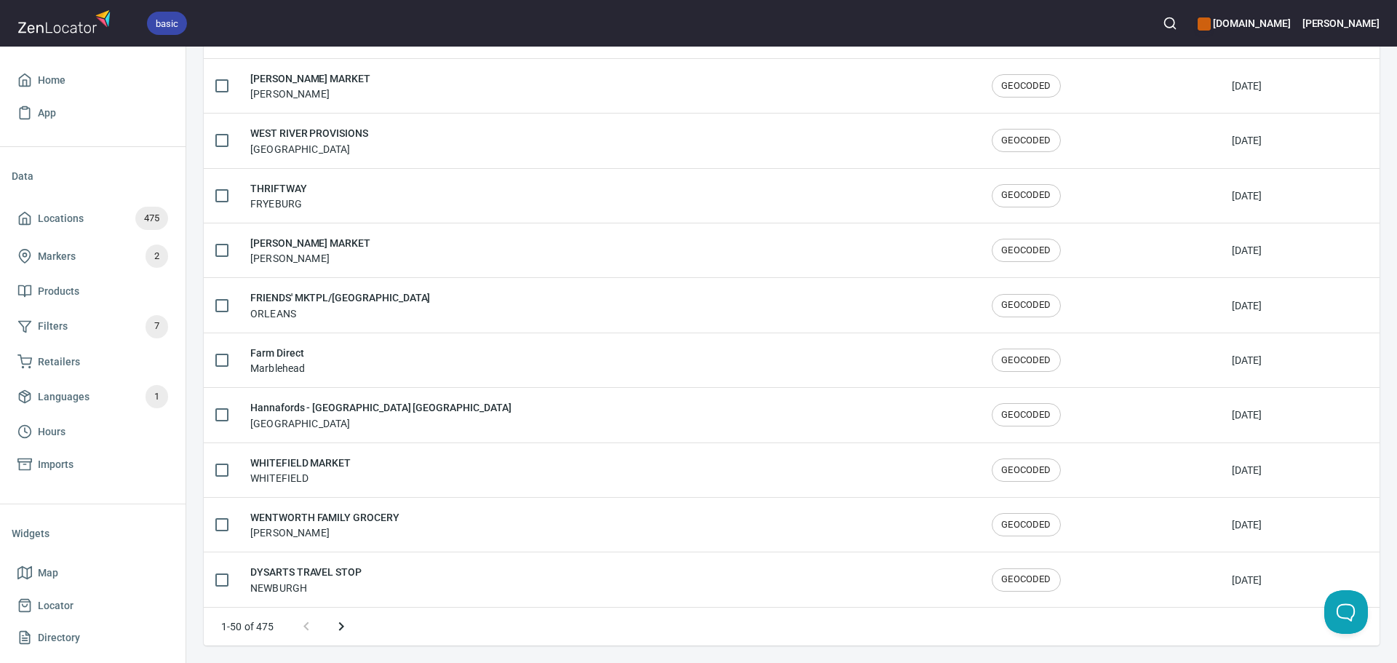
click at [344, 630] on icon "Next page" at bounding box center [341, 626] width 17 height 17
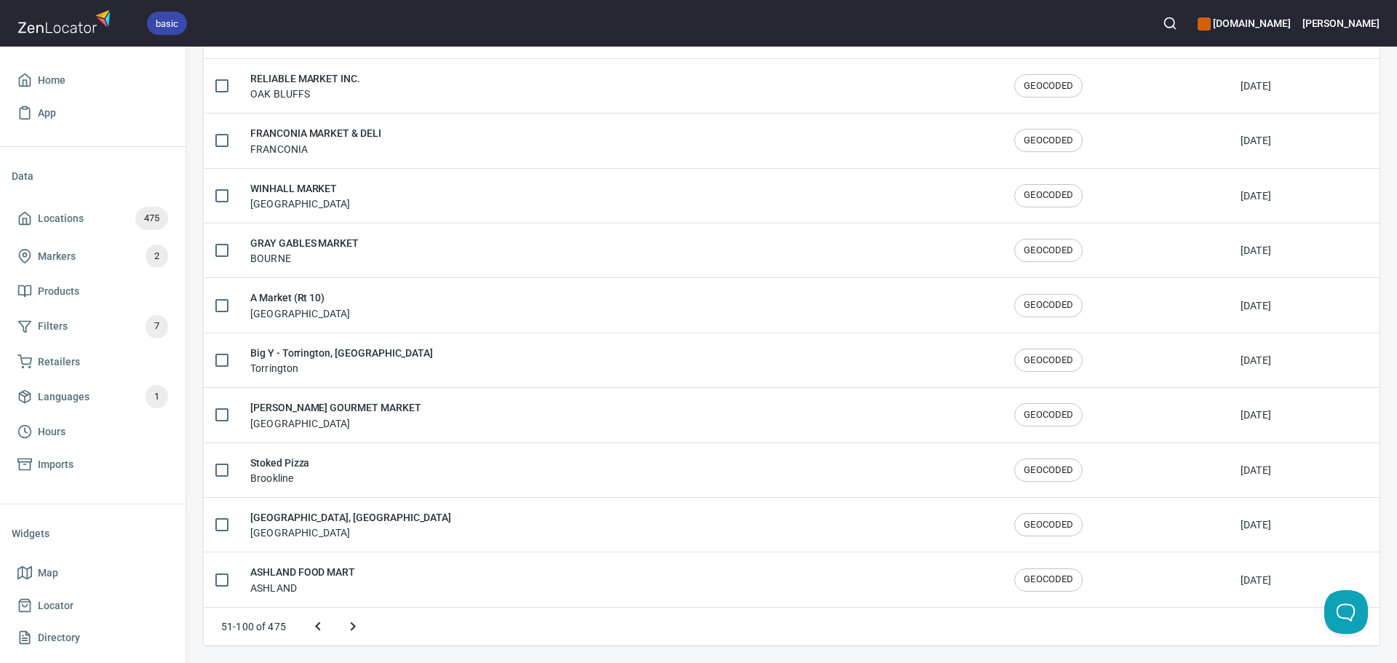
click at [342, 630] on button "Next page" at bounding box center [353, 626] width 35 height 35
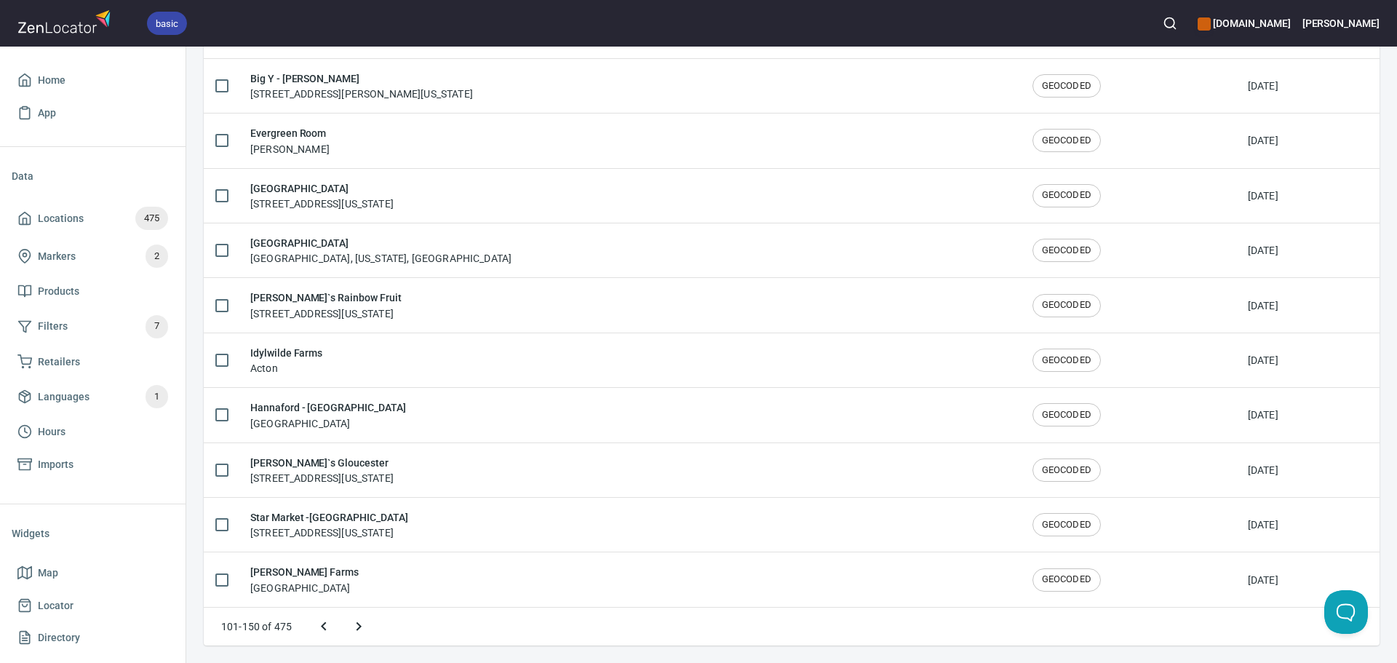
click at [348, 626] on button "Next page" at bounding box center [358, 626] width 35 height 35
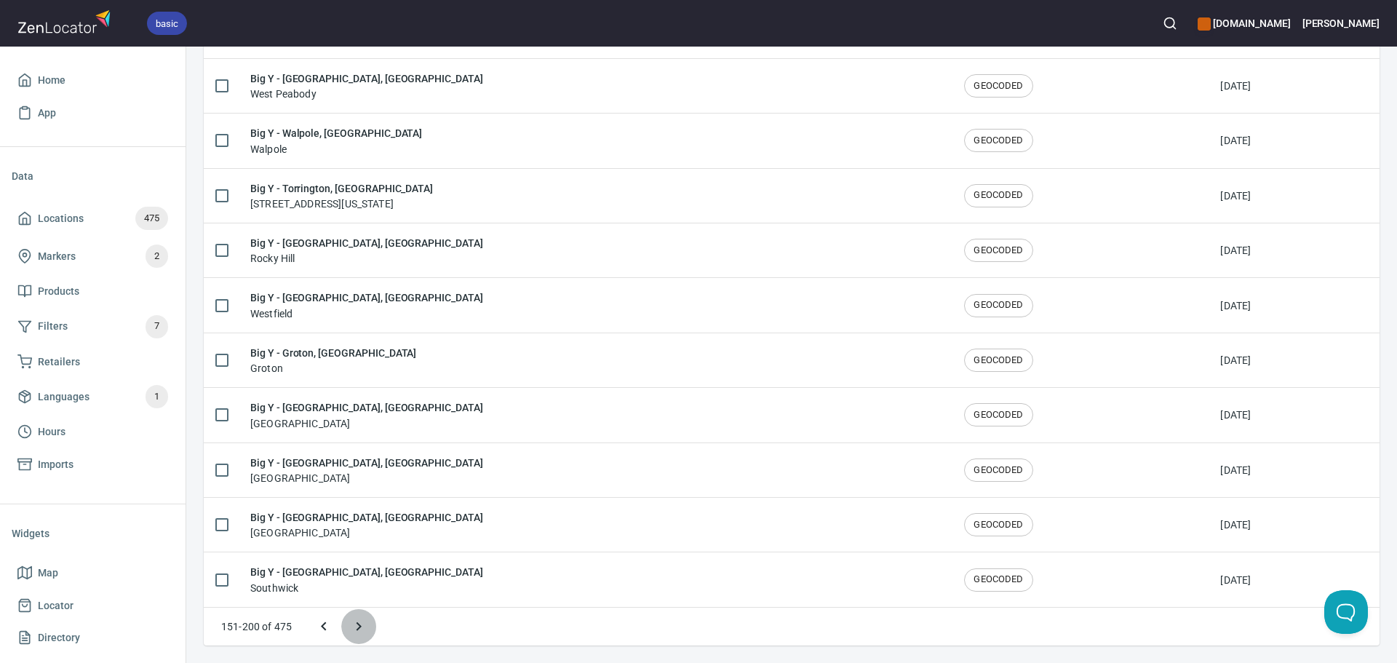
click at [350, 626] on icon "Next page" at bounding box center [358, 626] width 17 height 17
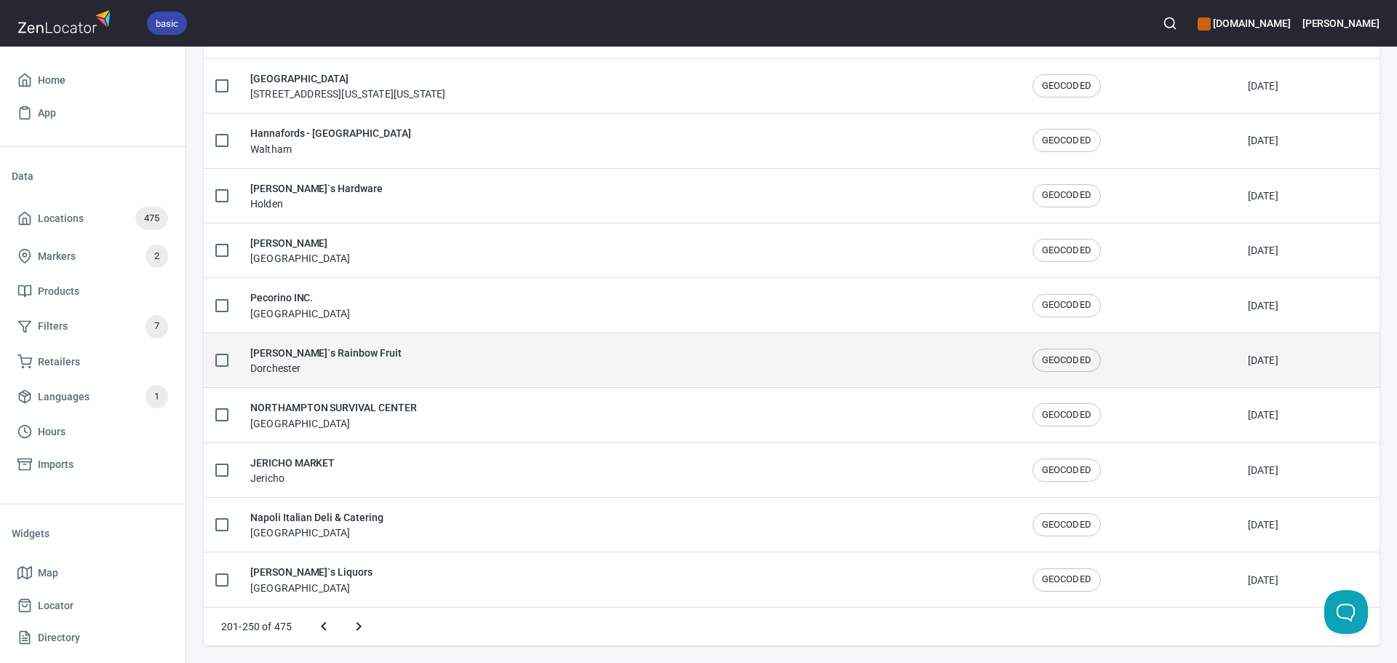
click at [386, 351] on div "[PERSON_NAME]`s Rainbow Fruit Dorchester" at bounding box center [629, 360] width 759 height 31
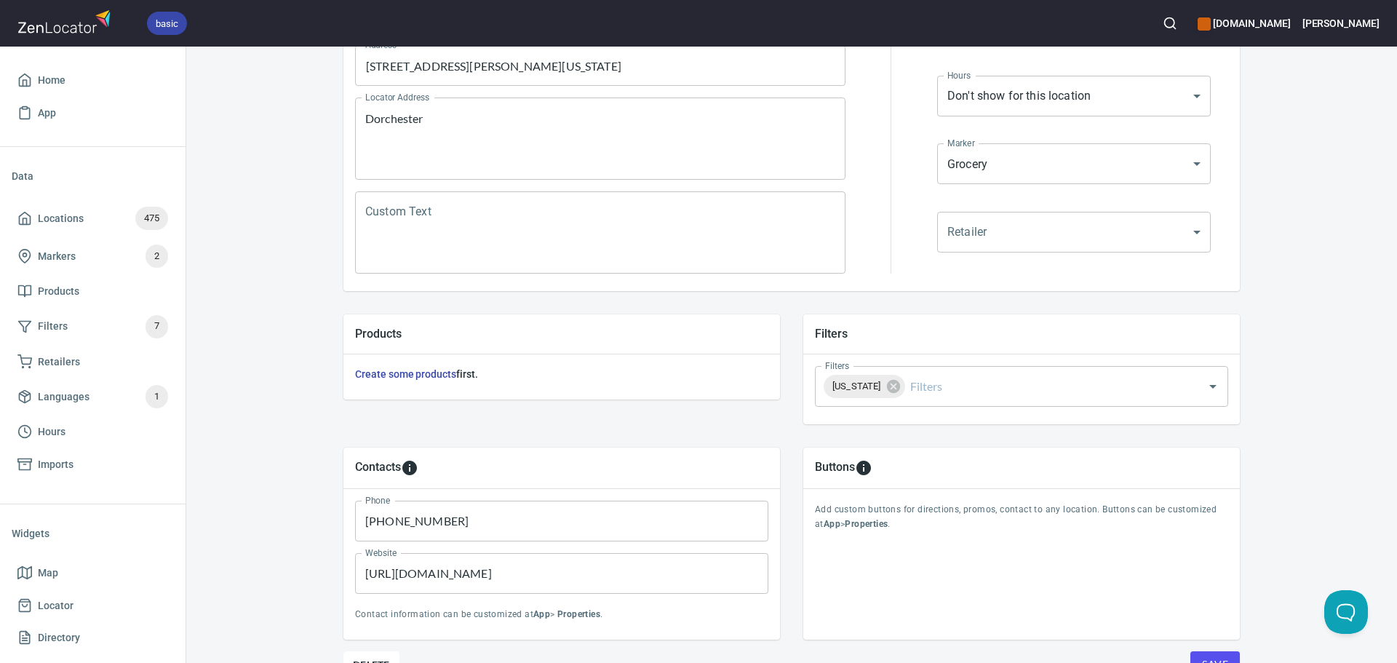
scroll to position [340, 0]
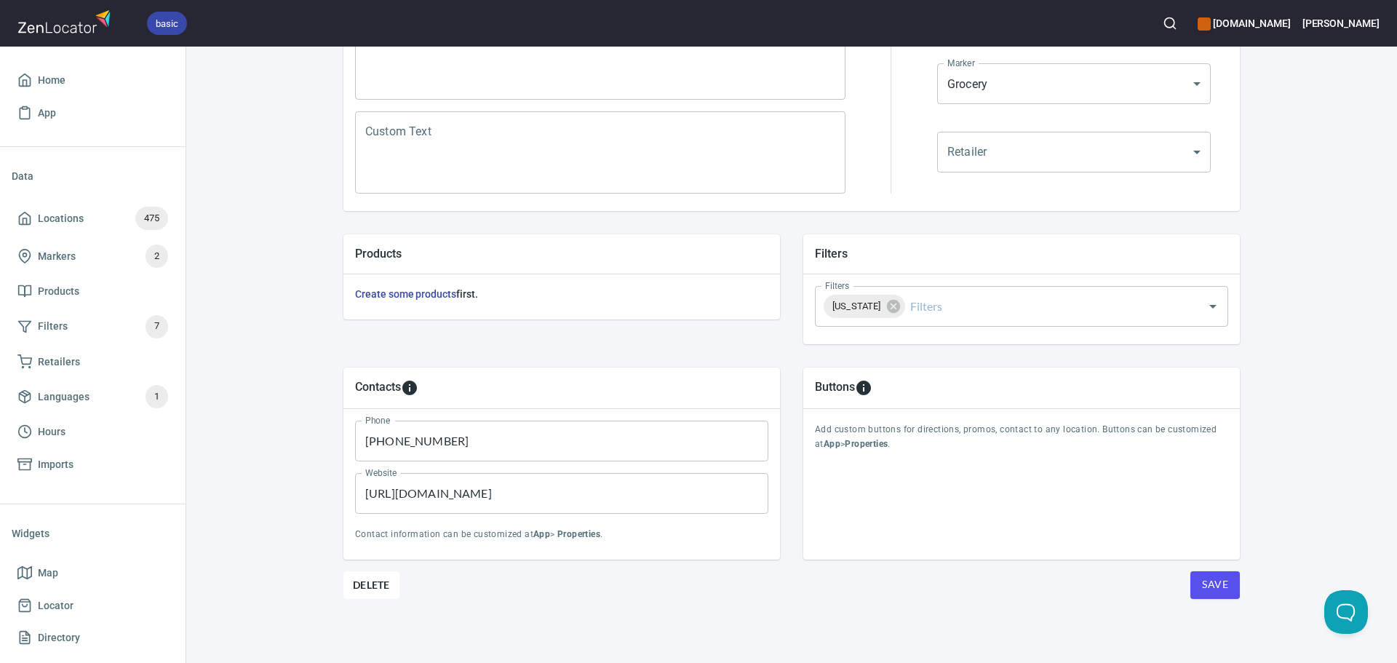
click at [1210, 589] on span "Save" at bounding box center [1215, 585] width 26 height 18
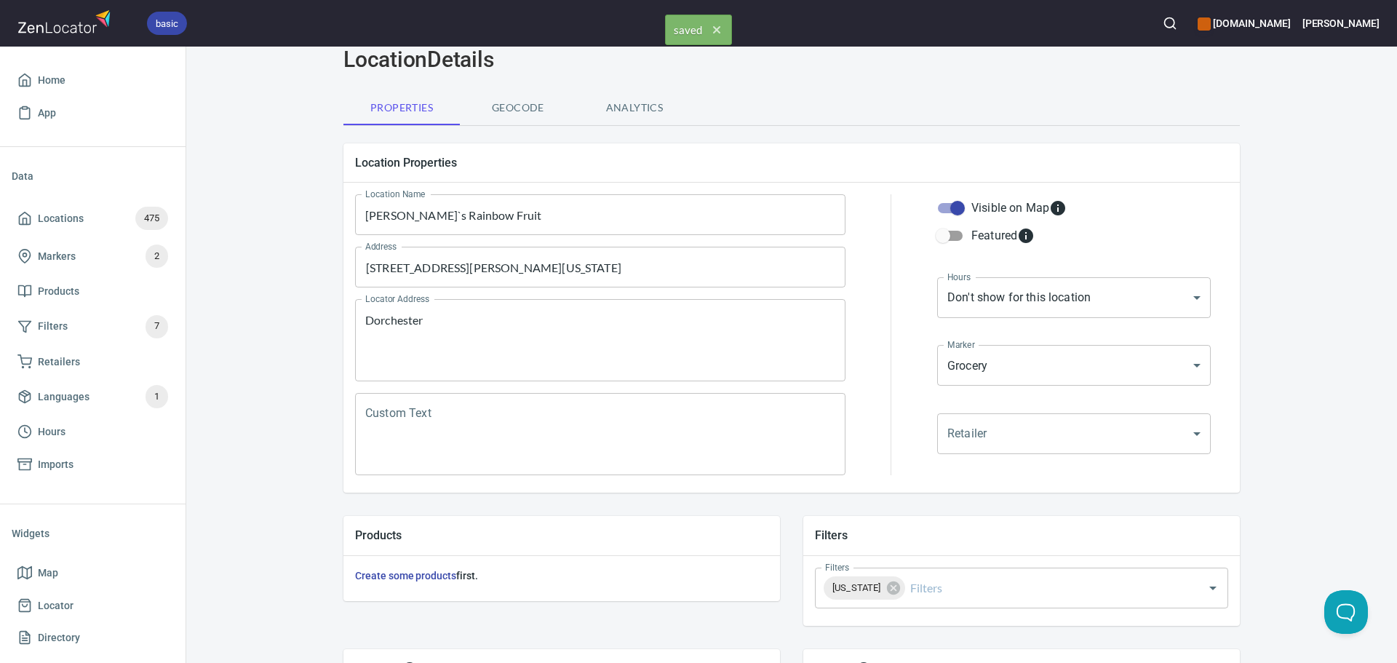
scroll to position [0, 0]
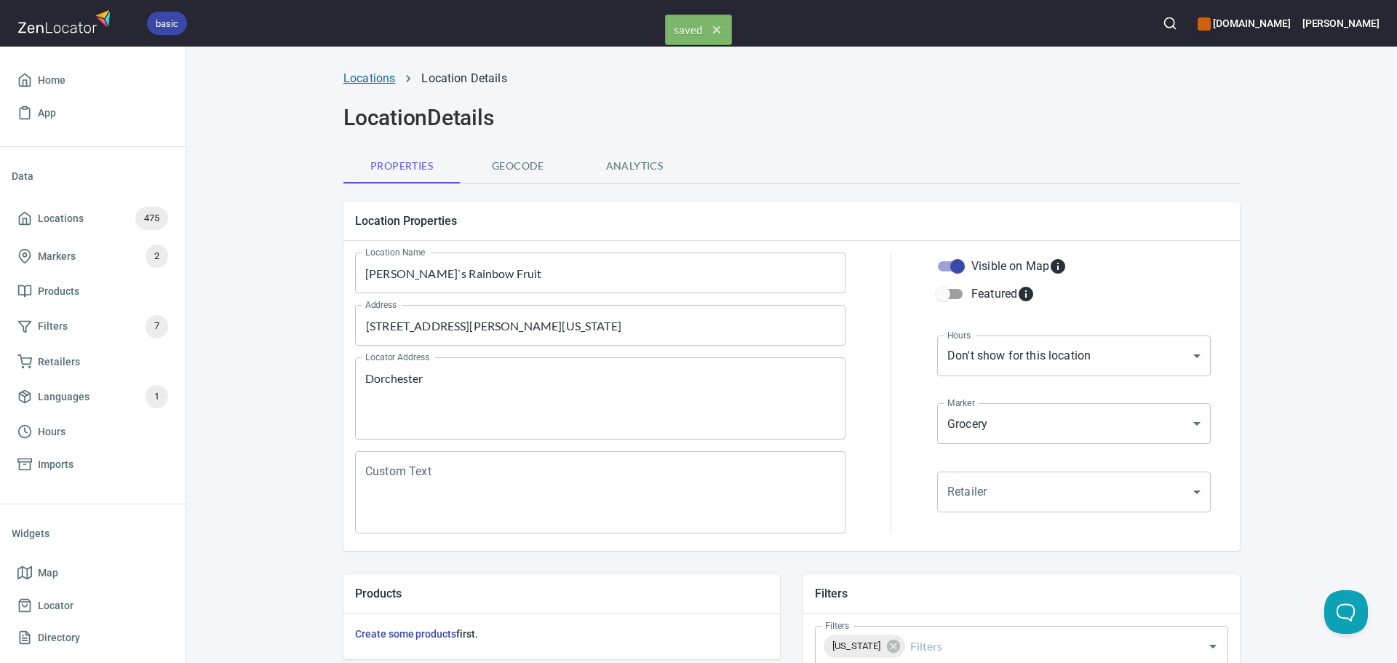
click at [377, 74] on link "Locations" at bounding box center [370, 78] width 52 height 14
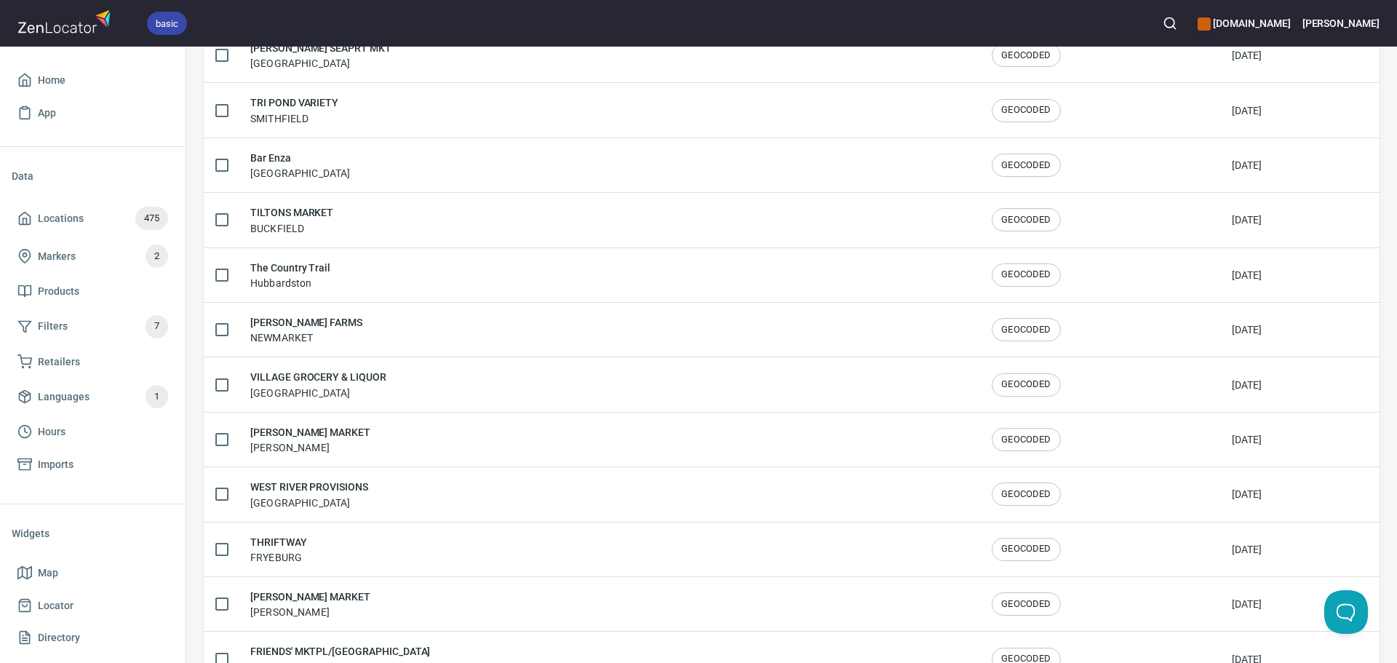
scroll to position [2392, 0]
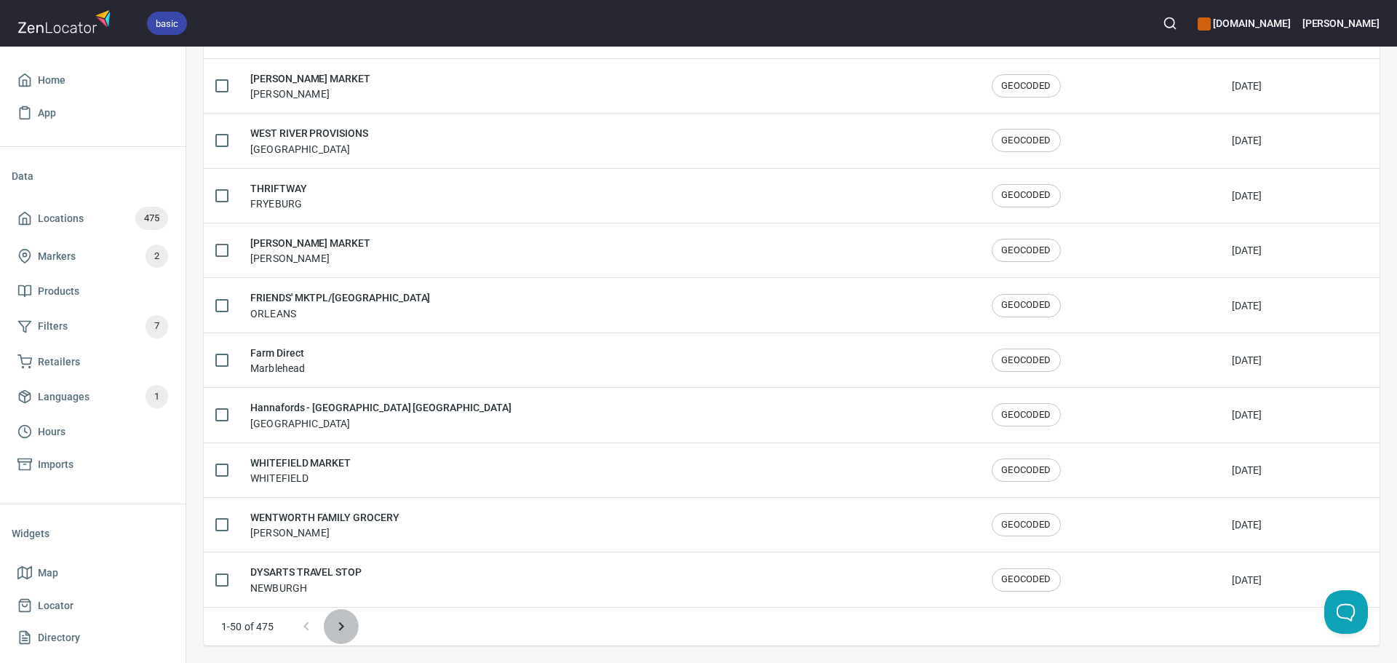
click at [341, 627] on icon "Next page" at bounding box center [340, 626] width 5 height 9
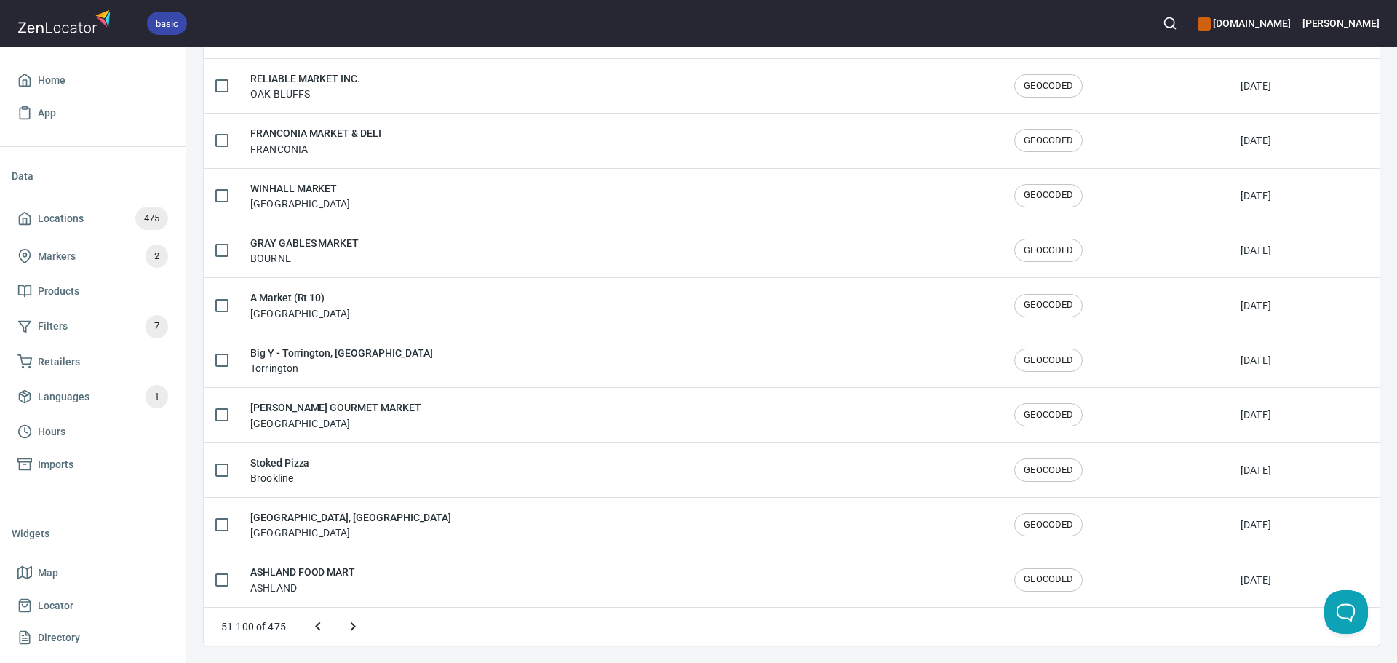
click at [352, 627] on icon "Next page" at bounding box center [352, 626] width 17 height 17
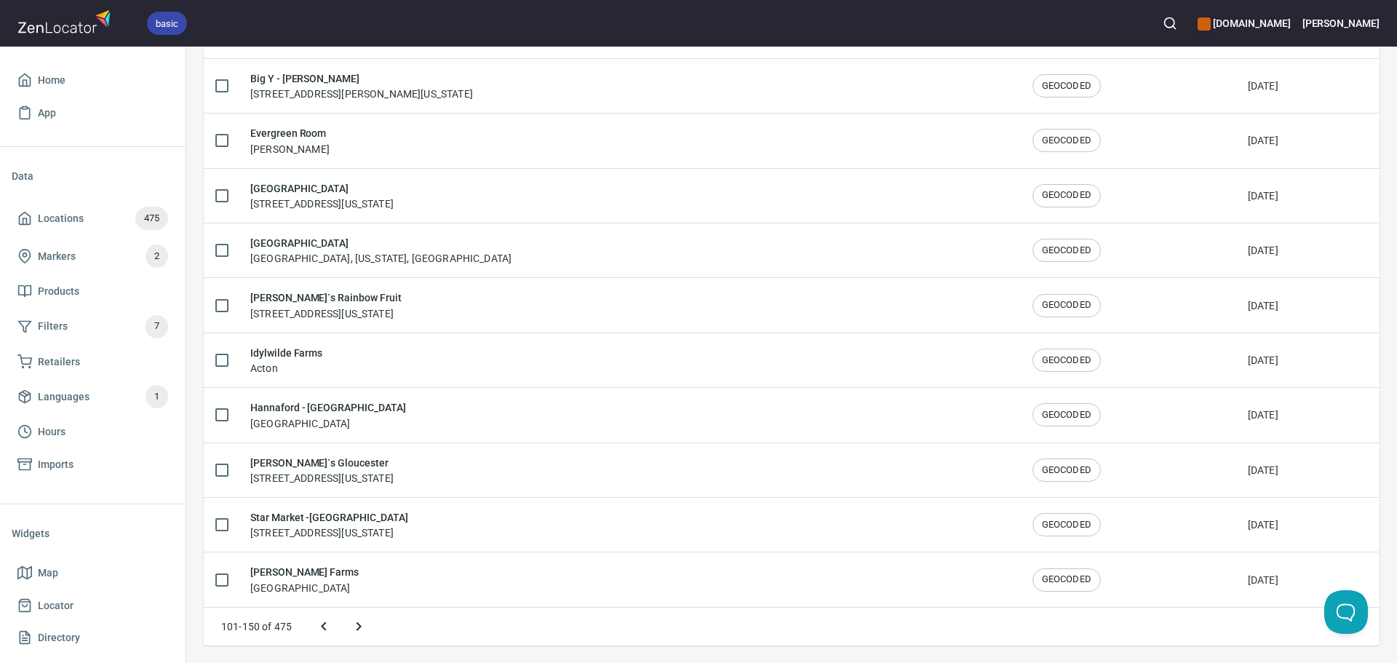
click at [354, 628] on icon "Next page" at bounding box center [358, 626] width 17 height 17
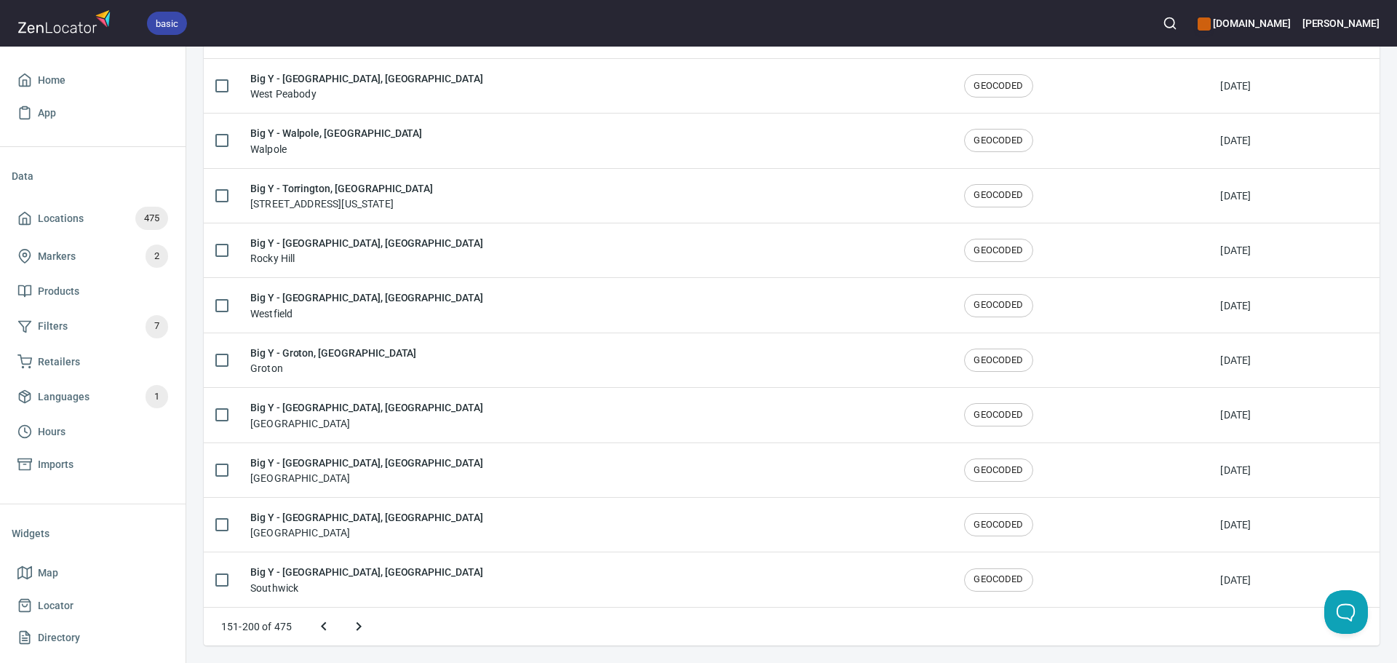
click at [357, 628] on icon "Next page" at bounding box center [358, 626] width 17 height 17
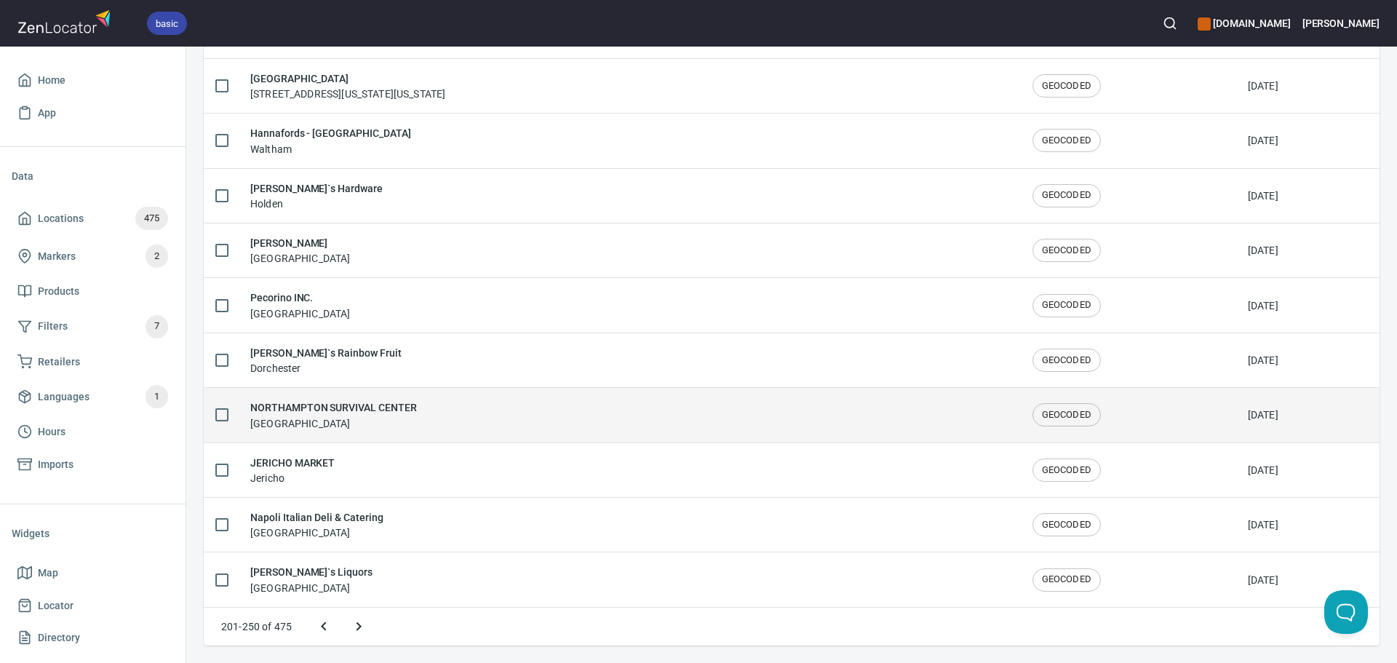
click at [497, 429] on div "NORTHAMPTON SURVIVAL CENTER [GEOGRAPHIC_DATA]" at bounding box center [629, 415] width 759 height 31
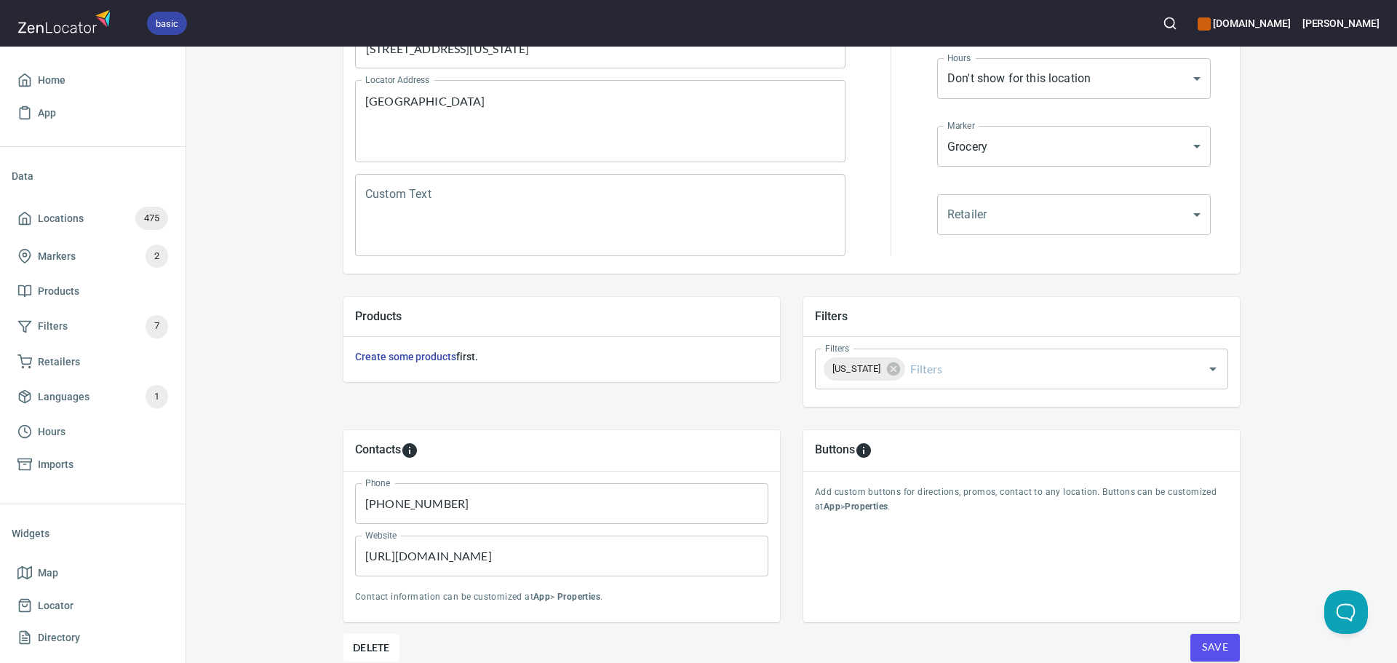
scroll to position [340, 0]
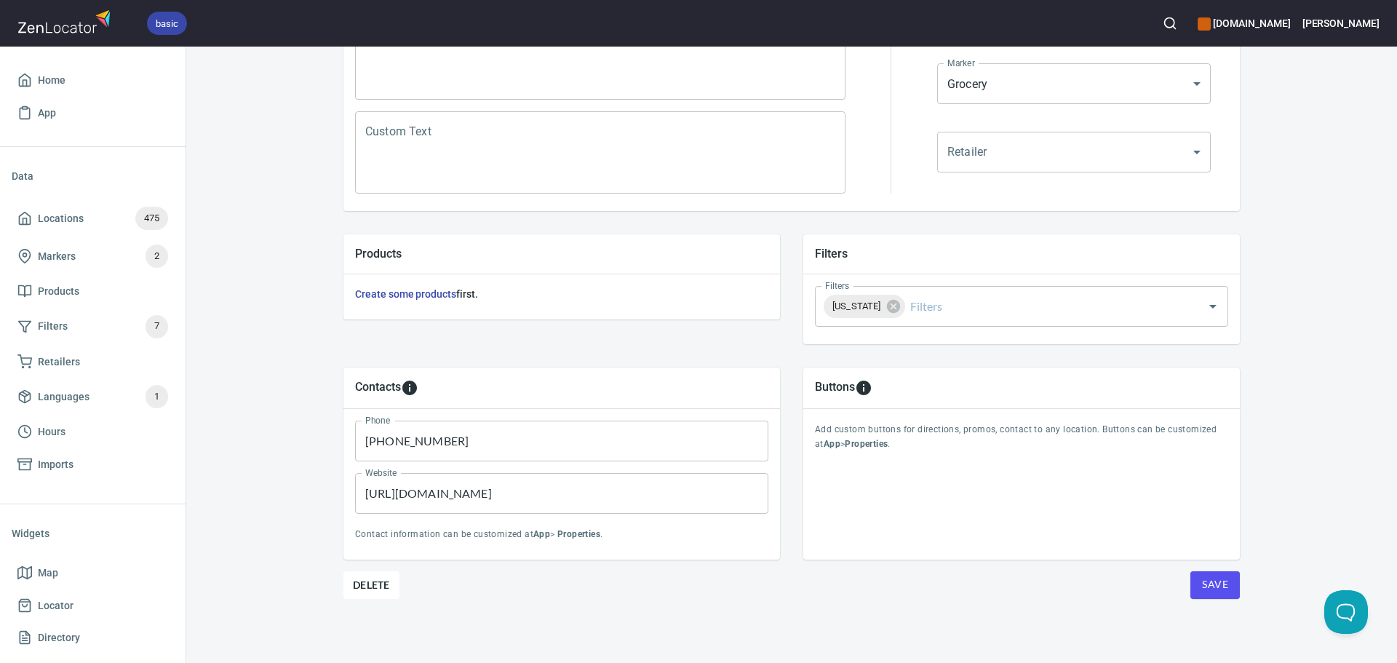
click at [1205, 588] on span "Save" at bounding box center [1215, 585] width 26 height 18
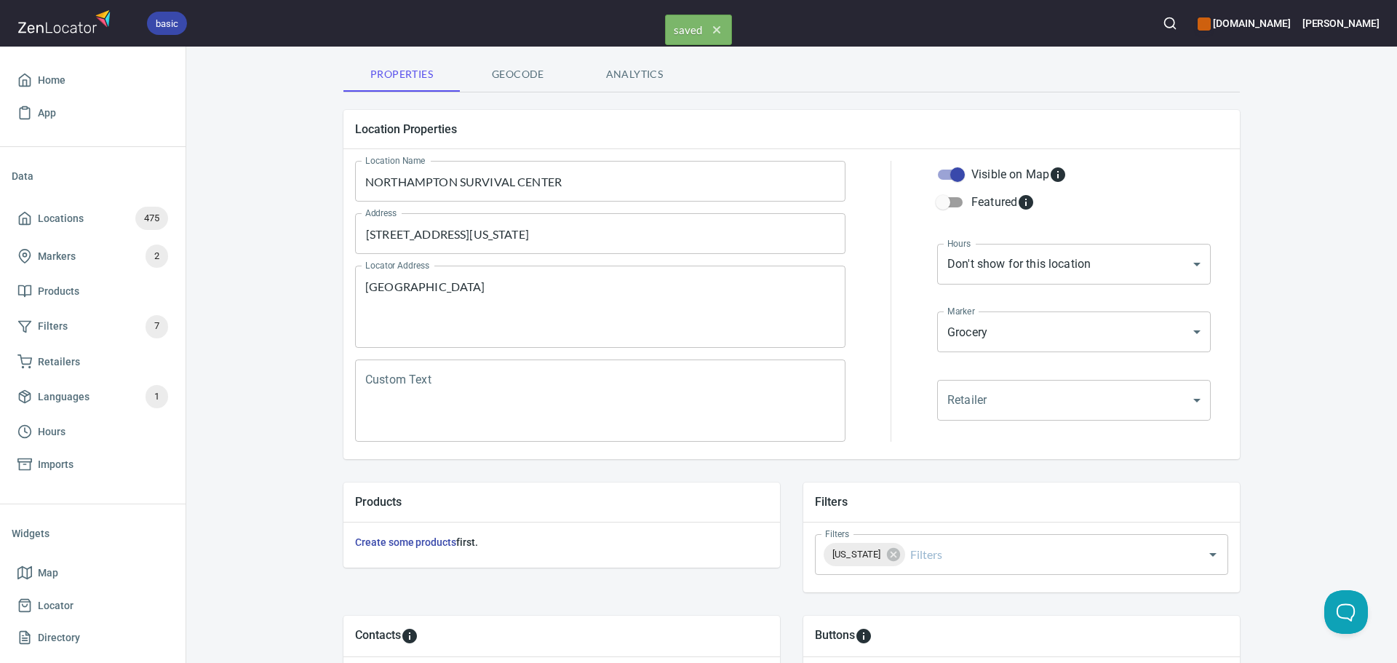
scroll to position [0, 0]
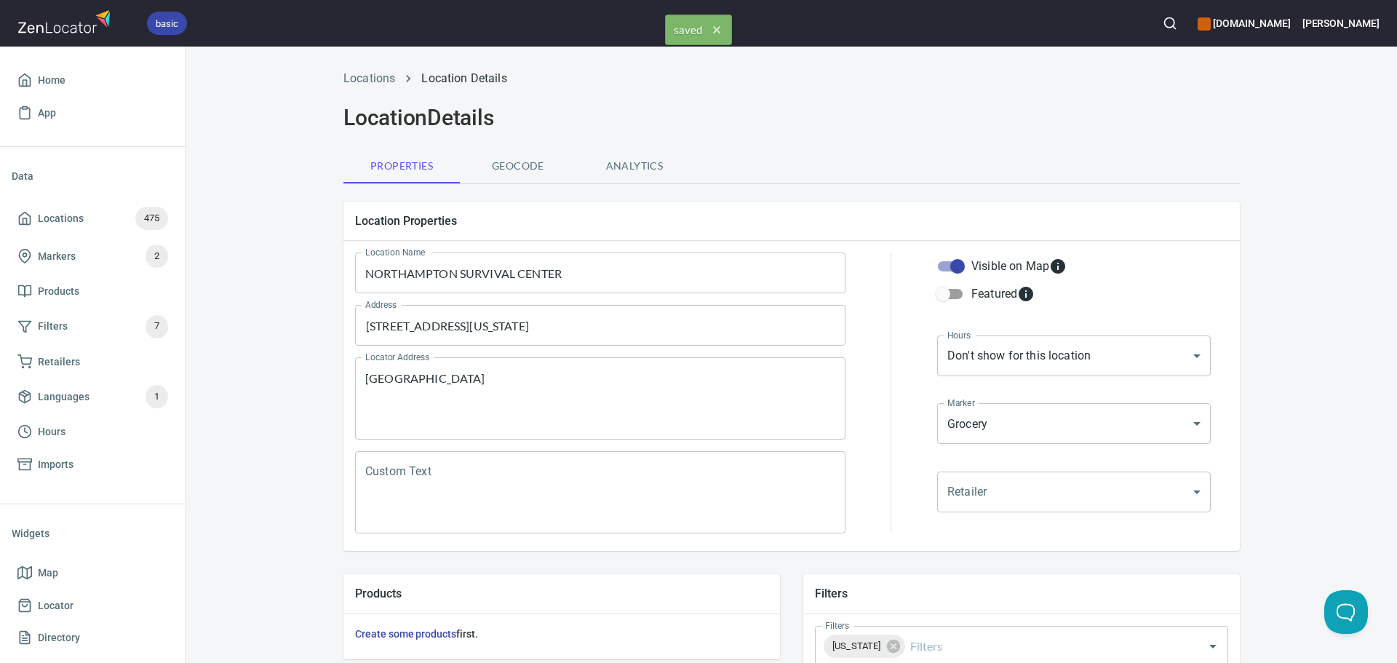
click at [370, 69] on div "Locations Location Details" at bounding box center [792, 78] width 914 height 35
click at [370, 77] on link "Locations" at bounding box center [370, 78] width 52 height 14
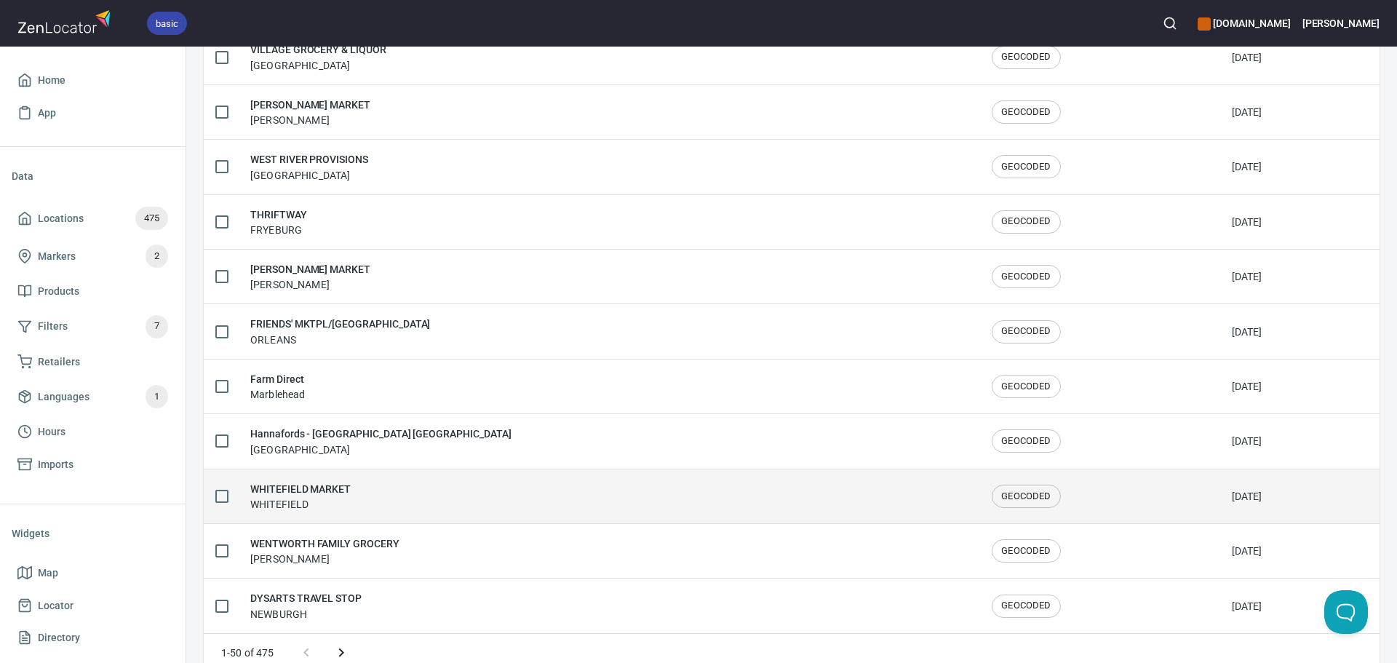
scroll to position [2392, 0]
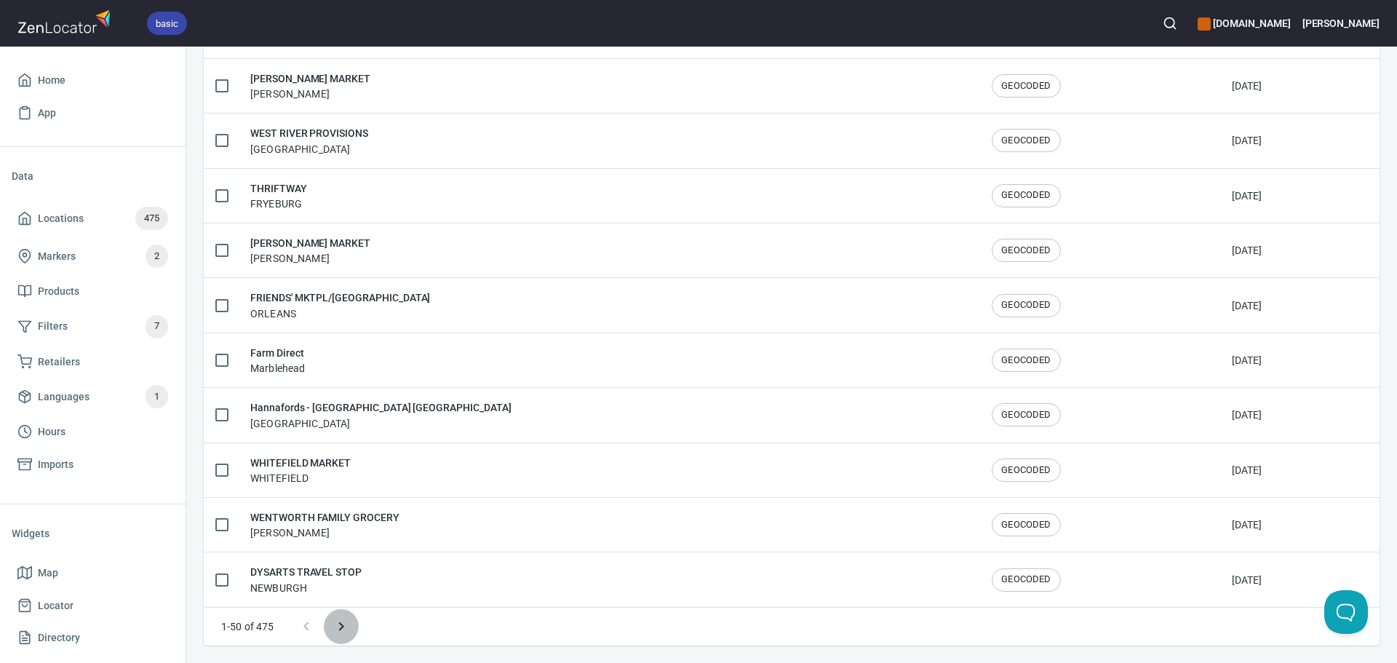
click at [346, 630] on icon "Next page" at bounding box center [341, 626] width 17 height 17
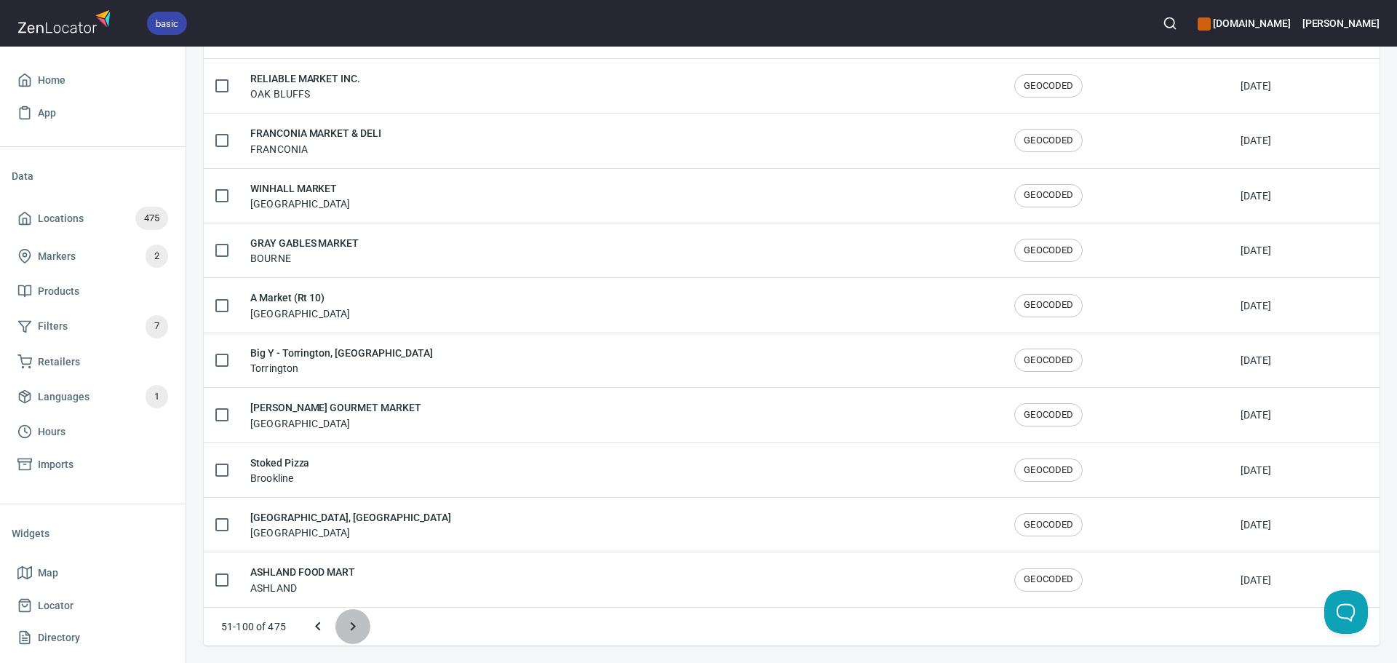
click at [346, 630] on icon "Next page" at bounding box center [352, 626] width 17 height 17
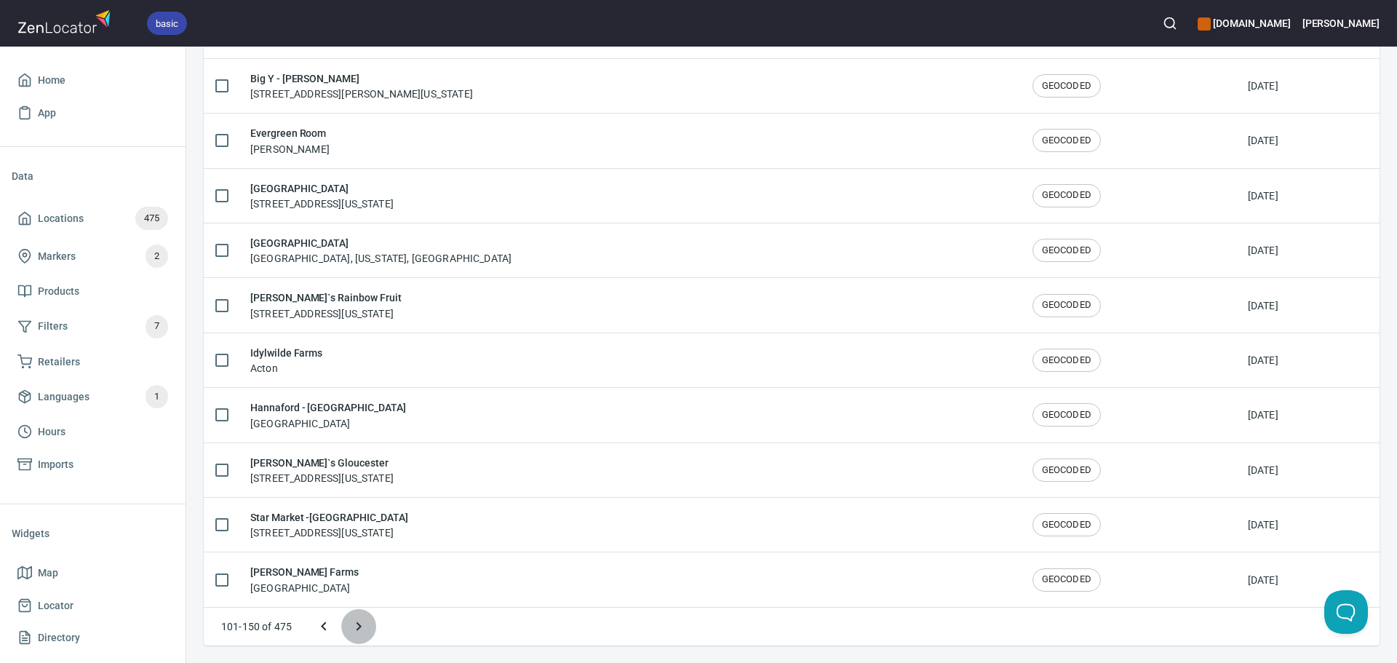
click at [352, 630] on icon "Next page" at bounding box center [358, 626] width 17 height 17
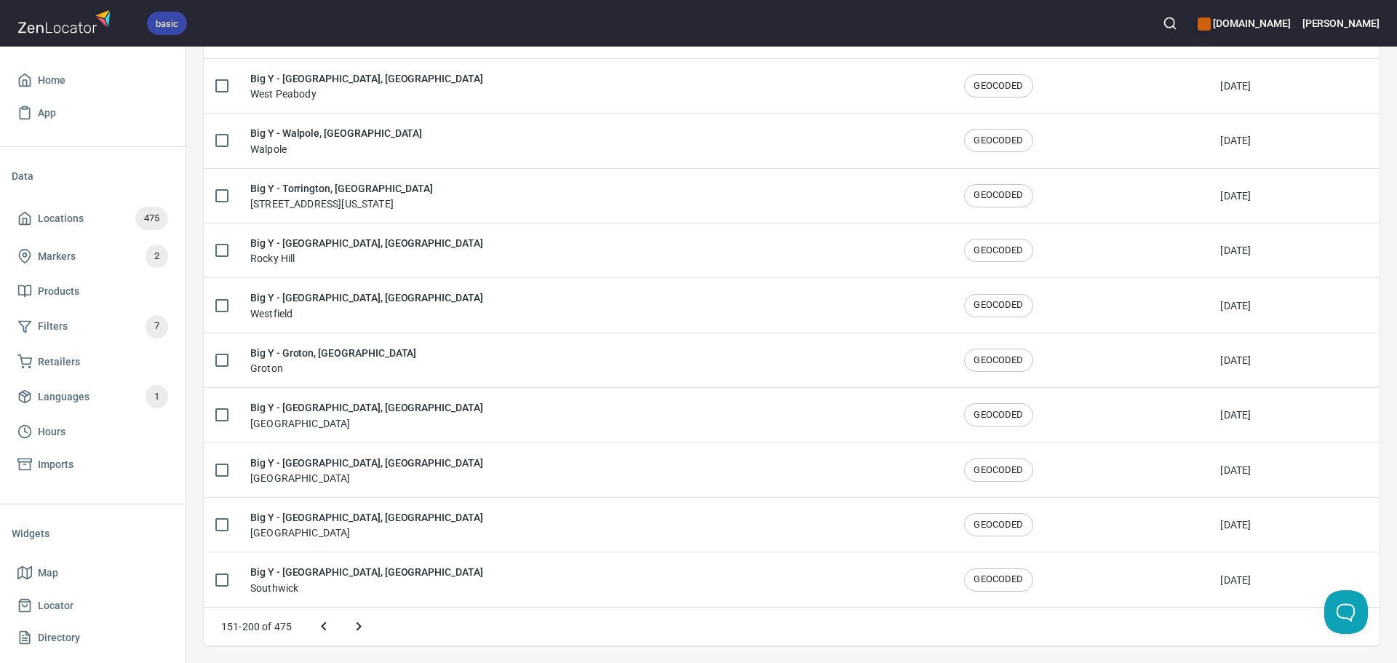
click at [355, 628] on icon "Next page" at bounding box center [358, 626] width 17 height 17
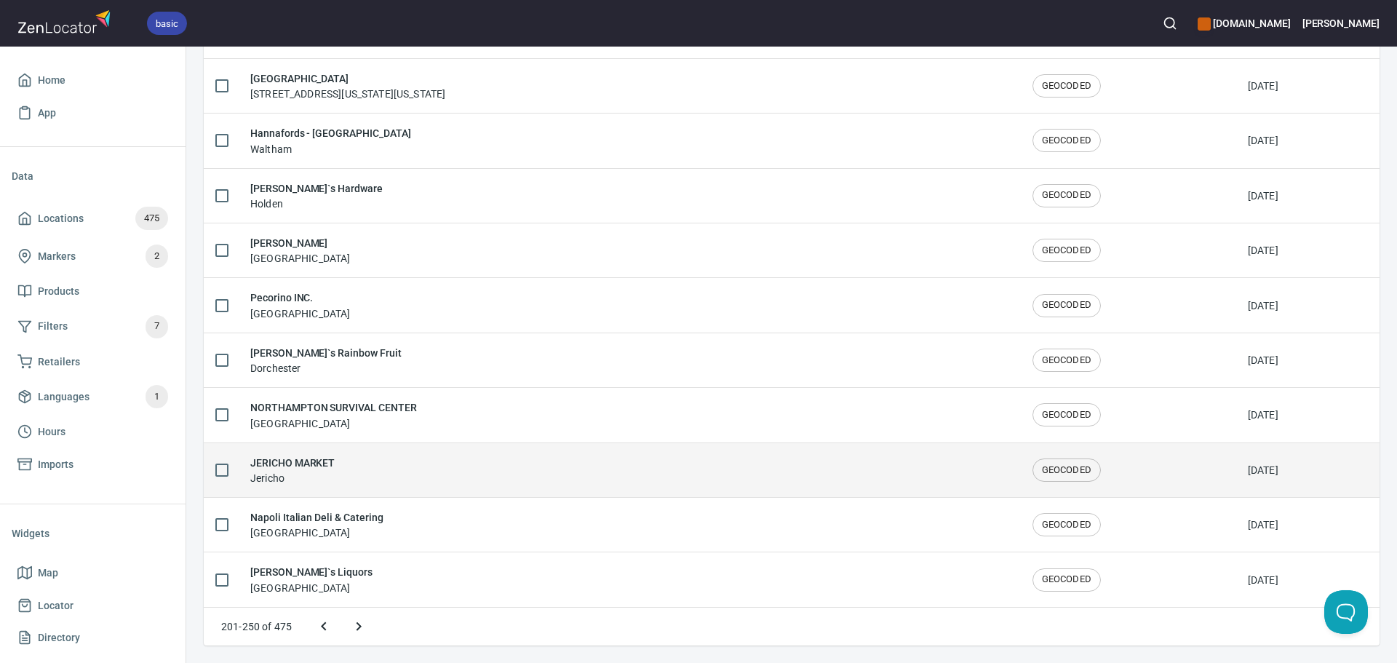
click at [362, 463] on div "JERICHO MARKET Jericho" at bounding box center [629, 470] width 759 height 31
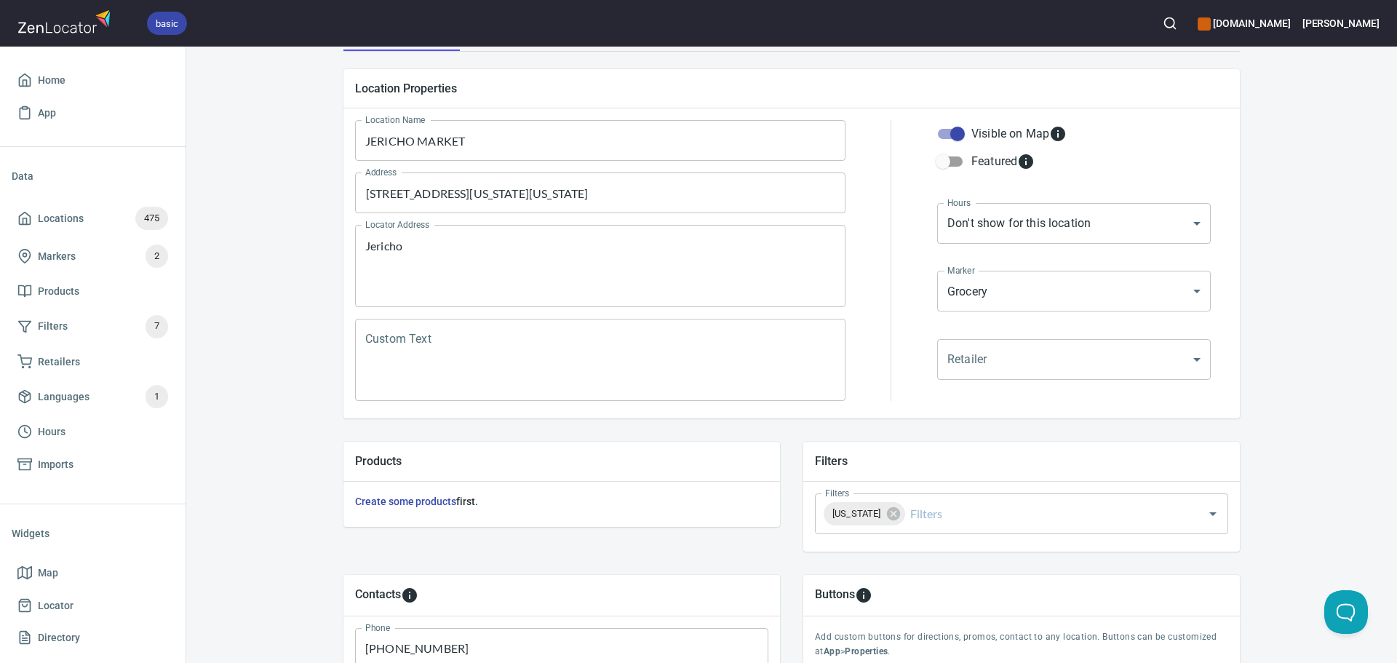
scroll to position [146, 0]
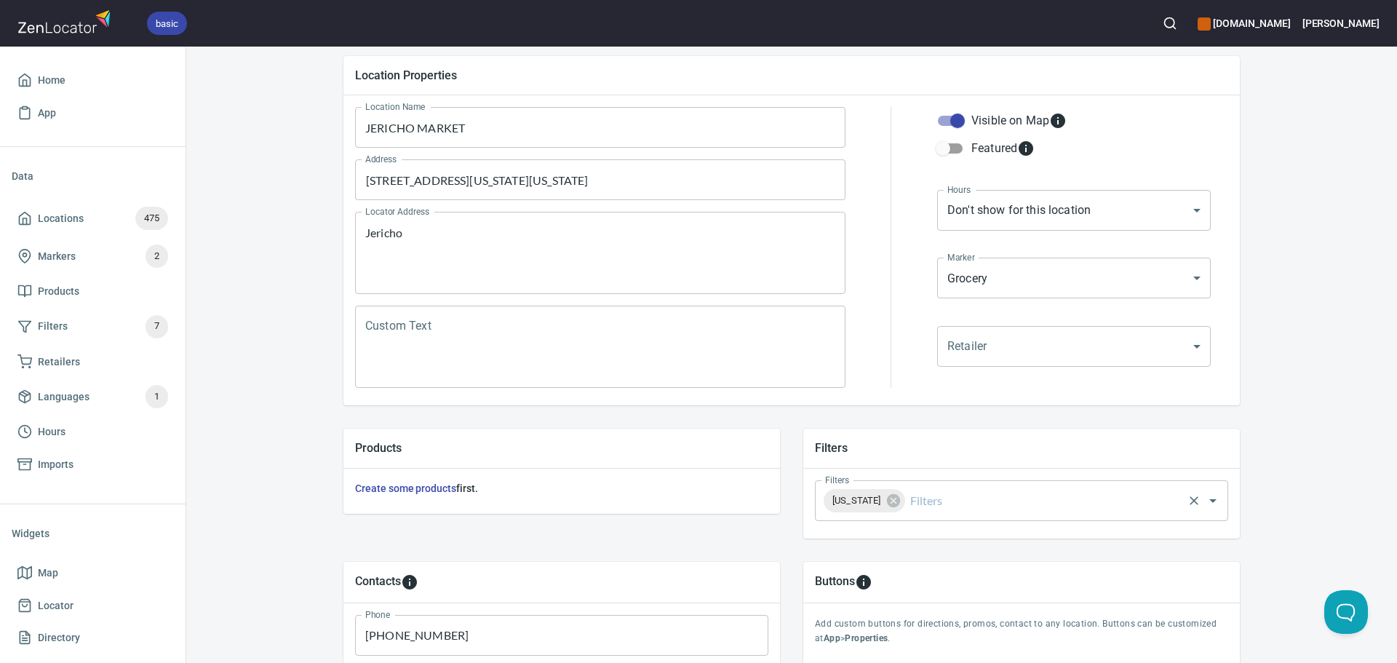
click at [977, 504] on input "Filters" at bounding box center [1045, 501] width 274 height 28
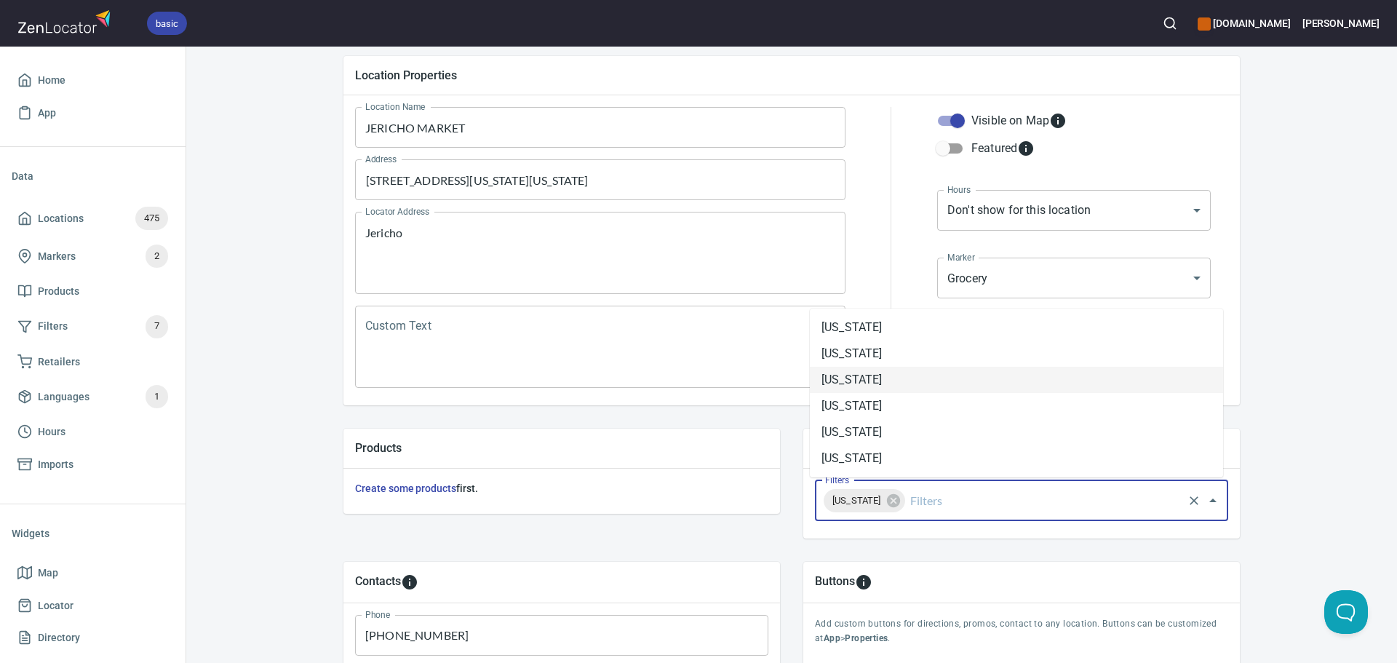
click at [859, 354] on li "[US_STATE]" at bounding box center [1016, 354] width 413 height 26
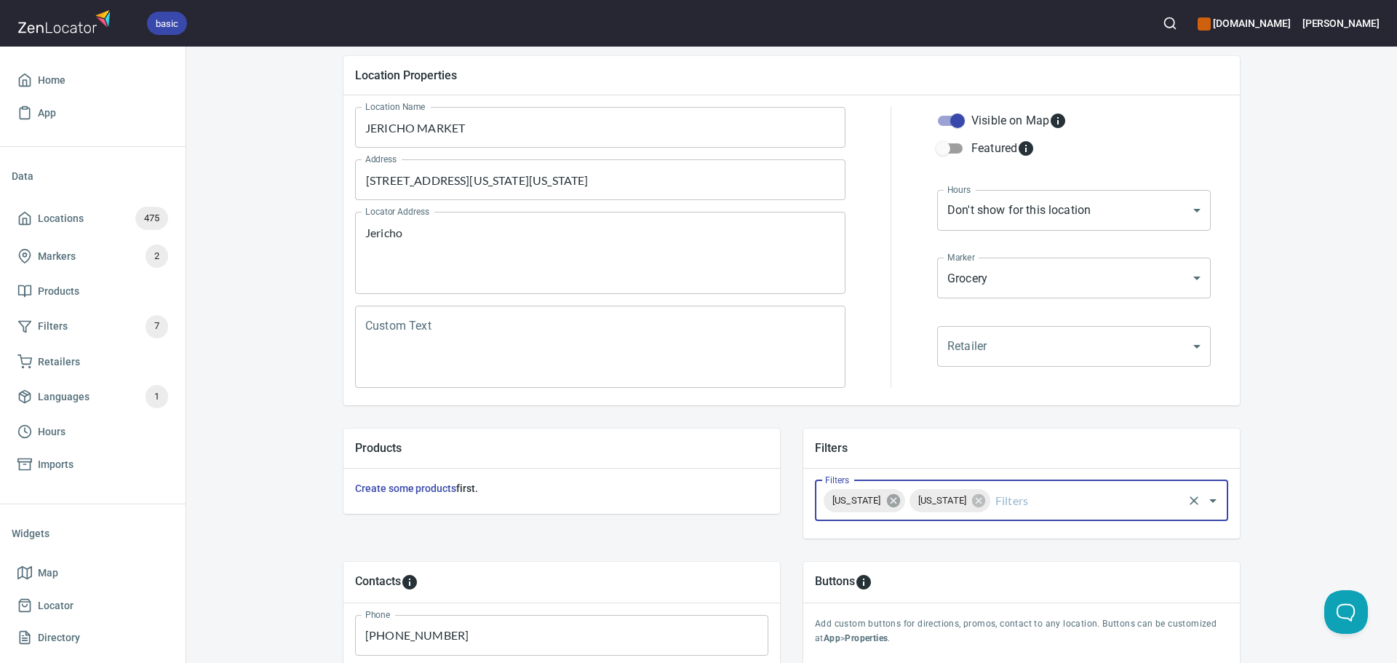
click at [900, 500] on icon at bounding box center [892, 500] width 13 height 13
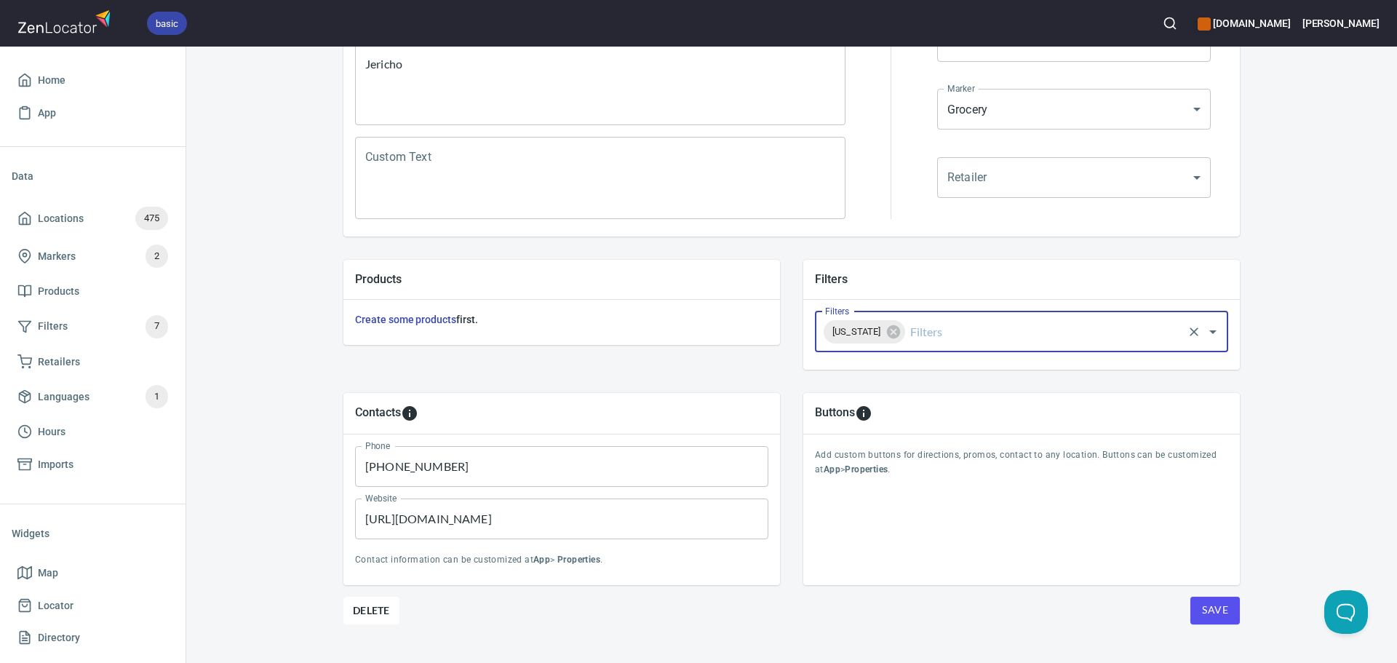
scroll to position [340, 0]
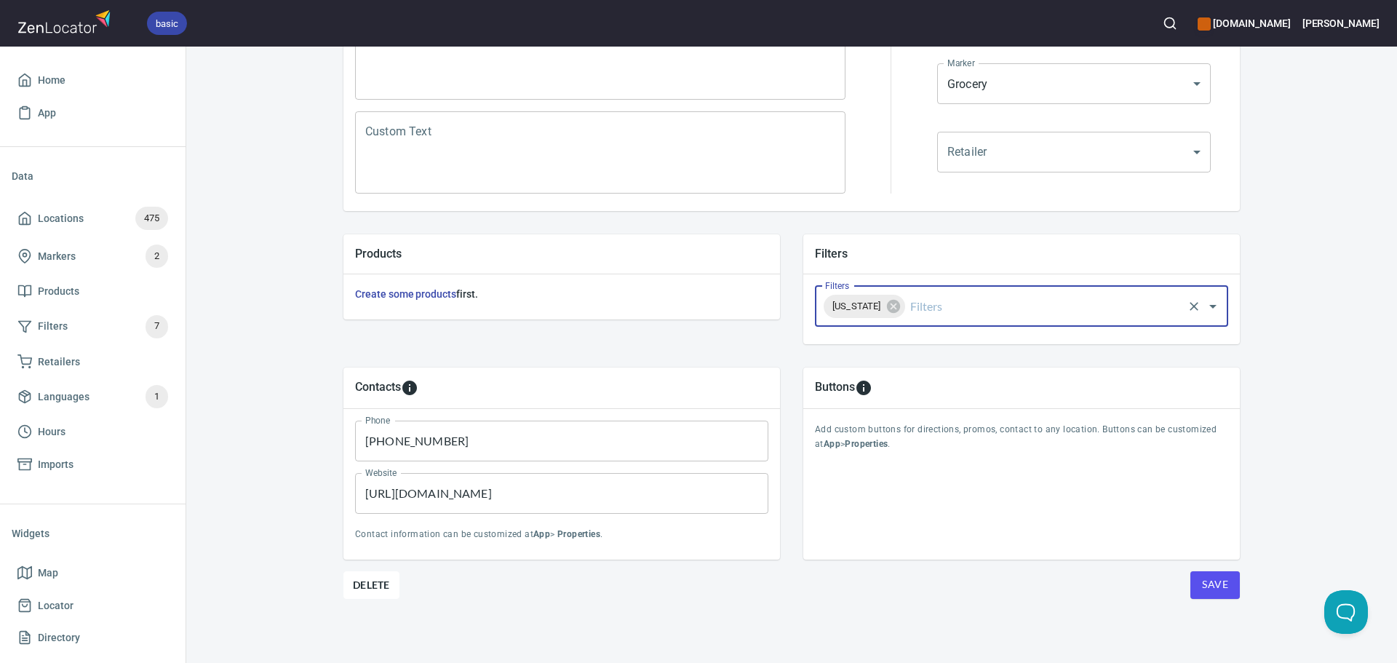
click at [1215, 585] on span "Save" at bounding box center [1215, 585] width 26 height 18
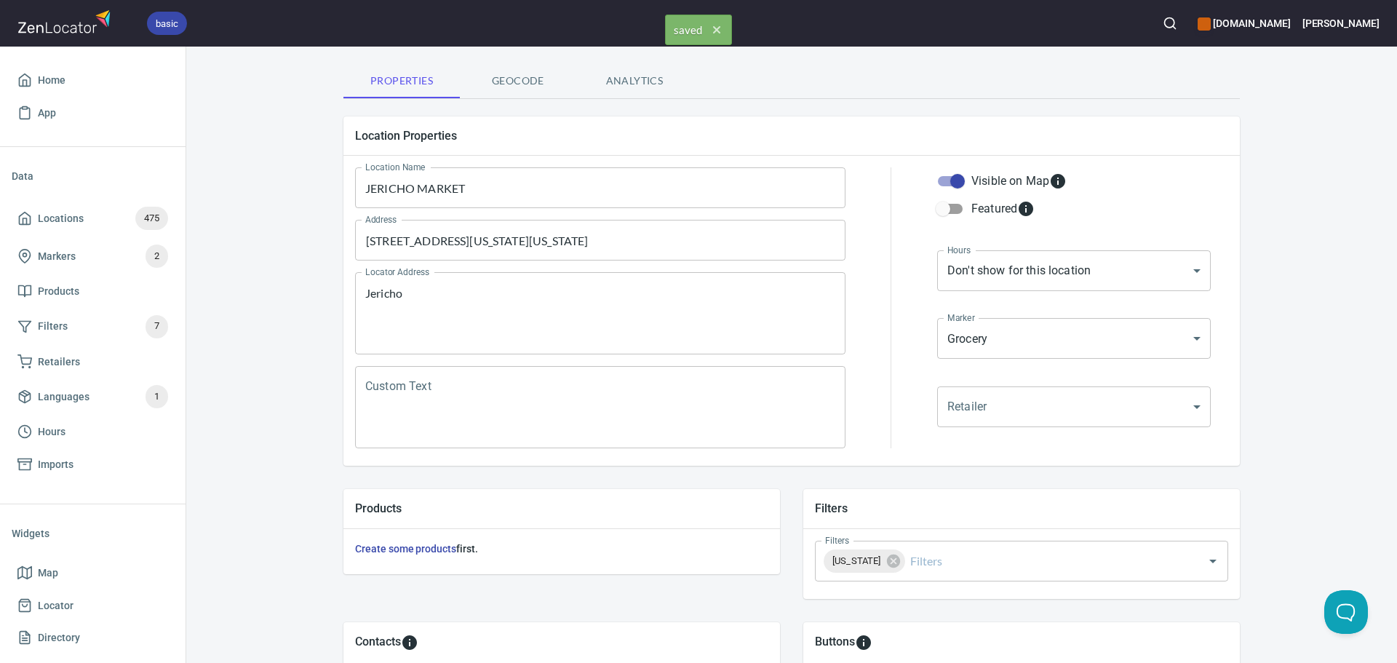
scroll to position [0, 0]
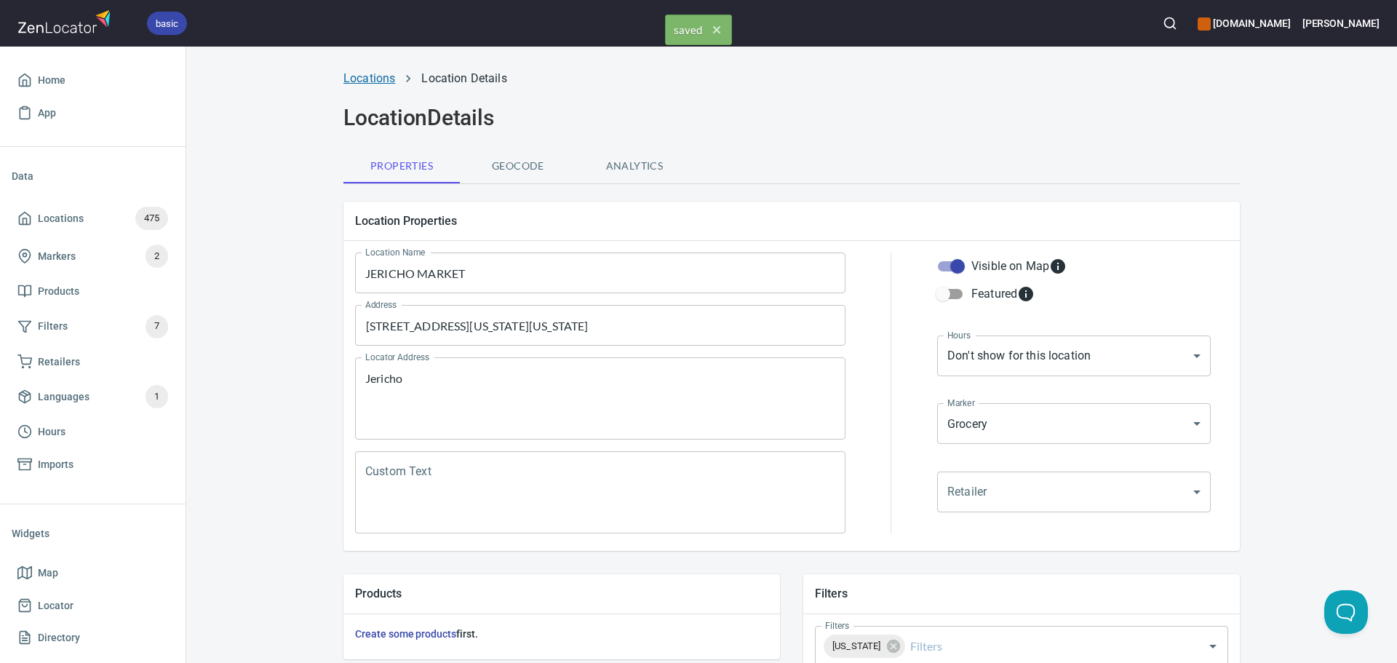
click at [362, 84] on link "Locations" at bounding box center [370, 78] width 52 height 14
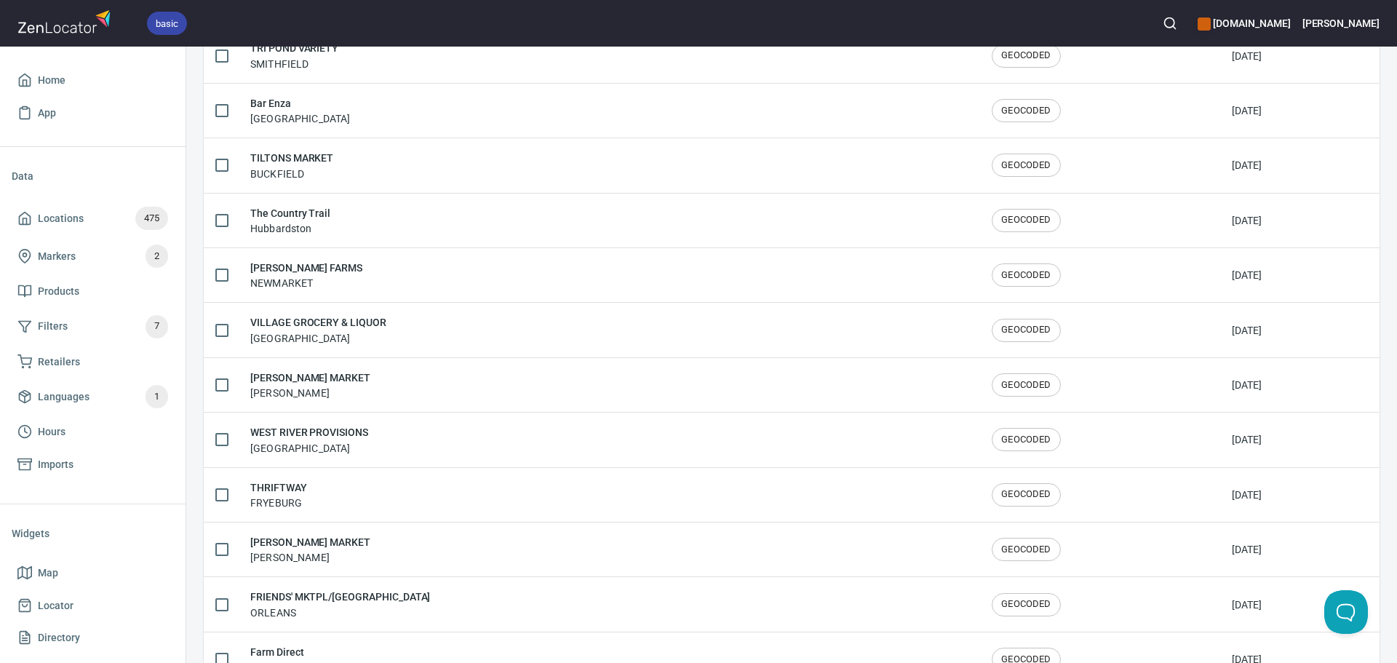
scroll to position [2392, 0]
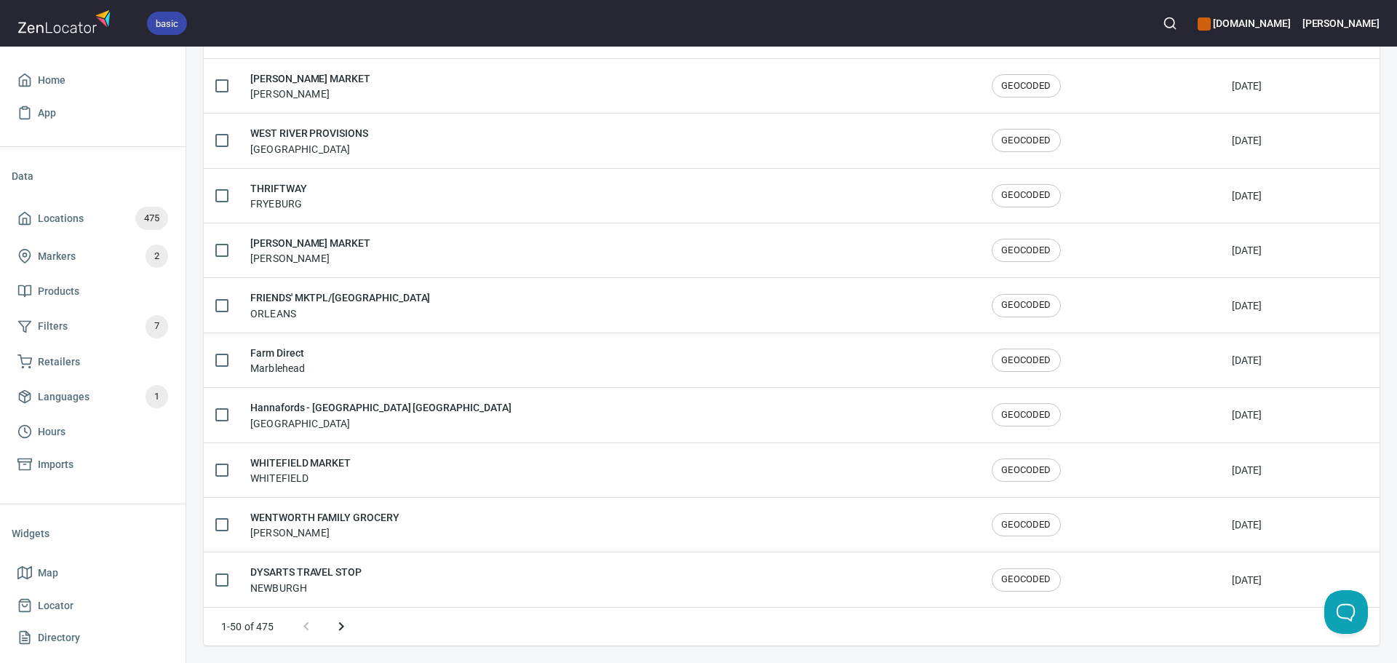
click at [347, 630] on icon "Next page" at bounding box center [341, 626] width 17 height 17
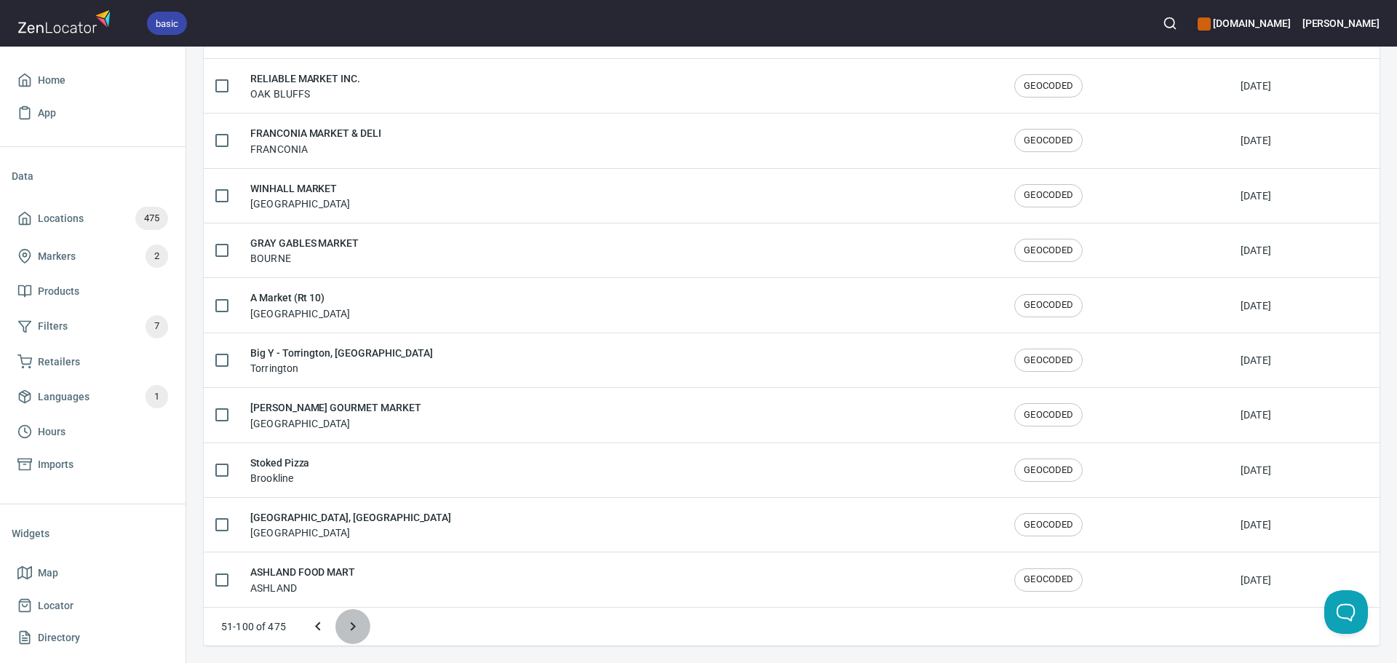
click at [347, 629] on icon "Next page" at bounding box center [352, 626] width 17 height 17
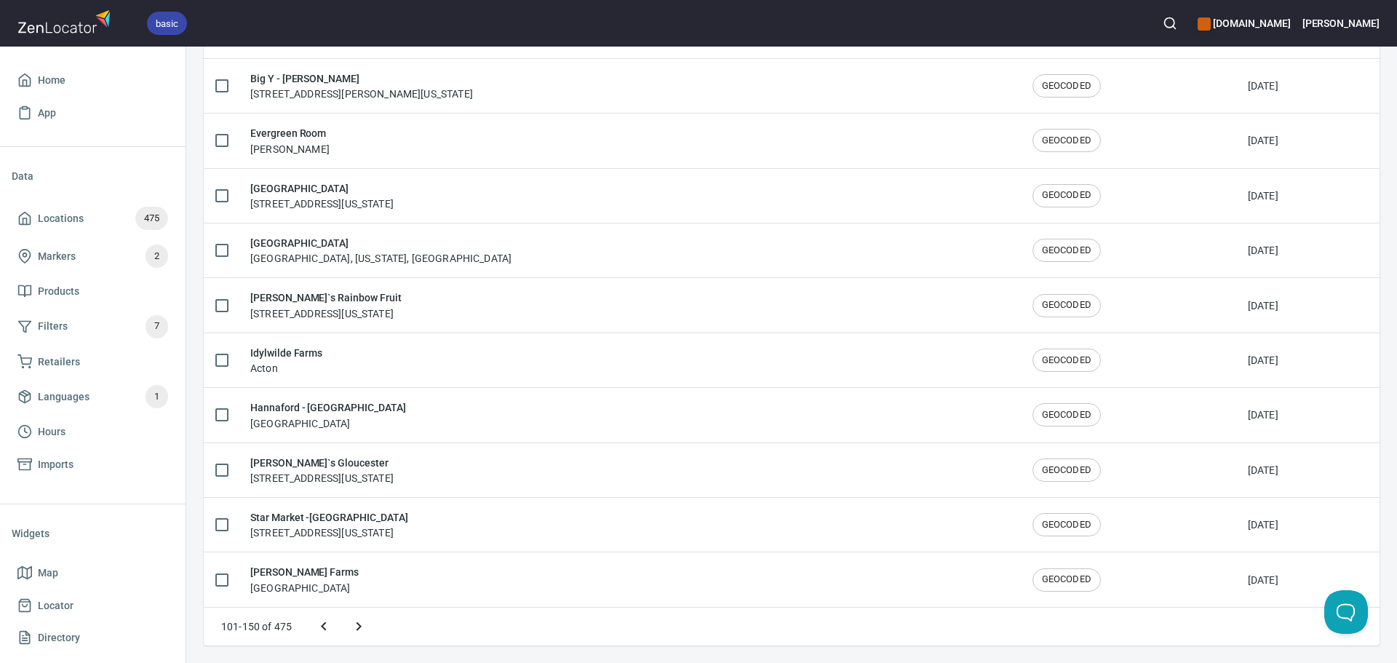
click at [350, 629] on icon "Next page" at bounding box center [358, 626] width 17 height 17
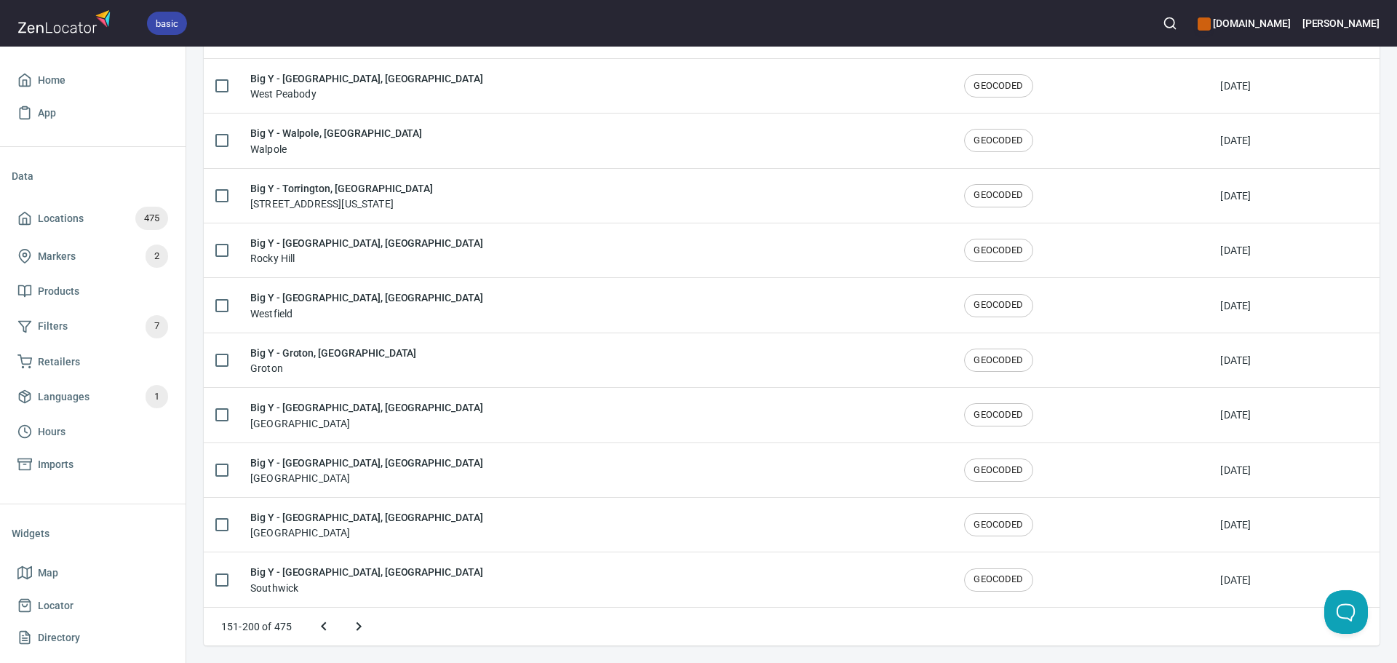
click at [365, 629] on icon "Next page" at bounding box center [358, 626] width 17 height 17
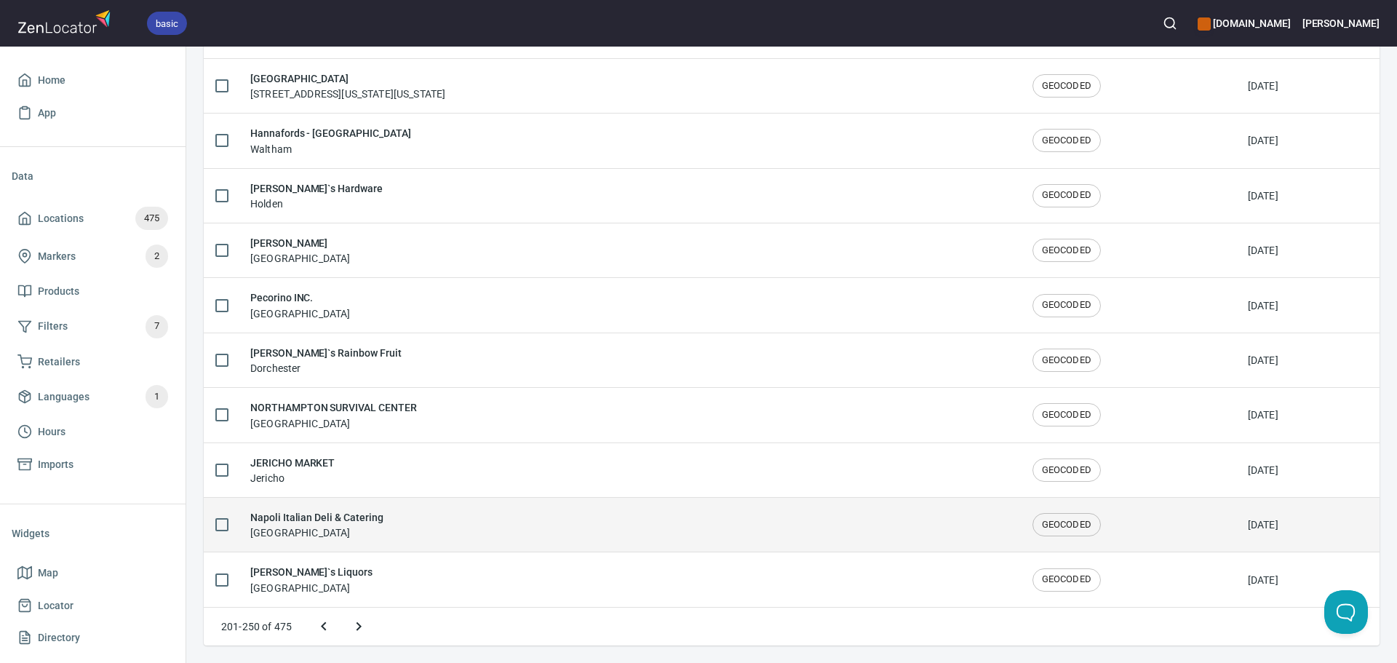
click at [460, 520] on div "Napoli Italian Deli & Catering [GEOGRAPHIC_DATA]" at bounding box center [629, 524] width 759 height 31
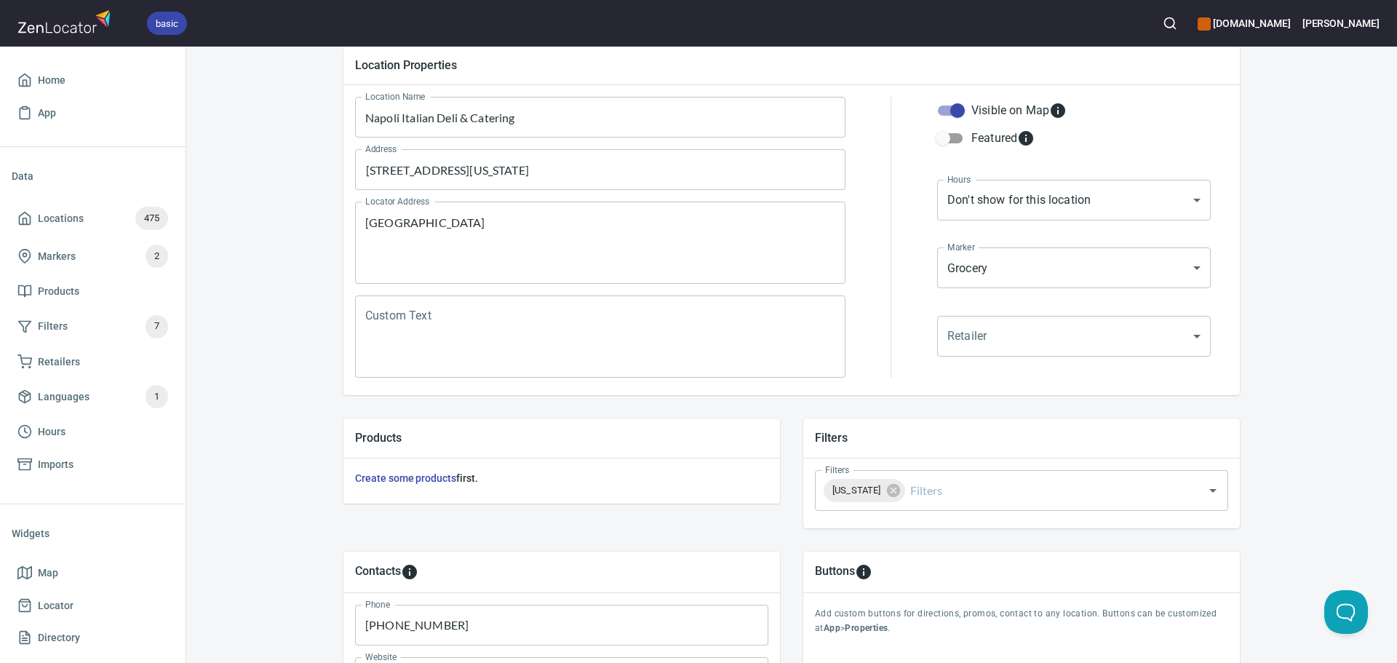
scroll to position [340, 0]
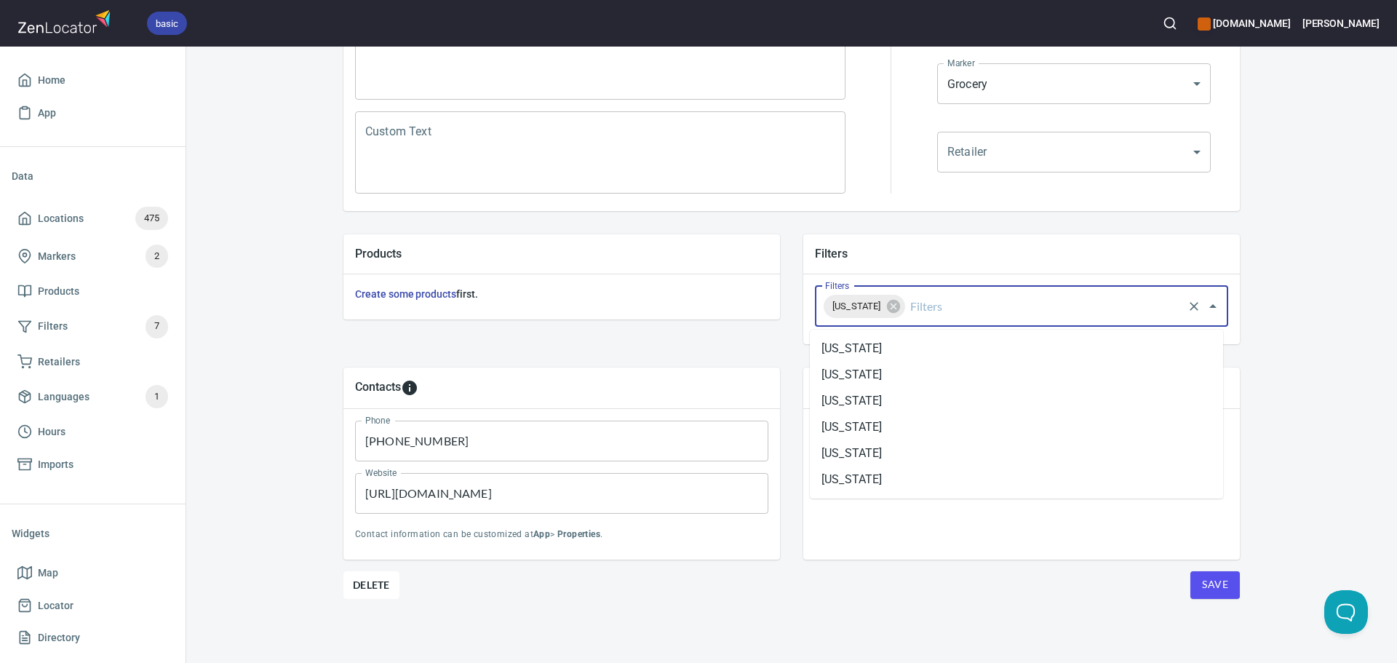
click at [921, 299] on input "Filters" at bounding box center [1045, 307] width 274 height 28
click at [897, 451] on li "[US_STATE]" at bounding box center [1016, 453] width 413 height 26
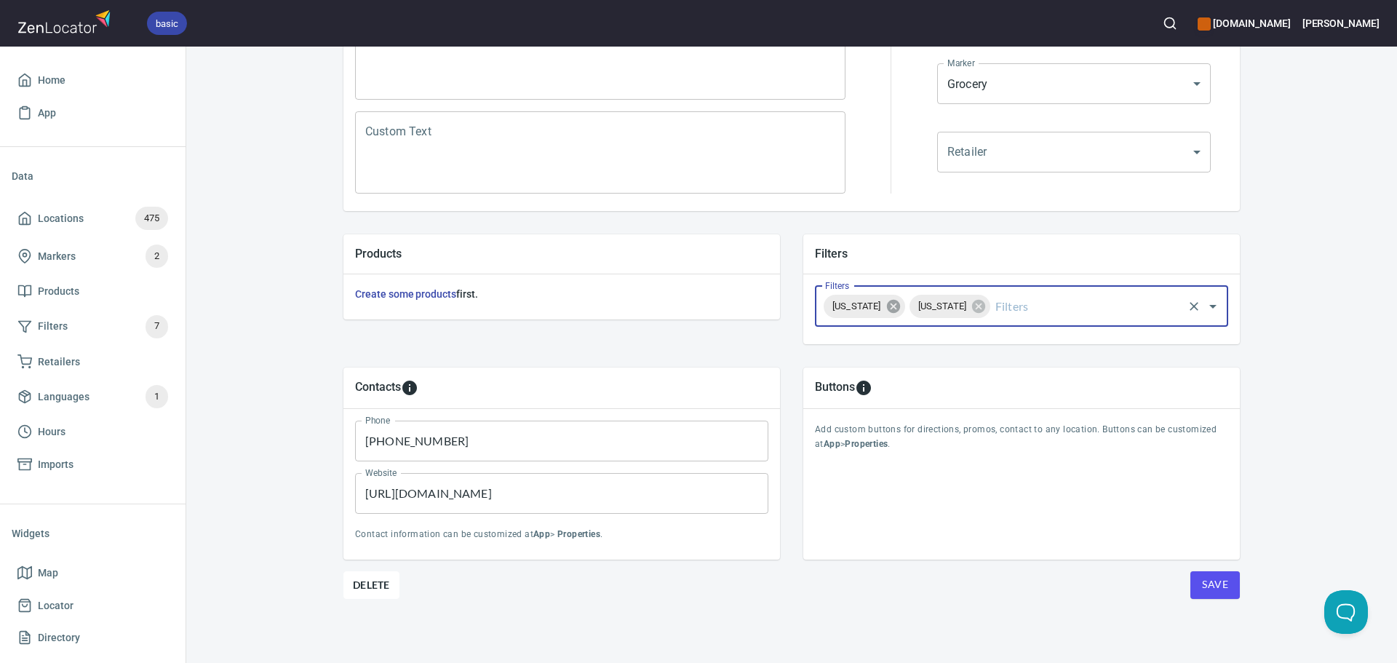
click at [886, 306] on icon at bounding box center [892, 306] width 13 height 13
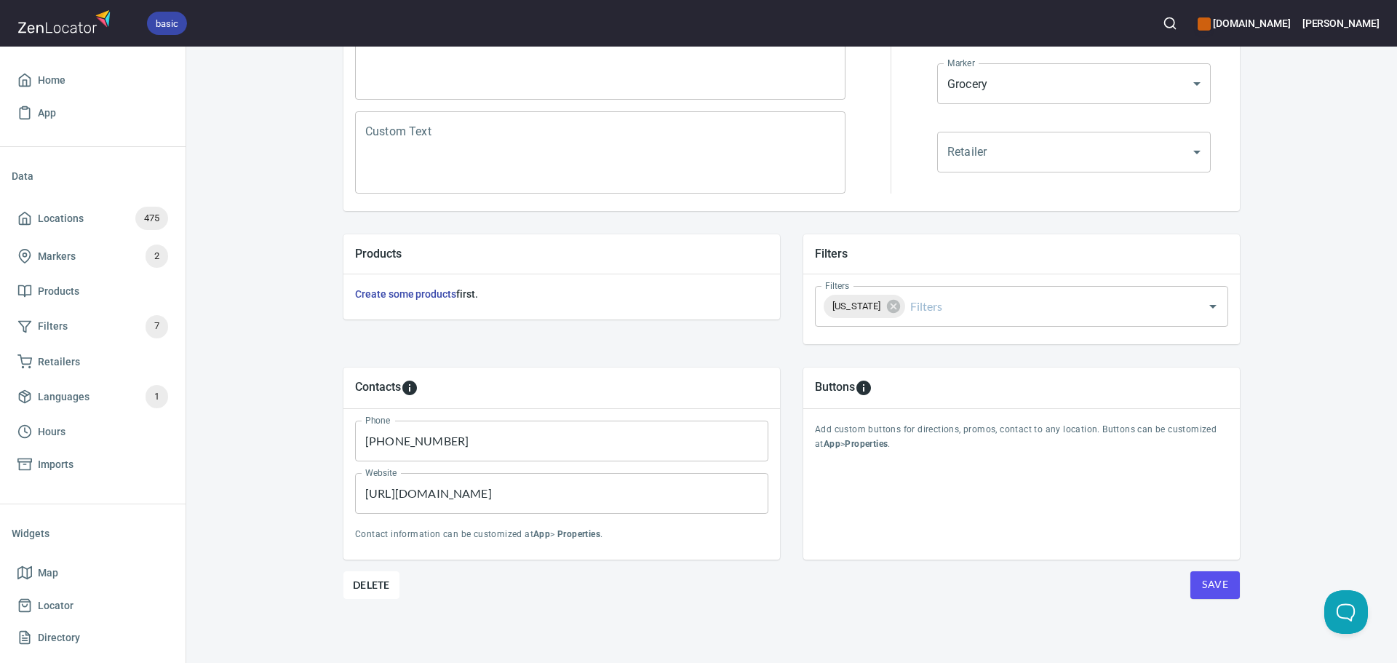
click at [1190, 563] on div "Buttons Add custom buttons for directions, promos, contact to any location. But…" at bounding box center [1022, 463] width 460 height 215
click at [1195, 586] on button "Save" at bounding box center [1215, 585] width 49 height 28
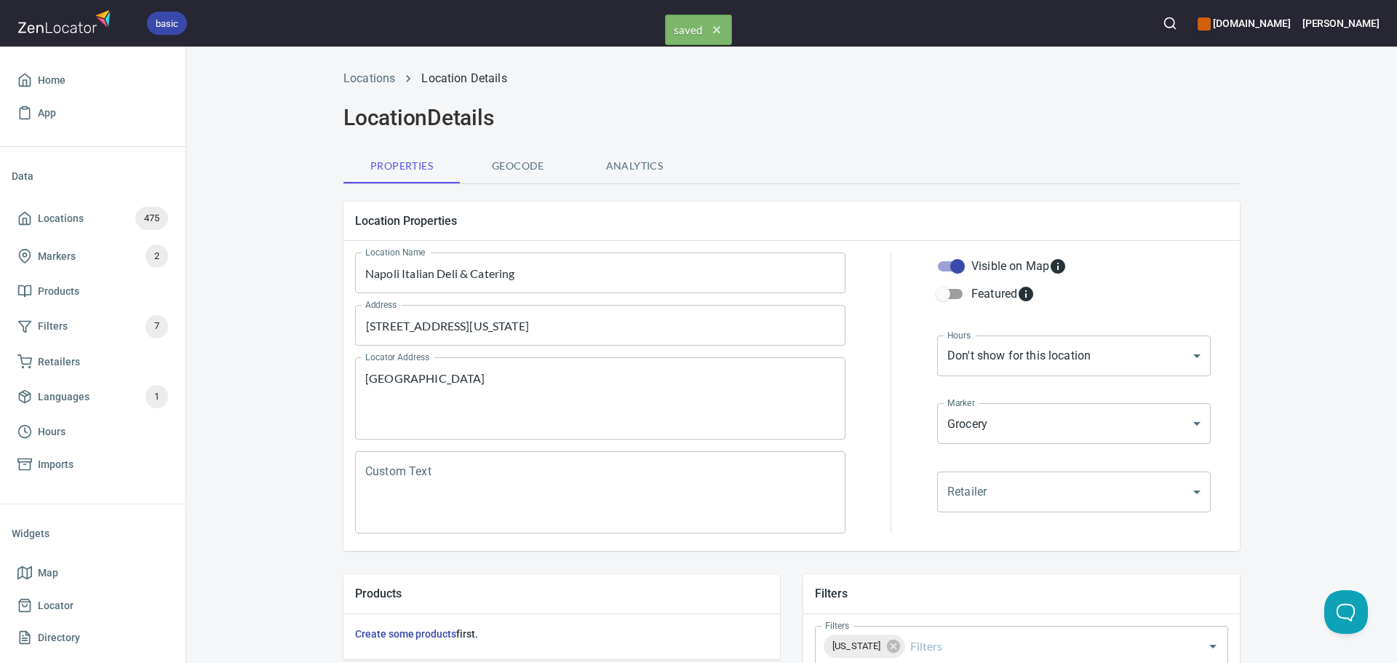
click at [377, 93] on div "Locations Location Details" at bounding box center [792, 78] width 914 height 35
click at [372, 80] on link "Locations" at bounding box center [370, 78] width 52 height 14
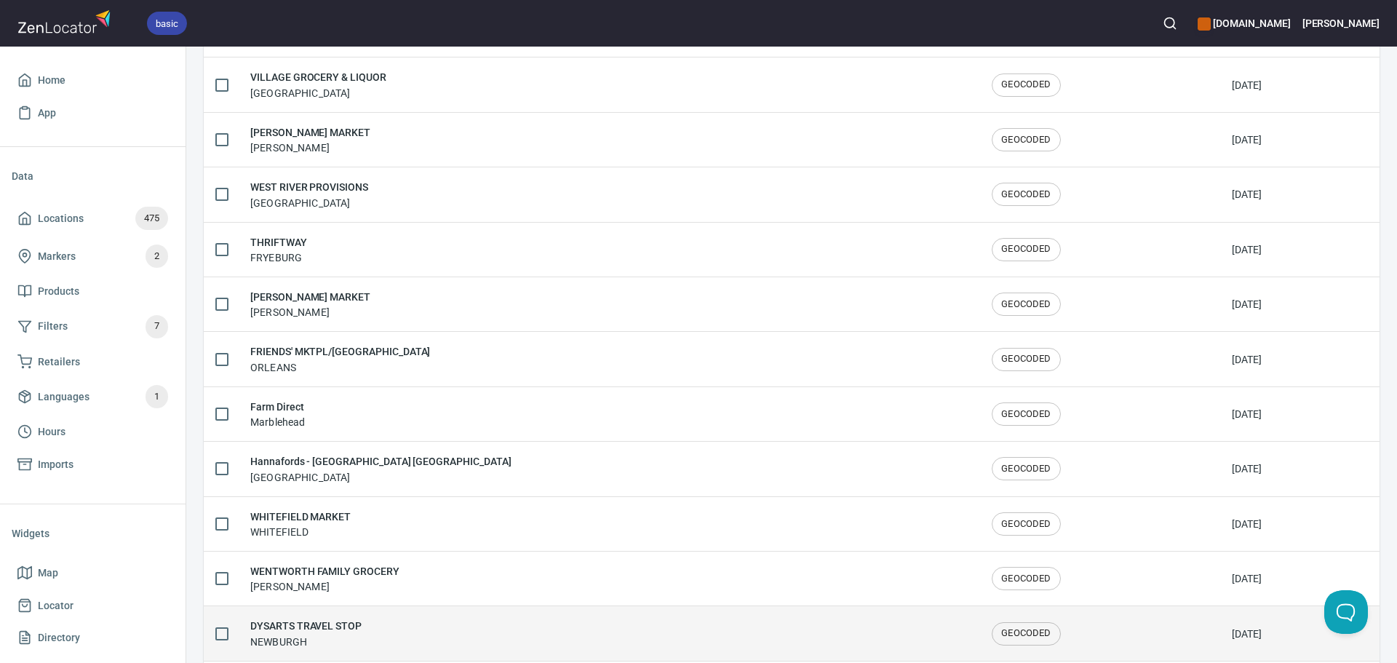
scroll to position [2392, 0]
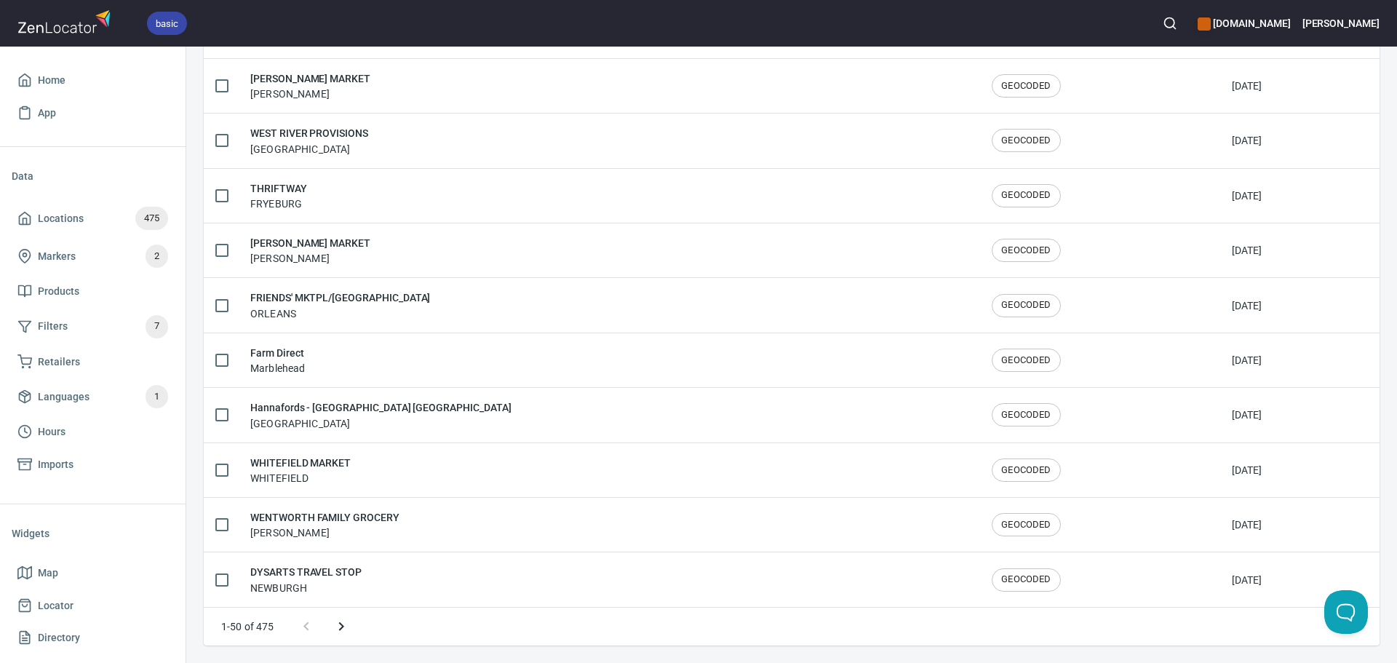
click at [349, 623] on icon "Next page" at bounding box center [341, 626] width 17 height 17
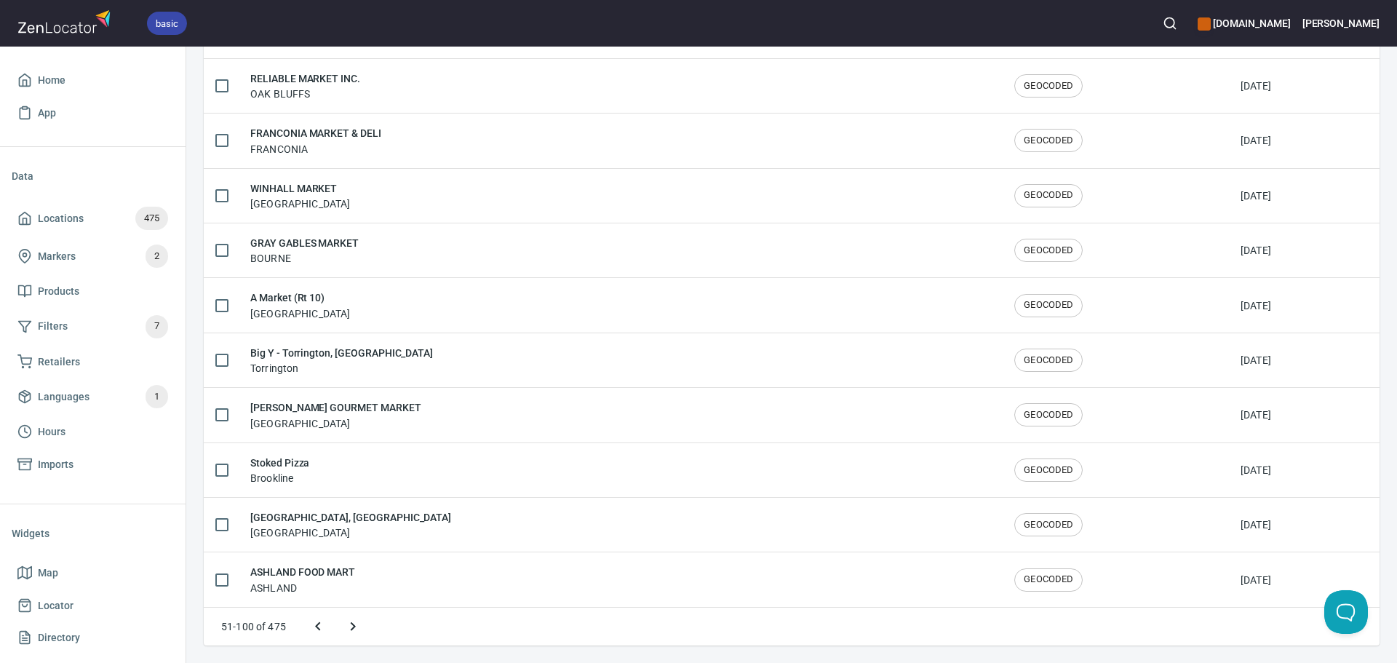
click at [347, 624] on icon "Next page" at bounding box center [352, 626] width 17 height 17
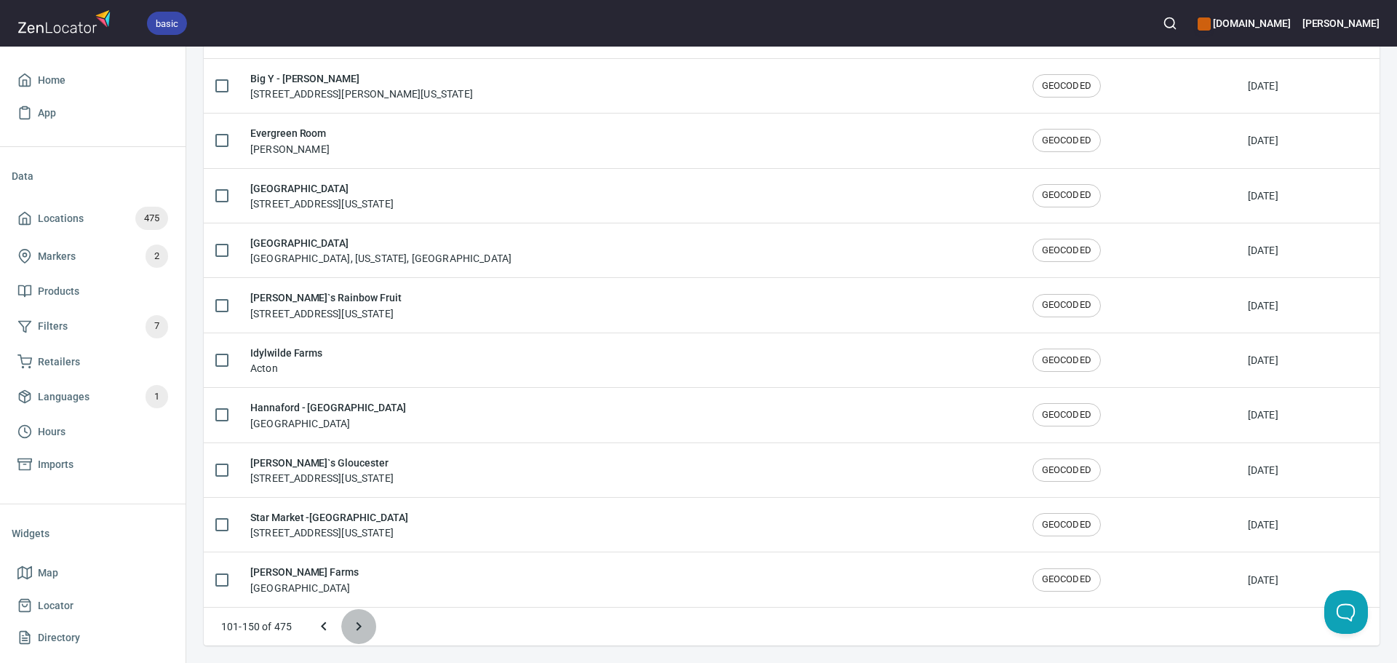
click at [352, 628] on icon "Next page" at bounding box center [358, 626] width 17 height 17
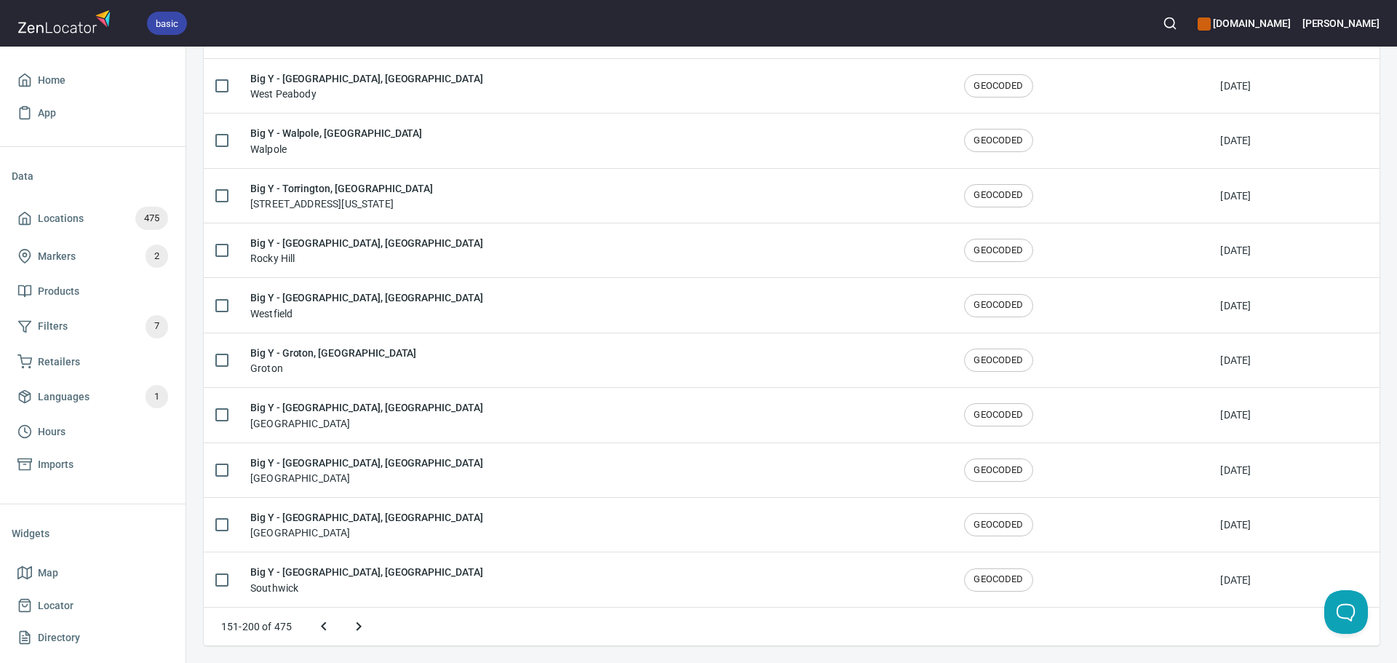
click at [368, 623] on button "Next page" at bounding box center [358, 626] width 35 height 35
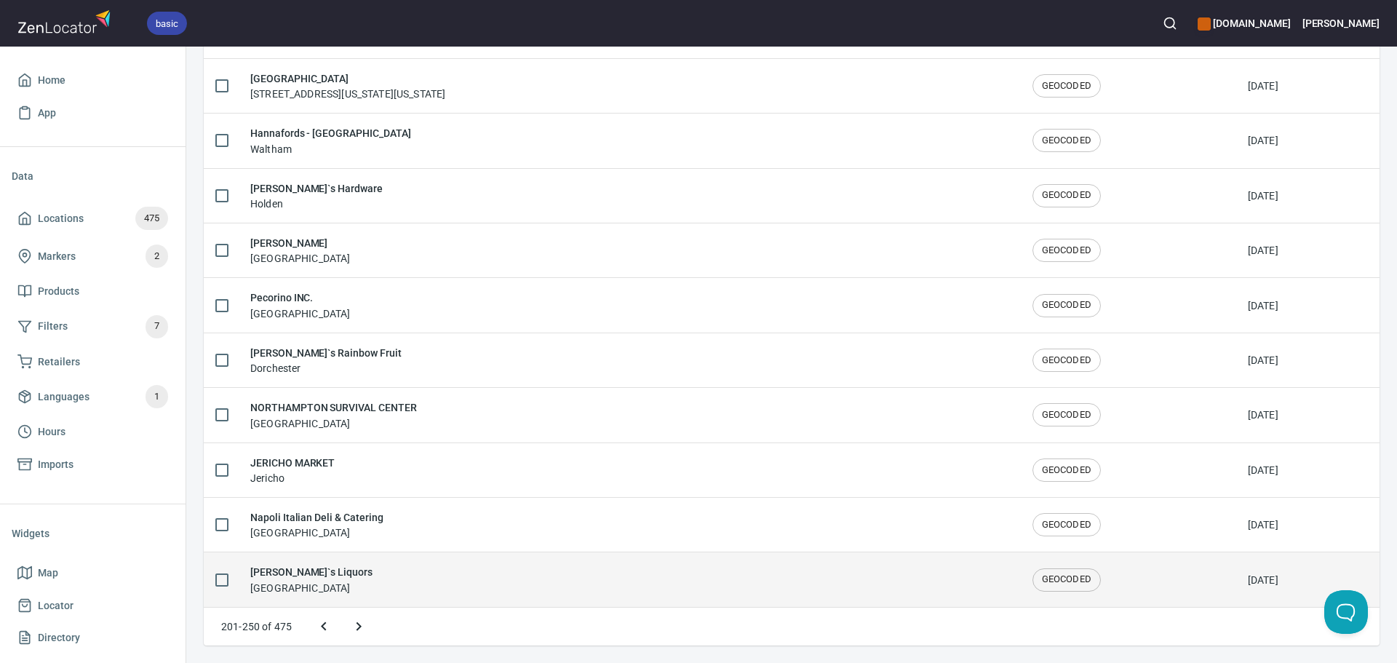
click at [386, 570] on div "[PERSON_NAME]`s Liquors [GEOGRAPHIC_DATA]" at bounding box center [629, 579] width 759 height 31
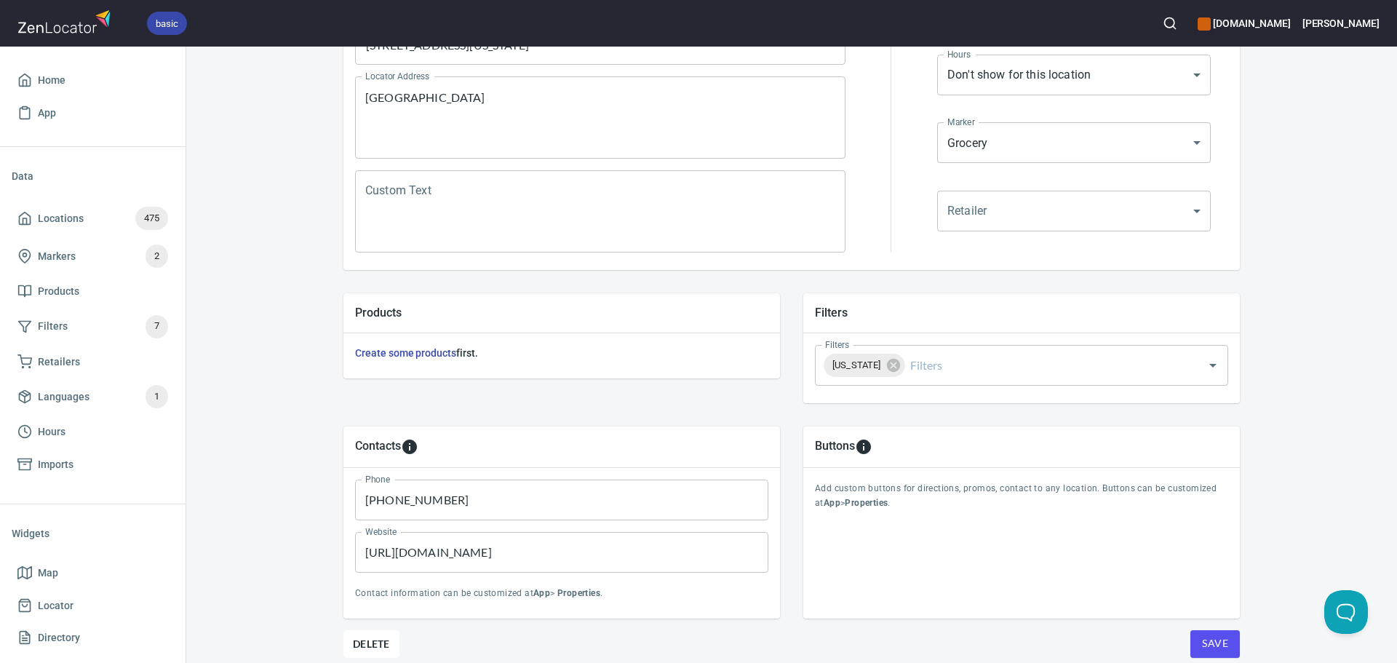
scroll to position [340, 0]
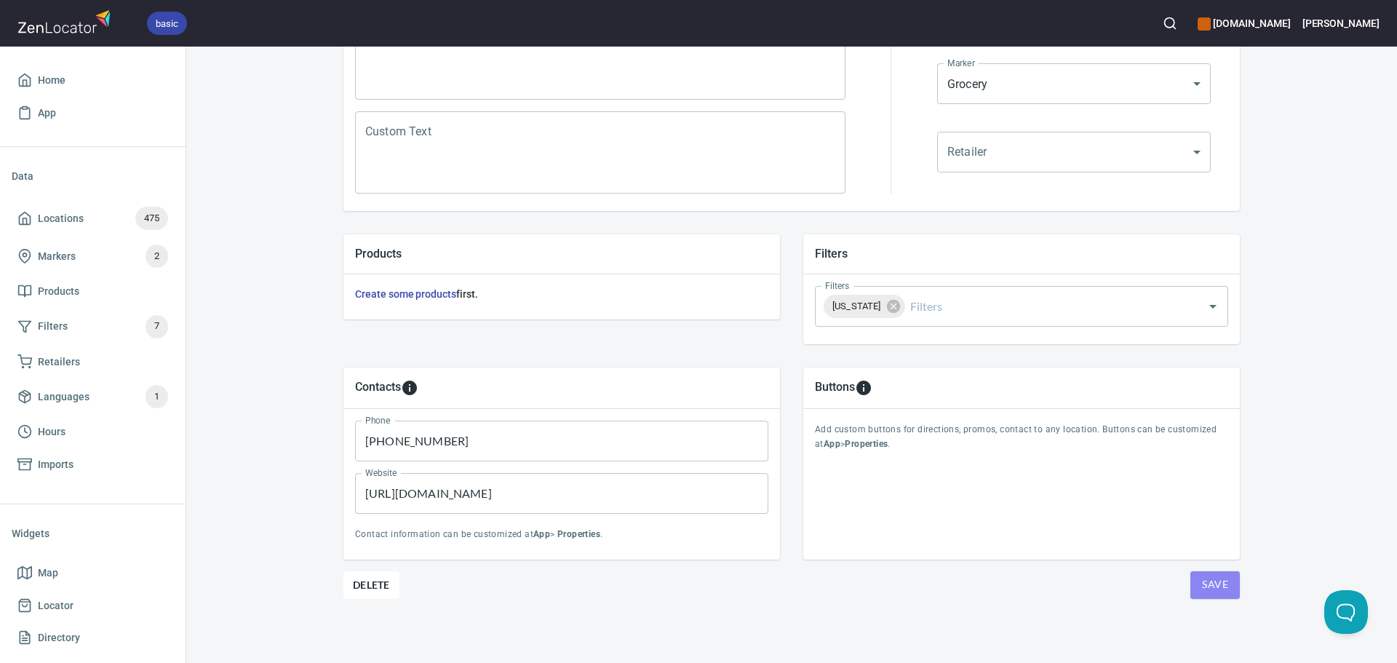
click at [1205, 586] on span "Save" at bounding box center [1215, 585] width 26 height 18
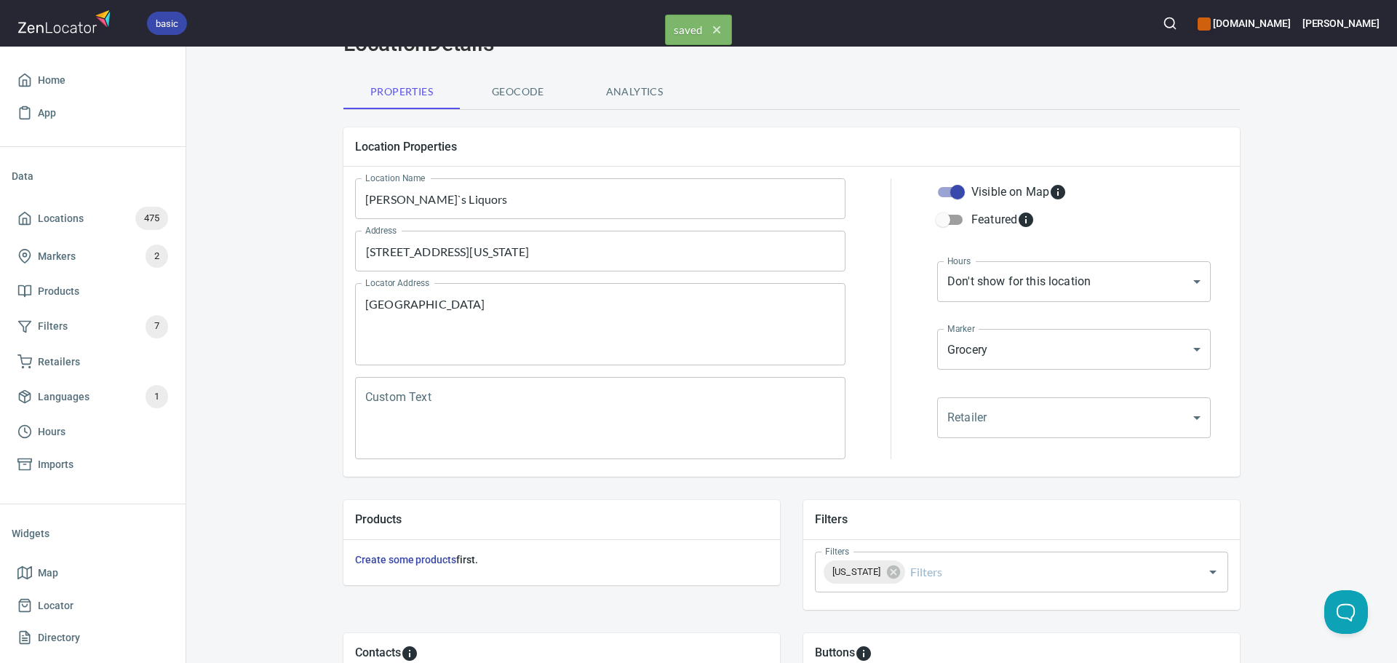
scroll to position [0, 0]
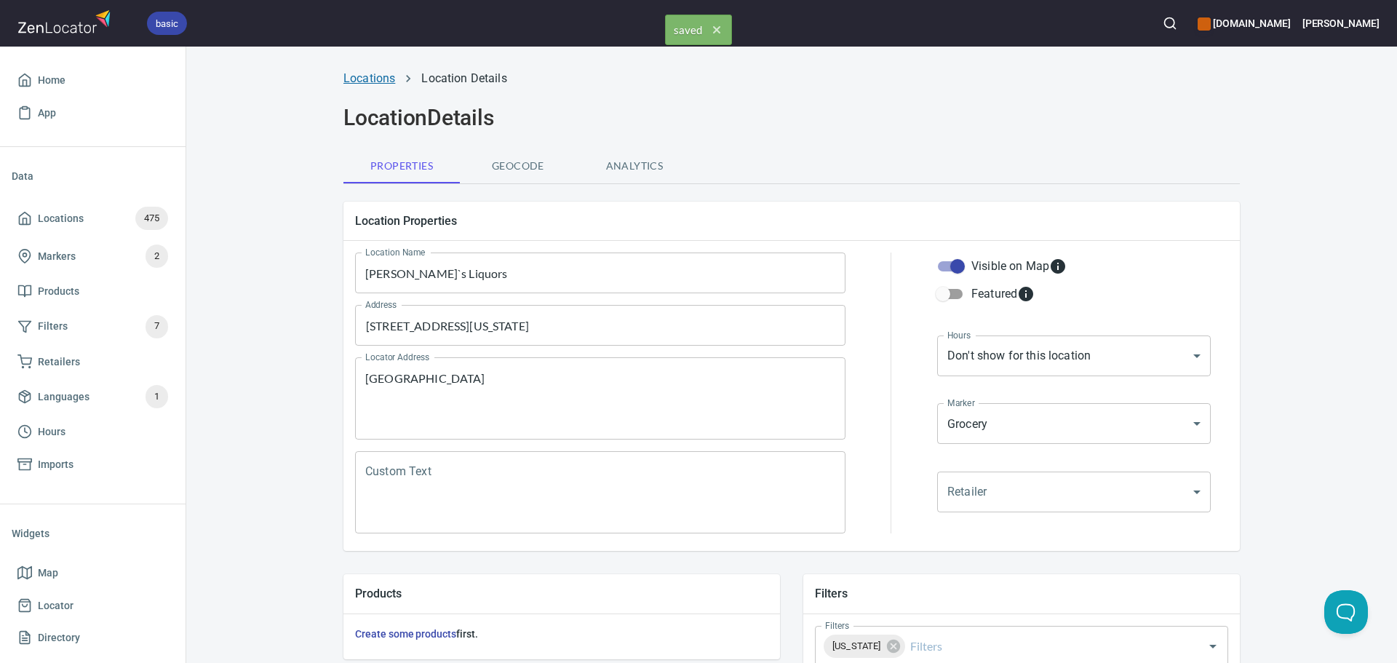
click at [383, 77] on link "Locations" at bounding box center [370, 78] width 52 height 14
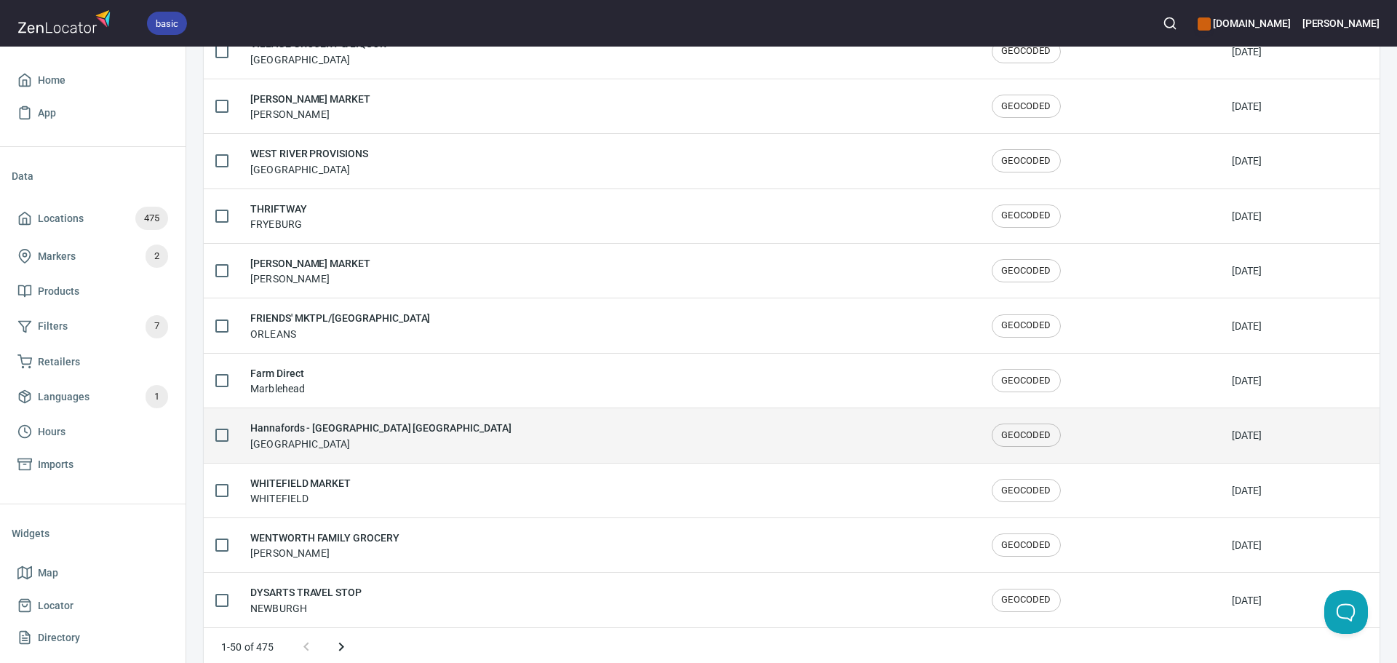
scroll to position [2392, 0]
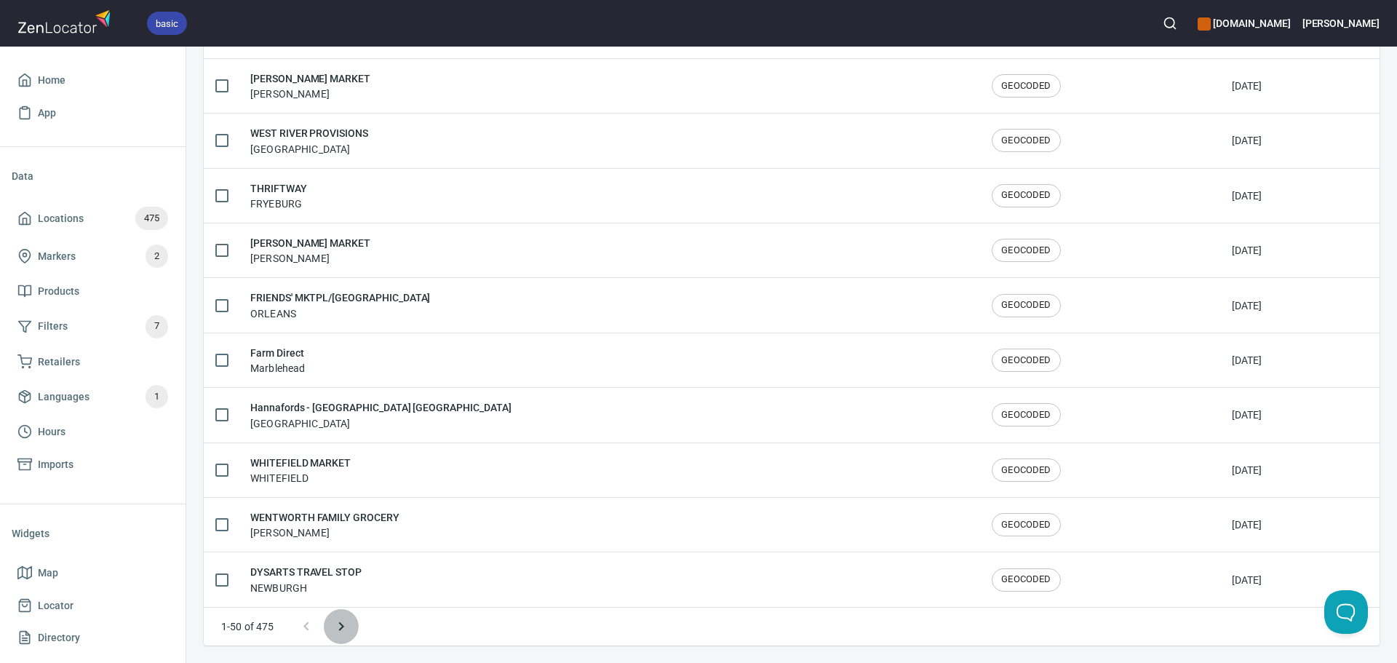
click at [341, 627] on icon "Next page" at bounding box center [341, 626] width 17 height 17
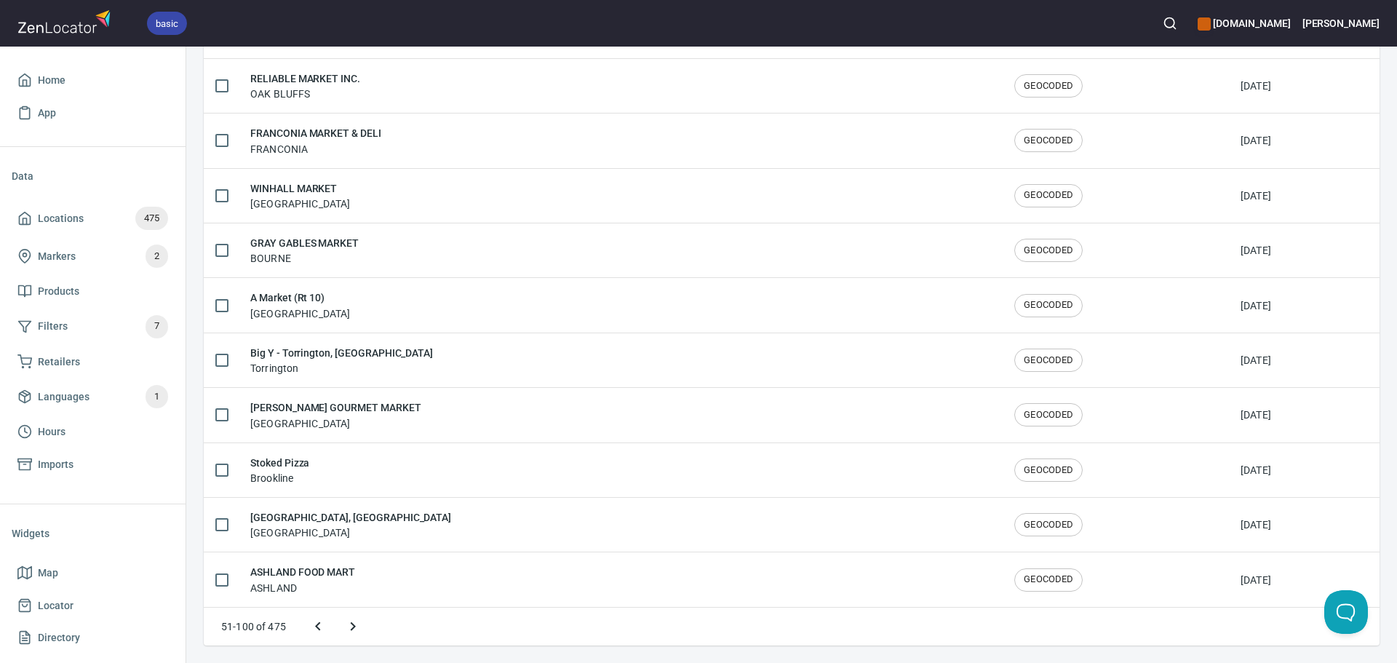
click at [341, 627] on button "Next page" at bounding box center [353, 626] width 35 height 35
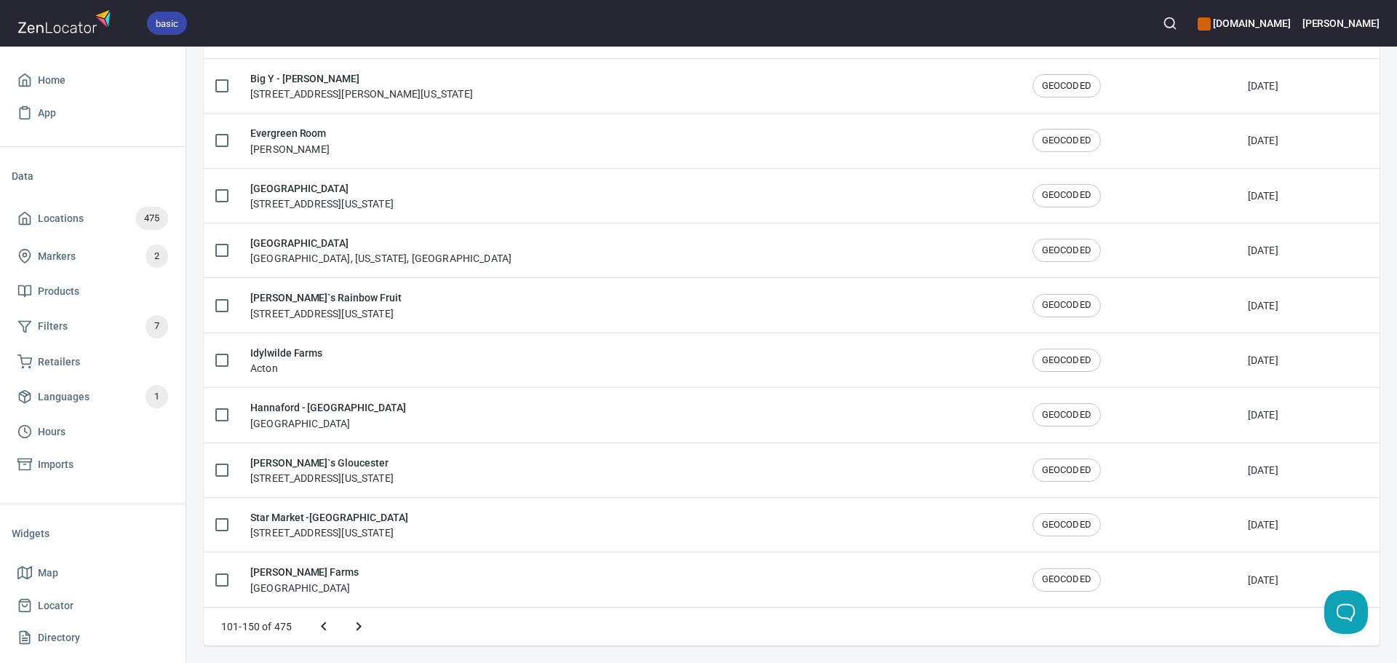
click at [344, 627] on button "Next page" at bounding box center [358, 626] width 35 height 35
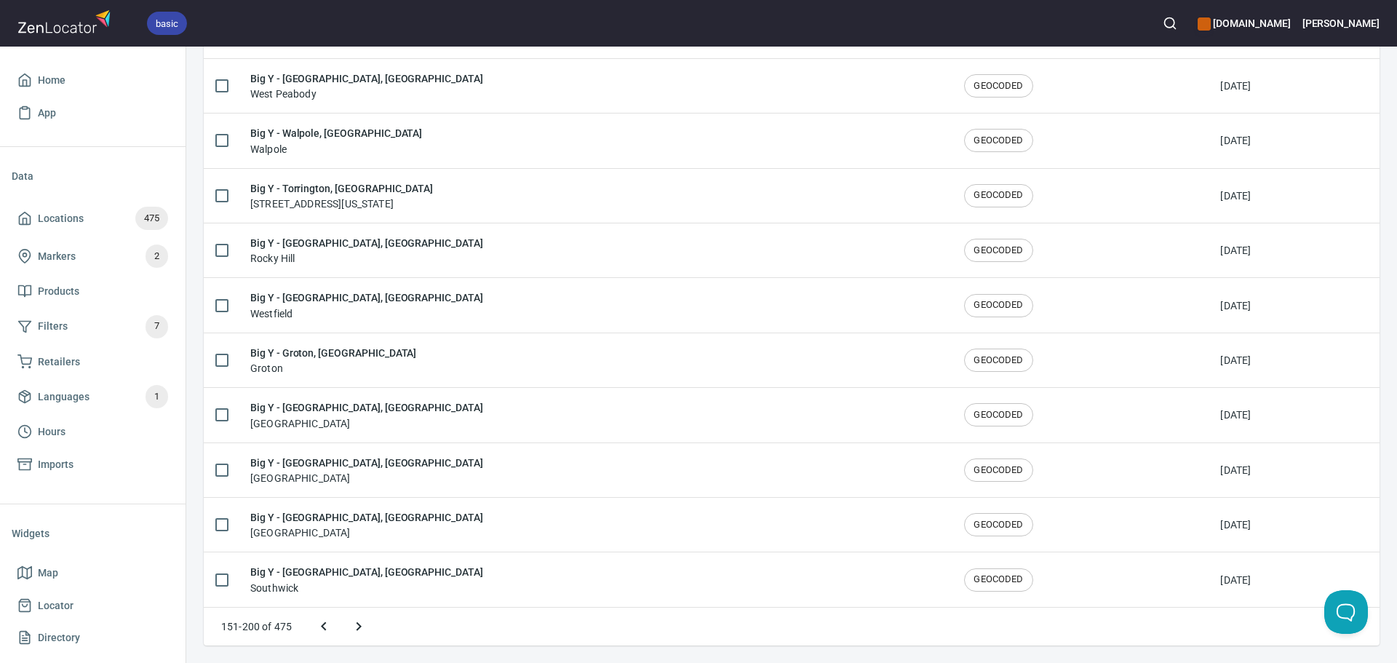
click at [344, 627] on button "Next page" at bounding box center [358, 626] width 35 height 35
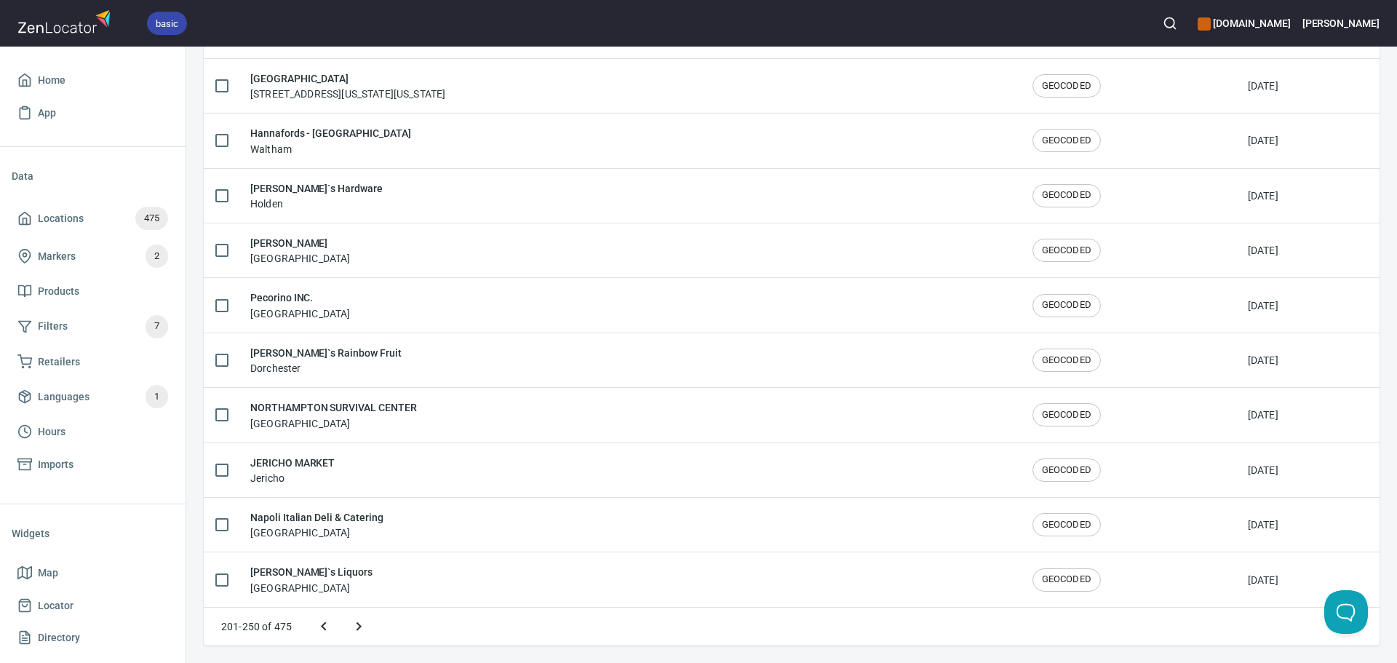
click at [344, 627] on button "Next page" at bounding box center [358, 626] width 35 height 35
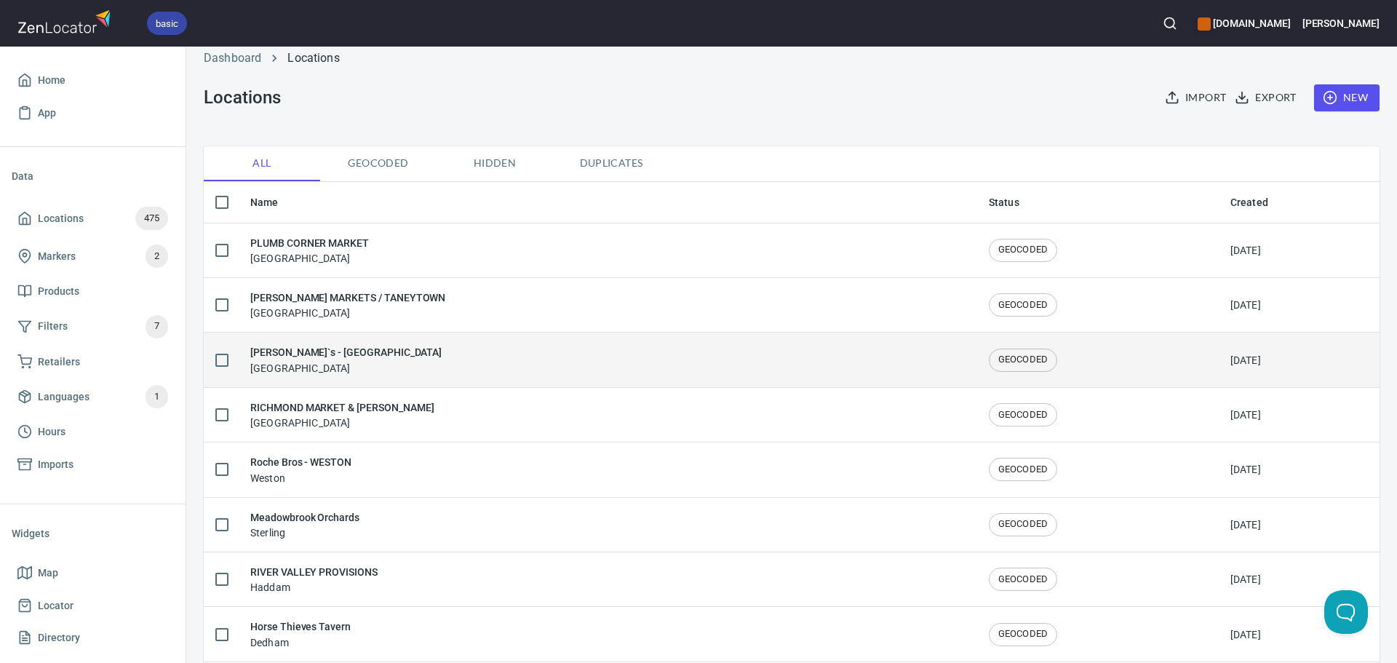
scroll to position [0, 0]
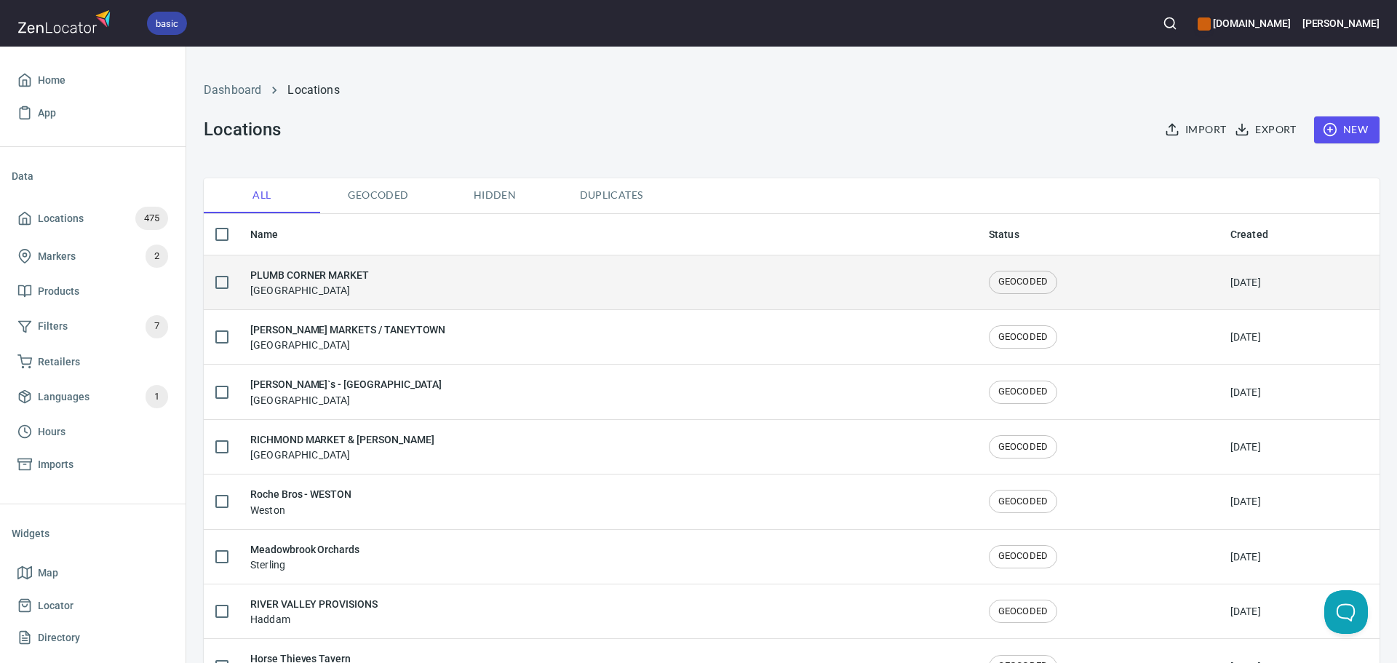
click at [435, 279] on div "PLUMB CORNER MARKET [GEOGRAPHIC_DATA]" at bounding box center [607, 282] width 715 height 31
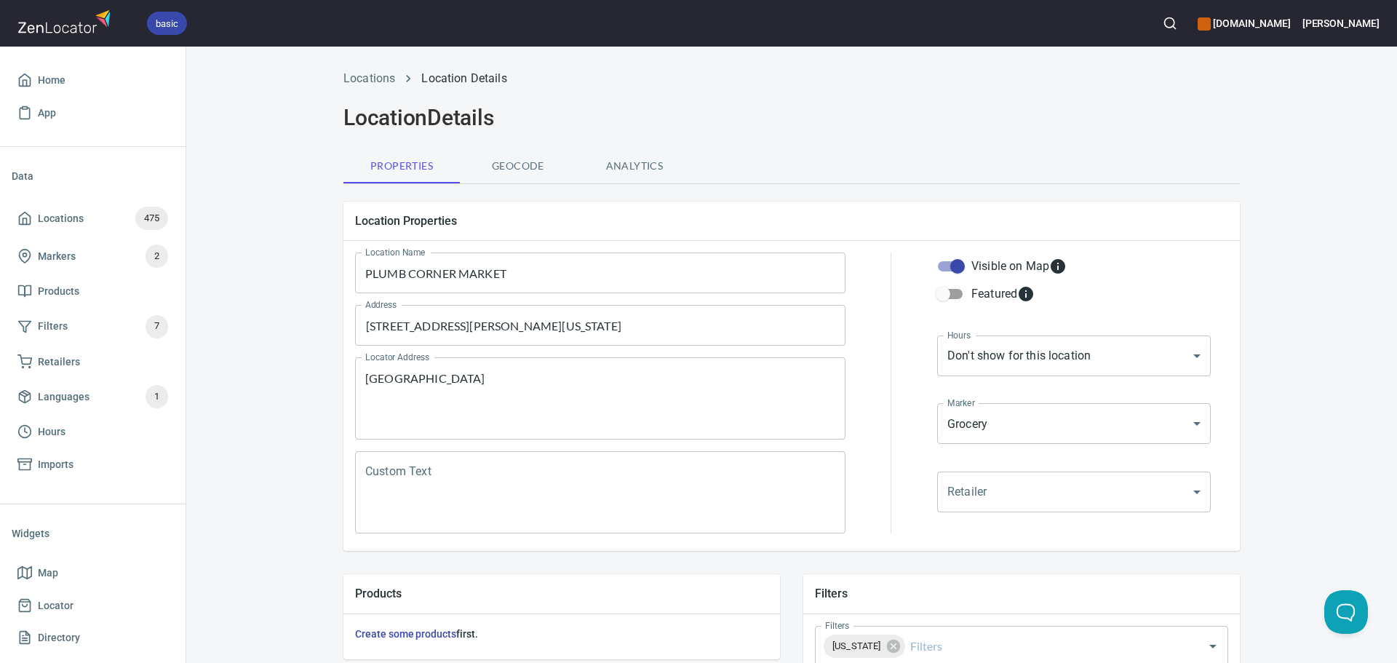
scroll to position [340, 0]
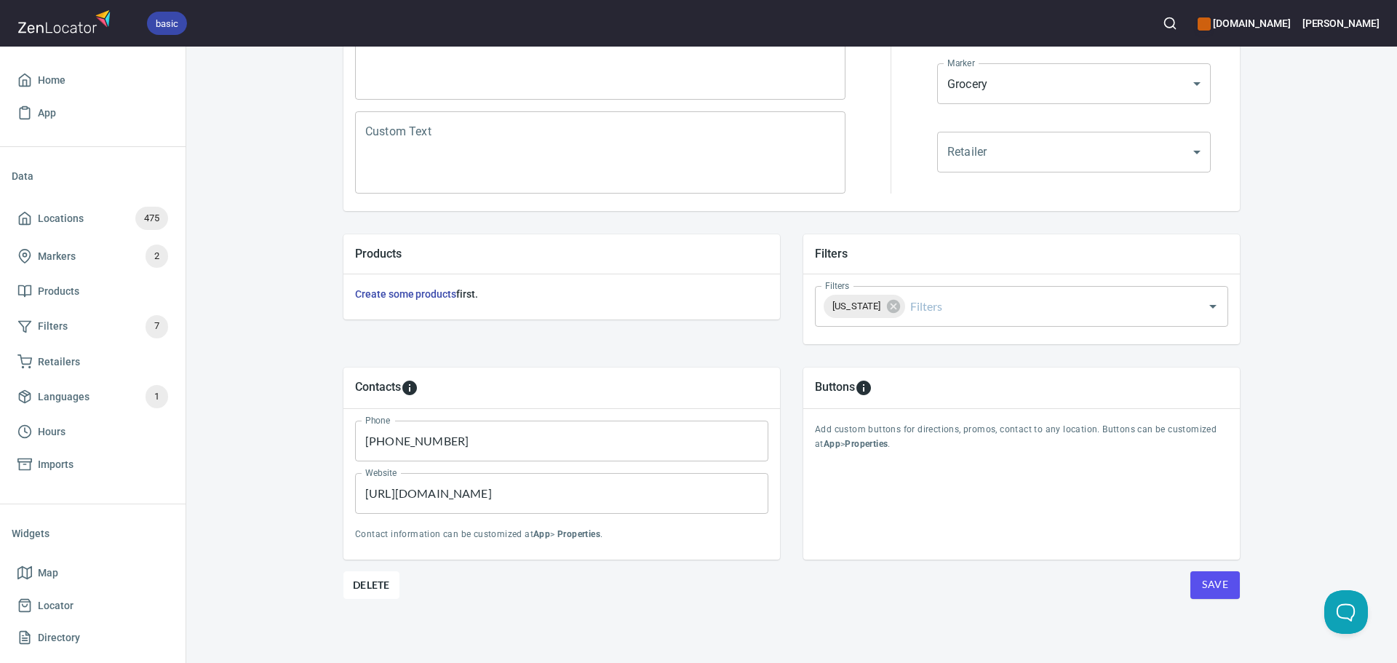
click at [1202, 588] on span "Save" at bounding box center [1215, 585] width 26 height 18
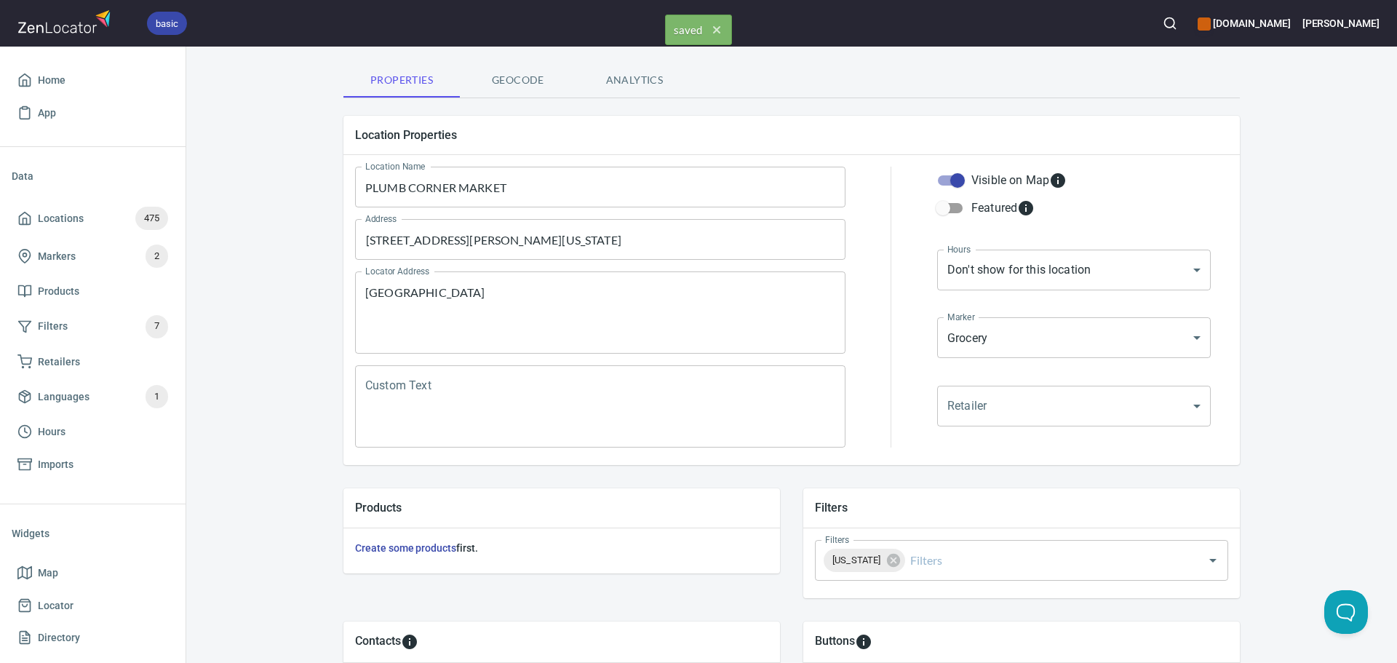
scroll to position [0, 0]
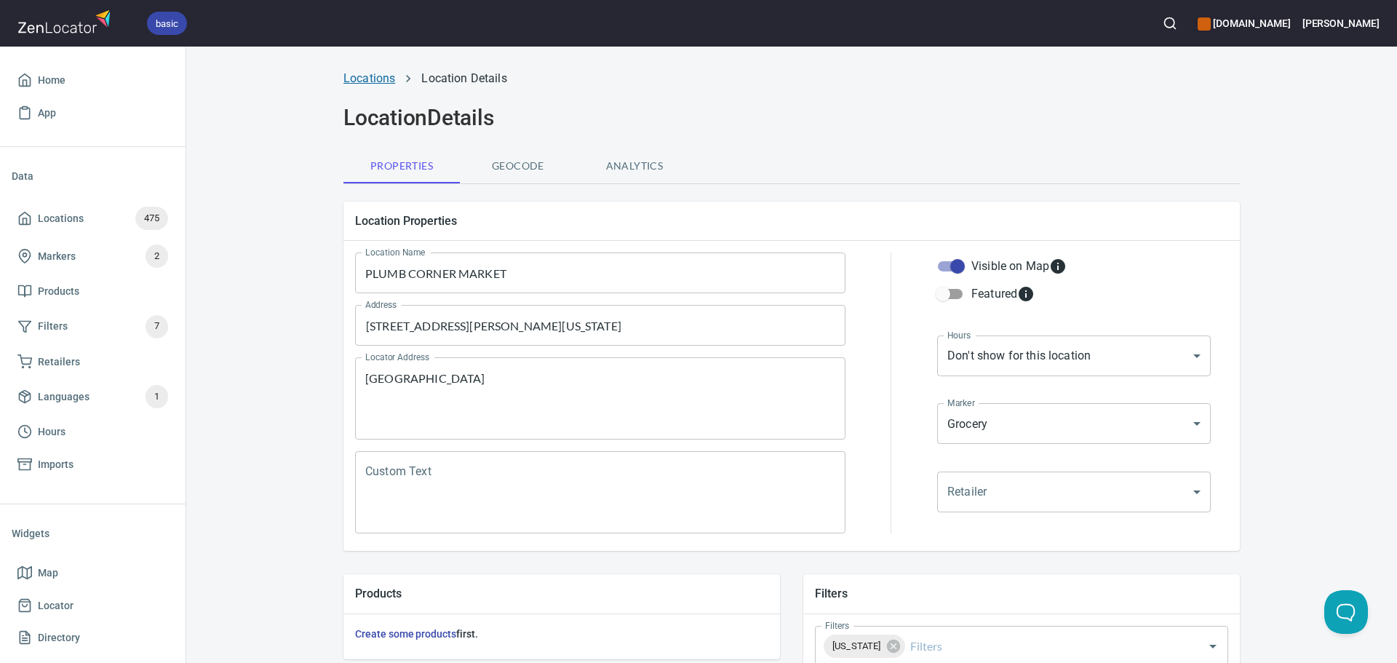
click at [368, 71] on link "Locations" at bounding box center [370, 78] width 52 height 14
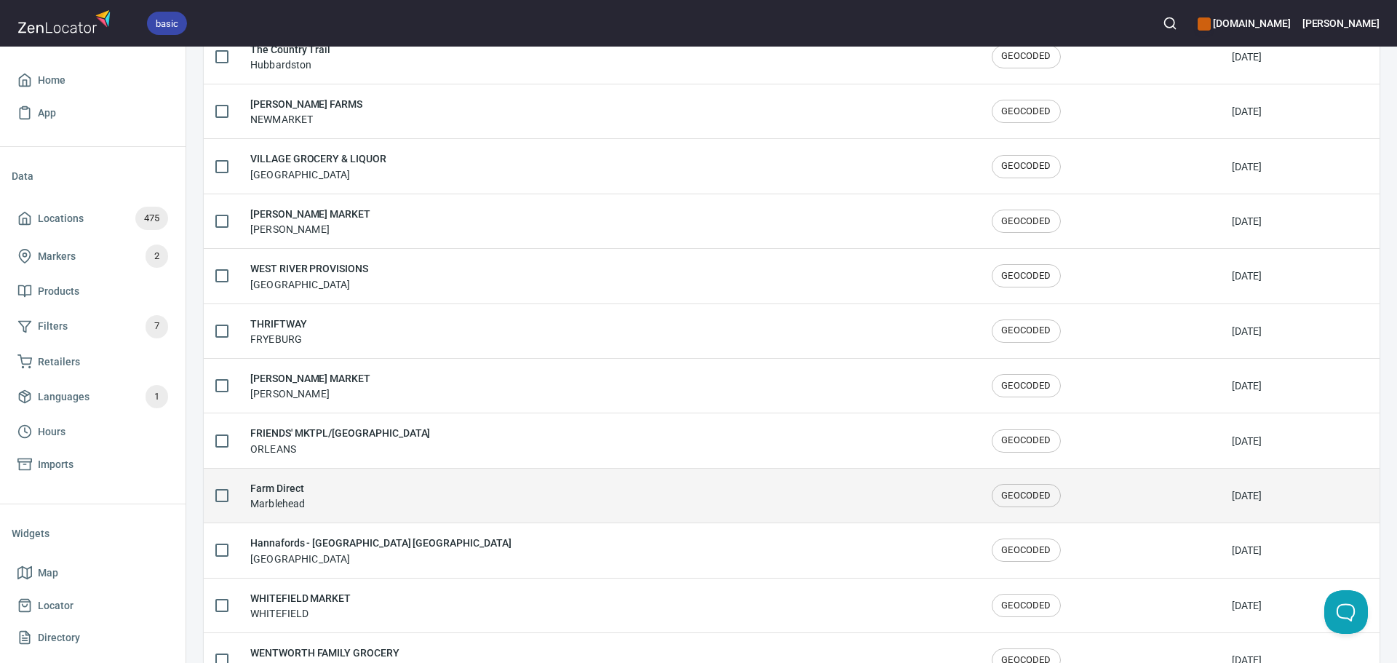
scroll to position [2392, 0]
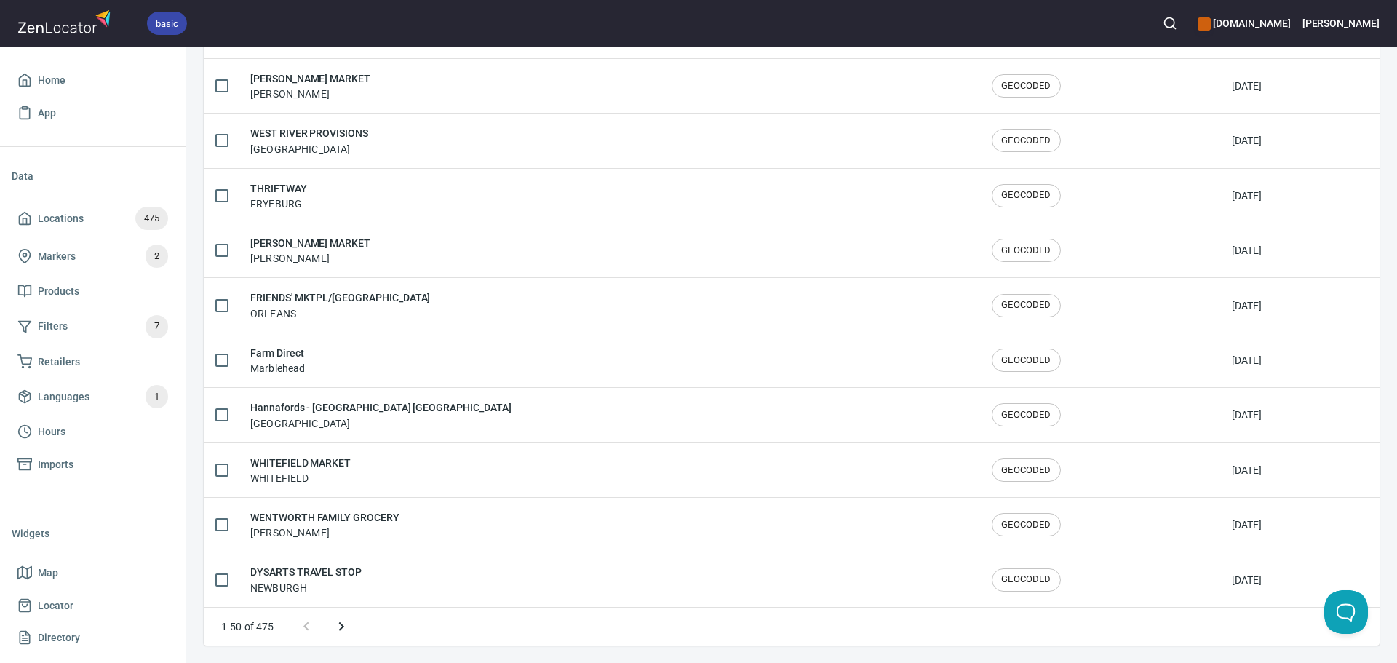
click at [345, 610] on button "Next page" at bounding box center [341, 626] width 35 height 35
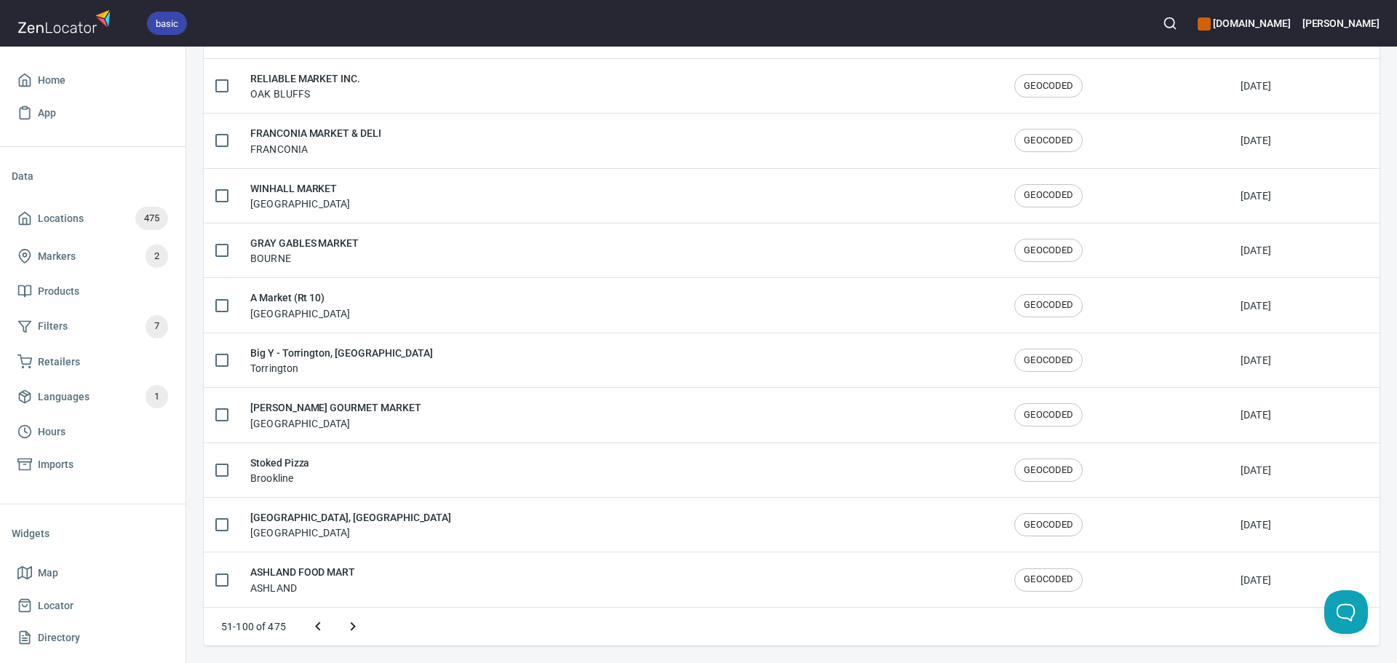
click at [348, 626] on icon "Next page" at bounding box center [352, 626] width 17 height 17
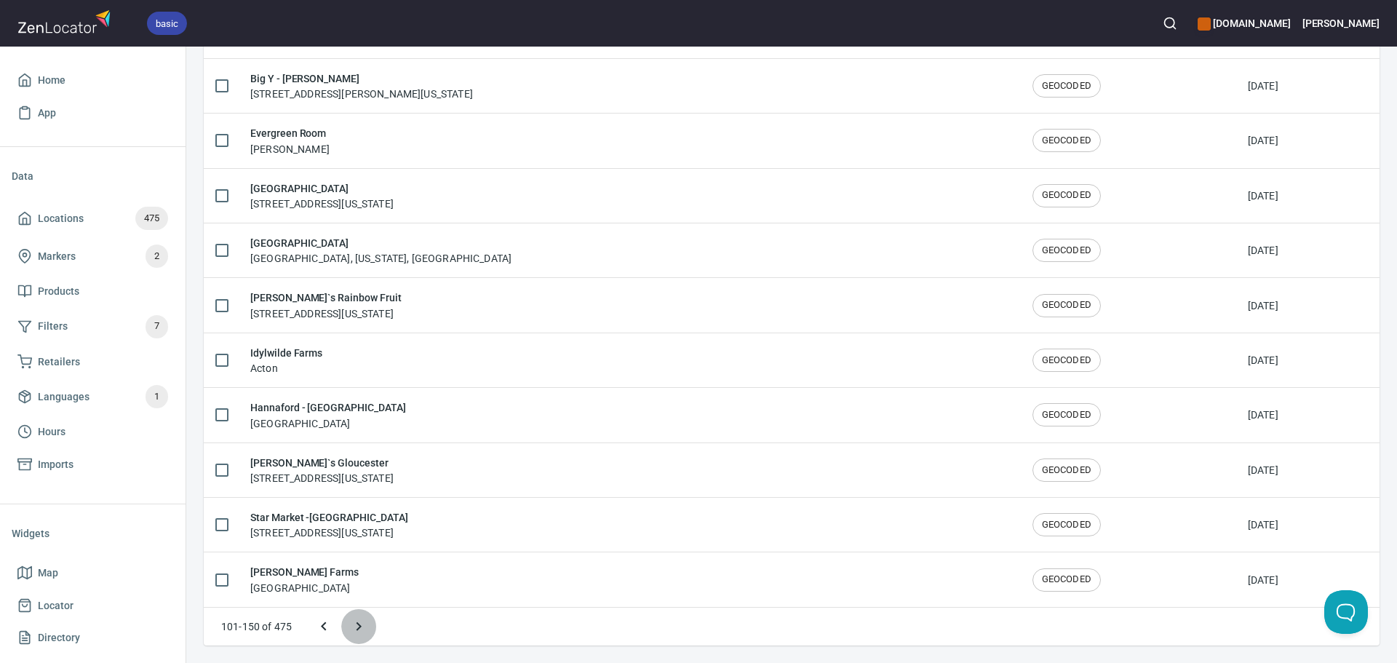
click at [359, 633] on icon "Next page" at bounding box center [358, 626] width 17 height 17
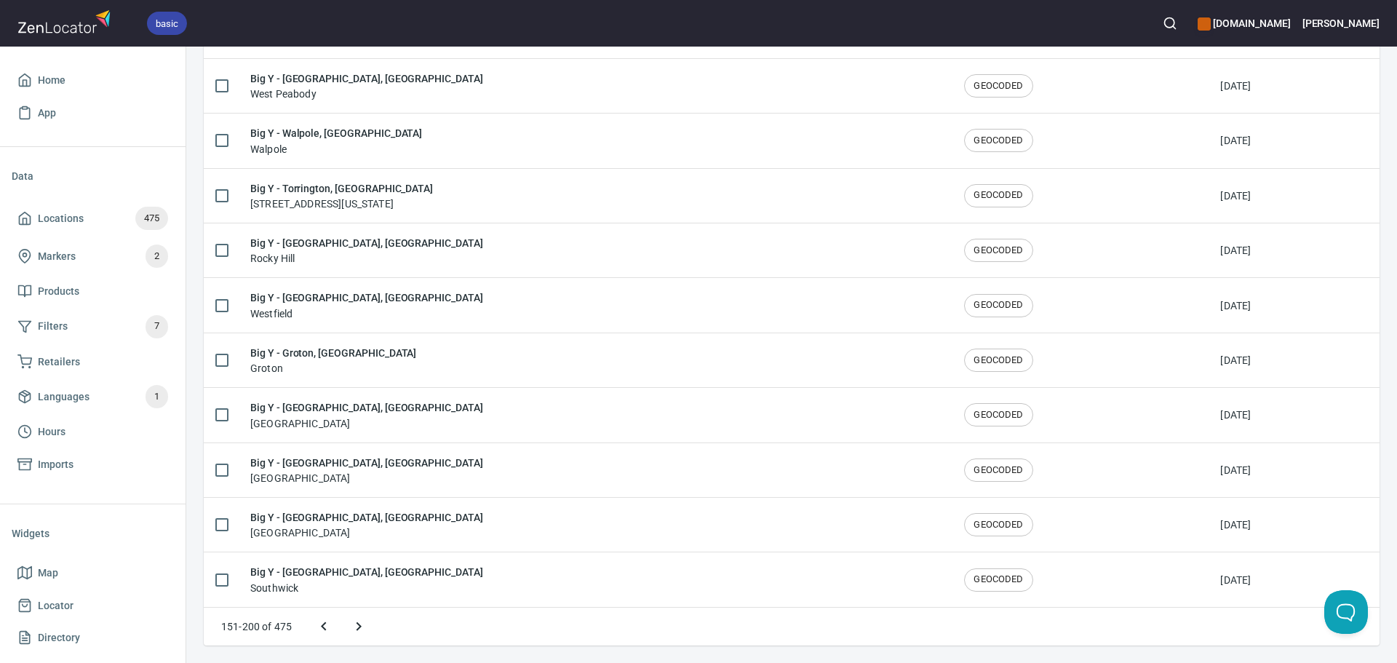
click at [360, 633] on icon "Next page" at bounding box center [358, 626] width 17 height 17
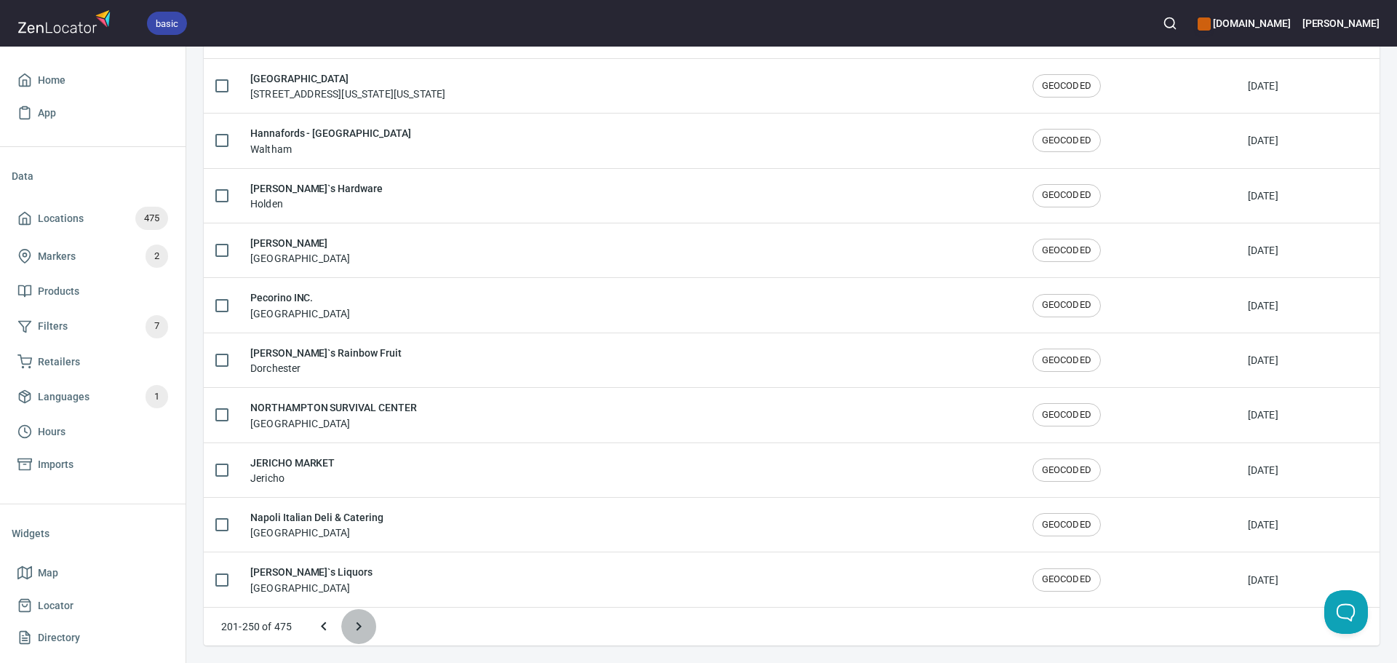
click at [360, 633] on icon "Next page" at bounding box center [358, 626] width 17 height 17
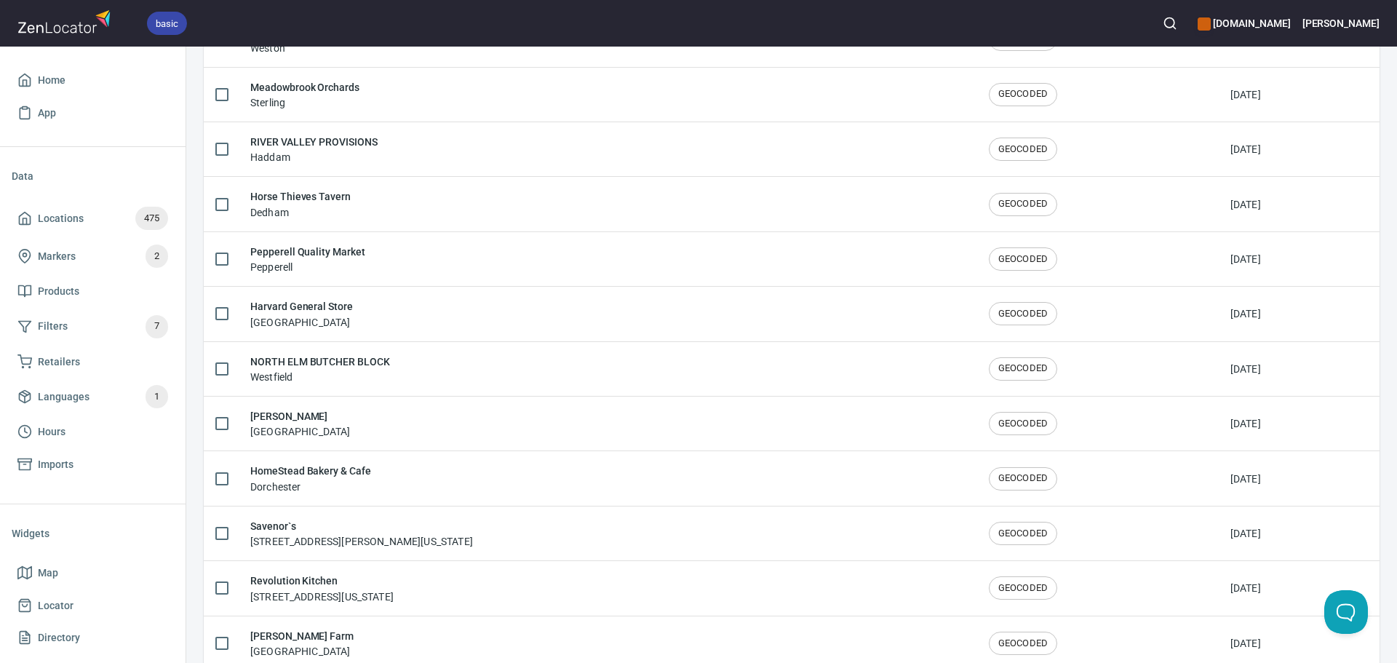
scroll to position [0, 0]
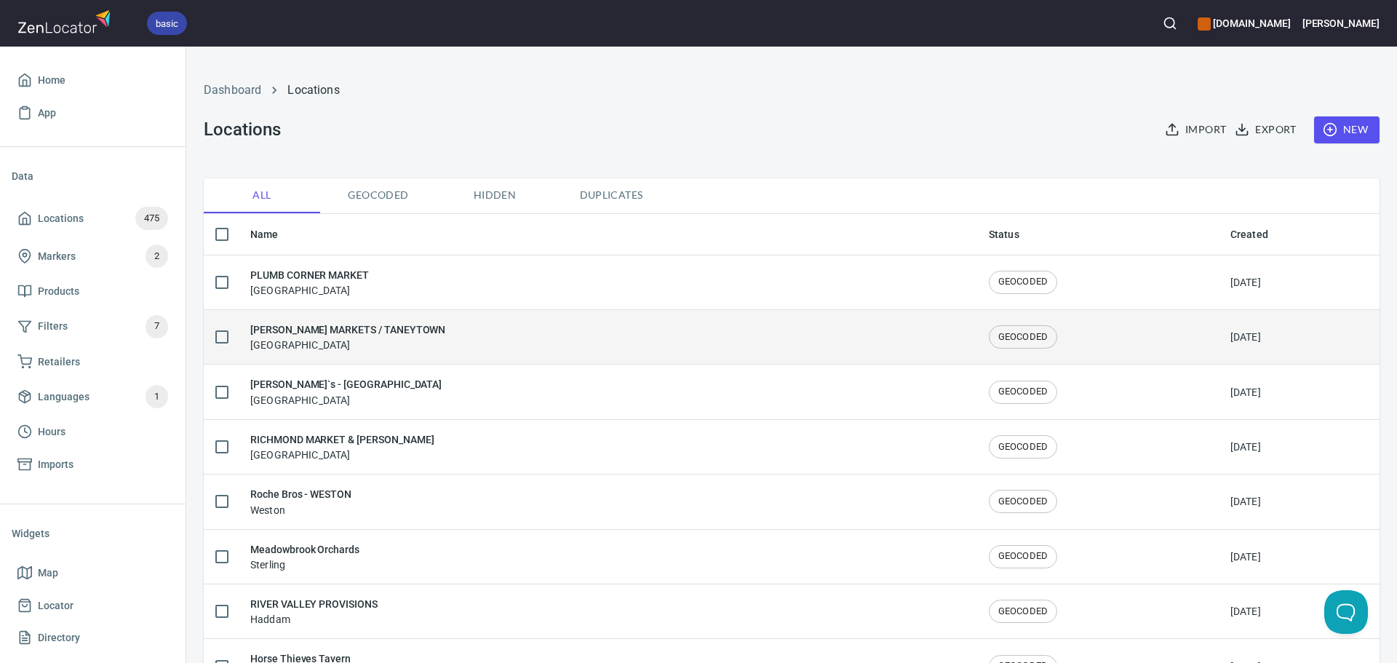
click at [467, 347] on div "[PERSON_NAME] MARKETS / TANEYTOWN Taneytown" at bounding box center [607, 337] width 715 height 31
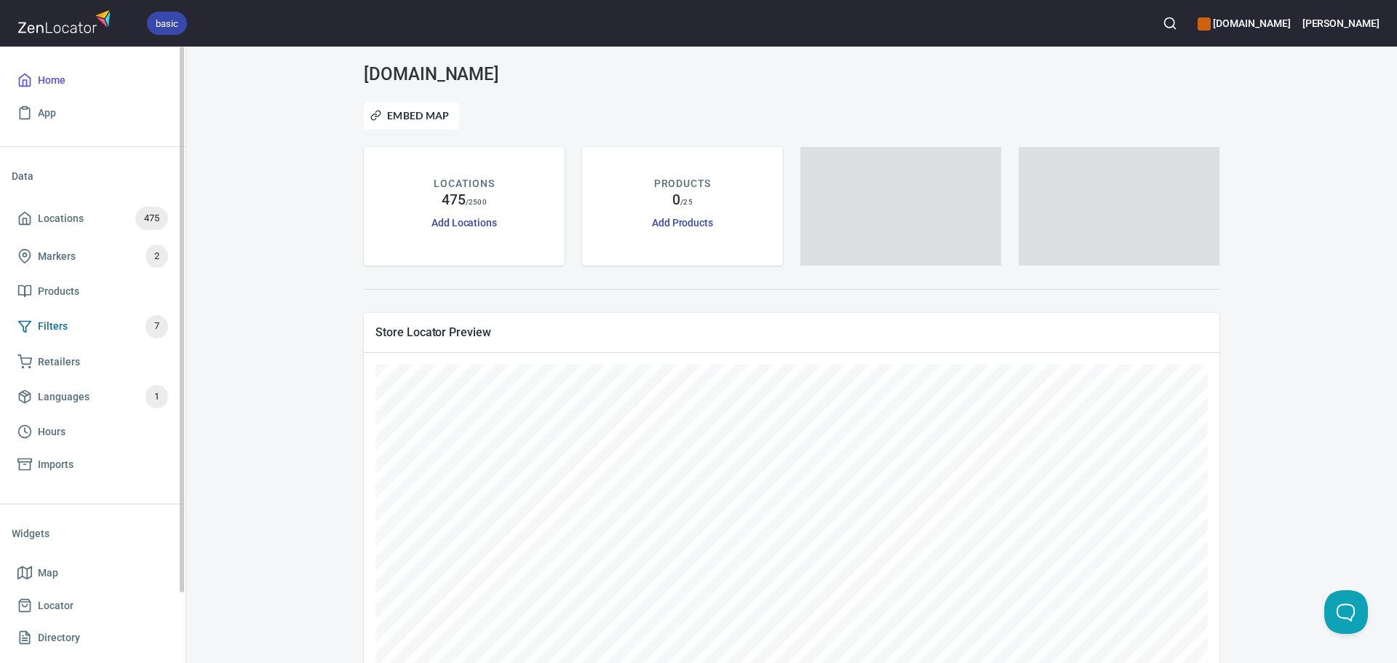
click at [81, 330] on span "Filters 7" at bounding box center [92, 326] width 151 height 23
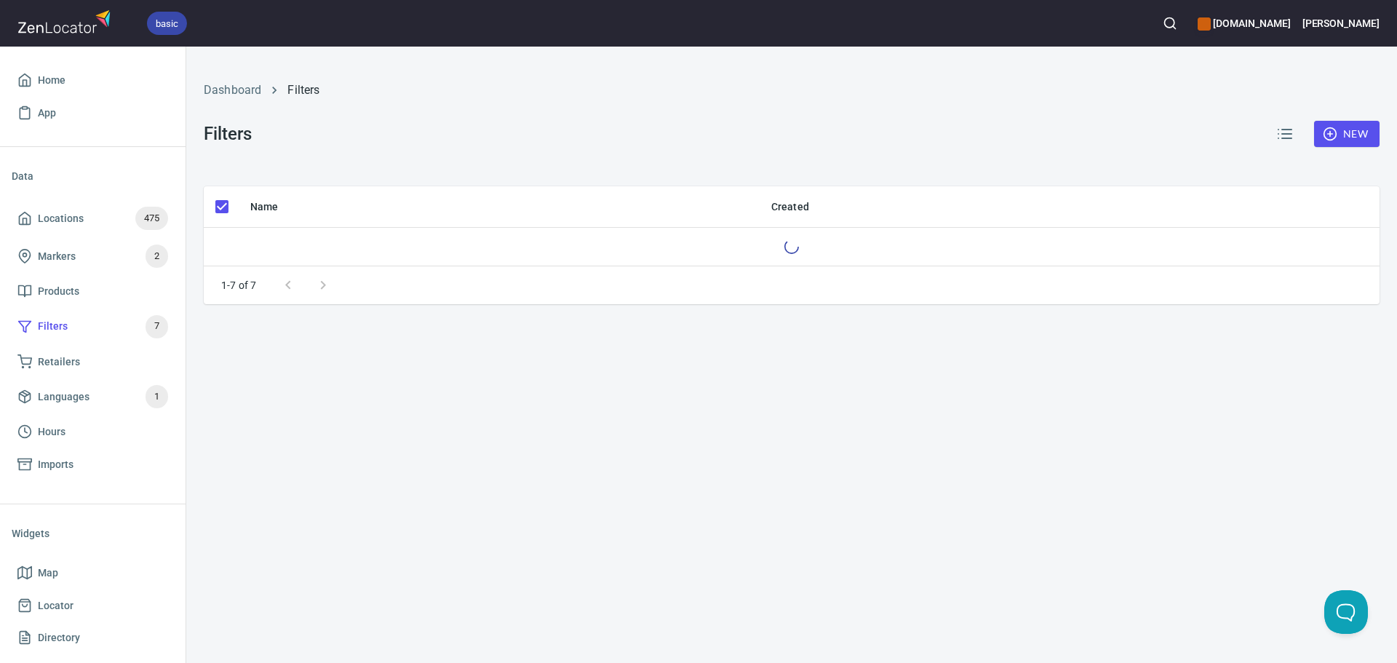
checkbox input "false"
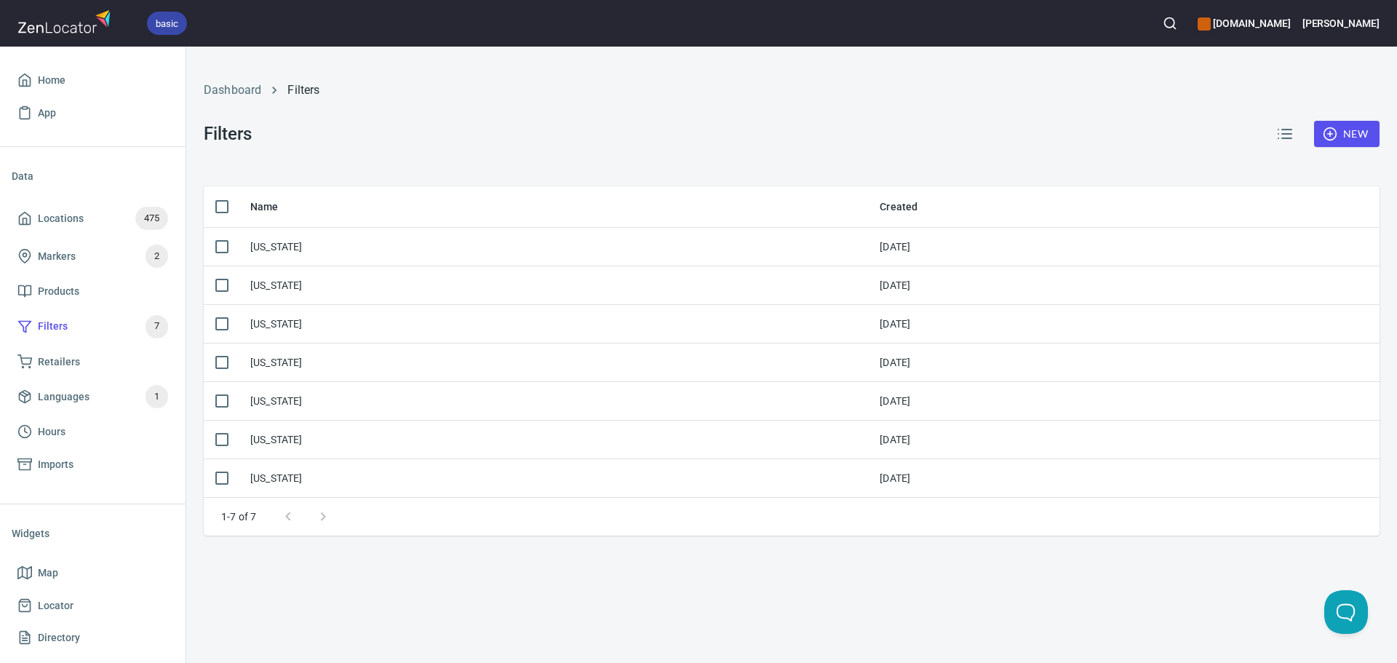
click at [1346, 116] on div "New" at bounding box center [1324, 134] width 130 height 52
click at [1345, 148] on div "New" at bounding box center [1324, 133] width 112 height 35
click at [1346, 140] on span "New" at bounding box center [1347, 134] width 42 height 18
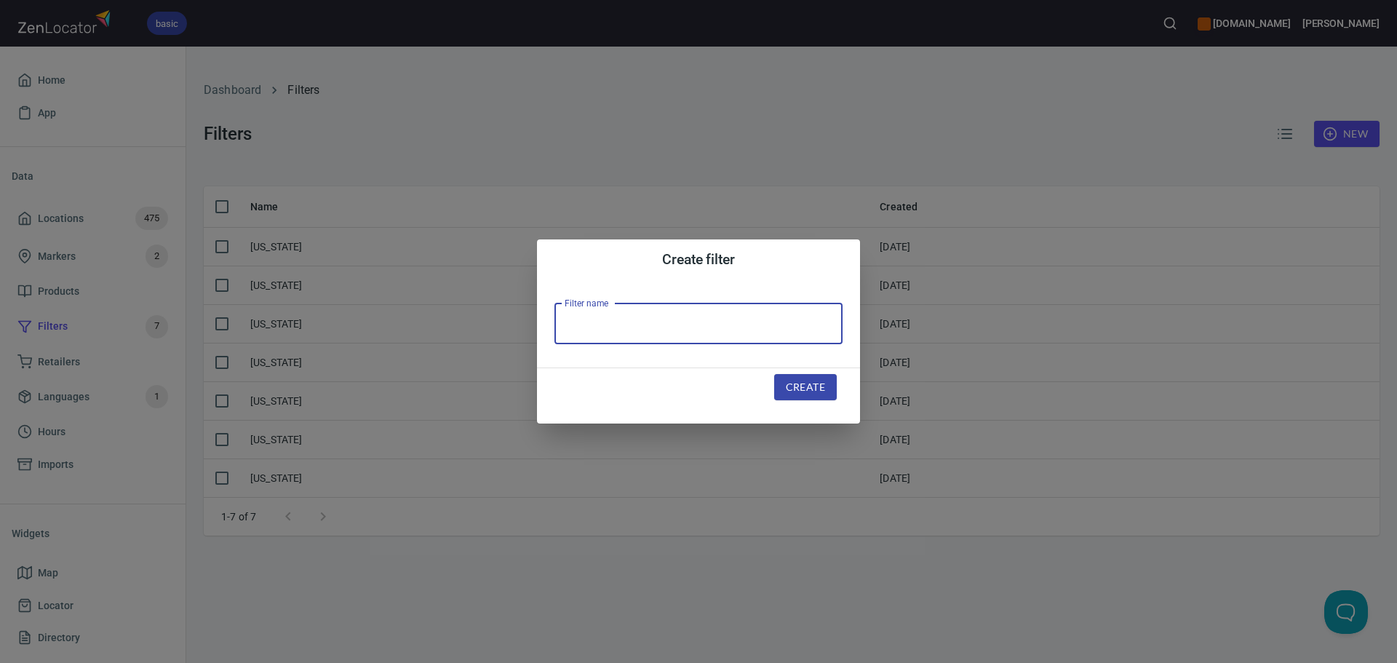
click at [750, 328] on input "text" at bounding box center [699, 323] width 288 height 41
type input "[US_STATE]"
click at [809, 381] on span "Create" at bounding box center [805, 387] width 39 height 18
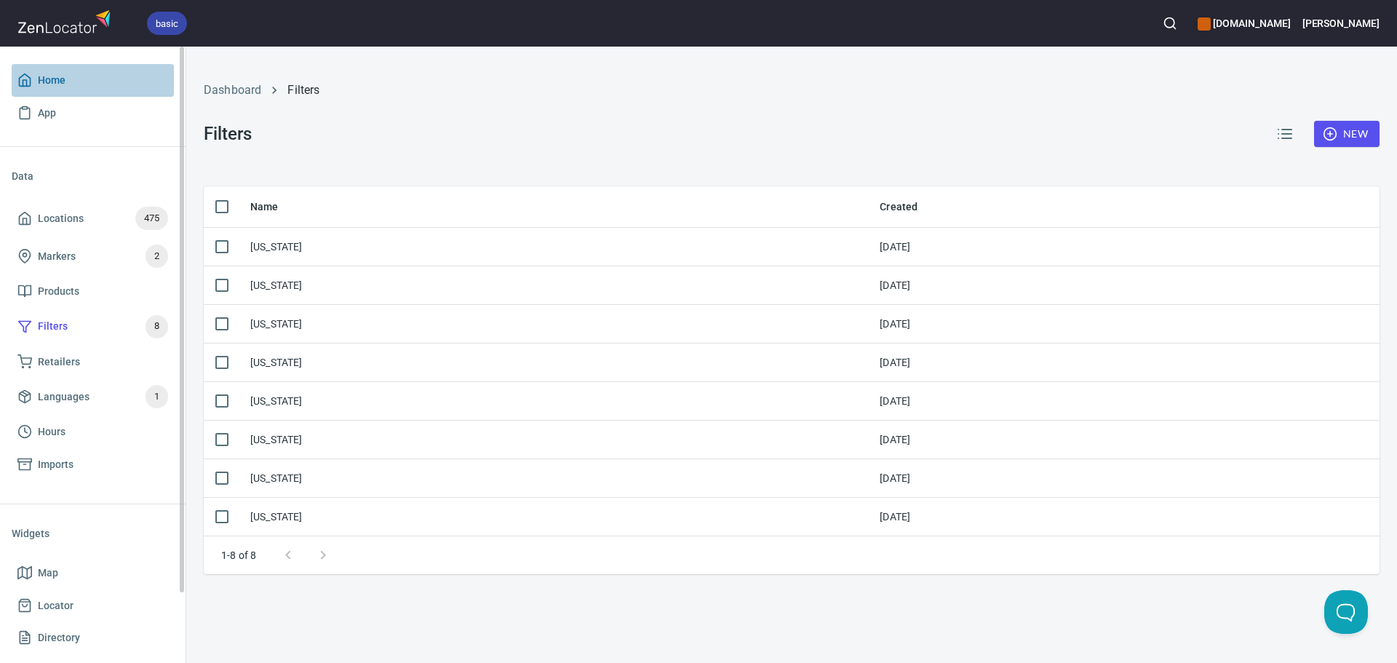
click at [40, 76] on span "Home" at bounding box center [52, 80] width 28 height 18
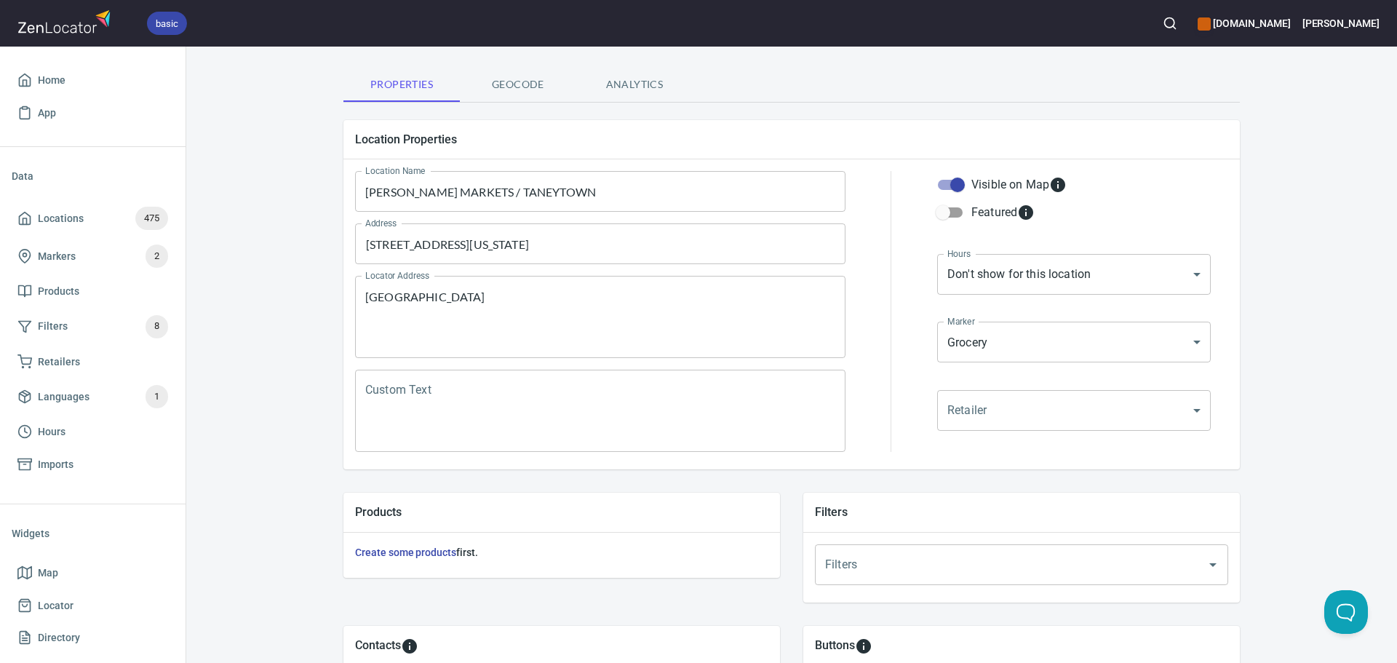
scroll to position [340, 0]
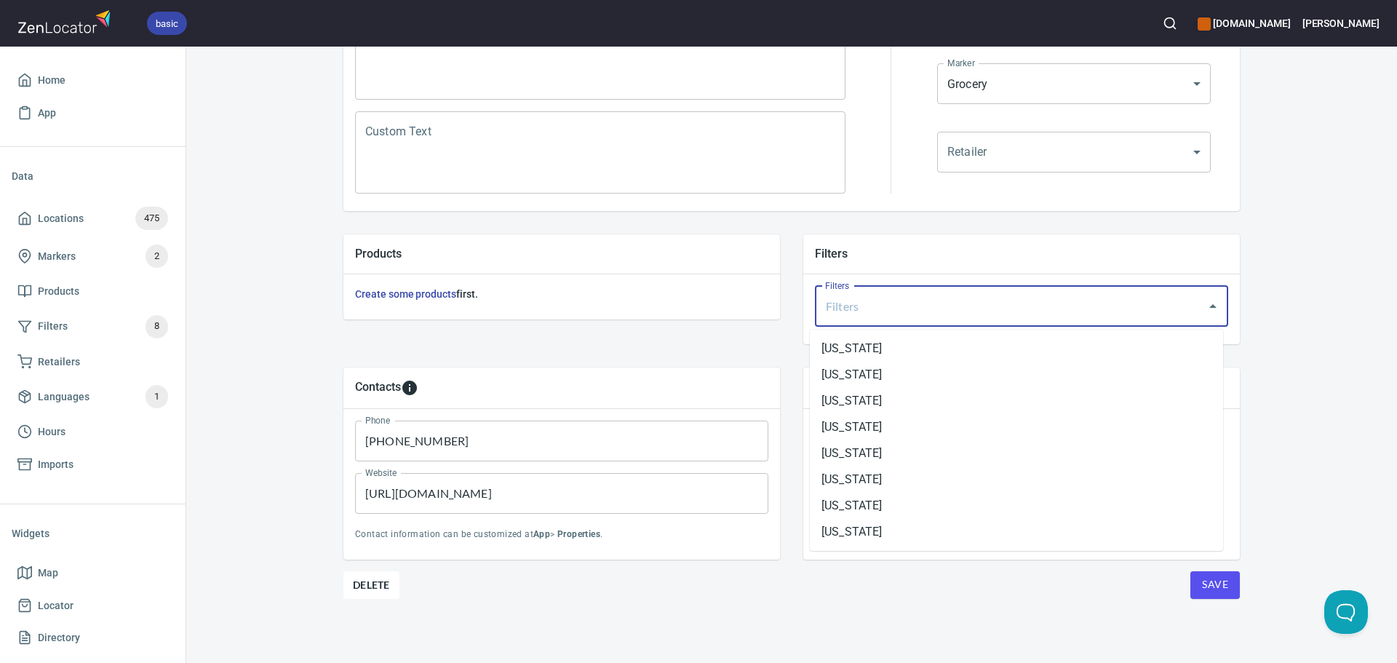
click at [954, 293] on input "Filters" at bounding box center [1002, 307] width 360 height 28
click at [873, 344] on li "[US_STATE]" at bounding box center [1016, 349] width 413 height 26
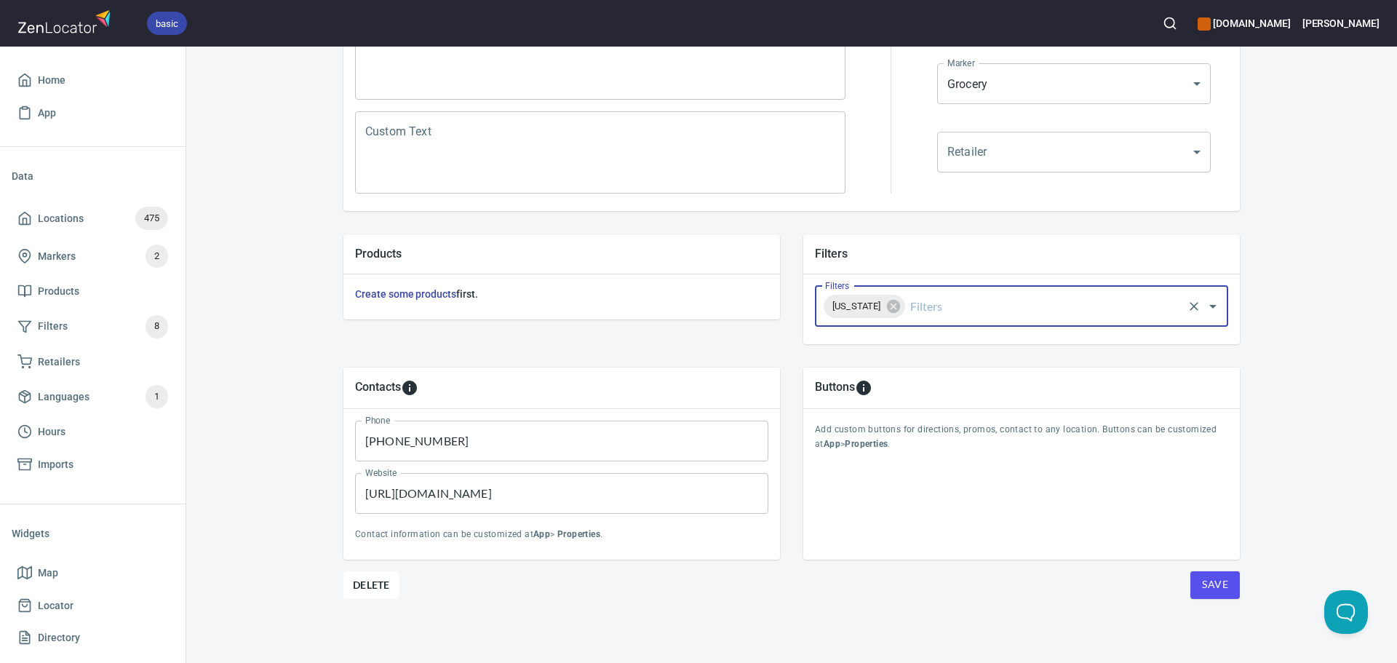
click at [1191, 585] on button "Save" at bounding box center [1215, 585] width 49 height 28
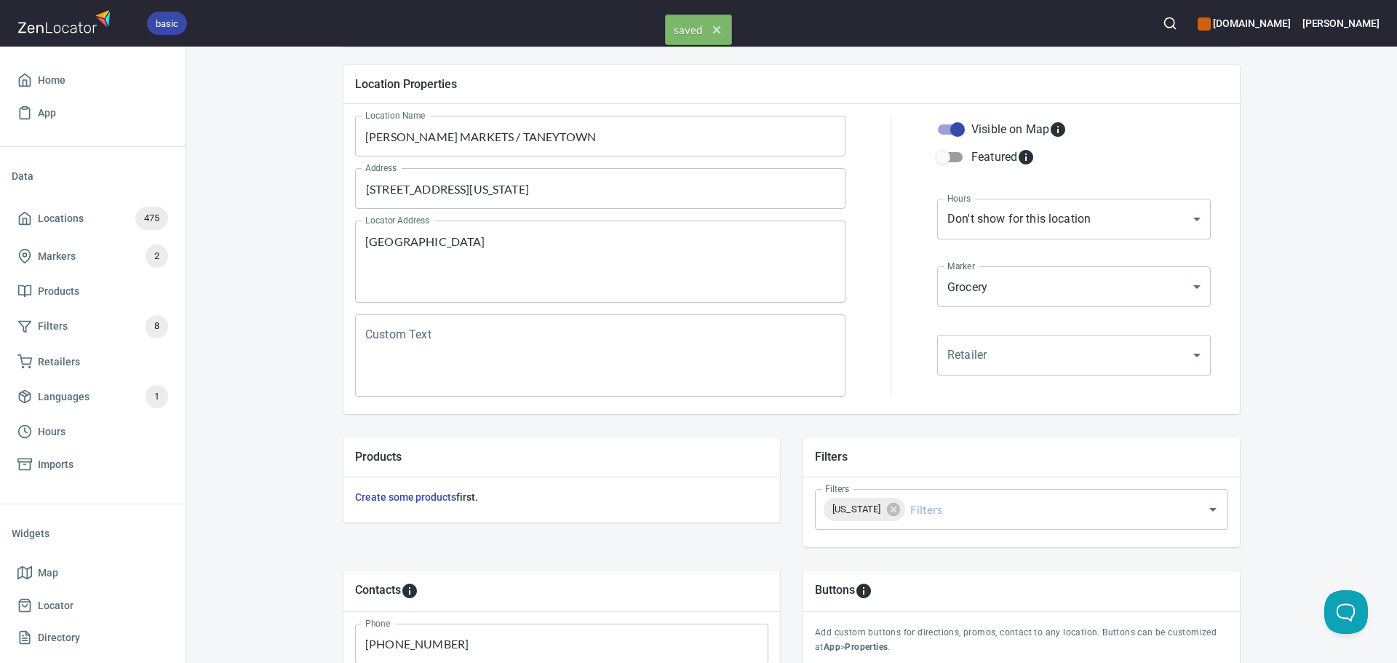
scroll to position [0, 0]
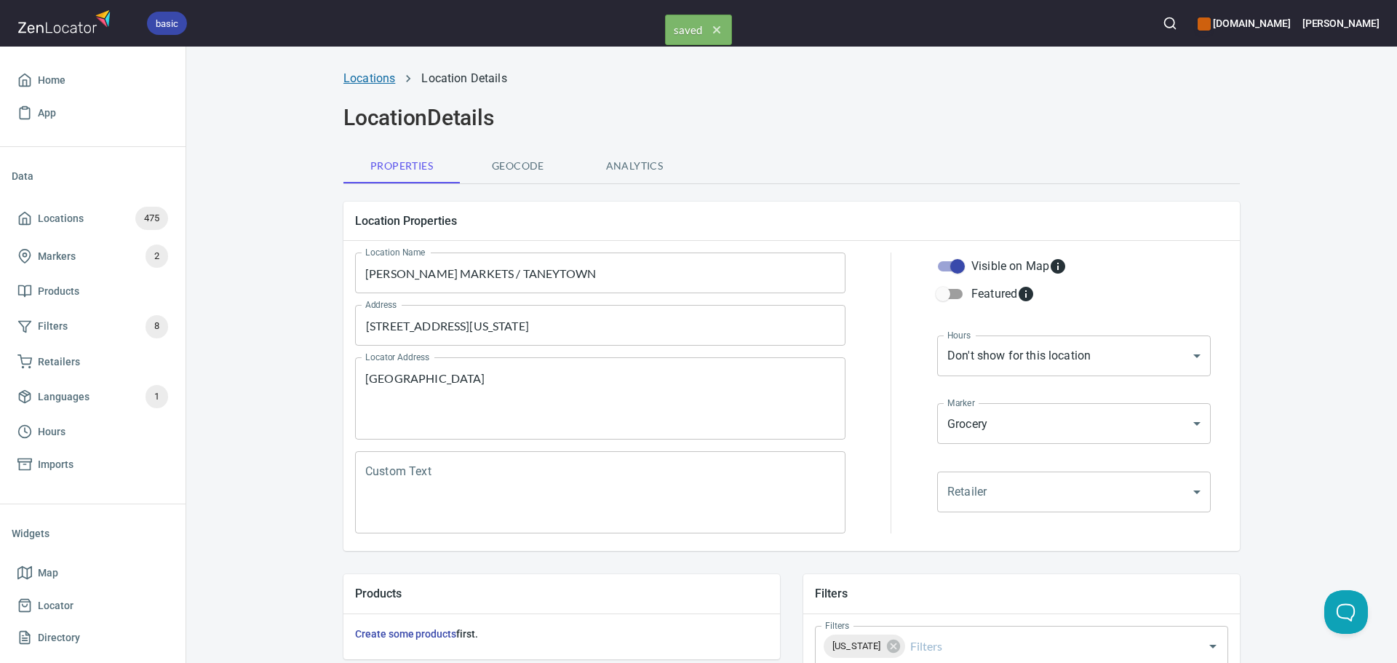
click at [352, 79] on link "Locations" at bounding box center [370, 78] width 52 height 14
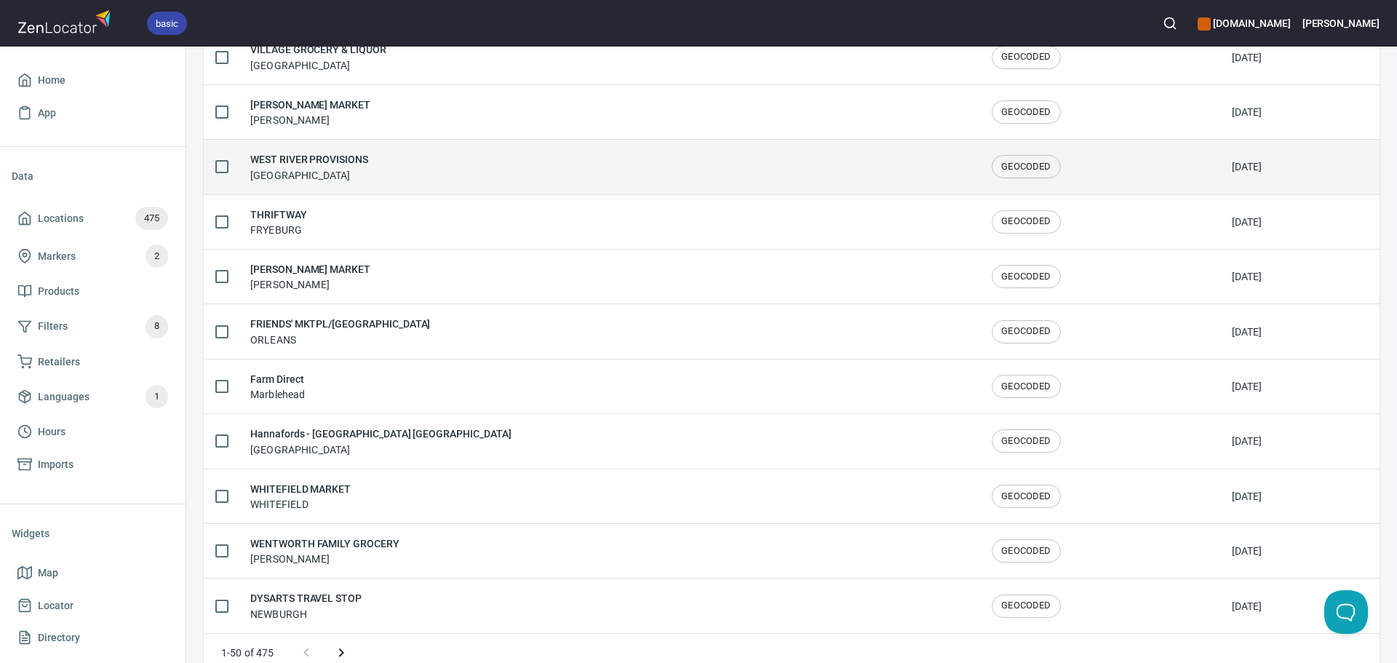
scroll to position [2392, 0]
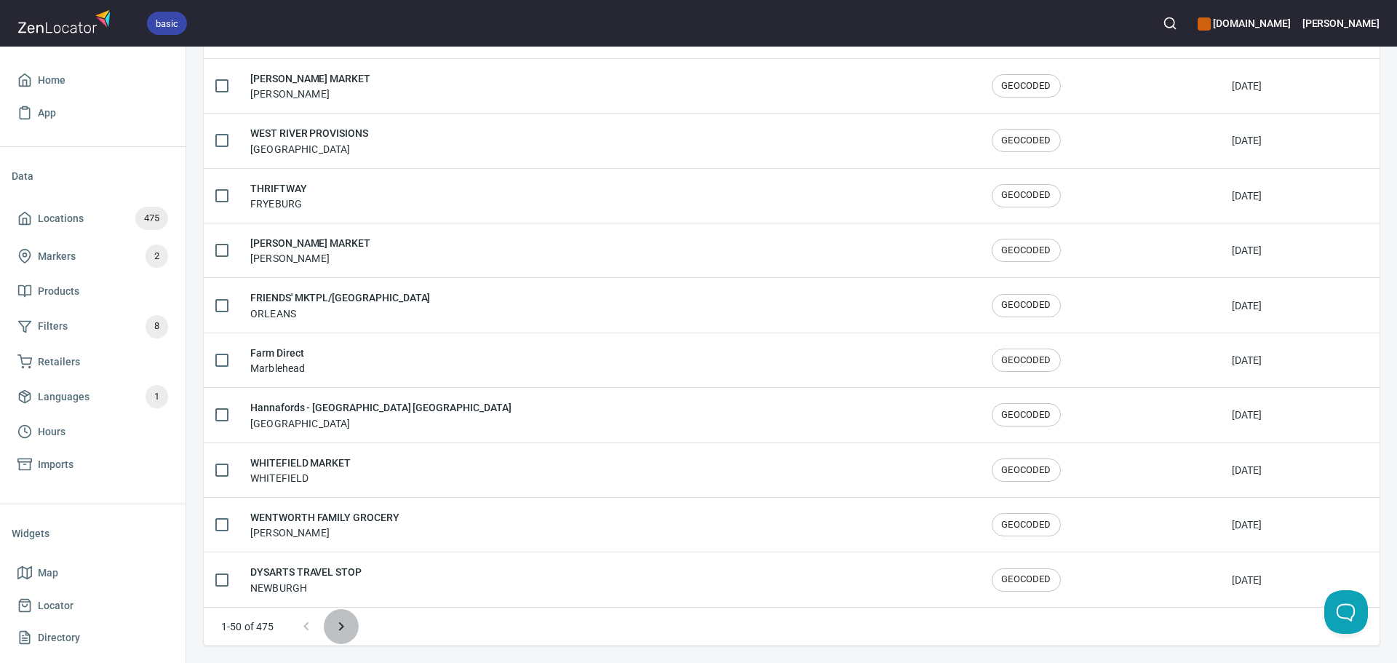
click at [351, 632] on button "Next page" at bounding box center [341, 626] width 35 height 35
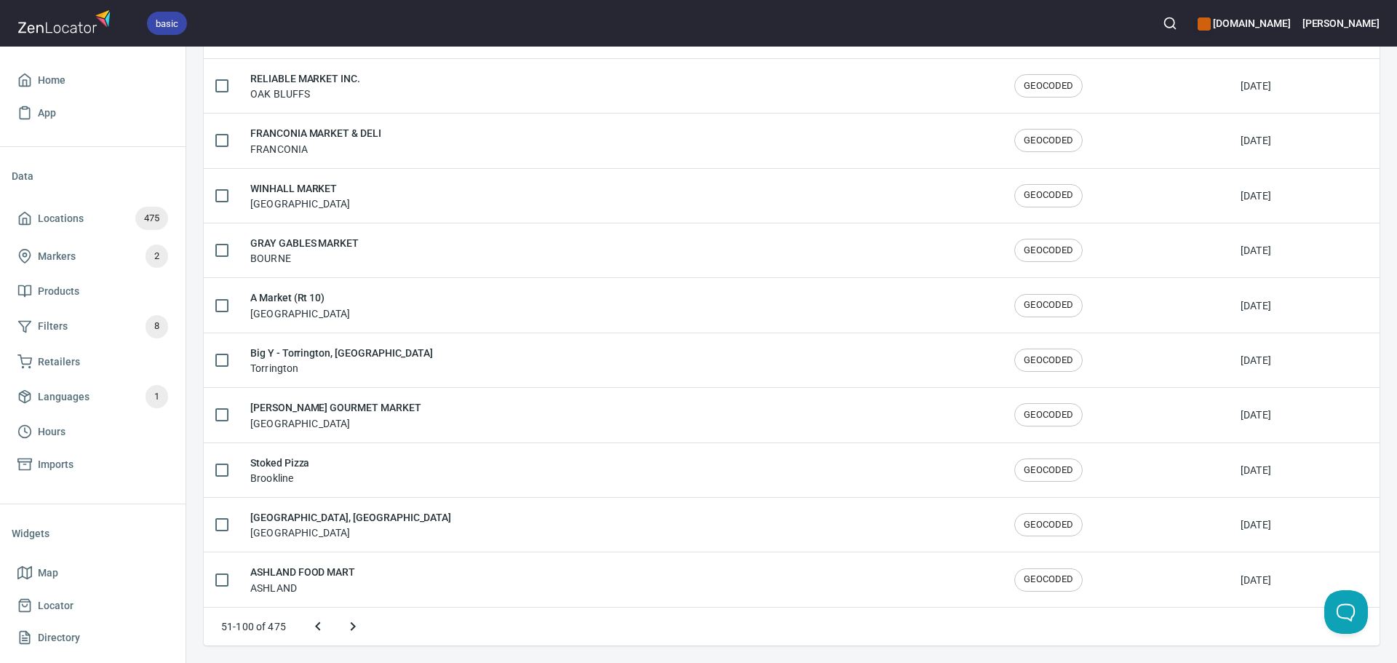
click at [353, 620] on icon "Next page" at bounding box center [352, 626] width 17 height 17
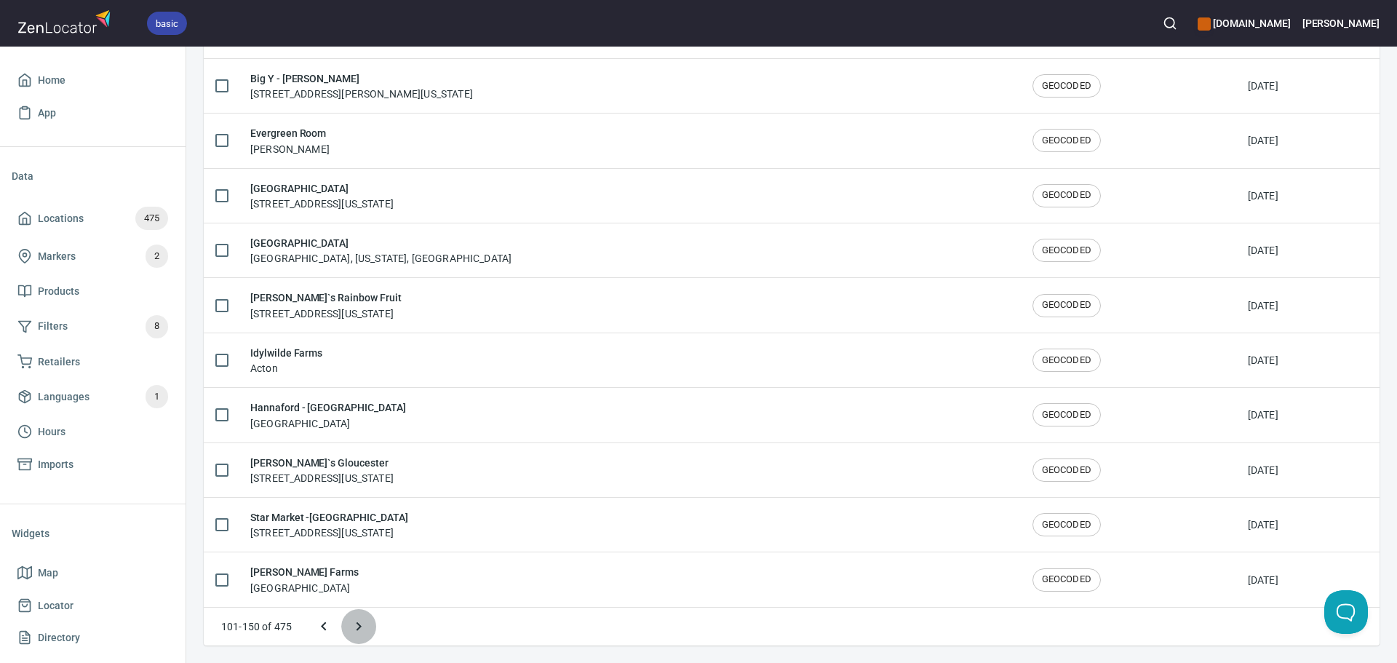
click at [356, 619] on icon "Next page" at bounding box center [358, 626] width 17 height 17
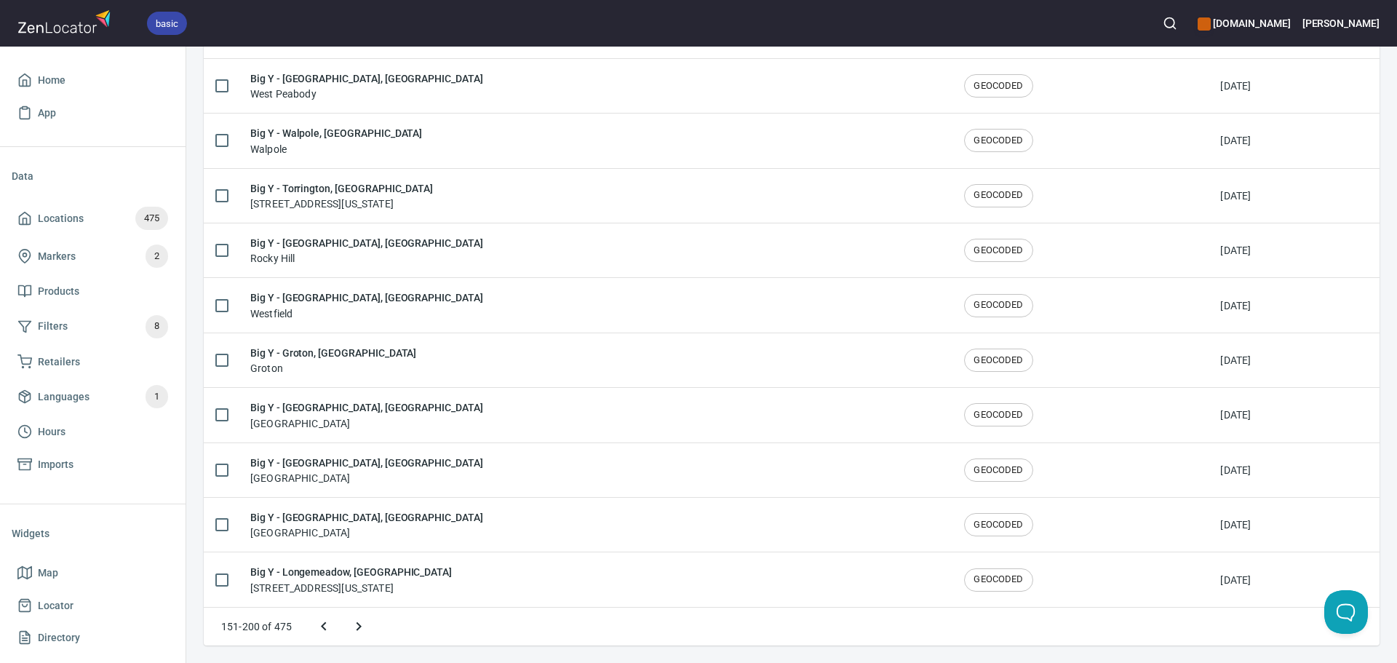
click at [360, 627] on icon "Next page" at bounding box center [359, 626] width 5 height 9
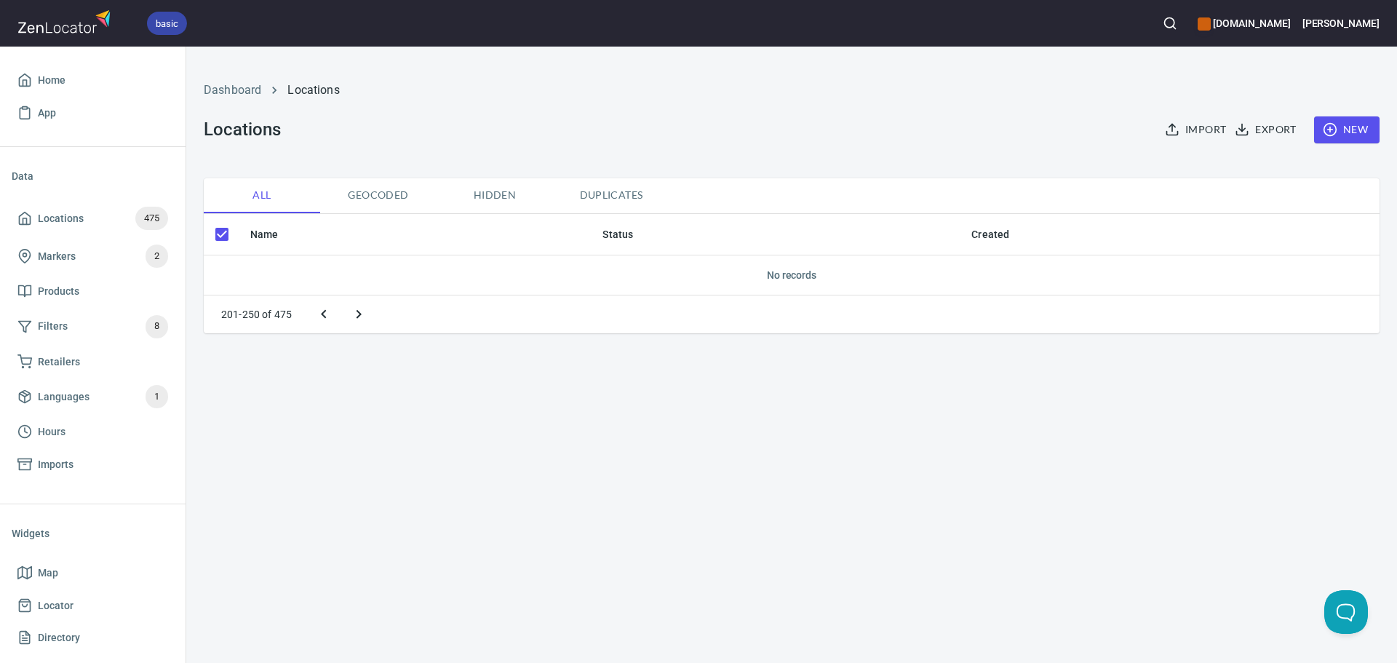
scroll to position [0, 0]
checkbox input "false"
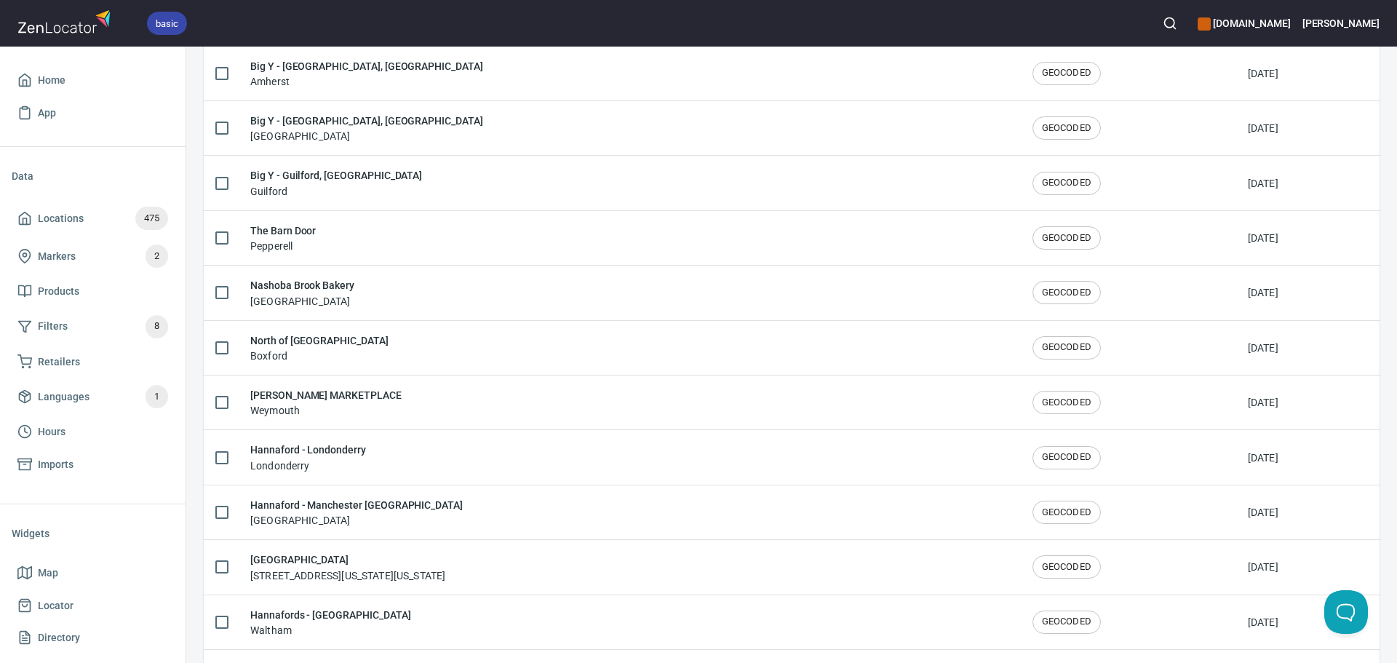
scroll to position [2392, 0]
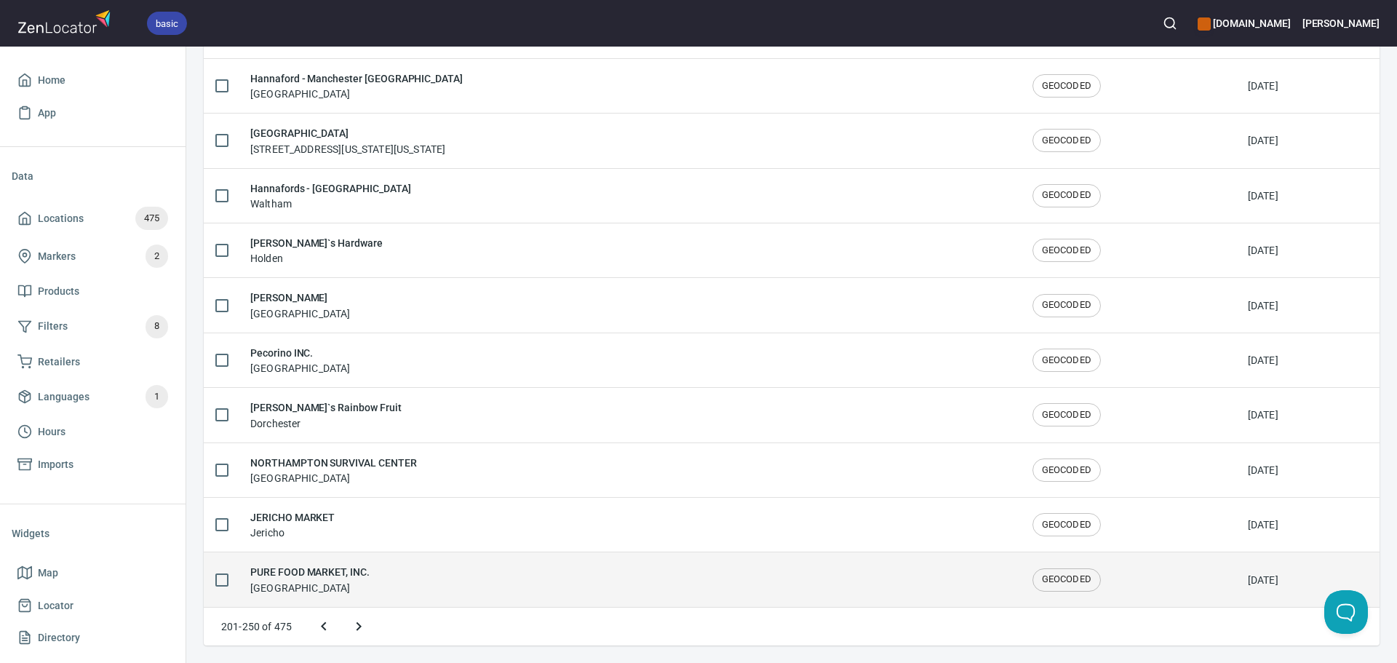
click at [418, 571] on div "PURE FOOD MARKET, INC. [GEOGRAPHIC_DATA]" at bounding box center [629, 579] width 759 height 31
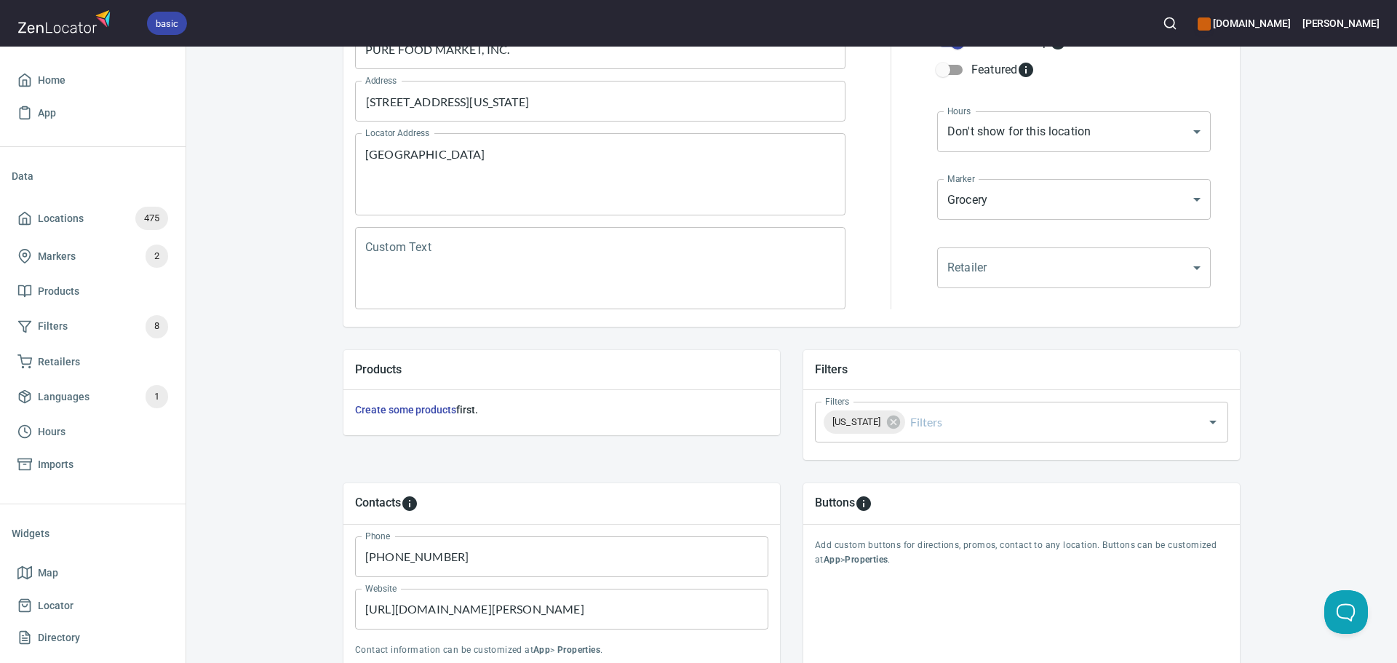
scroll to position [340, 0]
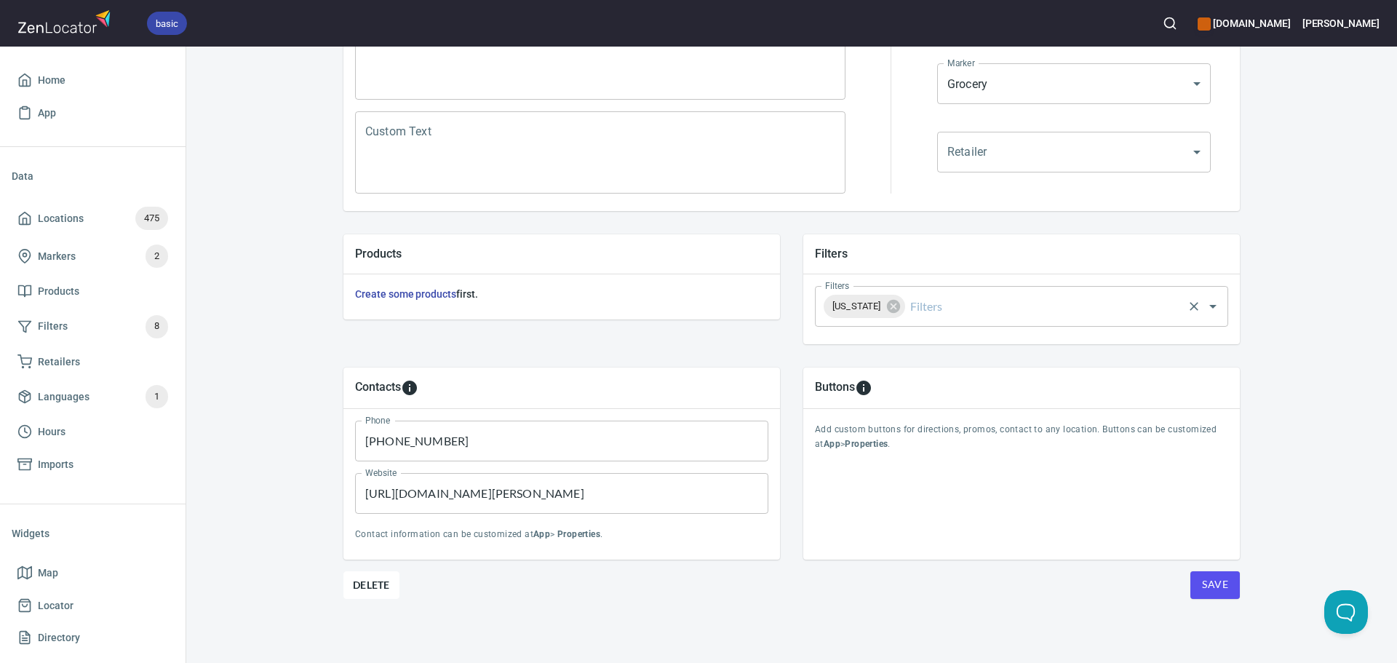
click at [953, 295] on input "Filters" at bounding box center [1045, 307] width 274 height 28
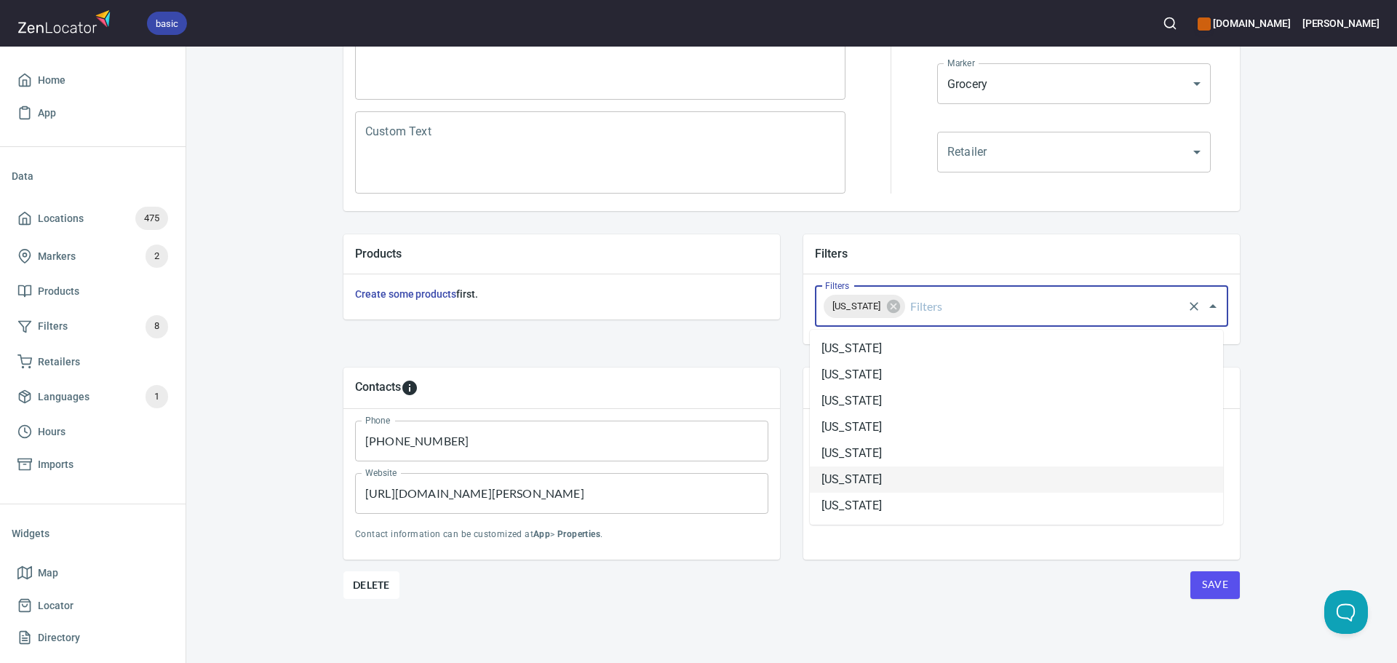
click at [894, 475] on li "[US_STATE]" at bounding box center [1016, 480] width 413 height 26
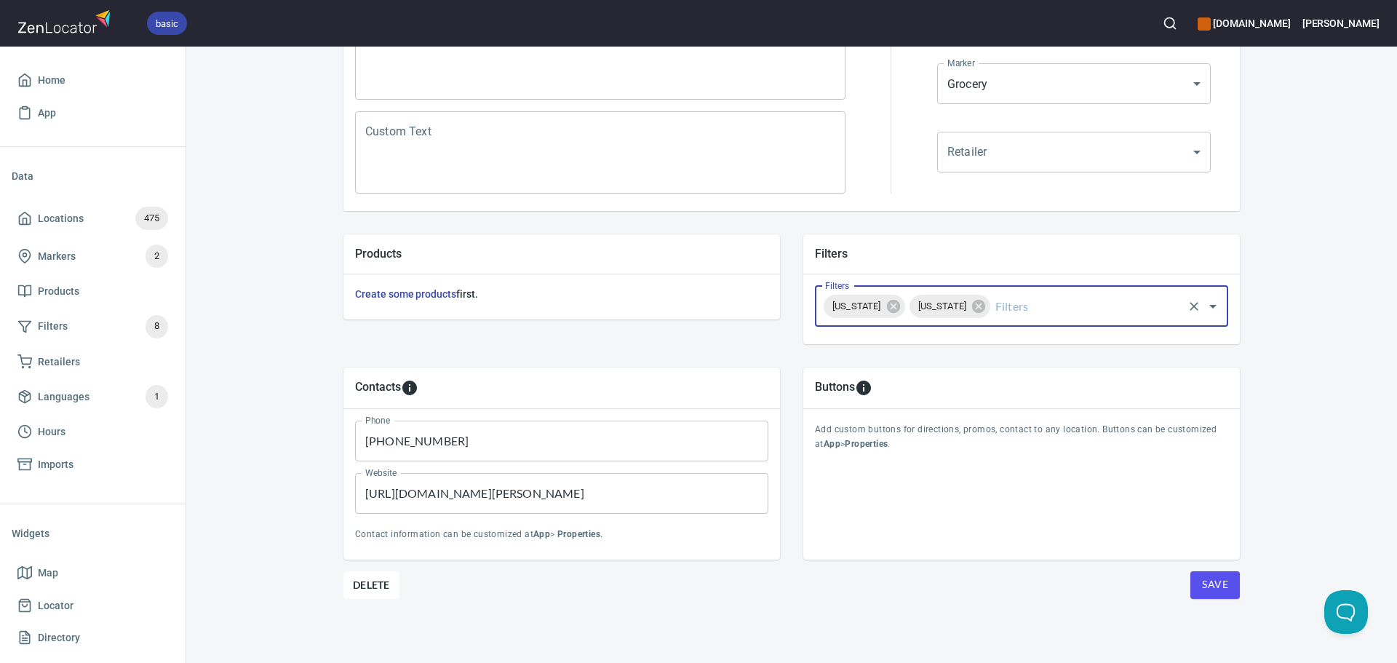
click at [1202, 579] on span "Save" at bounding box center [1215, 585] width 26 height 18
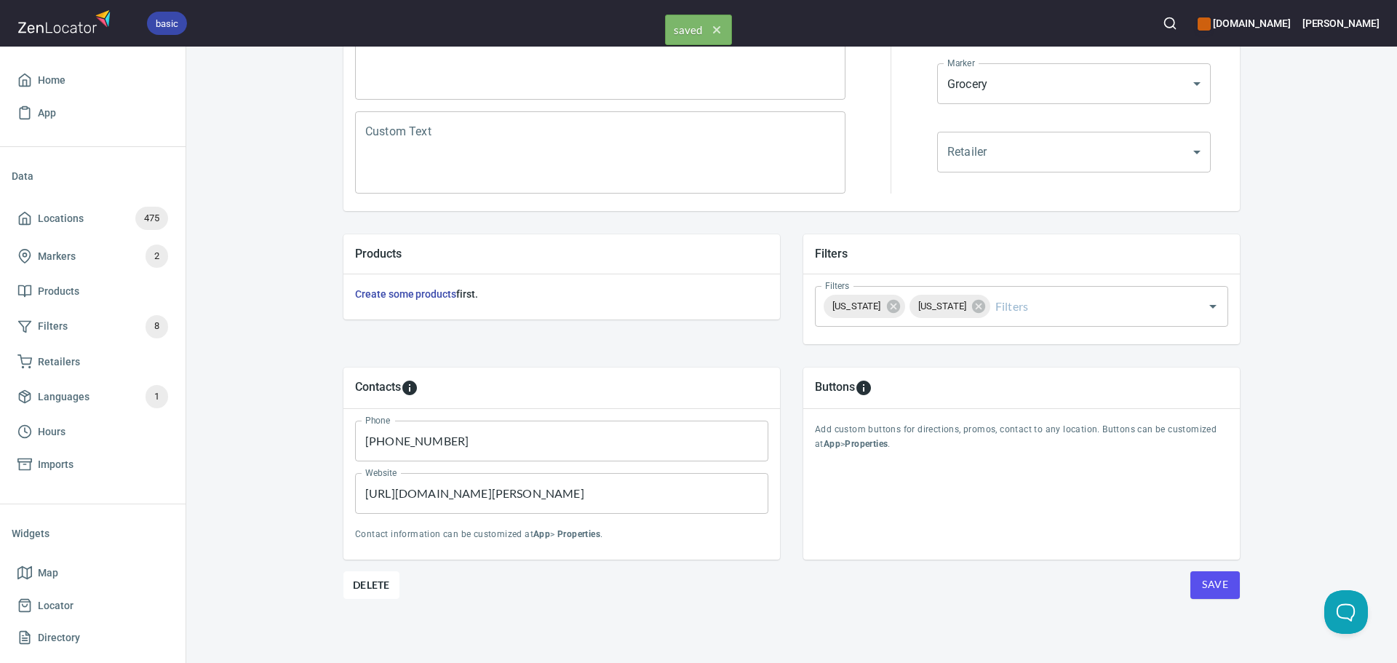
scroll to position [0, 0]
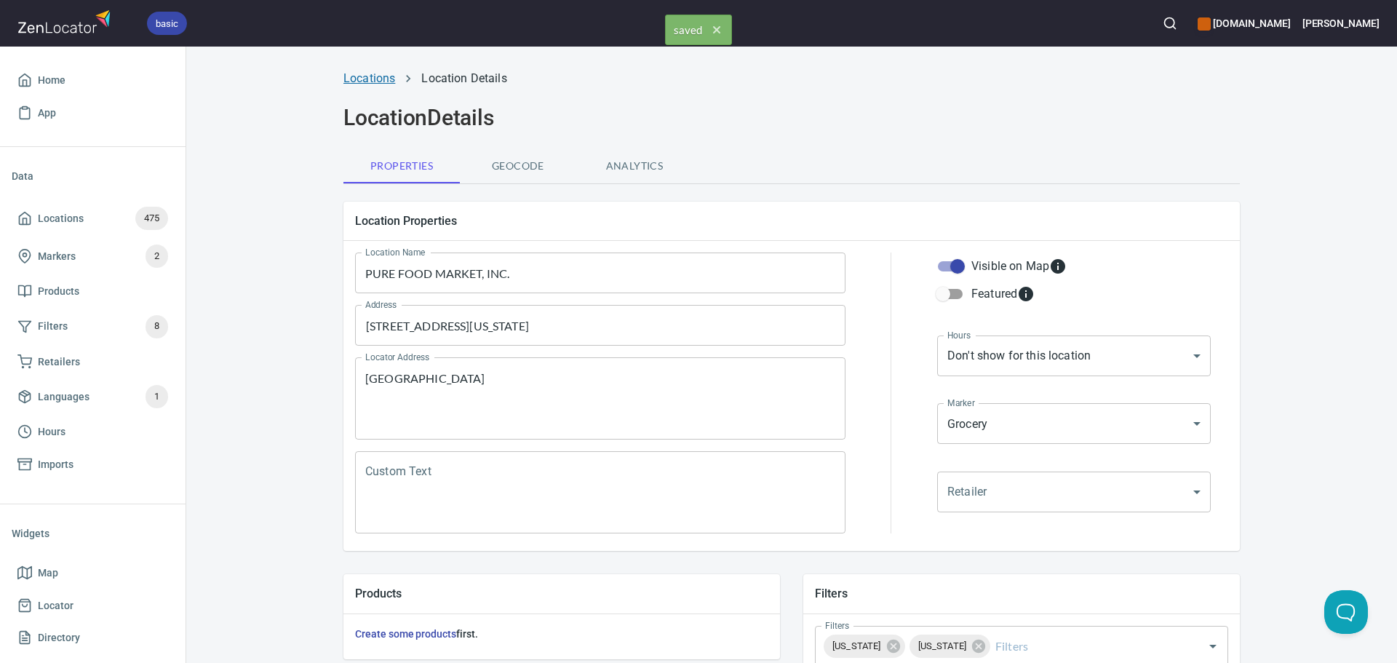
click at [376, 74] on link "Locations" at bounding box center [370, 78] width 52 height 14
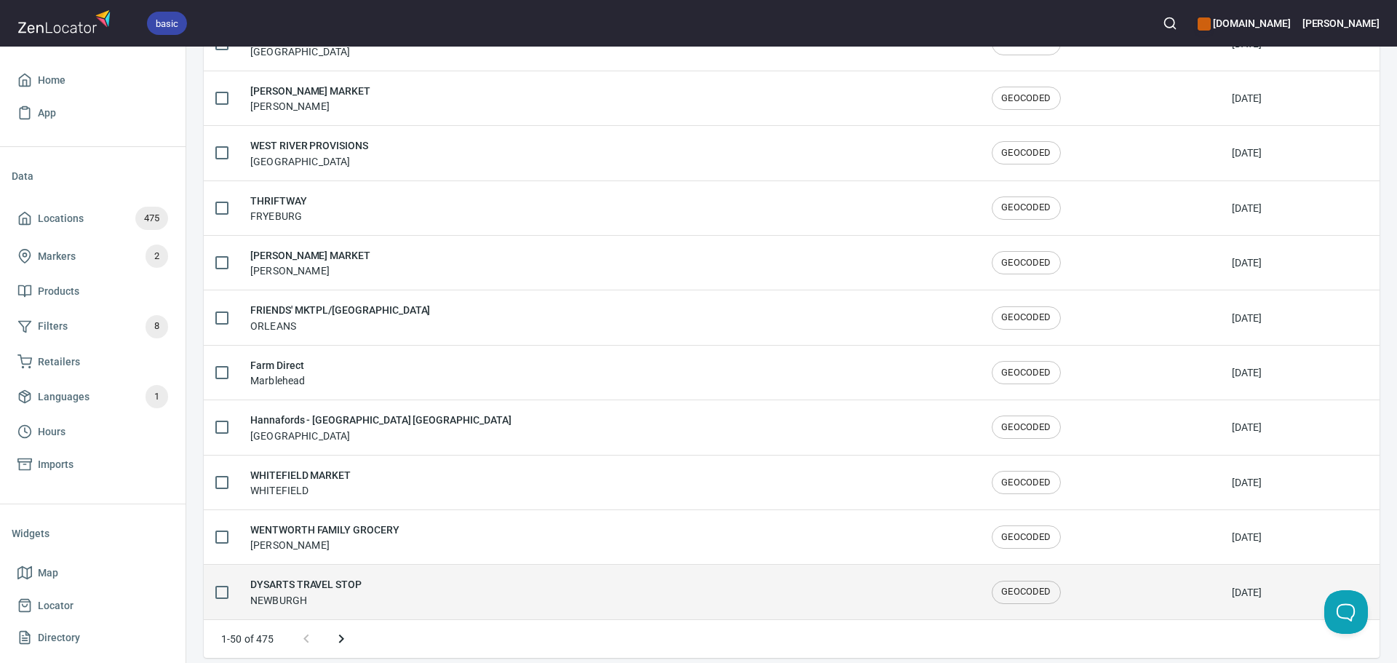
scroll to position [2392, 0]
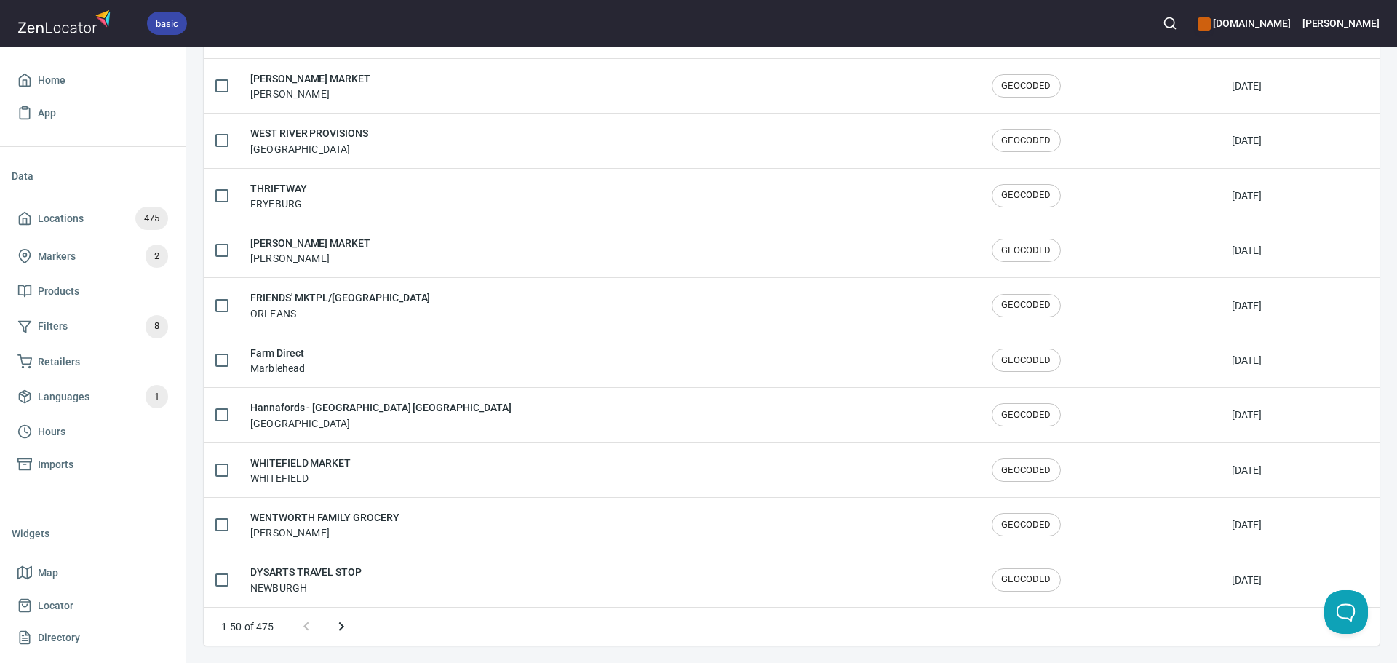
click at [343, 626] on icon "Next page" at bounding box center [340, 626] width 5 height 9
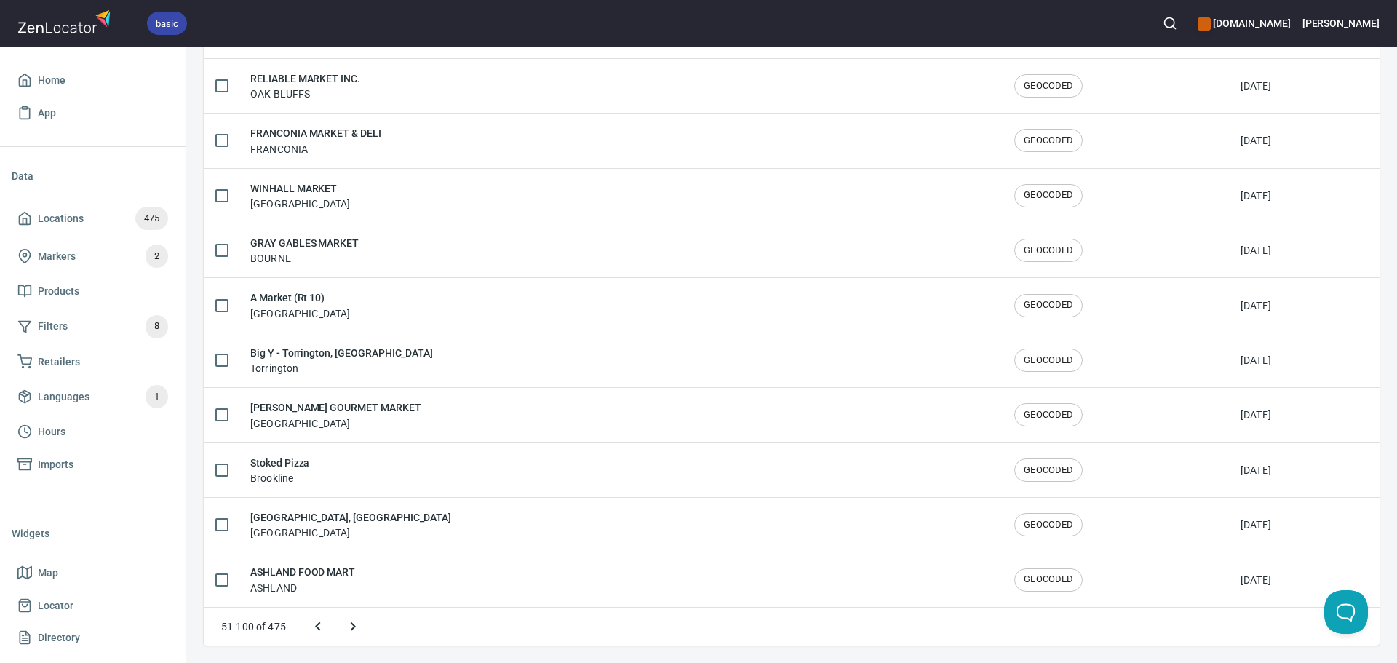
click at [358, 627] on icon "Next page" at bounding box center [352, 626] width 17 height 17
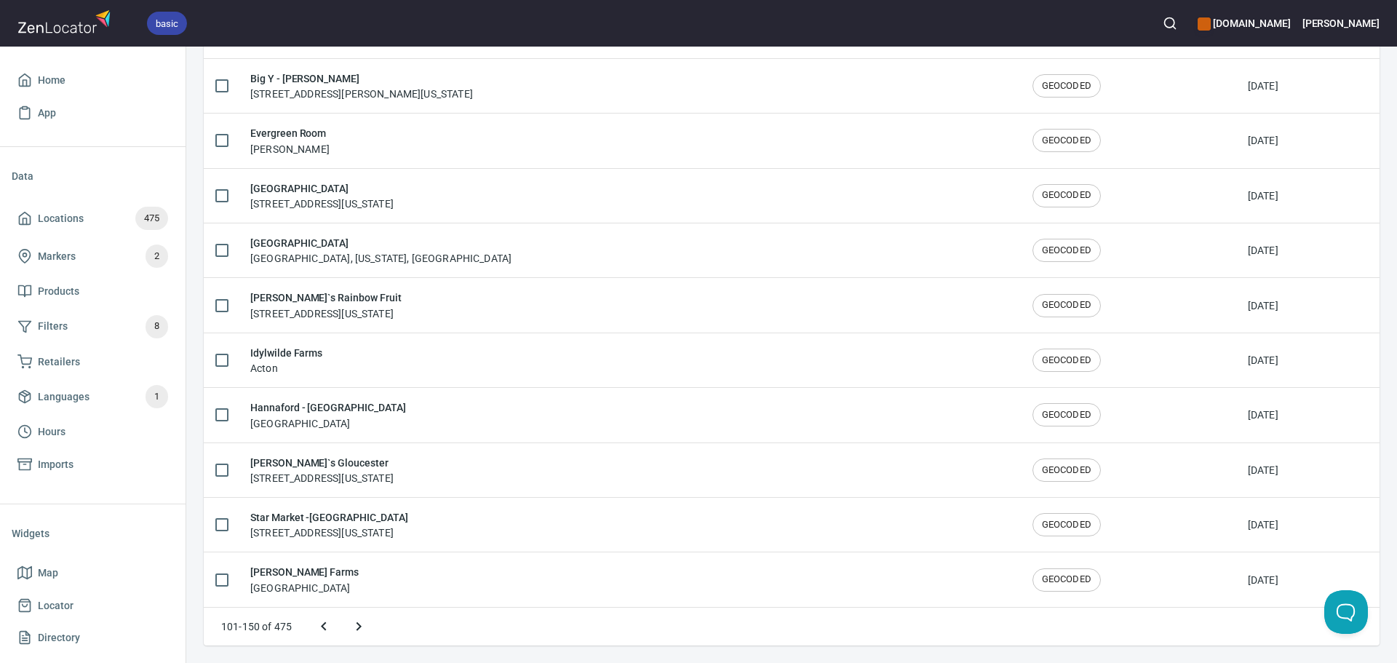
click at [367, 625] on icon "Next page" at bounding box center [358, 626] width 17 height 17
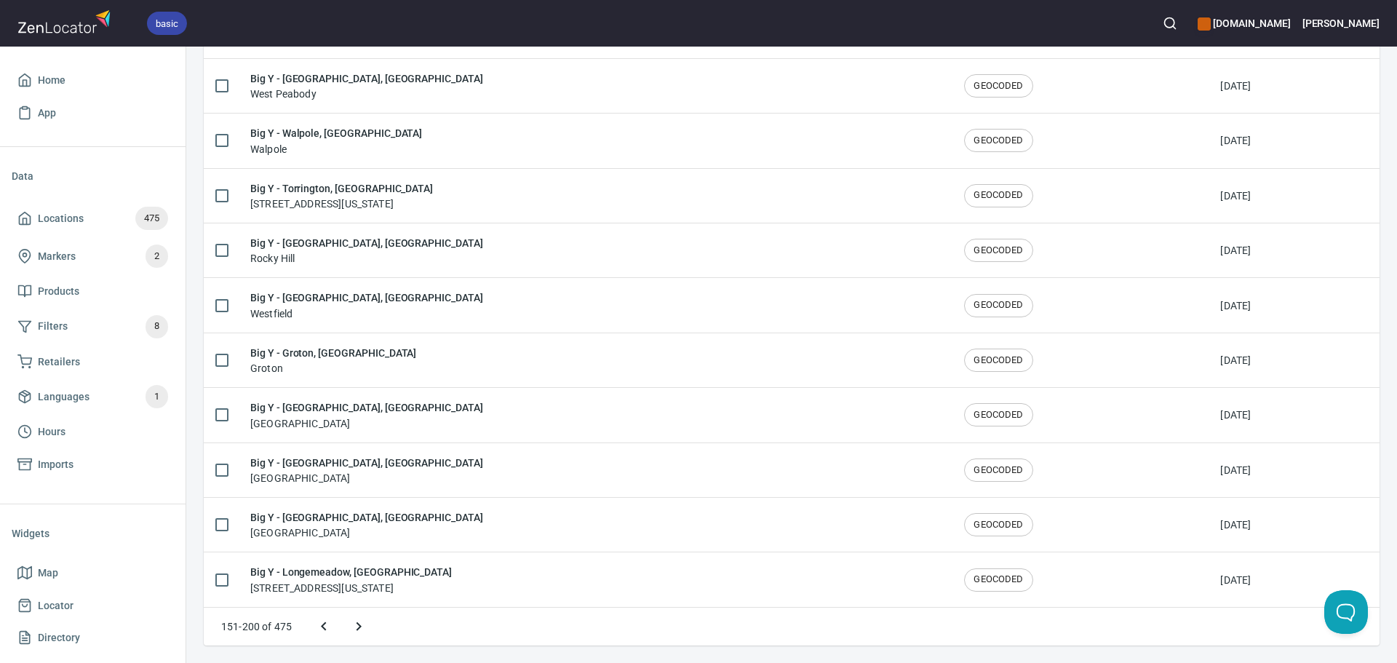
click at [365, 625] on icon "Next page" at bounding box center [358, 626] width 17 height 17
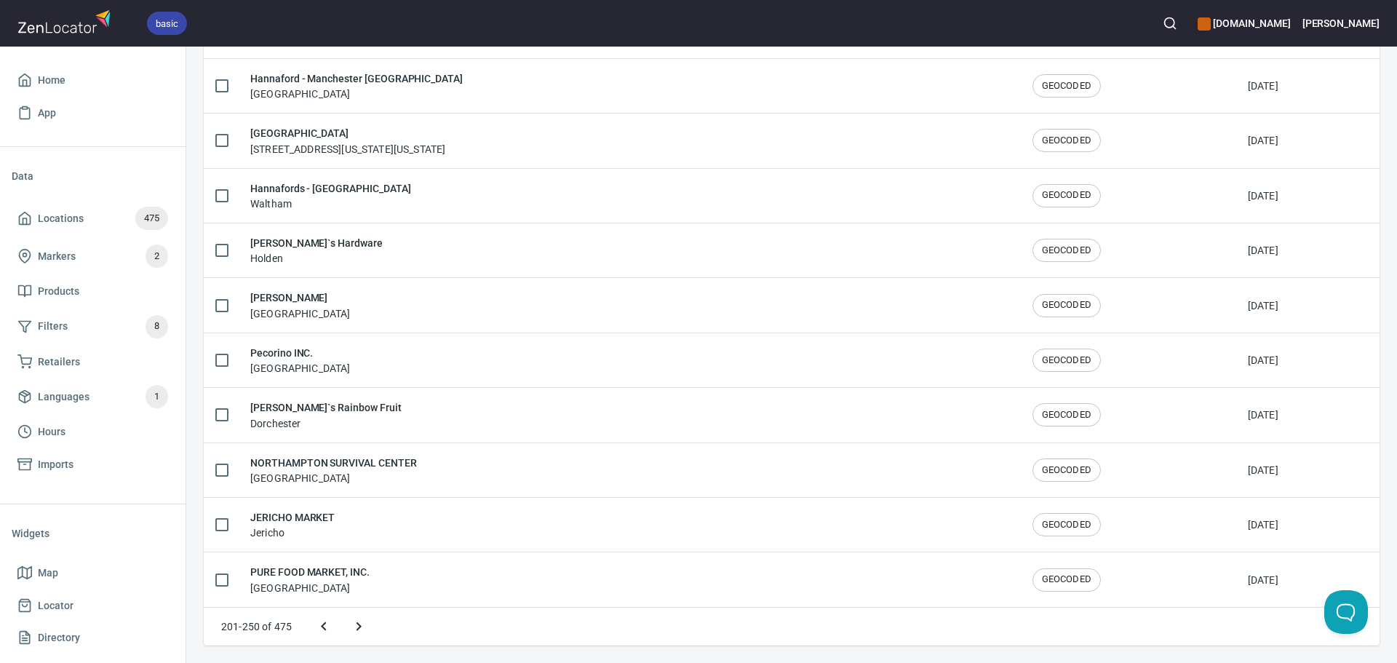
click at [365, 622] on icon "Next page" at bounding box center [358, 626] width 17 height 17
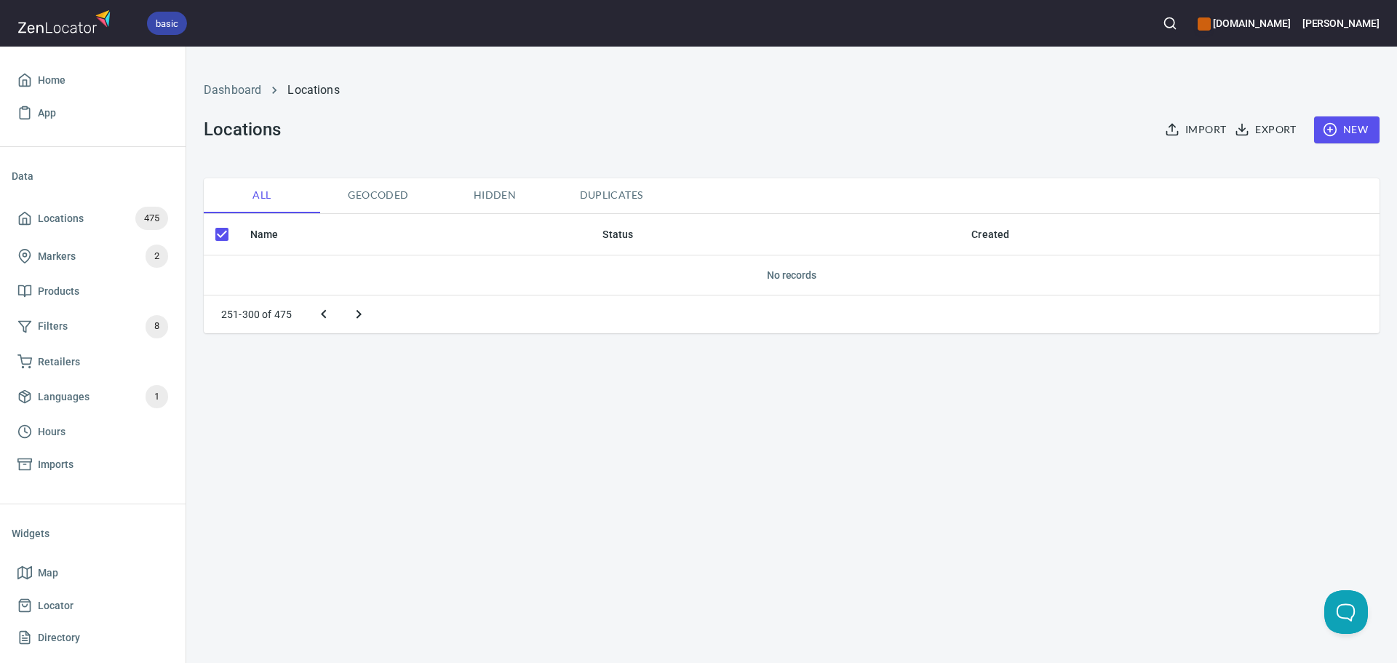
checkbox input "false"
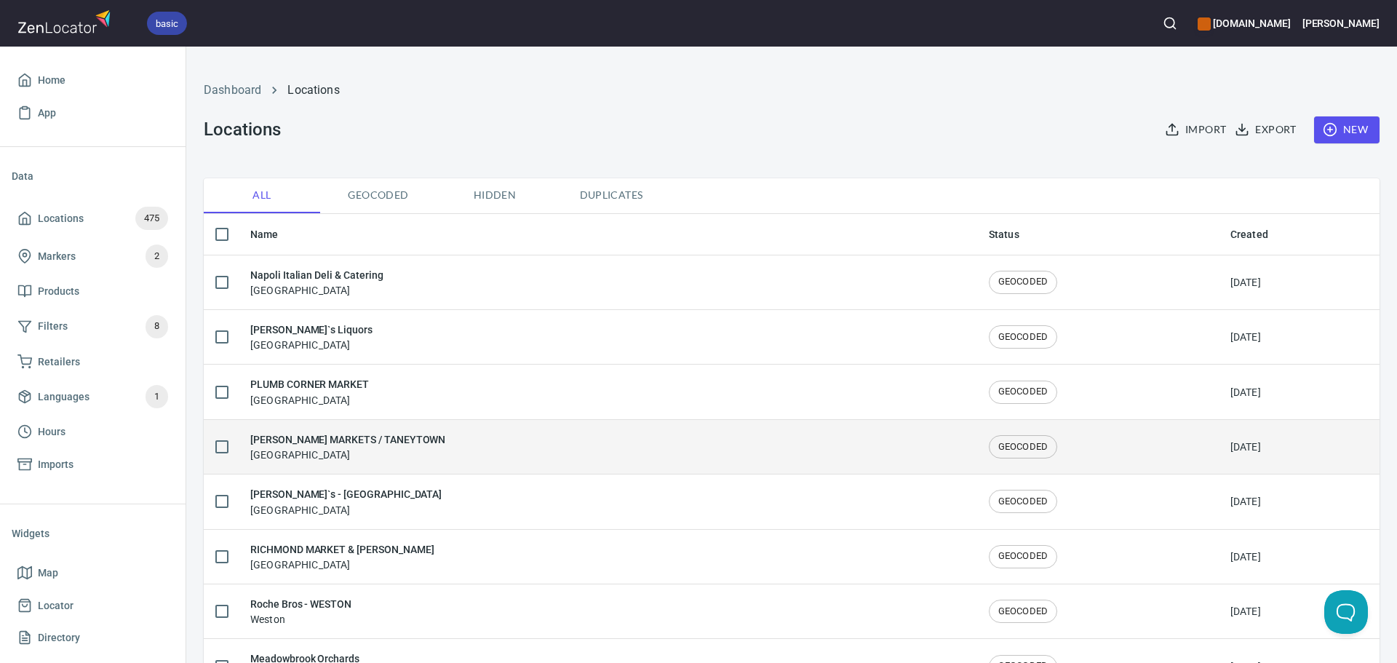
click at [423, 449] on div "KENNIE'S MARKETS / TANEYTOWN Taneytown" at bounding box center [607, 447] width 715 height 31
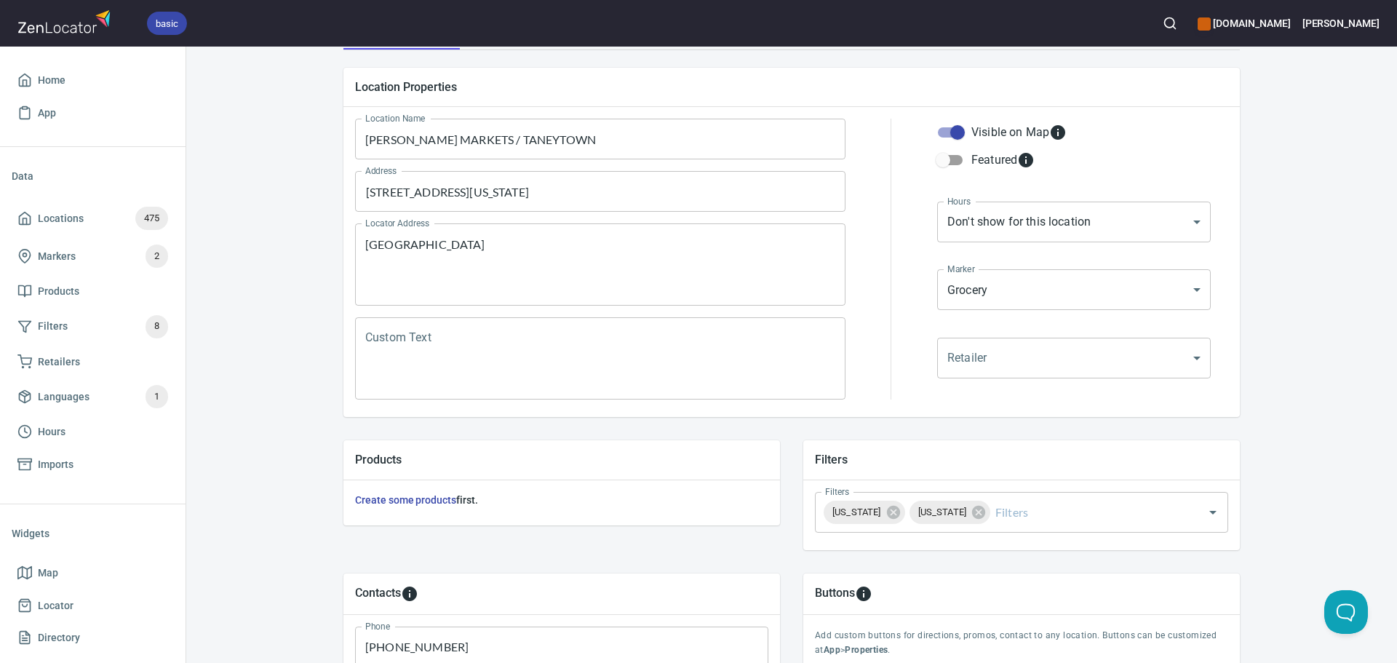
scroll to position [146, 0]
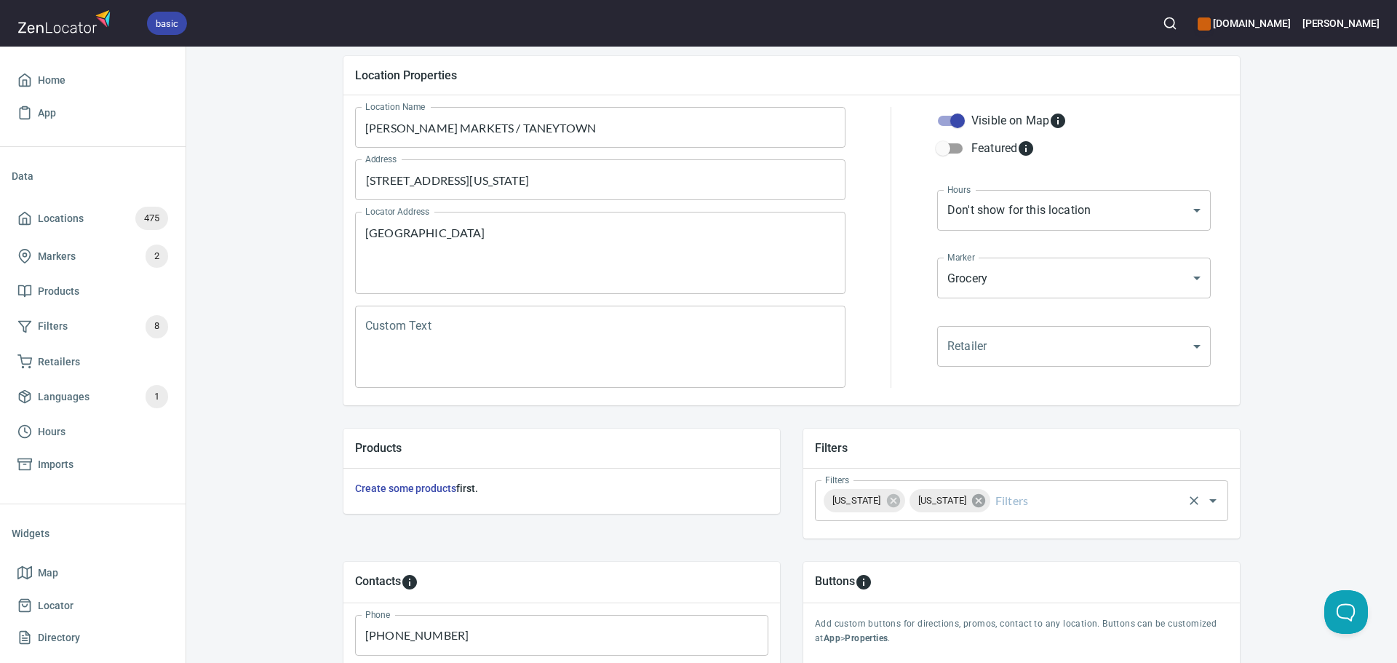
click at [971, 499] on icon at bounding box center [979, 501] width 16 height 16
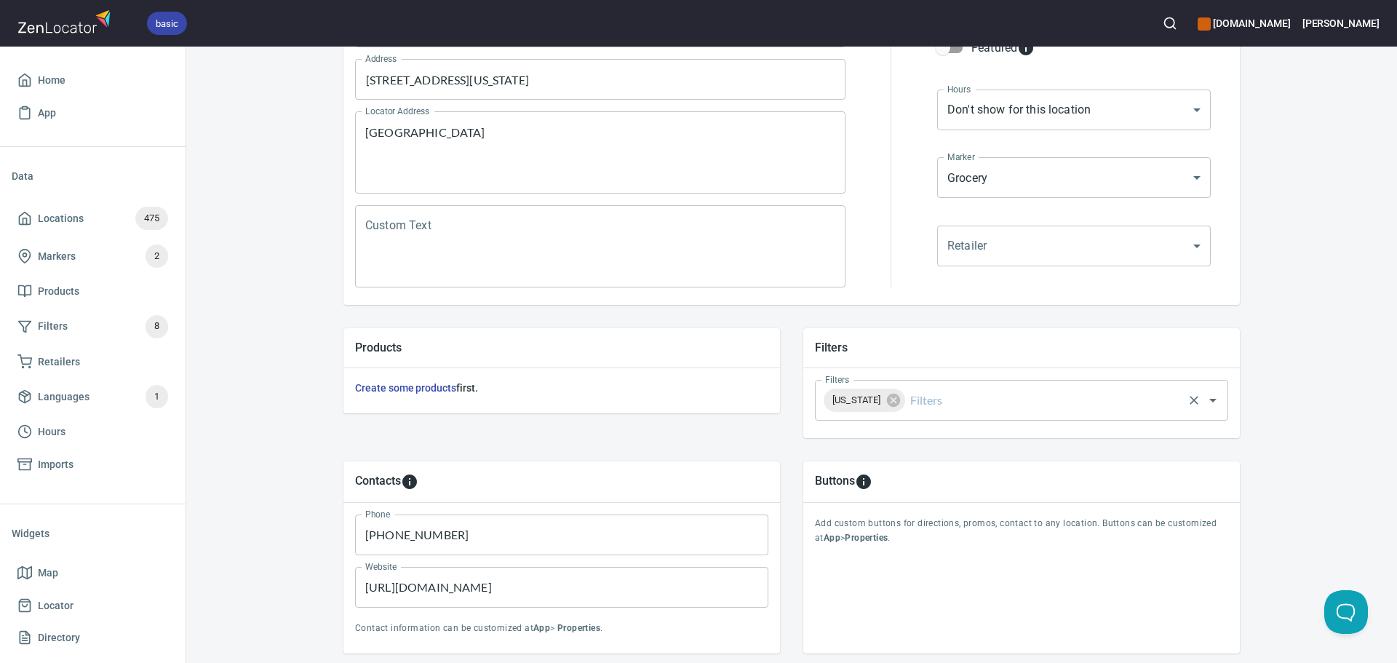
scroll to position [340, 0]
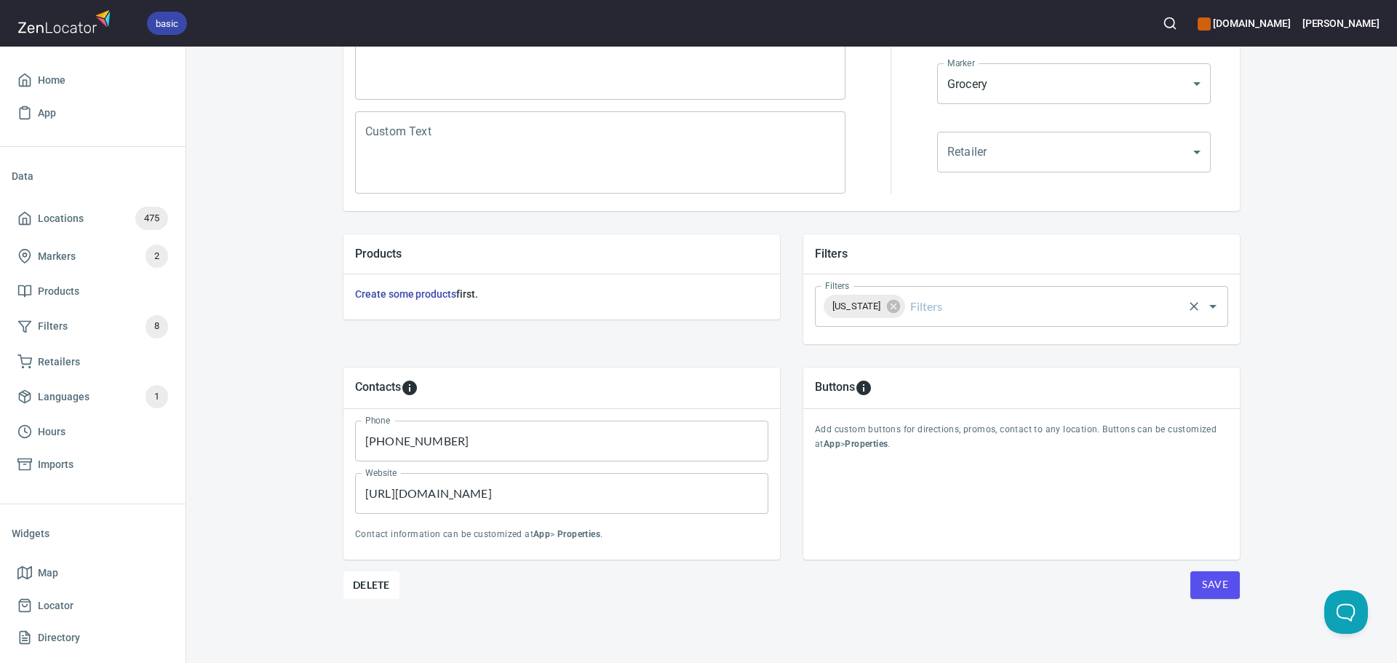
click at [1217, 572] on button "Save" at bounding box center [1215, 585] width 49 height 28
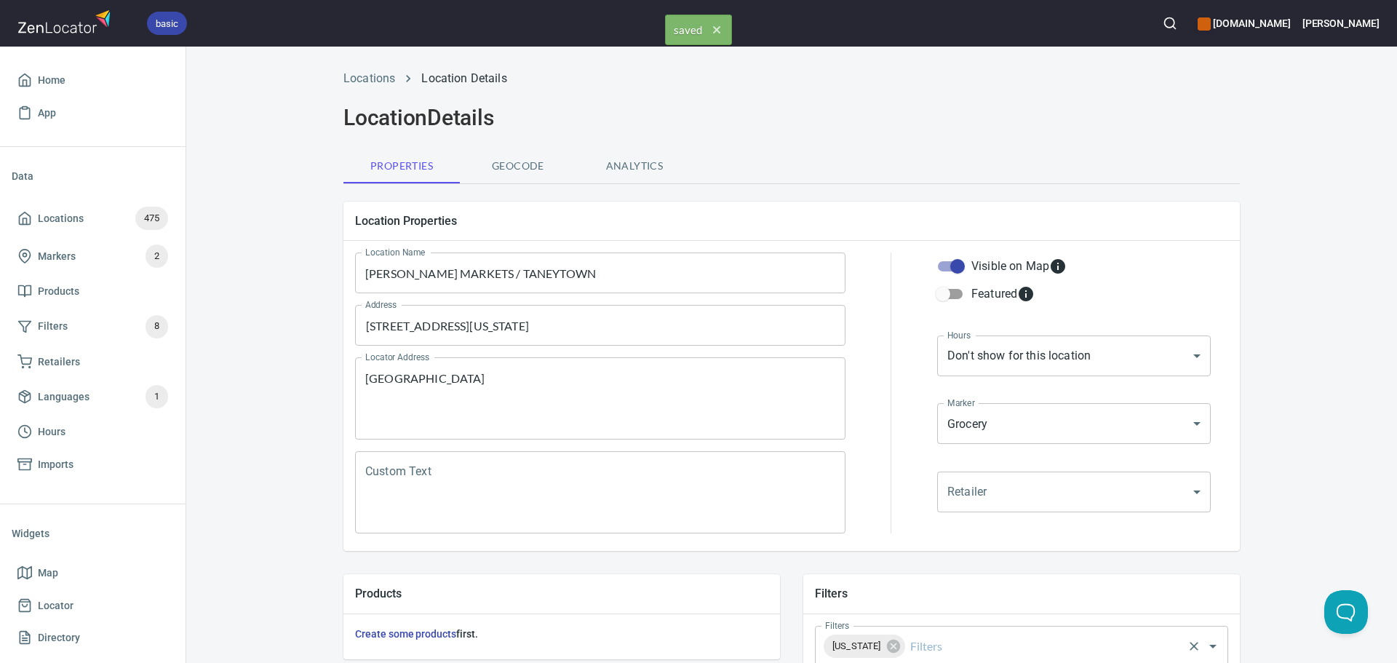
click at [353, 86] on li "Locations" at bounding box center [370, 78] width 52 height 17
click at [354, 81] on link "Locations" at bounding box center [370, 78] width 52 height 14
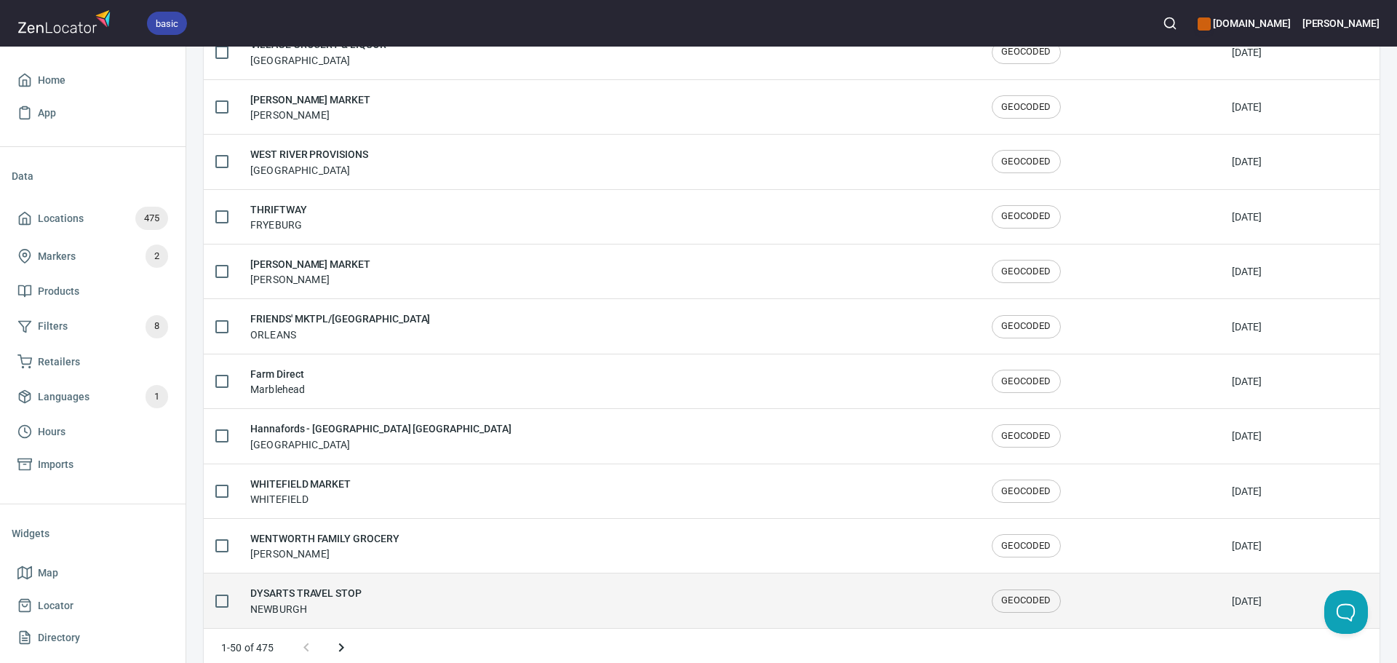
scroll to position [2392, 0]
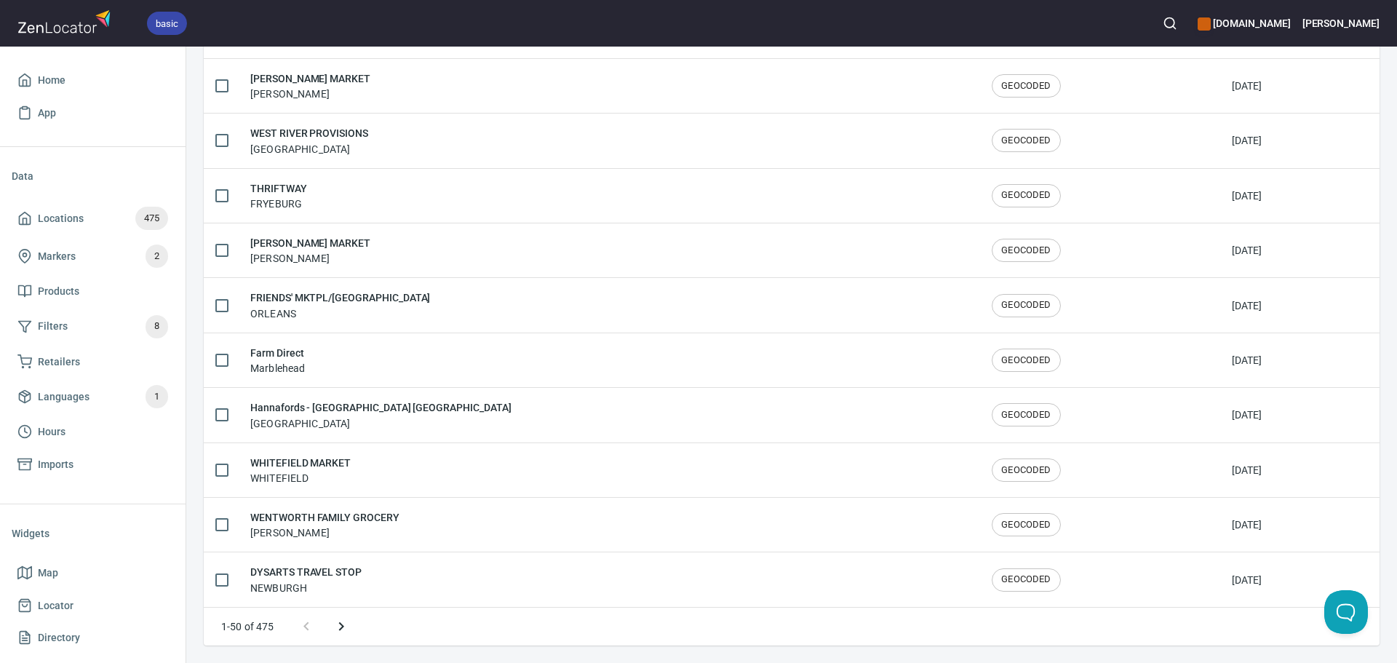
click at [352, 621] on button "Next page" at bounding box center [341, 626] width 35 height 35
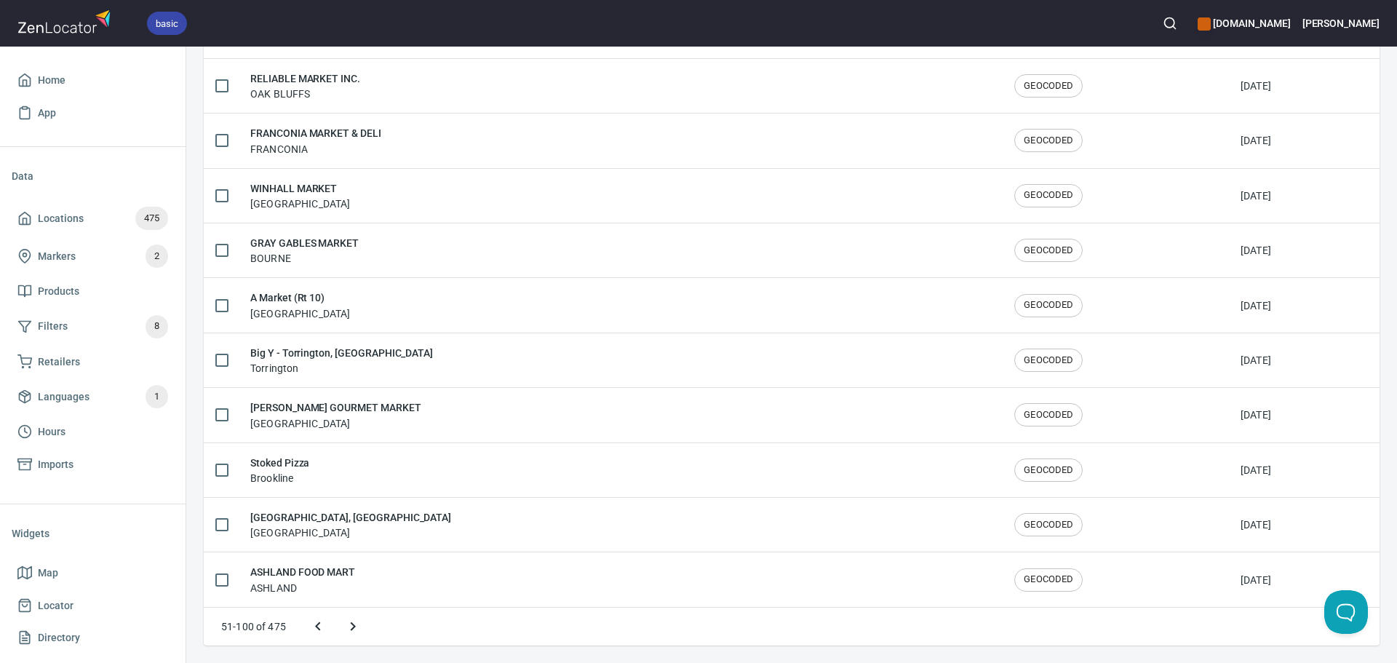
click at [349, 630] on icon "Next page" at bounding box center [352, 626] width 17 height 17
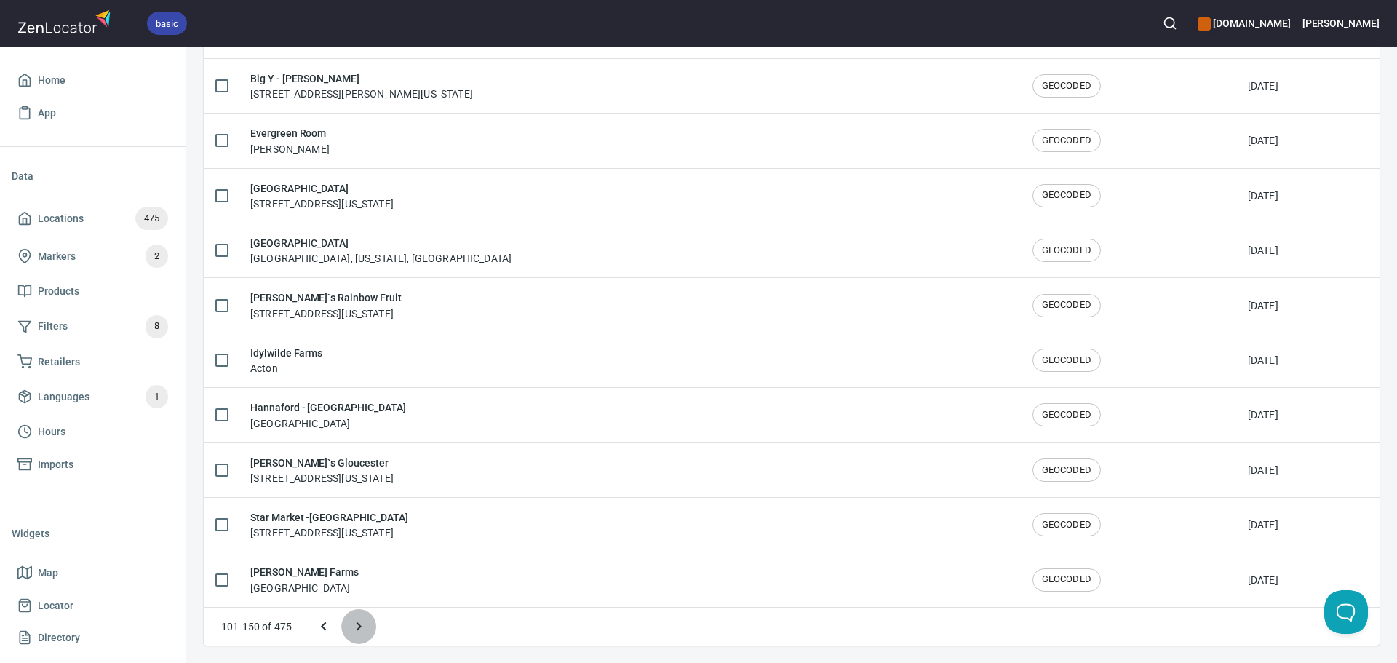
click at [357, 626] on icon "Next page" at bounding box center [358, 626] width 17 height 17
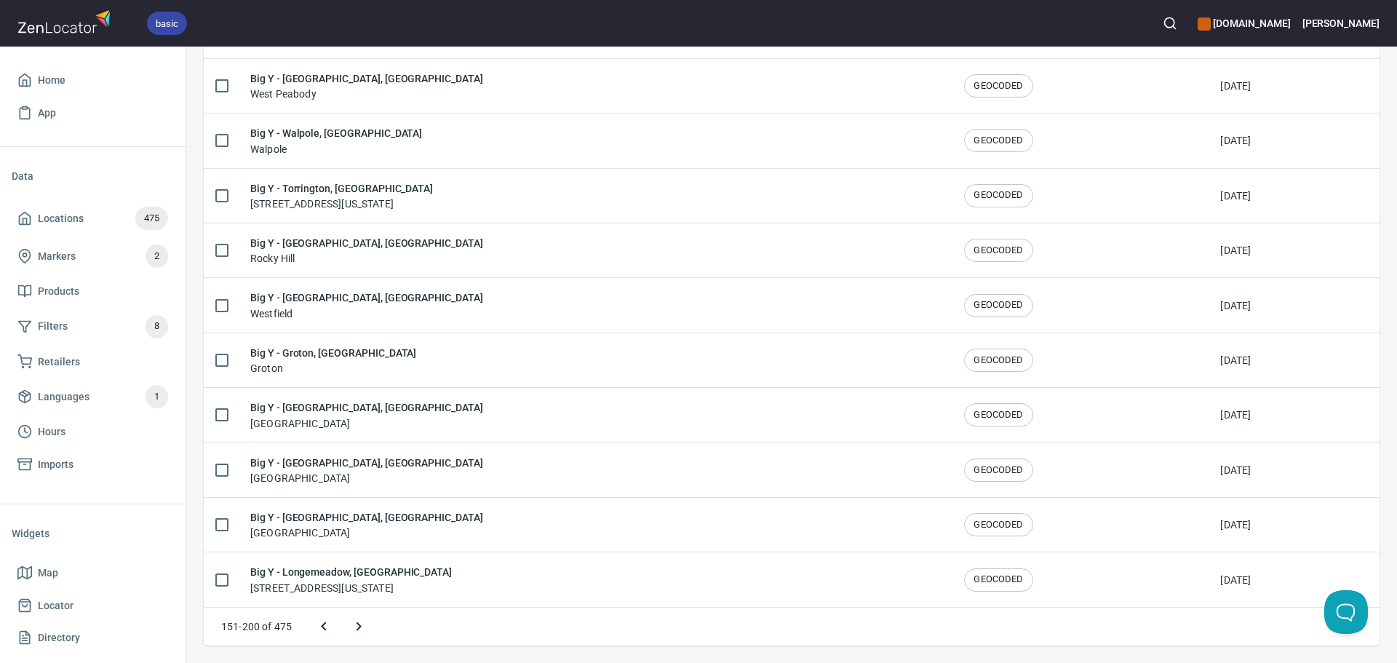
click at [357, 626] on icon "Next page" at bounding box center [358, 626] width 17 height 17
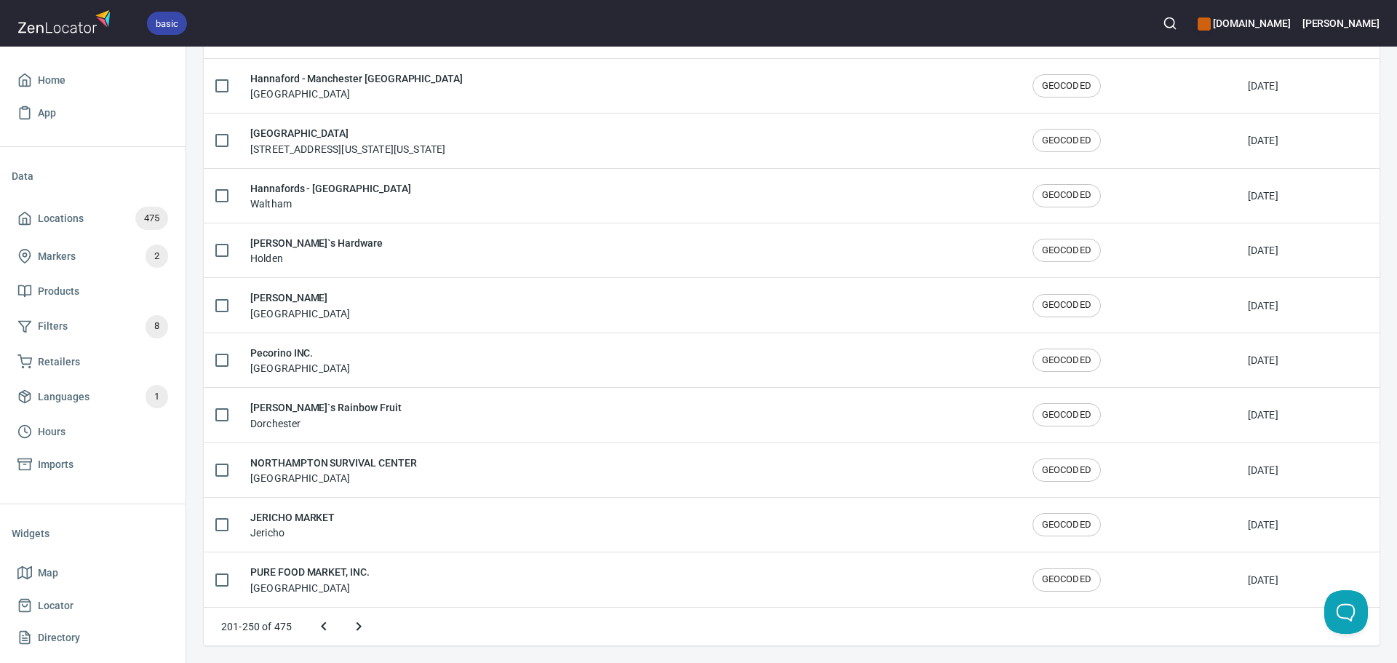
click at [357, 626] on icon "Next page" at bounding box center [358, 626] width 17 height 17
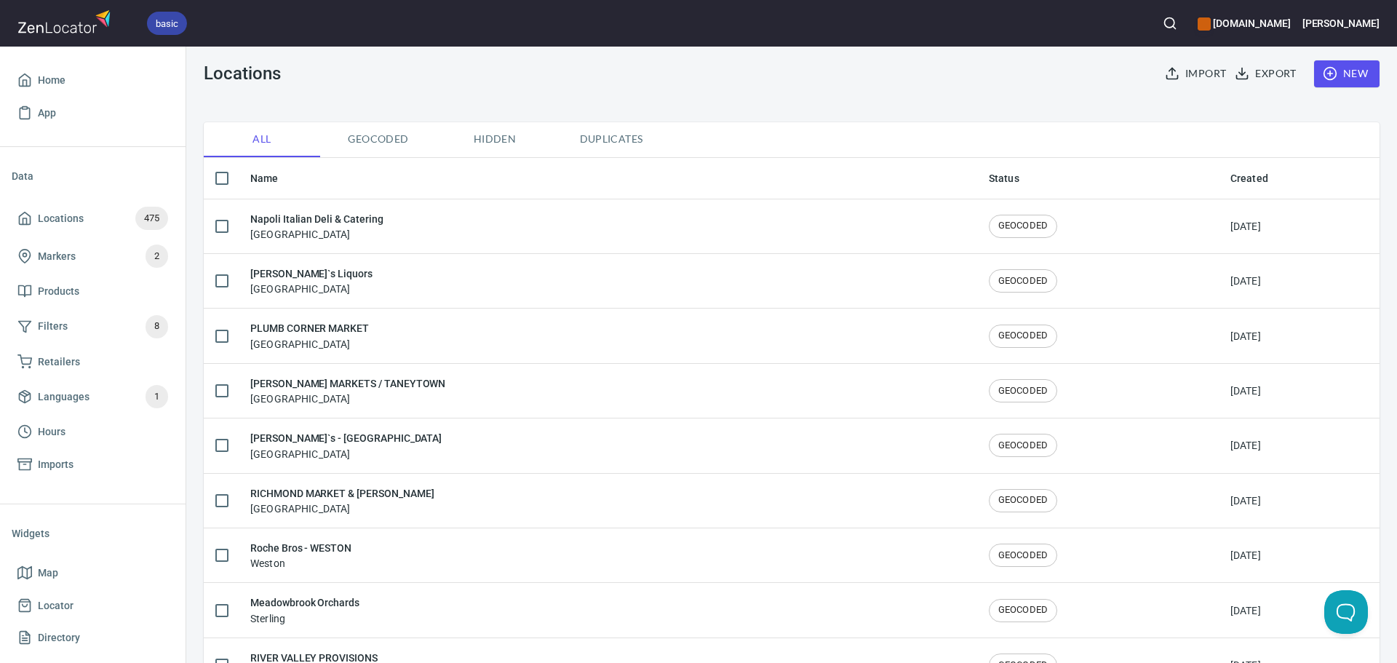
scroll to position [0, 0]
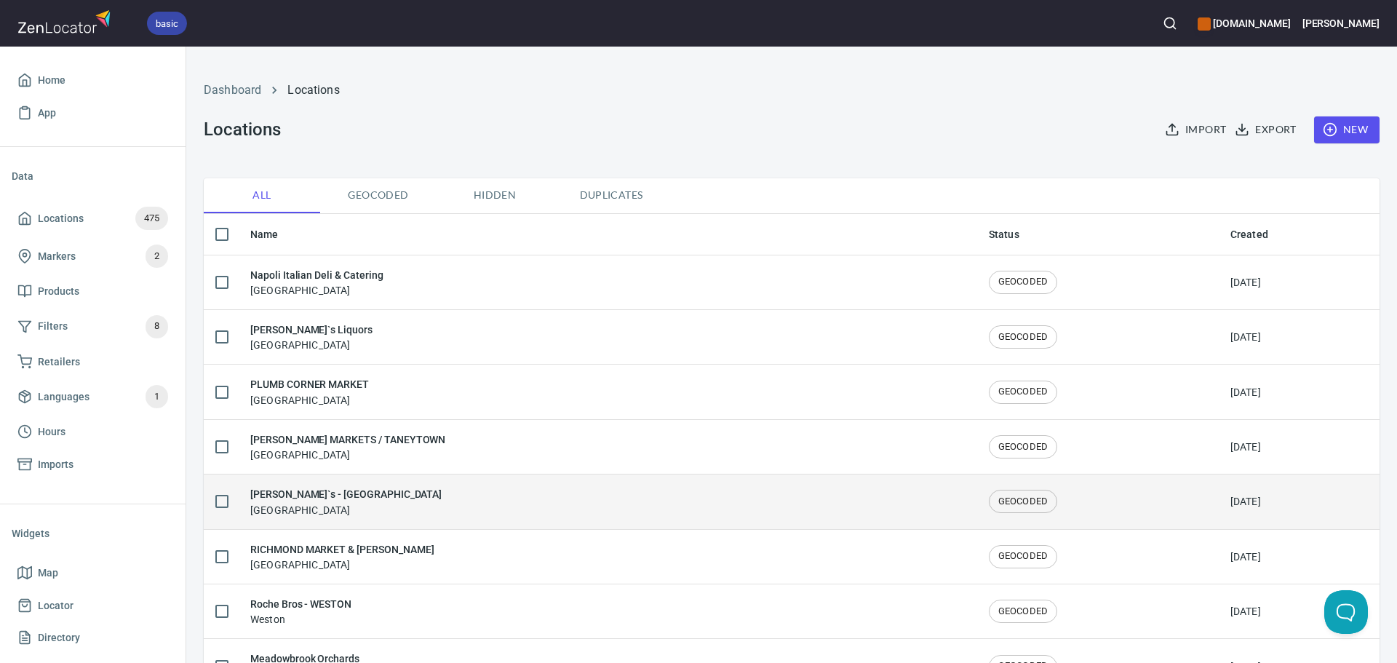
click at [413, 495] on div "Shaw`s - East Boston East Boston" at bounding box center [607, 501] width 715 height 31
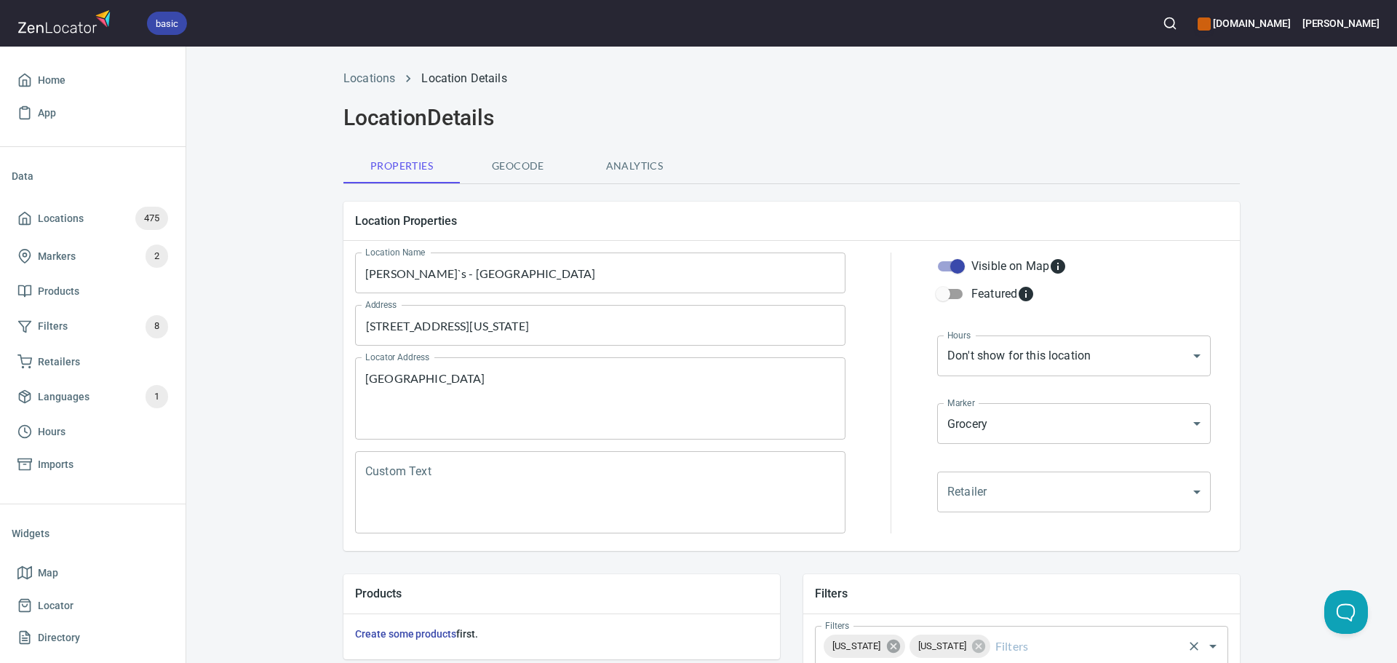
click at [886, 652] on icon at bounding box center [894, 646] width 16 height 16
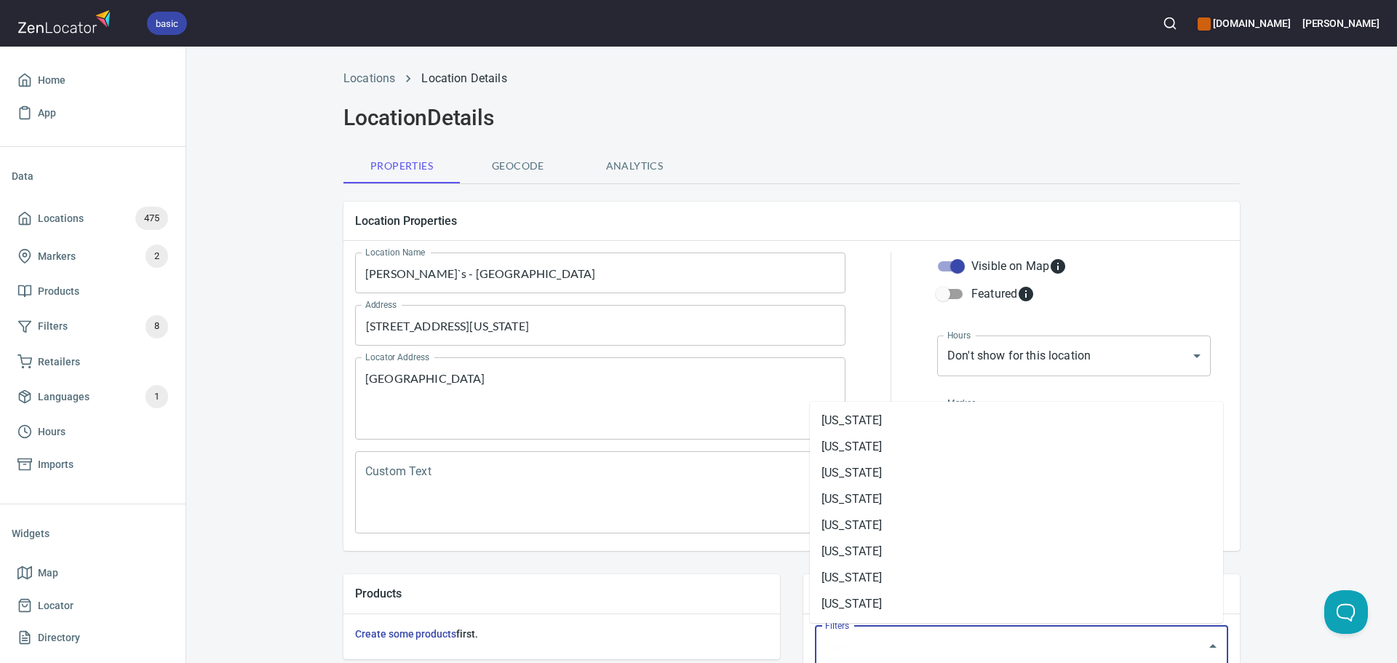
click at [874, 639] on input "Filters" at bounding box center [1002, 646] width 360 height 28
click at [885, 570] on li "[US_STATE]" at bounding box center [1016, 578] width 413 height 26
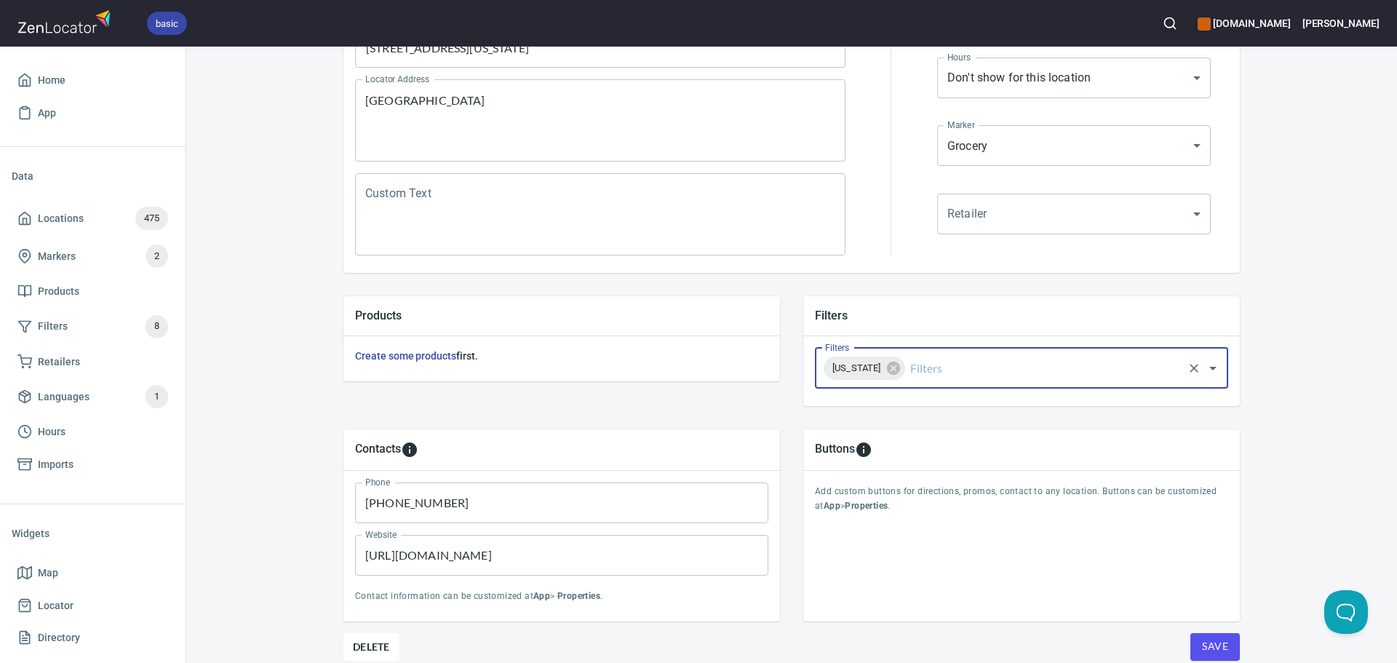
scroll to position [340, 0]
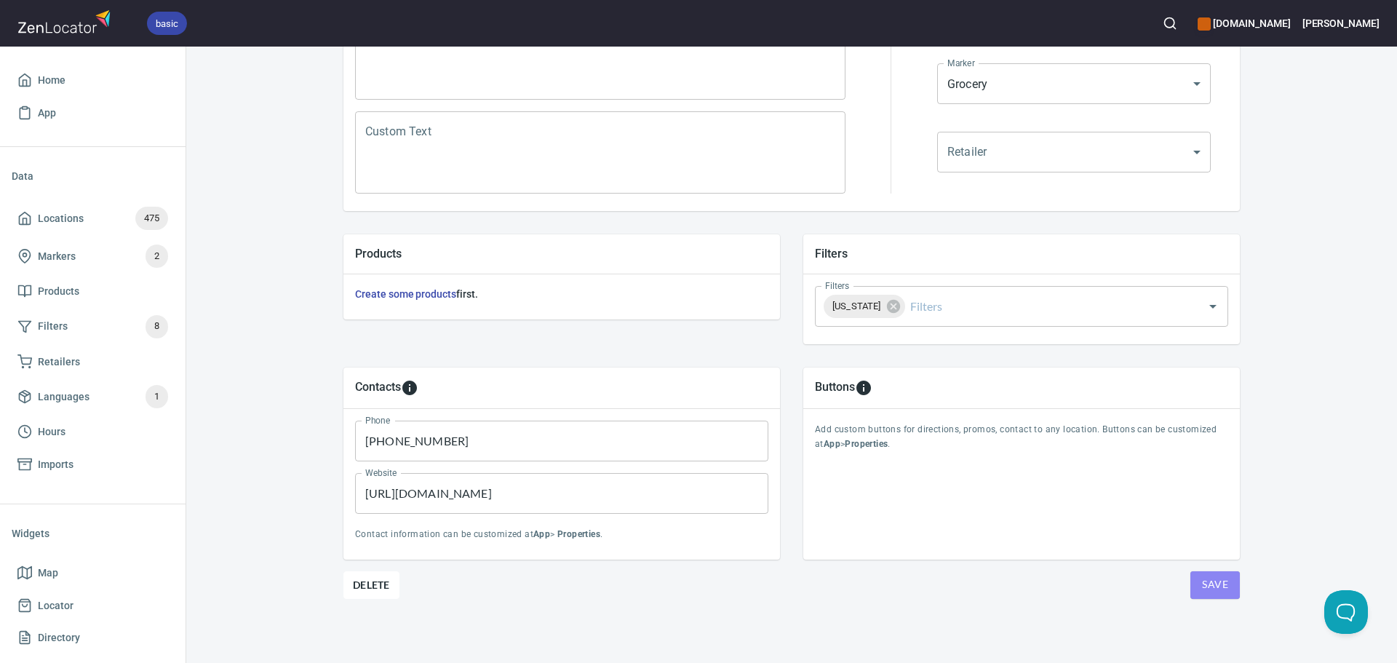
click at [1204, 592] on span "Save" at bounding box center [1215, 585] width 26 height 18
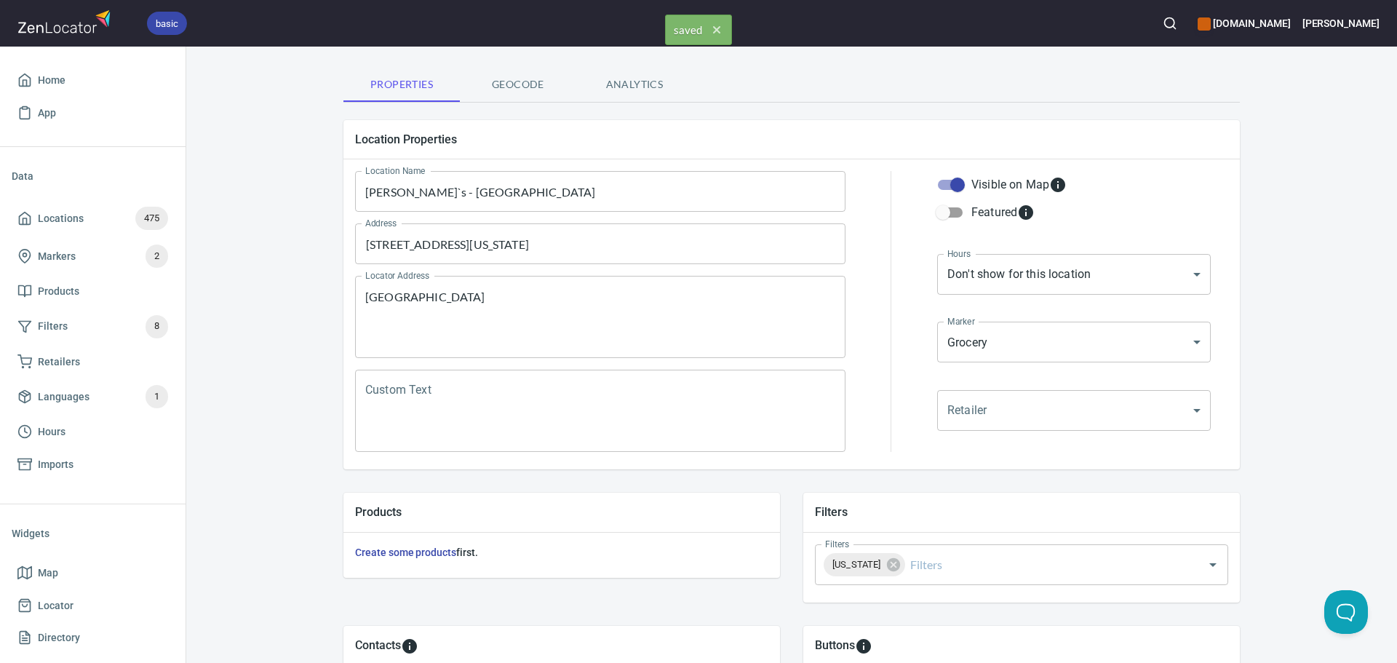
scroll to position [0, 0]
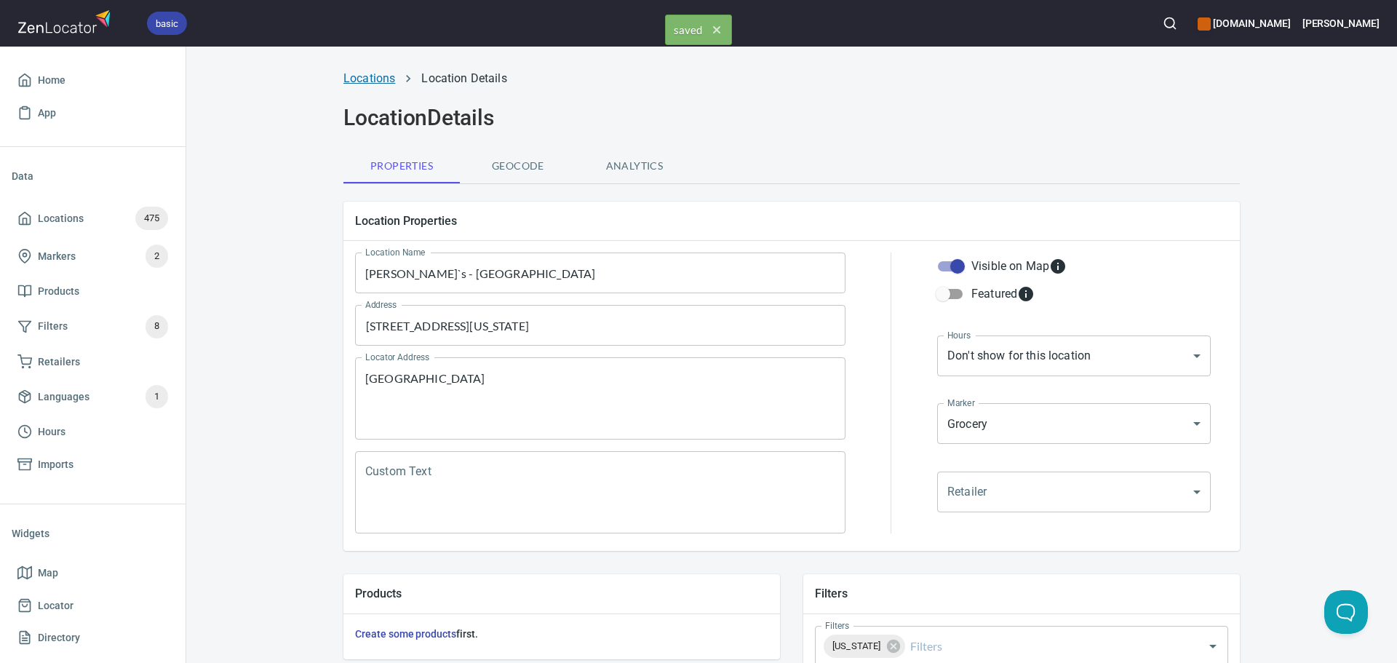
click at [361, 82] on link "Locations" at bounding box center [370, 78] width 52 height 14
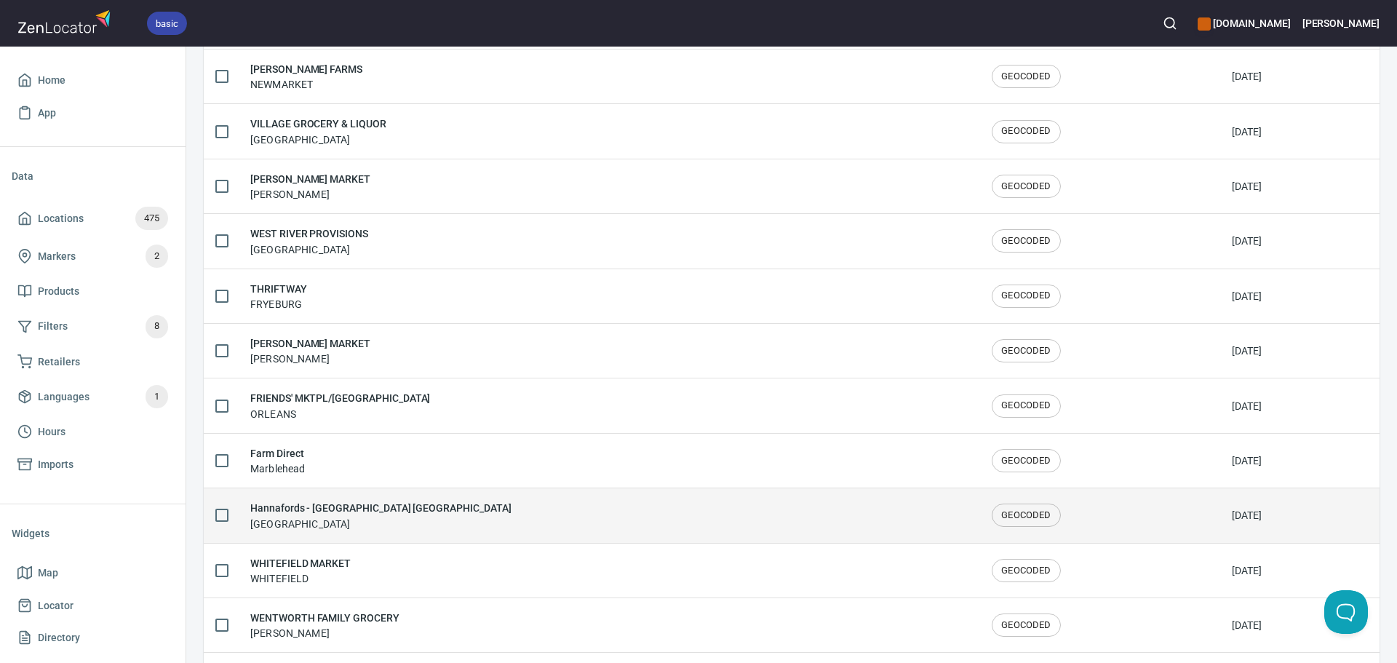
scroll to position [2392, 0]
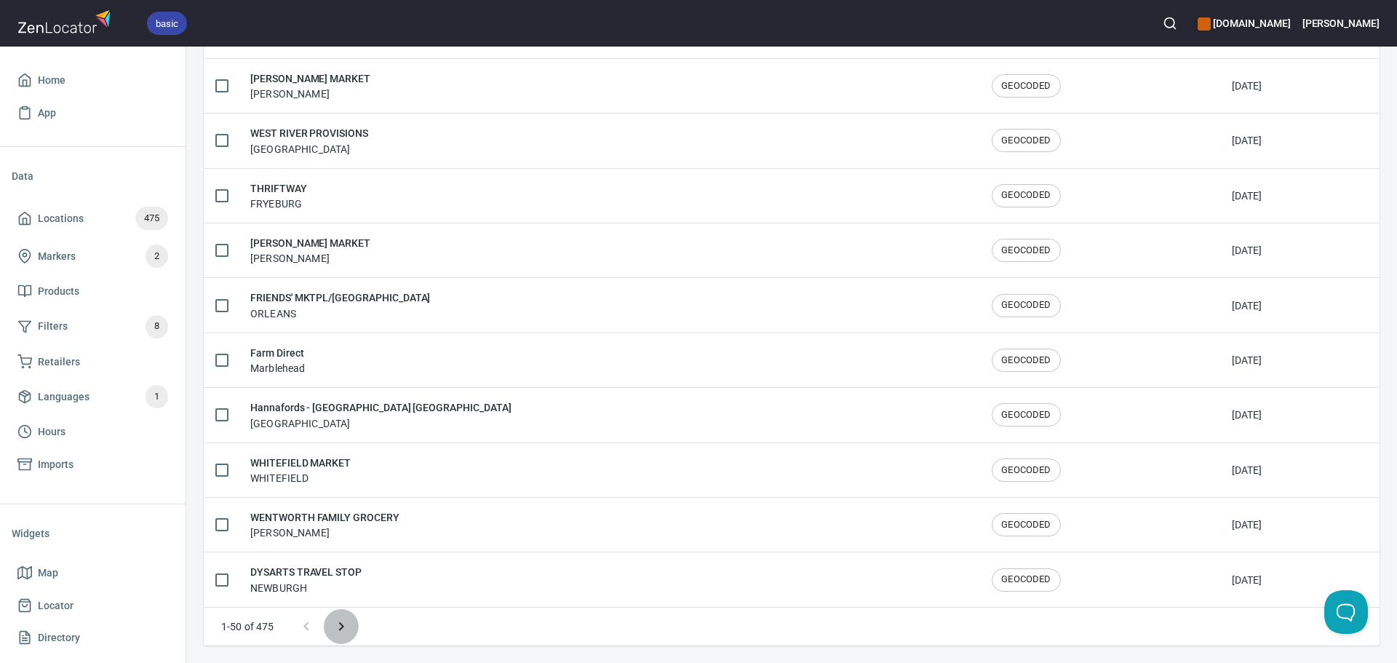
click at [343, 622] on icon "Next page" at bounding box center [341, 626] width 17 height 17
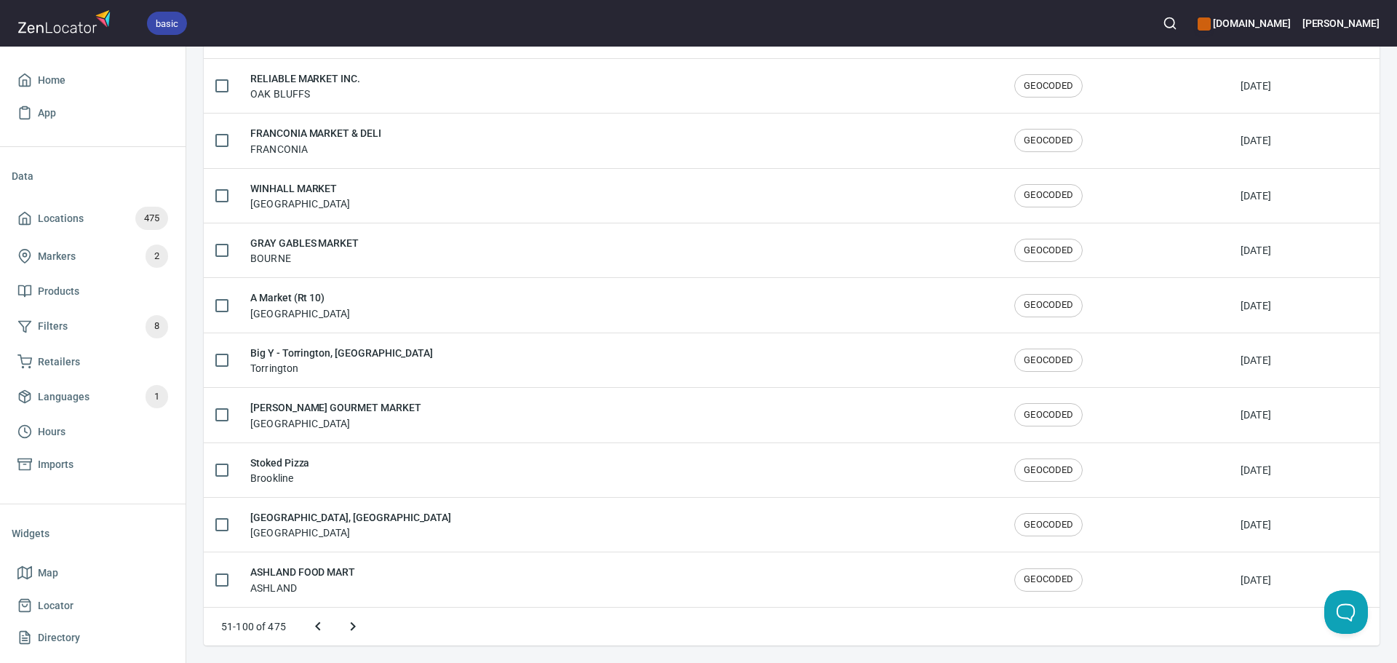
click at [343, 622] on button "Next page" at bounding box center [353, 626] width 35 height 35
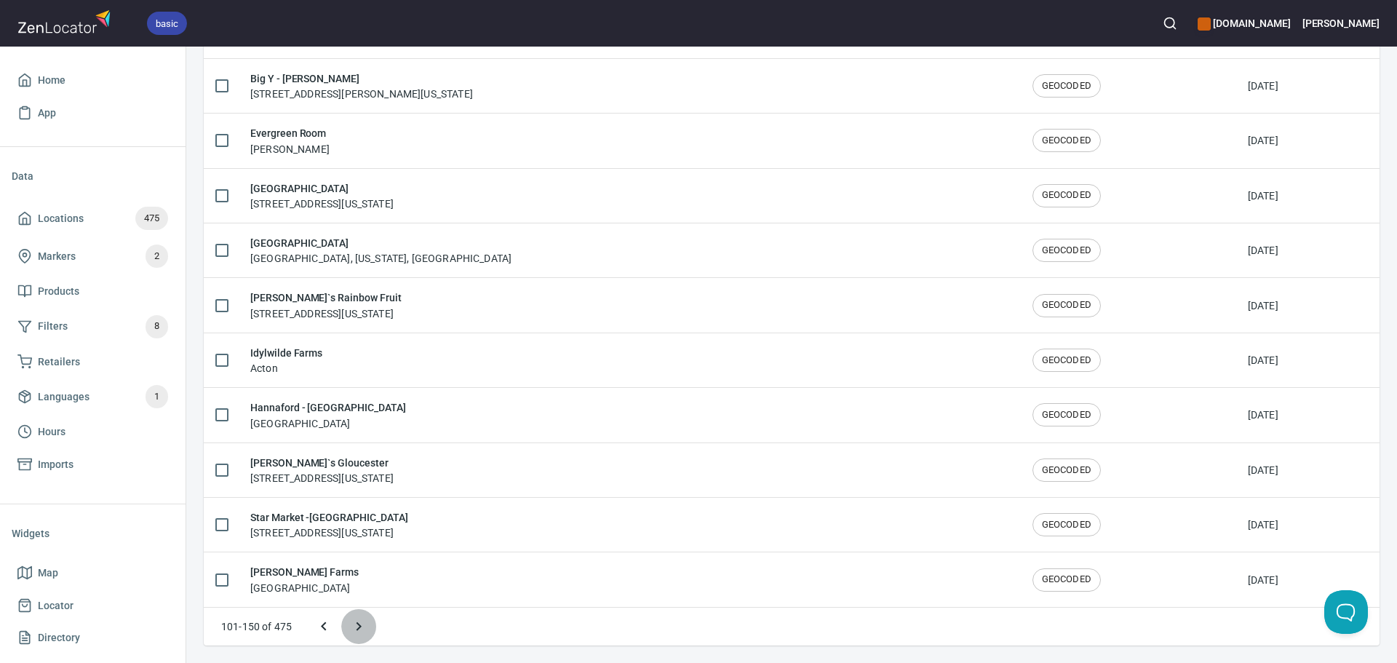
click at [344, 624] on button "Next page" at bounding box center [358, 626] width 35 height 35
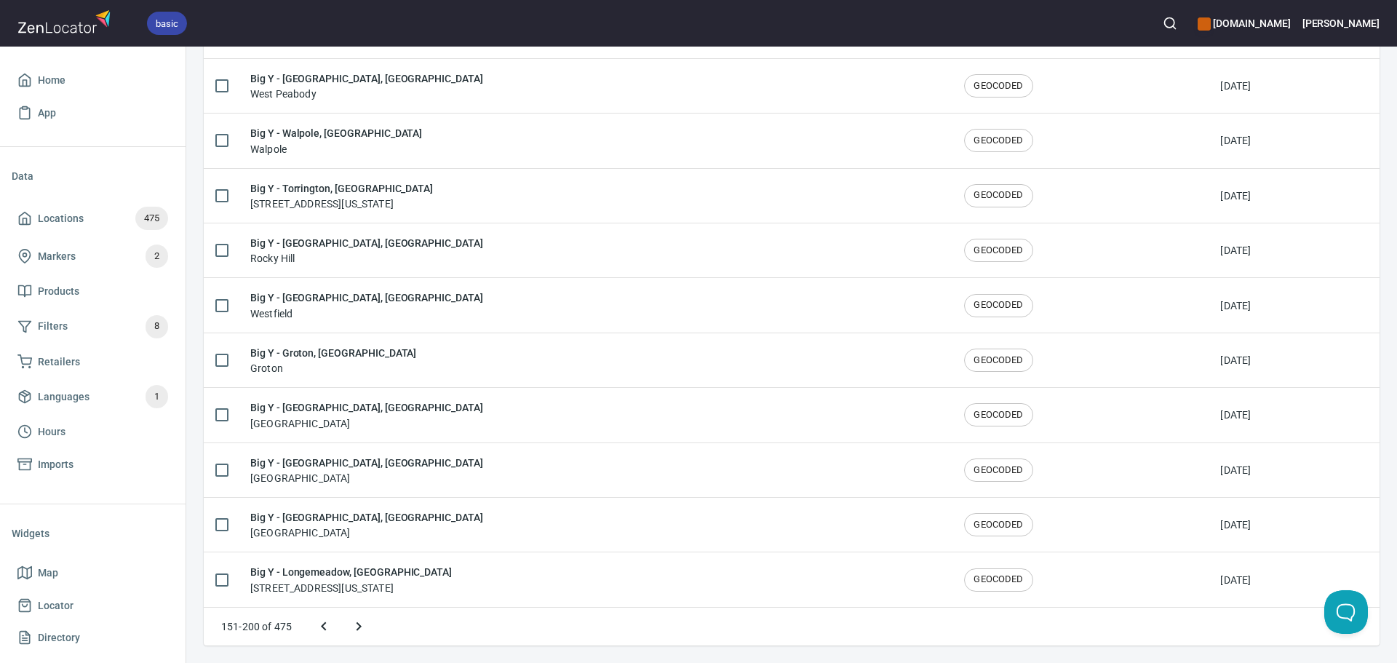
click at [344, 624] on button "Next page" at bounding box center [358, 626] width 35 height 35
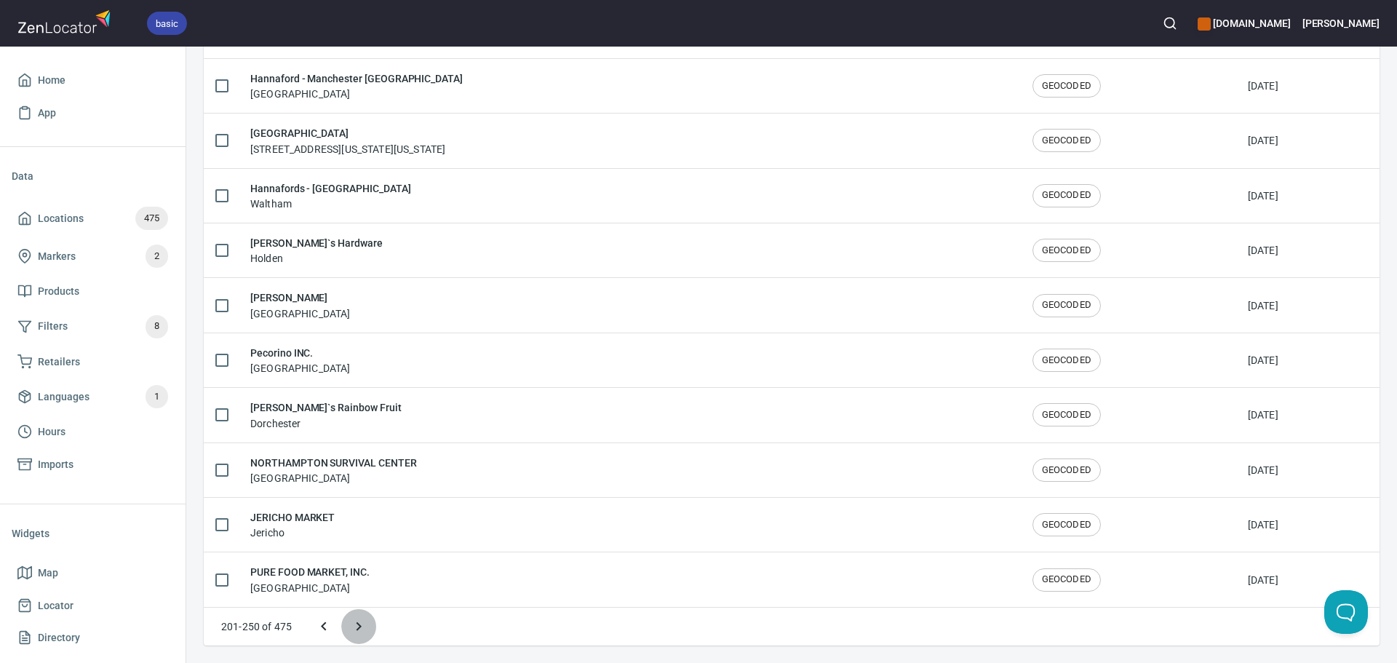
click at [344, 624] on button "Next page" at bounding box center [358, 626] width 35 height 35
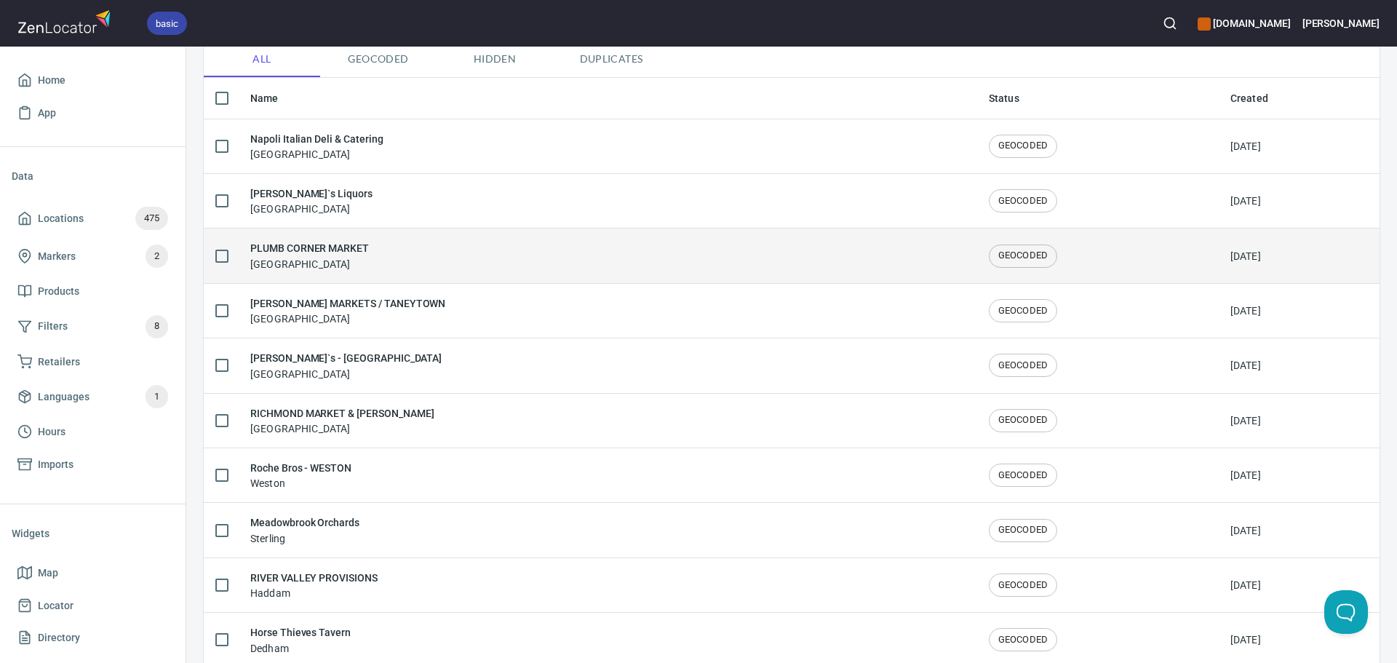
scroll to position [146, 0]
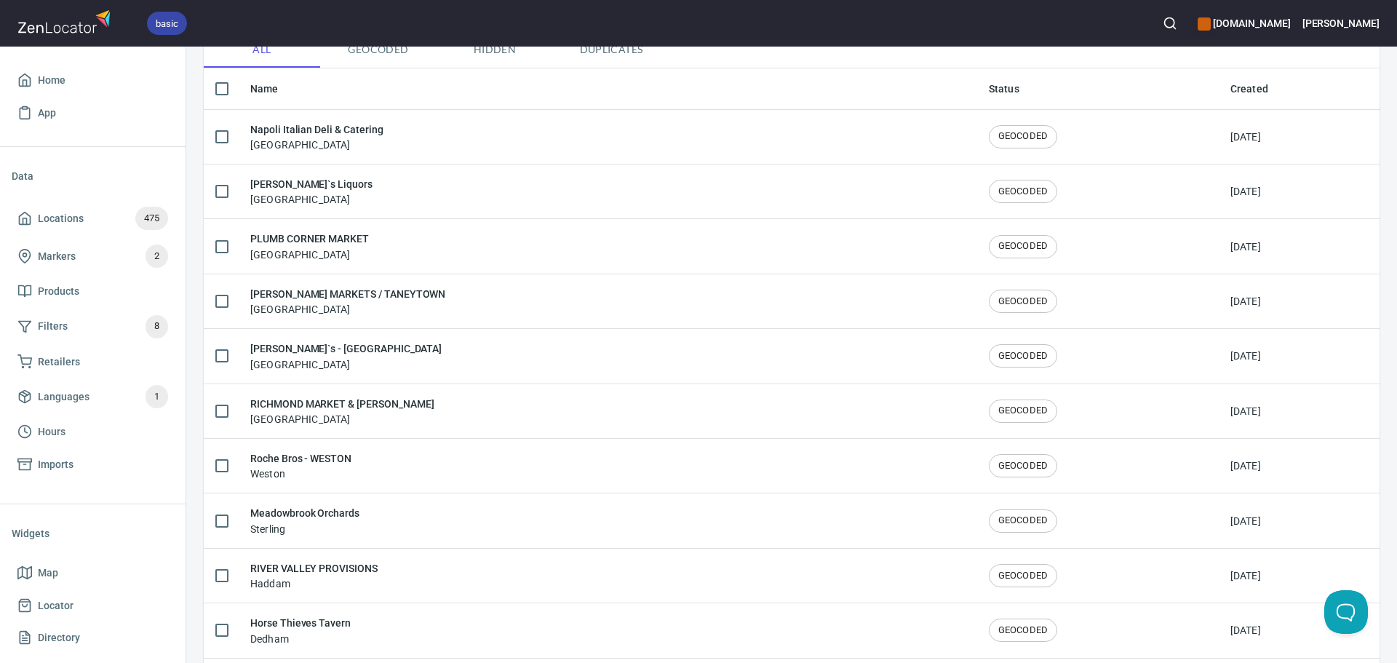
click at [392, 407] on div "RICHMOND MARKET & BEV Richmond" at bounding box center [607, 411] width 715 height 31
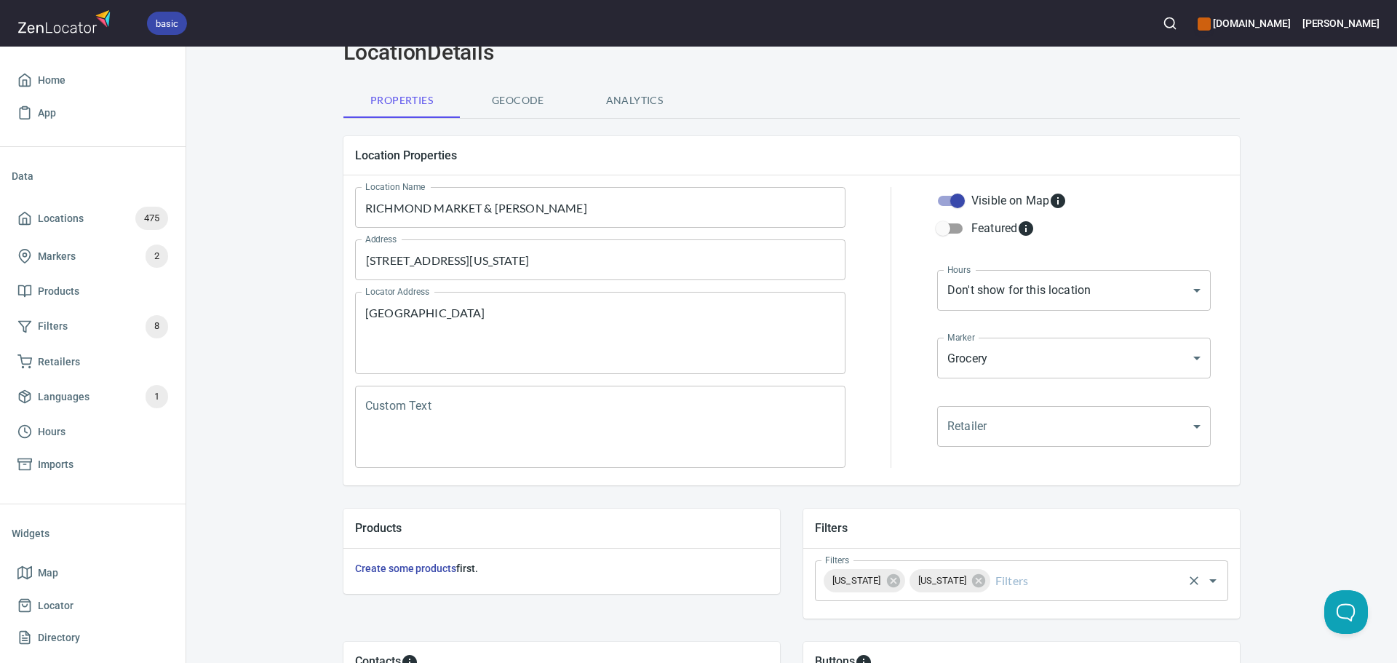
scroll to position [146, 0]
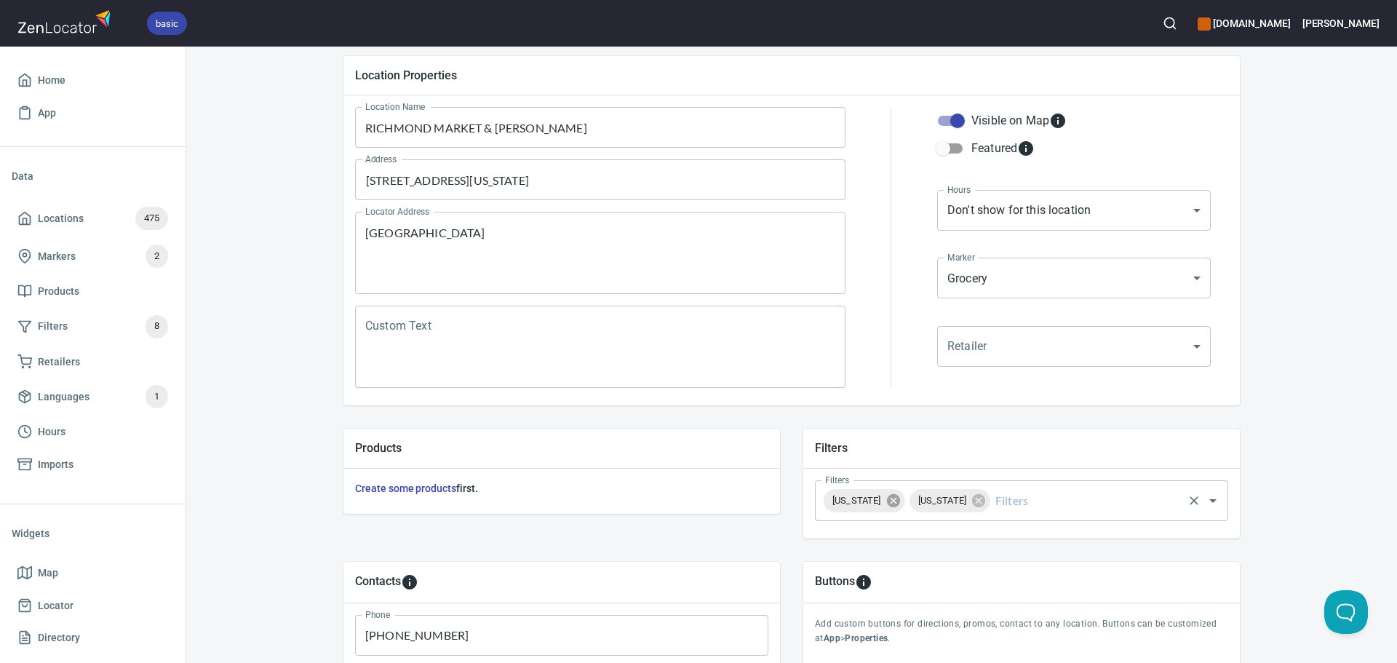
click at [900, 497] on icon at bounding box center [894, 501] width 16 height 16
click at [886, 504] on icon at bounding box center [892, 500] width 13 height 13
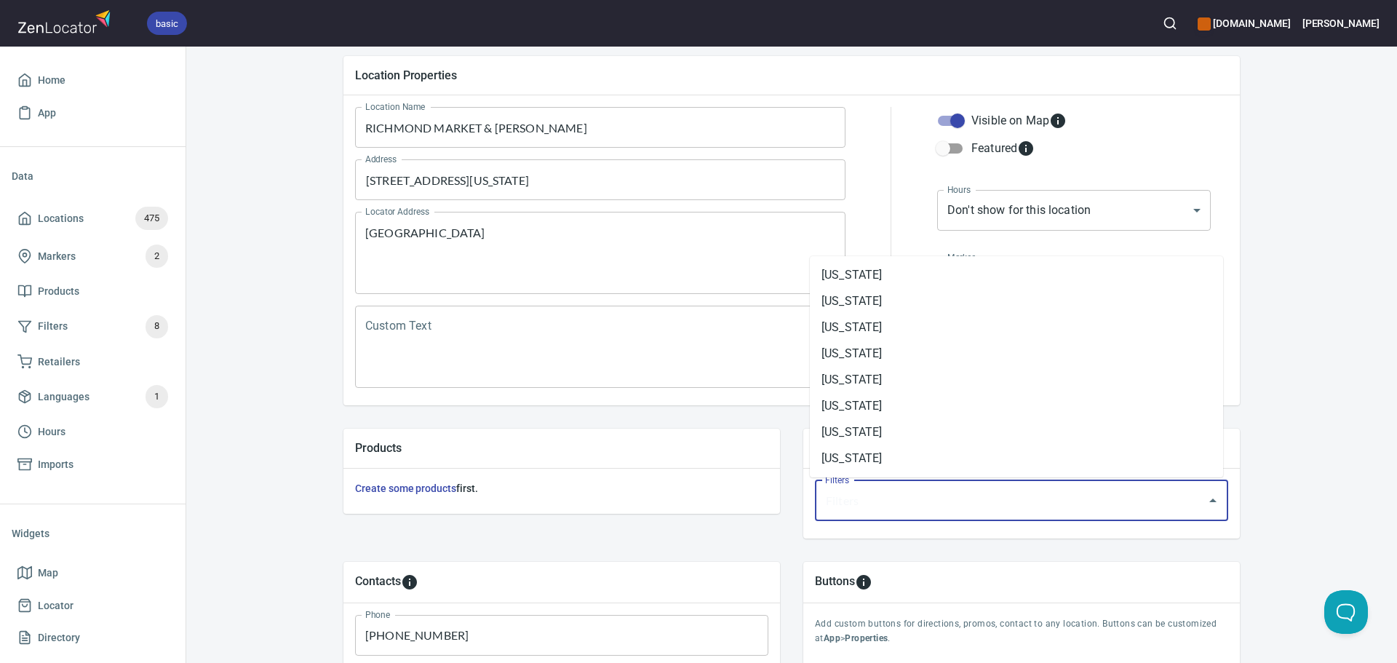
click at [908, 509] on input "Filters" at bounding box center [1002, 501] width 360 height 28
click at [901, 317] on li "[US_STATE]" at bounding box center [1016, 327] width 413 height 26
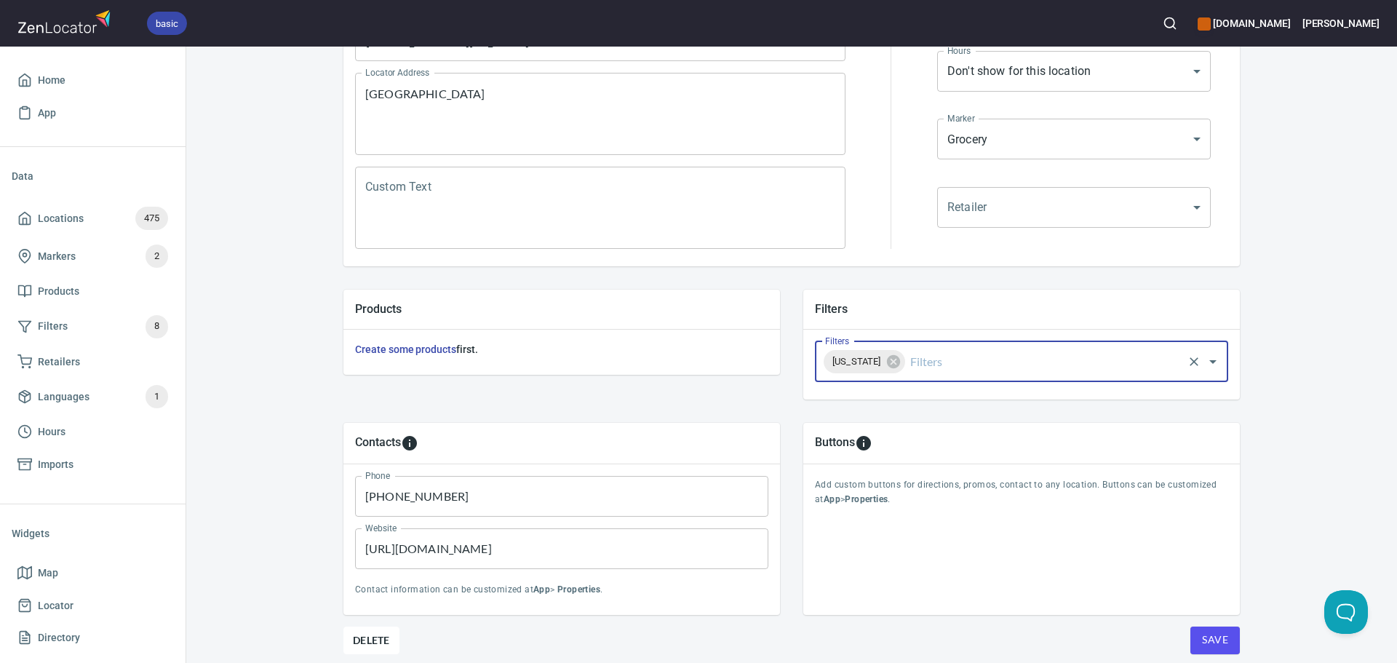
scroll to position [340, 0]
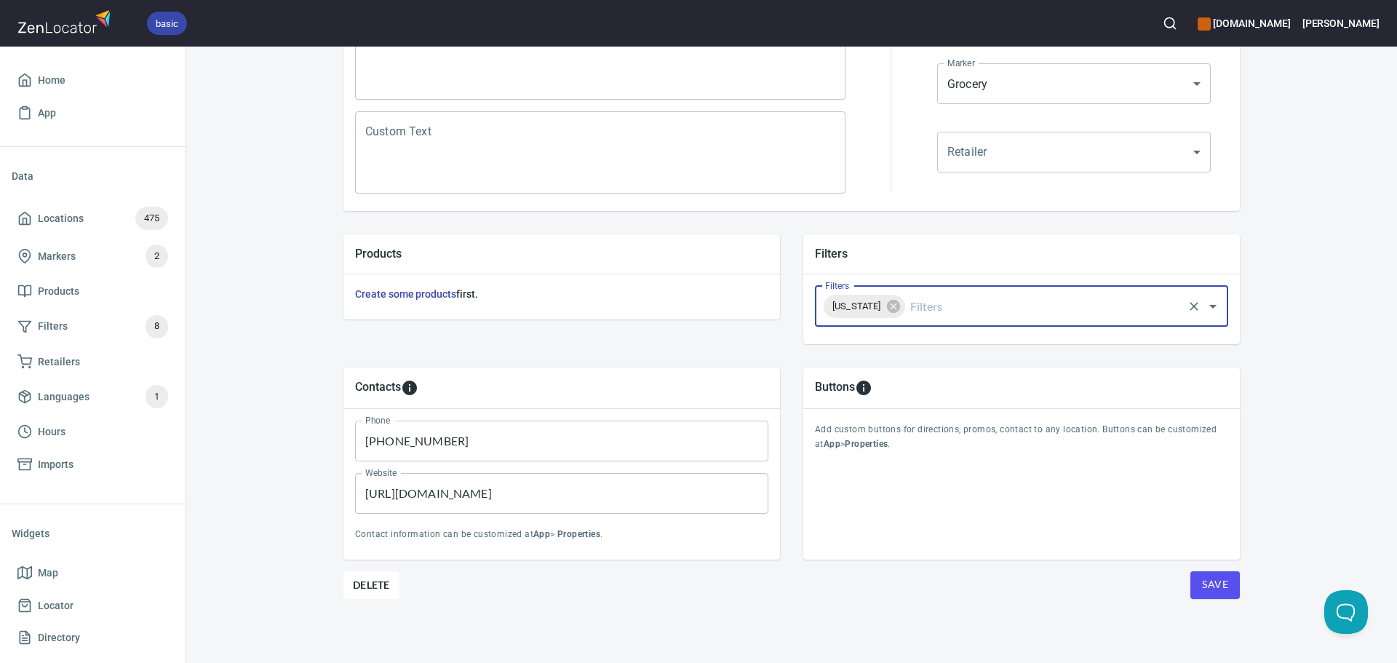
click at [1223, 592] on span "Save" at bounding box center [1215, 585] width 26 height 18
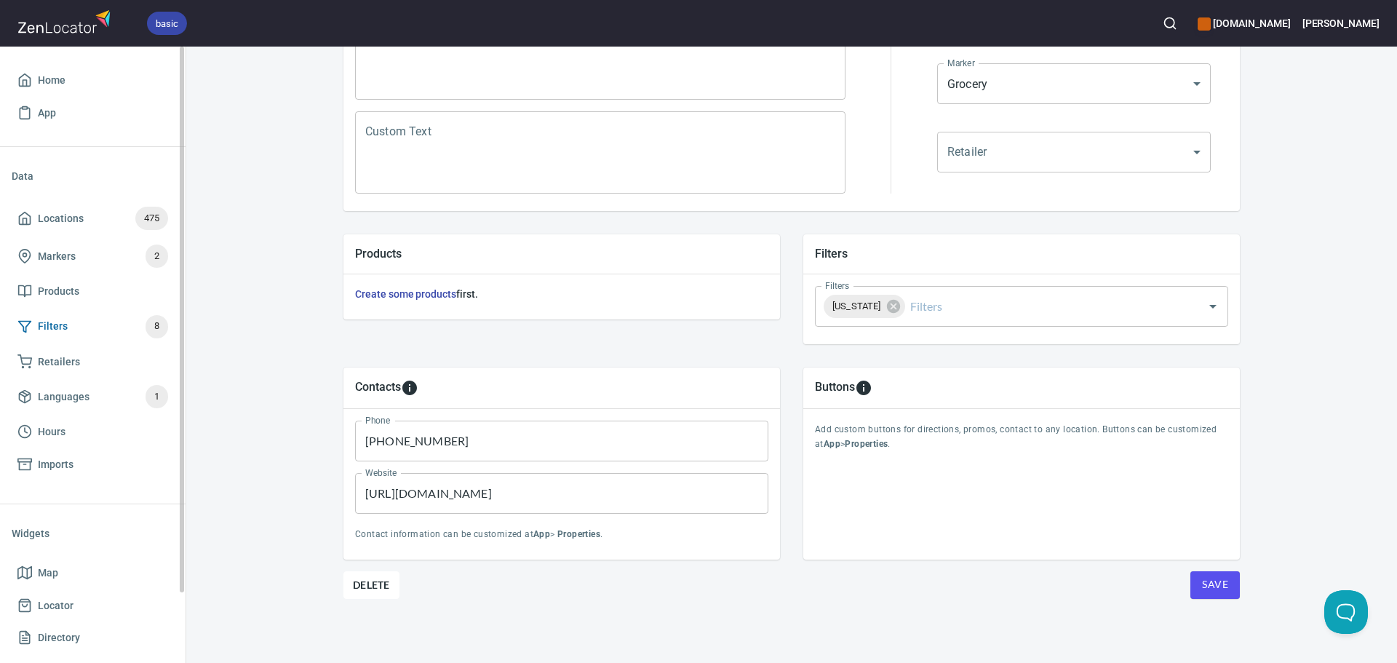
click at [82, 332] on span "Filters 8" at bounding box center [92, 326] width 151 height 23
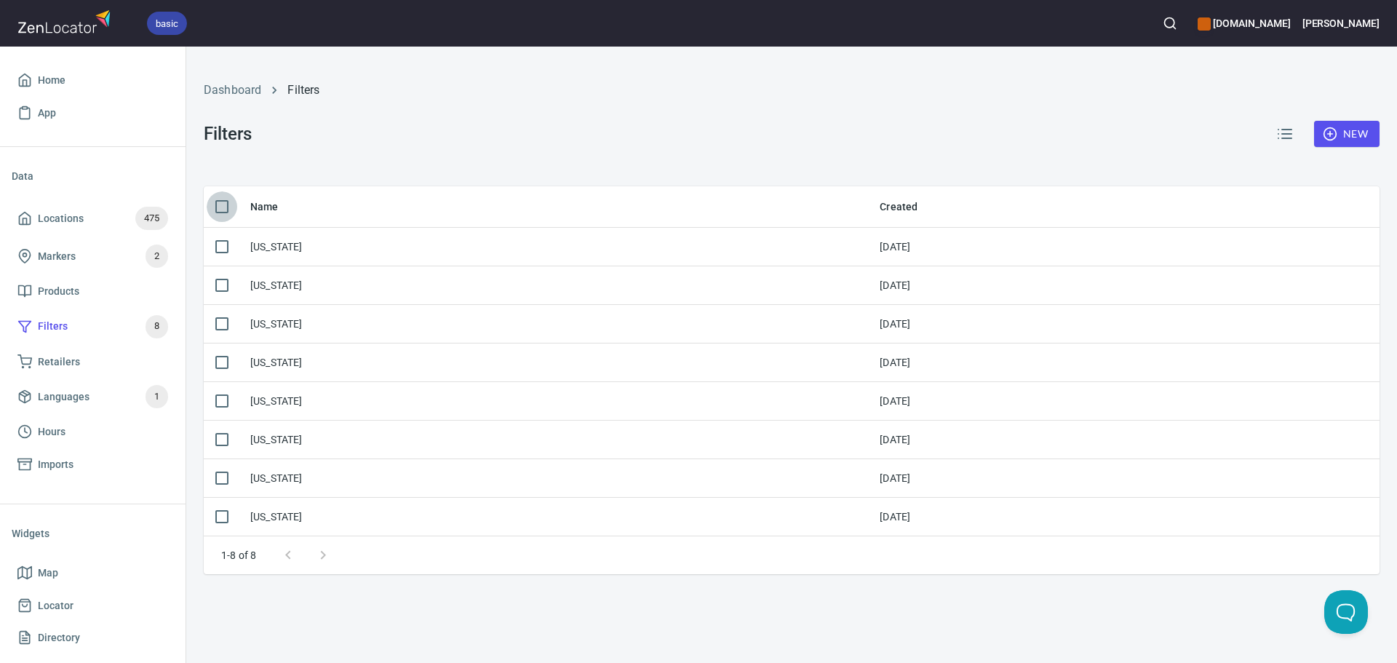
click at [224, 210] on input "checkbox" at bounding box center [222, 206] width 31 height 31
checkbox input "true"
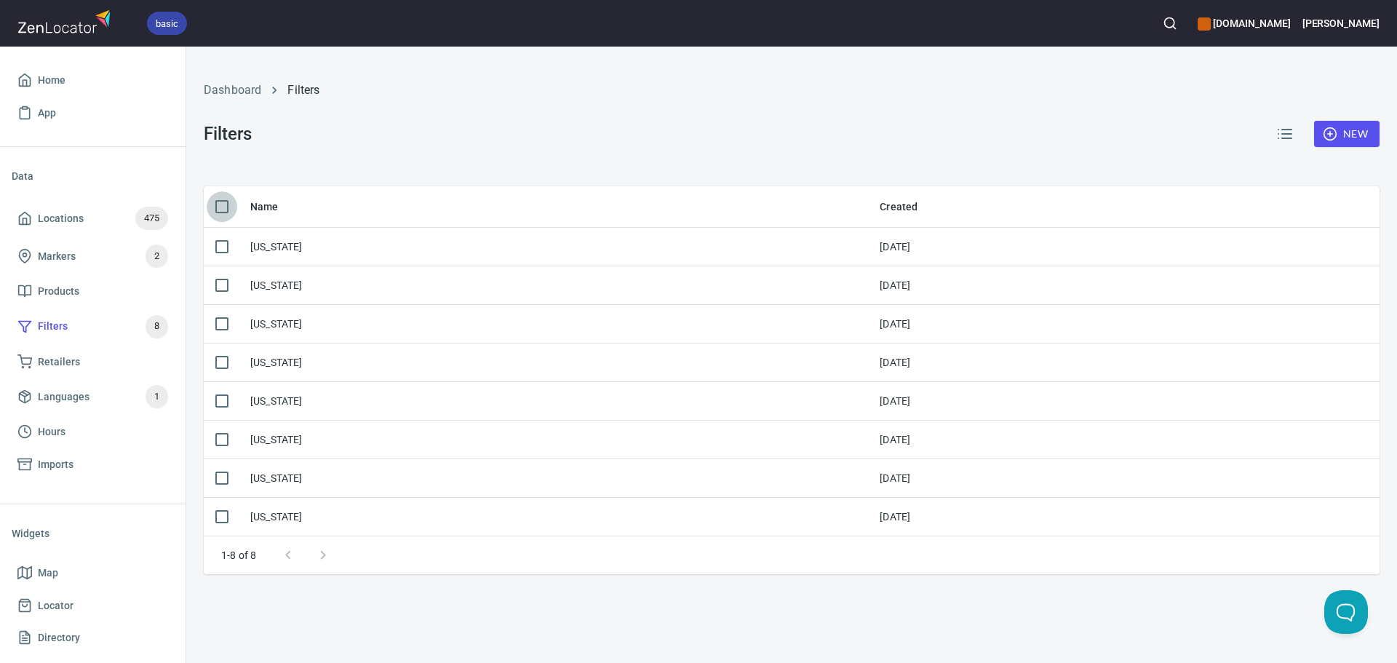
checkbox input "true"
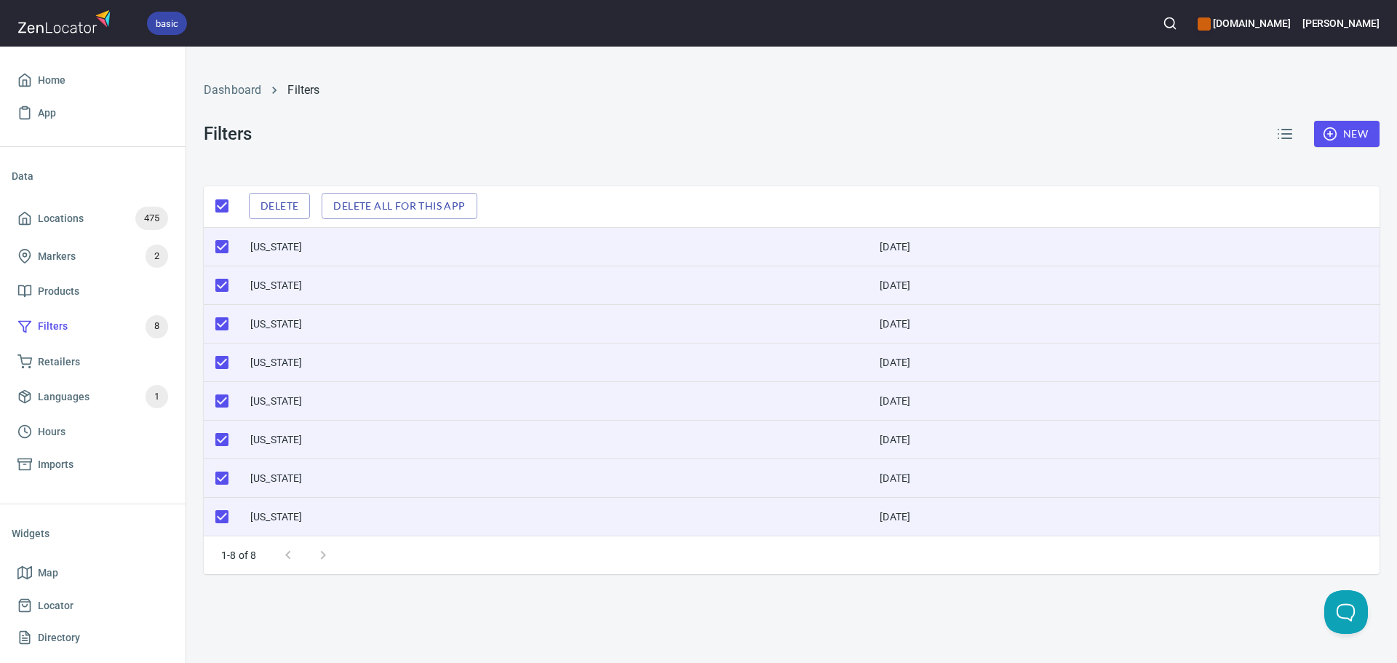
click at [224, 210] on input "checkbox" at bounding box center [222, 206] width 31 height 31
checkbox input "false"
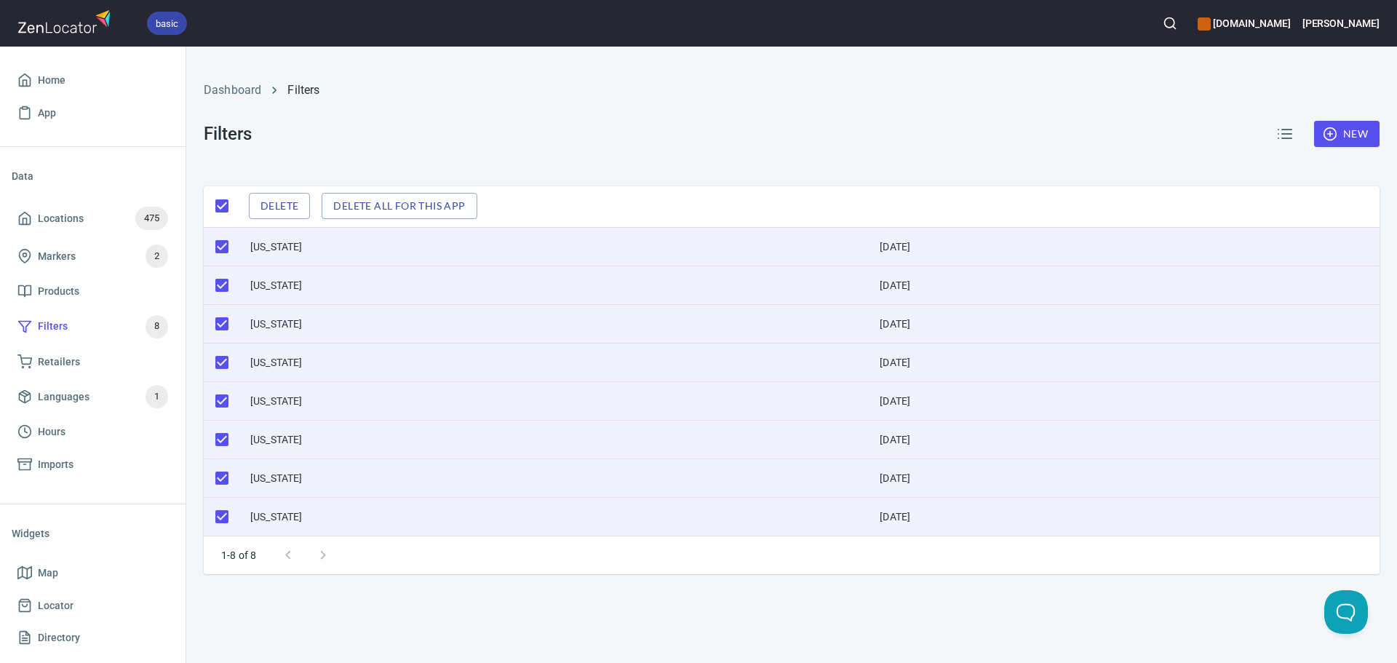
checkbox input "false"
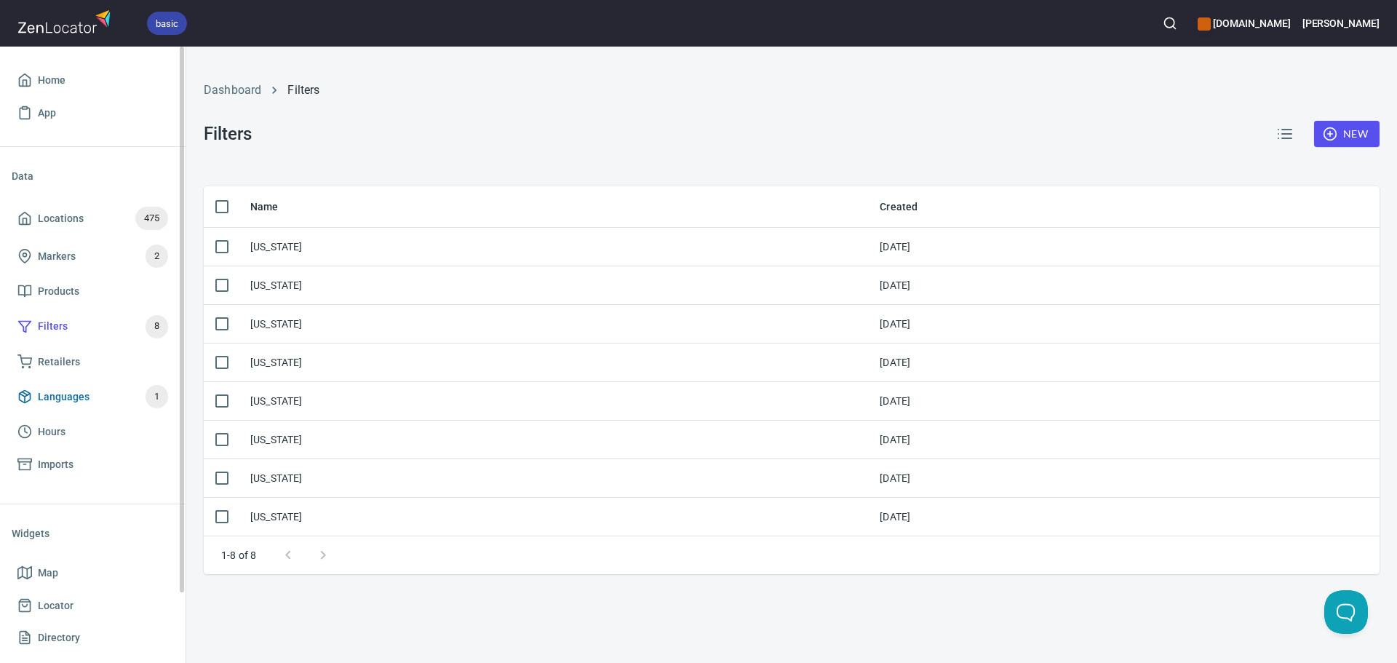
click at [90, 389] on span "Languages 1" at bounding box center [92, 396] width 151 height 23
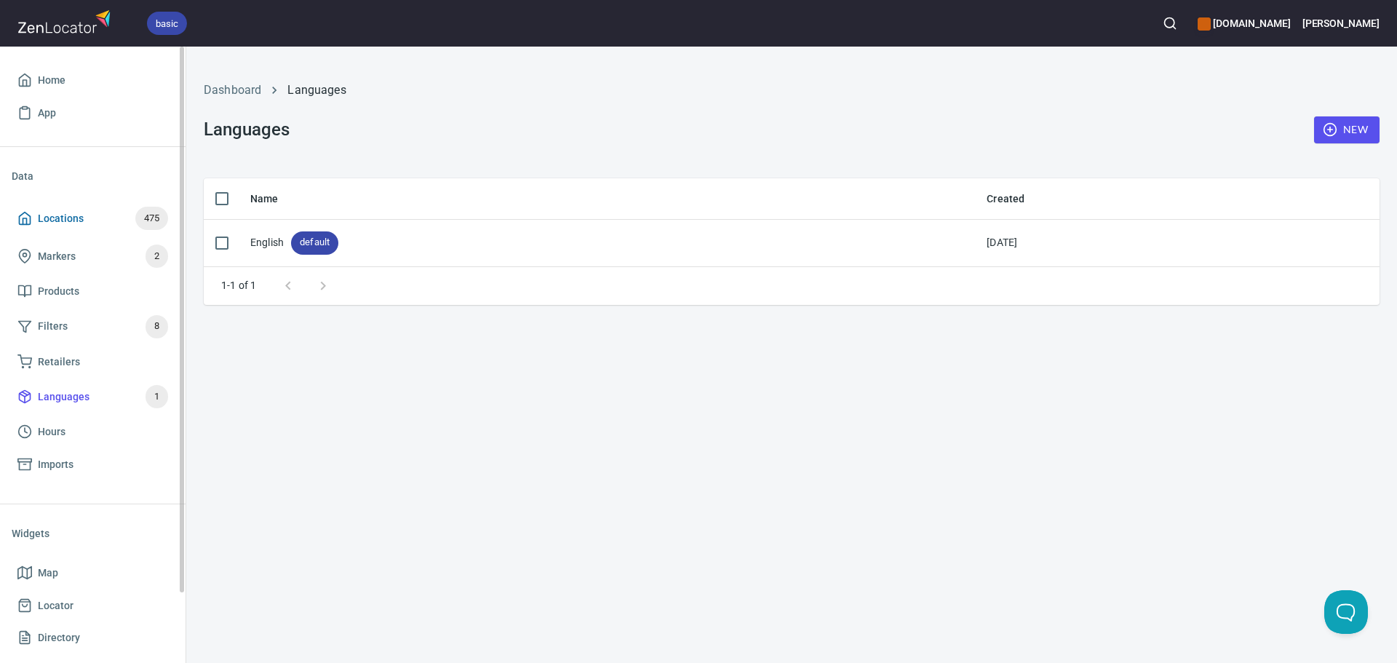
click at [63, 218] on span "Locations" at bounding box center [61, 219] width 46 height 18
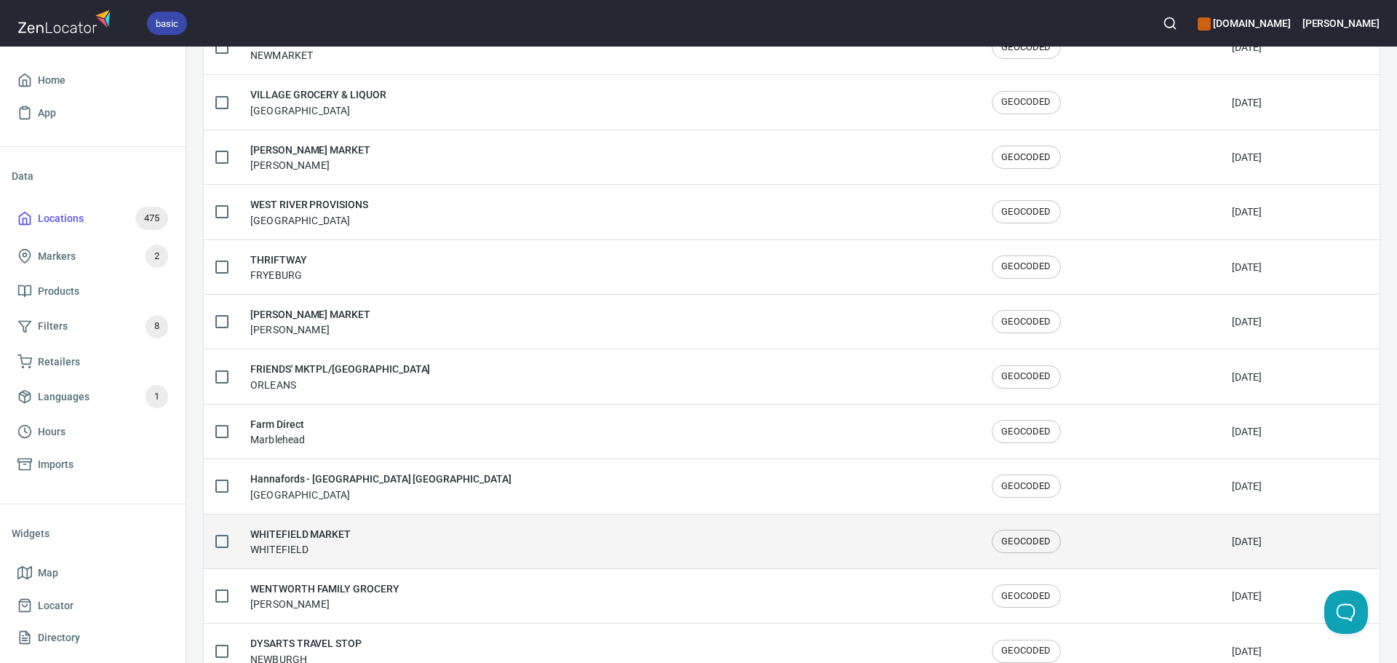
scroll to position [2392, 0]
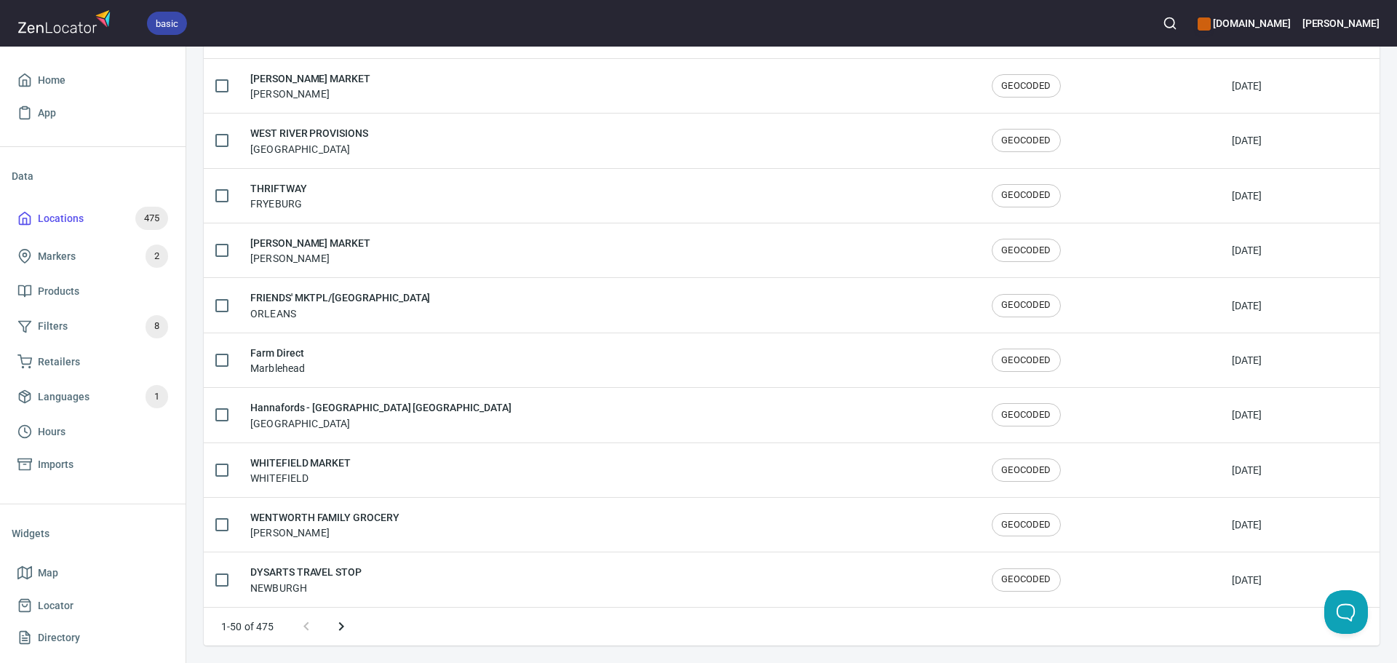
click at [337, 630] on icon "Next page" at bounding box center [341, 626] width 17 height 17
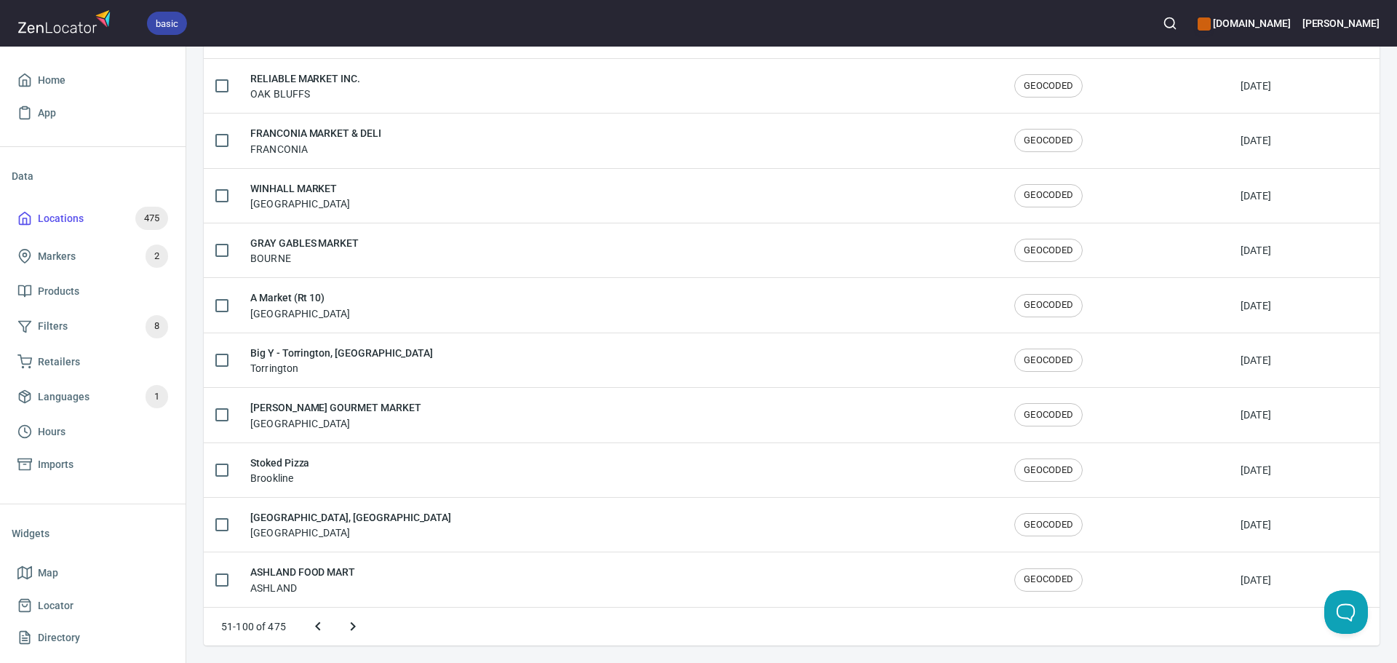
click at [349, 629] on icon "Next page" at bounding box center [352, 626] width 17 height 17
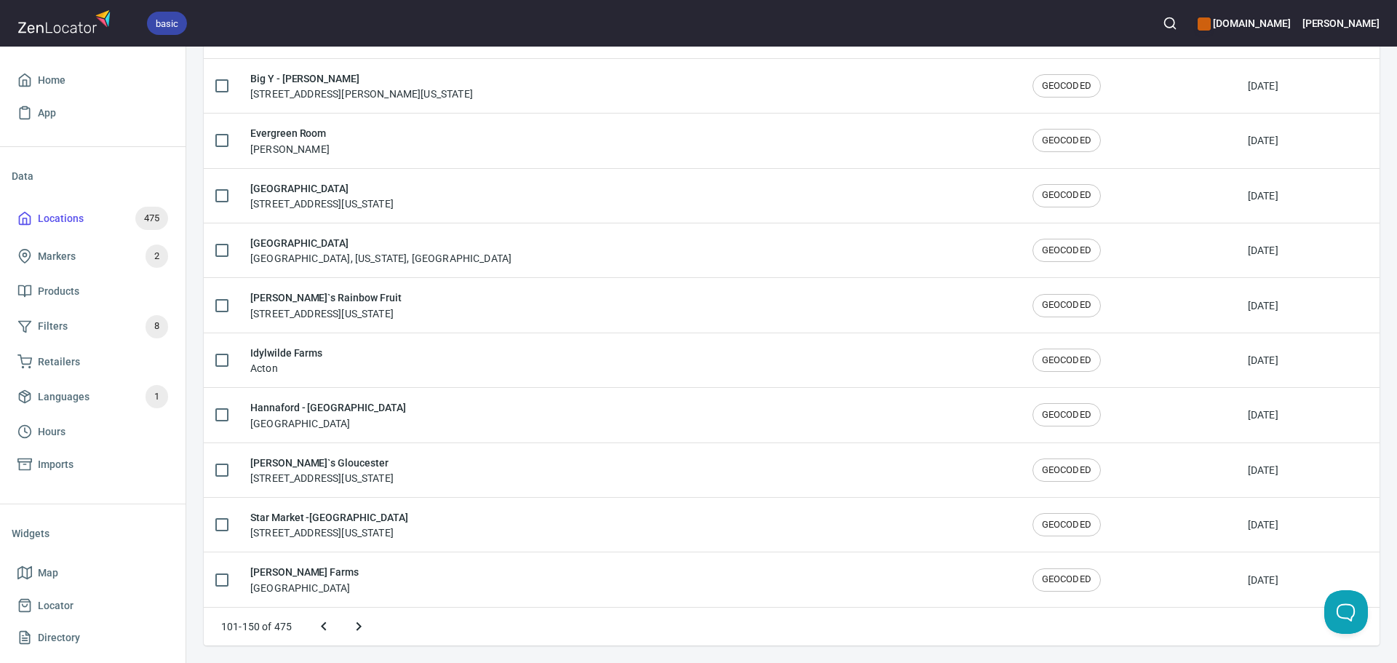
click at [350, 629] on icon "Next page" at bounding box center [358, 626] width 17 height 17
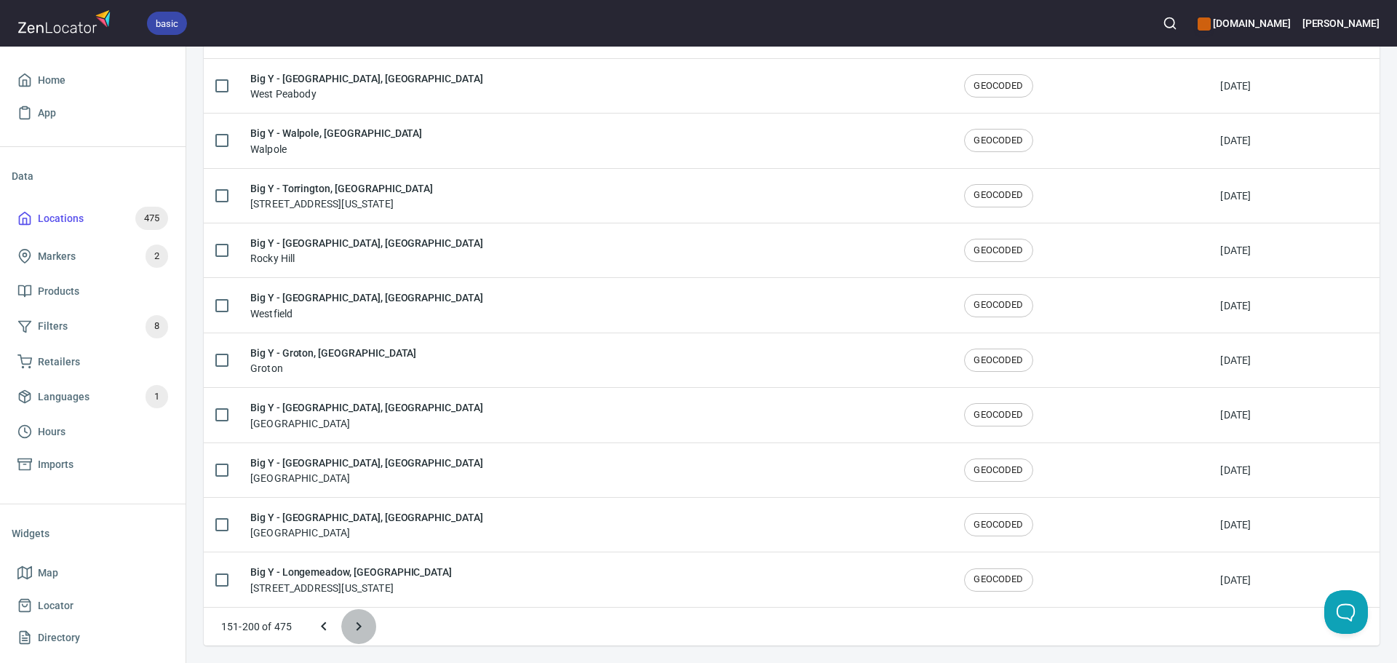
click at [350, 629] on icon "Next page" at bounding box center [358, 626] width 17 height 17
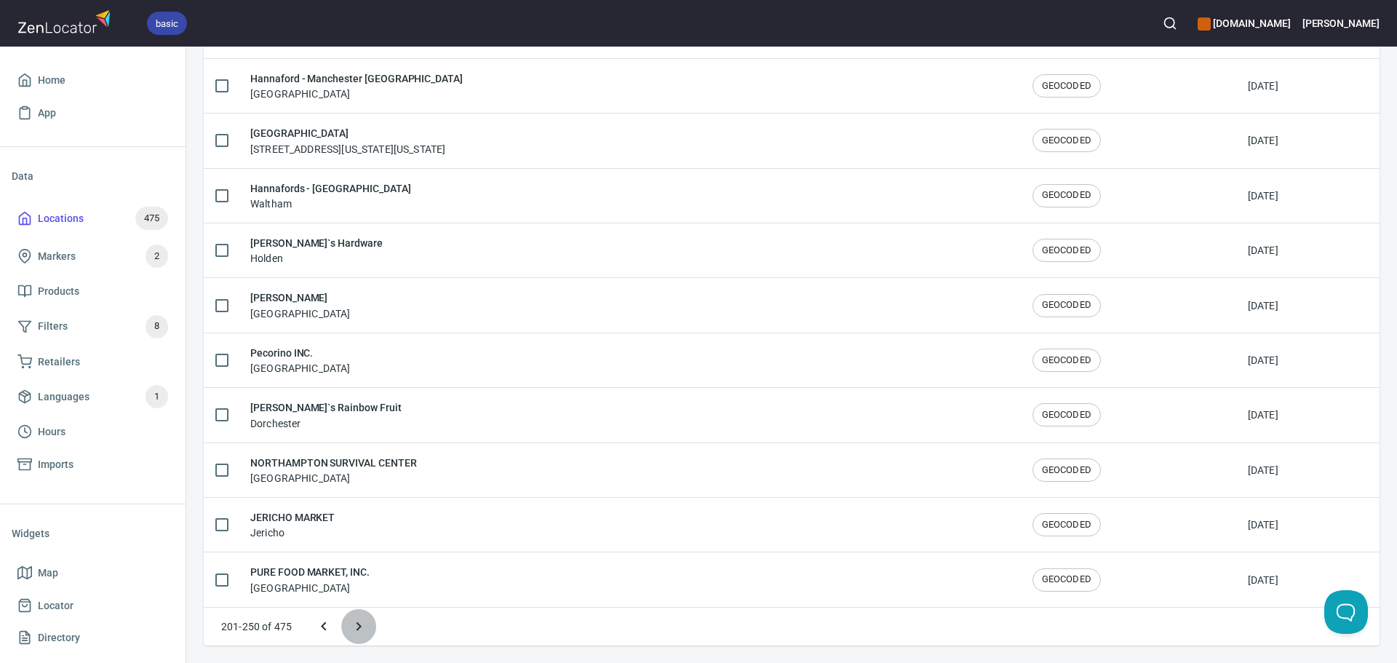
click at [350, 629] on icon "Next page" at bounding box center [358, 626] width 17 height 17
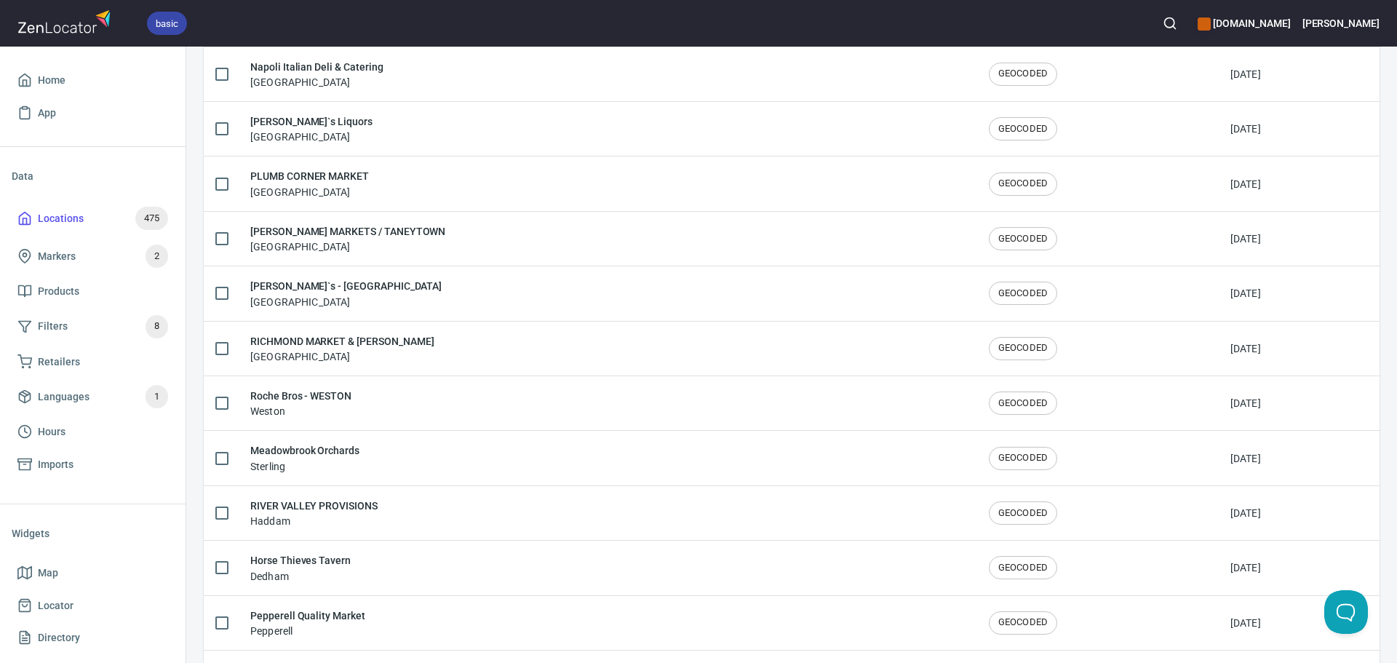
scroll to position [0, 0]
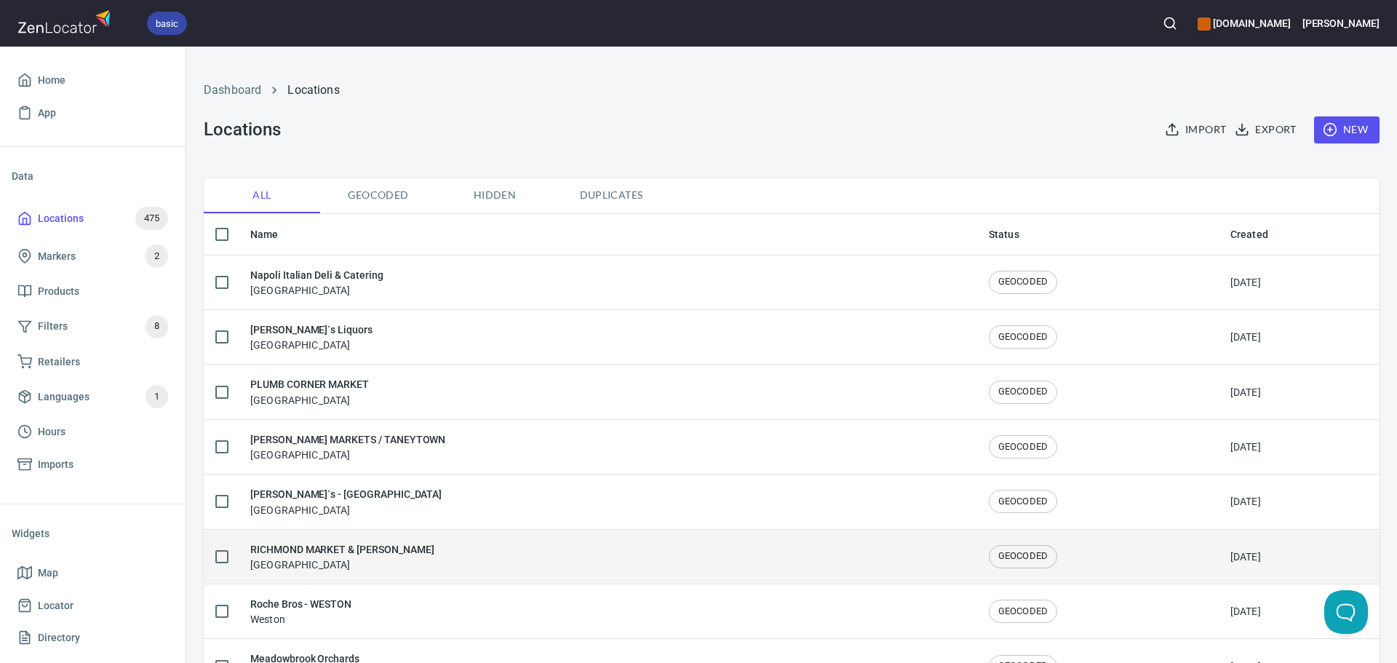
click at [394, 569] on div "RICHMOND MARKET & BEV Richmond" at bounding box center [607, 556] width 715 height 31
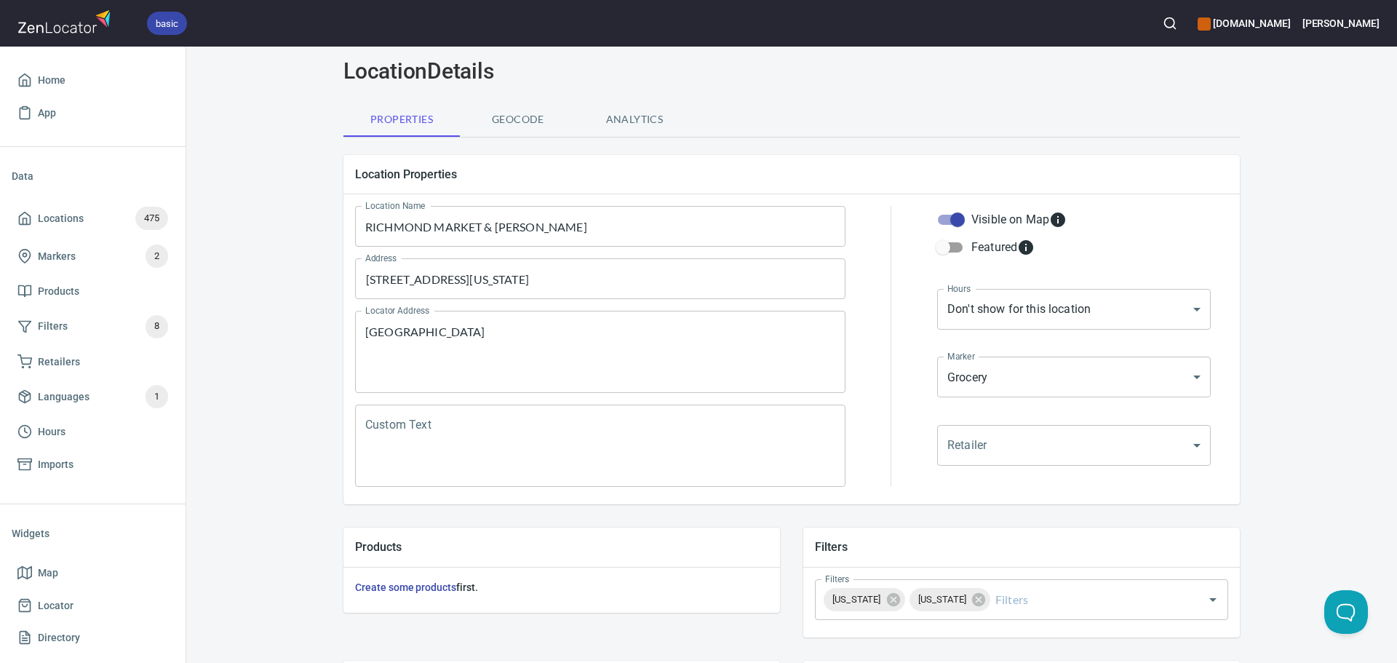
scroll to position [73, 0]
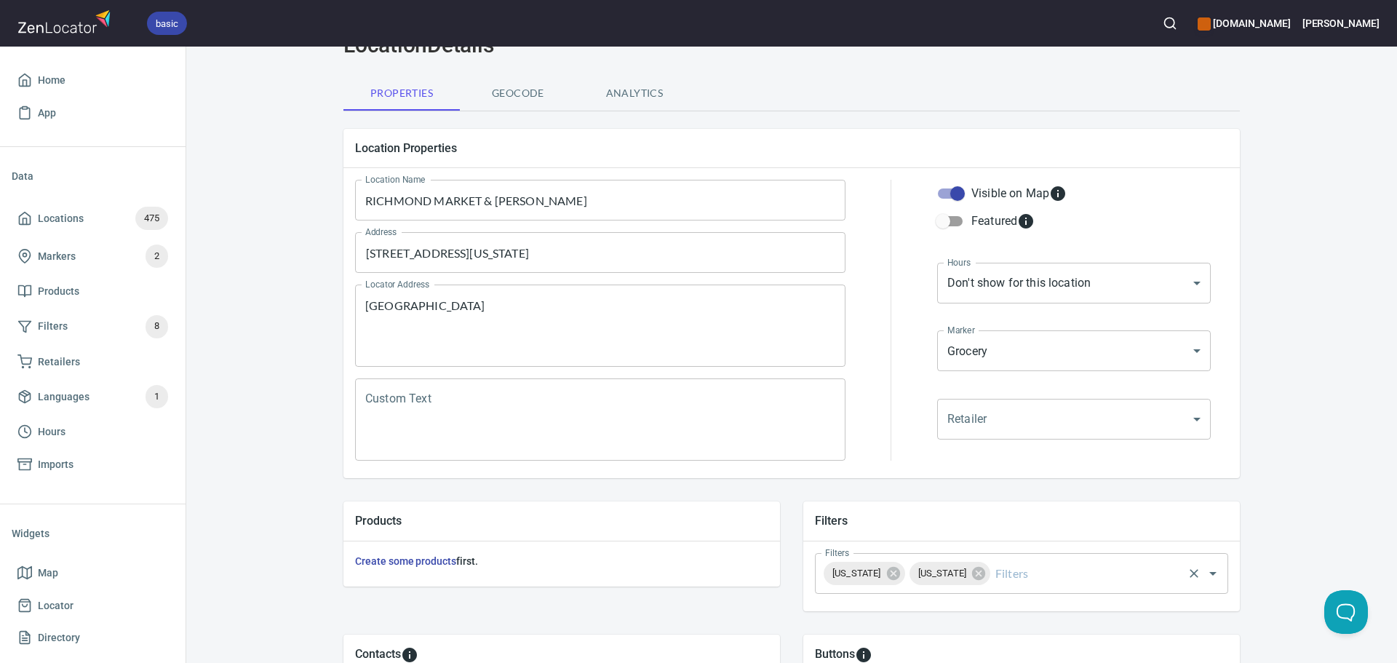
click at [971, 579] on icon at bounding box center [979, 574] width 16 height 16
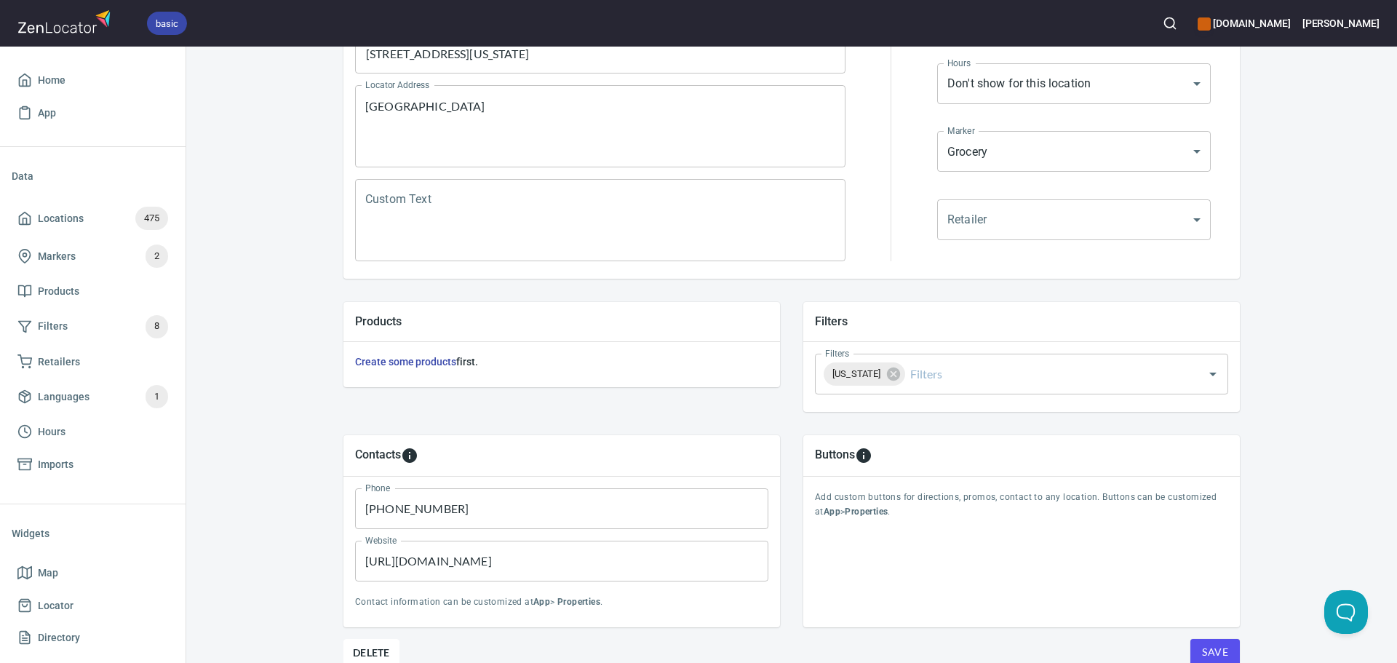
scroll to position [291, 0]
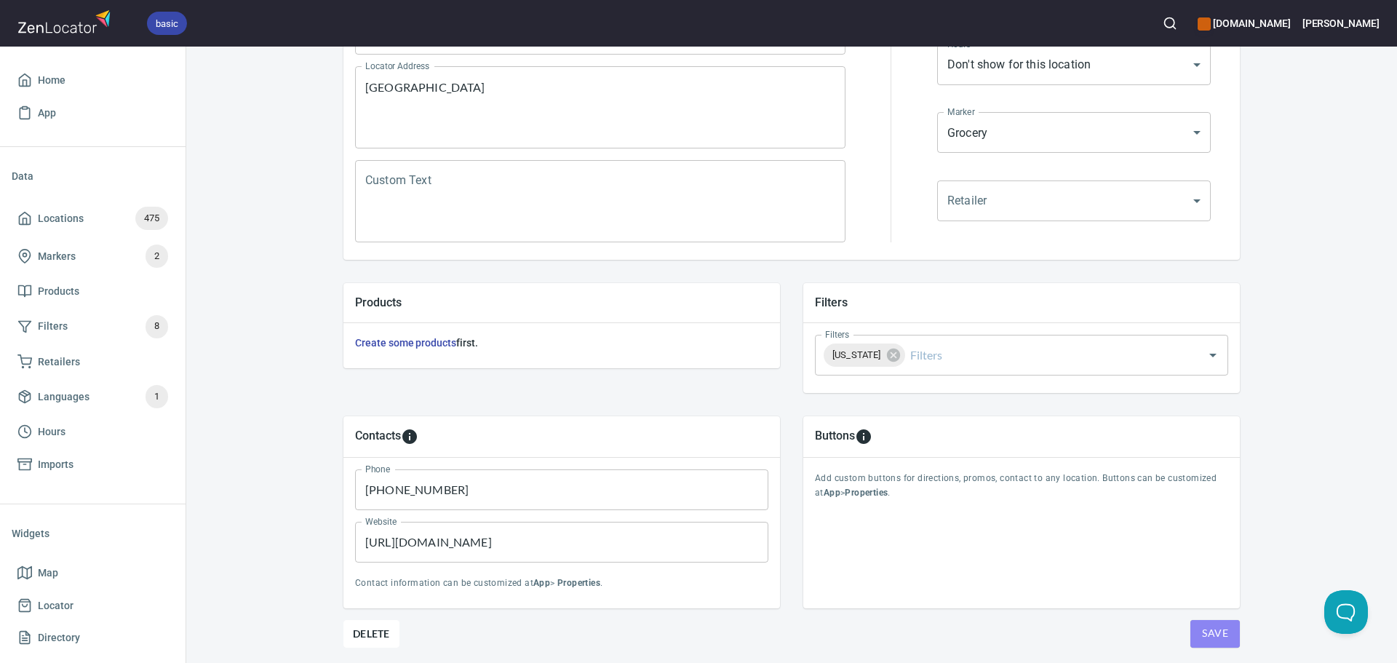
click at [1206, 637] on span "Save" at bounding box center [1215, 633] width 26 height 18
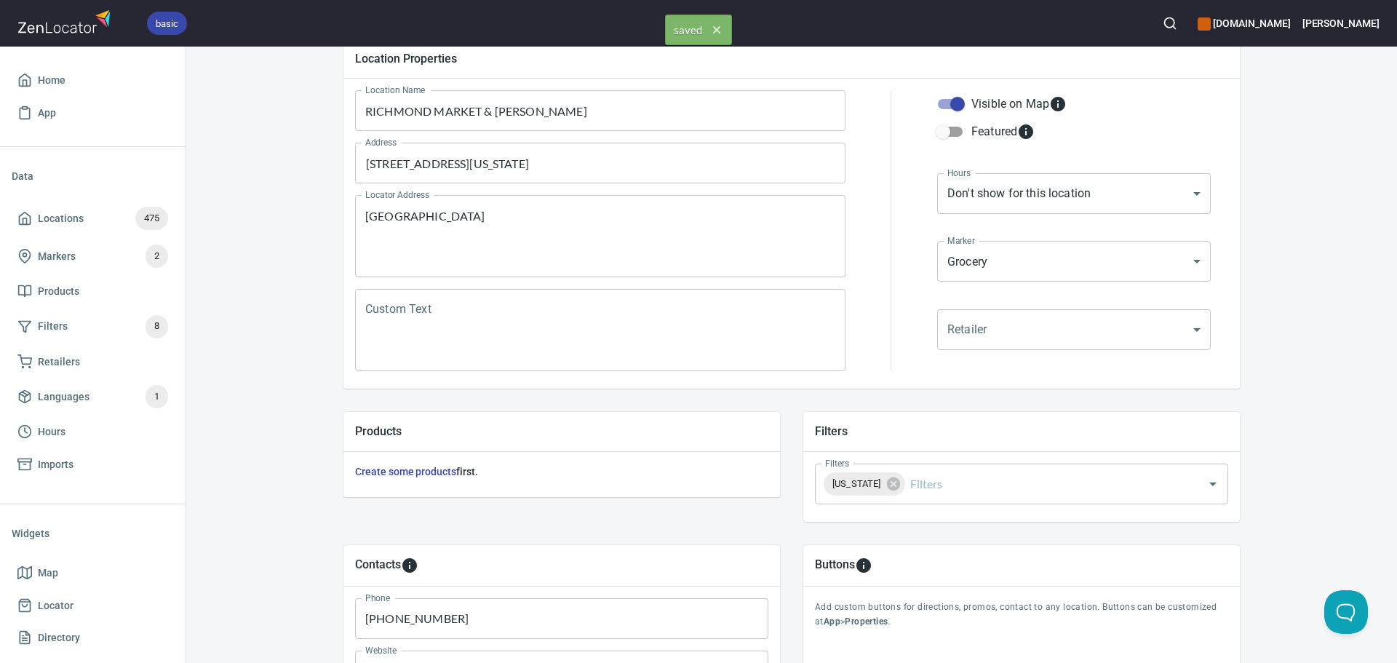
scroll to position [0, 0]
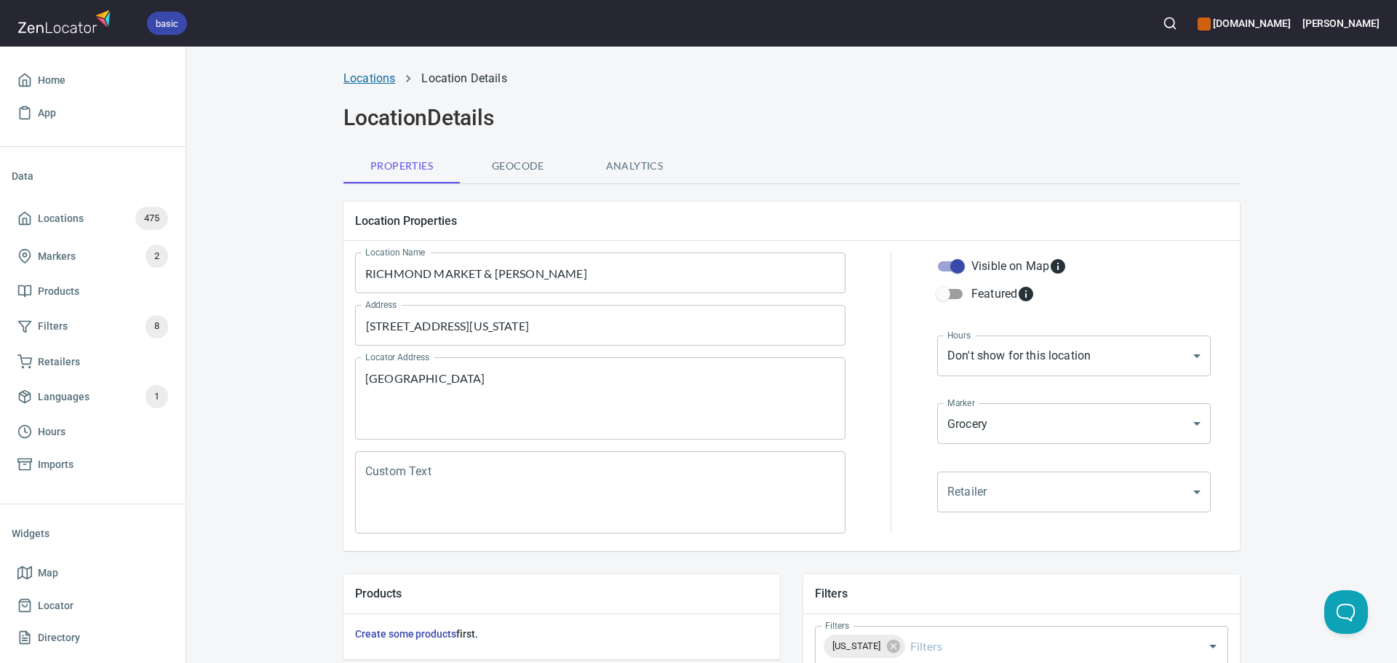
click at [366, 77] on link "Locations" at bounding box center [370, 78] width 52 height 14
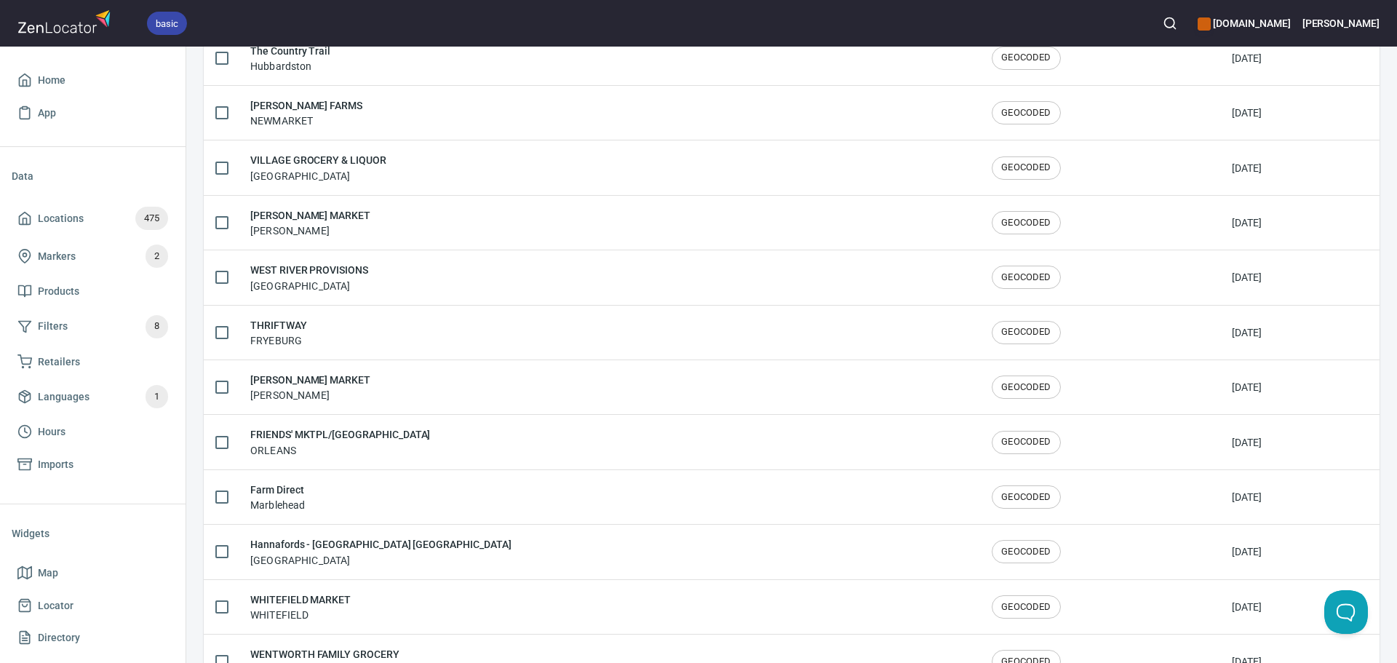
scroll to position [2392, 0]
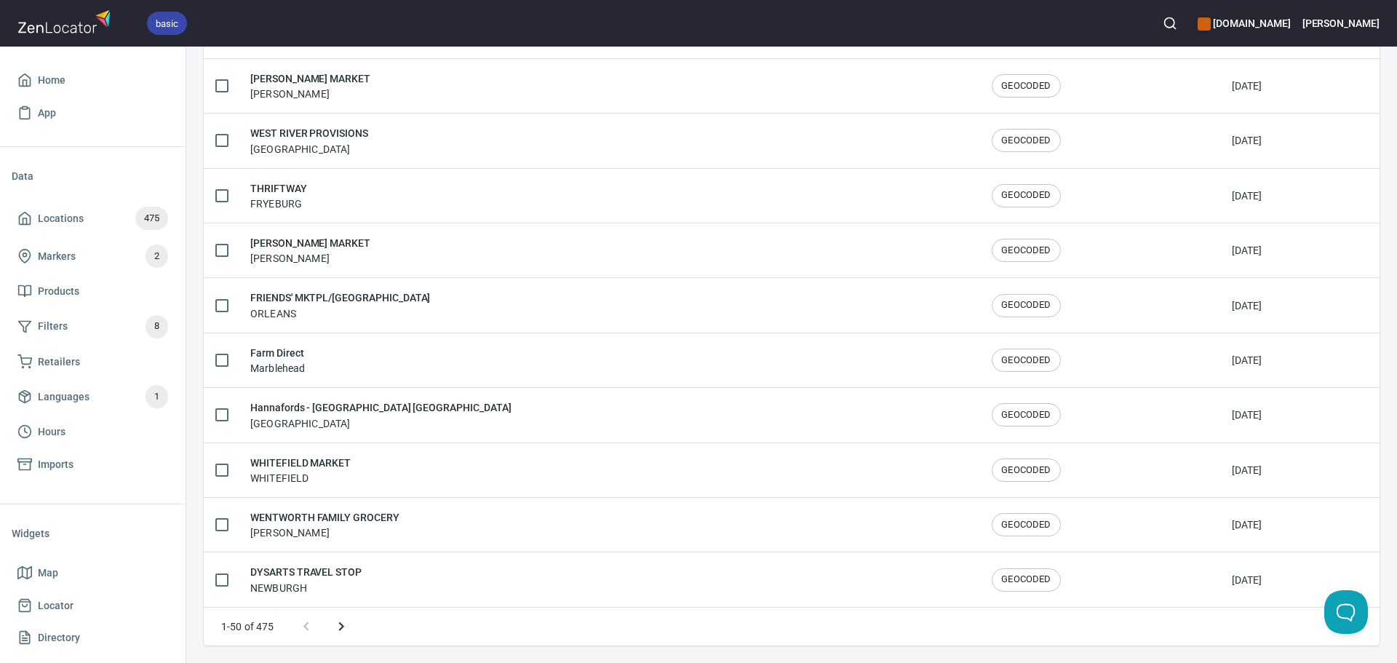
click at [343, 623] on icon "Next page" at bounding box center [341, 626] width 17 height 17
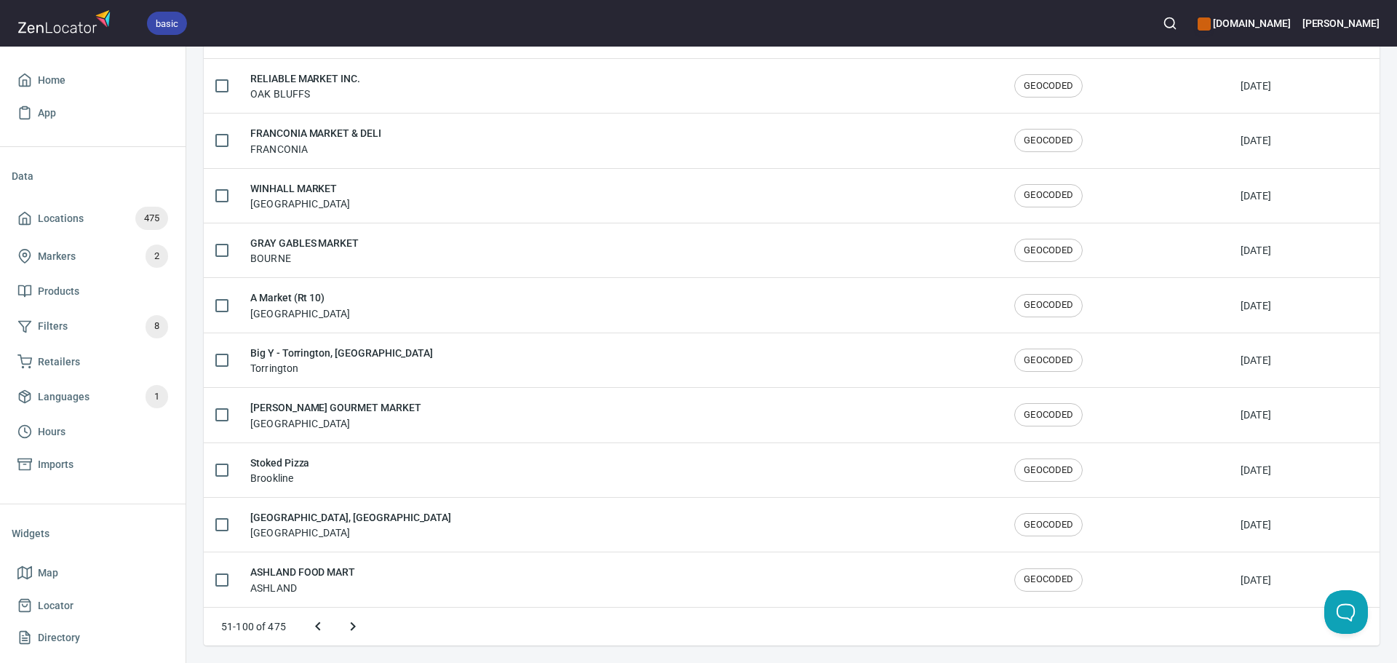
click at [348, 622] on icon "Next page" at bounding box center [352, 626] width 17 height 17
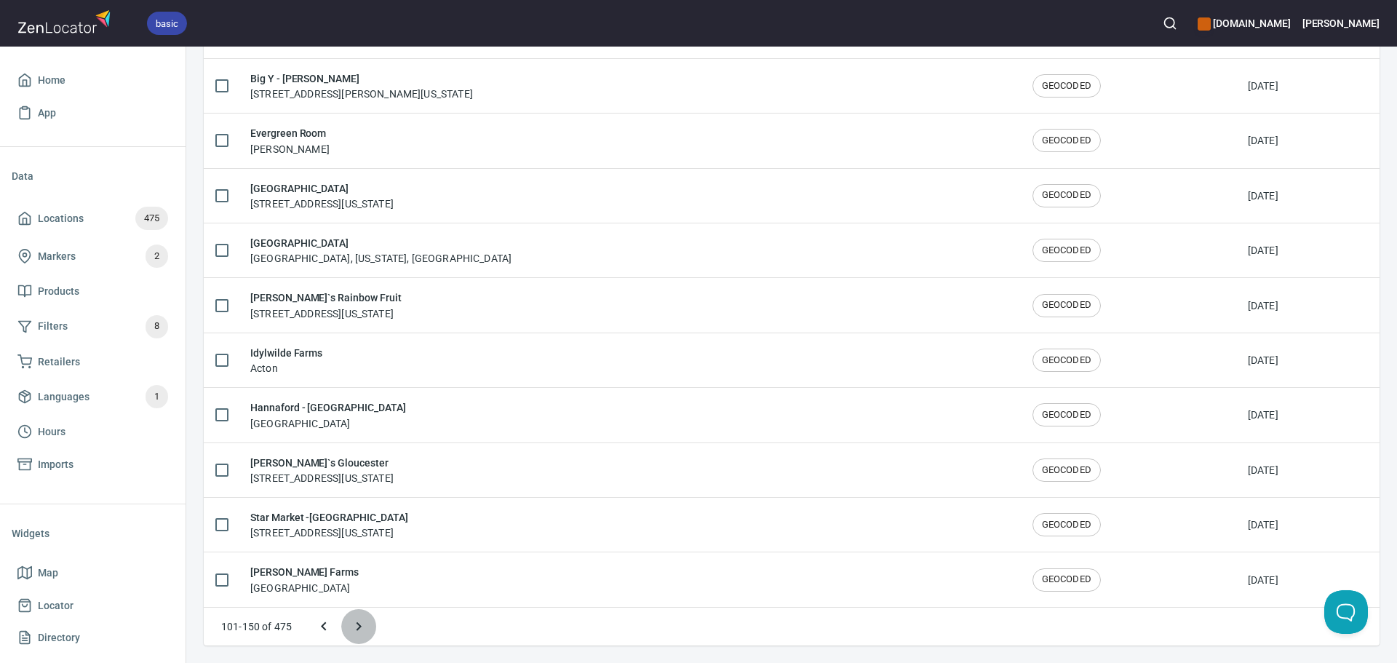
click at [350, 622] on icon "Next page" at bounding box center [358, 626] width 17 height 17
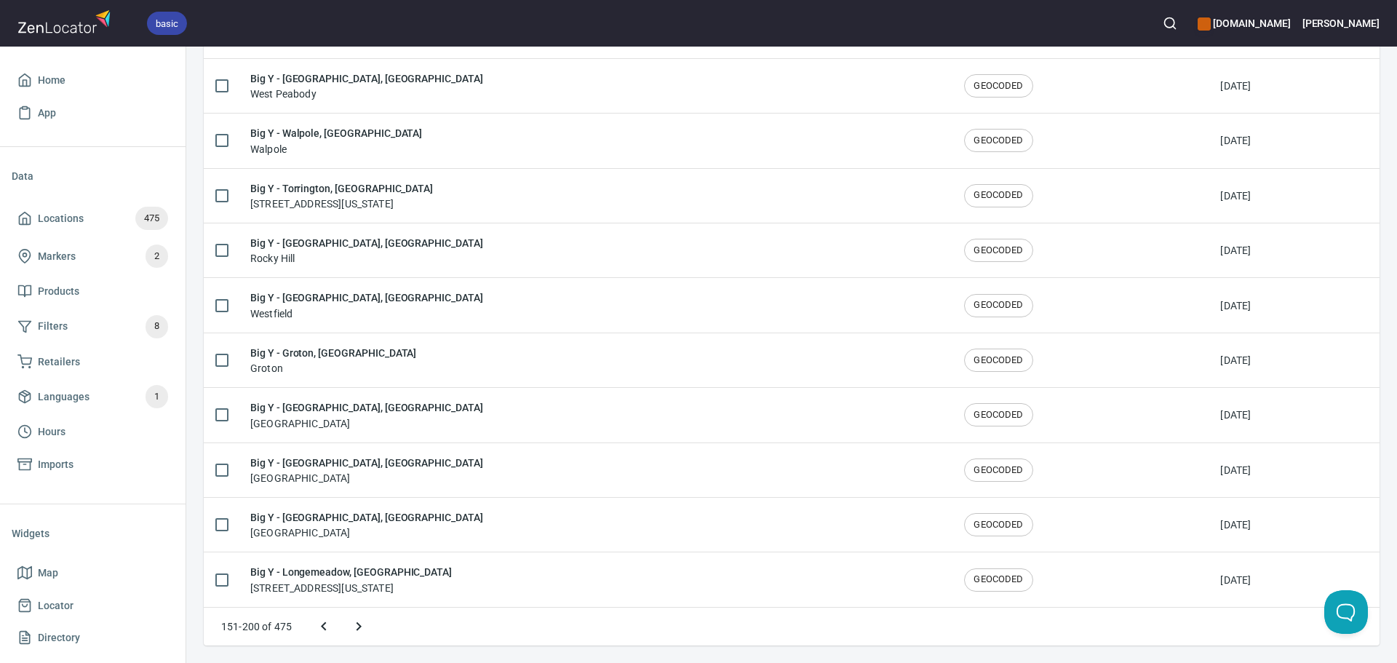
click at [365, 628] on icon "Next page" at bounding box center [358, 626] width 17 height 17
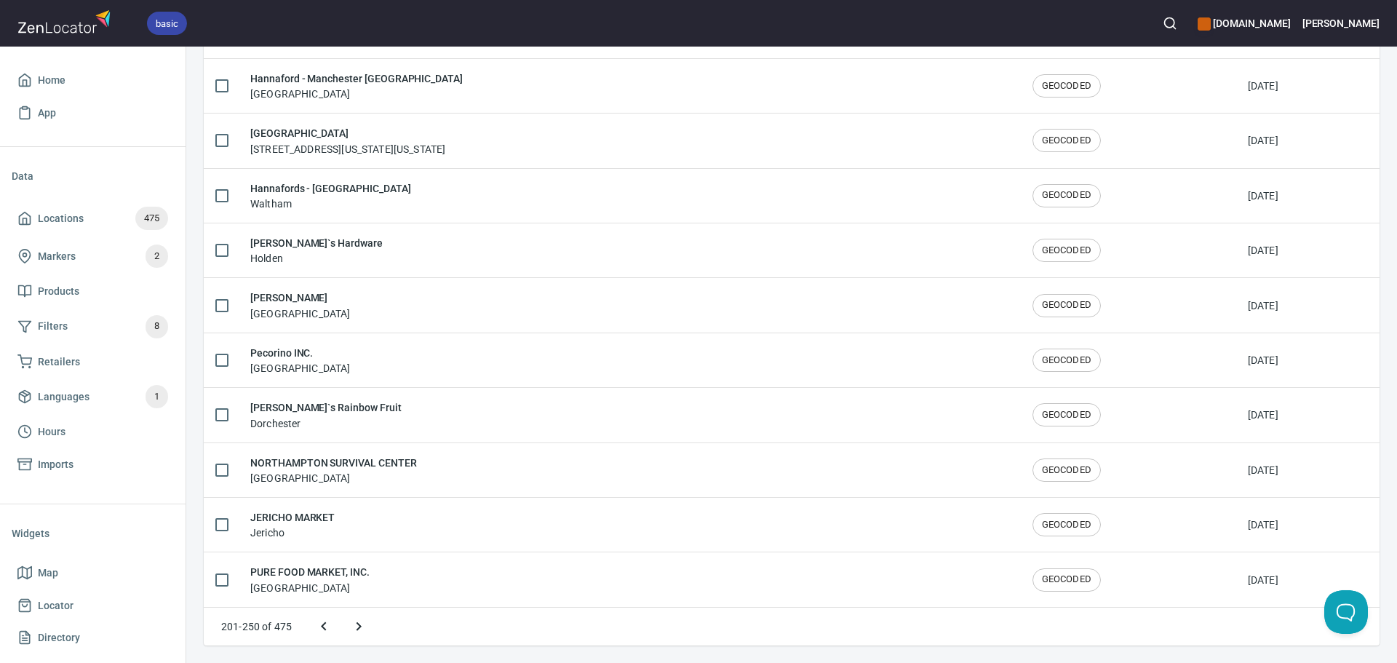
click at [366, 626] on icon "Next page" at bounding box center [358, 626] width 17 height 17
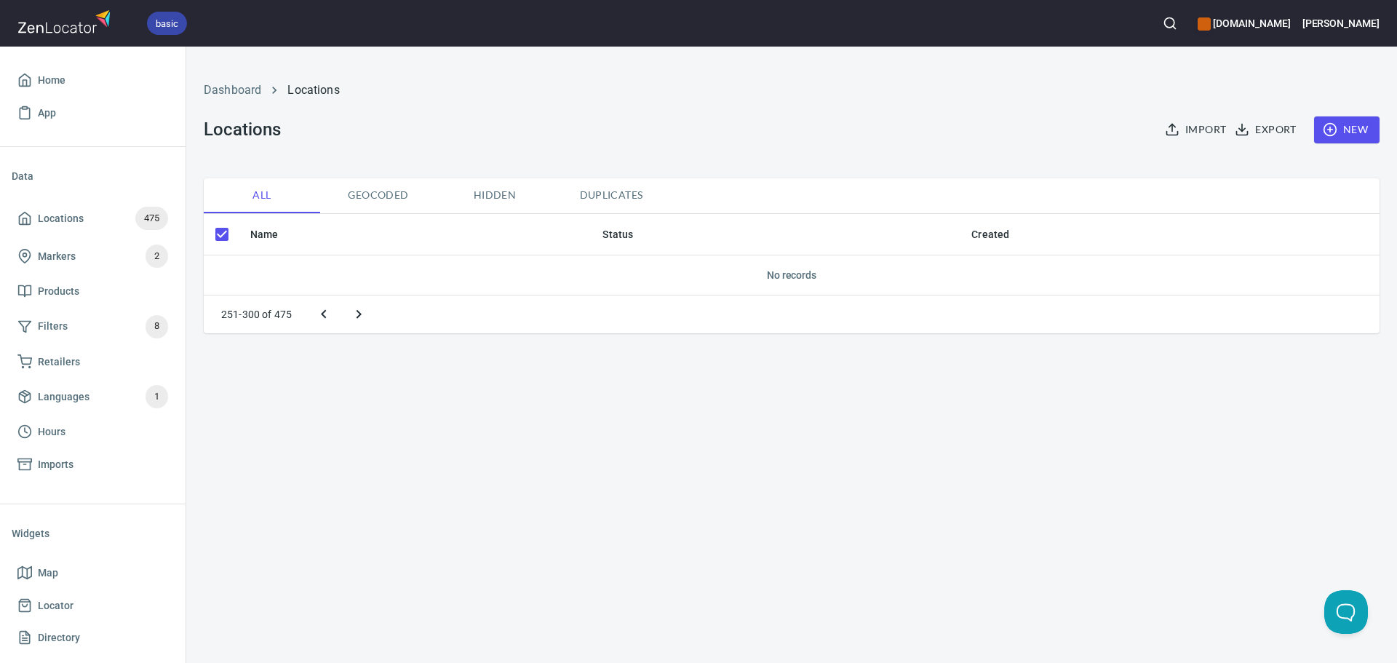
scroll to position [0, 0]
checkbox input "false"
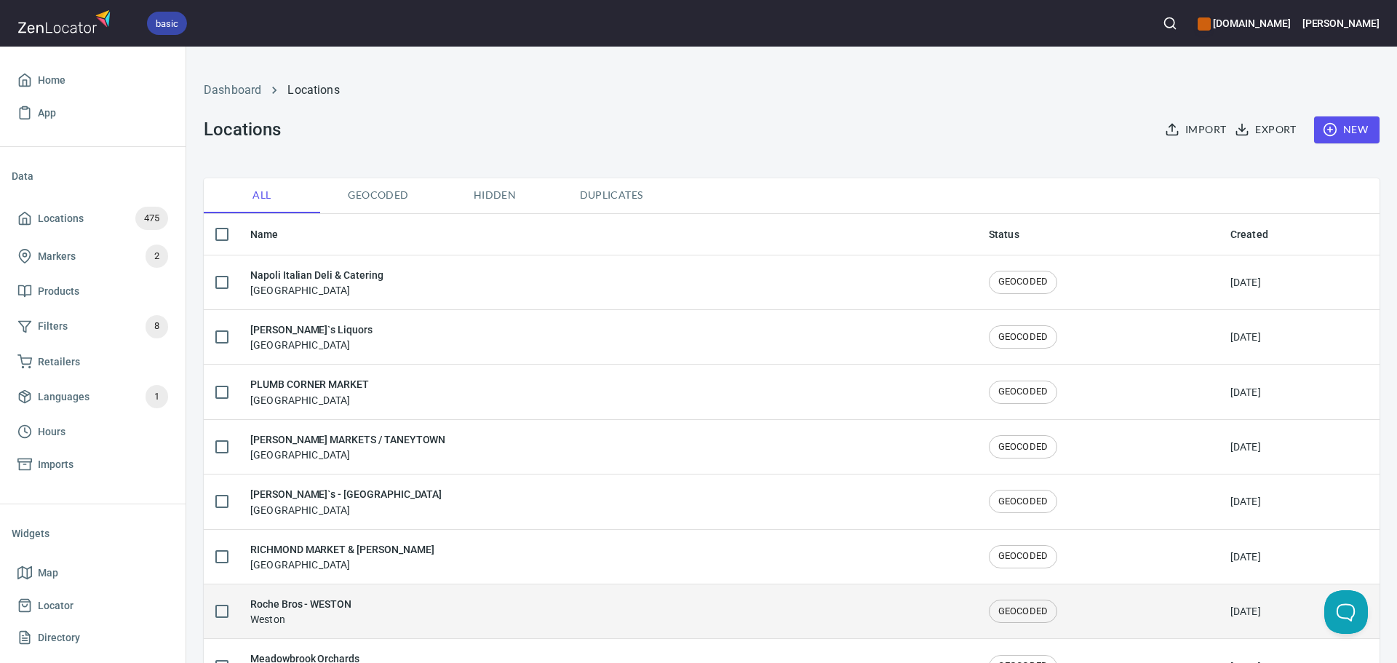
click at [385, 600] on div "Roche Bros - [PERSON_NAME]" at bounding box center [607, 611] width 715 height 31
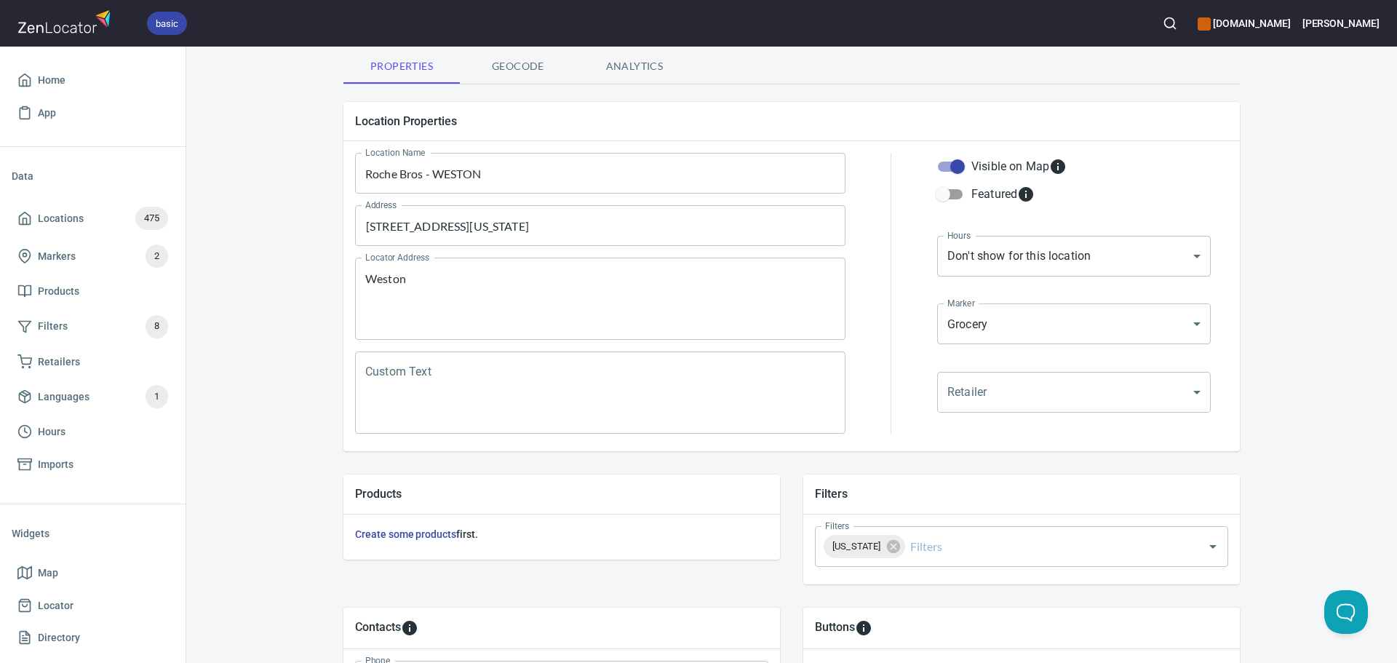
scroll to position [146, 0]
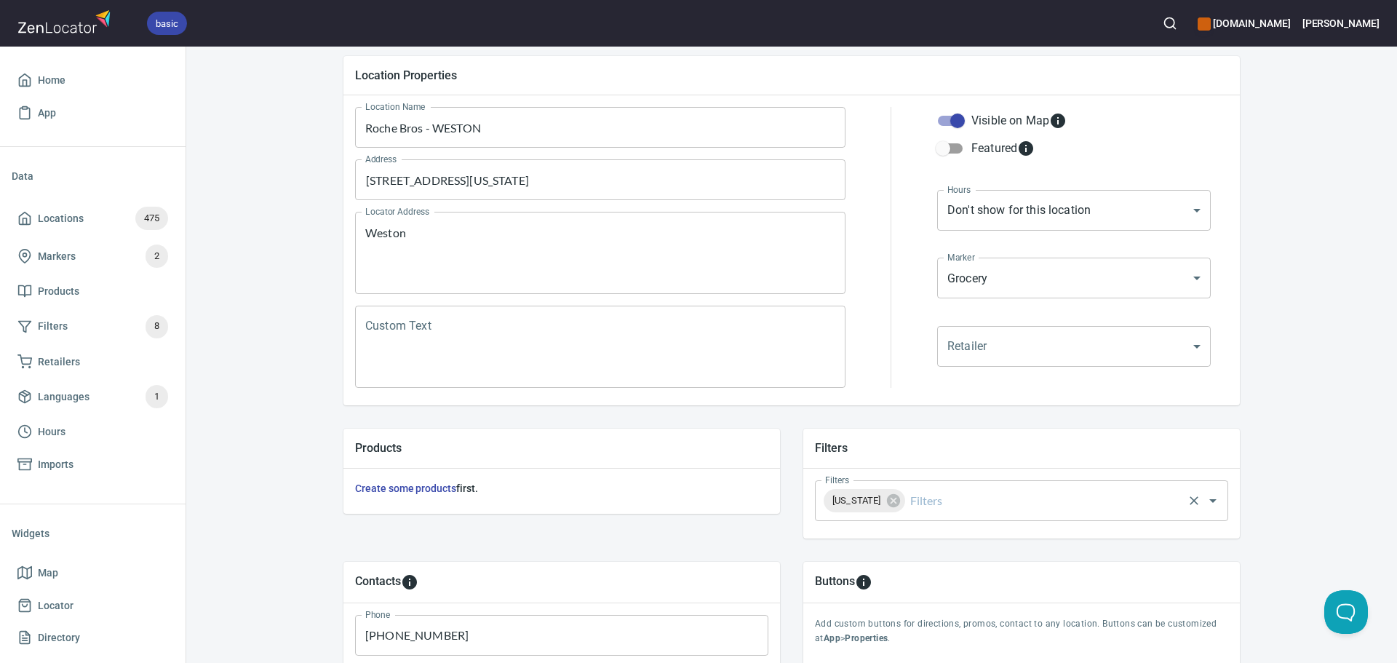
click at [908, 496] on input "Filters" at bounding box center [1045, 501] width 274 height 28
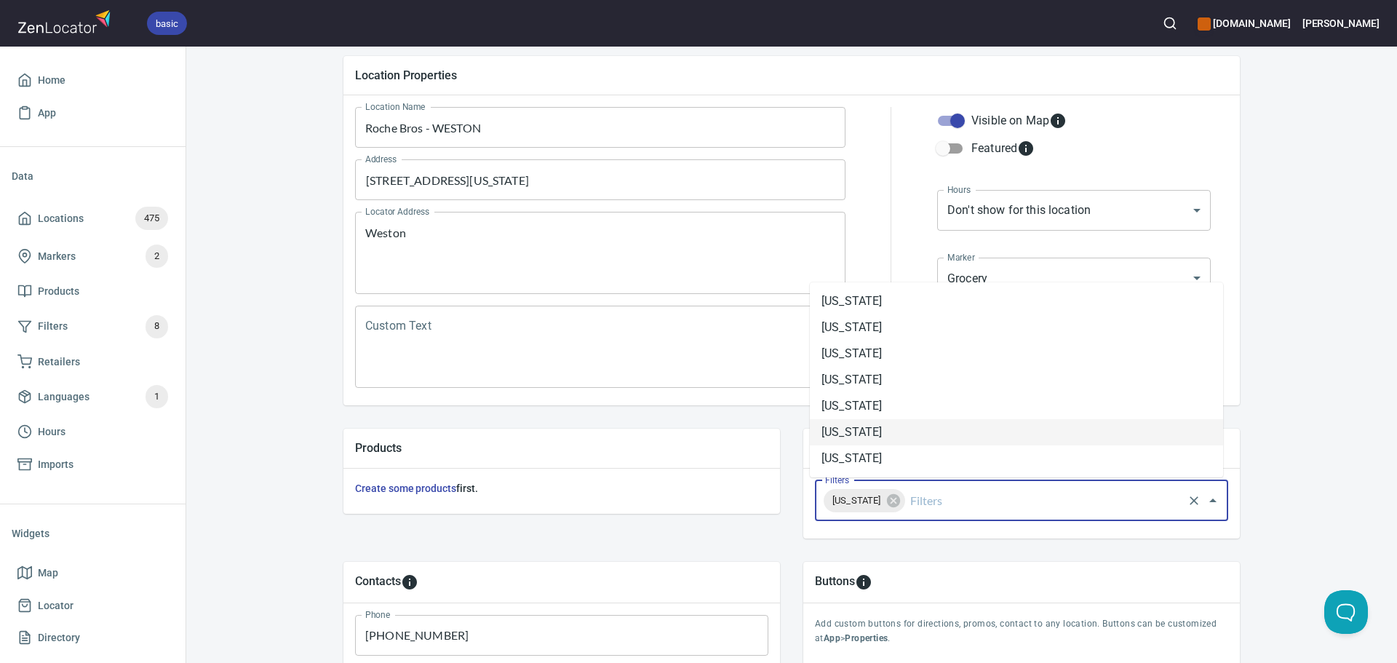
click at [894, 441] on li "[US_STATE]" at bounding box center [1016, 432] width 413 height 26
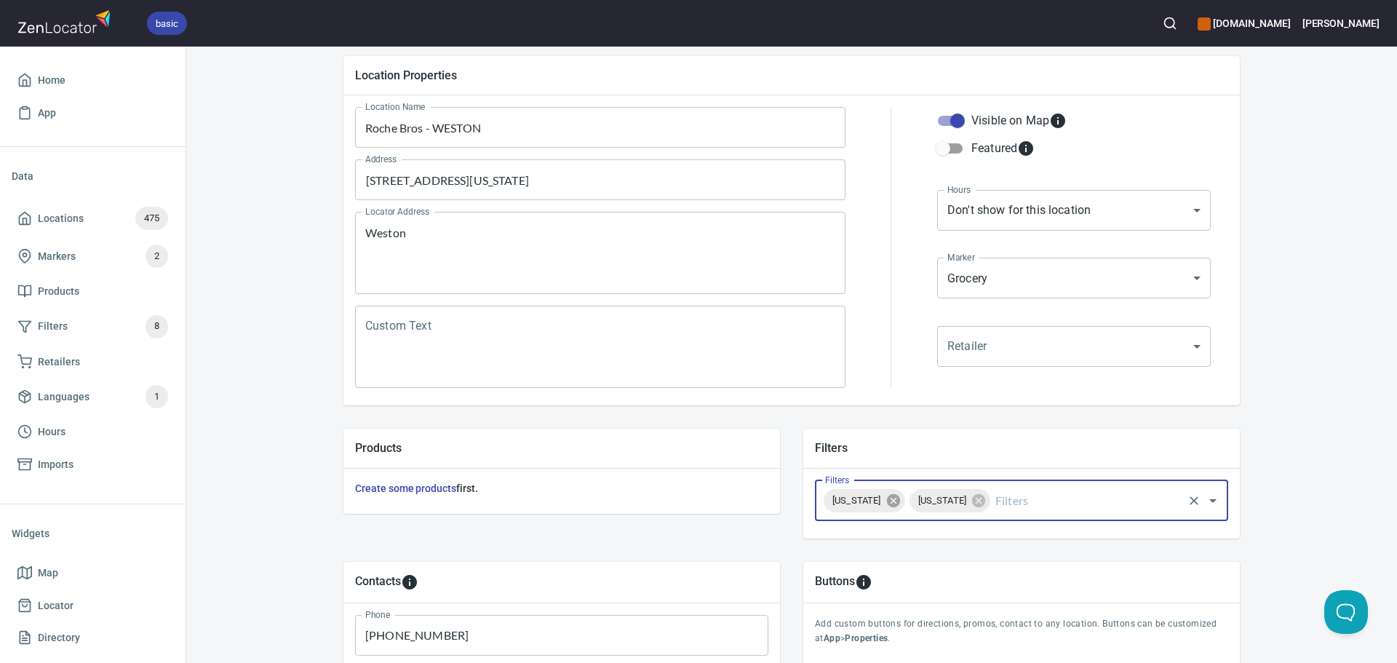
click at [886, 503] on icon at bounding box center [894, 501] width 16 height 16
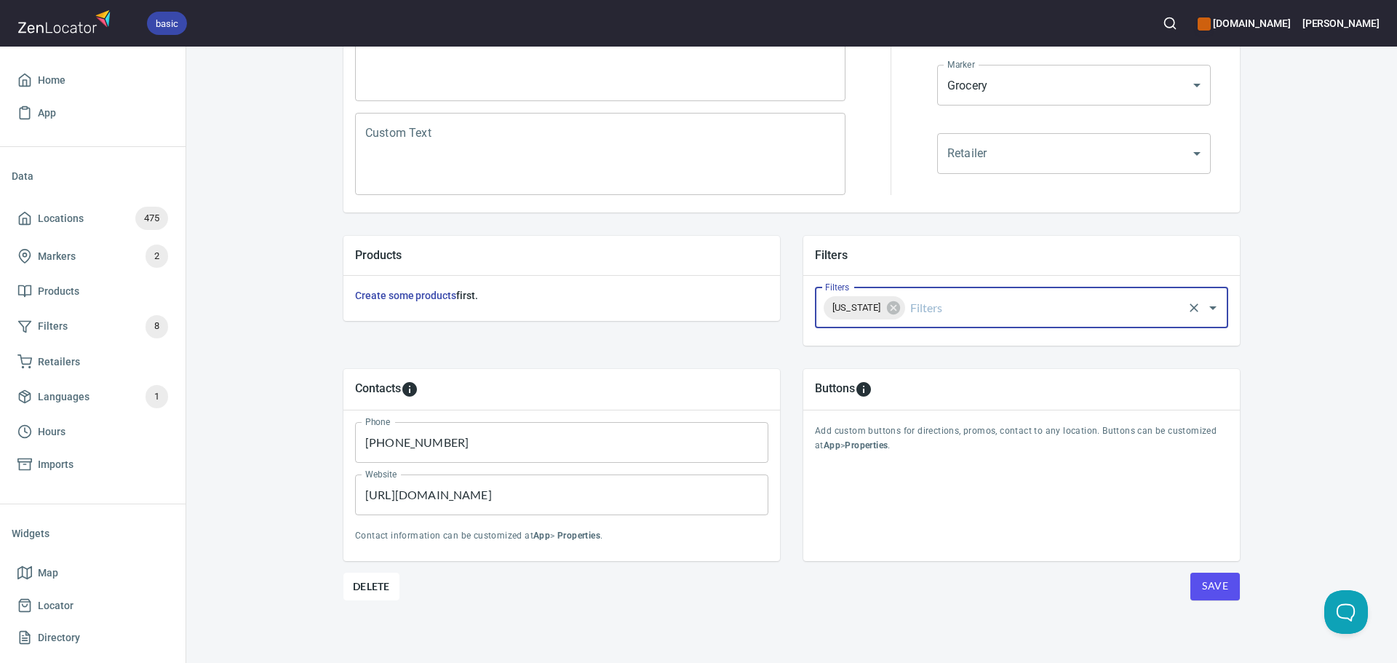
scroll to position [340, 0]
click at [1199, 595] on button "Save" at bounding box center [1215, 585] width 49 height 28
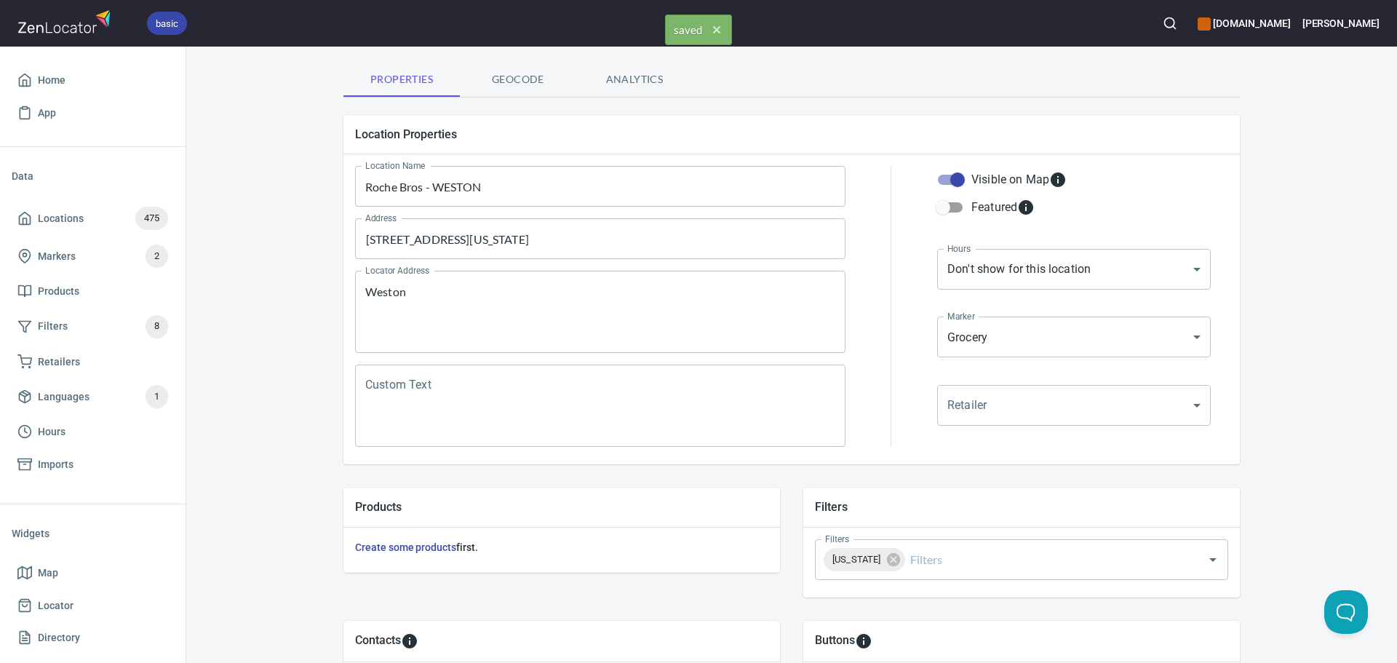
scroll to position [0, 0]
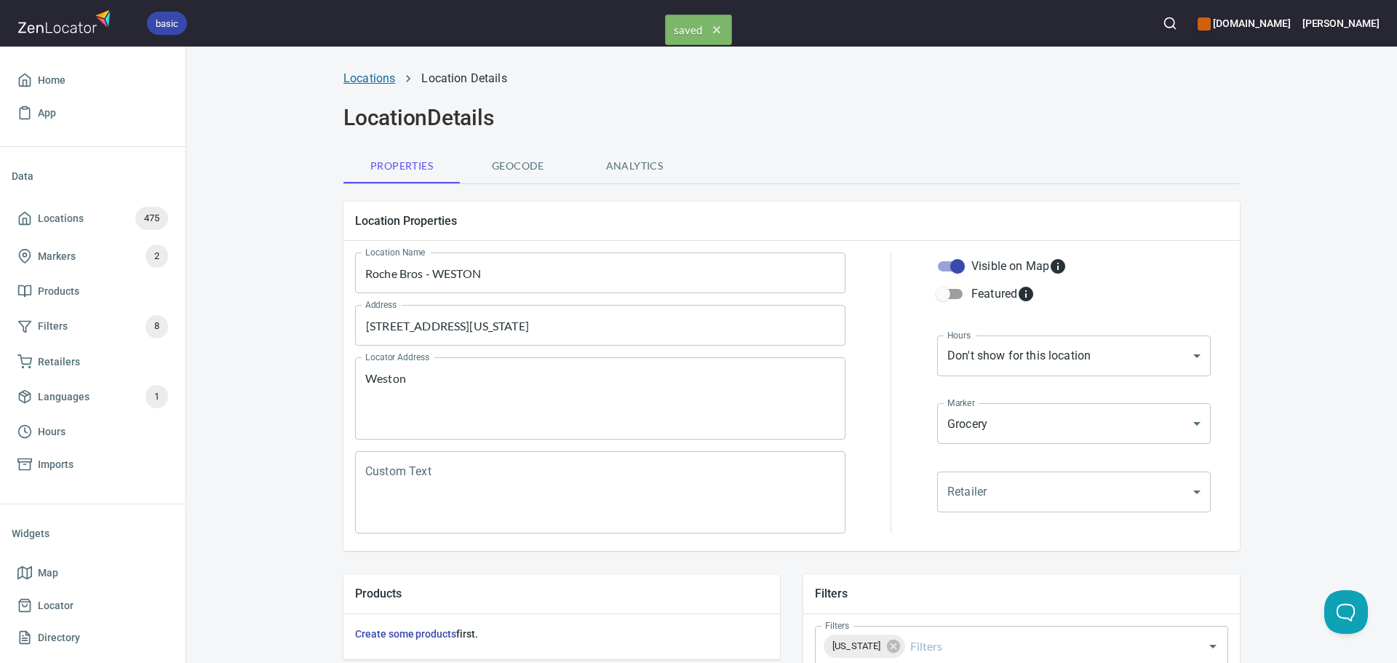
click at [368, 79] on link "Locations" at bounding box center [370, 78] width 52 height 14
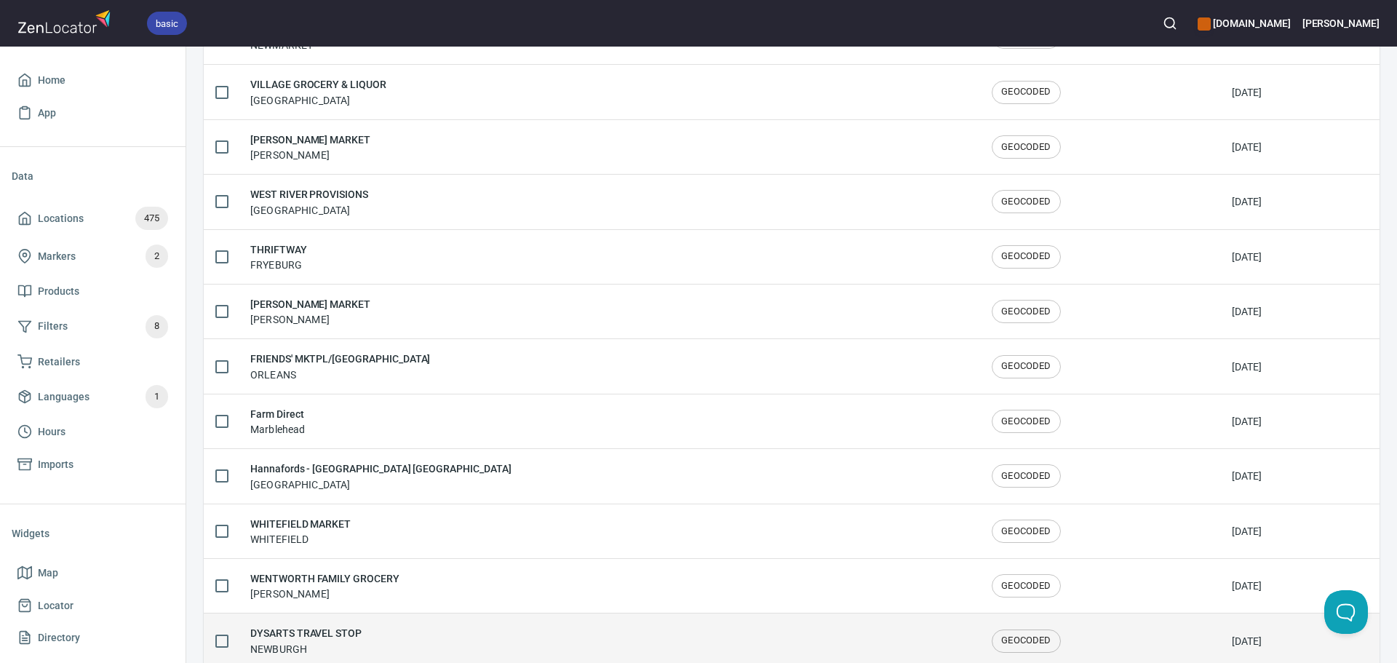
scroll to position [2392, 0]
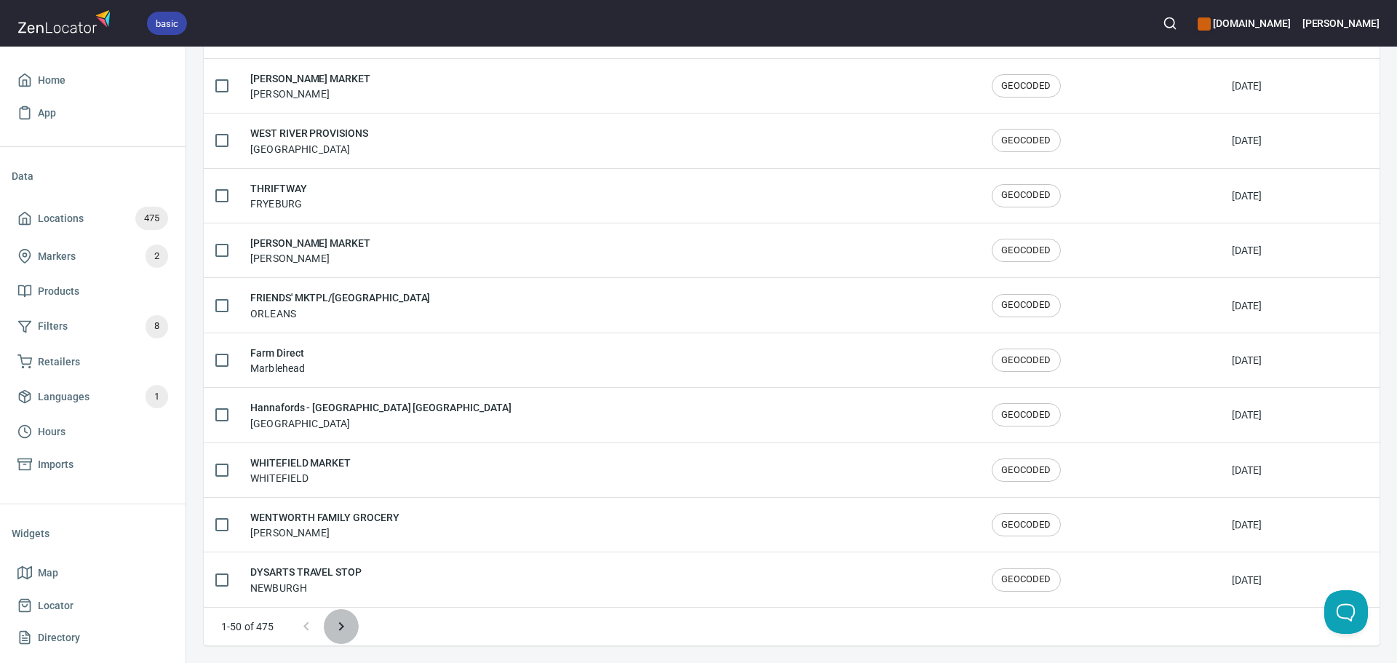
click at [337, 624] on icon "Next page" at bounding box center [341, 626] width 17 height 17
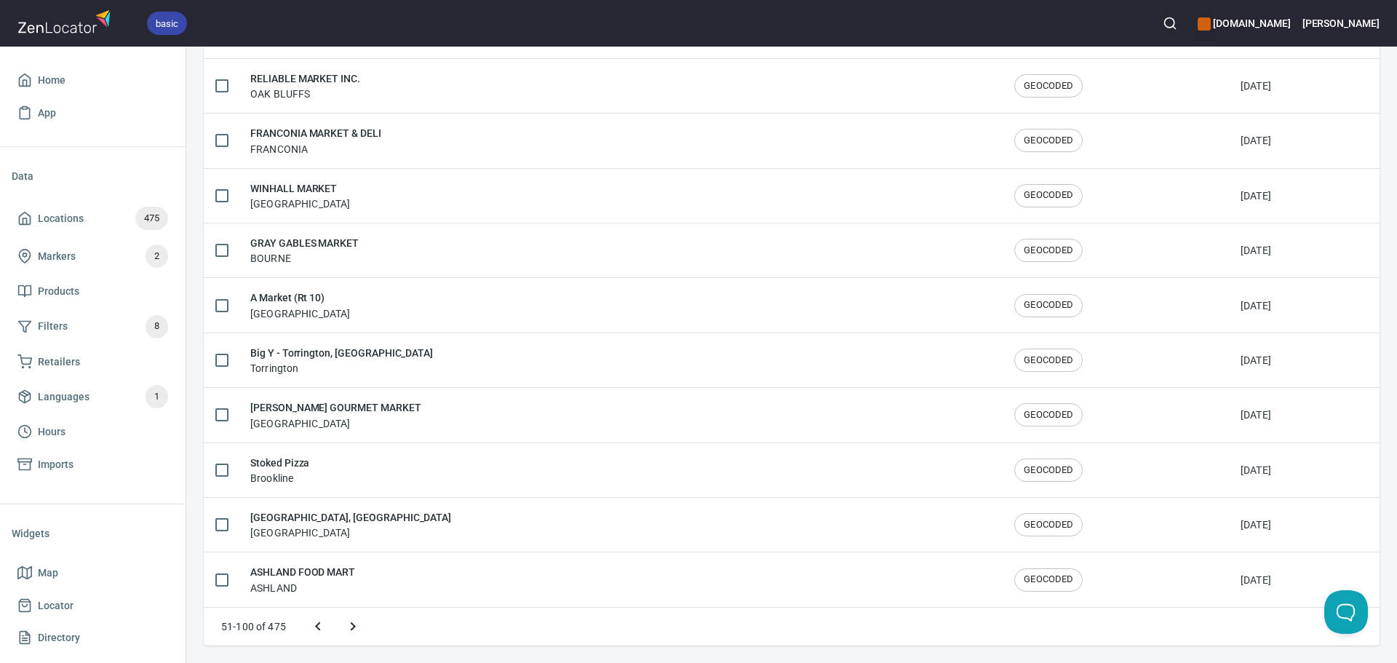
click at [341, 624] on button "Next page" at bounding box center [353, 626] width 35 height 35
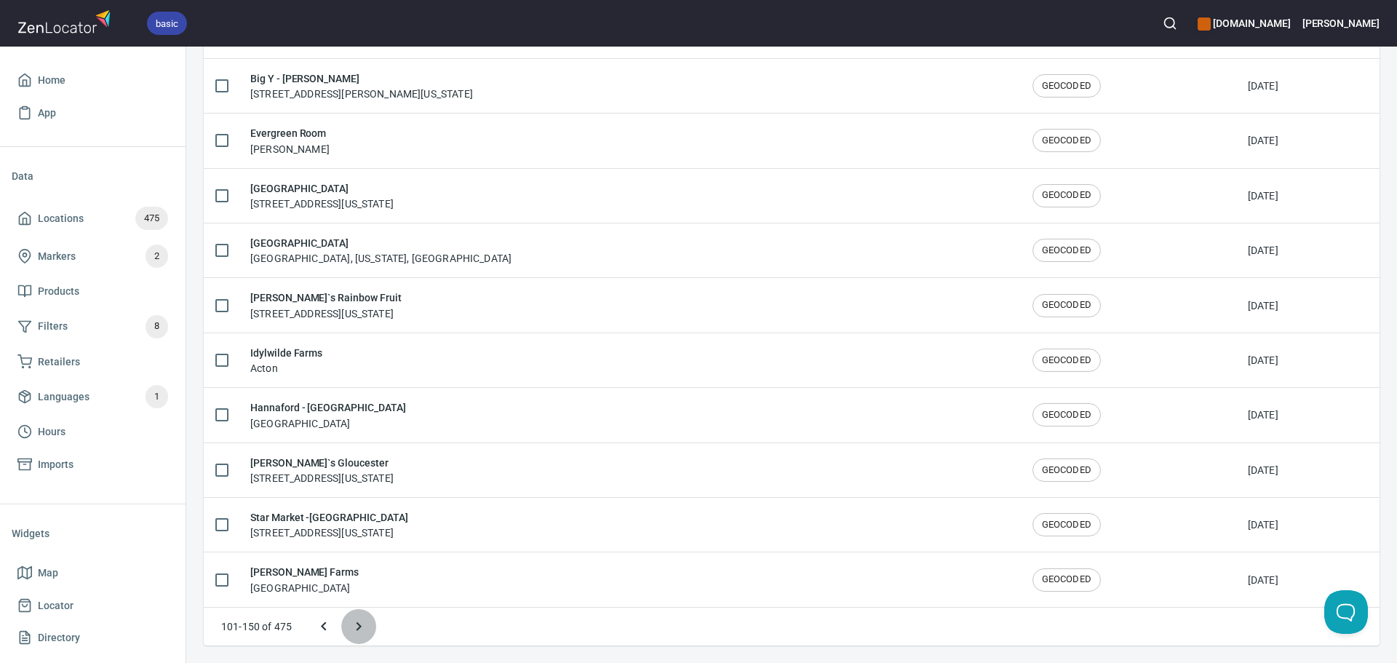
click at [359, 626] on icon "Next page" at bounding box center [358, 626] width 17 height 17
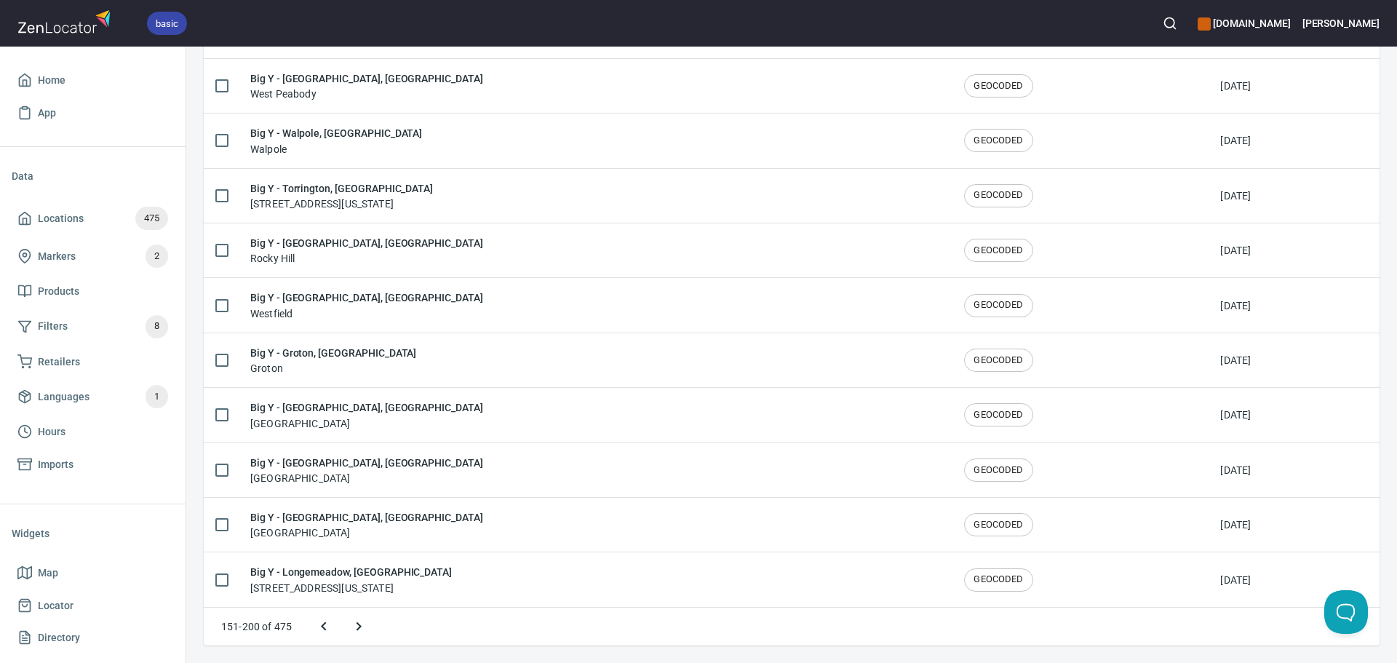
click at [361, 626] on icon "Next page" at bounding box center [359, 626] width 5 height 9
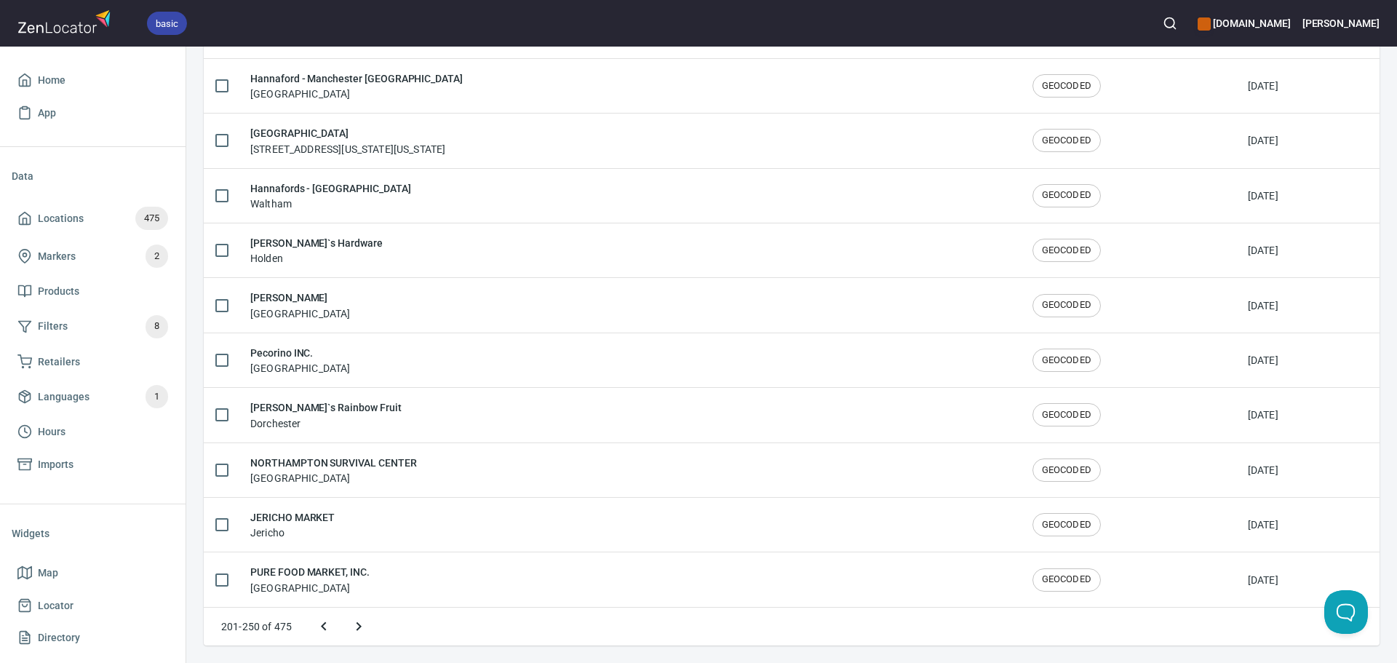
click at [361, 626] on icon "Next page" at bounding box center [359, 626] width 5 height 9
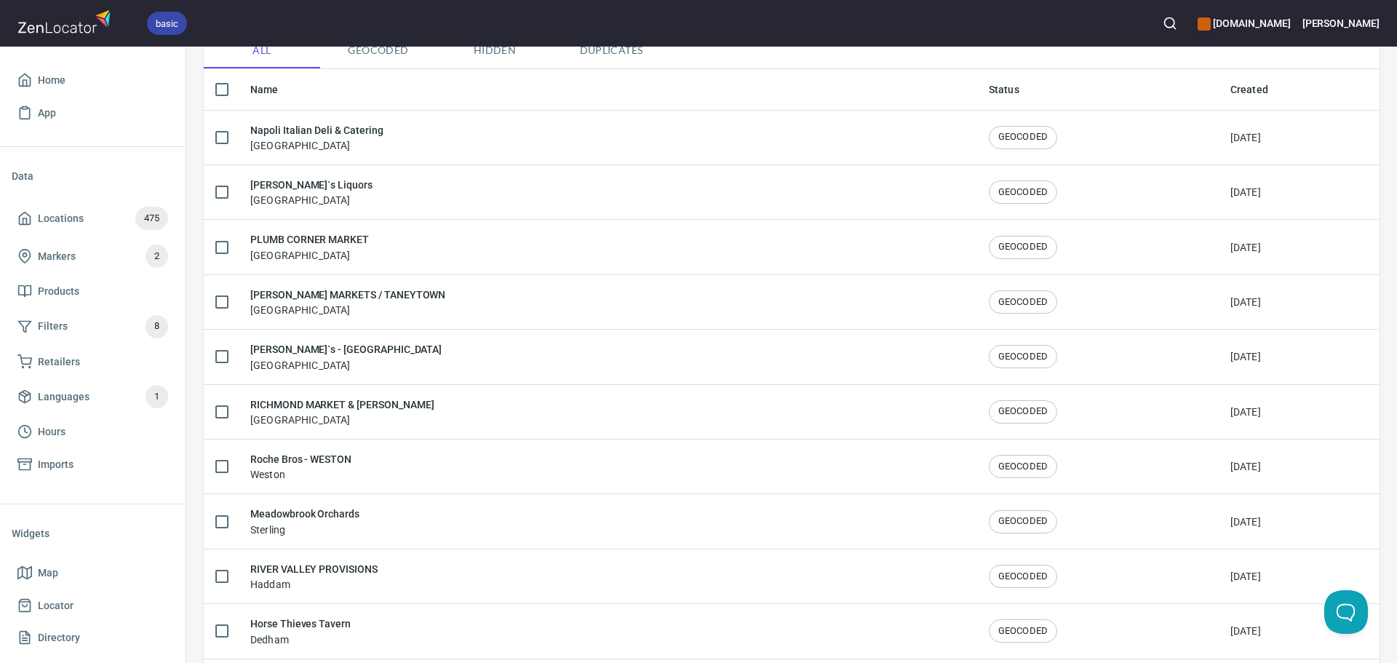
scroll to position [146, 0]
click at [404, 515] on div "Meadowbrook Orchards Sterling" at bounding box center [607, 520] width 715 height 31
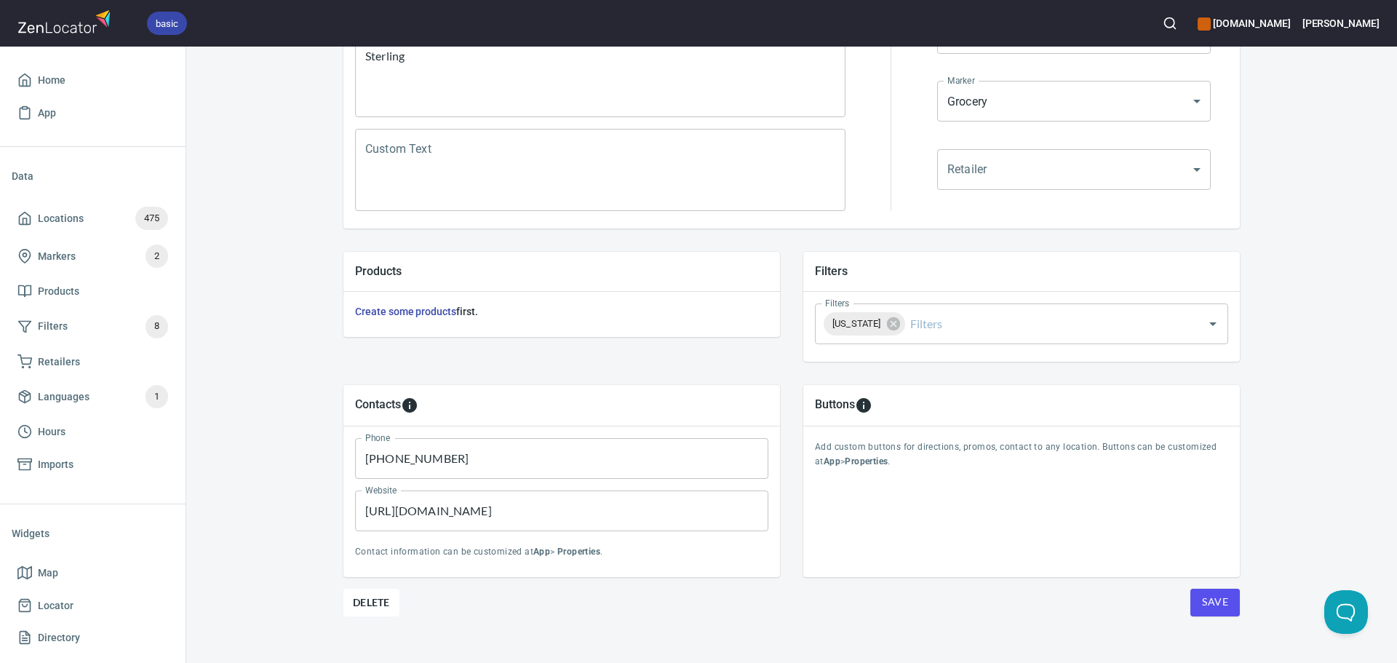
scroll to position [340, 0]
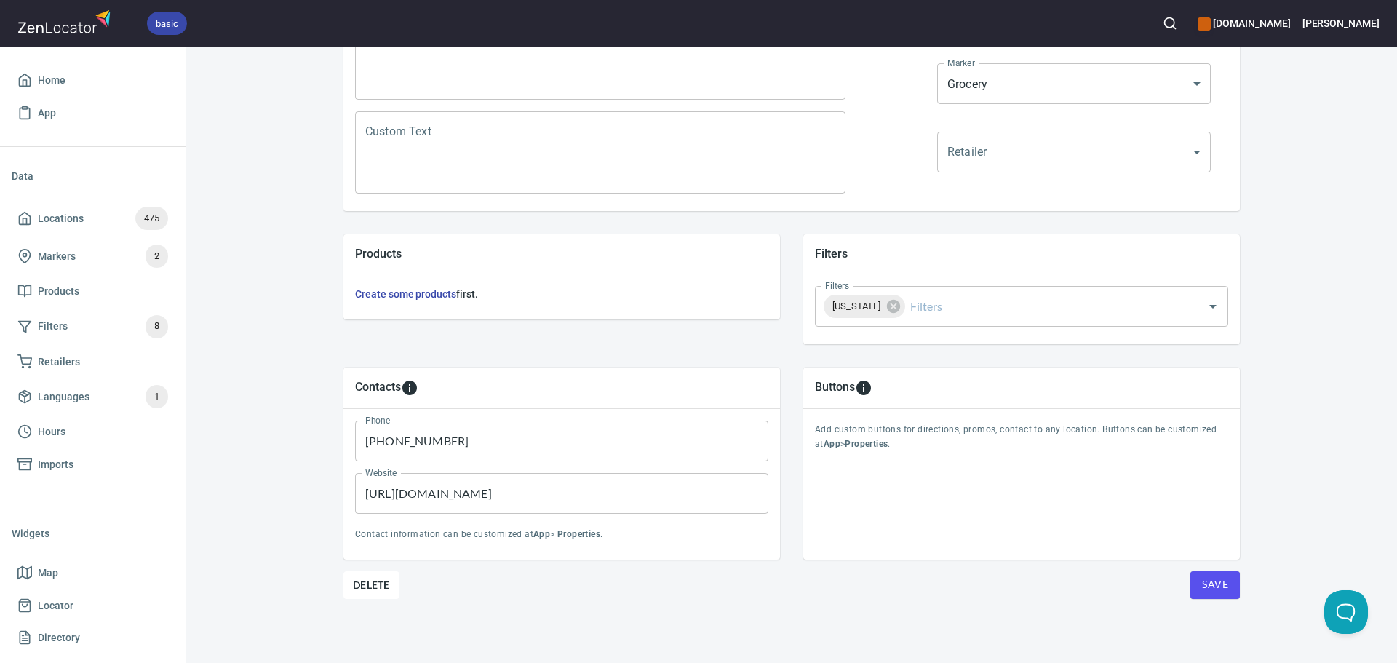
click at [1196, 590] on button "Save" at bounding box center [1215, 585] width 49 height 28
click at [1202, 574] on button "Save" at bounding box center [1215, 585] width 49 height 28
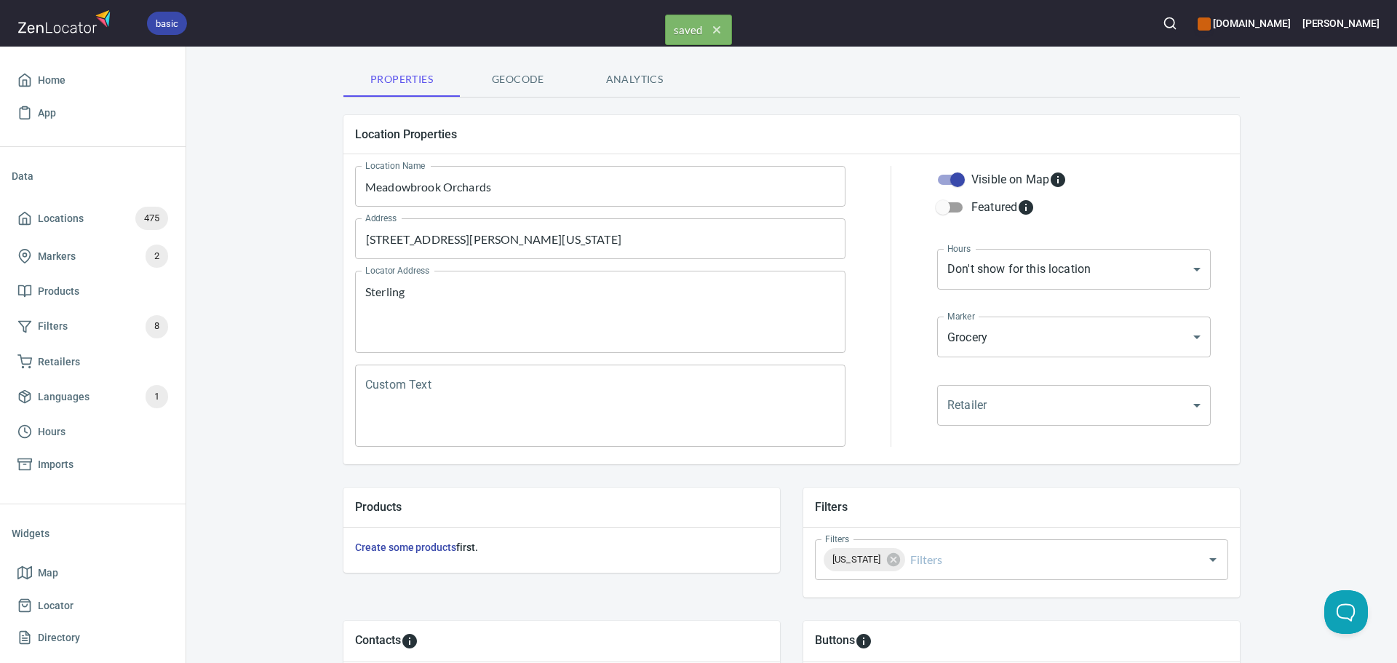
scroll to position [0, 0]
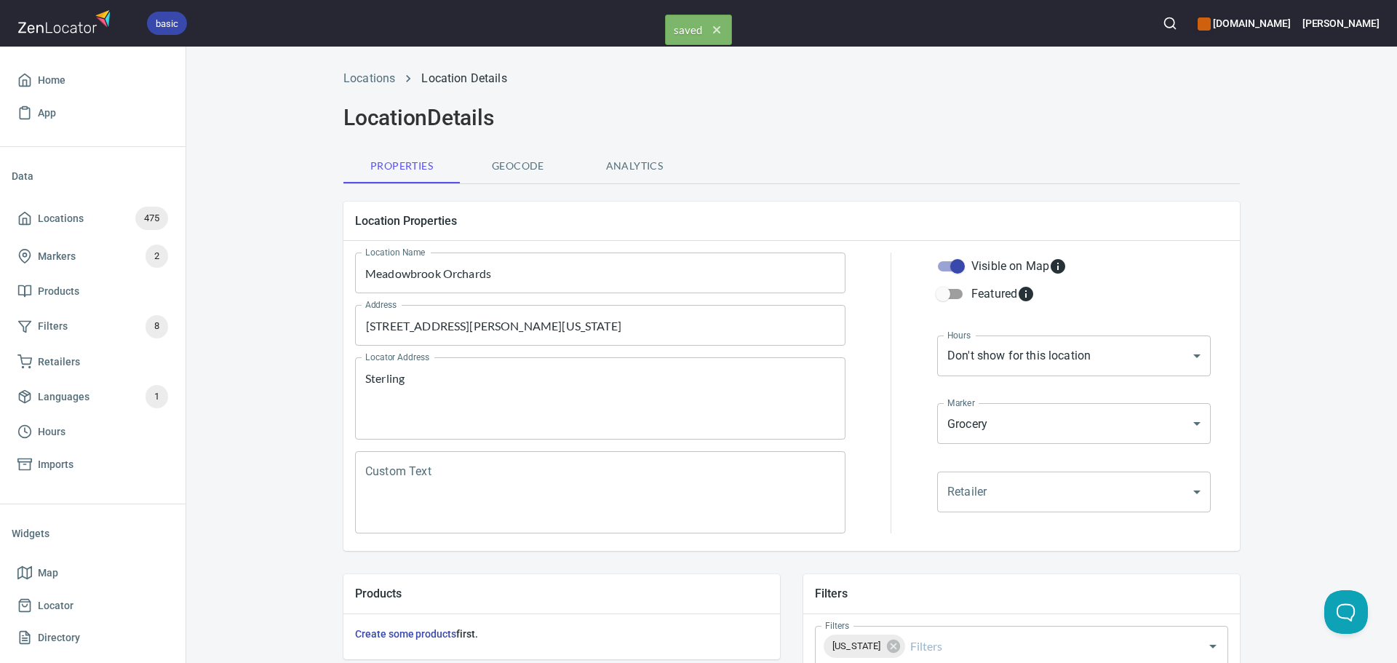
click at [372, 71] on li "Locations" at bounding box center [370, 78] width 52 height 17
click at [372, 86] on li "Locations" at bounding box center [370, 78] width 52 height 17
click at [373, 79] on link "Locations" at bounding box center [370, 78] width 52 height 14
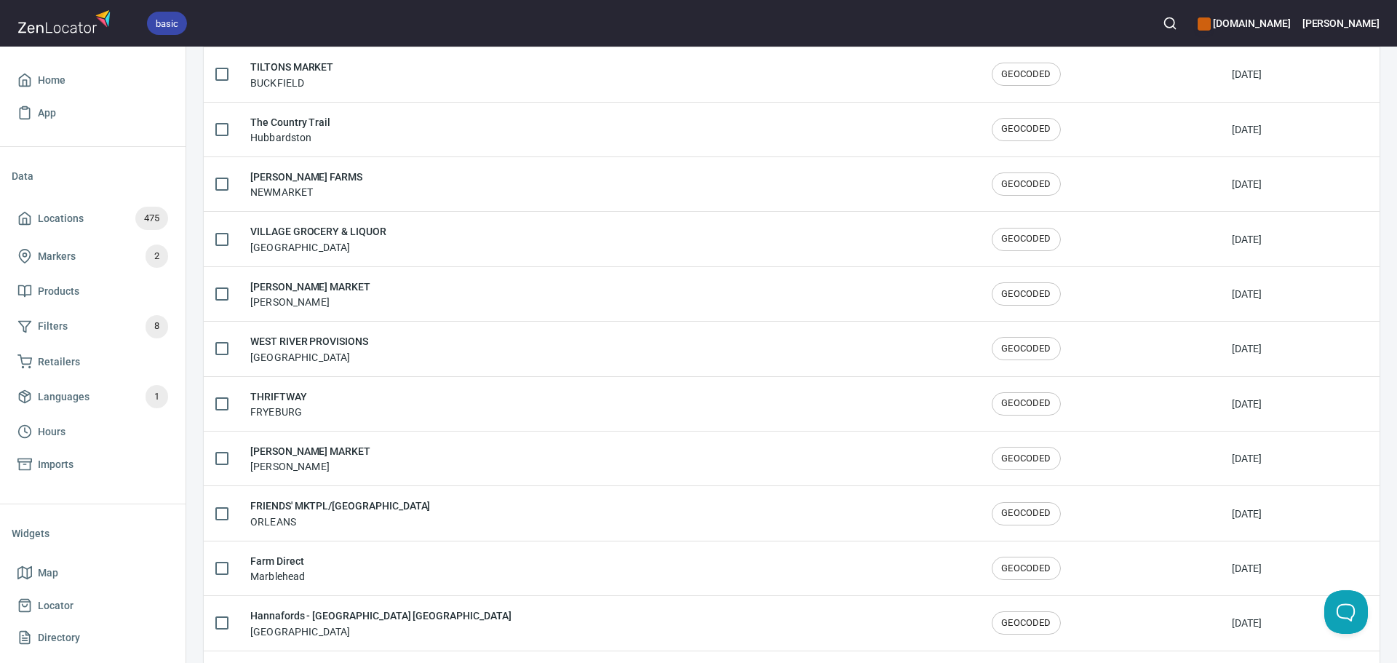
scroll to position [2392, 0]
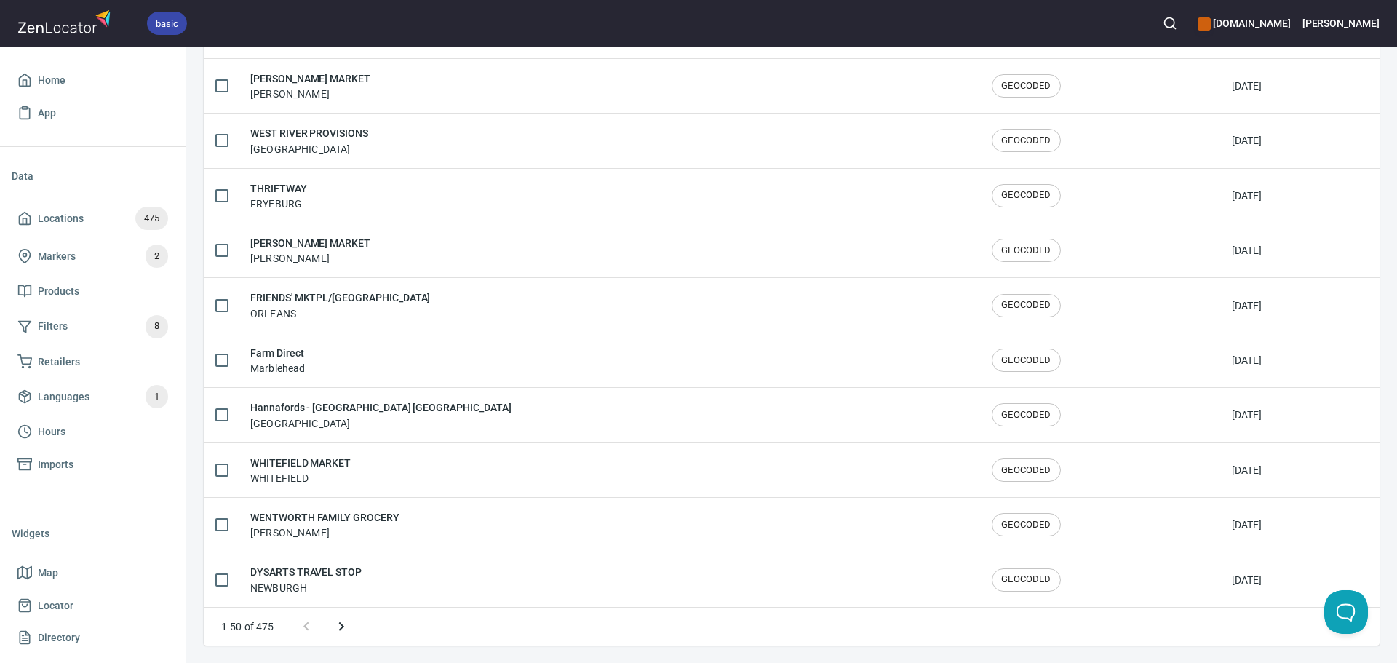
click at [344, 634] on icon "Next page" at bounding box center [341, 626] width 17 height 17
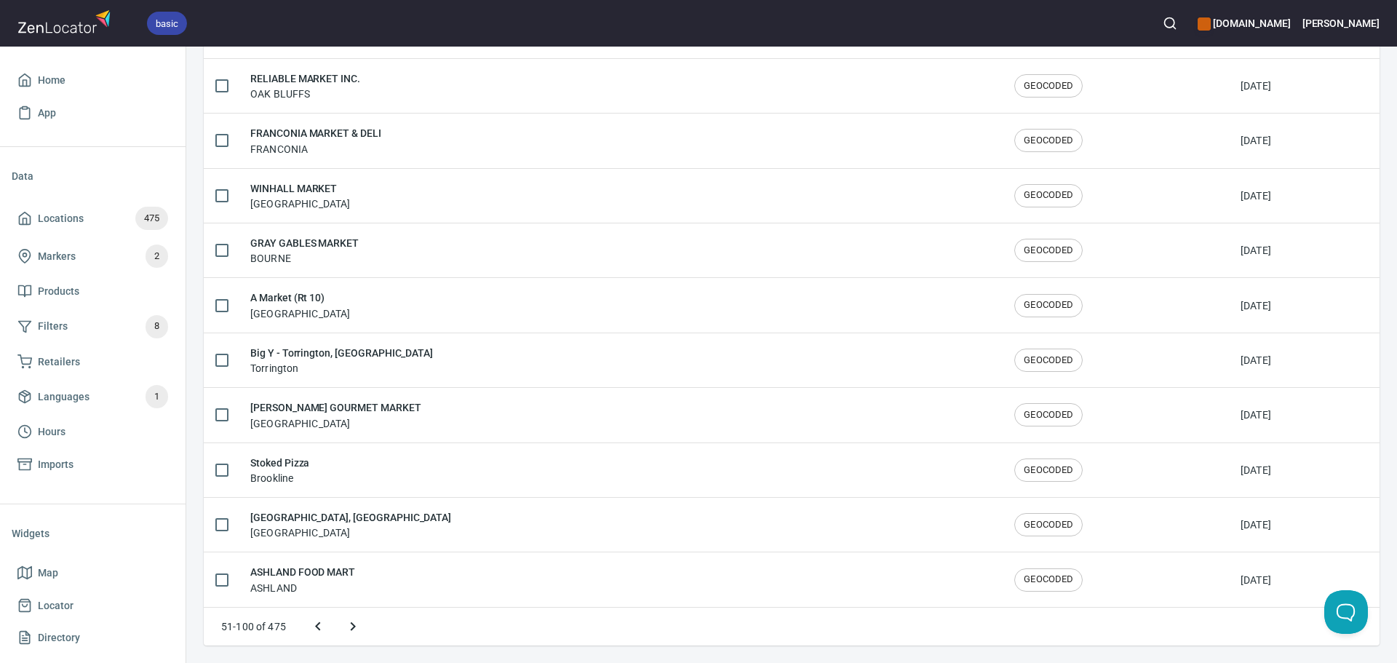
click at [344, 630] on icon "Next page" at bounding box center [352, 626] width 17 height 17
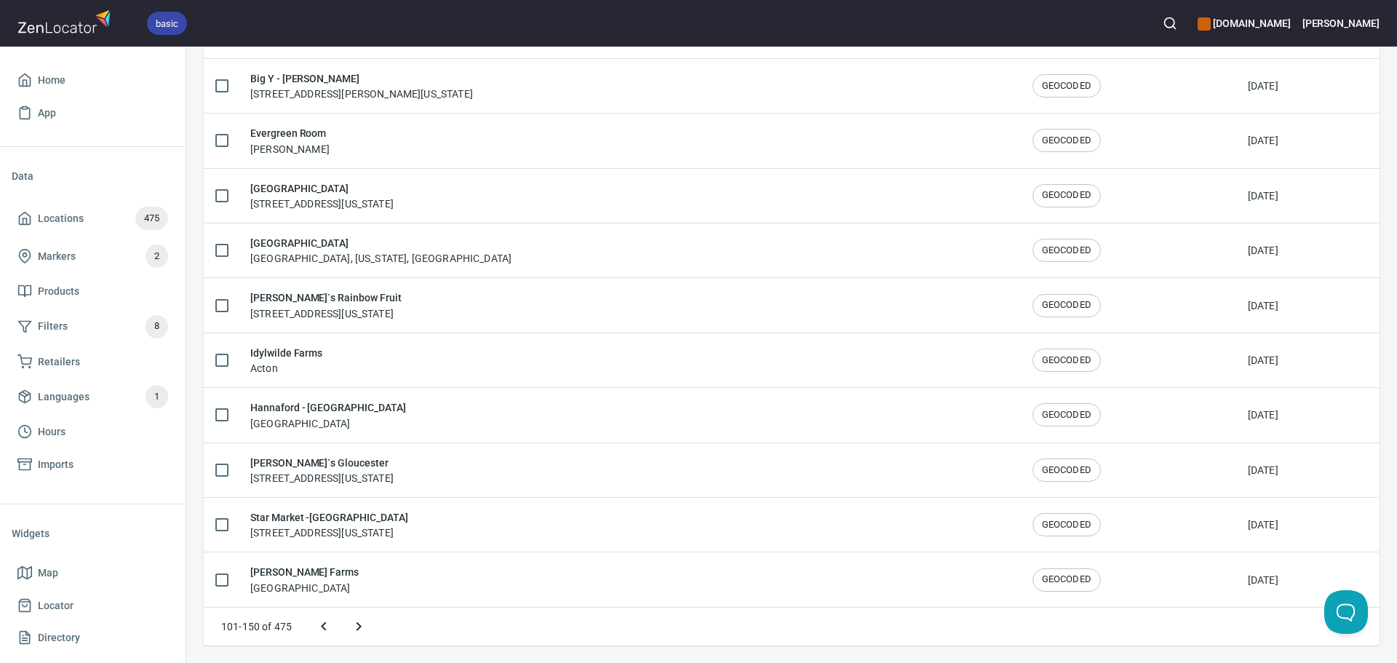
click at [351, 628] on icon "Next page" at bounding box center [358, 626] width 17 height 17
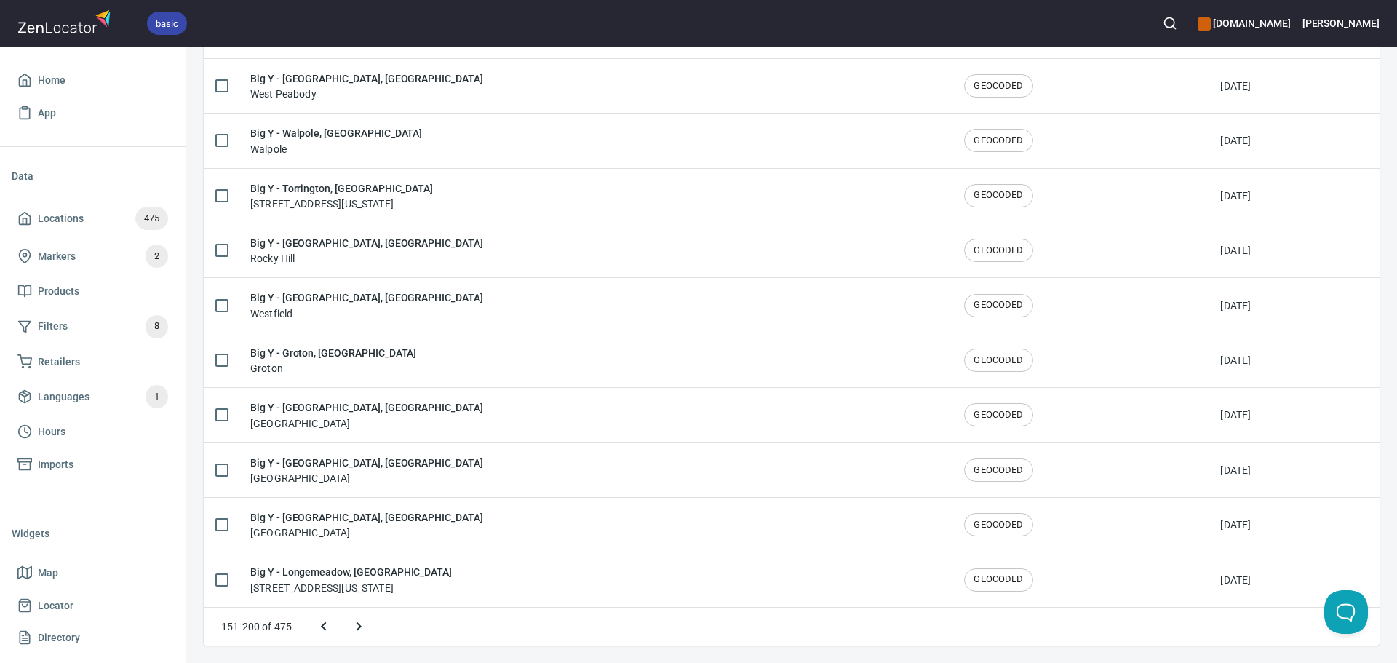
click at [363, 628] on icon "Next page" at bounding box center [358, 626] width 17 height 17
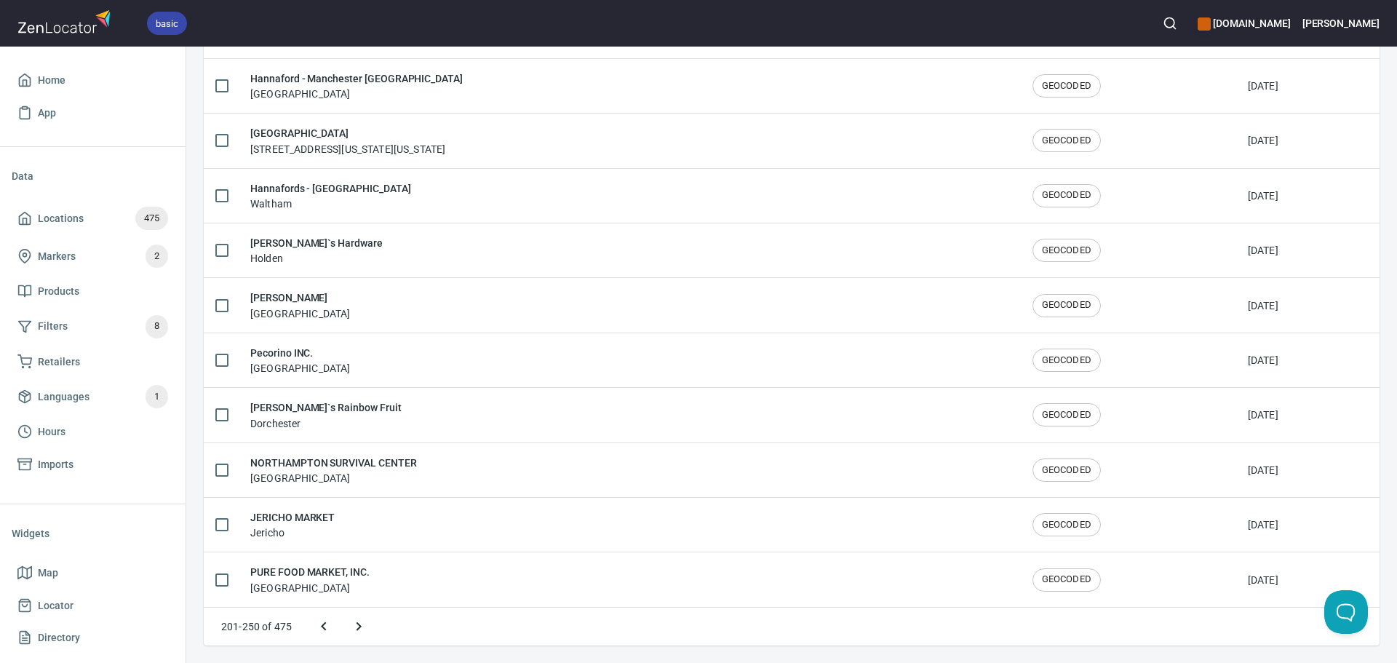
click at [363, 628] on icon "Next page" at bounding box center [358, 626] width 17 height 17
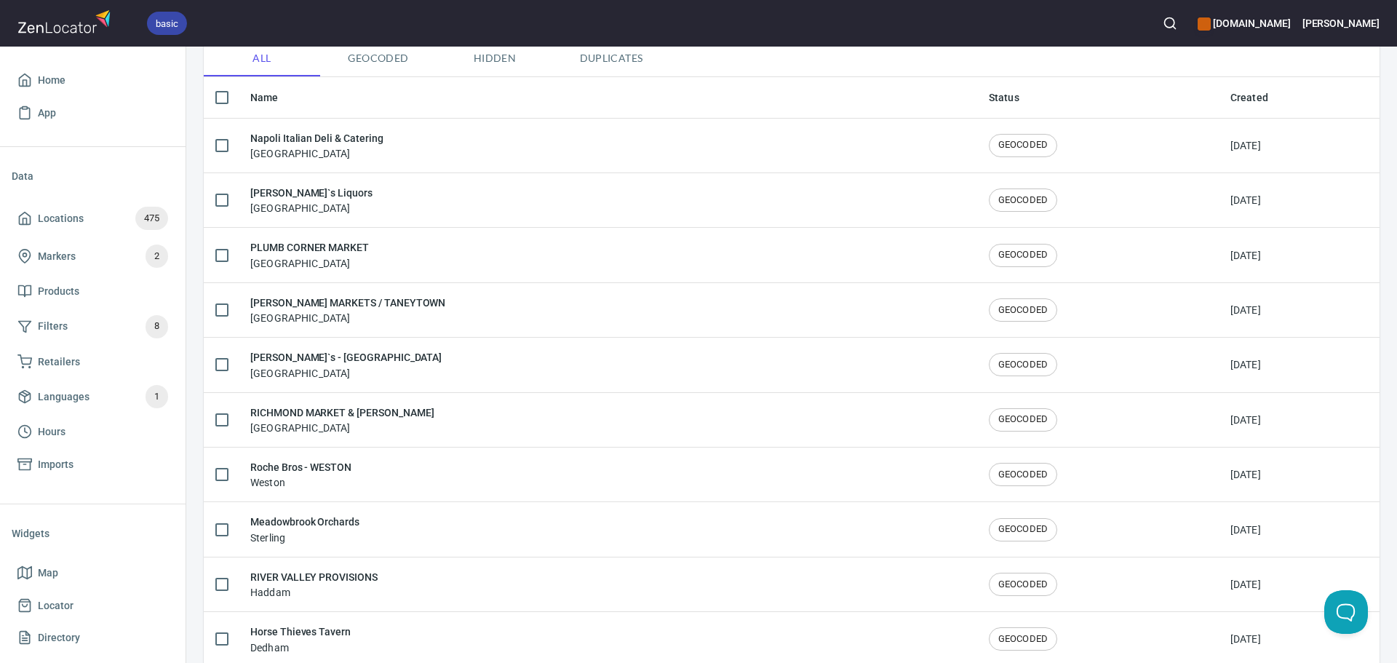
scroll to position [146, 0]
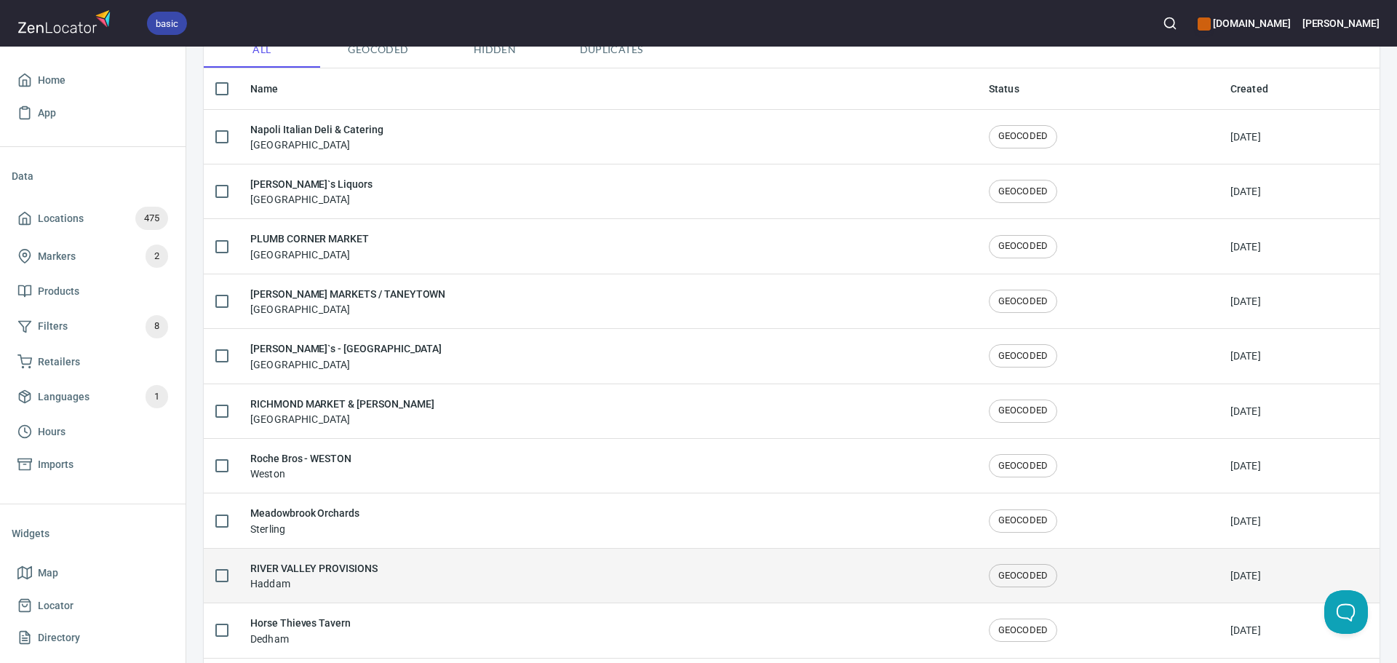
click at [397, 569] on div "RIVER VALLEY PROVISIONS Haddam" at bounding box center [607, 575] width 715 height 31
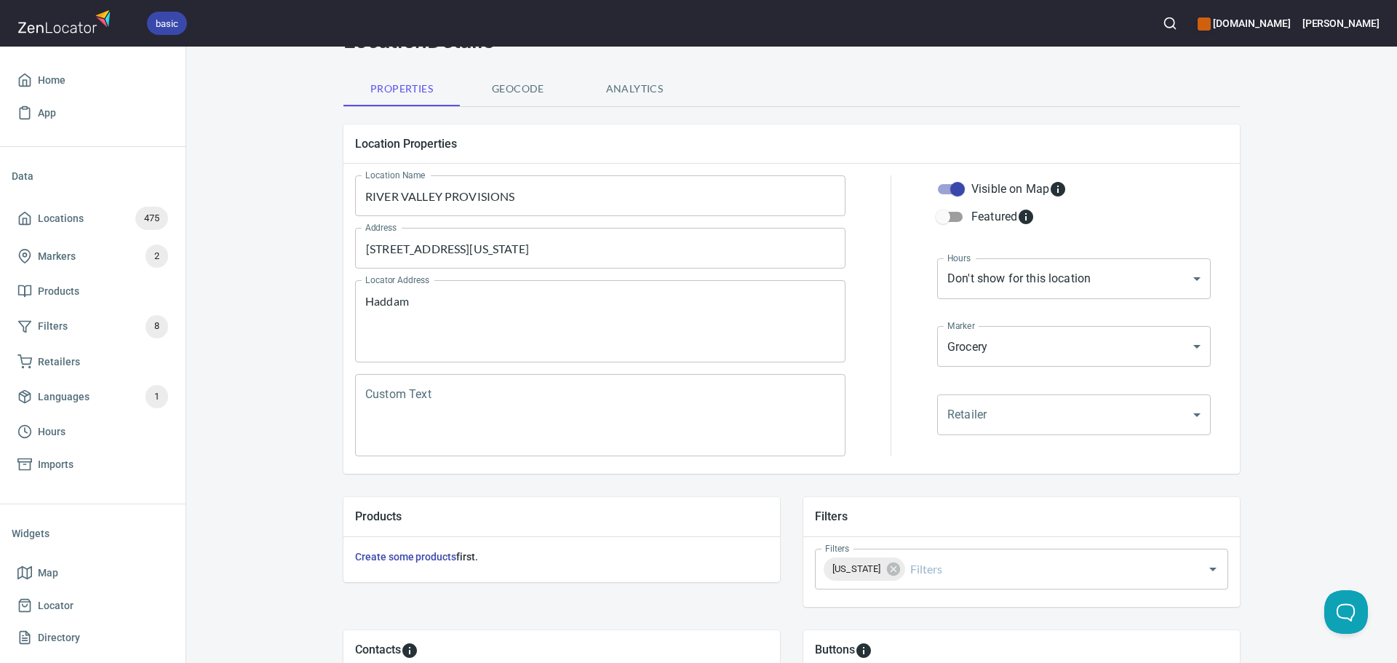
scroll to position [218, 0]
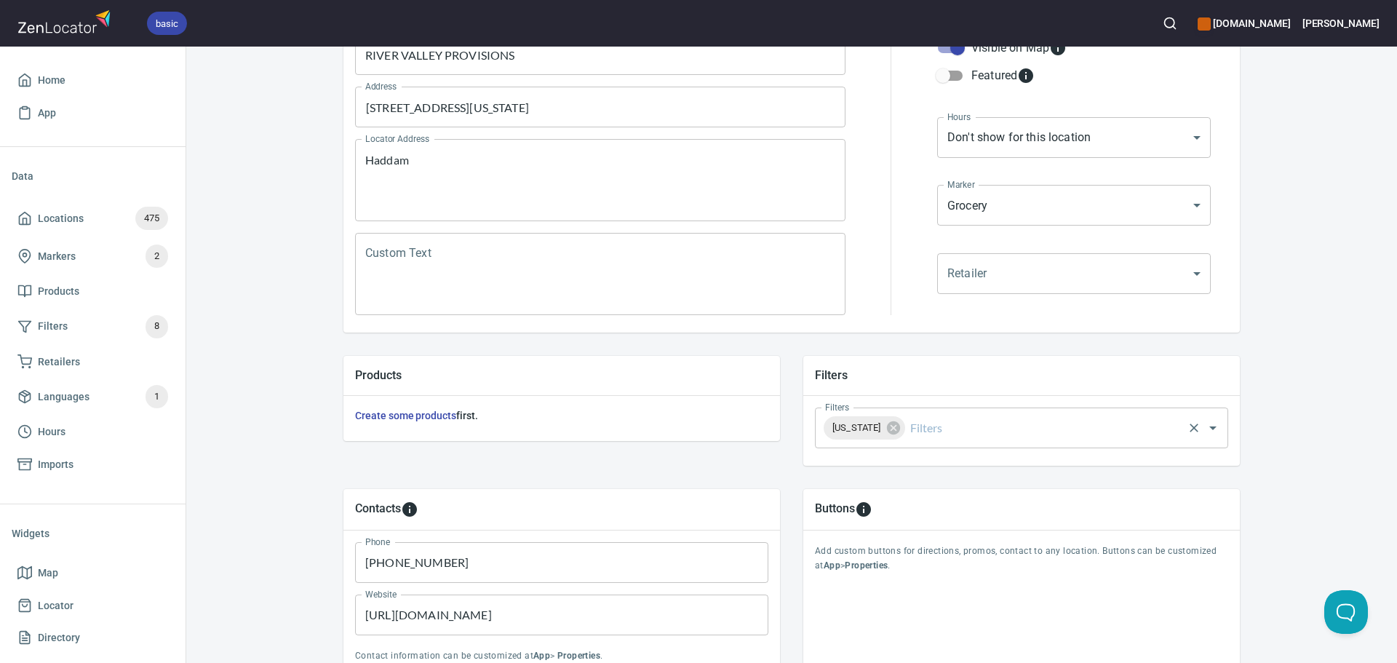
click at [972, 424] on input "Filters" at bounding box center [1045, 428] width 274 height 28
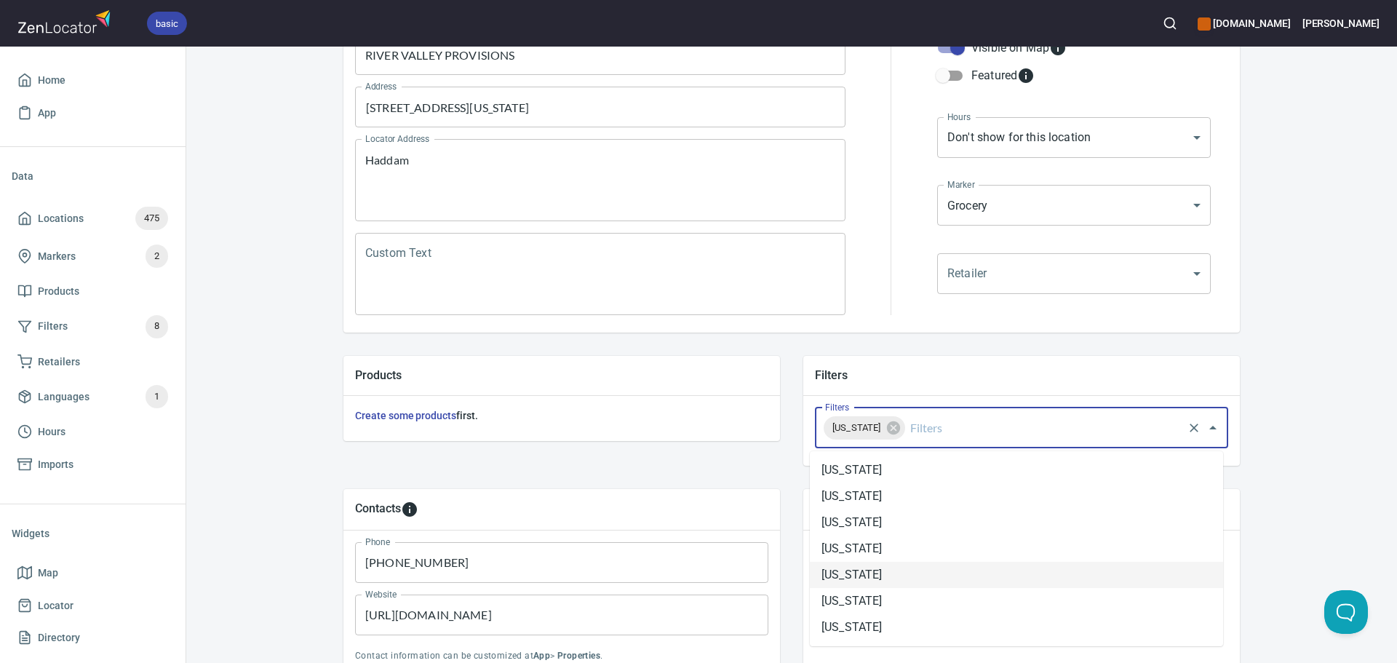
click at [900, 584] on li "[US_STATE]" at bounding box center [1016, 575] width 413 height 26
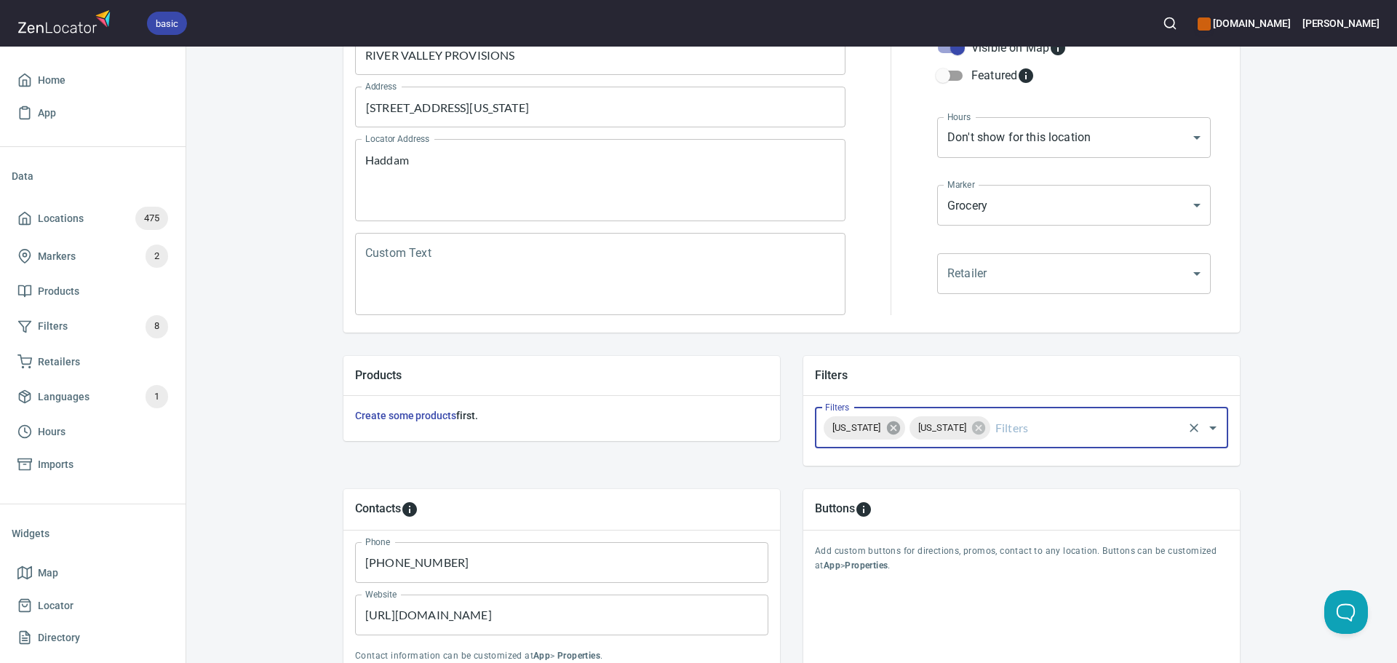
click at [902, 435] on icon at bounding box center [894, 428] width 16 height 16
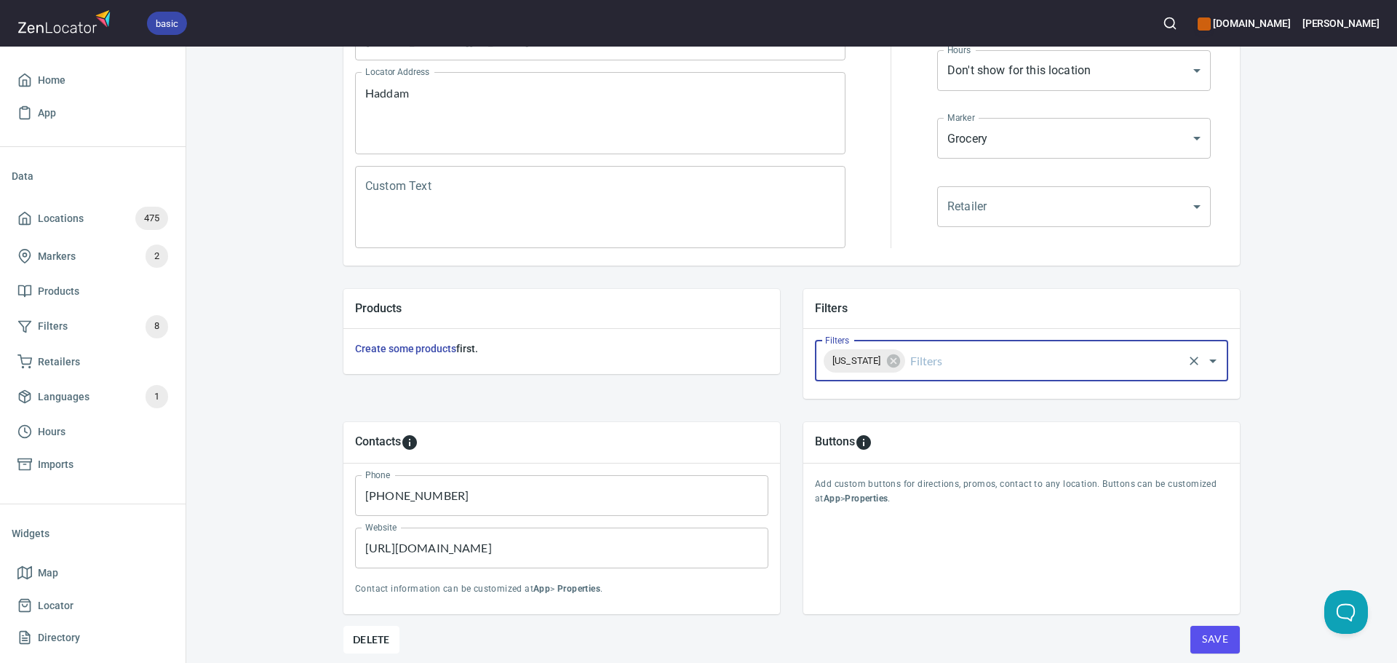
scroll to position [340, 0]
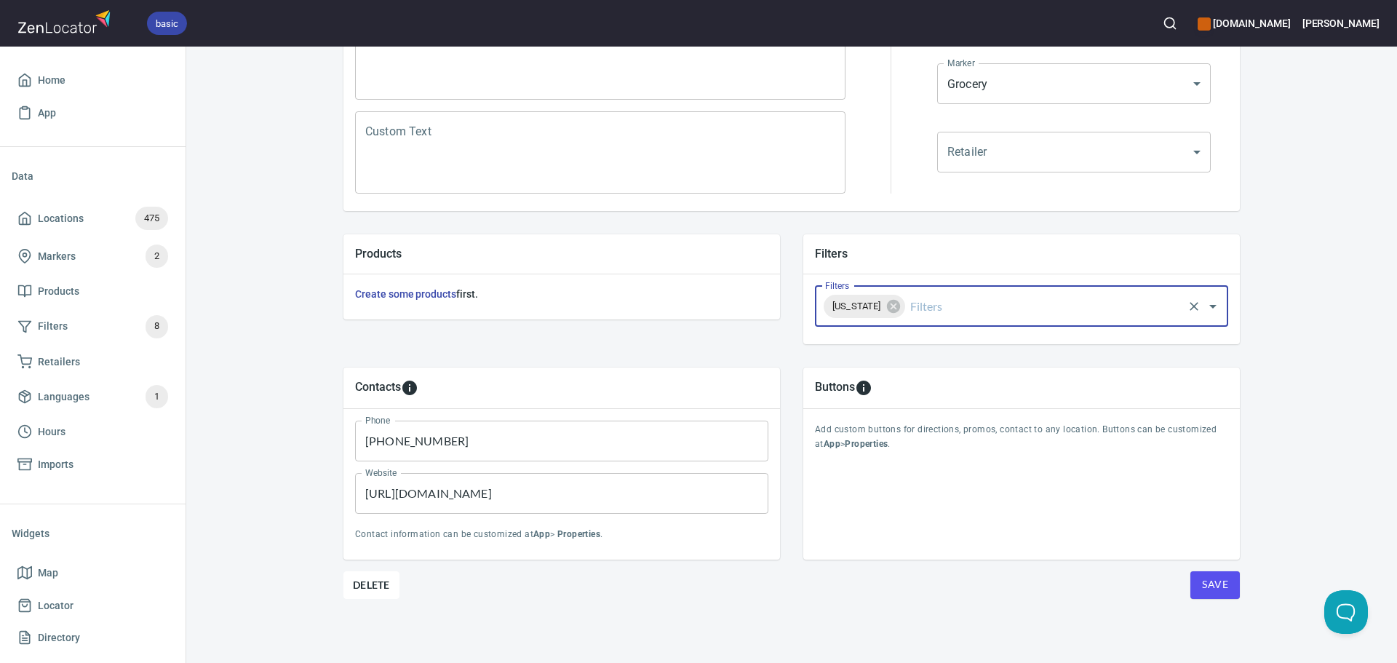
click at [1207, 587] on span "Save" at bounding box center [1215, 585] width 26 height 18
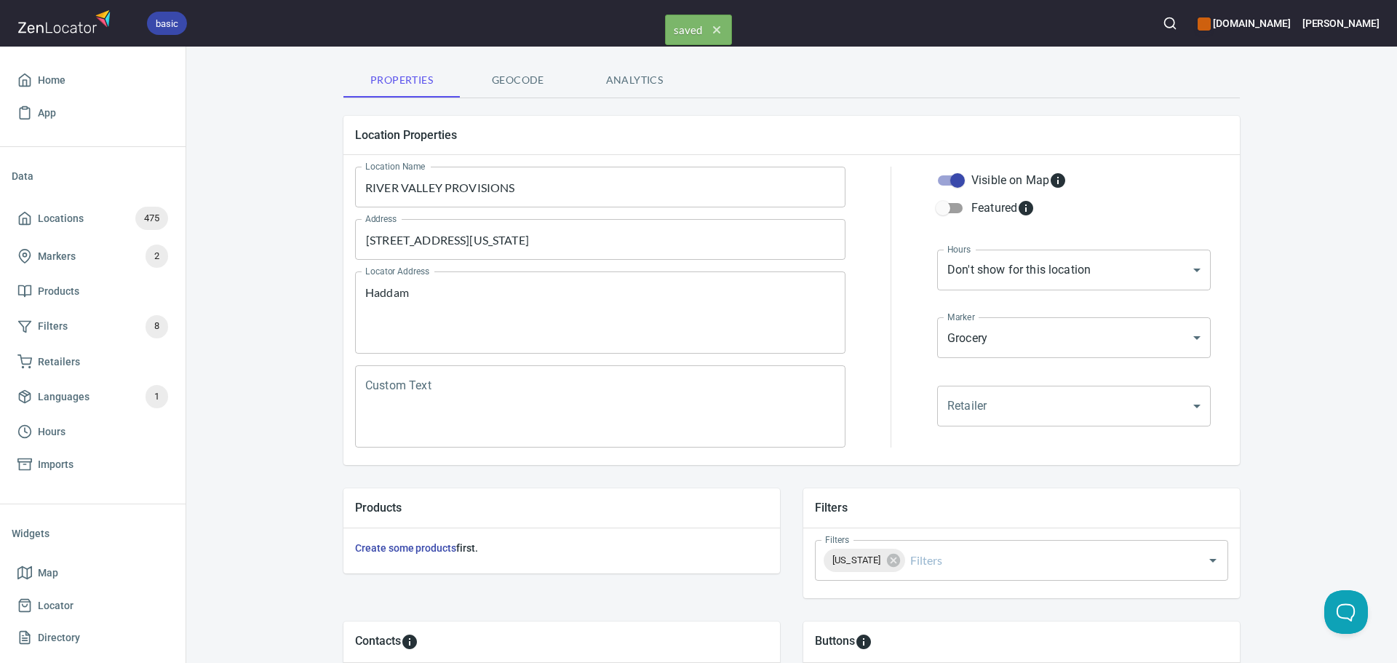
scroll to position [0, 0]
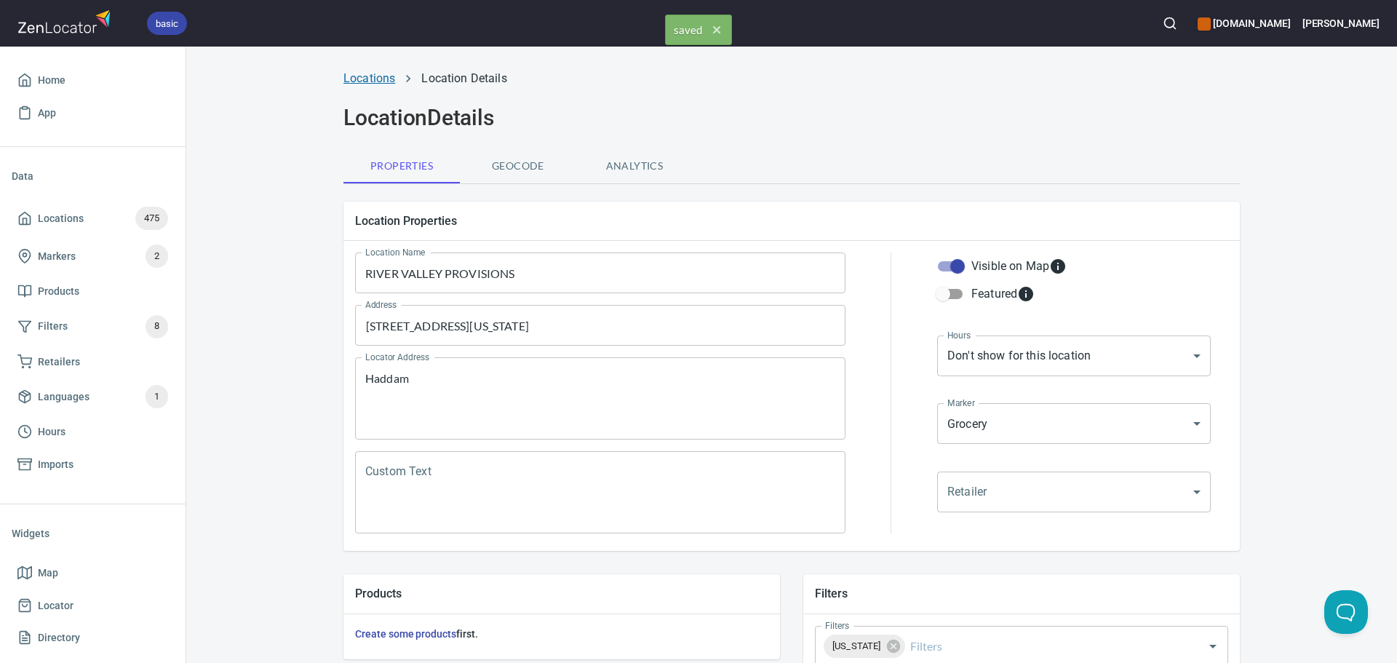
click at [361, 80] on link "Locations" at bounding box center [370, 78] width 52 height 14
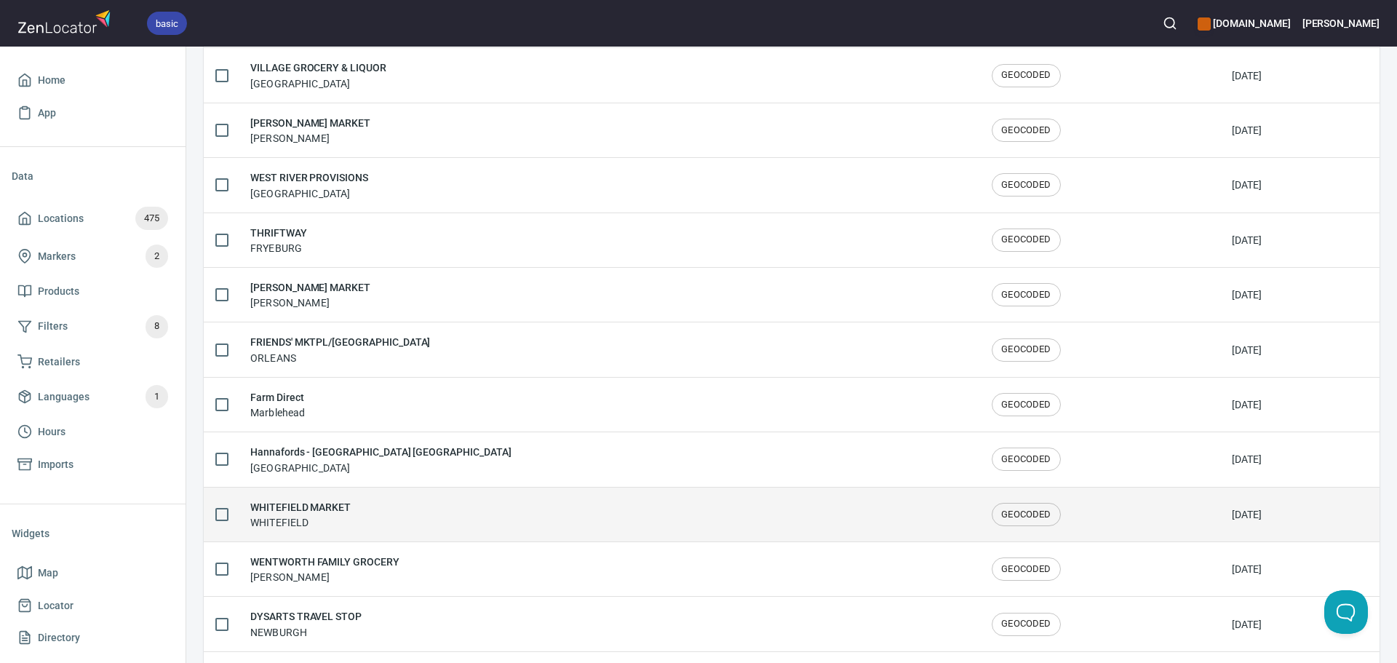
scroll to position [2392, 0]
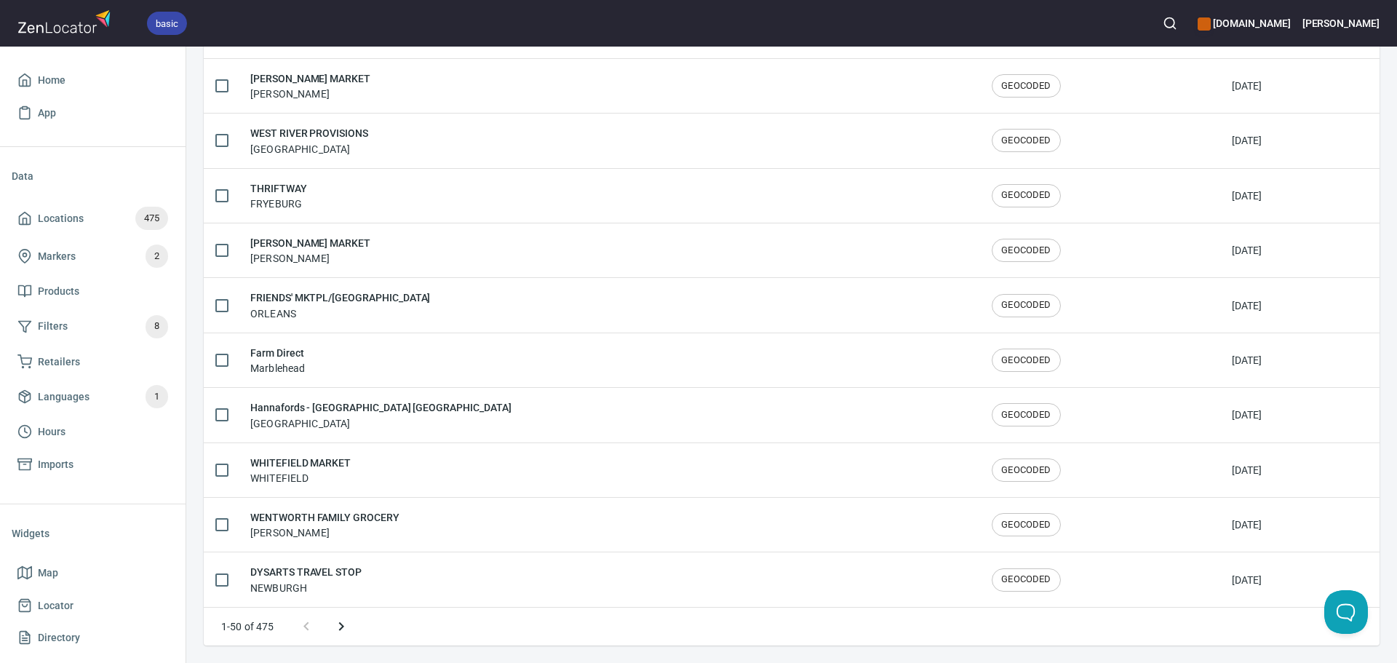
click at [354, 632] on button "Next page" at bounding box center [341, 626] width 35 height 35
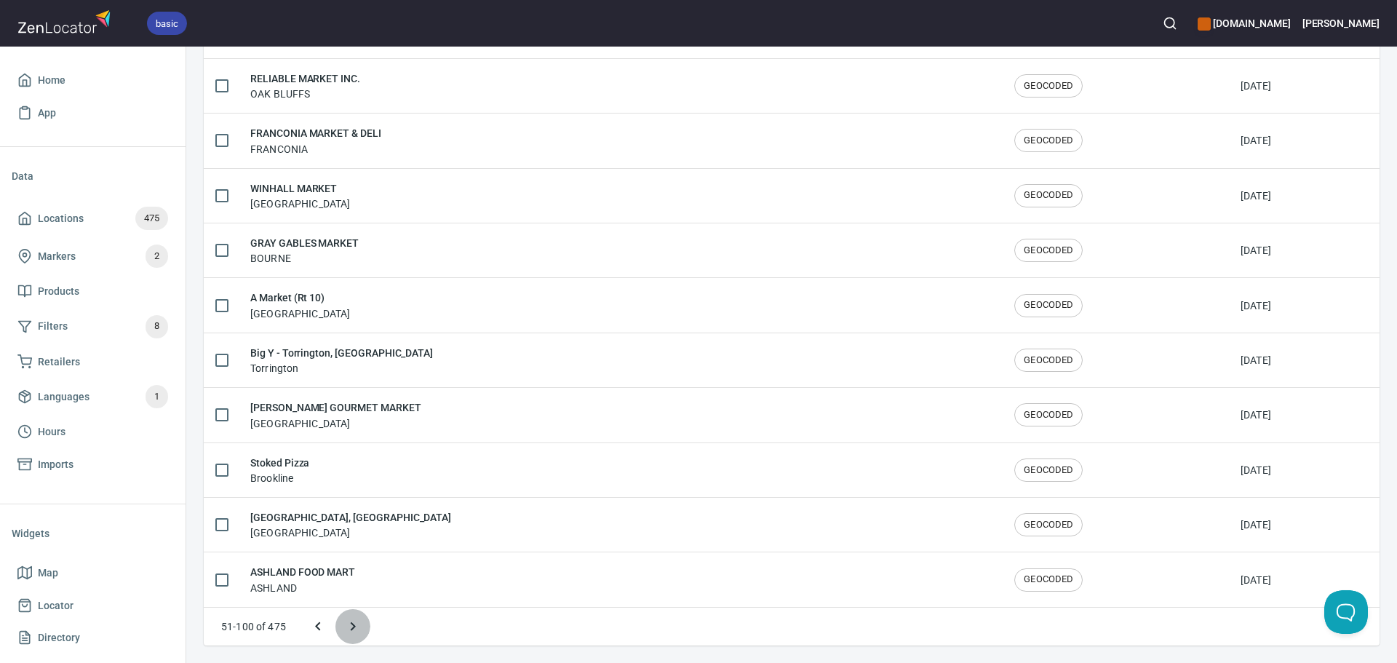
click at [353, 632] on icon "Next page" at bounding box center [352, 626] width 17 height 17
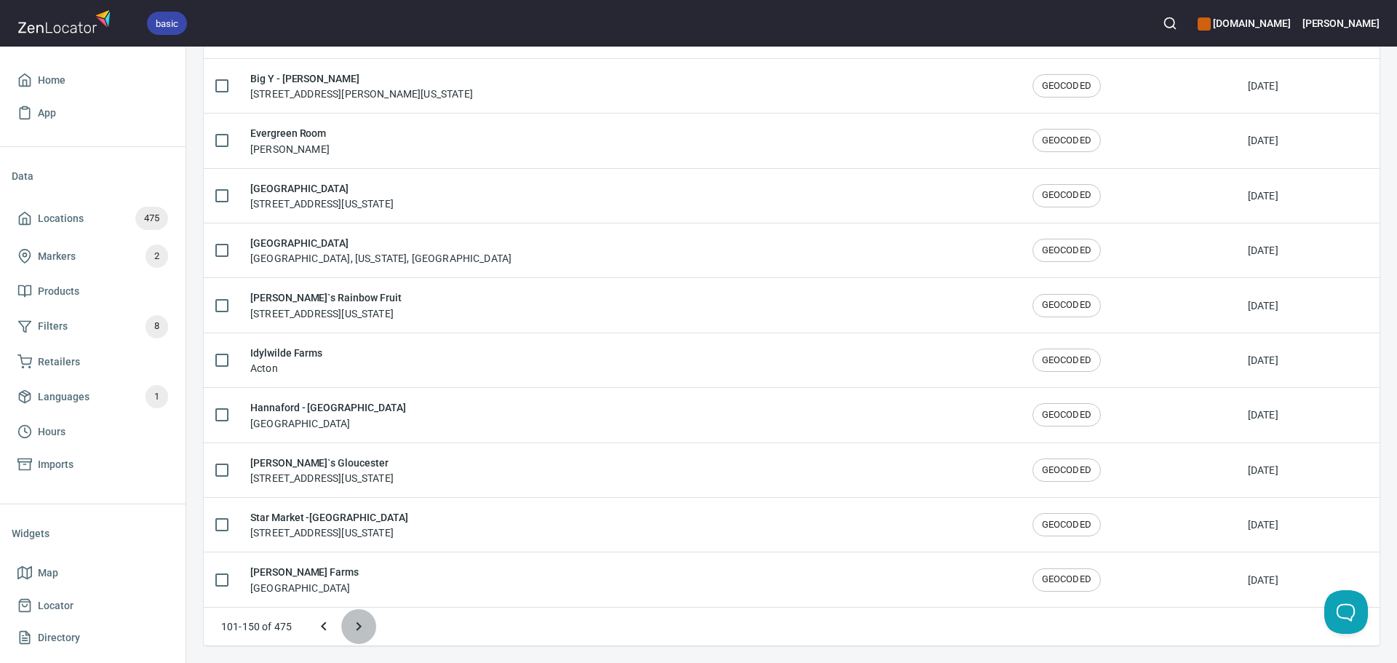
click at [358, 632] on icon "Next page" at bounding box center [358, 626] width 17 height 17
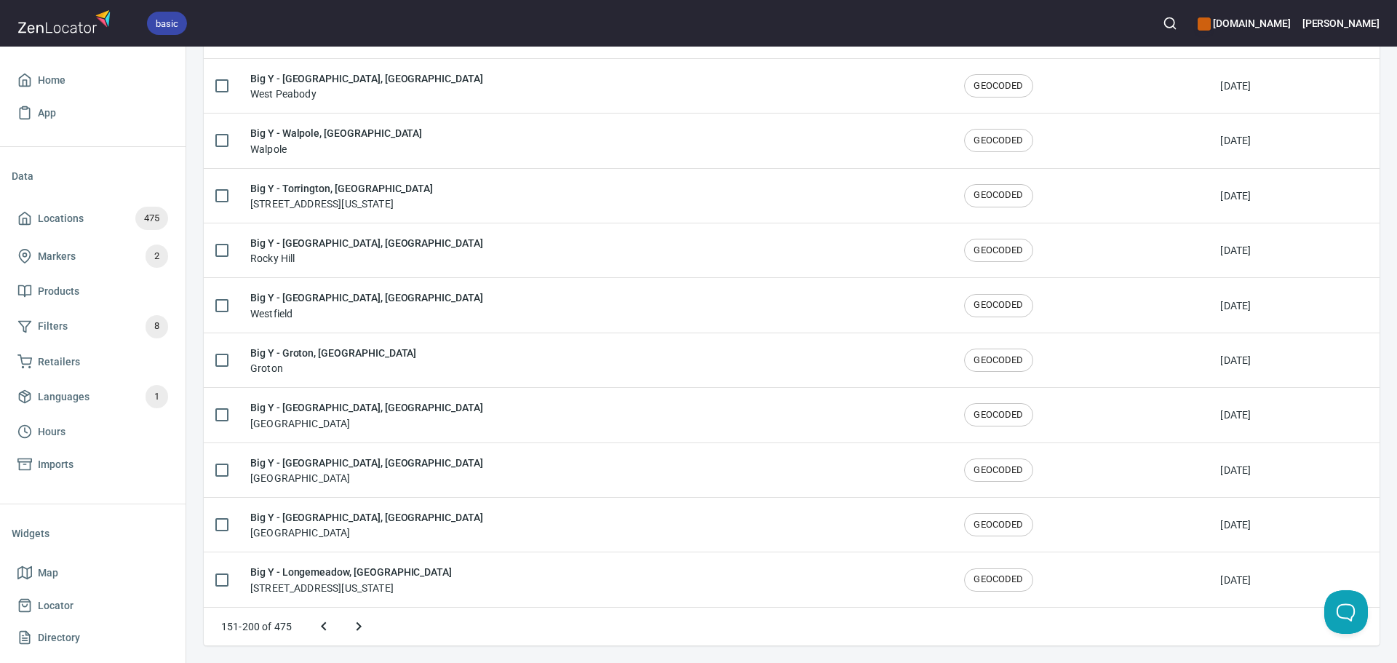
click at [358, 632] on icon "Next page" at bounding box center [358, 626] width 17 height 17
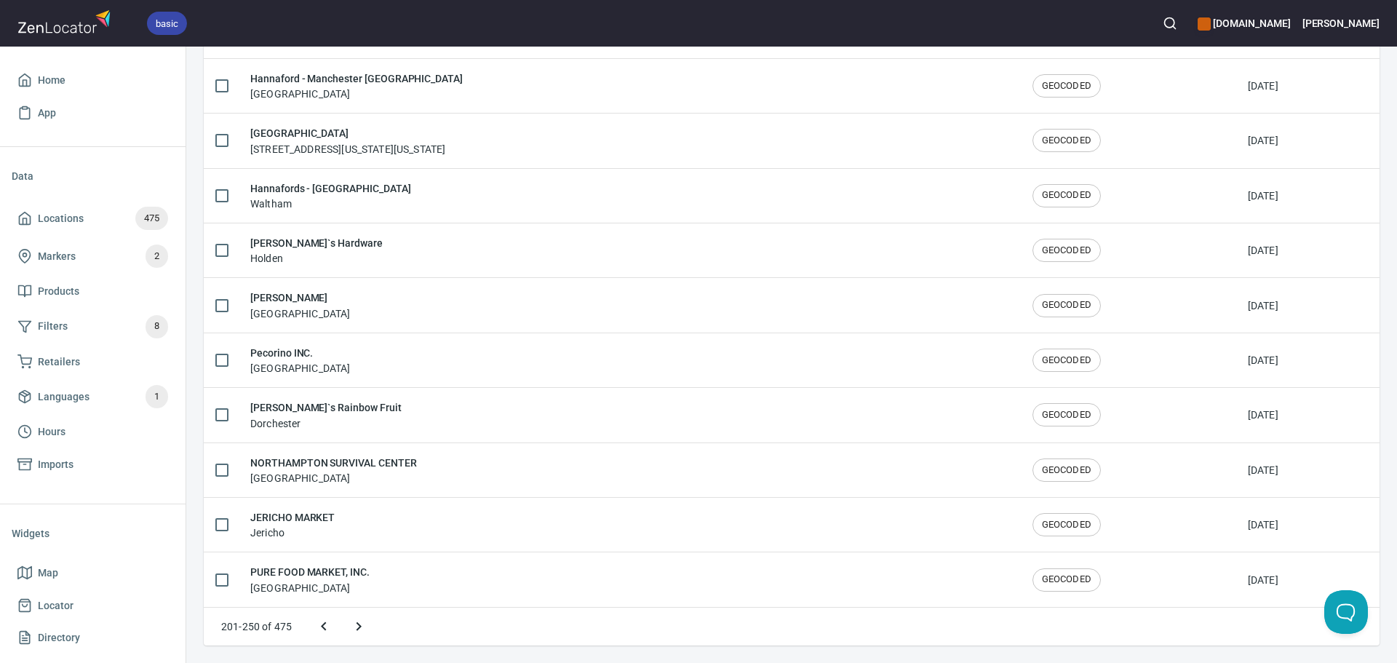
click at [358, 632] on icon "Next page" at bounding box center [358, 626] width 17 height 17
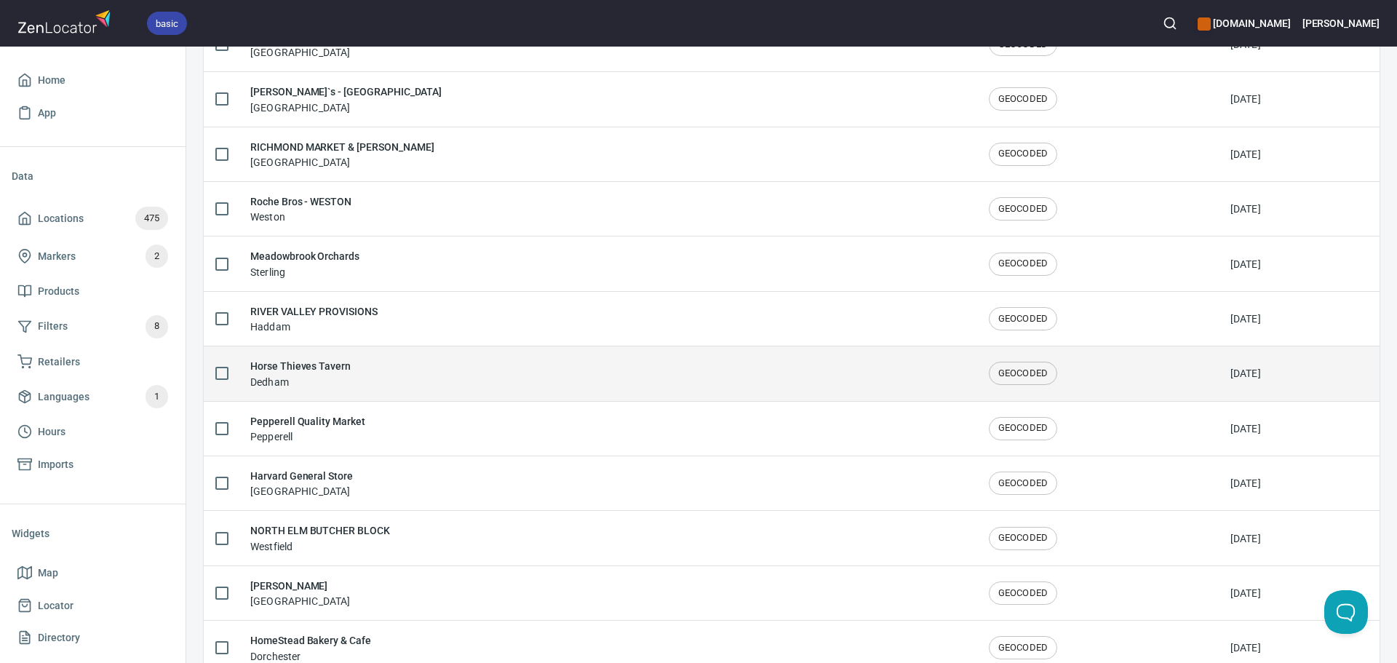
scroll to position [426, 0]
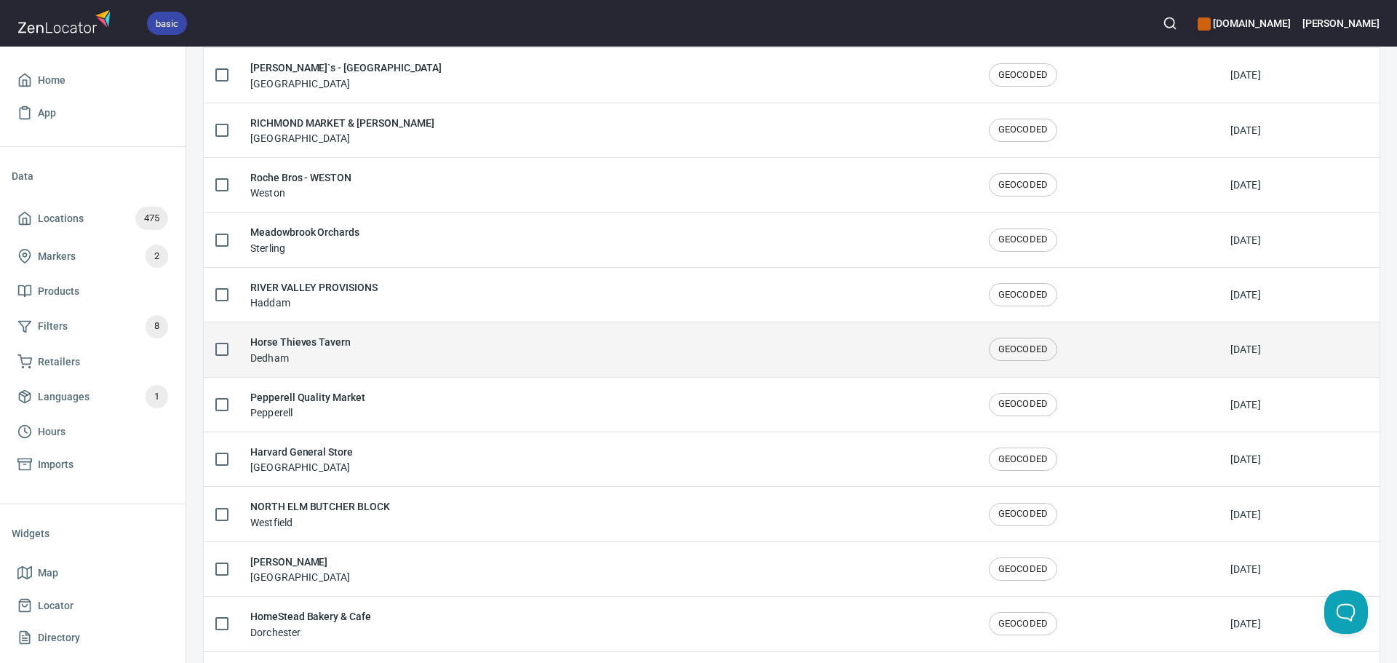
click at [389, 355] on div "Horse Thieves Tavern Dedham" at bounding box center [607, 349] width 715 height 31
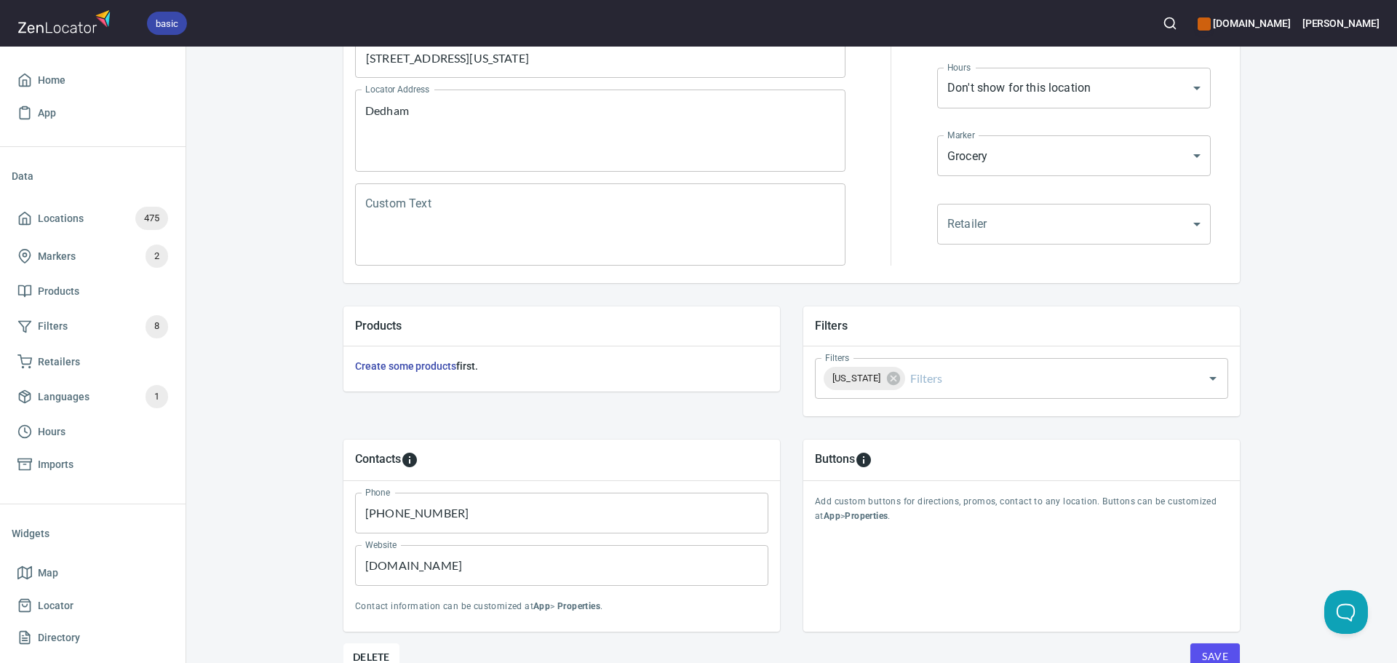
scroll to position [340, 0]
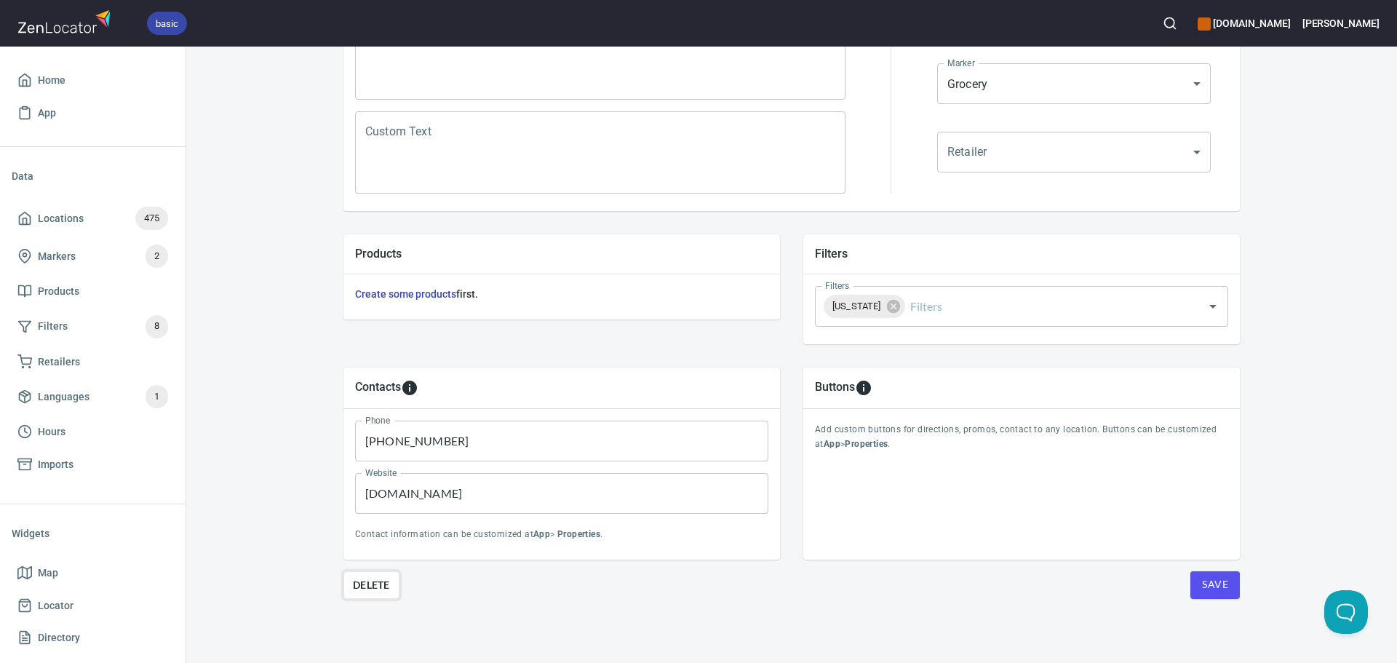
click at [380, 582] on span "Delete" at bounding box center [371, 584] width 37 height 17
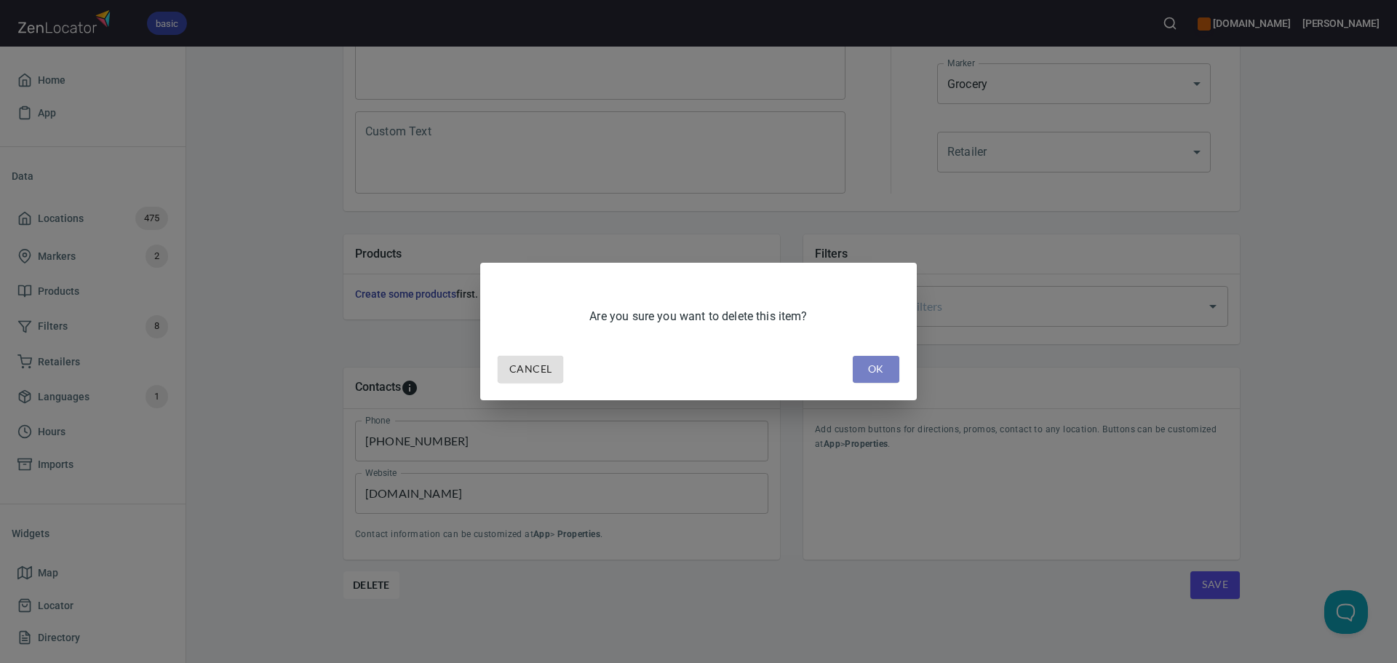
click at [886, 364] on span "OK" at bounding box center [876, 369] width 23 height 18
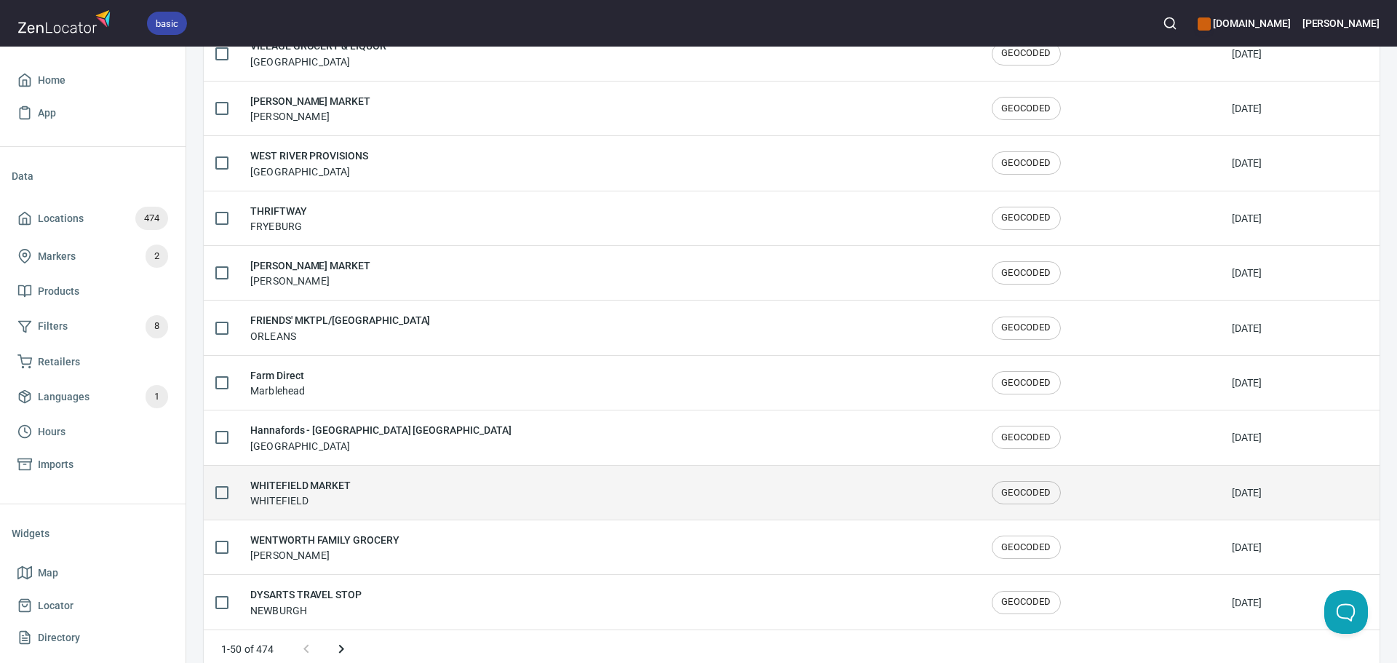
scroll to position [2392, 0]
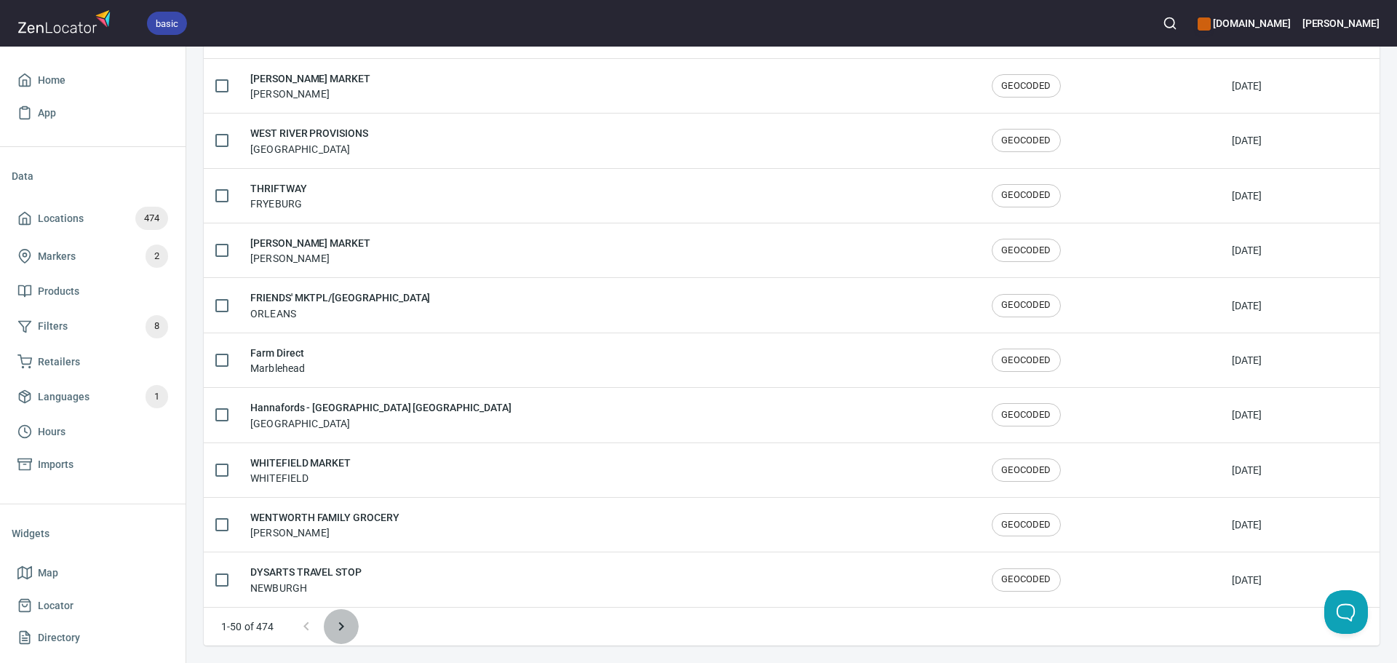
click at [341, 624] on icon "Next page" at bounding box center [341, 626] width 17 height 17
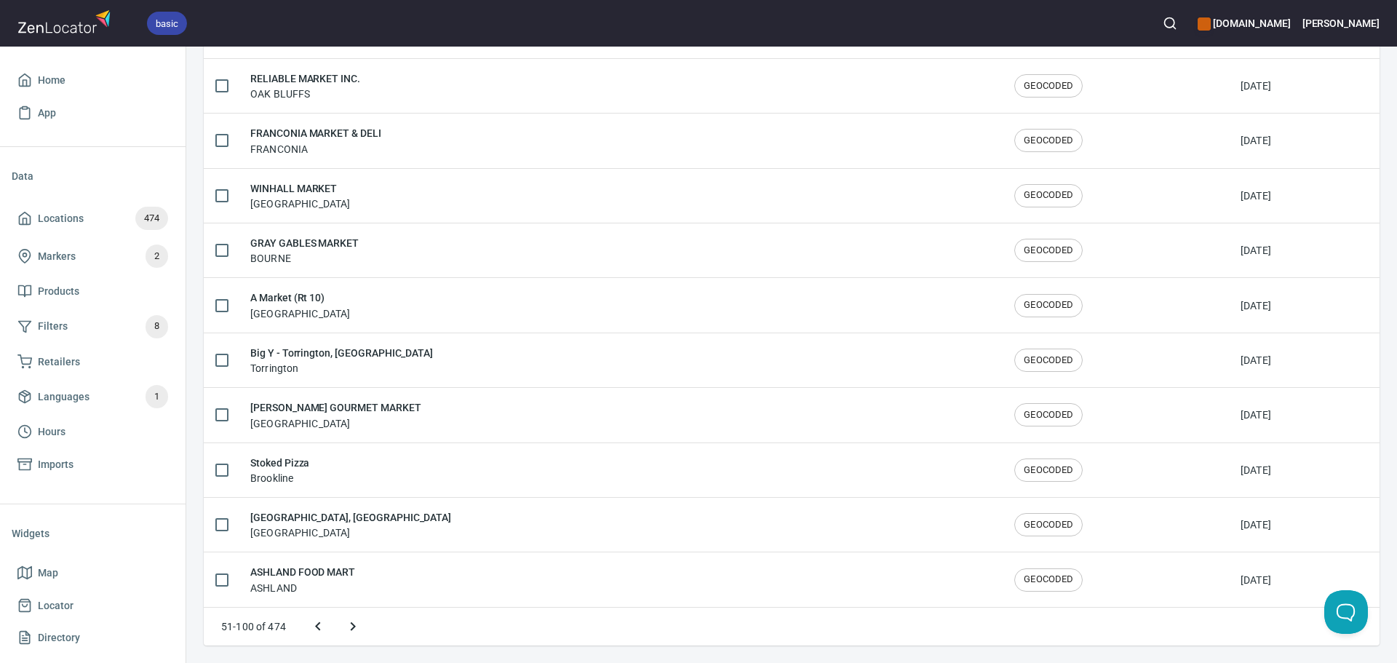
click at [341, 624] on button "Next page" at bounding box center [353, 626] width 35 height 35
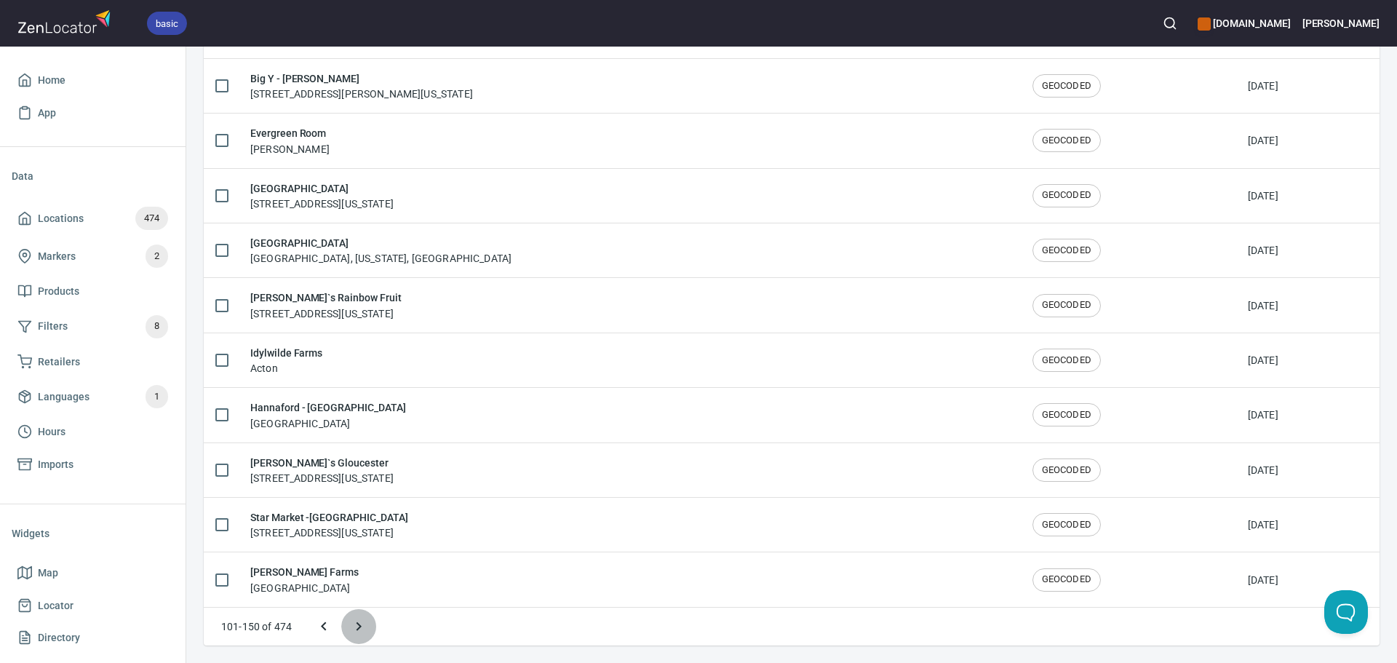
click at [357, 623] on icon "Next page" at bounding box center [359, 626] width 5 height 9
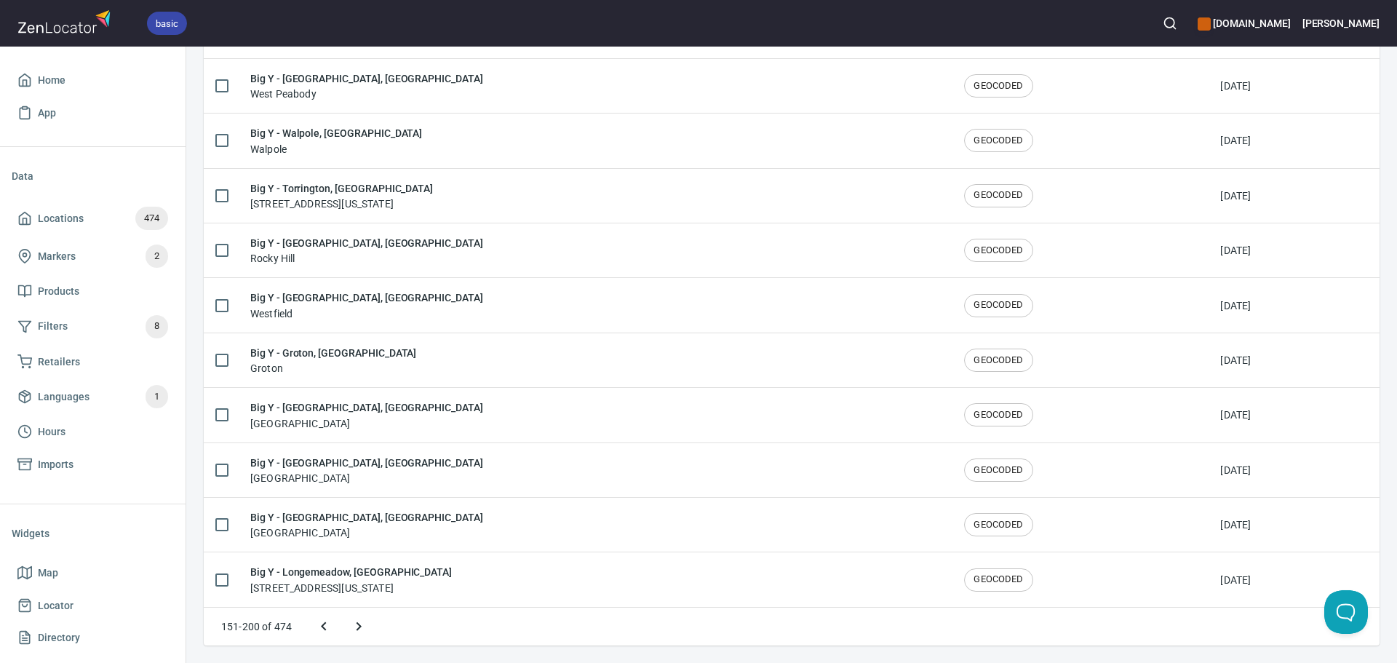
click at [362, 624] on icon "Next page" at bounding box center [358, 626] width 17 height 17
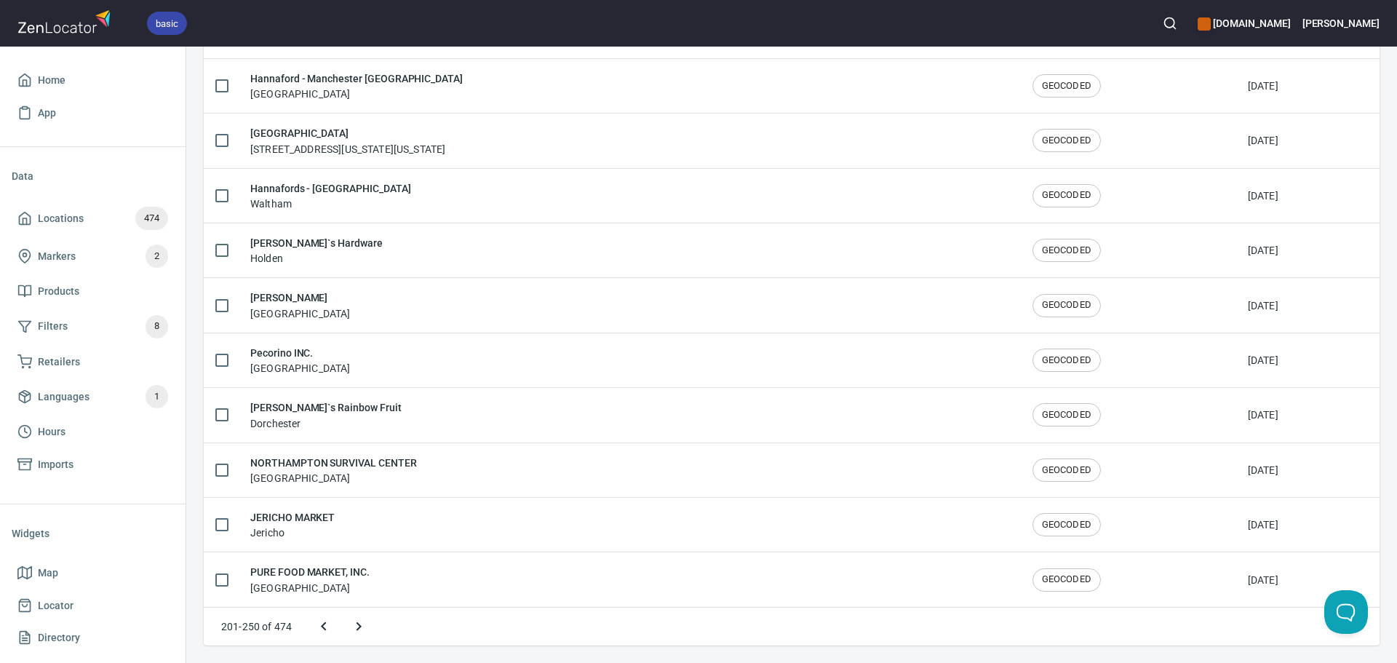
click at [362, 624] on icon "Next page" at bounding box center [358, 626] width 17 height 17
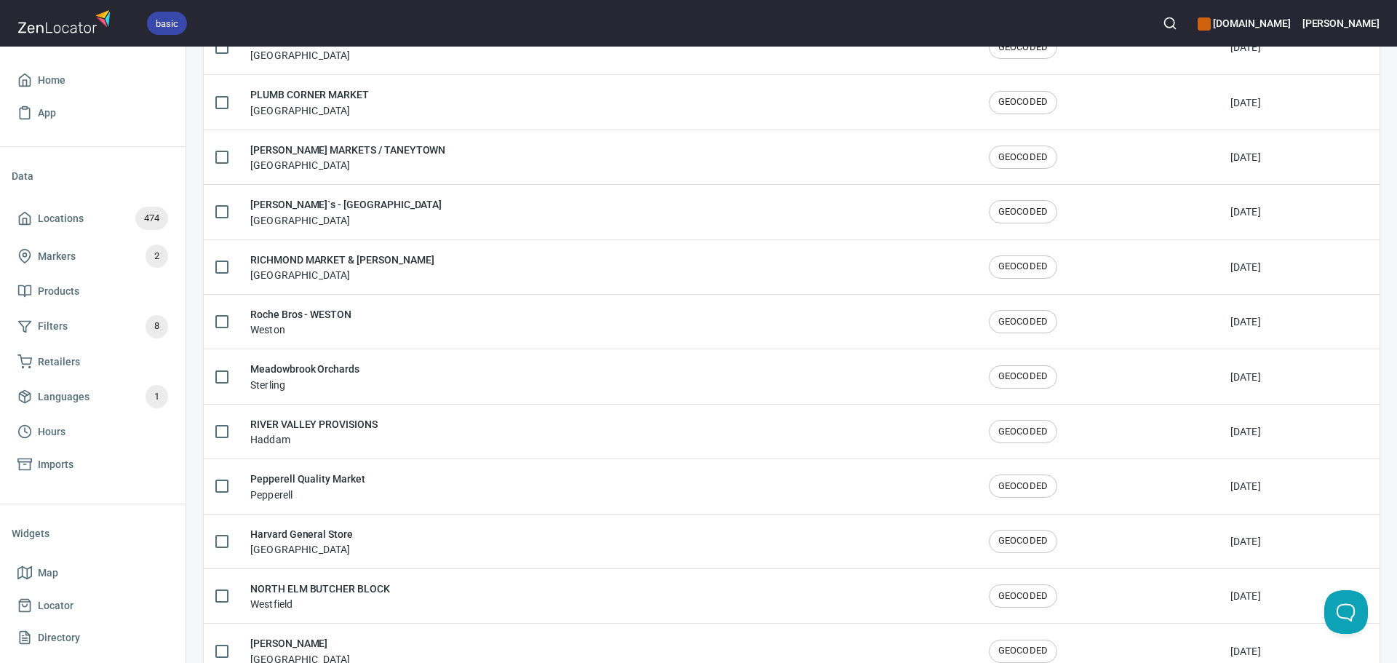
scroll to position [291, 0]
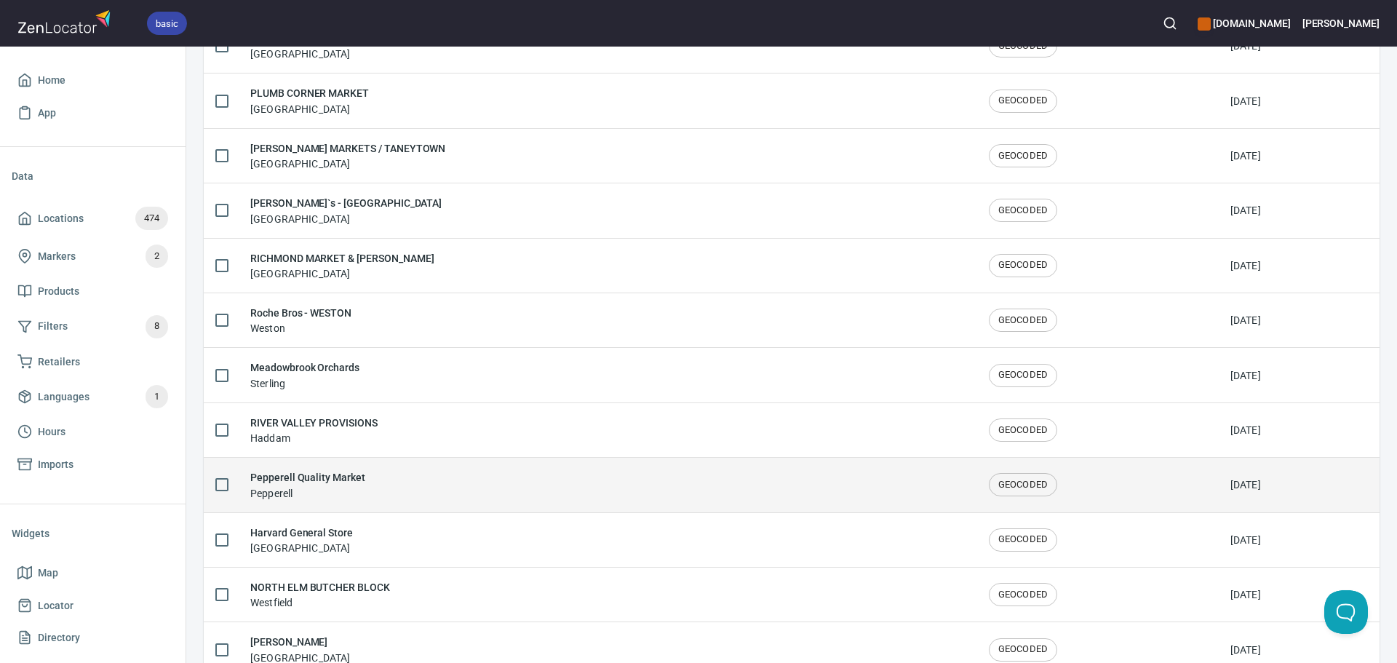
click at [385, 477] on div "Pepperell Quality Market Pepperell" at bounding box center [607, 484] width 715 height 31
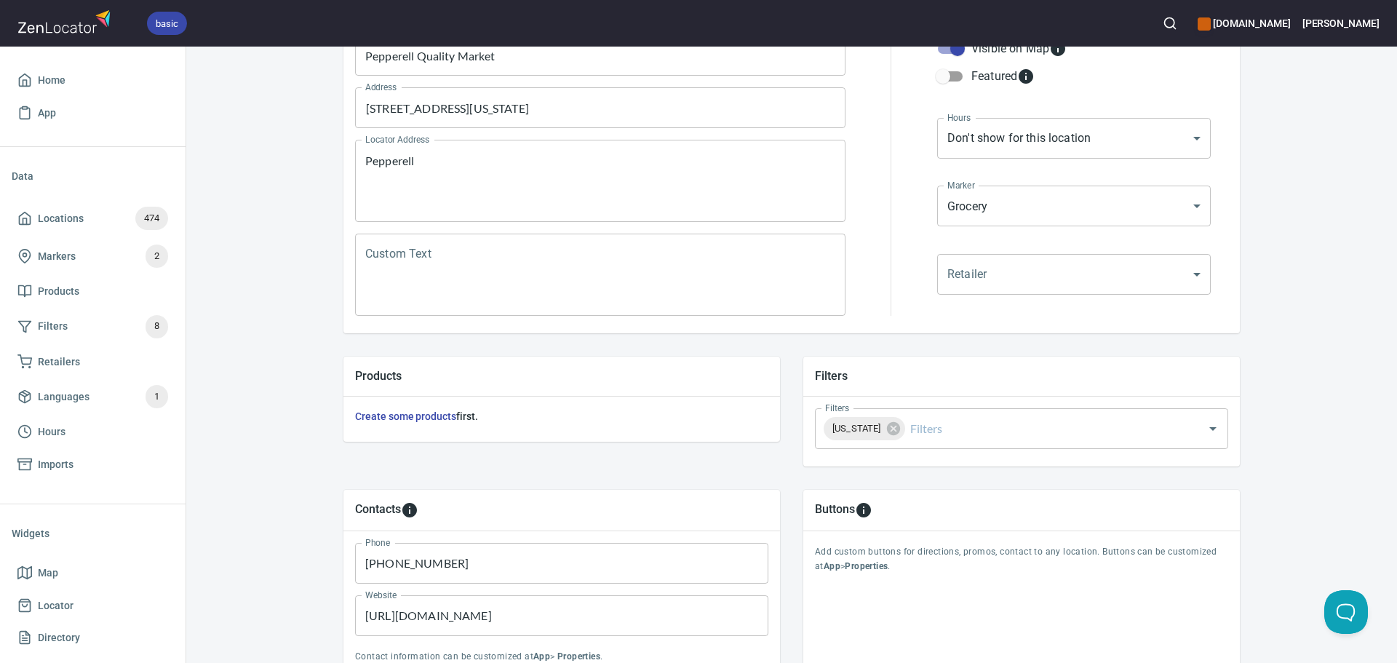
scroll to position [218, 0]
click at [940, 424] on input "Filters" at bounding box center [1045, 428] width 274 height 28
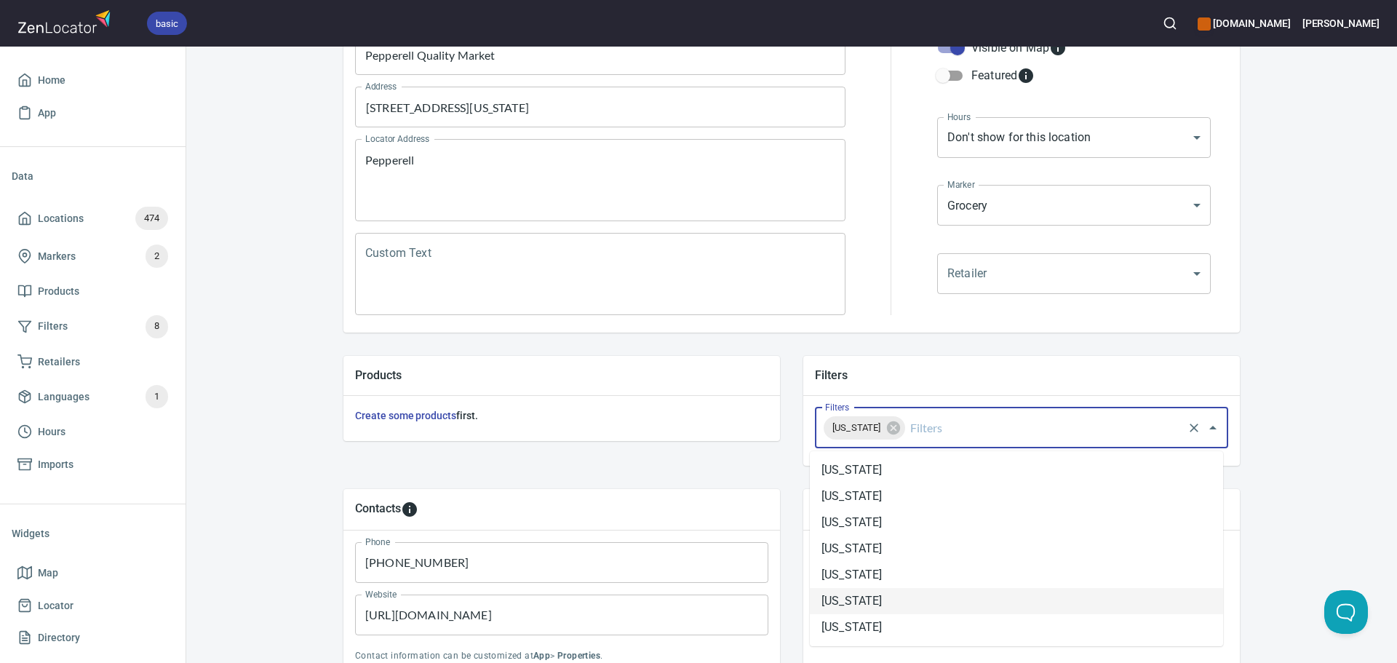
click at [896, 596] on li "[US_STATE]" at bounding box center [1016, 601] width 413 height 26
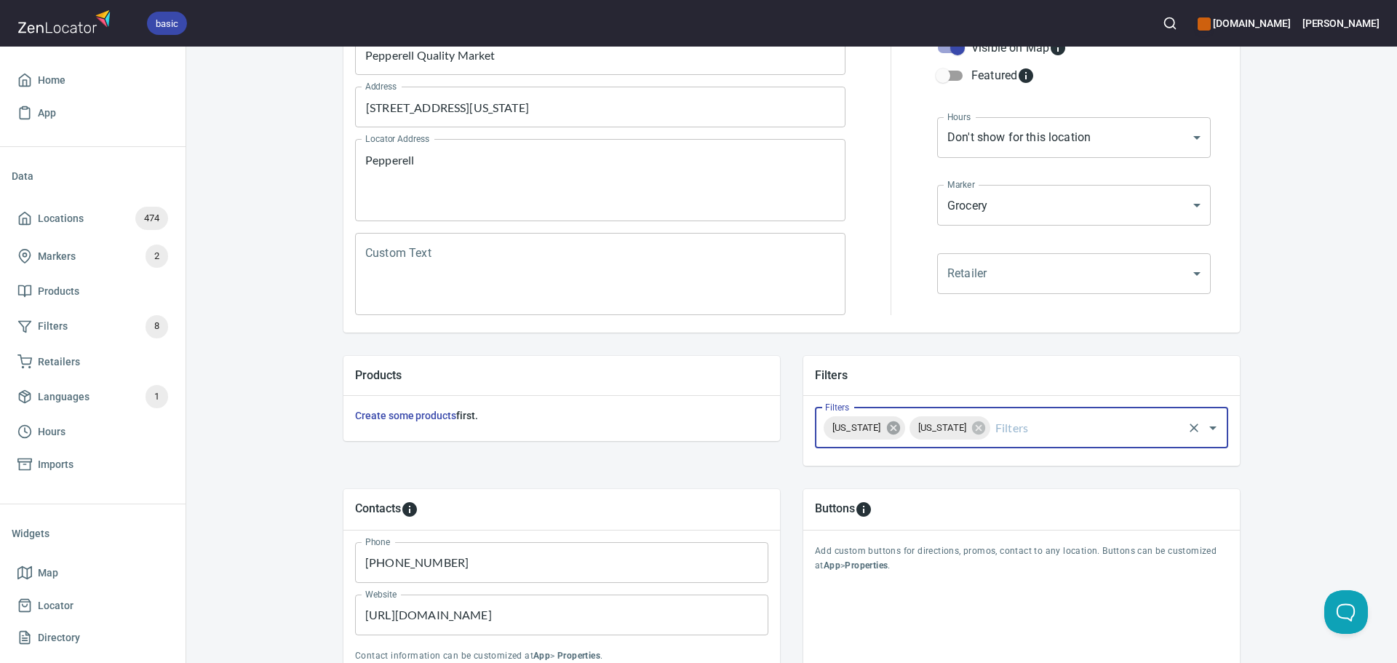
click at [886, 431] on icon at bounding box center [894, 428] width 16 height 16
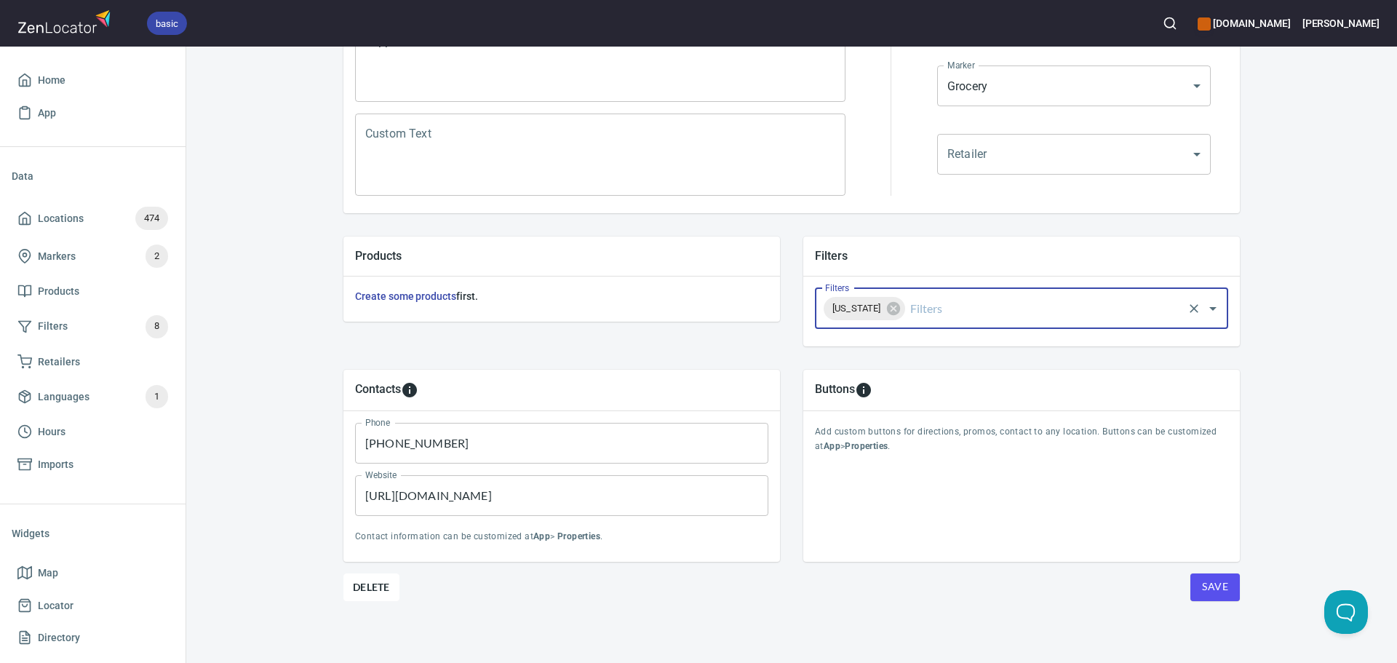
scroll to position [340, 0]
click at [1229, 590] on button "Save" at bounding box center [1215, 585] width 49 height 28
click at [1218, 576] on span "Save" at bounding box center [1215, 585] width 26 height 18
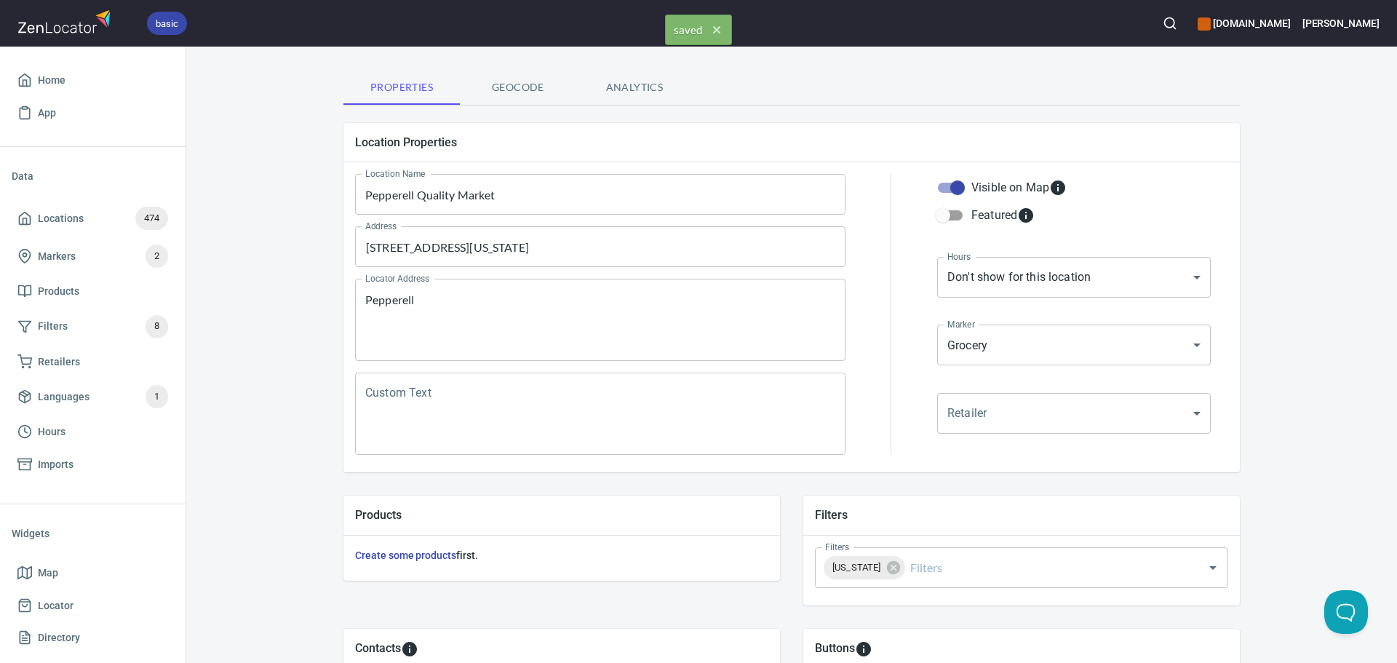
scroll to position [0, 0]
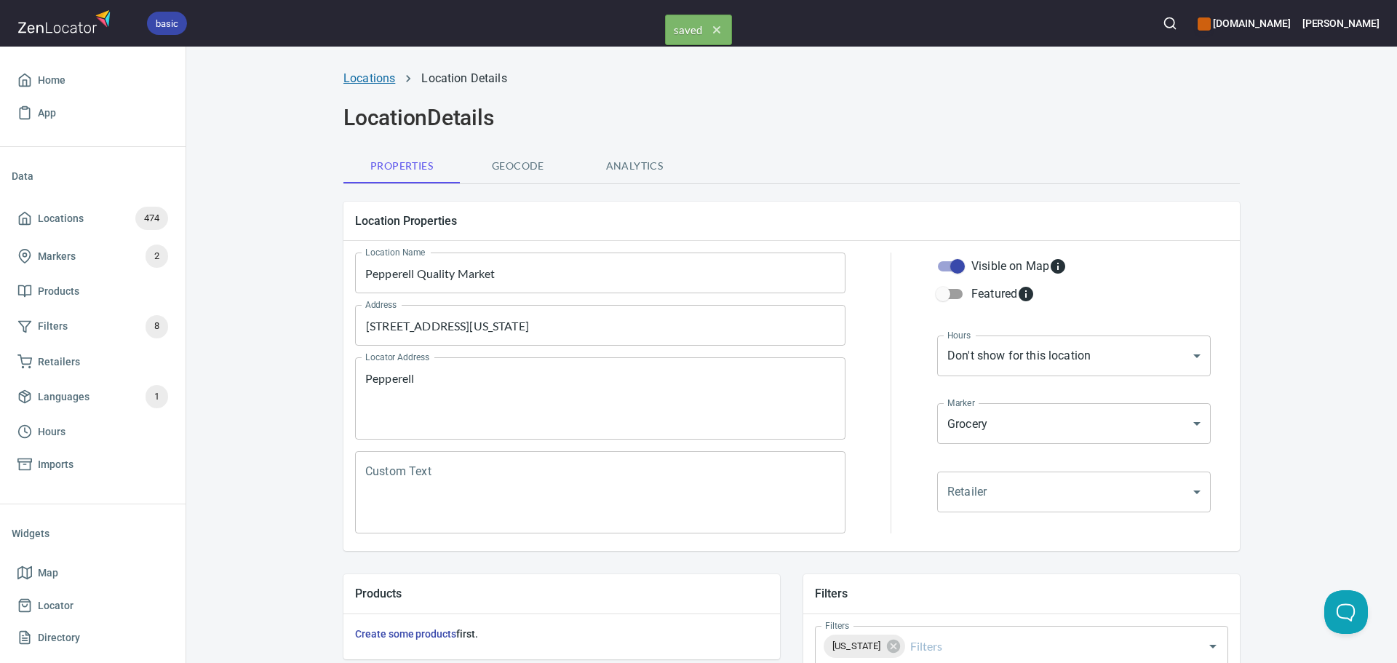
click at [365, 73] on link "Locations" at bounding box center [370, 78] width 52 height 14
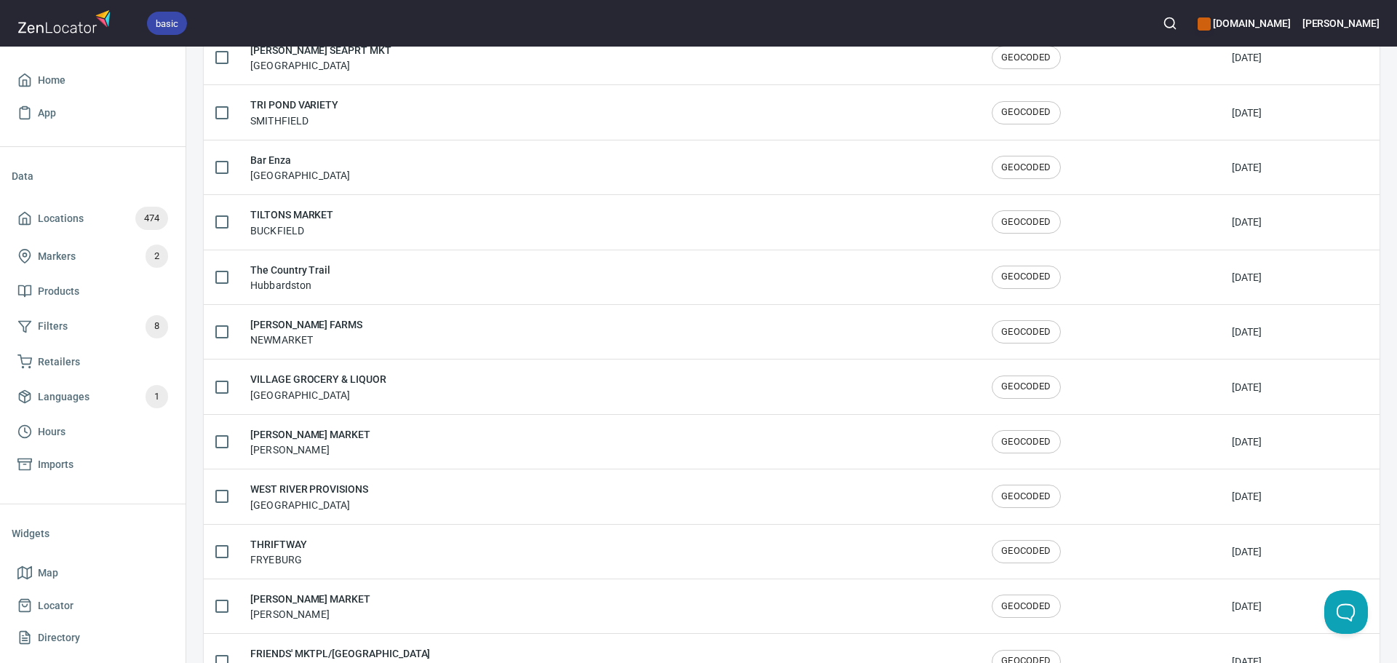
scroll to position [2392, 0]
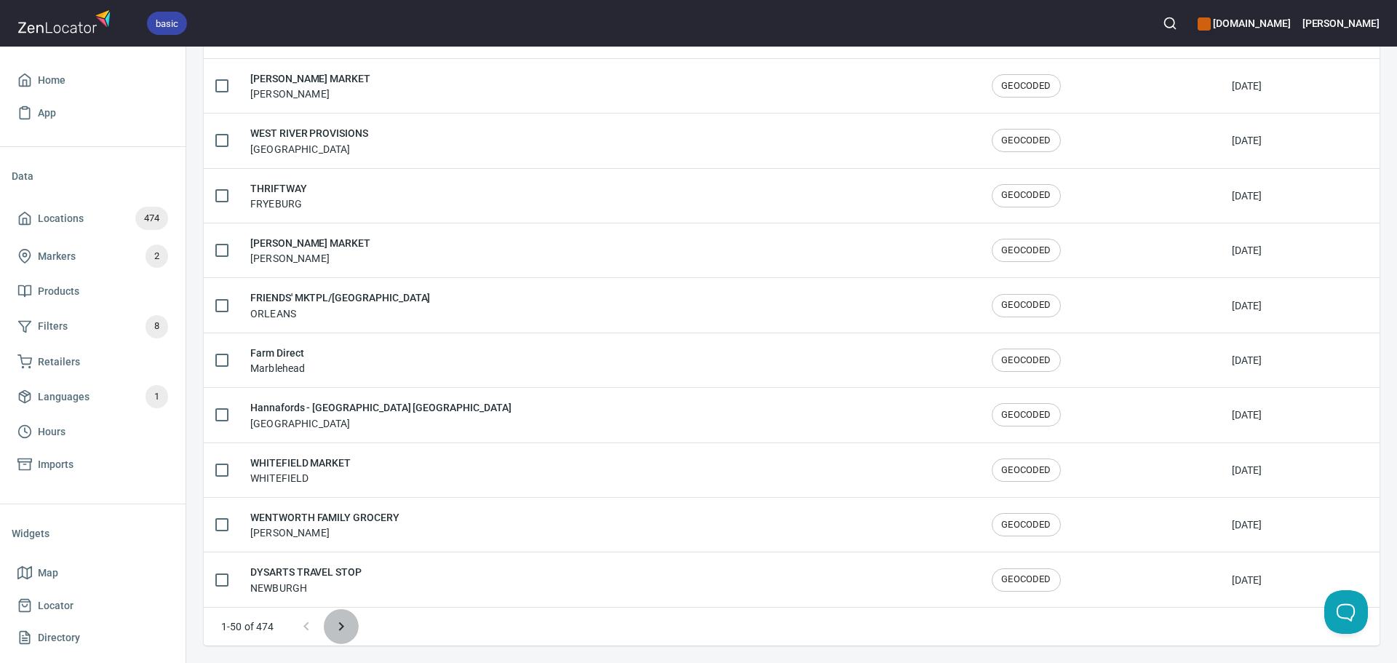
click at [337, 623] on icon "Next page" at bounding box center [341, 626] width 17 height 17
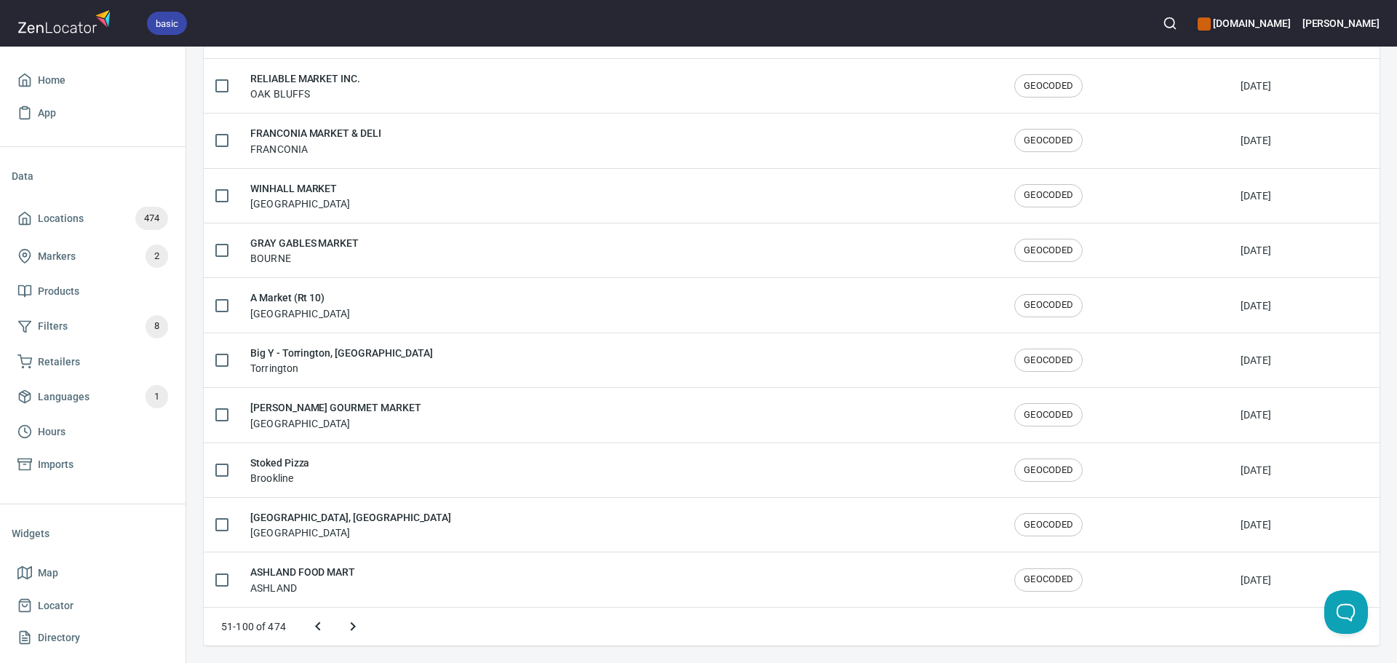
click at [352, 627] on icon "Next page" at bounding box center [352, 626] width 17 height 17
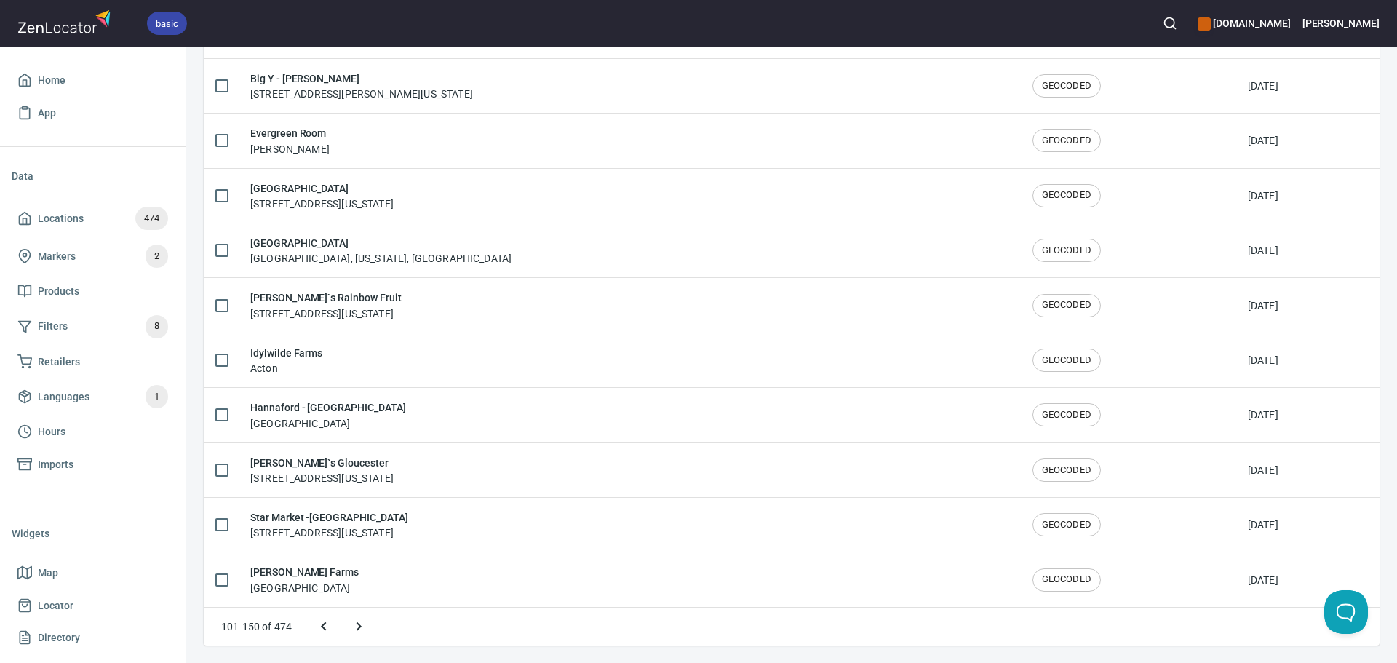
click at [352, 627] on icon "Next page" at bounding box center [358, 626] width 17 height 17
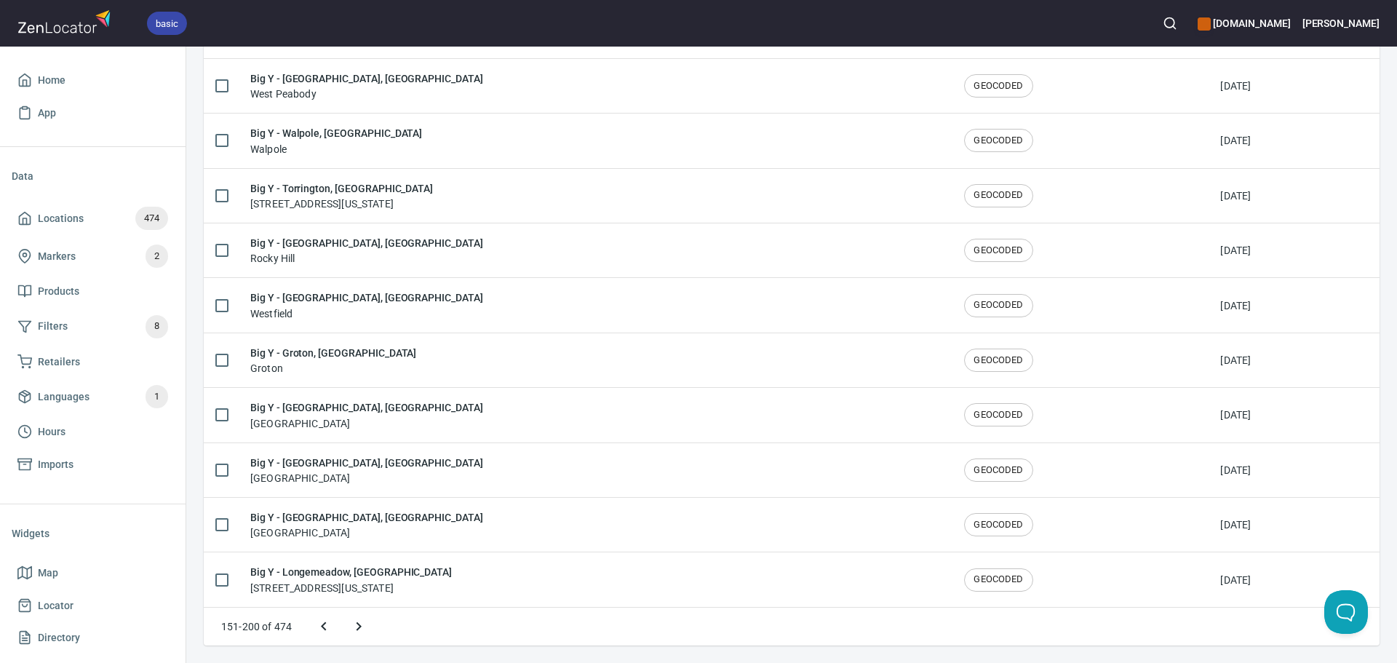
click at [352, 627] on icon "Next page" at bounding box center [358, 626] width 17 height 17
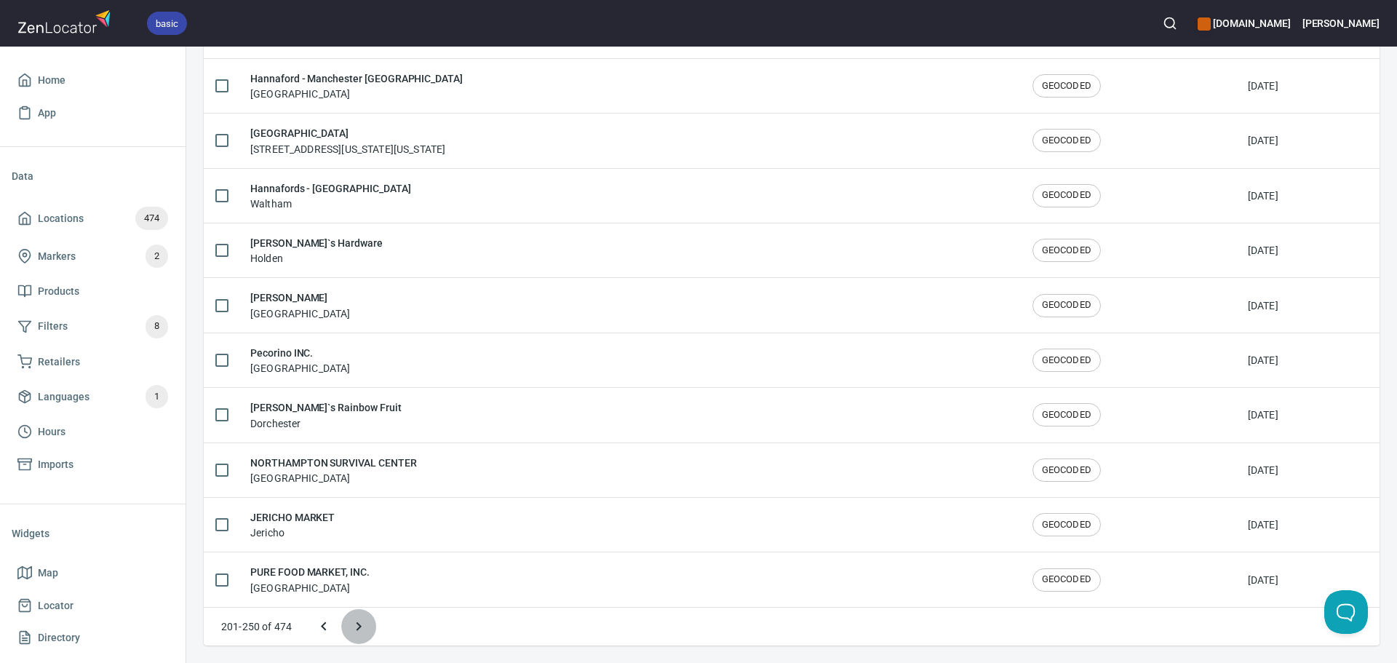
click at [352, 627] on icon "Next page" at bounding box center [358, 626] width 17 height 17
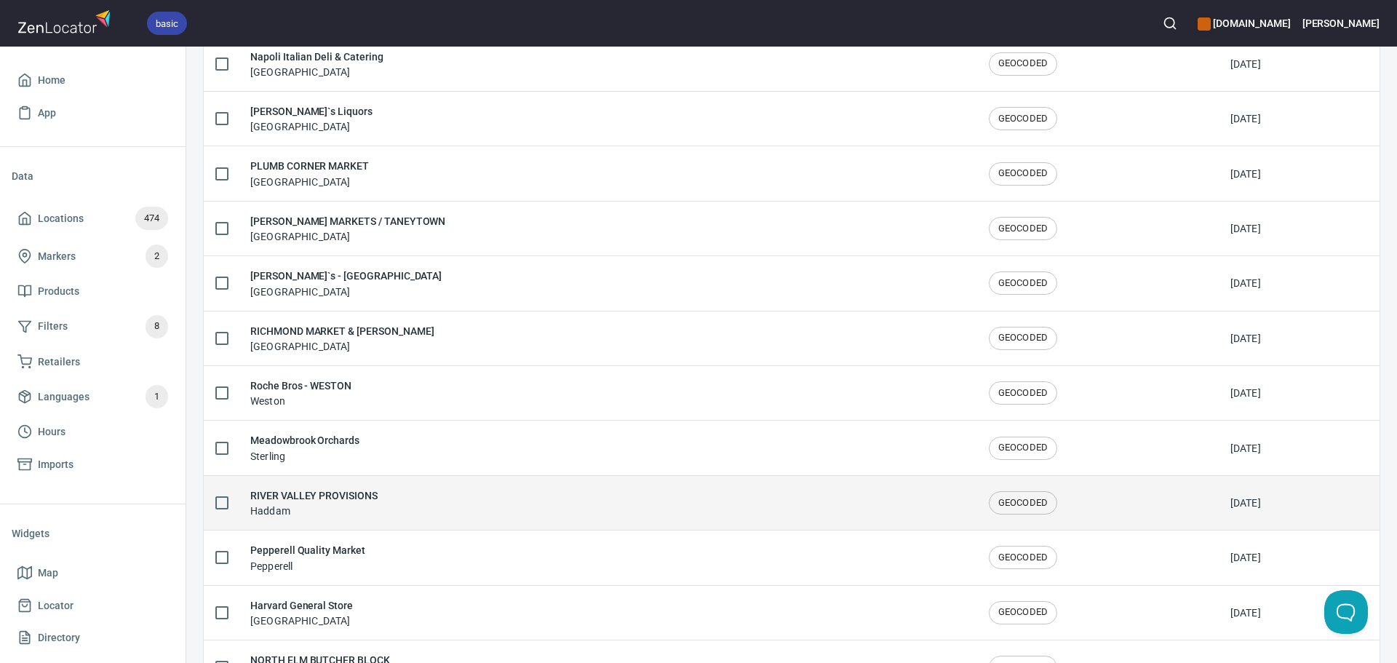
scroll to position [291, 0]
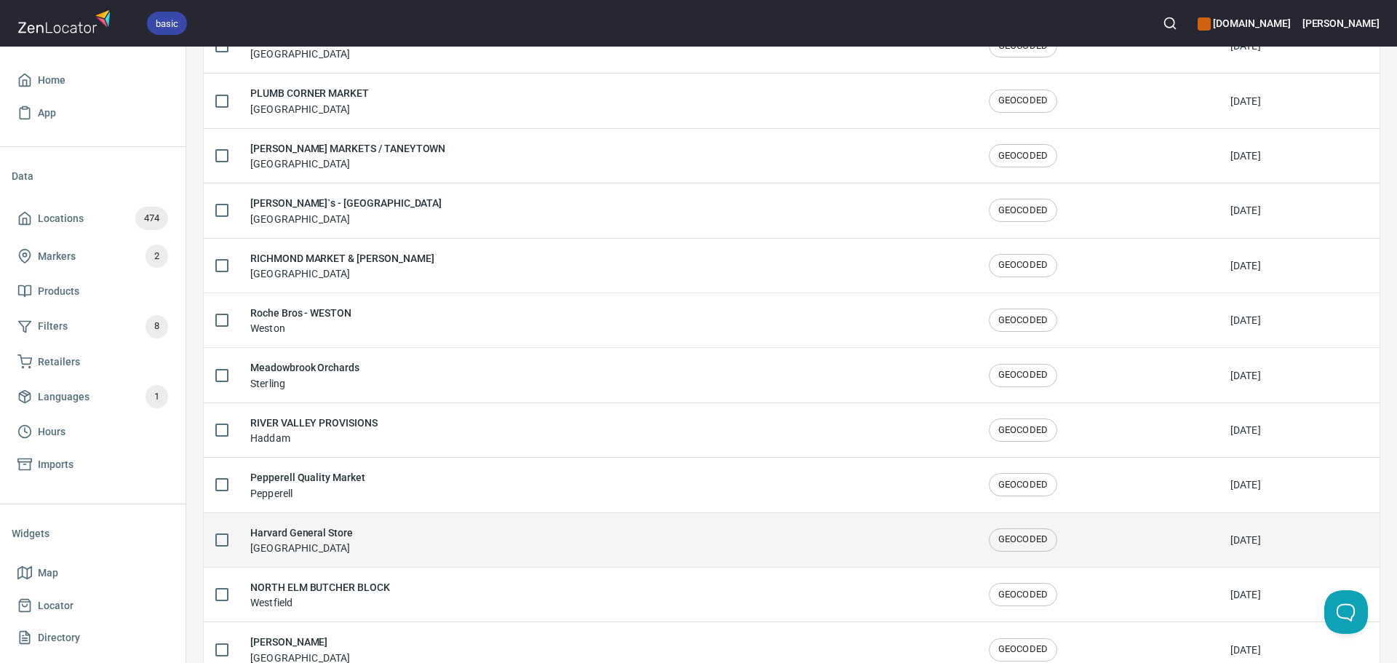
click at [443, 528] on div "Harvard General Store Harvard" at bounding box center [607, 540] width 715 height 31
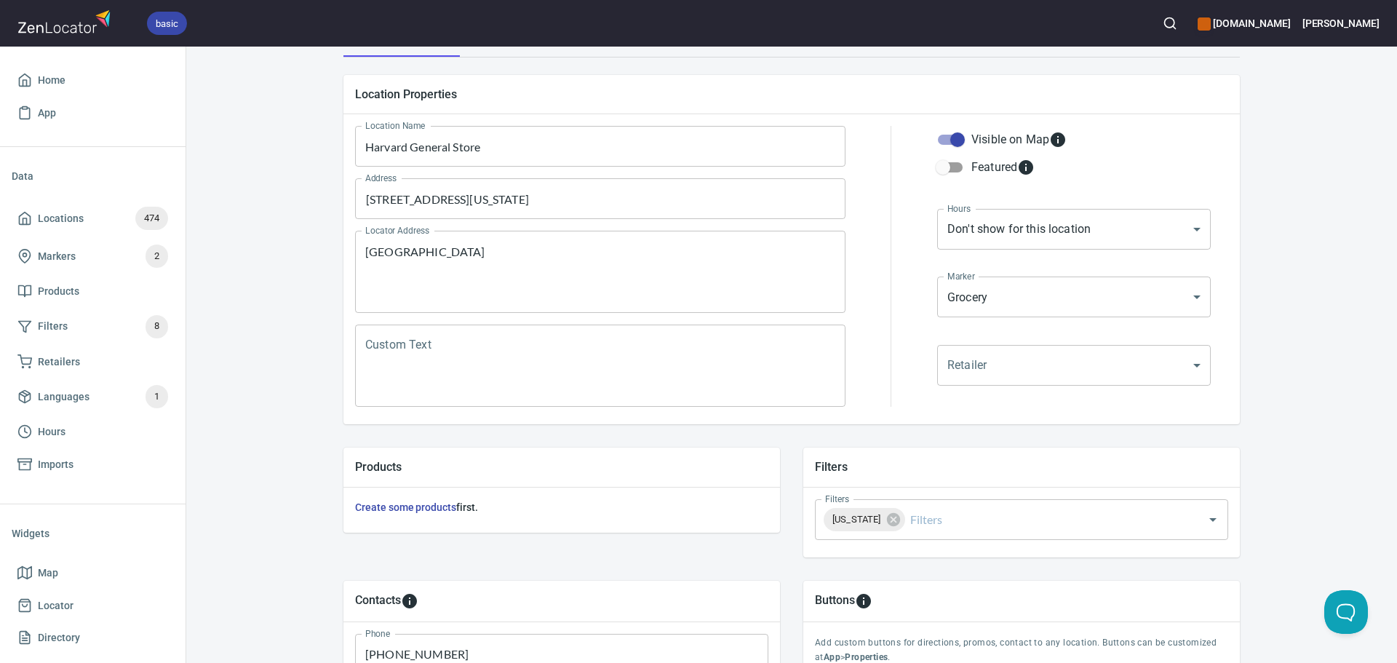
scroll to position [340, 0]
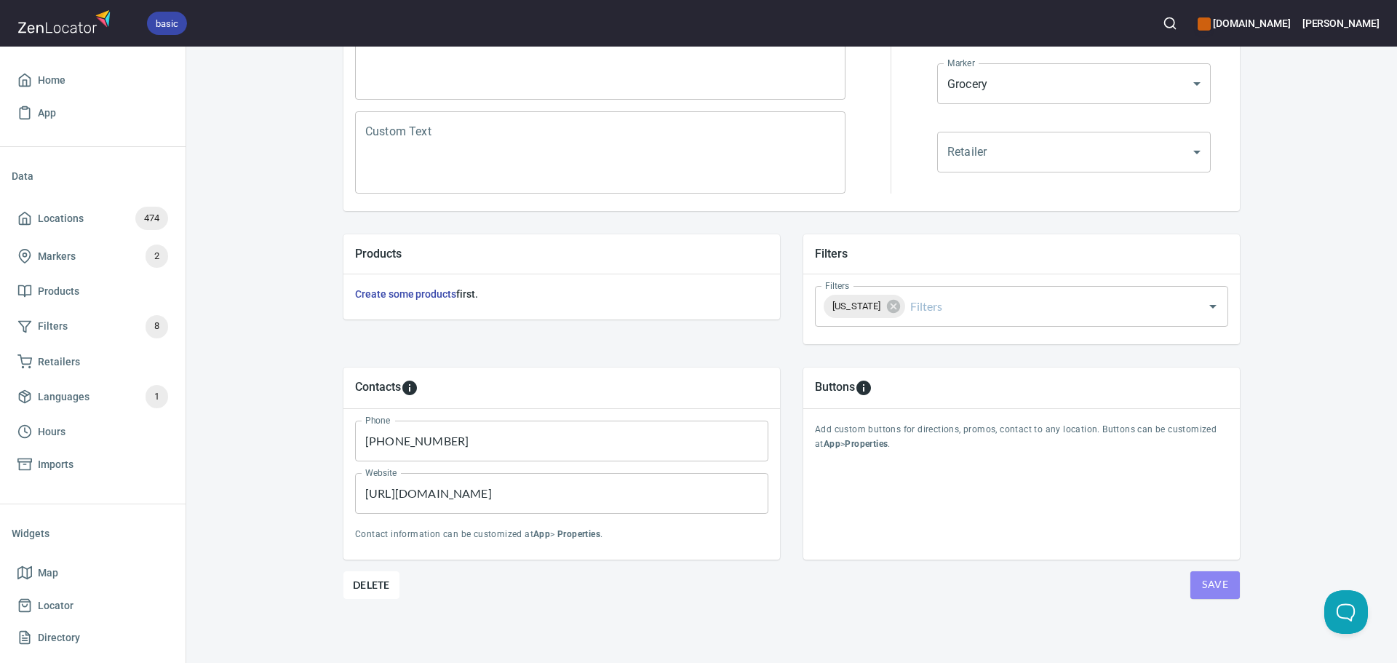
click at [1216, 584] on span "Save" at bounding box center [1215, 585] width 26 height 18
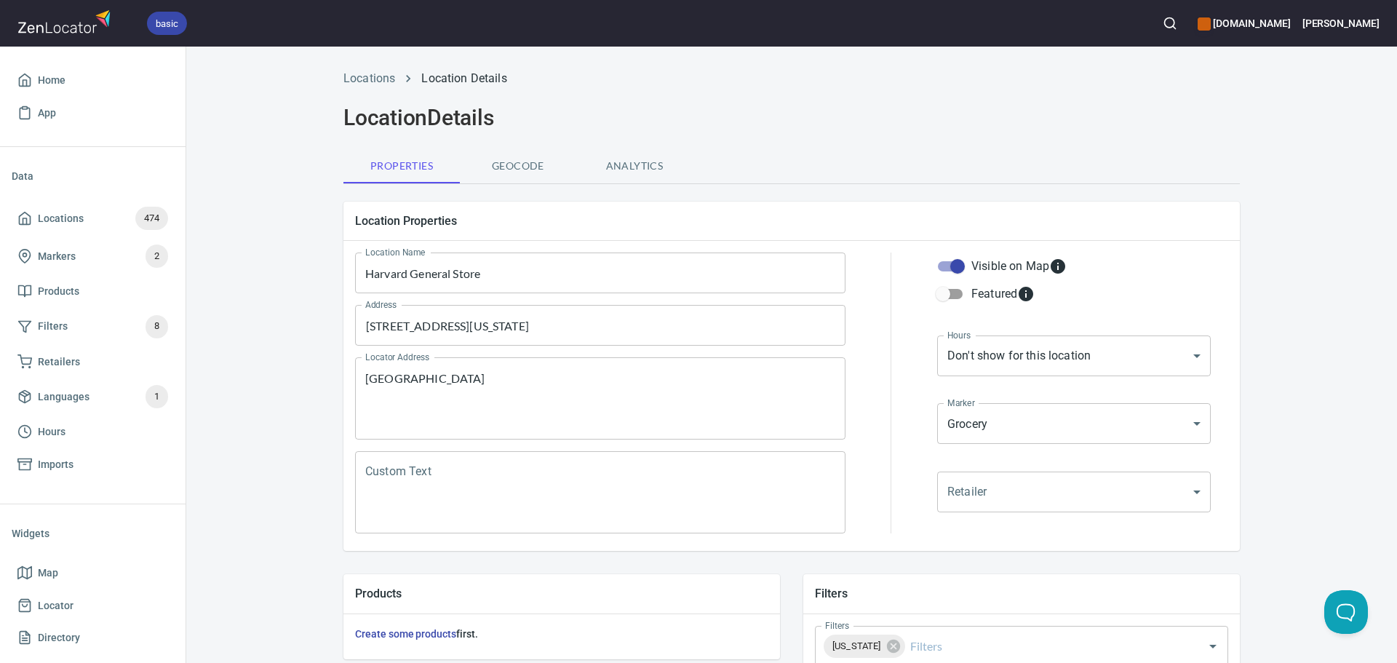
click at [371, 94] on div "Locations Location Details" at bounding box center [792, 78] width 914 height 35
click at [370, 58] on div "Locations Location Details Location Details Properties Geocode Analytics Locati…" at bounding box center [791, 355] width 1211 height 616
click at [366, 75] on link "Locations" at bounding box center [370, 78] width 52 height 14
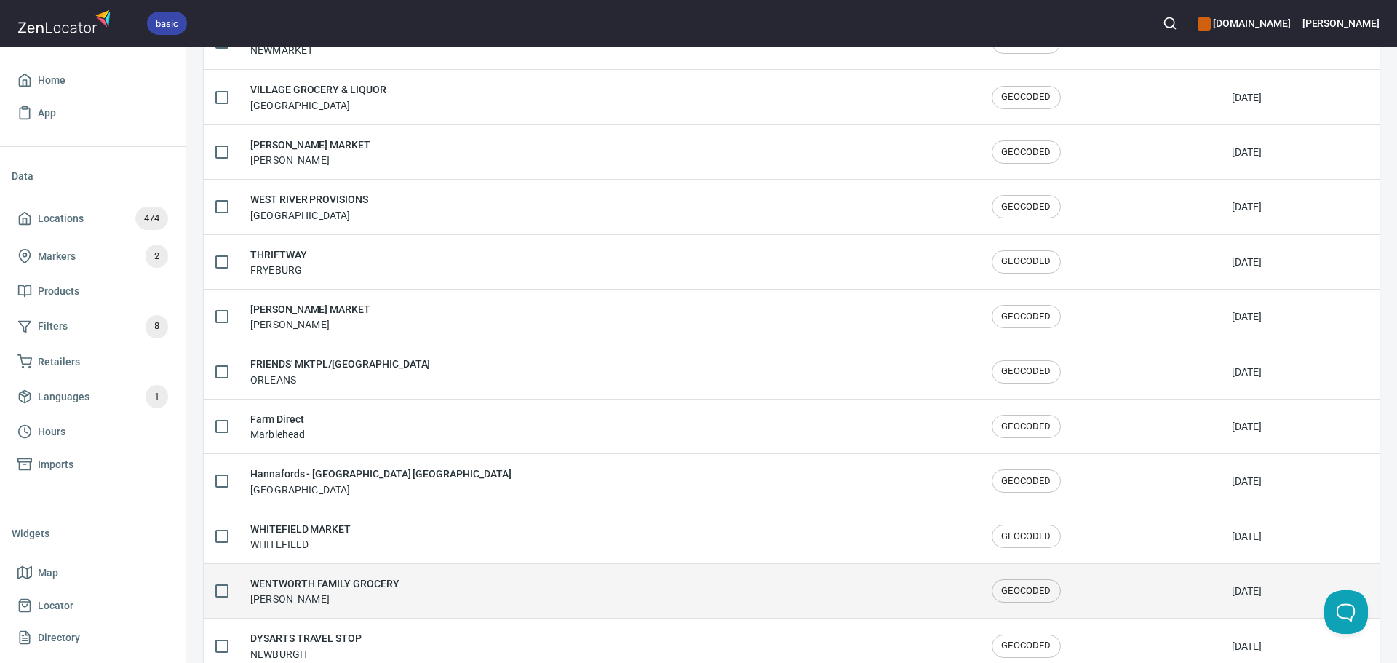
scroll to position [2392, 0]
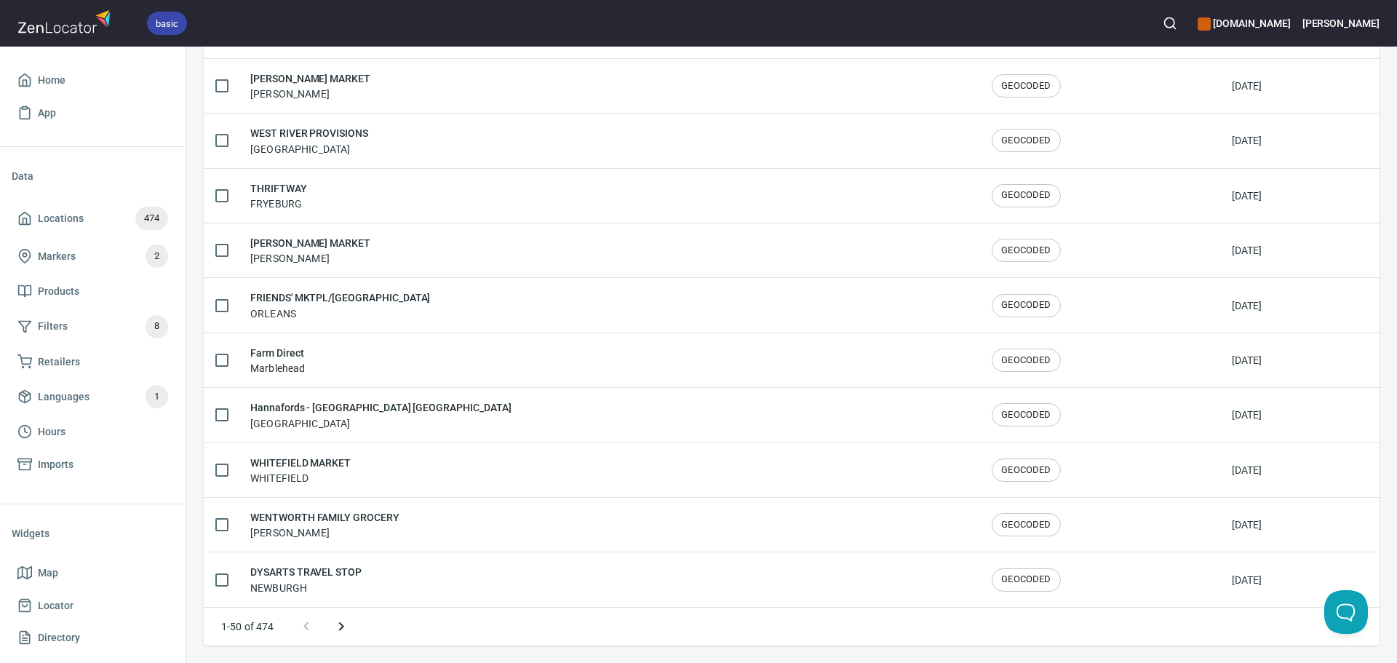
click at [354, 619] on button "Next page" at bounding box center [341, 626] width 35 height 35
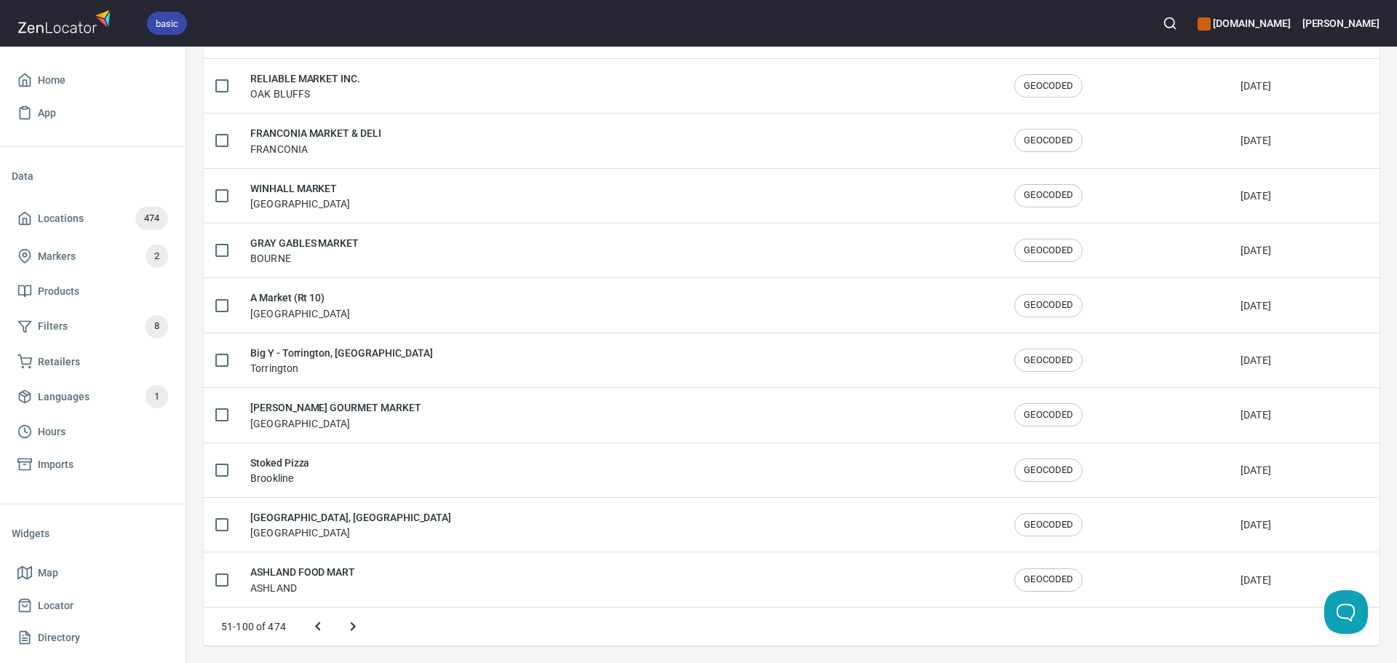
click at [353, 619] on icon "Next page" at bounding box center [352, 626] width 17 height 17
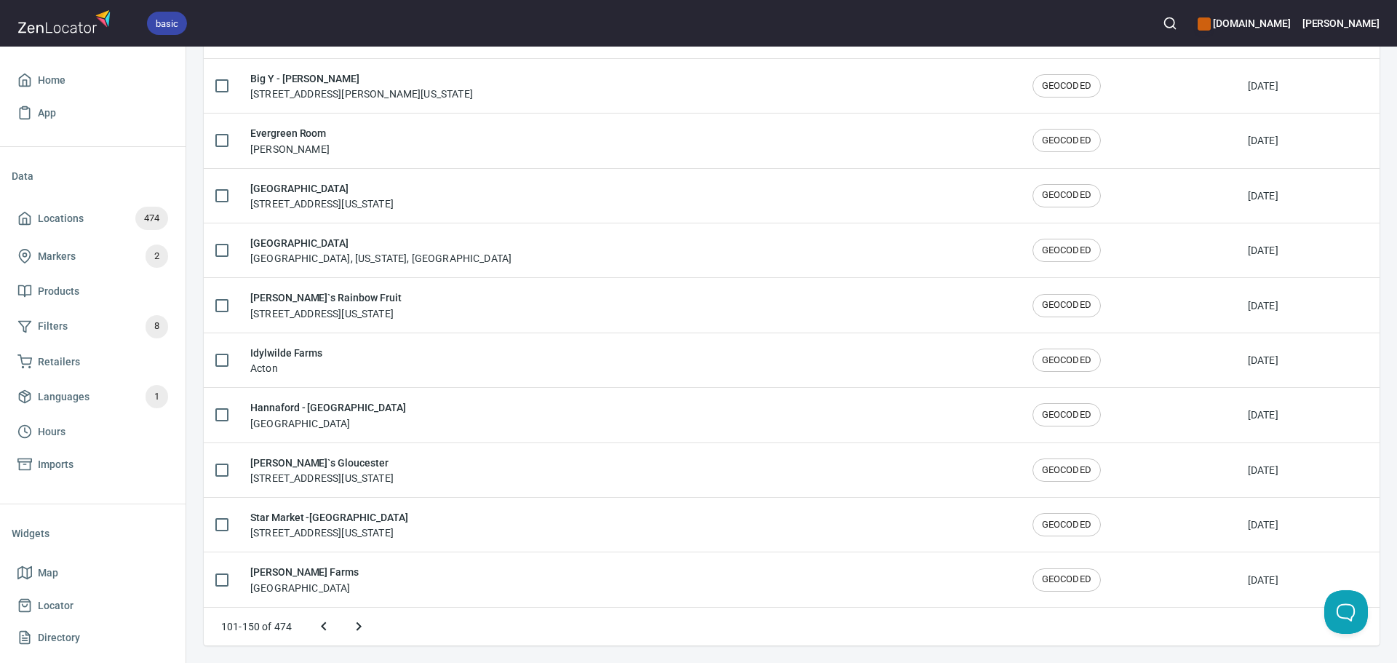
click at [353, 619] on icon "Next page" at bounding box center [358, 626] width 17 height 17
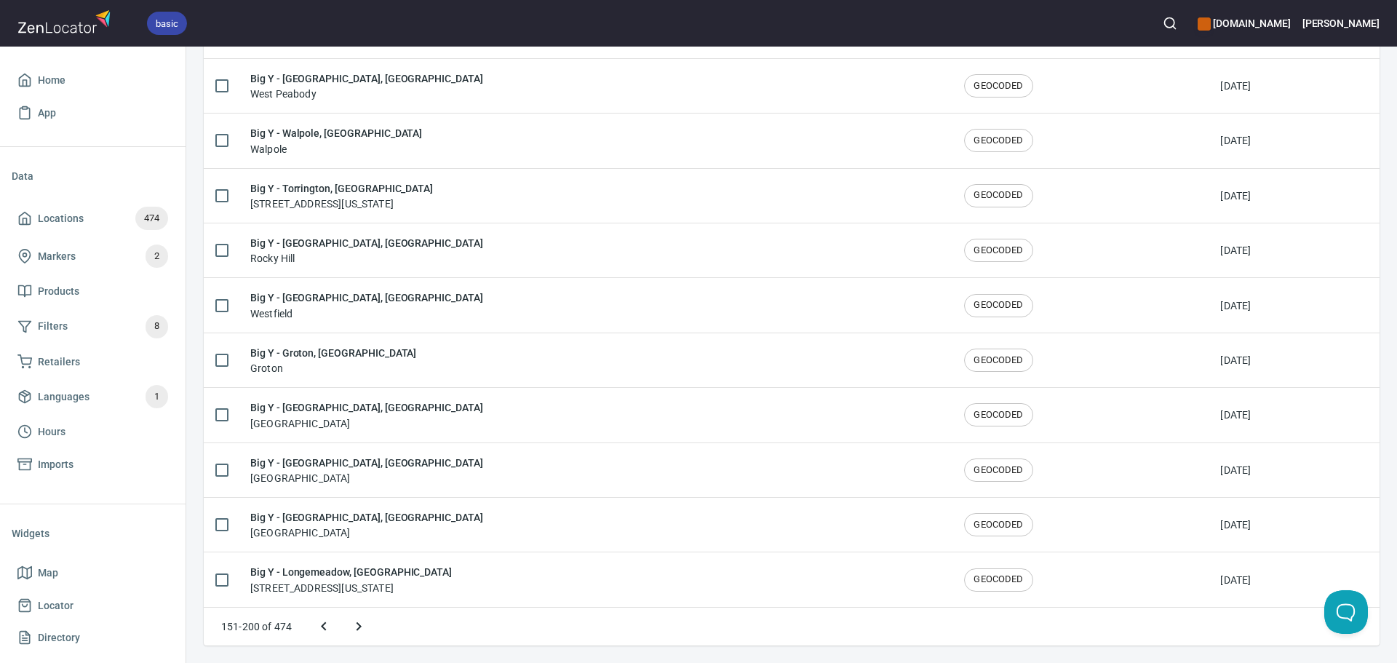
click at [356, 622] on icon "Next page" at bounding box center [358, 626] width 17 height 17
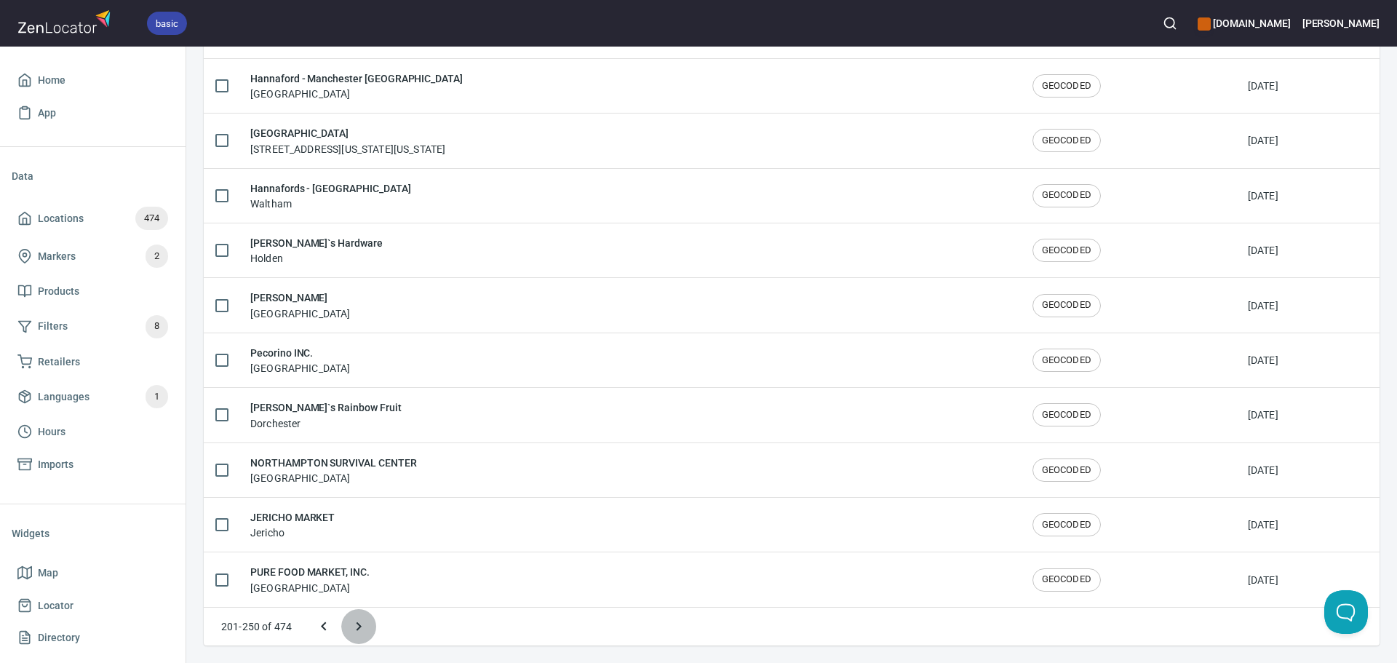
click at [356, 622] on icon "Next page" at bounding box center [358, 626] width 17 height 17
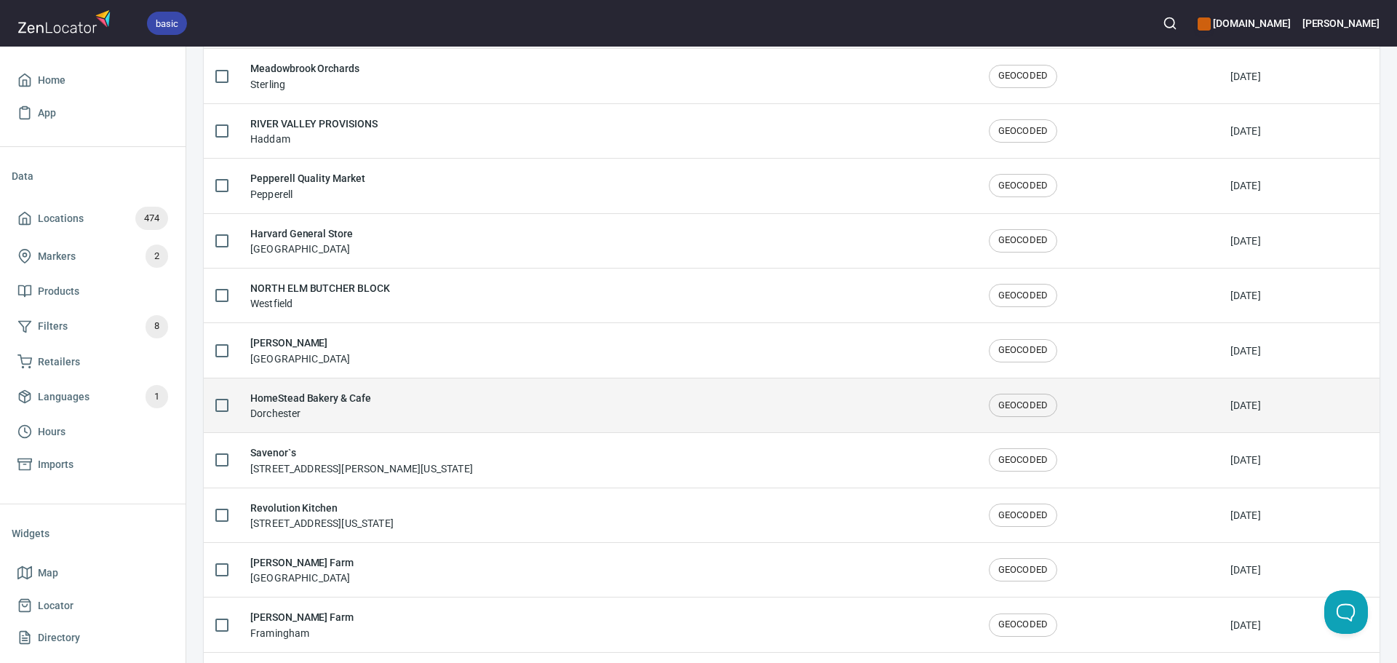
scroll to position [590, 0]
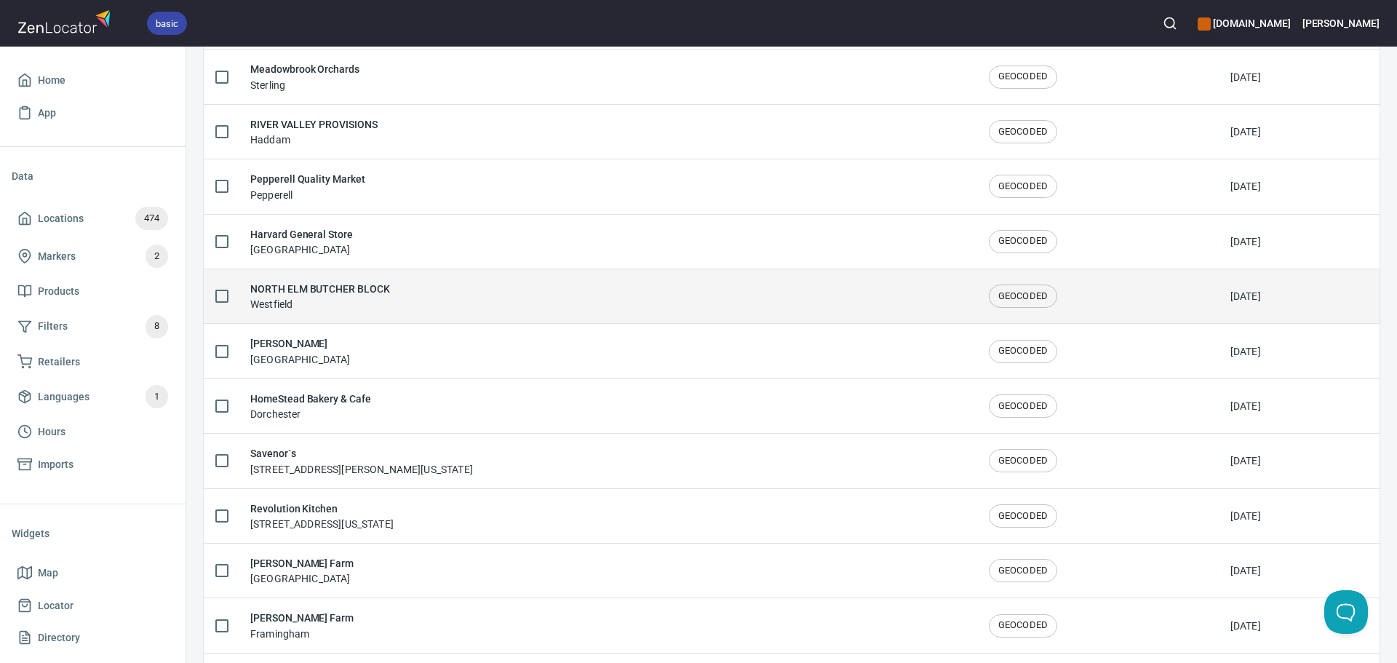
click at [502, 298] on div "NORTH ELM BUTCHER BLOCK Westfield" at bounding box center [607, 296] width 715 height 31
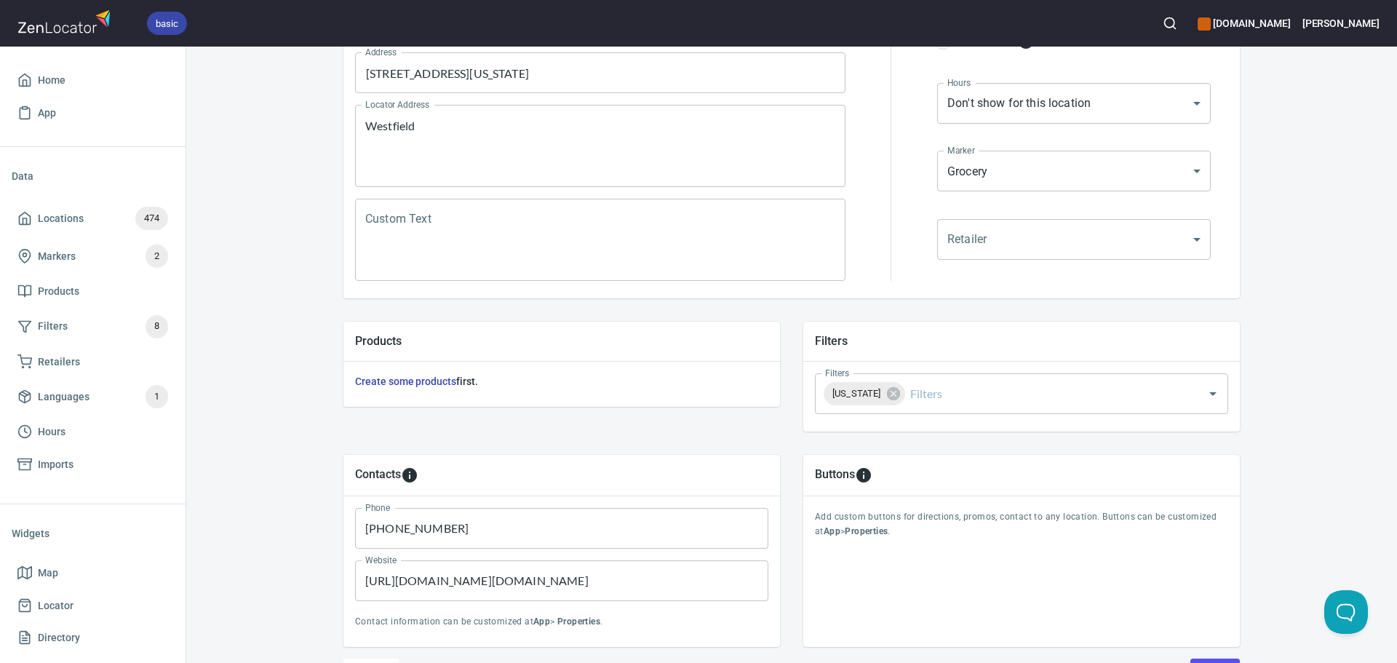
scroll to position [340, 0]
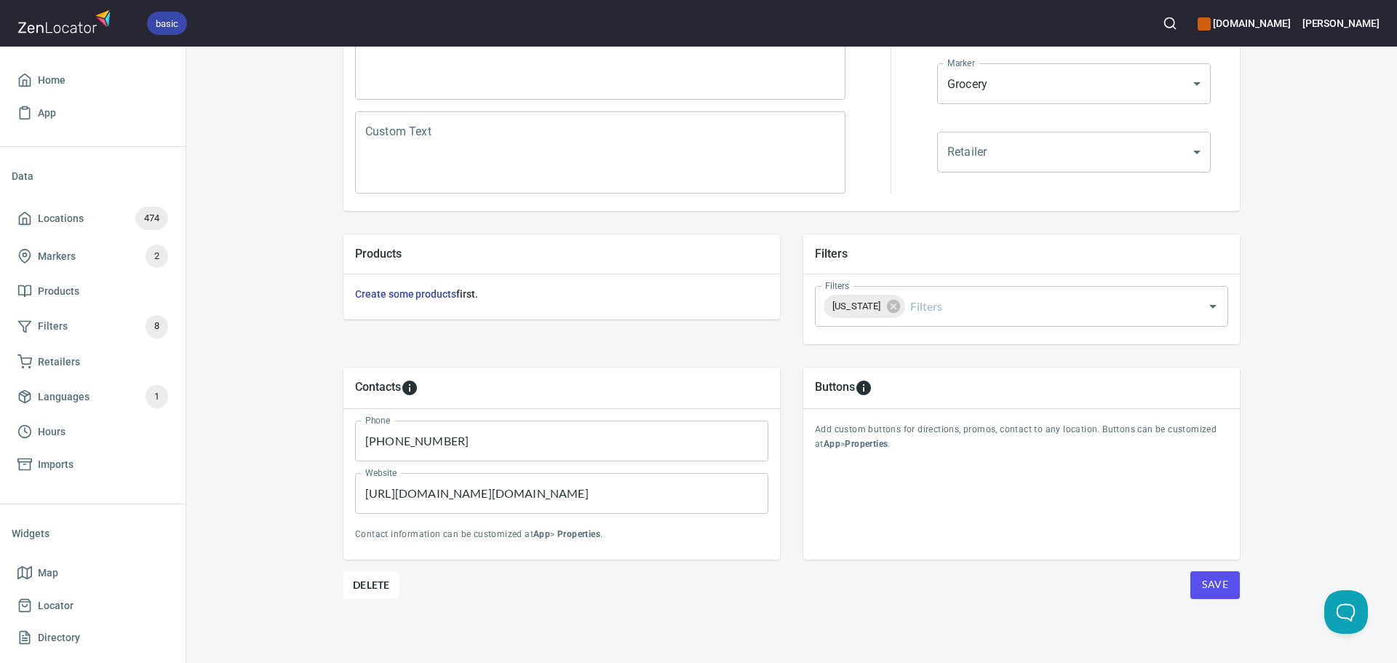
click at [1207, 585] on span "Save" at bounding box center [1215, 585] width 26 height 18
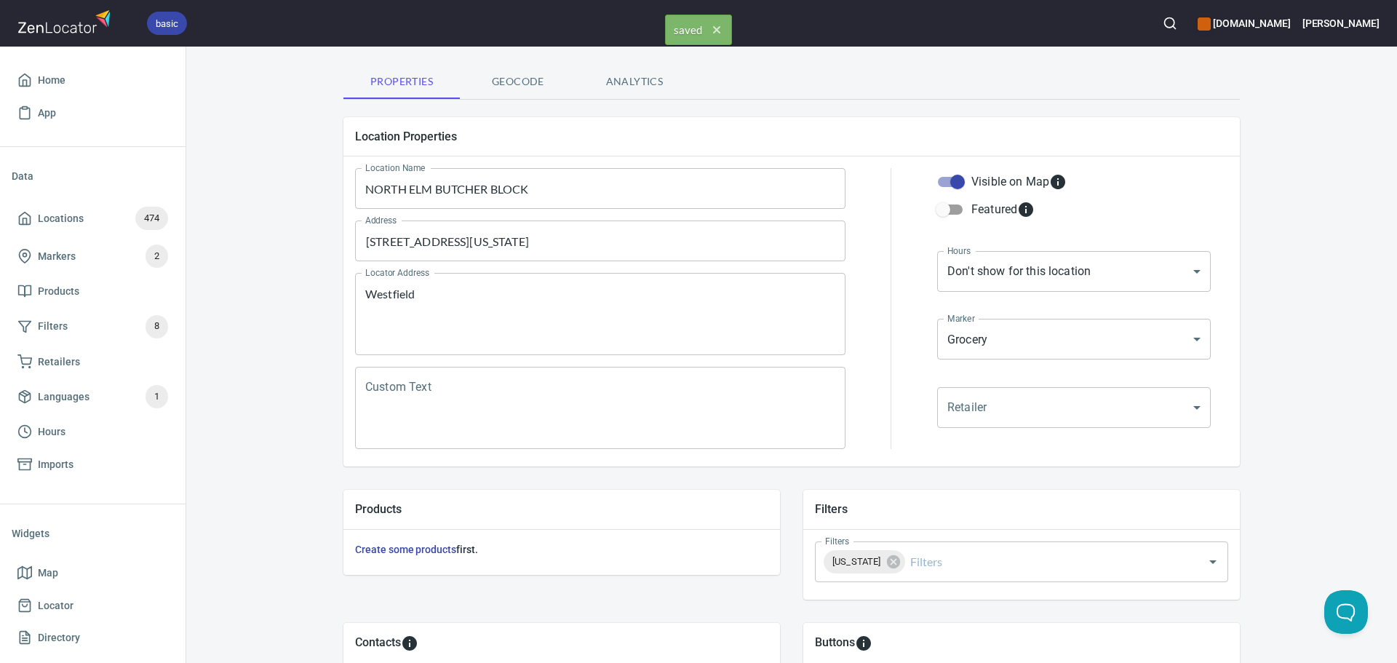
scroll to position [0, 0]
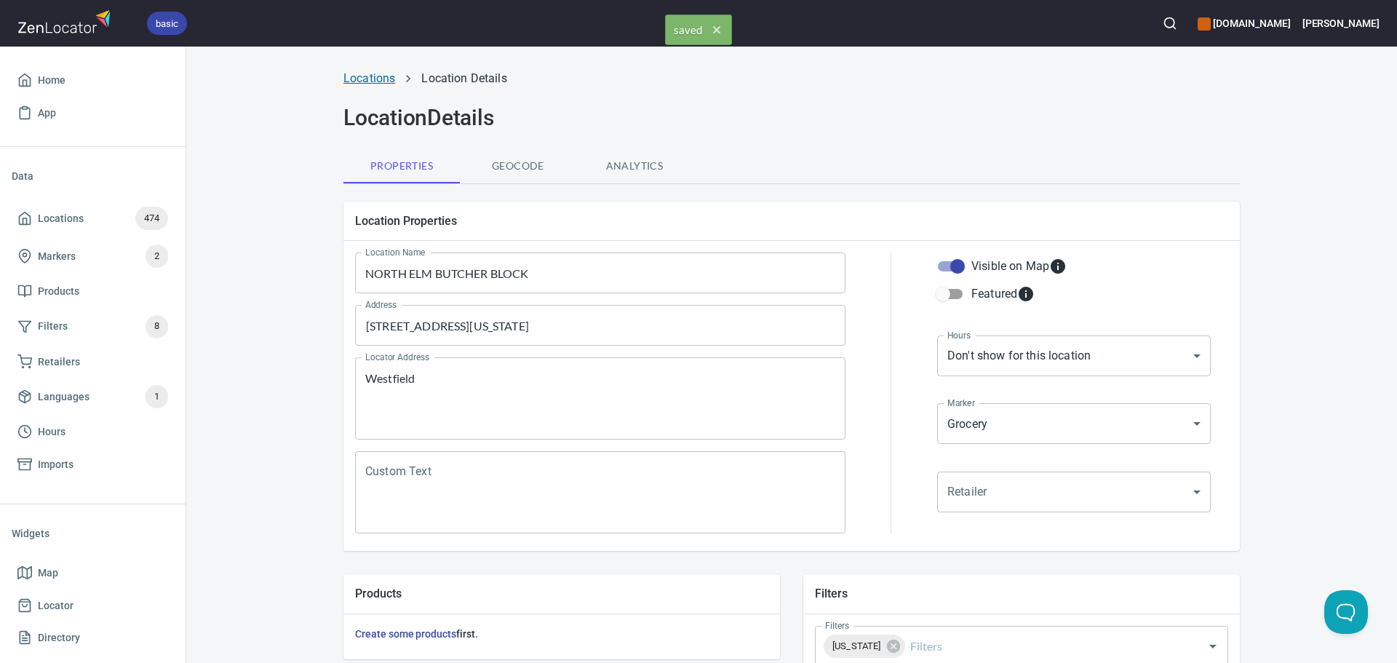
click at [362, 76] on link "Locations" at bounding box center [370, 78] width 52 height 14
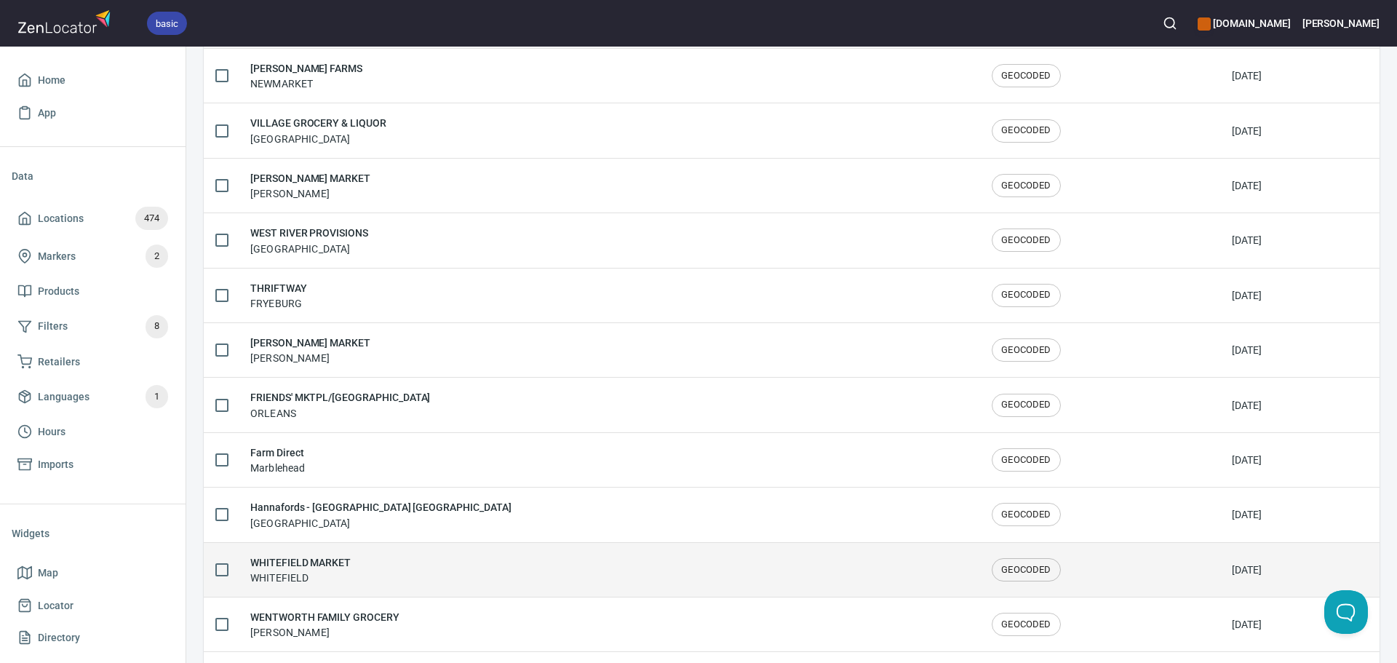
scroll to position [2392, 0]
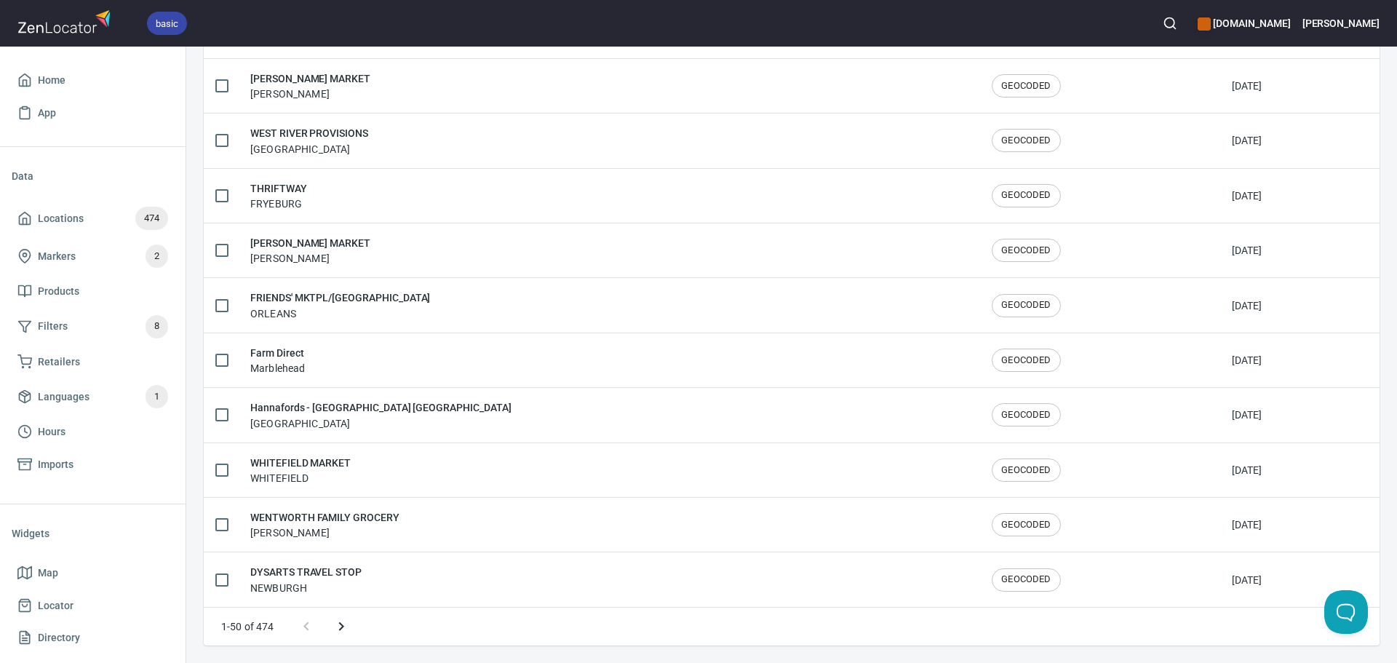
click at [357, 623] on button "Next page" at bounding box center [341, 626] width 35 height 35
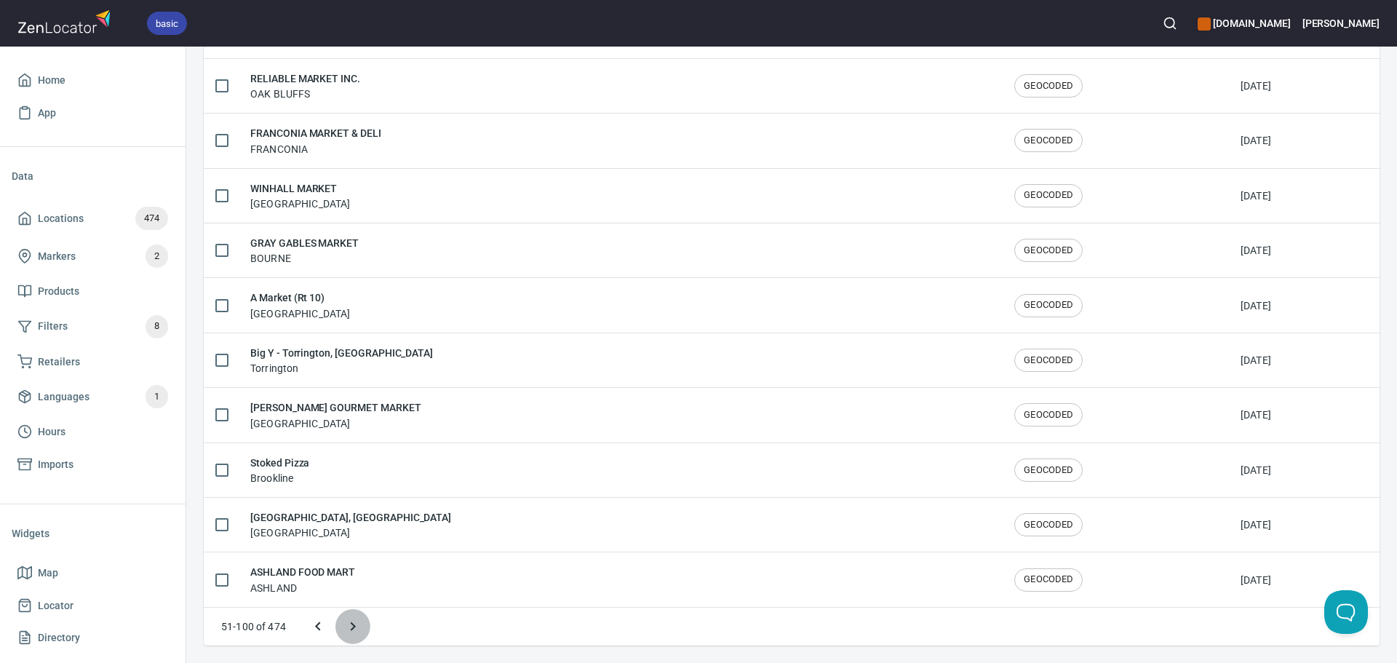
click at [356, 623] on icon "Next page" at bounding box center [352, 626] width 17 height 17
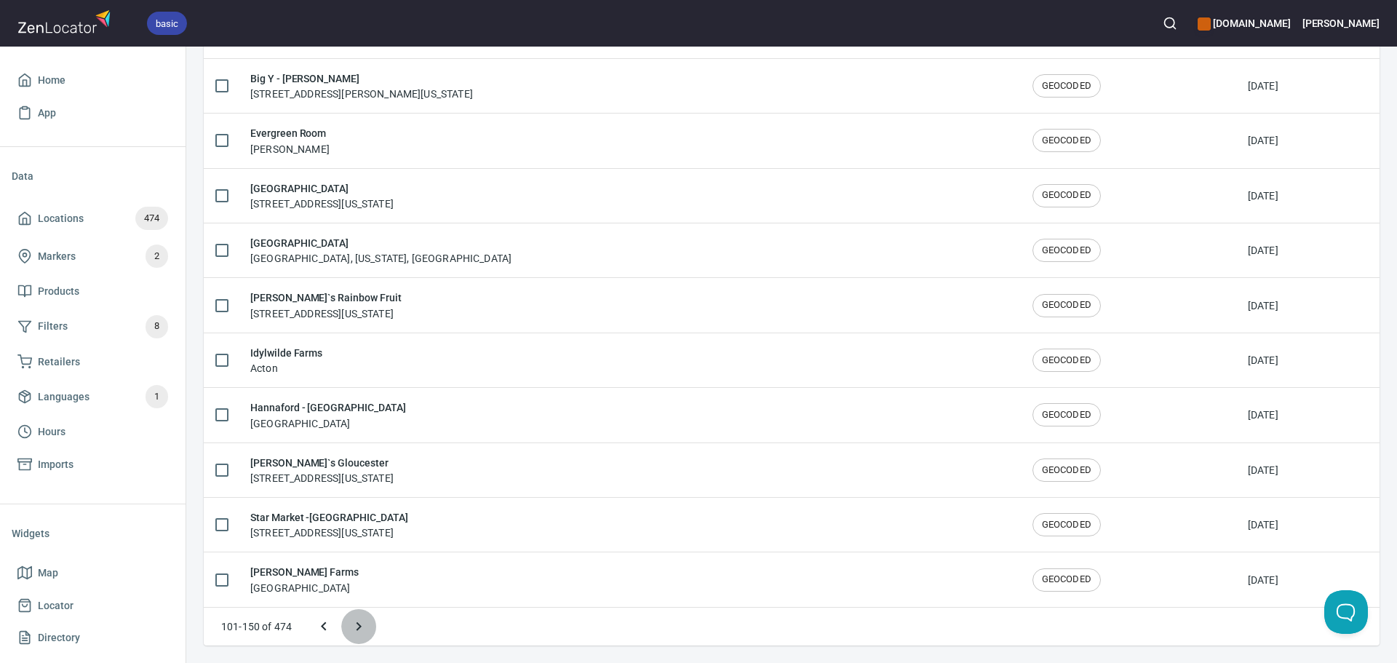
click at [356, 623] on icon "Next page" at bounding box center [358, 626] width 17 height 17
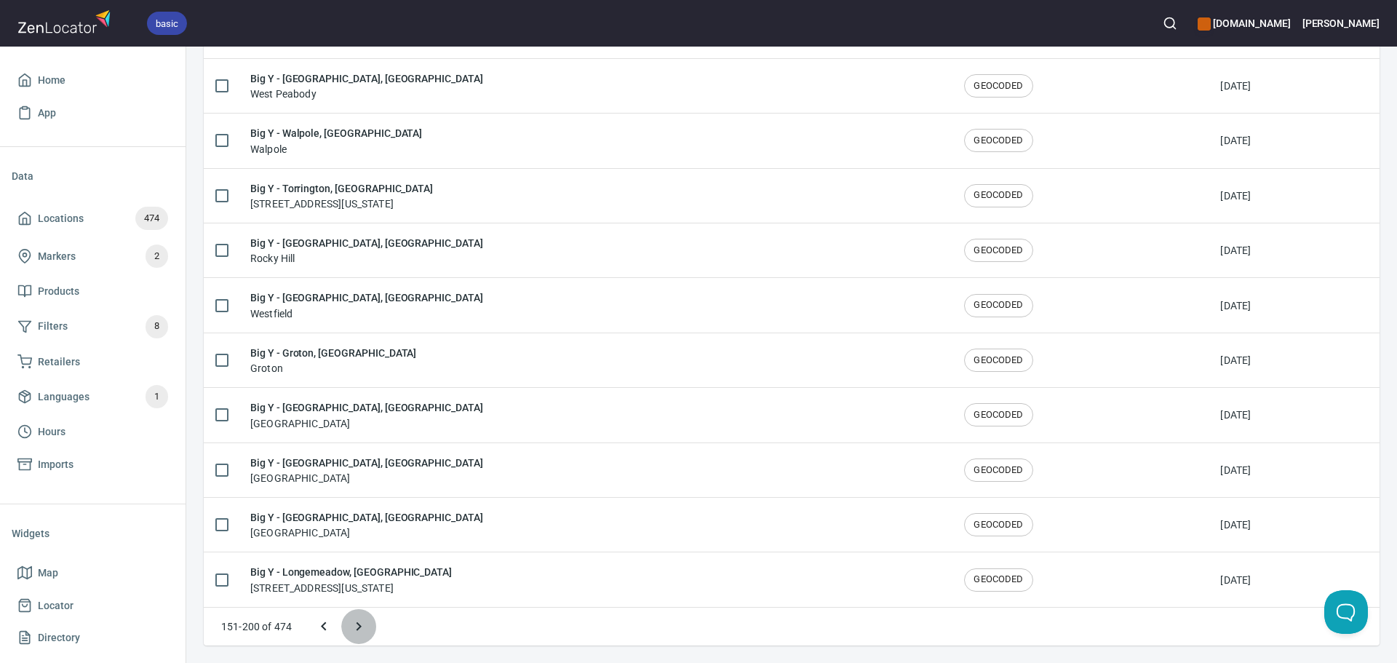
click at [356, 624] on icon "Next page" at bounding box center [358, 626] width 17 height 17
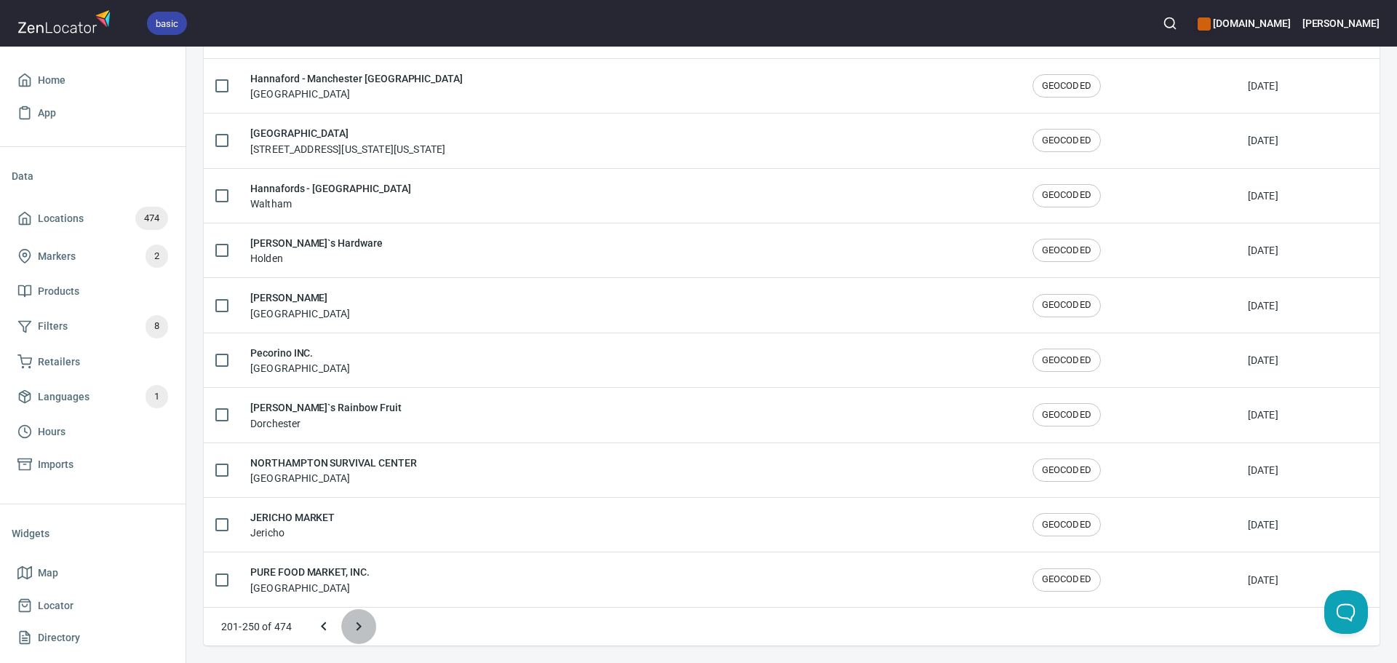
click at [356, 624] on icon "Next page" at bounding box center [358, 626] width 17 height 17
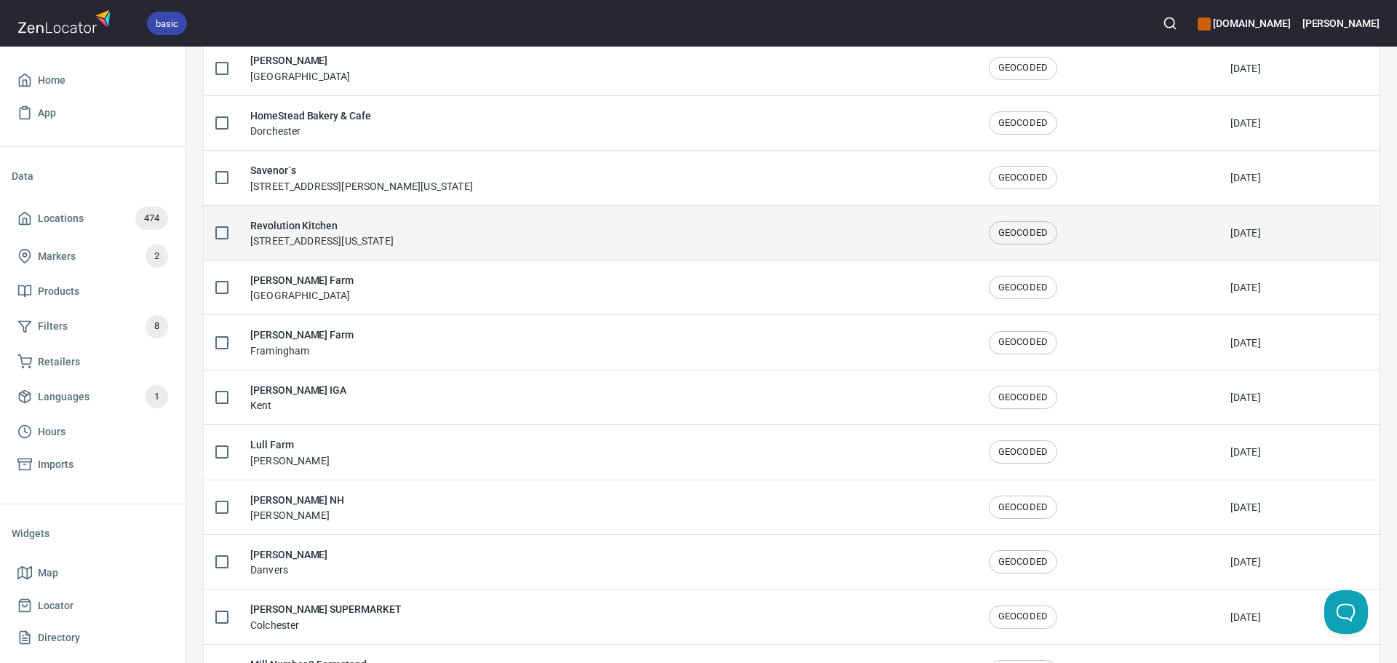
scroll to position [735, 0]
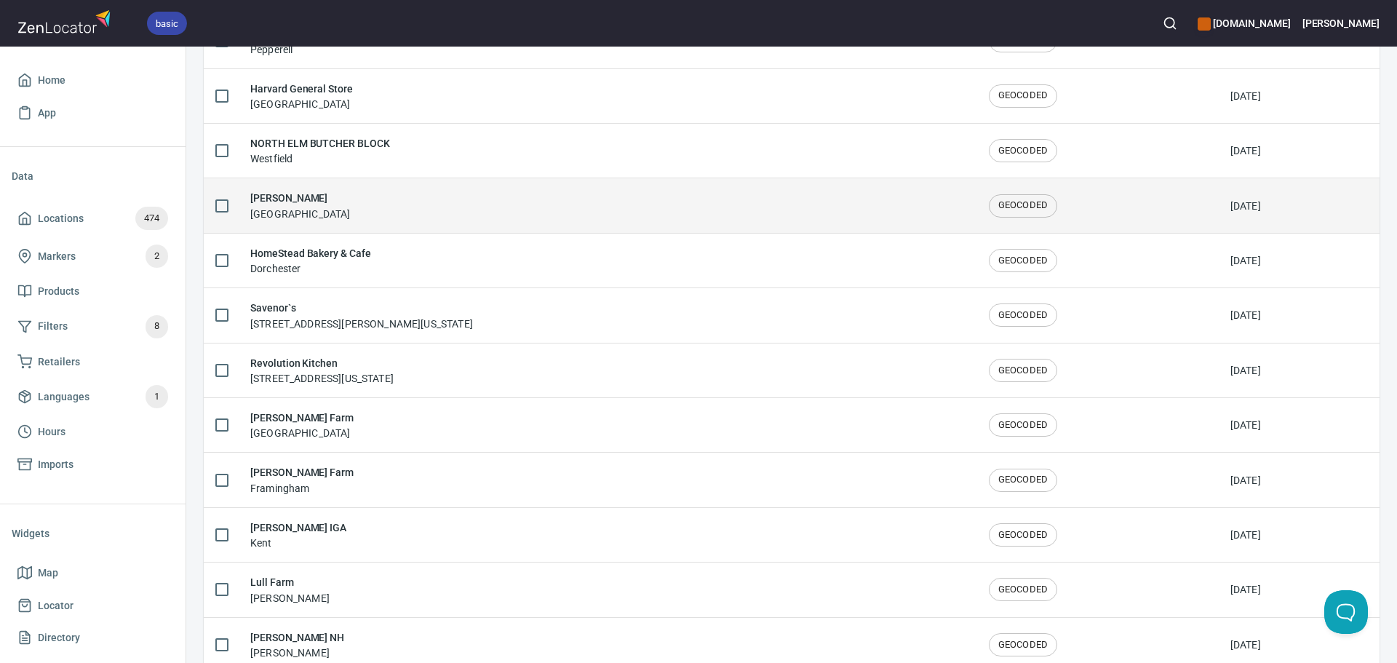
click at [413, 214] on div "Hannaford - Hooksett Manchester" at bounding box center [607, 205] width 715 height 31
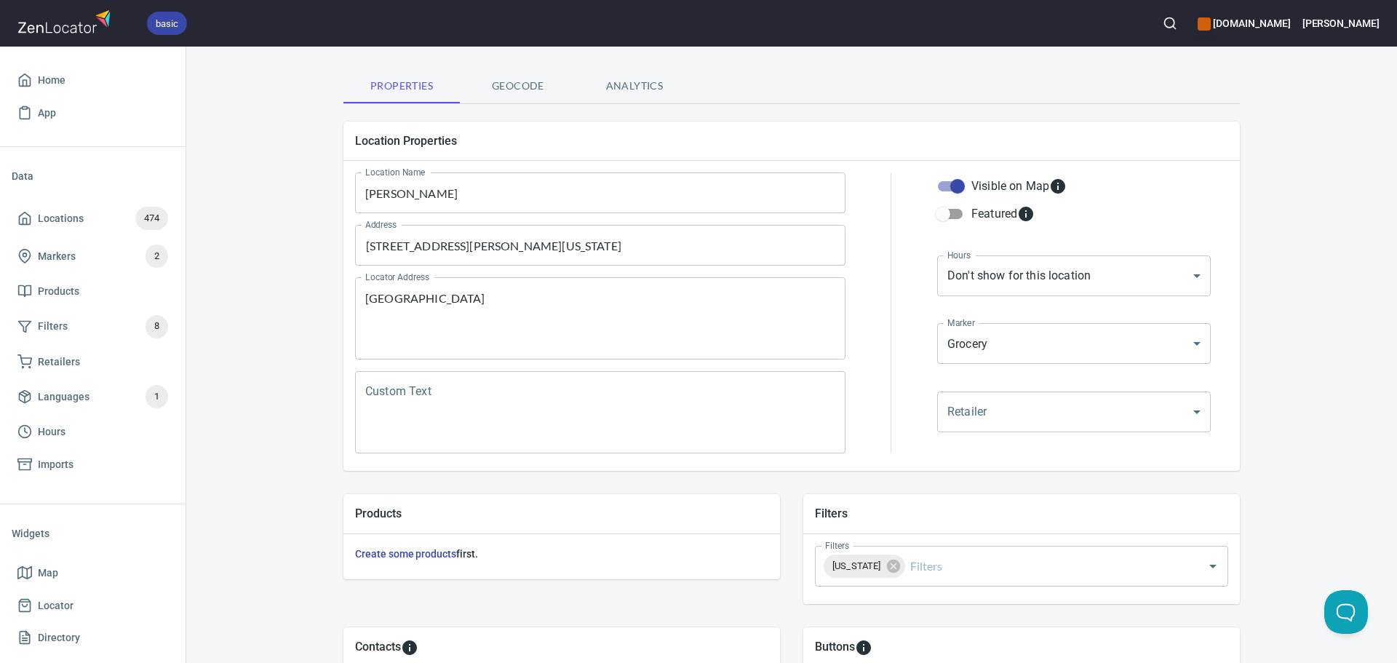
scroll to position [291, 0]
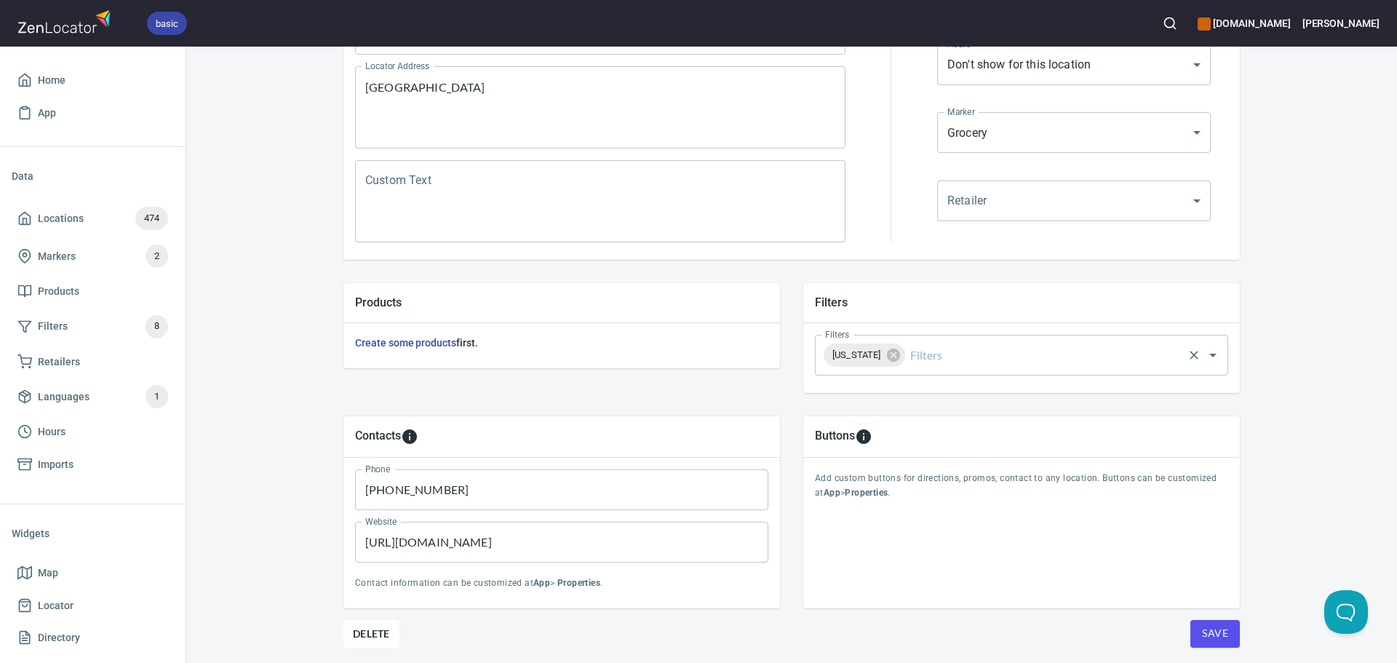
click at [955, 364] on input "Filters" at bounding box center [1045, 355] width 274 height 28
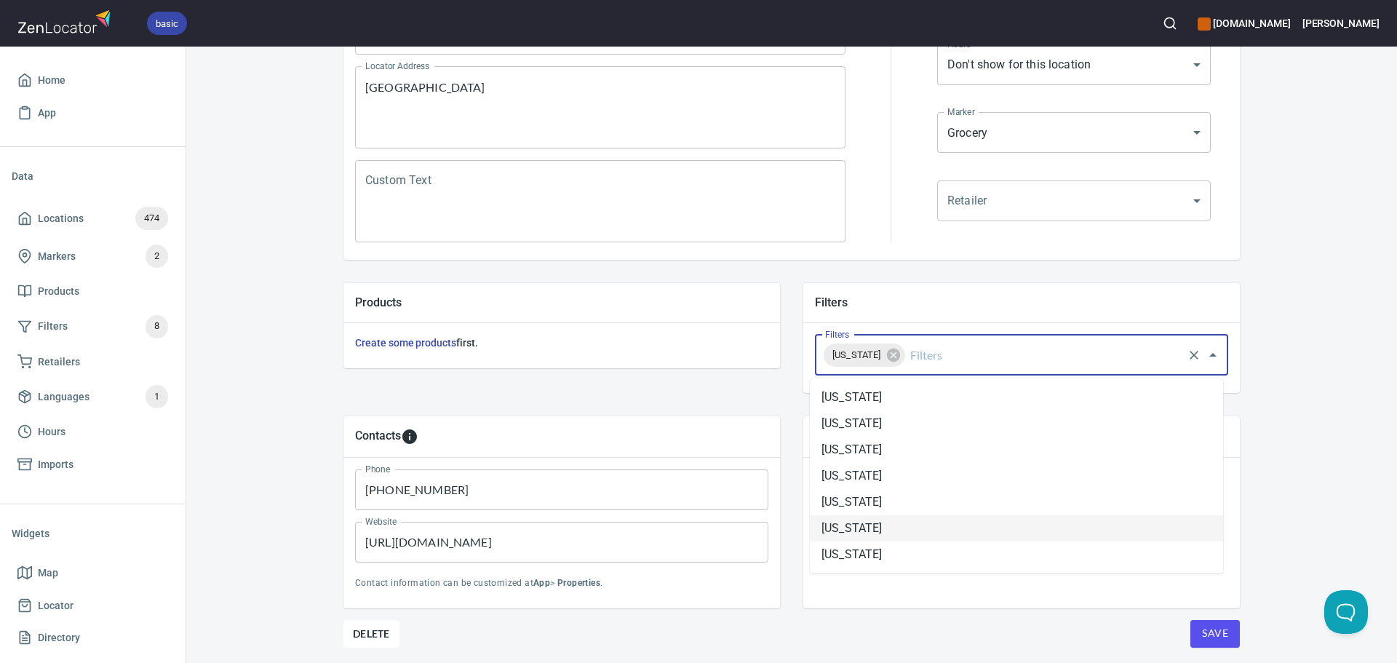
click at [918, 521] on li "New Hampshire" at bounding box center [1016, 528] width 413 height 26
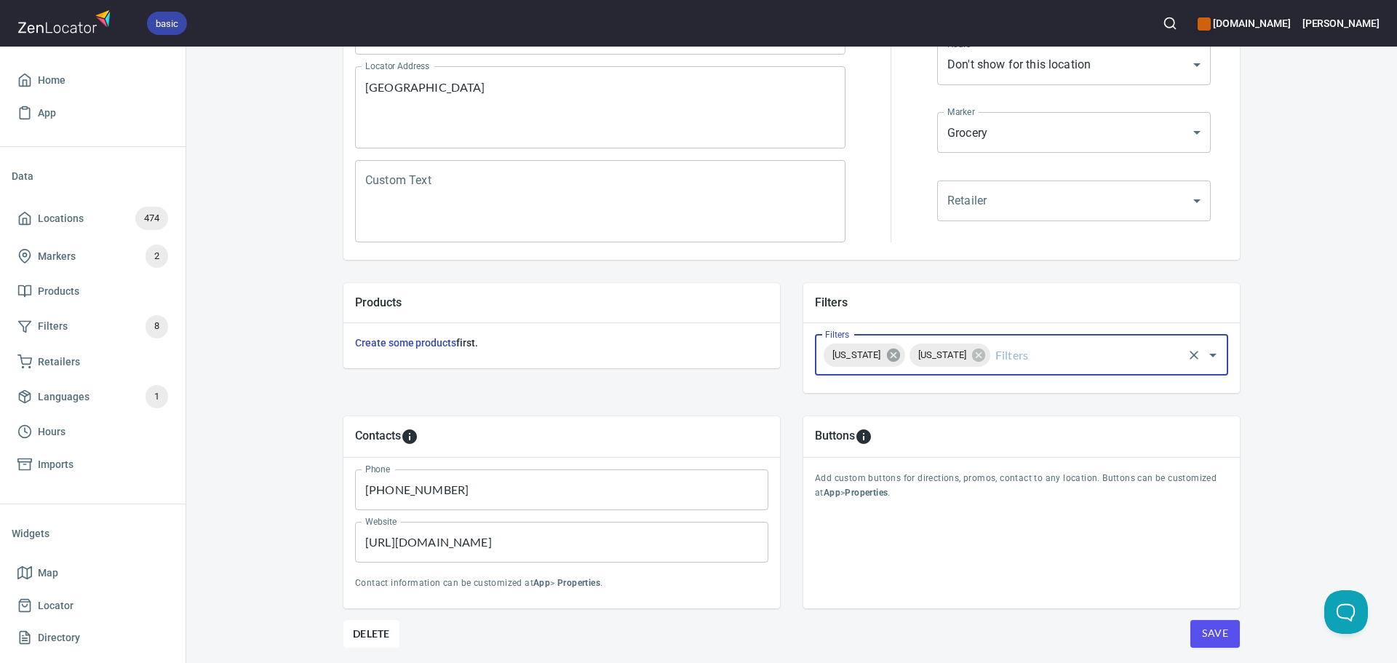
click at [900, 350] on icon at bounding box center [892, 355] width 13 height 13
click at [1211, 633] on span "Save" at bounding box center [1215, 633] width 26 height 18
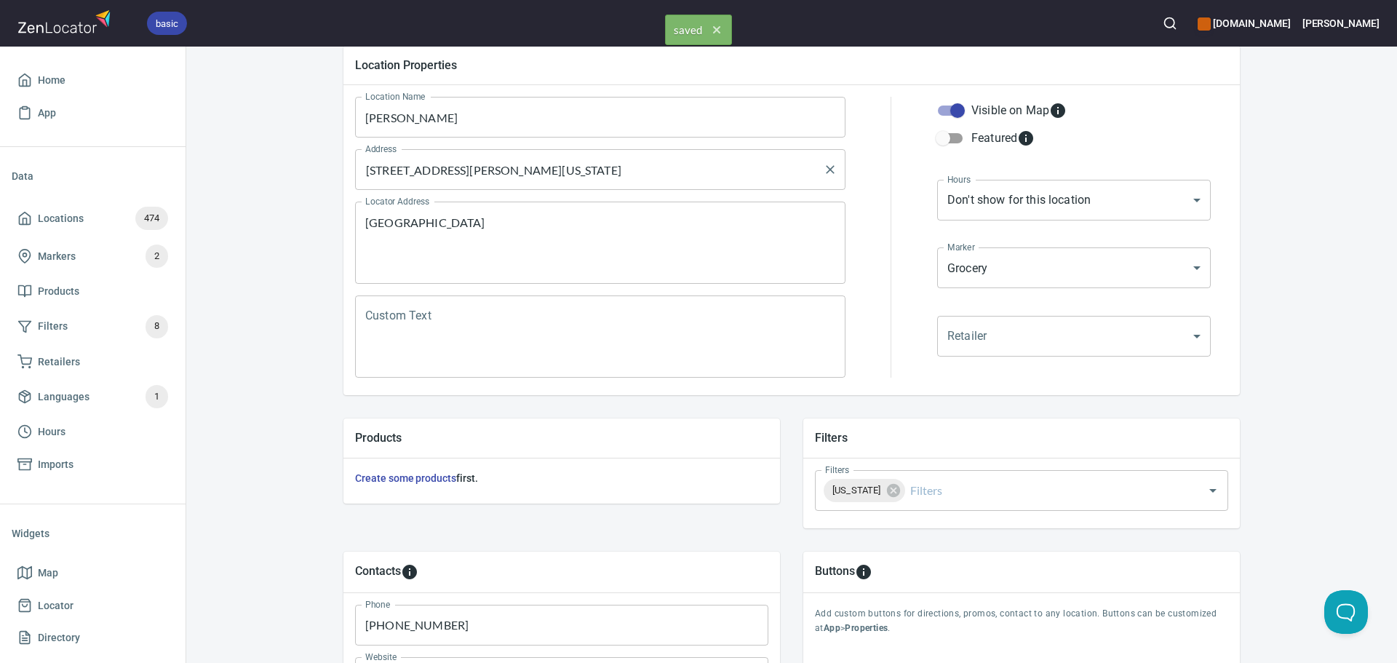
scroll to position [0, 0]
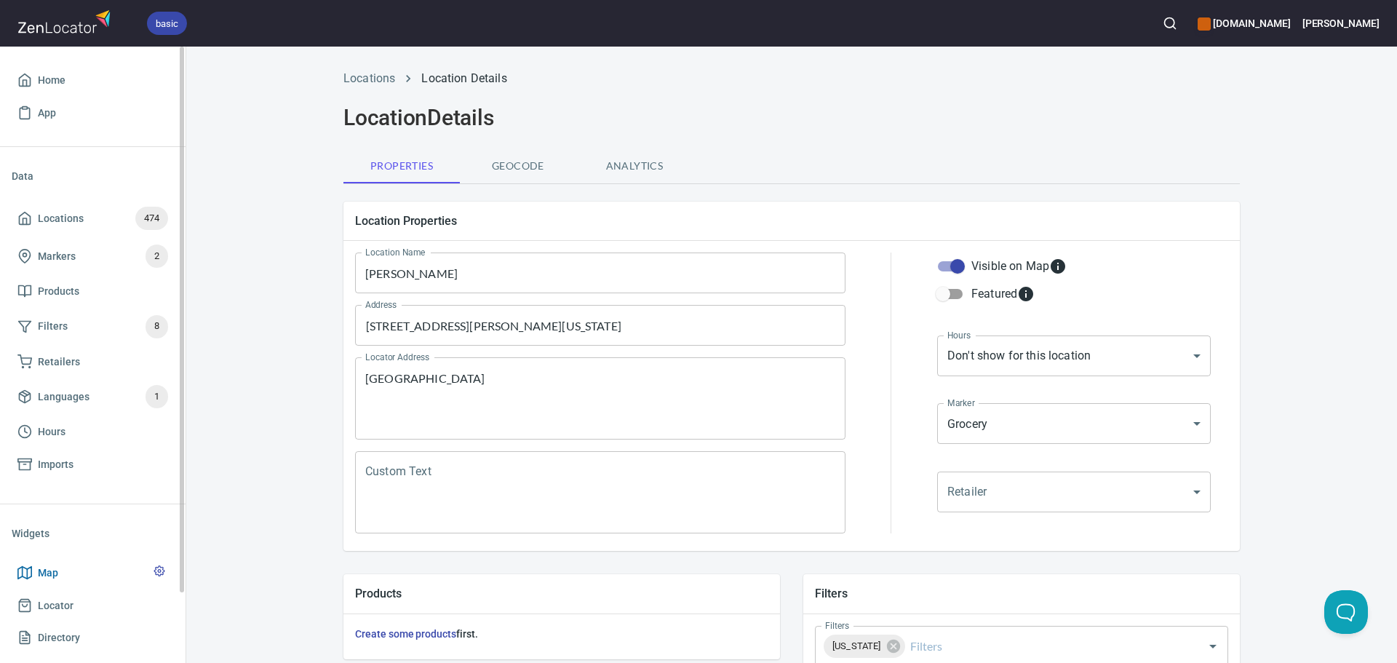
click at [52, 573] on span "Map" at bounding box center [48, 573] width 20 height 18
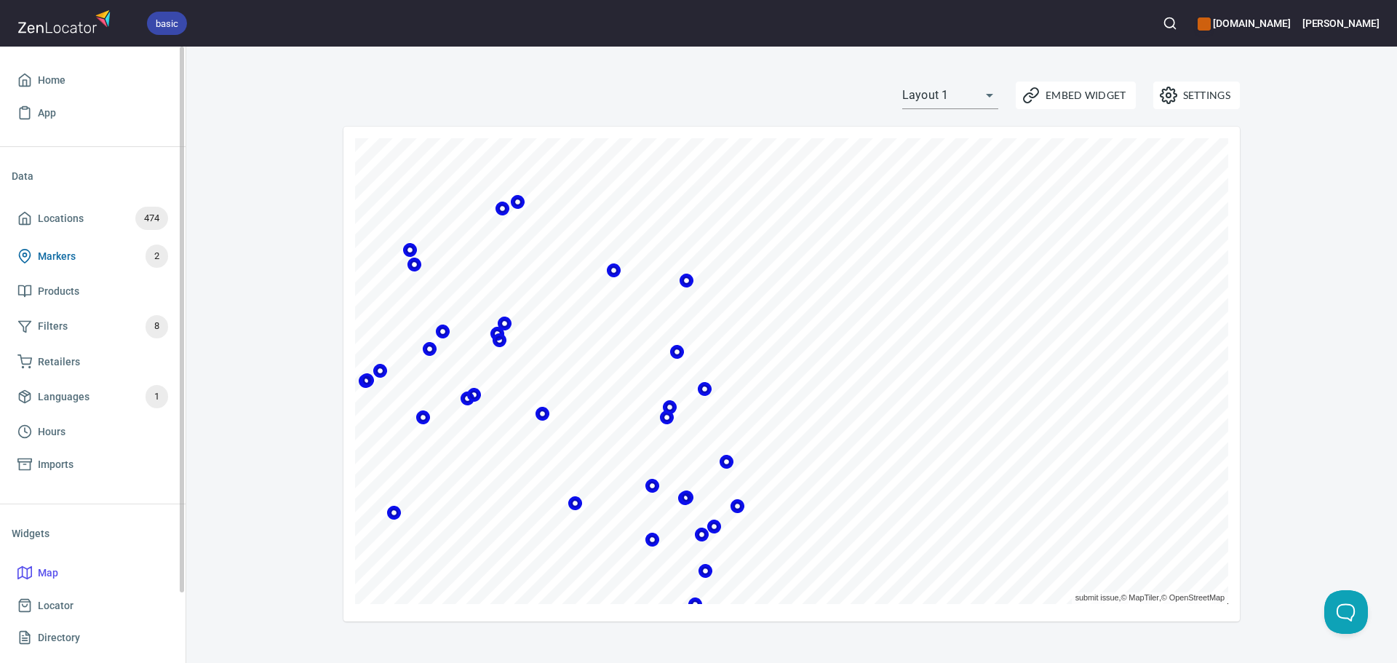
click at [74, 253] on span "Markers" at bounding box center [57, 256] width 38 height 18
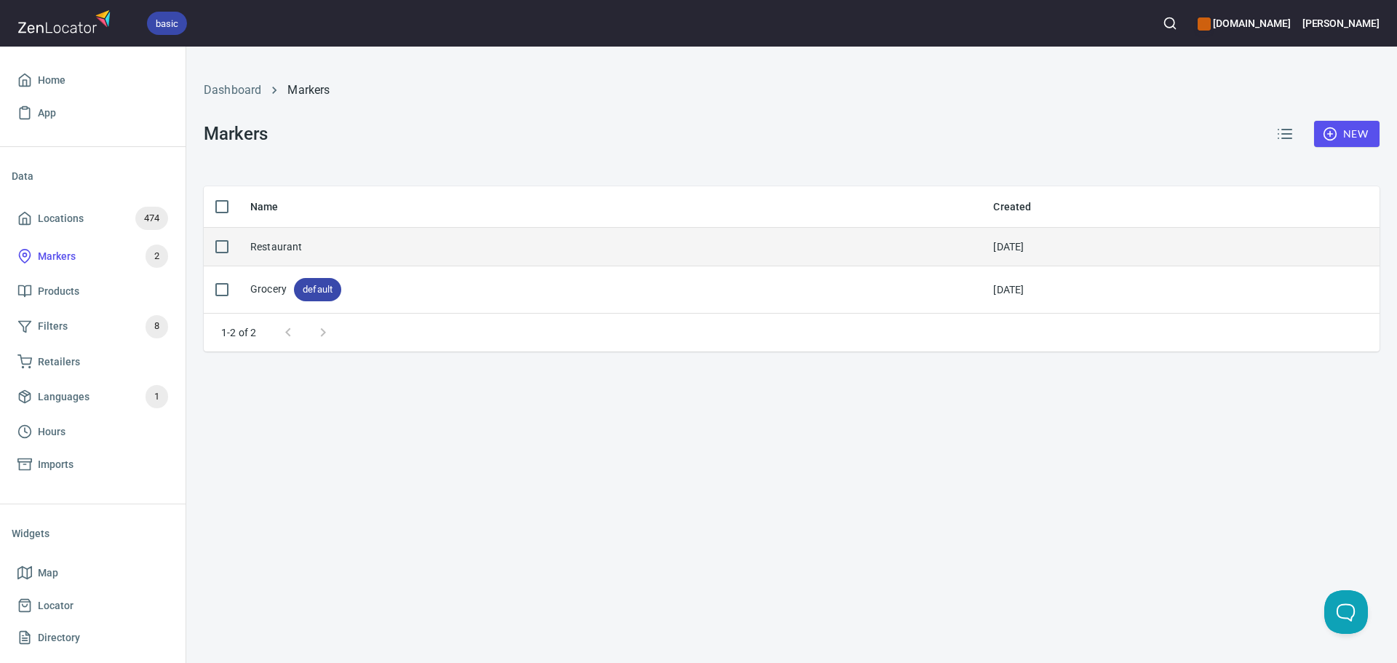
click at [298, 251] on div "Restaurant" at bounding box center [276, 246] width 52 height 15
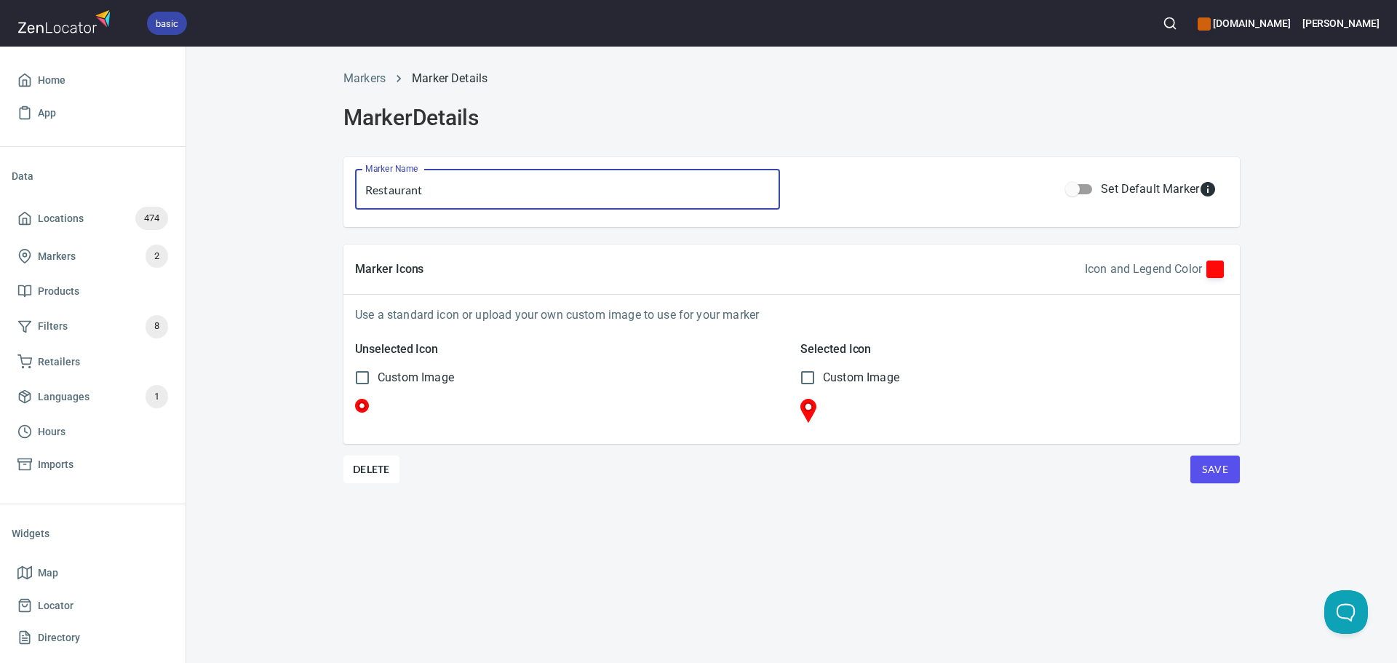
click at [626, 188] on input "Restaurant" at bounding box center [567, 189] width 425 height 41
type input "NBB"
click at [1208, 478] on span "Save" at bounding box center [1215, 470] width 26 height 18
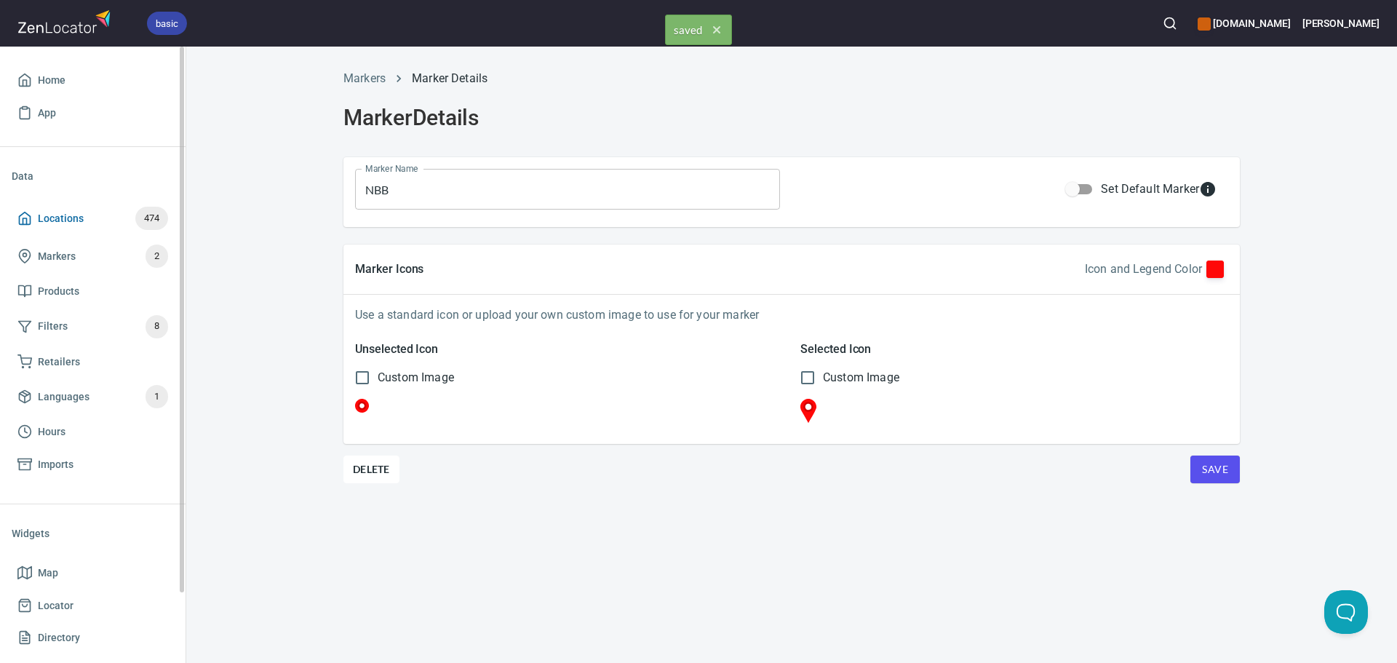
click at [95, 219] on span "Locations 474" at bounding box center [92, 218] width 151 height 23
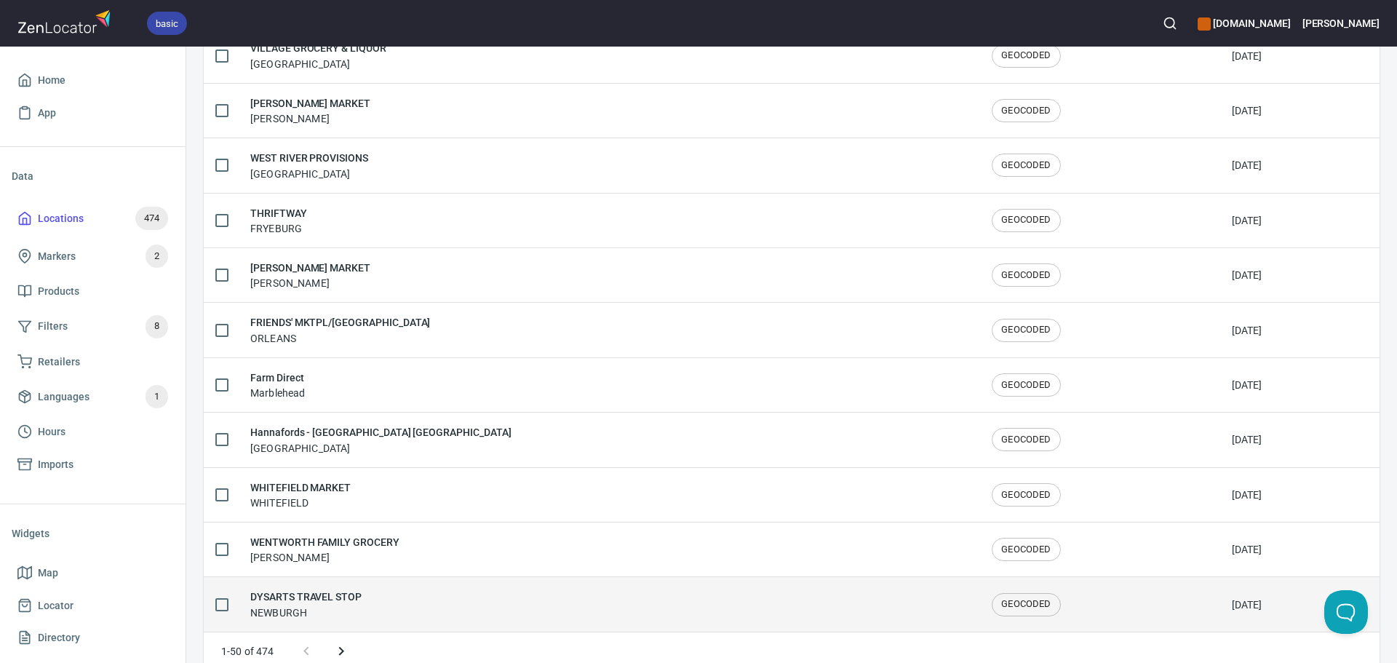
scroll to position [2392, 0]
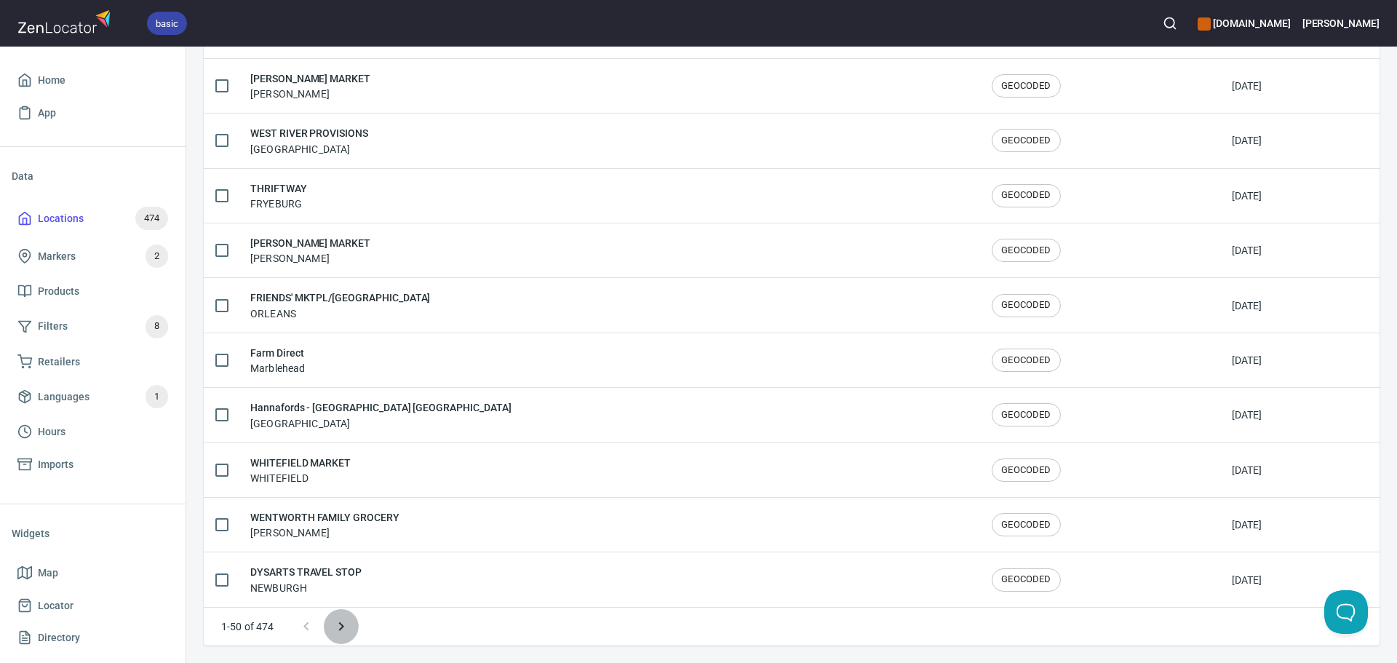
click at [348, 624] on icon "Next page" at bounding box center [341, 626] width 17 height 17
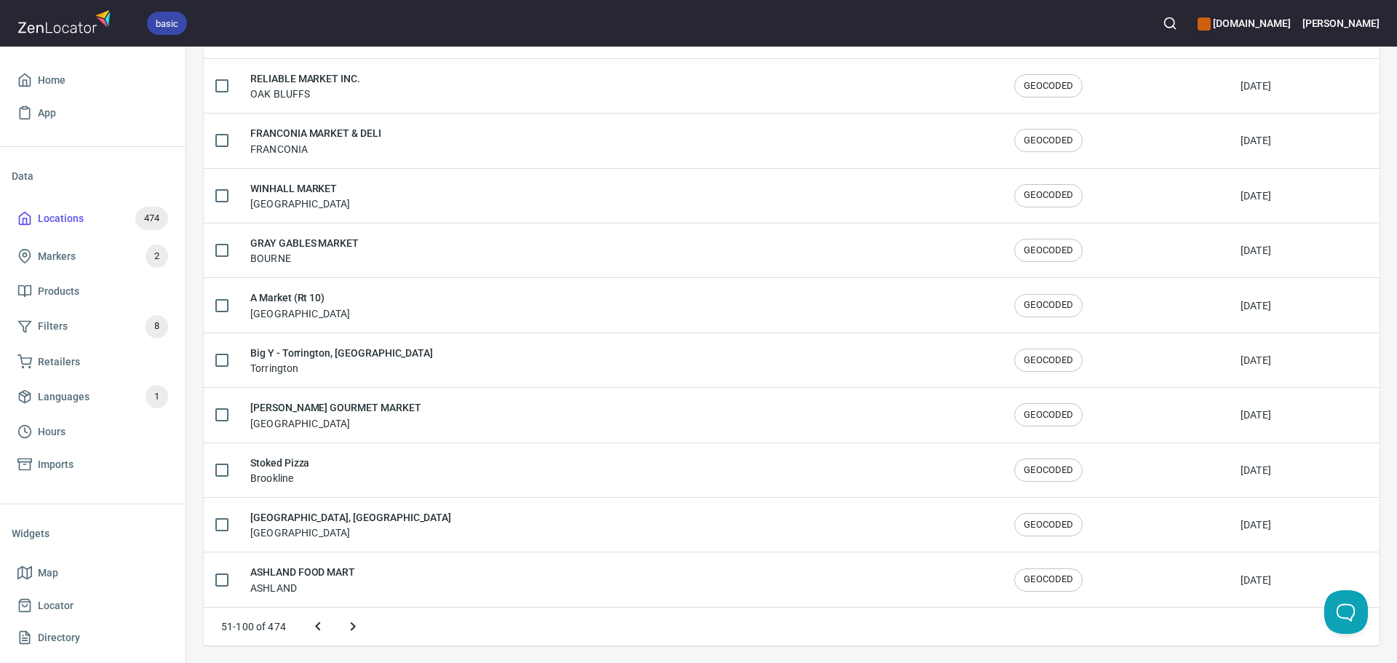
click at [353, 623] on icon "Next page" at bounding box center [352, 626] width 17 height 17
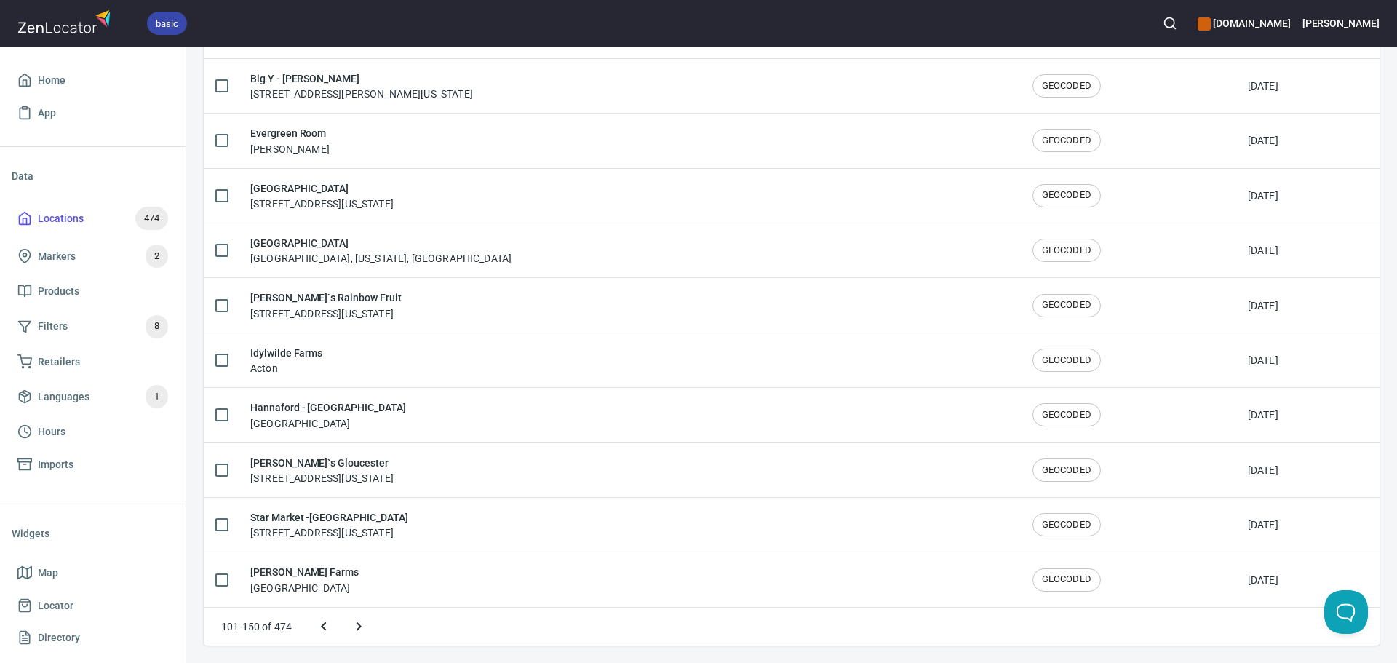
click at [353, 623] on icon "Next page" at bounding box center [358, 626] width 17 height 17
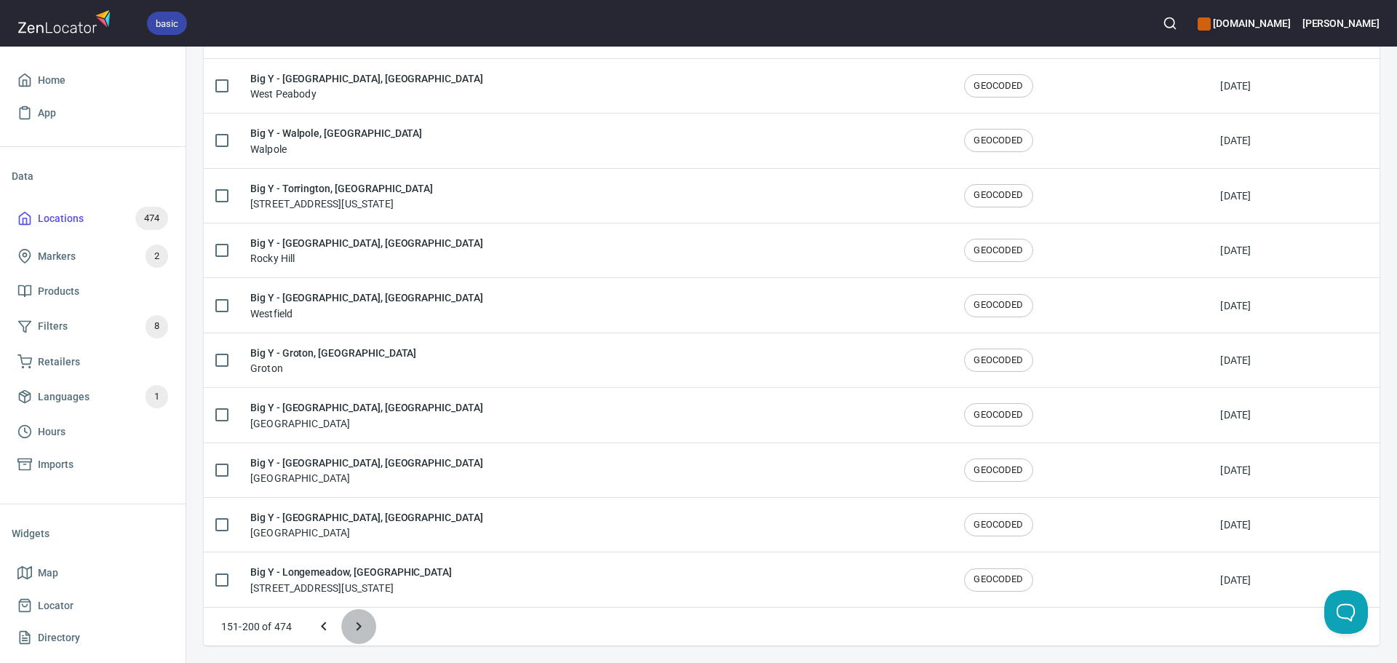
click at [354, 623] on icon "Next page" at bounding box center [358, 626] width 17 height 17
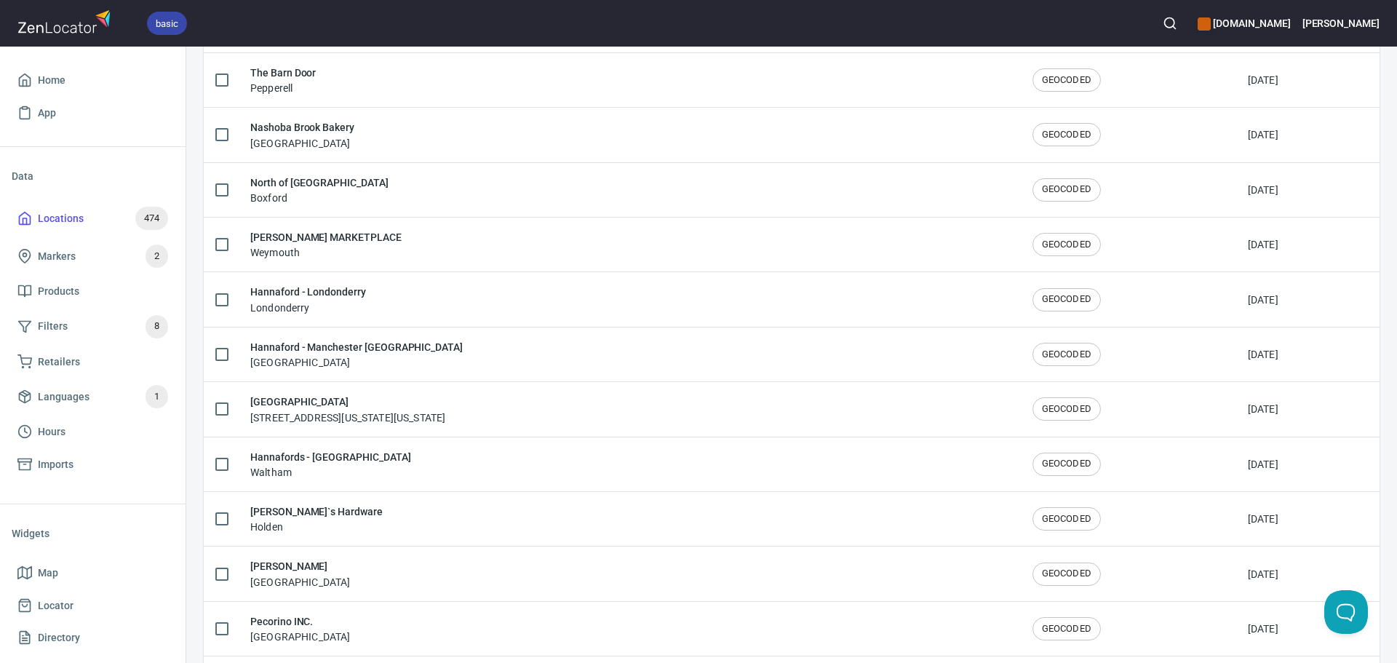
scroll to position [2100, 0]
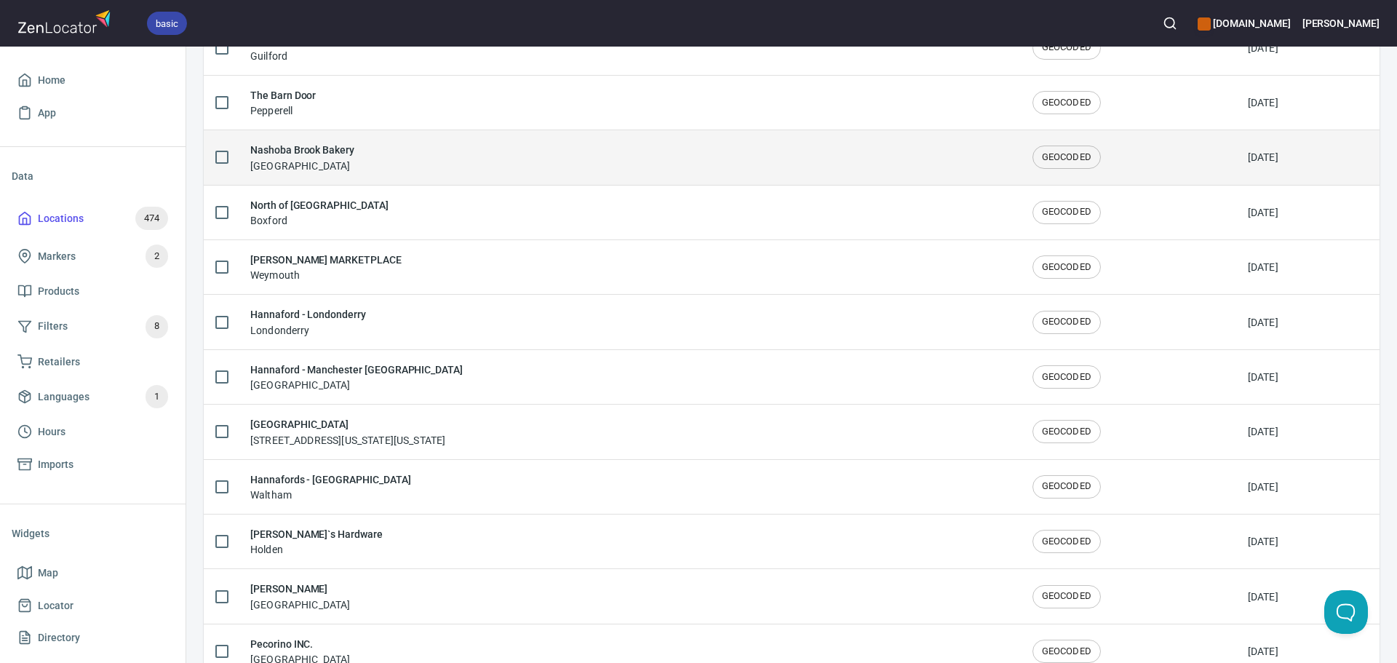
click at [376, 160] on div "Nashoba Brook Bakery Concord" at bounding box center [629, 157] width 759 height 31
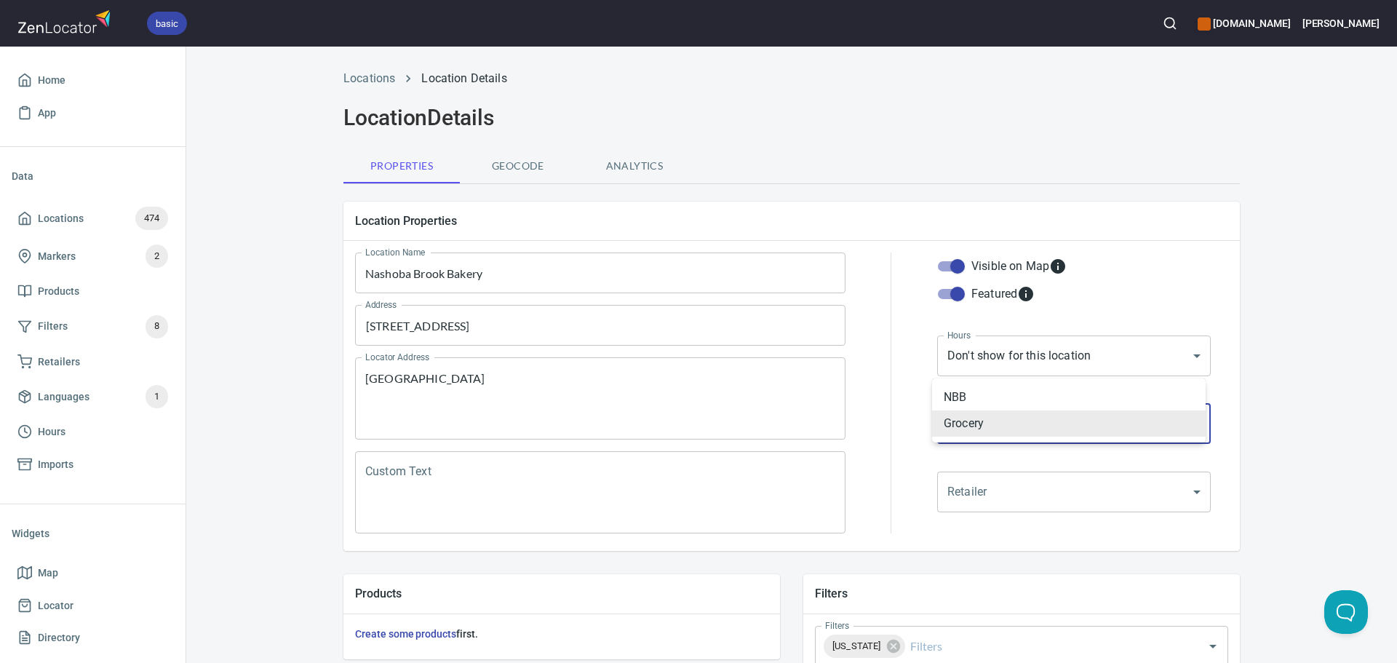
click at [1043, 429] on body "basic slowrise.com Ariel Home App Data Locations 474 Markers 2 Products Filters…" at bounding box center [698, 331] width 1397 height 663
click at [1052, 386] on li "NBB" at bounding box center [1069, 397] width 274 height 26
type input "mrk_qefs4zfb"
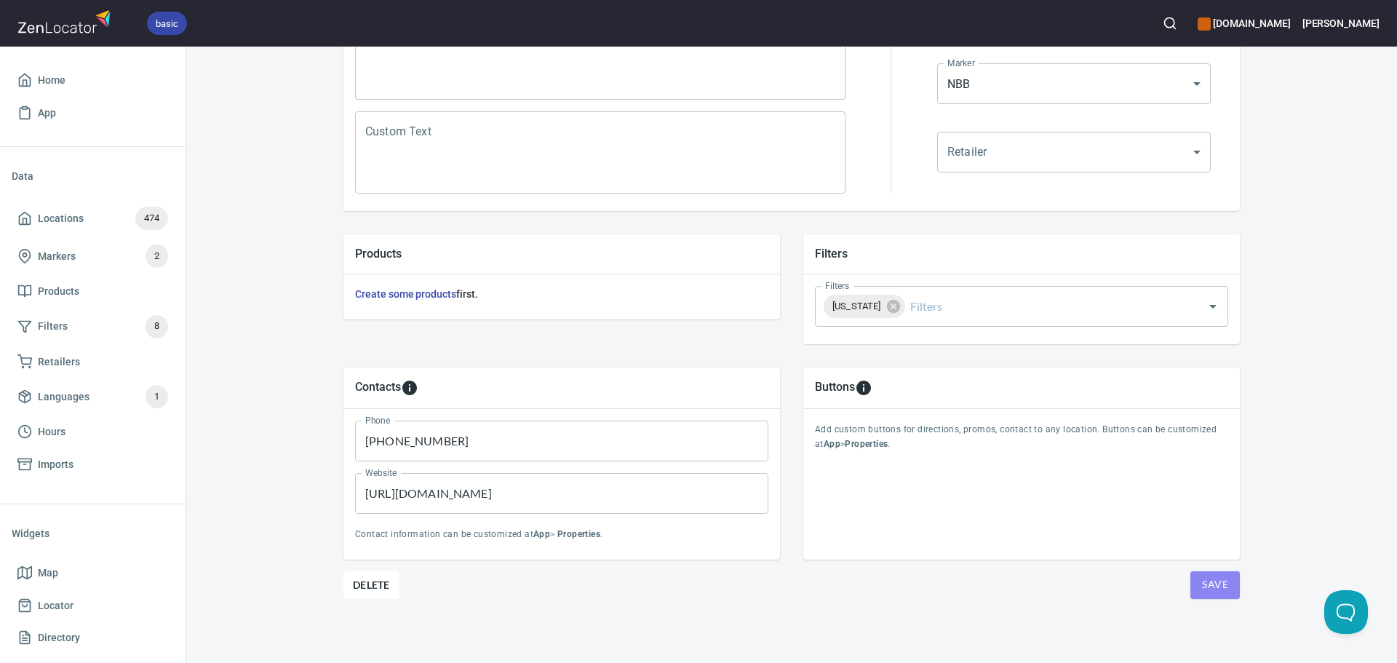
click at [1195, 579] on button "Save" at bounding box center [1215, 585] width 49 height 28
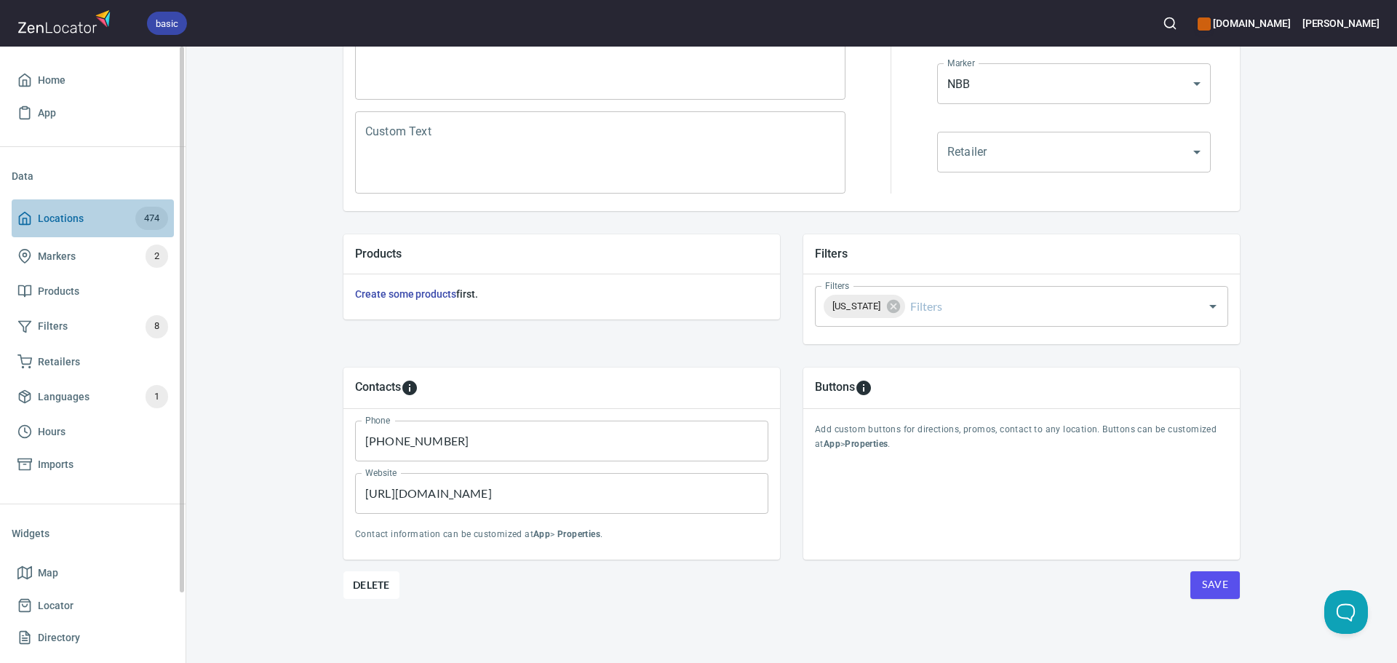
click at [87, 229] on span "Locations 474" at bounding box center [92, 218] width 151 height 23
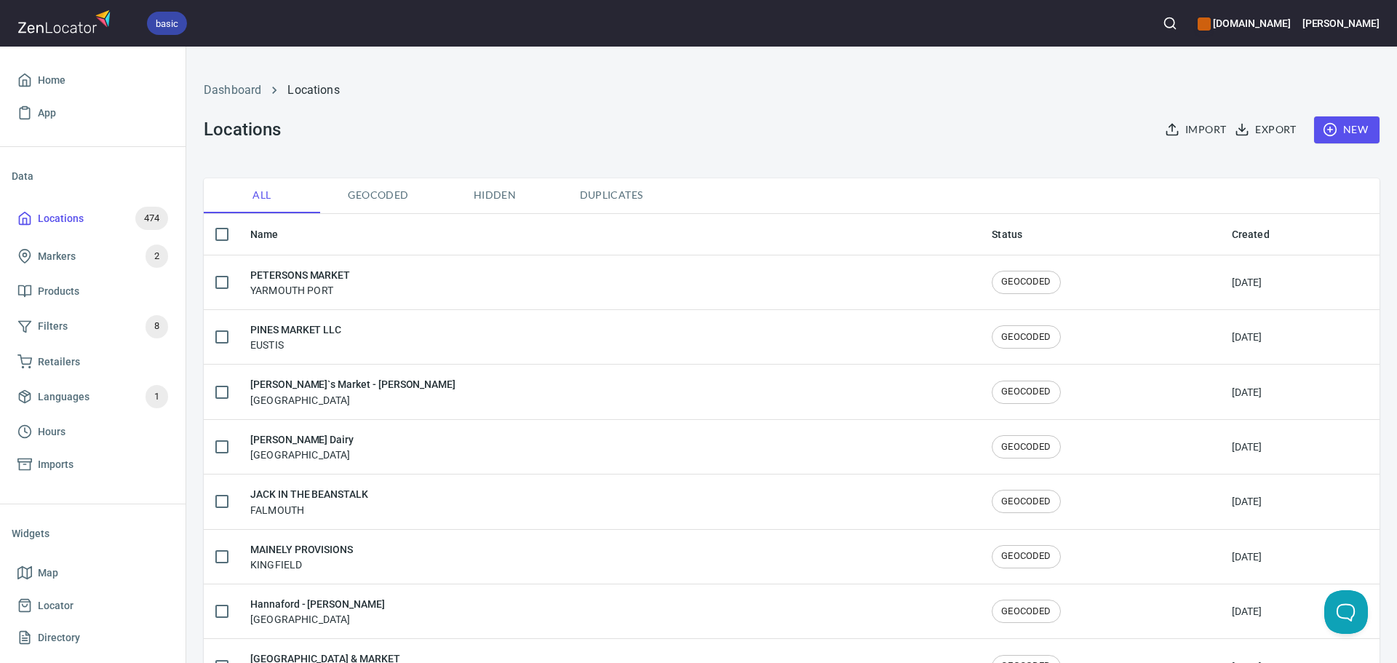
click at [598, 192] on span "Duplicates" at bounding box center [611, 195] width 99 height 18
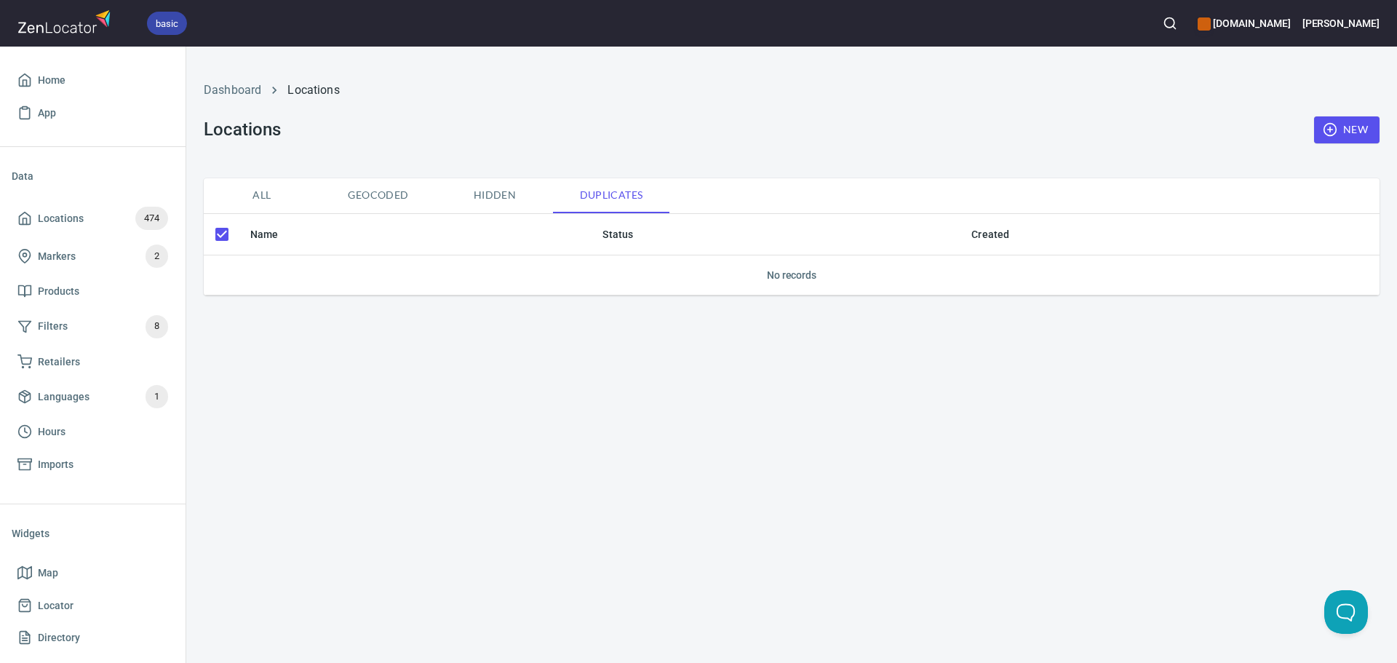
checkbox input "false"
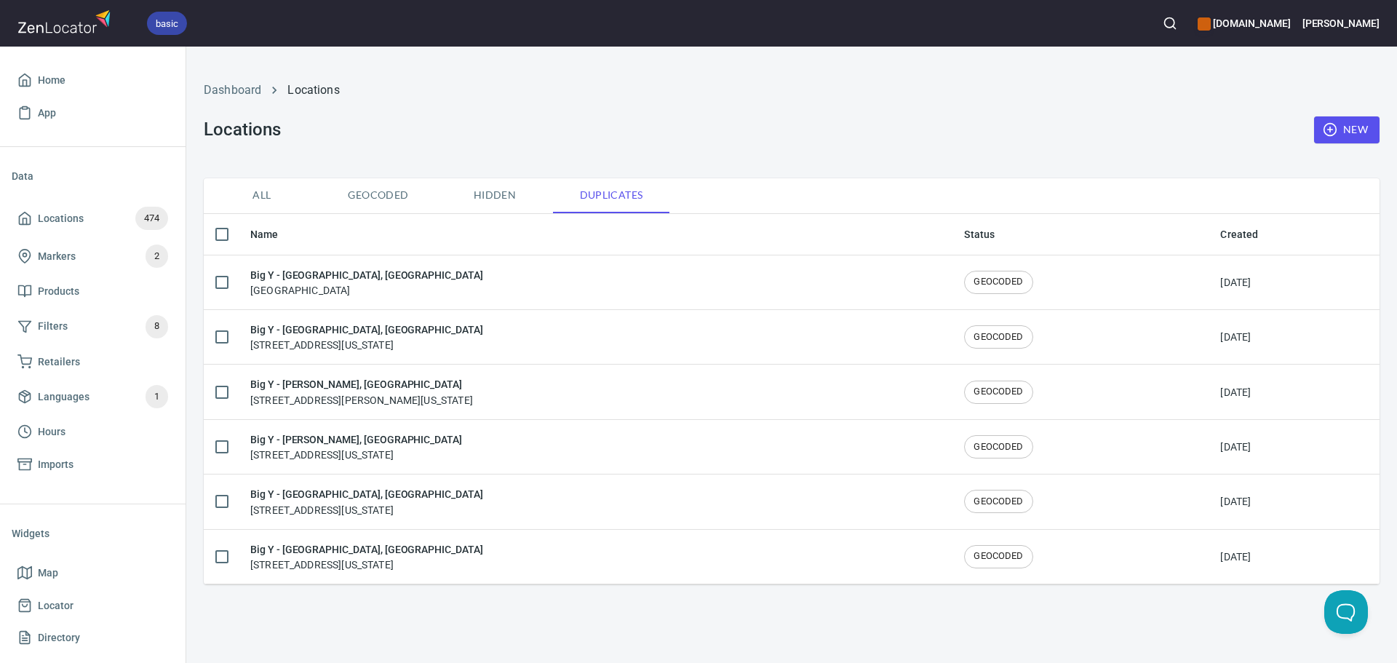
click at [253, 185] on button "All" at bounding box center [262, 195] width 116 height 35
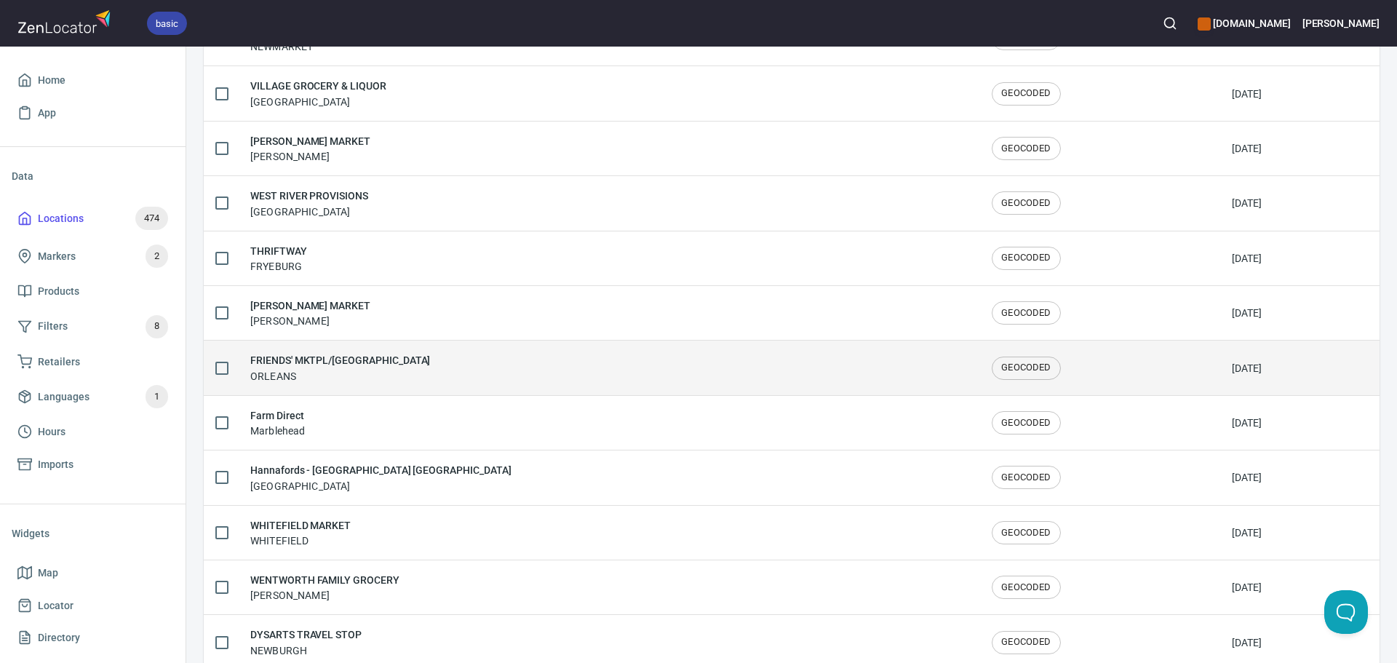
scroll to position [2392, 0]
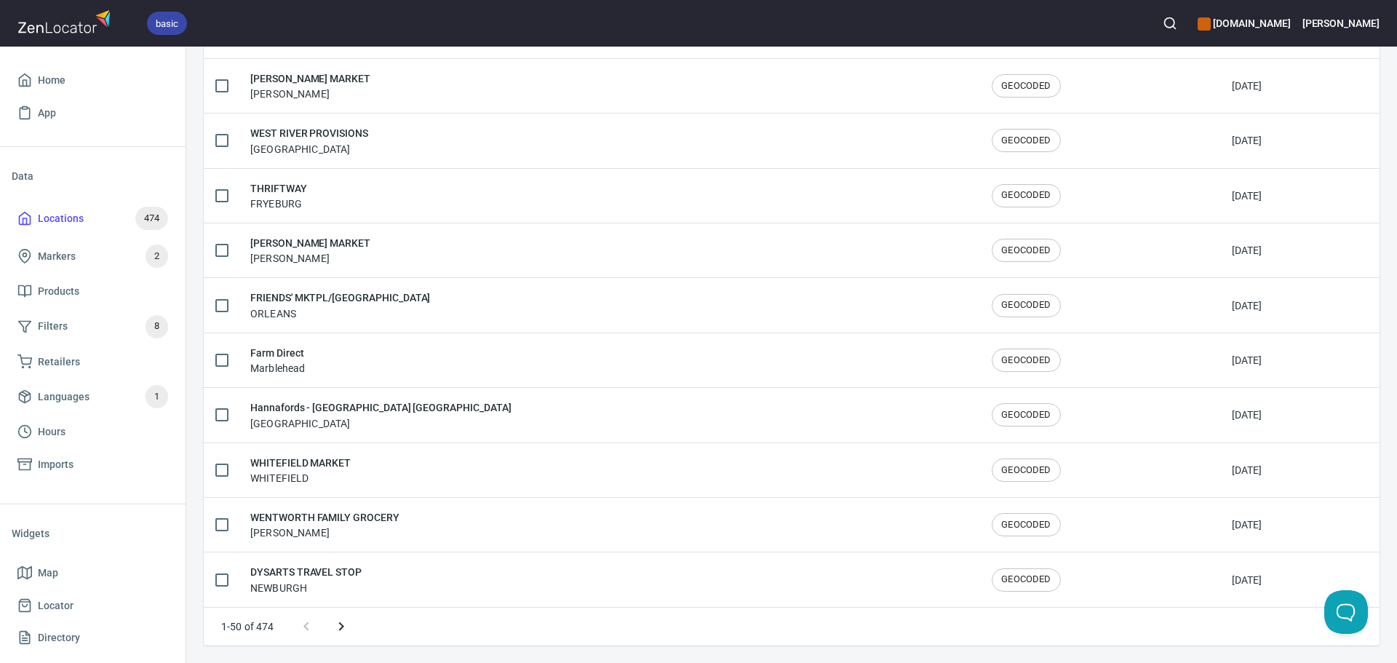
click at [337, 633] on icon "Next page" at bounding box center [341, 626] width 17 height 17
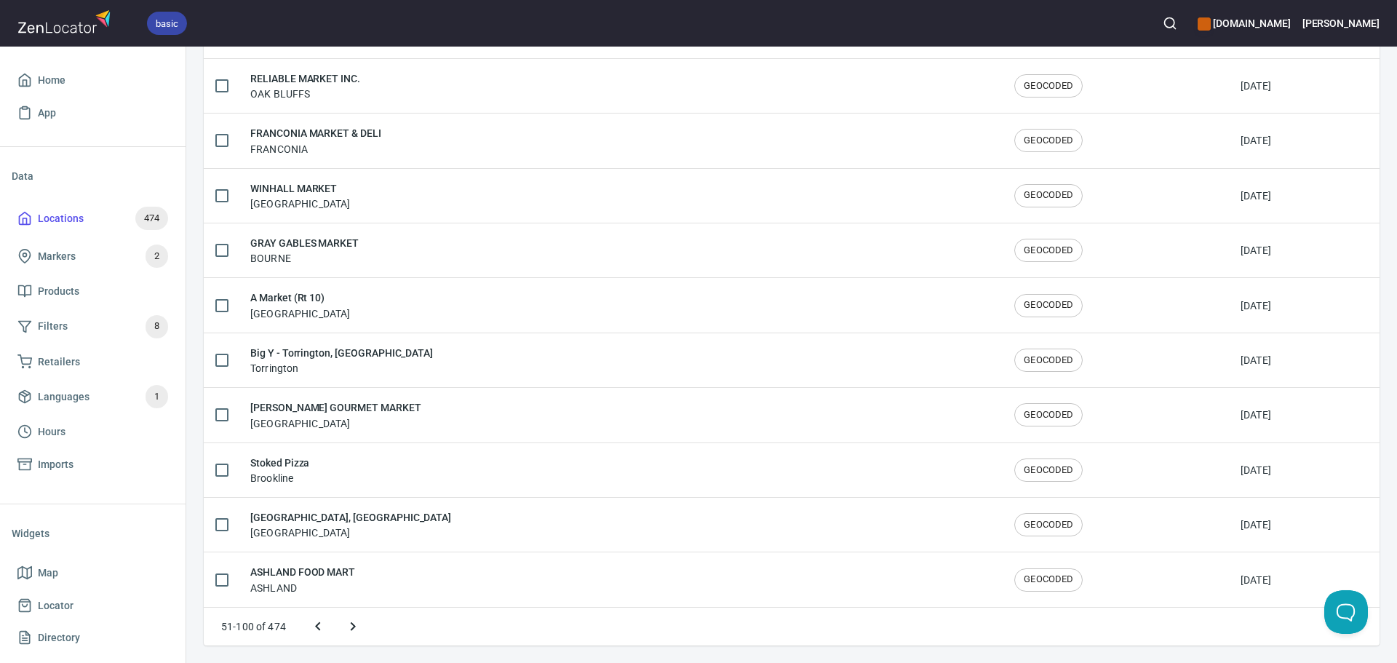
click at [353, 632] on icon "Next page" at bounding box center [352, 626] width 17 height 17
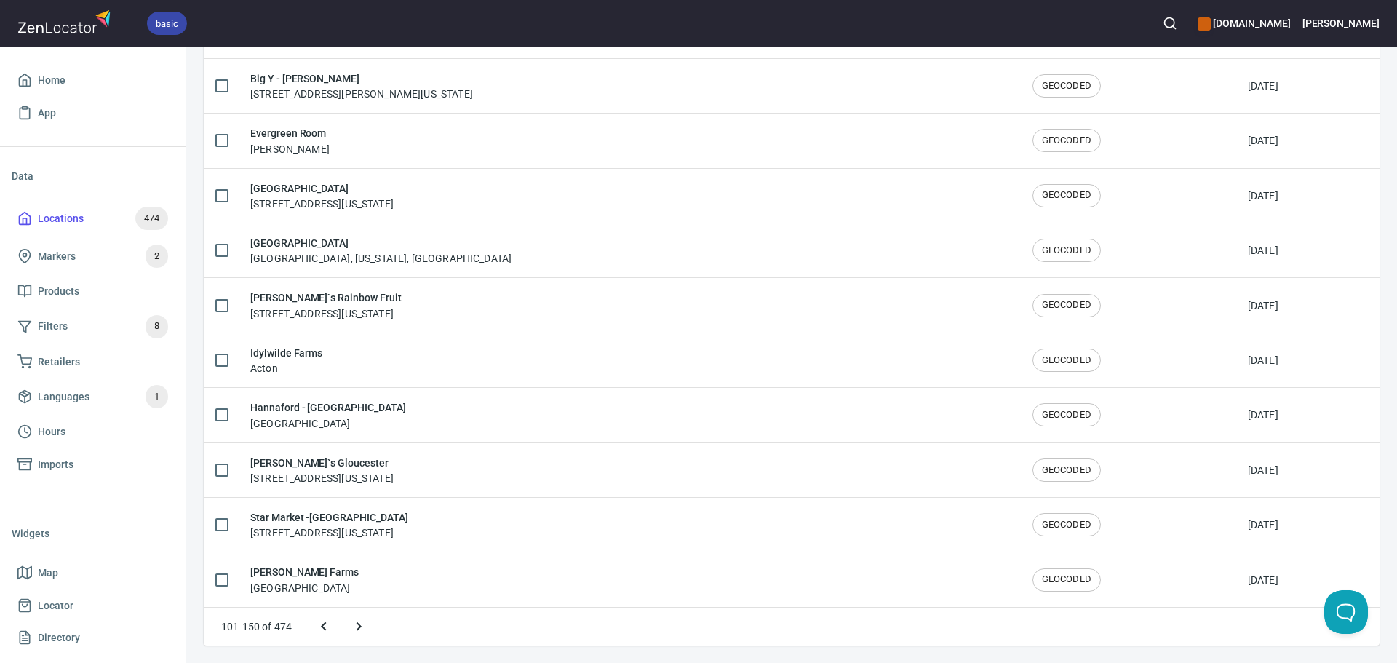
click at [353, 630] on icon "Next page" at bounding box center [358, 626] width 17 height 17
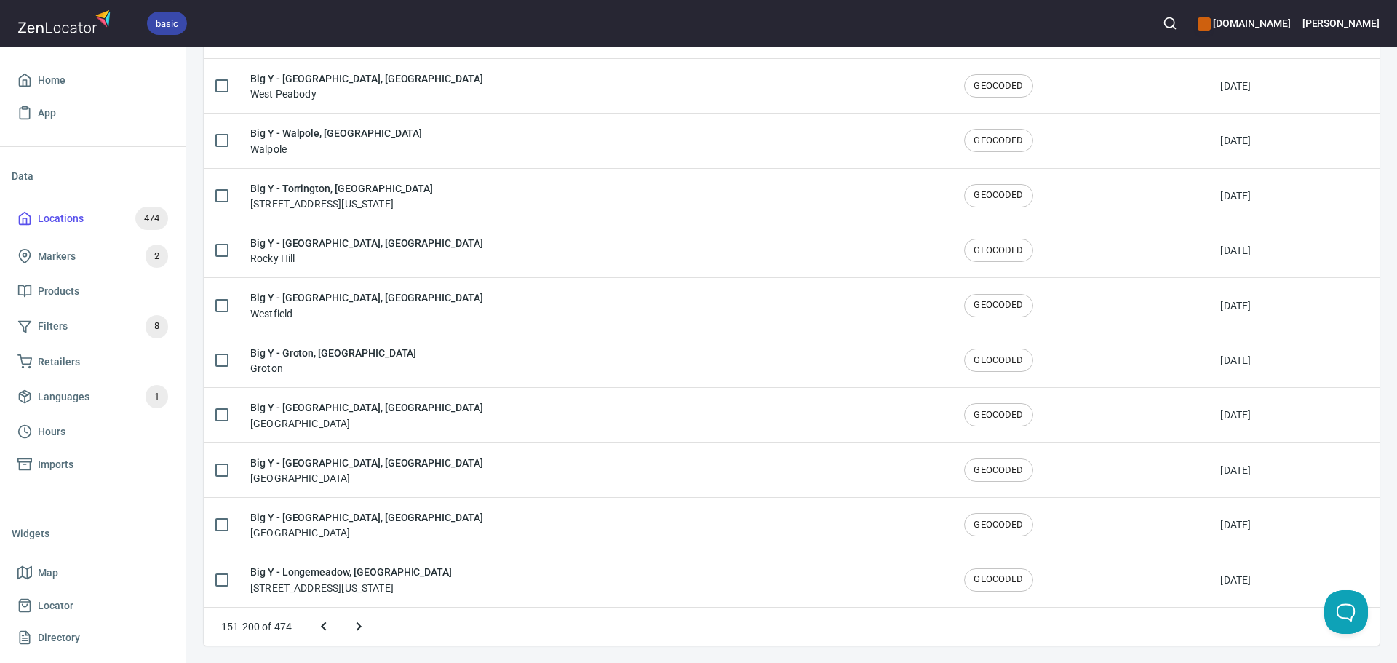
click at [353, 629] on icon "Next page" at bounding box center [358, 626] width 17 height 17
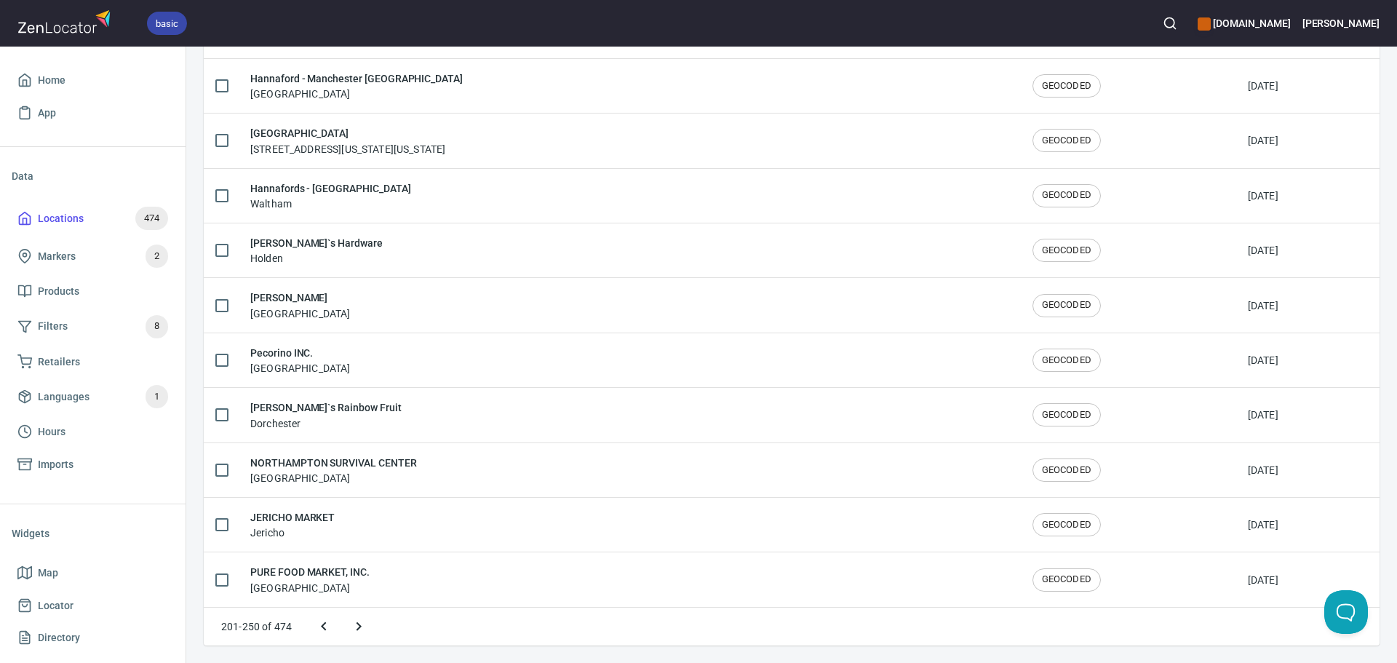
click at [369, 627] on button "Next page" at bounding box center [358, 626] width 35 height 35
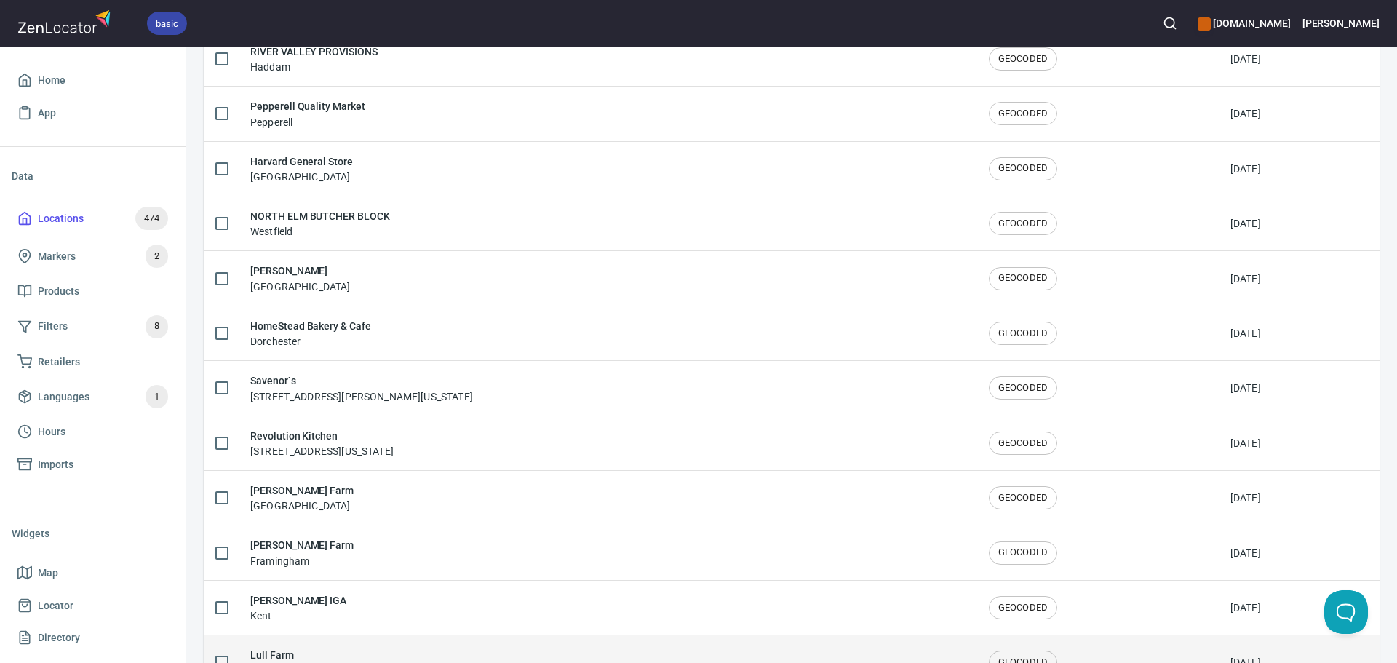
scroll to position [590, 0]
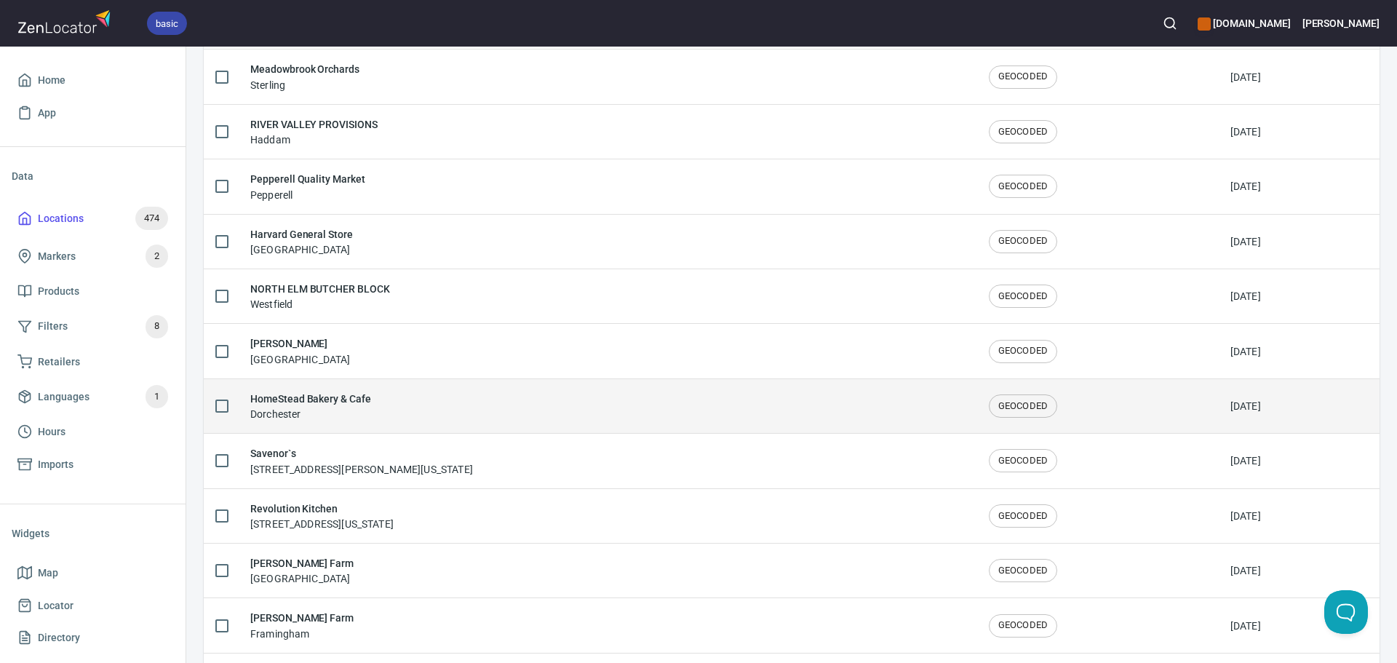
click at [424, 415] on div "HomeStead Bakery & Cafe Dorchester" at bounding box center [607, 406] width 715 height 31
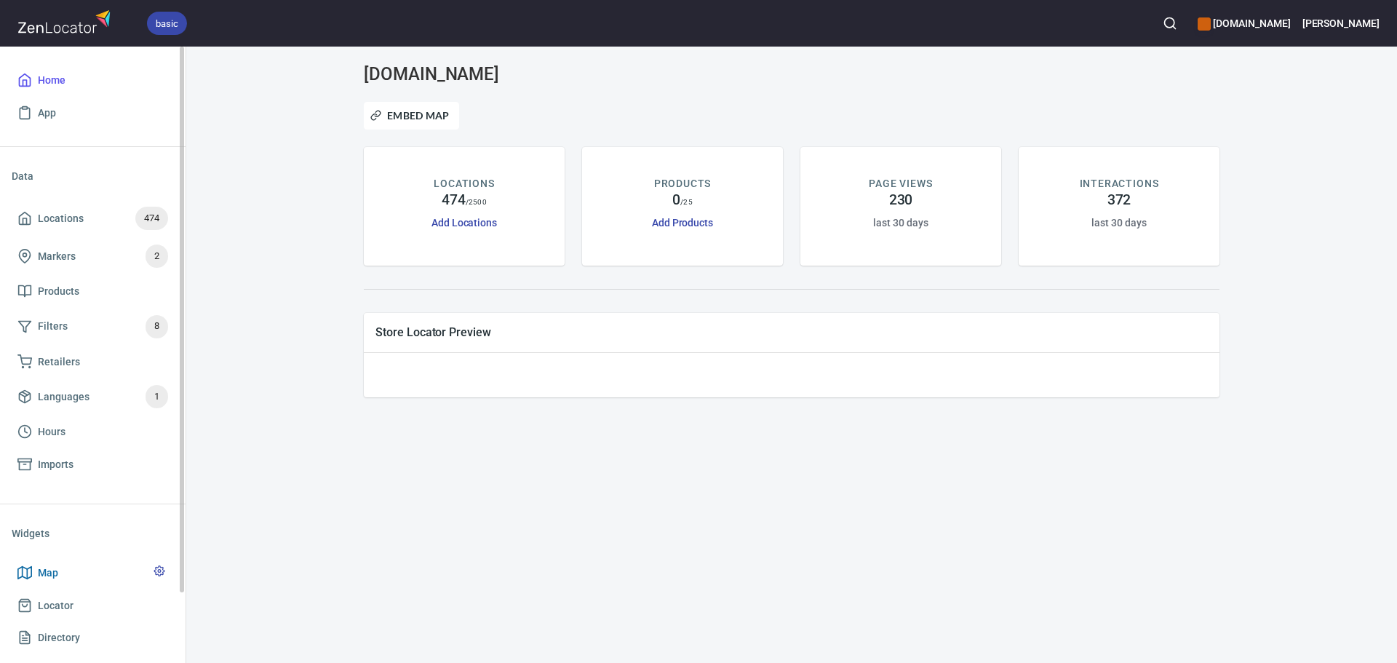
click at [51, 565] on span "Map" at bounding box center [48, 573] width 20 height 18
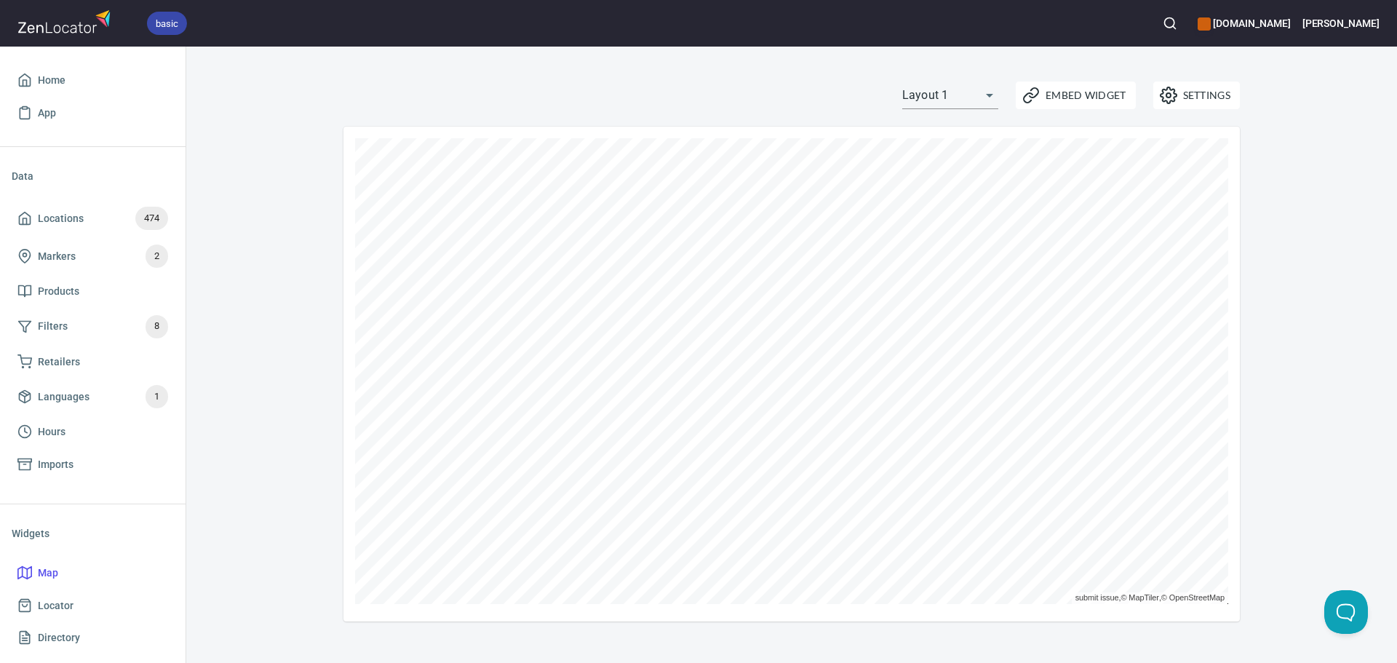
click at [258, 394] on div "Settings Embed Widget Layout 1 layout1 submit issue , © MapTiler , © OpenStreet…" at bounding box center [791, 355] width 1211 height 616
click at [290, 304] on div "Settings Embed Widget Layout 1 layout1 submit issue , © MapTiler , © OpenStreet…" at bounding box center [791, 355] width 1211 height 616
click at [336, 361] on div "Settings Embed Widget Layout 1 layout1 submit issue , © MapTiler , © OpenStreet…" at bounding box center [792, 347] width 932 height 549
click at [292, 389] on div "Settings Embed Widget Layout 1 layout1 submit issue , © MapTiler , © OpenStreet…" at bounding box center [791, 355] width 1211 height 616
click at [226, 410] on div "Settings Embed Widget Layout 1 layout1 submit issue , © MapTiler , © OpenStreet…" at bounding box center [791, 355] width 1211 height 616
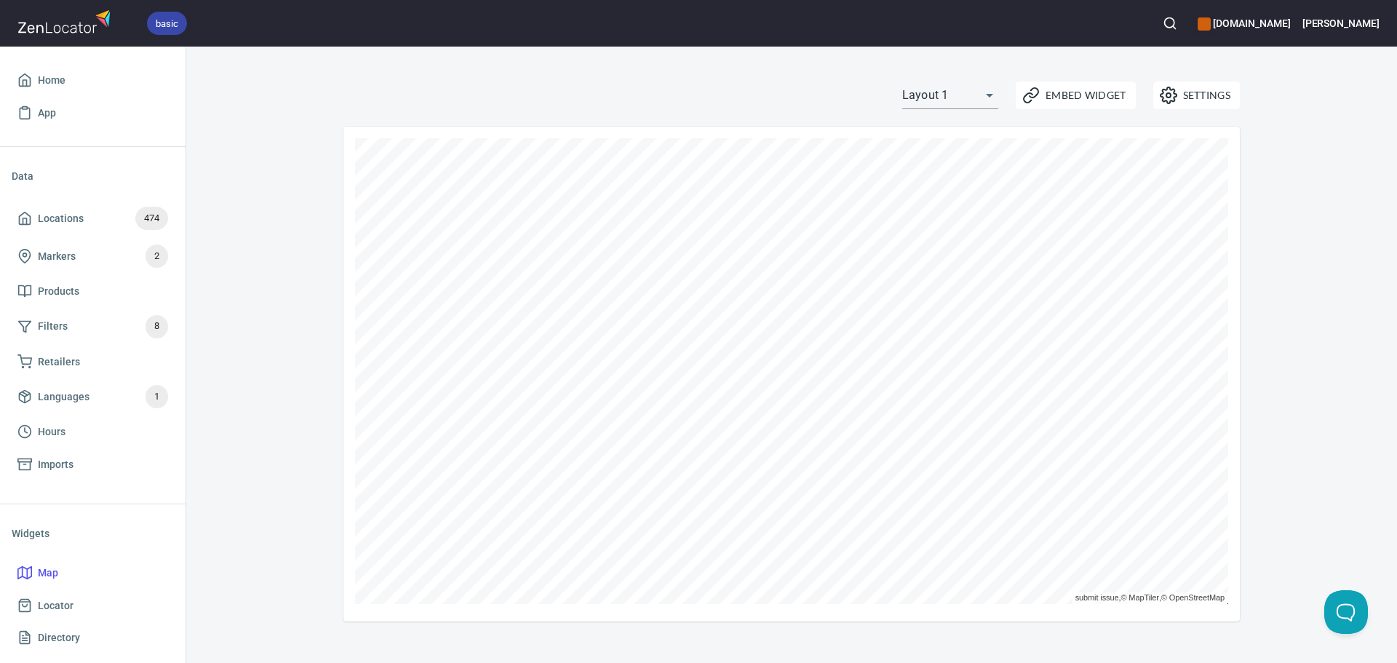
click at [680, 625] on div "Settings Embed Widget Layout 1 layout1 submit issue , © MapTiler , © OpenStreet…" at bounding box center [791, 355] width 1211 height 616
click at [1037, 630] on div "Settings Embed Widget Layout 1 layout1 submit issue , © MapTiler , © OpenStreet…" at bounding box center [791, 355] width 1211 height 616
click at [898, 635] on div "Settings Embed Widget Layout 1 layout1 submit issue , © MapTiler , © OpenStreet…" at bounding box center [791, 355] width 1211 height 616
